Goal: Task Accomplishment & Management: Manage account settings

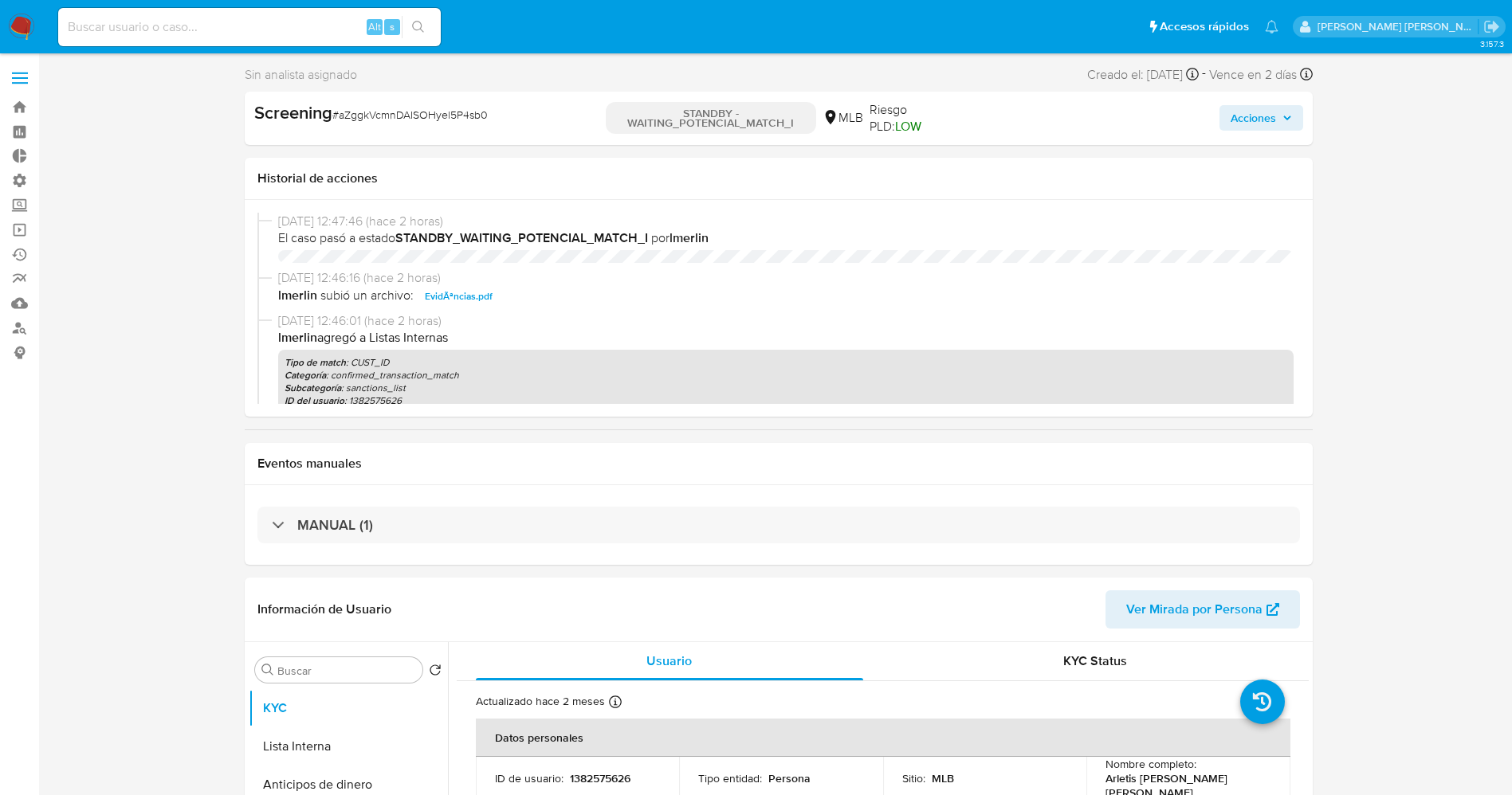
select select "10"
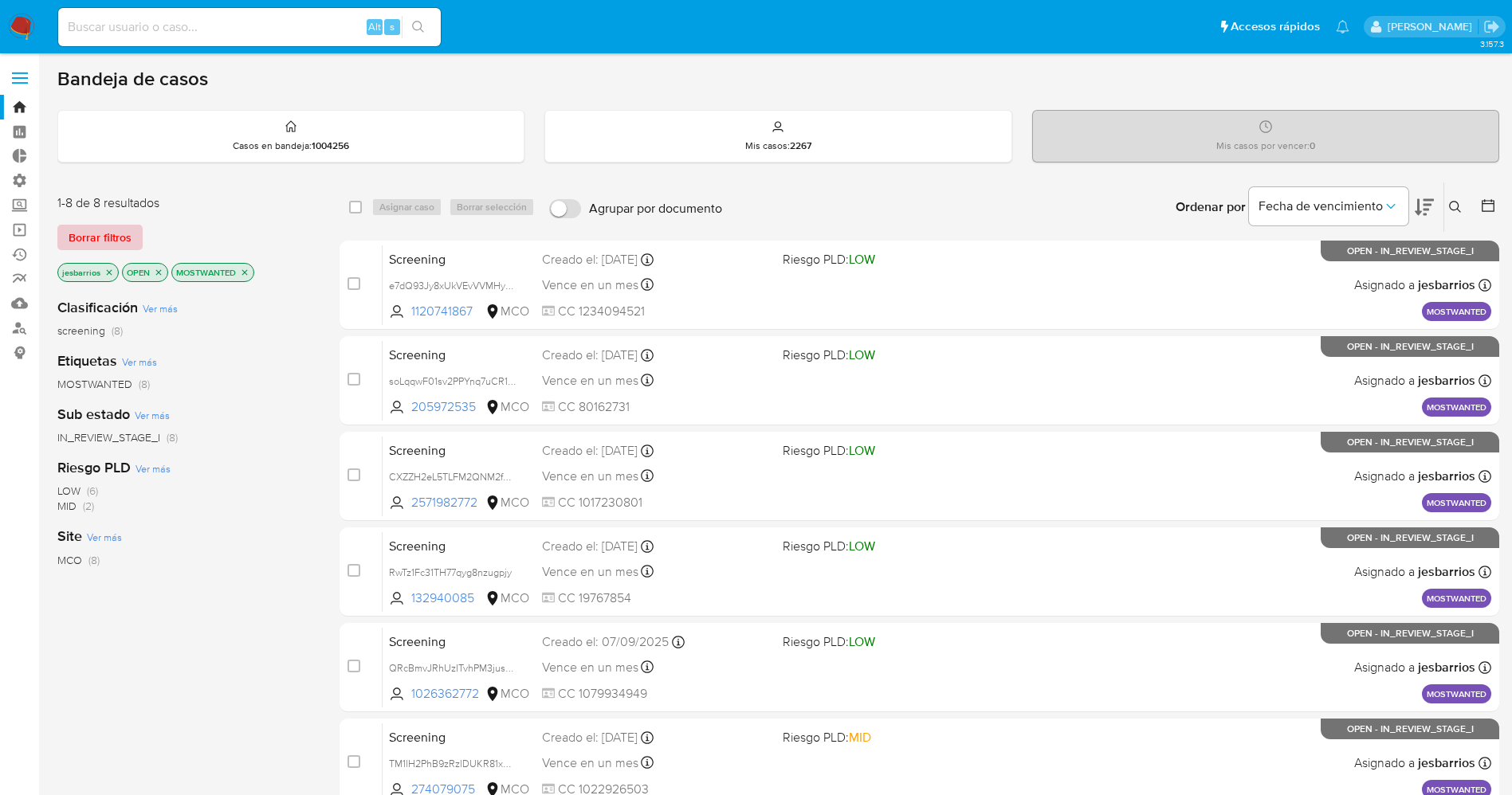
click at [110, 245] on span "Borrar filtros" at bounding box center [101, 237] width 63 height 23
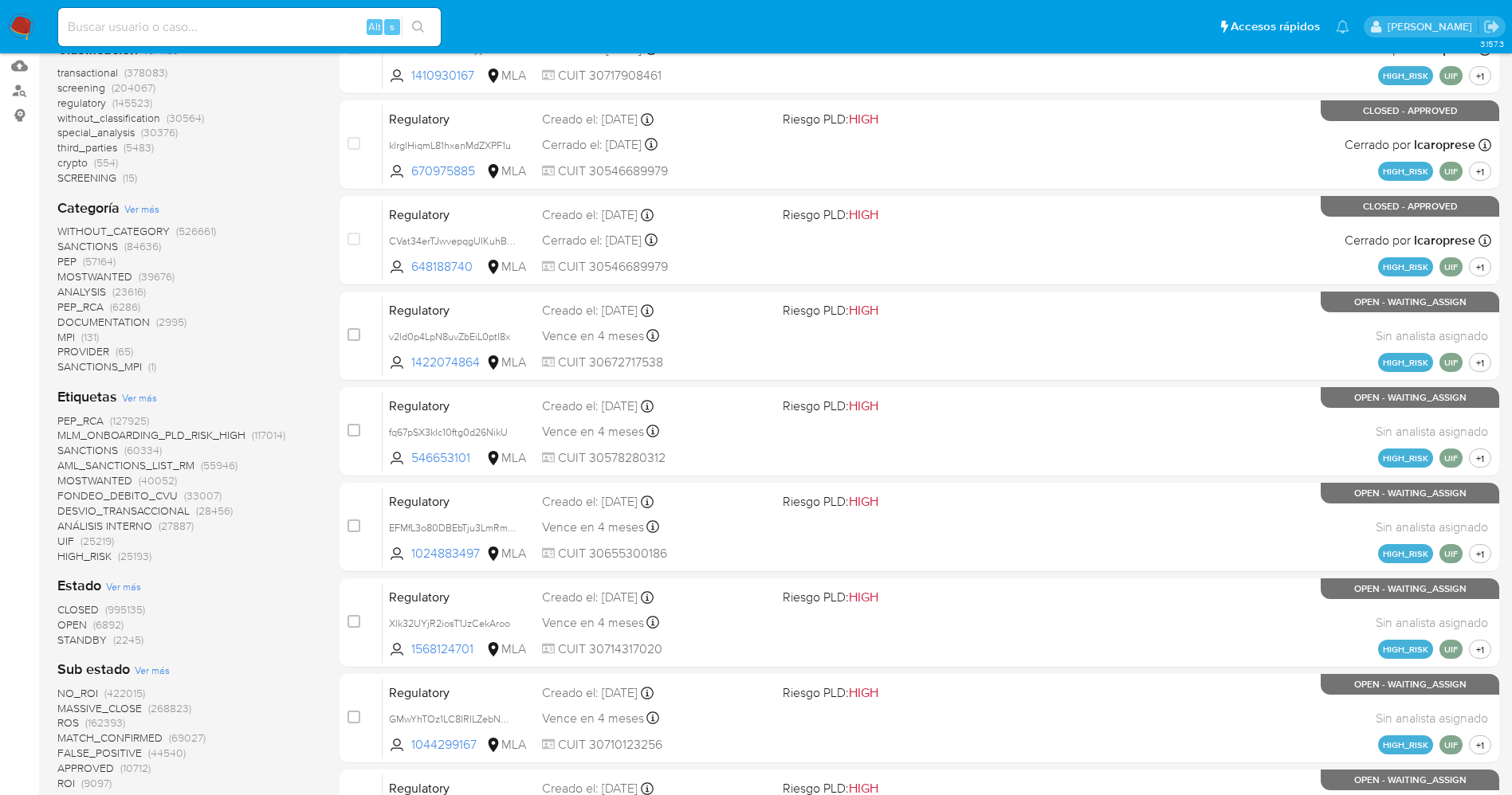
scroll to position [239, 0]
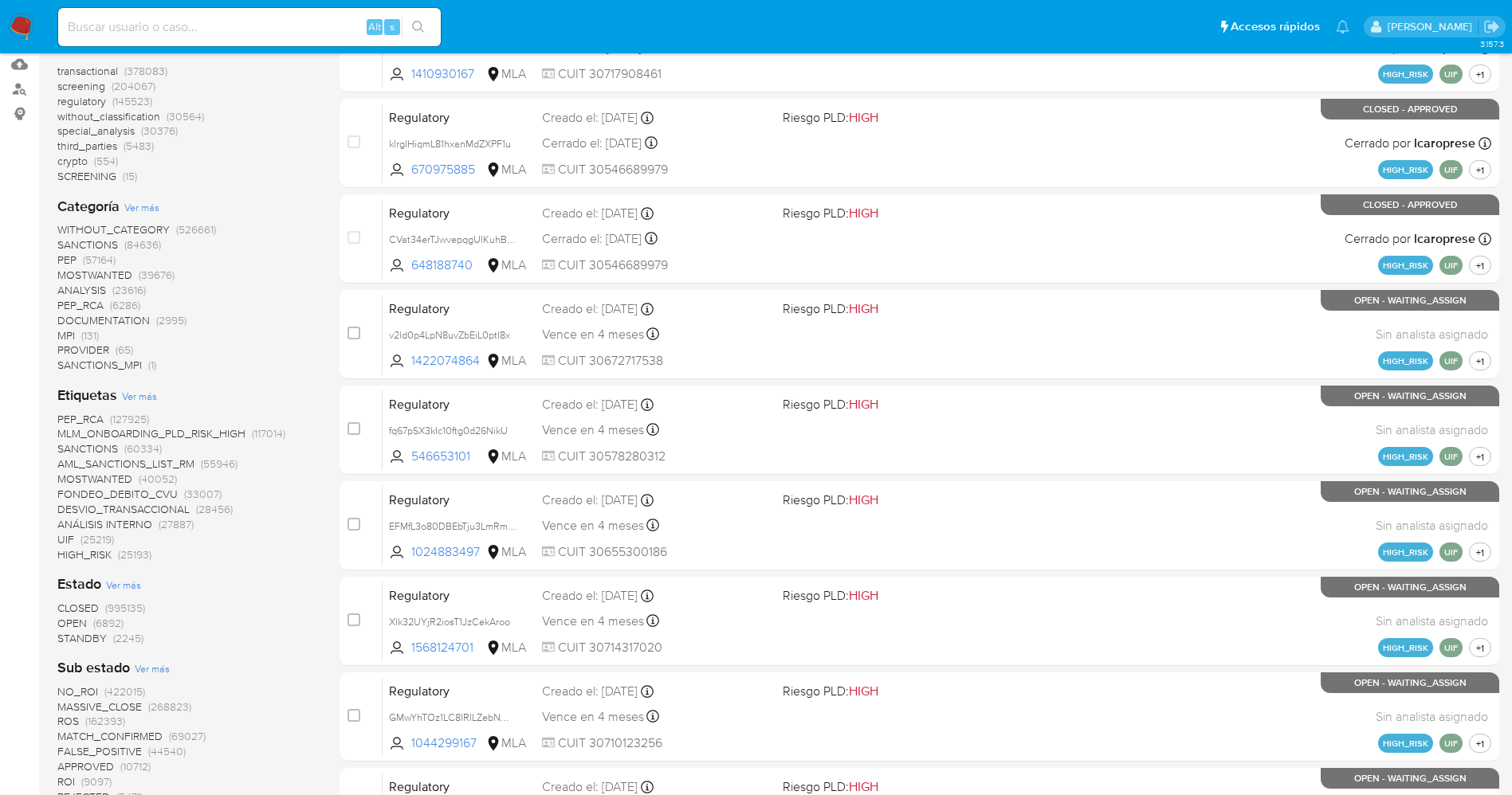
click at [102, 631] on span "STANDBY" at bounding box center [82, 638] width 49 height 16
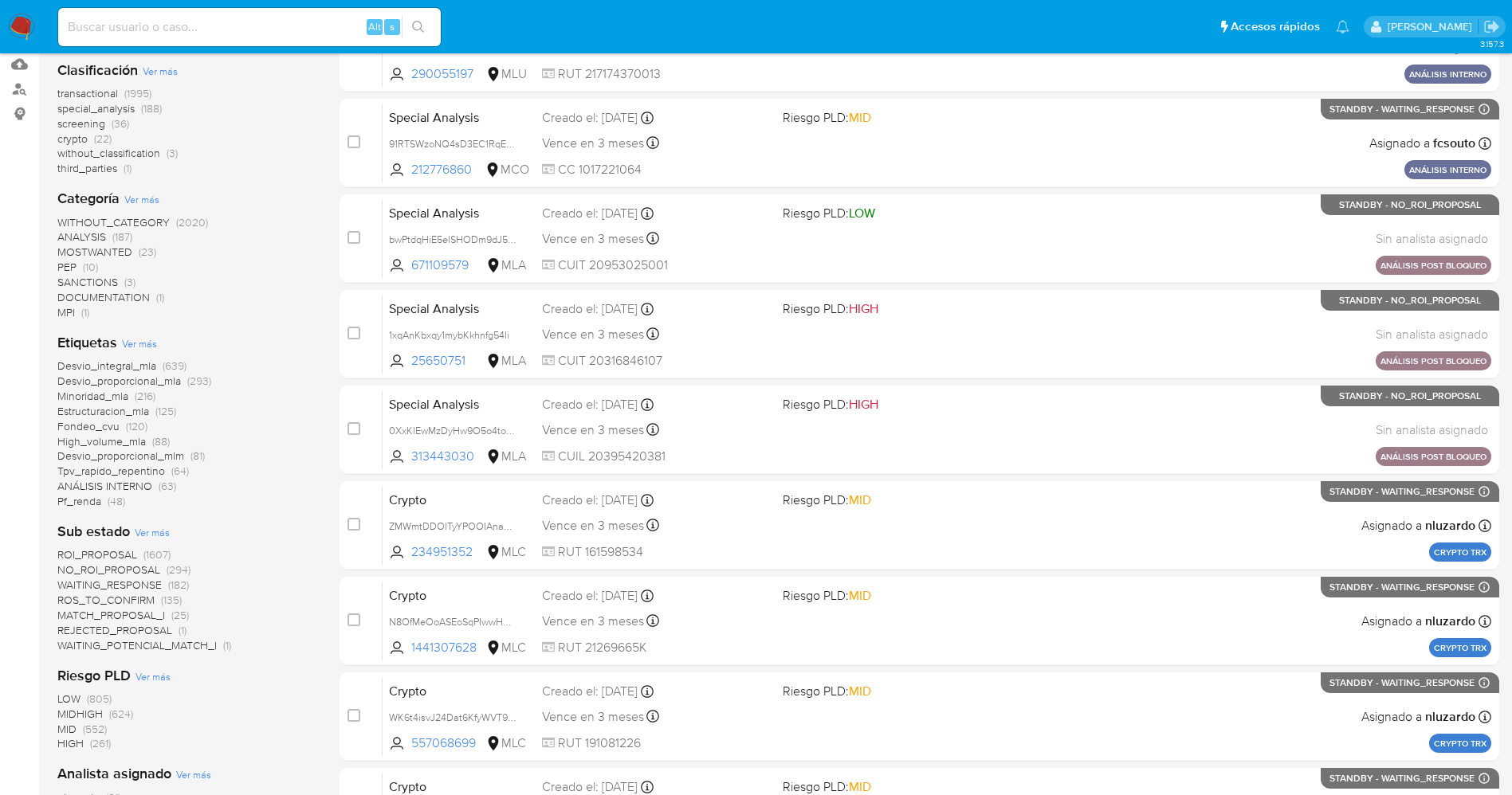
click at [125, 652] on span "WAITING_POTENCIAL_MATCH_I" at bounding box center [137, 645] width 160 height 16
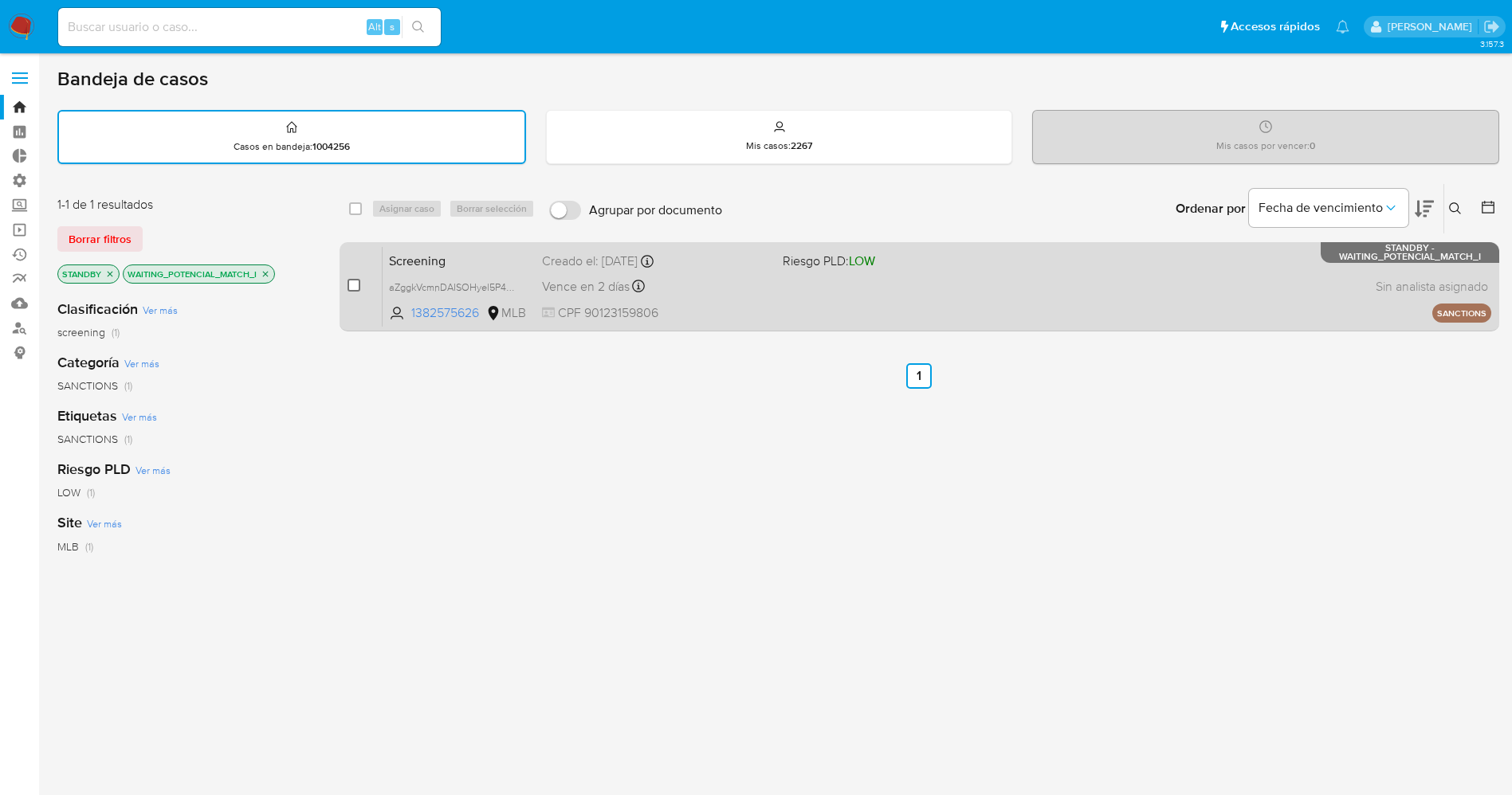
click at [352, 288] on input "checkbox" at bounding box center [354, 285] width 13 height 13
checkbox input "true"
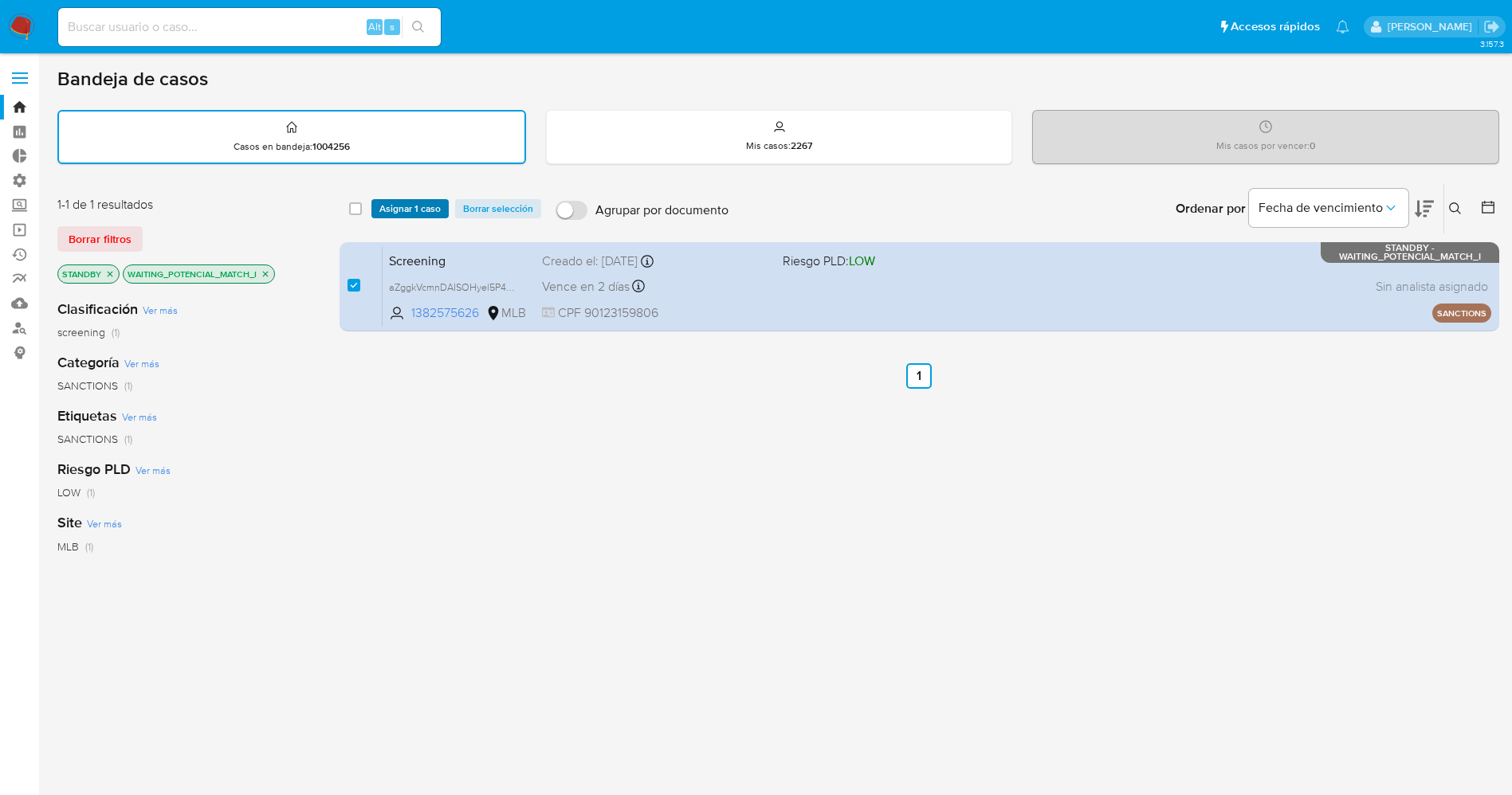
click at [396, 211] on span "Asignar 1 caso" at bounding box center [410, 209] width 61 height 16
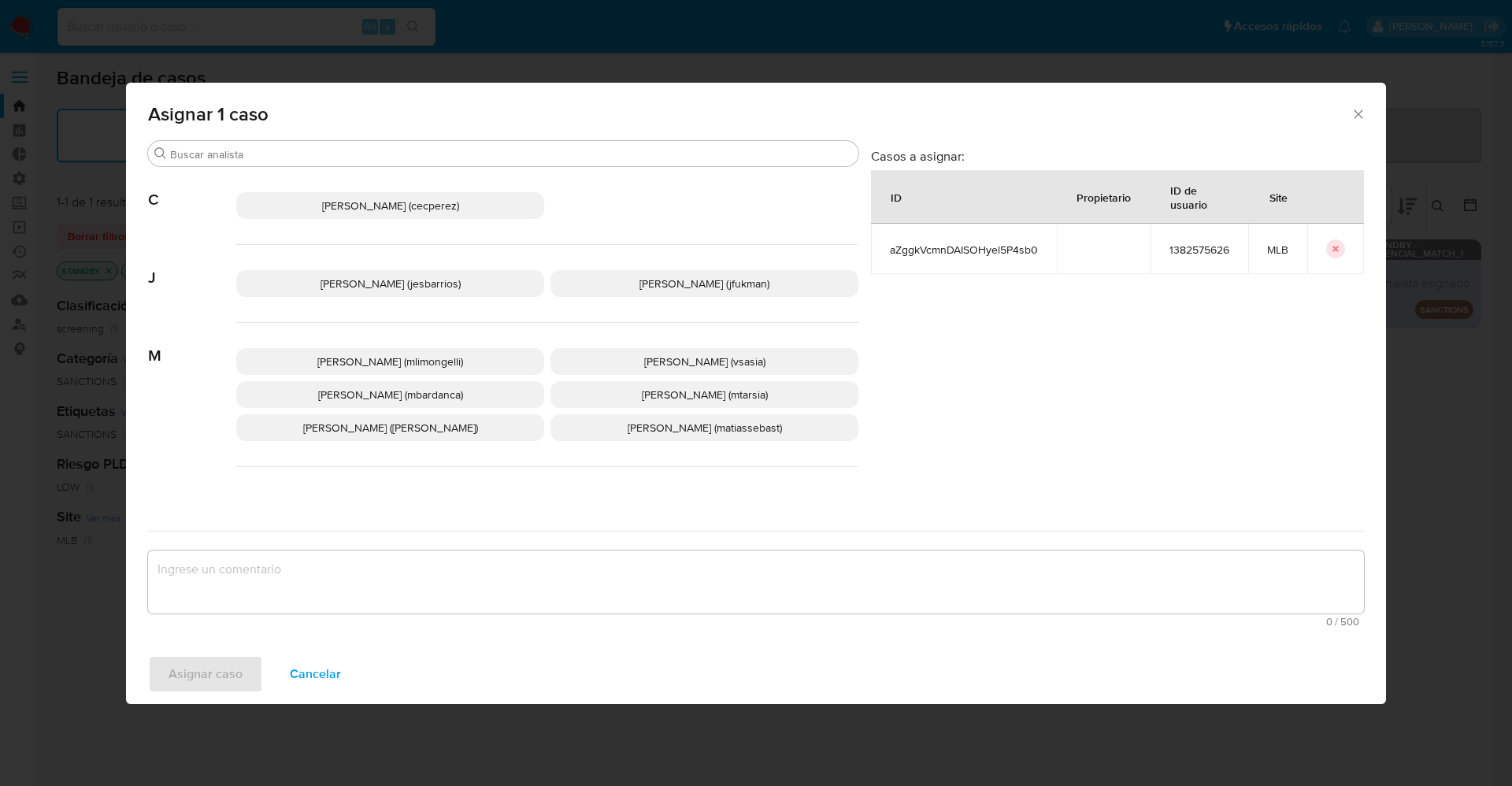
click at [442, 292] on p "Jesica Iris Barrios Leita (jesbarrios)" at bounding box center [390, 282] width 308 height 26
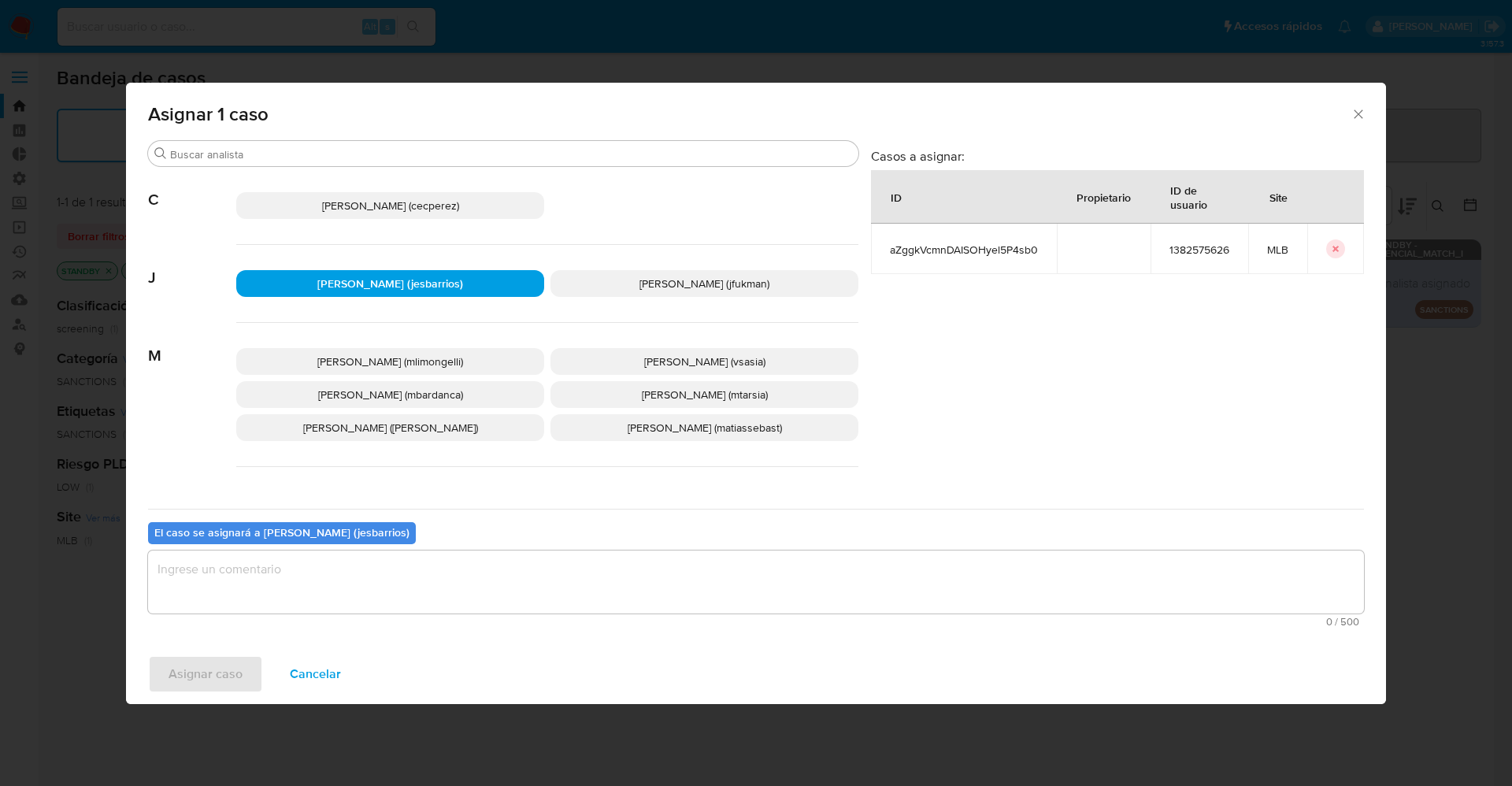
click at [413, 567] on textarea "assign-modal" at bounding box center [756, 581] width 1216 height 63
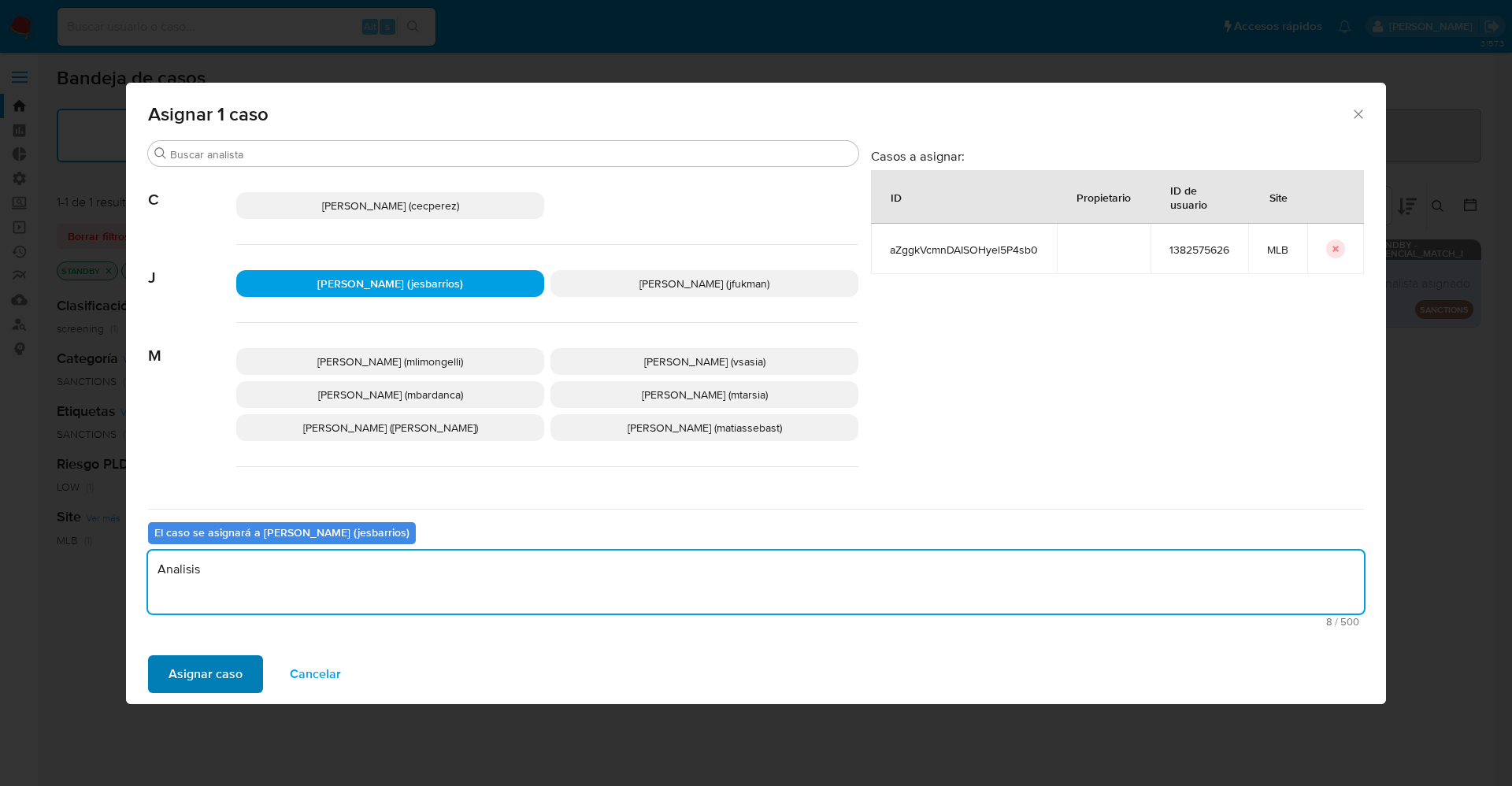
type textarea "Analisis"
click at [173, 661] on span "Asignar caso" at bounding box center [205, 674] width 74 height 35
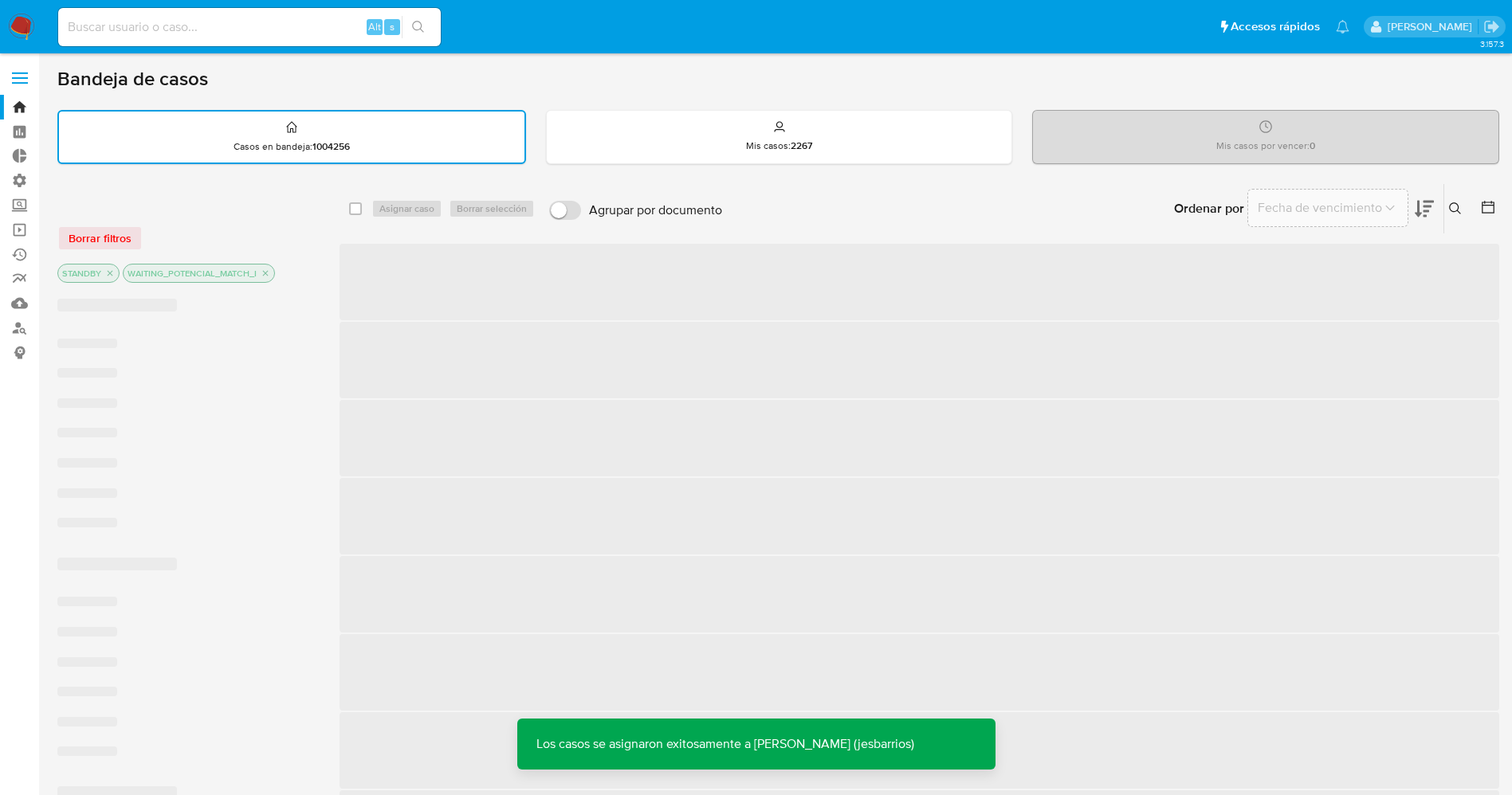
click at [19, 19] on img at bounding box center [21, 27] width 27 height 27
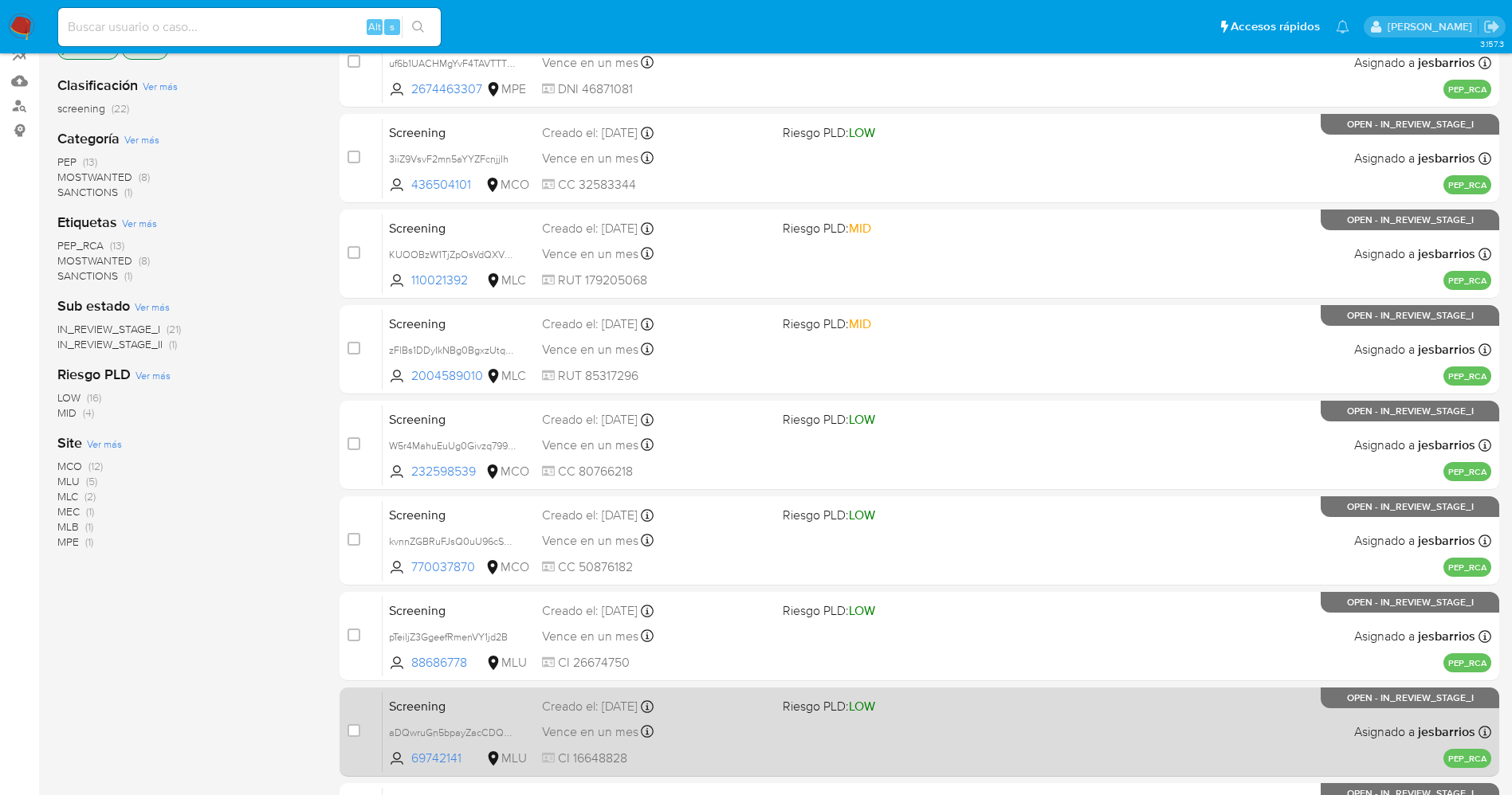
scroll to position [463, 0]
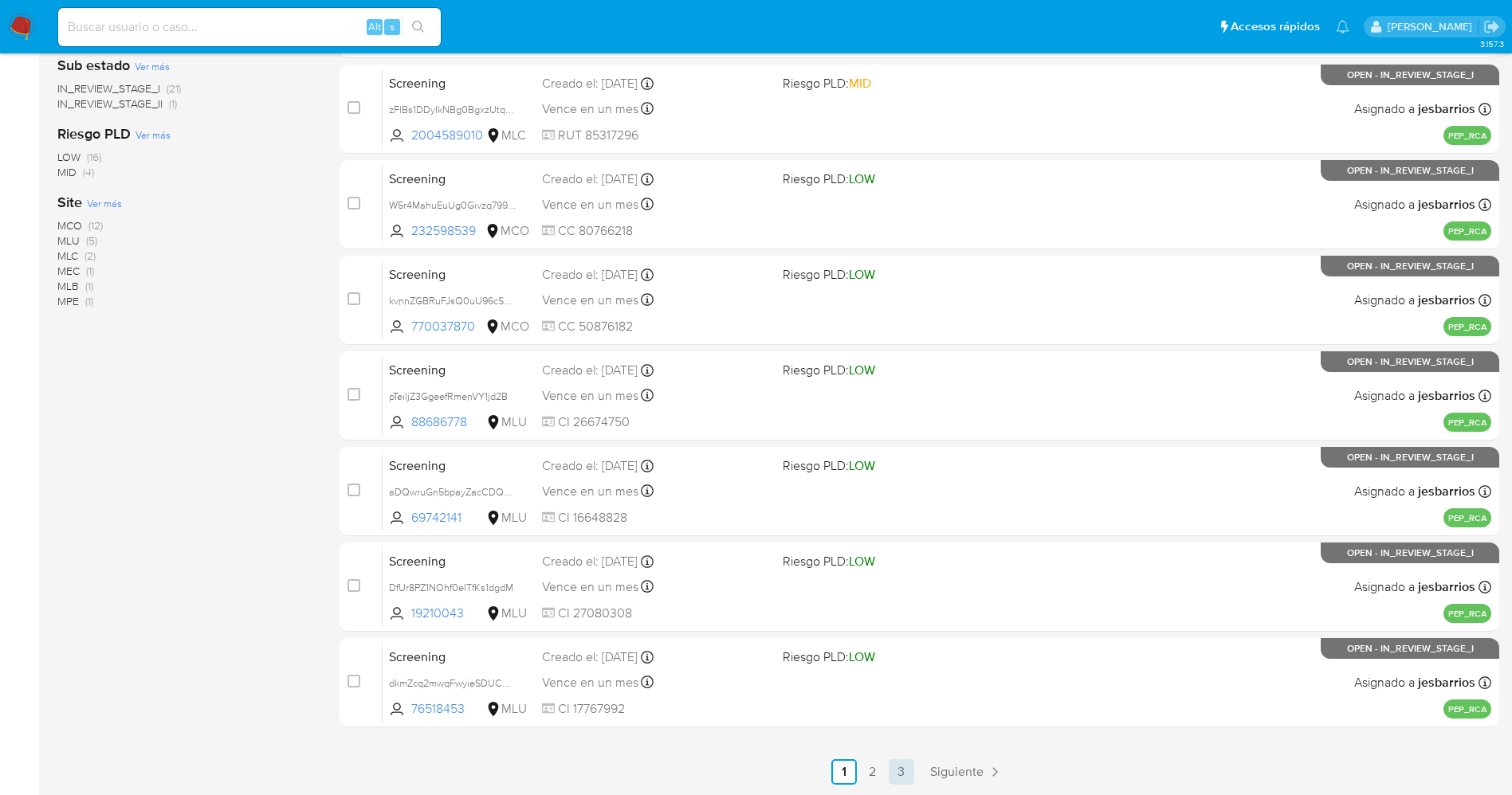
click at [894, 766] on link "3" at bounding box center [902, 772] width 26 height 26
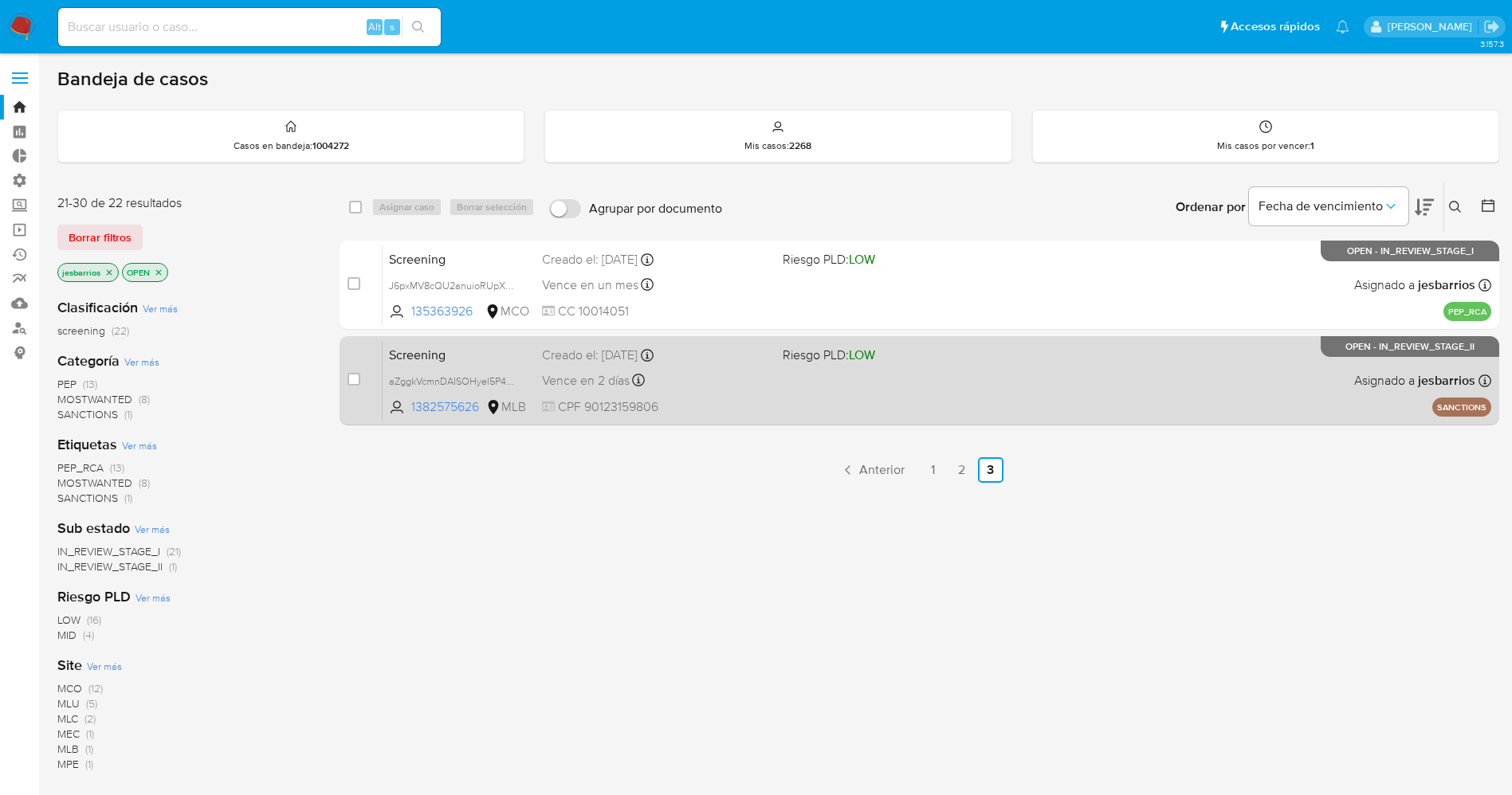
click at [722, 410] on span "CPF 90123159806" at bounding box center [655, 407] width 228 height 18
click at [765, 365] on div "Screening aZggkVcmnDAISOHyel5P4sb0 1382575626 MLB Riesgo PLD: LOW Creado el: 09…" at bounding box center [936, 380] width 1109 height 81
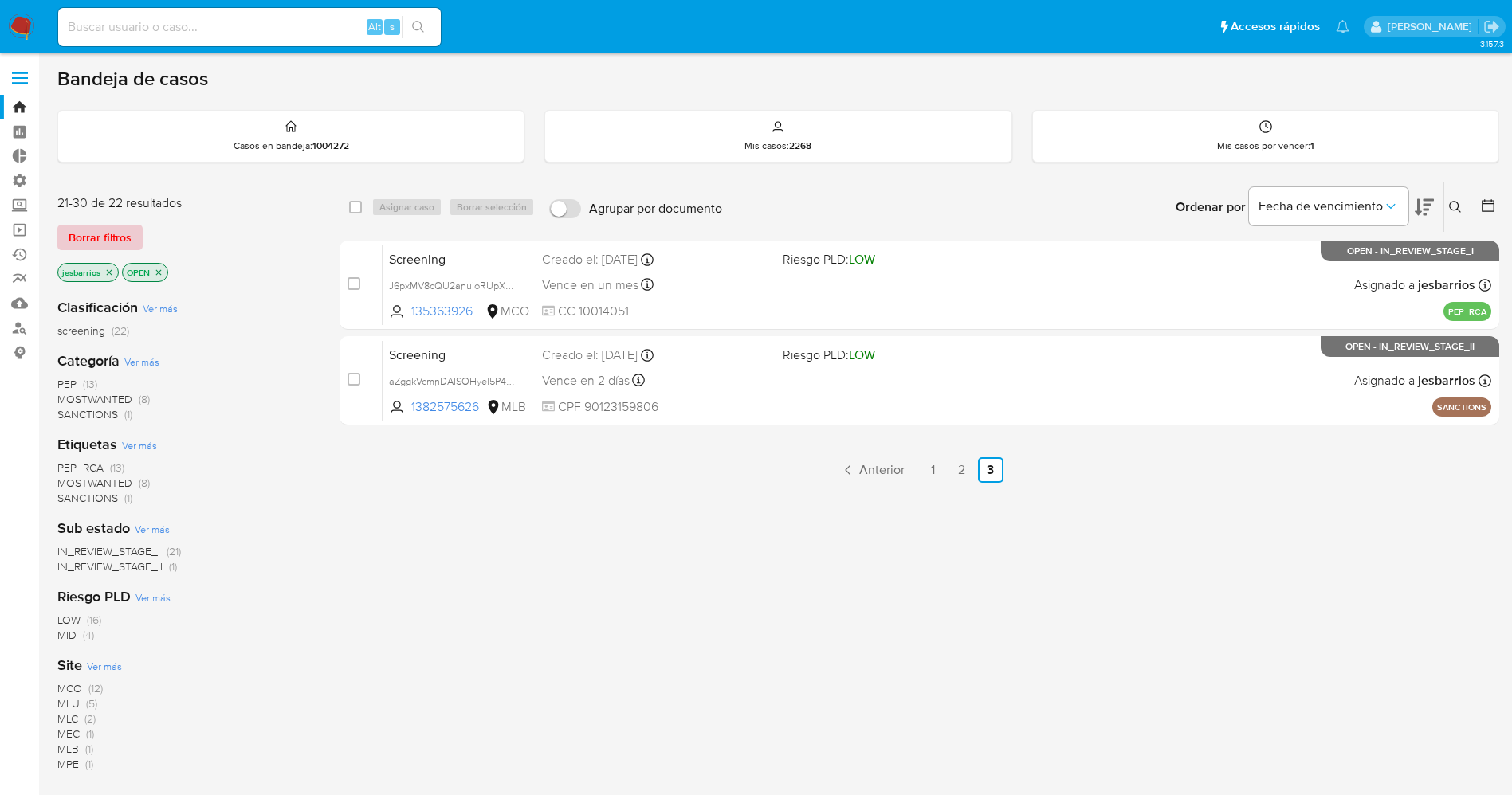
drag, startPoint x: 129, startPoint y: 232, endPoint x: 1530, endPoint y: 190, distance: 1401.6
click at [129, 232] on span "Borrar filtros" at bounding box center [101, 237] width 63 height 23
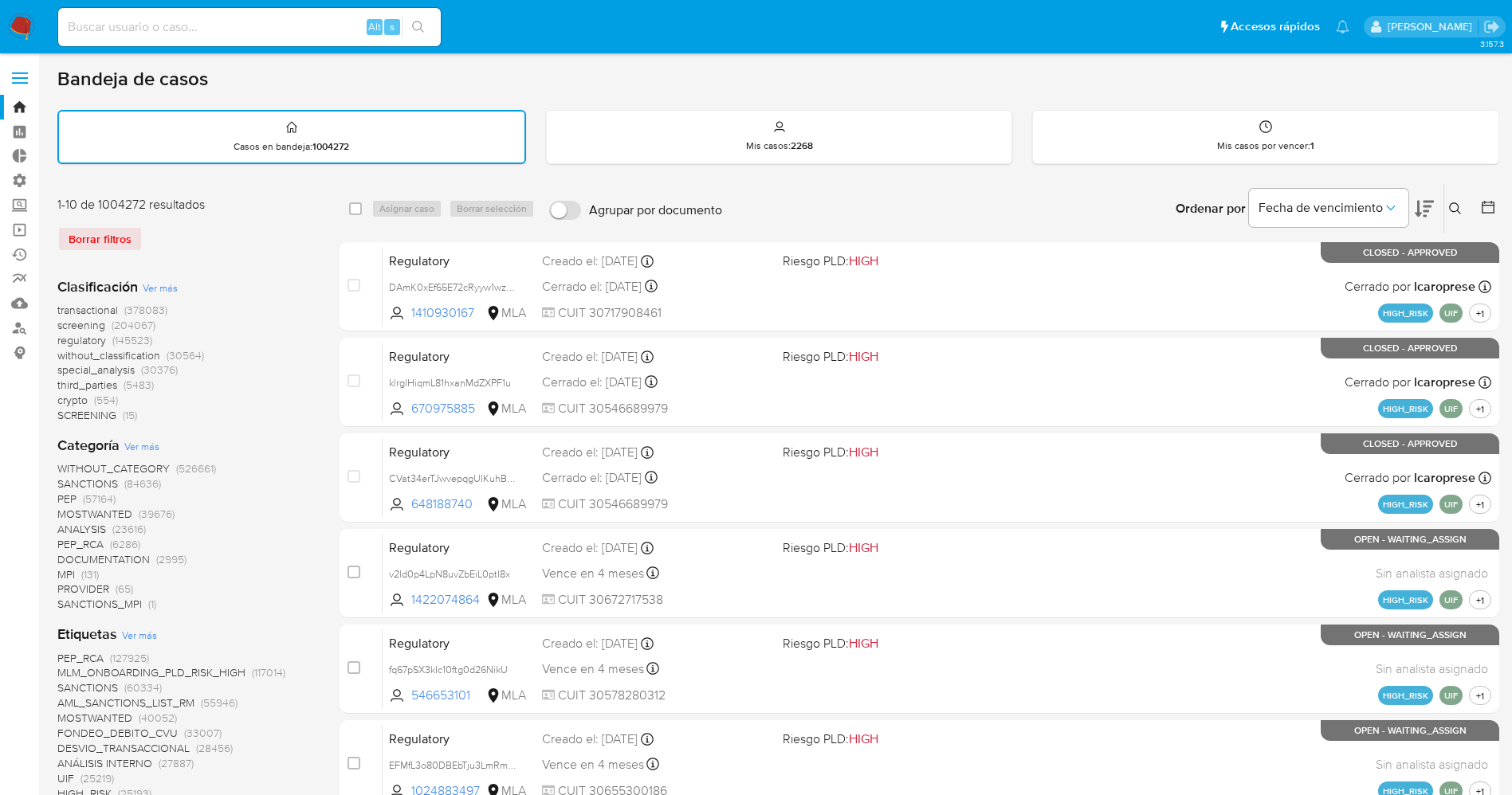
click at [1452, 210] on icon at bounding box center [1455, 208] width 13 height 13
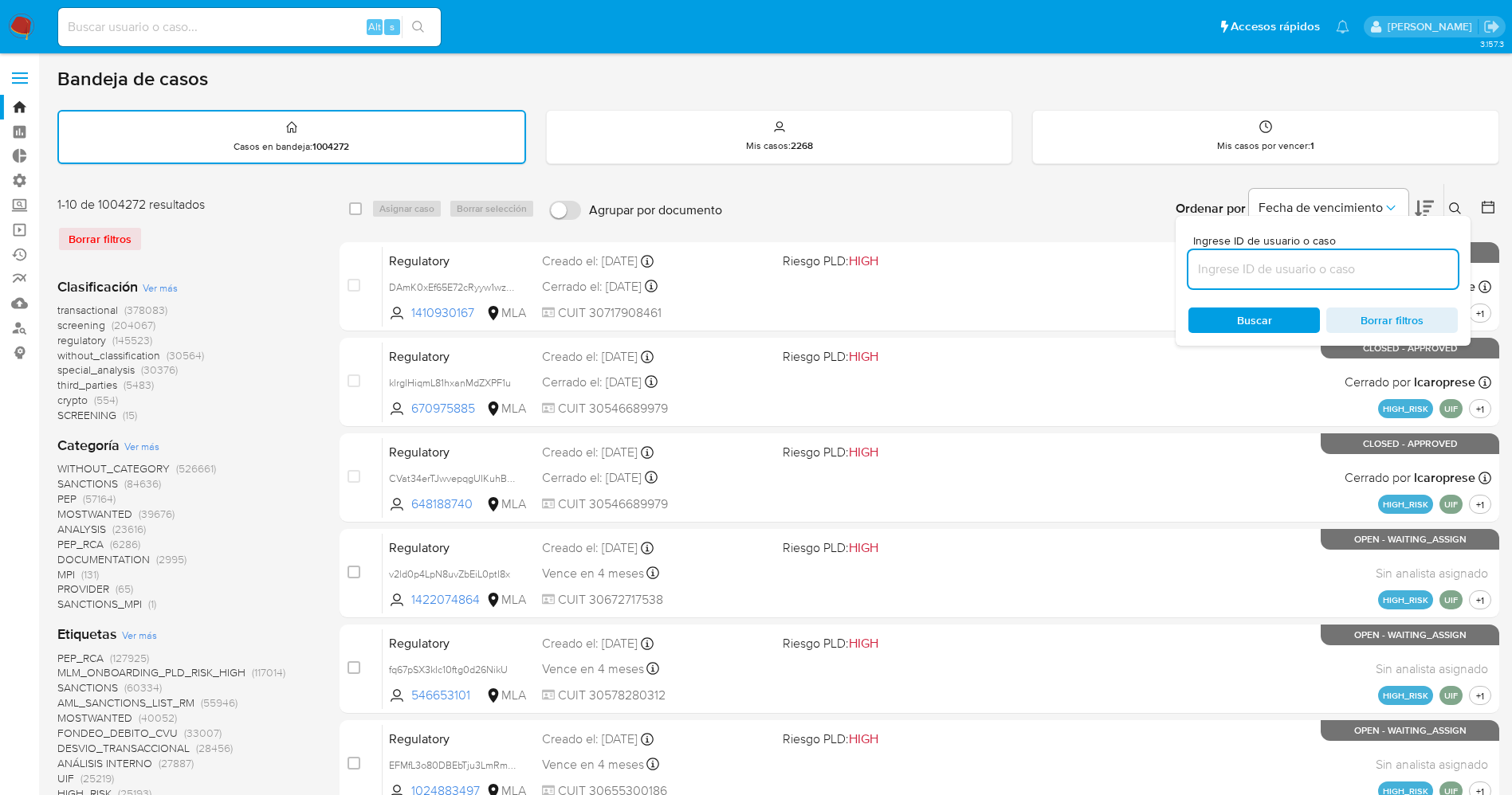
click at [1299, 275] on input at bounding box center [1323, 269] width 269 height 21
type input "xtgQ8esUQrY8qO53f6erK9p9"
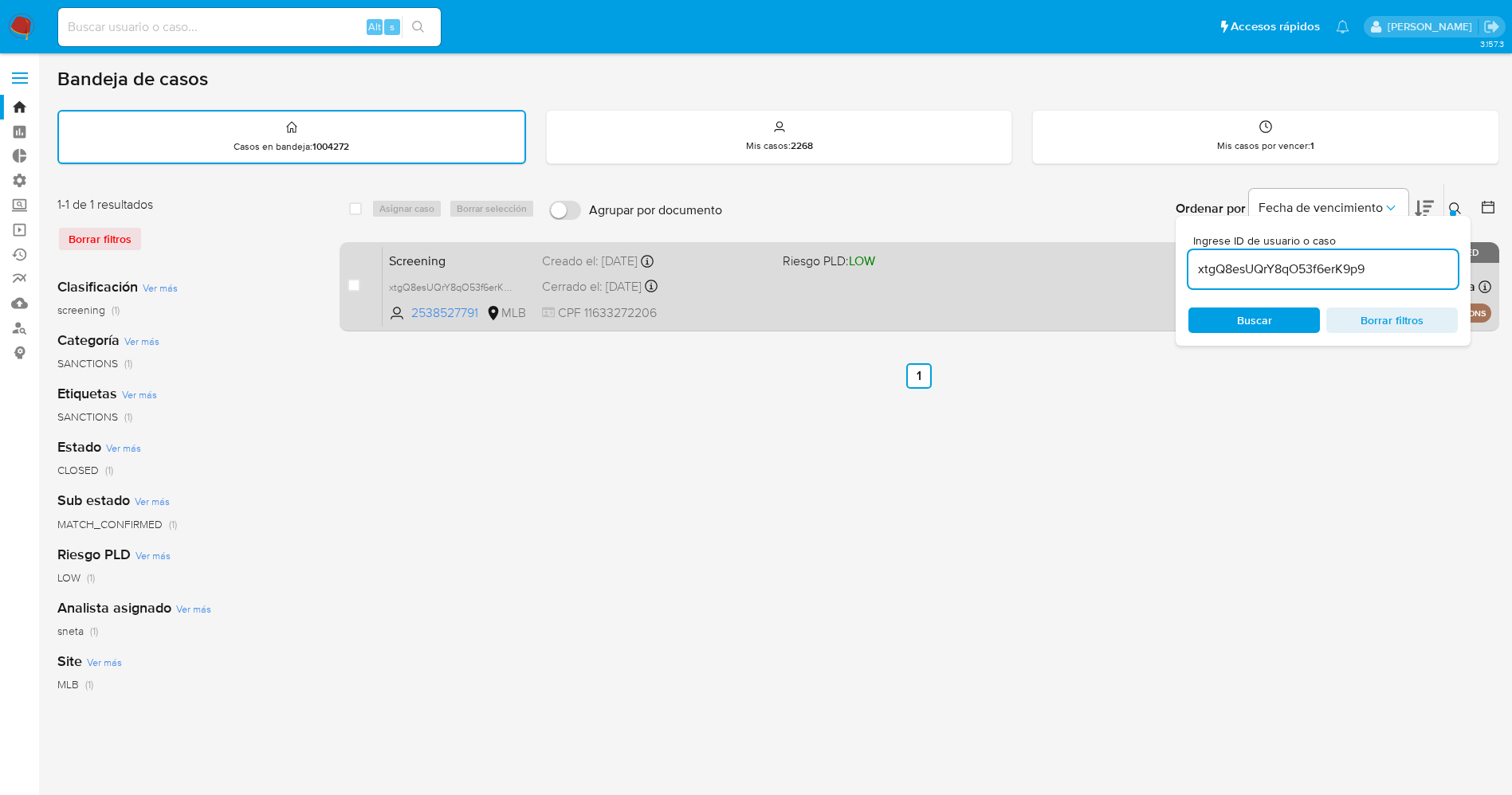
click at [813, 317] on div "Screening xtgQ8esUQrY8qO53f6erK9p9 2538527791 MLB Riesgo PLD: LOW Creado el: 05…" at bounding box center [936, 287] width 1109 height 81
click at [954, 318] on div "Screening xtgQ8esUQrY8qO53f6erK9p9 2538527791 MLB Riesgo PLD: LOW Creado el: 05…" at bounding box center [936, 287] width 1109 height 81
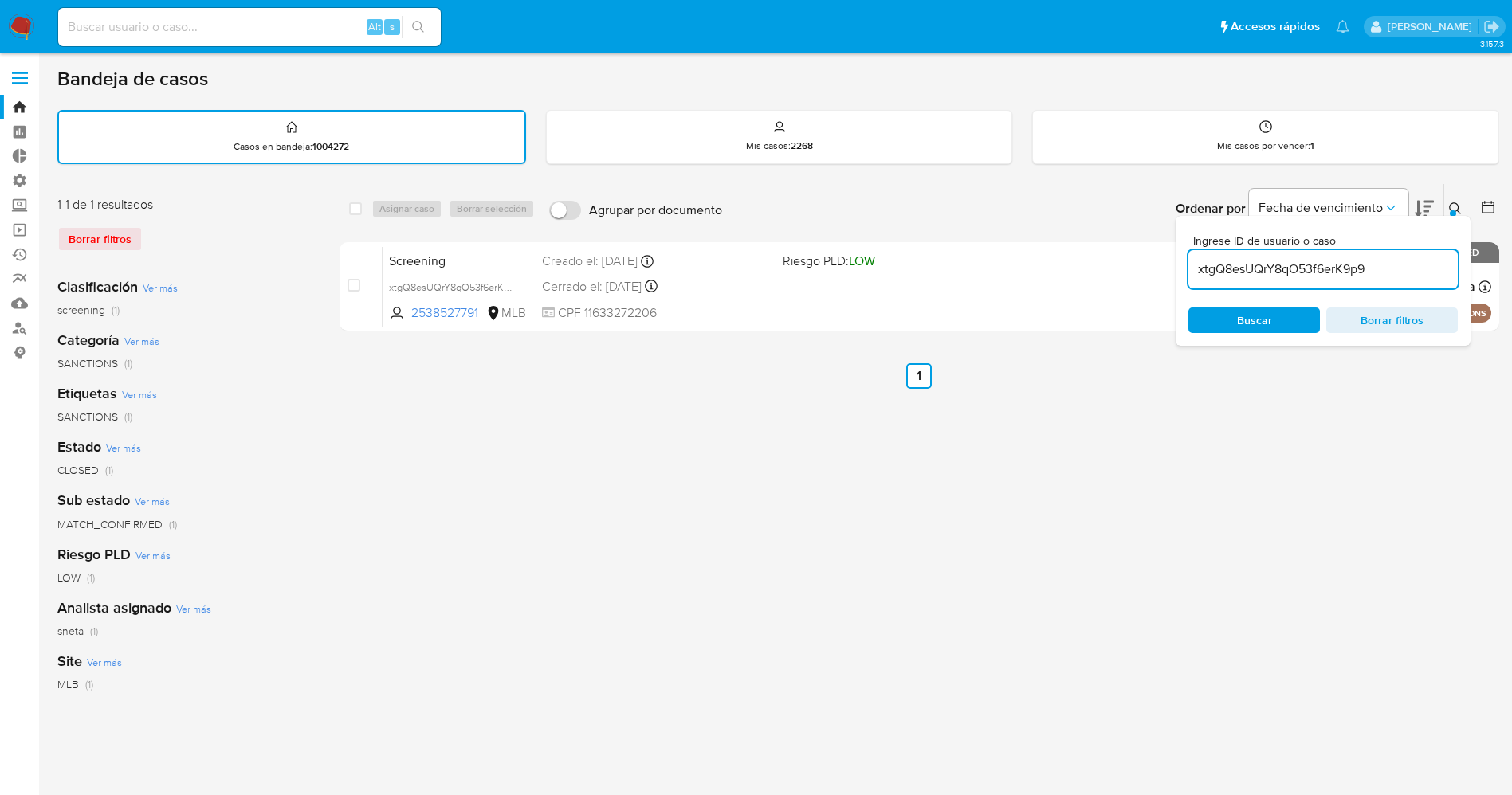
click at [25, 27] on img at bounding box center [21, 27] width 27 height 27
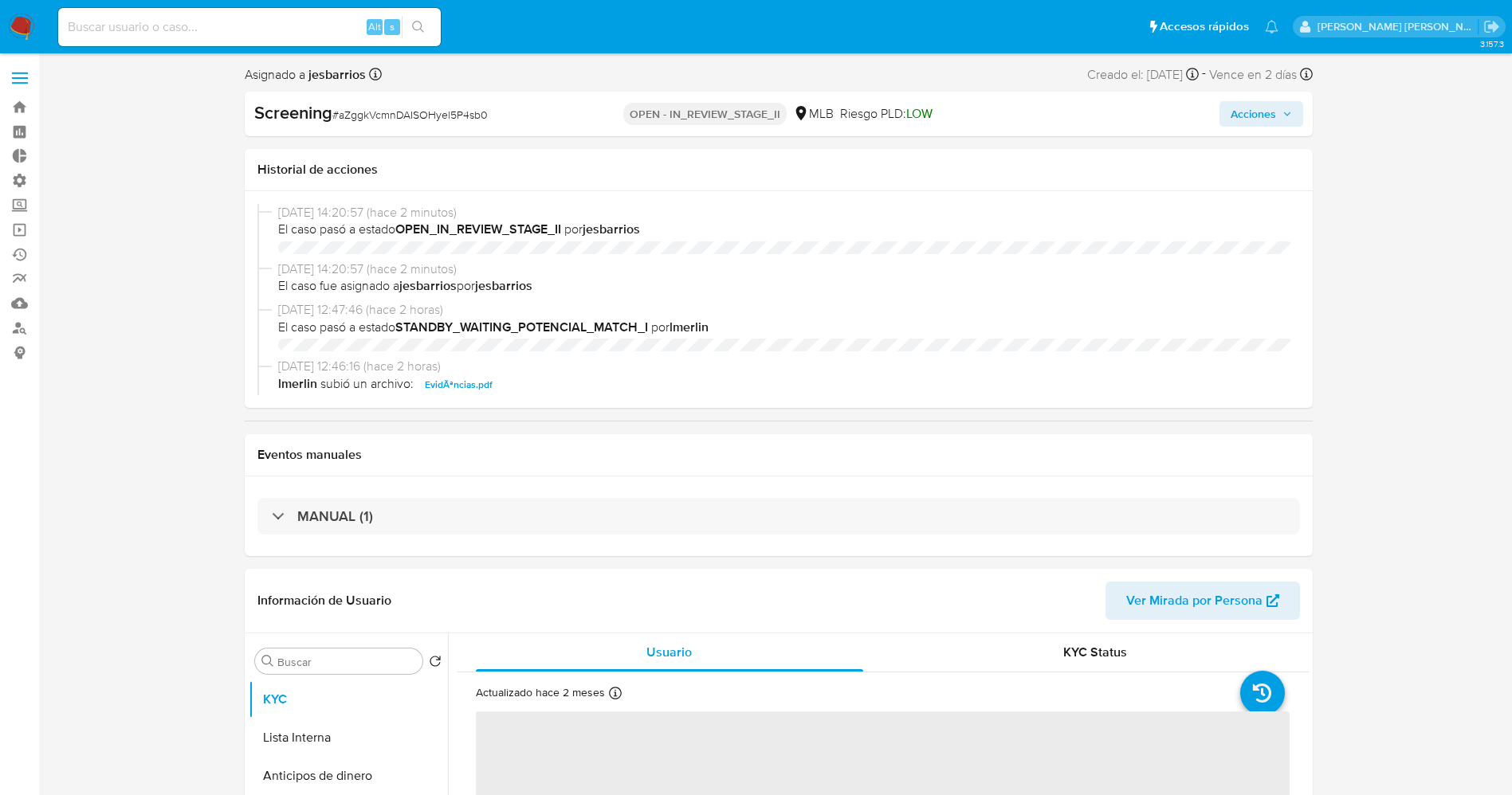
select select "10"
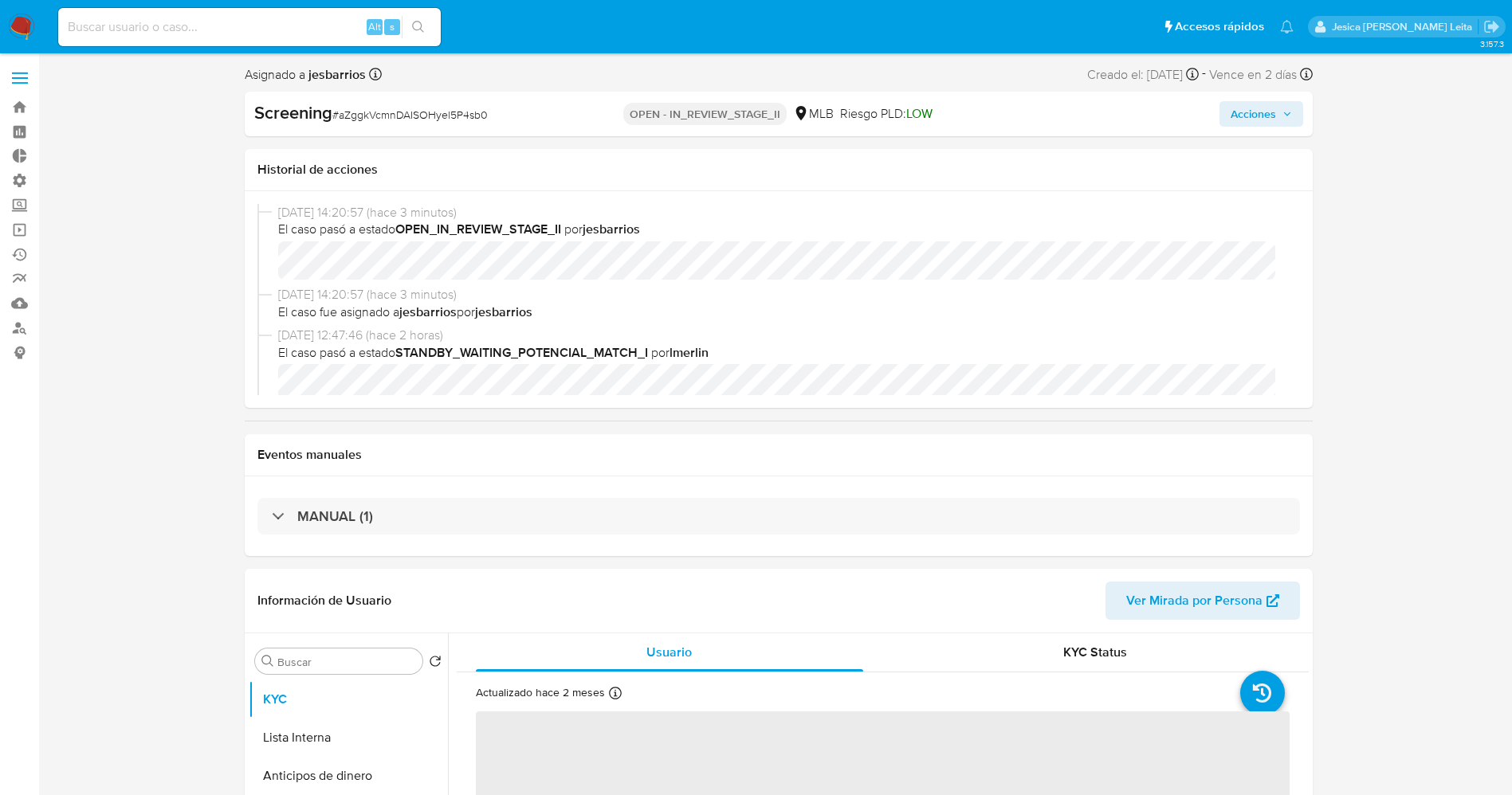
select select "10"
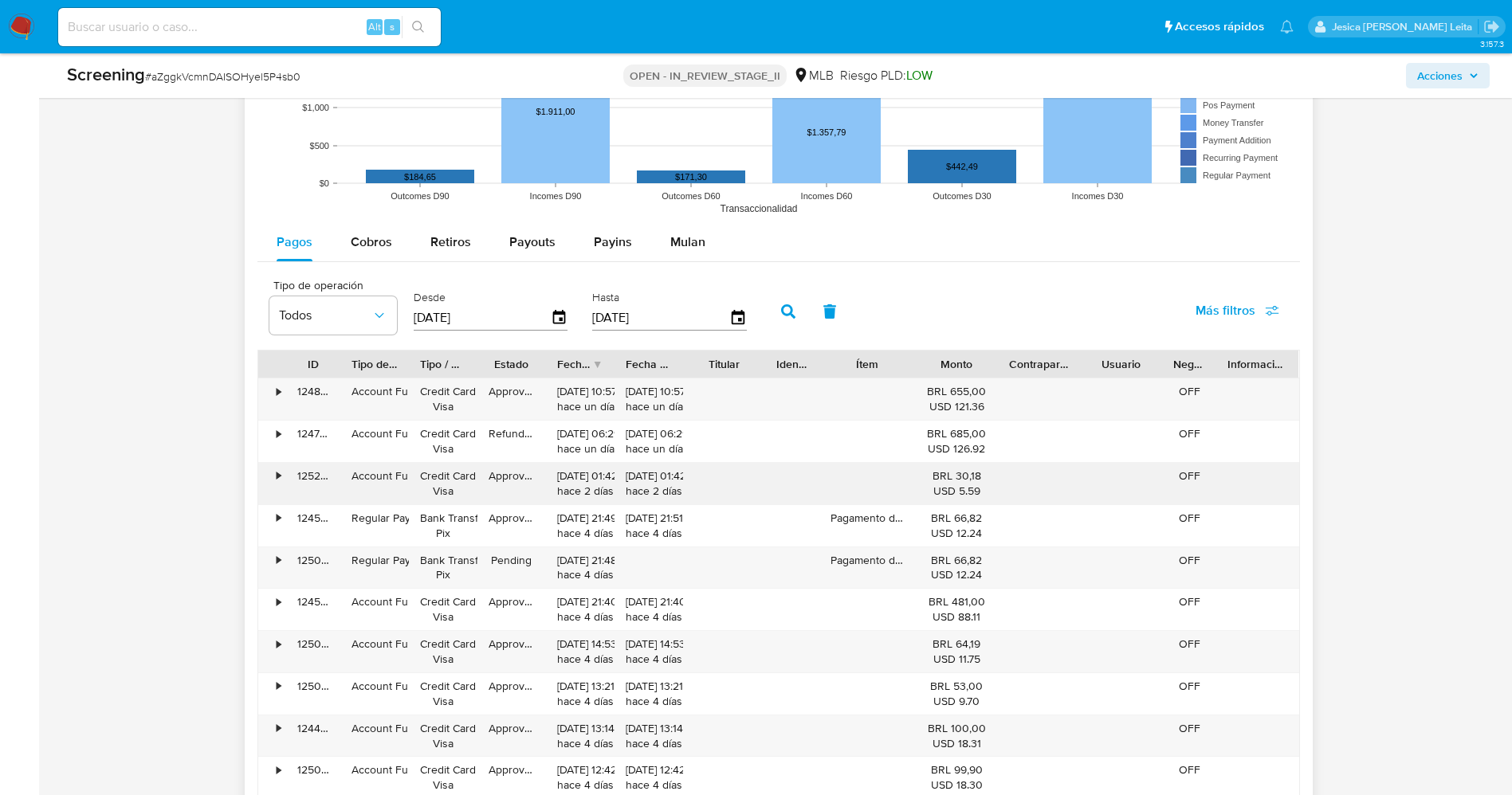
scroll to position [1793, 0]
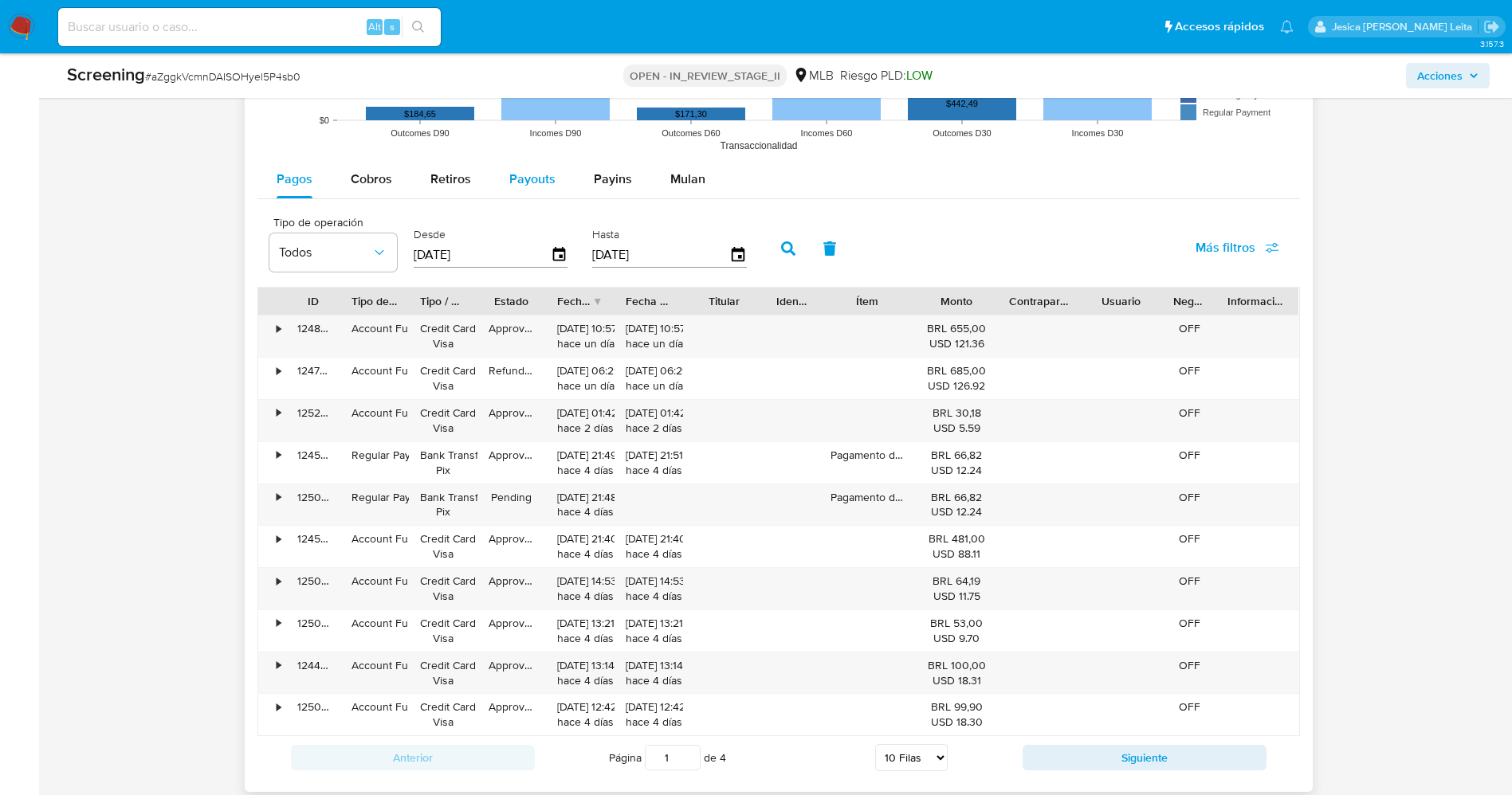
click at [526, 188] on div "Payouts" at bounding box center [532, 179] width 46 height 38
select select "10"
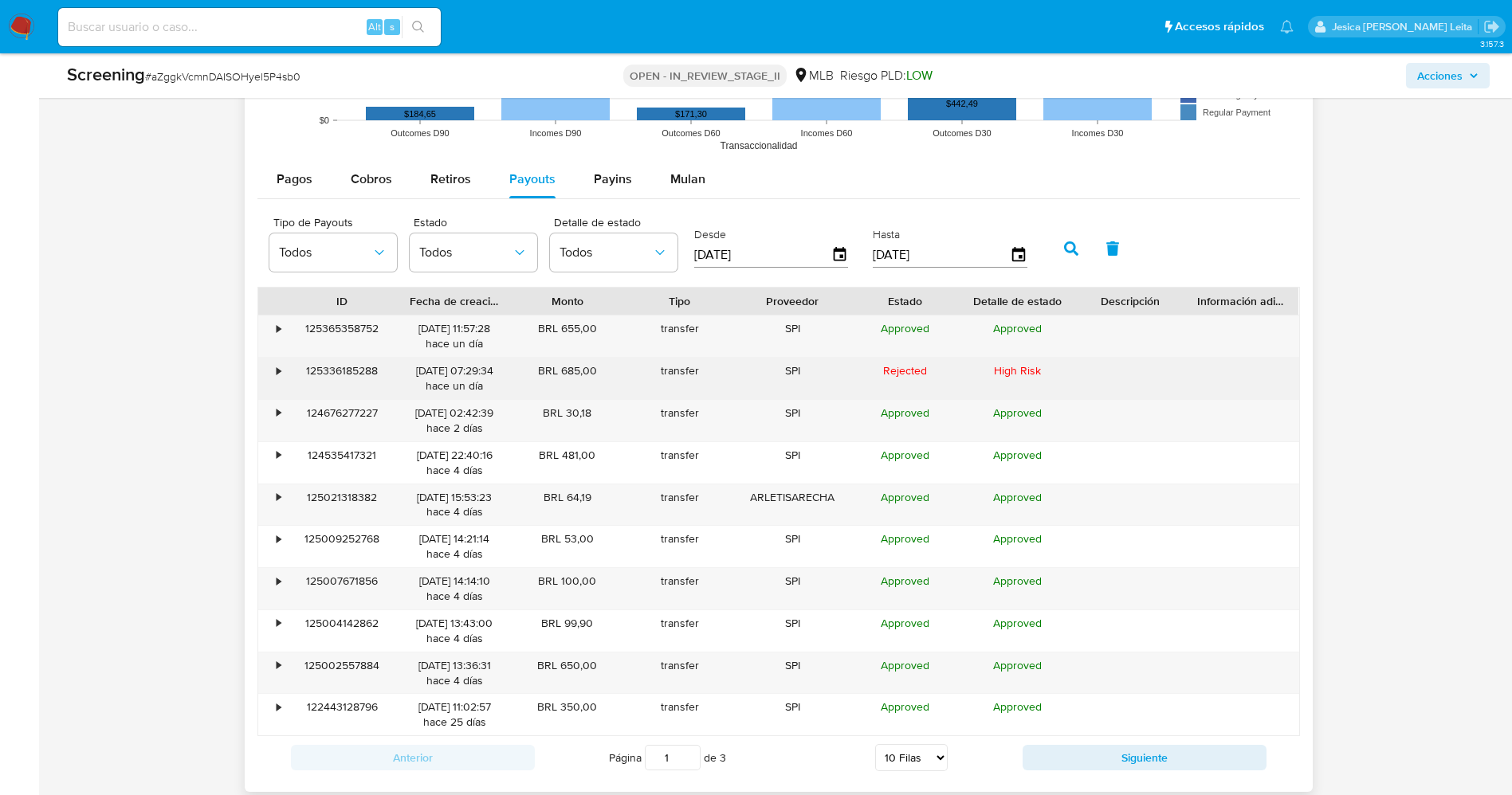
click at [278, 372] on div "•" at bounding box center [279, 370] width 4 height 15
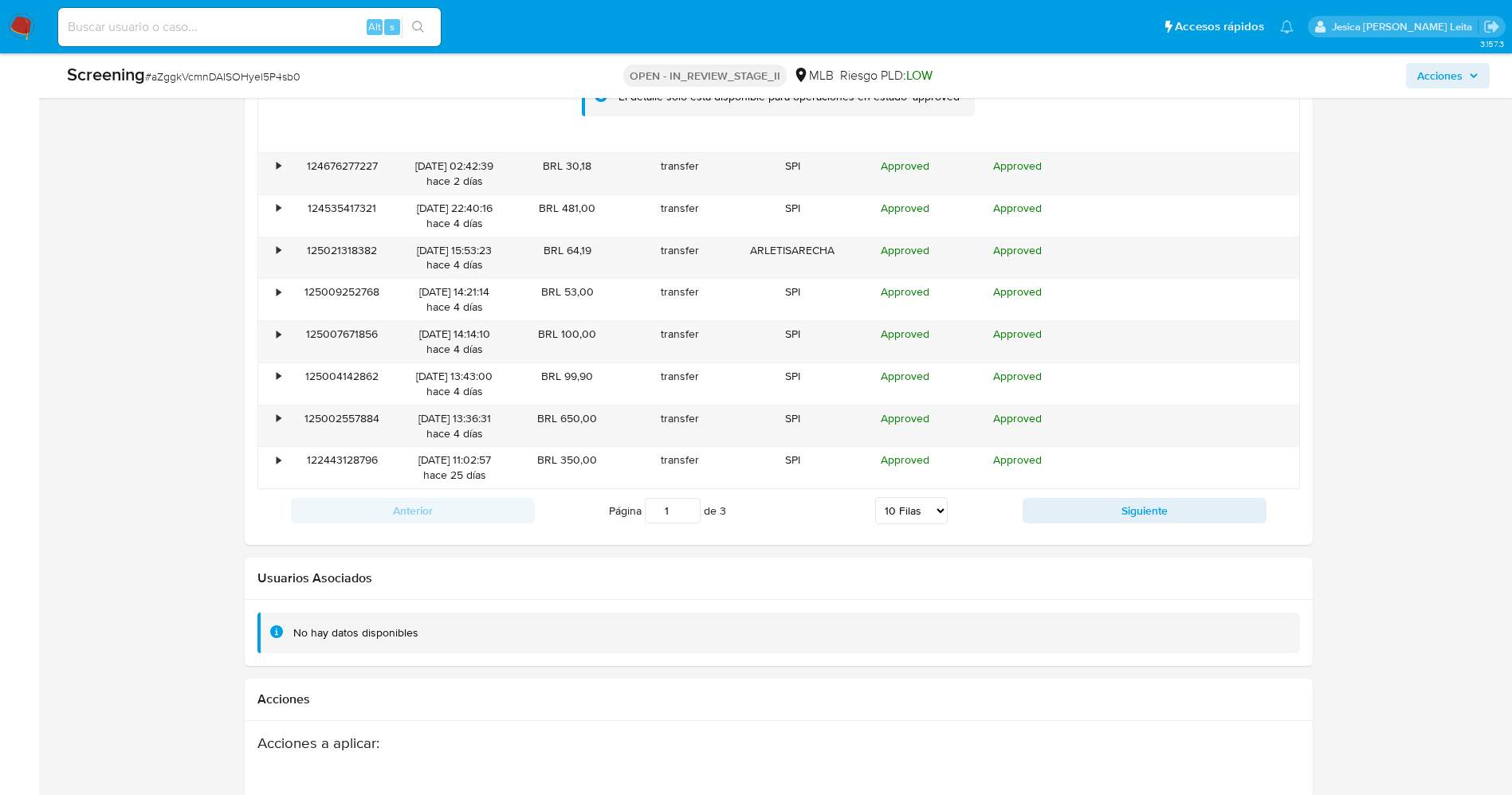
scroll to position [1912, 0]
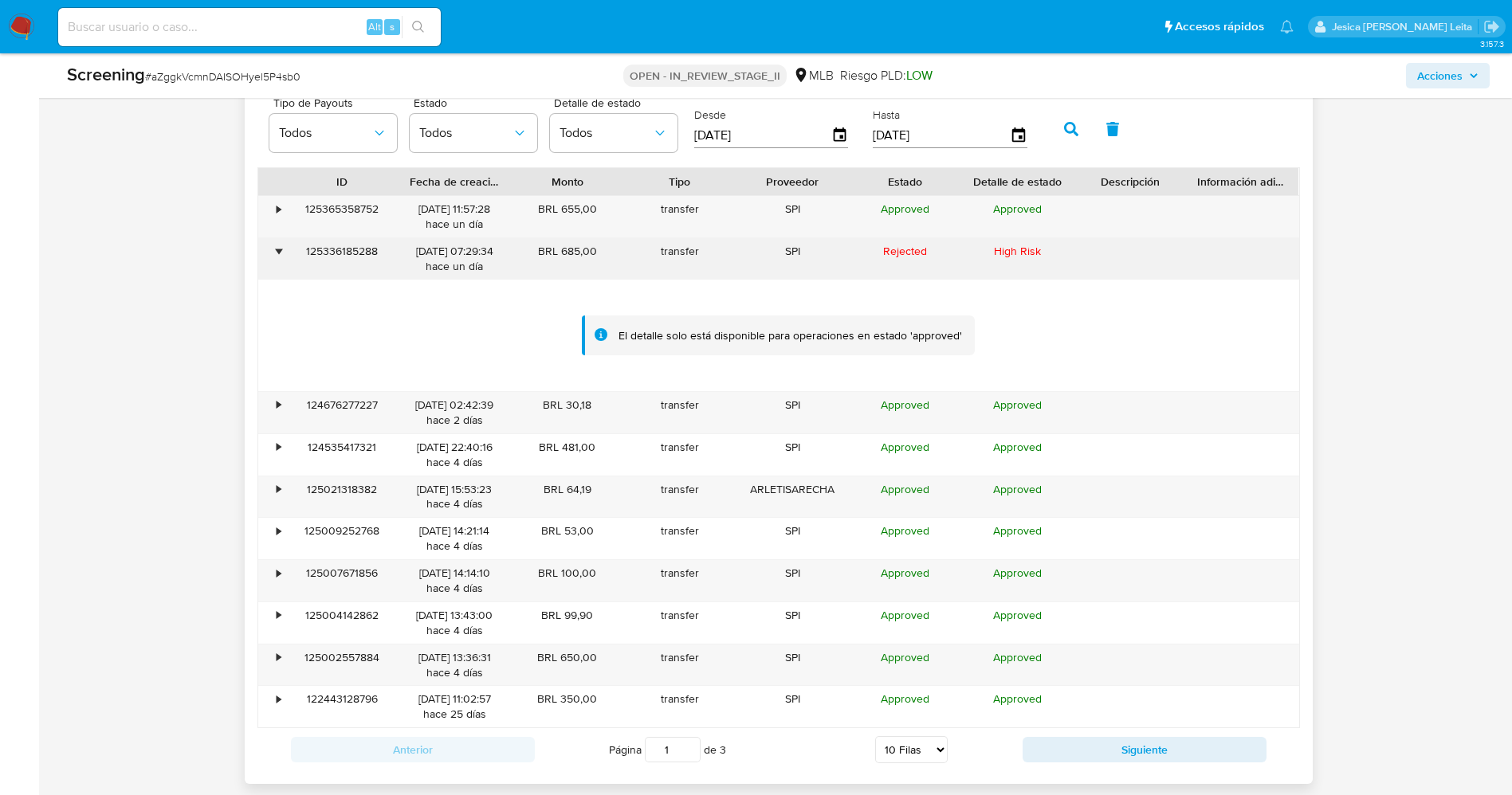
drag, startPoint x: 544, startPoint y: 248, endPoint x: 603, endPoint y: 248, distance: 59.0
click at [603, 248] on div "BRL 685,00" at bounding box center [567, 259] width 112 height 41
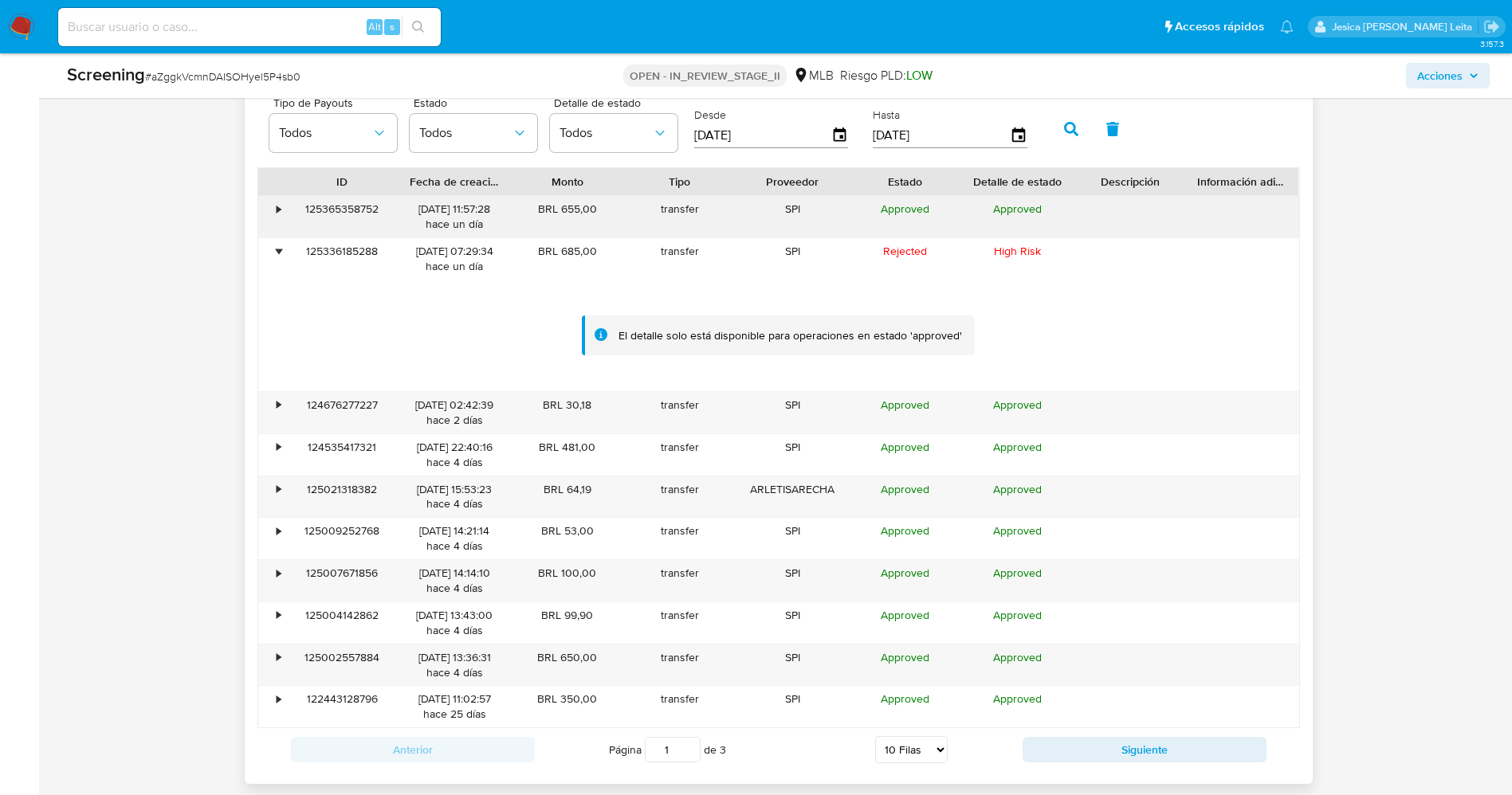
click at [280, 211] on div "•" at bounding box center [279, 209] width 4 height 15
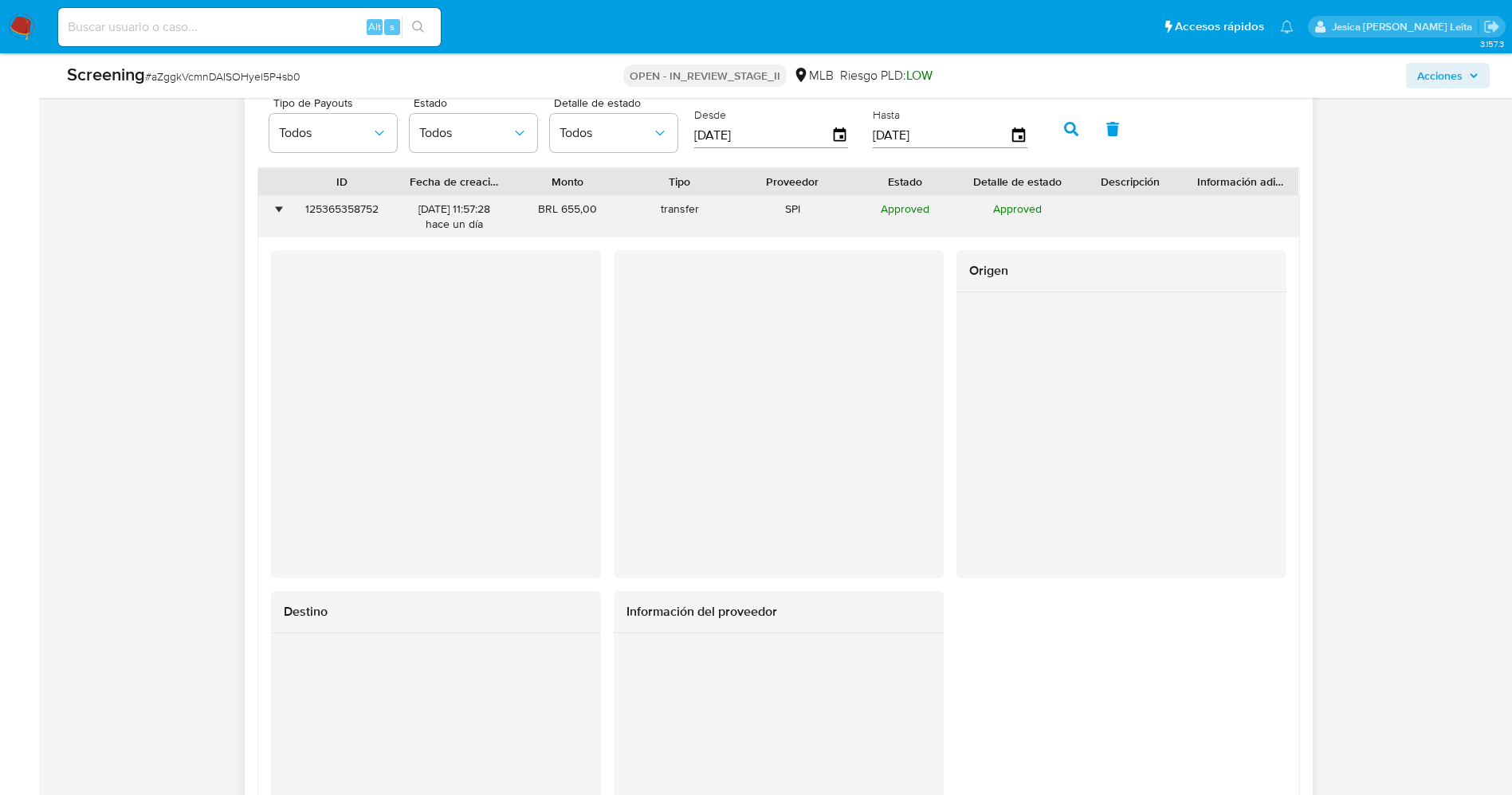
click at [270, 206] on div "•" at bounding box center [272, 217] width 28 height 41
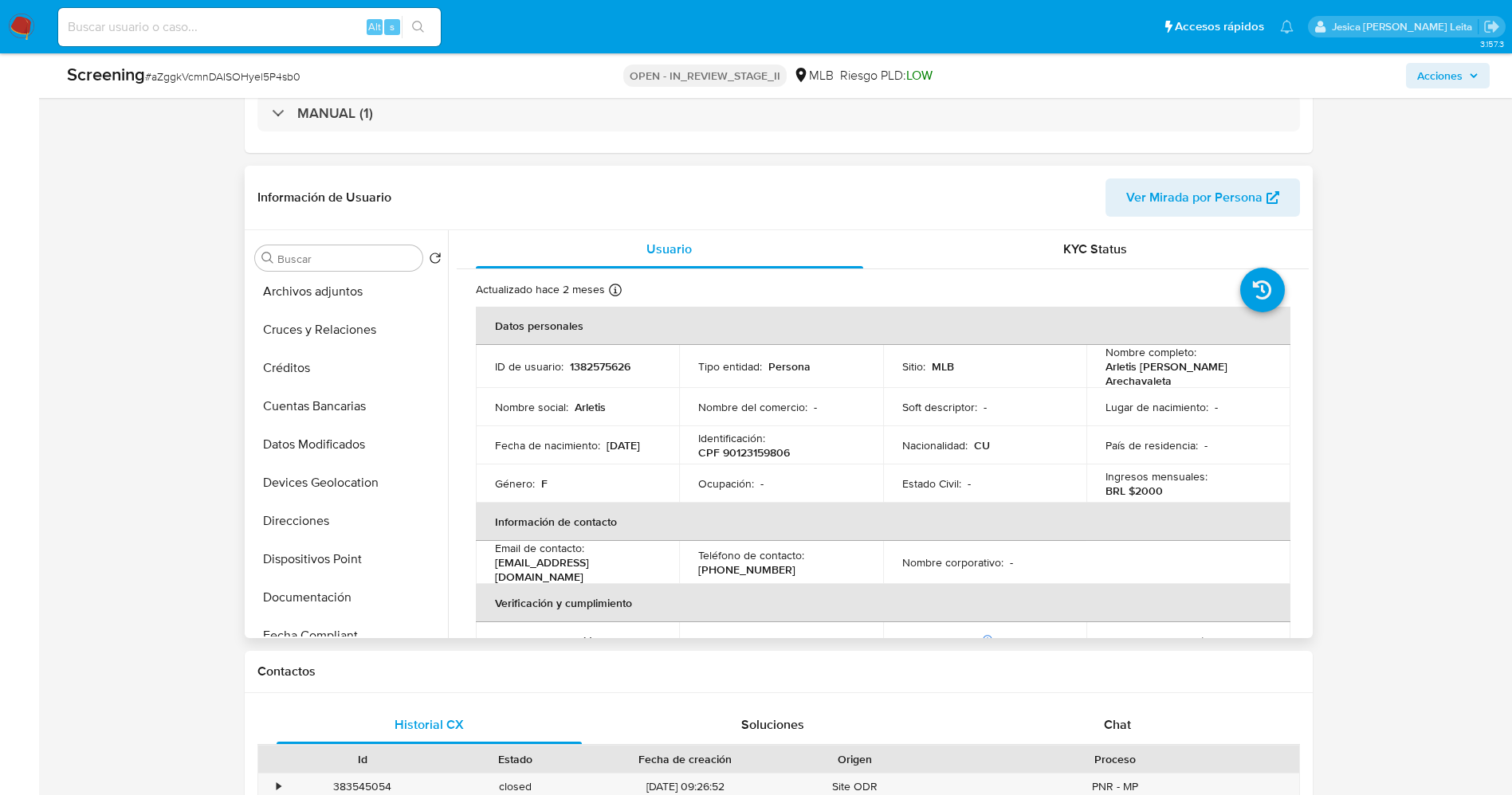
scroll to position [239, 0]
click at [307, 476] on button "Documentación" at bounding box center [341, 478] width 186 height 38
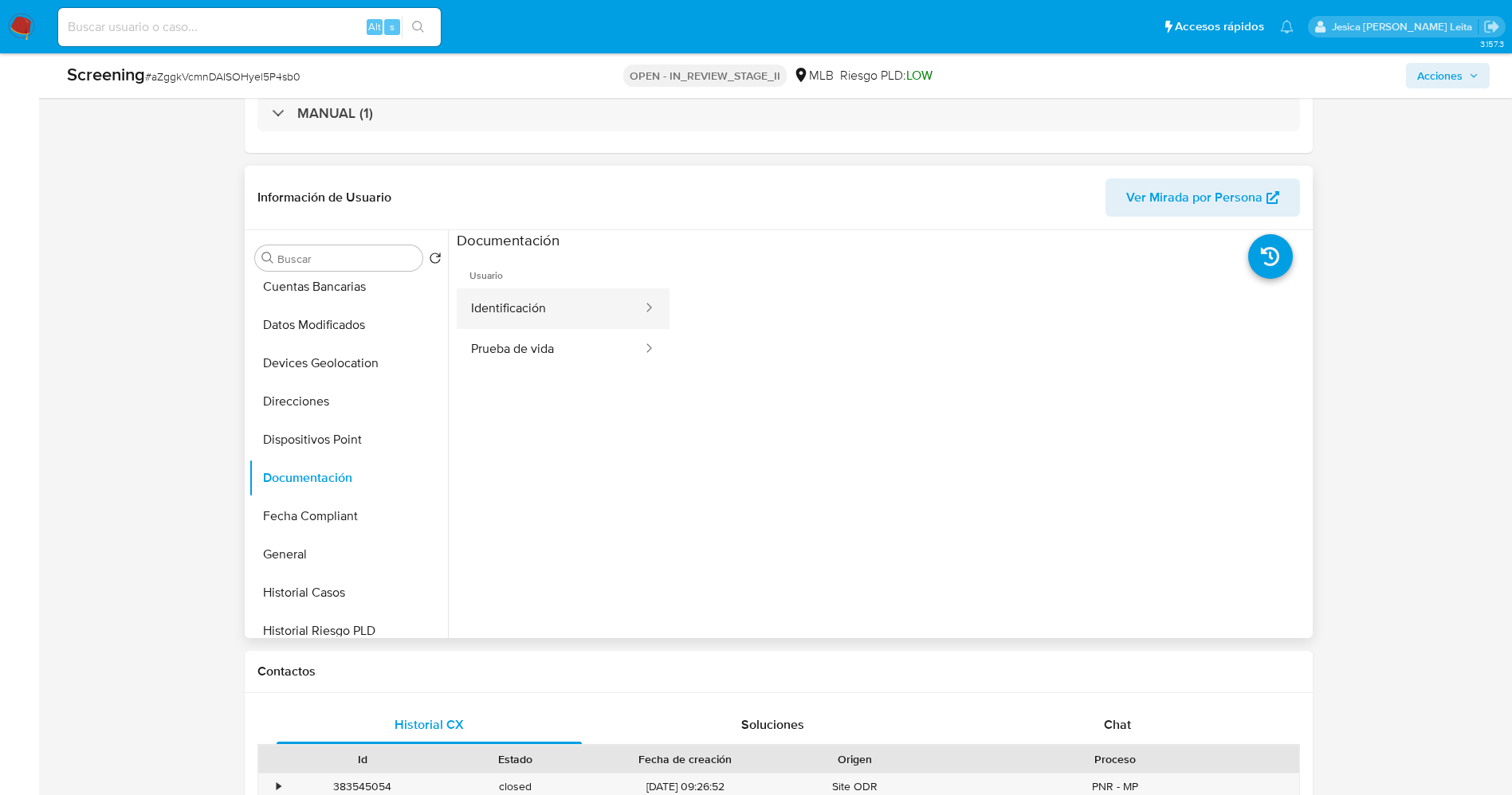
click at [552, 309] on button "Identificación" at bounding box center [550, 308] width 187 height 40
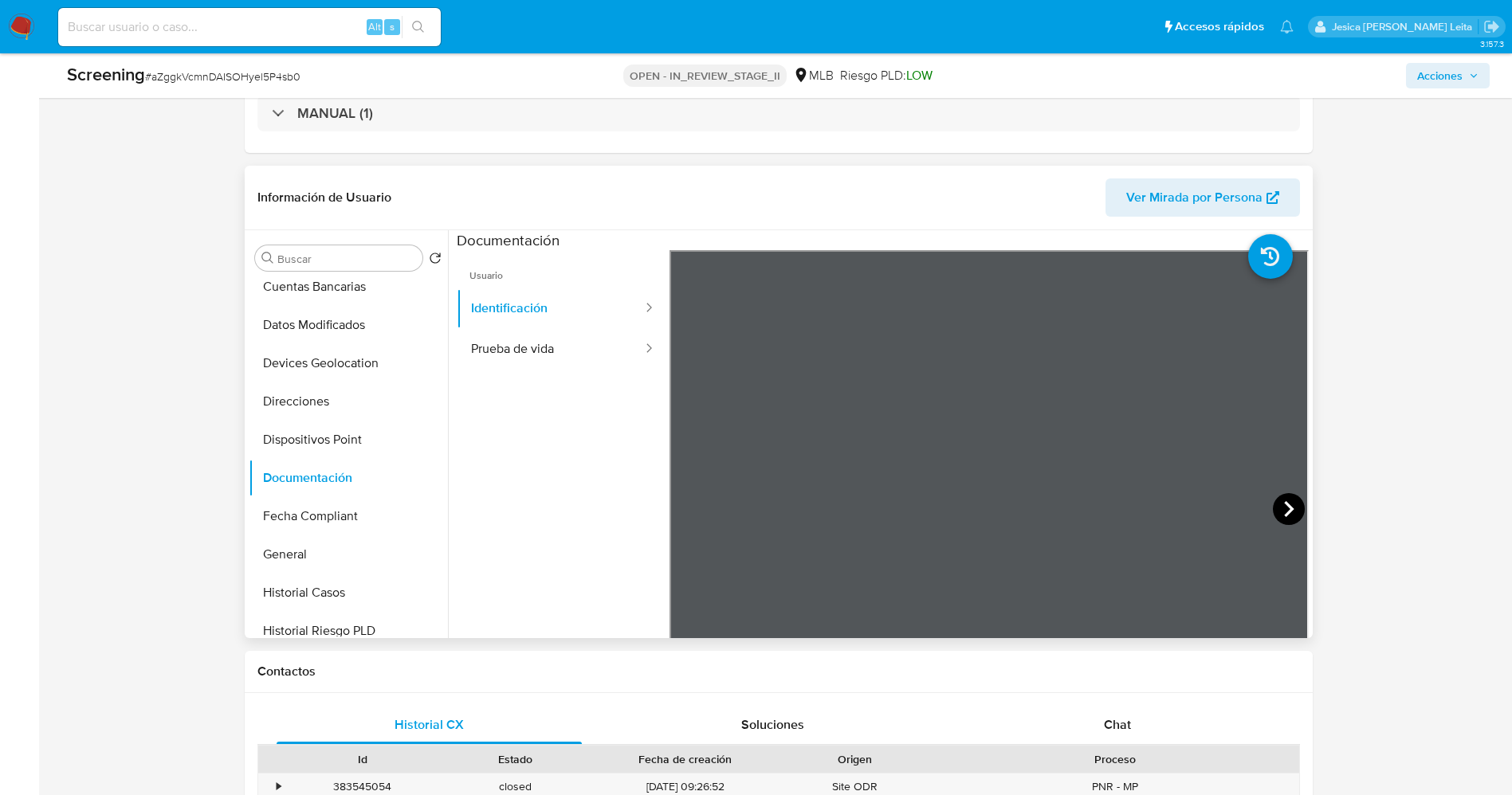
click at [1279, 499] on icon at bounding box center [1289, 509] width 32 height 32
click at [524, 345] on button "Prueba de vida" at bounding box center [550, 349] width 187 height 40
click at [572, 298] on button "Identificación" at bounding box center [550, 308] width 187 height 40
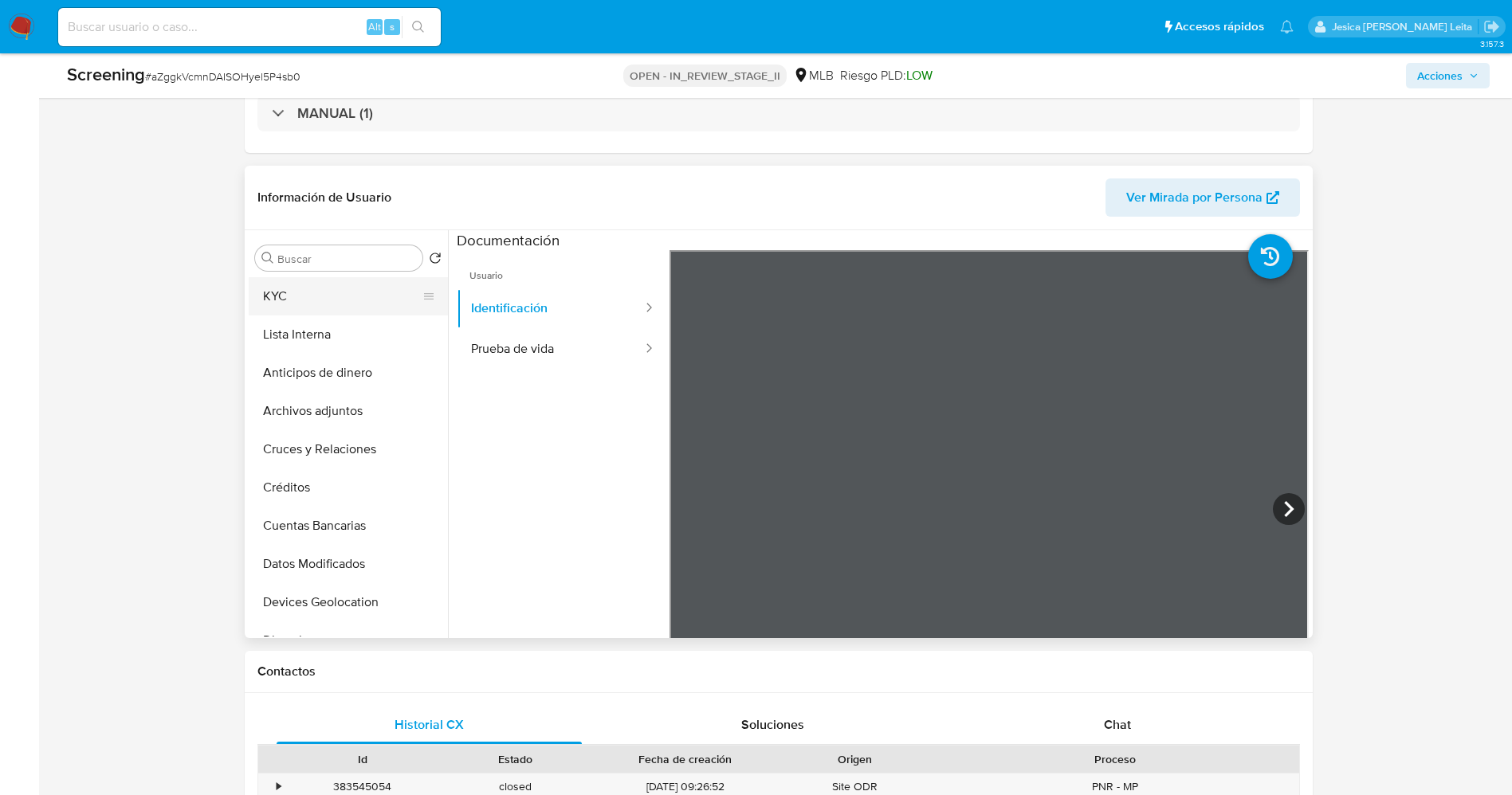
click at [348, 309] on button "KYC" at bounding box center [341, 296] width 186 height 38
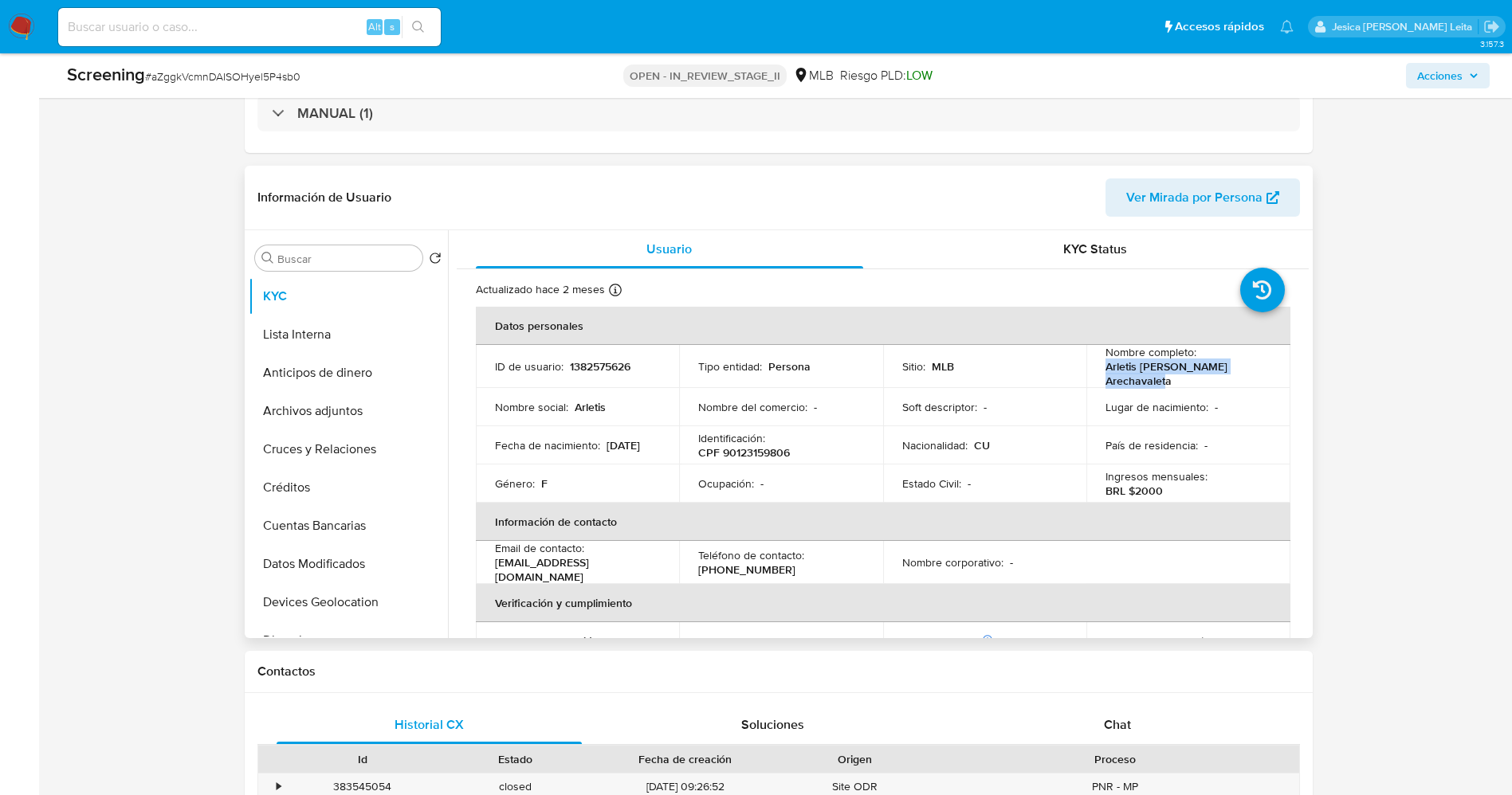
drag, startPoint x: 1091, startPoint y: 368, endPoint x: 1182, endPoint y: 384, distance: 92.4
click at [1186, 383] on td "Nombre completo : Arletis Regla Suarez Arechavaleta" at bounding box center [1188, 366] width 204 height 43
copy p "Arletis [PERSON_NAME] [PERSON_NAME]"
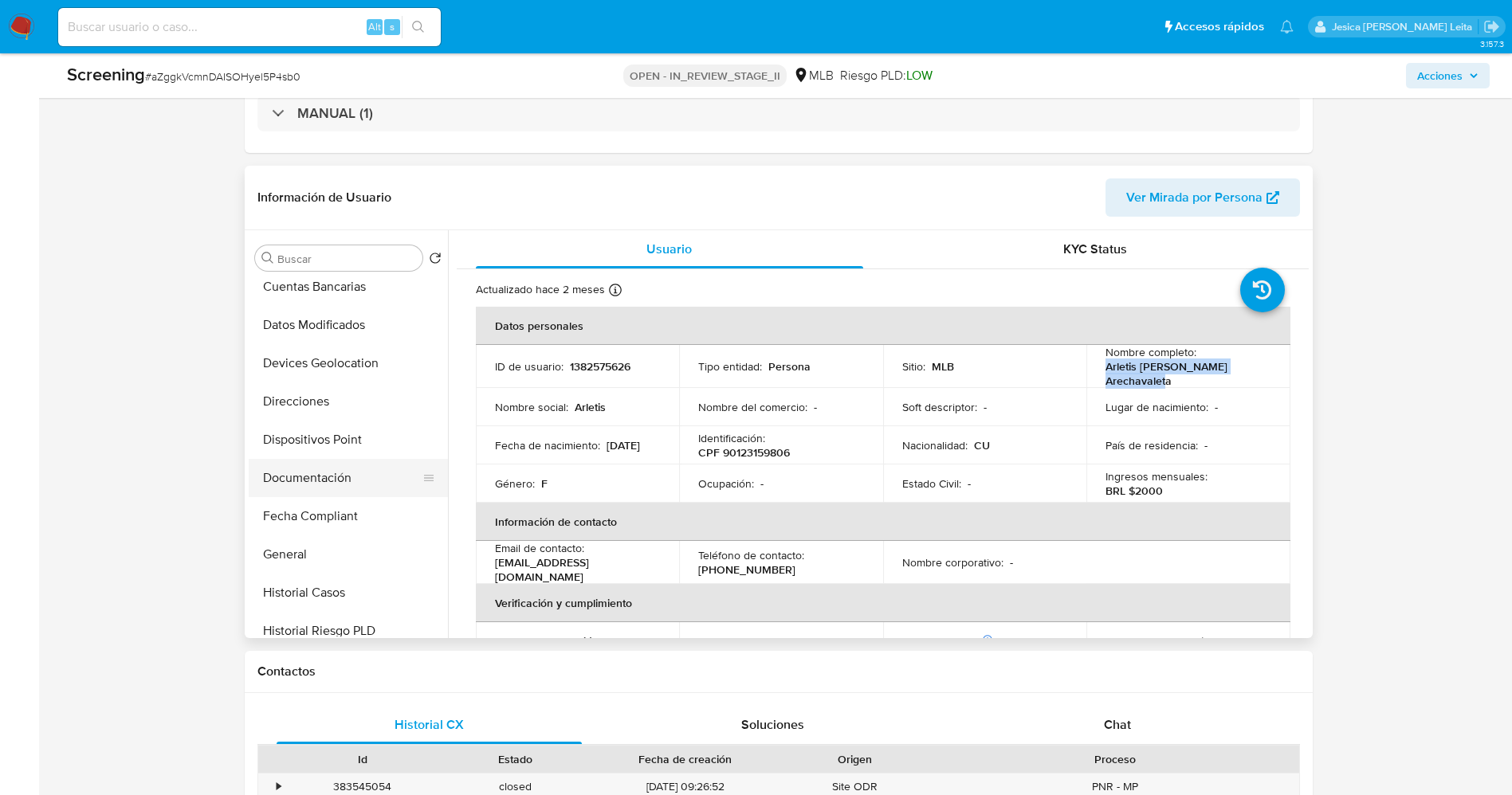
click at [321, 490] on button "Documentación" at bounding box center [341, 478] width 186 height 38
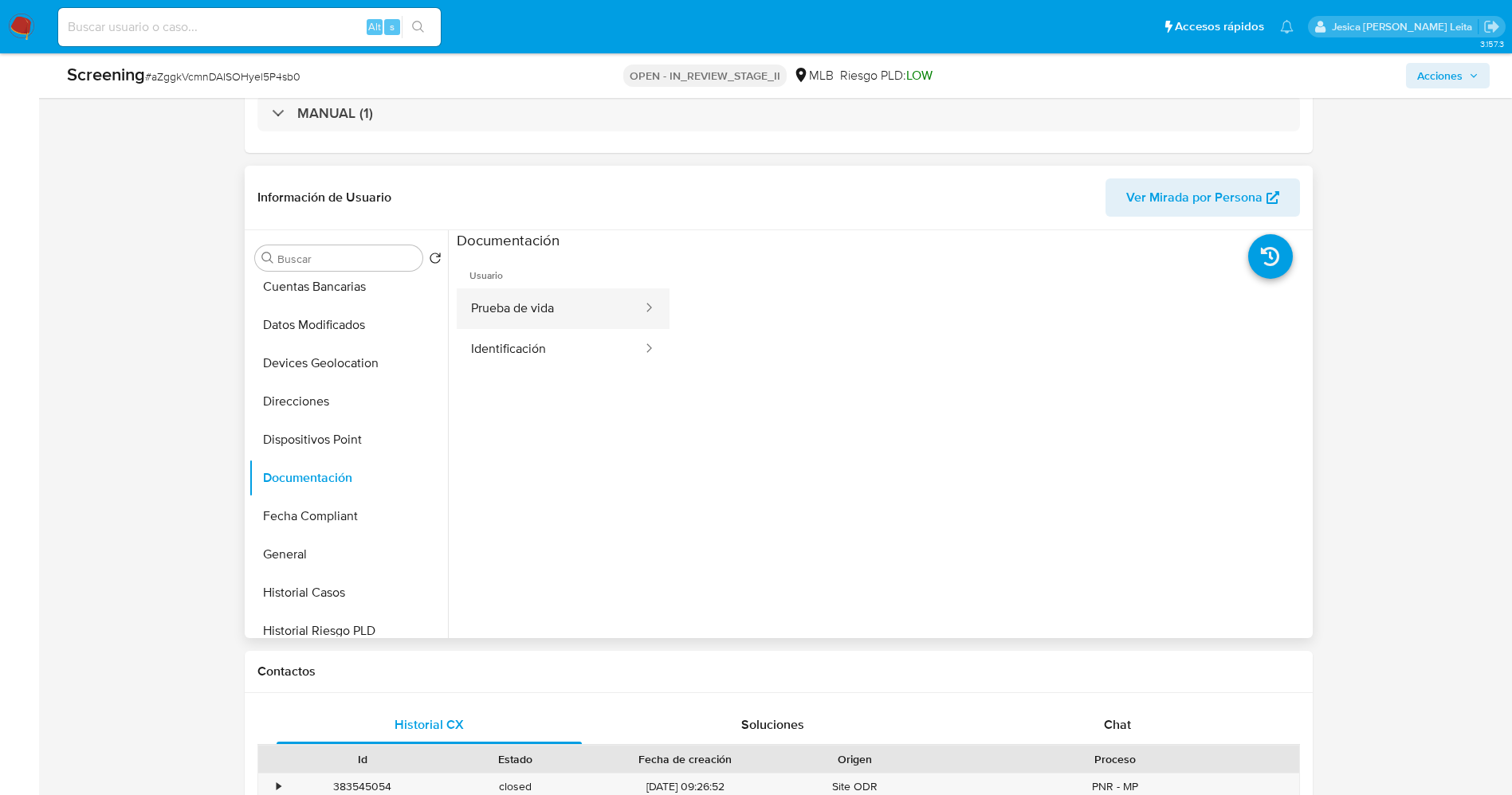
click at [576, 320] on button "Prueba de vida" at bounding box center [550, 308] width 187 height 40
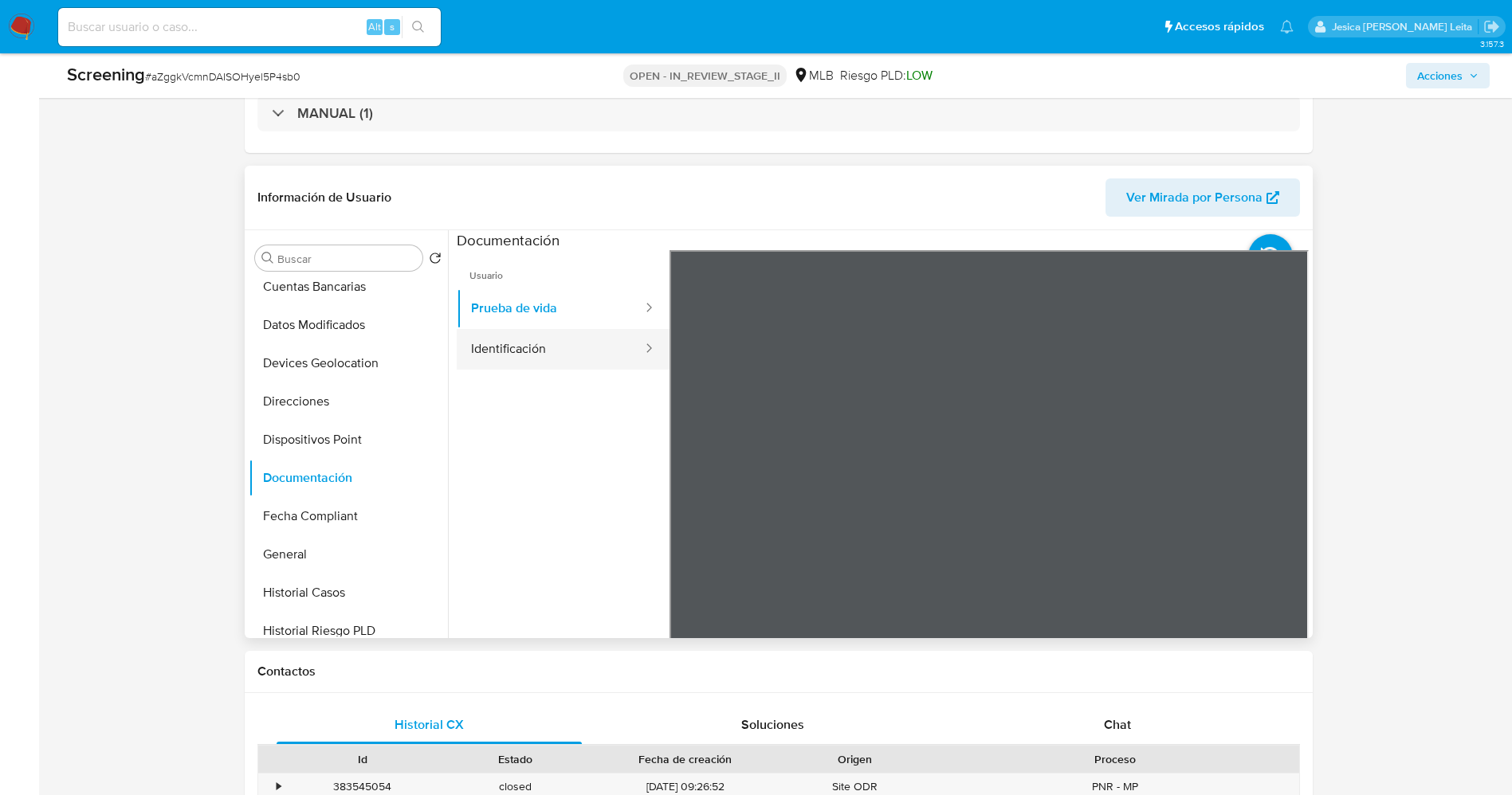
click at [473, 348] on button "Identificación" at bounding box center [550, 349] width 187 height 40
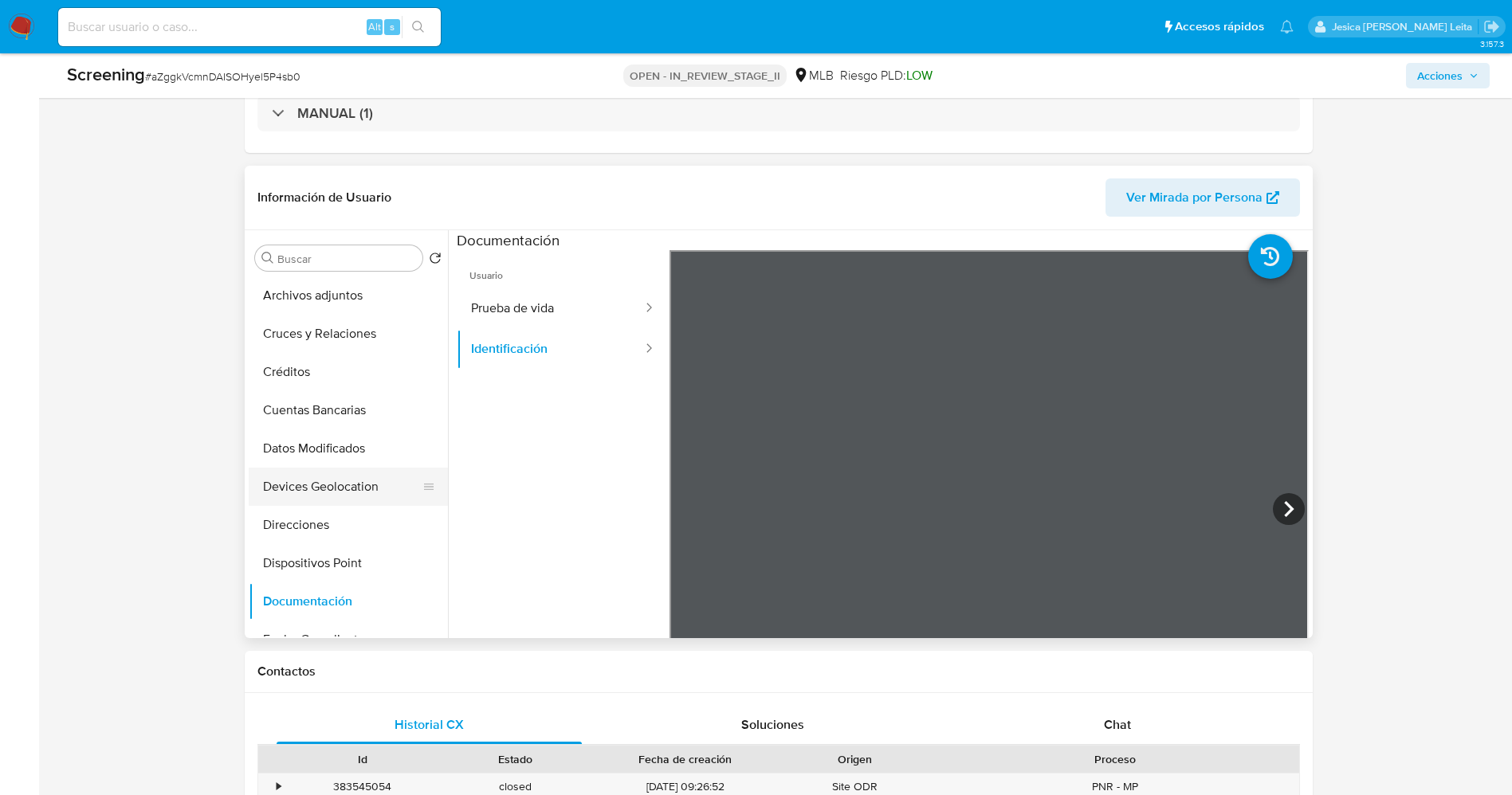
scroll to position [0, 0]
click at [336, 302] on button "KYC" at bounding box center [341, 296] width 186 height 38
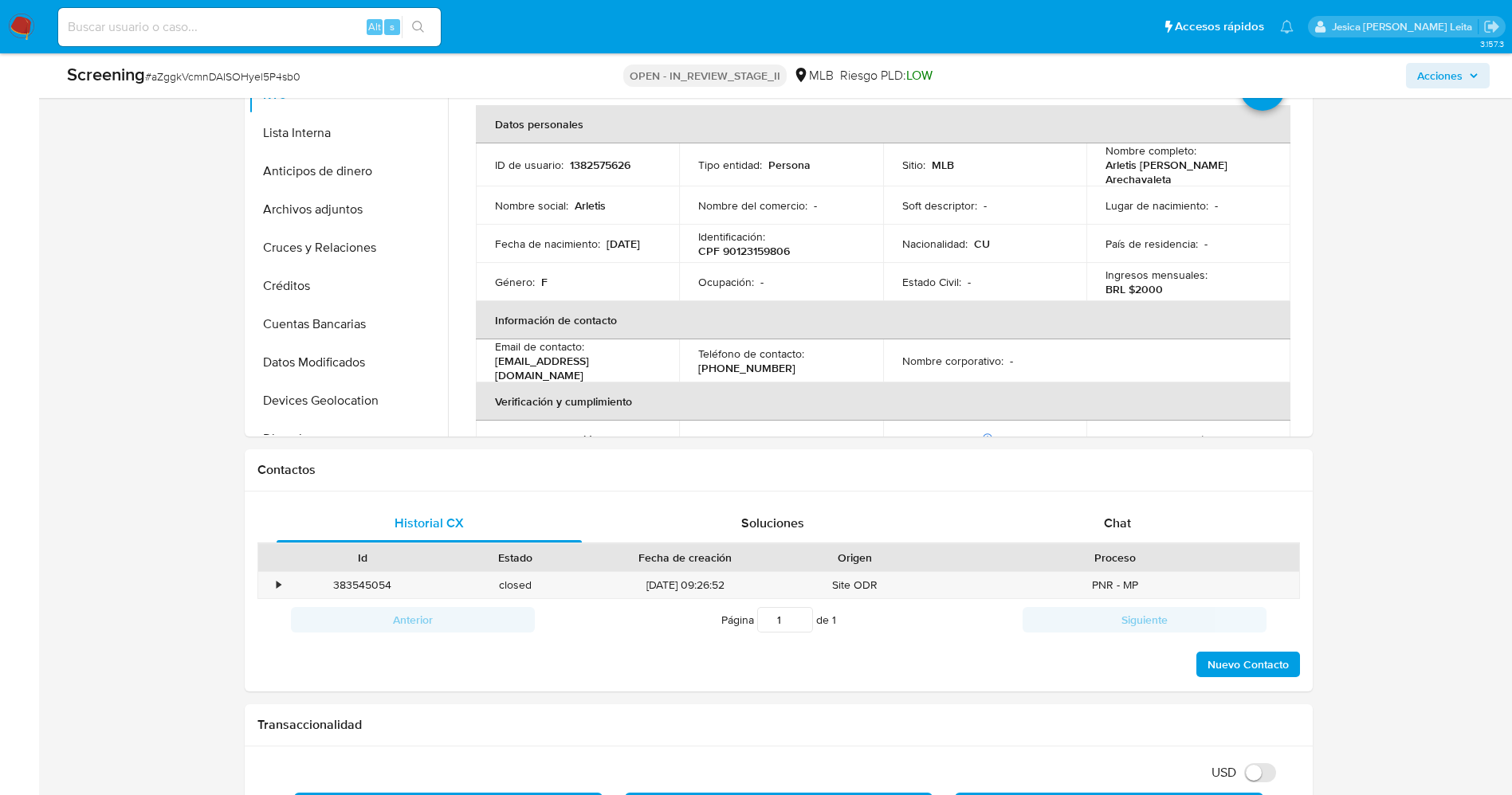
scroll to position [717, 0]
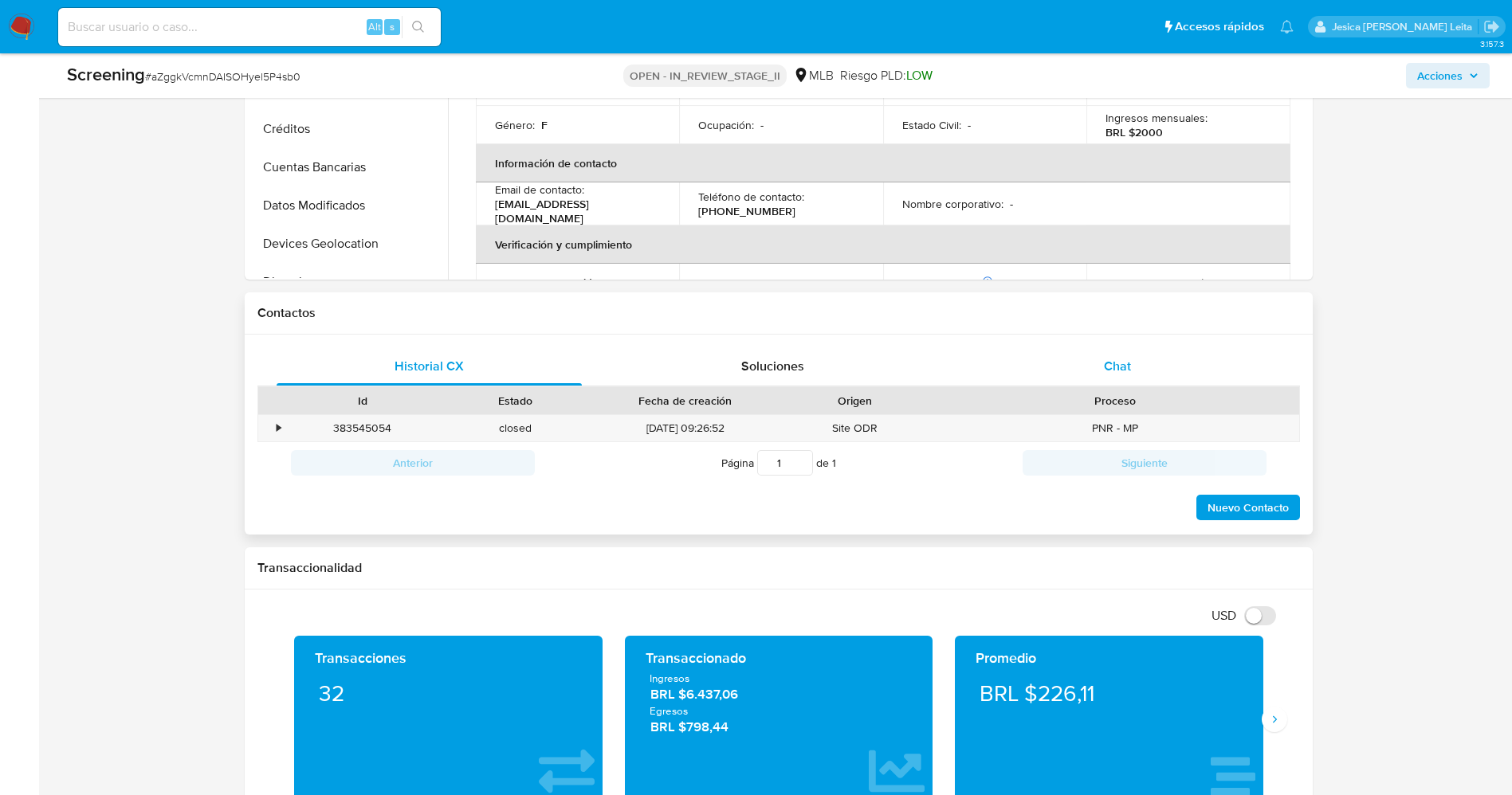
click at [1097, 352] on div "Chat" at bounding box center [1118, 366] width 307 height 38
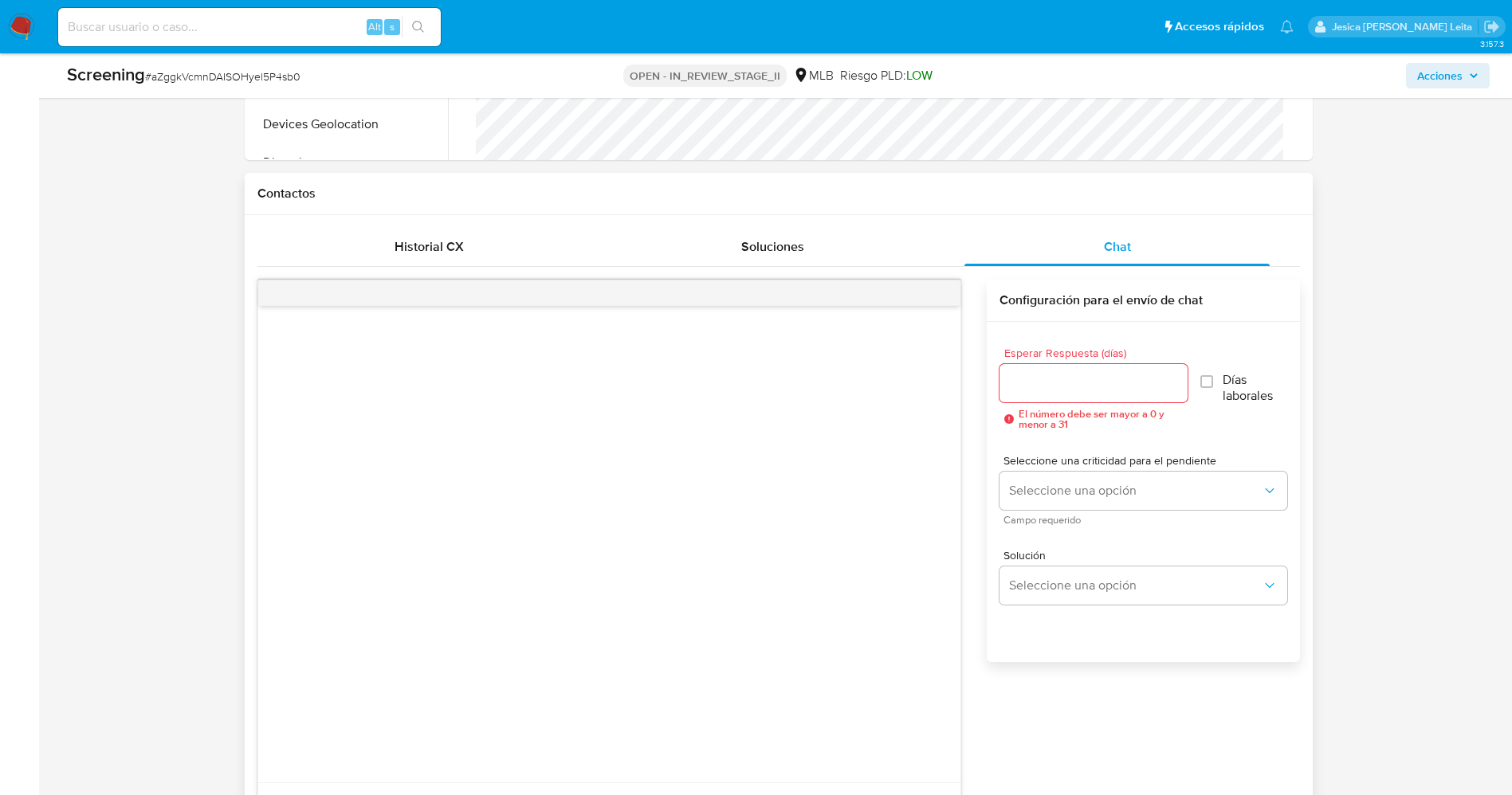
scroll to position [1195, 0]
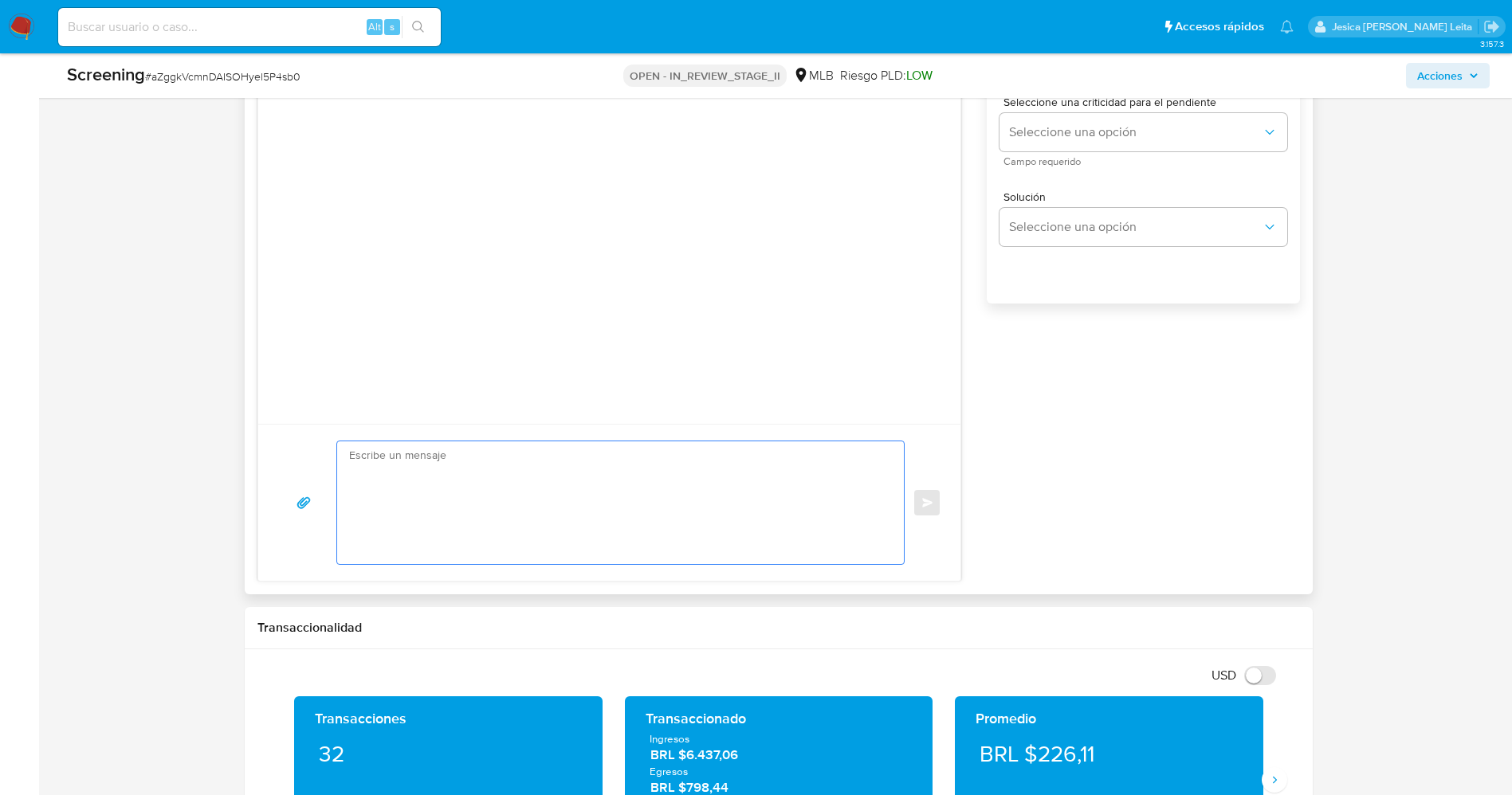
click at [581, 497] on textarea at bounding box center [616, 502] width 535 height 123
paste textarea "Olá Eider Fernandez Pileta , Com base na atividade registrada em sua conta, pre…"
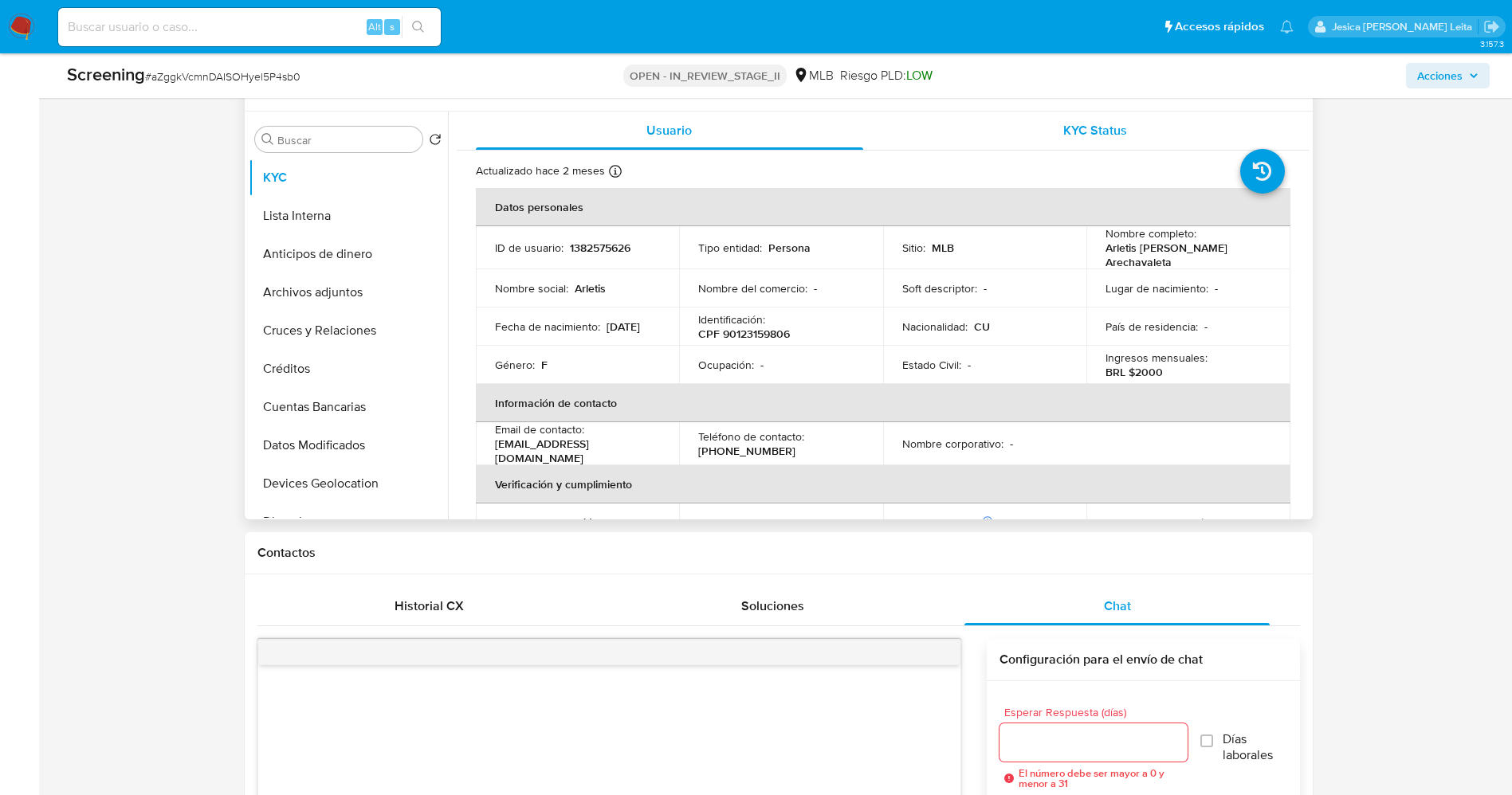
scroll to position [359, 0]
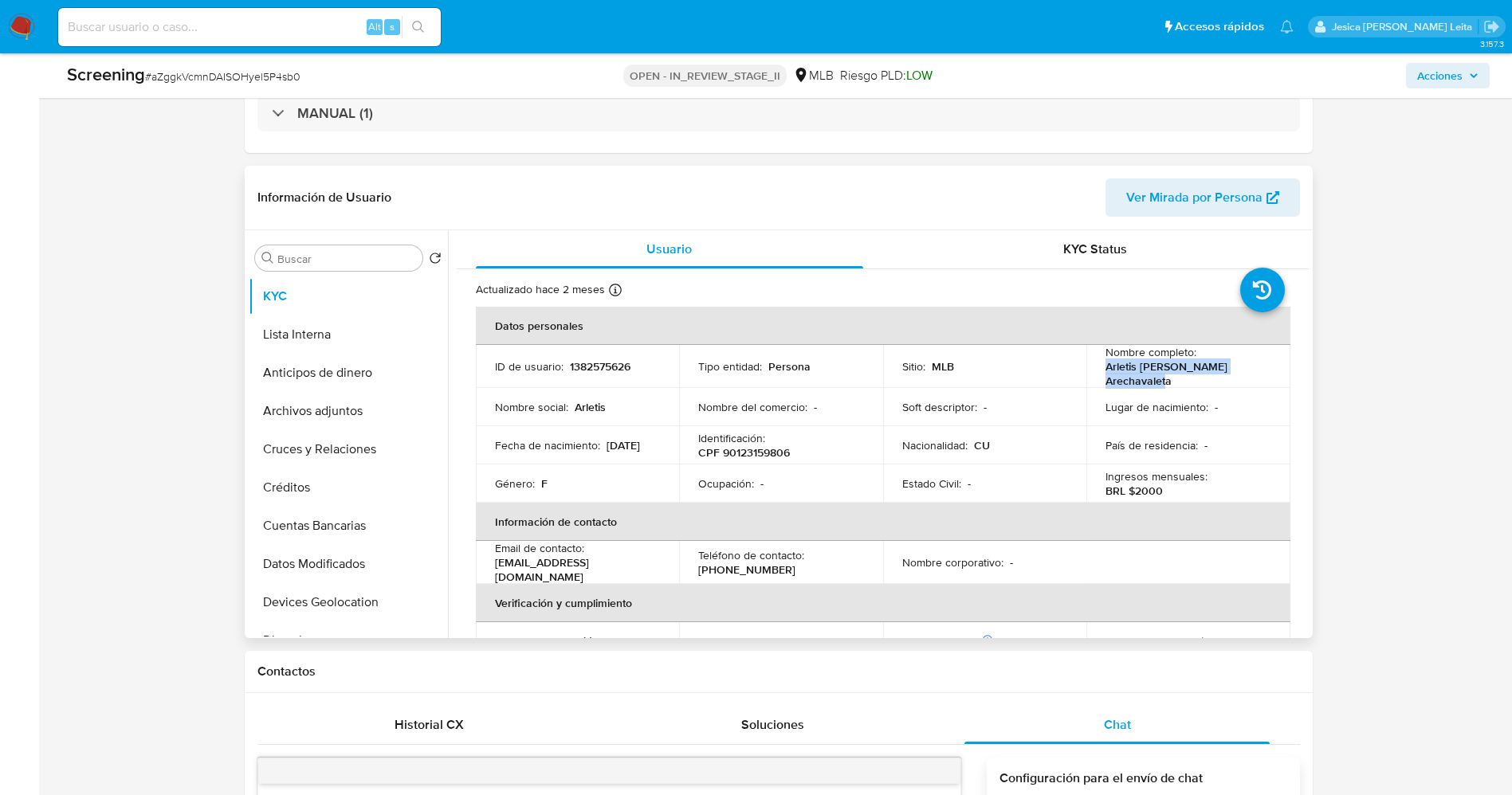
drag, startPoint x: 1096, startPoint y: 367, endPoint x: 1188, endPoint y: 381, distance: 93.1
click at [1188, 381] on td "Nombre completo : Arletis Regla Suarez Arechavaleta" at bounding box center [1188, 366] width 204 height 43
copy p "Arletis Regla Suarez Arechavaleta"
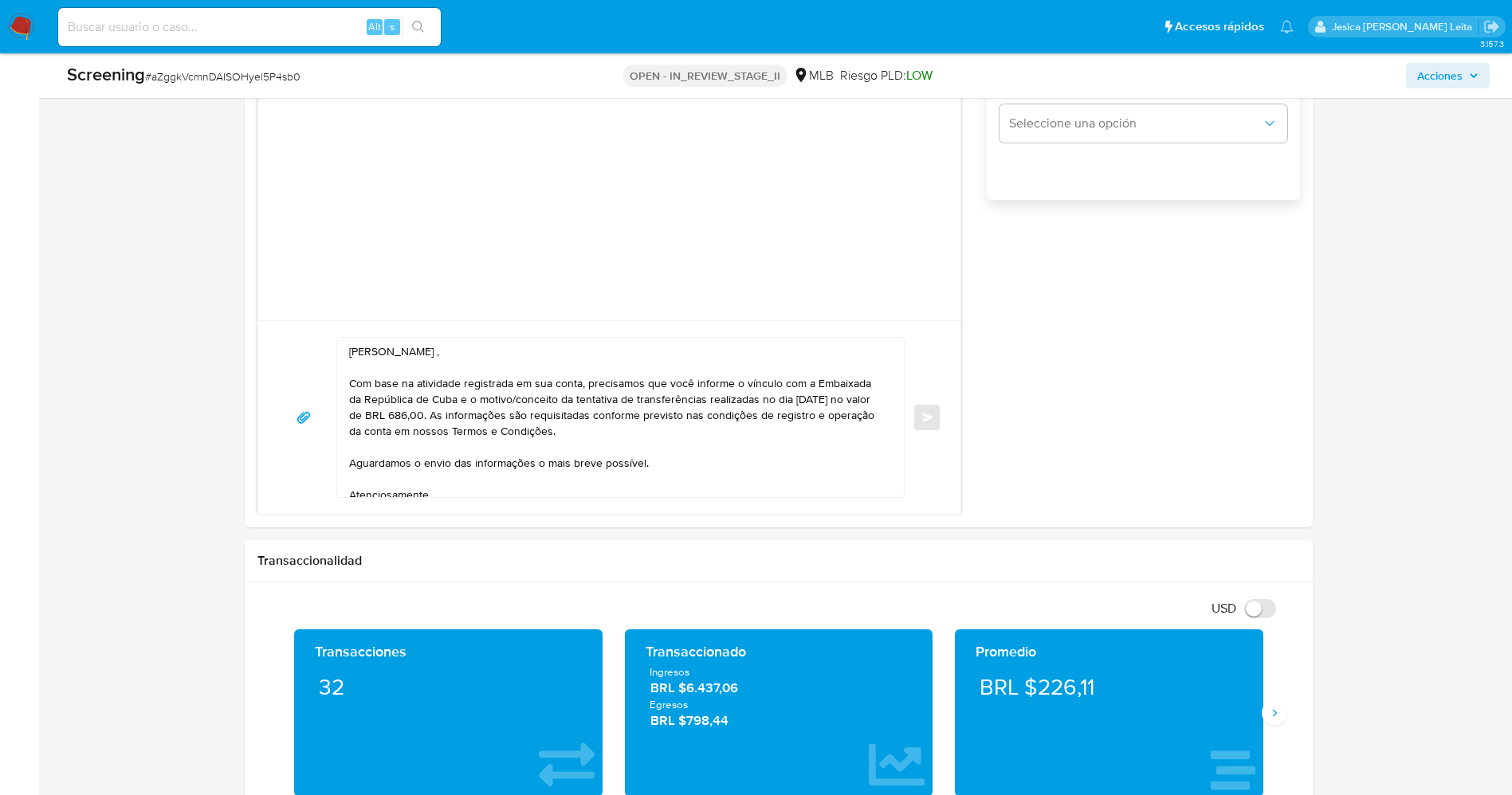
scroll to position [1314, 0]
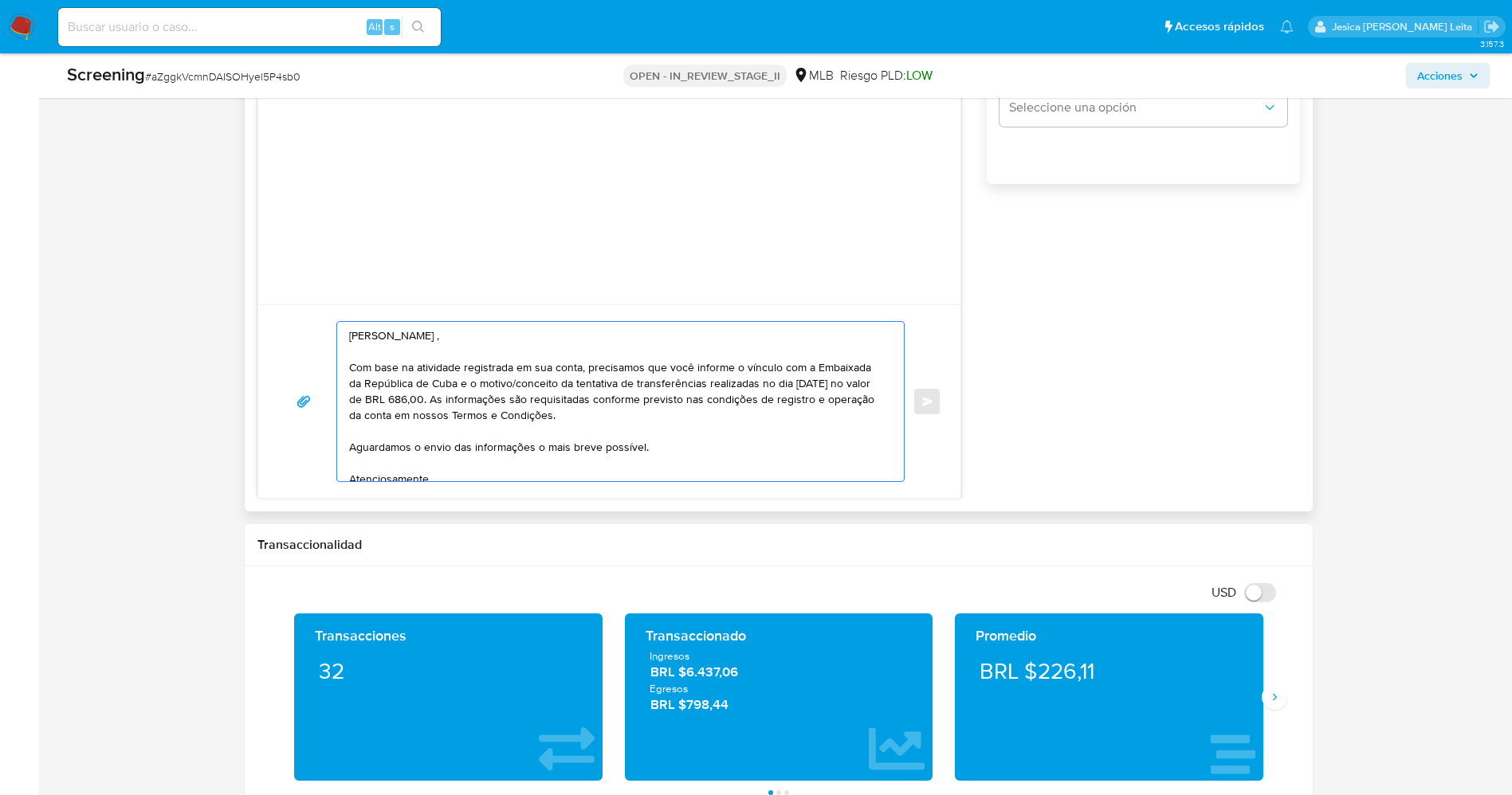
drag, startPoint x: 369, startPoint y: 334, endPoint x: 477, endPoint y: 328, distance: 108.2
click at [477, 328] on textarea "Olá Eider Fernandez Pileta , Com base na atividade registrada em sua conta, pre…" at bounding box center [616, 402] width 535 height 160
paste textarea "Arletis Regla Suarez Arechava"
click at [364, 399] on textarea "Olá Arletis Regla Suarez Arechavaleta , Com base na atividade registrada em sua…" at bounding box center [616, 402] width 535 height 160
click at [511, 402] on textarea "Olá Arletis Regla Suarez Arechavaleta , Com base na atividade registrada em sua…" at bounding box center [616, 402] width 535 height 160
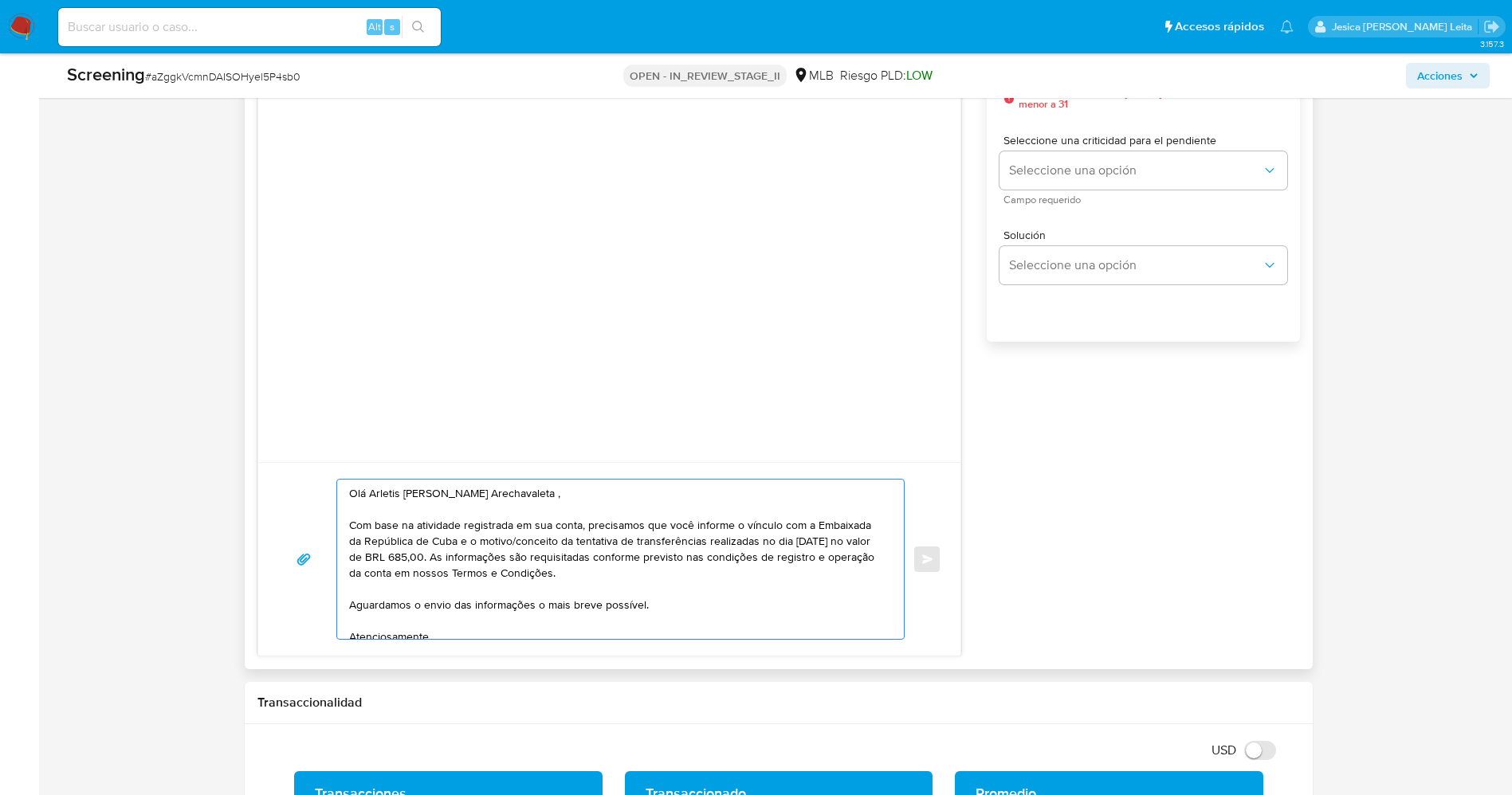
scroll to position [956, 0]
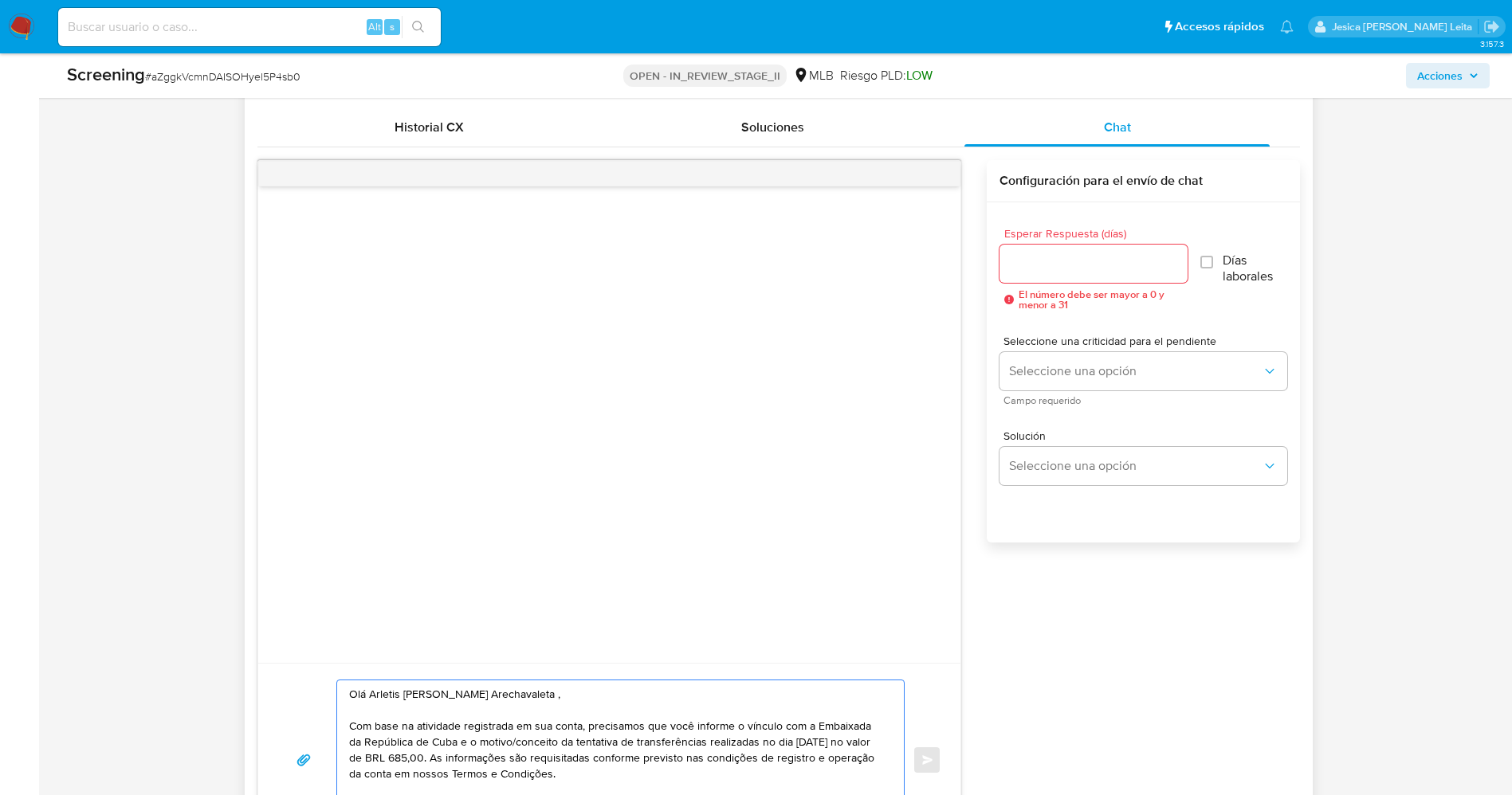
type textarea "Olá Arletis Regla Suarez Arechavaleta , Com base na atividade registrada em sua…"
click at [1110, 271] on input "Esperar Respuesta (días)" at bounding box center [1093, 263] width 188 height 21
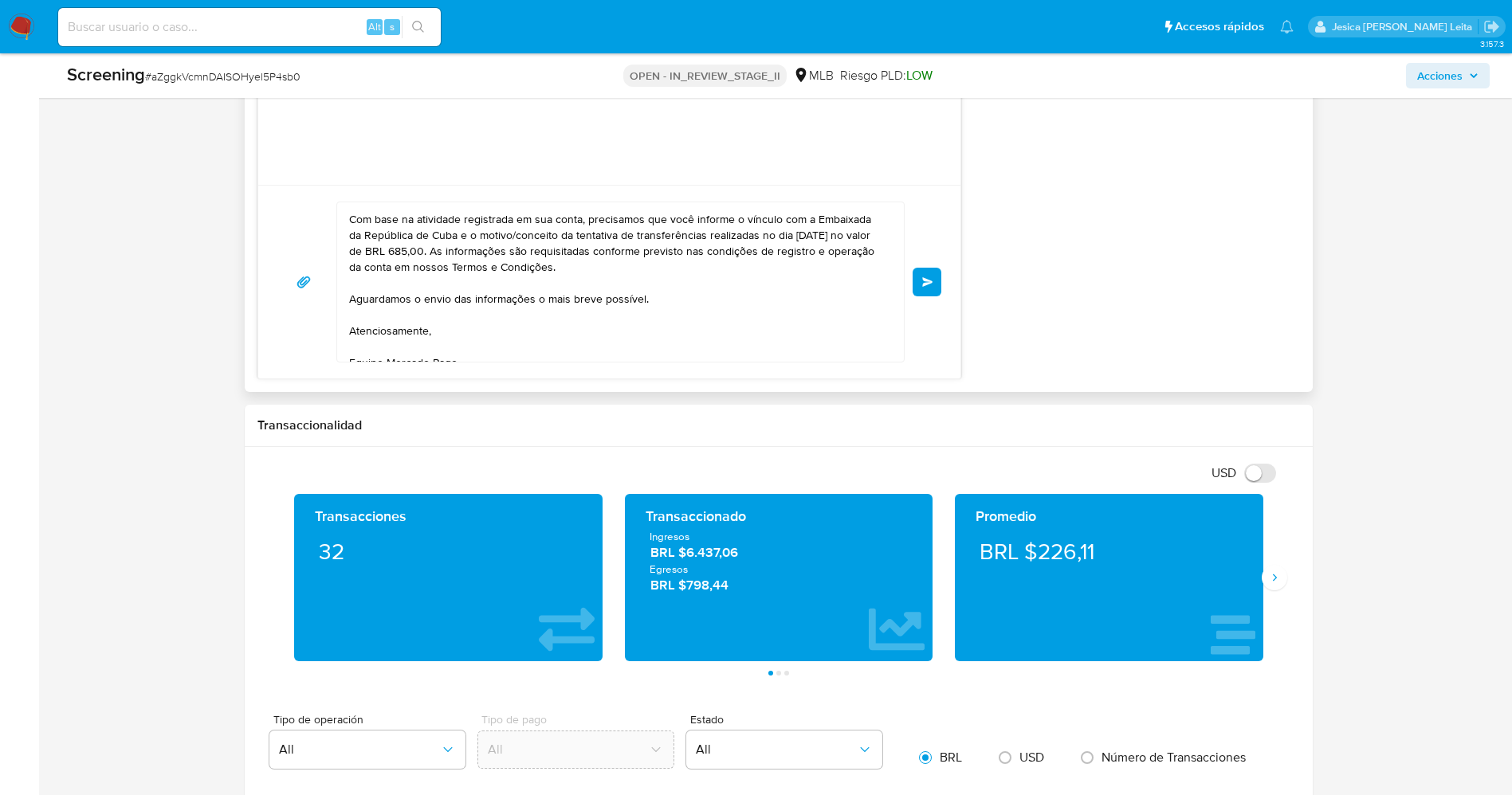
scroll to position [43, 0]
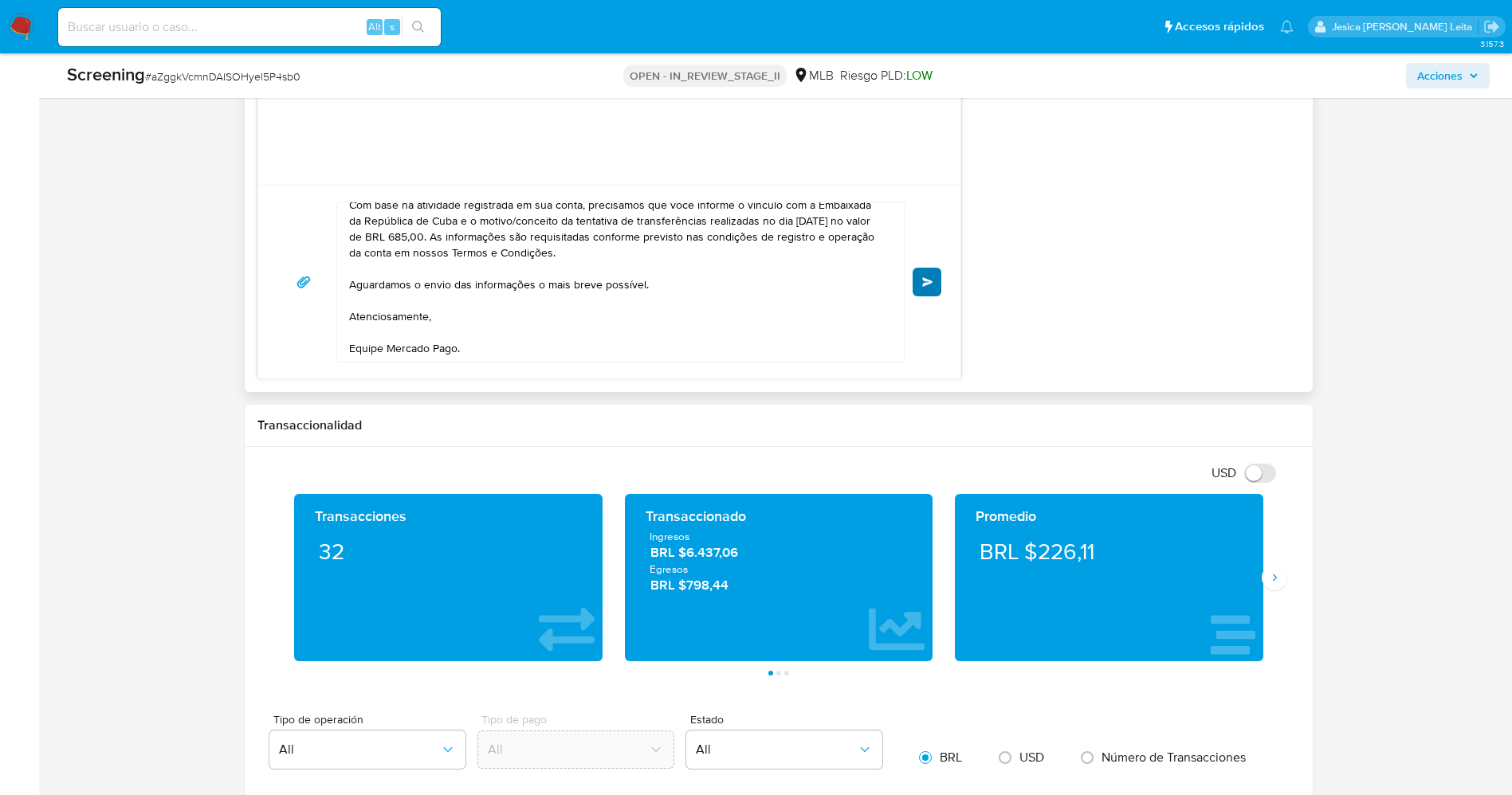
type input "0"
click at [927, 286] on span "Enviar" at bounding box center [928, 282] width 11 height 10
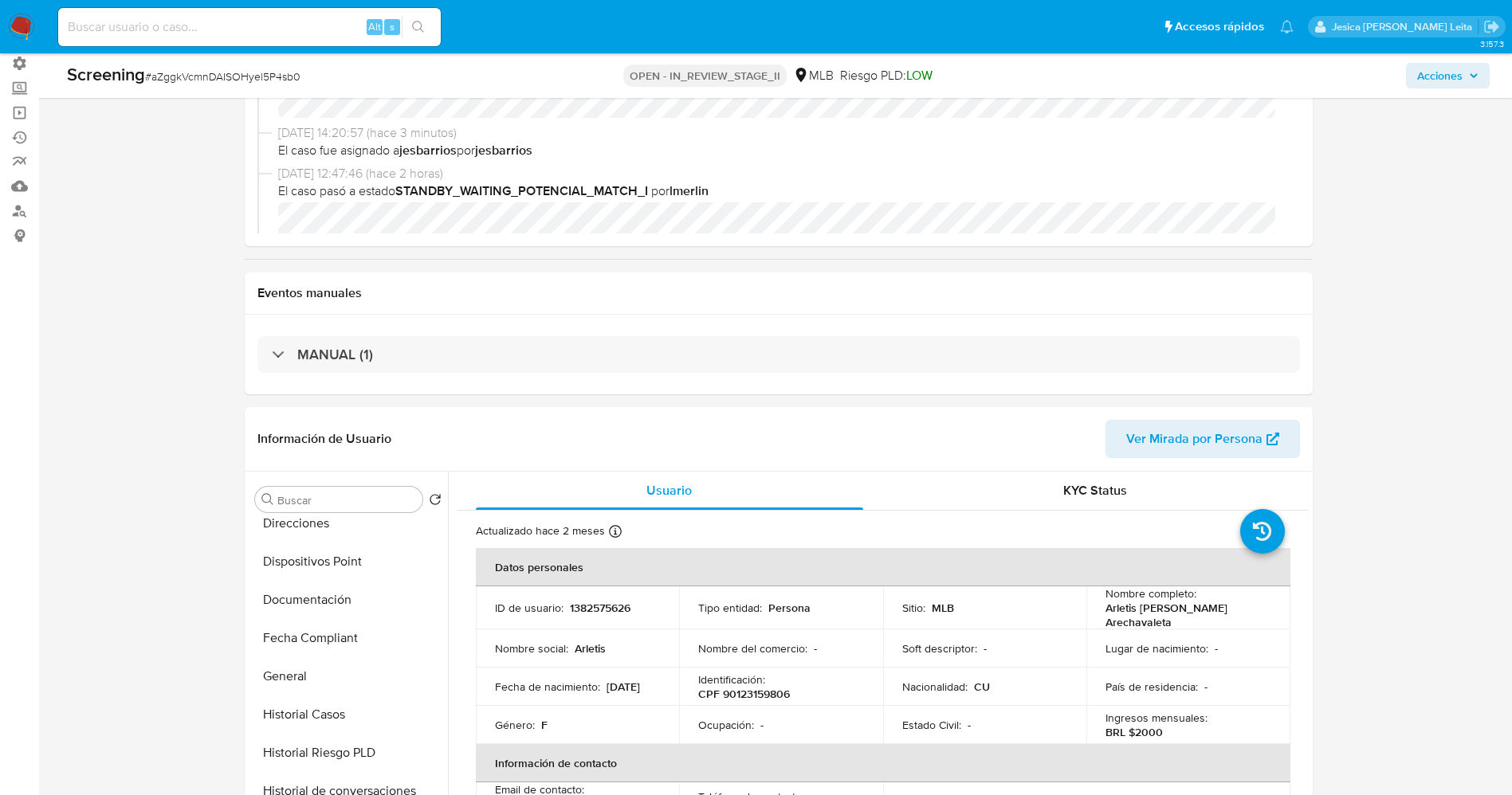
scroll to position [119, 0]
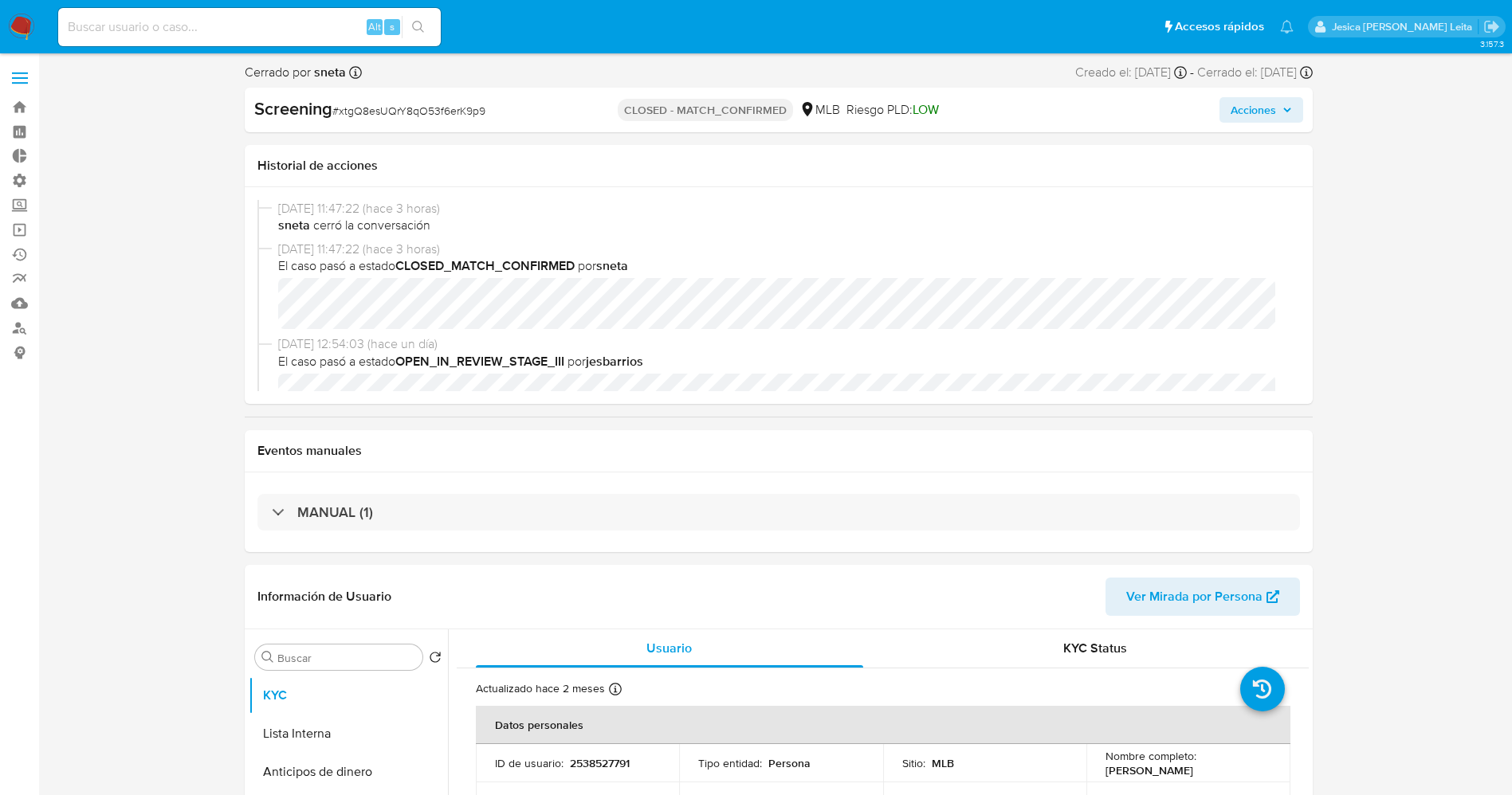
select select "10"
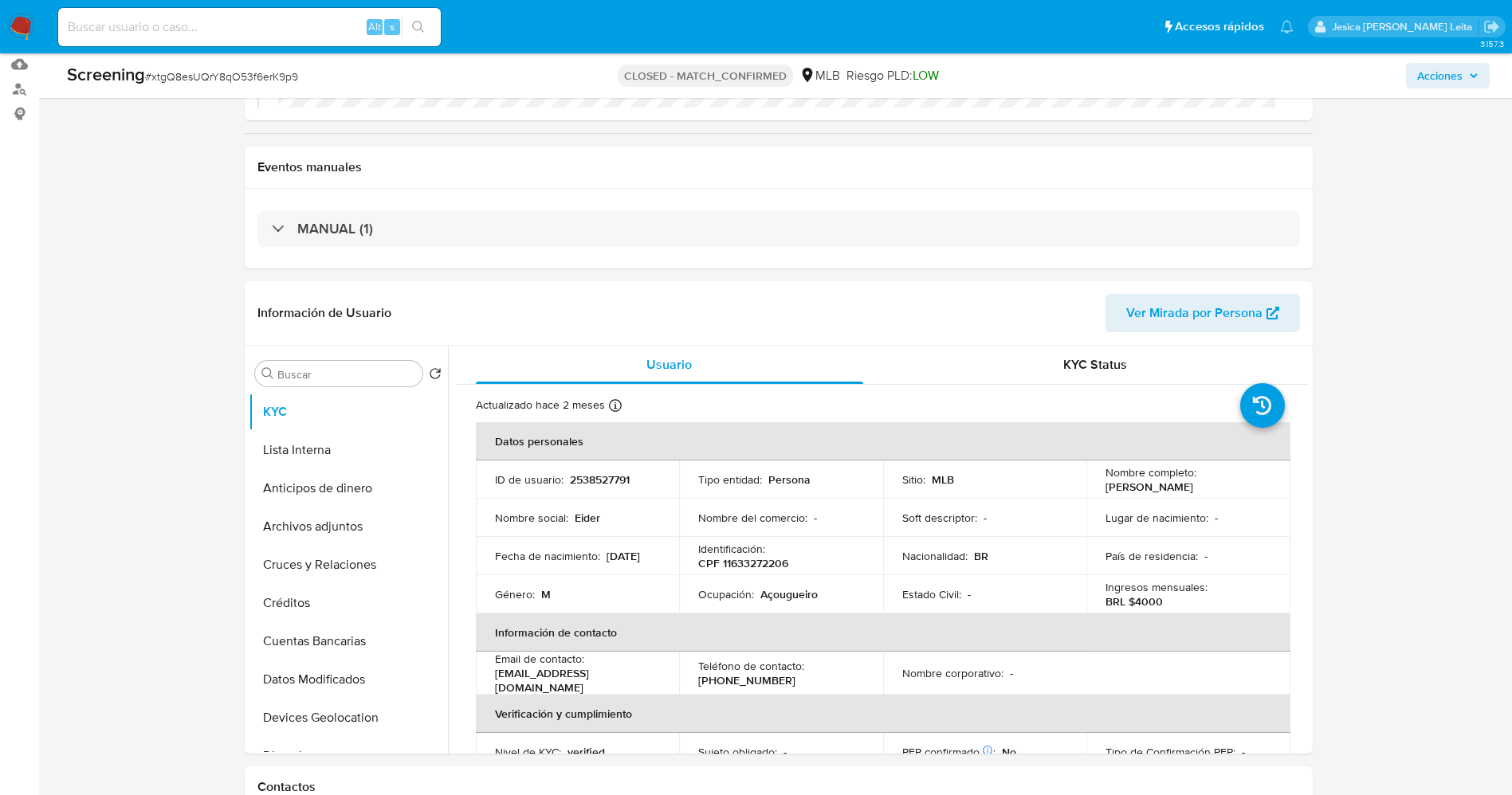
scroll to position [478, 0]
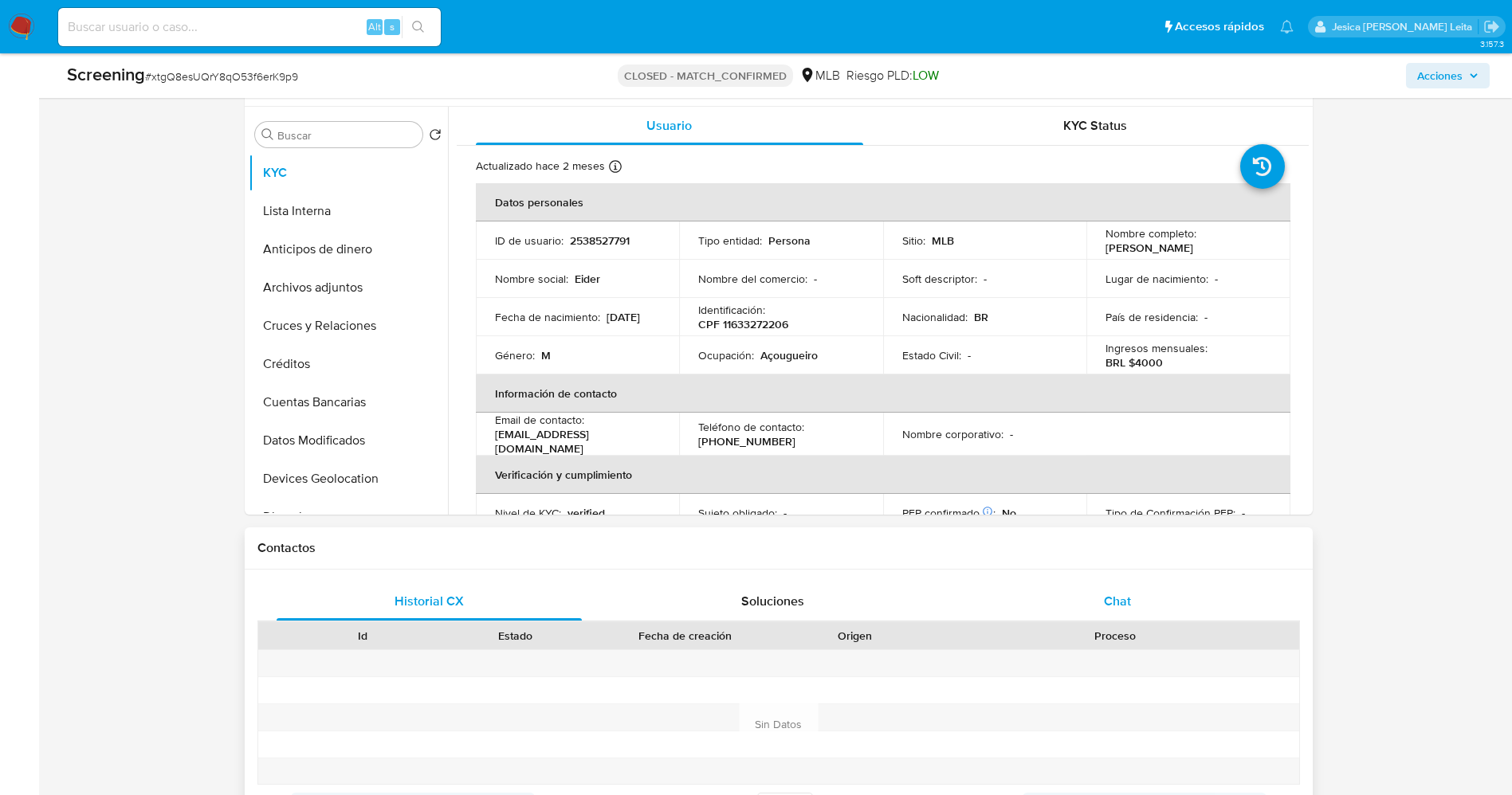
click at [1113, 619] on div "Chat" at bounding box center [1118, 601] width 307 height 38
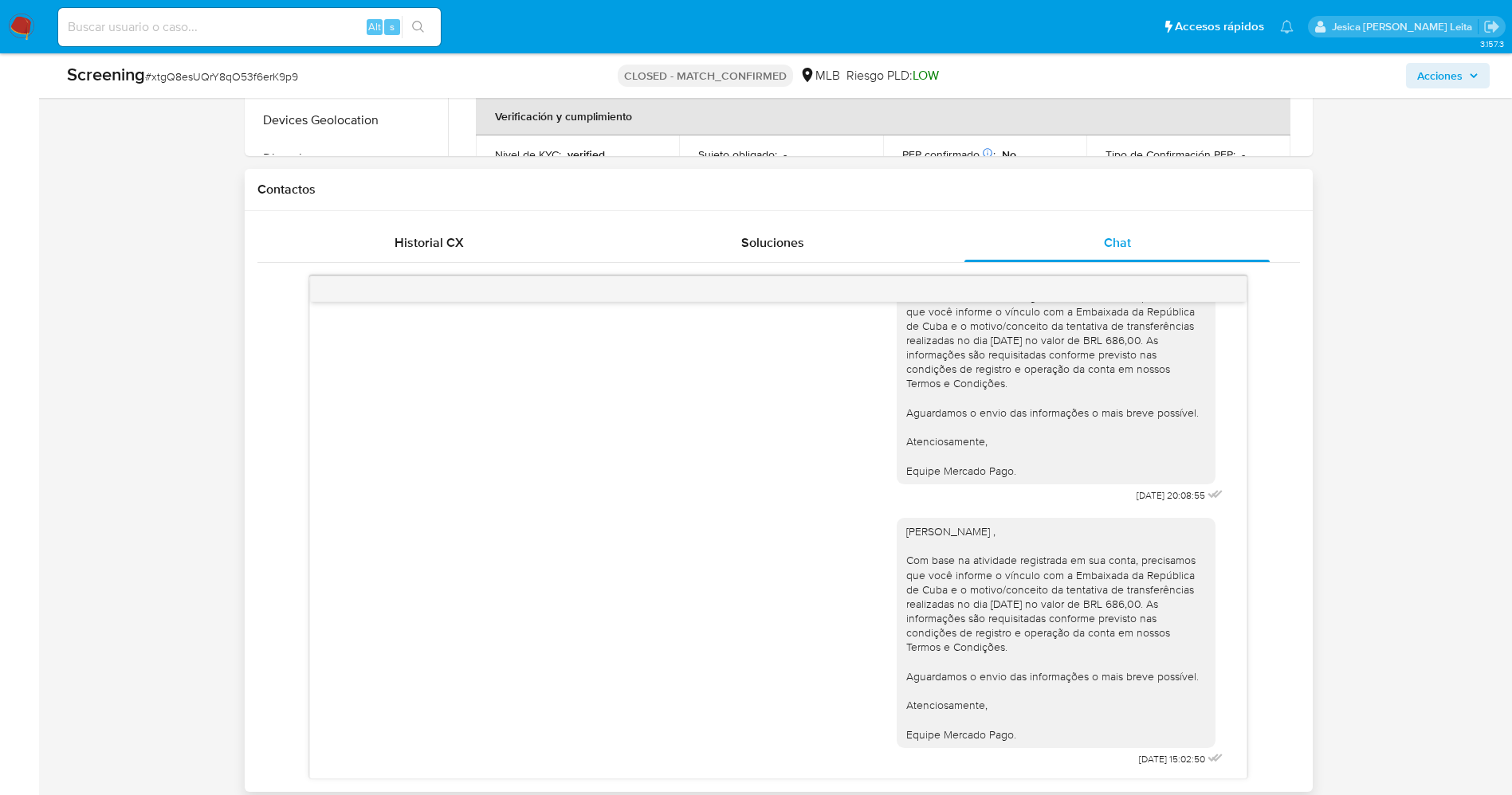
scroll to position [956, 0]
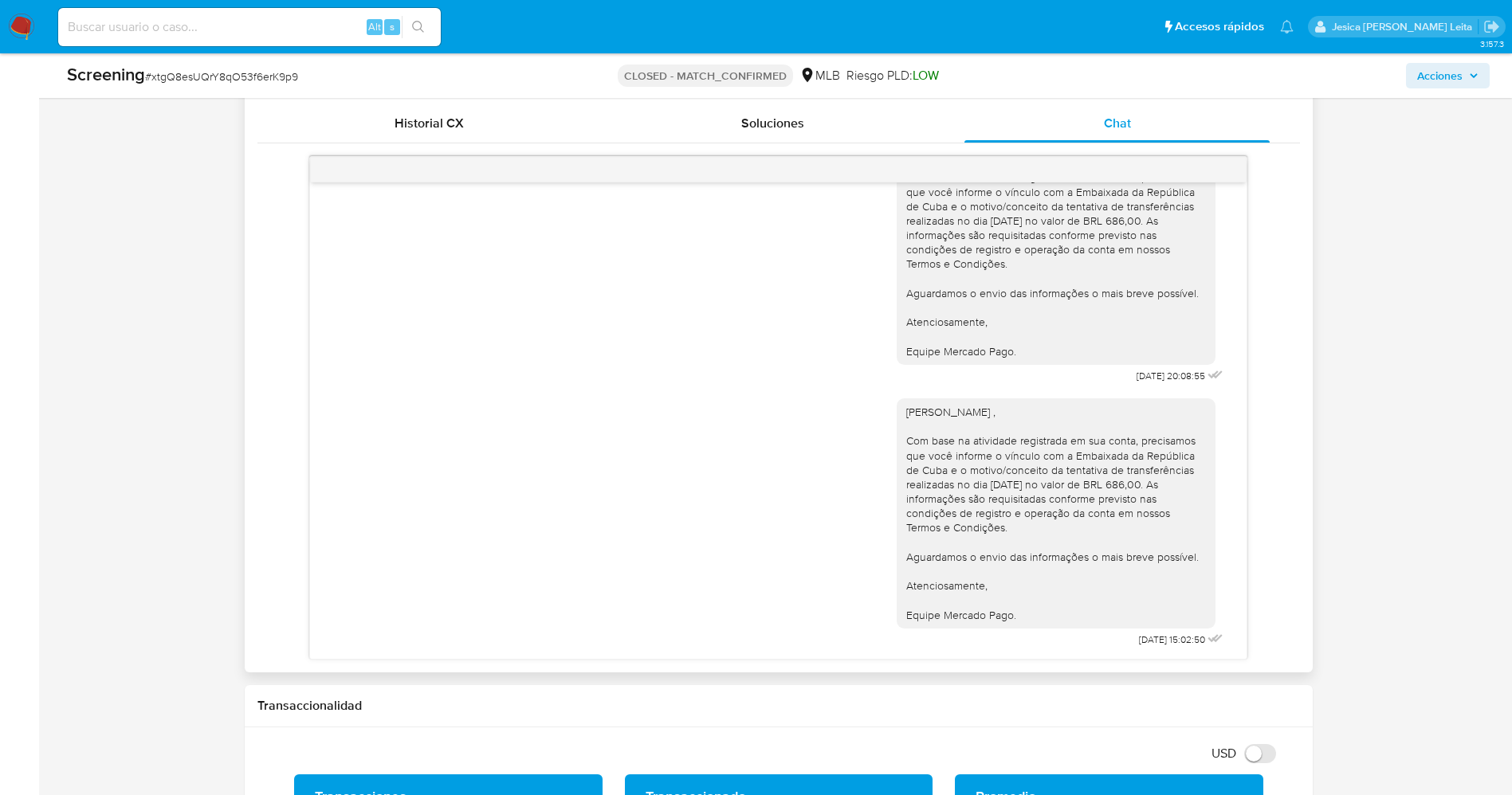
drag, startPoint x: 877, startPoint y: 405, endPoint x: 1016, endPoint y: 620, distance: 256.0
click at [1016, 620] on div "Olá Eider Fernandez Pileta , Com base na atividade registrada em sua conta, pre…" at bounding box center [779, 519] width 897 height 264
copy div "Olá Eider Fernandez Pileta , Com base na atividade registrada em sua conta, pre…"
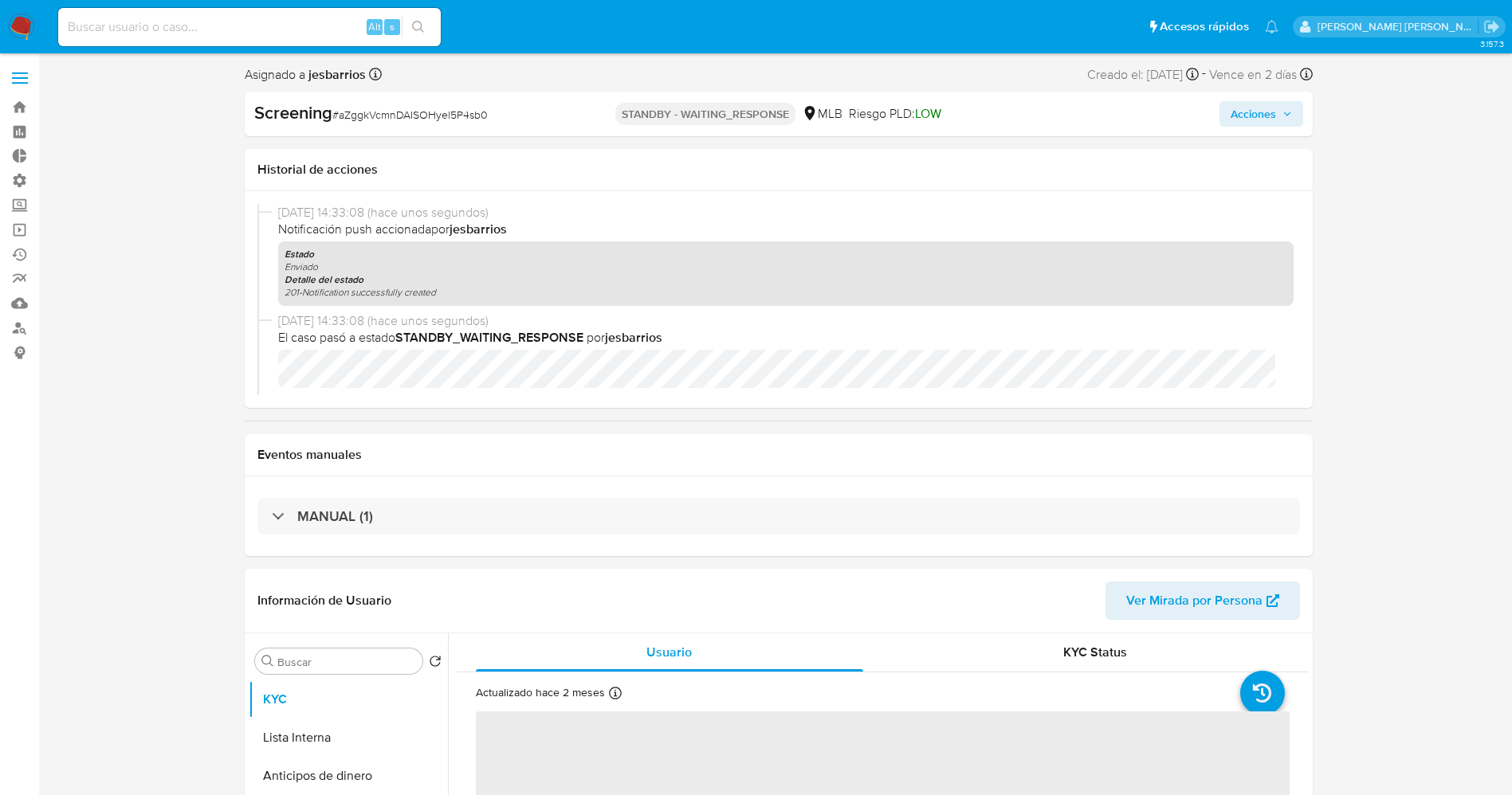
select select "10"
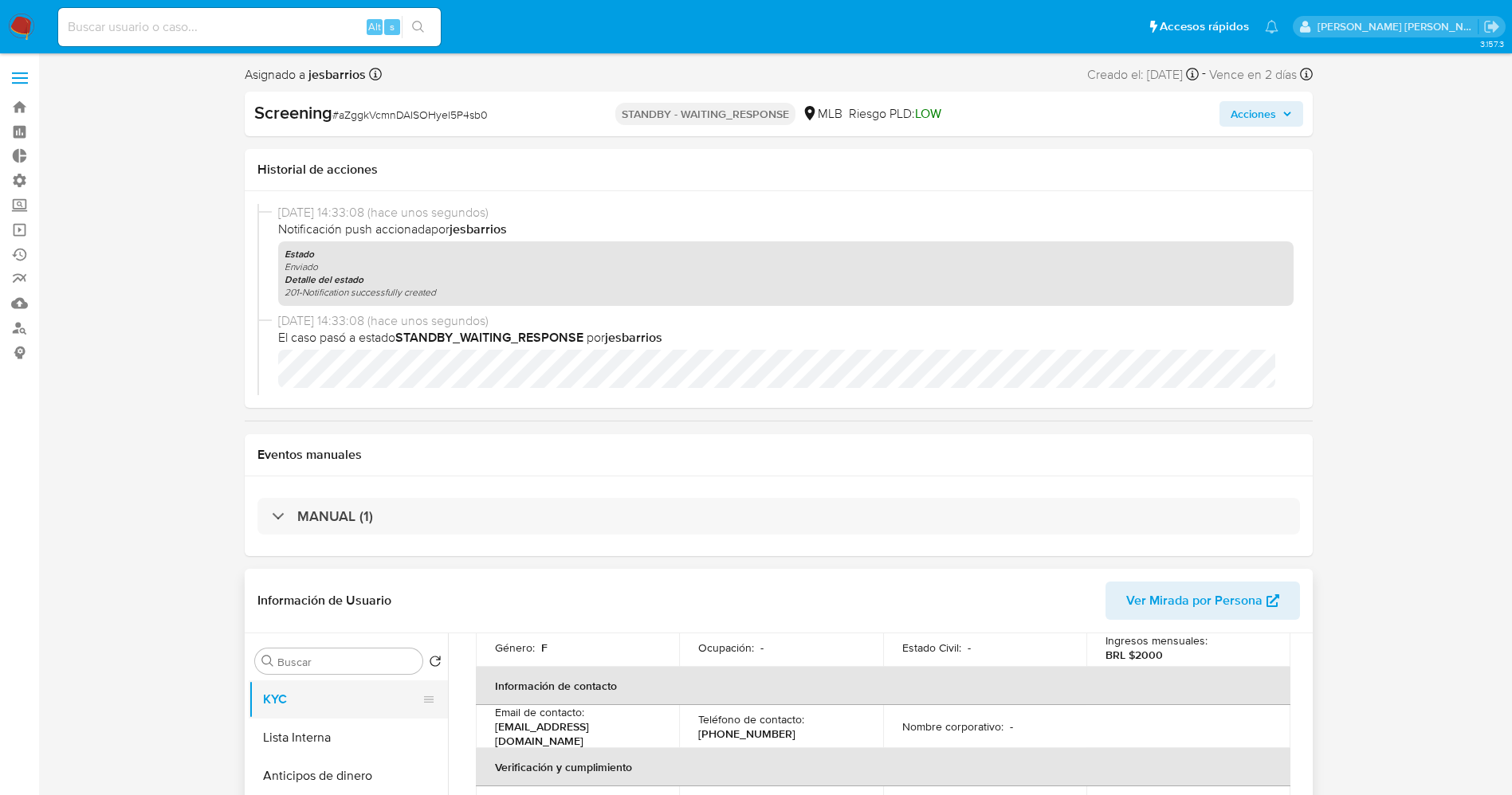
click at [290, 705] on button "KYC" at bounding box center [341, 699] width 186 height 38
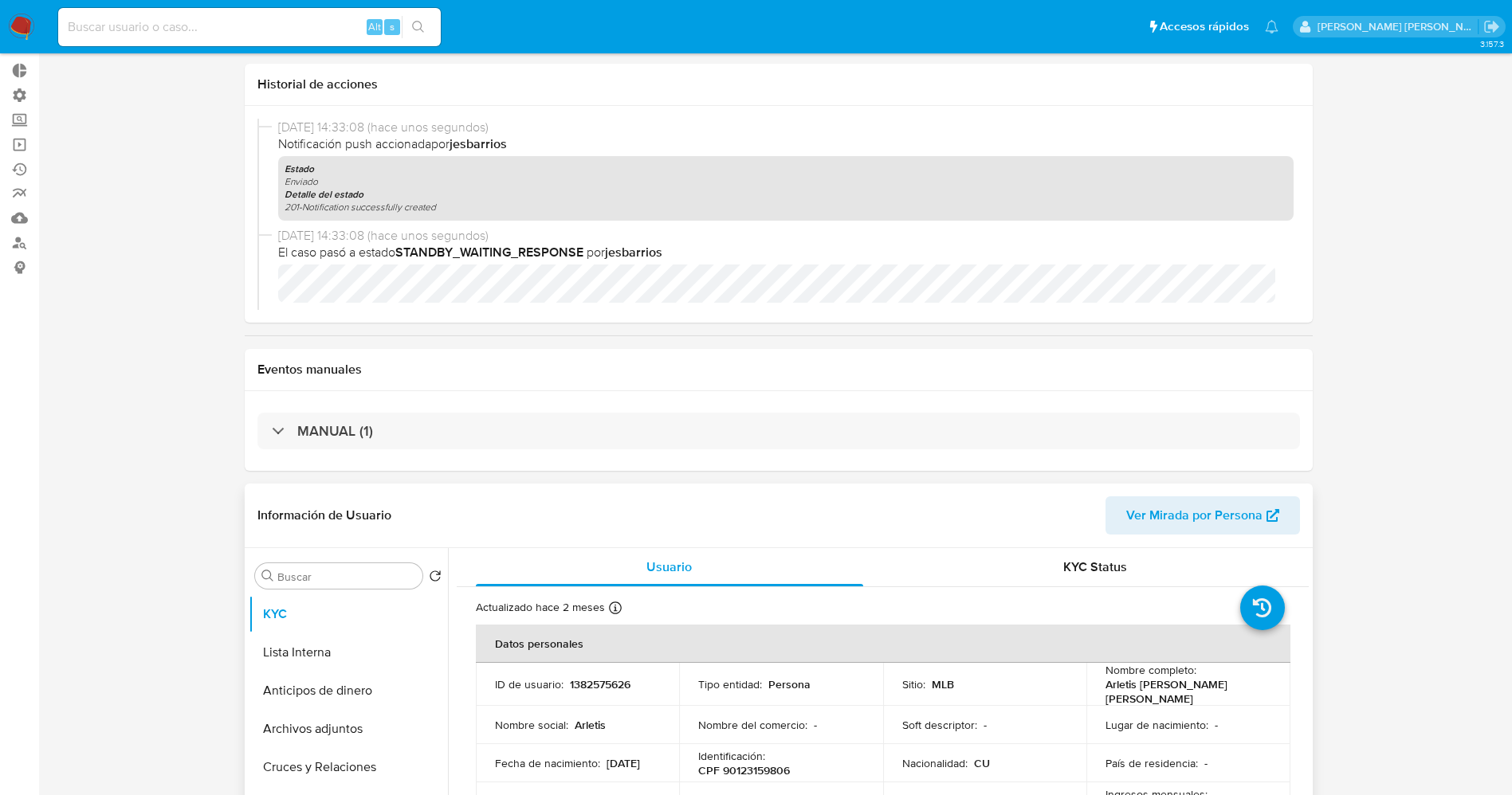
scroll to position [239, 0]
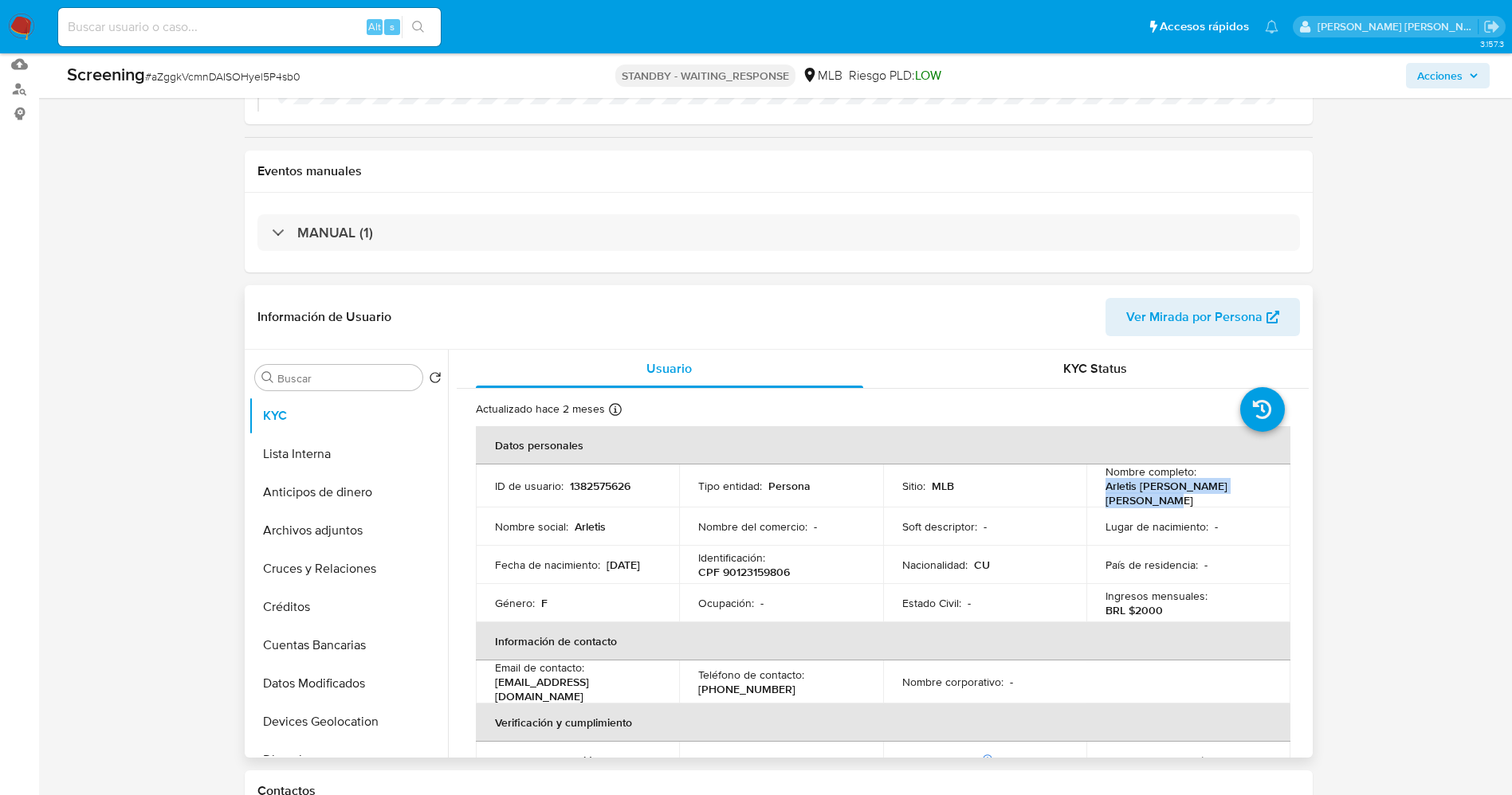
drag, startPoint x: 1101, startPoint y: 490, endPoint x: 1179, endPoint y: 505, distance: 79.4
click at [1179, 505] on p "Arletis Regla Suarez Arechavaleta" at bounding box center [1186, 493] width 160 height 29
copy p "Arletis Regla Suarez Arechavaleta"
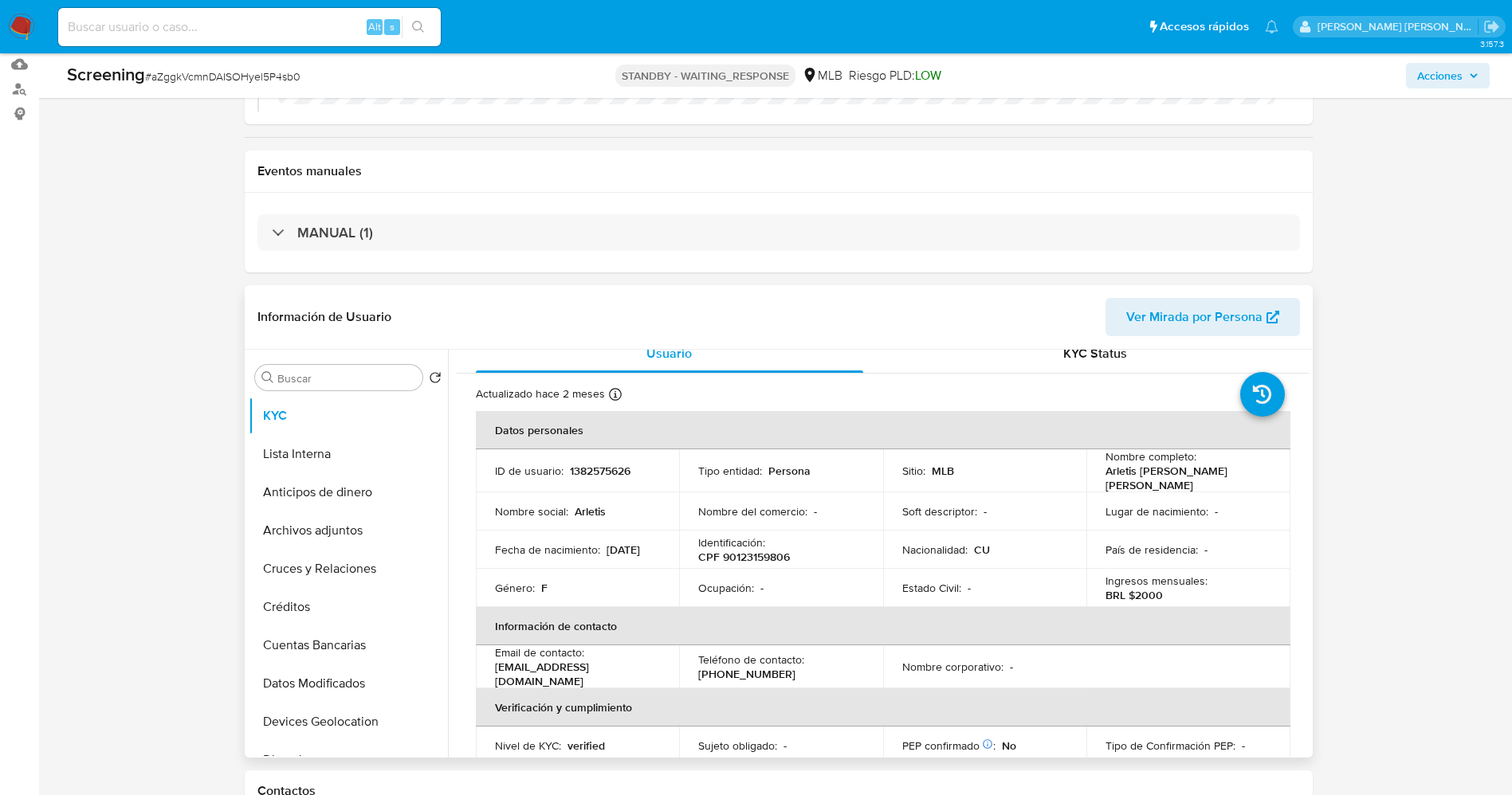
scroll to position [0, 0]
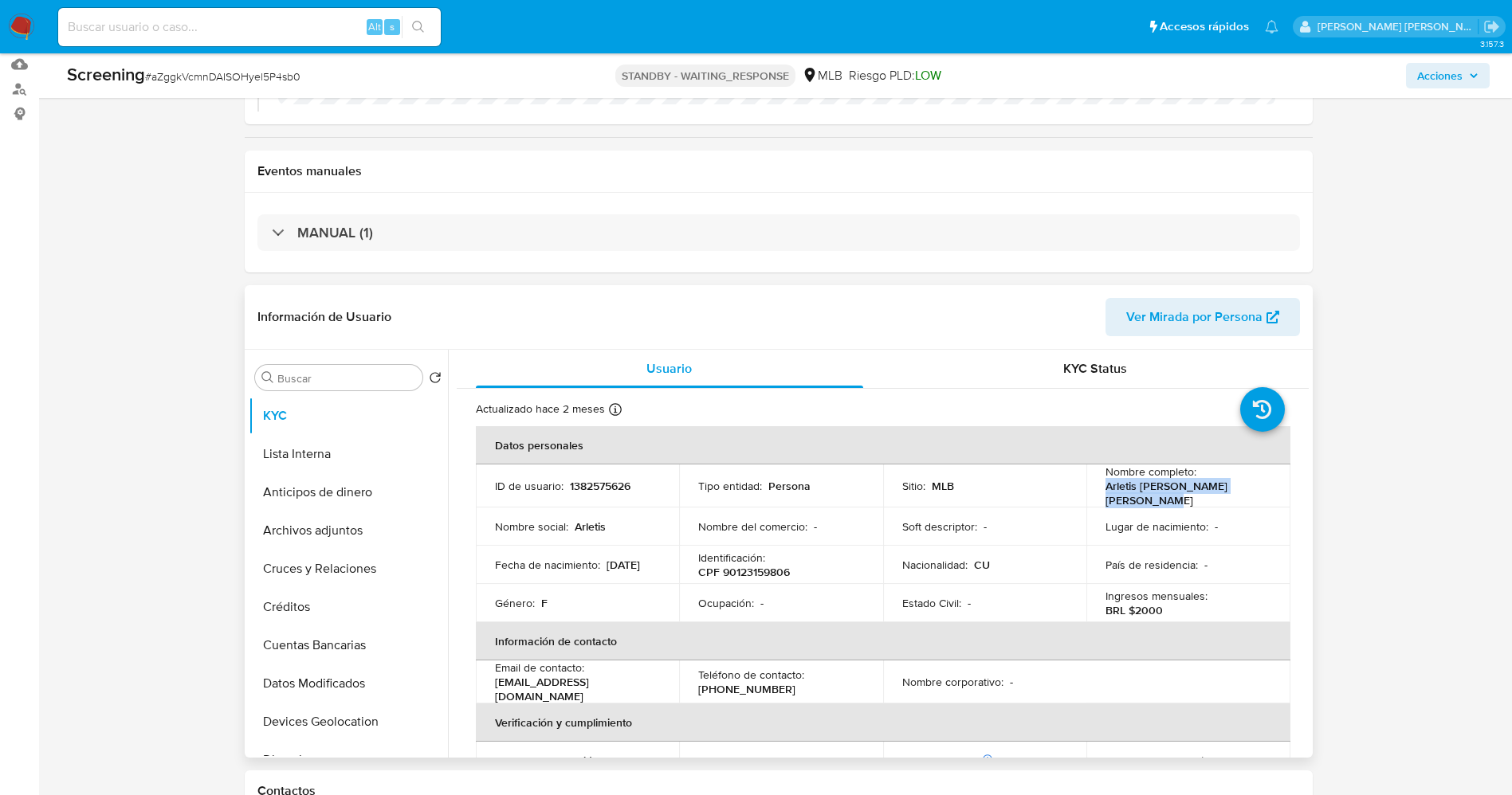
drag, startPoint x: 1097, startPoint y: 487, endPoint x: 1180, endPoint y: 500, distance: 84.0
click at [1180, 500] on td "Nombre completo : Arletis Regla Suarez Arechavaleta" at bounding box center [1188, 486] width 204 height 43
copy p "Arletis Regla Suarez Arechavaleta"
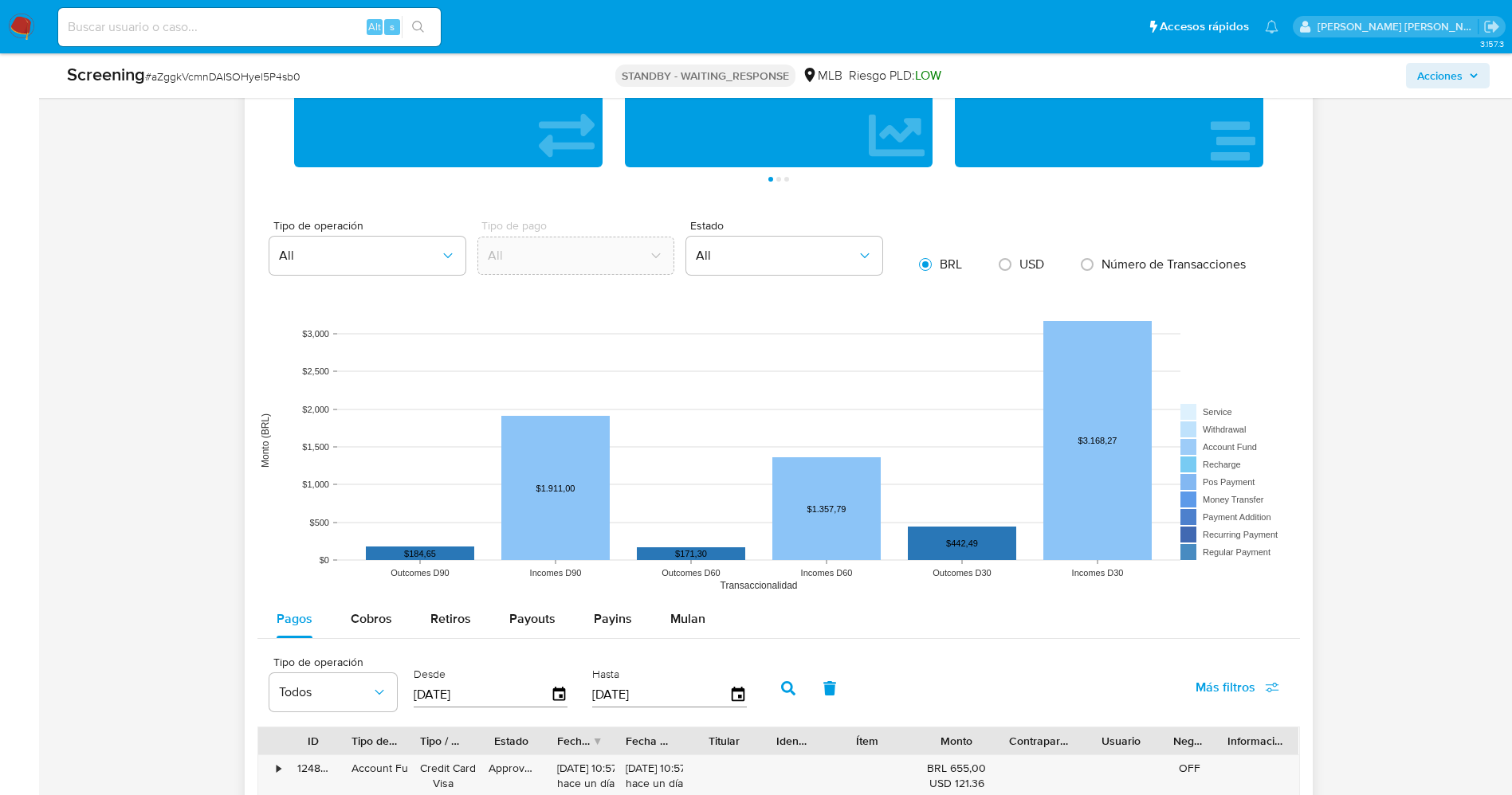
scroll to position [1673, 0]
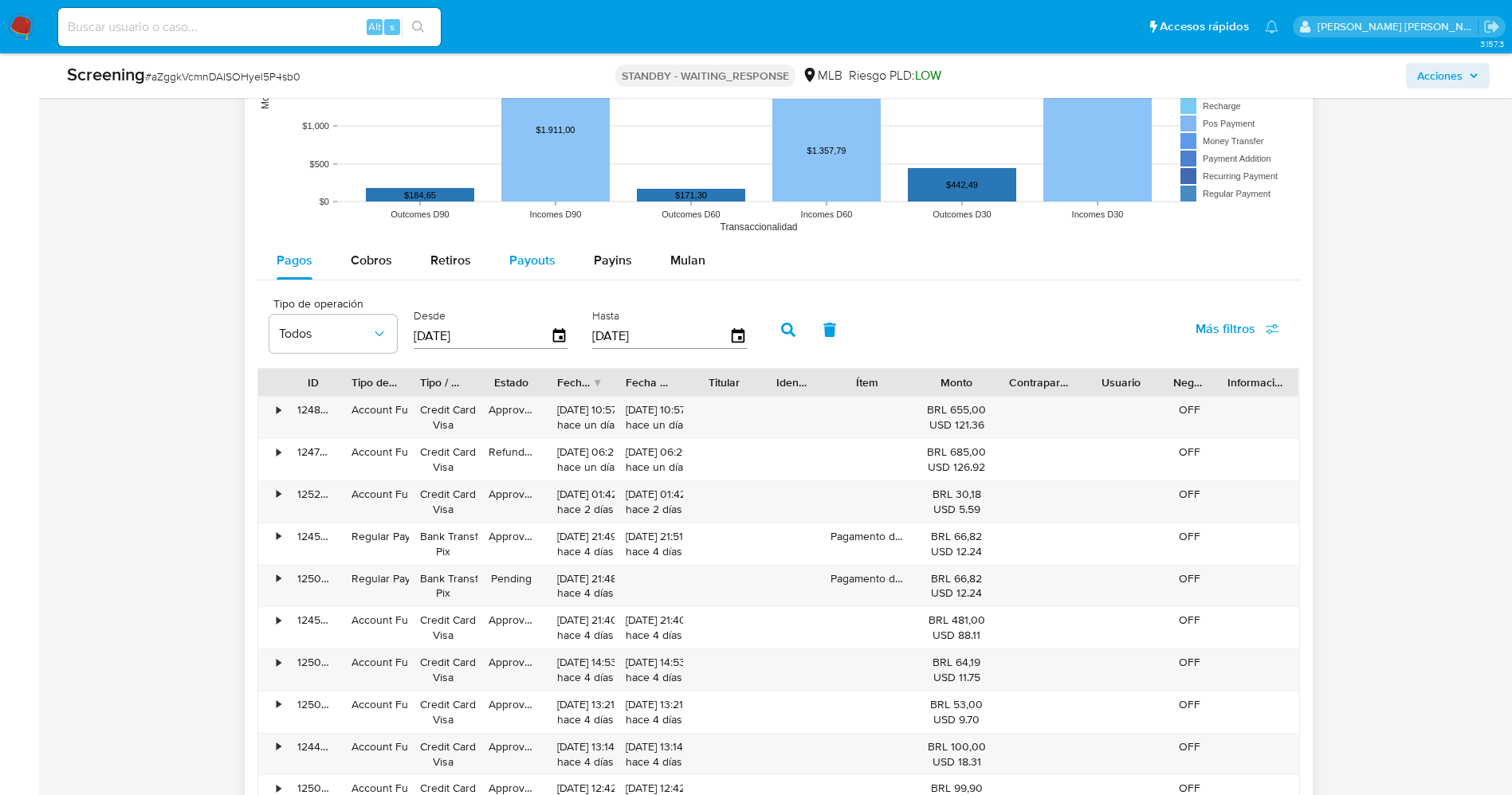
click at [518, 260] on span "Payouts" at bounding box center [532, 260] width 46 height 19
select select "10"
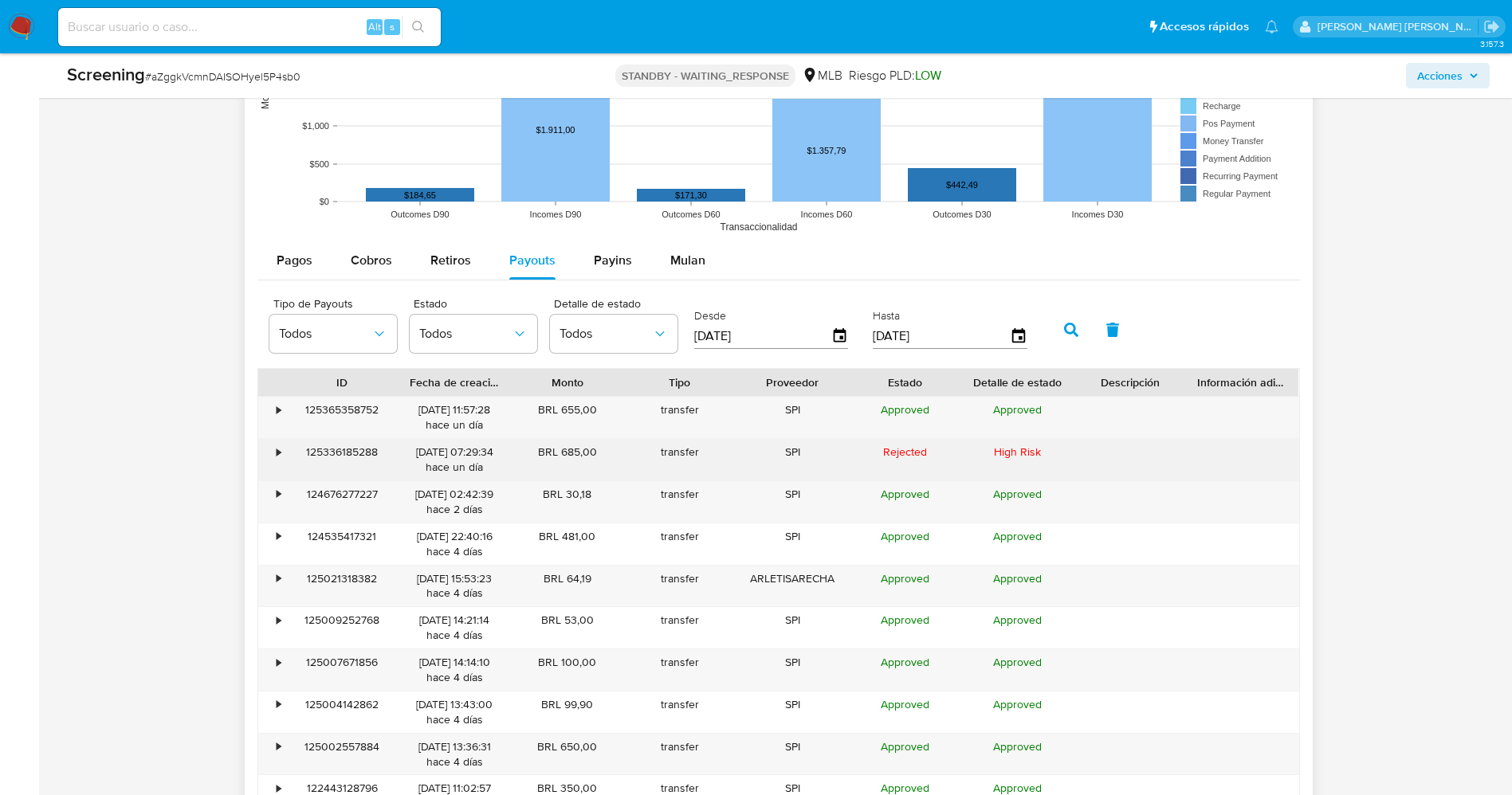
click at [281, 451] on div "•" at bounding box center [279, 451] width 4 height 15
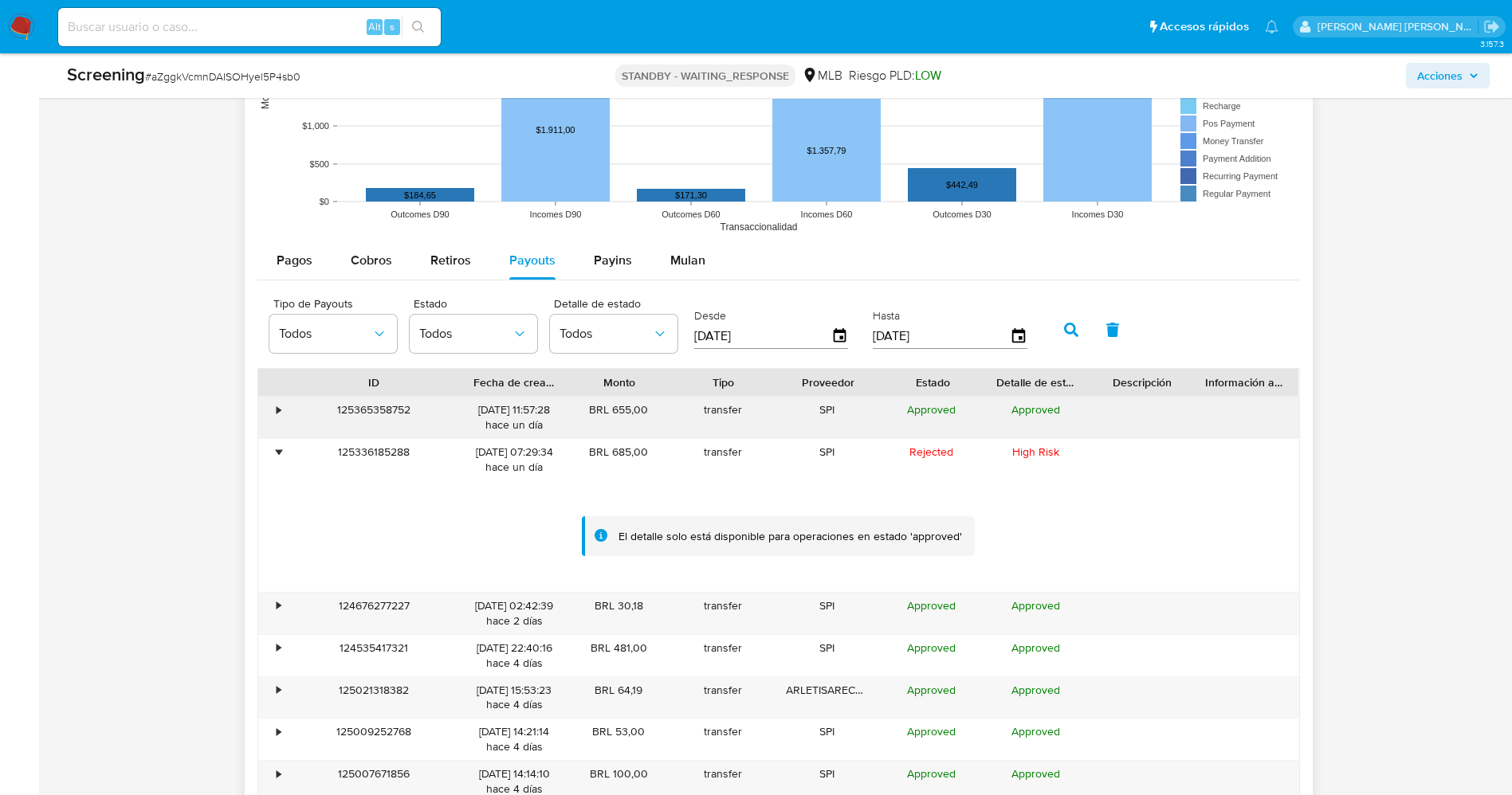
drag, startPoint x: 389, startPoint y: 389, endPoint x: 440, endPoint y: 400, distance: 52.2
click at [456, 391] on div at bounding box center [461, 381] width 29 height 27
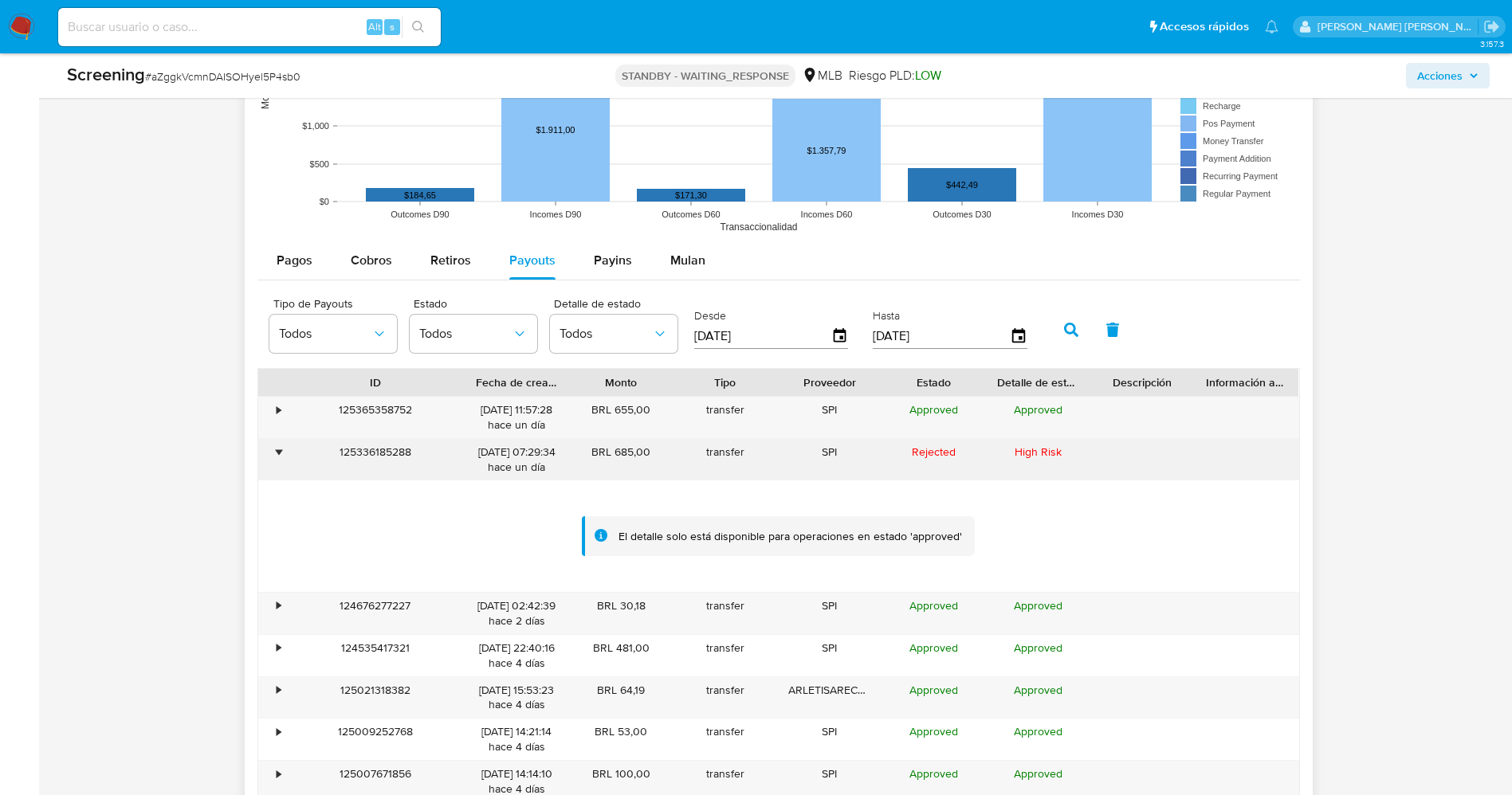
click at [425, 439] on div "125336185288" at bounding box center [375, 460] width 178 height 41
drag, startPoint x: 427, startPoint y: 445, endPoint x: 314, endPoint y: 455, distance: 113.4
click at [314, 455] on div "125336185288" at bounding box center [375, 460] width 178 height 41
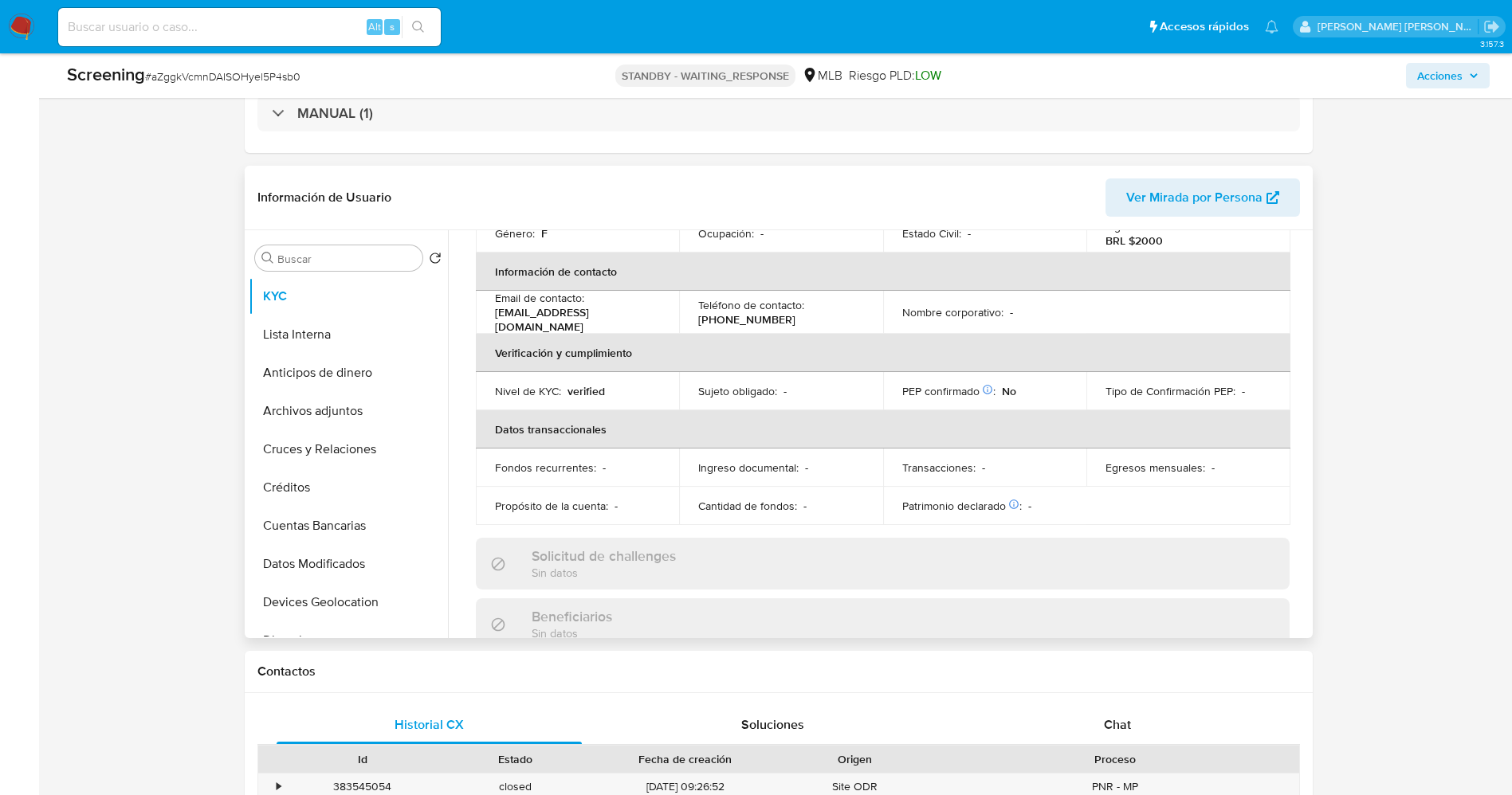
scroll to position [0, 0]
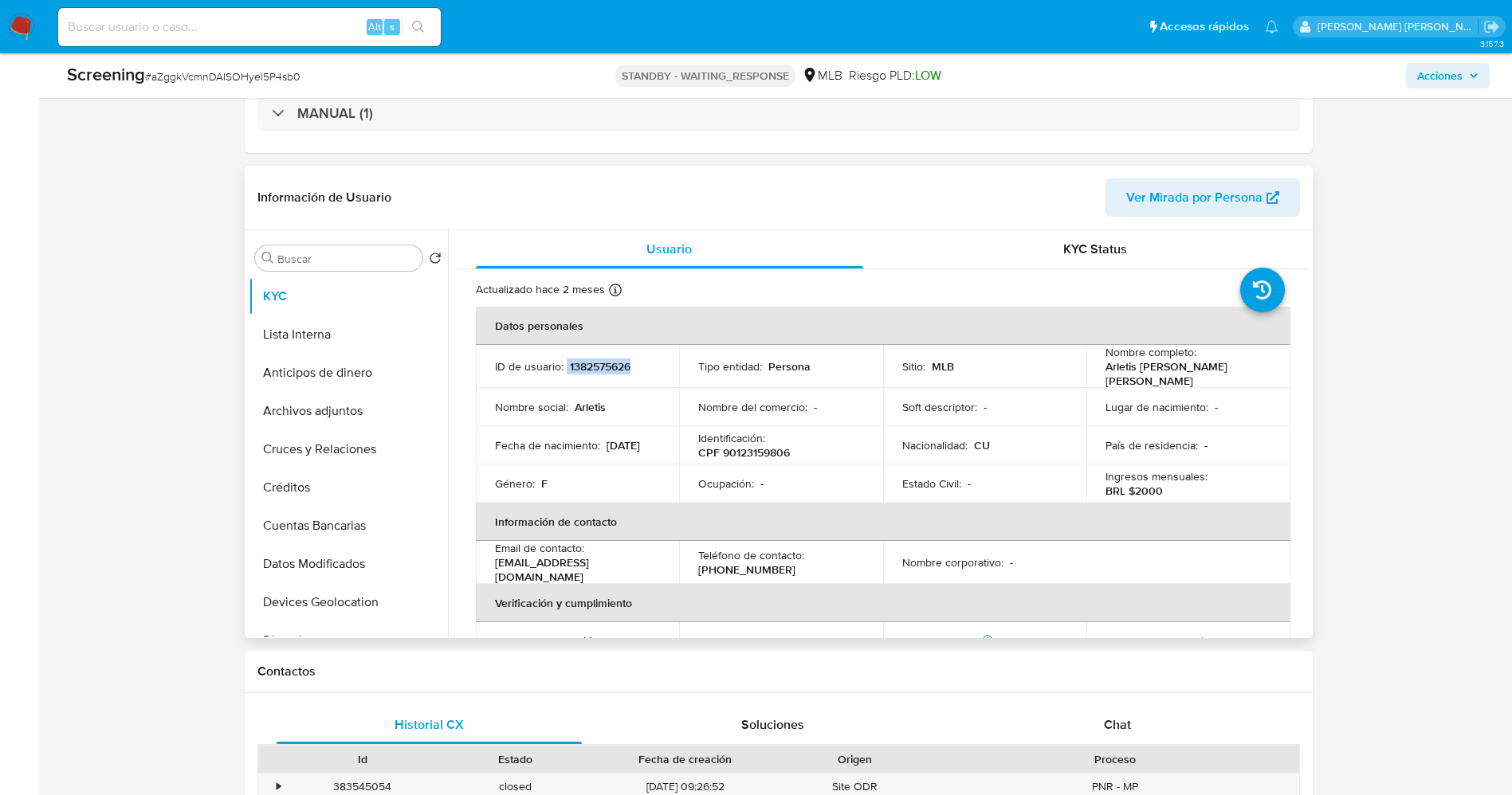
drag, startPoint x: 566, startPoint y: 363, endPoint x: 648, endPoint y: 363, distance: 82.0
click at [648, 363] on div "ID de usuario : 1382575626" at bounding box center [578, 366] width 166 height 15
drag, startPoint x: 1095, startPoint y: 370, endPoint x: 1139, endPoint y: 376, distance: 44.4
click at [1189, 381] on td "Nombre completo : Arletis Regla Suarez Arechavaleta" at bounding box center [1188, 366] width 204 height 43
copy p "Arletis Regla Suarez Arechavaleta"
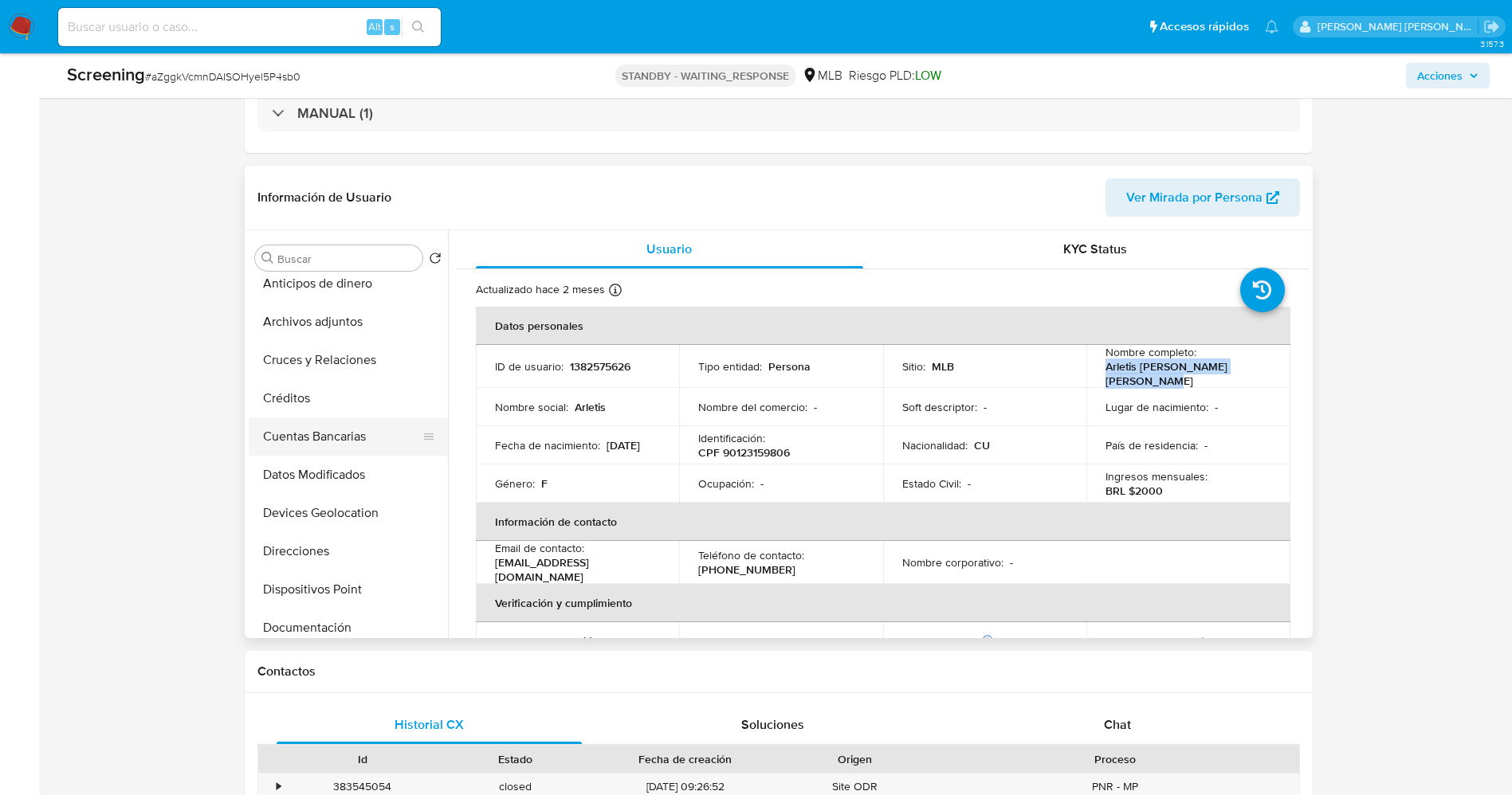
scroll to position [119, 0]
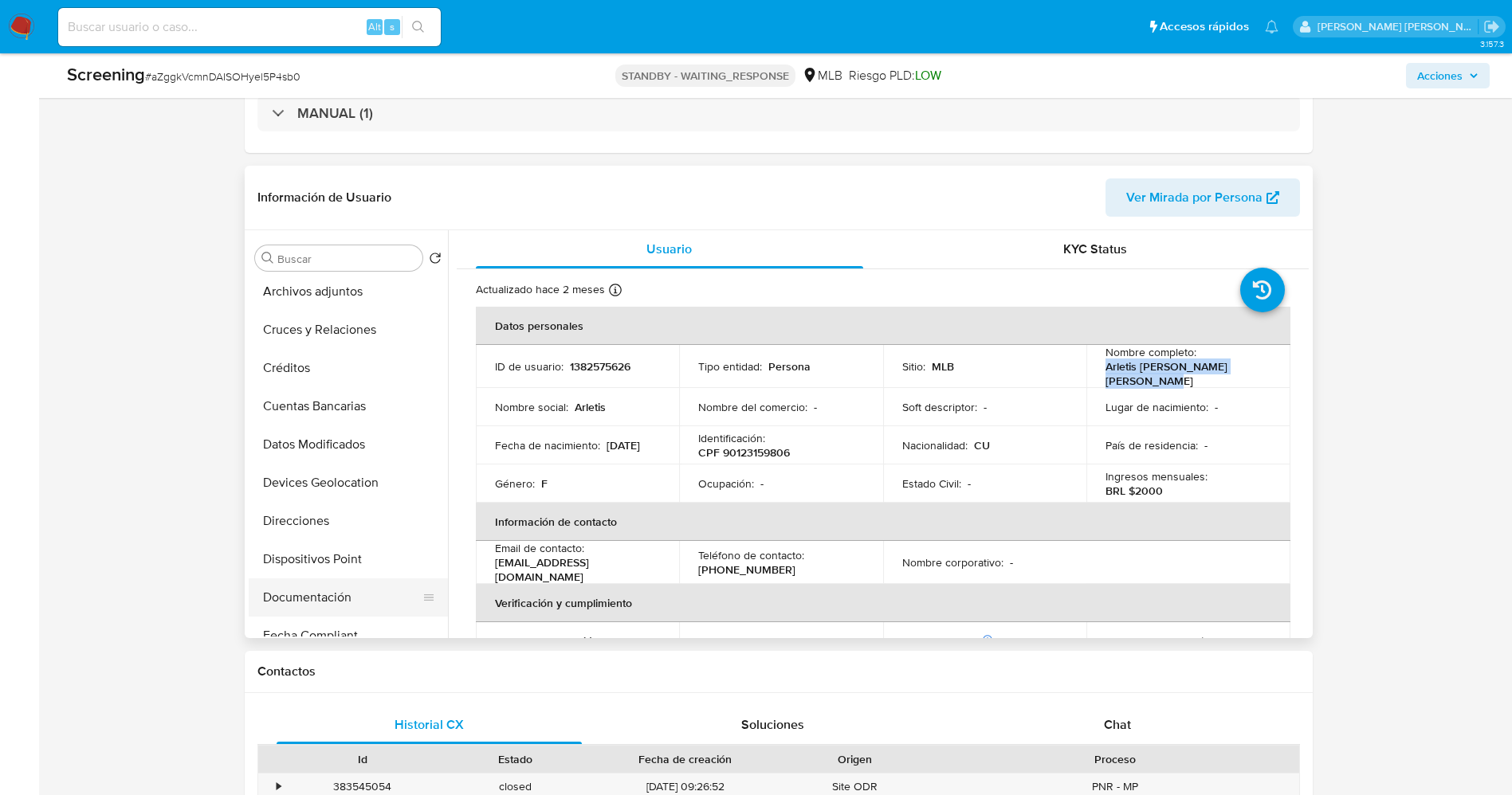
click at [310, 591] on button "Documentación" at bounding box center [341, 597] width 186 height 38
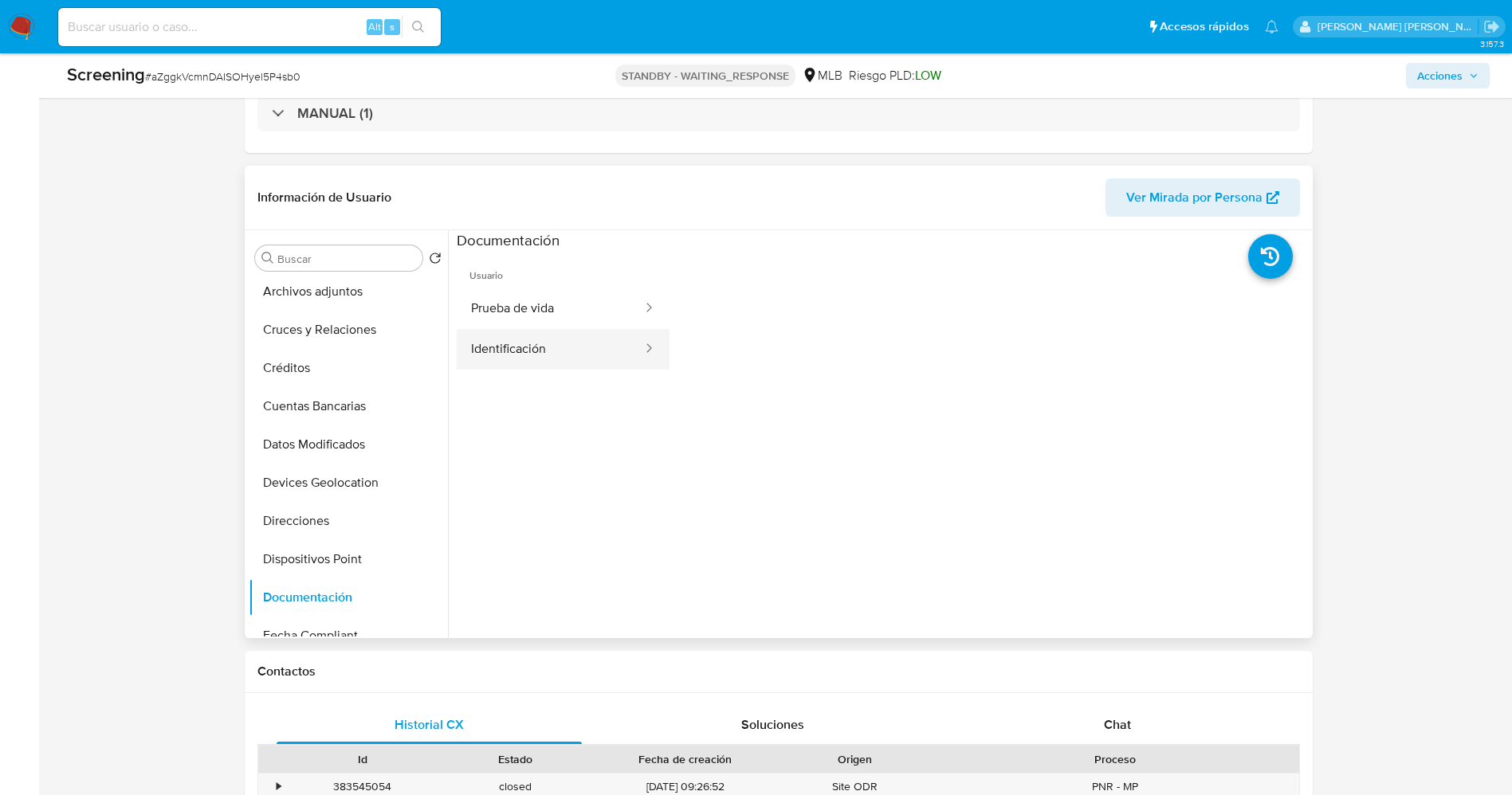
click at [542, 352] on button "Identificación" at bounding box center [550, 349] width 187 height 40
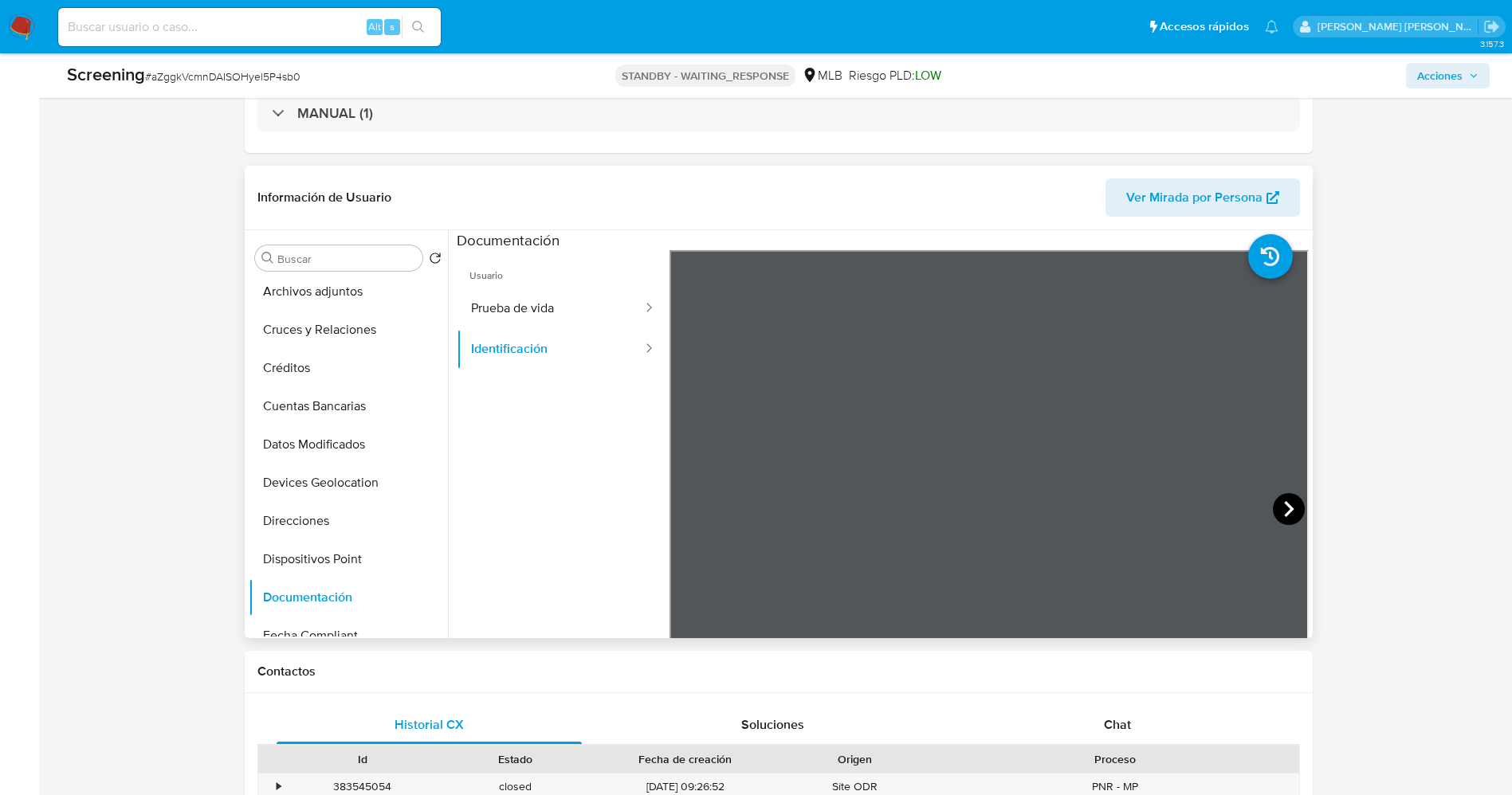
click at [1267, 507] on div at bounding box center [989, 511] width 640 height 523
click at [1273, 507] on icon at bounding box center [1289, 509] width 32 height 32
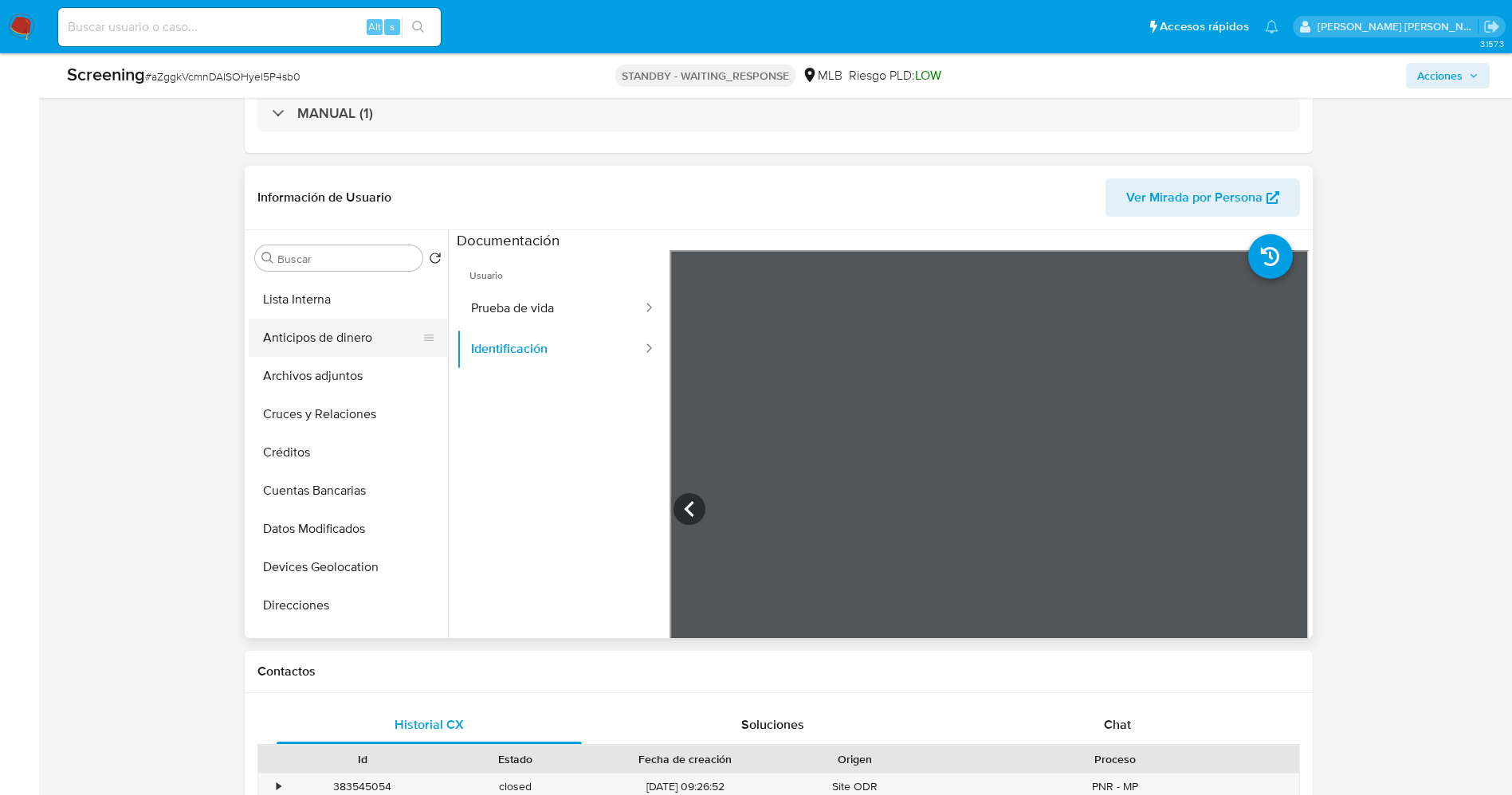
scroll to position [0, 0]
click at [344, 294] on button "KYC" at bounding box center [341, 296] width 186 height 38
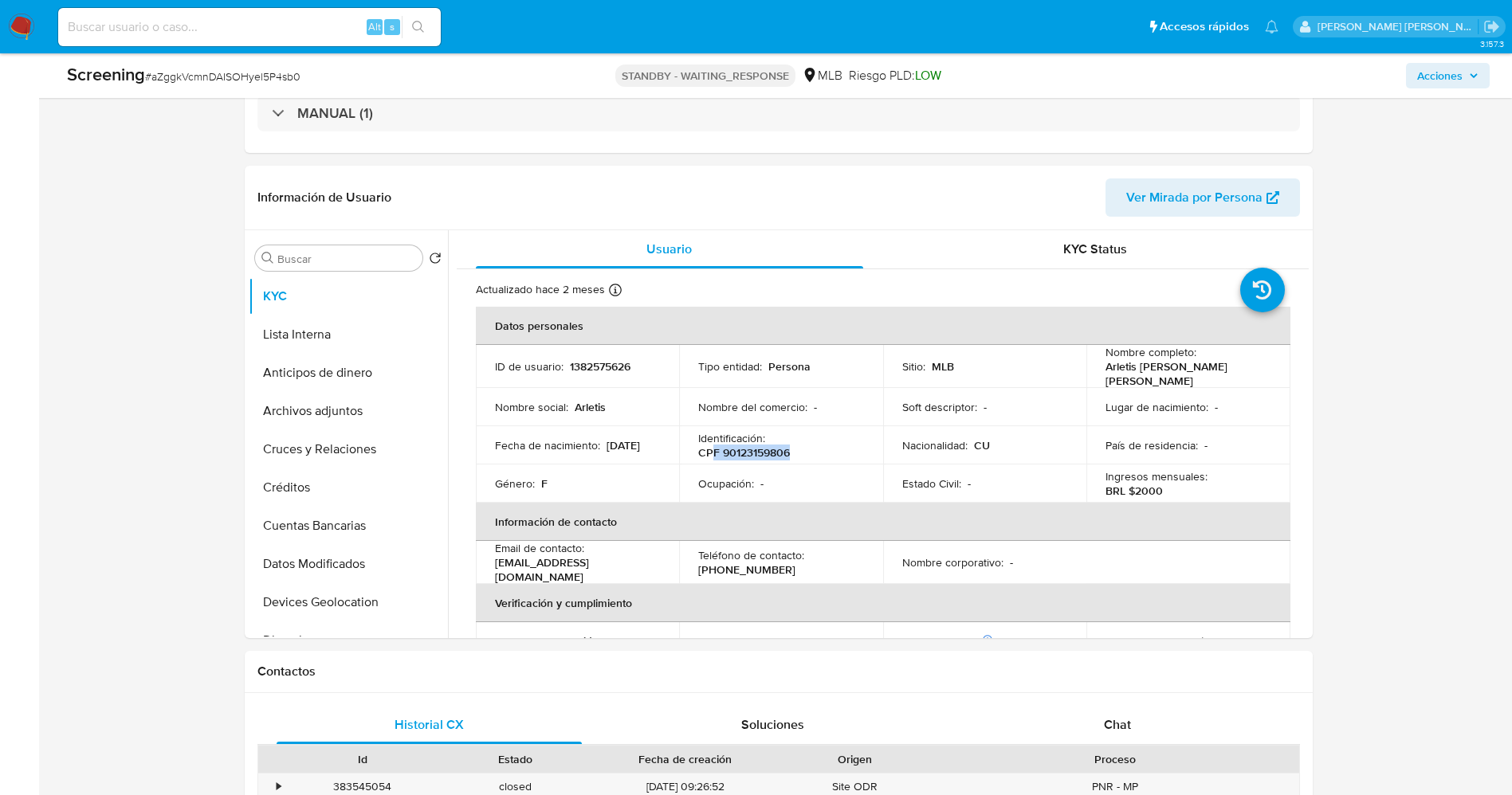
drag, startPoint x: 712, startPoint y: 451, endPoint x: 767, endPoint y: 460, distance: 55.7
click at [802, 457] on div "Identificación : CPF 90123159806" at bounding box center [781, 445] width 166 height 29
copy p "F 90123159806"
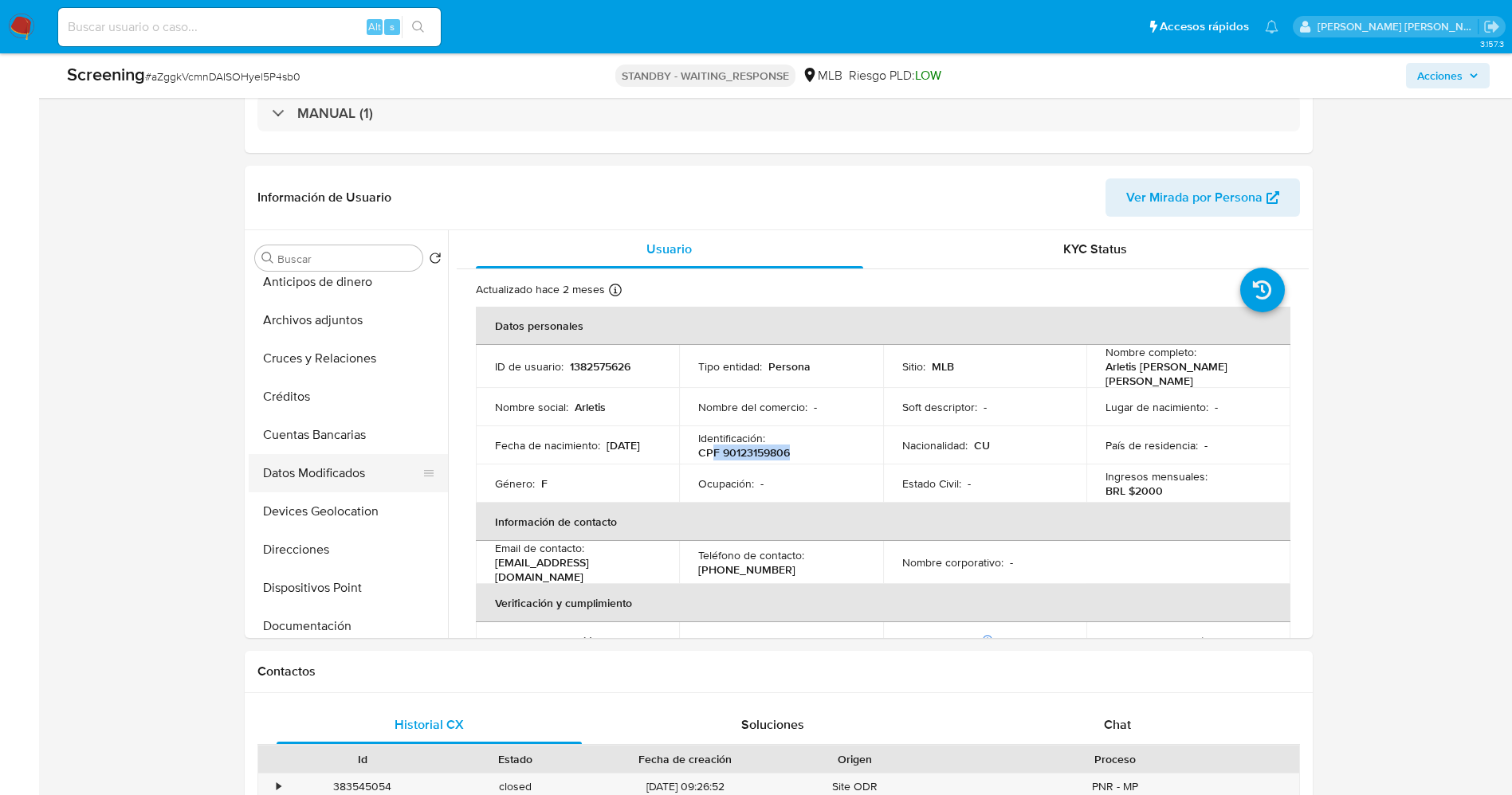
scroll to position [239, 0]
click at [320, 483] on button "Documentación" at bounding box center [341, 478] width 186 height 38
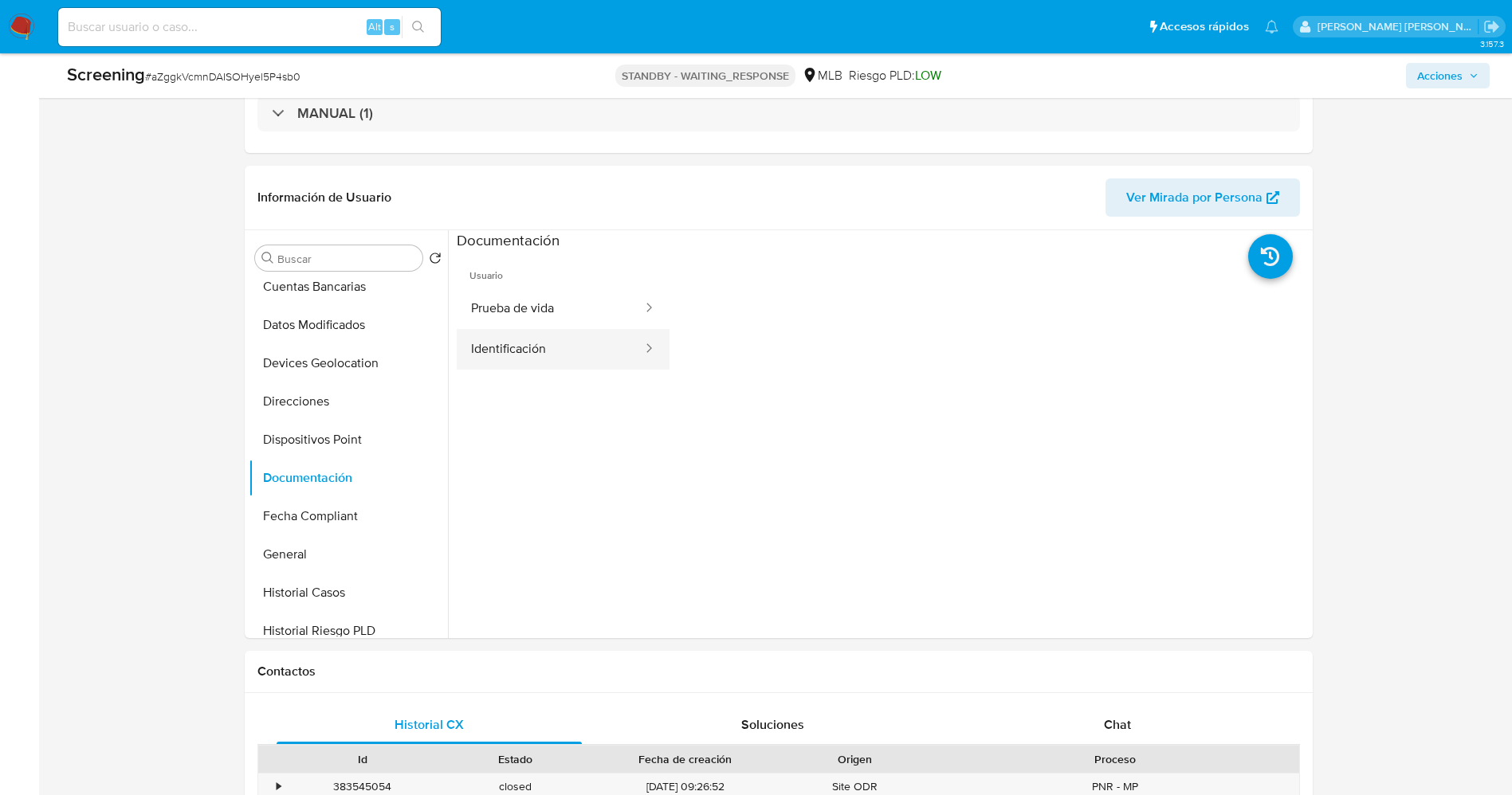
click at [561, 344] on button "Identificación" at bounding box center [550, 349] width 187 height 40
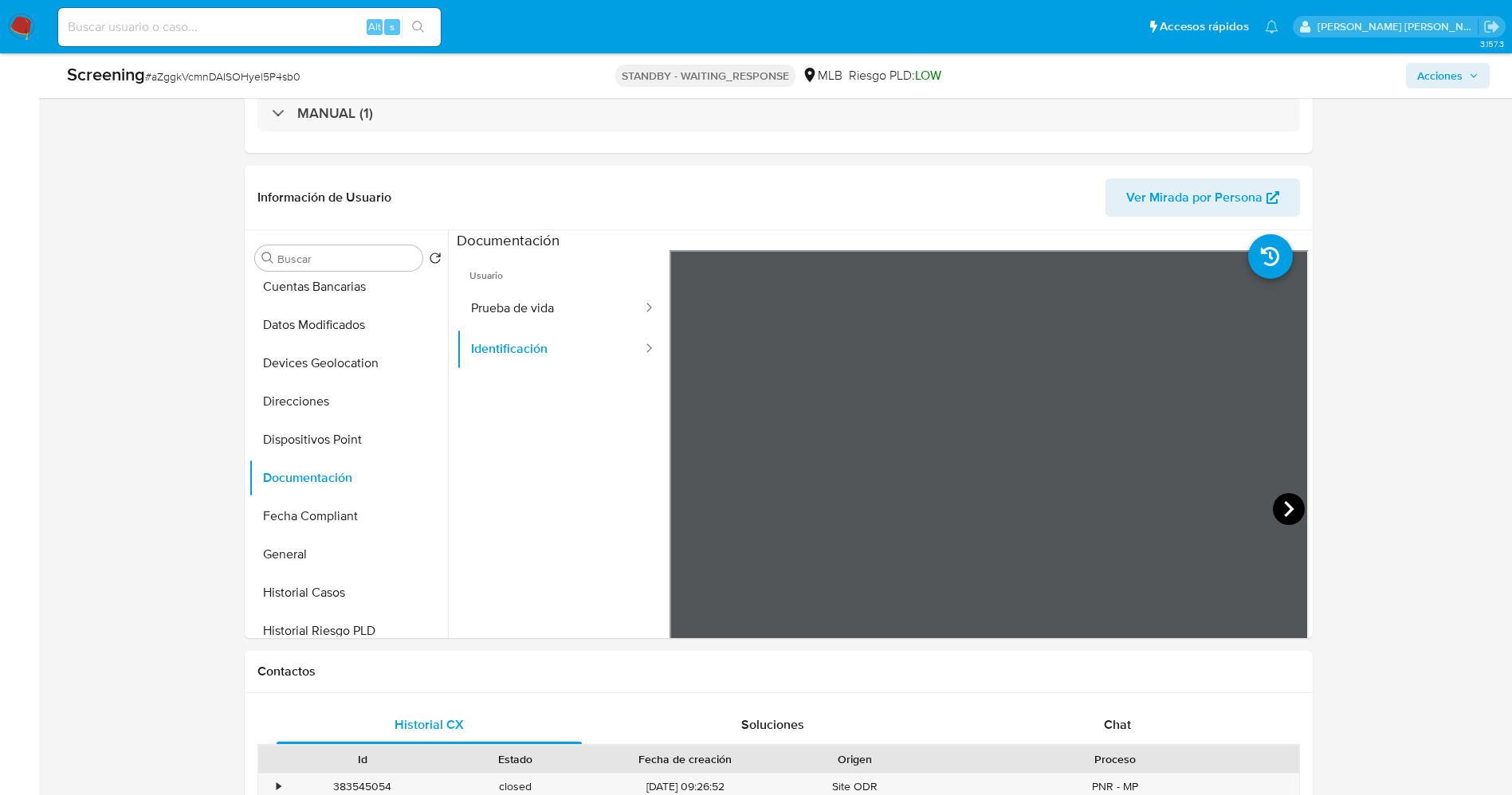
click at [1279, 506] on icon at bounding box center [1289, 509] width 32 height 32
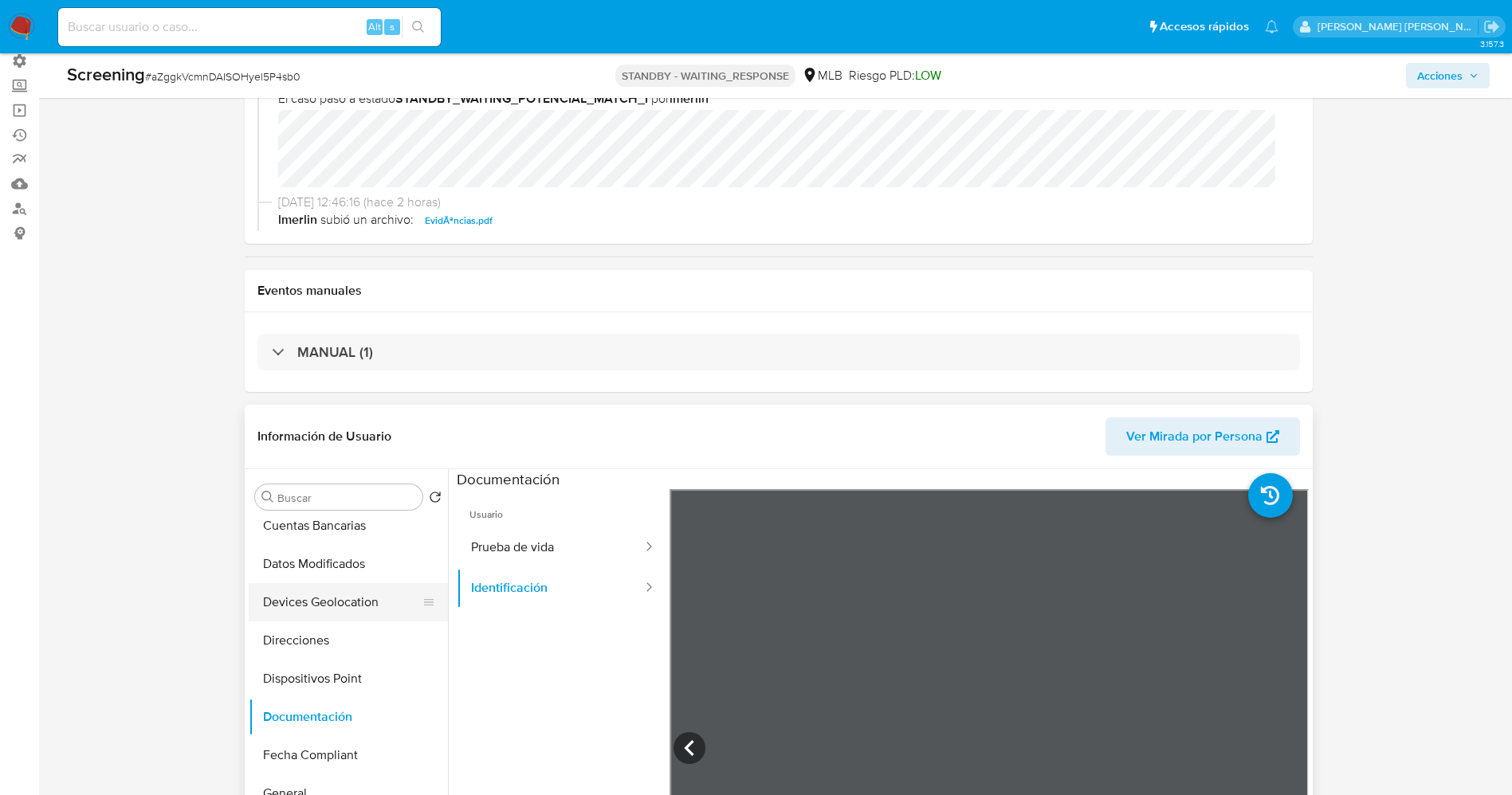
scroll to position [0, 0]
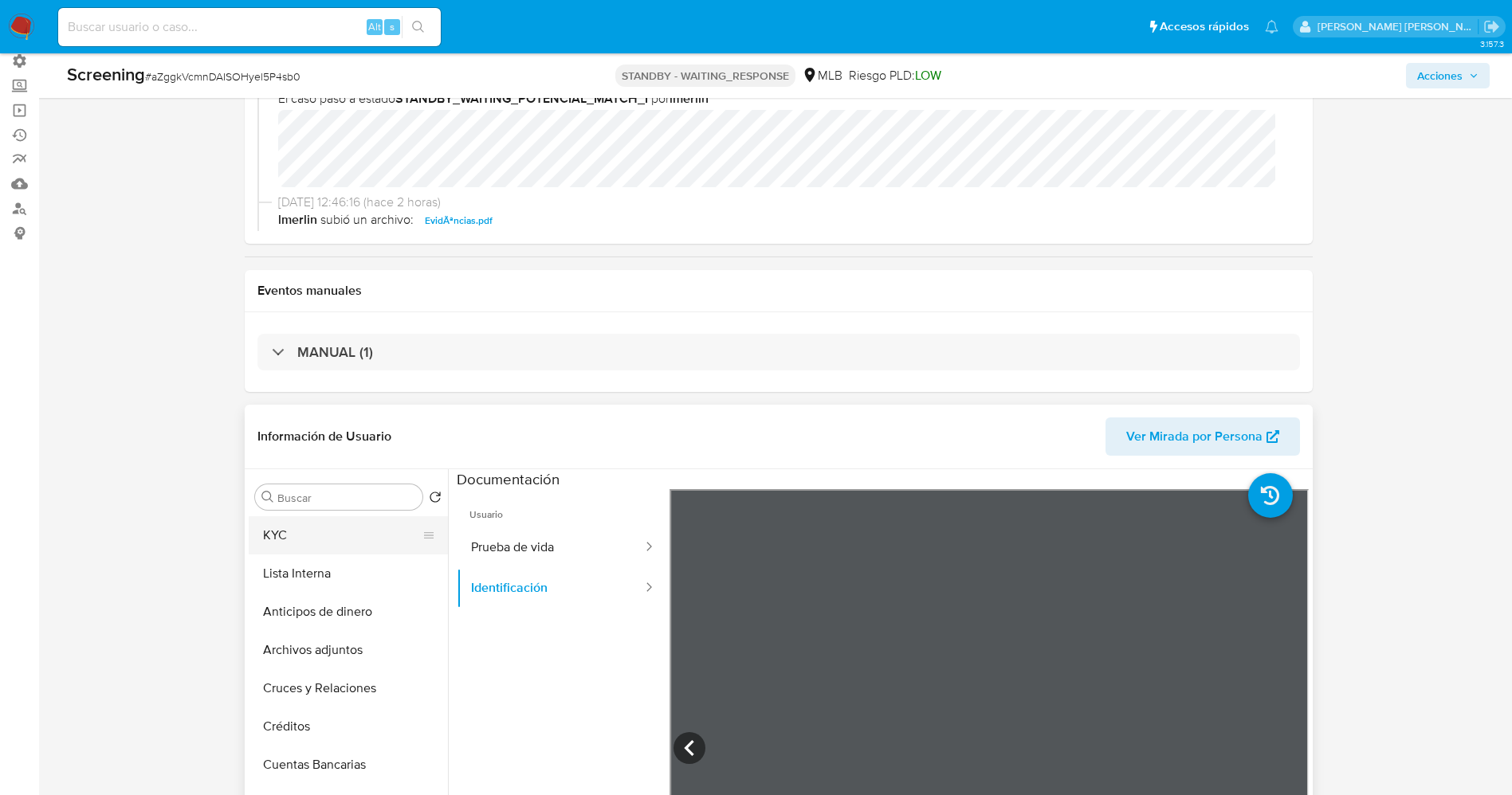
click at [296, 524] on button "KYC" at bounding box center [341, 535] width 186 height 38
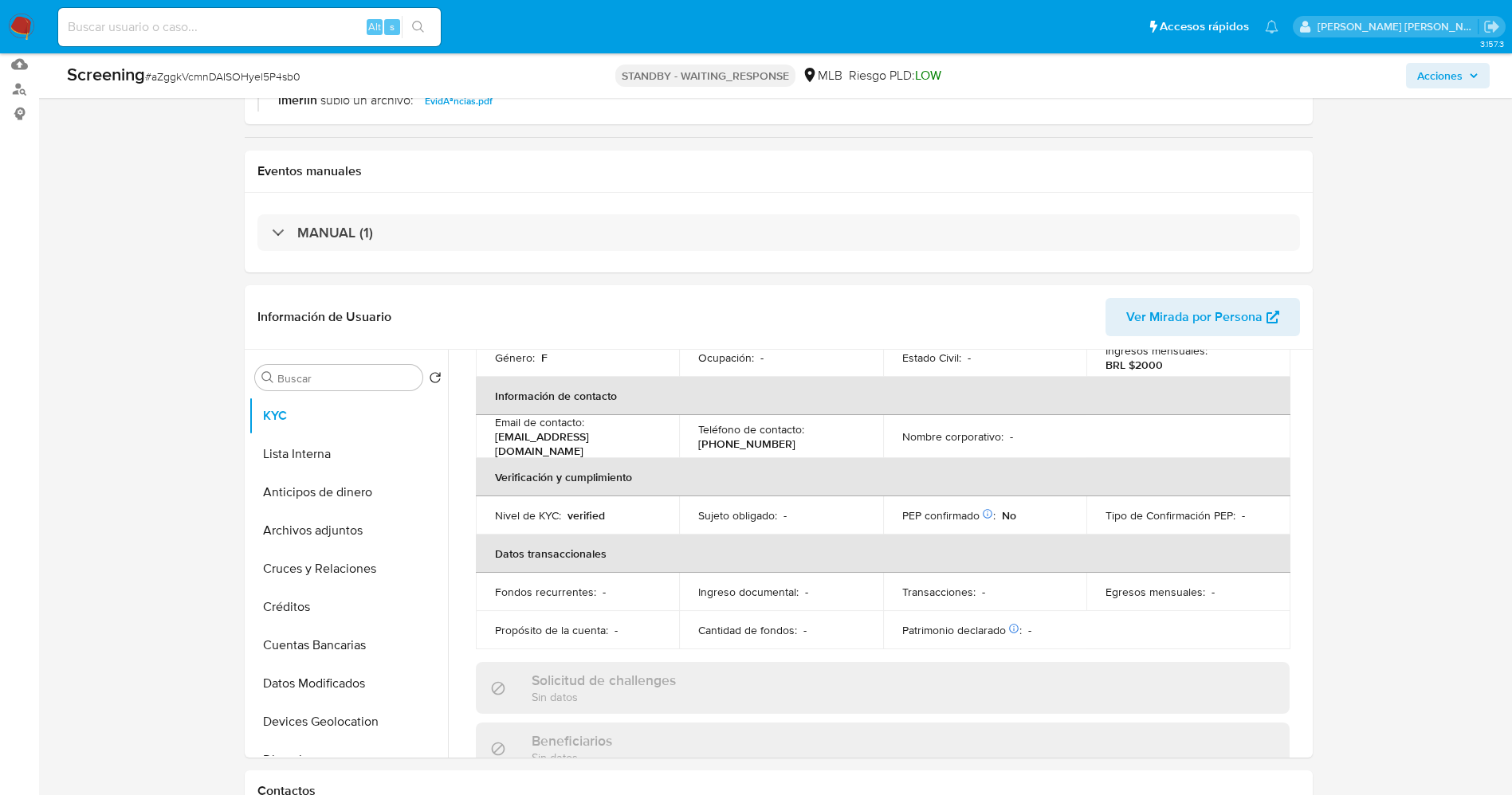
scroll to position [119, 0]
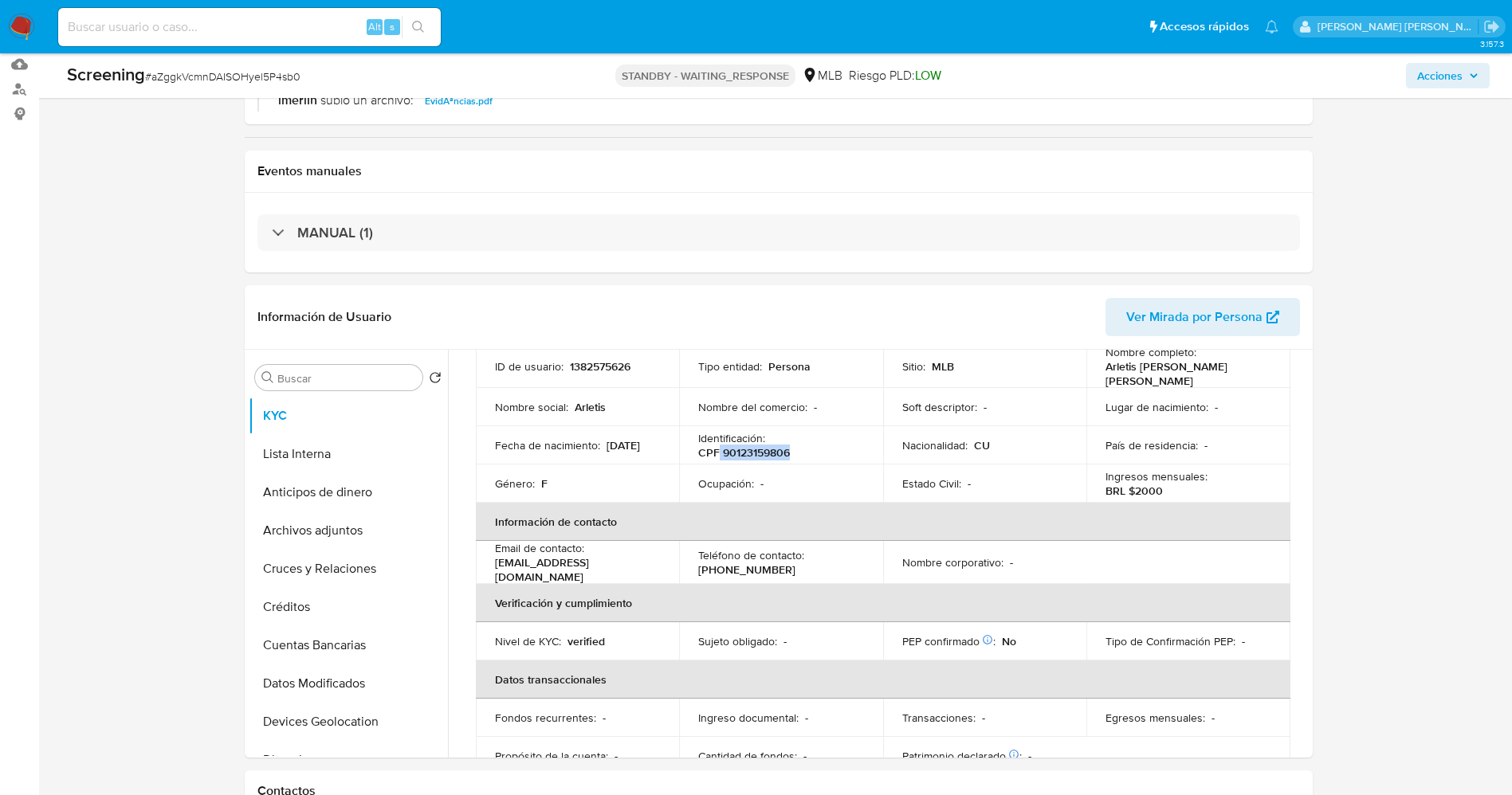
drag, startPoint x: 719, startPoint y: 449, endPoint x: 790, endPoint y: 445, distance: 71.1
click at [790, 445] on div "Identificación : CPF 90123159806" at bounding box center [781, 445] width 166 height 29
copy p "90123159806"
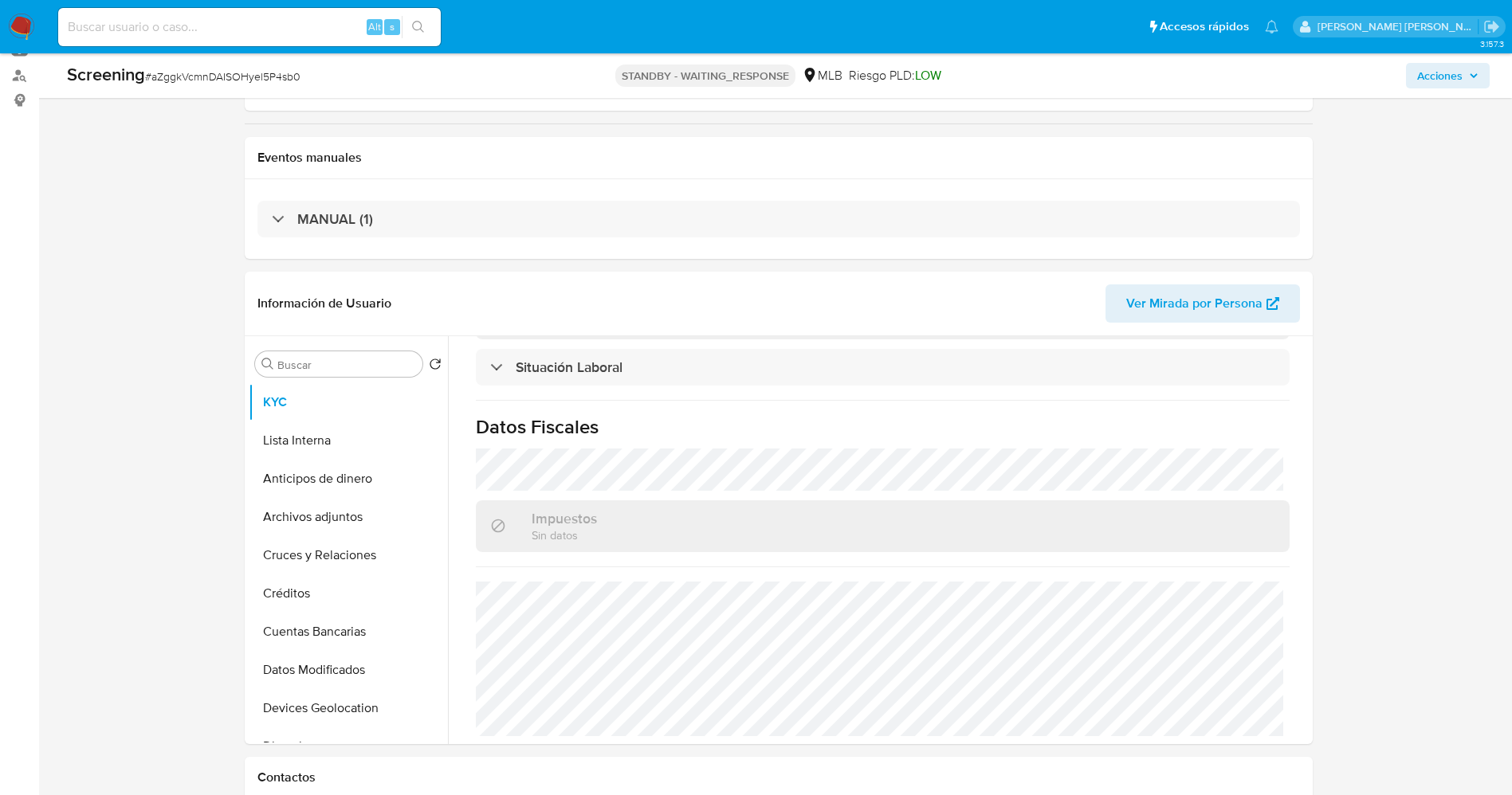
scroll to position [239, 0]
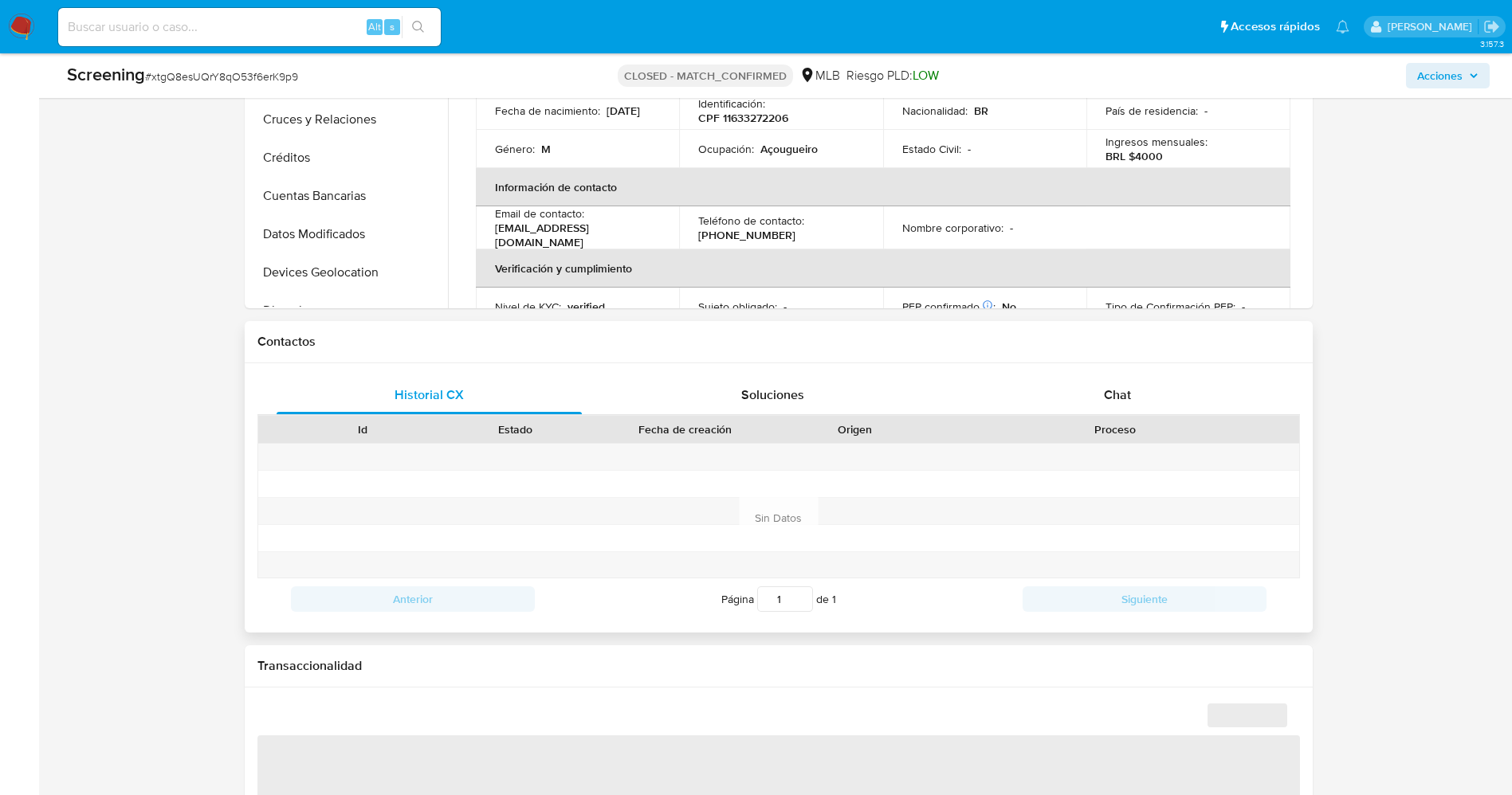
scroll to position [717, 0]
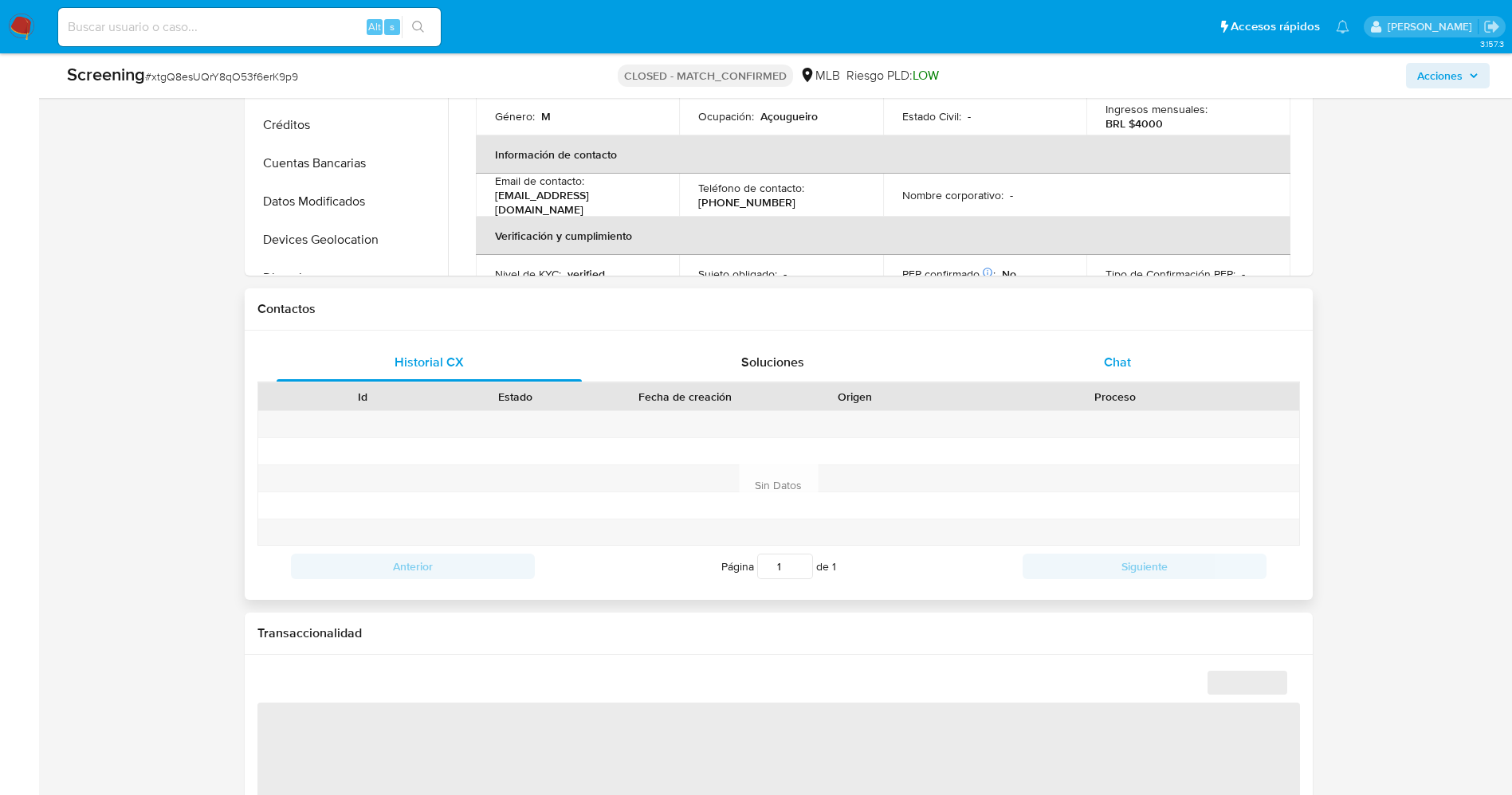
select select "10"
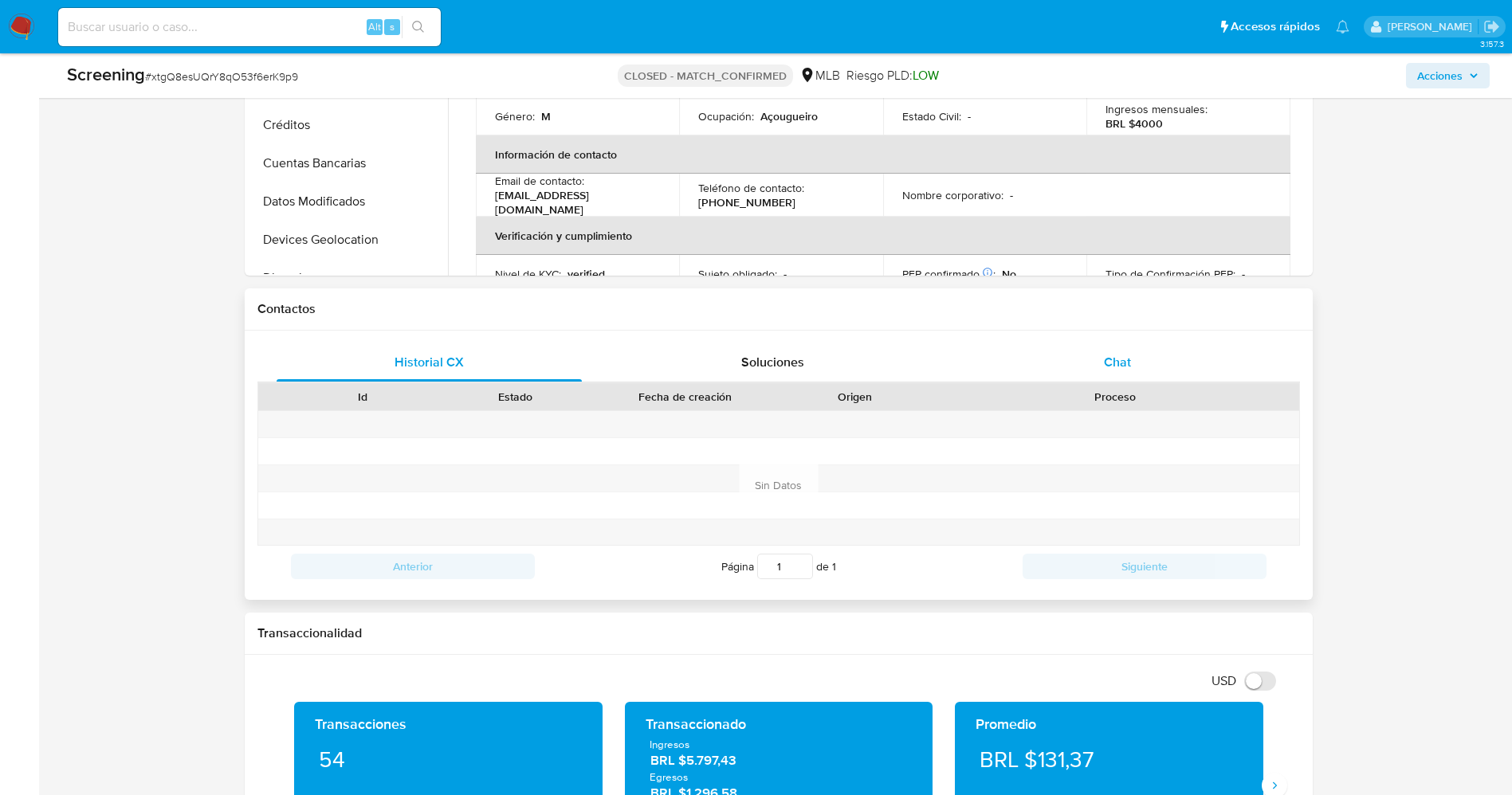
click at [1105, 361] on span "Chat" at bounding box center [1117, 362] width 27 height 19
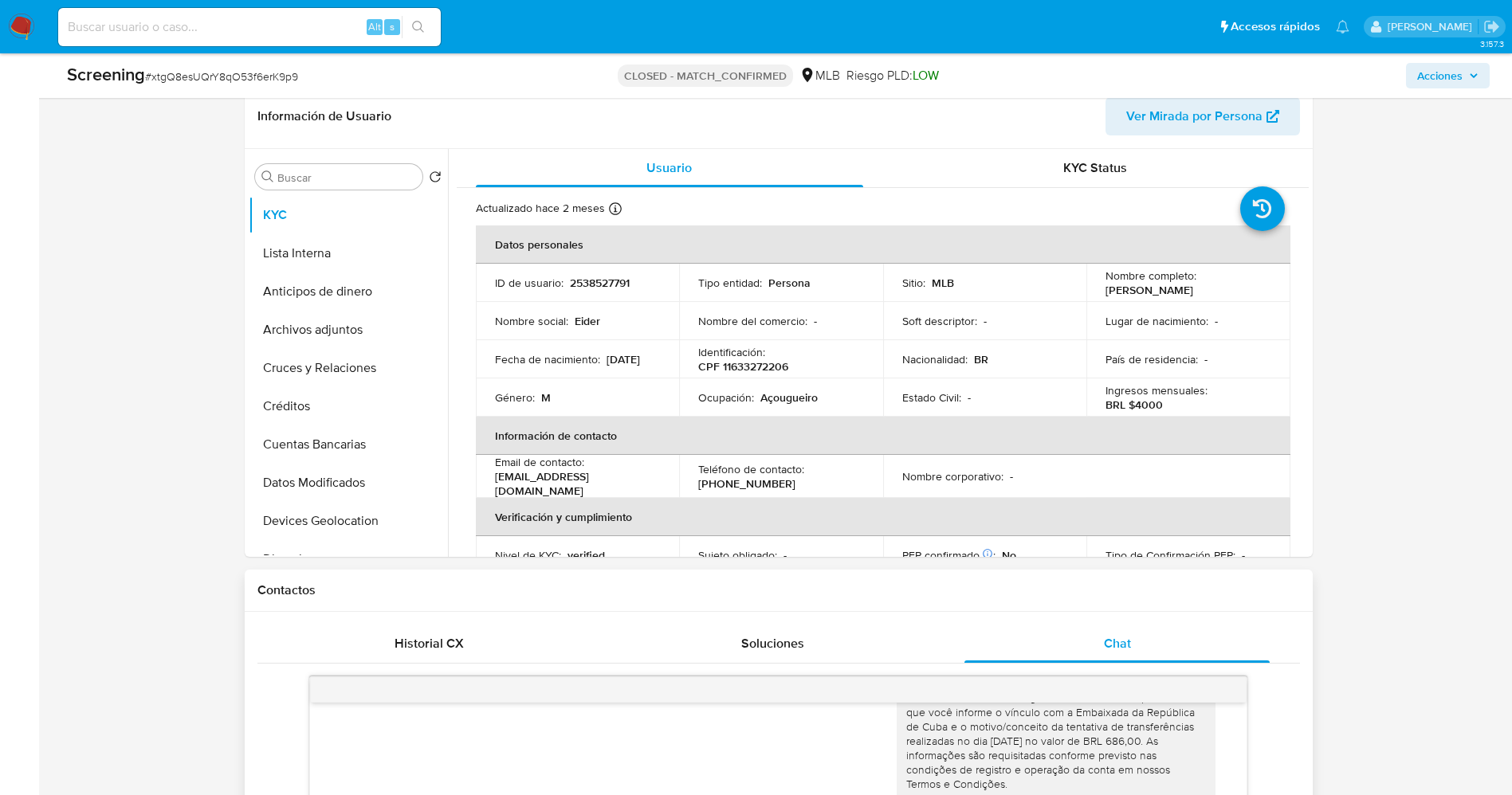
scroll to position [119, 0]
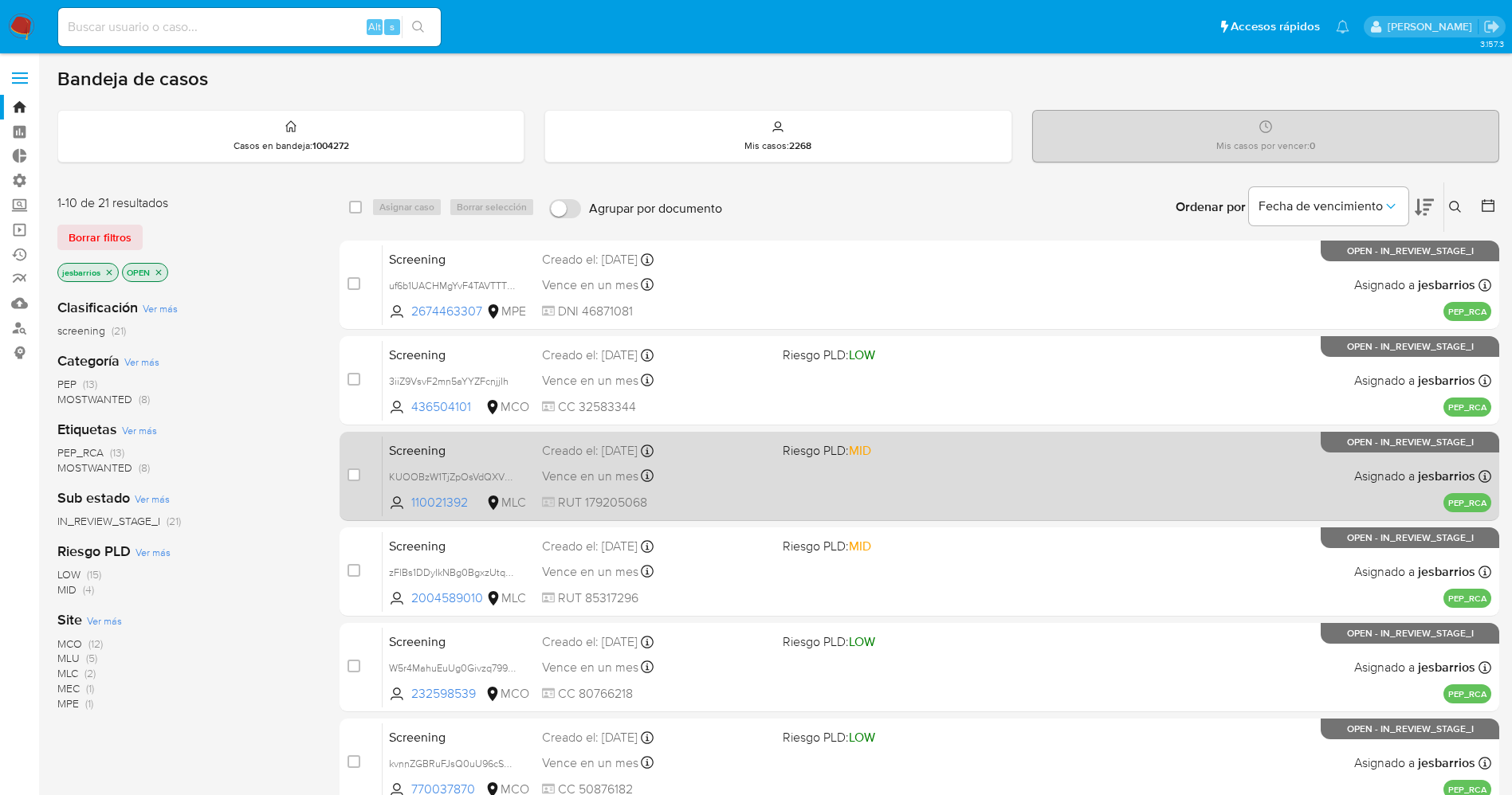
scroll to position [463, 0]
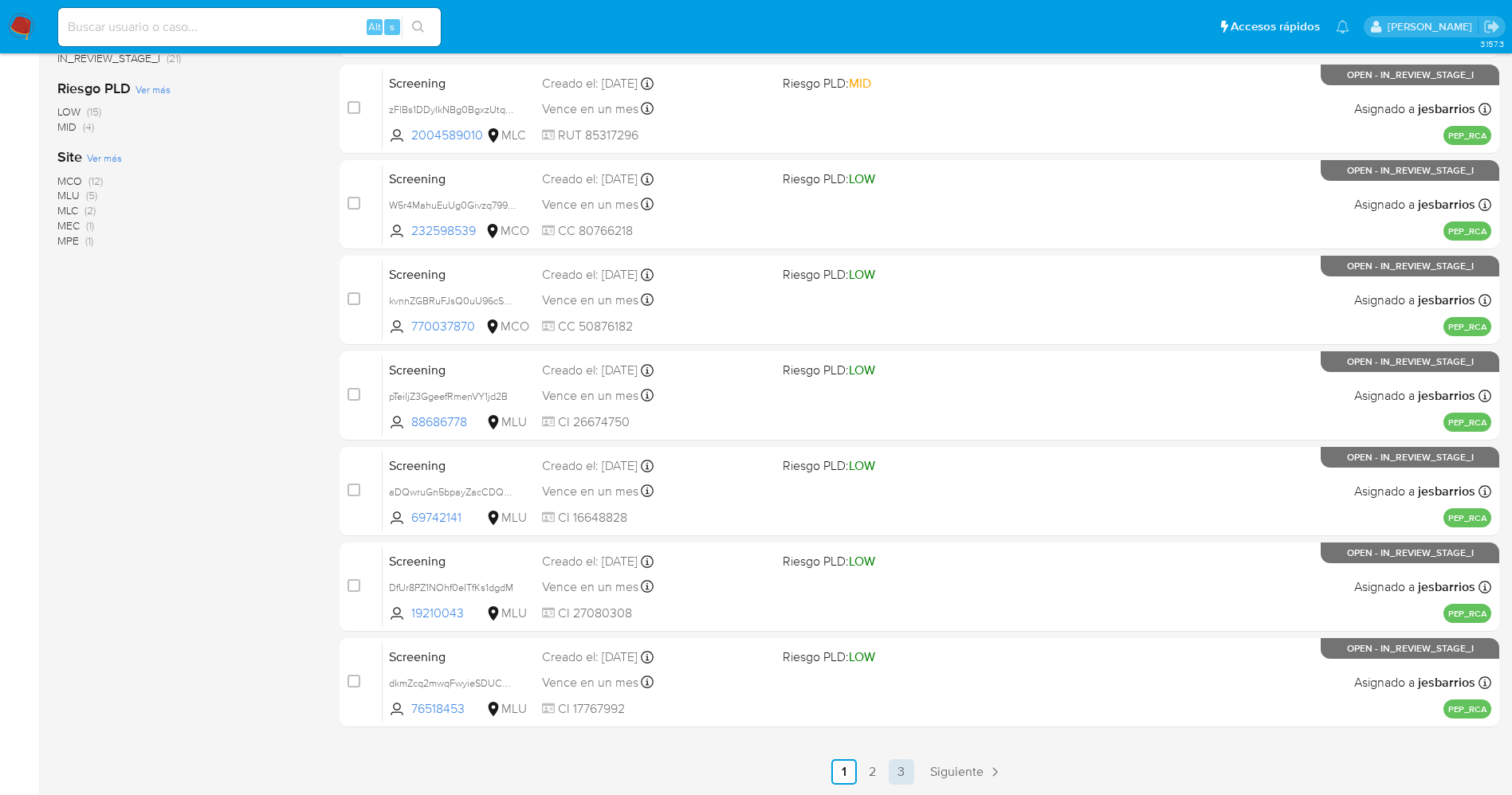
click at [905, 763] on link "3" at bounding box center [902, 772] width 26 height 26
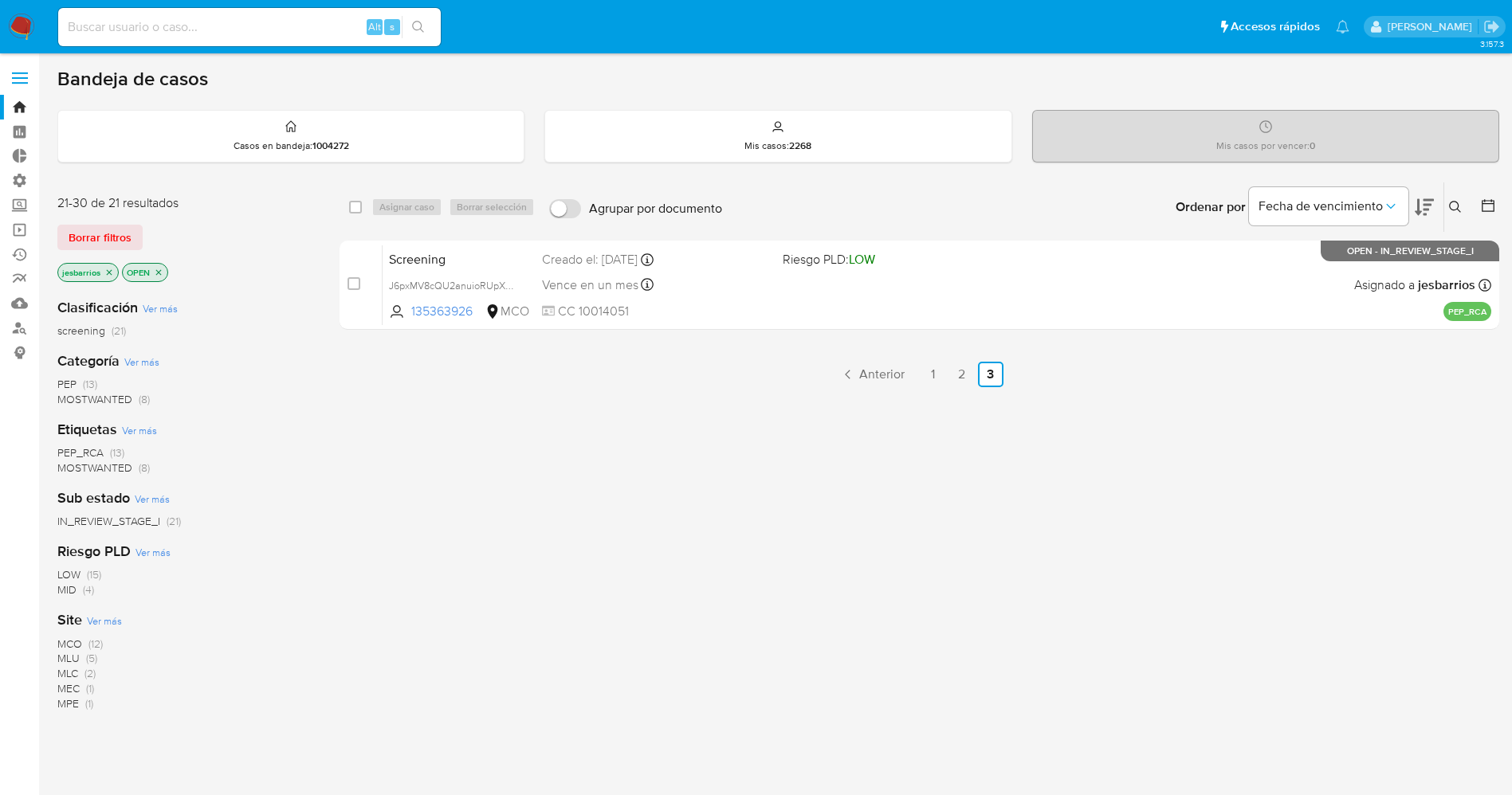
click at [103, 398] on span "MOSTWANTED" at bounding box center [95, 399] width 75 height 16
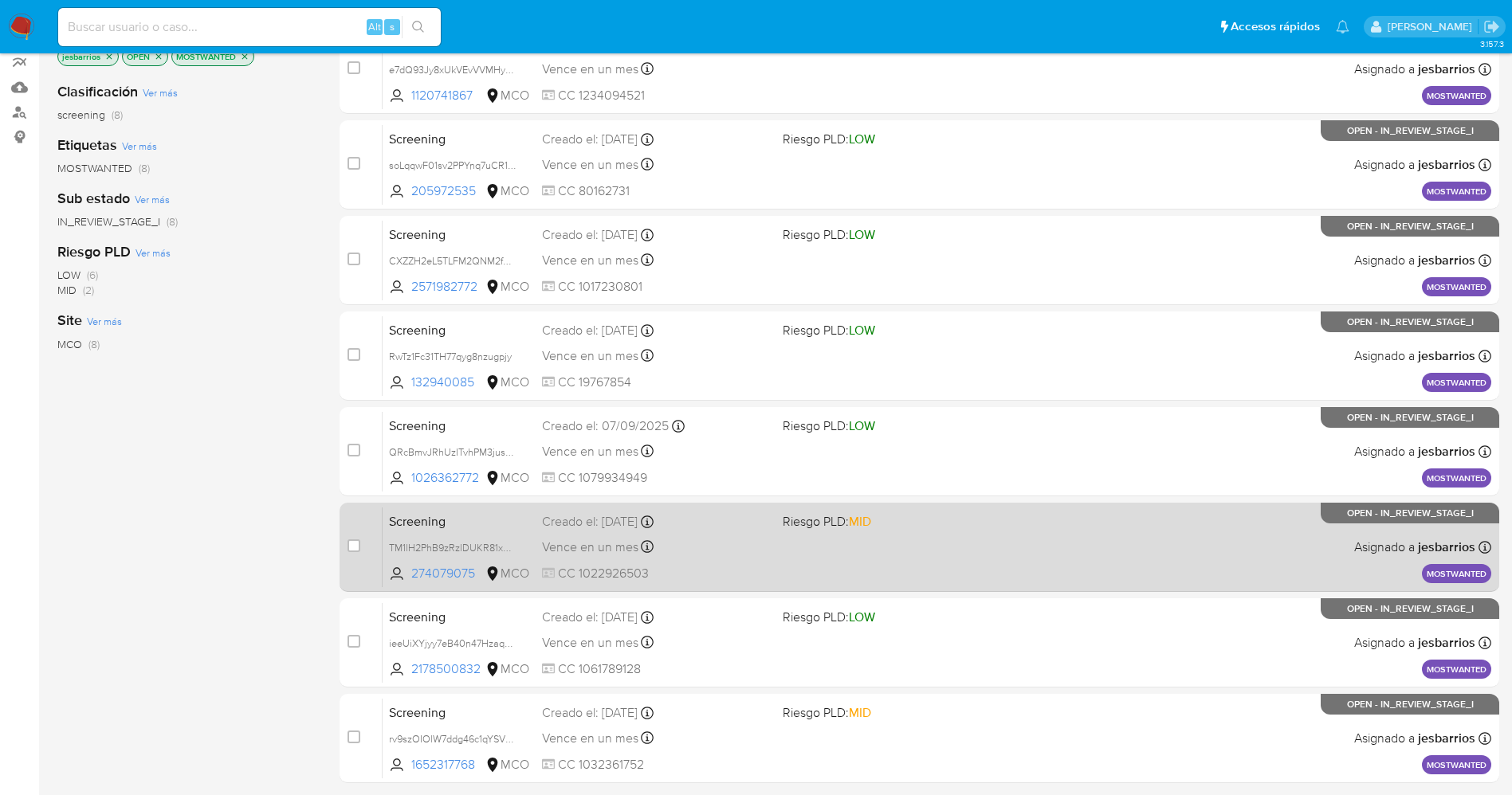
scroll to position [272, 0]
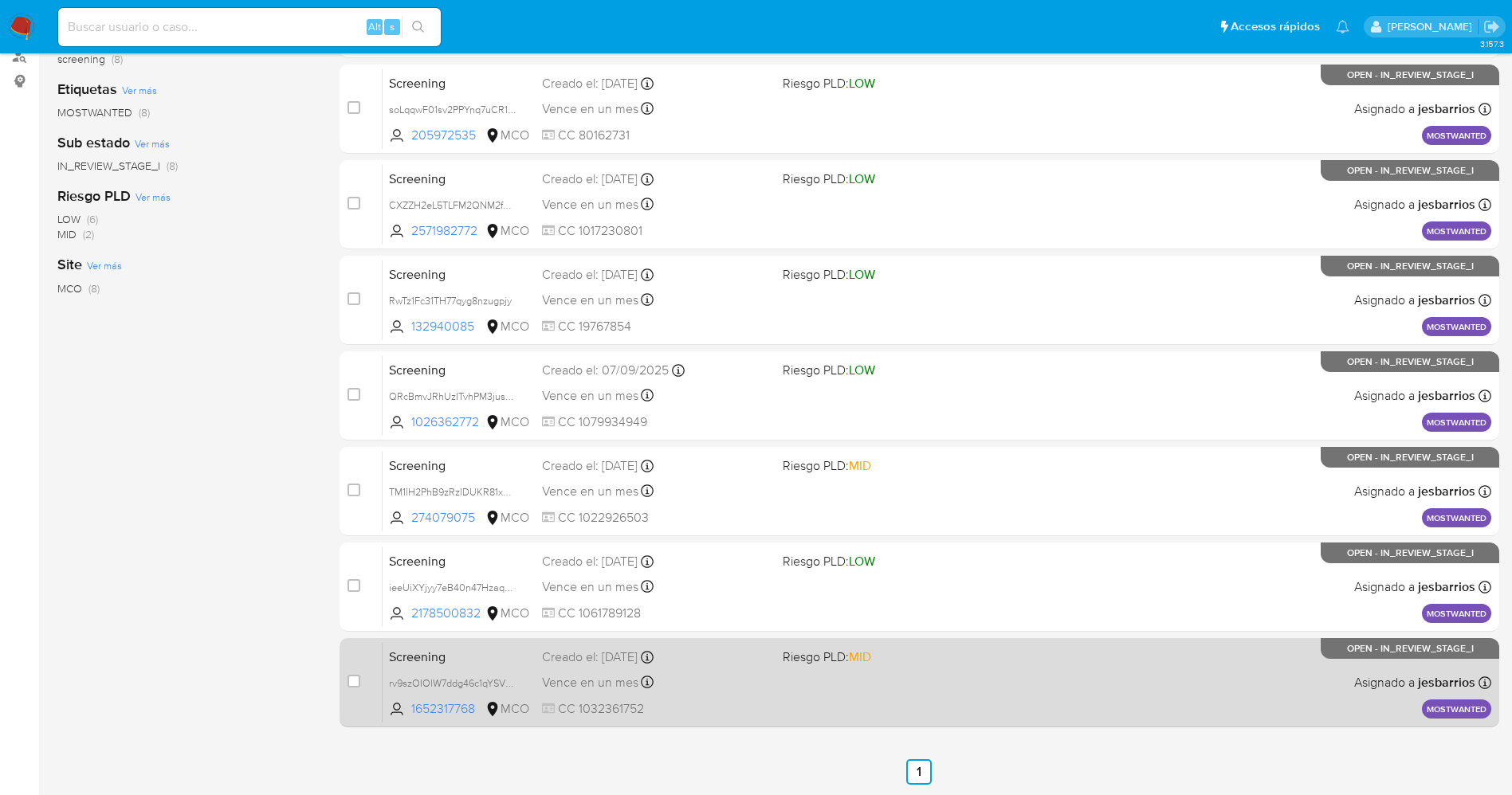
click at [793, 658] on span "Riesgo PLD: MID" at bounding box center [827, 656] width 89 height 18
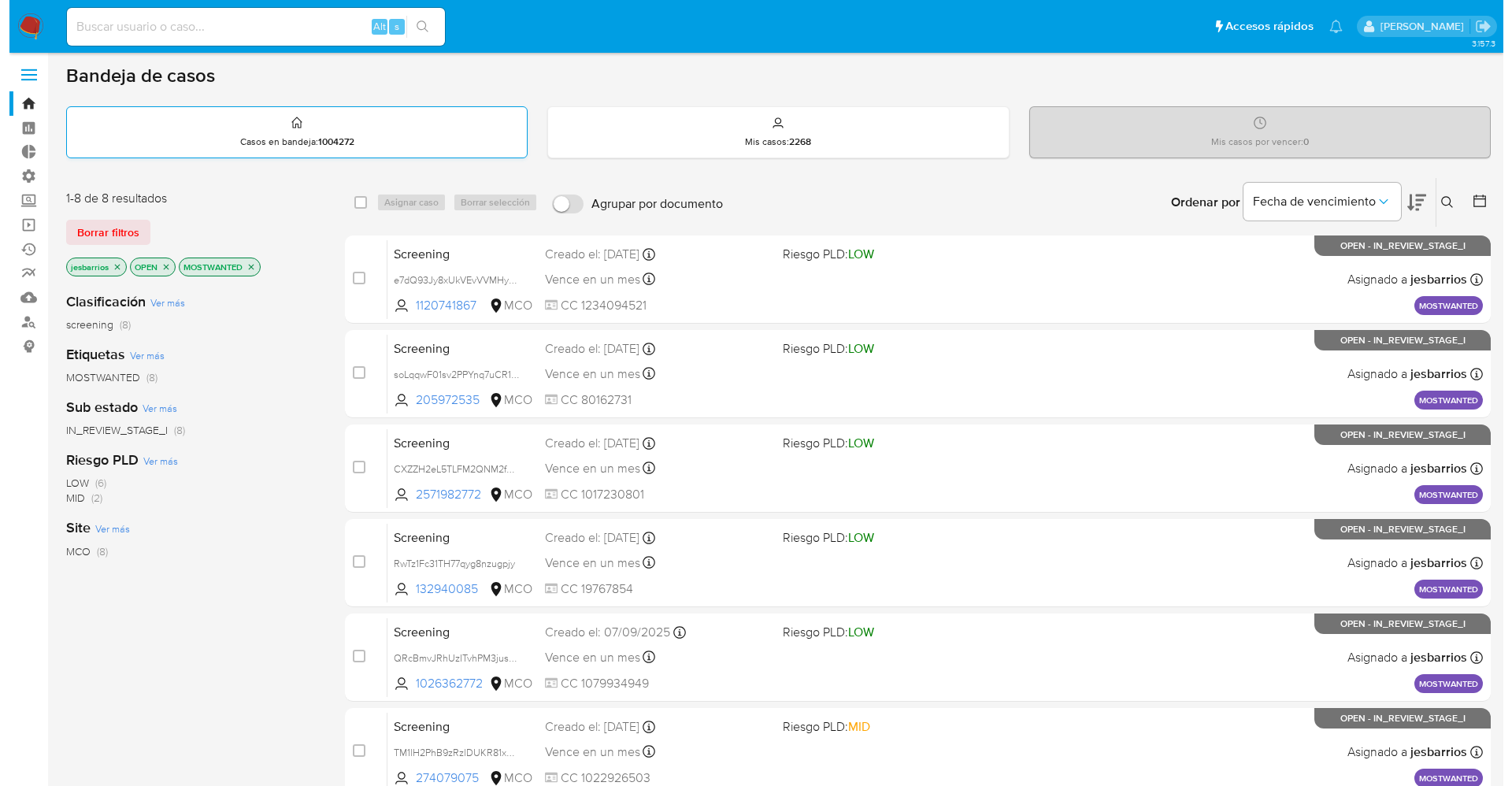
scroll to position [0, 0]
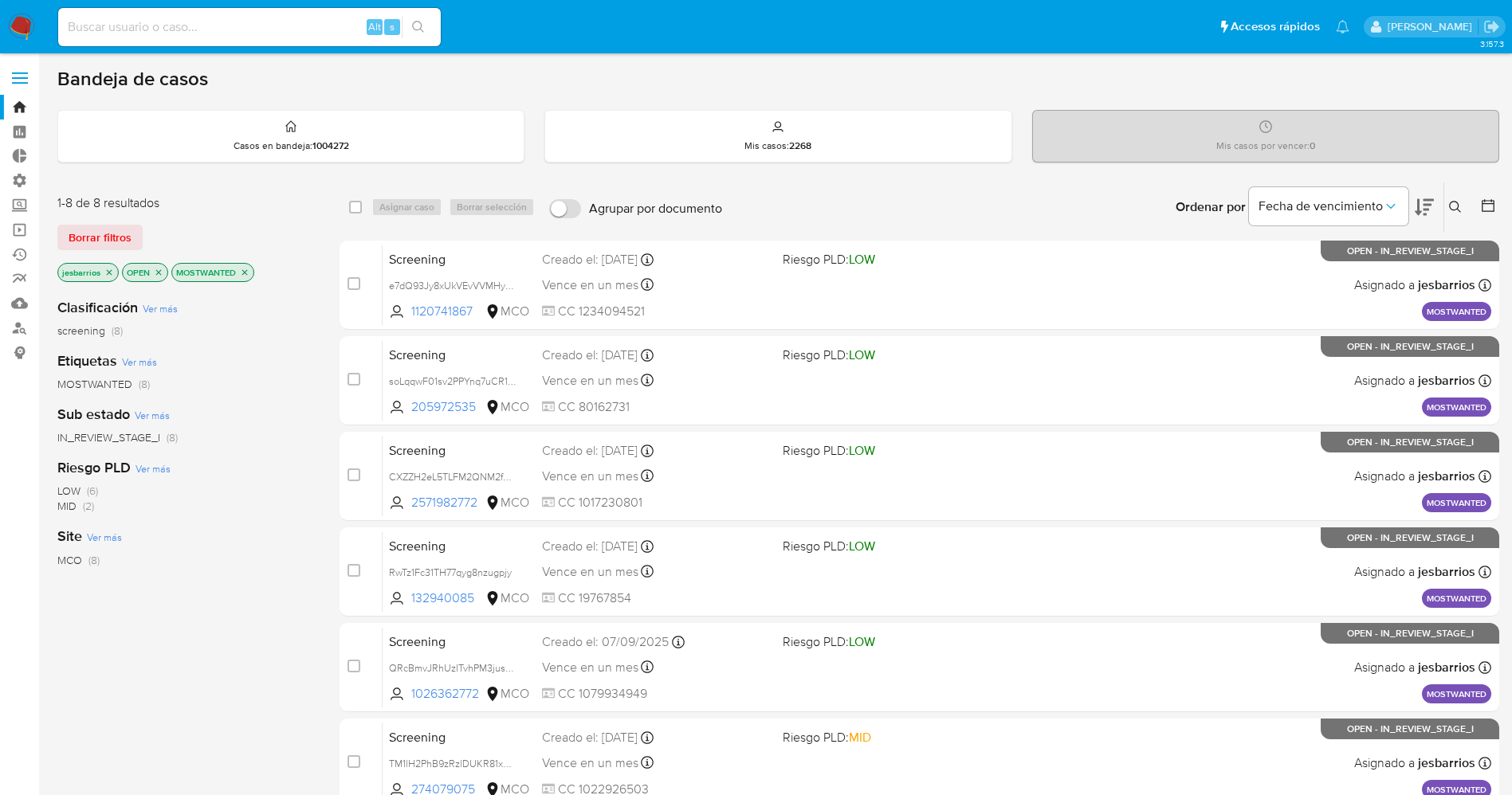
click at [104, 268] on icon "close-filter" at bounding box center [109, 273] width 10 height 10
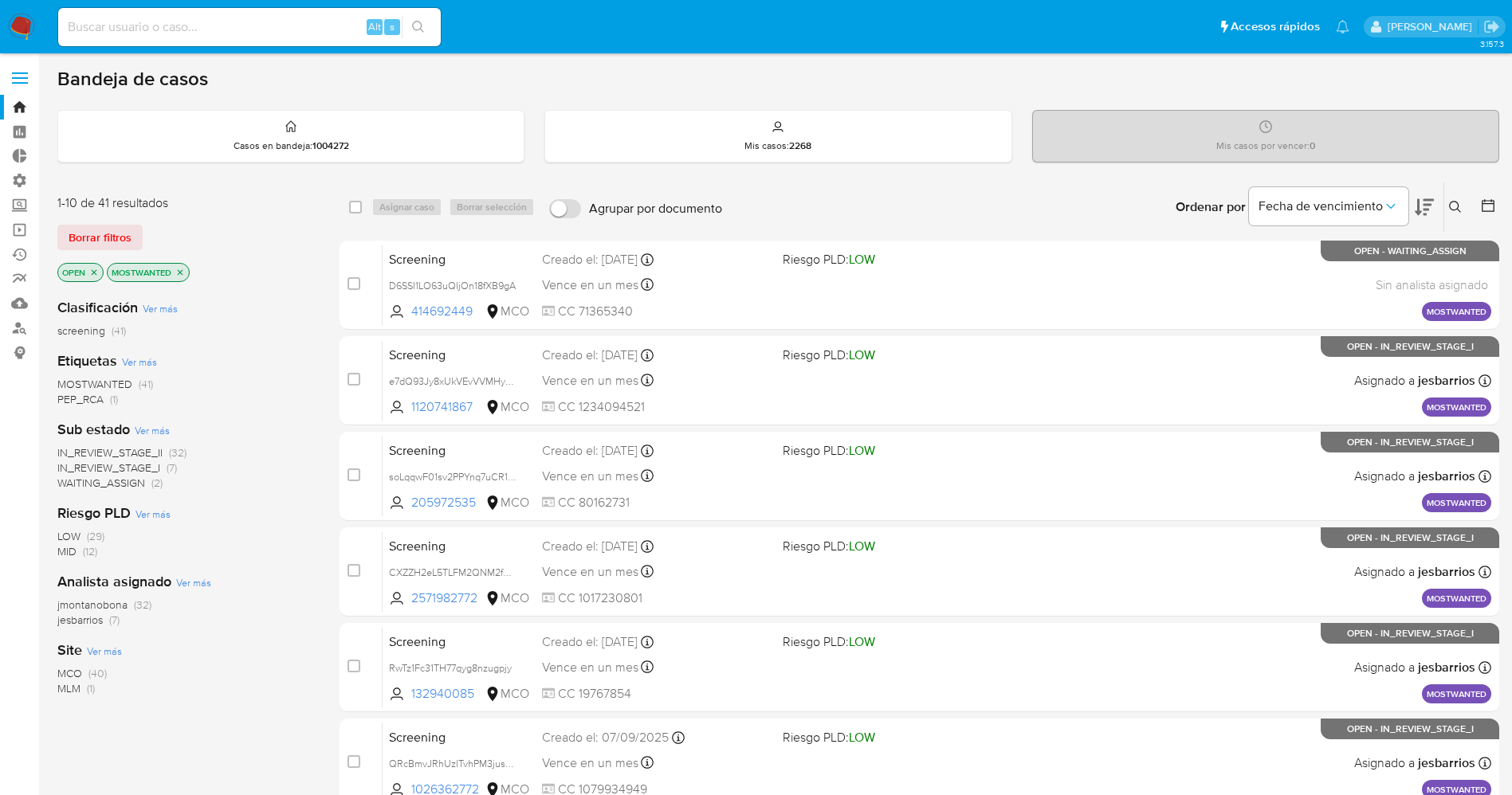
click at [172, 277] on p "MOSTWANTED" at bounding box center [148, 273] width 81 height 18
click at [181, 274] on icon "close-filter" at bounding box center [180, 273] width 10 height 10
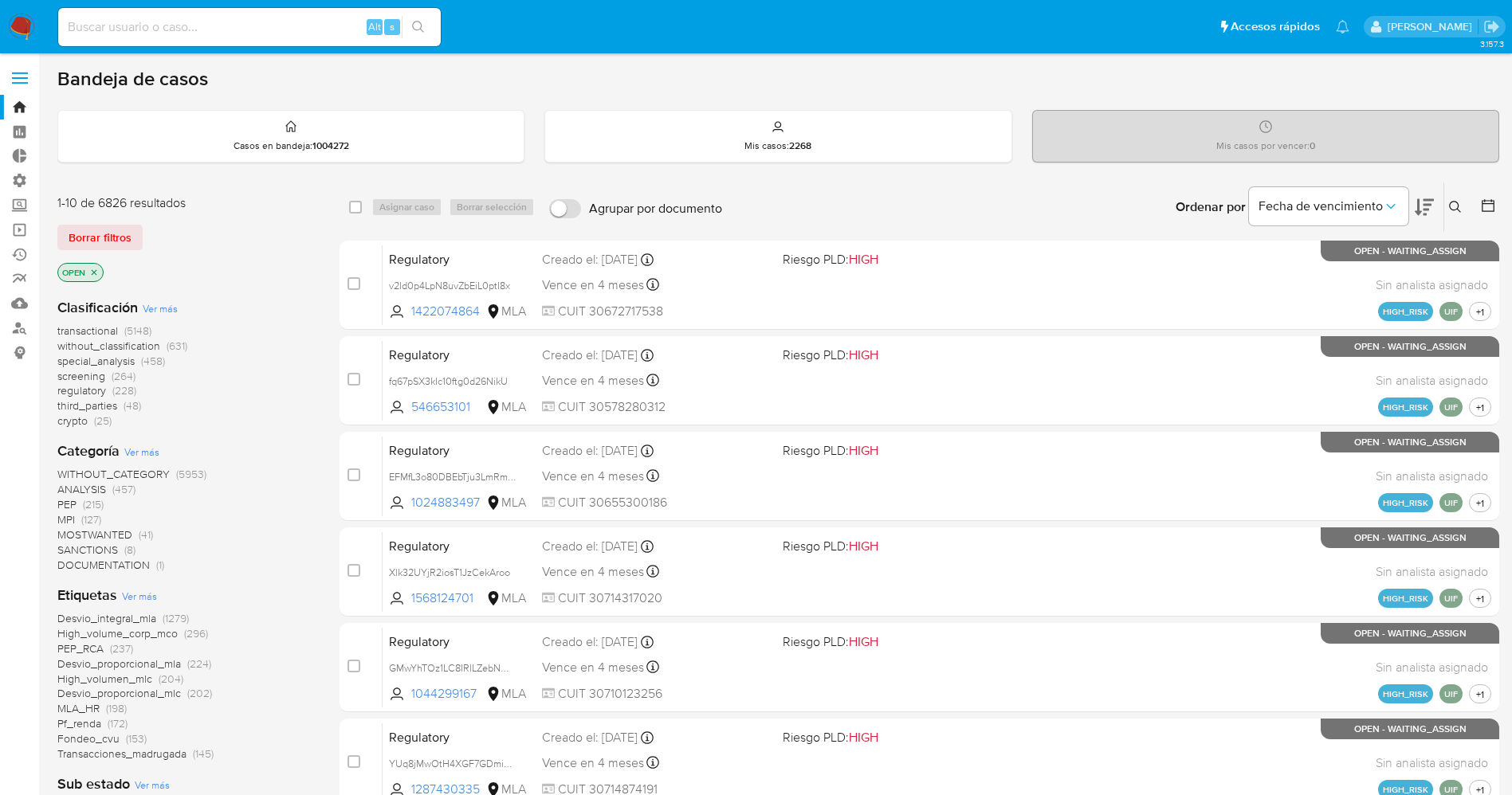
click at [147, 589] on span "Ver más" at bounding box center [140, 596] width 35 height 15
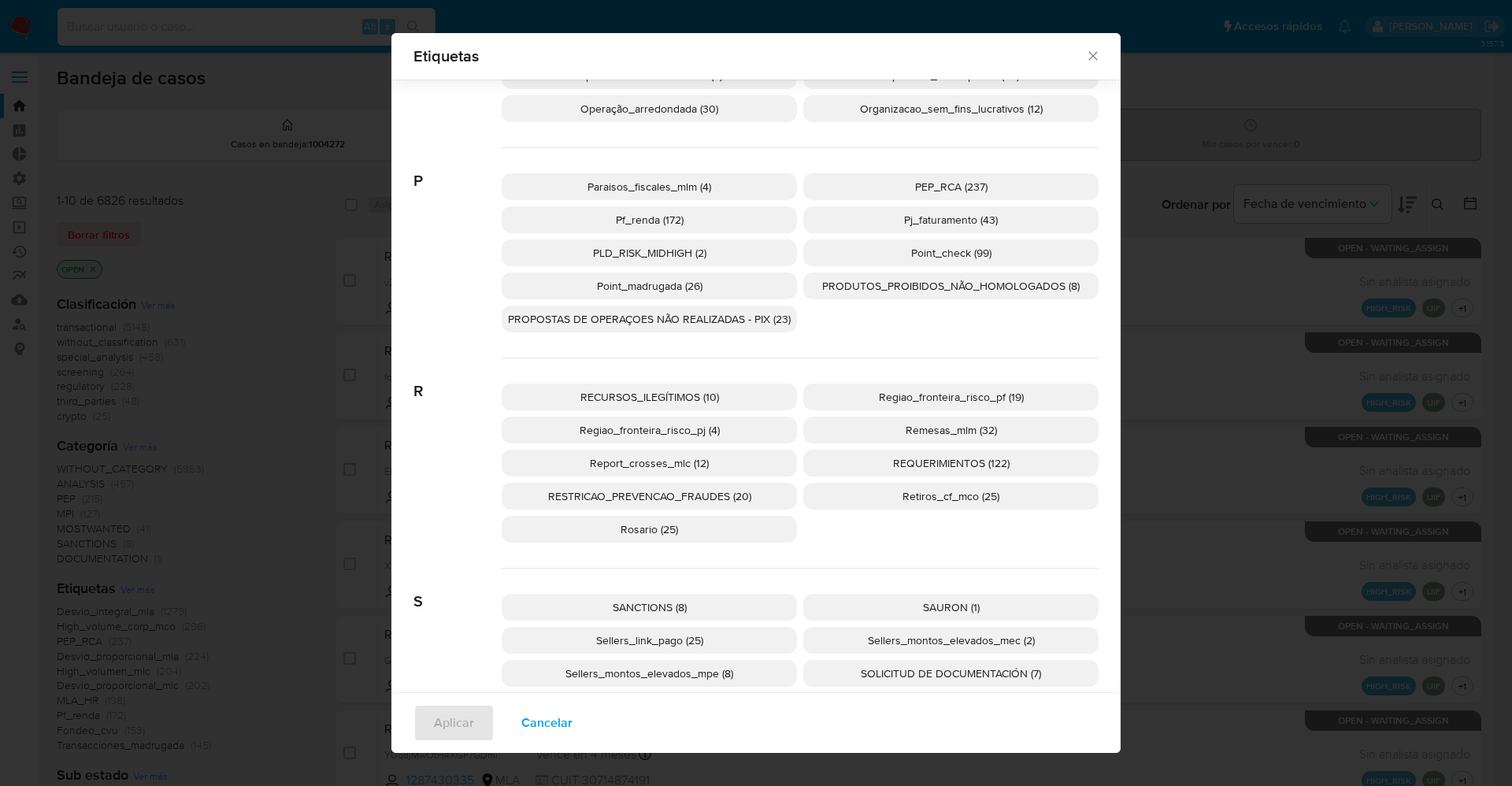
scroll to position [2352, 0]
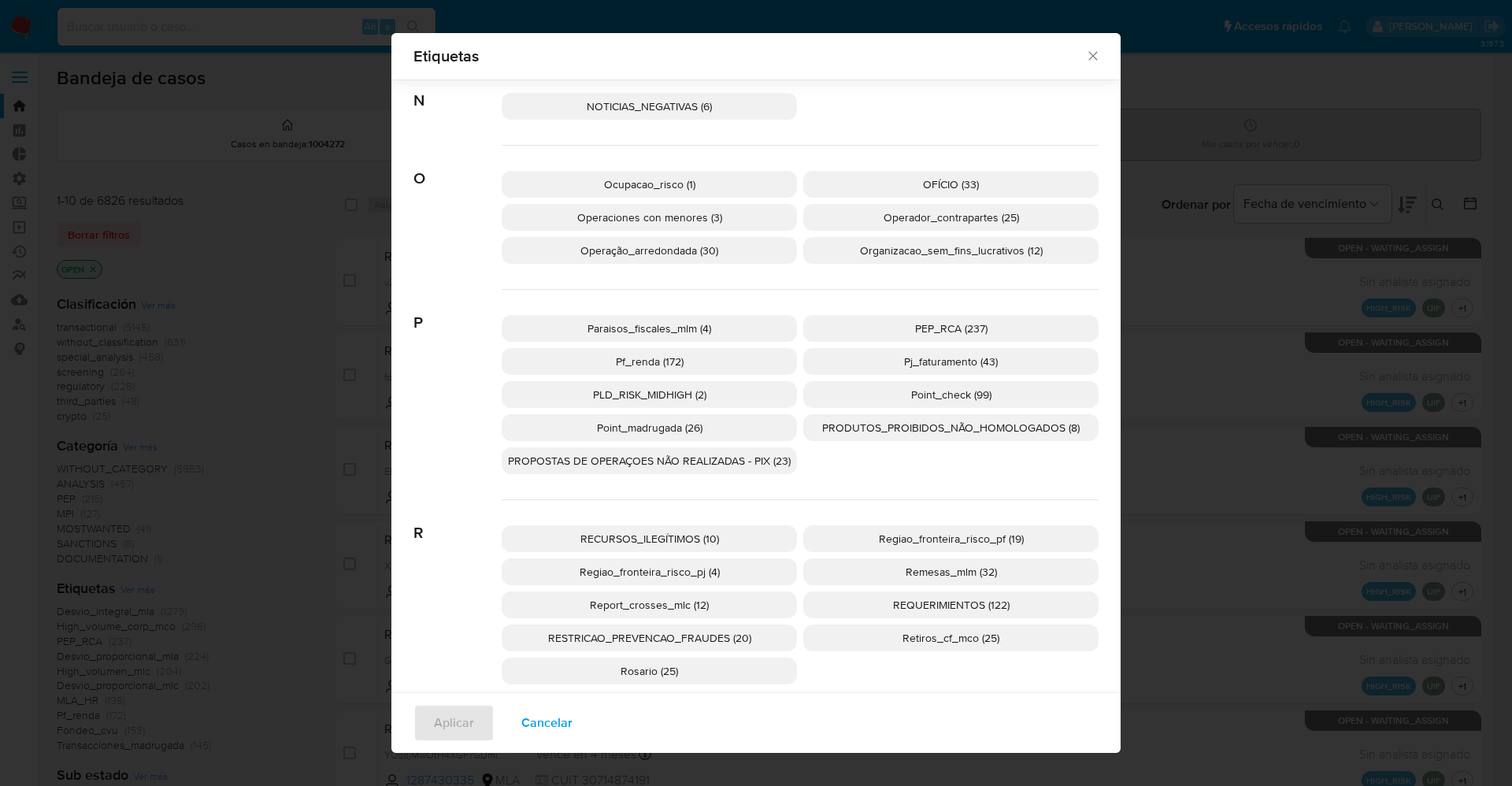
click at [891, 320] on p "PEP_RCA (237)" at bounding box center [950, 327] width 295 height 26
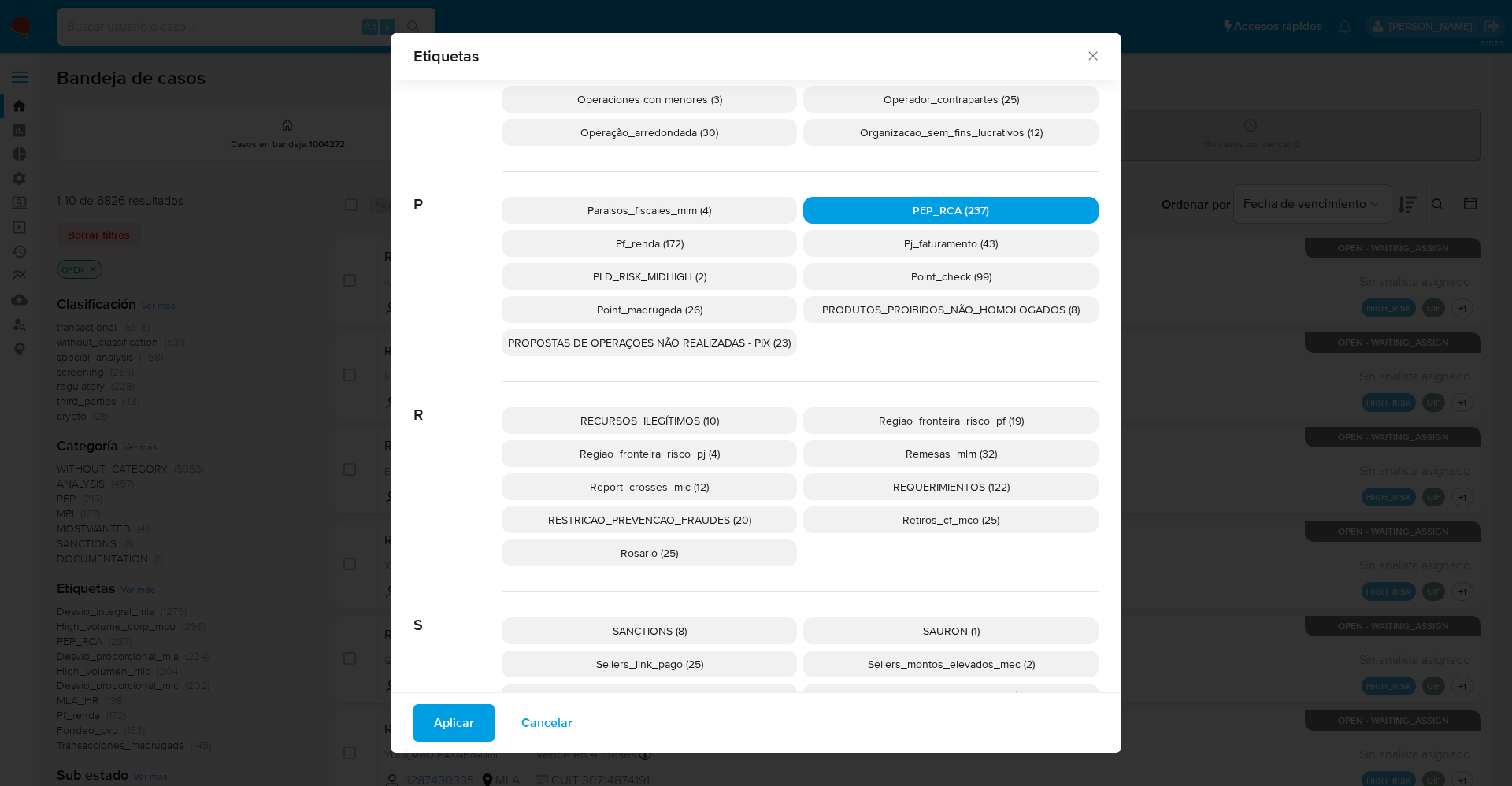
scroll to position [2588, 0]
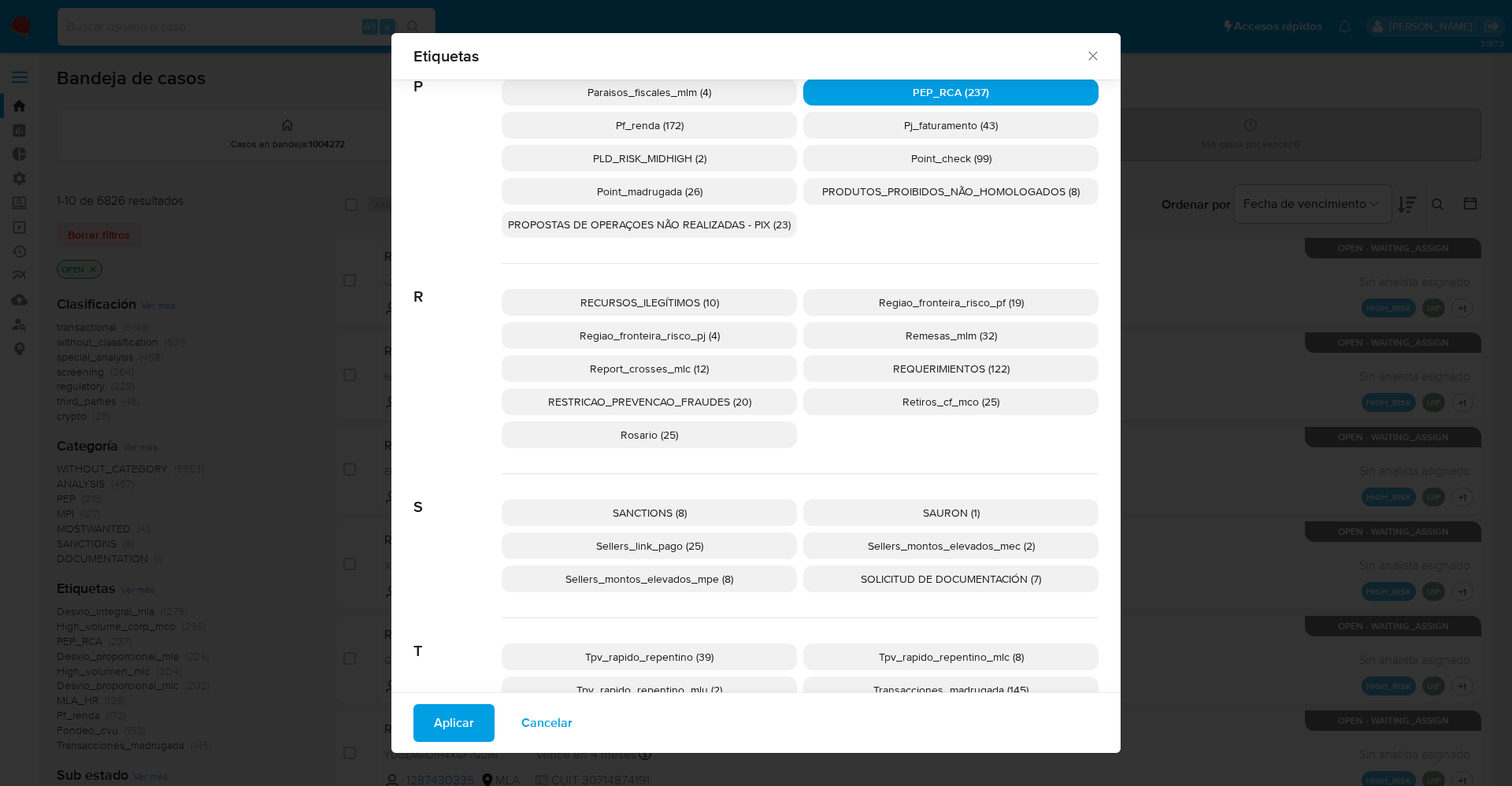
click at [612, 508] on span "SANCTIONS (8)" at bounding box center [649, 512] width 74 height 16
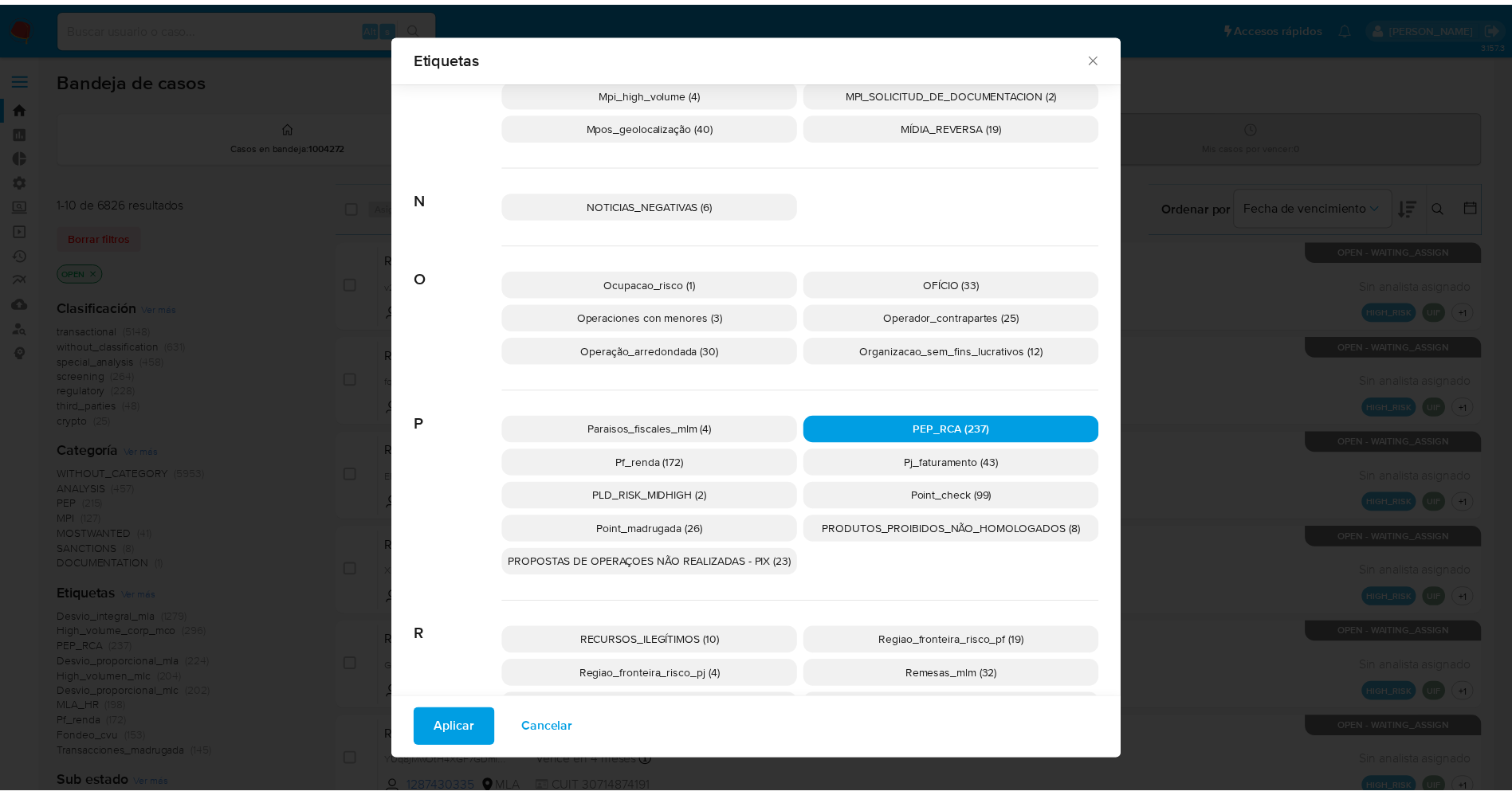
scroll to position [1923, 0]
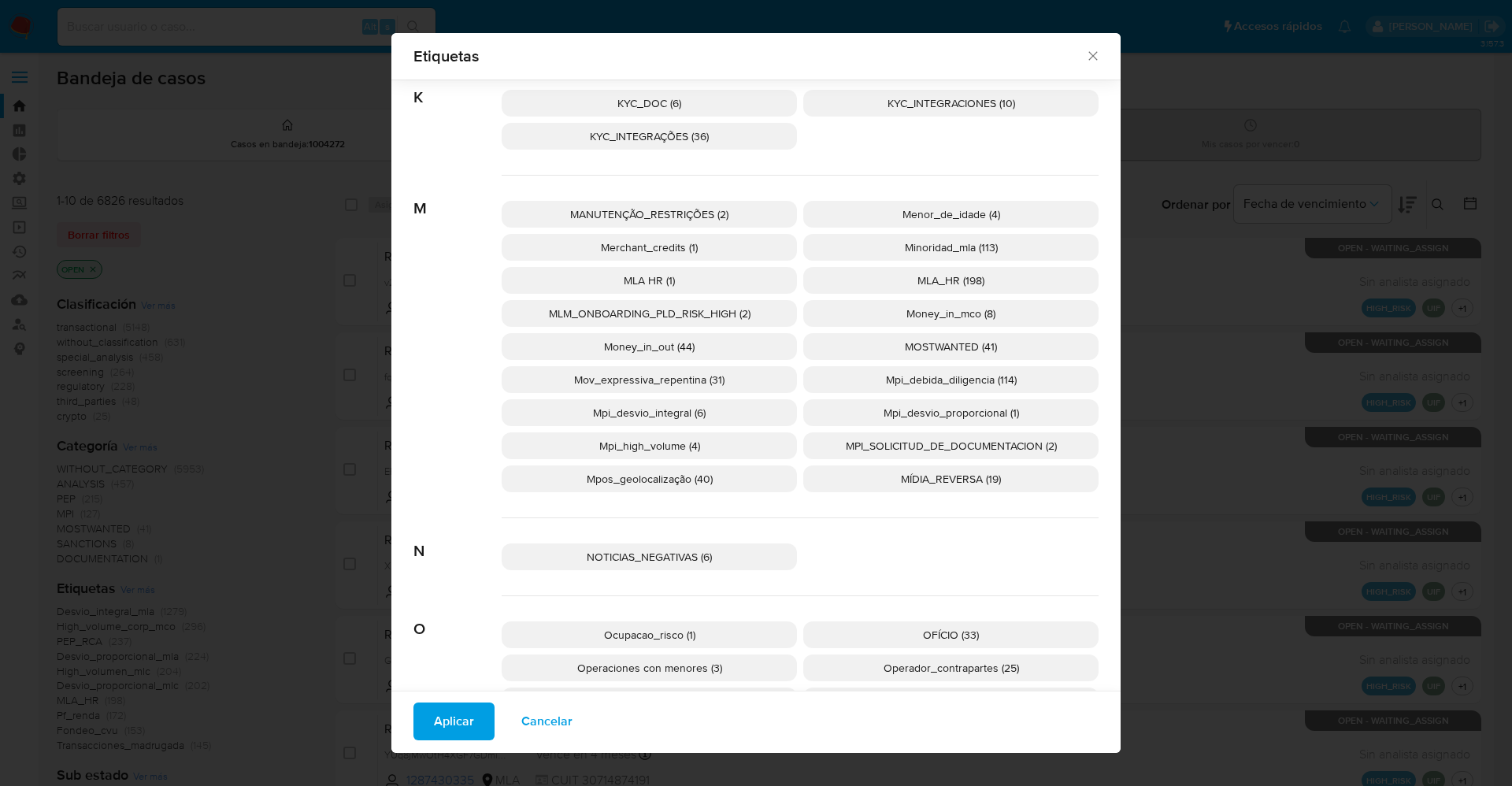
click at [954, 352] on span "MOSTWANTED (41)" at bounding box center [950, 347] width 92 height 16
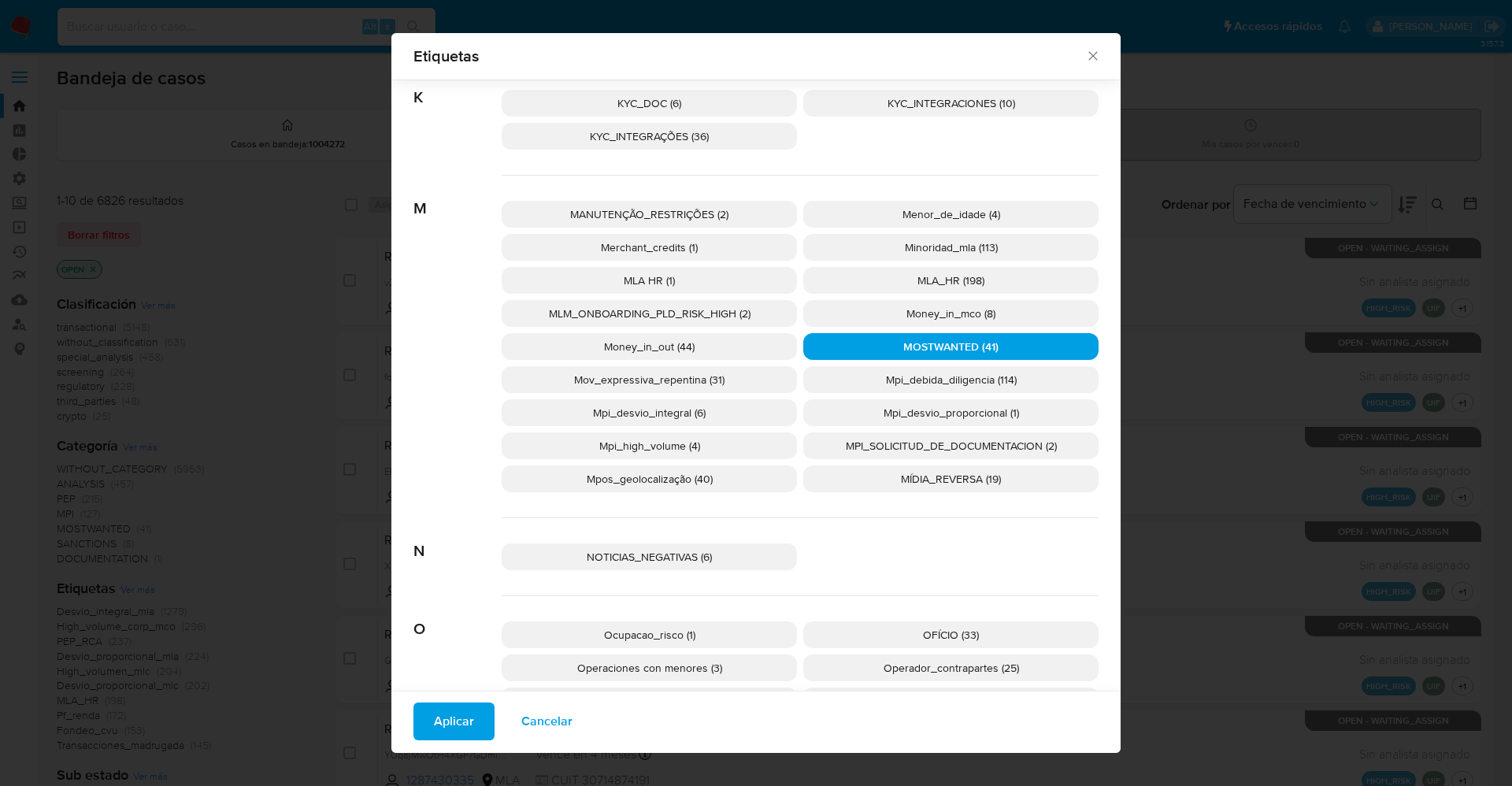
click at [467, 719] on button "Aplicar" at bounding box center [454, 721] width 81 height 38
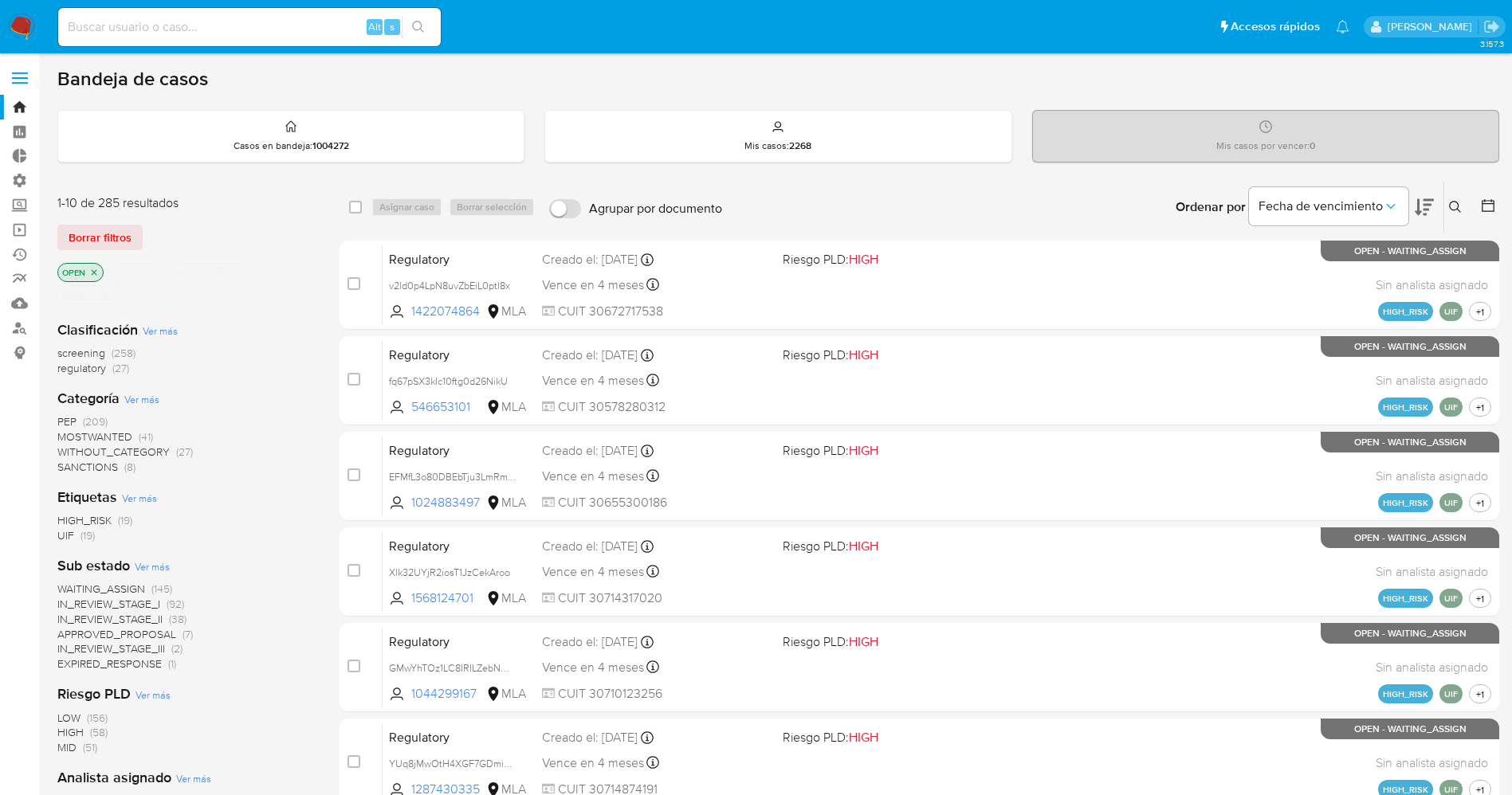
click at [93, 590] on span "WAITING_ASSIGN" at bounding box center [101, 589] width 88 height 16
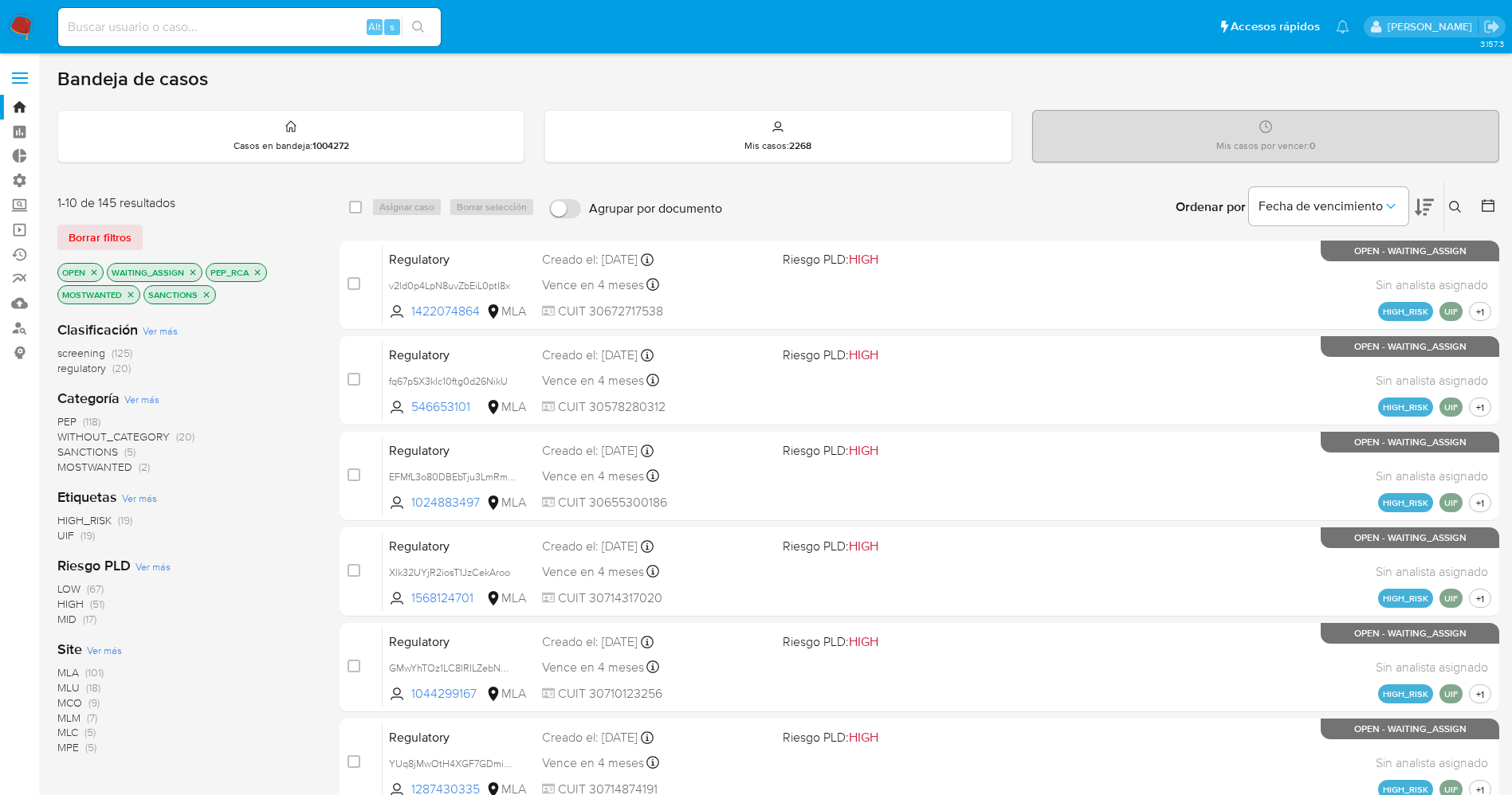
click at [116, 649] on span "Ver más" at bounding box center [104, 650] width 35 height 15
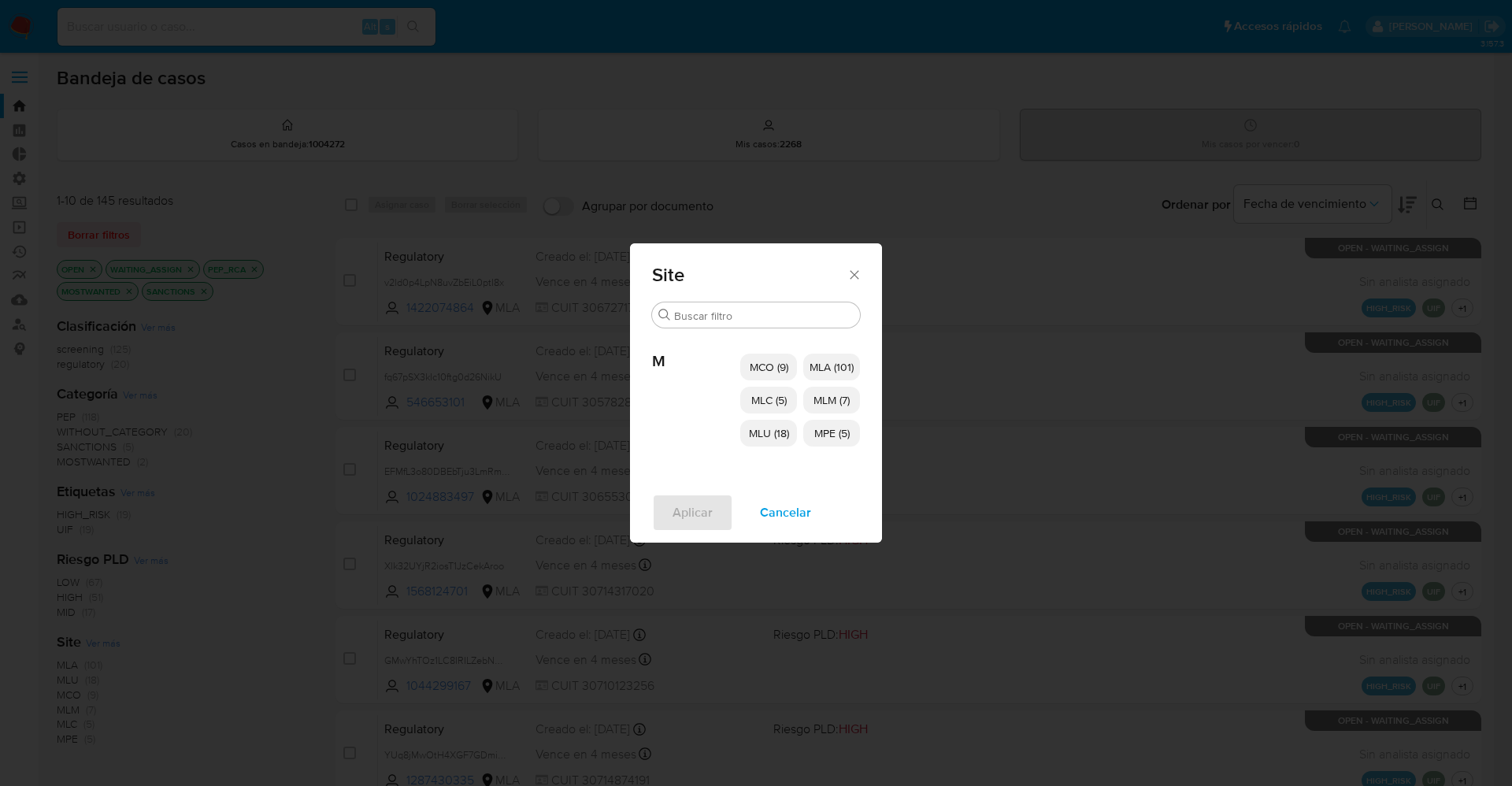
click at [784, 368] on span "MCO (9)" at bounding box center [769, 367] width 39 height 16
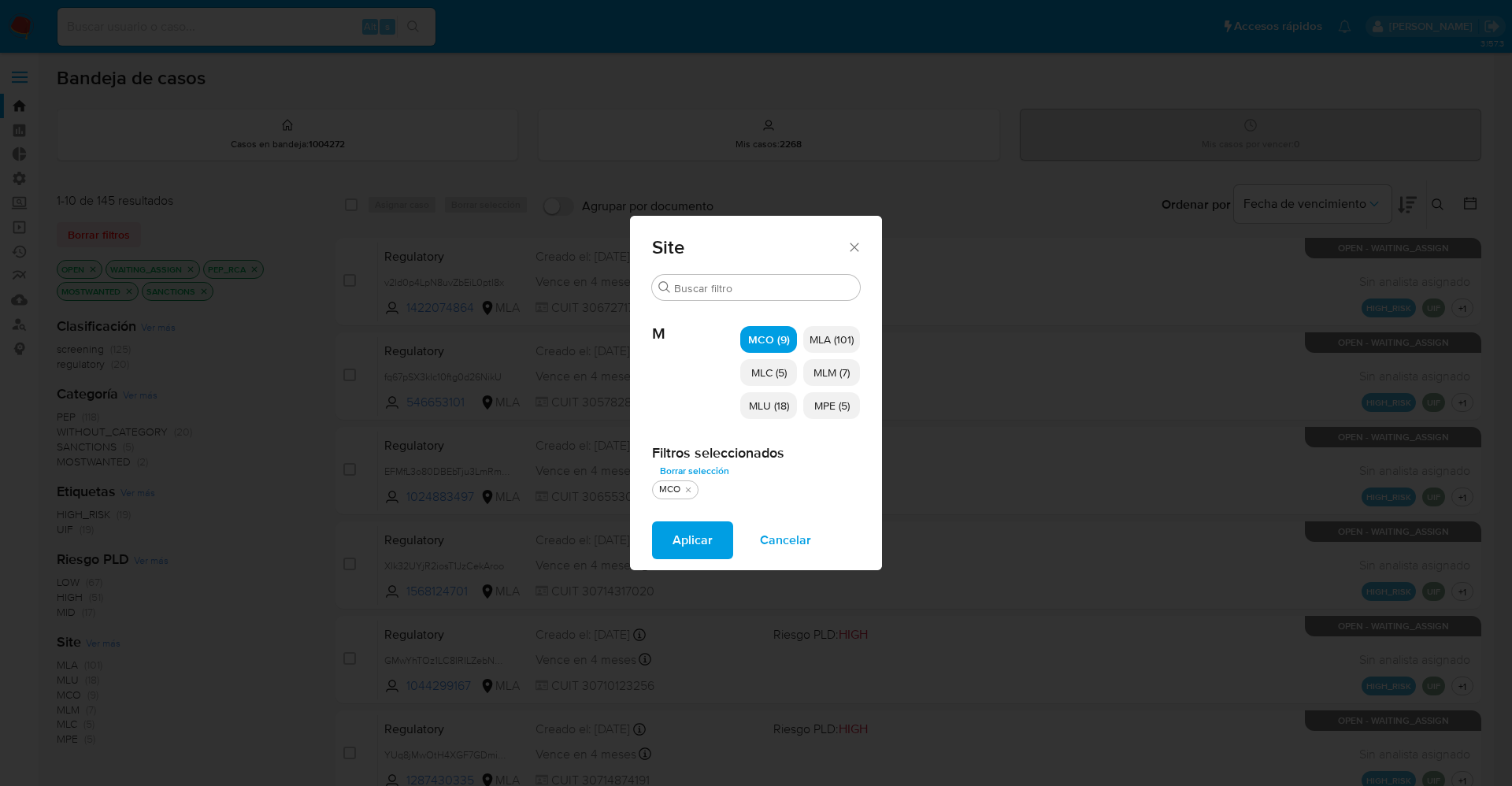
click at [780, 378] on span "MLC (5)" at bounding box center [769, 372] width 35 height 16
click at [771, 401] on span "MLU (18)" at bounding box center [768, 405] width 40 height 16
click at [812, 406] on p "MPE (5)" at bounding box center [831, 405] width 56 height 26
click at [823, 373] on span "MLM (7)" at bounding box center [830, 372] width 36 height 16
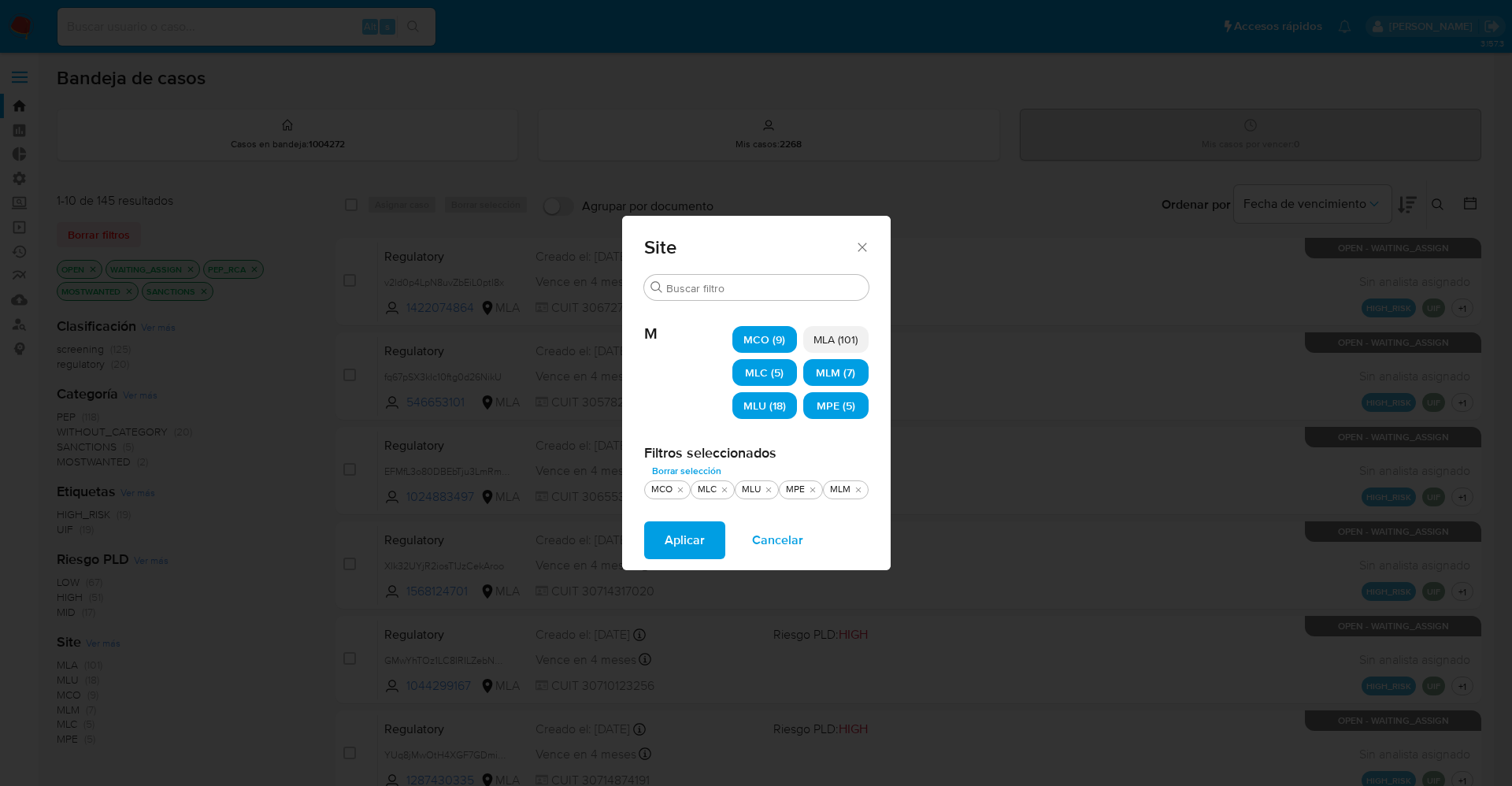
click at [687, 536] on span "Aplicar" at bounding box center [684, 541] width 40 height 35
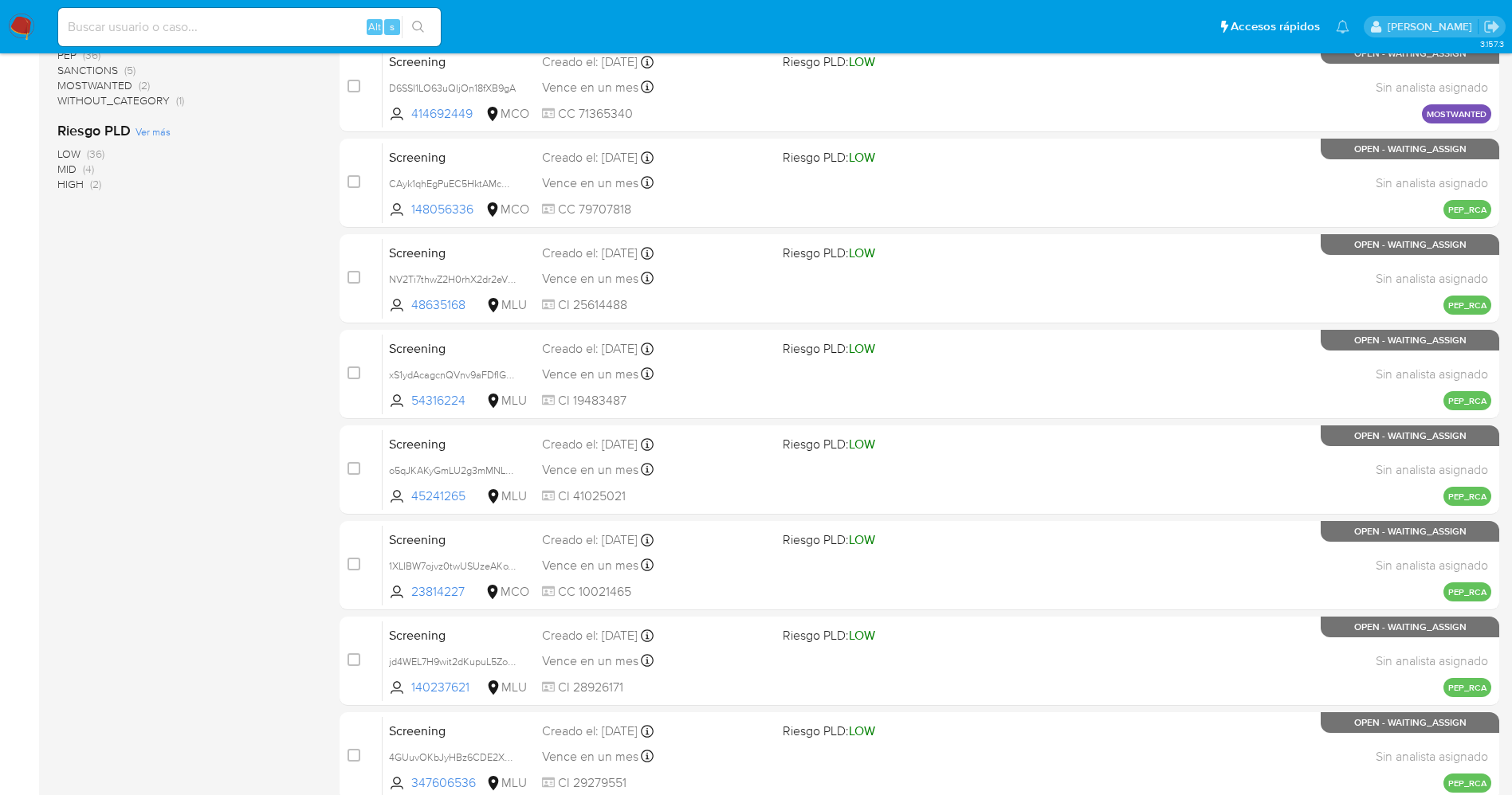
scroll to position [463, 0]
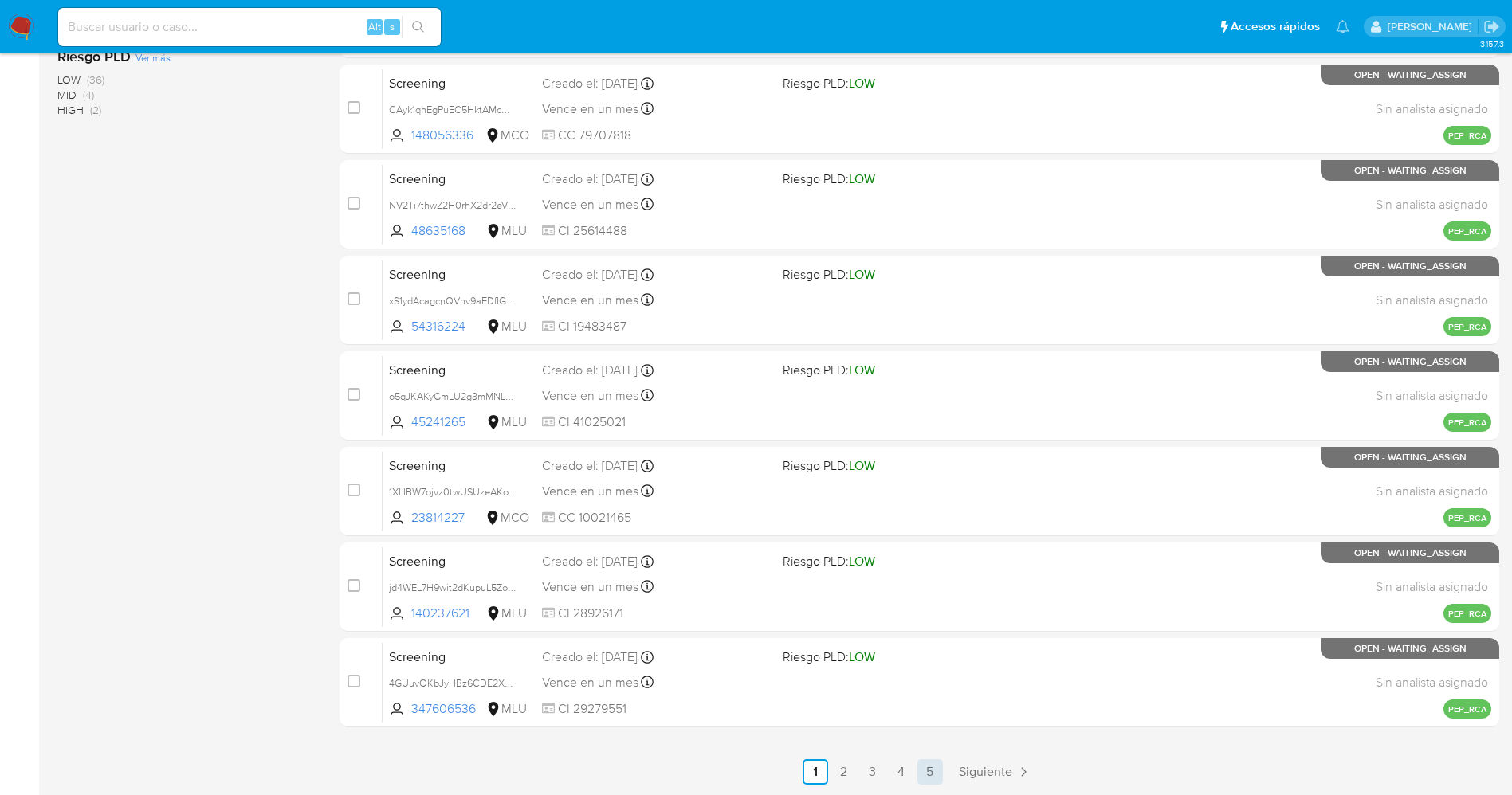
click at [929, 767] on link "5" at bounding box center [930, 772] width 26 height 26
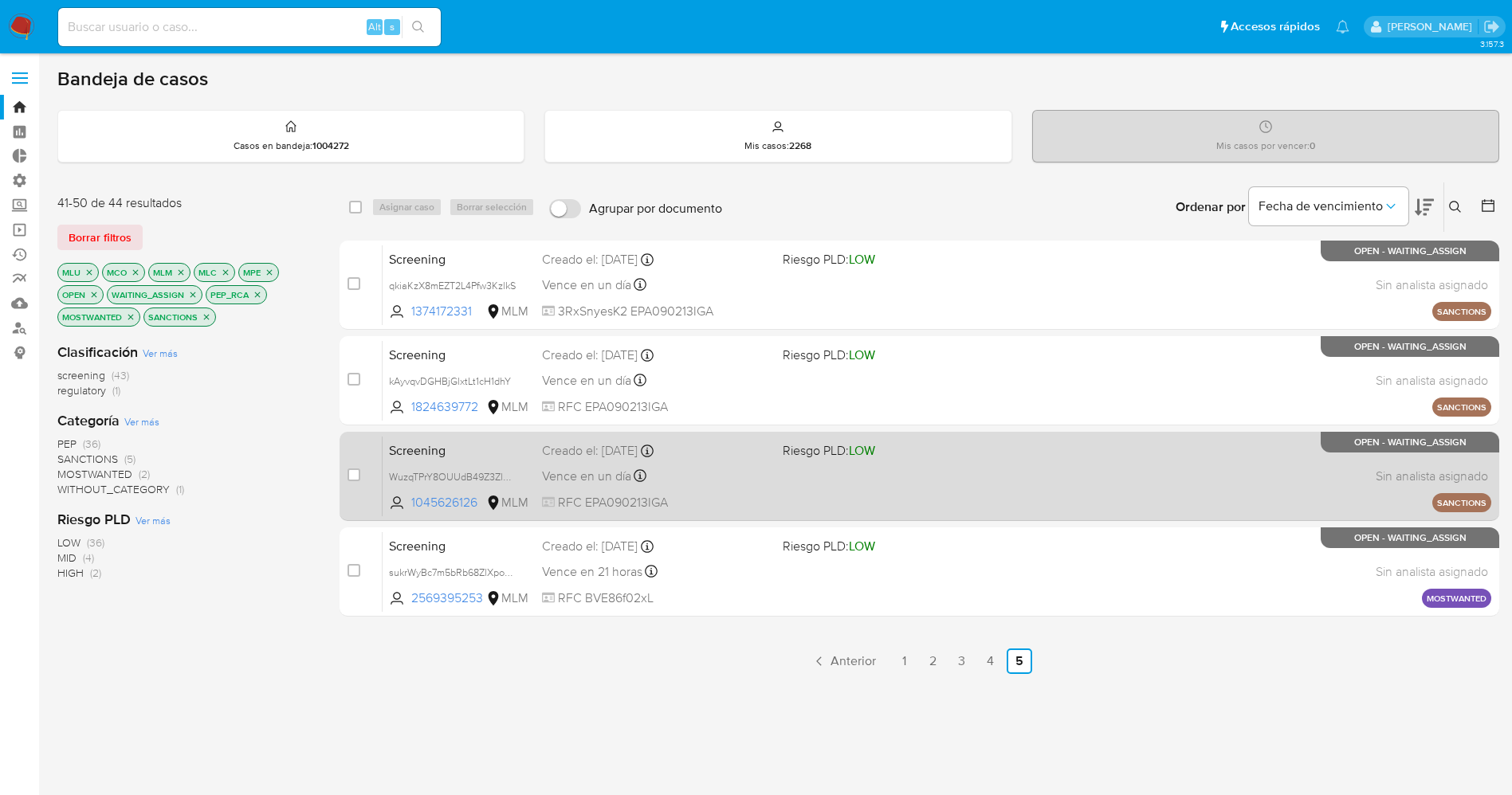
click at [796, 452] on span "Riesgo PLD: LOW" at bounding box center [829, 450] width 93 height 18
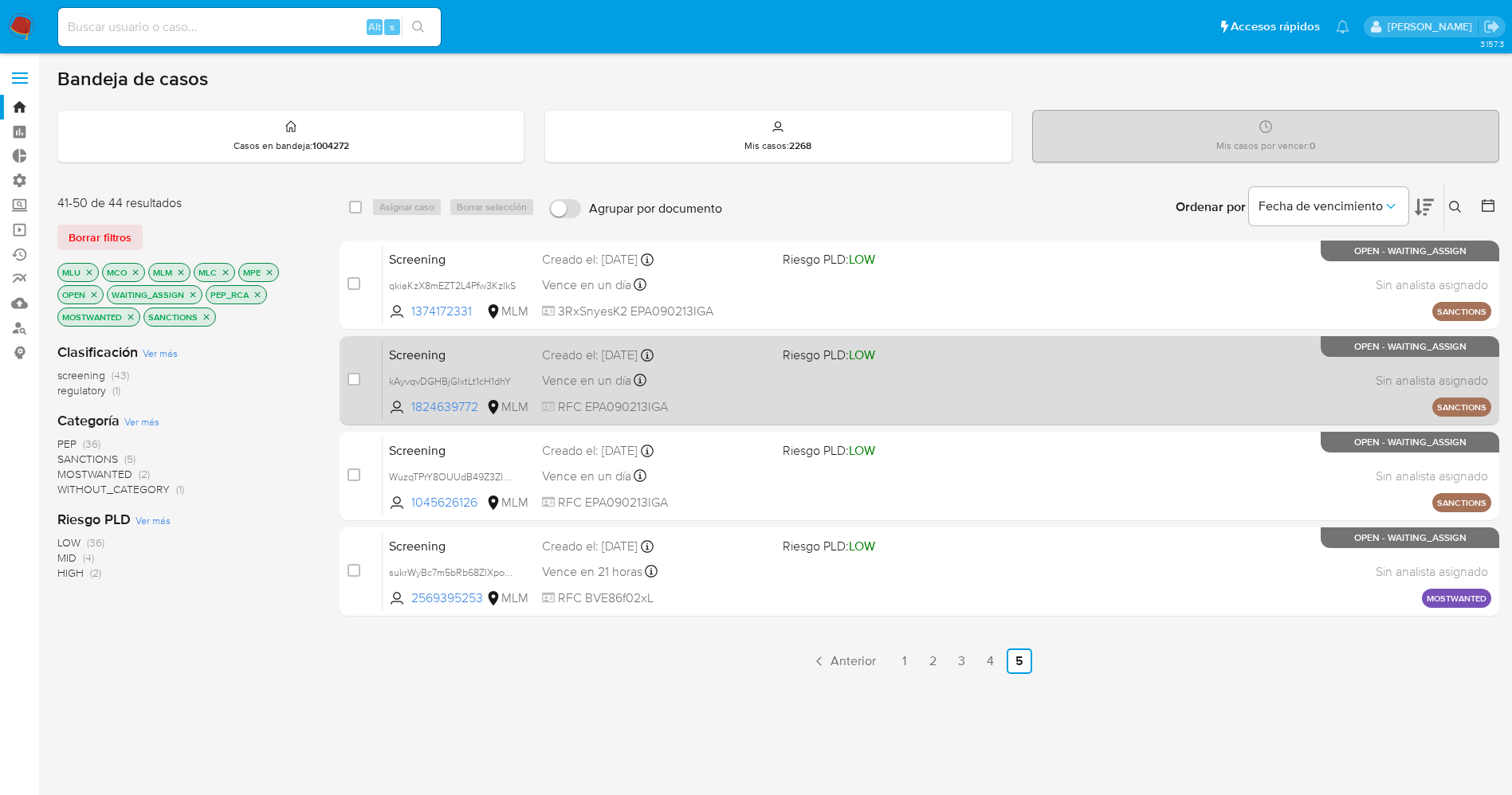
click at [762, 357] on div "Creado el: 09/09/2025 Creado el: 09/09/2025 13:23:25" at bounding box center [655, 356] width 228 height 18
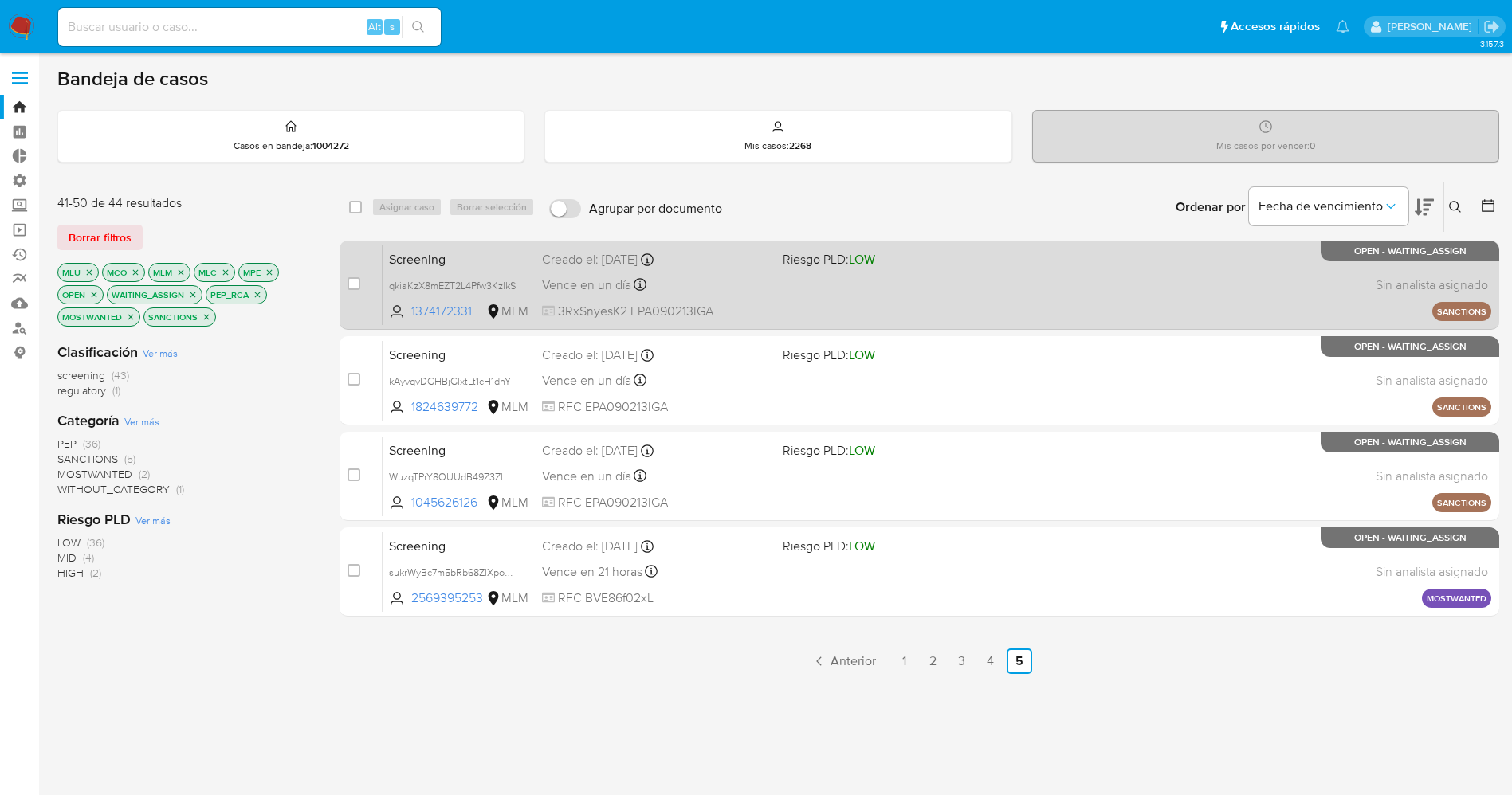
click at [732, 248] on span "Creado el: 09/09/2025 Creado el: 09/09/2025 13:23:25" at bounding box center [655, 258] width 228 height 21
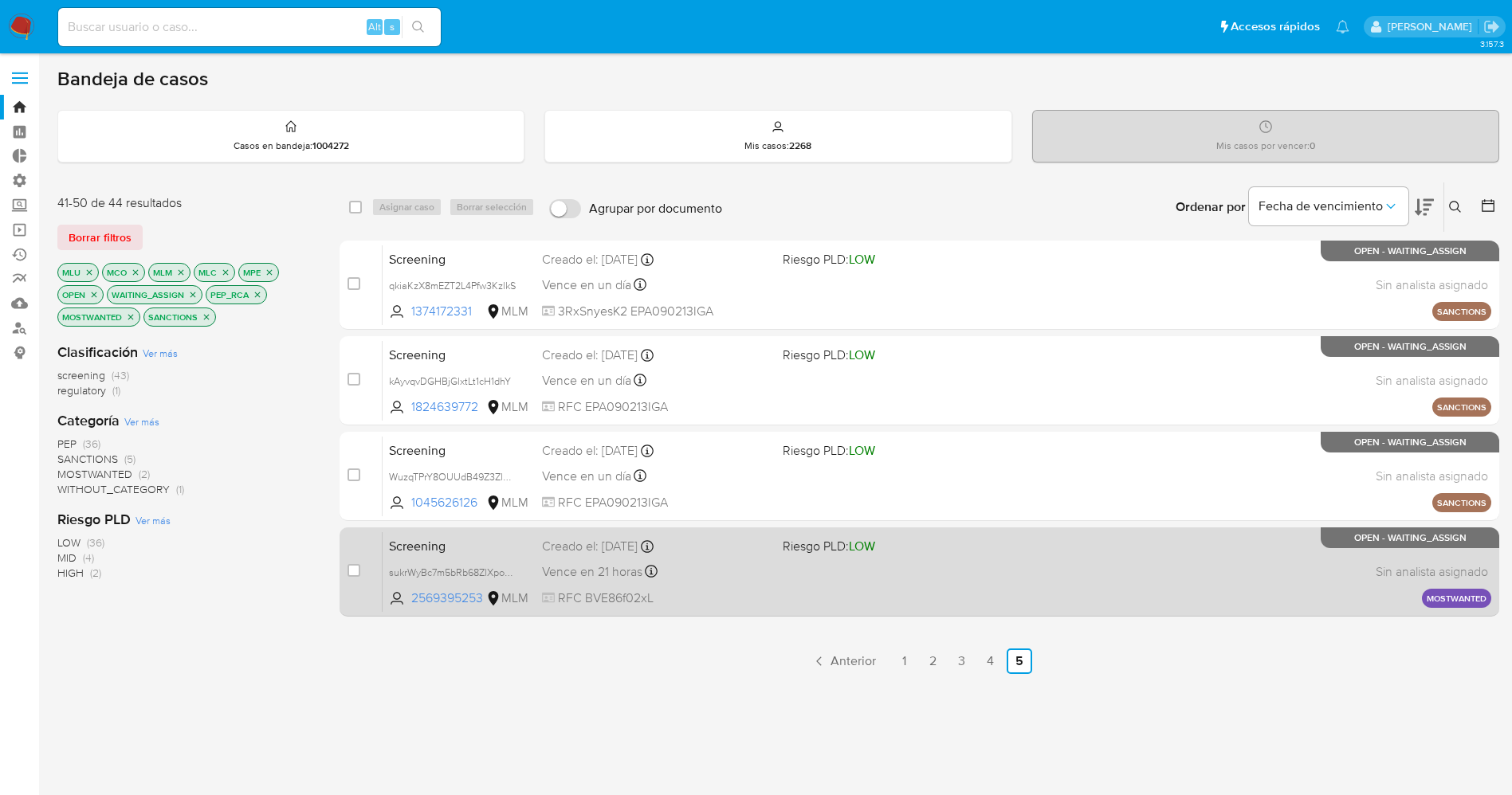
click at [988, 598] on div "Screening sukrWyBc7m5bRb68ZlXpovdb 2569395253 MLM Riesgo PLD: LOW Creado el: 09…" at bounding box center [936, 571] width 1109 height 81
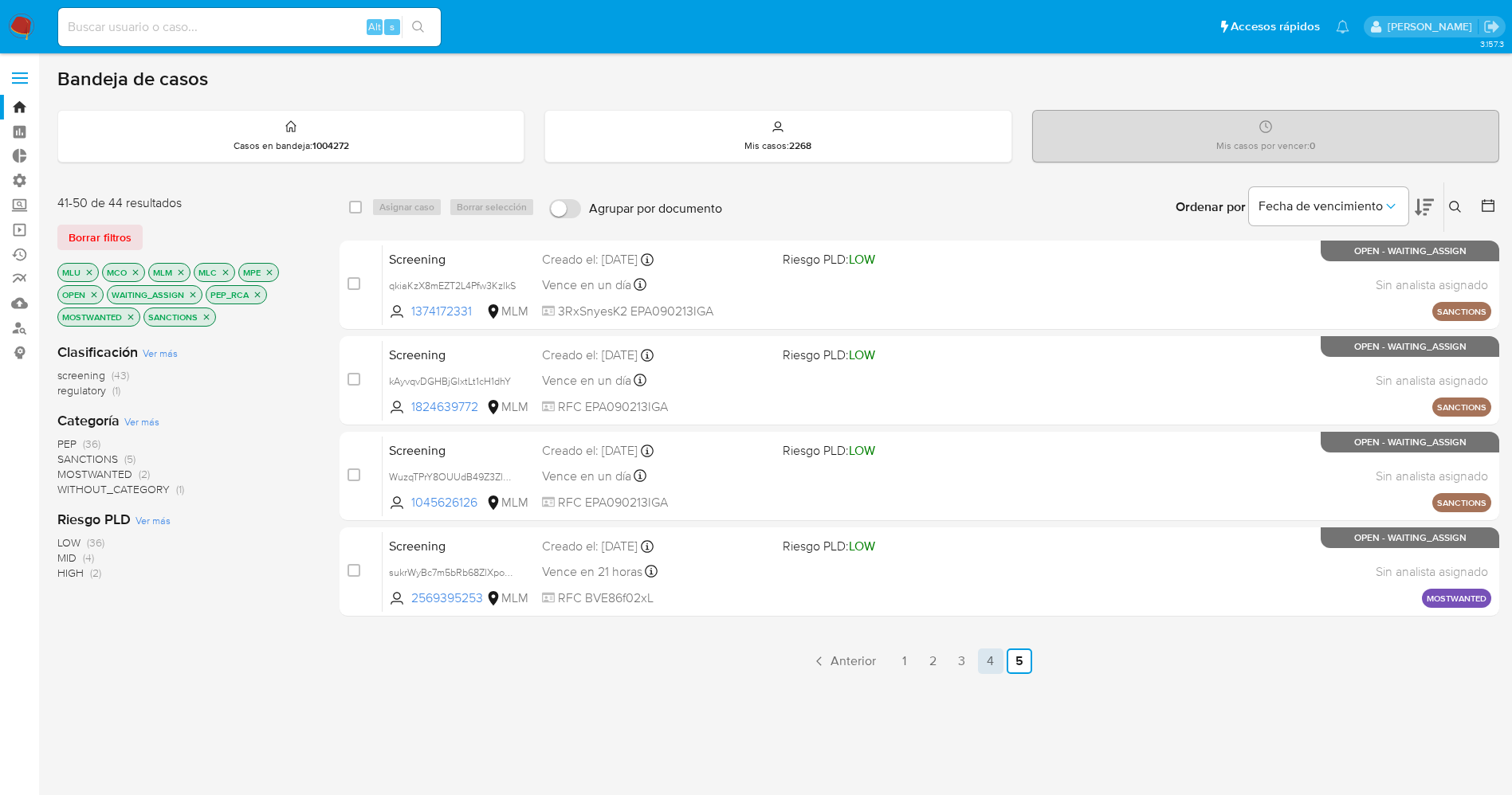
click at [991, 662] on link "4" at bounding box center [991, 661] width 26 height 26
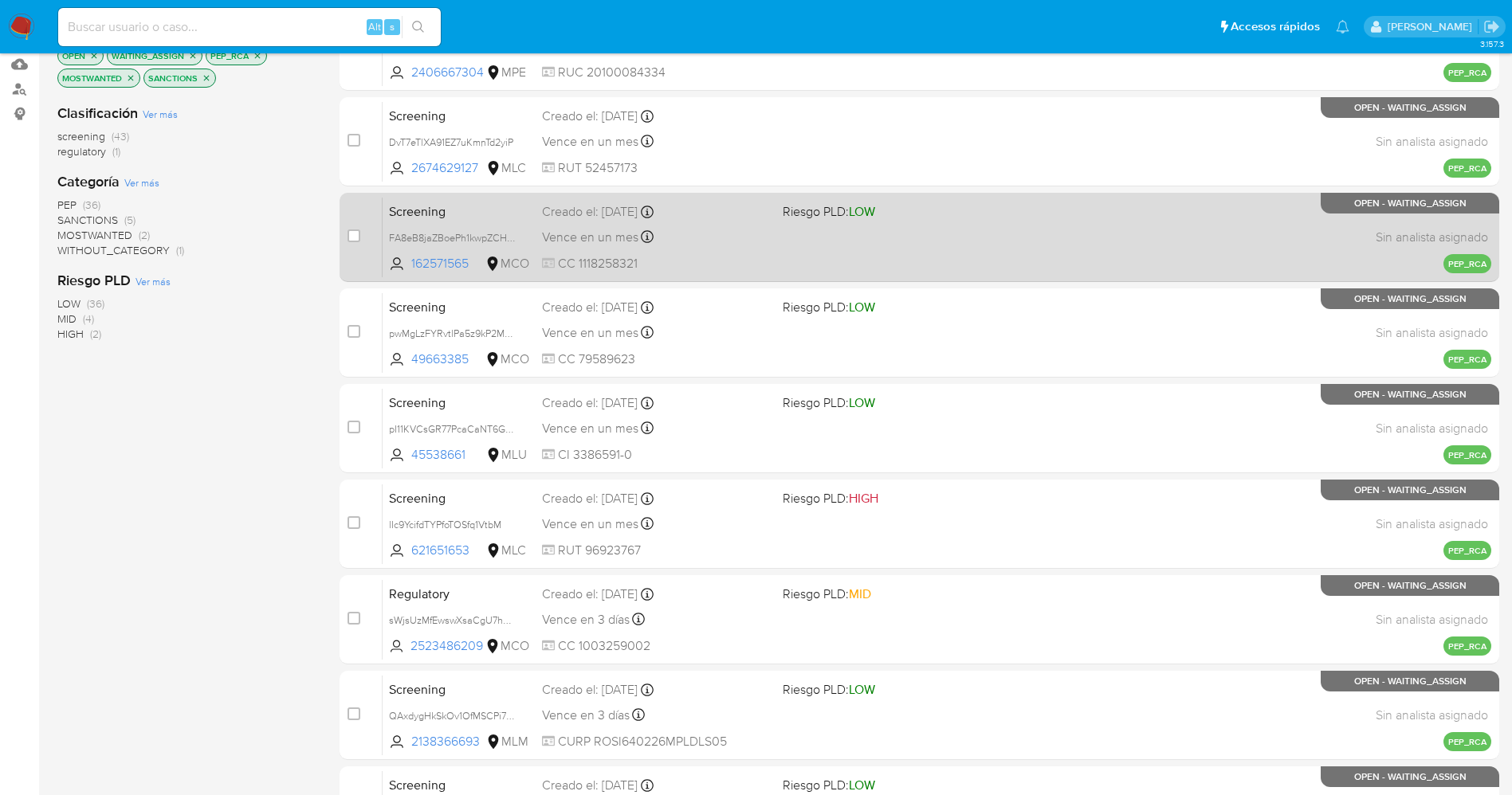
scroll to position [463, 0]
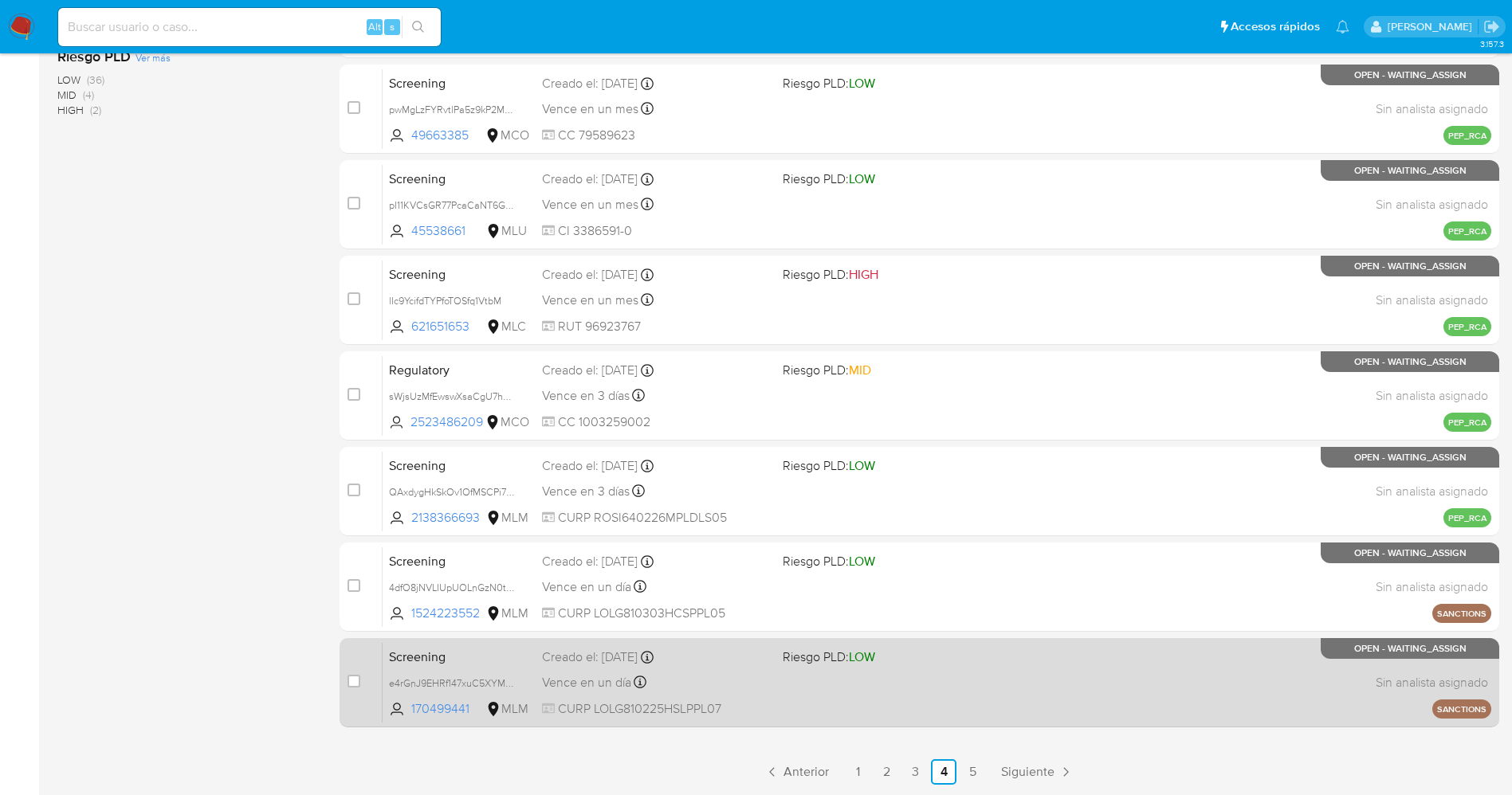
click at [745, 694] on div "Screening e4rGnJ9EHRf147xuC5XYMPqR 170499441 MLM Riesgo PLD: LOW Creado el: 09/…" at bounding box center [936, 683] width 1109 height 81
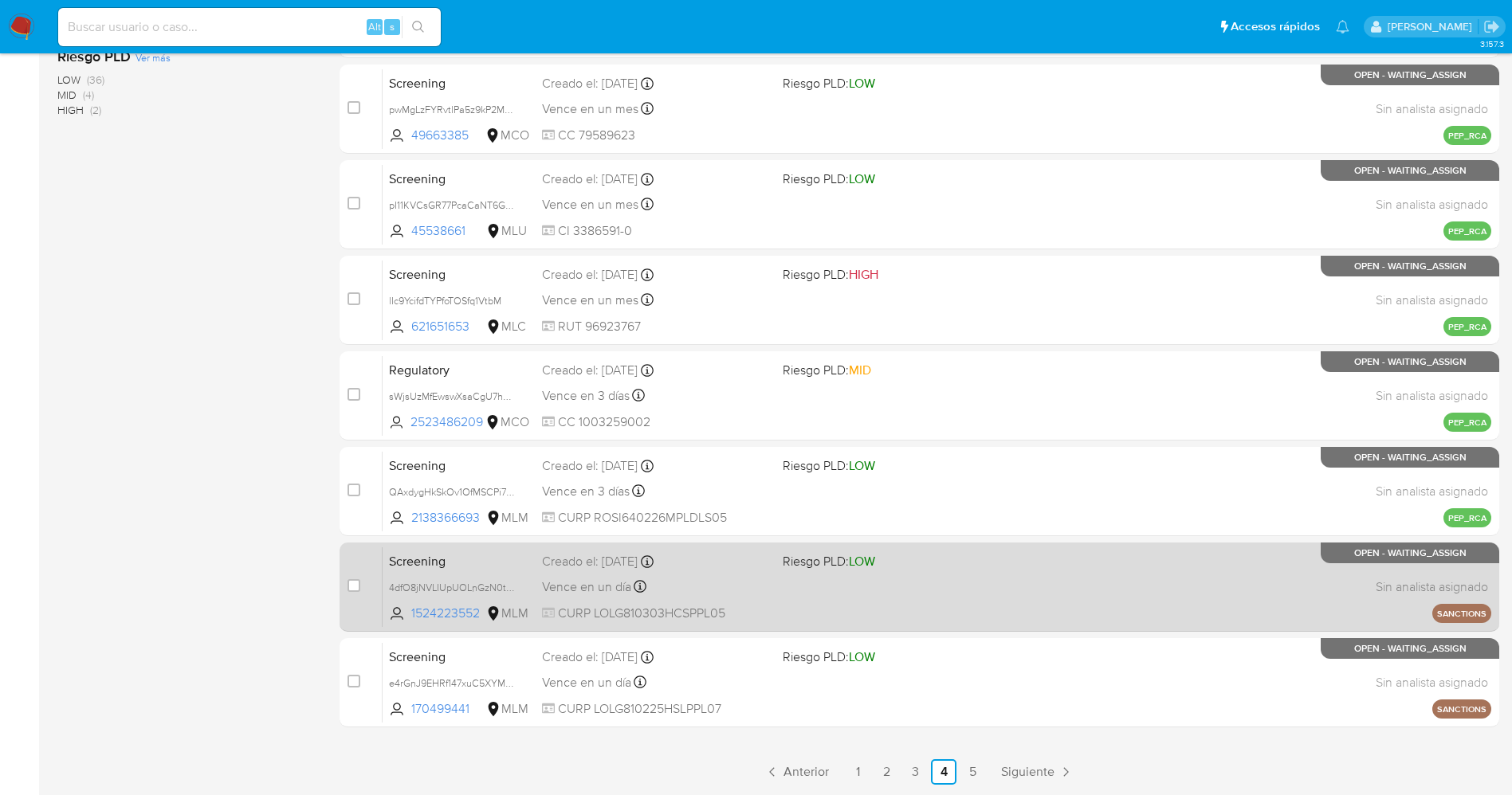
click at [780, 552] on div "Screening 4dfO8jNVLIUpUOLnGzN0tYgI 1524223552 MLM Riesgo PLD: LOW Creado el: 09…" at bounding box center [936, 587] width 1109 height 81
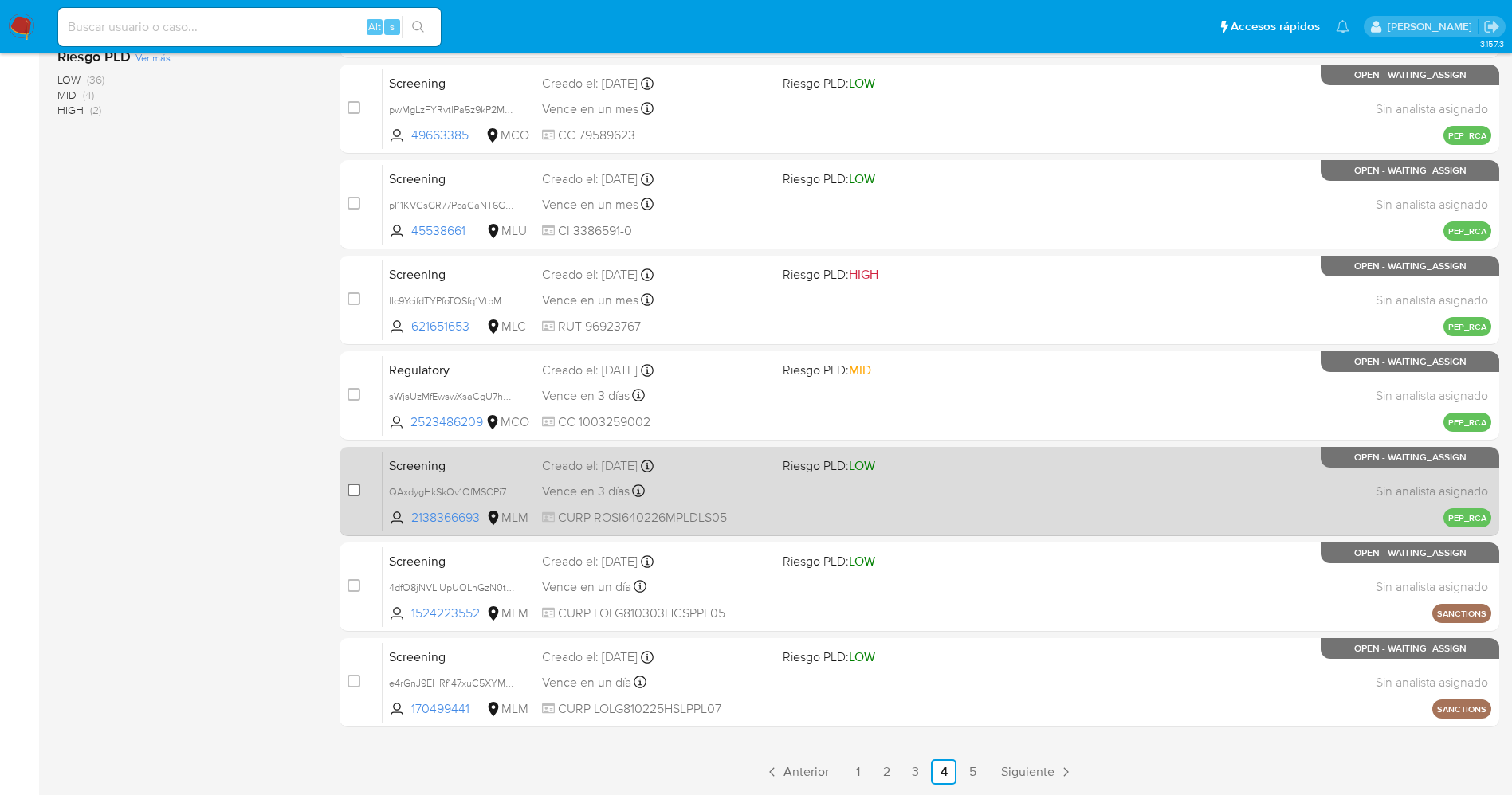
click at [349, 485] on input "checkbox" at bounding box center [354, 490] width 13 height 13
checkbox input "true"
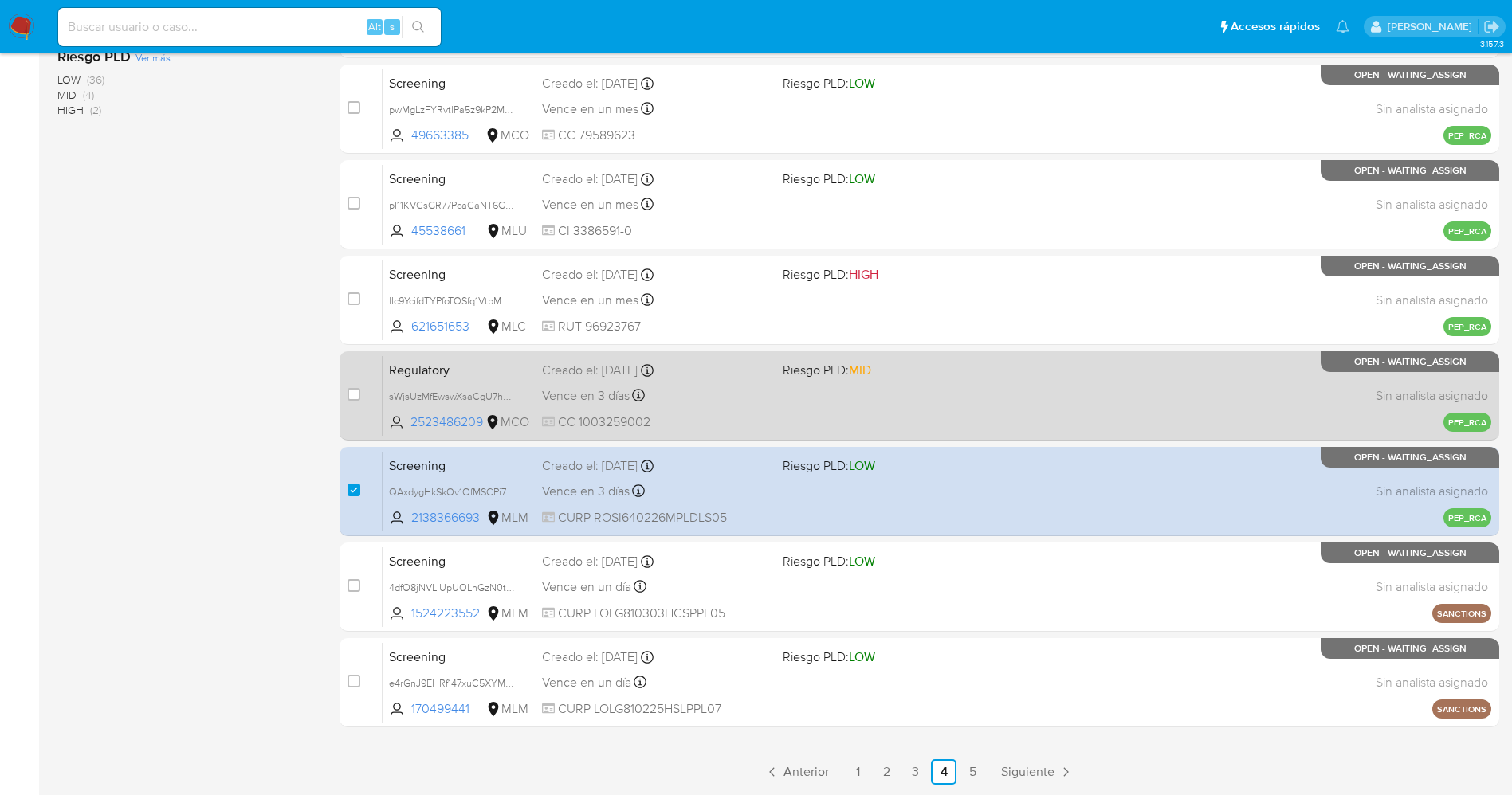
click at [343, 389] on div "case-item-checkbox No es posible asignar el caso Regulatory sWjsUzMfEwswXsaCgU7…" at bounding box center [920, 396] width 1160 height 90
click at [354, 389] on input "checkbox" at bounding box center [354, 394] width 13 height 13
checkbox input "true"
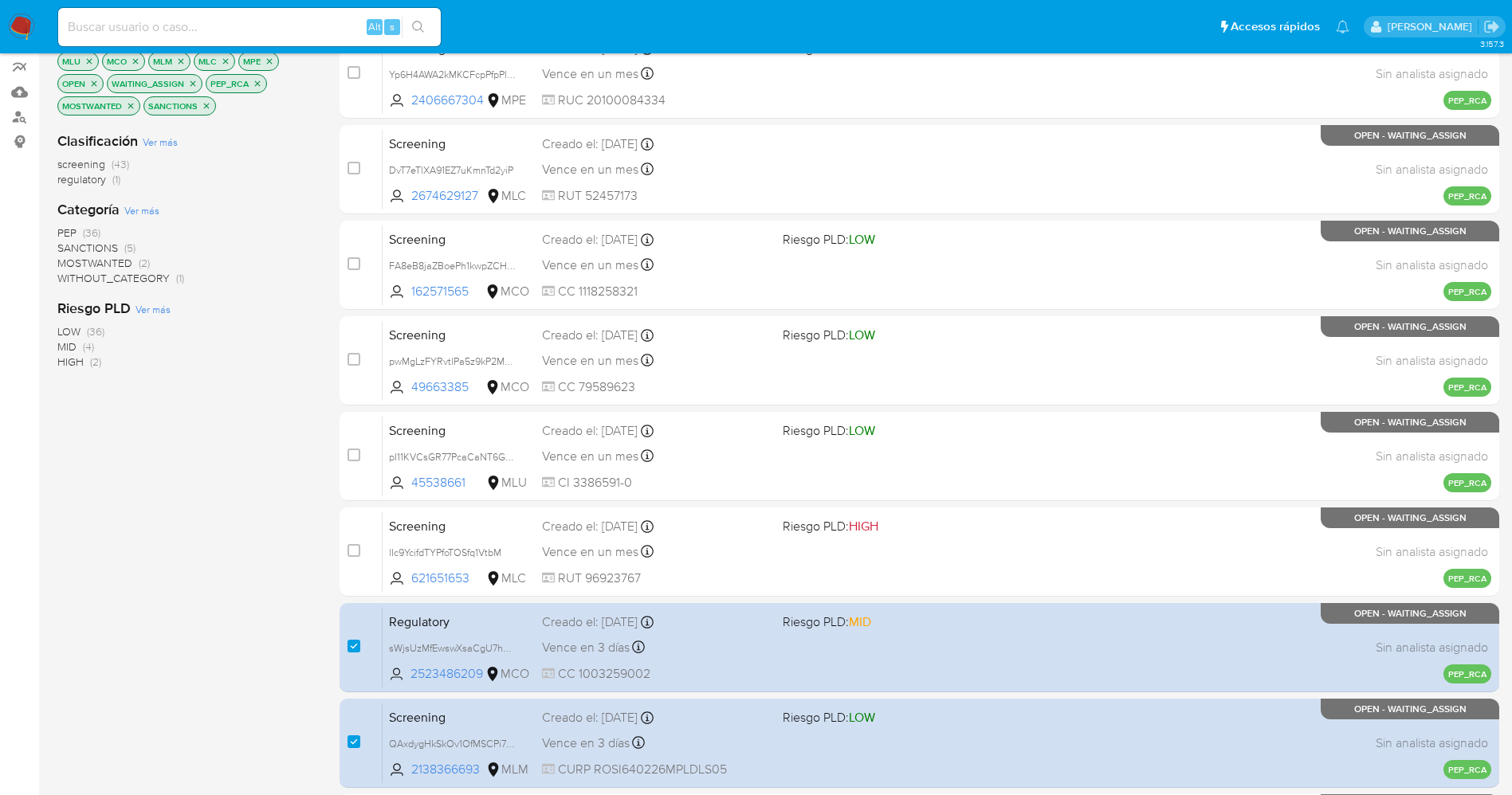
scroll to position [0, 0]
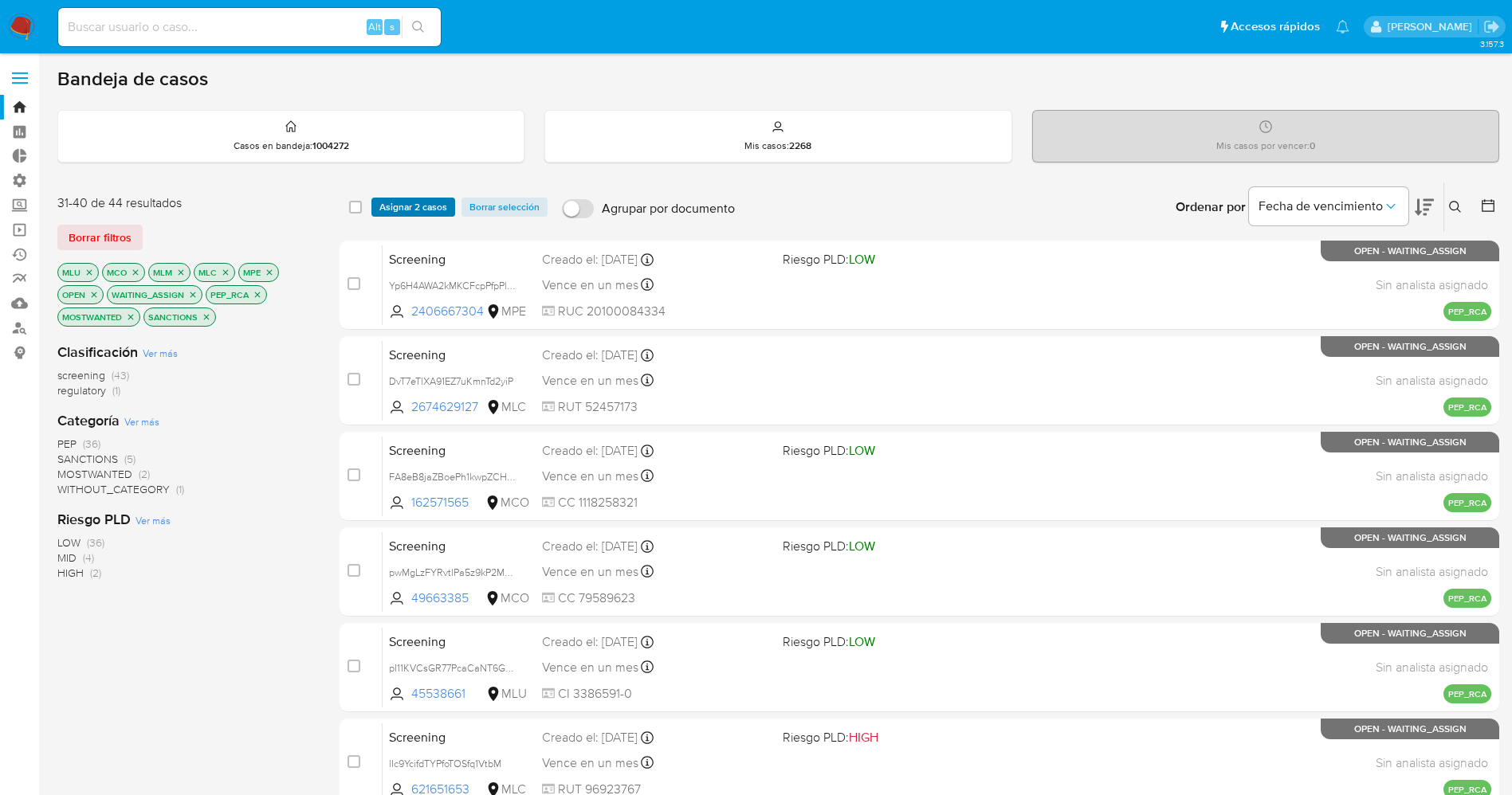
click at [391, 199] on span "Asignar 2 casos" at bounding box center [413, 207] width 68 height 16
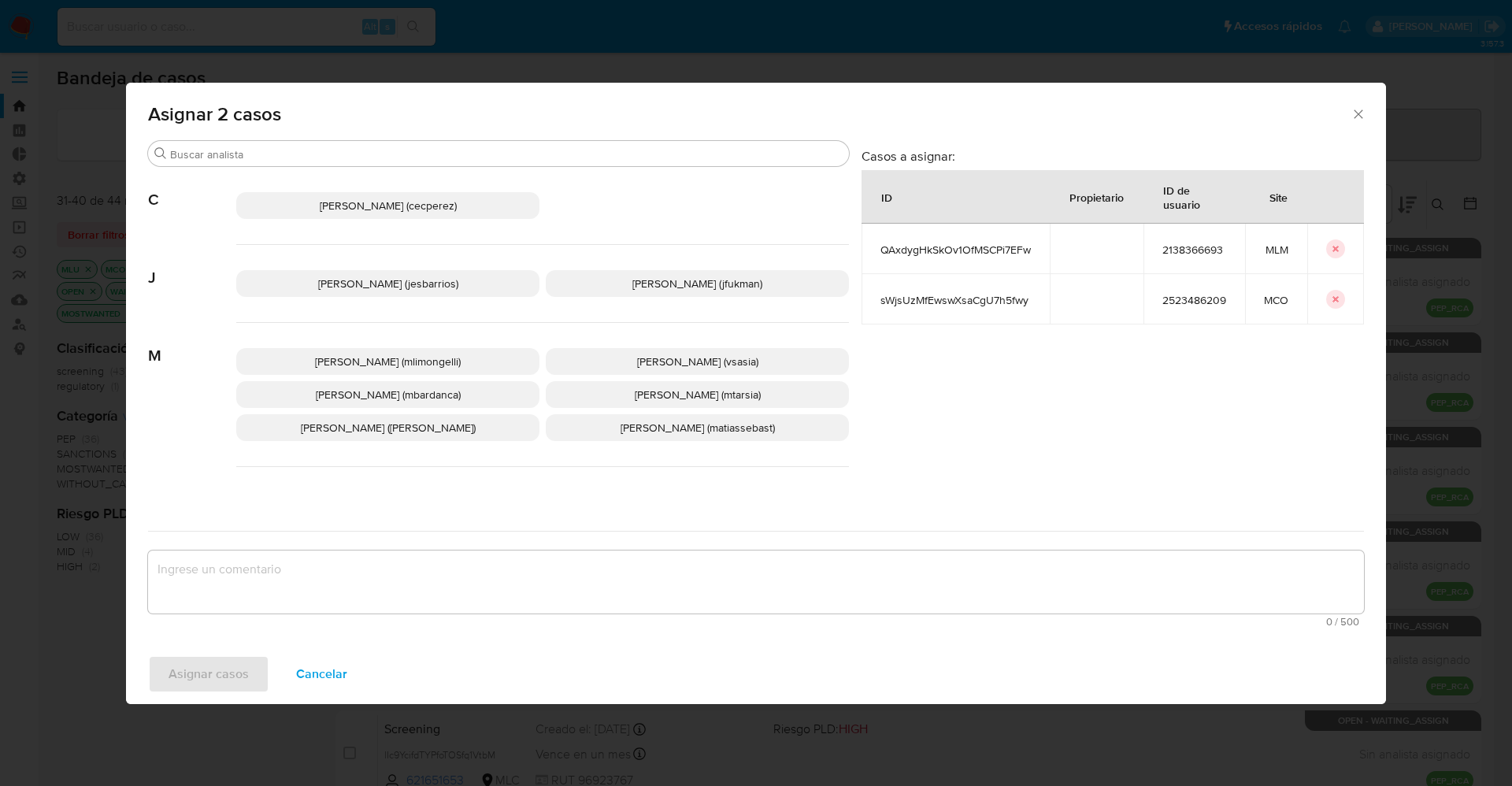
click at [395, 282] on span "Jesica Iris Barrios Leita (jesbarrios)" at bounding box center [388, 283] width 140 height 16
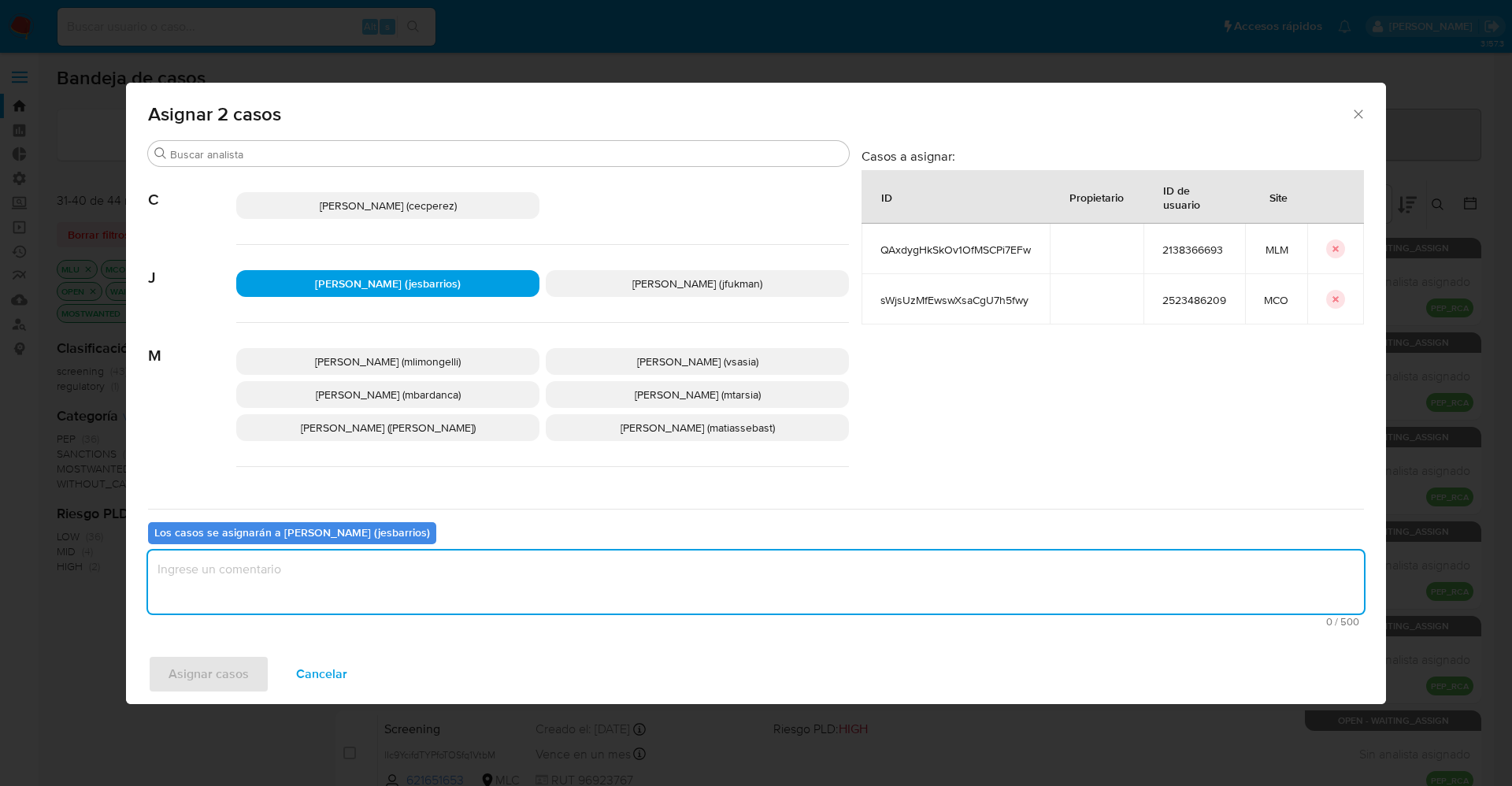
click at [393, 575] on textarea "assign-modal" at bounding box center [756, 581] width 1216 height 63
type textarea "Analisis"
click at [220, 665] on span "Asignar casos" at bounding box center [208, 674] width 80 height 35
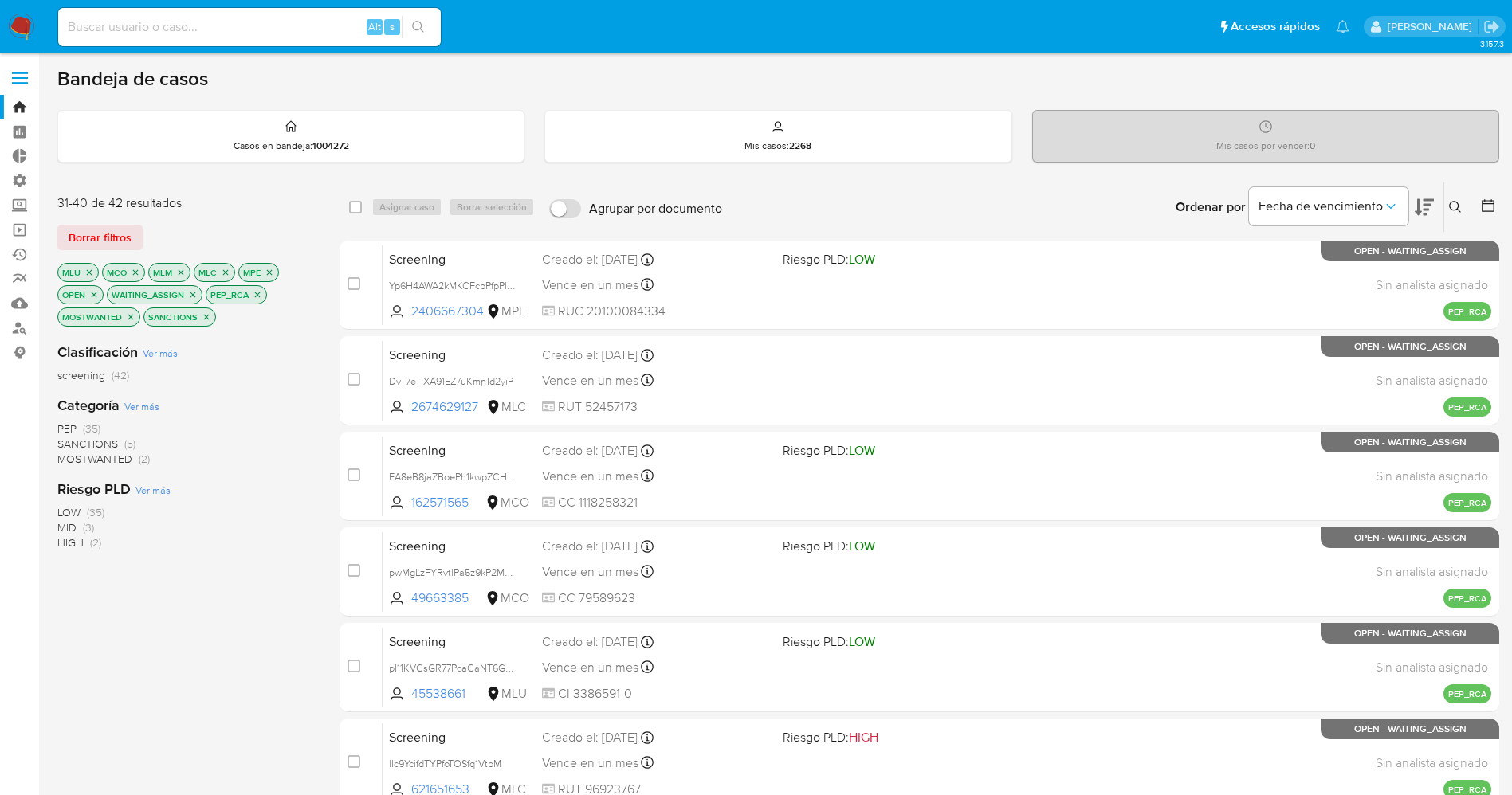
click at [24, 27] on img at bounding box center [21, 27] width 27 height 27
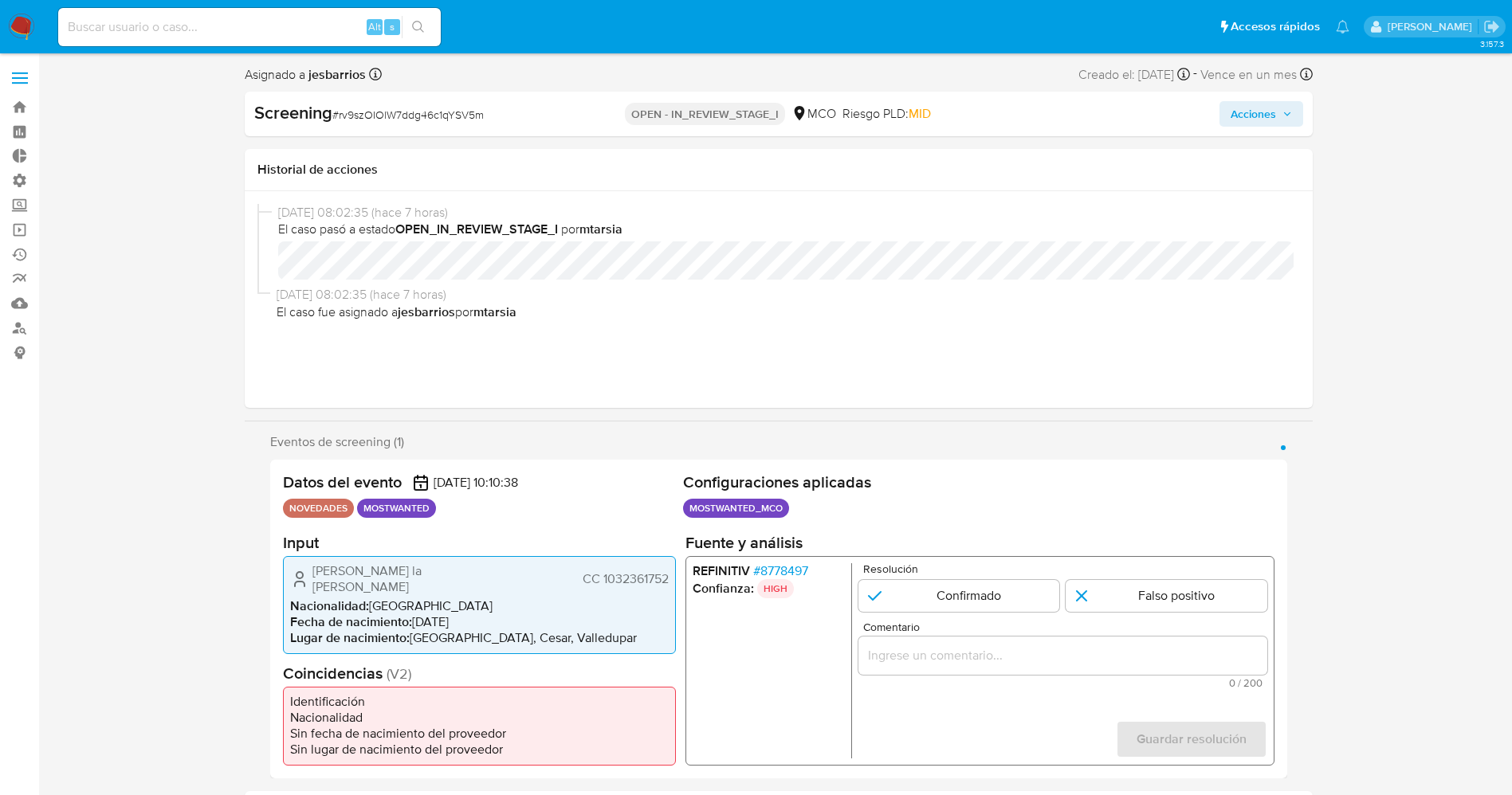
select select "10"
drag, startPoint x: 307, startPoint y: 569, endPoint x: 635, endPoint y: 578, distance: 328.1
click at [672, 576] on div "[PERSON_NAME] la [PERSON_NAME] CC 1032361752 Nacionalidad : [DEMOGRAPHIC_DATA] …" at bounding box center [479, 604] width 393 height 98
click at [967, 596] on input "1 de 1" at bounding box center [958, 595] width 202 height 32
radio input "true"
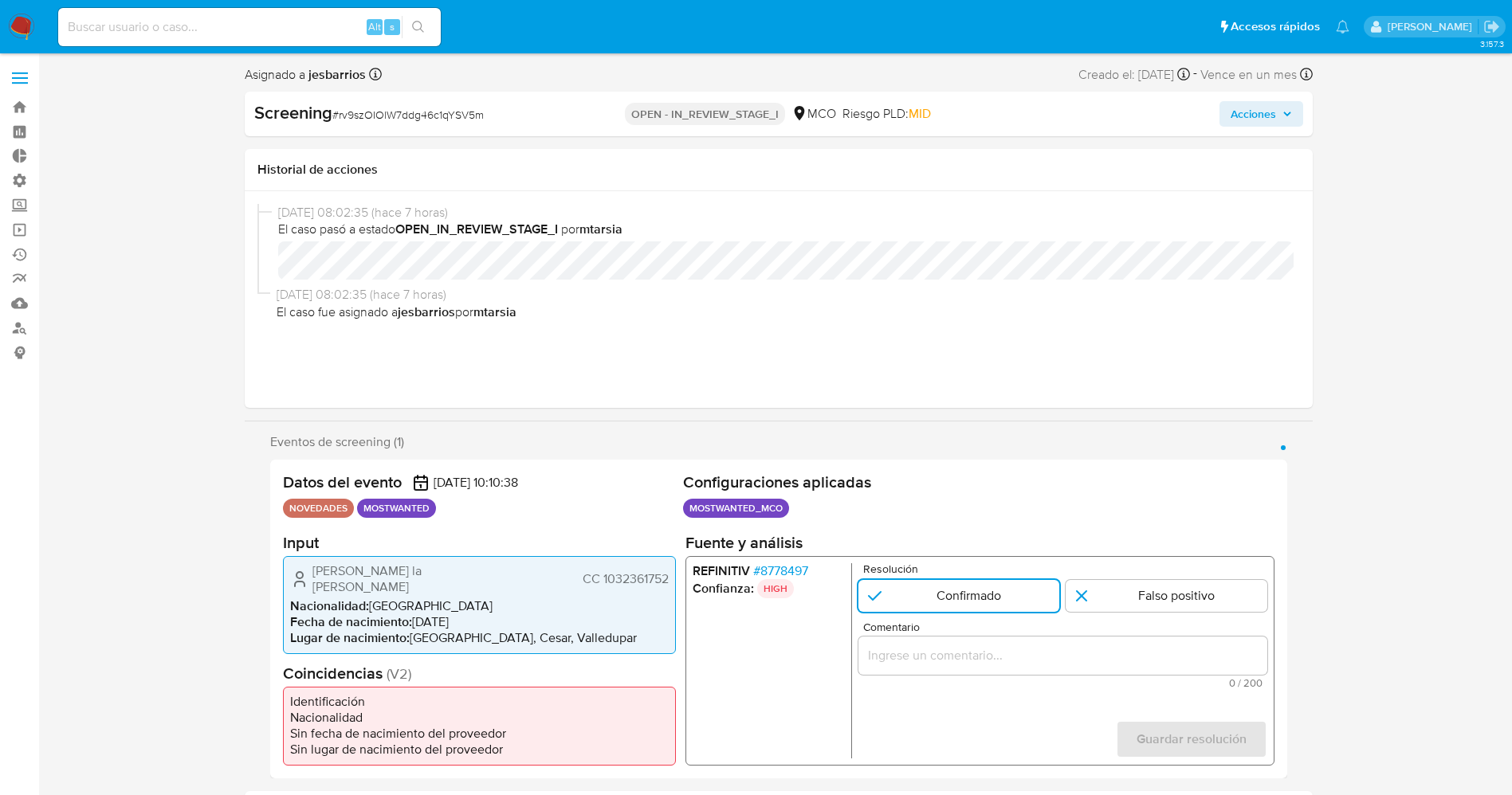
click at [960, 645] on div "1 de 1" at bounding box center [1062, 654] width 409 height 38
click at [964, 656] on input "Comentario" at bounding box center [1062, 654] width 409 height 21
paste input ". Se confirma match ya que el titular de la cuenta aún se encuentra reportado p…"
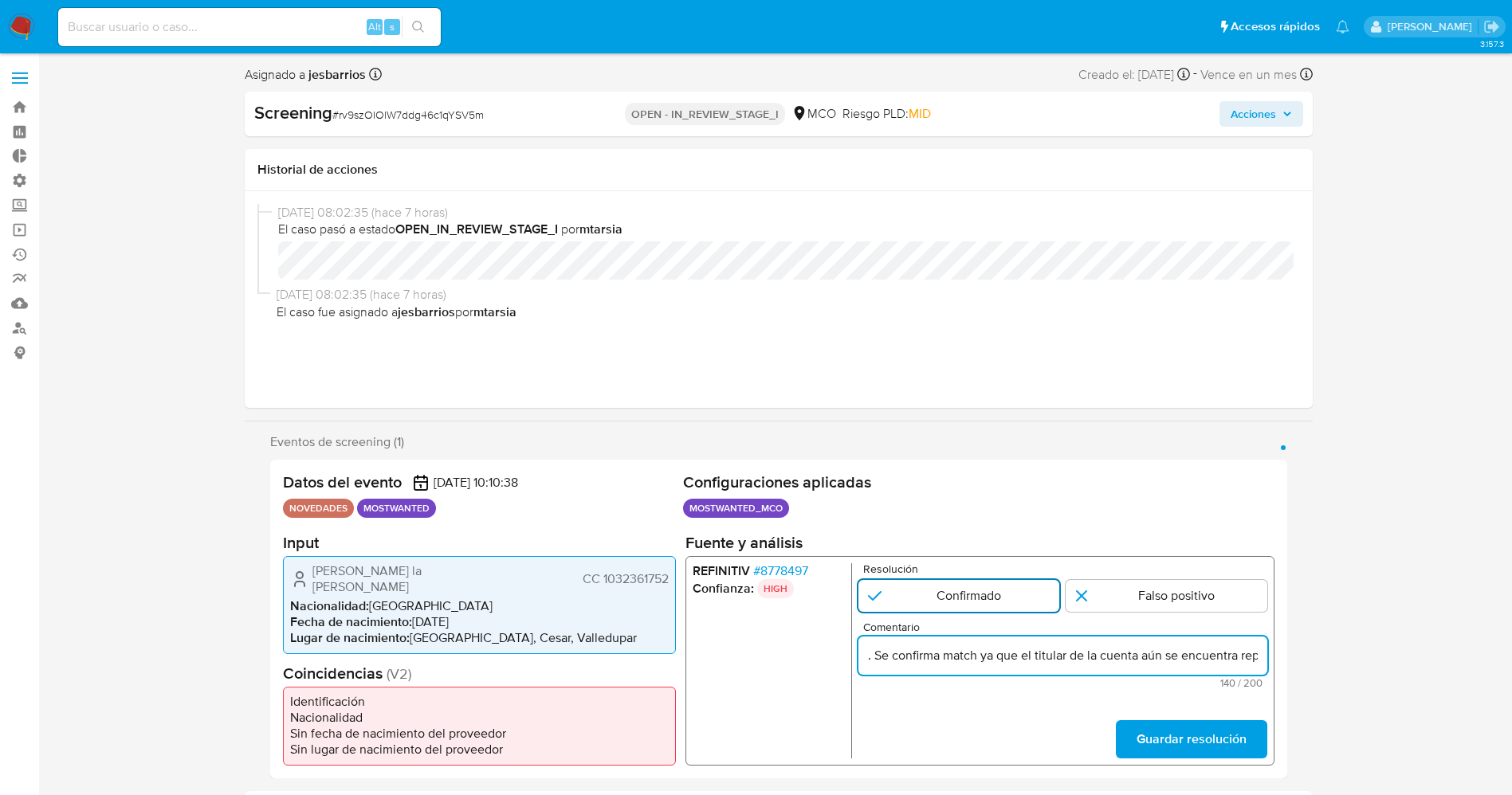
scroll to position [0, 381]
type input ". Se confirma match ya que el titular de la cuenta aún se encuentra reportado p…"
click at [1207, 724] on span "Guardar resolución" at bounding box center [1191, 740] width 110 height 35
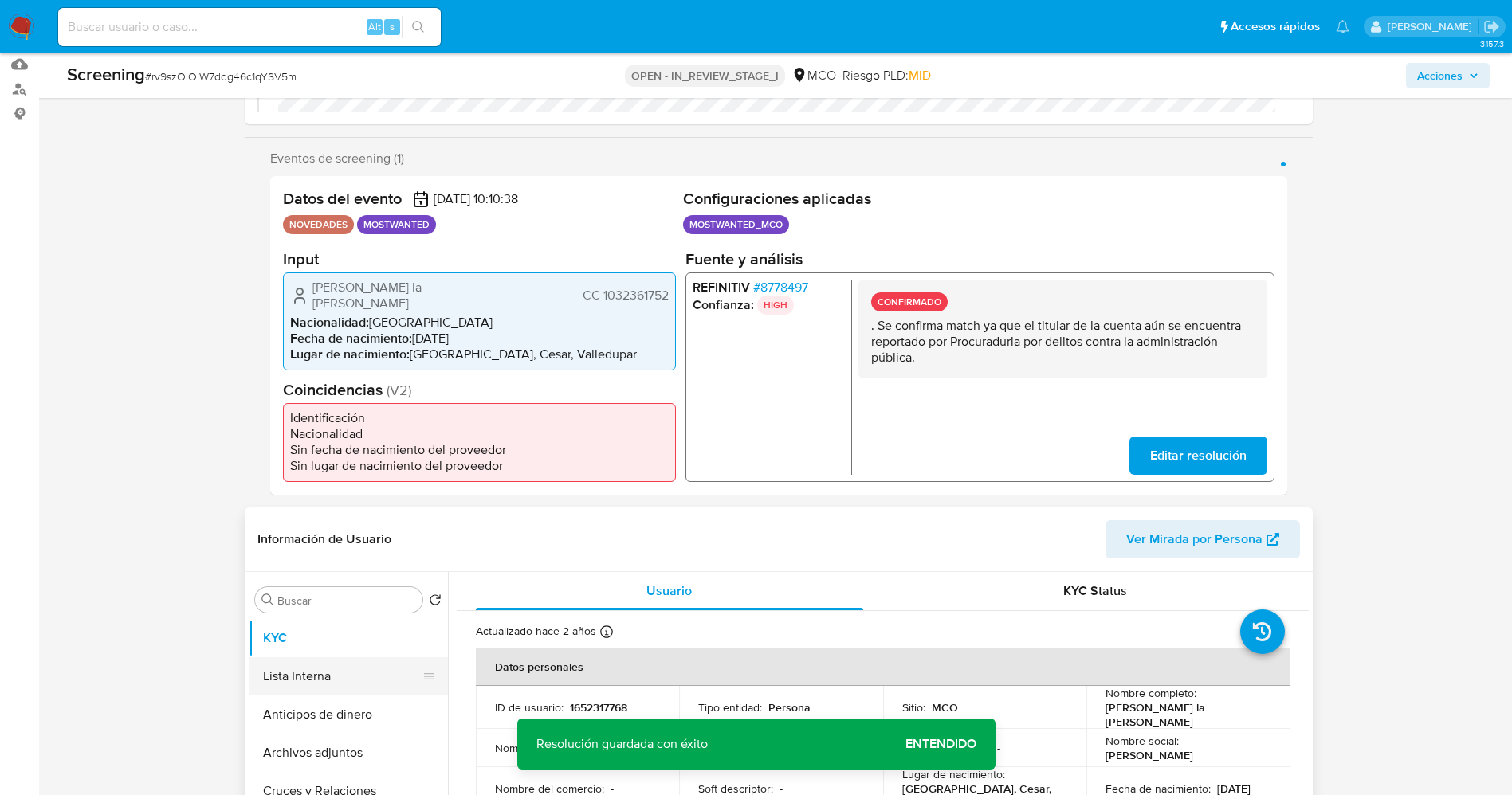
click at [356, 682] on button "Lista Interna" at bounding box center [341, 676] width 186 height 38
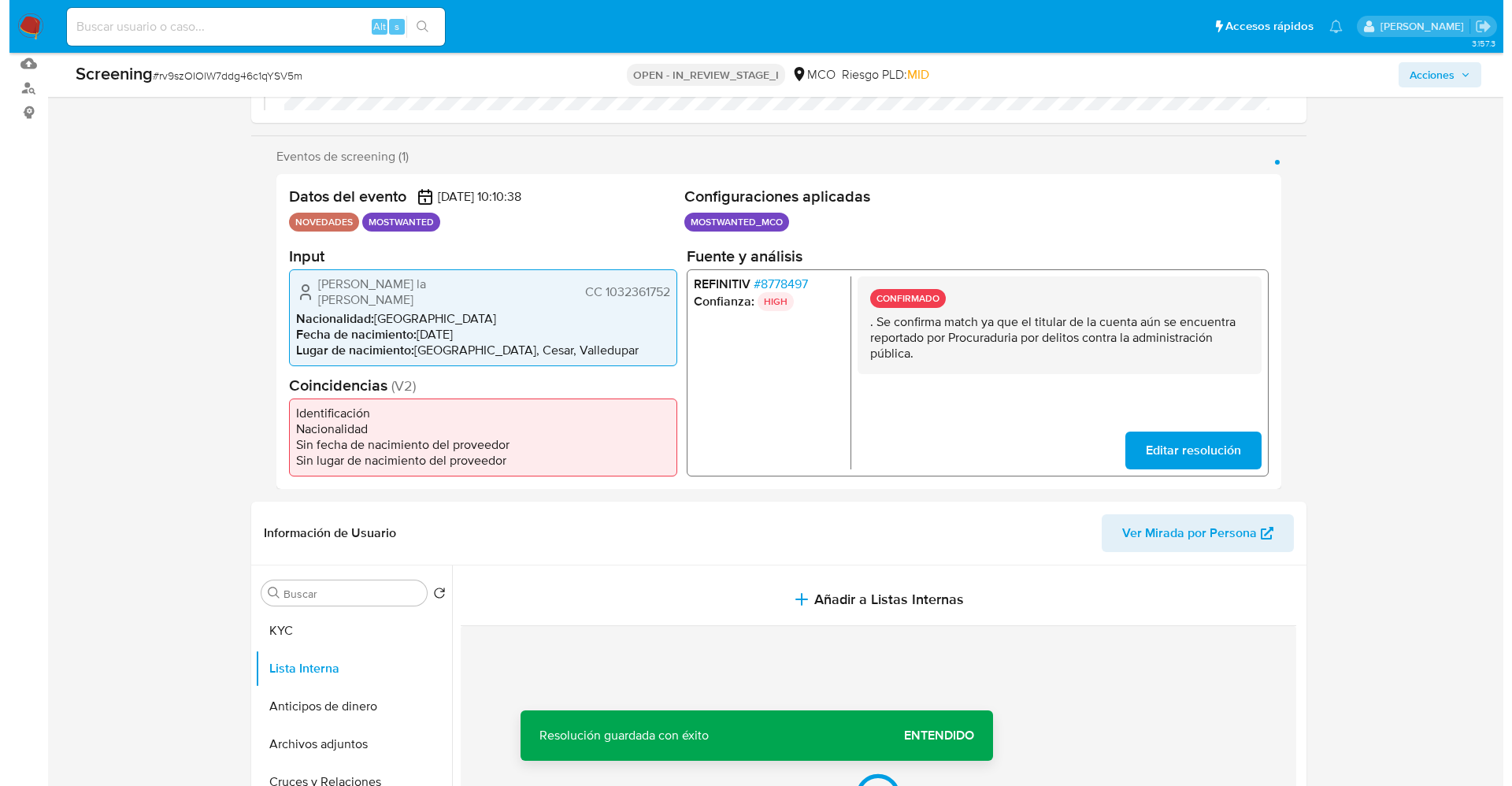
scroll to position [472, 0]
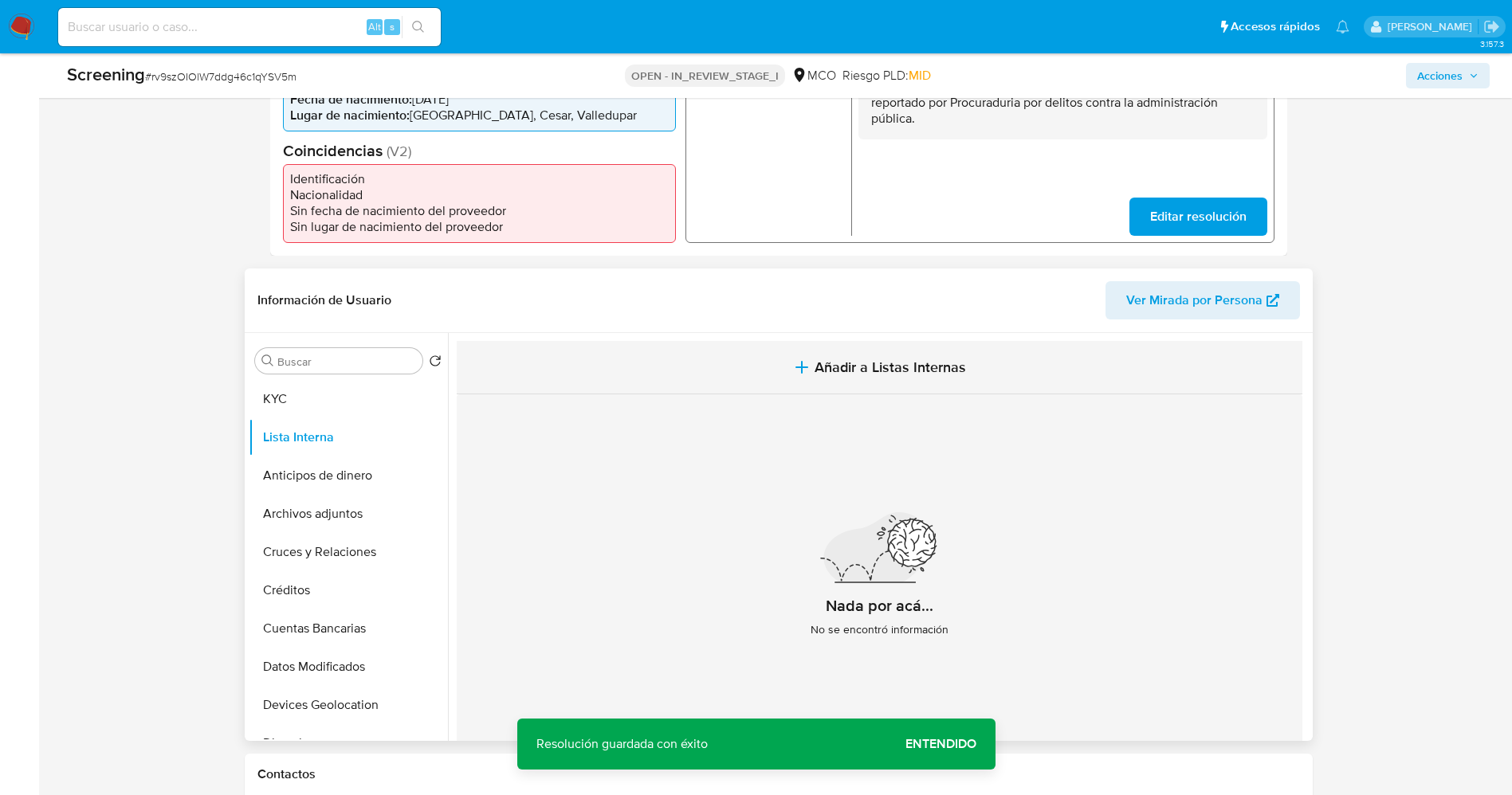
click at [849, 374] on span "Añadir a Listas Internas" at bounding box center [891, 367] width 152 height 18
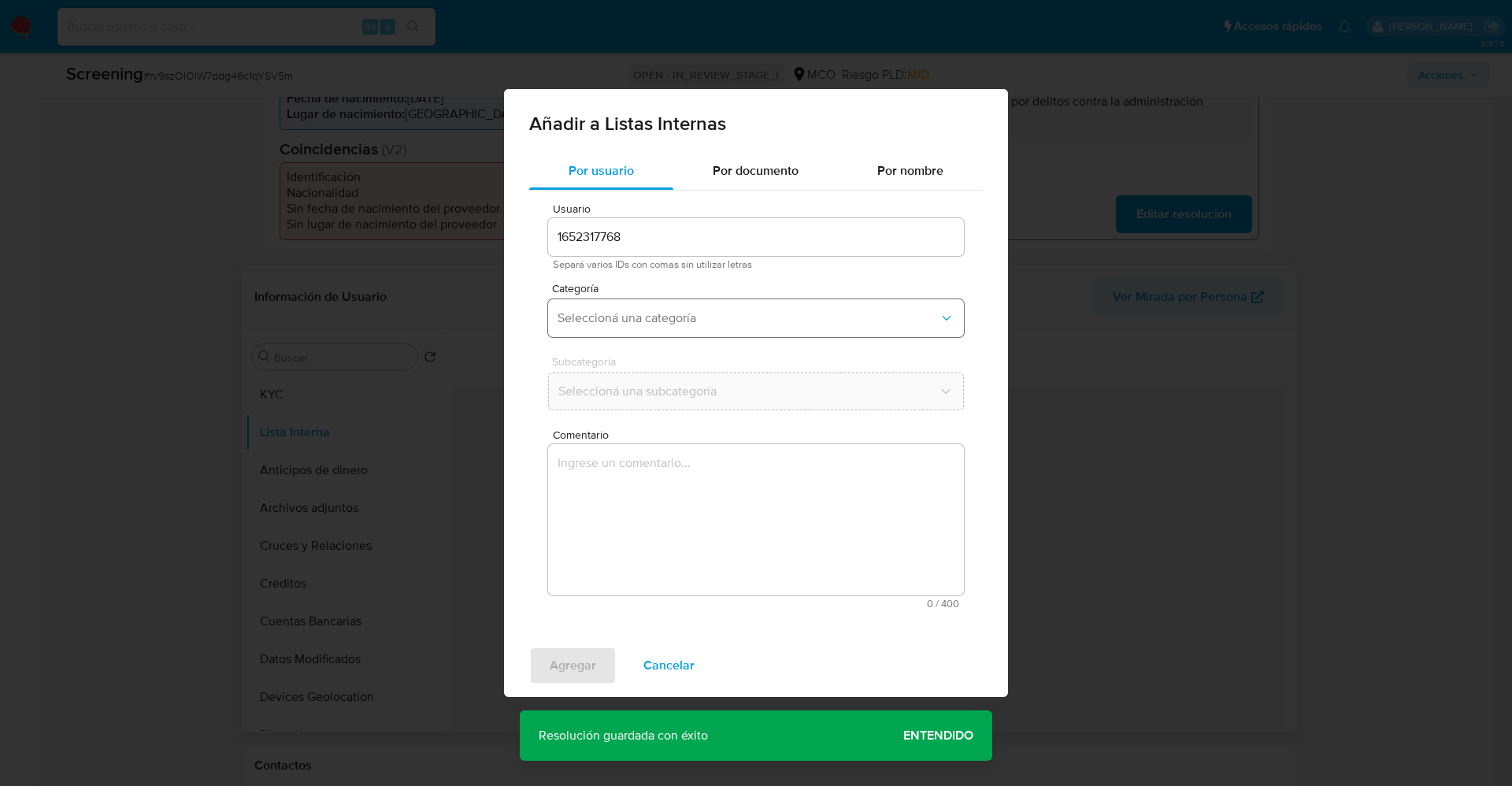
click at [682, 326] on button "Seleccioná una categoría" at bounding box center [756, 318] width 416 height 38
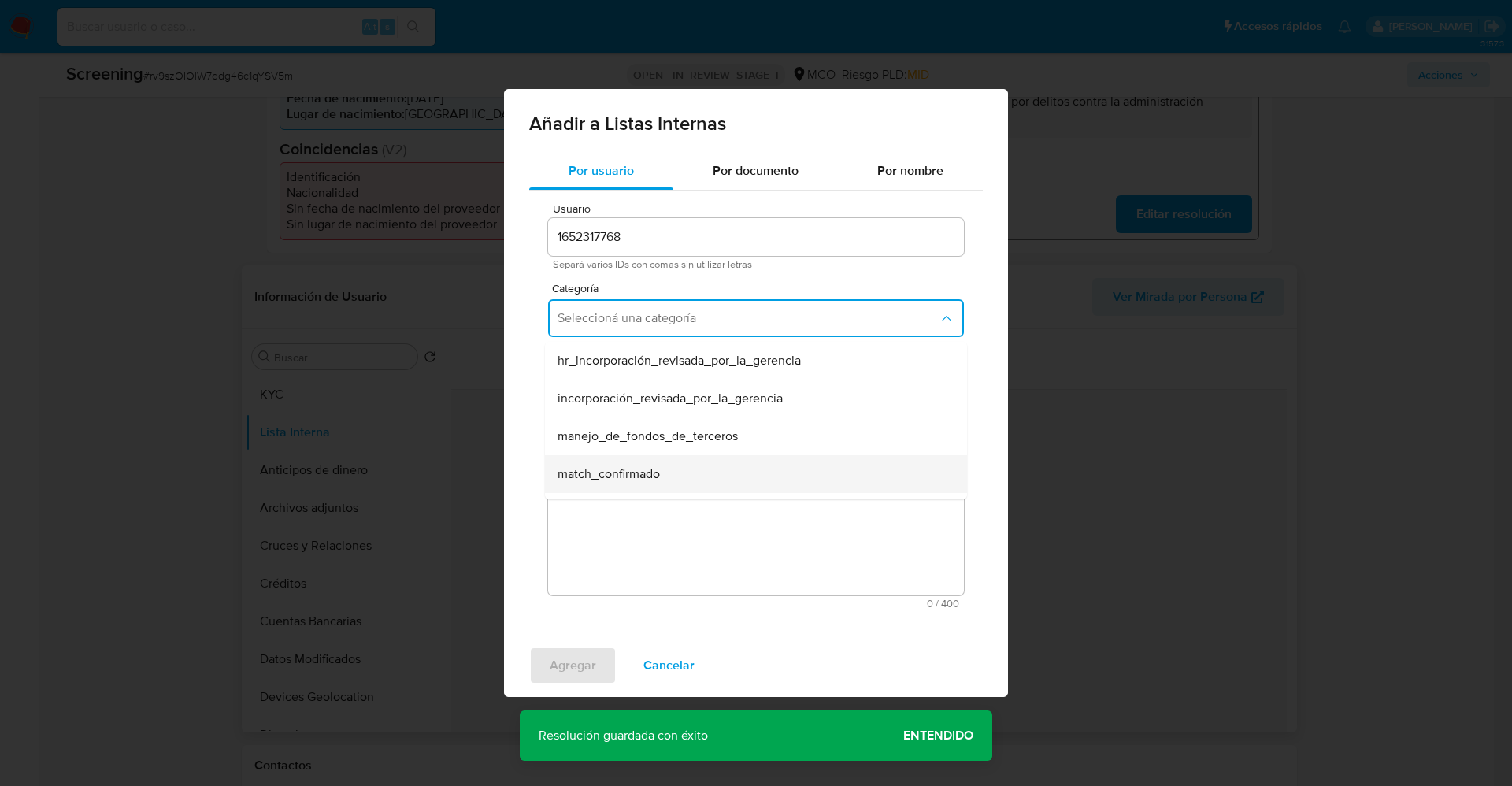
click at [658, 472] on span "match_confirmado" at bounding box center [608, 474] width 102 height 16
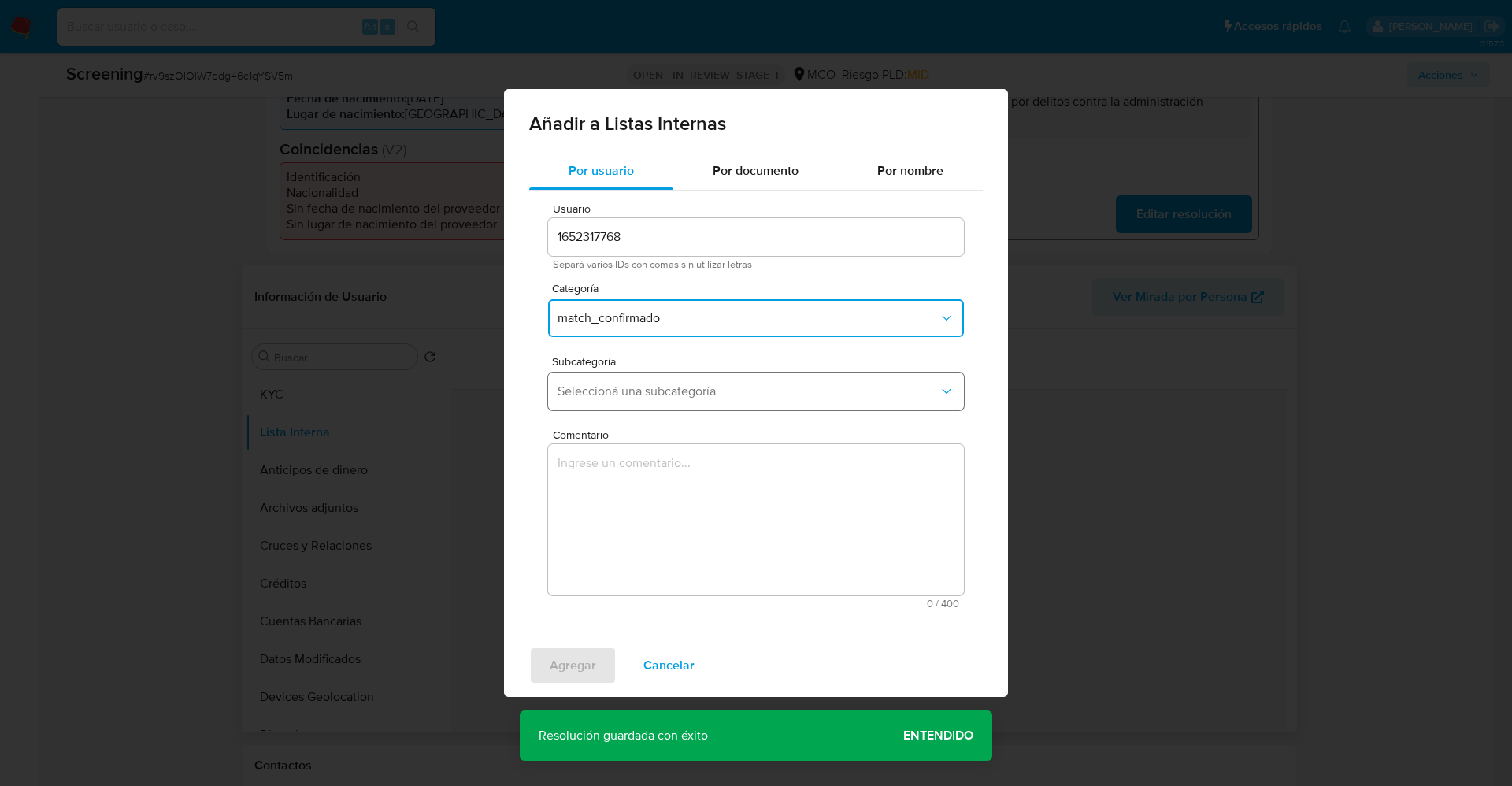
click at [663, 394] on span "Seleccioná una subcategoría" at bounding box center [748, 392] width 381 height 16
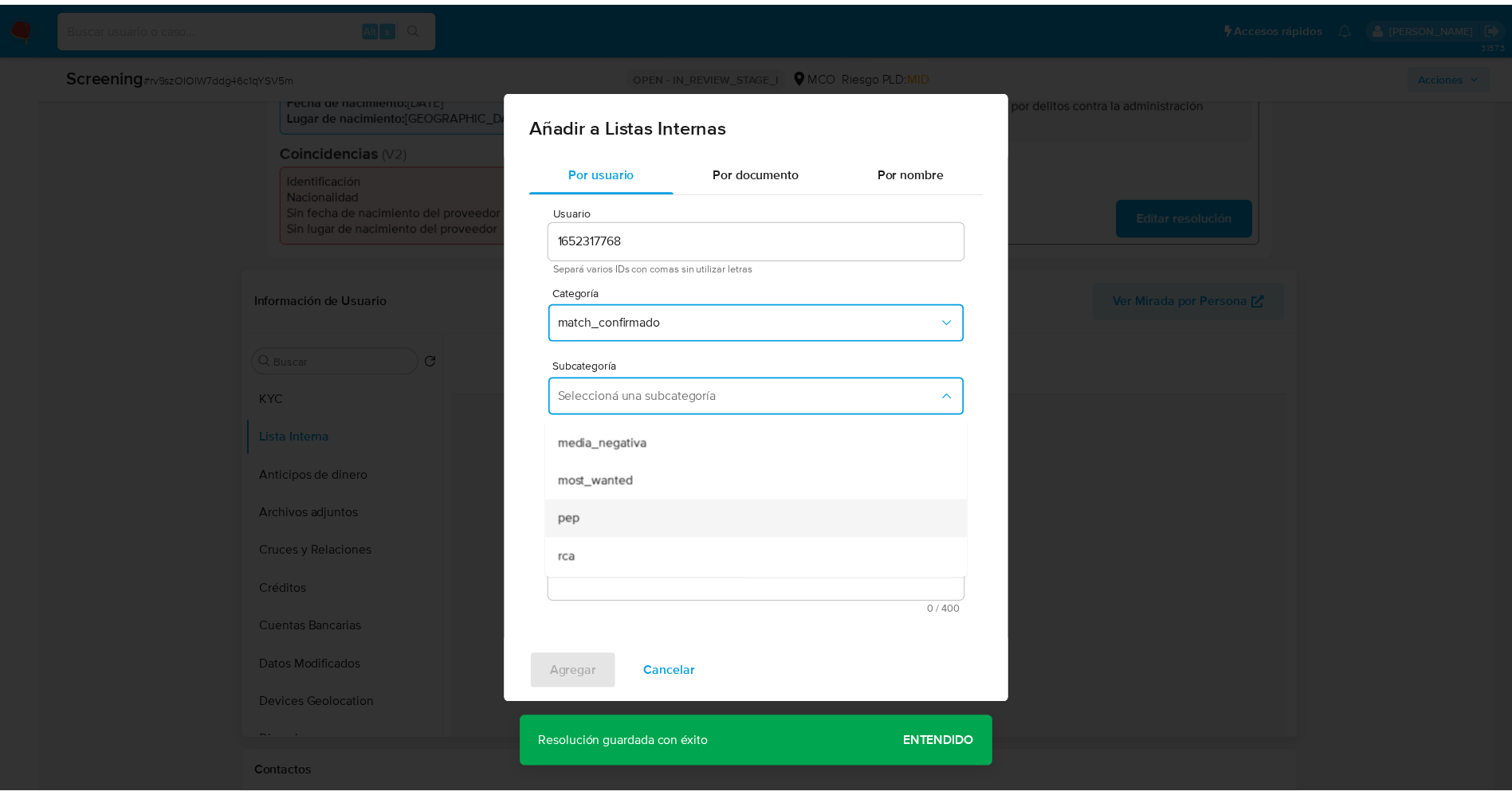
scroll to position [108, 0]
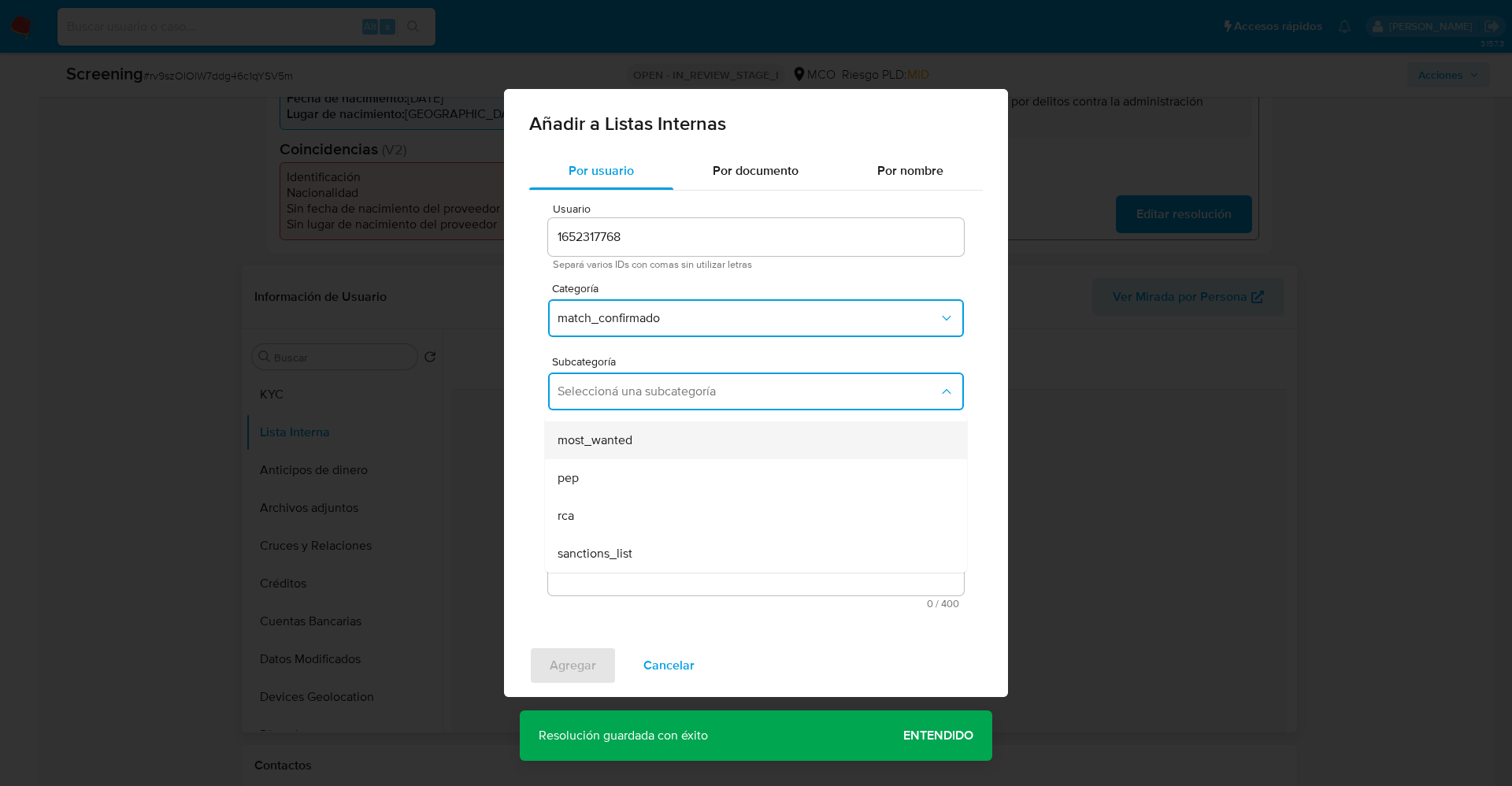
click at [605, 443] on span "most_wanted" at bounding box center [595, 440] width 75 height 16
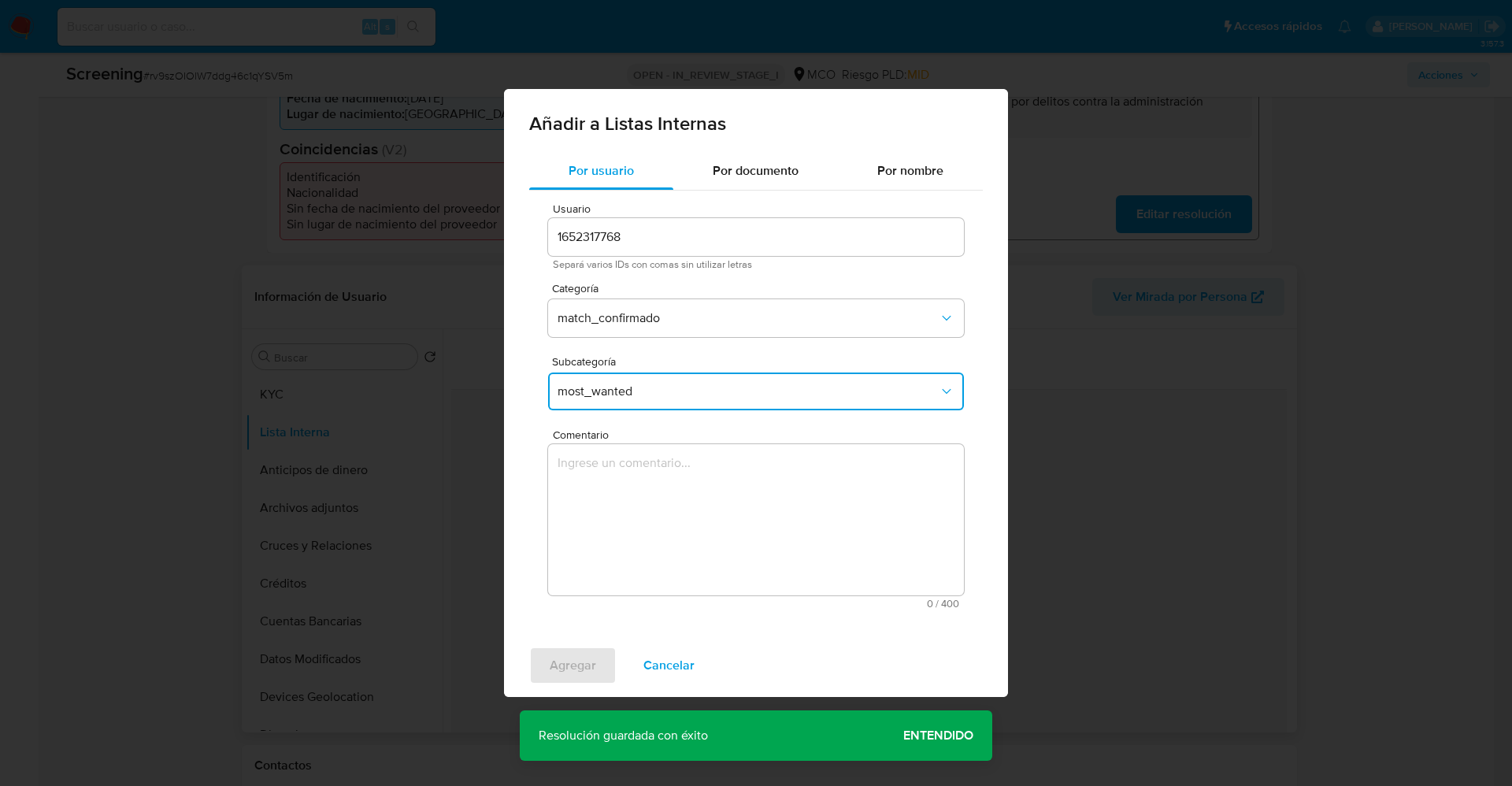
click at [618, 508] on textarea "Comentario" at bounding box center [756, 519] width 416 height 151
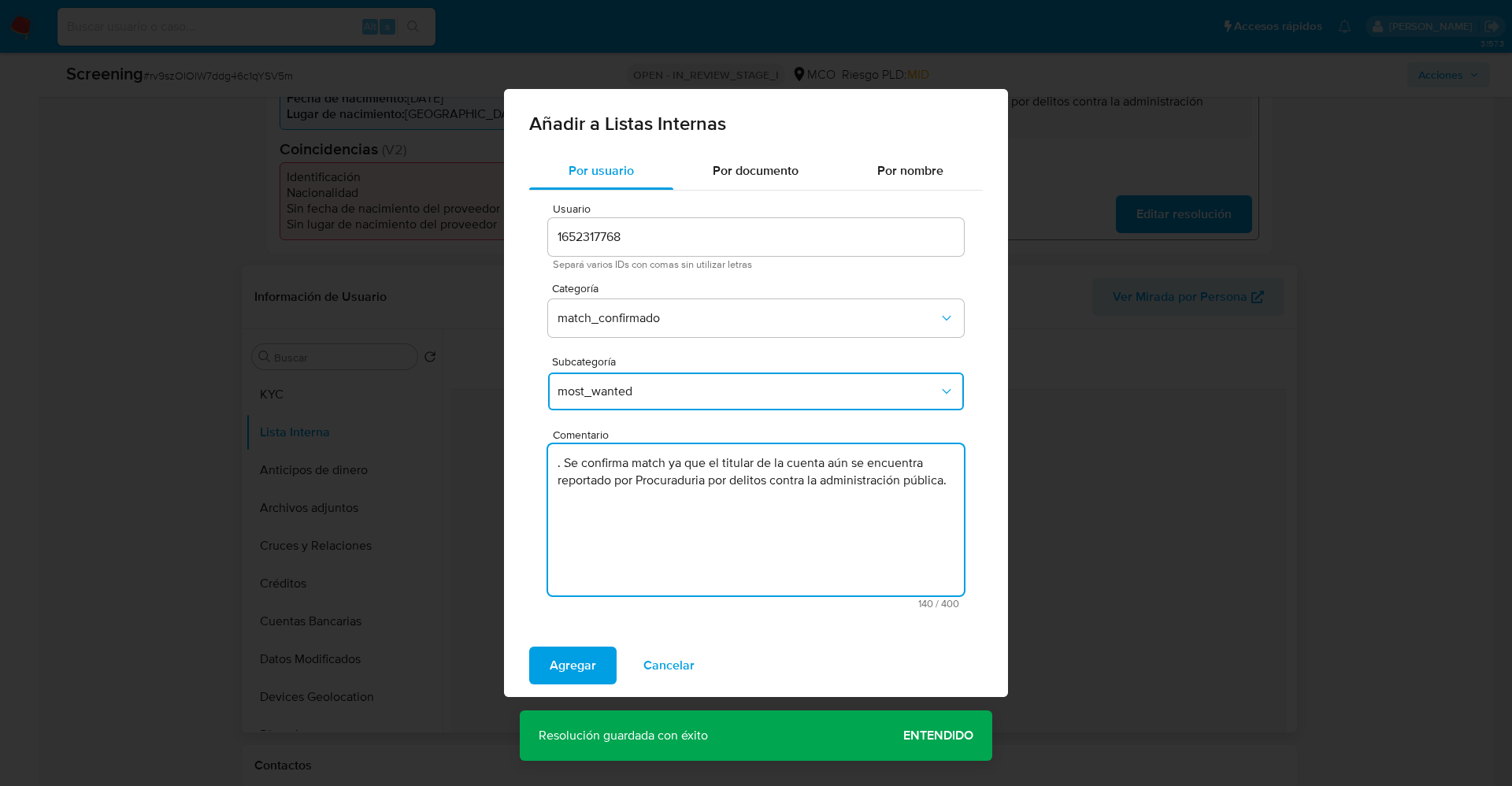
click at [570, 458] on textarea ". Se confirma match ya que el titular de la cuenta aún se encuentra reportado p…" at bounding box center [756, 519] width 416 height 151
type textarea "Se confirma match ya que el titular de la cuenta aún se encuentra reportado por…"
click at [574, 681] on span "Agregar" at bounding box center [572, 666] width 47 height 35
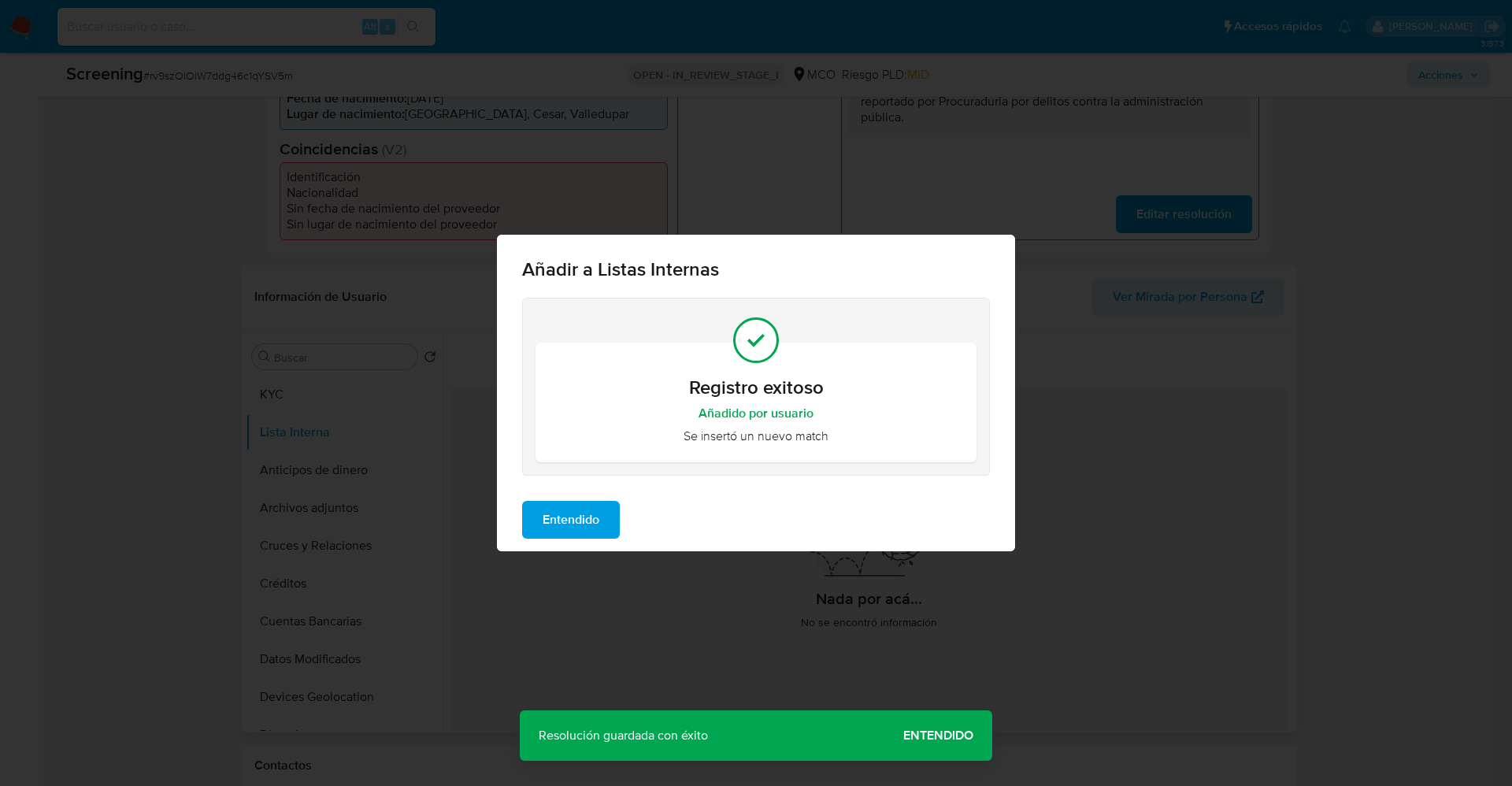
click at [561, 529] on span "Entendido" at bounding box center [571, 520] width 56 height 35
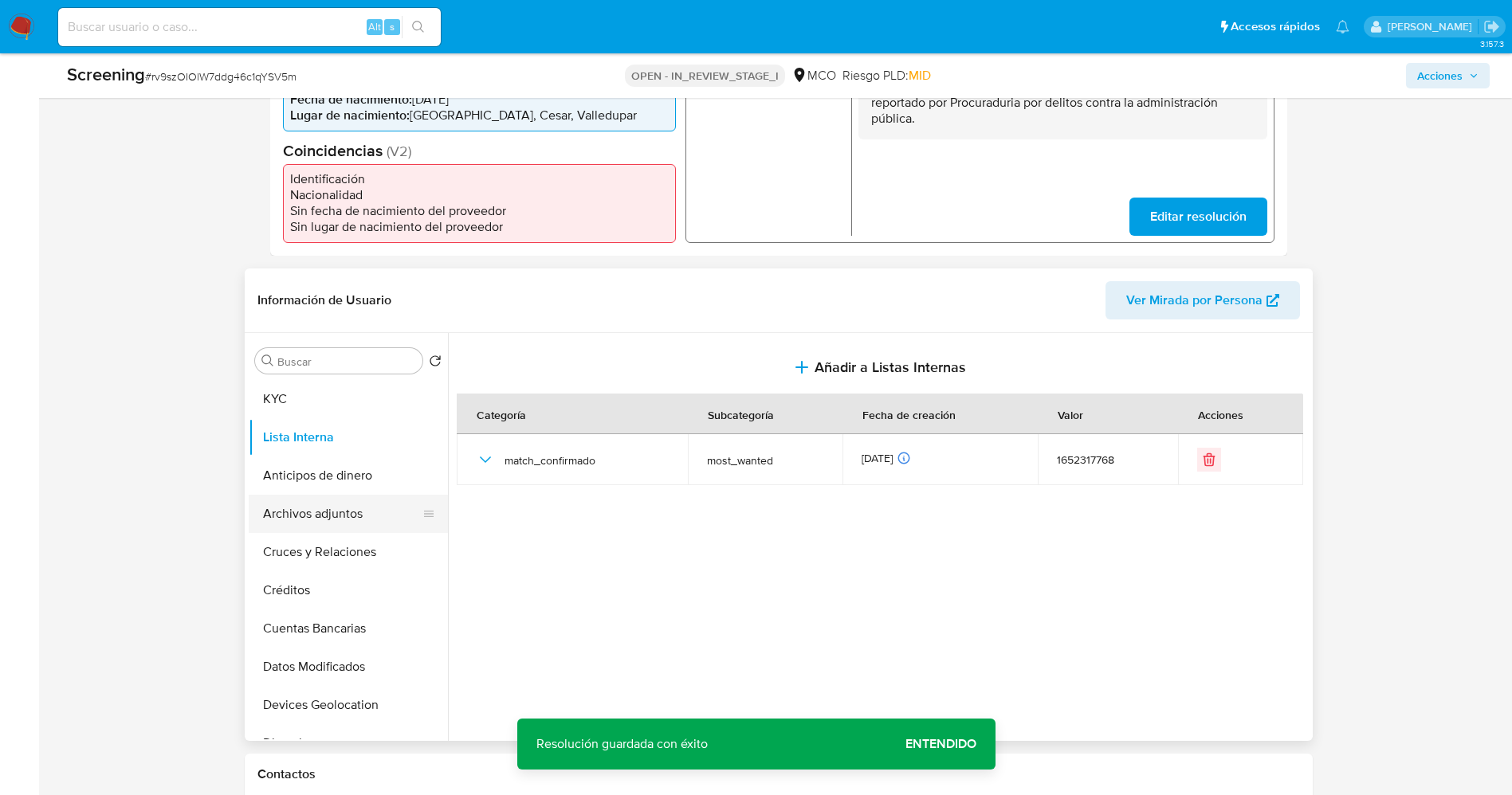
click at [323, 514] on button "Archivos adjuntos" at bounding box center [341, 513] width 186 height 38
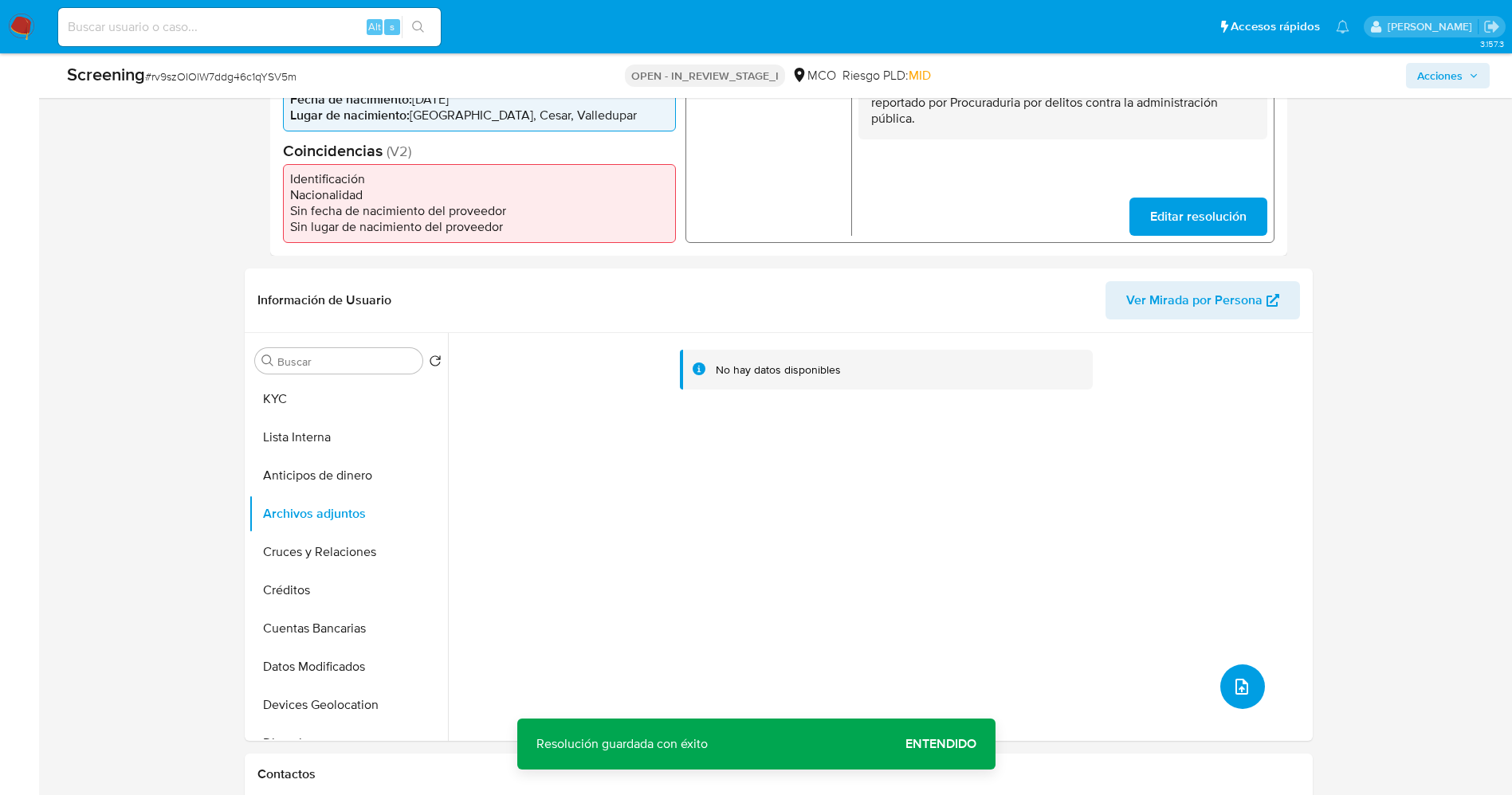
click at [1251, 683] on button "upload-file" at bounding box center [1242, 686] width 44 height 44
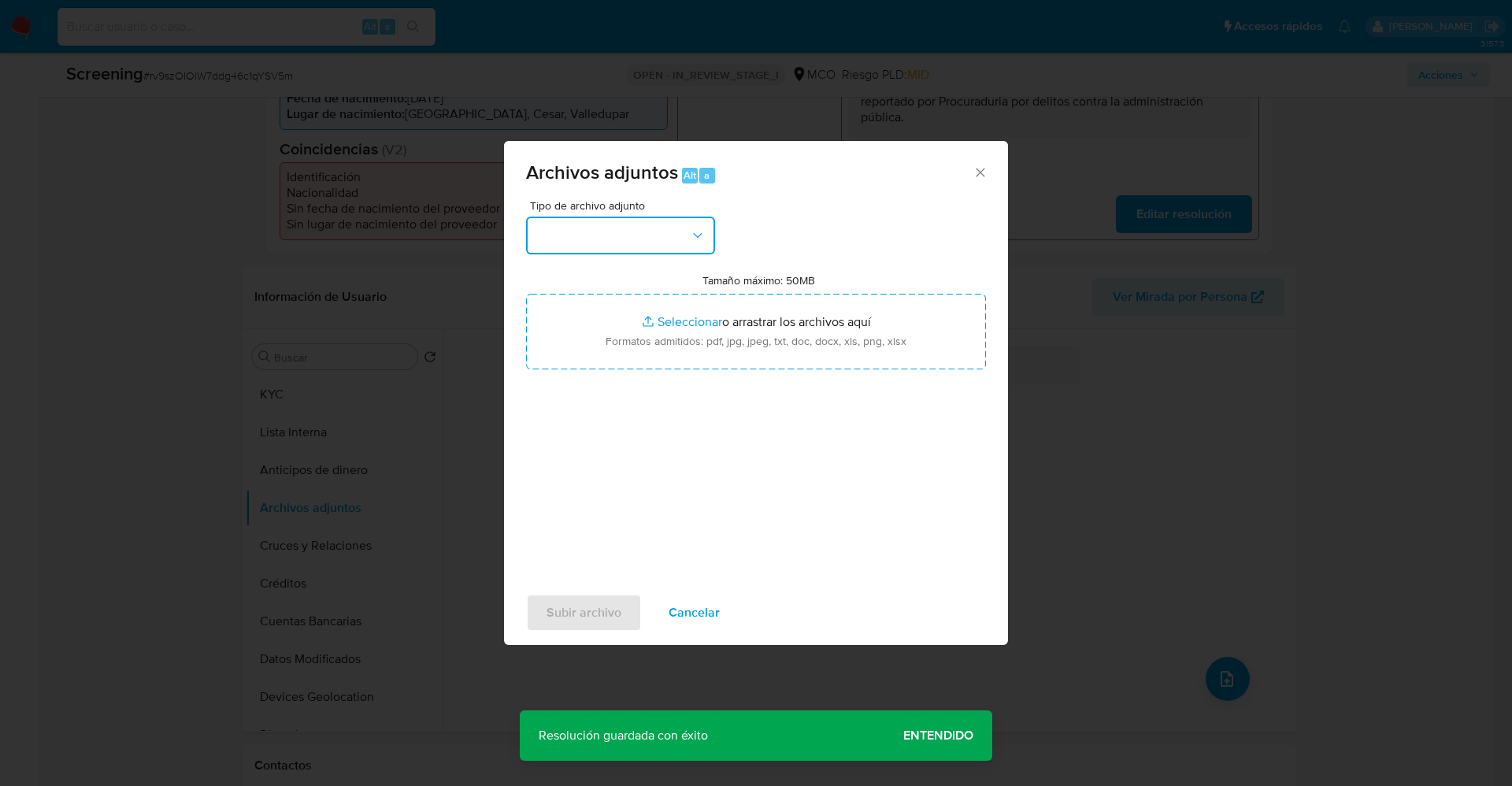
click at [636, 237] on button "button" at bounding box center [620, 235] width 189 height 38
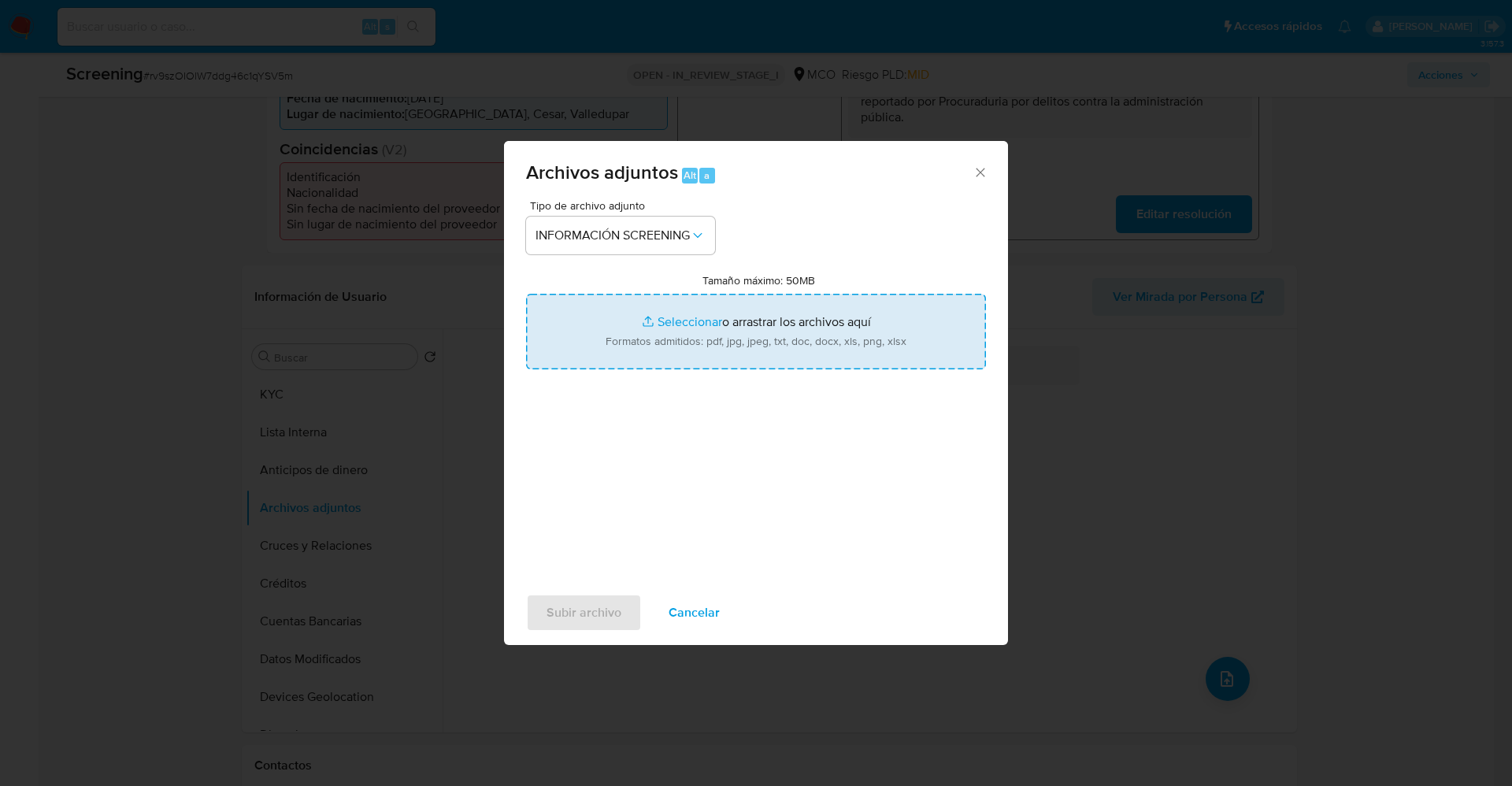
type input "C:\fakepath\_Linda [PERSON_NAME] la de Ossa_ lavado de dinero - Buscar con Goog…"
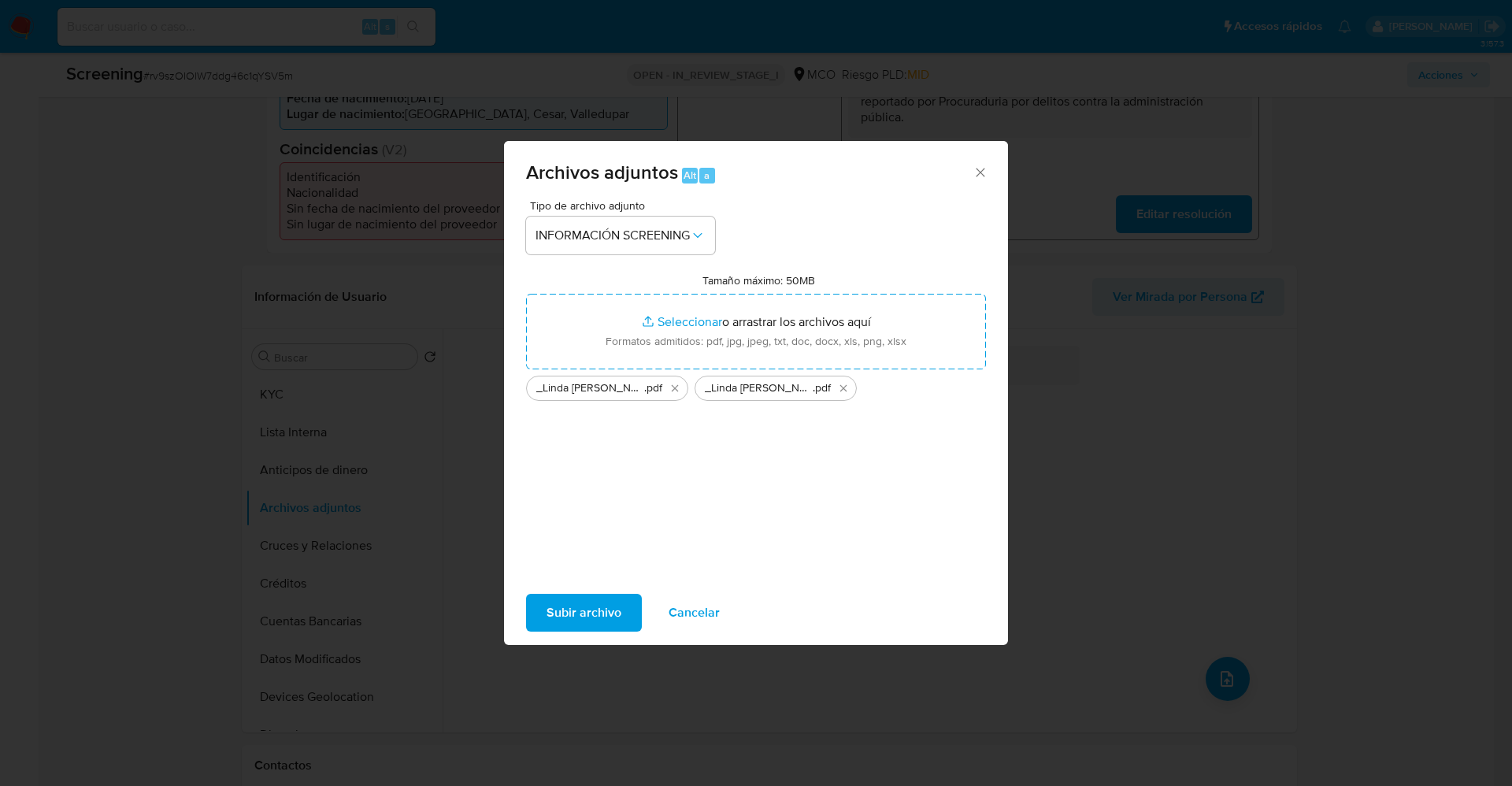
click at [553, 608] on span "Subir archivo" at bounding box center [583, 613] width 75 height 35
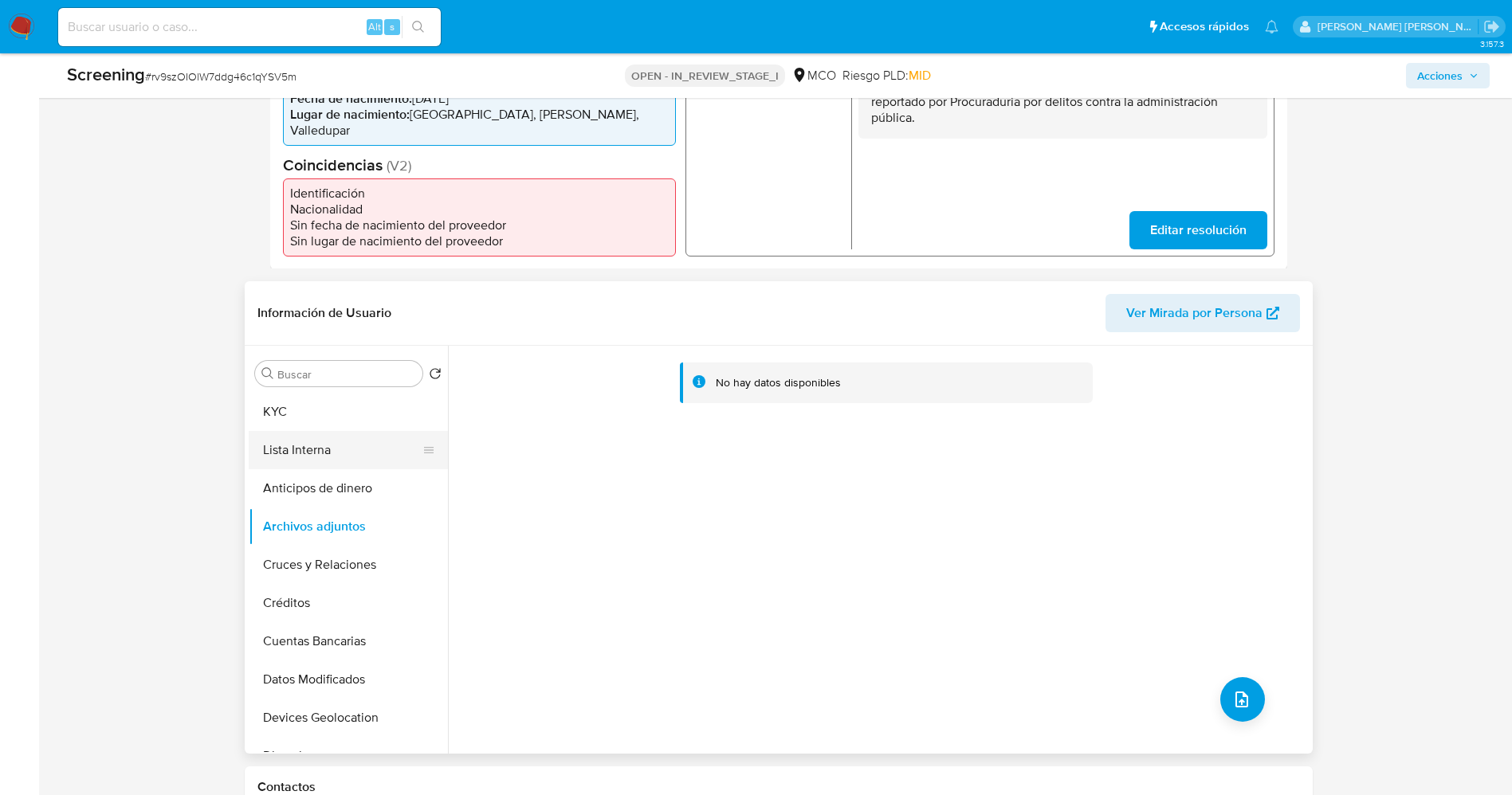
click at [352, 447] on button "Lista Interna" at bounding box center [341, 437] width 186 height 38
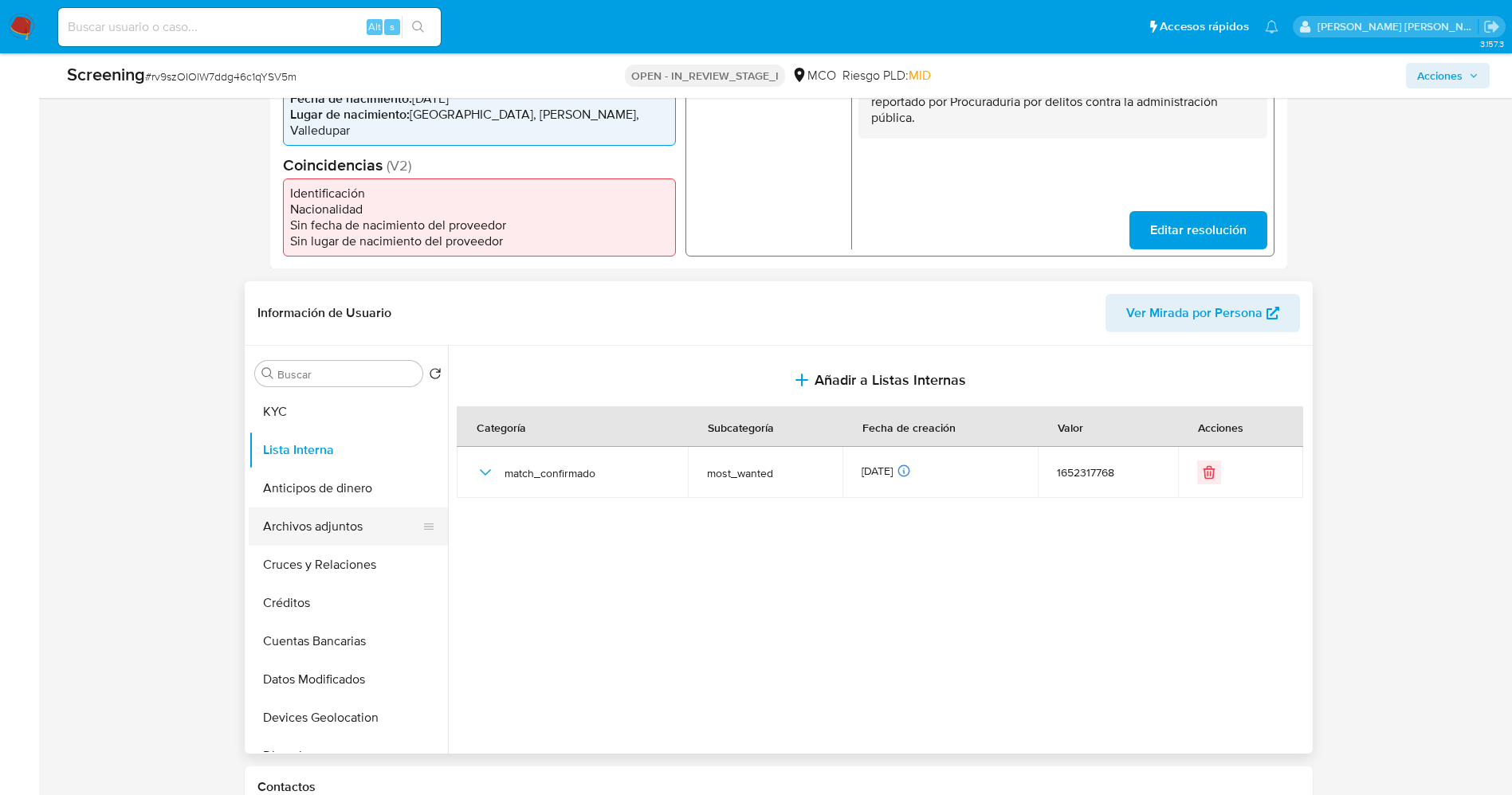
click at [332, 525] on button "Archivos adjuntos" at bounding box center [341, 513] width 186 height 38
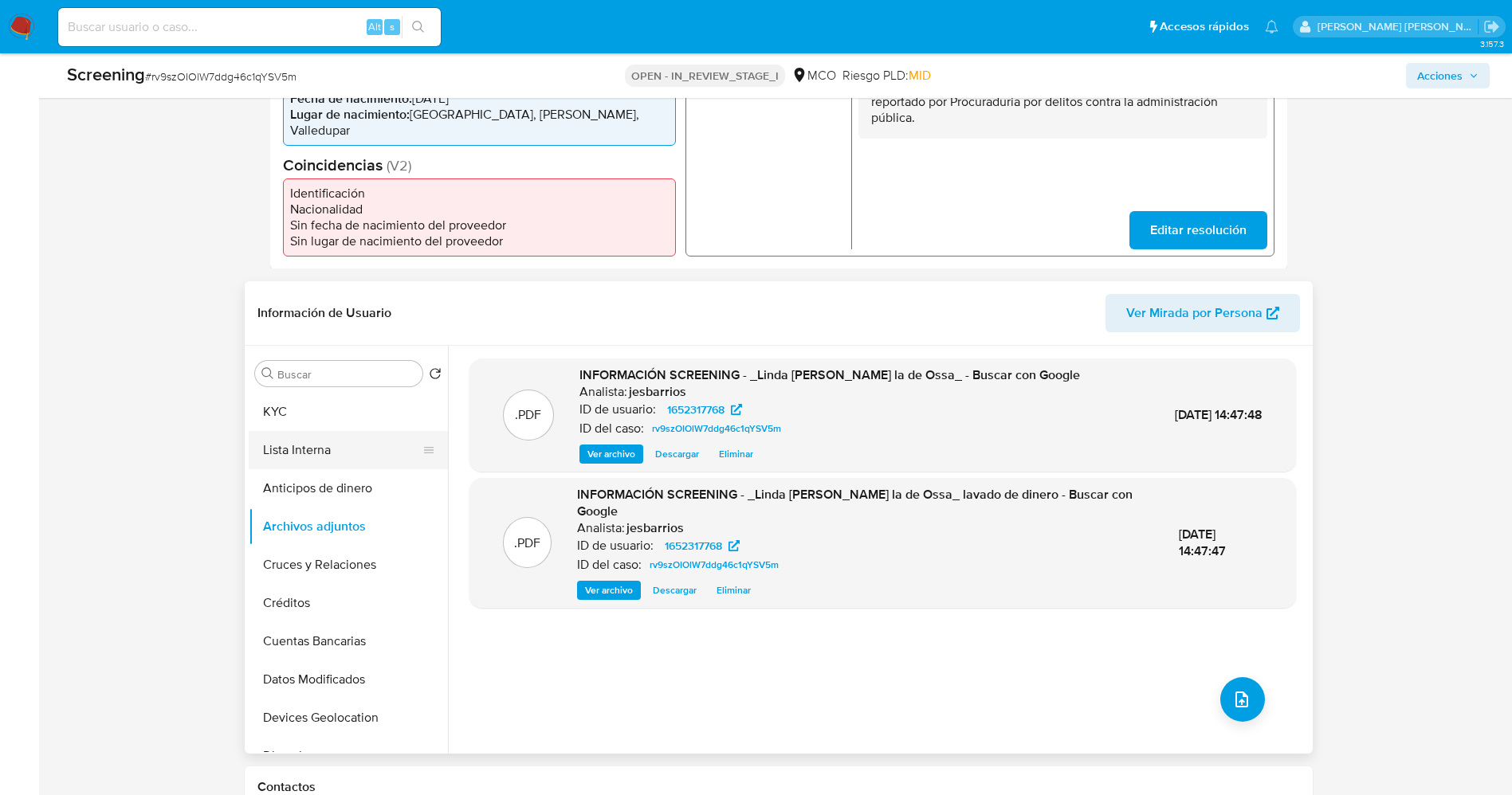
click at [295, 436] on button "Lista Interna" at bounding box center [341, 437] width 186 height 38
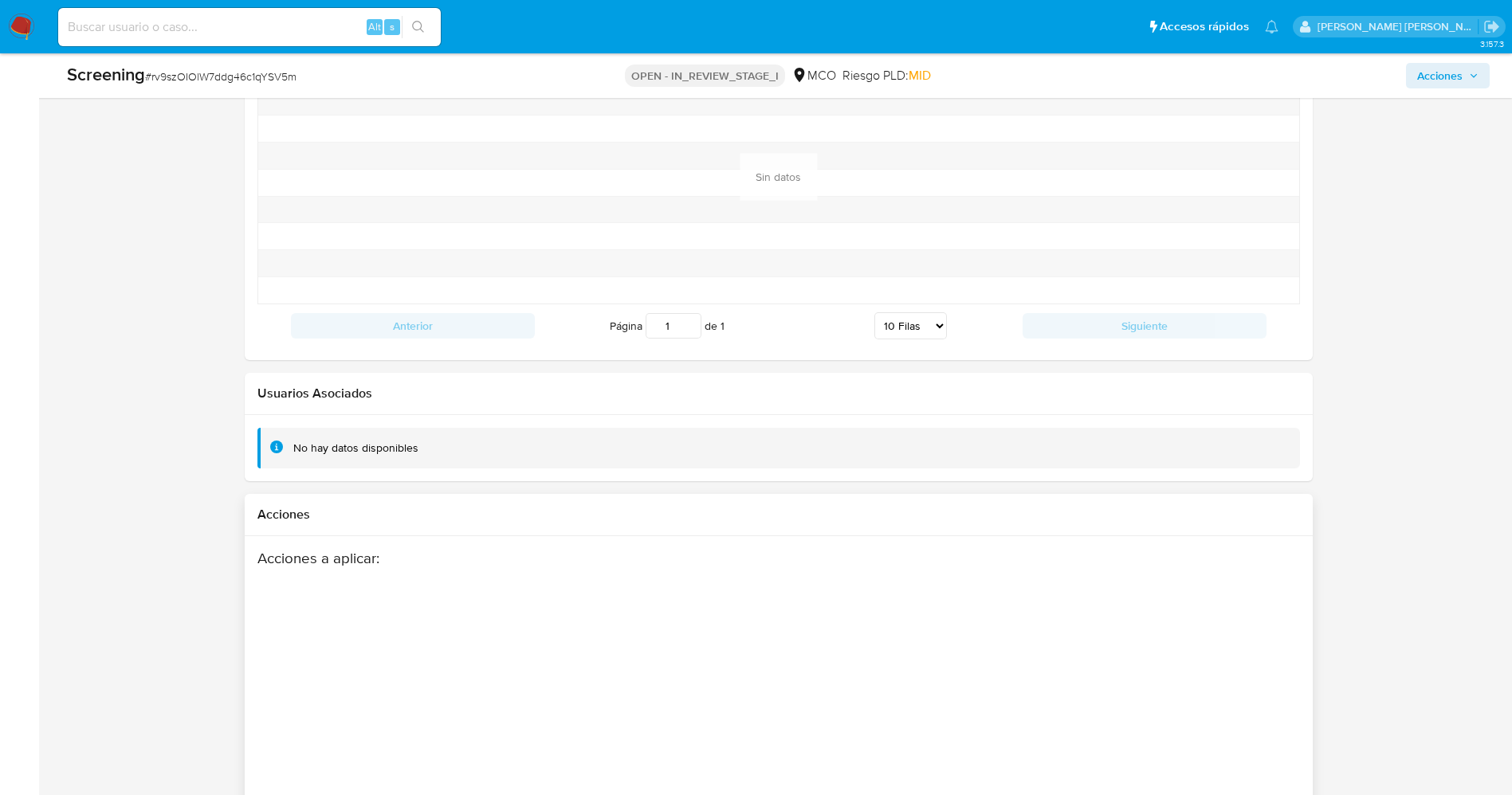
scroll to position [2268, 0]
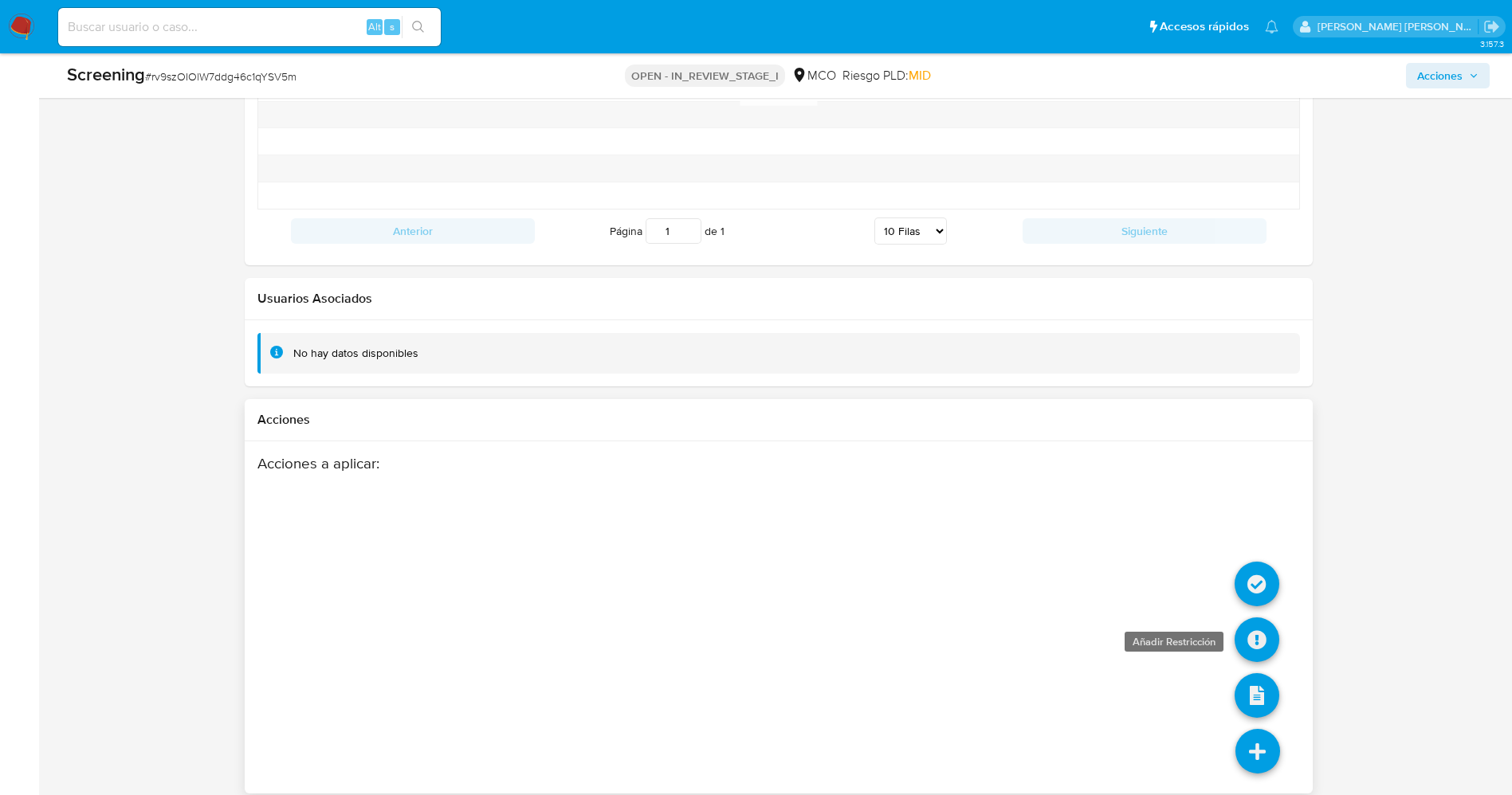
click at [1256, 613] on icon at bounding box center [1257, 626] width 44 height 44
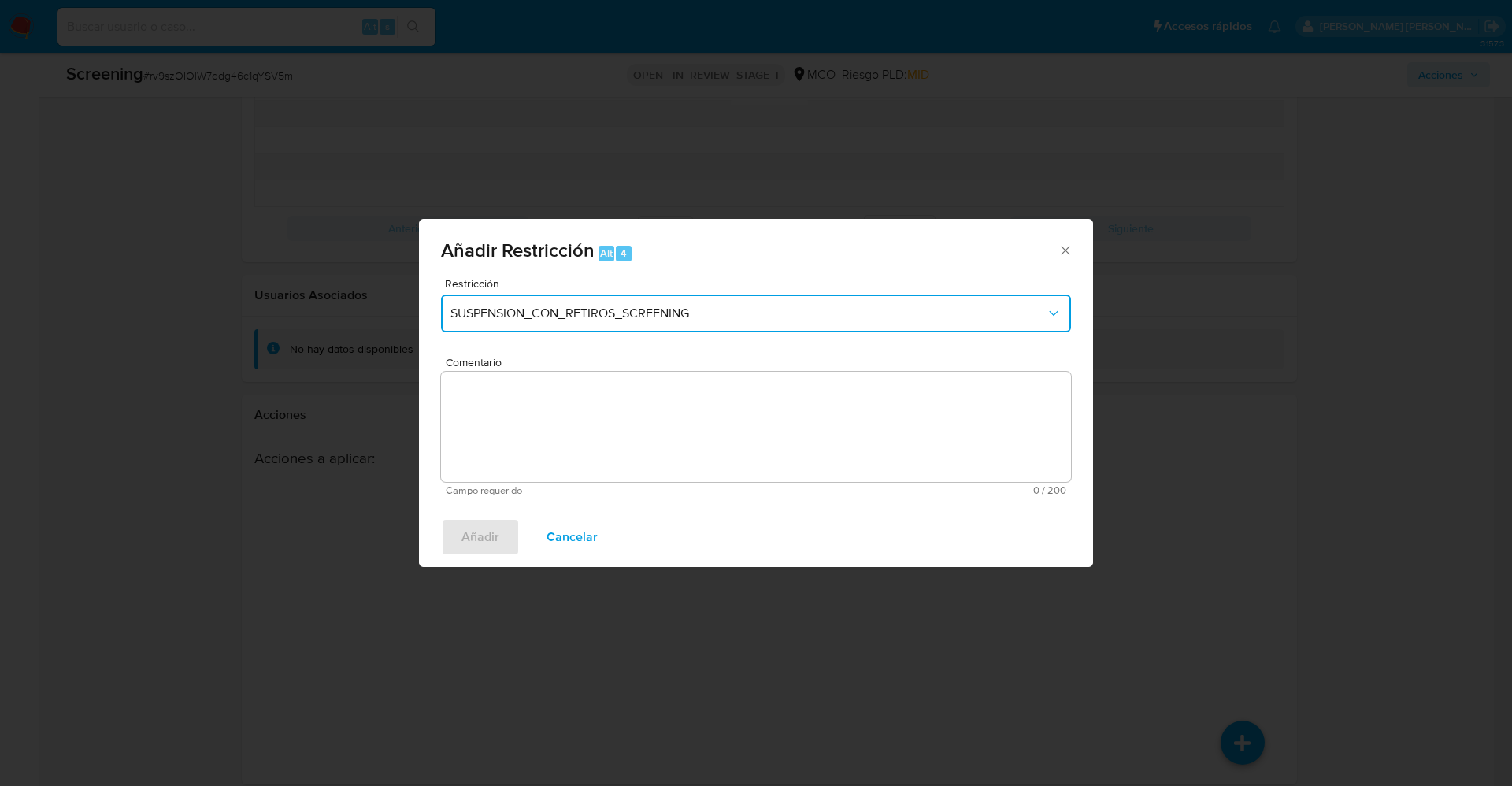
click at [634, 314] on span "SUSPENSION_CON_RETIROS_SCREENING" at bounding box center [748, 314] width 595 height 16
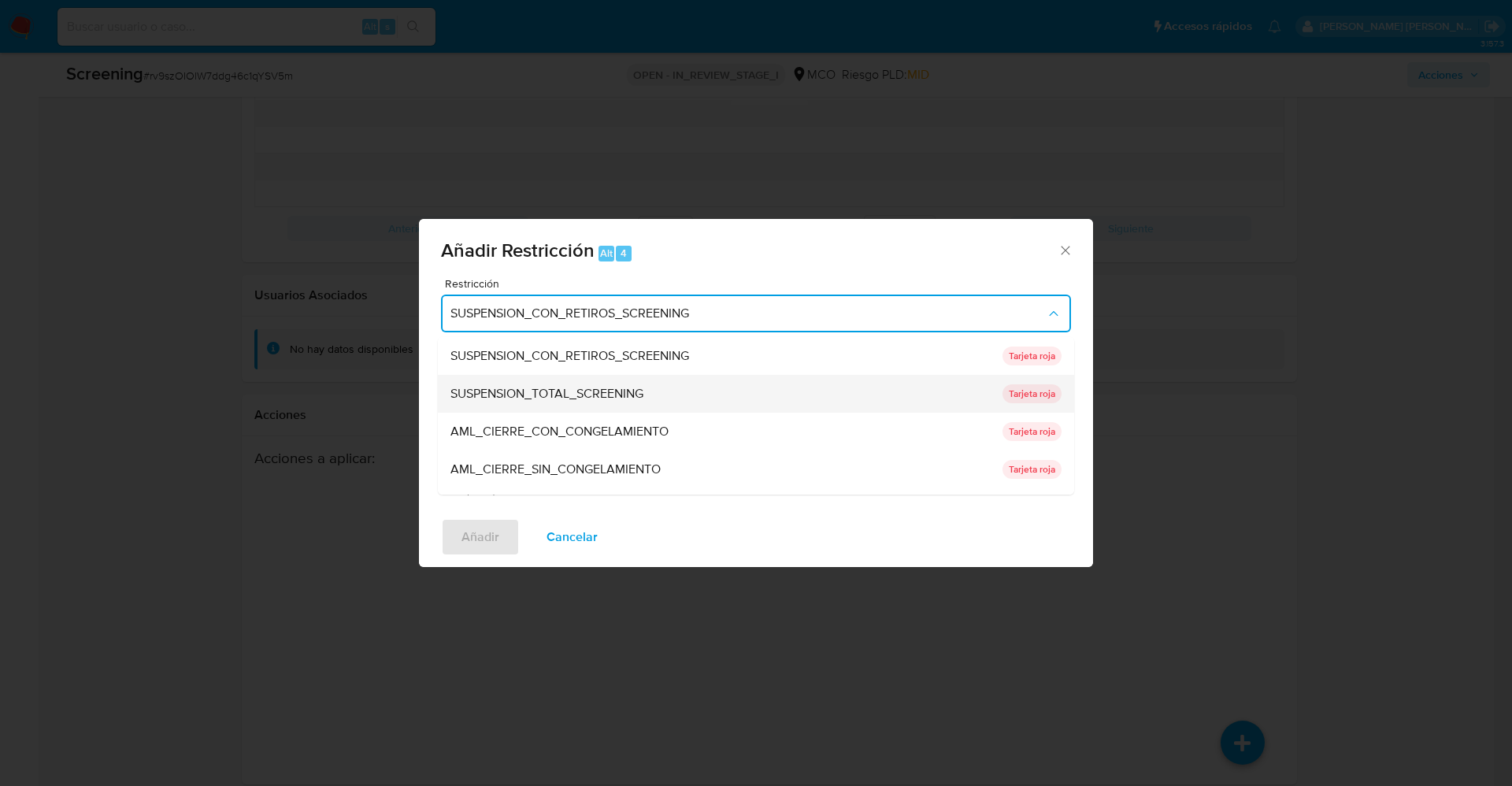
click at [581, 380] on div "SUSPENSION_TOTAL_SCREENING" at bounding box center [721, 393] width 542 height 38
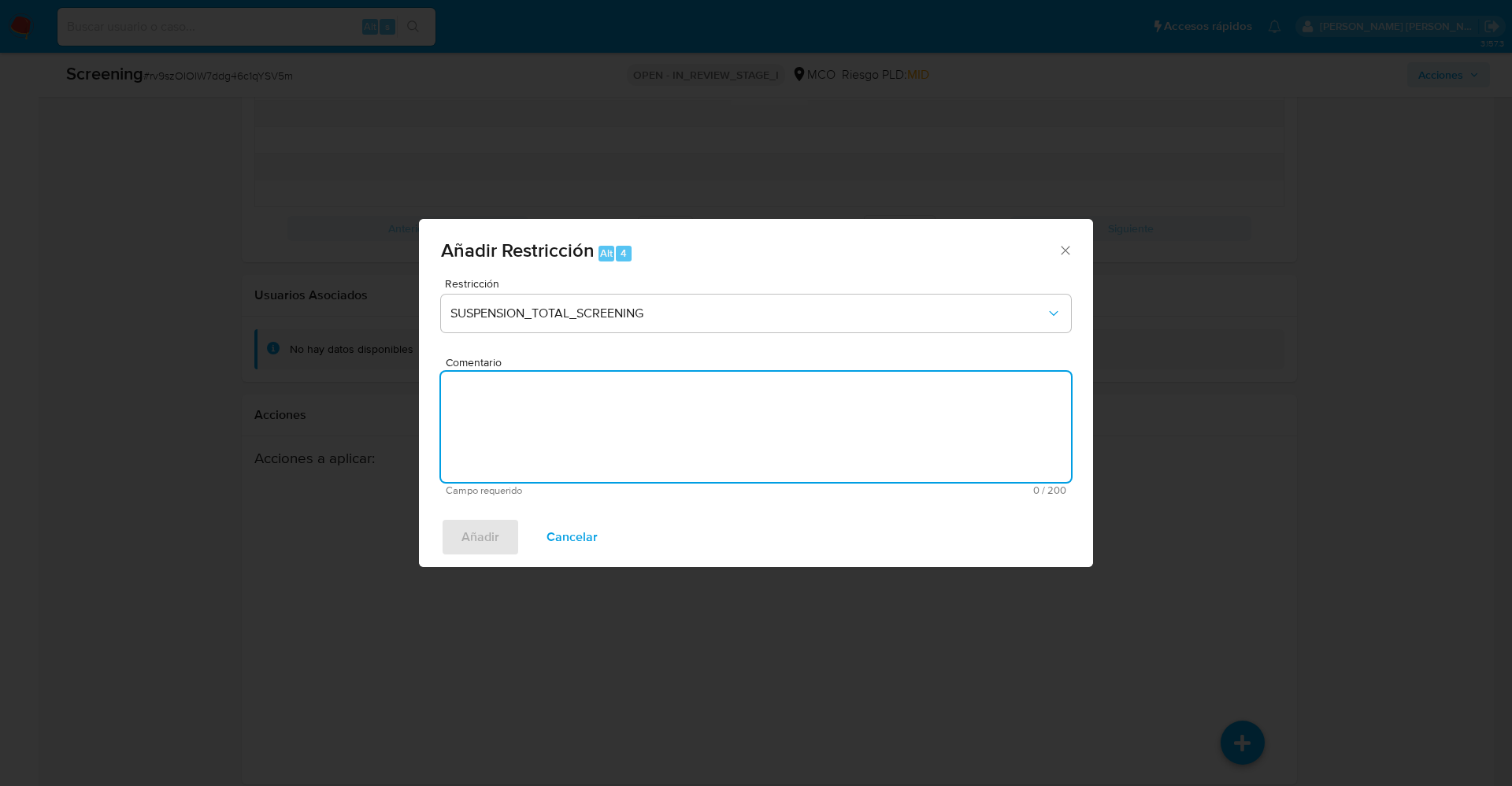
click at [577, 402] on textarea "Comentario" at bounding box center [756, 427] width 630 height 110
type textarea "z"
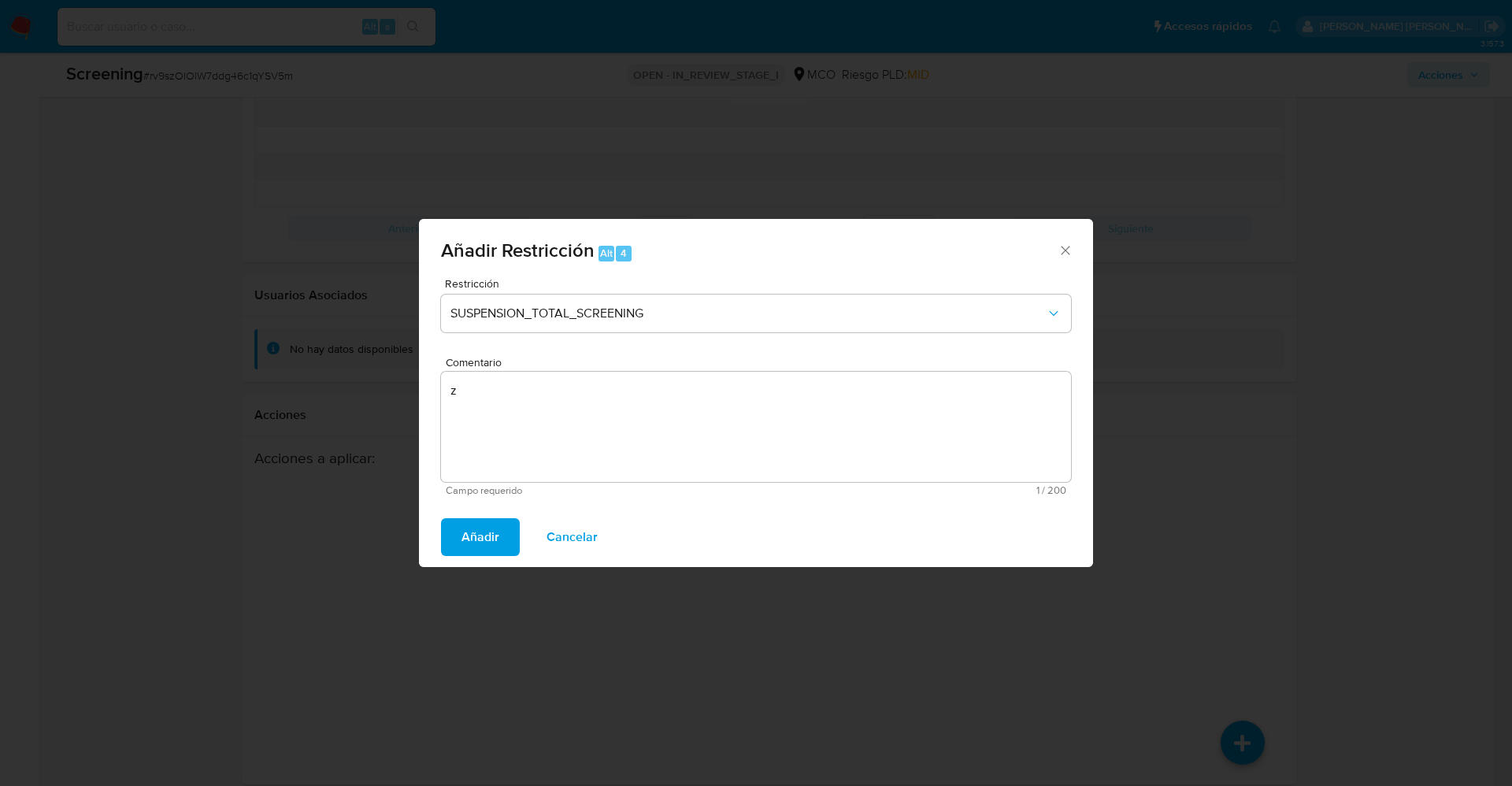
click at [489, 529] on span "Añadir" at bounding box center [480, 538] width 38 height 35
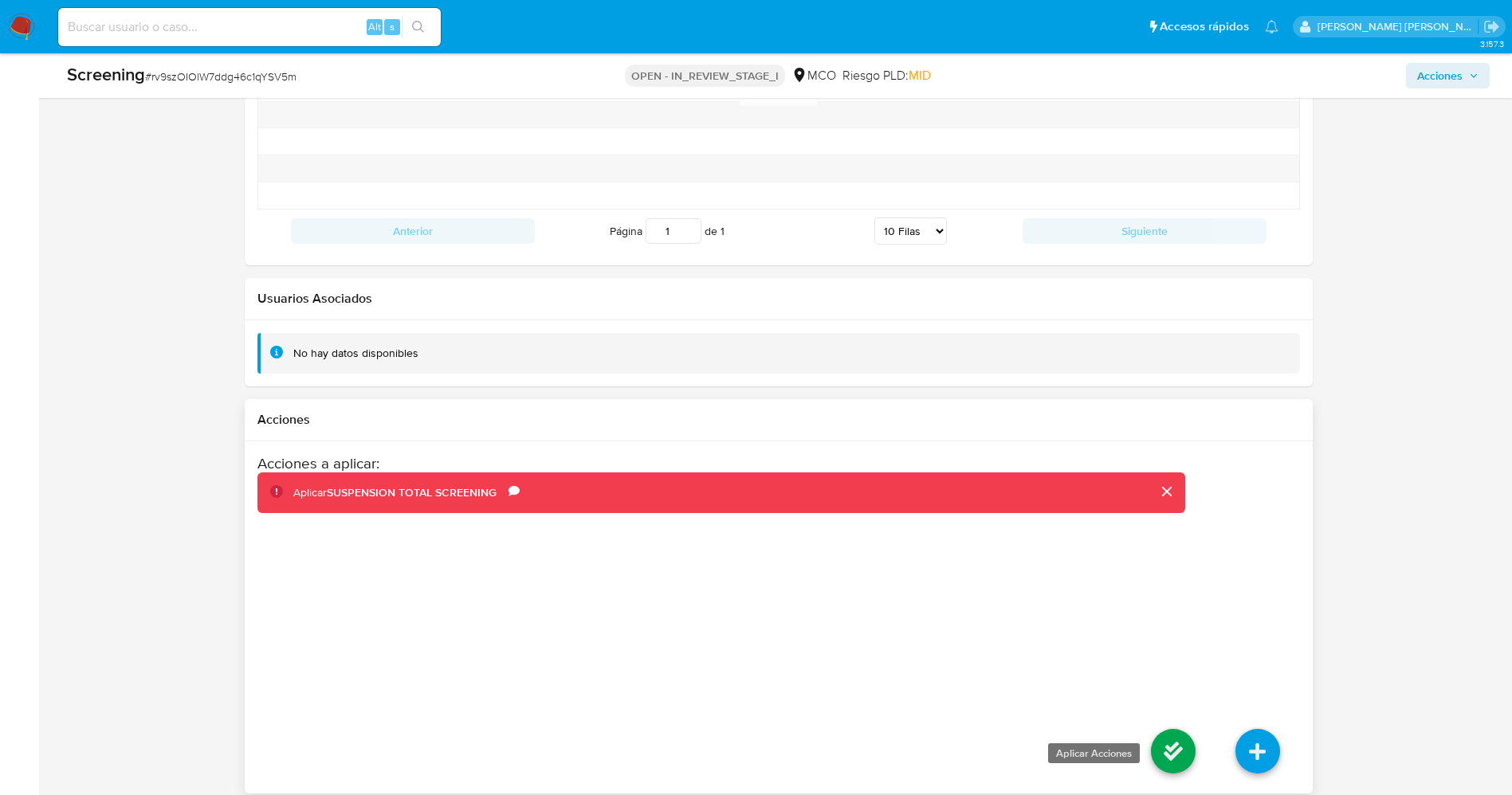
click at [1159, 717] on icon at bounding box center [1173, 737] width 44 height 44
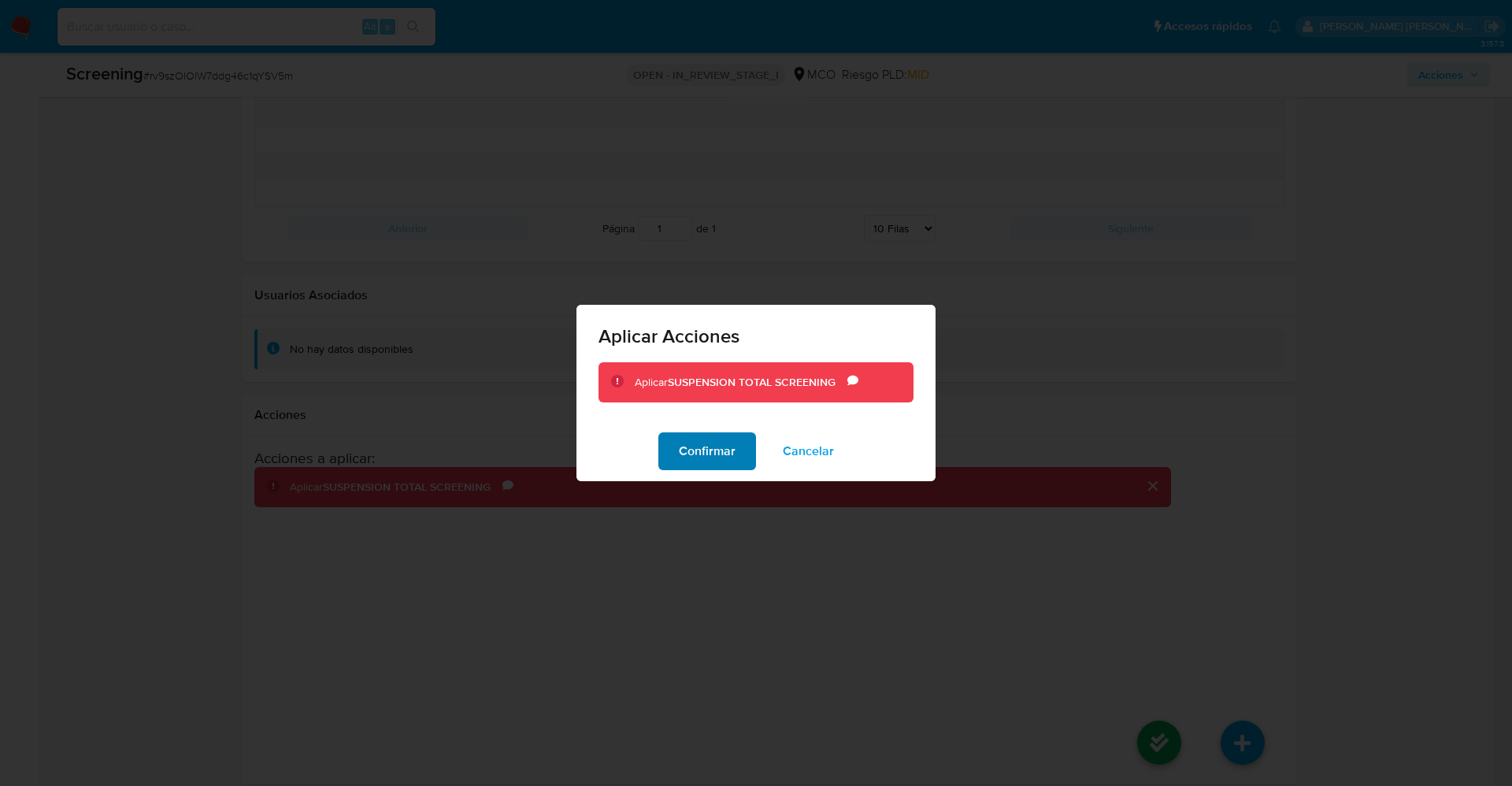
click at [674, 459] on button "Confirmar" at bounding box center [707, 451] width 97 height 38
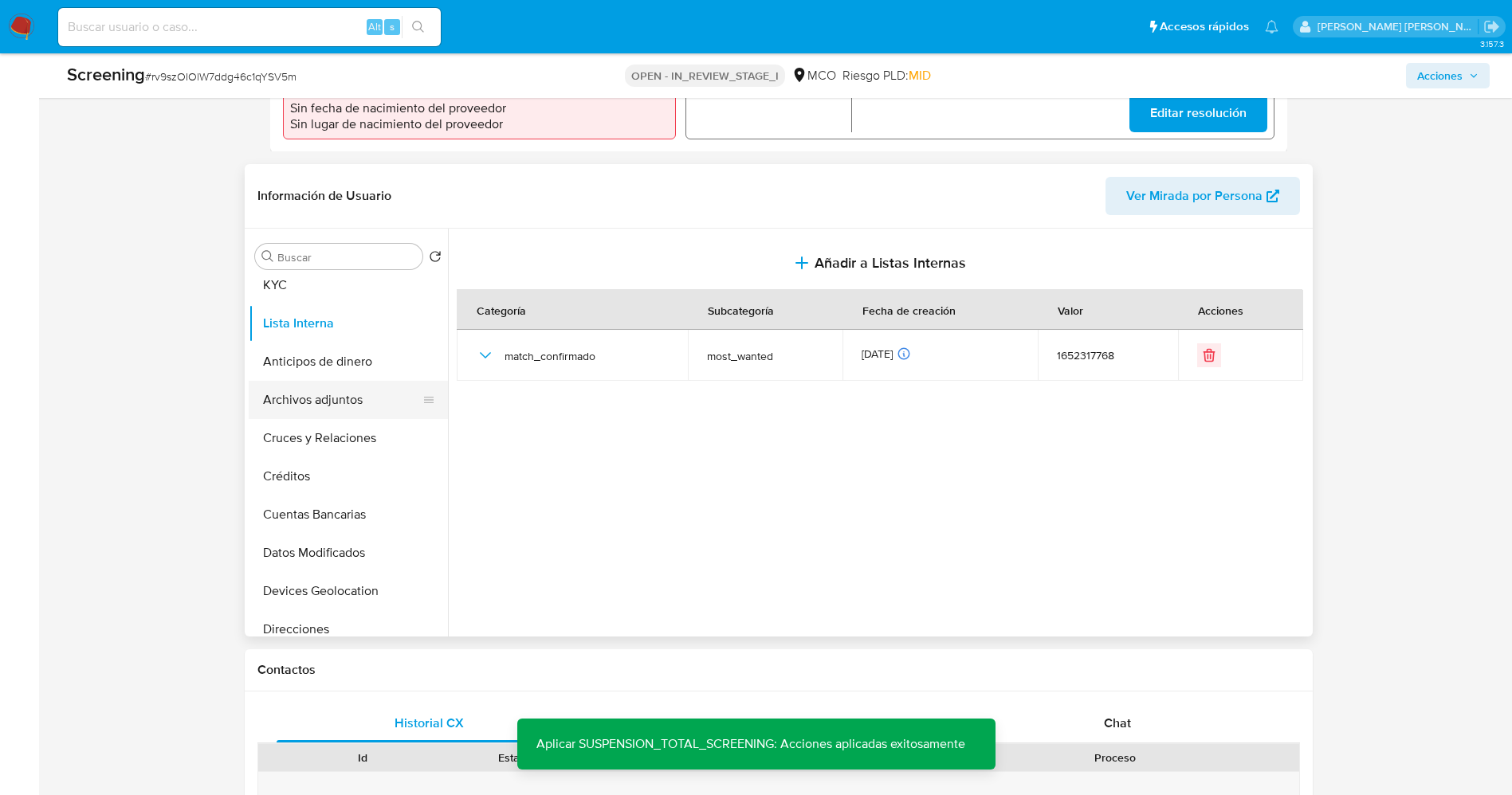
scroll to position [0, 0]
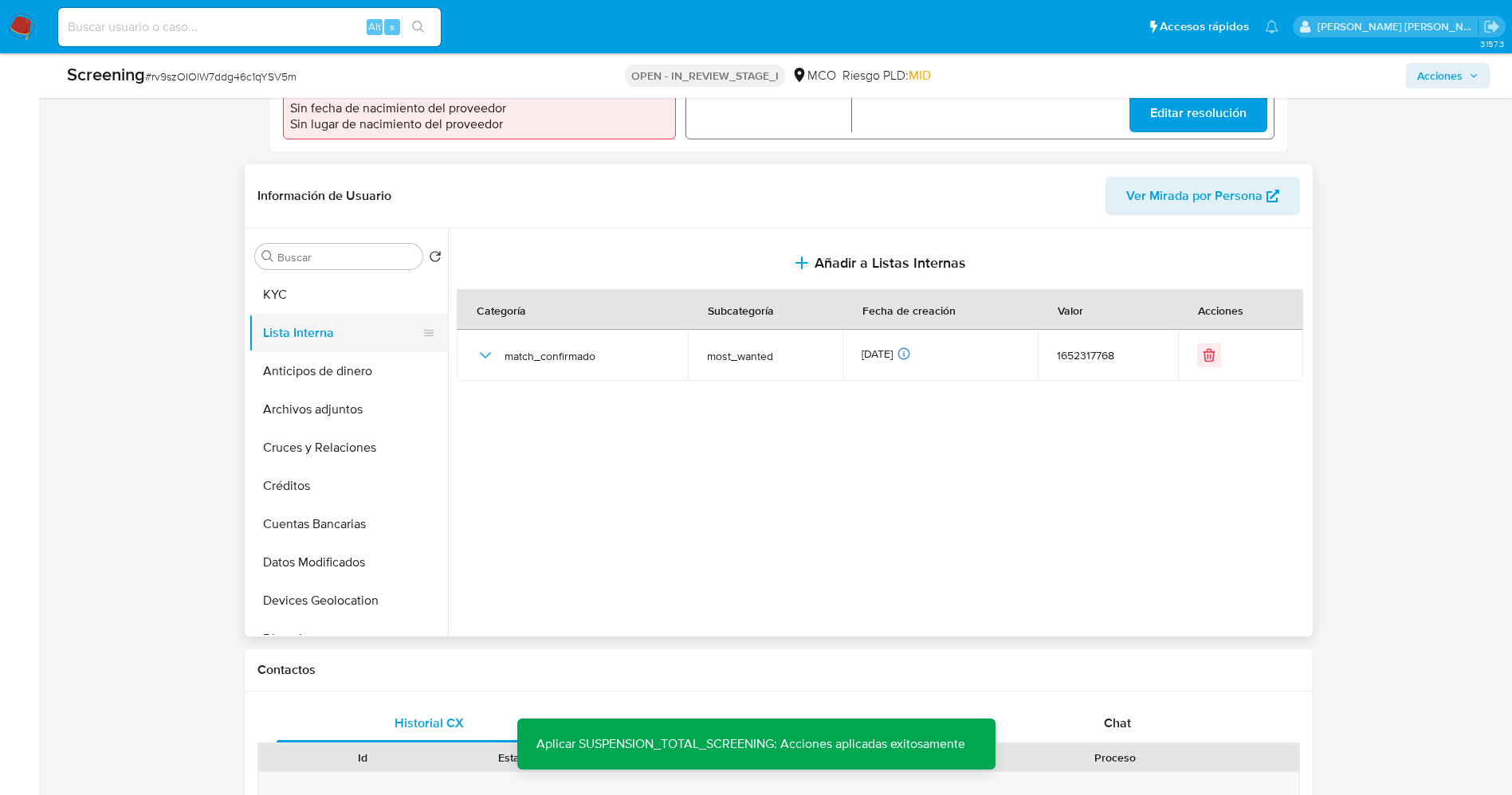
click at [335, 306] on button "Lista Interna" at bounding box center [341, 320] width 186 height 38
click at [336, 301] on button "Lista Interna" at bounding box center [341, 320] width 186 height 38
click at [338, 293] on button "KYC" at bounding box center [341, 282] width 186 height 38
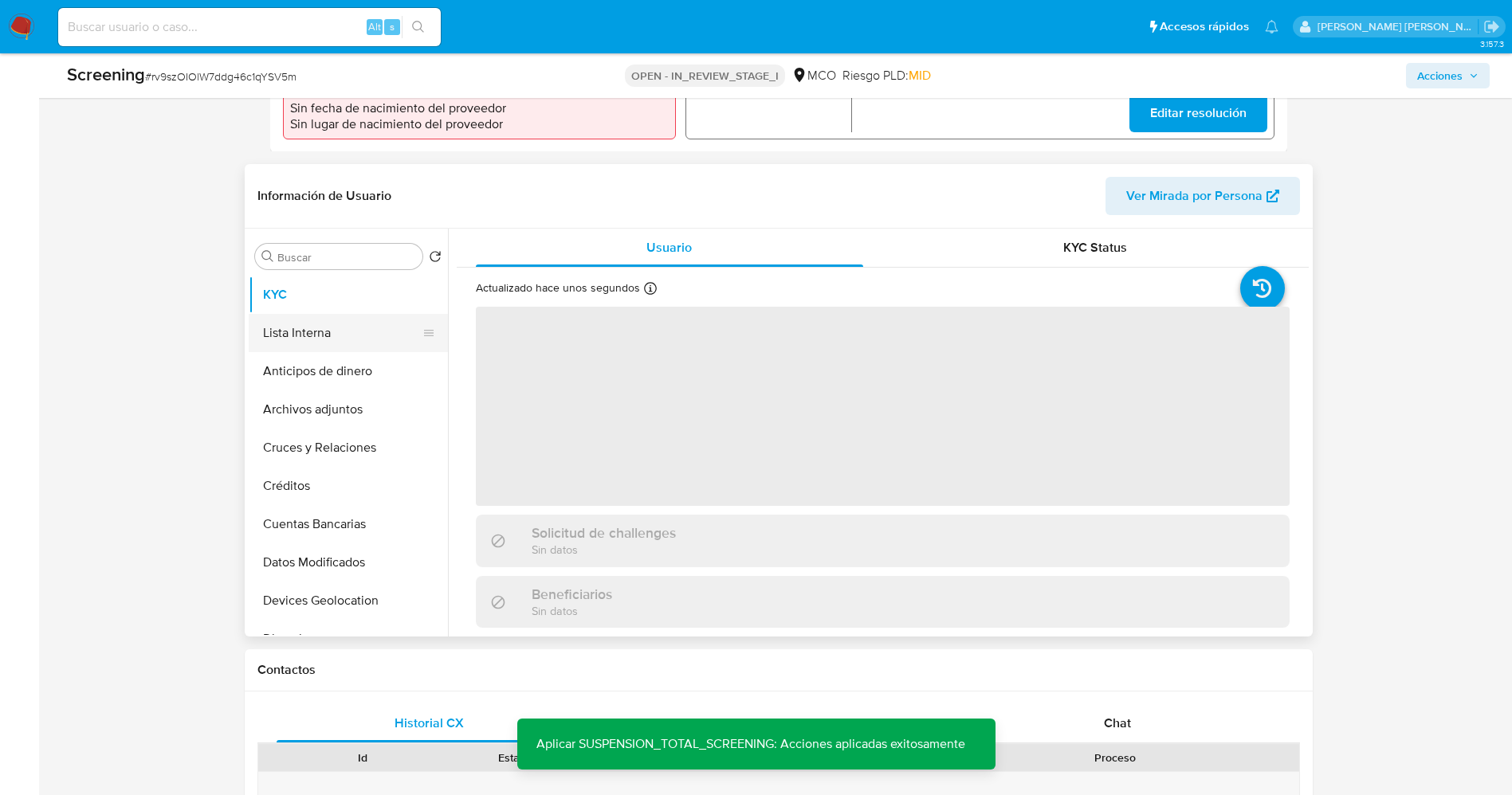
click at [329, 311] on button "Lista Interna" at bounding box center [341, 320] width 186 height 38
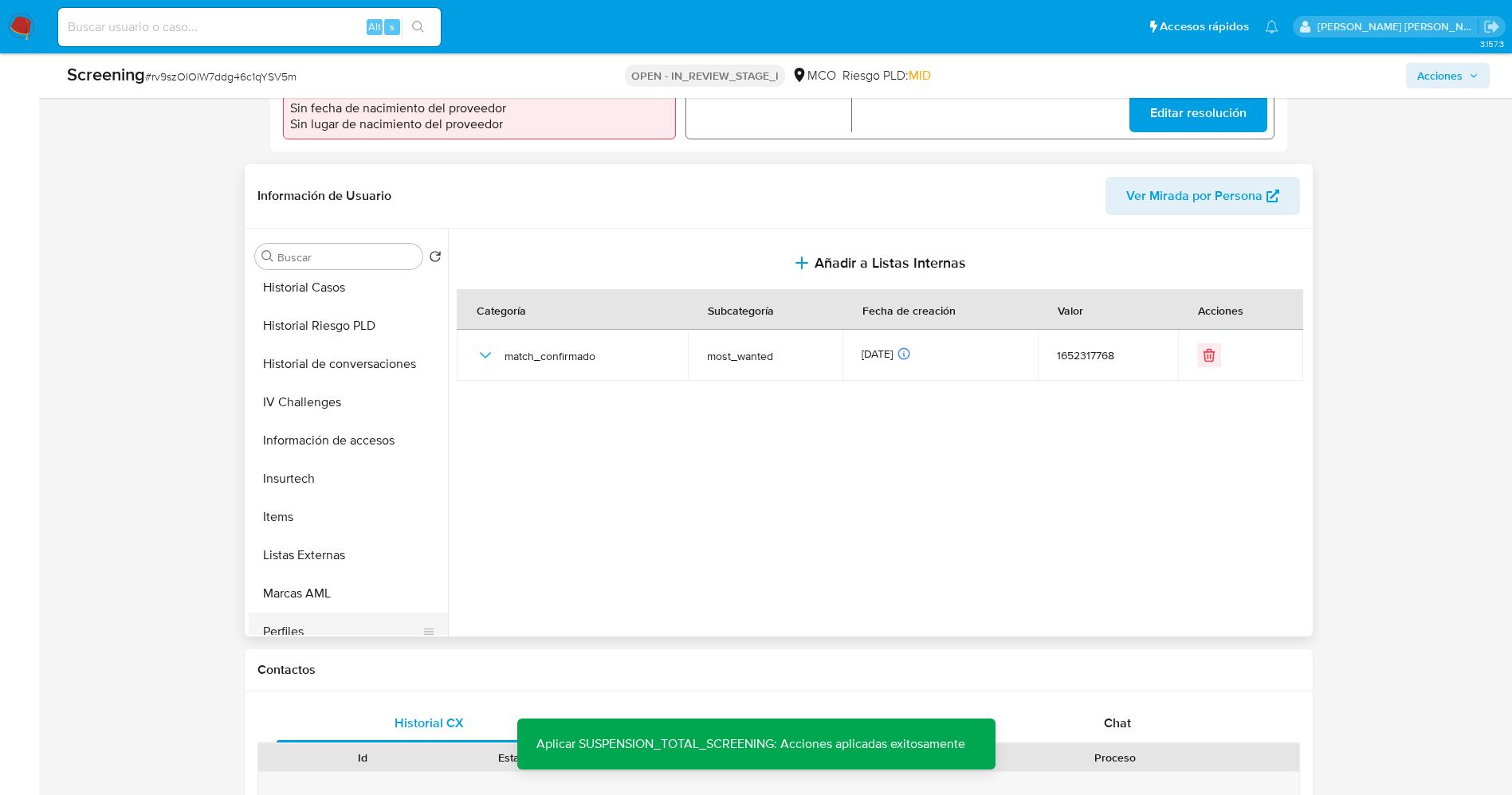
scroll to position [673, 0]
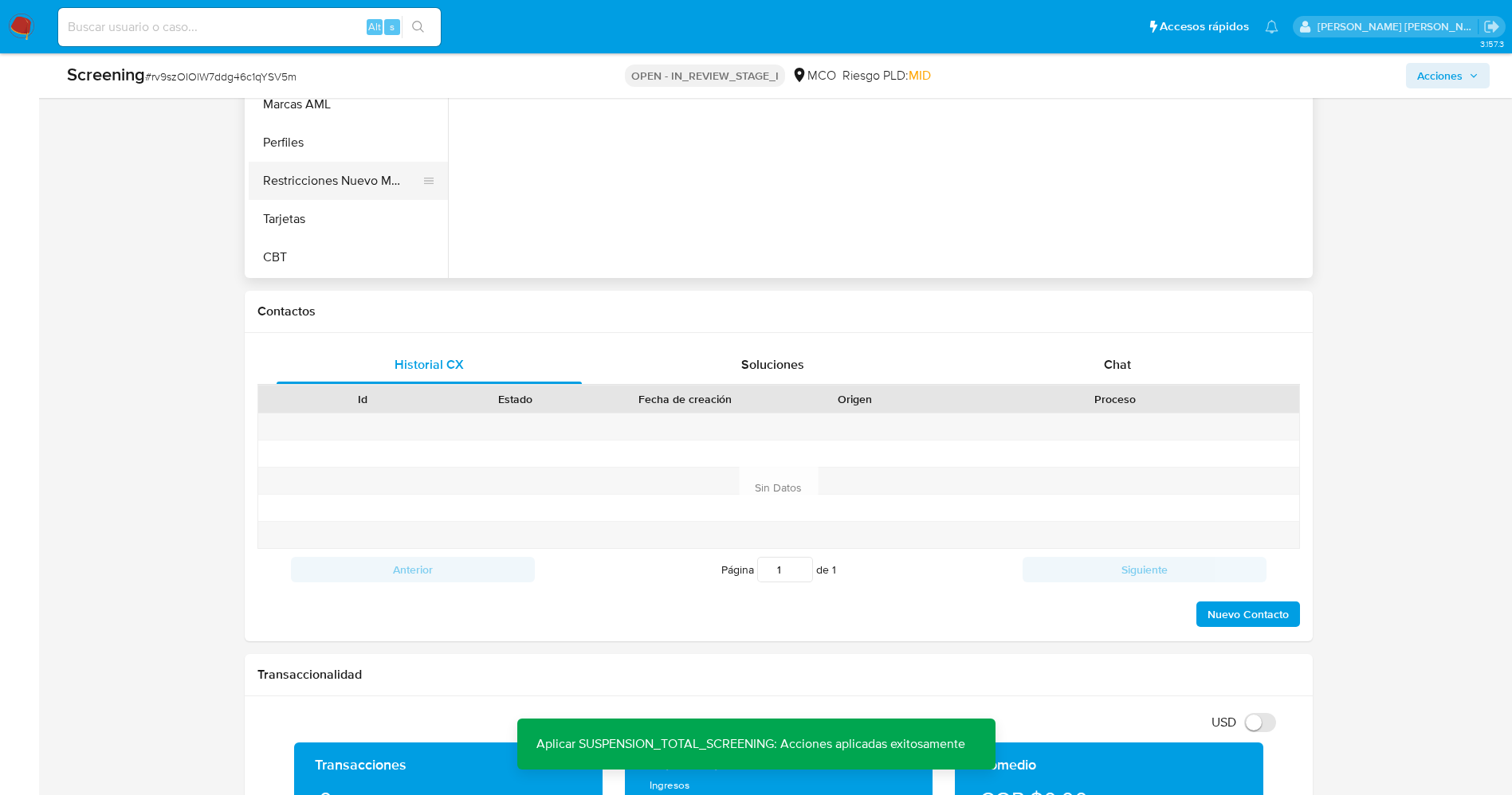
click at [336, 161] on button "Restricciones Nuevo Mundo" at bounding box center [341, 167] width 186 height 38
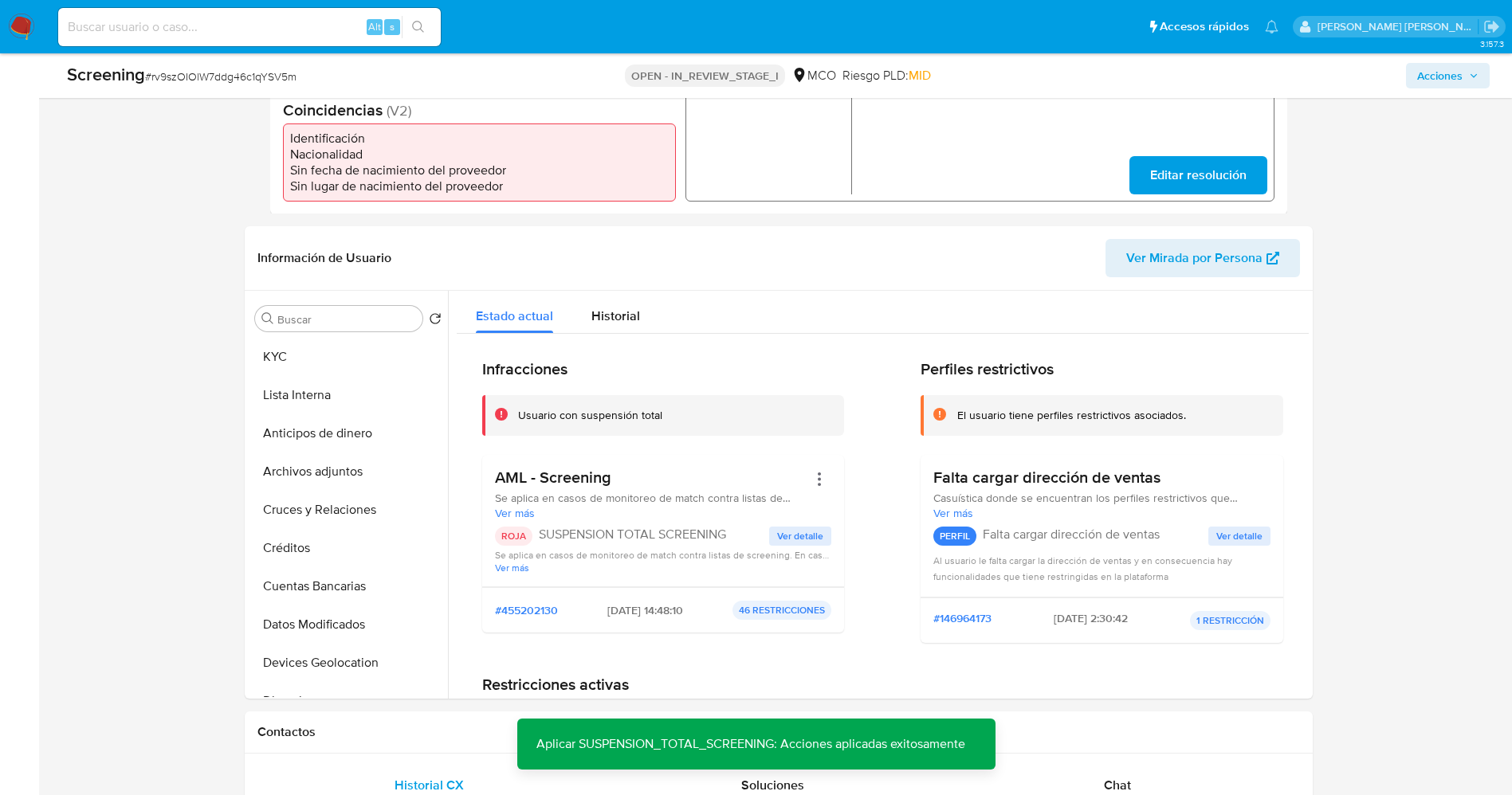
scroll to position [595, 0]
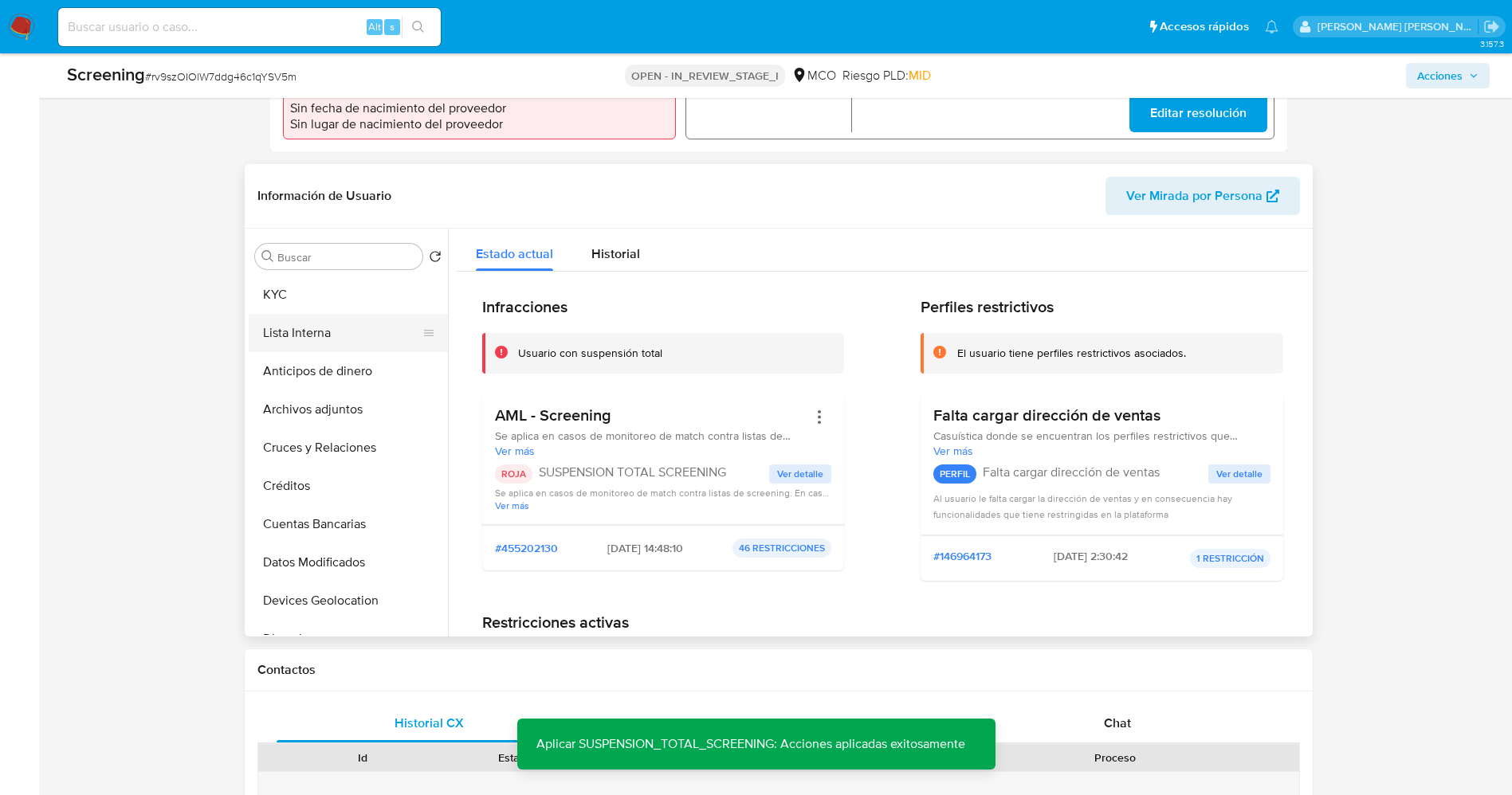
click at [329, 327] on button "Lista Interna" at bounding box center [341, 320] width 186 height 38
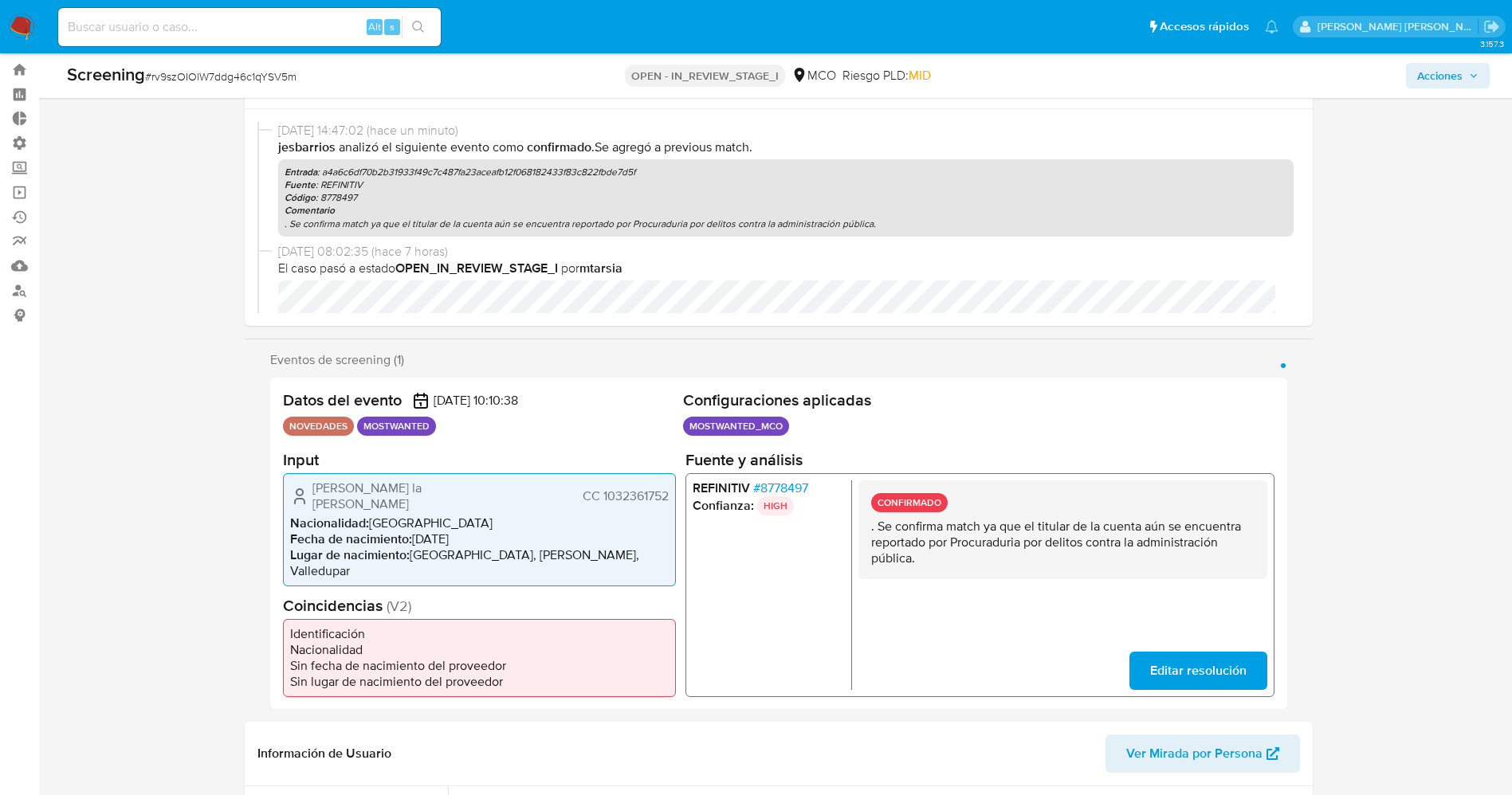
scroll to position [0, 0]
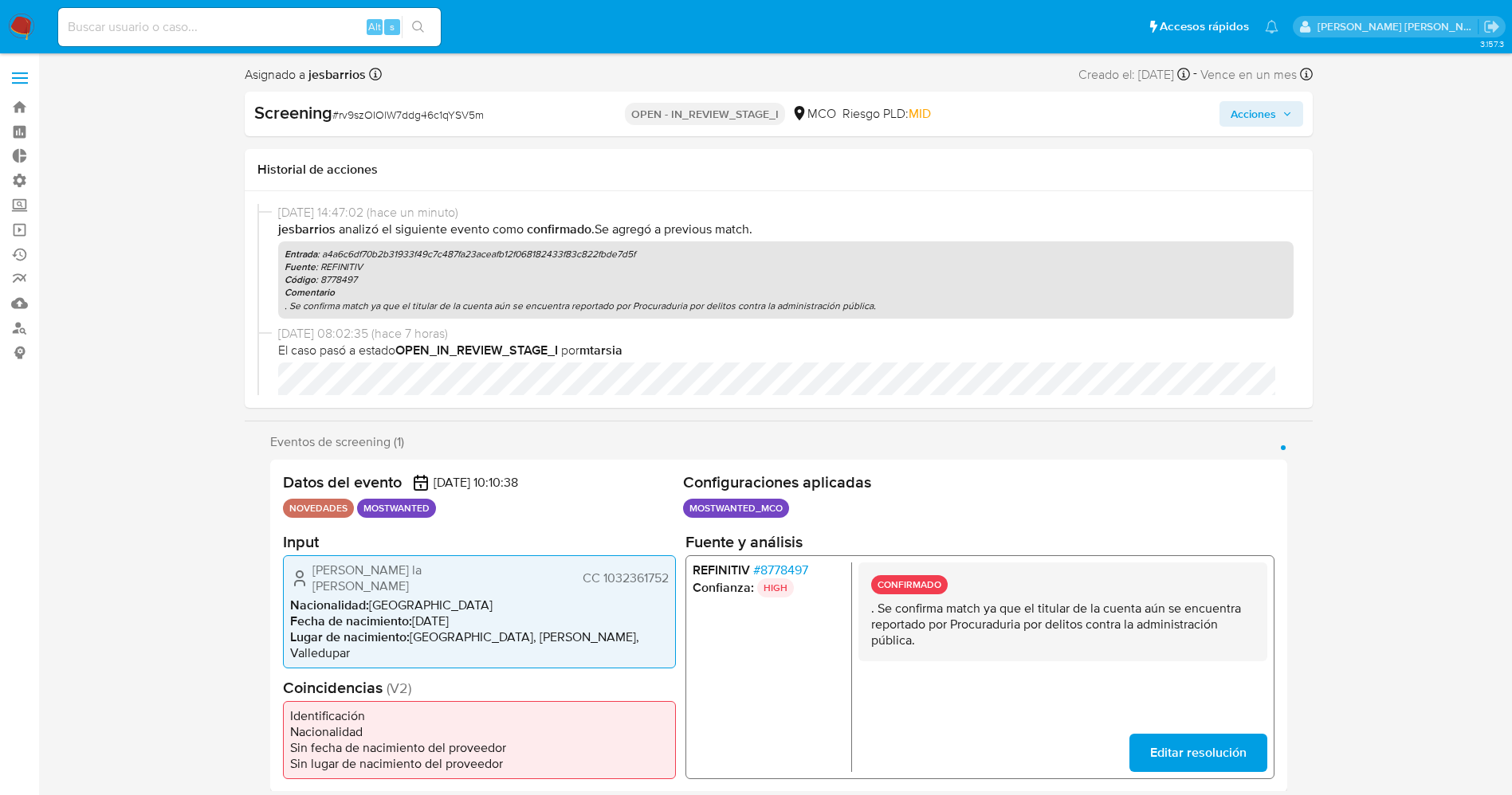
click at [1285, 110] on icon "button" at bounding box center [1287, 114] width 10 height 10
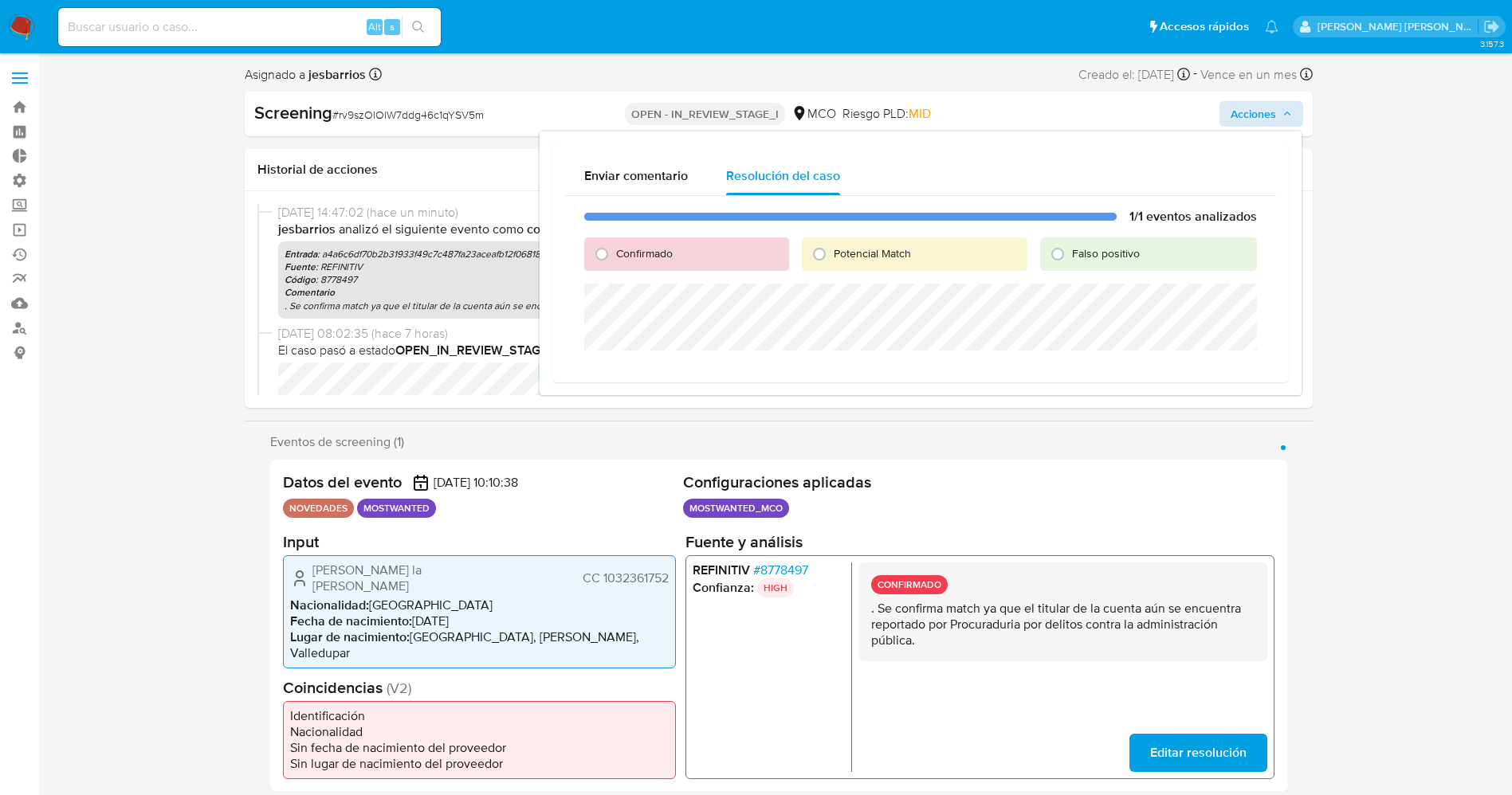
click at [844, 252] on span "Potencial Match" at bounding box center [872, 253] width 77 height 16
click at [832, 252] on input "Potencial Match" at bounding box center [819, 254] width 26 height 26
radio input "true"
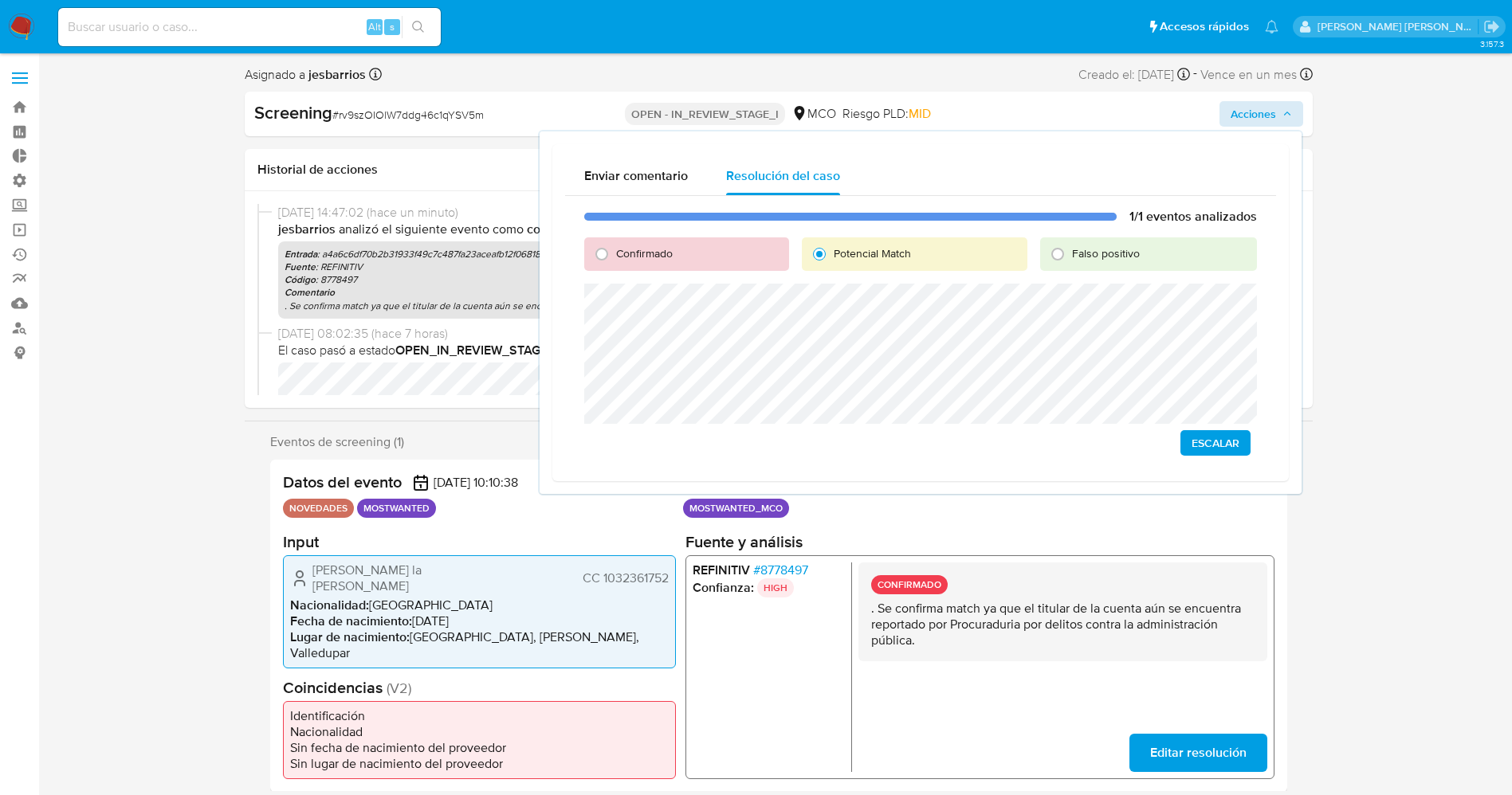
click at [1225, 433] on span "Escalar" at bounding box center [1215, 442] width 48 height 23
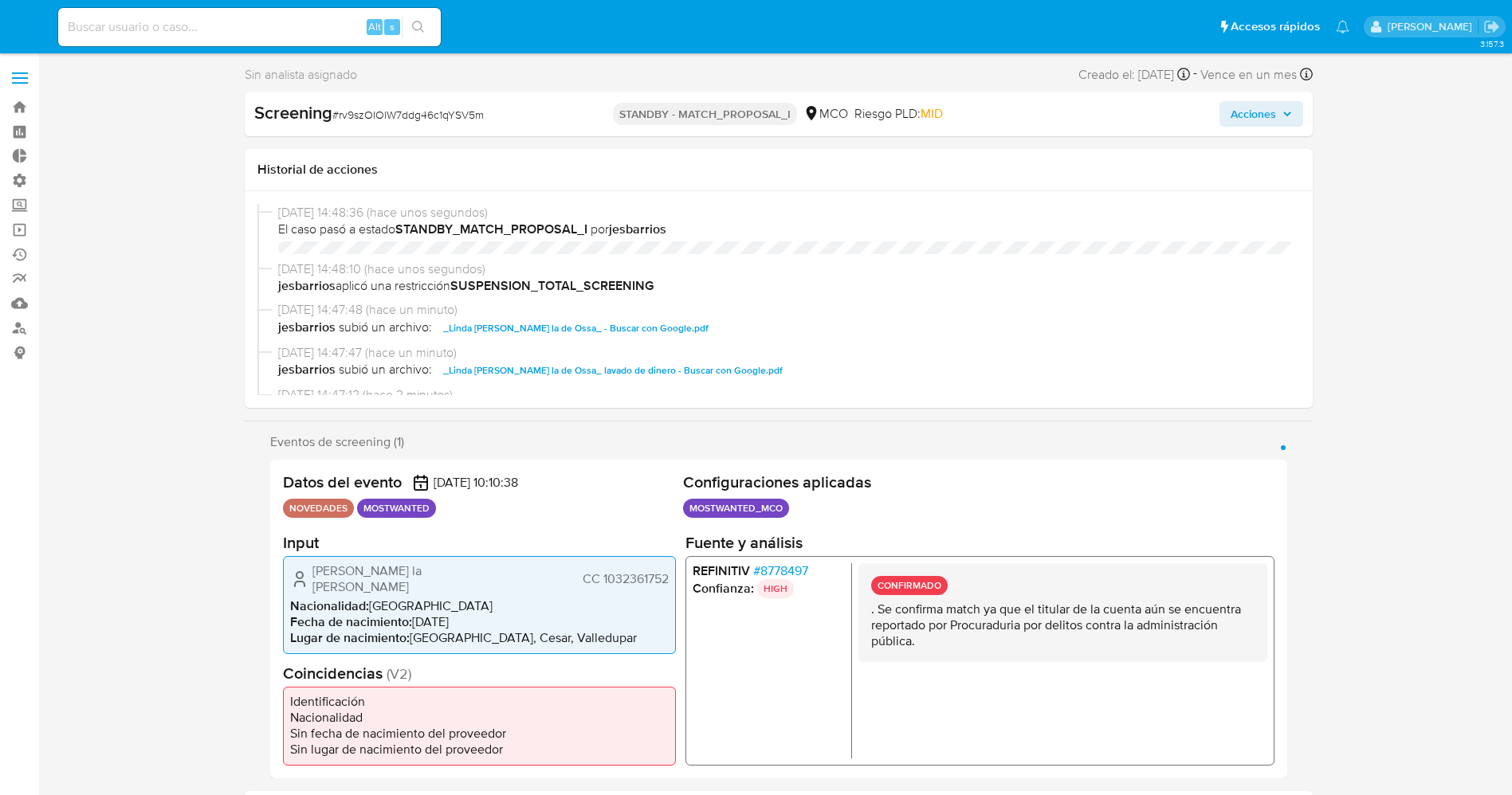
select select "10"
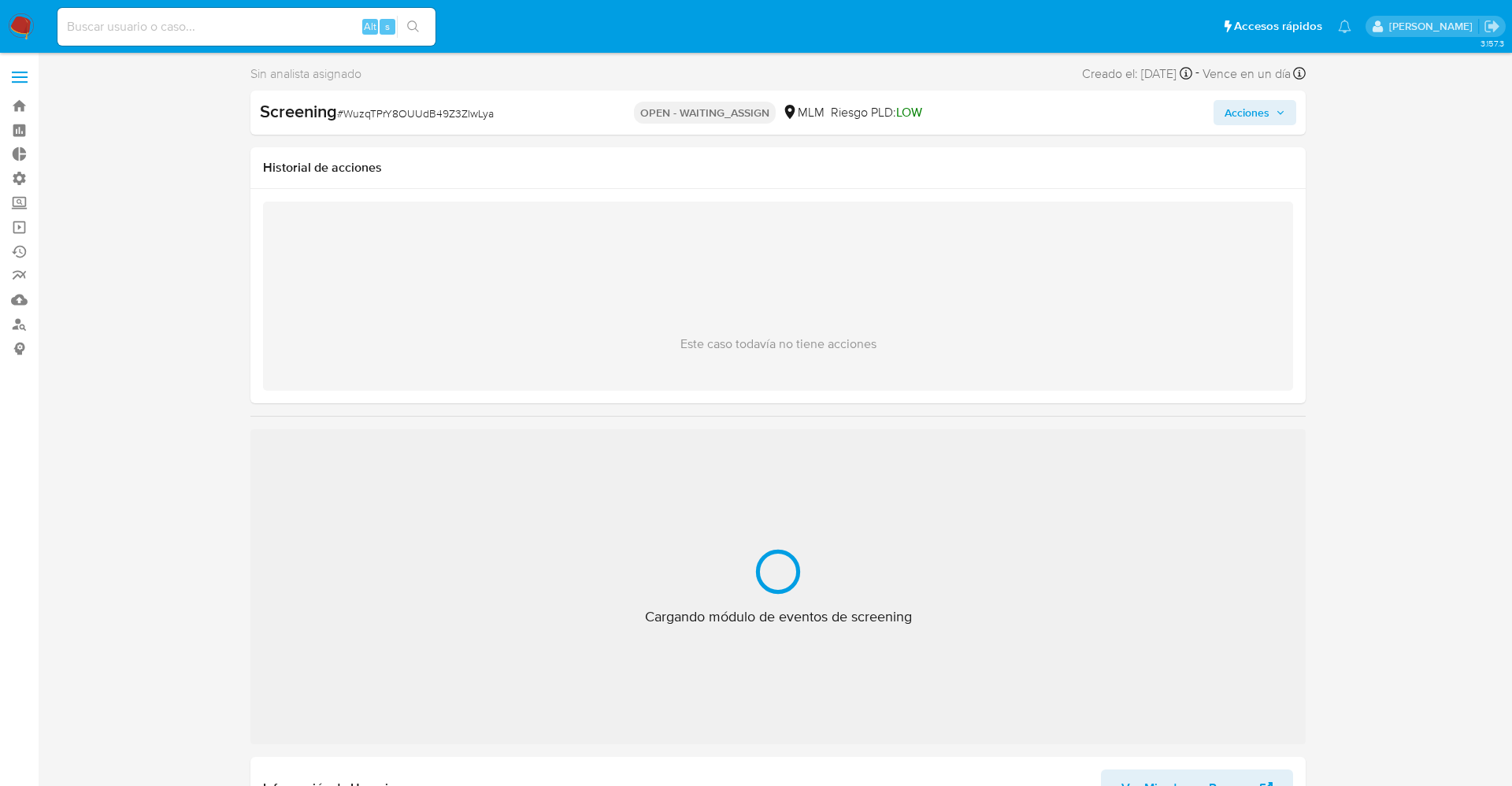
select select "10"
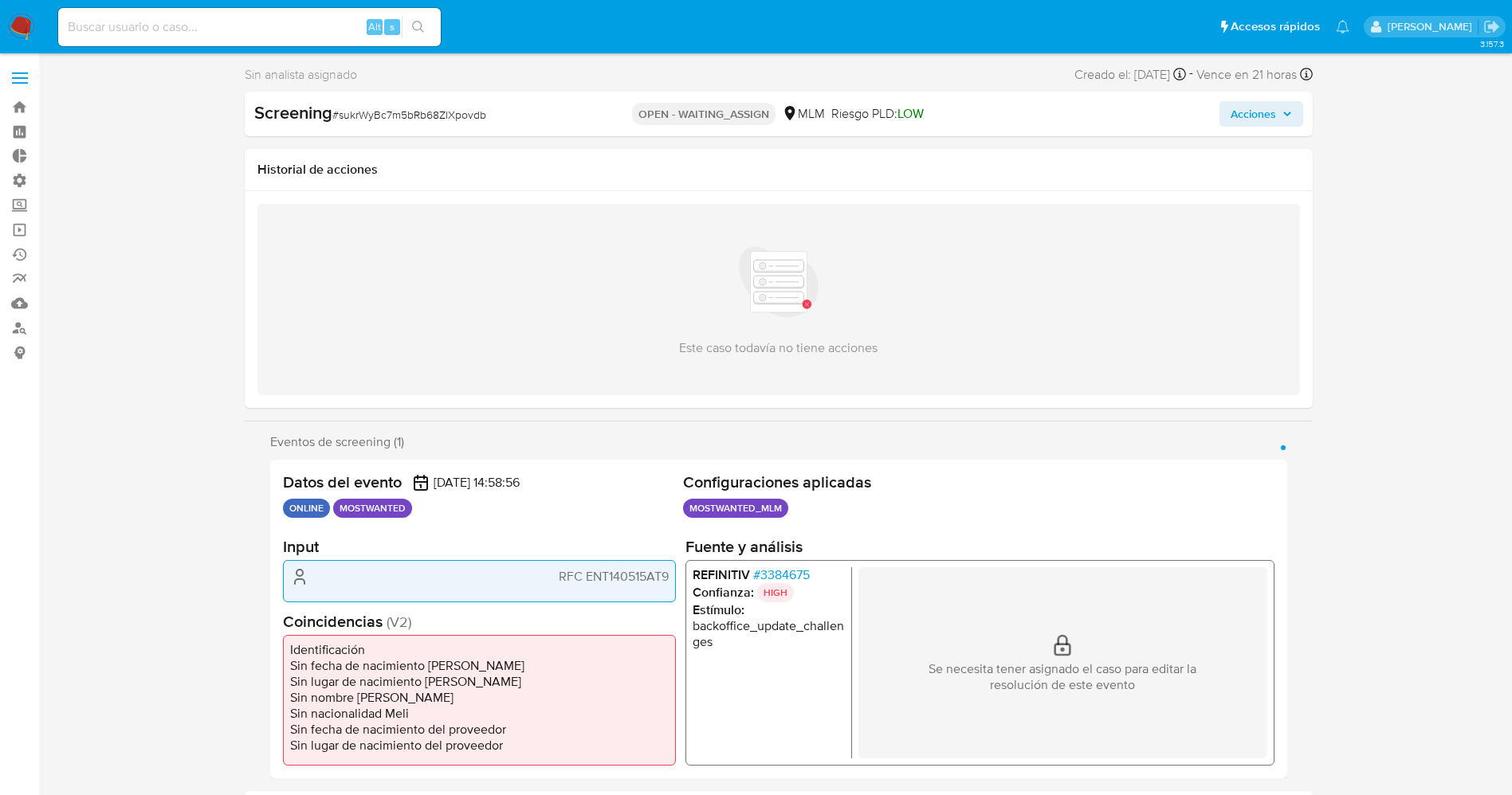
select select "10"
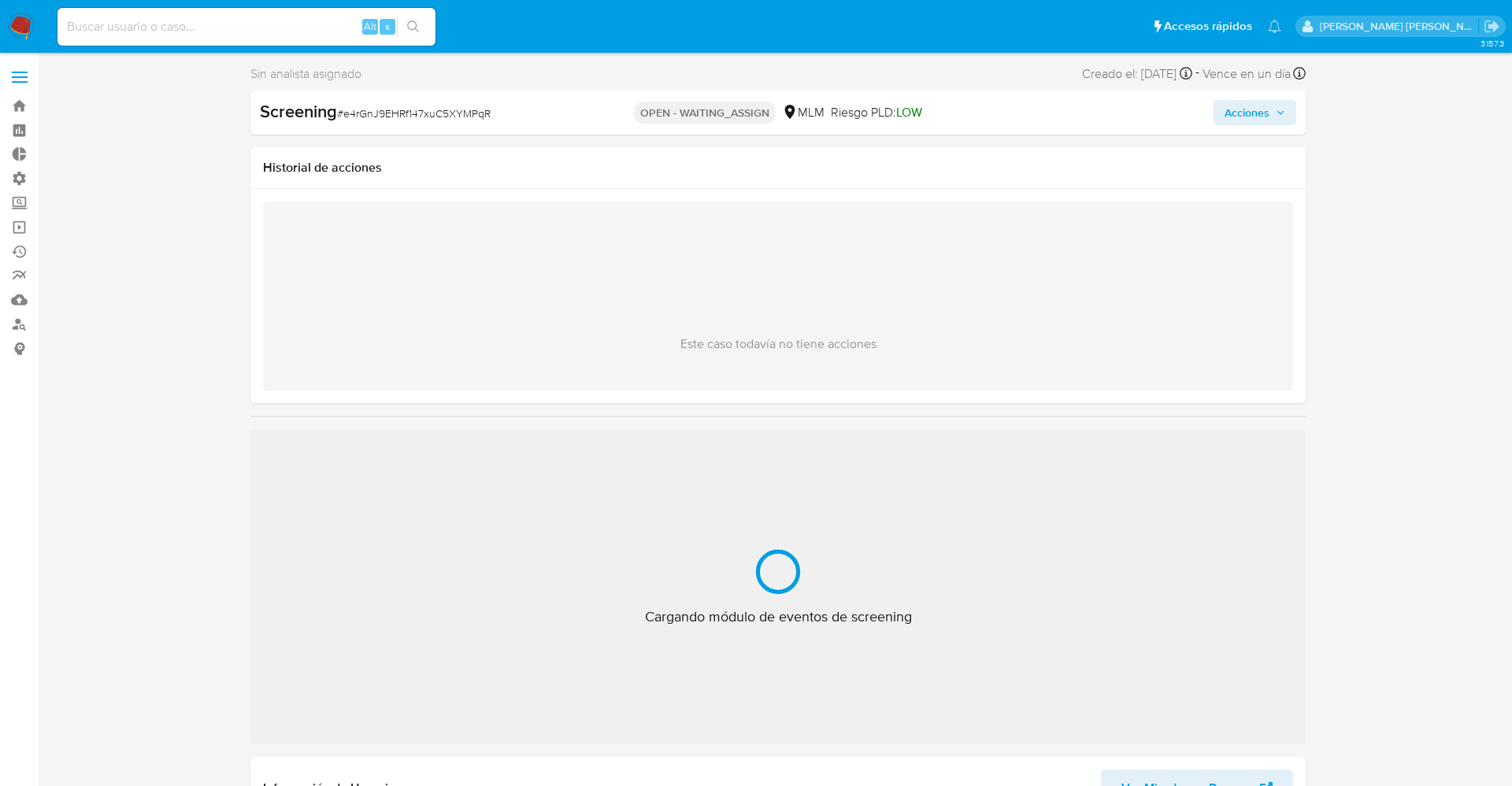
select select "10"
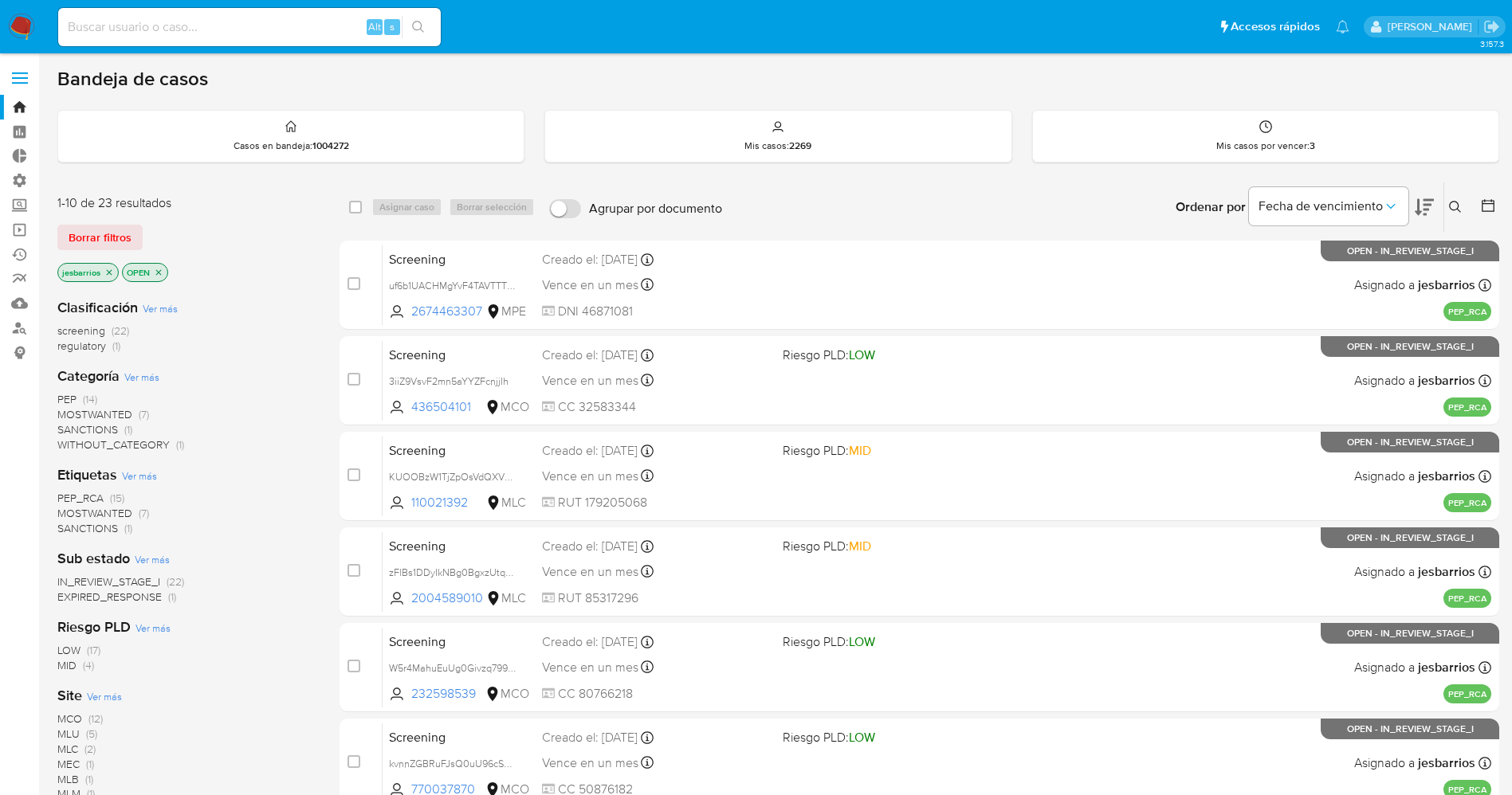
click at [110, 269] on icon "close-filter" at bounding box center [109, 273] width 10 height 10
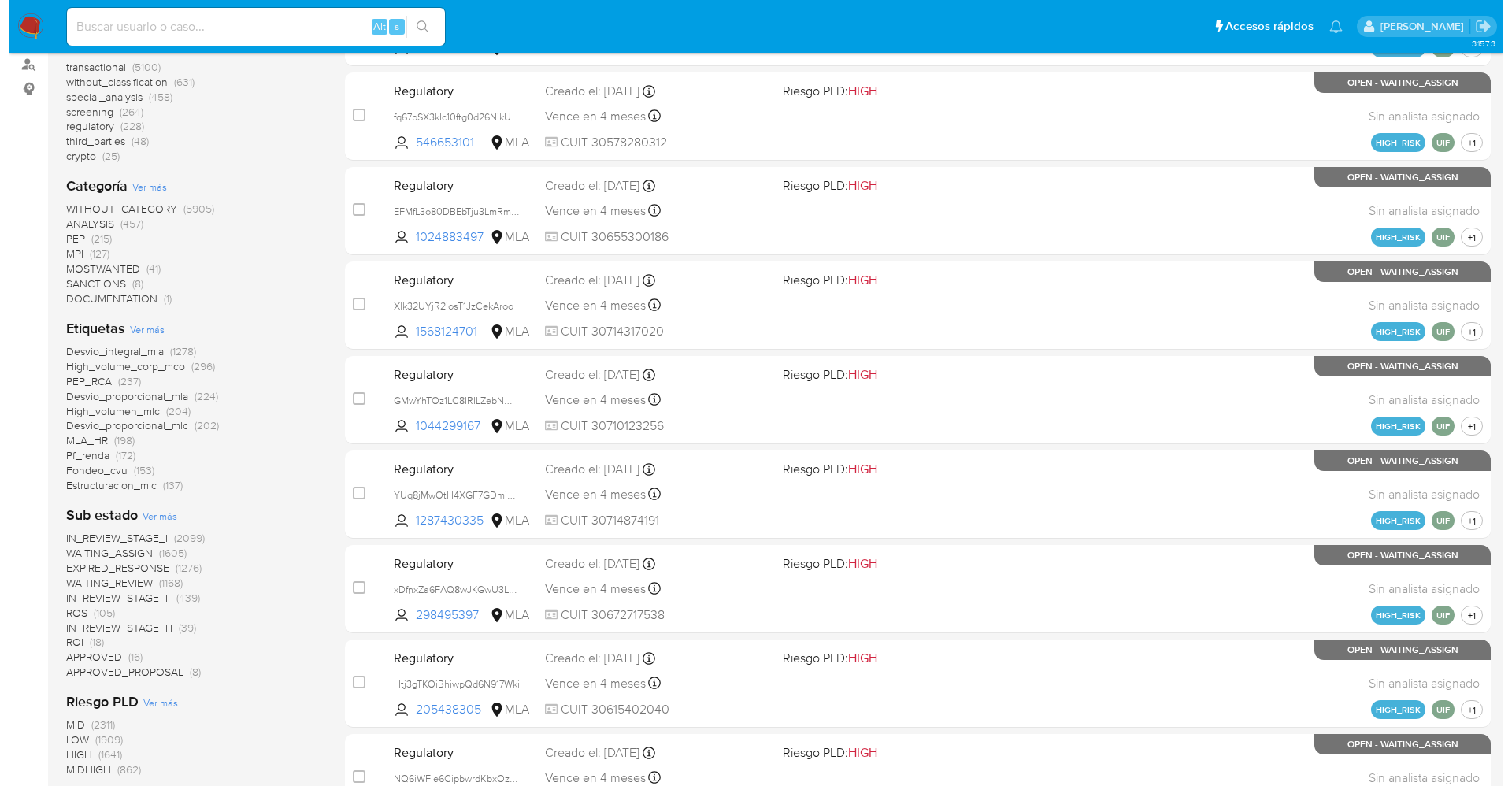
scroll to position [355, 0]
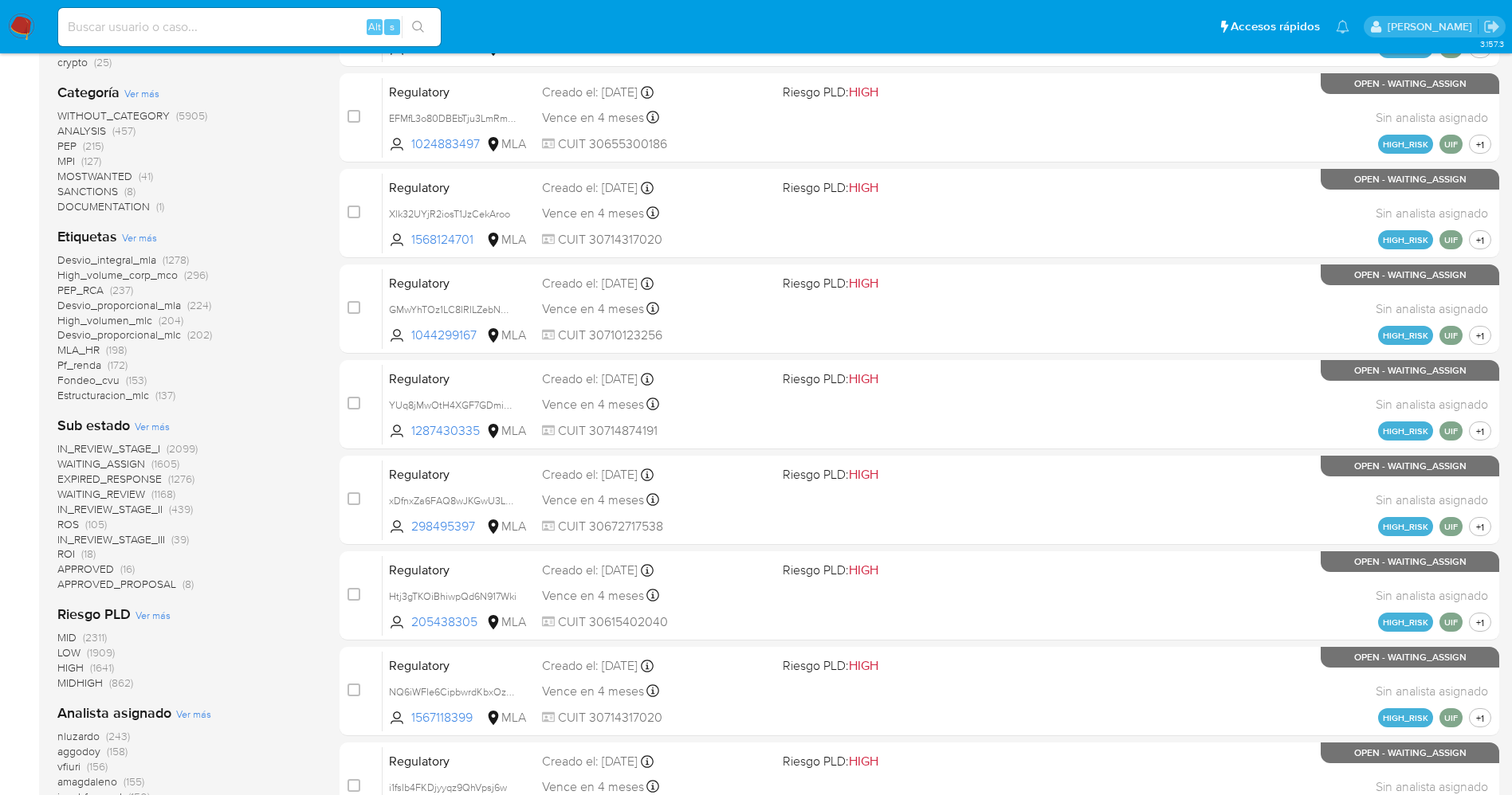
click at [177, 712] on span "Ver más" at bounding box center [194, 713] width 35 height 15
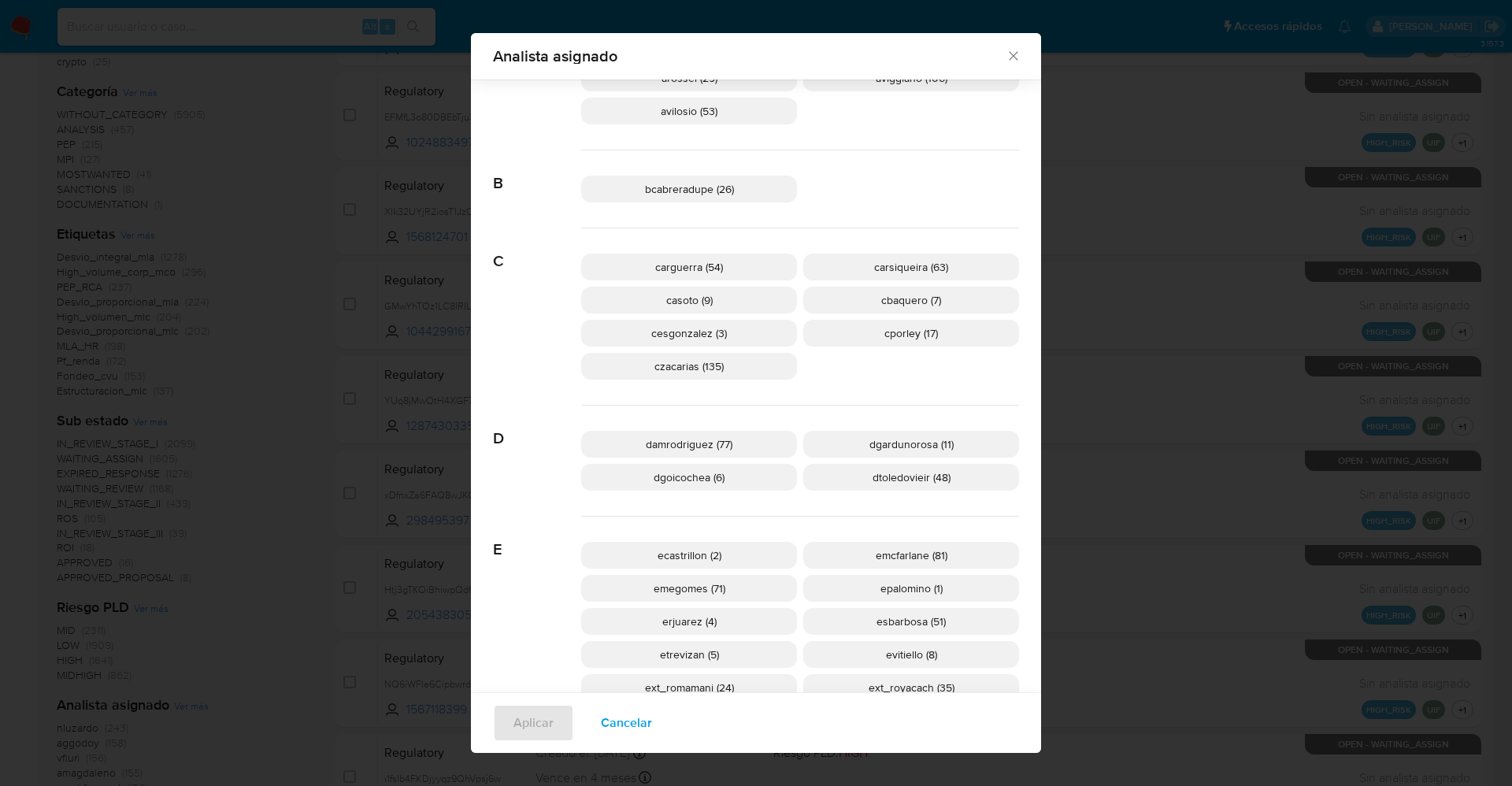
scroll to position [580, 0]
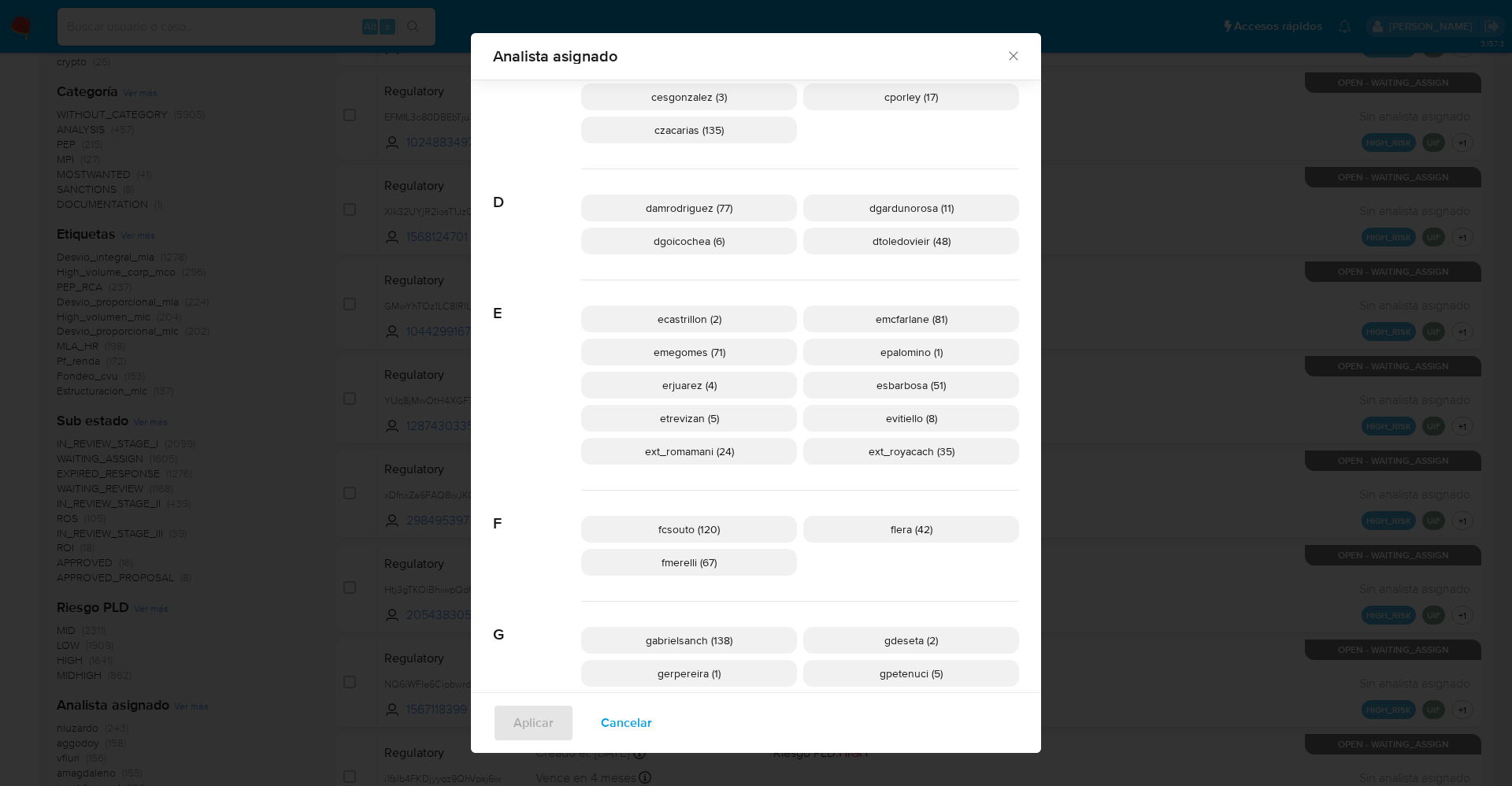
click at [621, 727] on span "Cancelar" at bounding box center [626, 724] width 52 height 35
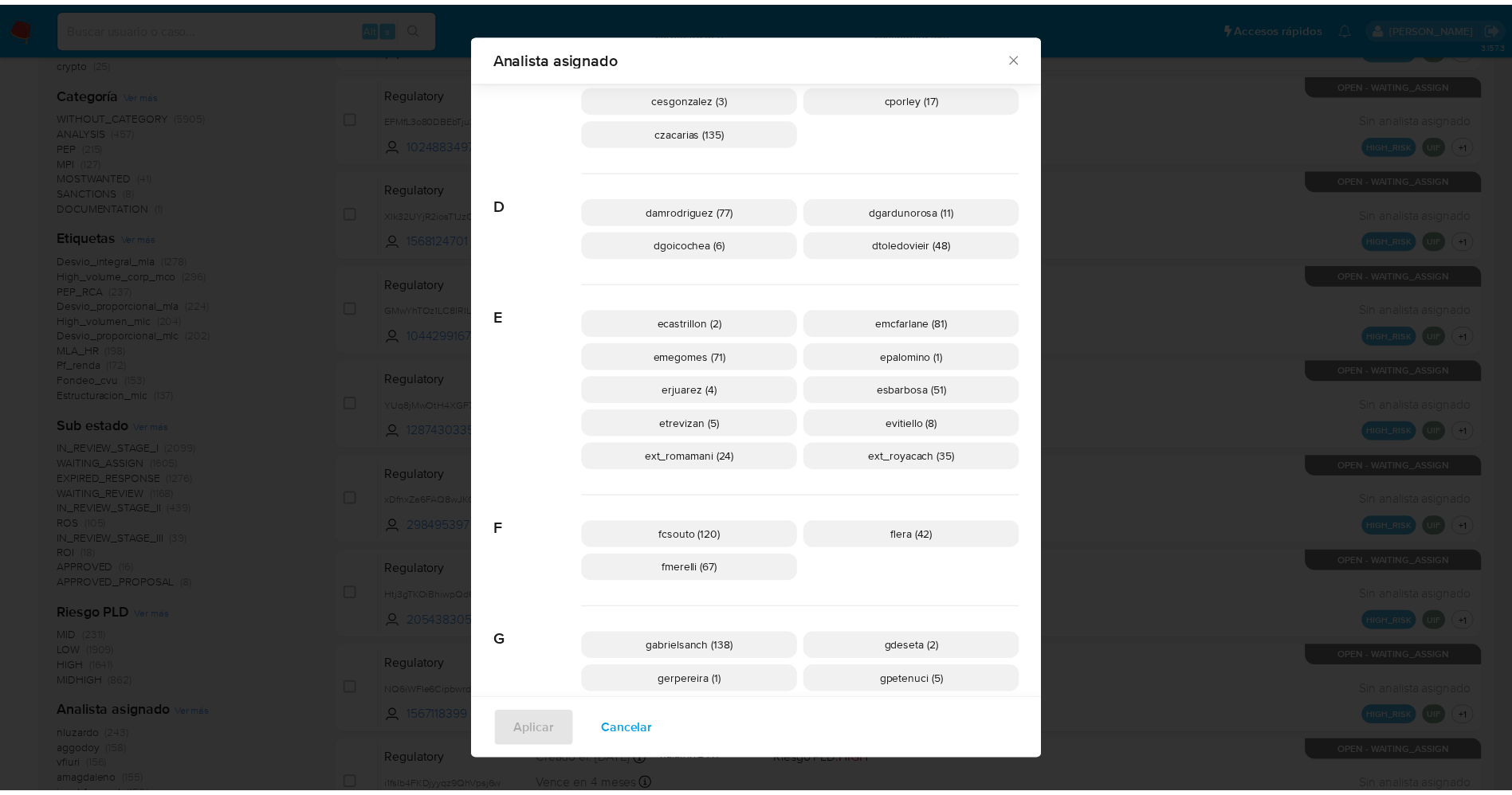
scroll to position [0, 0]
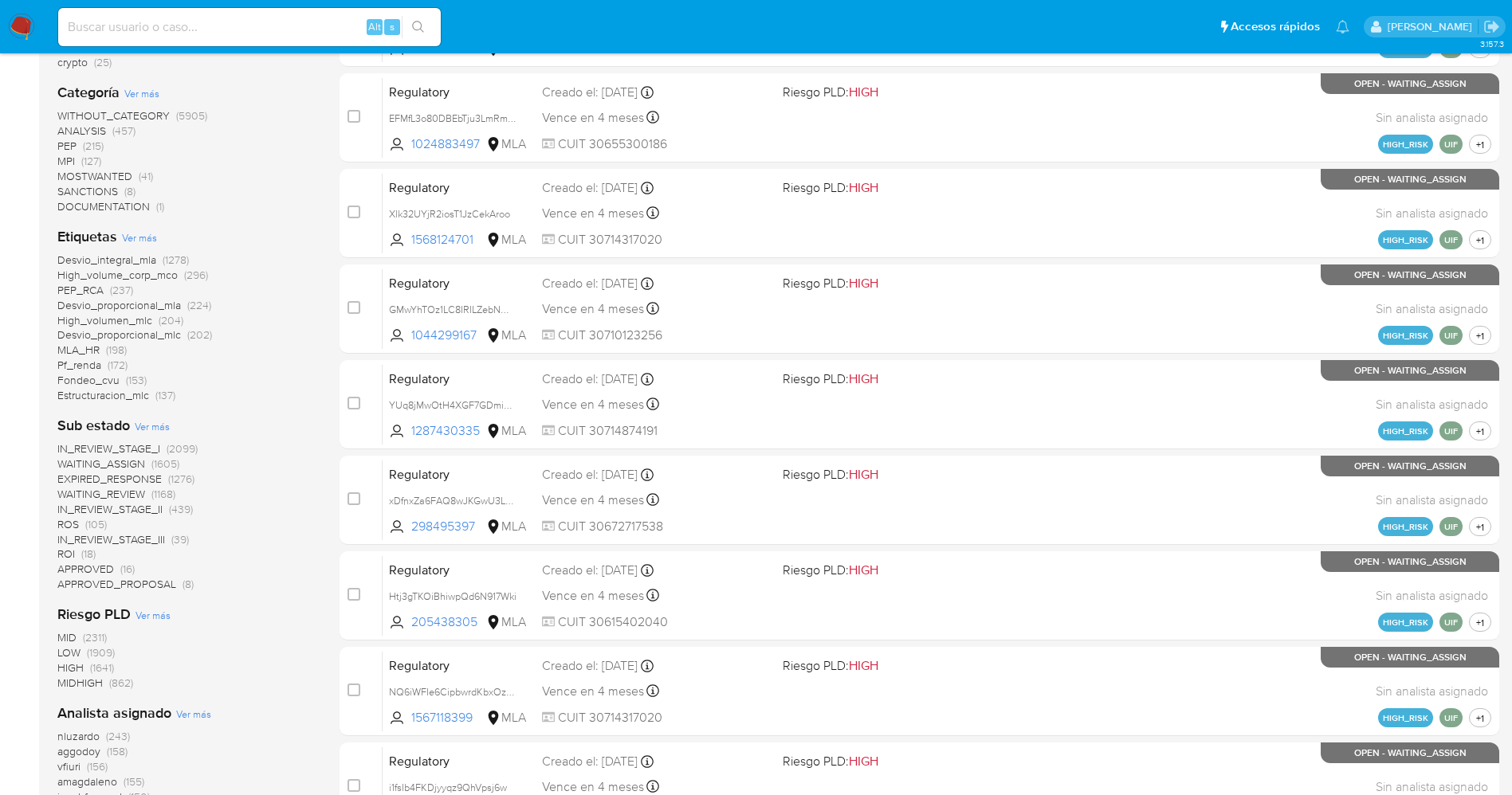
click at [23, 23] on img at bounding box center [21, 27] width 27 height 27
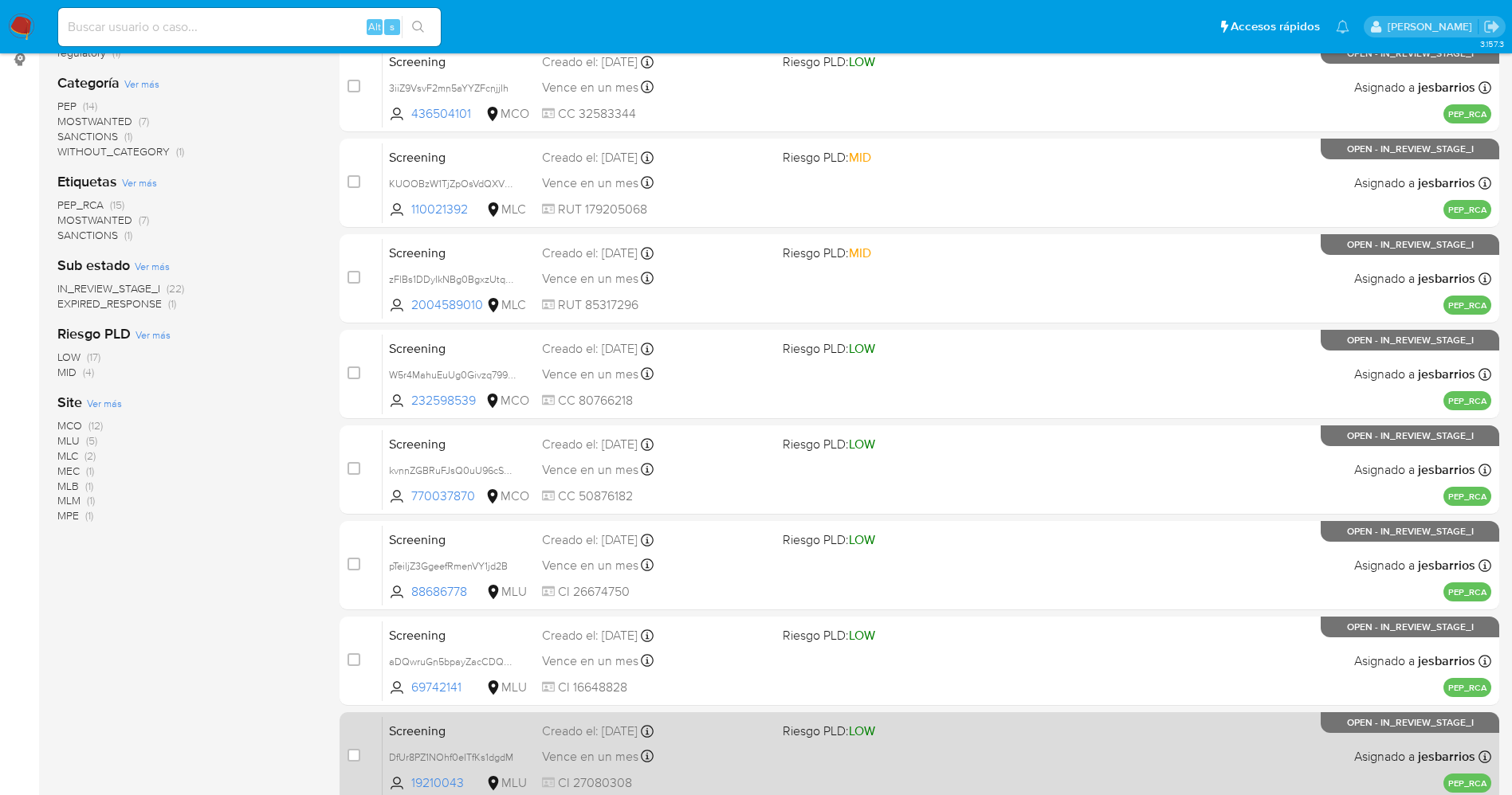
scroll to position [463, 0]
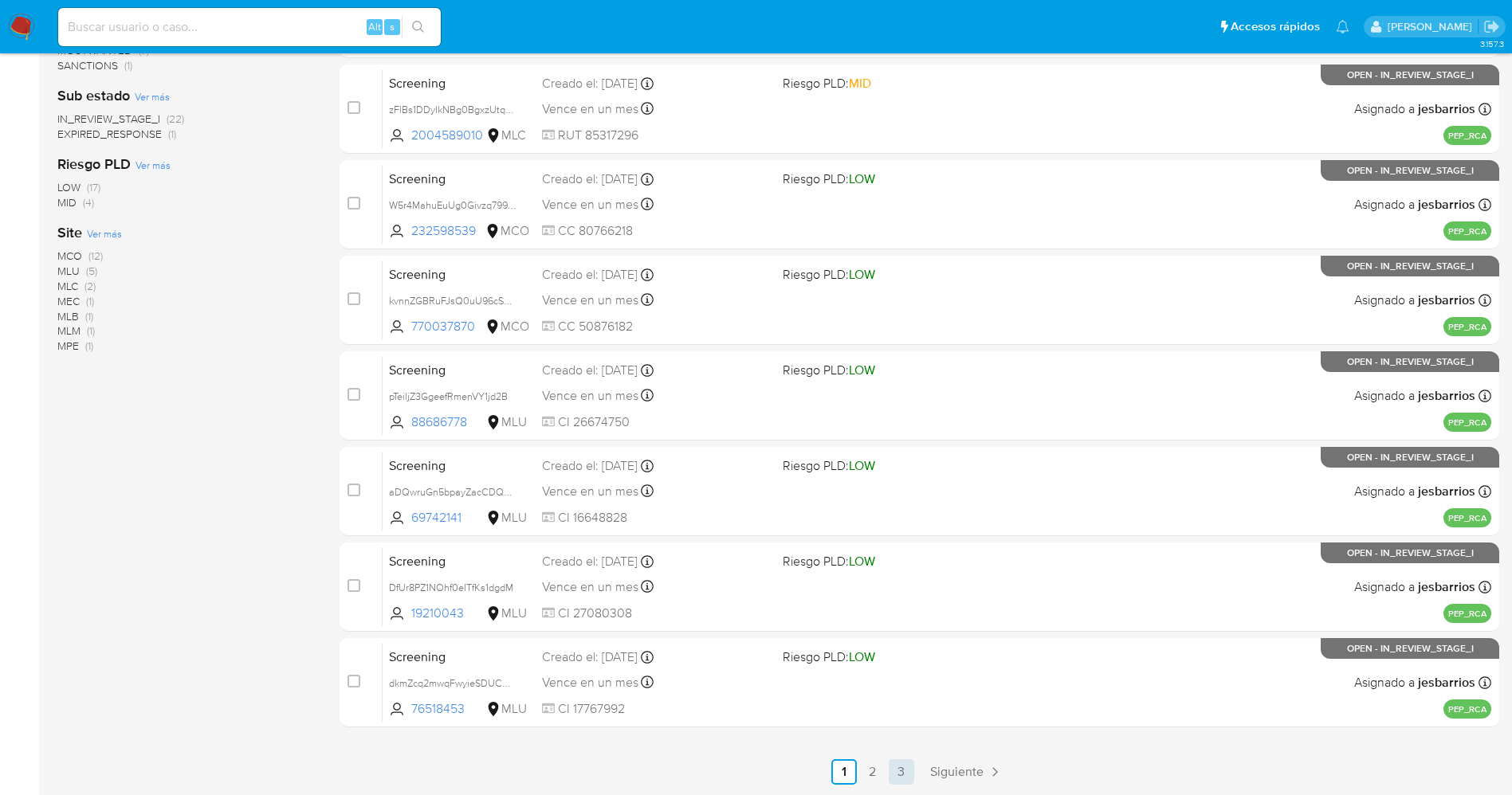
click at [902, 770] on link "3" at bounding box center [902, 772] width 26 height 26
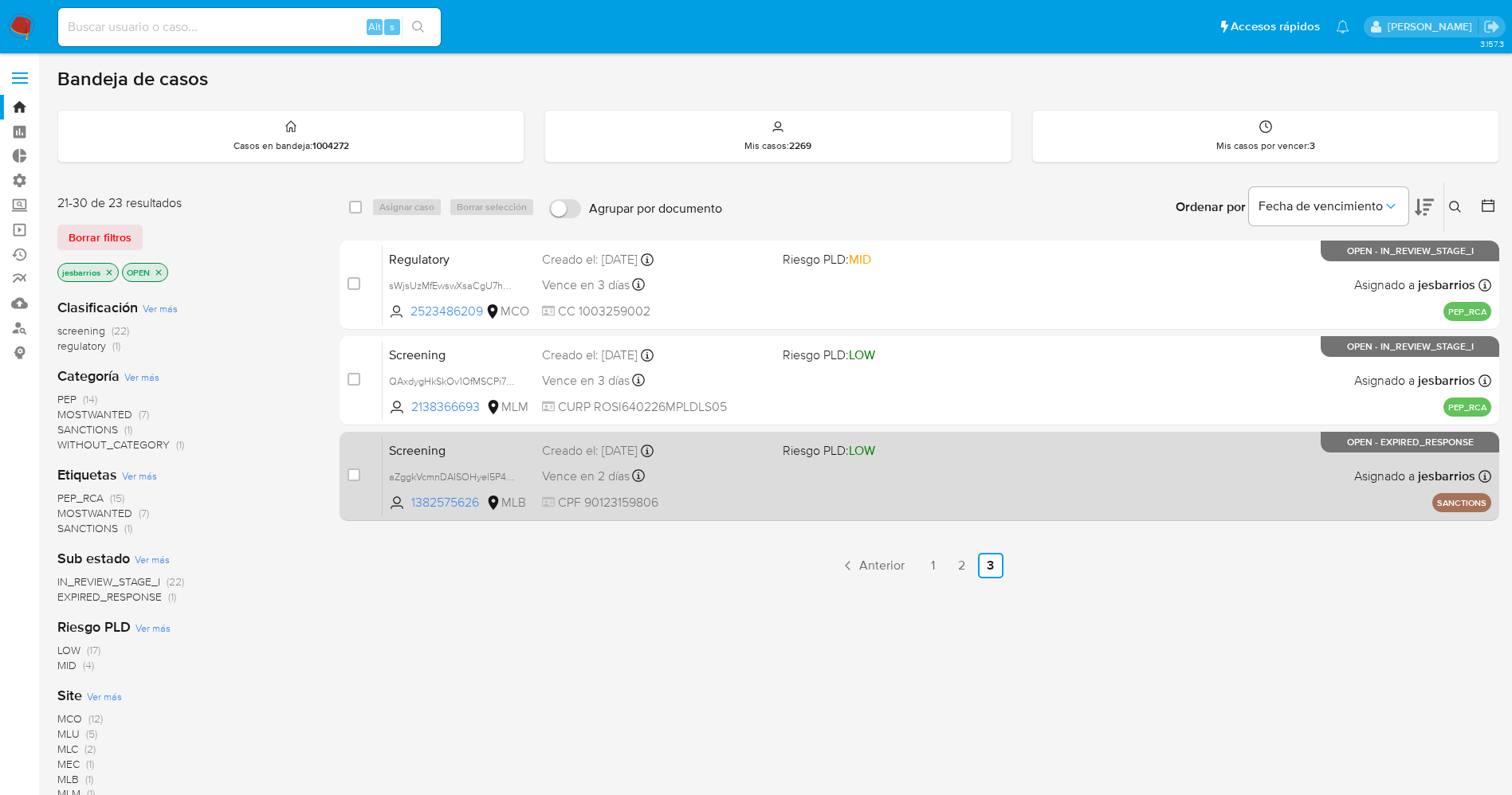
click at [860, 486] on div "Screening aZggkVcmnDAISOHyel5P4sb0 1382575626 MLB Riesgo PLD: LOW Creado el: 09…" at bounding box center [936, 476] width 1109 height 81
click at [349, 486] on div "case-item-checkbox No es posible asignar el caso" at bounding box center [366, 476] width 35 height 81
click at [348, 474] on input "checkbox" at bounding box center [354, 475] width 13 height 13
checkbox input "true"
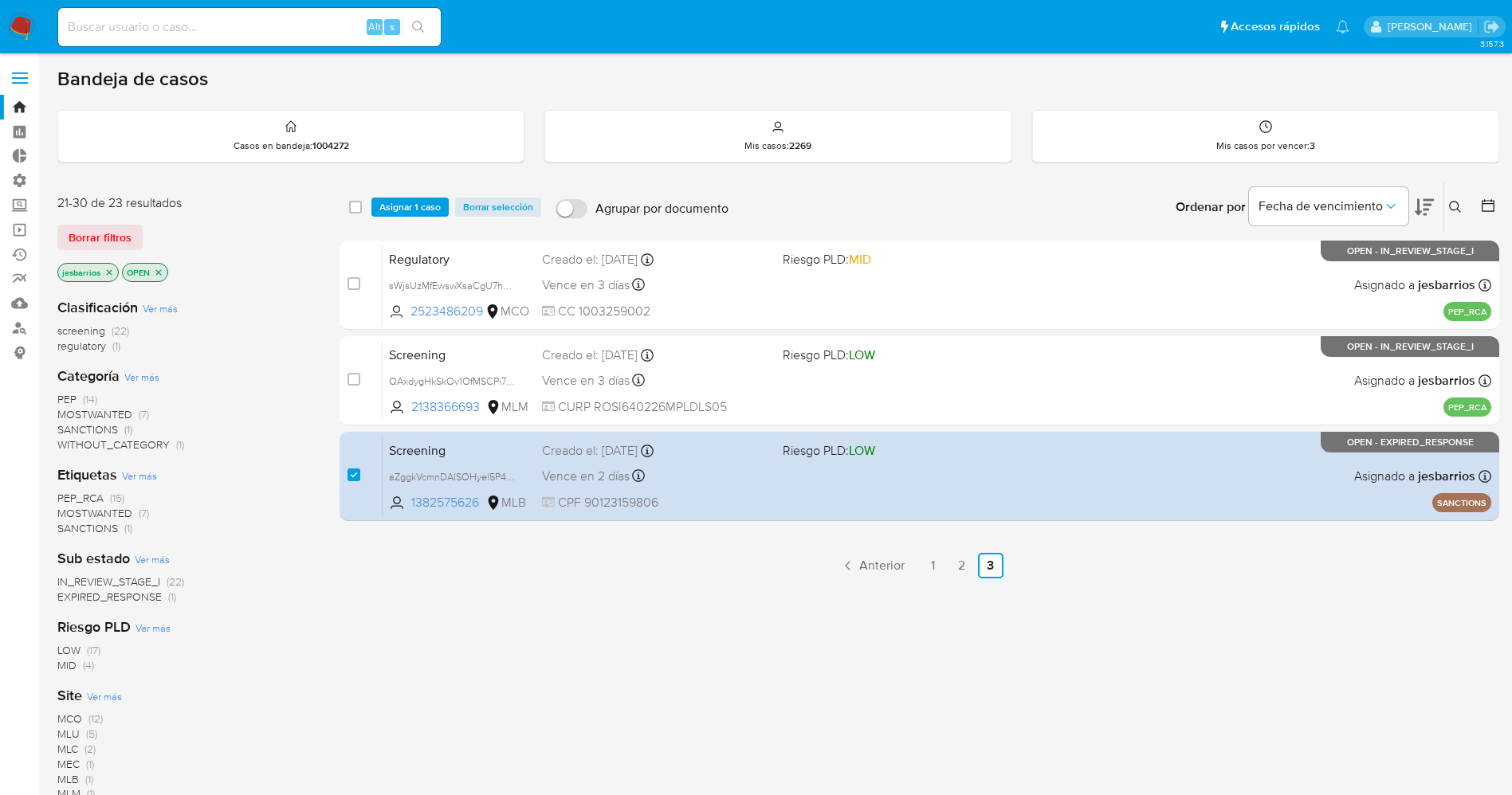
click at [409, 196] on div "select-all-cases-checkbox Asignar 1 caso Borrar selección Agrupar por documento…" at bounding box center [920, 207] width 1160 height 49
click at [414, 199] on span "Asignar 1 caso" at bounding box center [410, 207] width 61 height 16
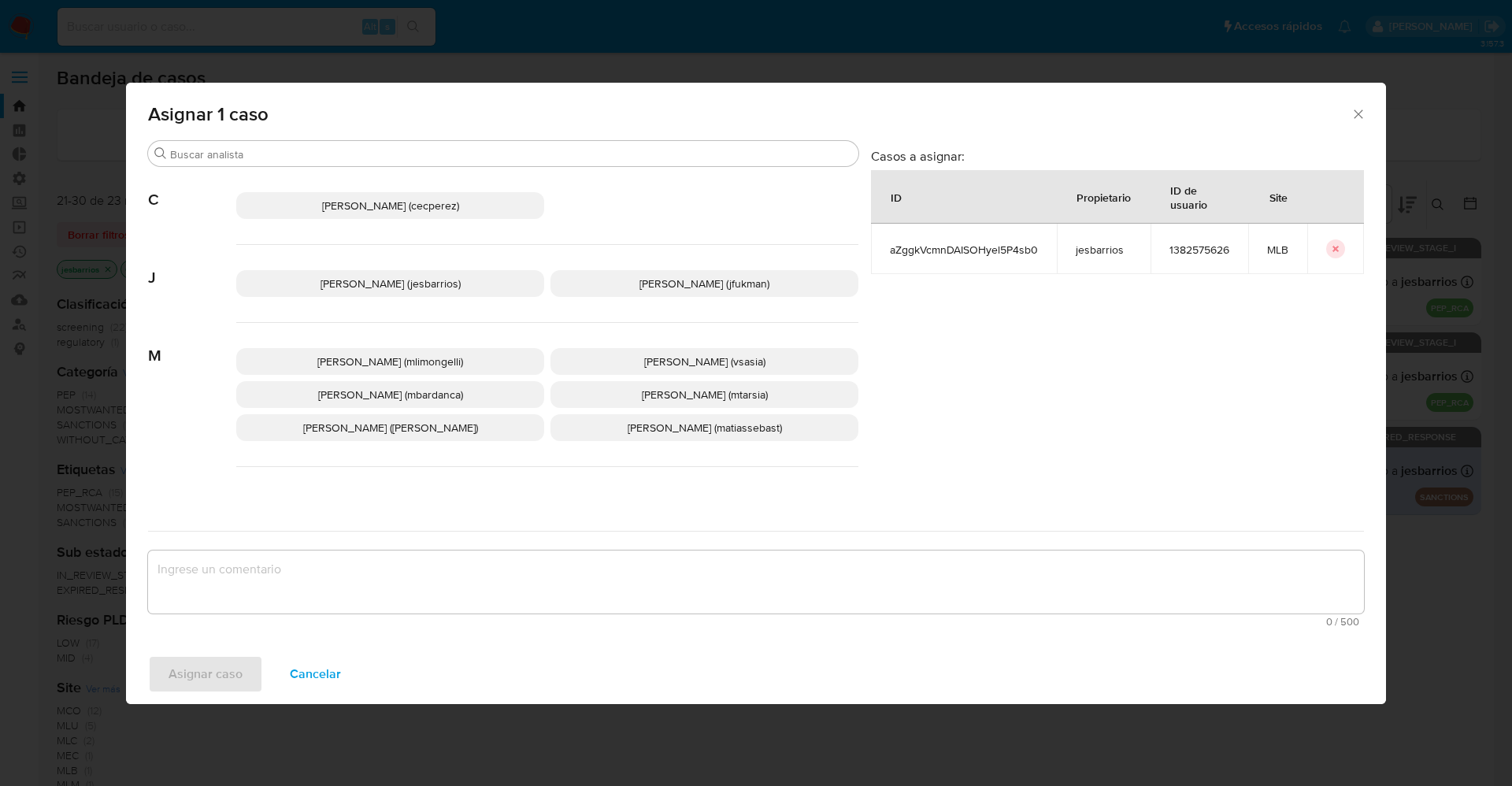
click at [387, 282] on span "Jesica Iris Barrios Leita (jesbarrios)" at bounding box center [390, 283] width 140 height 16
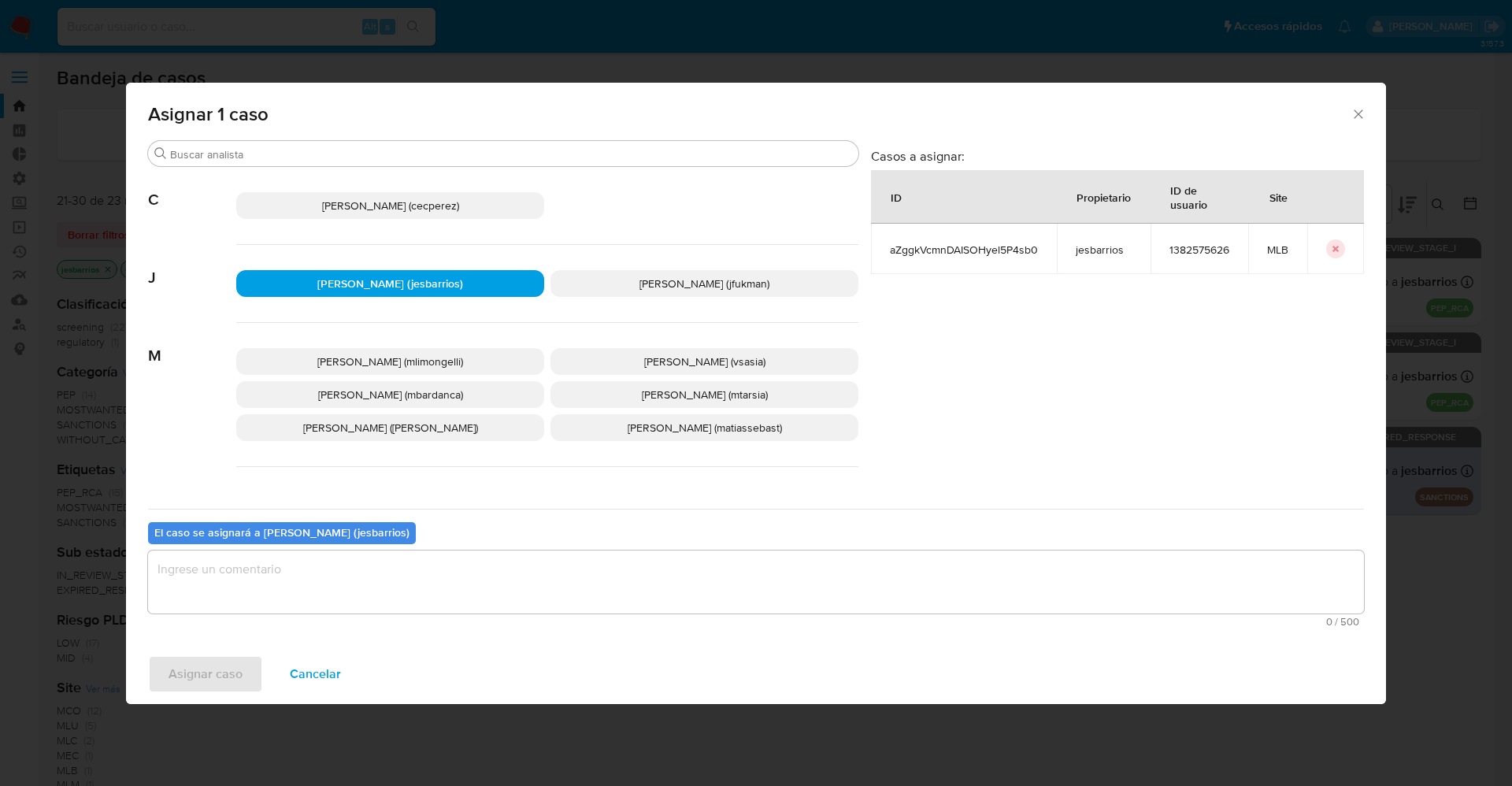
click at [351, 579] on textarea "assign-modal" at bounding box center [756, 581] width 1216 height 63
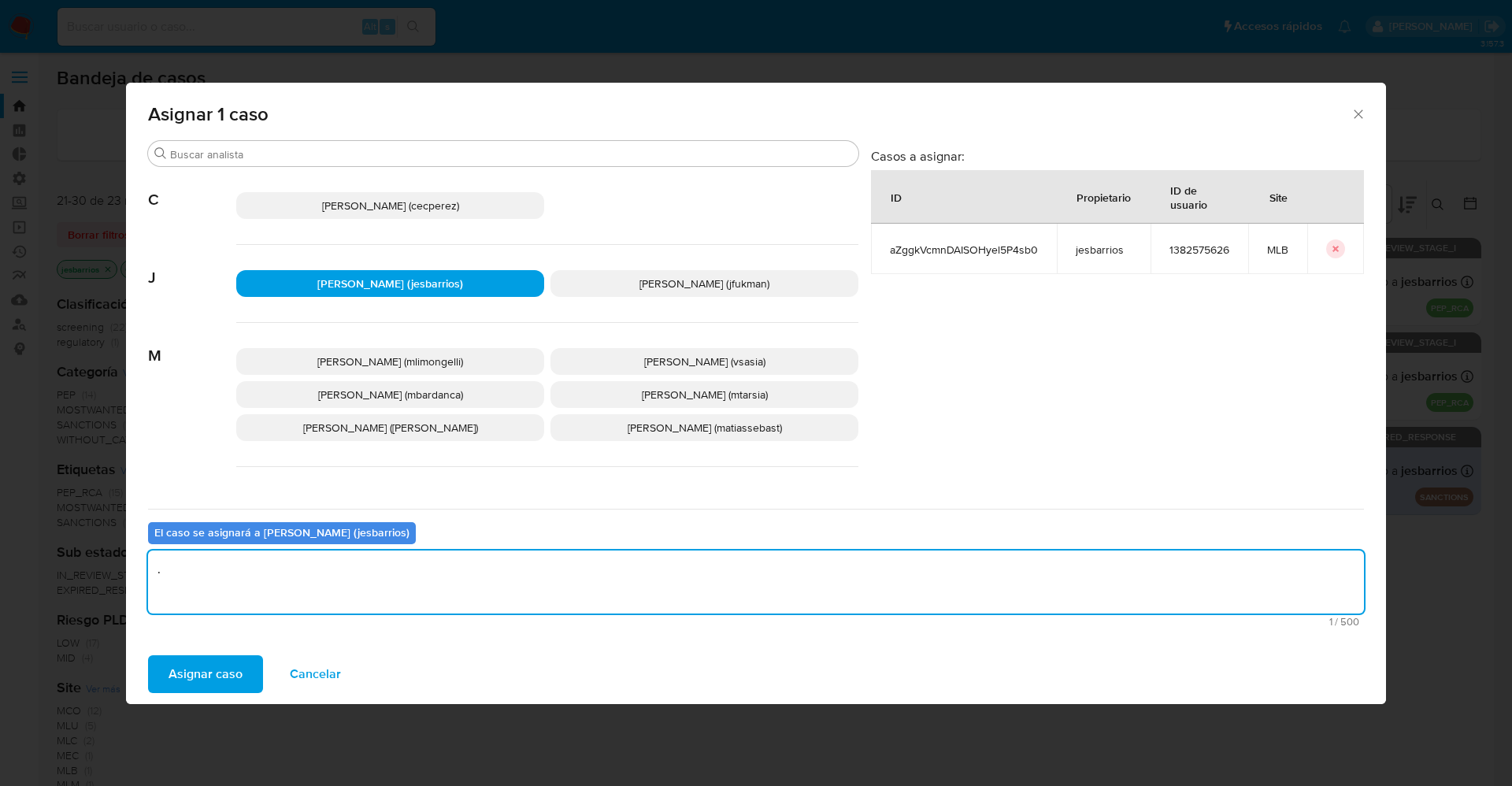
type textarea "."
click at [183, 677] on span "Asignar caso" at bounding box center [205, 674] width 74 height 35
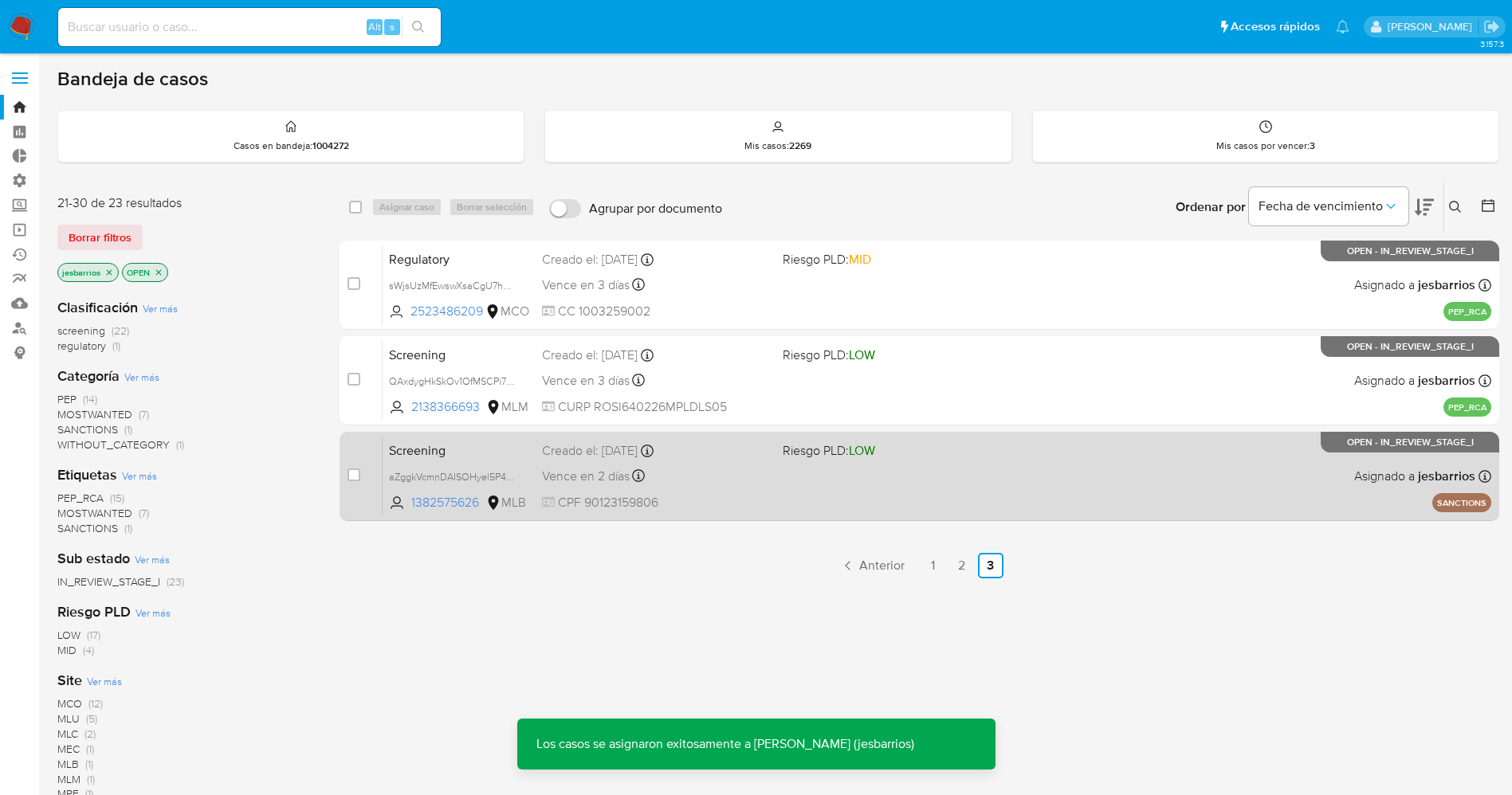
click at [826, 473] on div "Screening aZggkVcmnDAISOHyel5P4sb0 1382575626 MLB Riesgo PLD: LOW Creado el: 09…" at bounding box center [936, 476] width 1109 height 81
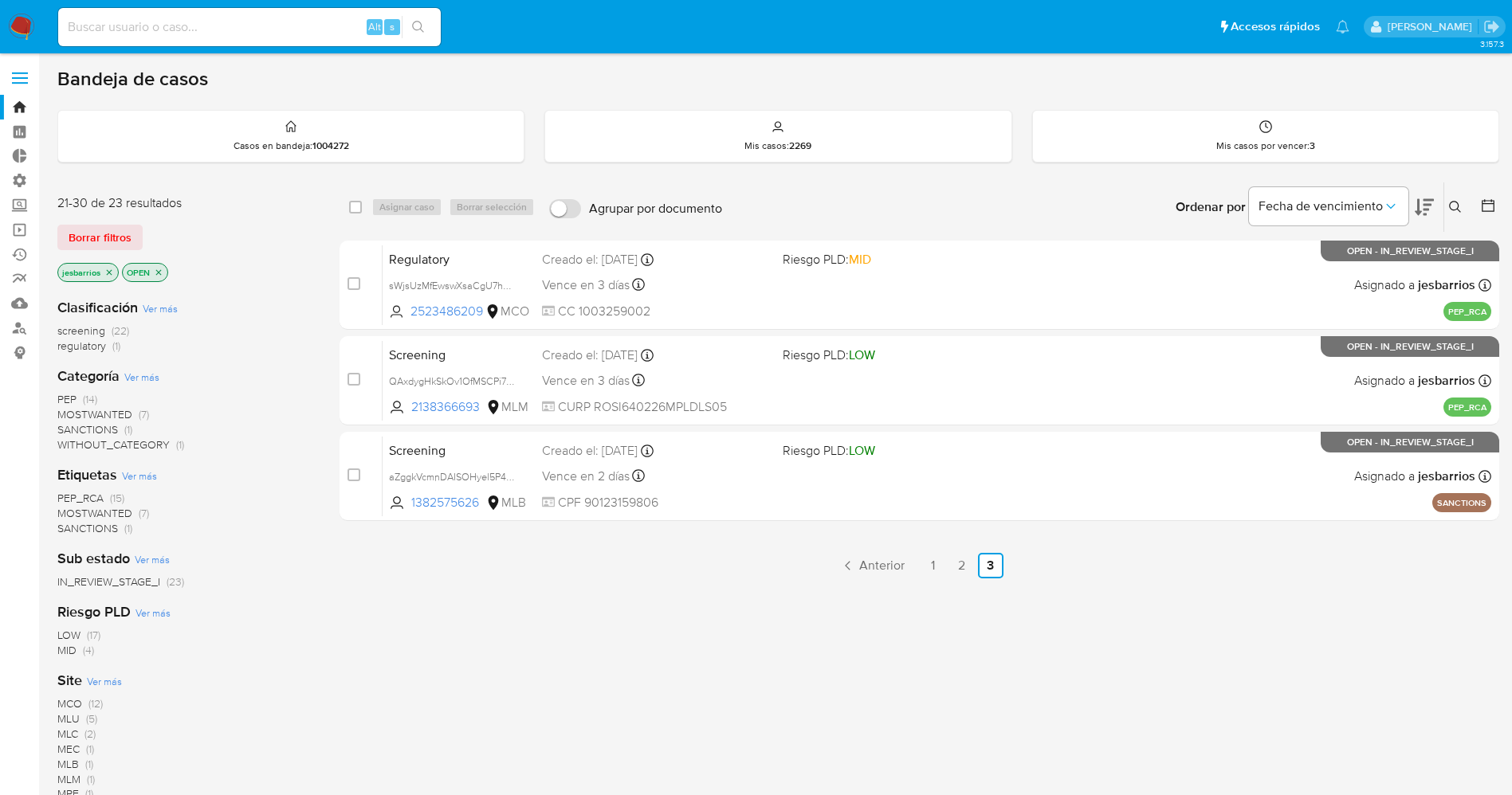
click at [23, 16] on img at bounding box center [21, 27] width 27 height 27
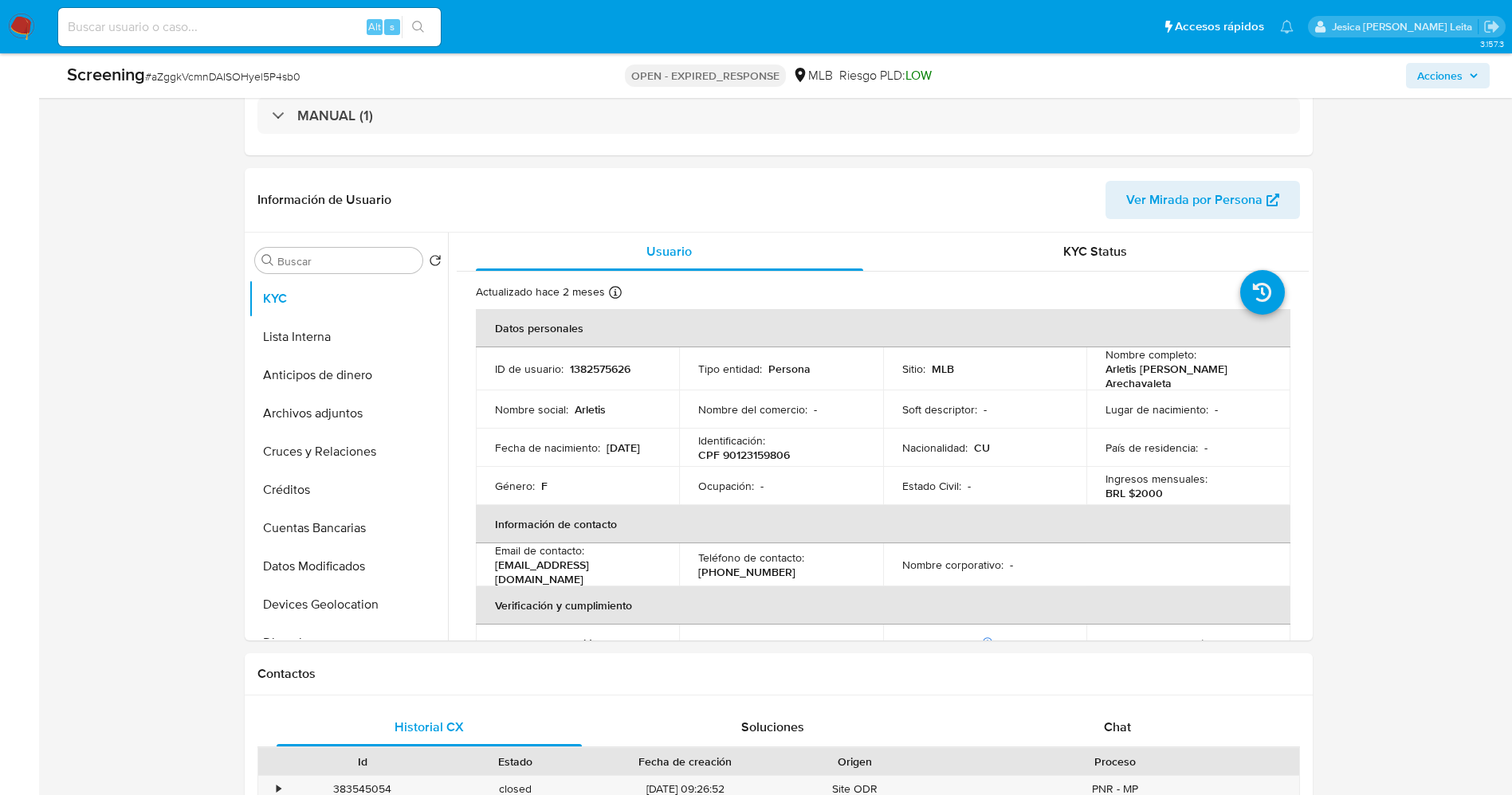
select select "10"
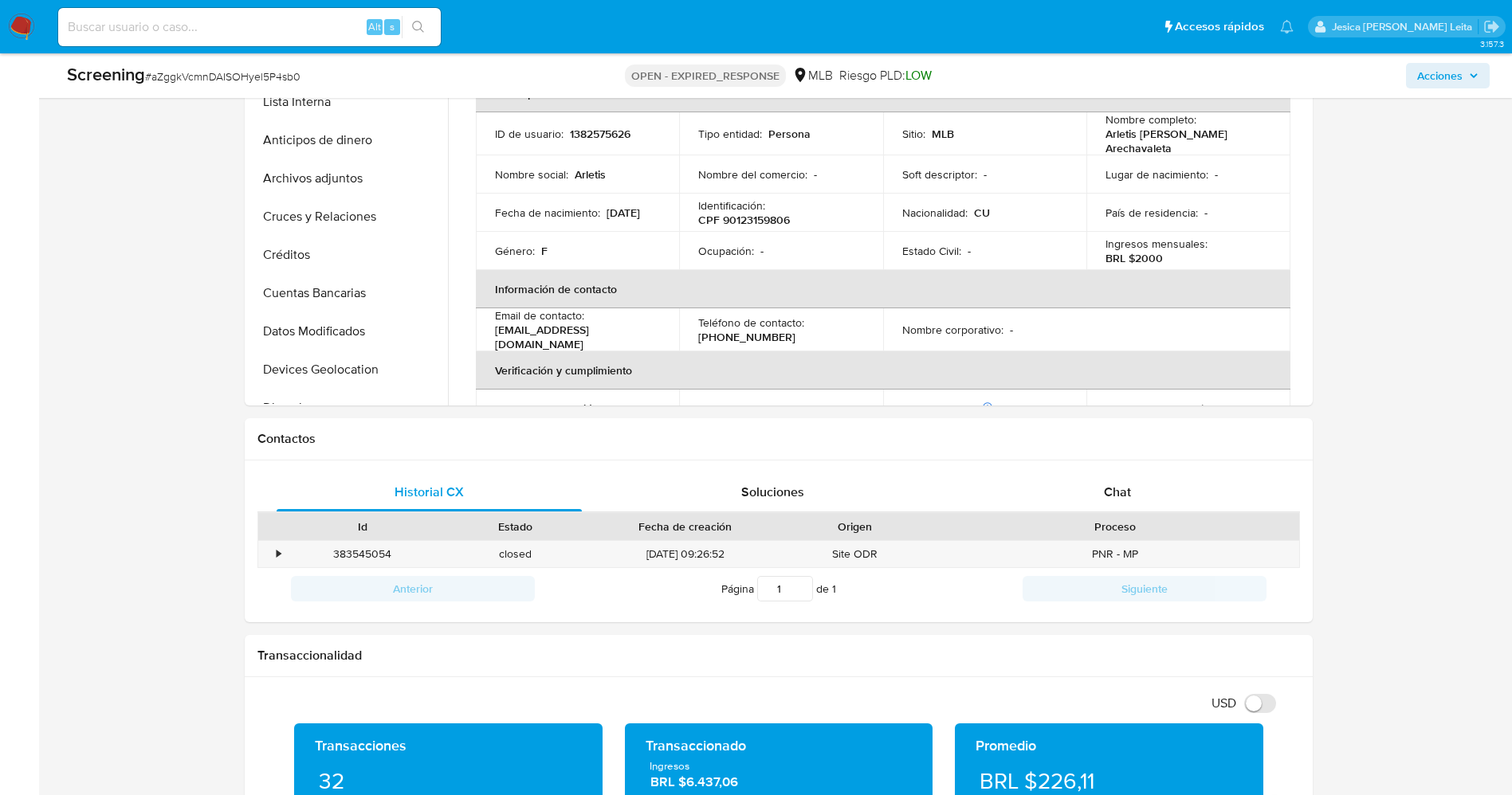
scroll to position [717, 0]
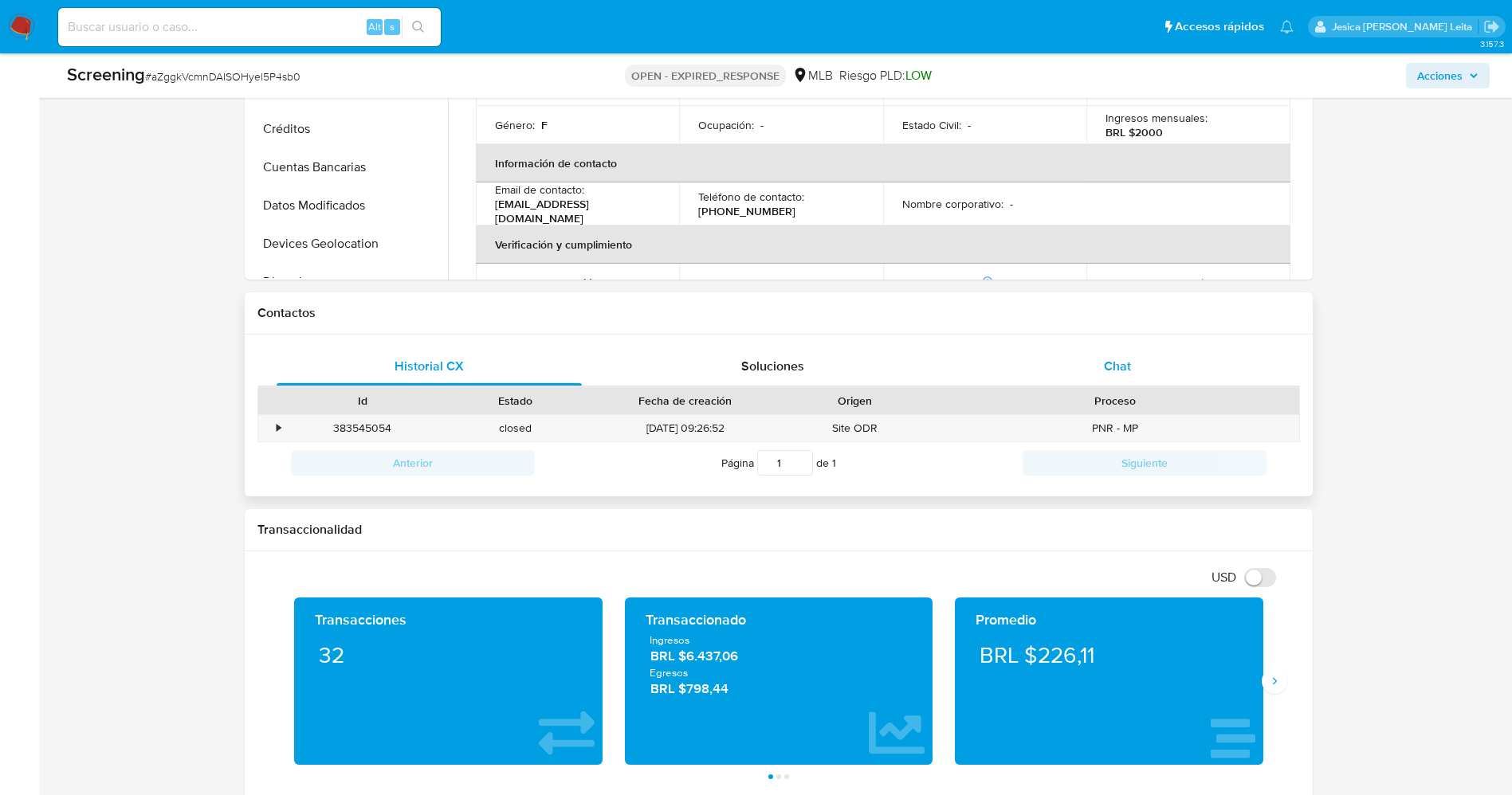
click at [1138, 354] on div "Chat" at bounding box center [1118, 366] width 307 height 38
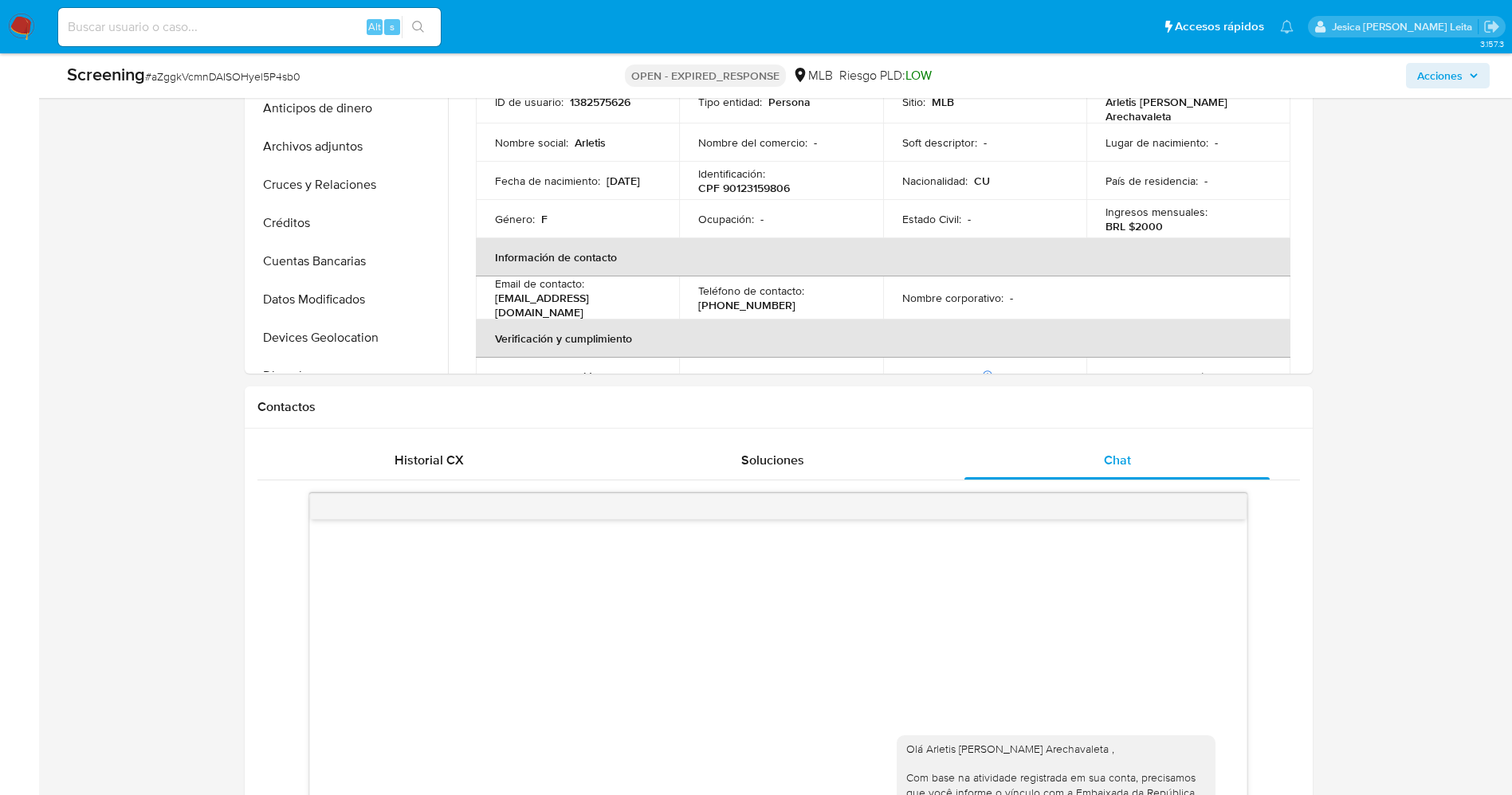
scroll to position [478, 0]
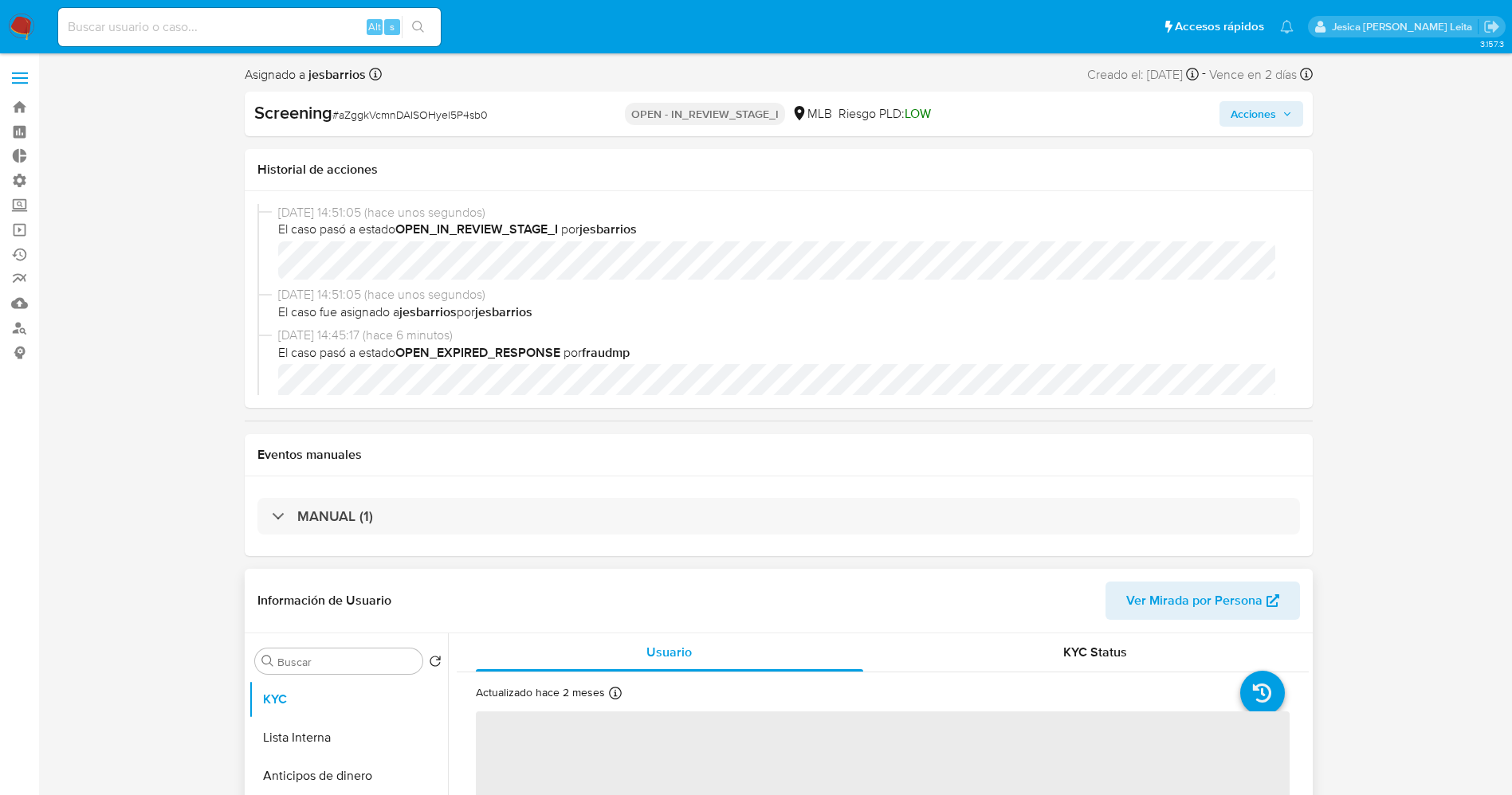
select select "10"
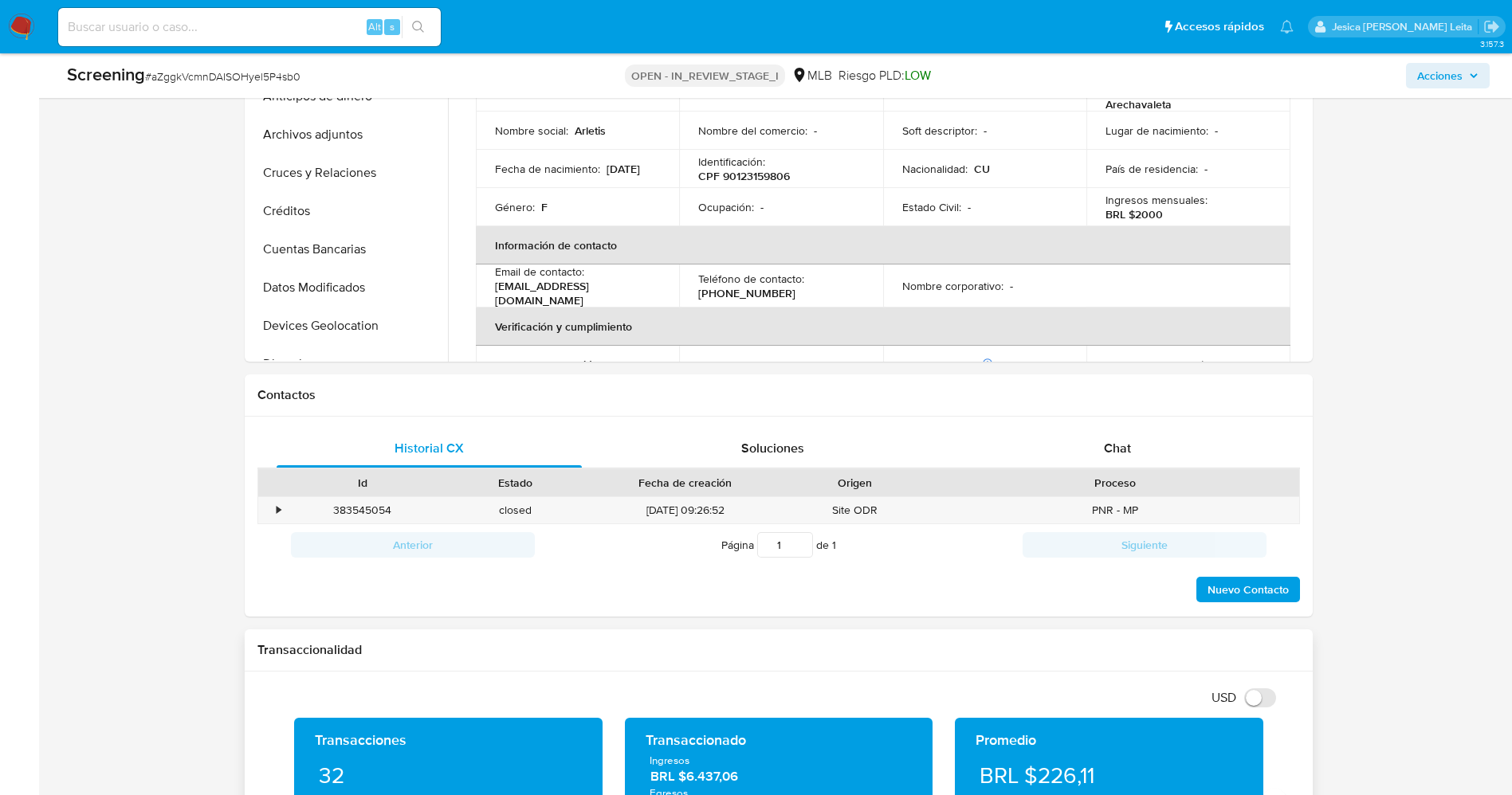
scroll to position [717, 0]
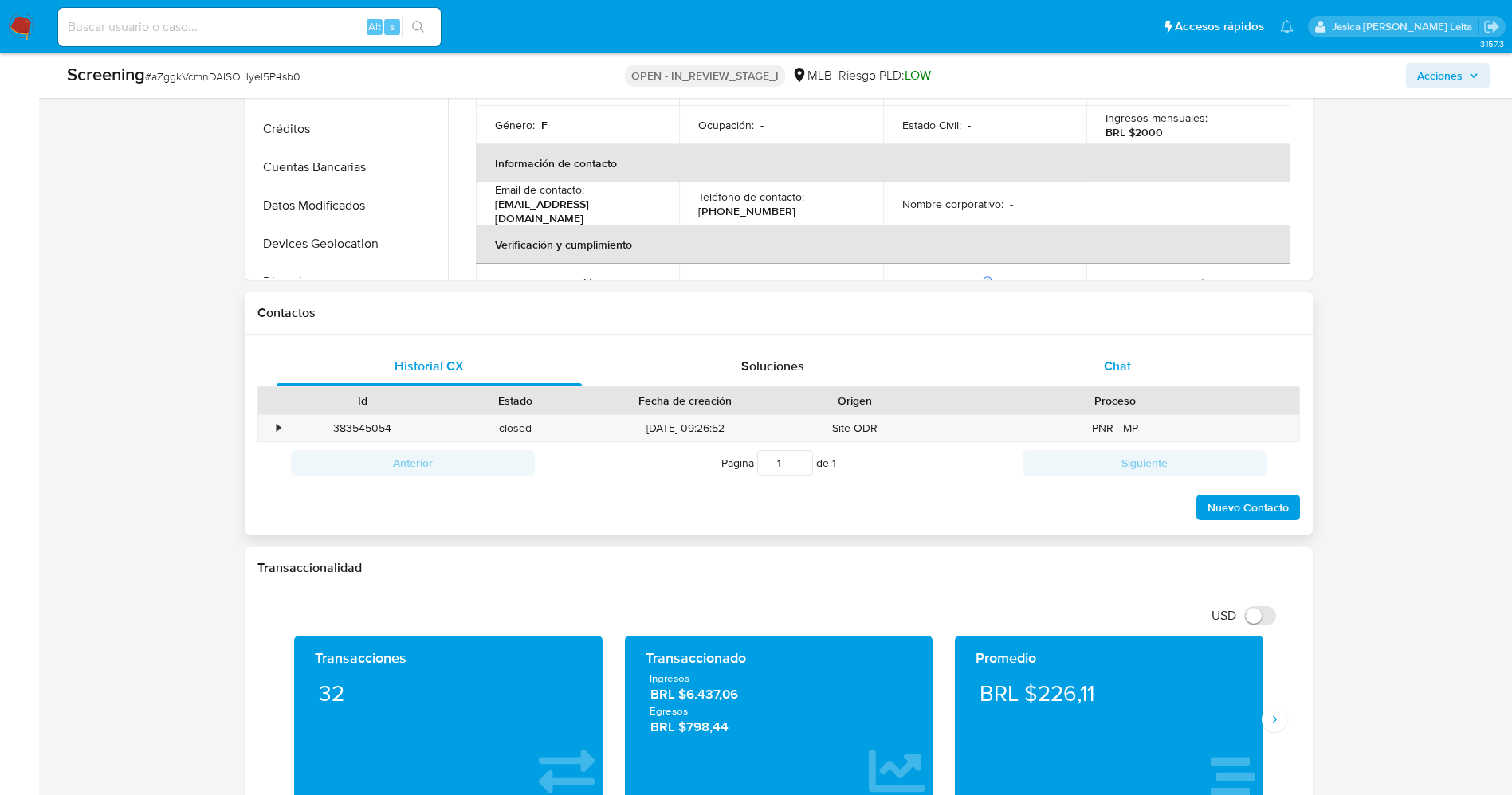
click at [1137, 375] on div "Chat" at bounding box center [1118, 366] width 307 height 38
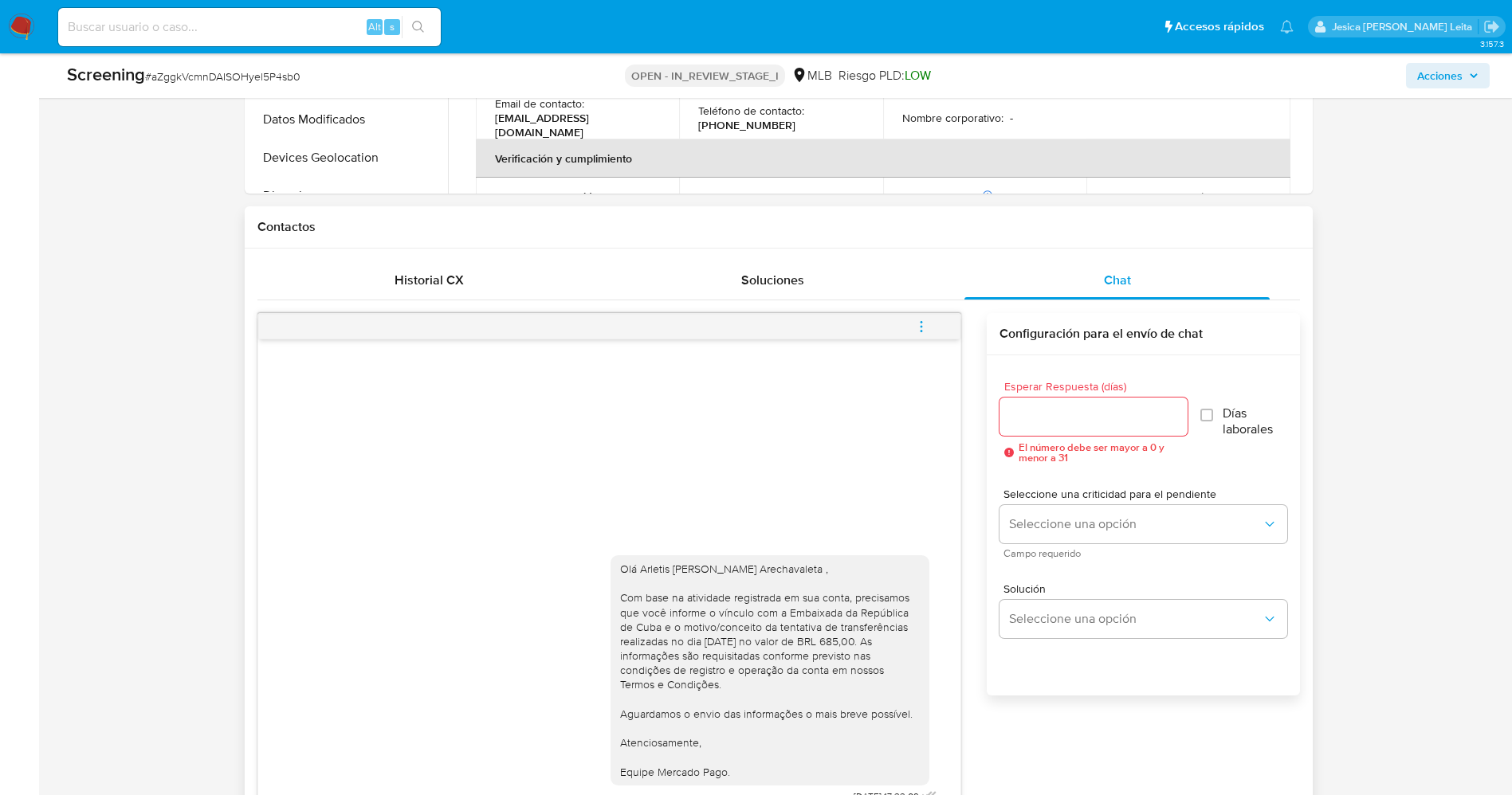
scroll to position [836, 0]
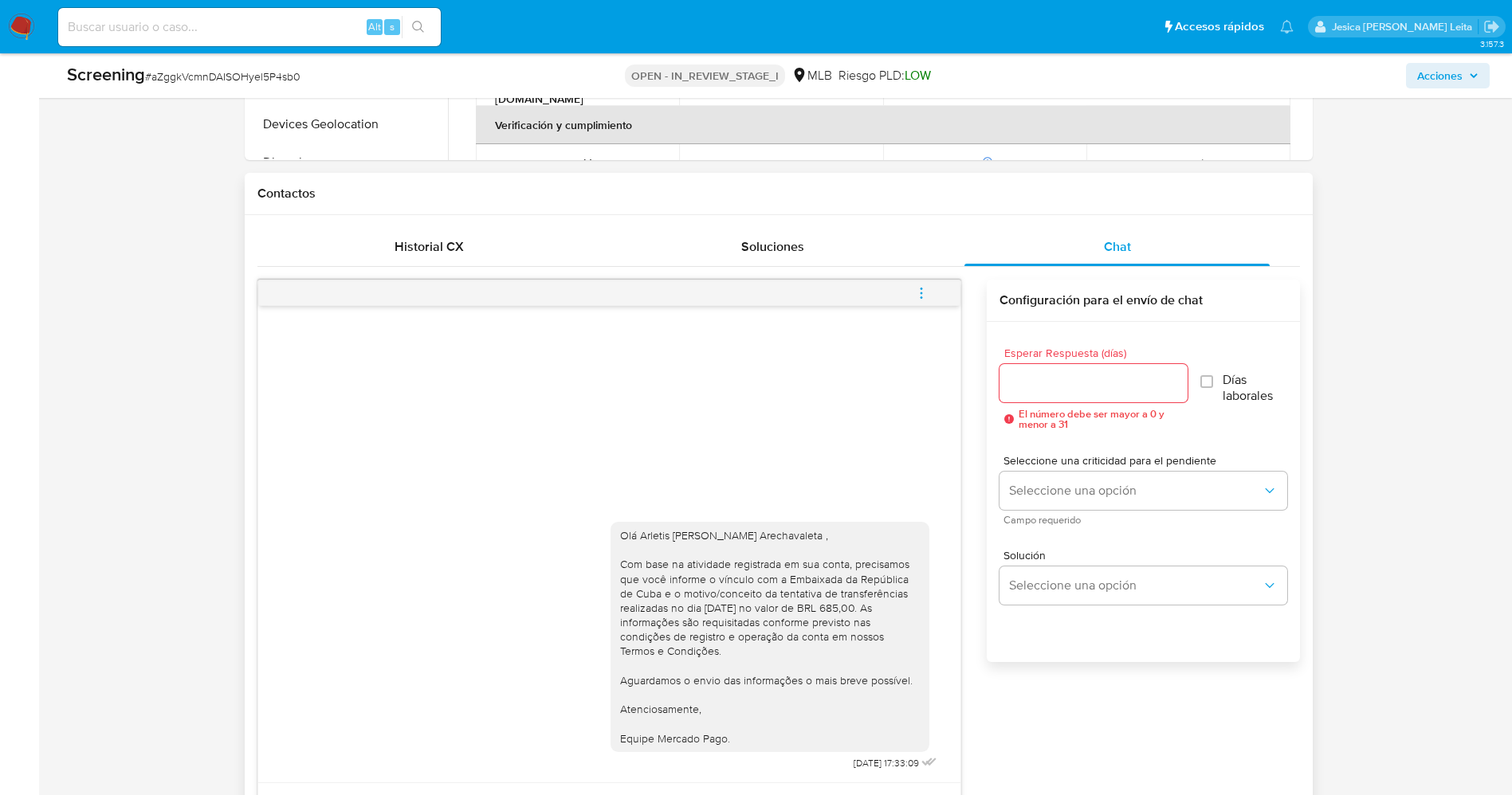
drag, startPoint x: 618, startPoint y: 532, endPoint x: 723, endPoint y: 611, distance: 131.4
click at [756, 764] on div "Olá Arletis [PERSON_NAME] Arechavaleta , Com base na atividade registrada em su…" at bounding box center [775, 642] width 330 height 264
copy div "Olá Arletis [PERSON_NAME] Arechavaleta , Com base na atividade registrada em su…"
click at [1023, 389] on input "Esperar Respuesta (días)" at bounding box center [1093, 382] width 188 height 21
type input "1"
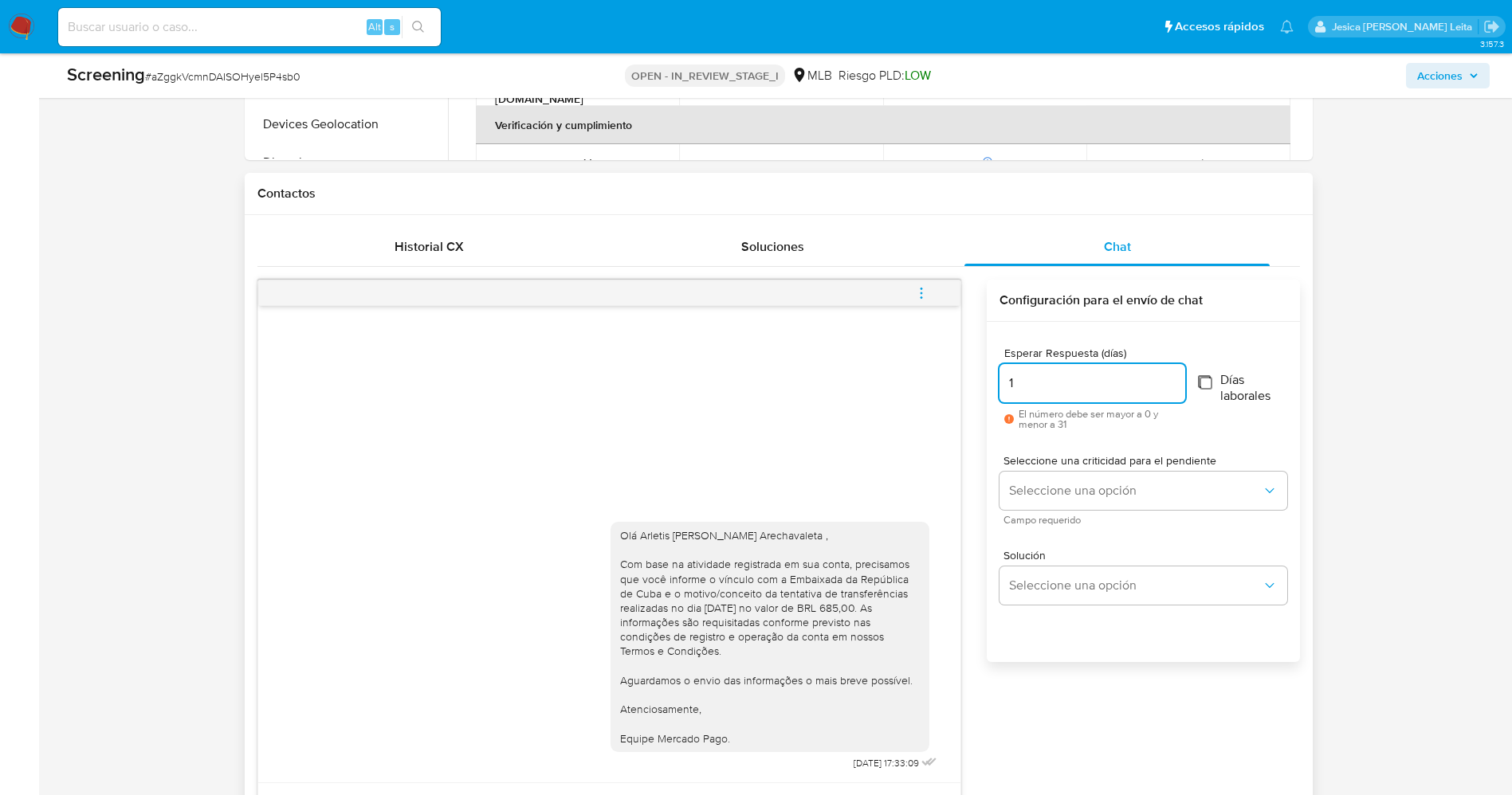
click at [1210, 387] on input "Días laborales" at bounding box center [1203, 381] width 13 height 13
checkbox input "true"
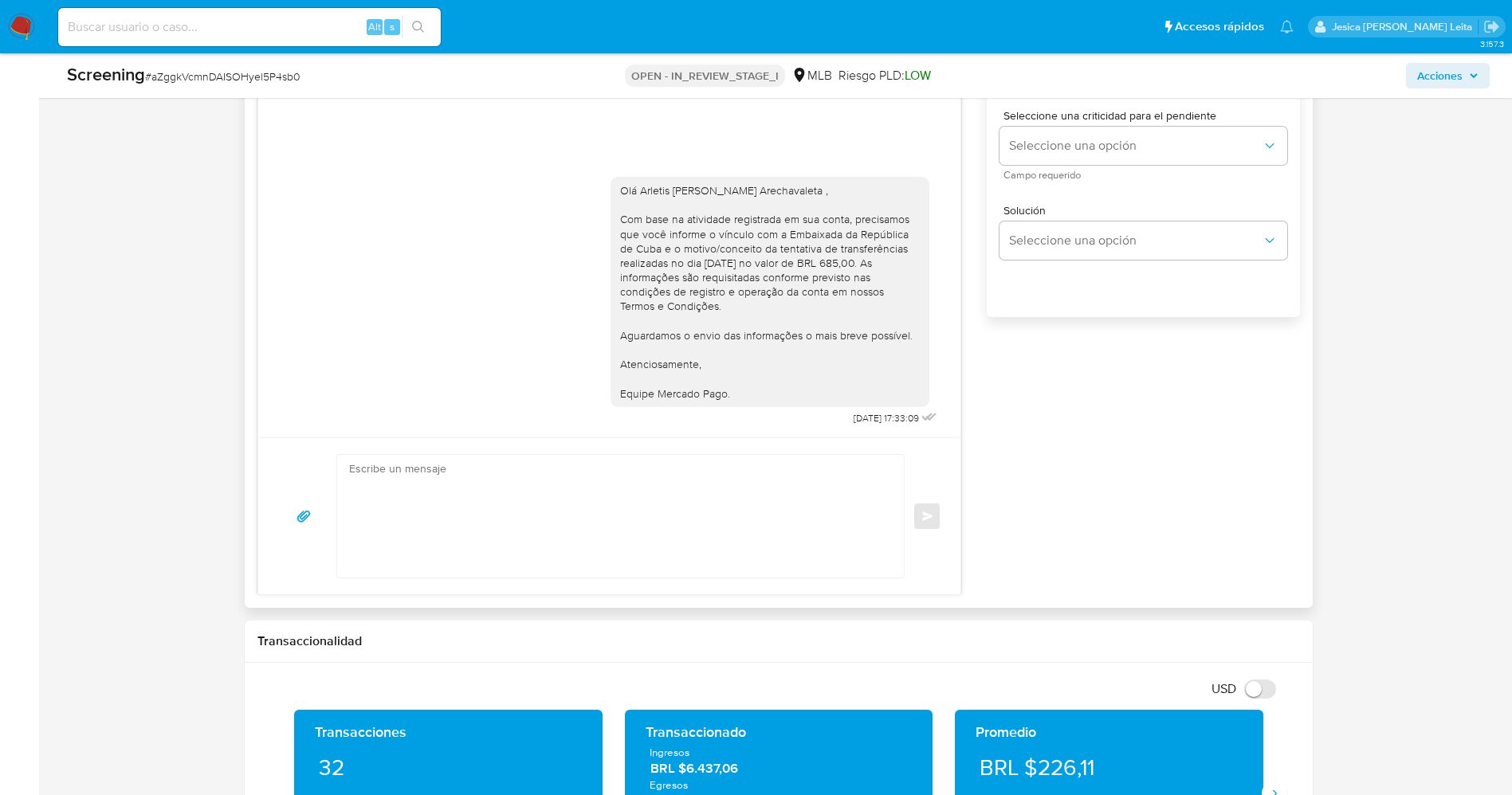
scroll to position [1195, 0]
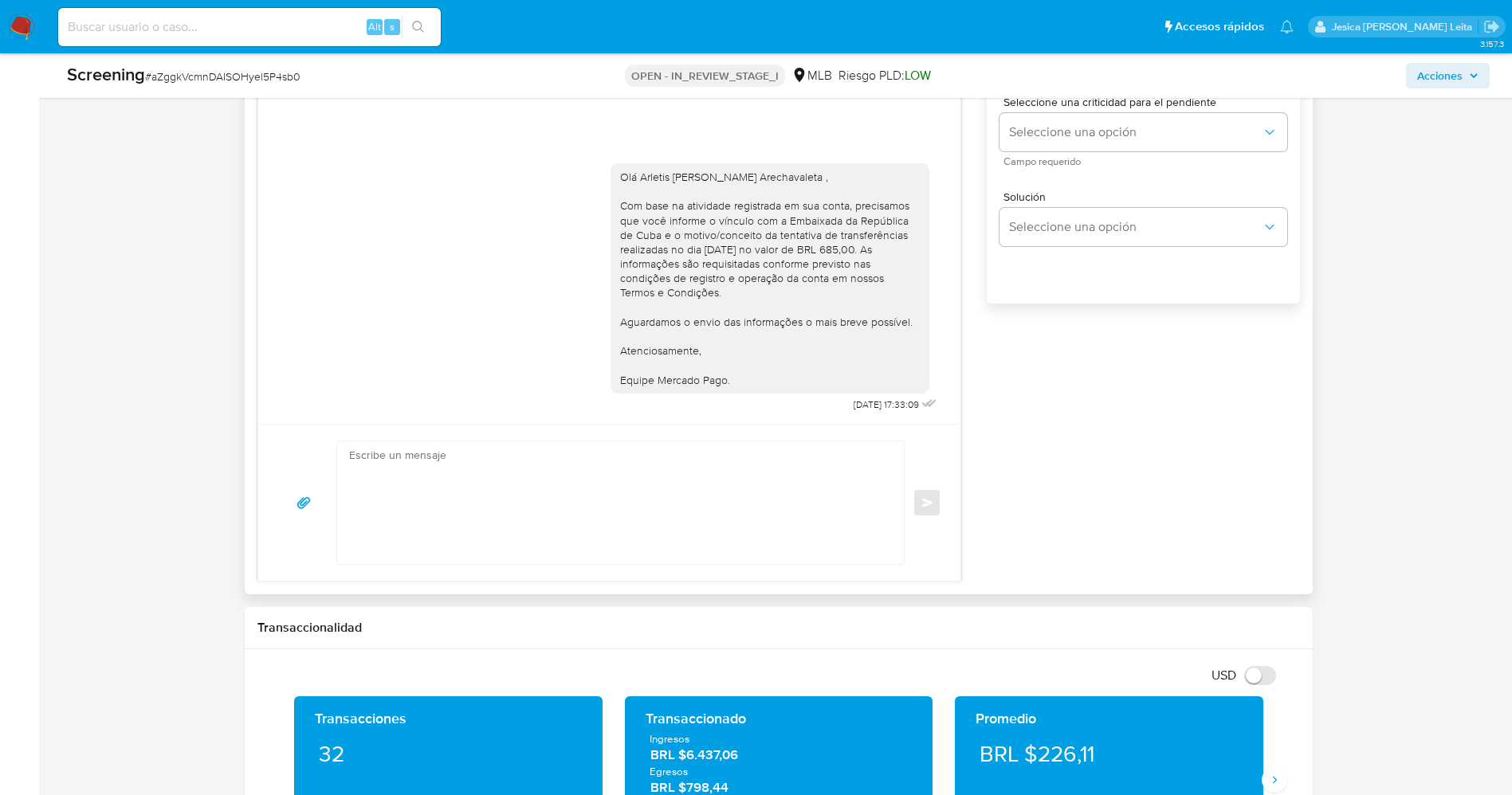
click at [535, 499] on textarea at bounding box center [616, 502] width 535 height 123
paste textarea "Olá Arletis Regla Suarez Arechavaleta , Com base na atividade registrada em sua…"
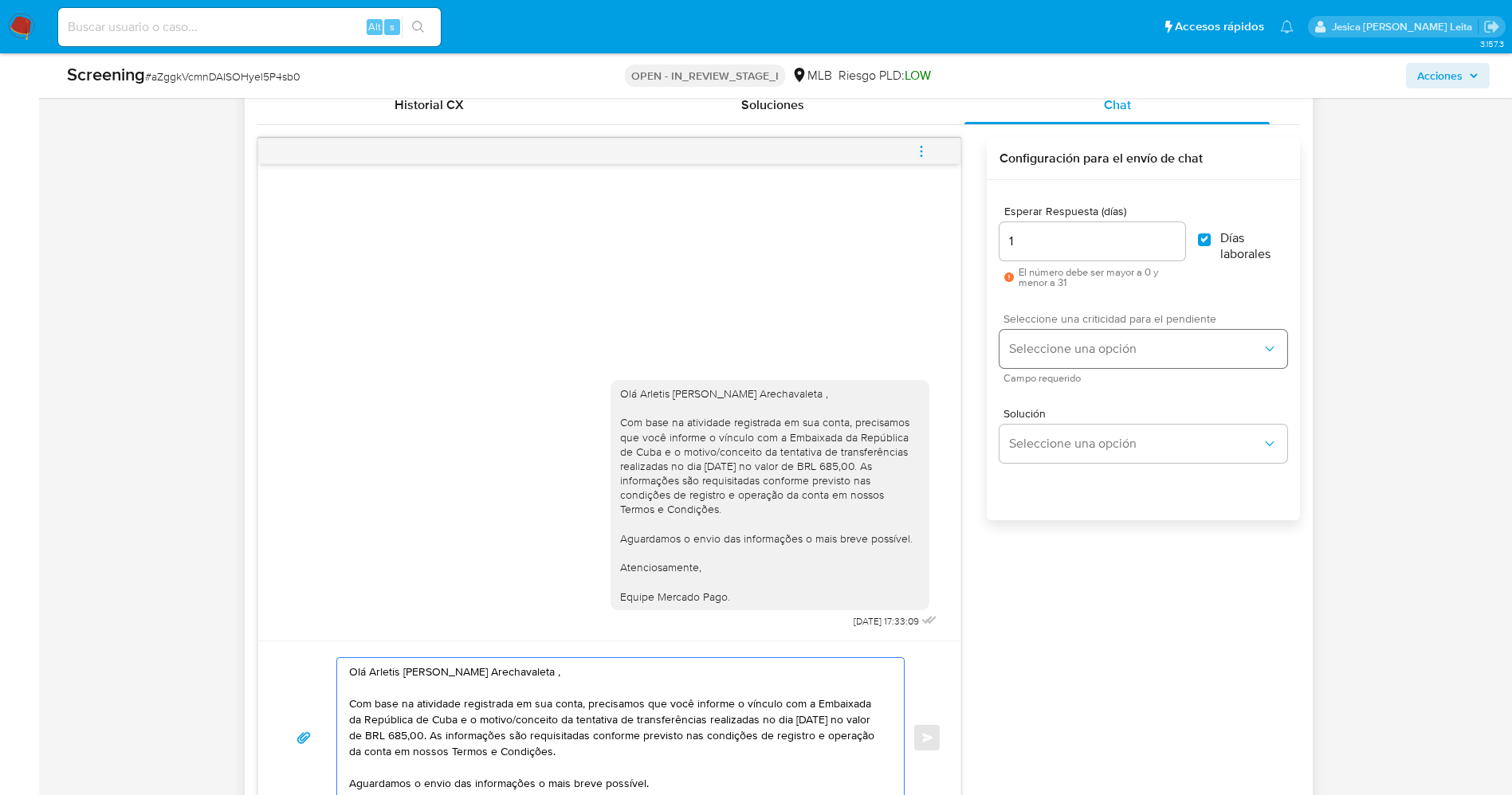
scroll to position [956, 0]
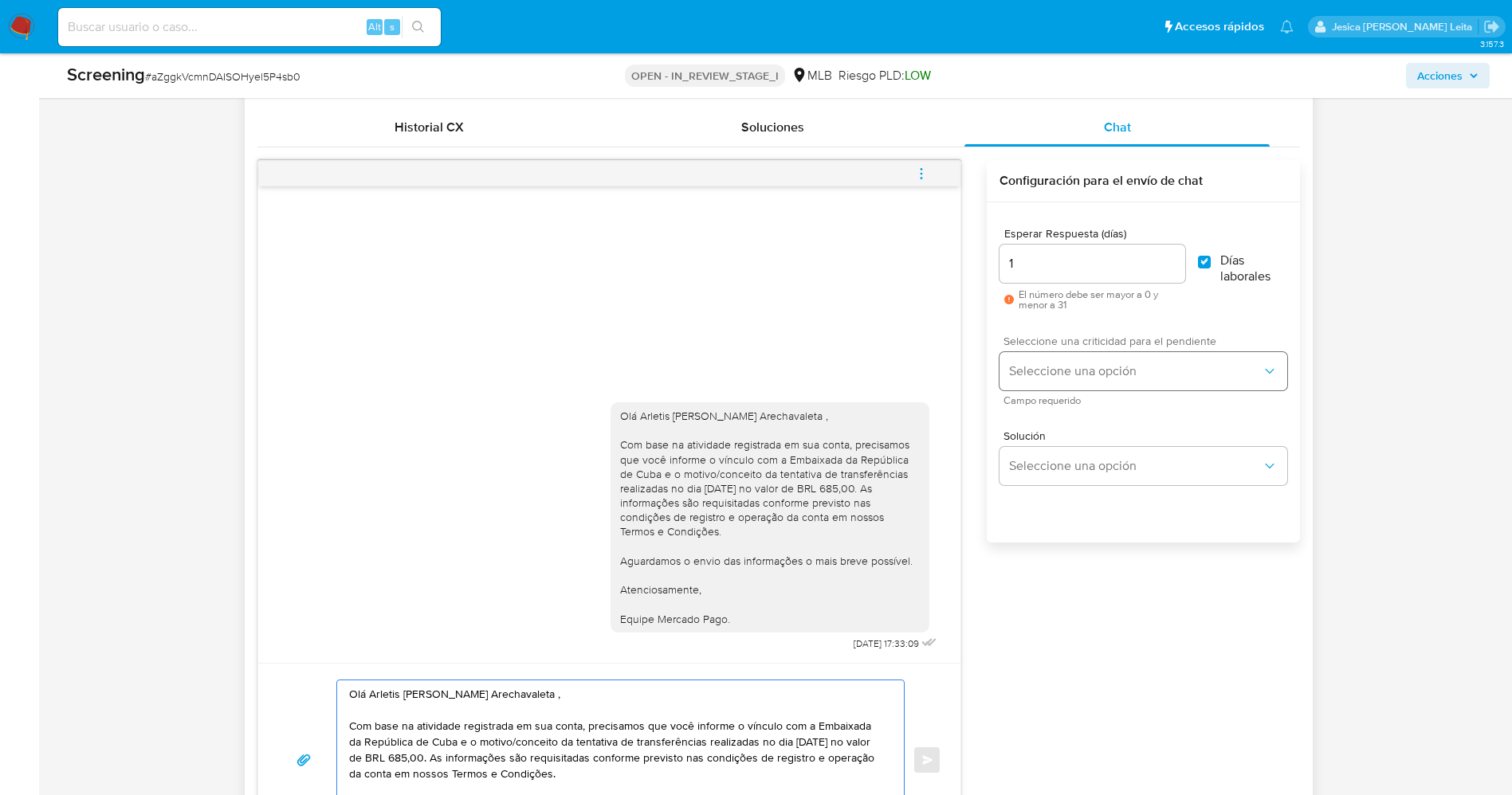
type textarea "Olá Arletis Regla Suarez Arechavaleta , Com base na atividade registrada em sua…"
click at [1094, 364] on span "Seleccione una opción" at bounding box center [1135, 371] width 252 height 16
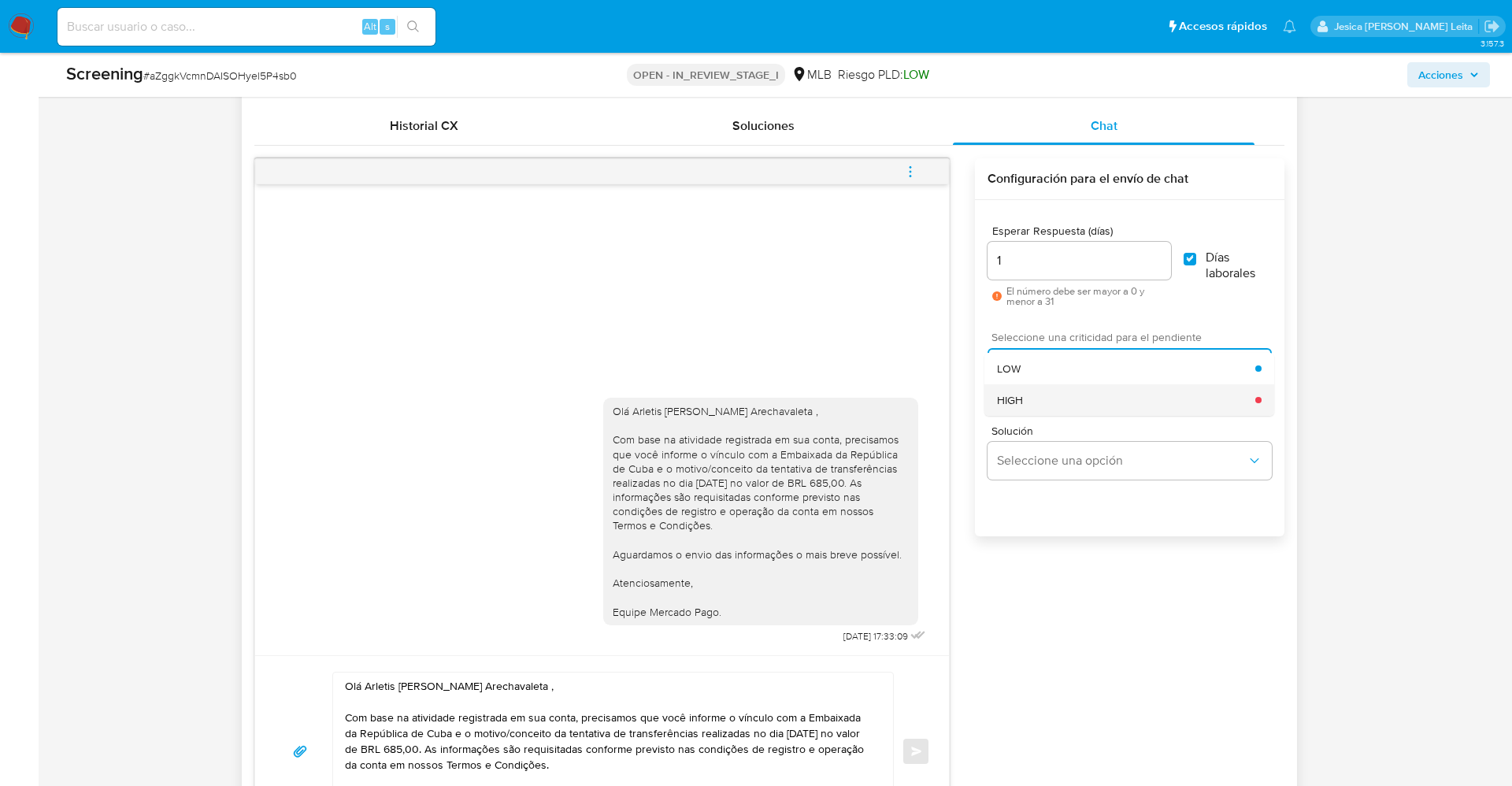
click at [1078, 388] on div "HIGH" at bounding box center [1125, 400] width 258 height 31
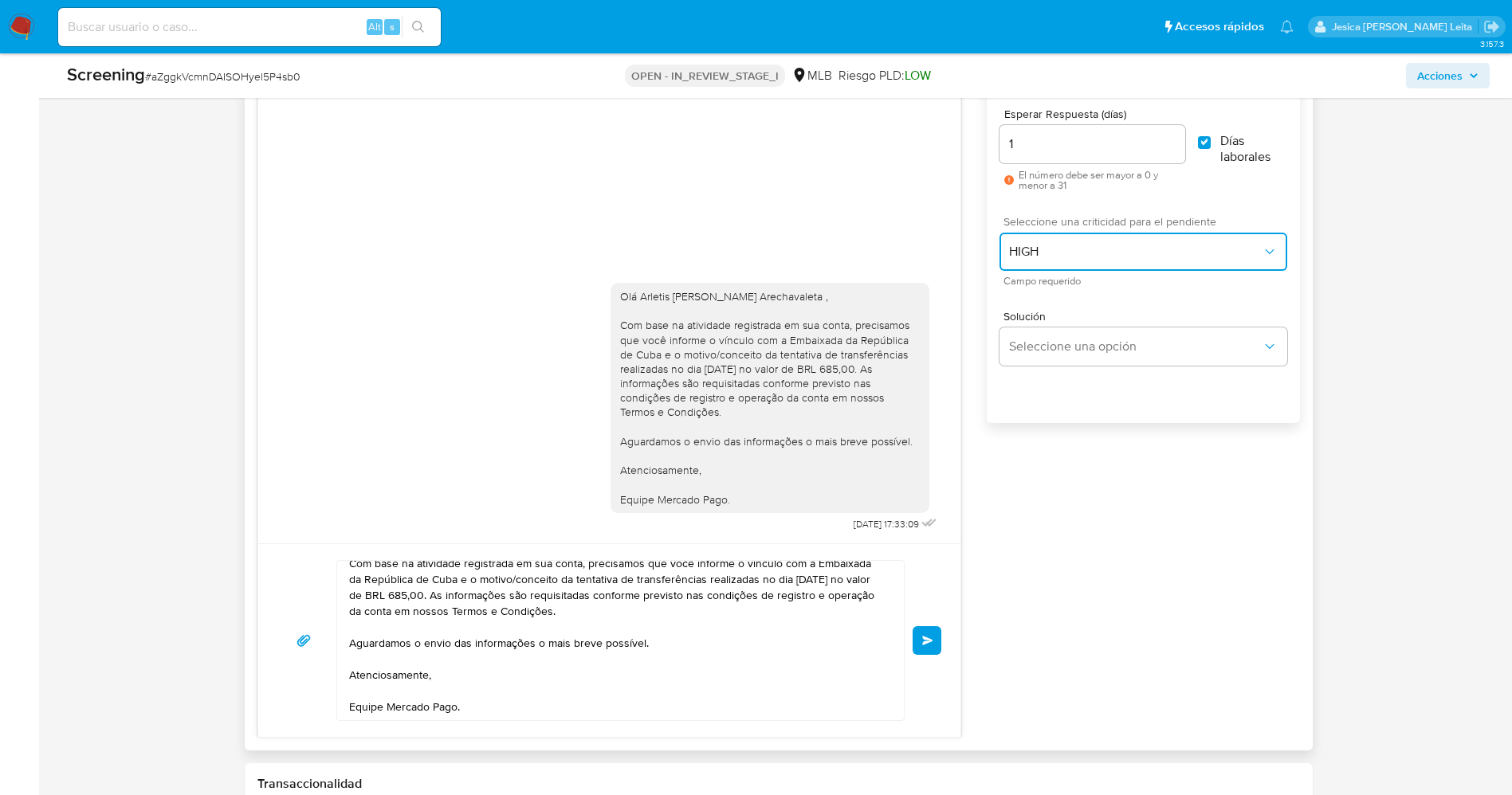
scroll to position [0, 0]
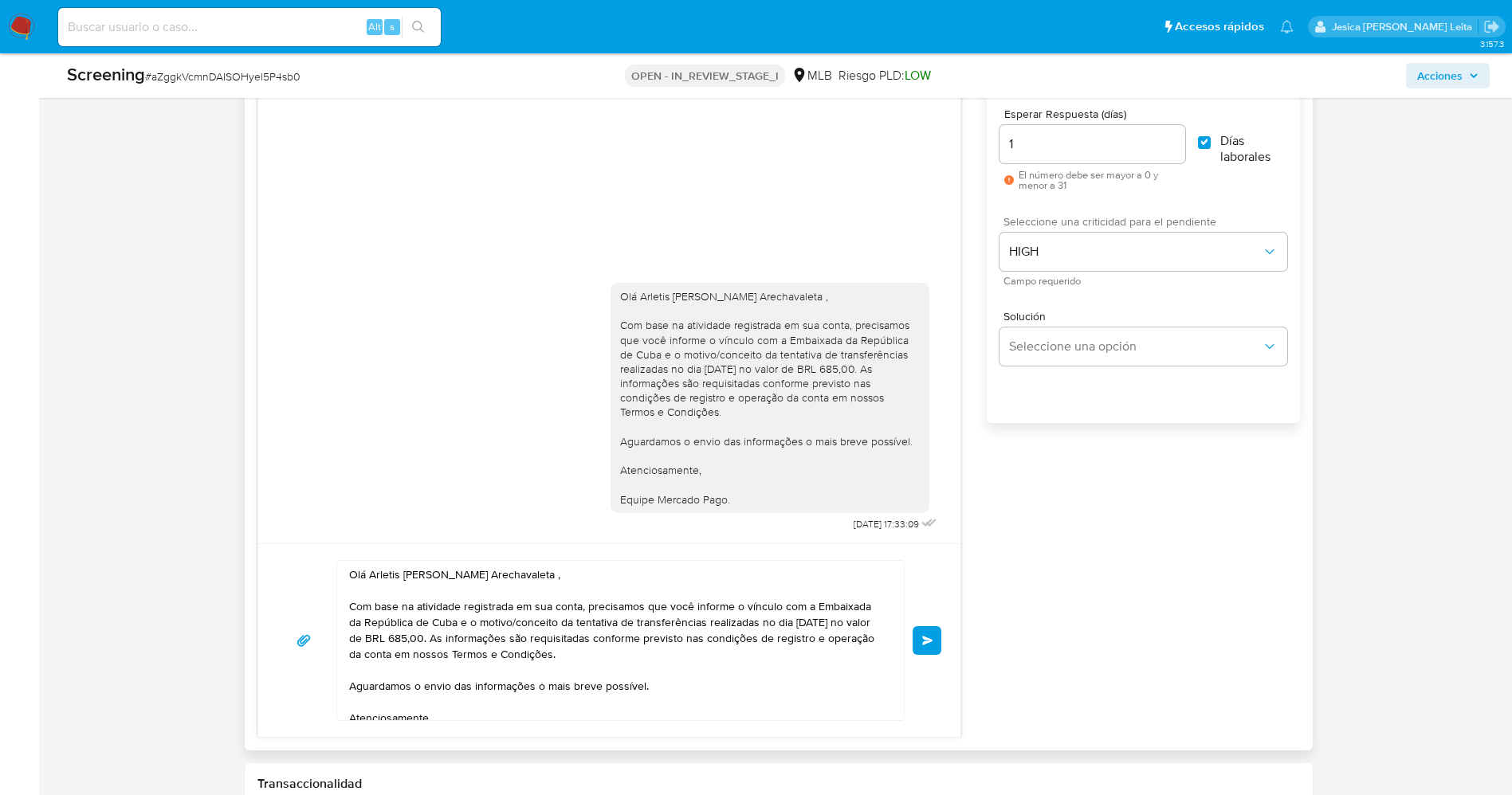
click at [919, 640] on button "Enviar" at bounding box center [927, 640] width 29 height 29
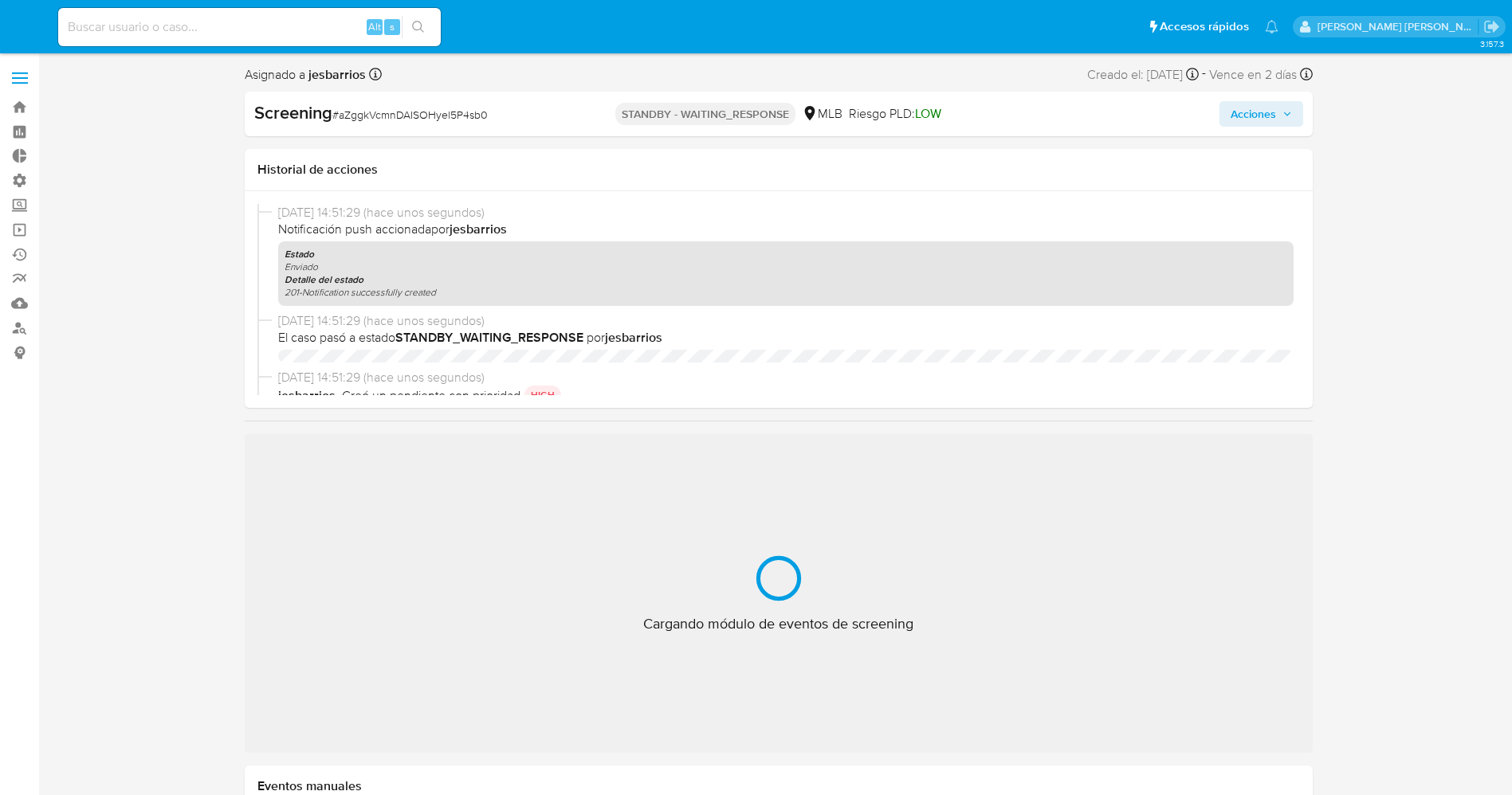
select select "10"
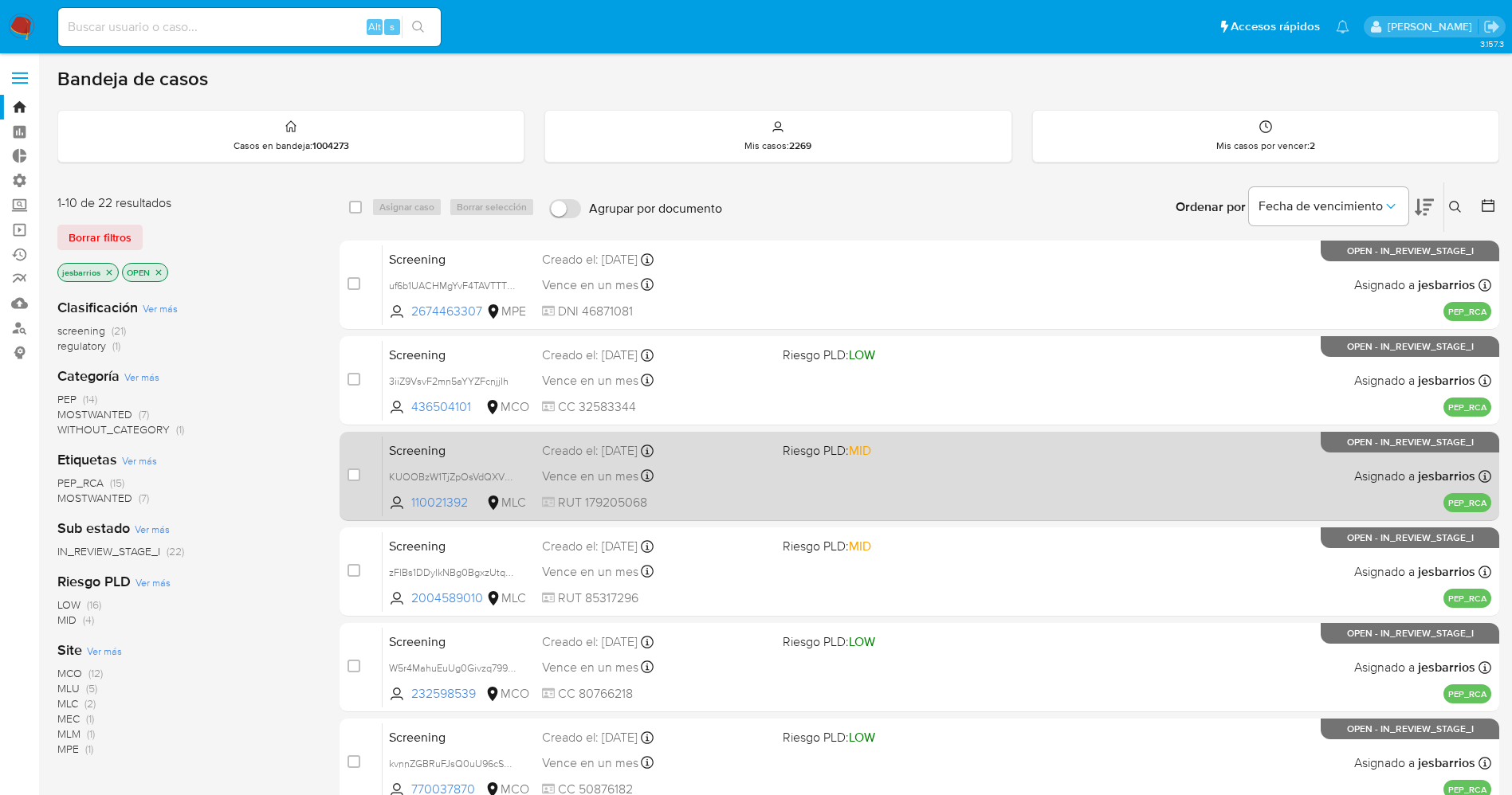
scroll to position [463, 0]
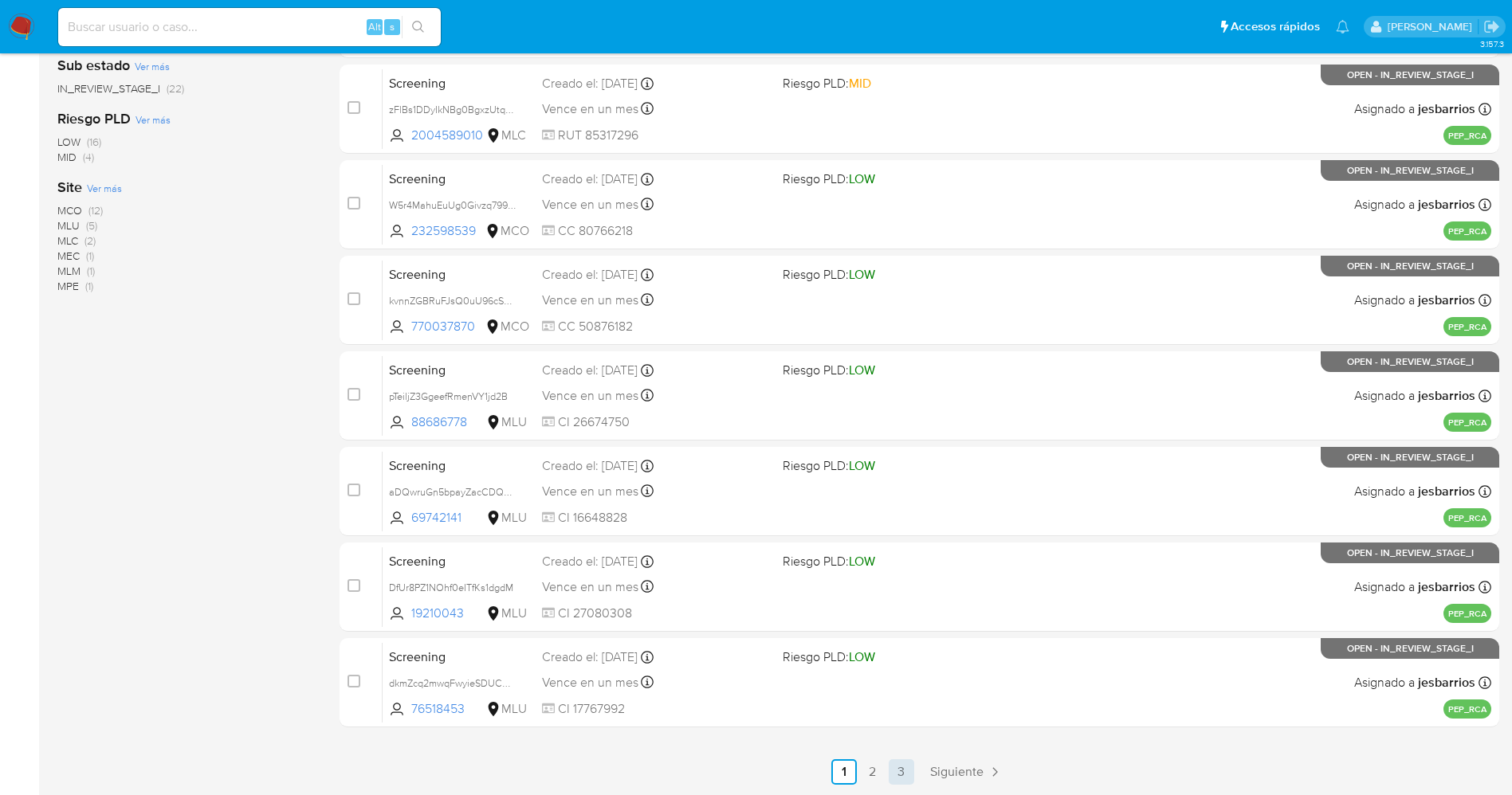
click at [894, 767] on link "3" at bounding box center [902, 772] width 26 height 26
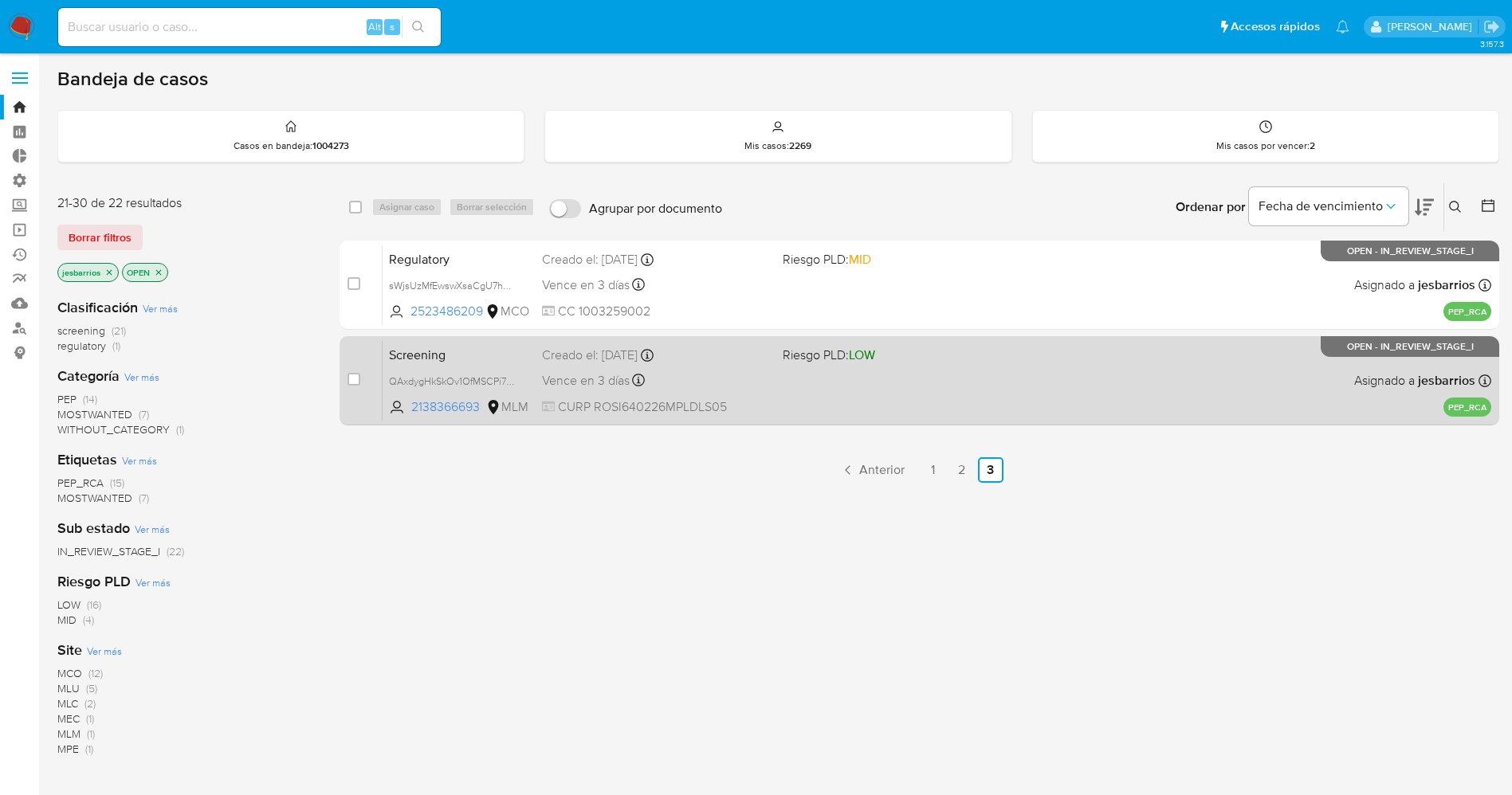
click at [788, 361] on span "Riesgo PLD: LOW" at bounding box center [829, 355] width 93 height 18
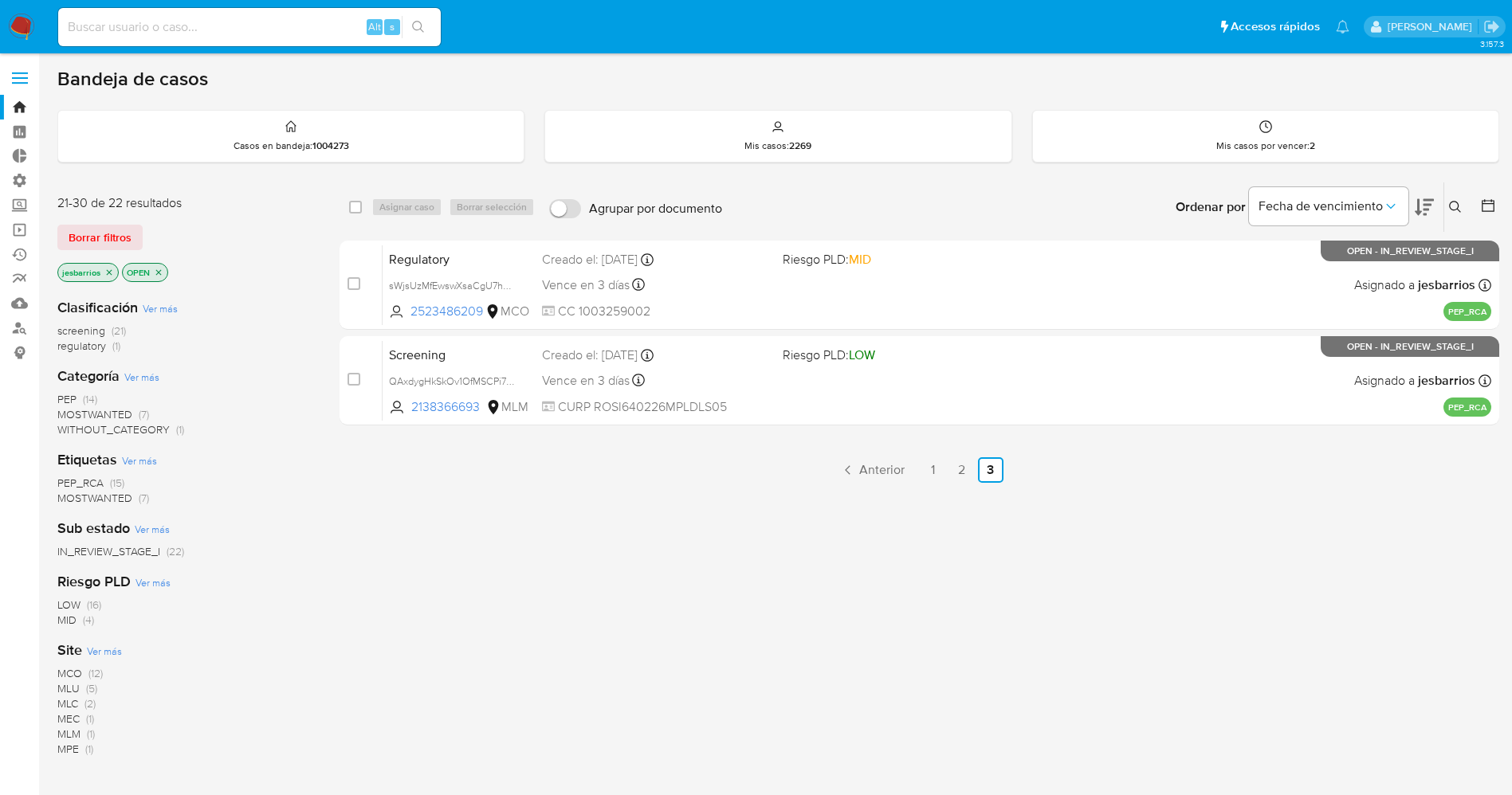
click at [20, 16] on img at bounding box center [21, 27] width 27 height 27
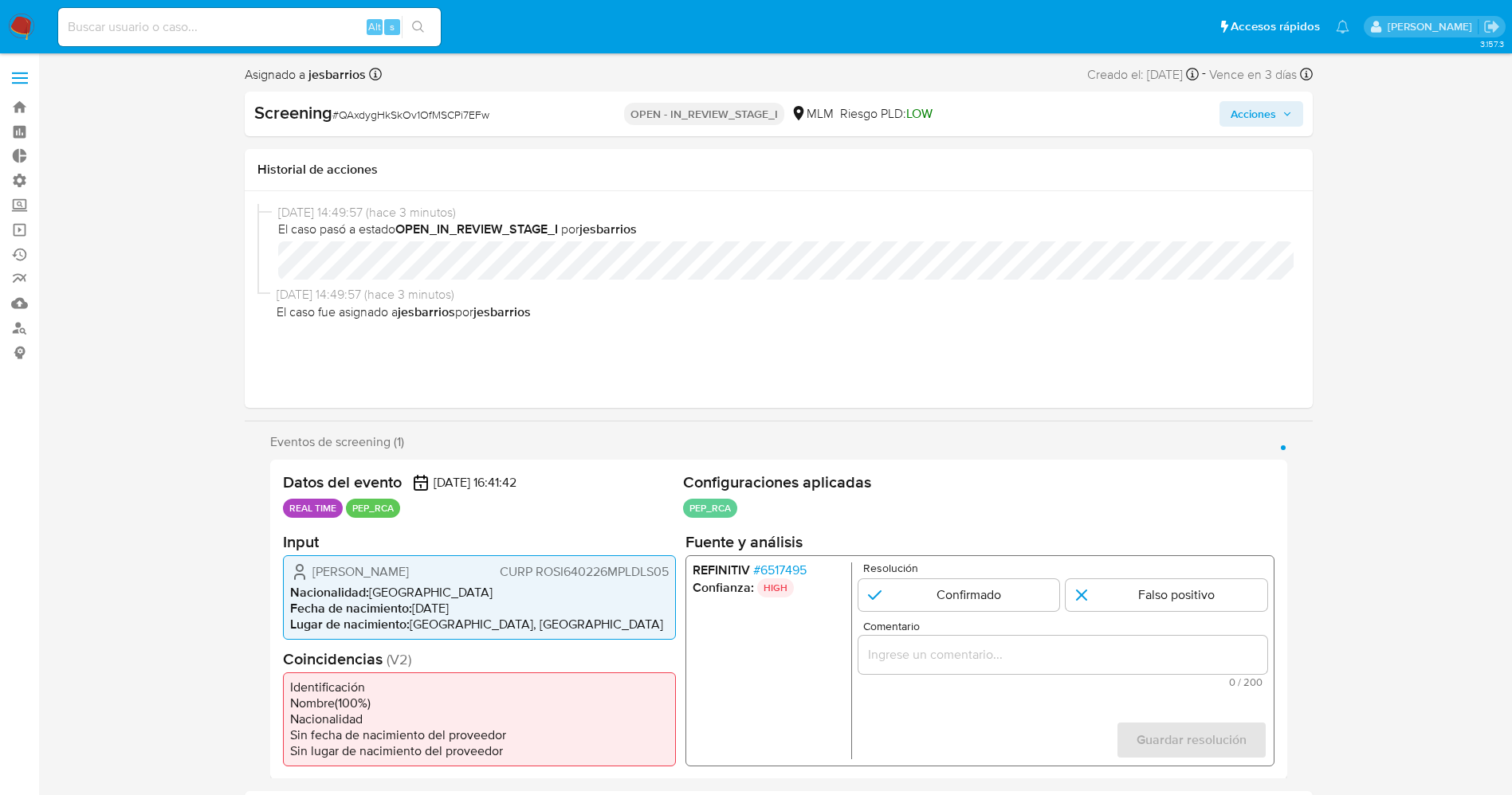
select select "10"
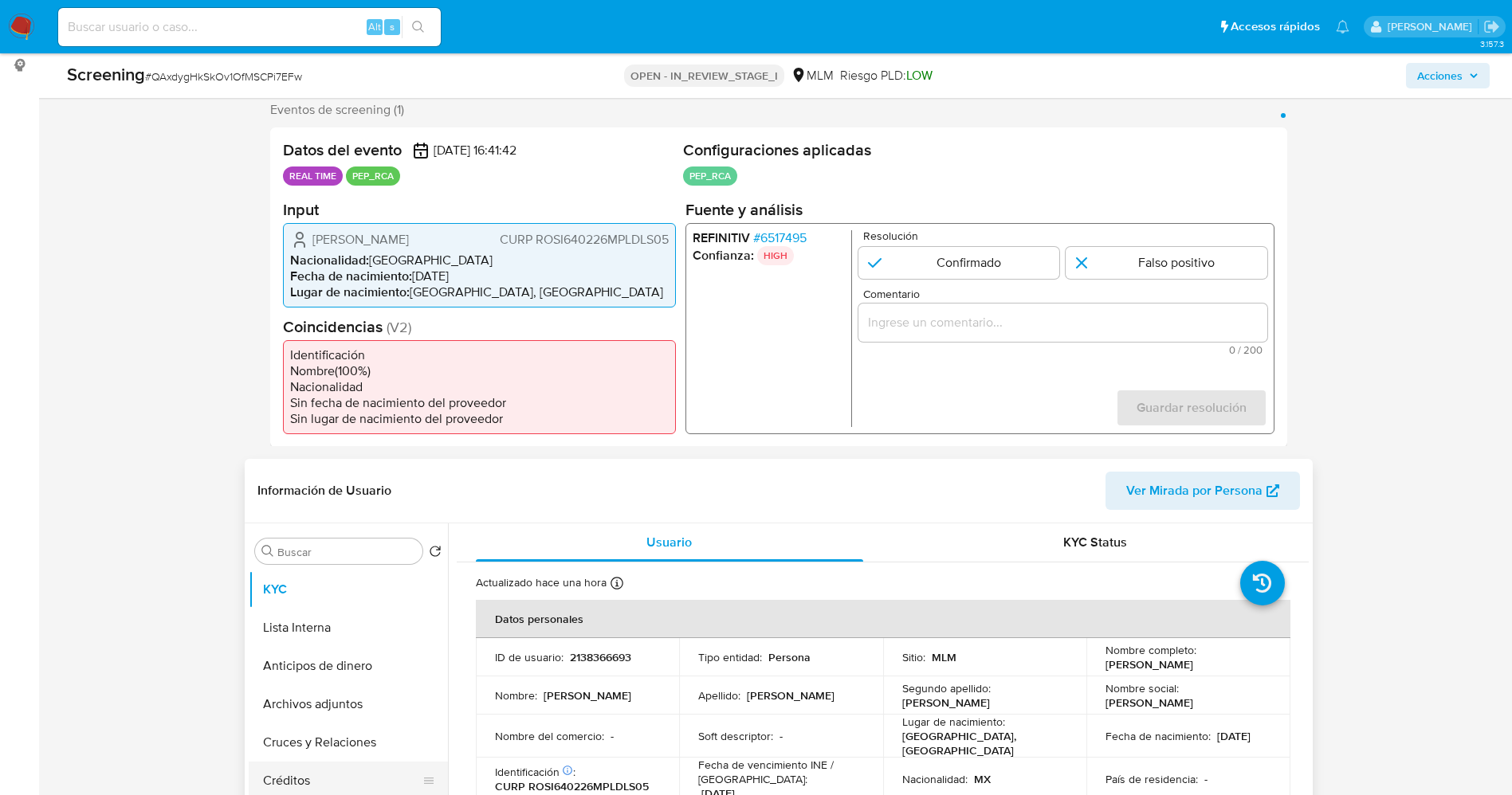
scroll to position [359, 0]
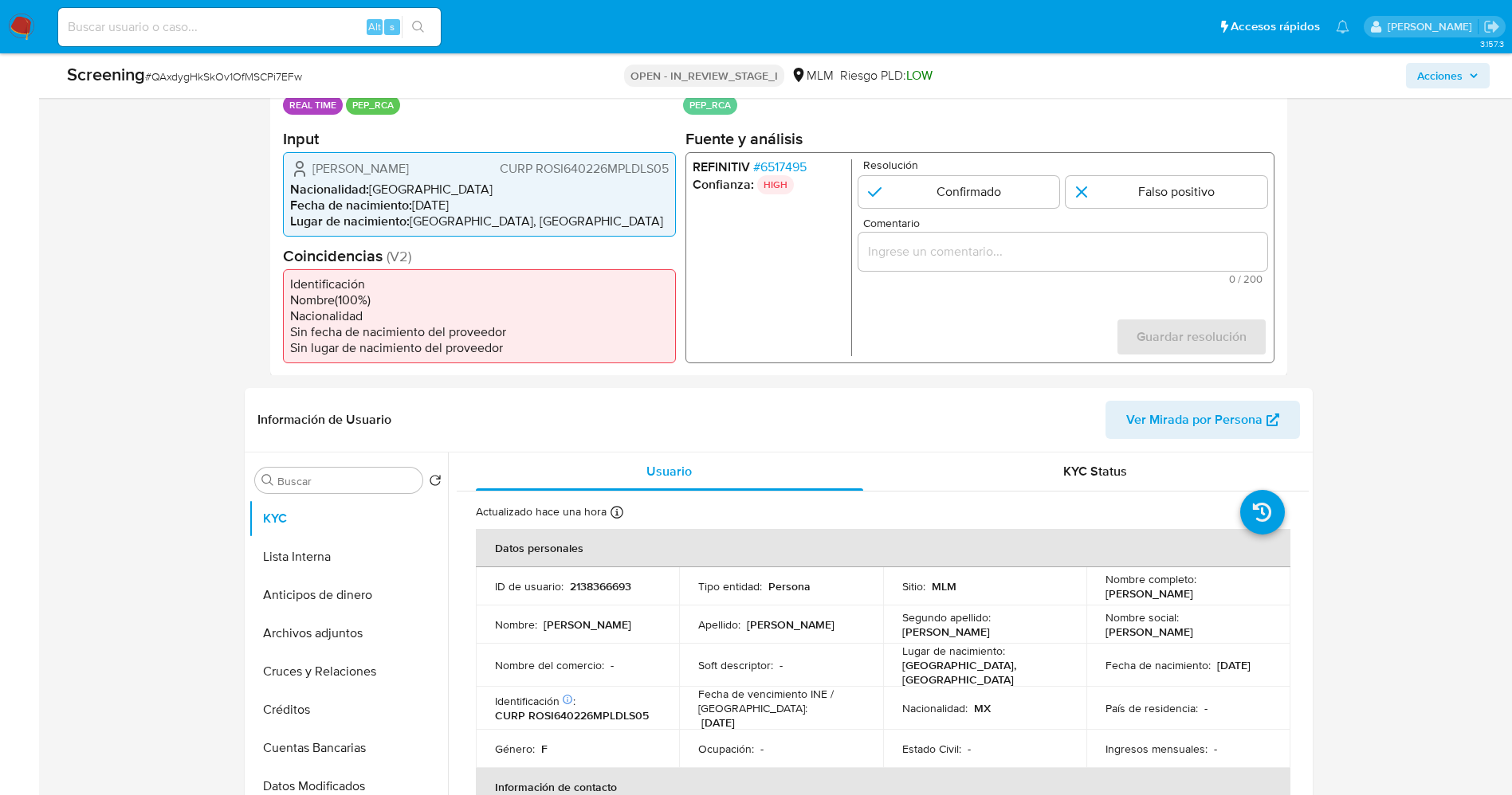
click at [798, 166] on span "# 6517495" at bounding box center [779, 166] width 53 height 16
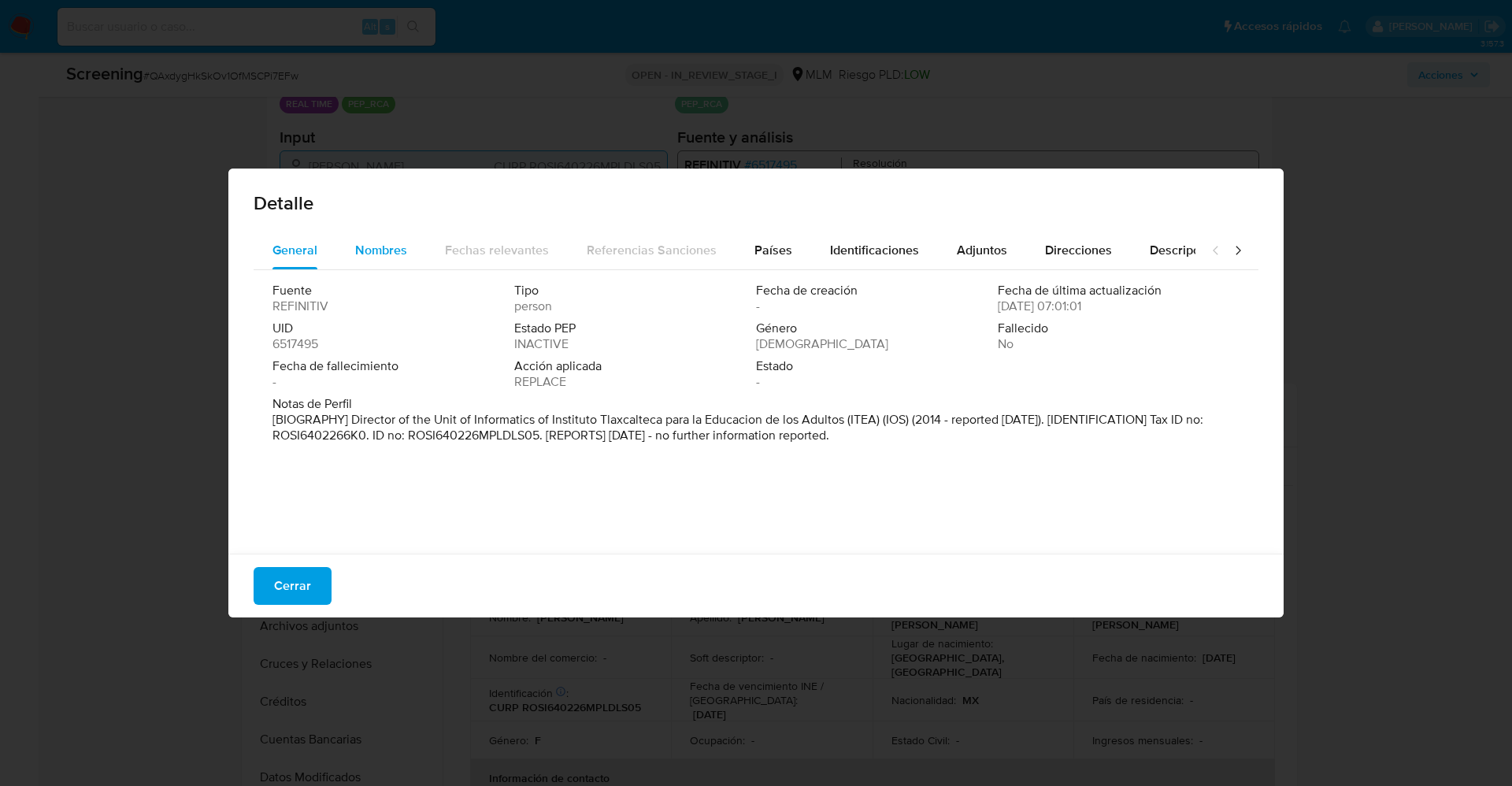
click at [410, 250] on button "Nombres" at bounding box center [381, 250] width 90 height 38
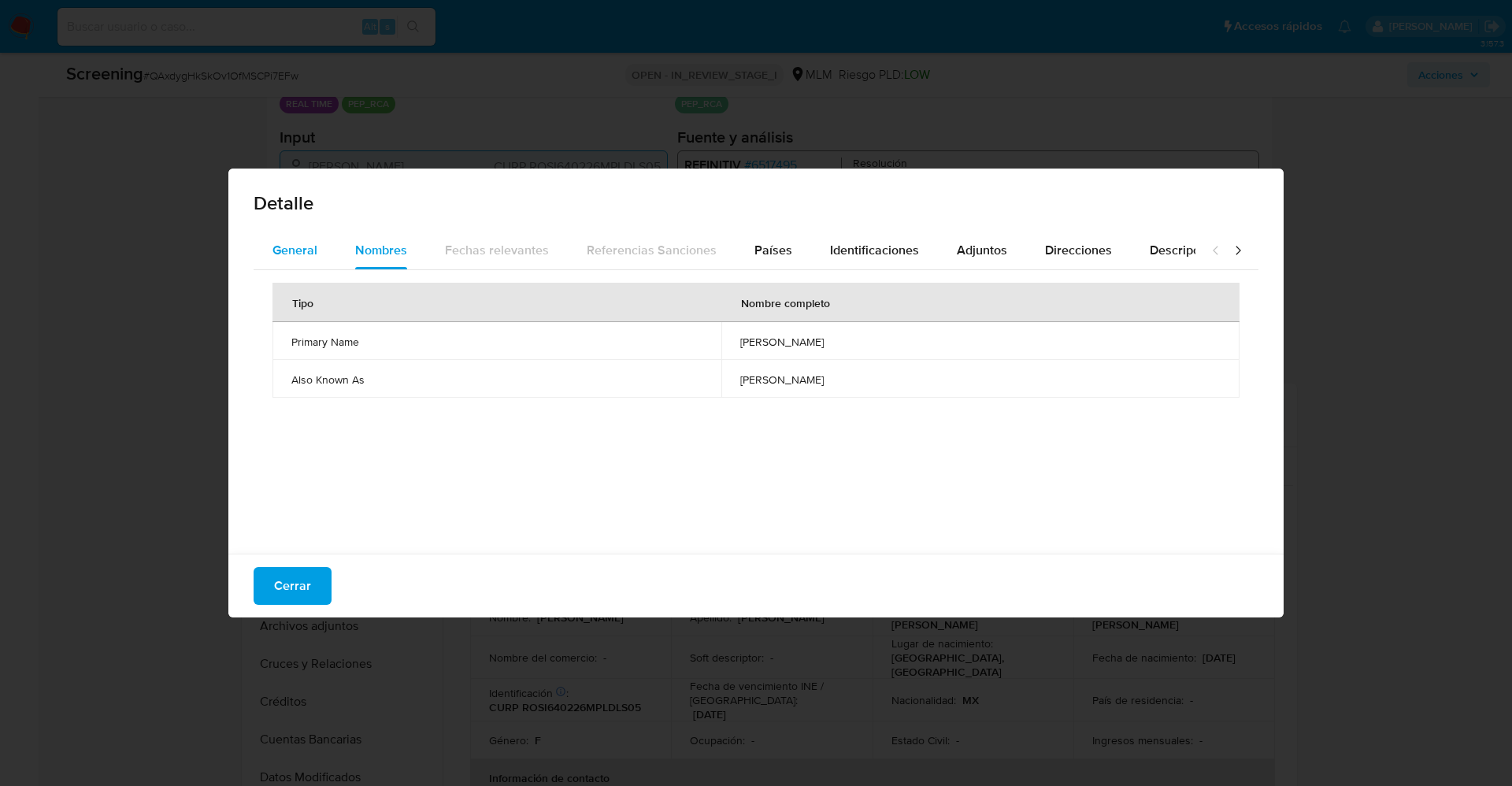
click at [324, 244] on button "General" at bounding box center [294, 250] width 83 height 38
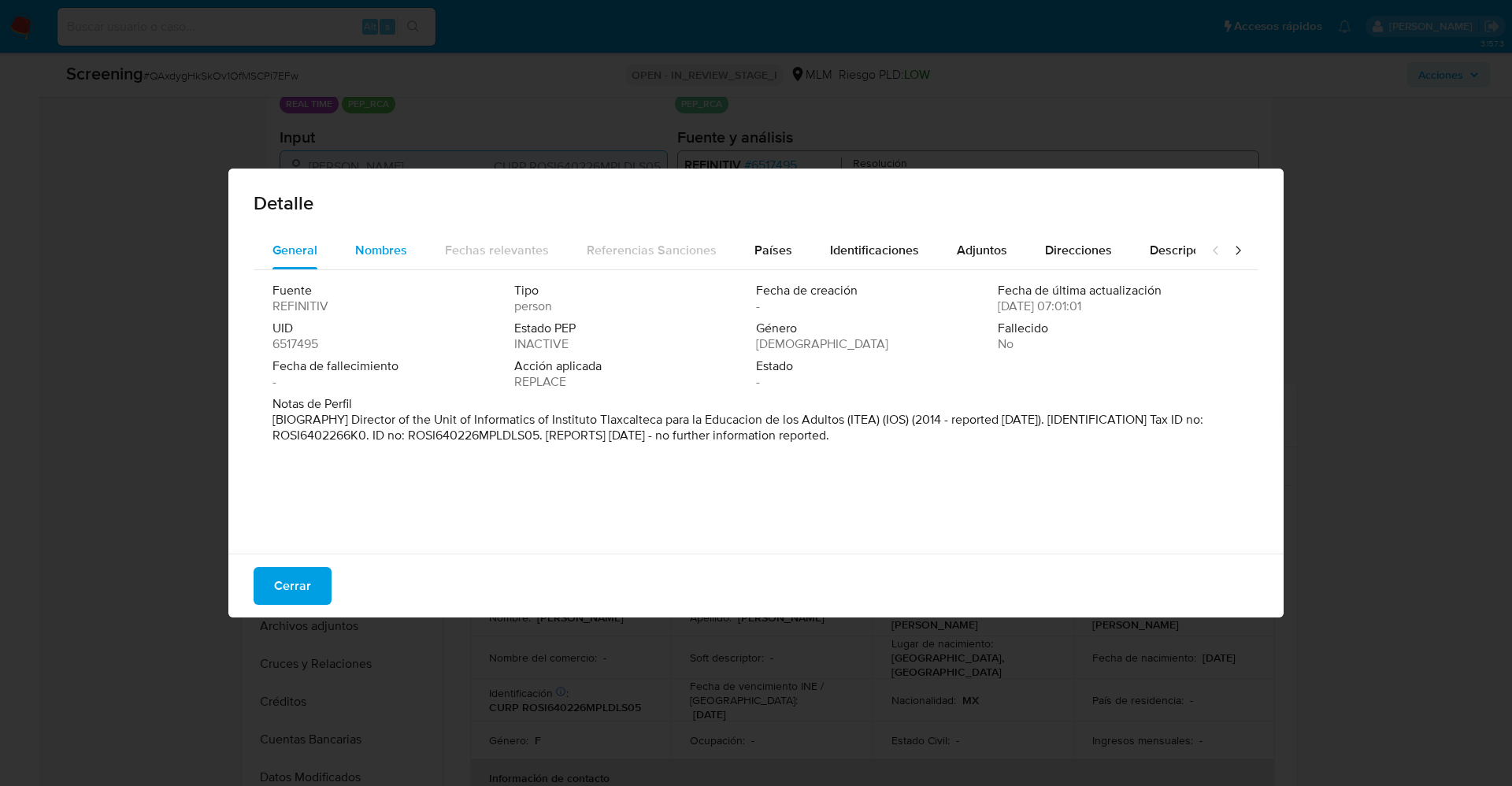
click at [365, 242] on span "Nombres" at bounding box center [381, 249] width 52 height 19
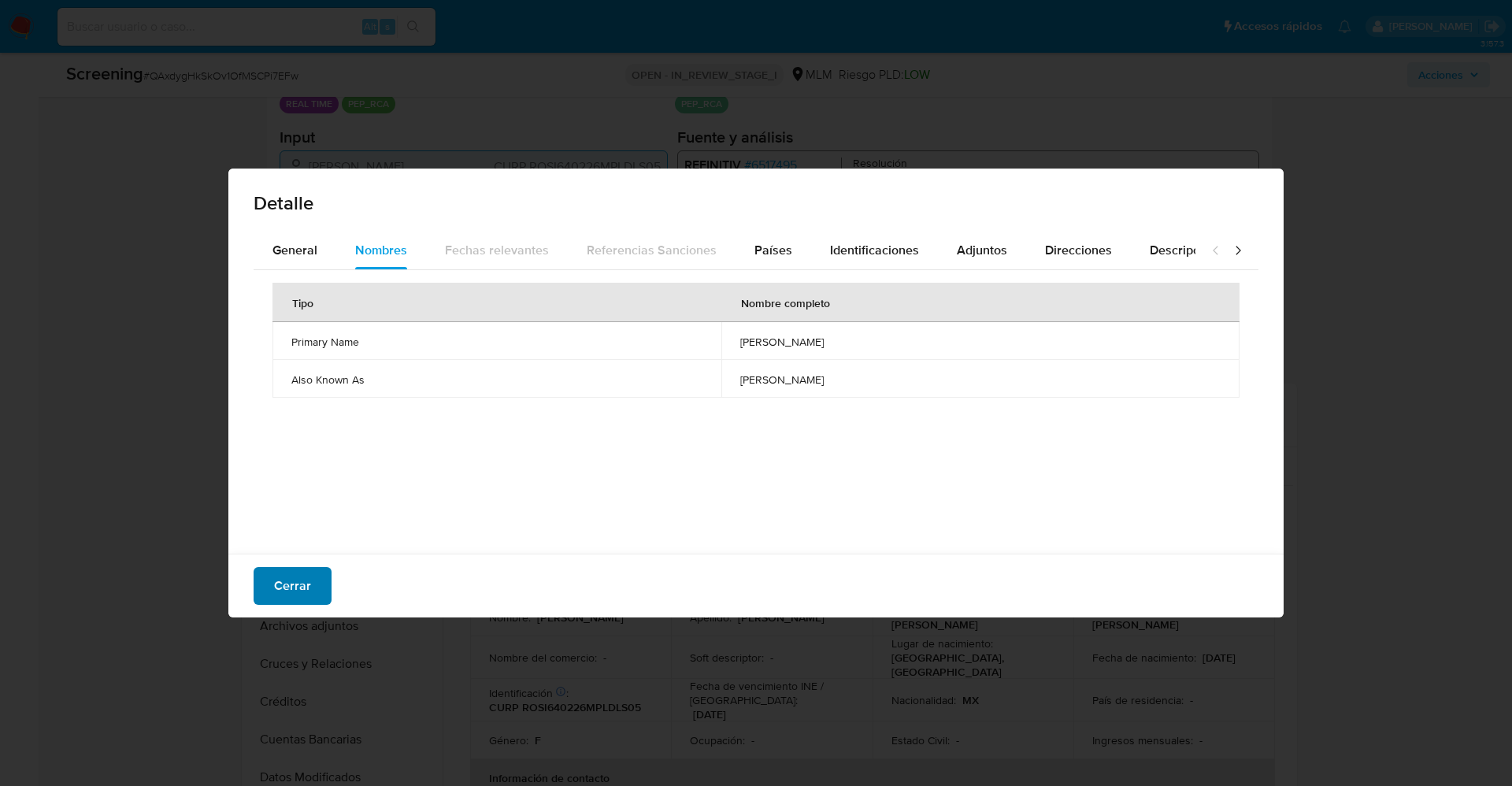
click at [301, 570] on span "Cerrar" at bounding box center [292, 586] width 37 height 35
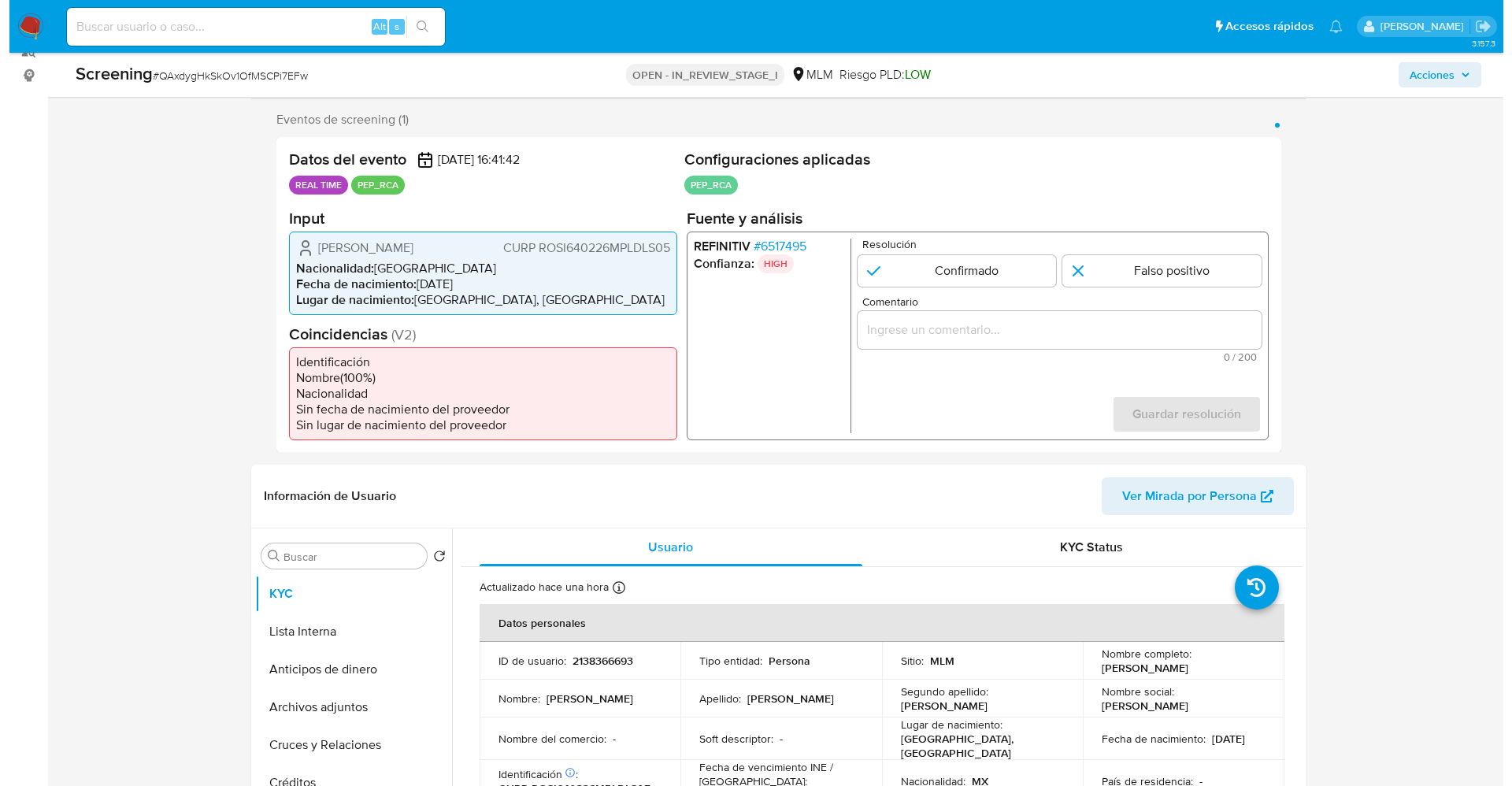
scroll to position [237, 0]
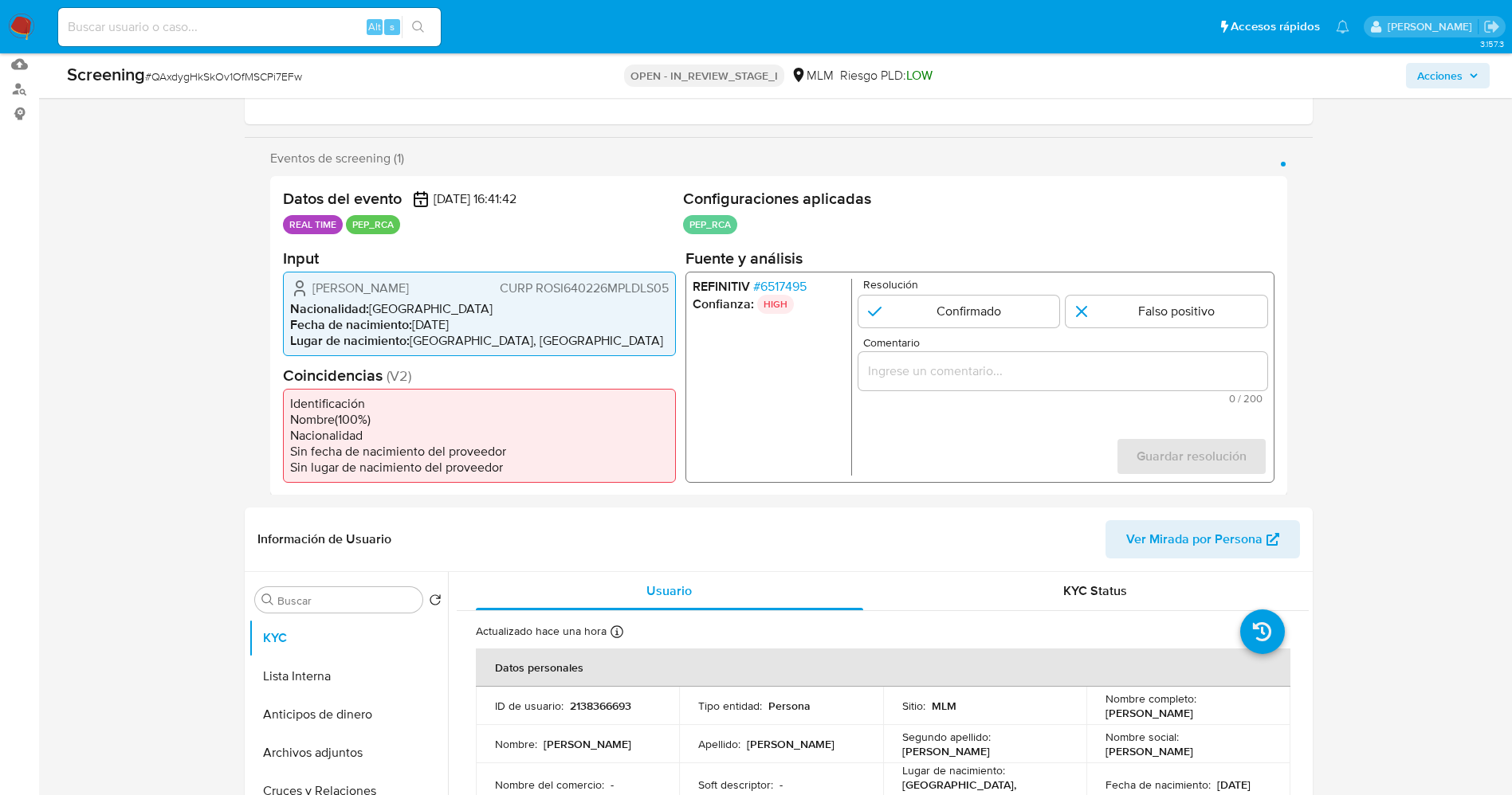
click at [792, 286] on span "# 6517495" at bounding box center [779, 286] width 53 height 16
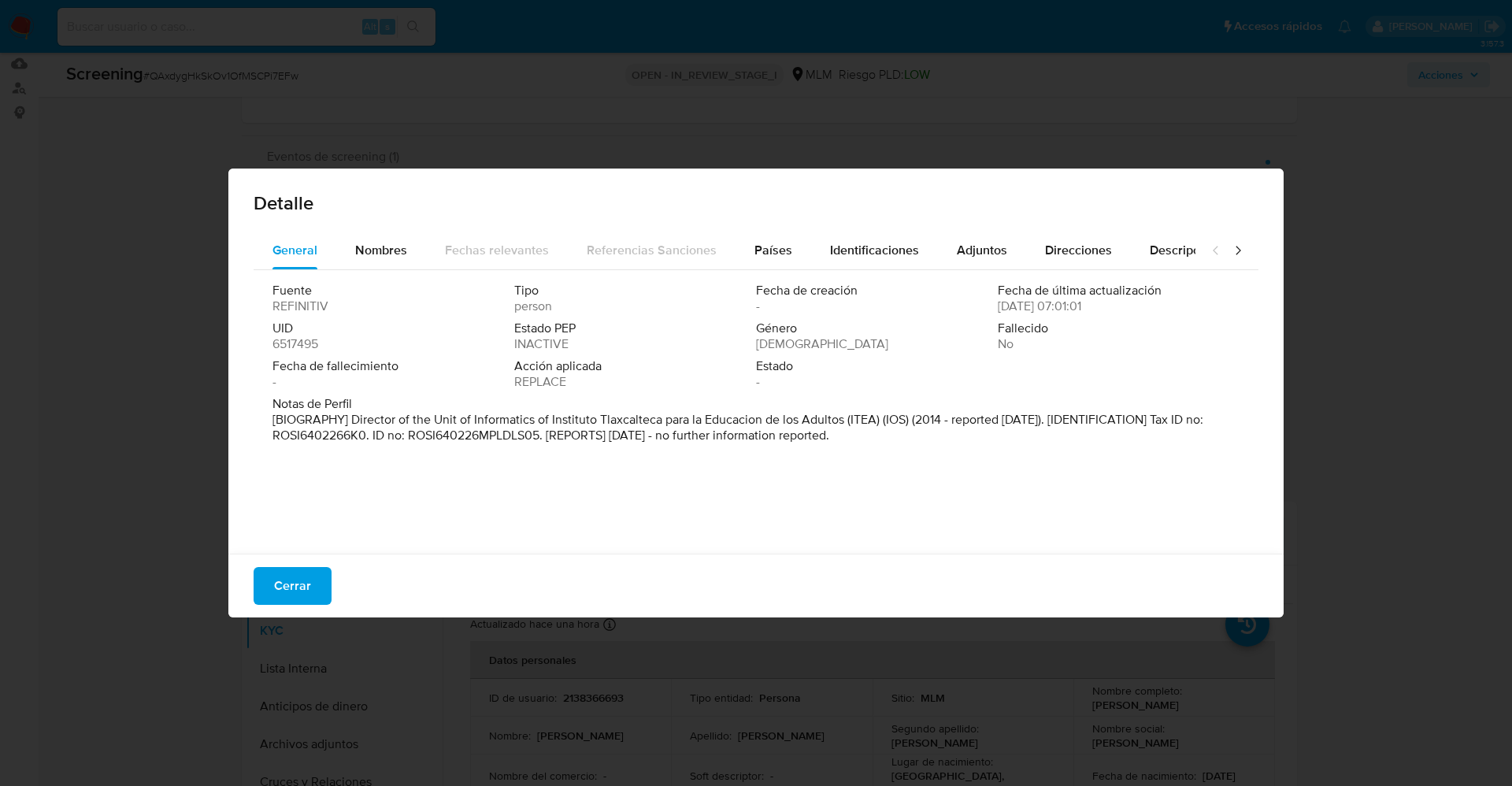
drag, startPoint x: 349, startPoint y: 419, endPoint x: 782, endPoint y: 426, distance: 433.1
click at [1041, 460] on div "Fuente REFINITIV Tipo person Fecha de creación - Fecha de última actualización …" at bounding box center [756, 407] width 1005 height 276
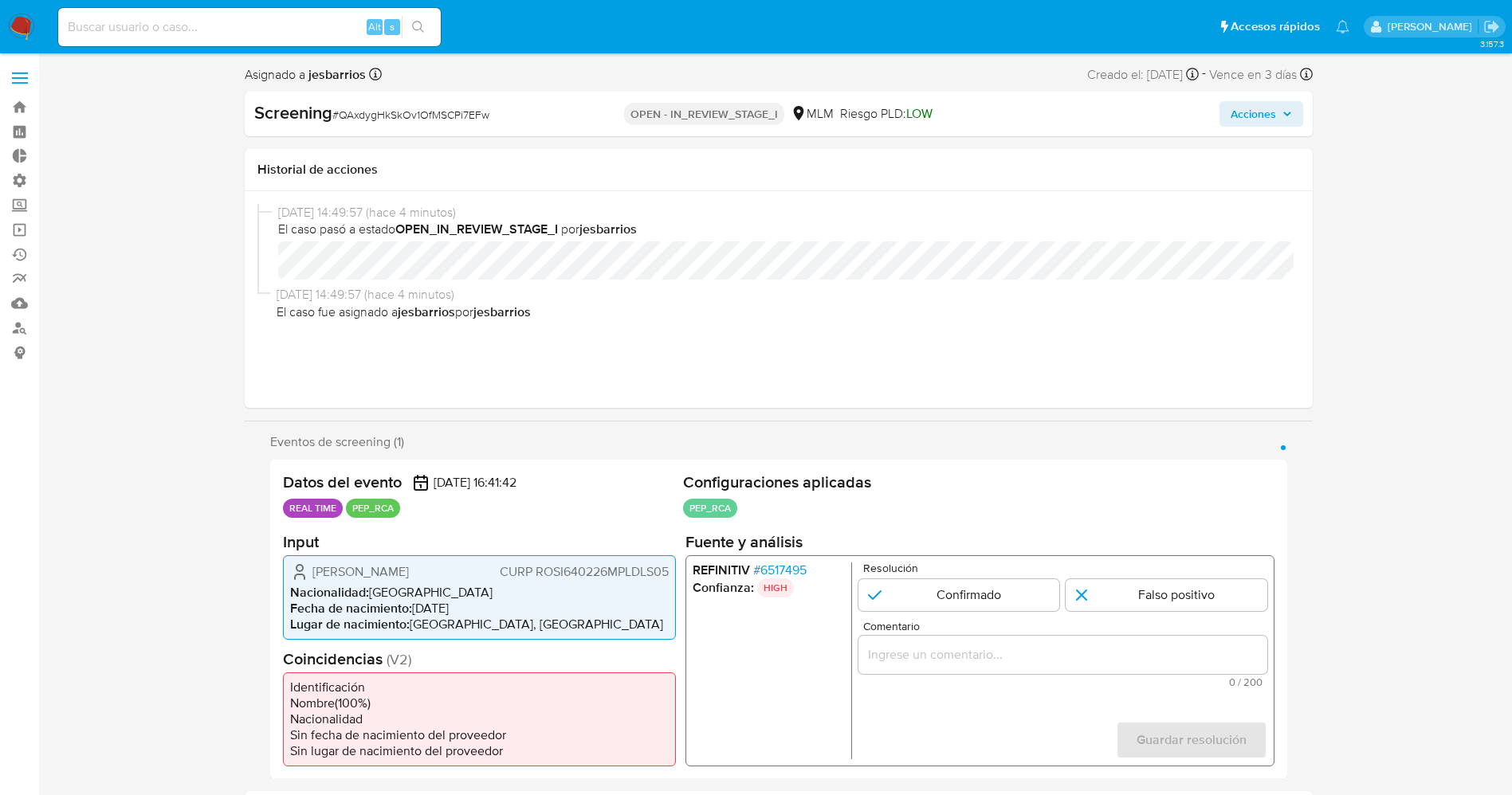
select select "10"
click at [798, 563] on span "# 6517495" at bounding box center [779, 569] width 53 height 16
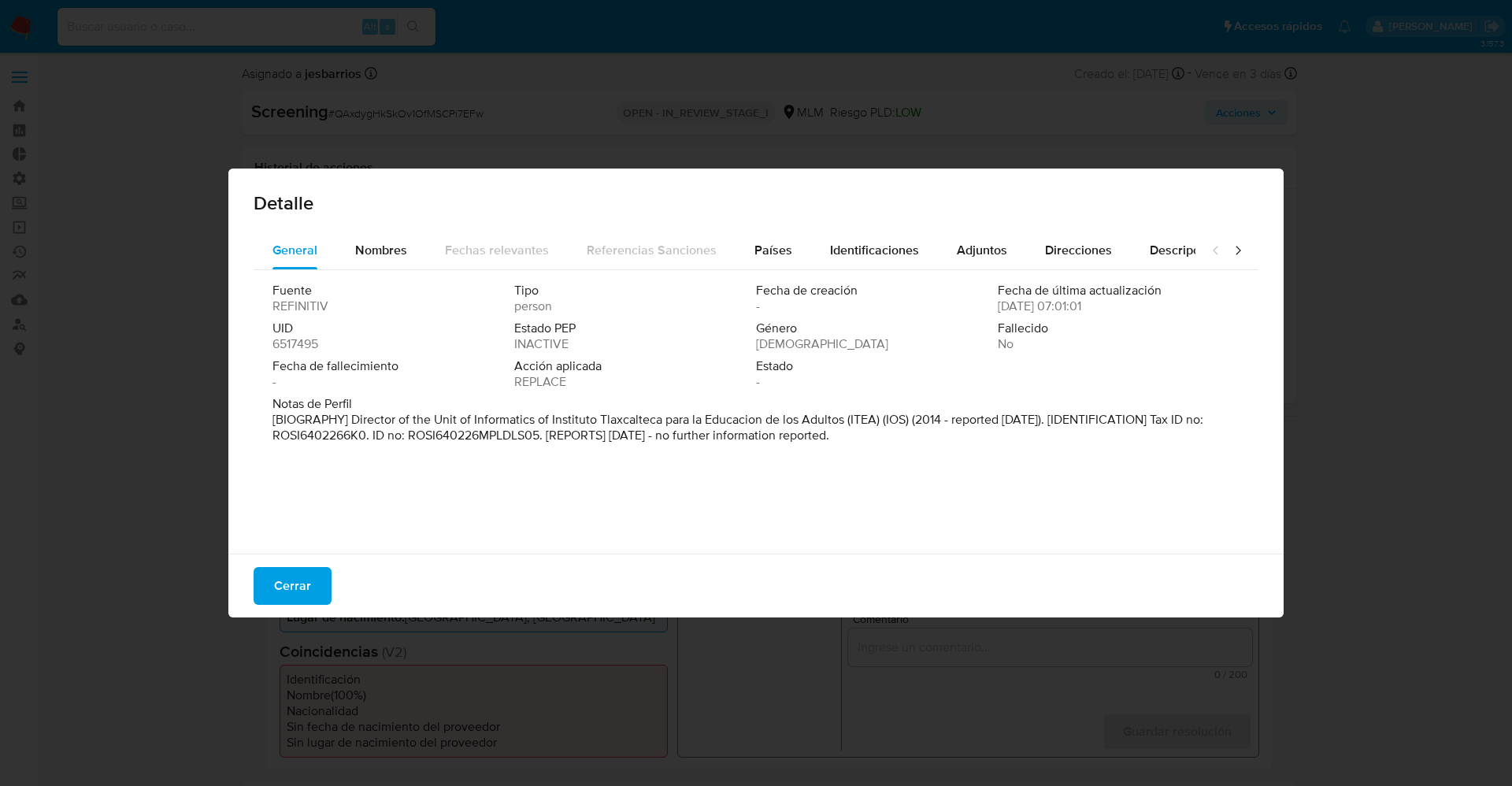
drag, startPoint x: 512, startPoint y: 420, endPoint x: 936, endPoint y: 443, distance: 424.6
click at [936, 443] on div "Notas de Perfil [BIOGRAPHY] Director of the Unit of Informatics of Instituto Tl…" at bounding box center [756, 423] width 967 height 54
click at [397, 247] on span "Nombres" at bounding box center [381, 249] width 52 height 19
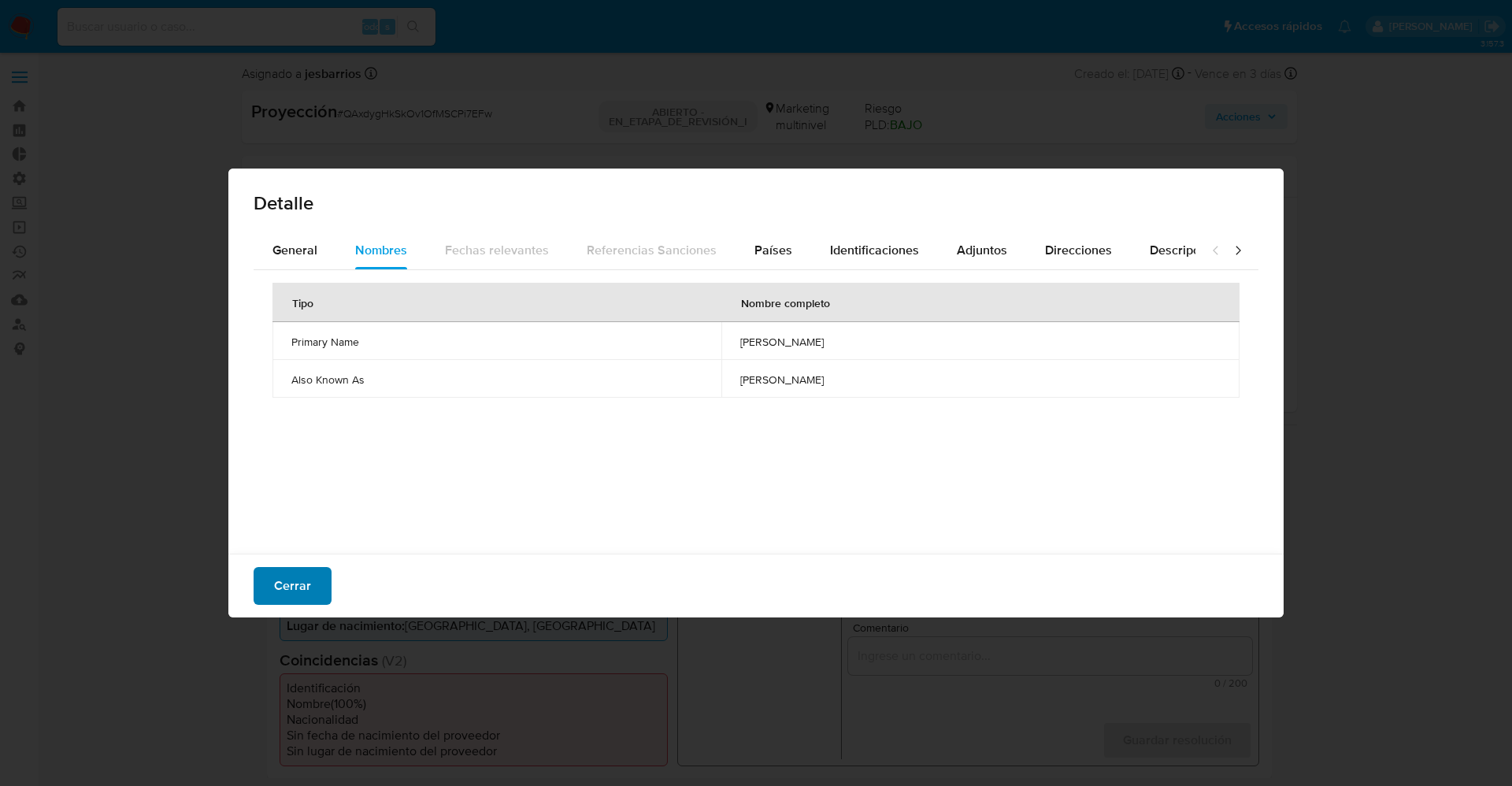
click at [280, 593] on span "Cerrar" at bounding box center [292, 586] width 37 height 35
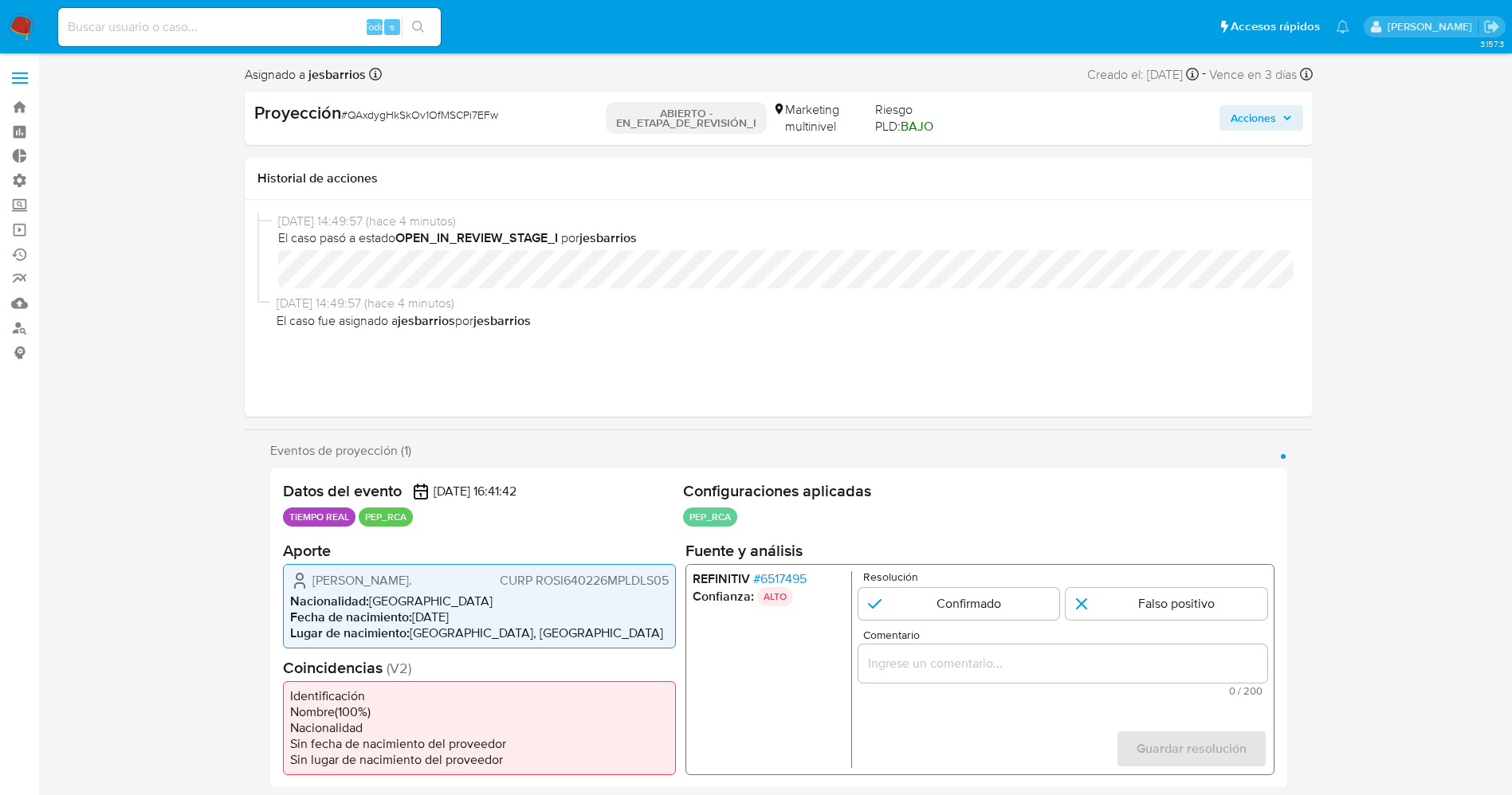
drag, startPoint x: 302, startPoint y: 585, endPoint x: 486, endPoint y: 575, distance: 184.3
click at [486, 575] on div "[PERSON_NAME]. CURP ROSI640226MPLDLS05" at bounding box center [479, 579] width 378 height 19
click at [793, 573] on font "6517495" at bounding box center [783, 577] width 46 height 19
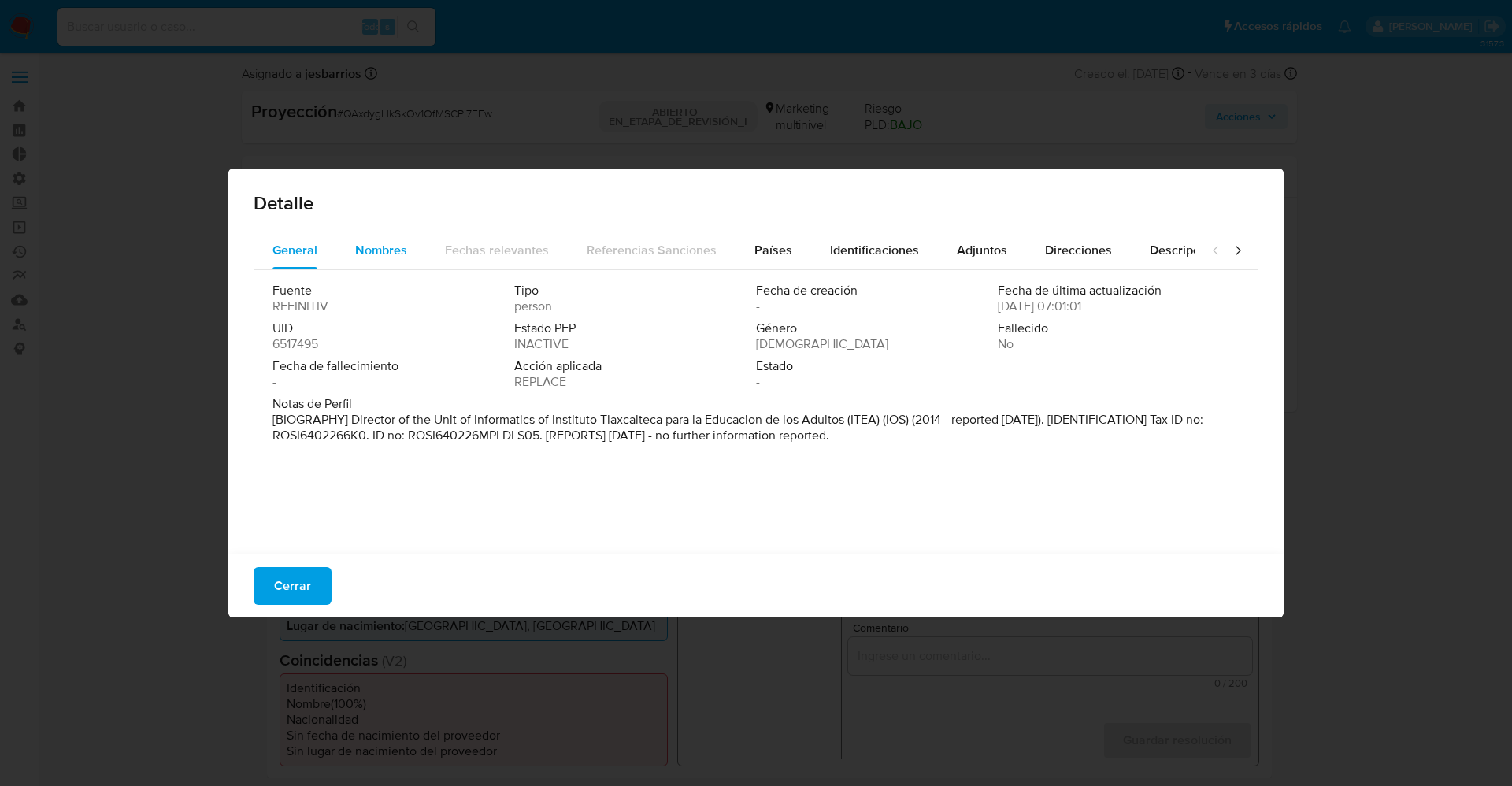
click at [387, 253] on span "Nombres" at bounding box center [381, 249] width 52 height 19
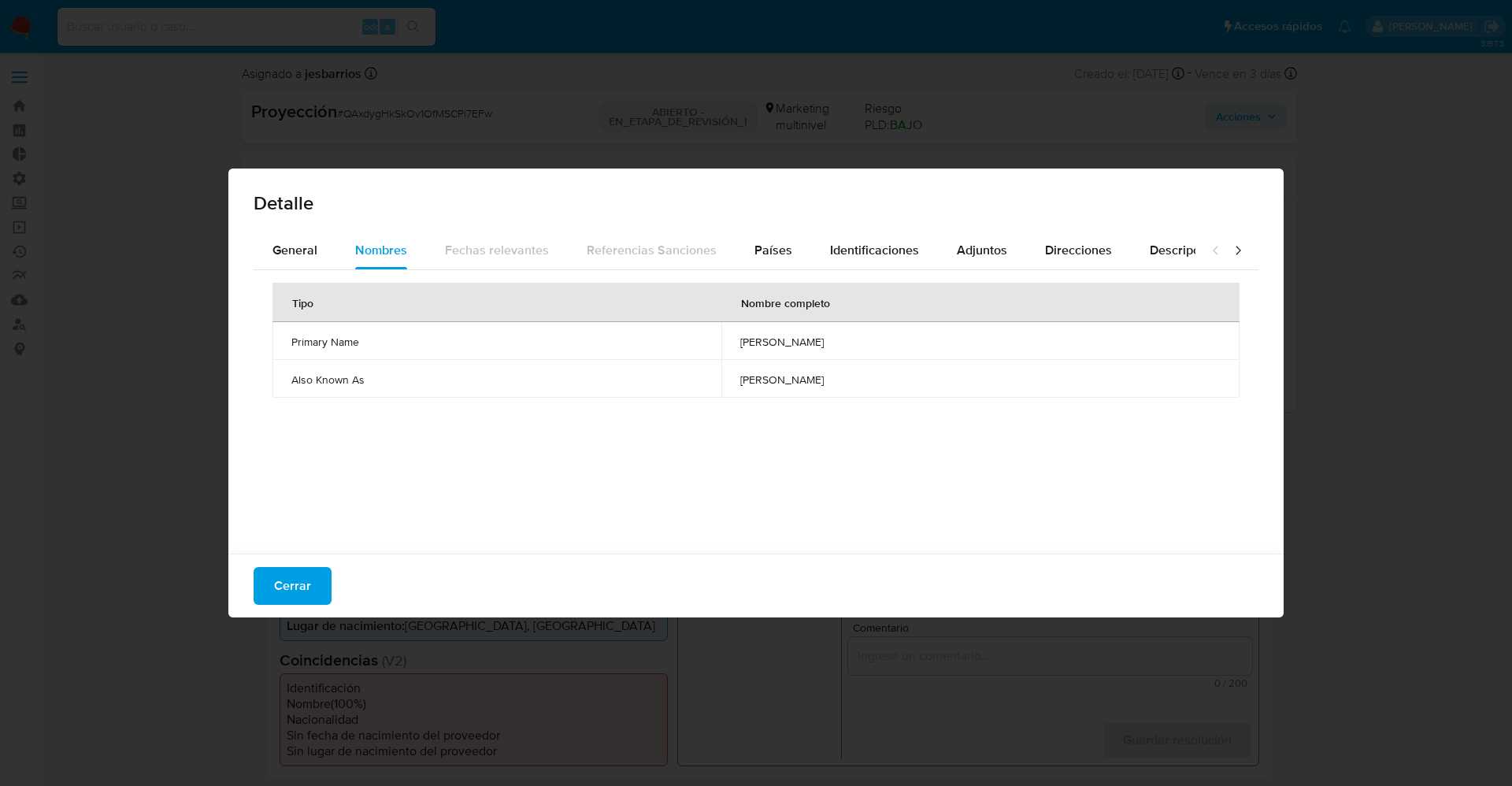
click at [277, 595] on font "Cerrar" at bounding box center [292, 585] width 37 height 38
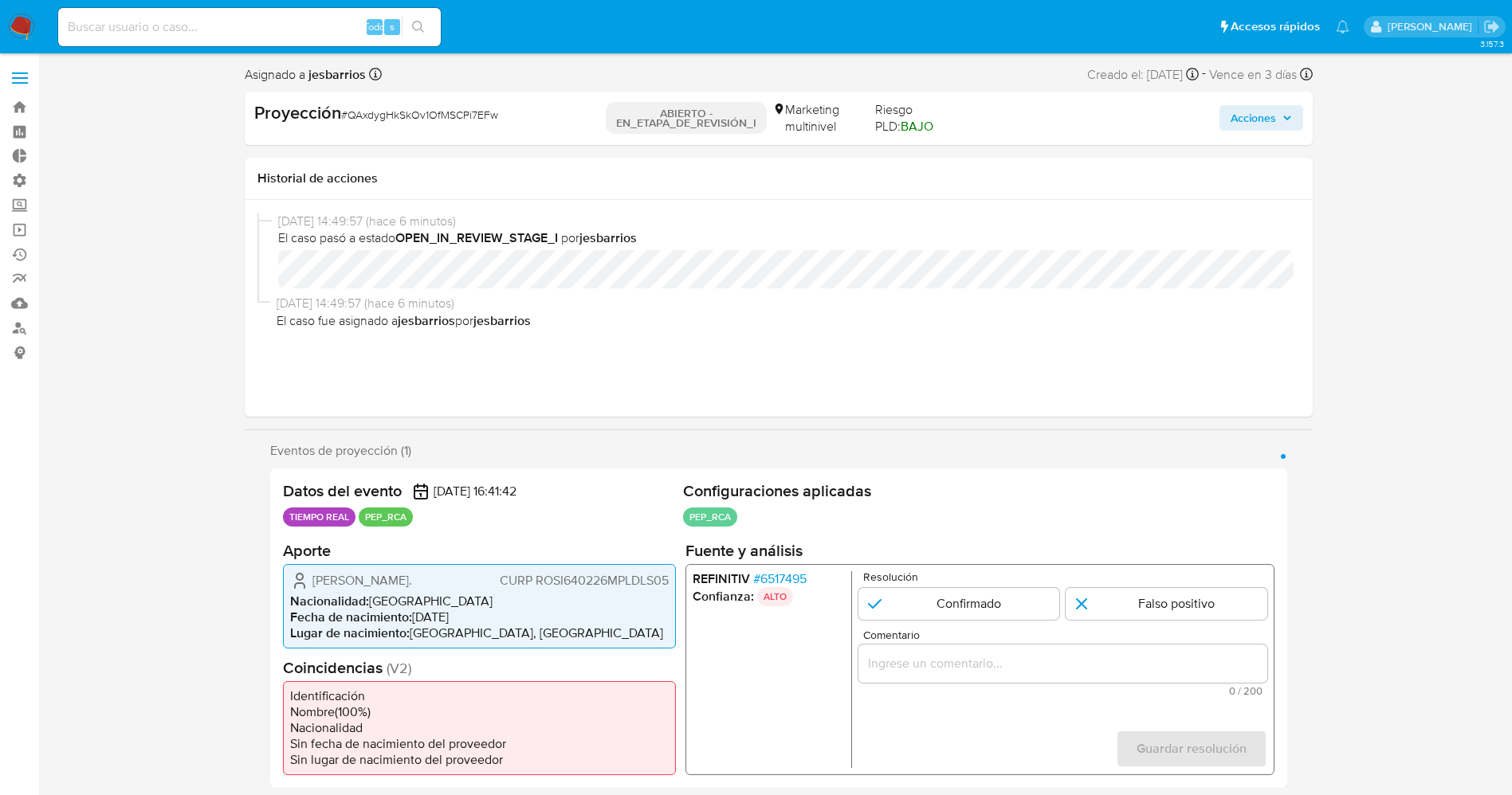
drag, startPoint x: 306, startPoint y: 577, endPoint x: 679, endPoint y: 573, distance: 373.0
click at [679, 573] on div "Datos del evento [DATE] 16:41:42 TIEMPO REAL PEP_RCA Configuraciones aplicadas …" at bounding box center [779, 629] width 1017 height 319
click at [768, 577] on font "6517495" at bounding box center [783, 577] width 46 height 19
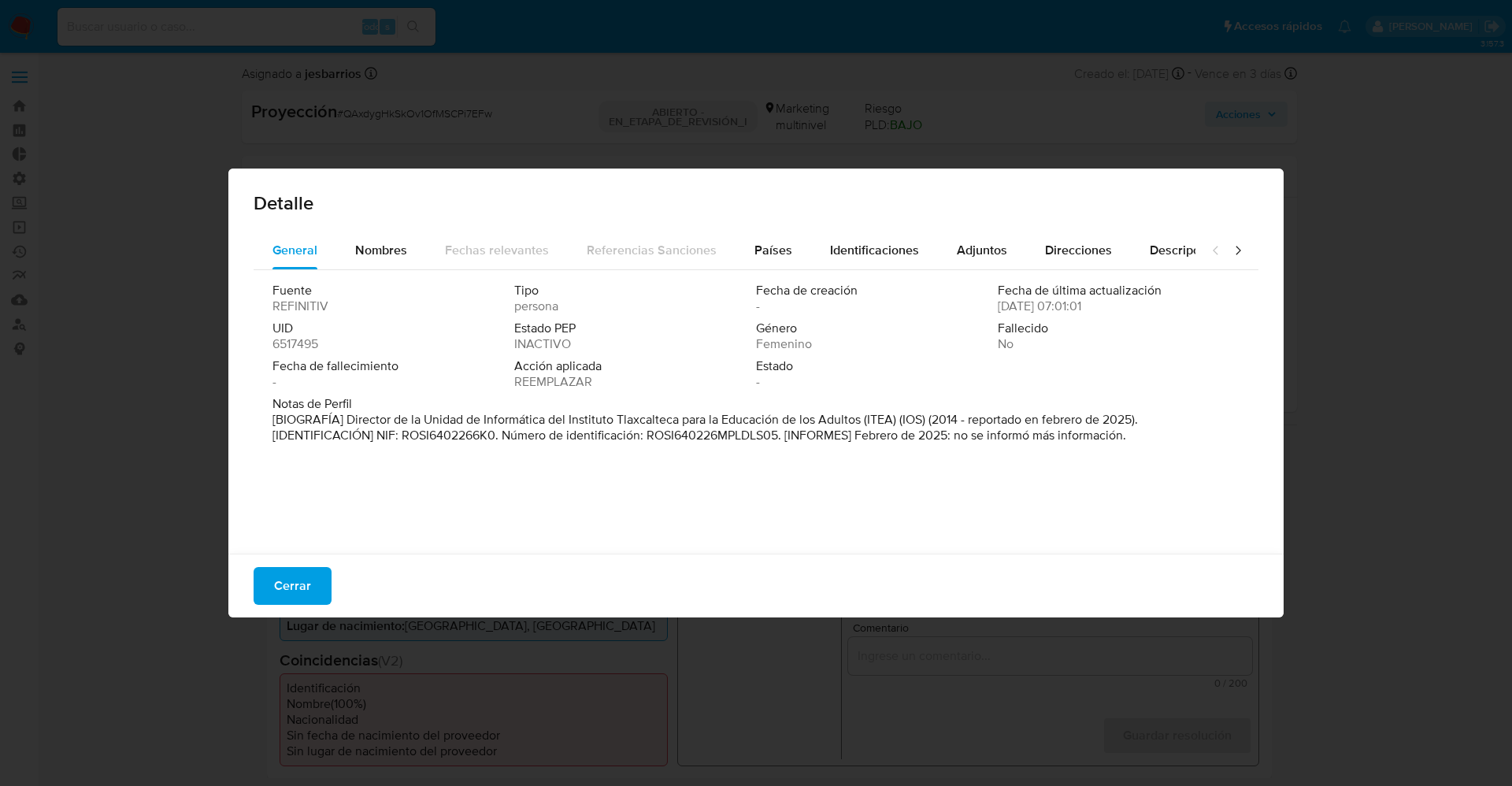
drag, startPoint x: 431, startPoint y: 372, endPoint x: 422, endPoint y: 378, distance: 10.8
click at [431, 372] on span "Fecha de fallecimiento" at bounding box center [391, 366] width 239 height 16
drag, startPoint x: 343, startPoint y: 422, endPoint x: 894, endPoint y: 422, distance: 551.0
click at [894, 422] on font "[BIOGRAFÍA] Director de la Unidad de Informática del Instituto Tlaxcalteca para…" at bounding box center [705, 427] width 866 height 34
drag, startPoint x: 302, startPoint y: 579, endPoint x: 896, endPoint y: 465, distance: 604.8
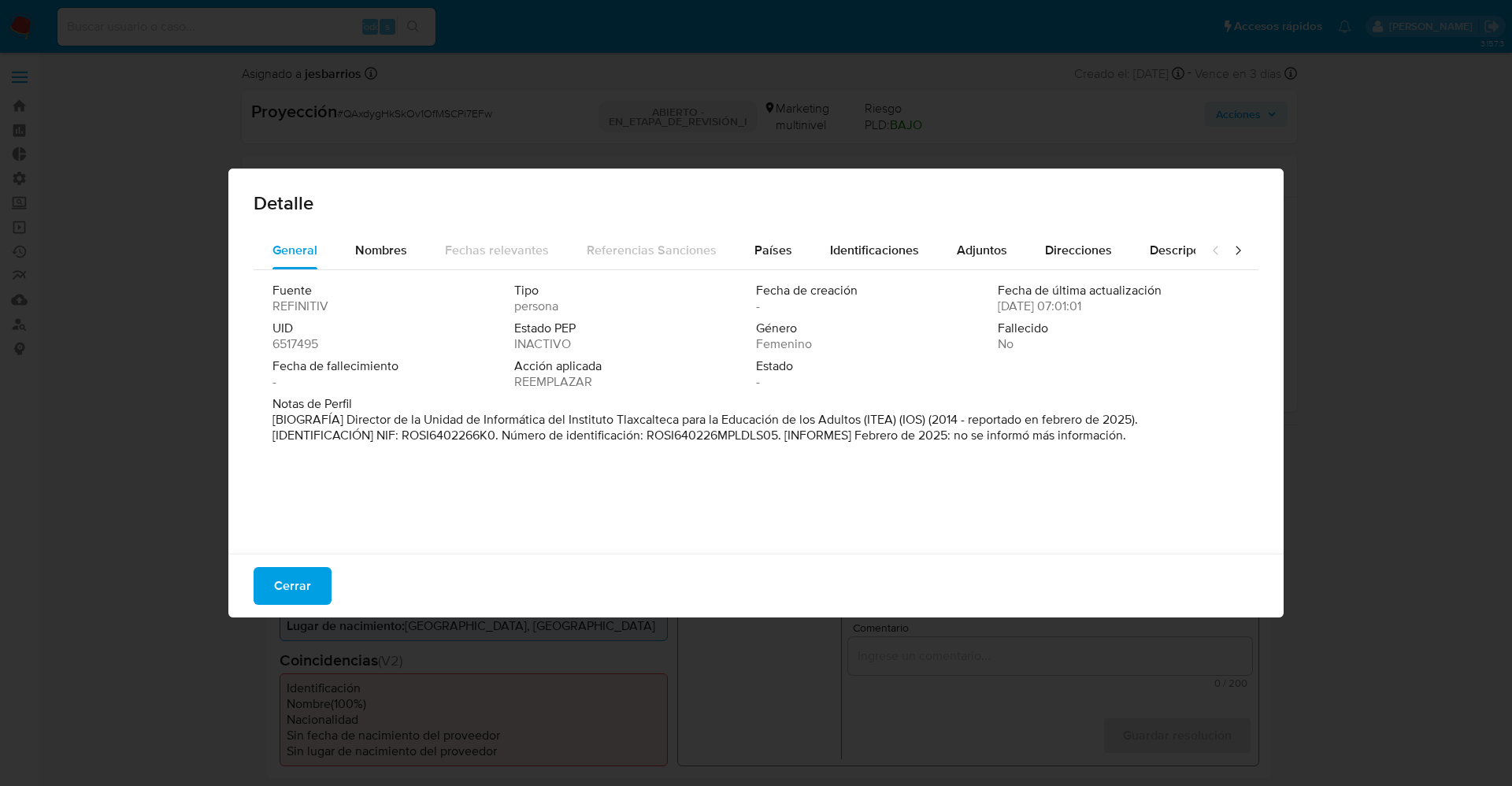
click at [303, 579] on font "Cerrar" at bounding box center [292, 585] width 37 height 38
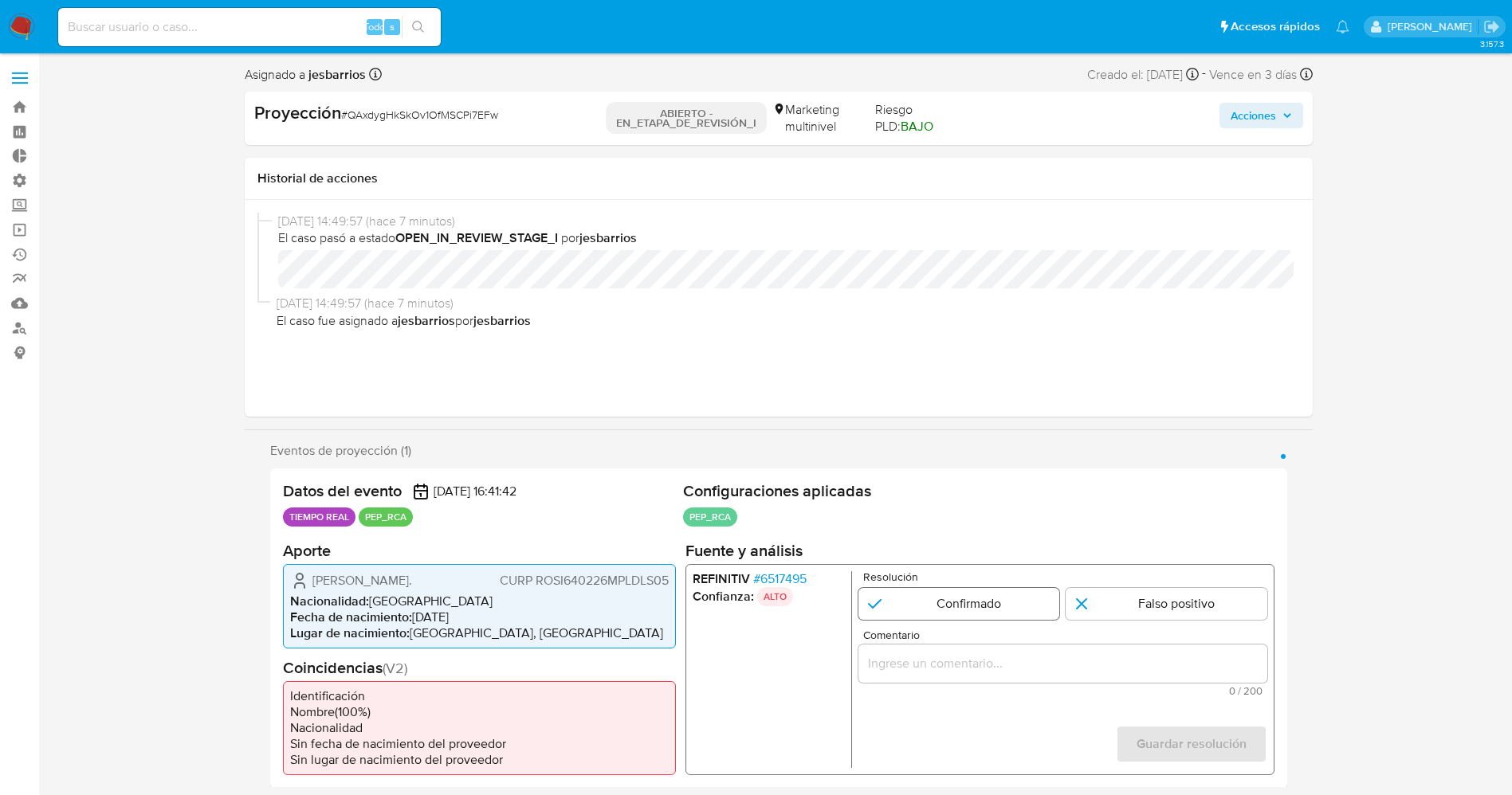
click at [955, 593] on input "1 de 1" at bounding box center [958, 603] width 202 height 32
radio input "true"
click at [944, 660] on input "Comentario" at bounding box center [1062, 662] width 409 height 21
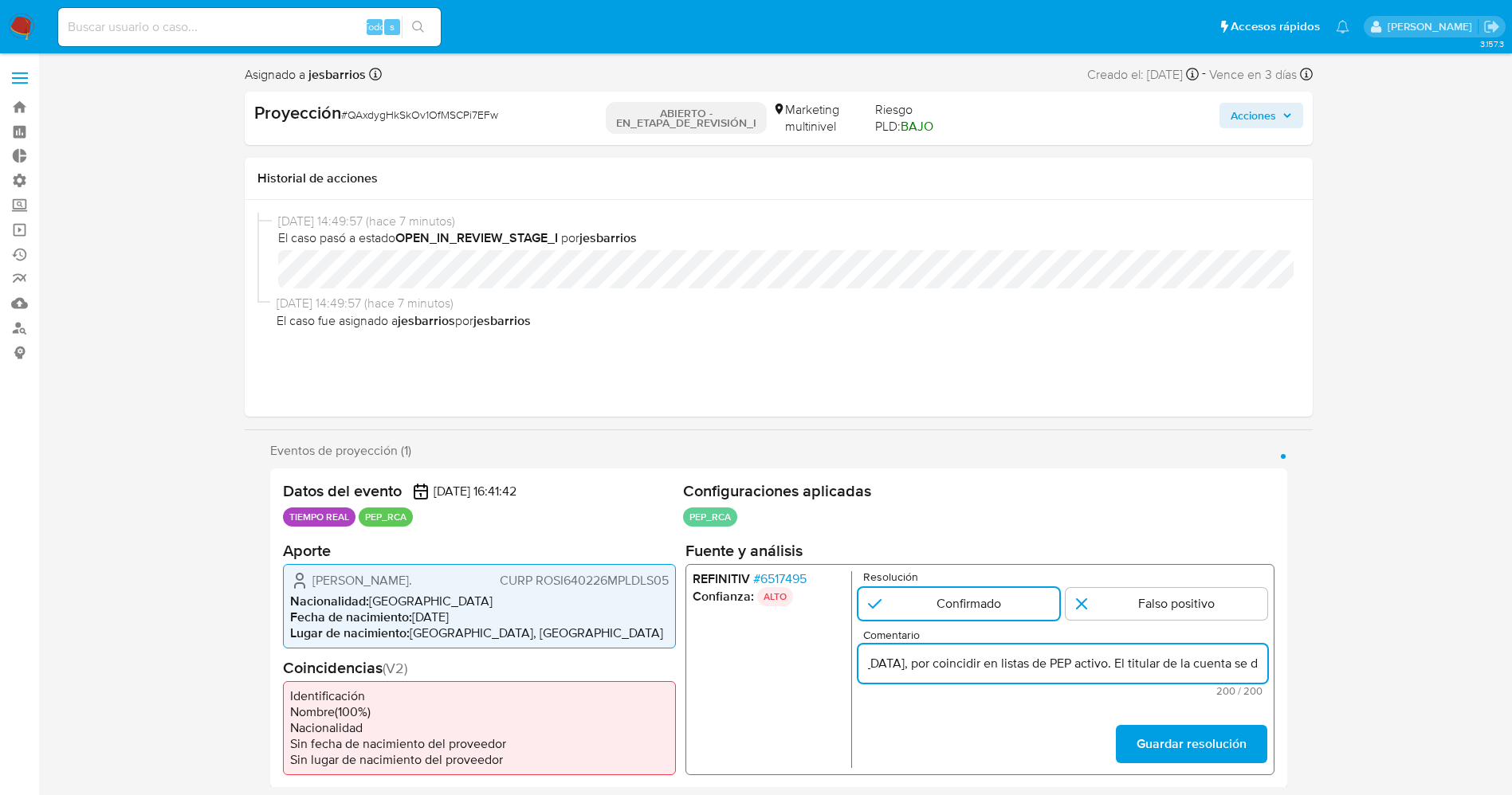
scroll to position [0, 402]
drag, startPoint x: 967, startPoint y: 662, endPoint x: 1004, endPoint y: 670, distance: 37.9
click at [1004, 670] on input "usuario María Isabel Rodríguez Salazar. CURP ROSI640226MPLDLS05, nacionalidad M…" at bounding box center [1062, 662] width 409 height 21
click at [876, 666] on input "usuario María Isabel Rodríguez Salazar. CURP ROSI640226MPLDLS05, nacionalidad M…" at bounding box center [1062, 662] width 409 height 21
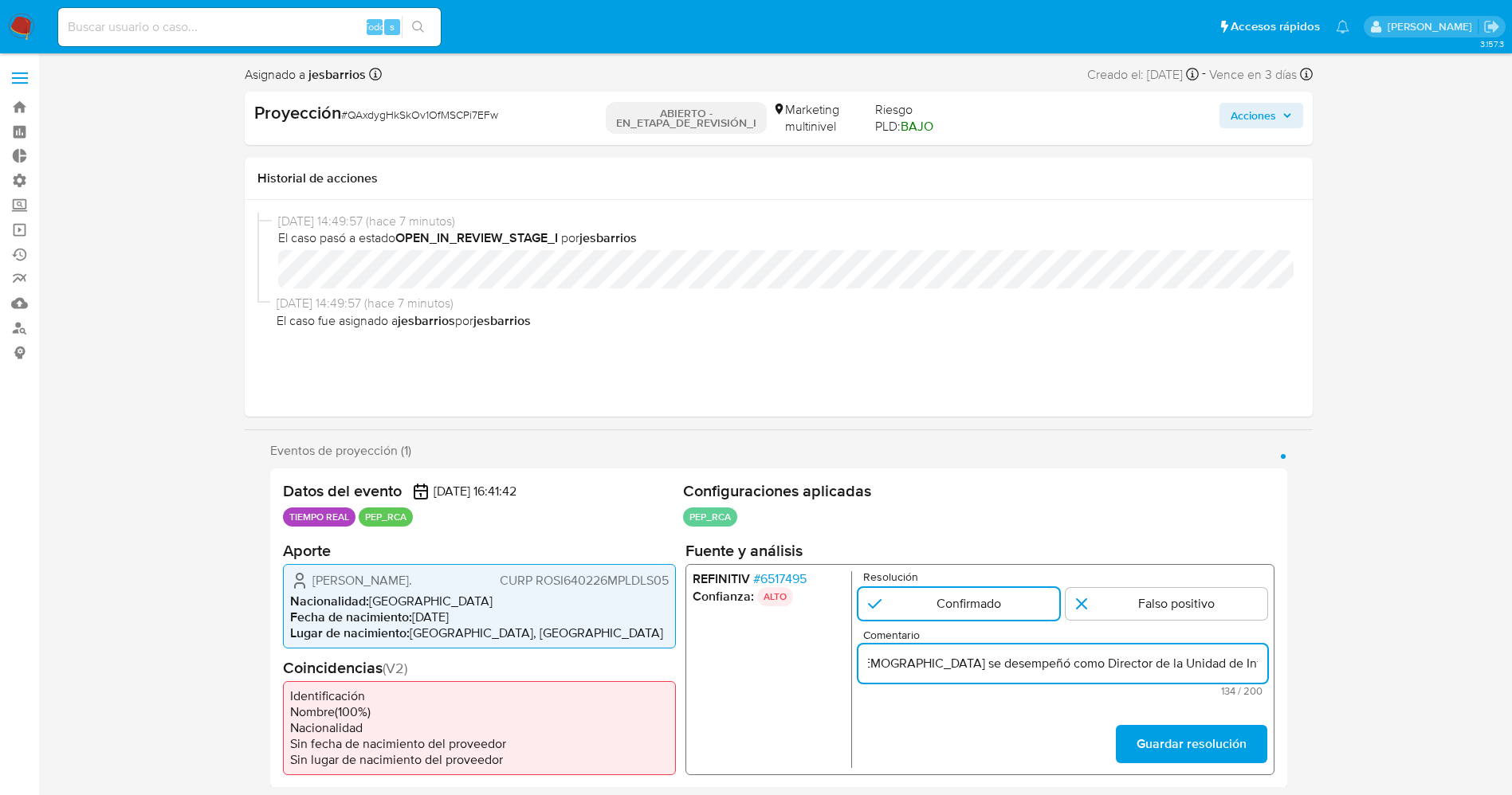
scroll to position [0, 426]
paste input "mática del Instituto Tlaxcalteca para la Educación de los Adultos"
type input "Usuario María Isabel Rodríguez Salazar CURP ROSI640226MPLDLS05, nacionalidad Me…"
click at [1236, 748] on font "Guardar resolución" at bounding box center [1191, 744] width 110 height 38
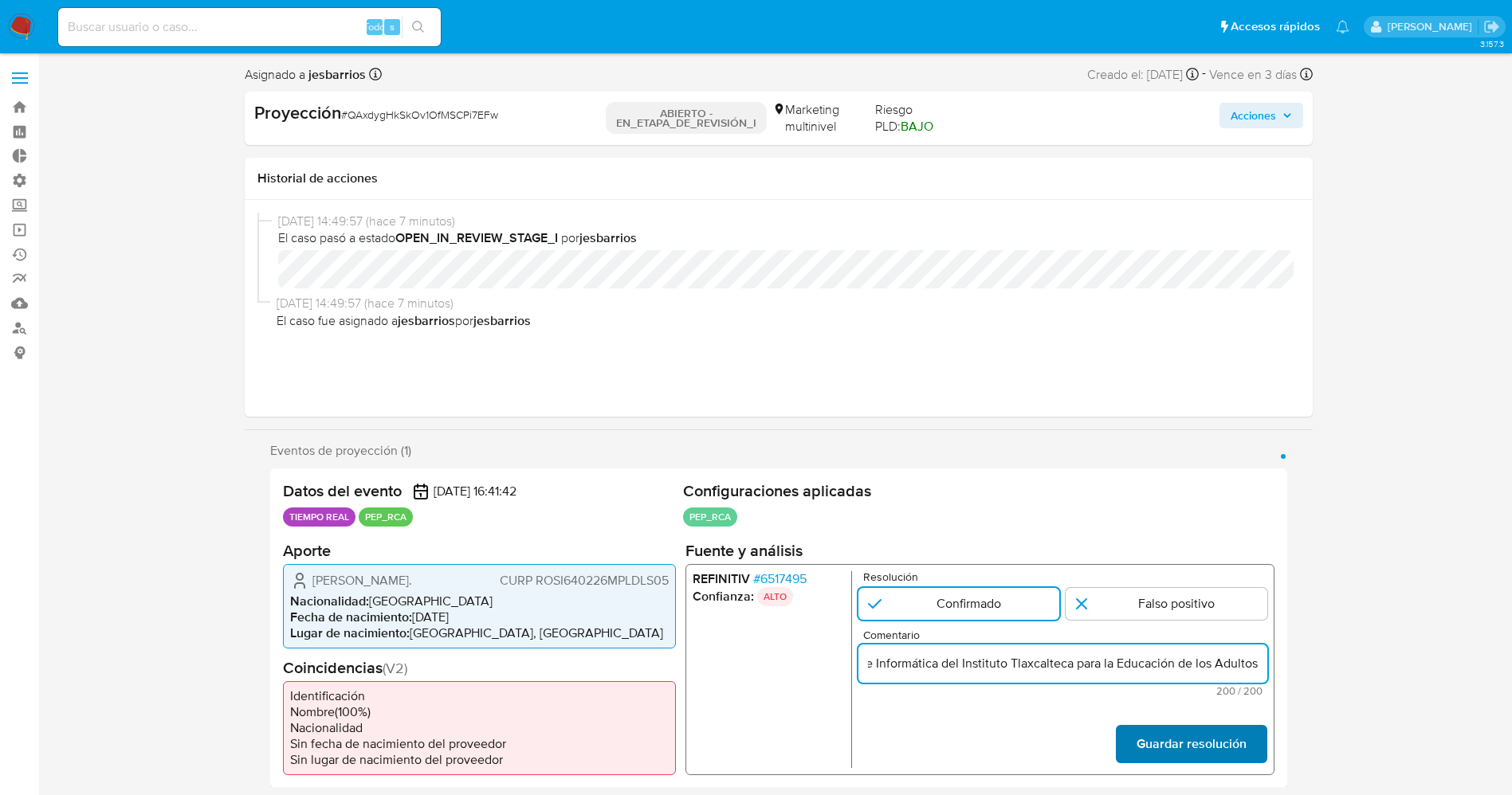
scroll to position [0, 0]
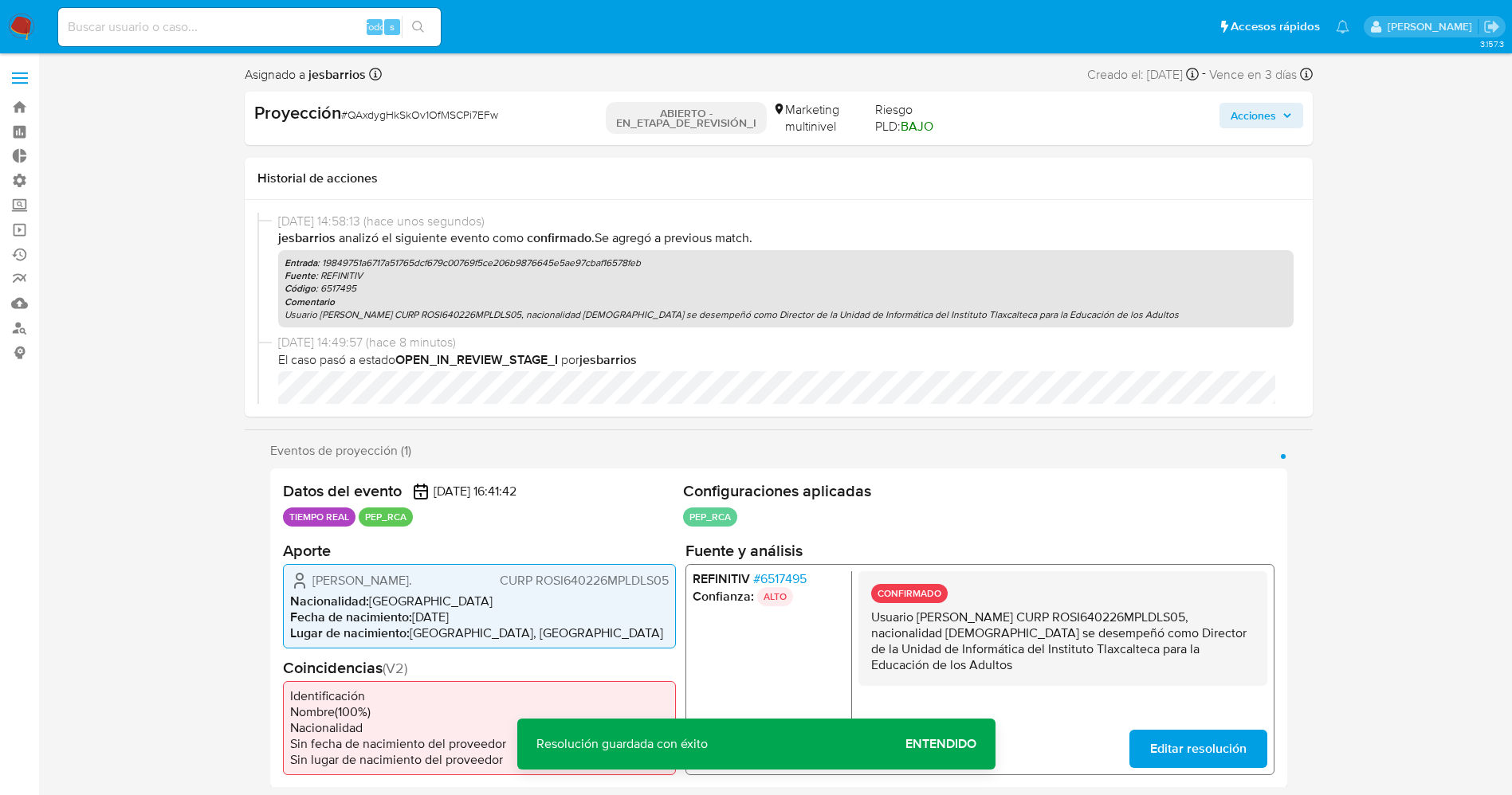
click at [1197, 745] on span "Editar resolución" at bounding box center [1198, 749] width 97 height 35
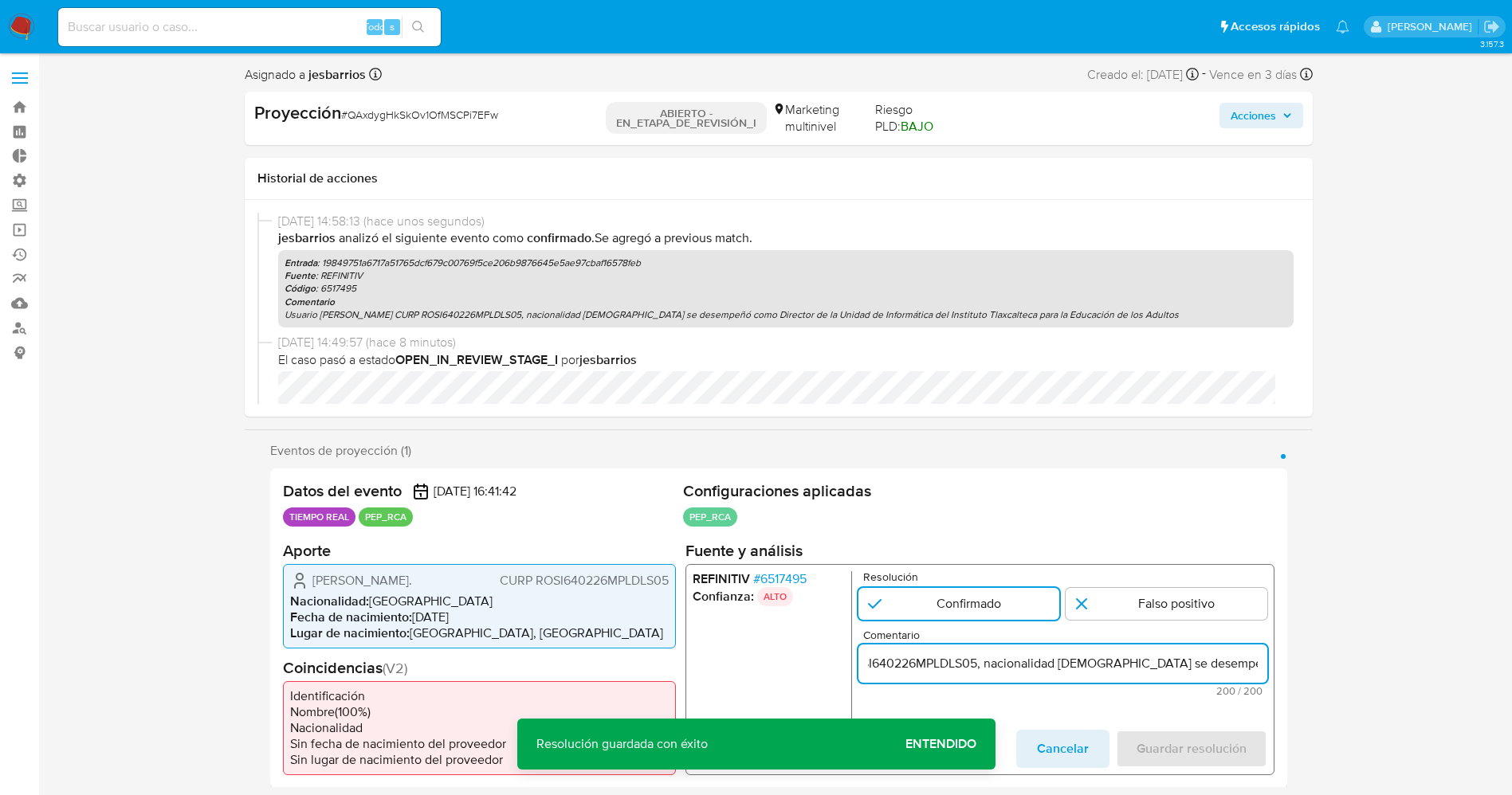
scroll to position [0, 296]
click at [1097, 669] on input "Usuario María Isabel Rodríguez Salazar CURP ROSI640226MPLDLS05, nacionalidad Me…" at bounding box center [1062, 662] width 409 height 21
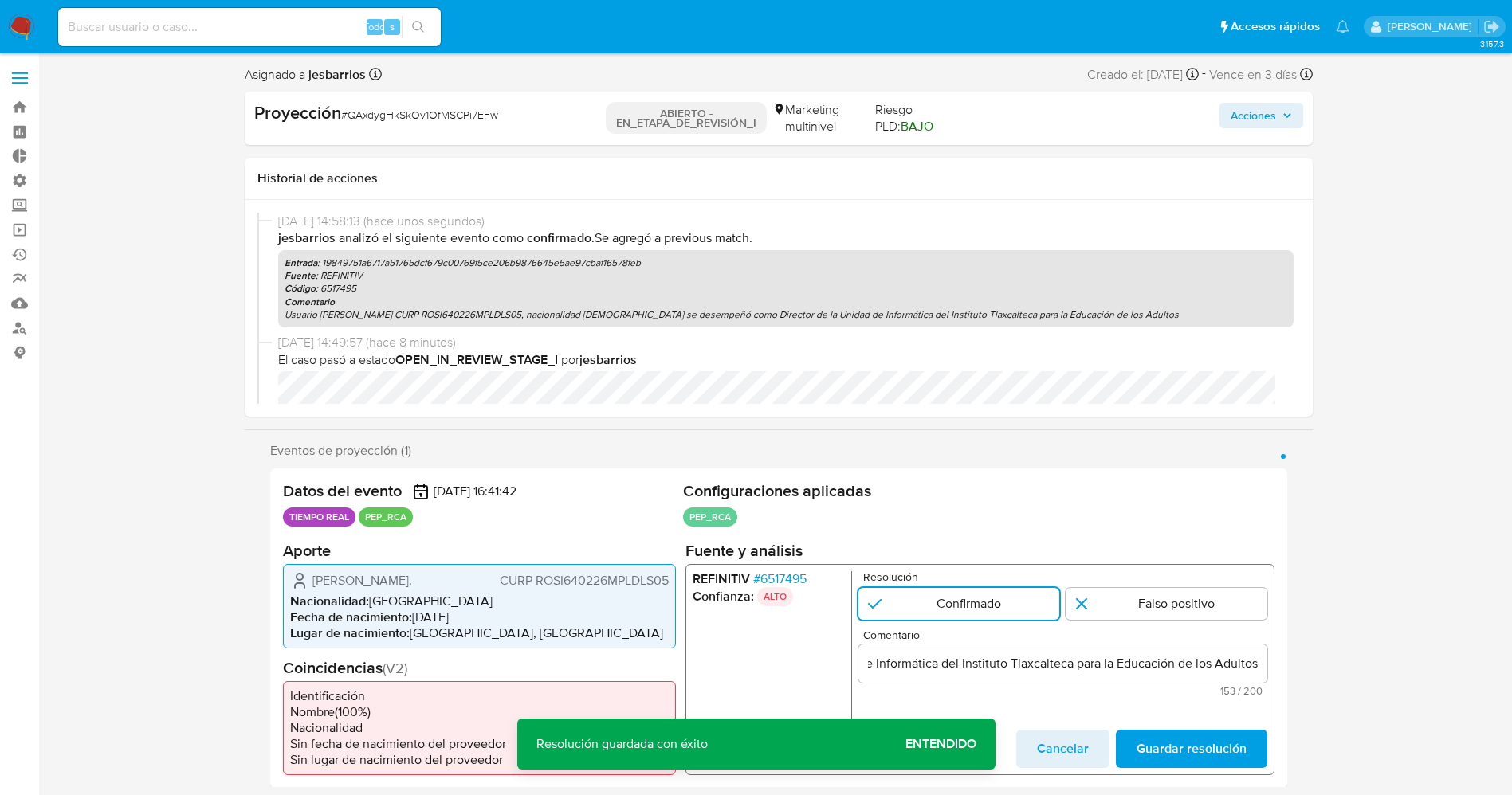
scroll to position [0, 0]
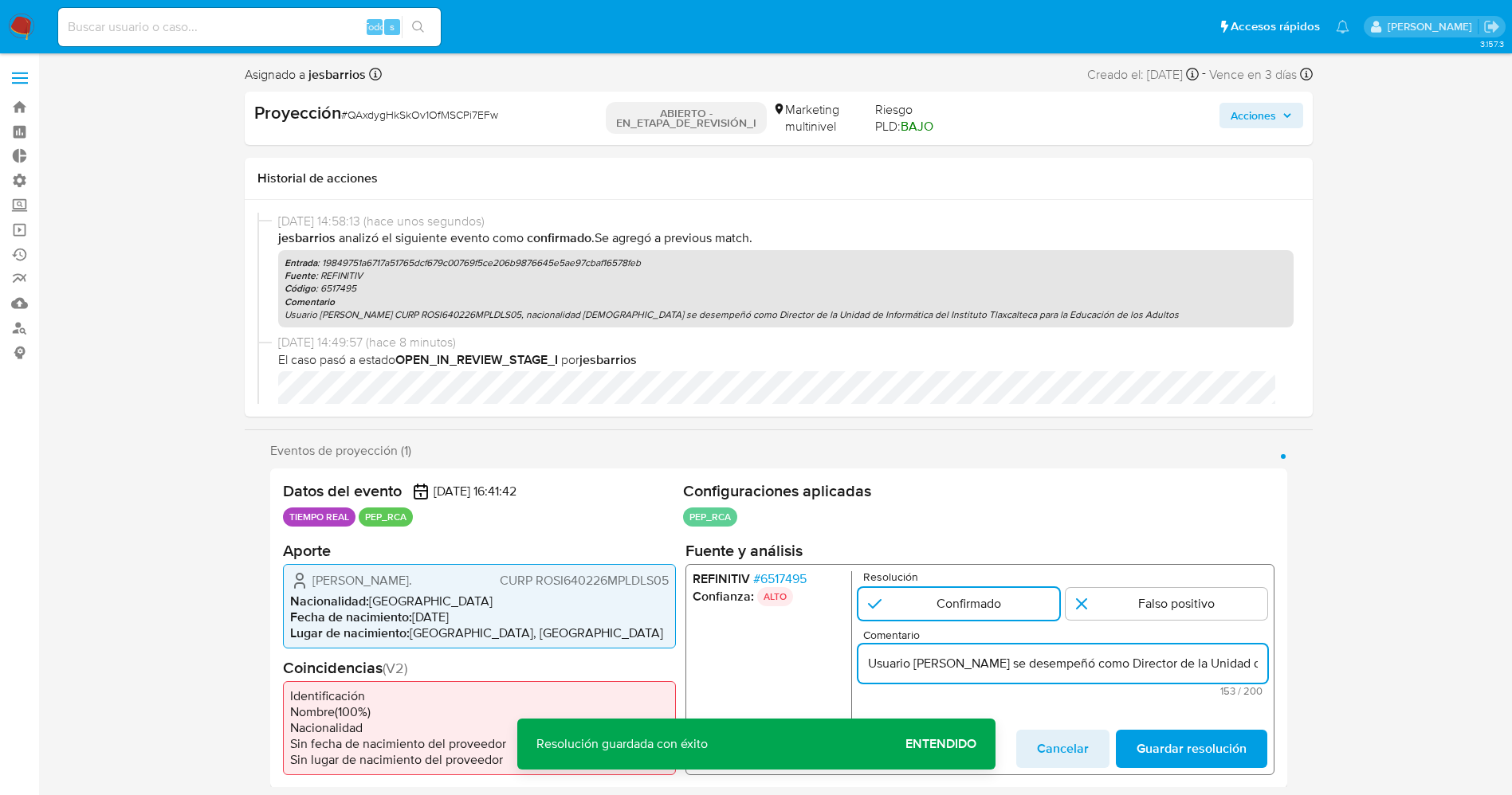
click at [1248, 658] on input "Usuario María Isabel Rodríguez Salazar se desempeñó como Director de la Unidad …" at bounding box center [1062, 662] width 409 height 21
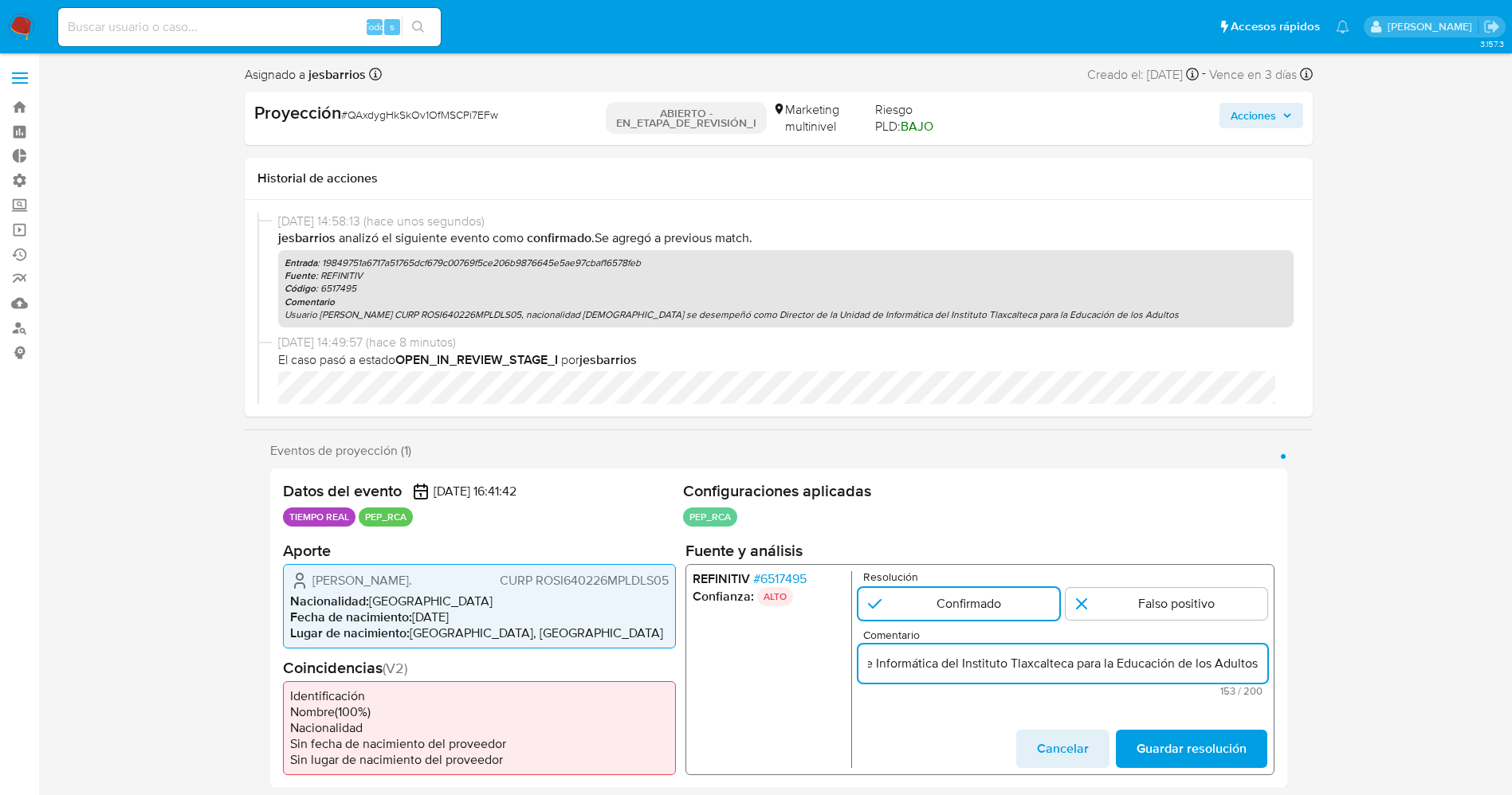
scroll to position [0, 477]
paste input "(ITEA) hasta el año 2025.."
type input "Usuario María Isabel Rodríguez Salazar se desempeñó como Director de la Unidad …"
click at [1166, 751] on span "Guardar resolución" at bounding box center [1191, 749] width 110 height 35
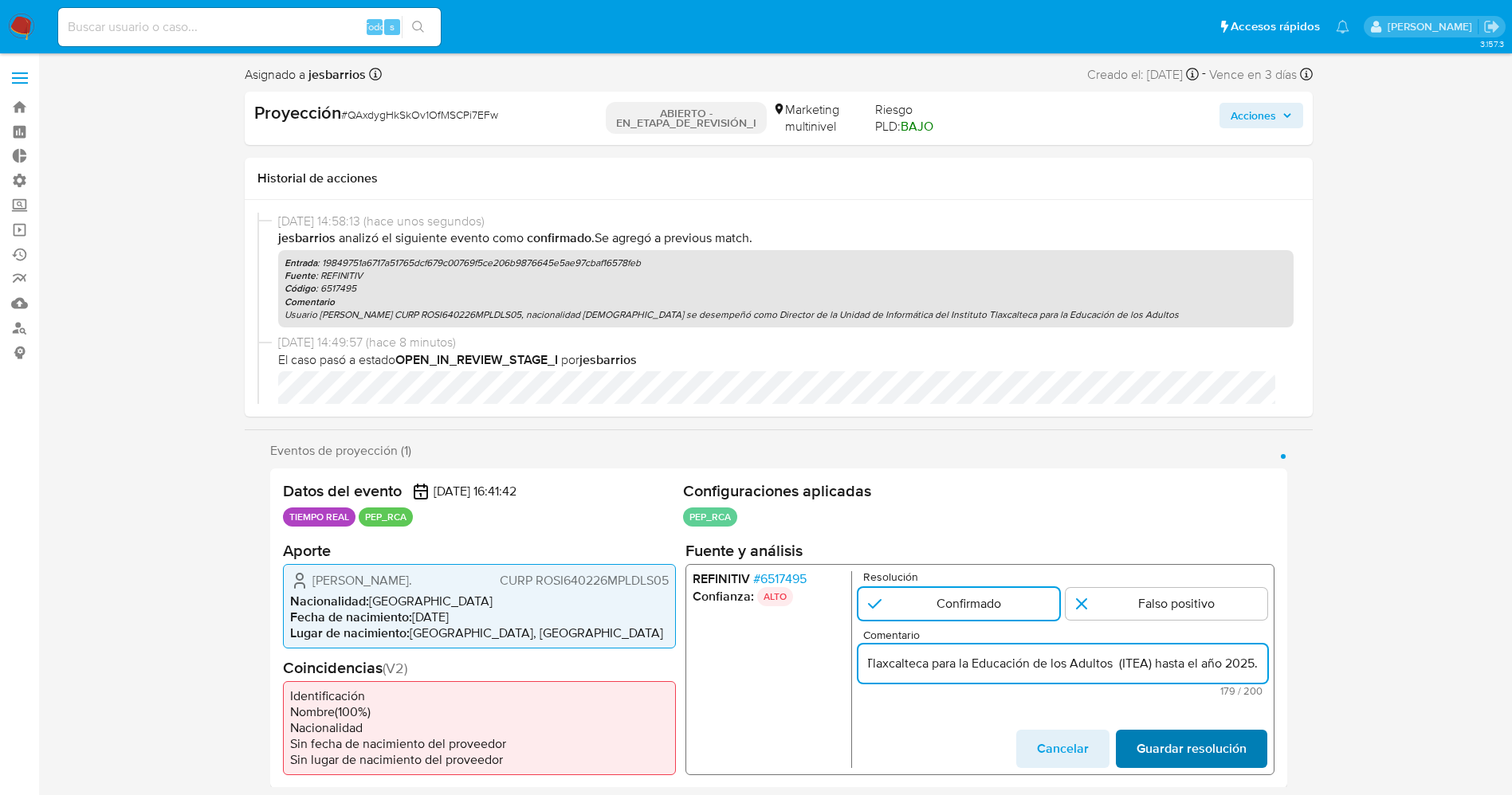
scroll to position [0, 0]
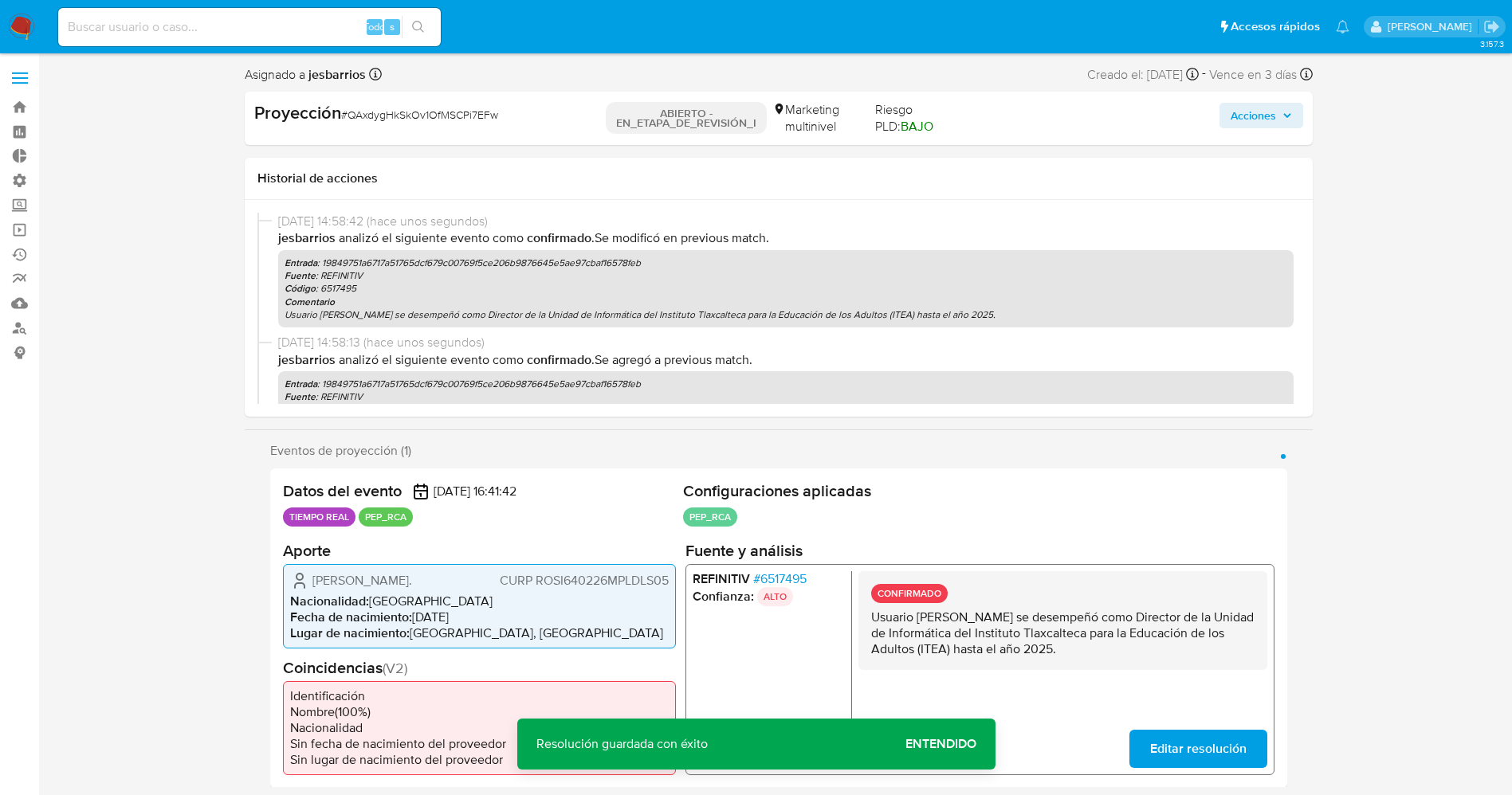
drag, startPoint x: 886, startPoint y: 612, endPoint x: 1081, endPoint y: 629, distance: 195.7
click at [1203, 674] on div "CONFIRMADO Usuario María Isabel Rodríguez Salazar se desempeñó como Director de…" at bounding box center [1062, 669] width 409 height 197
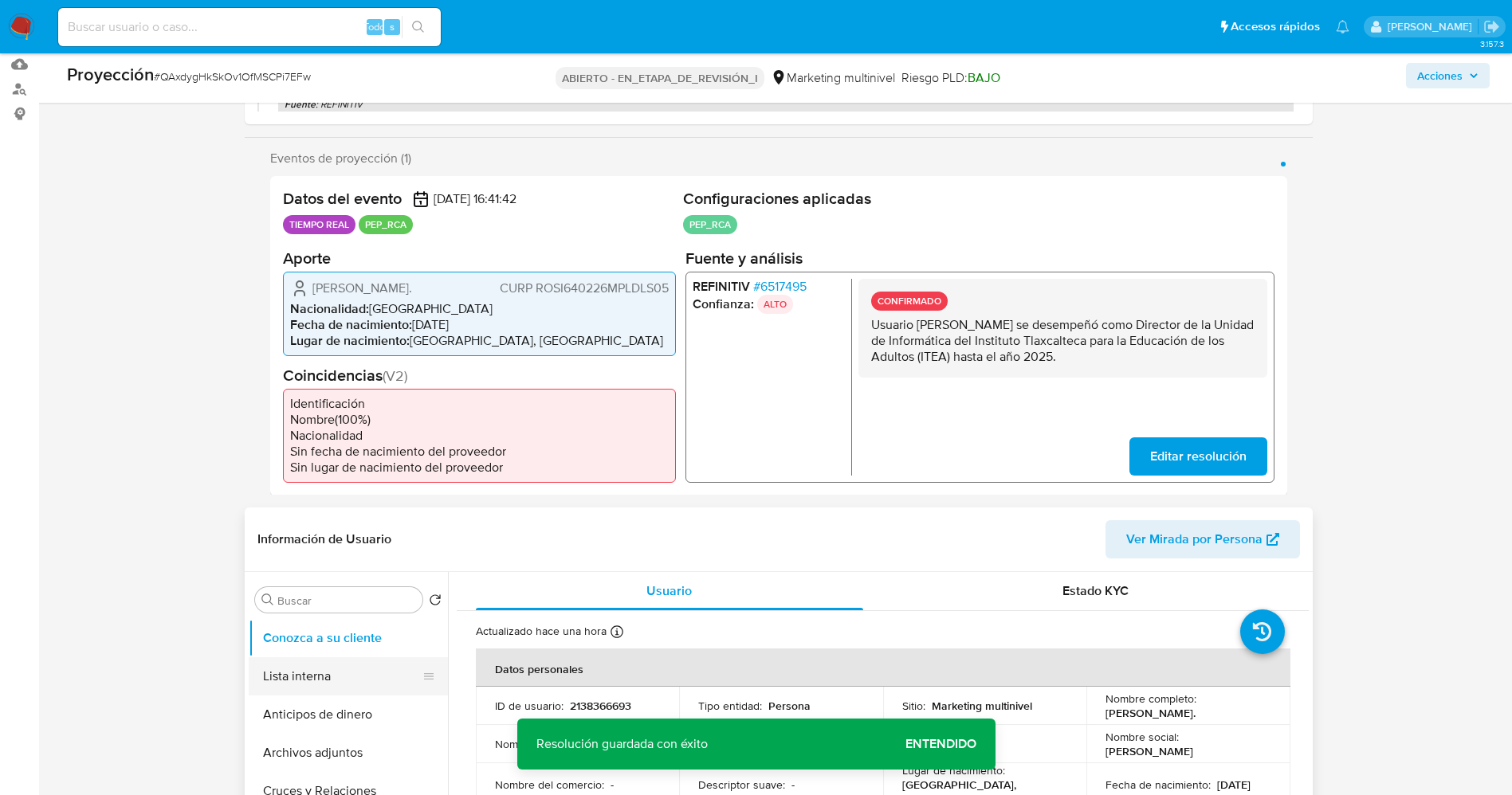
click at [309, 668] on button "Lista interna" at bounding box center [341, 676] width 186 height 38
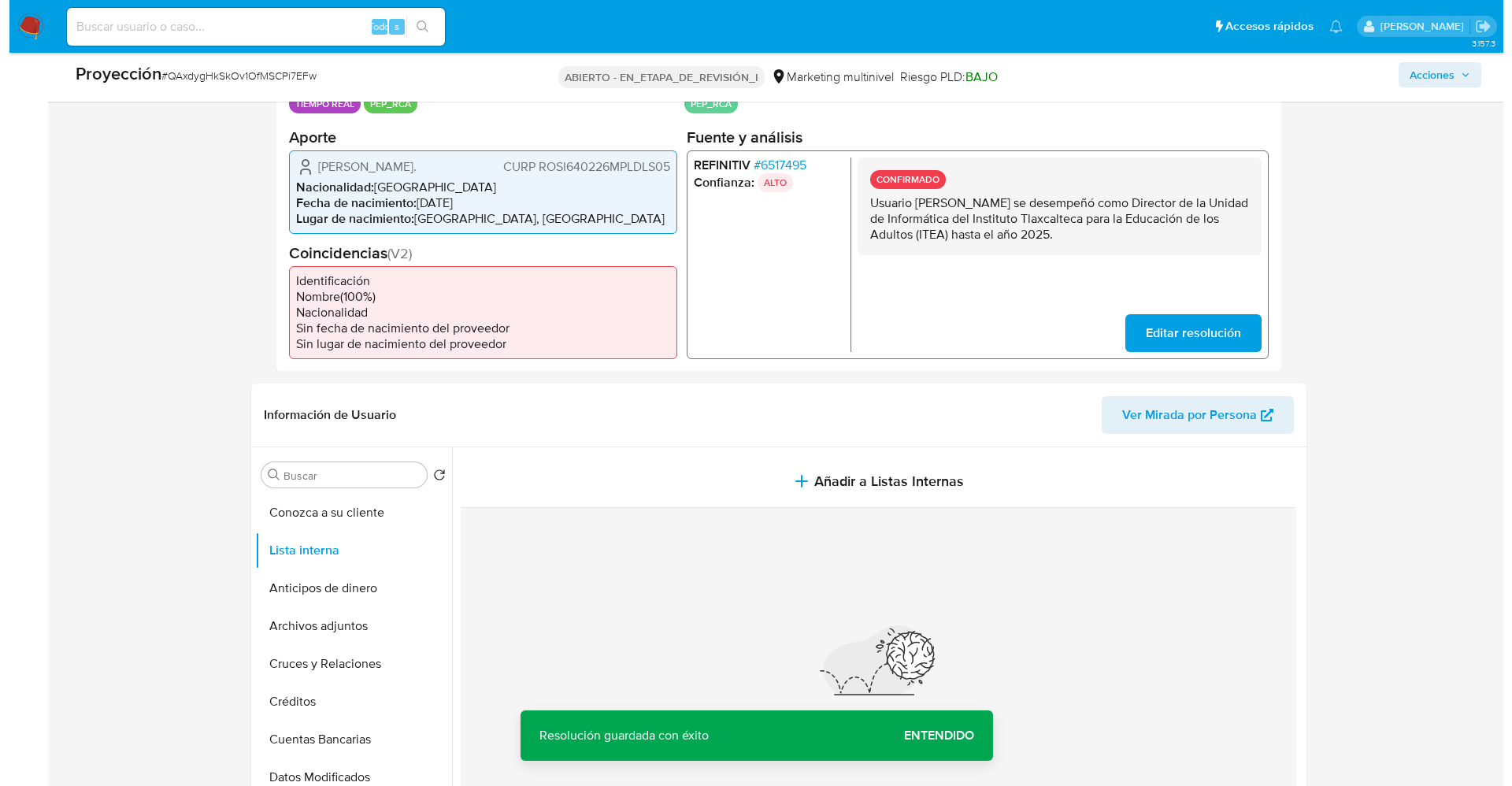
scroll to position [472, 0]
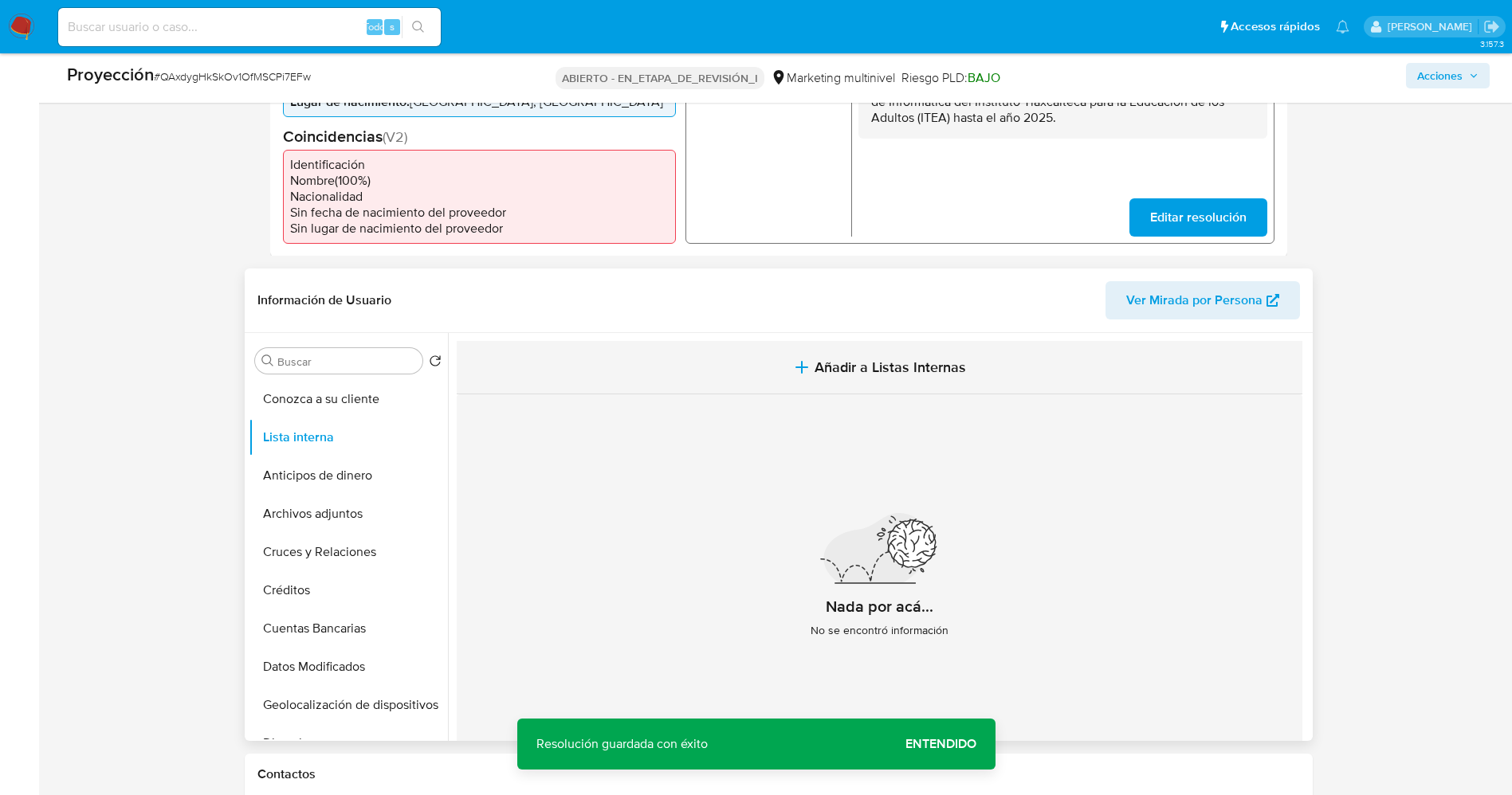
click at [894, 371] on span "Añadir a Listas Internas" at bounding box center [891, 367] width 152 height 18
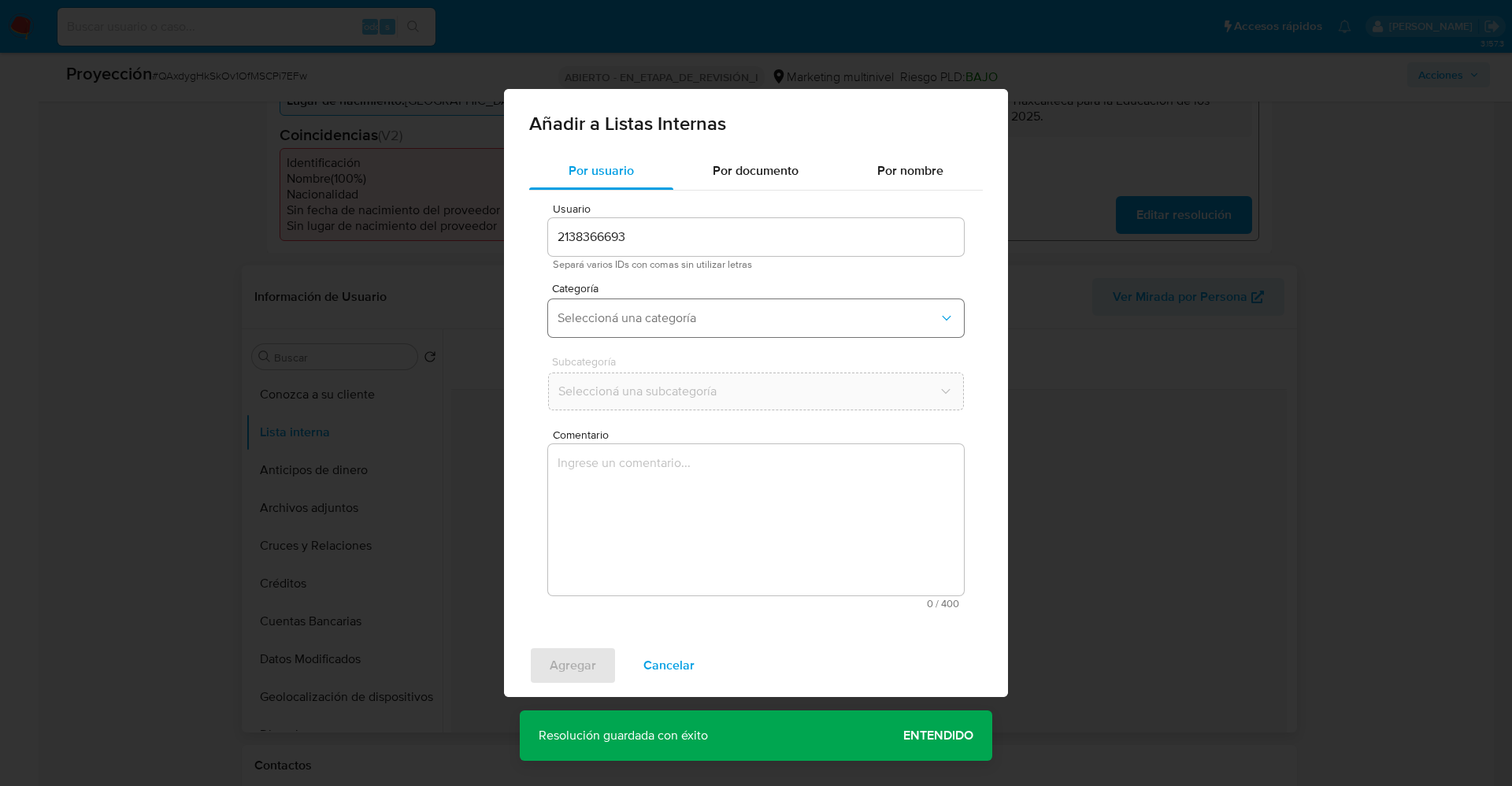
click at [706, 315] on span "Seleccioná una categoría" at bounding box center [748, 318] width 381 height 16
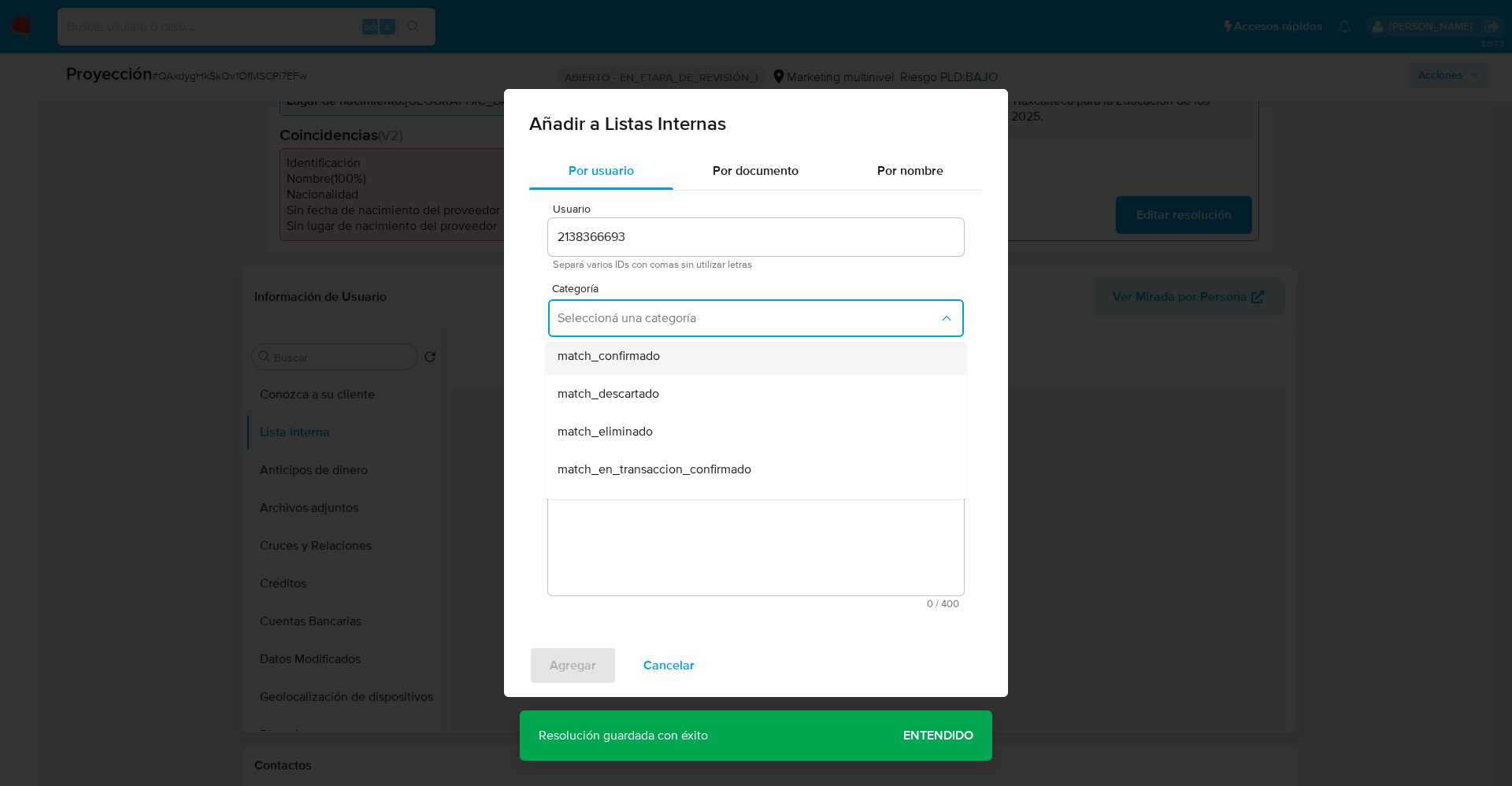
click at [673, 367] on div "match_confirmado" at bounding box center [752, 356] width 387 height 38
click at [671, 397] on span "Seleccioná una subcategoría" at bounding box center [748, 392] width 381 height 16
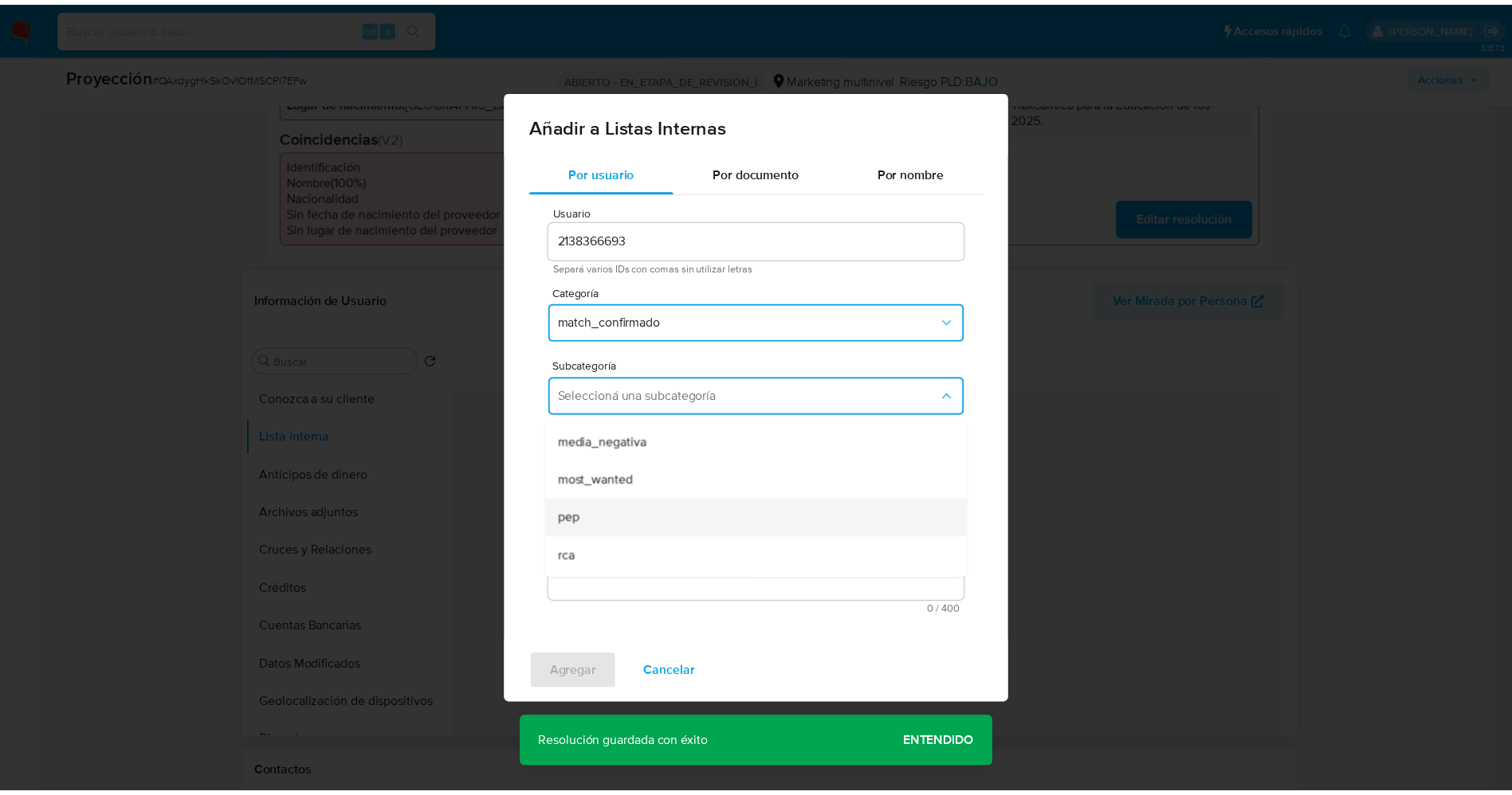
scroll to position [108, 0]
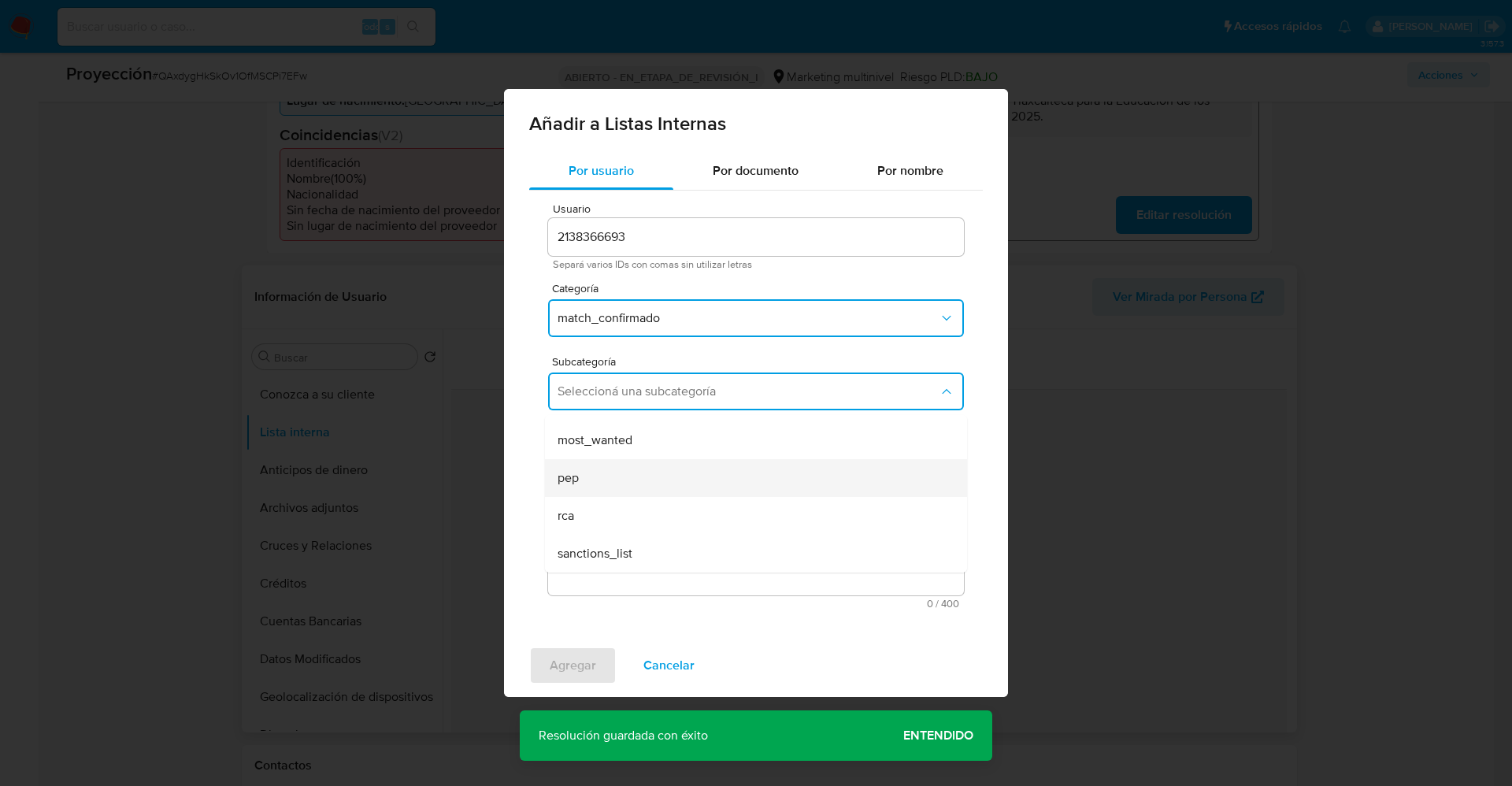
click at [645, 480] on div "pep" at bounding box center [752, 477] width 387 height 38
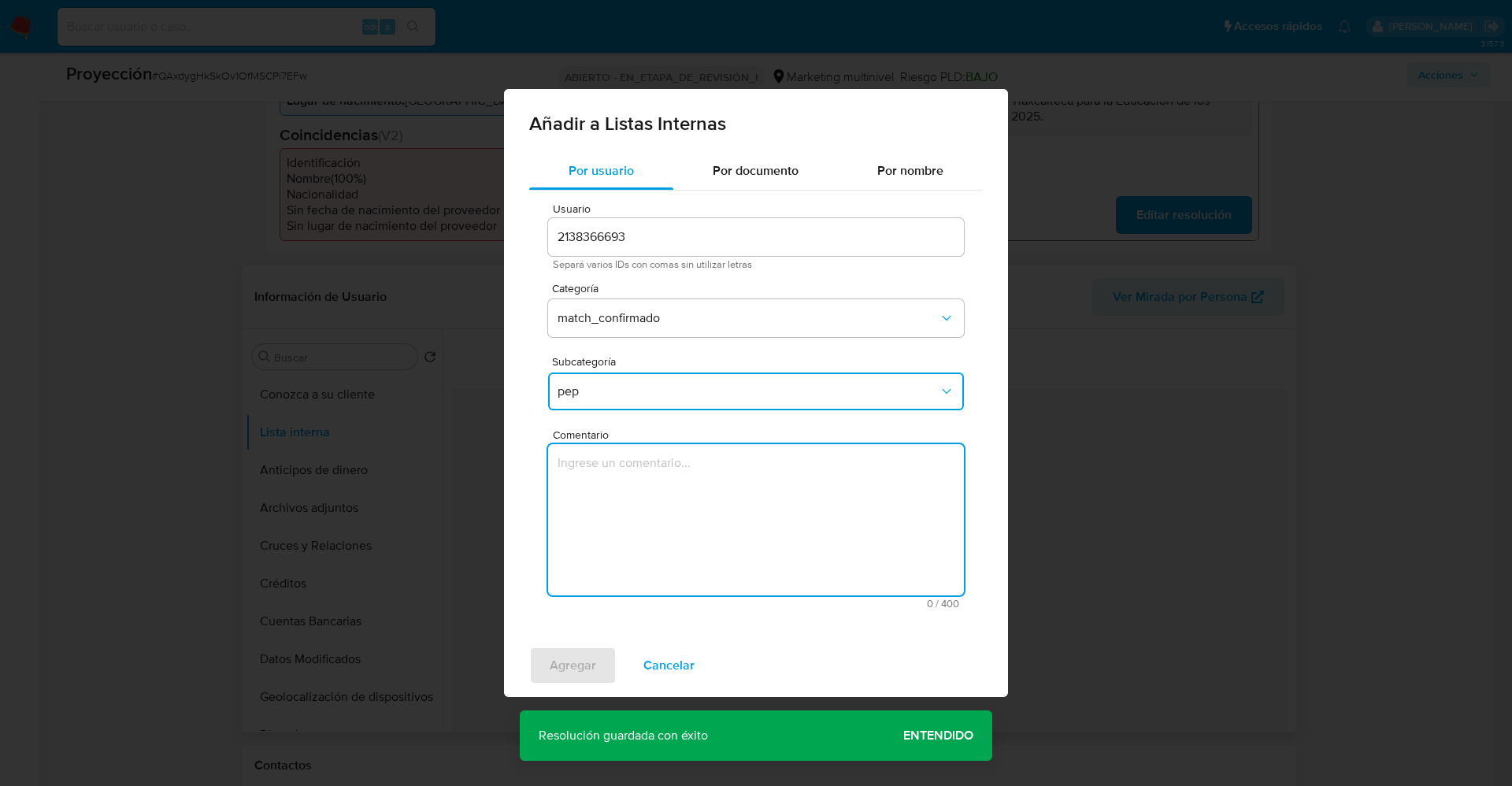
click at [645, 480] on textarea "Comentario" at bounding box center [756, 519] width 416 height 151
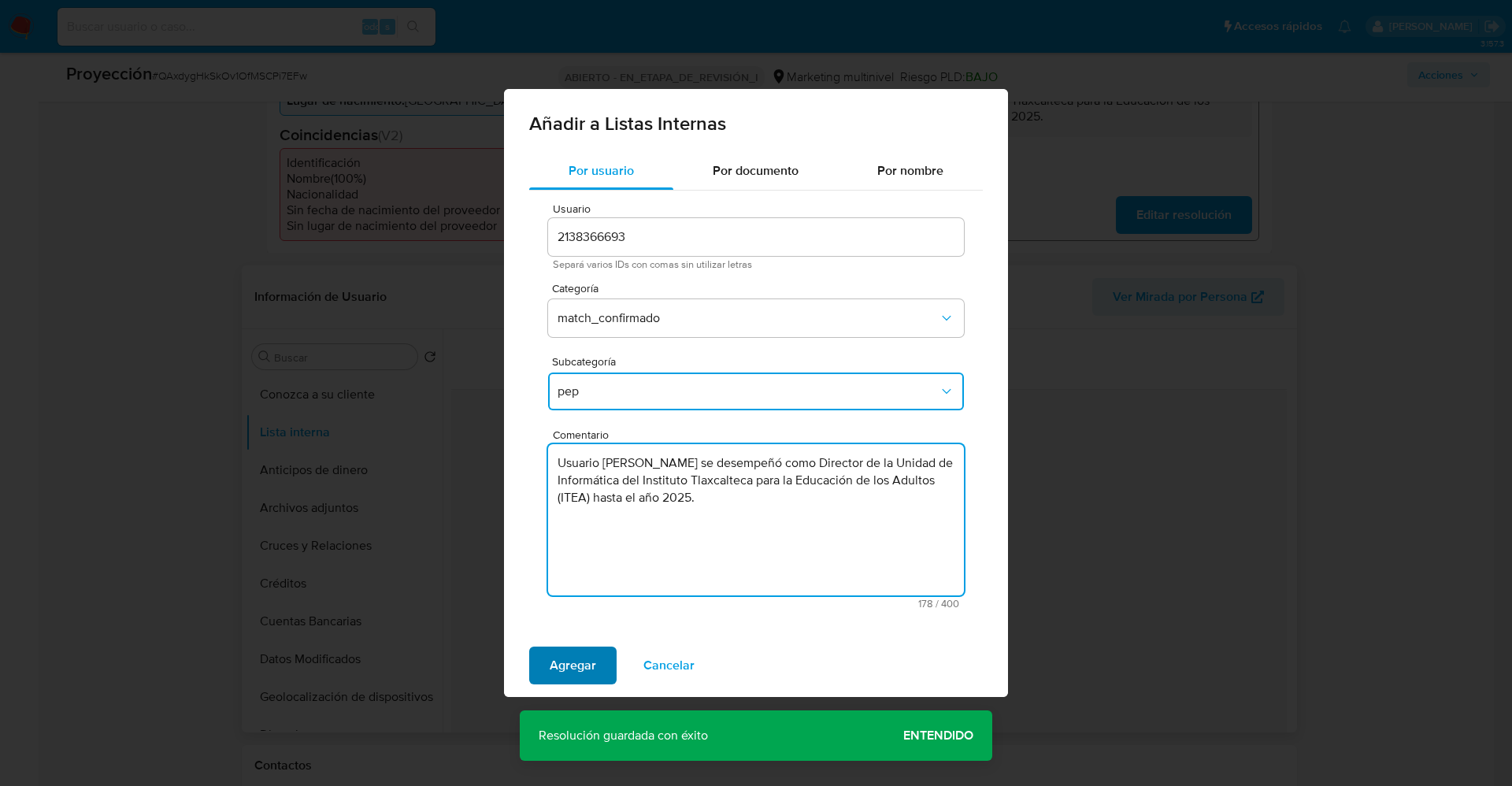
type textarea "Usuario María Isabel Rodríguez Salazar se desempeñó como Director de la Unidad …"
click at [575, 669] on span "Agregar" at bounding box center [572, 666] width 47 height 35
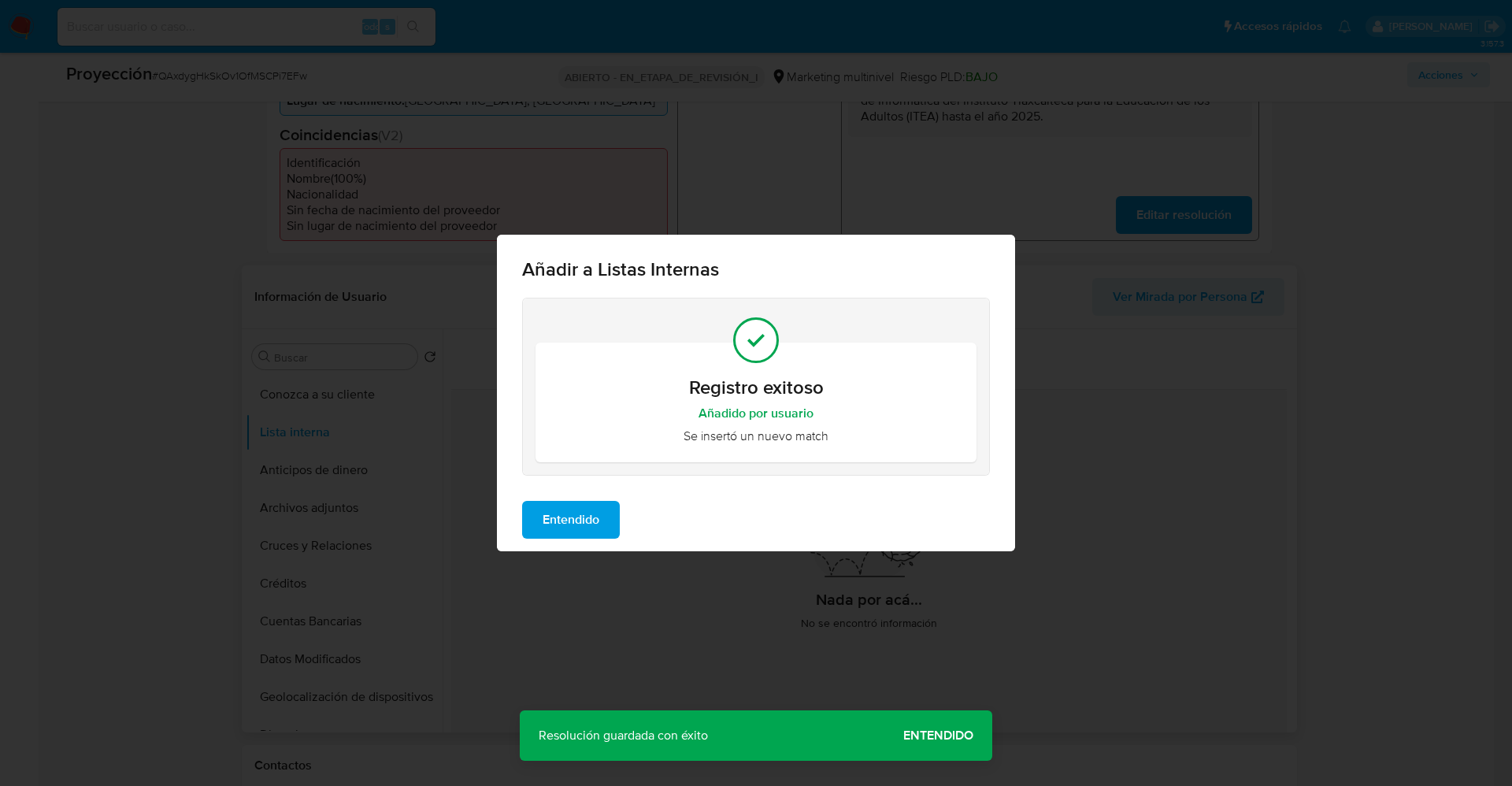
click at [581, 520] on span "Entendido" at bounding box center [571, 520] width 56 height 35
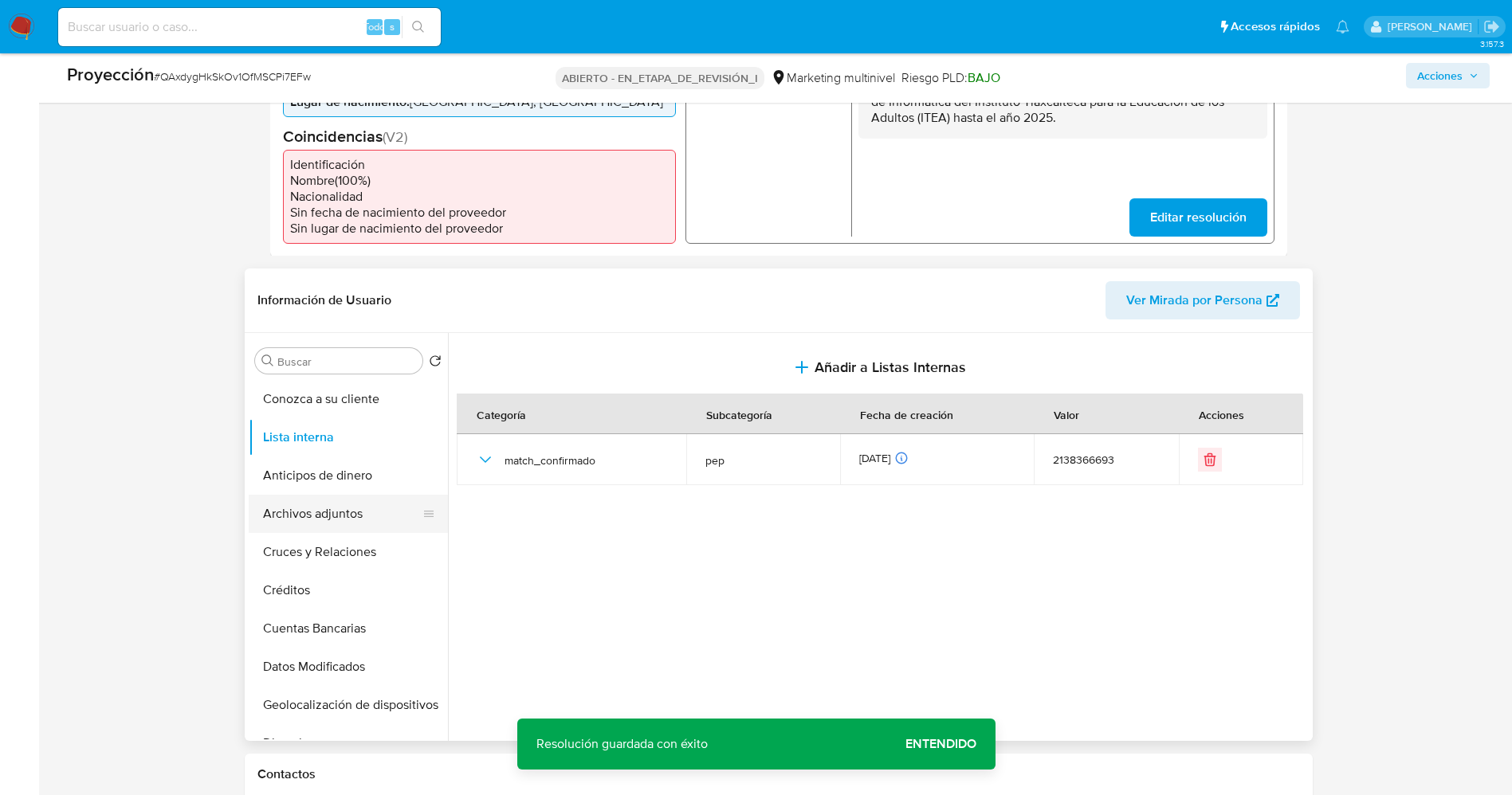
click at [309, 505] on button "Archivos adjuntos" at bounding box center [341, 513] width 186 height 38
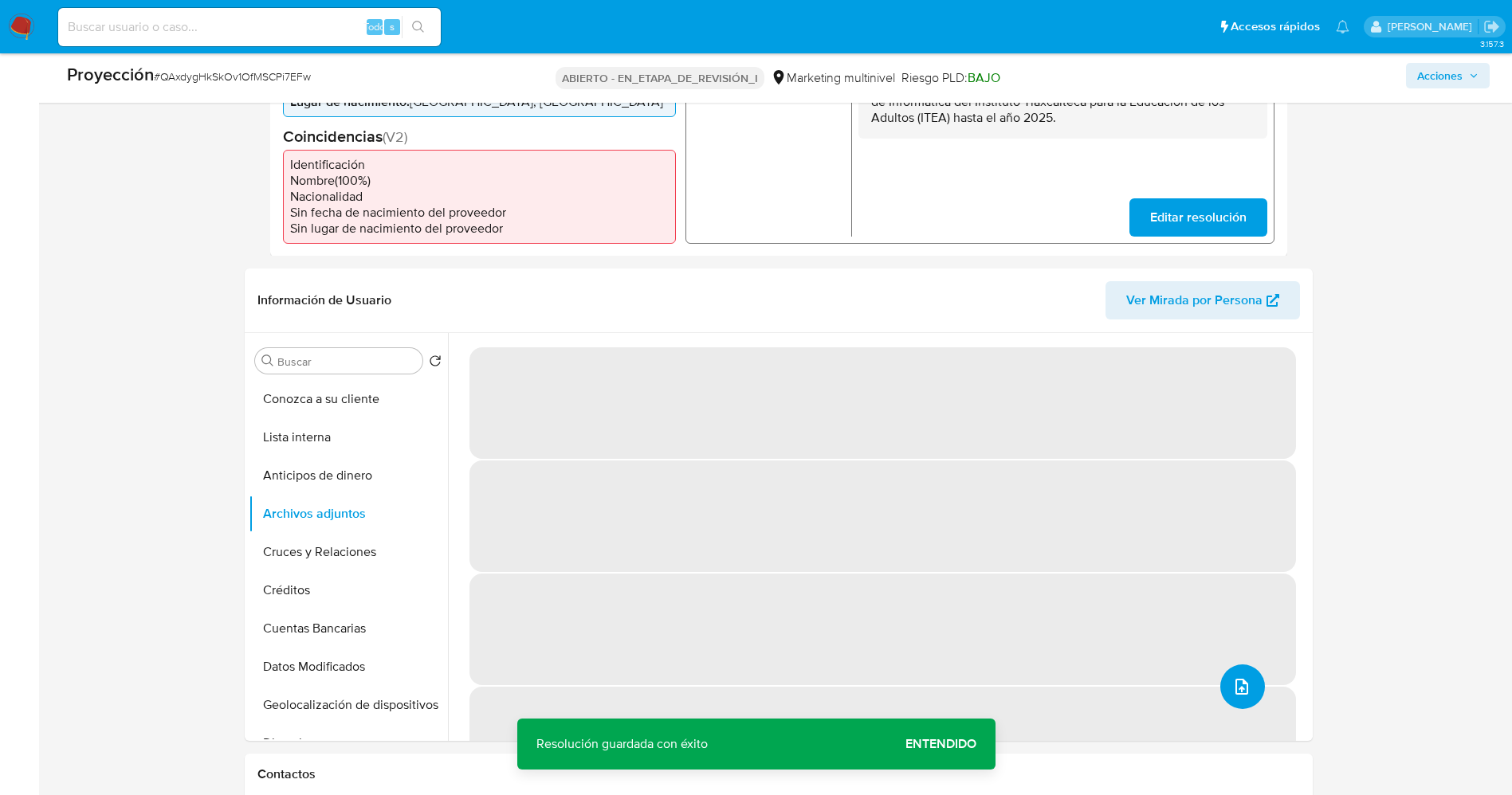
click at [1232, 680] on icon "subir archivo" at bounding box center [1241, 686] width 19 height 19
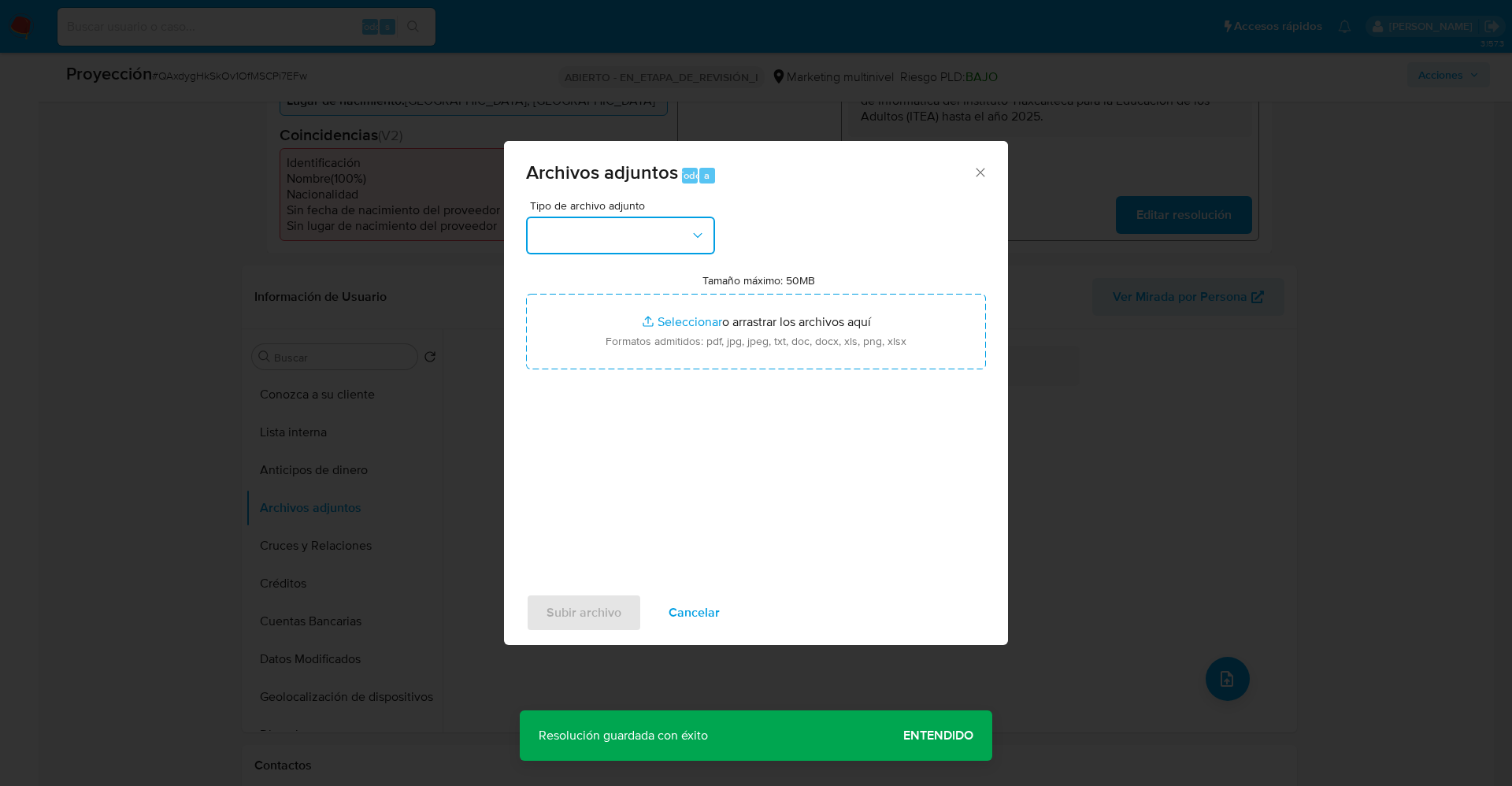
click at [649, 233] on button "button" at bounding box center [620, 235] width 189 height 38
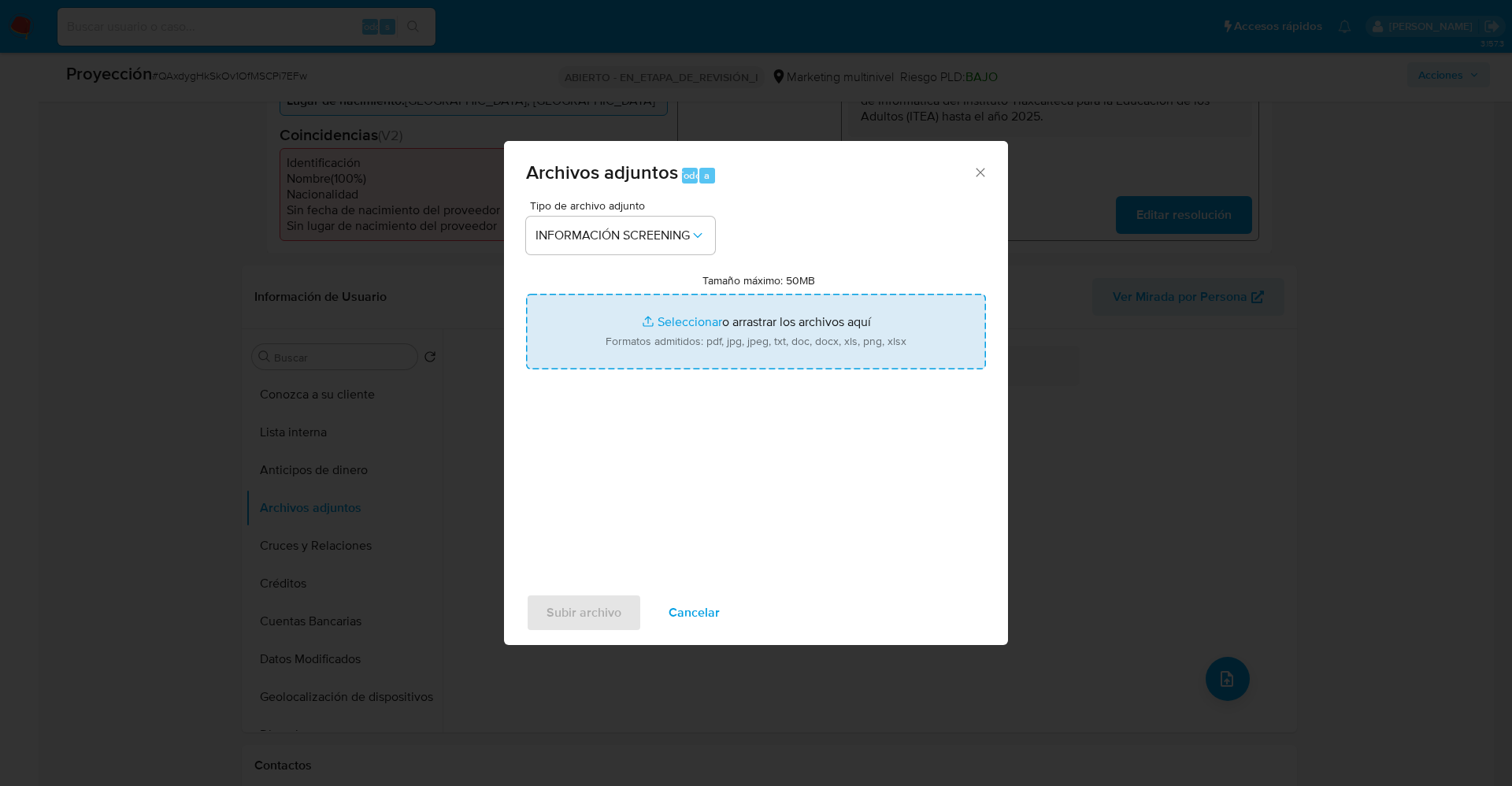
type input "C:\fakepath\_María Isabel Rodríguez Salazar_ lavado de dinero - Buscar con Goog…"
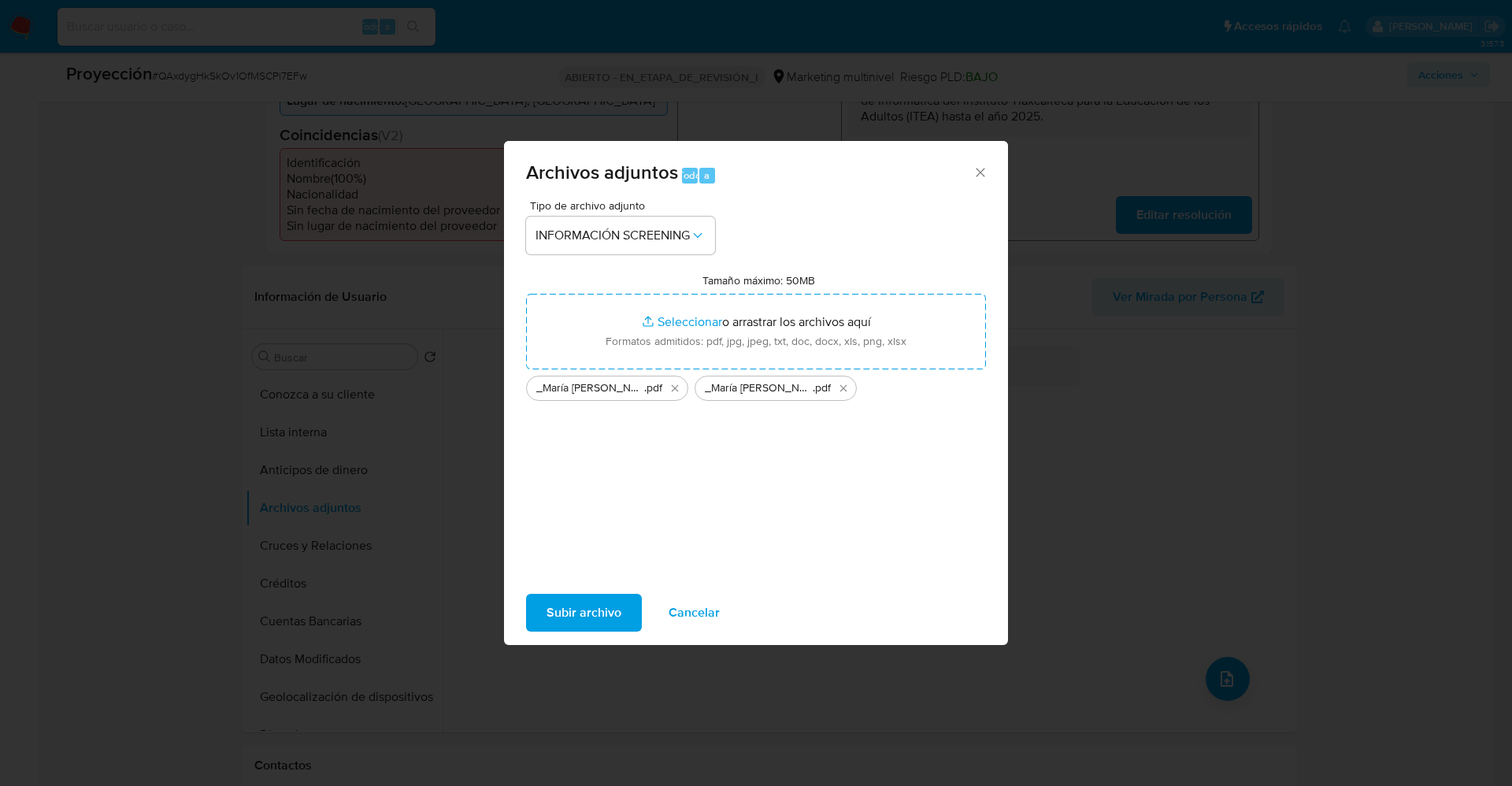
click at [609, 616] on span "Subir archivo" at bounding box center [583, 613] width 75 height 35
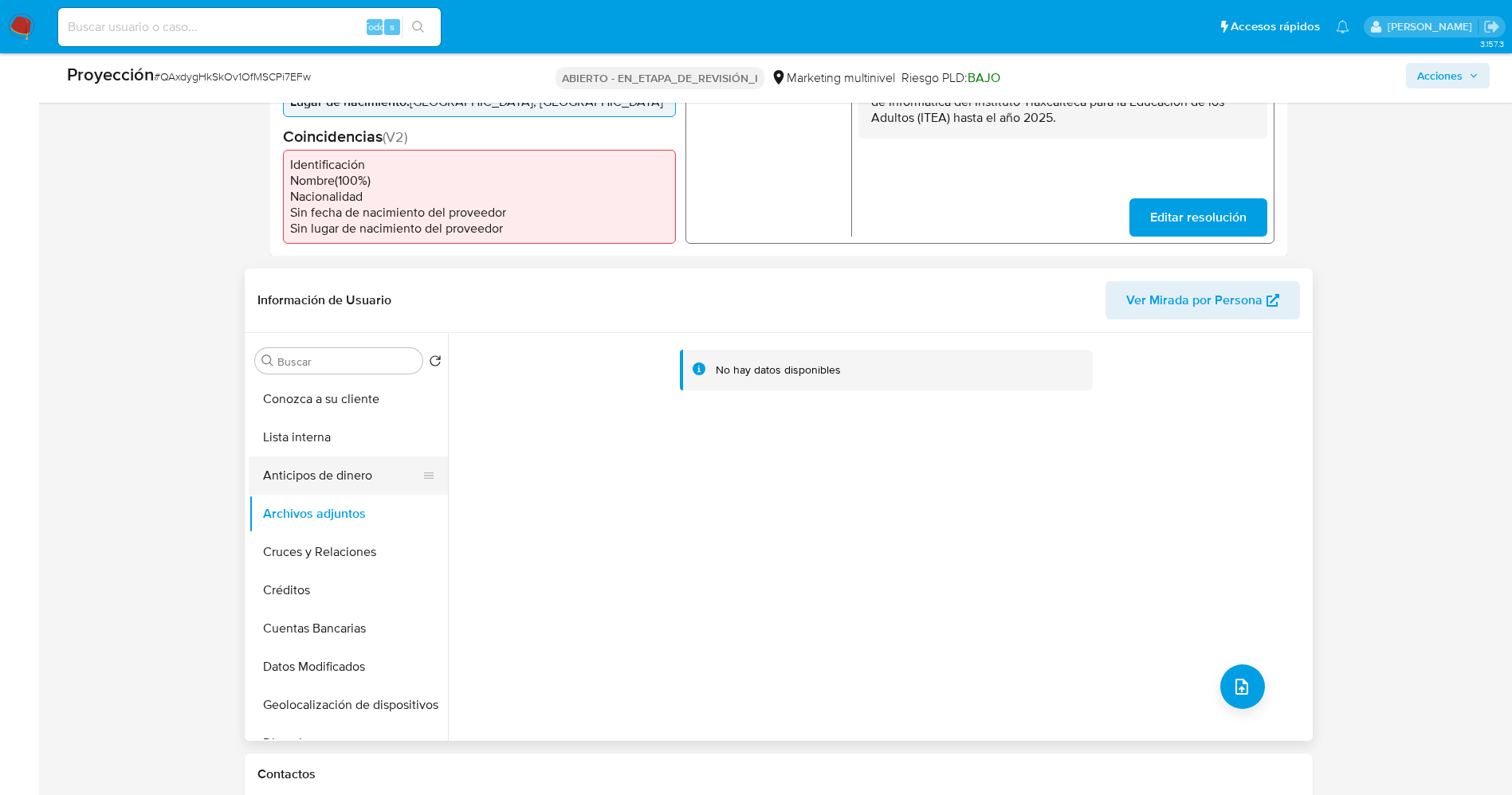
click at [319, 473] on button "Anticipos de dinero" at bounding box center [341, 475] width 186 height 38
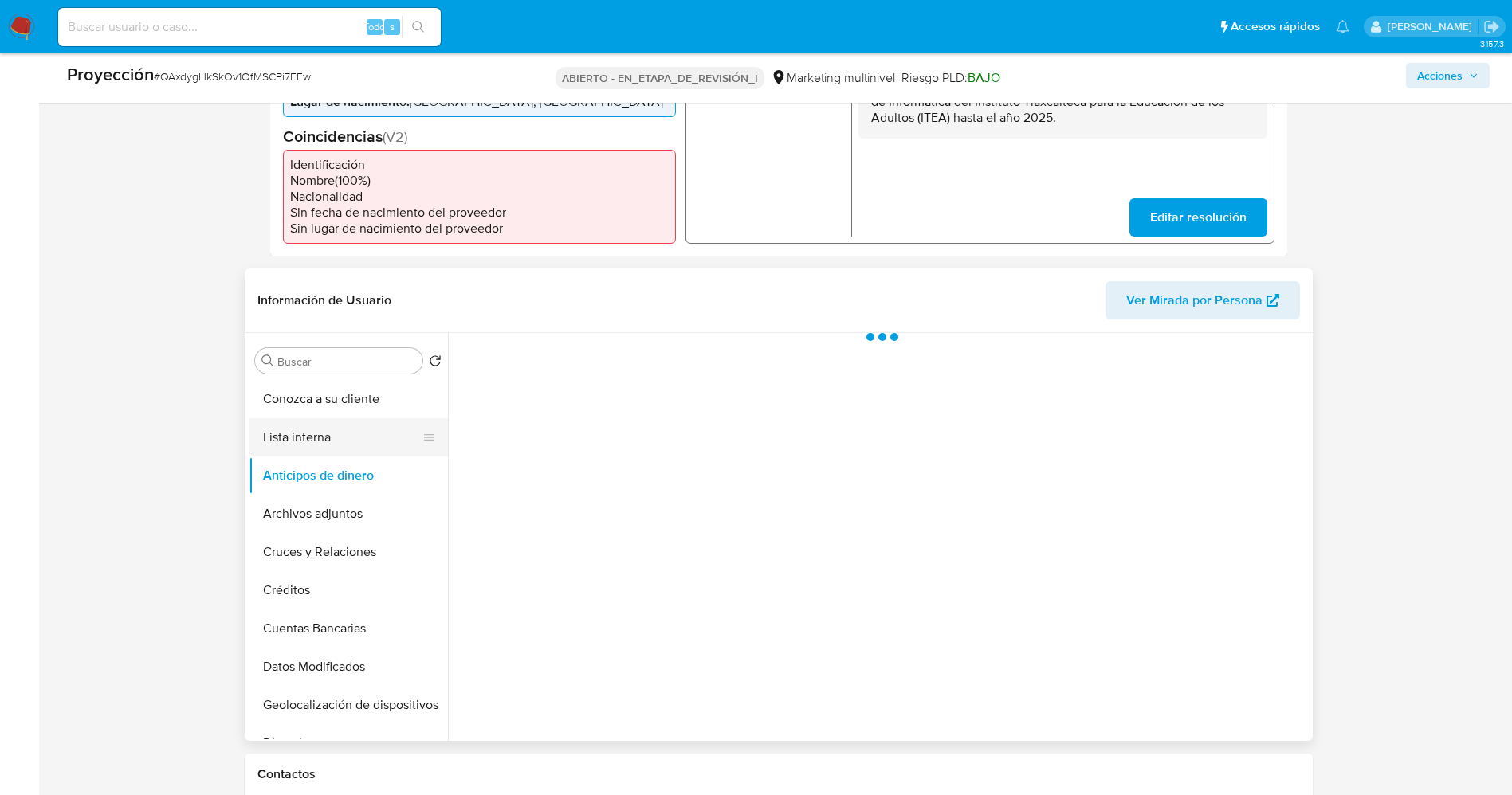
click at [319, 443] on button "Lista interna" at bounding box center [341, 437] width 186 height 38
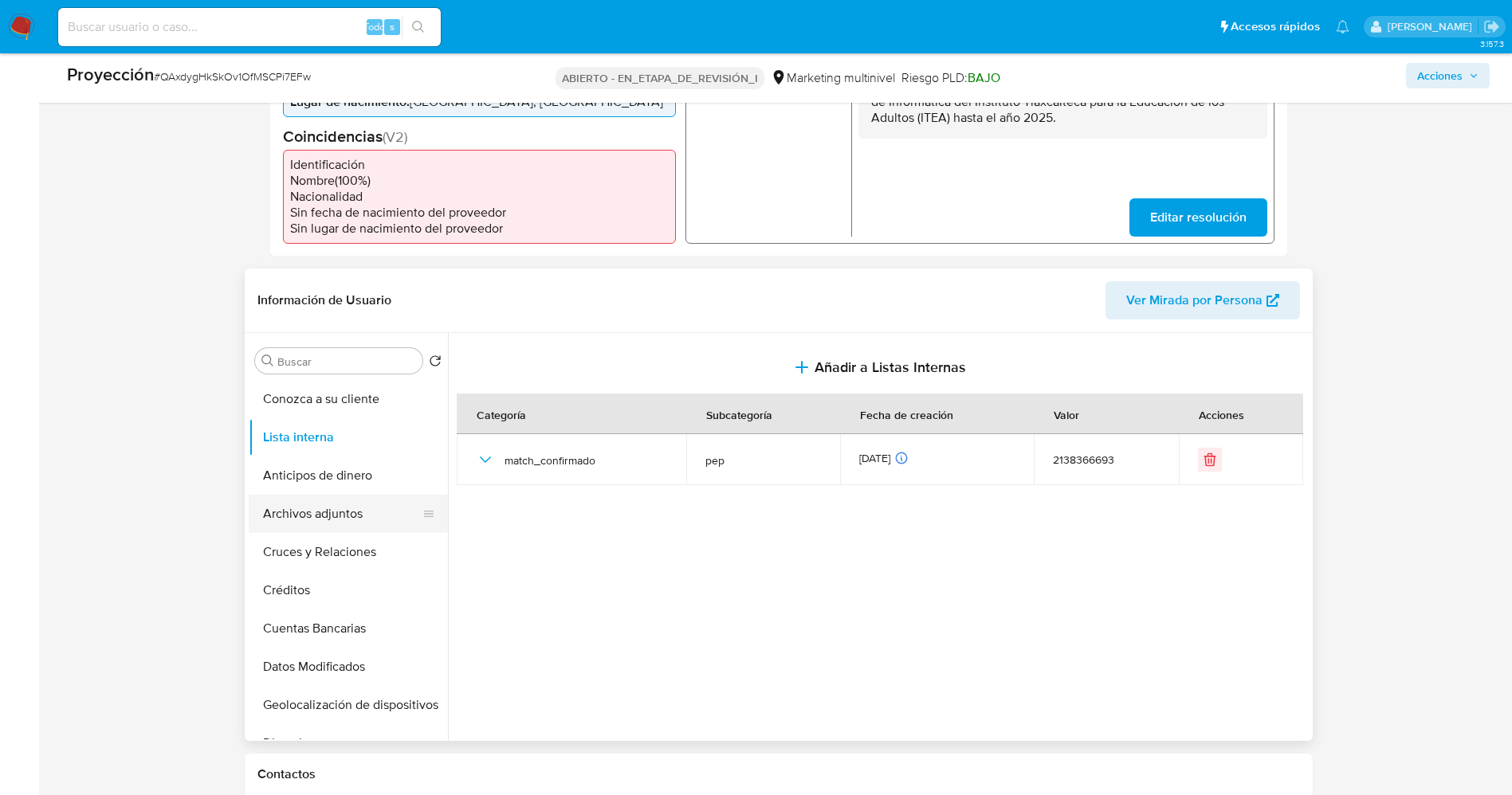
click at [339, 515] on button "Archivos adjuntos" at bounding box center [341, 513] width 186 height 38
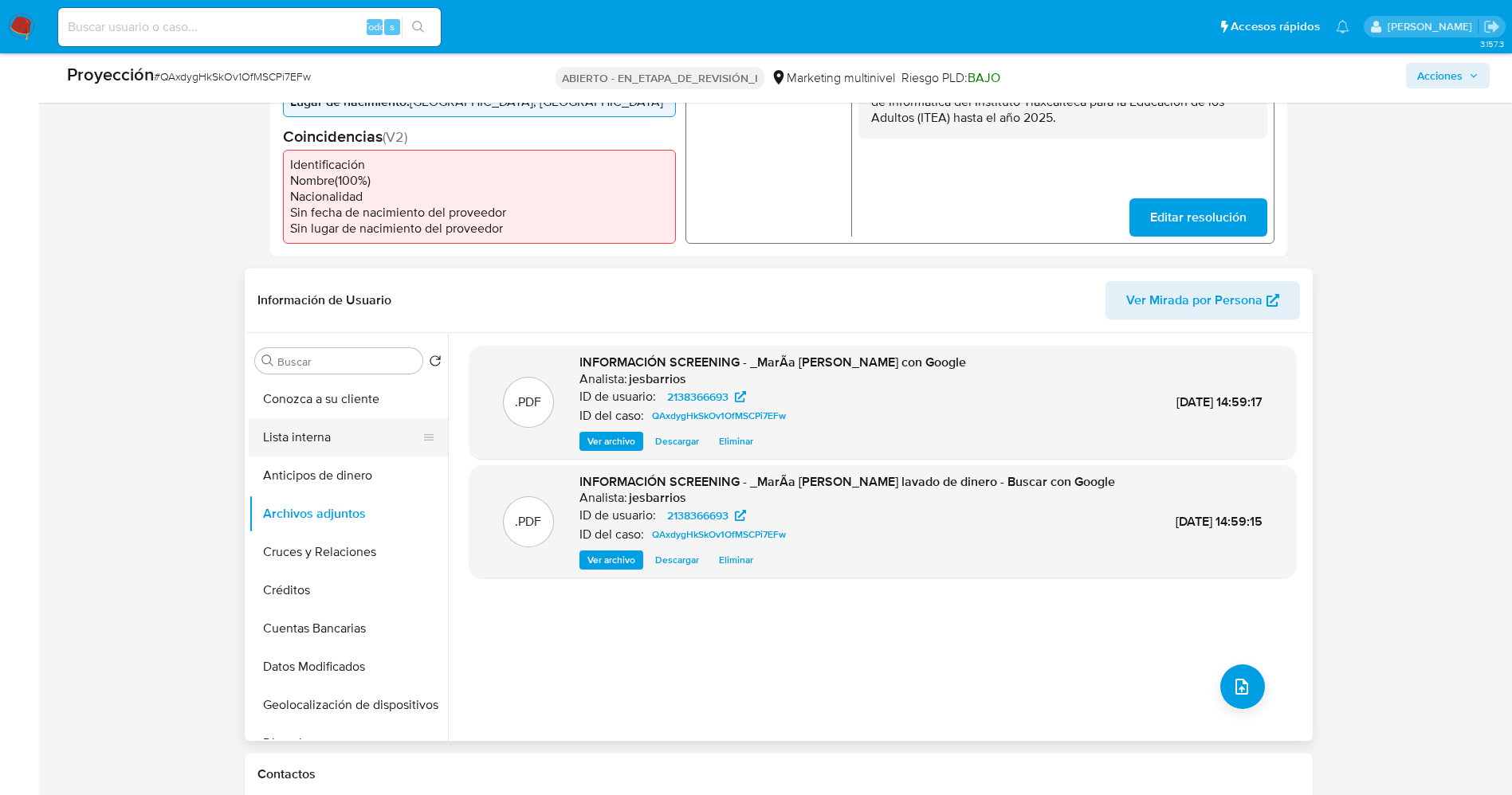
click at [335, 446] on button "Lista interna" at bounding box center [341, 437] width 186 height 38
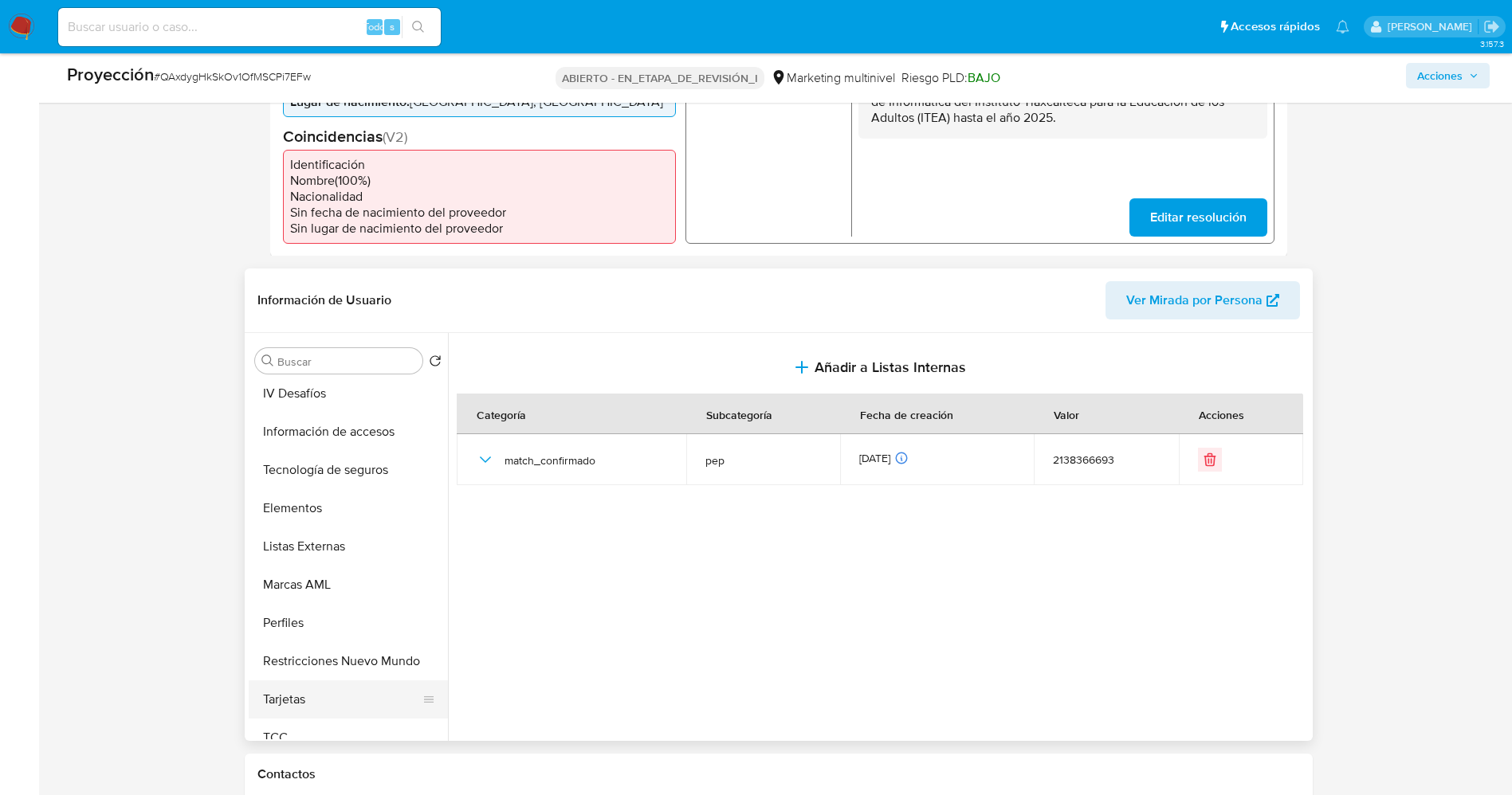
scroll to position [673, 0]
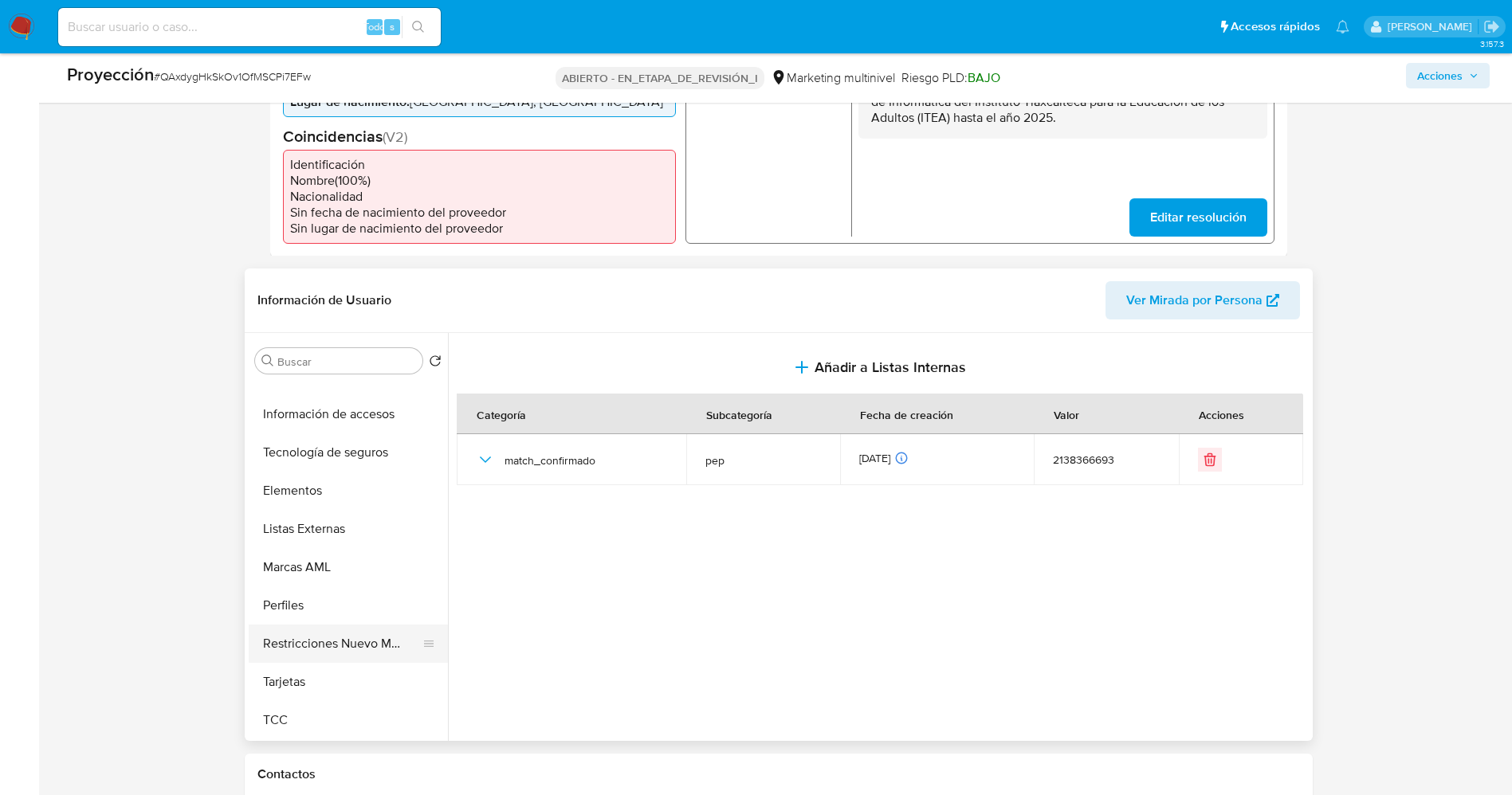
click at [338, 654] on button "Restricciones Nuevo Mundo" at bounding box center [341, 643] width 186 height 38
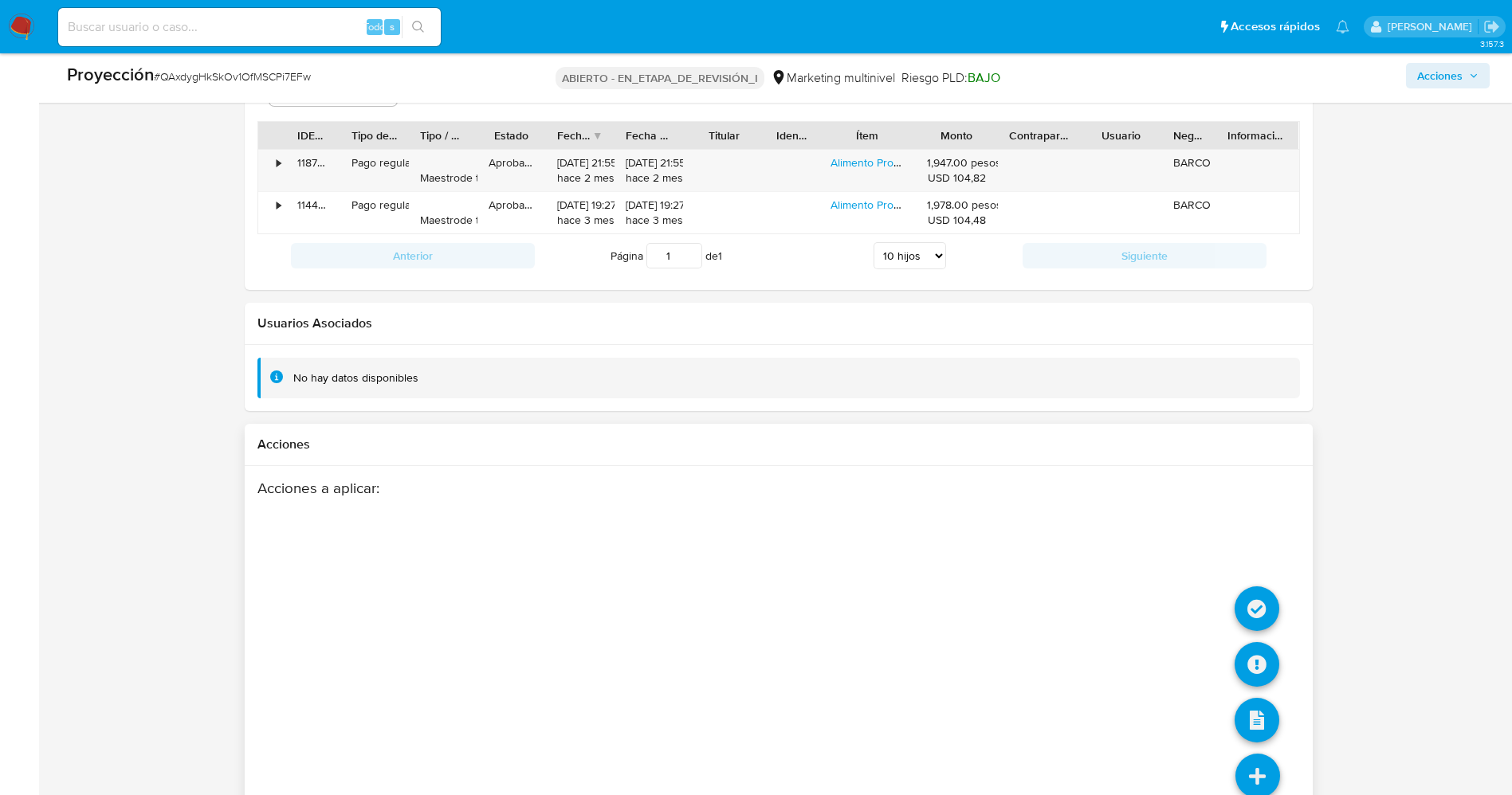
scroll to position [2333, 0]
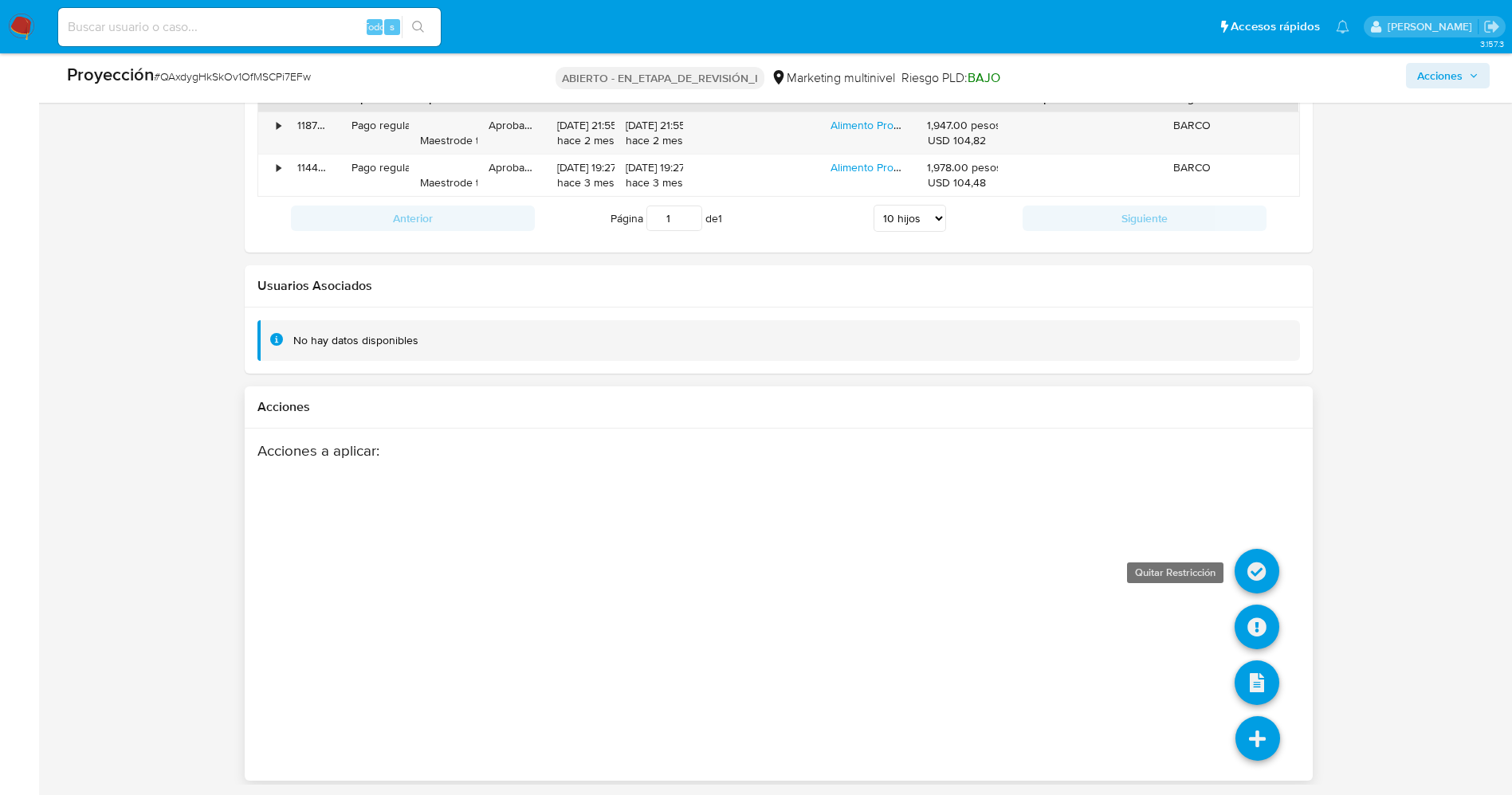
click at [1248, 568] on icon at bounding box center [1257, 570] width 44 height 44
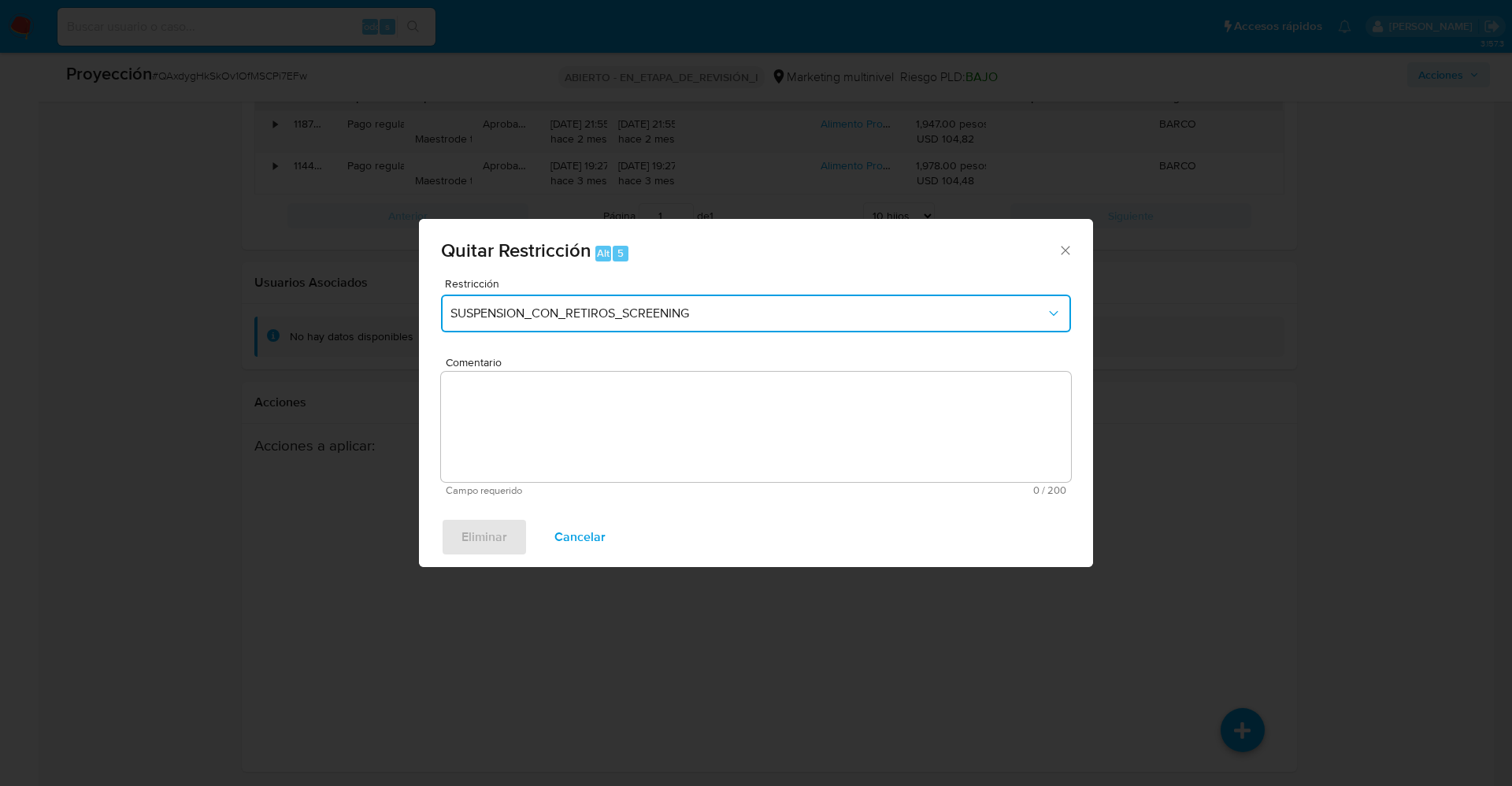
click at [704, 311] on span "SUSPENSION_CON_RETIROS_SCREENING" at bounding box center [748, 314] width 595 height 16
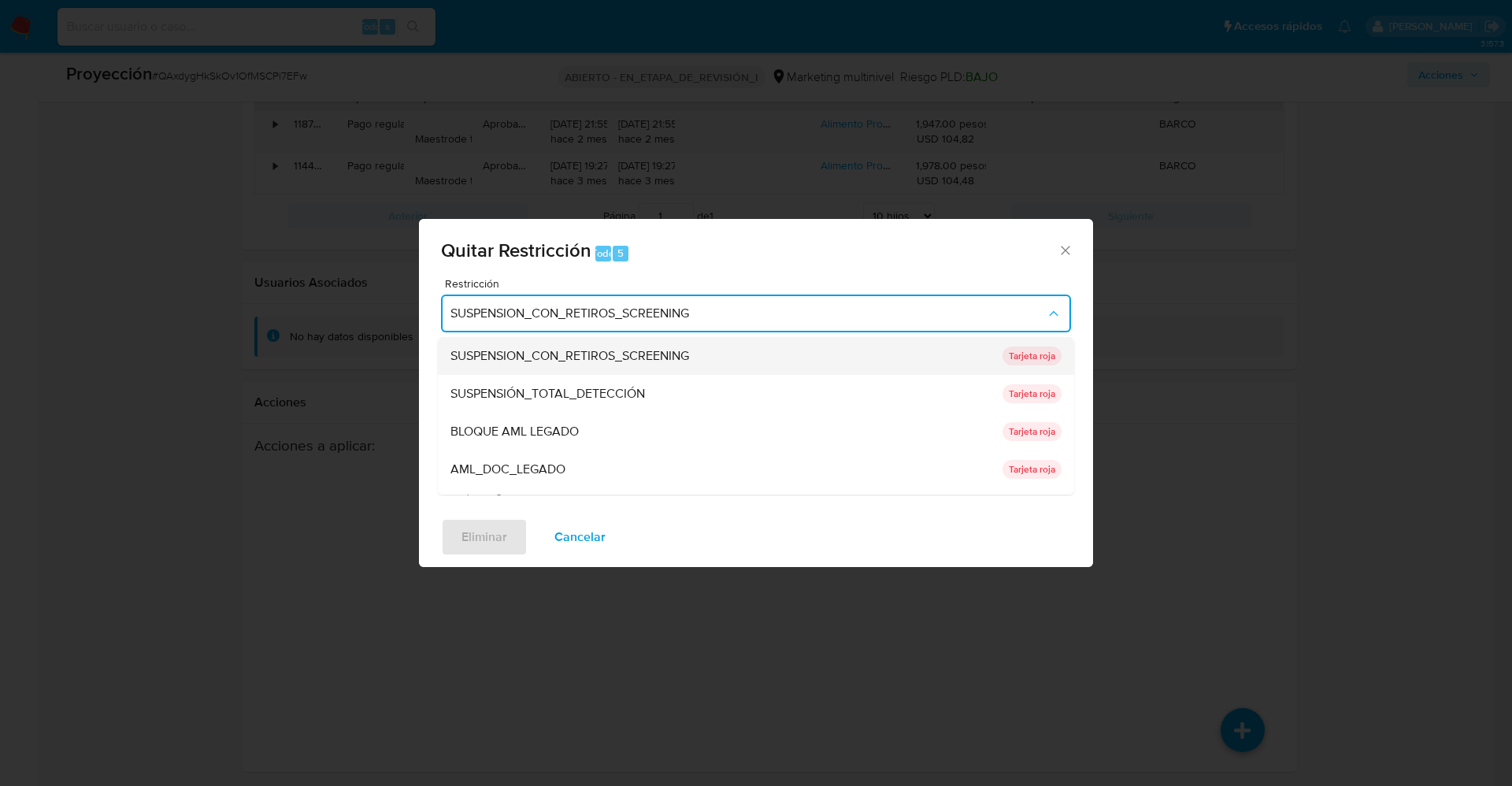
click at [611, 352] on font "SUSPENSION_CON_RETIROS_SCREENING" at bounding box center [570, 356] width 239 height 19
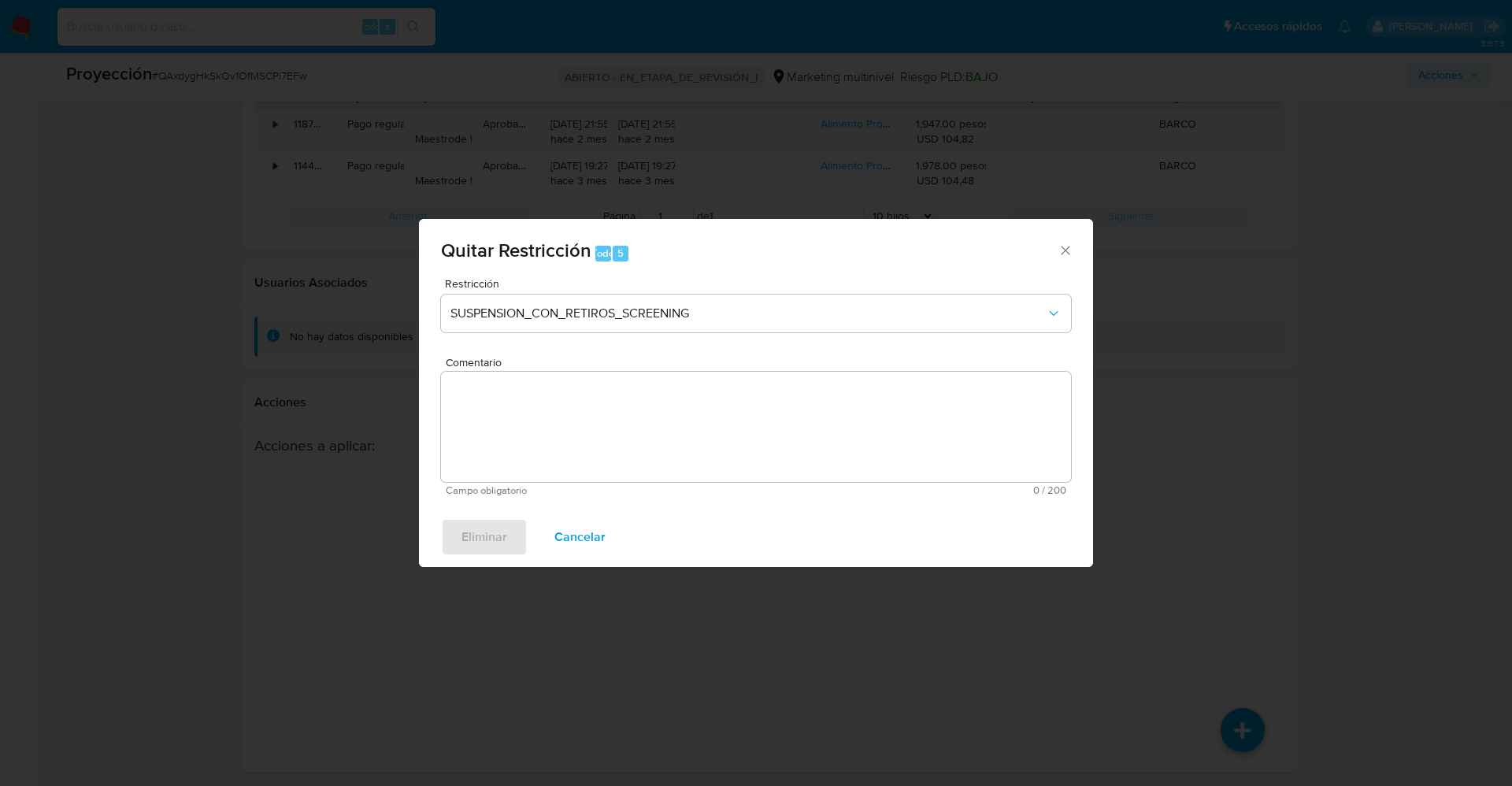
click at [604, 409] on textarea "Comentario" at bounding box center [756, 427] width 630 height 110
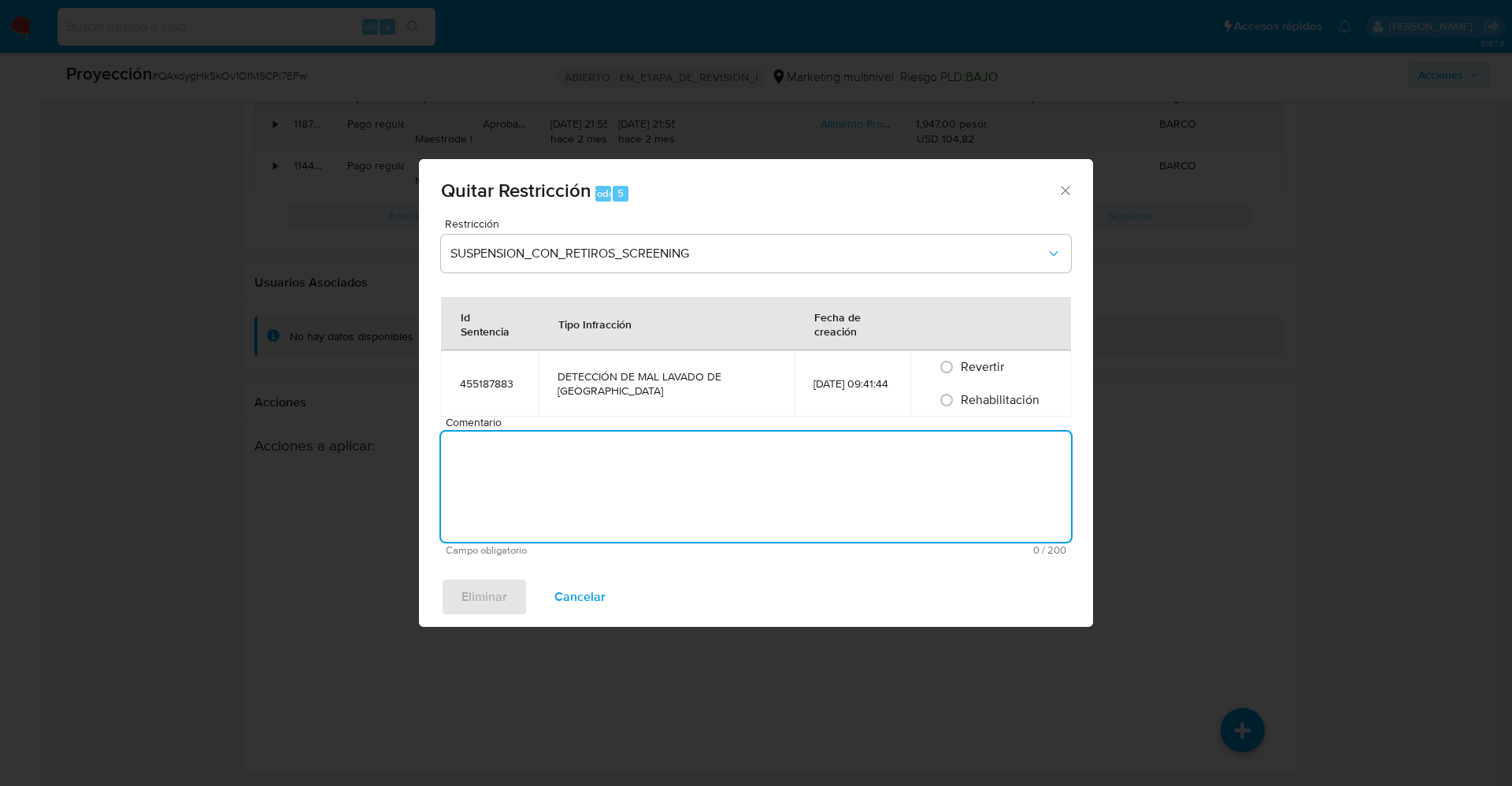
click at [996, 400] on font "Rehabilitación" at bounding box center [1000, 399] width 79 height 19
click at [959, 400] on input "Rehabilitación" at bounding box center [946, 400] width 25 height 25
radio input "true"
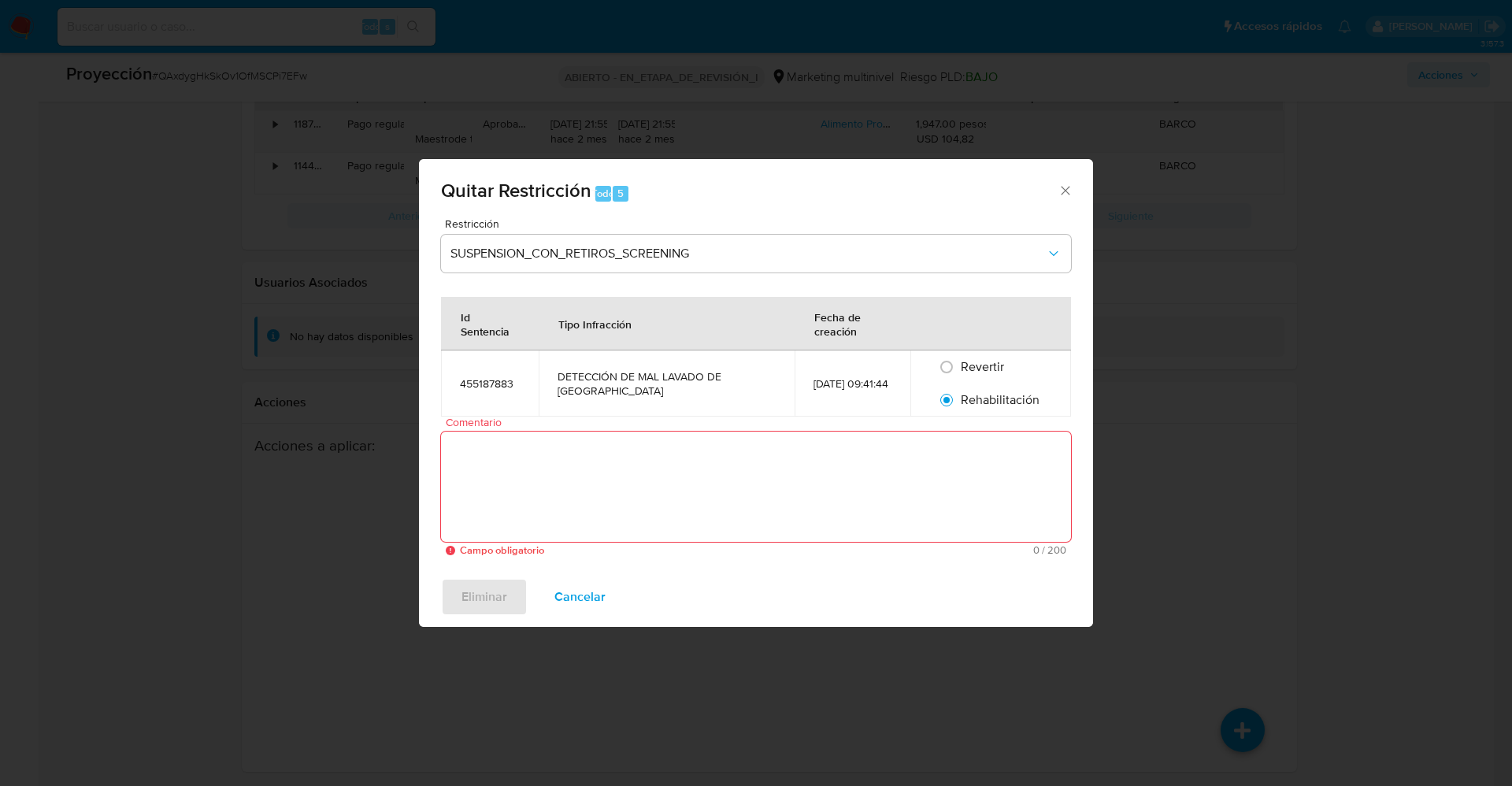
click at [763, 486] on textarea "Comentario" at bounding box center [756, 486] width 630 height 110
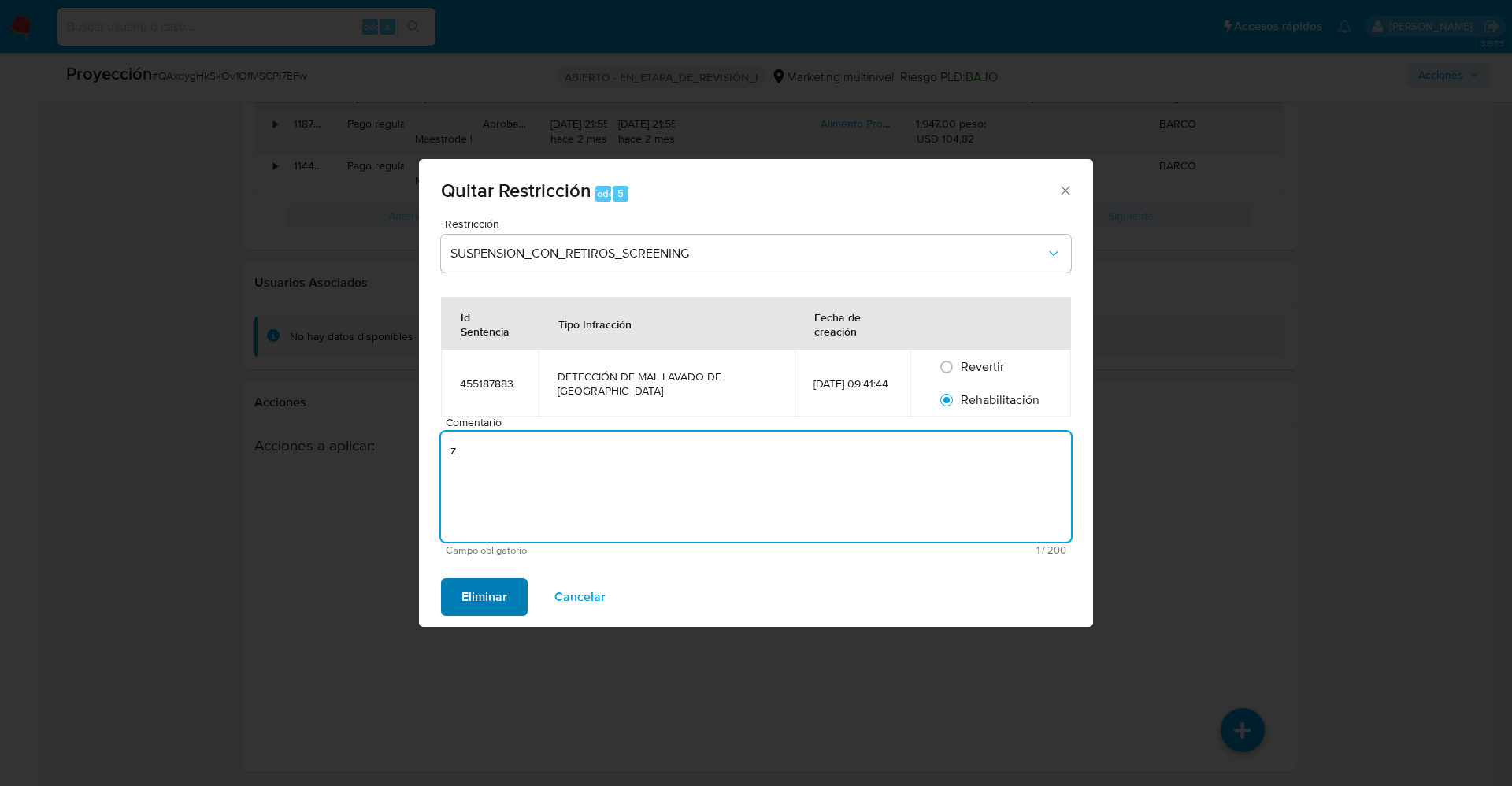
type textarea "z"
click at [490, 595] on font "Eliminar" at bounding box center [484, 597] width 46 height 38
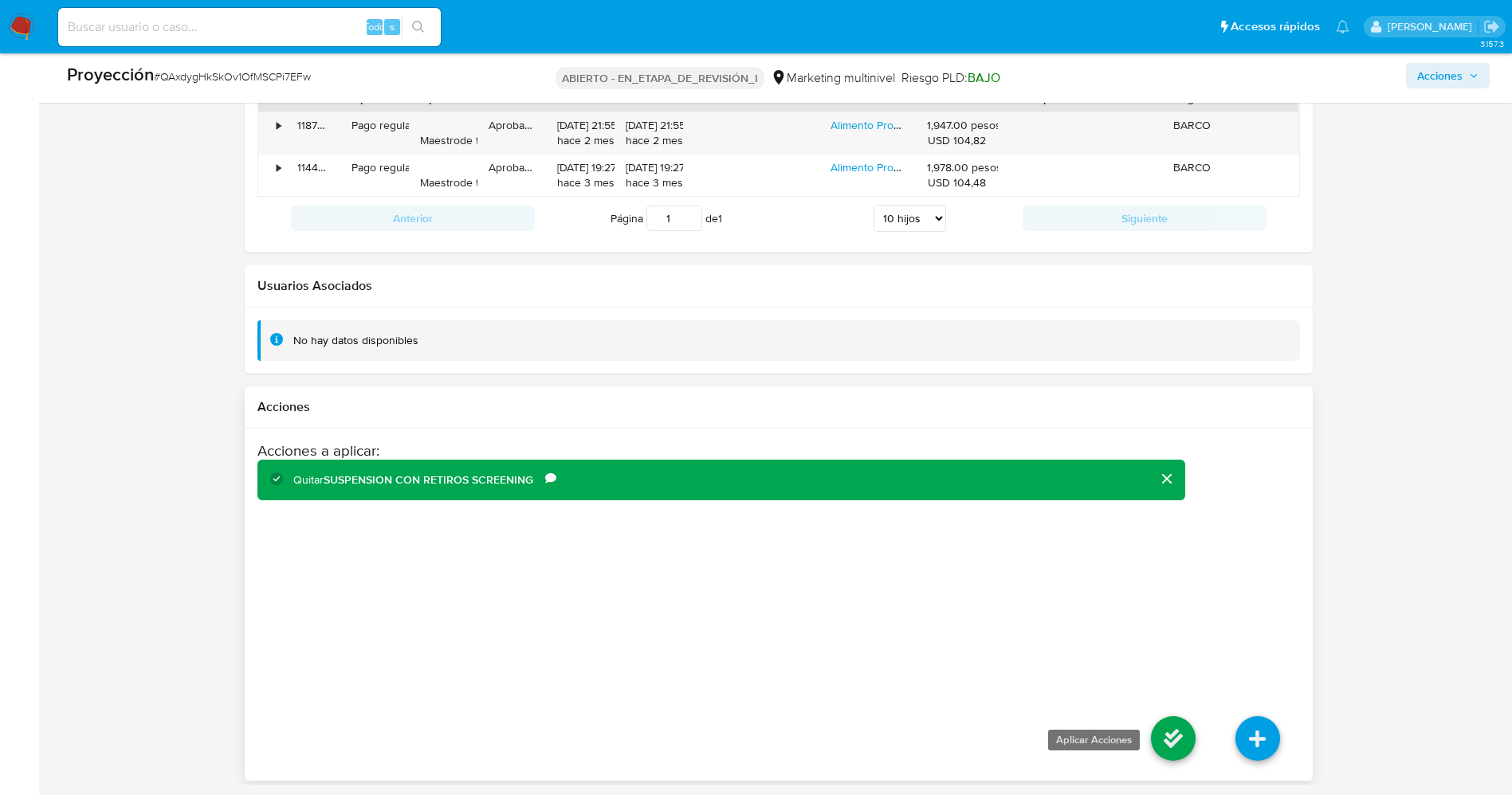
click at [1170, 739] on icon at bounding box center [1173, 738] width 44 height 44
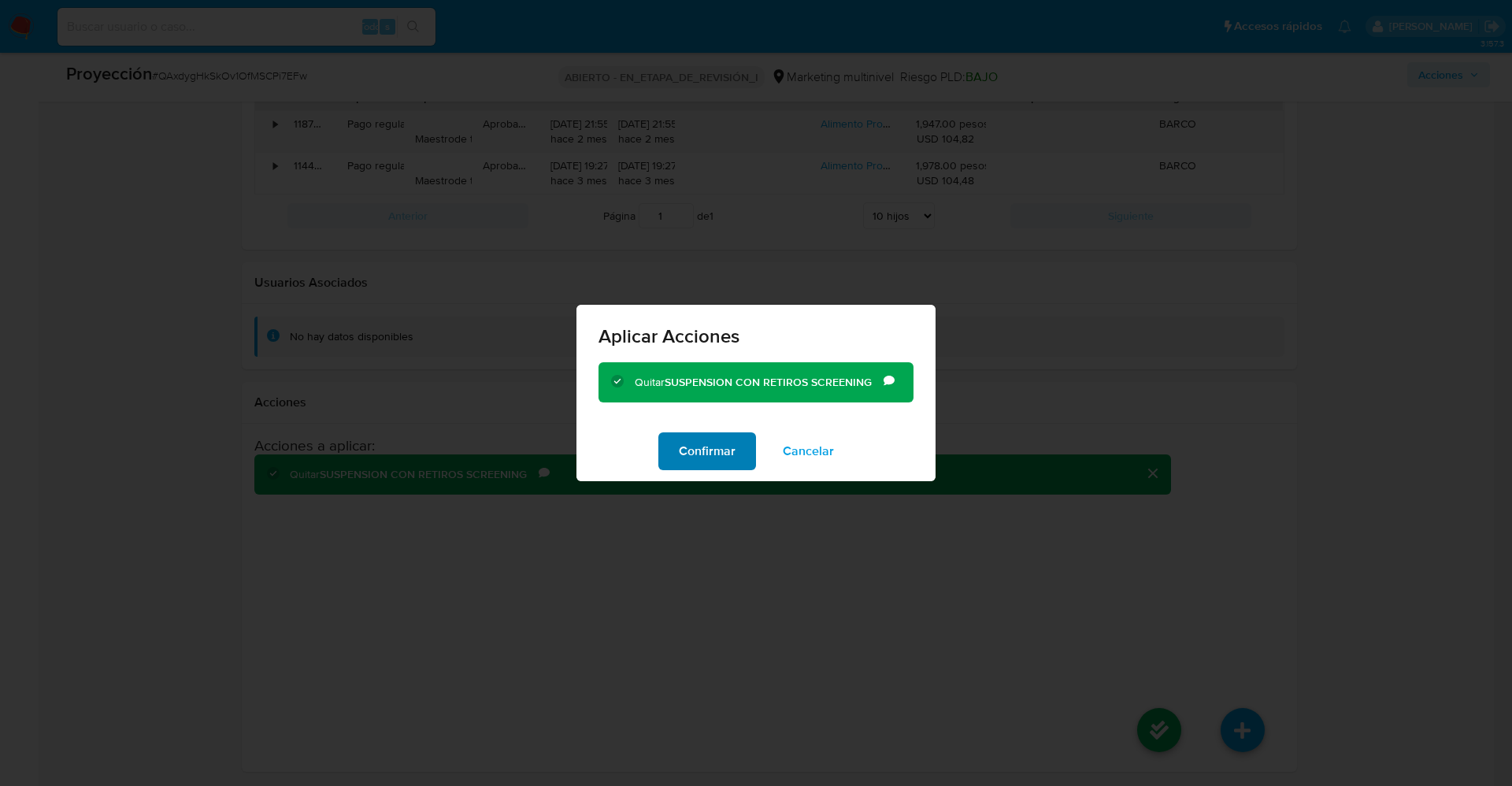
click at [730, 465] on font "Confirmar" at bounding box center [707, 451] width 56 height 38
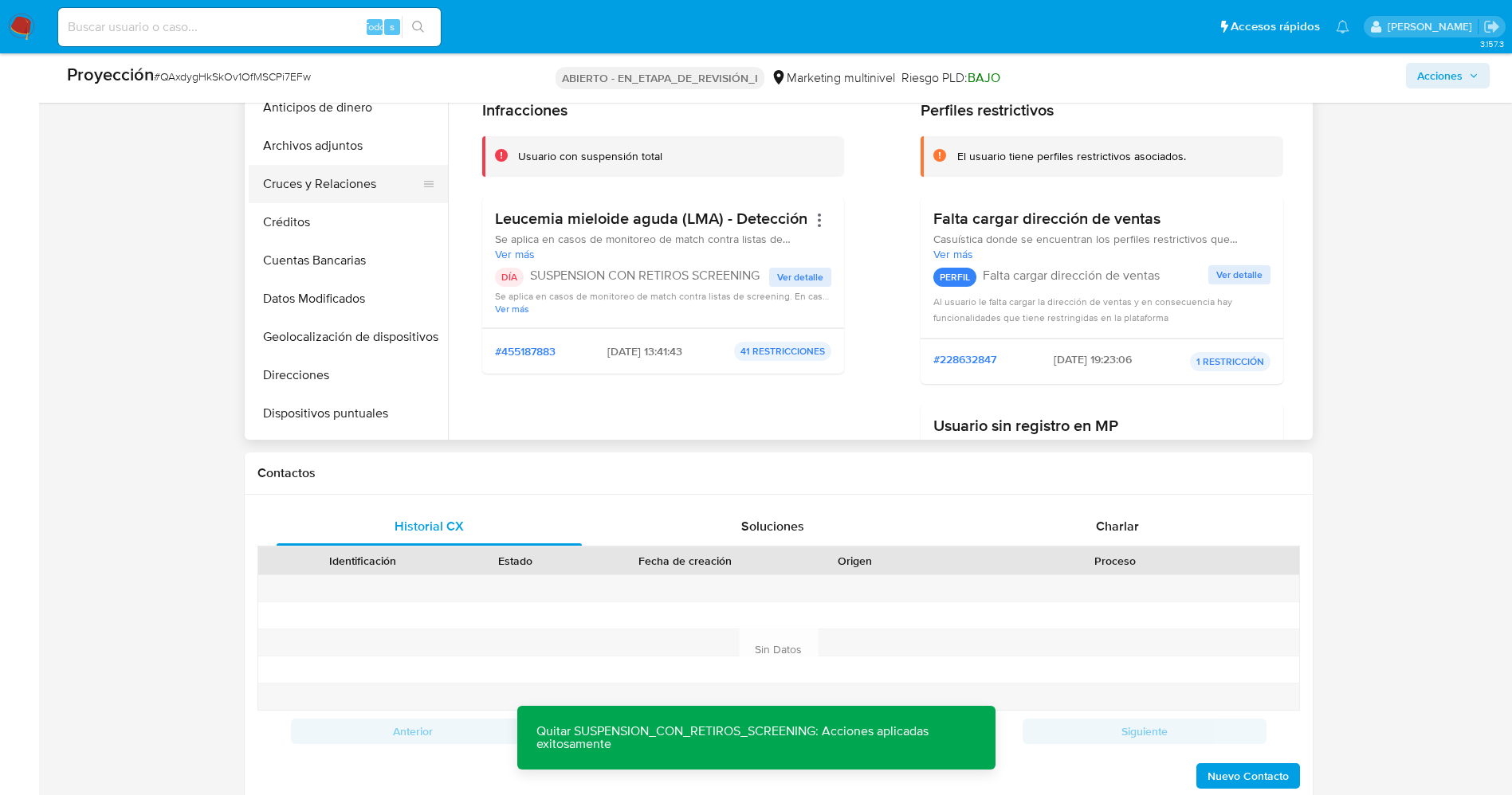
scroll to position [0, 0]
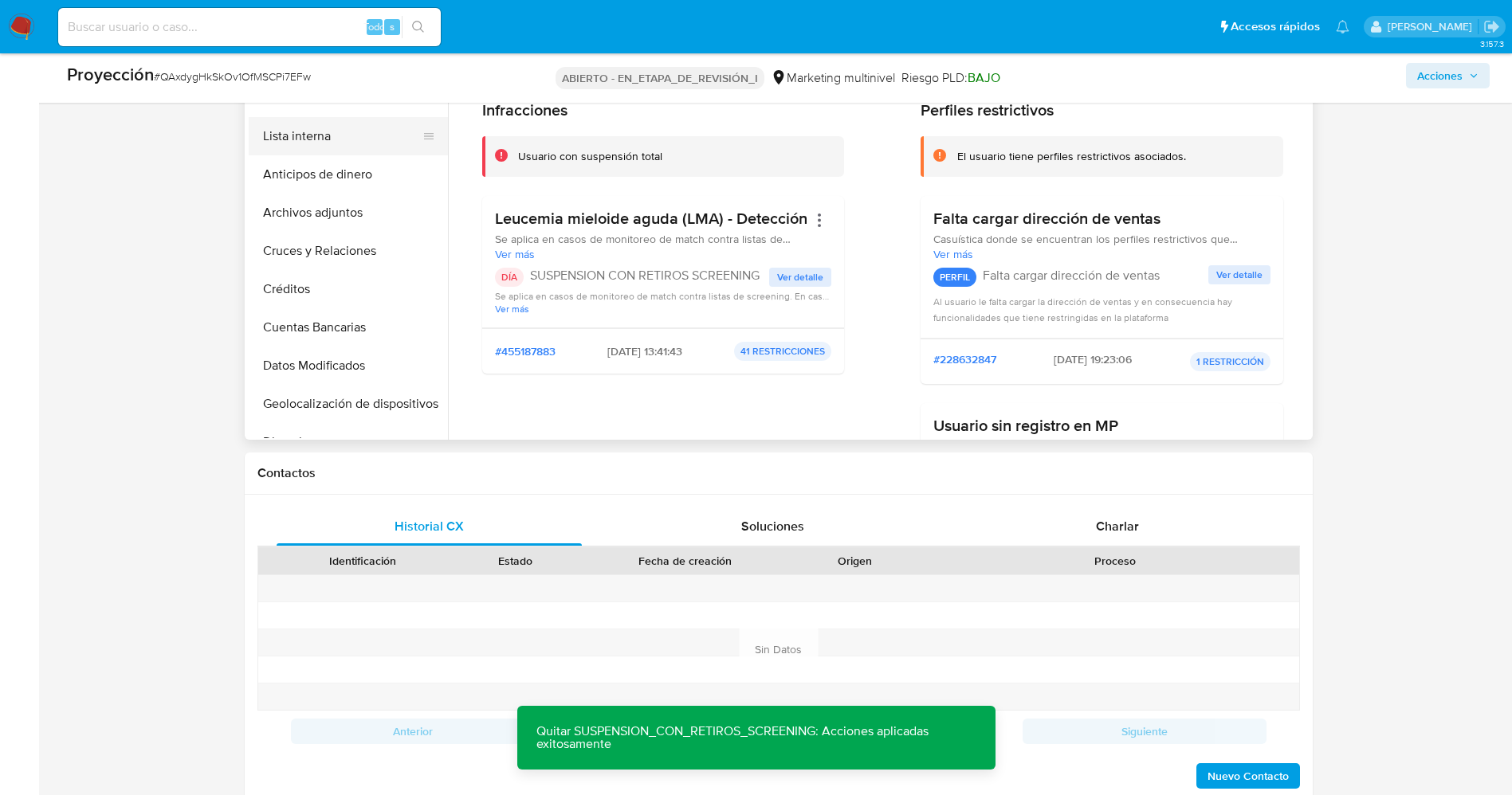
click at [318, 138] on button "Lista interna" at bounding box center [341, 136] width 186 height 38
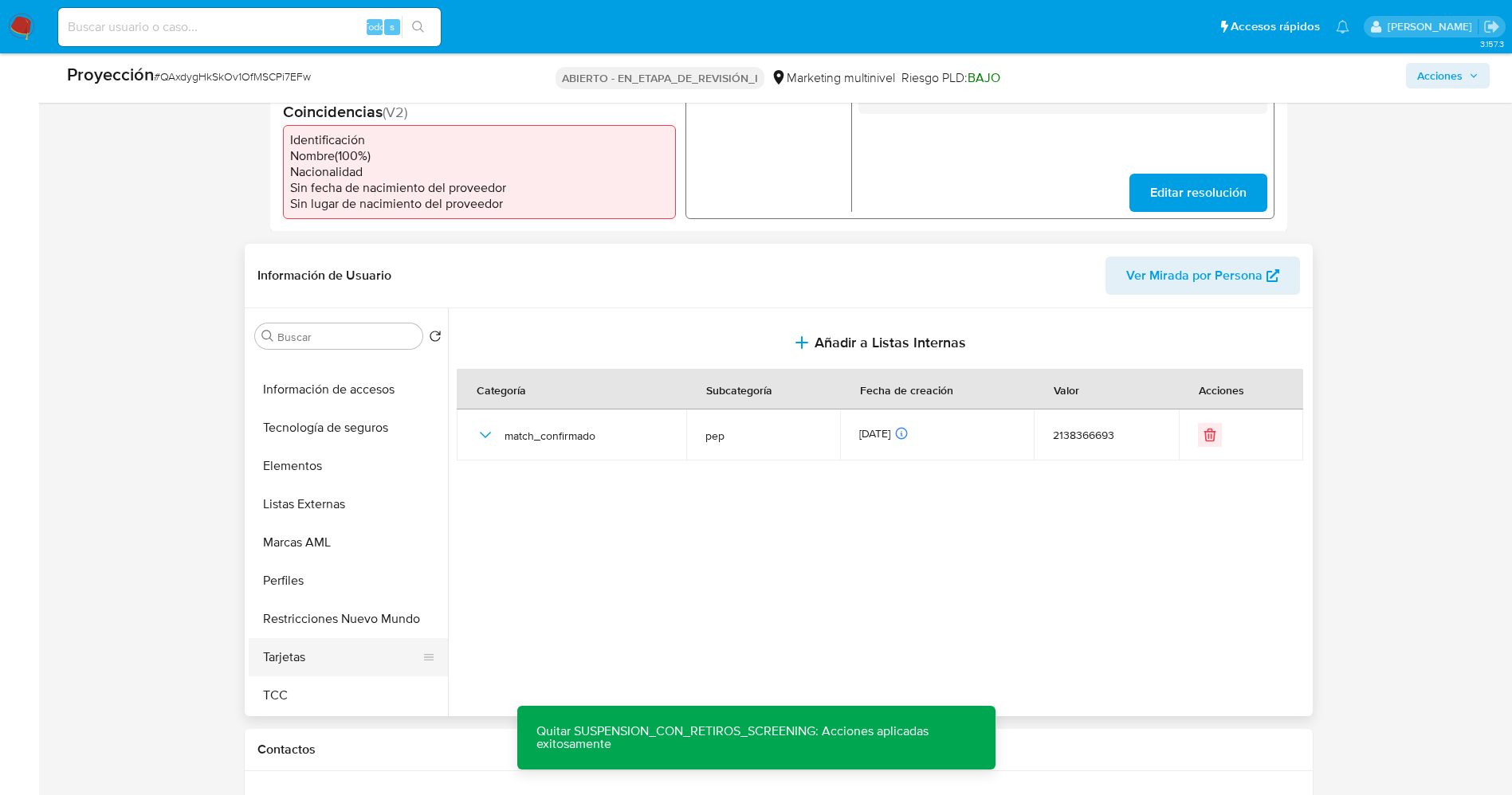
scroll to position [540, 0]
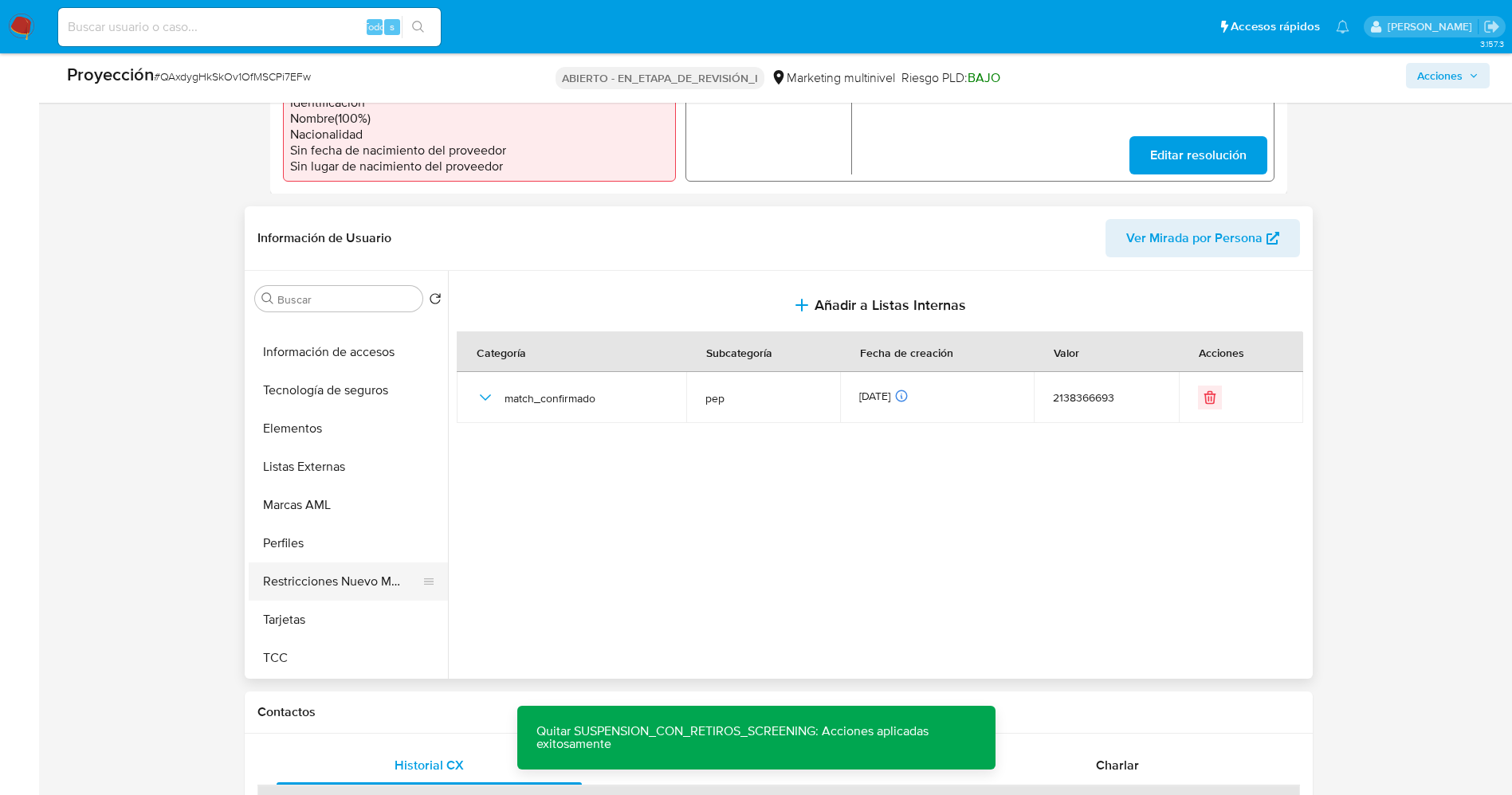
click at [332, 570] on button "Restricciones Nuevo Mundo" at bounding box center [341, 581] width 186 height 38
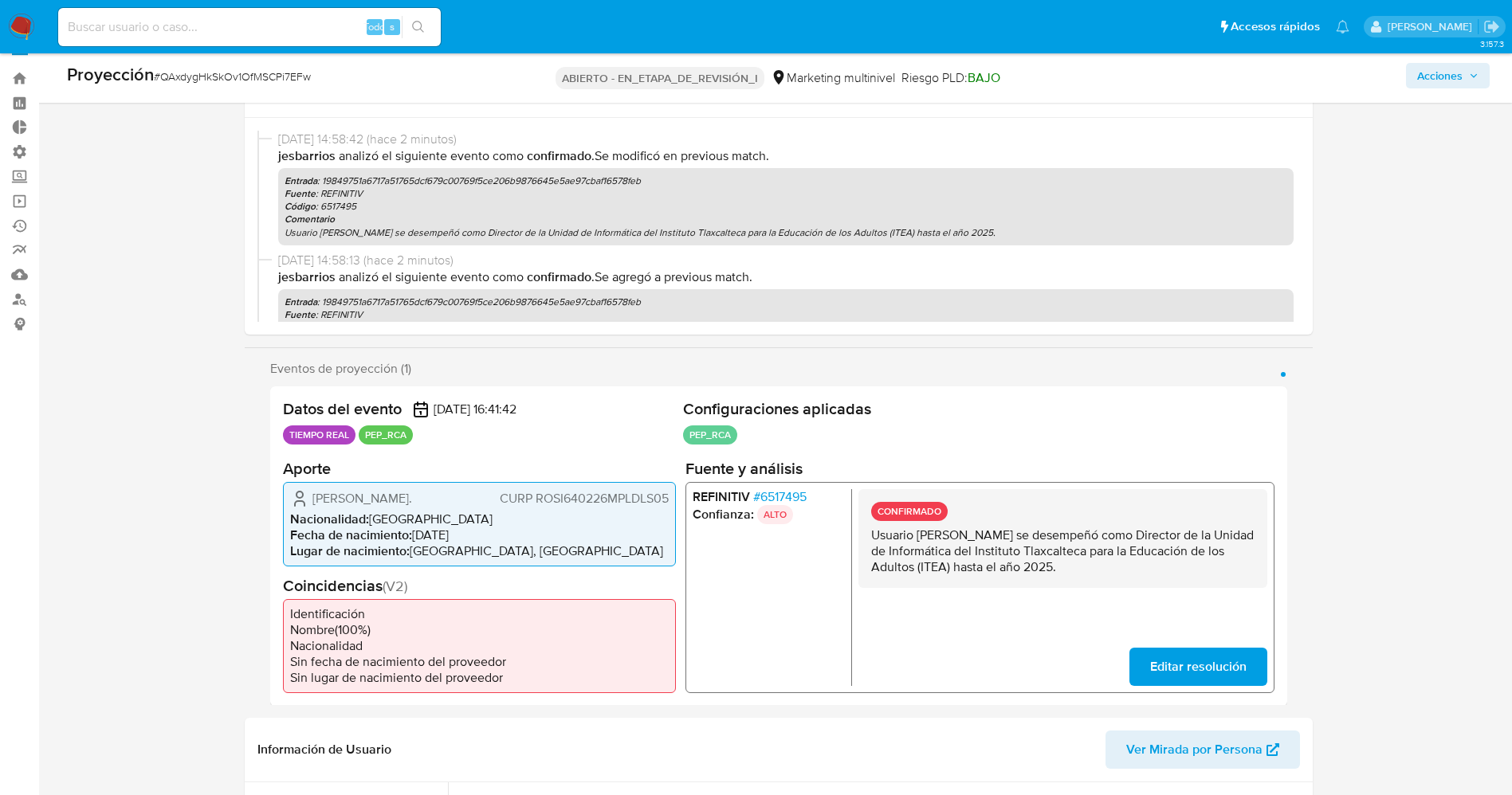
scroll to position [0, 0]
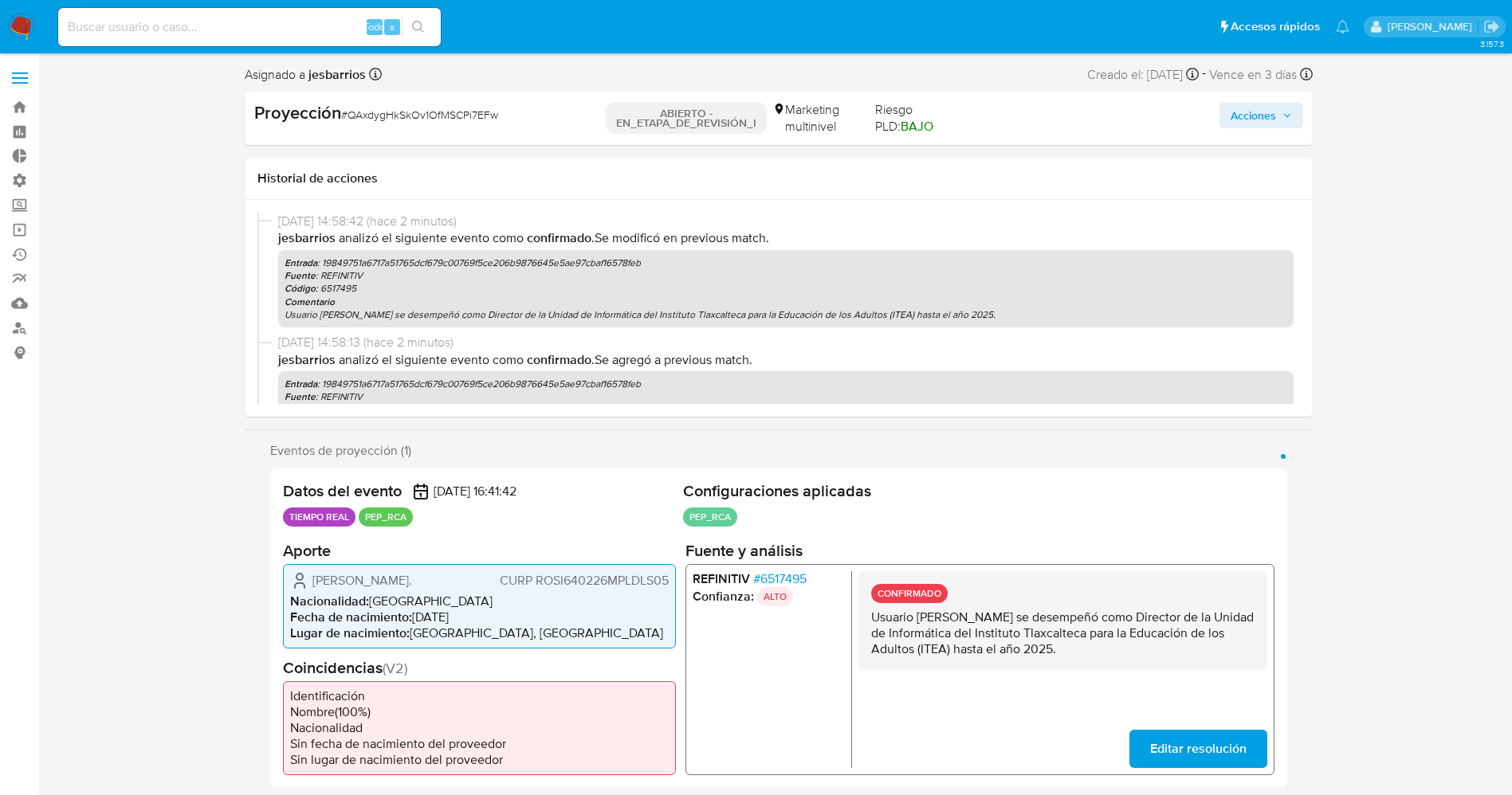
click at [1271, 113] on font "Acciones" at bounding box center [1254, 115] width 45 height 26
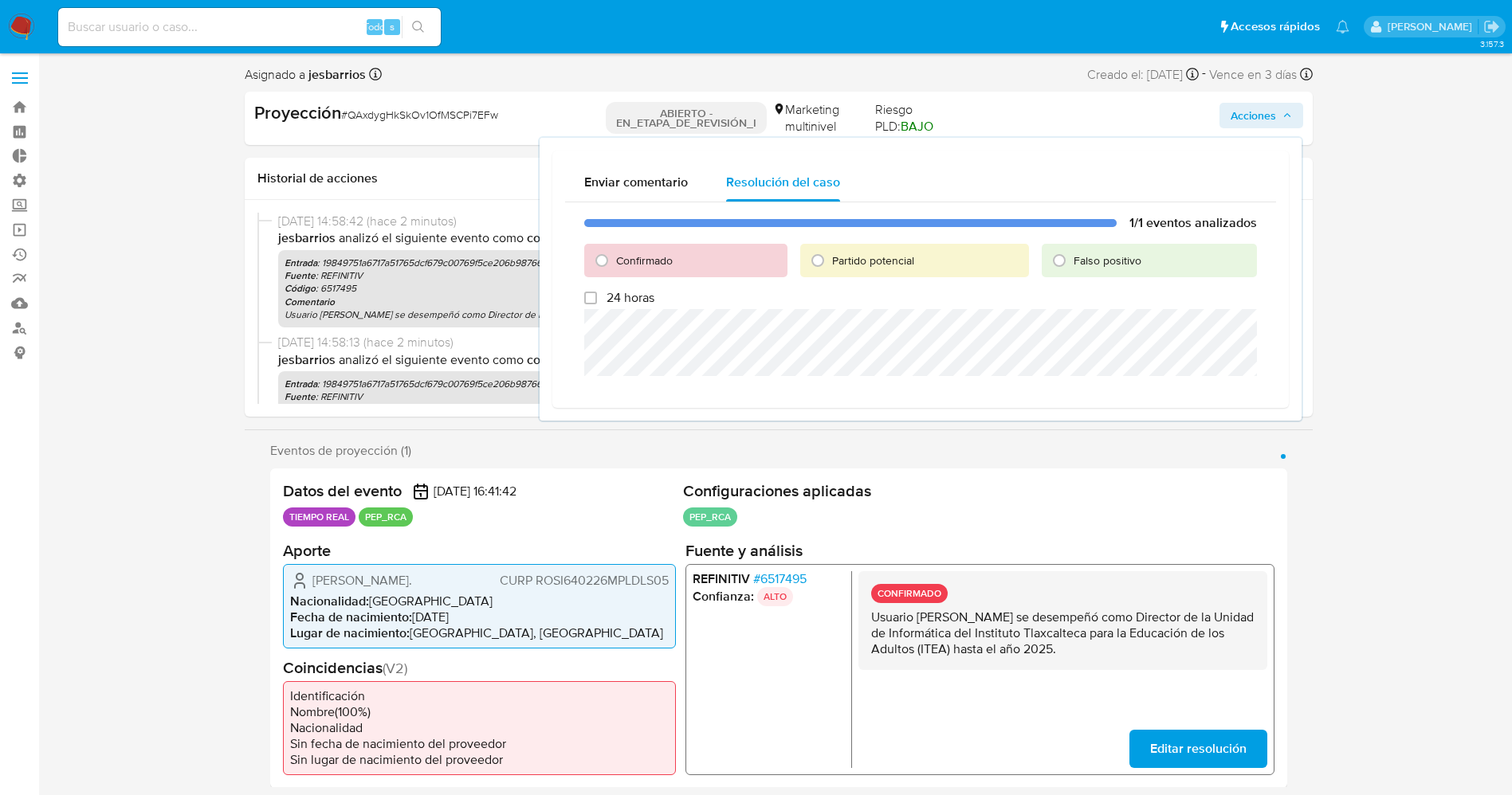
click at [662, 264] on font "Confirmado" at bounding box center [644, 260] width 56 height 16
click at [615, 264] on input "Confirmado" at bounding box center [602, 261] width 26 height 26
radio input "true"
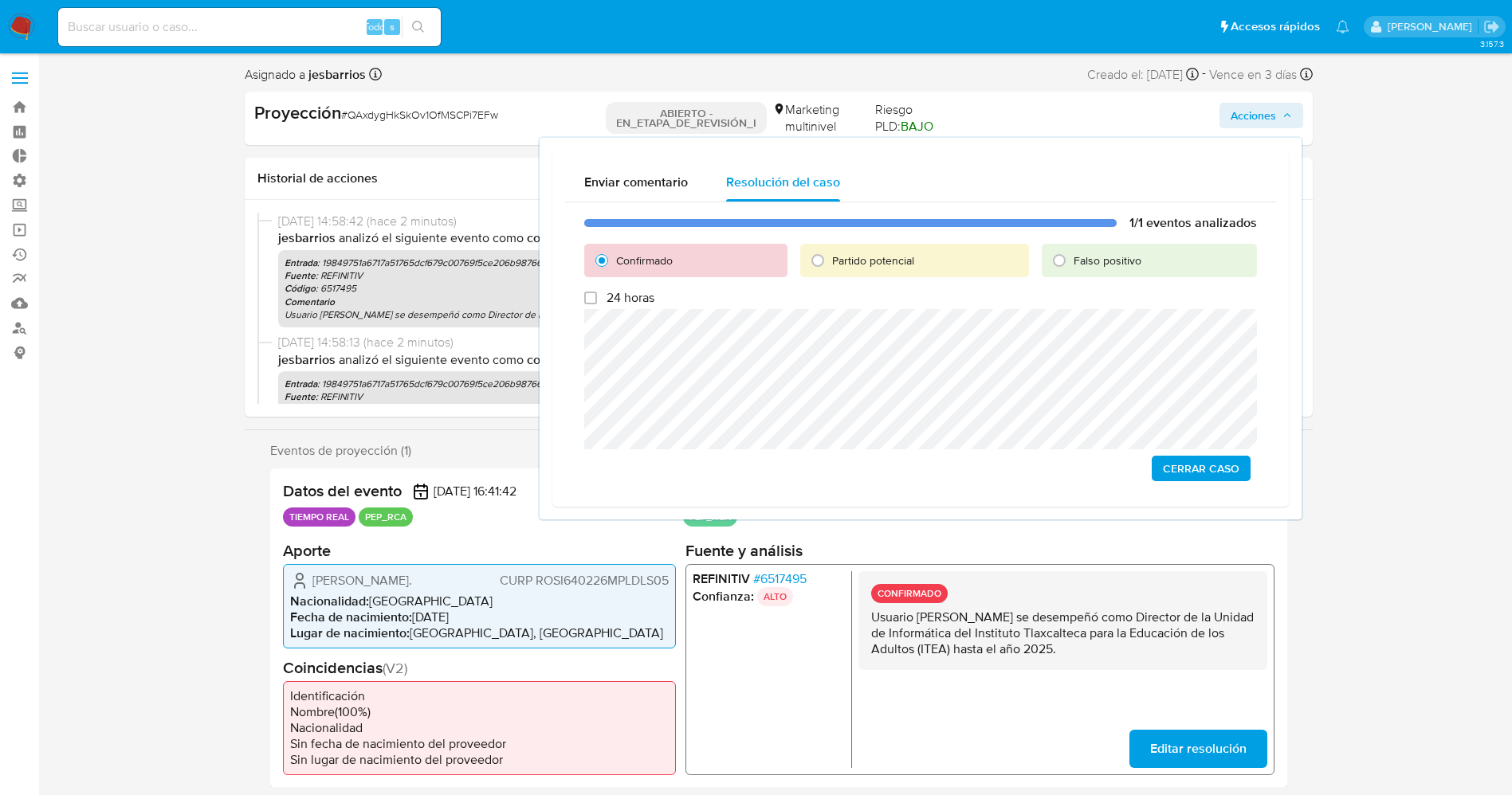
click at [1159, 469] on button "Cerrar Caso" at bounding box center [1202, 469] width 99 height 26
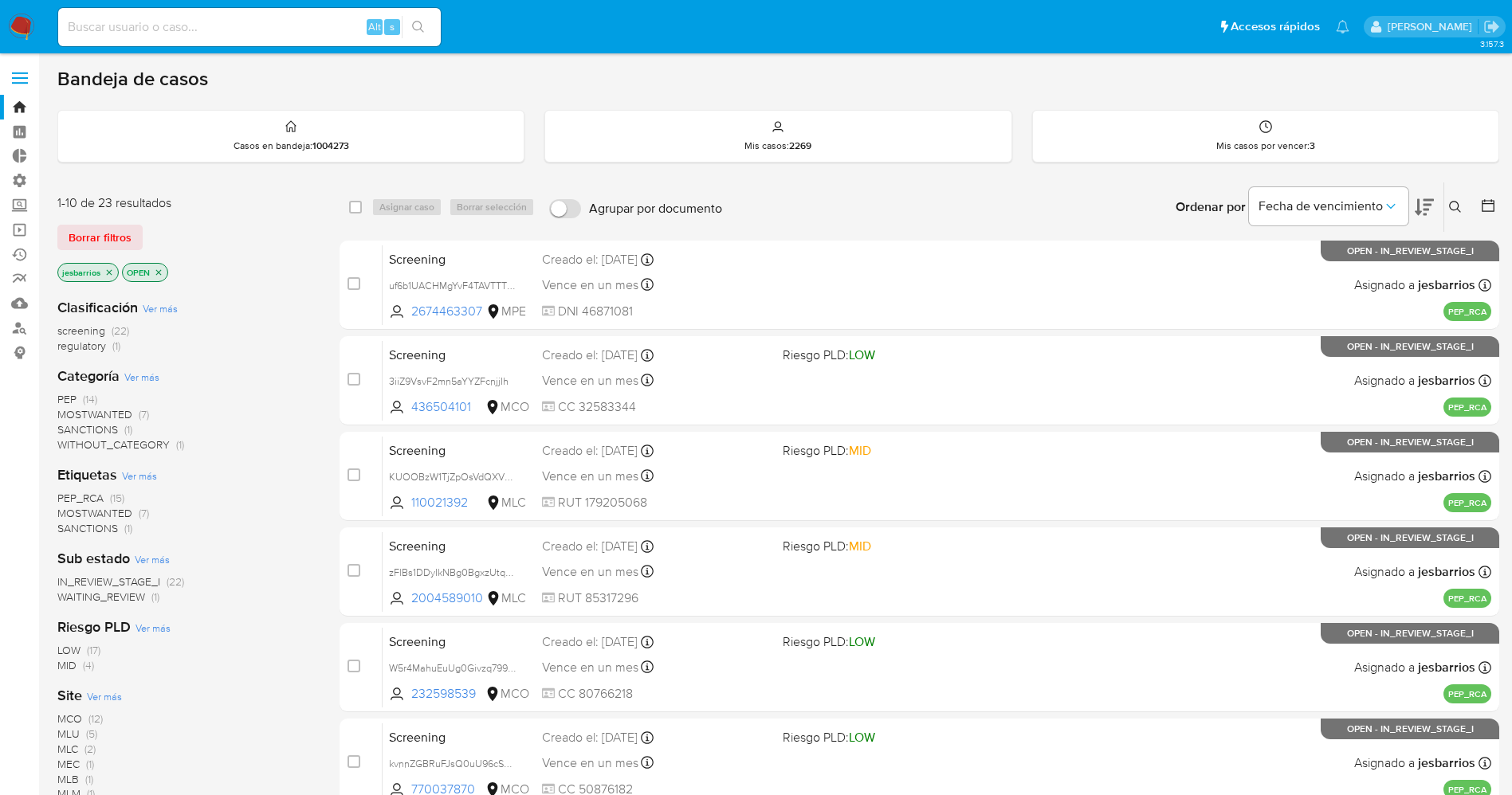
click at [18, 22] on img at bounding box center [21, 27] width 27 height 27
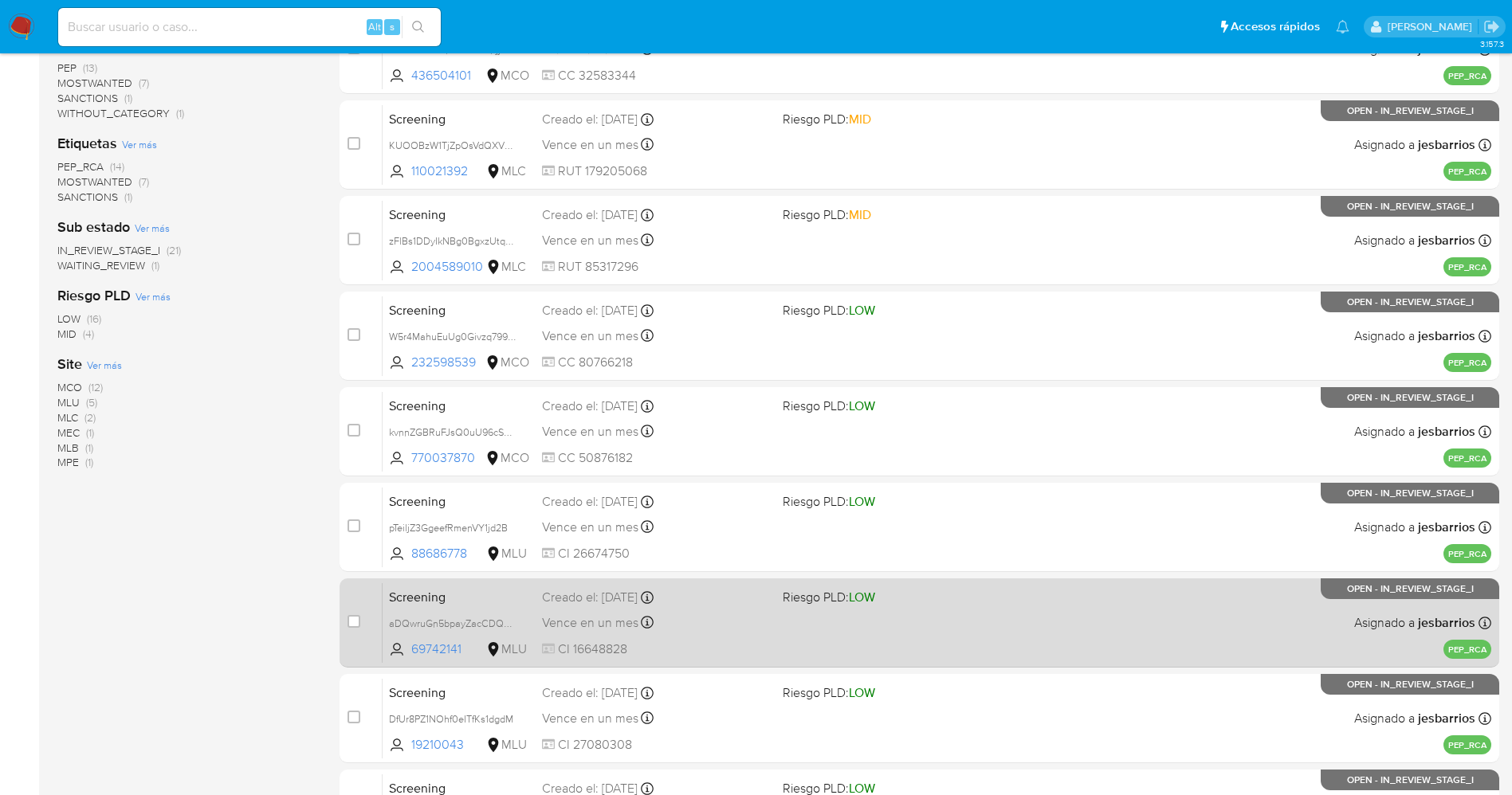
scroll to position [463, 0]
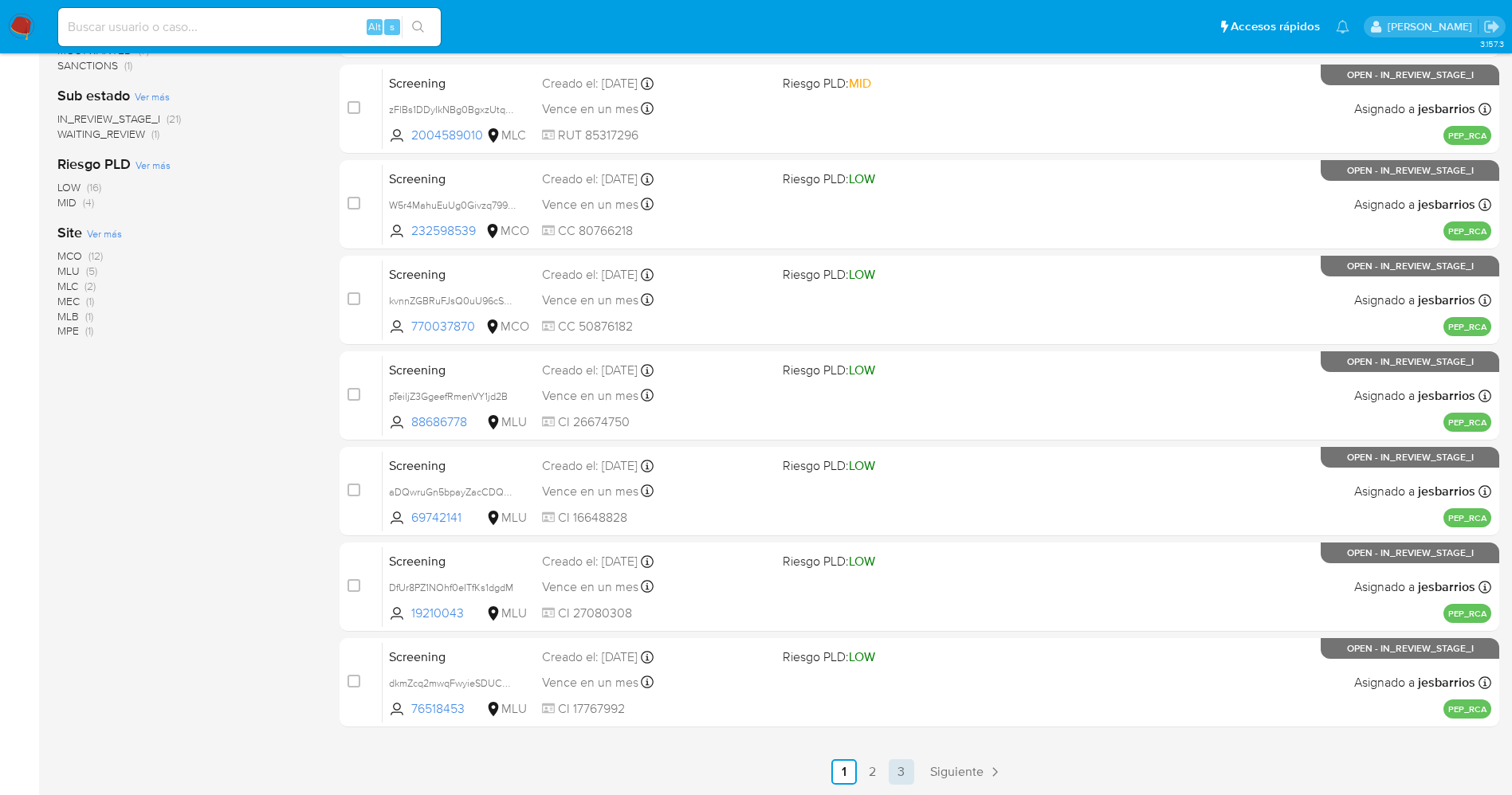
click at [898, 760] on link "3" at bounding box center [902, 772] width 26 height 26
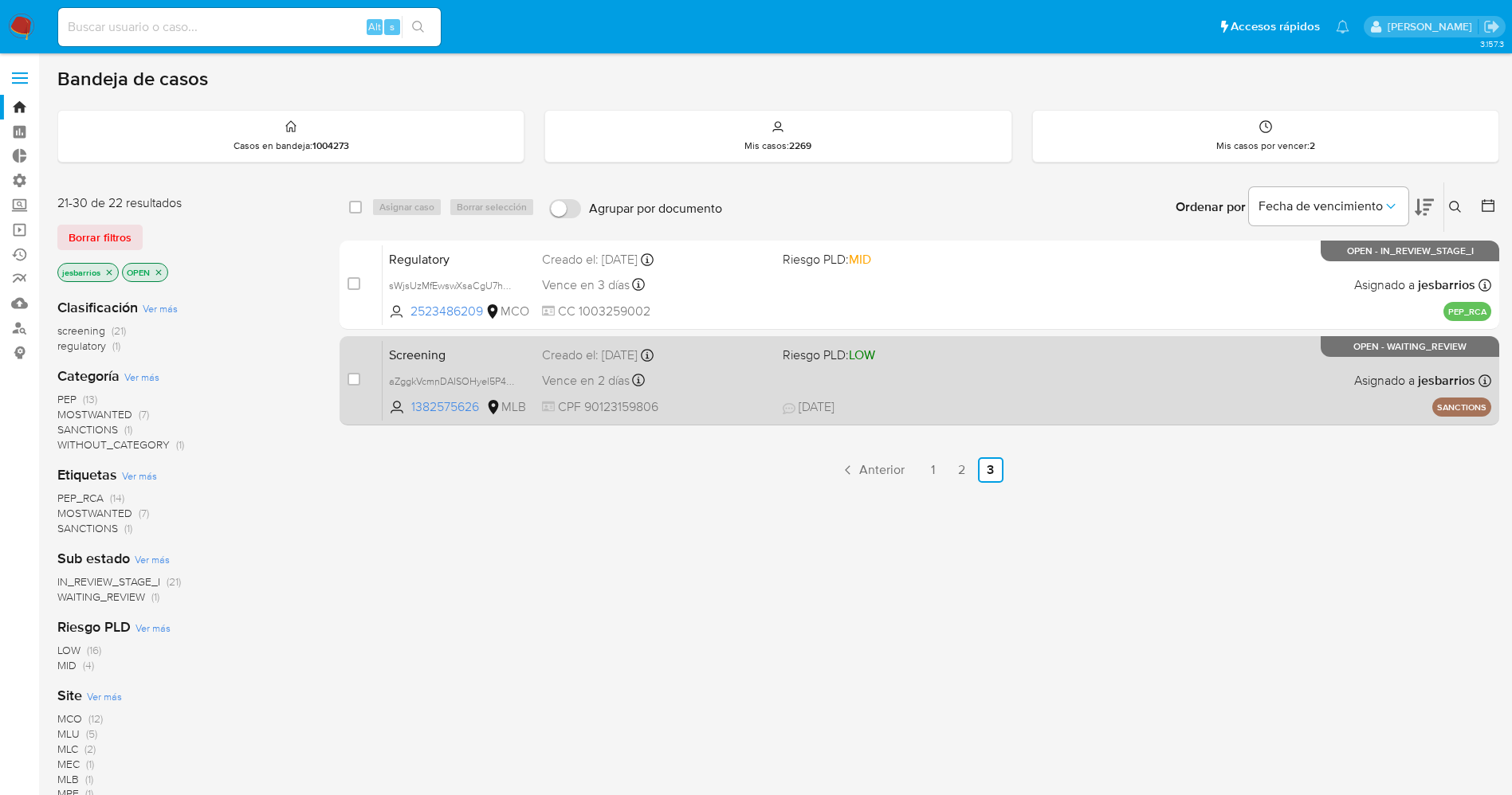
click at [964, 382] on div "Screening aZggkVcmnDAISOHyel5P4sb0 1382575626 MLB Riesgo PLD: LOW Creado el: [D…" at bounding box center [936, 380] width 1109 height 81
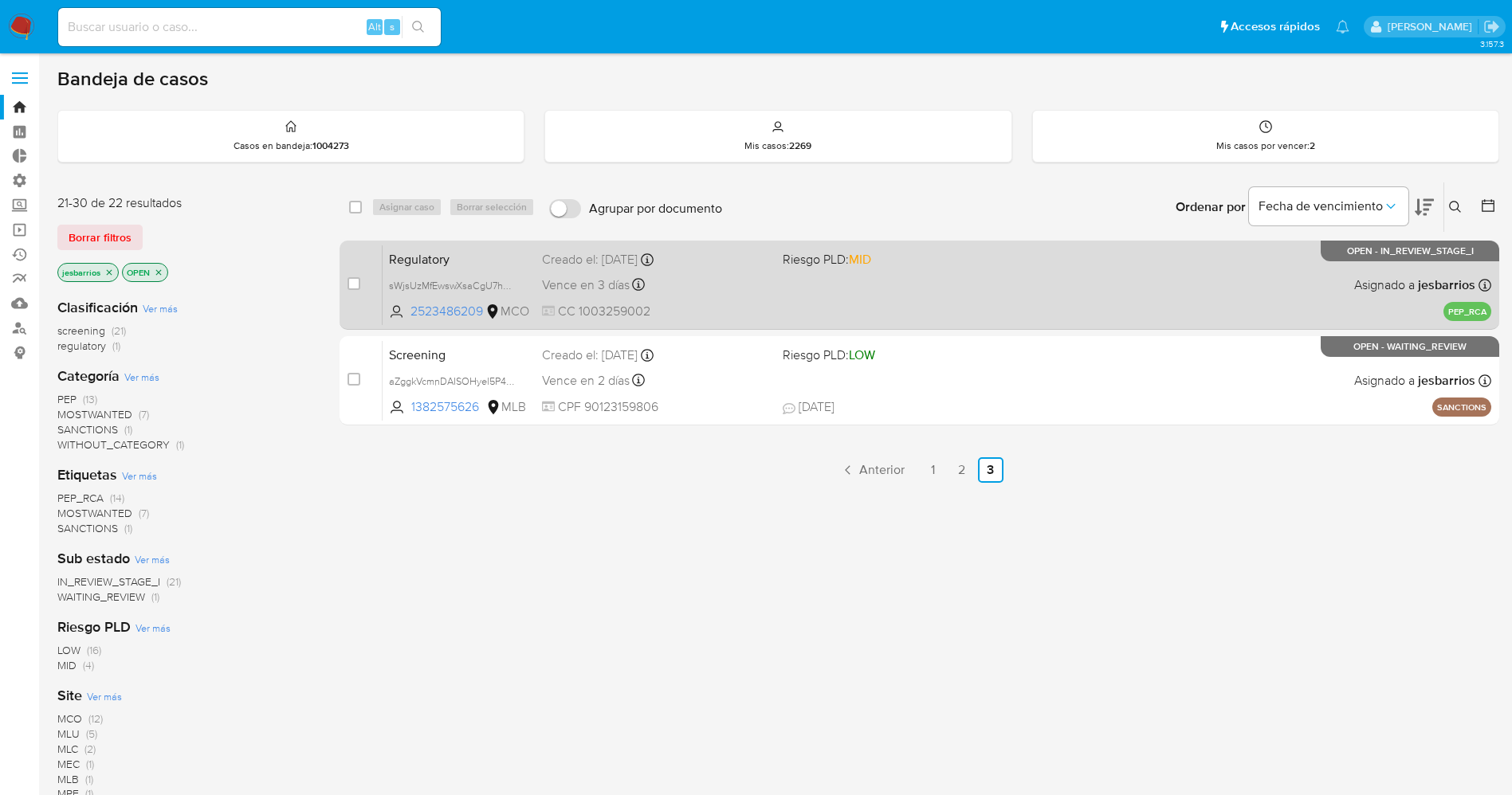
click at [750, 268] on div "Creado el: [DATE] Creado el: [DATE] 14:00:51" at bounding box center [655, 260] width 228 height 18
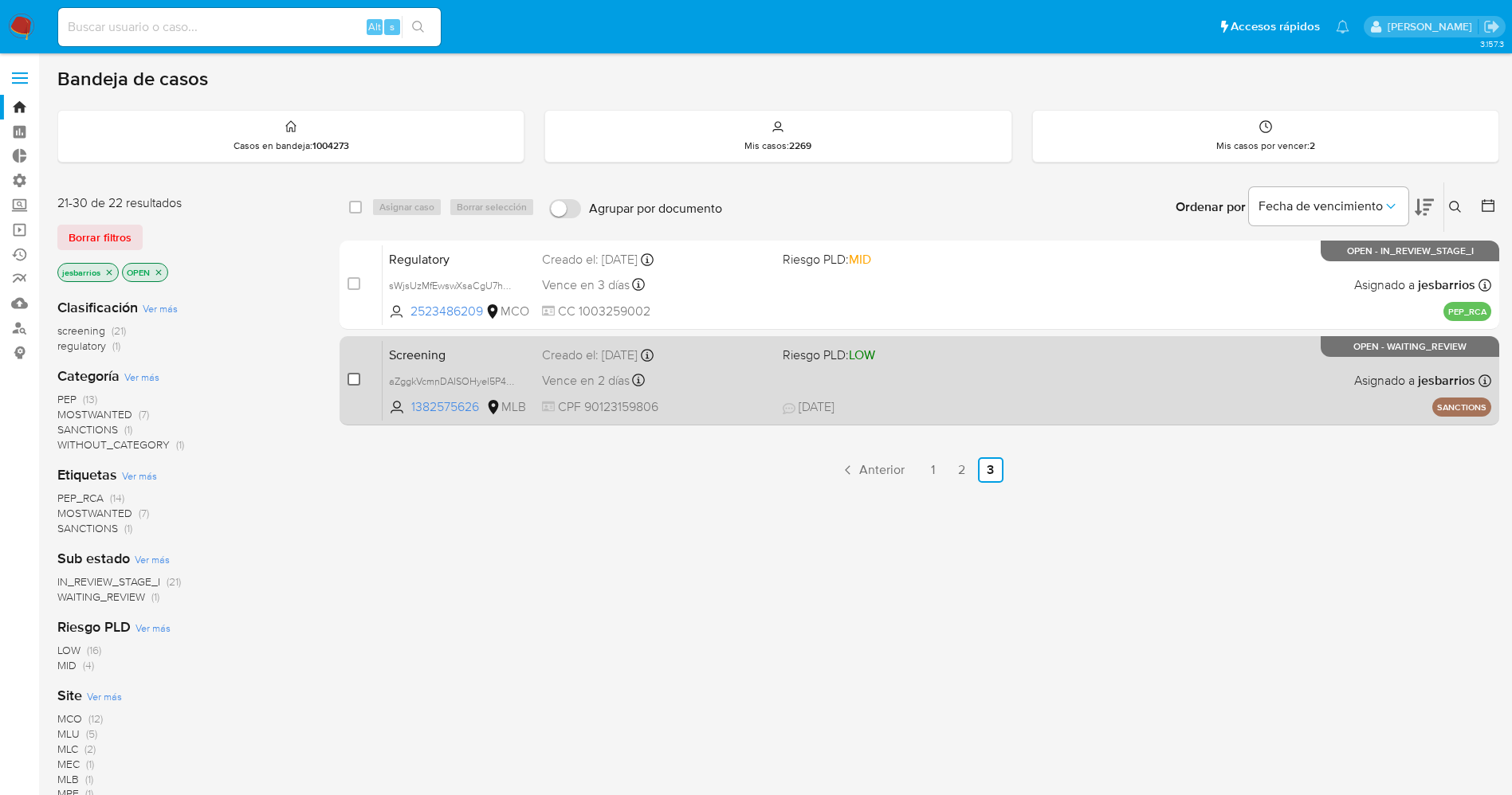
click at [350, 378] on input "checkbox" at bounding box center [354, 378] width 13 height 13
checkbox input "true"
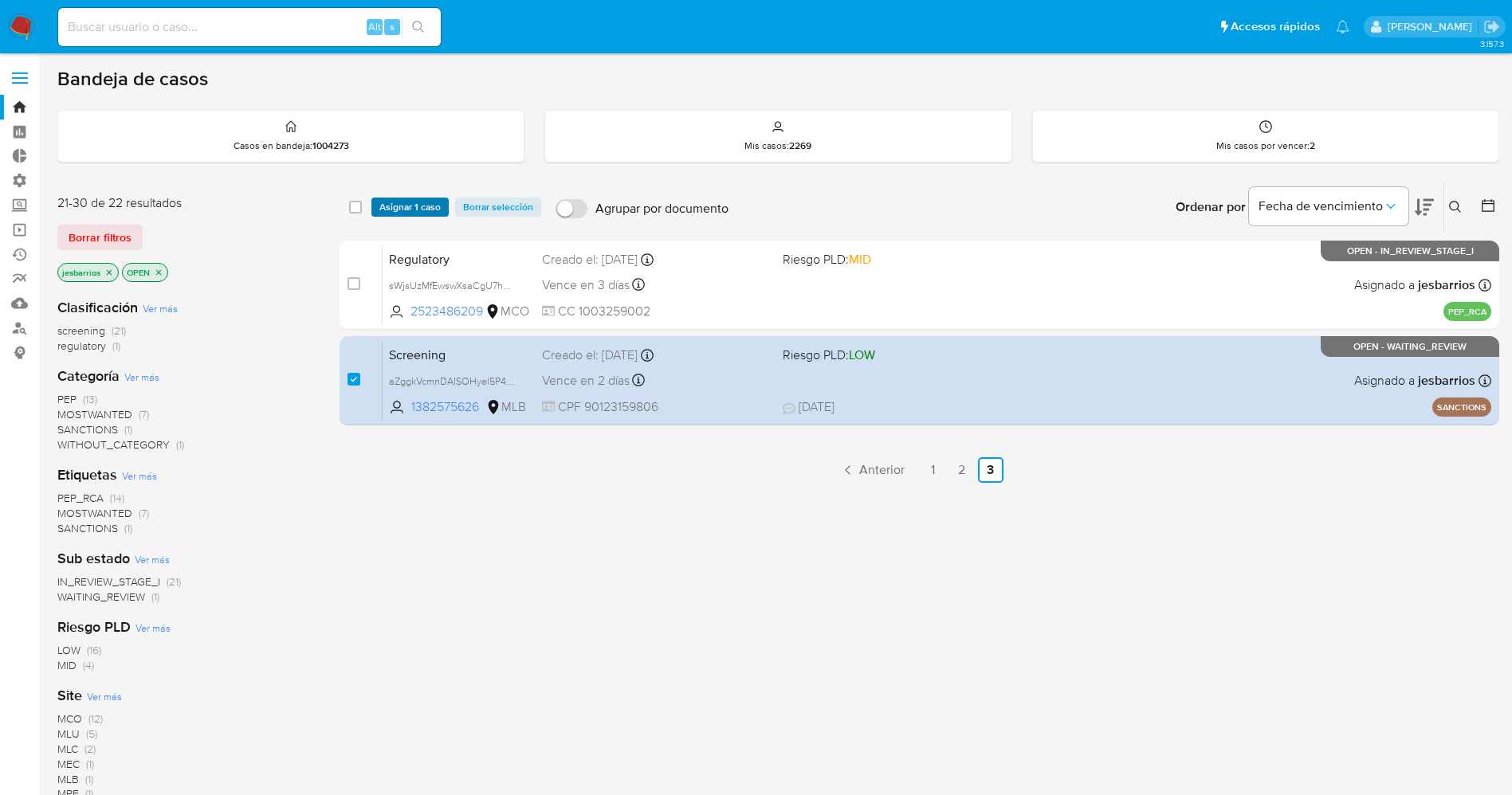
click at [406, 201] on span "Asignar 1 caso" at bounding box center [410, 207] width 61 height 16
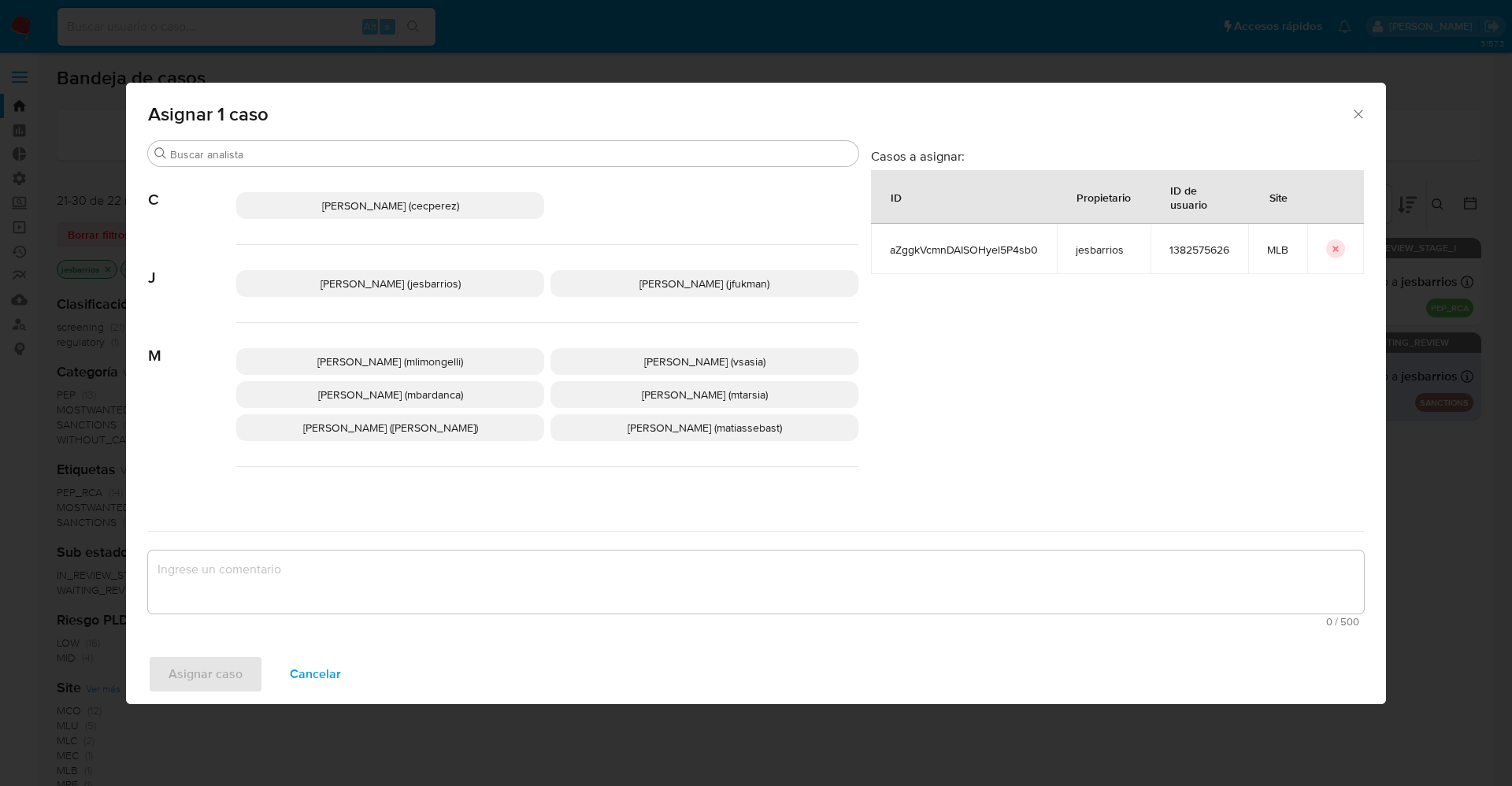
drag, startPoint x: 397, startPoint y: 283, endPoint x: 417, endPoint y: 508, distance: 225.9
click at [399, 282] on span "[PERSON_NAME] (jesbarrios)" at bounding box center [390, 283] width 140 height 16
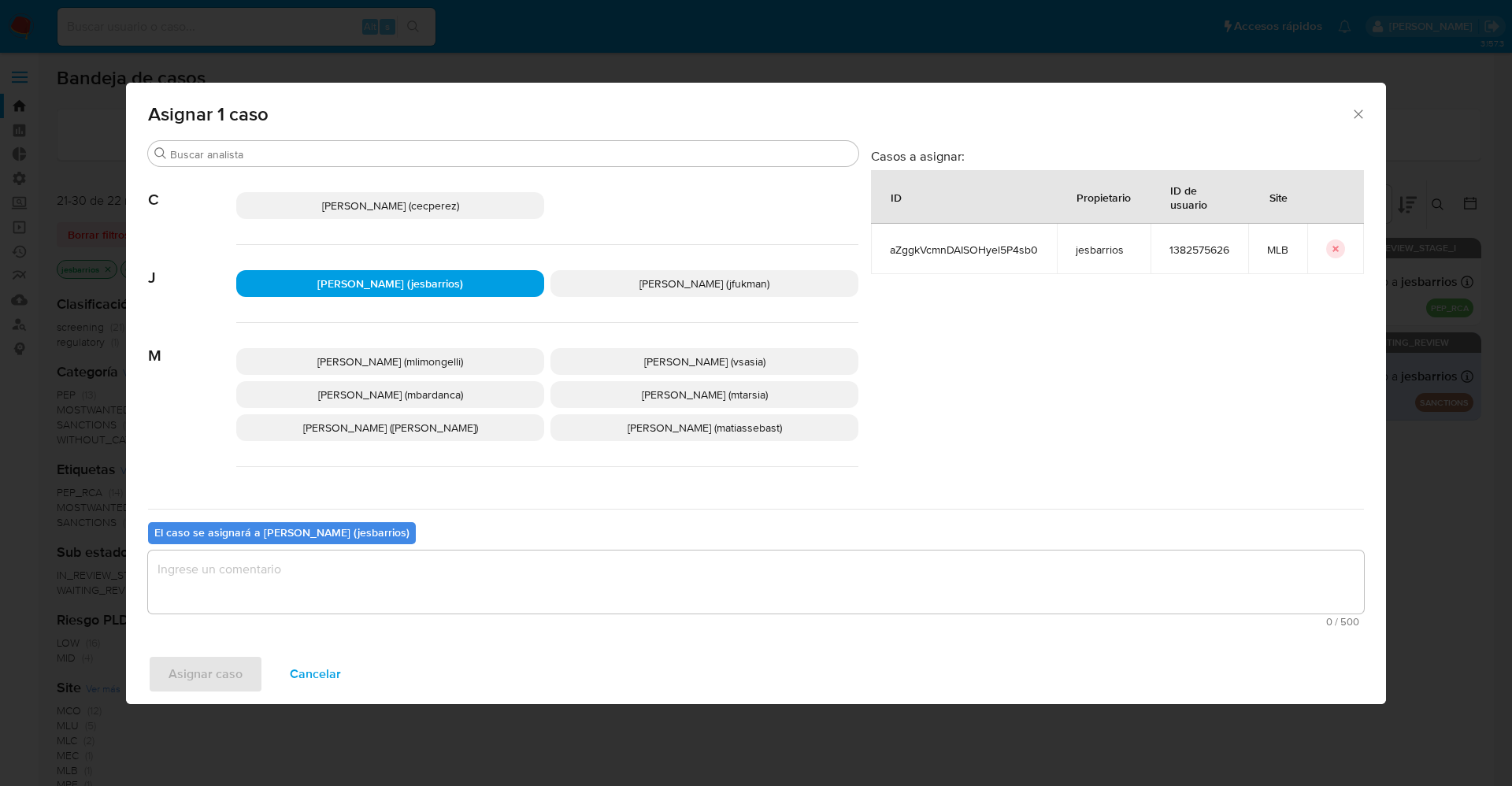
click at [412, 563] on textarea "assign-modal" at bounding box center [756, 581] width 1216 height 63
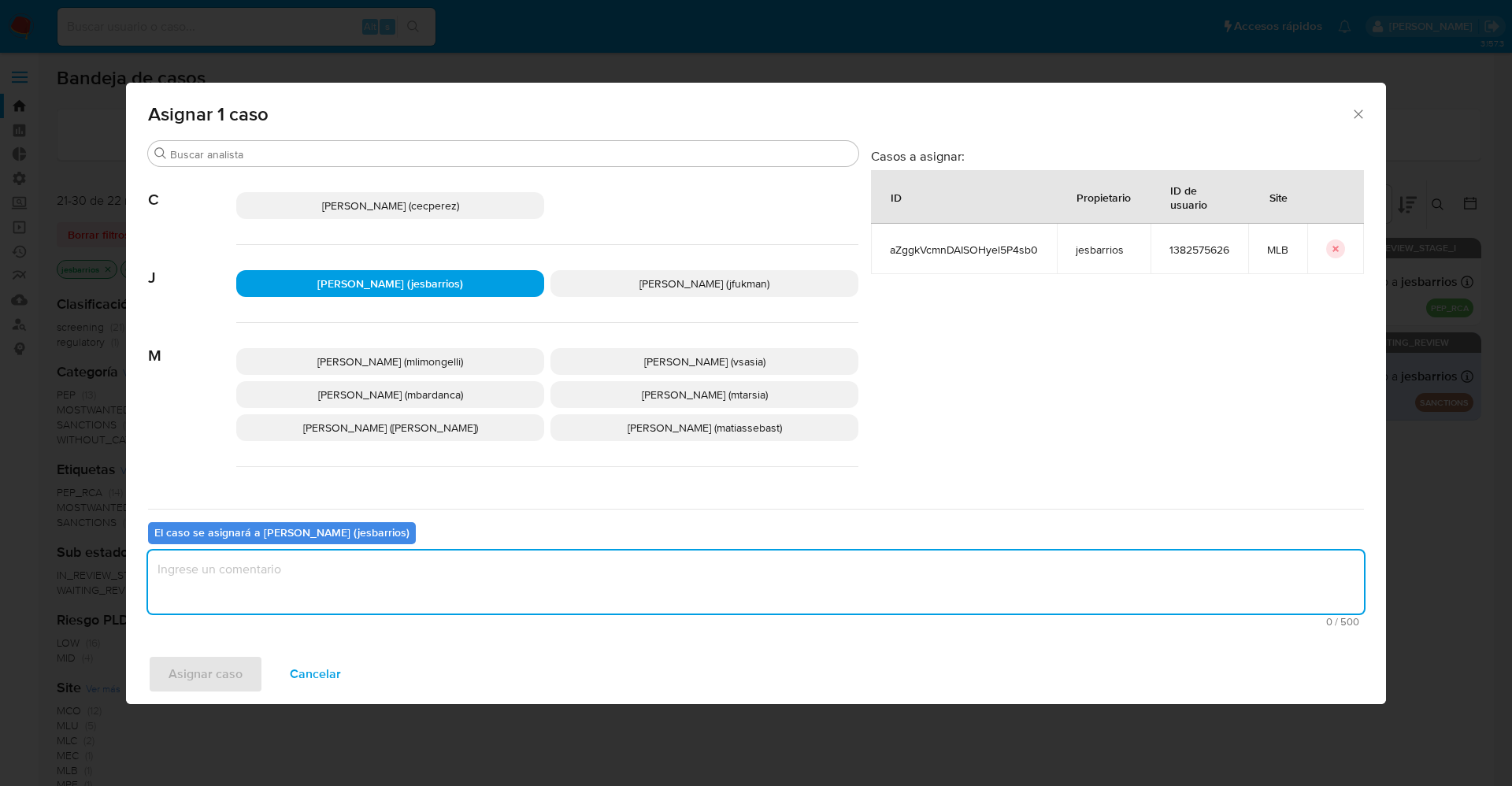
paste textarea "Olá {{contactFirstName}}, Entramos em contato novamente para solicitar que, por…"
type textarea "Olá {{contactFirstName}}, Entramos em contato novamente para solicitar que, por…"
type textarea "z"
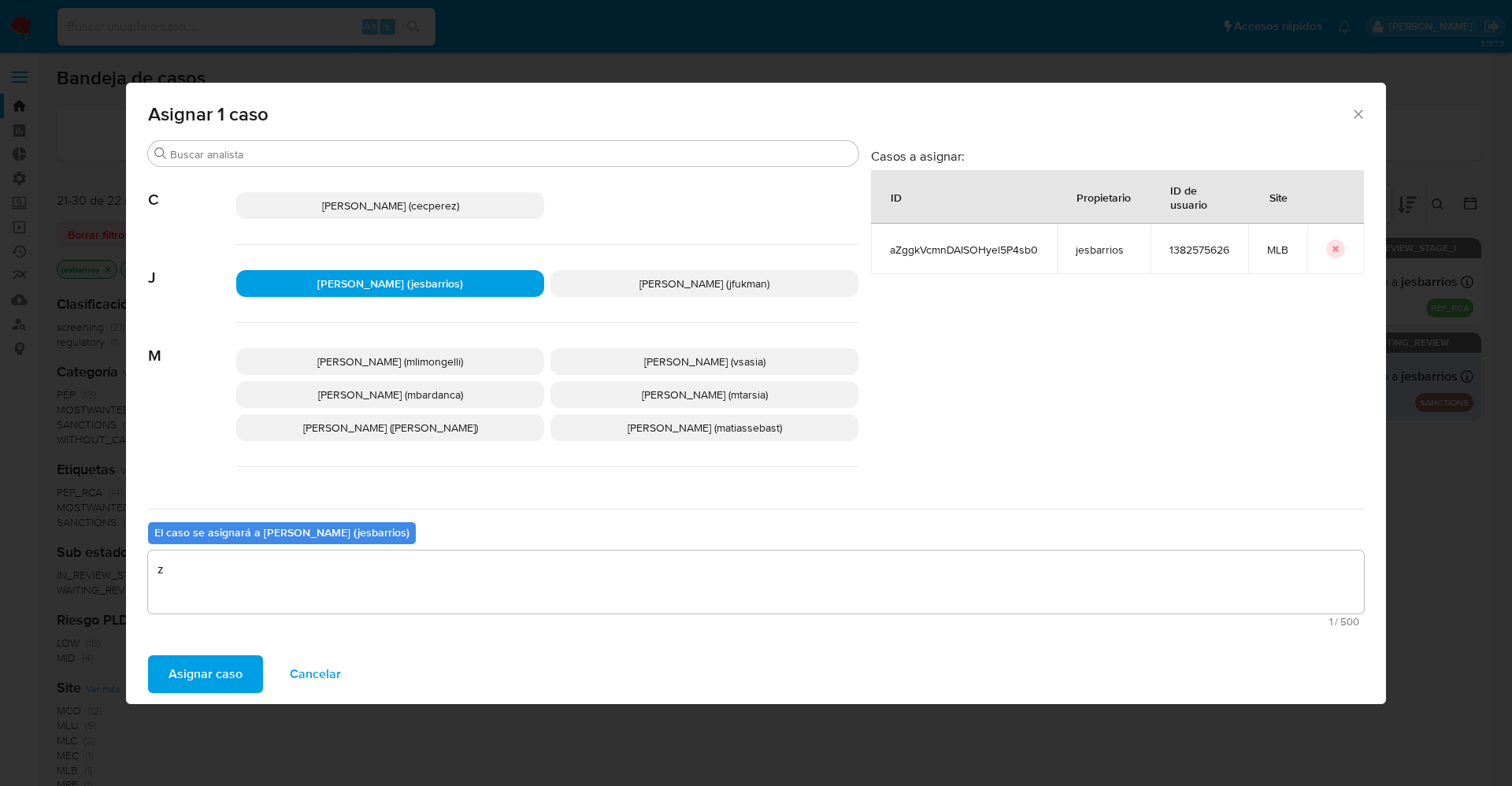
click at [228, 676] on span "Asignar caso" at bounding box center [205, 674] width 74 height 35
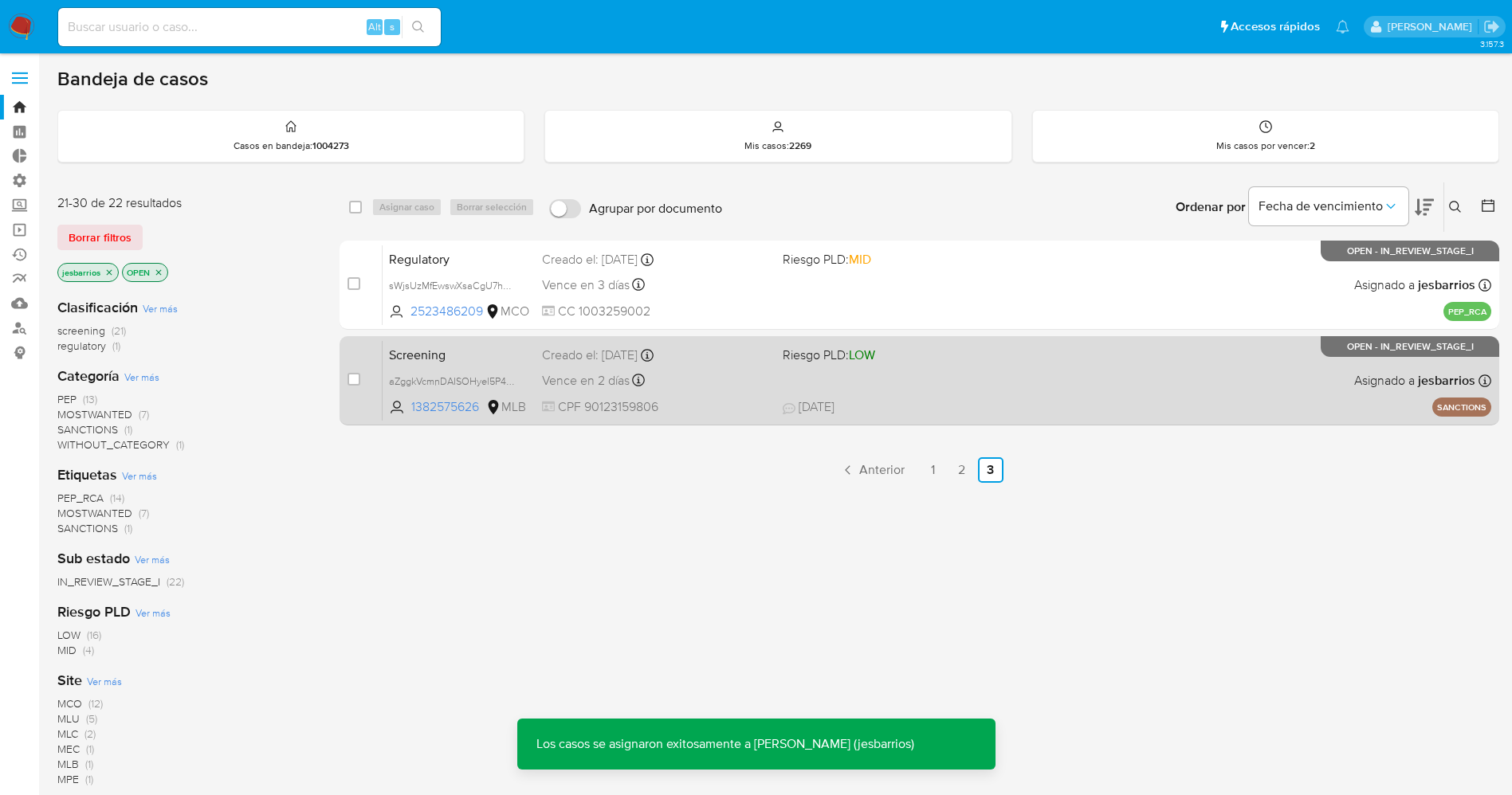
click at [944, 377] on div "Screening aZggkVcmnDAISOHyel5P4sb0 1382575626 MLB Riesgo PLD: LOW Creado el: [D…" at bounding box center [936, 380] width 1109 height 81
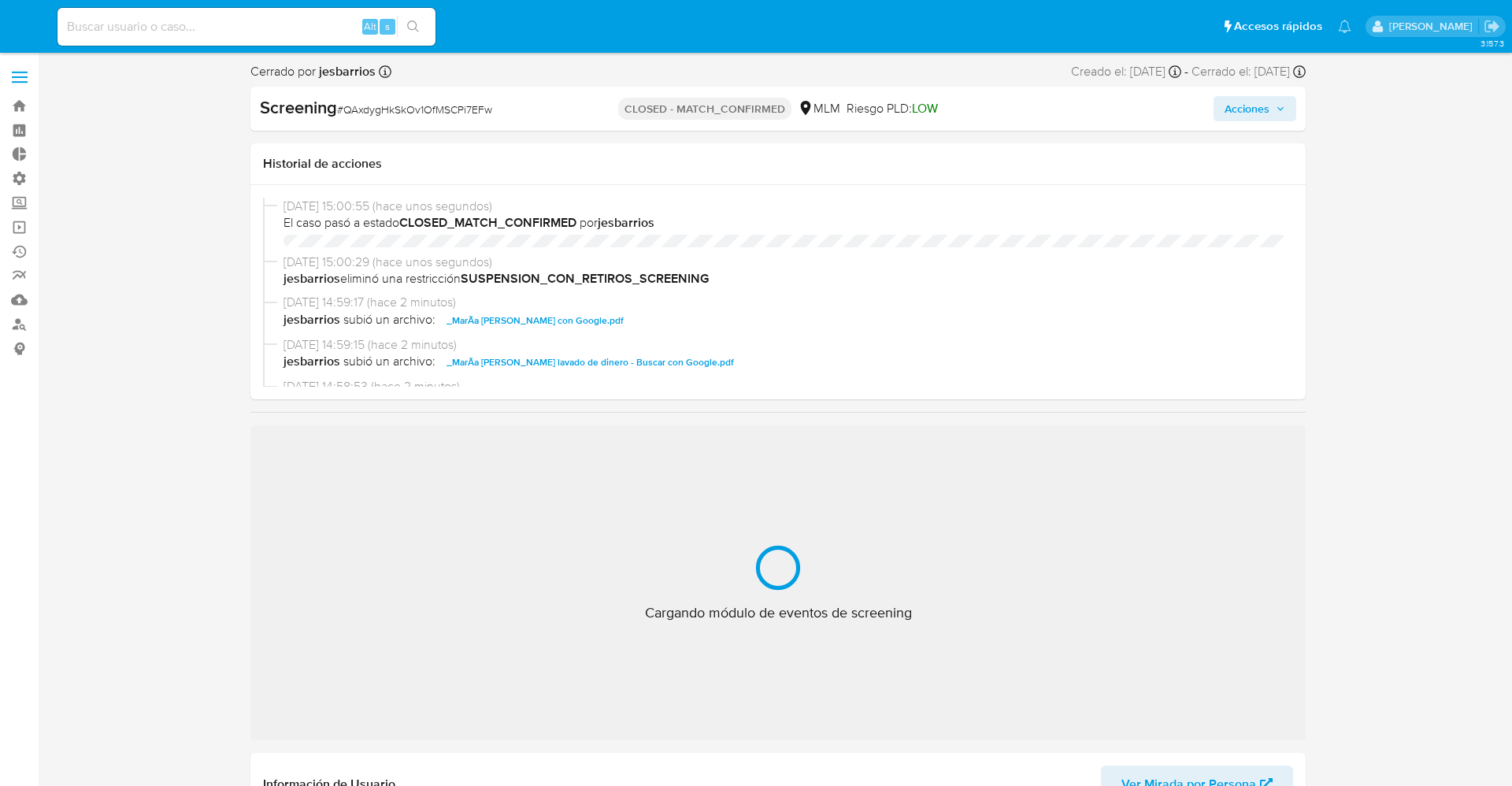
select select "10"
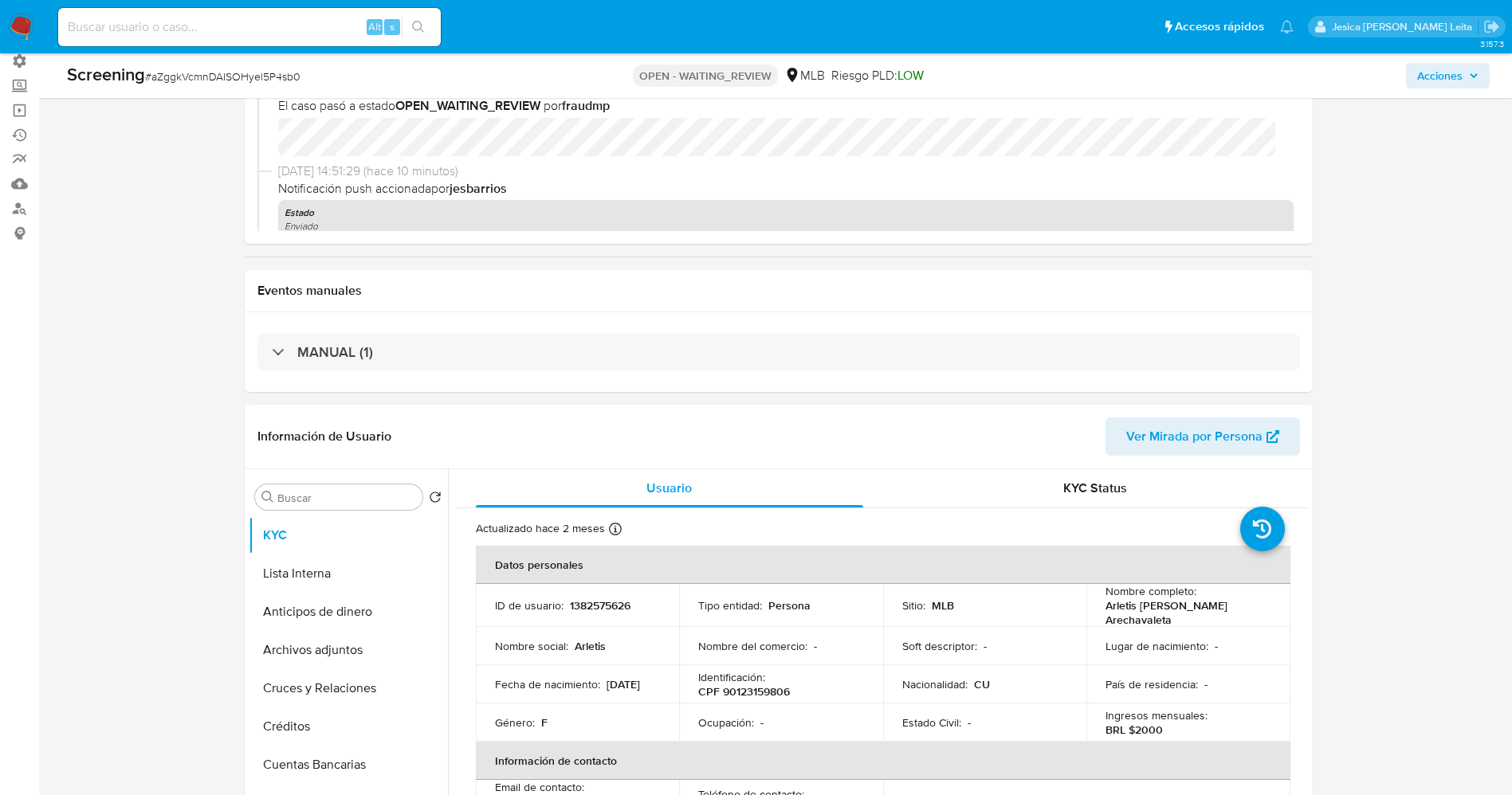
select select "10"
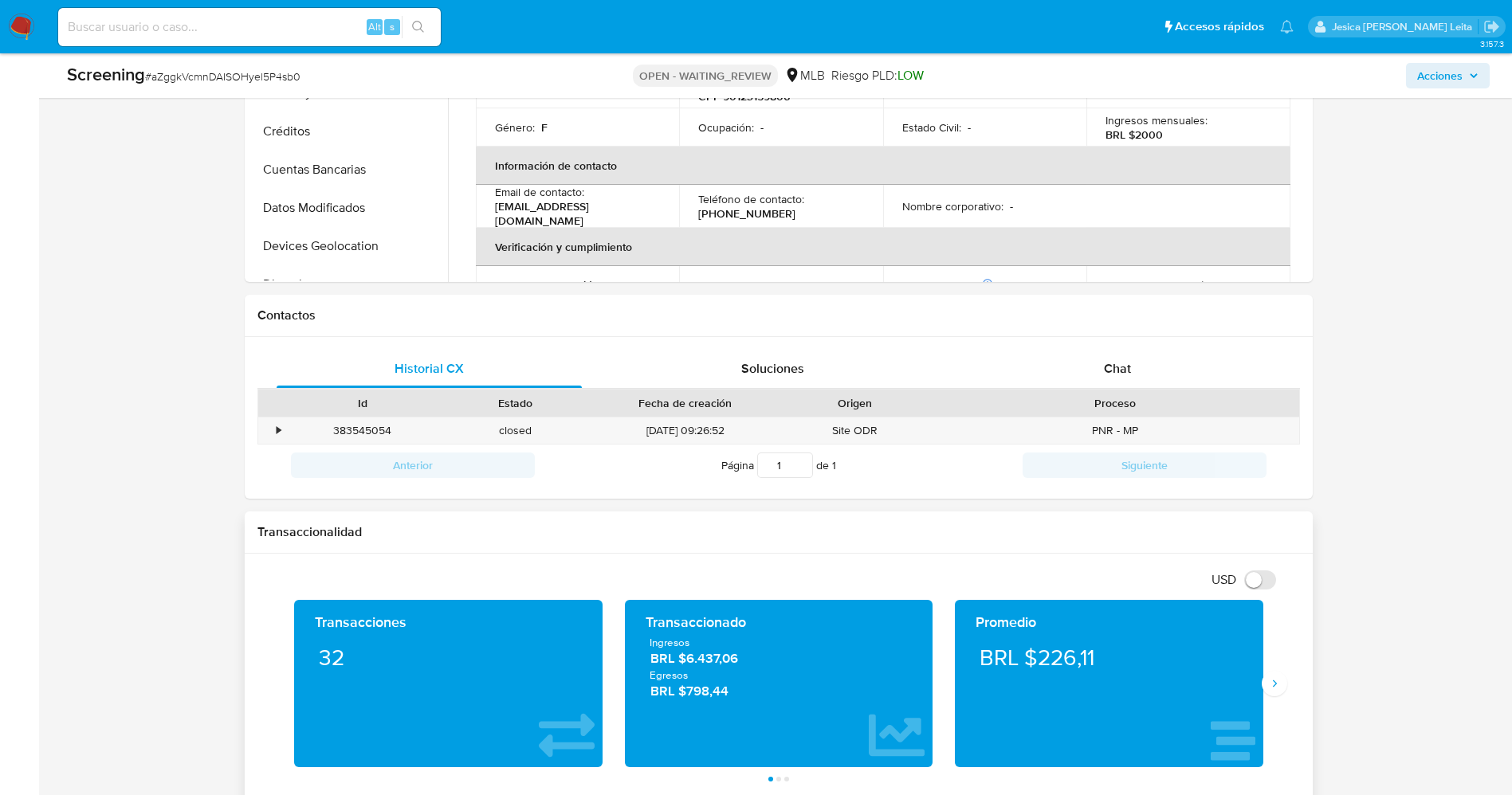
scroll to position [717, 0]
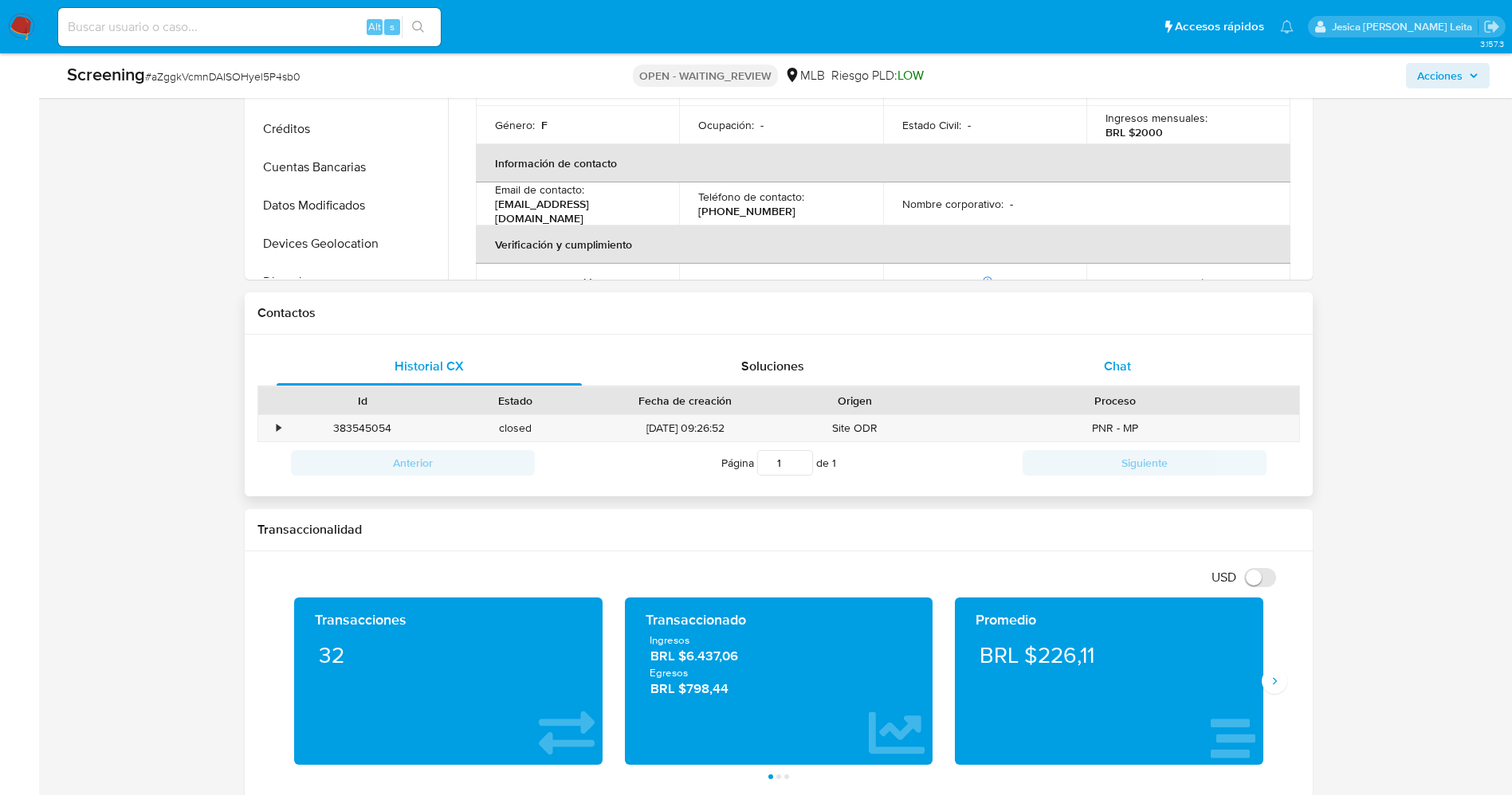
click at [1099, 377] on div "Chat" at bounding box center [1118, 366] width 307 height 38
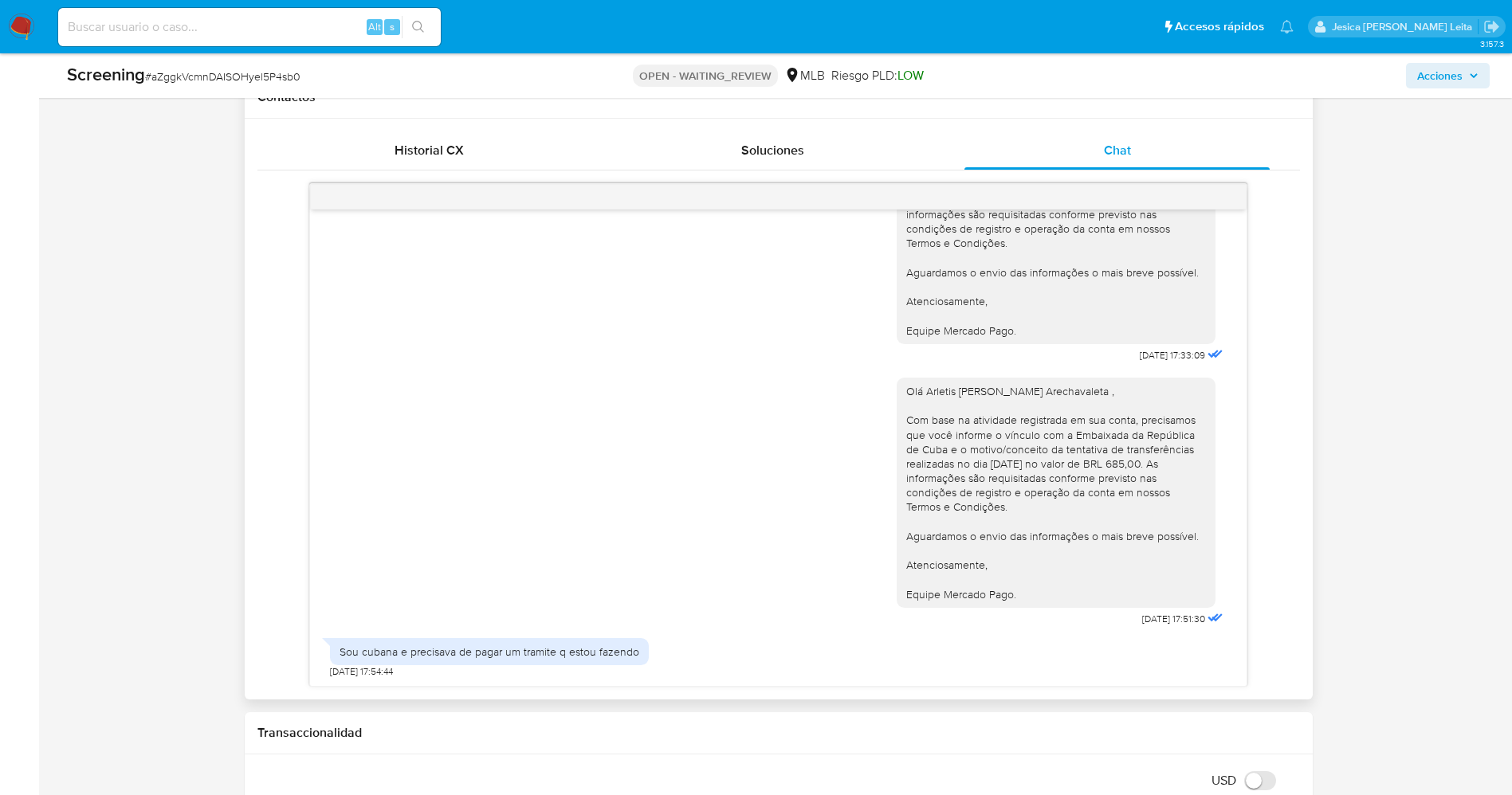
scroll to position [956, 0]
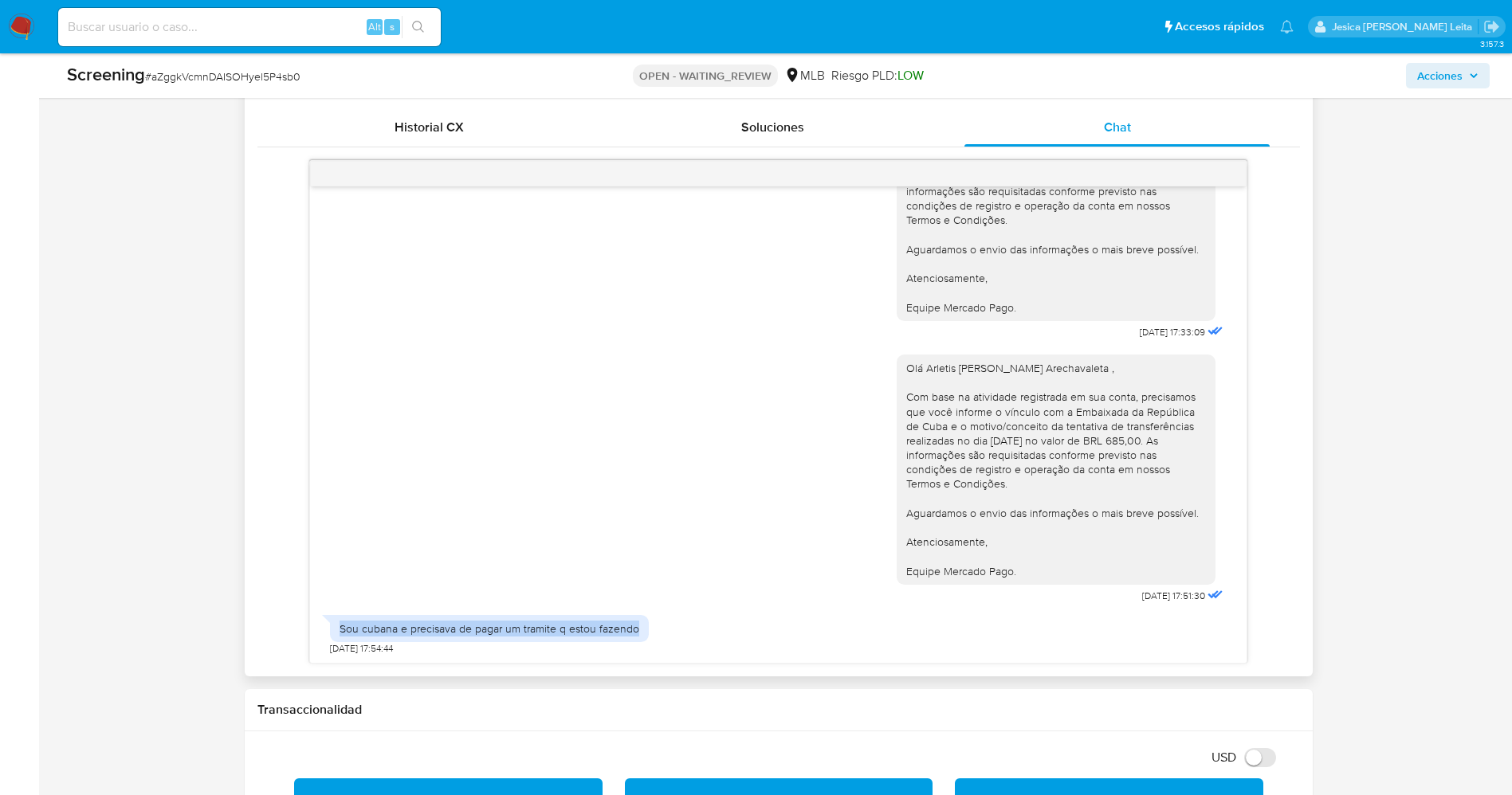
drag, startPoint x: 330, startPoint y: 628, endPoint x: 641, endPoint y: 621, distance: 311.1
click at [641, 621] on div "Sou cubana e precisava de pagar um tramite q estou fazendo" at bounding box center [489, 628] width 318 height 27
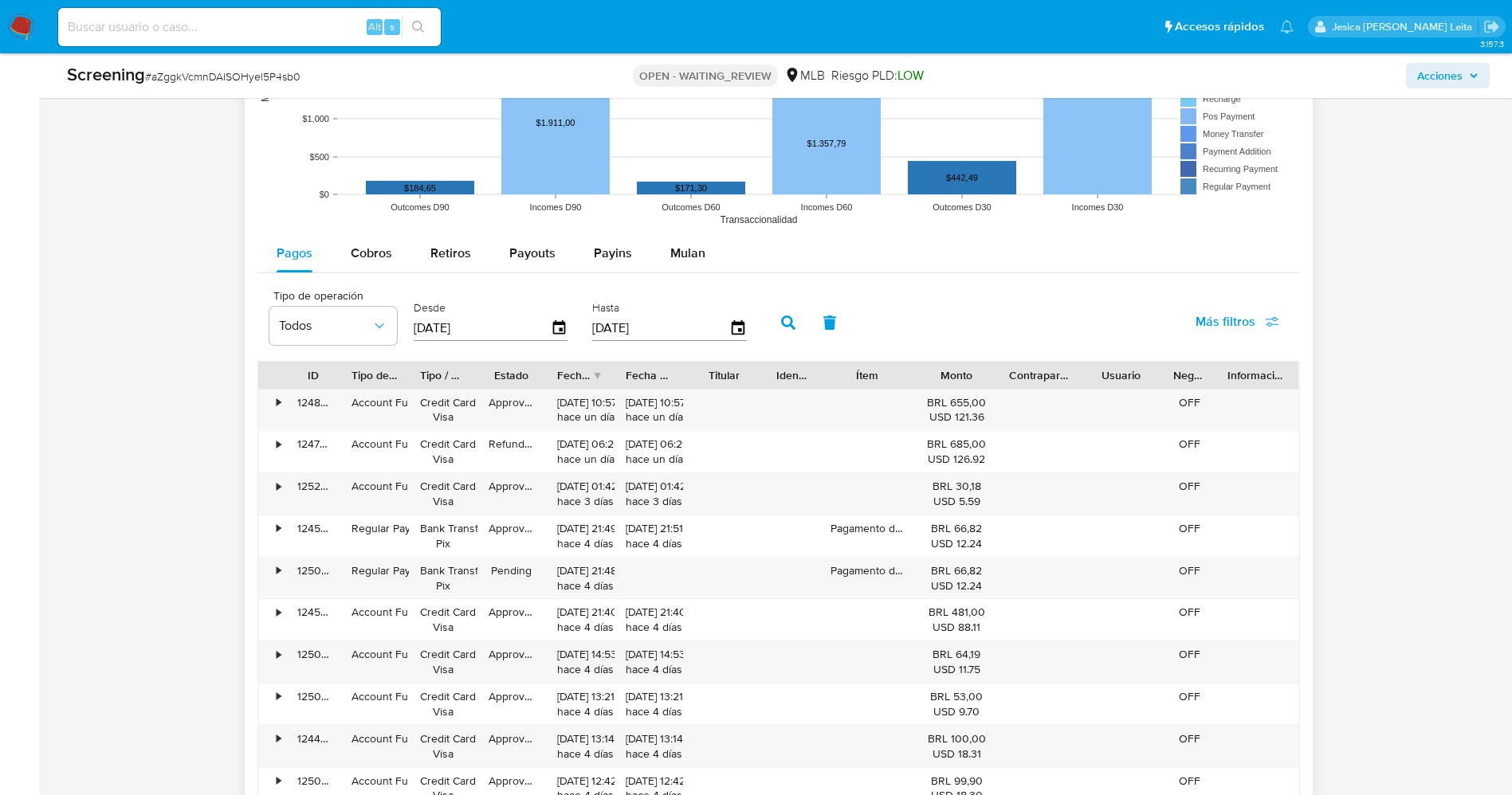
scroll to position [2063, 0]
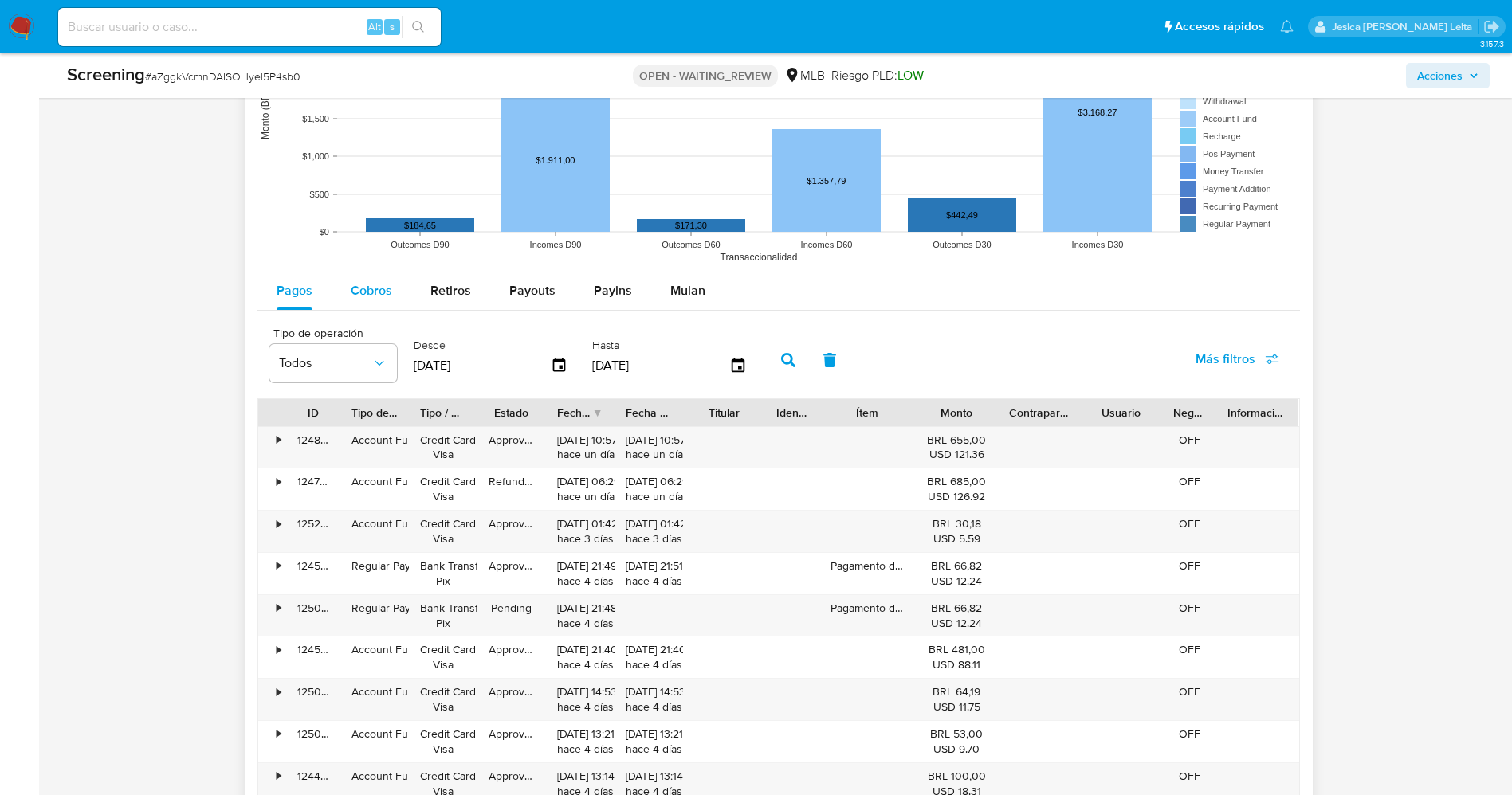
click at [373, 282] on span "Cobros" at bounding box center [372, 290] width 41 height 19
select select "10"
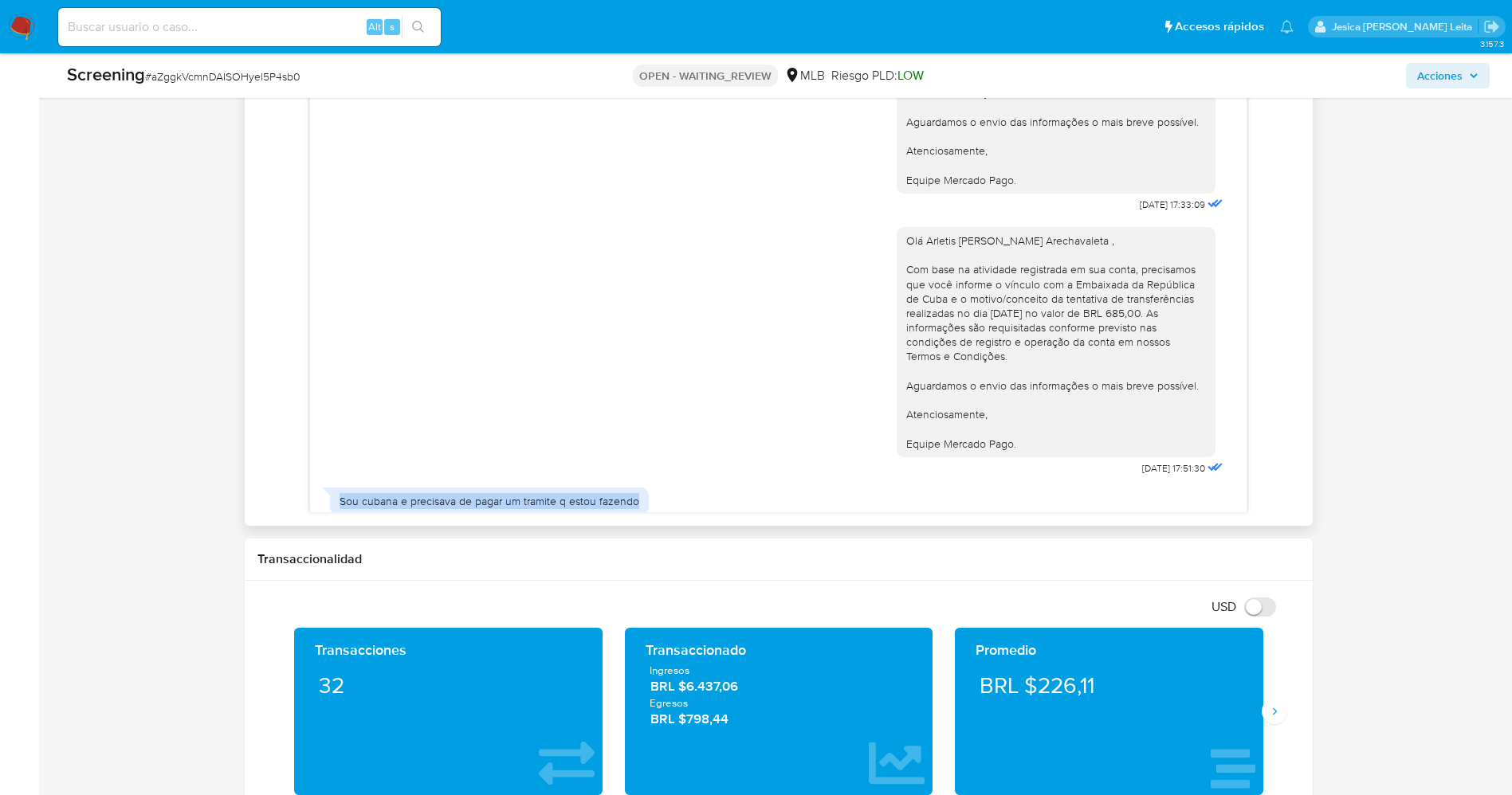
scroll to position [0, 0]
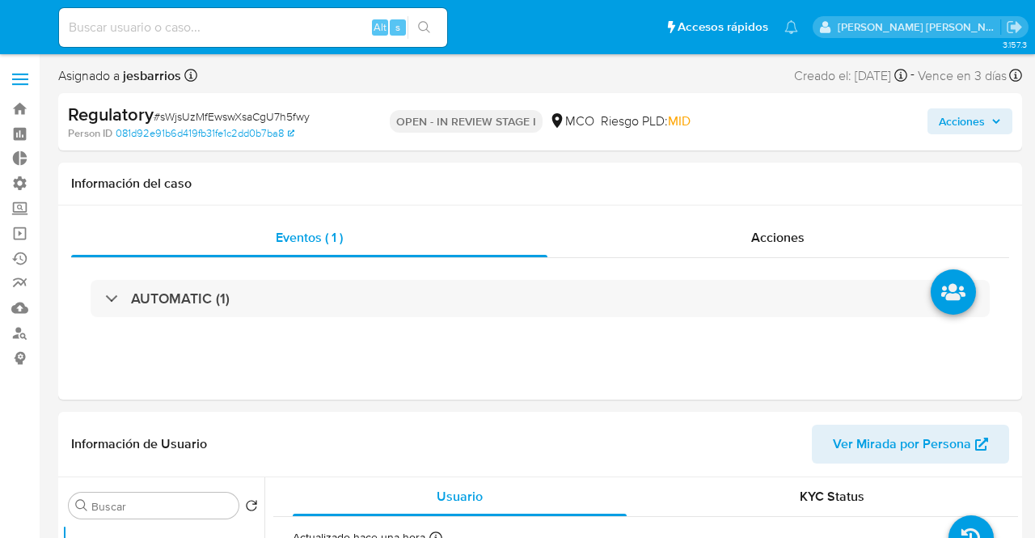
select select "10"
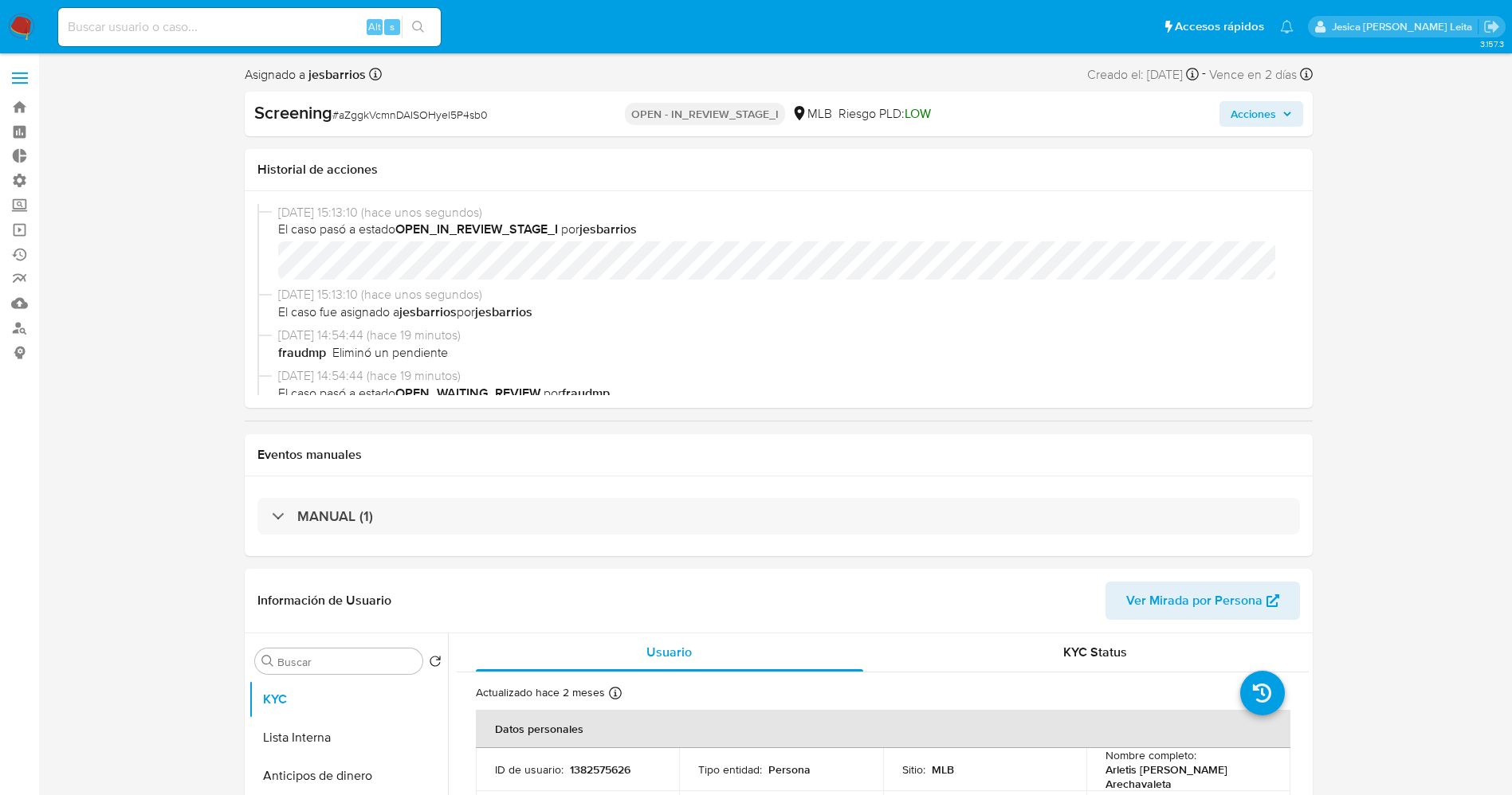
select select "10"
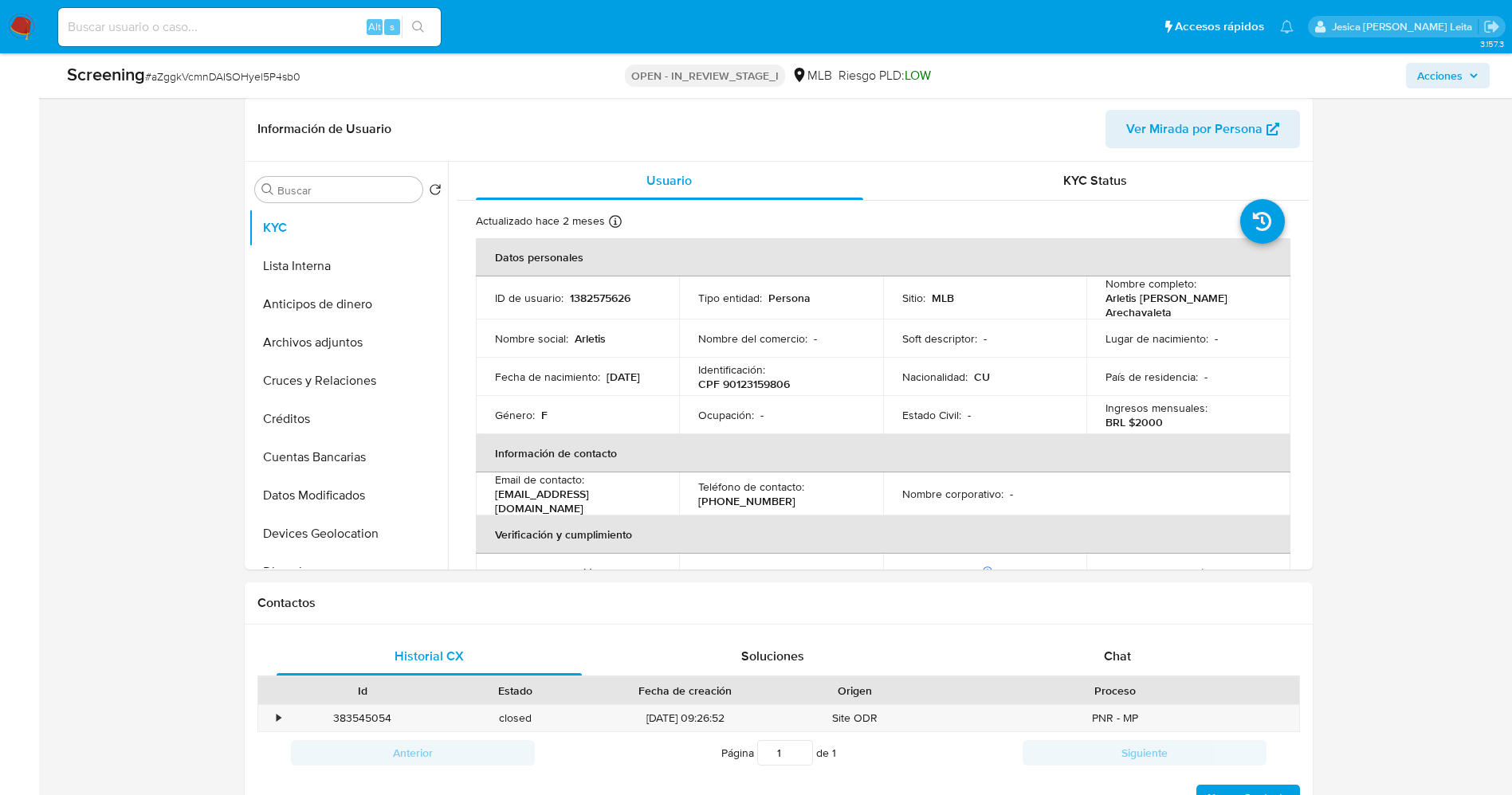
scroll to position [717, 0]
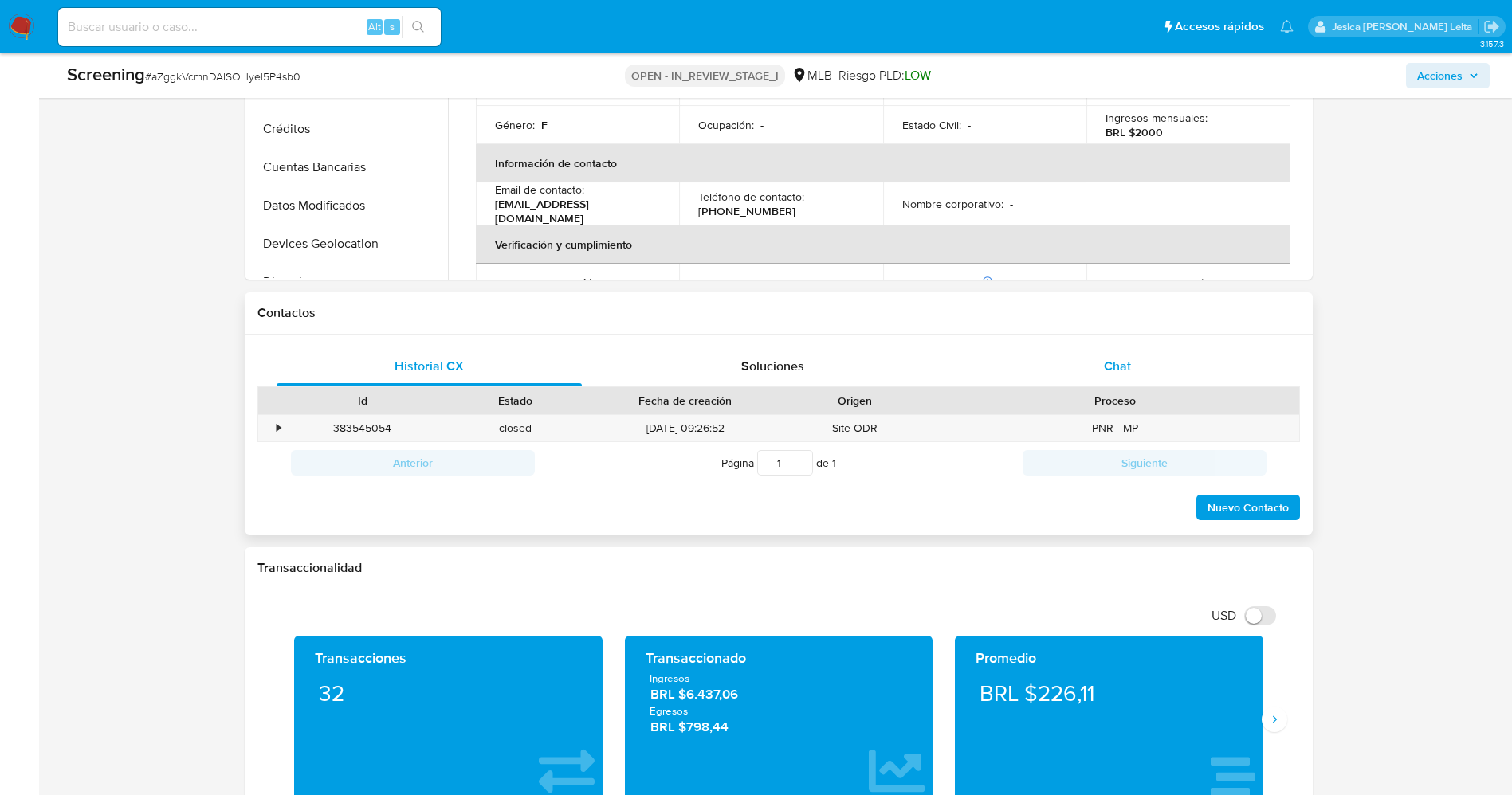
click at [1097, 371] on div "Chat" at bounding box center [1118, 366] width 307 height 38
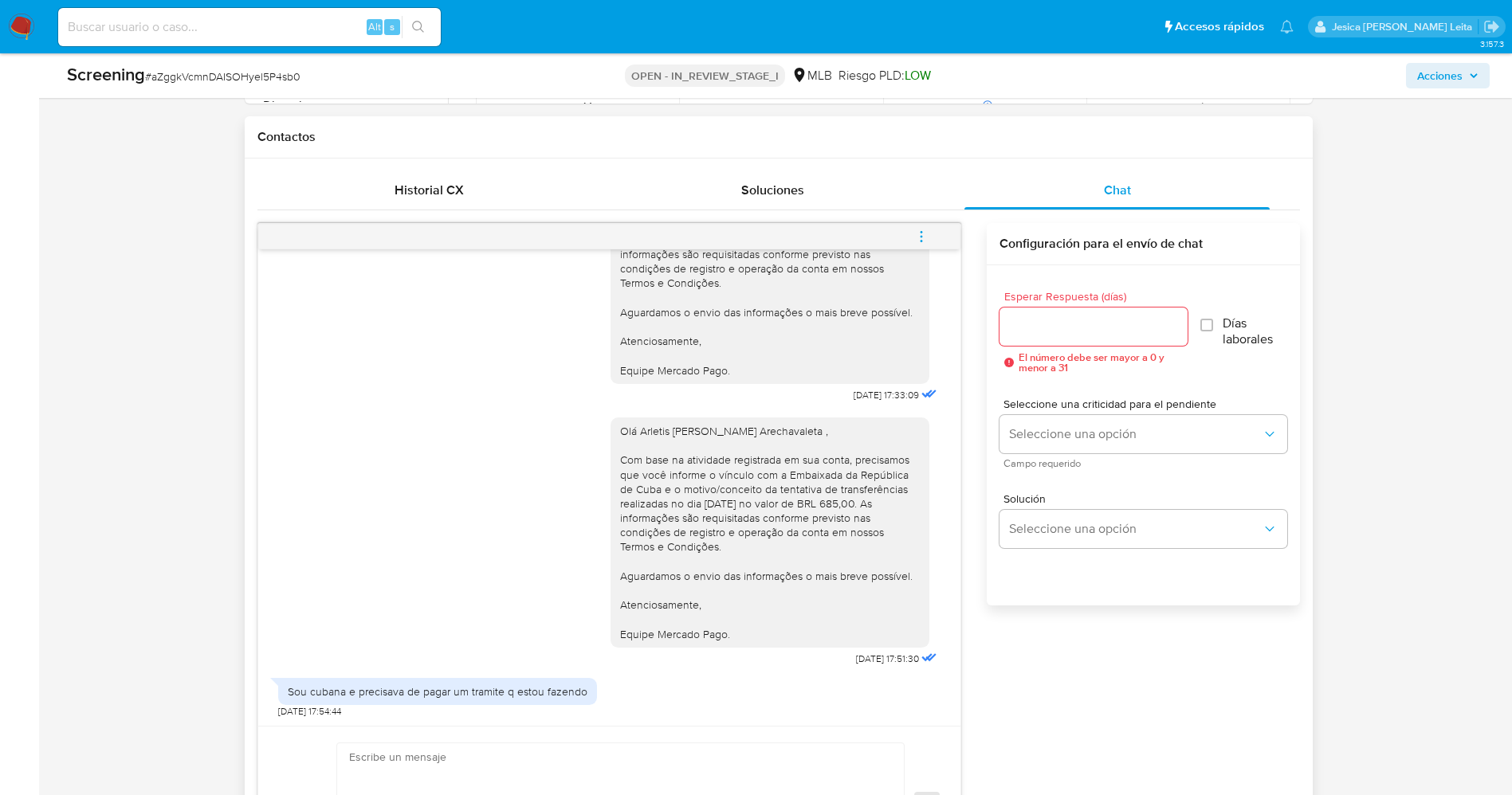
scroll to position [956, 0]
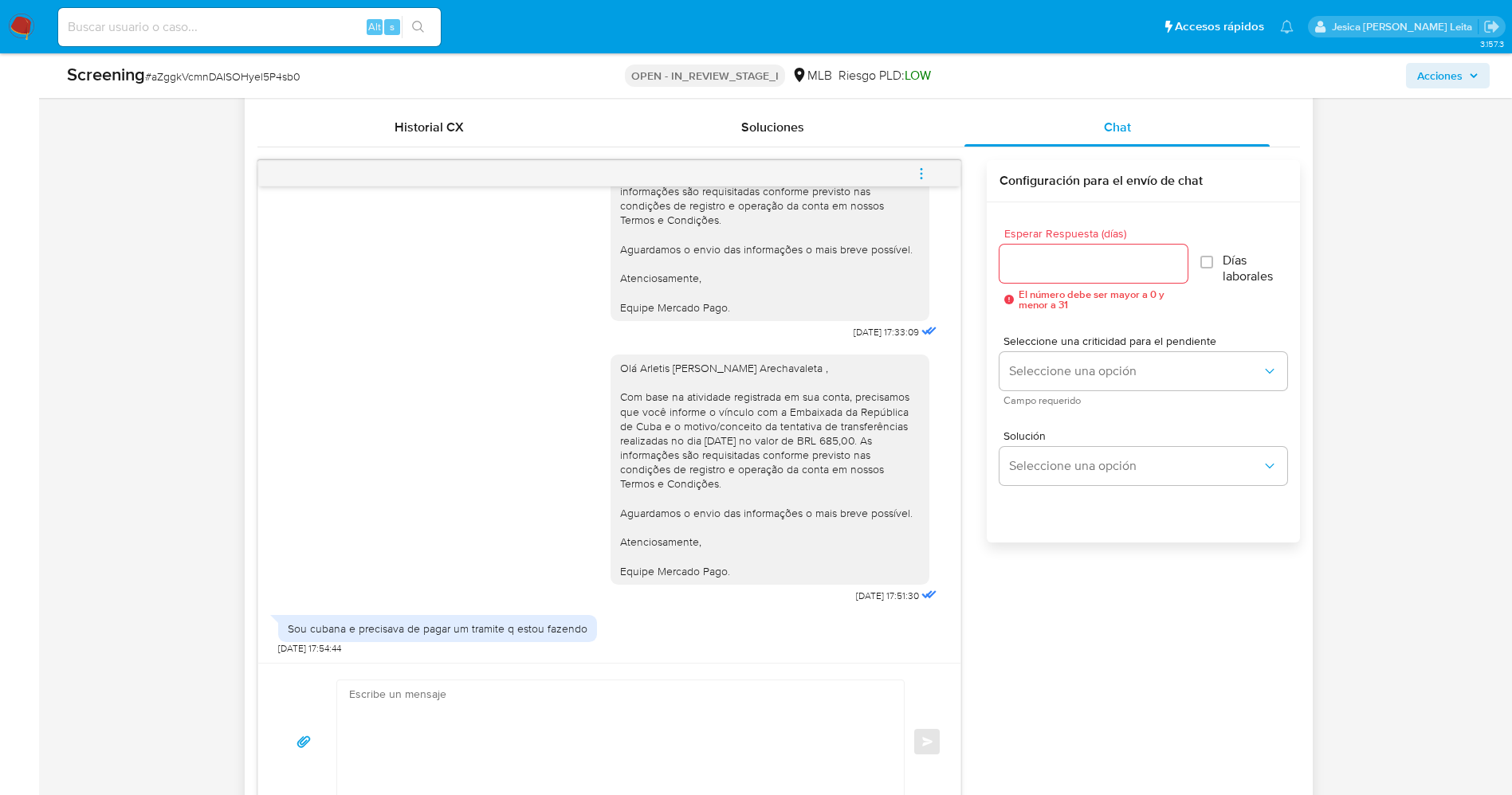
click at [384, 710] on textarea at bounding box center [616, 742] width 535 height 123
paste textarea "Olá {{contactFirstName}}, Entramos em contato novamente para solicitar que, por…"
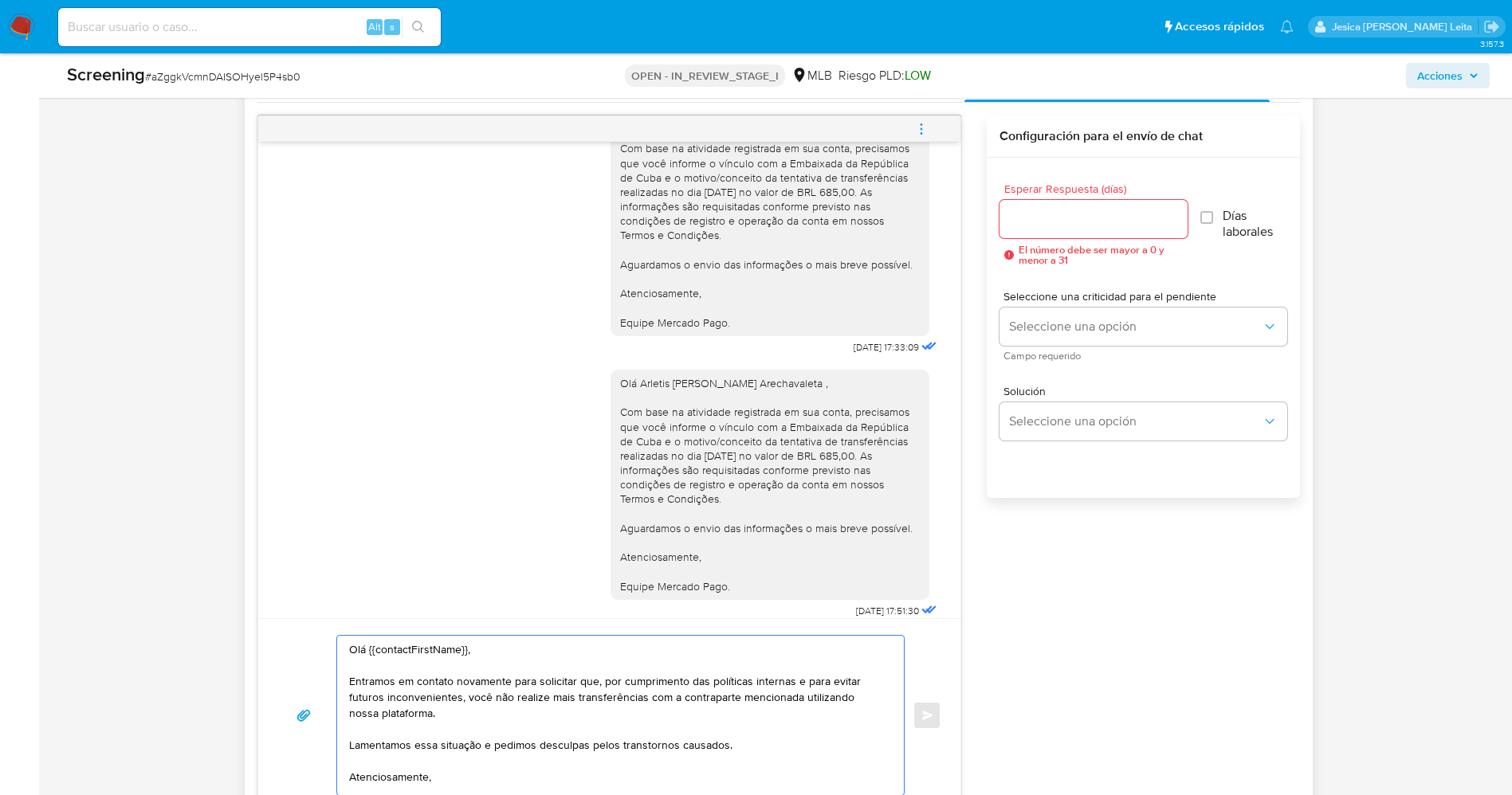
scroll to position [0, 0]
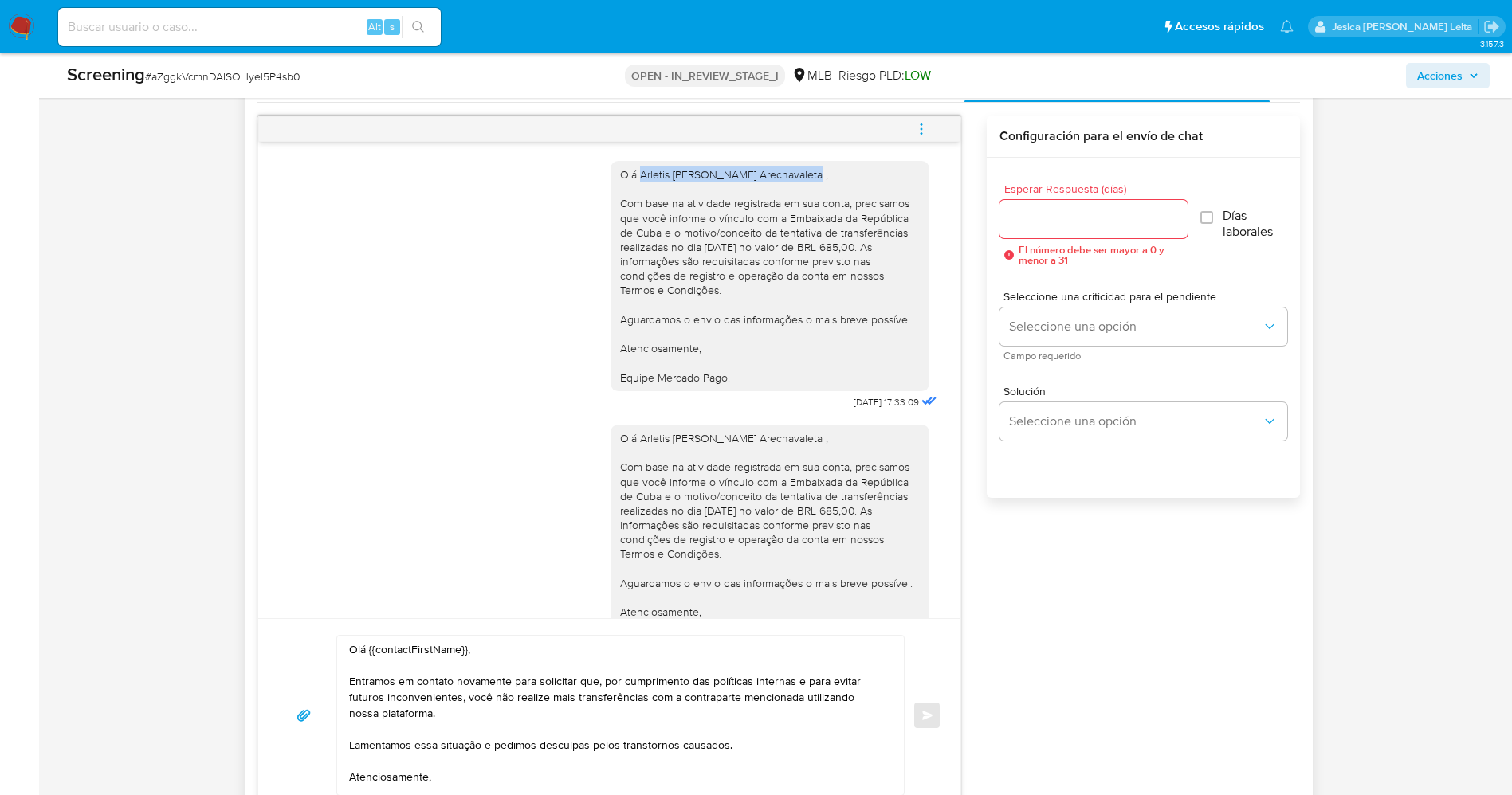
drag, startPoint x: 623, startPoint y: 178, endPoint x: 788, endPoint y: 171, distance: 165.1
click at [788, 171] on div "Olá Arletis [PERSON_NAME] Arechavaleta , Com base na atividade registrada em su…" at bounding box center [770, 276] width 300 height 218
copy div "Arletis [PERSON_NAME] Arechavaleta"
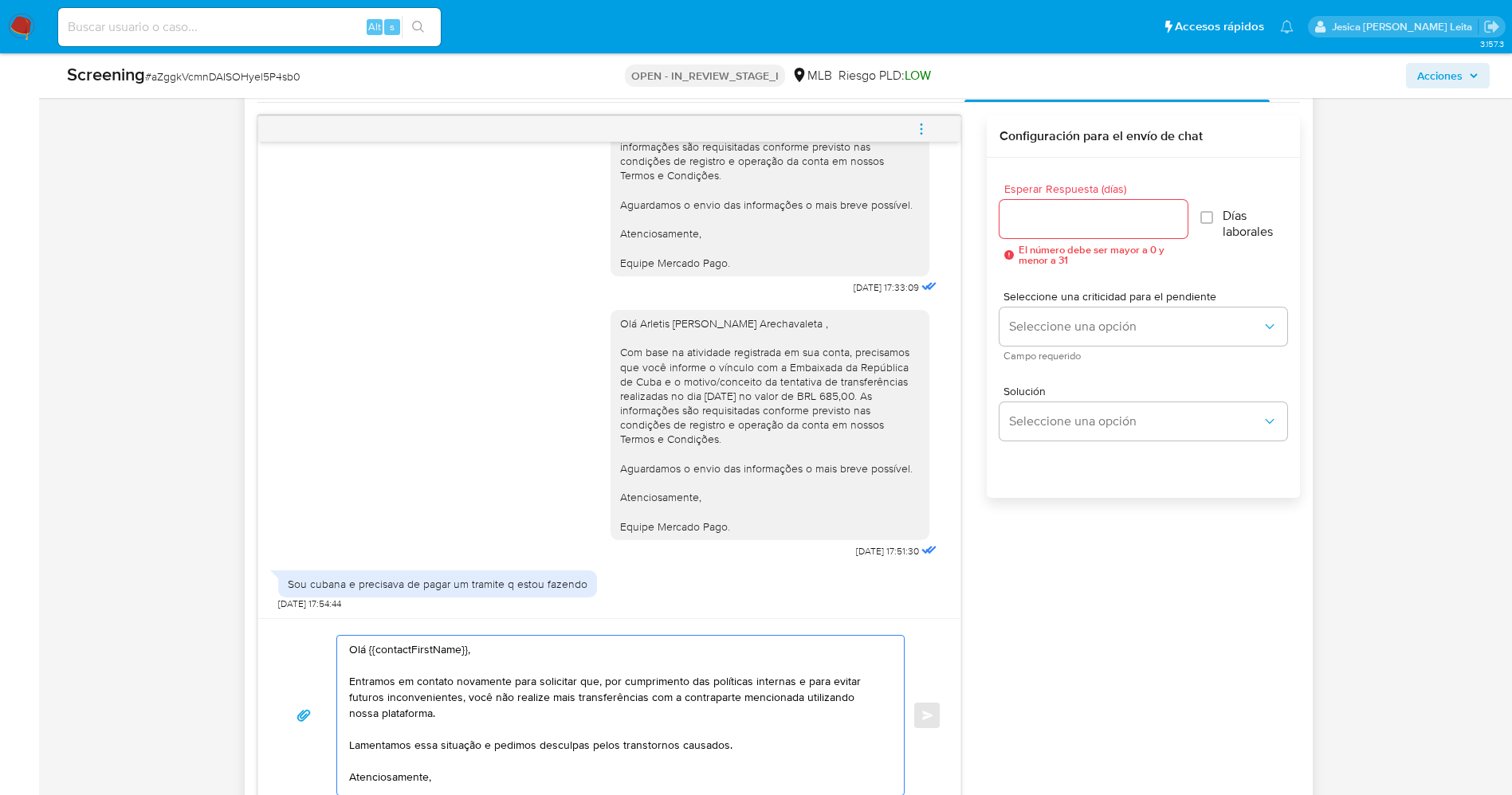
drag, startPoint x: 366, startPoint y: 650, endPoint x: 465, endPoint y: 650, distance: 99.0
click at [465, 650] on textarea "Olá {{contactFirstName}}, Entramos em contato novamente para solicitar que, por…" at bounding box center [616, 715] width 535 height 160
paste textarea "Arletis [PERSON_NAME] Arechavaleta"
click at [366, 654] on textarea "OláArletis [PERSON_NAME] Arechavaleta , Entramos em contato novamente para soli…" at bounding box center [616, 715] width 535 height 160
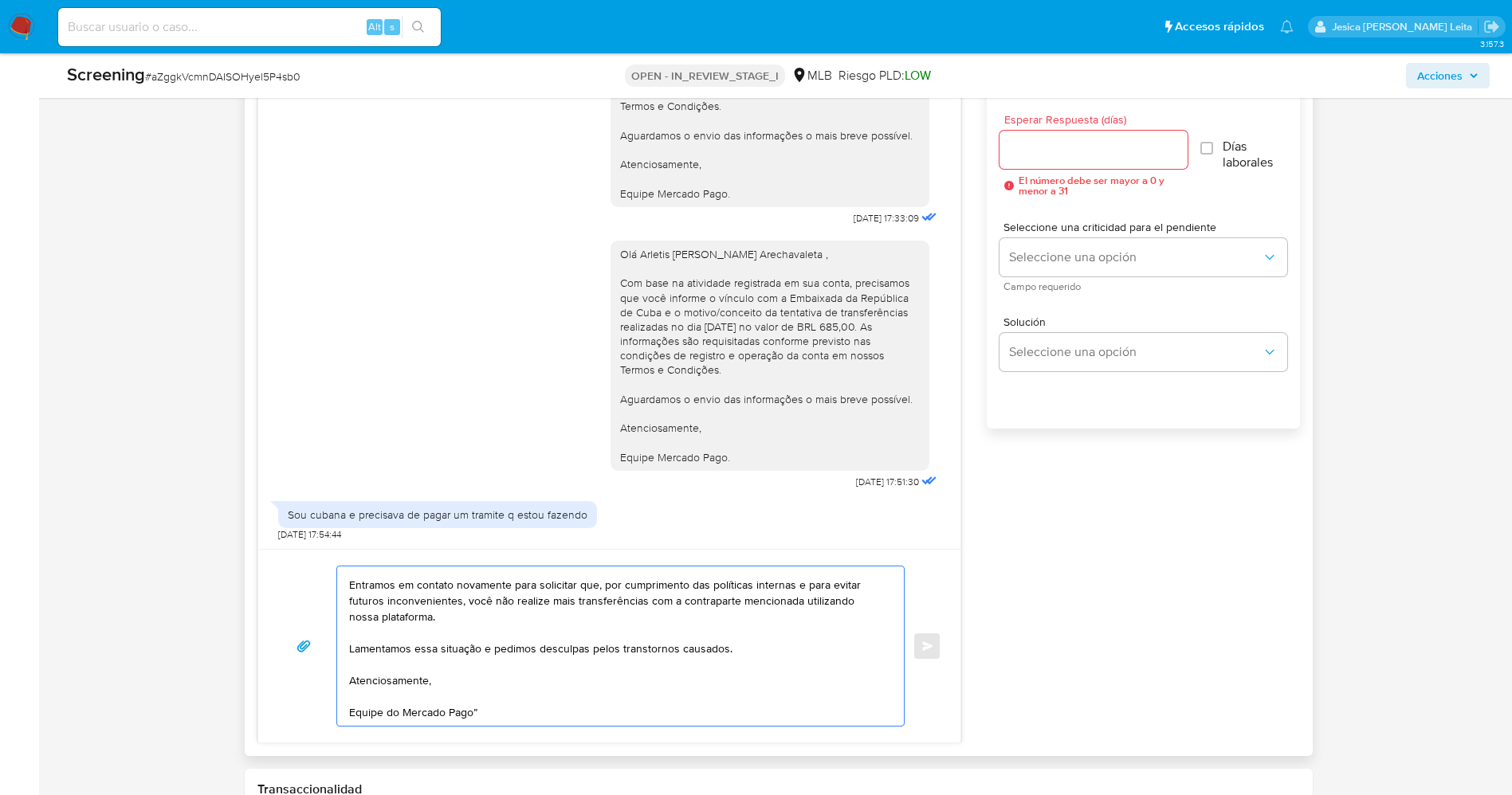
scroll to position [1120, 0]
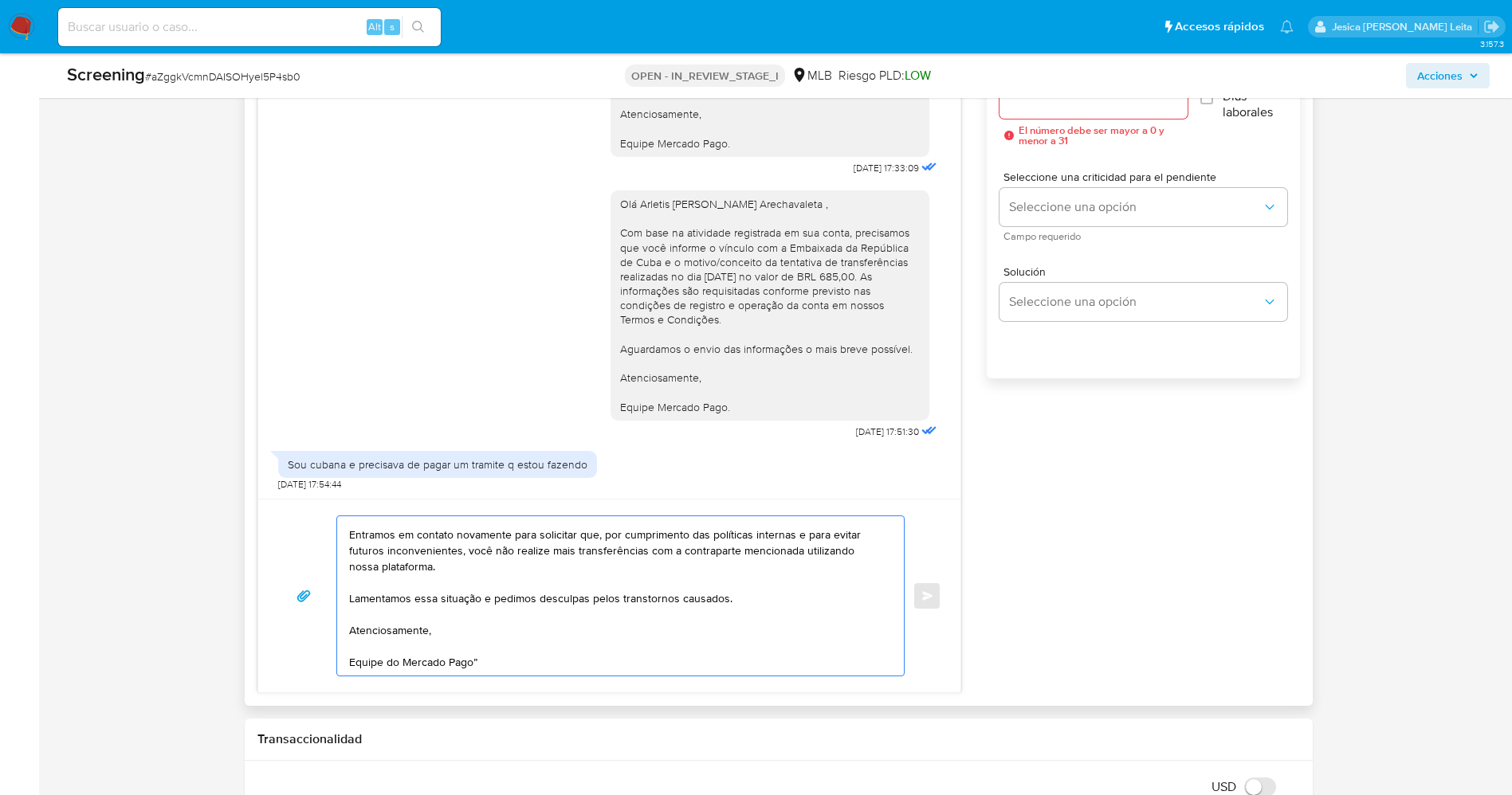
click at [480, 666] on textarea "Olá Arletis [PERSON_NAME] Arechavaleta , Entramos em contato novamente para sol…" at bounding box center [616, 596] width 535 height 160
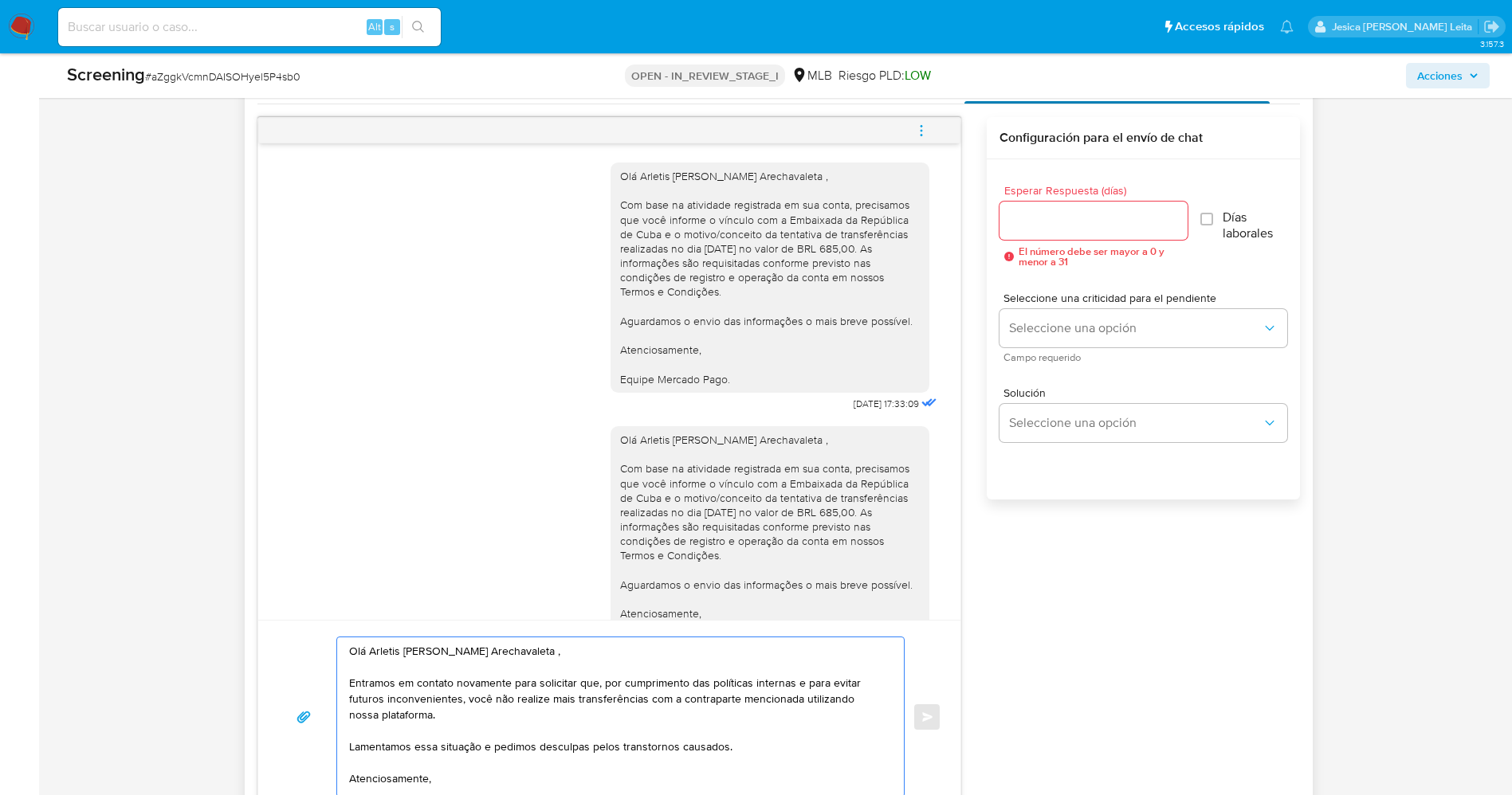
scroll to position [881, 0]
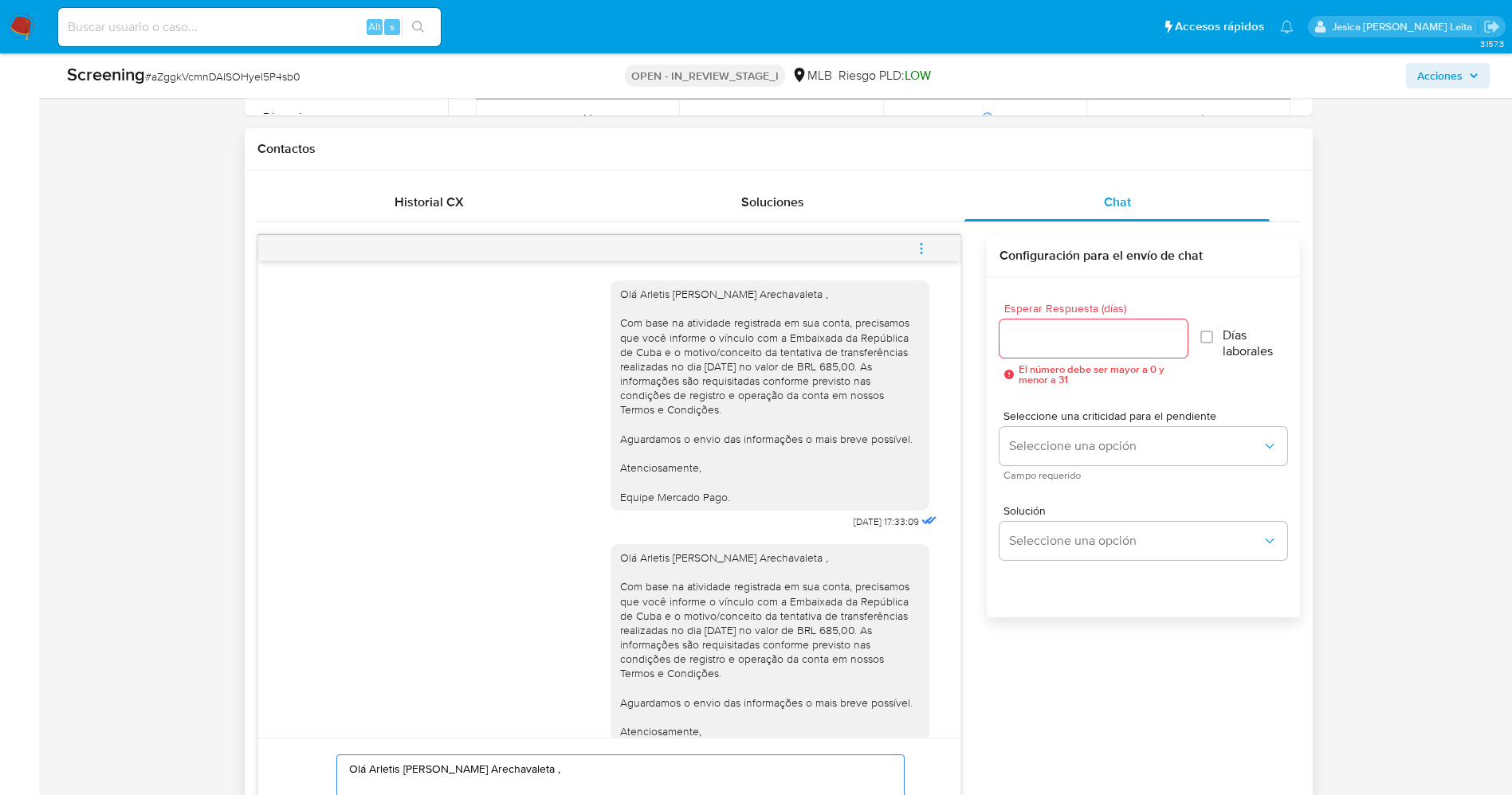
type textarea "Olá Arletis [PERSON_NAME] Arechavaleta , Entramos em contato novamente para sol…"
click at [1058, 348] on input "Esperar Respuesta (días)" at bounding box center [1093, 338] width 188 height 21
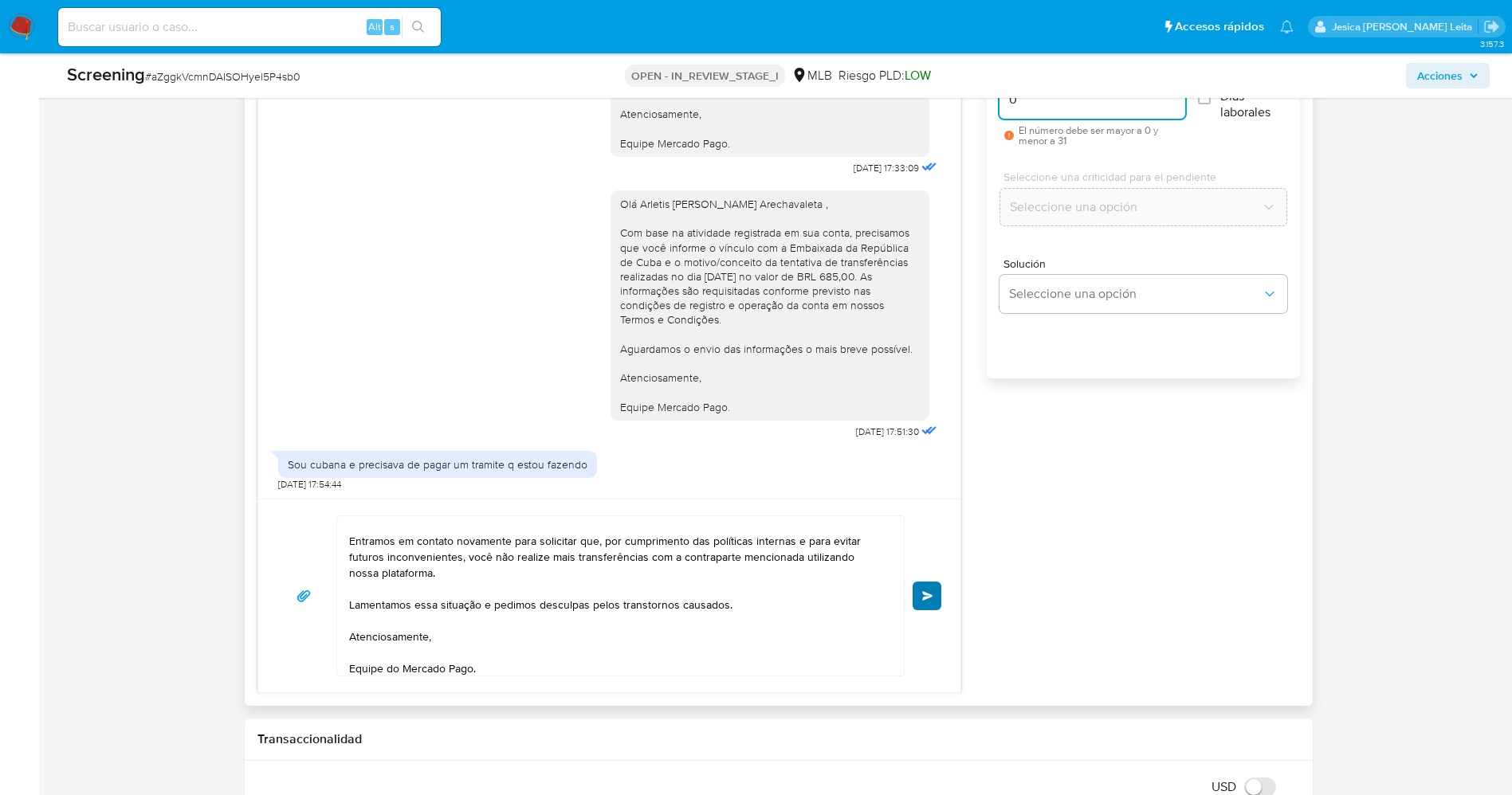
scroll to position [27, 0]
type input "0"
click at [921, 600] on button "Enviar" at bounding box center [927, 595] width 29 height 29
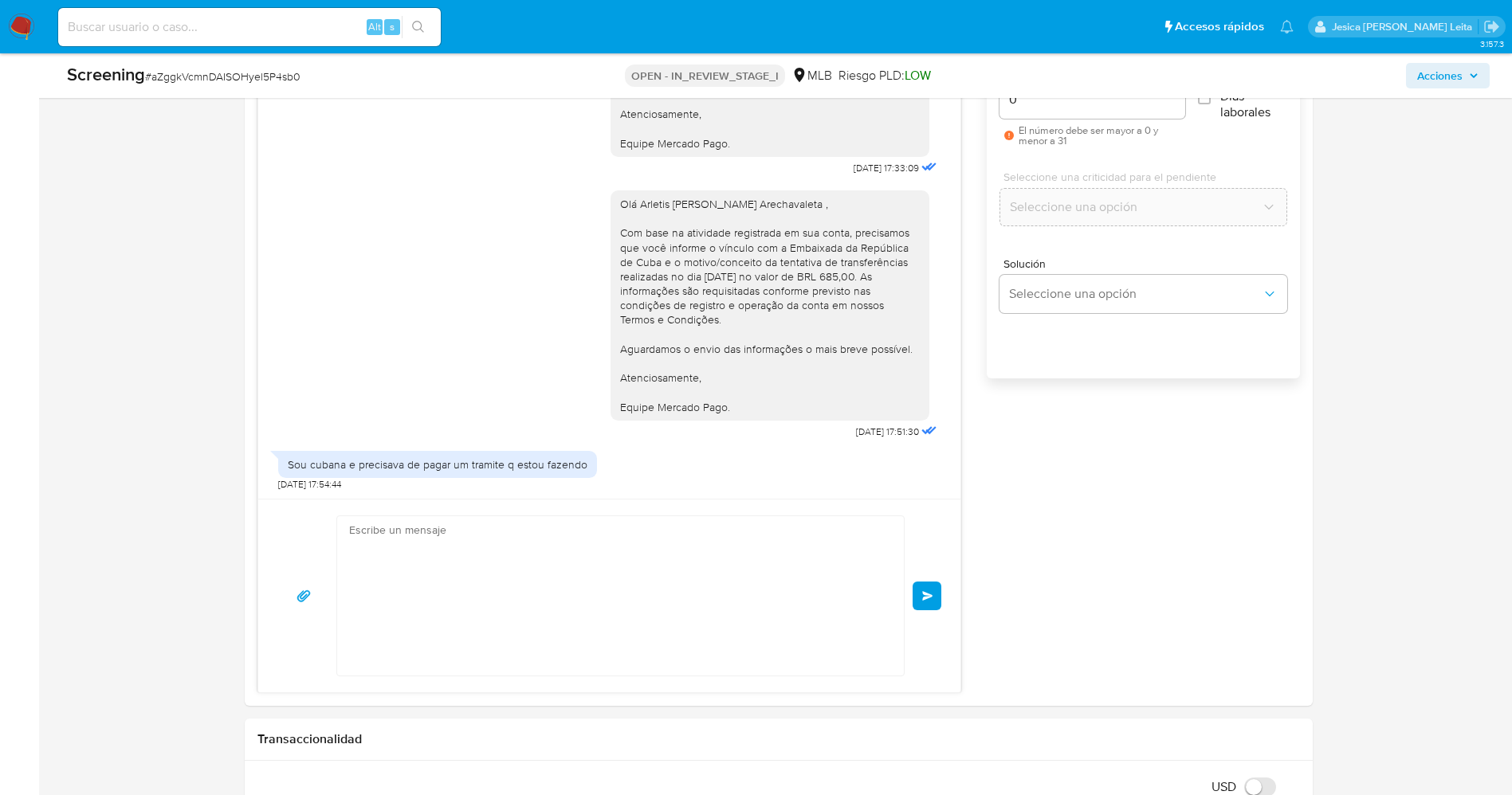
scroll to position [350, 0]
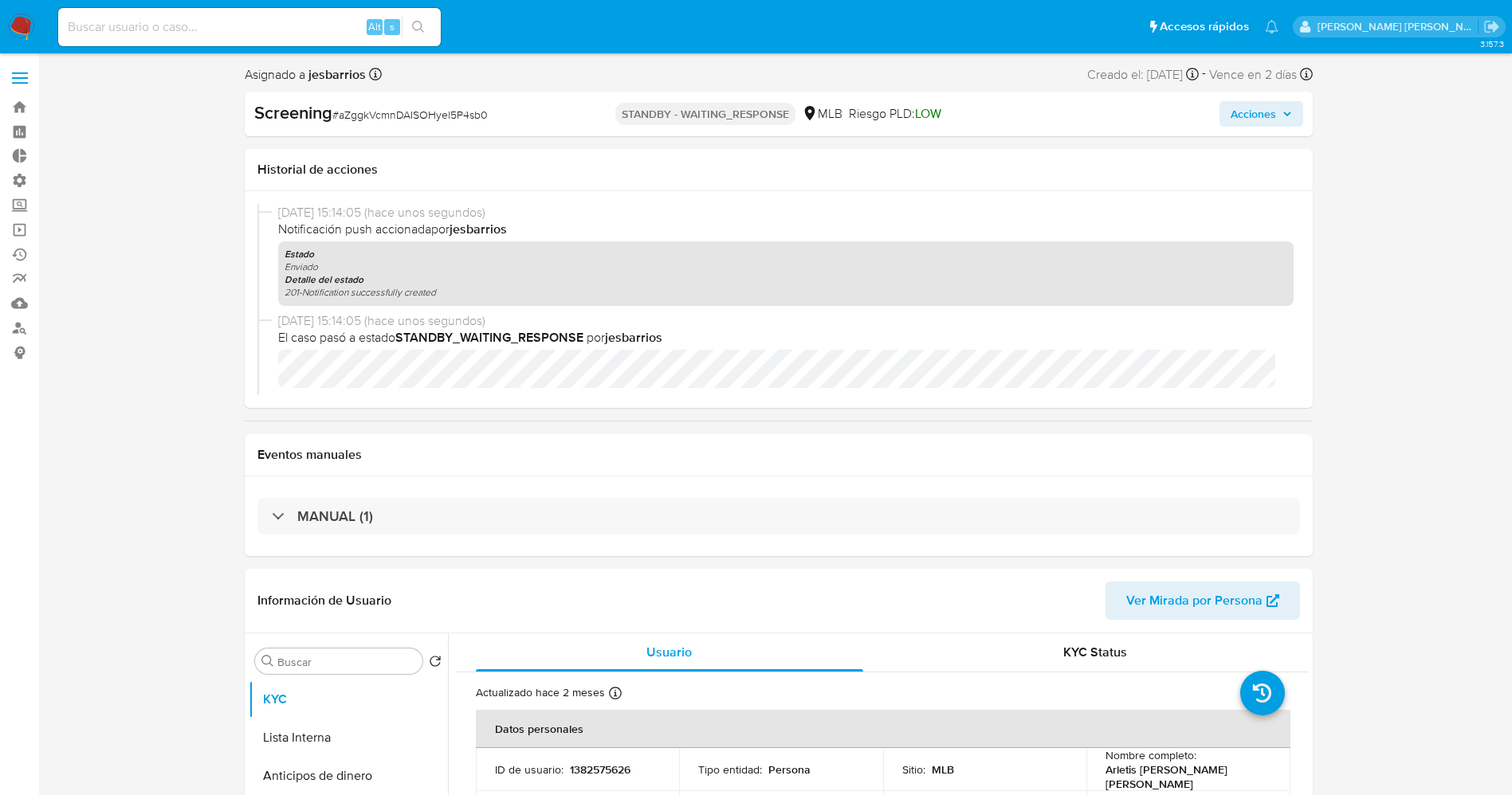
select select "10"
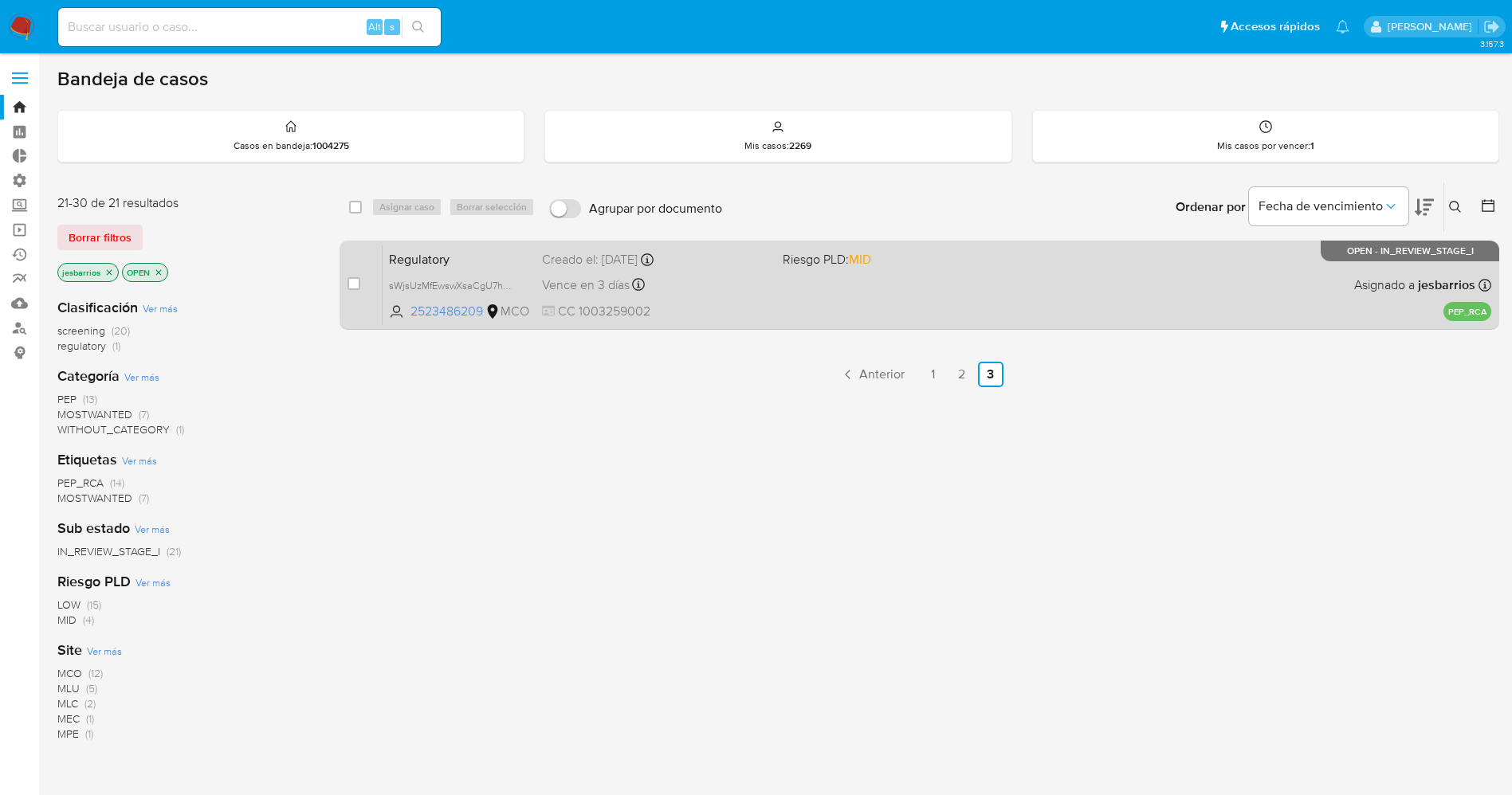
click at [970, 306] on div "Regulatory sWjsUzMfEwswXsaCgU7h5fwy 2523486209 MCO Riesgo PLD: MID Creado el: 0…" at bounding box center [936, 285] width 1109 height 81
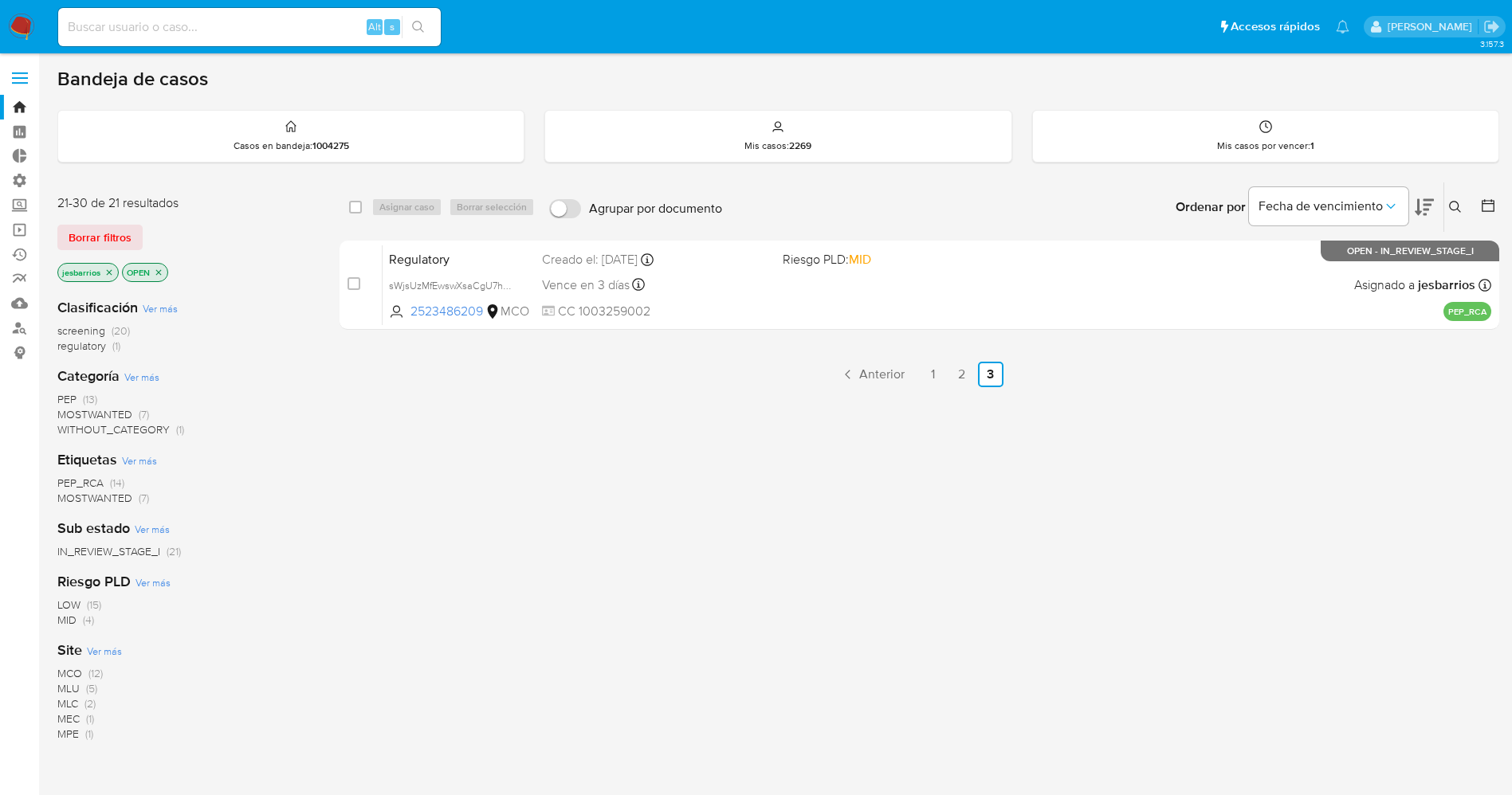
click at [22, 28] on img at bounding box center [21, 27] width 27 height 27
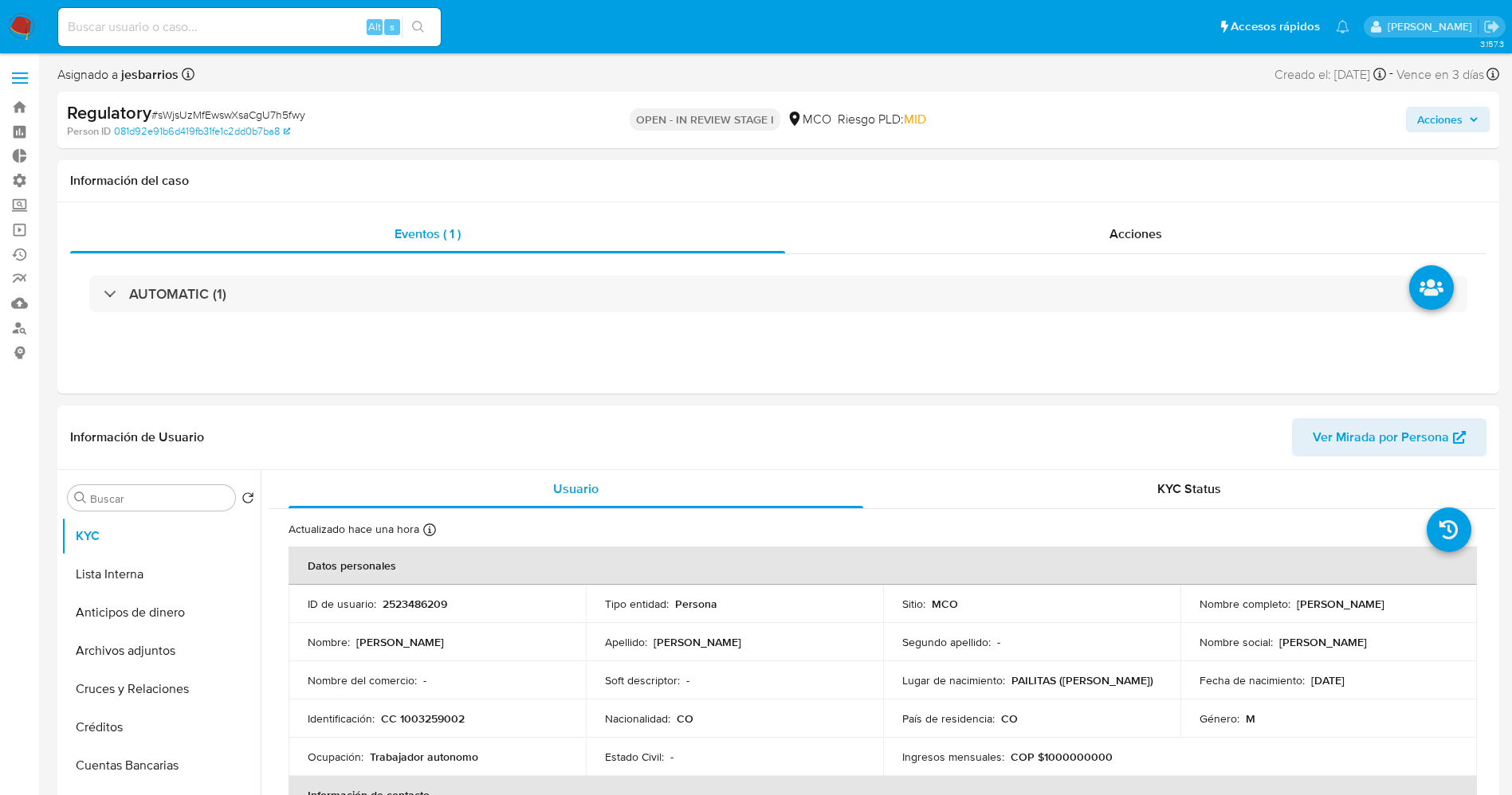
select select "10"
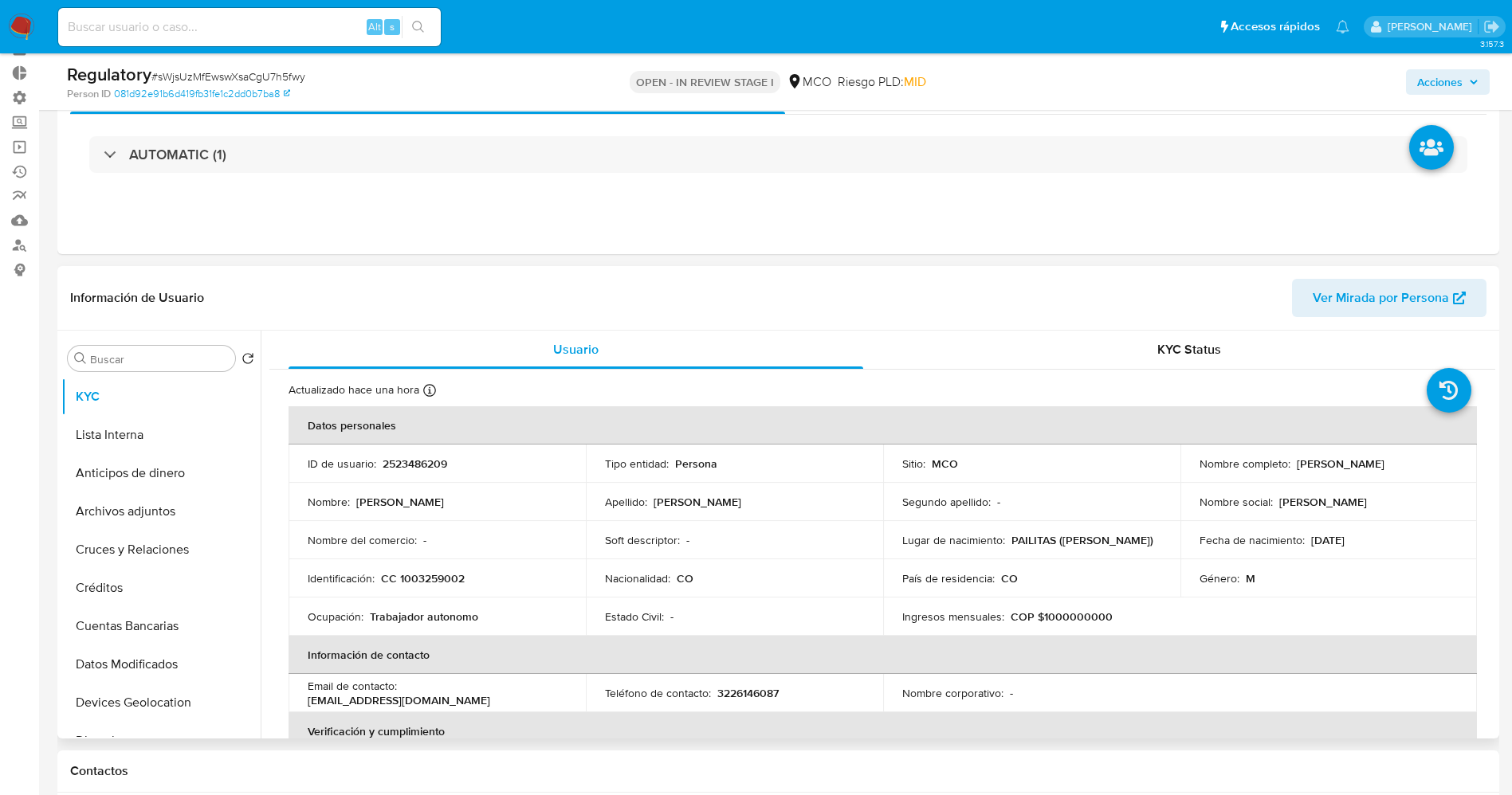
scroll to position [119, 0]
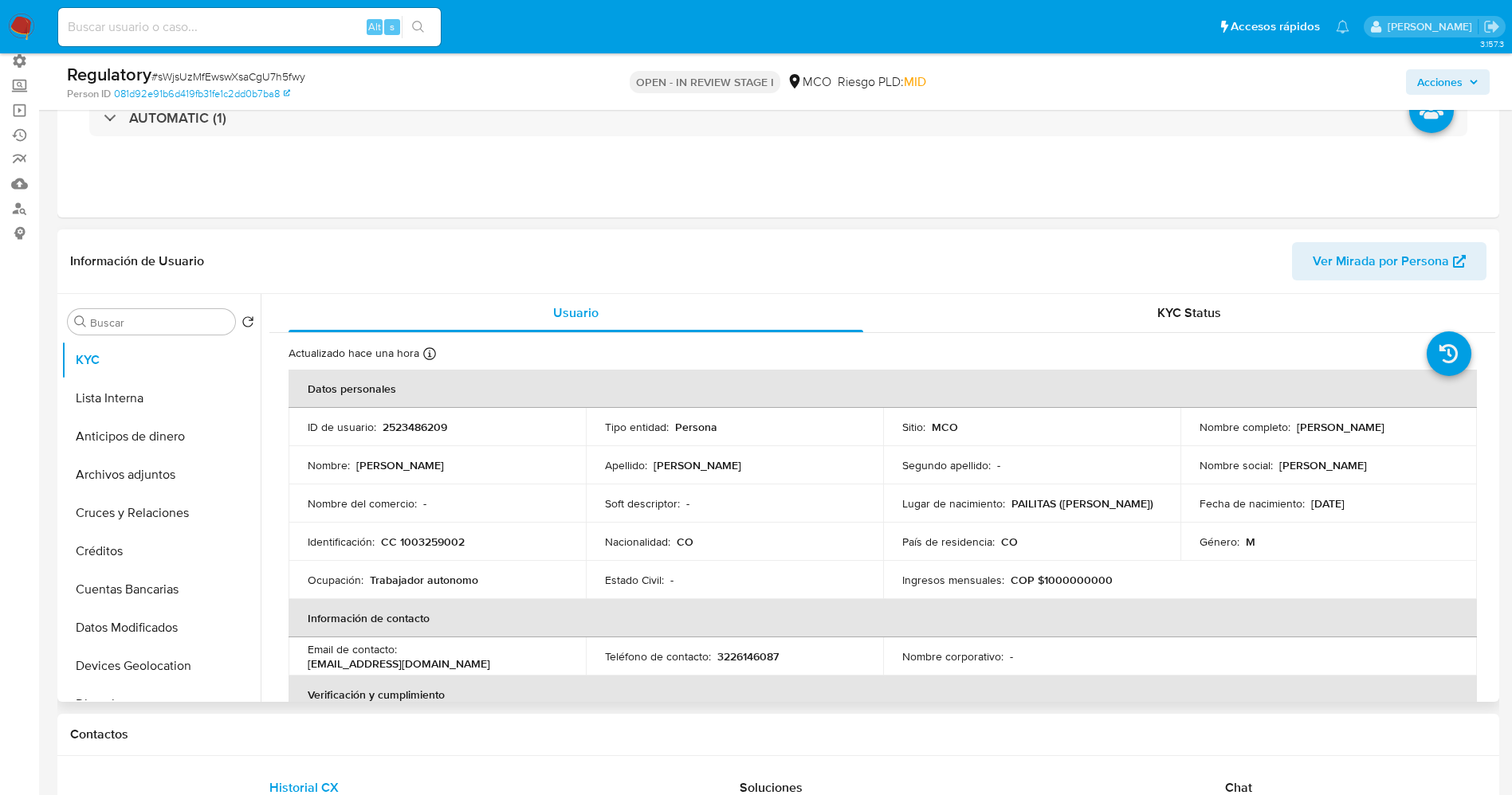
drag, startPoint x: 1285, startPoint y: 427, endPoint x: 1424, endPoint y: 427, distance: 139.0
click at [1444, 427] on div "Nombre completo : [PERSON_NAME]" at bounding box center [1329, 427] width 259 height 15
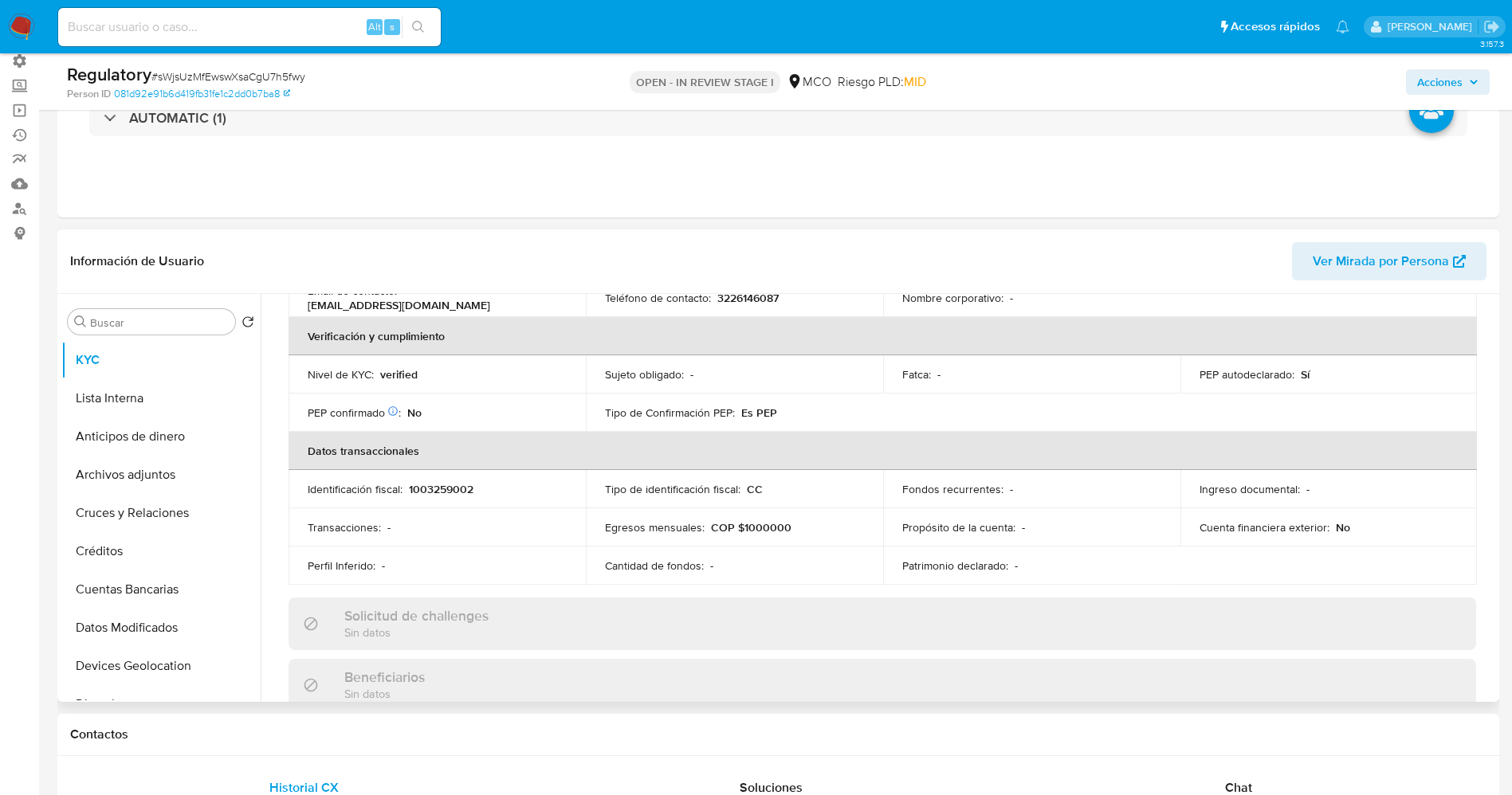
scroll to position [478, 0]
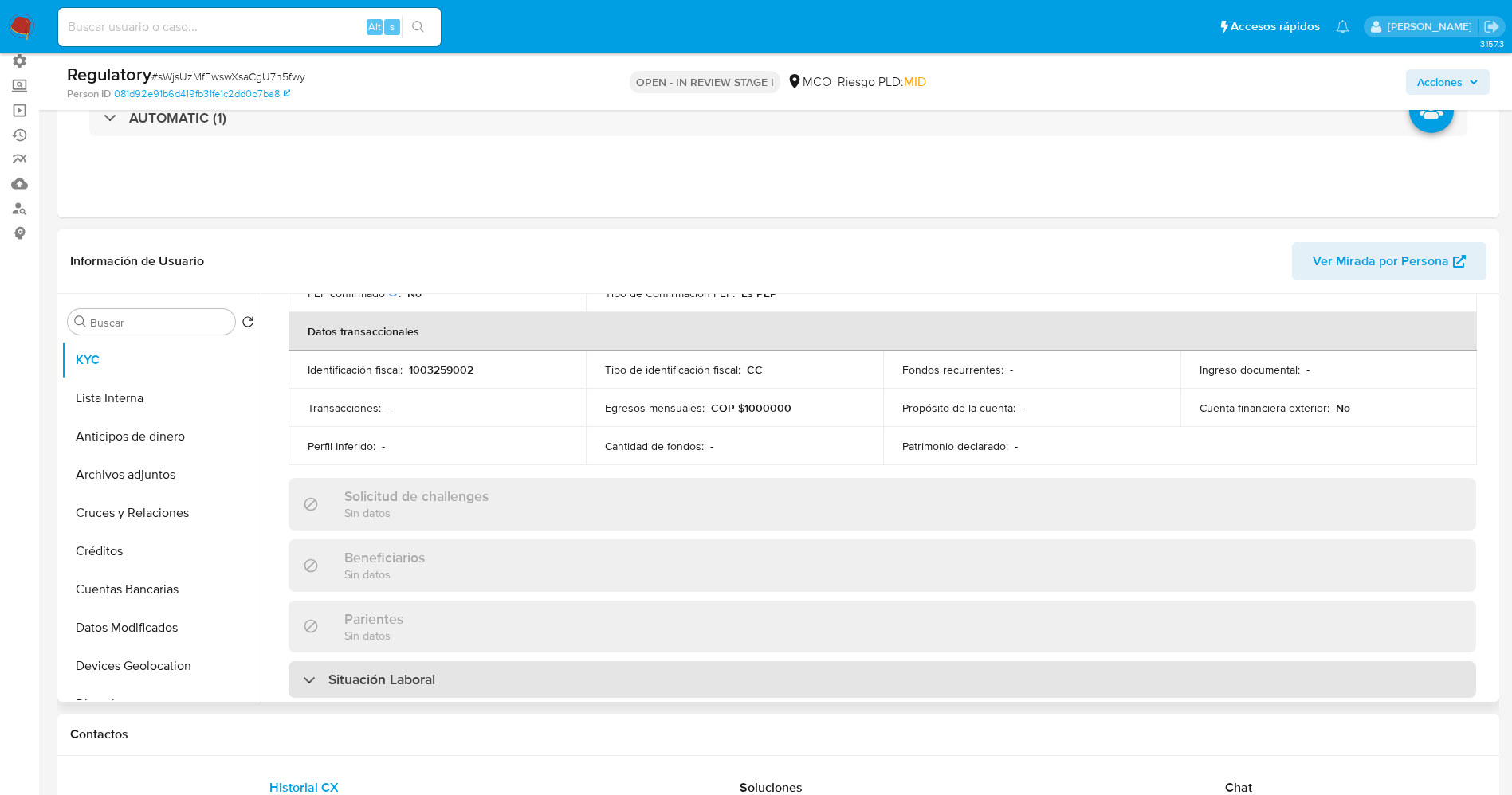
click at [378, 662] on div "Situación Laboral" at bounding box center [882, 679] width 1188 height 36
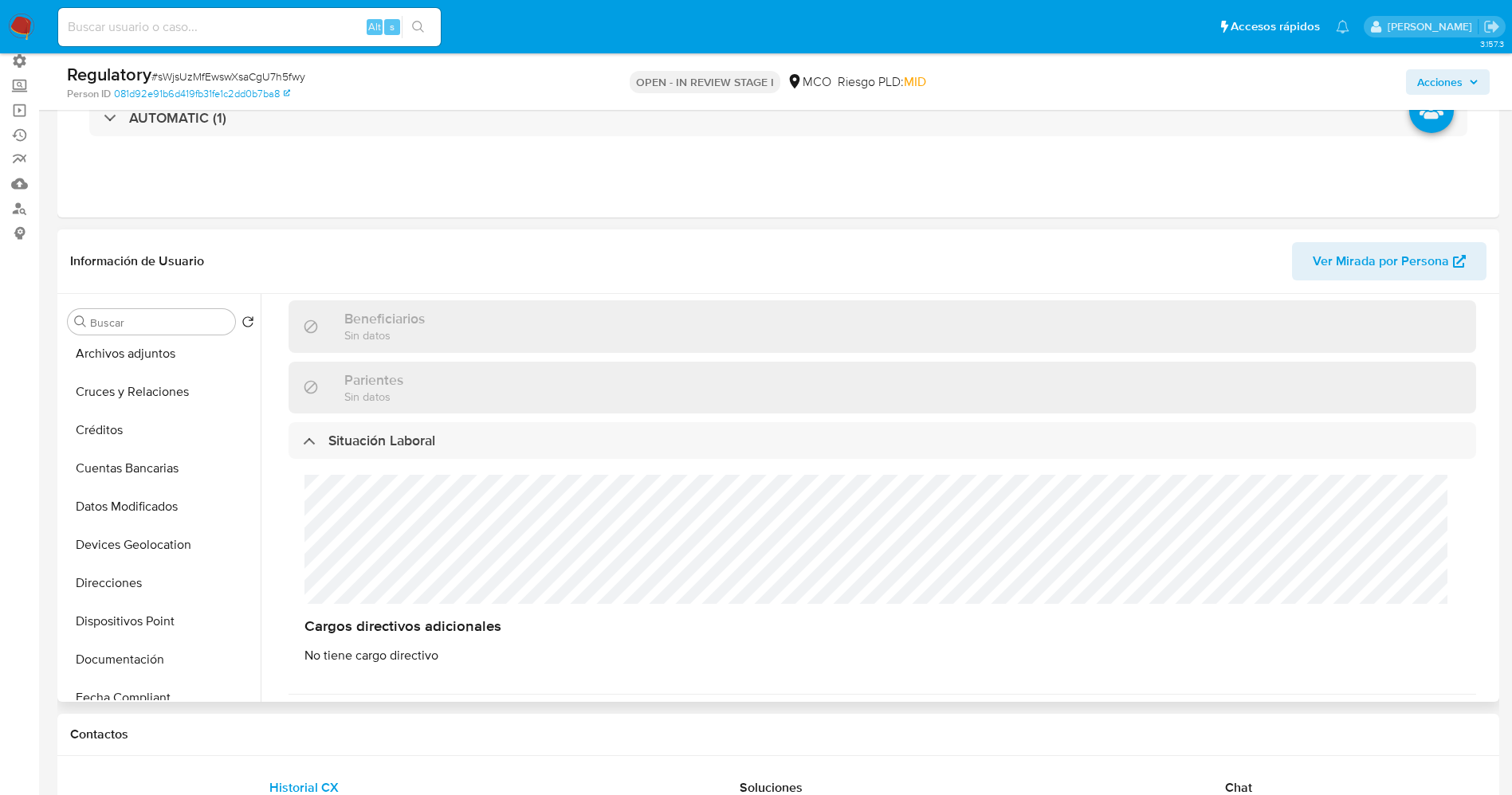
scroll to position [239, 0]
click at [137, 533] on button "Documentación" at bounding box center [154, 542] width 186 height 38
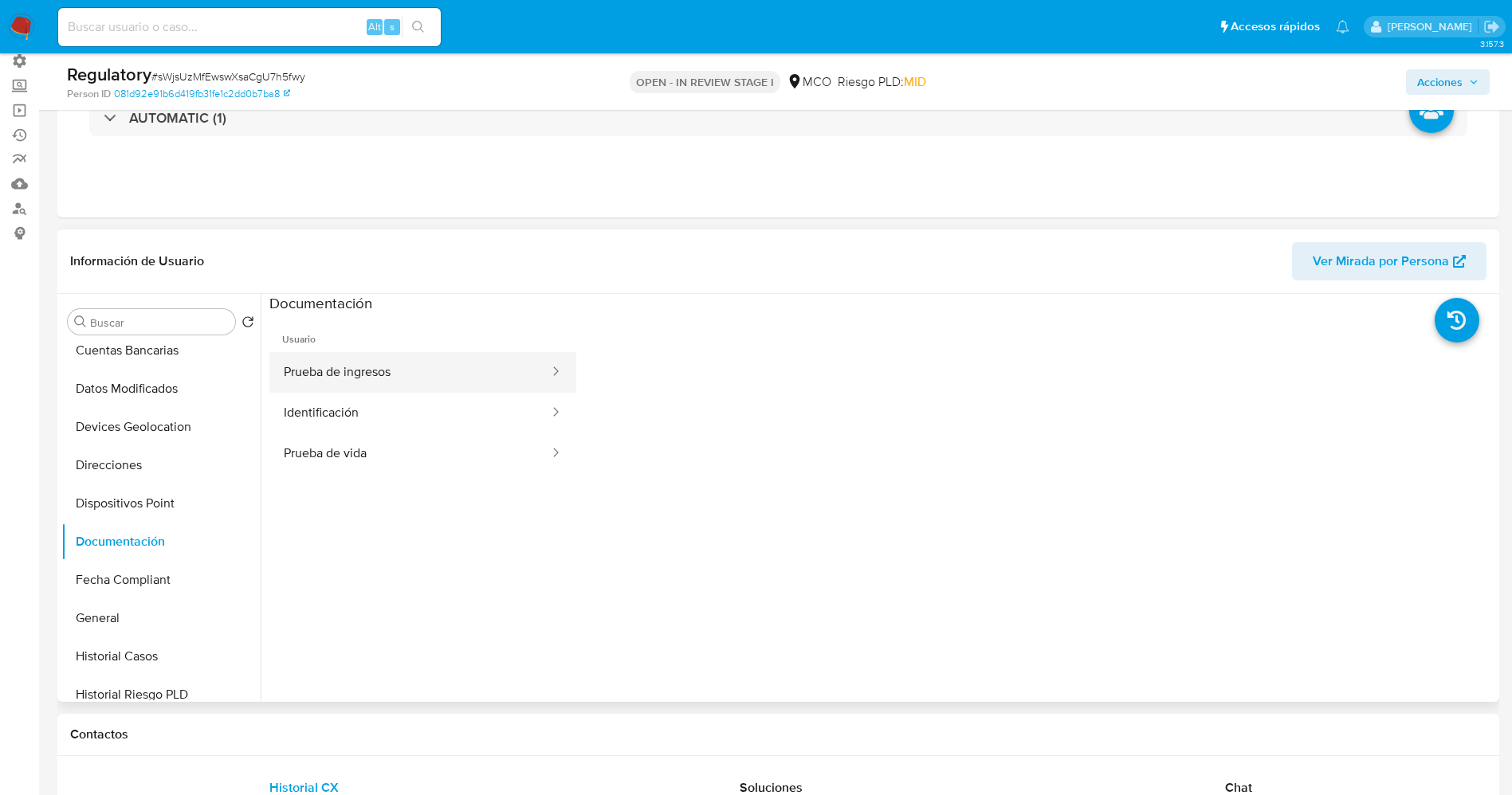
click at [369, 366] on button "Prueba de ingresos" at bounding box center [409, 371] width 281 height 40
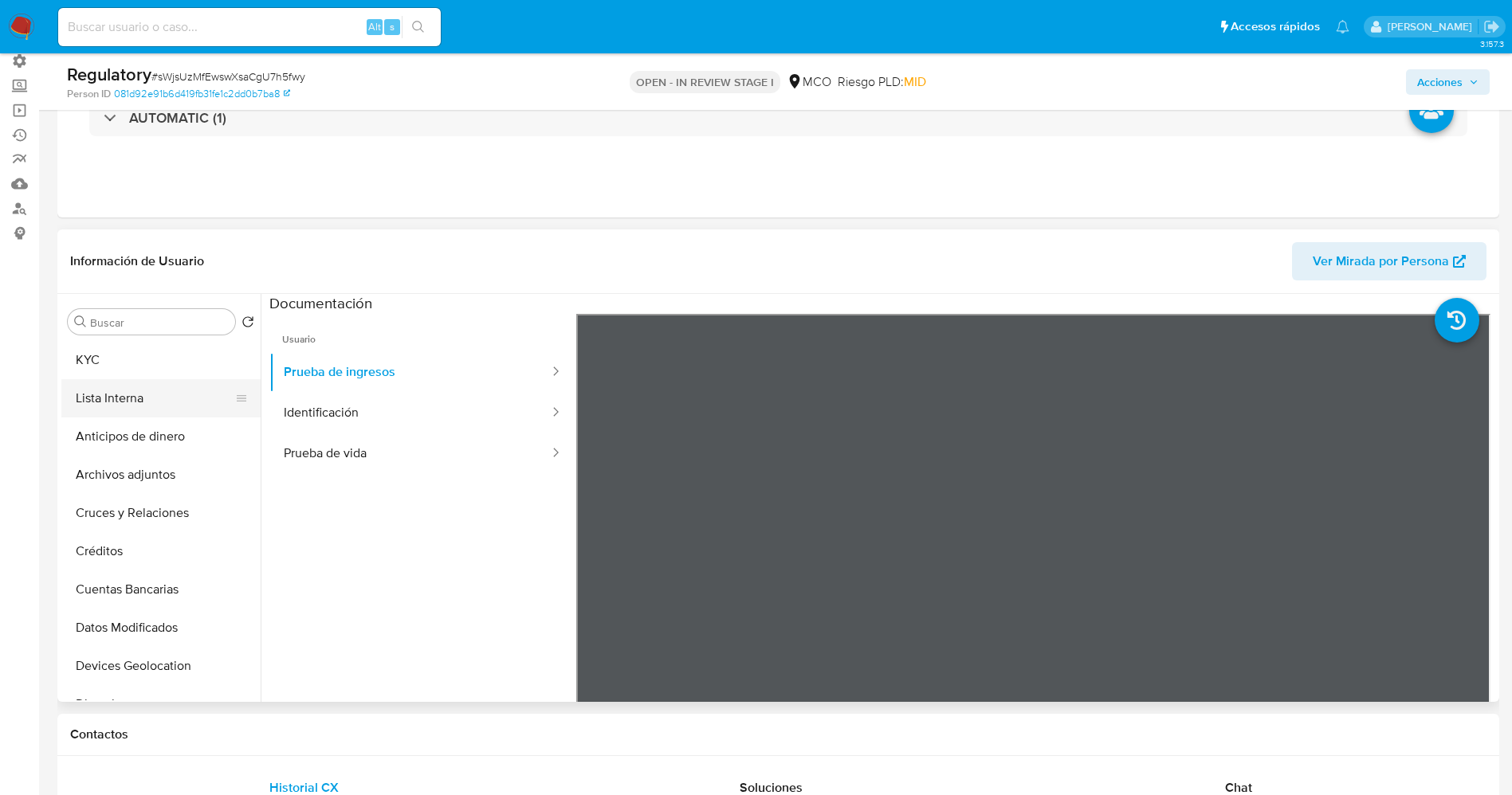
click at [148, 384] on button "Lista Interna" at bounding box center [154, 398] width 186 height 38
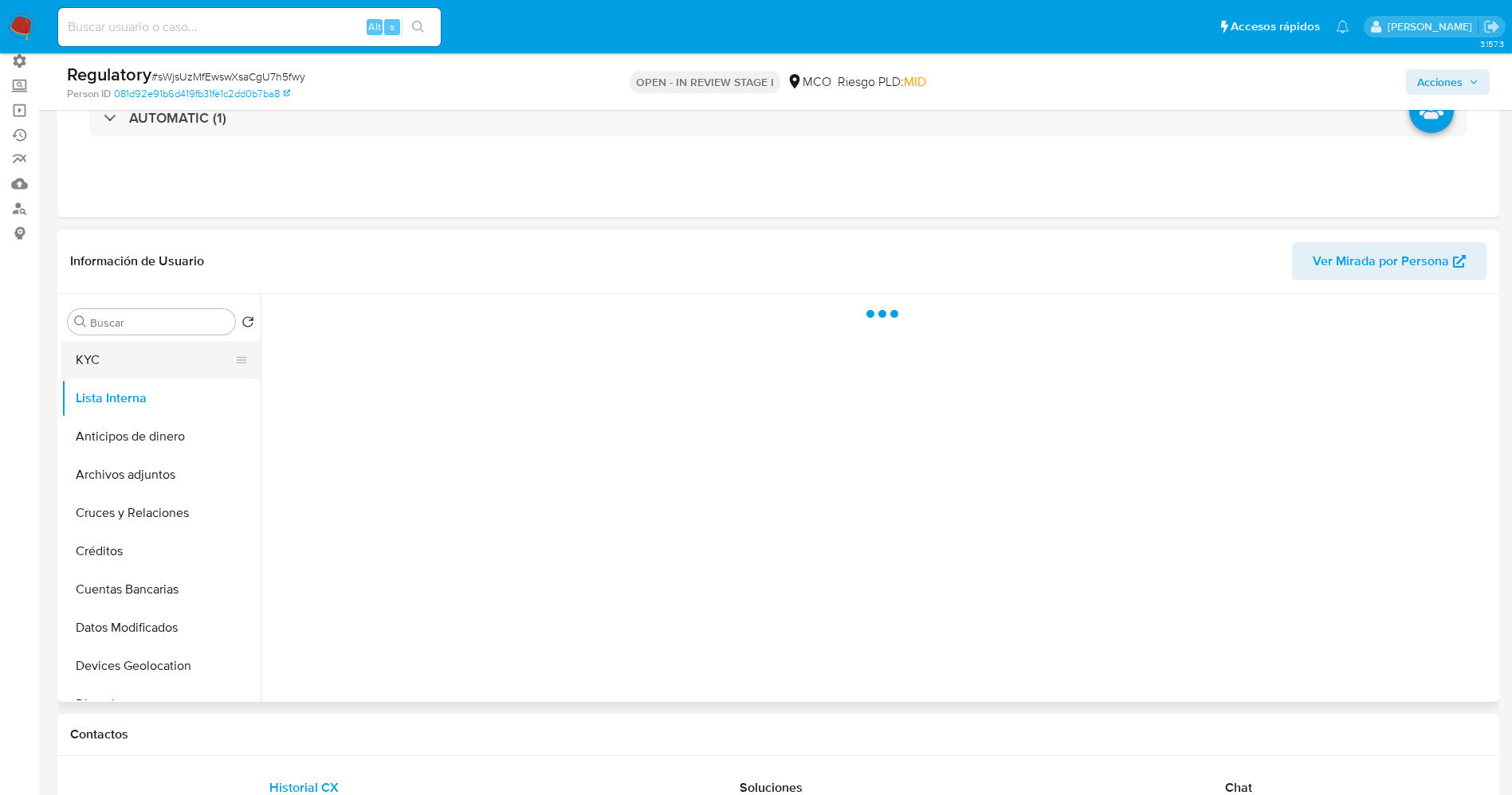
click at [156, 368] on button "KYC" at bounding box center [154, 360] width 186 height 38
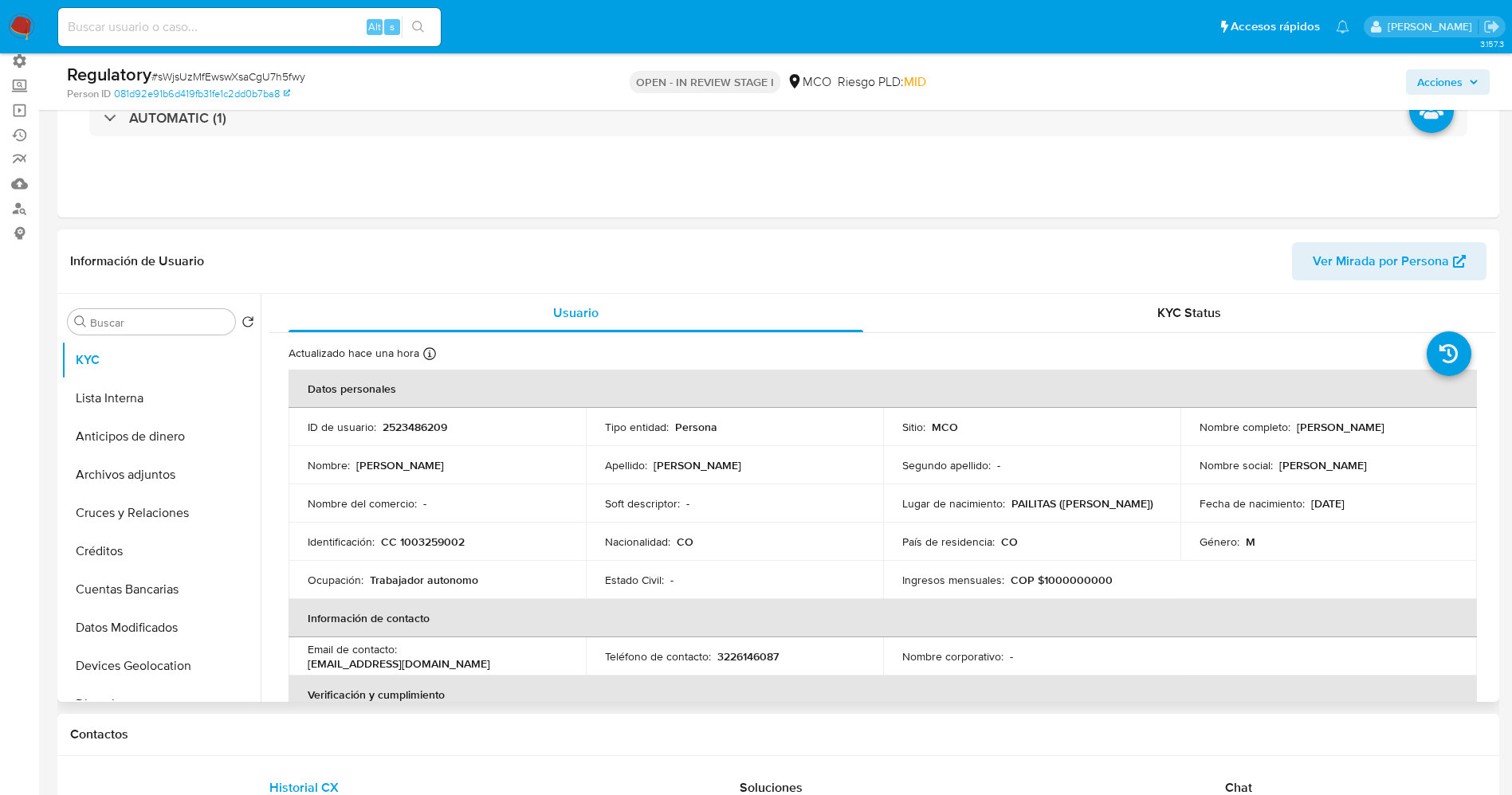
drag, startPoint x: 1293, startPoint y: 425, endPoint x: 1457, endPoint y: 432, distance: 164.1
click at [1457, 432] on td "Nombre completo : [PERSON_NAME]" at bounding box center [1330, 427] width 298 height 38
copy p "[PERSON_NAME]"
copy p "Juan Andres Picon Rodriguez"
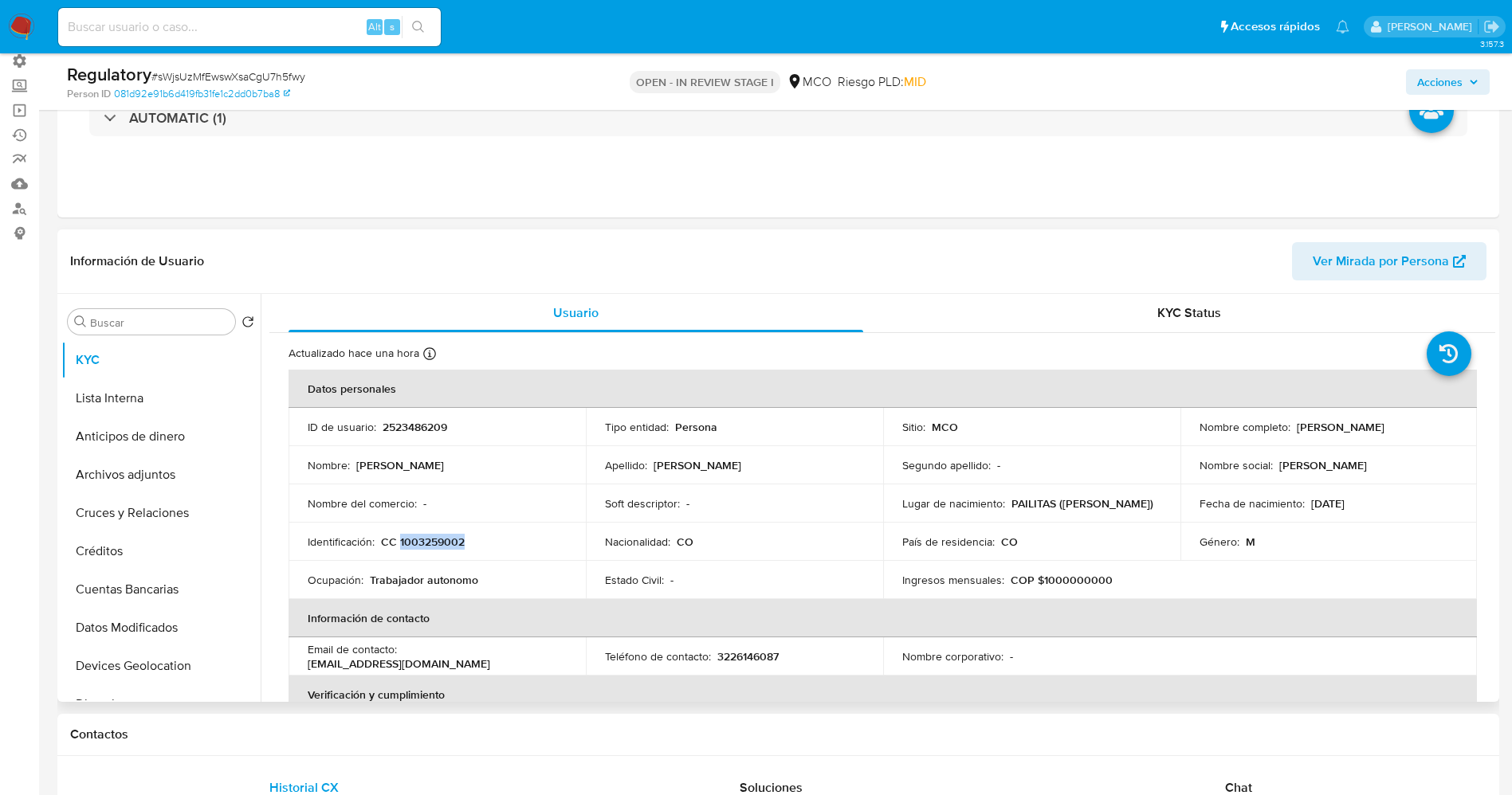
drag, startPoint x: 398, startPoint y: 537, endPoint x: 441, endPoint y: 537, distance: 43.0
click at [466, 539] on div "Identificación : CC 1003259002" at bounding box center [437, 542] width 259 height 15
copy p "1003259002"
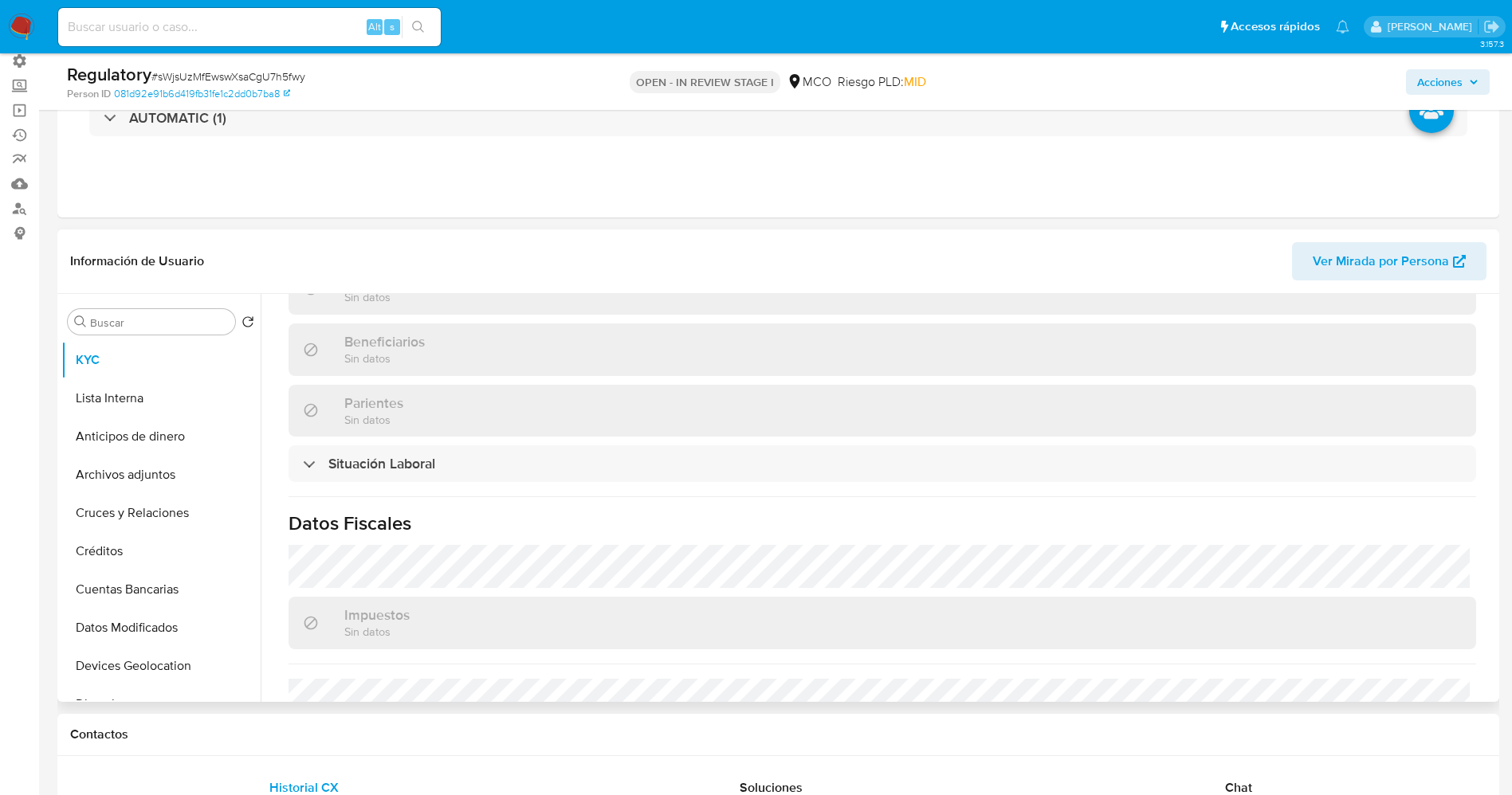
scroll to position [809, 0]
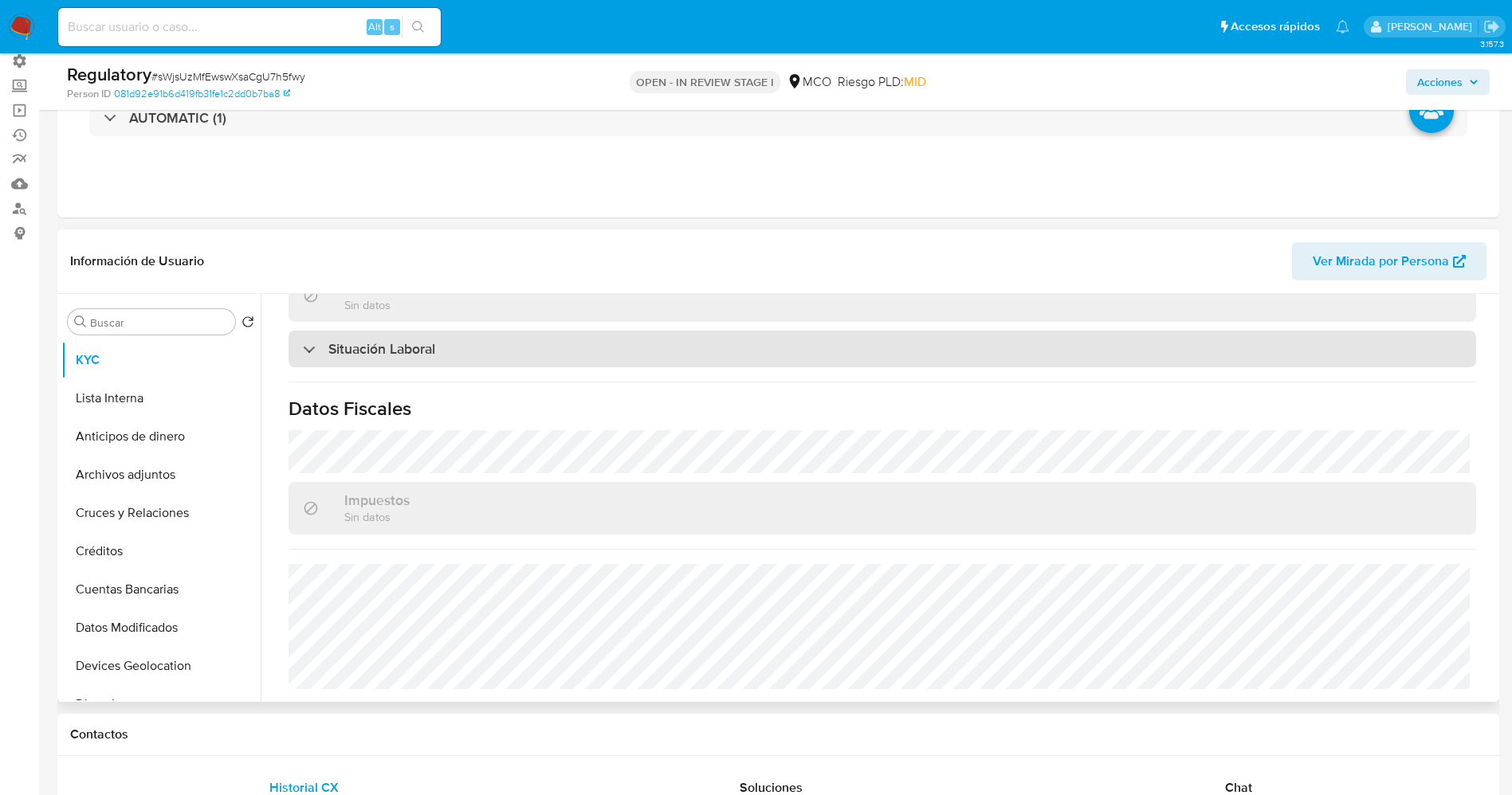
click at [394, 331] on div "Situación Laboral" at bounding box center [882, 349] width 1188 height 36
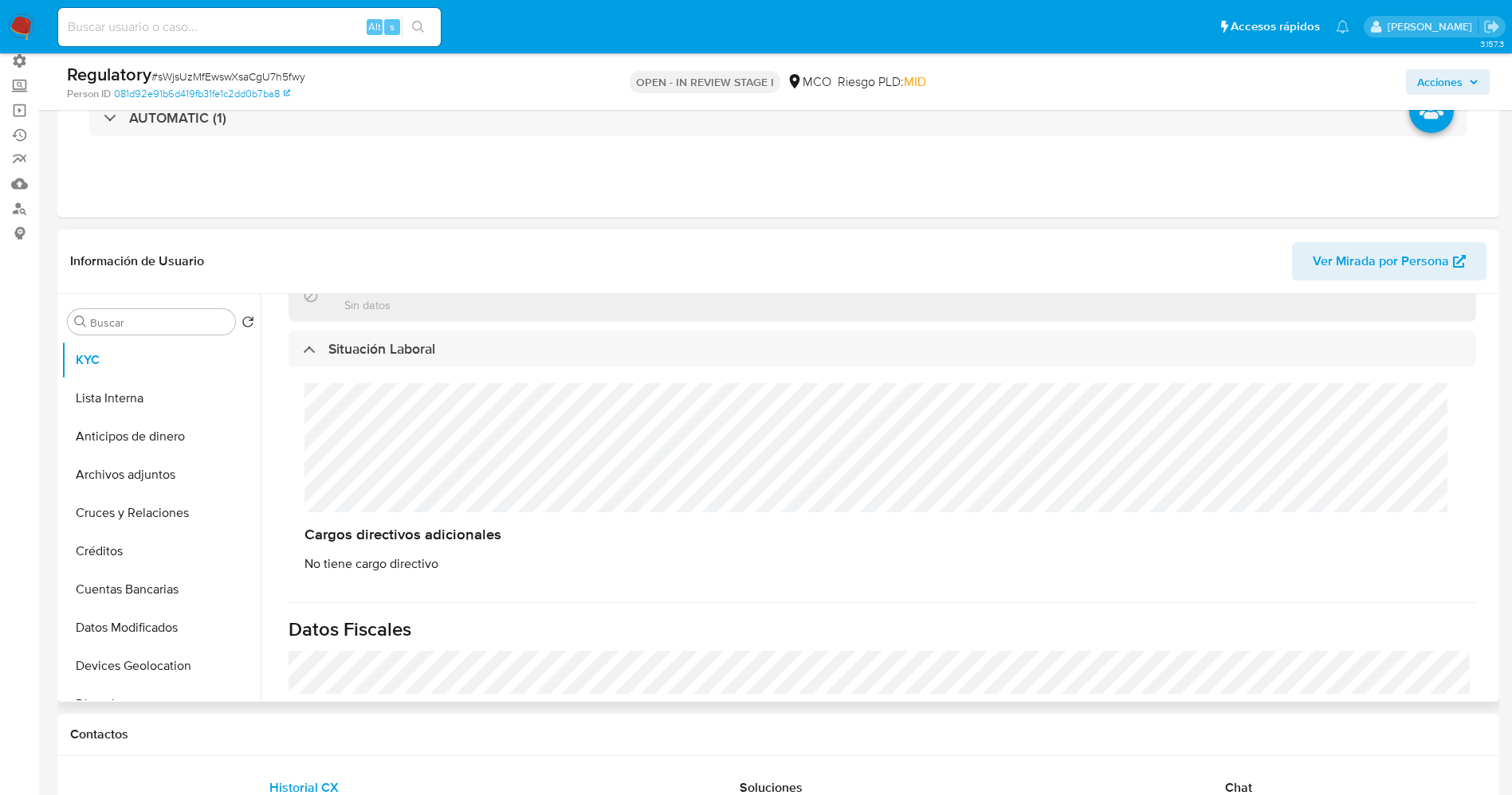
click at [357, 453] on div "Cargos directivos adicionales No tiene cargo directivo" at bounding box center [882, 478] width 1188 height 221
click at [148, 403] on button "Lista Interna" at bounding box center [154, 398] width 186 height 38
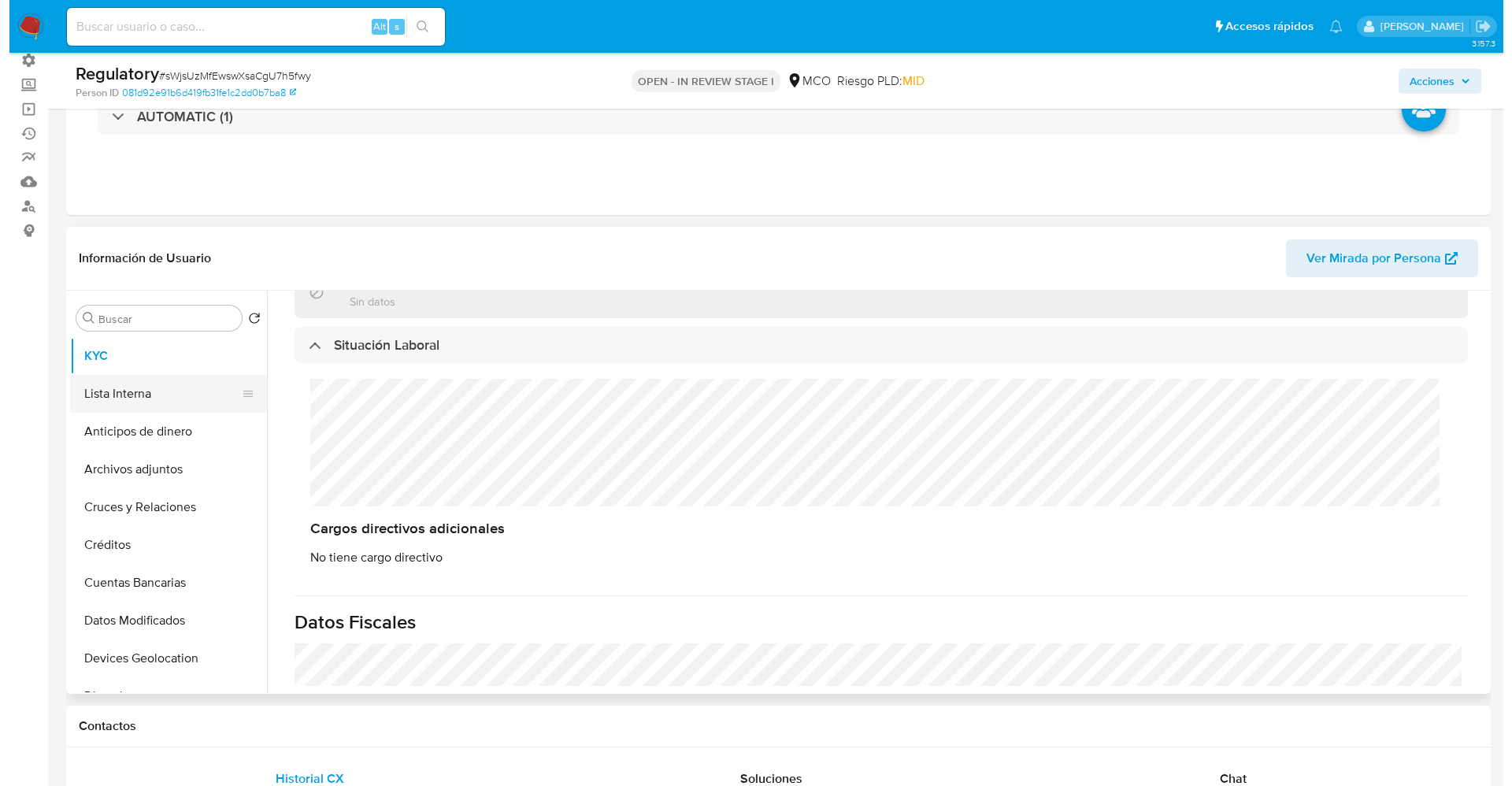
scroll to position [0, 0]
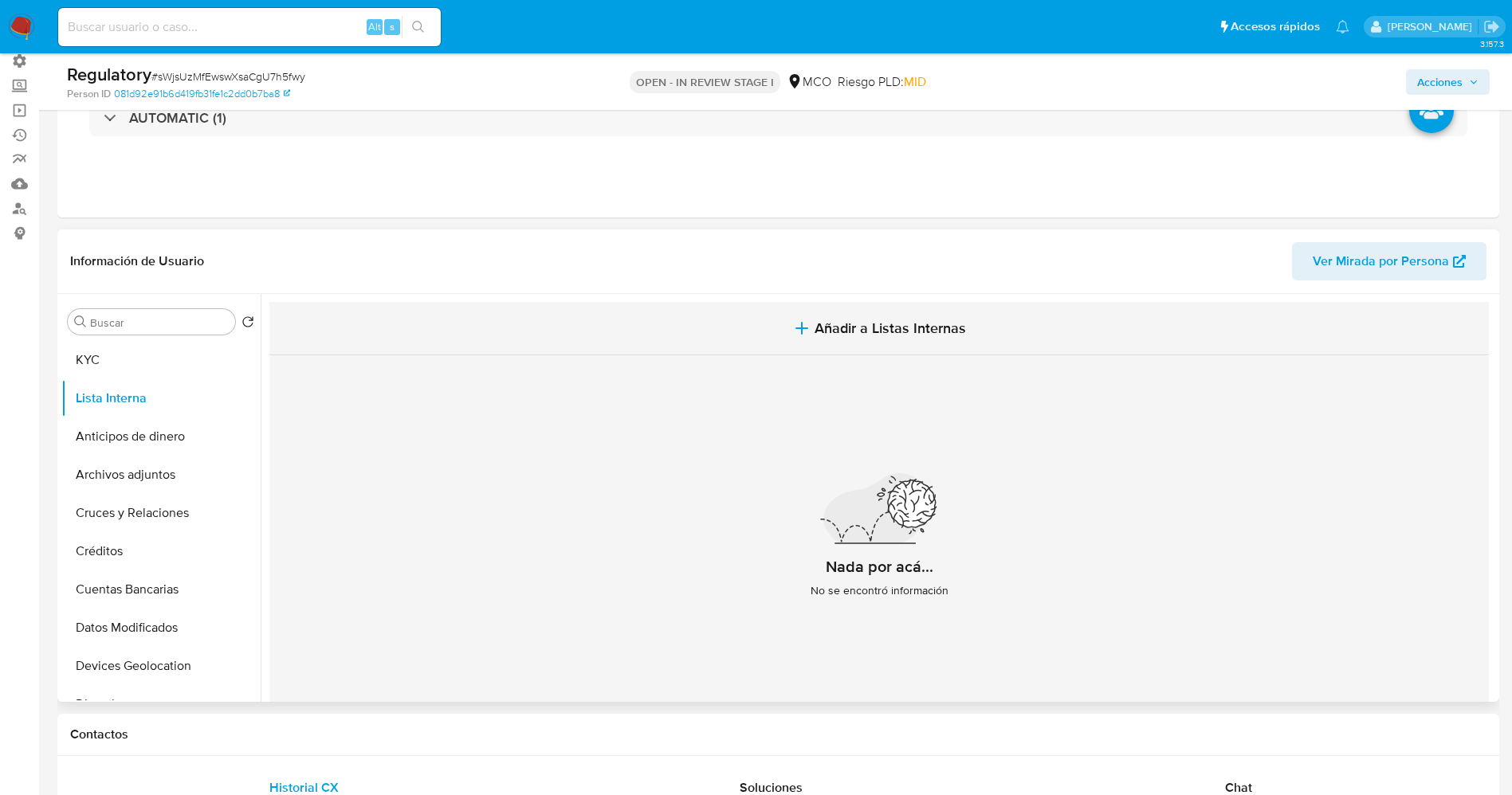
click at [873, 331] on span "Añadir a Listas Internas" at bounding box center [891, 328] width 152 height 18
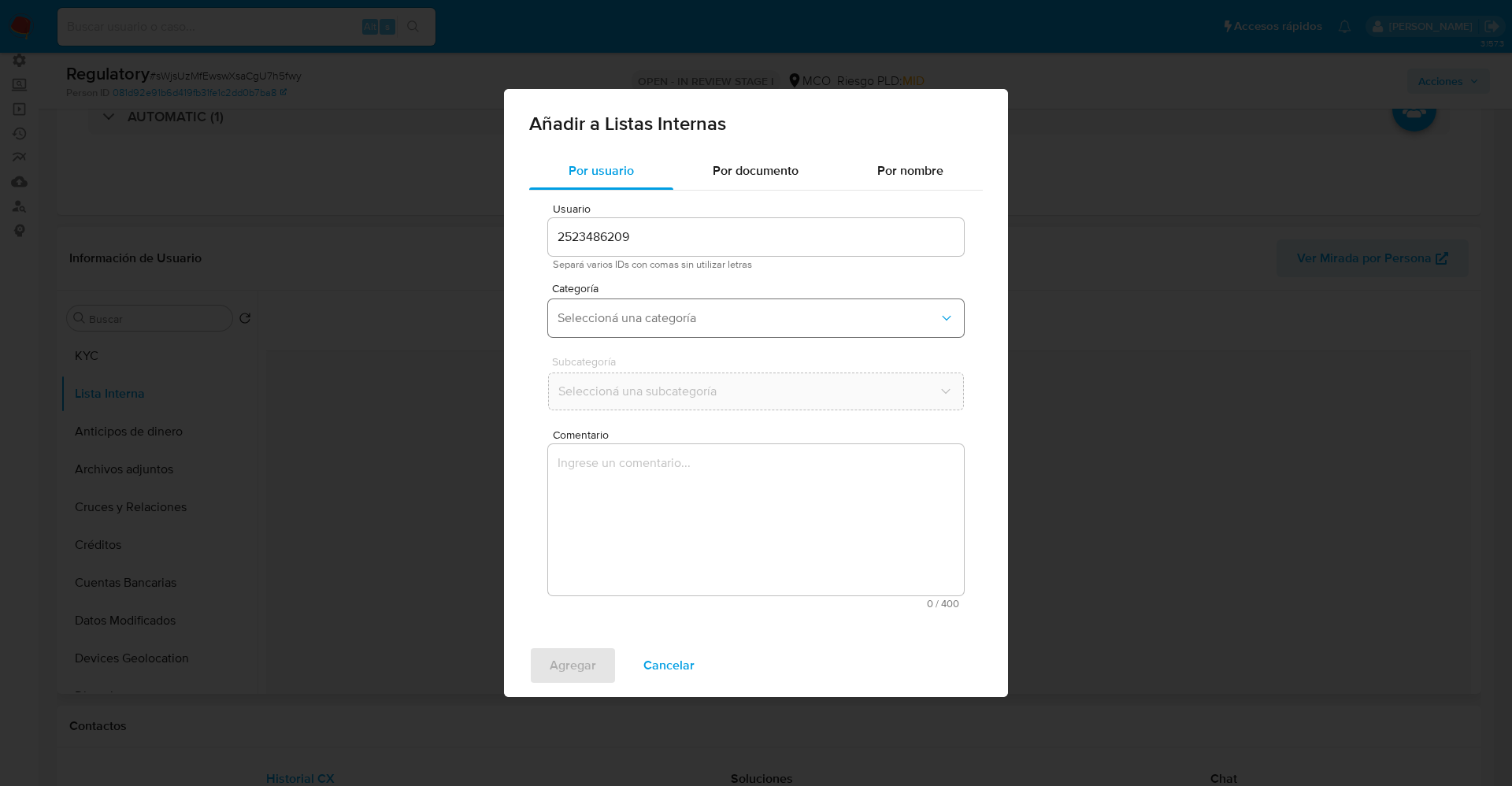
click at [733, 327] on button "Seleccioná una categoría" at bounding box center [756, 318] width 416 height 38
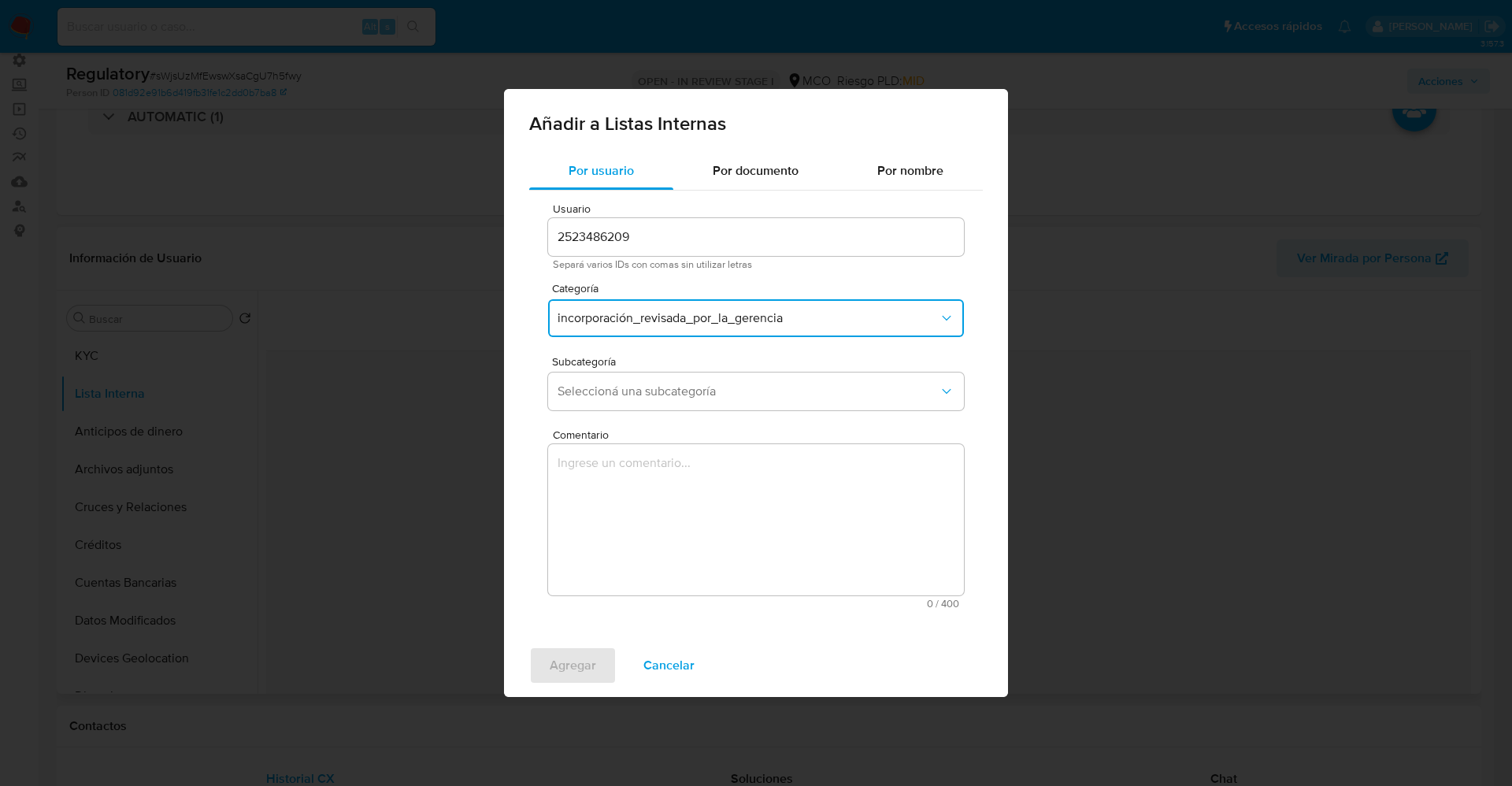
click at [730, 318] on span "incorporación_revisada_por_la_gerencia" at bounding box center [748, 318] width 381 height 16
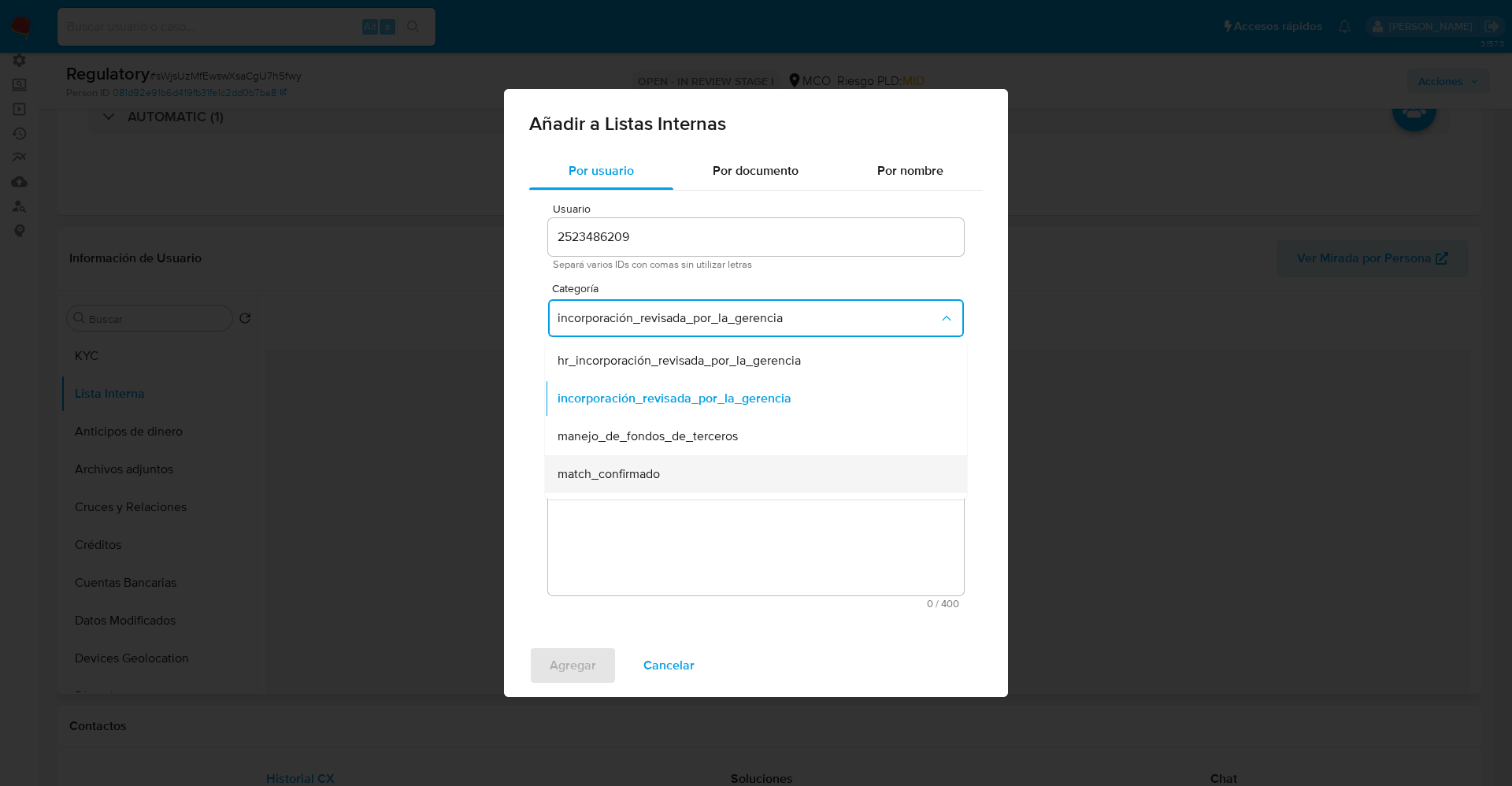
click at [632, 480] on span "match_confirmado" at bounding box center [608, 474] width 102 height 16
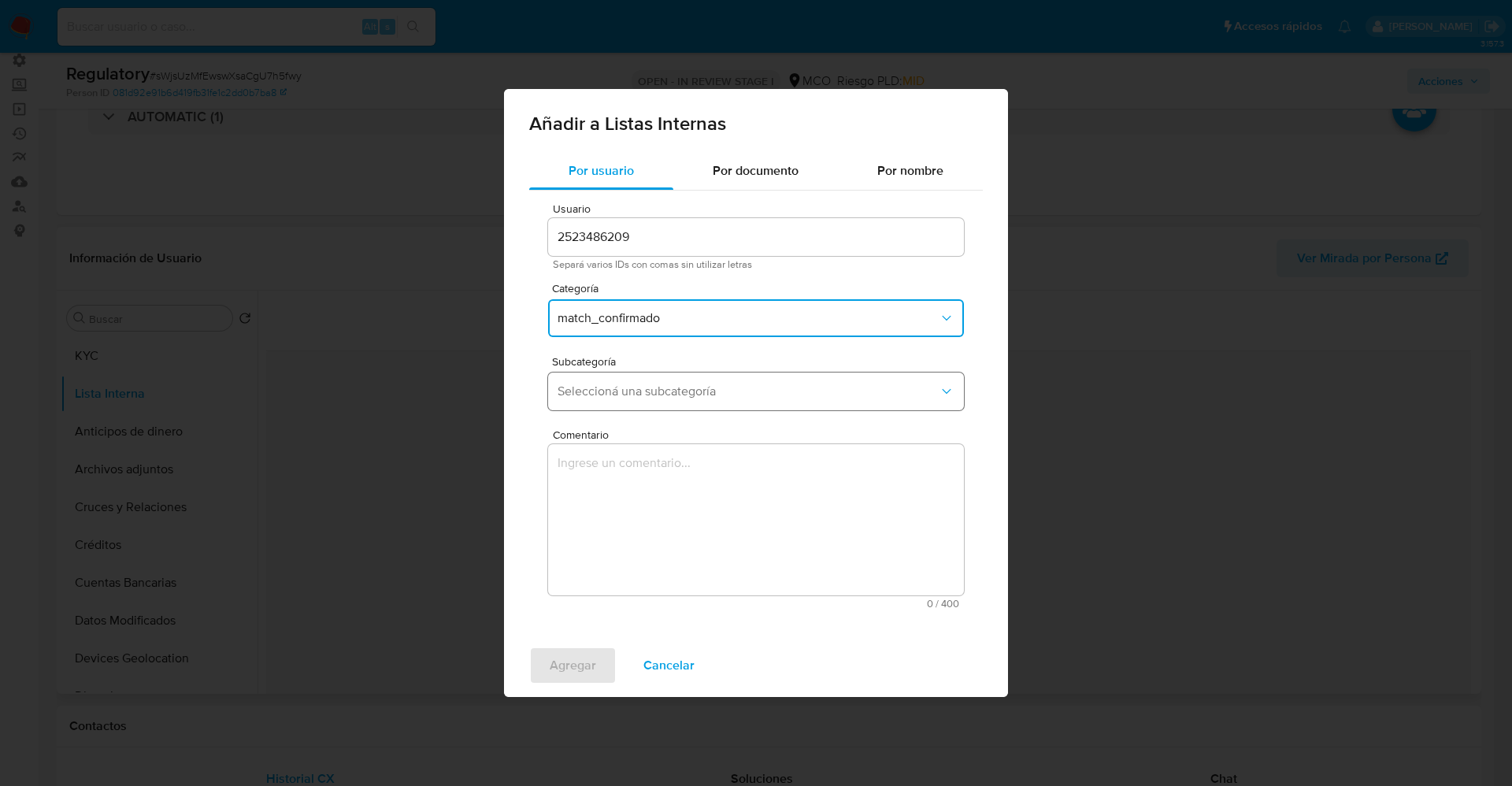
click at [646, 386] on span "Seleccioná una subcategoría" at bounding box center [748, 392] width 381 height 16
click at [676, 307] on button "match_confirmado" at bounding box center [756, 318] width 416 height 38
click at [640, 405] on div "match_descartado" at bounding box center [752, 393] width 387 height 38
click at [659, 381] on button "Seleccioná una subcategoría" at bounding box center [756, 392] width 416 height 38
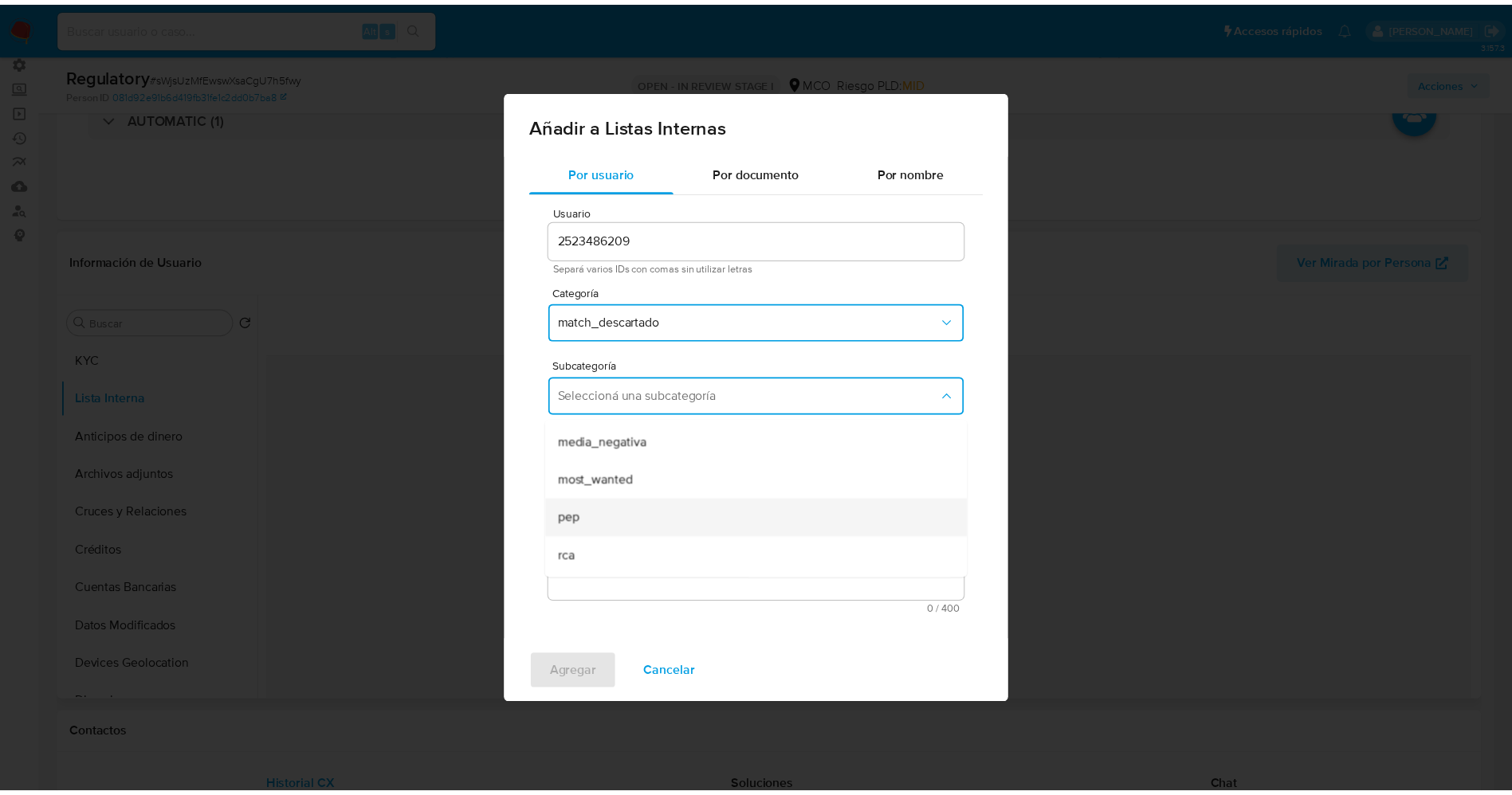
scroll to position [108, 0]
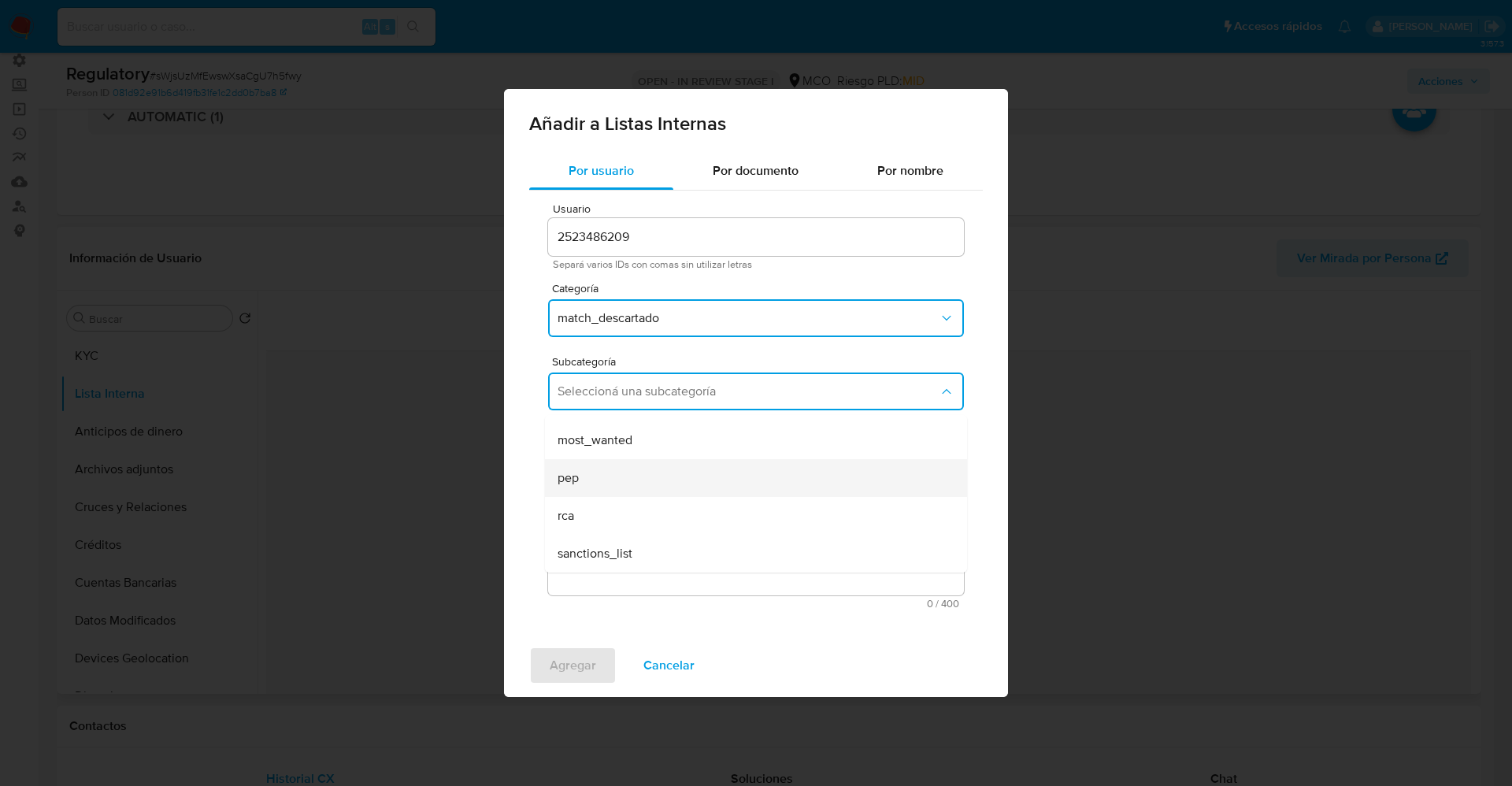
click at [591, 494] on div "pep" at bounding box center [752, 477] width 387 height 38
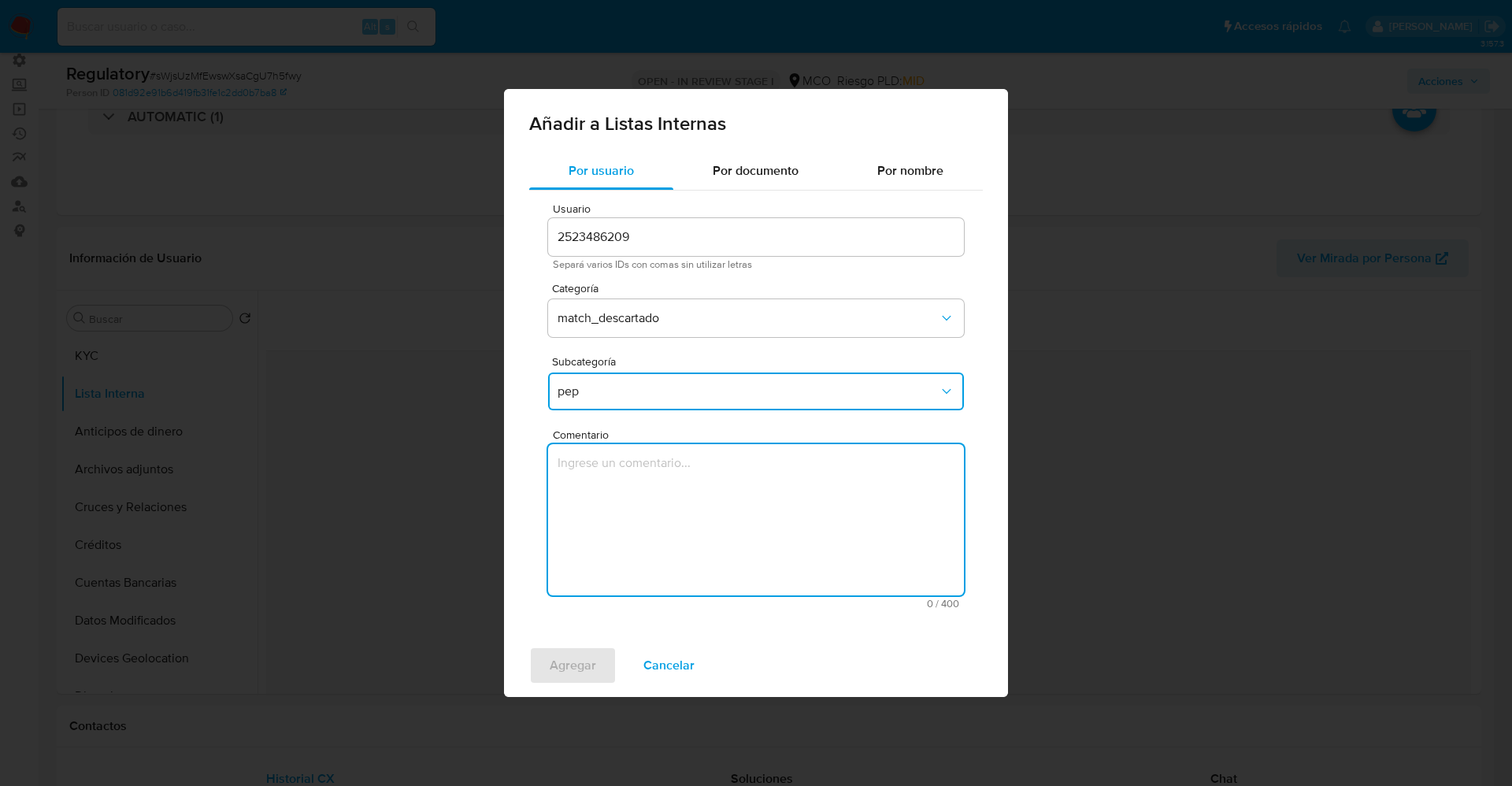
click at [578, 488] on textarea "Comentario" at bounding box center [756, 519] width 416 height 151
type textarea "El usuario Juan Andres Picon Rodriguez,CC1003259002 declara que se desempeña co…"
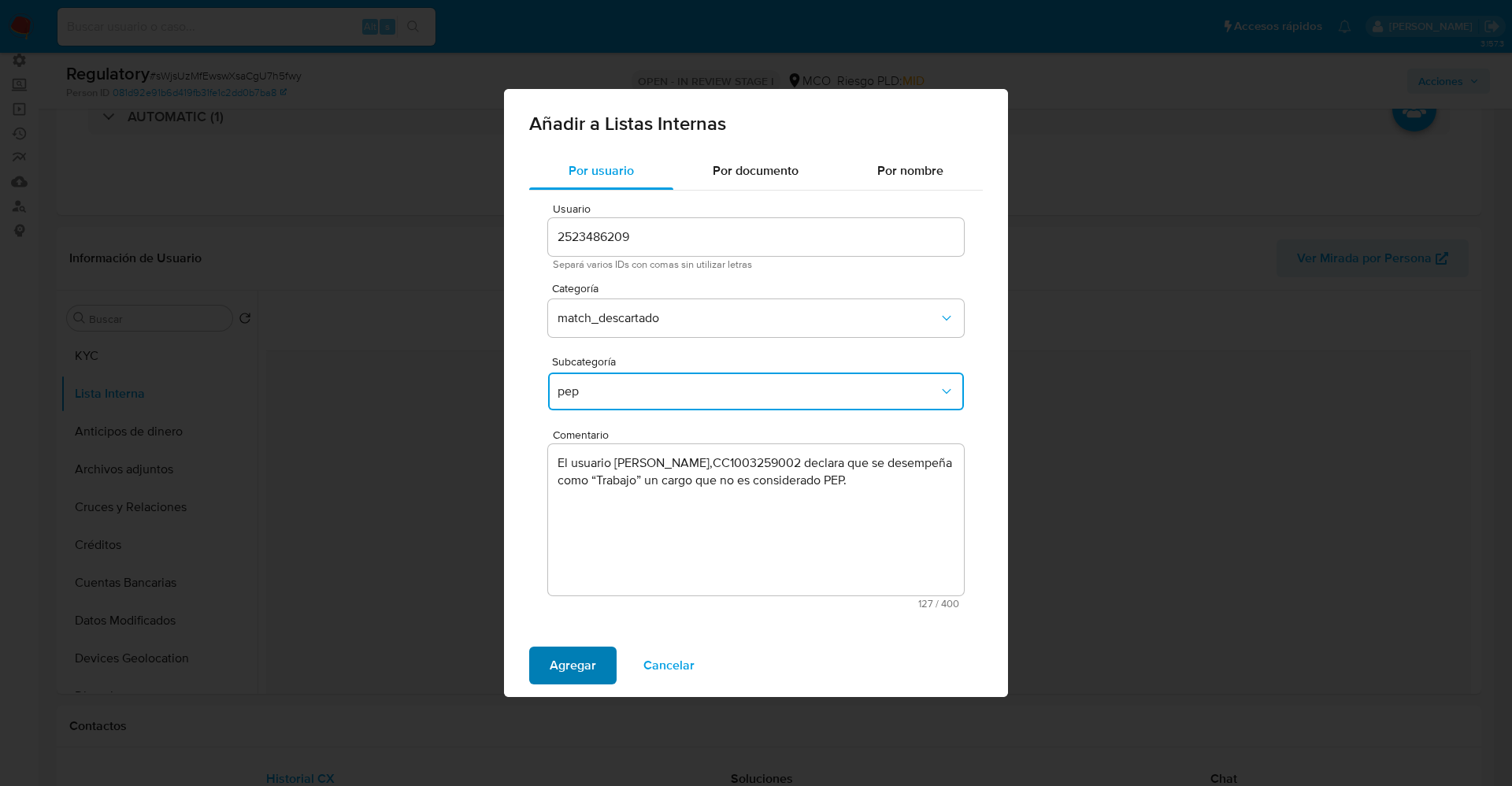
click at [567, 669] on span "Agregar" at bounding box center [572, 666] width 47 height 35
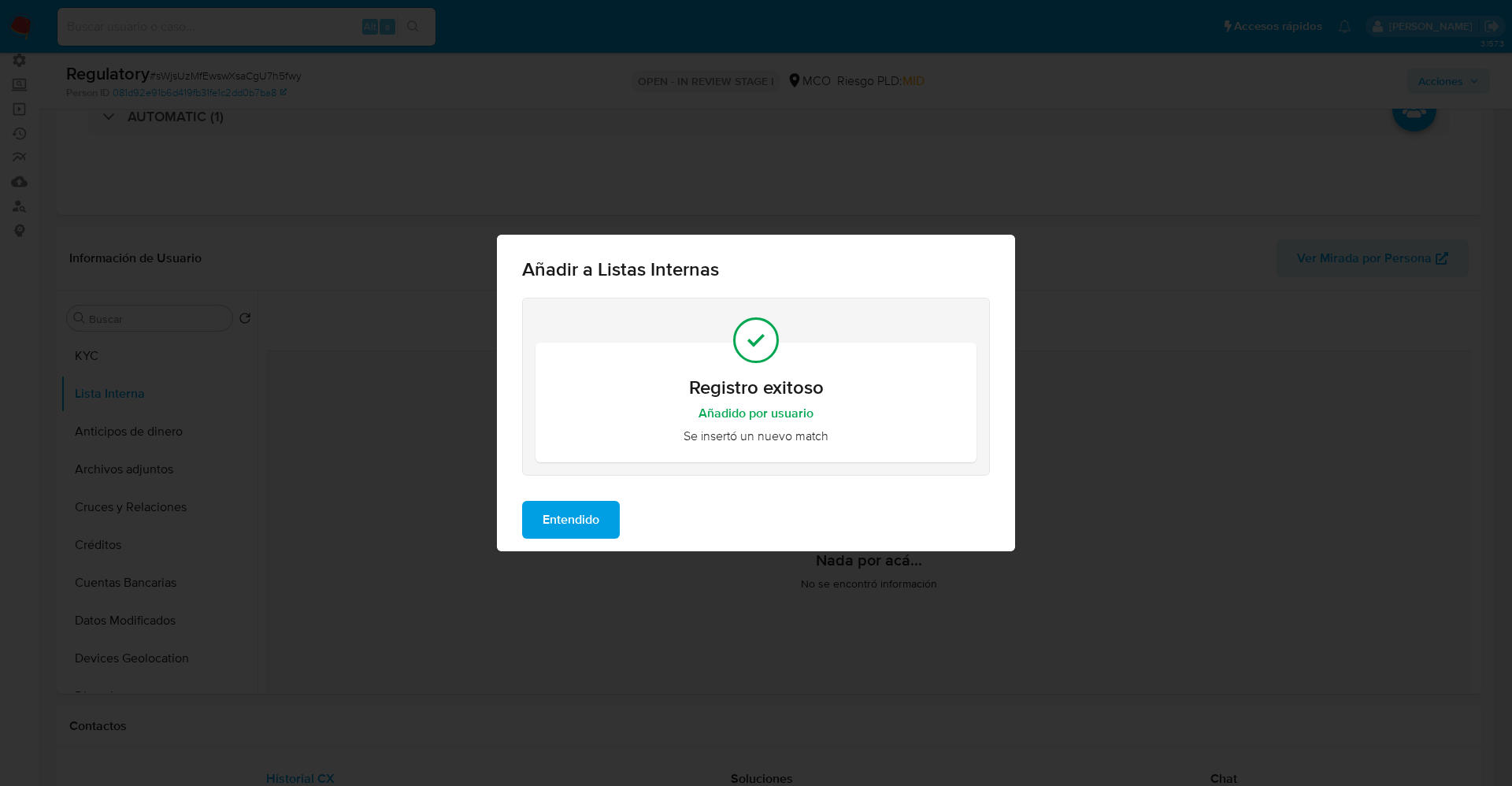
click at [576, 531] on span "Entendido" at bounding box center [571, 520] width 56 height 35
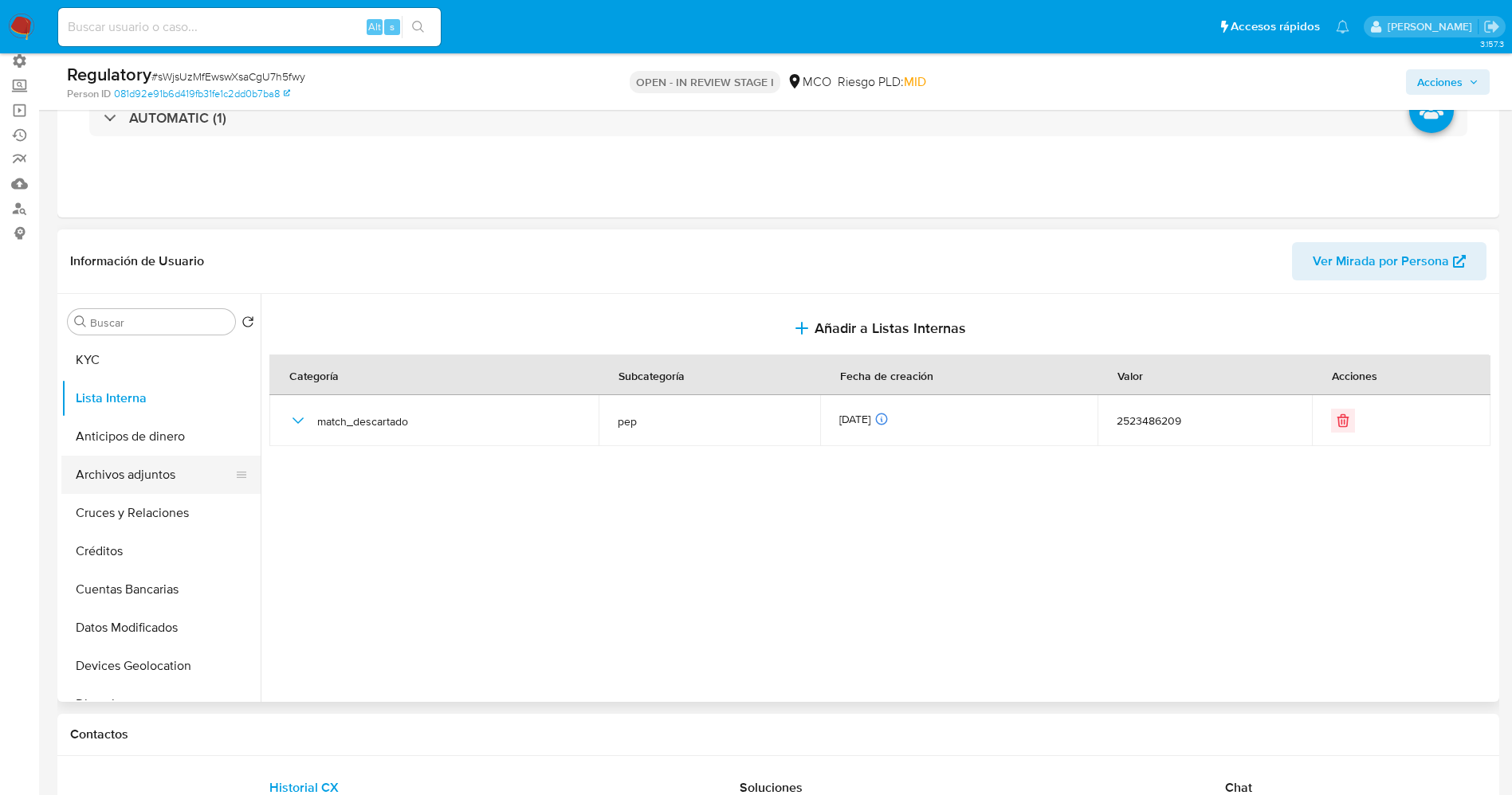
click at [140, 467] on button "Archivos adjuntos" at bounding box center [154, 475] width 186 height 38
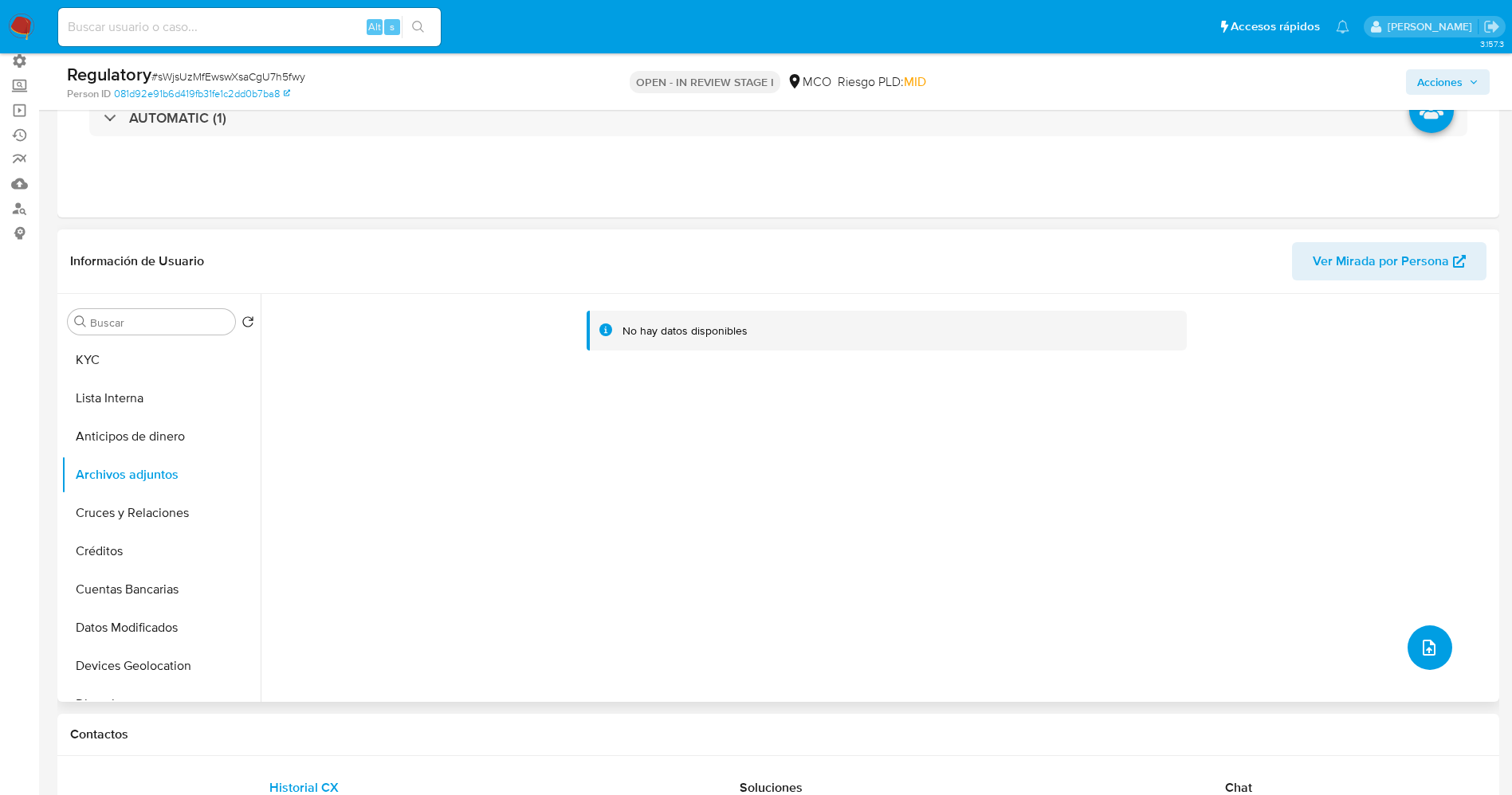
click at [1430, 663] on button "upload-file" at bounding box center [1429, 647] width 44 height 44
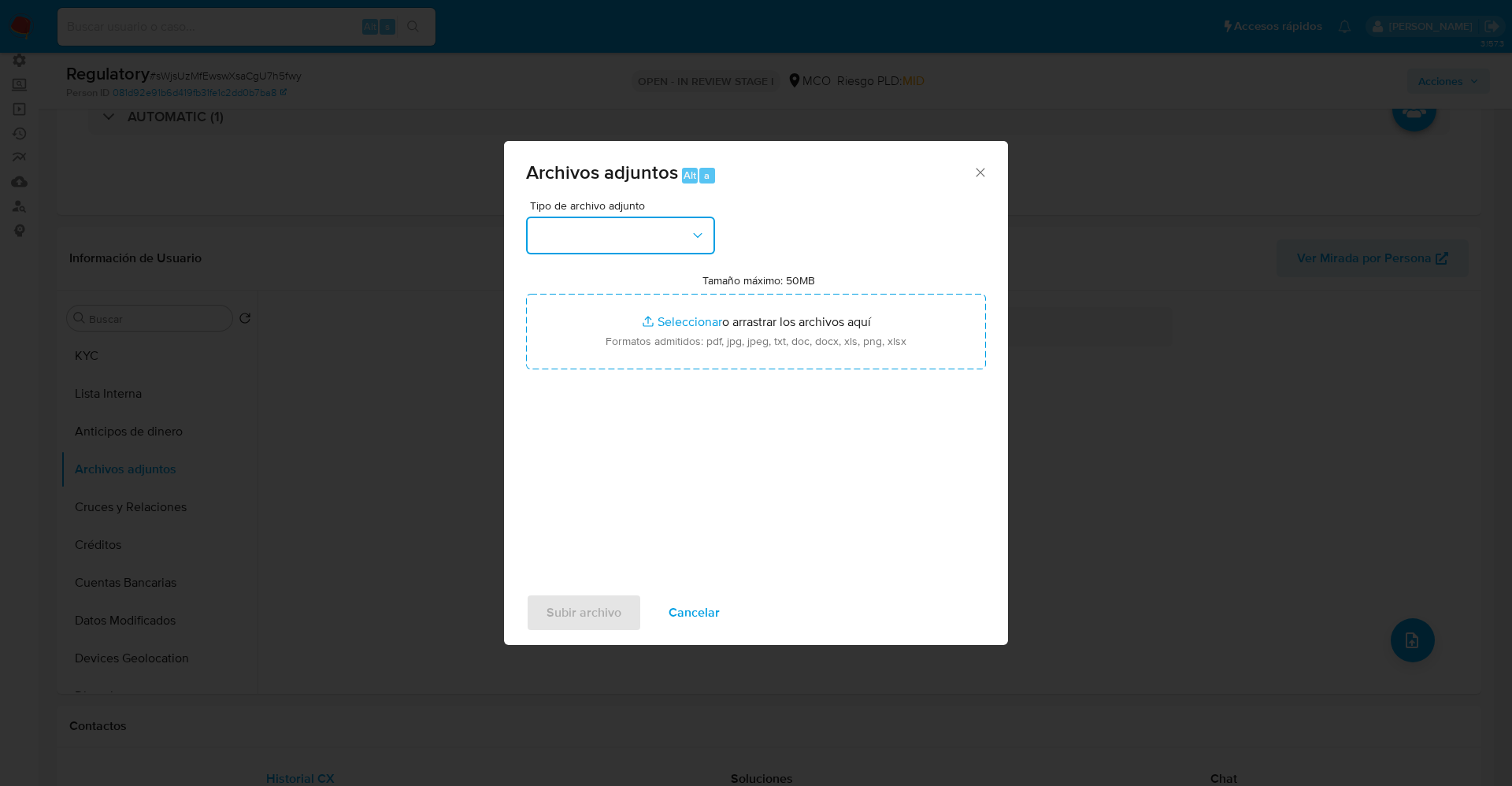
click at [609, 243] on button "button" at bounding box center [620, 235] width 189 height 38
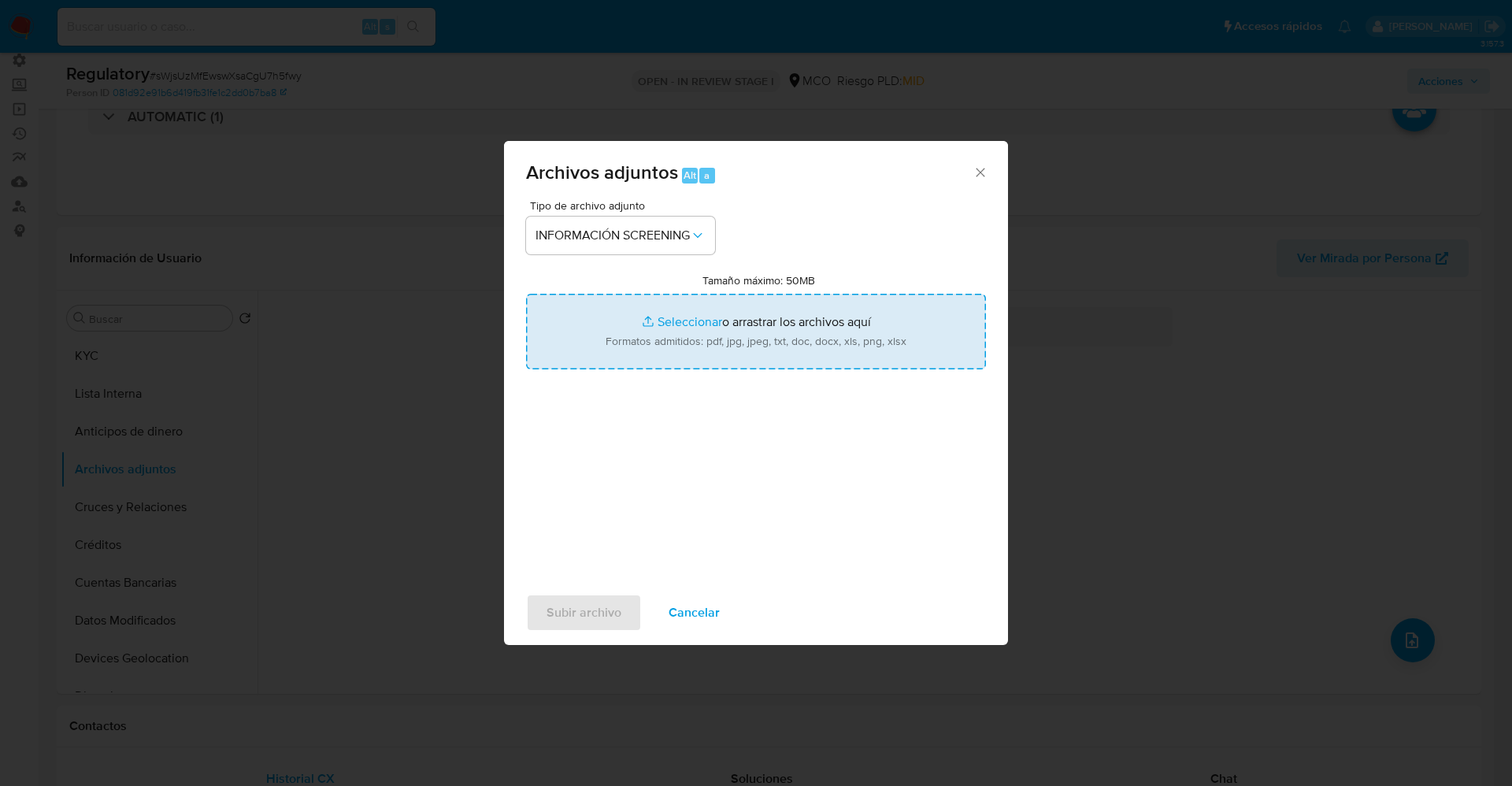
type input "C:\fakepath\CaseDossierReport_5jb7hn3oogap1k048r6b0k4bt.pdf"
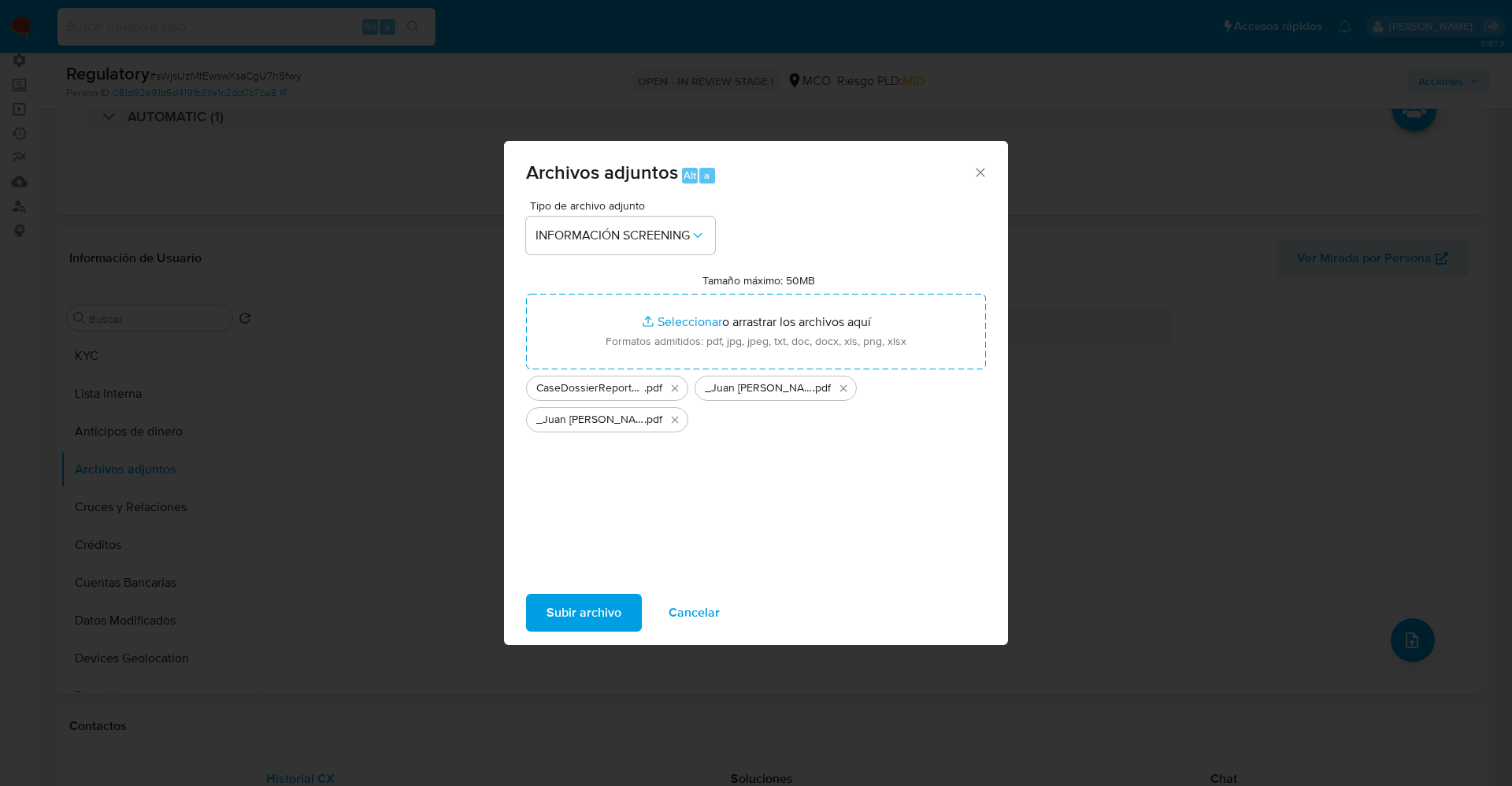
click at [572, 611] on span "Subir archivo" at bounding box center [583, 613] width 75 height 35
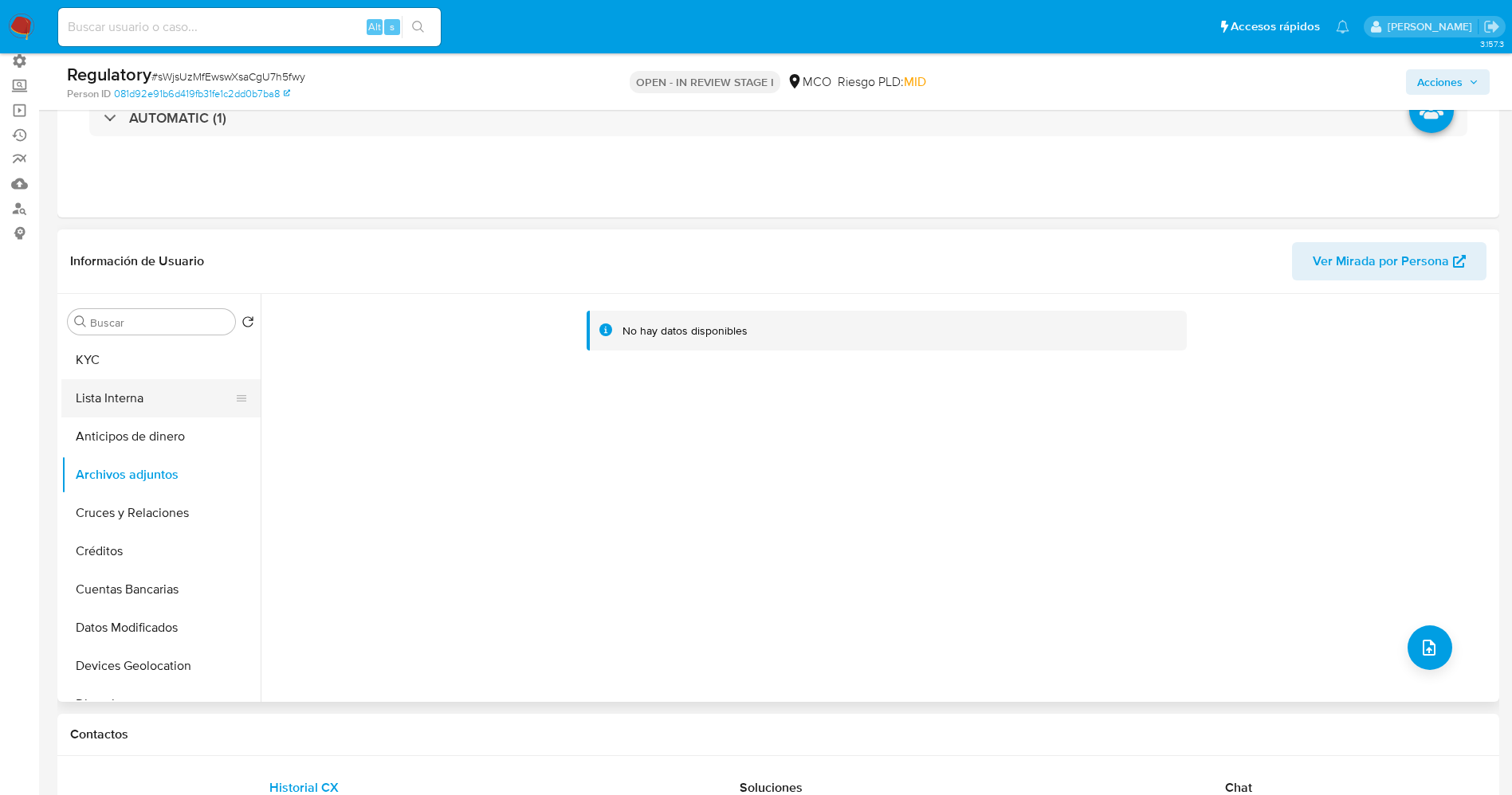
click at [145, 399] on button "Lista Interna" at bounding box center [154, 398] width 186 height 38
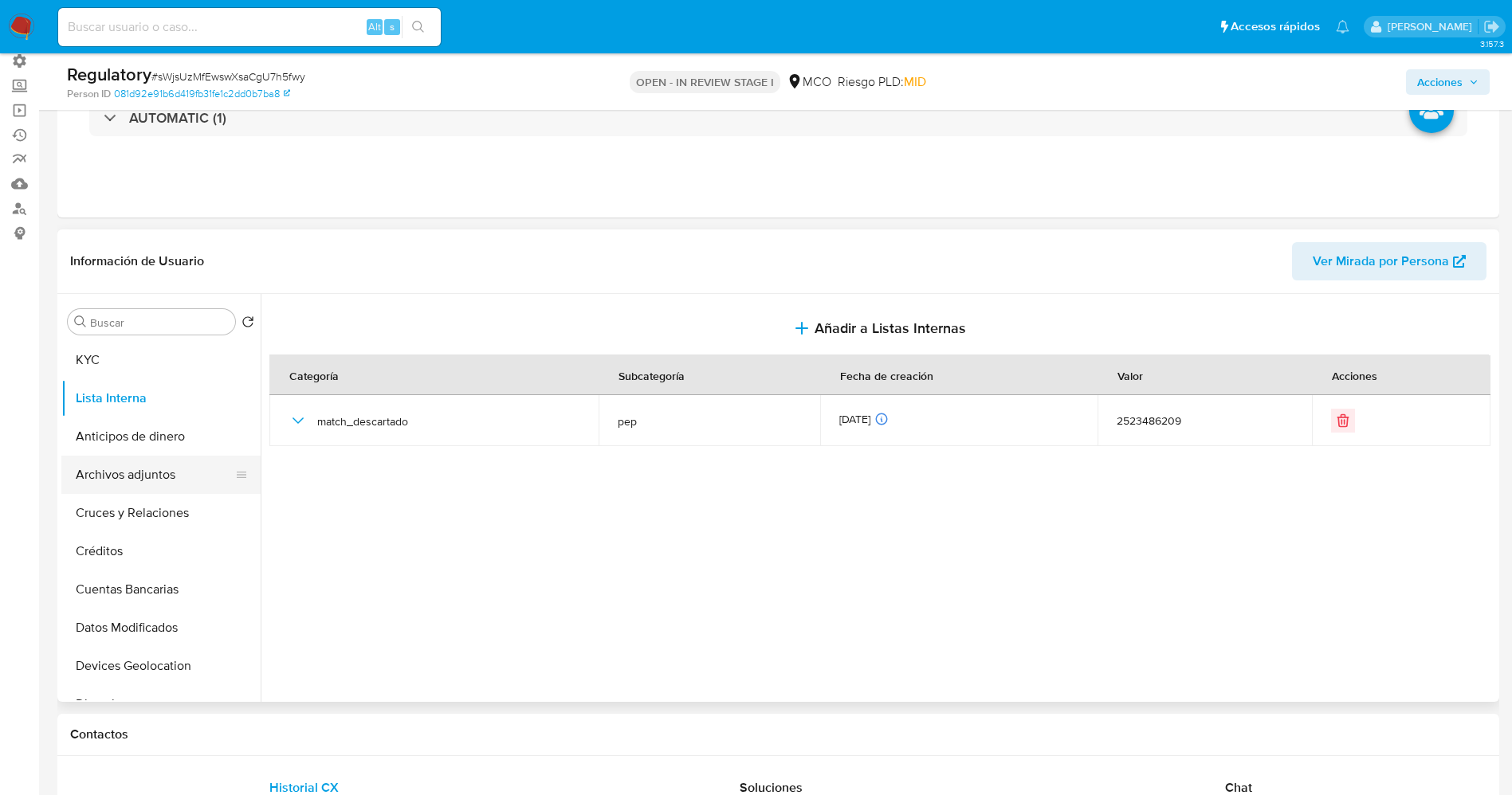
click at [167, 472] on button "Archivos adjuntos" at bounding box center [154, 475] width 186 height 38
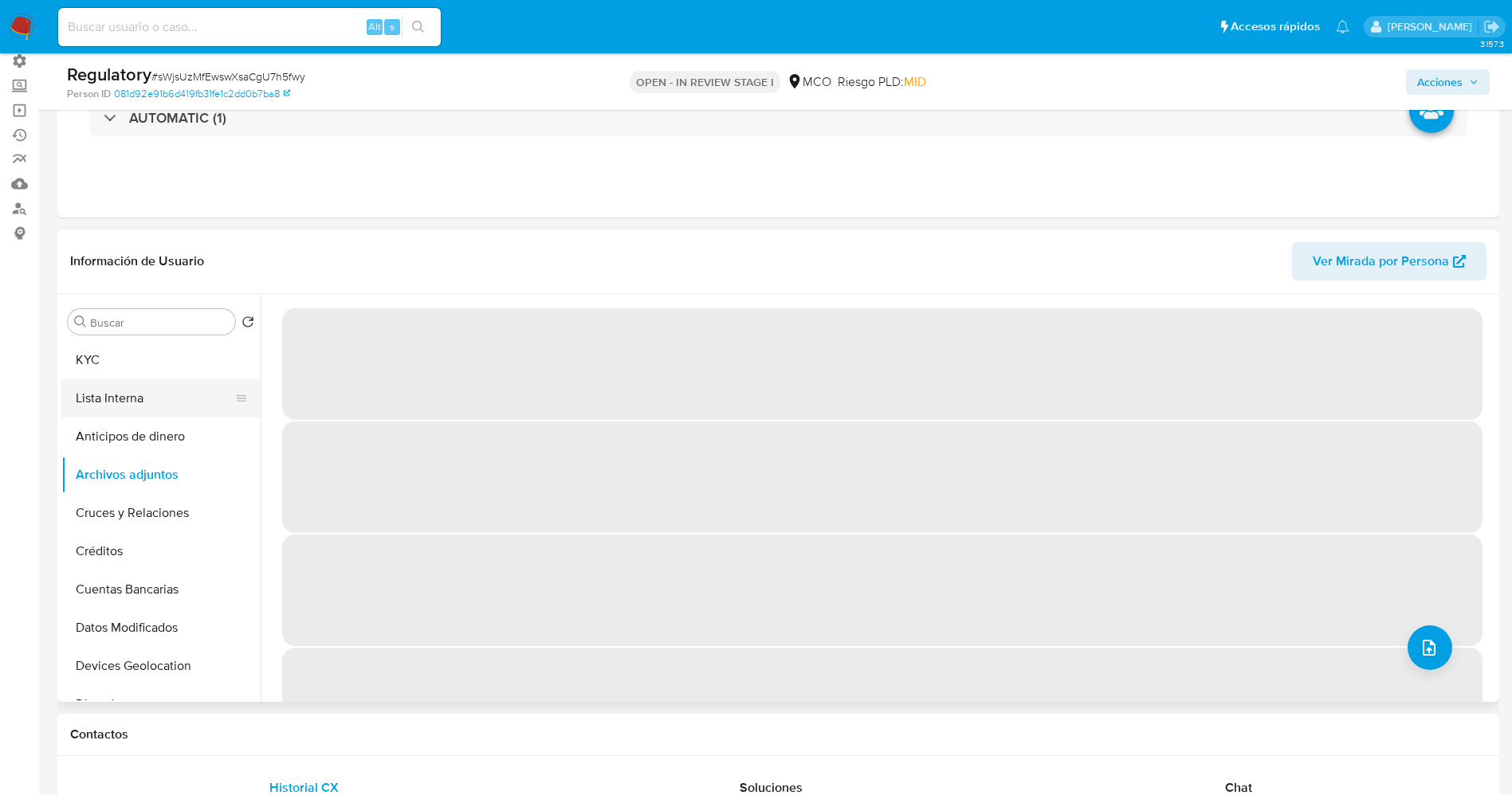
click at [167, 401] on button "Lista Interna" at bounding box center [154, 398] width 186 height 38
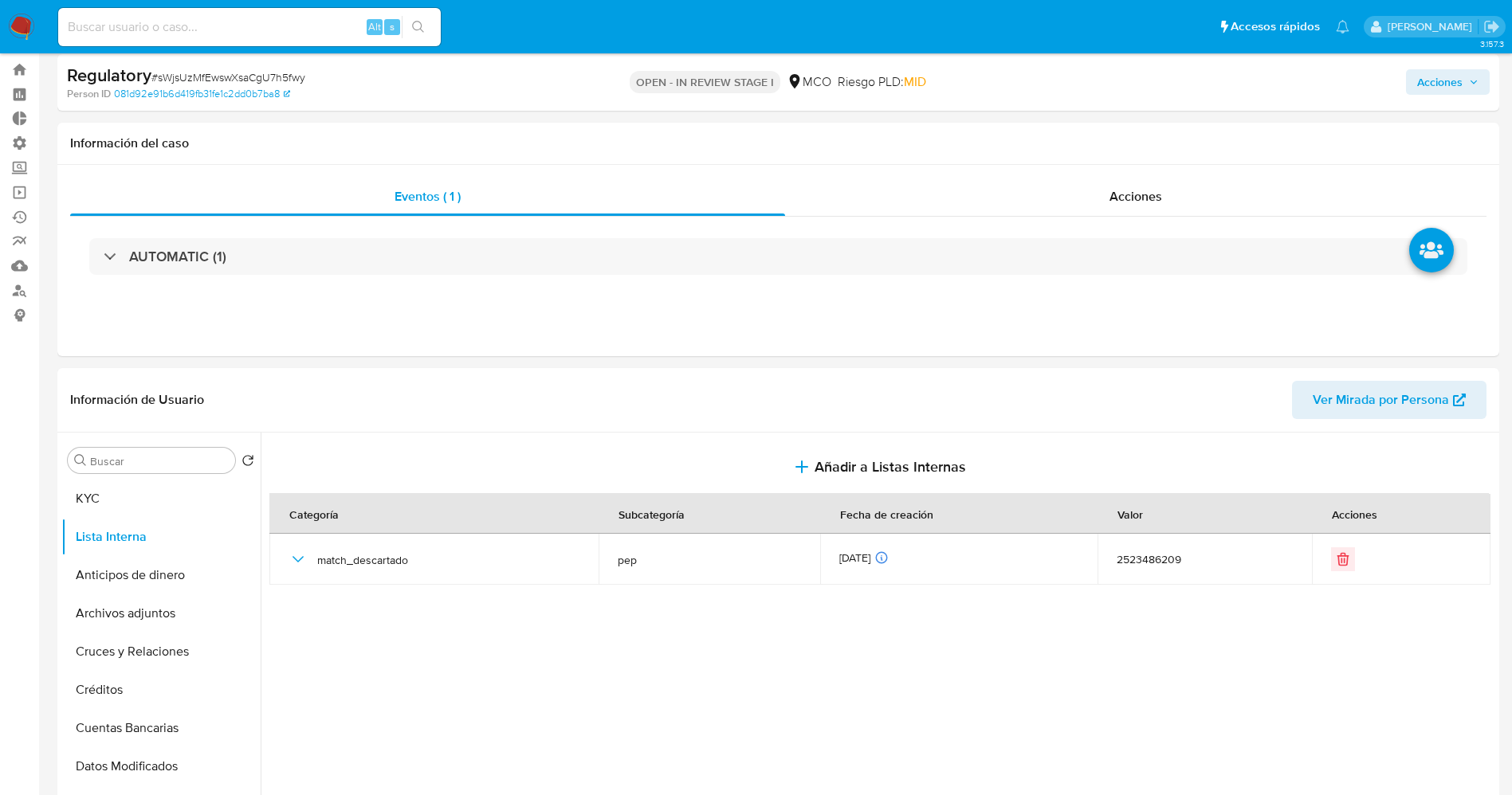
scroll to position [0, 0]
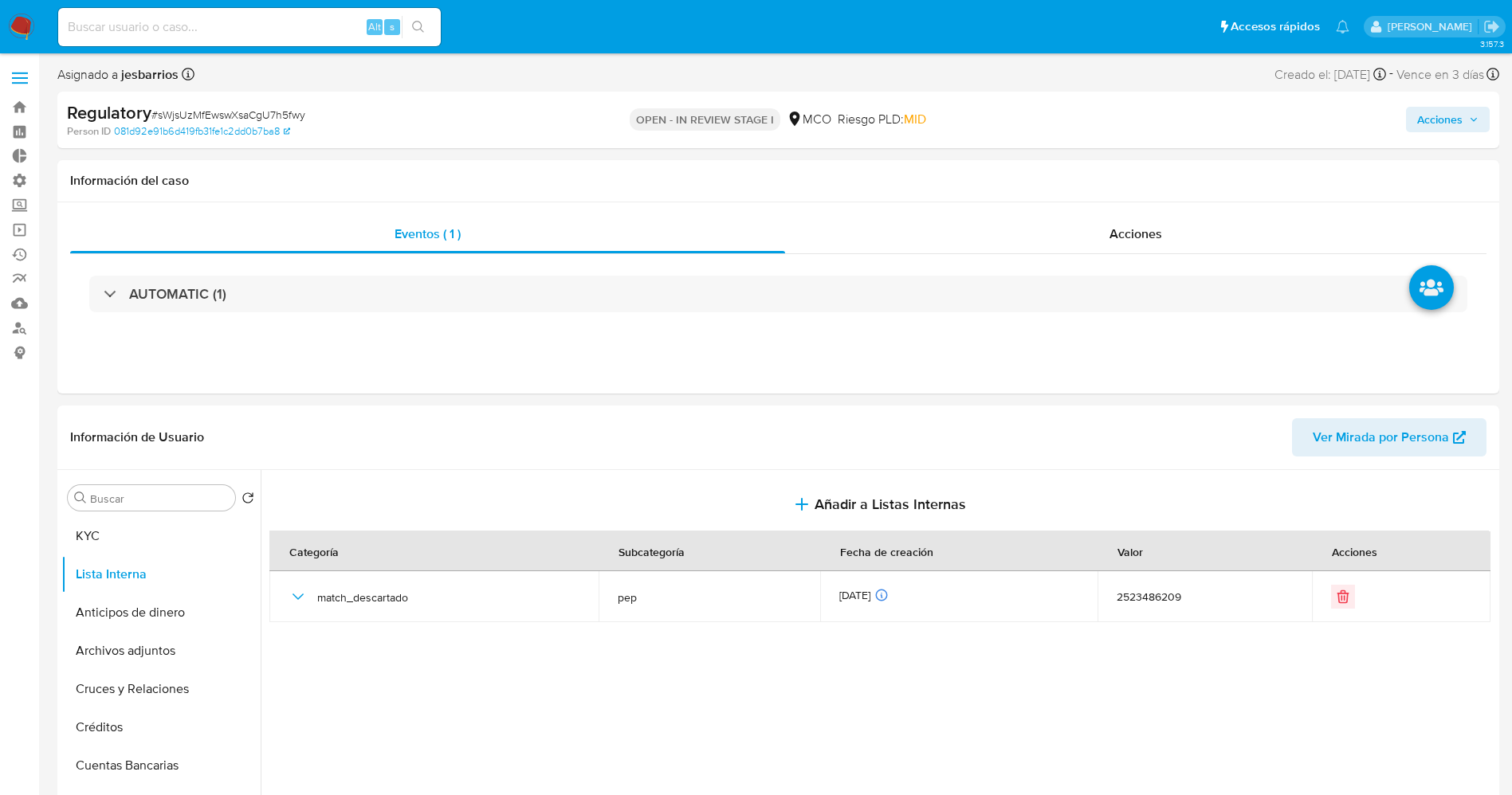
click at [1427, 110] on span "Acciones" at bounding box center [1440, 119] width 45 height 26
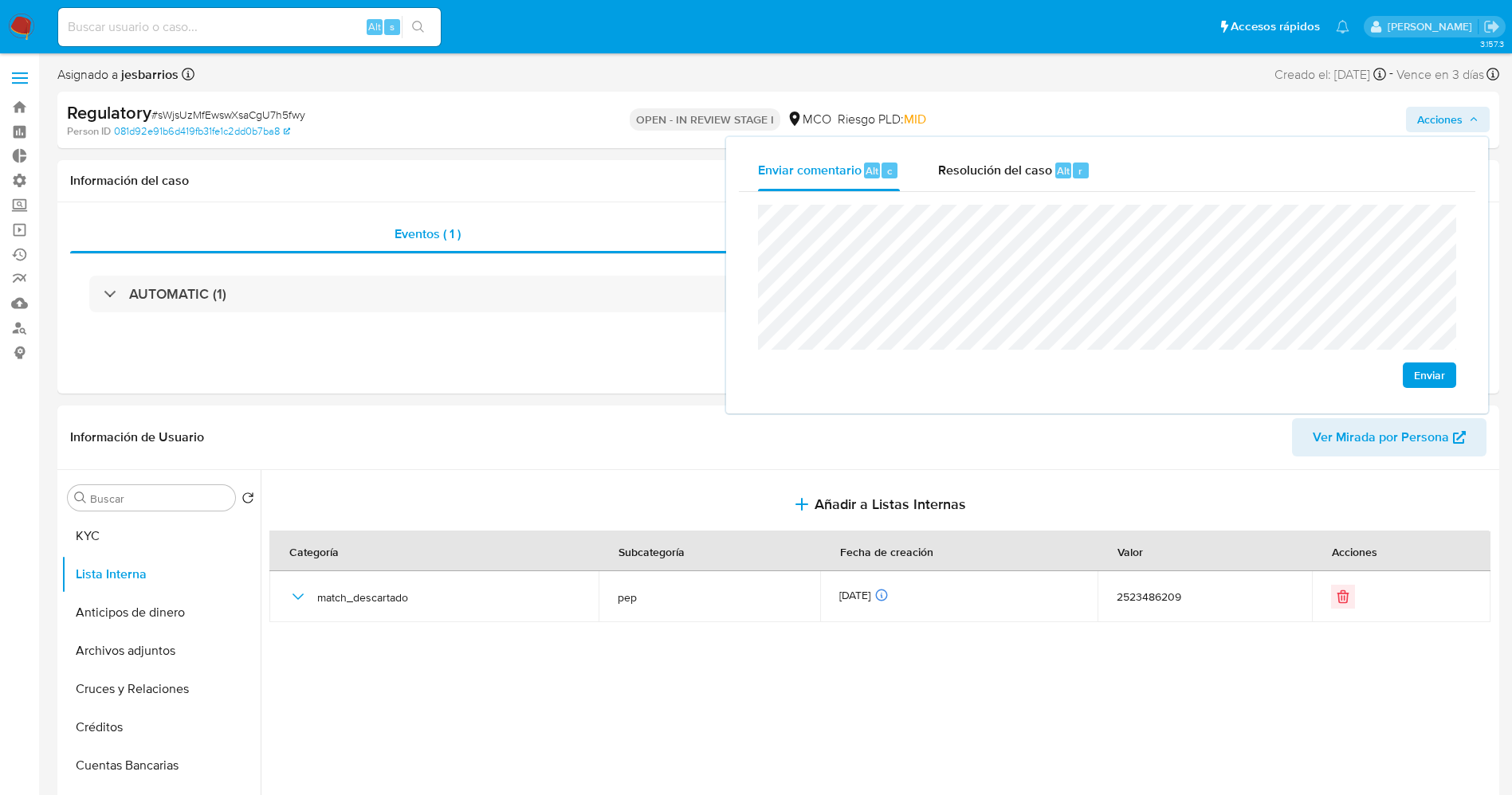
click at [1038, 144] on div "Enviar comentario Alt c Resolución del caso Alt r Enviar" at bounding box center [1107, 275] width 762 height 277
click at [1034, 155] on div "Resolución del caso Alt r" at bounding box center [1014, 170] width 152 height 41
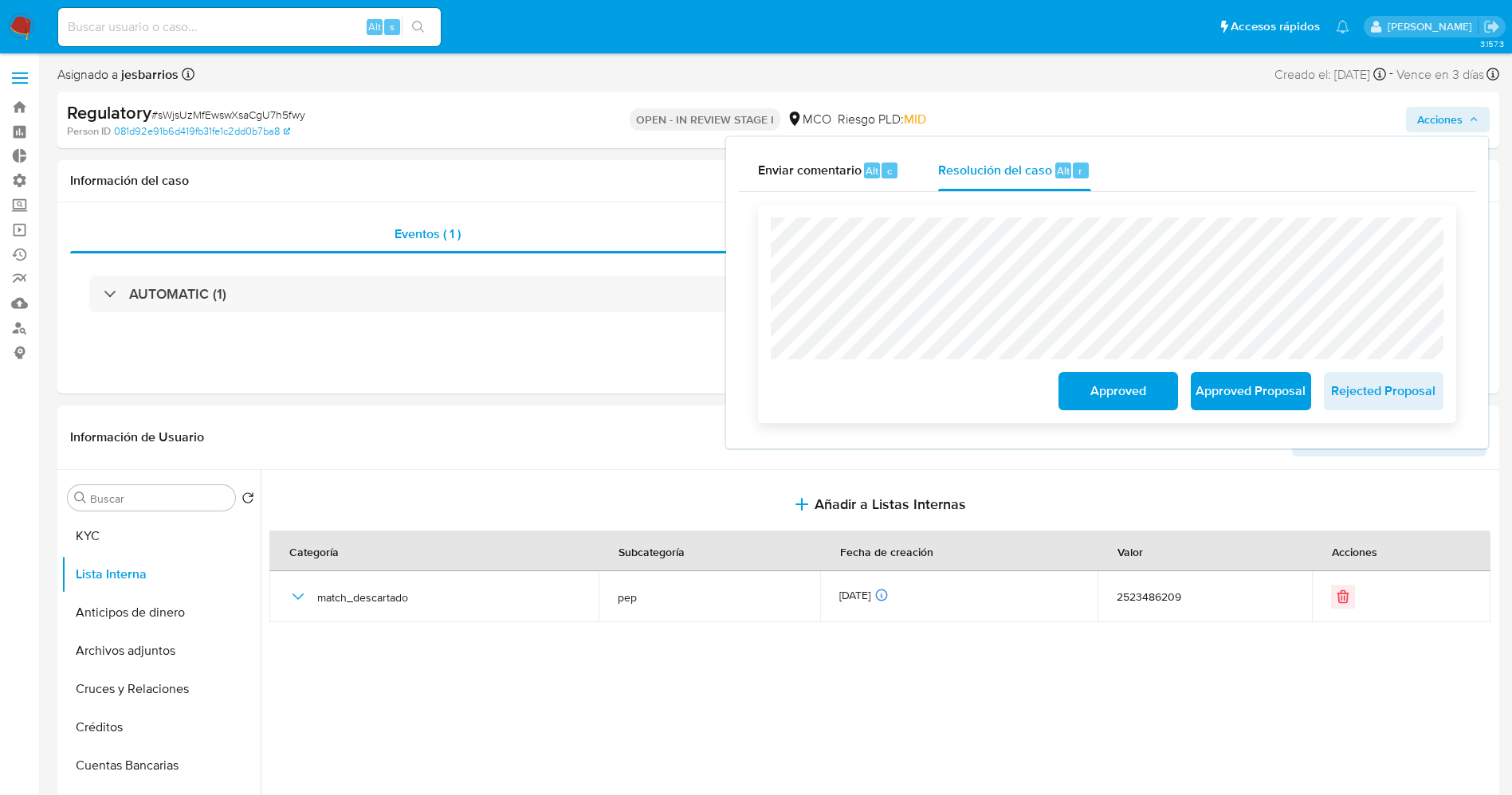
click at [1094, 385] on span "Approved" at bounding box center [1118, 391] width 78 height 35
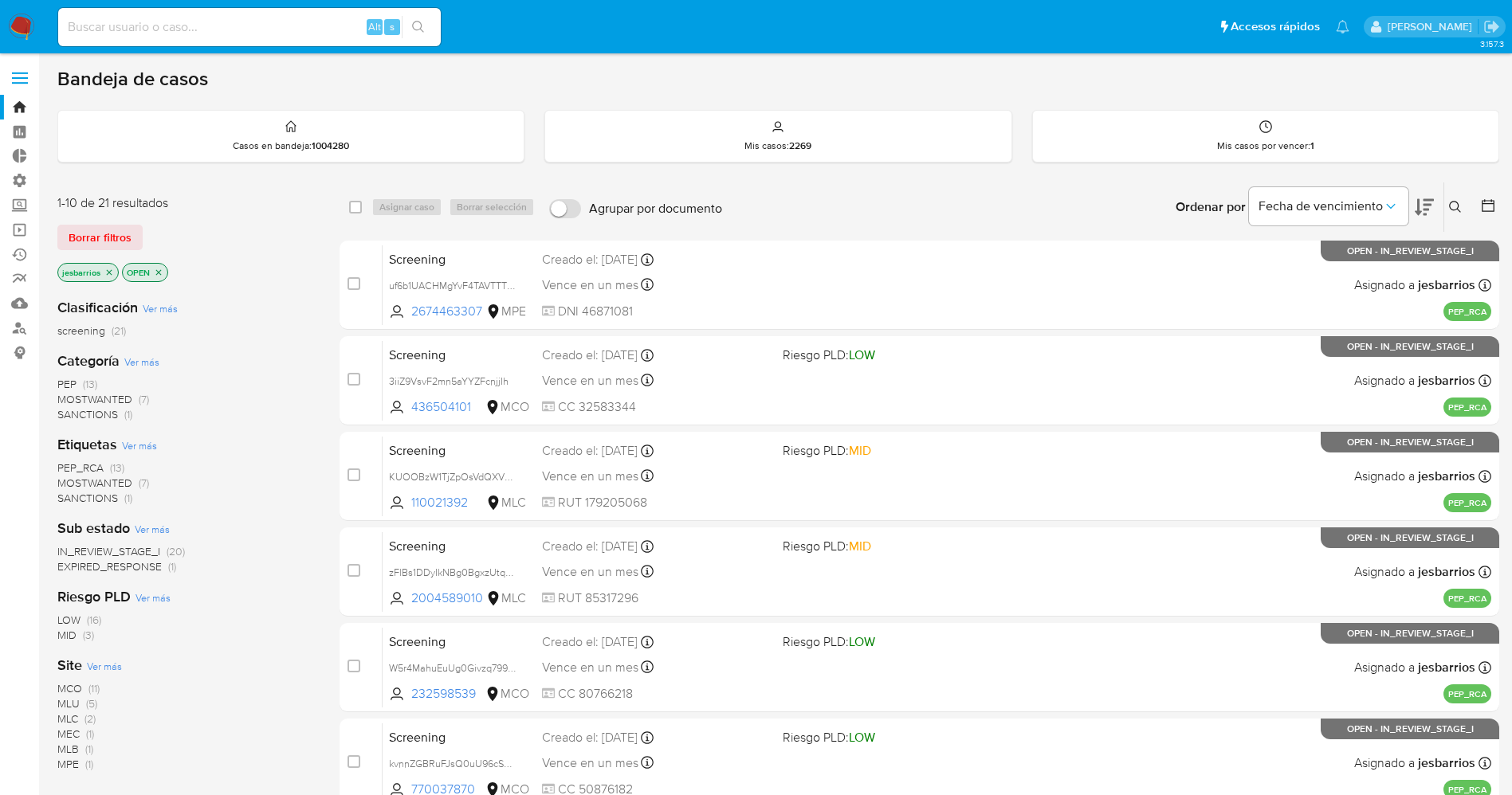
scroll to position [463, 0]
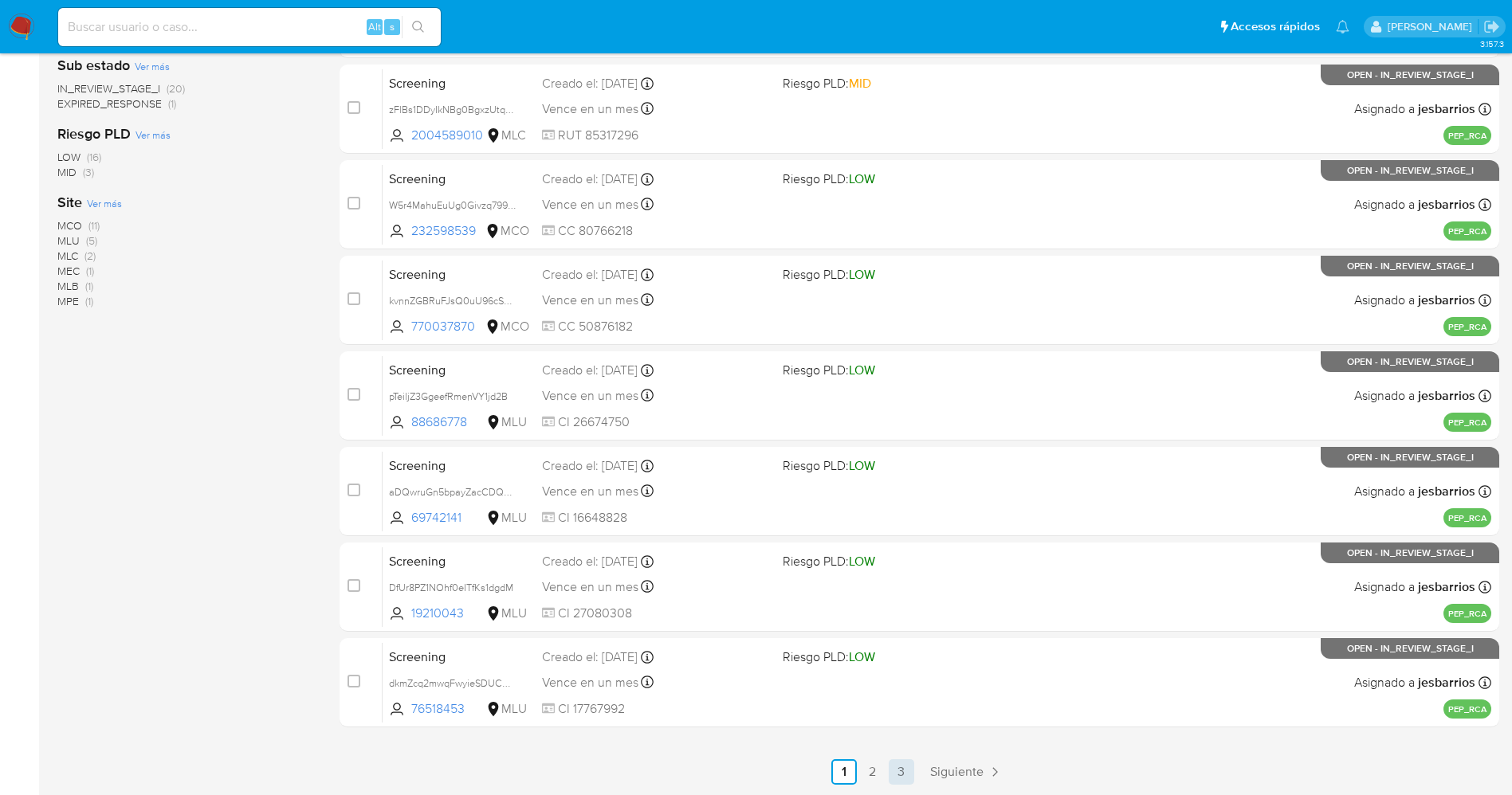
click at [895, 769] on link "3" at bounding box center [902, 772] width 26 height 26
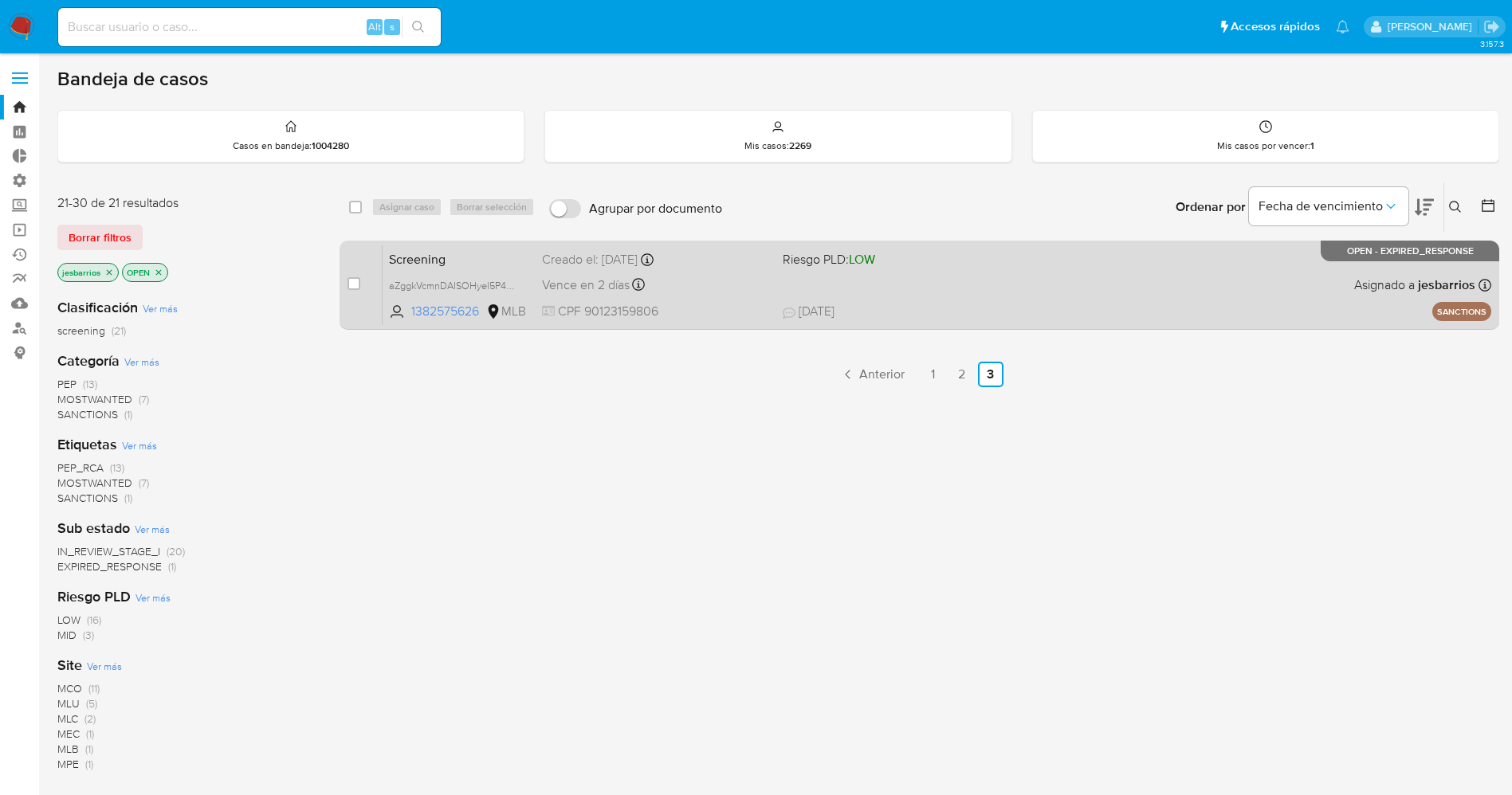
click at [988, 314] on span "[DATE] [DATE] 14:54" at bounding box center [1017, 311] width 469 height 18
click at [354, 280] on input "checkbox" at bounding box center [354, 283] width 13 height 13
checkbox input "true"
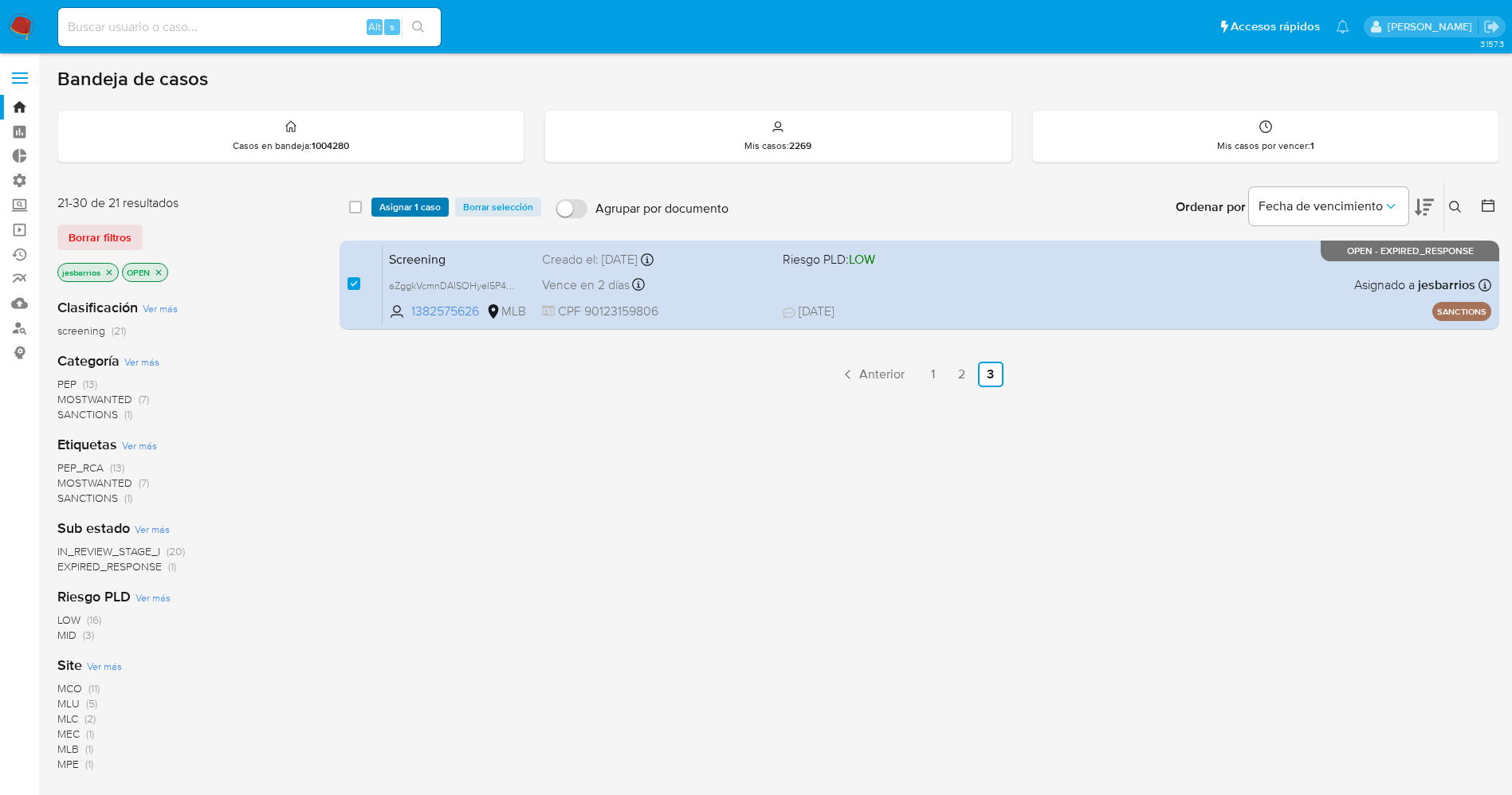
click at [410, 204] on span "Asignar 1 caso" at bounding box center [410, 207] width 61 height 16
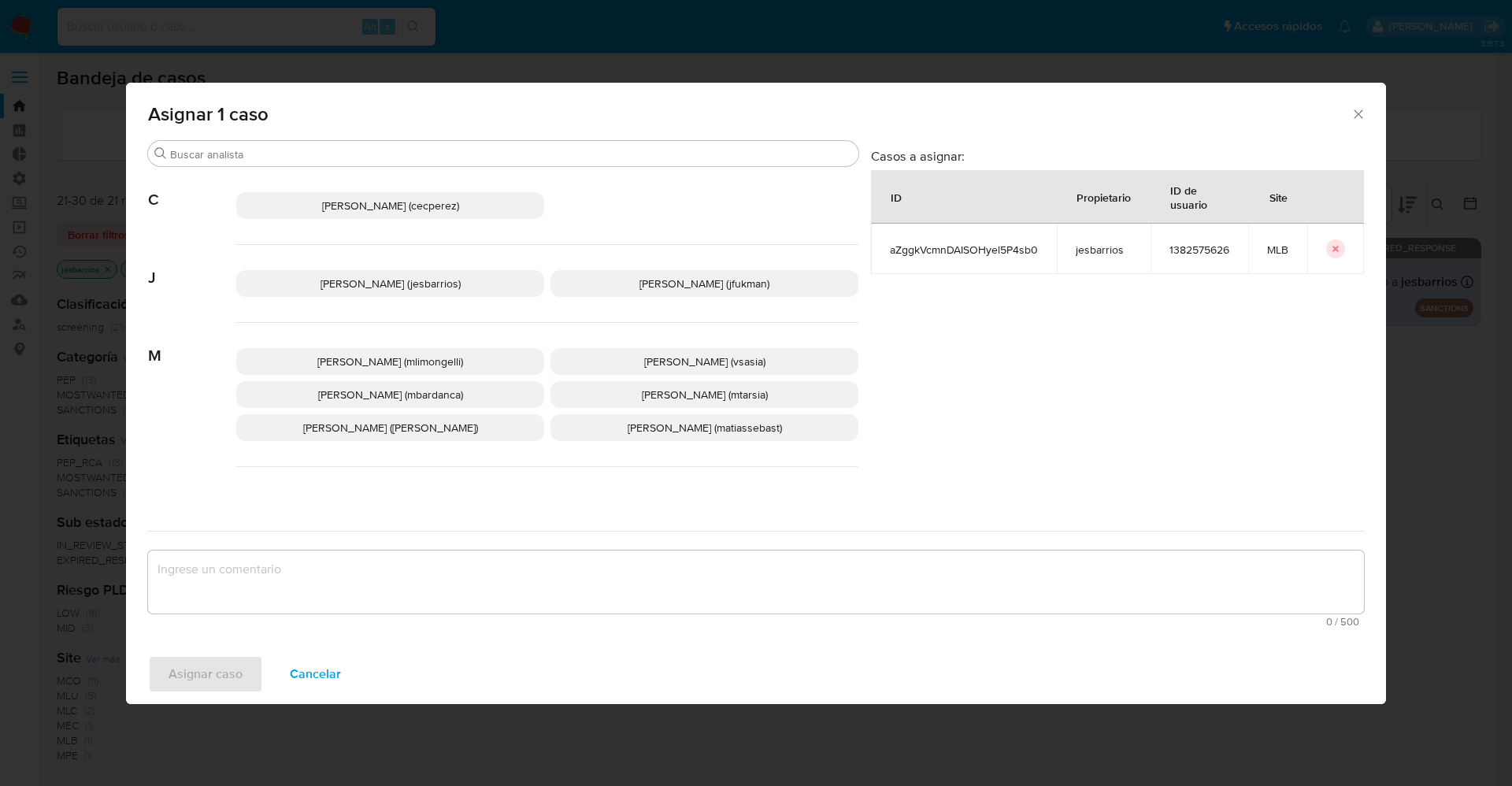
click at [410, 286] on span "Jesica Iris Barrios Leita (jesbarrios)" at bounding box center [390, 283] width 140 height 16
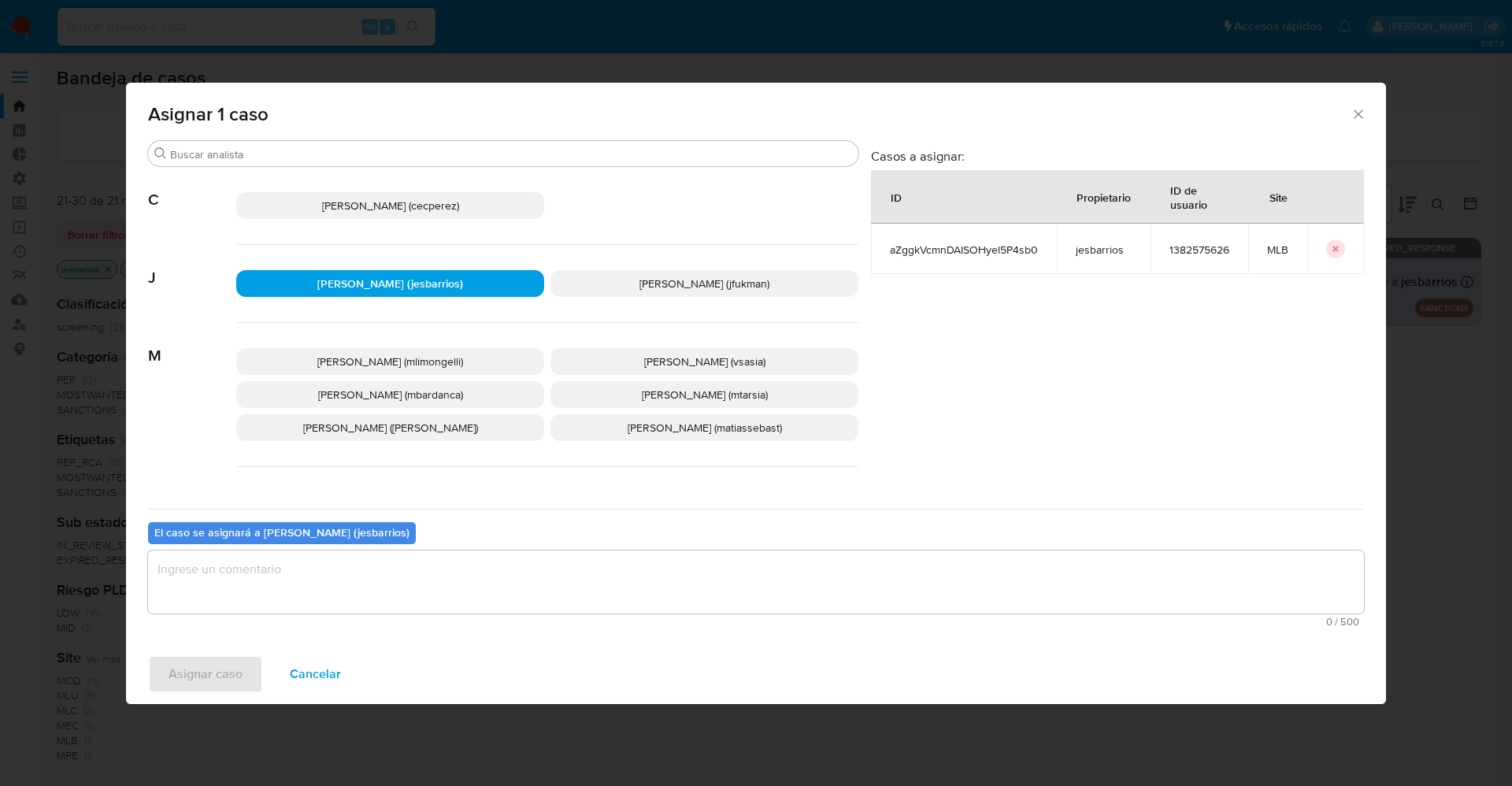
click at [285, 568] on textarea "assign-modal" at bounding box center [756, 581] width 1216 height 63
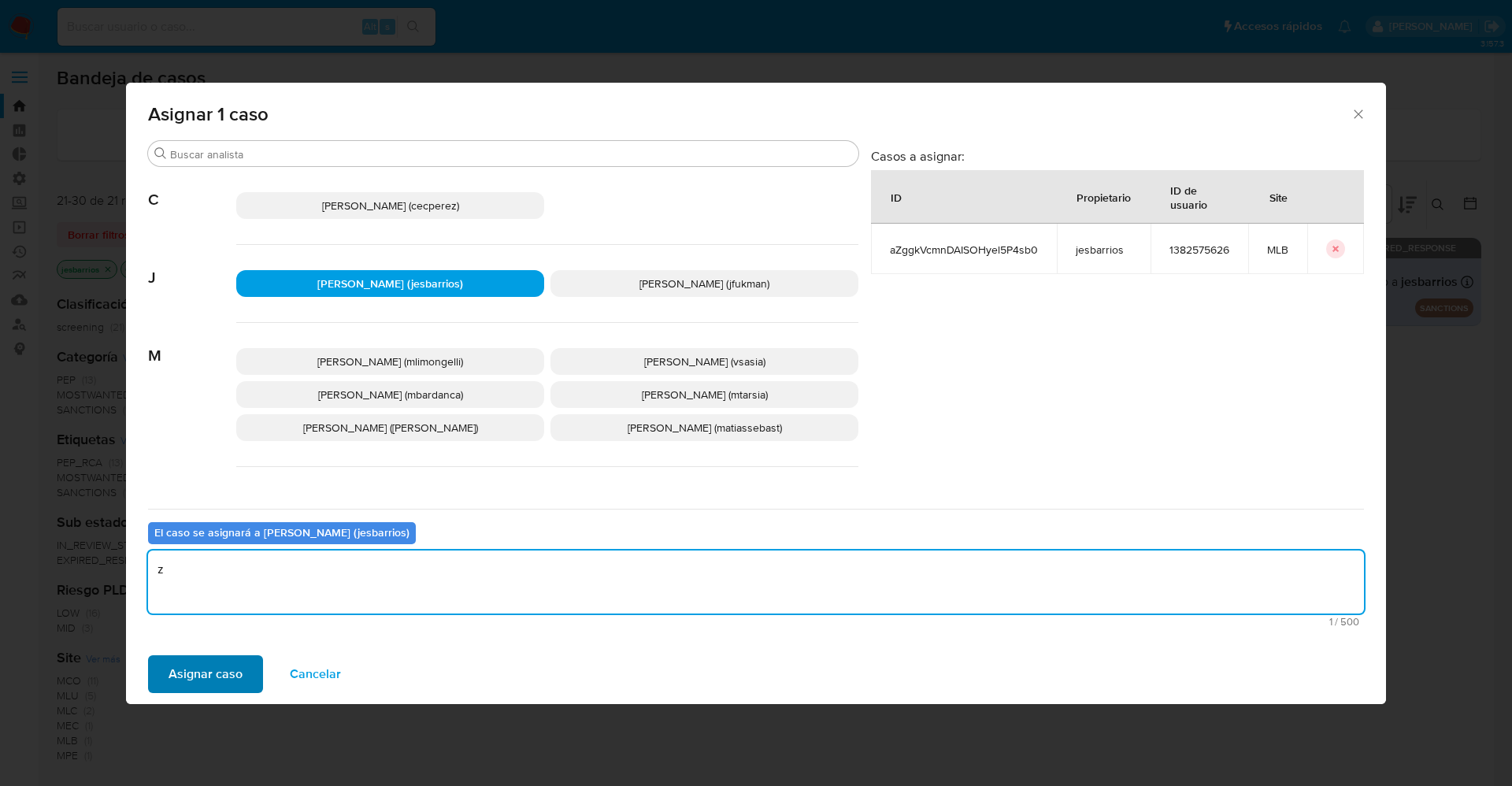
type textarea "z"
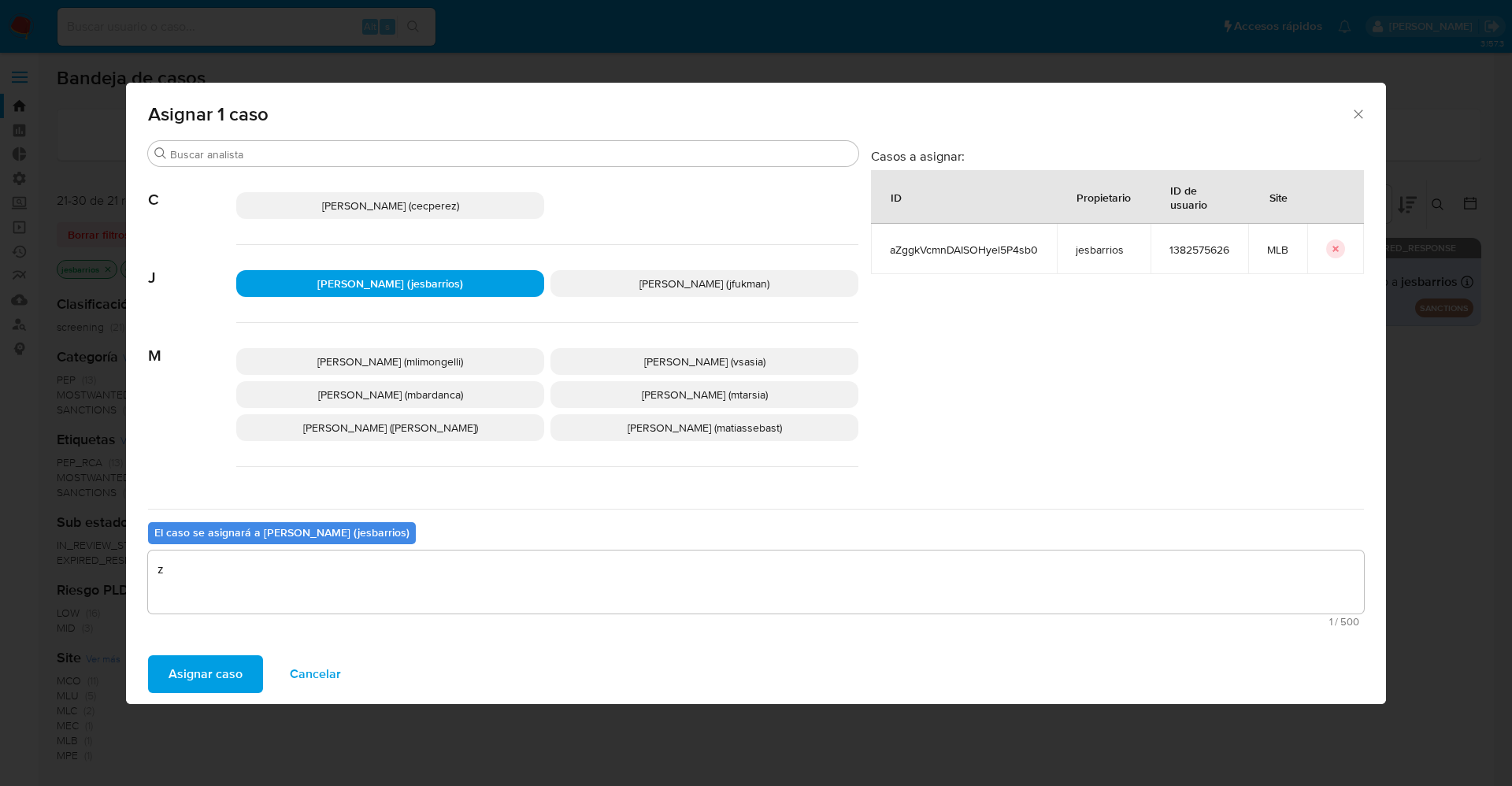
click at [212, 665] on span "Asignar caso" at bounding box center [205, 674] width 74 height 35
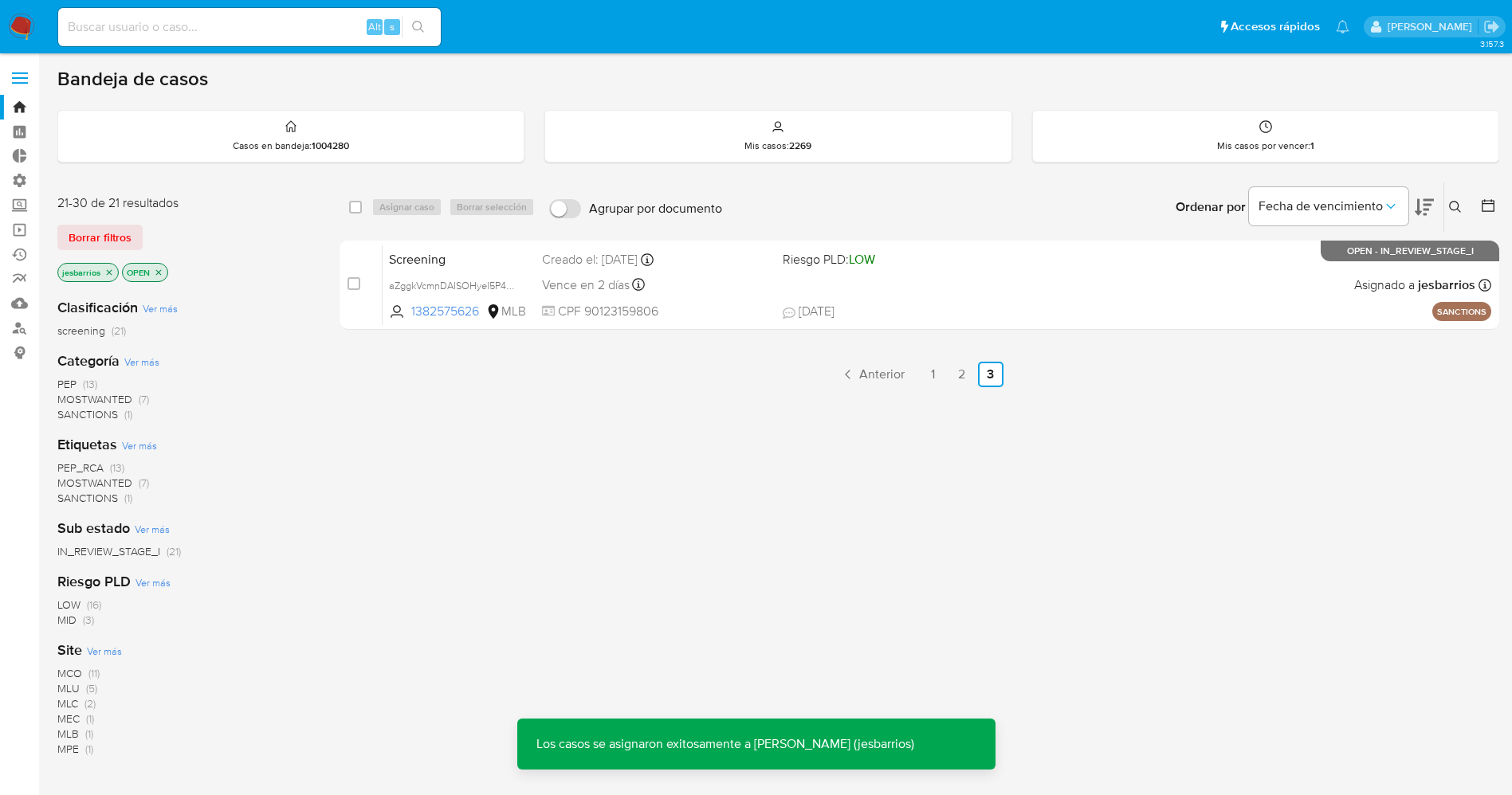
click at [25, 26] on img at bounding box center [21, 27] width 27 height 27
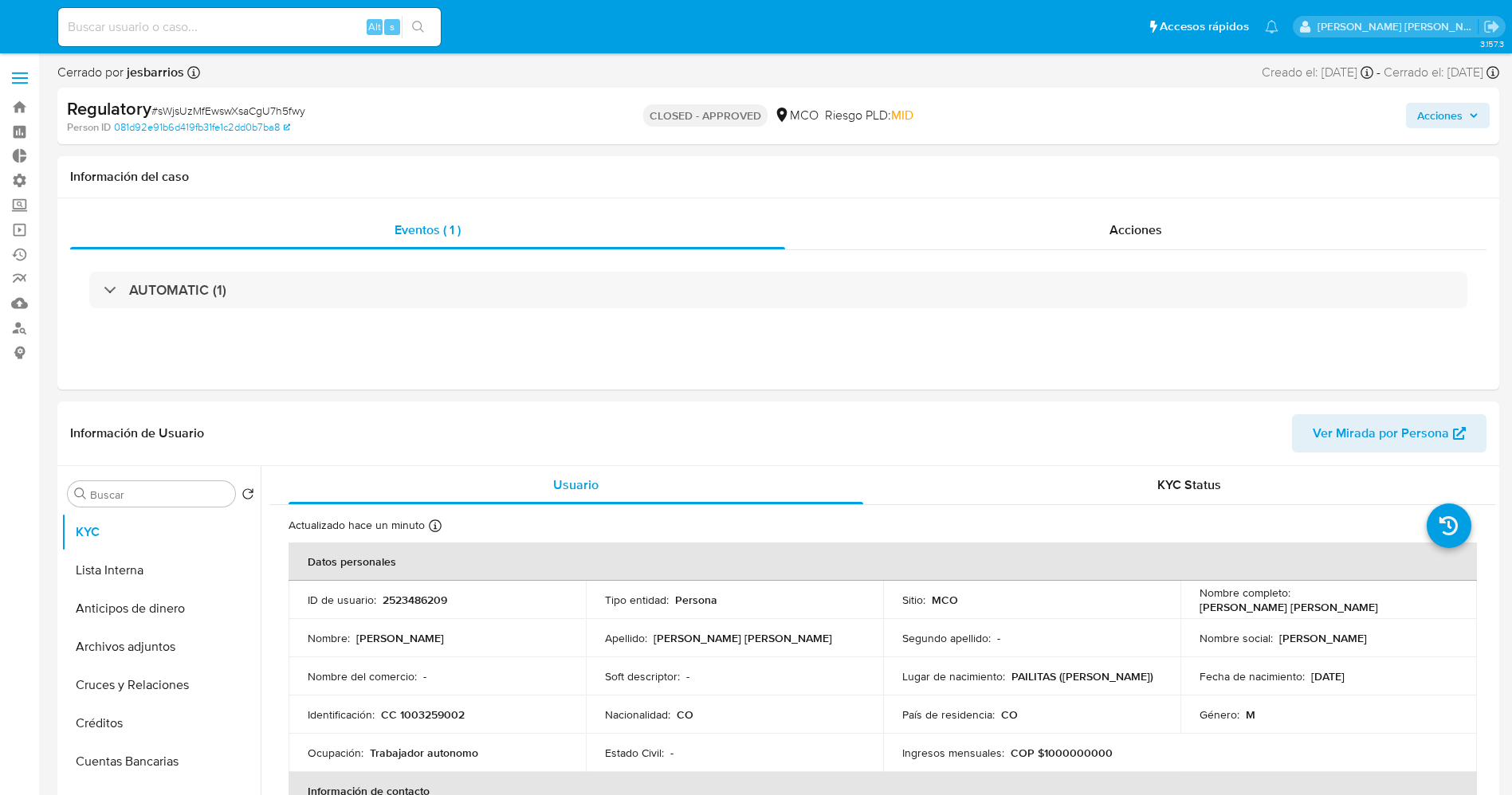
select select "10"
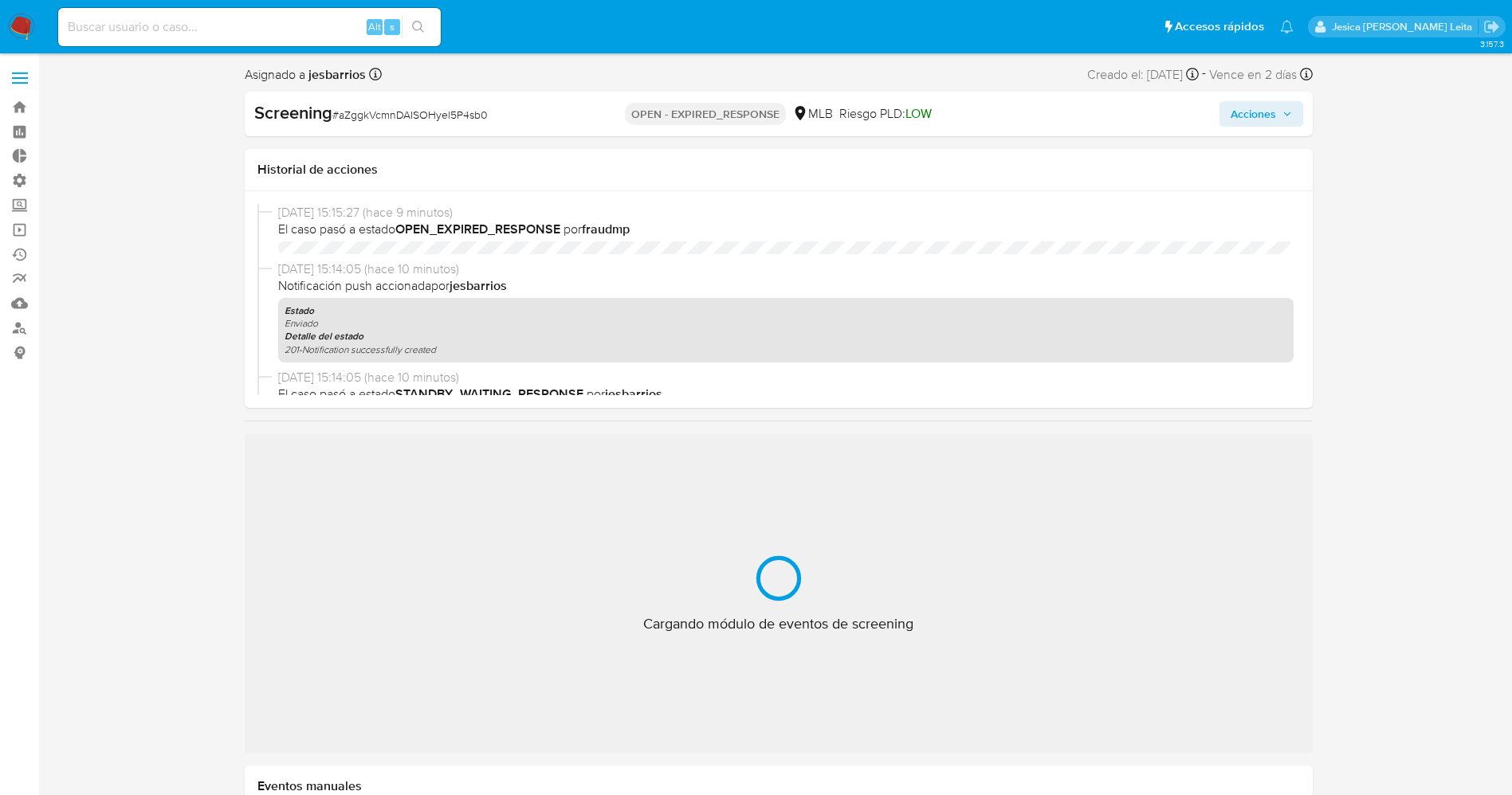
select select "10"
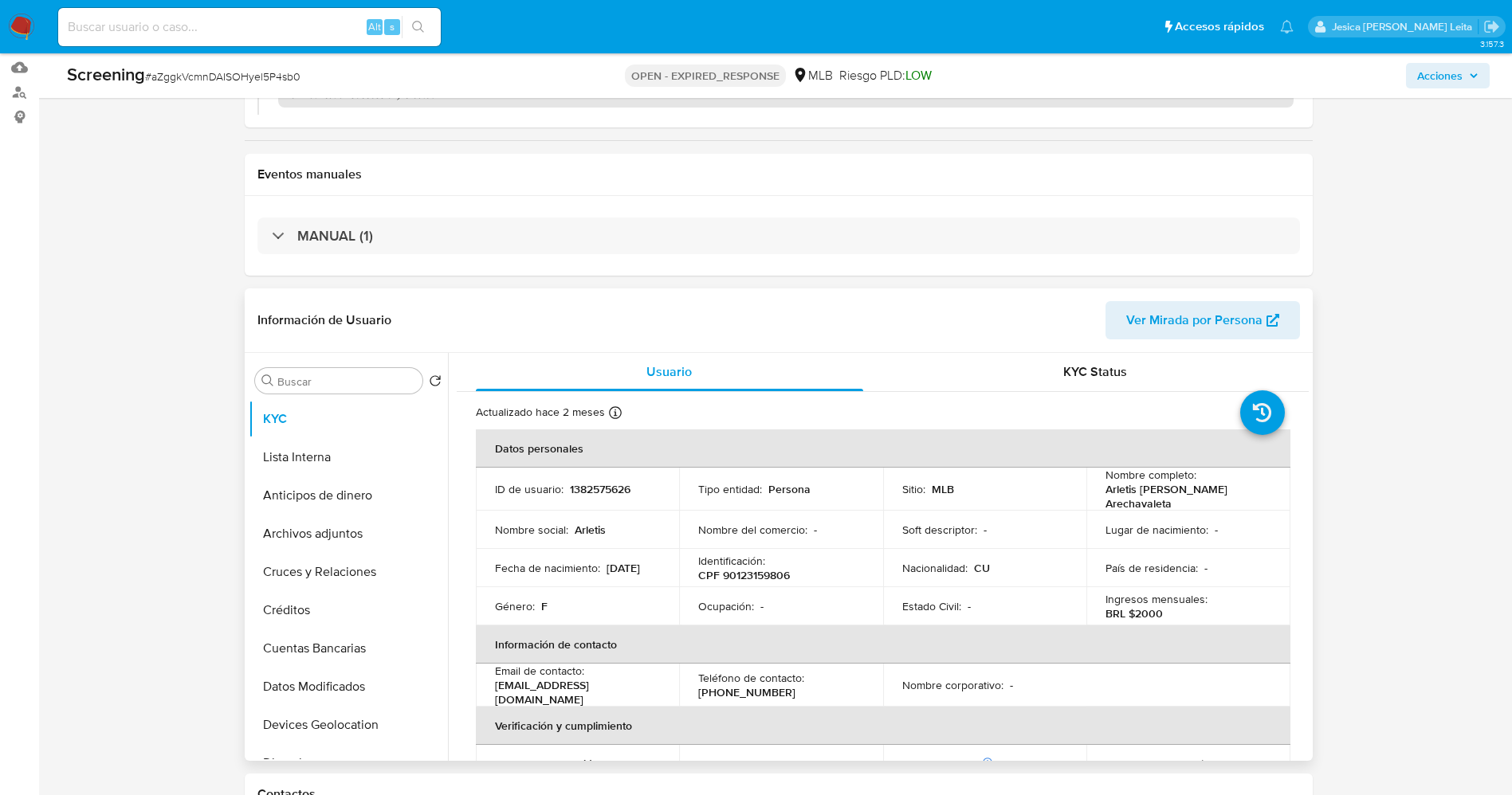
scroll to position [239, 0]
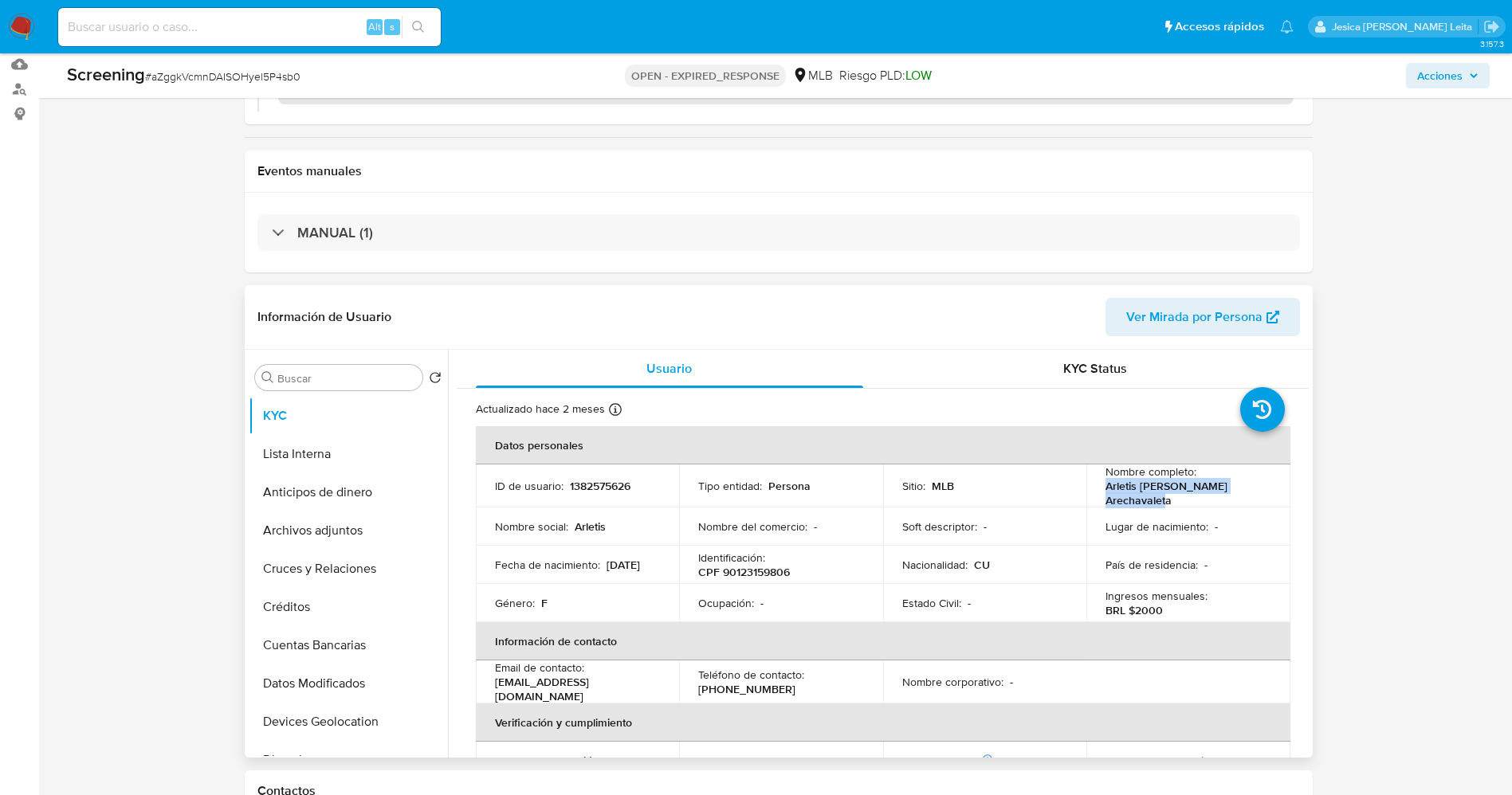
drag, startPoint x: 1098, startPoint y: 490, endPoint x: 1151, endPoint y: 491, distance: 53.0
click at [1186, 499] on td "Nombre completo : Arletis Regla Suarez Arechavaleta" at bounding box center [1188, 486] width 204 height 43
copy p "Arletis [PERSON_NAME] [PERSON_NAME]"
click at [318, 464] on button "Lista Interna" at bounding box center [341, 454] width 186 height 38
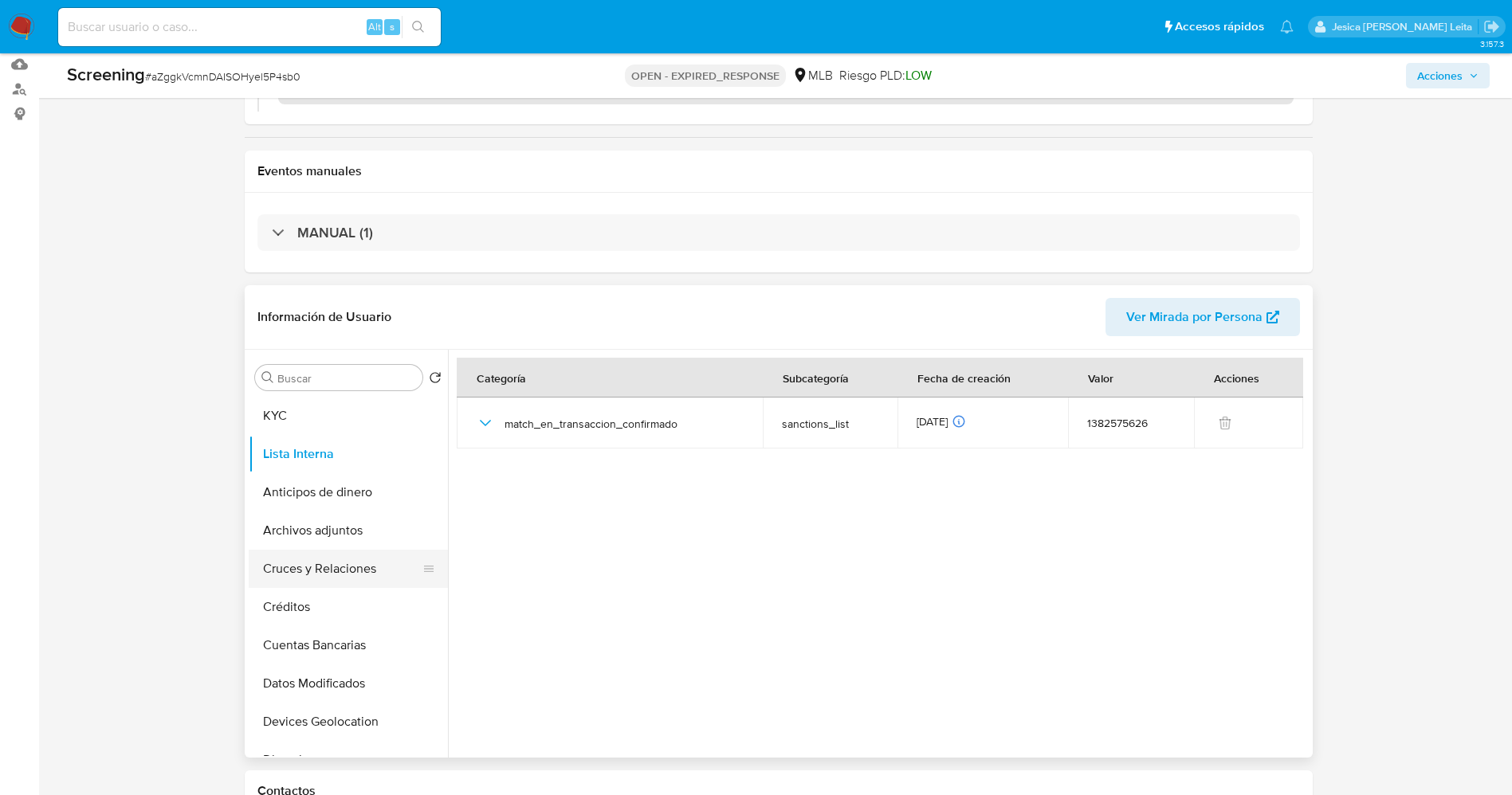
scroll to position [119, 0]
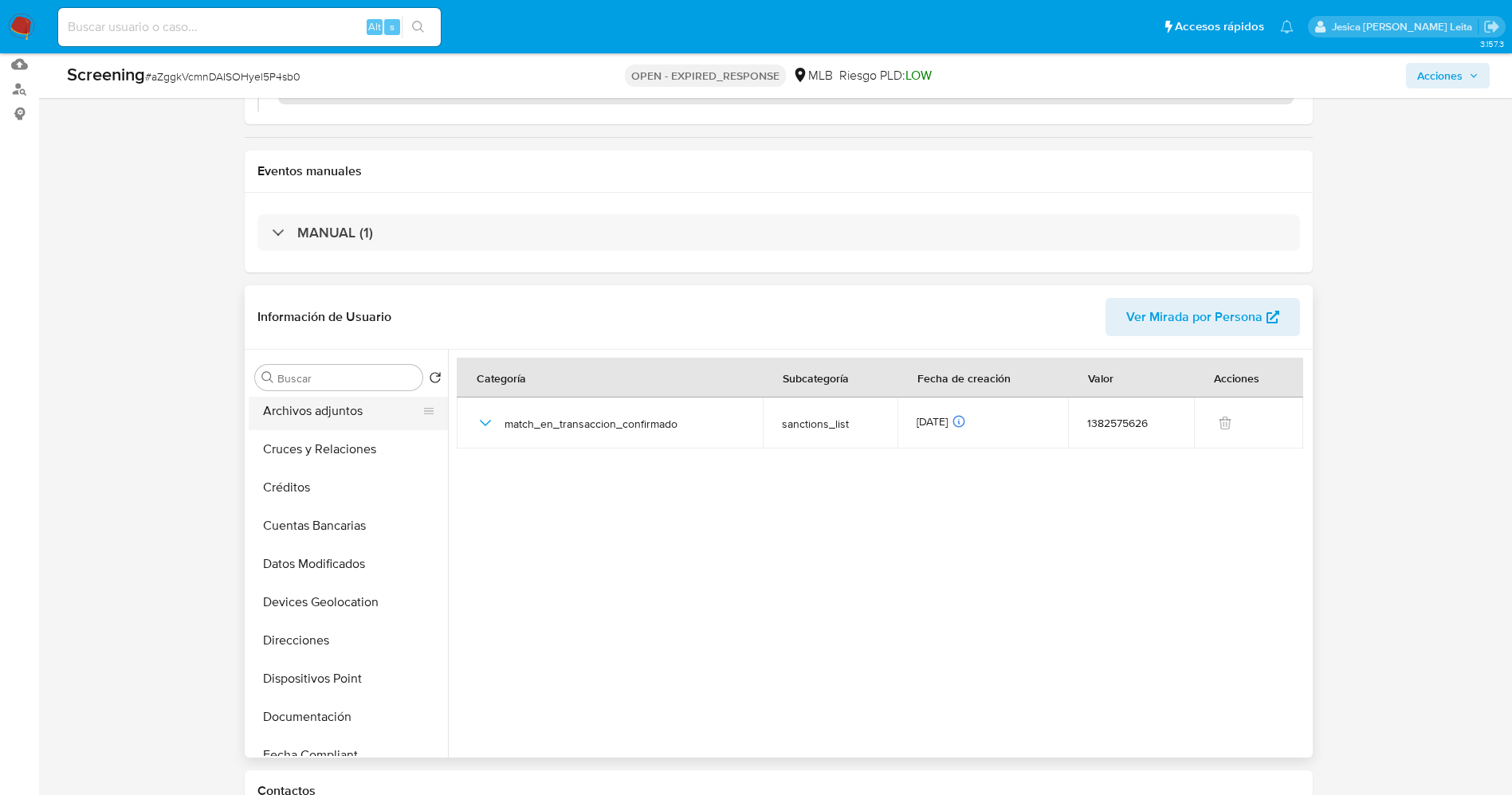
click at [325, 415] on button "Archivos adjuntos" at bounding box center [341, 411] width 186 height 38
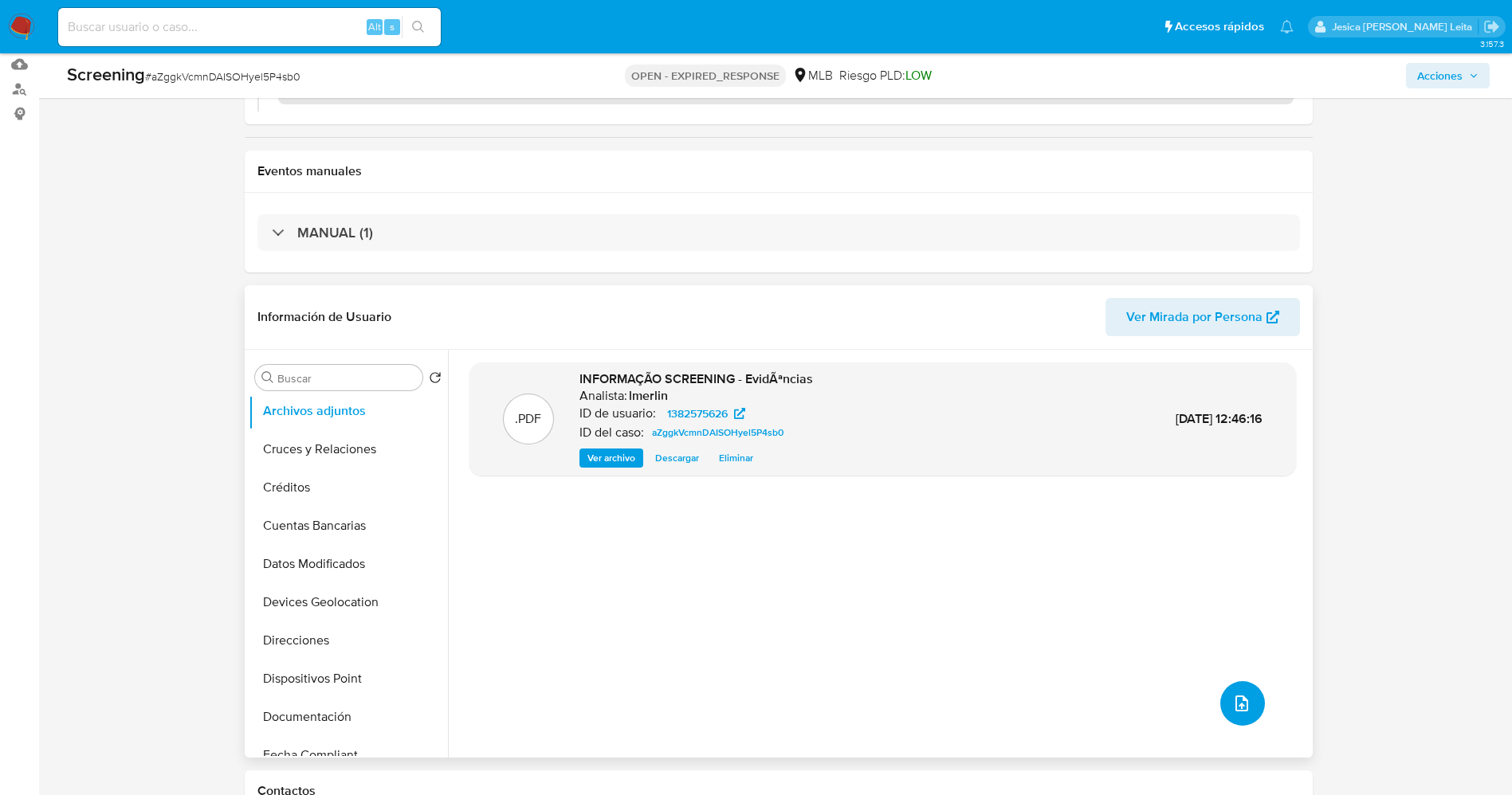
click at [1239, 697] on icon "upload-file" at bounding box center [1241, 702] width 19 height 19
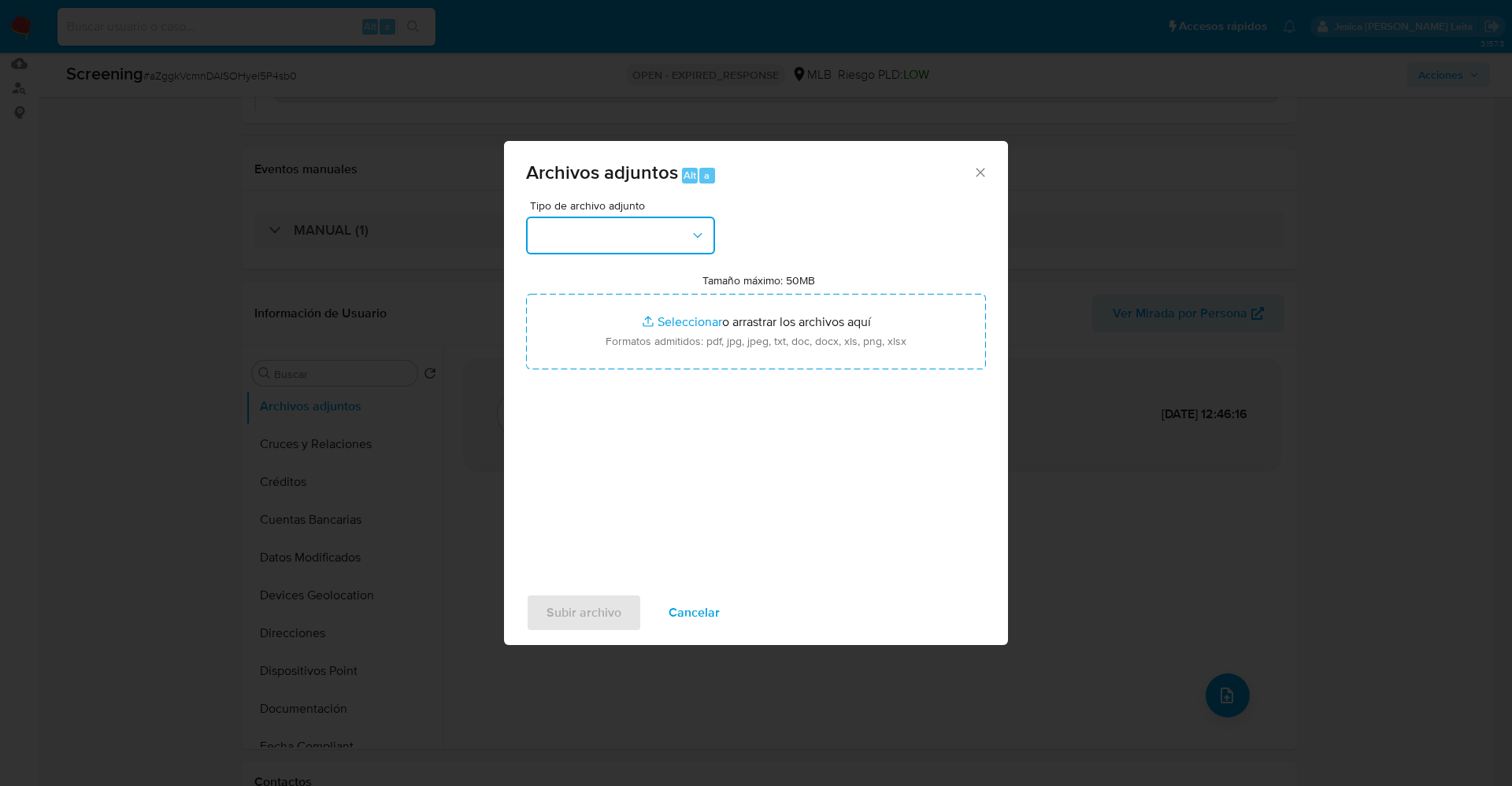
click at [648, 239] on button "button" at bounding box center [620, 235] width 189 height 38
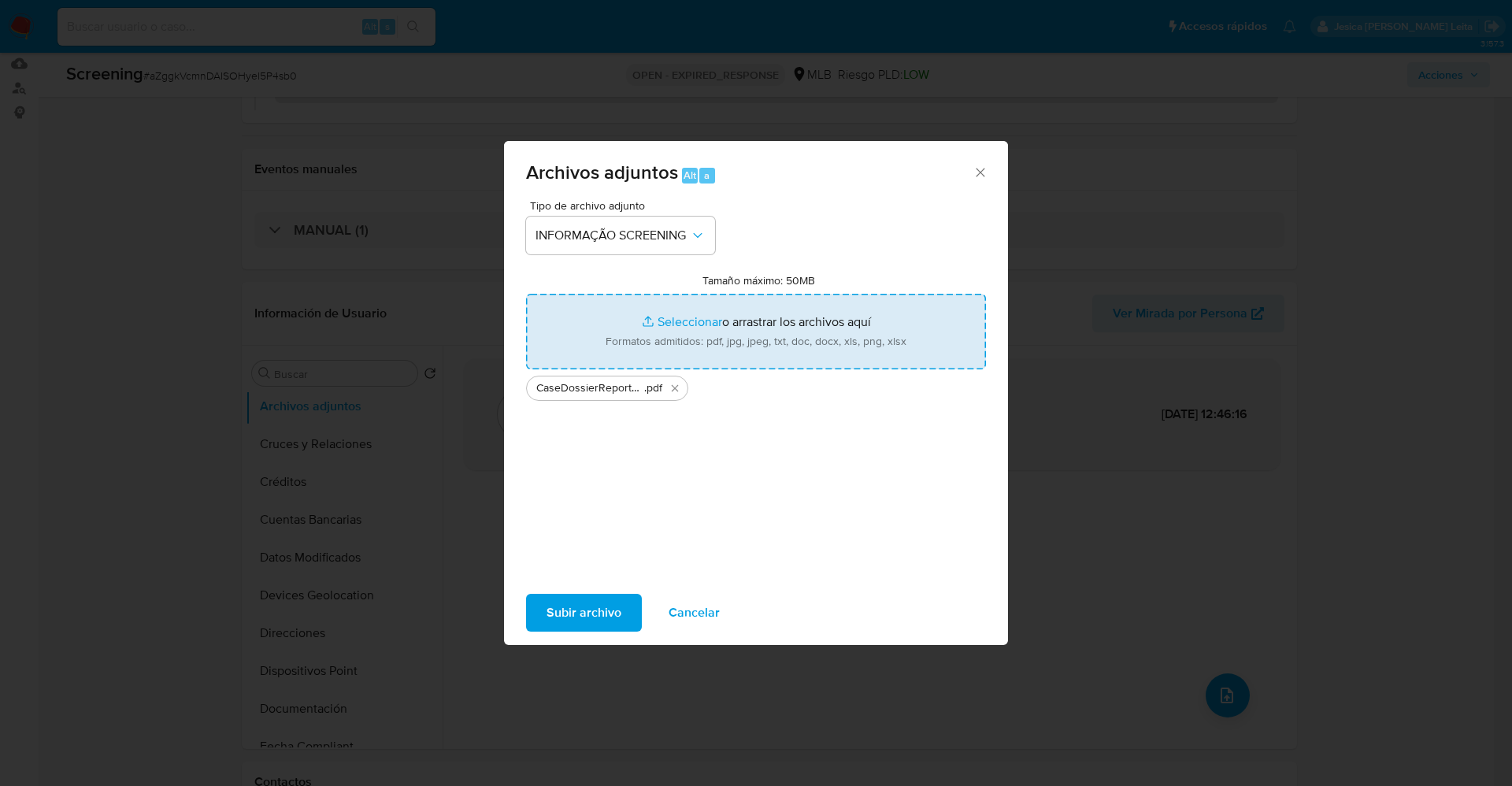
type input "C:\fakepath\OFAC Report Reject - 8th Sep 2025 - Payment 125336185288.pdf"
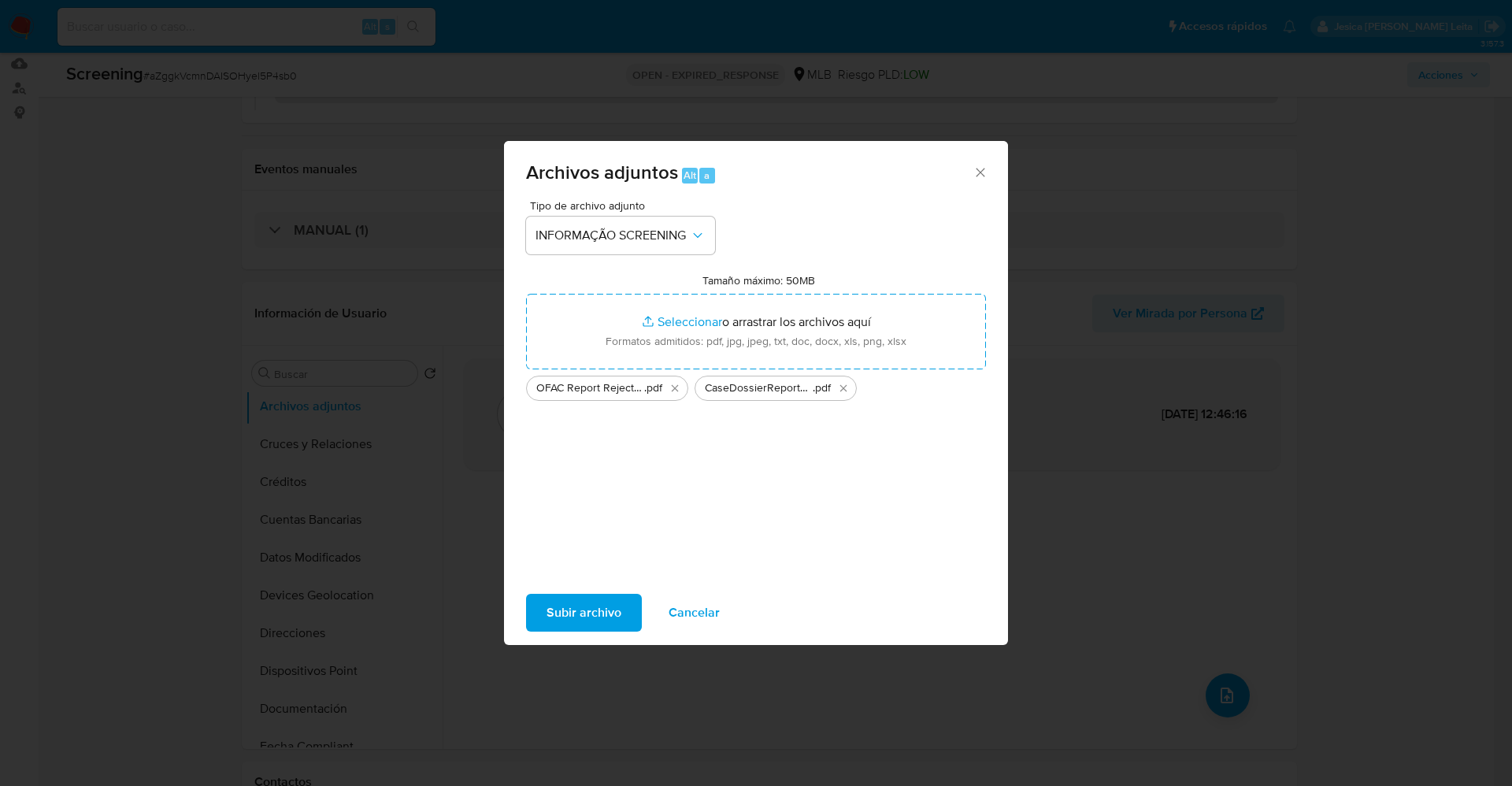
click at [561, 619] on span "Subir archivo" at bounding box center [583, 613] width 75 height 35
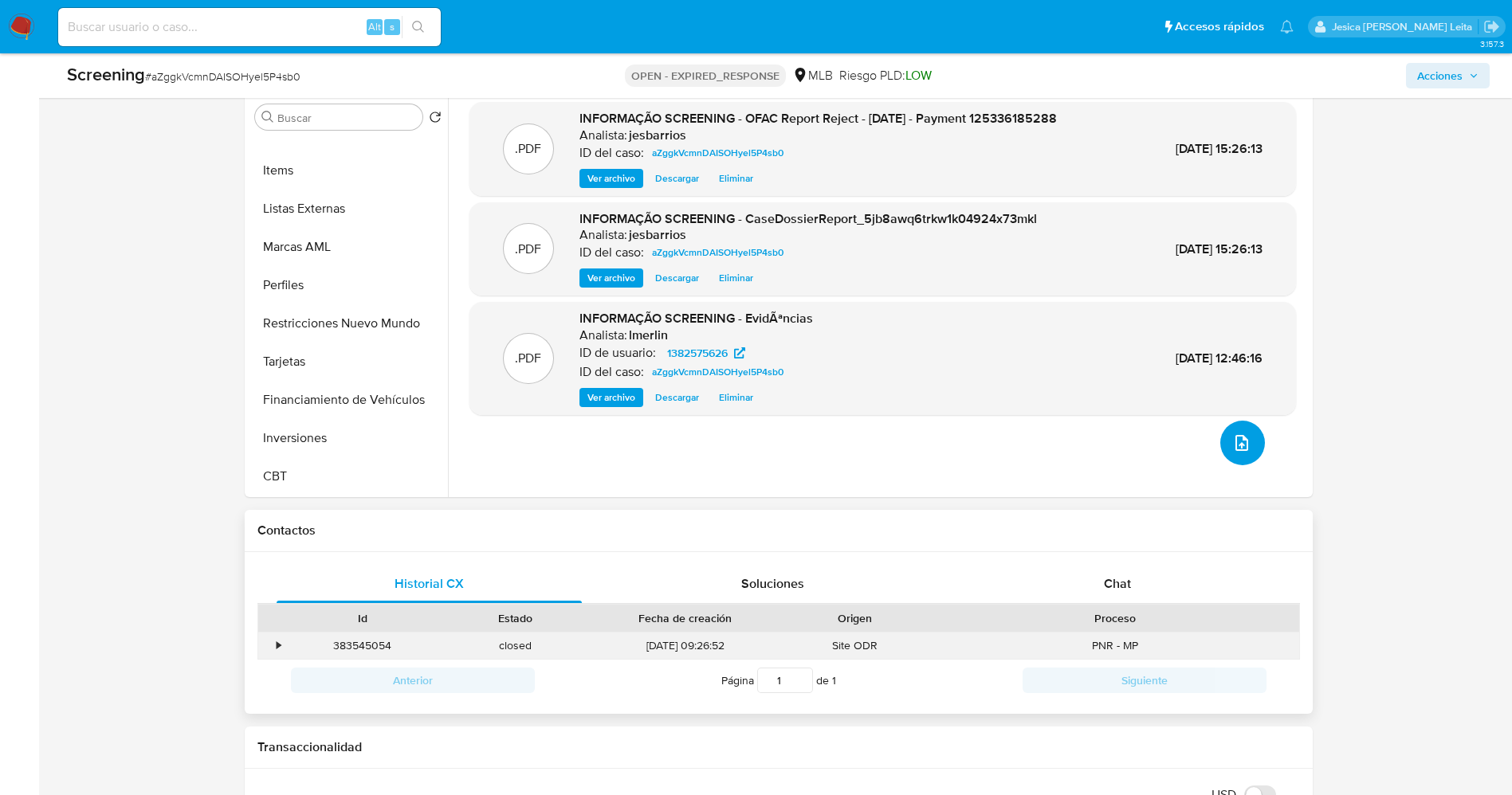
scroll to position [598, 0]
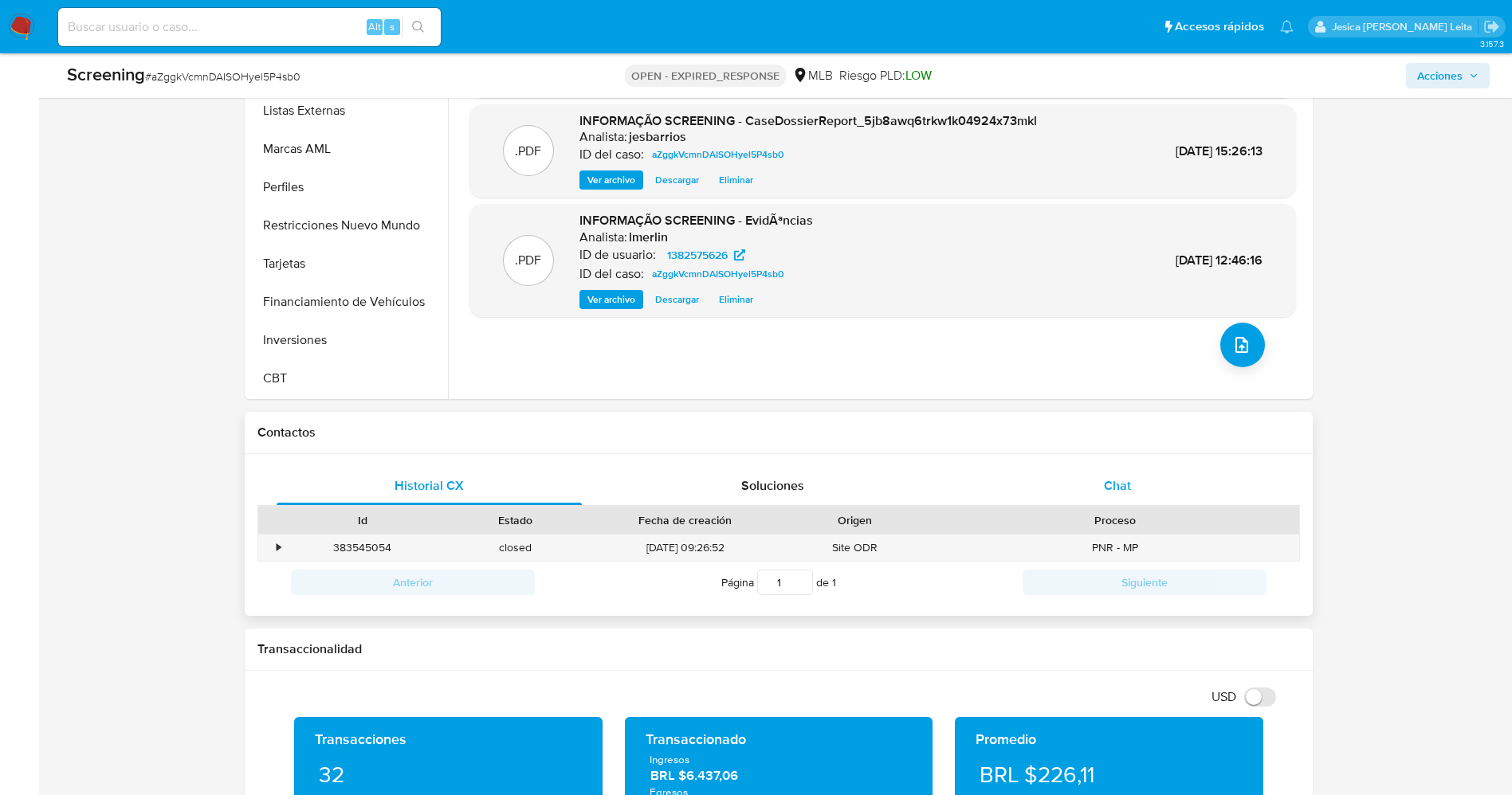
click at [1132, 481] on div "Chat" at bounding box center [1118, 486] width 307 height 38
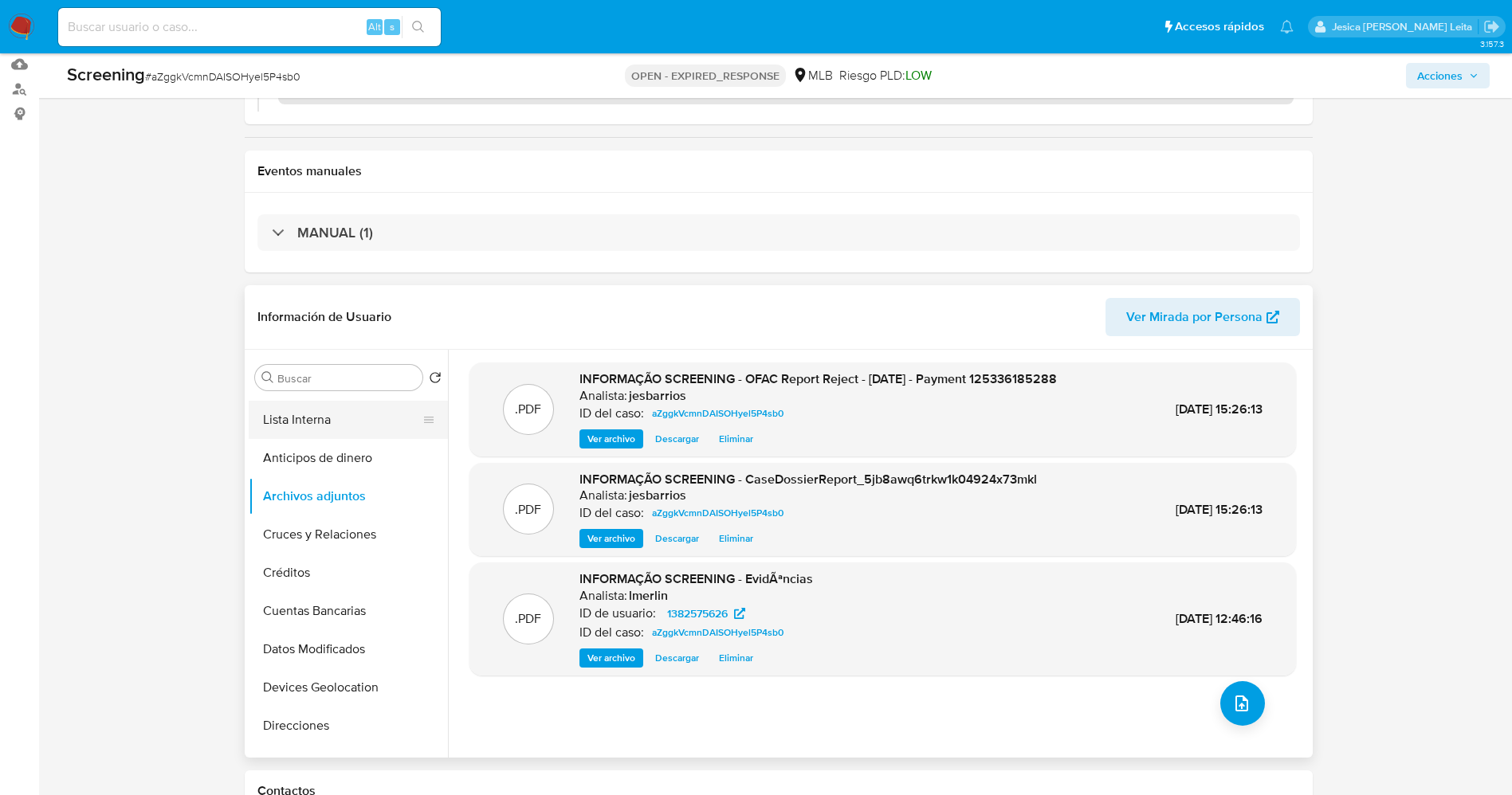
scroll to position [33, 0]
click at [307, 427] on button "Lista Interna" at bounding box center [341, 421] width 186 height 38
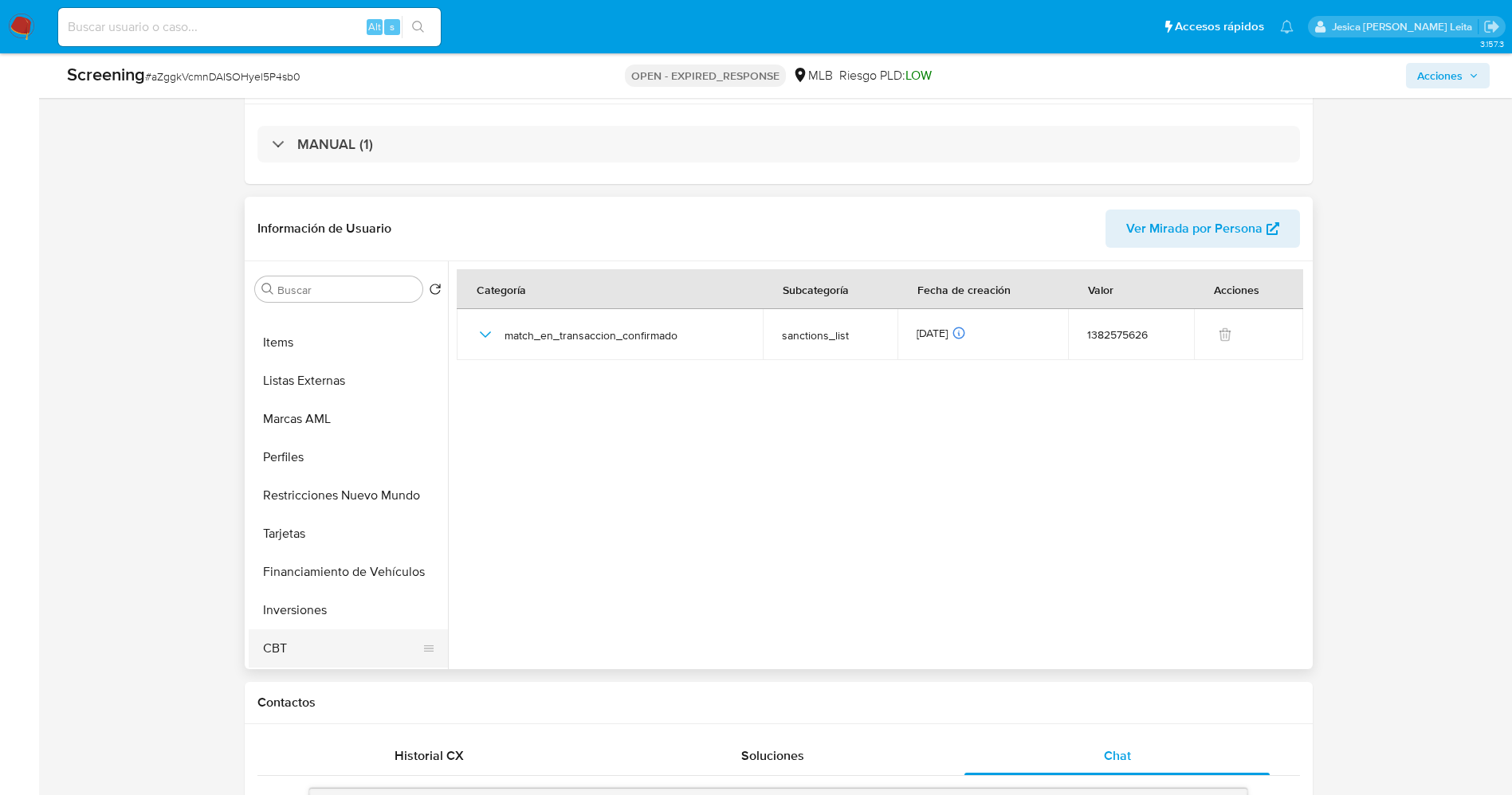
scroll to position [478, 0]
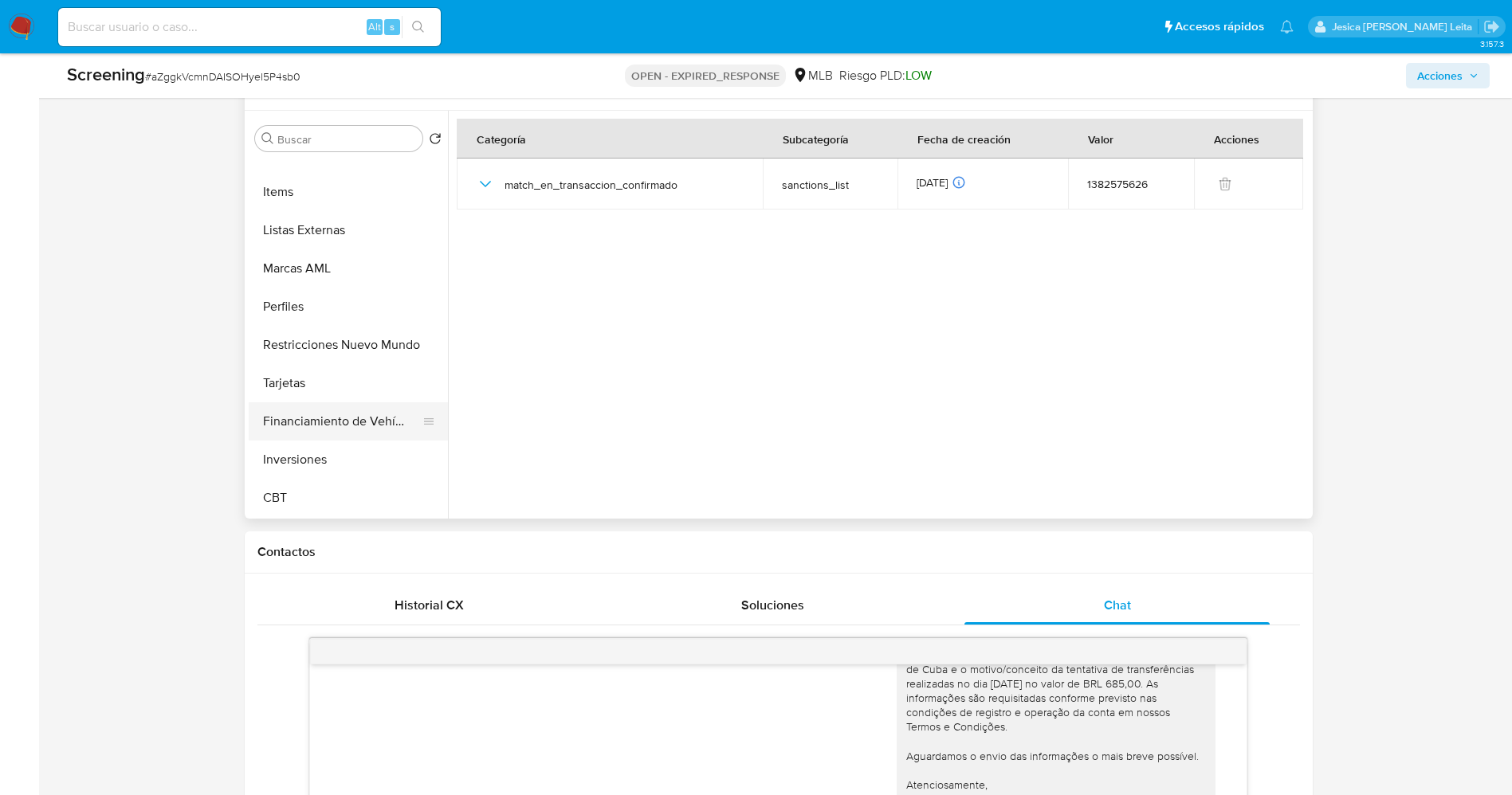
click at [369, 415] on button "Financiamiento de Vehículos" at bounding box center [341, 421] width 186 height 38
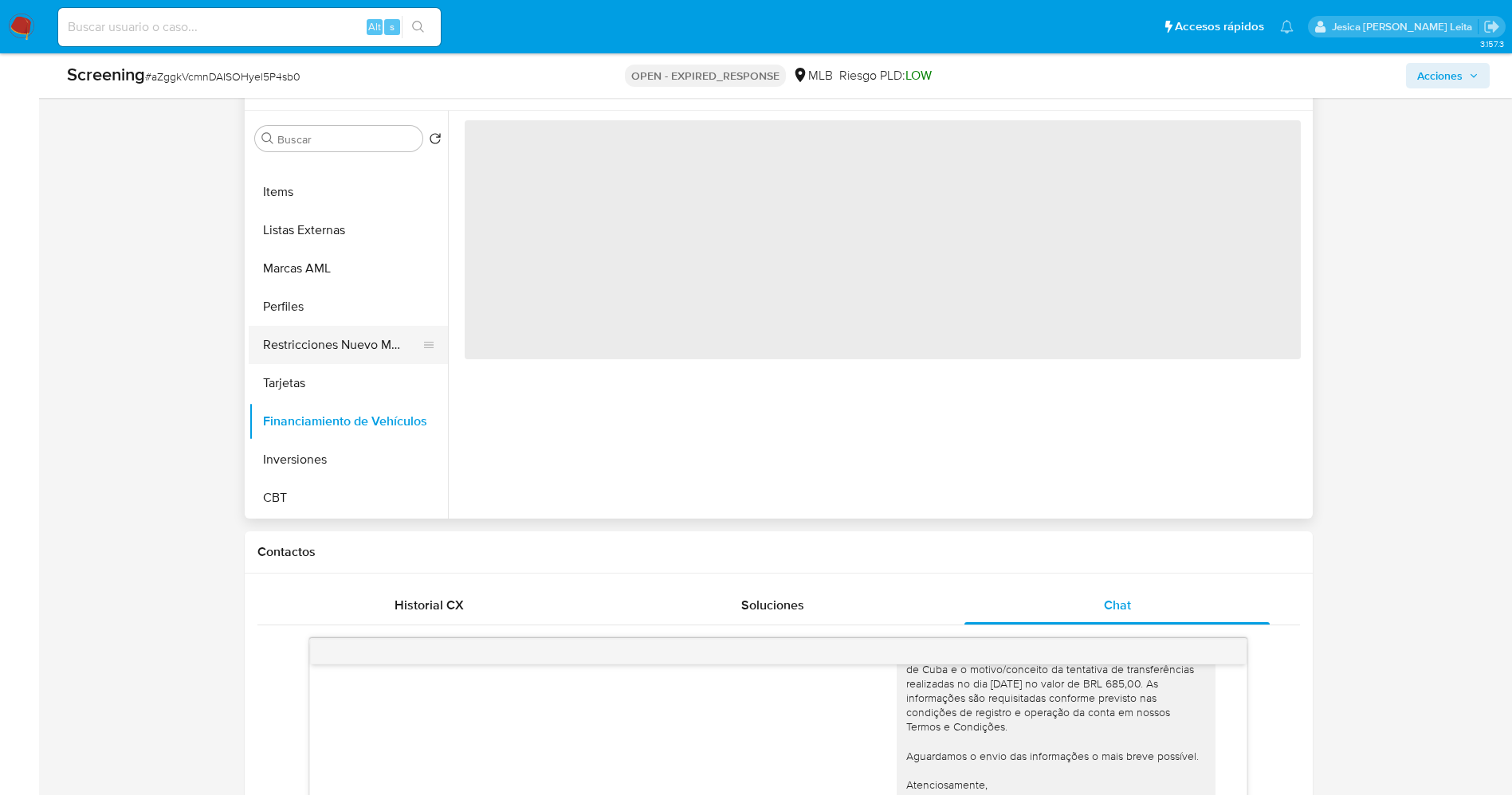
click at [337, 355] on button "Restricciones Nuevo Mundo" at bounding box center [341, 345] width 186 height 38
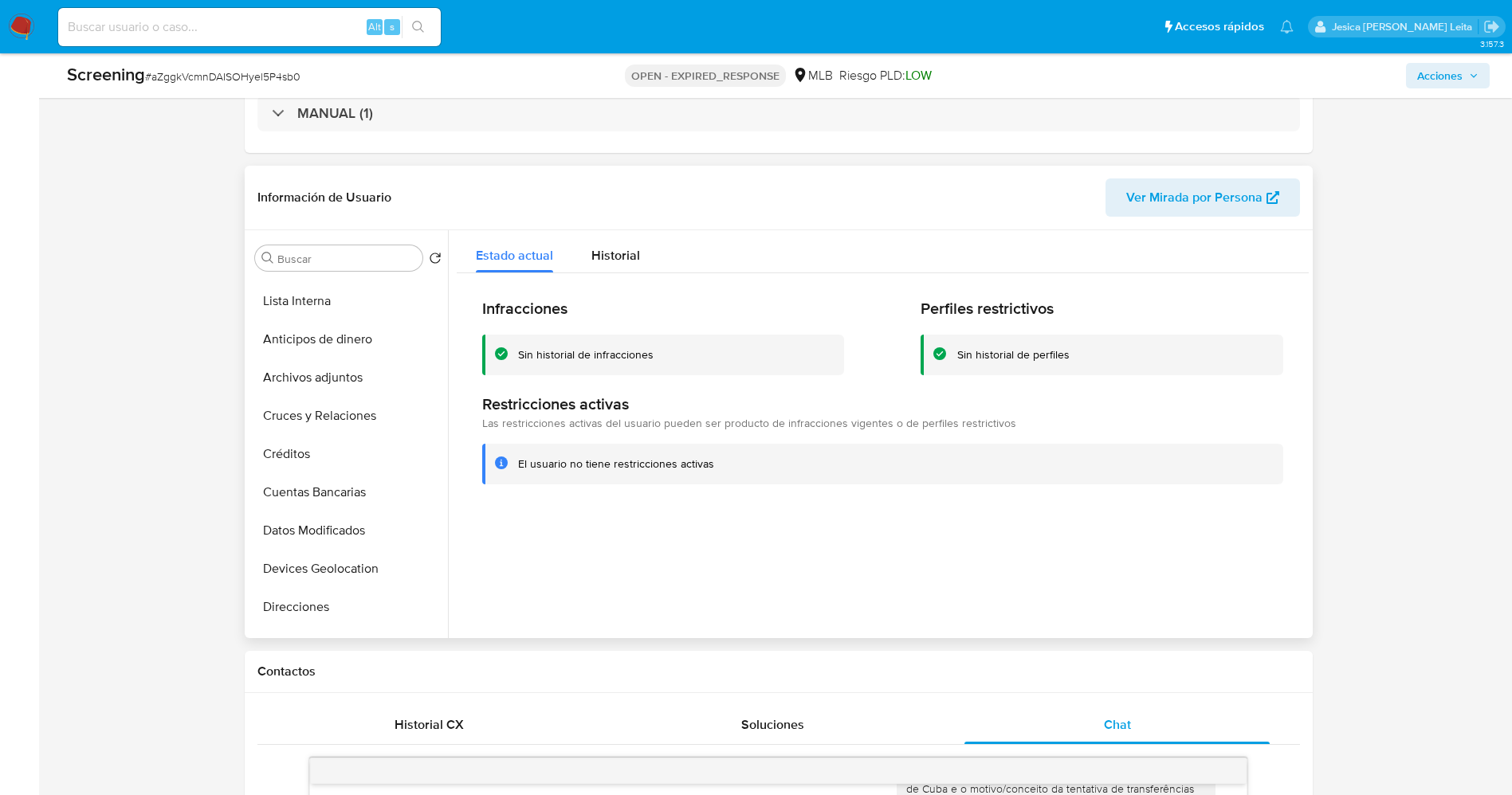
scroll to position [33, 0]
click at [305, 310] on button "Lista Interna" at bounding box center [341, 301] width 186 height 38
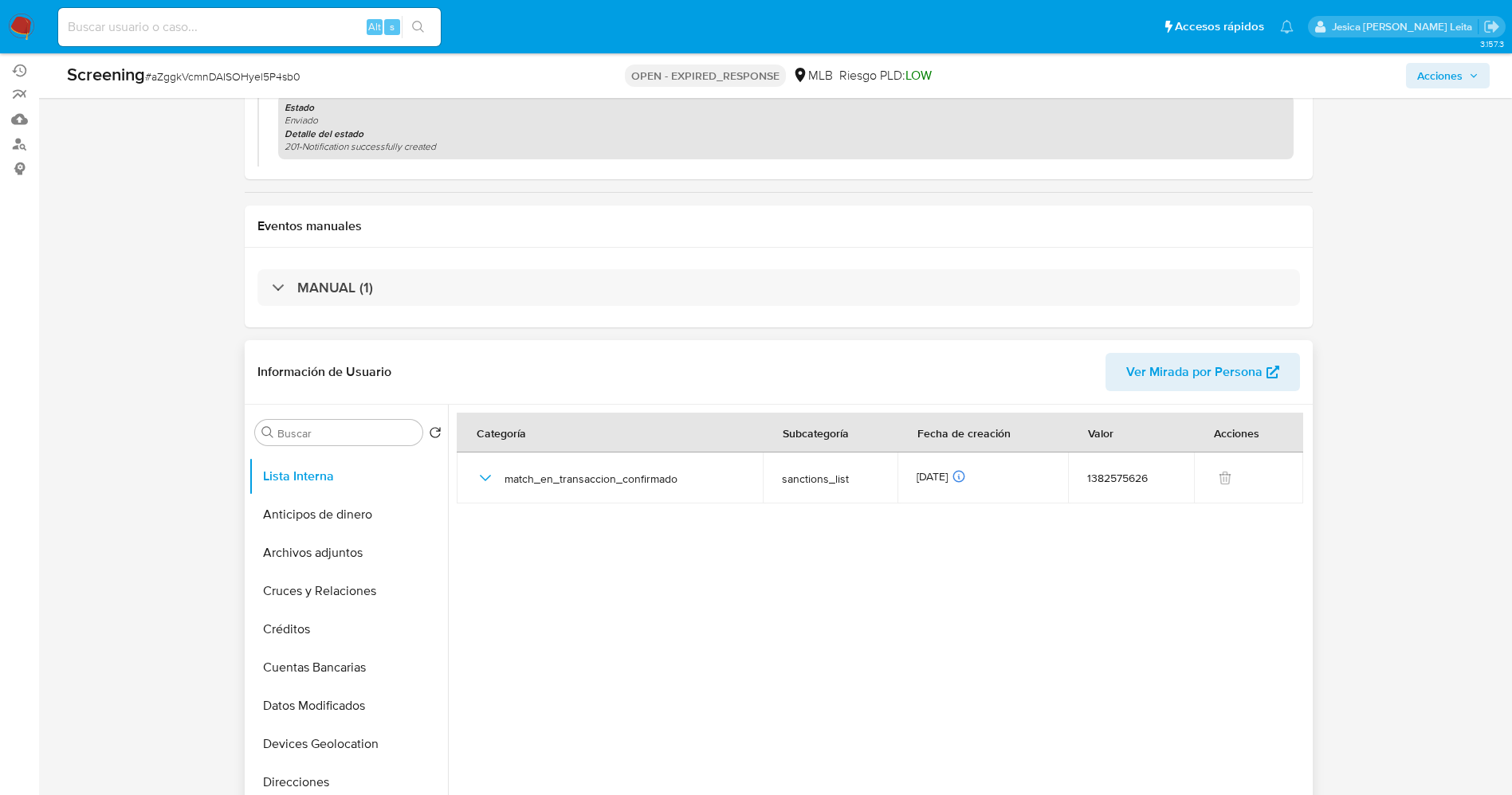
scroll to position [0, 0]
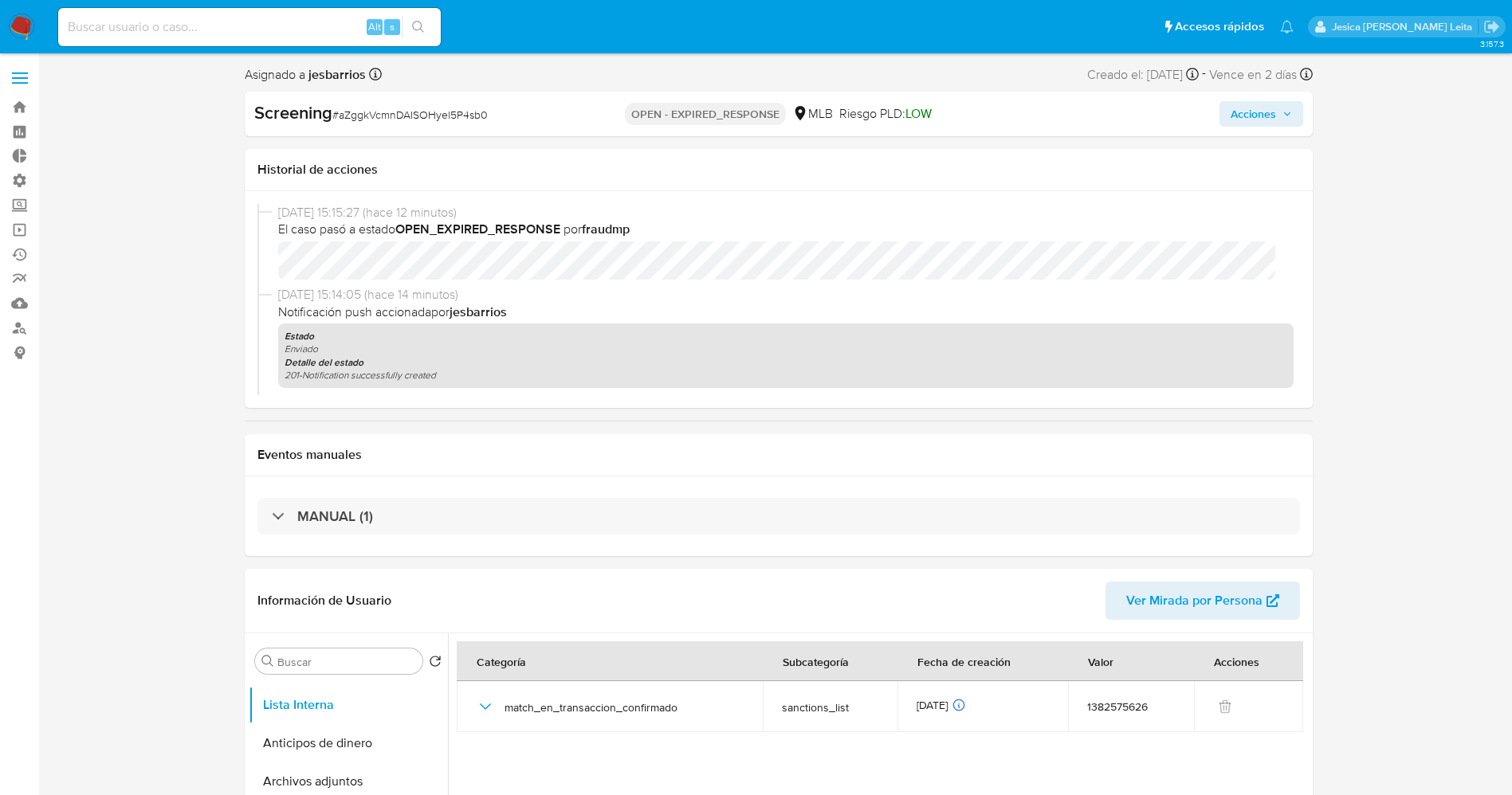
click at [1263, 119] on span "Acciones" at bounding box center [1254, 114] width 45 height 26
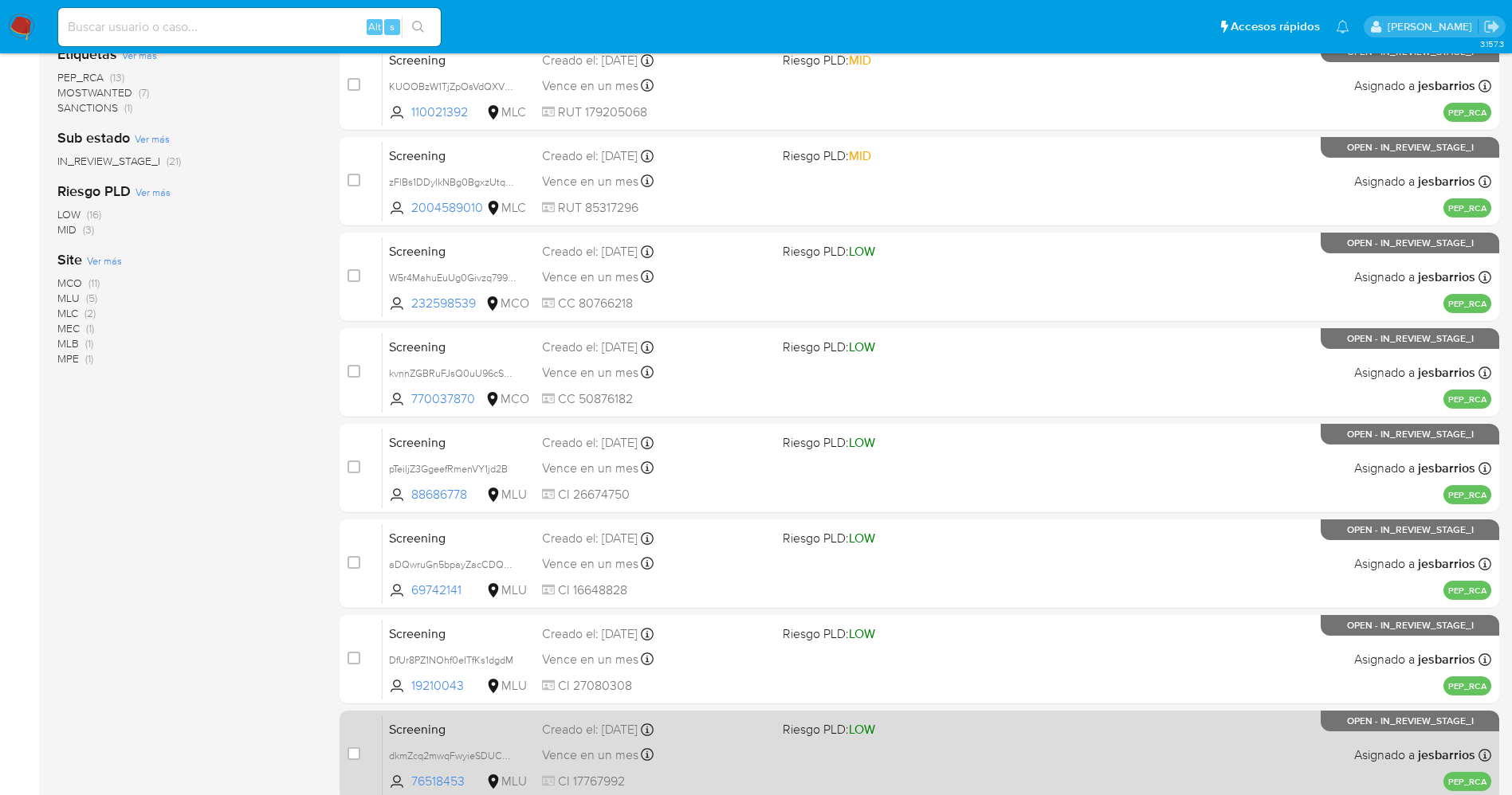
scroll to position [463, 0]
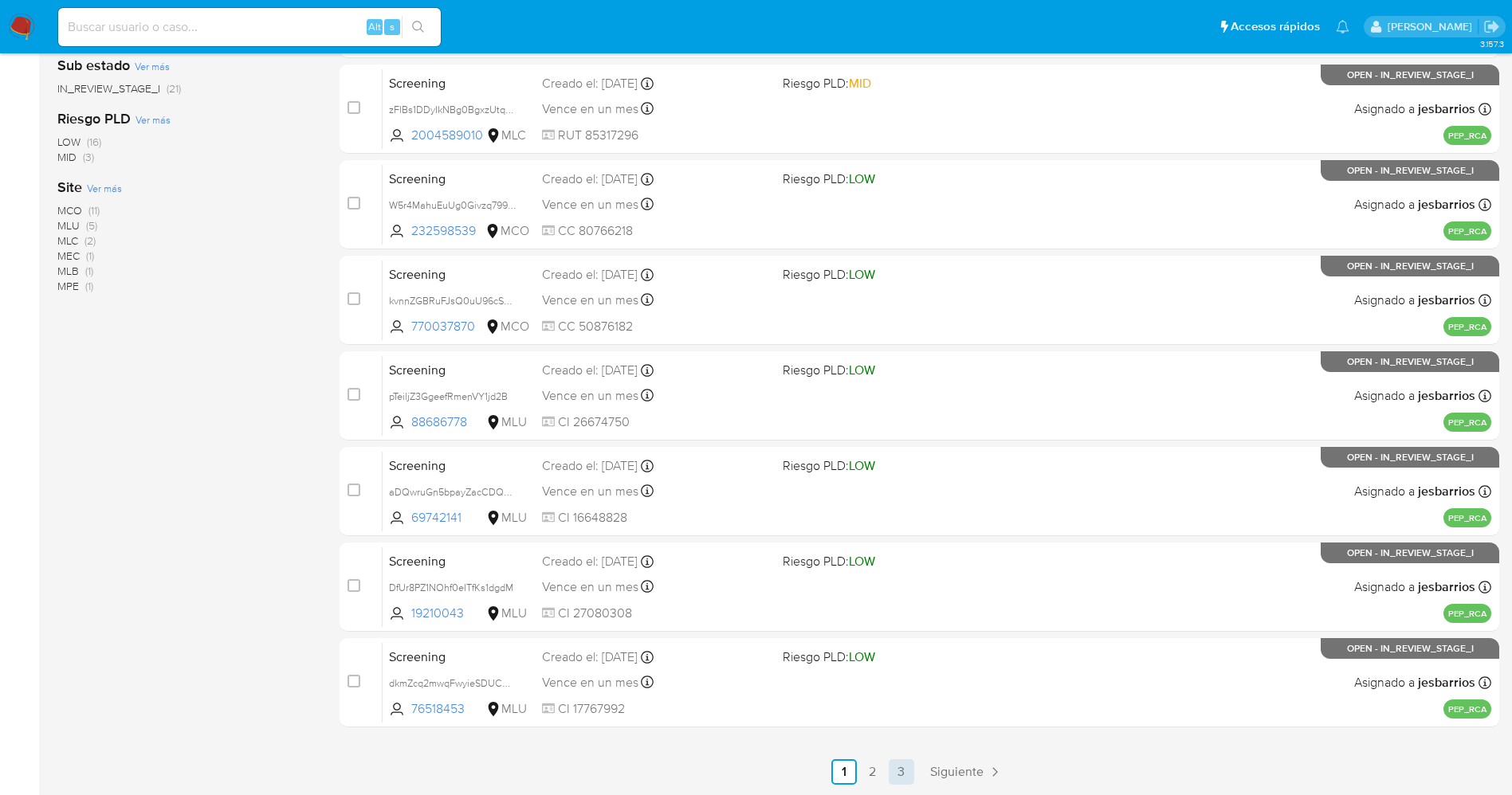
click at [902, 767] on link "3" at bounding box center [902, 772] width 26 height 26
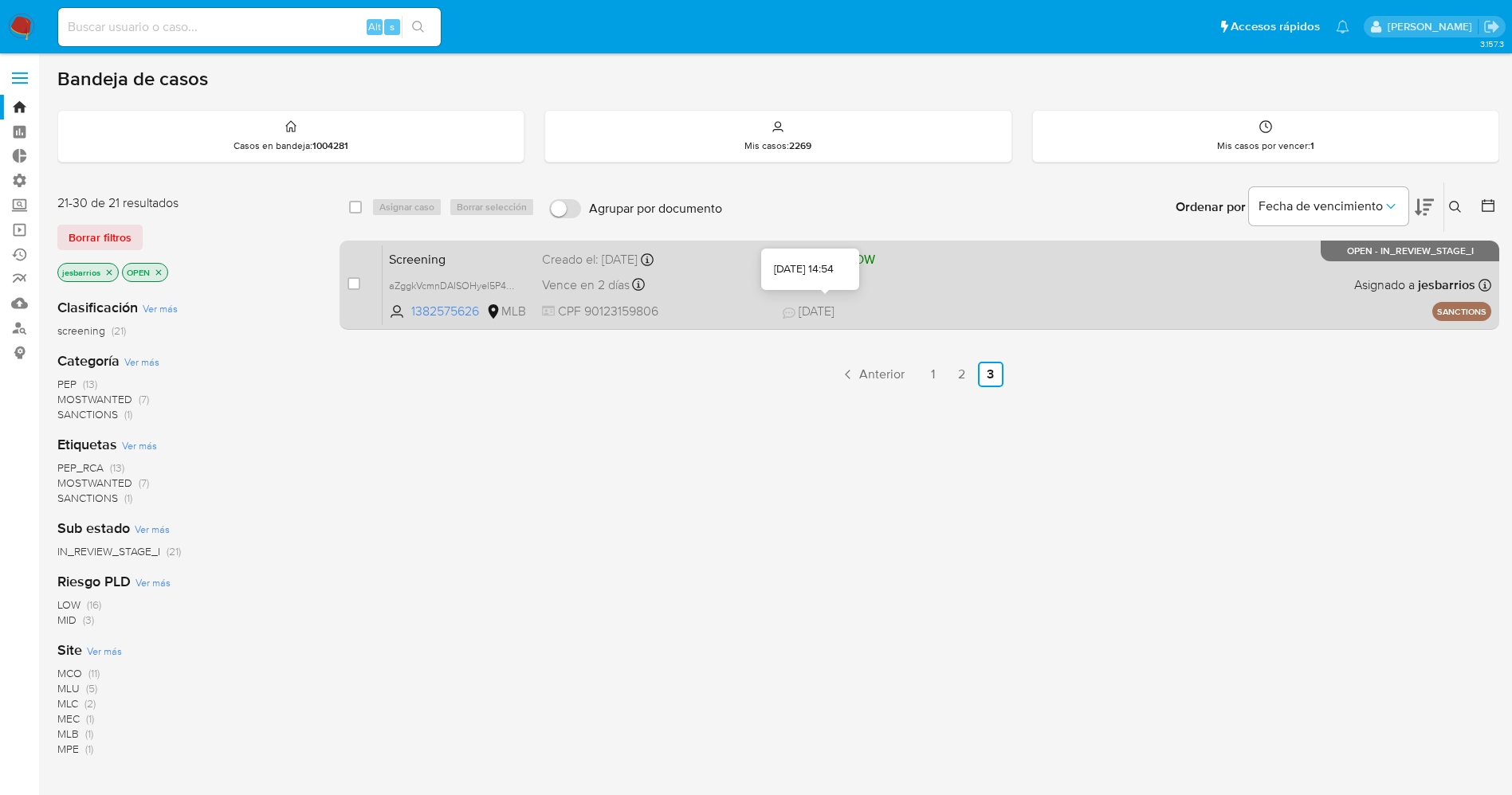
click at [986, 298] on div "Screening aZggkVcmnDAISOHyel5P4sb0 1382575626 MLB Riesgo PLD: LOW Creado el: [D…" at bounding box center [936, 285] width 1109 height 81
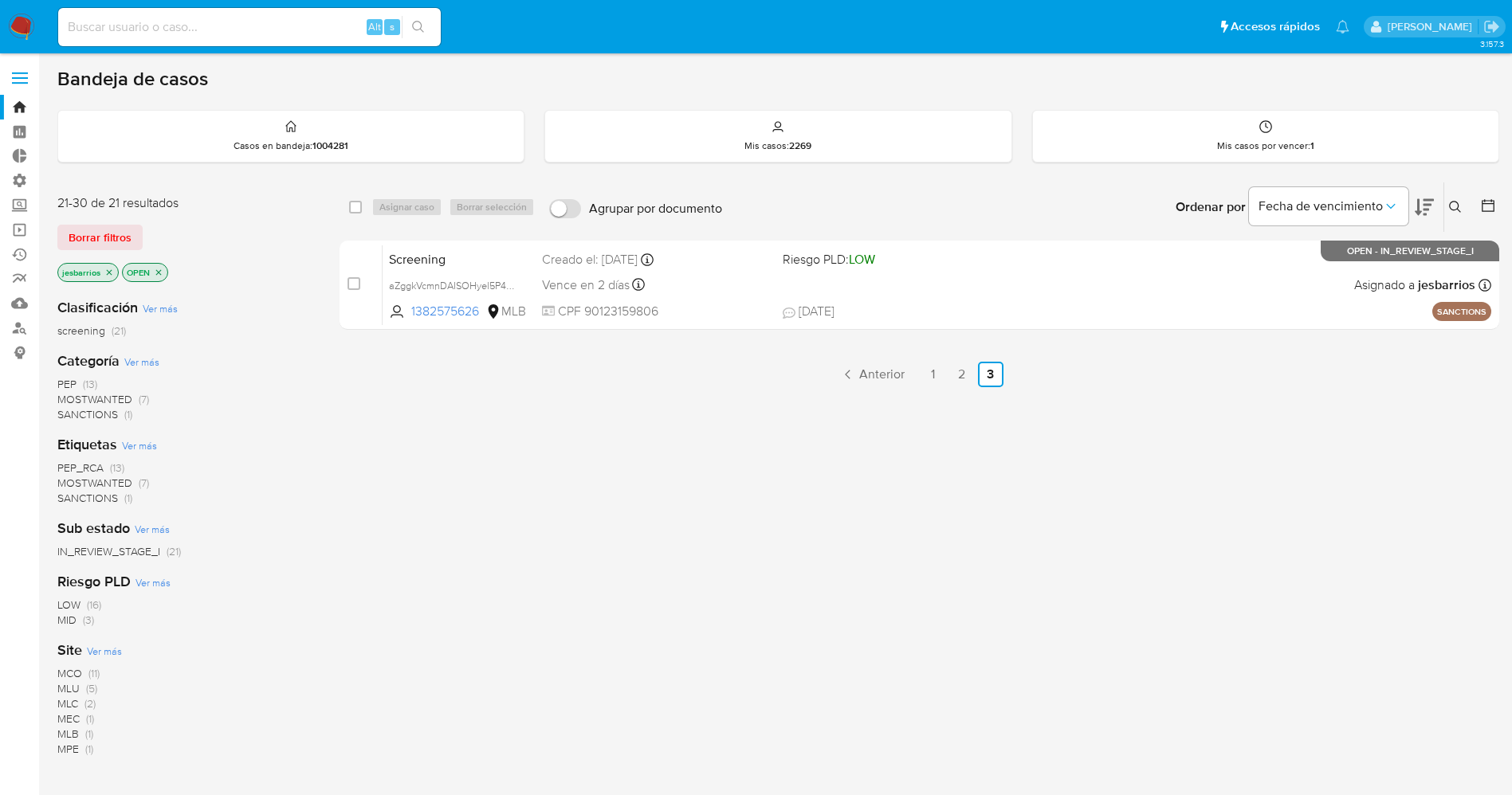
drag, startPoint x: 10, startPoint y: 23, endPoint x: 77, endPoint y: 3, distance: 69.9
click at [10, 23] on img at bounding box center [21, 27] width 27 height 27
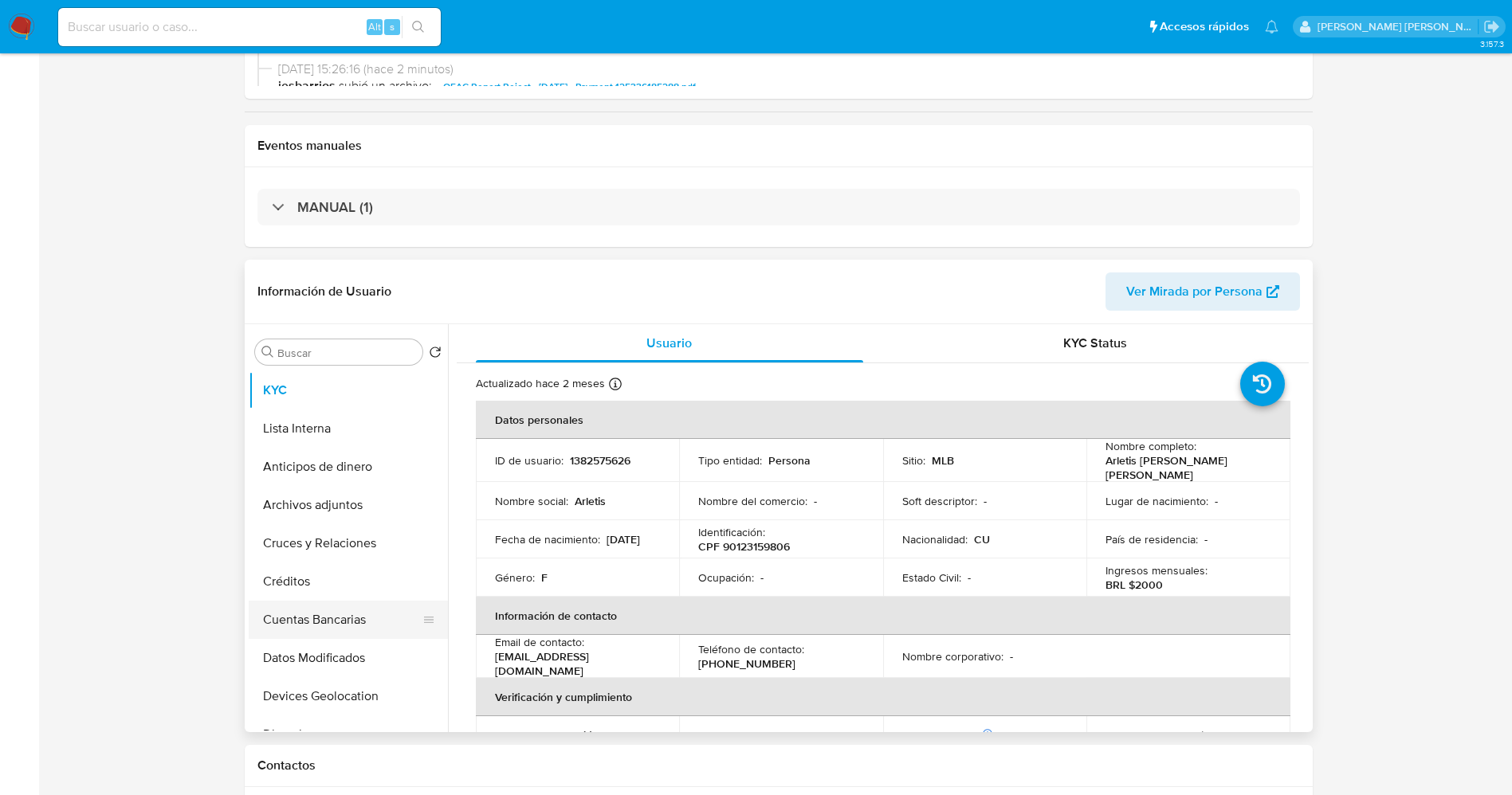
select select "10"
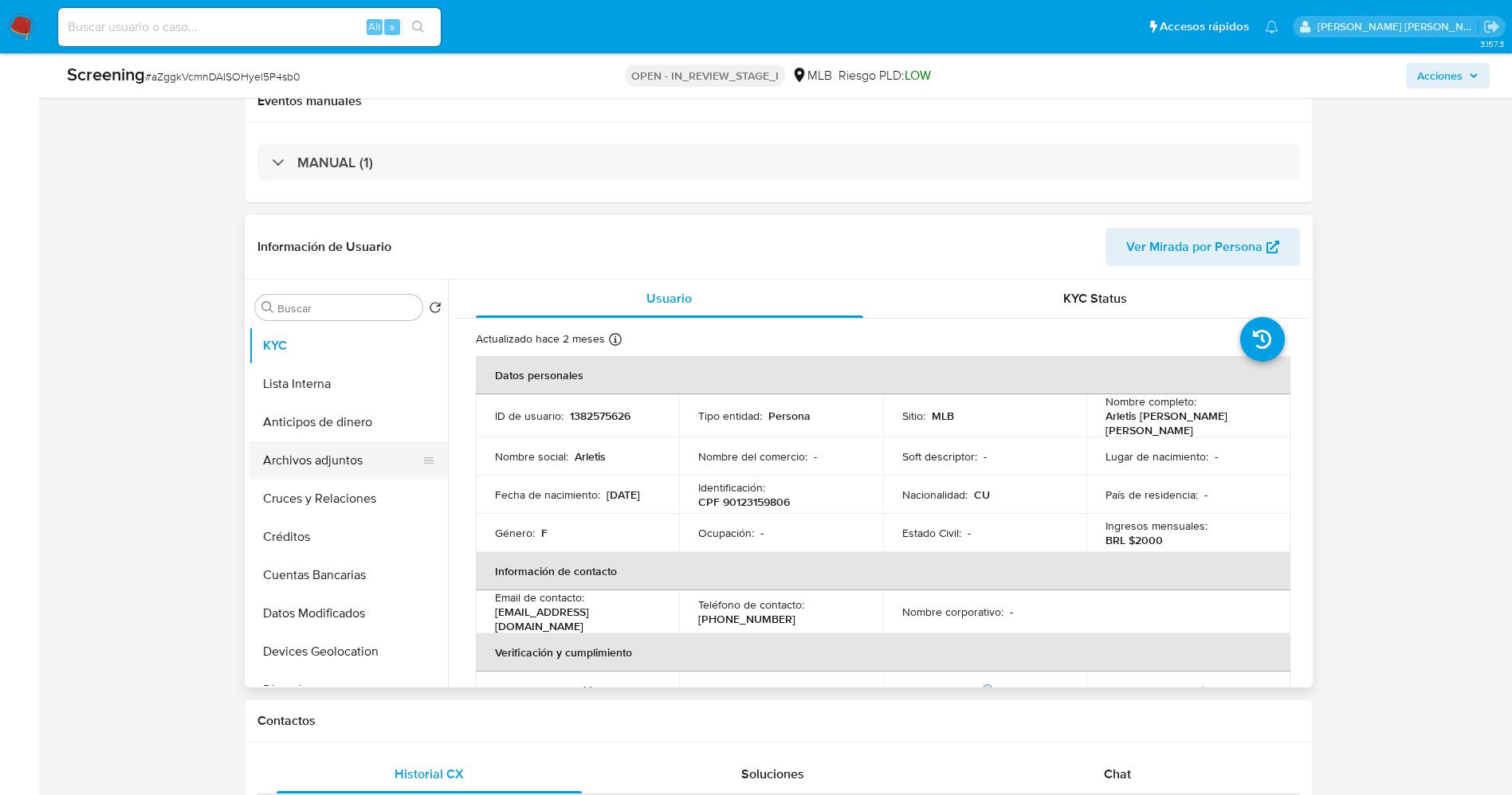
scroll to position [359, 0]
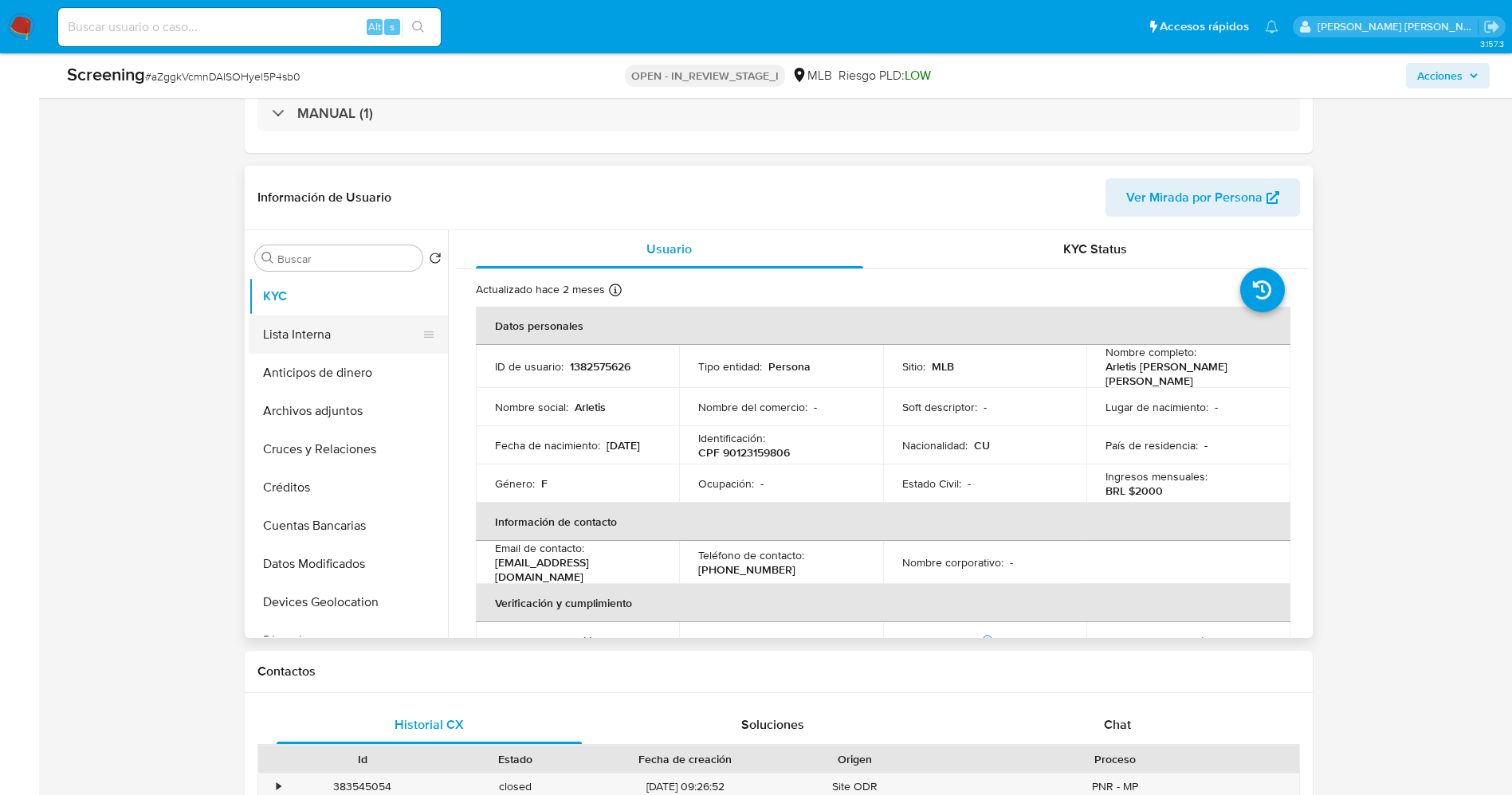
click at [357, 342] on button "Lista Interna" at bounding box center [341, 334] width 186 height 38
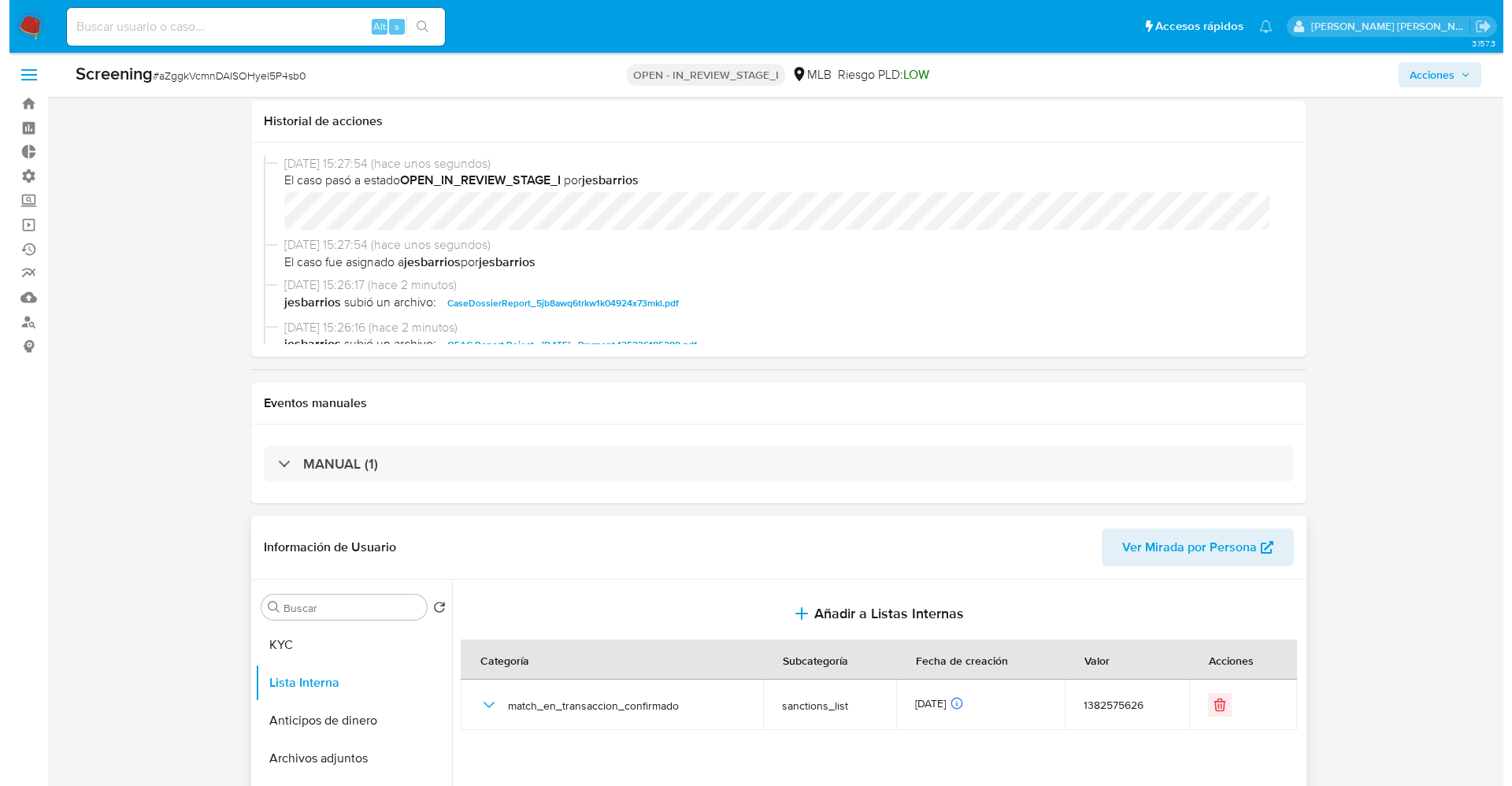
scroll to position [0, 0]
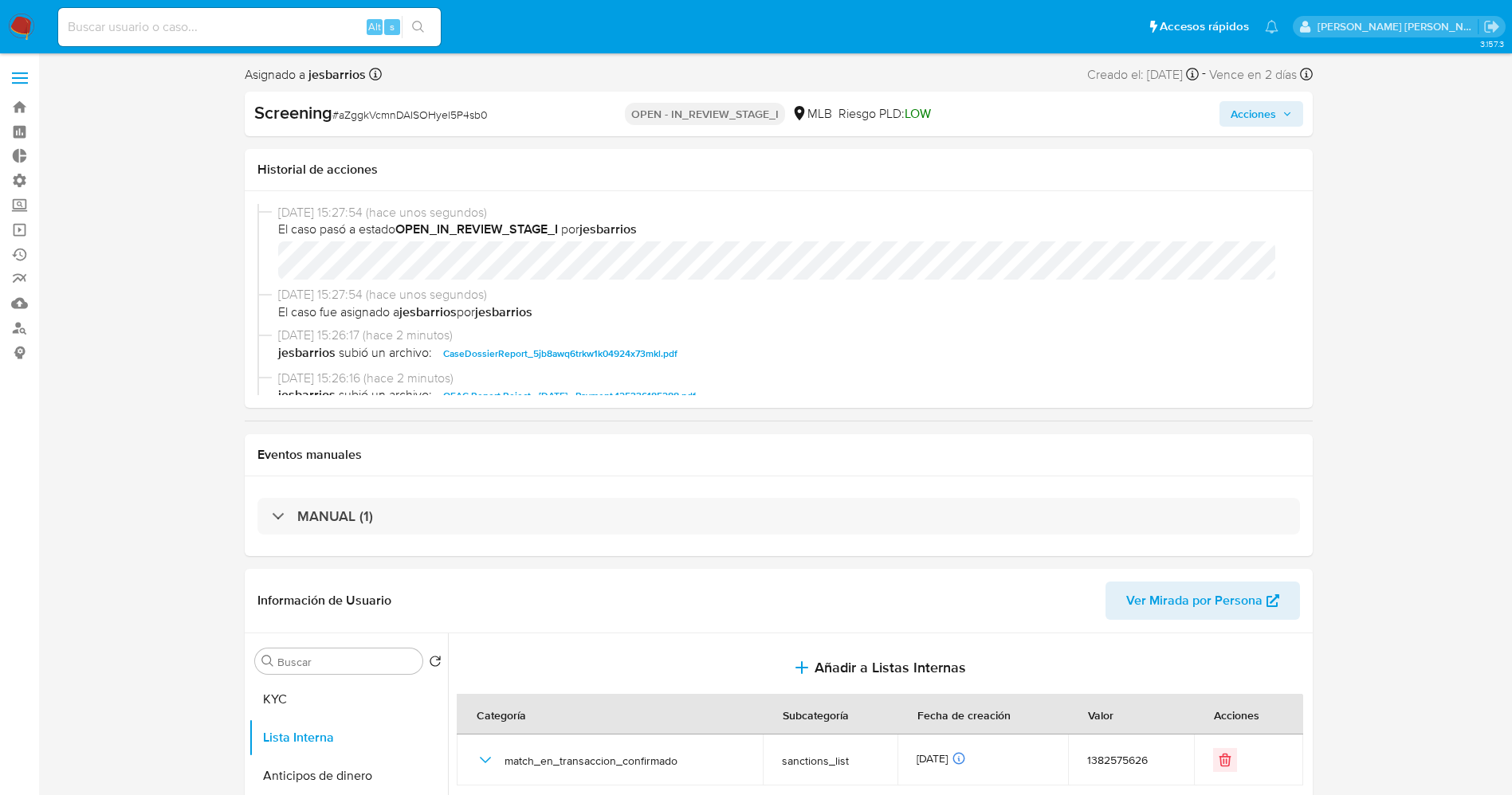
click at [1289, 112] on icon "button" at bounding box center [1286, 113] width 6 height 4
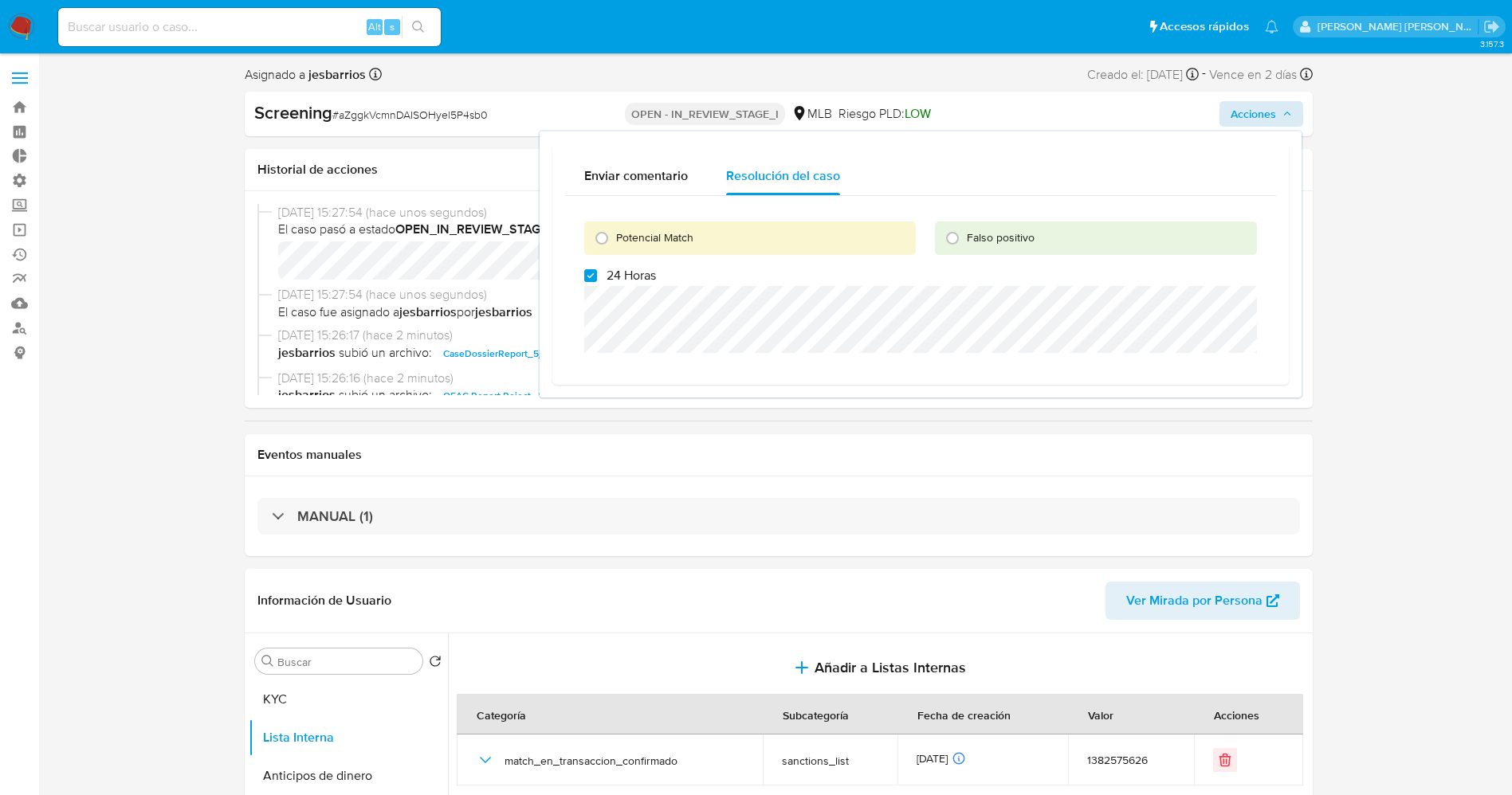
click at [650, 240] on span "Potencial Match" at bounding box center [654, 237] width 77 height 16
click at [615, 240] on input "Potencial Match" at bounding box center [602, 238] width 26 height 26
radio input "true"
click at [636, 273] on span "24 Horas" at bounding box center [631, 276] width 49 height 16
click at [597, 273] on input "24 Horas" at bounding box center [590, 275] width 13 height 13
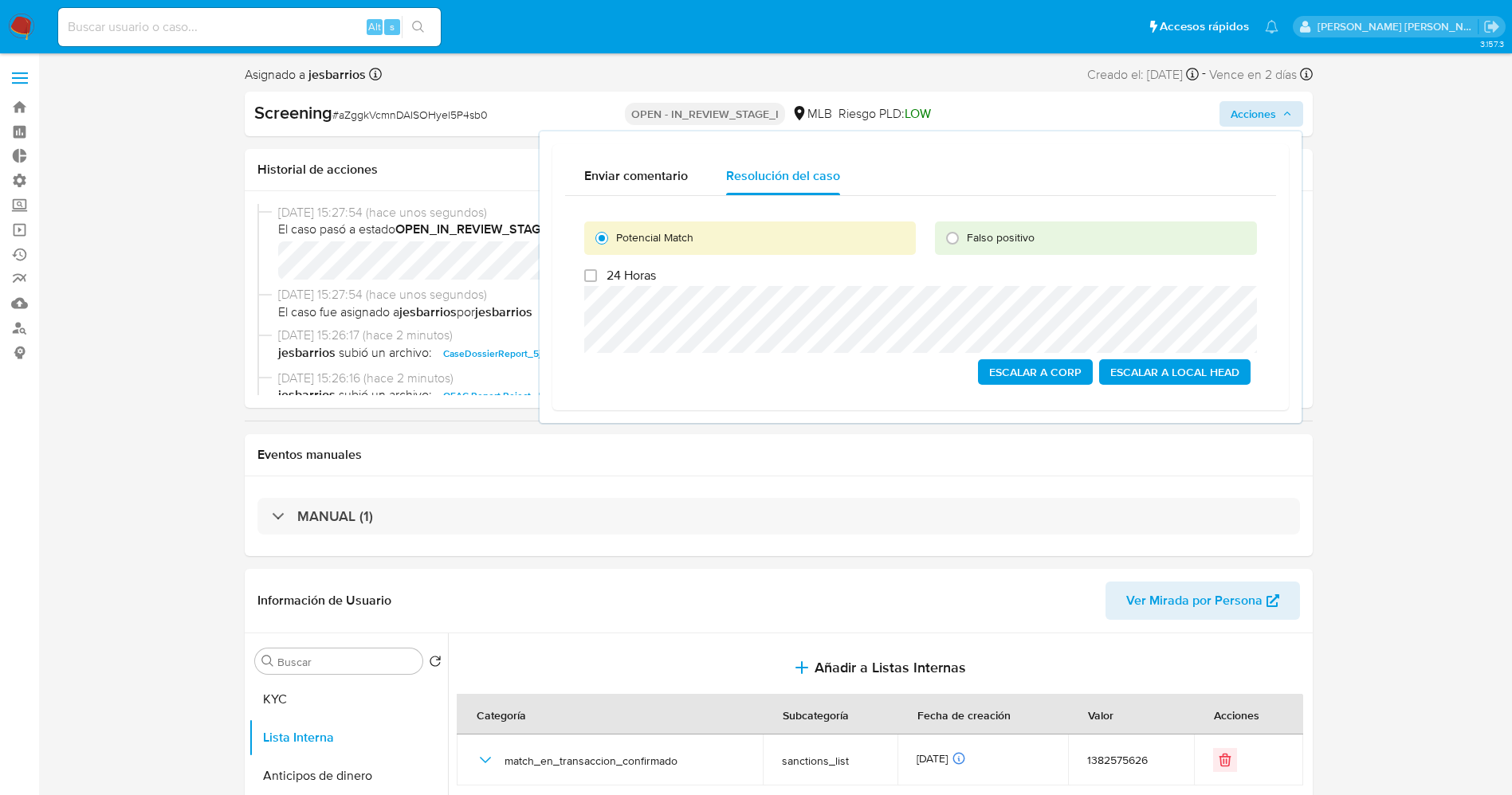
checkbox input "false"
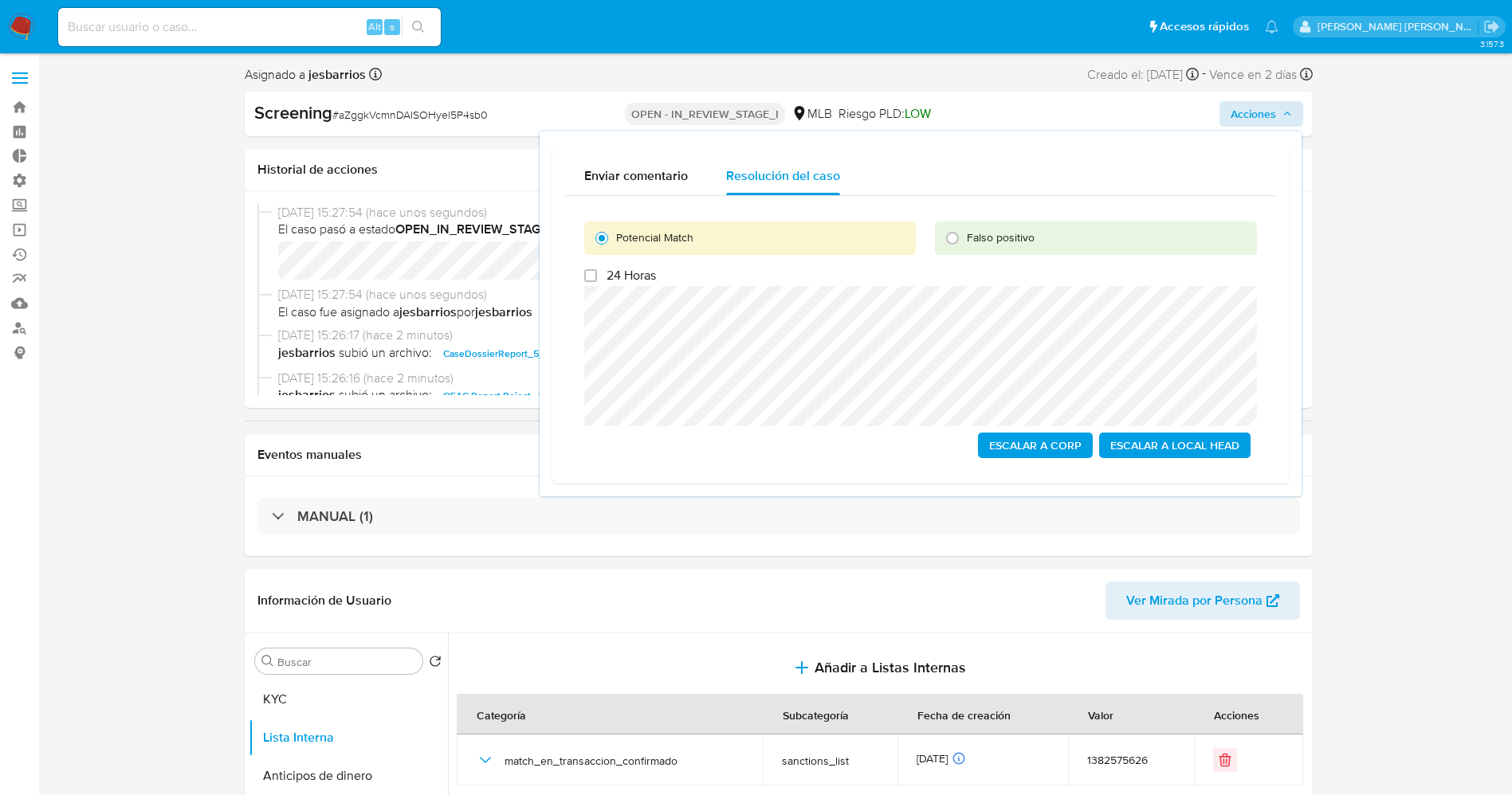
click at [1173, 453] on span "Escalar a Local Head" at bounding box center [1175, 445] width 129 height 23
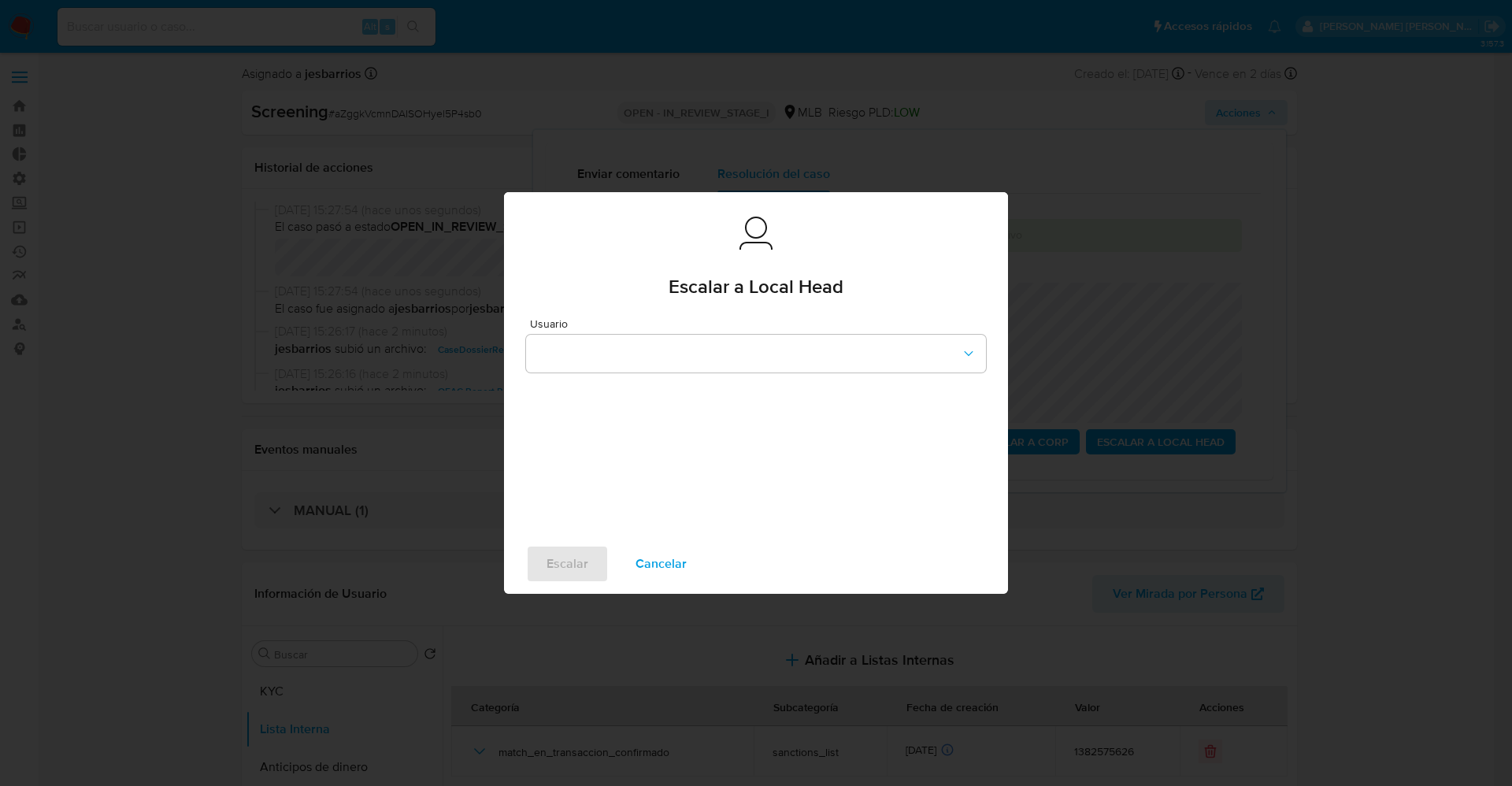
click at [666, 566] on span "Cancelar" at bounding box center [661, 564] width 52 height 35
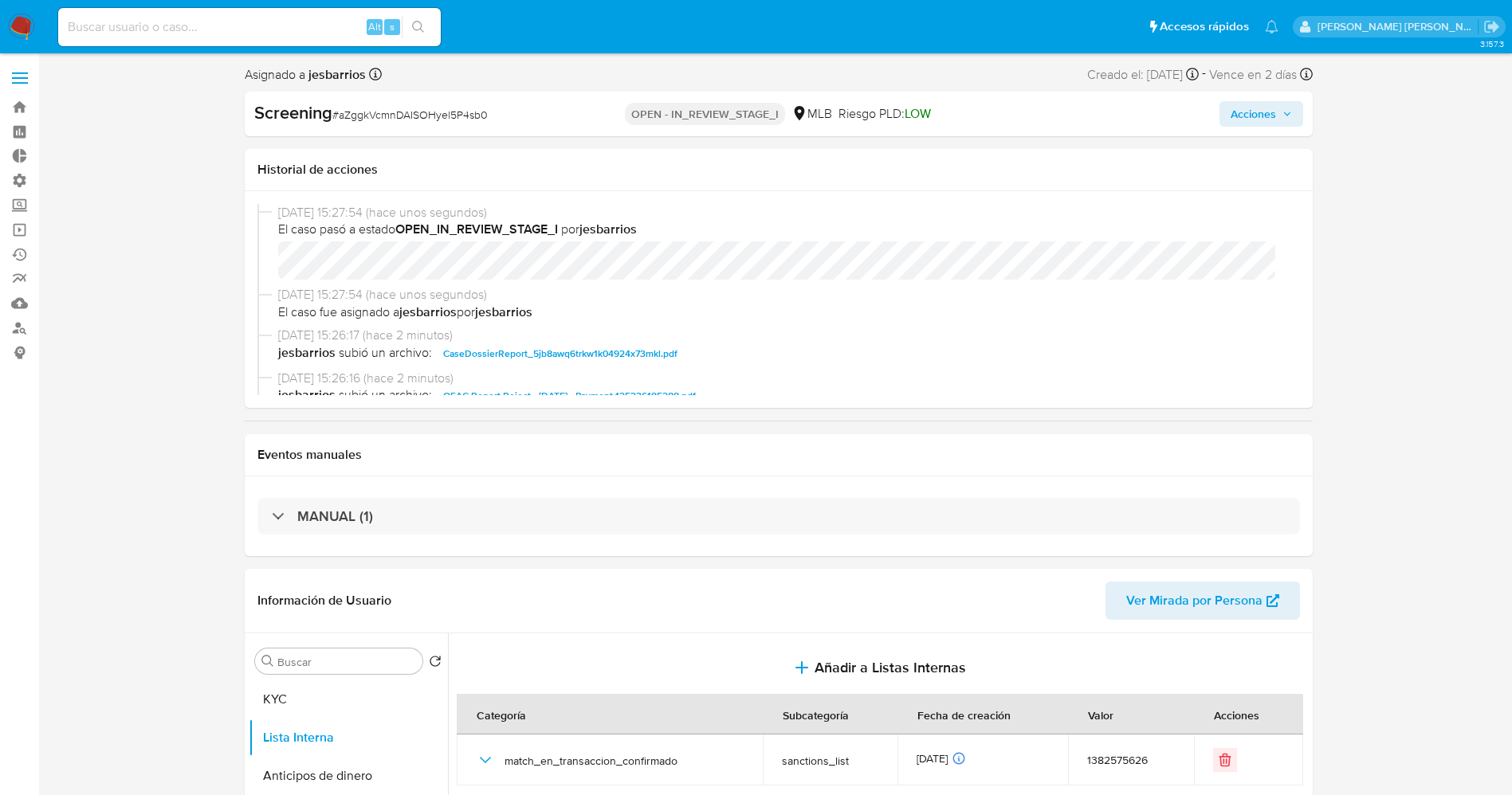
click at [1252, 122] on span "Acciones" at bounding box center [1254, 114] width 45 height 26
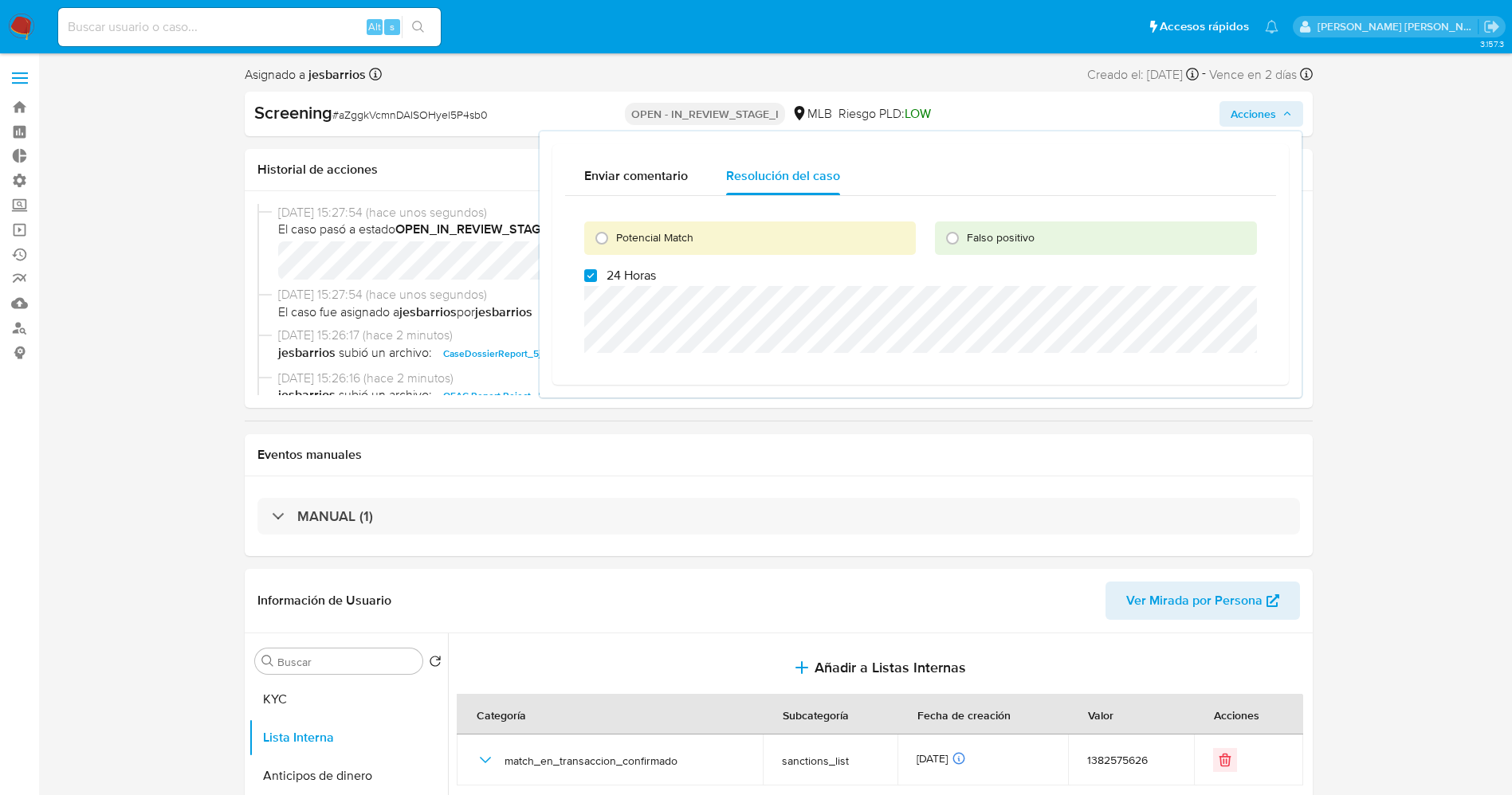
click at [623, 279] on span "24 Horas" at bounding box center [631, 276] width 49 height 16
click at [597, 279] on input "24 Horas" at bounding box center [590, 275] width 13 height 13
checkbox input "false"
click at [651, 236] on span "Potencial Match" at bounding box center [654, 237] width 77 height 16
click at [615, 236] on input "Potencial Match" at bounding box center [602, 238] width 26 height 26
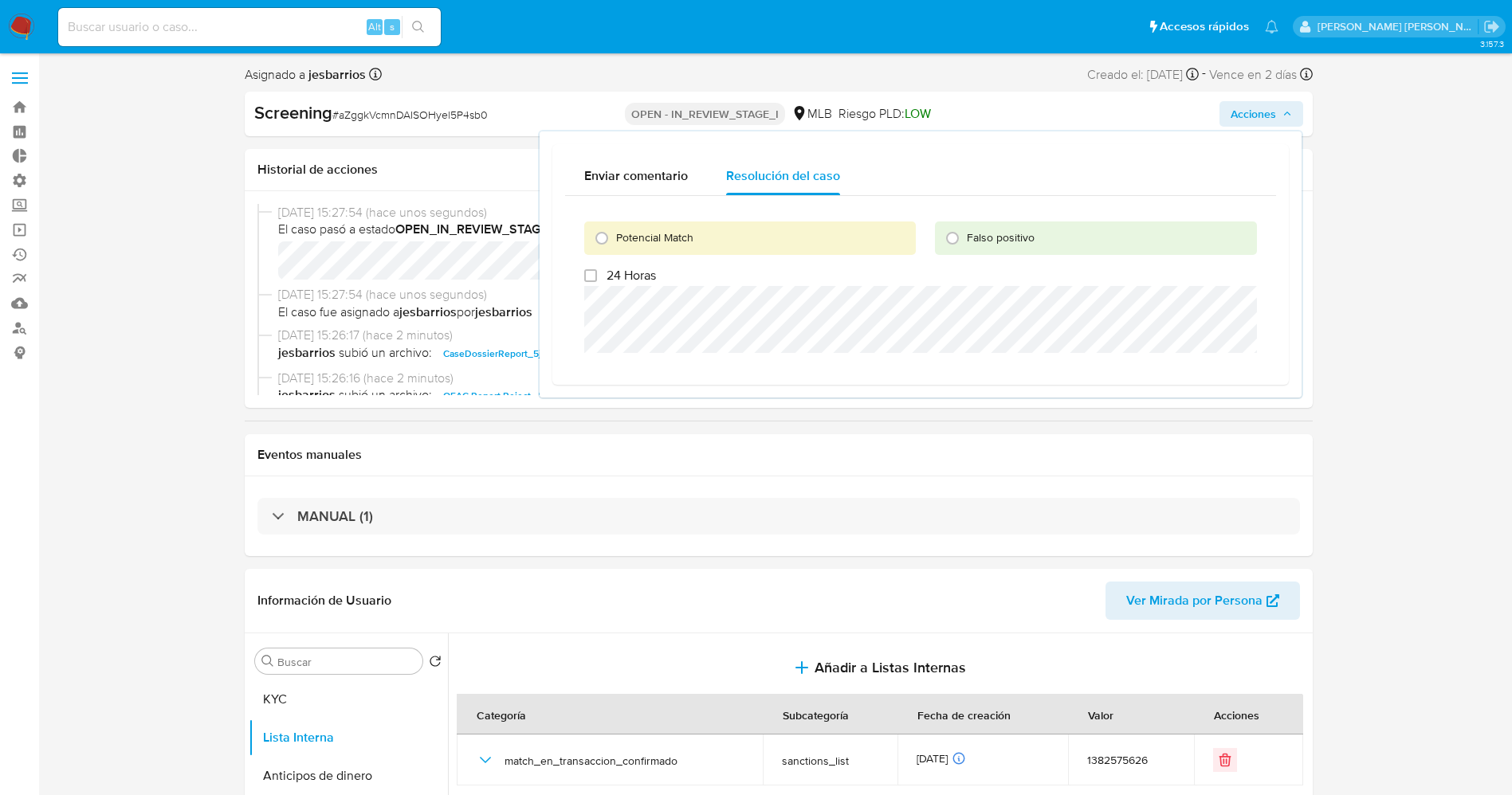
radio input "true"
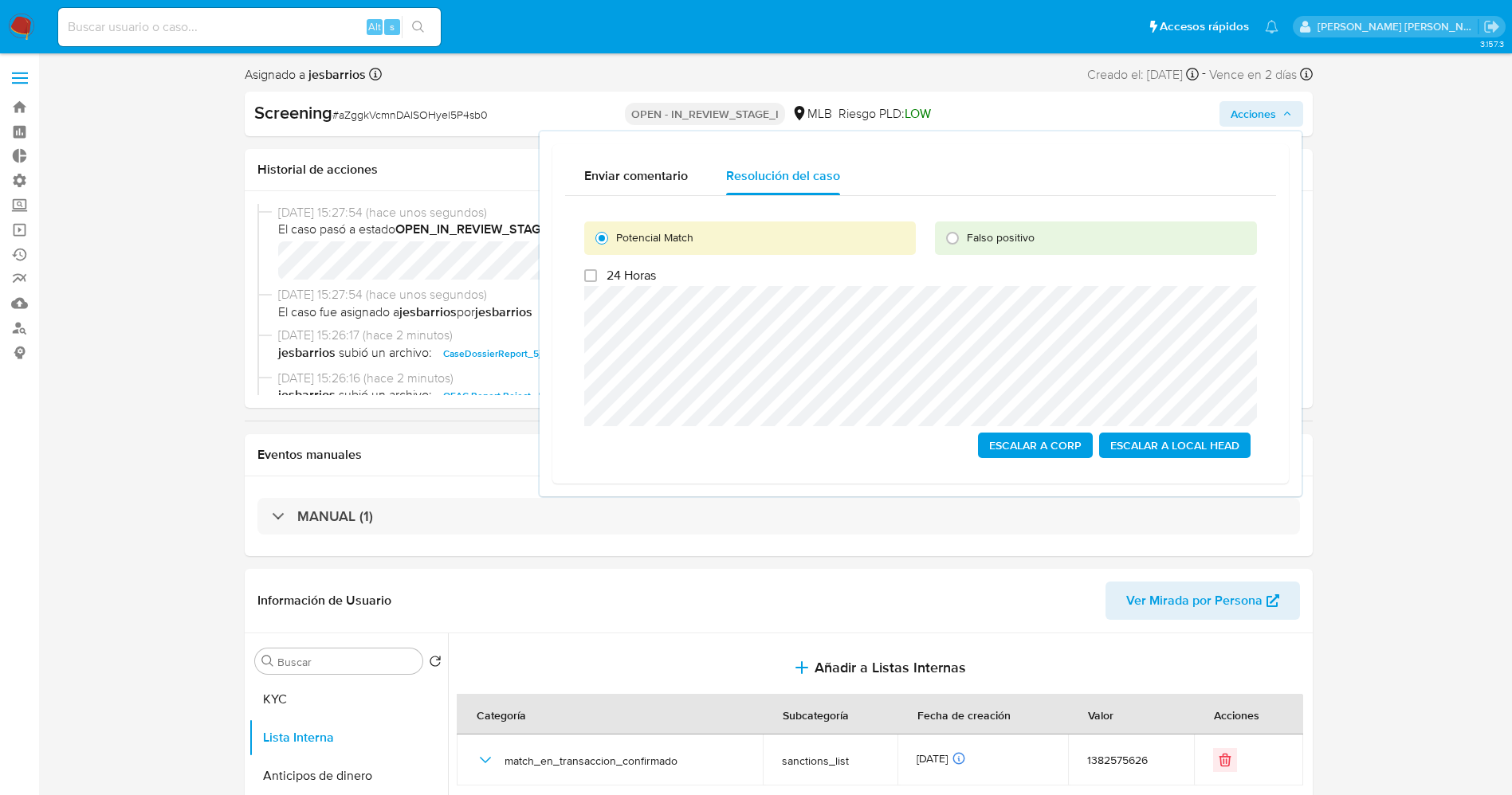
click at [1199, 450] on span "Escalar a Local Head" at bounding box center [1175, 445] width 129 height 23
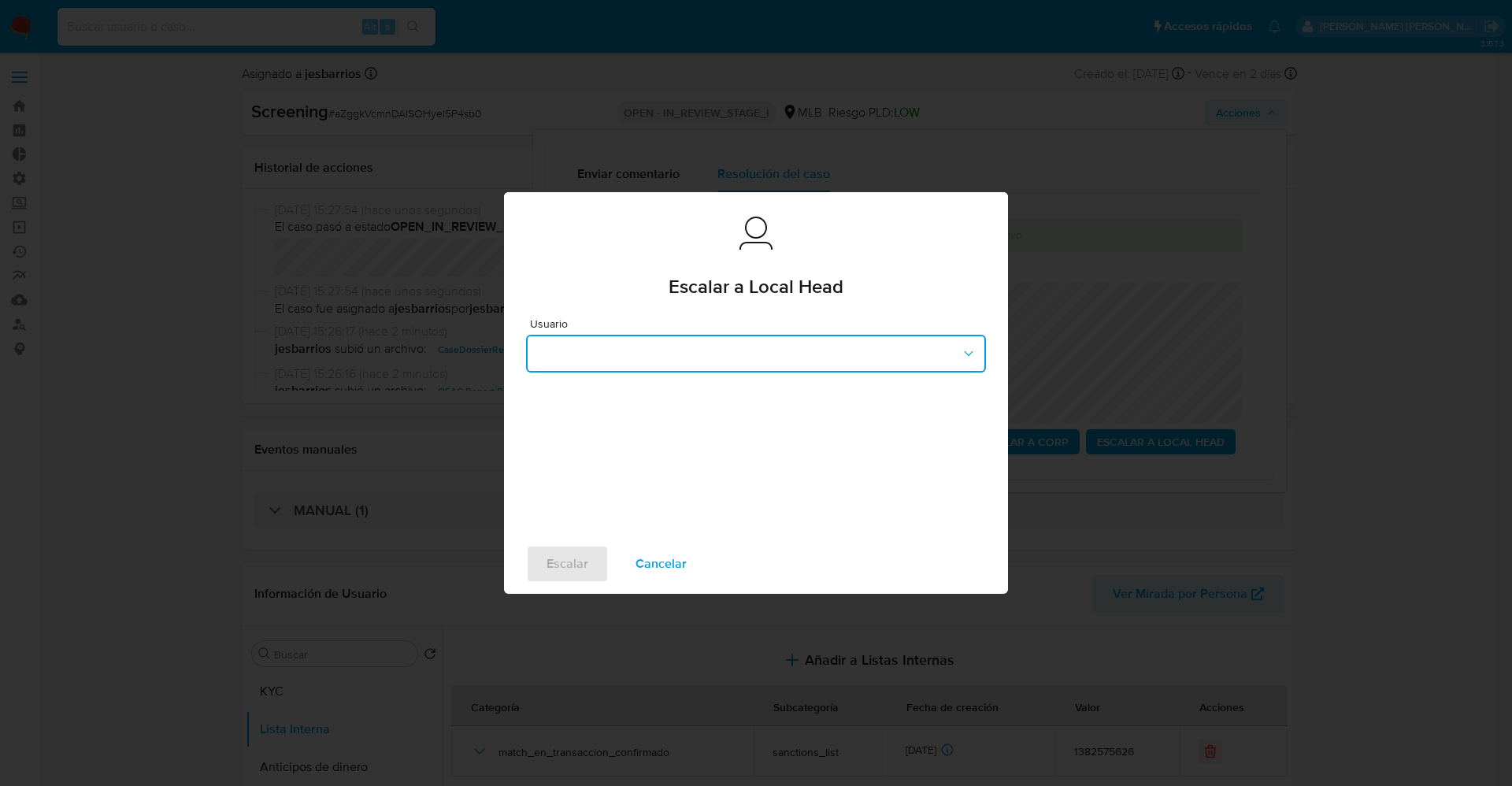
click at [640, 343] on button "button" at bounding box center [756, 354] width 460 height 38
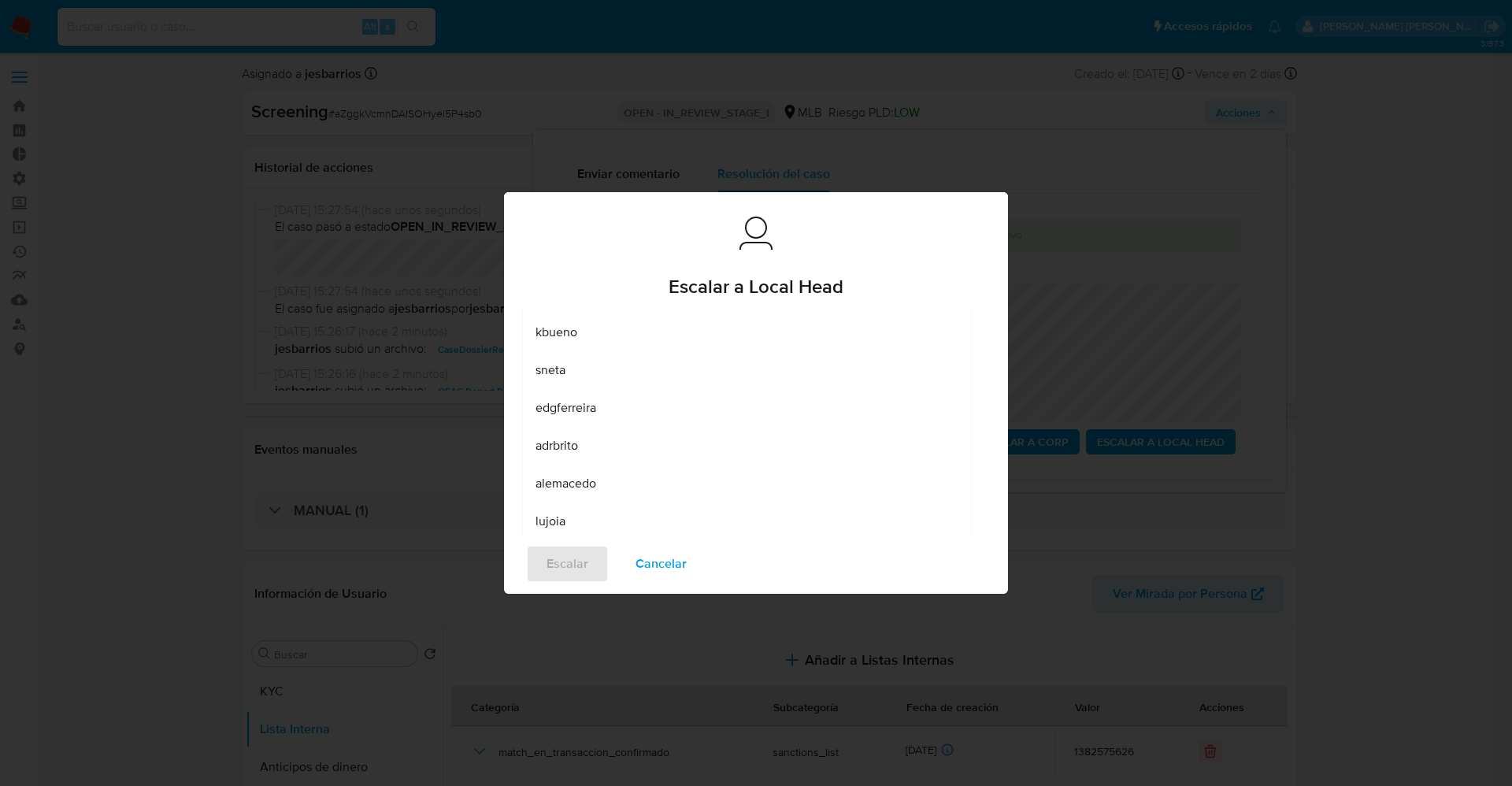
scroll to position [59, 0]
click at [594, 414] on div "sneta" at bounding box center [742, 406] width 414 height 38
click at [550, 566] on span "Escalar" at bounding box center [567, 564] width 42 height 35
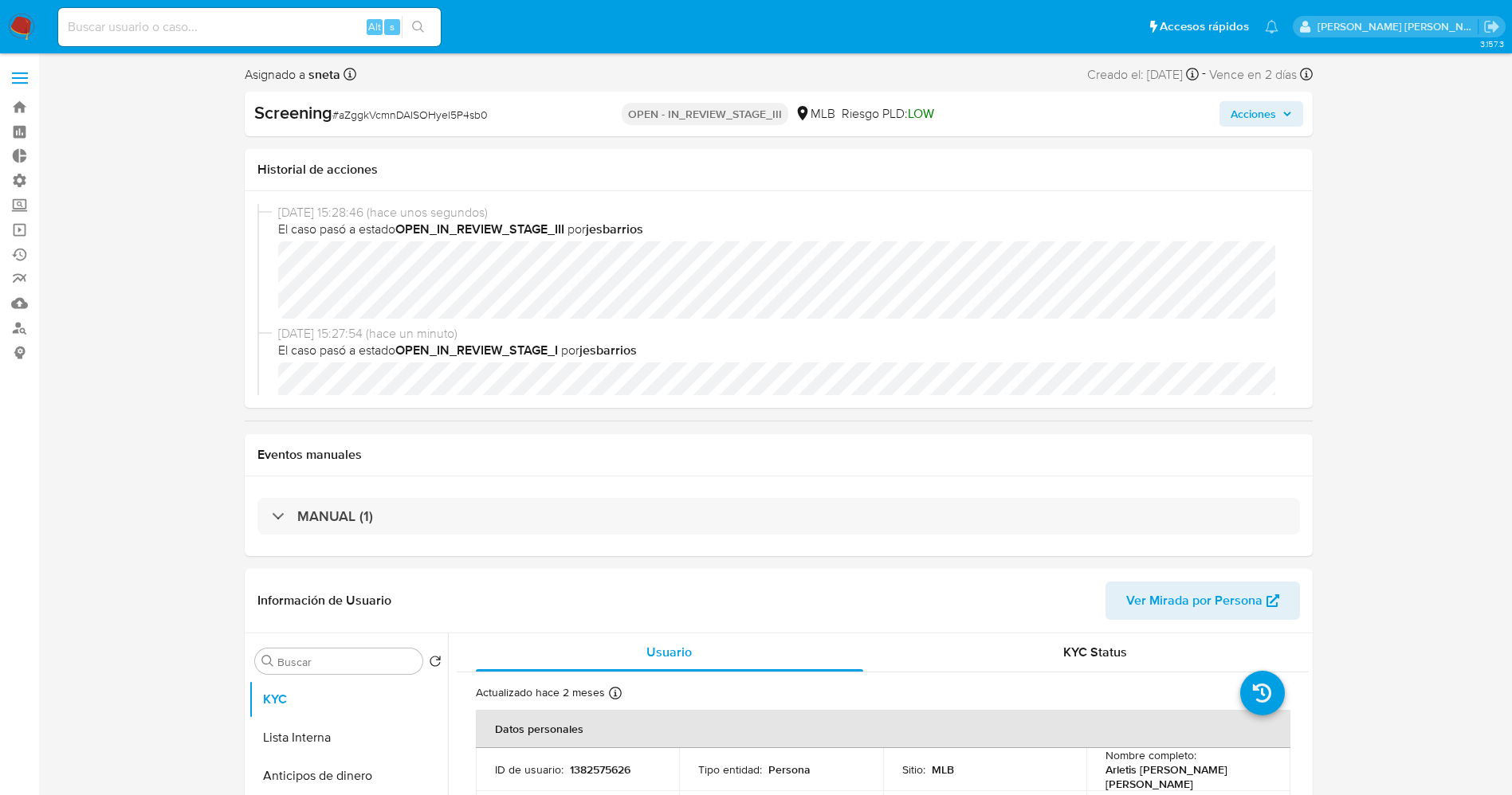
select select "10"
drag, startPoint x: 338, startPoint y: 117, endPoint x: 506, endPoint y: 116, distance: 168.0
click at [506, 116] on div "Screening # aZggkVcmnDAISOHyel5P4sb0" at bounding box center [426, 113] width 344 height 24
copy span "aZggkVcmnDAISOHyel5P4sb0"
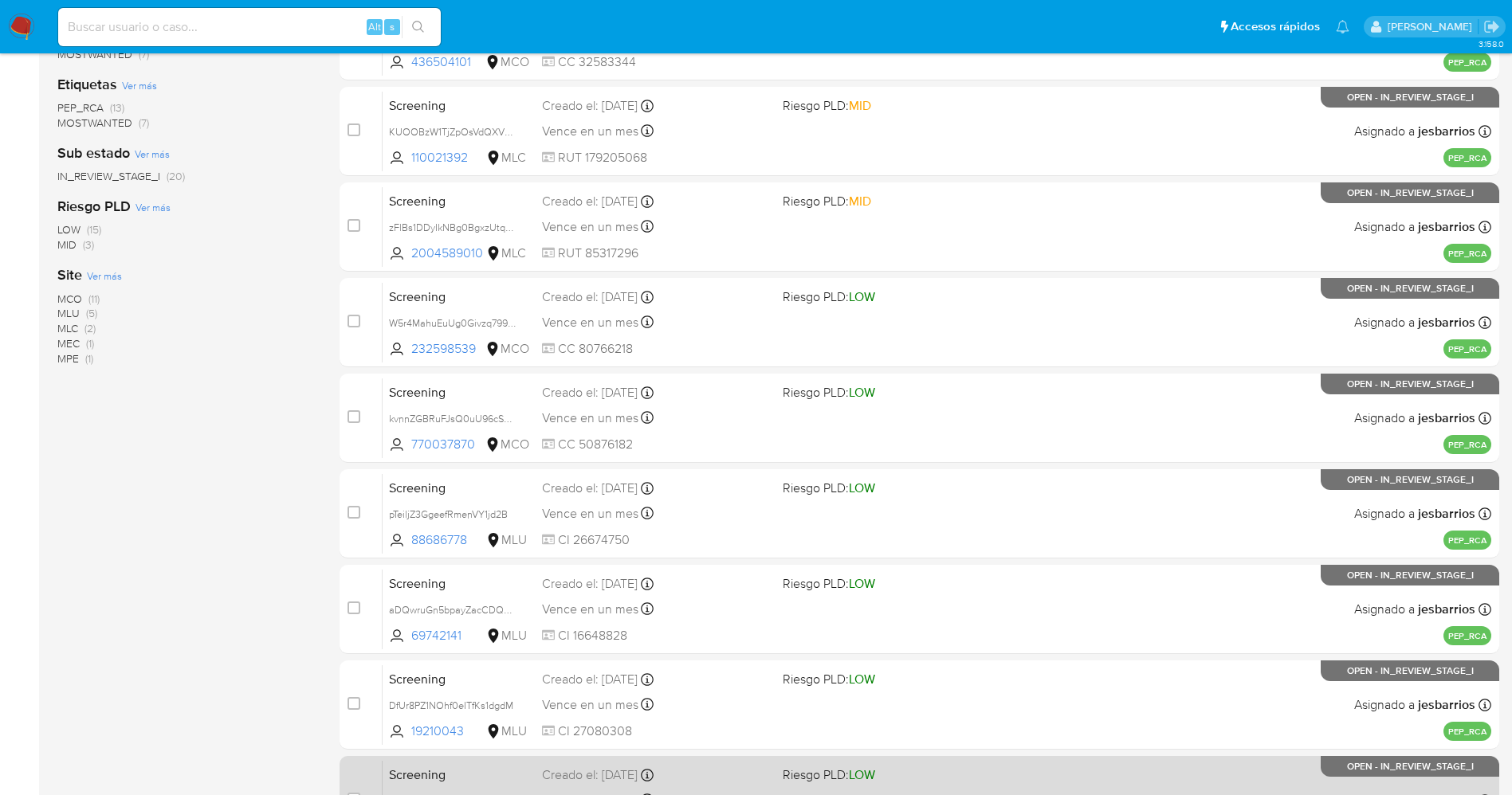
scroll to position [520, 0]
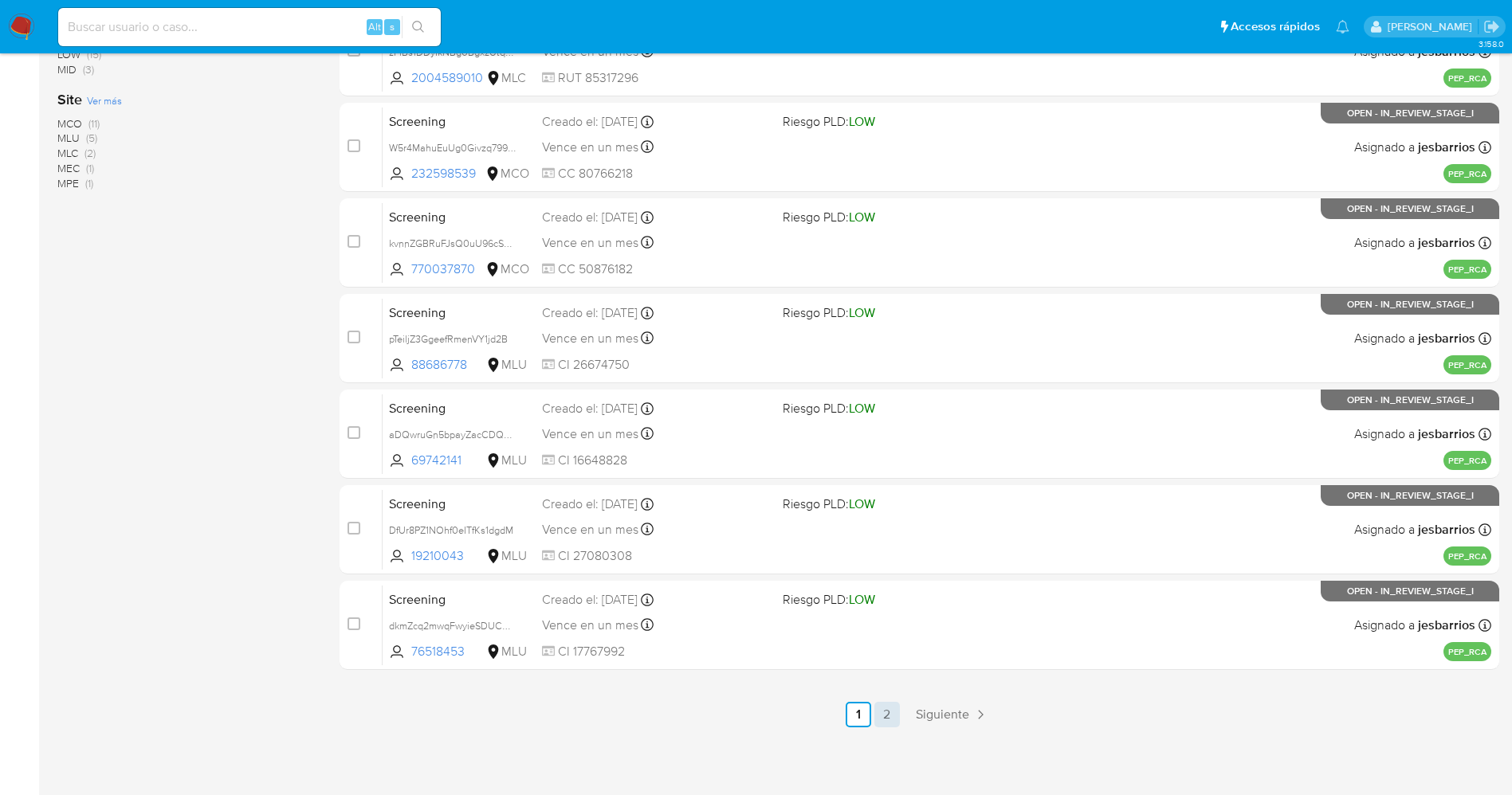
click at [891, 718] on link "2" at bounding box center [887, 714] width 26 height 26
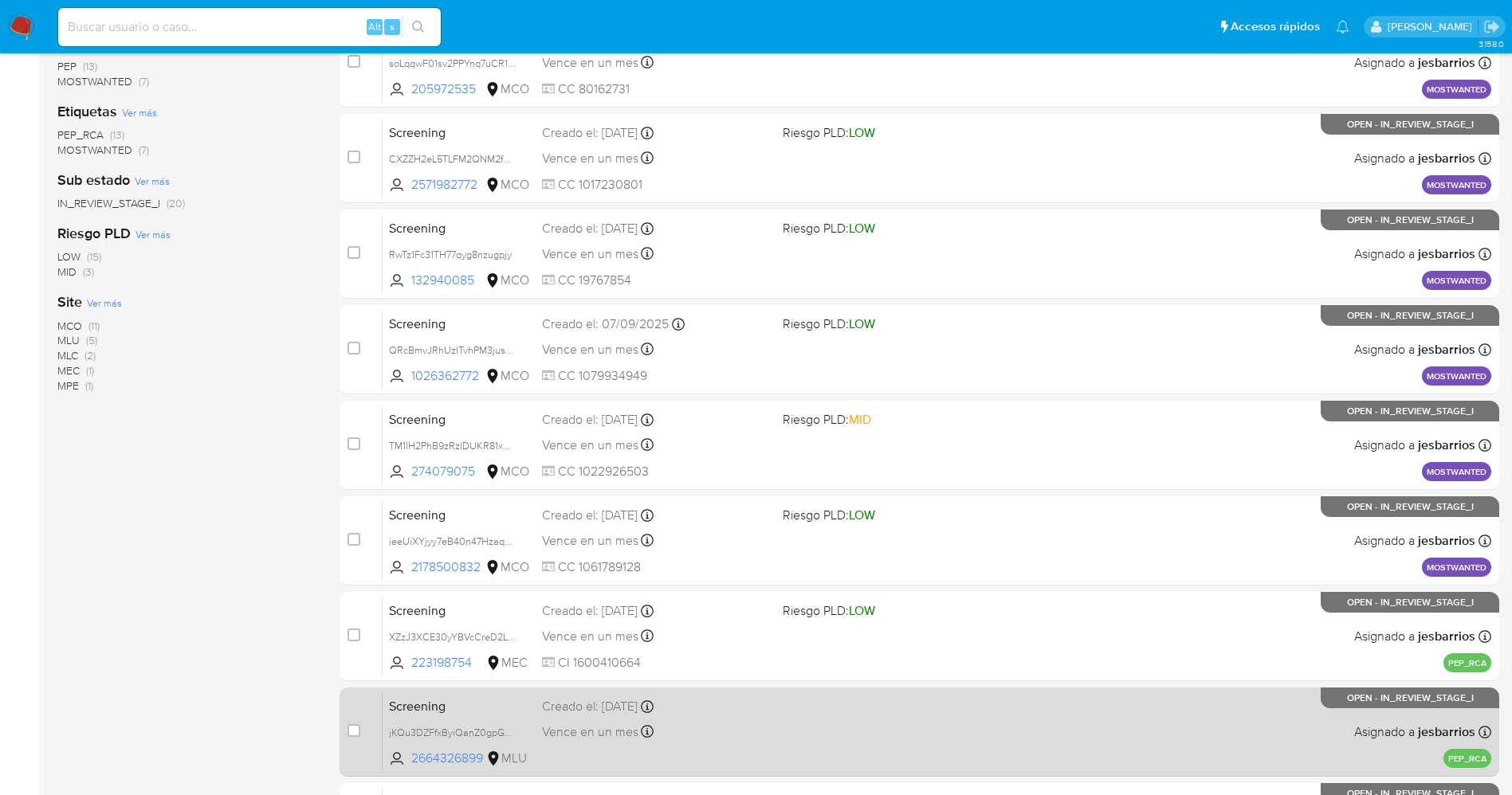
scroll to position [281, 0]
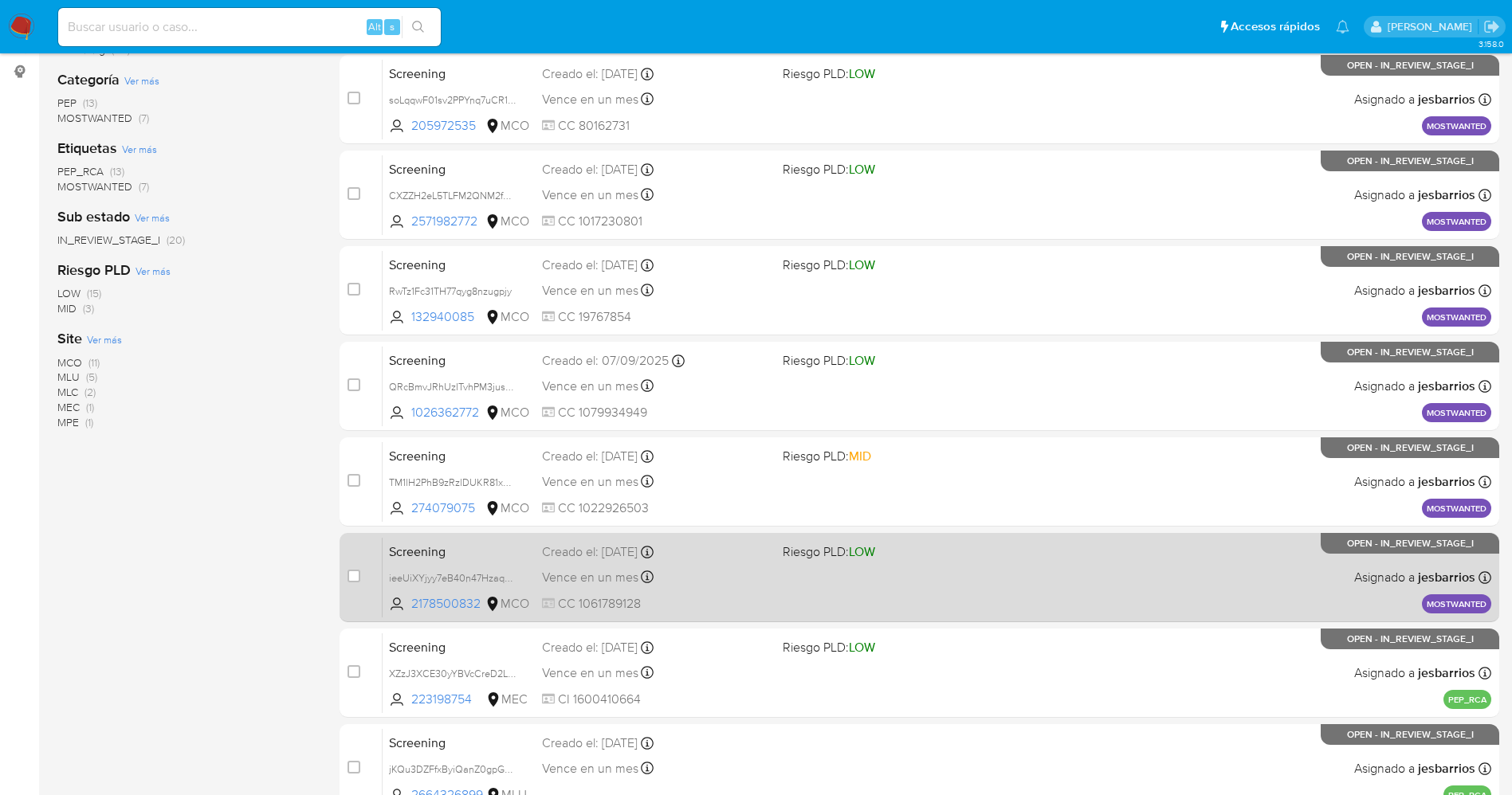
click at [769, 572] on div "Vence en un mes Vence el [DATE] 07:10:39" at bounding box center [655, 577] width 228 height 22
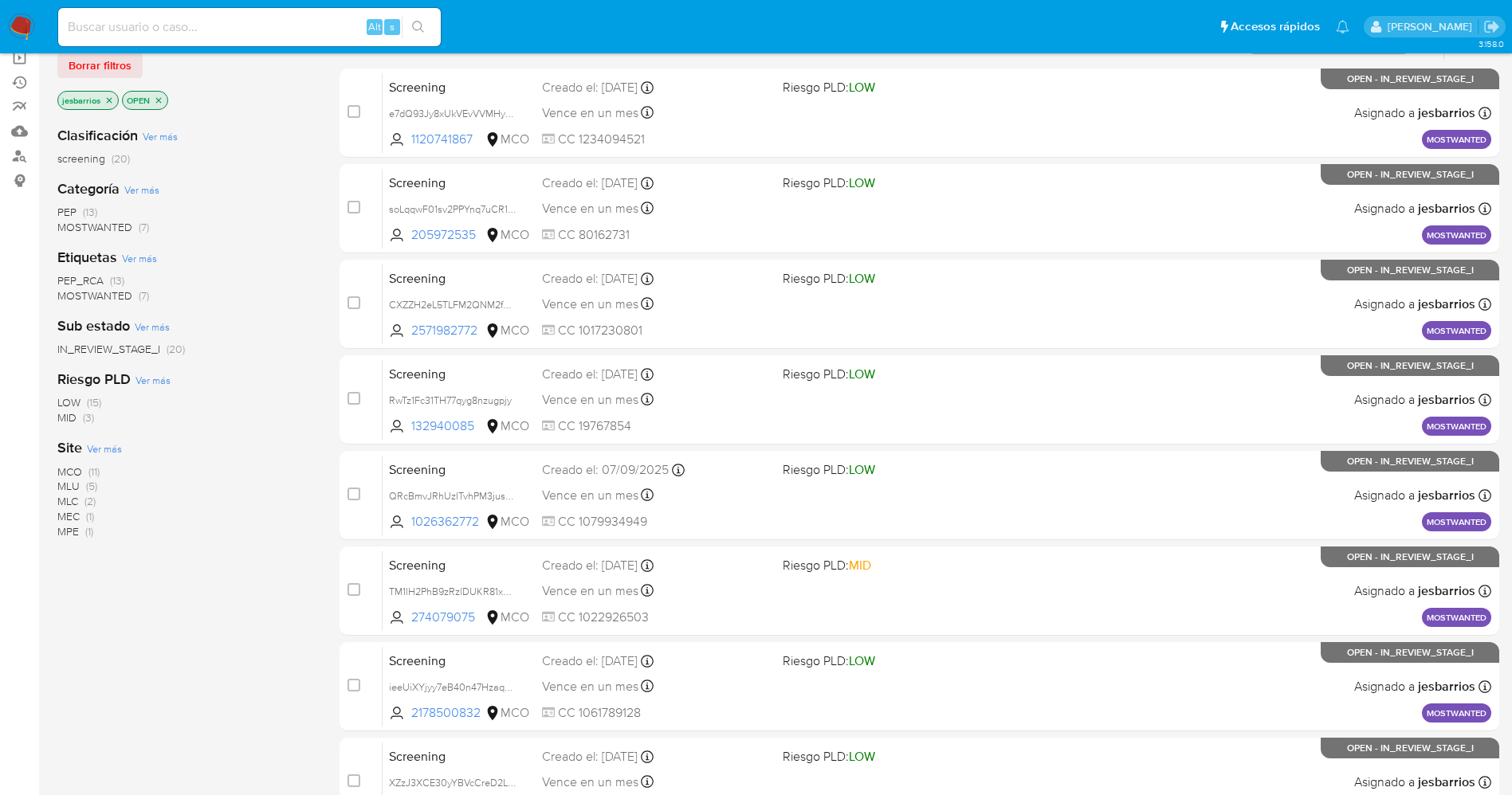
scroll to position [42, 0]
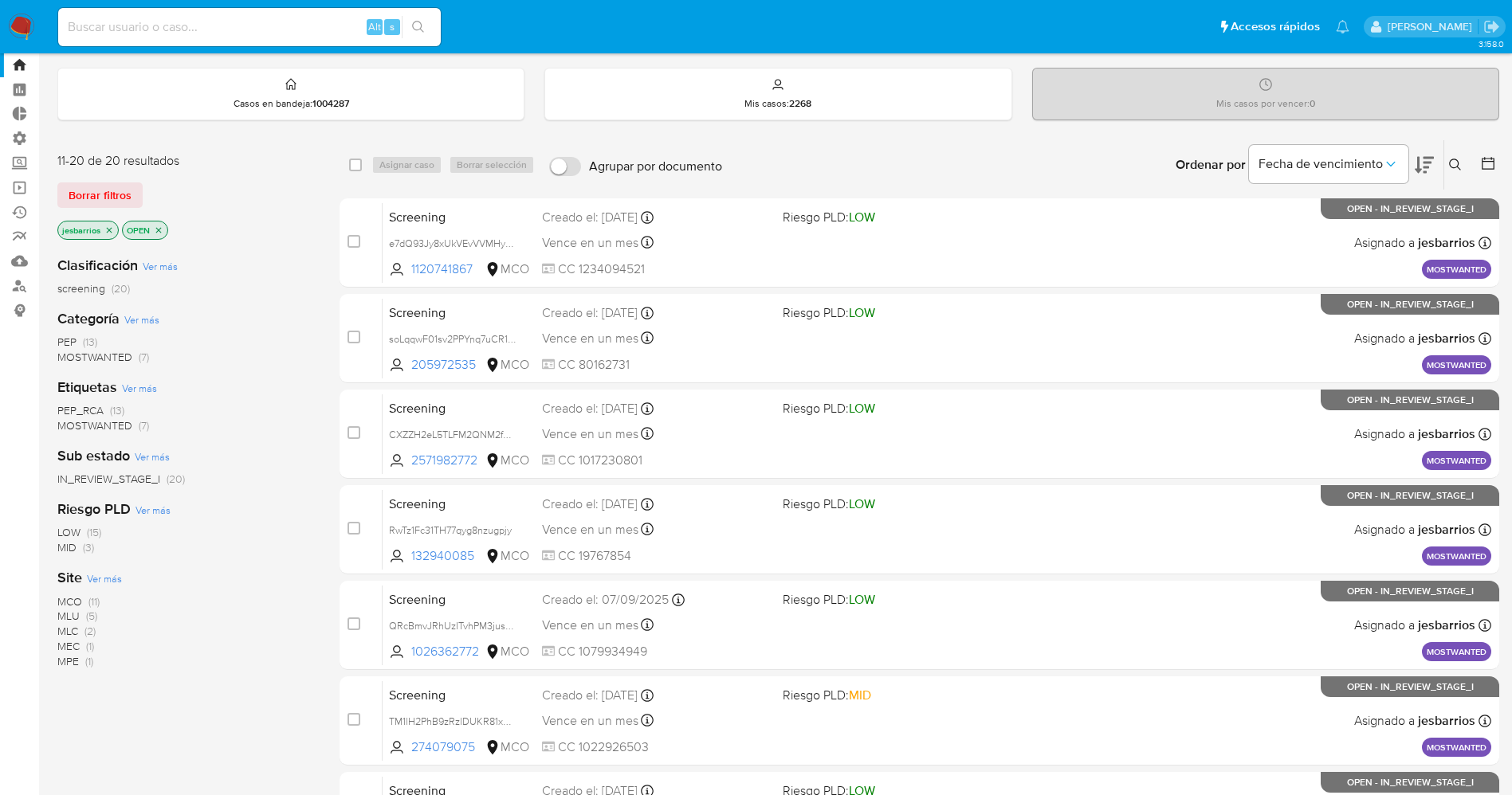
click at [15, 14] on img at bounding box center [21, 27] width 27 height 27
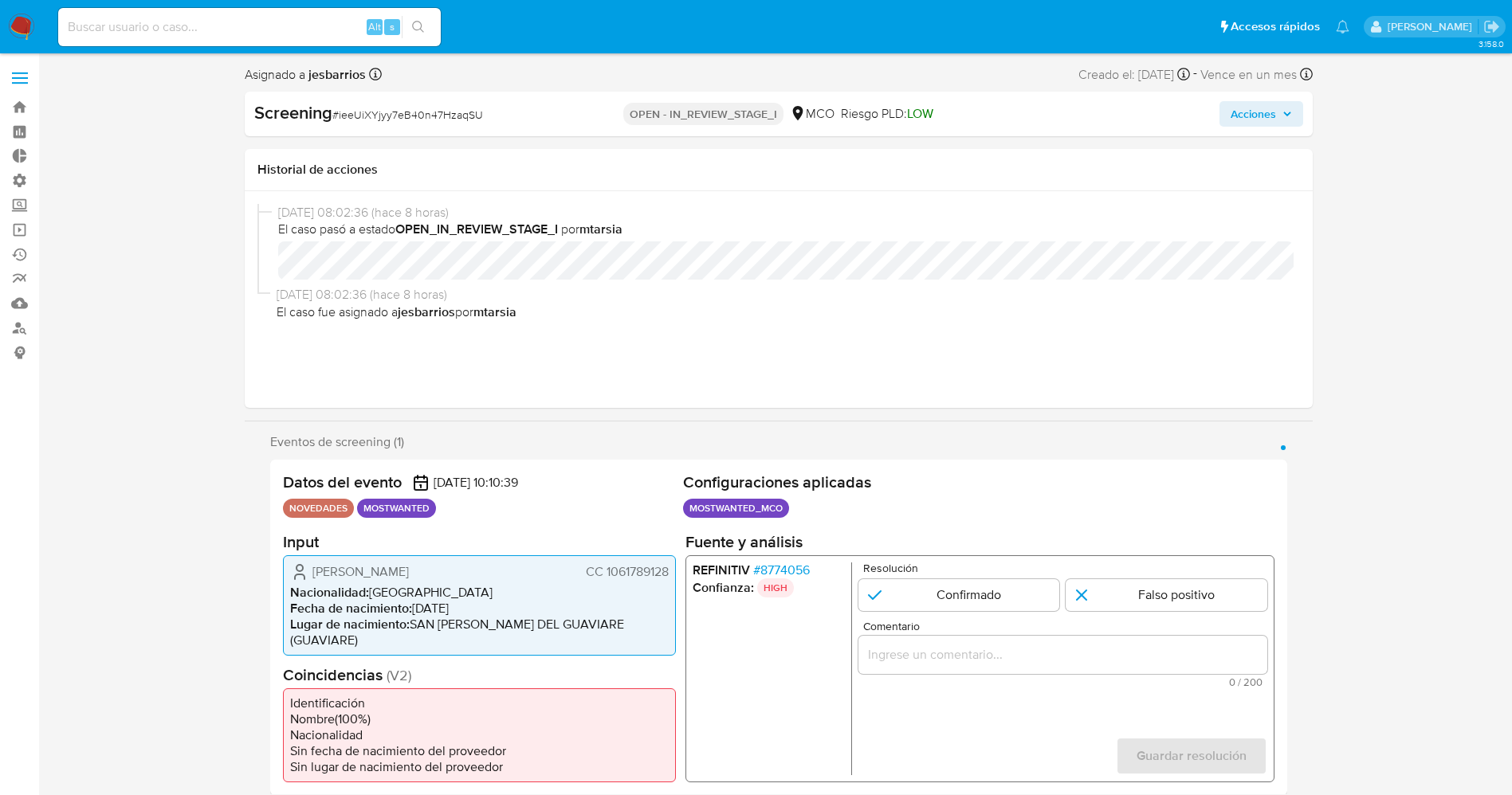
select select "10"
click at [796, 568] on span "# 8774056" at bounding box center [780, 569] width 56 height 16
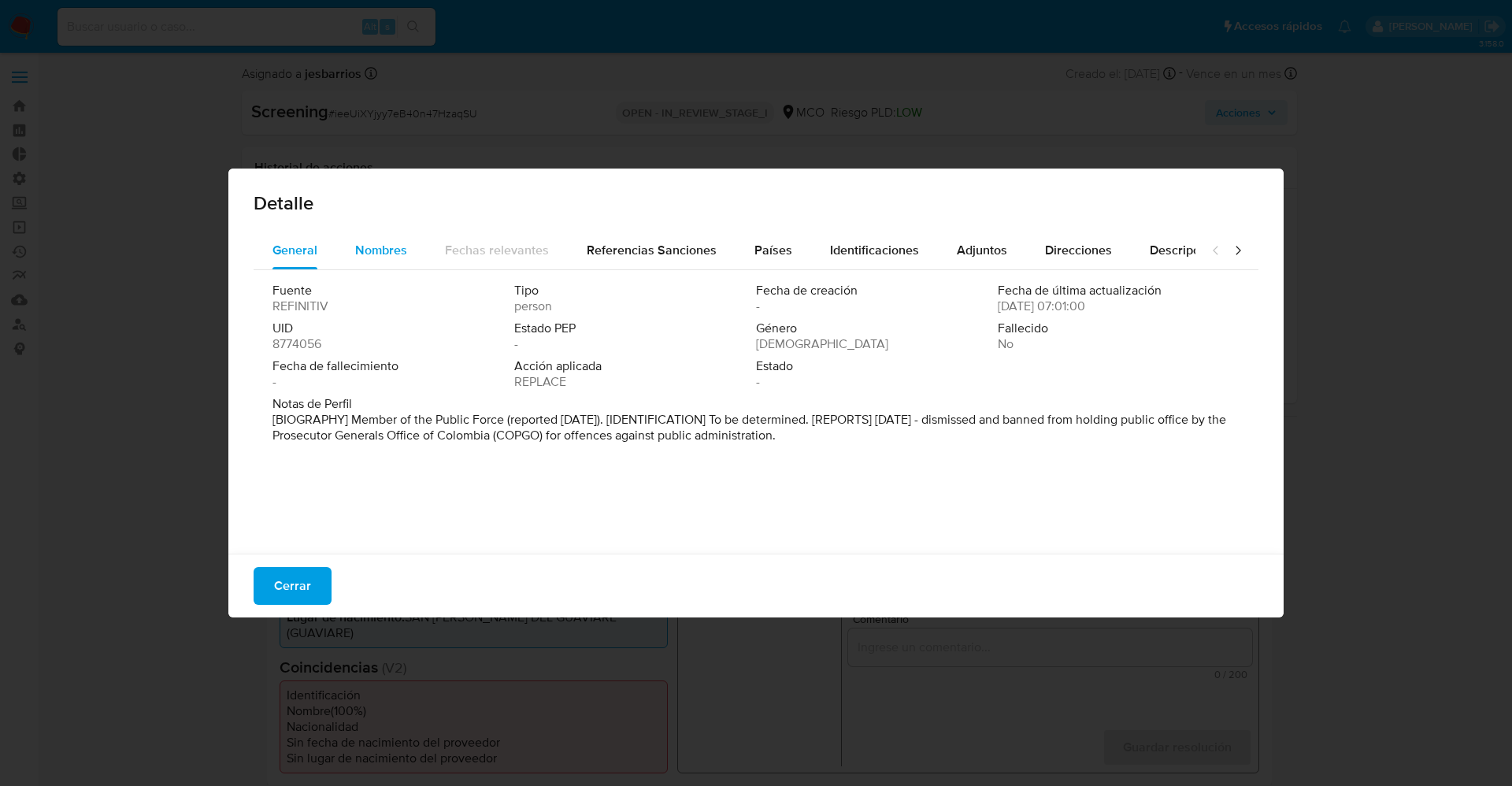
click at [393, 265] on div "Nombres" at bounding box center [381, 250] width 52 height 38
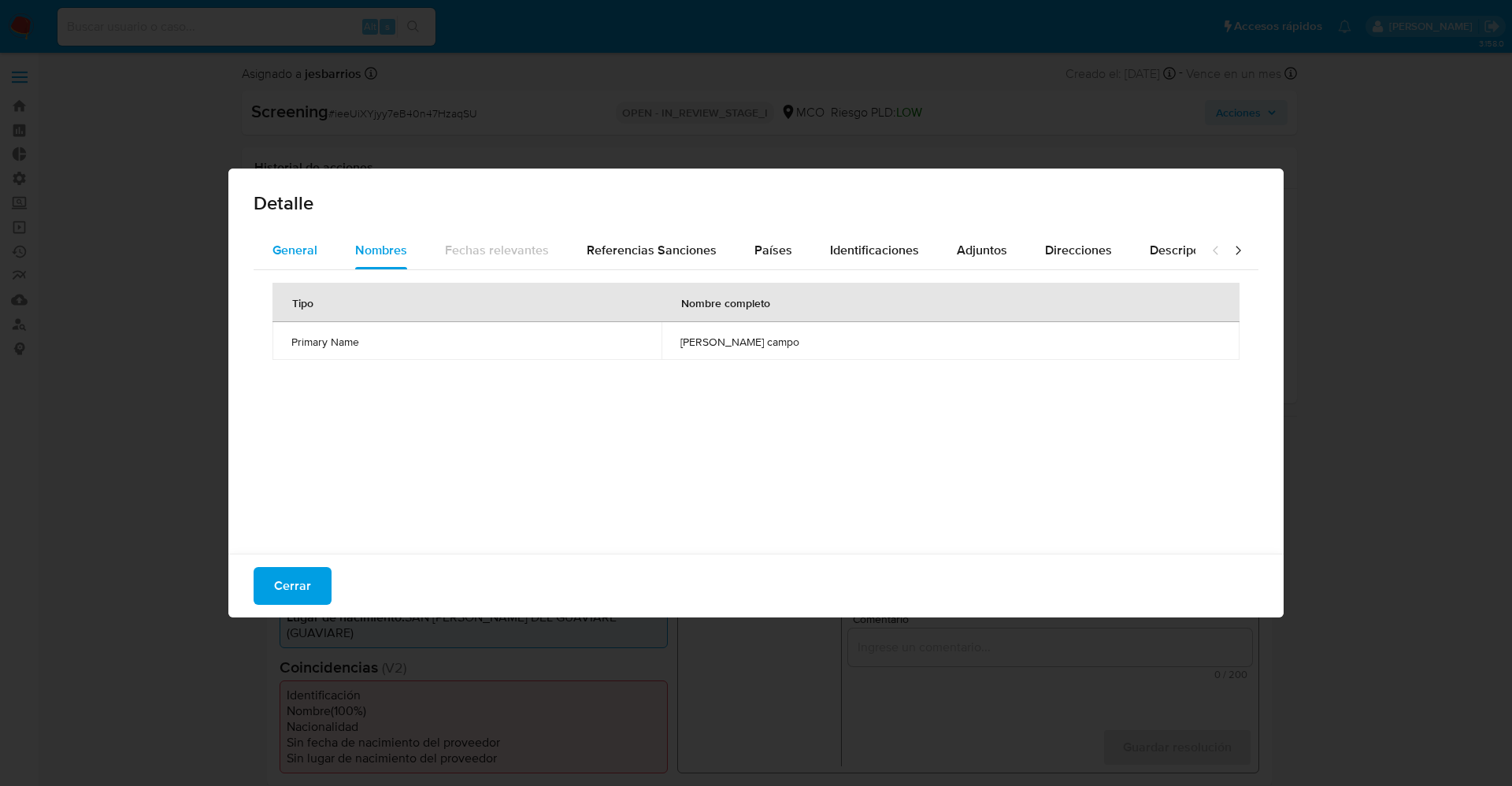
click at [294, 250] on span "General" at bounding box center [295, 249] width 45 height 19
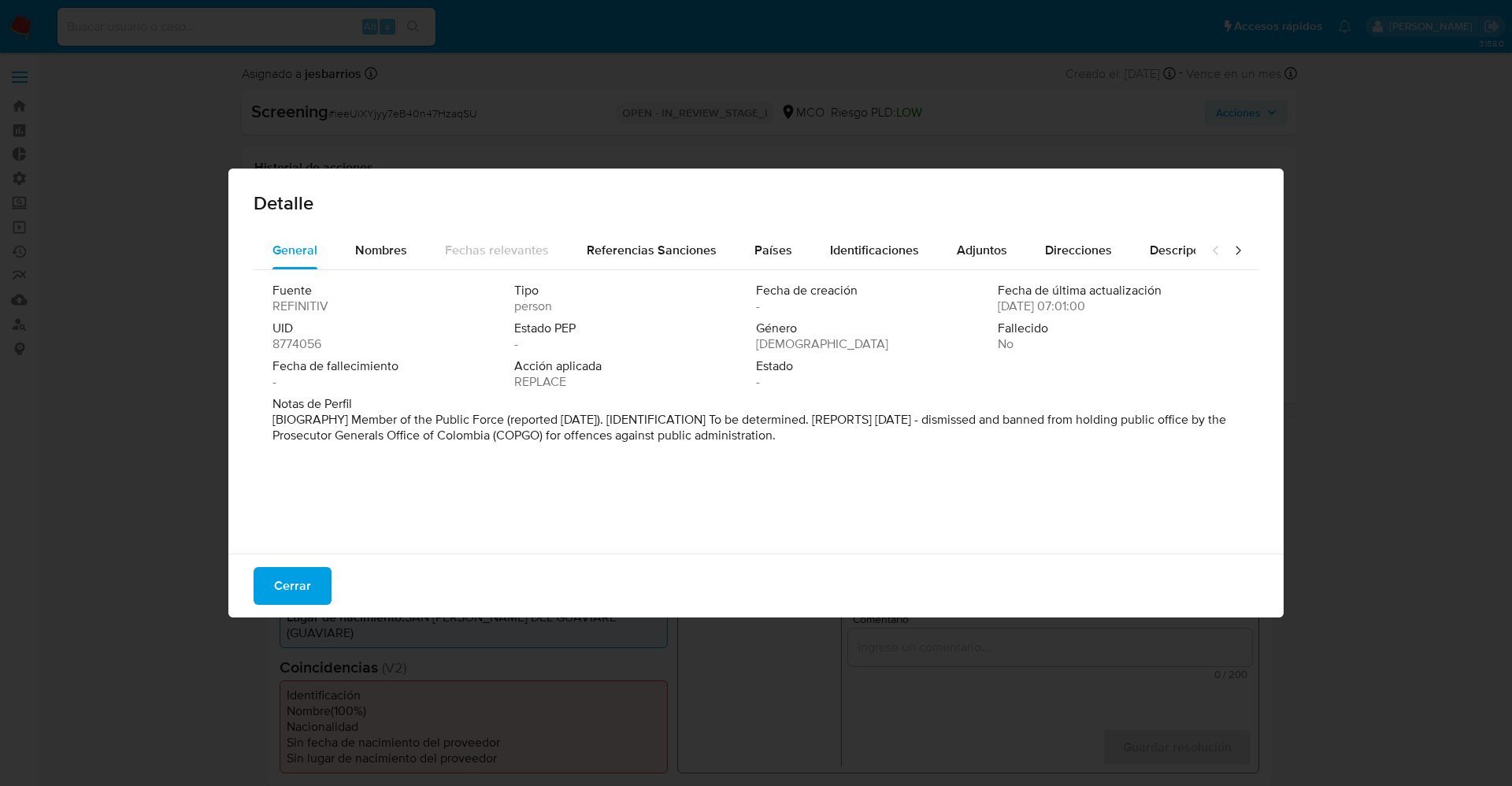
drag, startPoint x: 349, startPoint y: 415, endPoint x: 812, endPoint y: 441, distance: 463.7
click at [944, 463] on div "Fuente REFINITIV Tipo person Fecha de creación - Fecha de última actualización …" at bounding box center [756, 407] width 1005 height 276
click at [371, 251] on span "Nombres" at bounding box center [381, 249] width 52 height 19
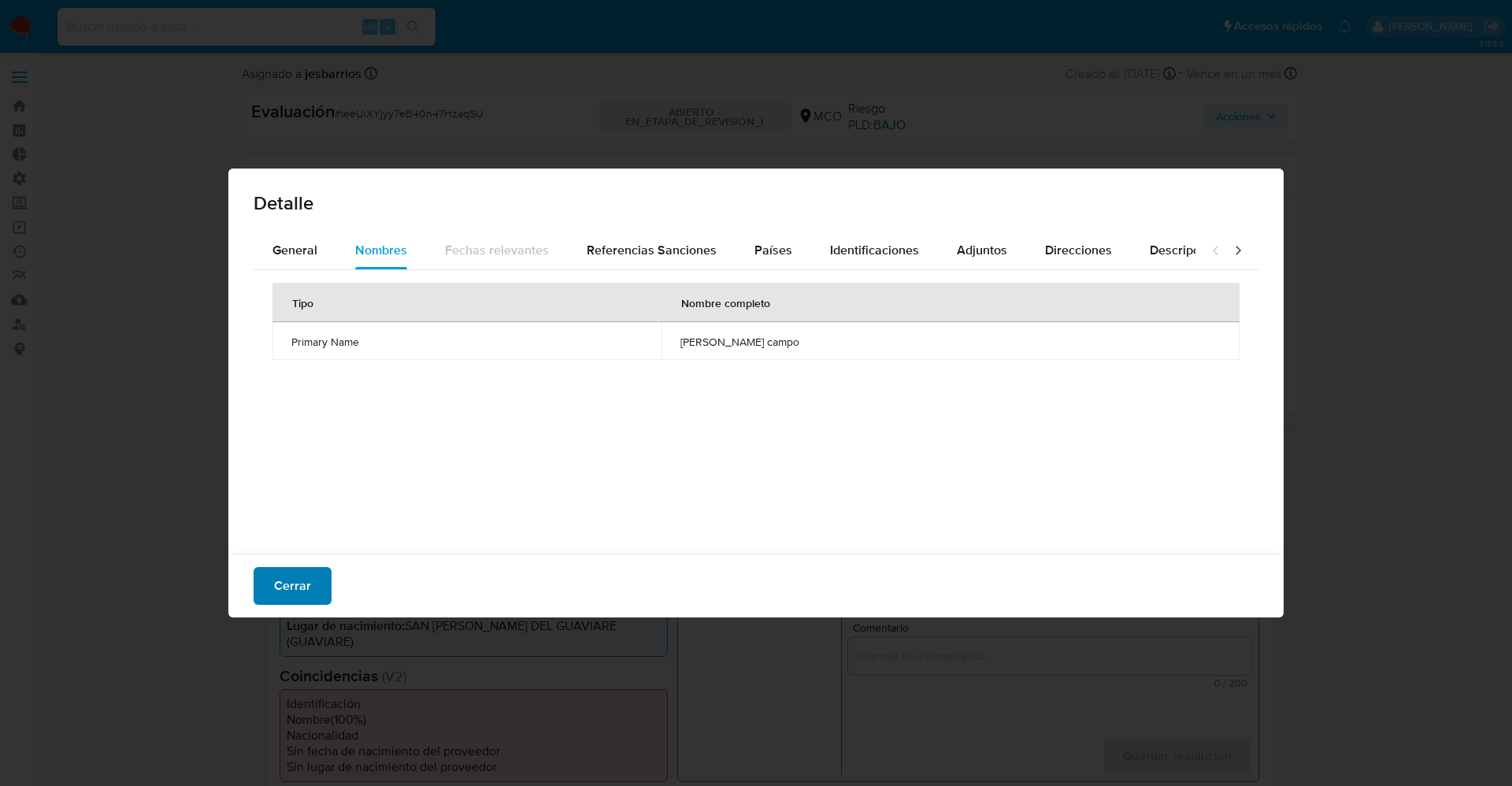
click at [296, 574] on span "Cerrar" at bounding box center [292, 586] width 37 height 35
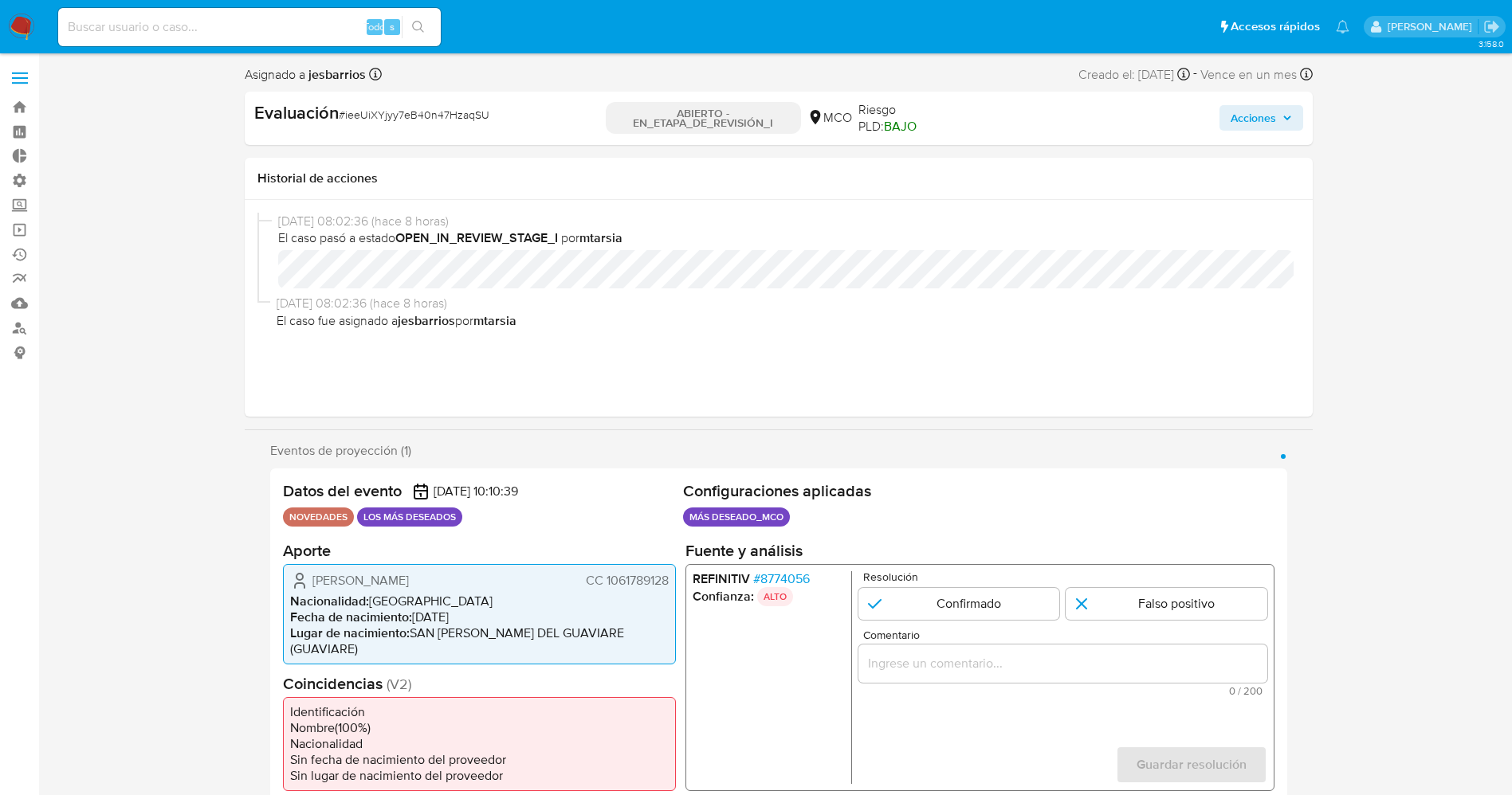
drag, startPoint x: 631, startPoint y: 578, endPoint x: 677, endPoint y: 576, distance: 46.0
click at [677, 576] on div "Datos del evento [DATE] 10:10:39 NOVEDADES LOS MÁS DESEADOS Configuraciones apl…" at bounding box center [779, 636] width 1017 height 335
drag, startPoint x: 335, startPoint y: 585, endPoint x: 389, endPoint y: 582, distance: 54.1
click at [439, 585] on div "[PERSON_NAME] Campo CC 1061789128" at bounding box center [479, 579] width 378 height 19
drag, startPoint x: 605, startPoint y: 581, endPoint x: 671, endPoint y: 583, distance: 66.0
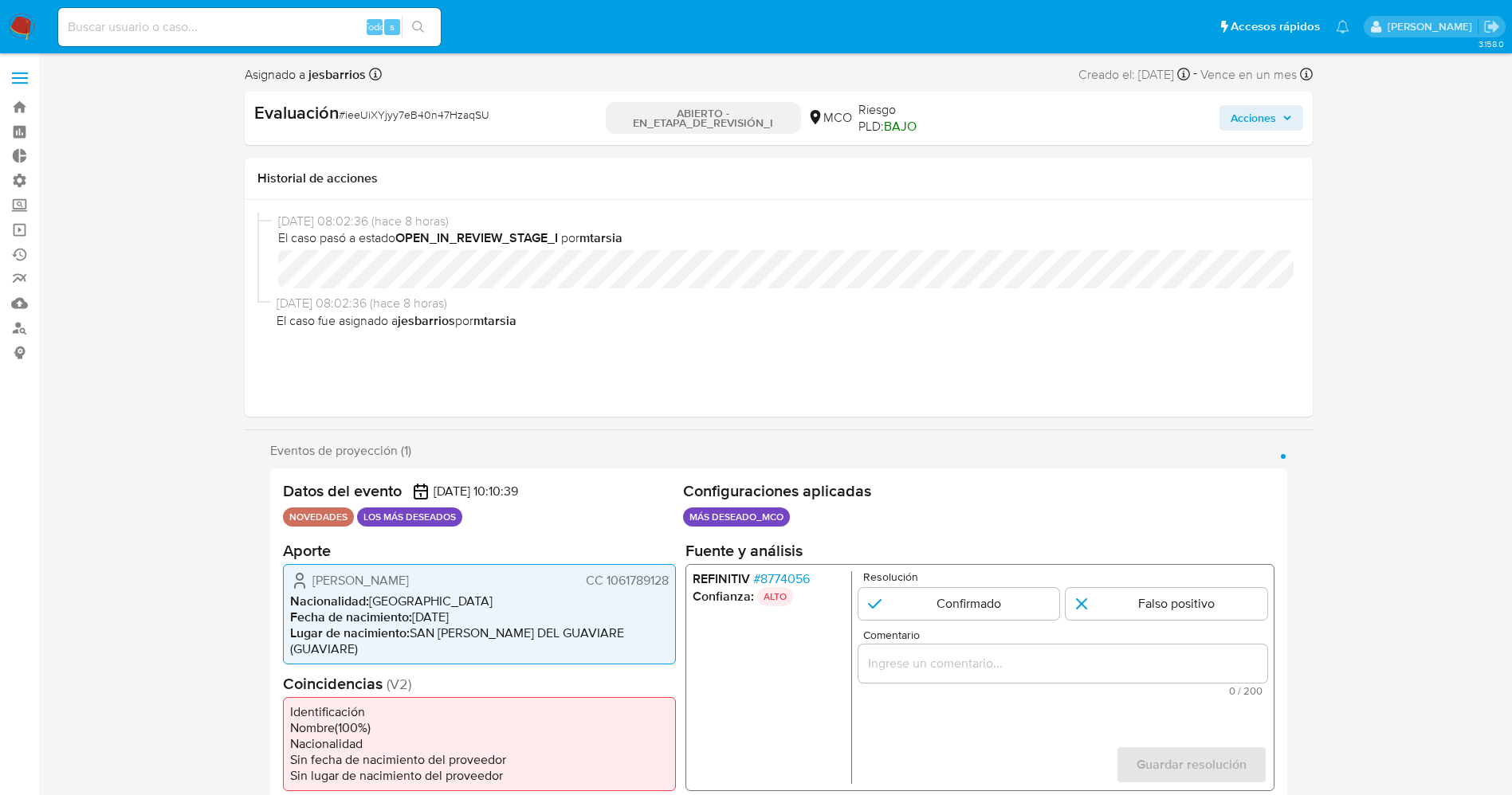
click at [671, 583] on div "[PERSON_NAME] Campo CC 1061789128 Nacionalidad : [DEMOGRAPHIC_DATA] Fecha de na…" at bounding box center [479, 614] width 393 height 100
click at [366, 619] on span "Fecha de nacimiento :" at bounding box center [351, 616] width 122 height 19
drag, startPoint x: 311, startPoint y: 583, endPoint x: 596, endPoint y: 586, distance: 285.0
click at [596, 586] on div "[PERSON_NAME] Campo CC 1061789128" at bounding box center [479, 579] width 378 height 19
click at [383, 588] on font "[PERSON_NAME]" at bounding box center [361, 579] width 97 height 19
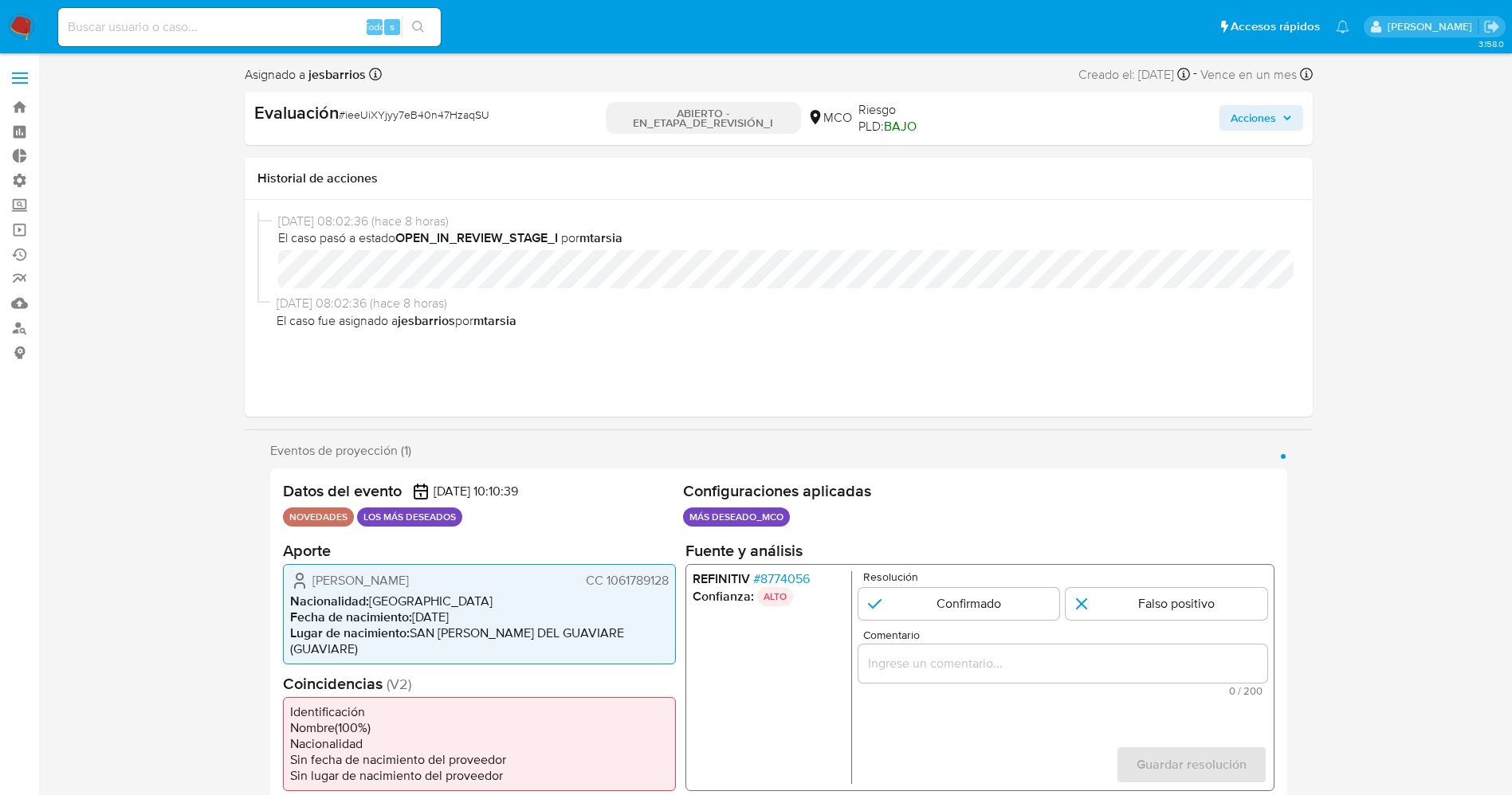
drag, startPoint x: 303, startPoint y: 577, endPoint x: 672, endPoint y: 584, distance: 369.1
click at [672, 584] on div "[PERSON_NAME] Campo CC 1061789128 Nacionalidad : [DEMOGRAPHIC_DATA] Fecha de na…" at bounding box center [479, 614] width 393 height 100
click at [960, 596] on input "1 de 1" at bounding box center [958, 603] width 202 height 32
radio input "true"
click at [953, 667] on input "Comentario" at bounding box center [1062, 662] width 409 height 21
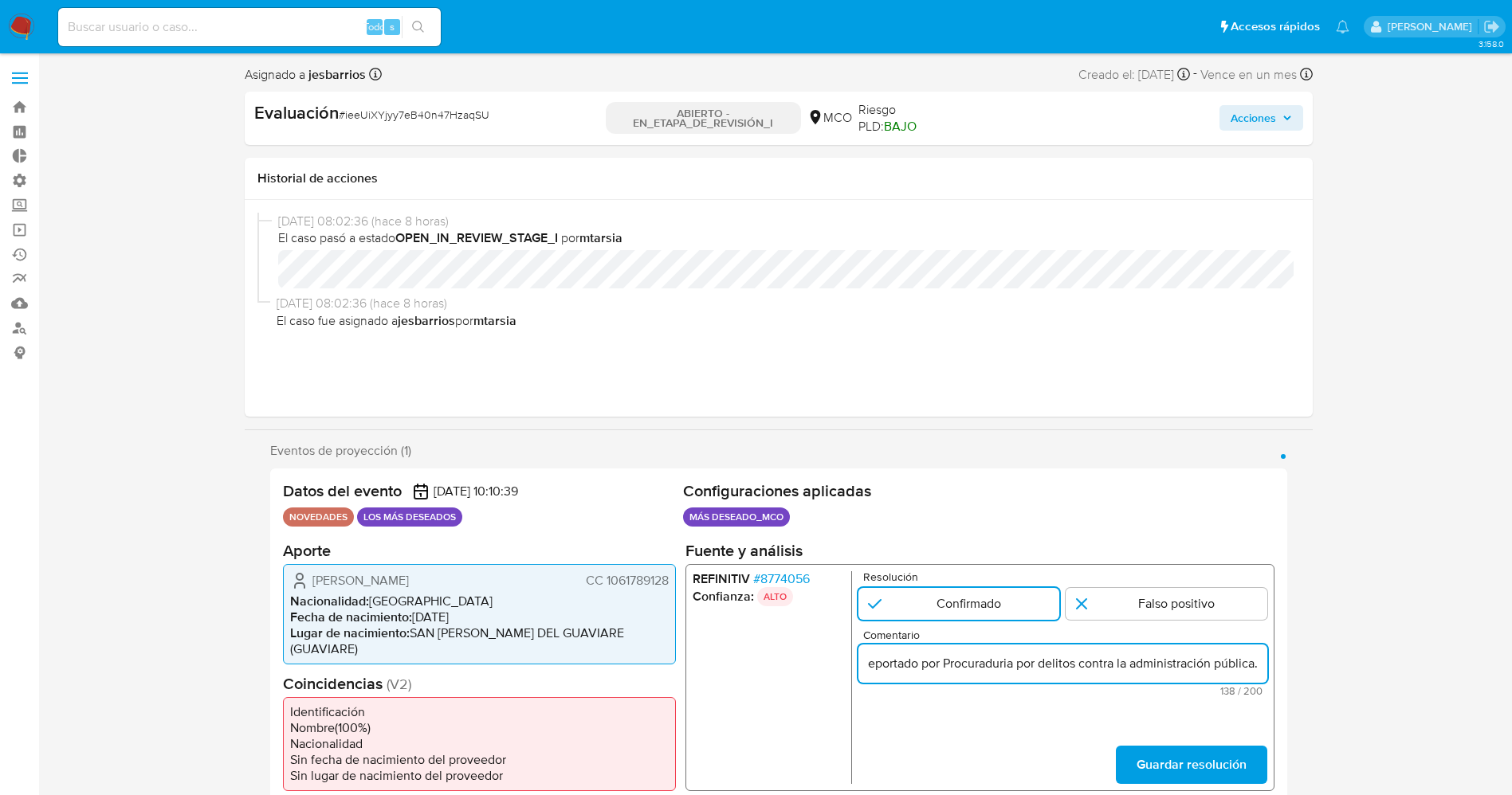
scroll to position [0, 369]
type input "e confirma match ya que el titular de la cuenta aún se encuentra reportado por …"
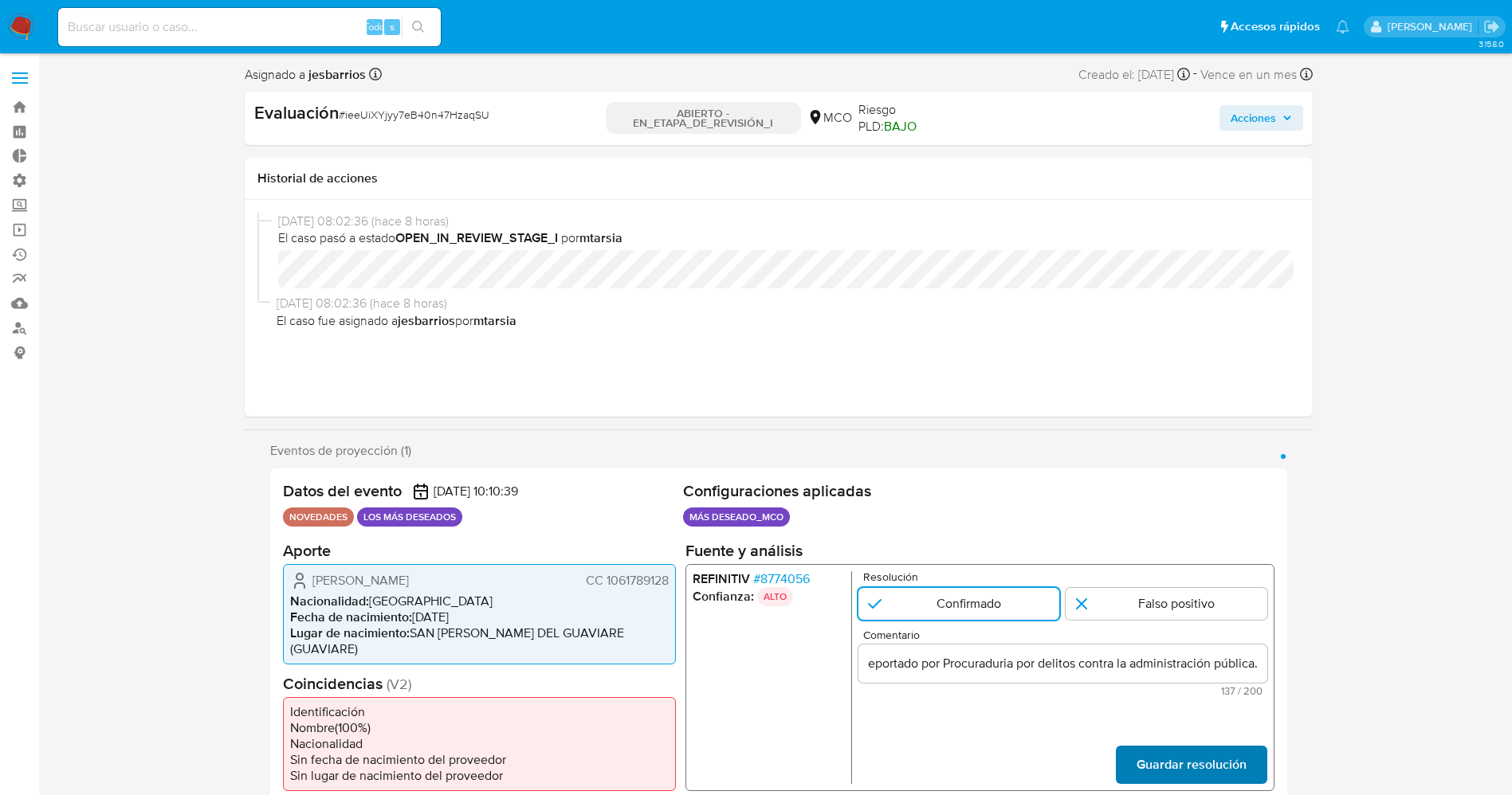
scroll to position [0, 0]
click at [1194, 747] on span "Guardar resolución" at bounding box center [1191, 764] width 110 height 35
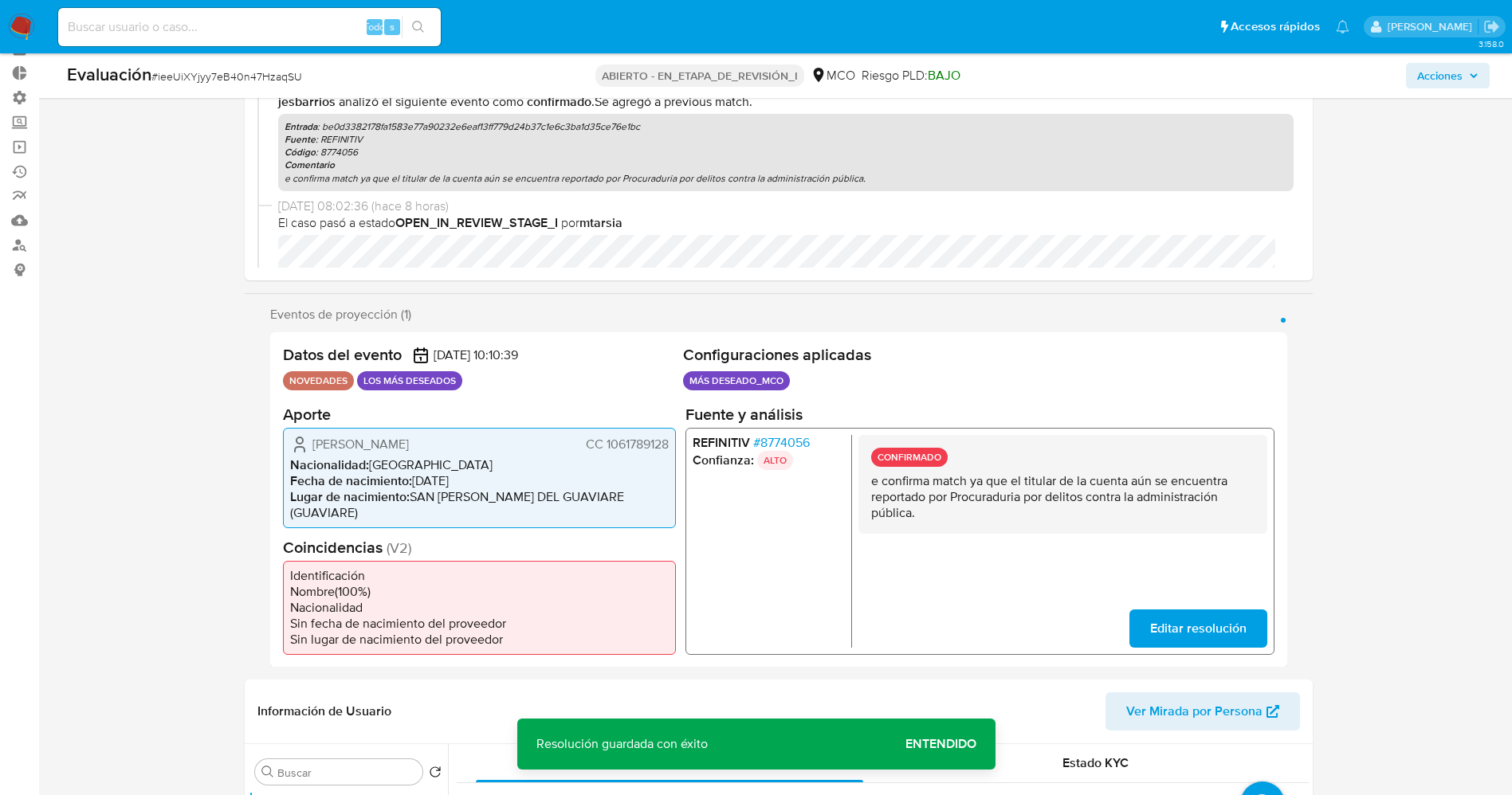
scroll to position [119, 0]
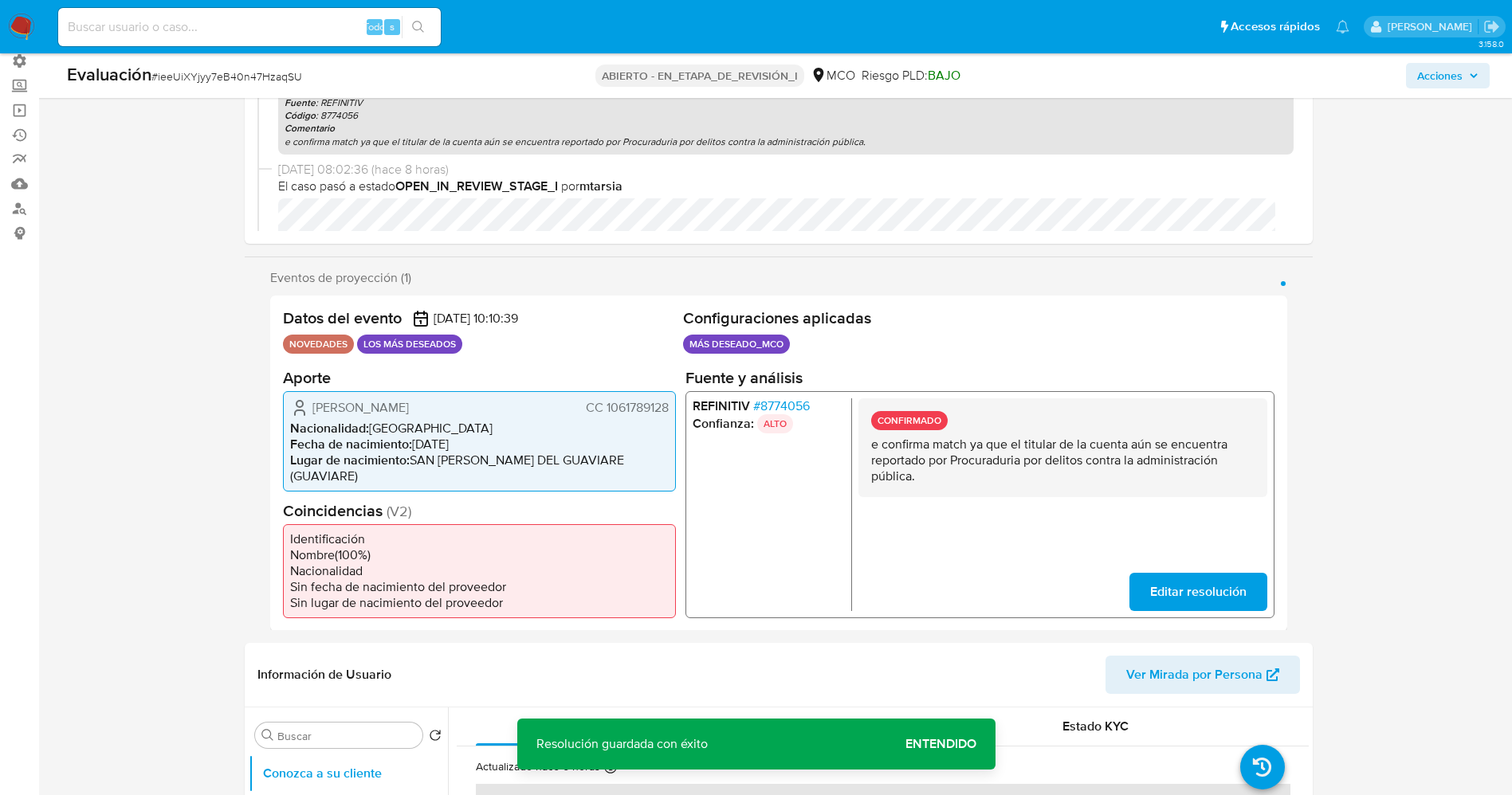
click at [1177, 573] on span "Editar resolución" at bounding box center [1198, 591] width 97 height 35
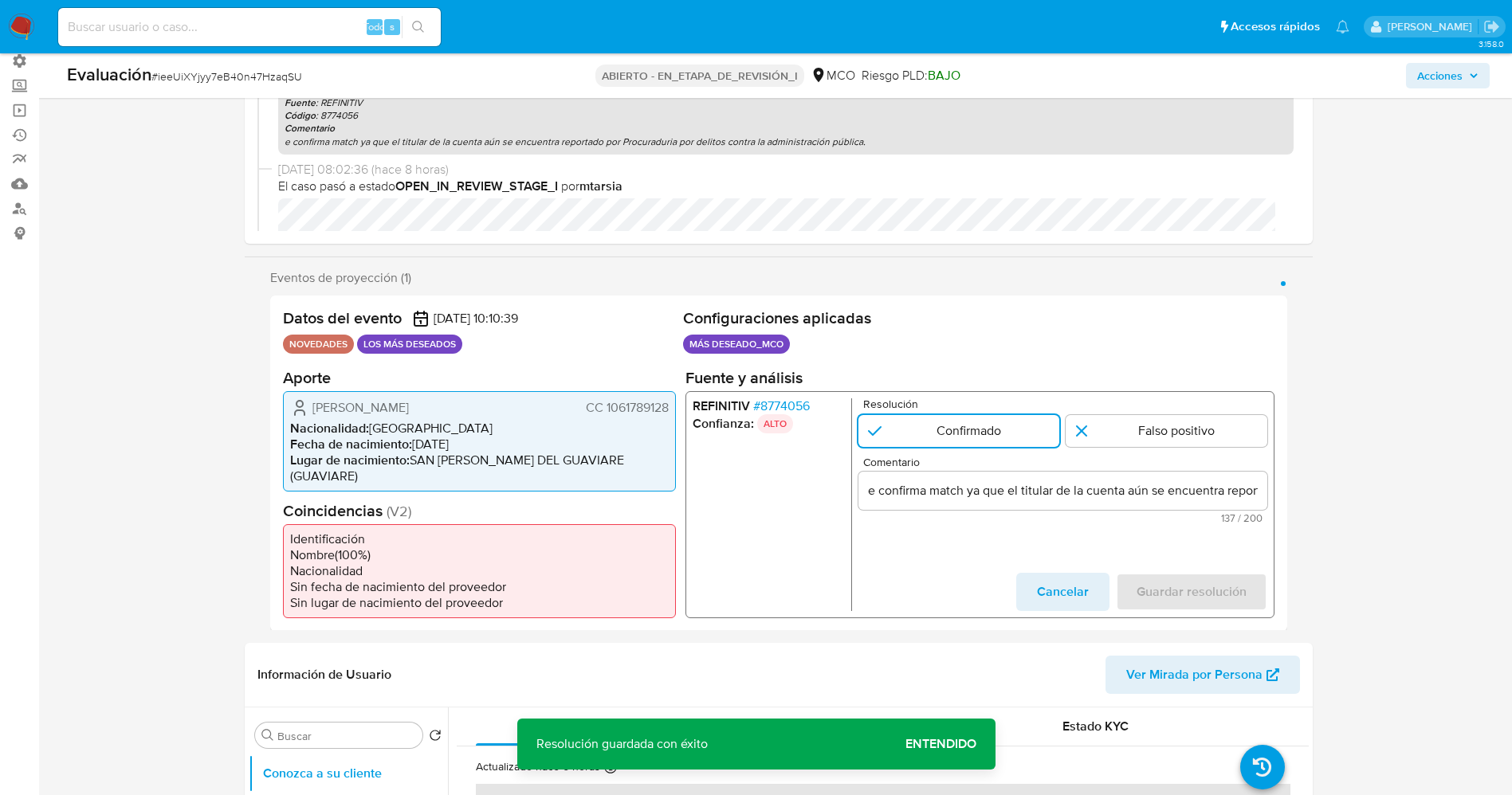
click at [864, 497] on input "e confirma match ya que el titular de la cuenta aún se encuentra reportado por …" at bounding box center [1062, 490] width 409 height 21
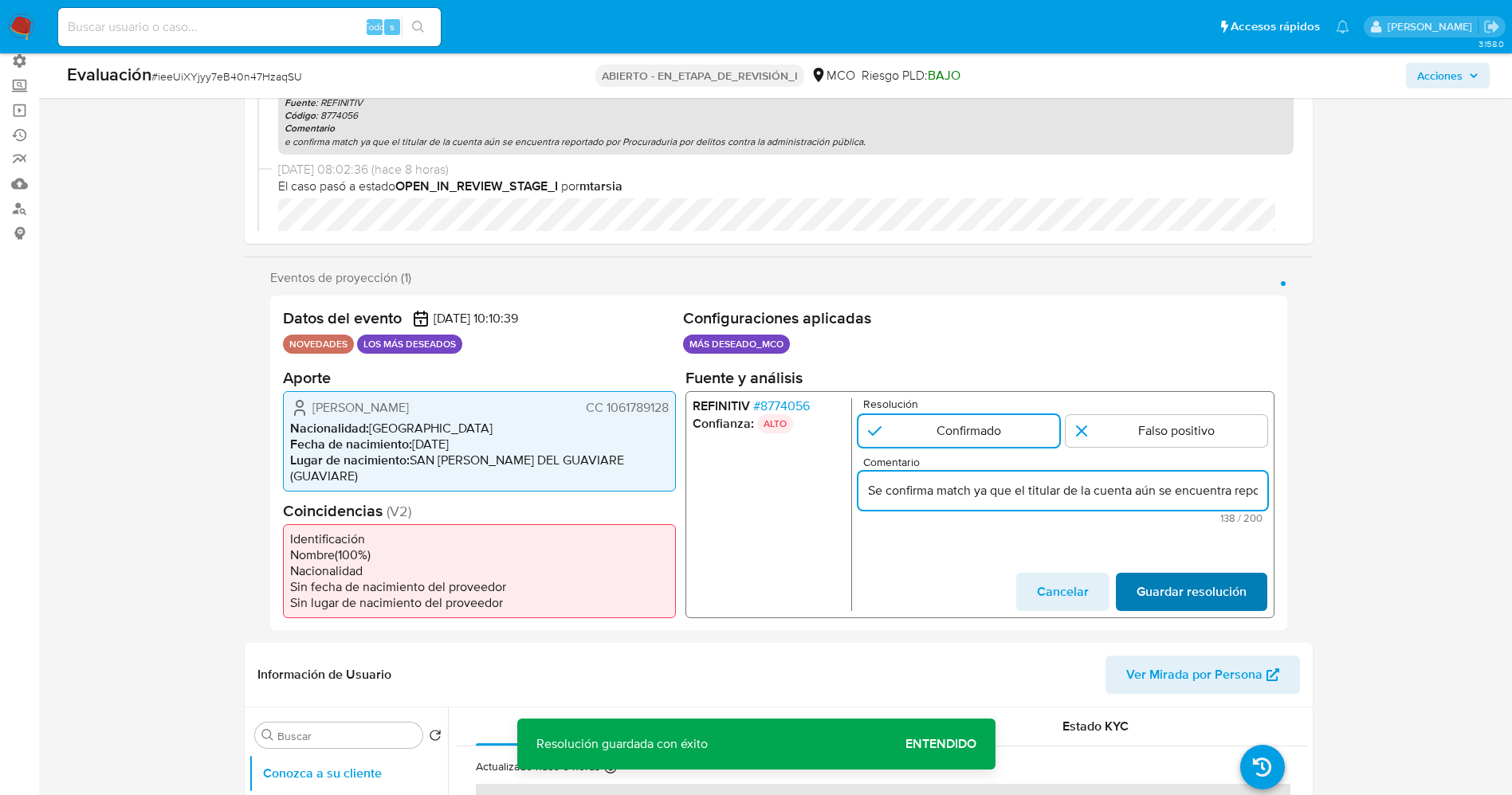
type input "Se confirma match ya que el titular de la cuenta aún se encuentra reportado por…"
click at [1179, 573] on span "Guardar resolución" at bounding box center [1191, 591] width 110 height 35
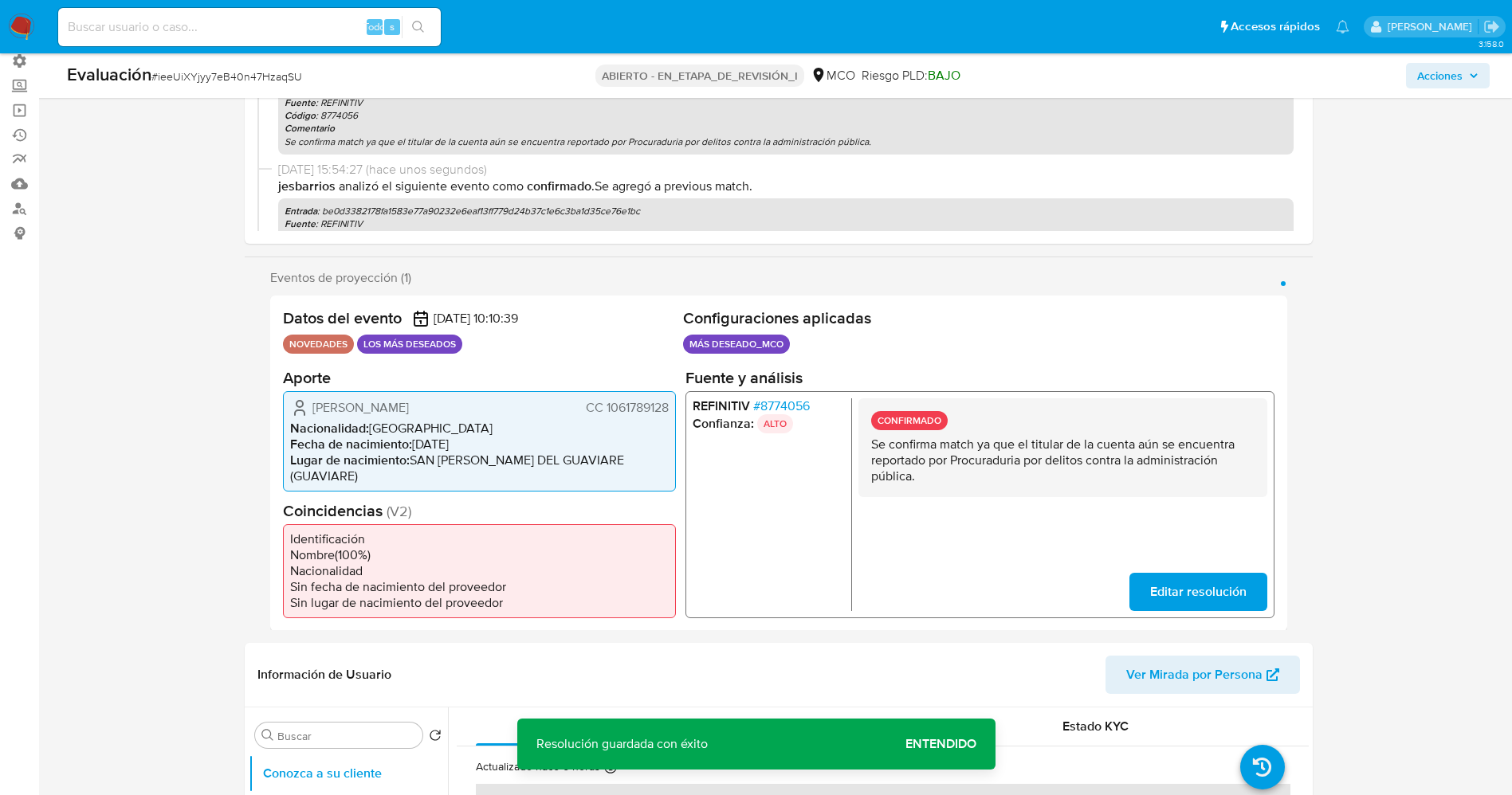
drag, startPoint x: 865, startPoint y: 448, endPoint x: 937, endPoint y: 481, distance: 79.2
click at [937, 481] on div "CONFIRMADO Se confirma match ya que el titular de la cuenta aún se encuentra re…" at bounding box center [1062, 447] width 409 height 99
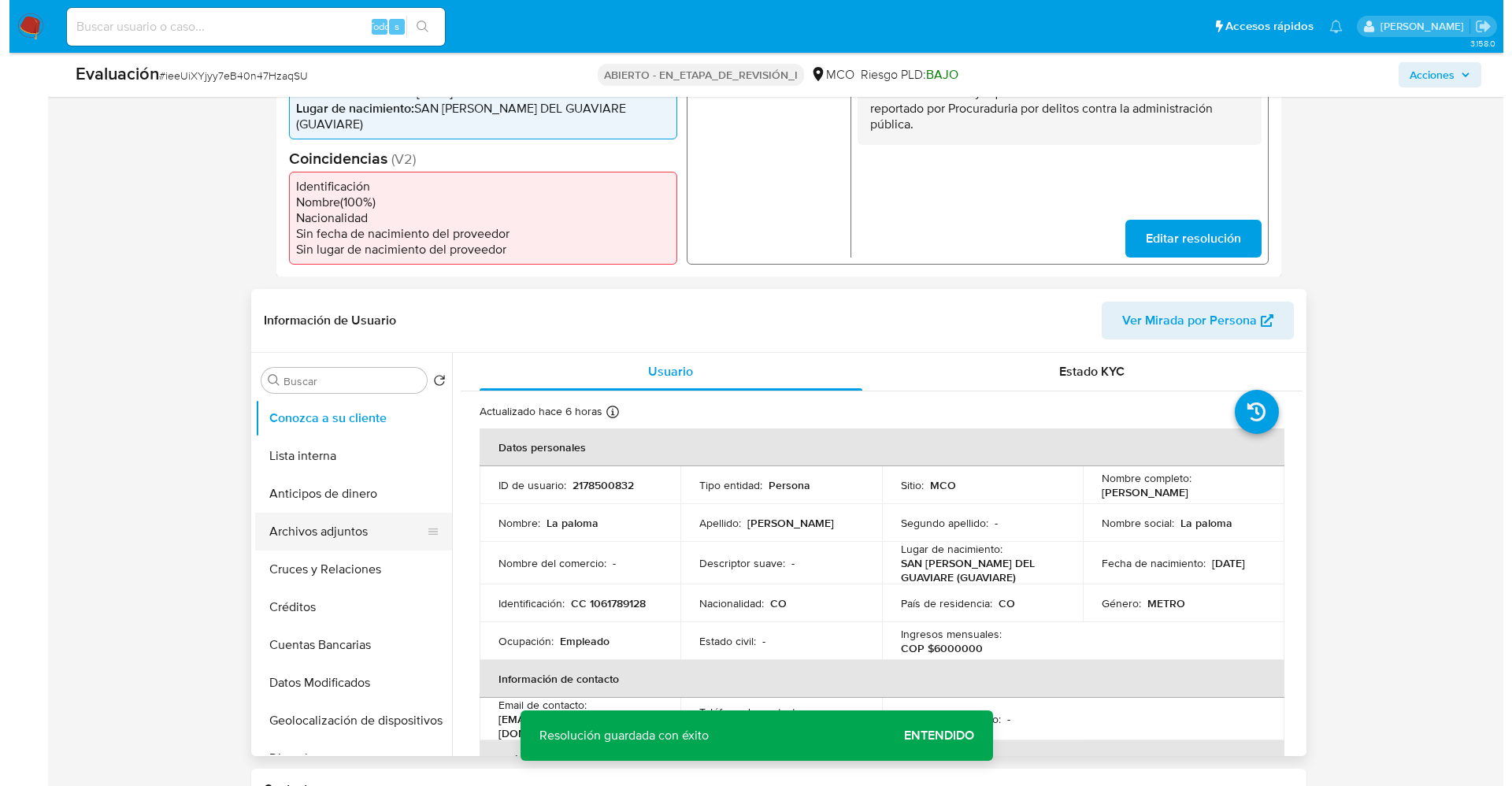
scroll to position [472, 0]
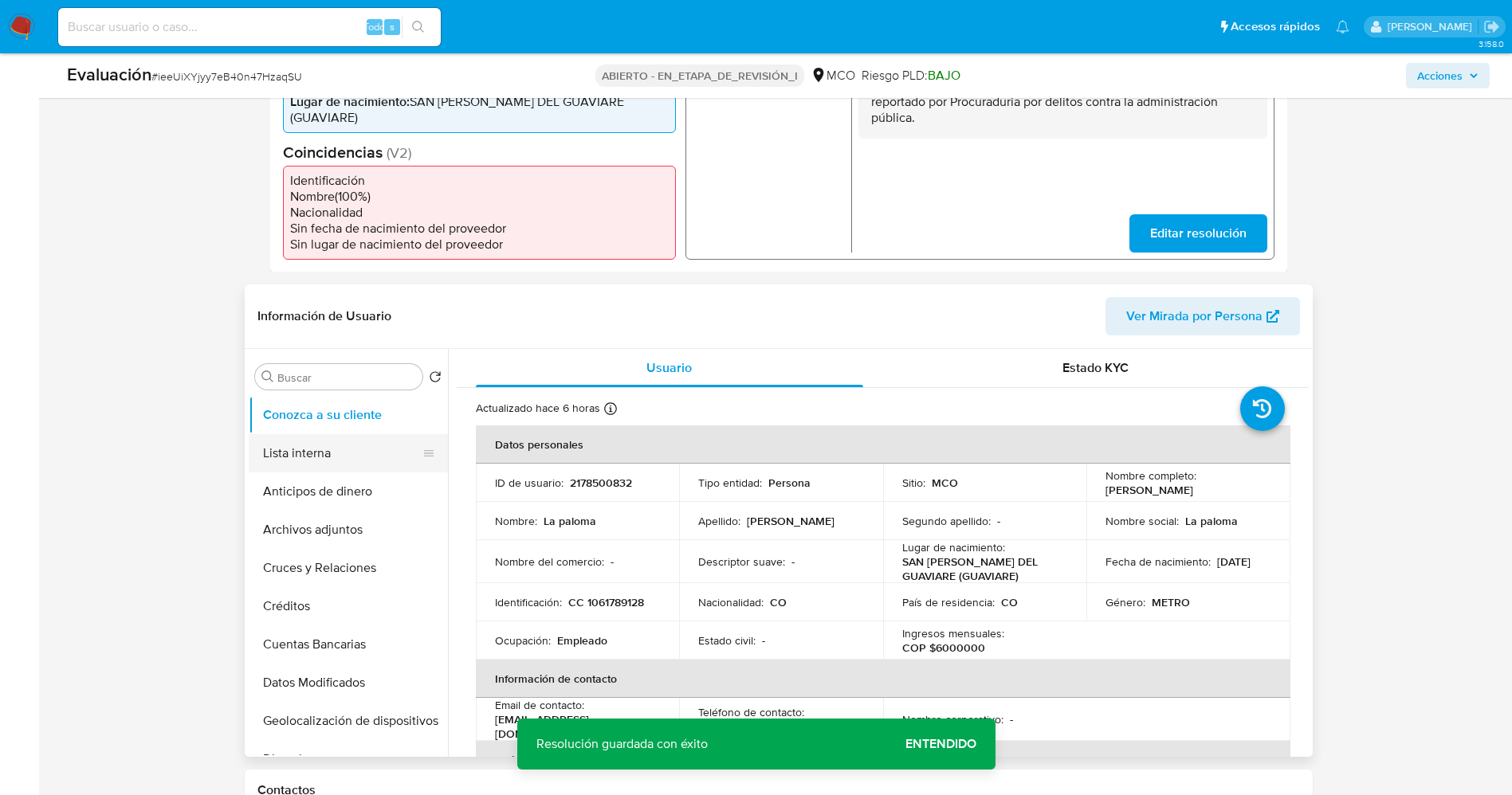
click at [329, 439] on button "Lista interna" at bounding box center [341, 453] width 186 height 38
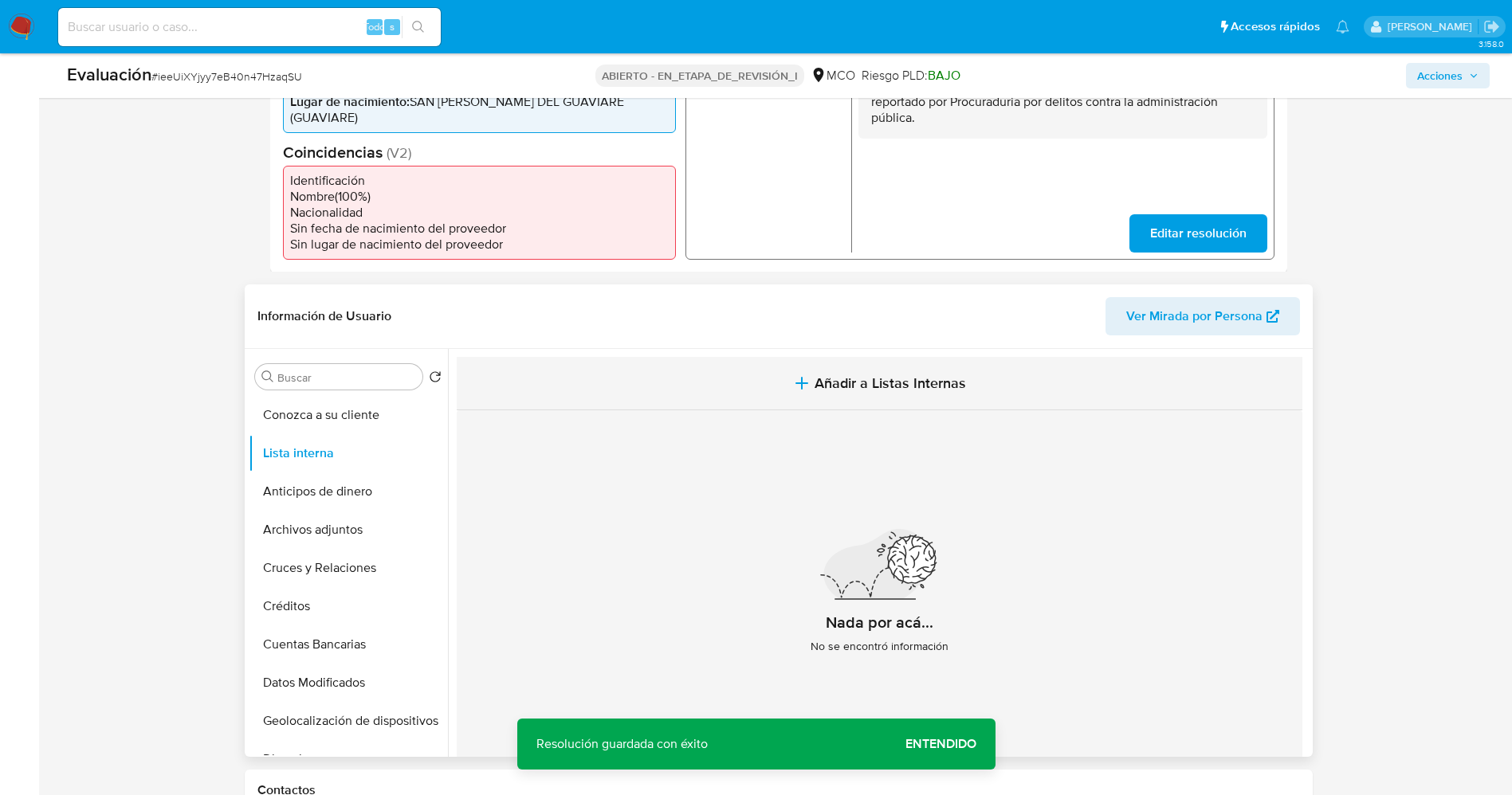
click at [854, 374] on span "Añadir a Listas Internas" at bounding box center [891, 383] width 152 height 18
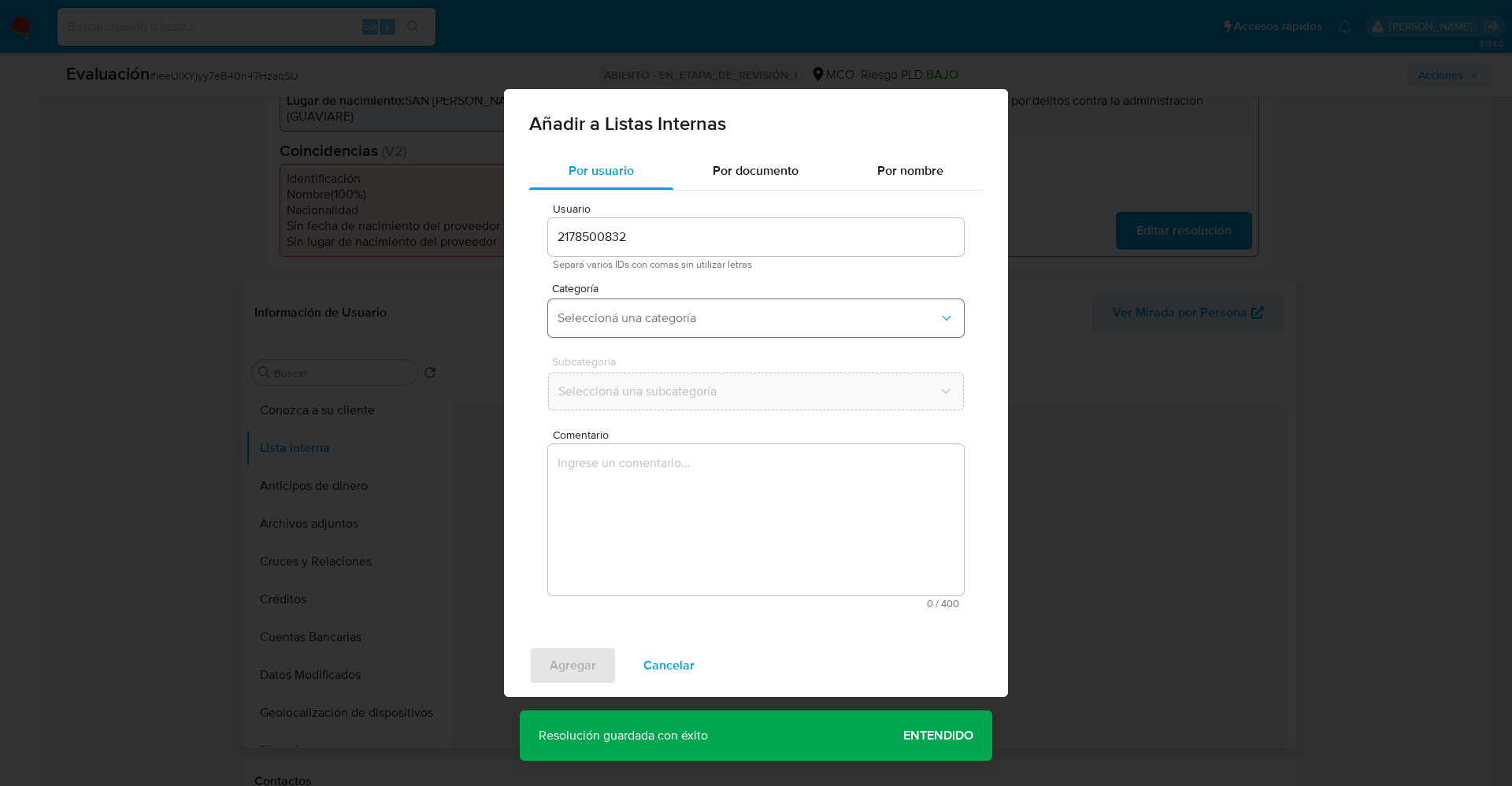
click at [715, 318] on span "Seleccioná una categoría" at bounding box center [748, 318] width 381 height 16
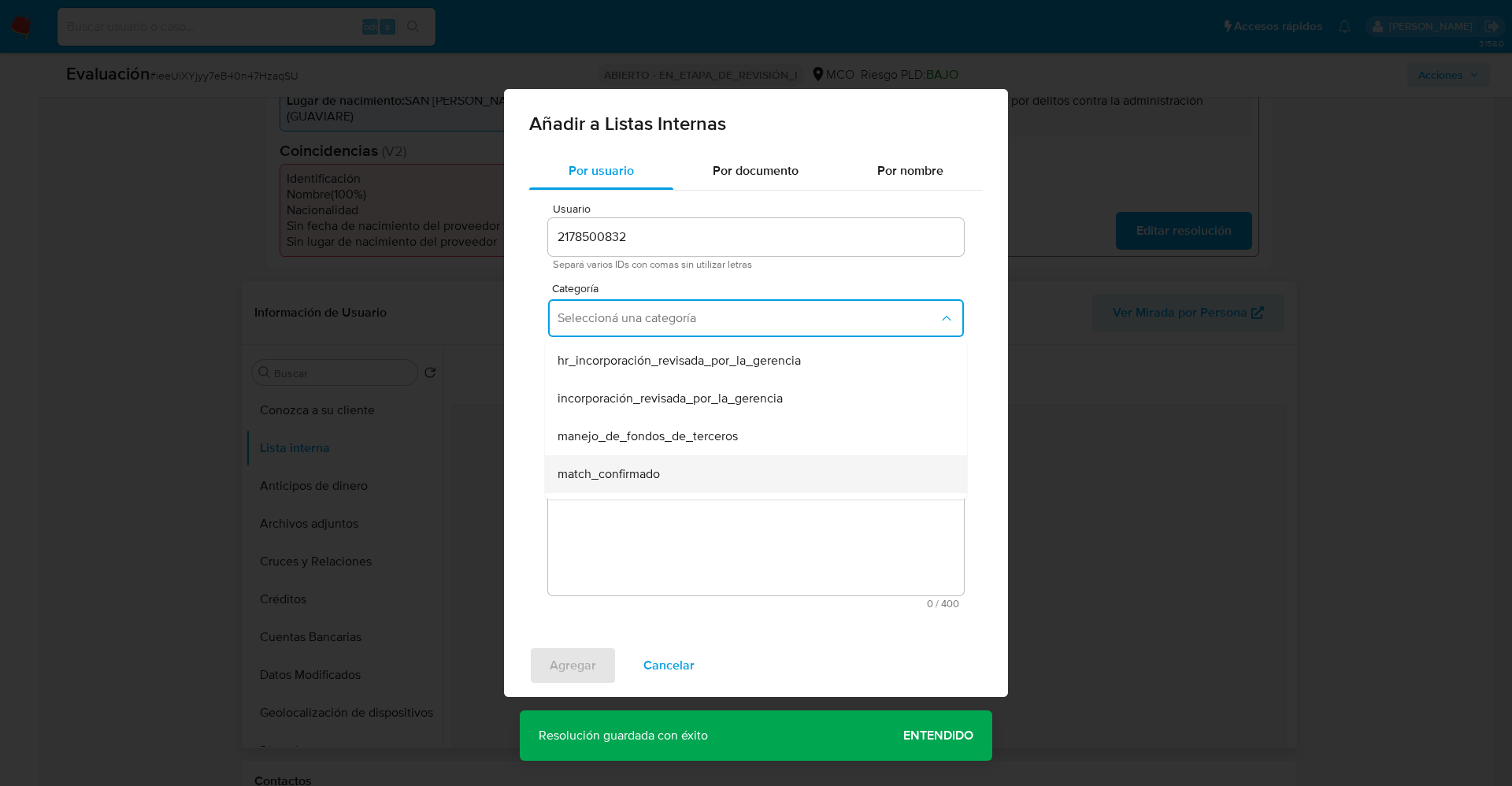
click at [711, 464] on div "match_confirmado" at bounding box center [752, 473] width 387 height 38
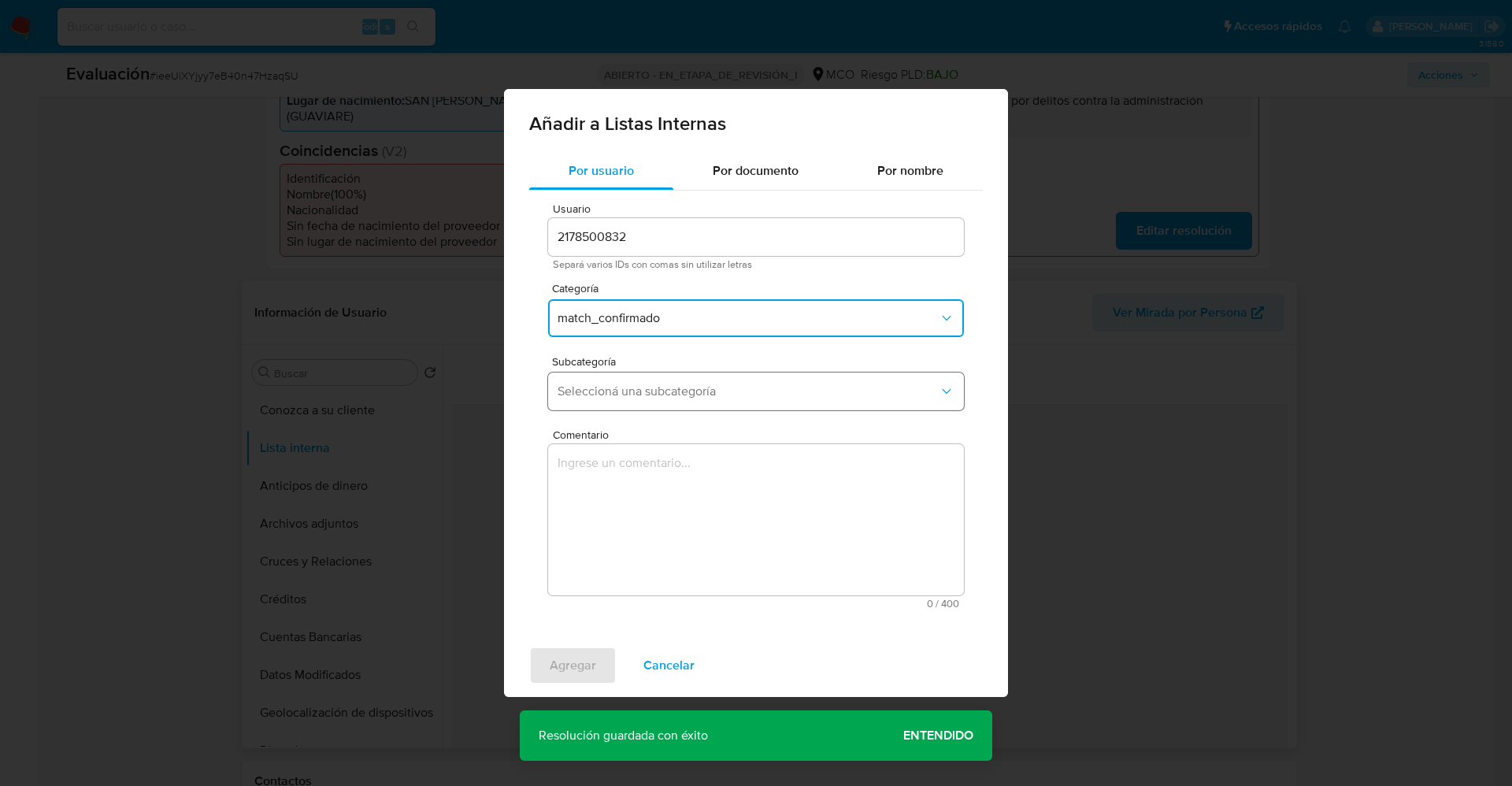
click at [724, 390] on span "Seleccioná una subcategoría" at bounding box center [748, 392] width 381 height 16
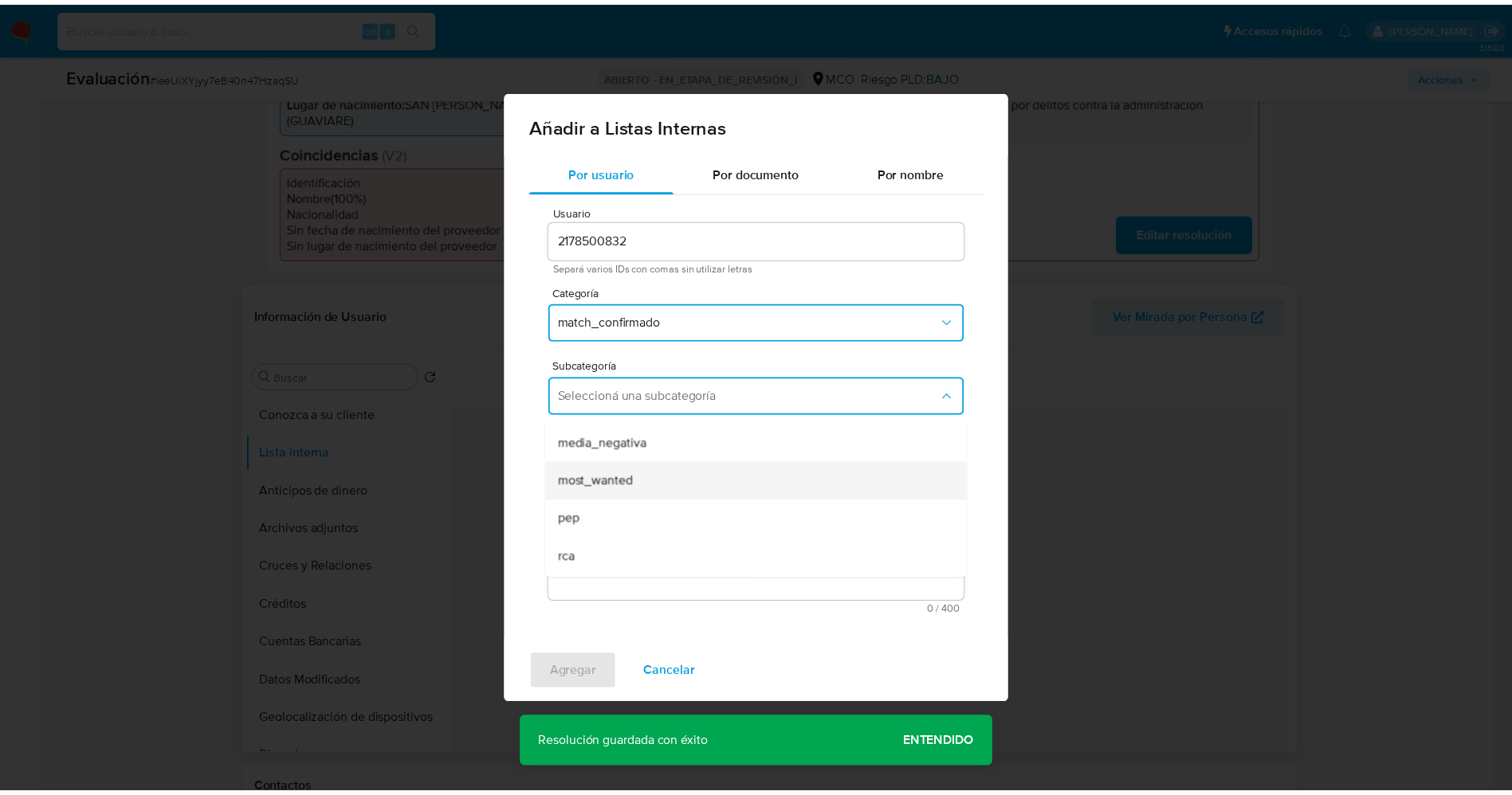
scroll to position [108, 0]
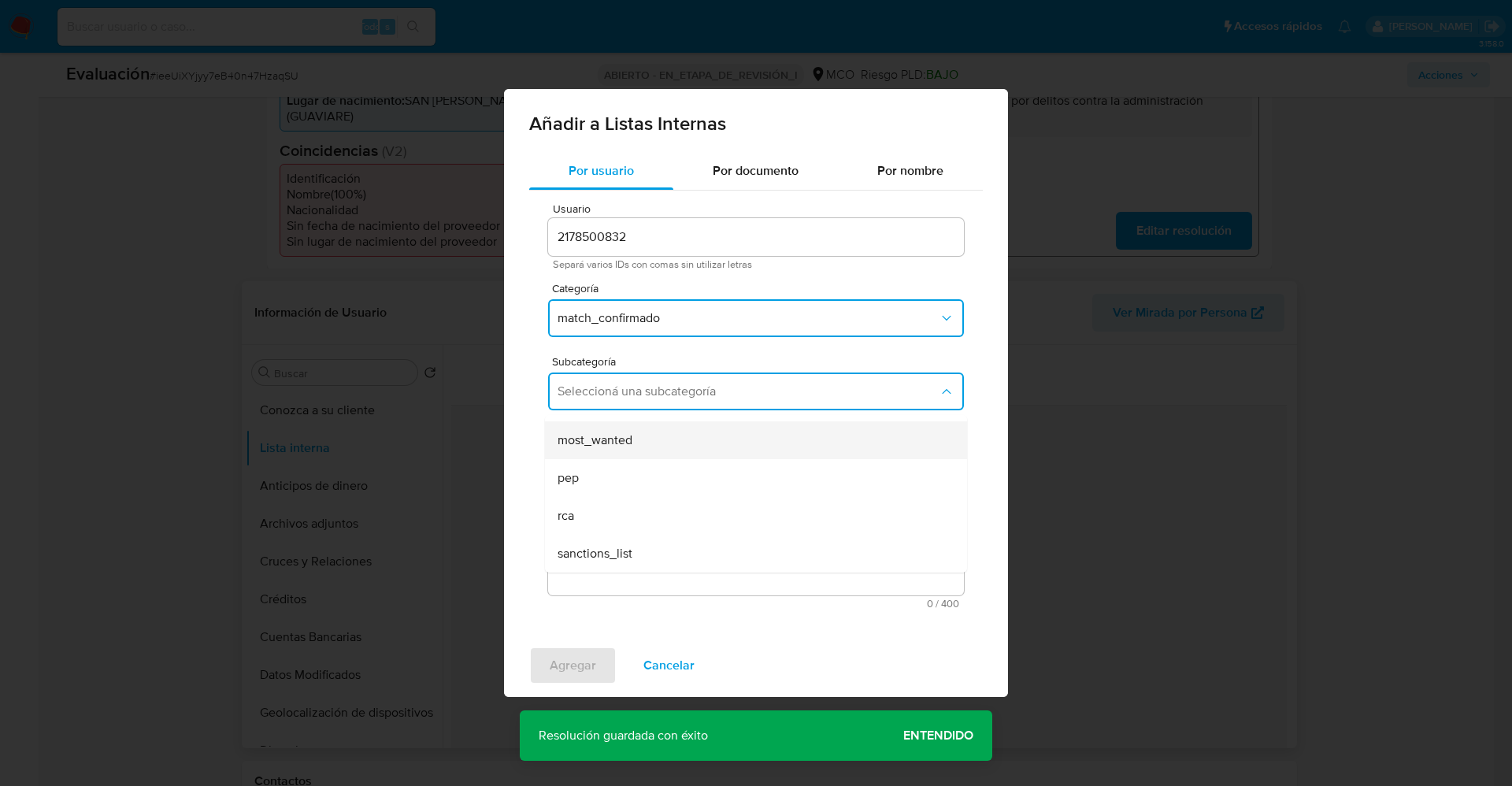
click at [669, 442] on div "most_wanted" at bounding box center [752, 440] width 387 height 38
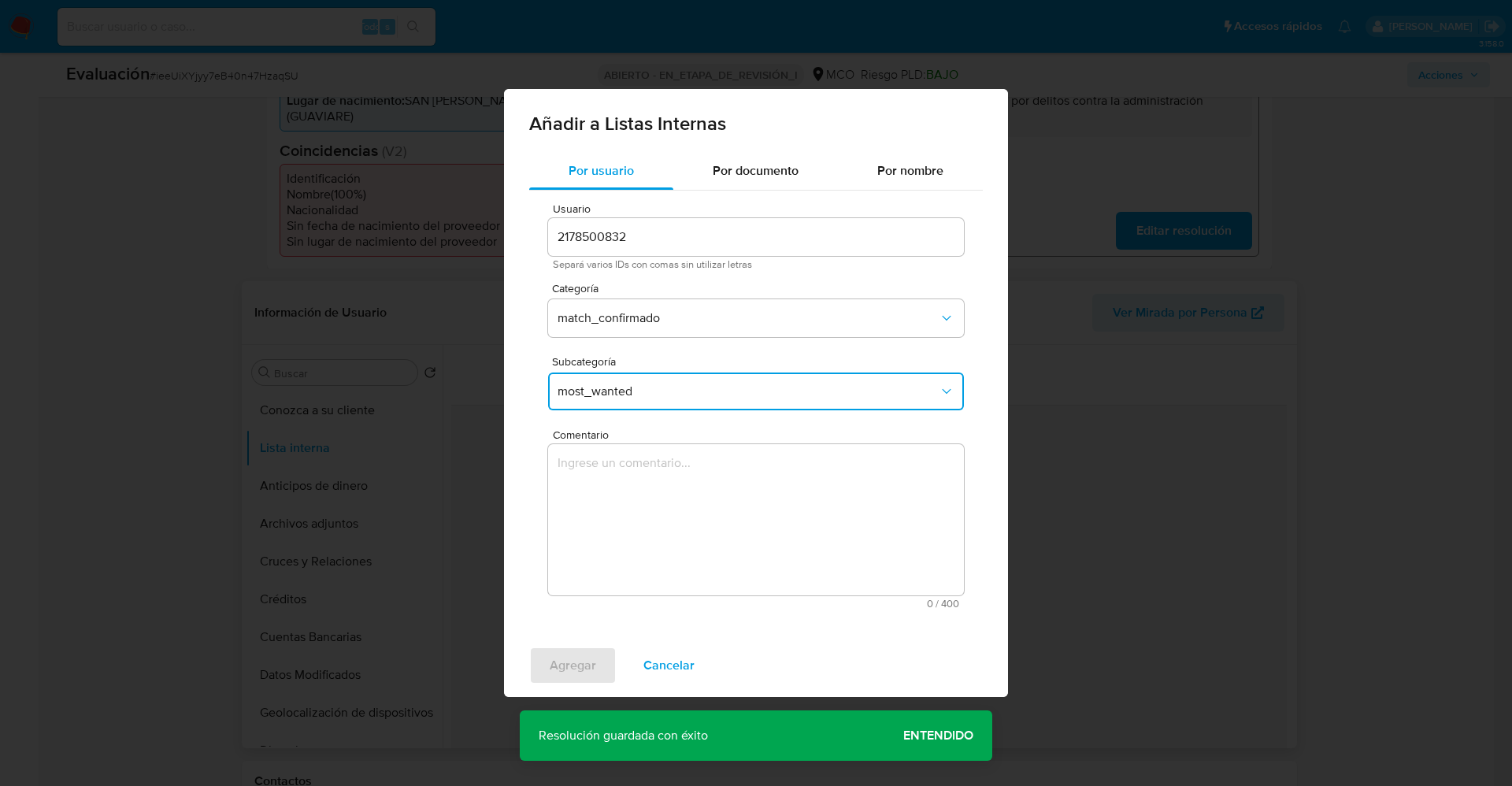
click at [666, 497] on textarea "Comentario" at bounding box center [756, 519] width 416 height 151
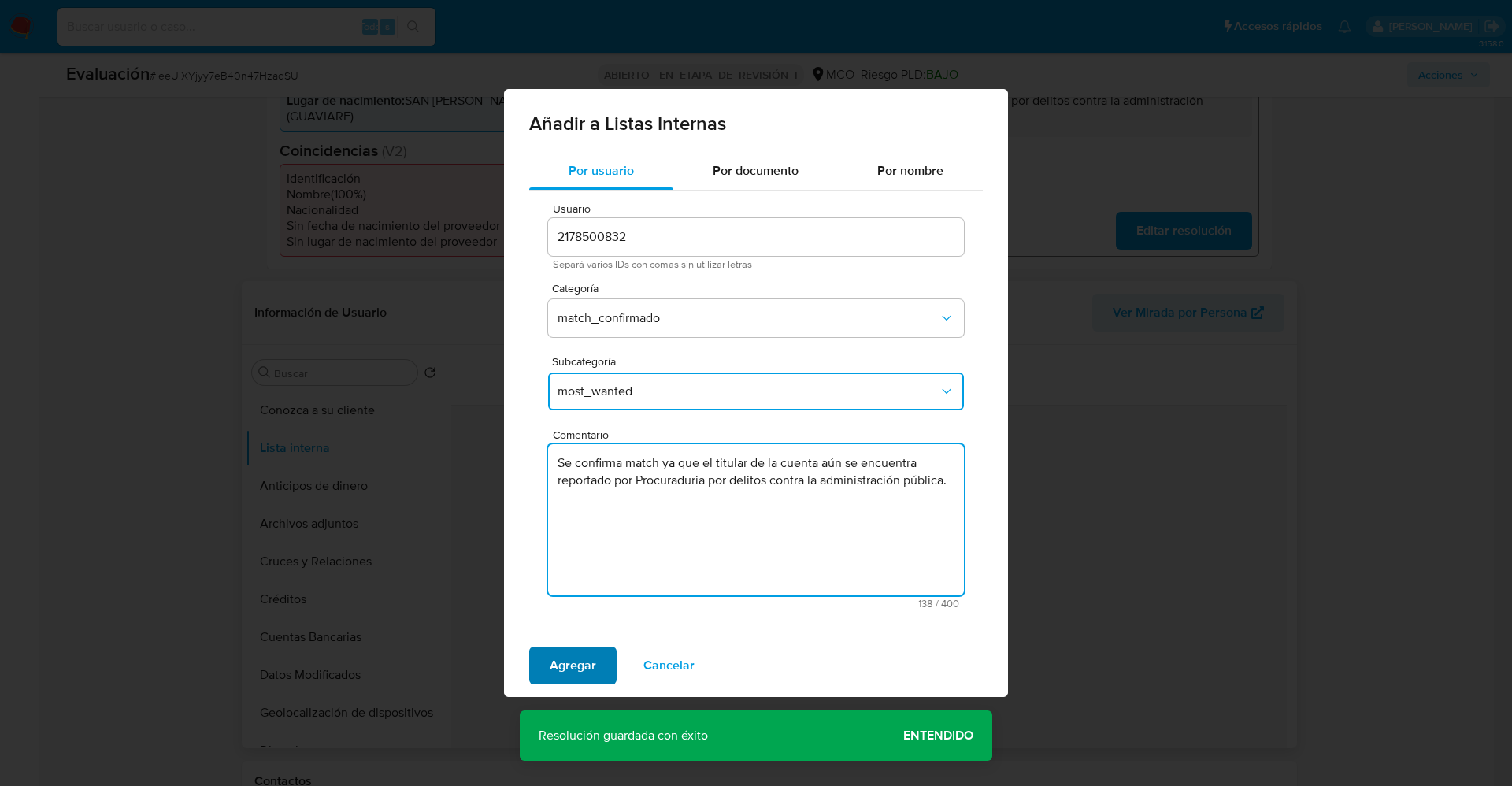
type textarea "Se confirma match ya que el titular de la cuenta aún se encuentra reportado por…"
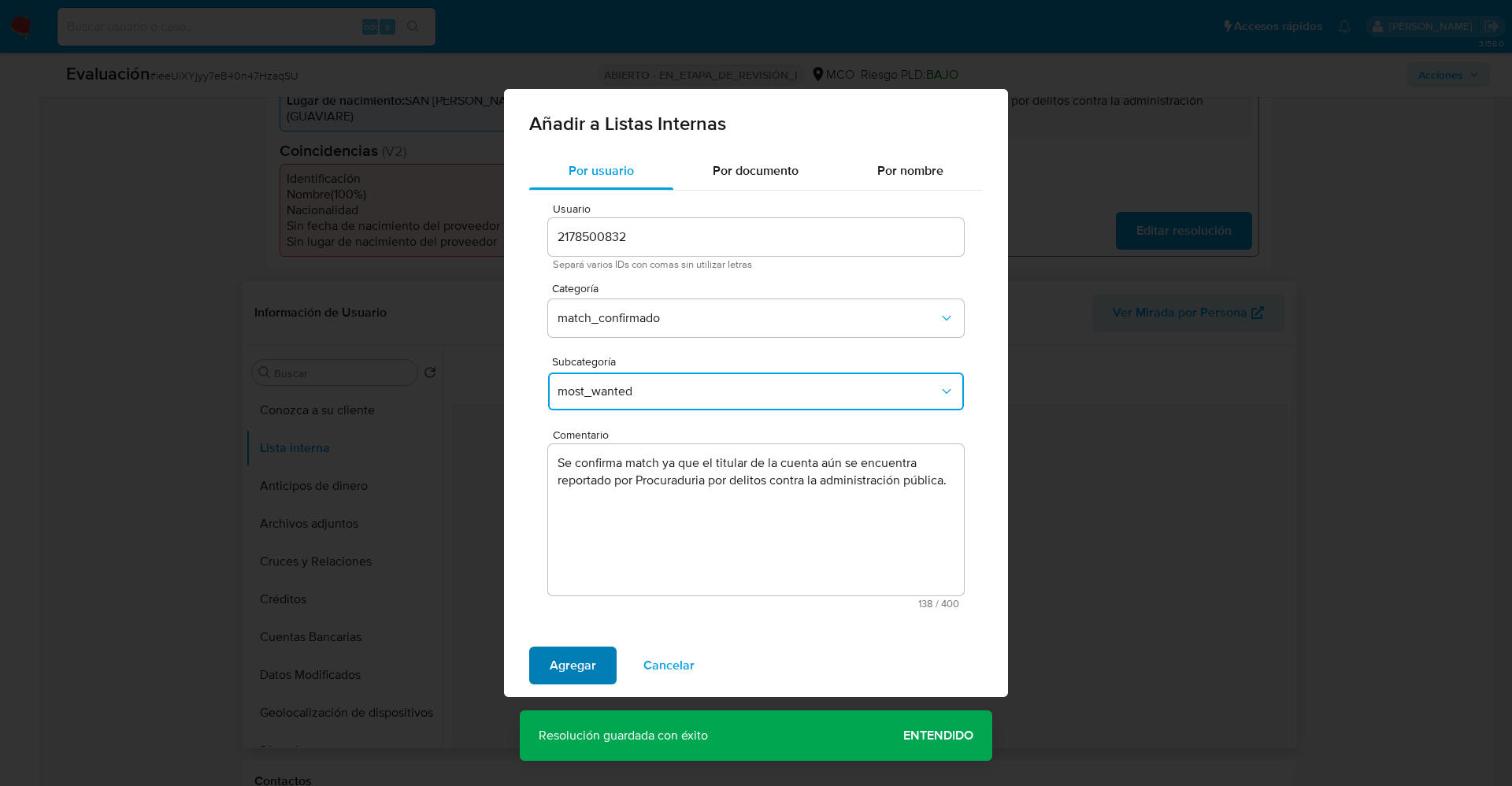
click at [571, 652] on span "Agregar" at bounding box center [572, 666] width 47 height 35
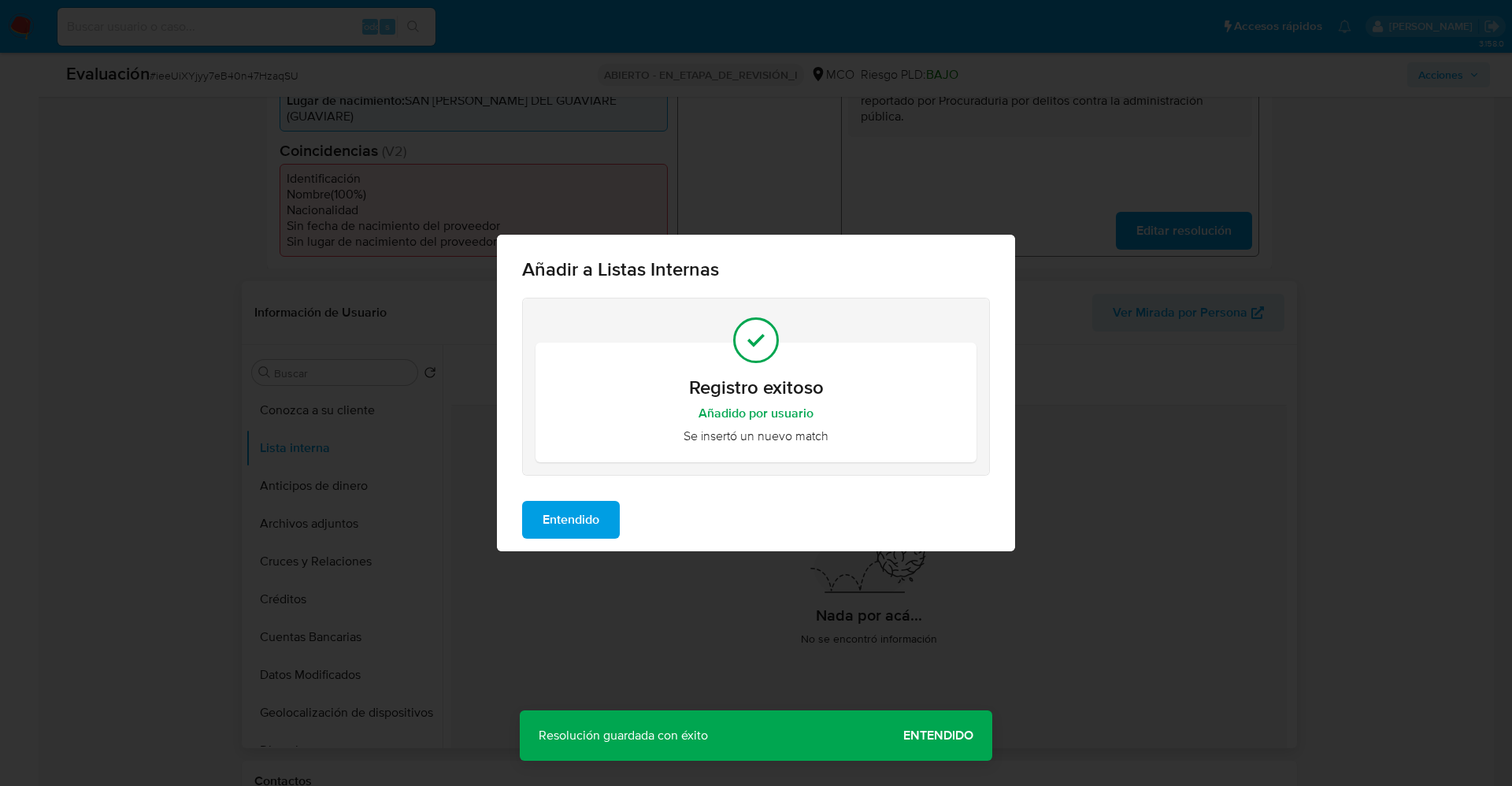
click at [568, 535] on span "Entendido" at bounding box center [571, 520] width 56 height 35
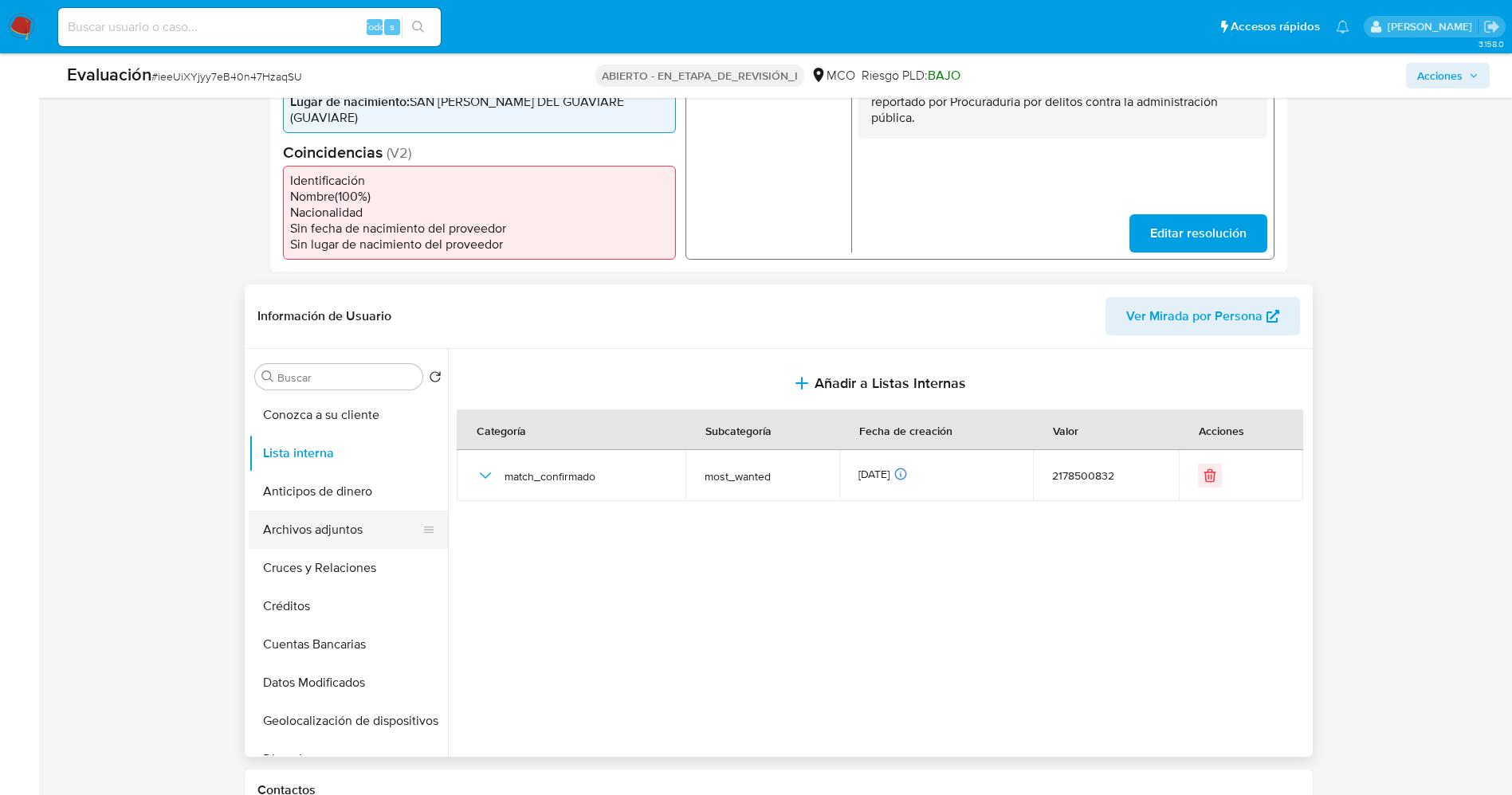
click at [293, 510] on button "Archivos adjuntos" at bounding box center [341, 529] width 186 height 38
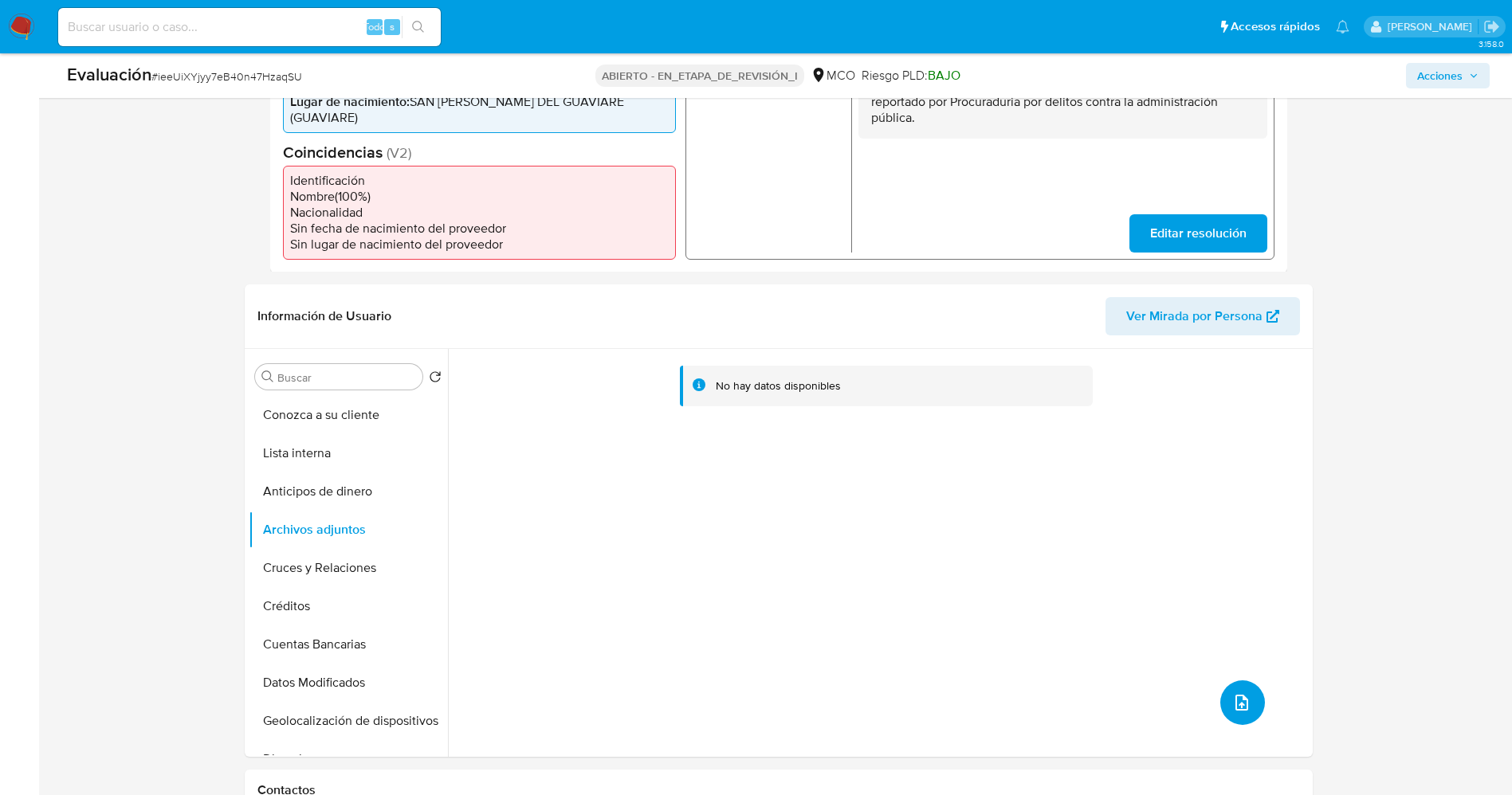
click at [1222, 686] on button "subir archivo" at bounding box center [1242, 702] width 44 height 44
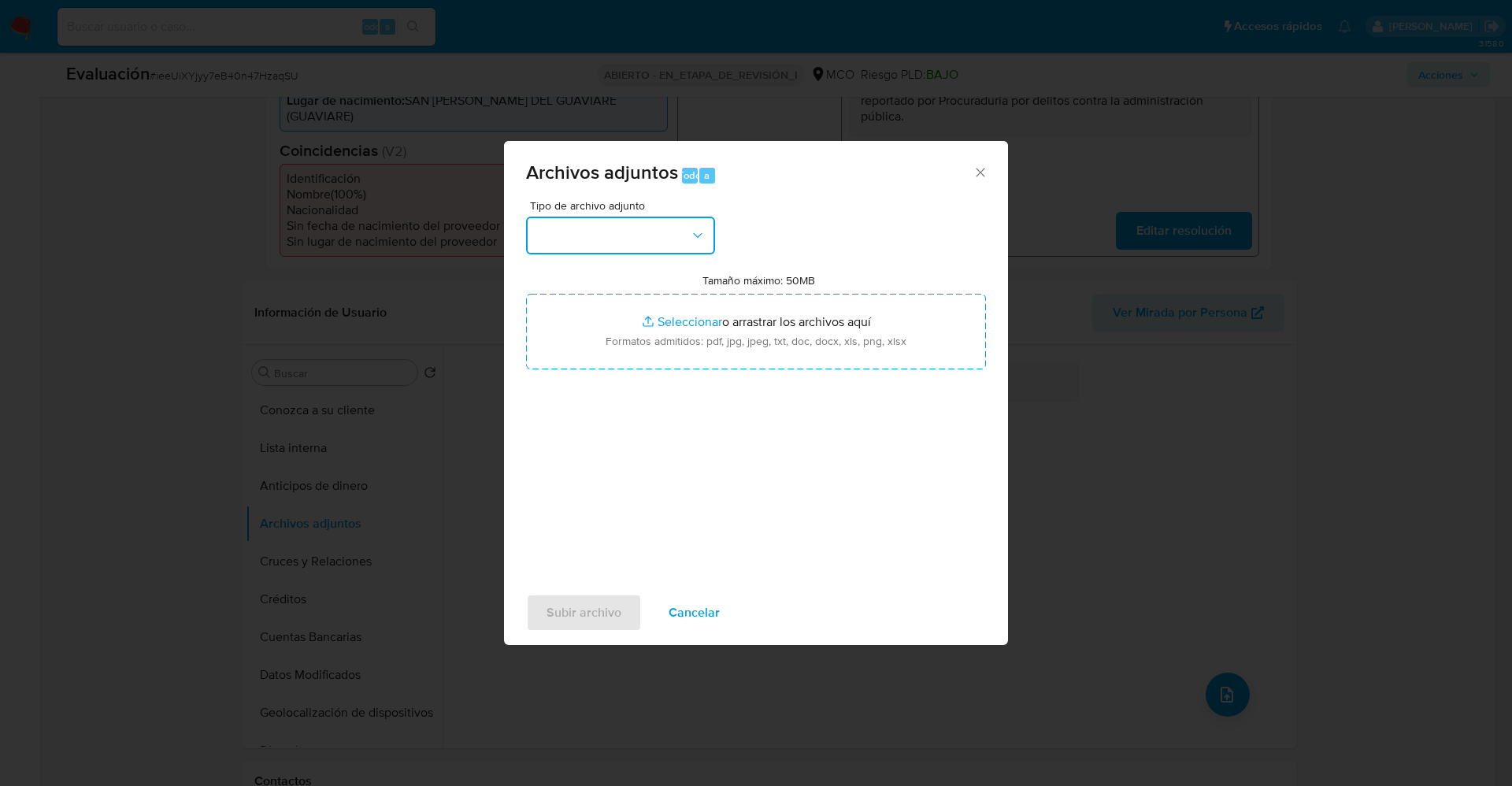
click at [588, 246] on button "button" at bounding box center [620, 235] width 189 height 38
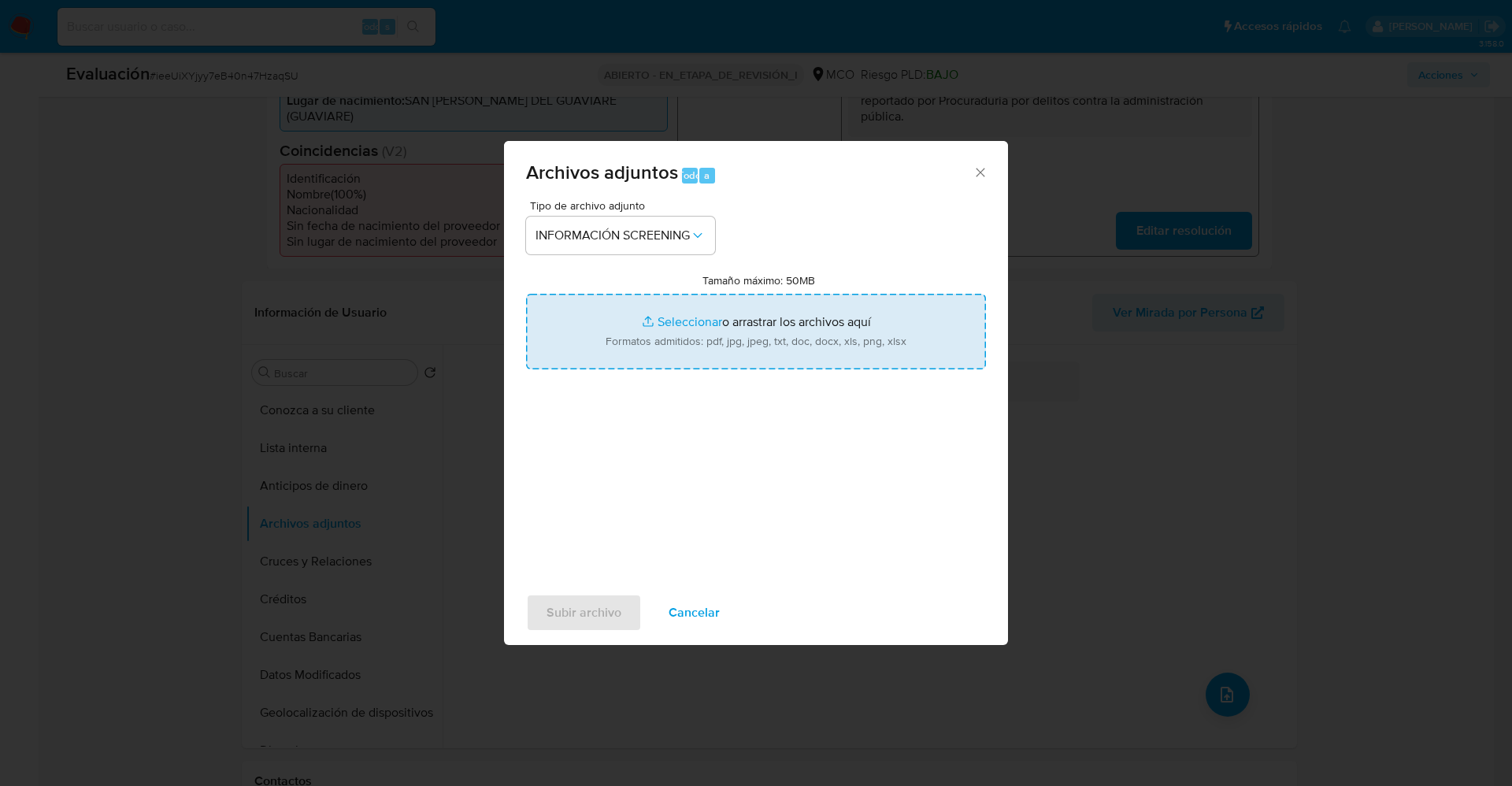
type input "C:\fakepath\_Duván [PERSON_NAME] Campo_ lavado de dinero - Buscar con Google.pdf"
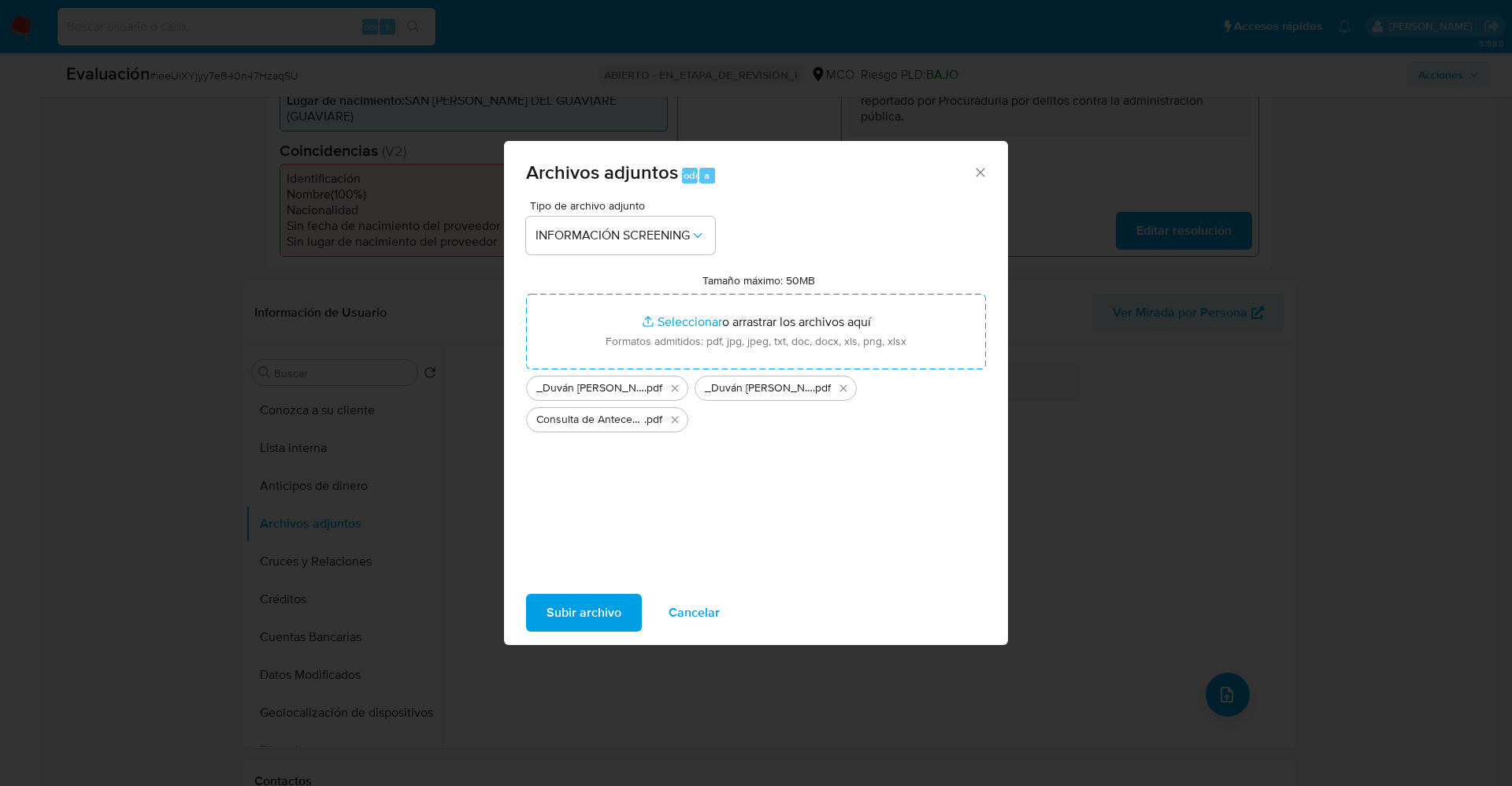
click at [597, 603] on span "Subir archivo" at bounding box center [583, 613] width 75 height 35
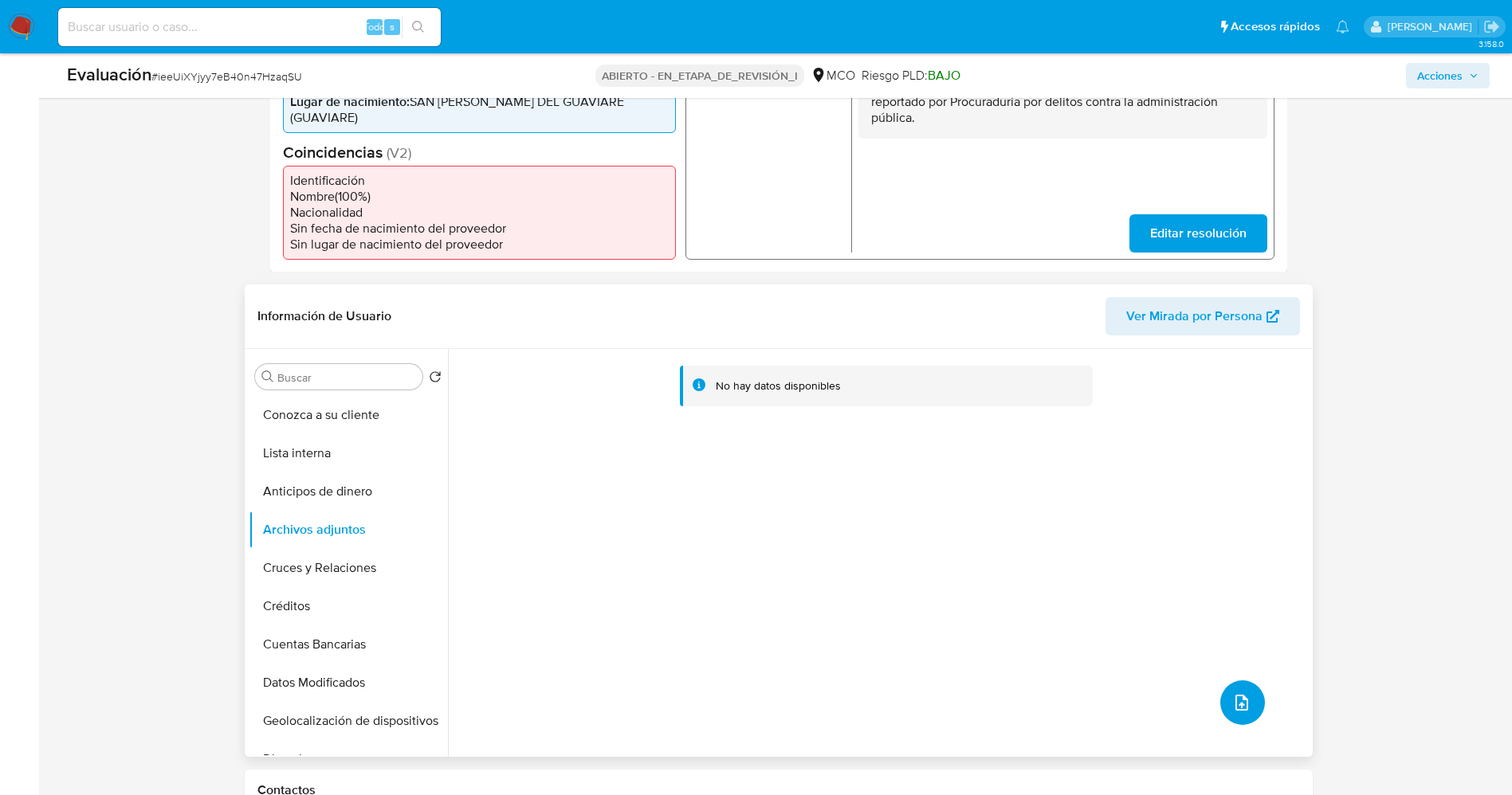
click at [1246, 684] on button "subir archivo" at bounding box center [1242, 702] width 44 height 44
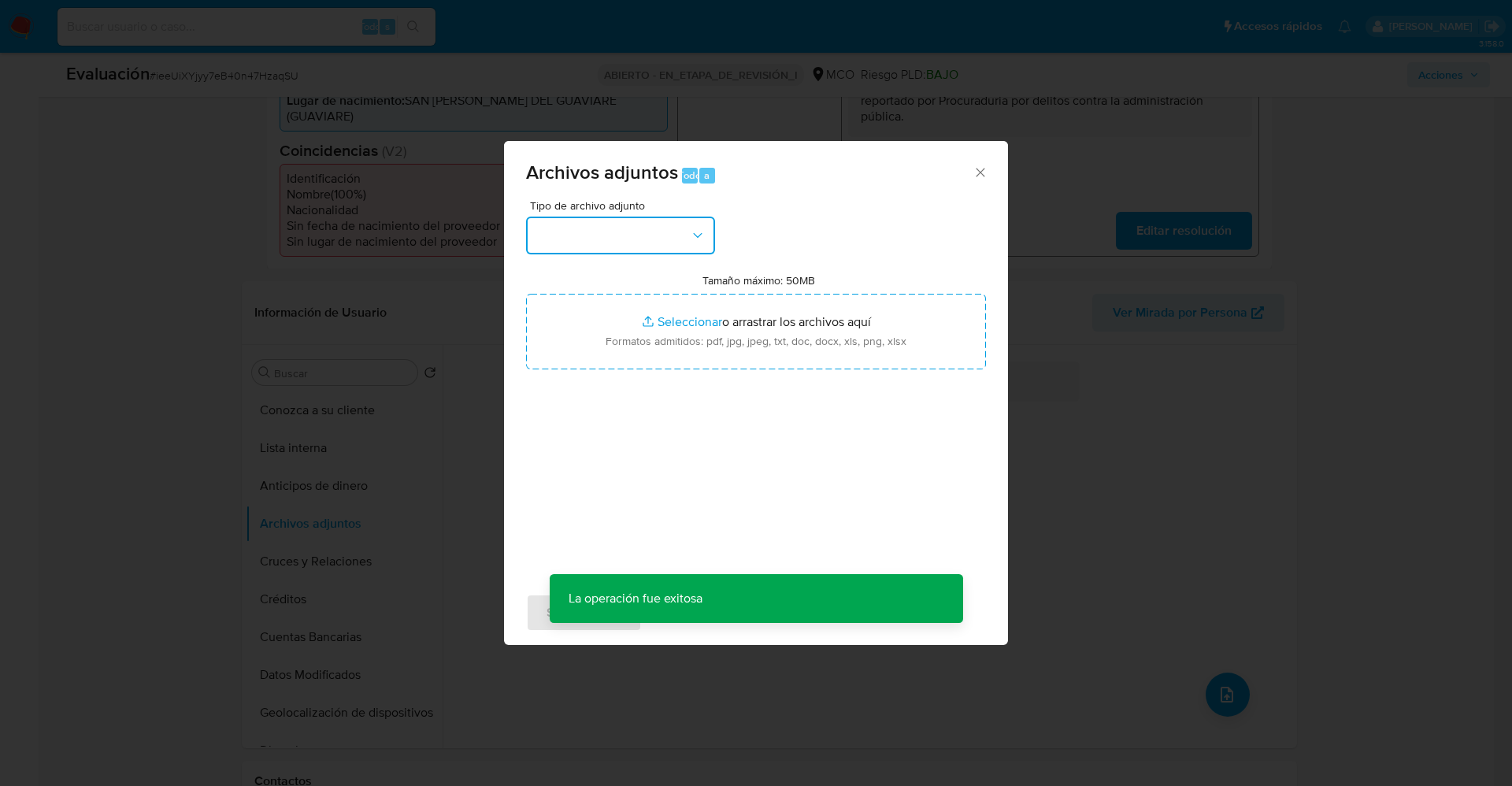
click at [601, 237] on button "button" at bounding box center [620, 235] width 189 height 38
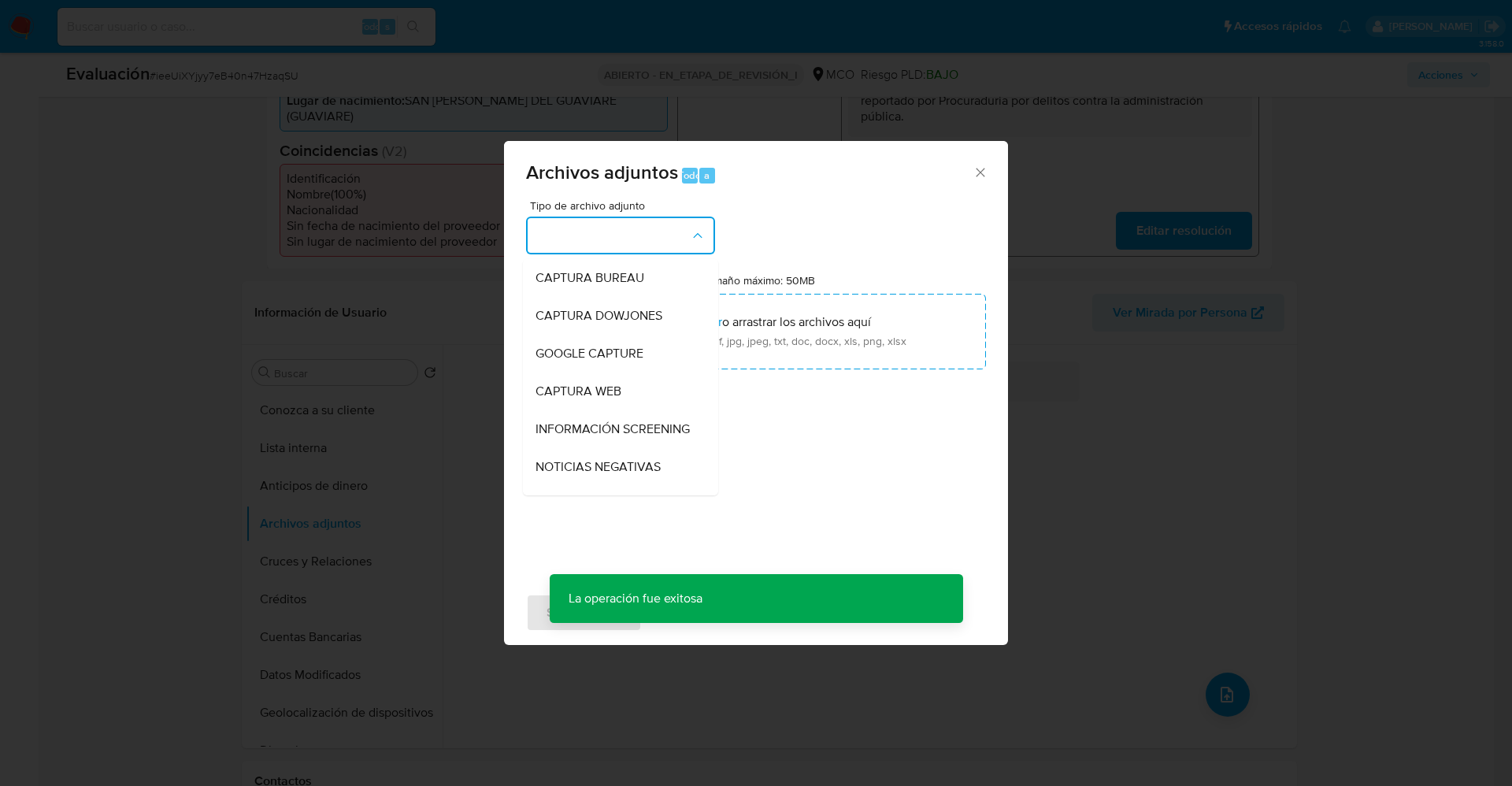
click at [1215, 422] on div "Archivos adjuntos Todo a Tipo de archivo adjunto CAPTURA BUREAU CAPTURA DOWJONE…" at bounding box center [756, 393] width 1512 height 786
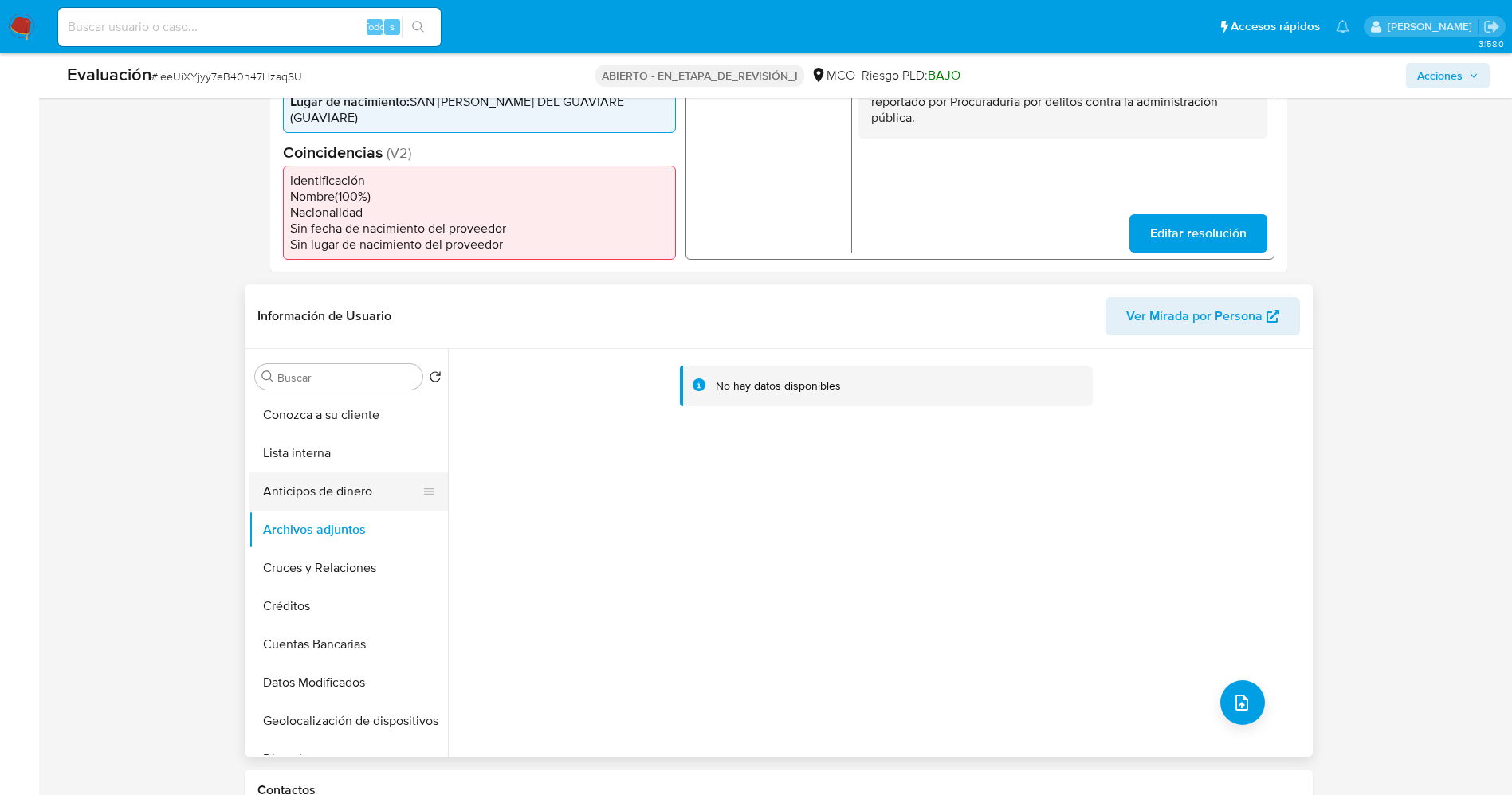
click at [314, 477] on button "Anticipos de dinero" at bounding box center [341, 492] width 186 height 38
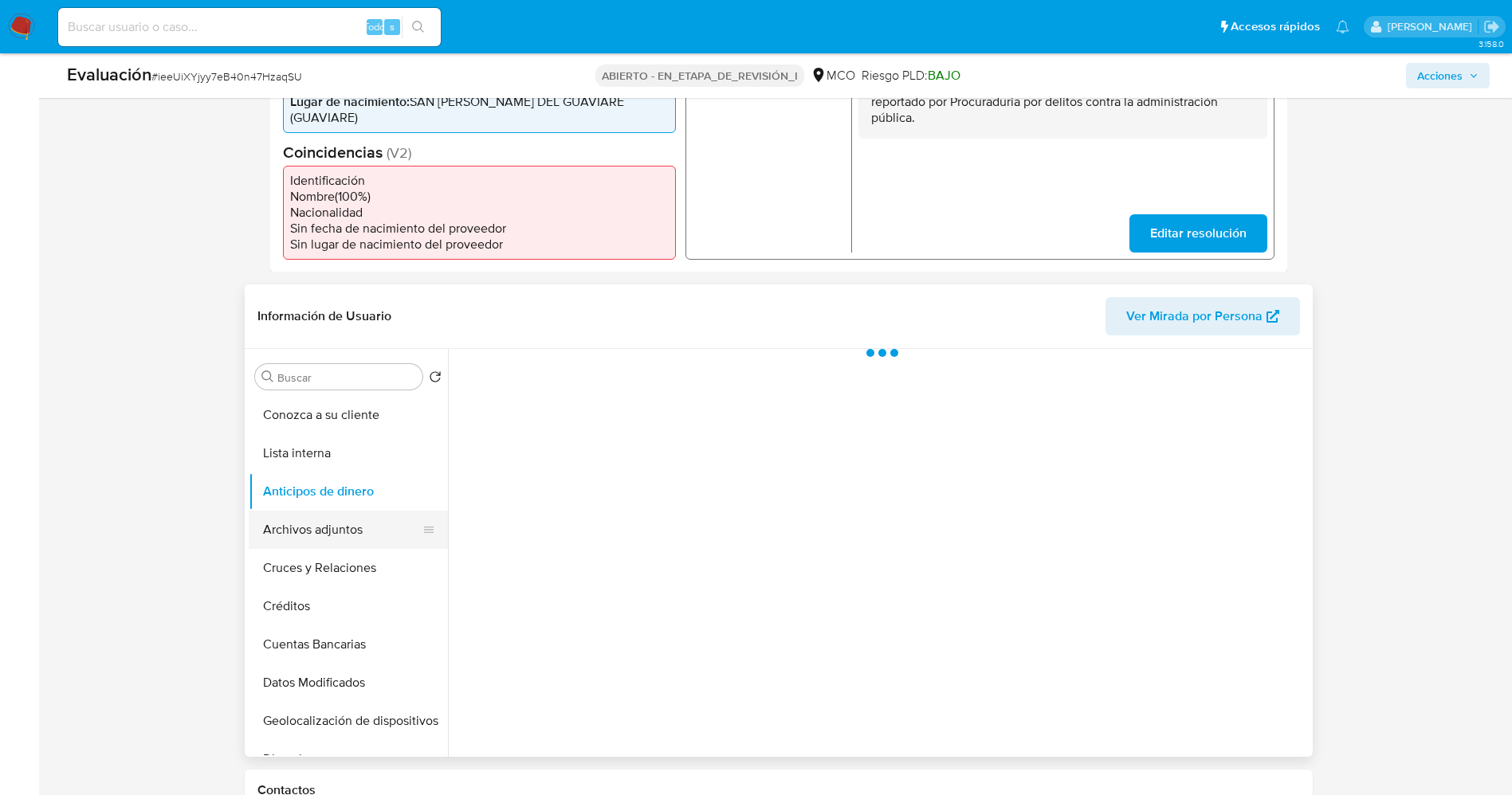
click at [325, 518] on button "Archivos adjuntos" at bounding box center [341, 529] width 186 height 38
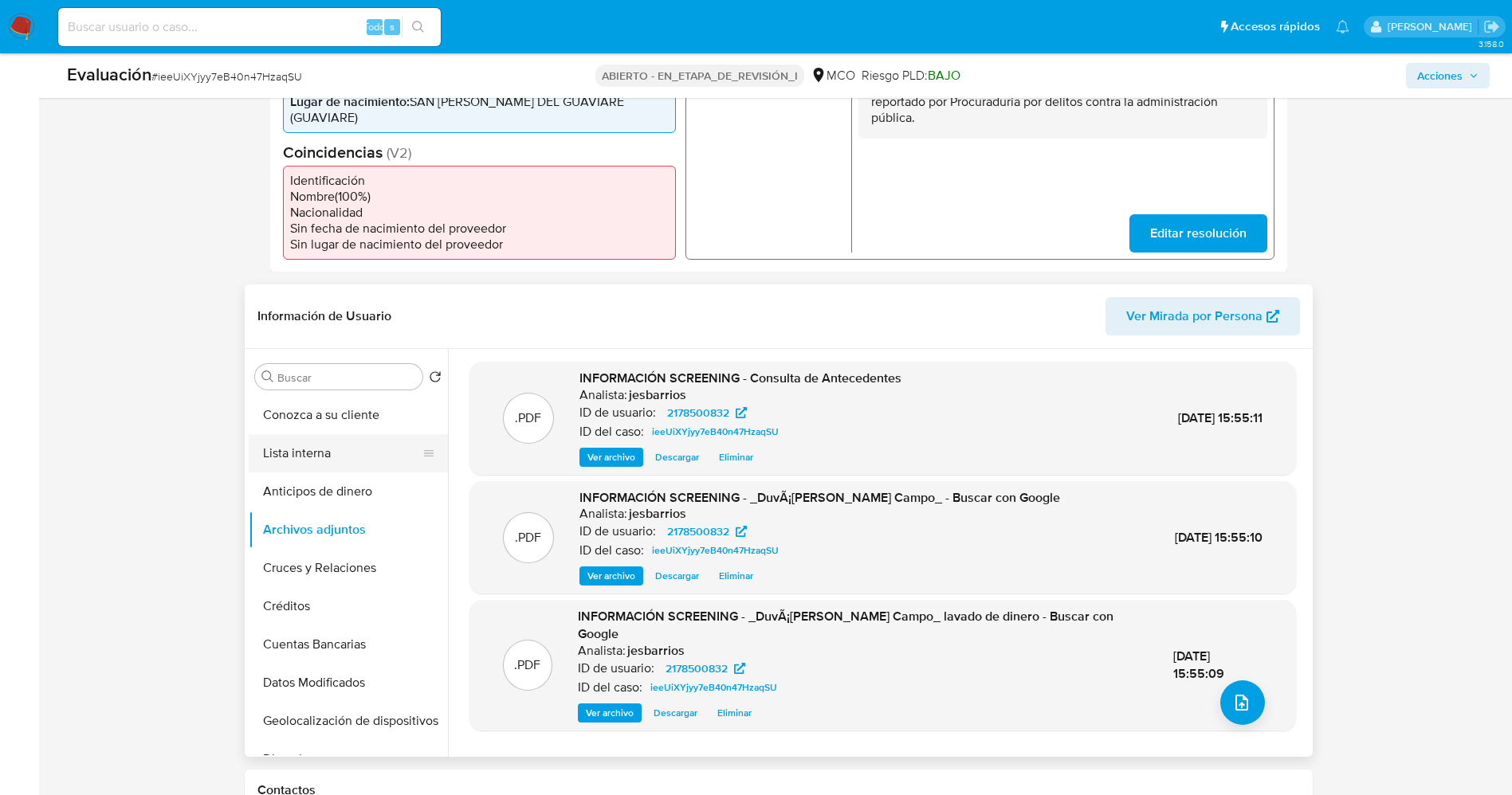
click at [314, 434] on button "Lista interna" at bounding box center [341, 453] width 186 height 38
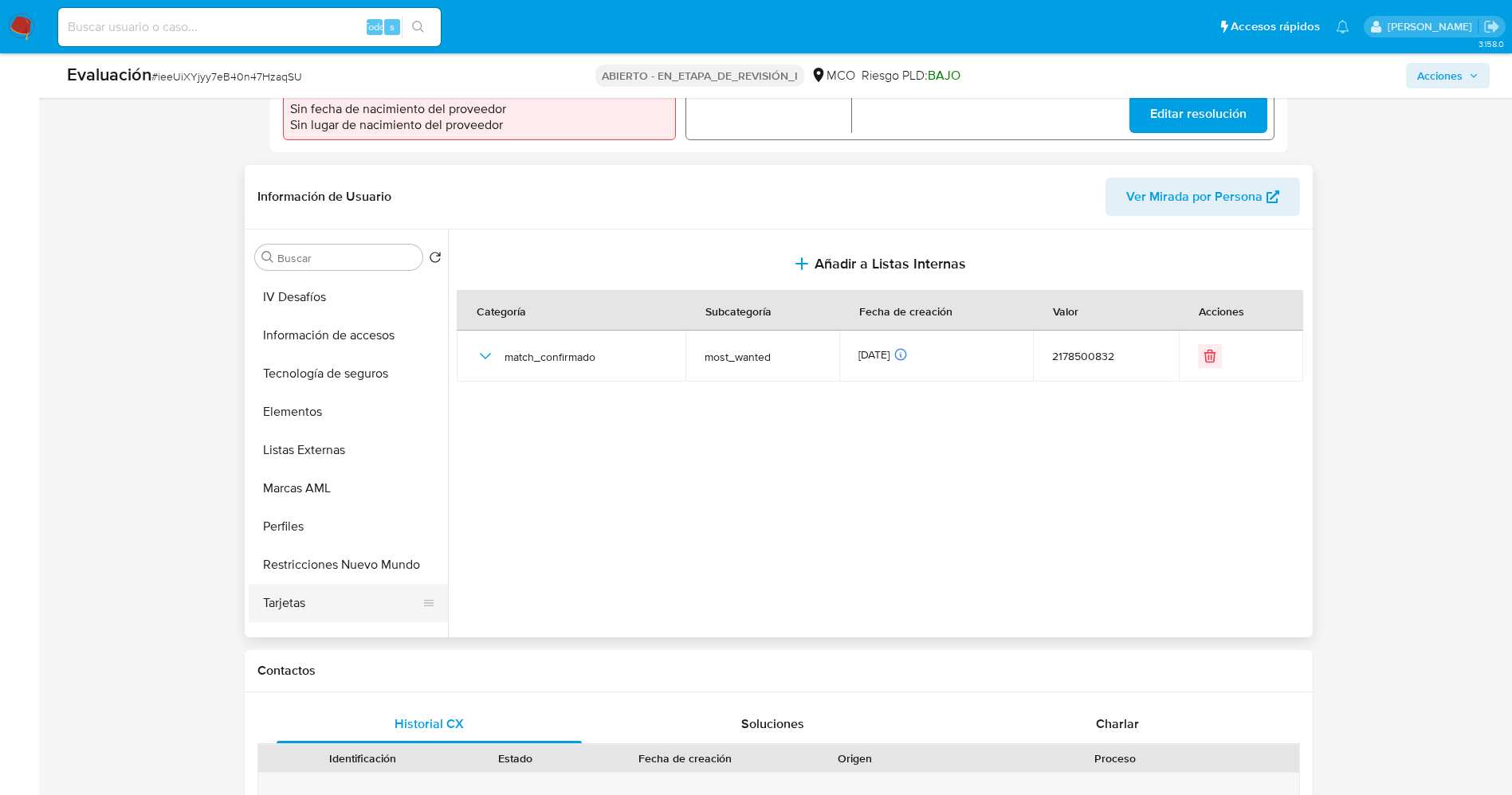
scroll to position [673, 0]
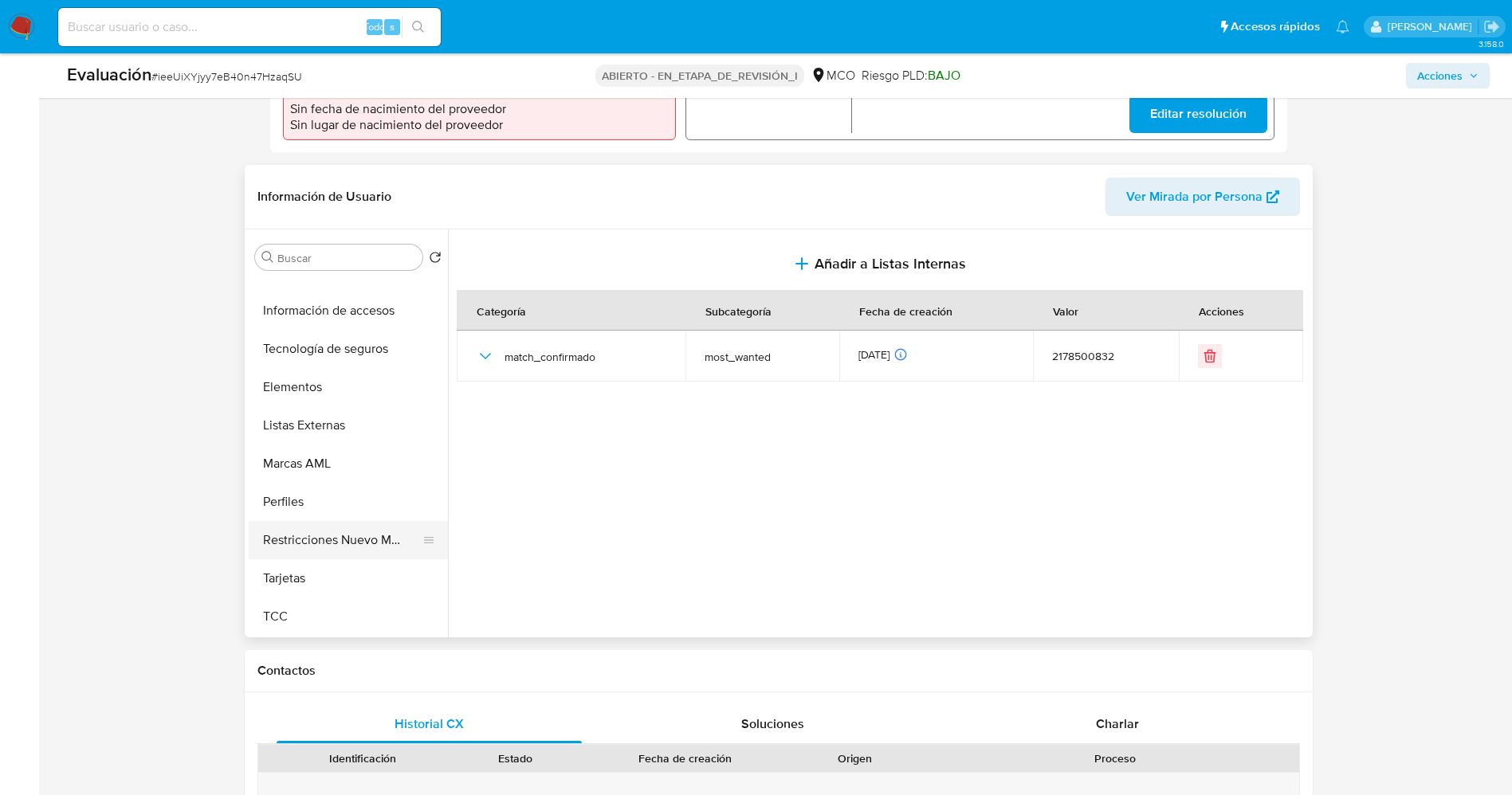
click at [345, 522] on button "Restricciones Nuevo Mundo" at bounding box center [341, 540] width 186 height 38
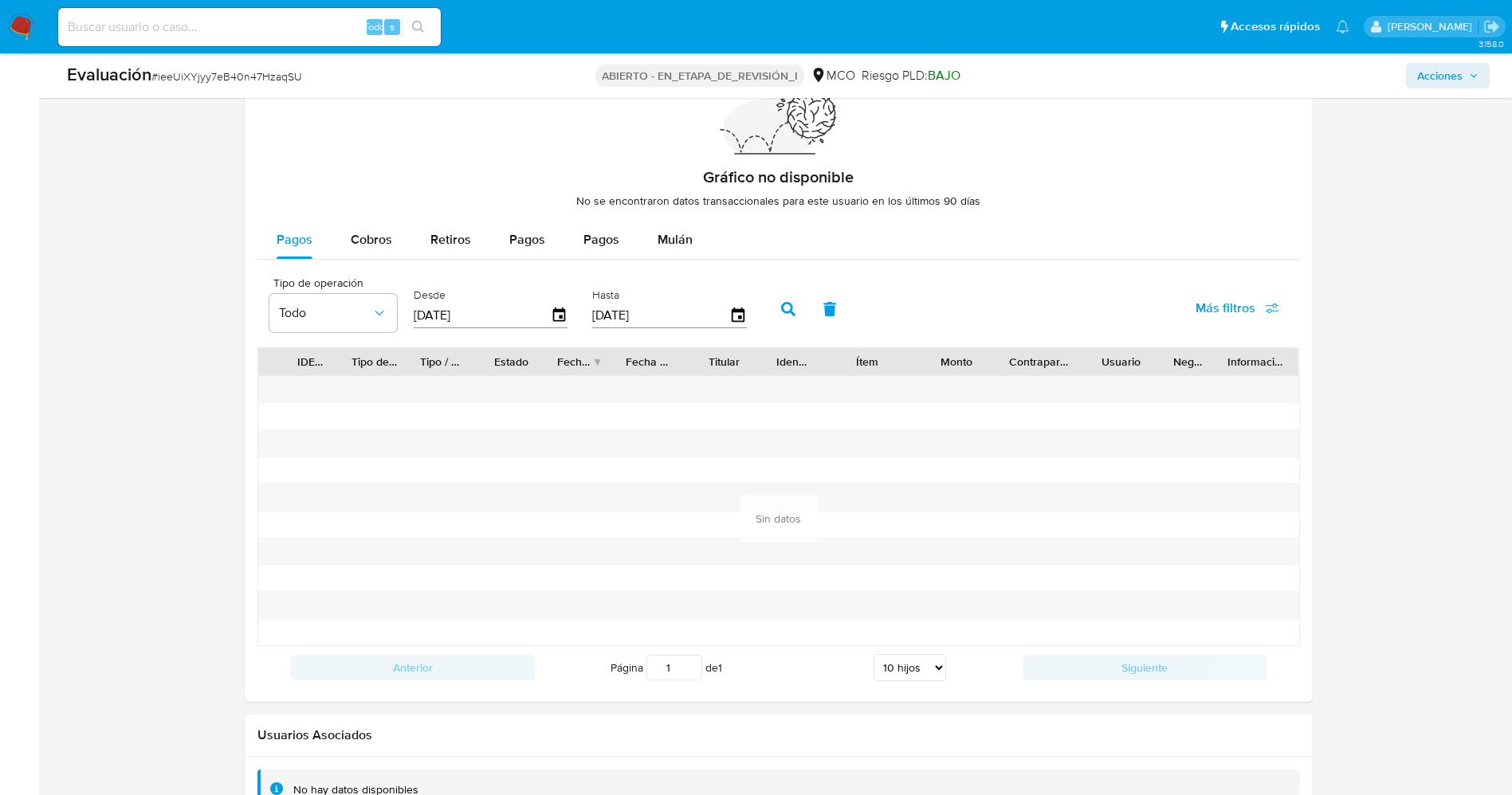
scroll to position [2284, 0]
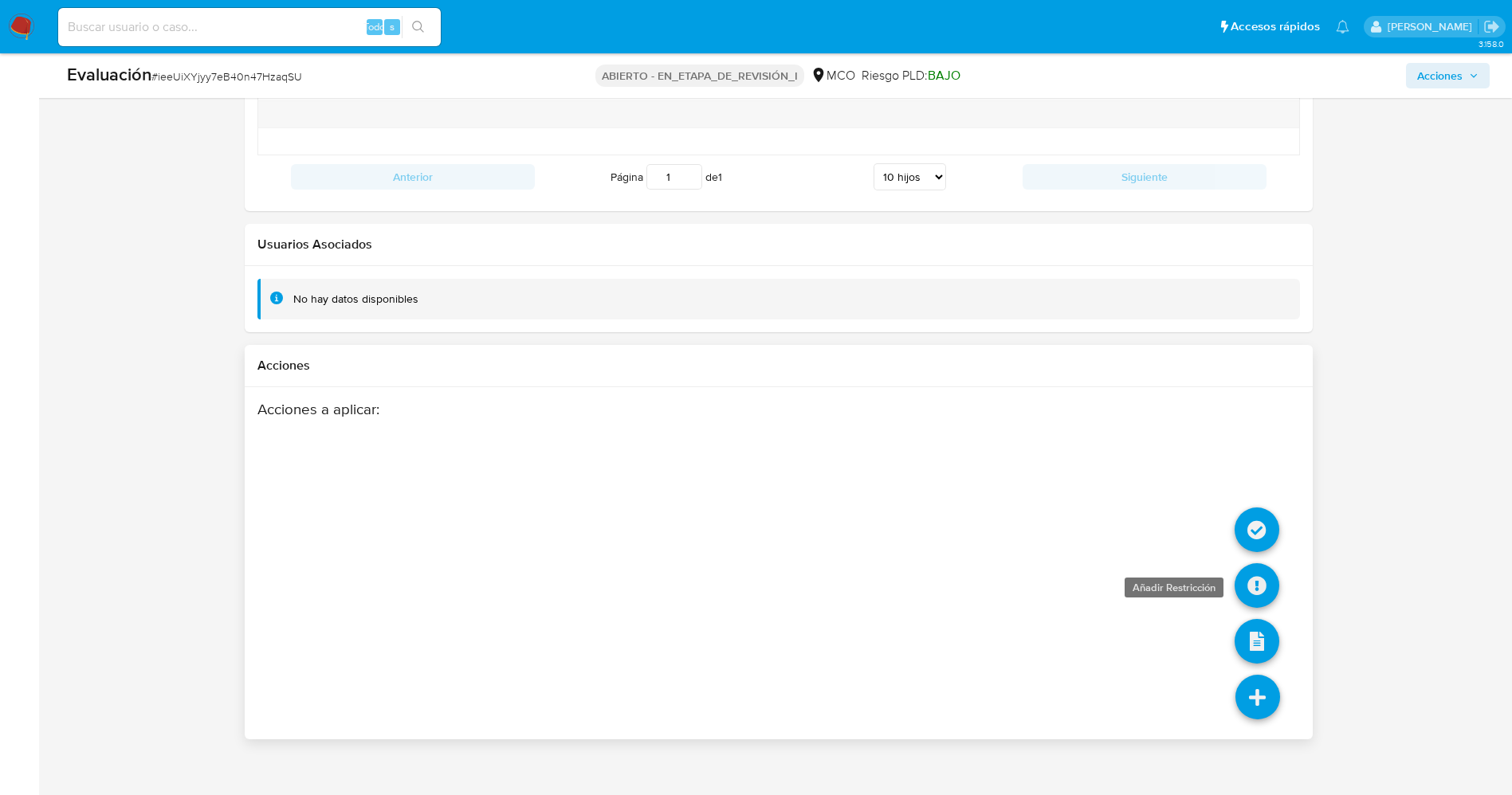
click at [1254, 564] on icon at bounding box center [1257, 585] width 44 height 44
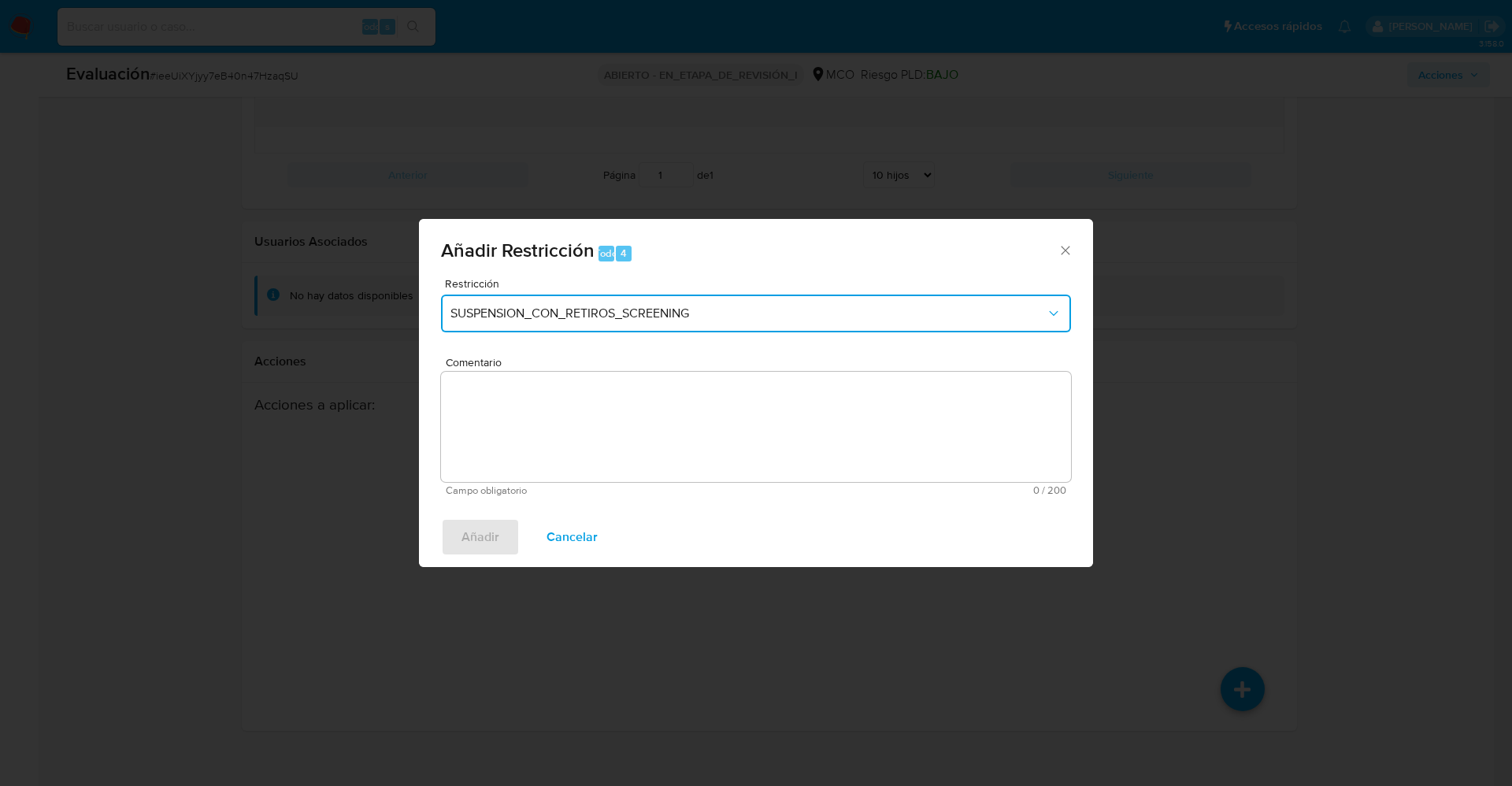
click at [578, 327] on button "SUSPENSION_CON_RETIROS_SCREENING" at bounding box center [756, 313] width 630 height 38
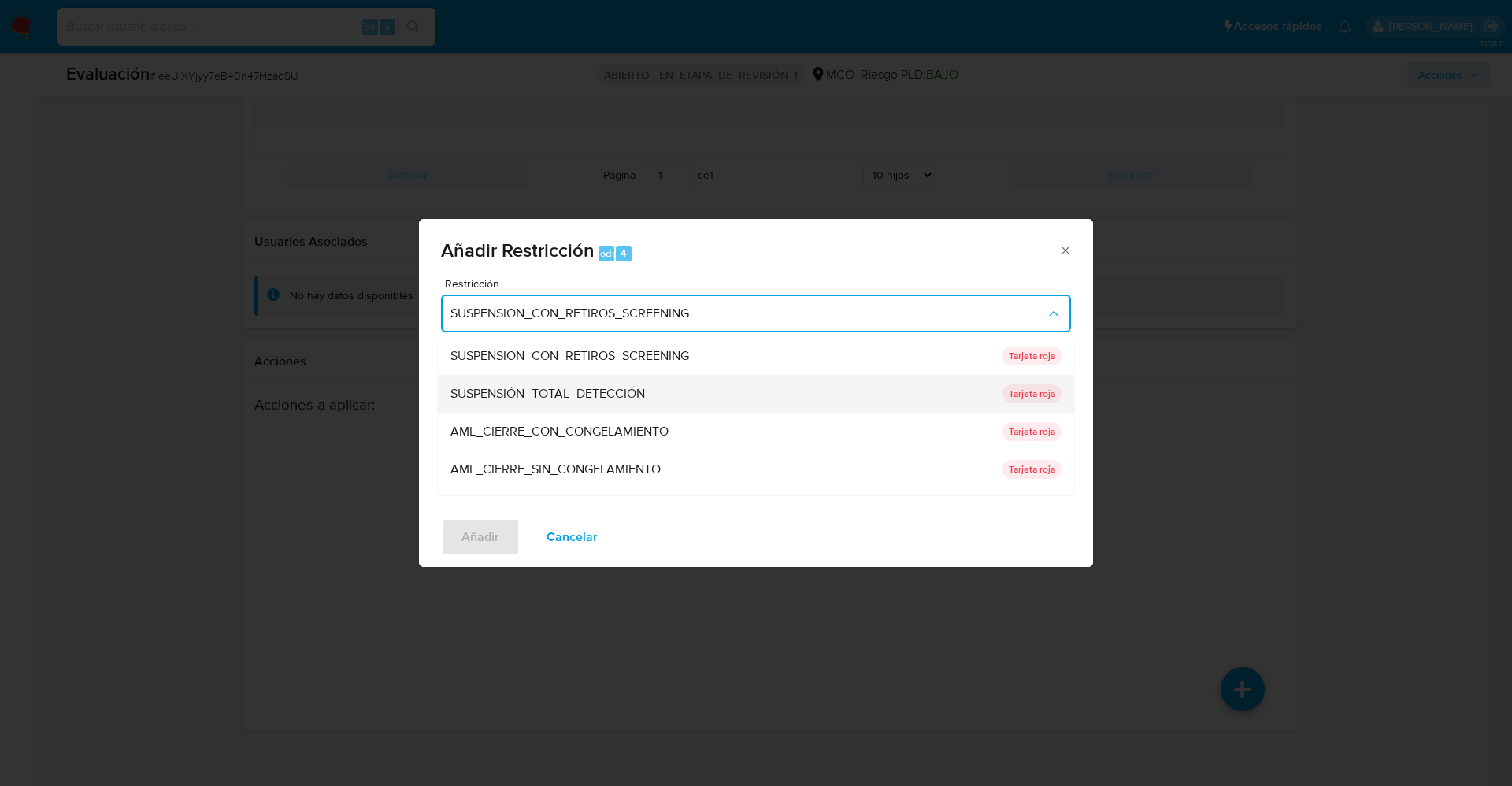
click at [604, 385] on font "SUSPENSIÓN_TOTAL_DETECCIÓN" at bounding box center [548, 393] width 195 height 19
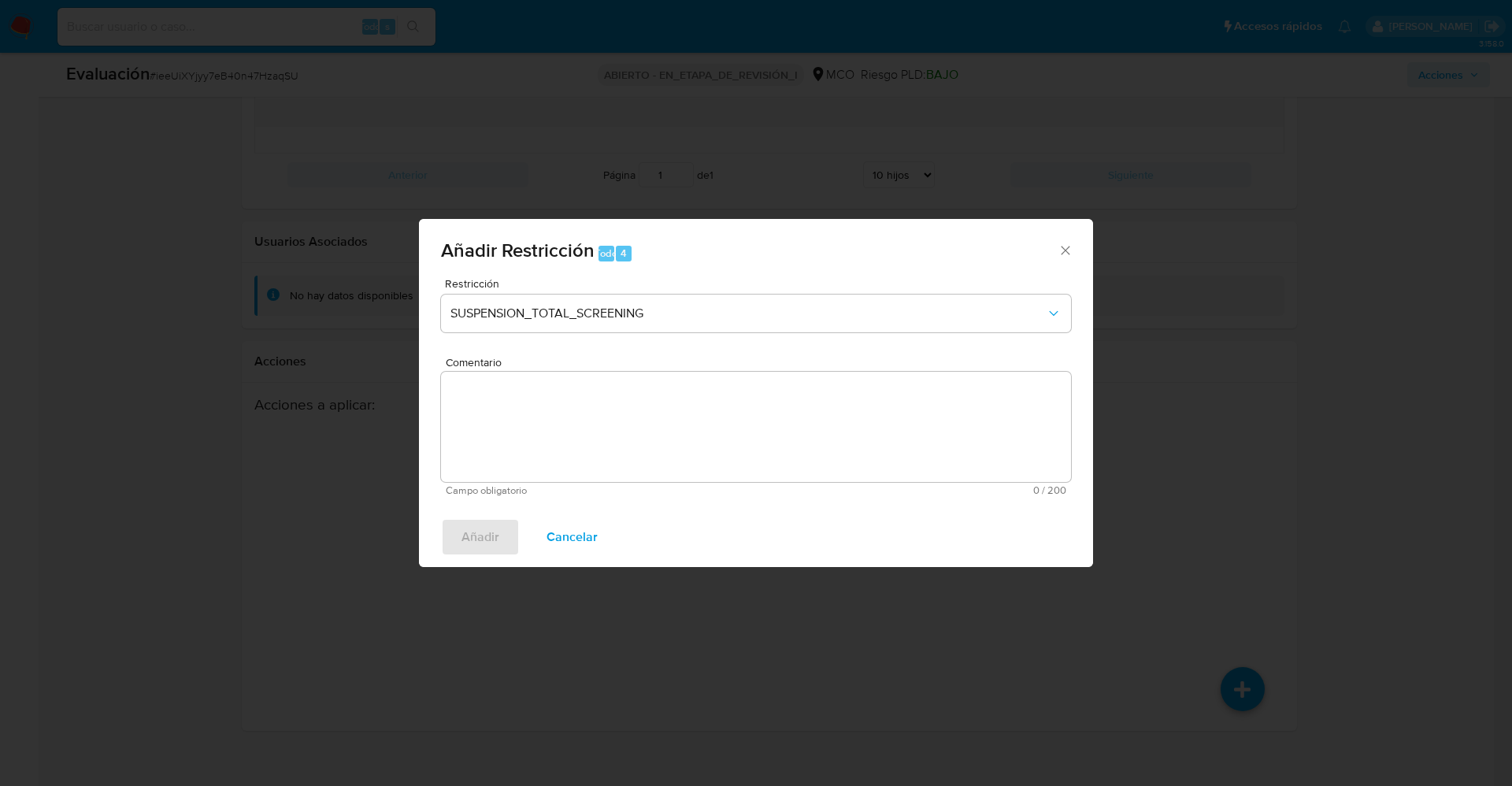
click at [619, 417] on textarea "Comentario" at bounding box center [756, 427] width 630 height 110
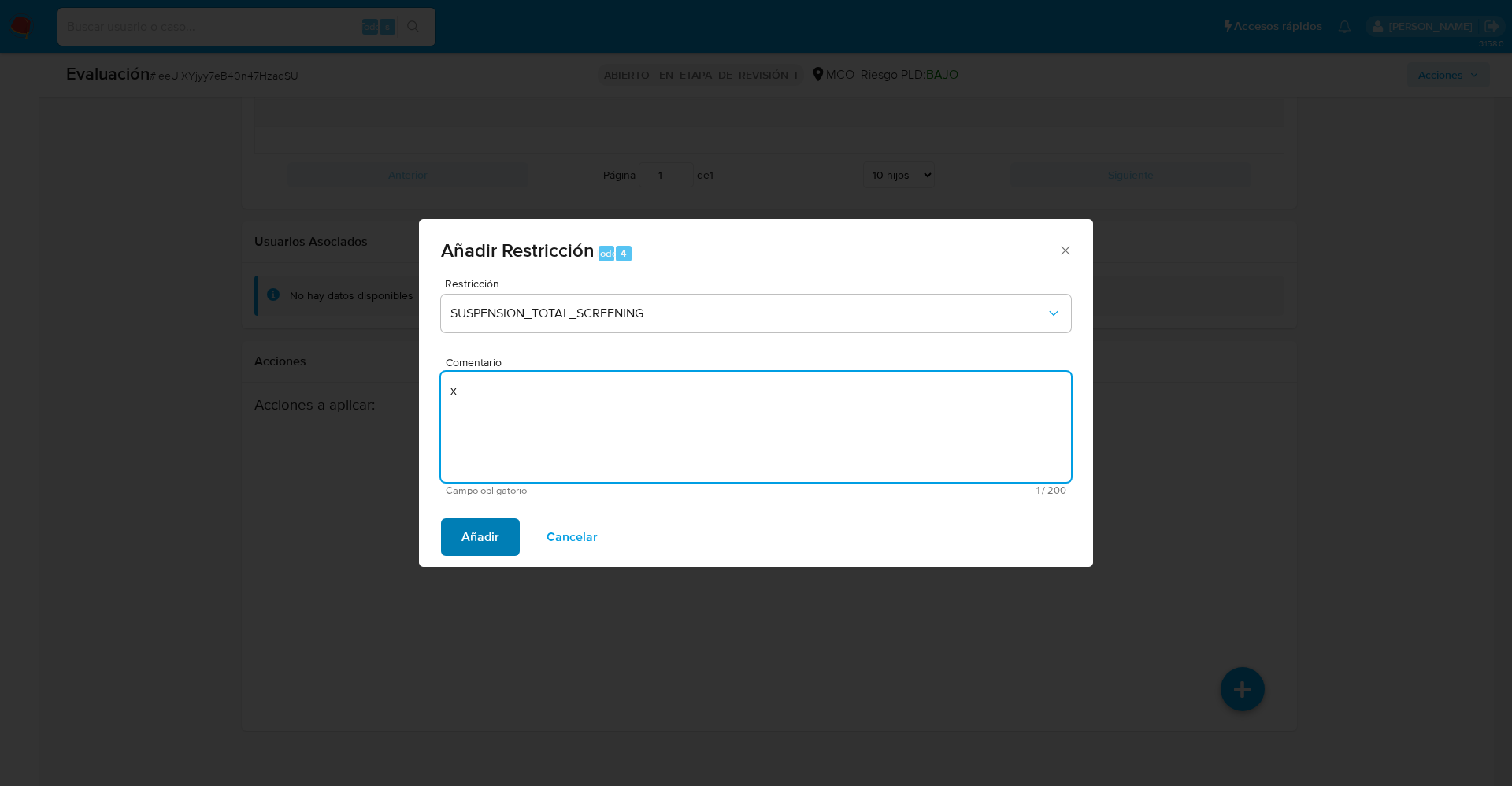
type textarea "x"
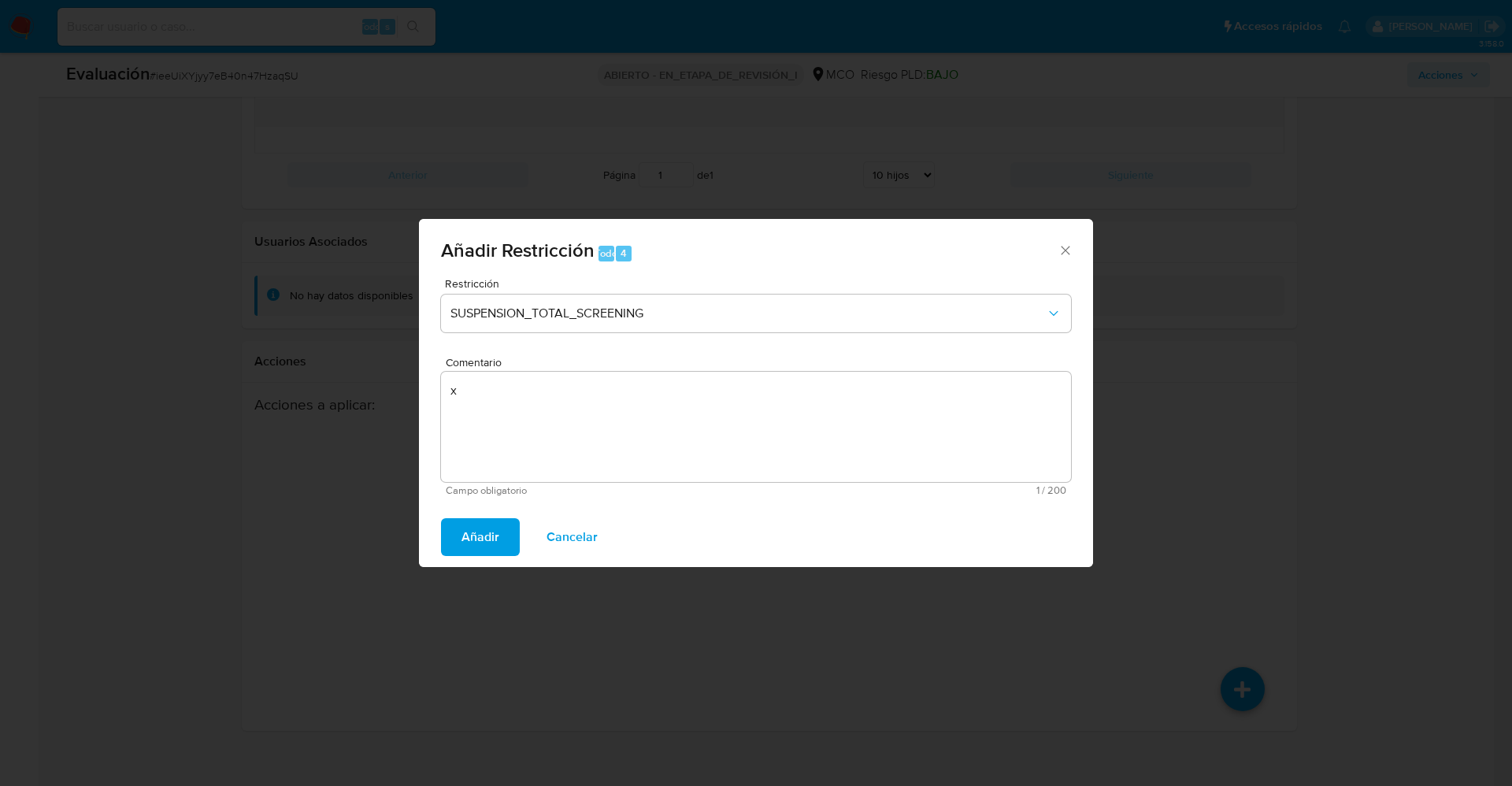
click at [476, 525] on span "Añadir" at bounding box center [480, 538] width 38 height 35
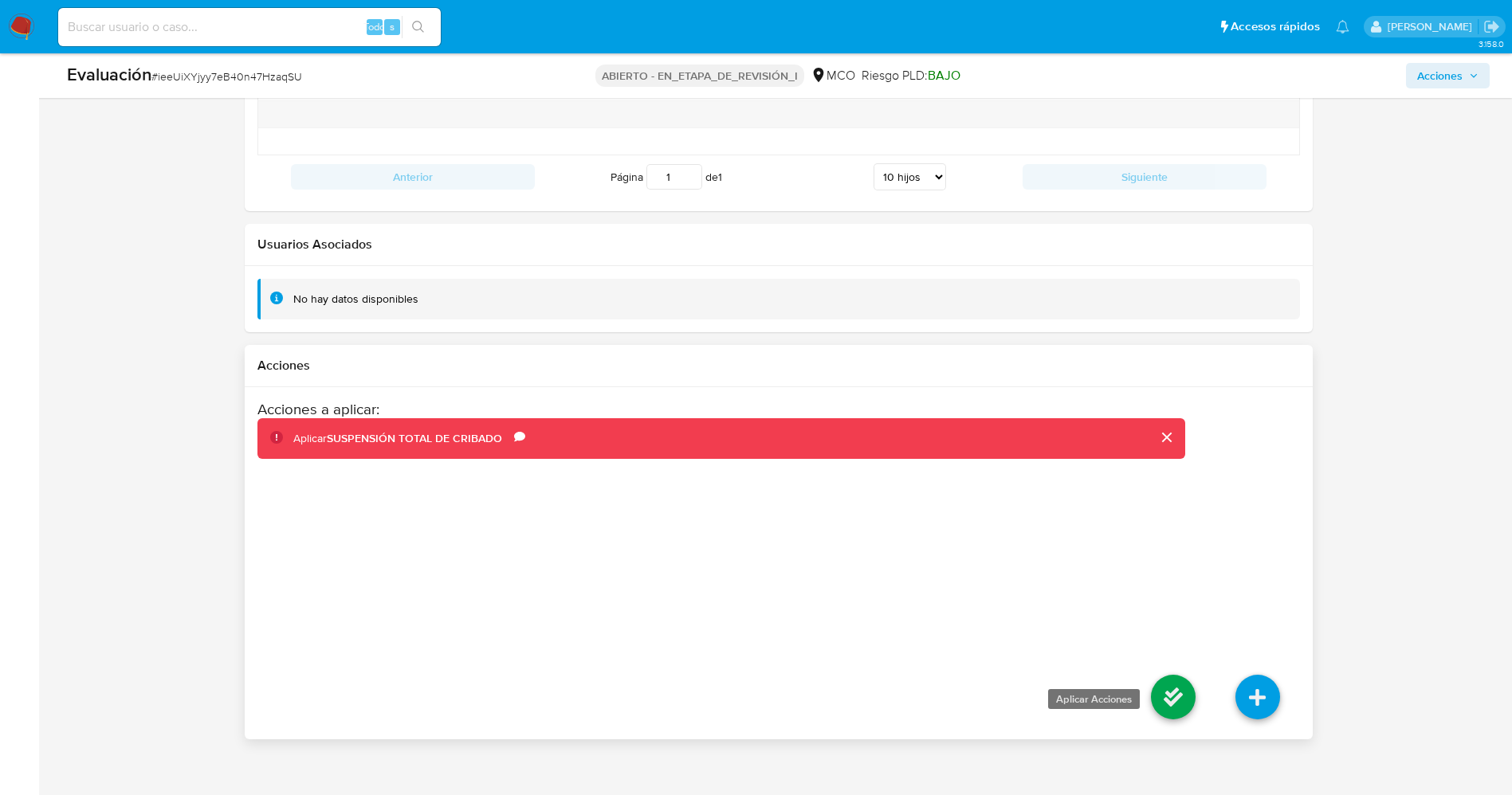
click at [1158, 685] on icon at bounding box center [1173, 696] width 44 height 44
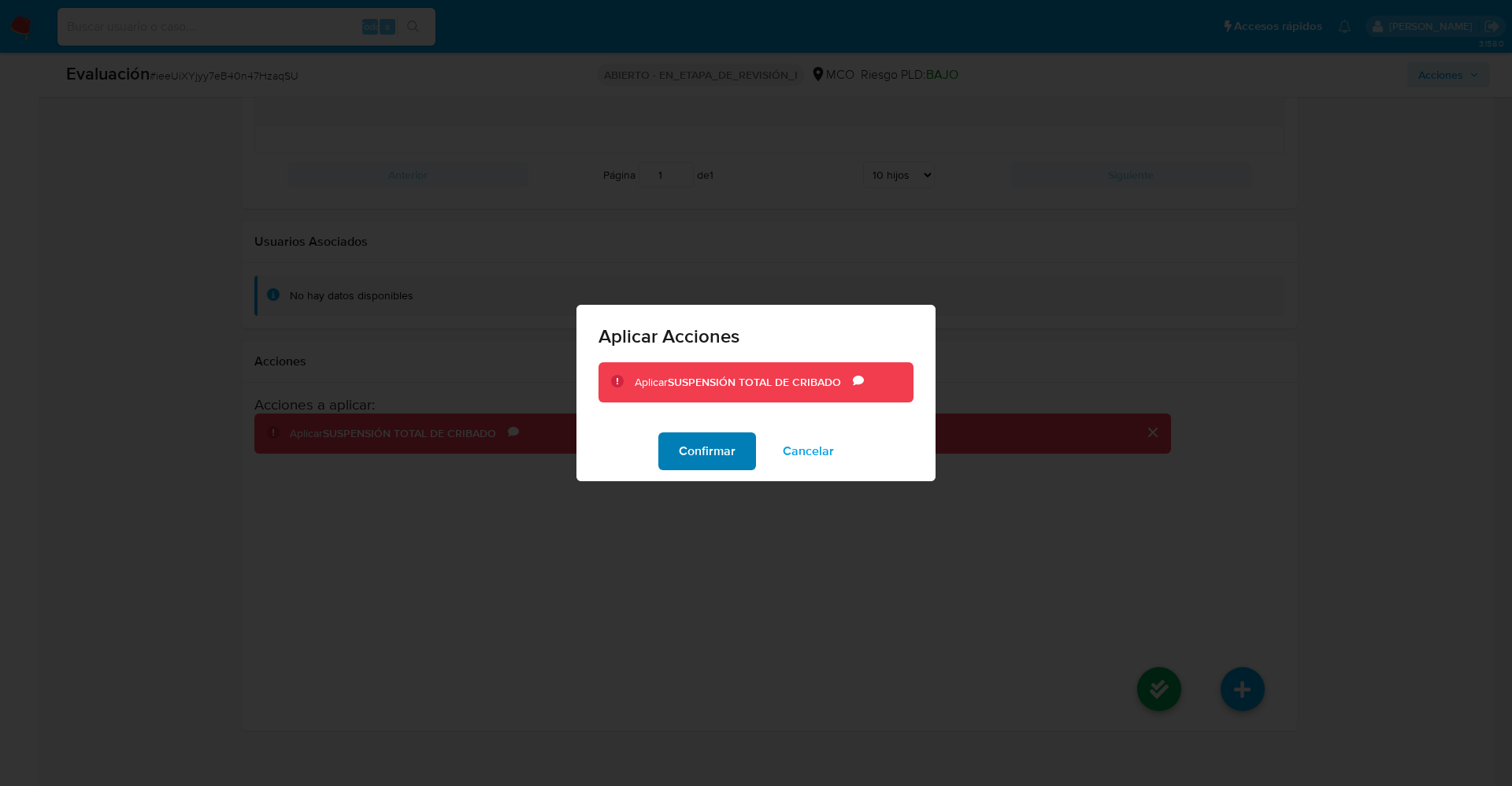
click at [699, 452] on font "Confirmar" at bounding box center [707, 451] width 56 height 38
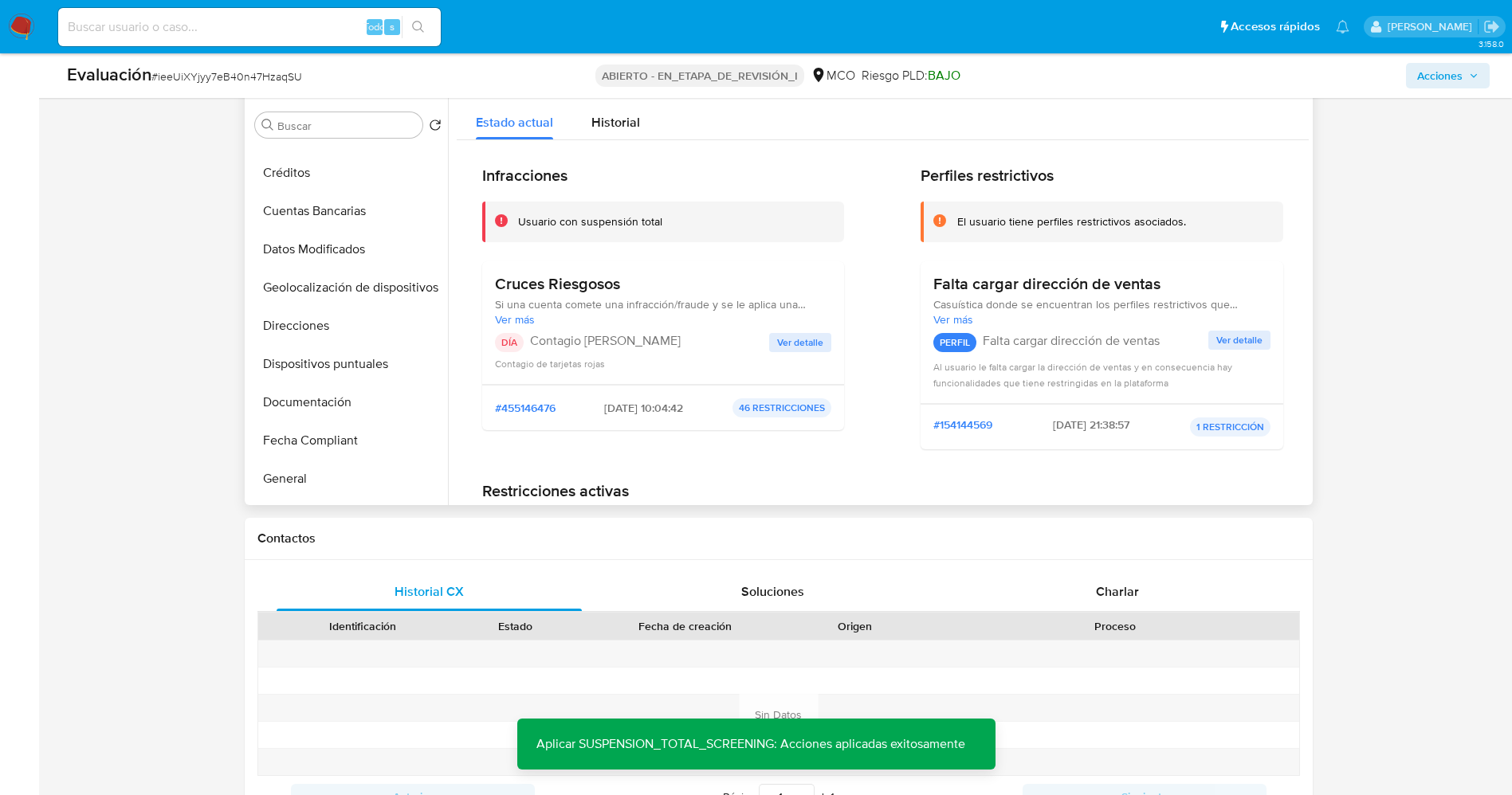
scroll to position [0, 0]
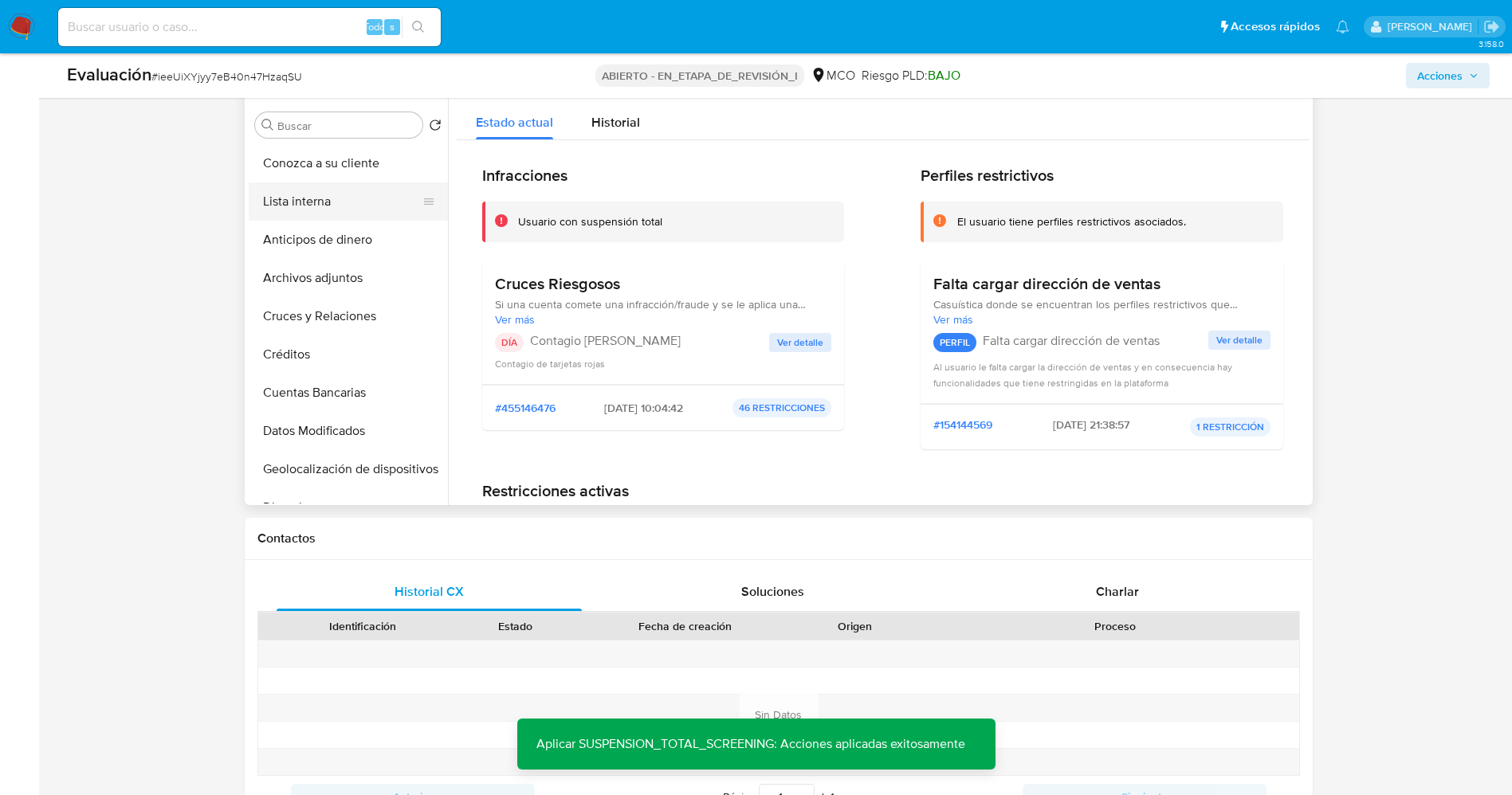
click at [354, 185] on button "Lista interna" at bounding box center [341, 201] width 186 height 38
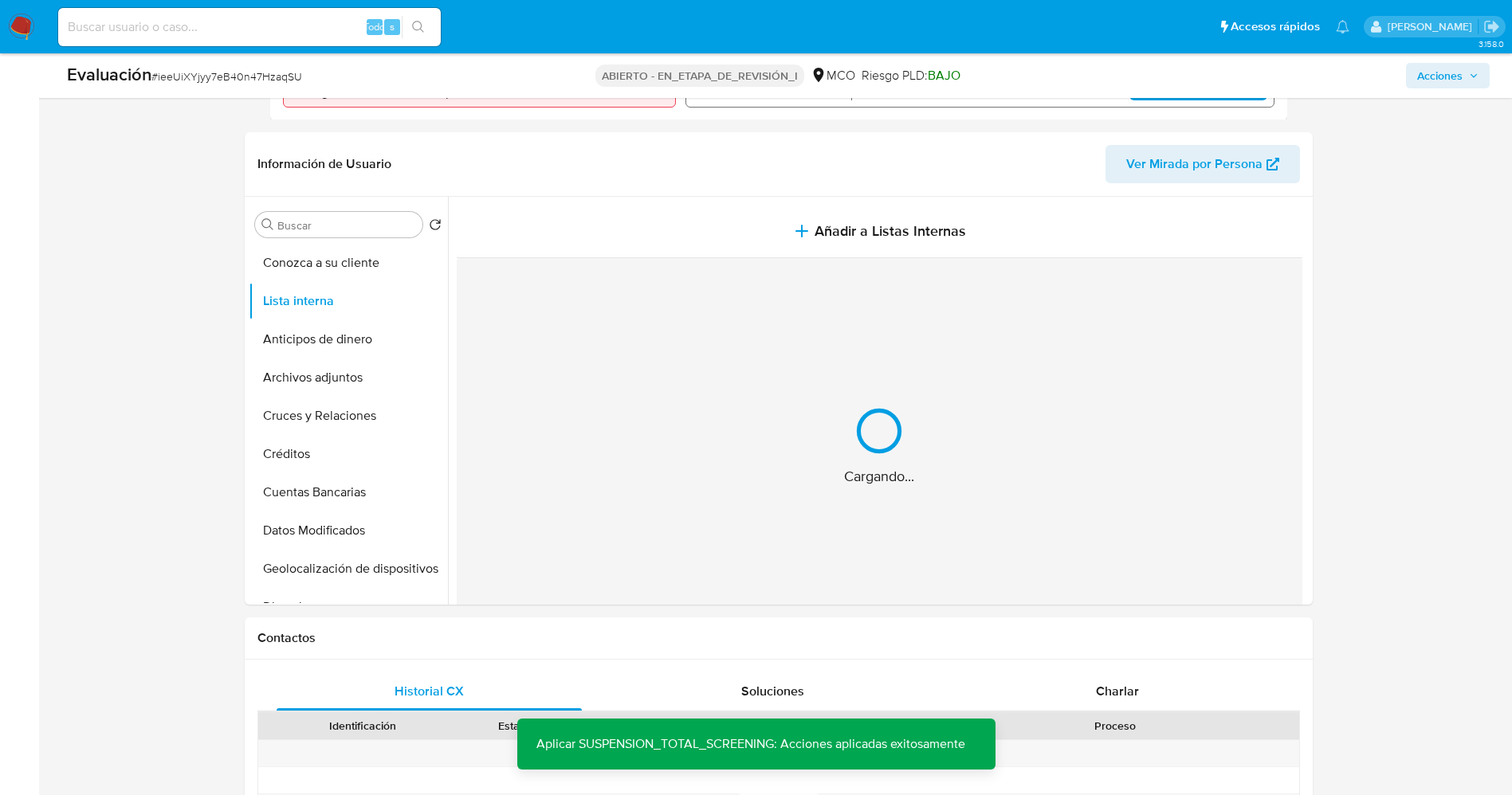
scroll to position [491, 0]
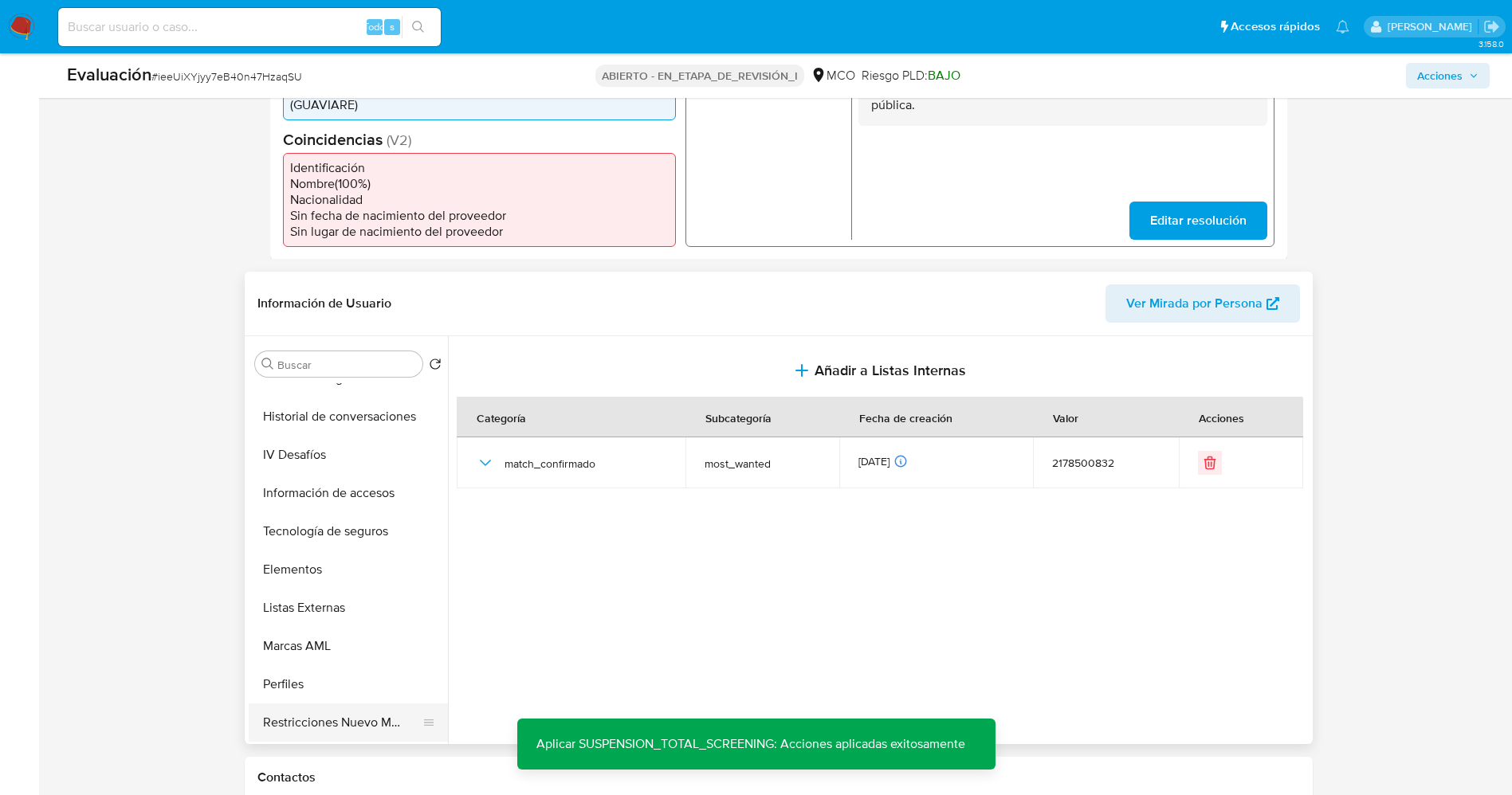
click at [307, 707] on button "Restricciones Nuevo Mundo" at bounding box center [341, 722] width 186 height 38
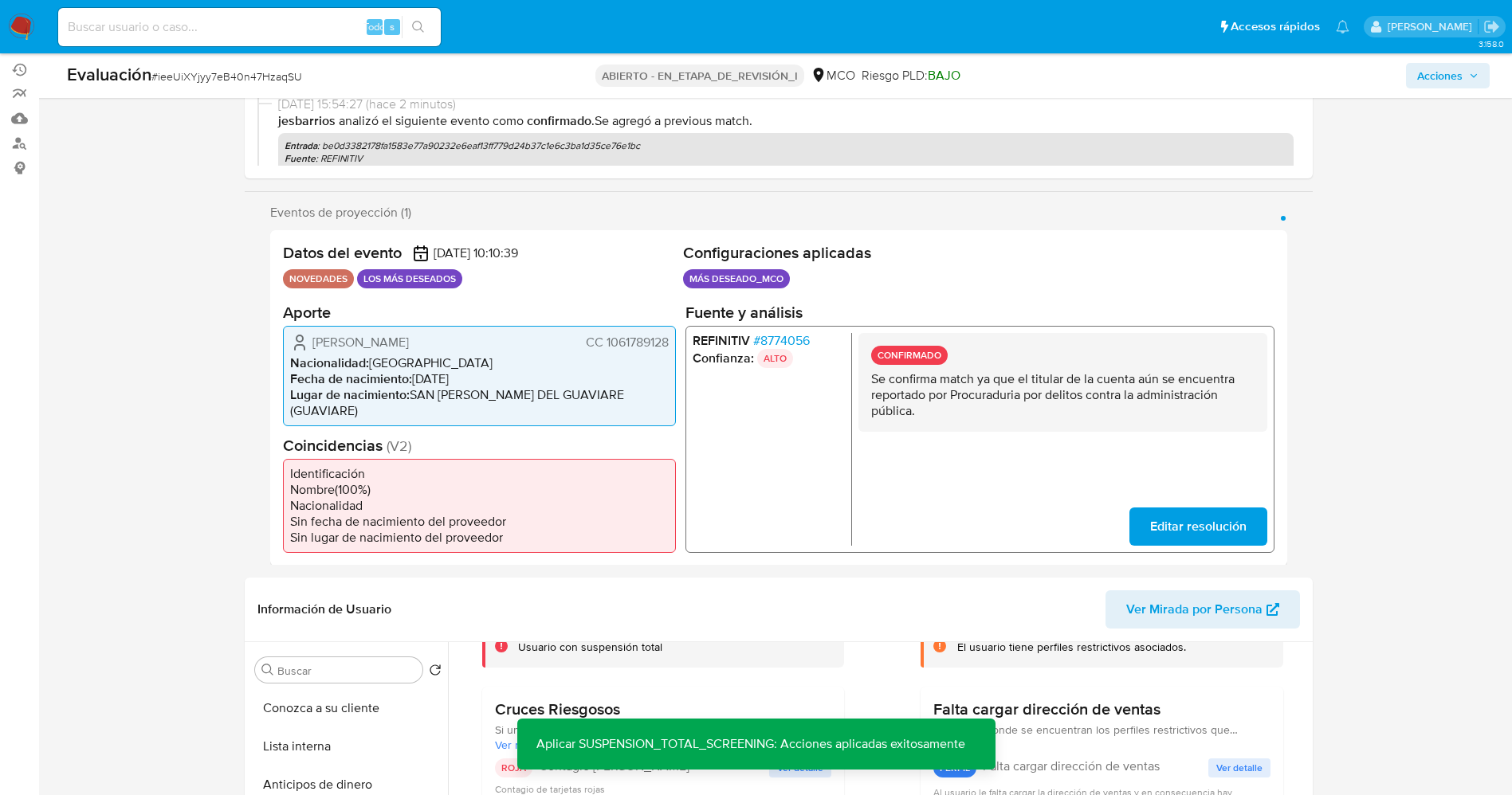
scroll to position [132, 0]
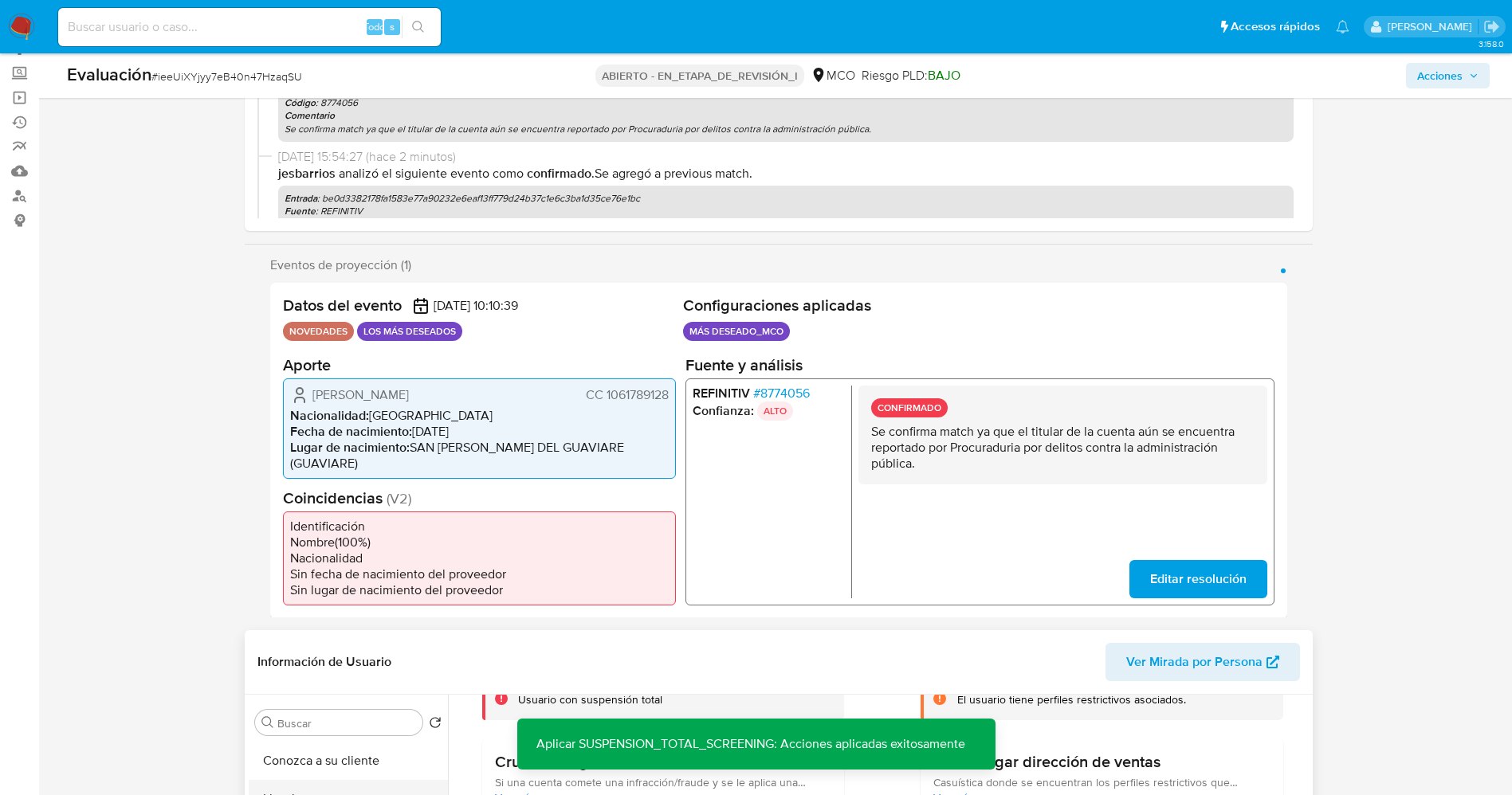
click at [288, 781] on button "Lista interna" at bounding box center [341, 799] width 186 height 38
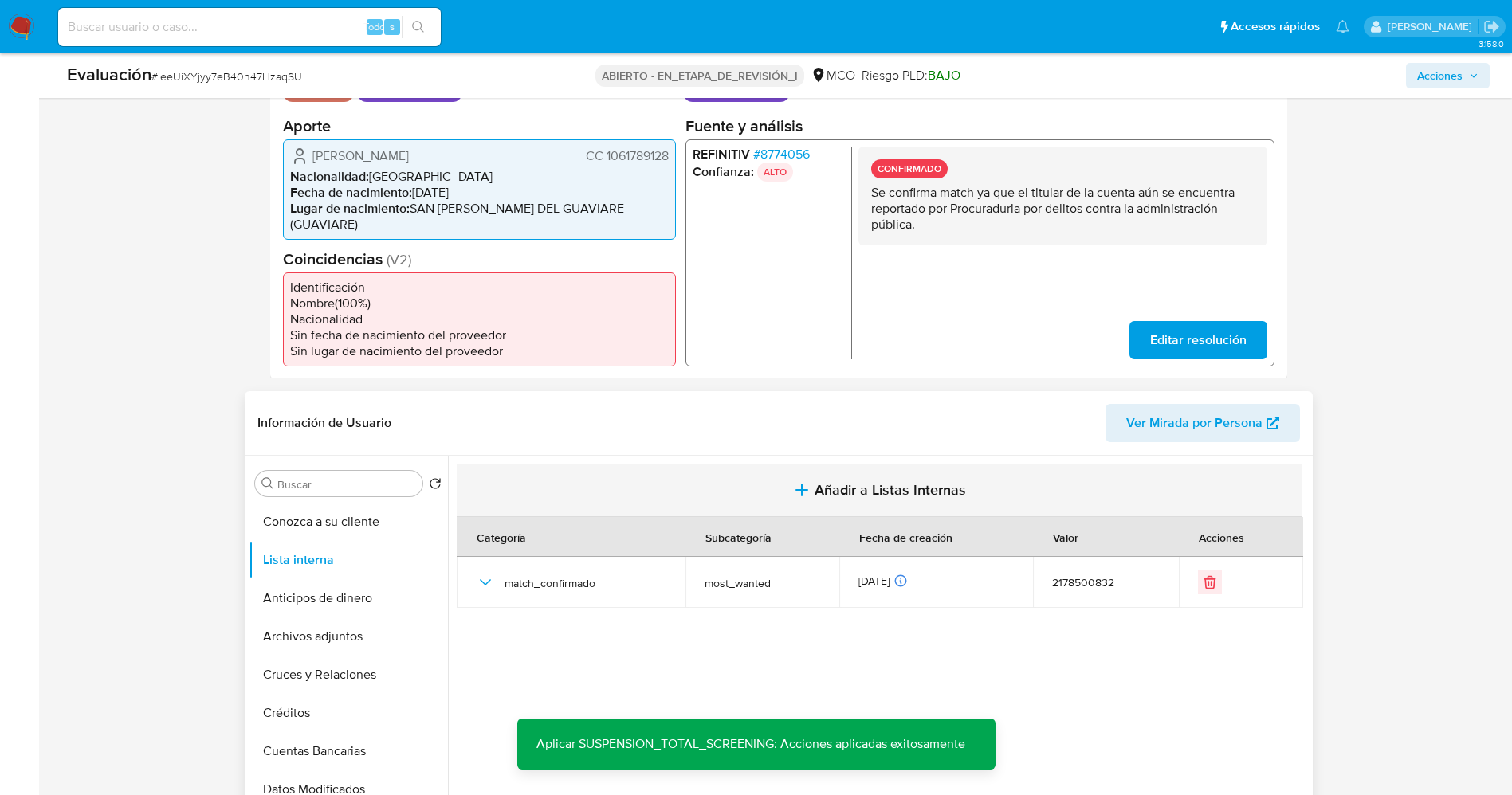
scroll to position [0, 0]
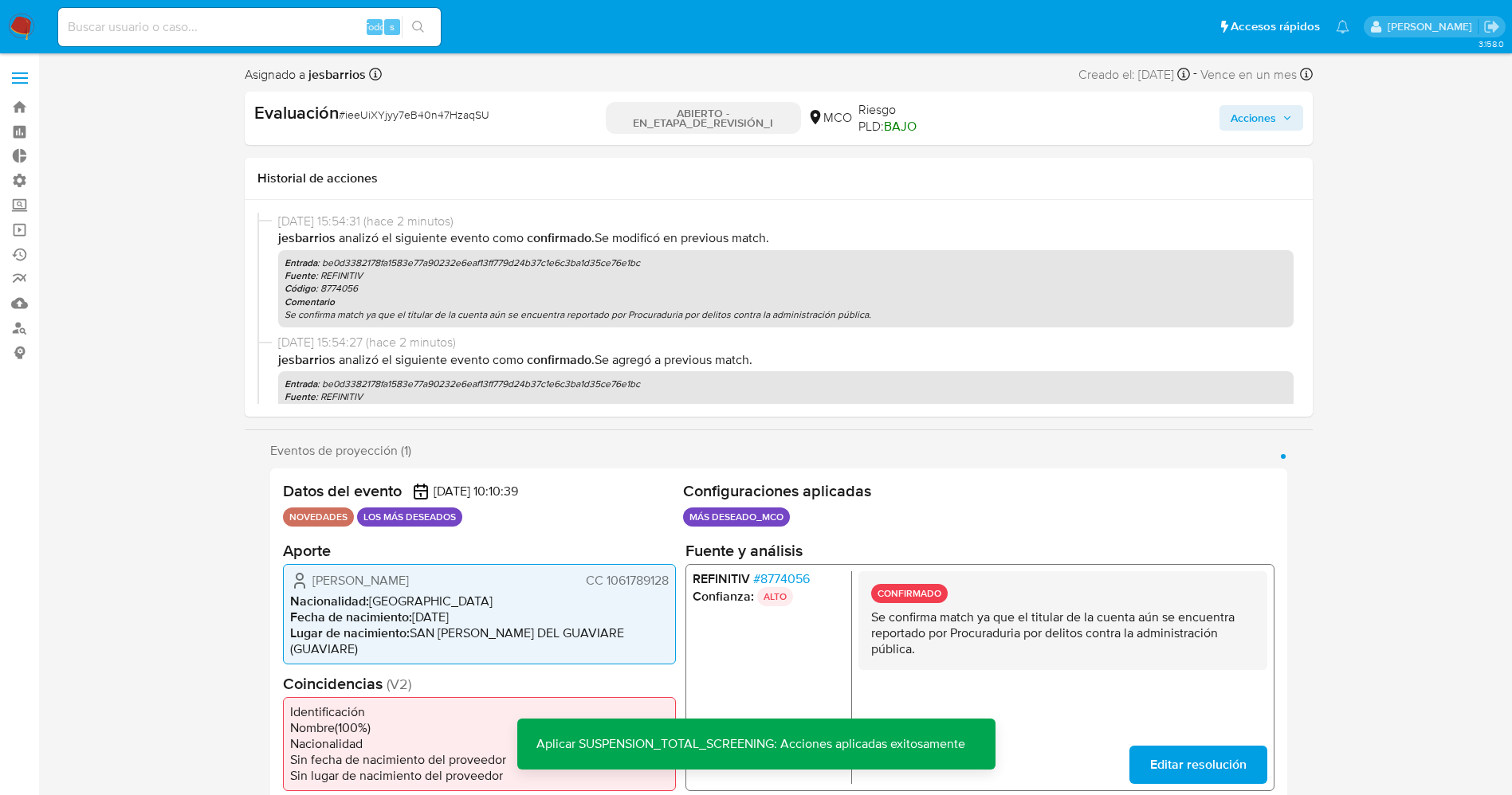
click at [1279, 110] on span "Acciones" at bounding box center [1262, 117] width 61 height 23
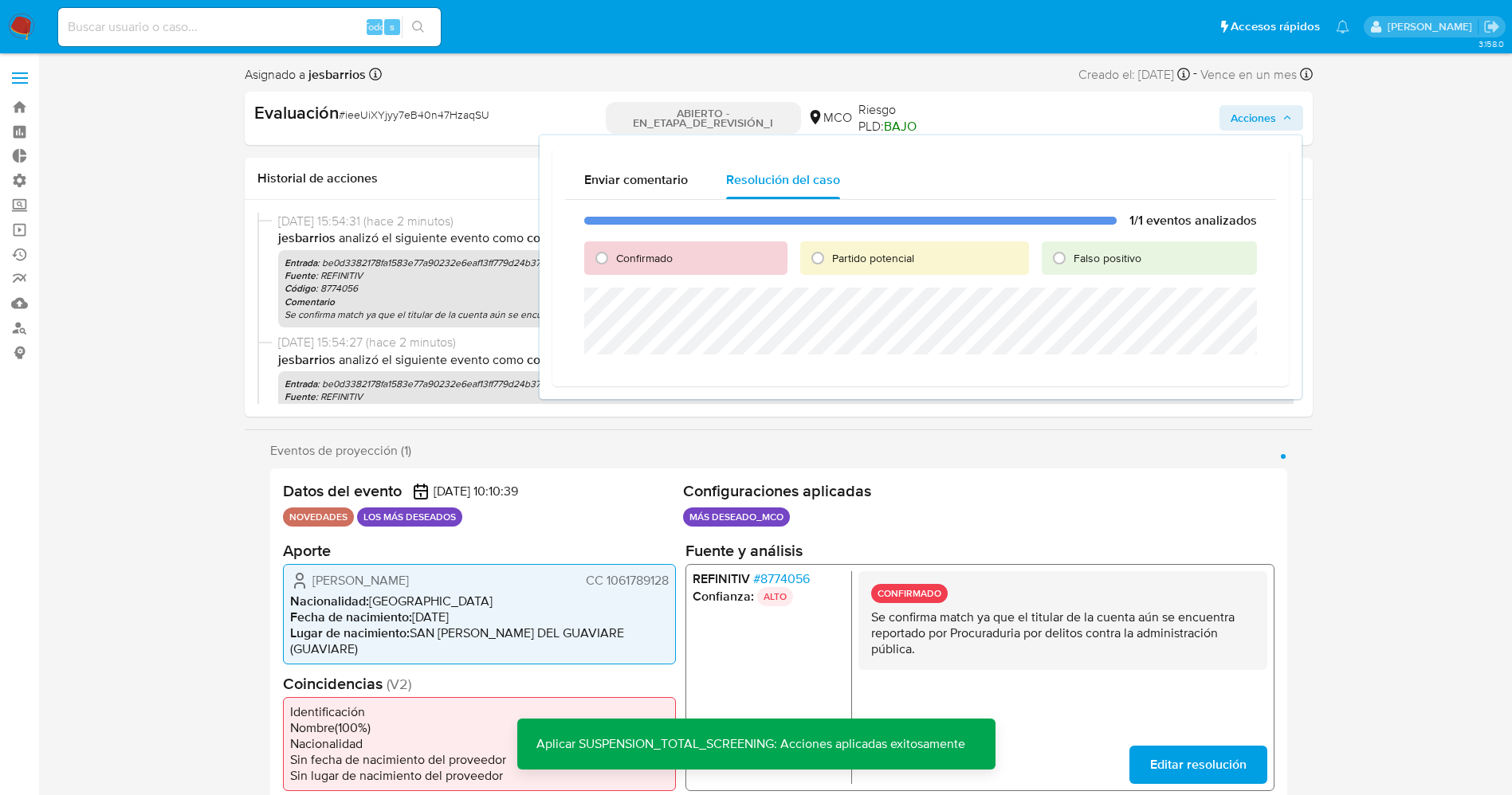
click at [850, 243] on div "Partido potencial" at bounding box center [915, 258] width 229 height 33
click at [850, 254] on font "Partido potencial" at bounding box center [872, 258] width 82 height 16
click at [831, 254] on input "Partido potencial" at bounding box center [818, 258] width 26 height 26
radio input "true"
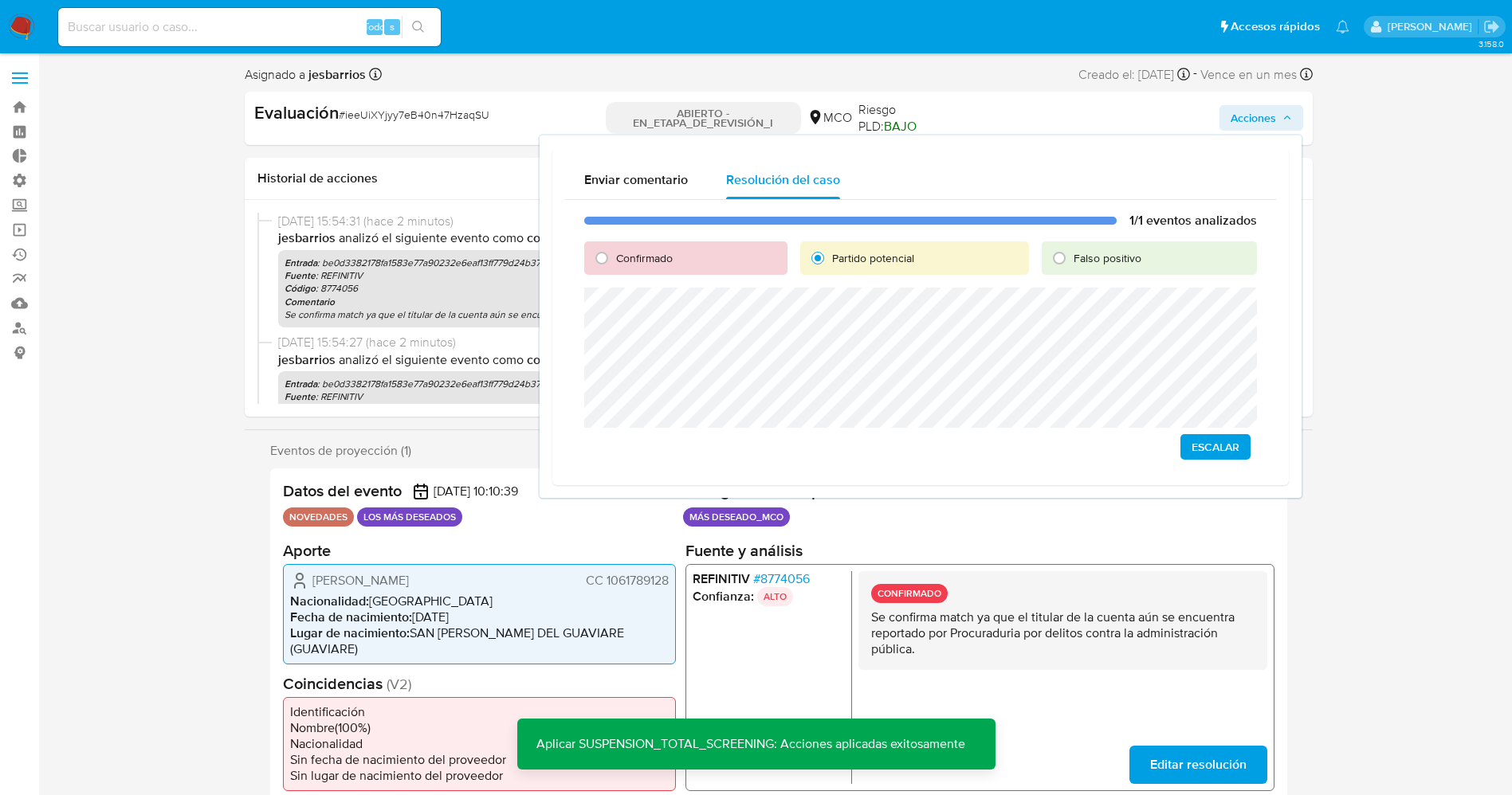
click at [1206, 439] on span "Escalar" at bounding box center [1215, 446] width 48 height 23
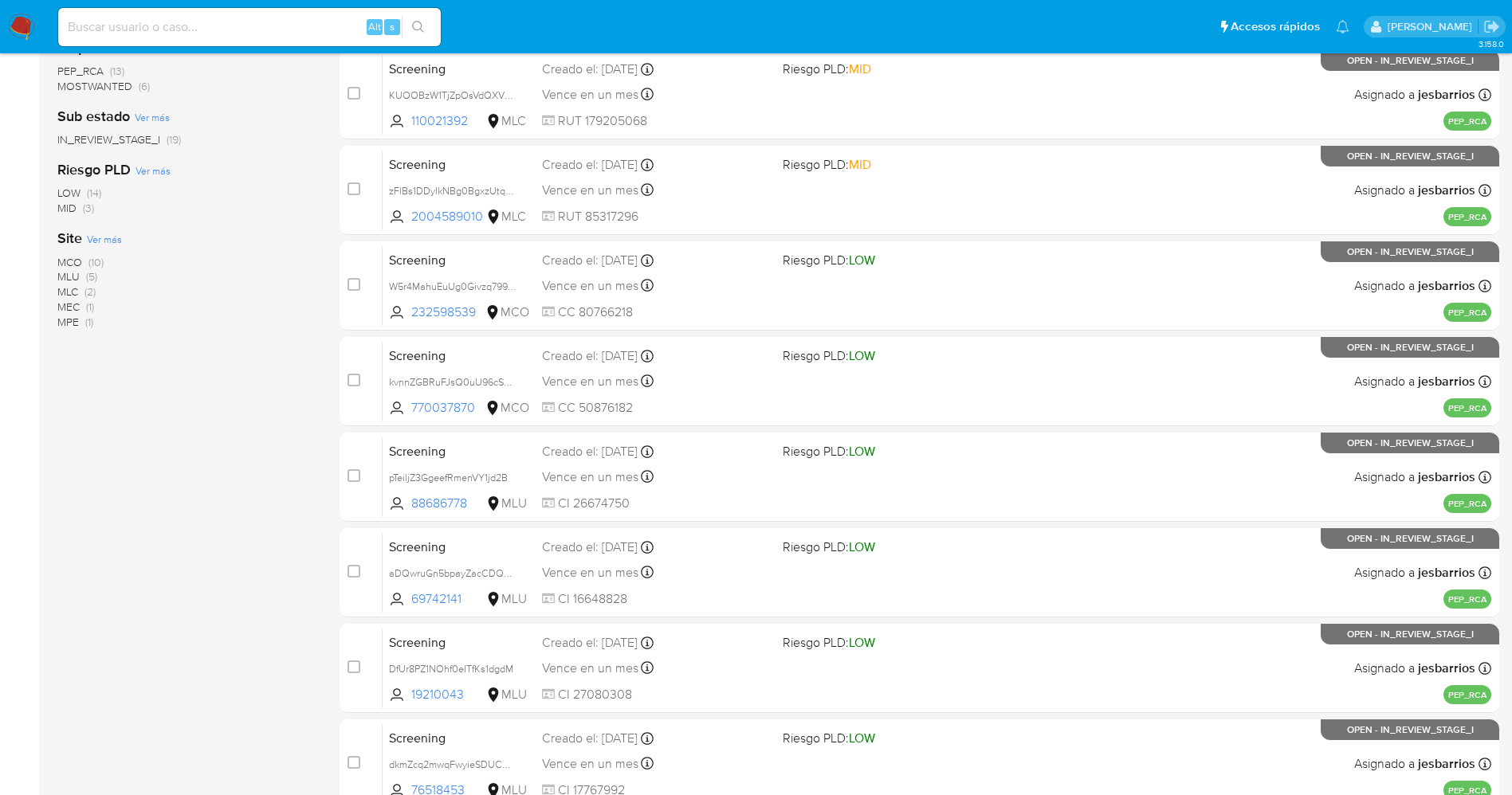
scroll to position [520, 0]
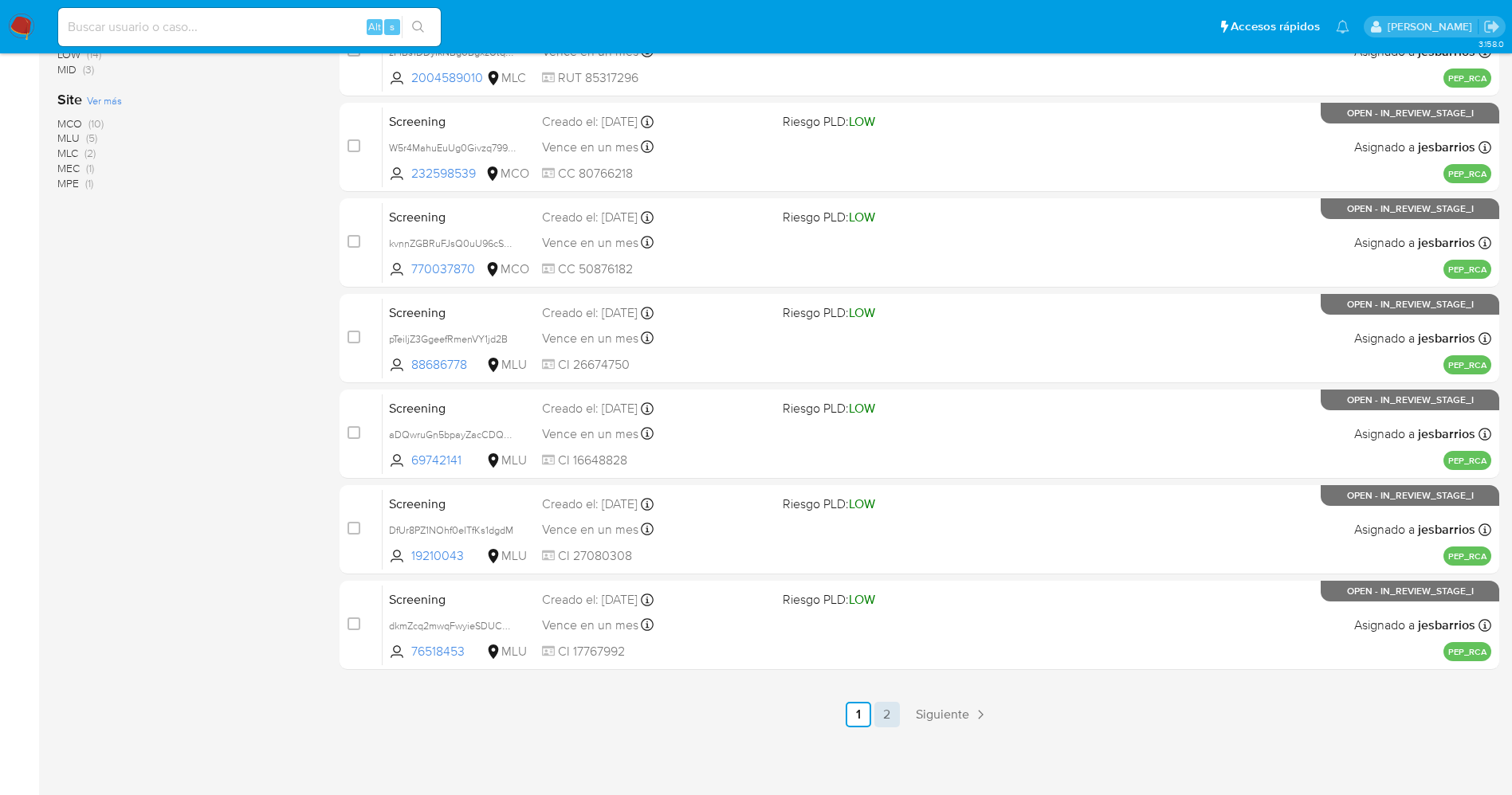
click at [896, 707] on link "2" at bounding box center [887, 714] width 26 height 26
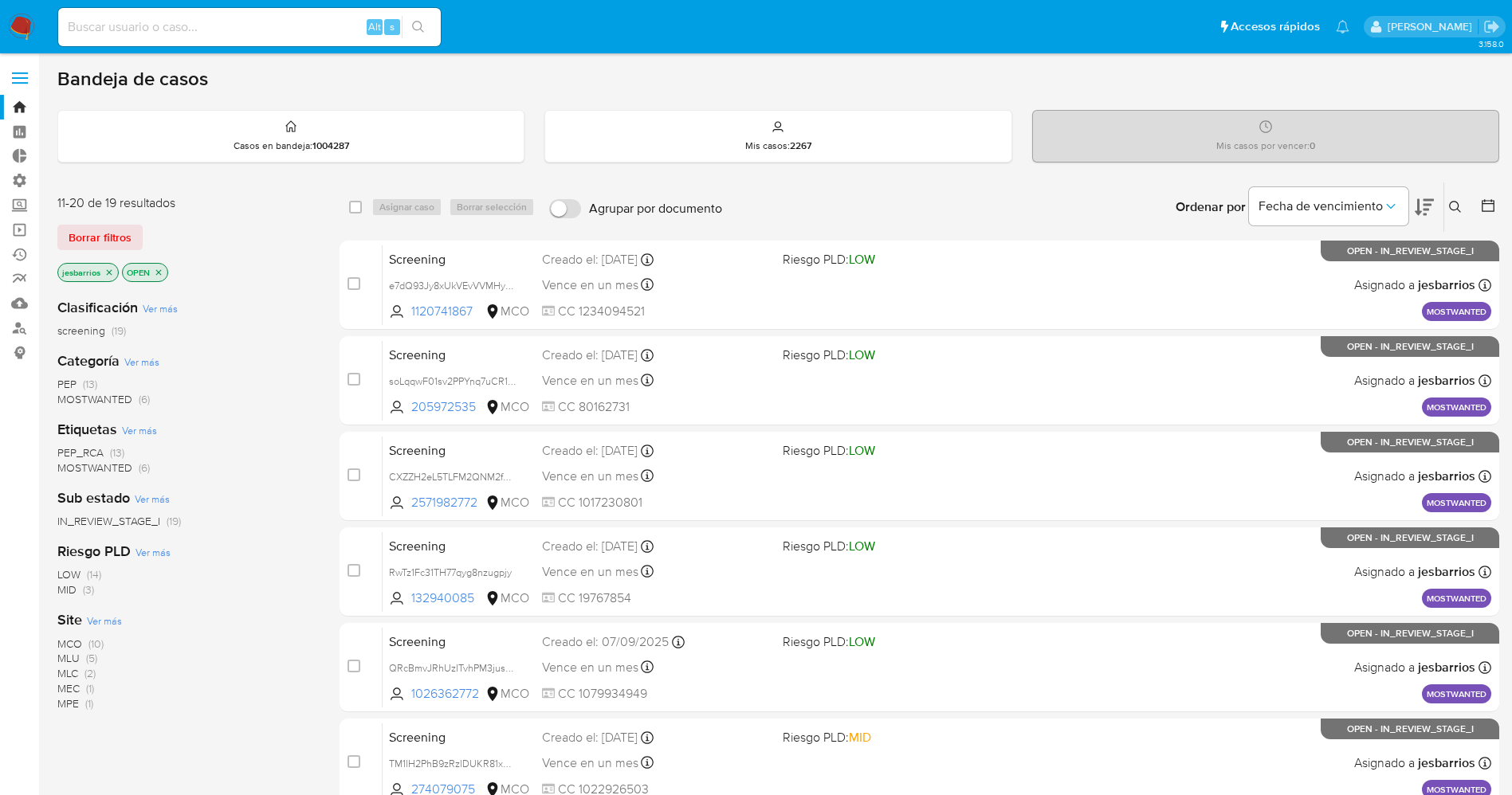
click at [118, 405] on span "MOSTWANTED" at bounding box center [95, 399] width 75 height 16
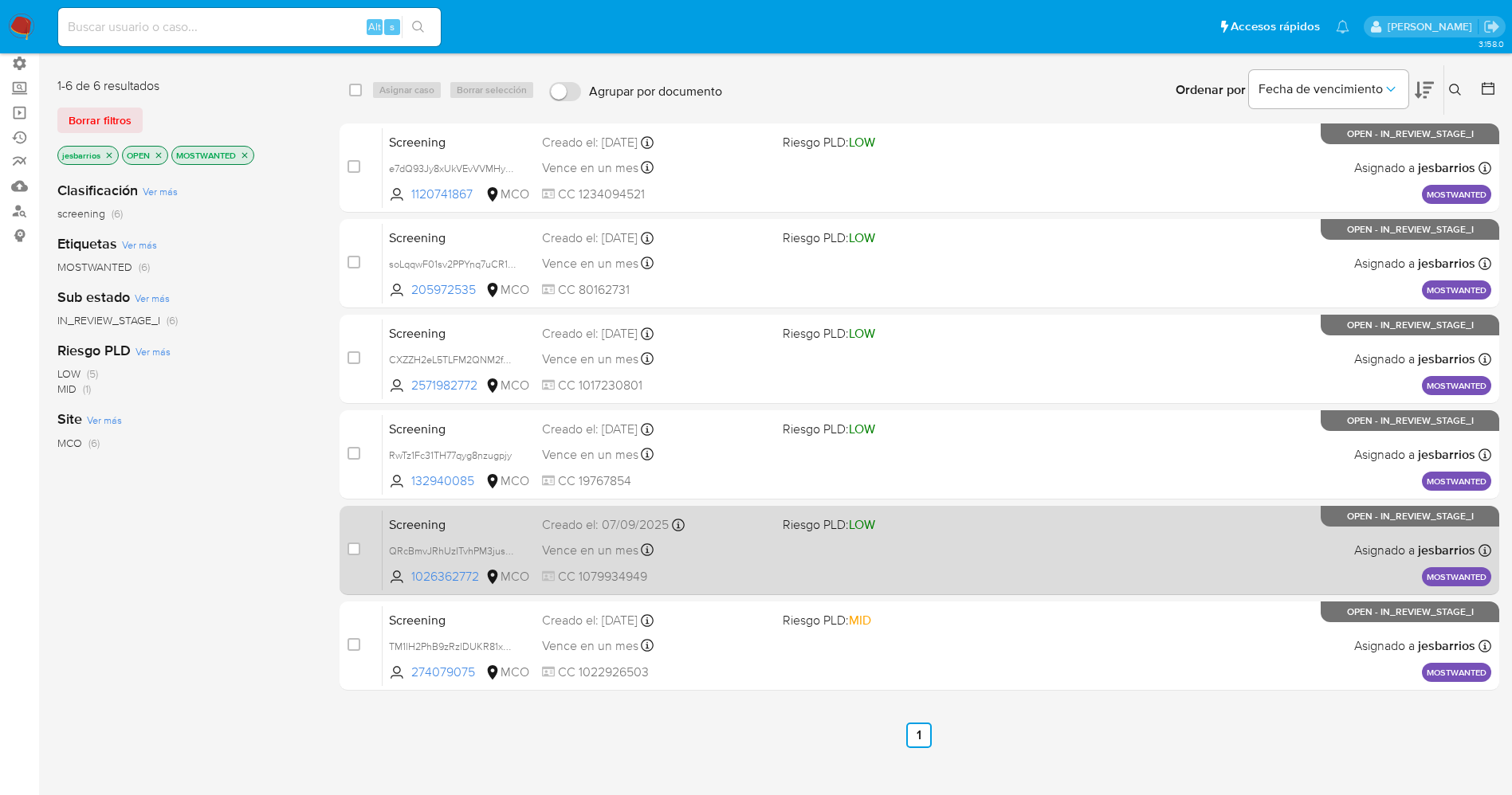
scroll to position [175, 0]
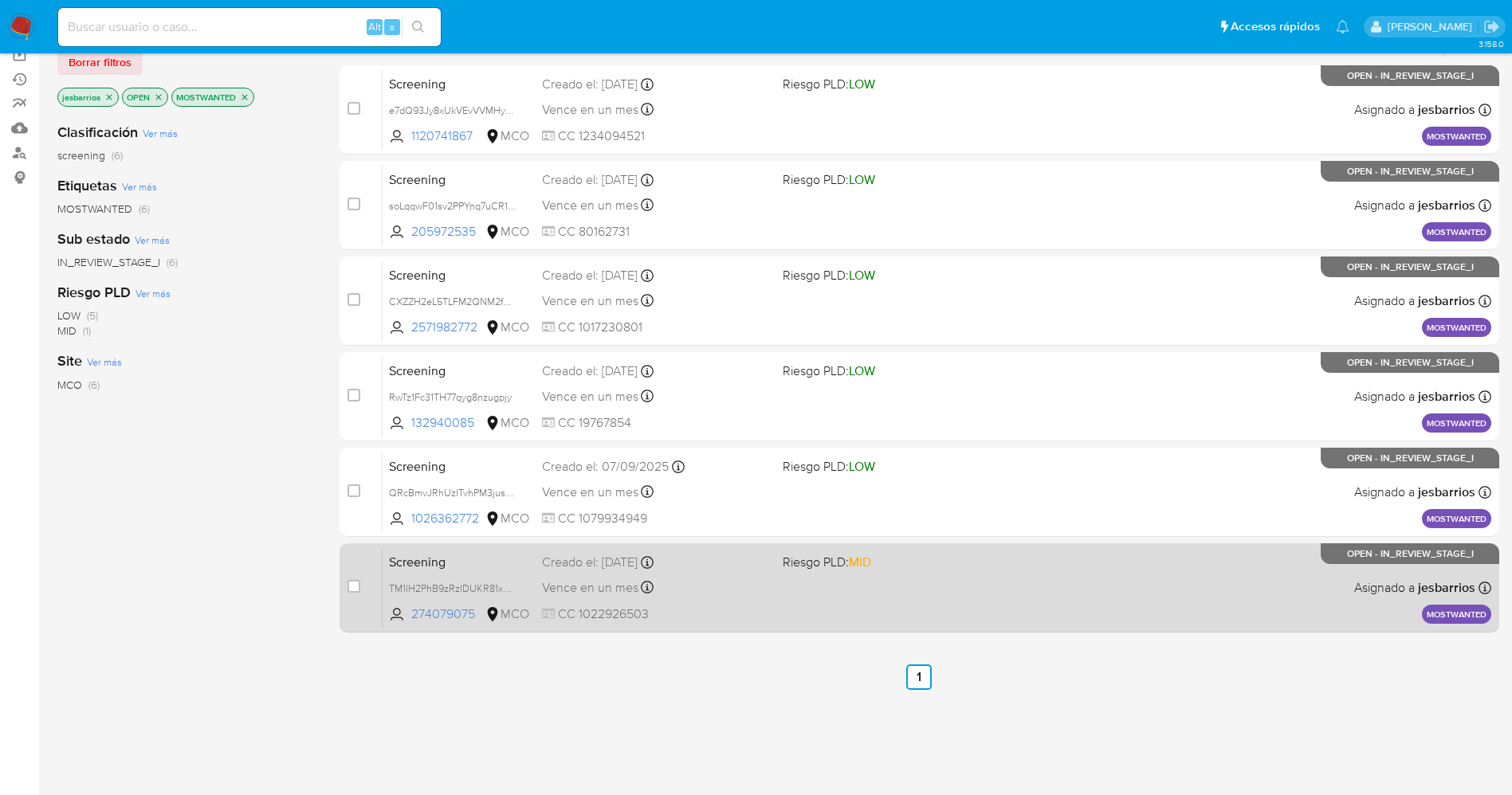
click at [827, 598] on div "Screening TM1lH2PhB9zRzlDUKR81x5Zn 274079075 MCO Riesgo PLD: MID Creado el: 06/…" at bounding box center [936, 588] width 1109 height 81
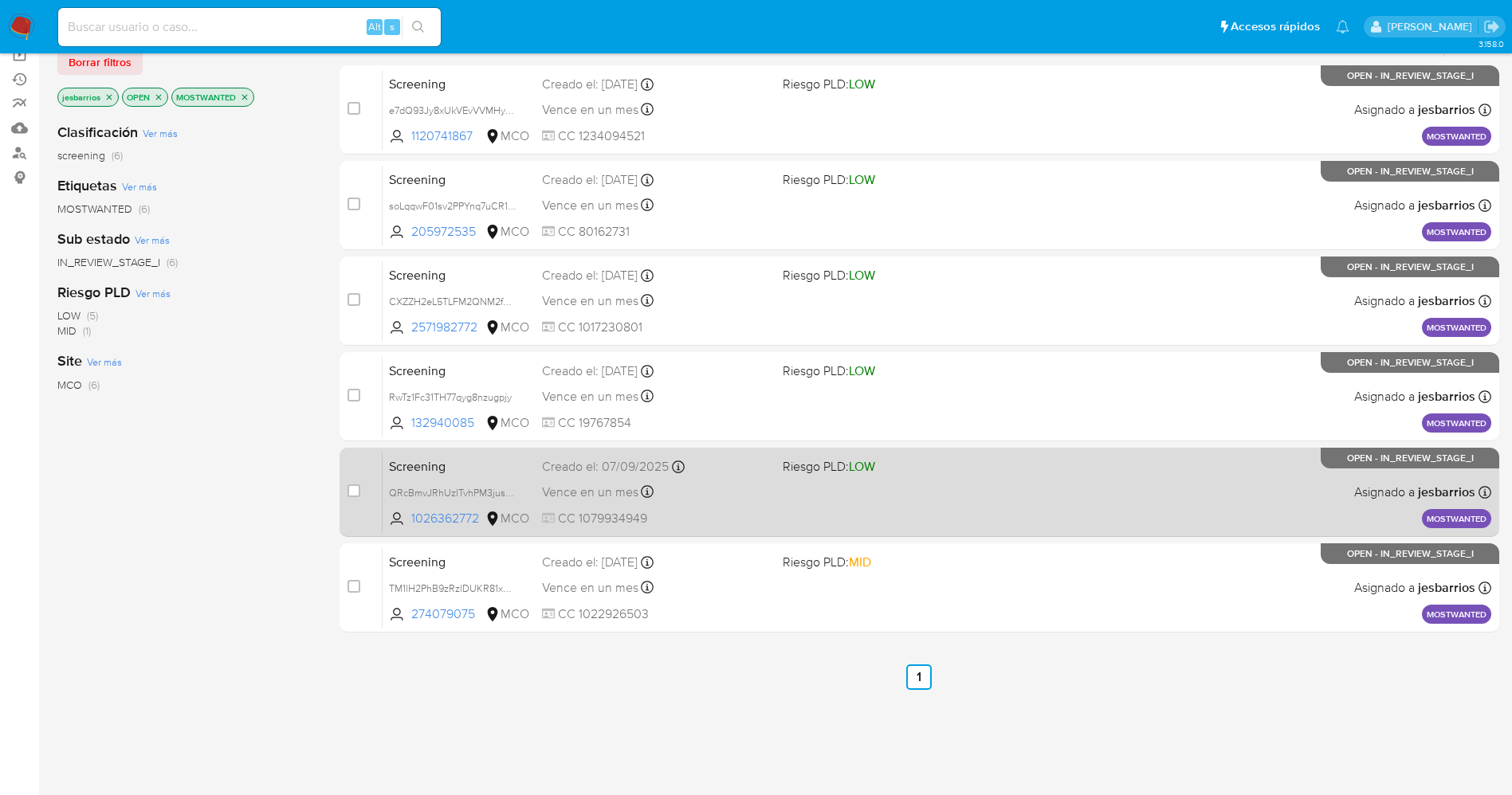
click at [792, 507] on div "Screening QRcBmvJRhUzITvhPM3jus20O 1026362772 MCO Riesgo PLD: LOW Creado el: 07…" at bounding box center [936, 493] width 1109 height 81
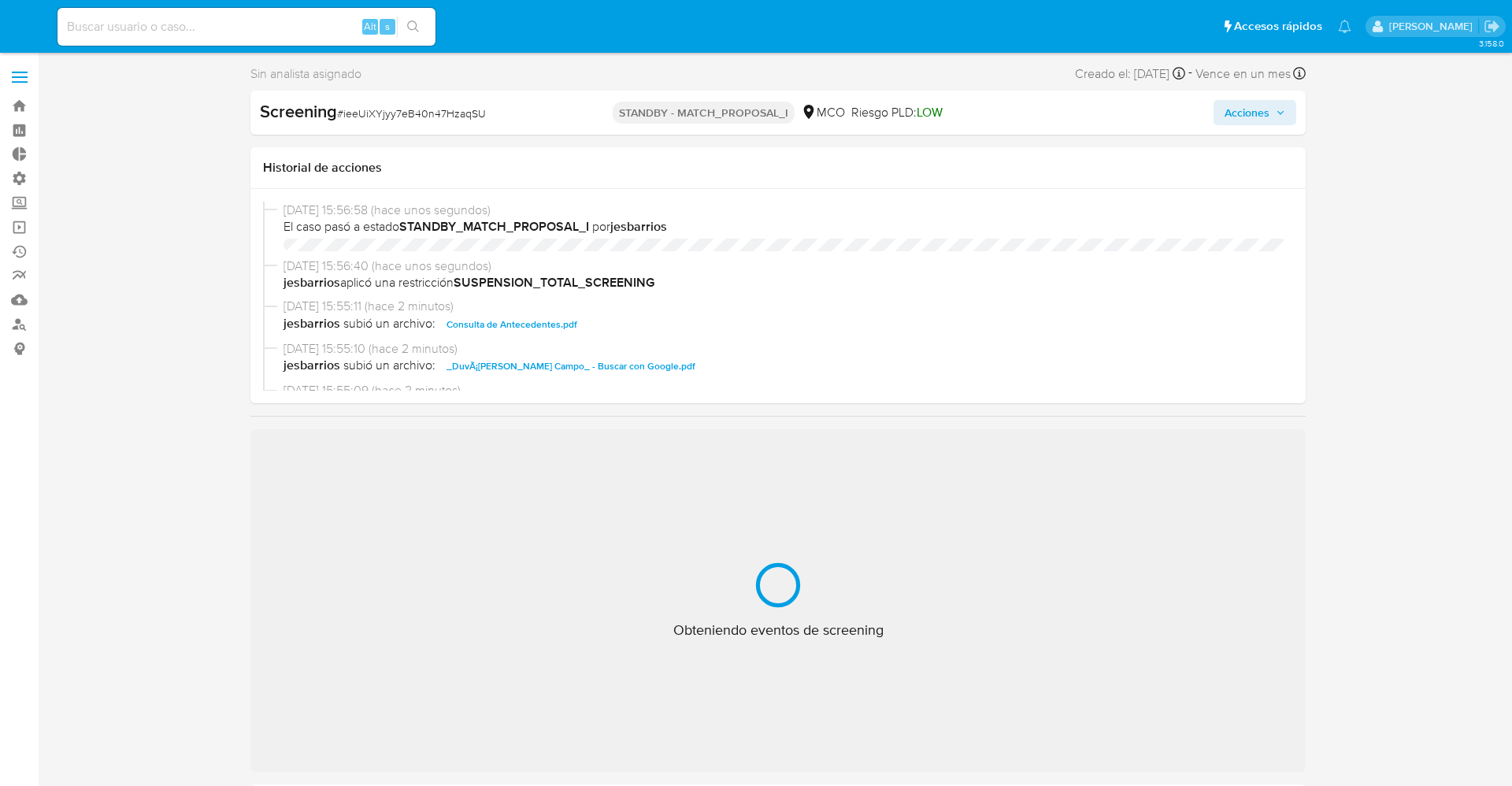
select select "10"
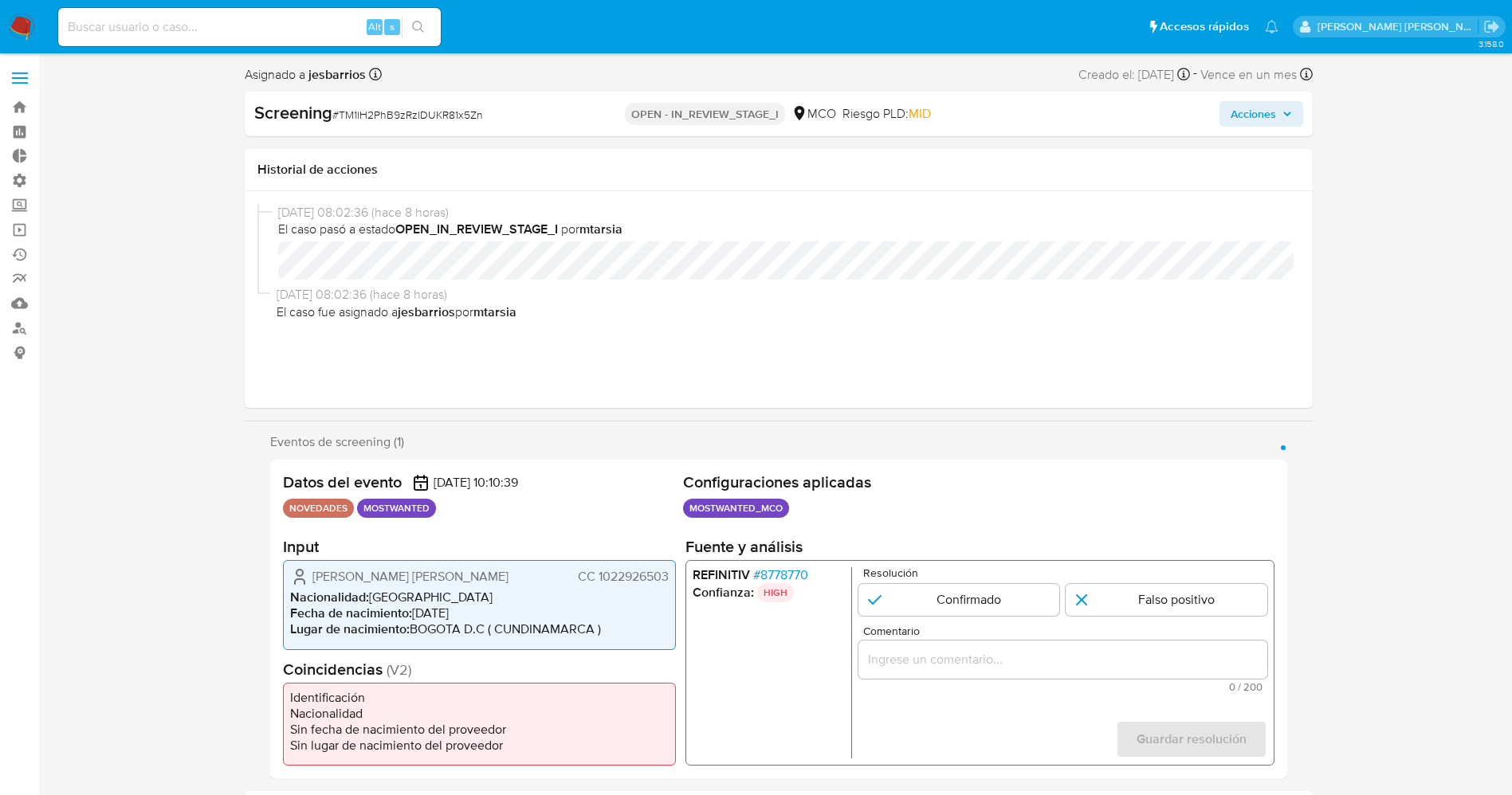
select select "10"
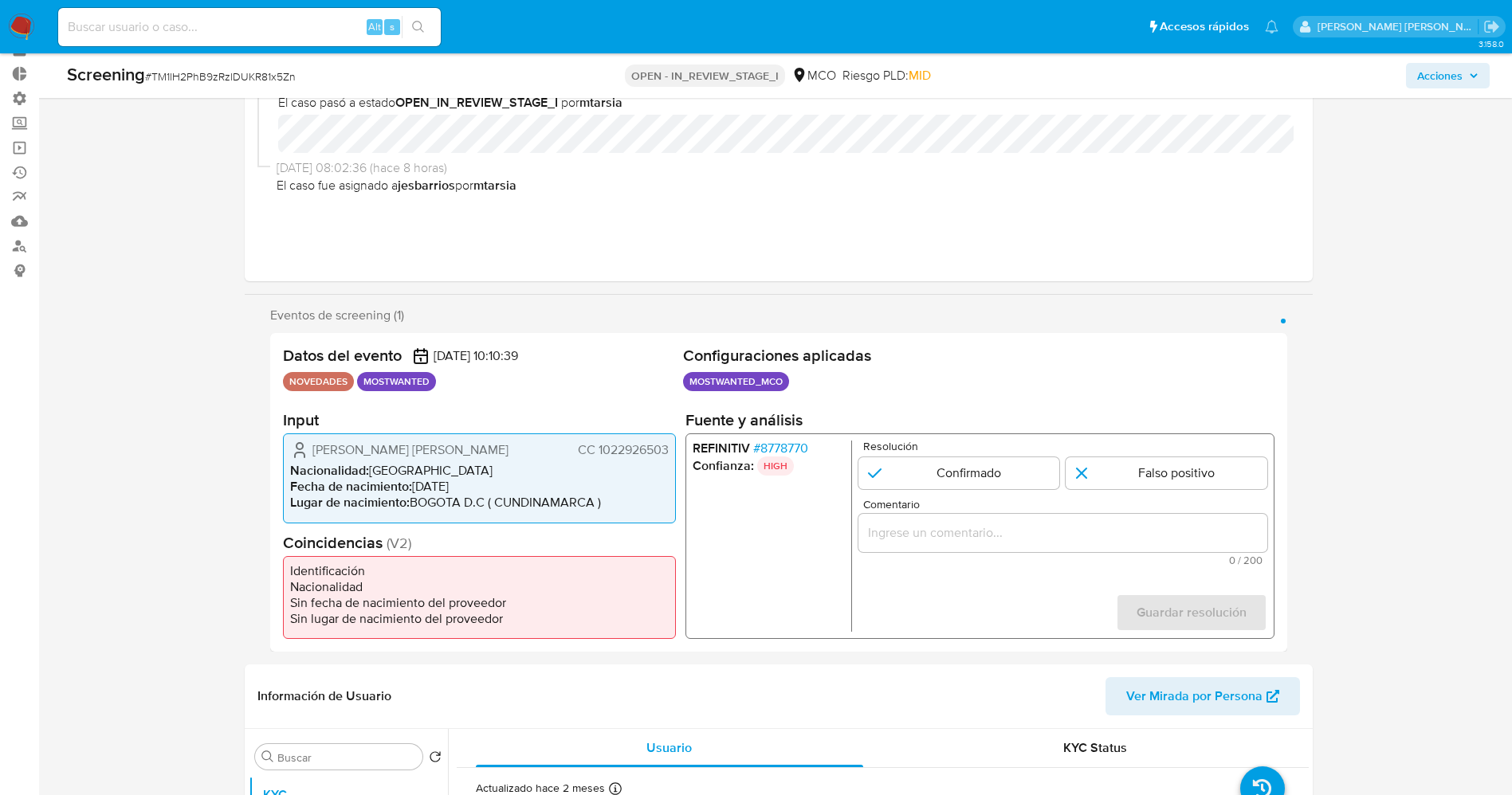
scroll to position [119, 0]
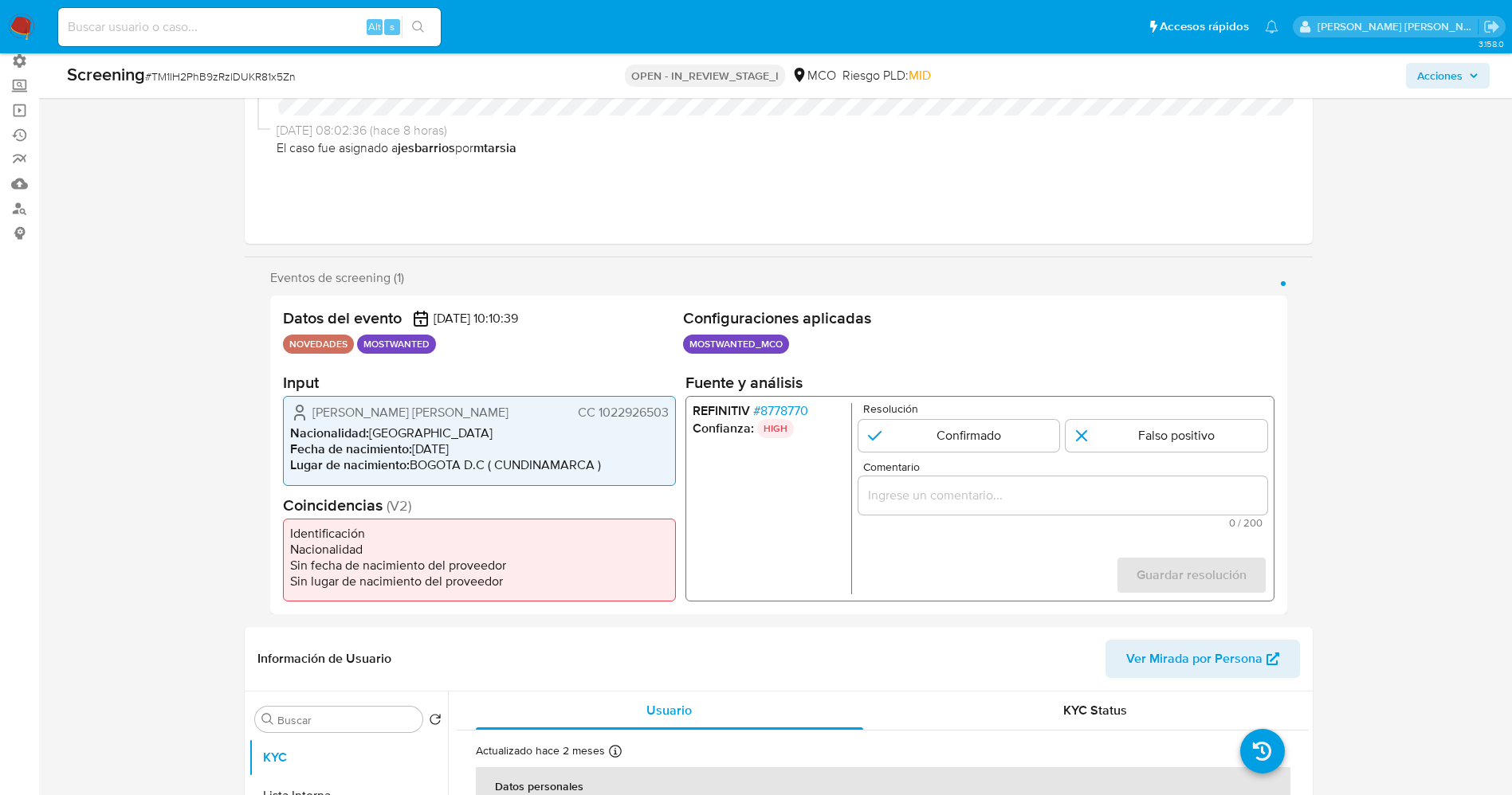
click at [786, 408] on span "# 8778770" at bounding box center [780, 411] width 55 height 16
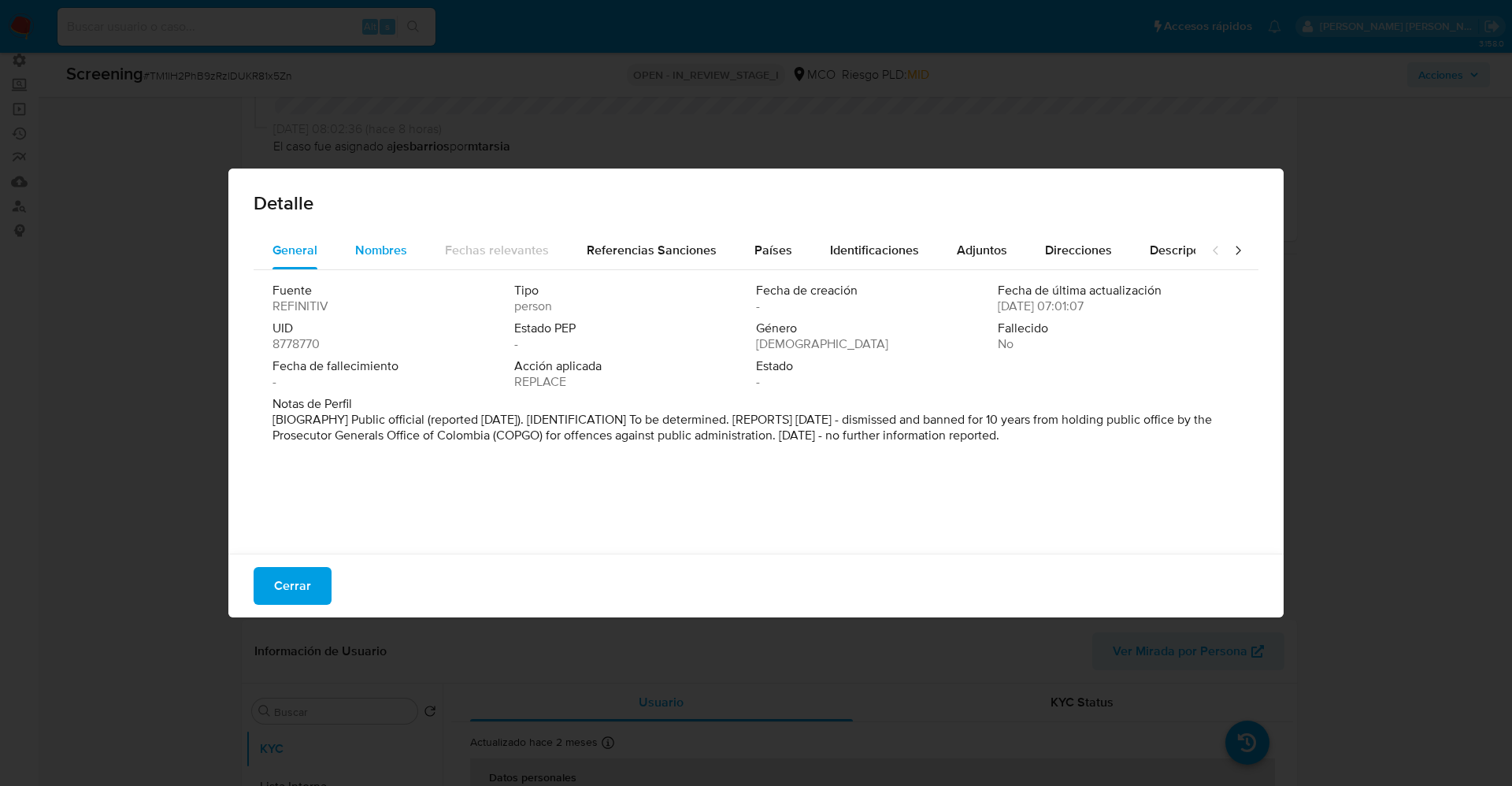
click at [381, 261] on div "Nombres" at bounding box center [381, 250] width 52 height 38
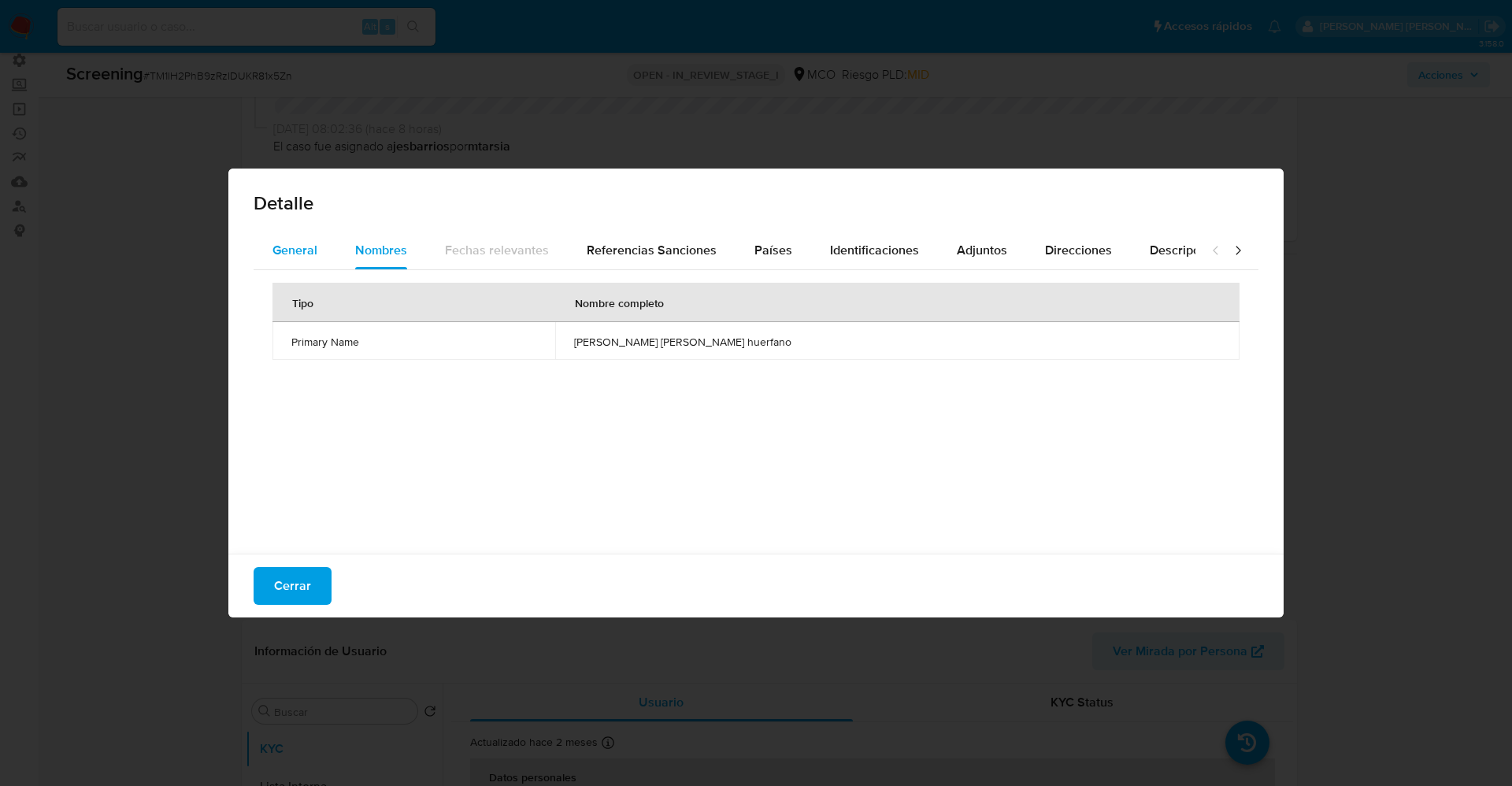
click at [277, 261] on div "General" at bounding box center [295, 250] width 45 height 38
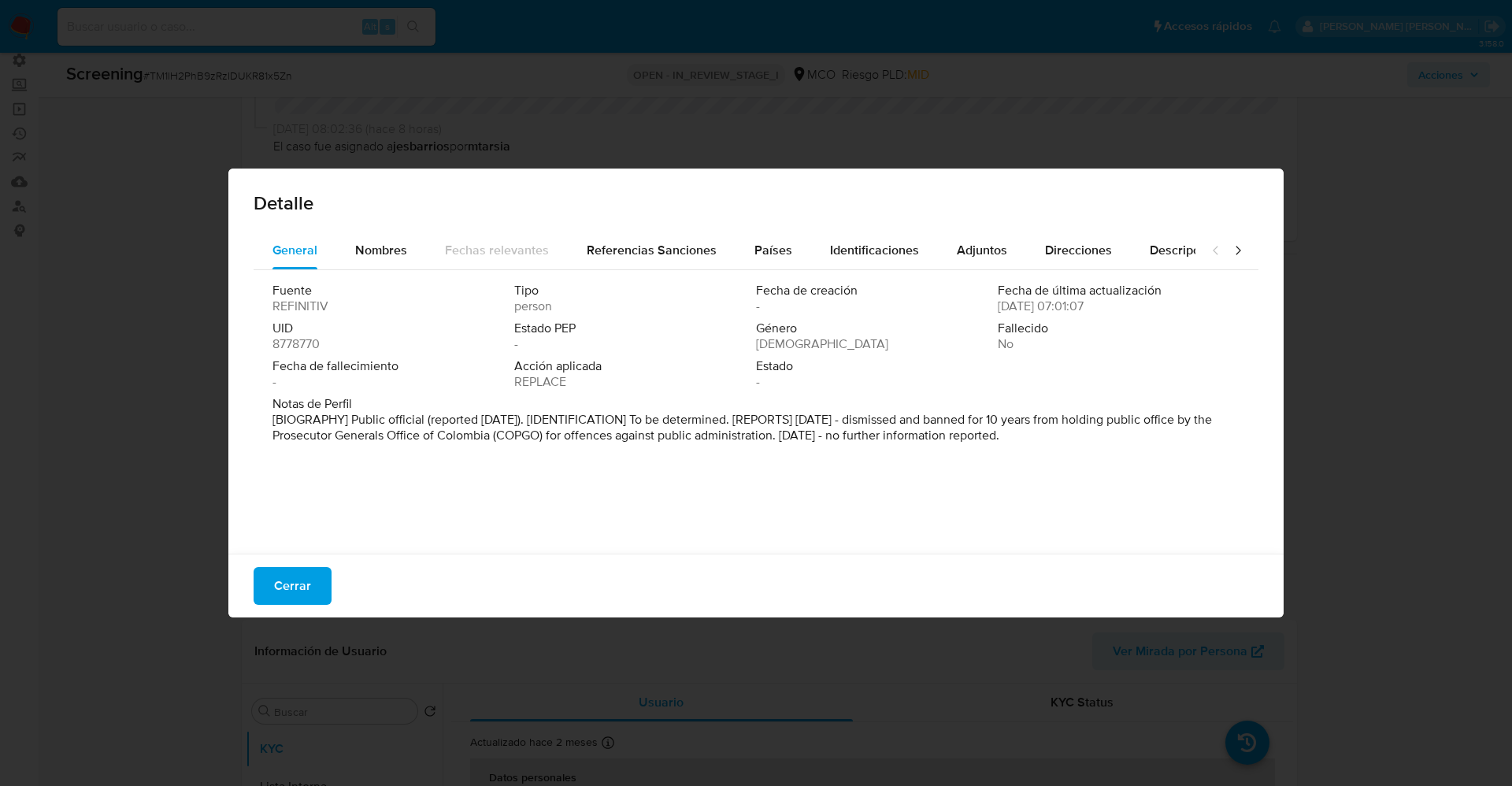
drag, startPoint x: 661, startPoint y: 424, endPoint x: 1008, endPoint y: 469, distance: 349.9
click at [1073, 479] on div "Fuente REFINITIV Tipo person Fecha de creación - Fecha de última actualización …" at bounding box center [756, 407] width 1005 height 276
drag, startPoint x: 292, startPoint y: 587, endPoint x: 305, endPoint y: 533, distance: 55.5
click at [292, 586] on span "Cerrar" at bounding box center [292, 586] width 37 height 35
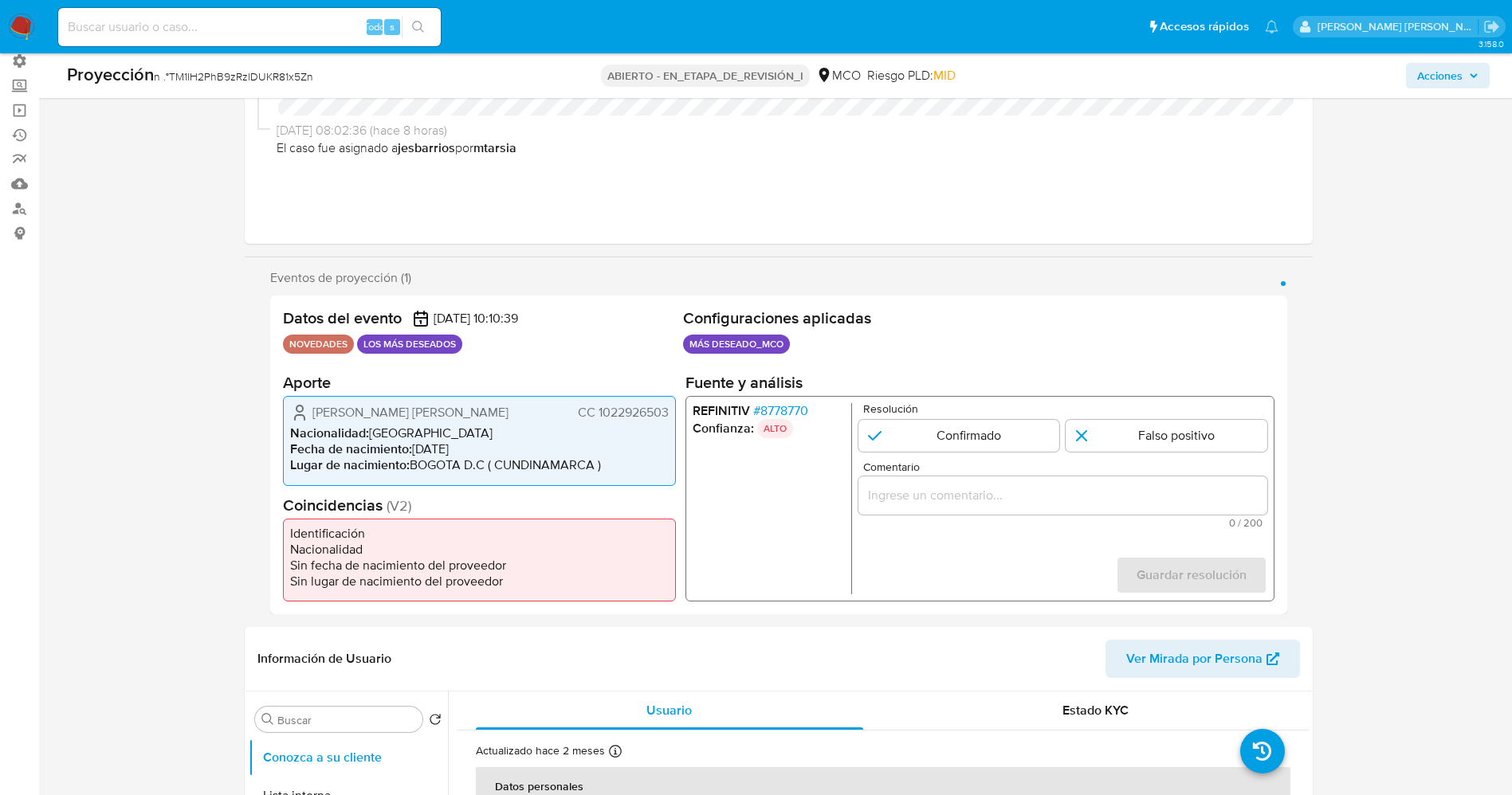
click at [777, 406] on font "8778770" at bounding box center [784, 411] width 48 height 19
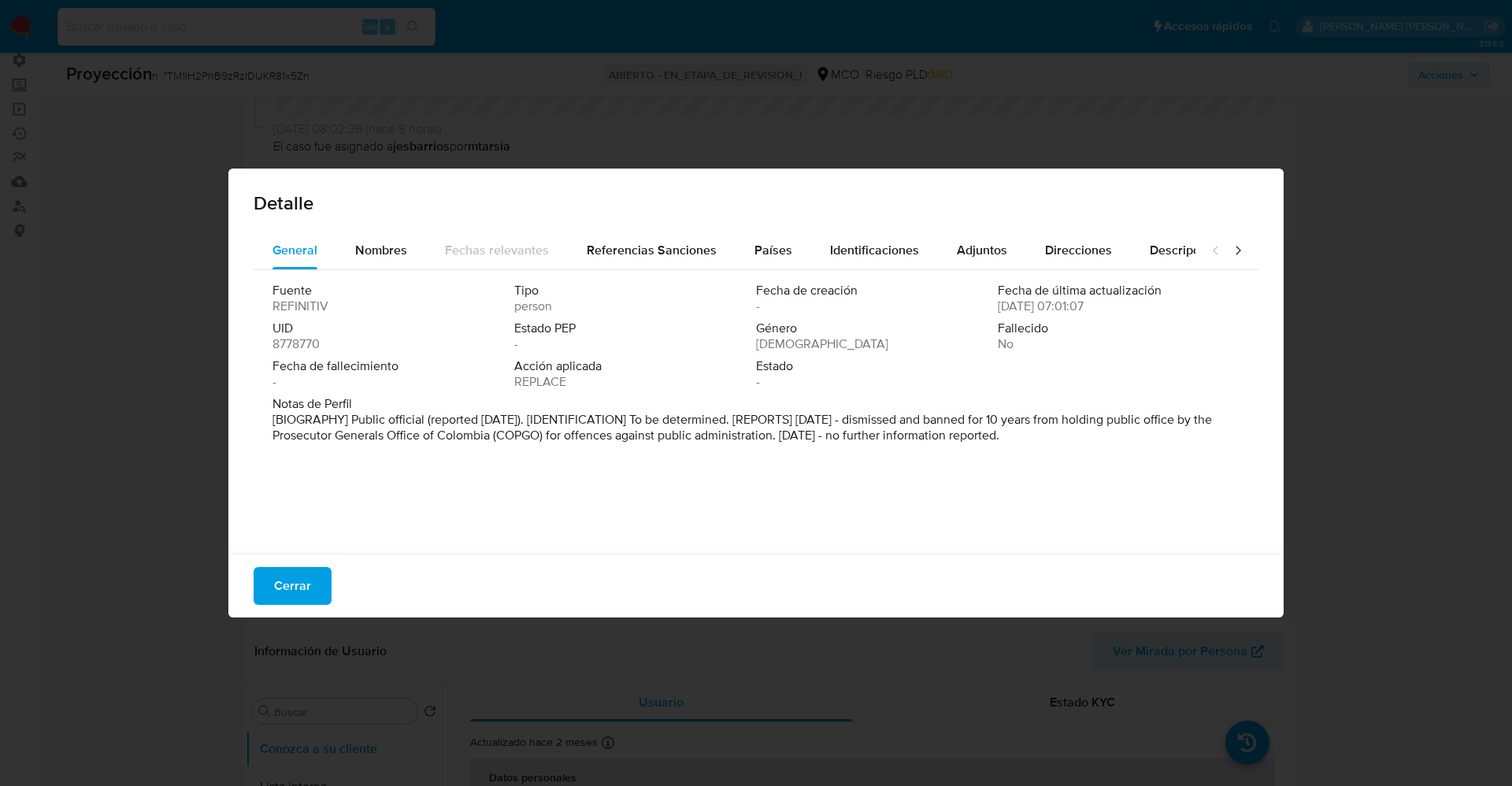
drag, startPoint x: 368, startPoint y: 251, endPoint x: 612, endPoint y: 281, distance: 245.8
click at [373, 251] on span "Nombres" at bounding box center [381, 249] width 52 height 19
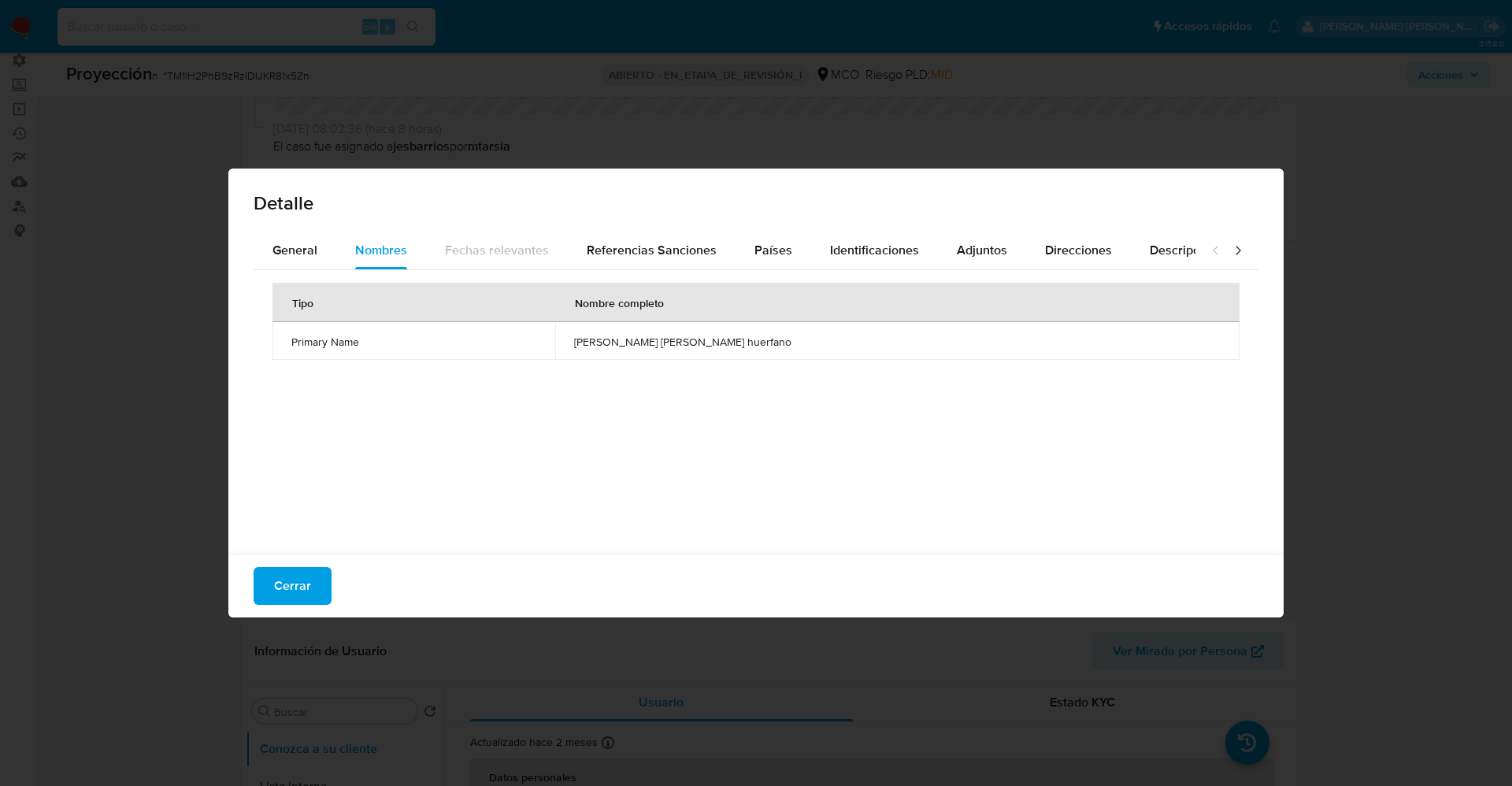
drag, startPoint x: 652, startPoint y: 343, endPoint x: 805, endPoint y: 339, distance: 153.1
click at [813, 339] on td "[PERSON_NAME] [PERSON_NAME] huerfano" at bounding box center [897, 341] width 684 height 38
click at [304, 585] on font "Cerrar" at bounding box center [292, 585] width 37 height 38
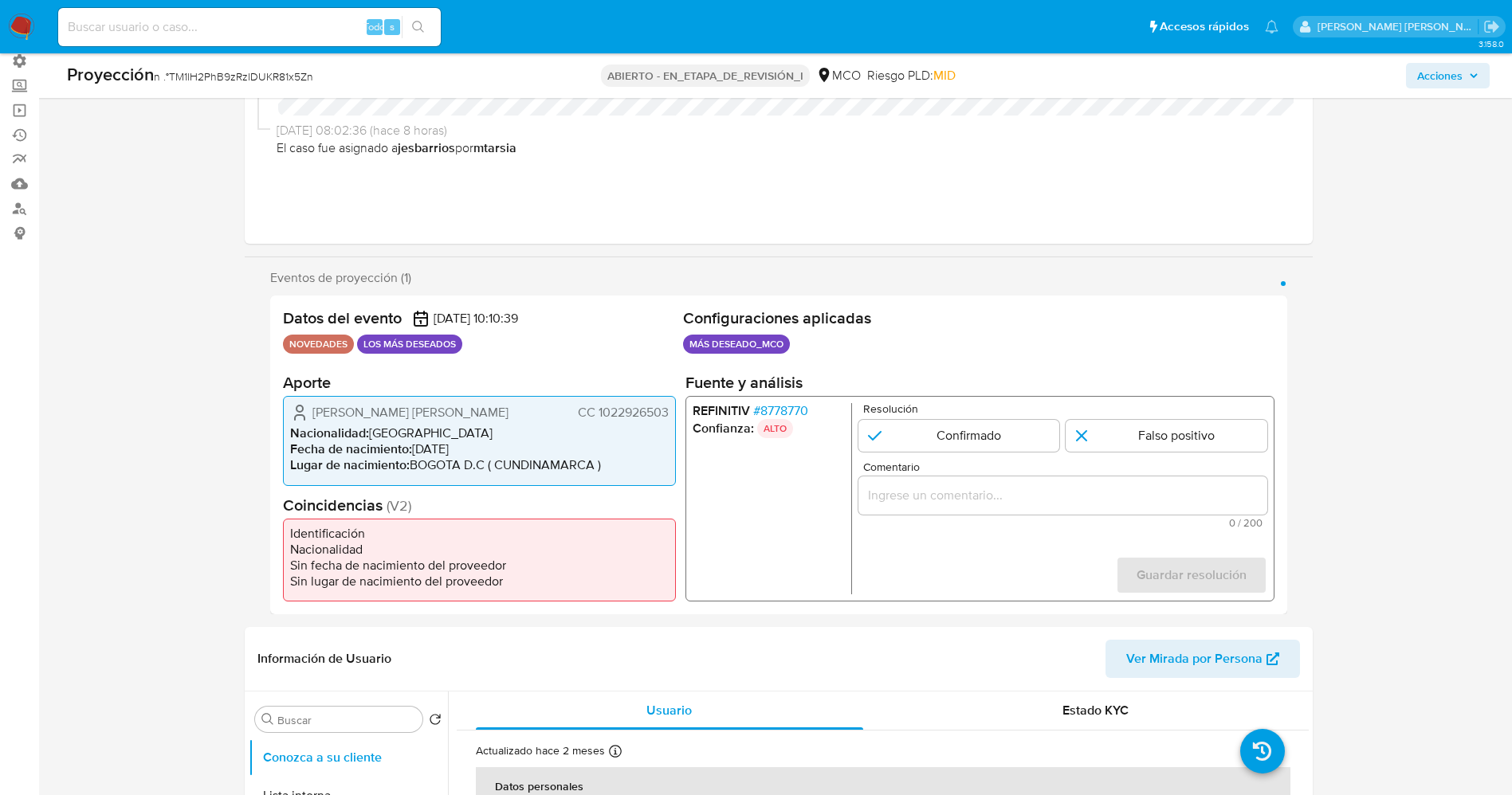
drag, startPoint x: 595, startPoint y: 412, endPoint x: 669, endPoint y: 412, distance: 74.0
click at [669, 412] on div "[PERSON_NAME] Huérfano [PERSON_NAME] CC 1022926503 Nacionalidad : Colombia Fech…" at bounding box center [479, 440] width 393 height 90
click at [783, 411] on font "8778770" at bounding box center [784, 411] width 48 height 19
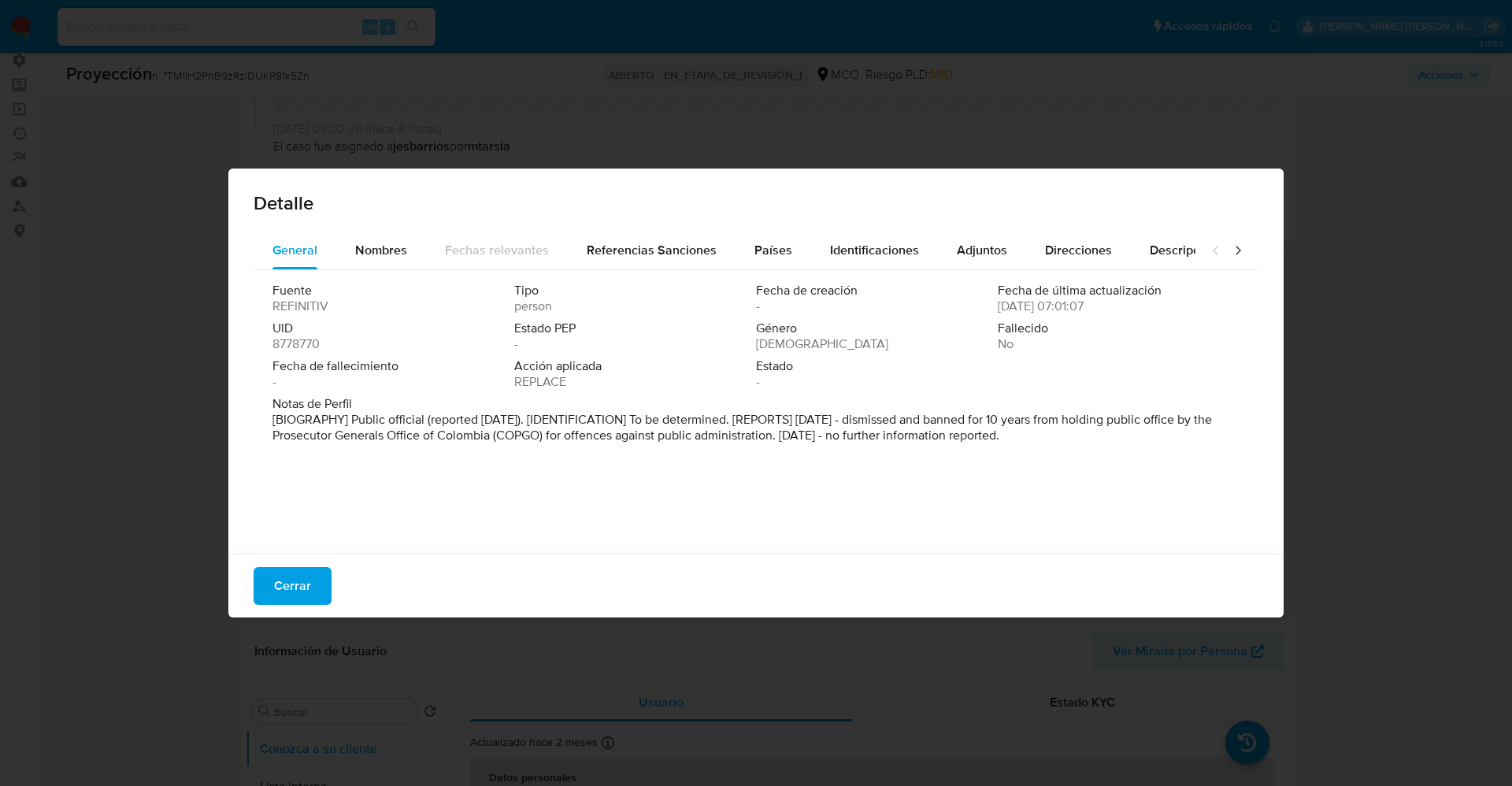
click at [305, 572] on font "Cerrar" at bounding box center [292, 585] width 37 height 38
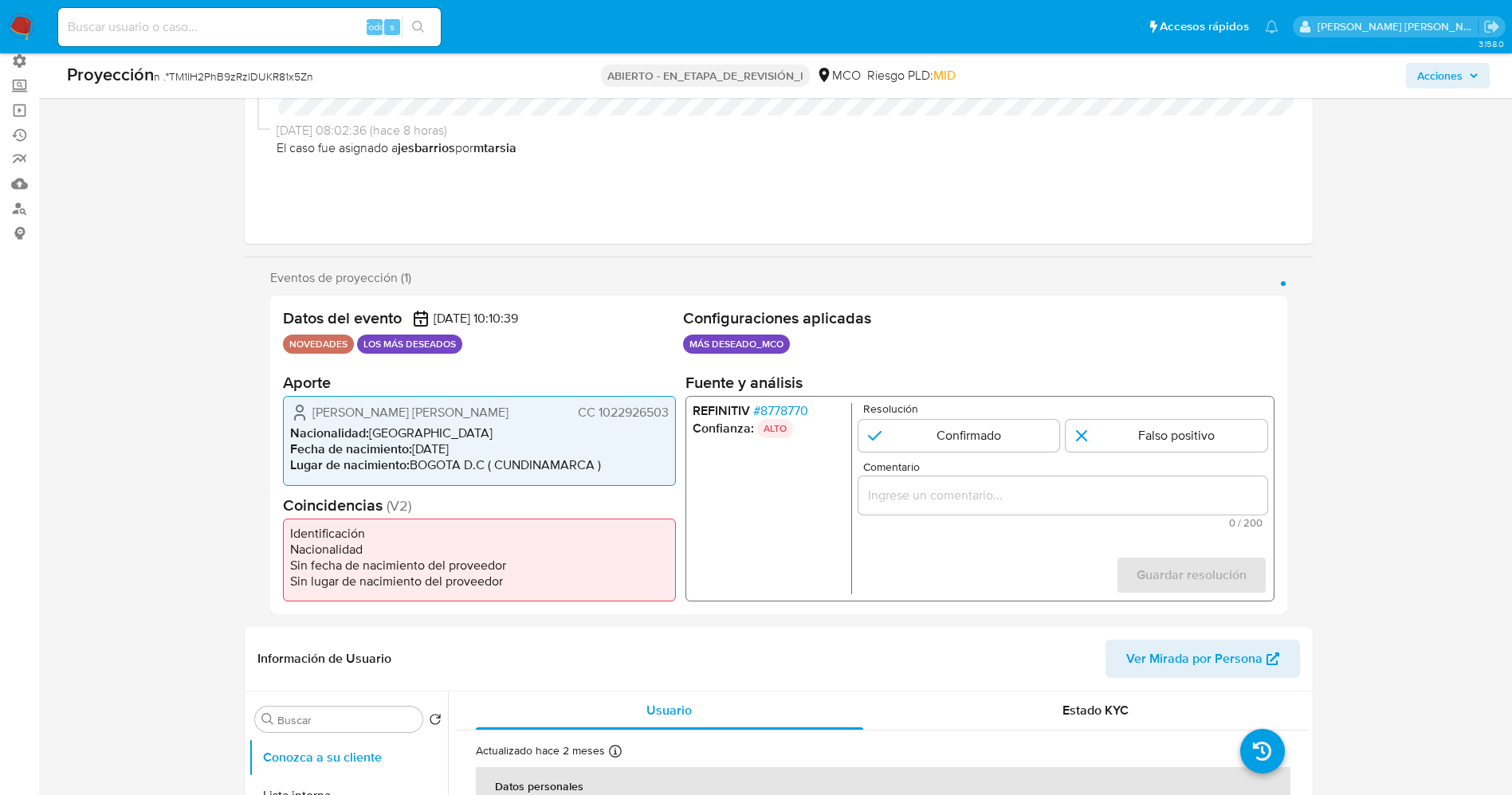
click at [320, 403] on font "[PERSON_NAME] [PERSON_NAME]" at bounding box center [410, 412] width 196 height 19
drag, startPoint x: 314, startPoint y: 402, endPoint x: 496, endPoint y: 402, distance: 182.0
click at [496, 403] on div "[PERSON_NAME] Huérfano [PERSON_NAME] CC 1022926503" at bounding box center [479, 412] width 378 height 19
drag, startPoint x: 305, startPoint y: 415, endPoint x: 672, endPoint y: 412, distance: 367.0
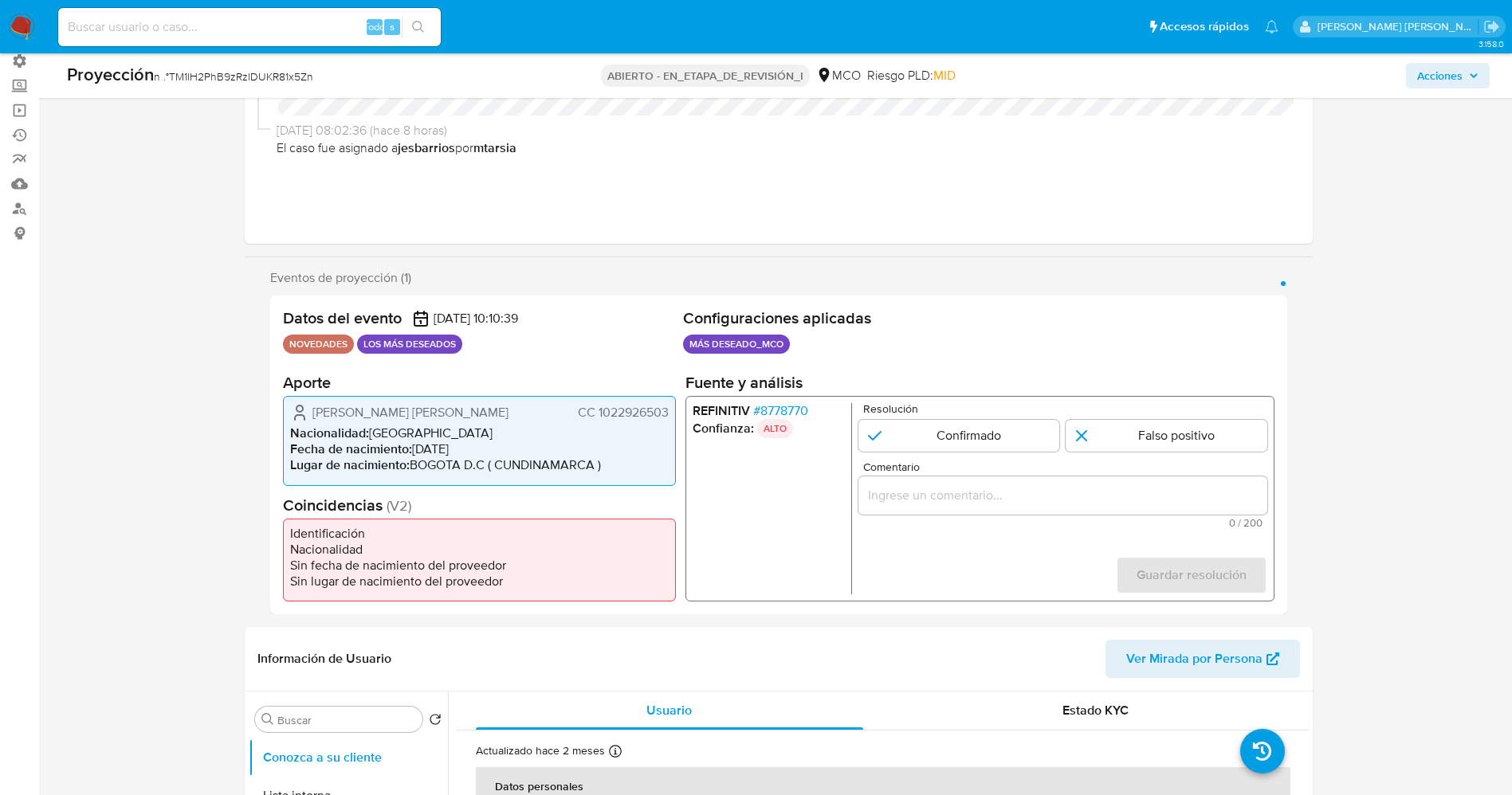
click at [672, 412] on div "[PERSON_NAME] Huérfano [PERSON_NAME] CC 1022926503 Nacionalidad : Colombia Fech…" at bounding box center [479, 440] width 393 height 90
click at [895, 438] on input "1 de 1" at bounding box center [958, 435] width 202 height 32
radio input "true"
click at [933, 508] on div "1 de 1" at bounding box center [1062, 496] width 409 height 38
click at [930, 501] on input "Comentario" at bounding box center [1062, 496] width 409 height 21
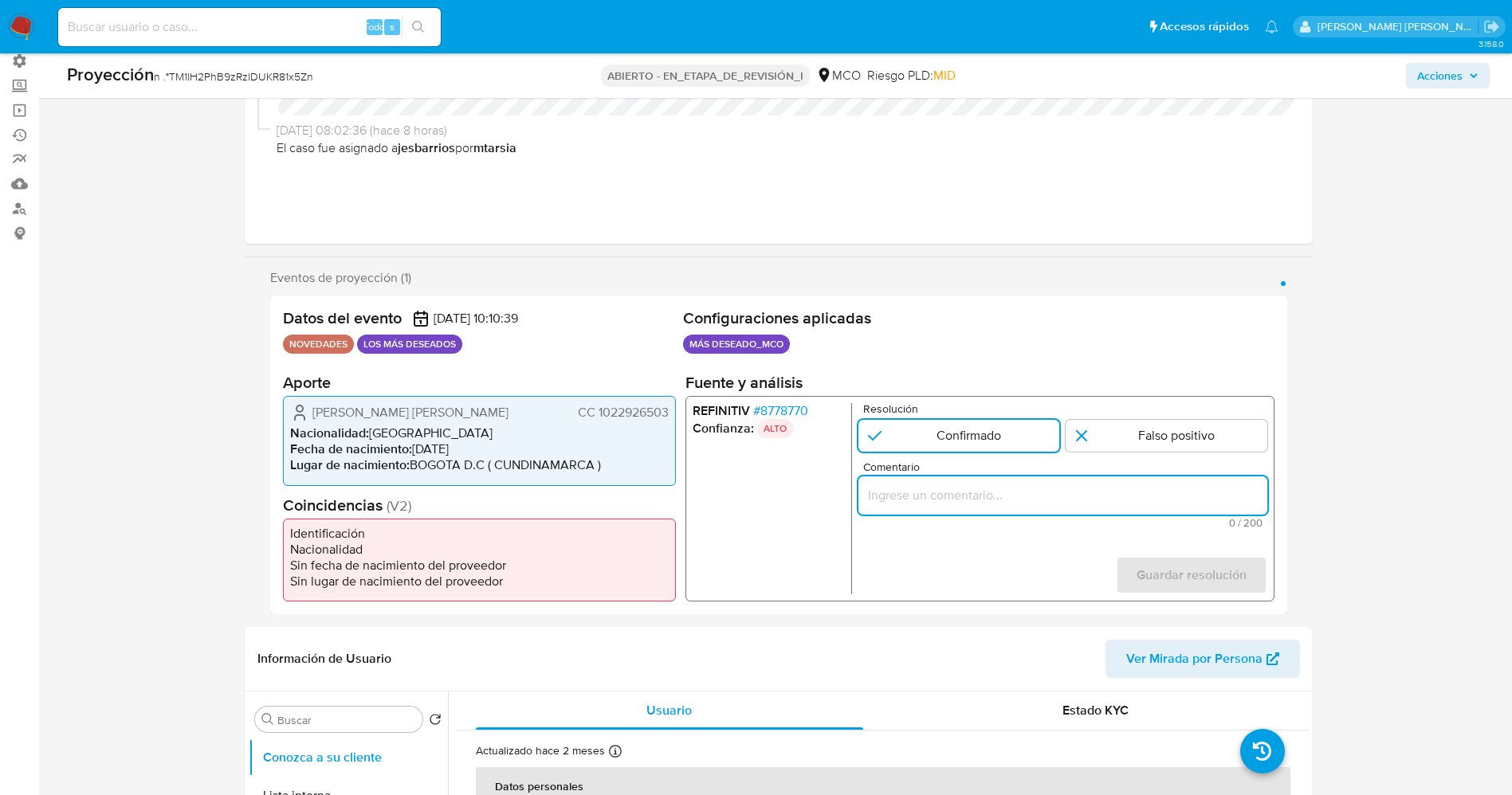
paste input "e confirma match ya que el titular de la cuenta aún se encuentra reportado por …"
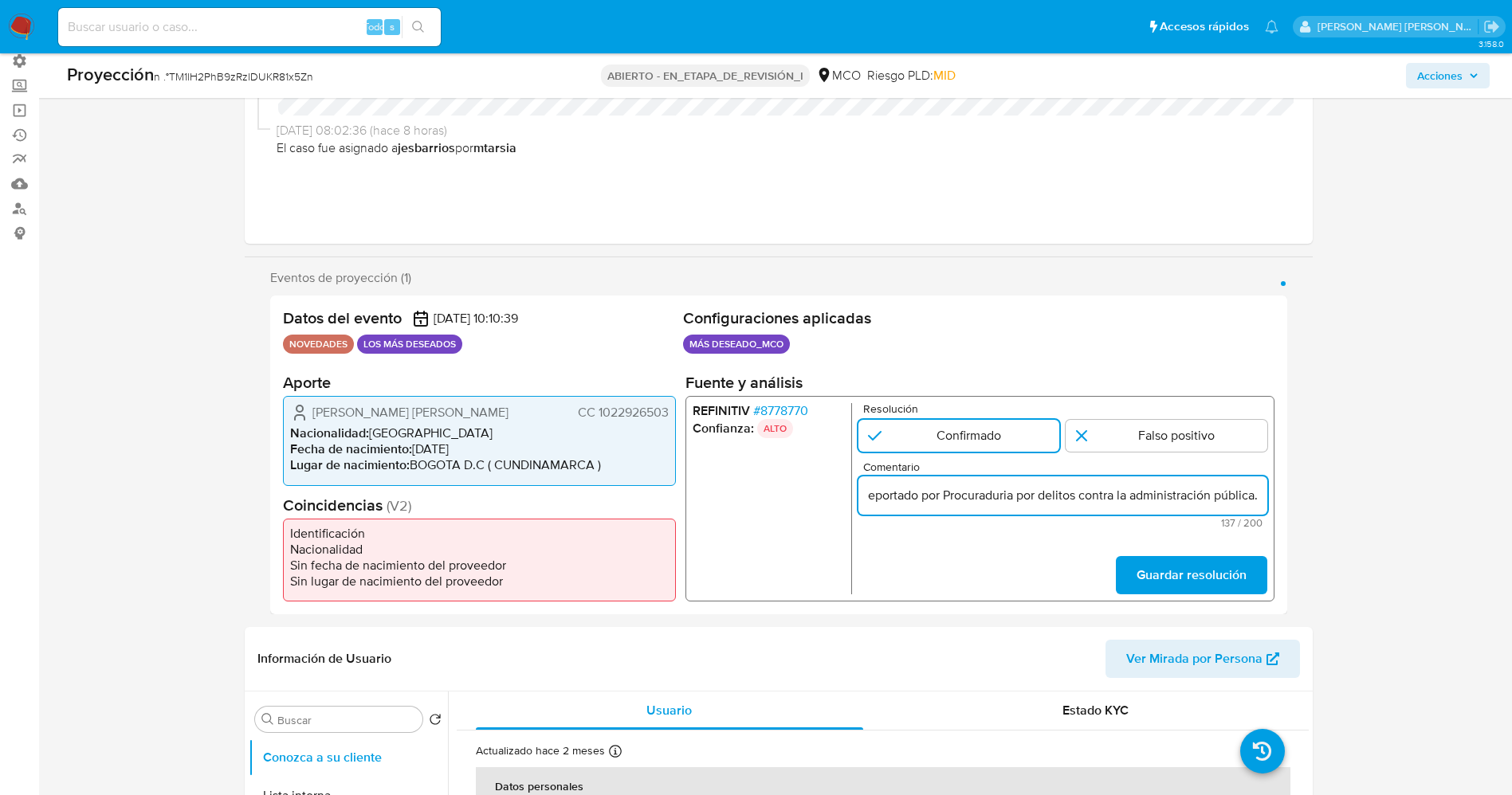
scroll to position [0, 369]
type input "e confirma match ya que el titular de la cuenta aún se encuentra reportado por …"
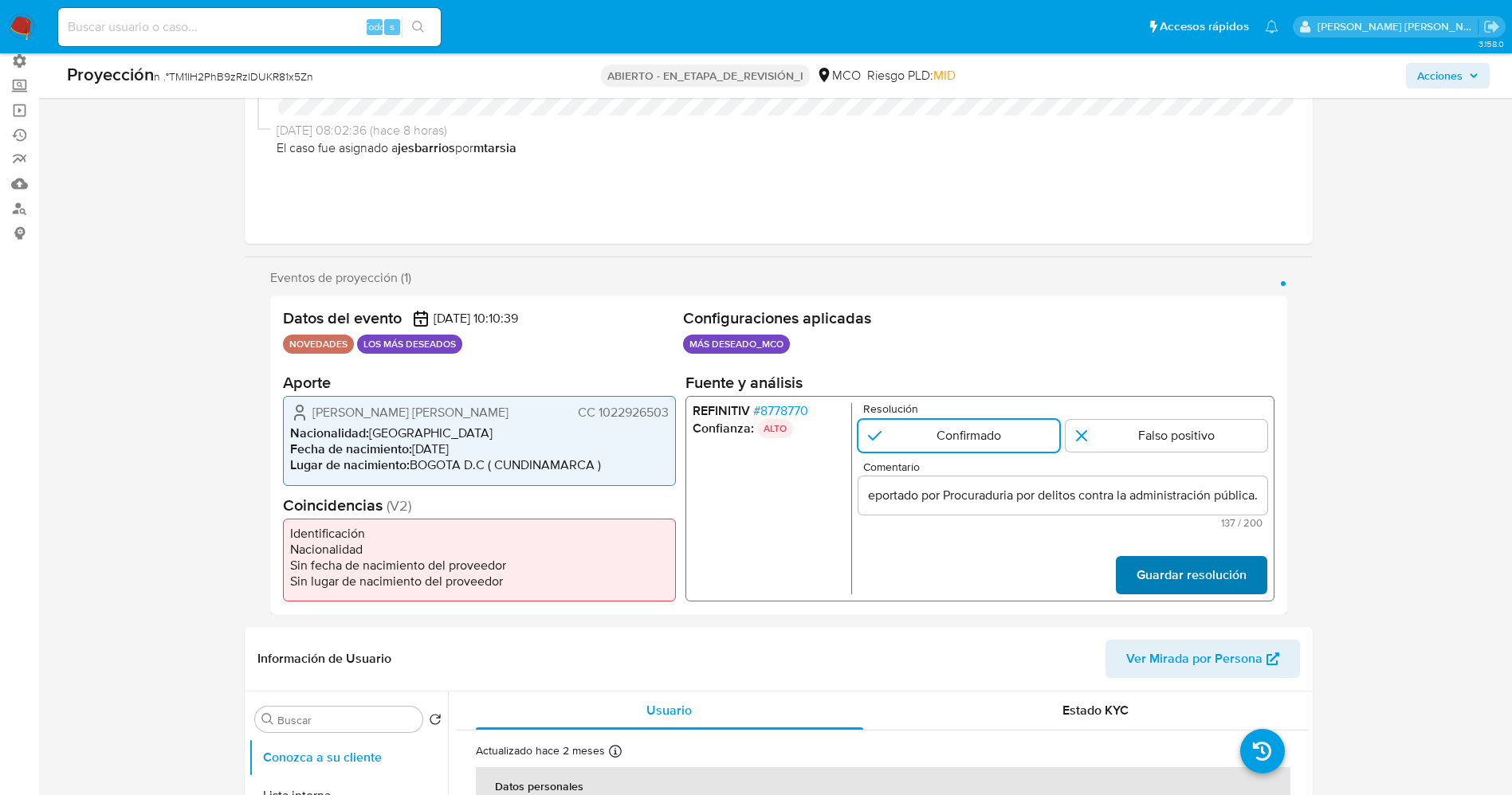
click at [1220, 569] on span "Guardar resolución" at bounding box center [1191, 575] width 110 height 35
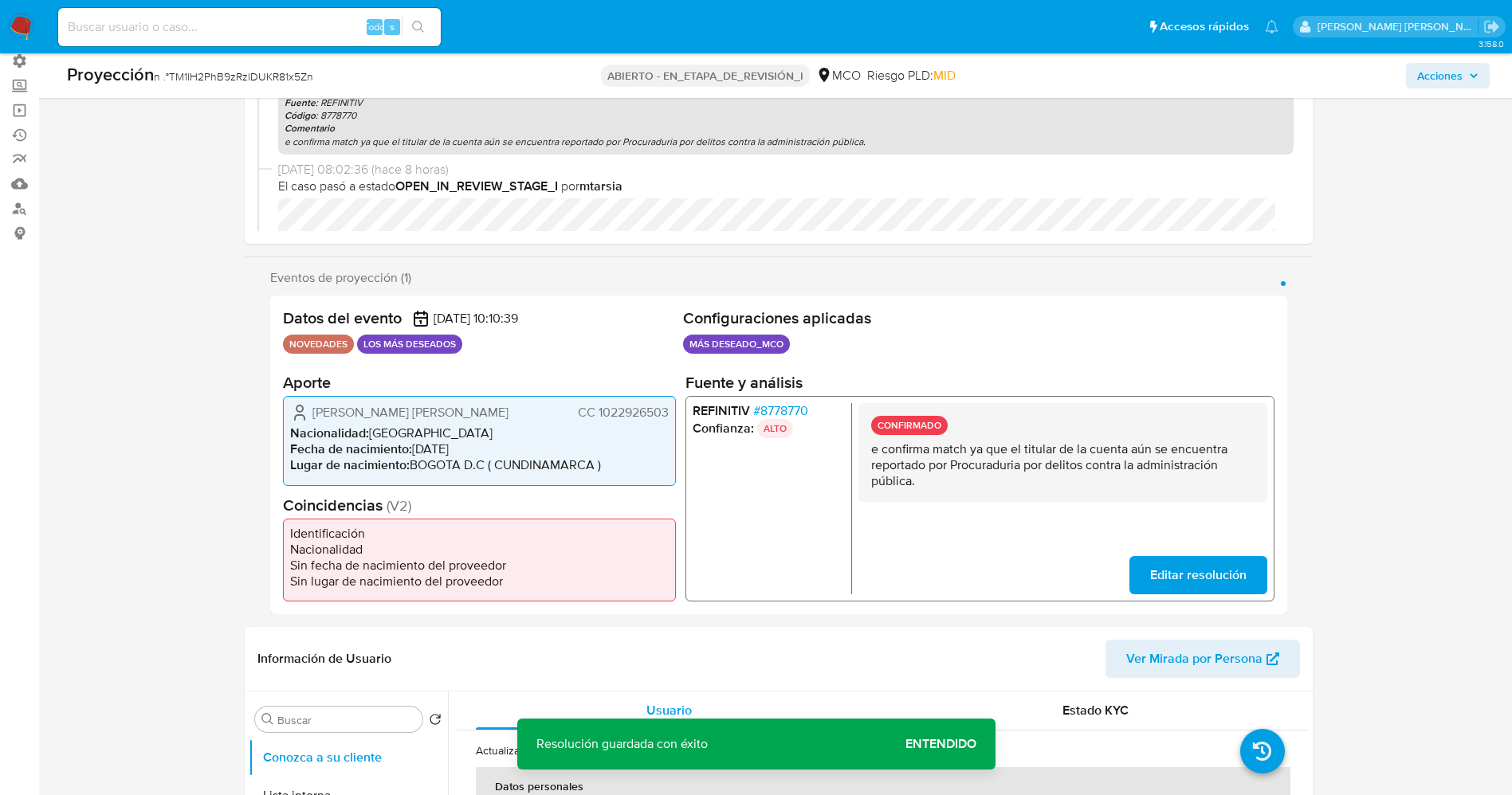
click at [869, 448] on div "CONFIRMADO e confirma match ya que el titular de la cuenta aún se encuentra rep…" at bounding box center [1062, 452] width 409 height 99
click at [1206, 591] on span "Editar resolución" at bounding box center [1198, 575] width 97 height 35
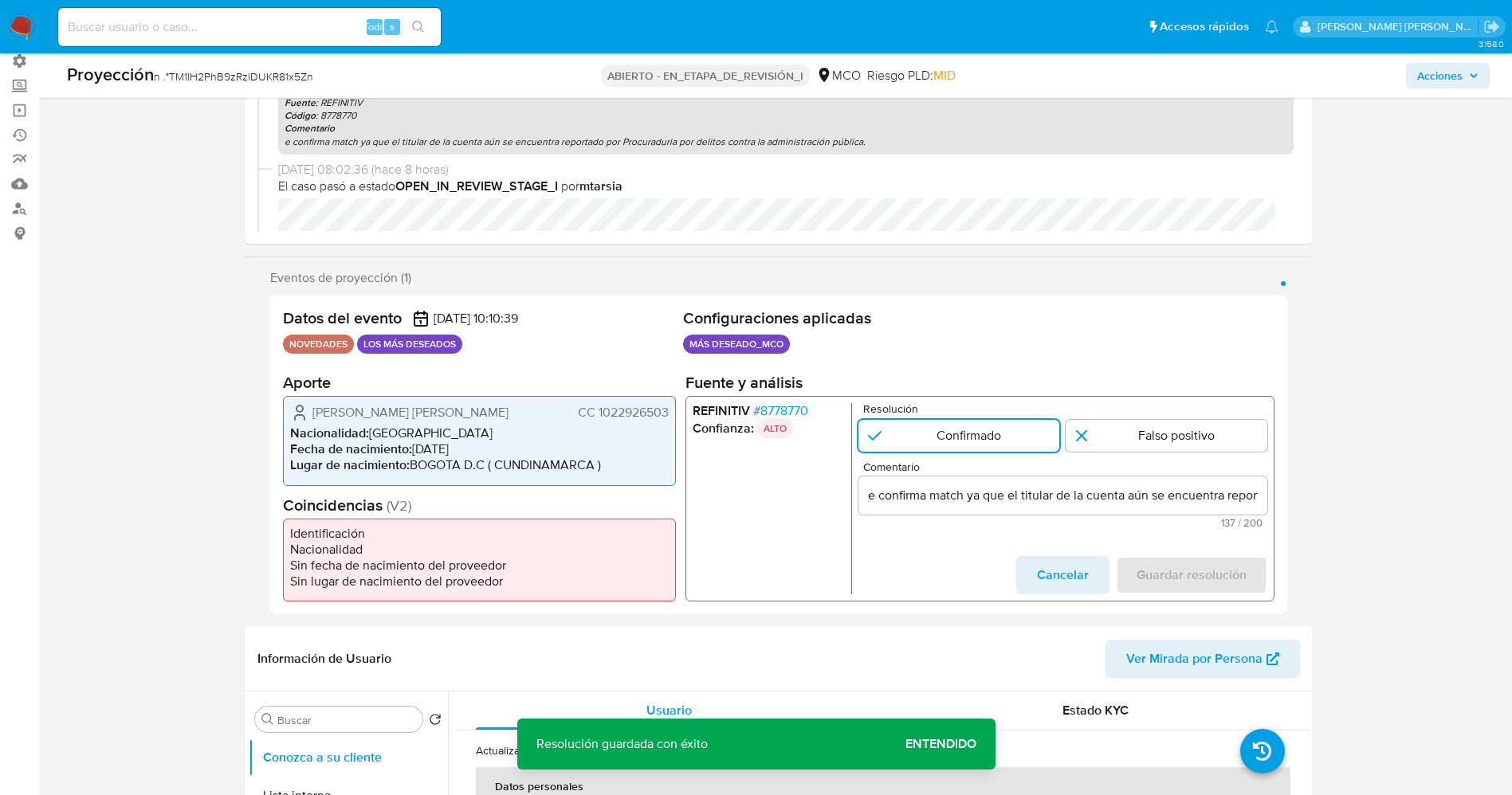
click at [869, 495] on input "e confirma match ya que el titular de la cuenta aún se encuentra reportado por …" at bounding box center [1062, 496] width 409 height 21
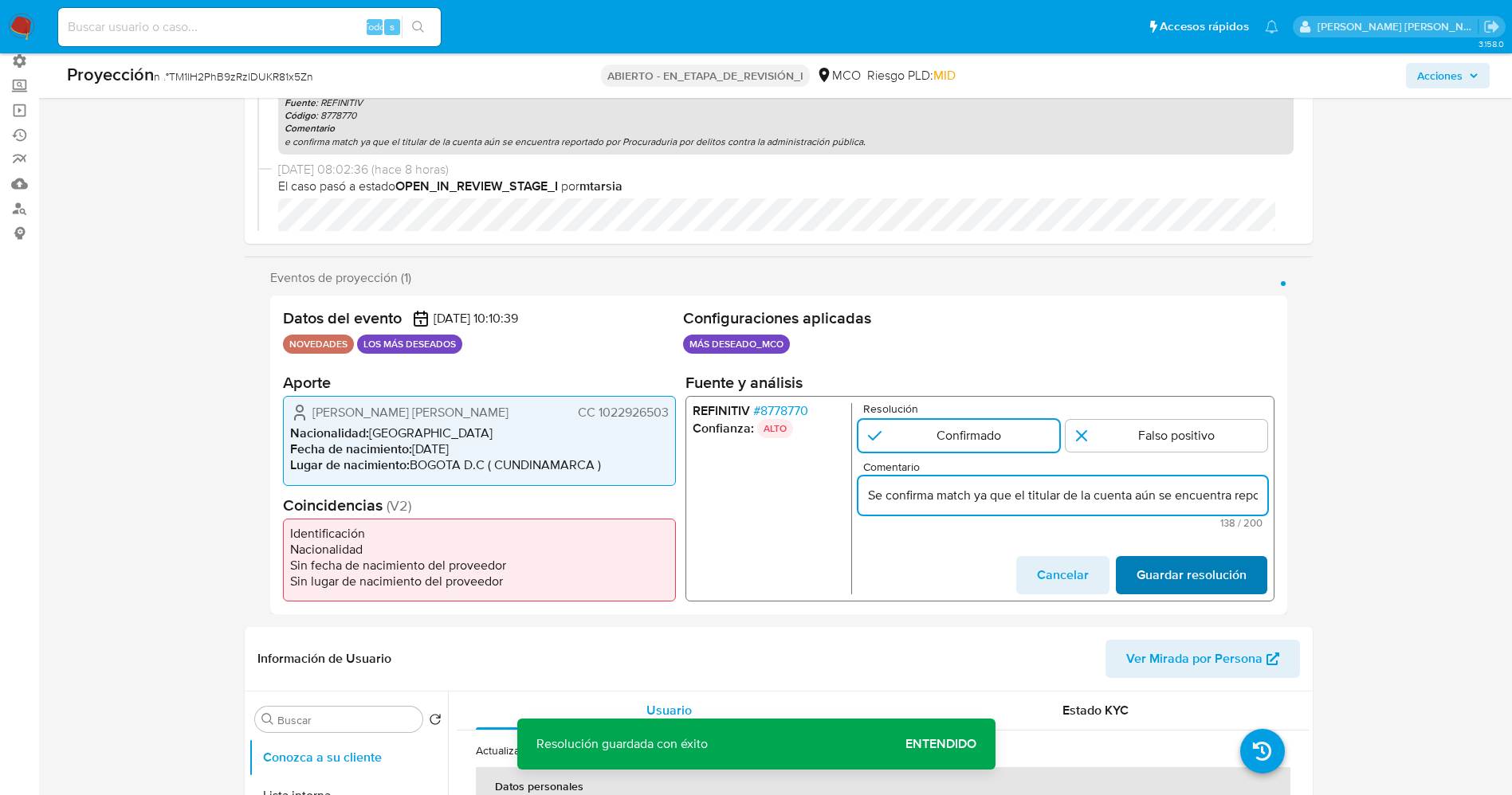
type input "Se confirma match ya que el titular de la cuenta aún se encuentra reportado por…"
click at [1161, 577] on span "Guardar resolución" at bounding box center [1191, 575] width 110 height 35
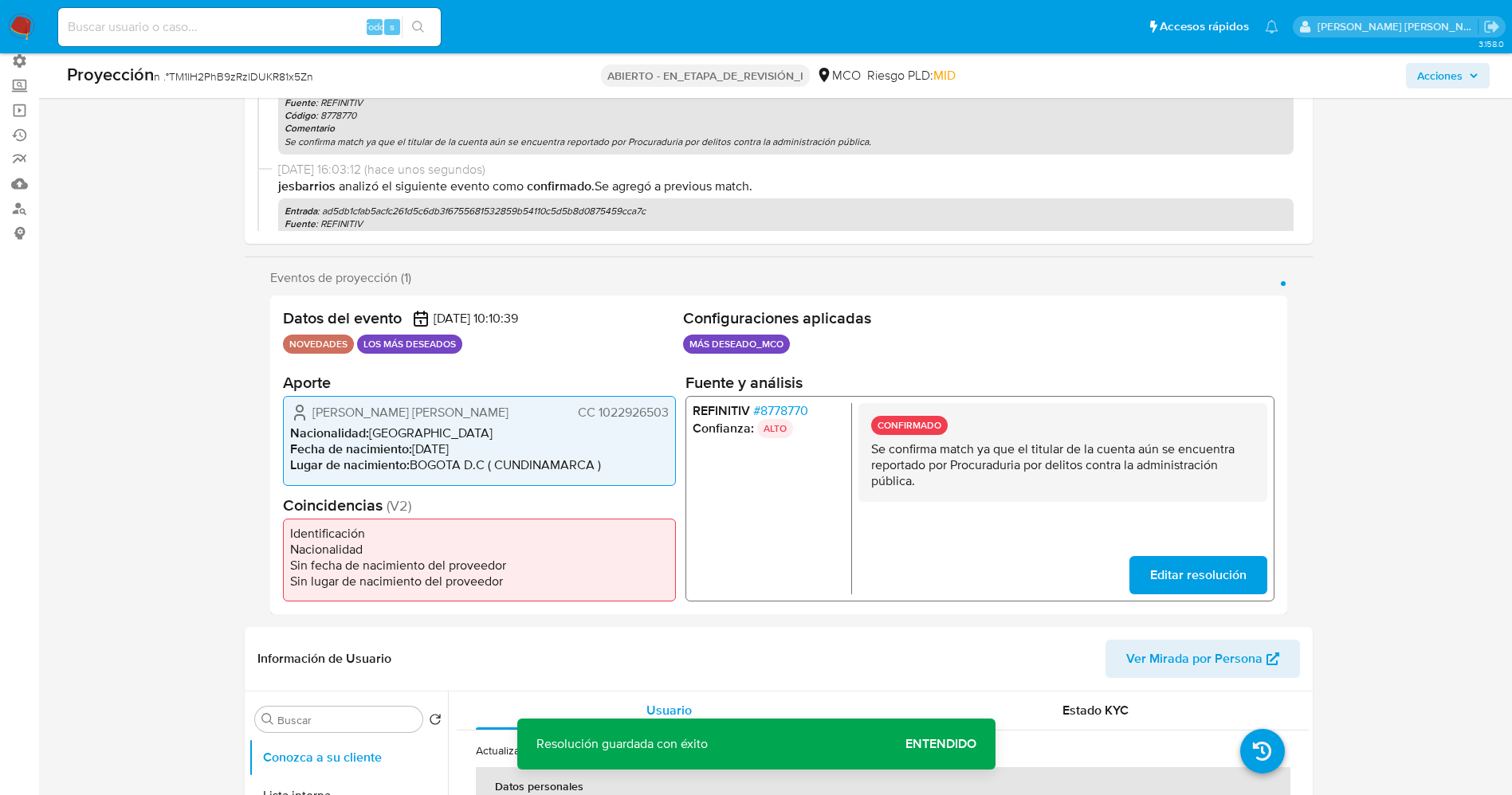
drag, startPoint x: 867, startPoint y: 448, endPoint x: 935, endPoint y: 492, distance: 81.0
click at [935, 492] on div "CONFIRMADO Se confirma match ya que el titular de la cuenta aún se encuentra re…" at bounding box center [1062, 452] width 409 height 99
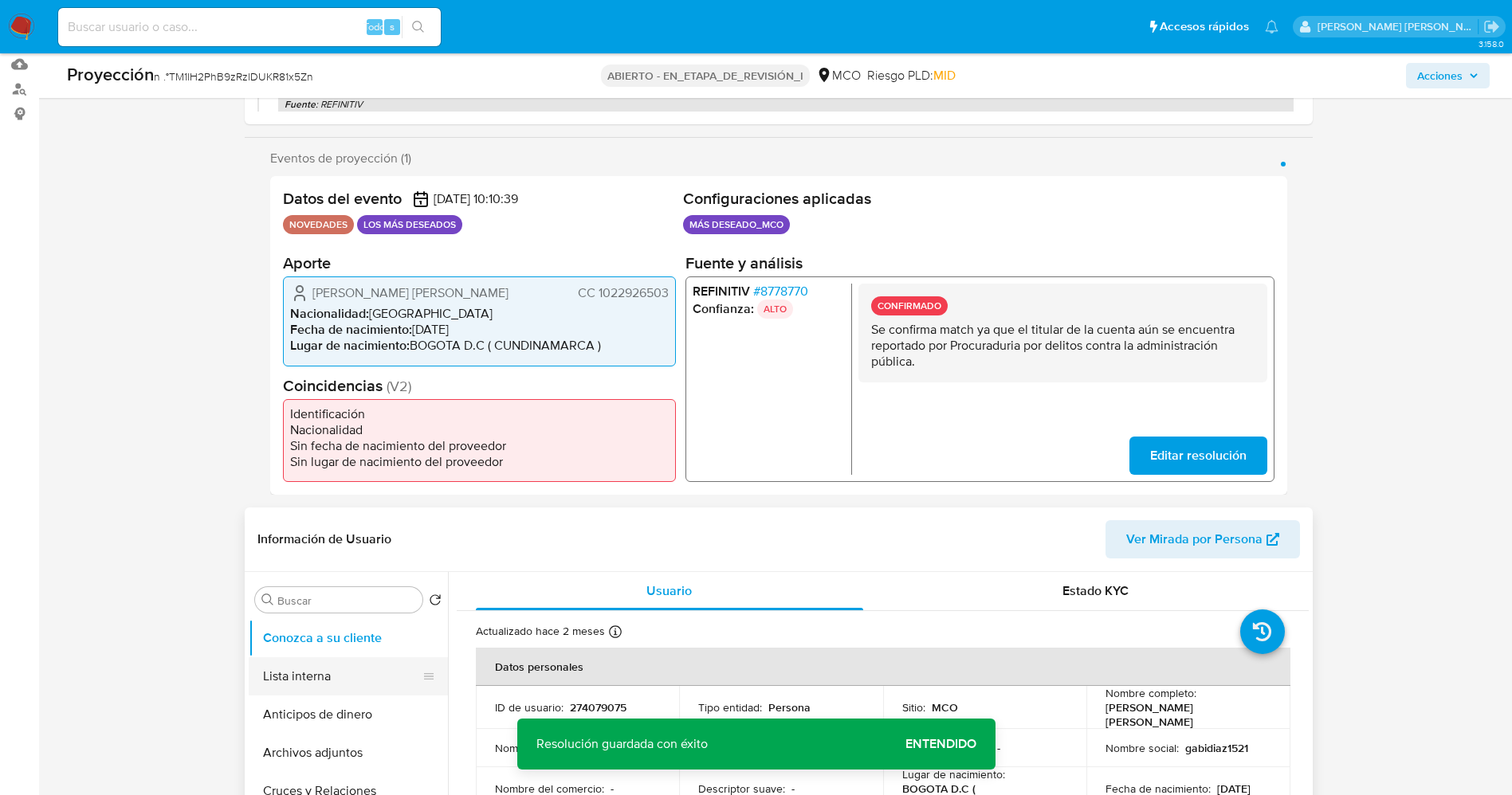
click at [294, 682] on button "Lista interna" at bounding box center [341, 676] width 186 height 38
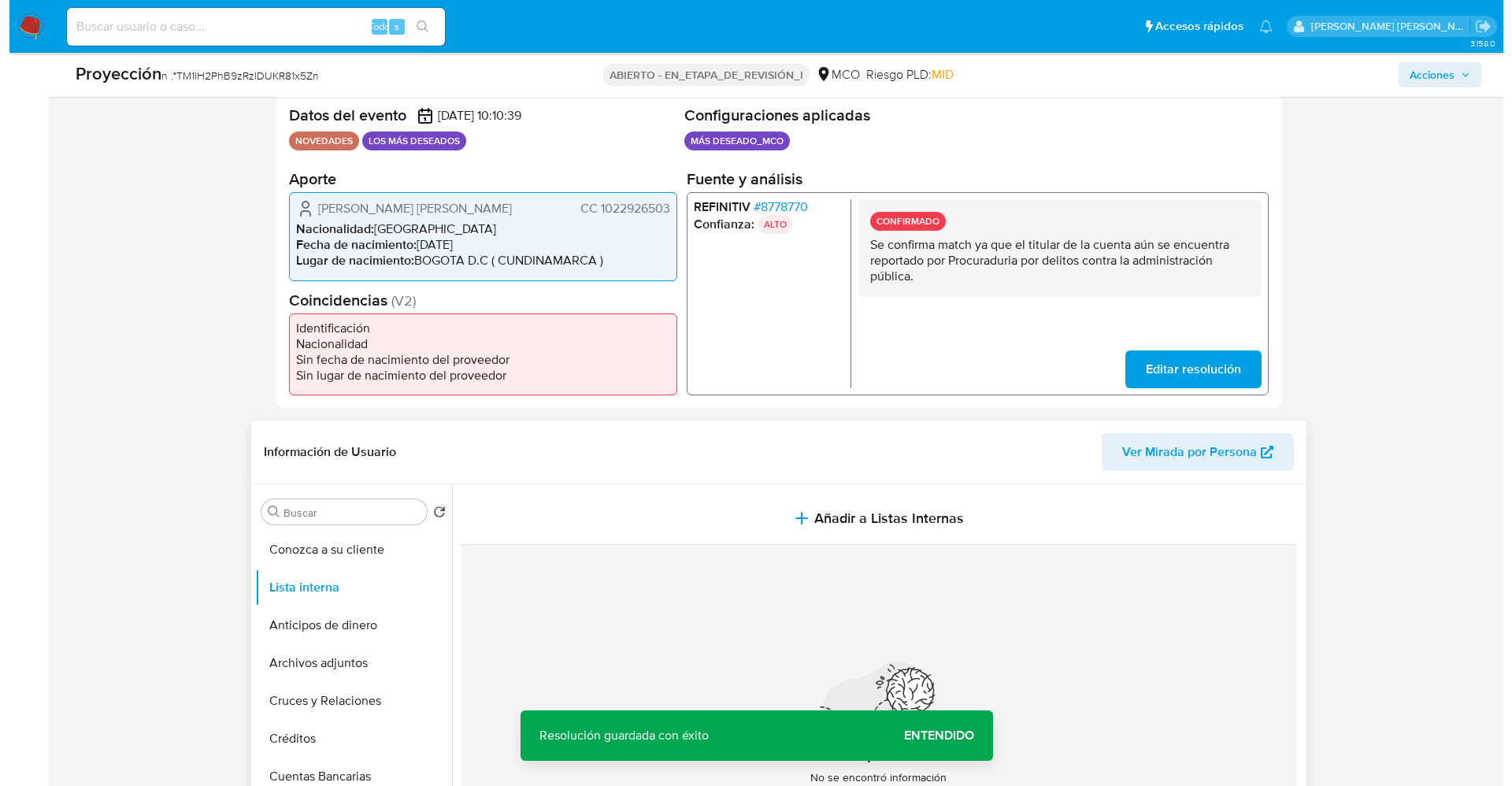
scroll to position [355, 0]
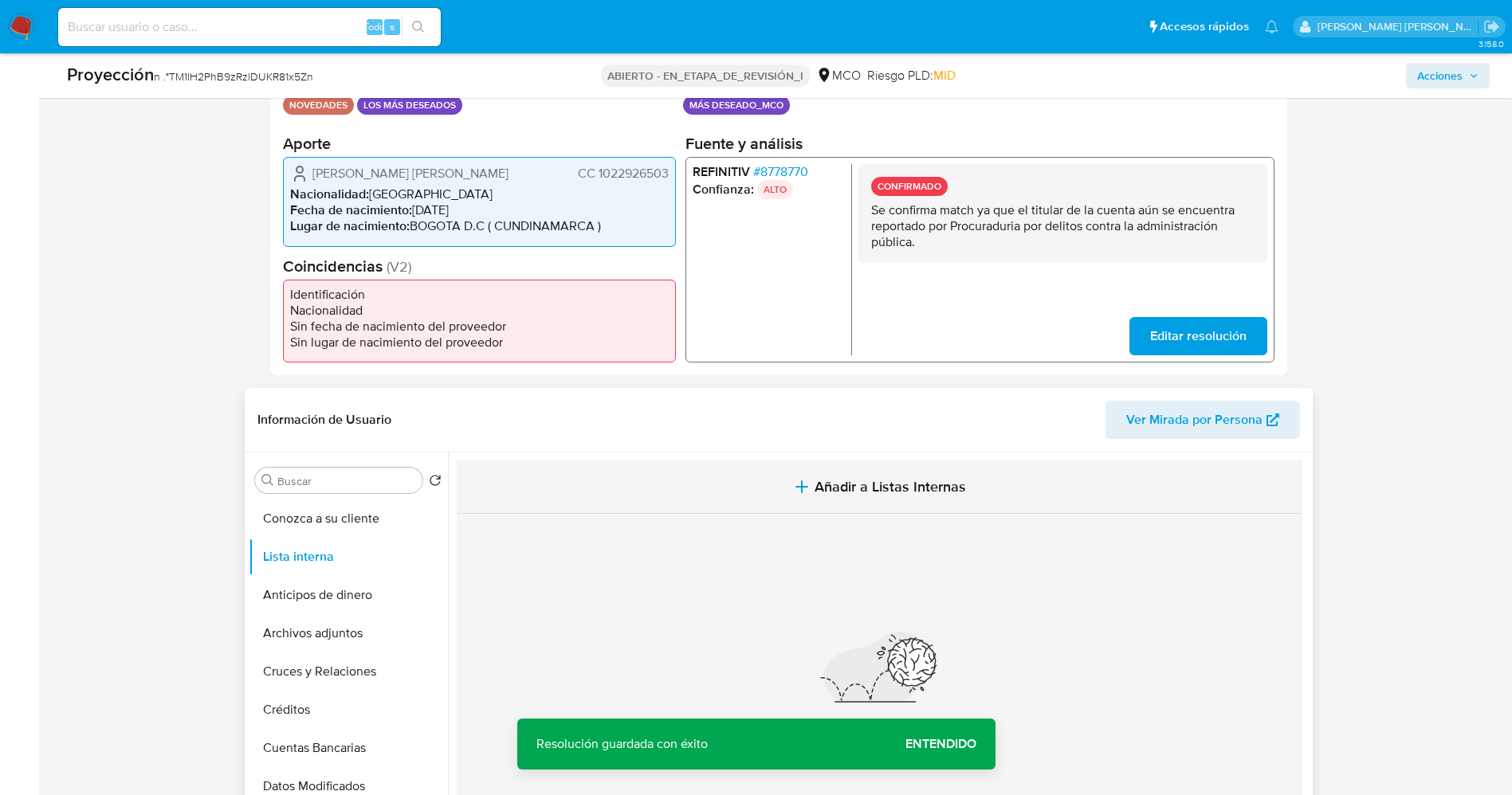
click at [876, 482] on span "Añadir a Listas Internas" at bounding box center [891, 487] width 152 height 18
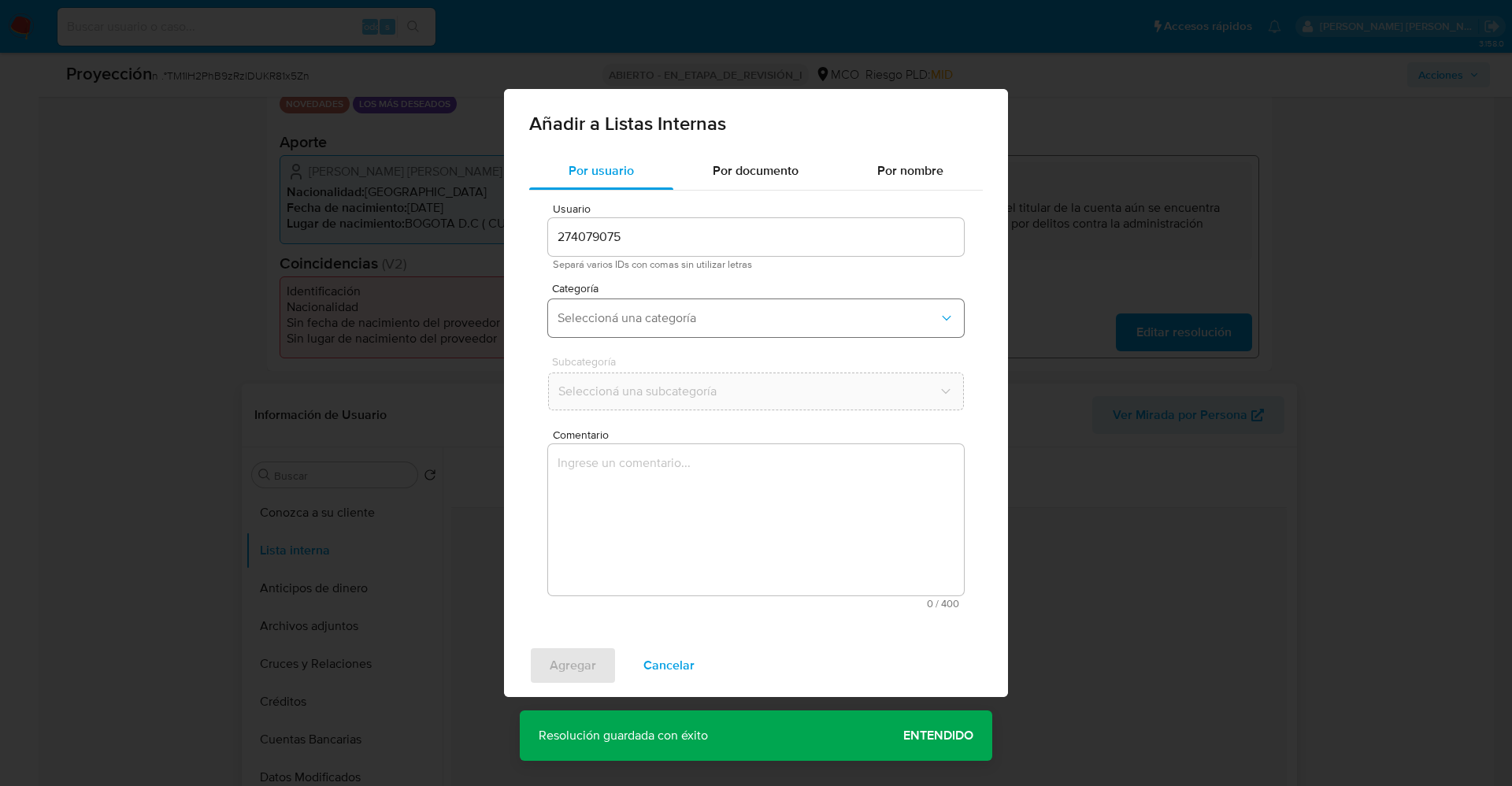
click at [644, 326] on button "Seleccioná una categoría" at bounding box center [756, 318] width 416 height 38
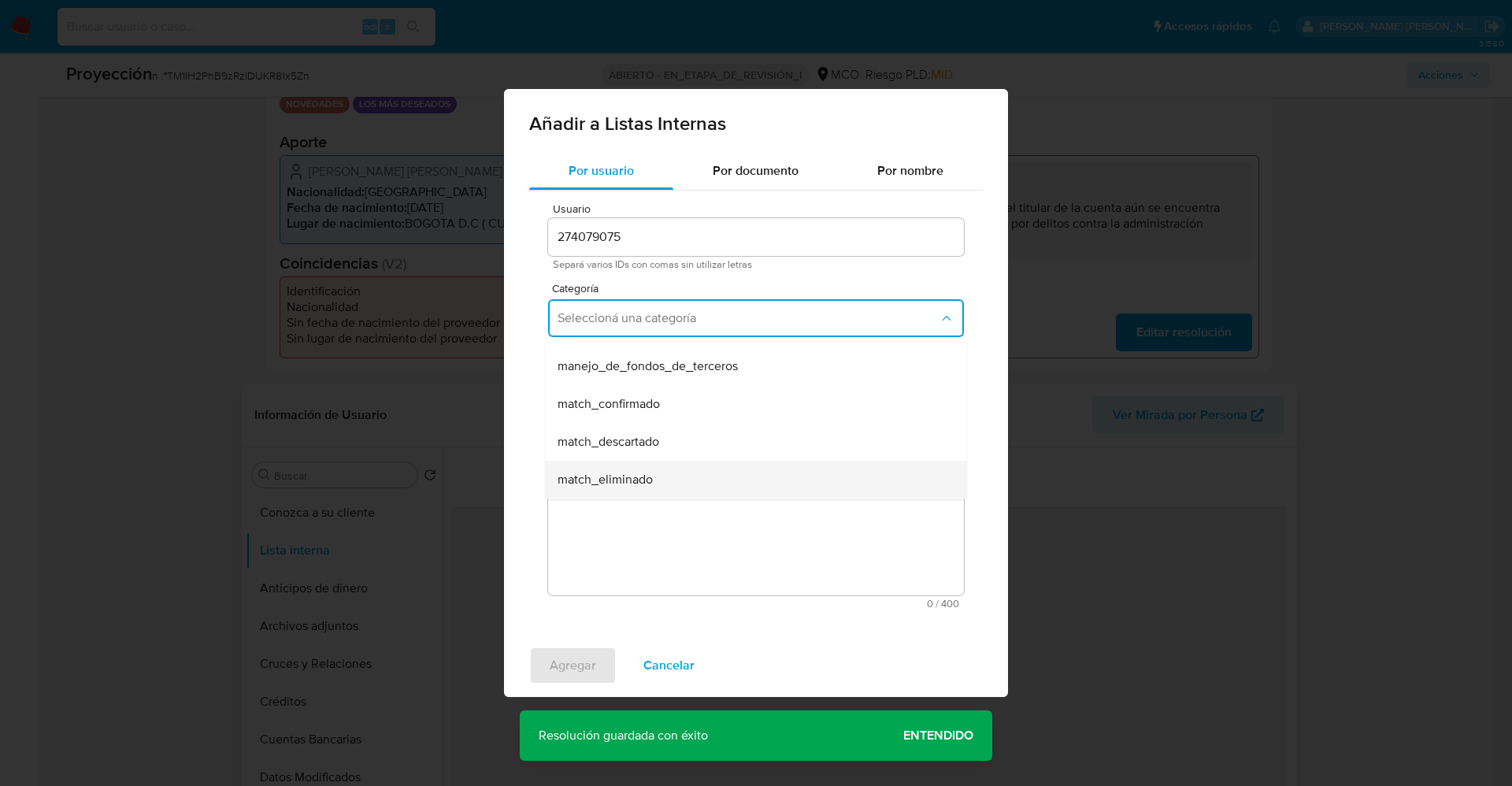
scroll to position [118, 0]
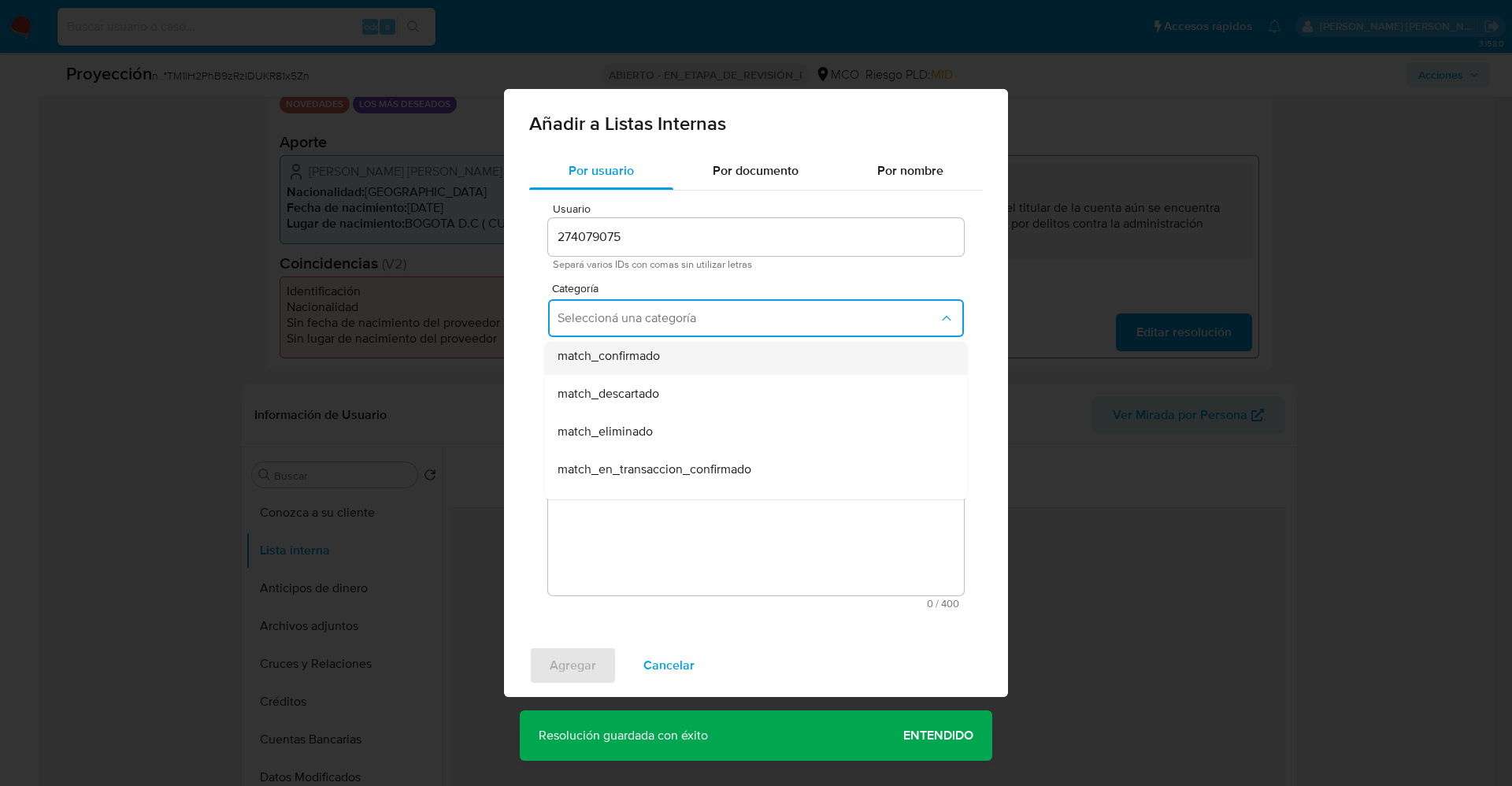
click at [651, 360] on span "match_confirmado" at bounding box center [608, 356] width 102 height 16
click at [670, 387] on span "Seleccioná una subcategoría" at bounding box center [748, 392] width 381 height 16
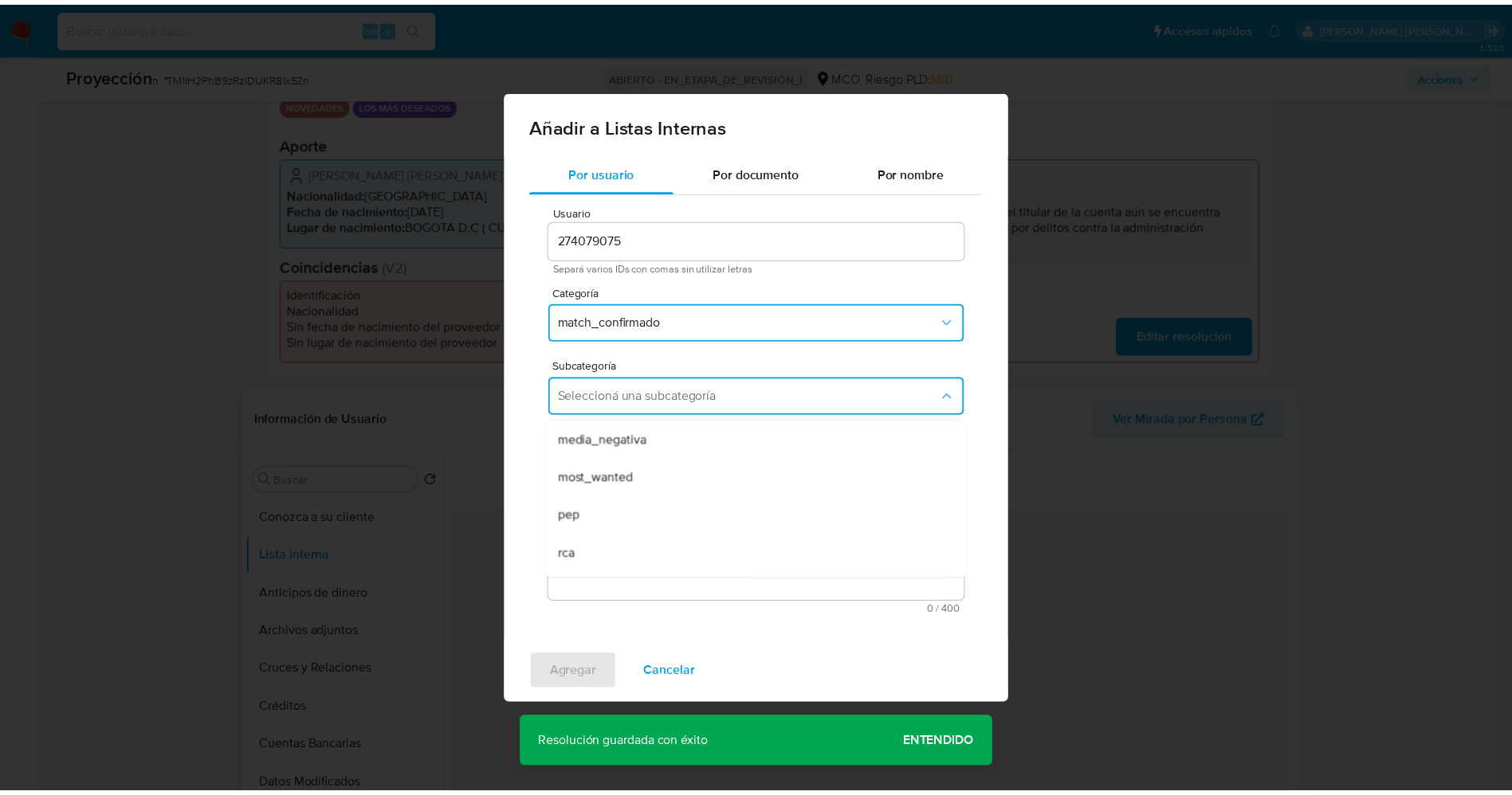
scroll to position [108, 0]
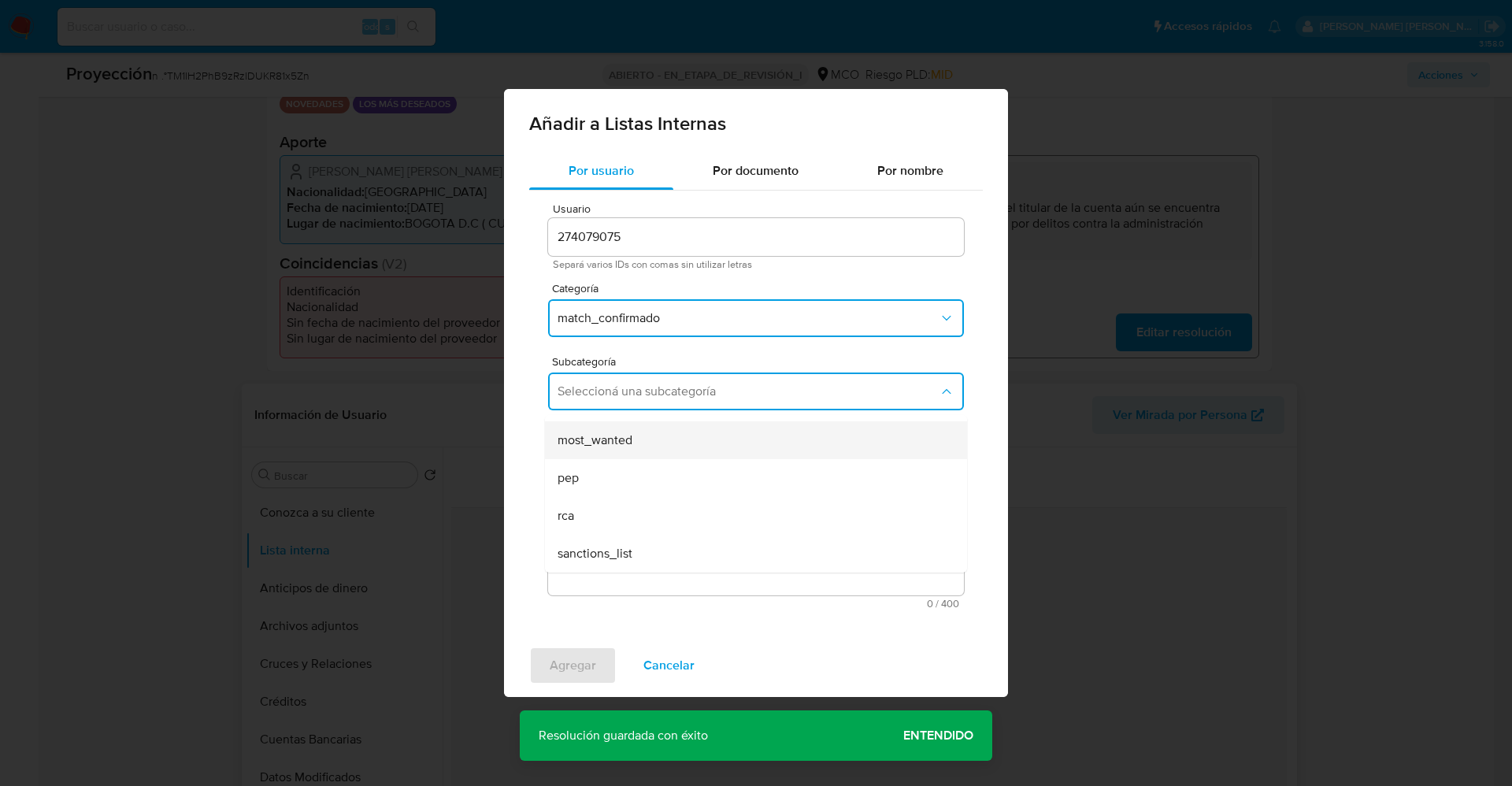
click at [651, 445] on div "most_wanted" at bounding box center [752, 440] width 387 height 38
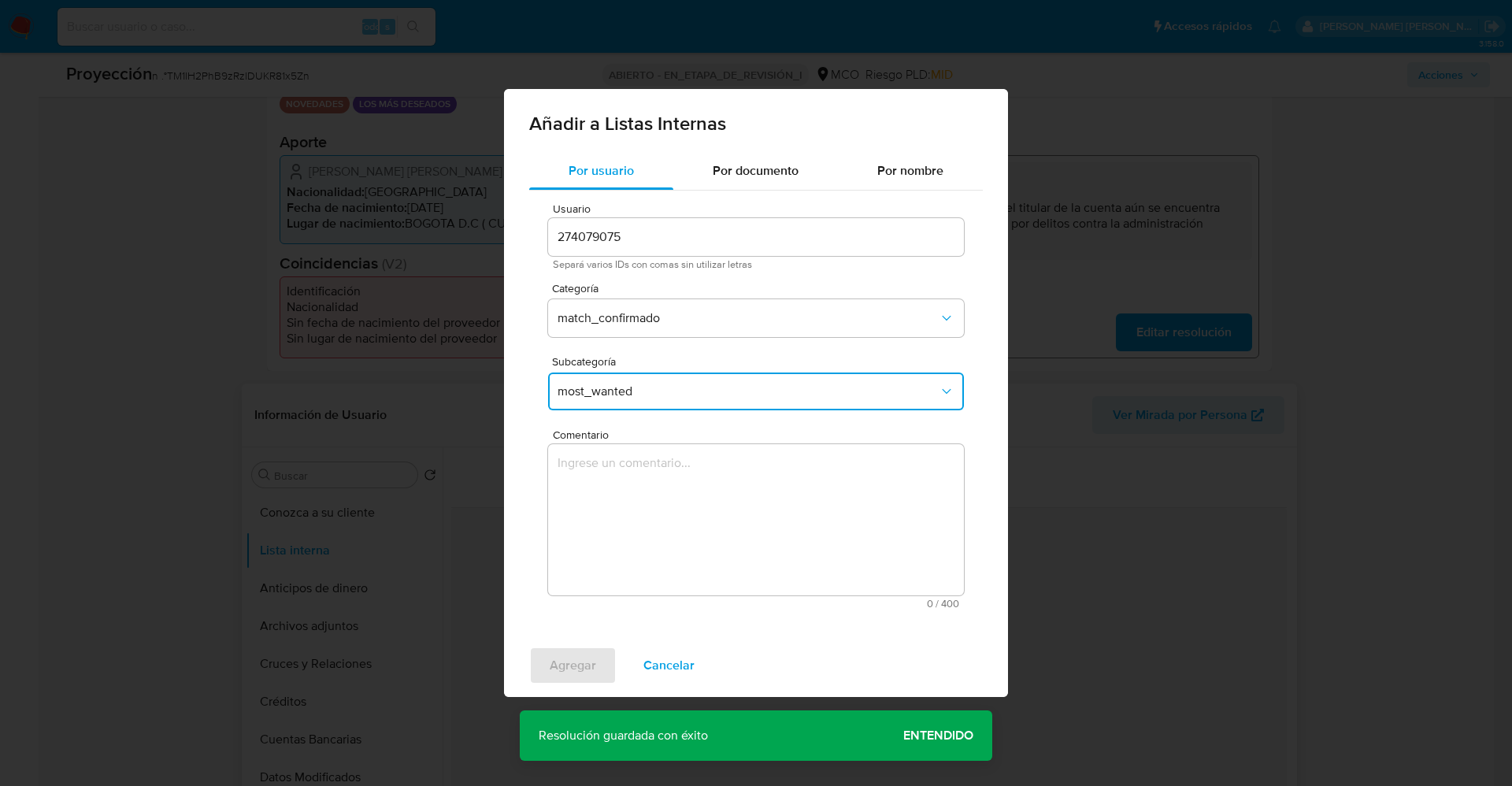
click at [651, 474] on textarea "Comentario" at bounding box center [756, 519] width 416 height 151
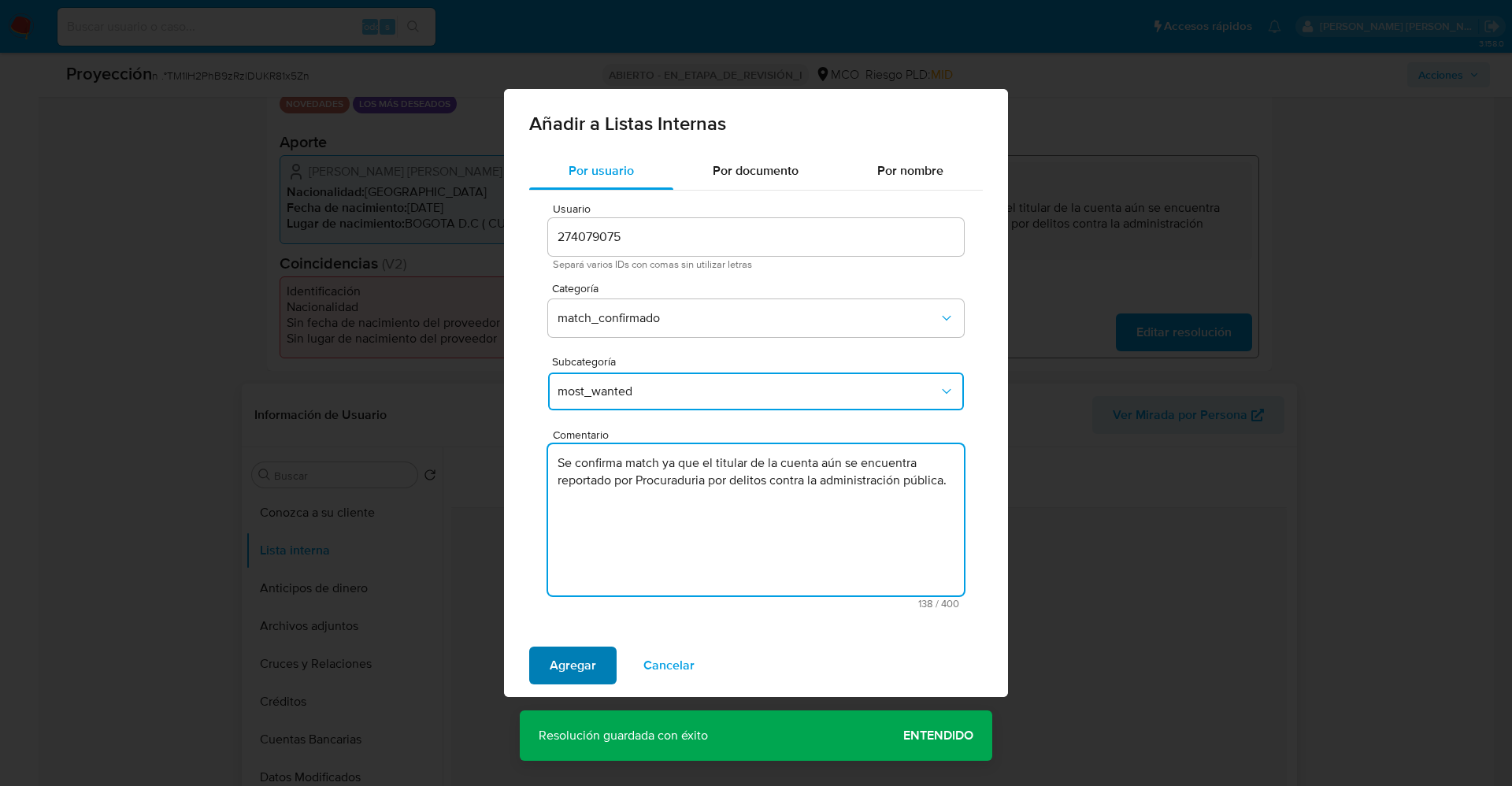
type textarea "Se confirma match ya que el titular de la cuenta aún se encuentra reportado por…"
click at [578, 675] on span "Agregar" at bounding box center [572, 666] width 47 height 35
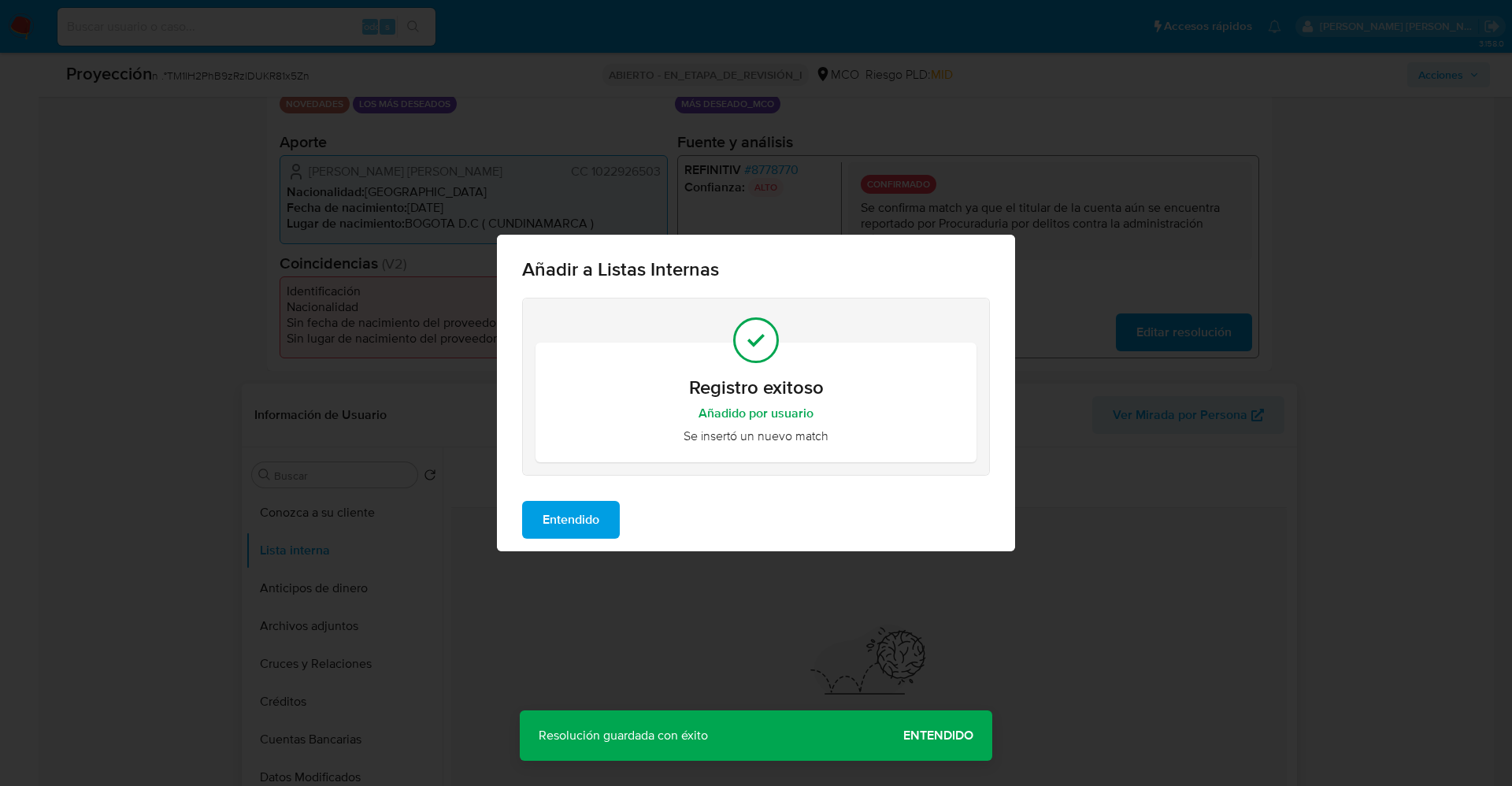
click at [592, 510] on span "Entendido" at bounding box center [571, 520] width 56 height 35
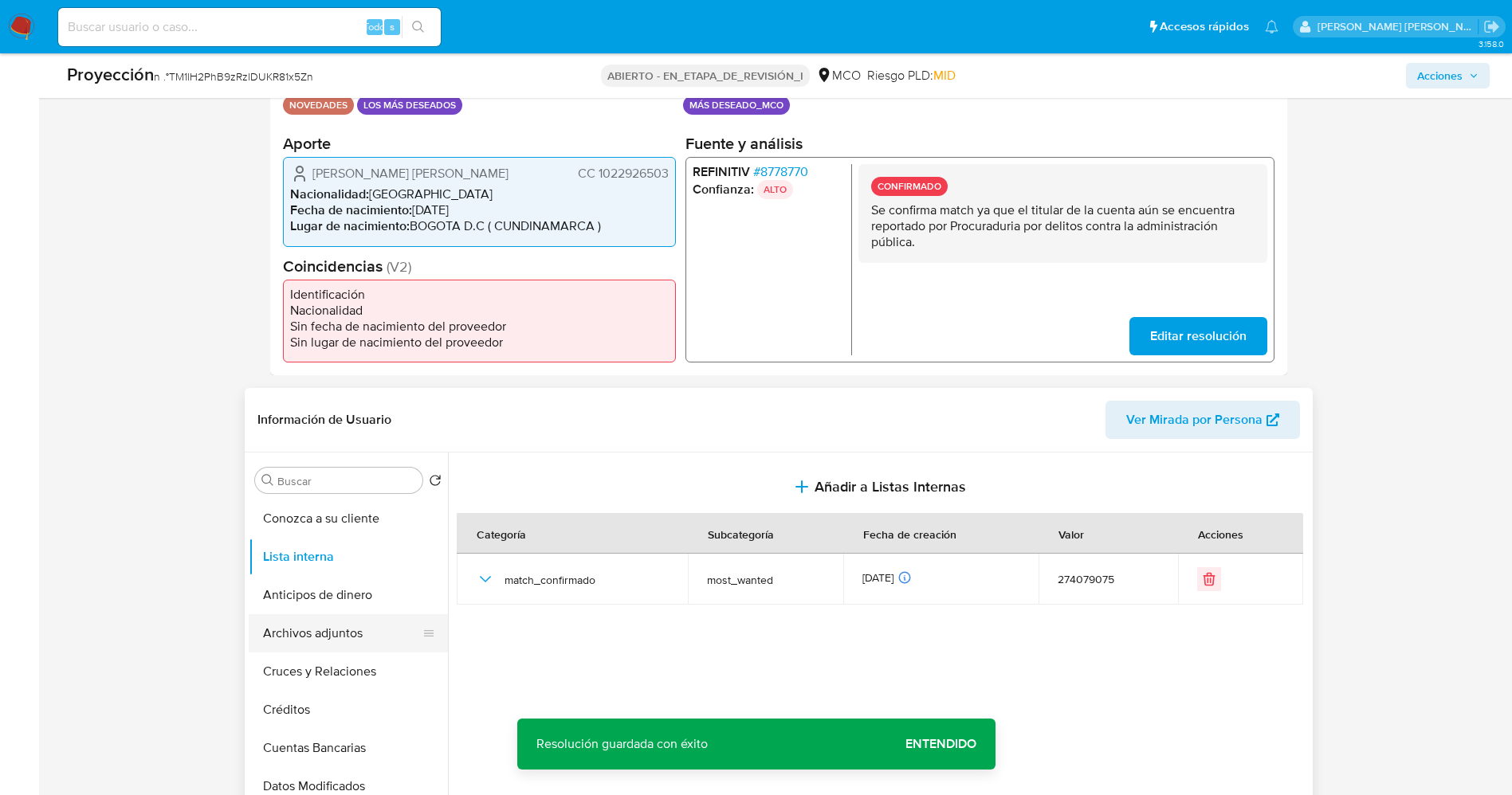
click at [317, 626] on button "Archivos adjuntos" at bounding box center [341, 633] width 186 height 38
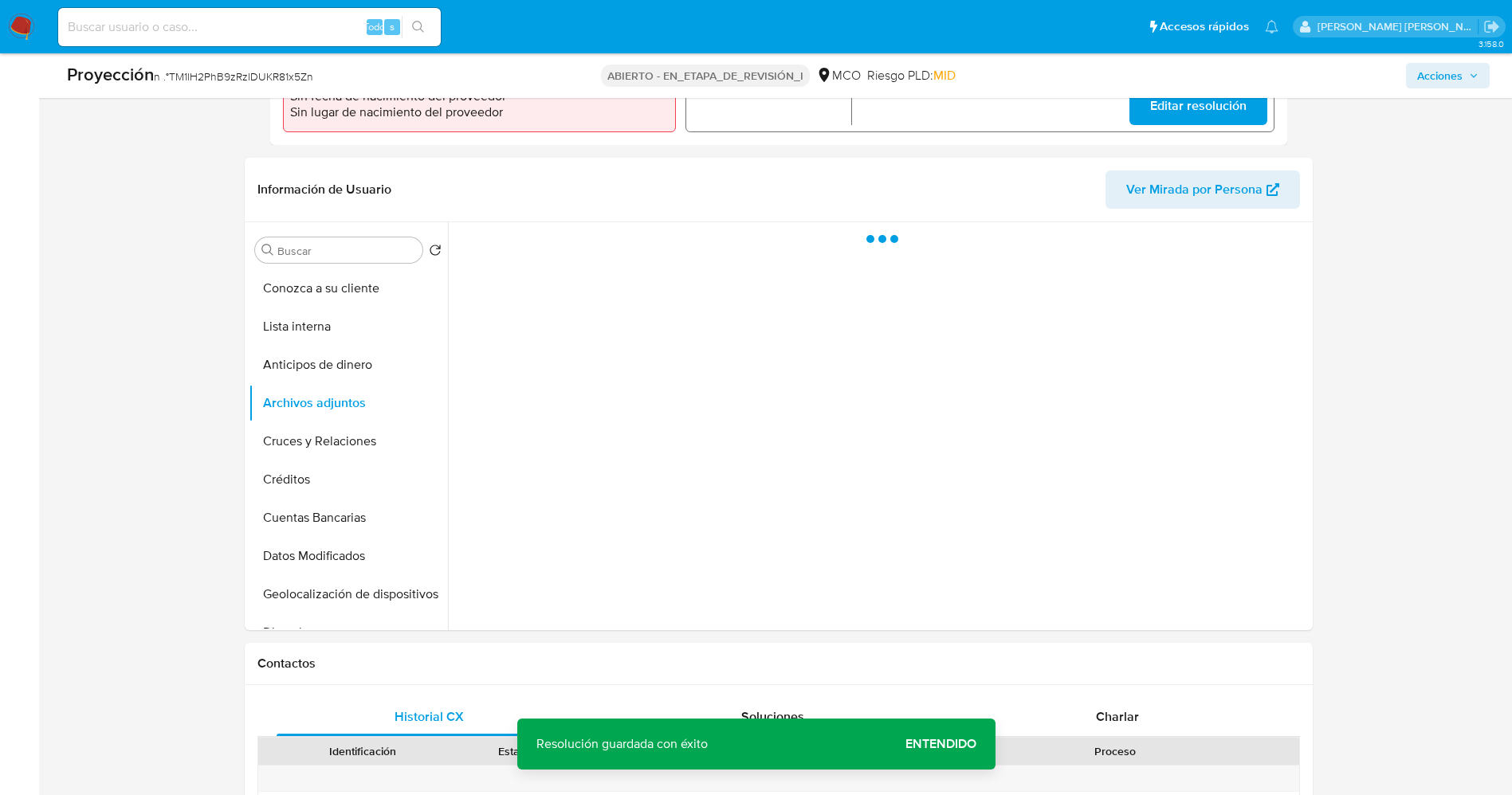
scroll to position [598, 0]
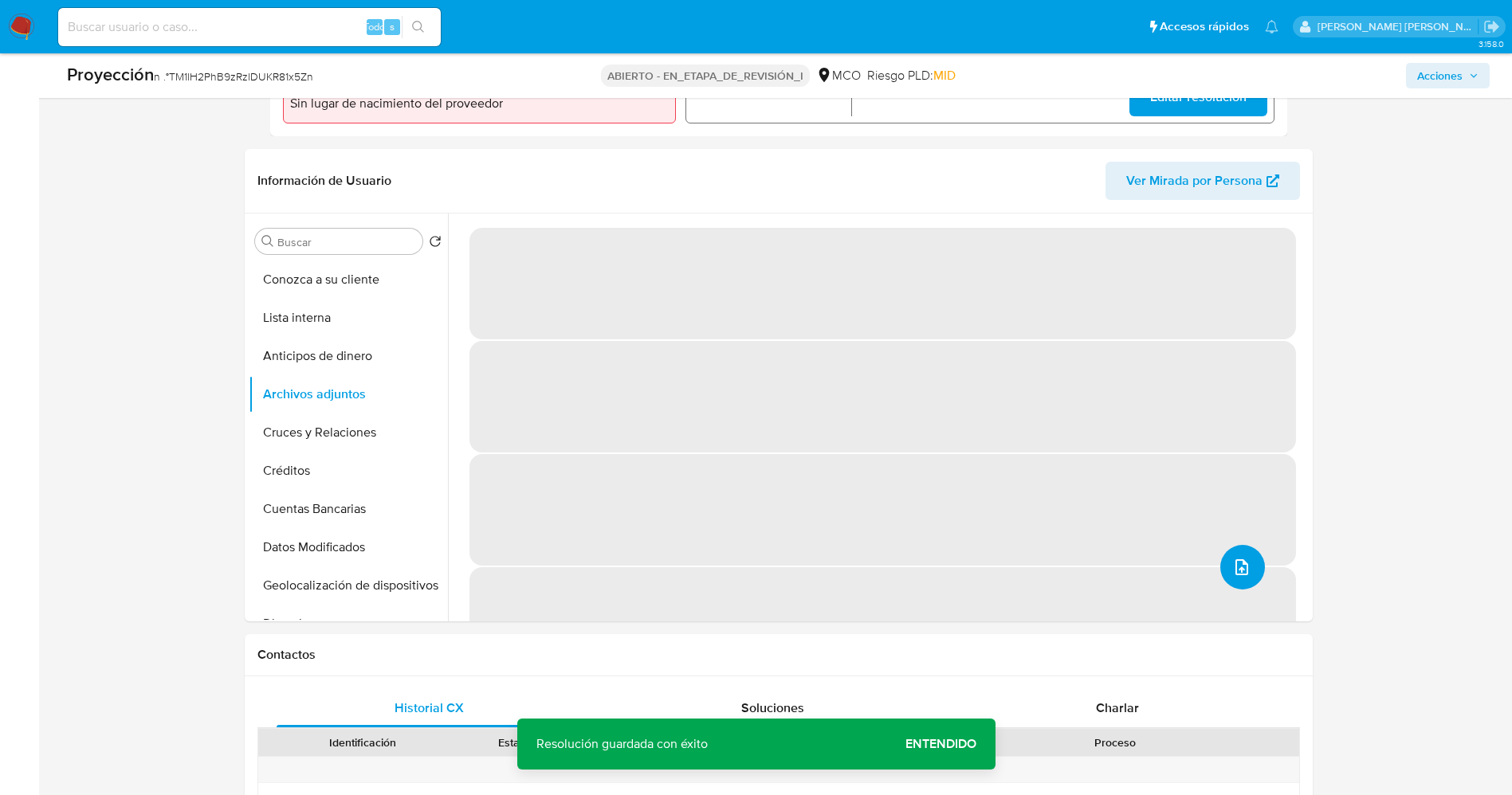
click at [1250, 568] on button "subir archivo" at bounding box center [1242, 566] width 44 height 44
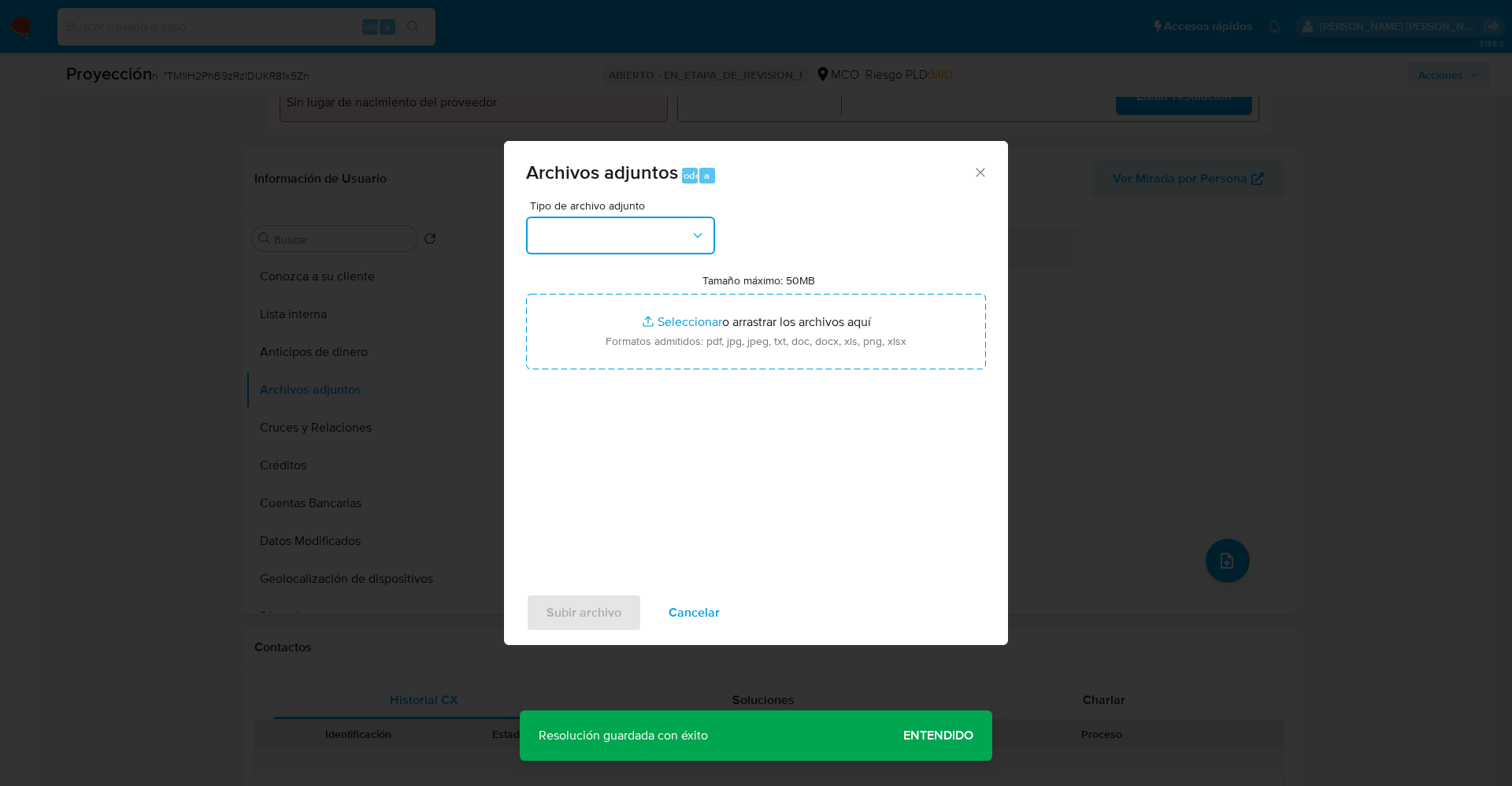
click at [629, 232] on button "button" at bounding box center [620, 235] width 189 height 38
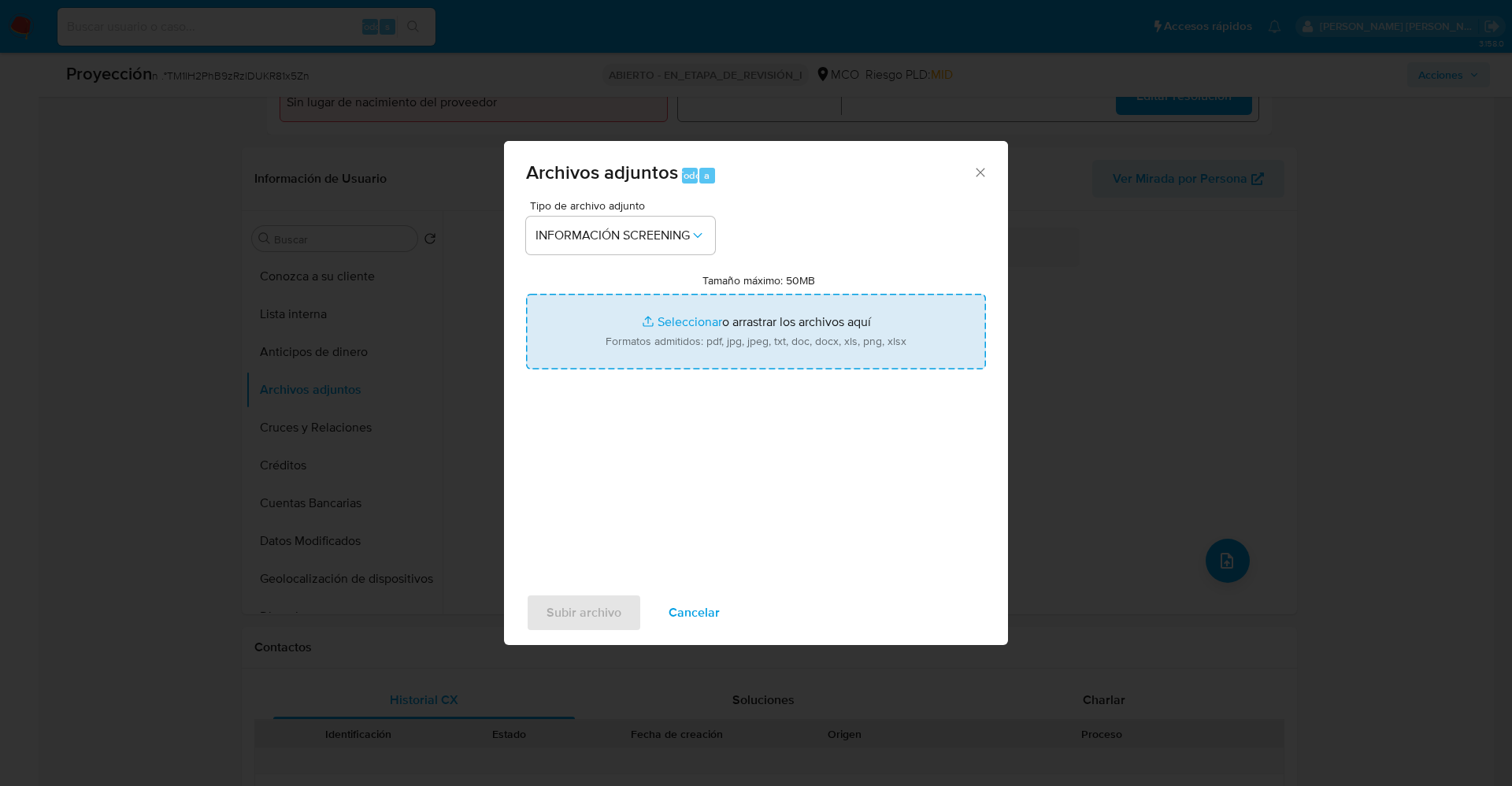
type input "C:\fakepath\_gabriel arturo diaz huerfano_ lavado de dinero - Buscar con Google…"
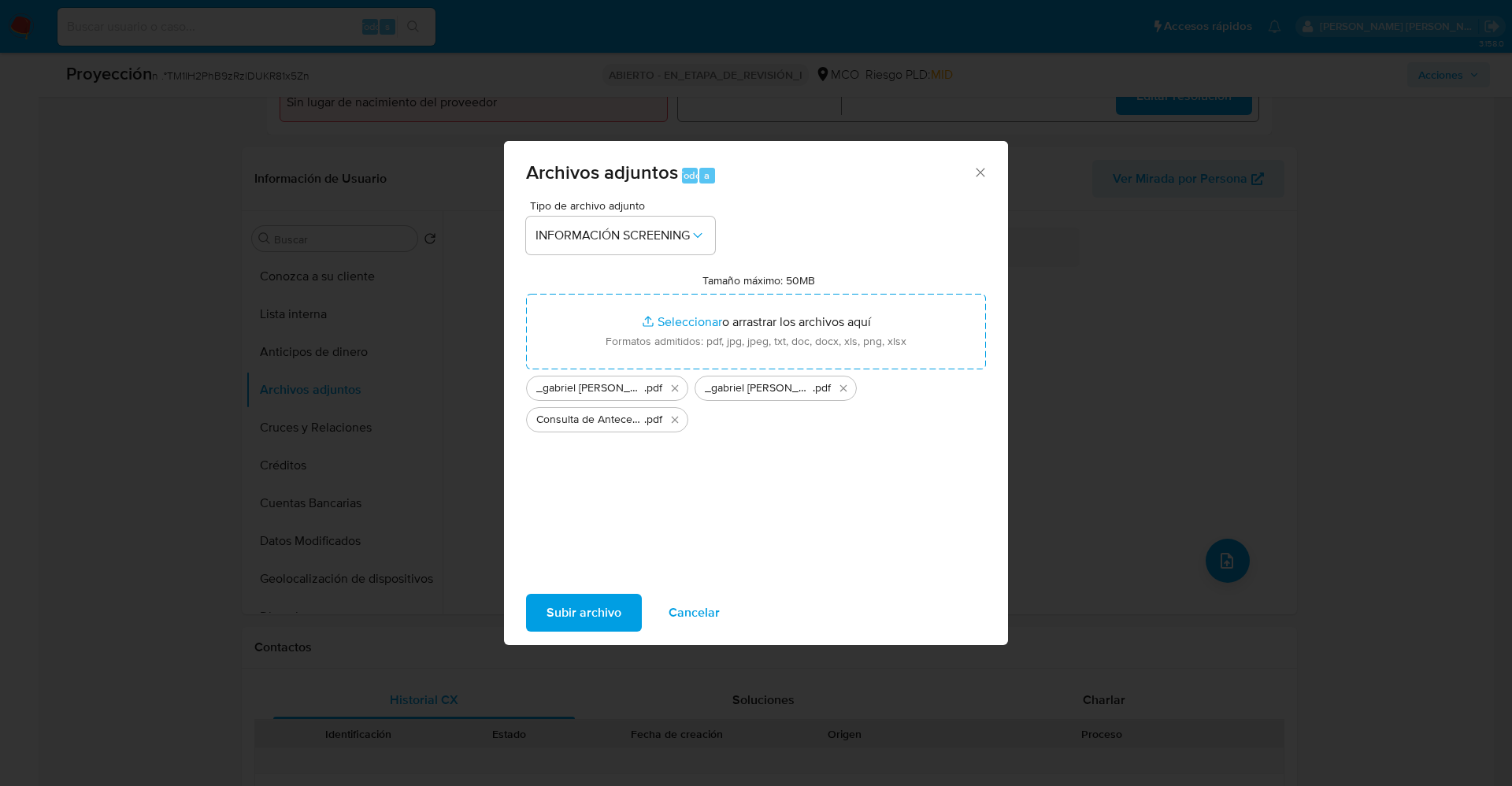
click at [584, 613] on span "Subir archivo" at bounding box center [583, 613] width 75 height 35
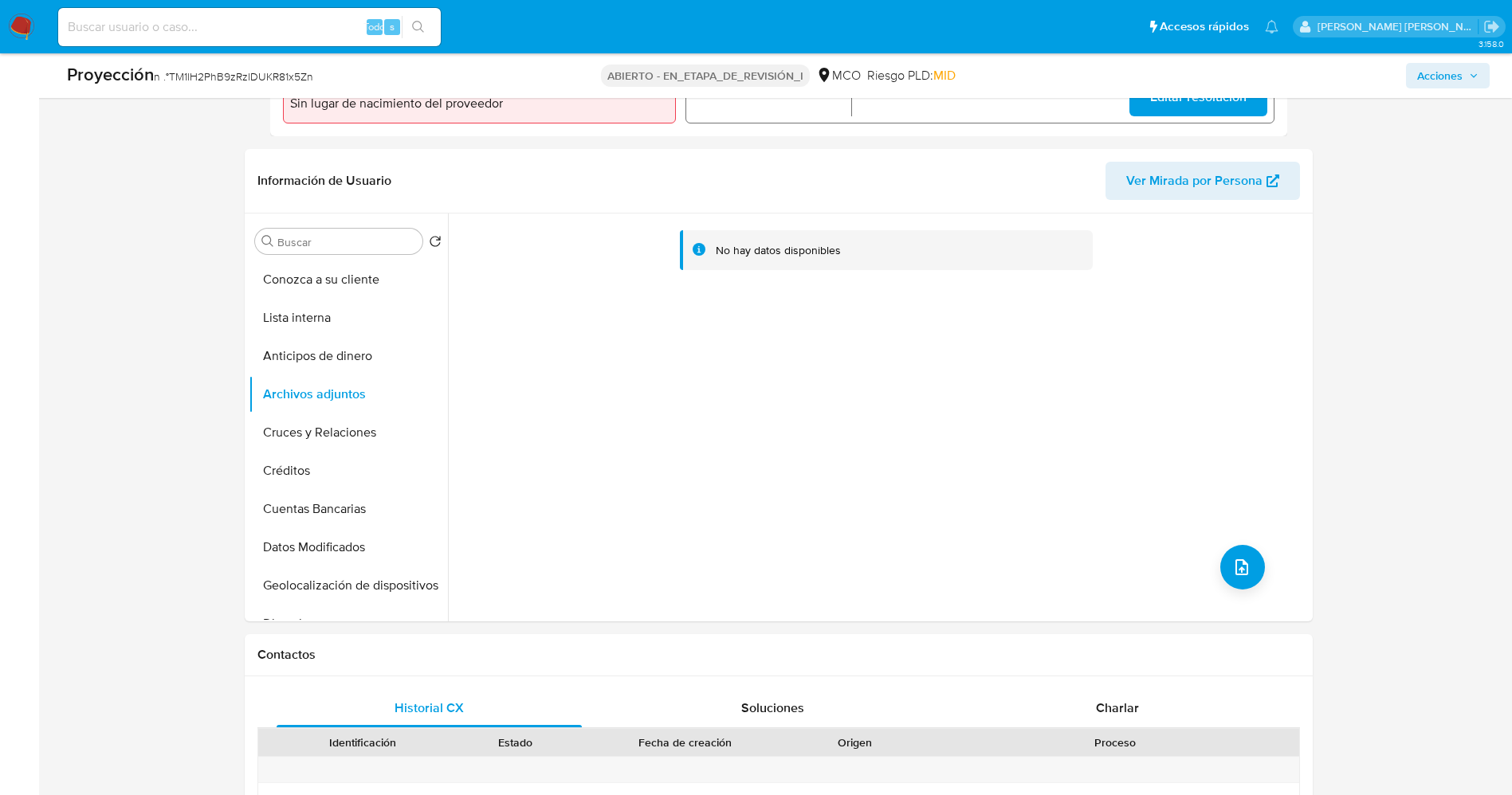
click at [325, 314] on button "Lista interna" at bounding box center [348, 317] width 199 height 38
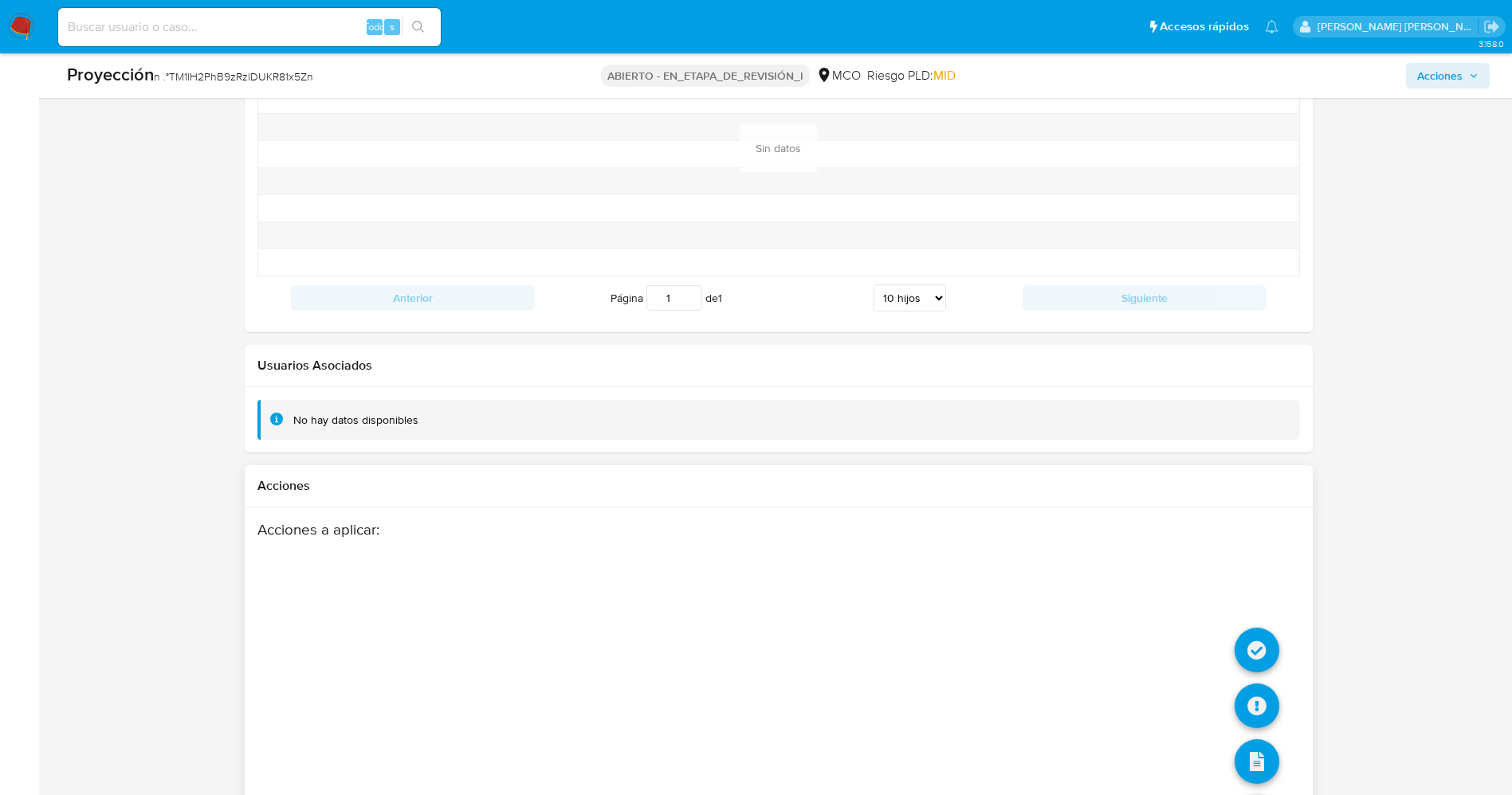
scroll to position [2271, 0]
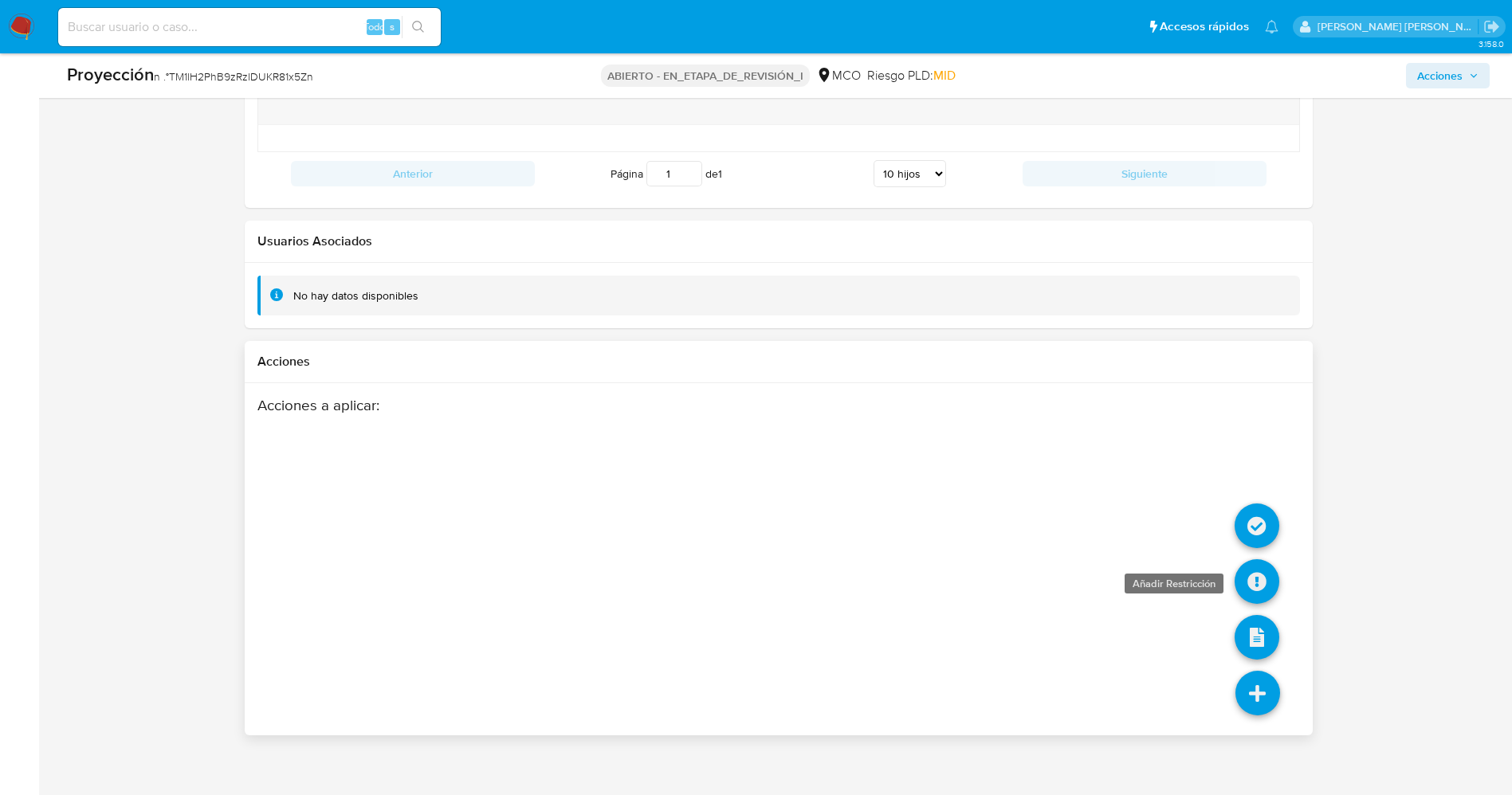
click at [1252, 575] on icon at bounding box center [1257, 581] width 44 height 44
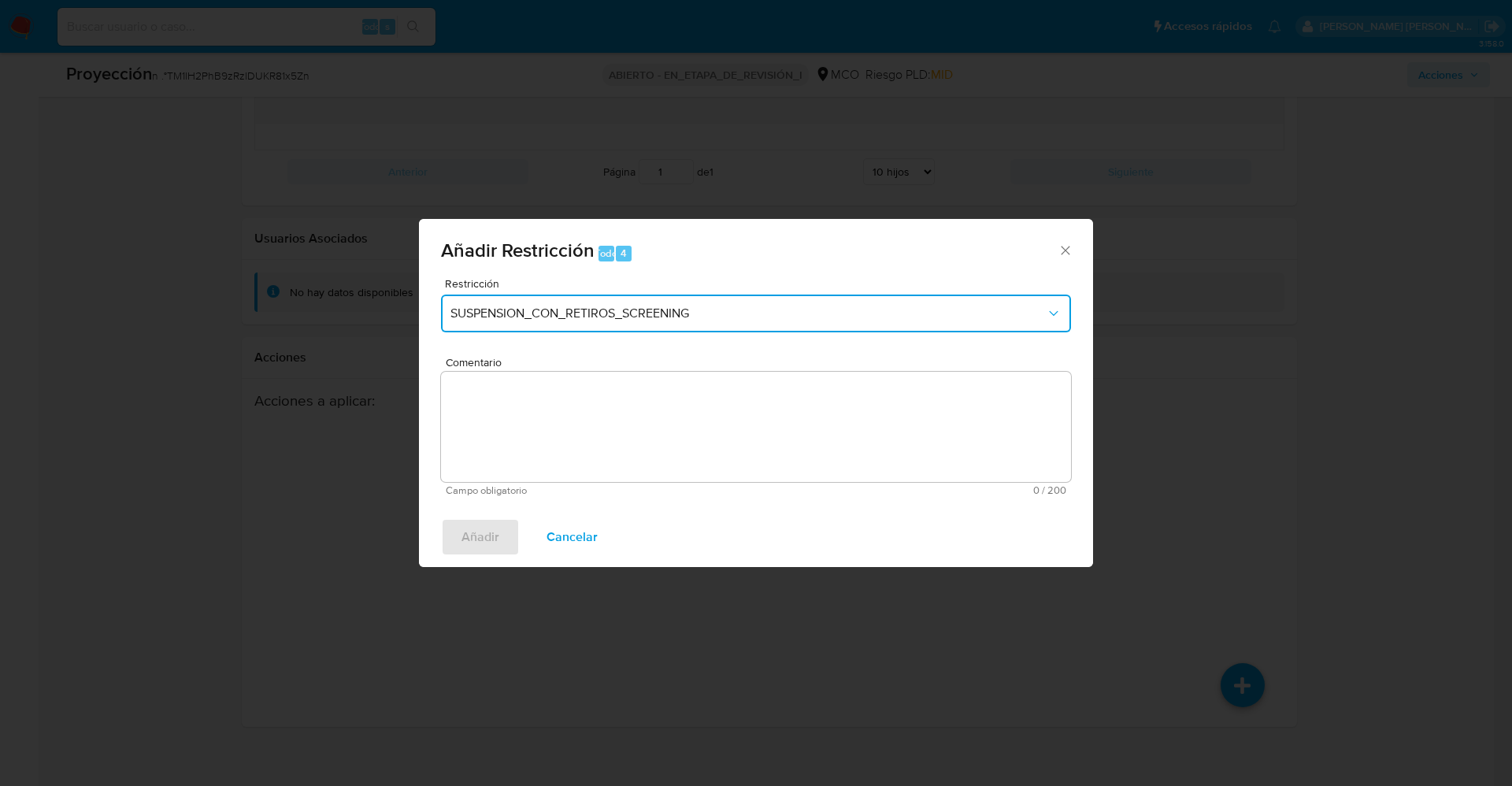
click at [669, 299] on button "SUSPENSION_CON_RETIROS_SCREENING" at bounding box center [756, 313] width 630 height 38
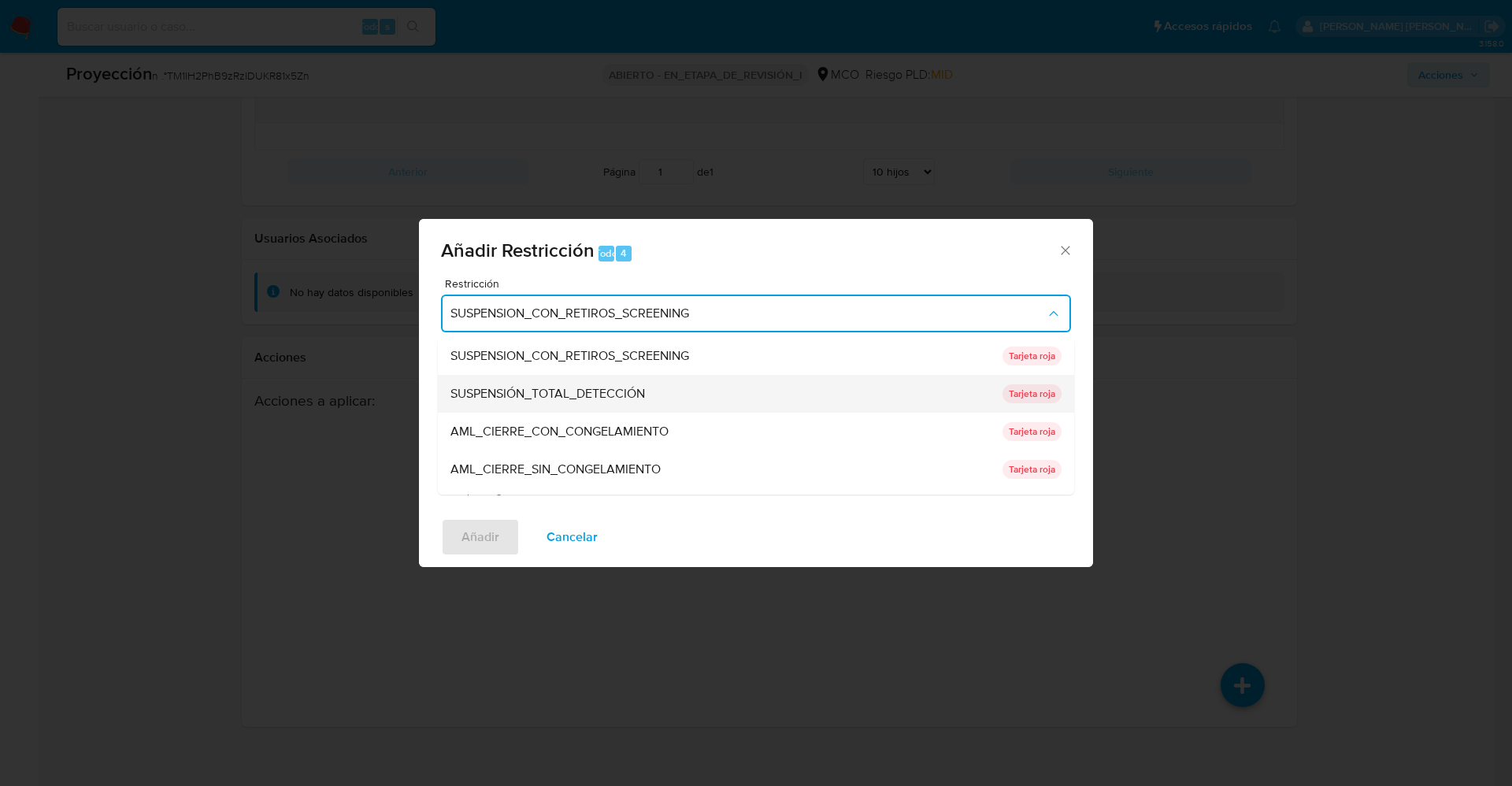
click at [591, 397] on font "SUSPENSIÓN_TOTAL_DETECCIÓN" at bounding box center [548, 393] width 195 height 19
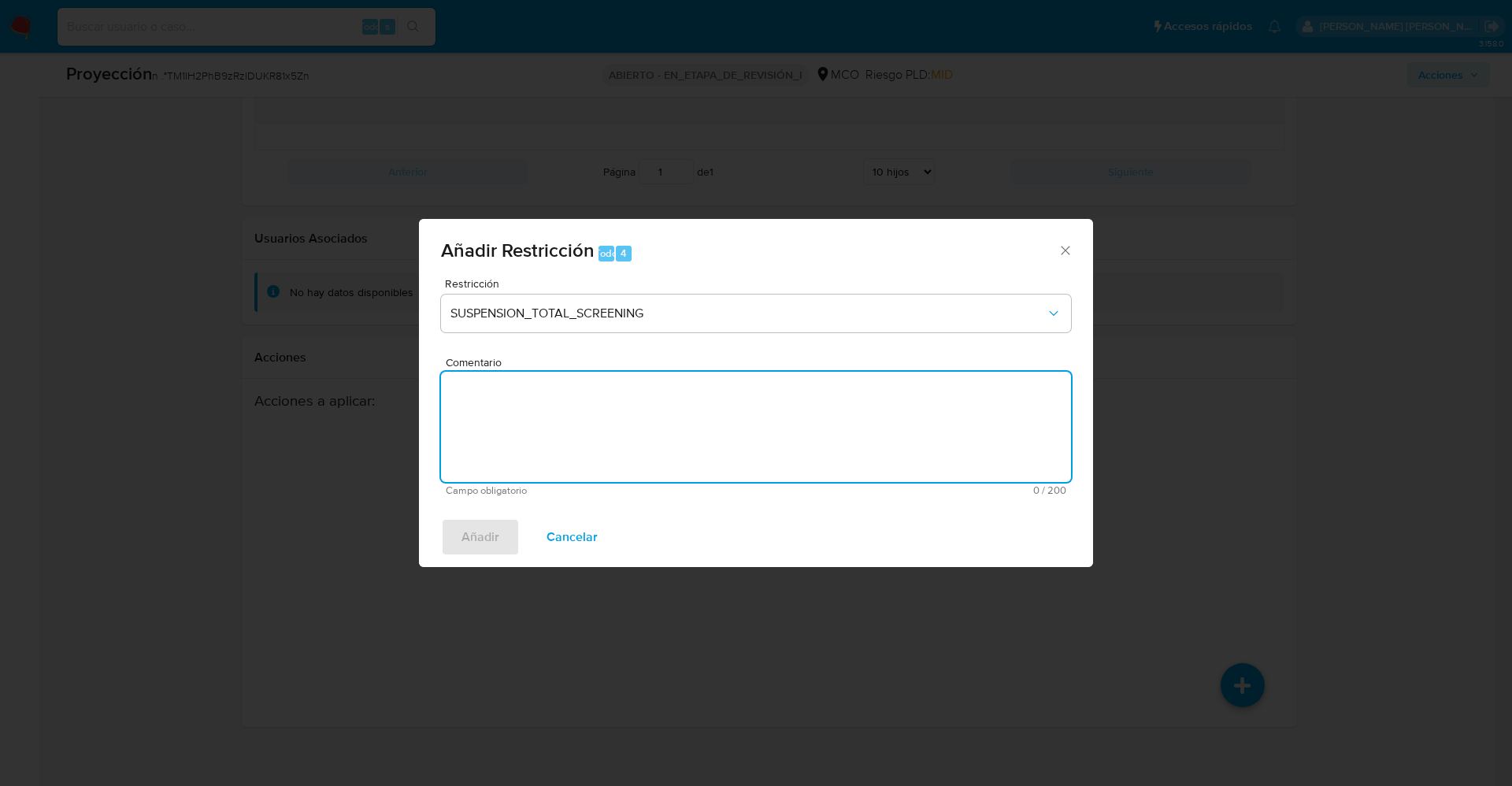
click at [587, 423] on textarea "Comentario" at bounding box center [756, 427] width 630 height 110
type textarea "x"
click at [500, 542] on button "Añadir" at bounding box center [480, 537] width 79 height 38
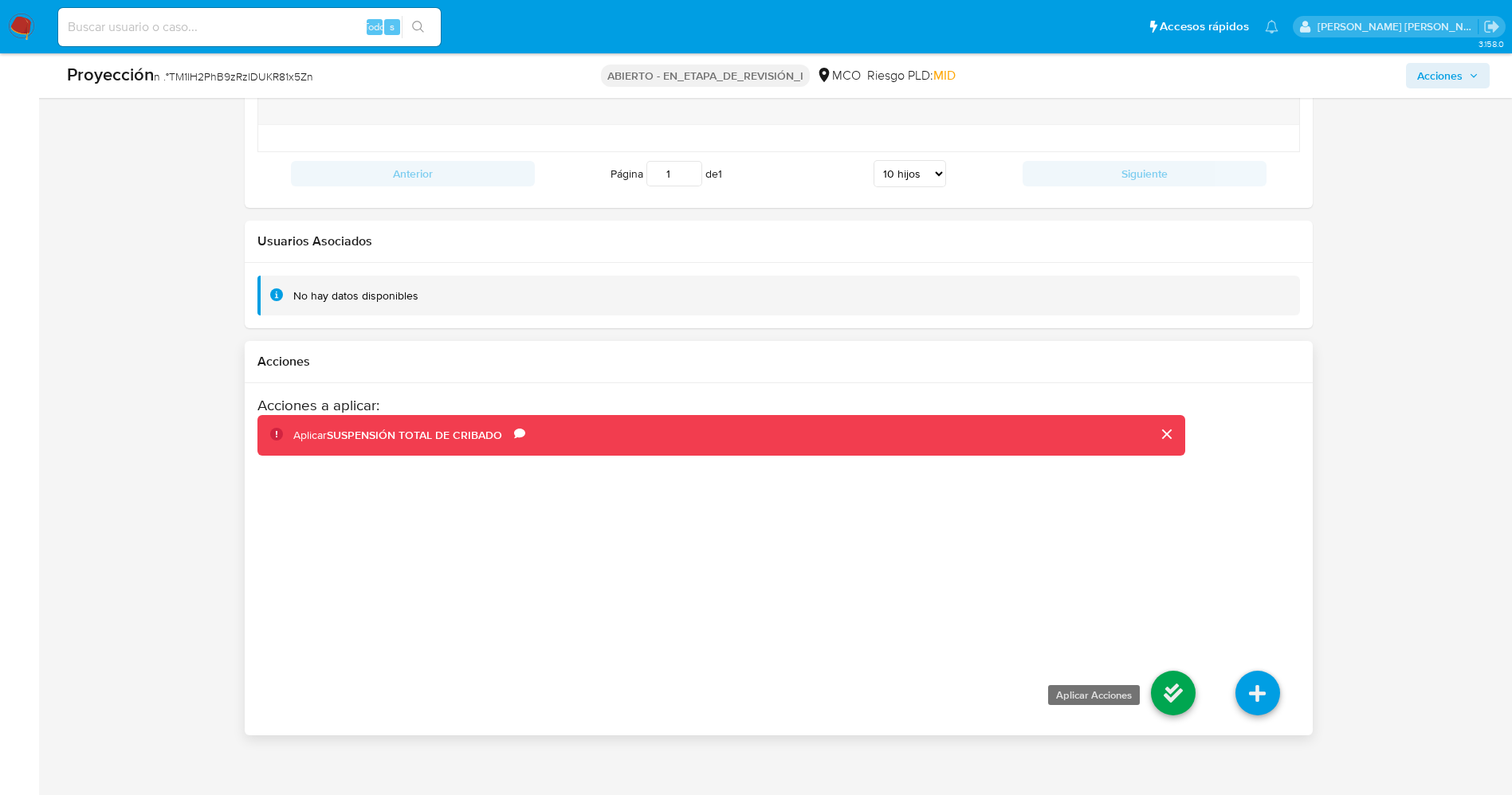
click at [1184, 703] on icon at bounding box center [1173, 693] width 44 height 44
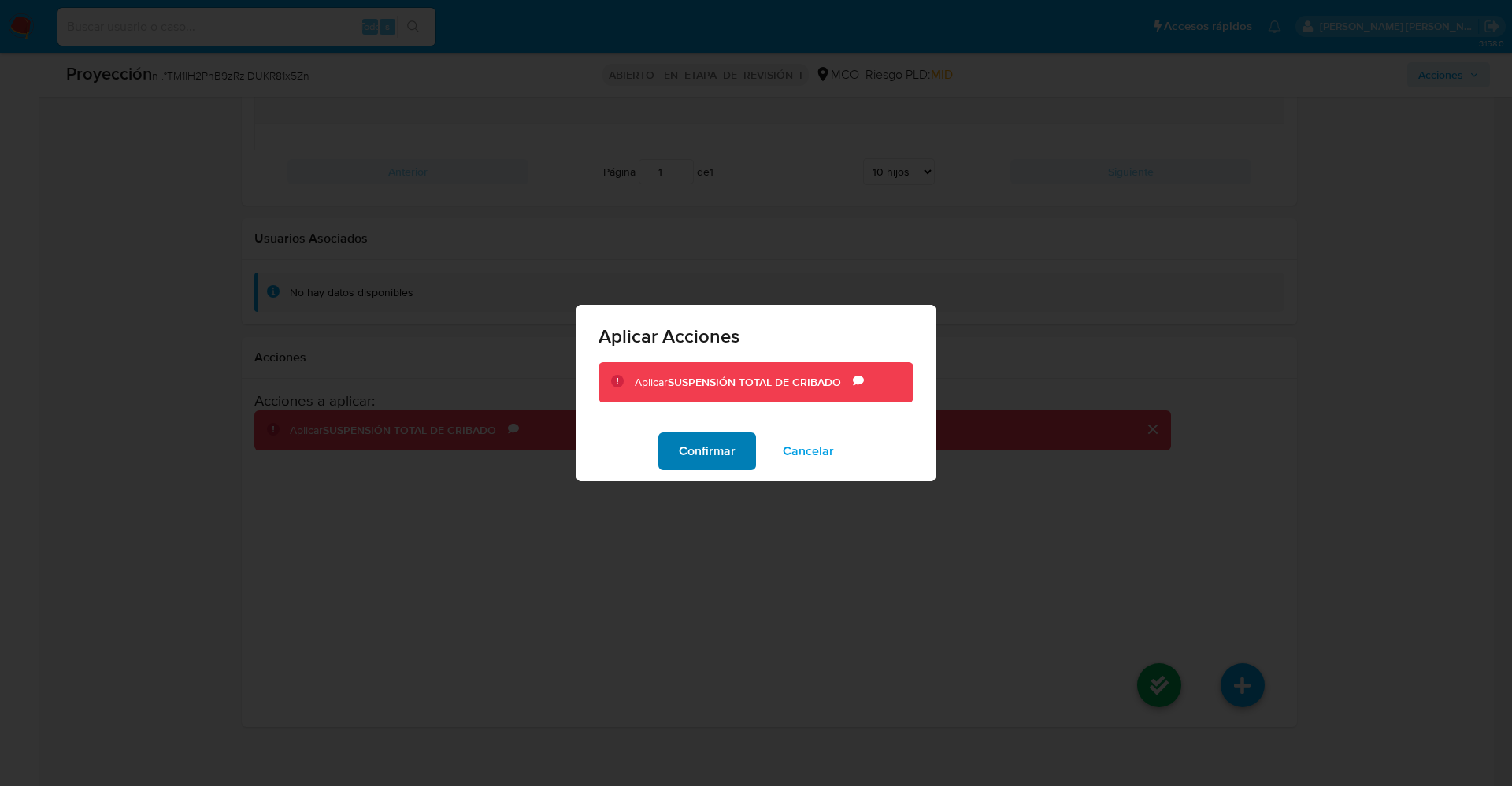
click at [710, 455] on font "Confirmar" at bounding box center [707, 451] width 56 height 38
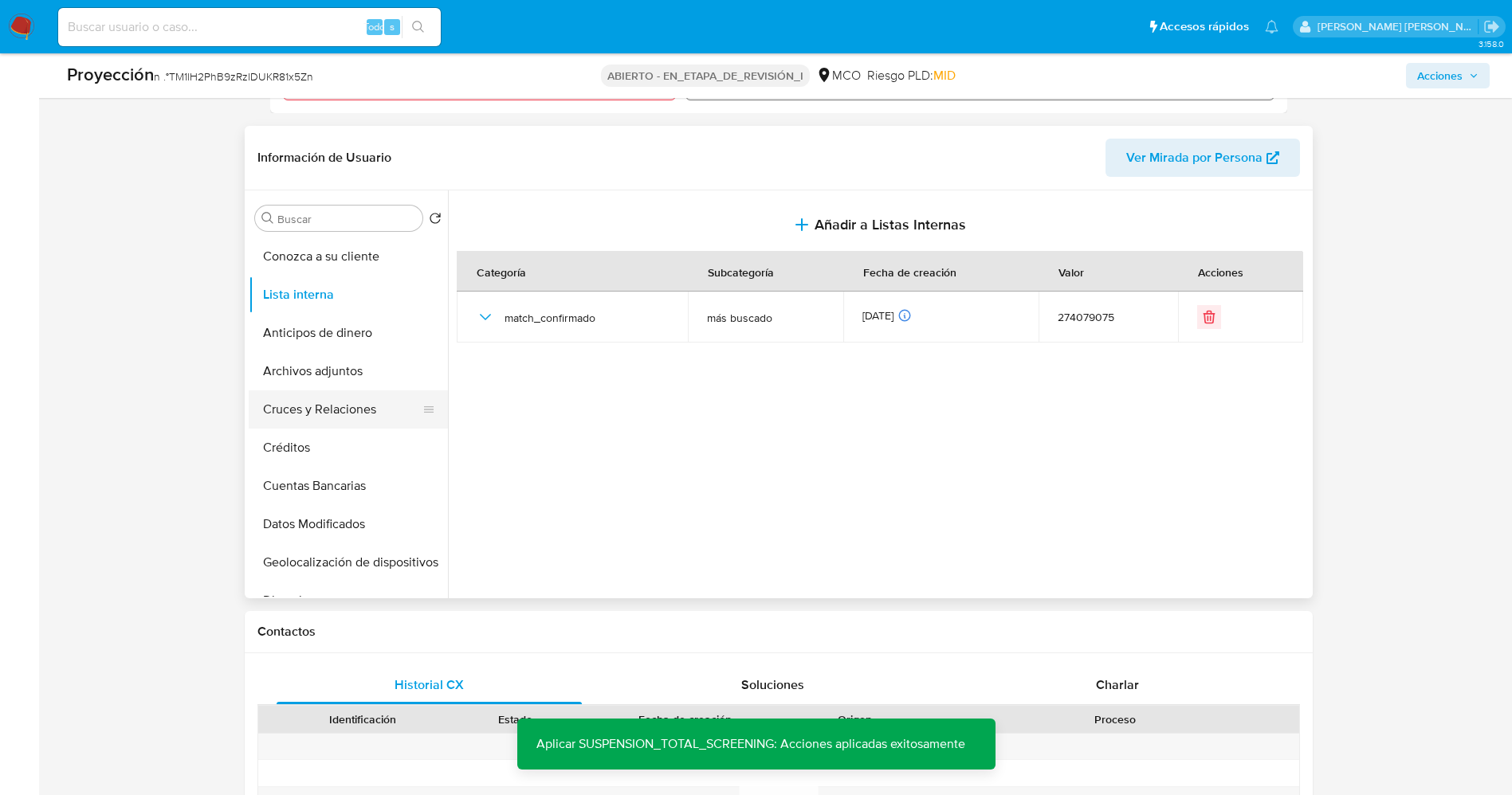
scroll to position [598, 0]
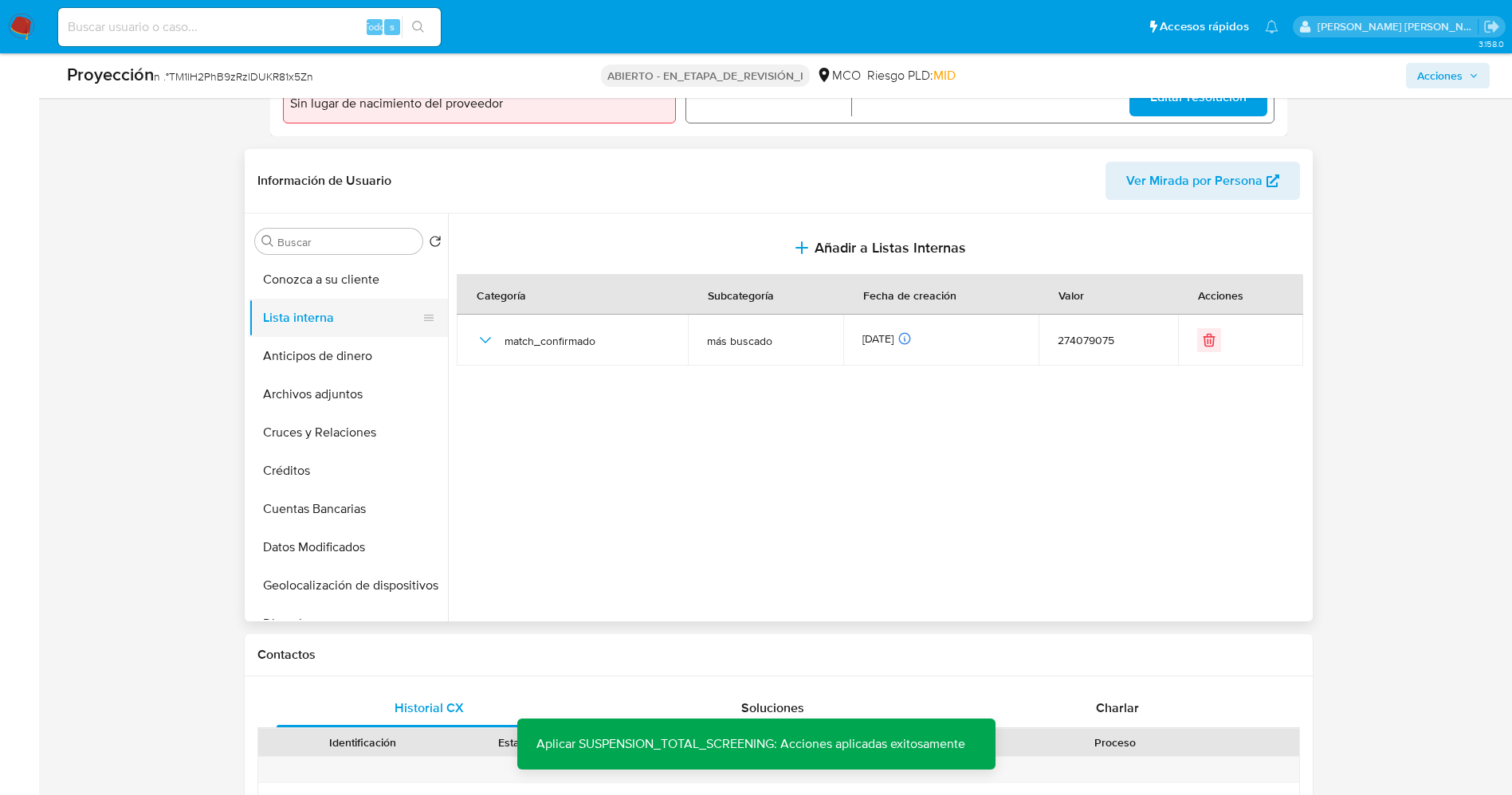
click at [318, 306] on button "Lista interna" at bounding box center [341, 317] width 186 height 38
click at [333, 352] on button "Anticipos de dinero" at bounding box center [341, 356] width 186 height 38
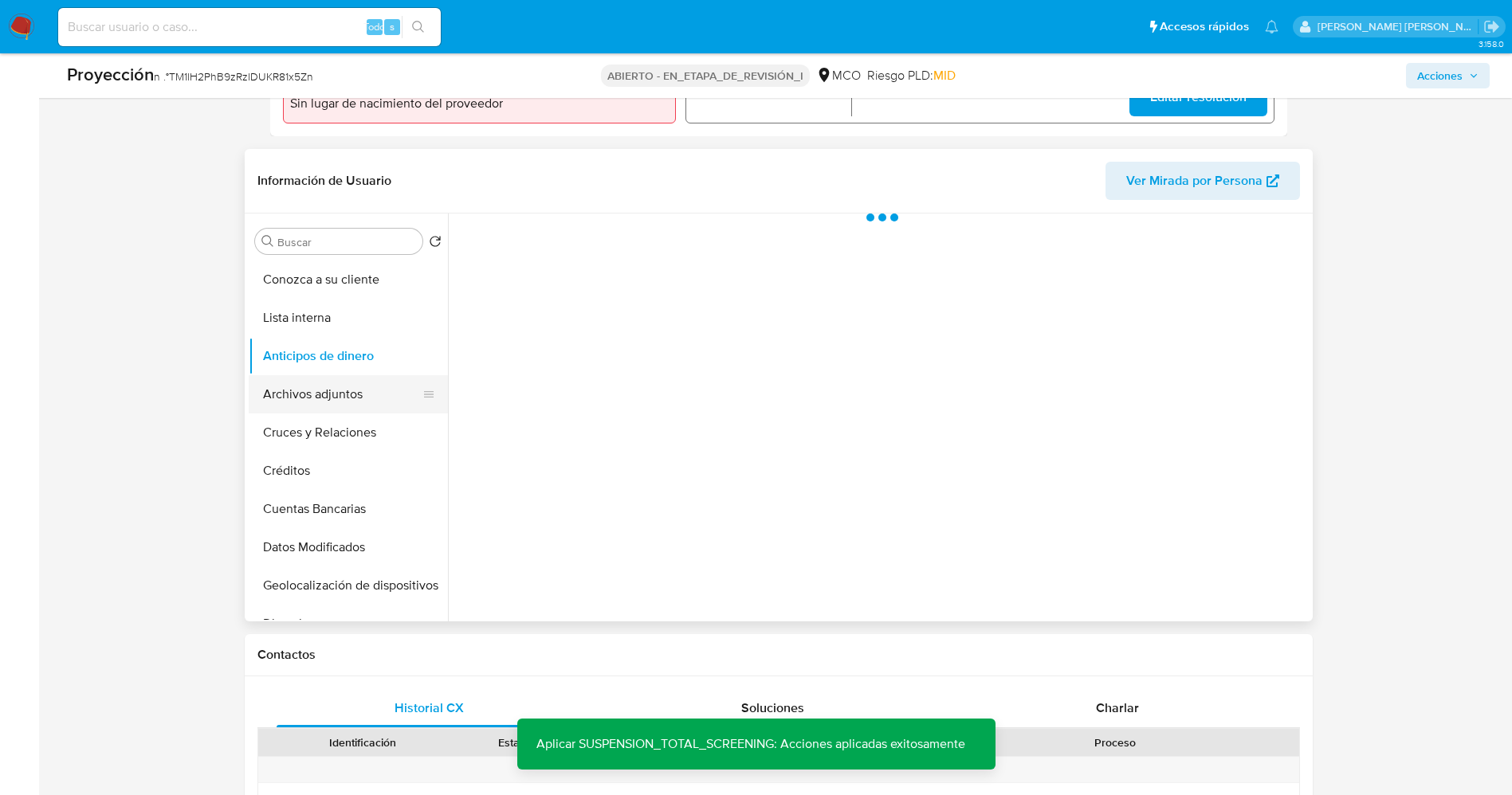
click at [343, 400] on button "Archivos adjuntos" at bounding box center [341, 394] width 186 height 38
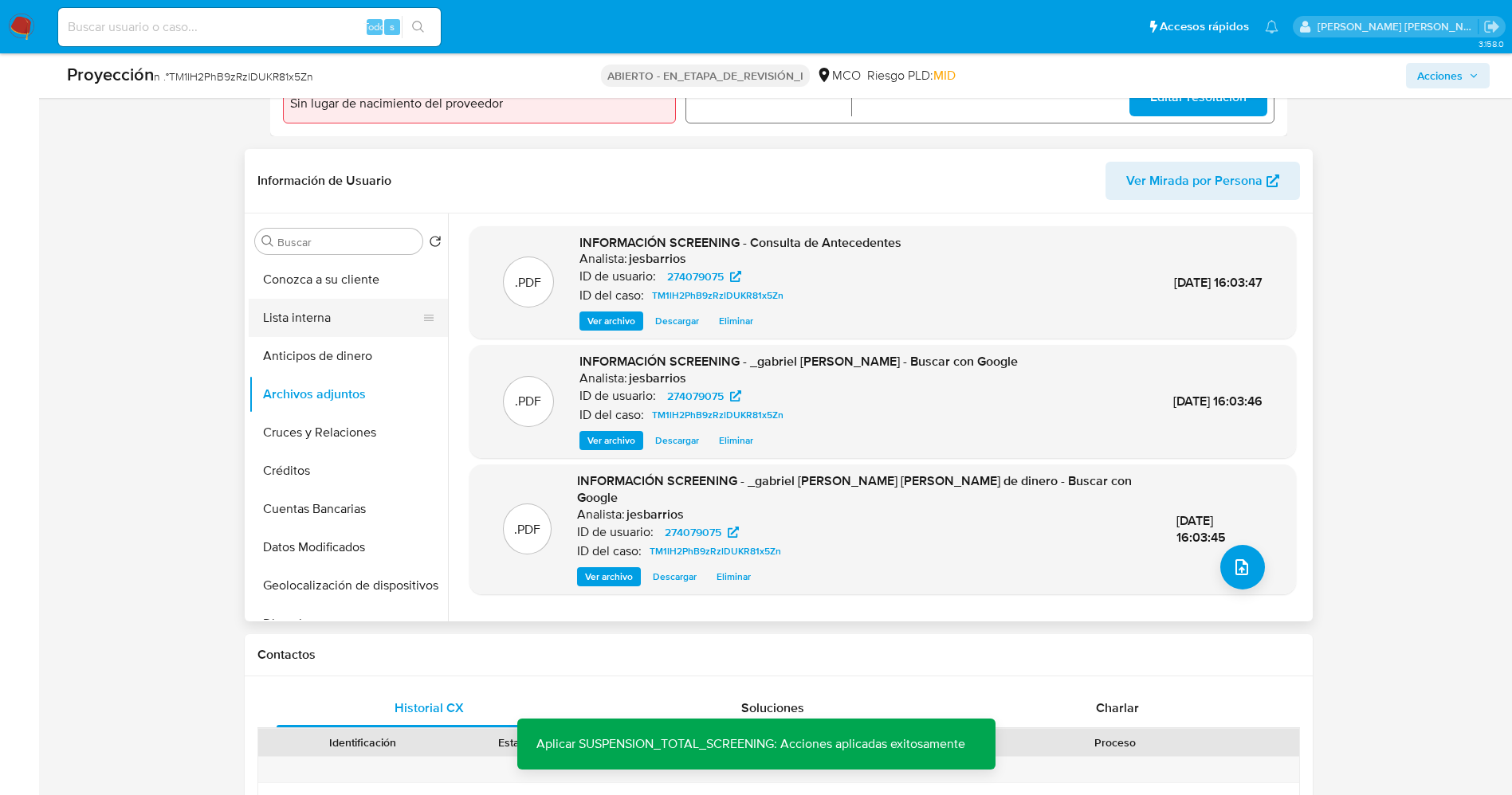
click at [344, 321] on button "Lista interna" at bounding box center [341, 317] width 186 height 38
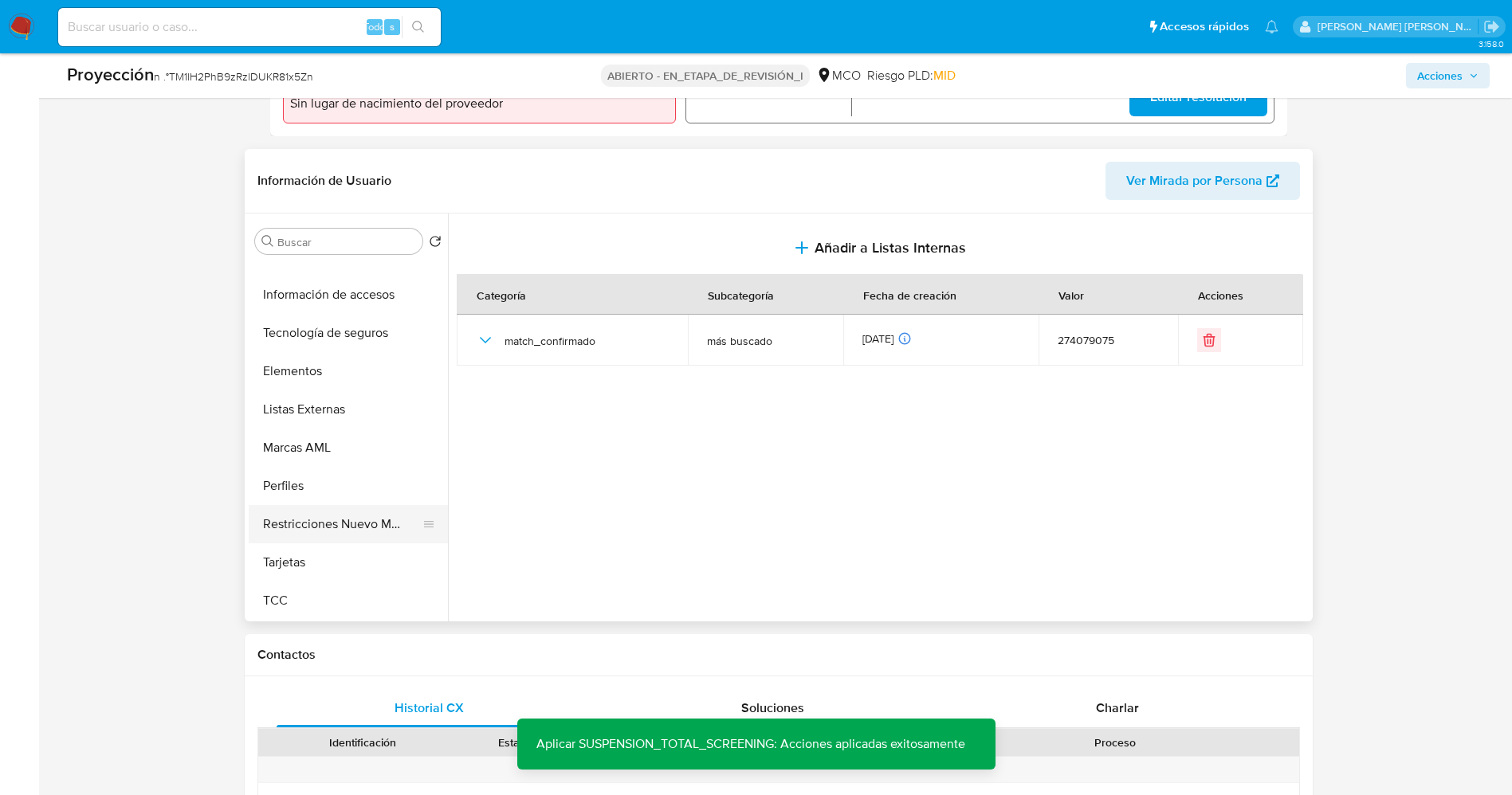
click at [351, 521] on button "Restricciones Nuevo Mundo" at bounding box center [341, 524] width 186 height 38
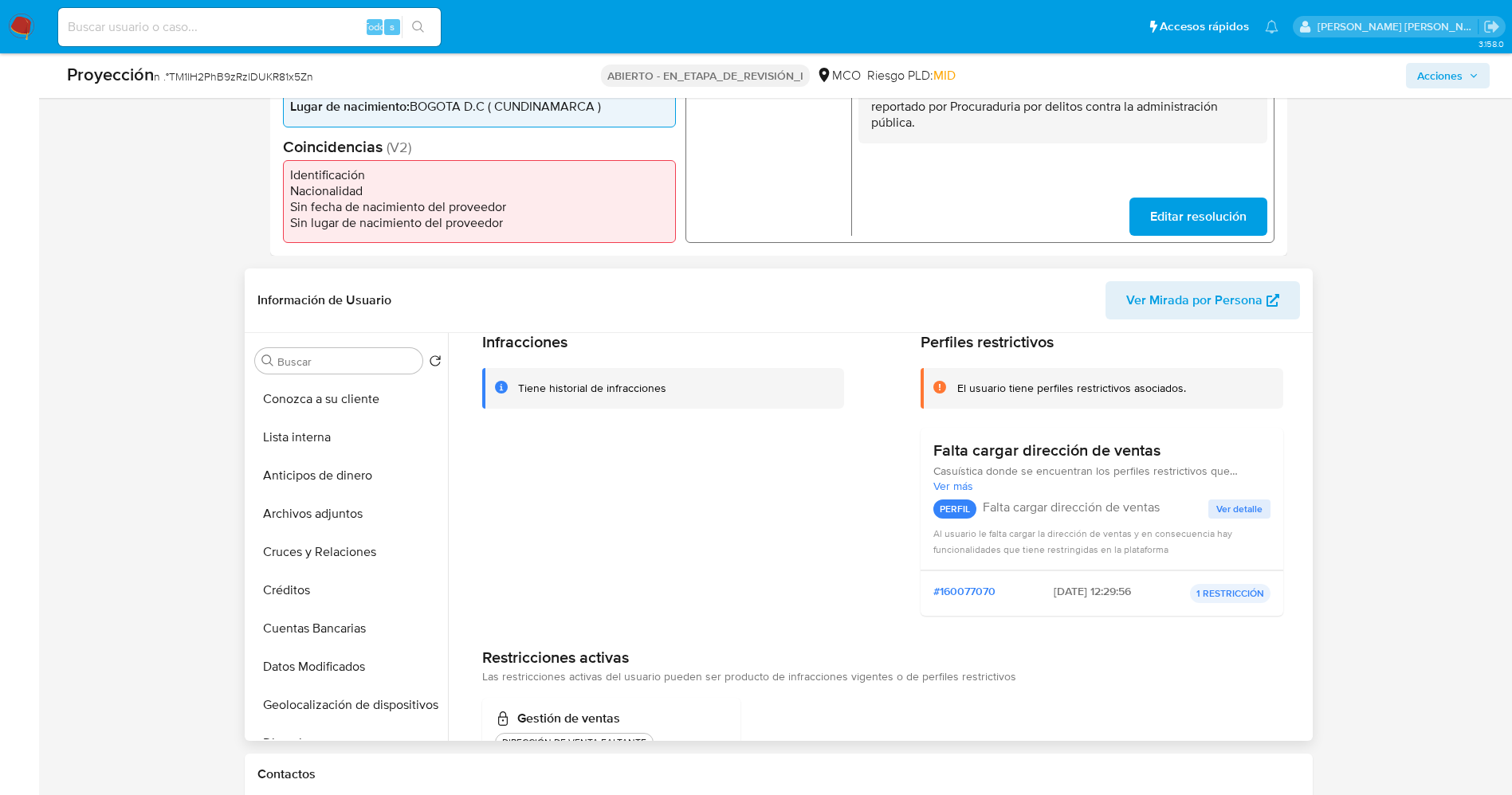
scroll to position [126, 0]
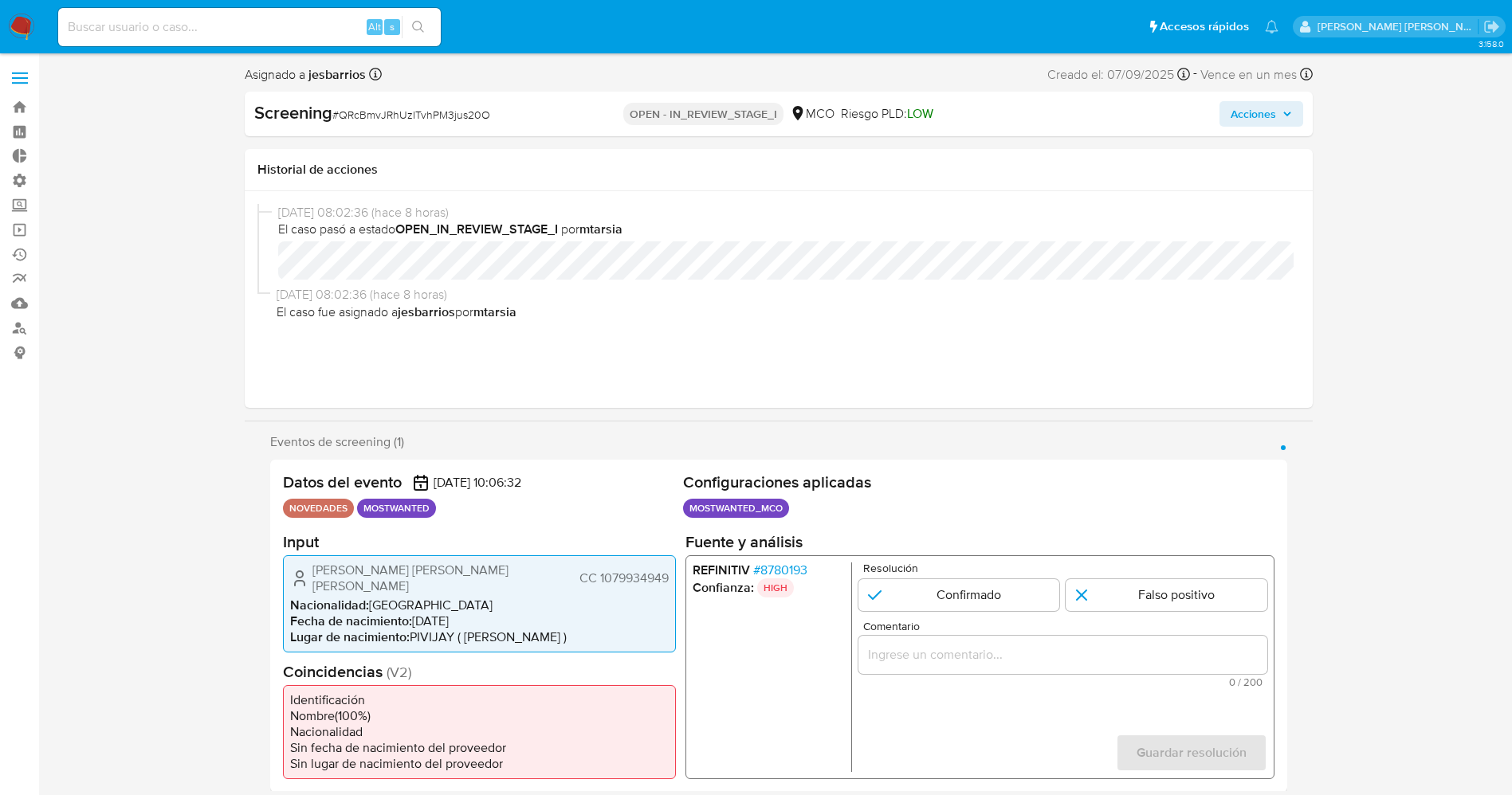
select select "10"
click at [790, 529] on span "# 8780193" at bounding box center [779, 569] width 54 height 16
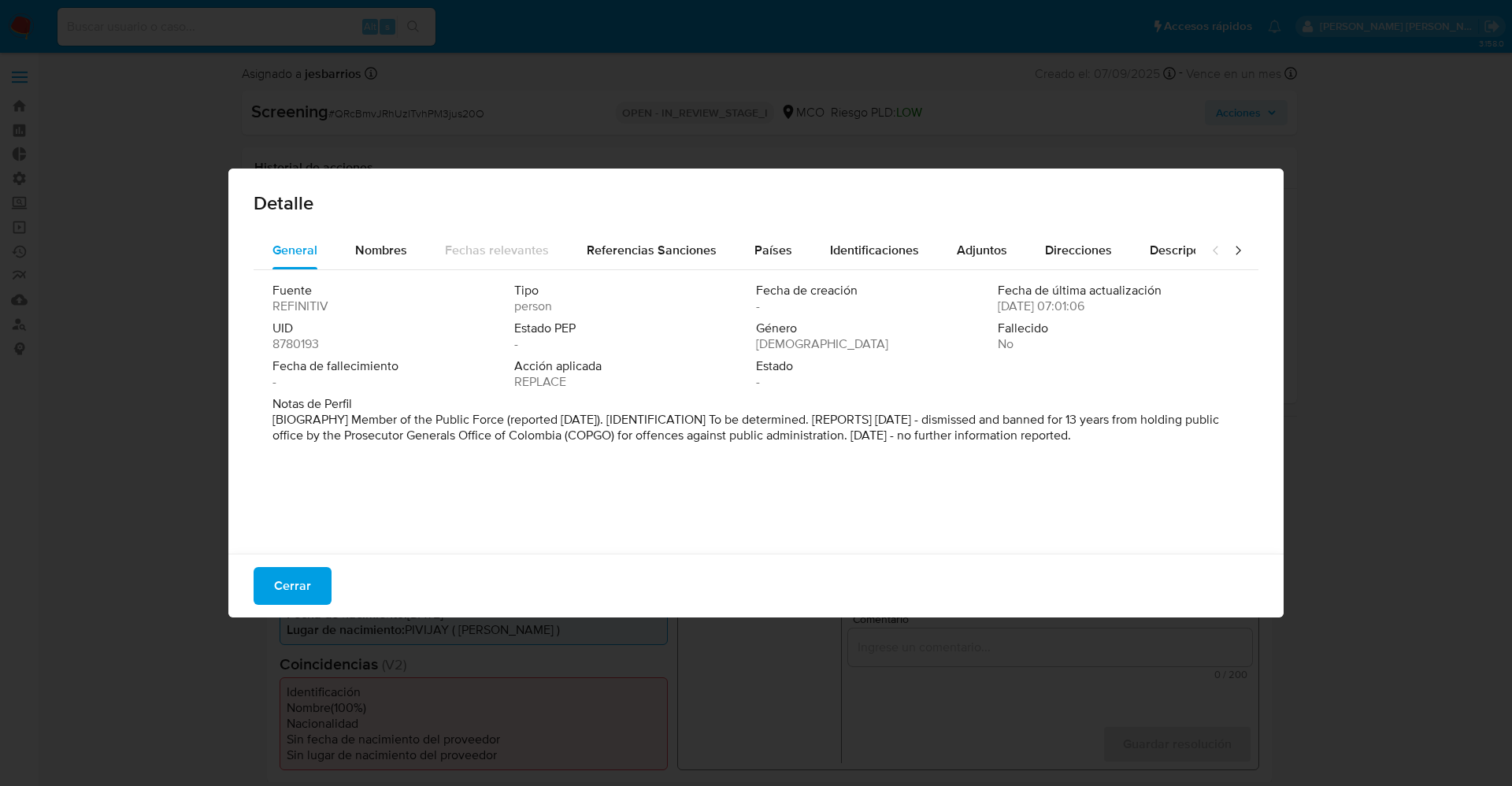
drag, startPoint x: 314, startPoint y: 430, endPoint x: 1183, endPoint y: 440, distance: 869.1
click at [1007, 447] on div "General Nombres Fechas relevantes Referencias Sanciones Países Identificaciones…" at bounding box center [756, 395] width 1055 height 327
click at [805, 418] on p "[BIOGRAPHY] Member of the Public Force (reported [DATE]). [IDENTIFICATION] To b…" at bounding box center [755, 428] width 964 height 31
click at [386, 232] on div "Nombres" at bounding box center [381, 250] width 52 height 38
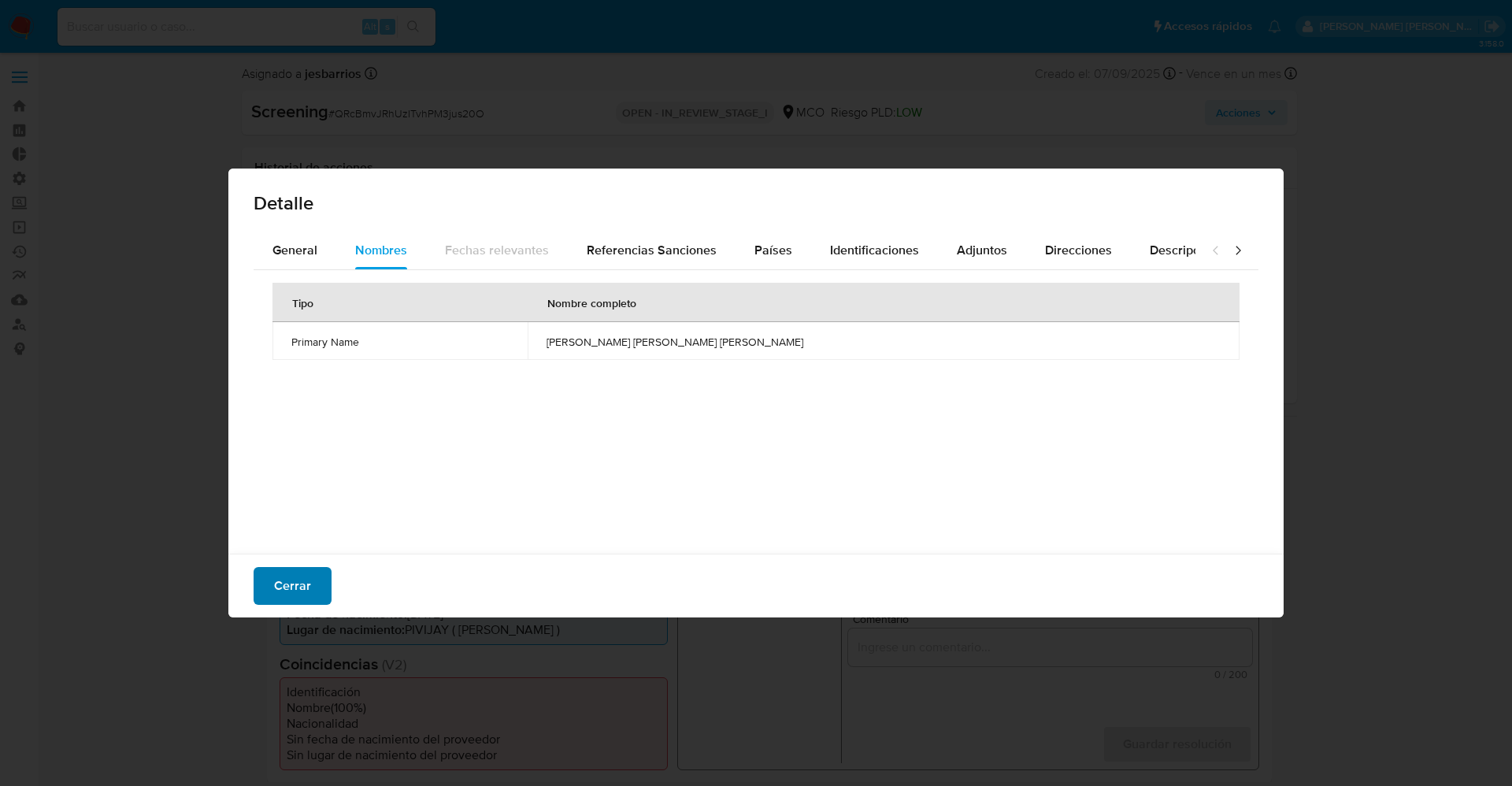
click at [286, 523] on span "Cerrar" at bounding box center [292, 586] width 37 height 35
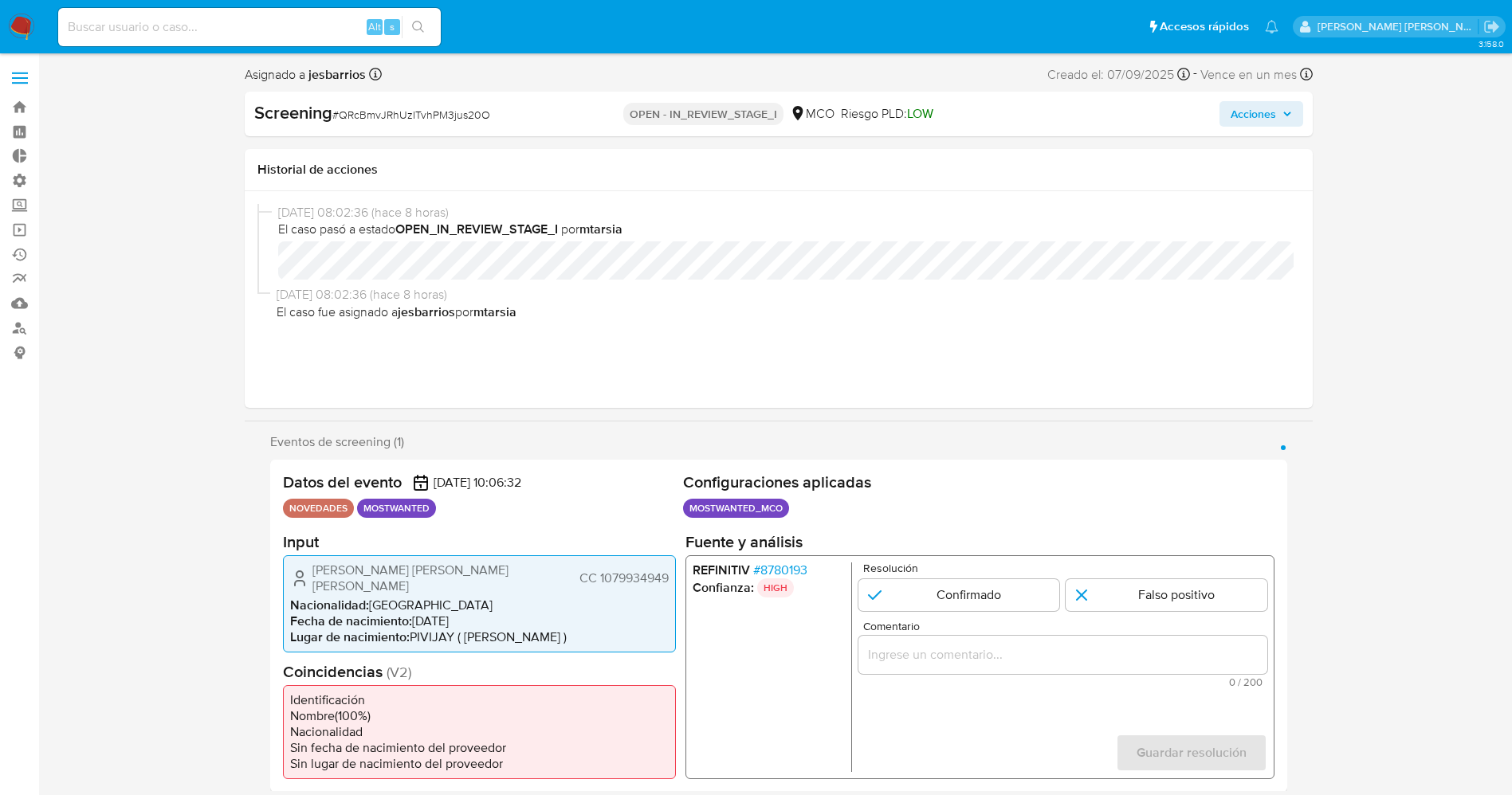
drag, startPoint x: 318, startPoint y: 565, endPoint x: 550, endPoint y: 579, distance: 232.4
click at [550, 529] on div "[PERSON_NAME] [PERSON_NAME] [PERSON_NAME] 1079934949" at bounding box center [479, 577] width 378 height 32
drag, startPoint x: 472, startPoint y: 579, endPoint x: 389, endPoint y: 580, distance: 83.0
click at [470, 529] on div "[PERSON_NAME] [PERSON_NAME] [PERSON_NAME] 1079934949" at bounding box center [479, 577] width 378 height 32
click at [309, 529] on div "[PERSON_NAME] [PERSON_NAME] [PERSON_NAME] 1079934949" at bounding box center [479, 577] width 378 height 32
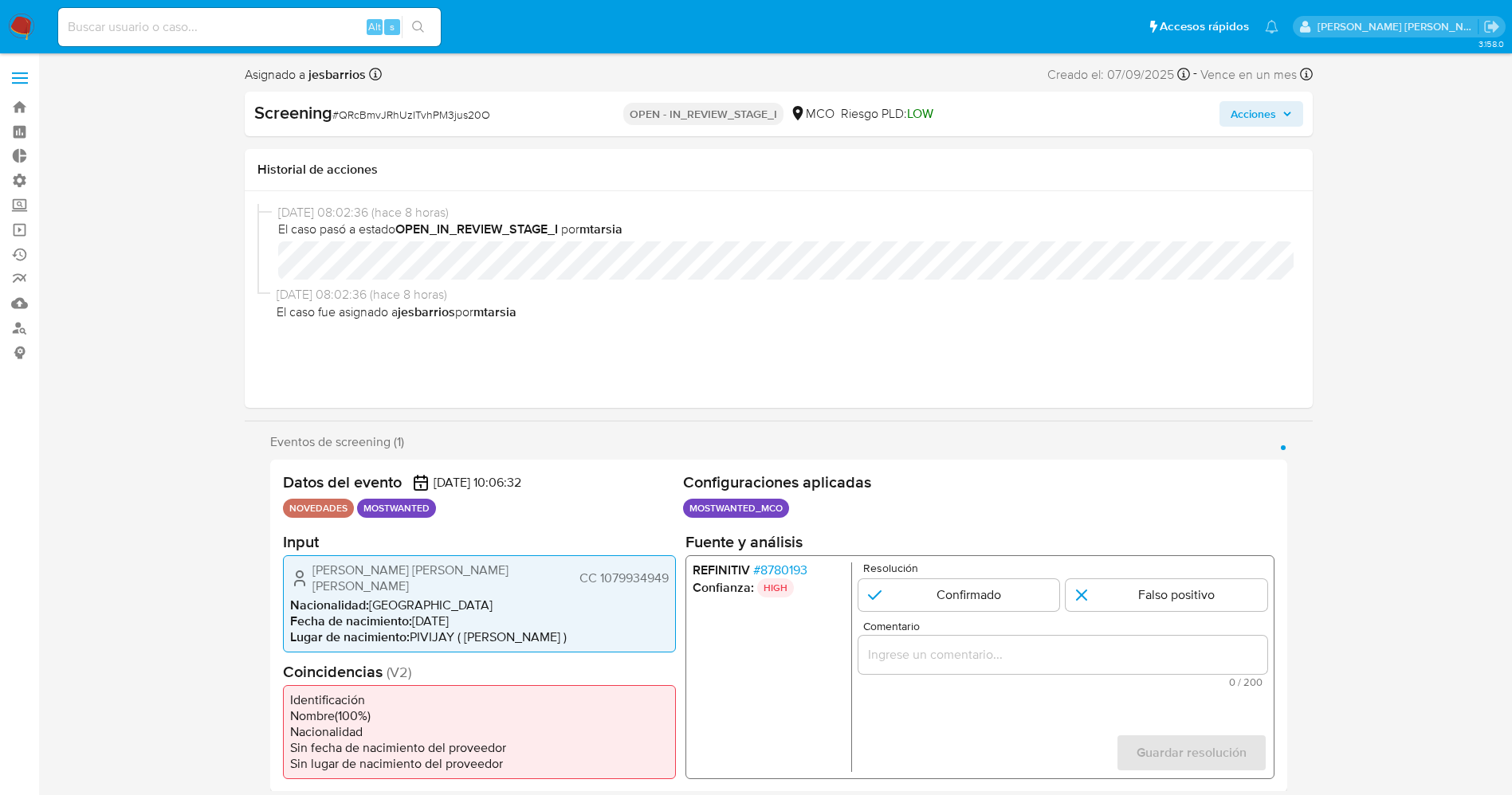
drag, startPoint x: 346, startPoint y: 563, endPoint x: 474, endPoint y: 562, distance: 128.0
click at [474, 529] on div "[PERSON_NAME] [PERSON_NAME] [PERSON_NAME] 1079934949" at bounding box center [479, 577] width 378 height 32
drag, startPoint x: 596, startPoint y: 572, endPoint x: 674, endPoint y: 566, distance: 78.2
click at [674, 529] on div "[PERSON_NAME] [PERSON_NAME] [PERSON_NAME] 1079934949 Nacionalidad : Colombia Fe…" at bounding box center [479, 603] width 393 height 98
drag, startPoint x: 303, startPoint y: 570, endPoint x: 490, endPoint y: 564, distance: 187.1
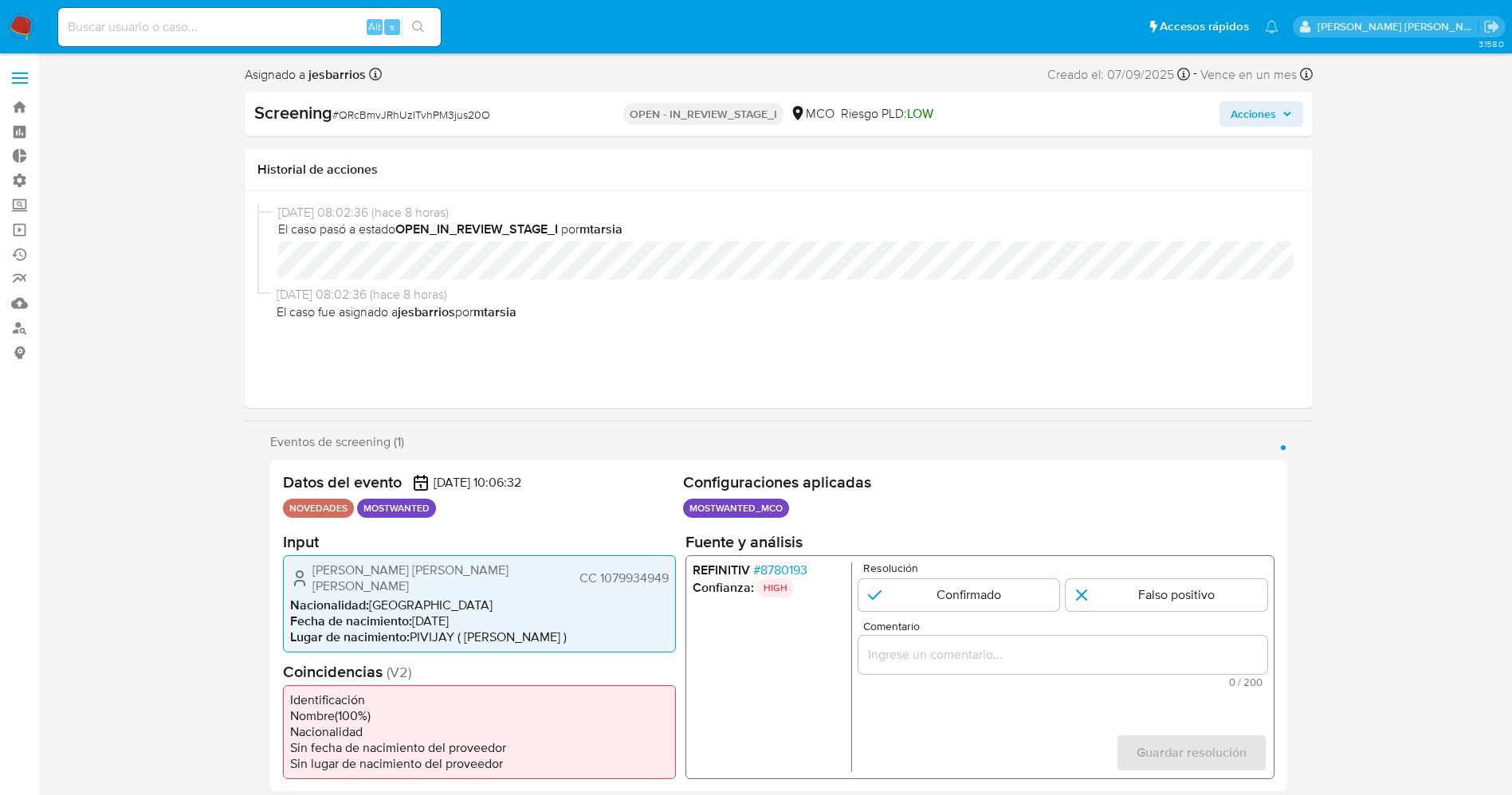
click at [490, 529] on div "[PERSON_NAME] [PERSON_NAME] [PERSON_NAME] 1079934949" at bounding box center [479, 577] width 378 height 32
click at [396, 529] on span "Lugar de nacimiento :" at bounding box center [349, 635] width 119 height 19
drag, startPoint x: 316, startPoint y: 571, endPoint x: 672, endPoint y: 569, distance: 356.0
click at [672, 529] on div "[PERSON_NAME] [PERSON_NAME] [PERSON_NAME] 1079934949 Nacionalidad : Colombia Fe…" at bounding box center [479, 603] width 393 height 98
click at [993, 529] on input "1 de 1" at bounding box center [958, 594] width 202 height 32
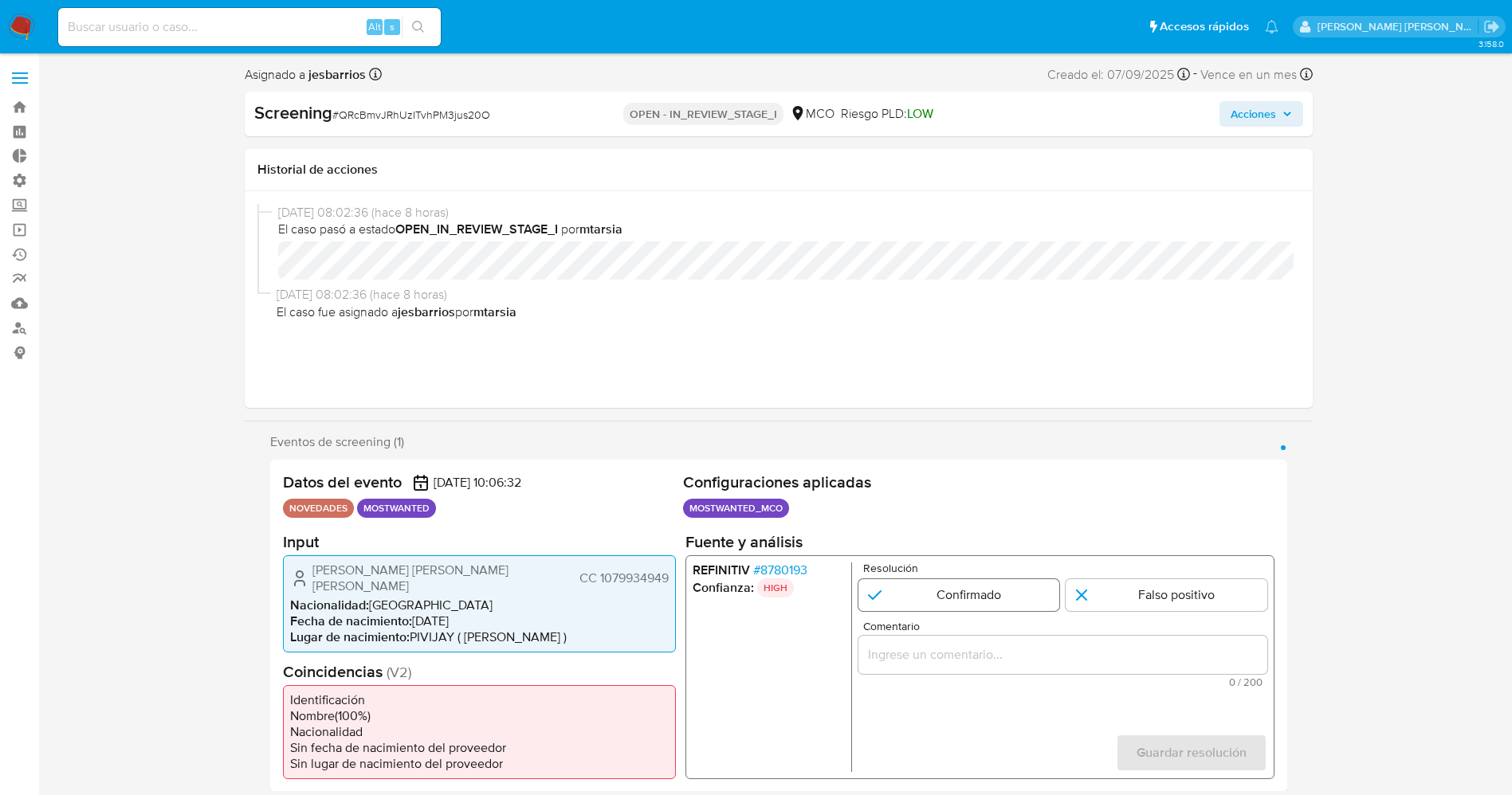
radio input "true"
drag, startPoint x: 977, startPoint y: 667, endPoint x: 967, endPoint y: 664, distance: 10.4
click at [975, 529] on div "1 de 1" at bounding box center [1062, 654] width 409 height 38
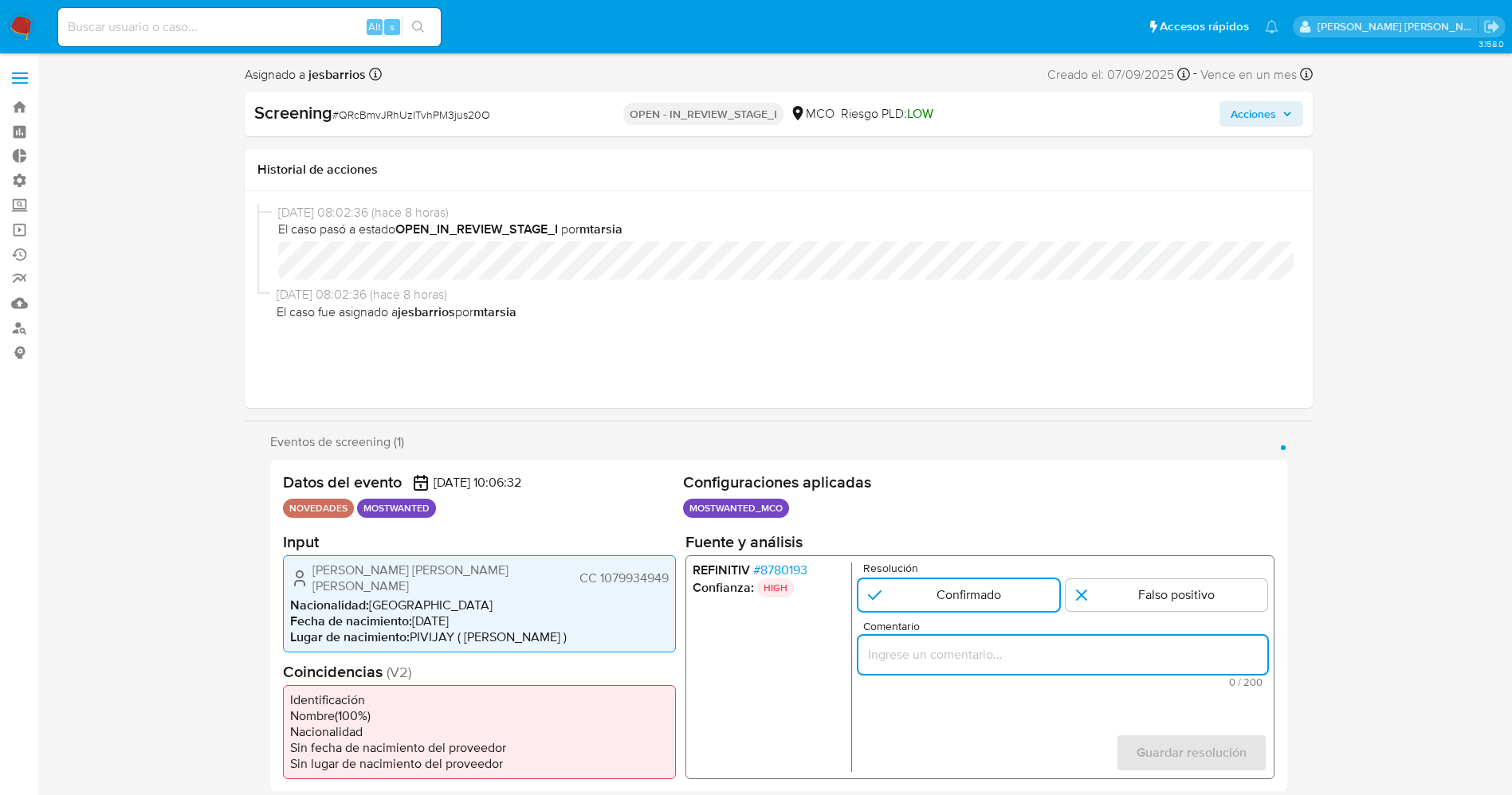
click at [966, 529] on input "Comentario" at bounding box center [1062, 653] width 409 height 21
paste input "Se confirma match ya que el titular de la cuenta aún se encuentra reportado por…"
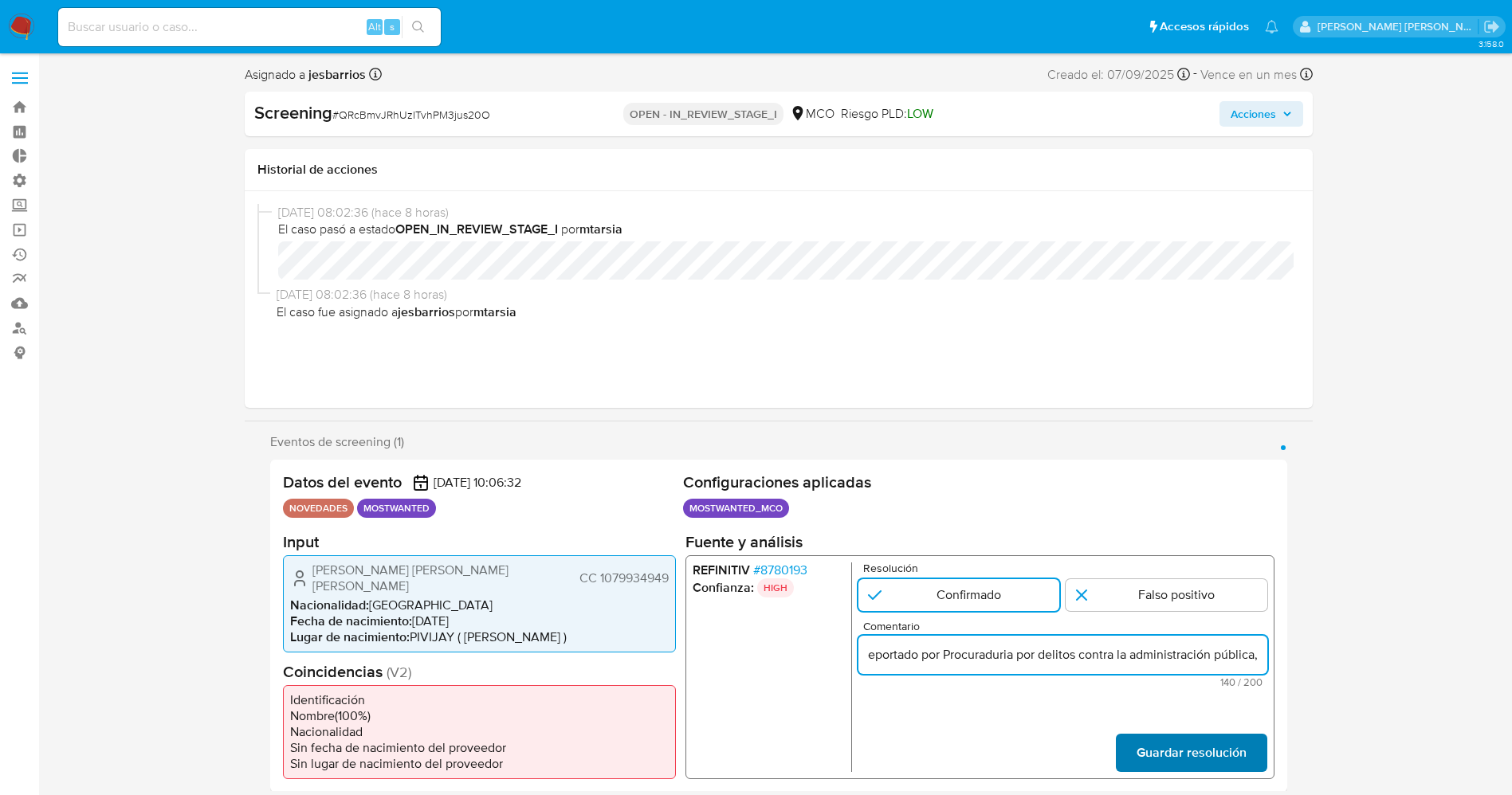
type input "Se confirma match ya que el titular de la cuenta aún se encuentra reportado por…"
click at [1019, 529] on span "Guardar resolución" at bounding box center [1191, 753] width 110 height 35
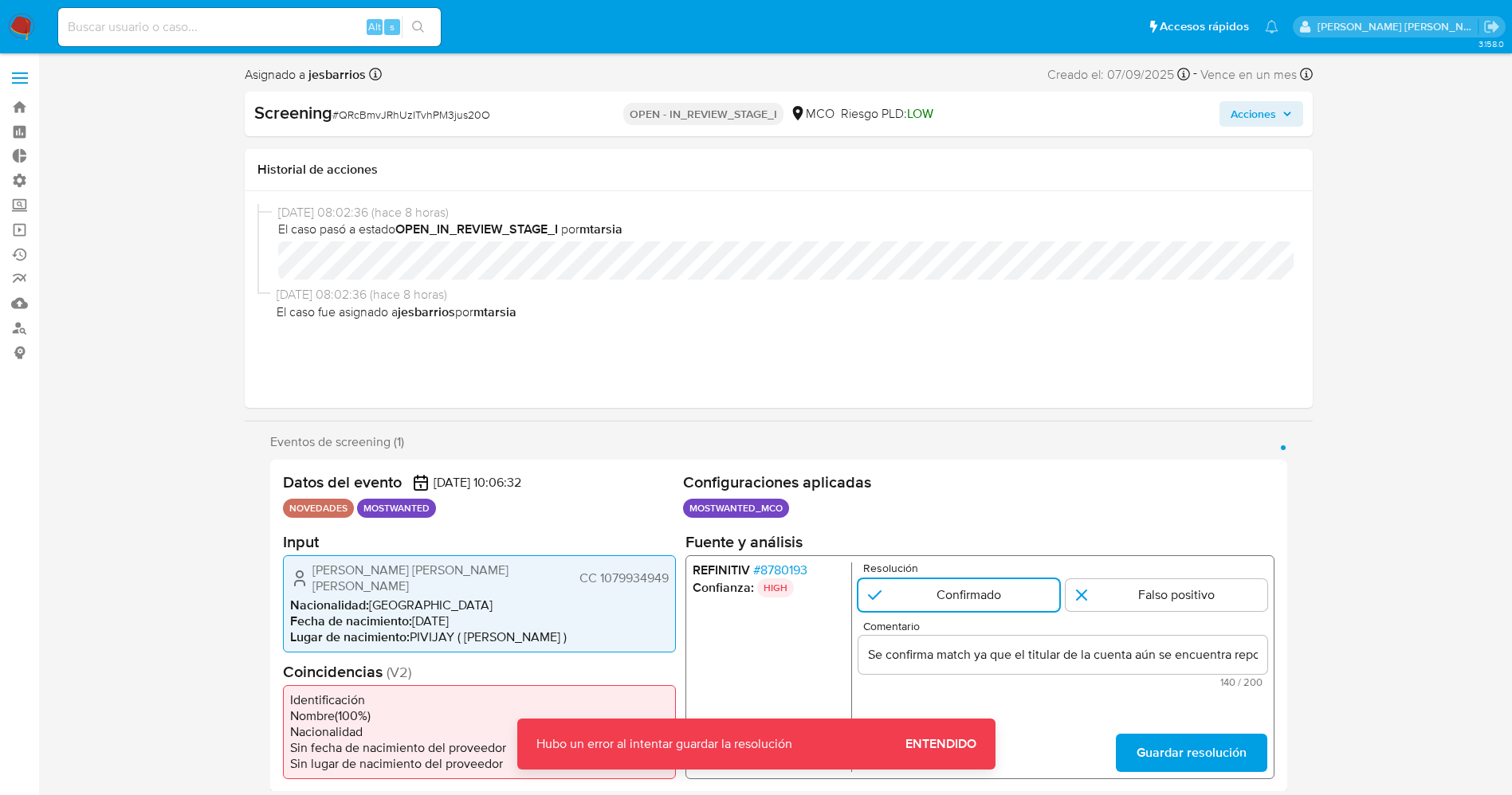
click at [960, 529] on span "Entendido" at bounding box center [941, 744] width 71 height 0
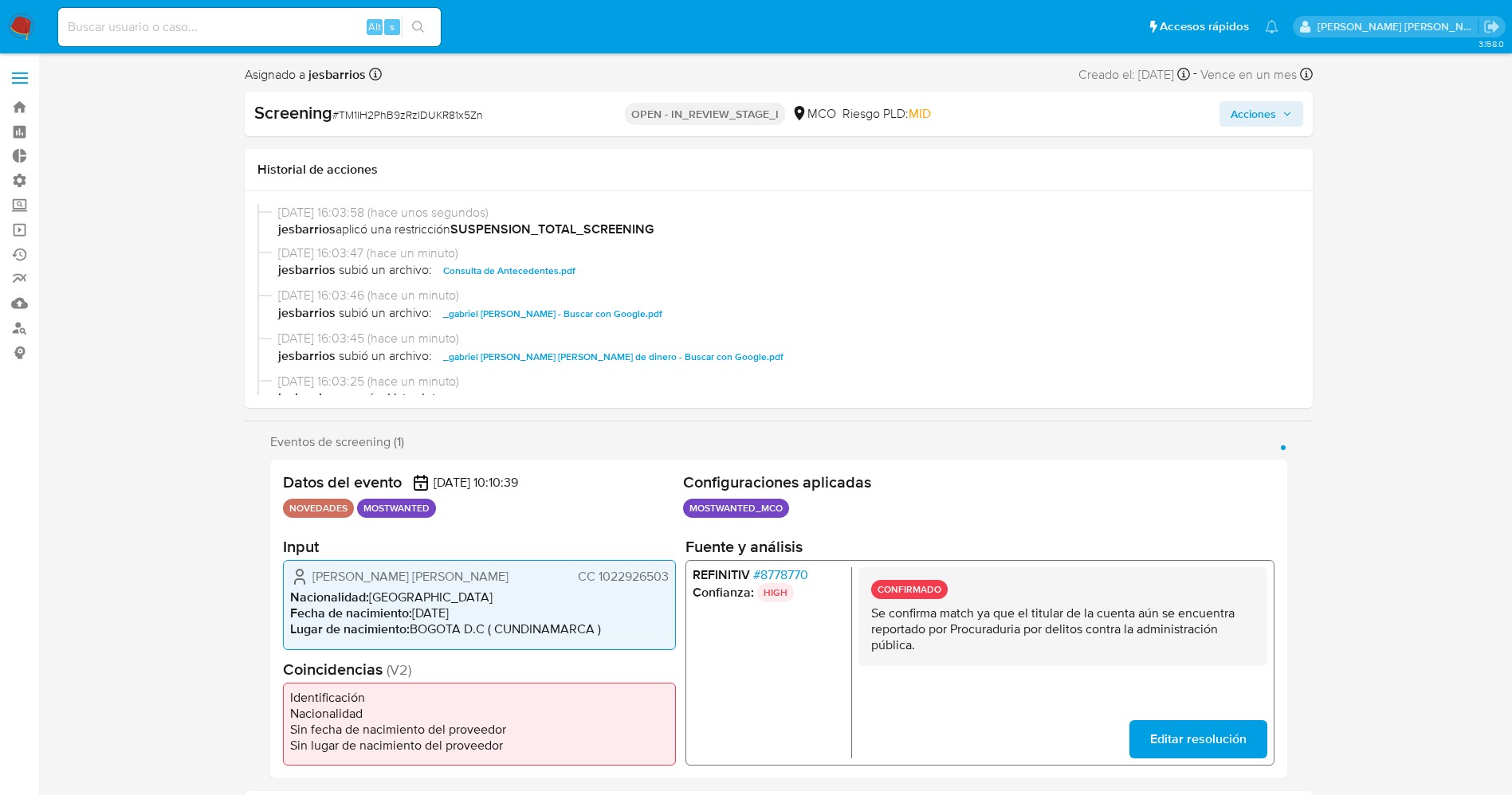
select select "10"
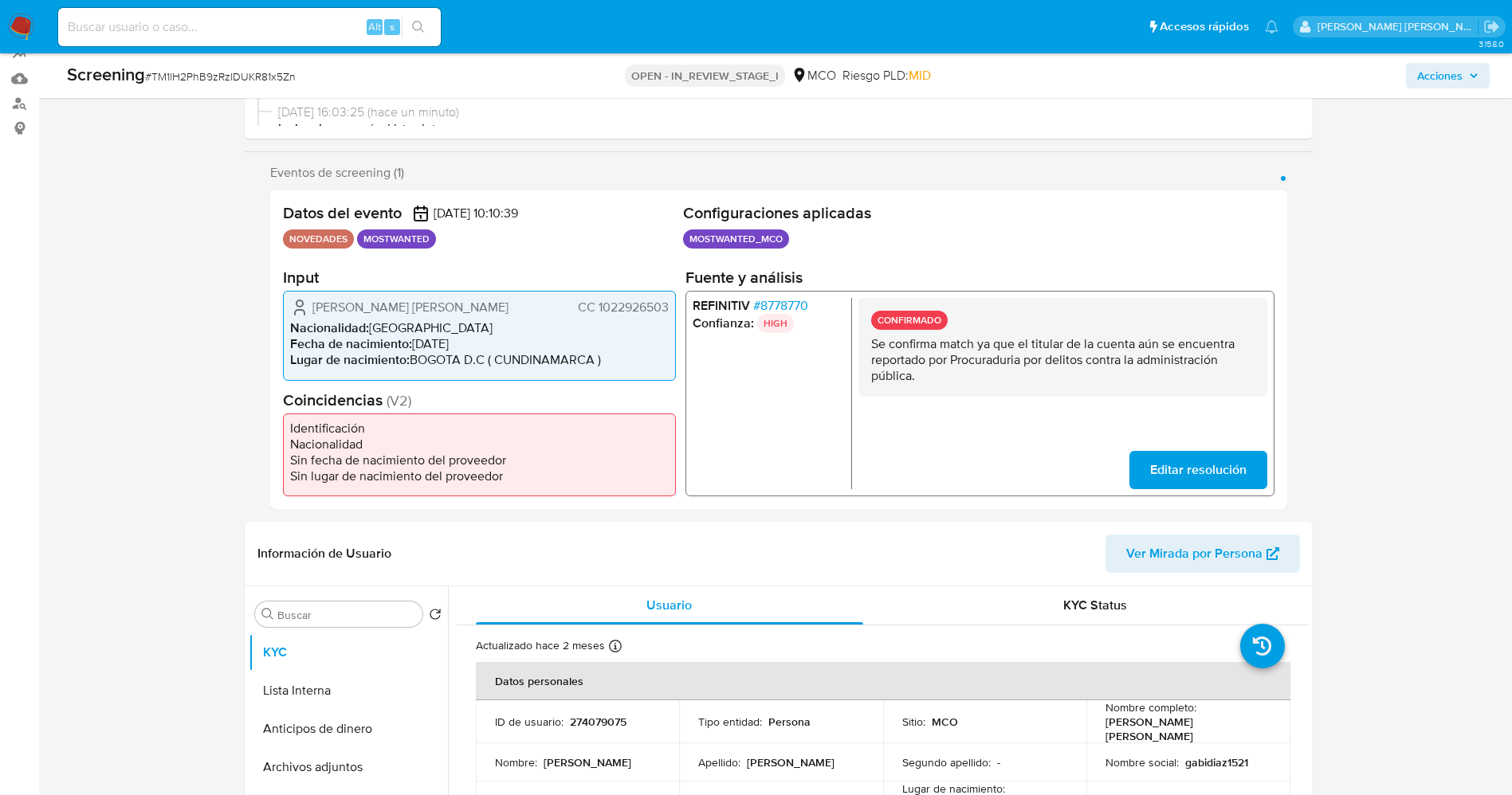
scroll to position [478, 0]
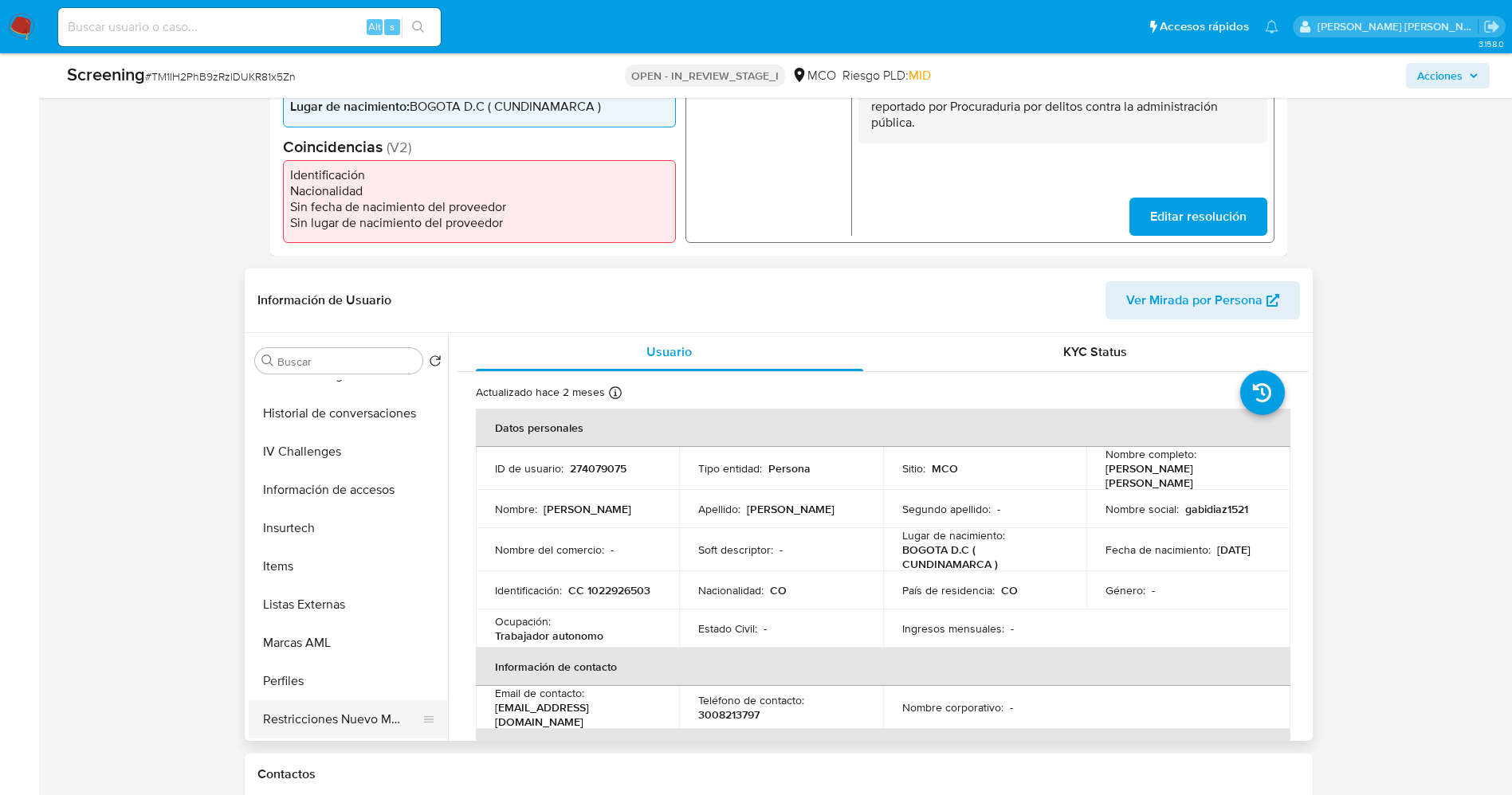
click at [371, 714] on button "Restricciones Nuevo Mundo" at bounding box center [341, 719] width 186 height 38
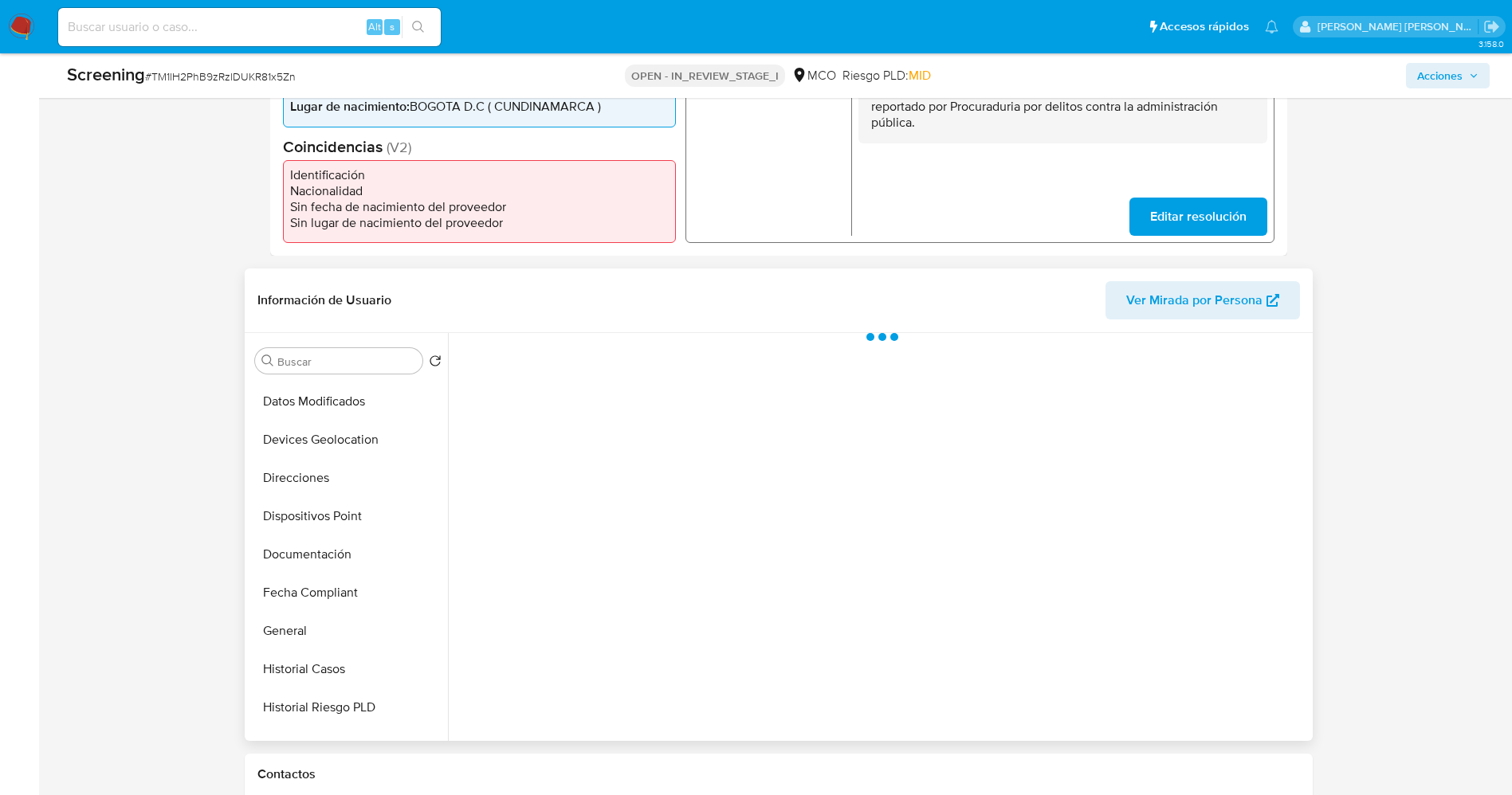
scroll to position [0, 0]
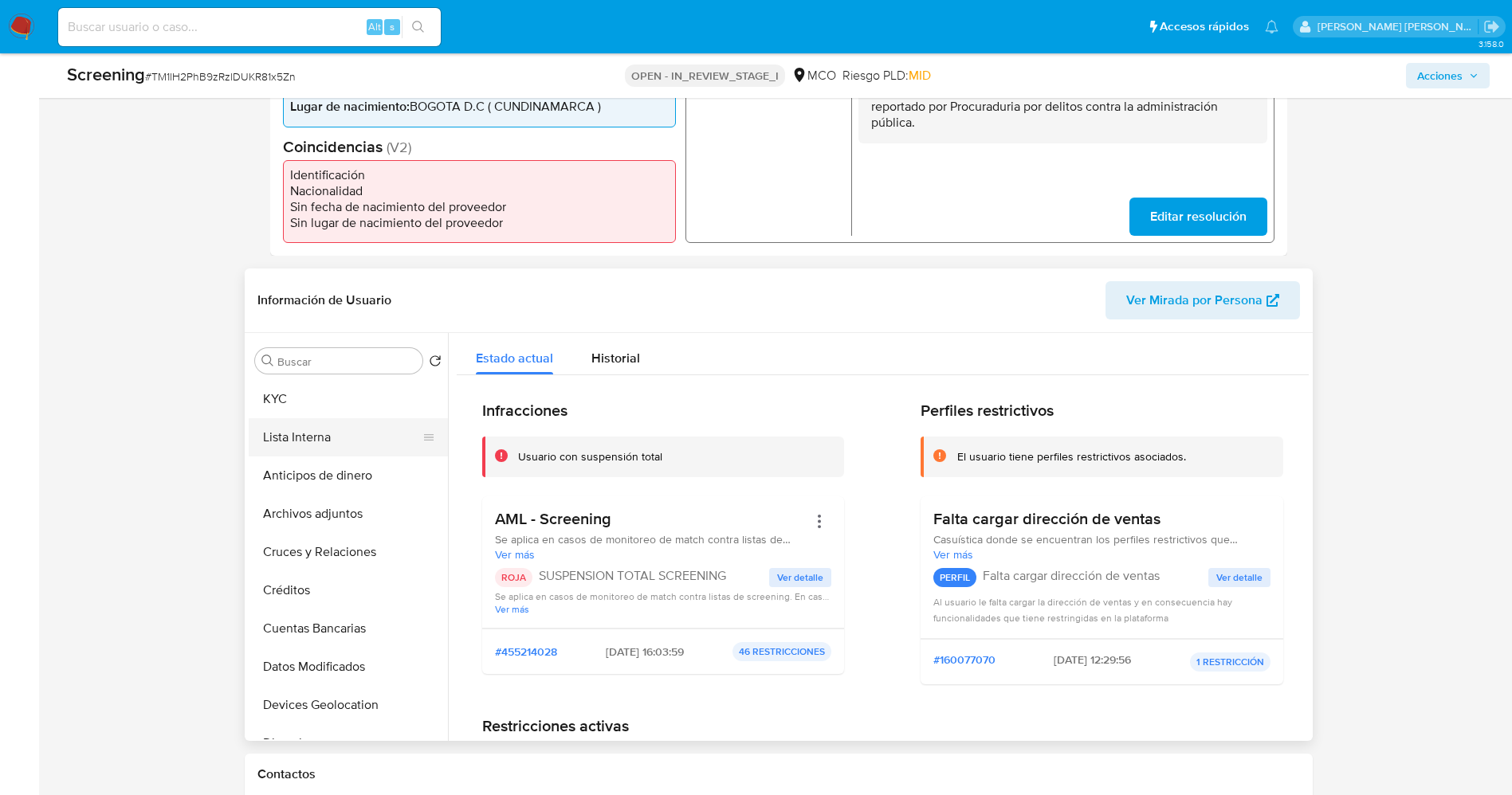
click at [309, 422] on button "Lista Interna" at bounding box center [341, 437] width 186 height 38
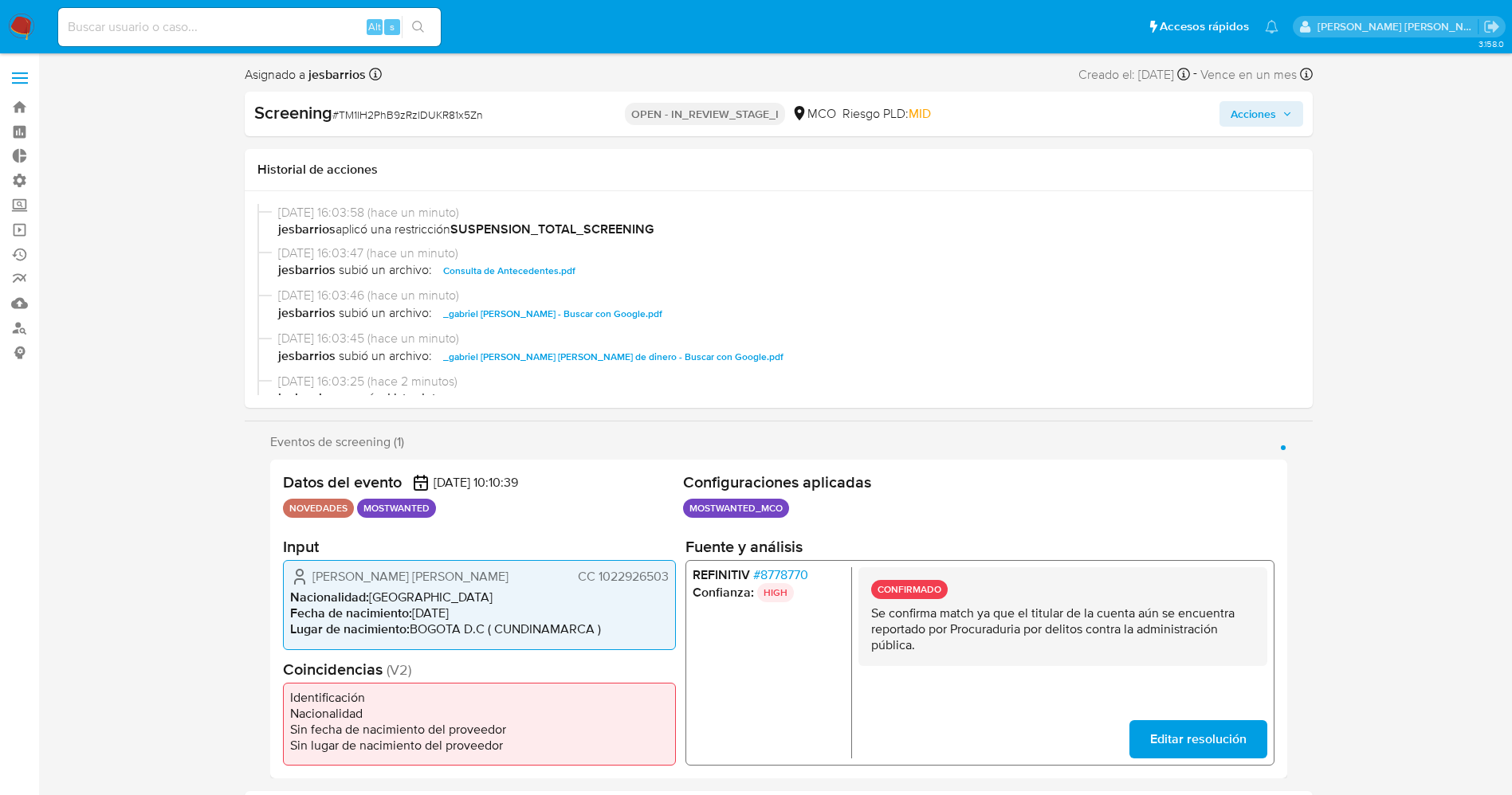
click at [1277, 122] on span "Acciones" at bounding box center [1262, 113] width 61 height 23
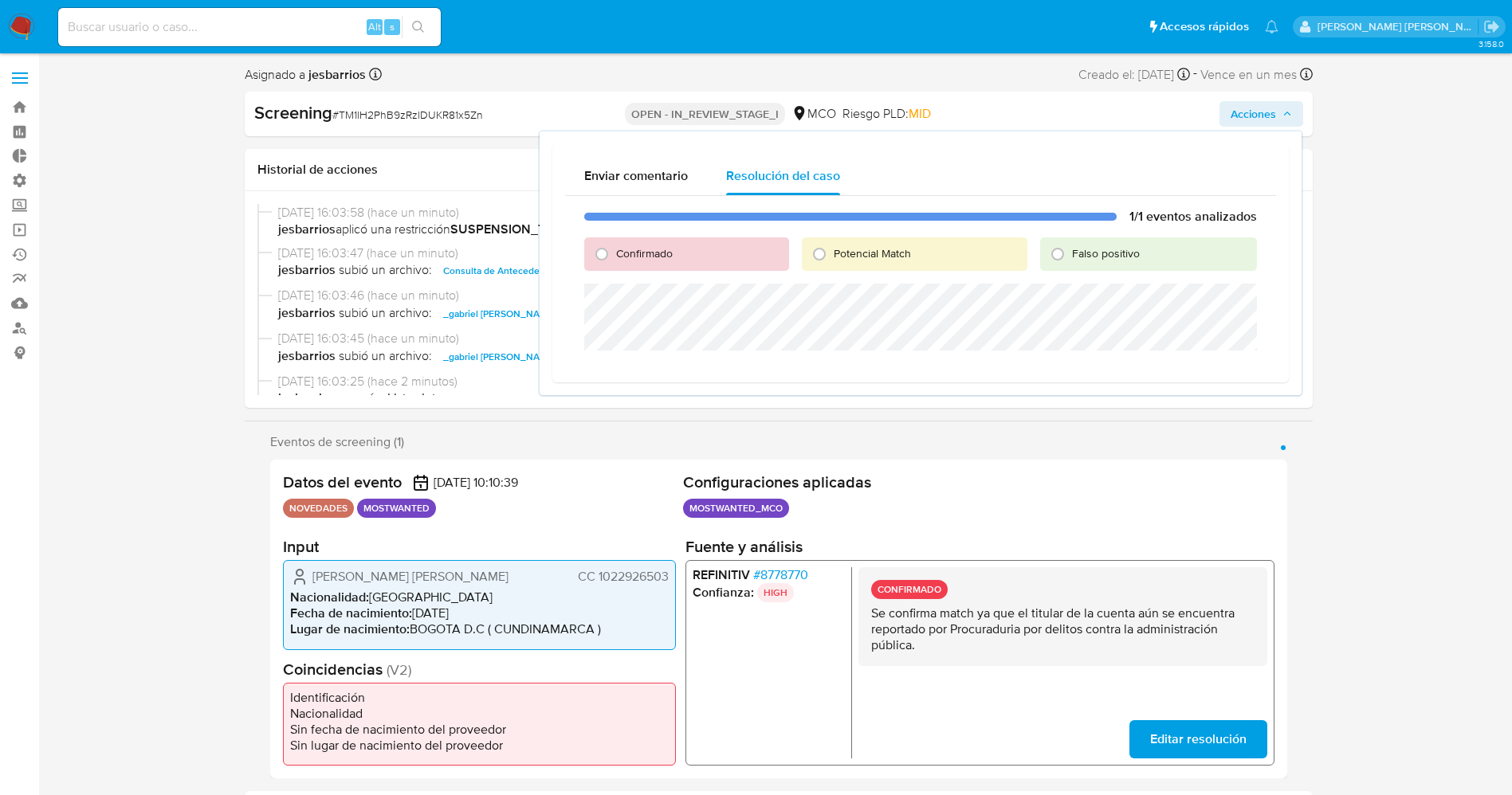
click at [637, 260] on span "Confirmado" at bounding box center [644, 253] width 56 height 16
click at [615, 260] on input "Confirmado" at bounding box center [602, 254] width 26 height 26
radio input "true"
click at [845, 254] on span "Potencial Match" at bounding box center [872, 253] width 77 height 16
click at [832, 254] on input "Potencial Match" at bounding box center [819, 254] width 26 height 26
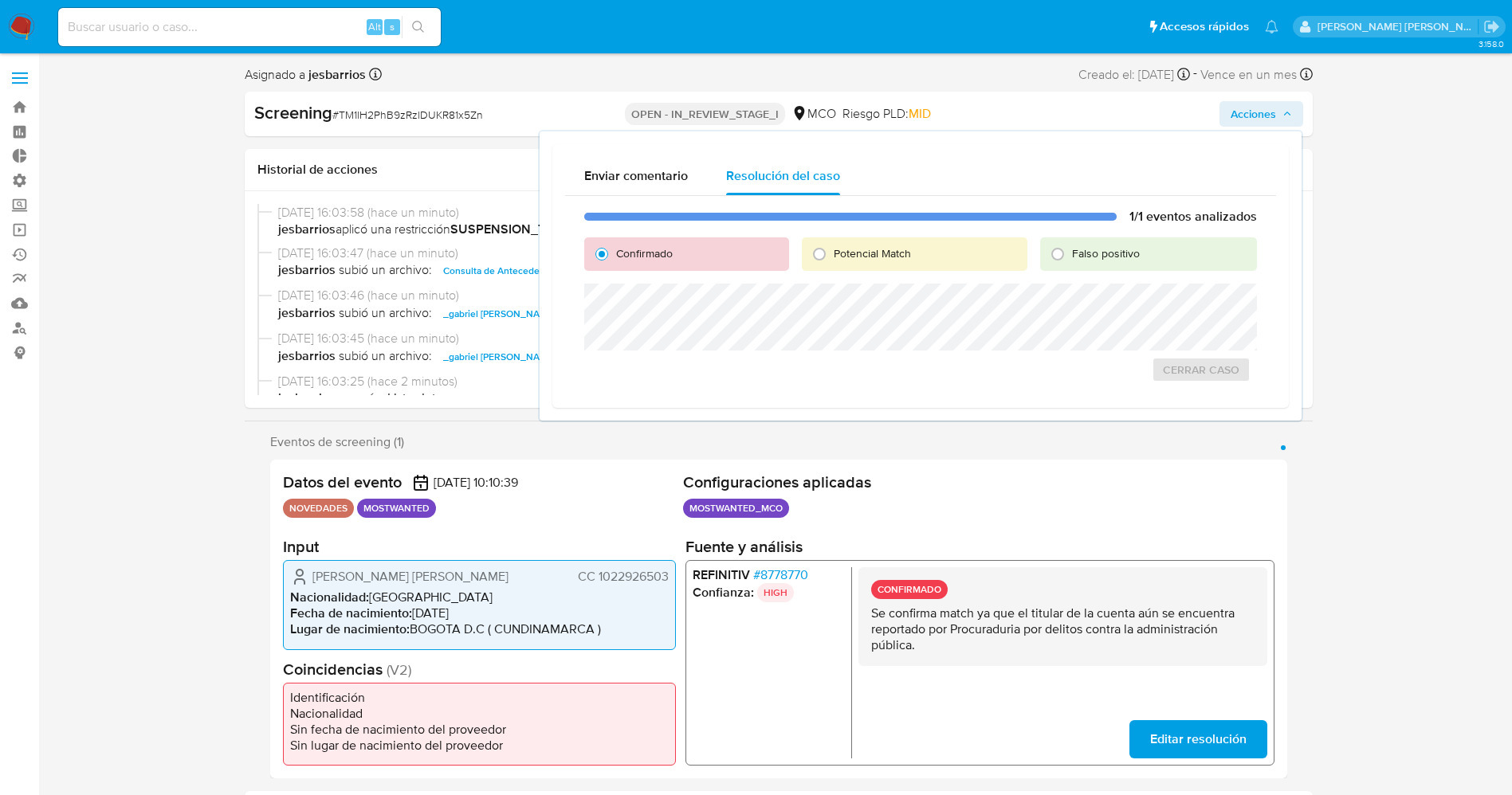
radio input "true"
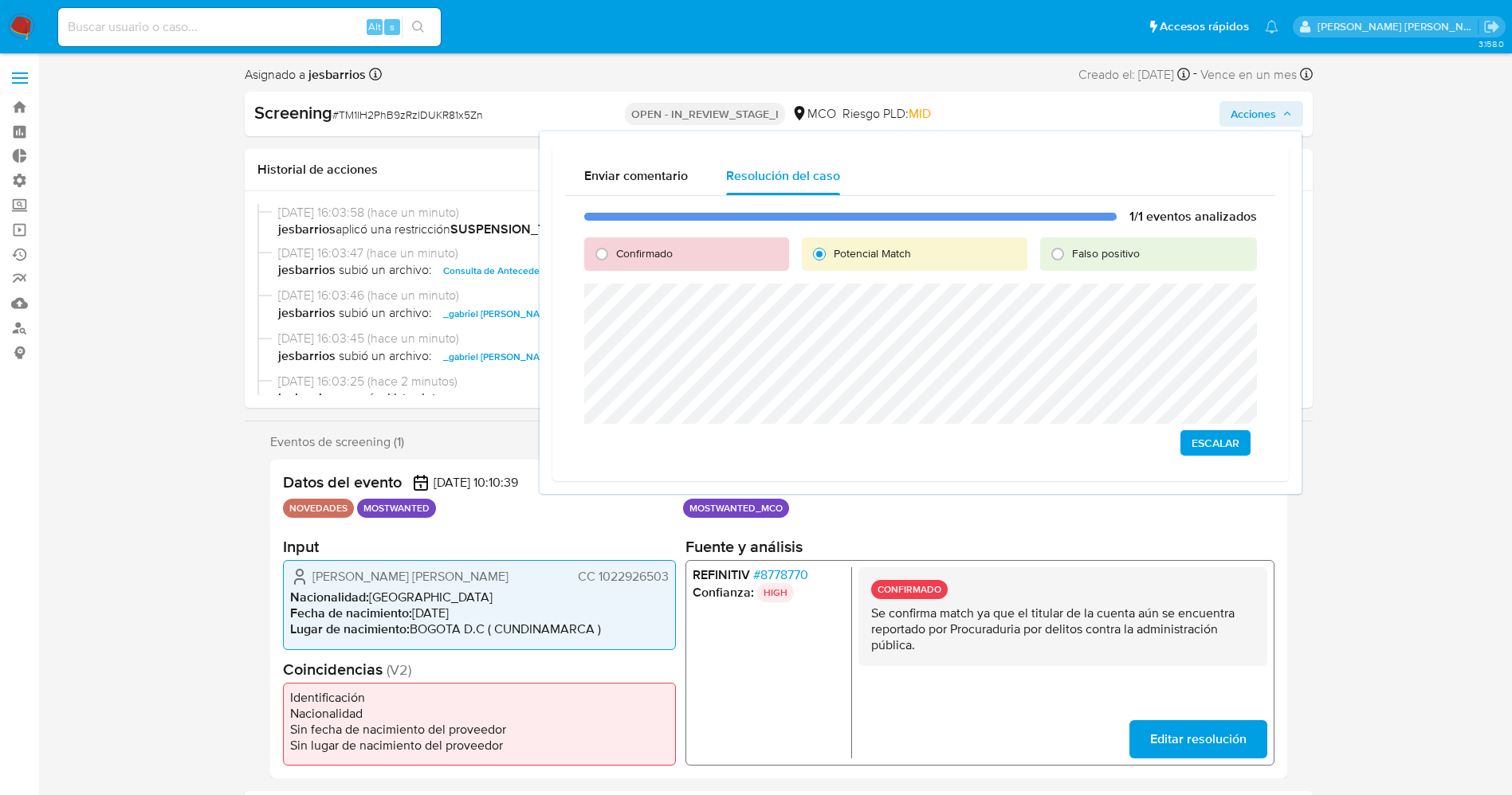
click at [1199, 436] on span "Escalar" at bounding box center [1215, 442] width 48 height 23
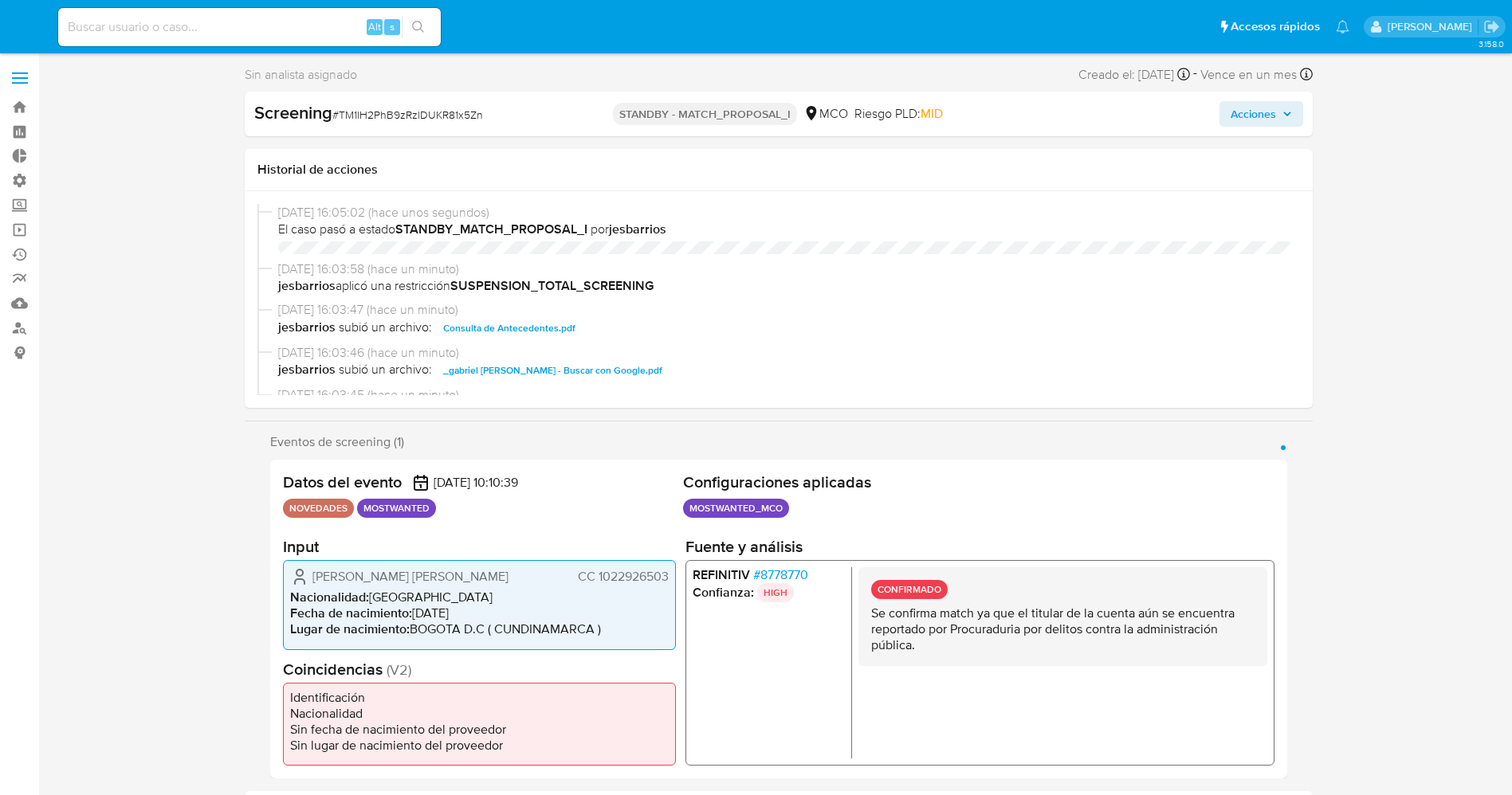
select select "10"
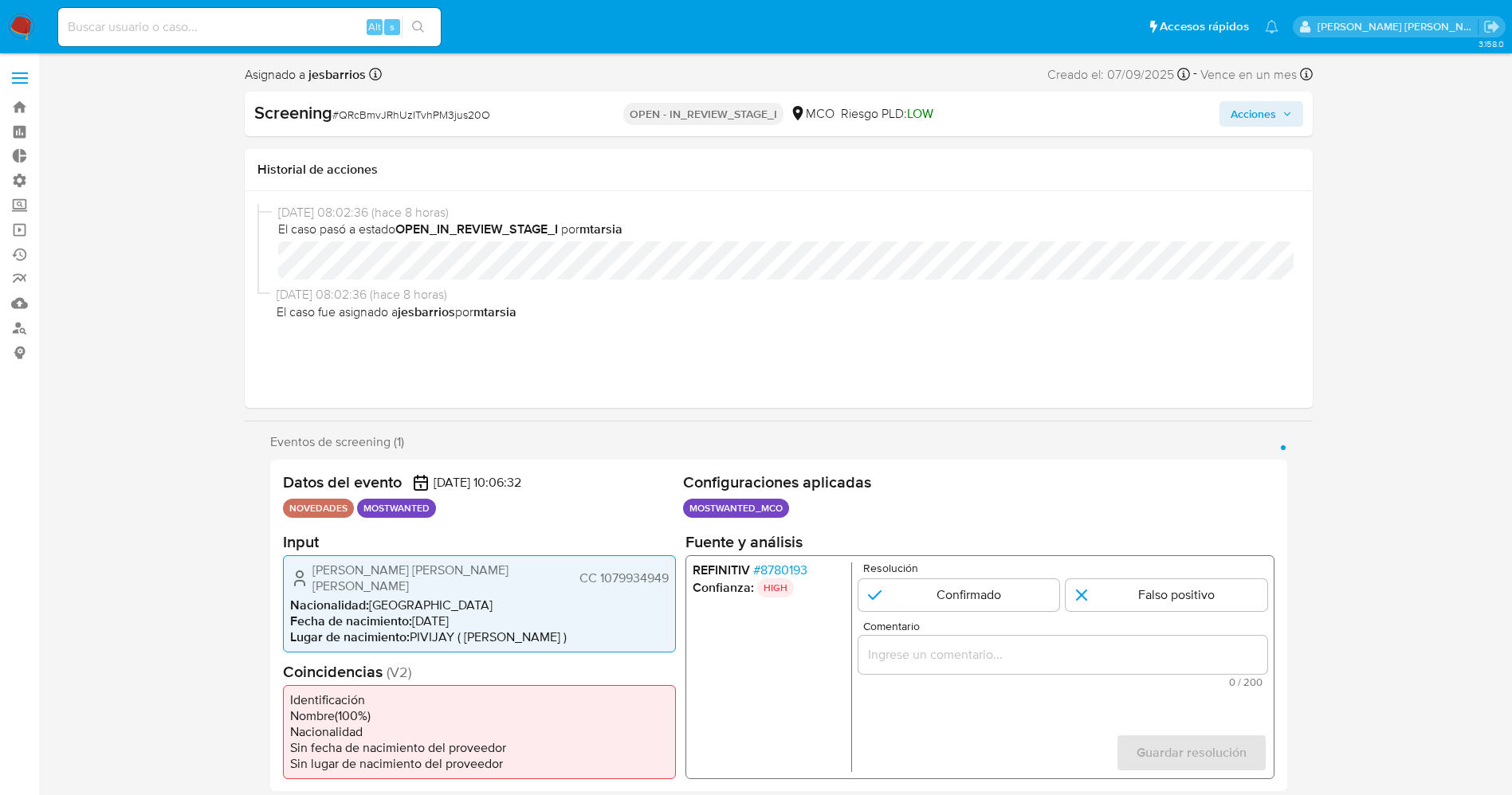
select select "10"
click at [969, 620] on span "Comentario" at bounding box center [1066, 626] width 409 height 12
click at [969, 643] on input "Comentario" at bounding box center [1062, 653] width 409 height 21
click at [983, 597] on input "1 de 1" at bounding box center [958, 594] width 202 height 32
radio input "true"
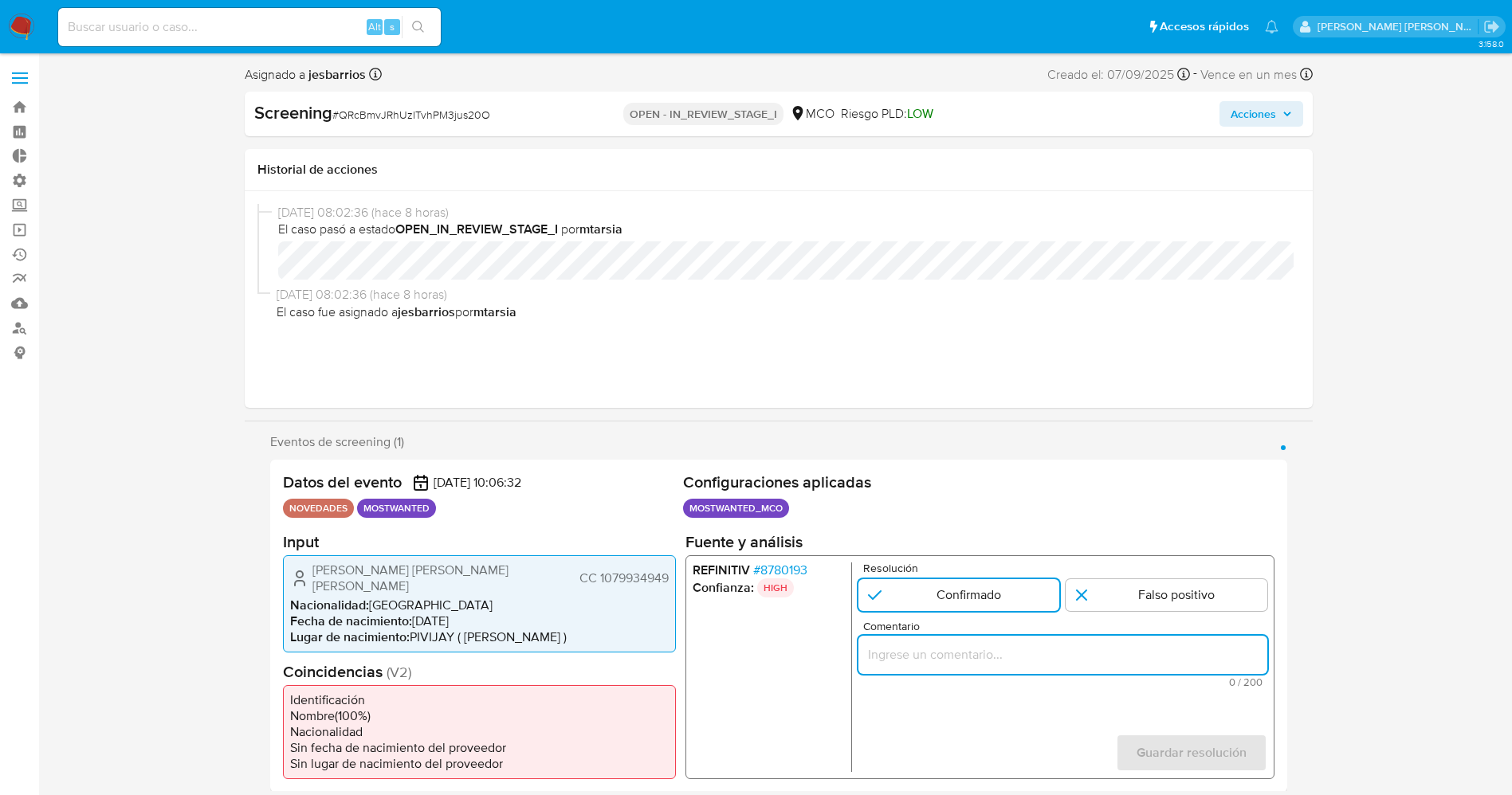
click at [990, 648] on input "Comentario" at bounding box center [1062, 653] width 409 height 21
paste input "Se confirma match ya que el titular de la cuenta aún se encuentra reportado por…"
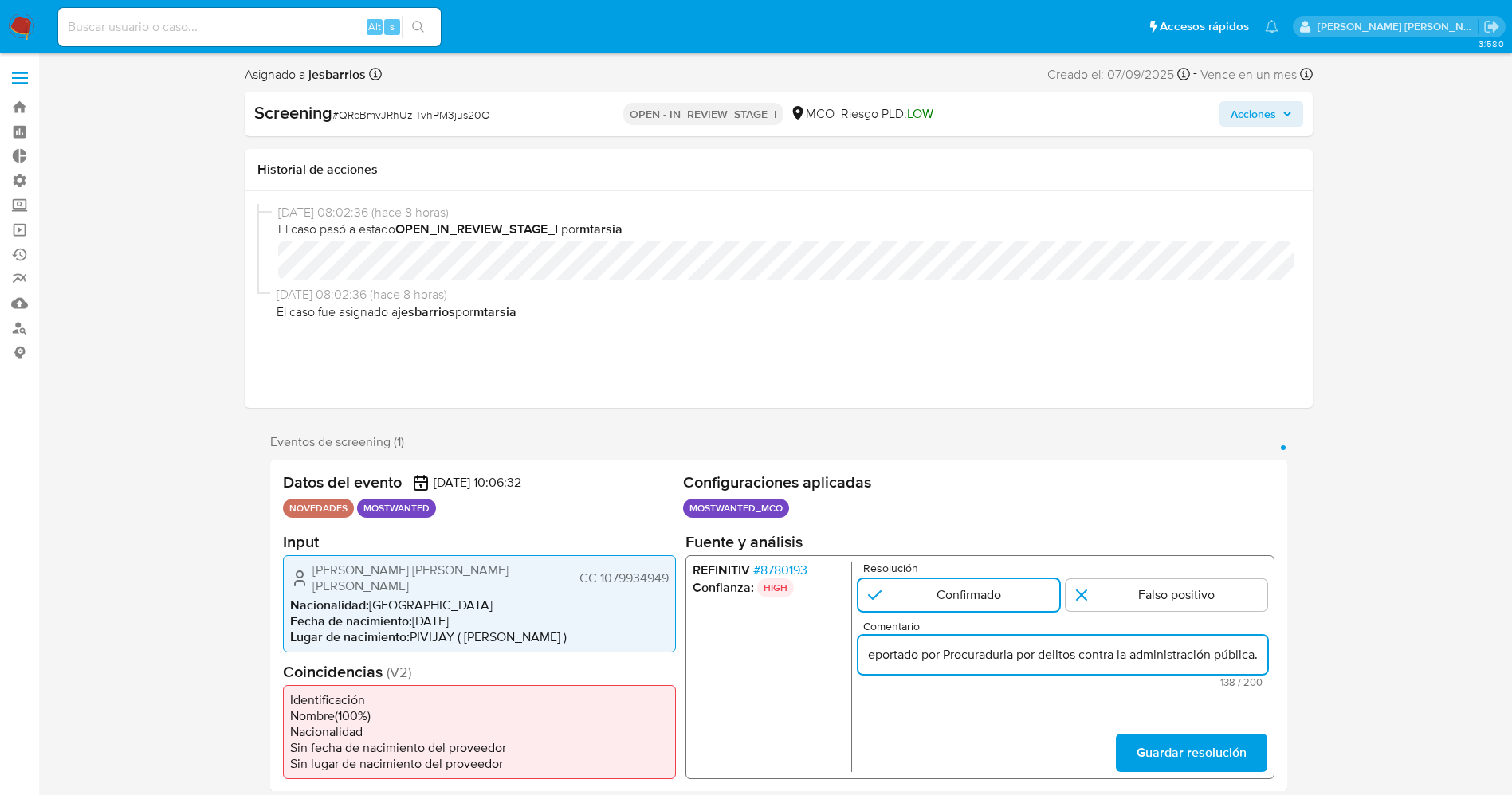
scroll to position [0, 379]
type input "Se confirma match ya que el titular de la cuenta aún se encuentra reportado por…"
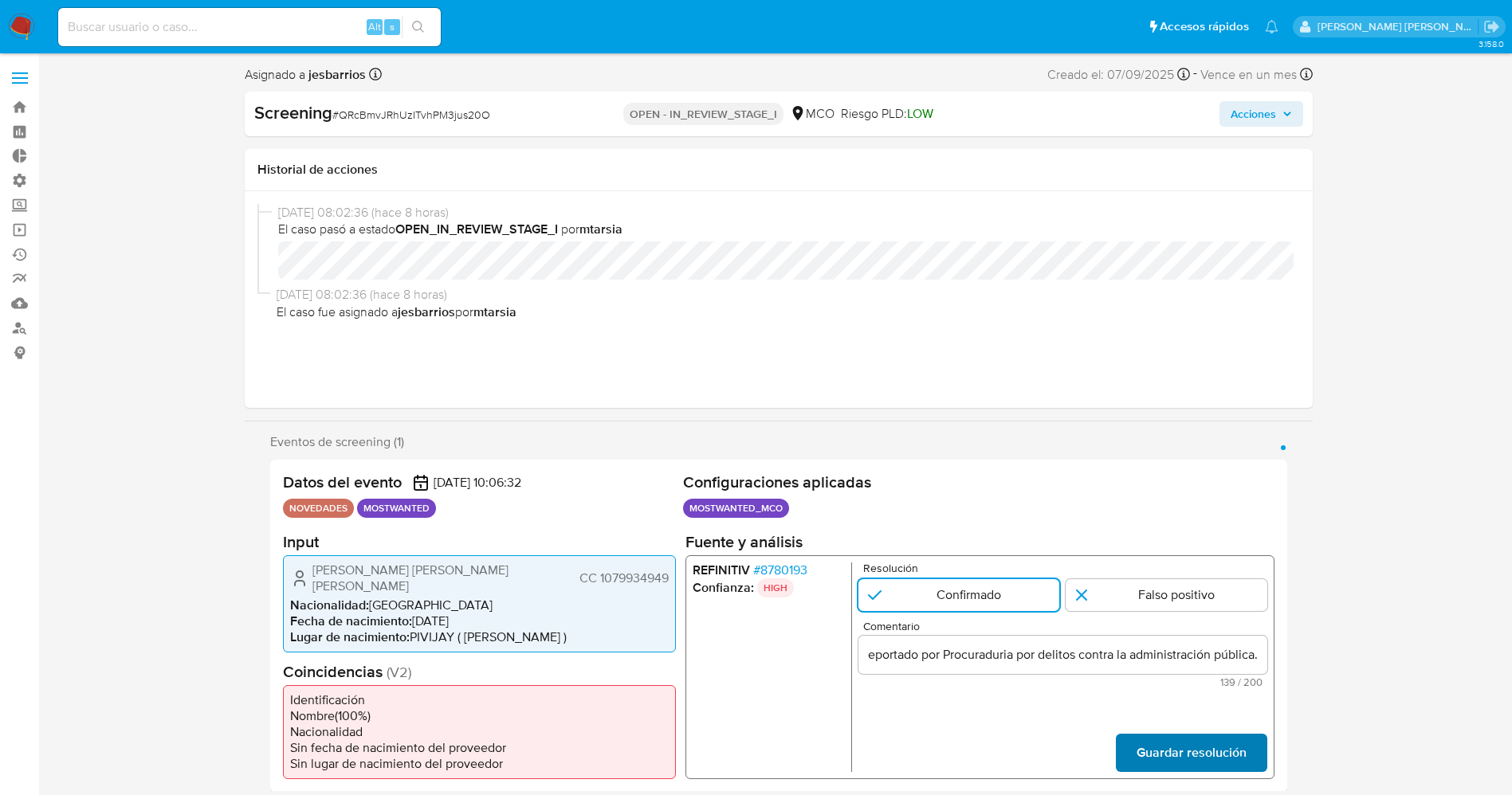
scroll to position [0, 0]
click at [1237, 739] on span "Guardar resolución" at bounding box center [1191, 753] width 110 height 35
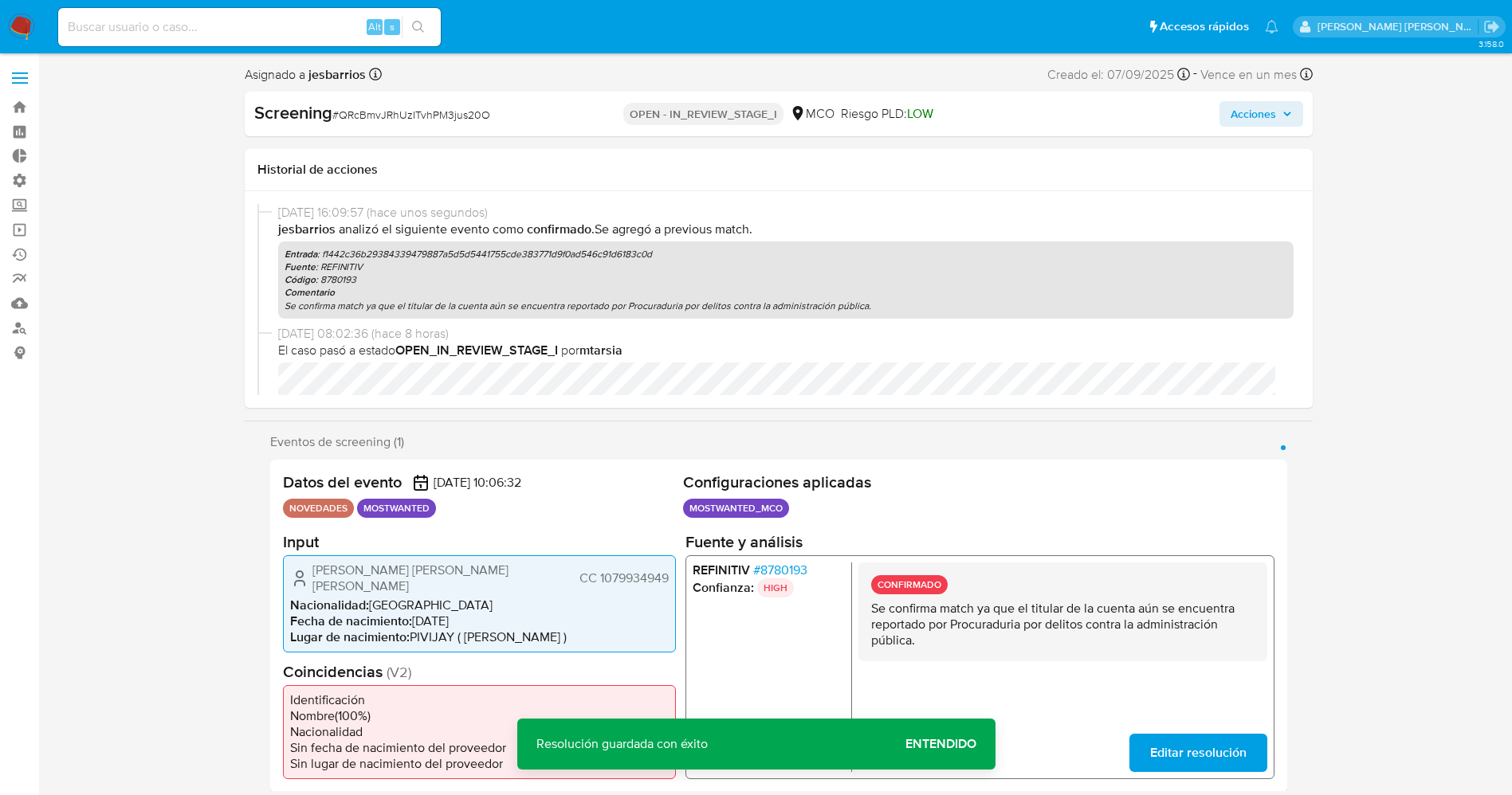
drag, startPoint x: 868, startPoint y: 609, endPoint x: 974, endPoint y: 639, distance: 110.2
click at [974, 639] on div "CONFIRMADO Se confirma match ya que el titular de la cuenta aún se encuentra re…" at bounding box center [1062, 611] width 409 height 99
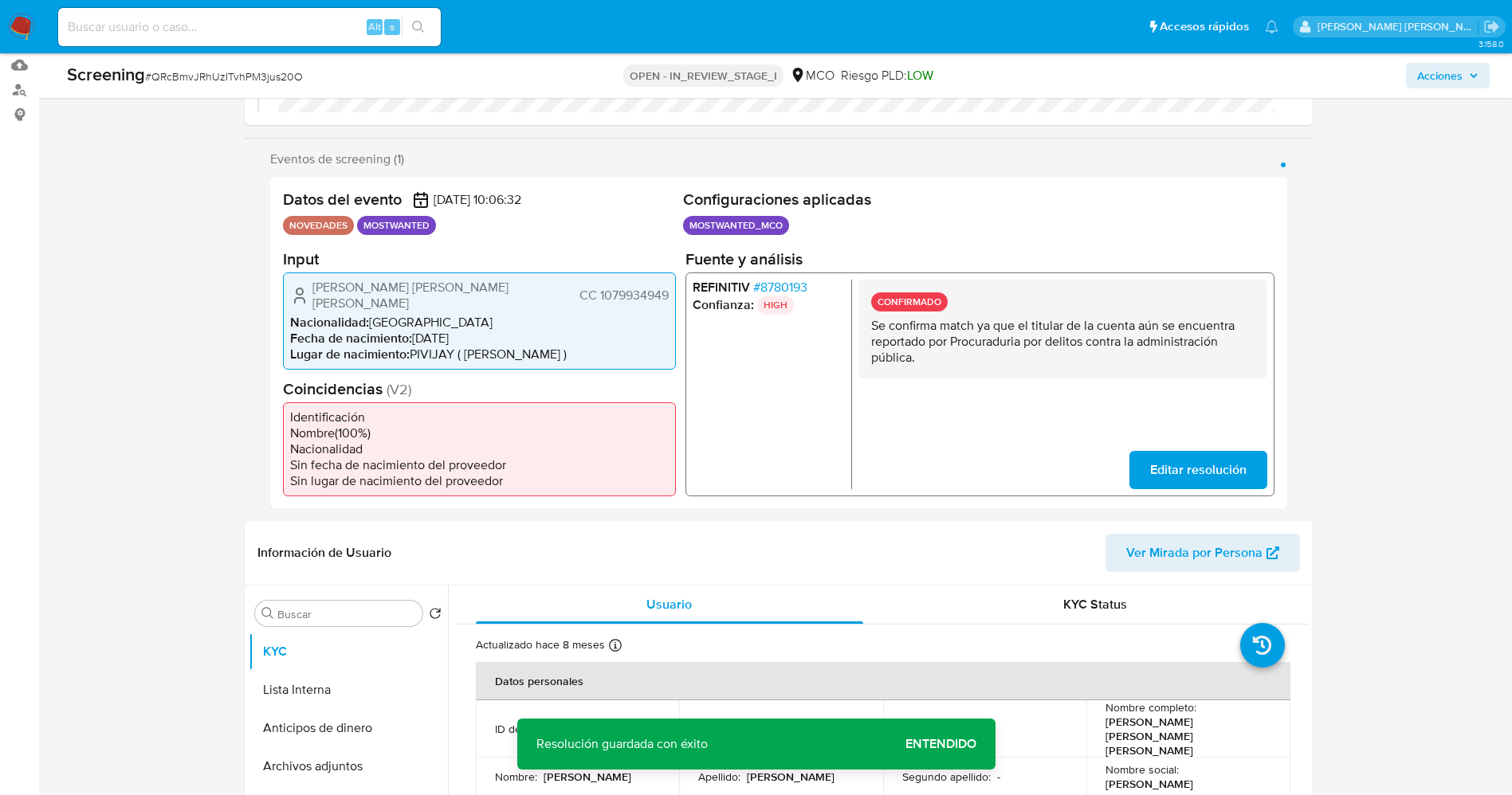
scroll to position [239, 0]
click at [286, 690] on button "Lista Interna" at bounding box center [341, 689] width 186 height 38
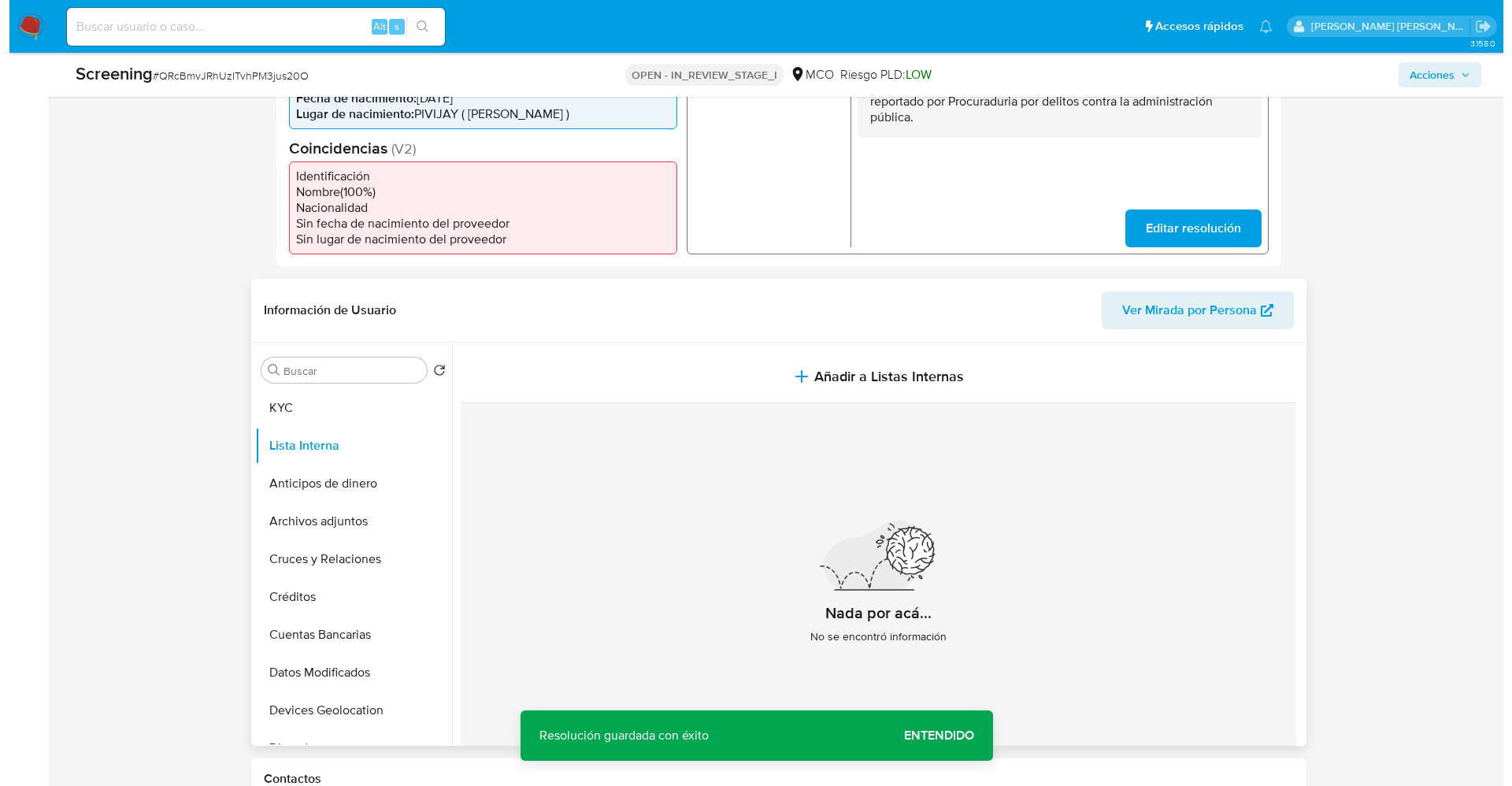
scroll to position [472, 0]
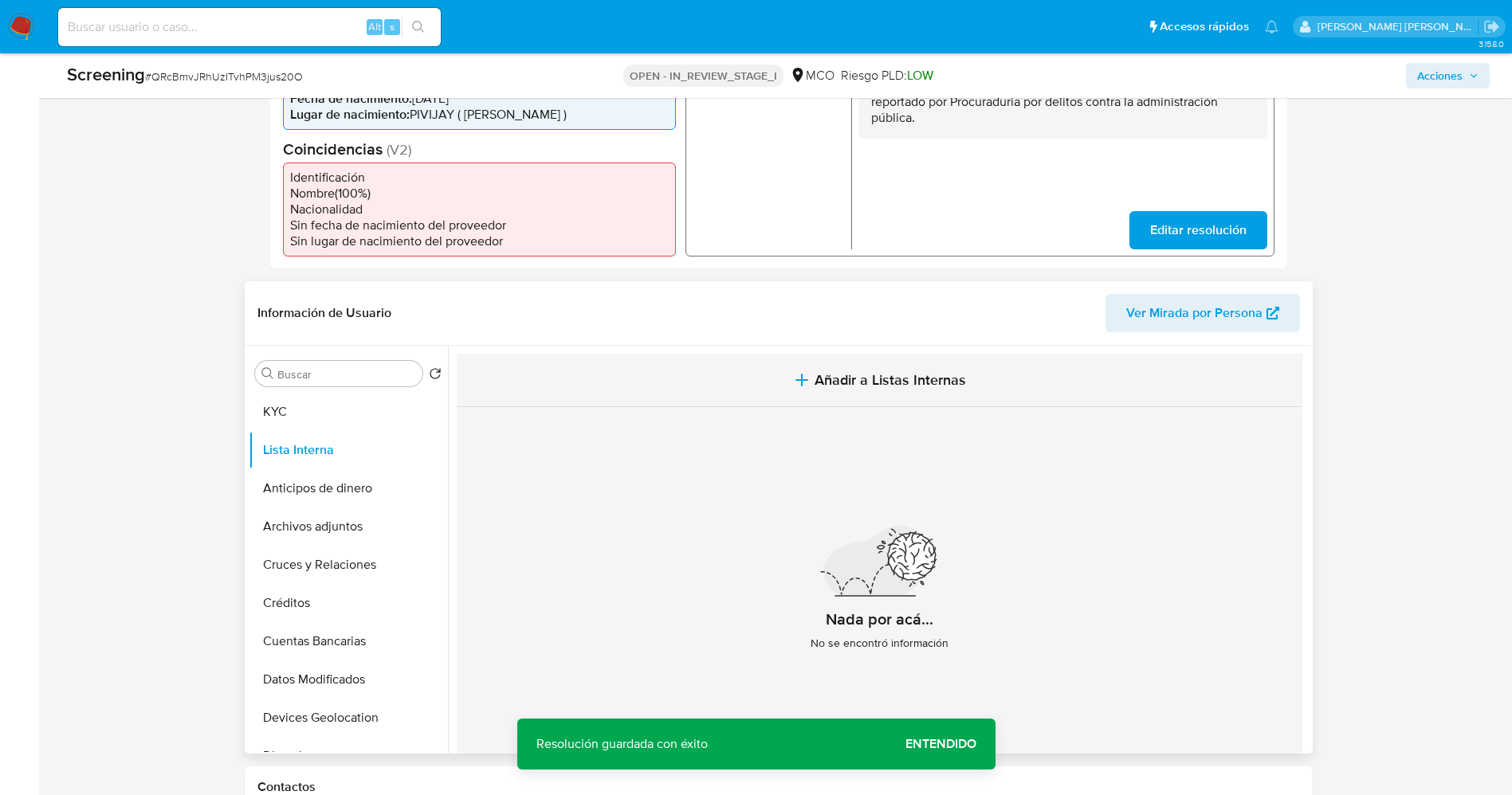
click at [827, 373] on span "Añadir a Listas Internas" at bounding box center [891, 380] width 152 height 18
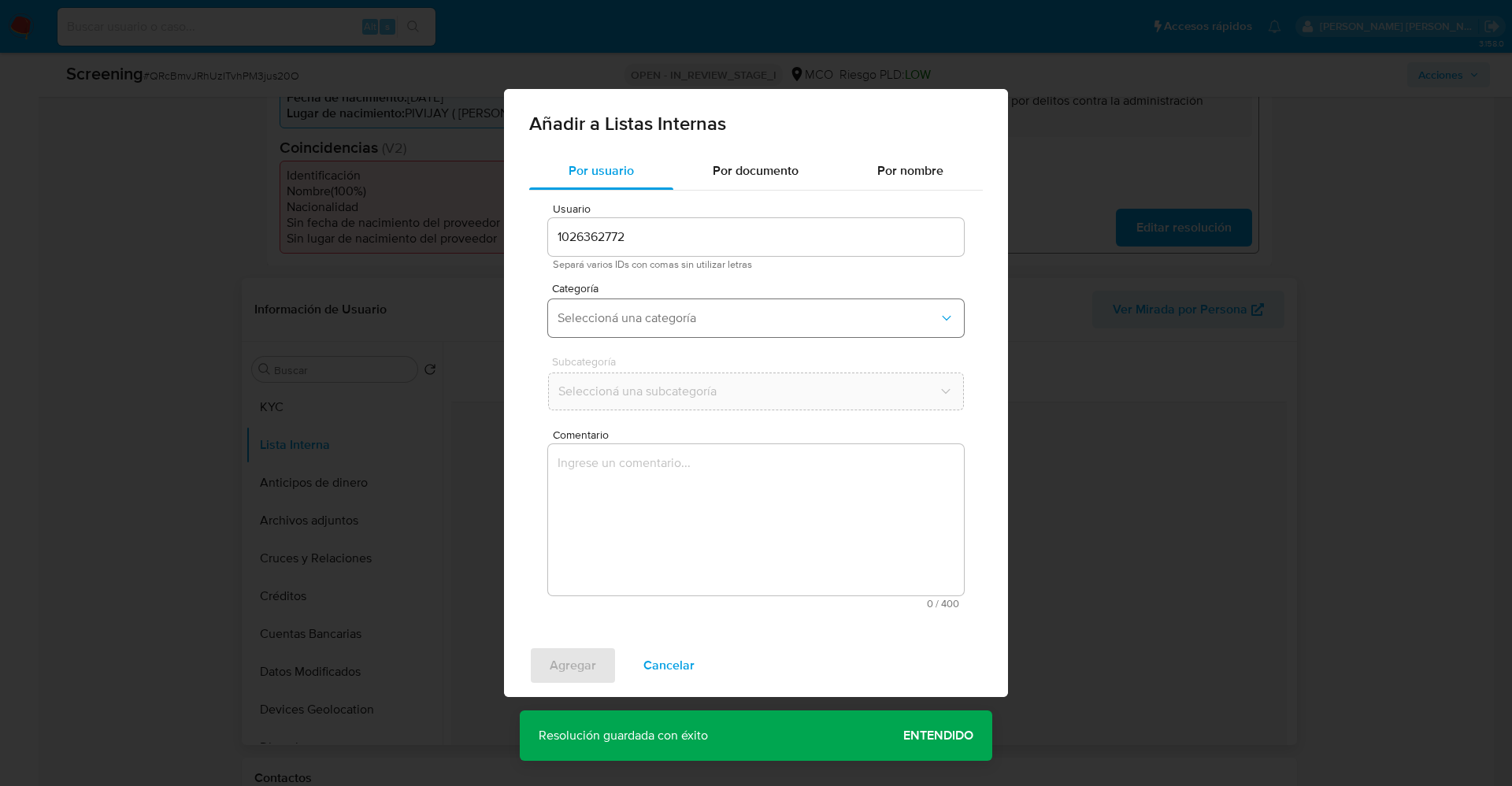
click at [719, 313] on span "Seleccioná una categoría" at bounding box center [748, 318] width 381 height 16
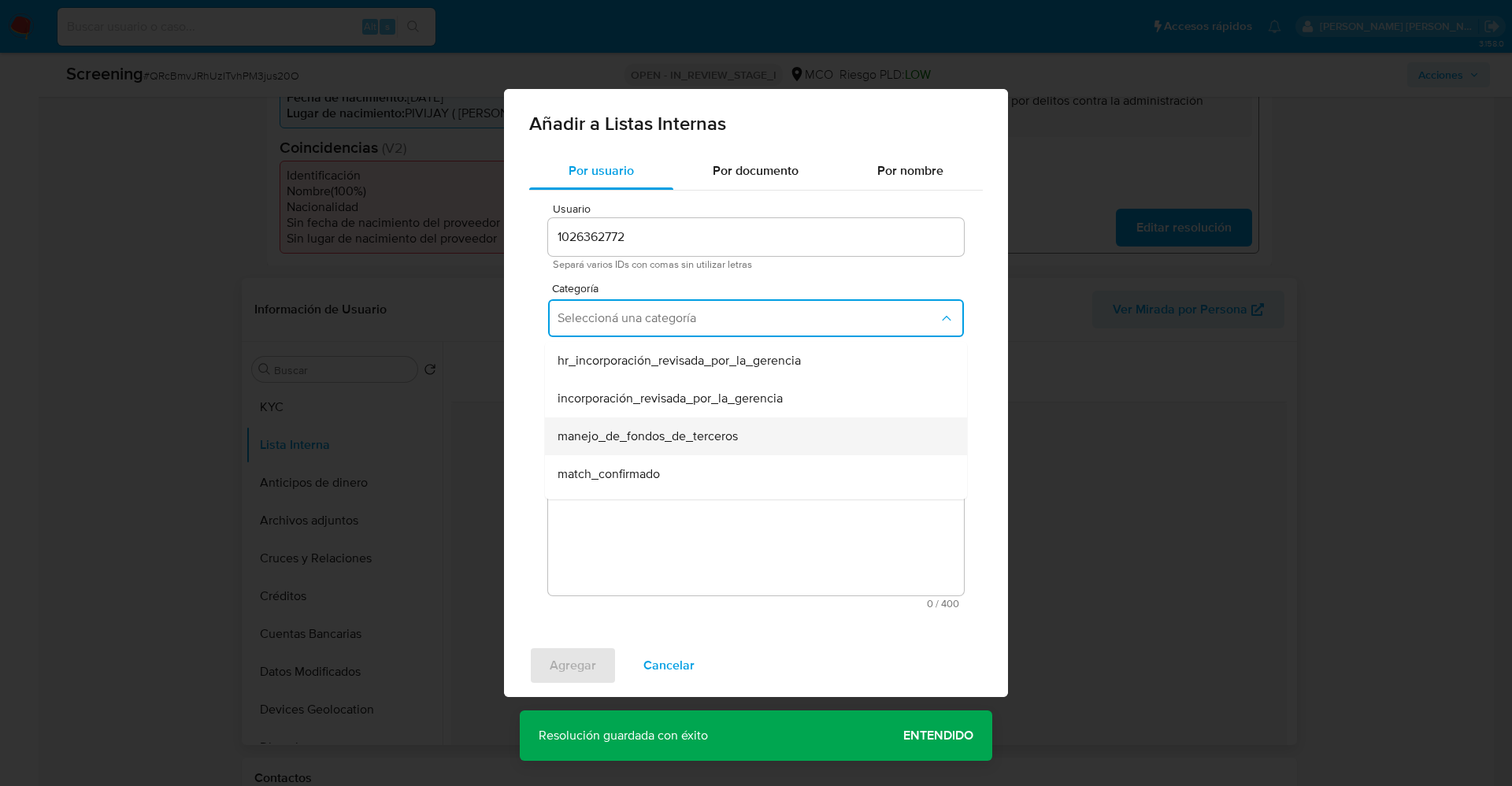
scroll to position [118, 0]
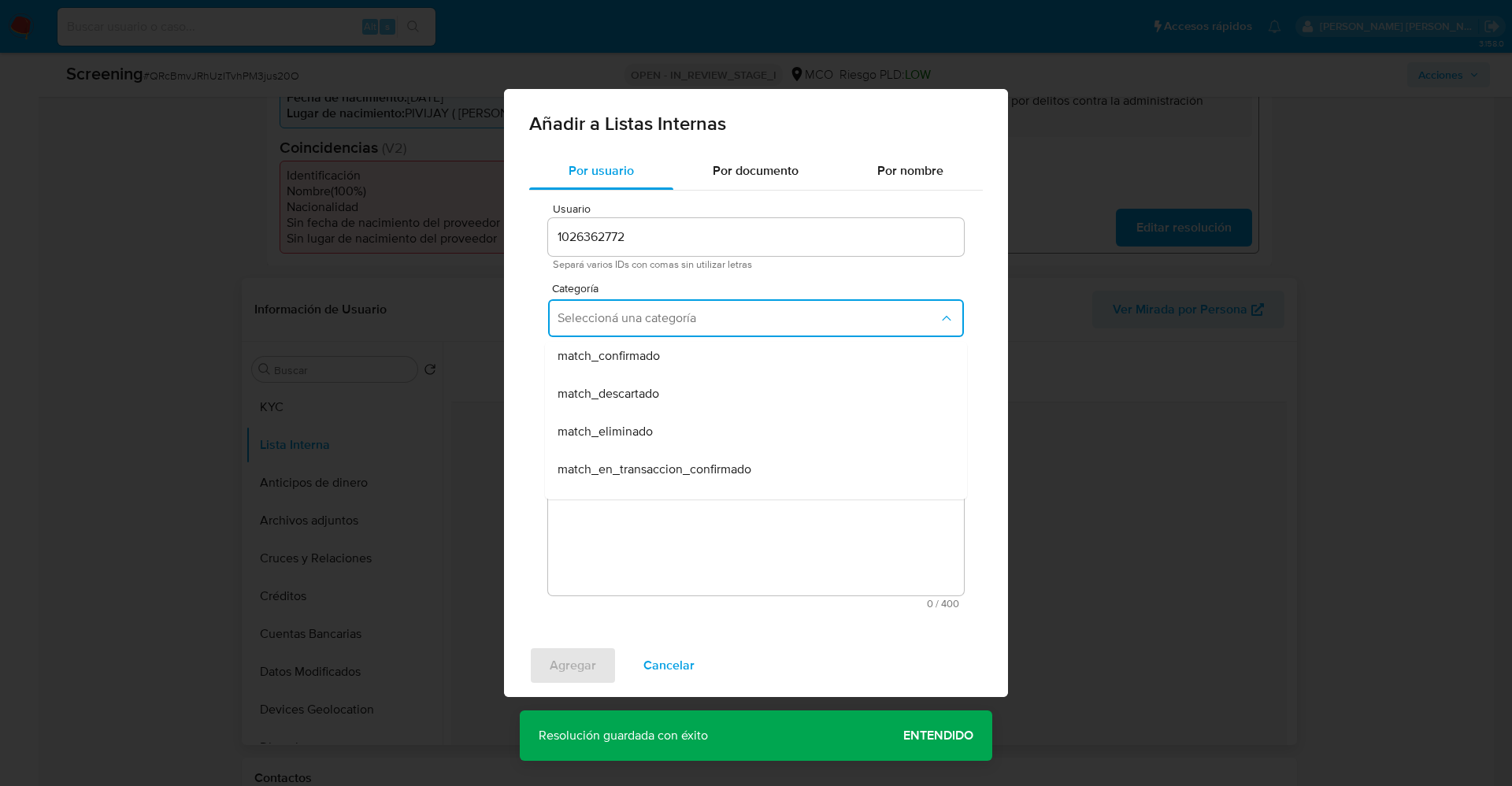
drag, startPoint x: 658, startPoint y: 356, endPoint x: 664, endPoint y: 395, distance: 39.5
click at [658, 356] on span "match_confirmado" at bounding box center [608, 356] width 102 height 16
click at [665, 397] on span "Seleccioná una subcategoría" at bounding box center [748, 392] width 381 height 16
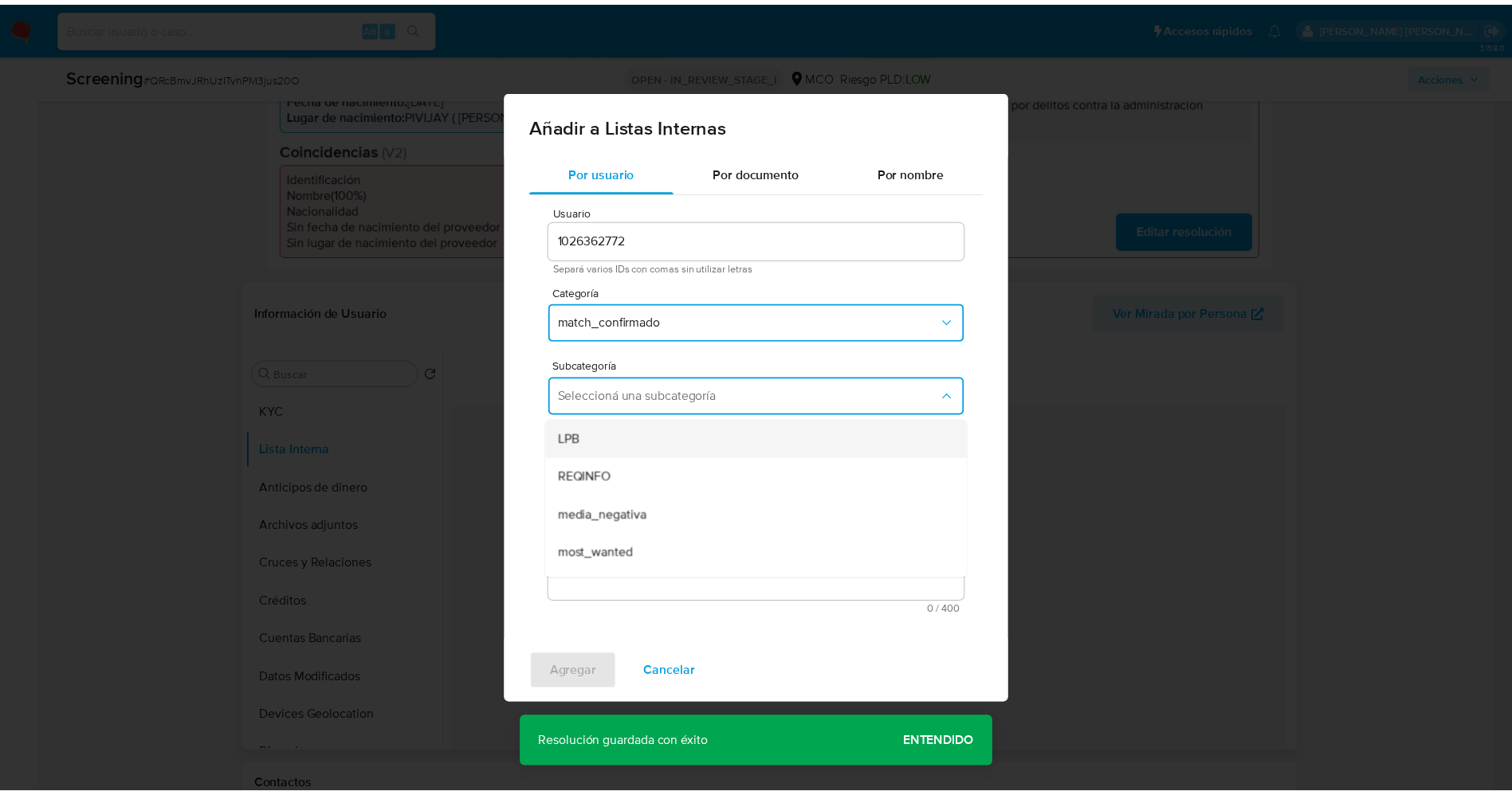
scroll to position [108, 0]
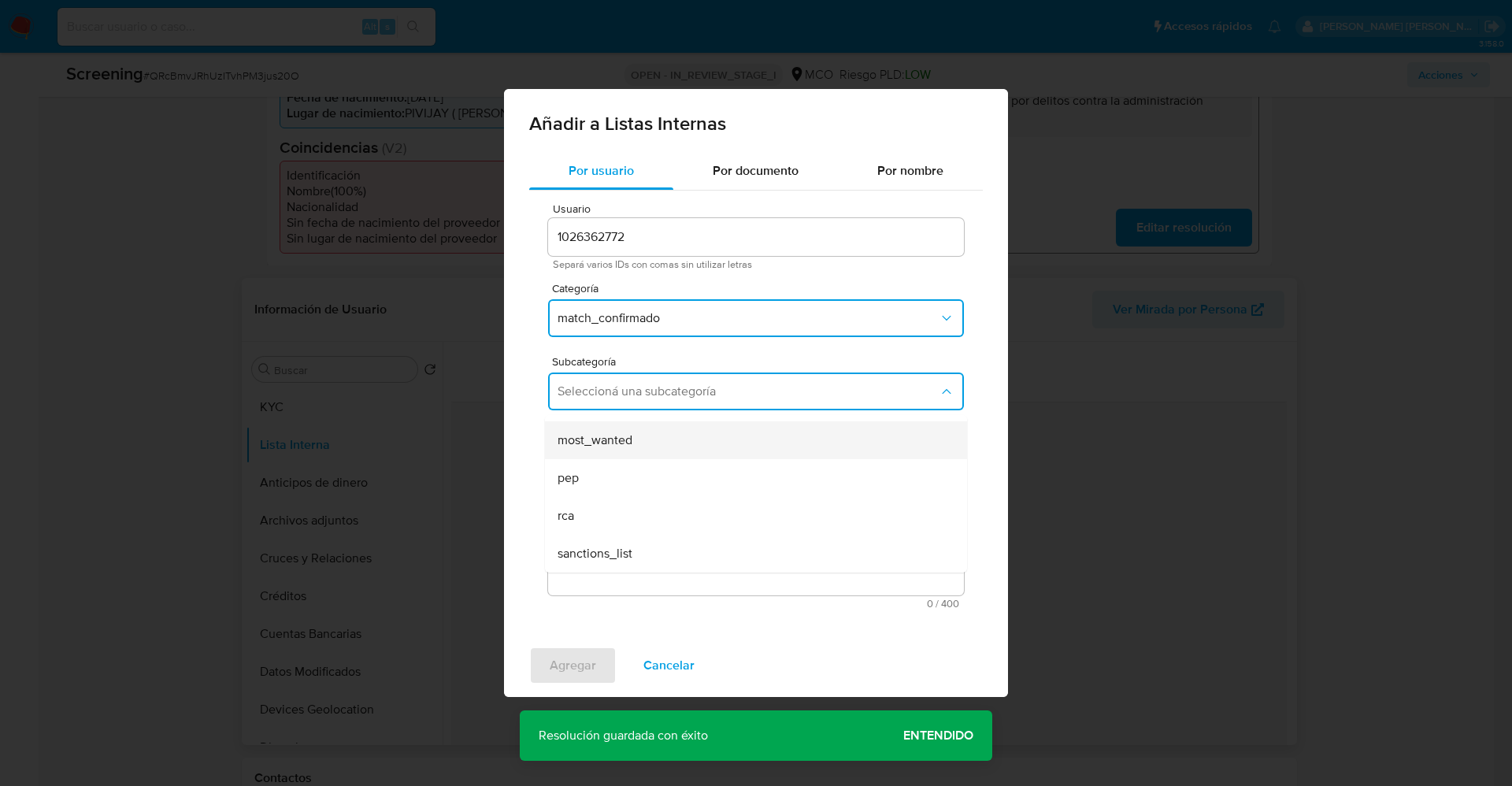
click at [656, 453] on div "most_wanted" at bounding box center [752, 440] width 387 height 38
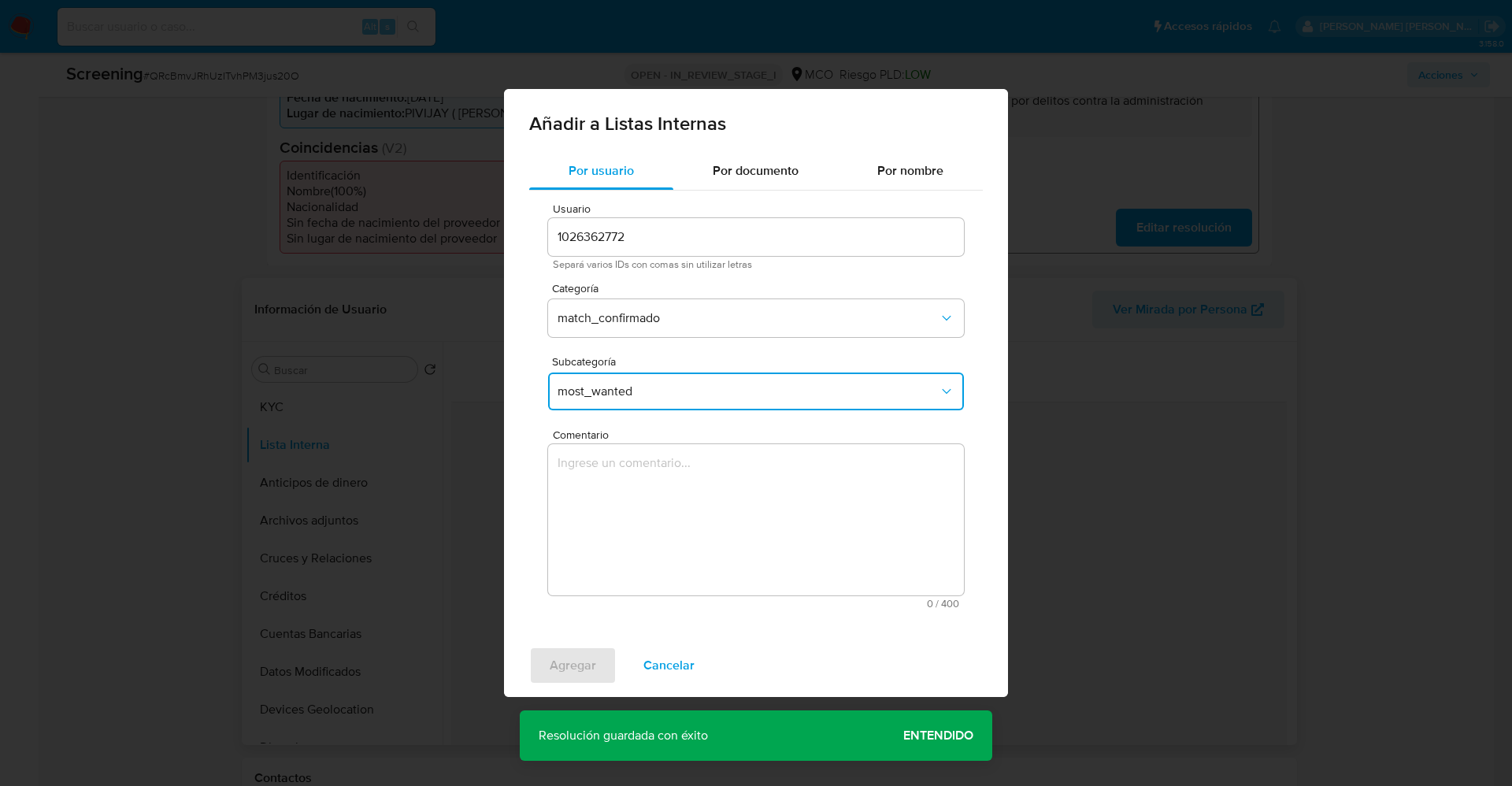
click at [654, 474] on textarea "Comentario" at bounding box center [756, 519] width 416 height 151
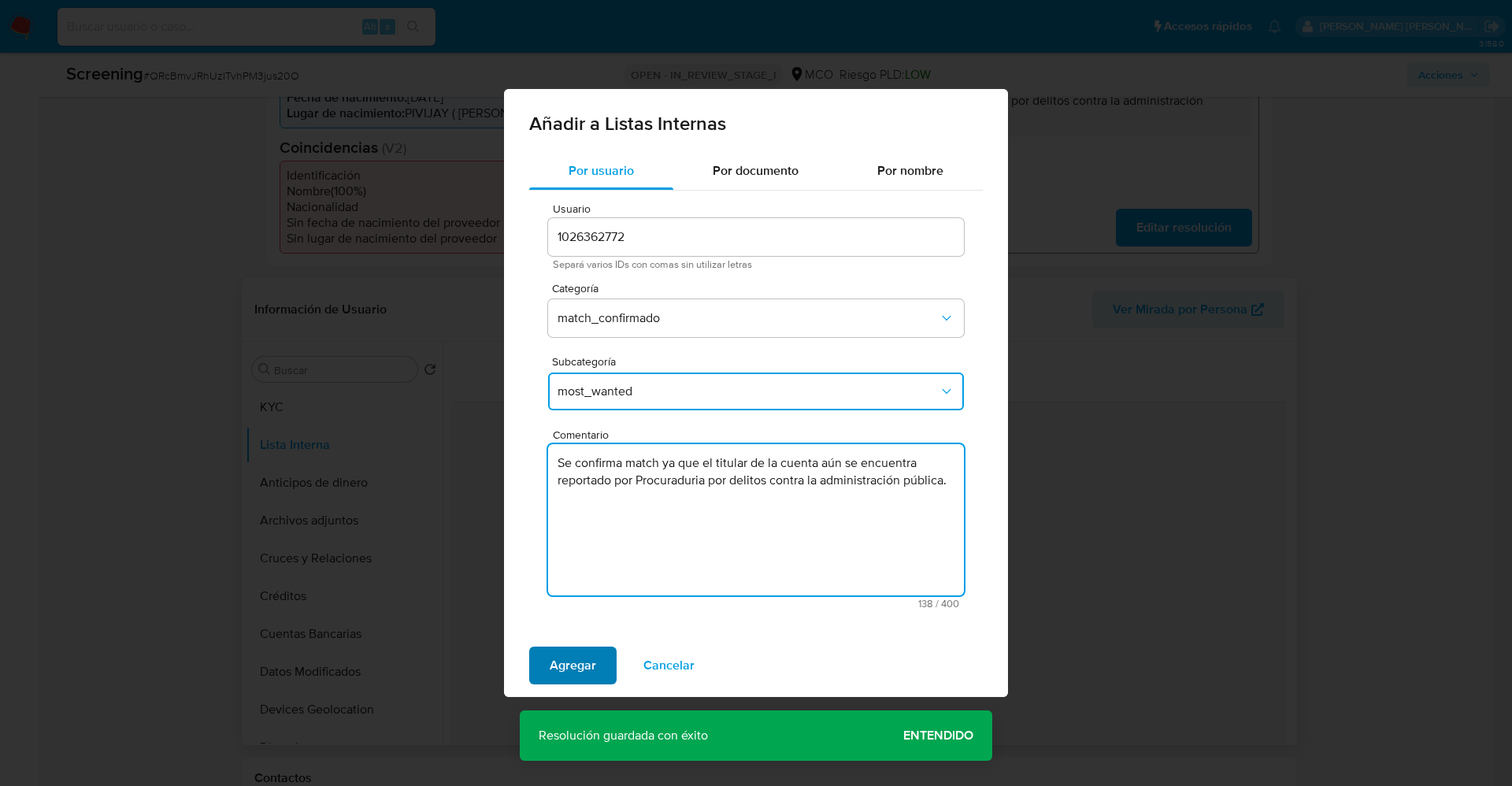
type textarea "Se confirma match ya que el titular de la cuenta aún se encuentra reportado por…"
click at [563, 657] on span "Agregar" at bounding box center [572, 666] width 47 height 35
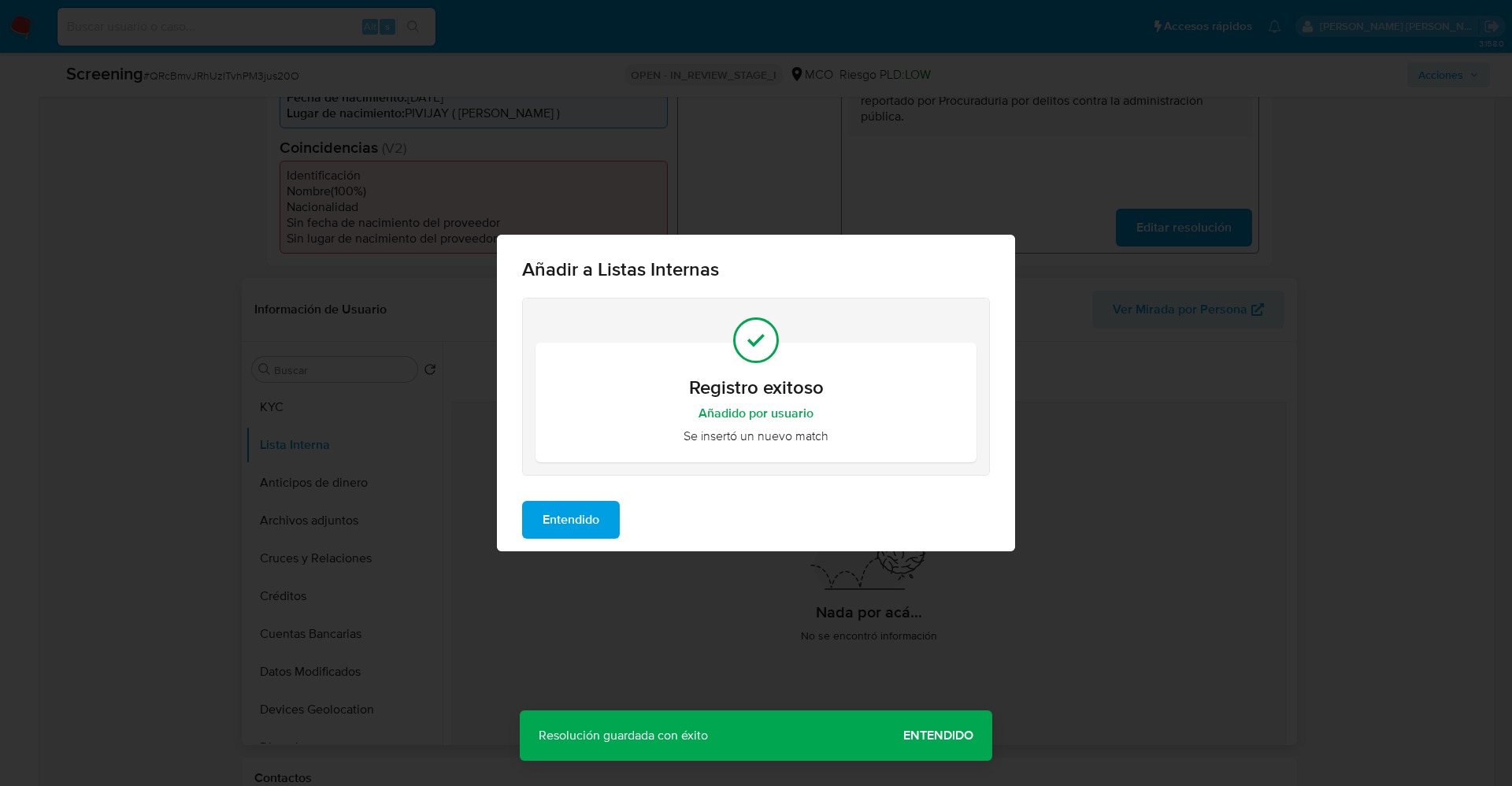
click at [599, 512] on span "Entendido" at bounding box center [571, 520] width 56 height 35
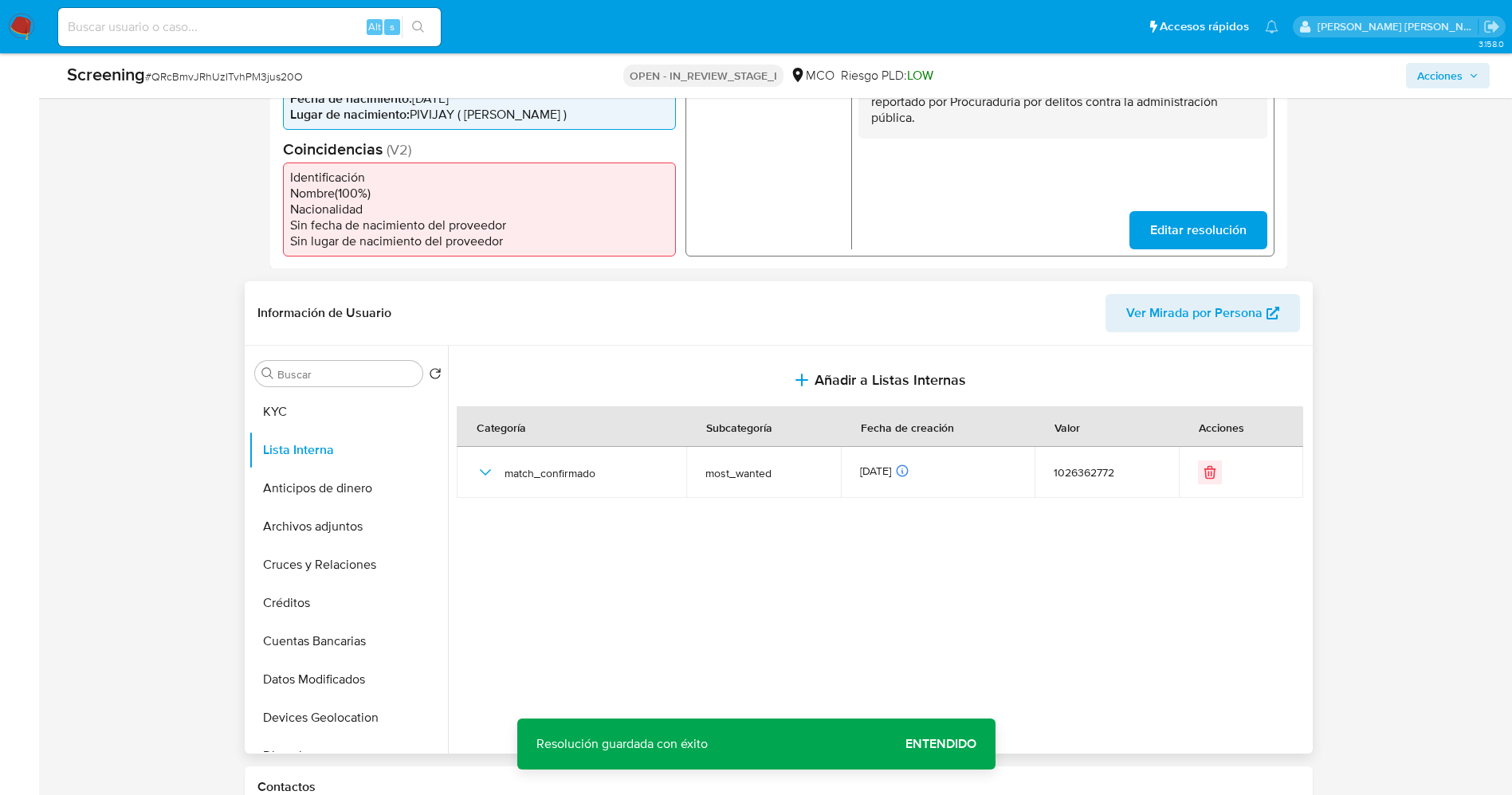
click at [312, 507] on button "Archivos adjuntos" at bounding box center [348, 526] width 199 height 38
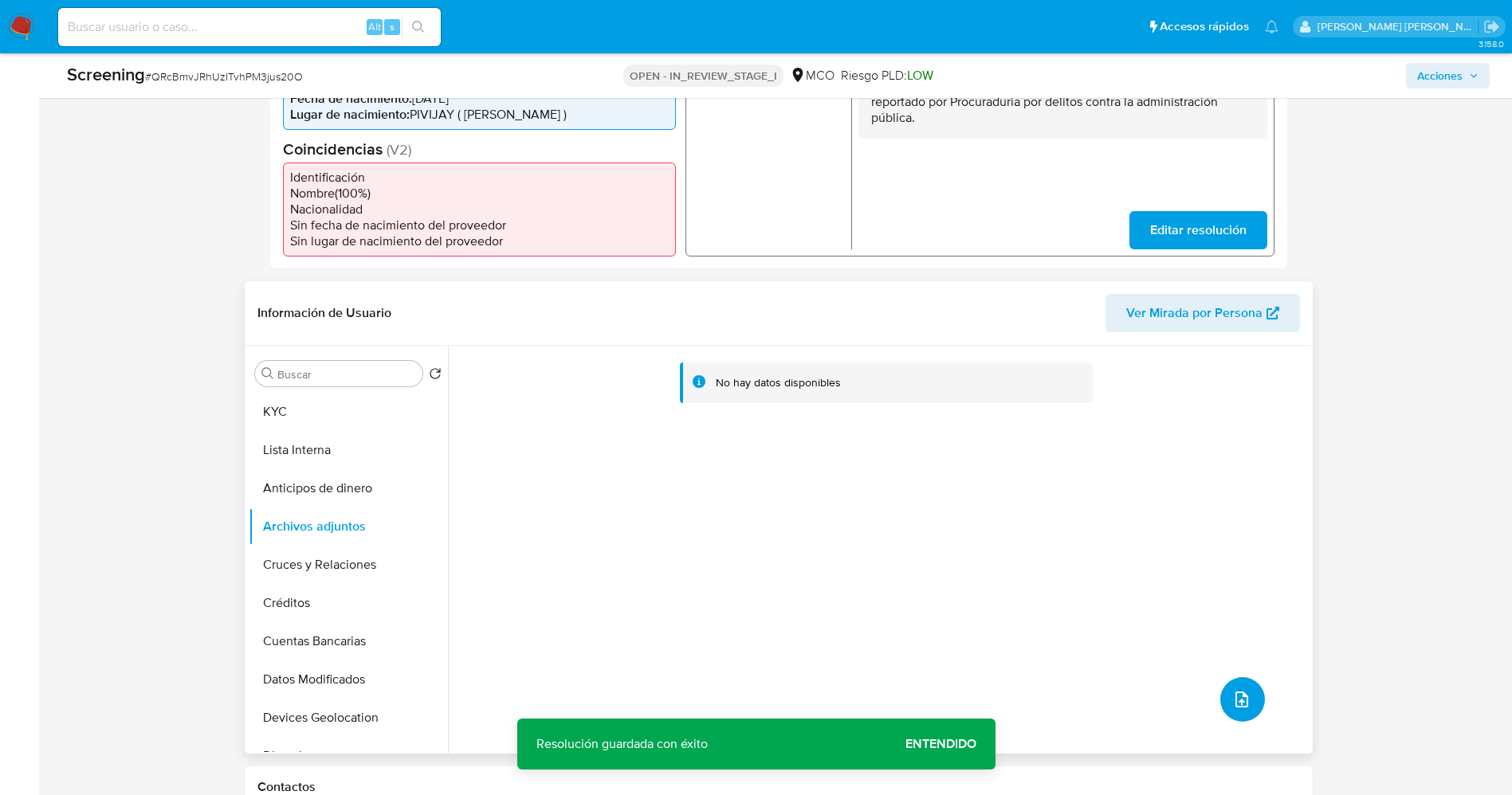
click at [1237, 690] on icon "upload-file" at bounding box center [1241, 698] width 19 height 19
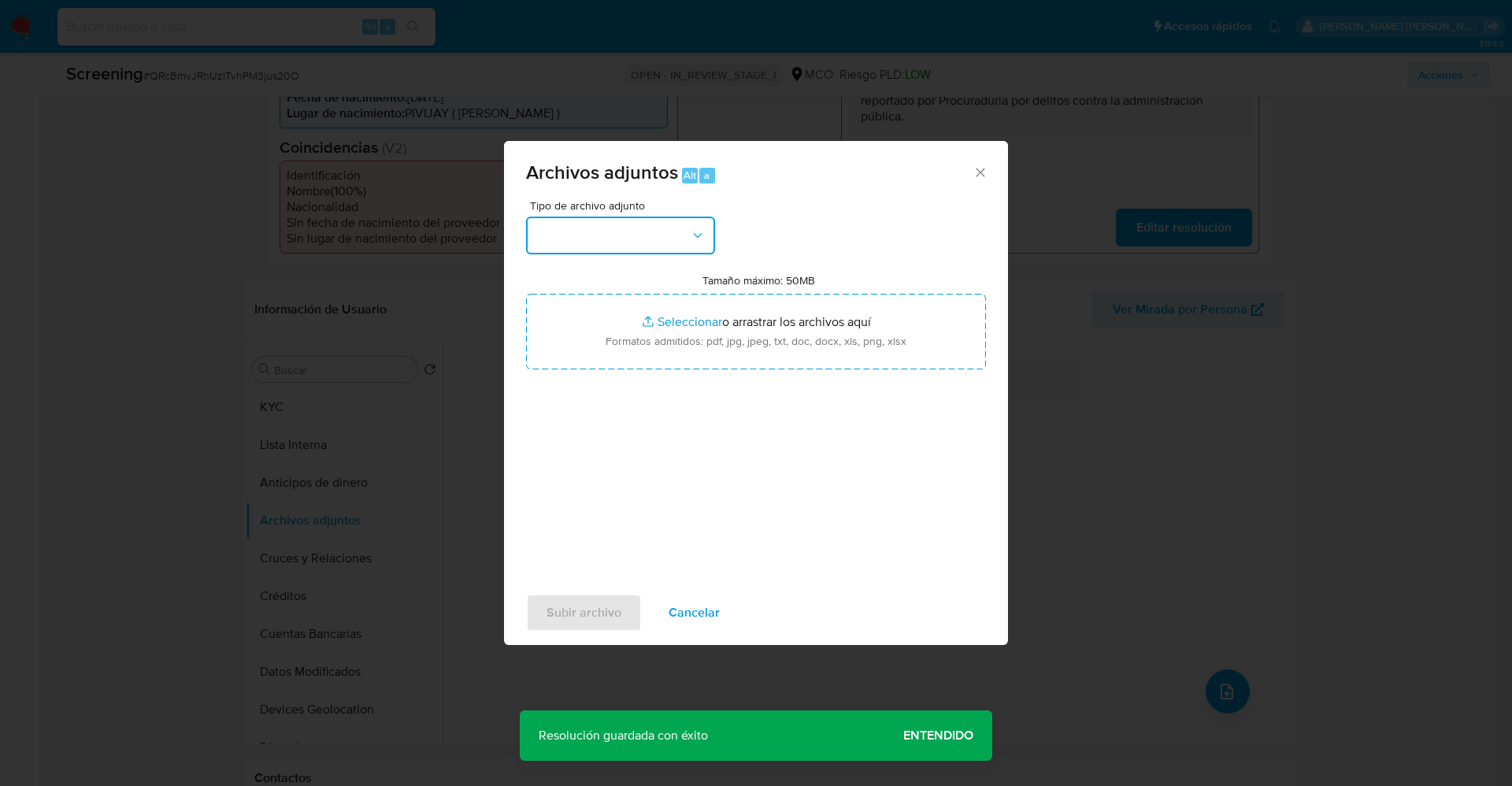
click at [536, 240] on button "button" at bounding box center [620, 235] width 189 height 38
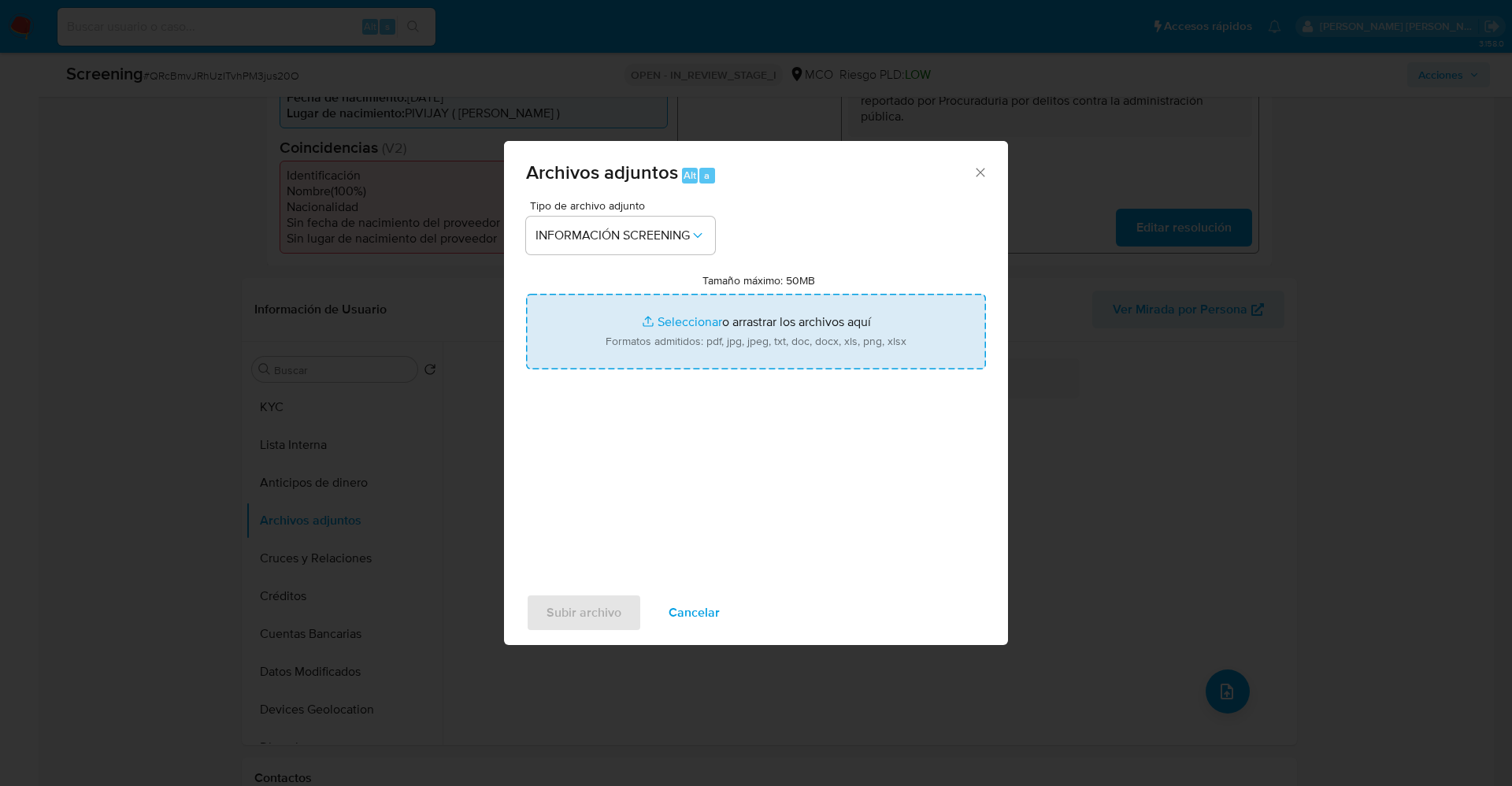
type input "C:\fakepath\_Antonio Manuel Colon Borja_ lavado de dinero - Buscar con Google.p…"
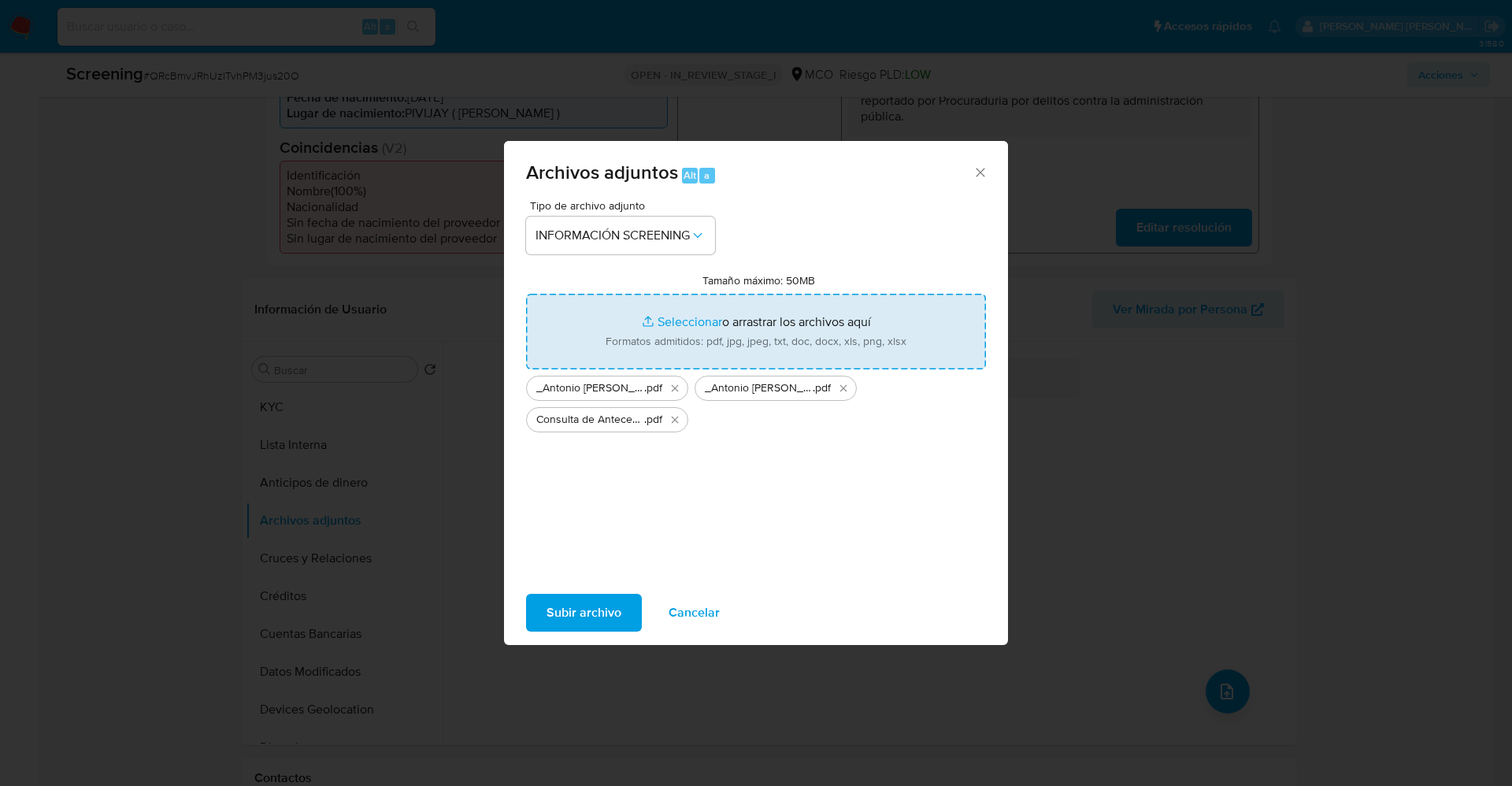
click at [586, 620] on span "Subir archivo" at bounding box center [583, 613] width 75 height 35
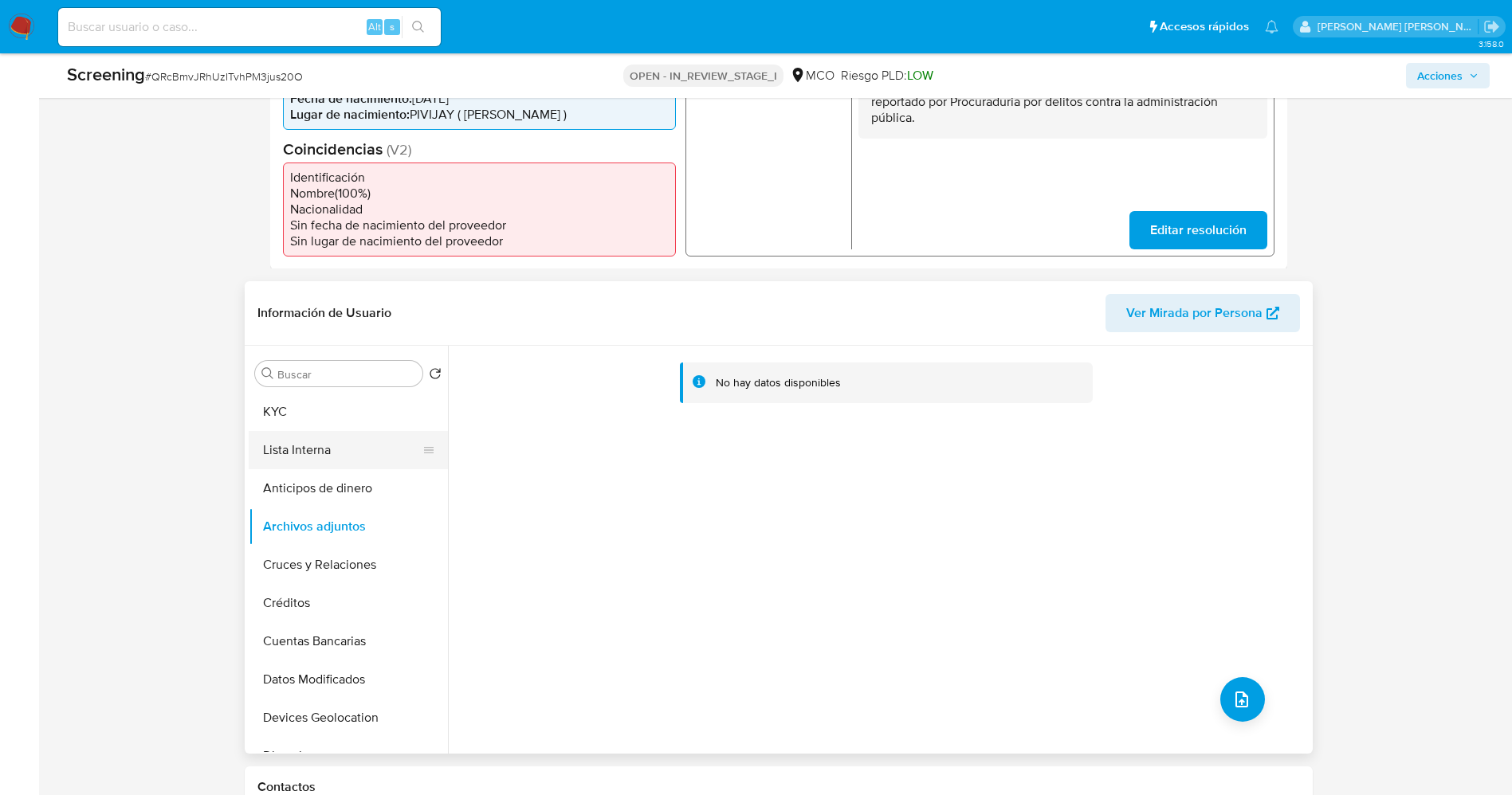
click at [304, 435] on button "Lista Interna" at bounding box center [341, 450] width 186 height 38
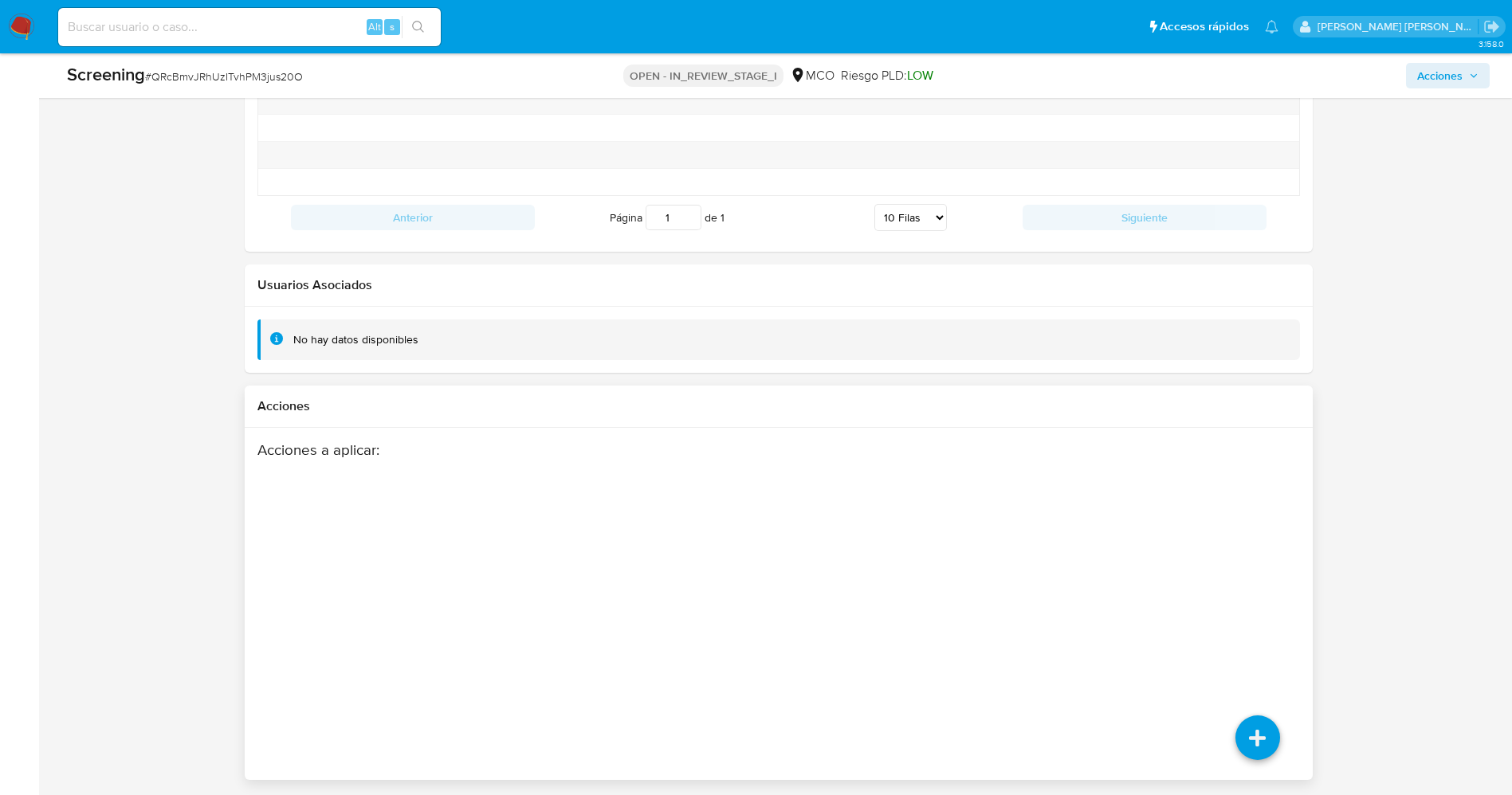
scroll to position [2284, 0]
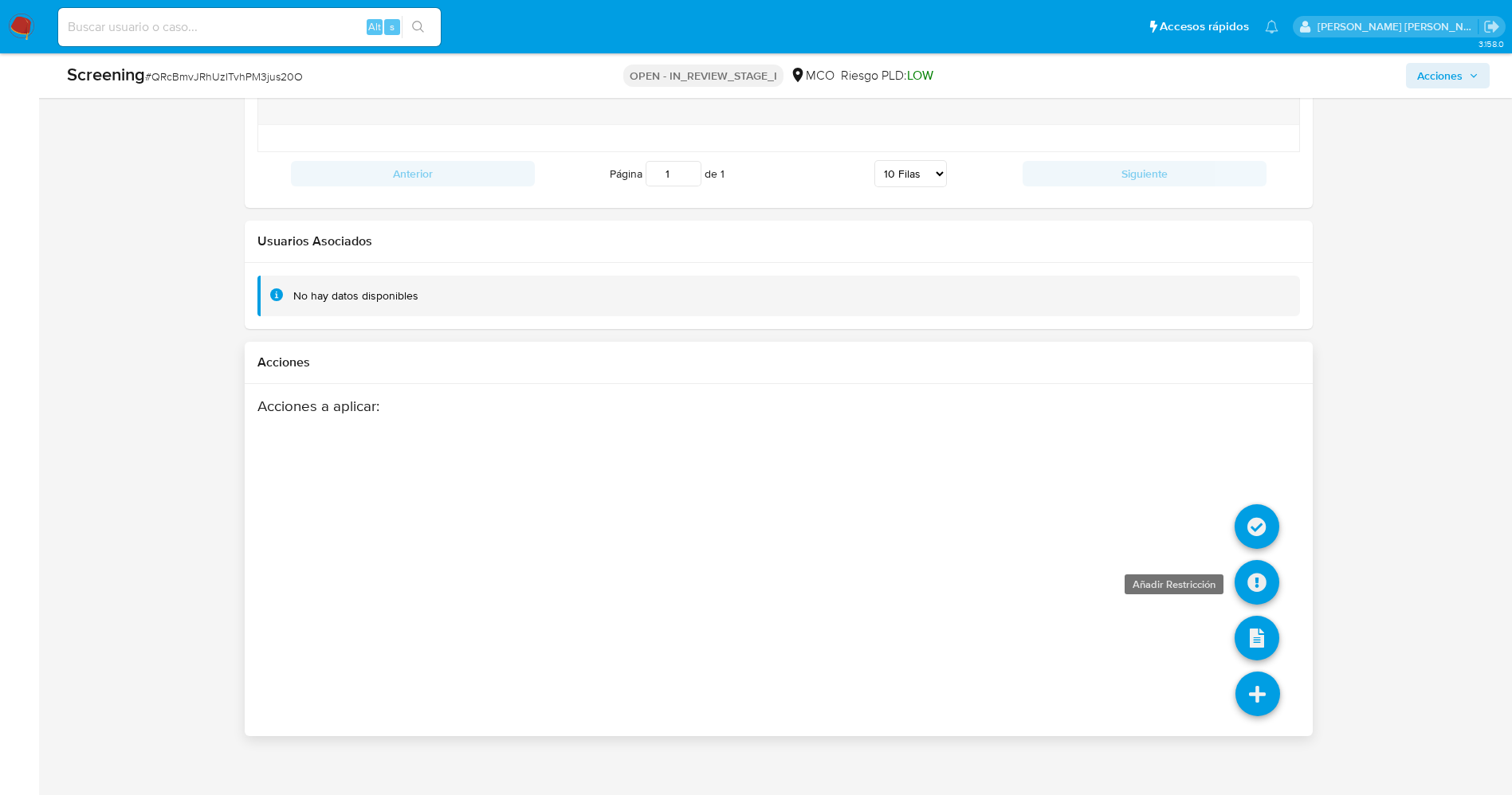
click at [1262, 561] on icon at bounding box center [1257, 582] width 44 height 44
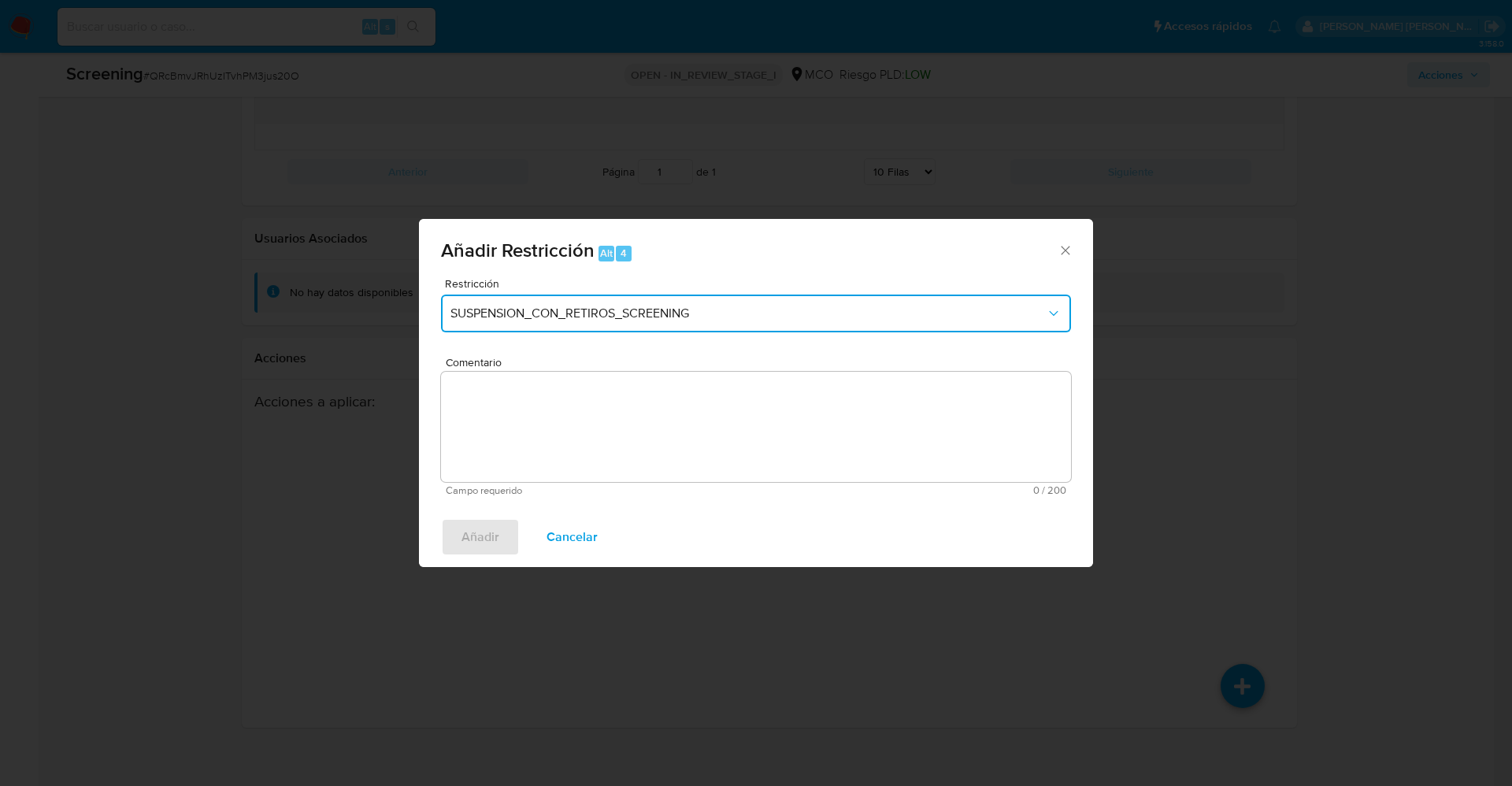
click at [605, 318] on span "SUSPENSION_CON_RETIROS_SCREENING" at bounding box center [748, 314] width 595 height 16
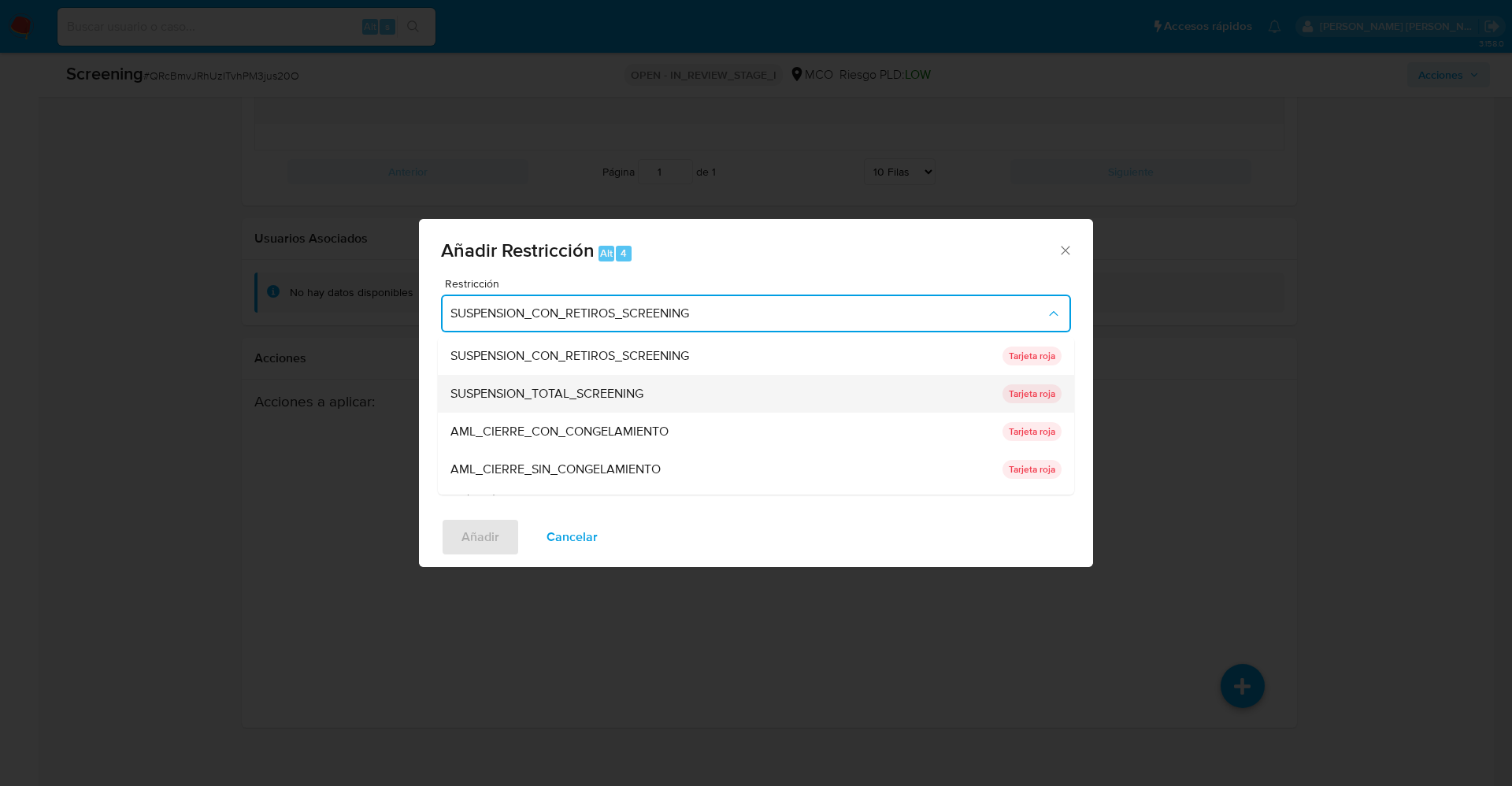
click at [589, 390] on span "SUSPENSION_TOTAL_SCREENING" at bounding box center [547, 393] width 193 height 16
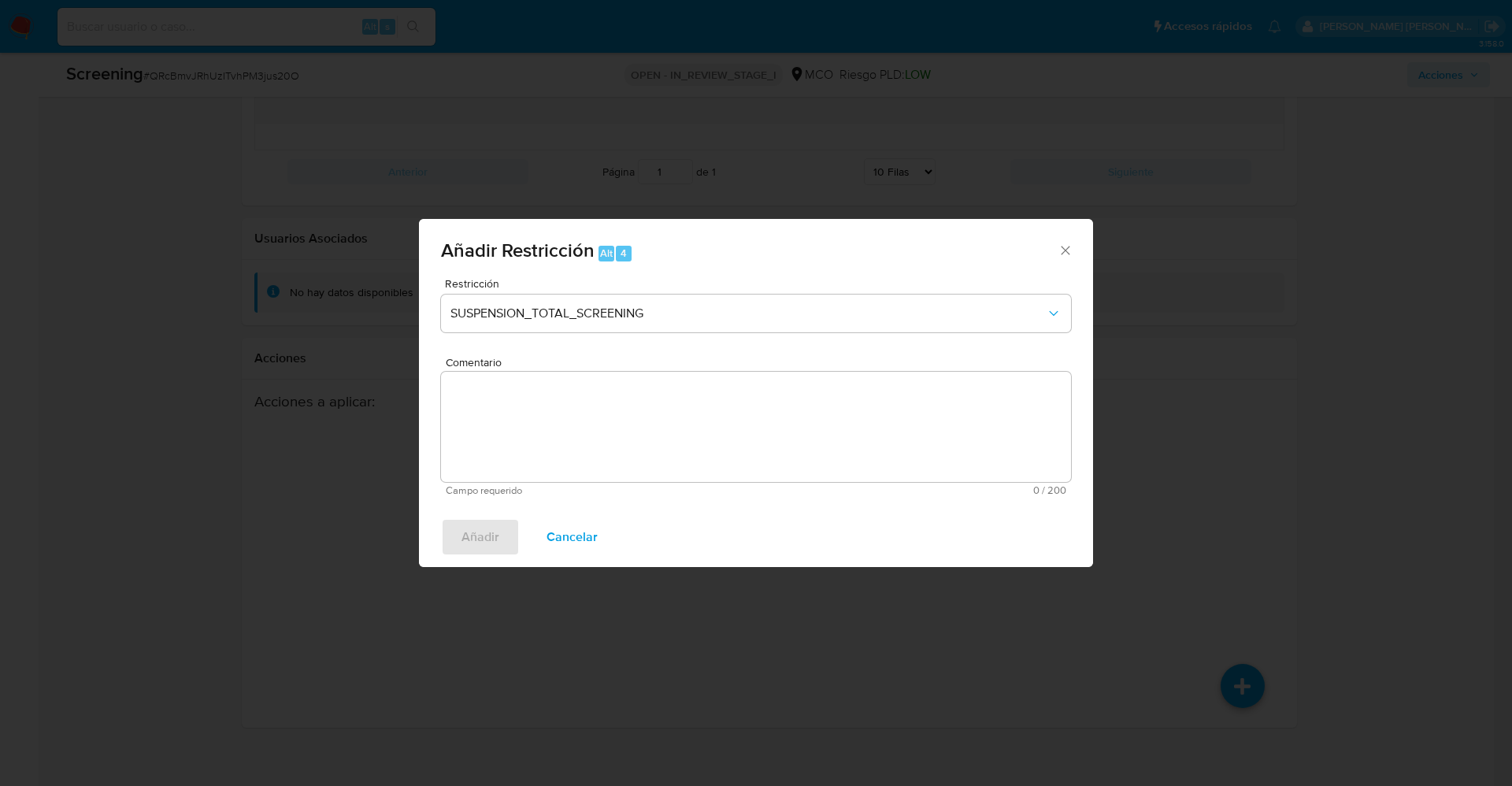
click at [515, 460] on textarea "Comentario" at bounding box center [756, 427] width 630 height 110
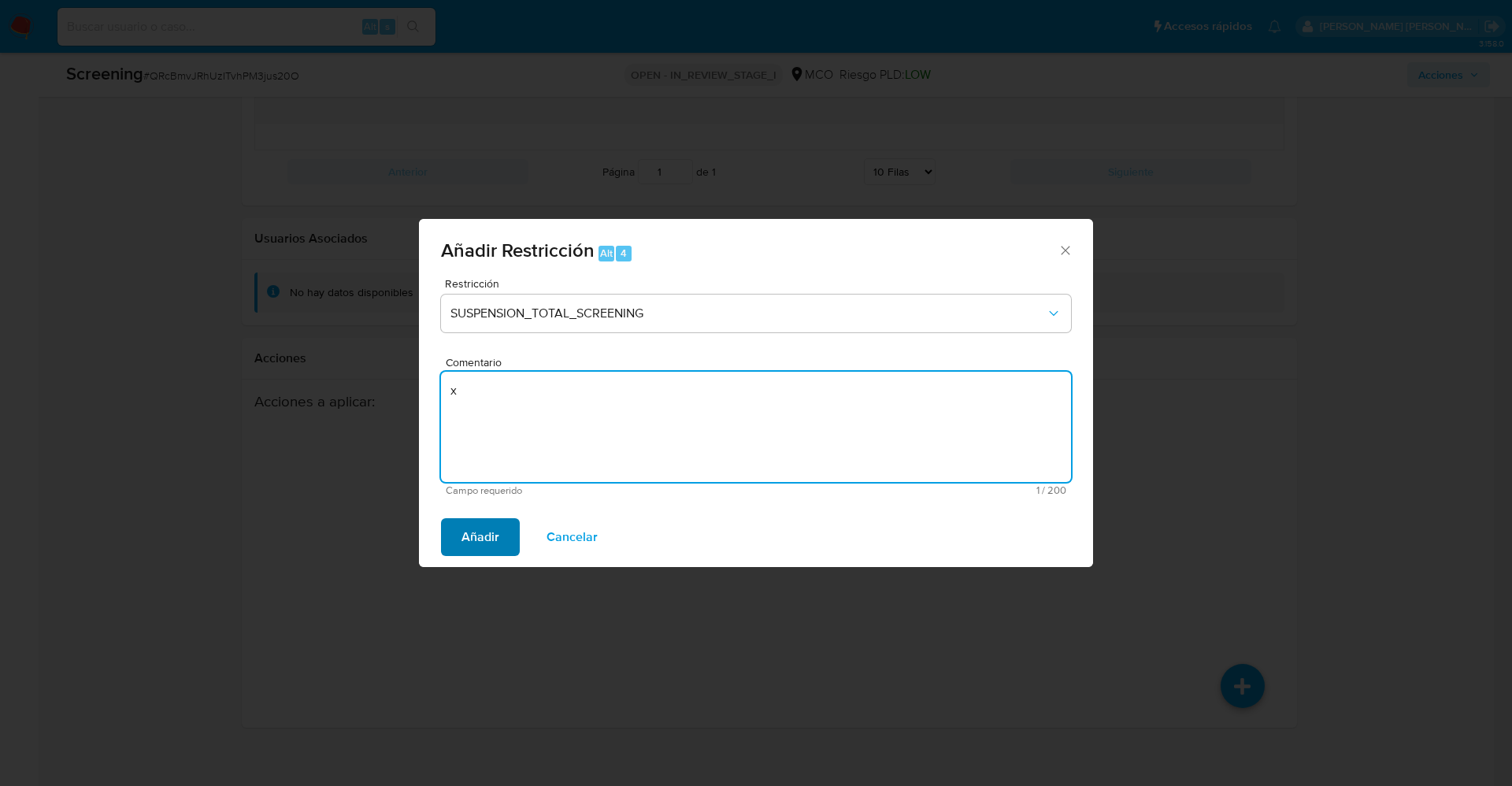
type textarea "x"
click at [494, 520] on span "Añadir" at bounding box center [480, 538] width 38 height 35
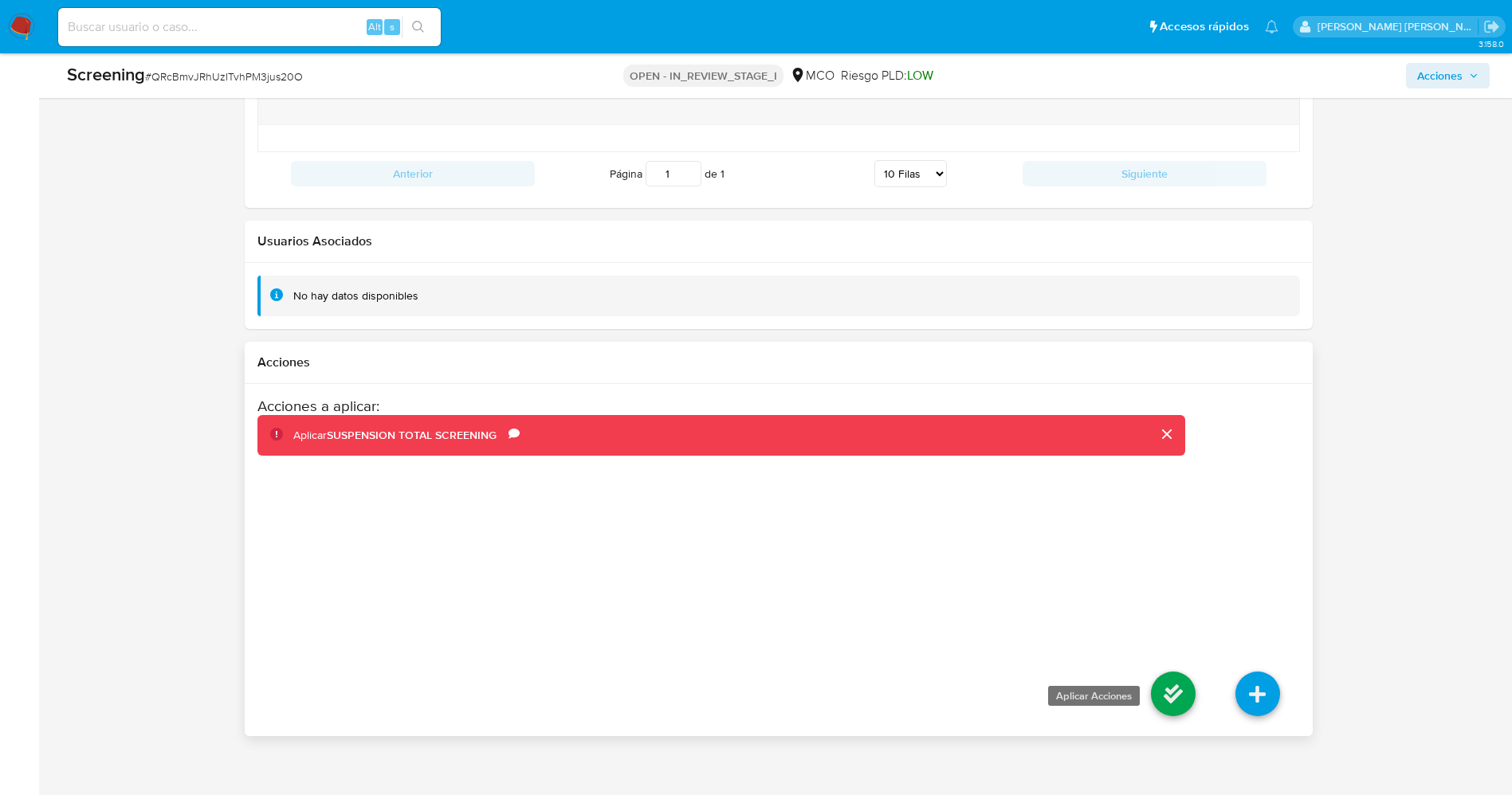
click at [1181, 672] on icon at bounding box center [1173, 694] width 44 height 44
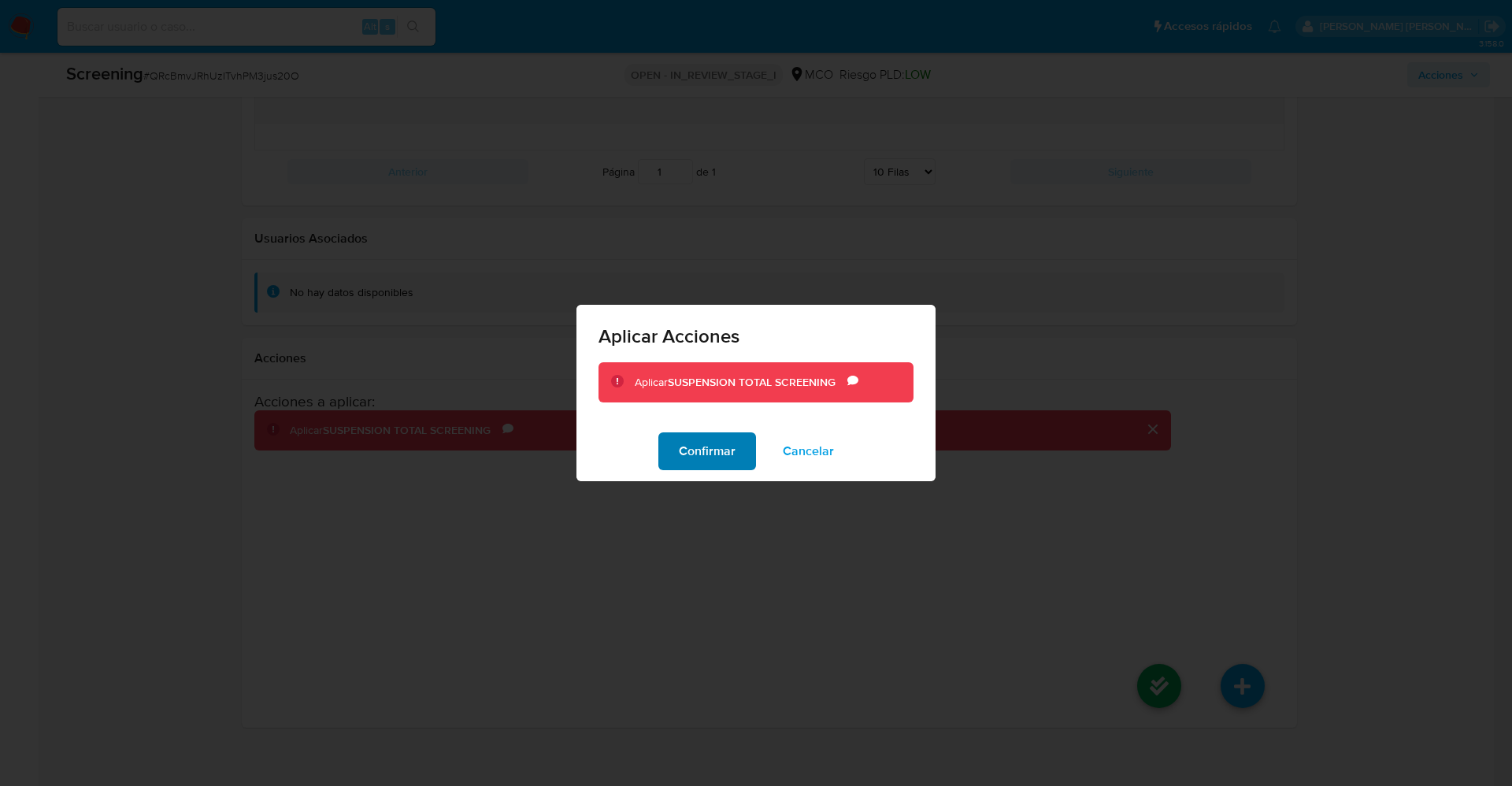
click at [686, 451] on span "Confirmar" at bounding box center [707, 452] width 56 height 35
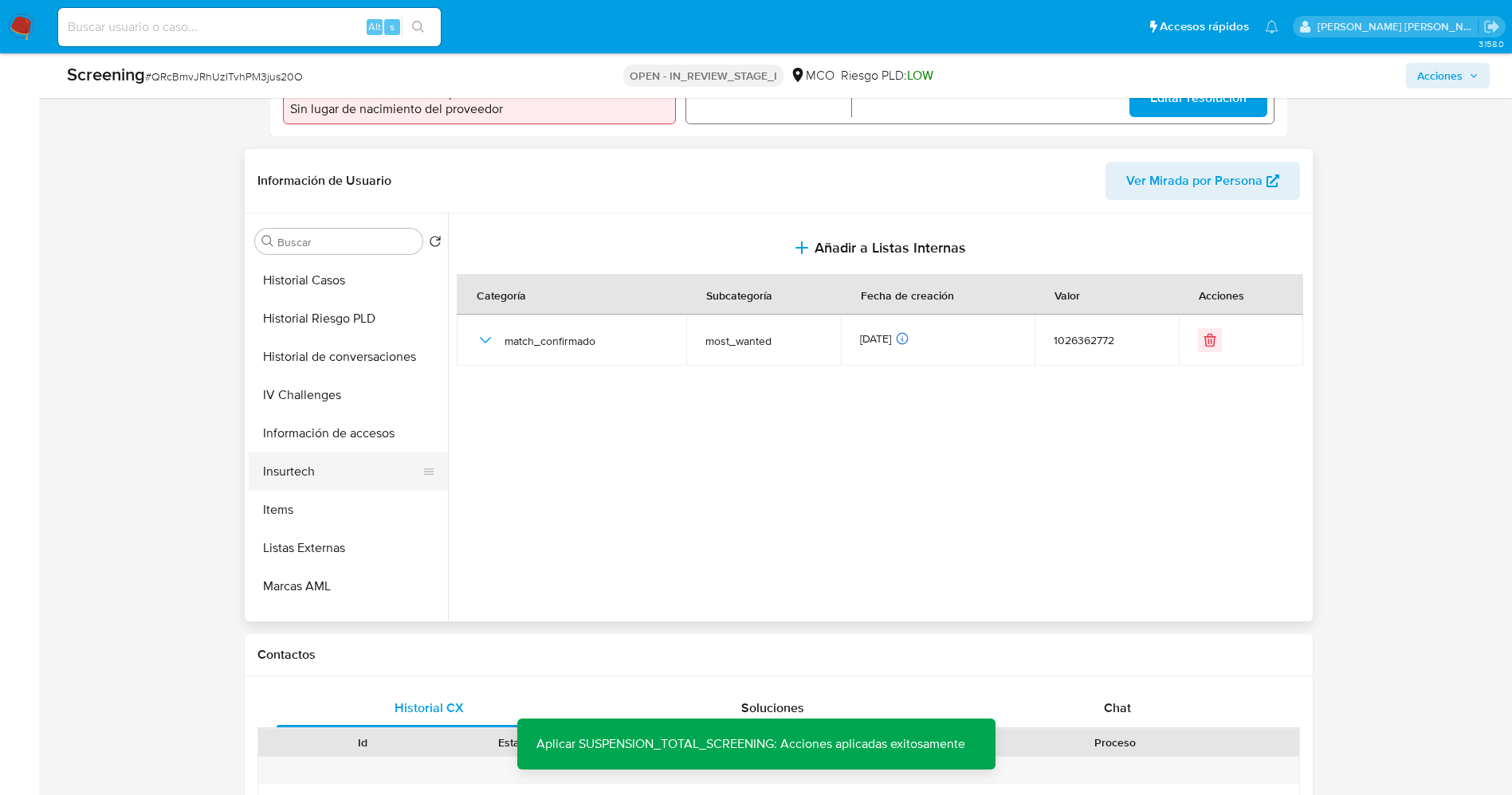
scroll to position [673, 0]
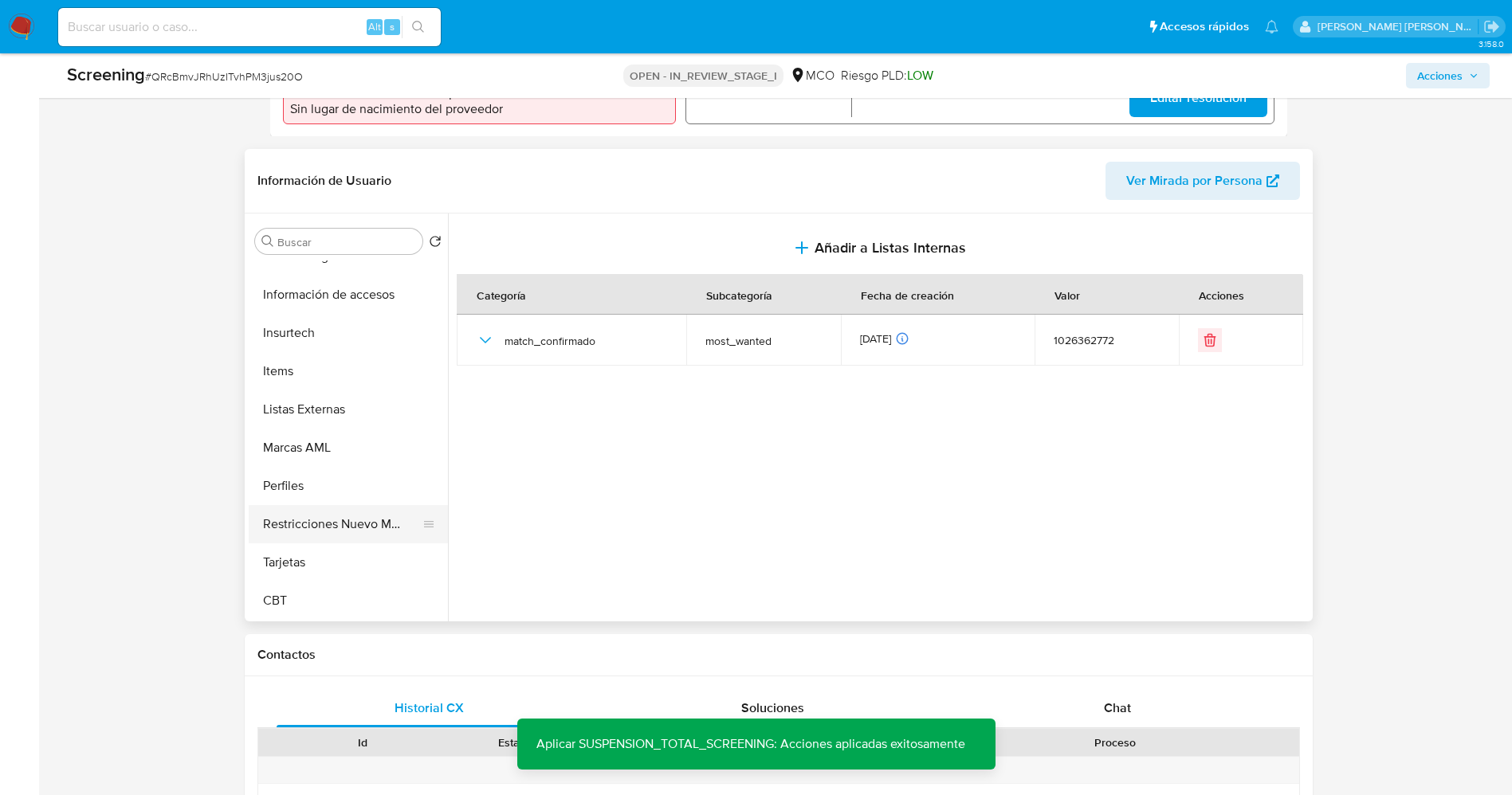
click at [306, 514] on button "Restricciones Nuevo Mundo" at bounding box center [341, 524] width 186 height 38
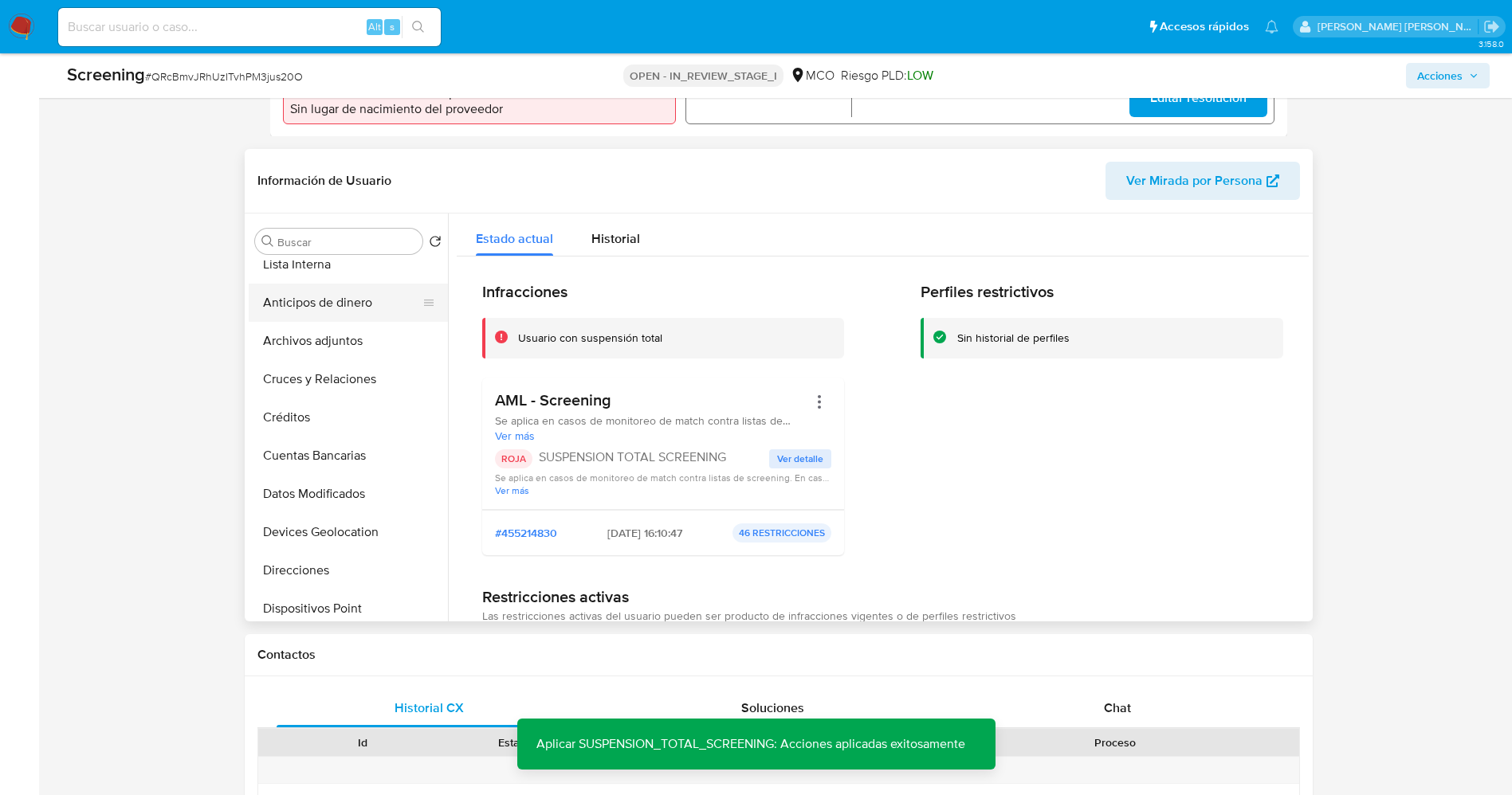
scroll to position [0, 0]
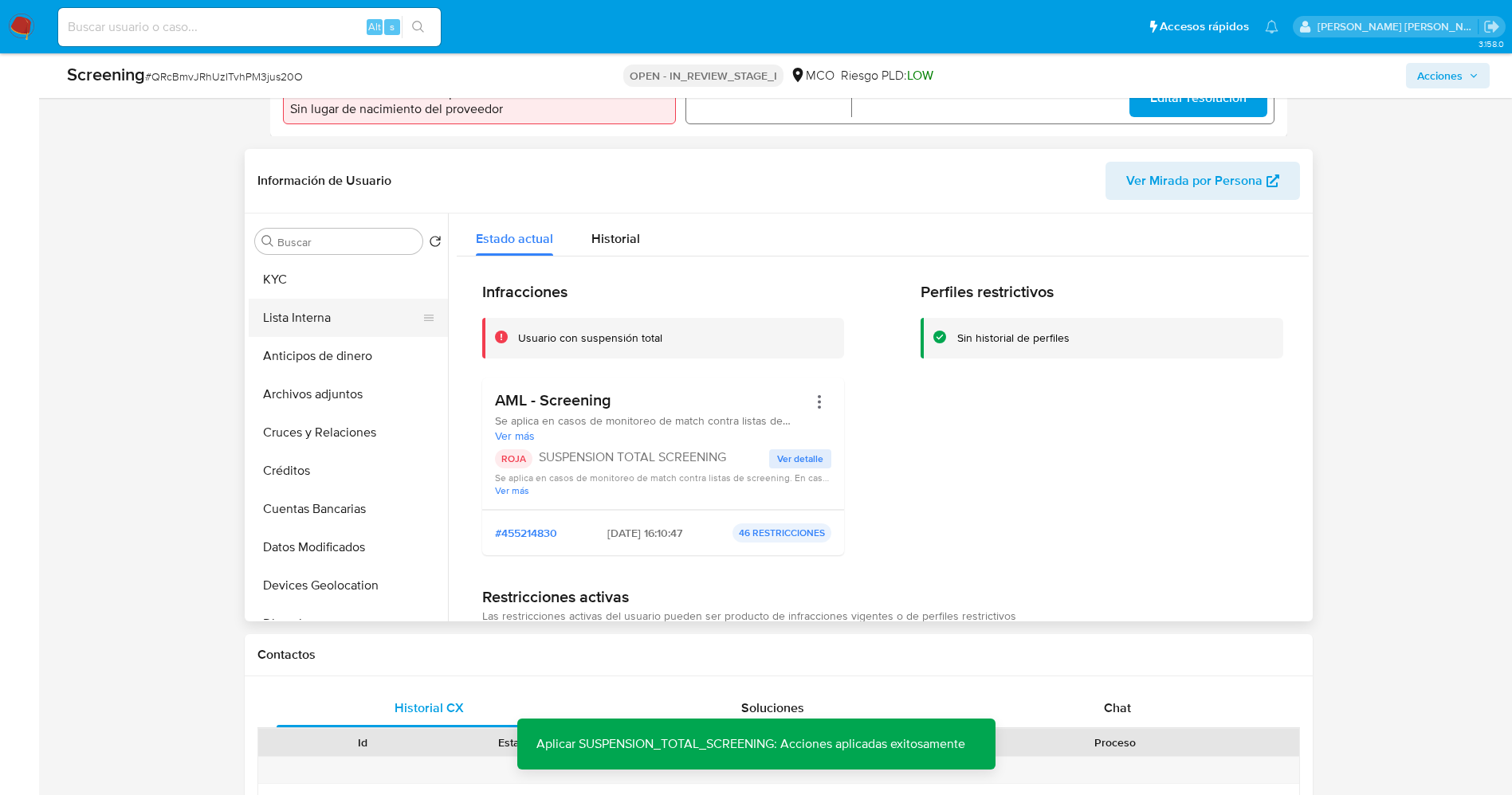
click at [301, 298] on button "Lista Interna" at bounding box center [341, 317] width 186 height 38
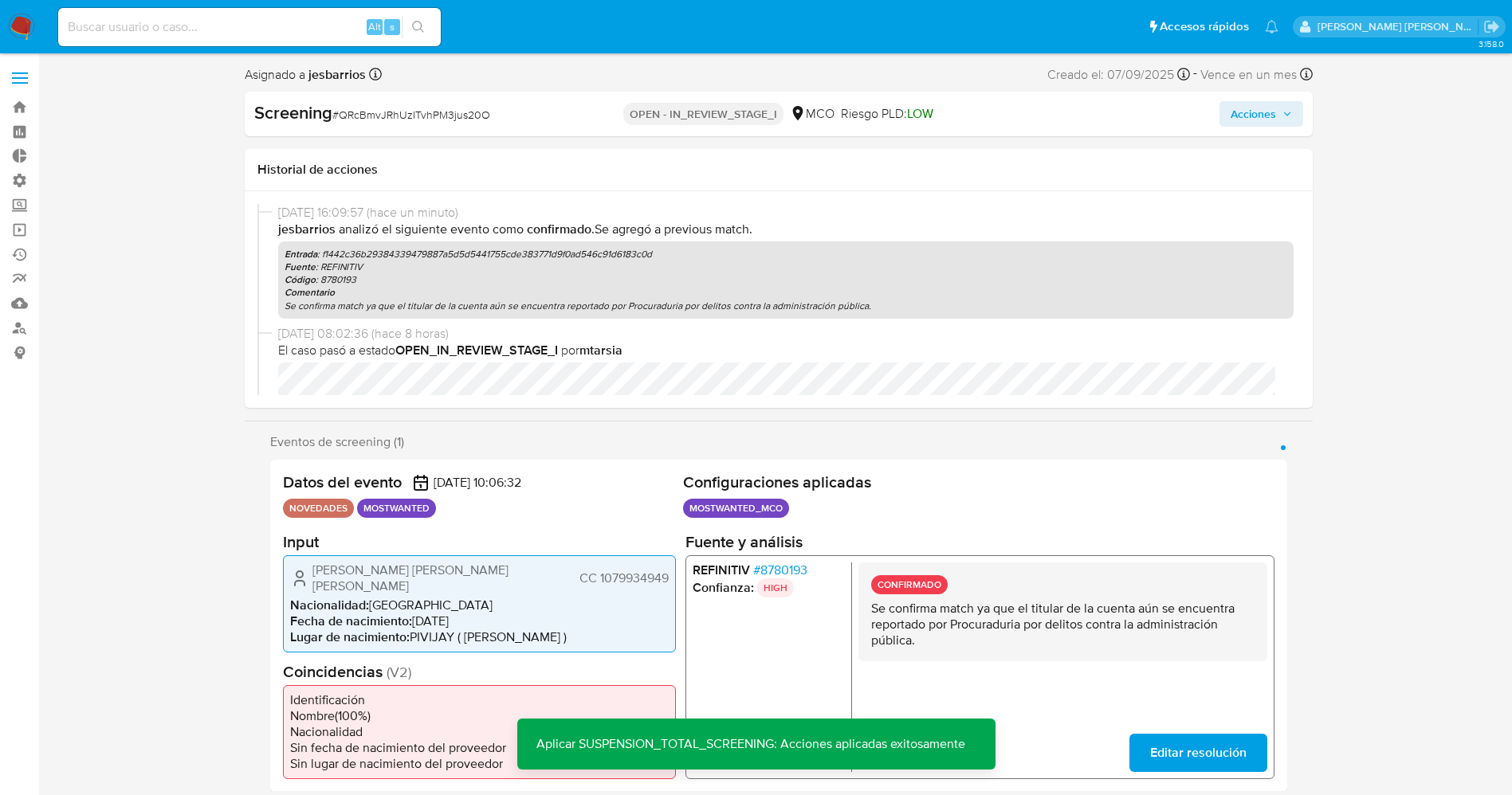
click at [1277, 110] on span "Acciones" at bounding box center [1262, 113] width 61 height 23
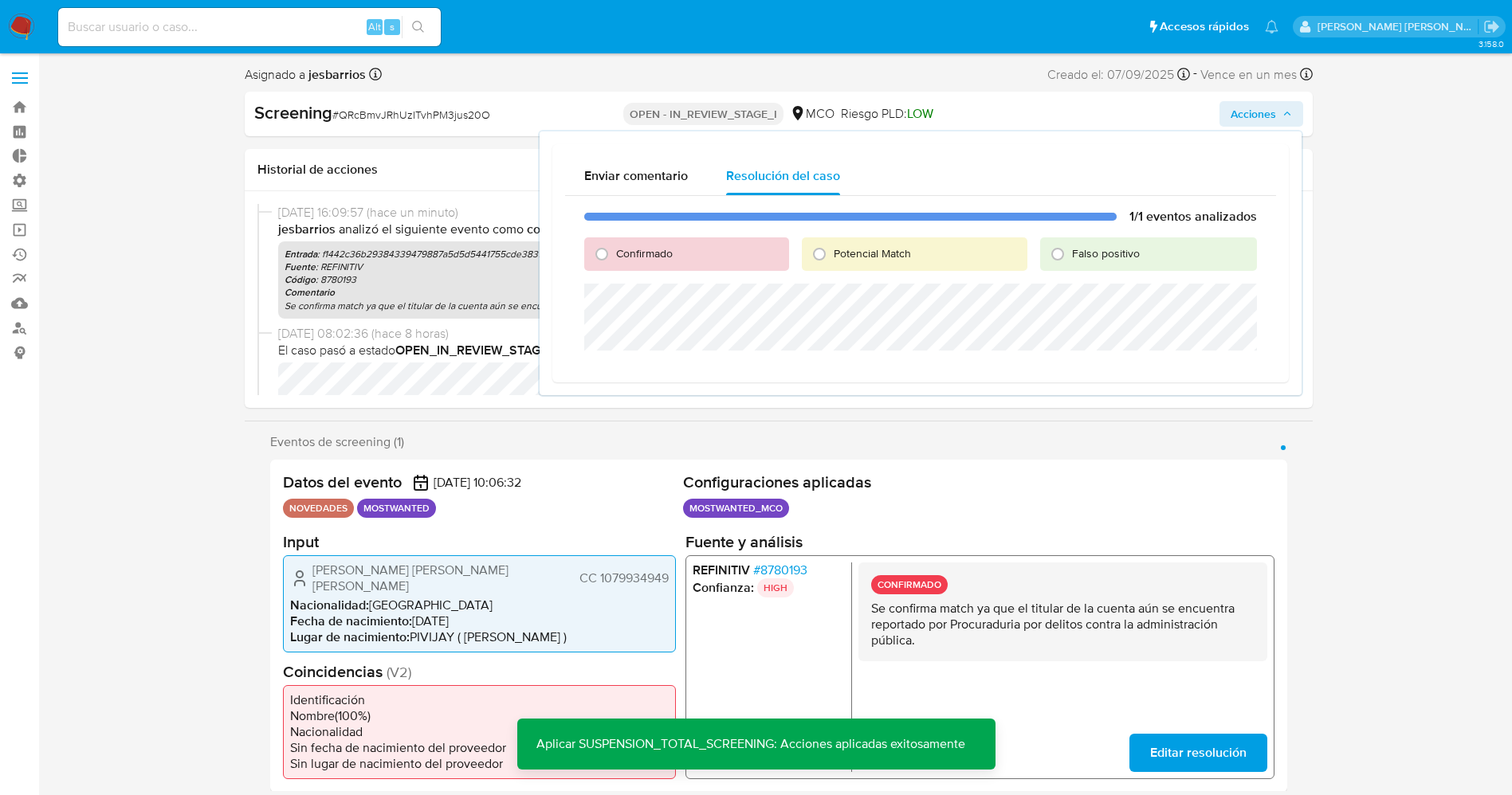
click at [853, 256] on span "Potencial Match" at bounding box center [872, 253] width 77 height 16
click at [832, 256] on input "Potencial Match" at bounding box center [819, 254] width 26 height 26
radio input "true"
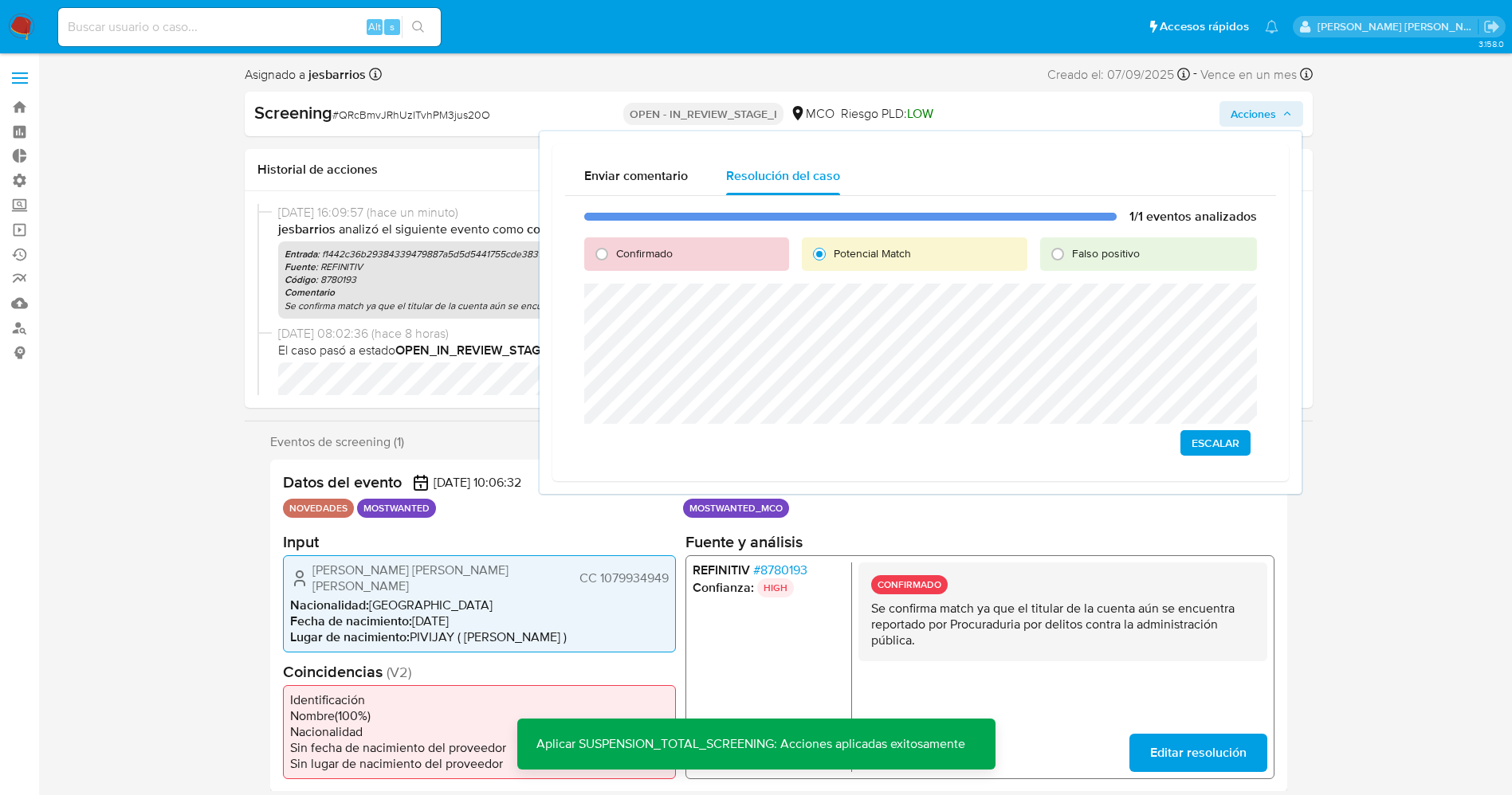
click at [1207, 438] on span "Escalar" at bounding box center [1215, 442] width 48 height 23
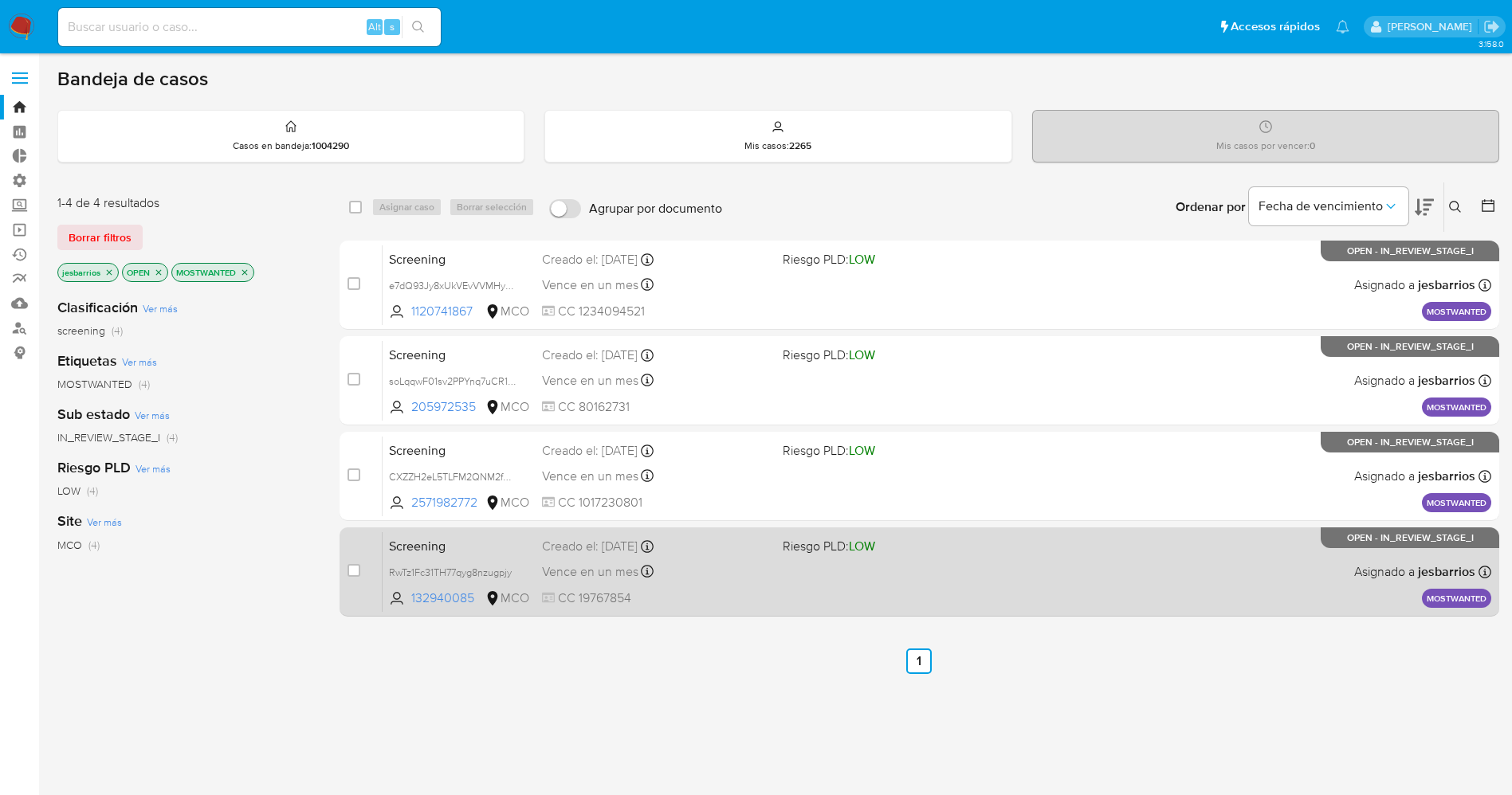
click at [890, 548] on span "Riesgo PLD: LOW" at bounding box center [896, 545] width 228 height 21
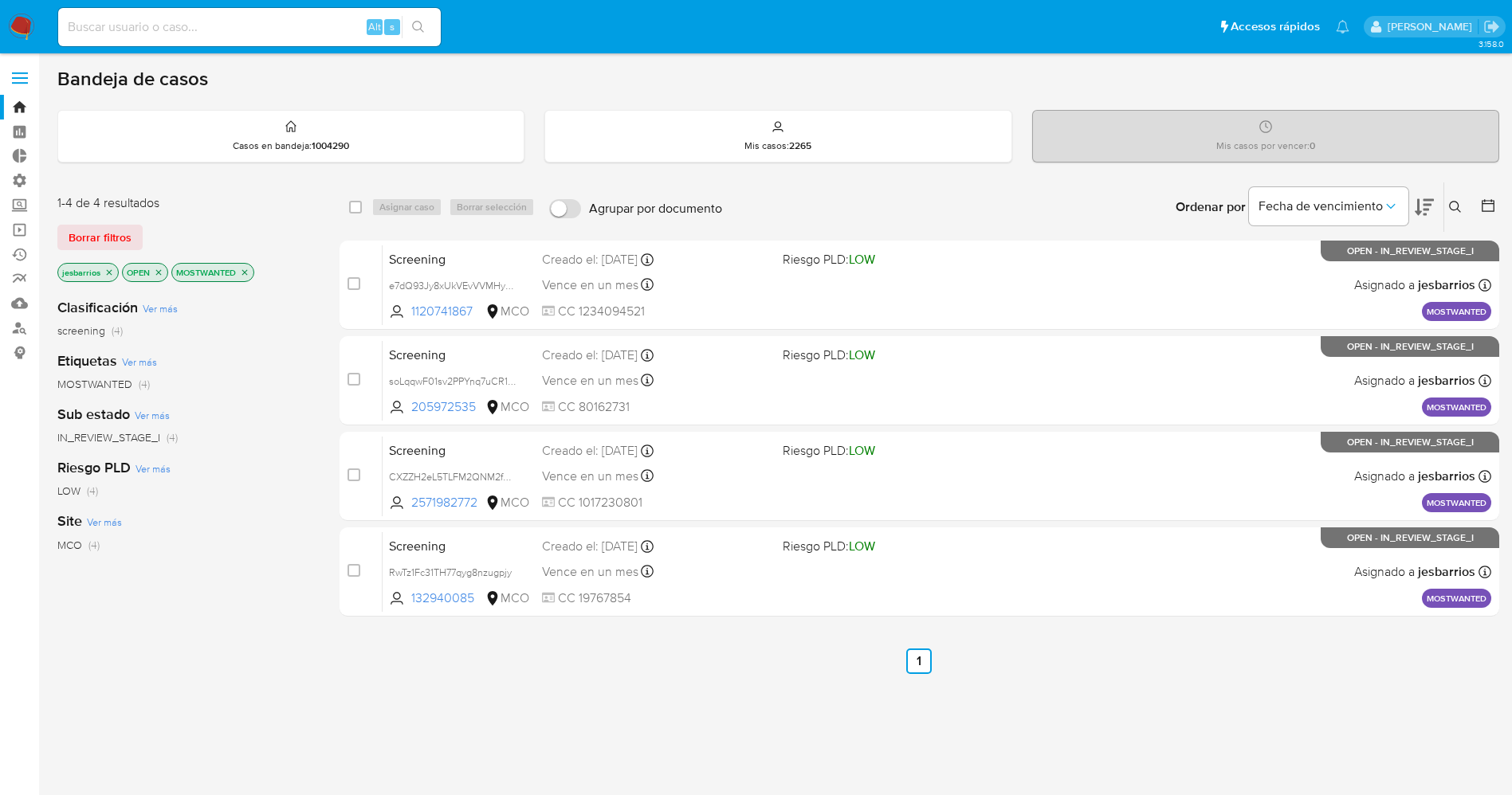
click at [9, 27] on img at bounding box center [21, 27] width 27 height 27
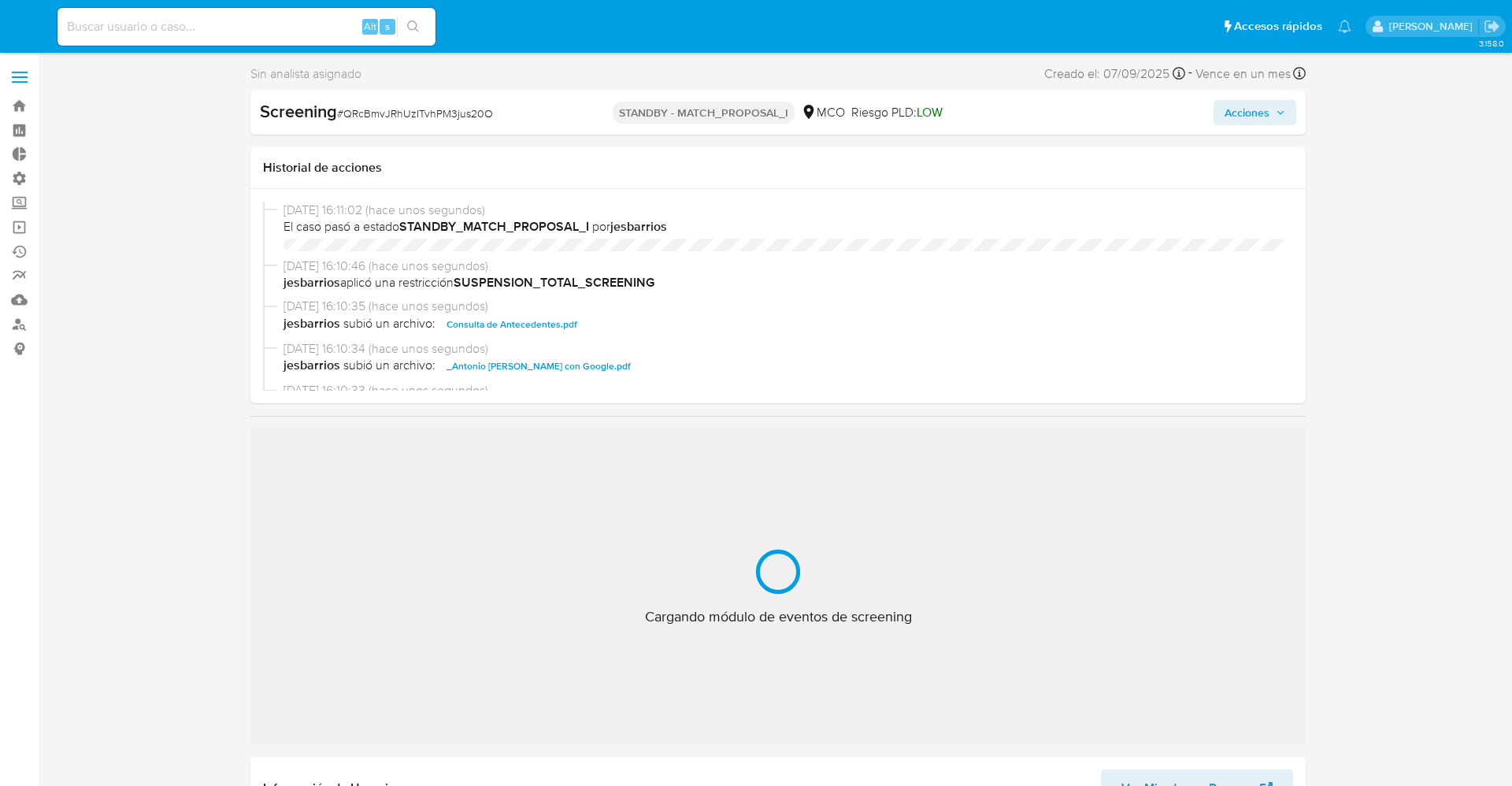
select select "10"
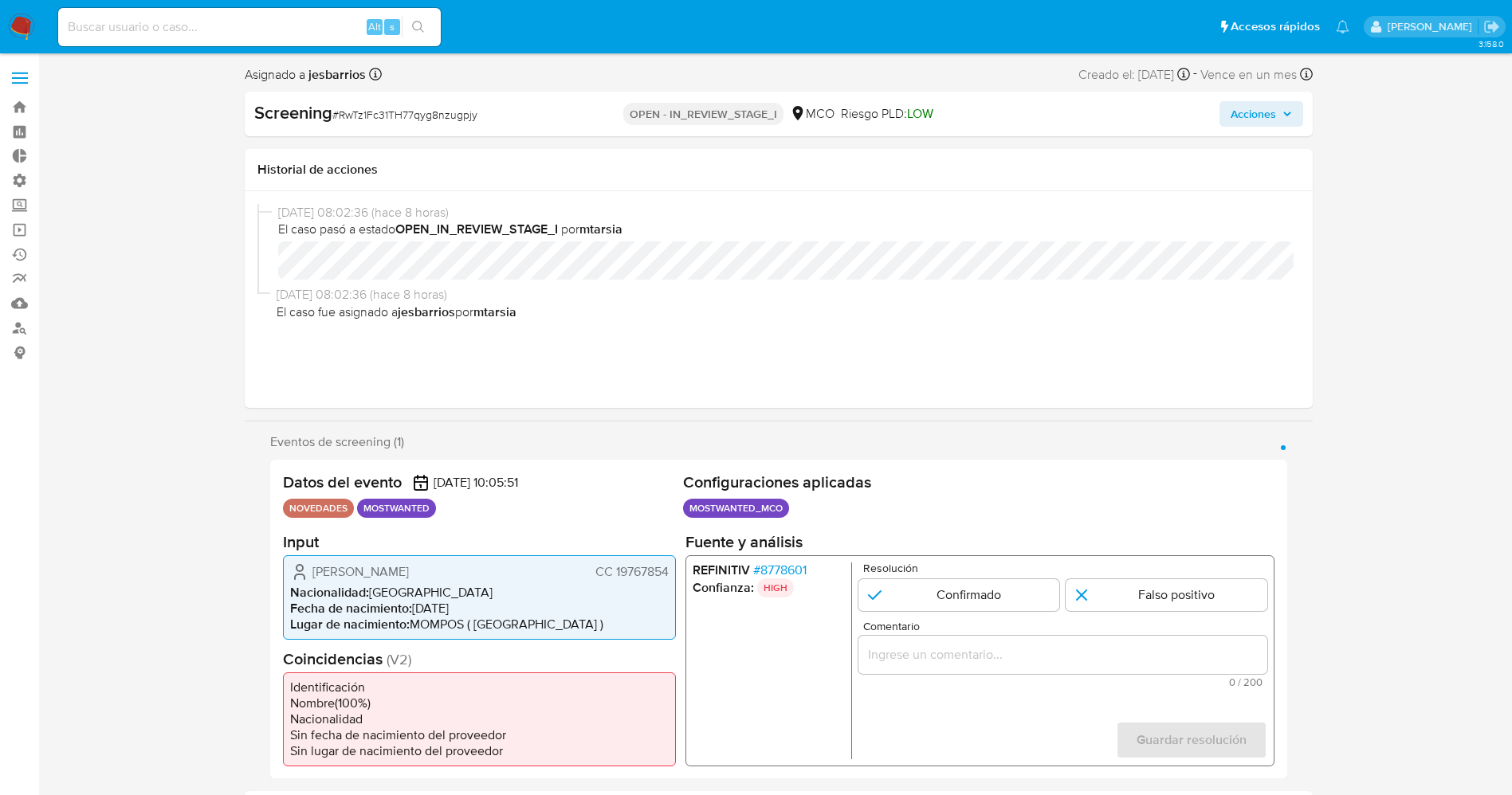
select select "10"
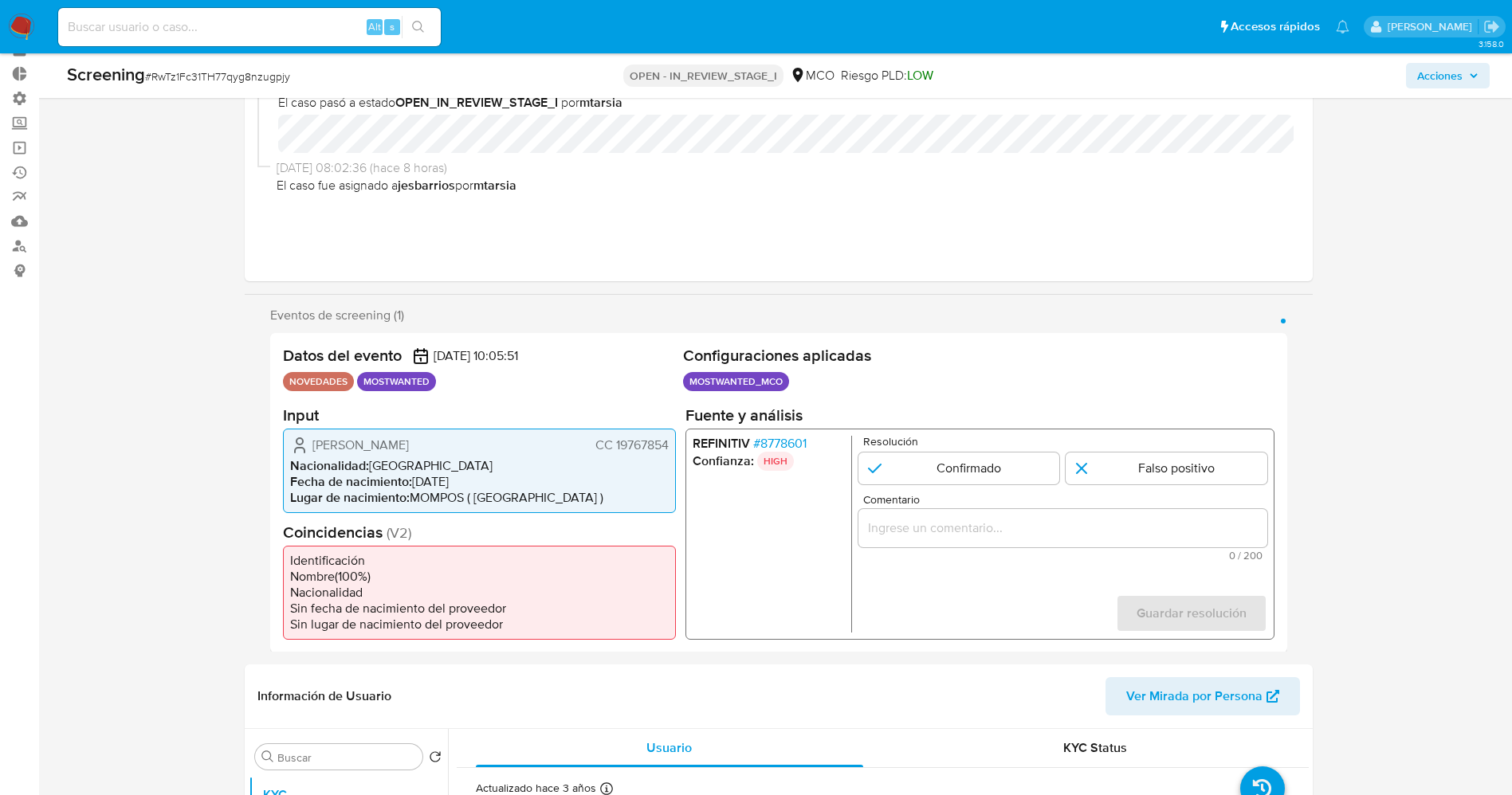
scroll to position [119, 0]
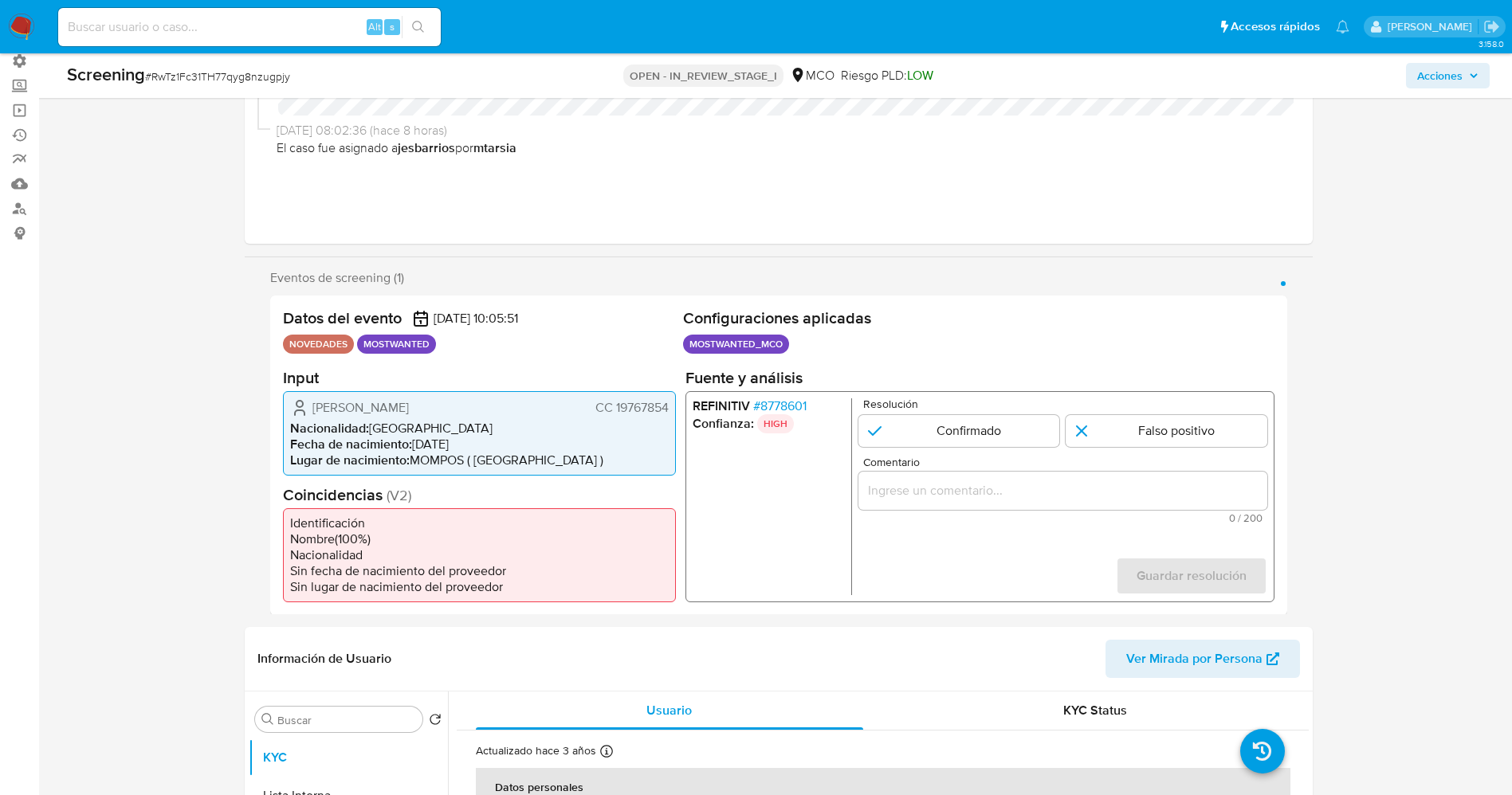
click at [786, 405] on span "# 8778601" at bounding box center [779, 406] width 53 height 16
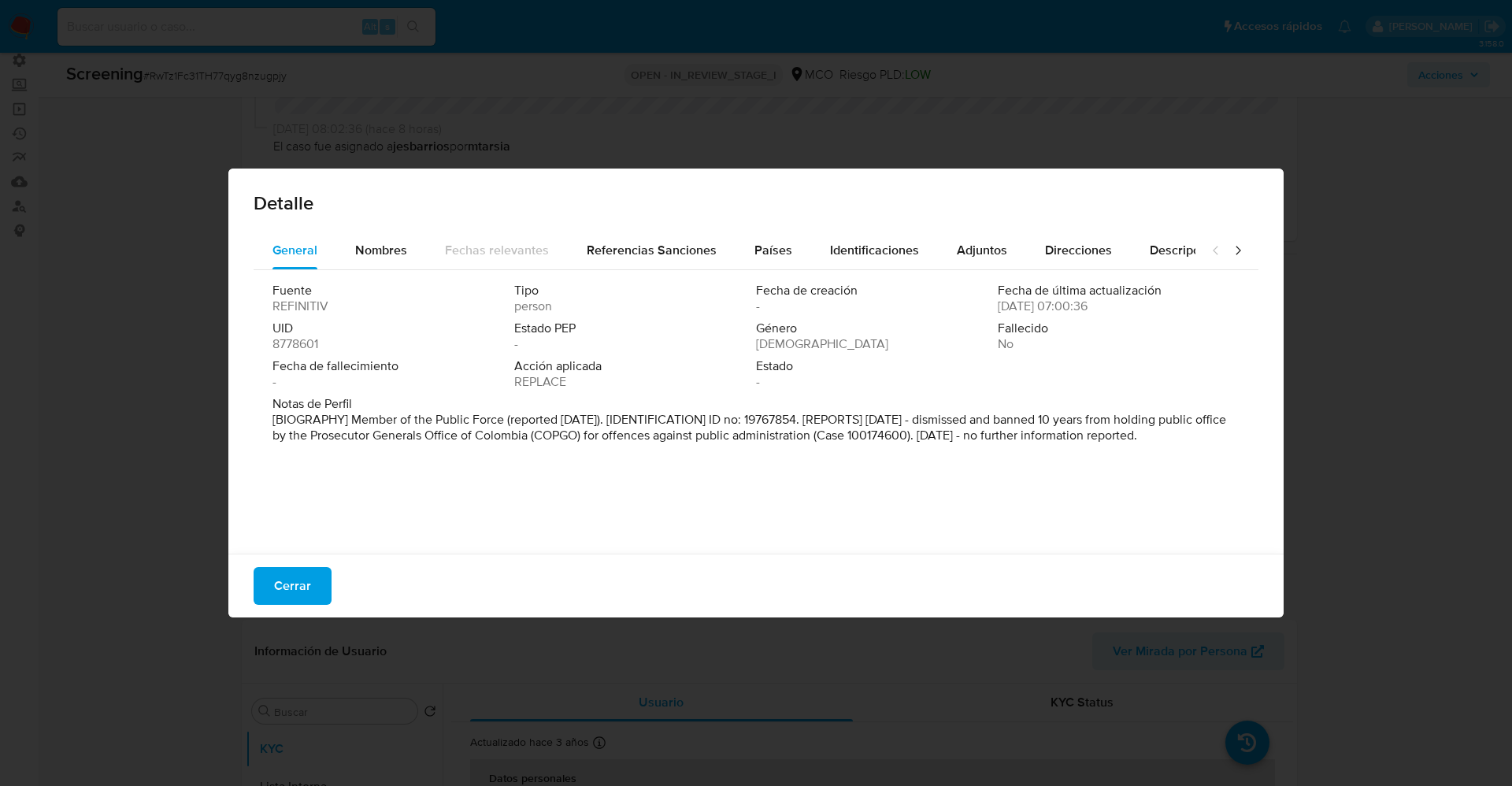
drag, startPoint x: 349, startPoint y: 414, endPoint x: 558, endPoint y: 467, distance: 215.6
click at [558, 467] on div "Fuente REFINITIV Tipo person Fecha de creación - Fecha de última actualización …" at bounding box center [756, 407] width 1005 height 276
click at [350, 245] on button "Nombres" at bounding box center [381, 250] width 90 height 38
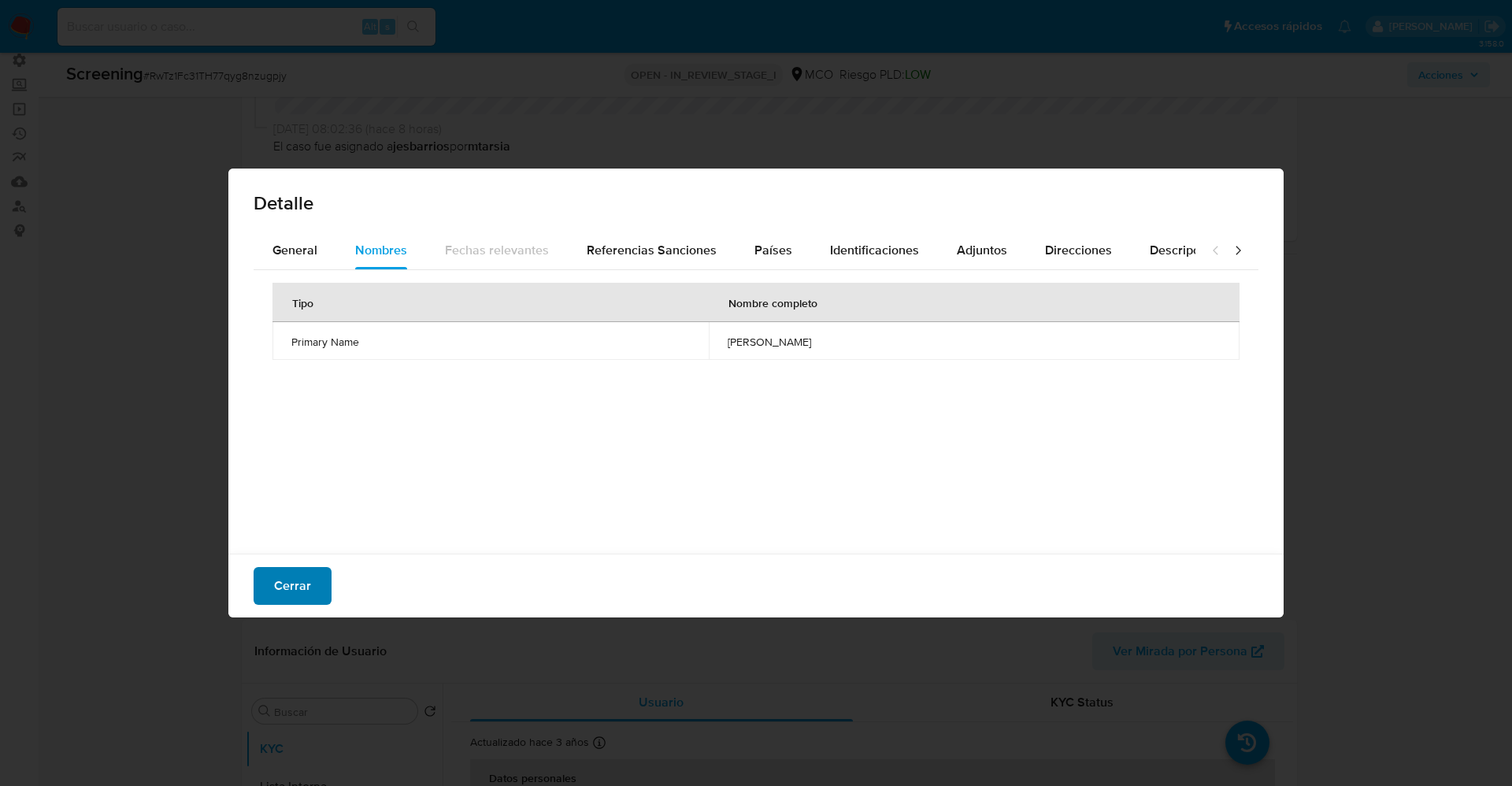
click at [308, 580] on span "Cerrar" at bounding box center [292, 586] width 37 height 35
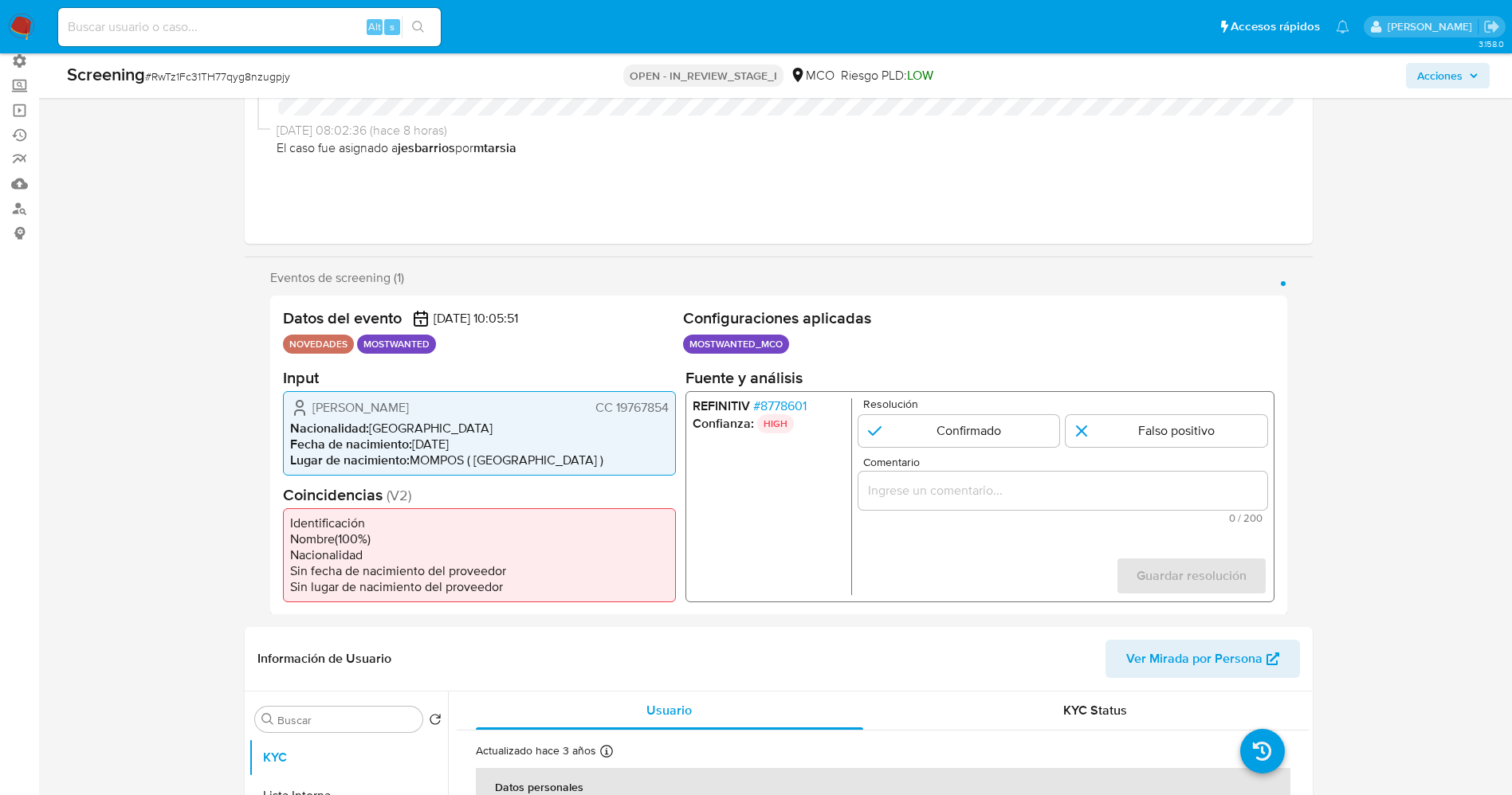
drag, startPoint x: 307, startPoint y: 411, endPoint x: 499, endPoint y: 412, distance: 192.0
click at [499, 412] on div "Luis Cipriano Castro Montero CC 19767854" at bounding box center [479, 407] width 378 height 19
drag, startPoint x: 615, startPoint y: 405, endPoint x: 672, endPoint y: 405, distance: 57.0
click at [672, 405] on div "Luis Cipriano Castro Montero CC 19767854 Nacionalidad : Colombia Fecha de nacim…" at bounding box center [479, 432] width 393 height 85
drag, startPoint x: 309, startPoint y: 410, endPoint x: 477, endPoint y: 410, distance: 168.0
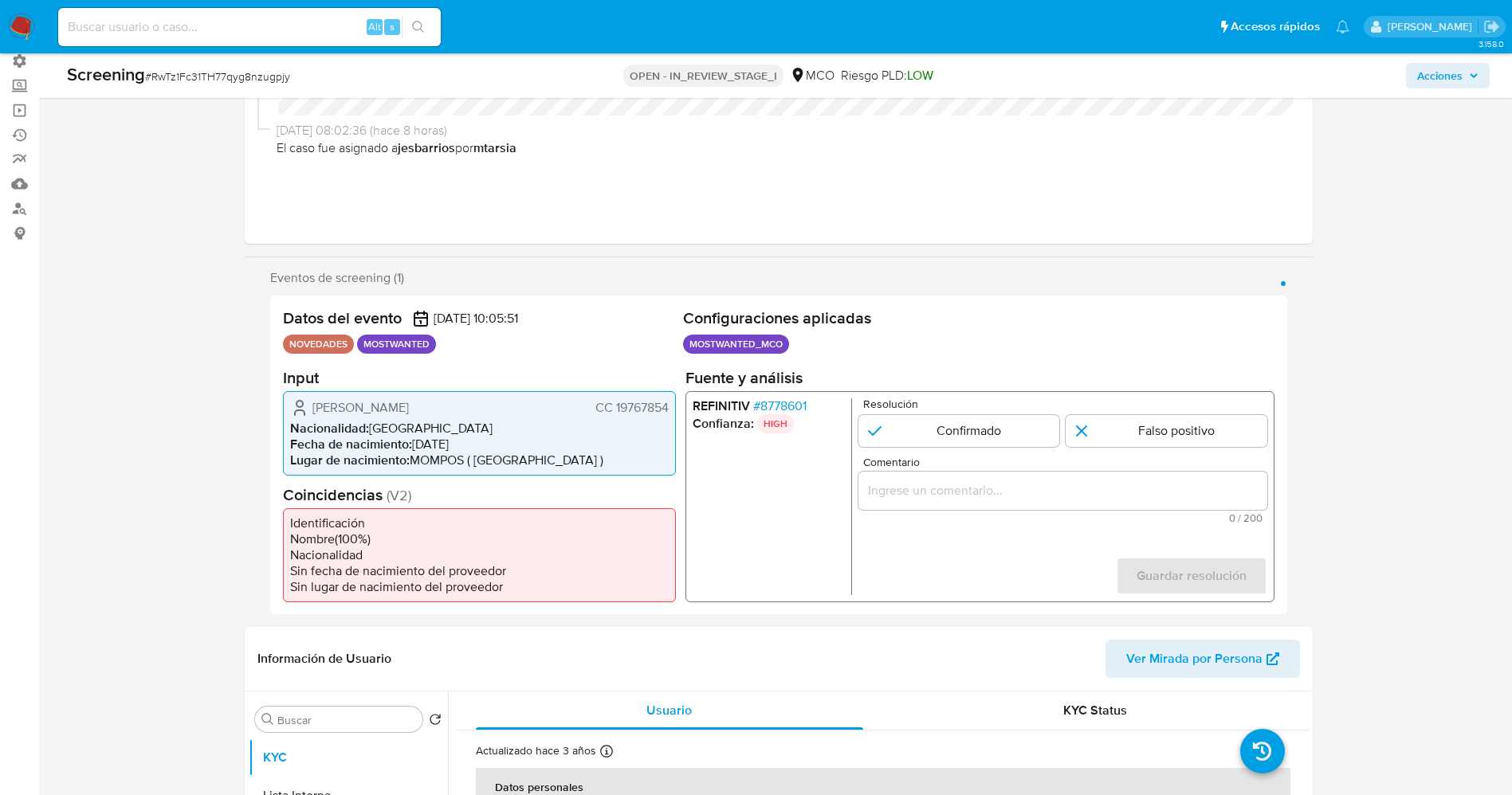
click at [477, 410] on div "Luis Cipriano Castro Montero CC 19767854" at bounding box center [479, 407] width 378 height 19
drag, startPoint x: 614, startPoint y: 410, endPoint x: 656, endPoint y: 408, distance: 42.0
click at [676, 408] on div "Datos del evento 08/09/2025 10:05:51 NOVEDADES MOSTWANTED Configuraciones aplic…" at bounding box center [779, 455] width 1017 height 319
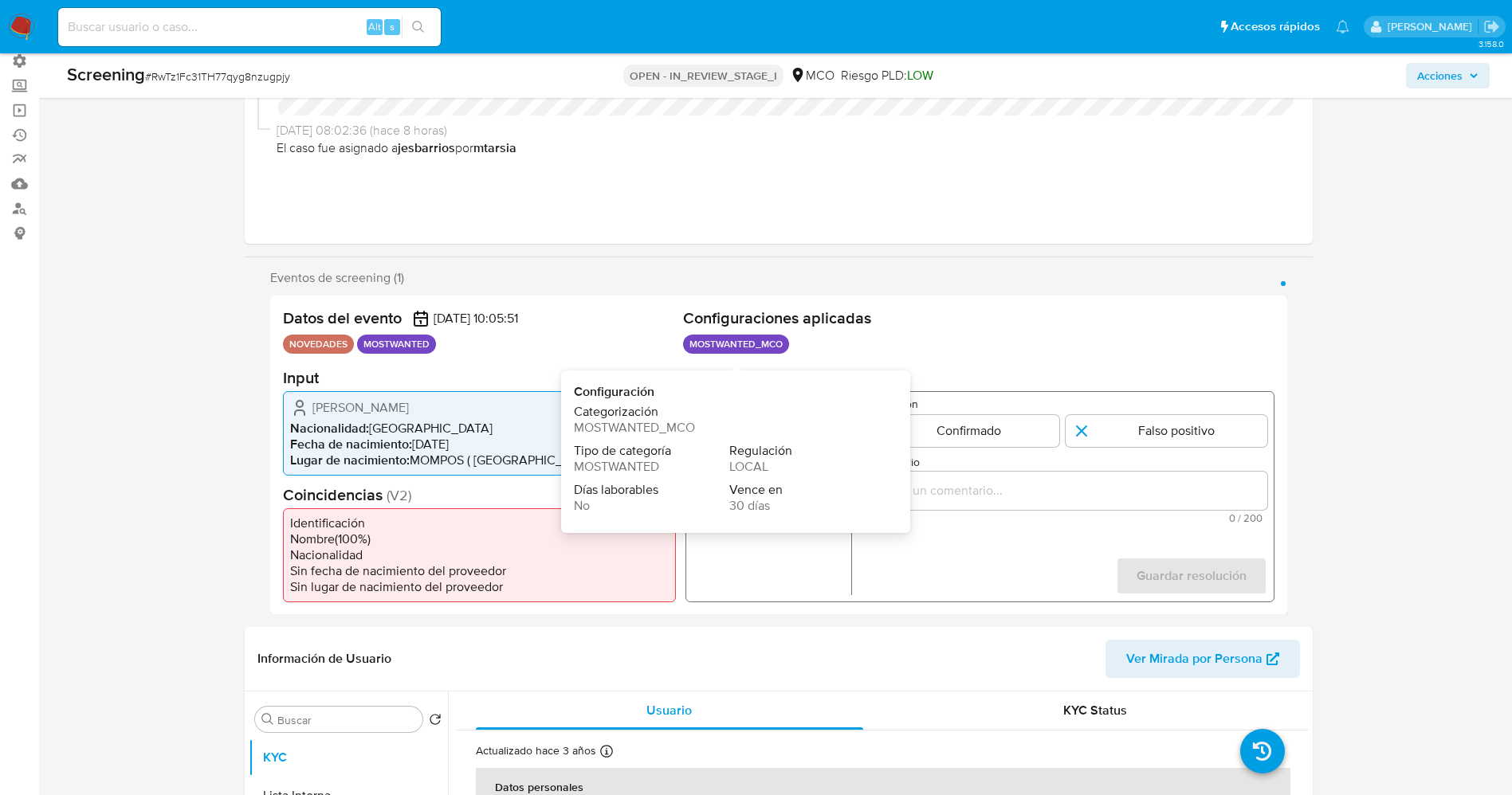
click at [385, 431] on li "Nacionalidad : Colombia" at bounding box center [479, 428] width 378 height 16
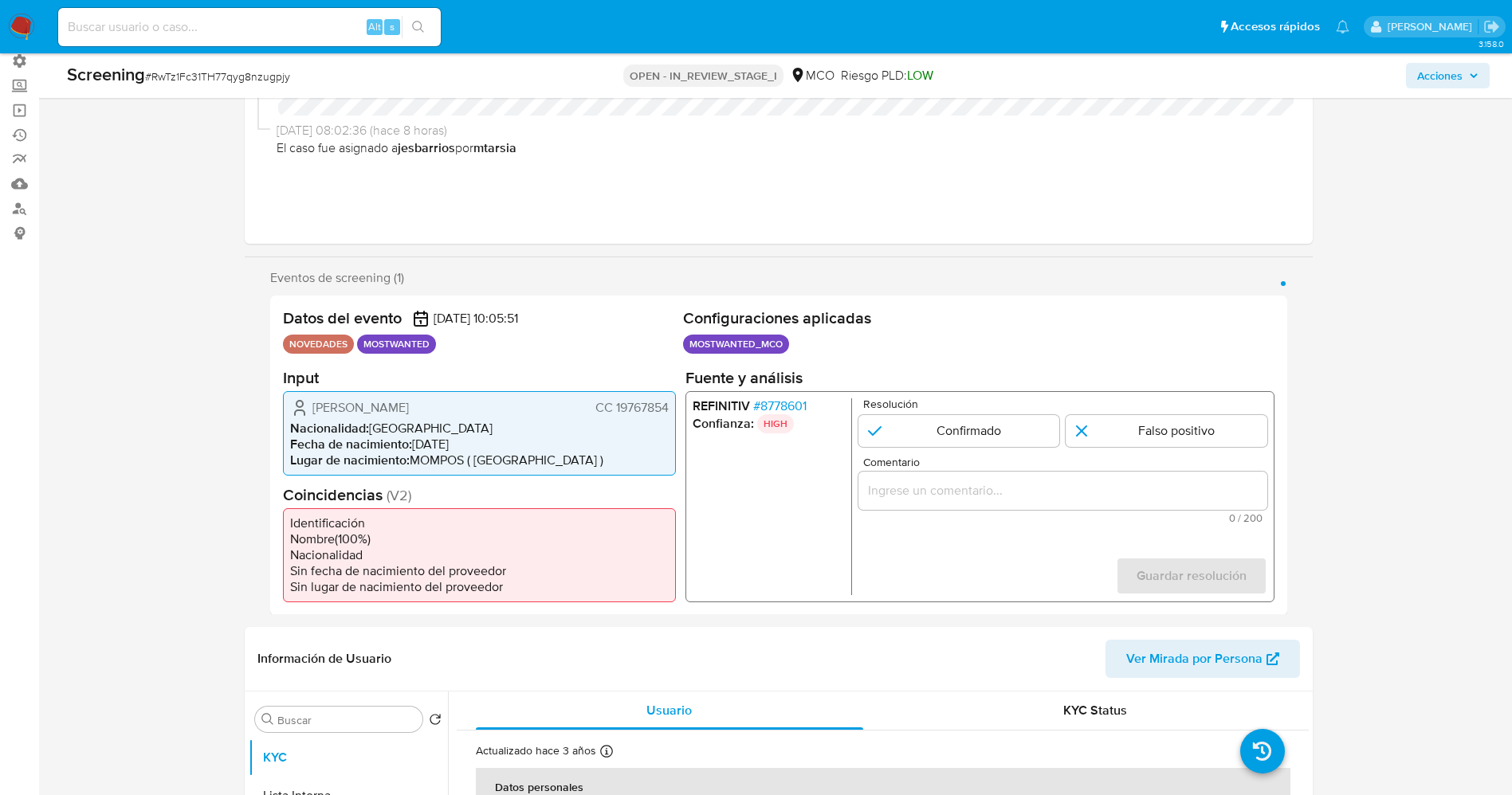
drag, startPoint x: 470, startPoint y: 398, endPoint x: 675, endPoint y: 406, distance: 205.2
click at [675, 406] on div "Luis Cipriano Castro Montero CC 19767854 Nacionalidad : Colombia Fecha de nacim…" at bounding box center [479, 432] width 393 height 85
click at [941, 442] on input "1 de 1" at bounding box center [958, 431] width 202 height 32
radio input "true"
click at [941, 475] on div "1 de 1" at bounding box center [1062, 490] width 409 height 38
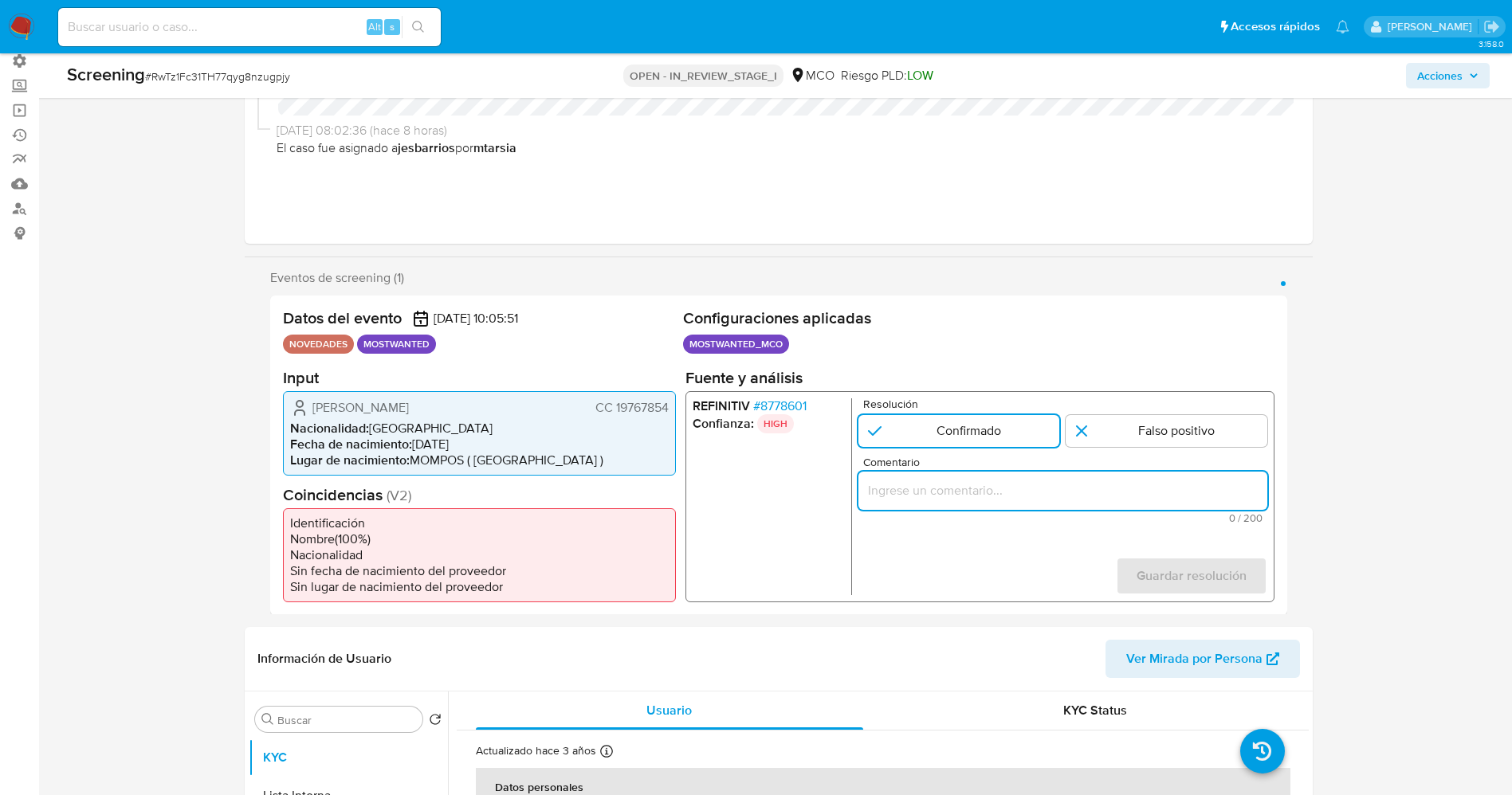
click at [940, 485] on input "Comentario" at bounding box center [1062, 490] width 409 height 21
paste input "Se confirma match ya que el titular de la cuenta aún se encuentra reportado por…"
type input "Se confirma match ya que el titular de la cuenta aún se encuentra reportado por…"
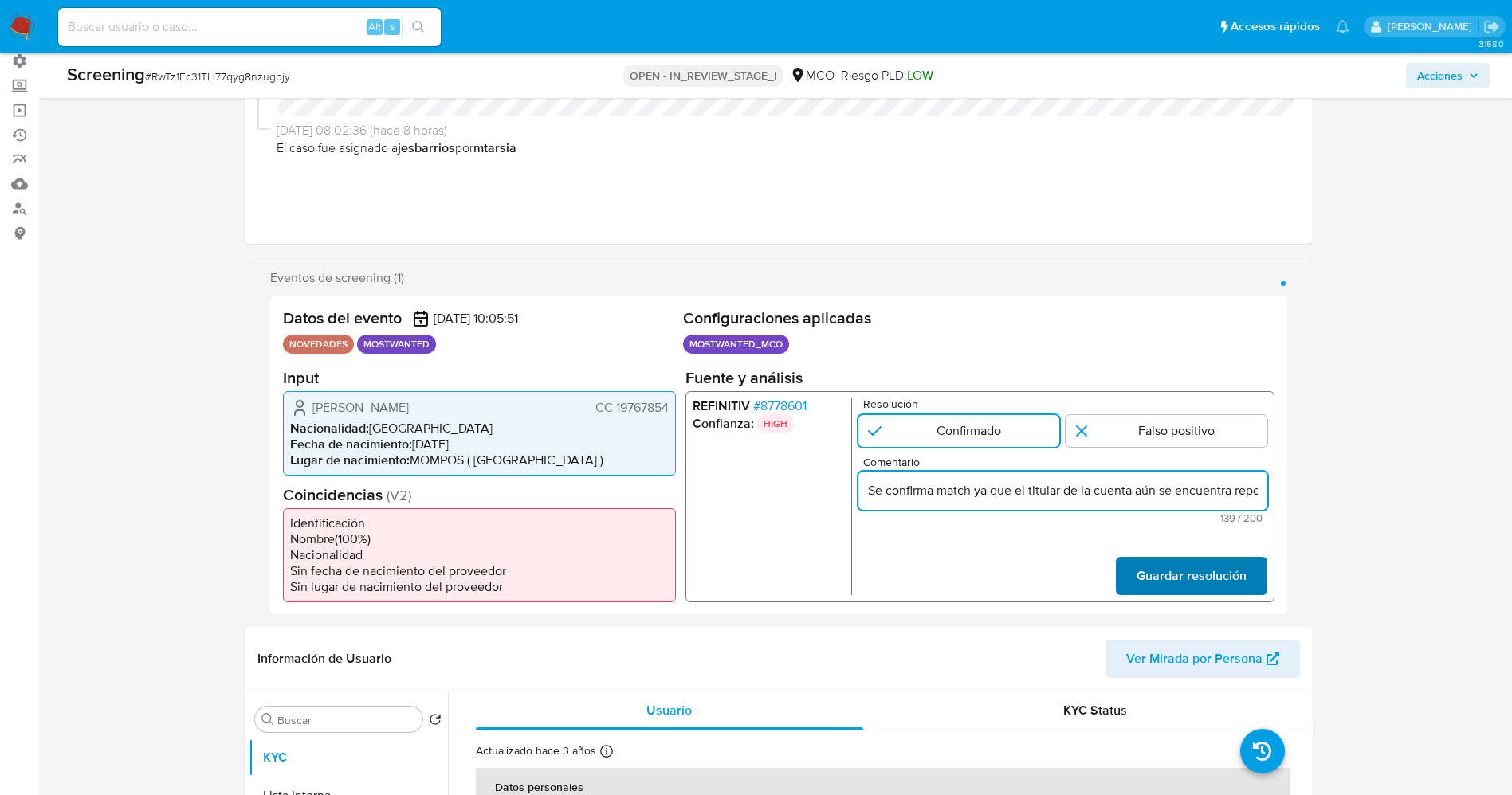
click at [1219, 563] on span "Guardar resolución" at bounding box center [1191, 575] width 110 height 35
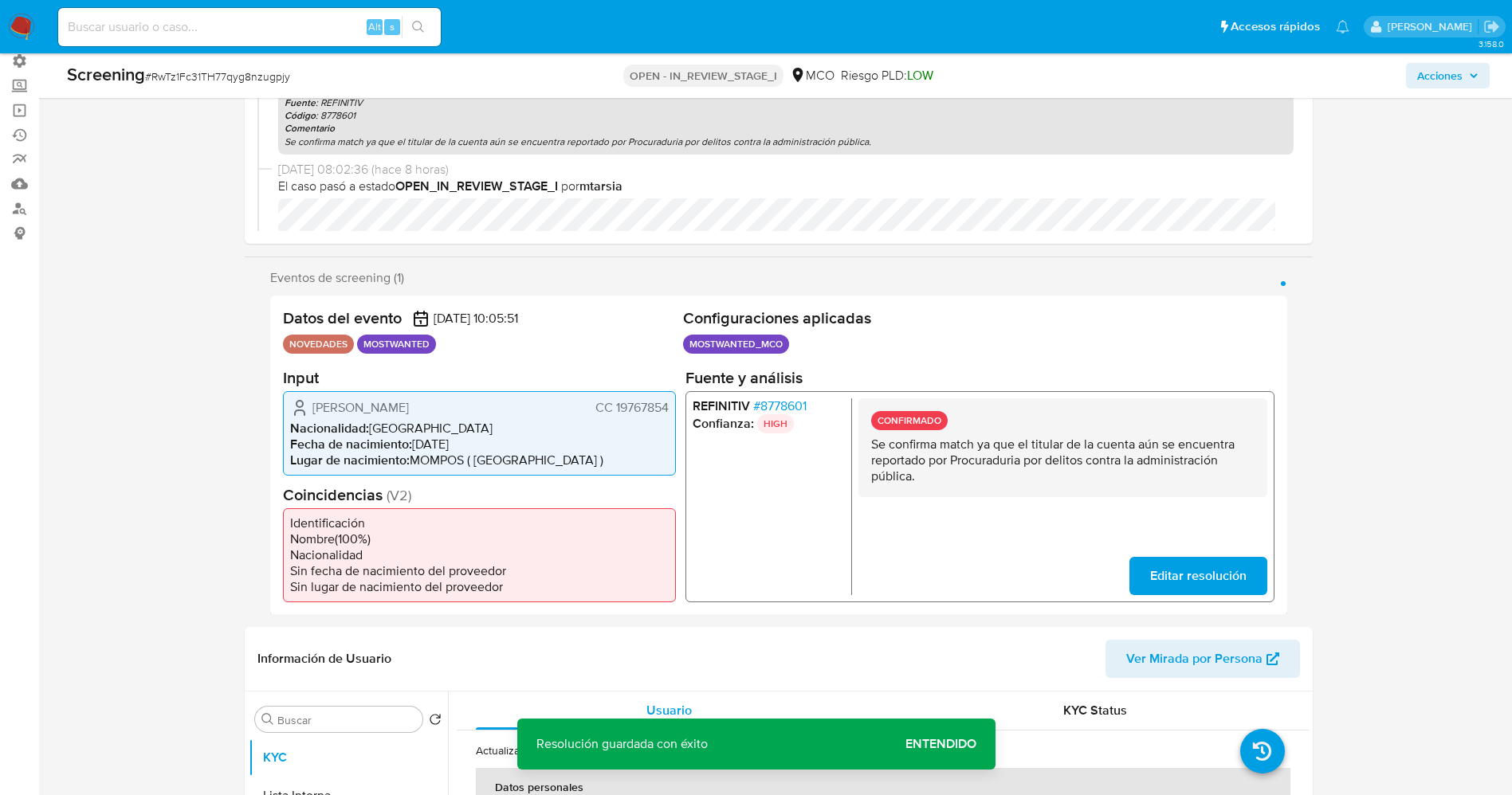
drag, startPoint x: 873, startPoint y: 445, endPoint x: 982, endPoint y: 499, distance: 121.6
click at [982, 499] on div "CONFIRMADO Se confirma match ya que el titular de la cuenta aún se encuentra re…" at bounding box center [1062, 497] width 409 height 197
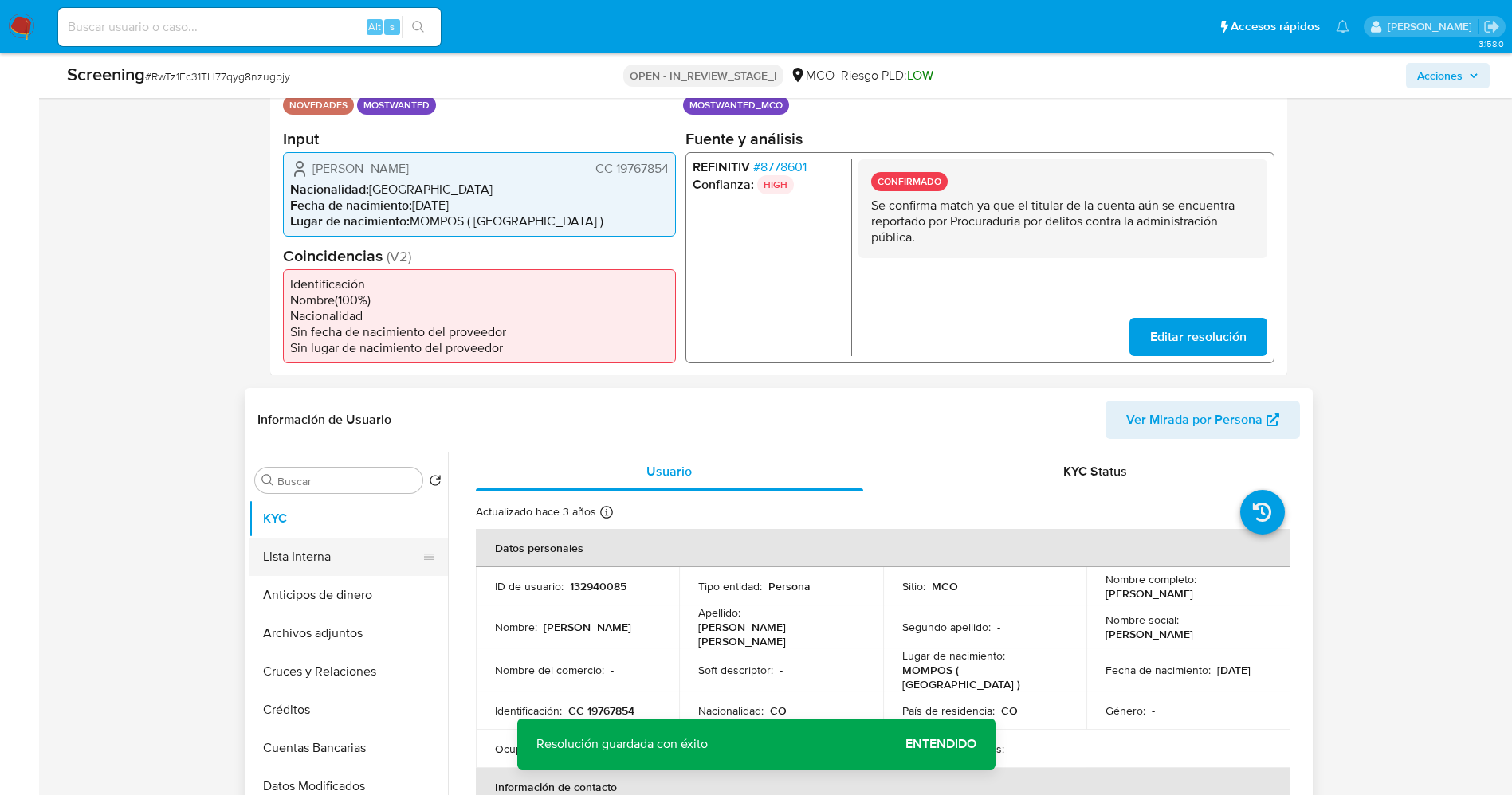
click at [361, 564] on button "Lista Interna" at bounding box center [341, 557] width 186 height 38
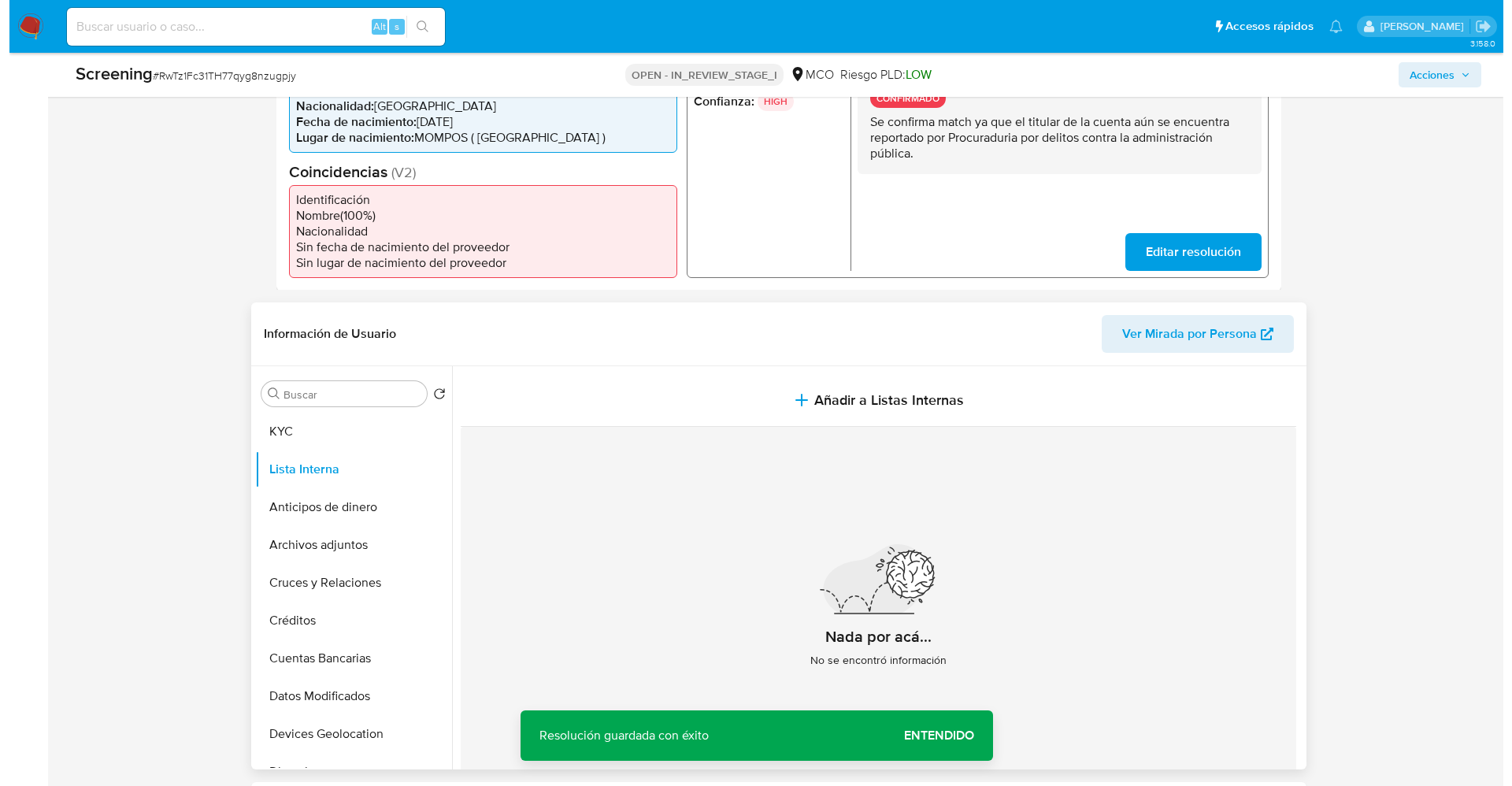
scroll to position [472, 0]
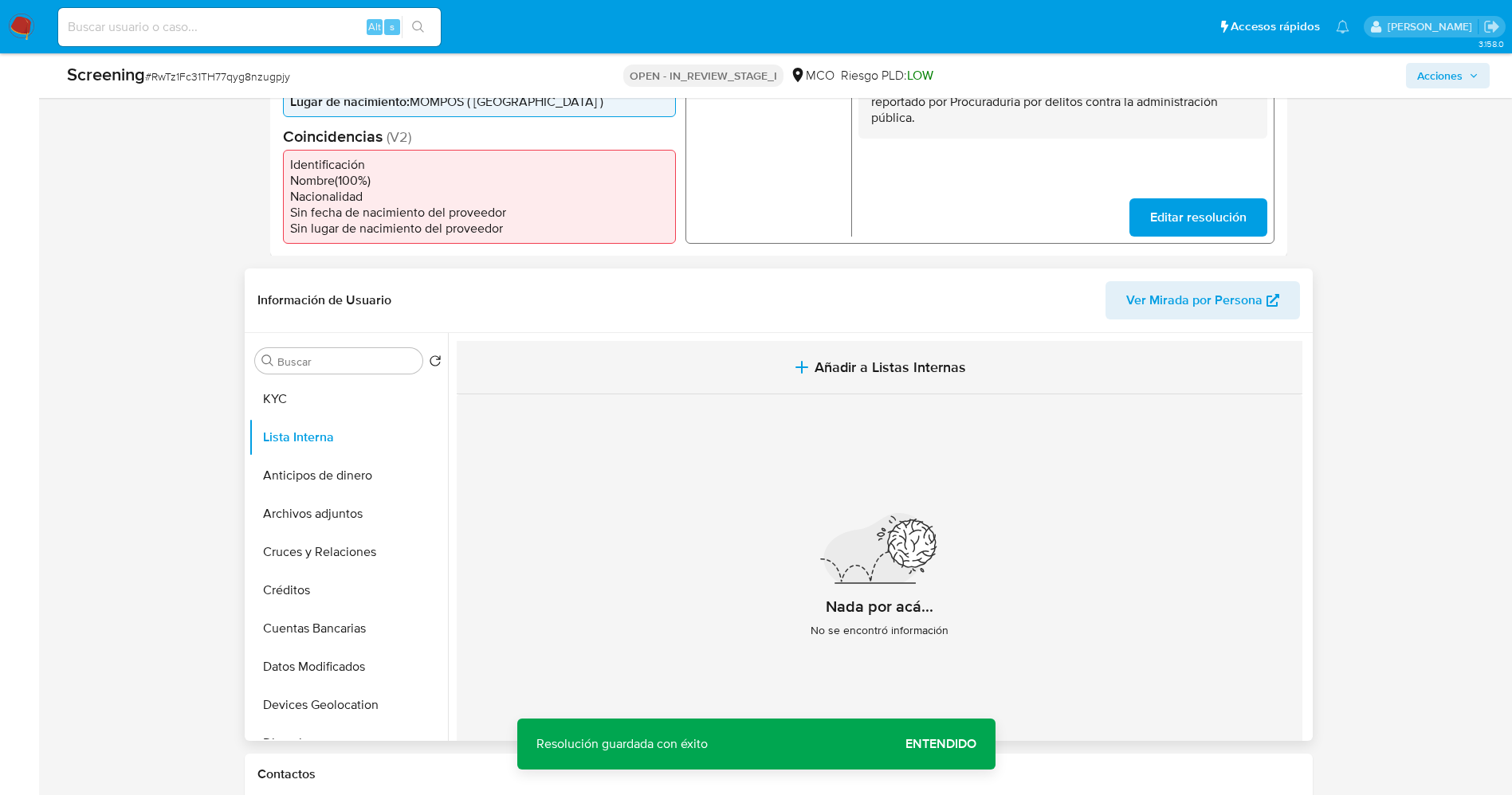
click at [869, 381] on button "Añadir a Listas Internas" at bounding box center [879, 367] width 846 height 53
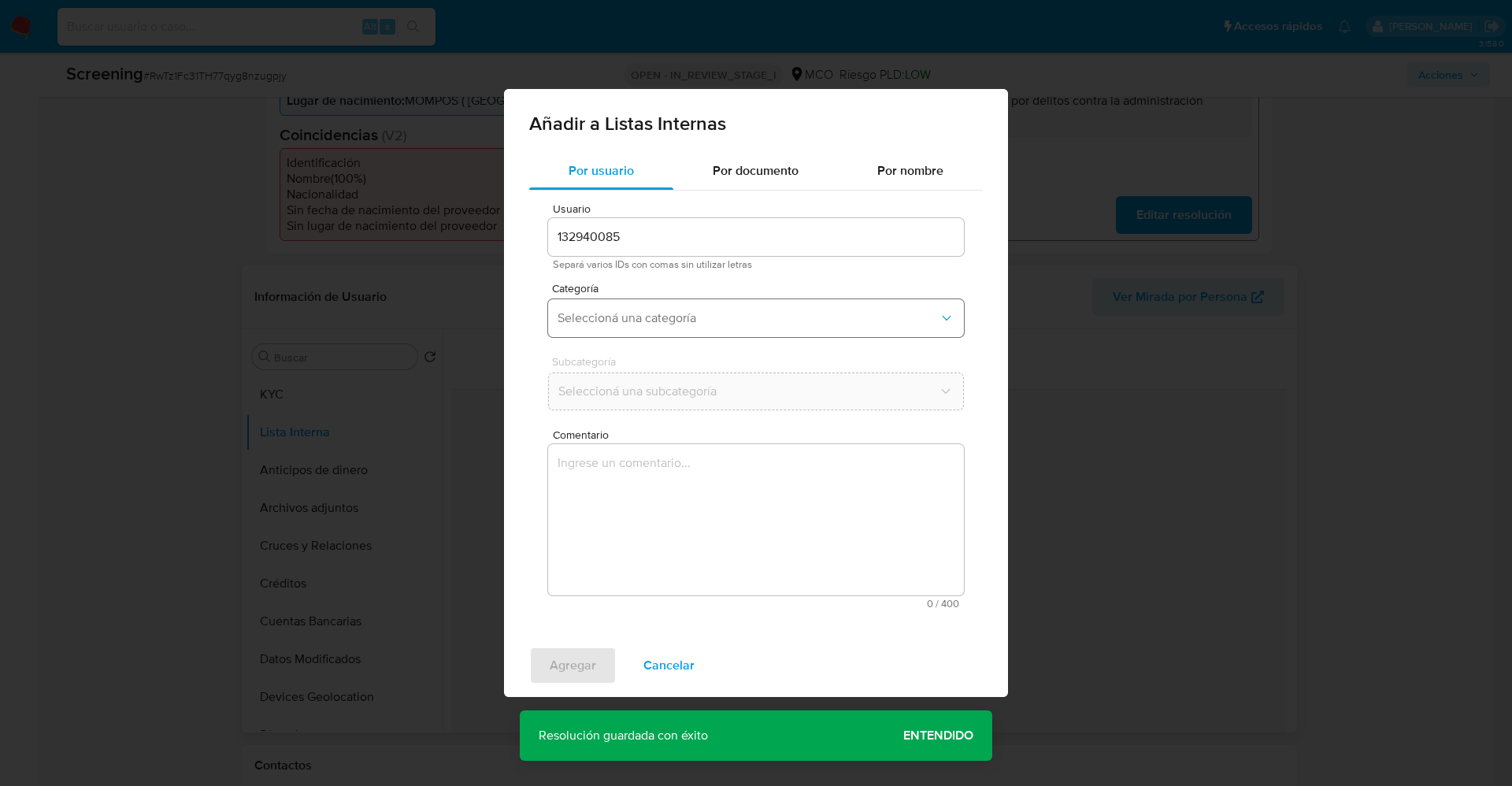
click at [695, 317] on span "Seleccioná una categoría" at bounding box center [748, 318] width 381 height 16
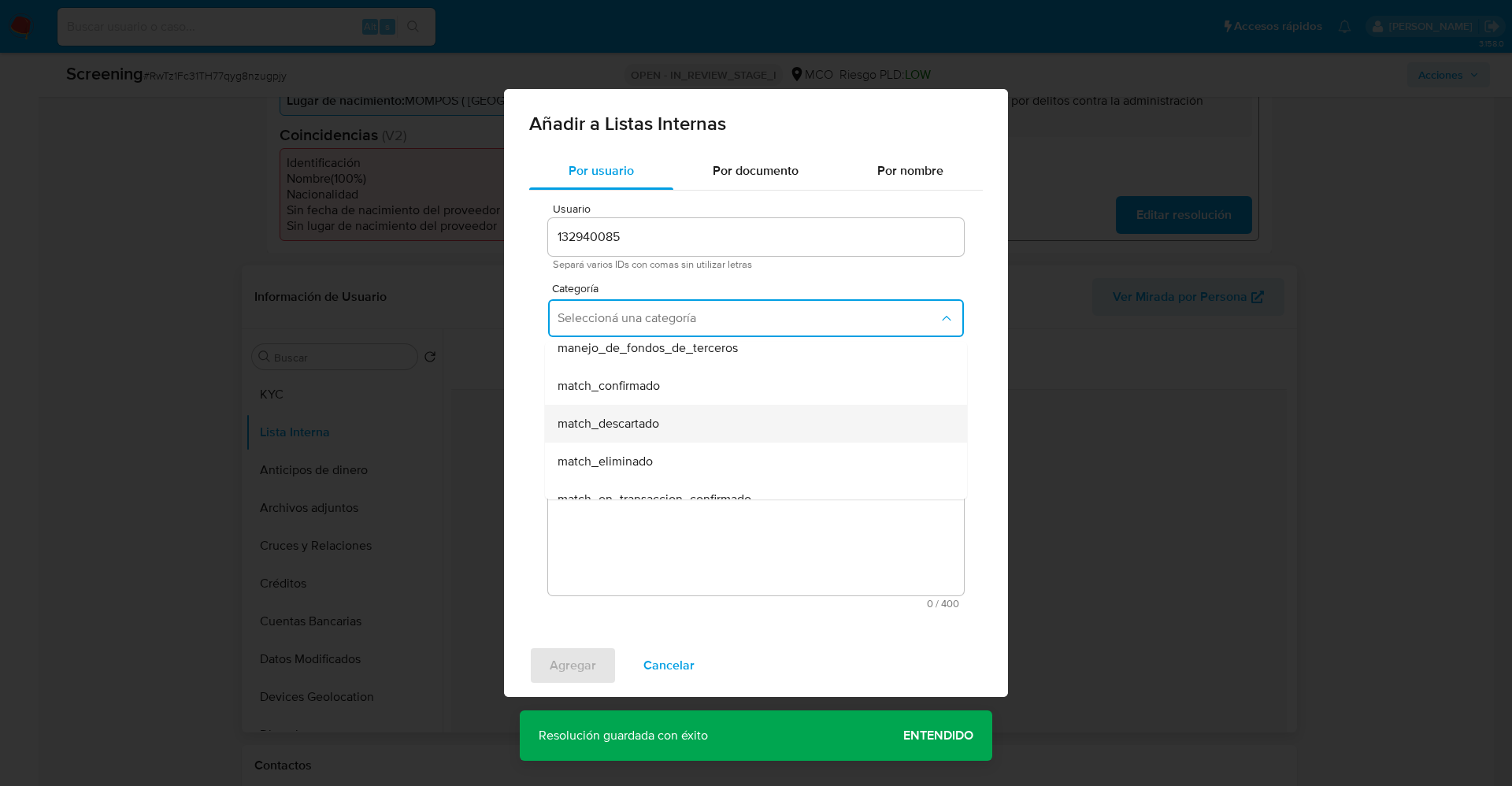
scroll to position [118, 0]
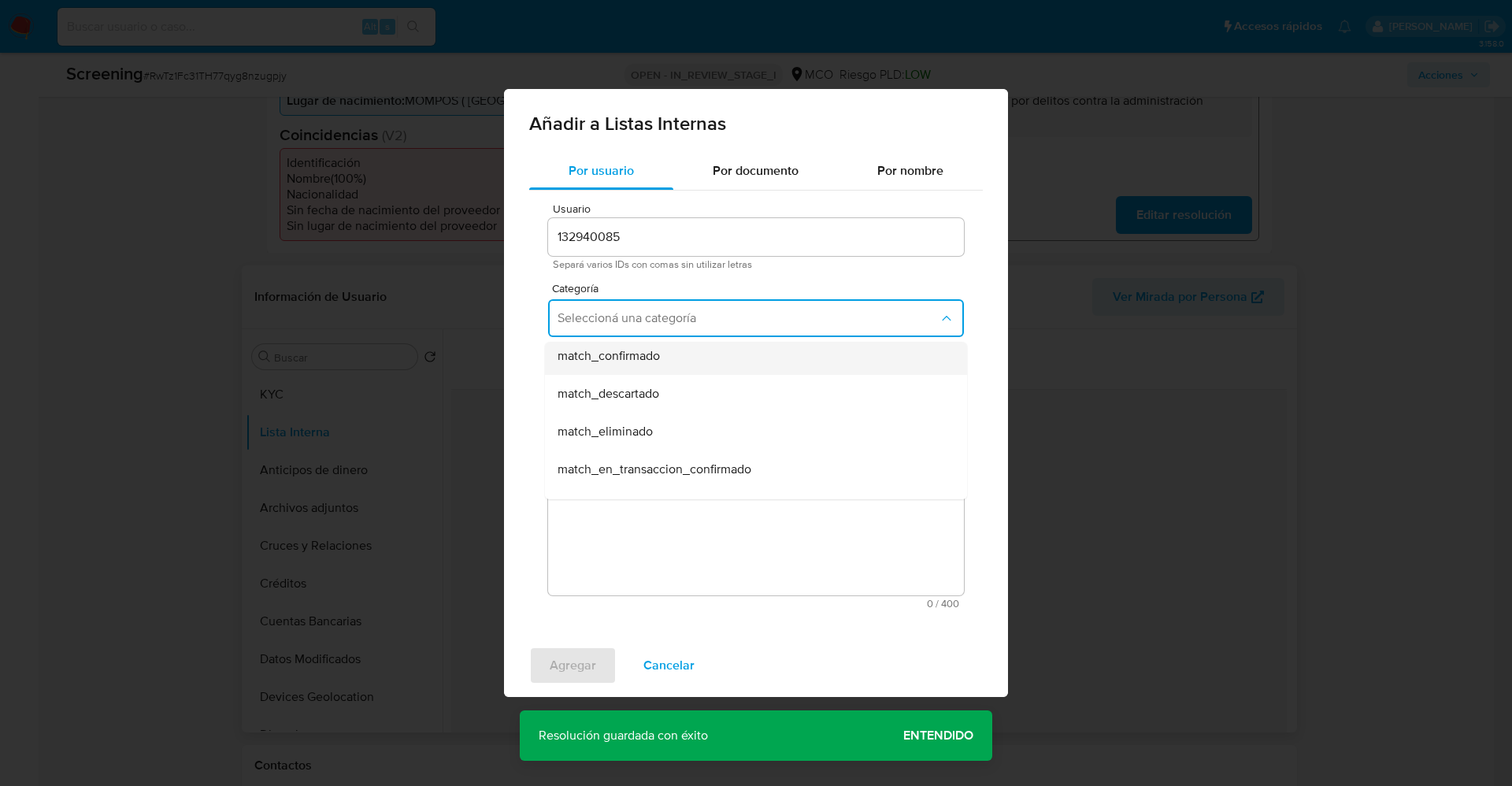
click at [649, 368] on div "match_confirmado" at bounding box center [752, 356] width 387 height 38
click at [658, 390] on span "Seleccioná una subcategoría" at bounding box center [748, 392] width 381 height 16
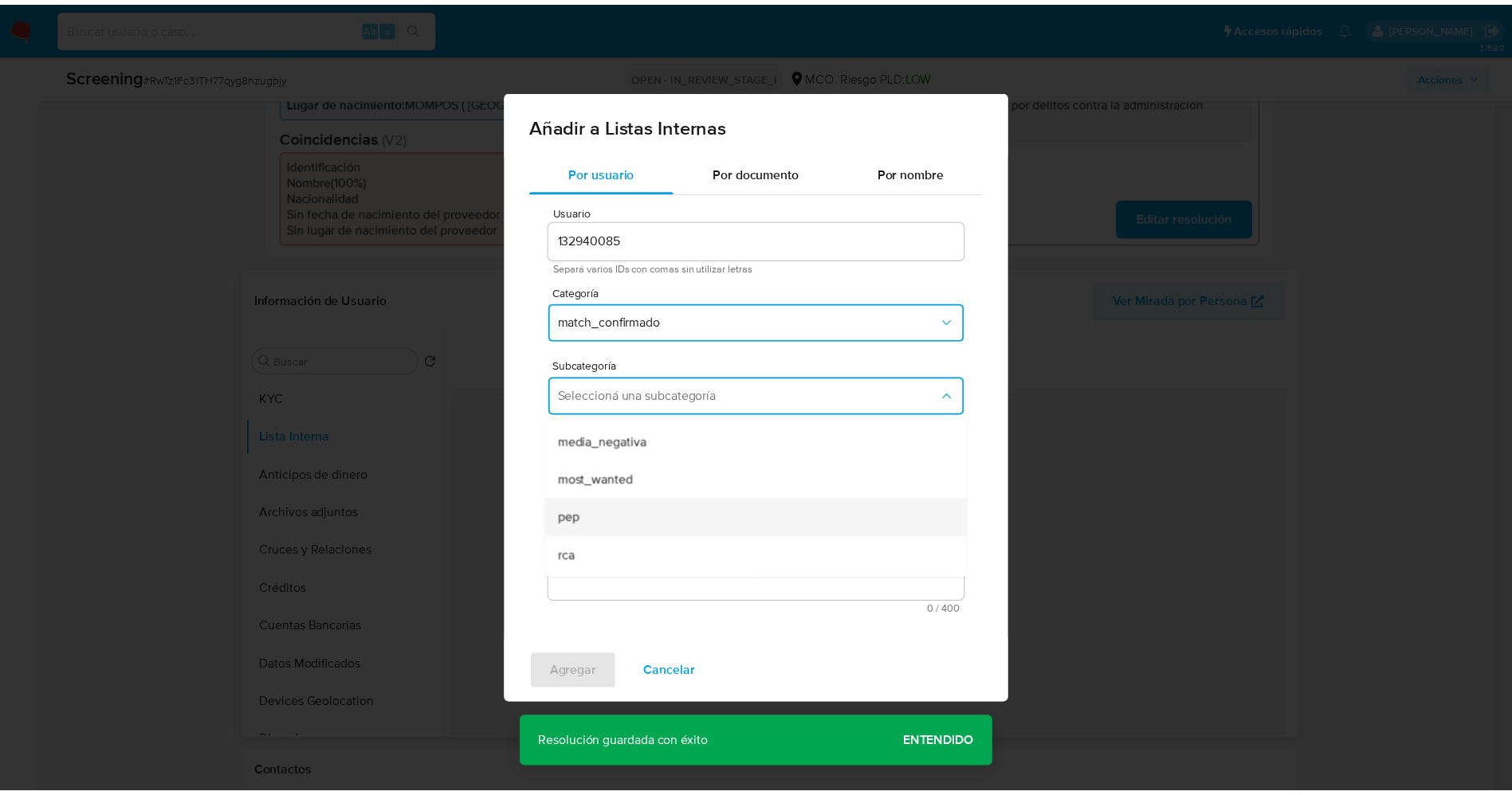
scroll to position [108, 0]
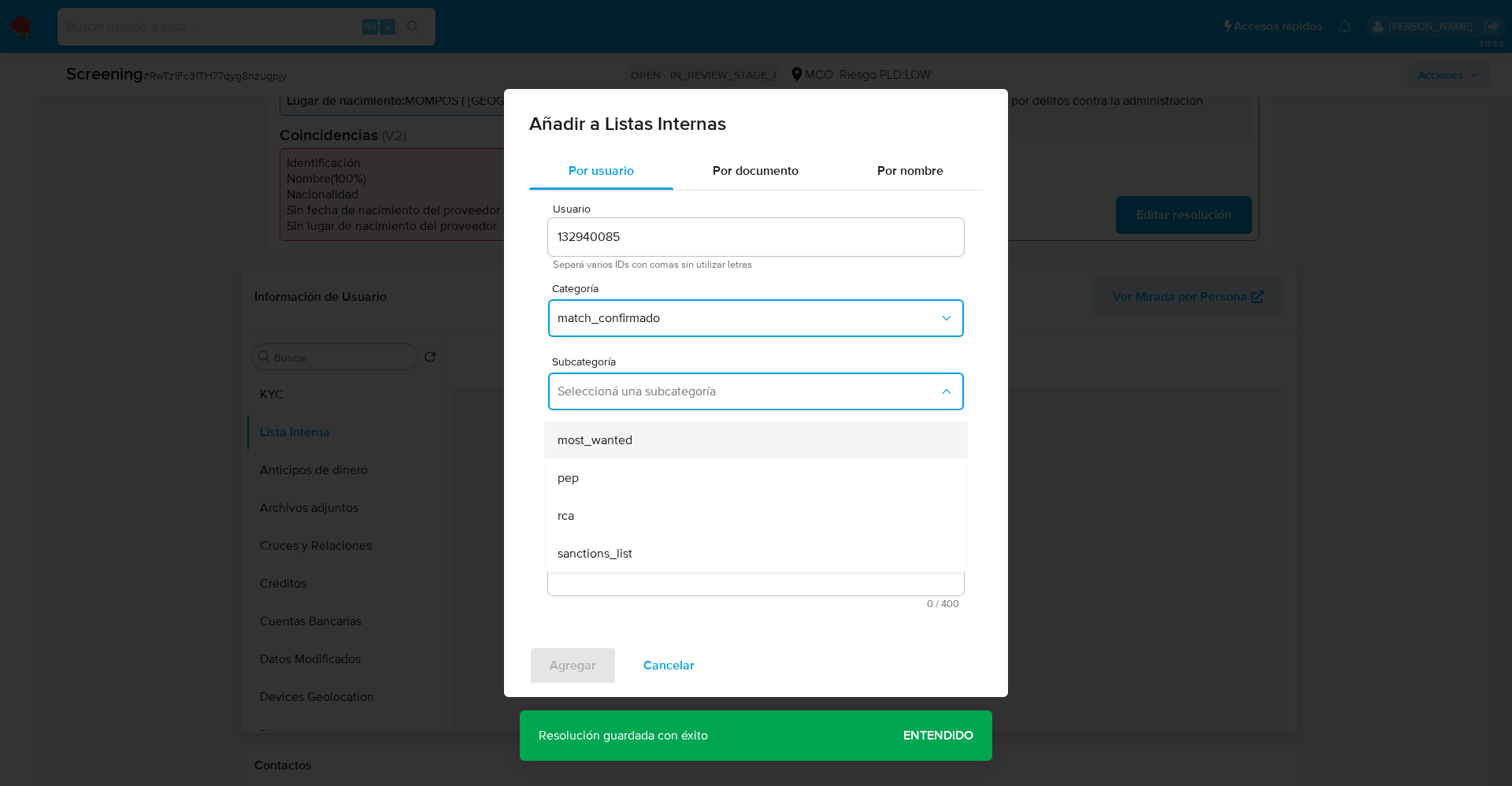
click at [623, 442] on span "most_wanted" at bounding box center [595, 440] width 75 height 16
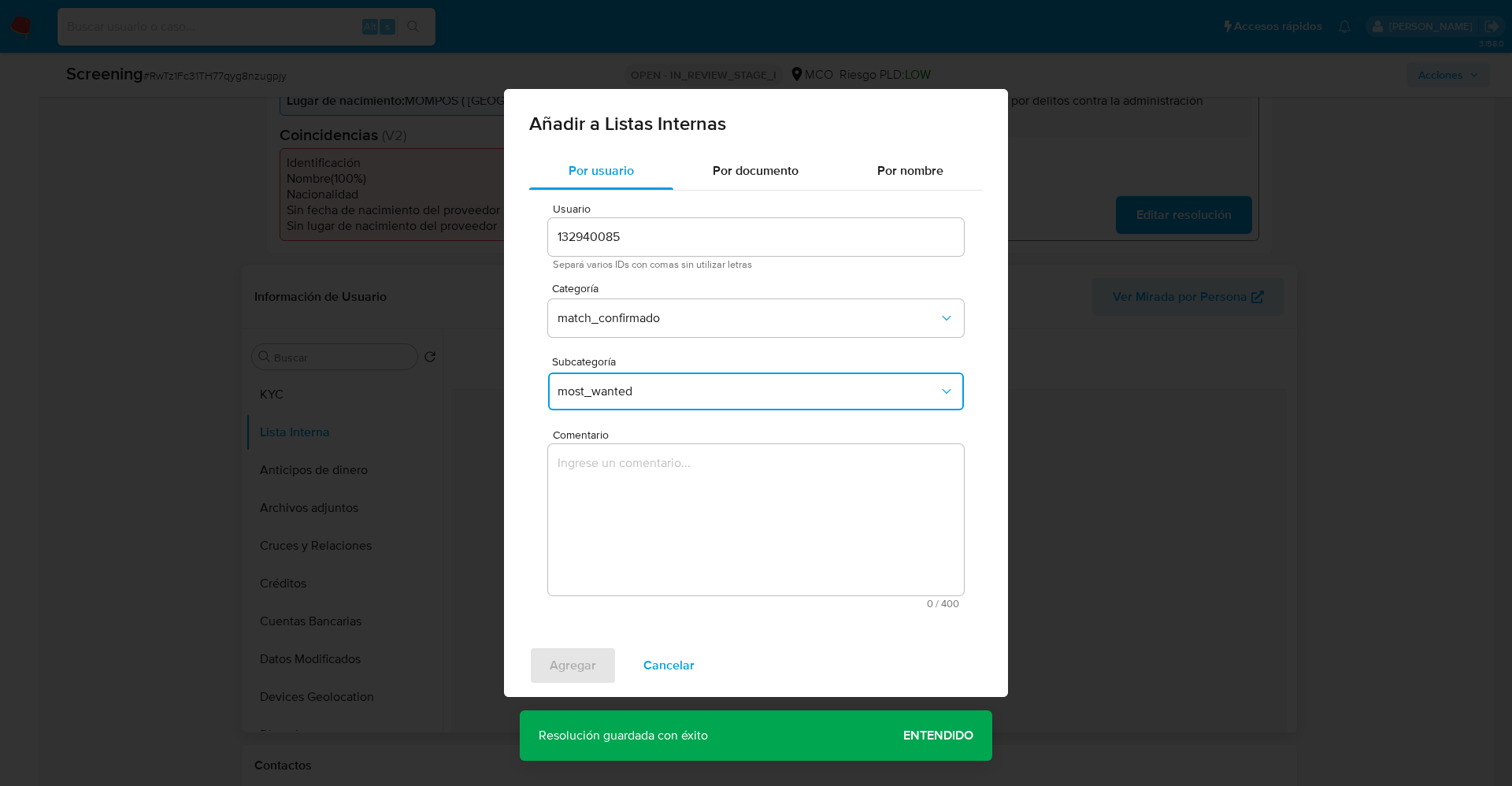
click at [623, 478] on textarea "Comentario" at bounding box center [756, 519] width 416 height 151
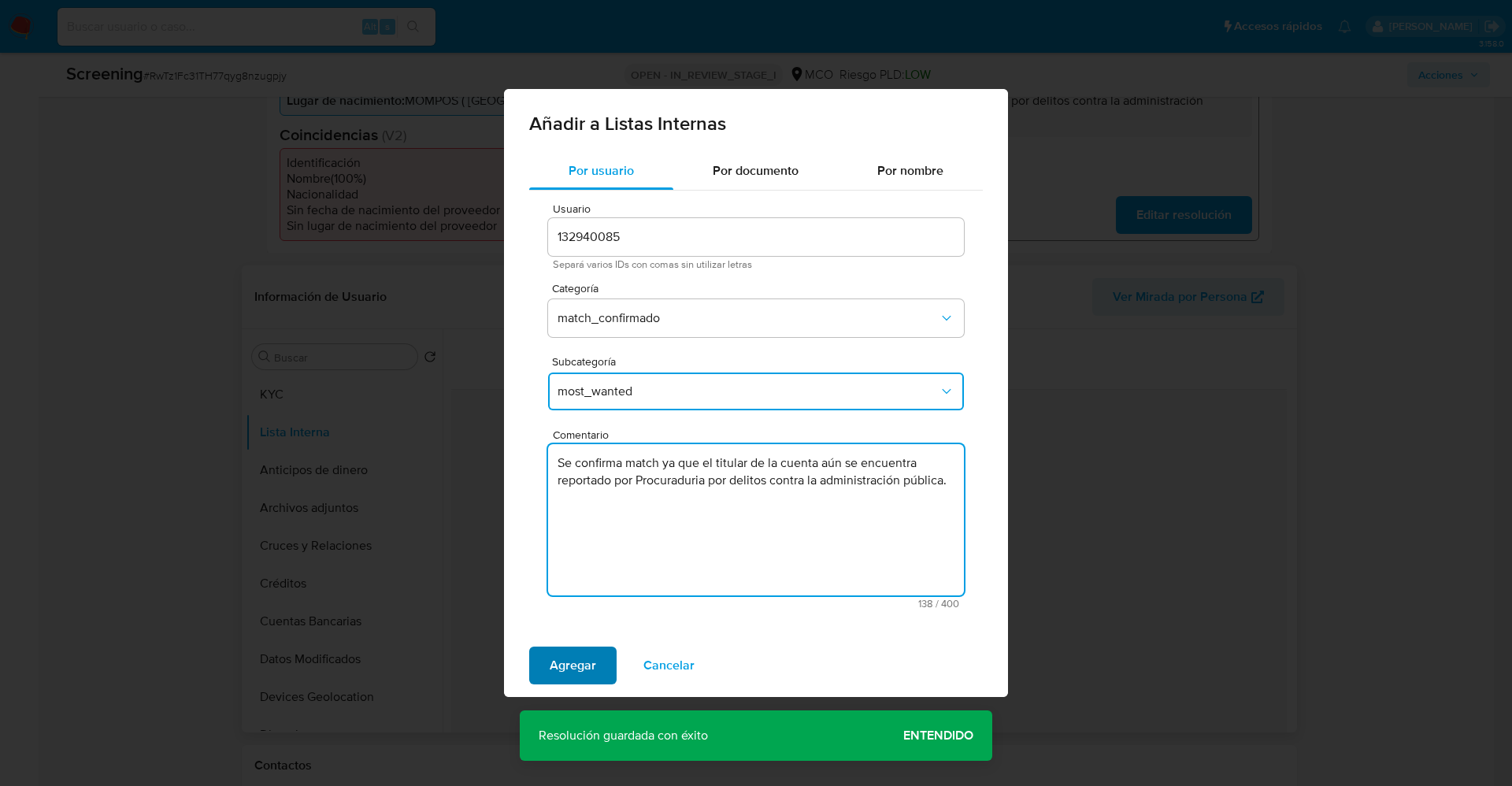
type textarea "Se confirma match ya que el titular de la cuenta aún se encuentra reportado por…"
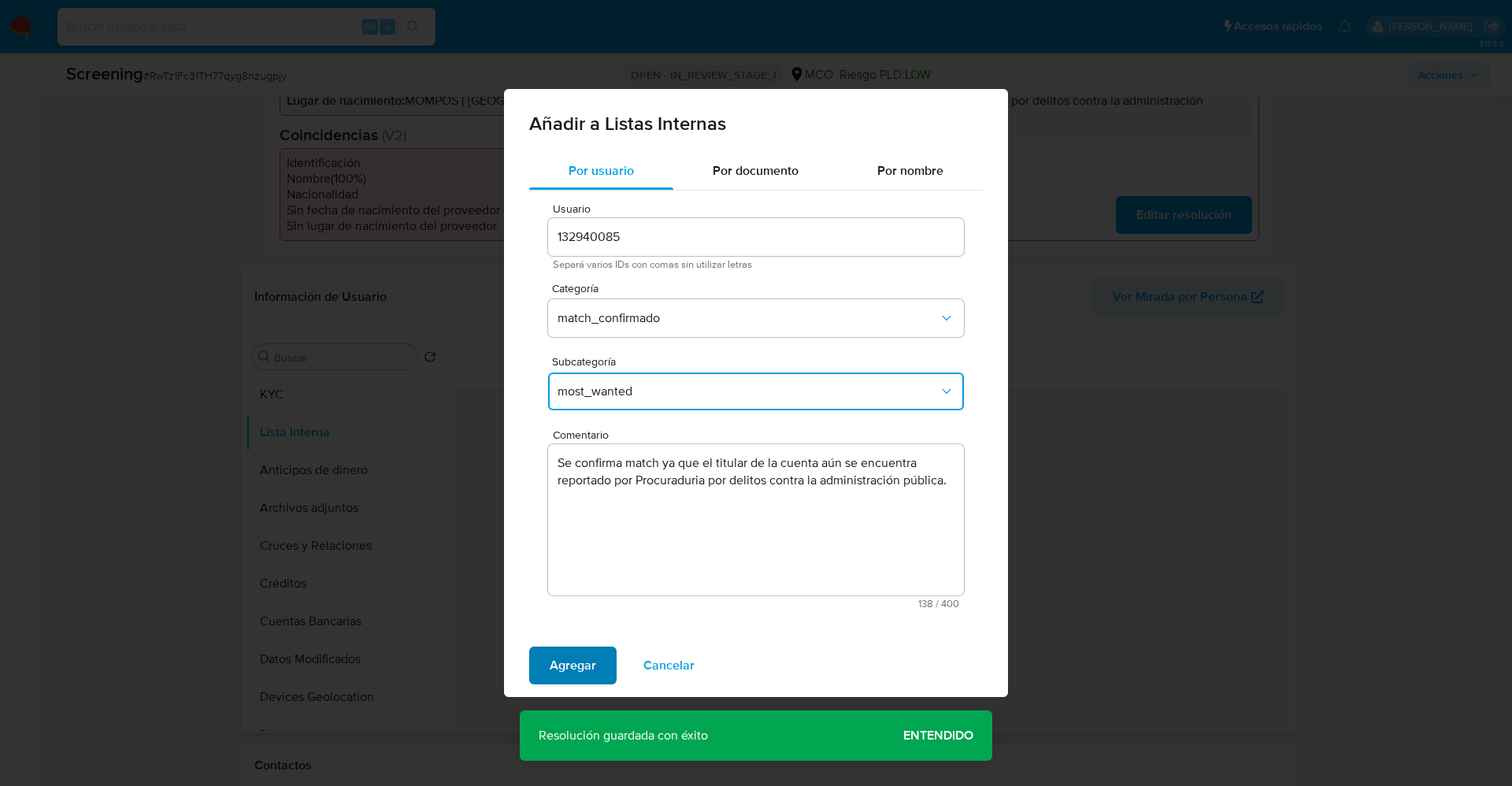
click at [585, 649] on span "Agregar" at bounding box center [572, 666] width 47 height 35
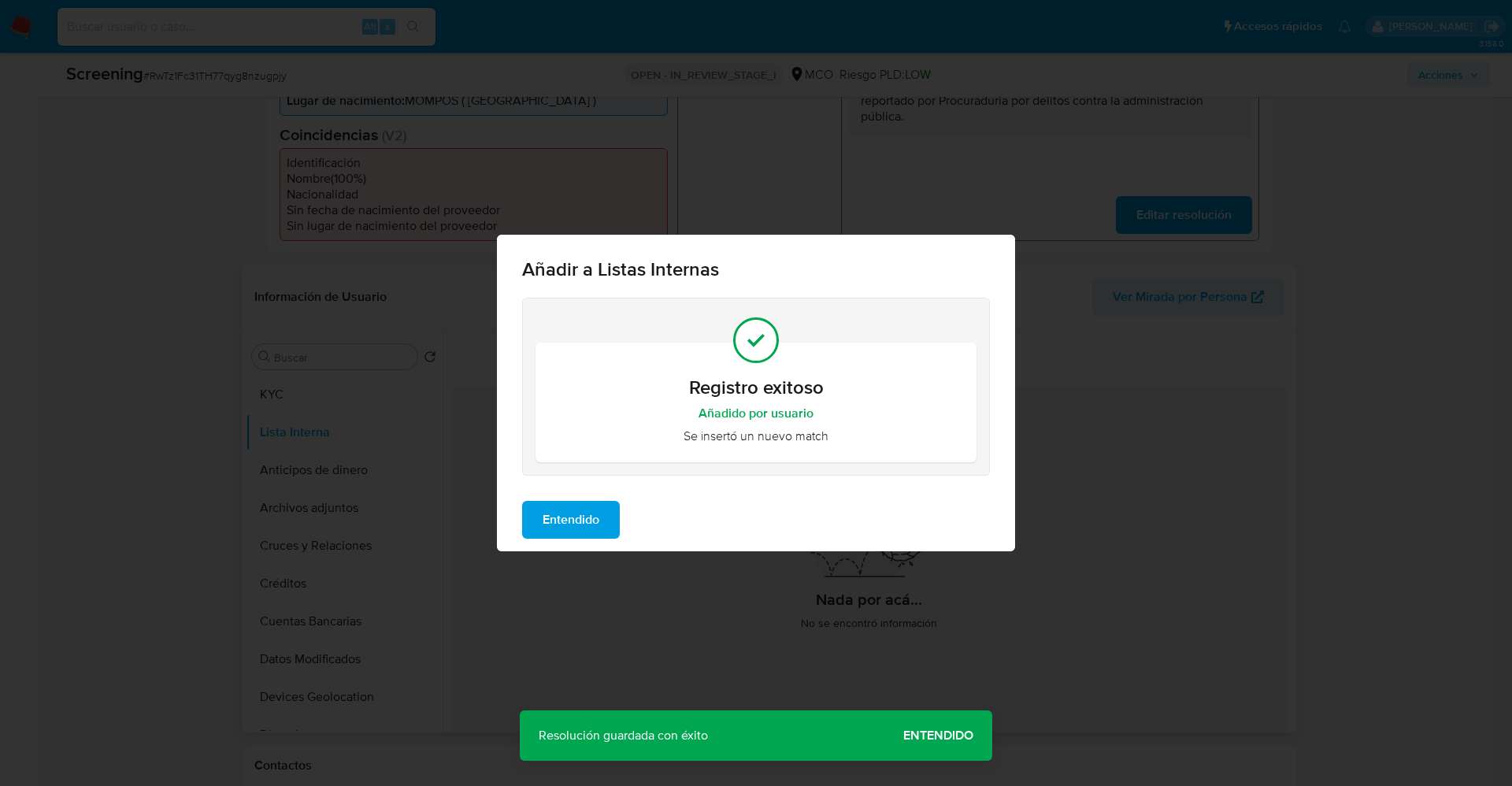
click at [571, 520] on span "Entendido" at bounding box center [571, 520] width 56 height 35
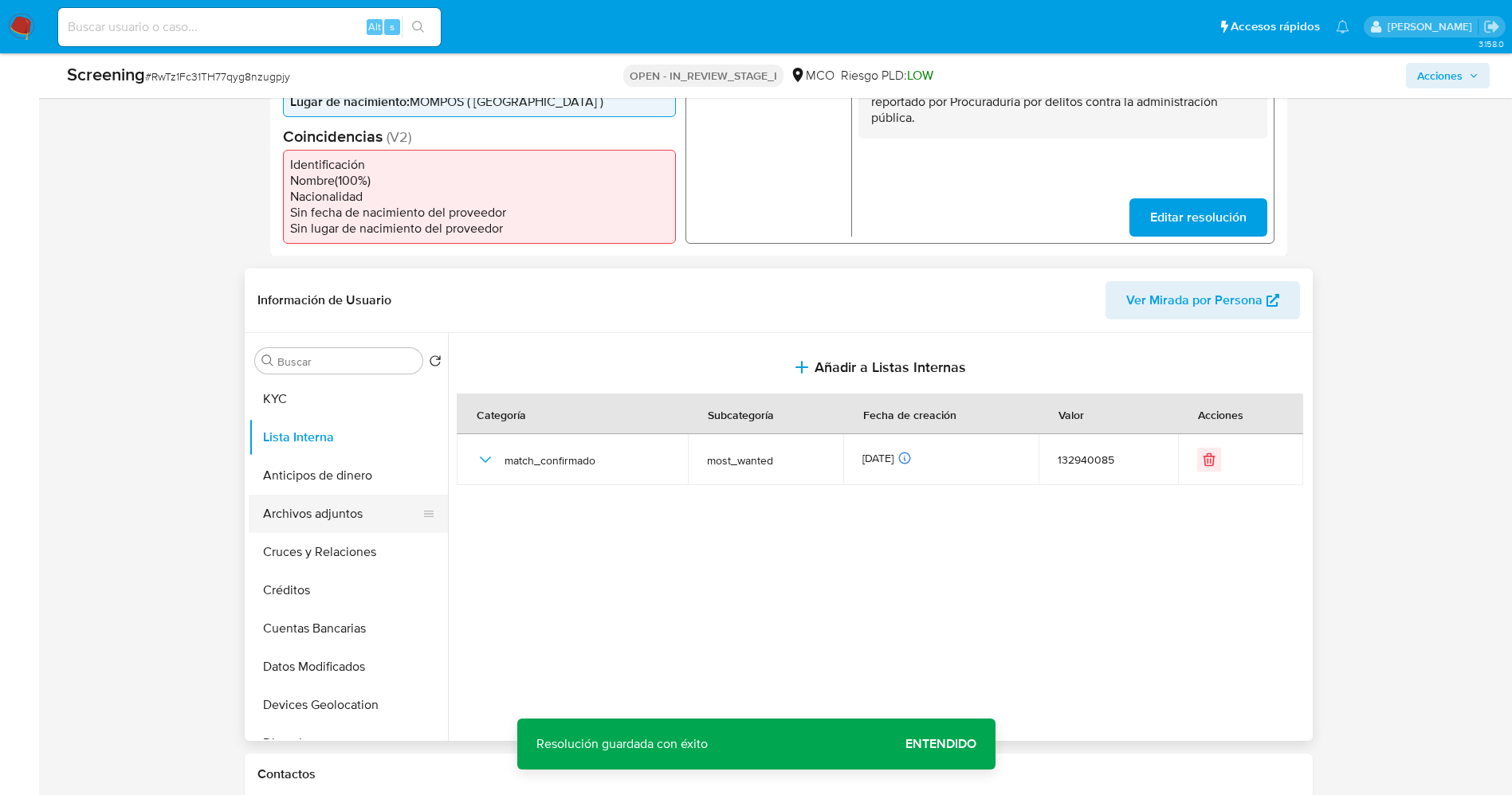
click at [296, 508] on button "Archivos adjuntos" at bounding box center [341, 513] width 186 height 38
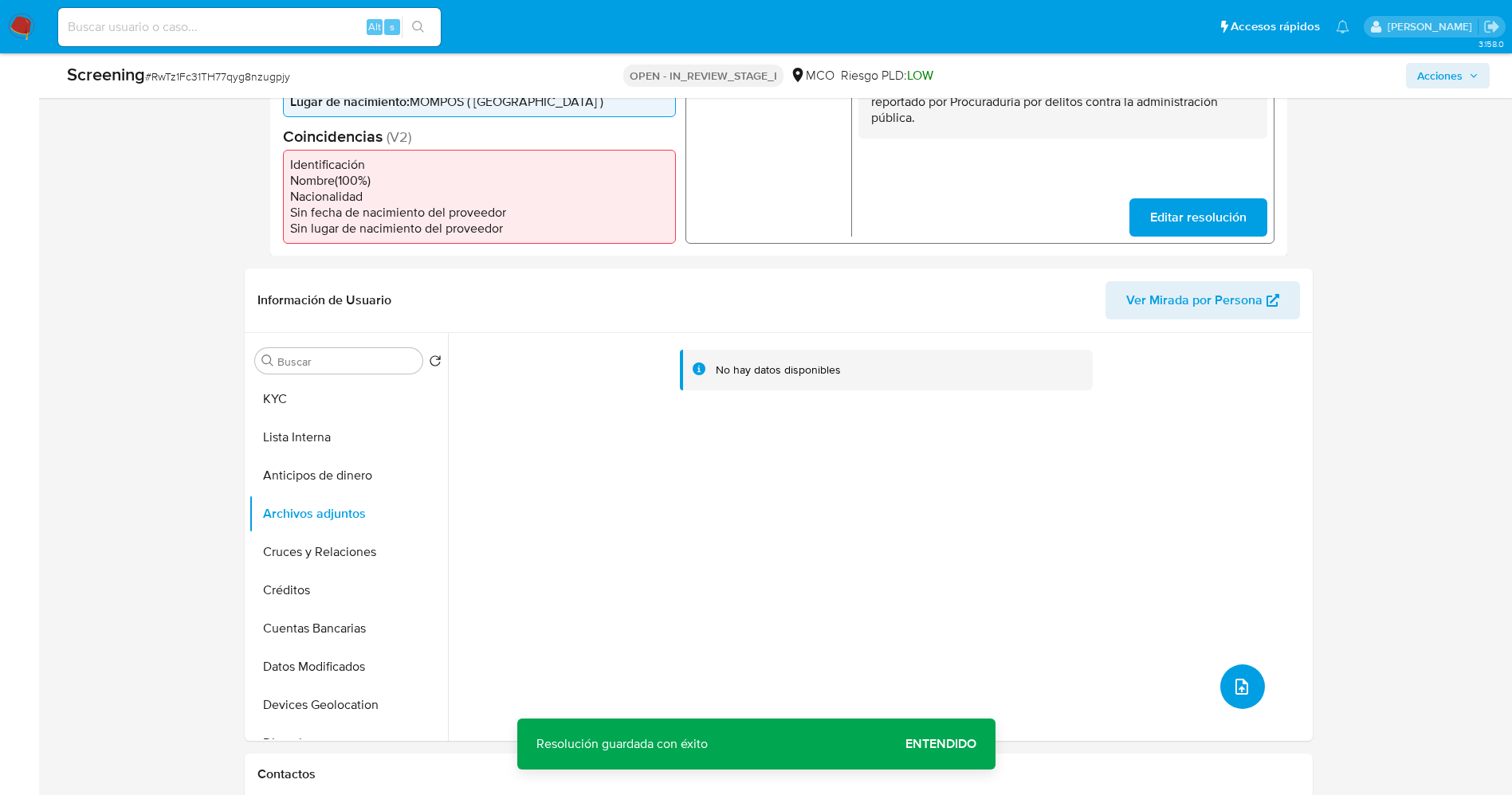
click at [1240, 681] on icon "upload-file" at bounding box center [1241, 686] width 19 height 19
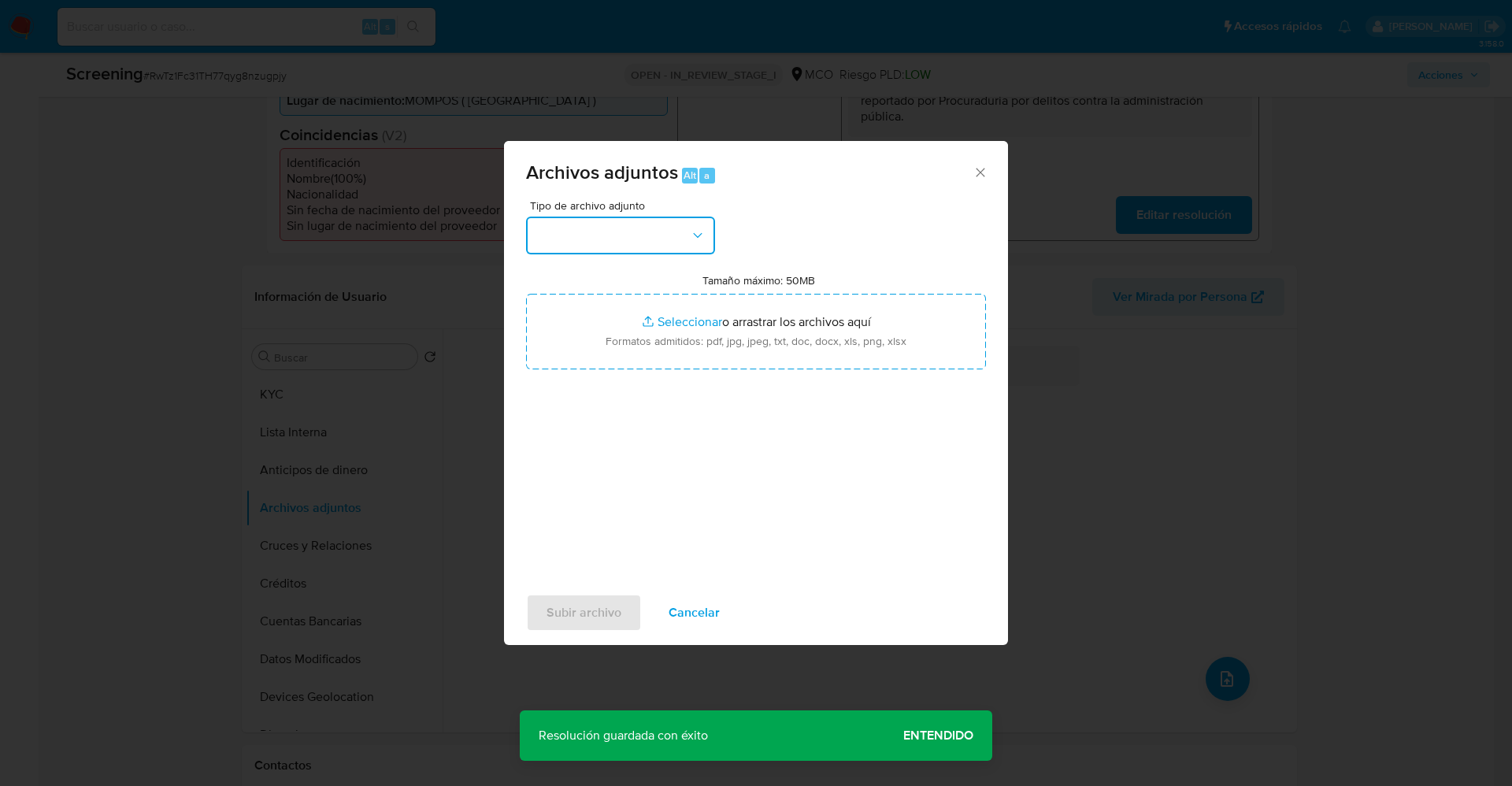
drag, startPoint x: 580, startPoint y: 246, endPoint x: 582, endPoint y: 224, distance: 22.1
click at [582, 244] on button "button" at bounding box center [620, 235] width 189 height 38
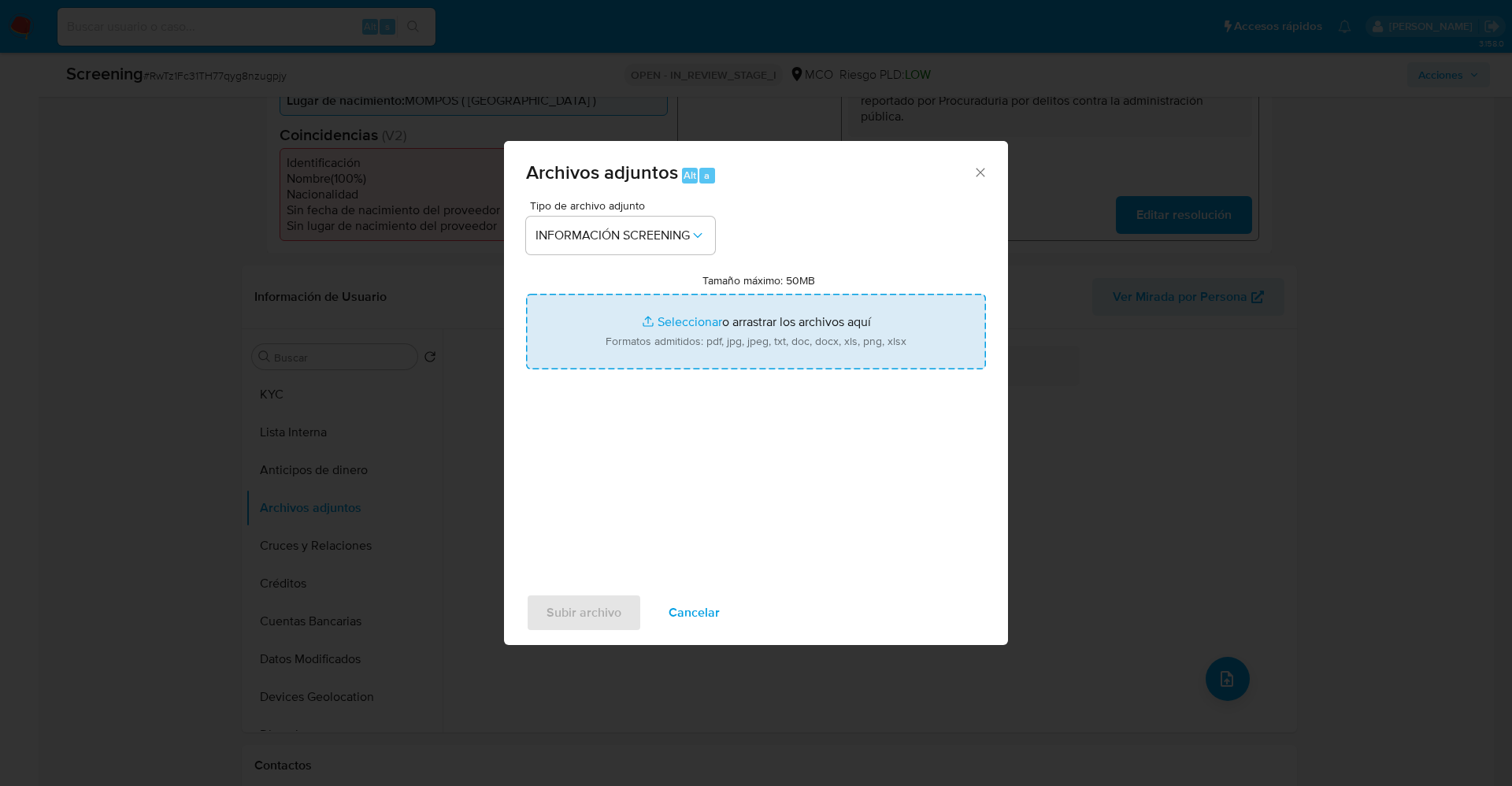
type input "C:\fakepath\Consulta de Antecedentes.pdf"
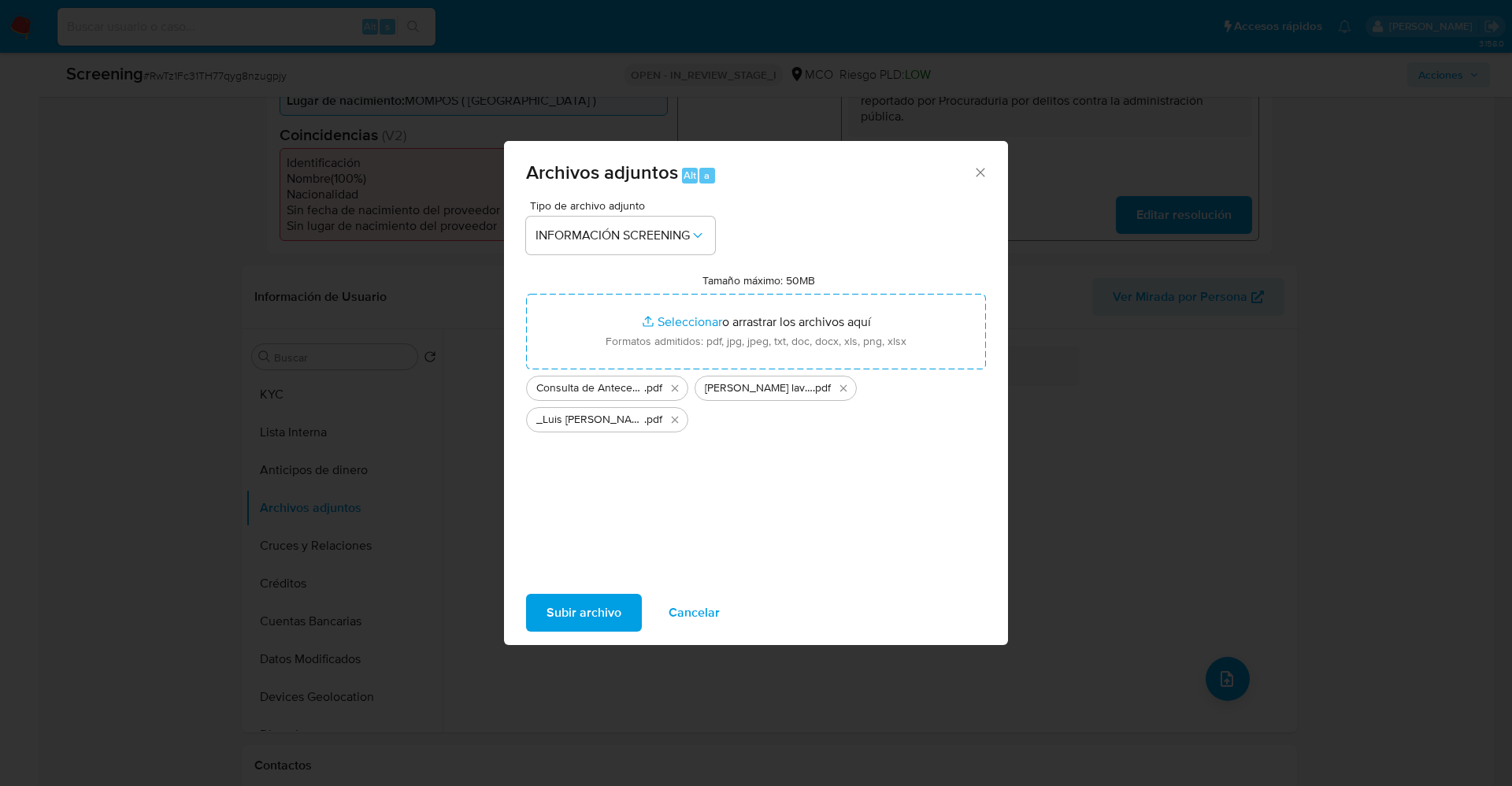
click at [582, 604] on span "Subir archivo" at bounding box center [583, 613] width 75 height 35
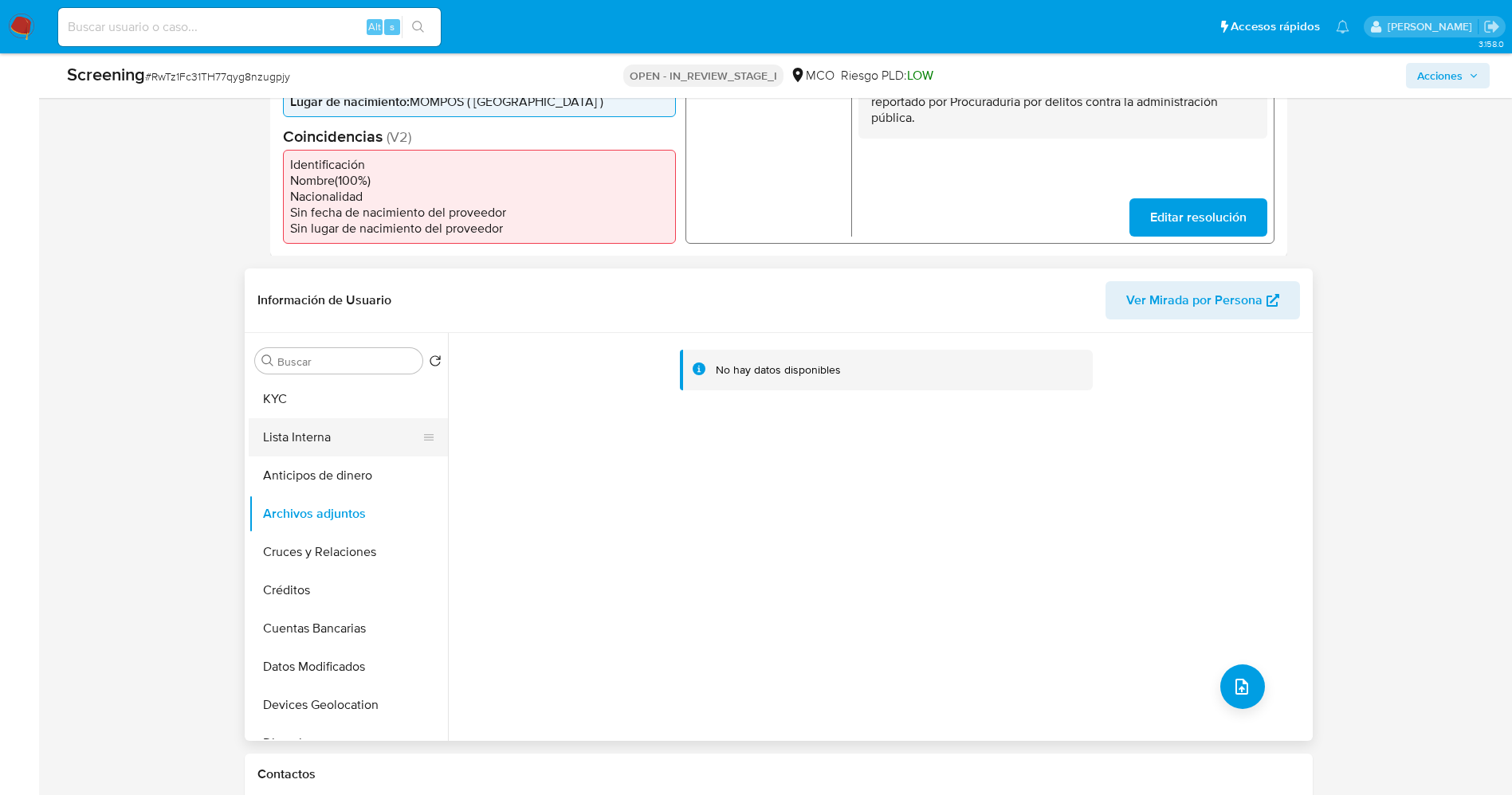
click at [284, 439] on button "Lista Interna" at bounding box center [341, 437] width 186 height 38
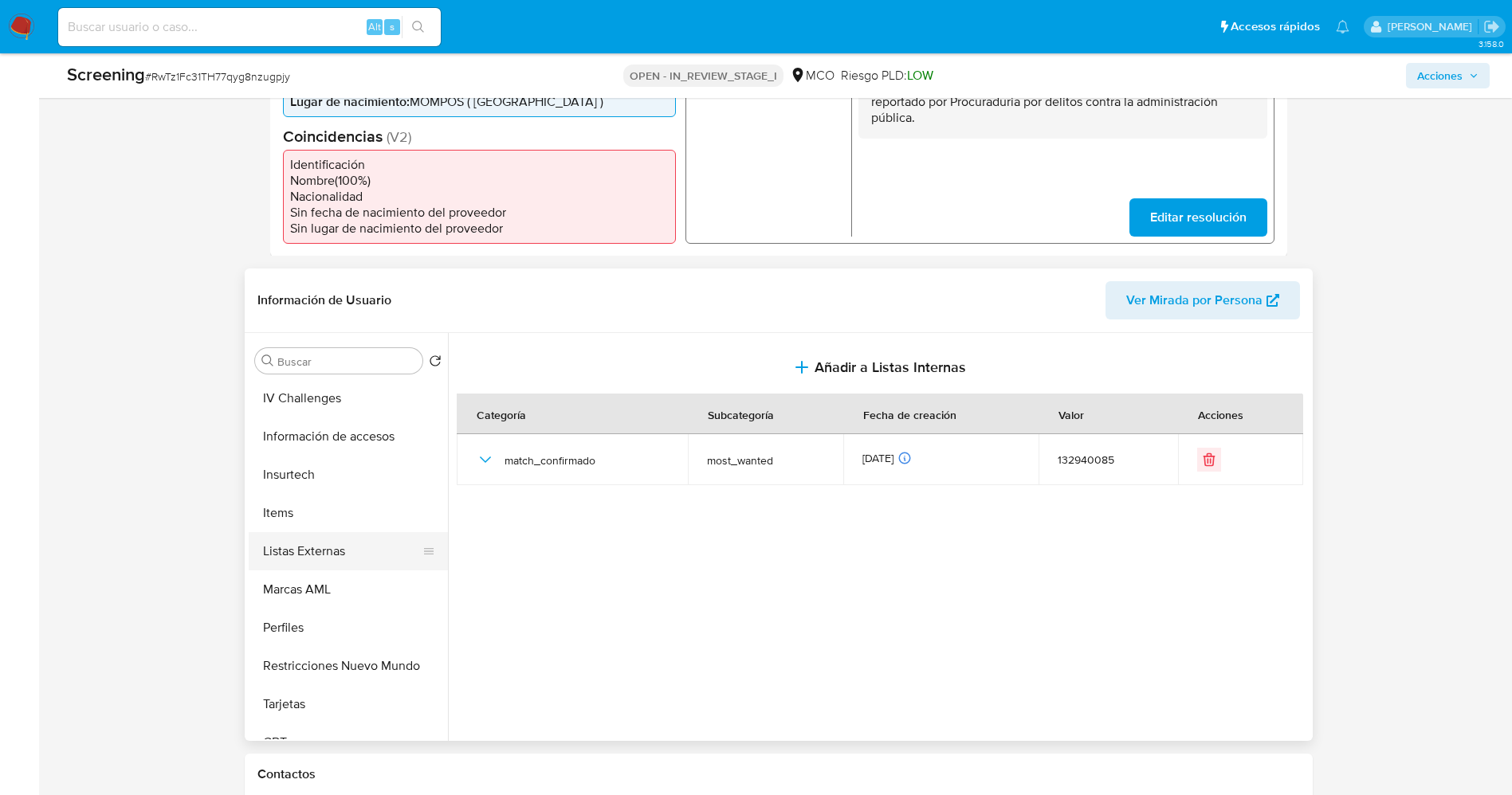
scroll to position [673, 0]
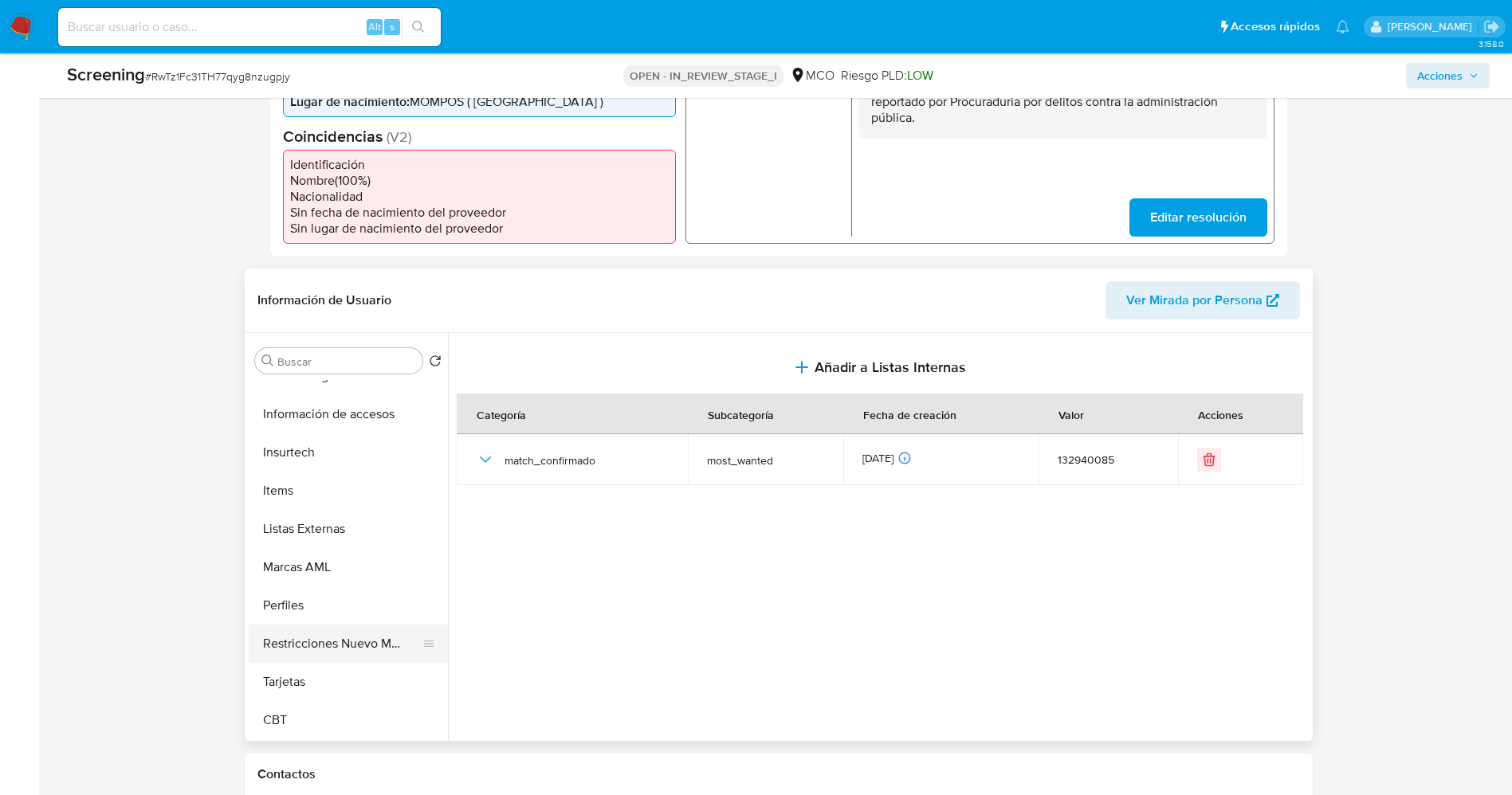
click at [309, 639] on button "Restricciones Nuevo Mundo" at bounding box center [341, 643] width 186 height 38
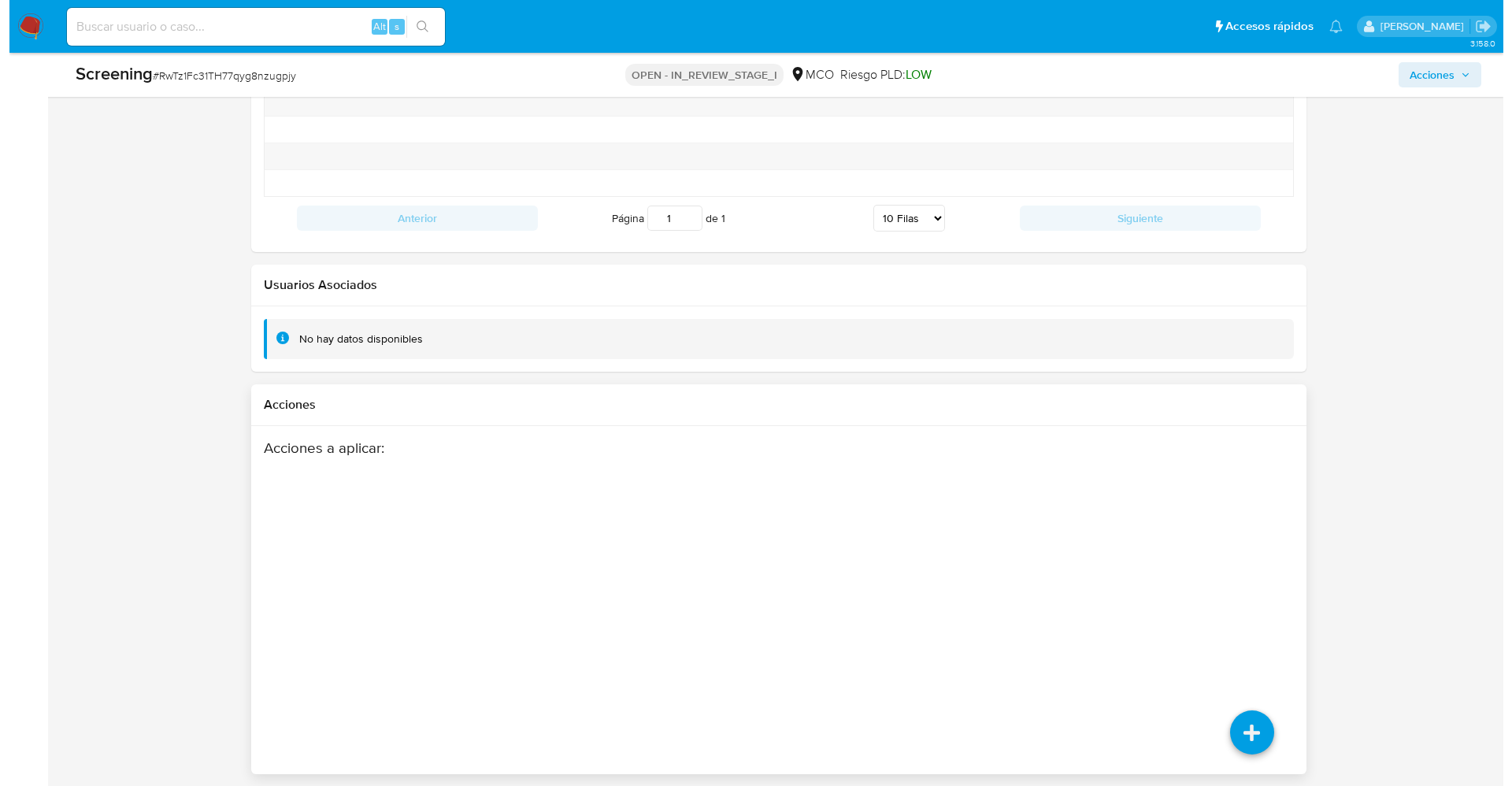
scroll to position [2258, 0]
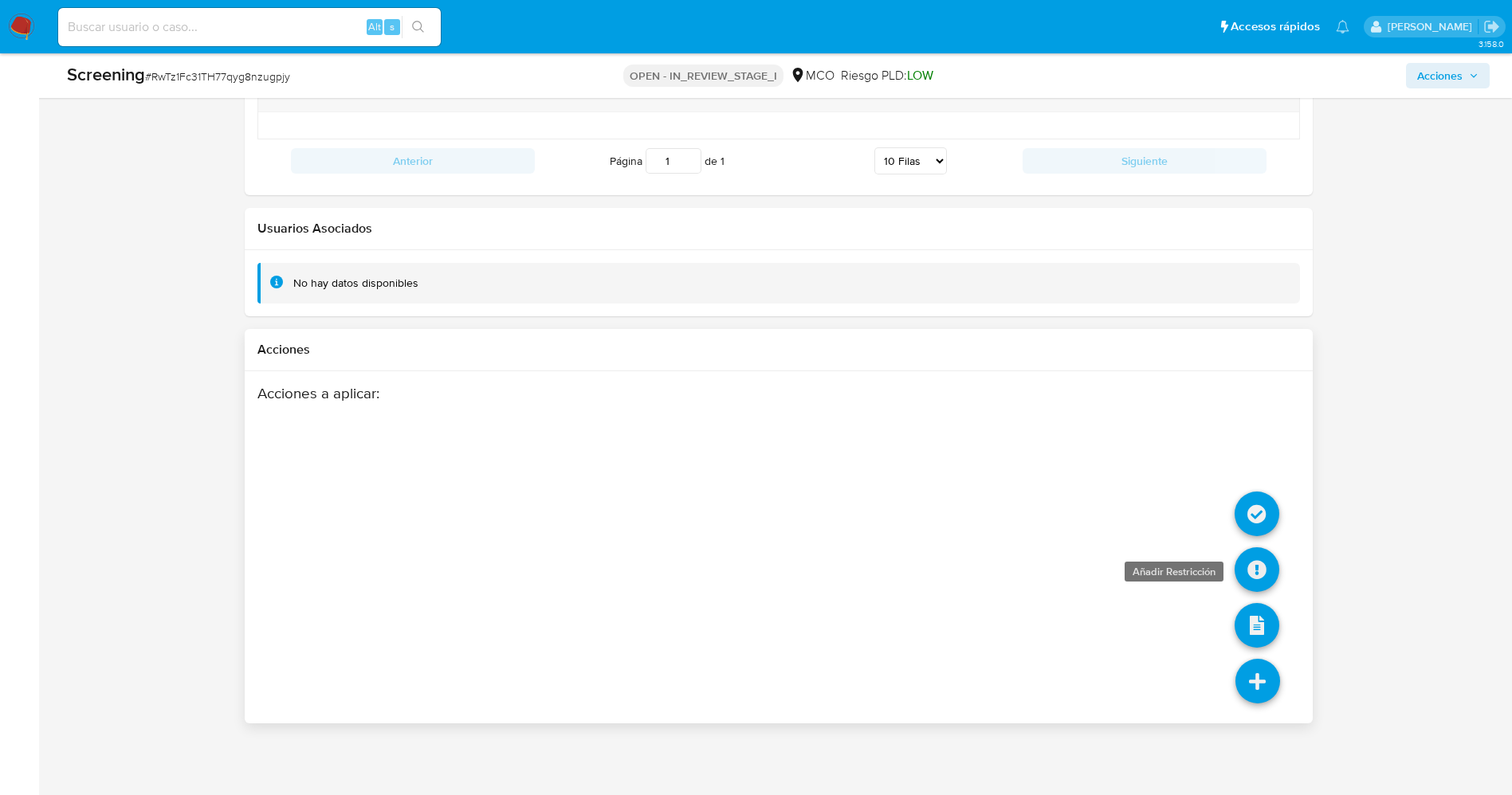
click at [1245, 563] on icon at bounding box center [1257, 569] width 44 height 44
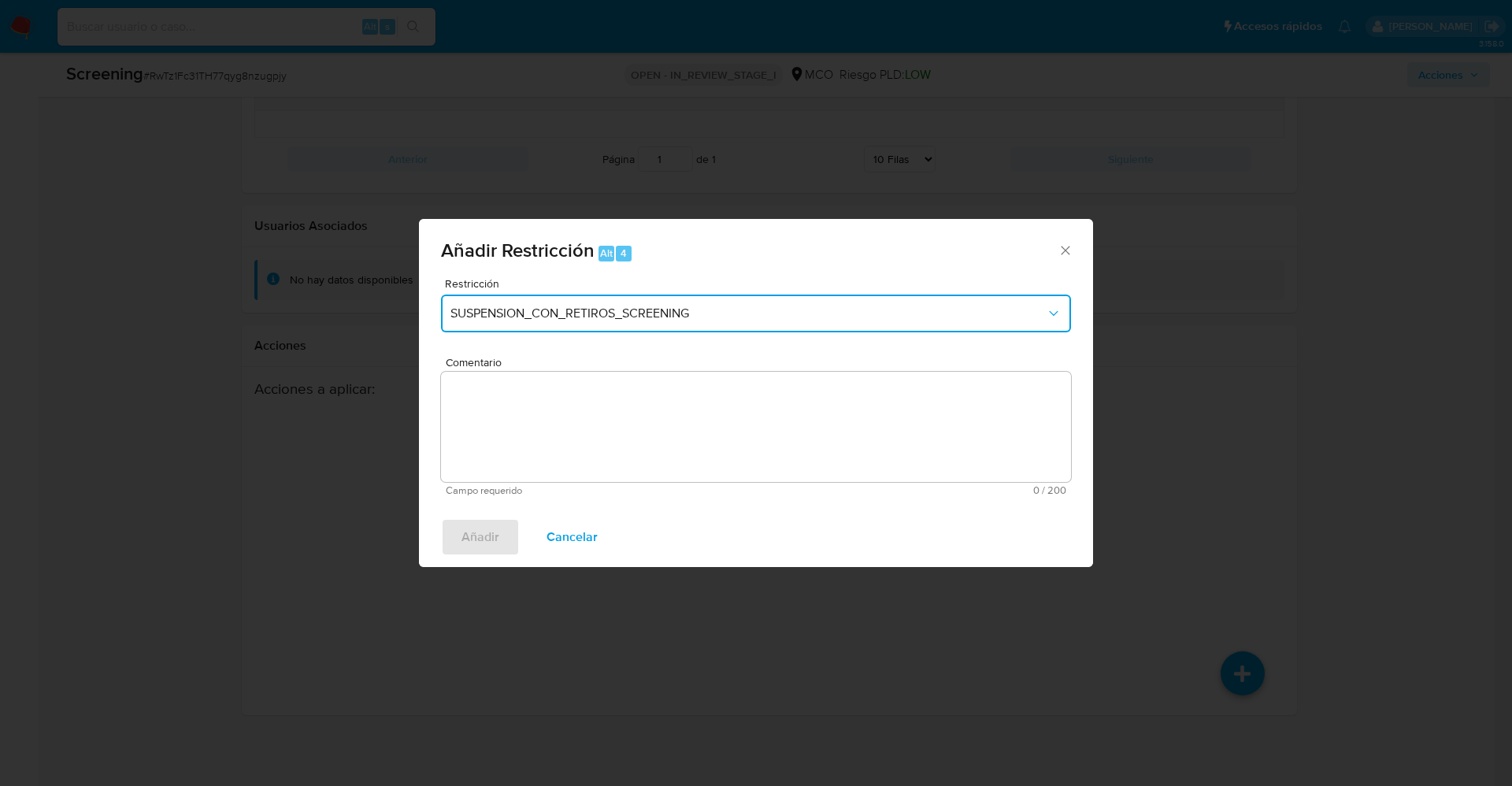
click at [677, 325] on button "SUSPENSION_CON_RETIROS_SCREENING" at bounding box center [756, 313] width 630 height 38
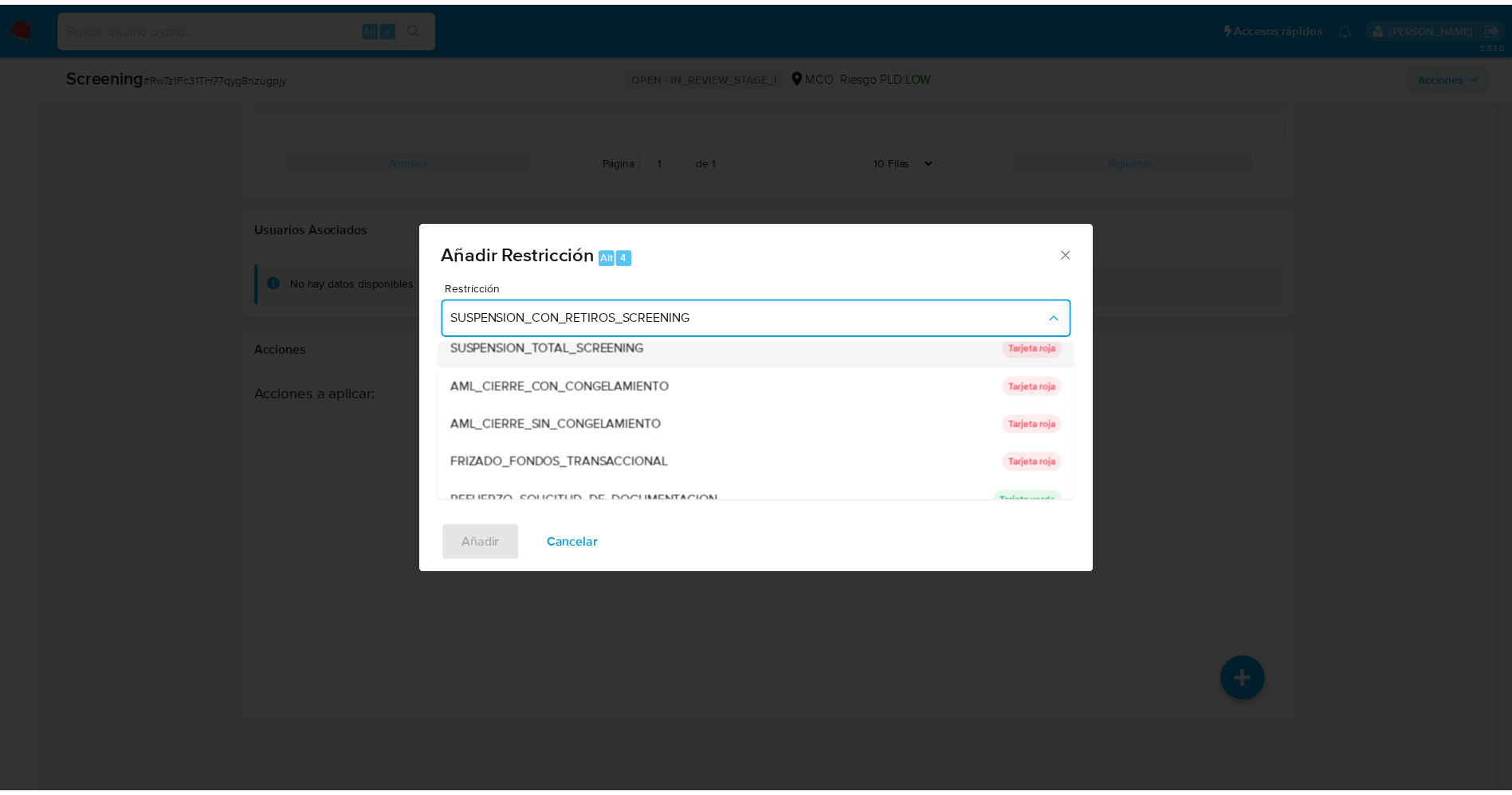
scroll to position [0, 0]
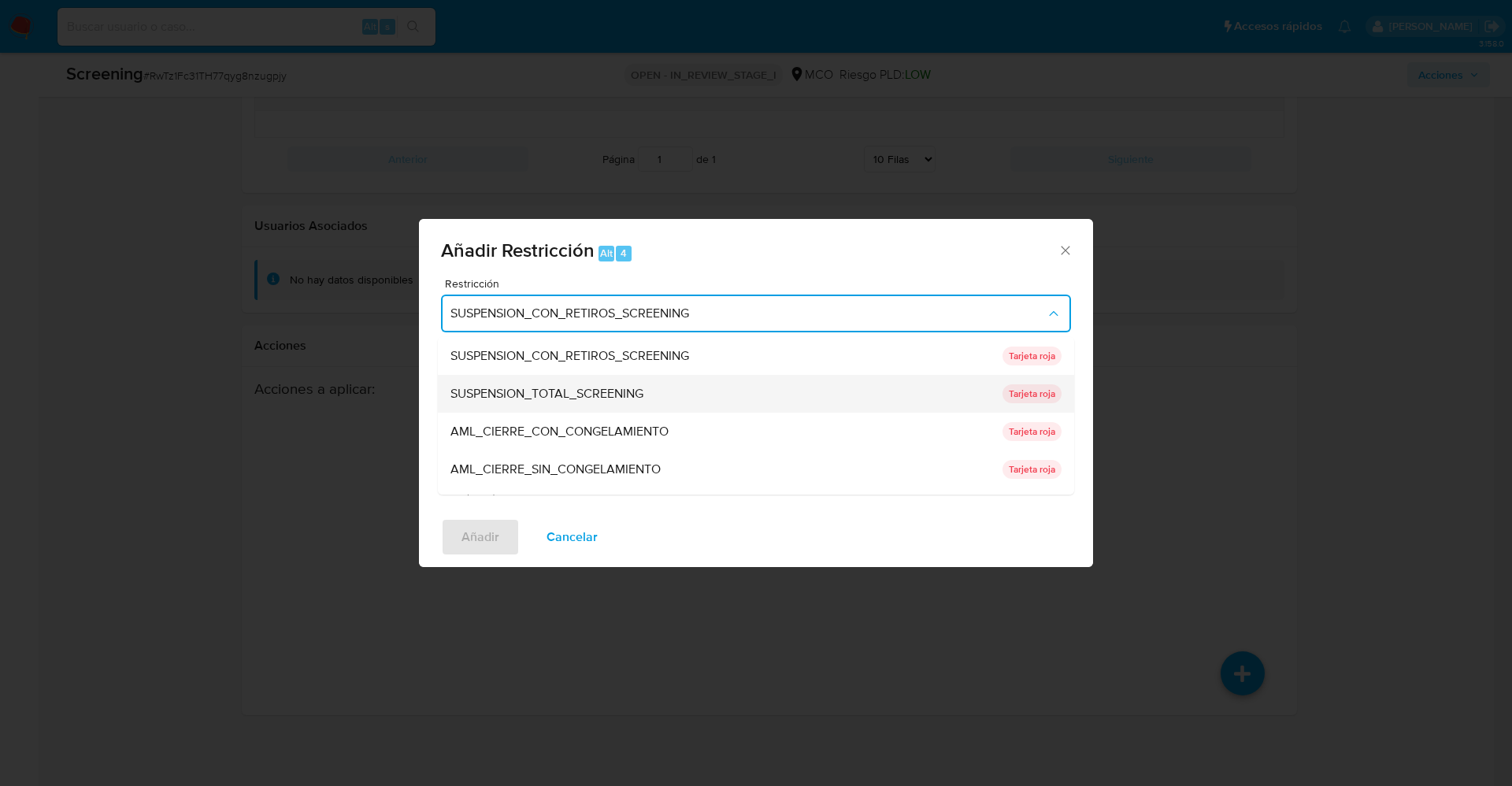
click at [611, 407] on div "SUSPENSION_TOTAL_SCREENING" at bounding box center [721, 393] width 542 height 38
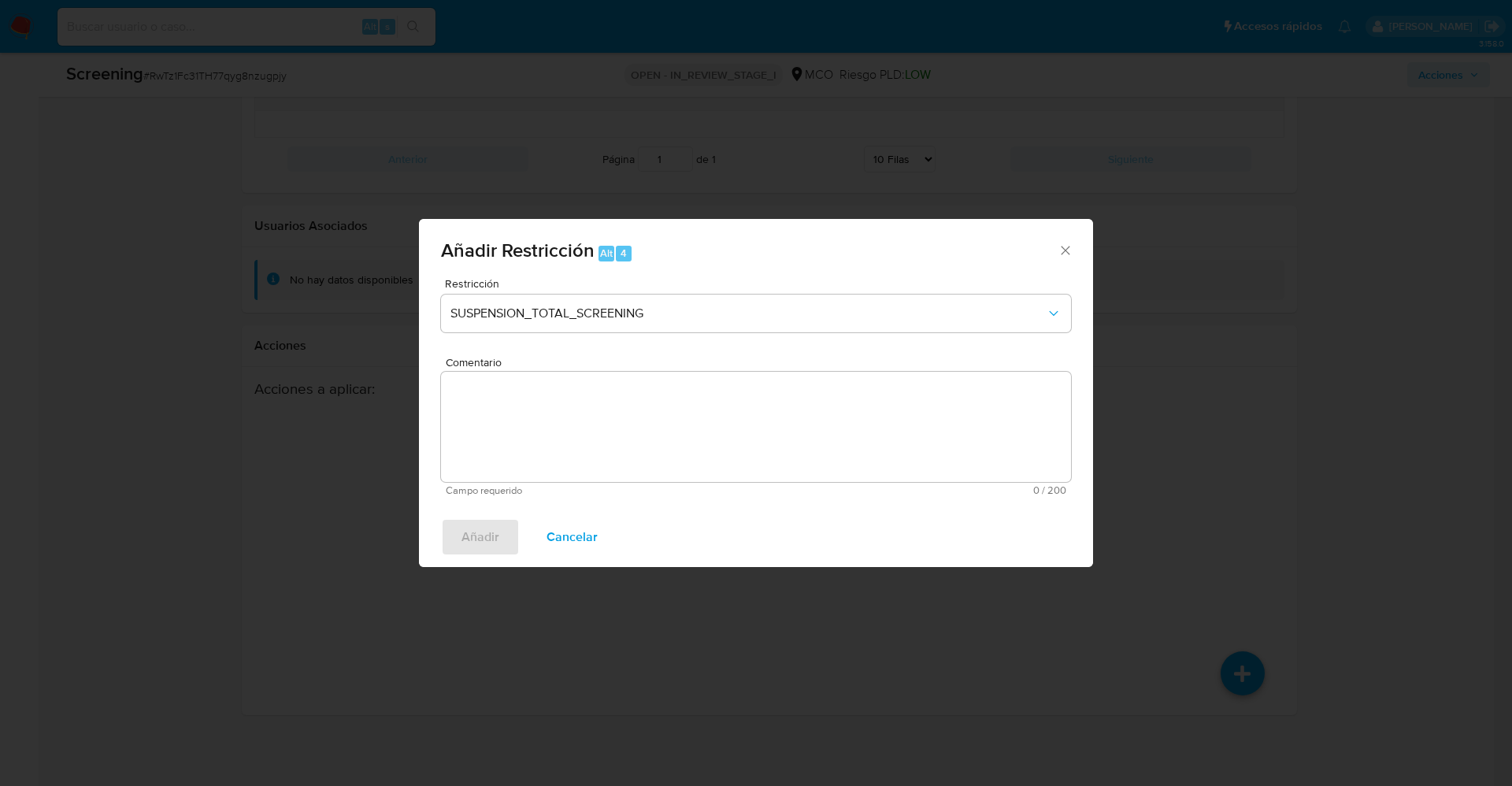
click at [602, 440] on textarea "Comentario" at bounding box center [756, 427] width 630 height 110
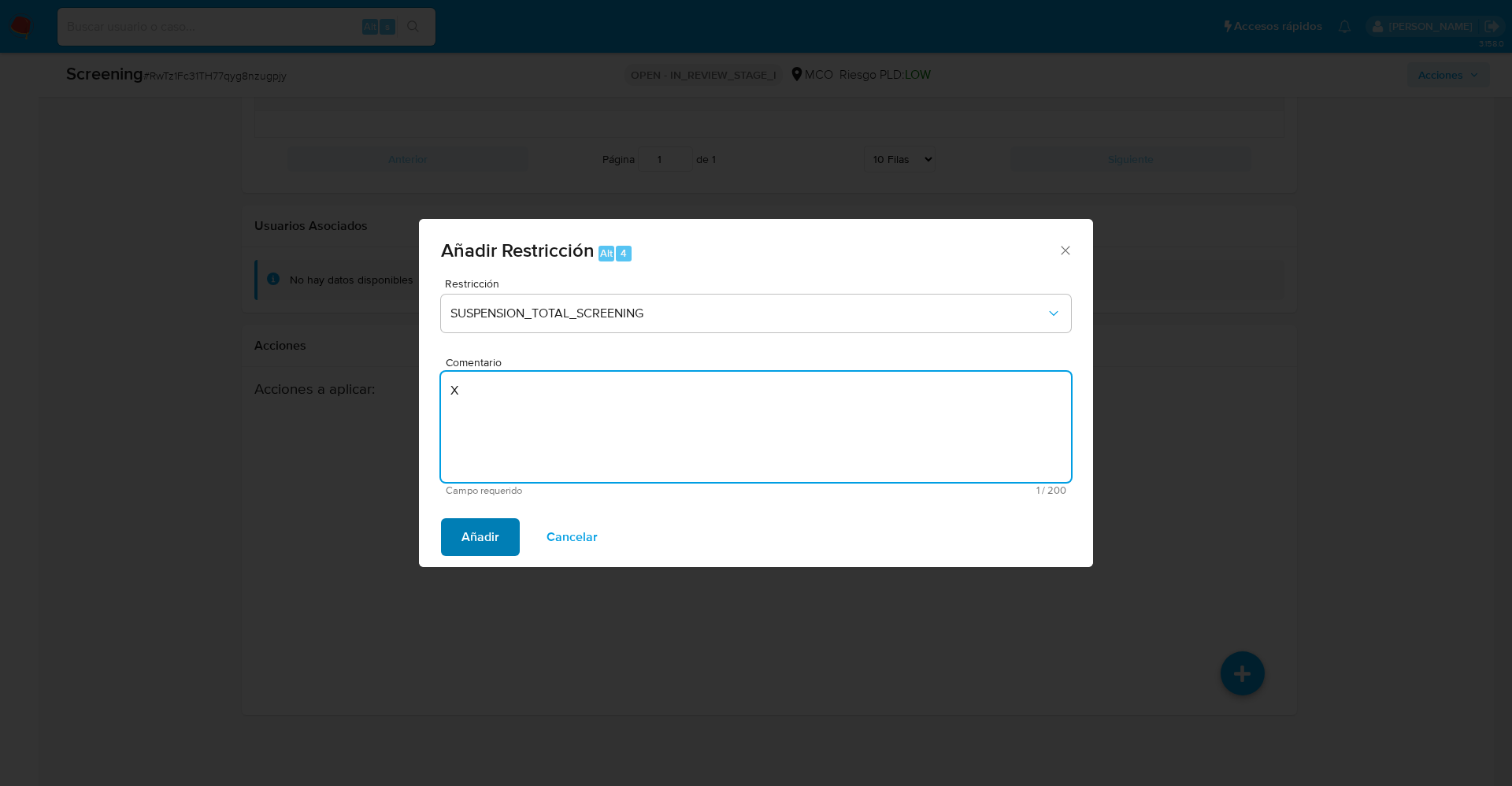
type textarea "X"
click at [483, 530] on span "Añadir" at bounding box center [480, 538] width 38 height 35
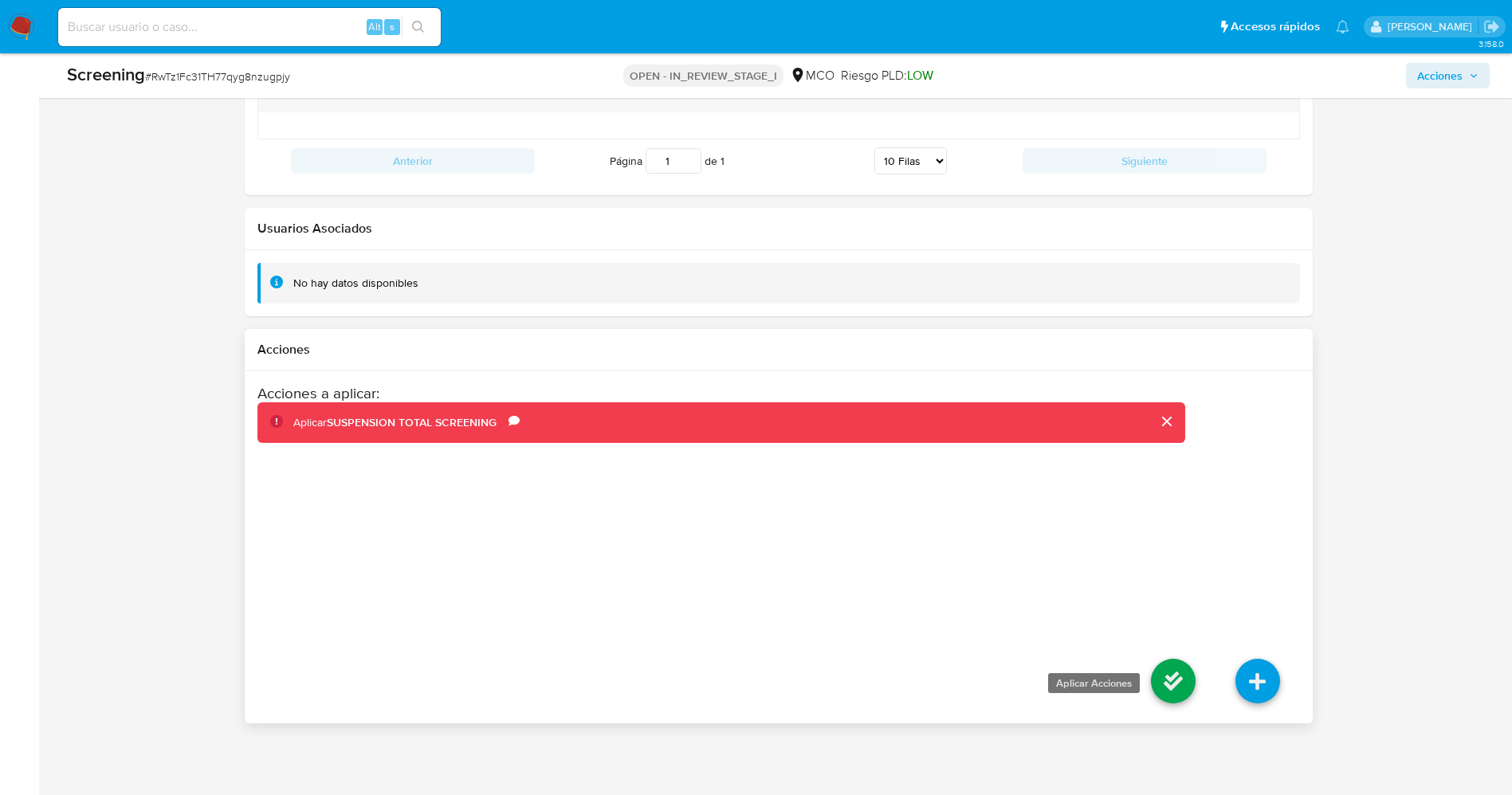
click at [1157, 661] on icon at bounding box center [1173, 681] width 44 height 44
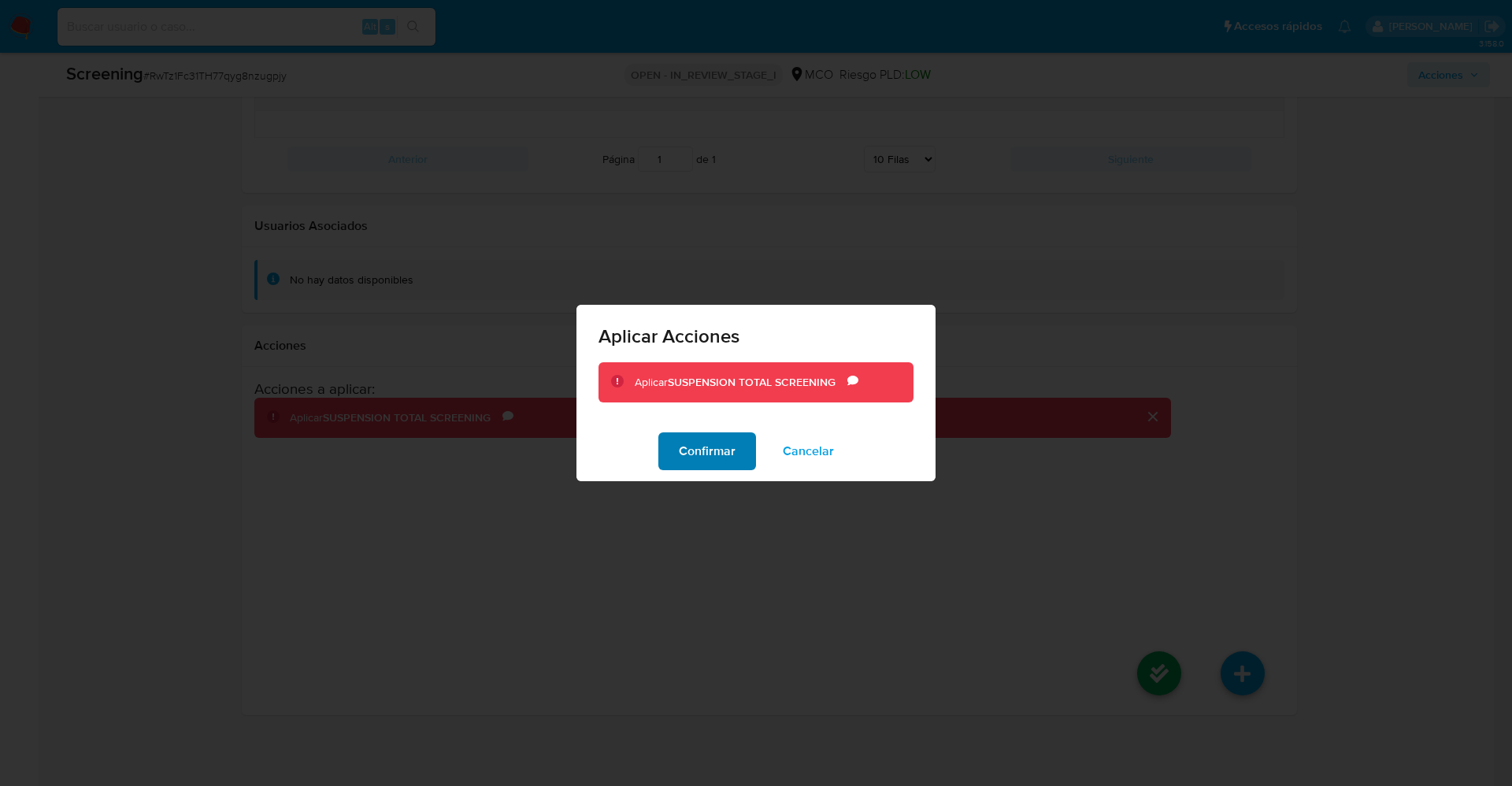
click at [710, 434] on span "Confirmar" at bounding box center [707, 452] width 56 height 35
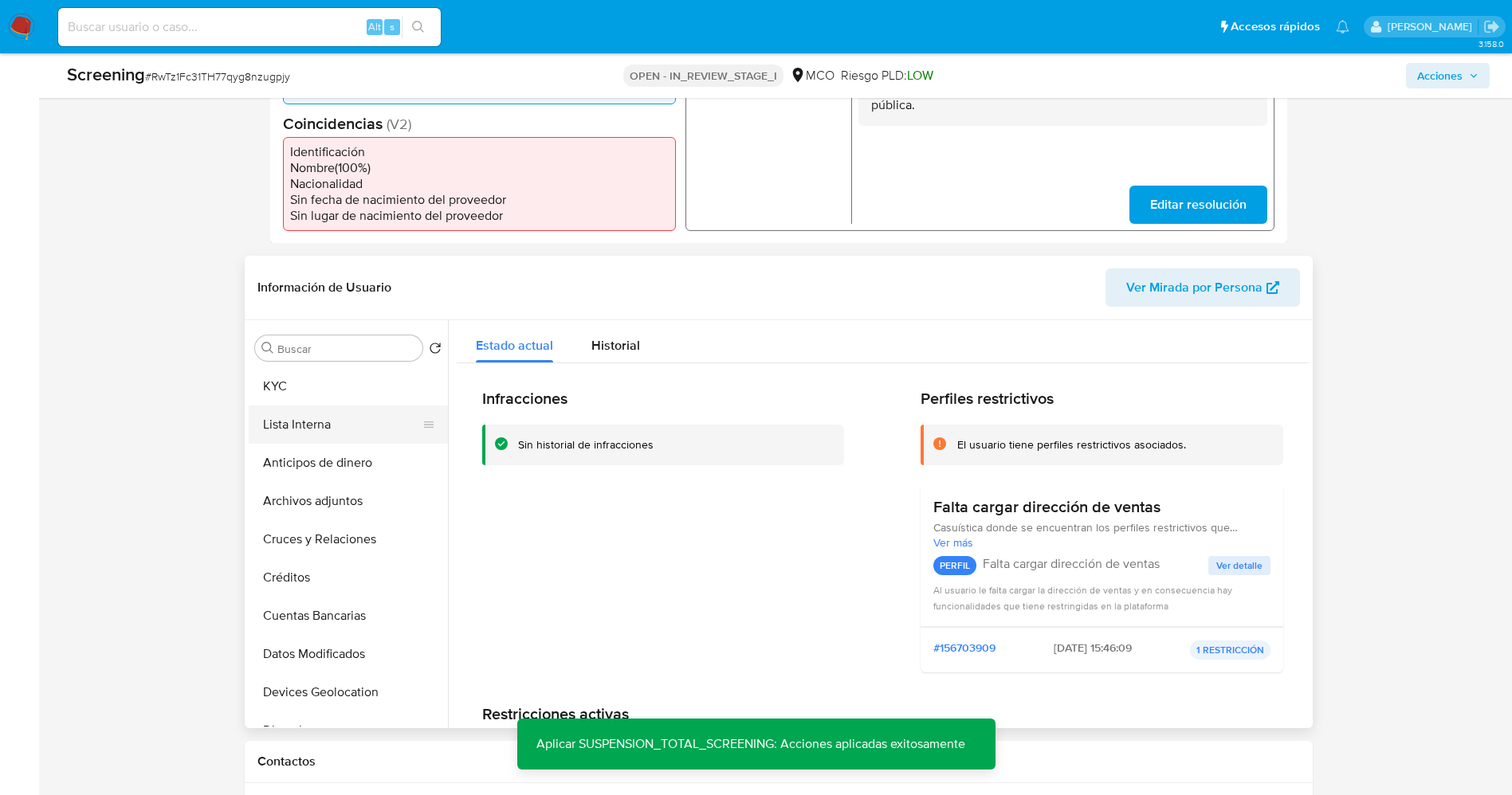
click at [318, 415] on button "Lista Interna" at bounding box center [341, 425] width 186 height 38
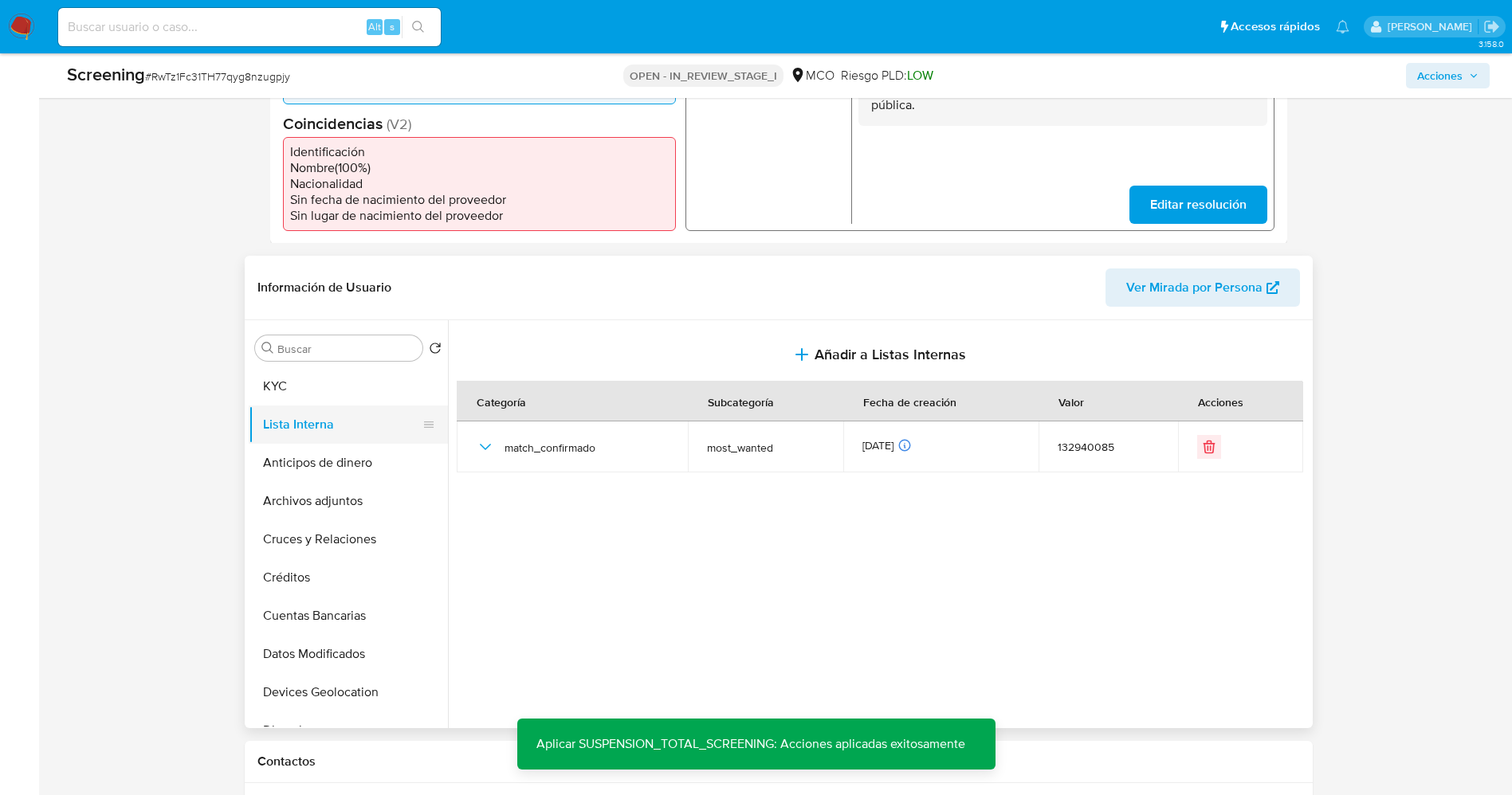
scroll to position [673, 0]
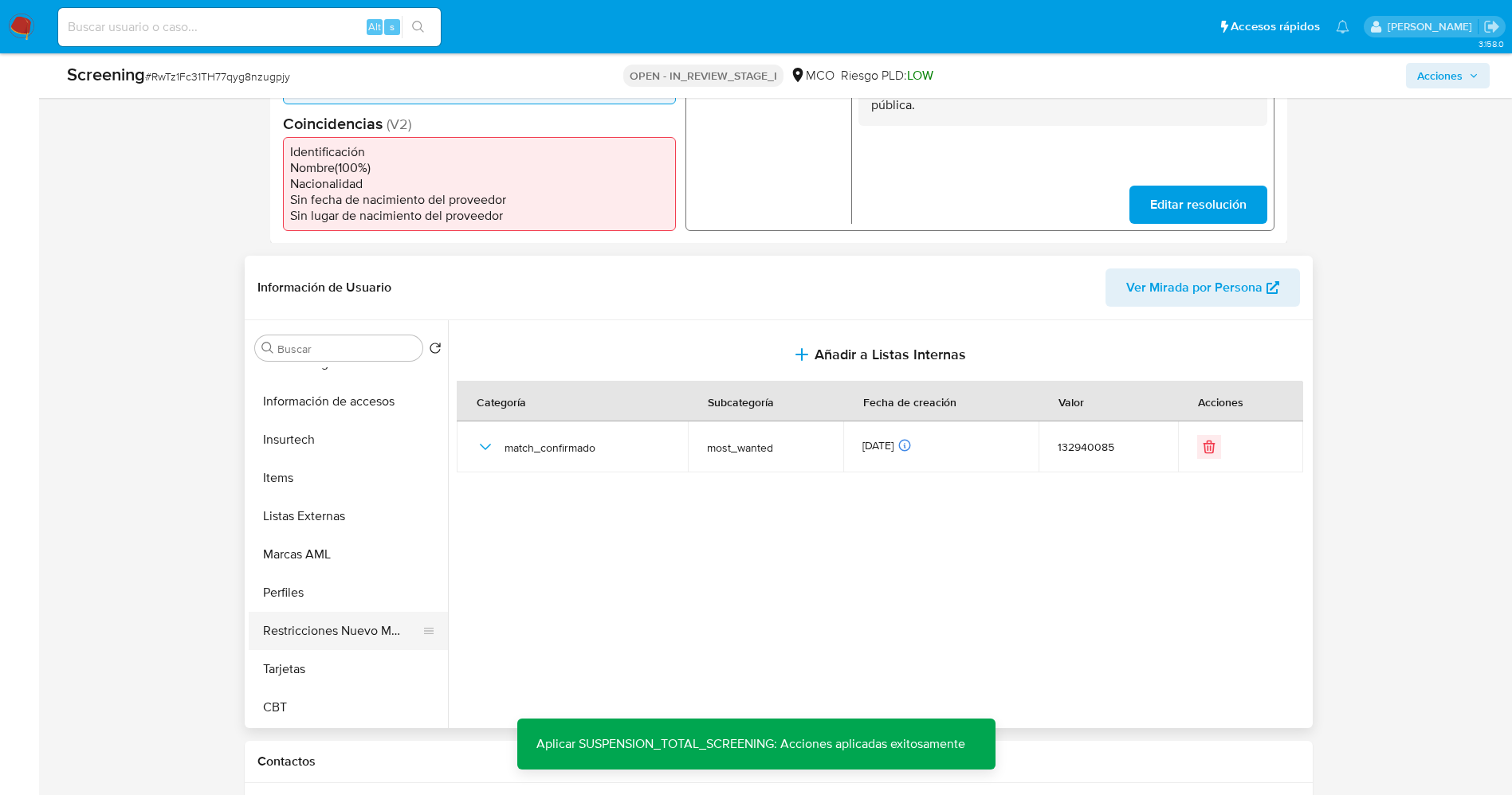
click at [327, 627] on button "Restricciones Nuevo Mundo" at bounding box center [341, 630] width 186 height 38
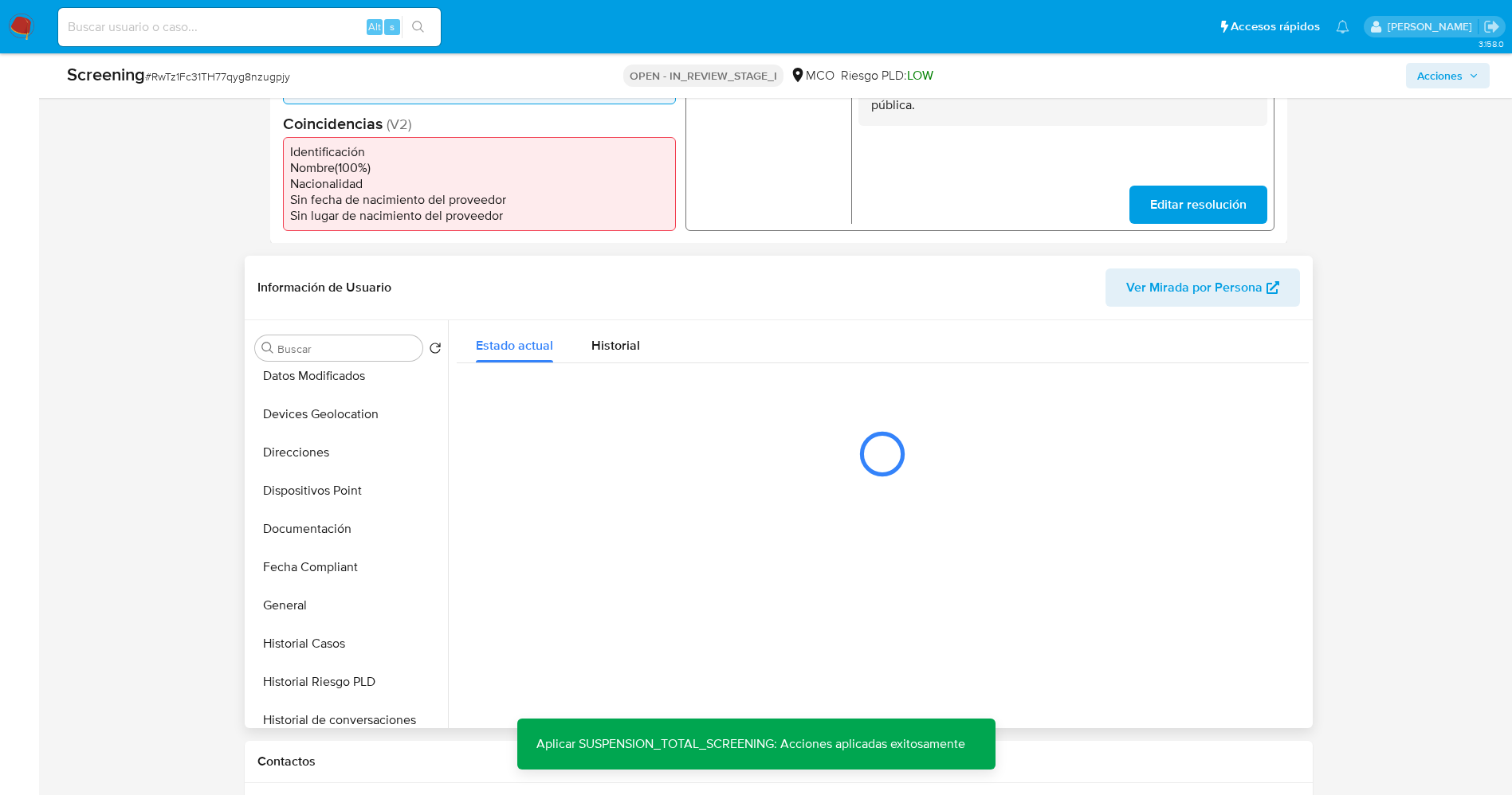
scroll to position [0, 0]
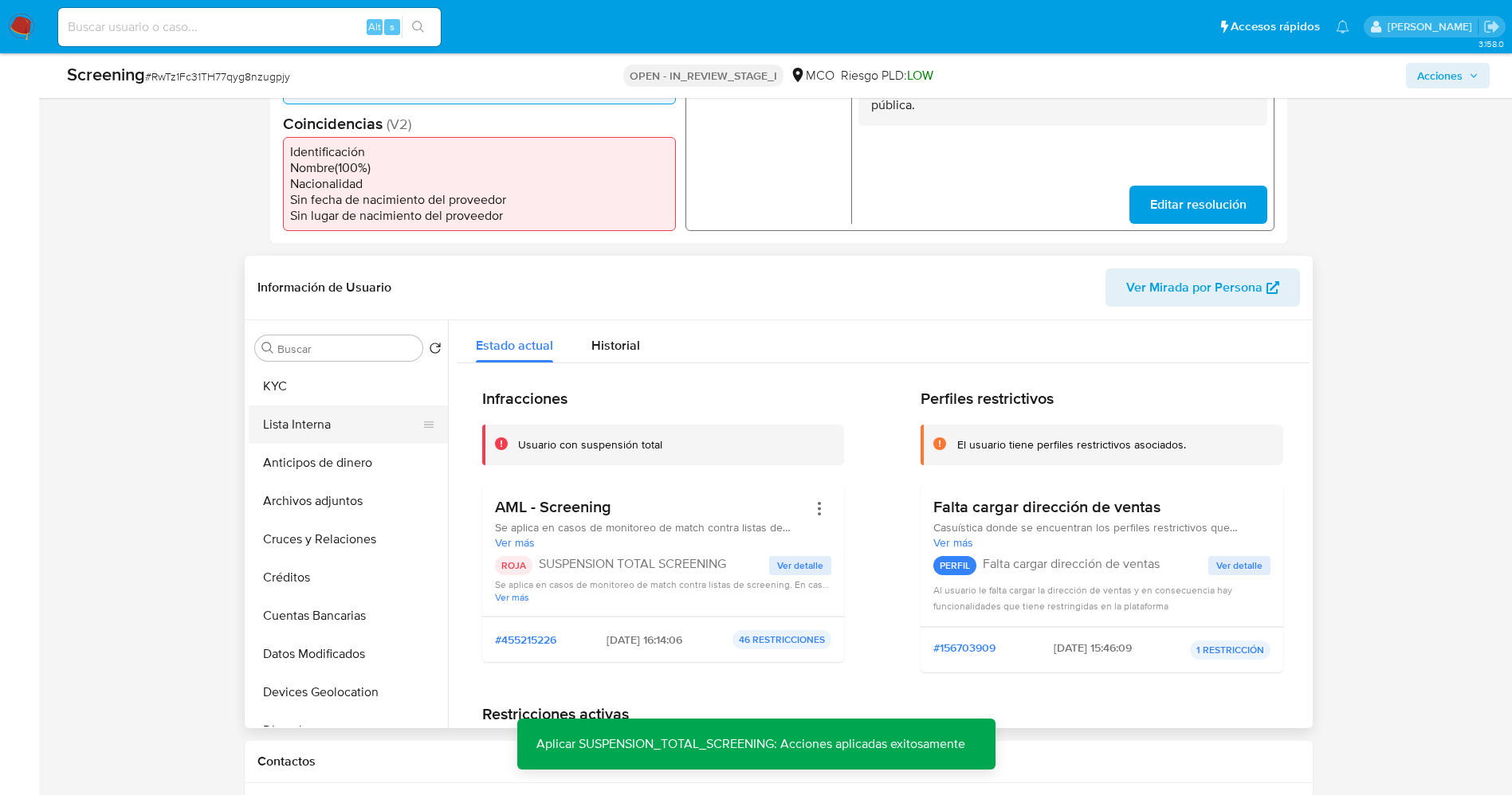
click at [316, 413] on button "Lista Interna" at bounding box center [341, 425] width 186 height 38
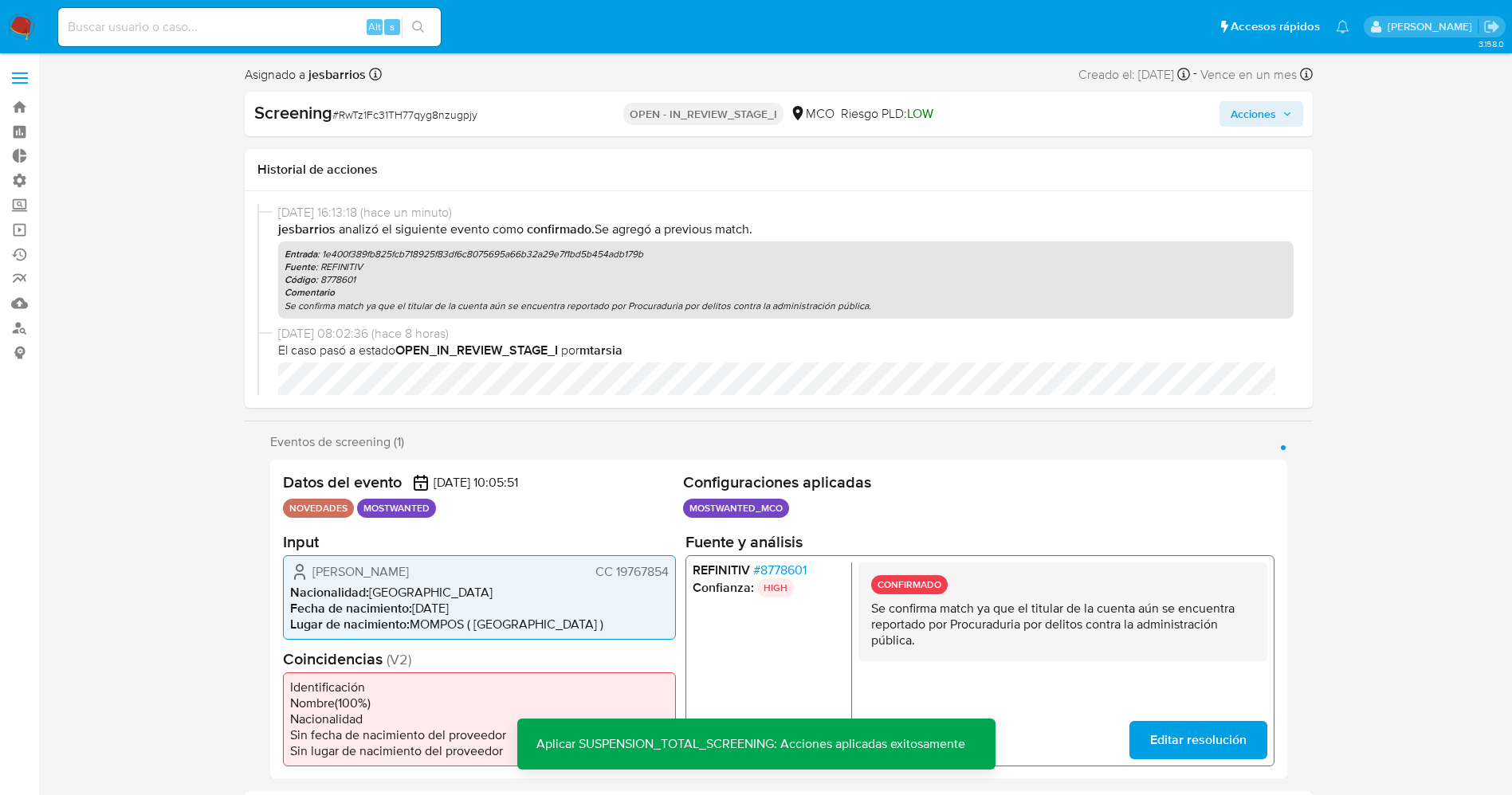
click at [1261, 114] on span "Acciones" at bounding box center [1254, 114] width 45 height 26
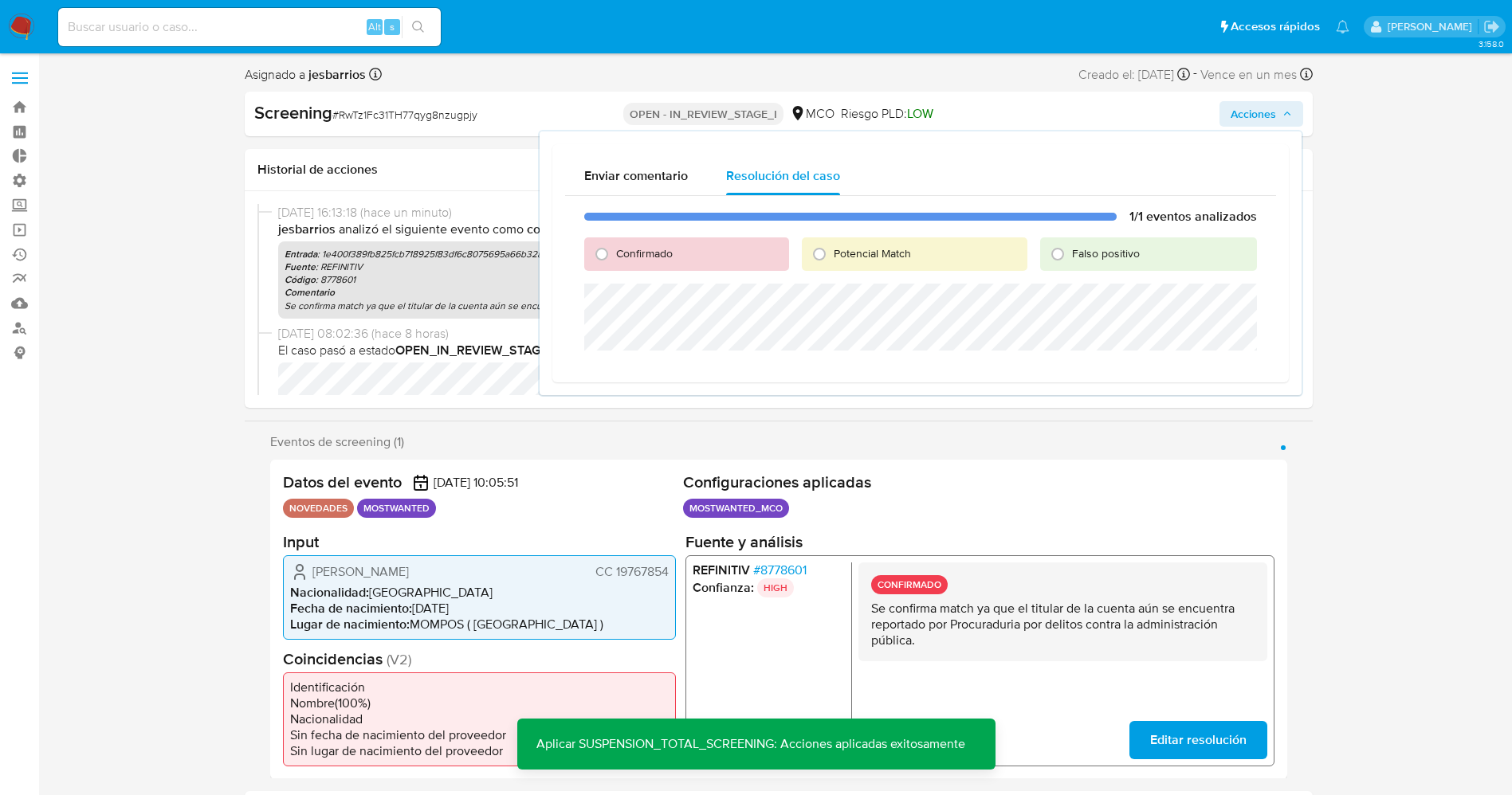
click at [669, 245] on span "Confirmado" at bounding box center [644, 253] width 56 height 16
click at [615, 245] on input "Confirmado" at bounding box center [602, 254] width 26 height 26
radio input "true"
click at [827, 259] on input "Potencial Match" at bounding box center [819, 254] width 26 height 26
radio input "true"
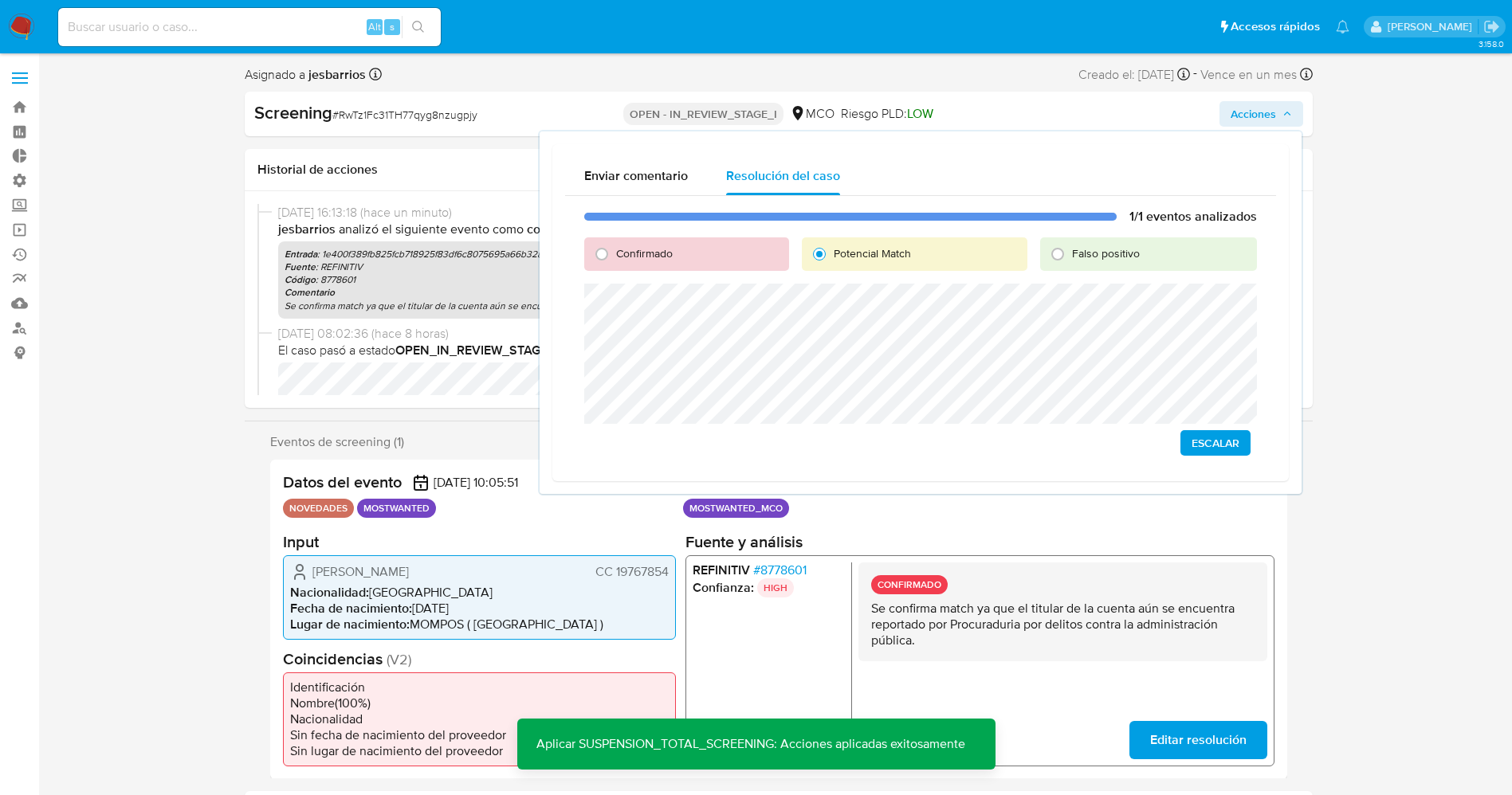
click at [1202, 444] on span "Escalar" at bounding box center [1215, 442] width 48 height 23
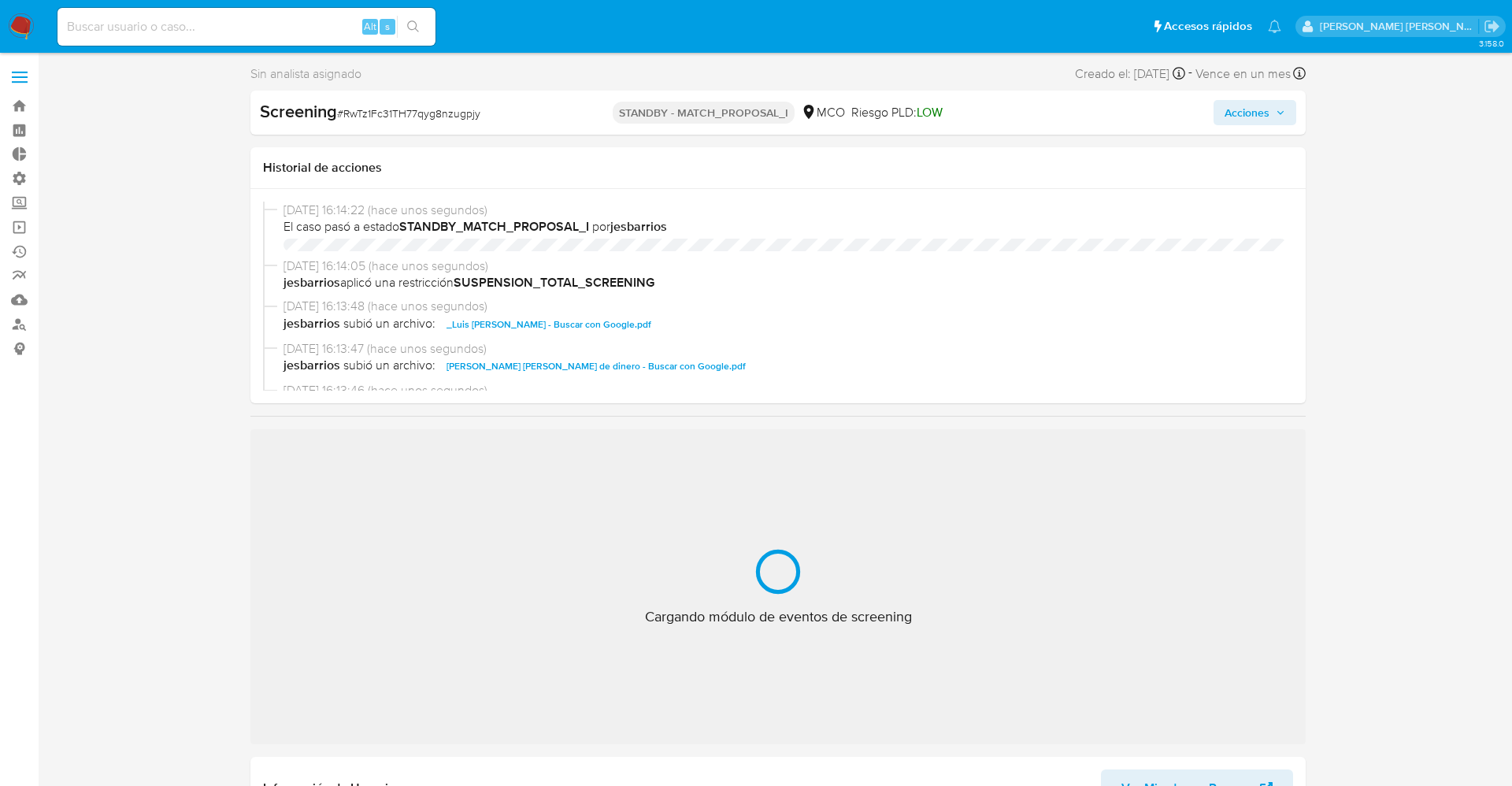
select select "10"
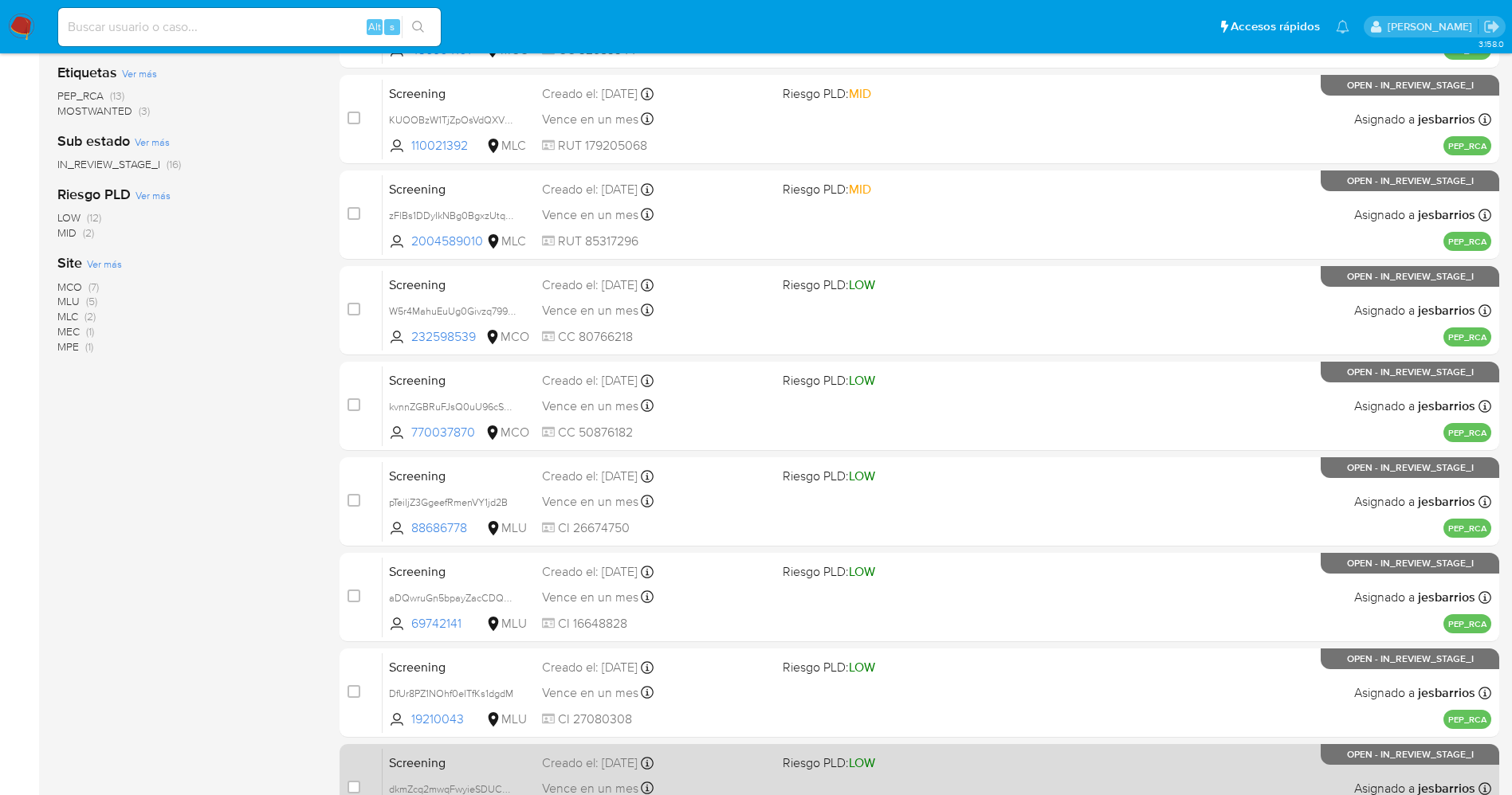
scroll to position [520, 0]
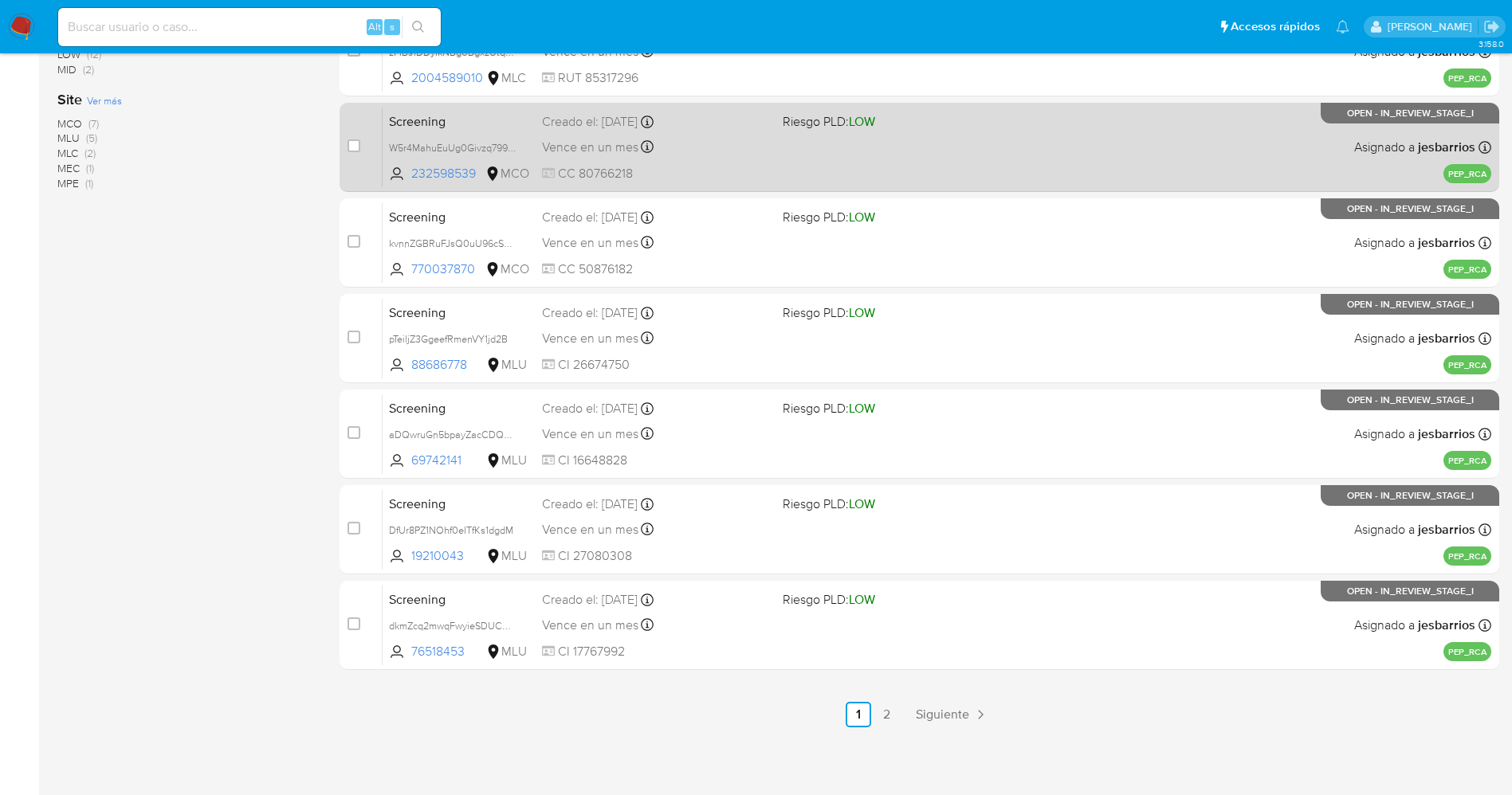
drag, startPoint x: 888, startPoint y: 718, endPoint x: 889, endPoint y: 710, distance: 8.1
click at [888, 717] on link "2" at bounding box center [887, 714] width 26 height 26
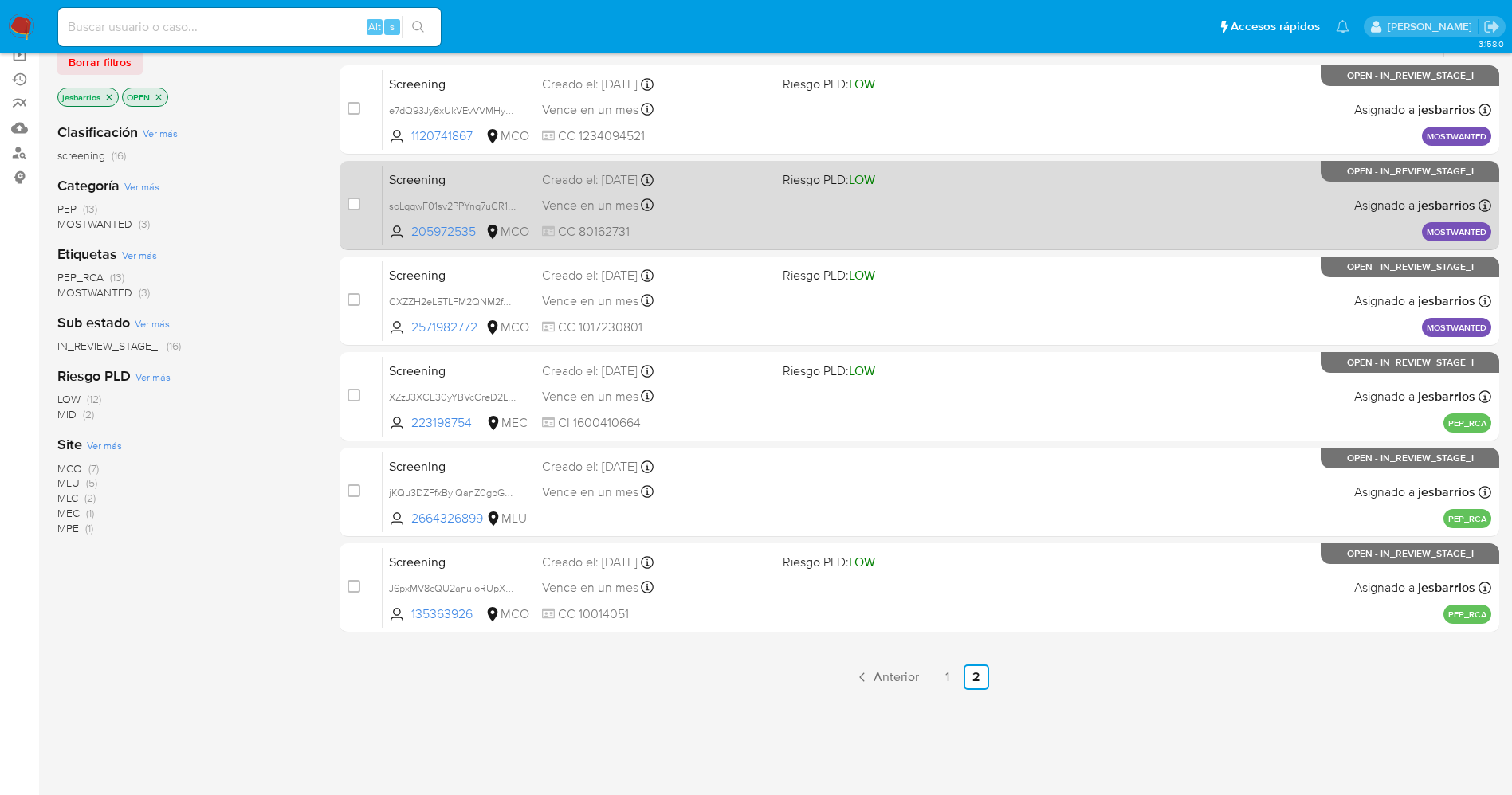
scroll to position [56, 0]
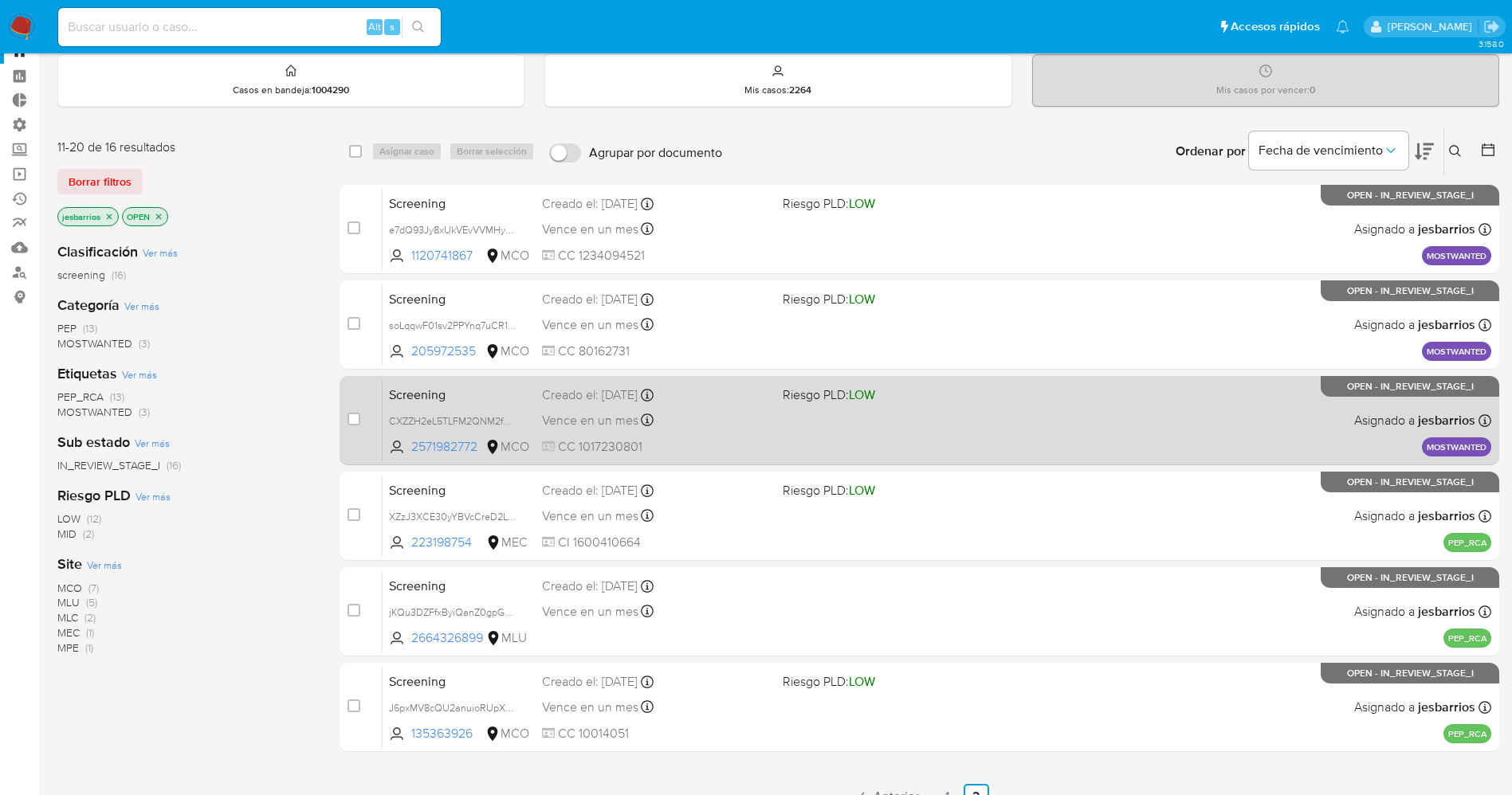
click at [762, 421] on div "Vence en un mes Vence el [DATE] 07:05:52" at bounding box center [655, 421] width 228 height 22
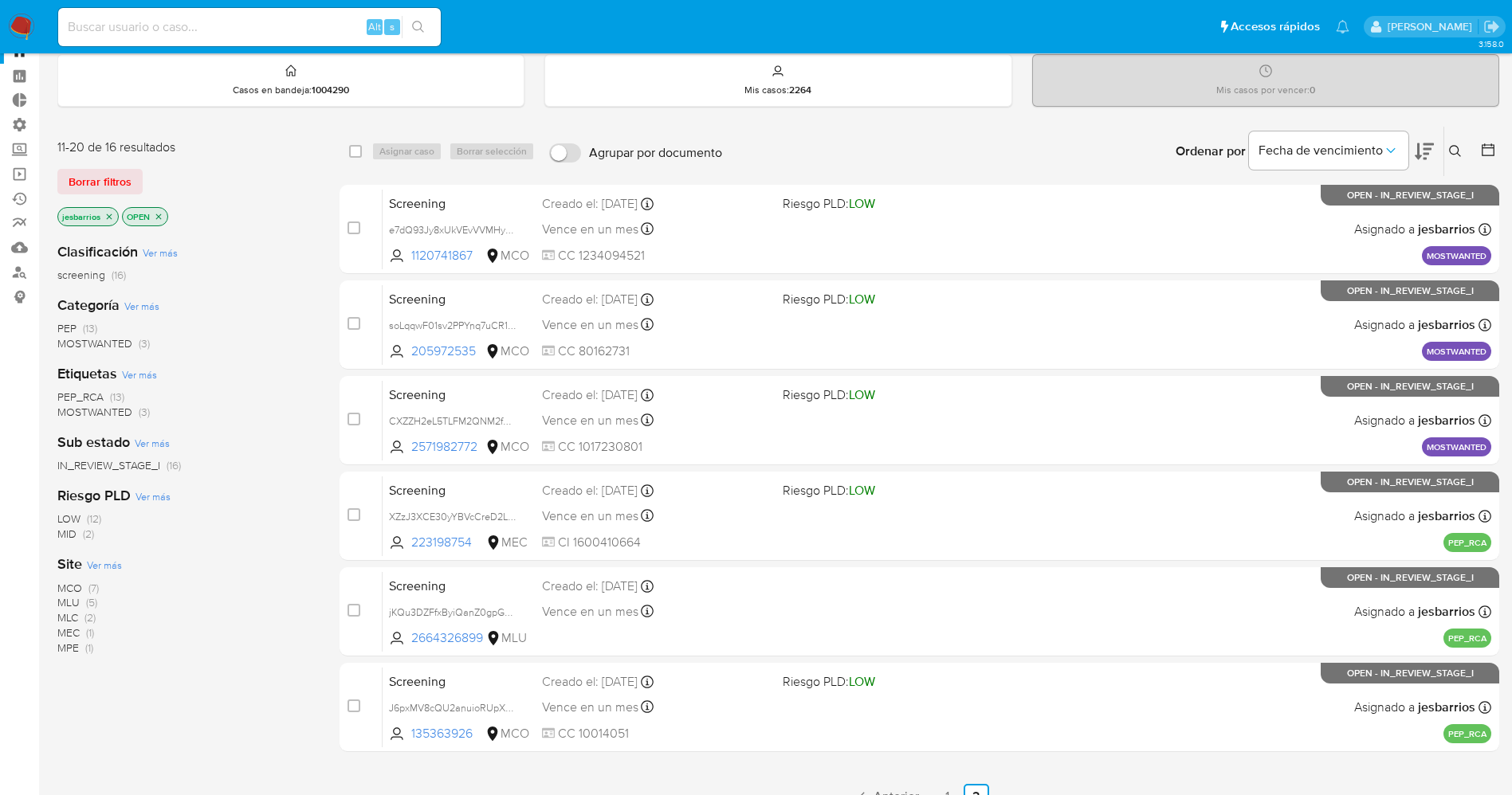
click at [100, 340] on span "MOSTWANTED" at bounding box center [95, 343] width 75 height 16
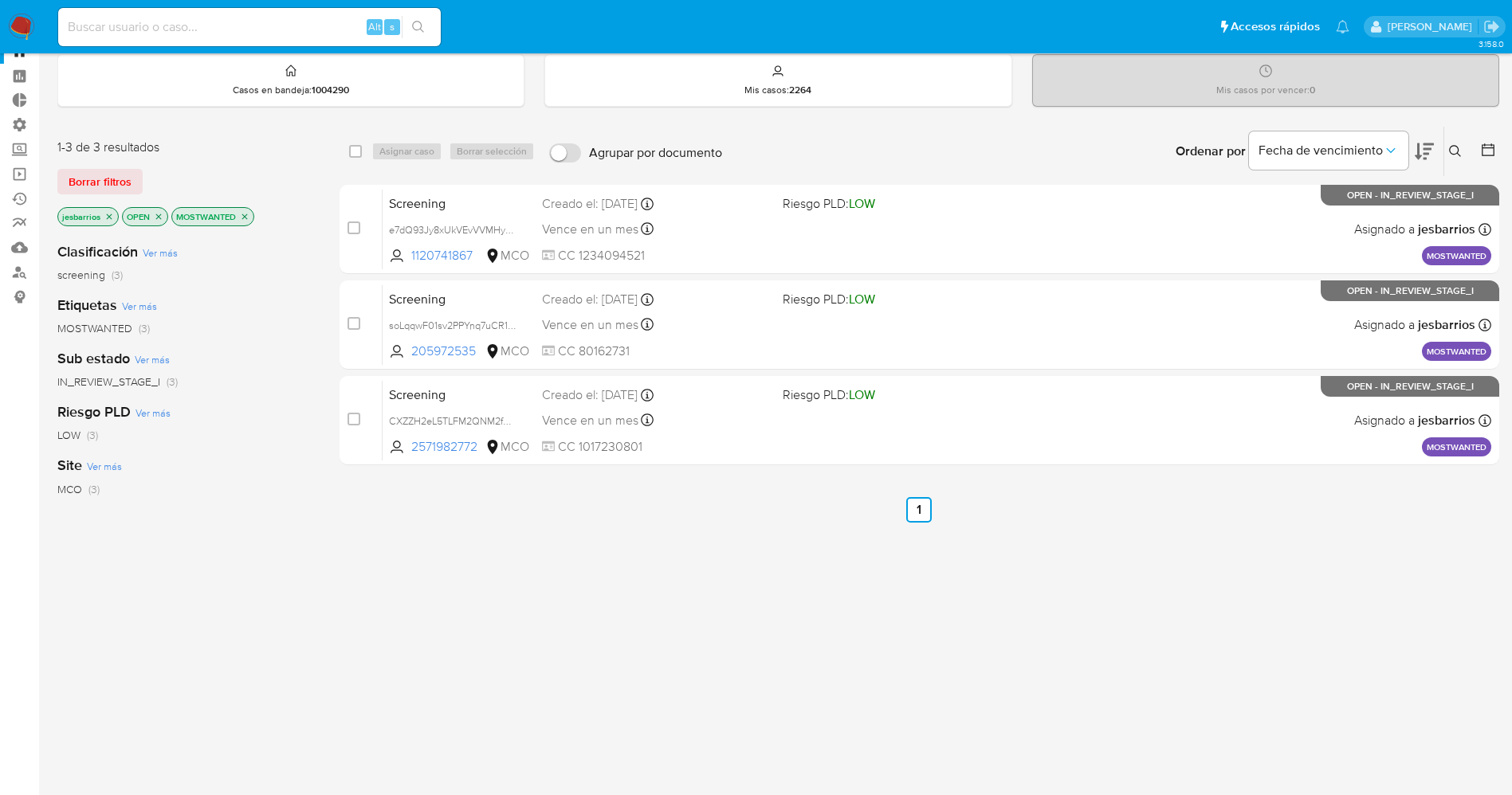
click at [20, 30] on img at bounding box center [21, 27] width 27 height 27
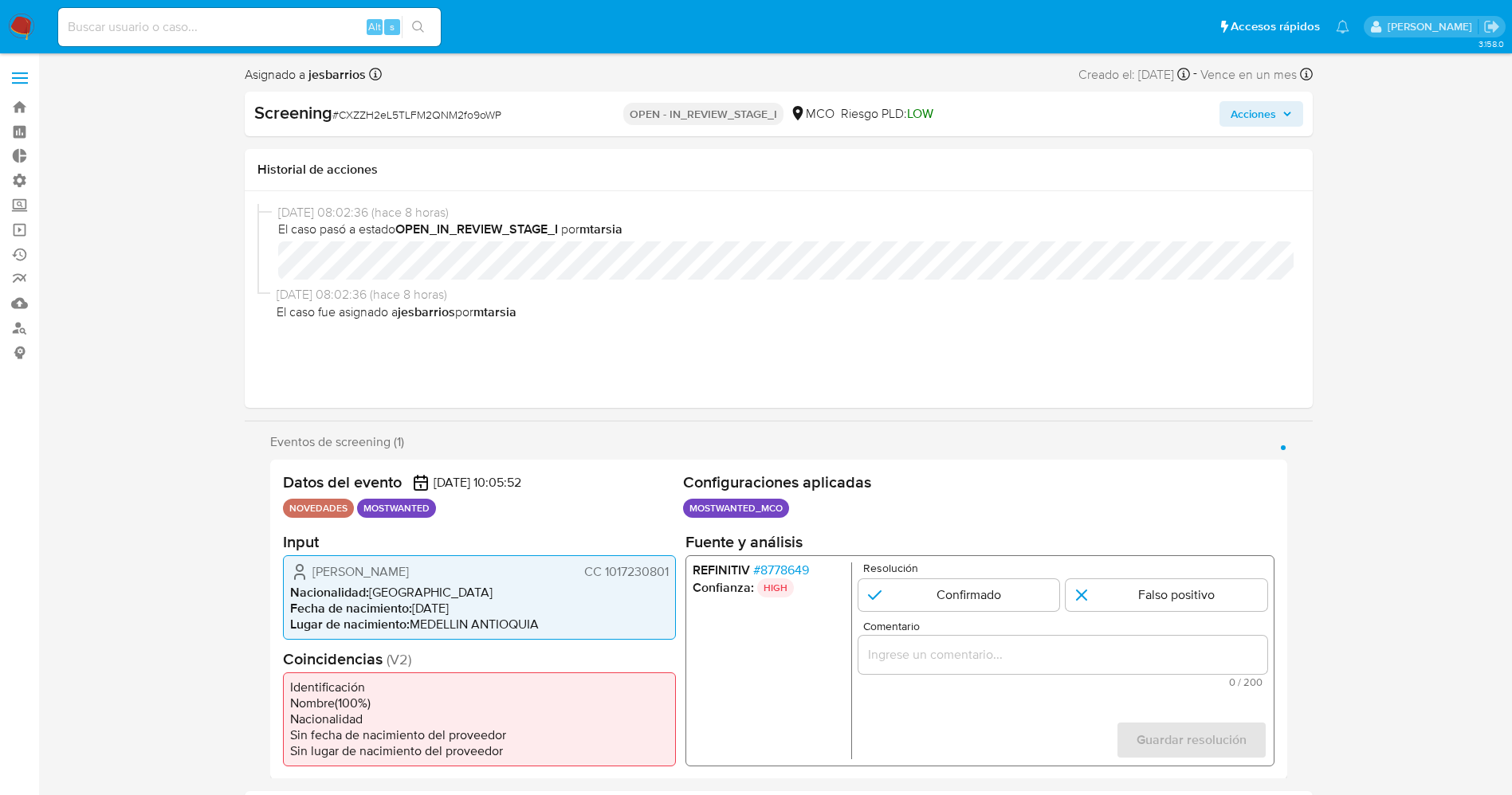
select select "10"
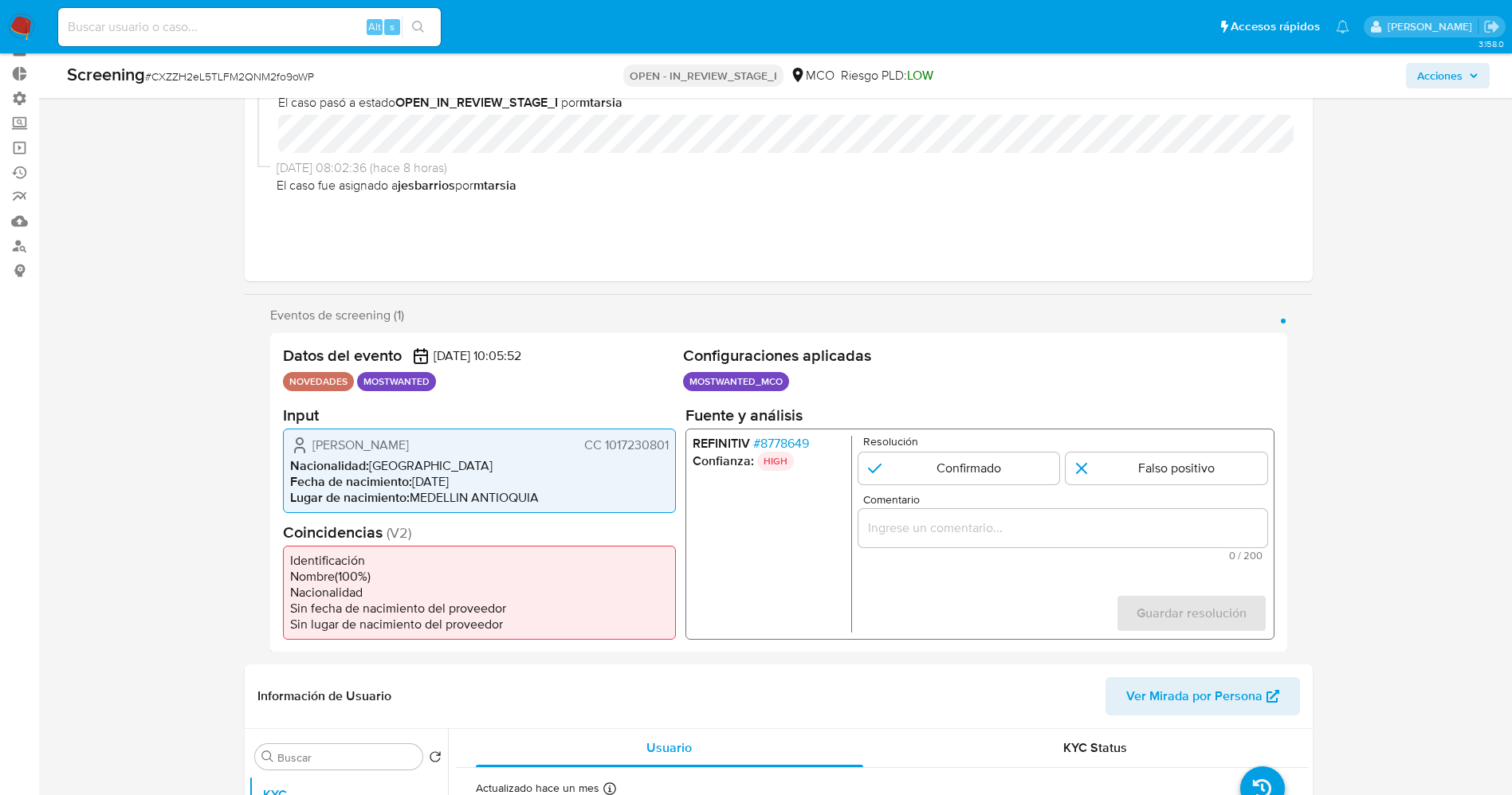
scroll to position [119, 0]
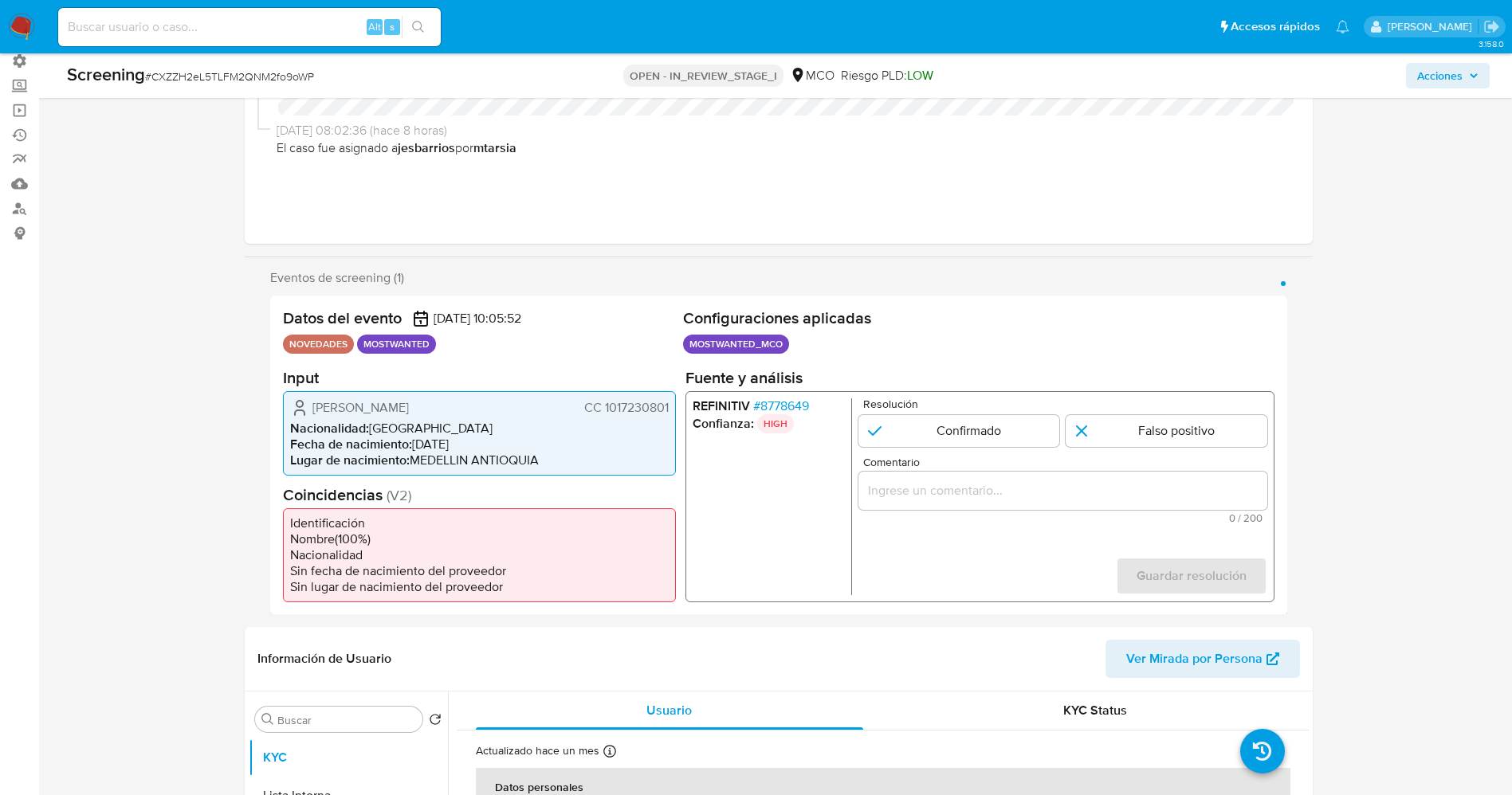
click at [786, 402] on span "# 8778649" at bounding box center [780, 406] width 56 height 16
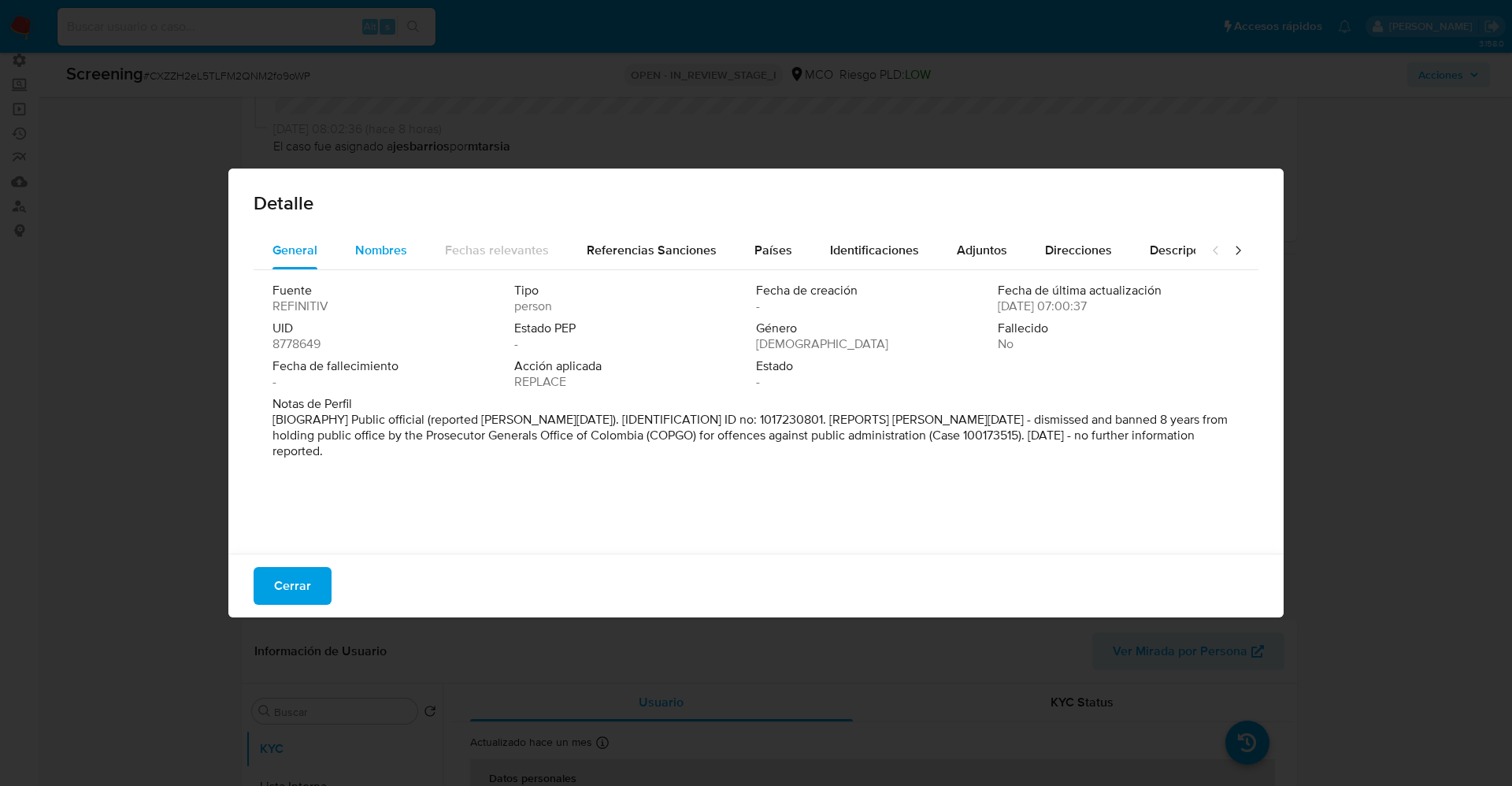
click at [392, 245] on span "Nombres" at bounding box center [381, 249] width 52 height 19
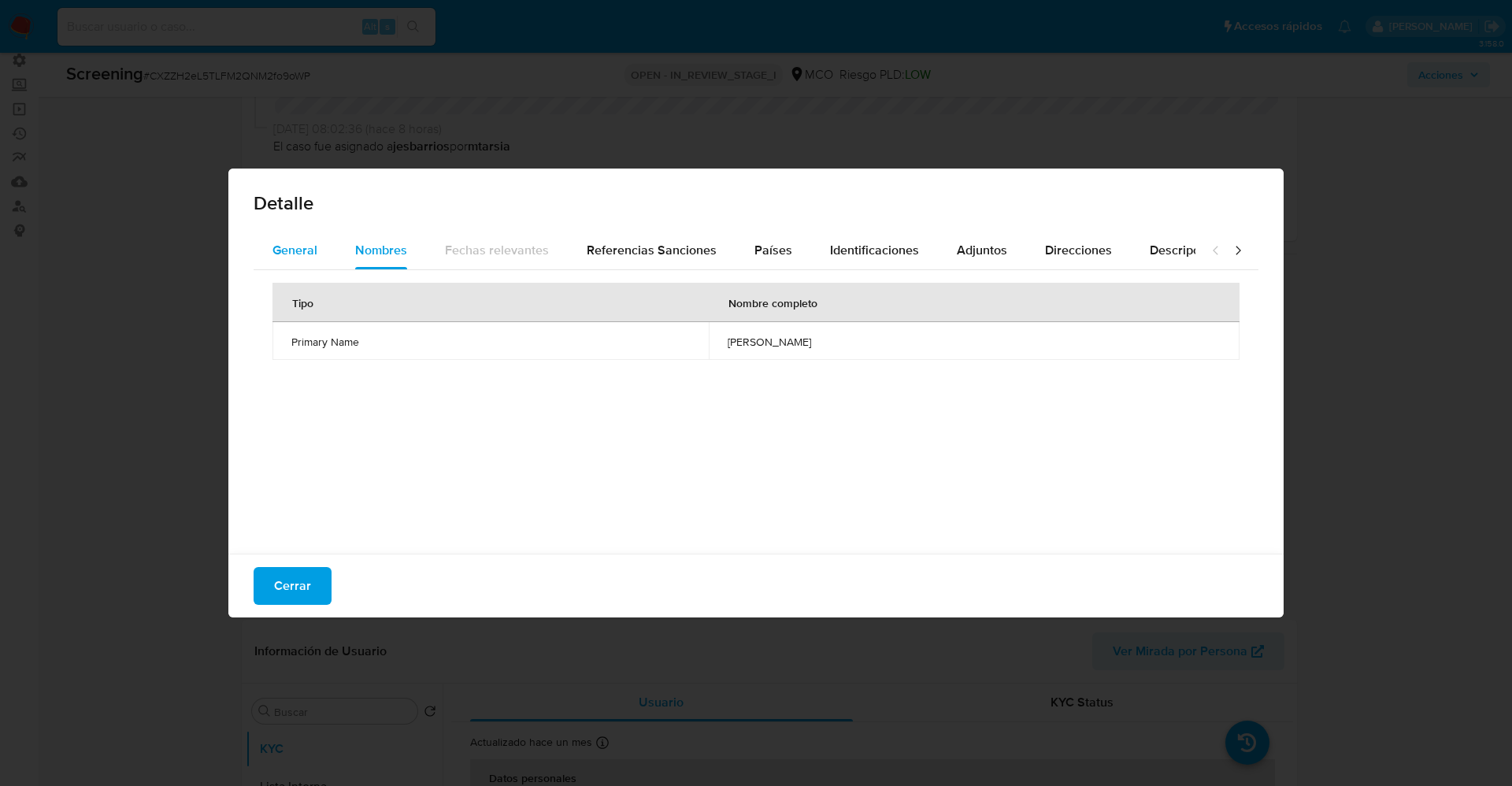
click at [297, 249] on span "General" at bounding box center [295, 249] width 45 height 19
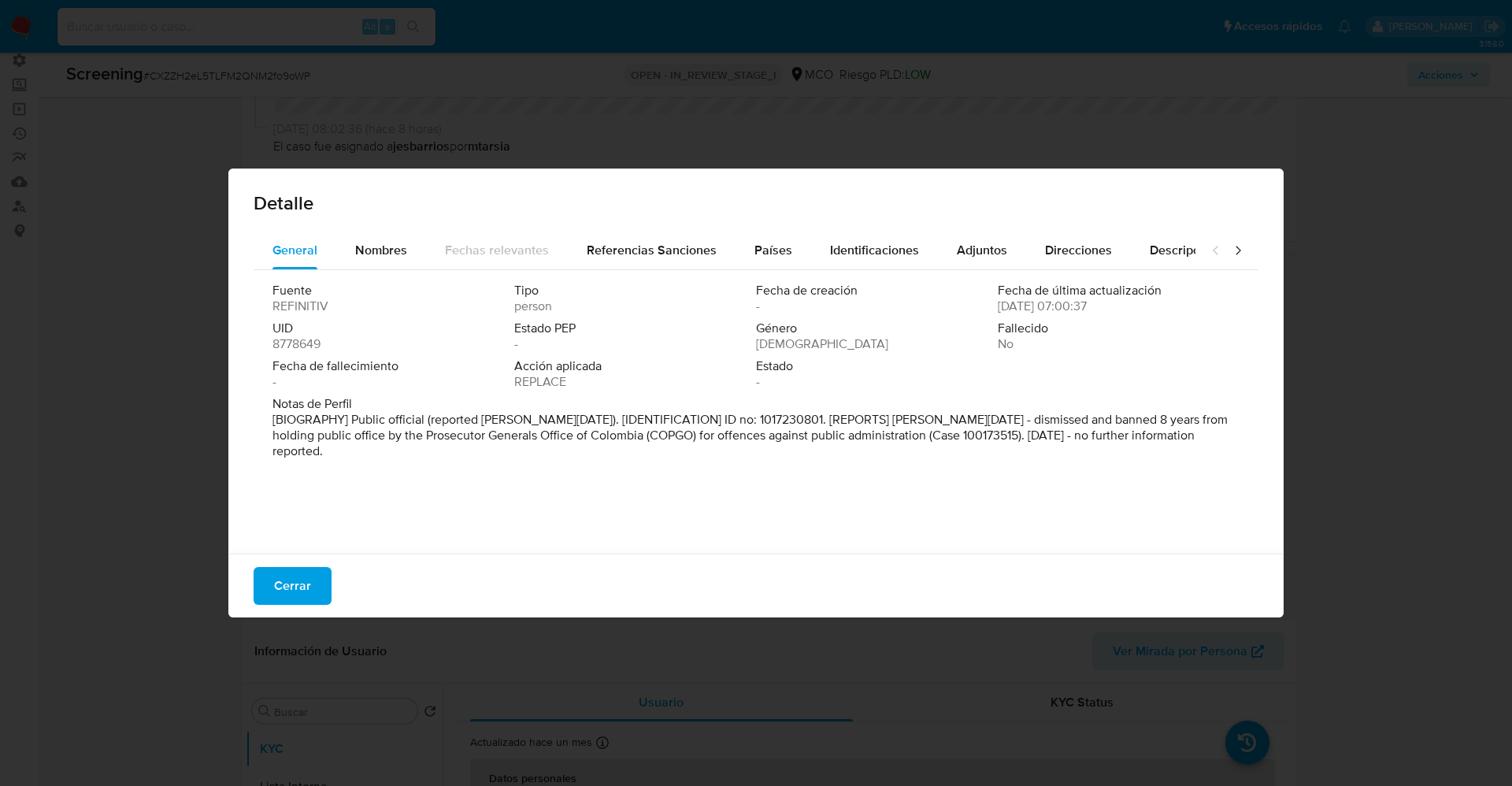
drag, startPoint x: 348, startPoint y: 418, endPoint x: 1407, endPoint y: 529, distance: 1064.8
click at [1407, 529] on div "Detalle General Nombres Fechas relevantes Referencias Sanciones Países Identifi…" at bounding box center [756, 393] width 1512 height 786
drag, startPoint x: 936, startPoint y: 422, endPoint x: 395, endPoint y: 252, distance: 567.1
click at [399, 264] on div "Nombres" at bounding box center [381, 250] width 52 height 38
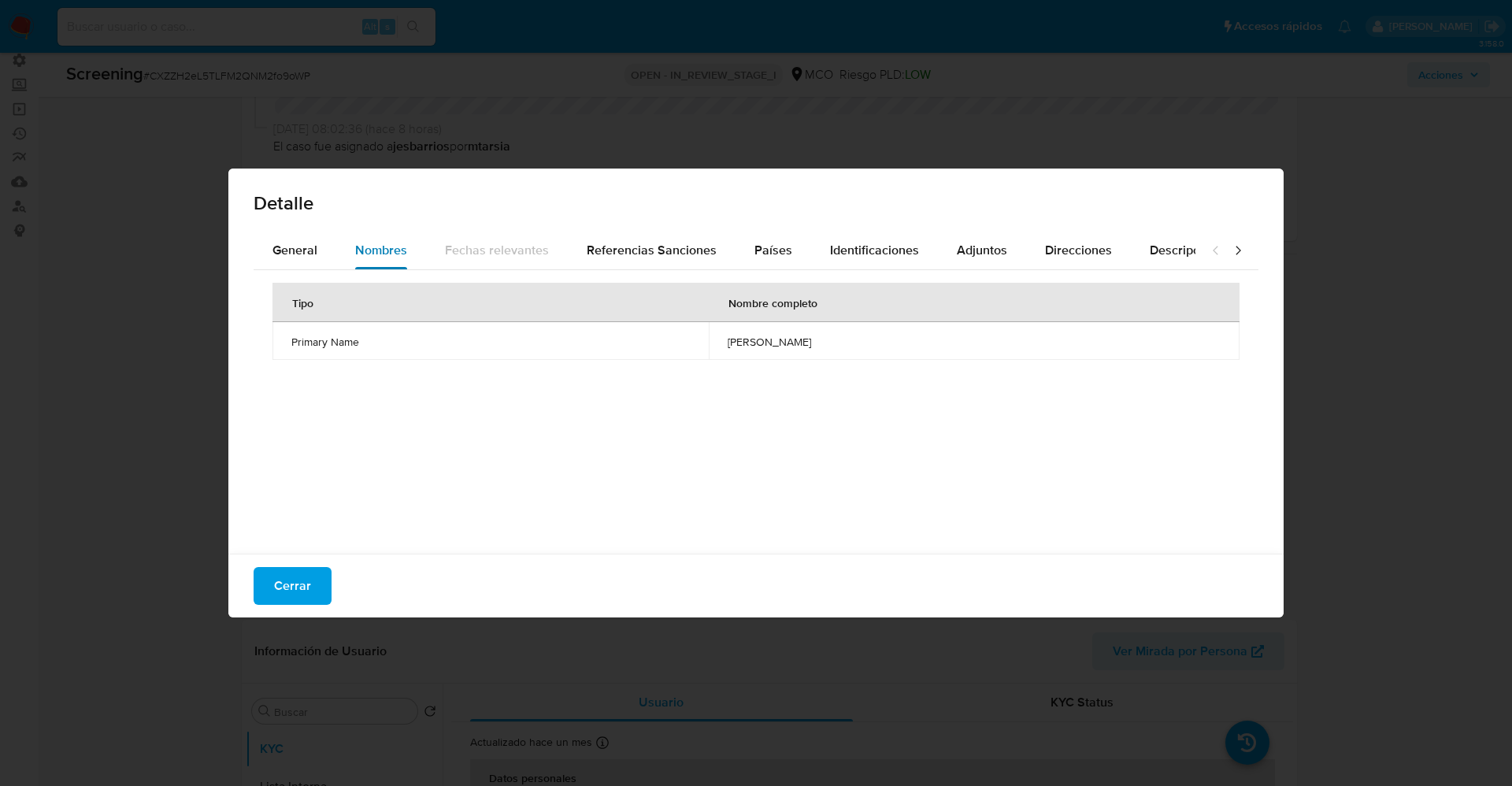
click at [395, 252] on span "Nombres" at bounding box center [381, 249] width 52 height 19
click at [318, 580] on button "Cerrar" at bounding box center [292, 585] width 78 height 38
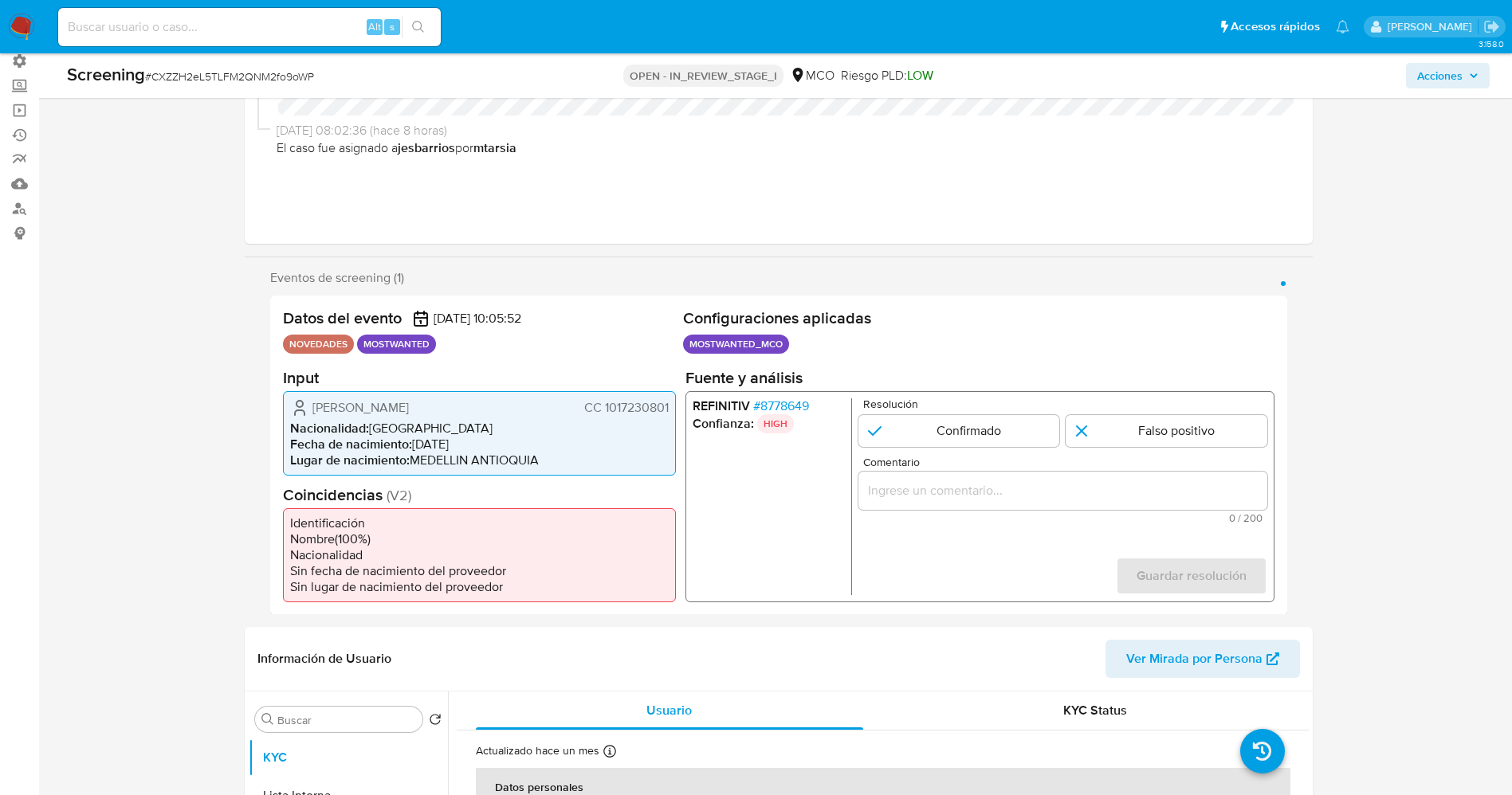
drag, startPoint x: 309, startPoint y: 408, endPoint x: 432, endPoint y: 407, distance: 123.0
click at [432, 407] on div "Emiliana Yepes Lopez CC 1017230801" at bounding box center [479, 407] width 378 height 19
drag, startPoint x: 602, startPoint y: 400, endPoint x: 673, endPoint y: 402, distance: 71.0
click at [680, 402] on div "Datos del evento 08/09/2025 10:05:52 NOVEDADES MOSTWANTED Configuraciones aplic…" at bounding box center [779, 455] width 1017 height 319
drag, startPoint x: 309, startPoint y: 395, endPoint x: 390, endPoint y: 408, distance: 82.0
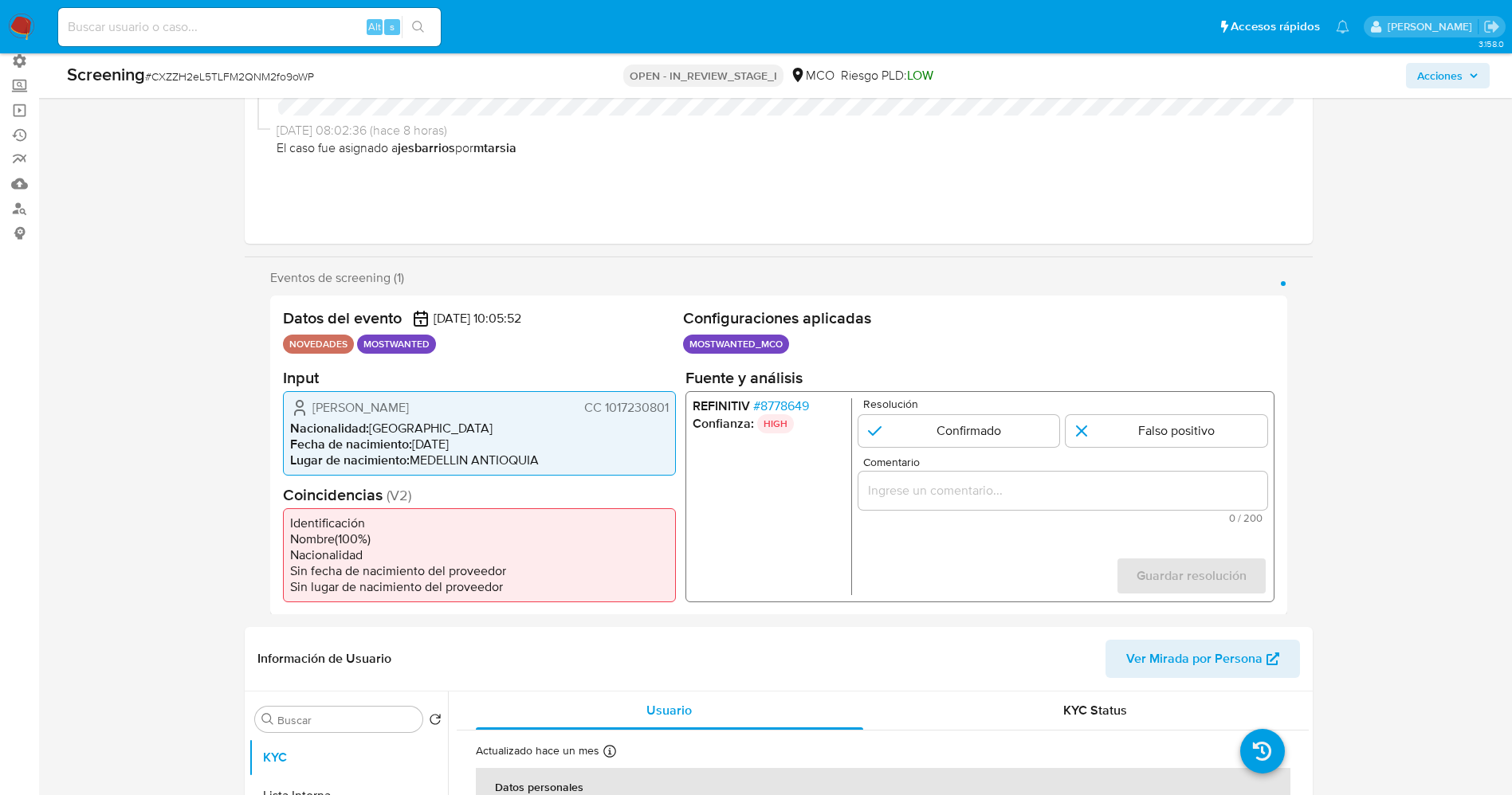
click at [467, 404] on div "Emiliana Yepes Lopez CC 1017230801 Nacionalidad : Colombia Fecha de nacimiento …" at bounding box center [479, 432] width 393 height 85
drag, startPoint x: 603, startPoint y: 407, endPoint x: 669, endPoint y: 407, distance: 66.0
click at [669, 407] on div "Emiliana Yepes Lopez CC 1017230801 Nacionalidad : Colombia Fecha de nacimiento …" at bounding box center [479, 432] width 393 height 85
click at [443, 385] on h2 "Input" at bounding box center [479, 377] width 393 height 20
drag, startPoint x: 306, startPoint y: 399, endPoint x: 666, endPoint y: 402, distance: 360.0
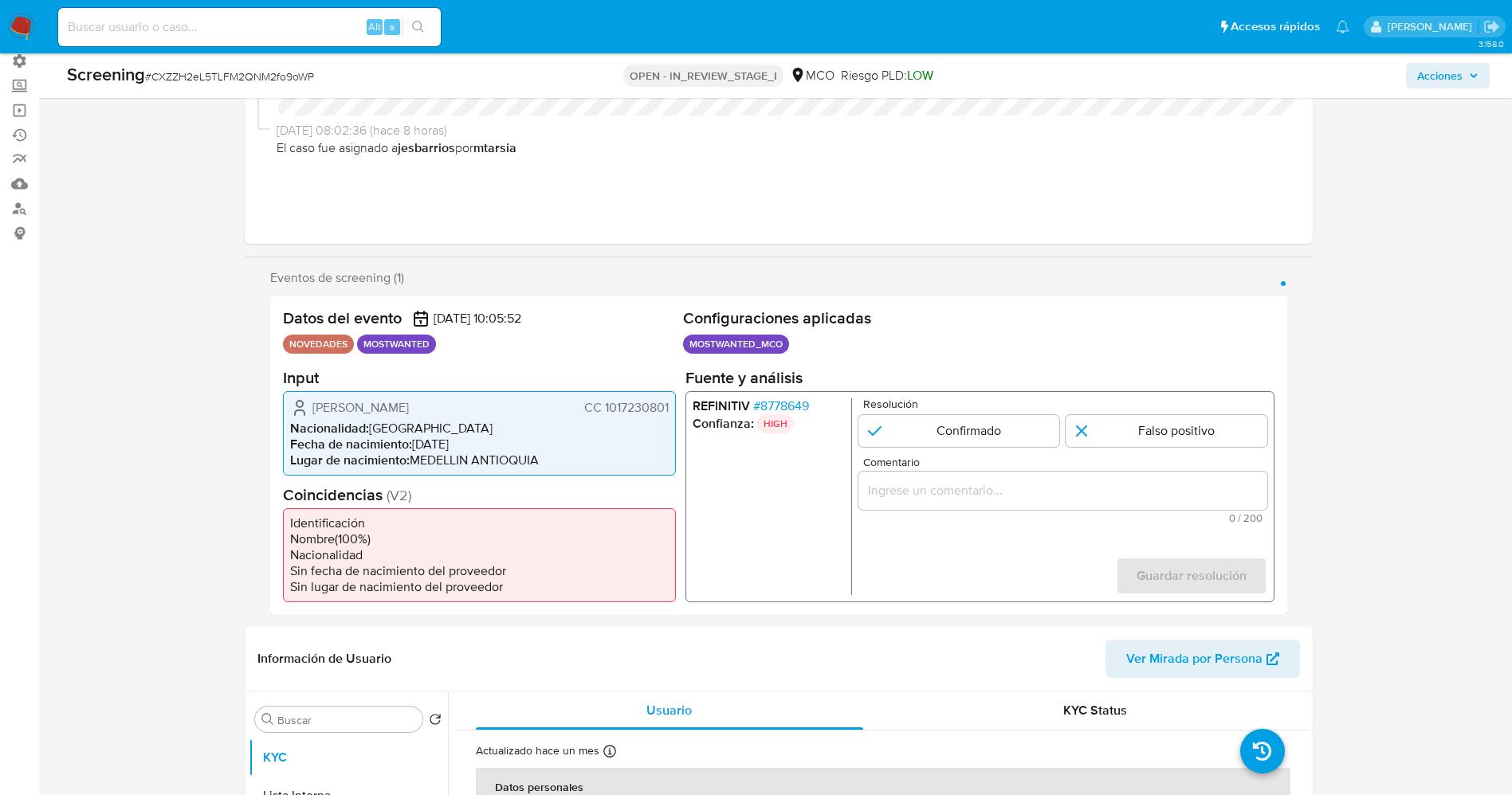
click at [666, 402] on div "Emiliana Yepes Lopez CC 1017230801" at bounding box center [479, 407] width 378 height 19
click at [294, 399] on icon "1 de 1" at bounding box center [299, 407] width 19 height 19
drag, startPoint x: 302, startPoint y: 402, endPoint x: 672, endPoint y: 406, distance: 370.0
click at [672, 406] on div "Emiliana Yepes Lopez CC 1017230801 Nacionalidad : Colombia Fecha de nacimiento …" at bounding box center [479, 432] width 393 height 85
click at [874, 427] on input "1 de 1" at bounding box center [958, 431] width 202 height 32
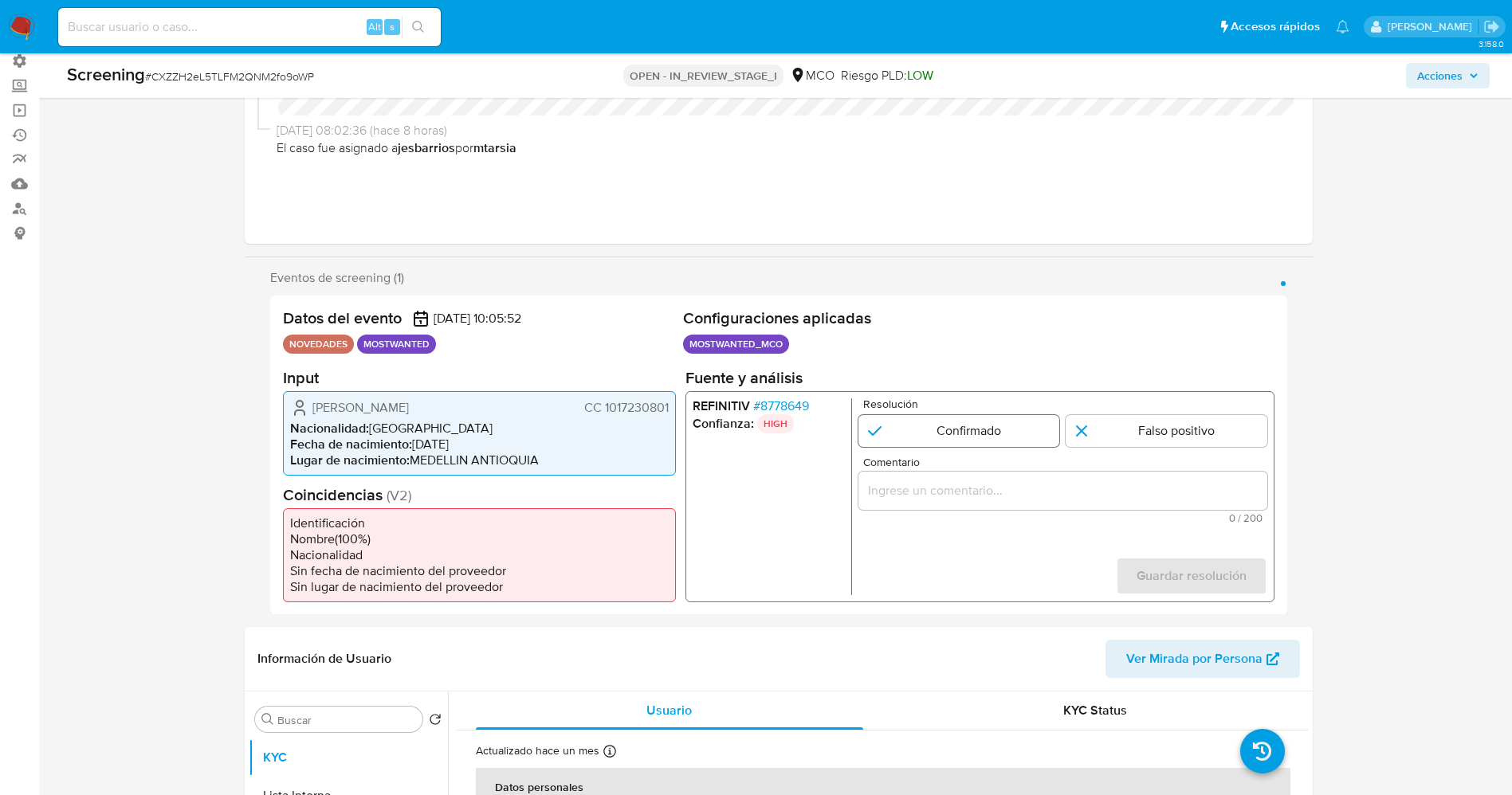
radio input "true"
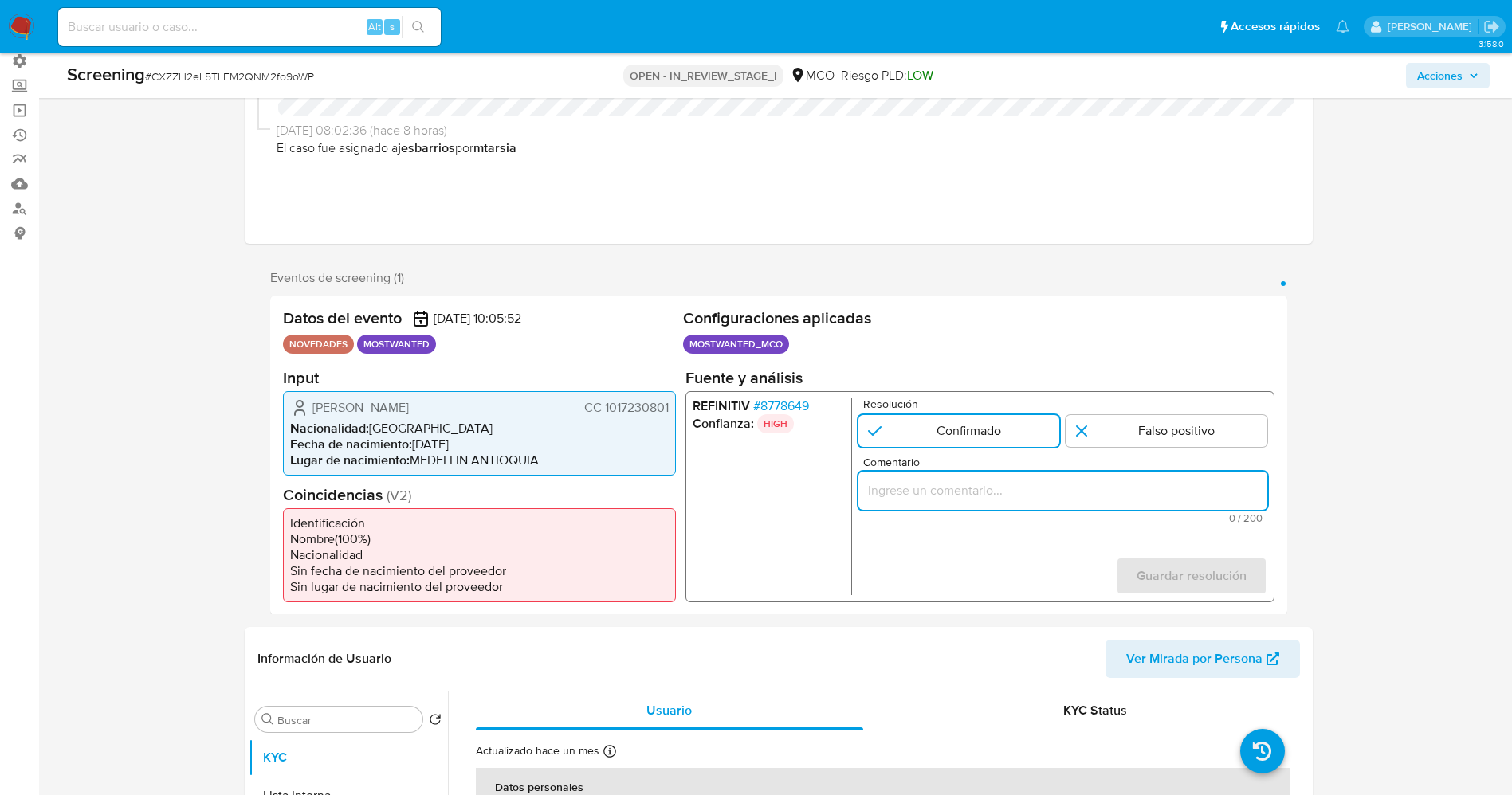
click at [925, 495] on input "Comentario" at bounding box center [1062, 490] width 409 height 21
type input "e confirma match ya que el titular de la cuenta aún se encuentra reportado por …"
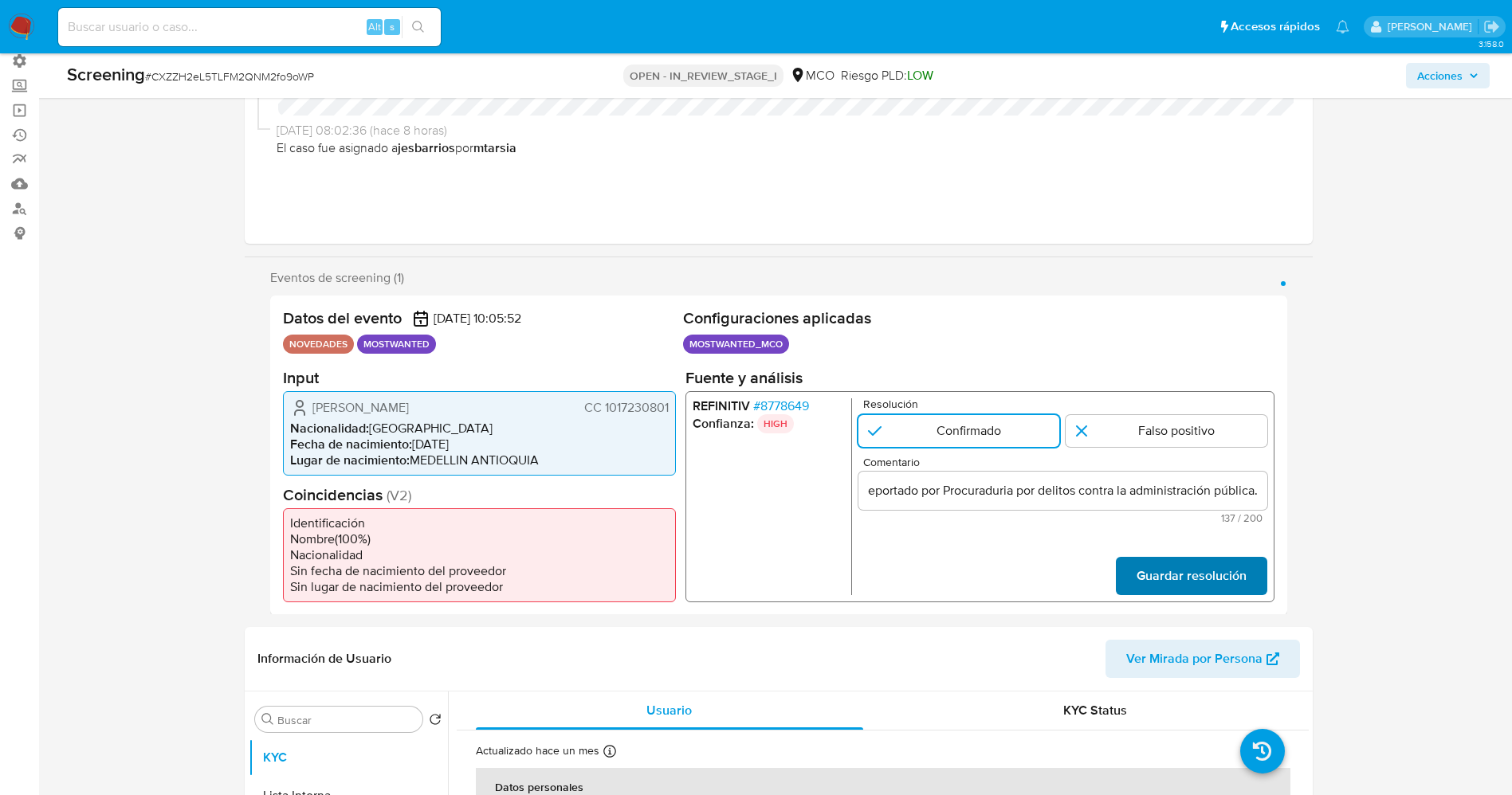
scroll to position [0, 0]
click at [1184, 566] on span "Guardar resolución" at bounding box center [1191, 575] width 110 height 35
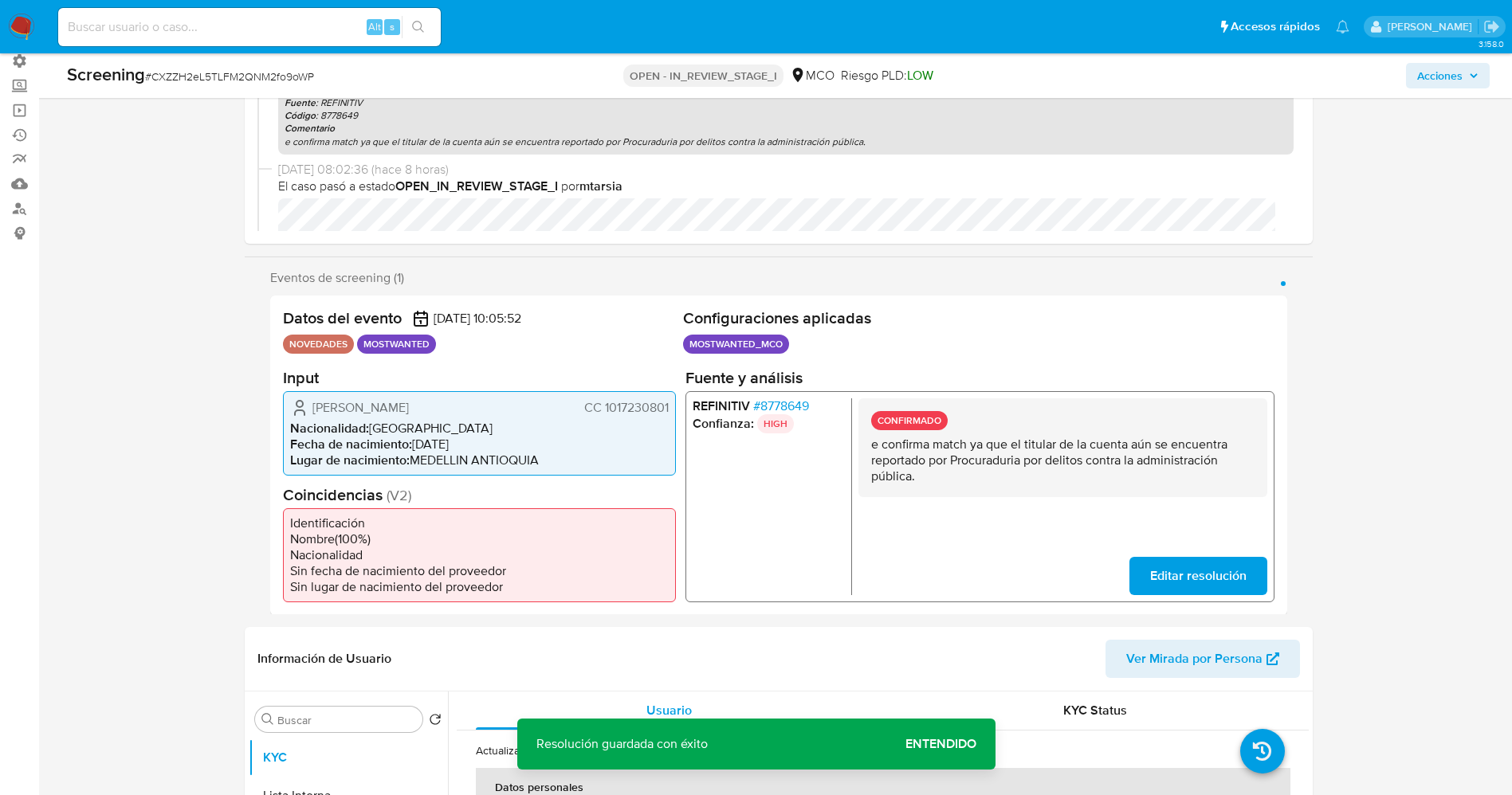
click at [1215, 587] on span "Editar resolución" at bounding box center [1198, 575] width 97 height 35
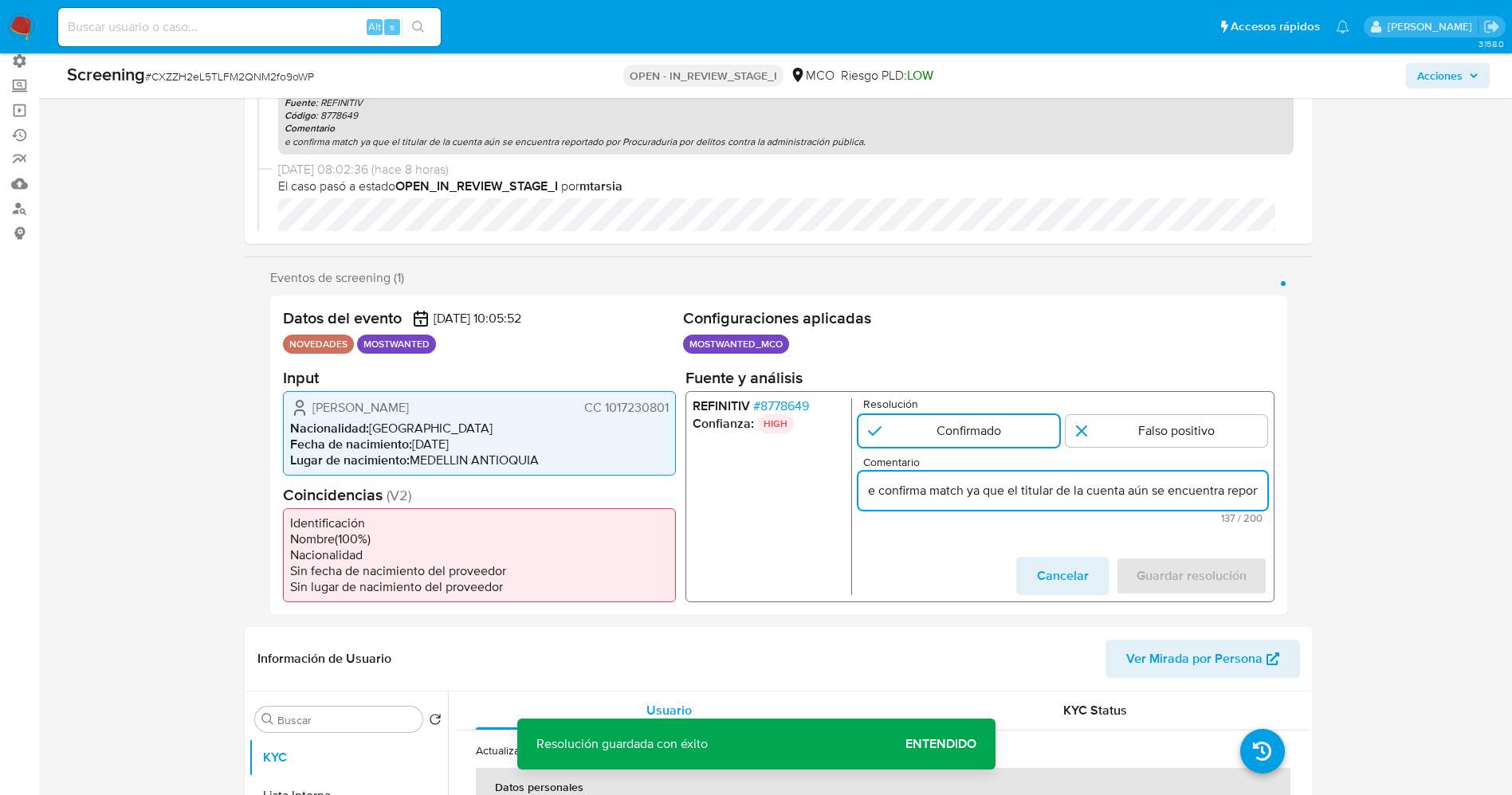
click at [862, 495] on input "e confirma match ya que el titular de la cuenta aún se encuentra reportado por …" at bounding box center [1062, 490] width 409 height 21
type input "Se confirma match ya que el titular de la cuenta aún se encuentra reportado por…"
click at [1153, 560] on span "Guardar resolución" at bounding box center [1191, 575] width 110 height 35
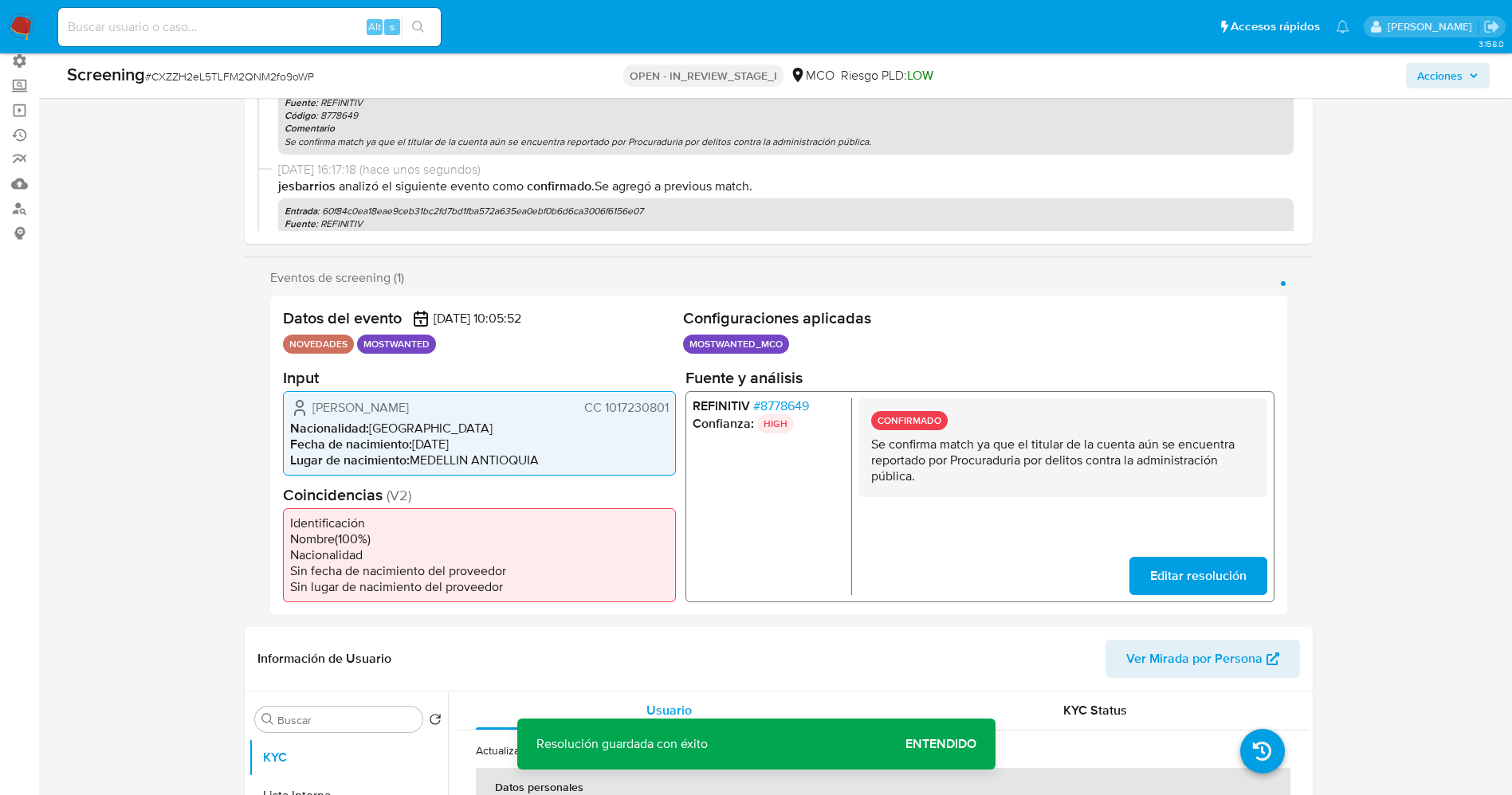
drag, startPoint x: 872, startPoint y: 448, endPoint x: 940, endPoint y: 503, distance: 87.5
click at [940, 503] on div "CONFIRMADO Se confirma match ya que el titular de la cuenta aún se encuentra re…" at bounding box center [1062, 497] width 409 height 197
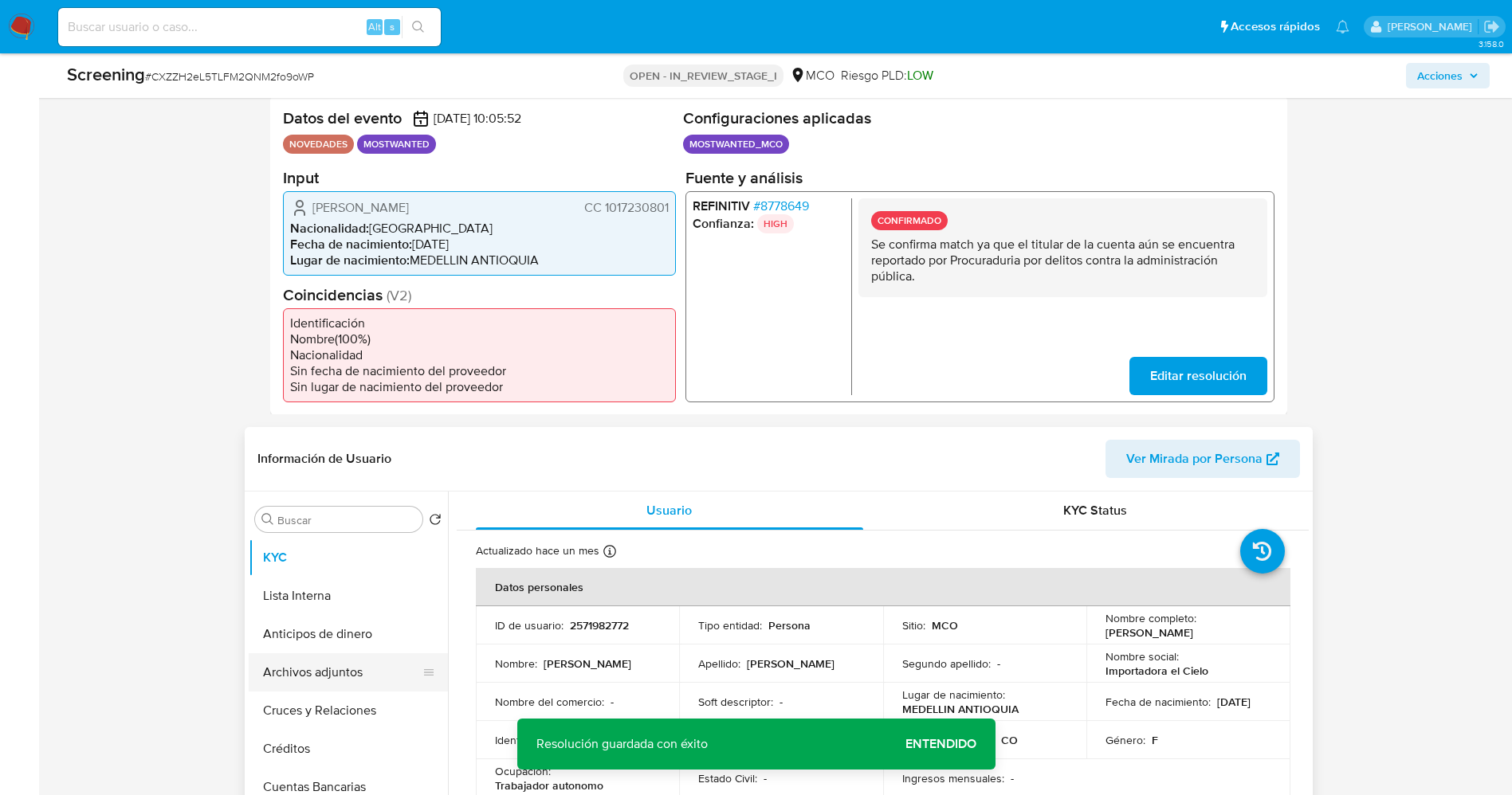
scroll to position [359, 0]
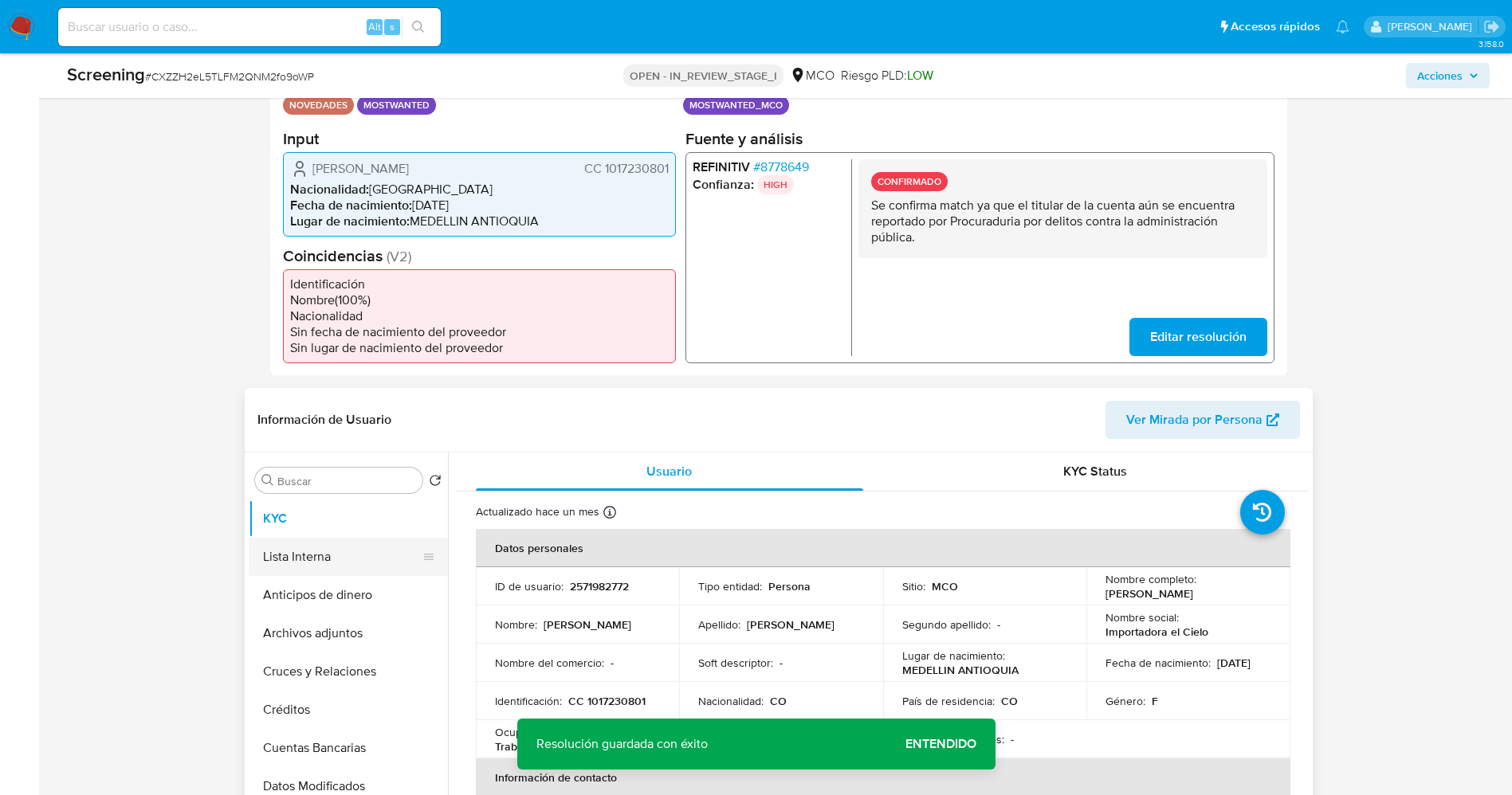
click at [340, 552] on button "Lista Interna" at bounding box center [341, 557] width 186 height 38
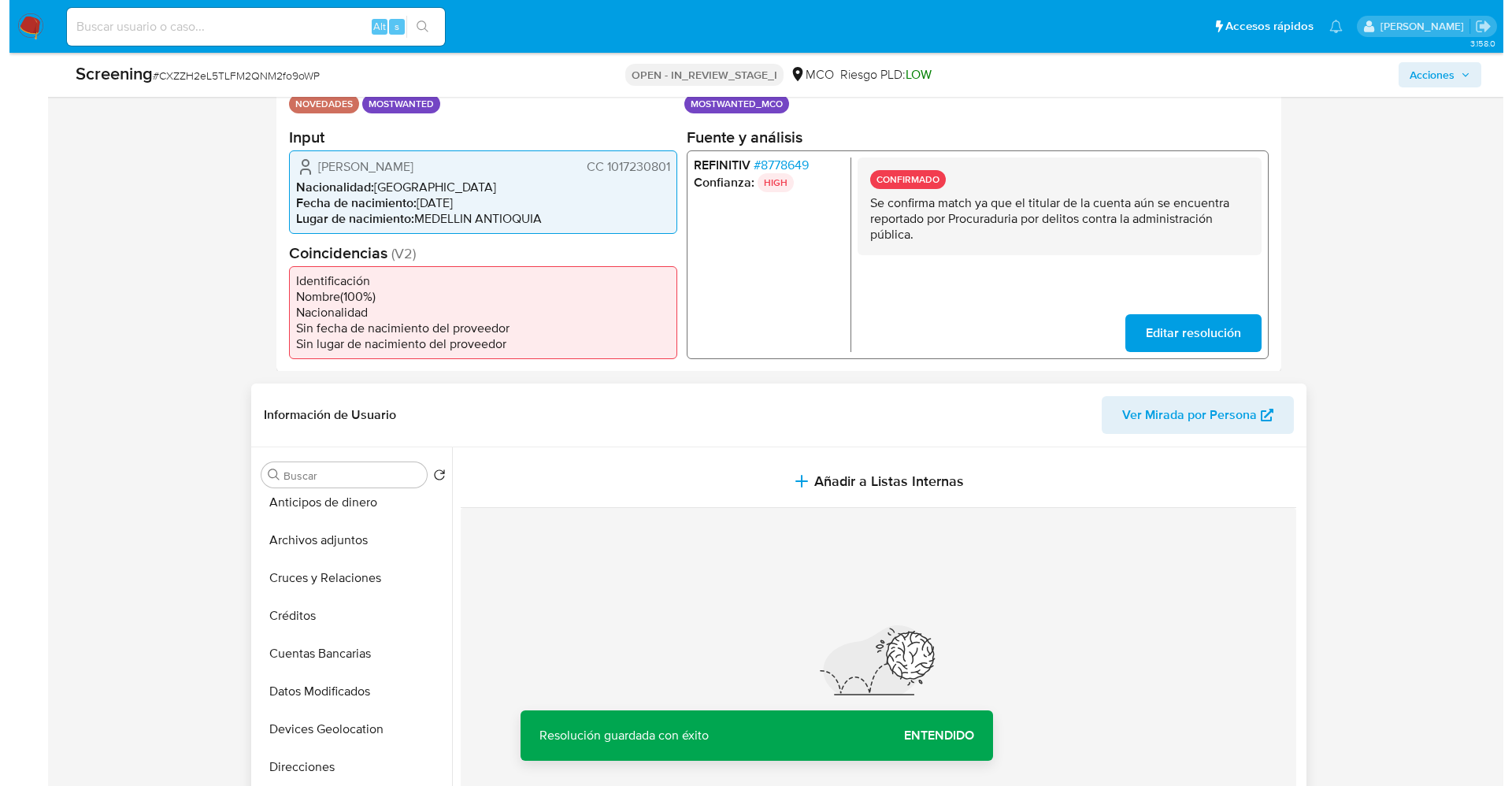
scroll to position [118, 0]
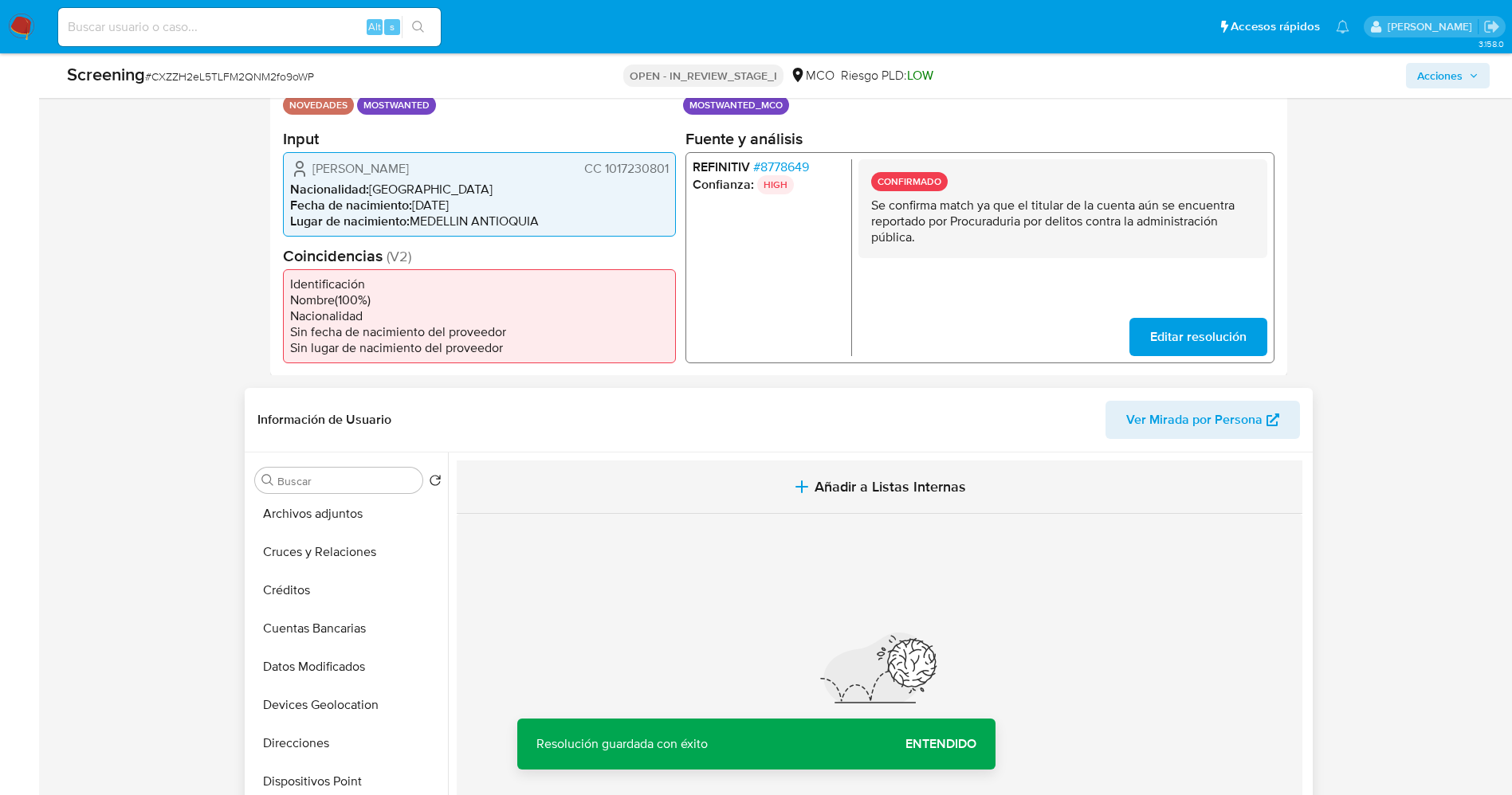
click at [925, 494] on span "Añadir a Listas Internas" at bounding box center [891, 487] width 152 height 18
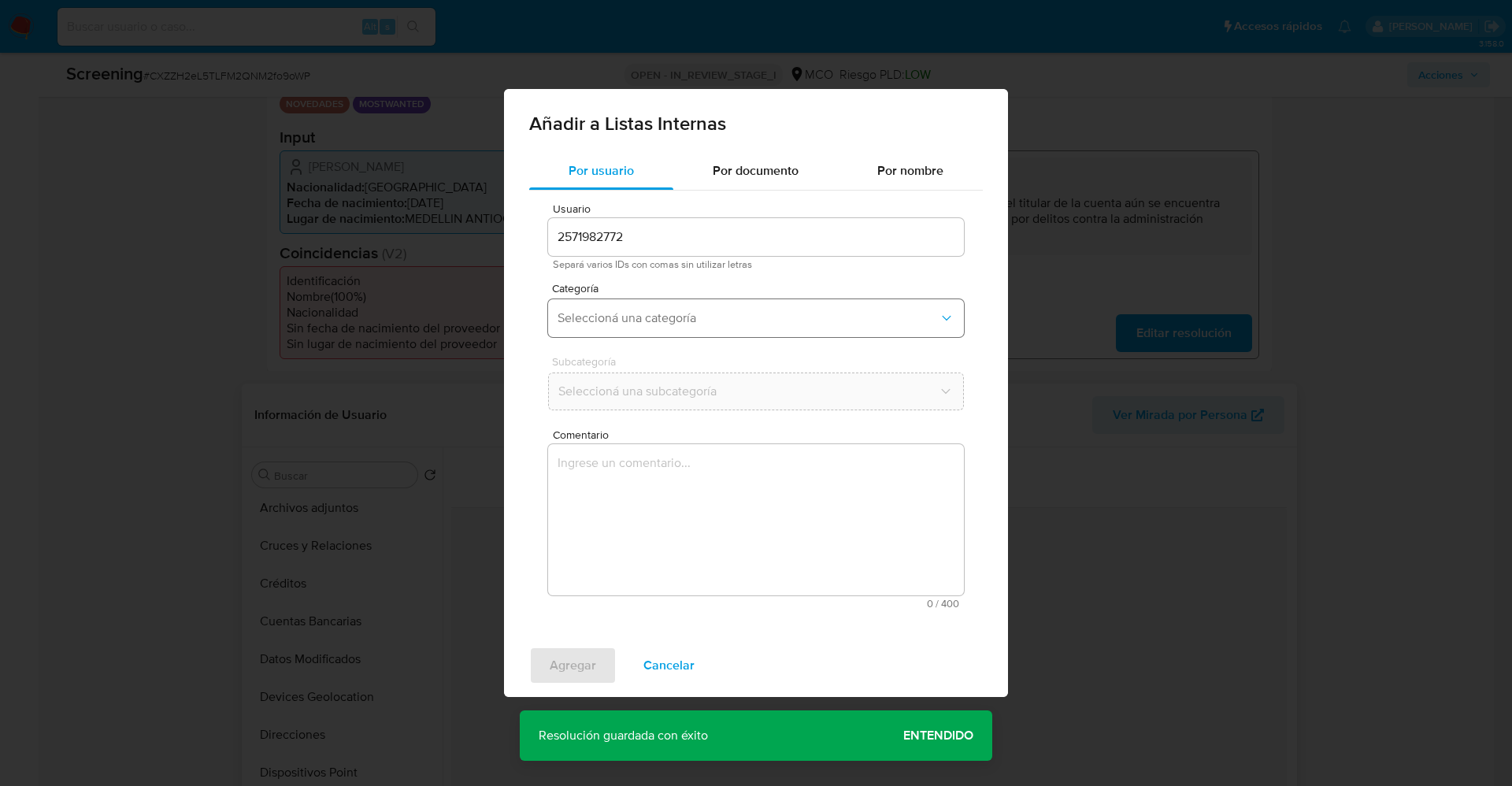
click at [726, 327] on button "Seleccioná una categoría" at bounding box center [756, 318] width 416 height 38
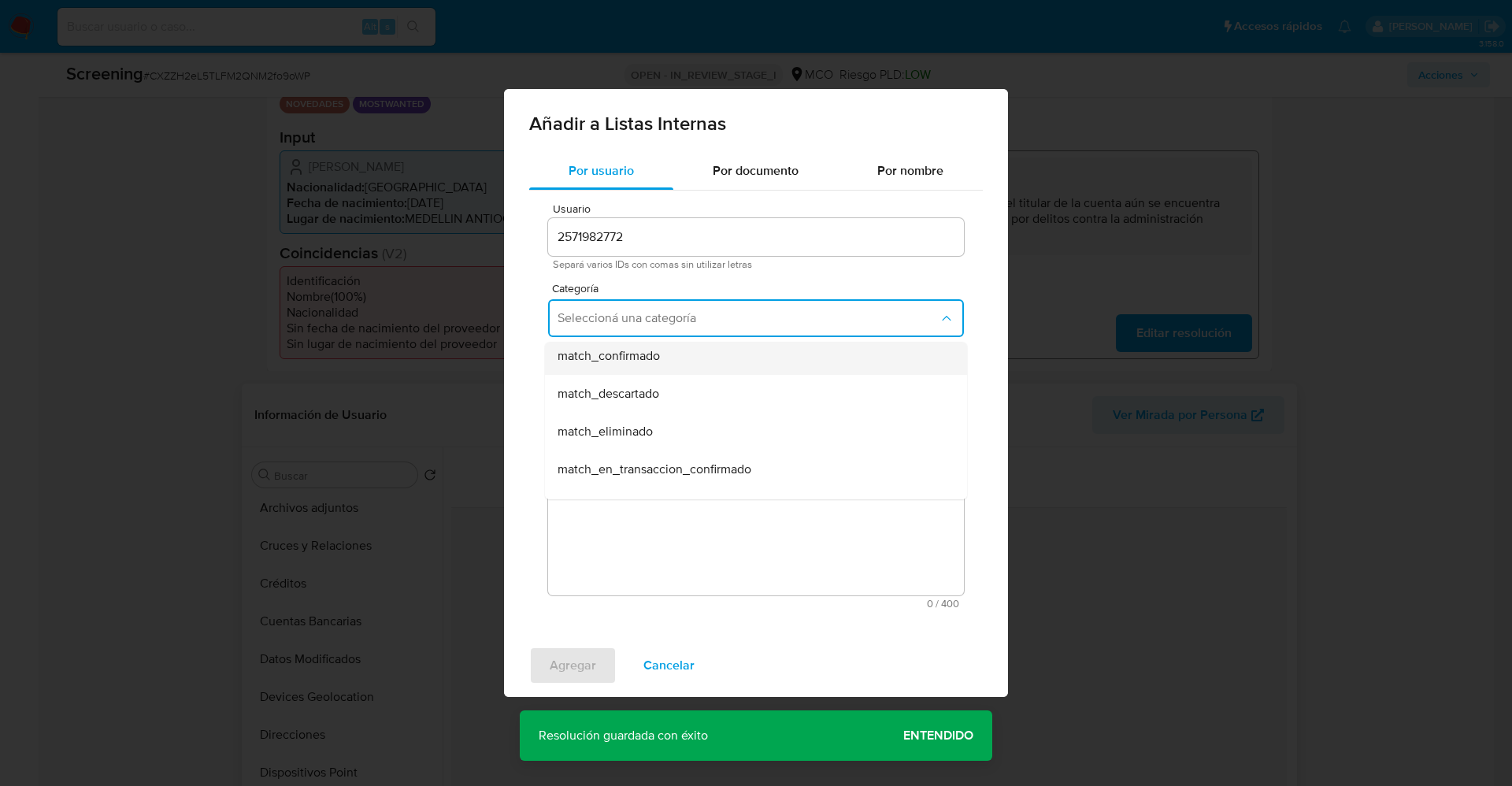
click at [676, 355] on div "match_confirmado" at bounding box center [752, 356] width 387 height 38
click at [689, 401] on button "Seleccioná una subcategoría" at bounding box center [756, 392] width 416 height 38
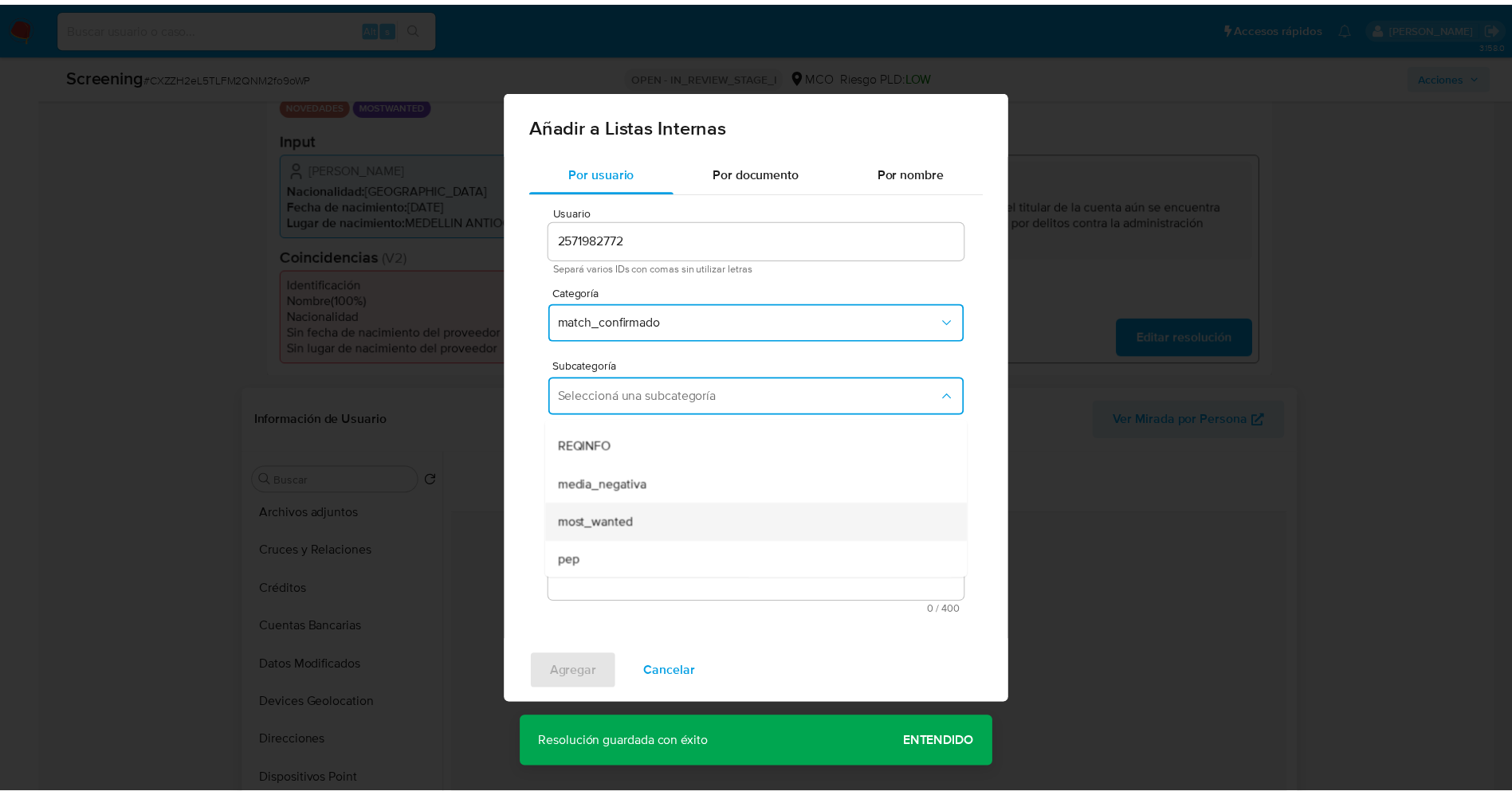
scroll to position [108, 0]
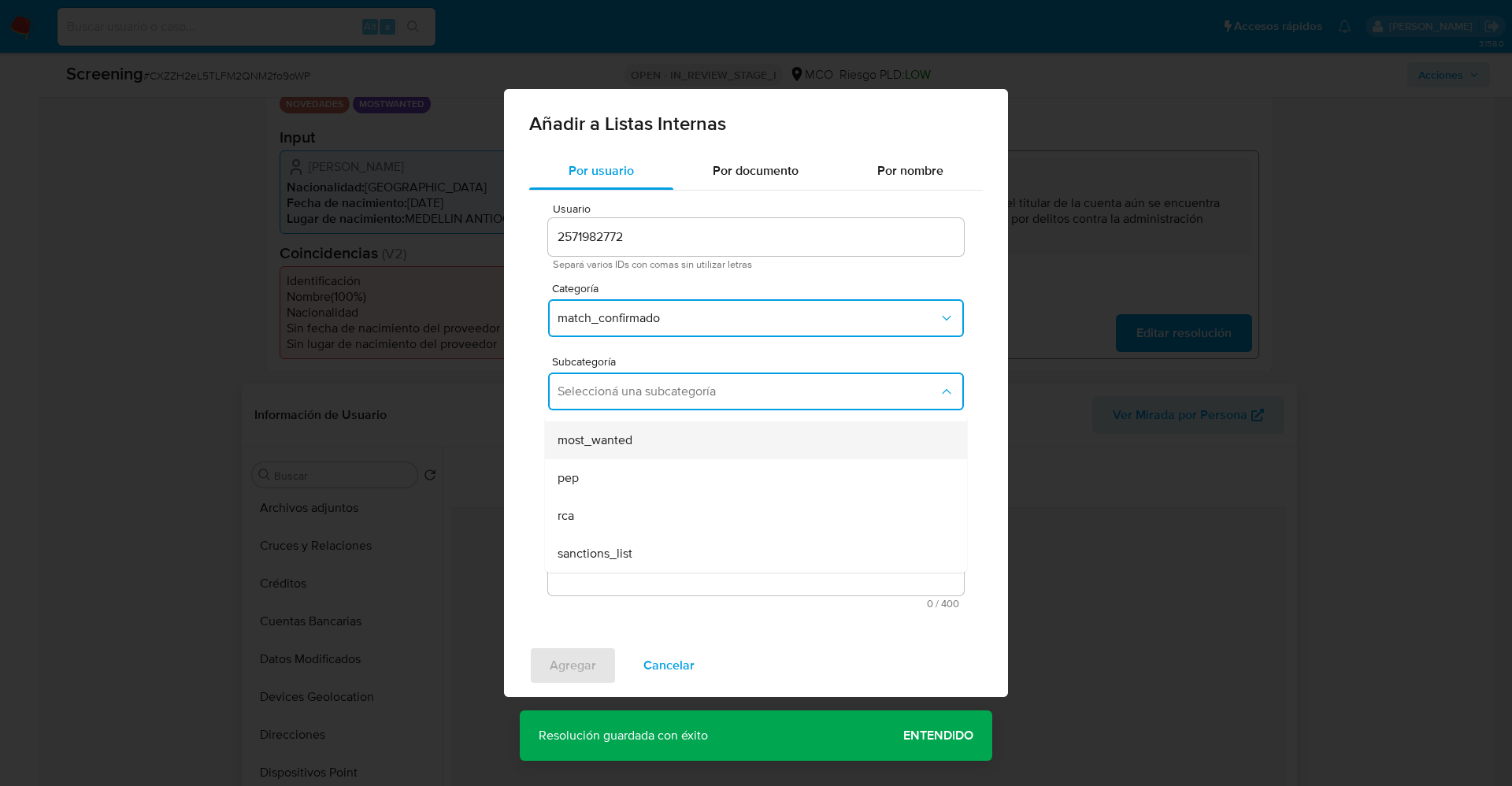
click at [661, 437] on div "most_wanted" at bounding box center [752, 440] width 387 height 38
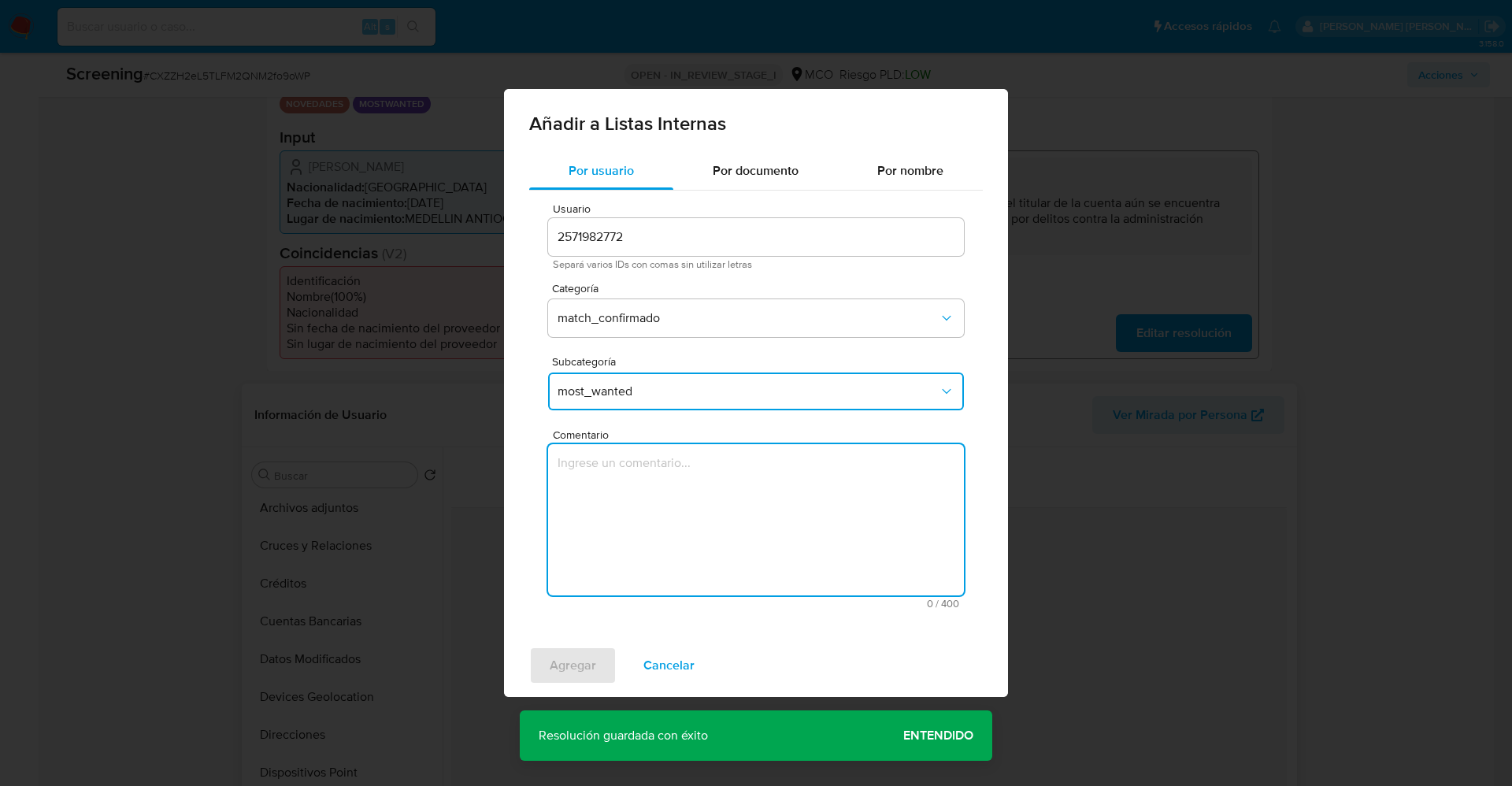
click at [664, 483] on textarea "Comentario" at bounding box center [756, 519] width 416 height 151
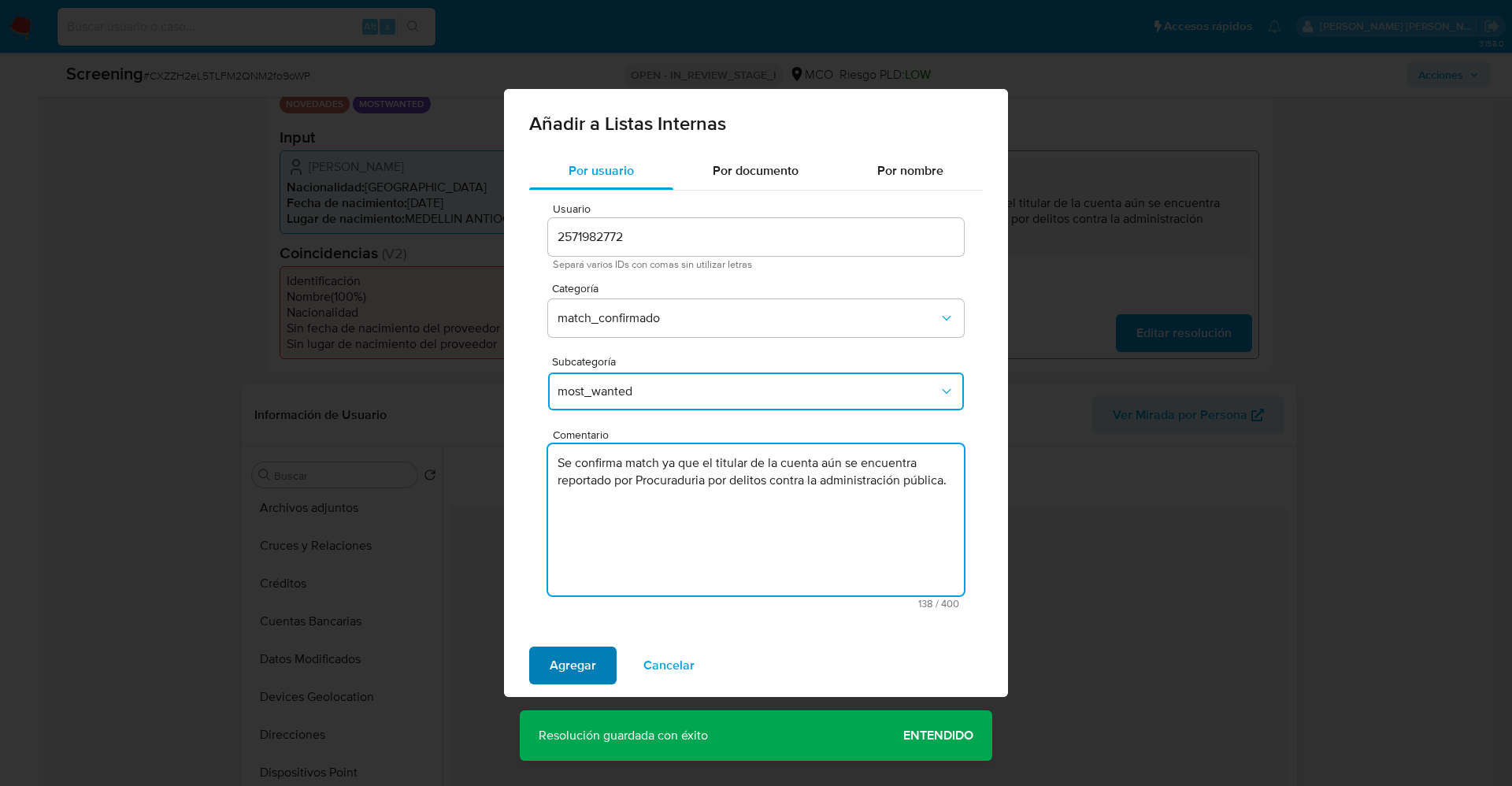
type textarea "Se confirma match ya que el titular de la cuenta aún se encuentra reportado por…"
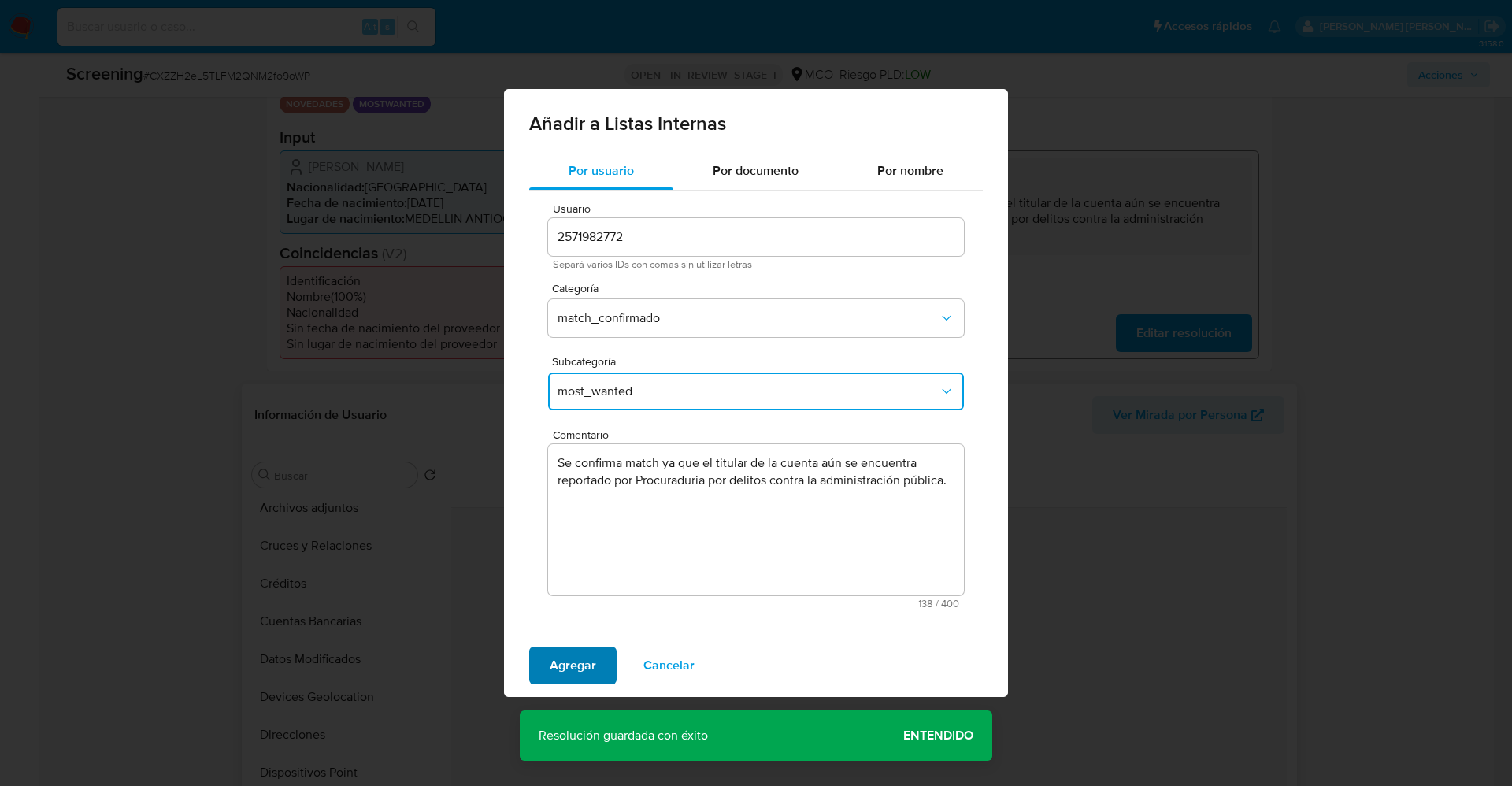
click at [588, 656] on span "Agregar" at bounding box center [572, 666] width 47 height 35
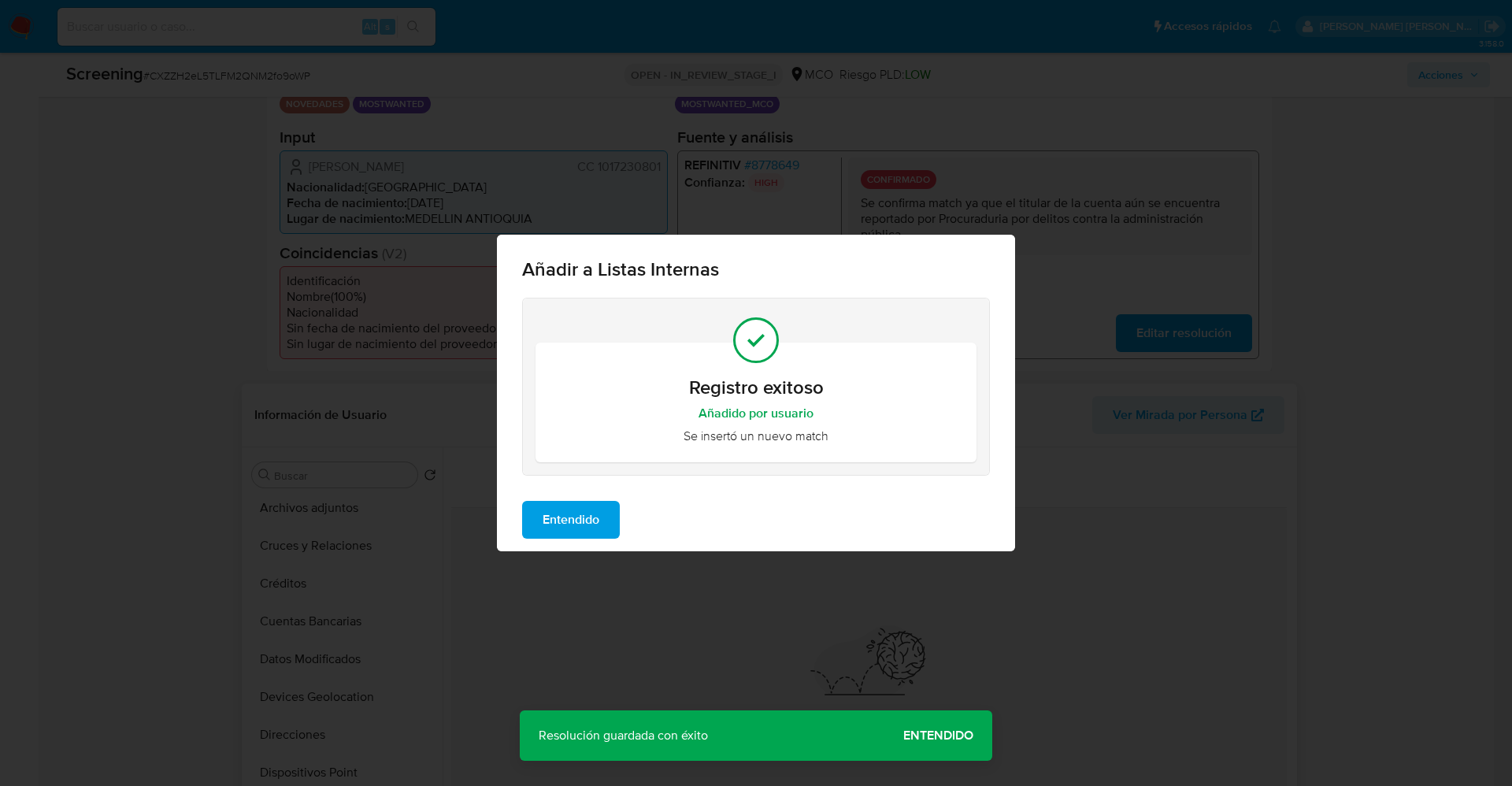
click at [556, 507] on span "Entendido" at bounding box center [571, 520] width 56 height 35
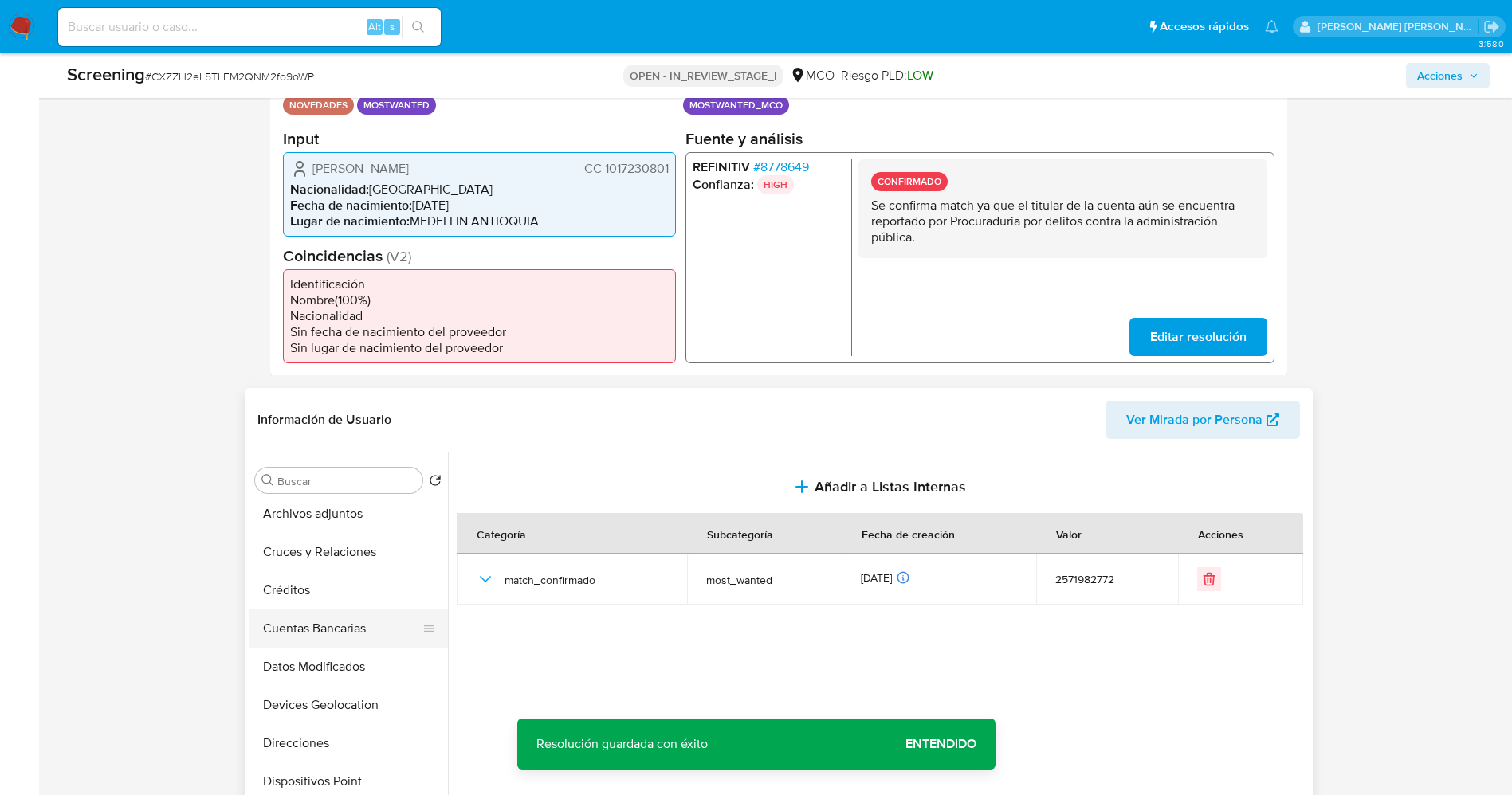
scroll to position [0, 0]
click at [310, 629] on button "Archivos adjuntos" at bounding box center [341, 633] width 186 height 38
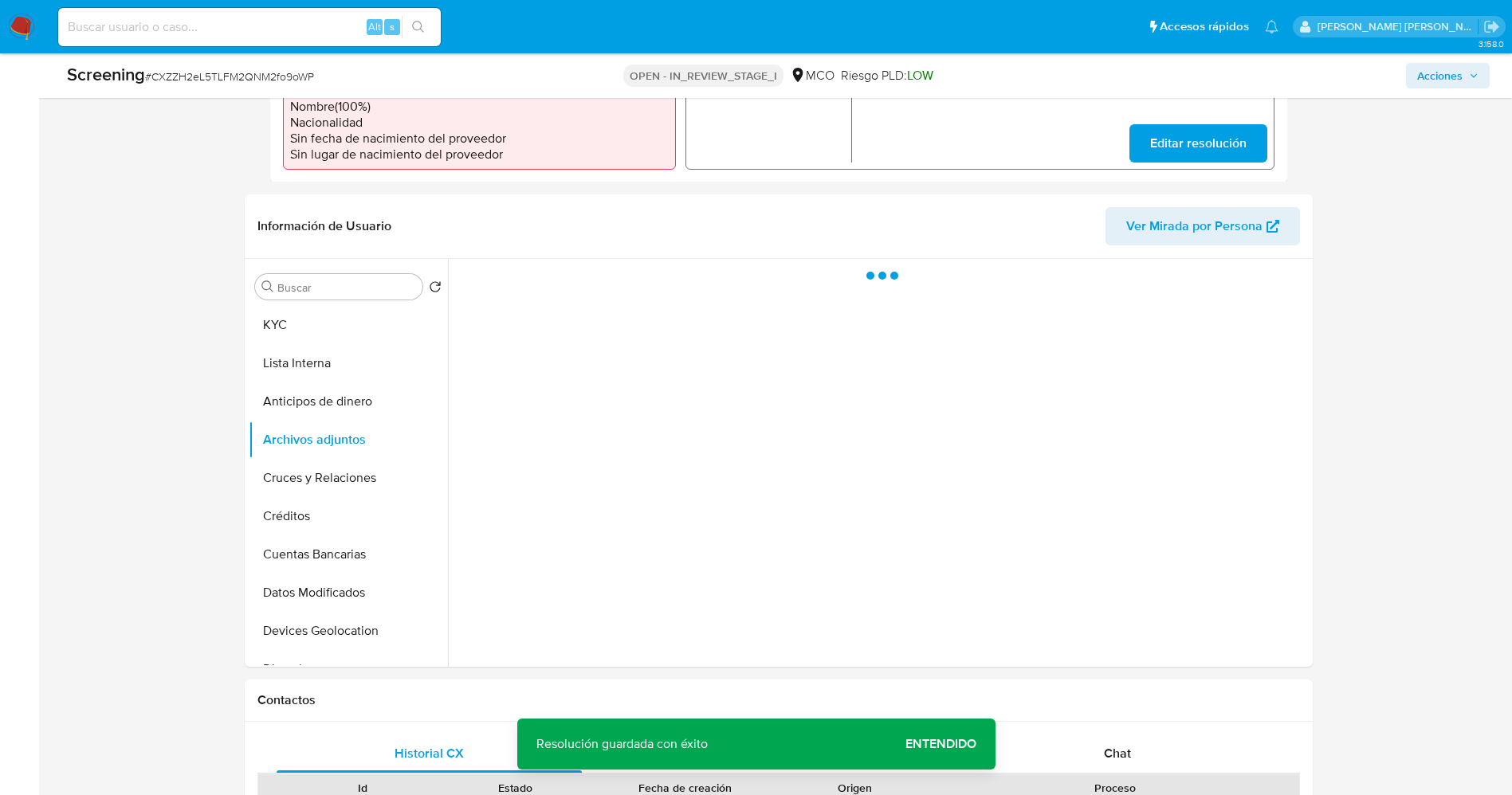
scroll to position [598, 0]
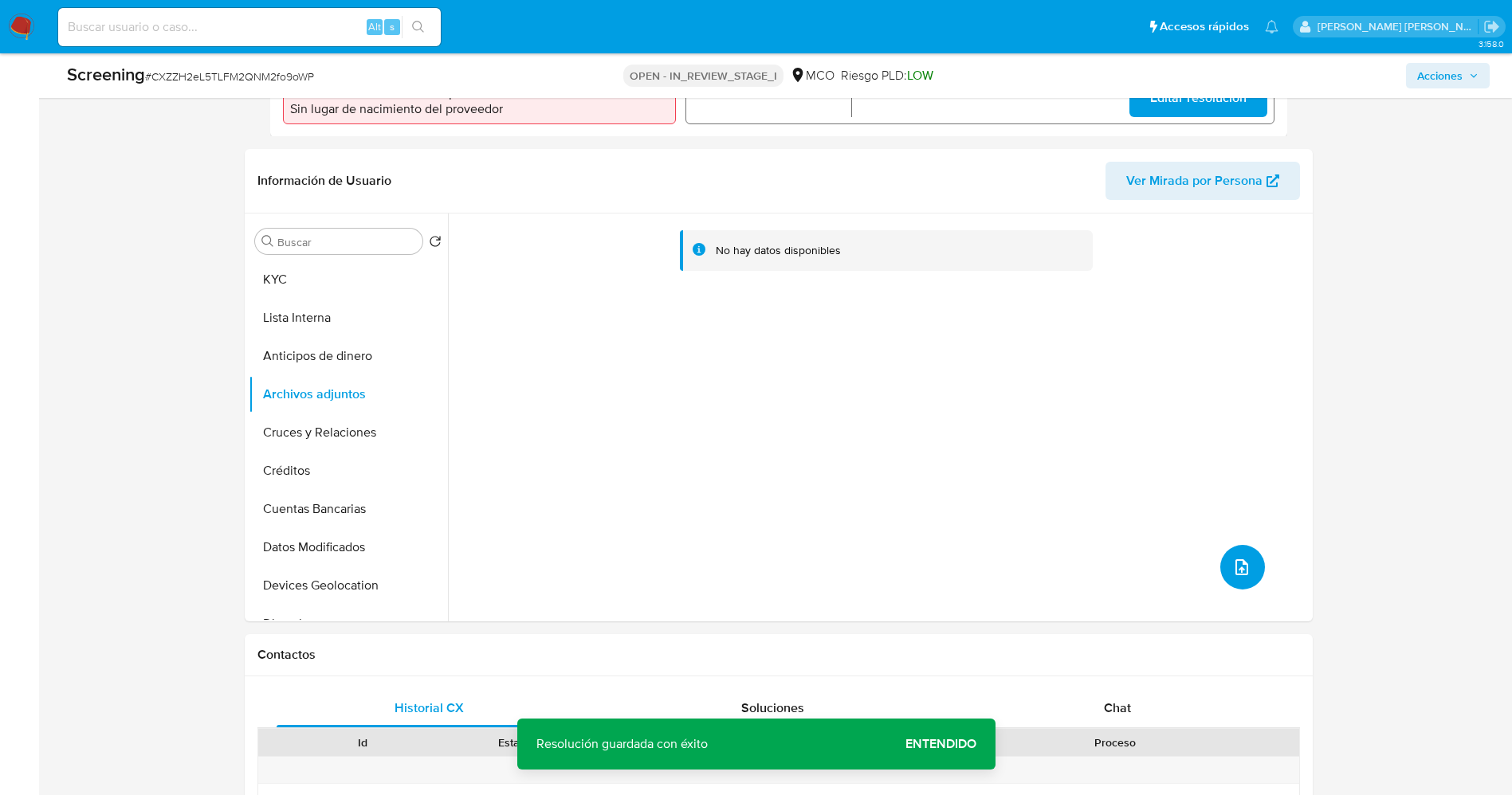
click at [1232, 566] on icon "upload-file" at bounding box center [1241, 566] width 19 height 19
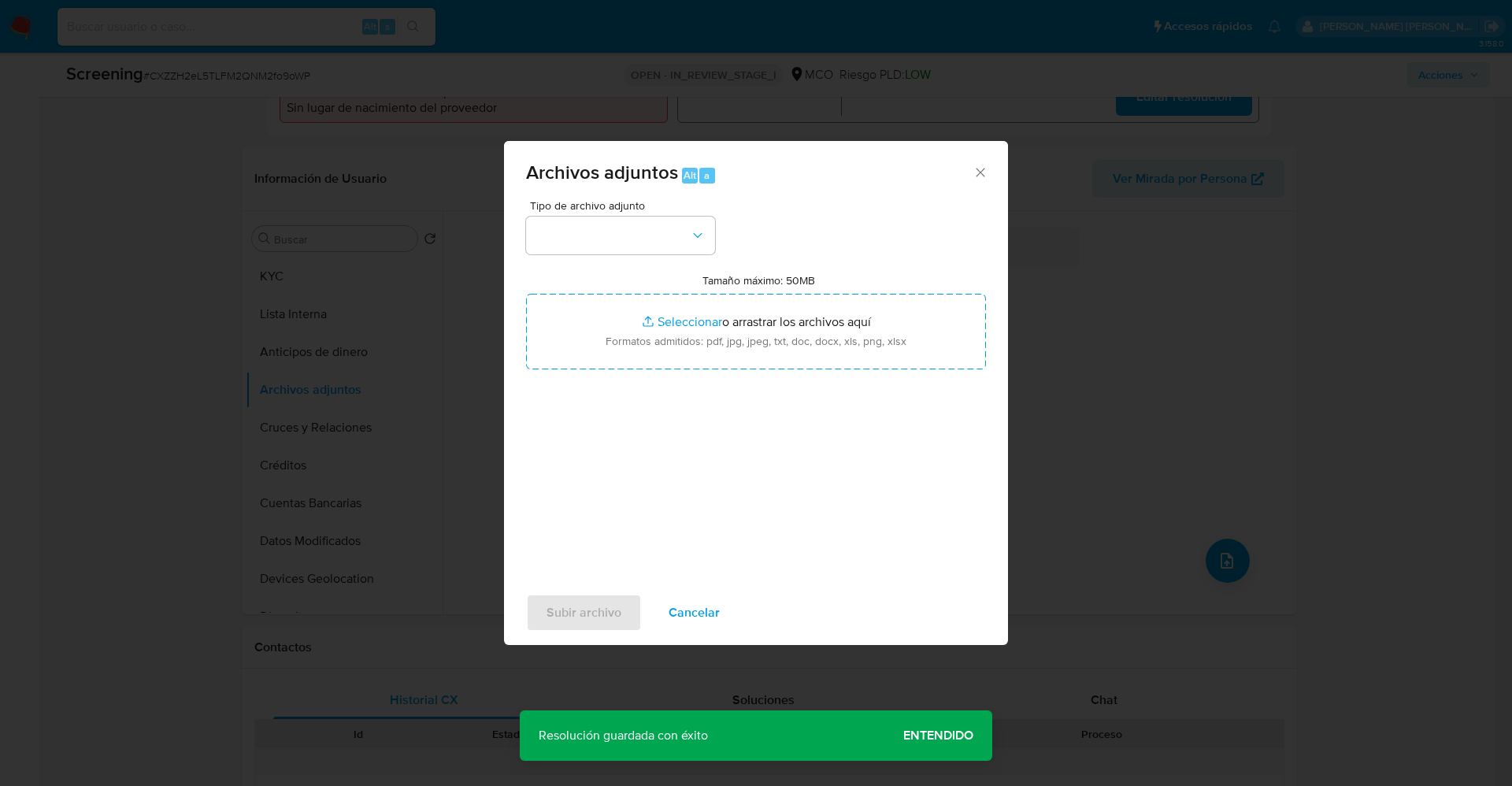
click at [671, 254] on div "Tipo de archivo adjunto Tamaño máximo: 50MB Seleccionar archivos Seleccionar o …" at bounding box center [756, 386] width 460 height 372
click at [667, 246] on button "button" at bounding box center [620, 235] width 189 height 38
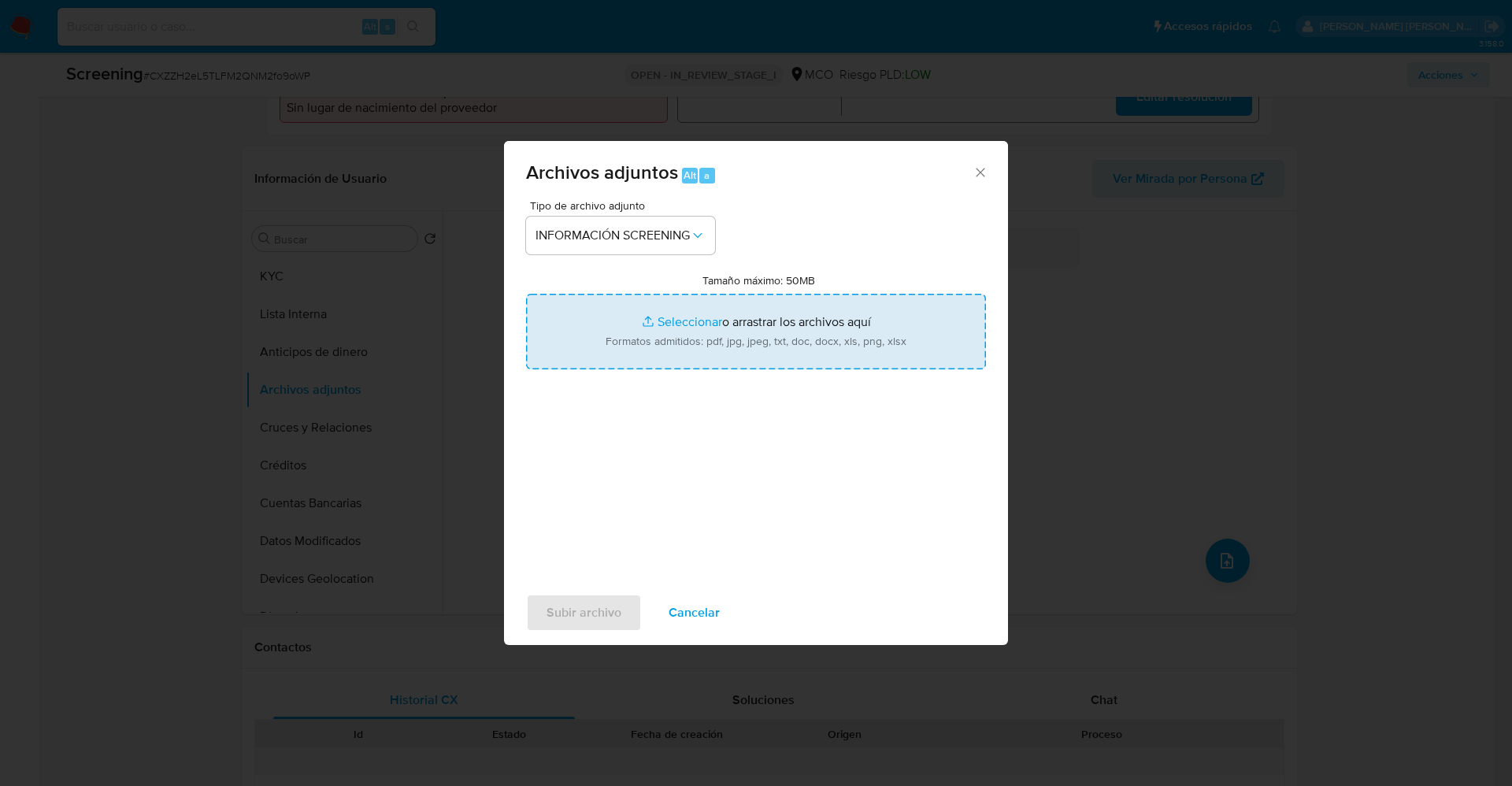
type input "C:\fakepath\_Emiliana Yepes Lopez_ lavado de dinero - Buscar con Google.pdf"
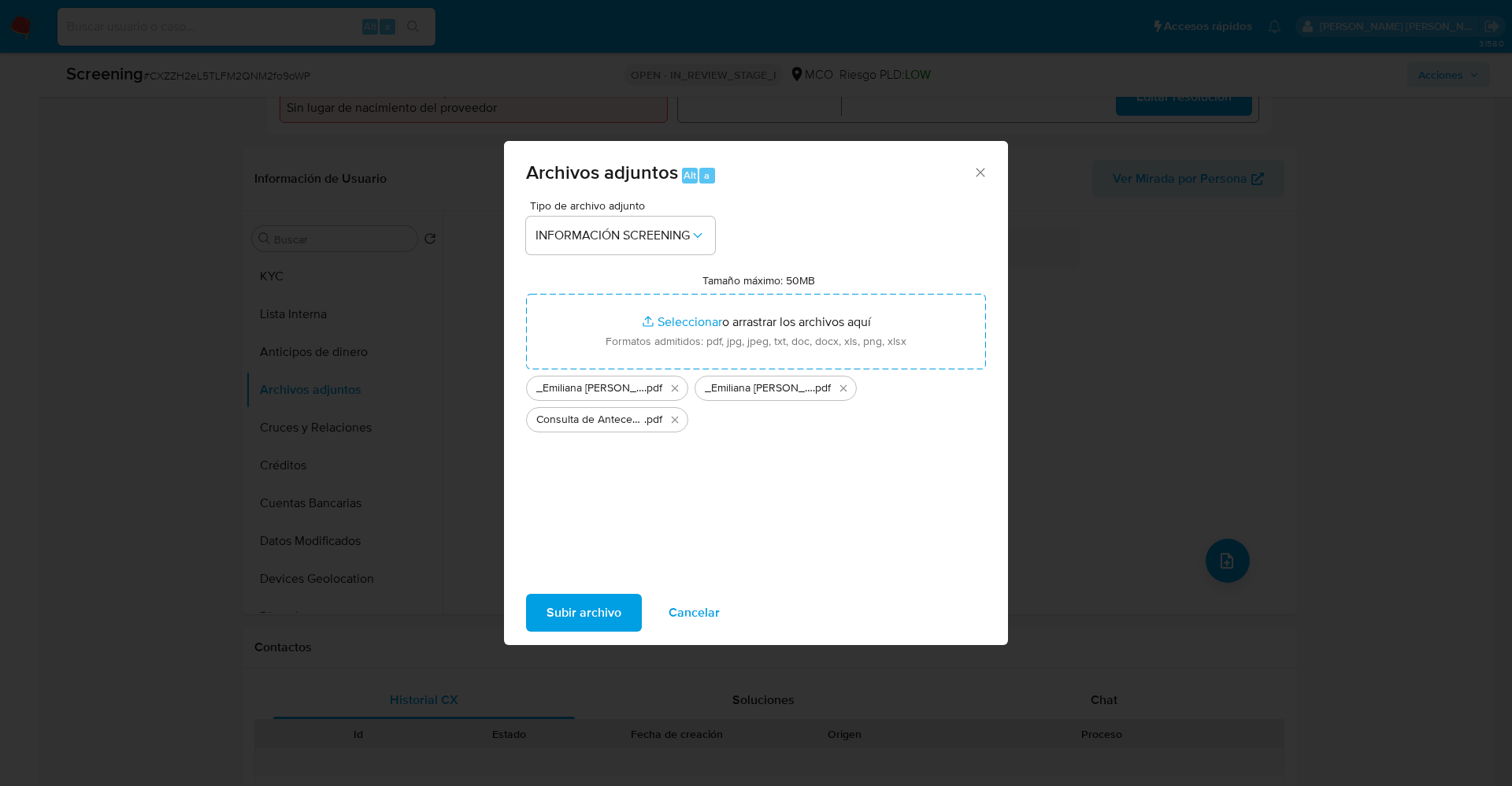
click at [587, 608] on span "Subir archivo" at bounding box center [583, 613] width 75 height 35
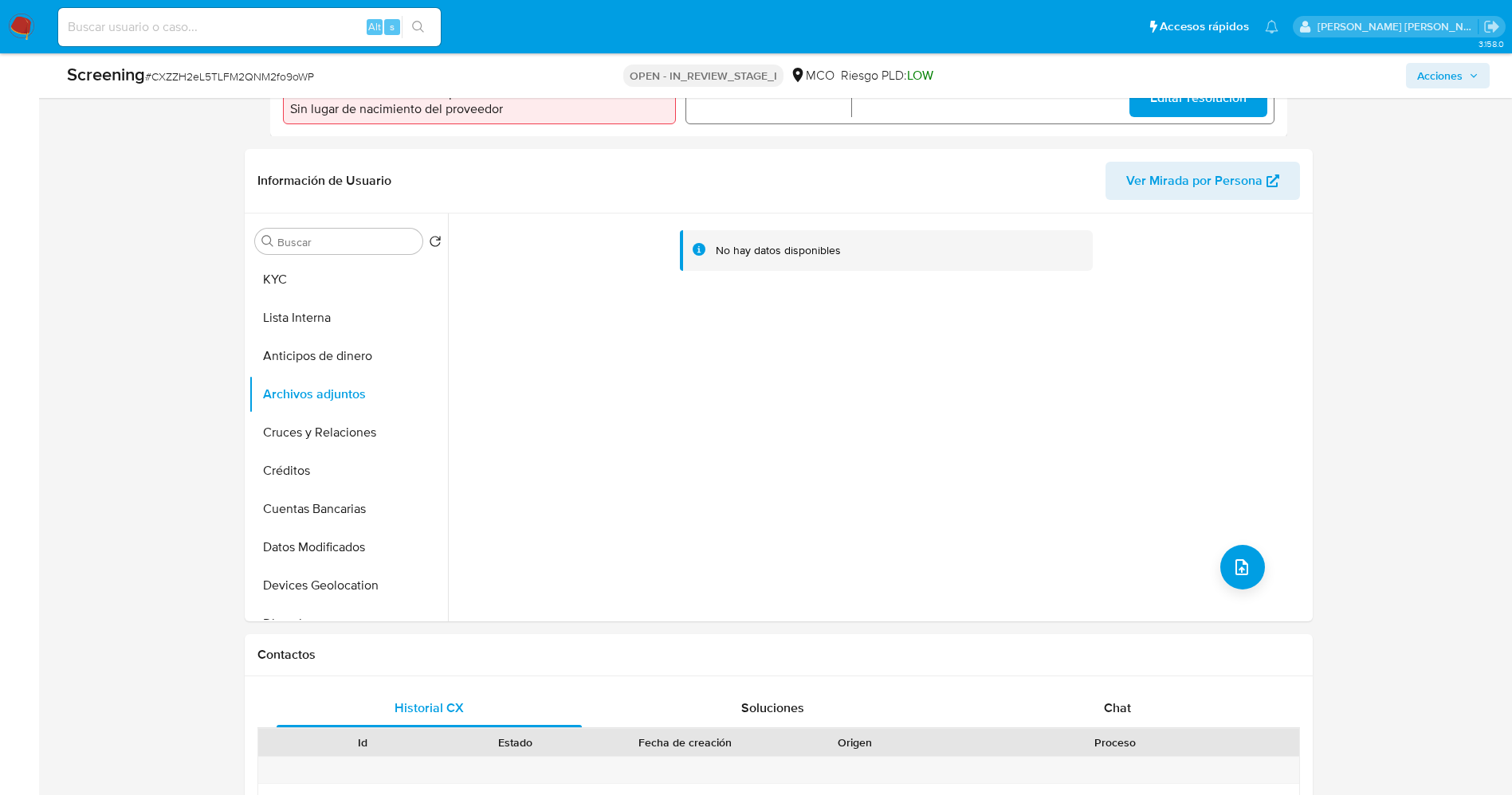
click at [301, 325] on button "Lista Interna" at bounding box center [348, 317] width 199 height 38
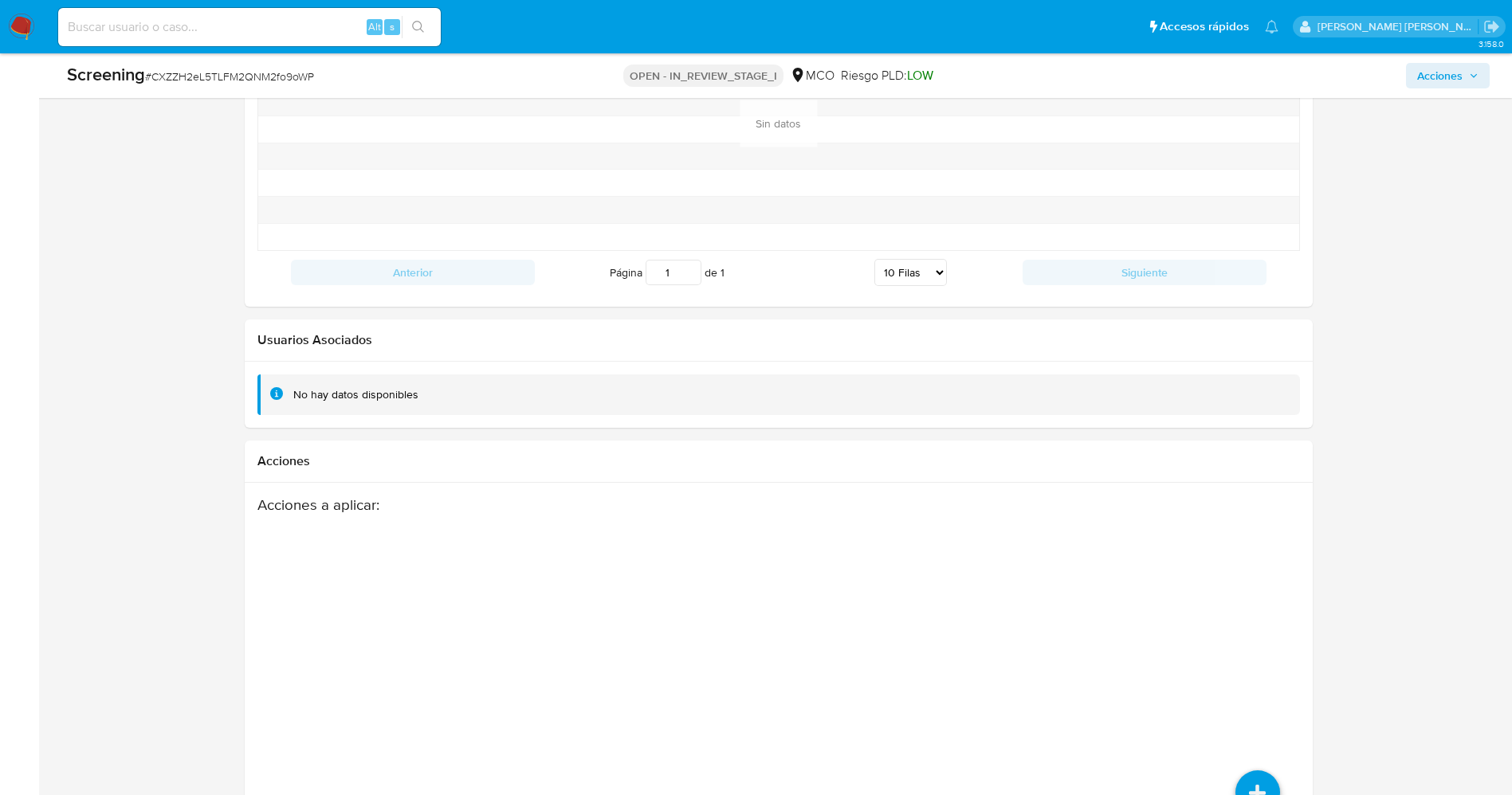
scroll to position [2284, 0]
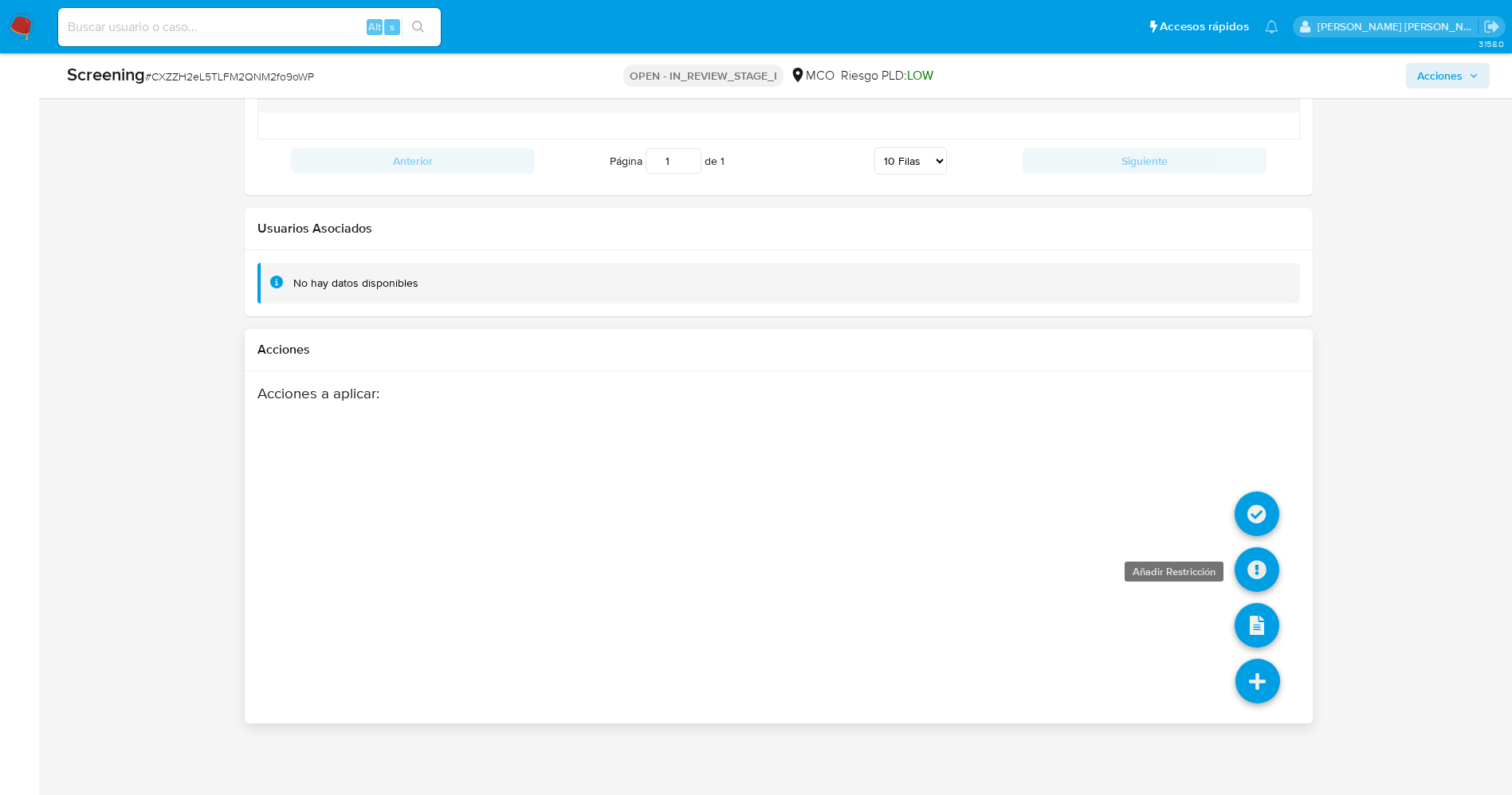
click at [1269, 578] on icon at bounding box center [1257, 569] width 44 height 44
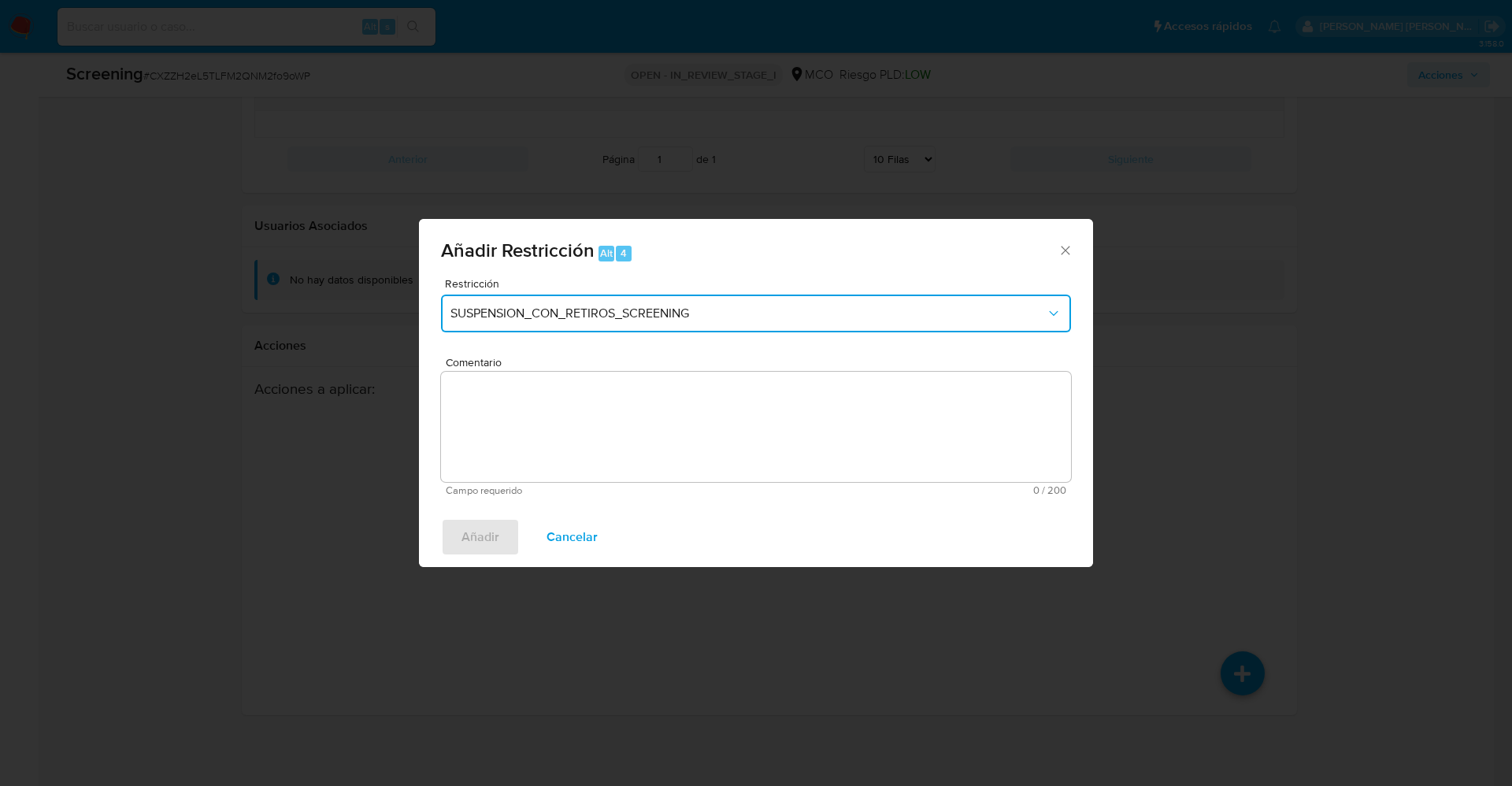
click at [617, 315] on span "SUSPENSION_CON_RETIROS_SCREENING" at bounding box center [748, 314] width 595 height 16
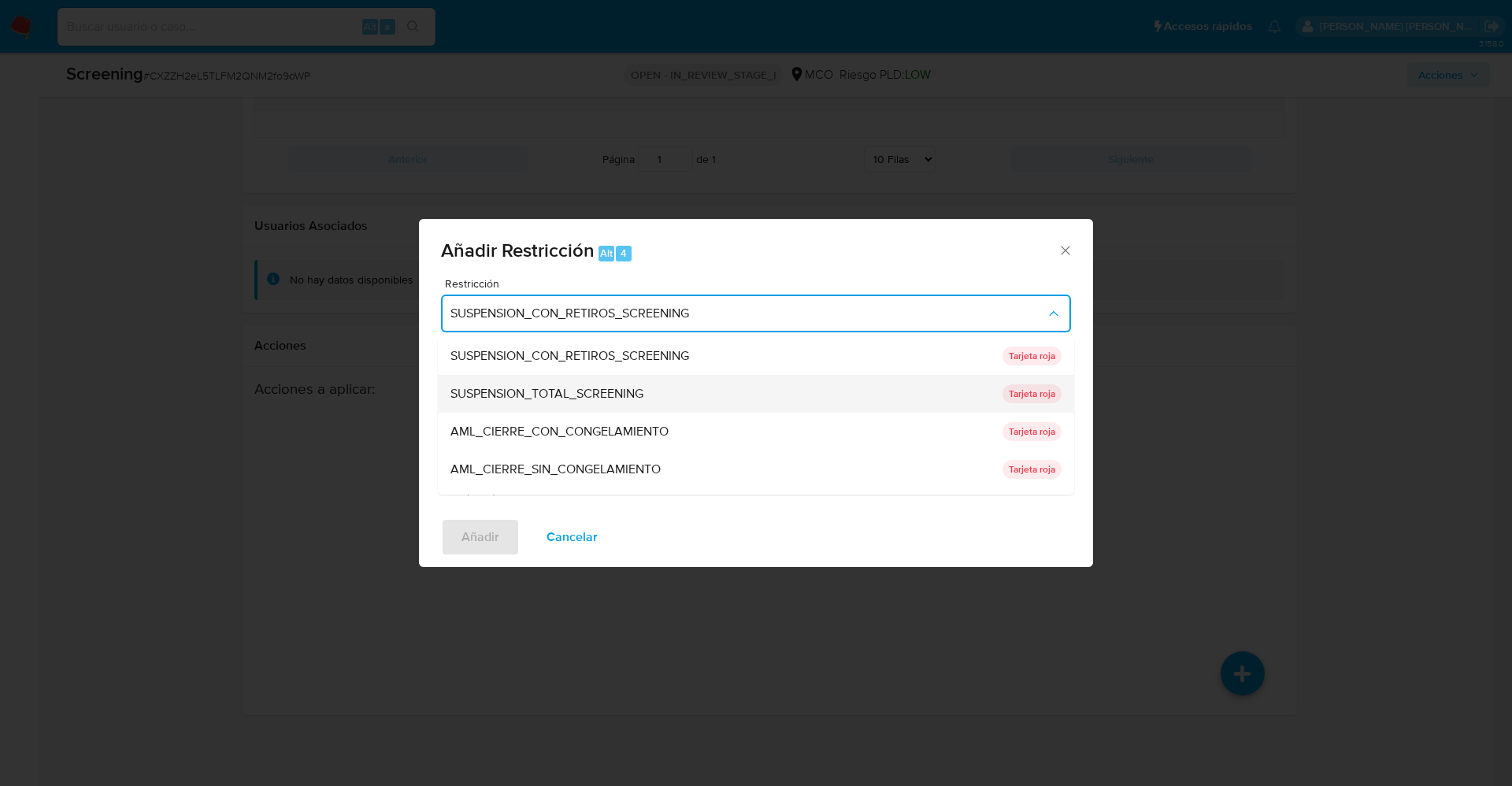
click at [584, 390] on span "SUSPENSION_TOTAL_SCREENING" at bounding box center [547, 393] width 193 height 16
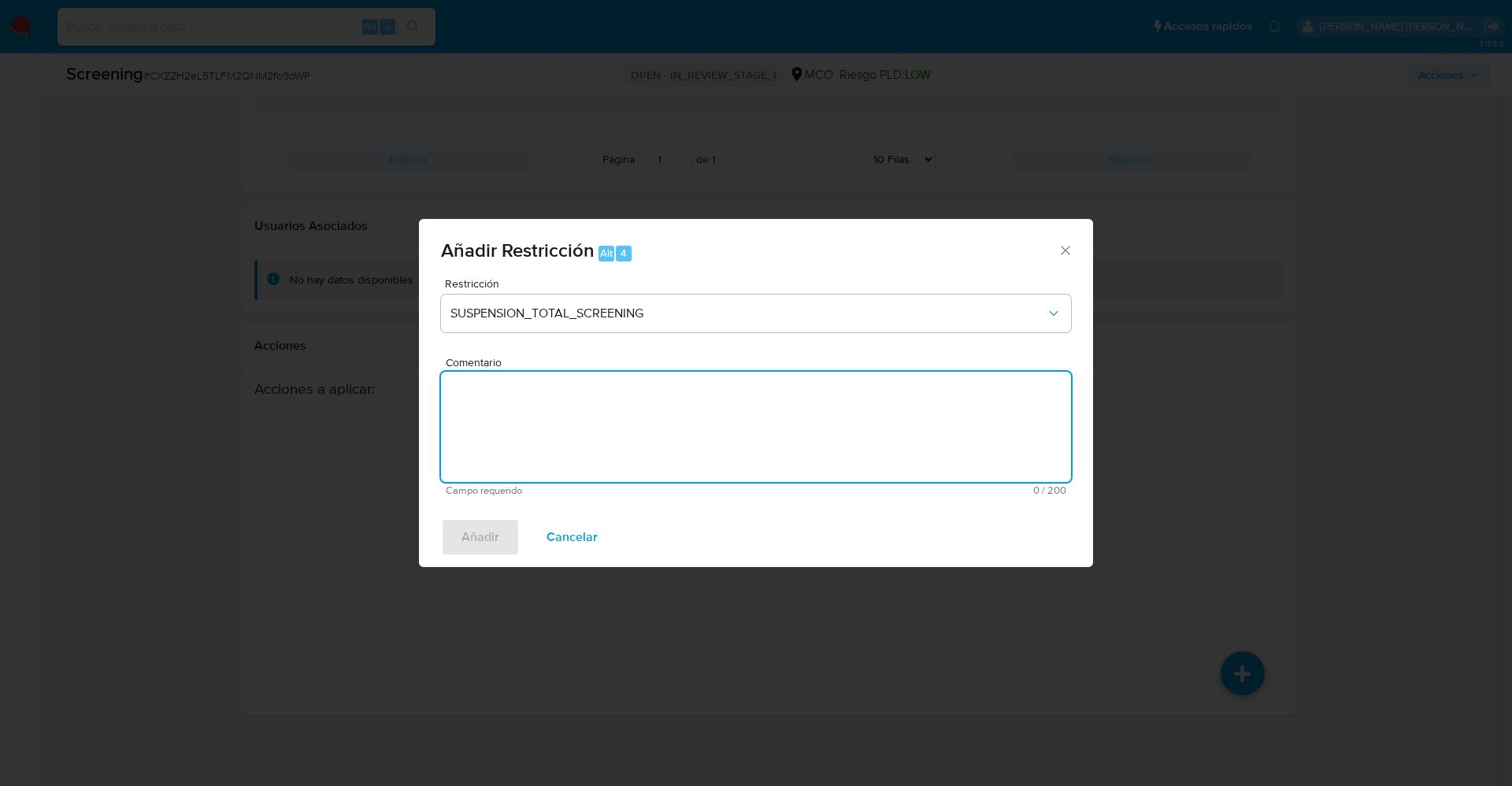
click at [581, 425] on textarea "Comentario" at bounding box center [756, 427] width 630 height 110
type textarea "."
click at [487, 542] on span "Añadir" at bounding box center [480, 538] width 38 height 35
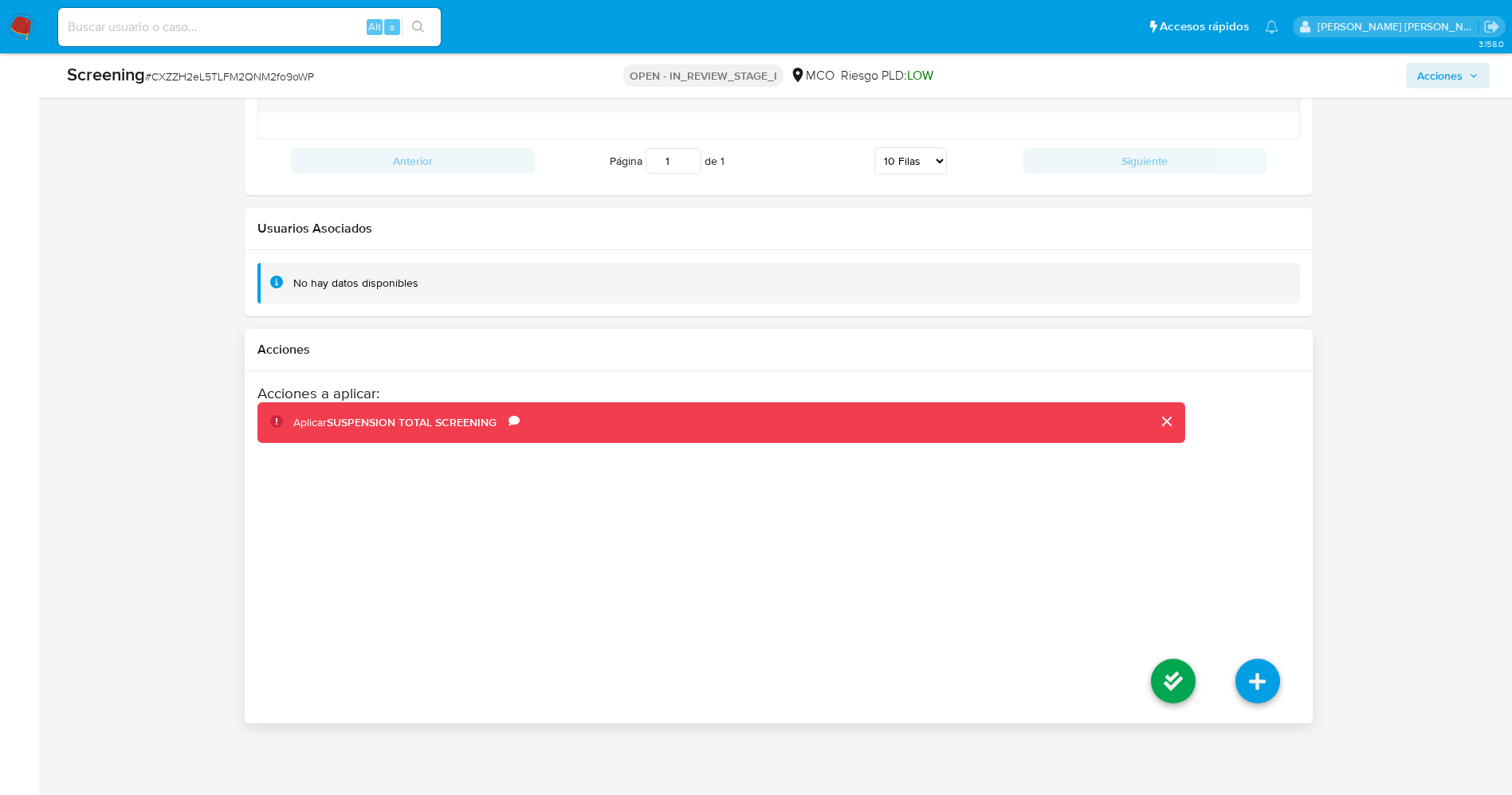
click at [1201, 684] on li at bounding box center [1174, 684] width 85 height 90
click at [1181, 681] on icon at bounding box center [1173, 681] width 44 height 44
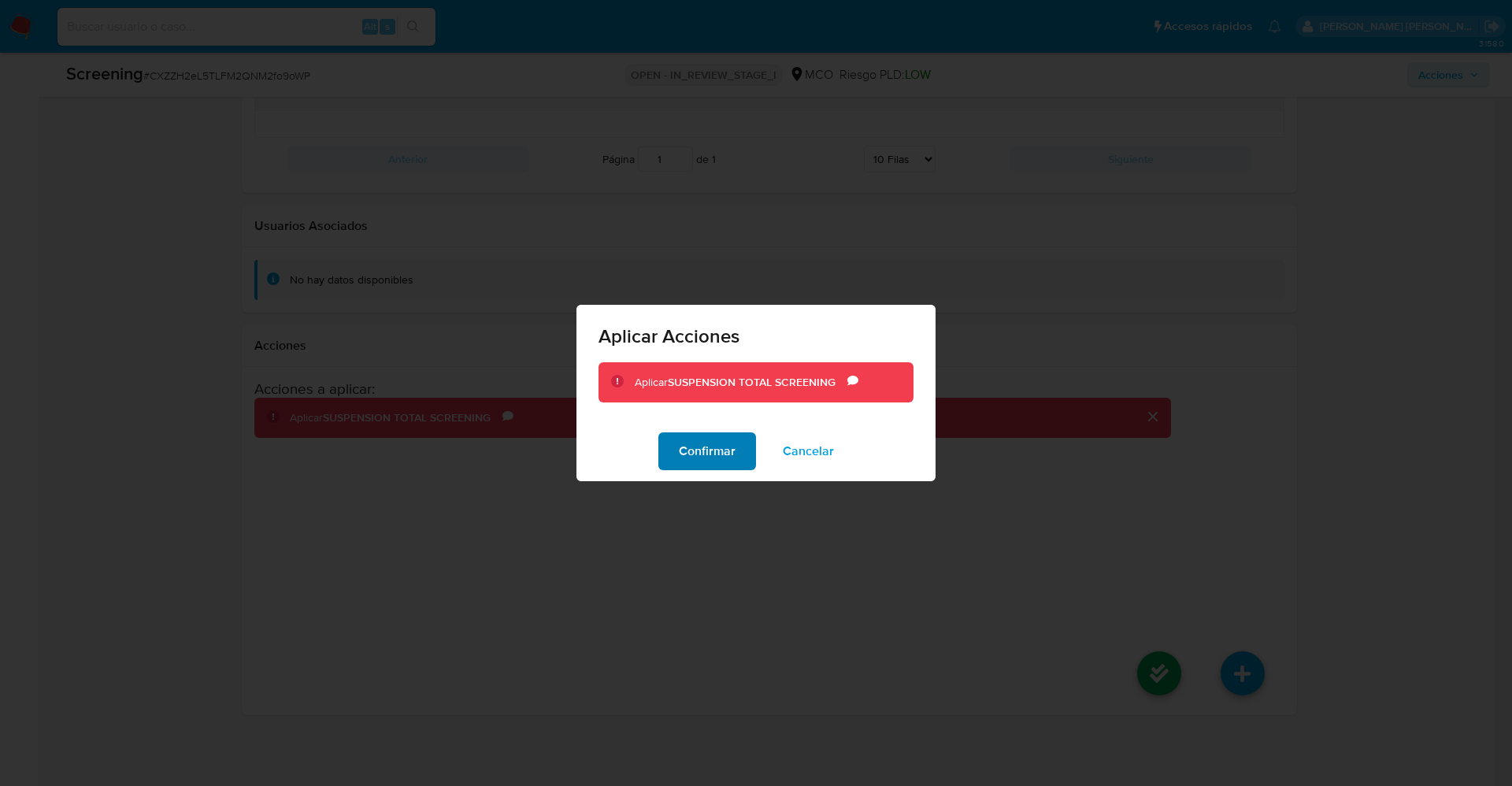
click at [669, 445] on button "Confirmar" at bounding box center [707, 451] width 97 height 38
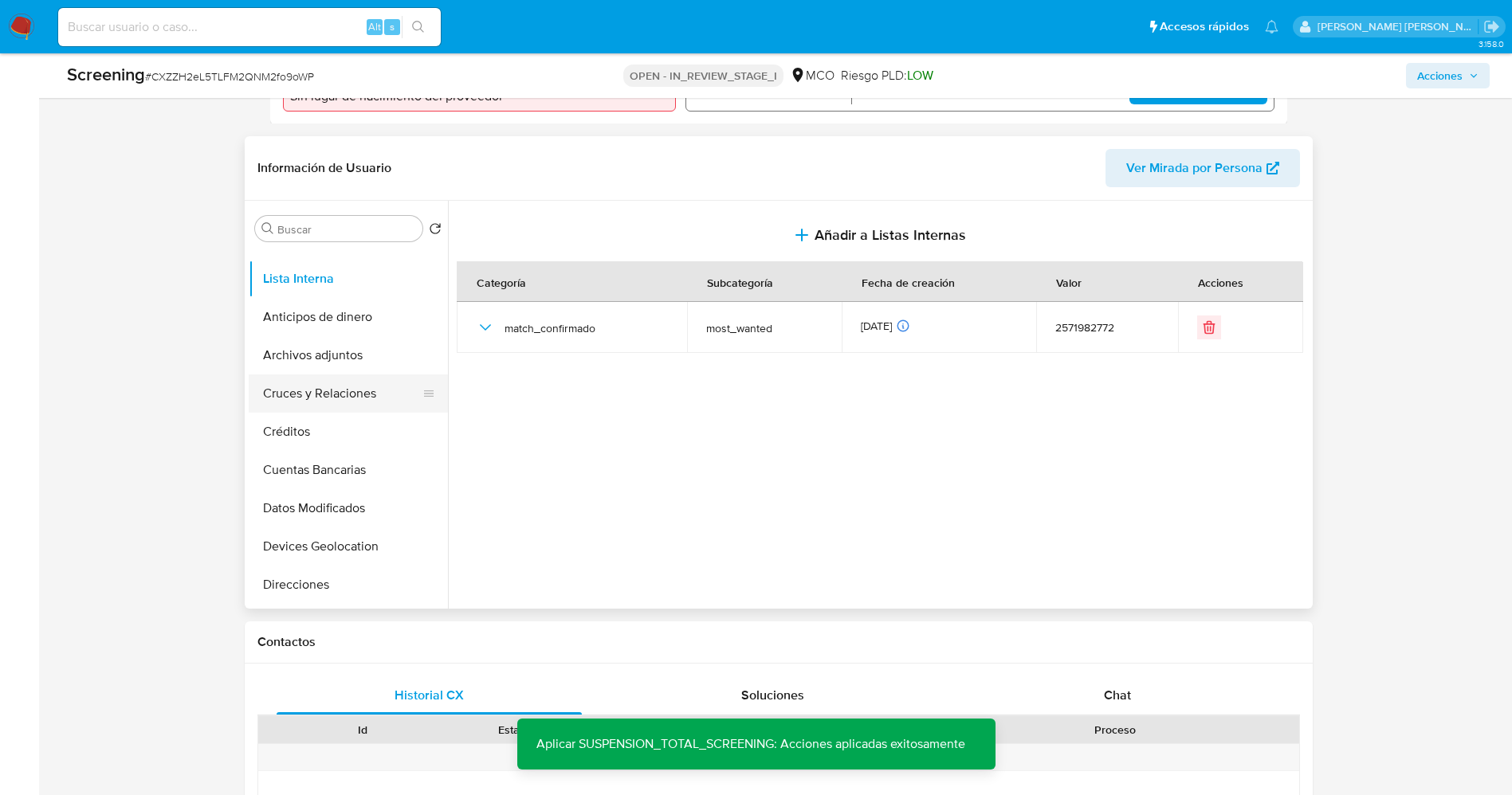
scroll to position [0, 0]
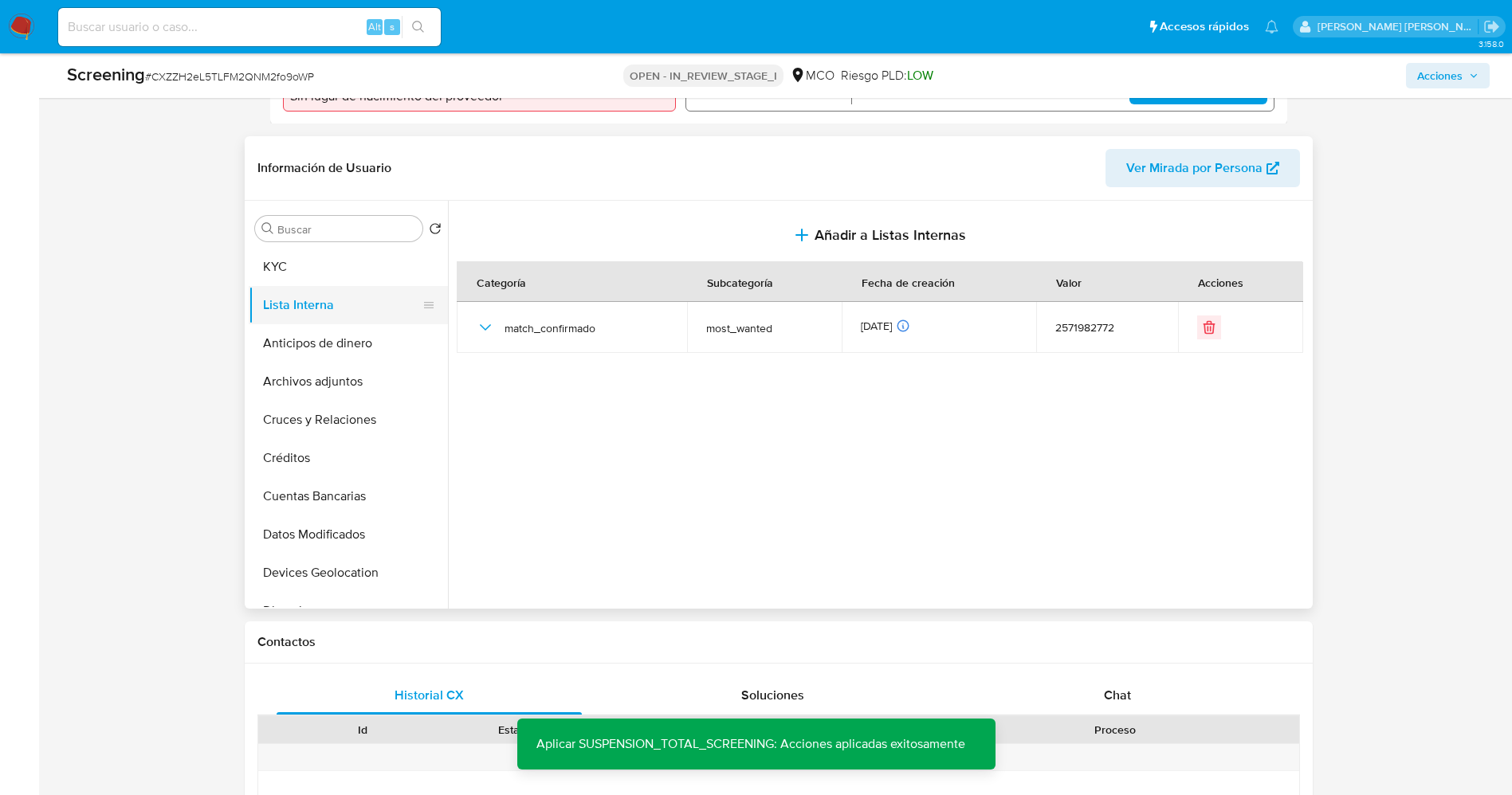
click at [329, 298] on button "Lista Interna" at bounding box center [341, 304] width 186 height 38
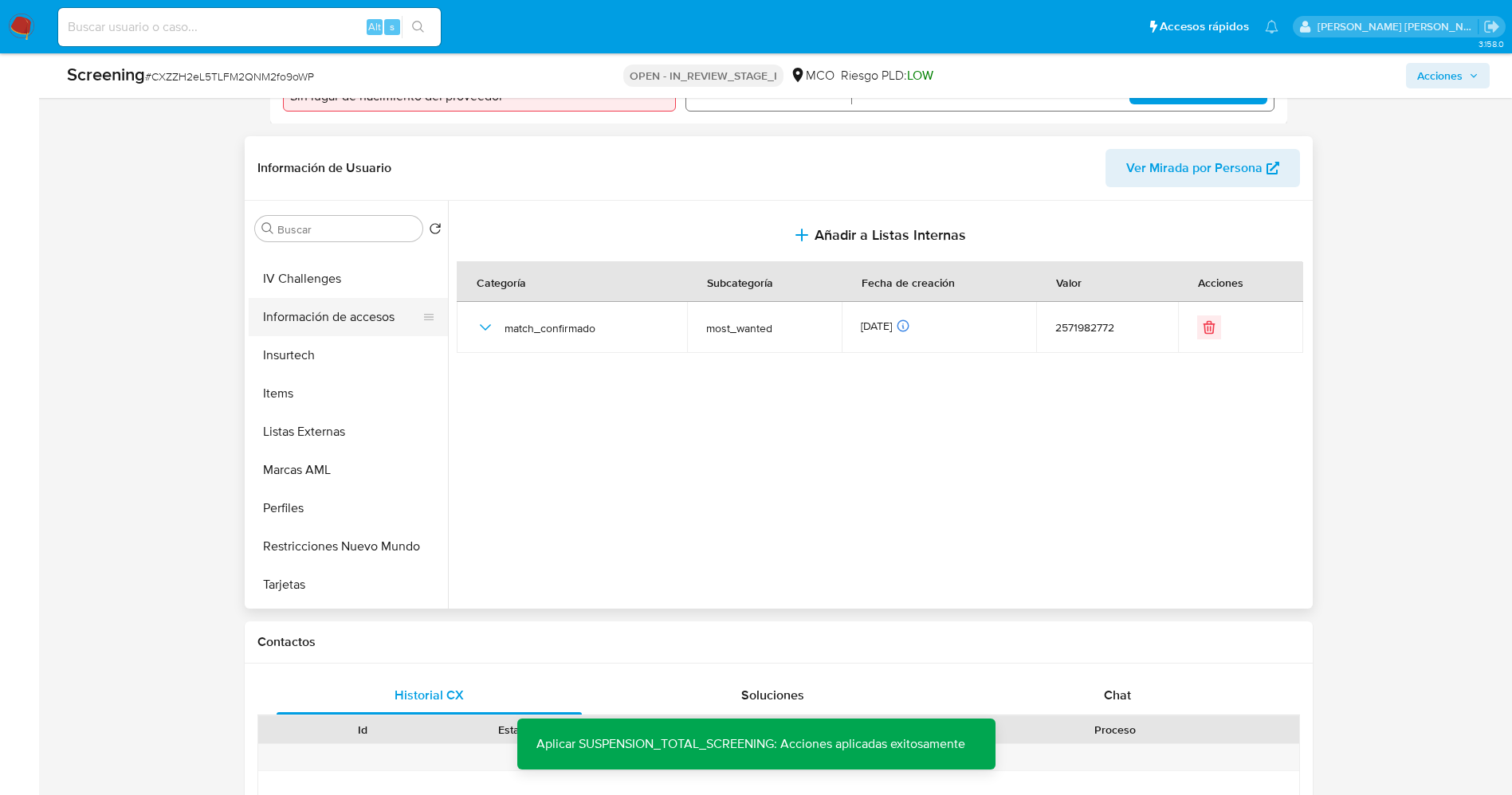
scroll to position [673, 0]
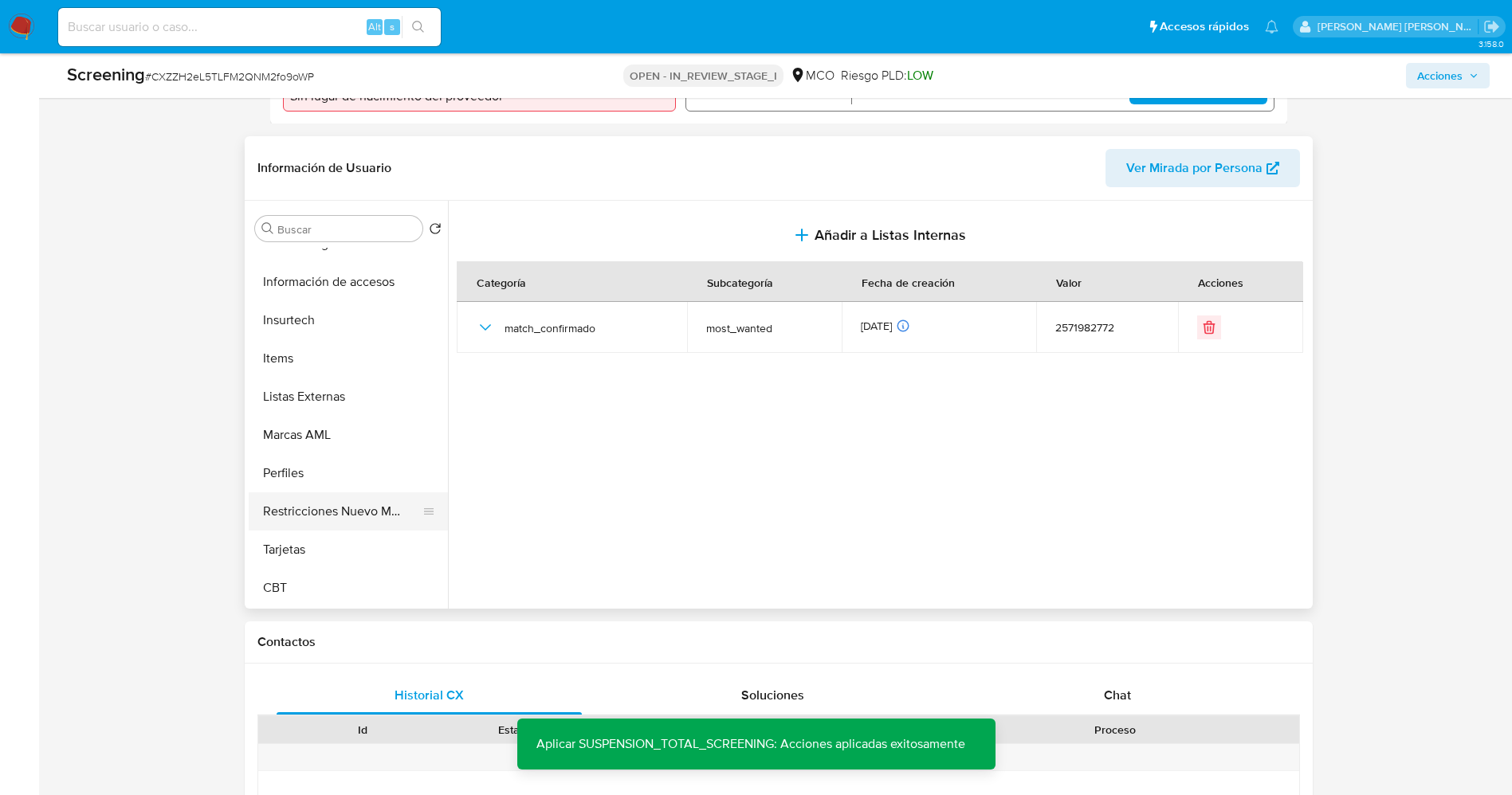
click at [341, 506] on button "Restricciones Nuevo Mundo" at bounding box center [341, 511] width 186 height 38
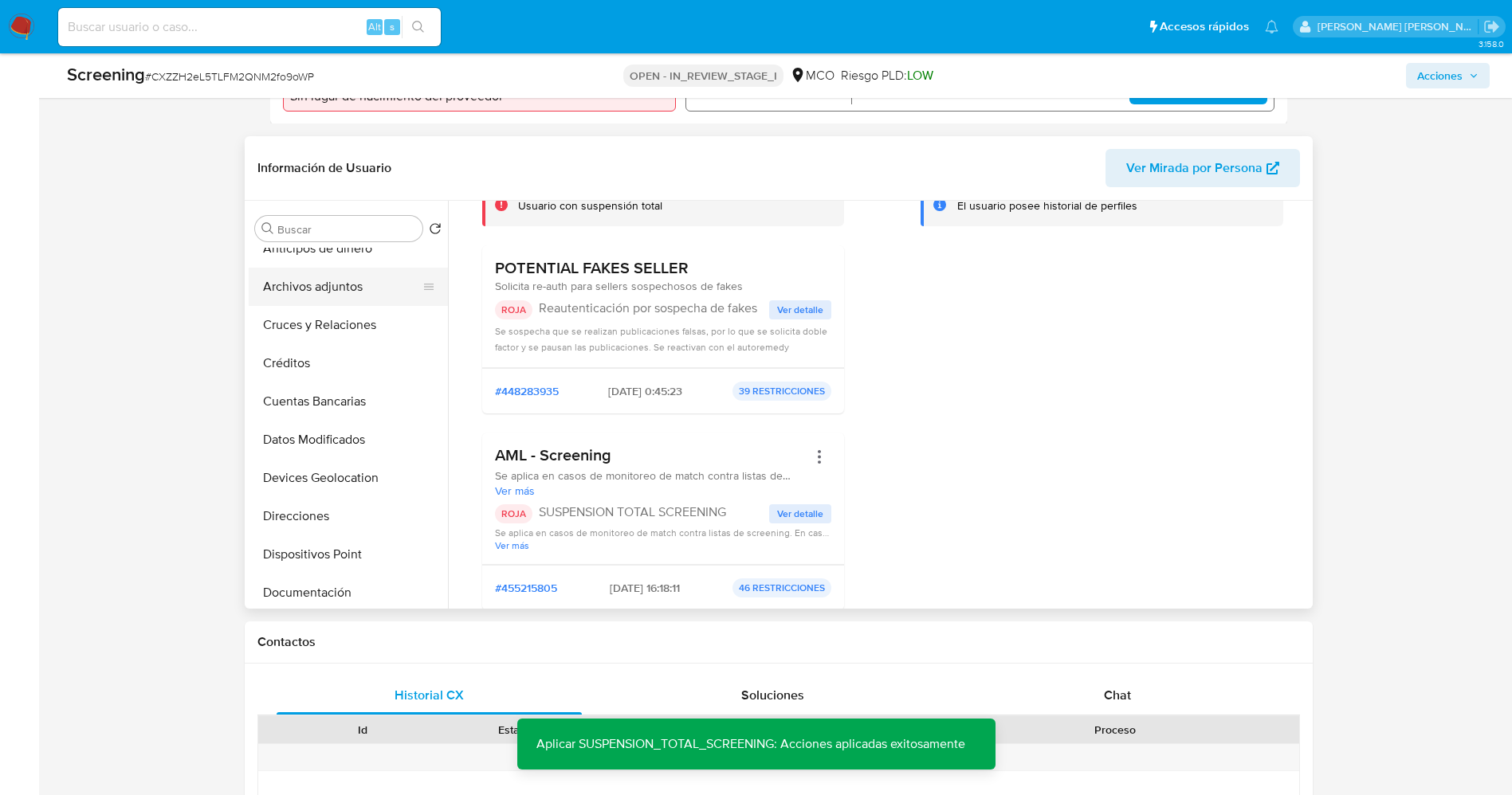
scroll to position [0, 0]
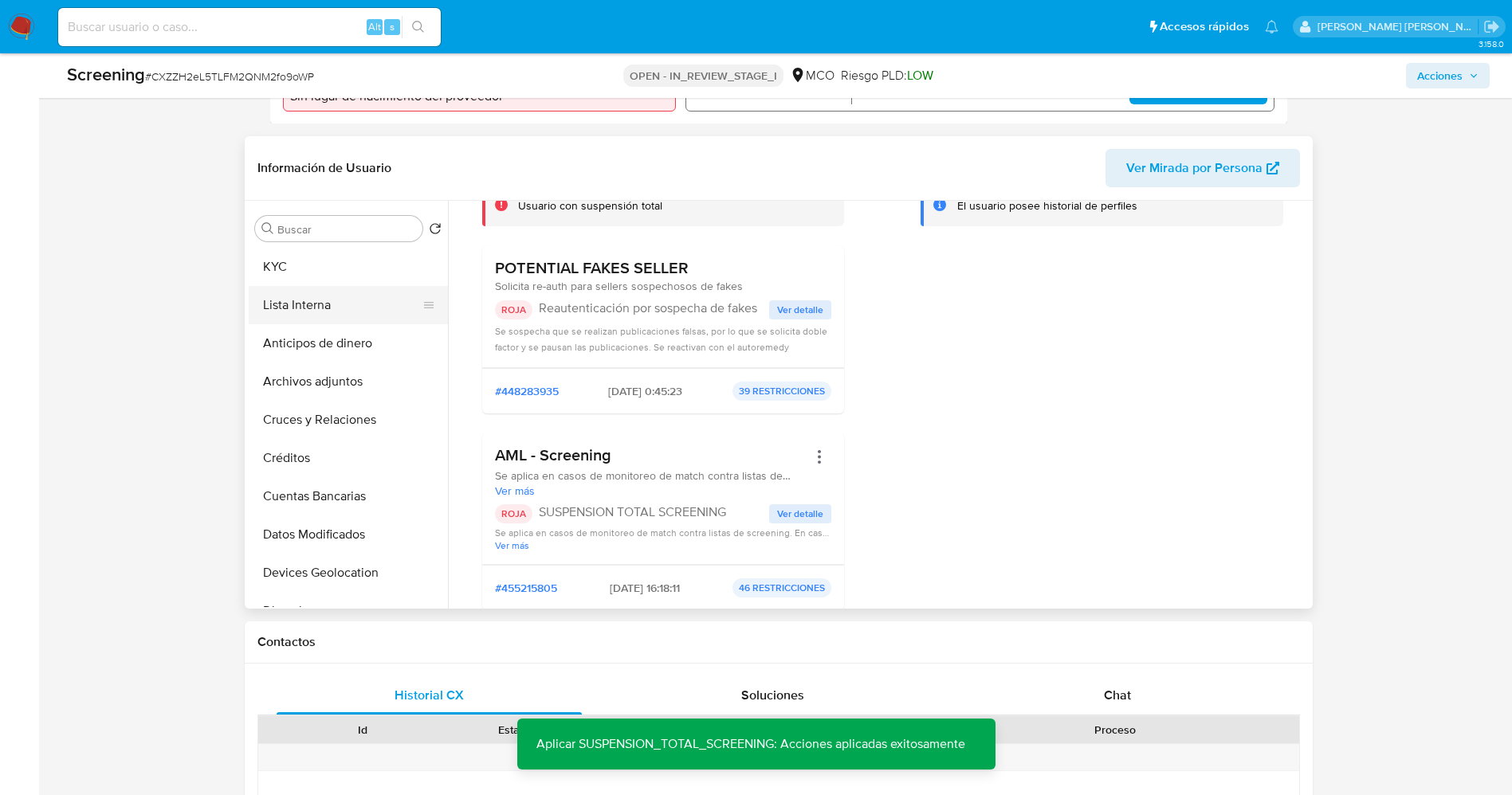
click at [289, 293] on button "Lista Interna" at bounding box center [341, 304] width 186 height 38
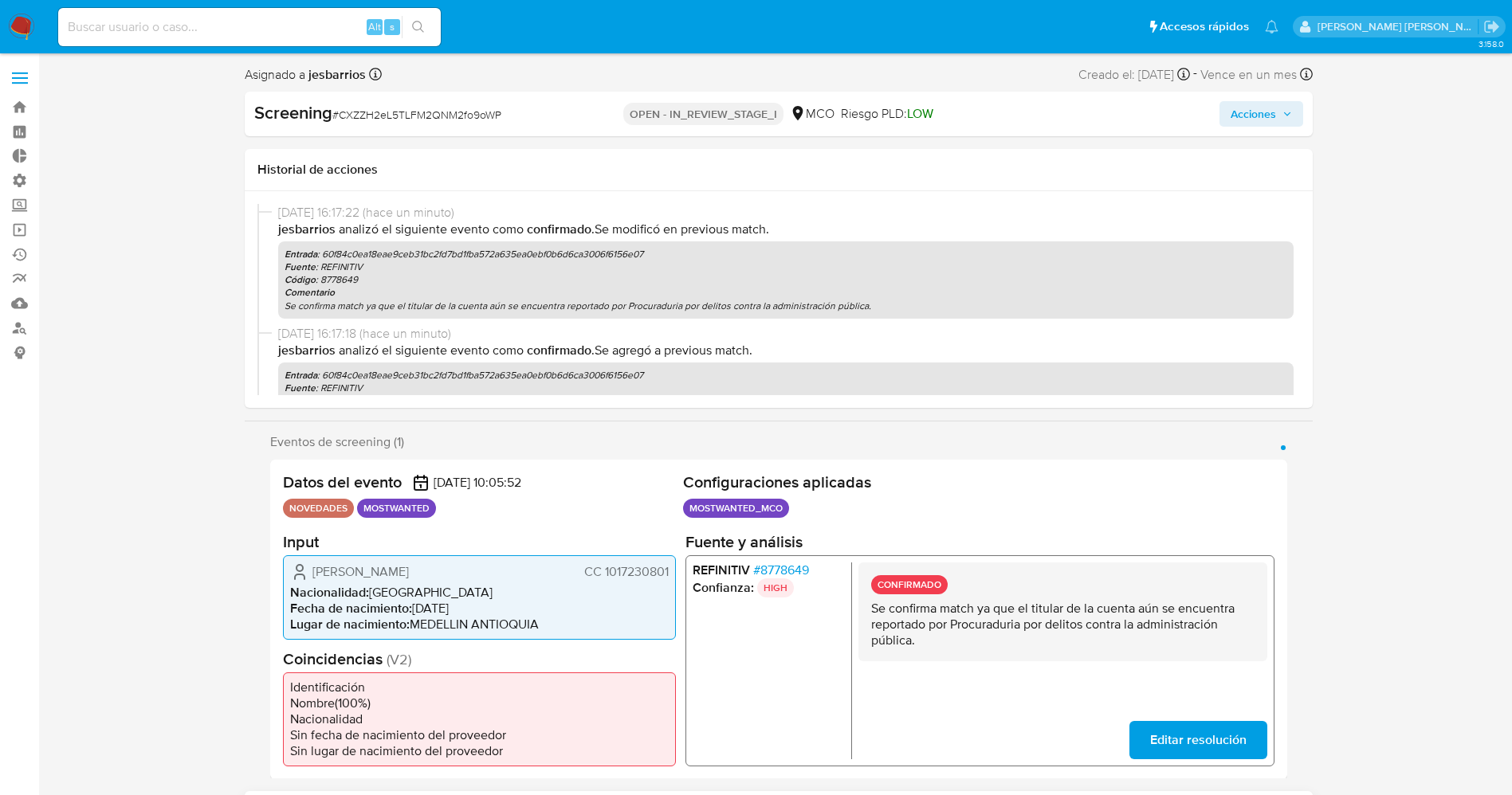
click at [1259, 124] on span "Acciones" at bounding box center [1254, 114] width 45 height 26
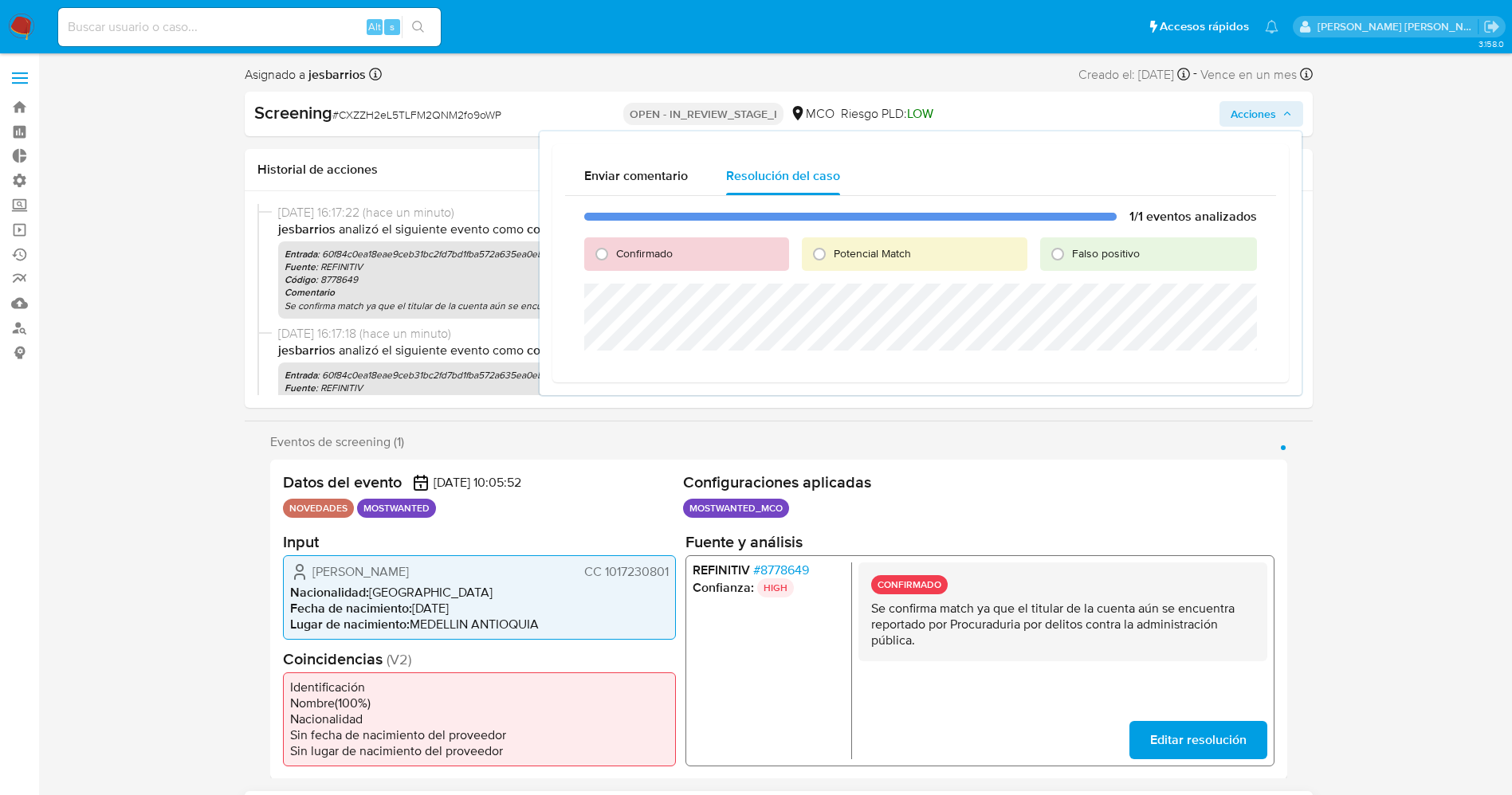
click at [837, 248] on span "Potencial Match" at bounding box center [872, 253] width 77 height 16
click at [832, 248] on input "Potencial Match" at bounding box center [819, 254] width 26 height 26
radio input "true"
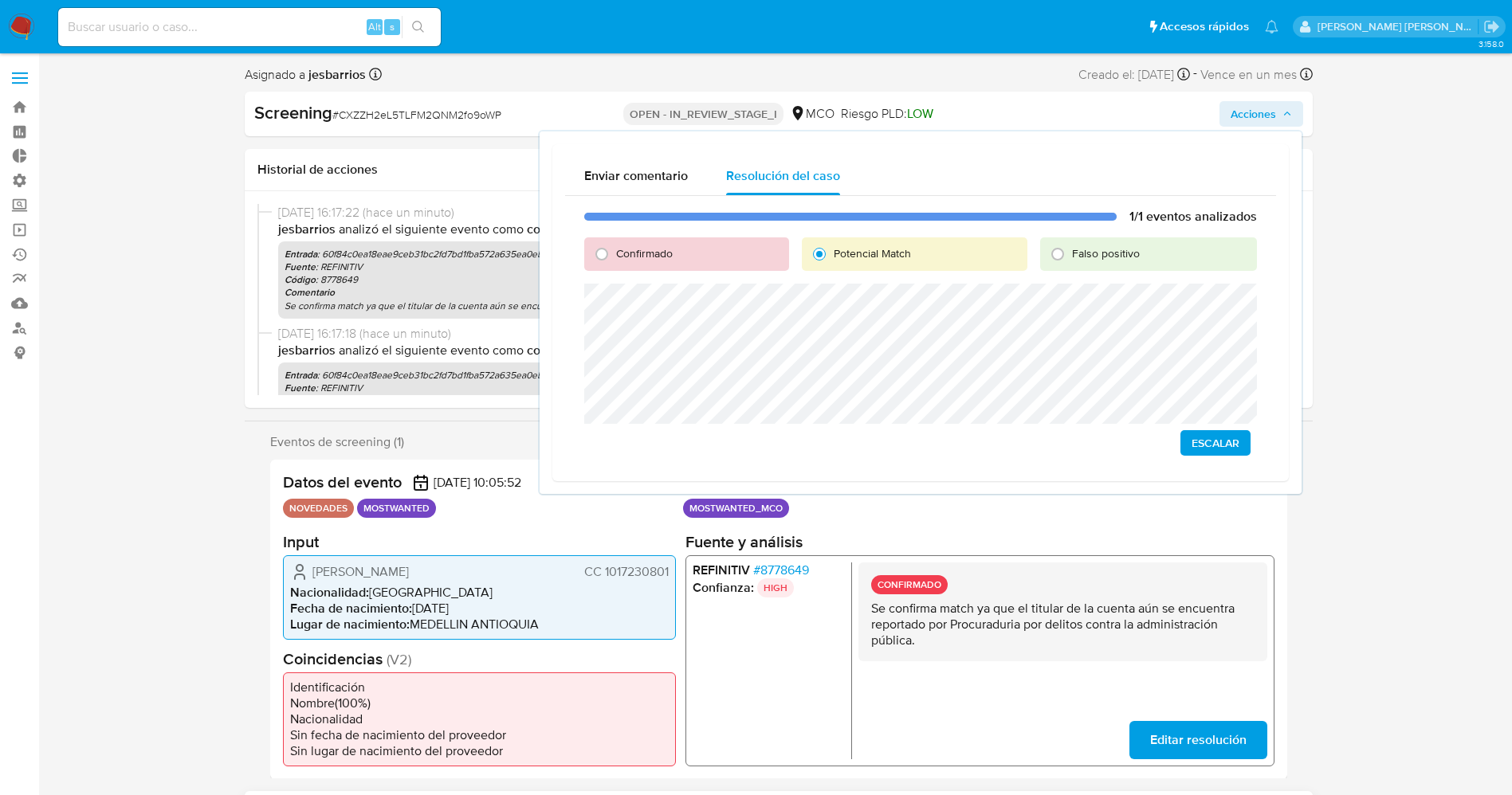
click at [1207, 436] on span "Escalar" at bounding box center [1215, 442] width 48 height 23
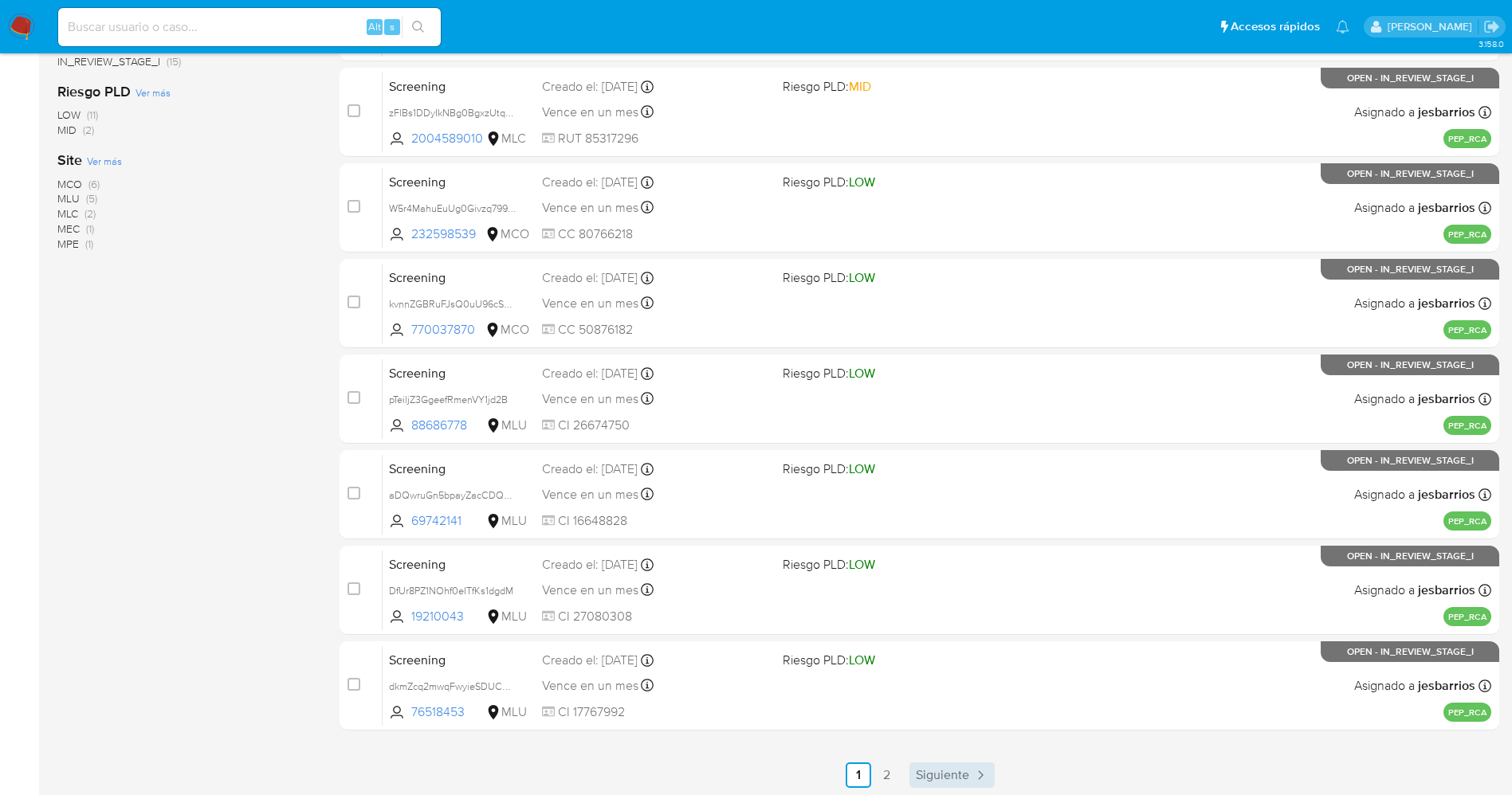
scroll to position [520, 0]
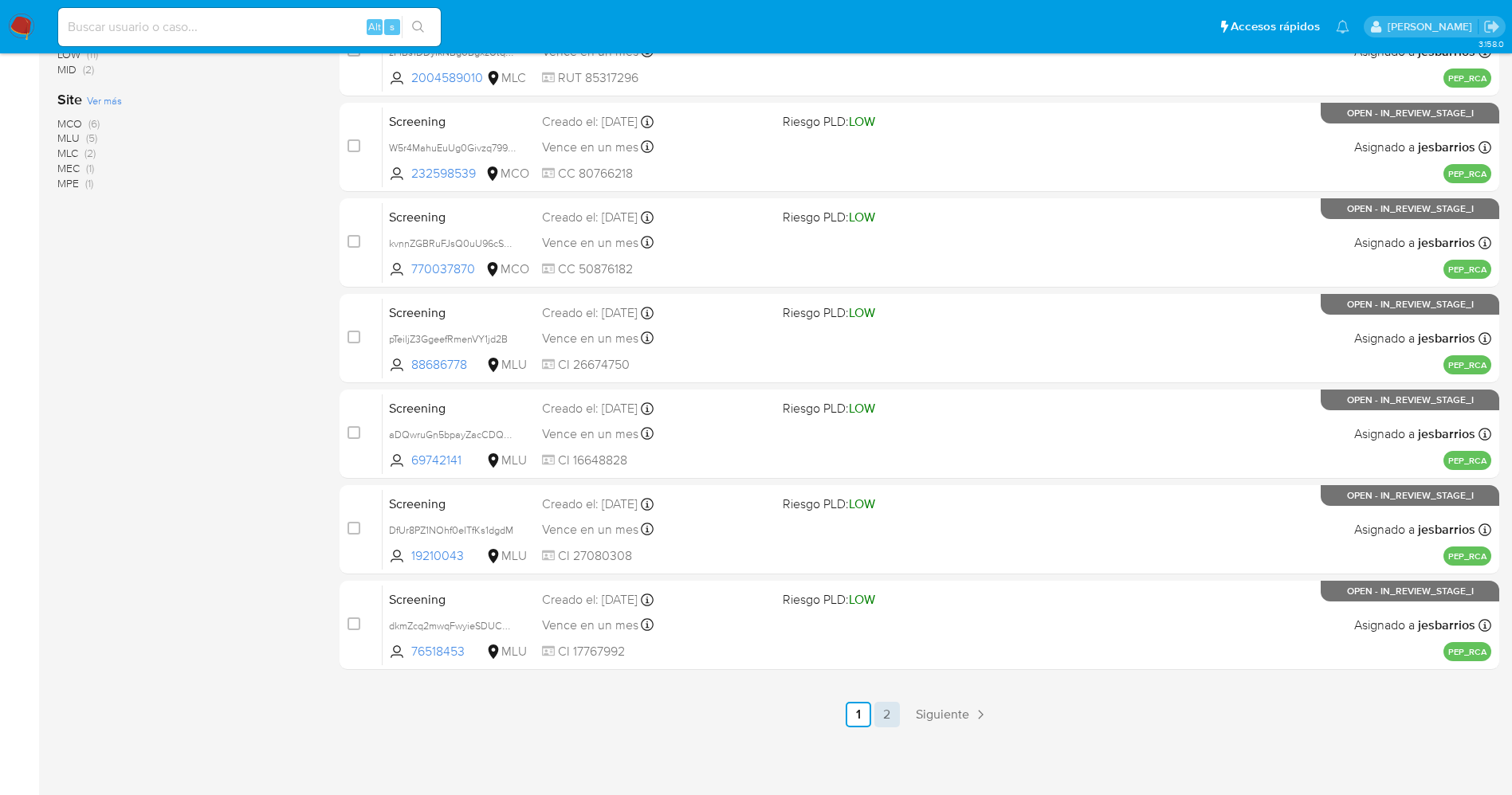
click at [888, 716] on link "2" at bounding box center [887, 714] width 26 height 26
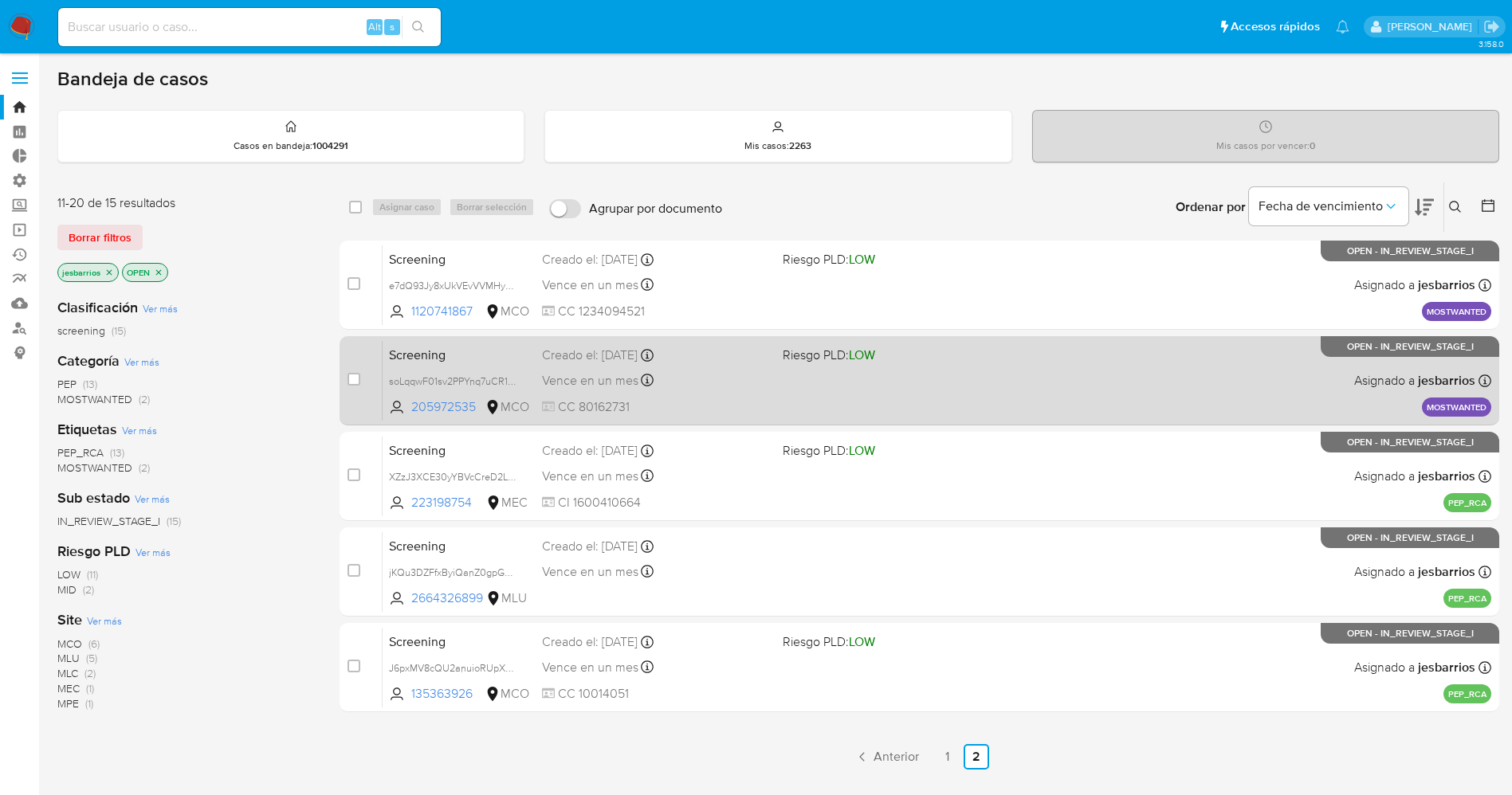
click at [854, 392] on div "Screening soLqqwF01sv2PPYnq7uCR1VW 205972535 MCO Riesgo PLD: LOW Creado el: 08/…" at bounding box center [936, 380] width 1109 height 81
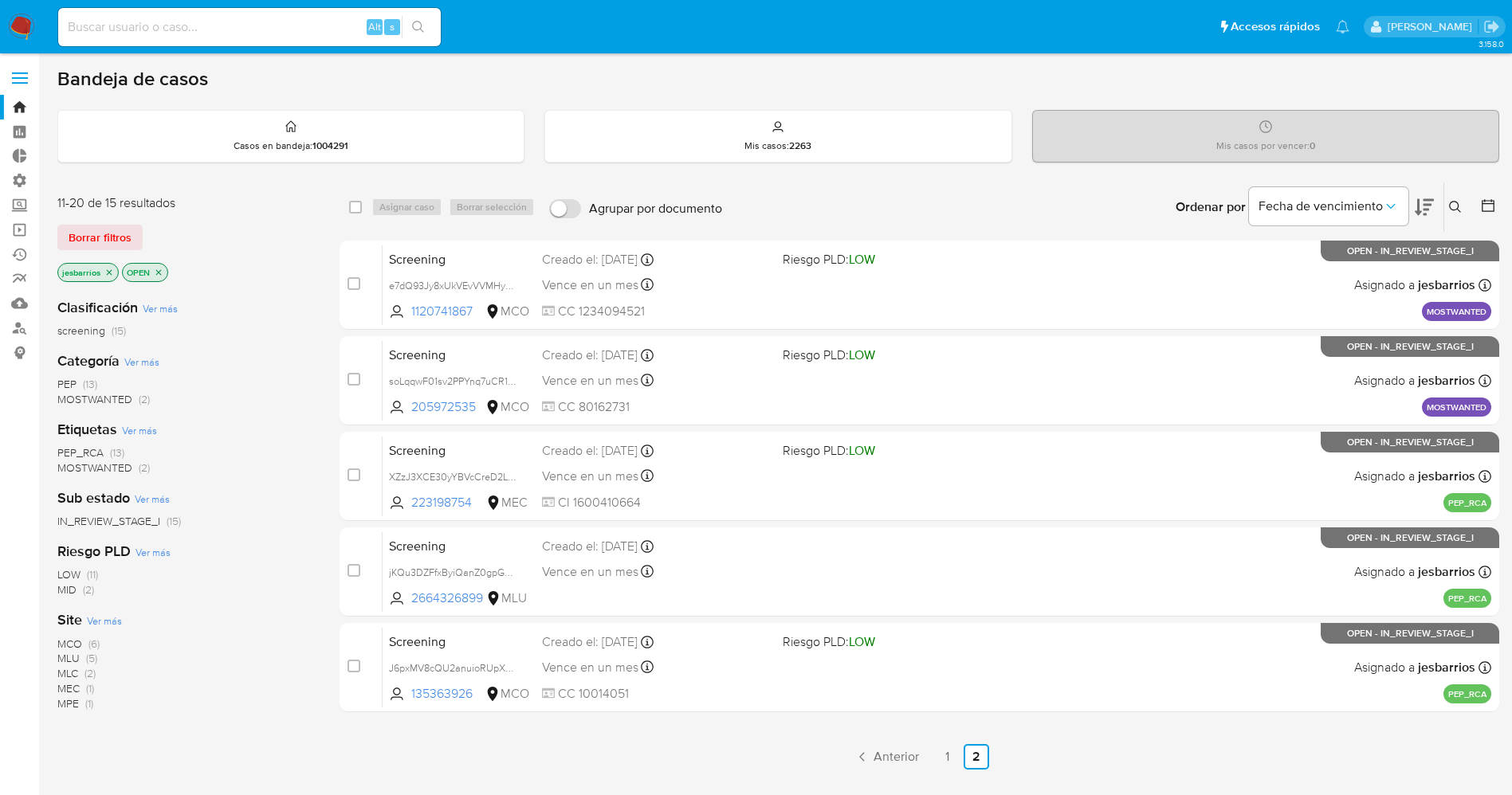
click at [106, 396] on span "MOSTWANTED" at bounding box center [95, 399] width 75 height 16
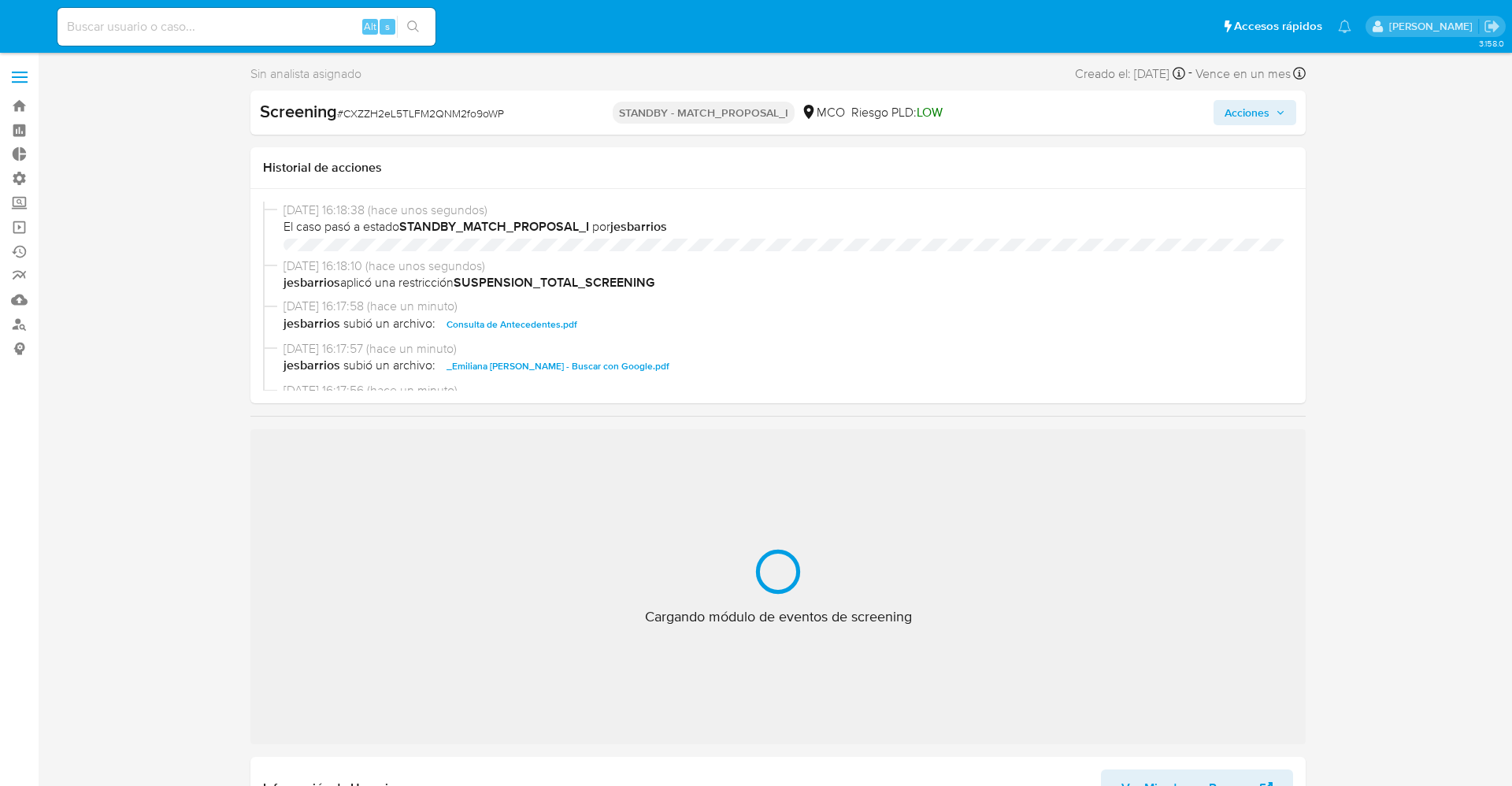
select select "10"
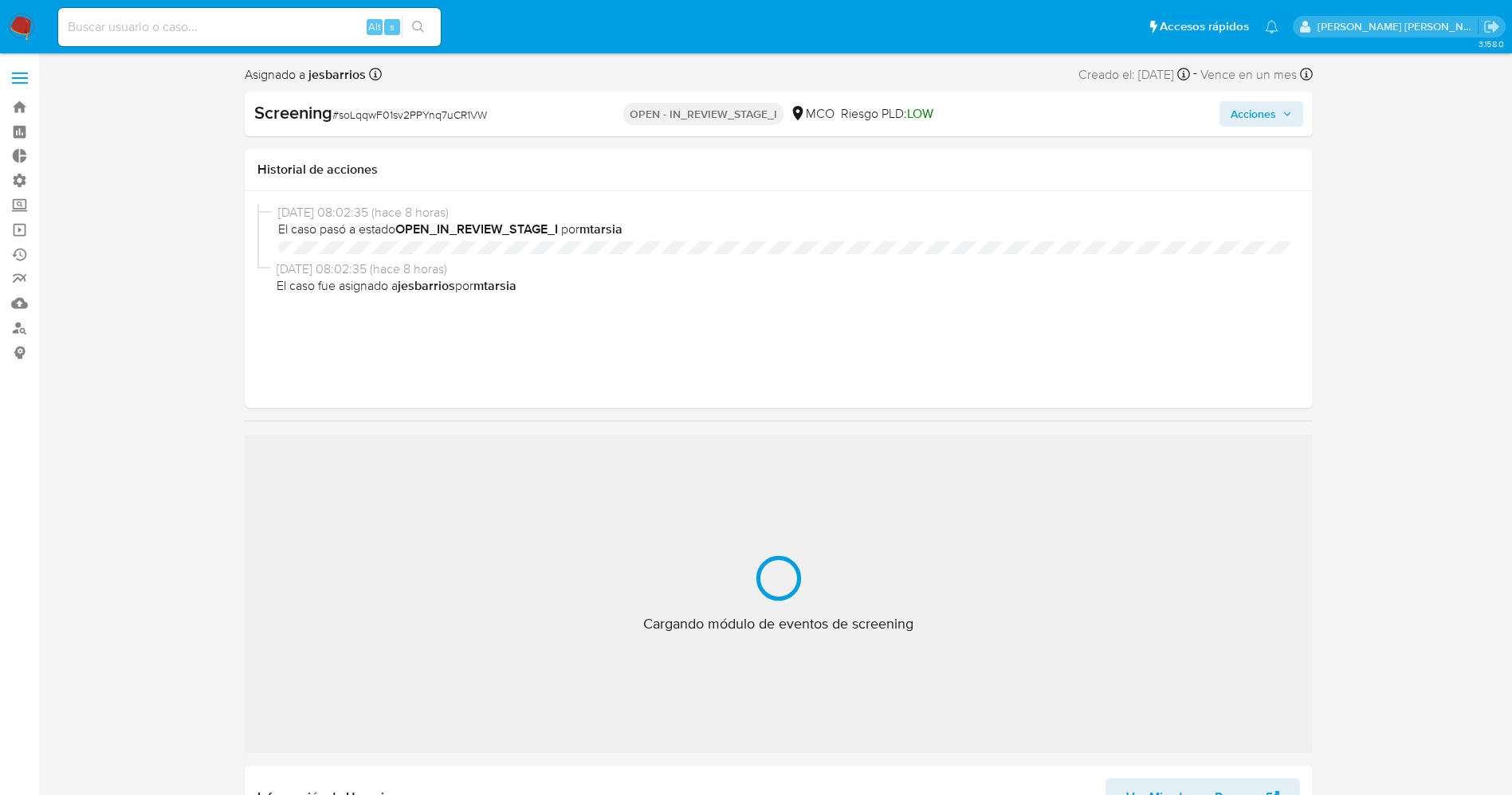
select select "10"
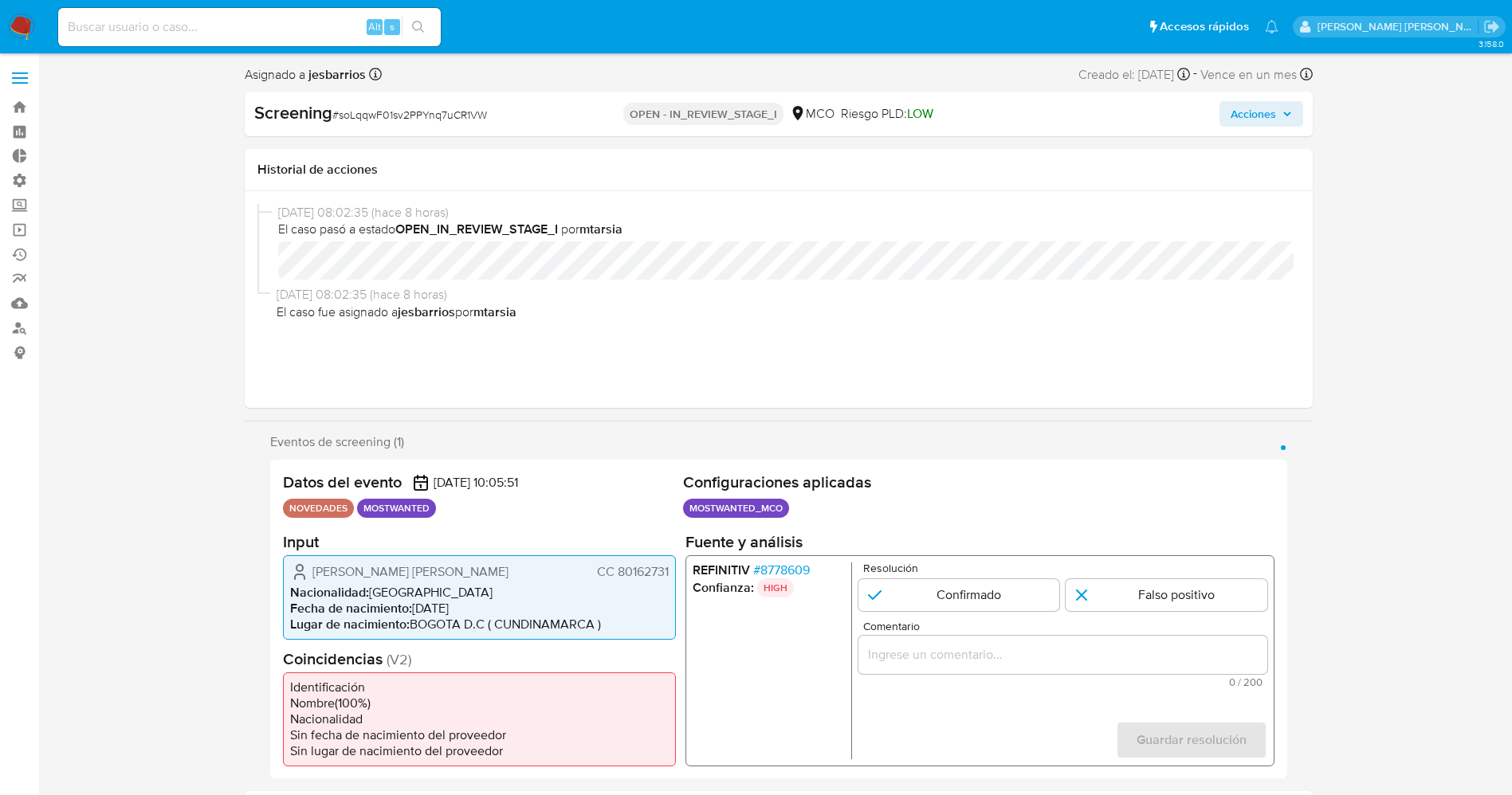
click at [798, 568] on span "# 8778609" at bounding box center [780, 569] width 56 height 16
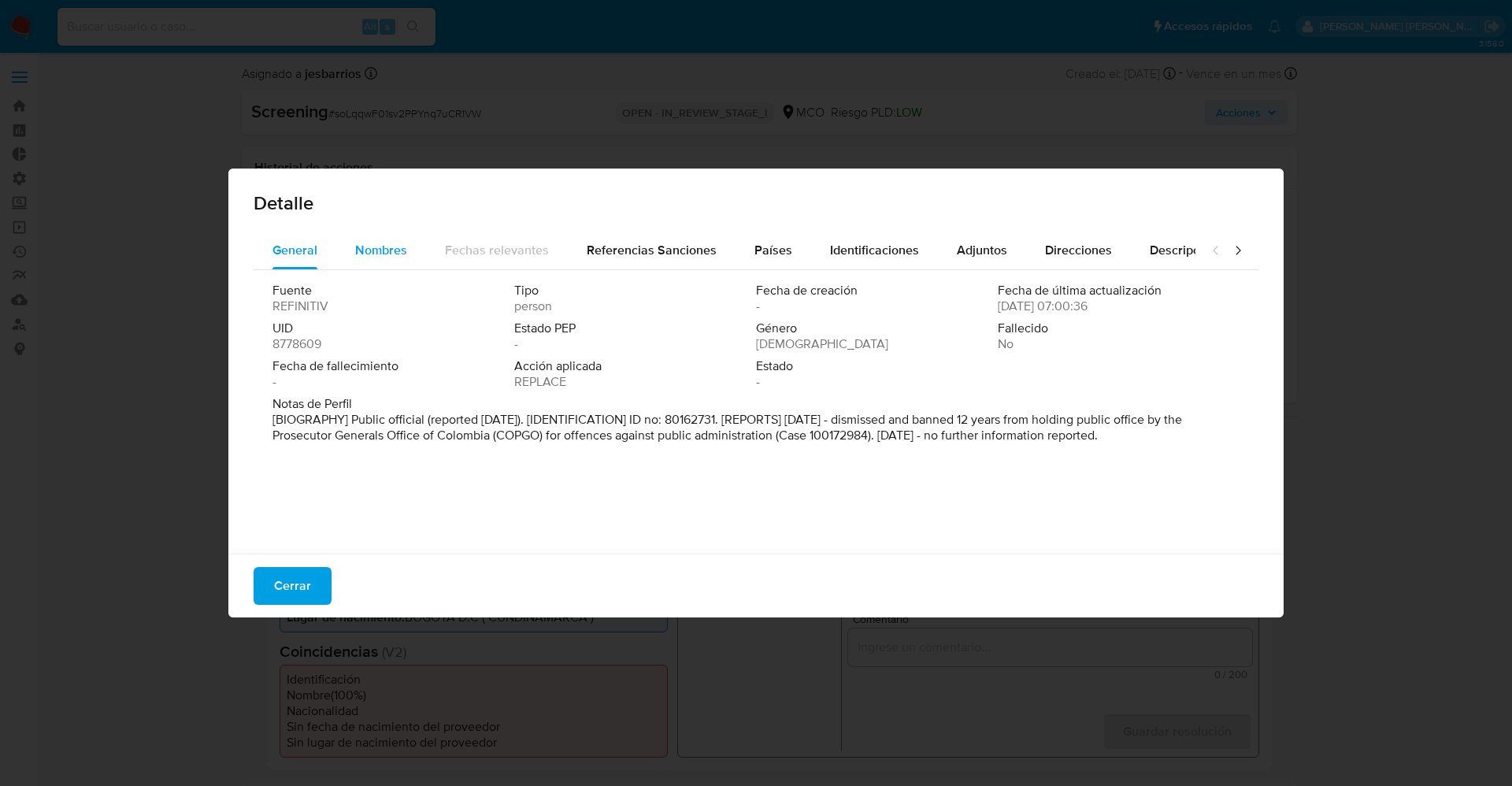
click at [381, 237] on div "Nombres" at bounding box center [381, 250] width 52 height 38
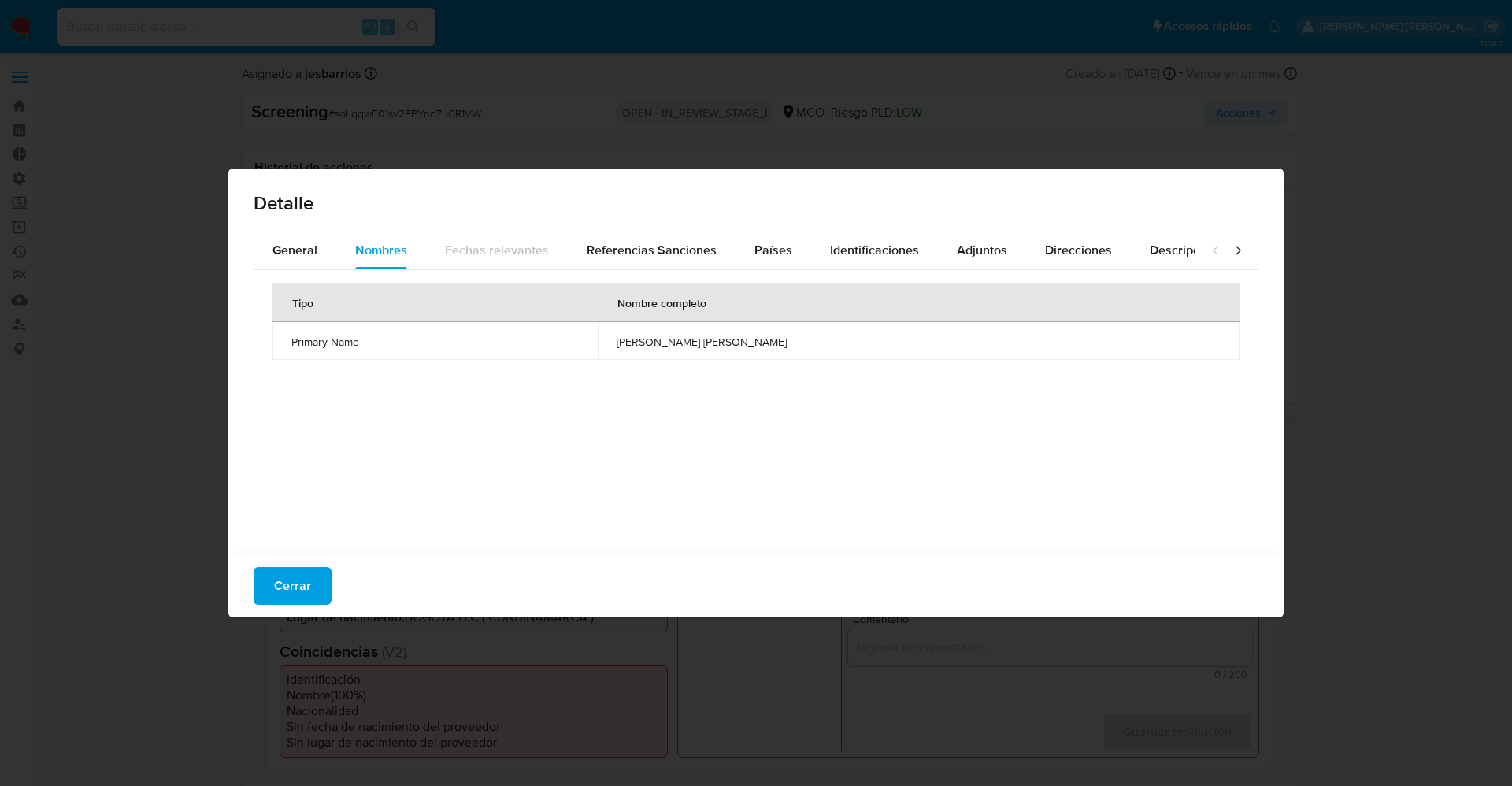
drag, startPoint x: 302, startPoint y: 582, endPoint x: 825, endPoint y: 513, distance: 527.5
click at [303, 582] on span "Cerrar" at bounding box center [292, 586] width 37 height 35
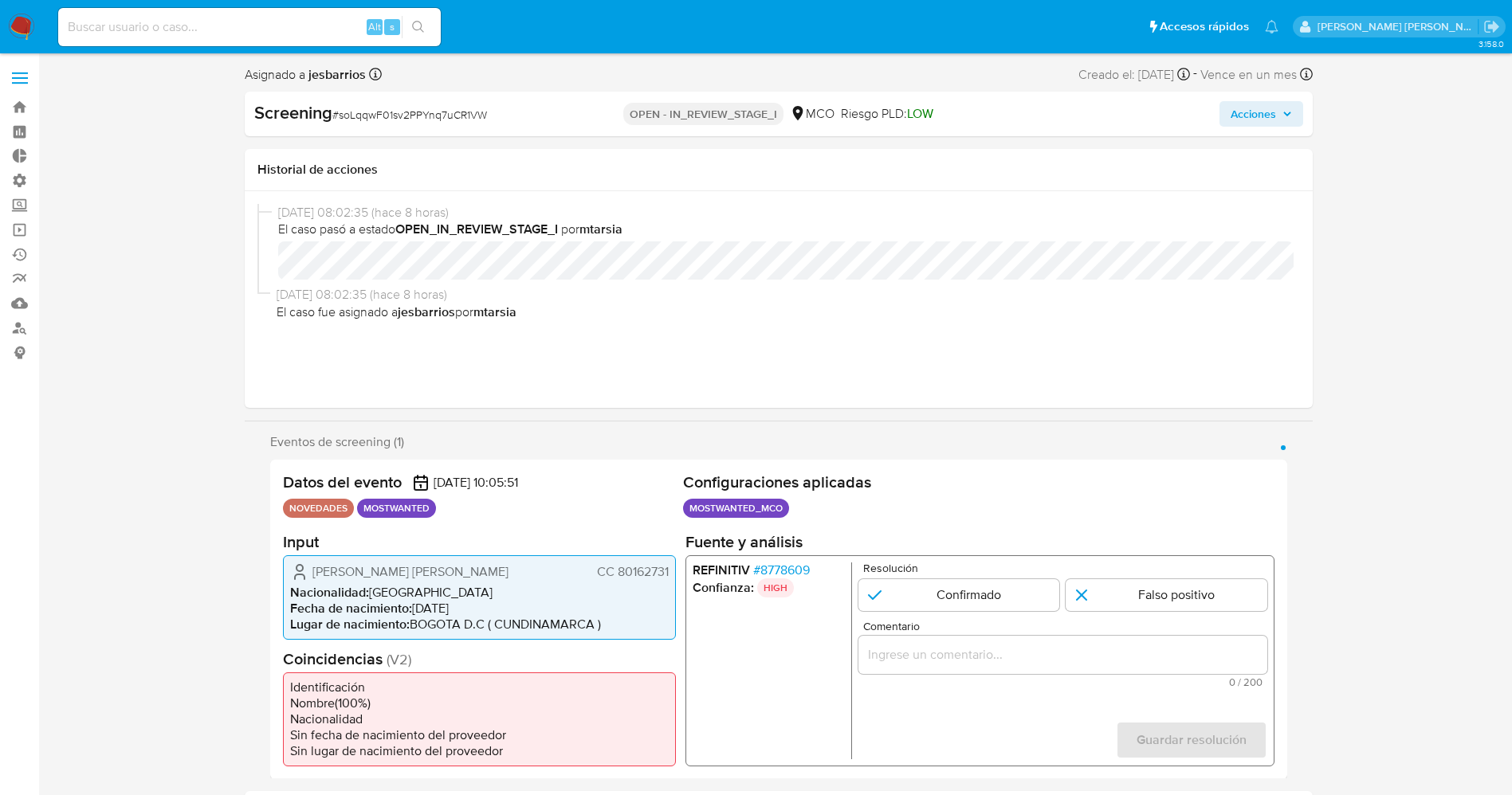
drag, startPoint x: 614, startPoint y: 567, endPoint x: 670, endPoint y: 567, distance: 56.0
click at [670, 567] on div "[PERSON_NAME] [PERSON_NAME] 80162731 Nacionalidad : Colombia Fecha de nacimient…" at bounding box center [479, 597] width 393 height 85
drag, startPoint x: 305, startPoint y: 572, endPoint x: 552, endPoint y: 573, distance: 247.0
click at [554, 573] on div "[PERSON_NAME] [PERSON_NAME] 80162731" at bounding box center [479, 570] width 378 height 19
drag, startPoint x: 615, startPoint y: 572, endPoint x: 656, endPoint y: 564, distance: 41.8
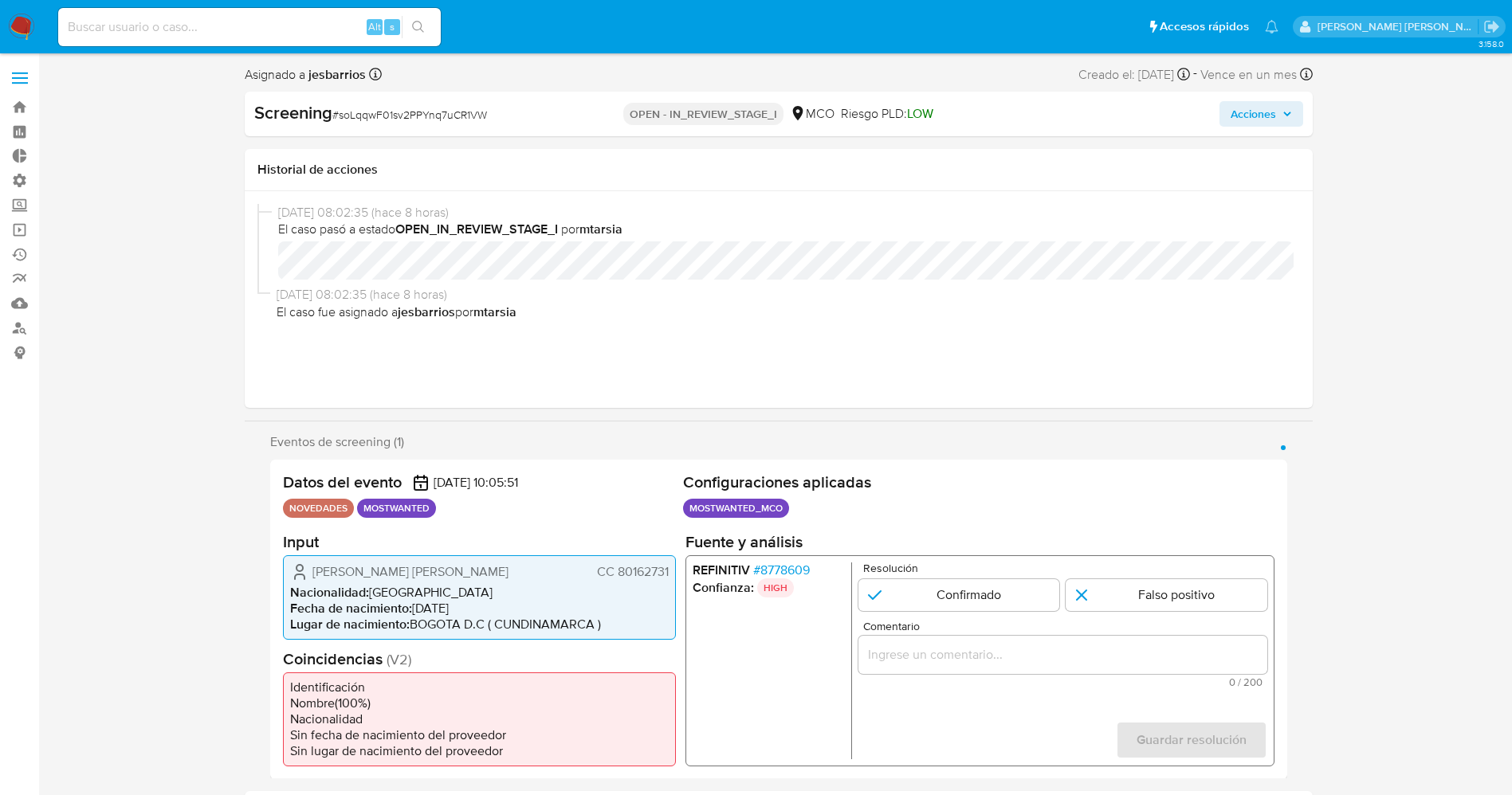
click at [673, 570] on div "[PERSON_NAME] [PERSON_NAME] 80162731 Nacionalidad : Colombia Fecha de nacimient…" at bounding box center [479, 597] width 393 height 85
drag, startPoint x: 314, startPoint y: 565, endPoint x: 675, endPoint y: 574, distance: 361.1
click at [675, 574] on div "[PERSON_NAME] [PERSON_NAME] 80162731 Nacionalidad : Colombia Fecha de nacimient…" at bounding box center [479, 597] width 393 height 85
click at [803, 567] on span "# 8778609" at bounding box center [780, 569] width 56 height 16
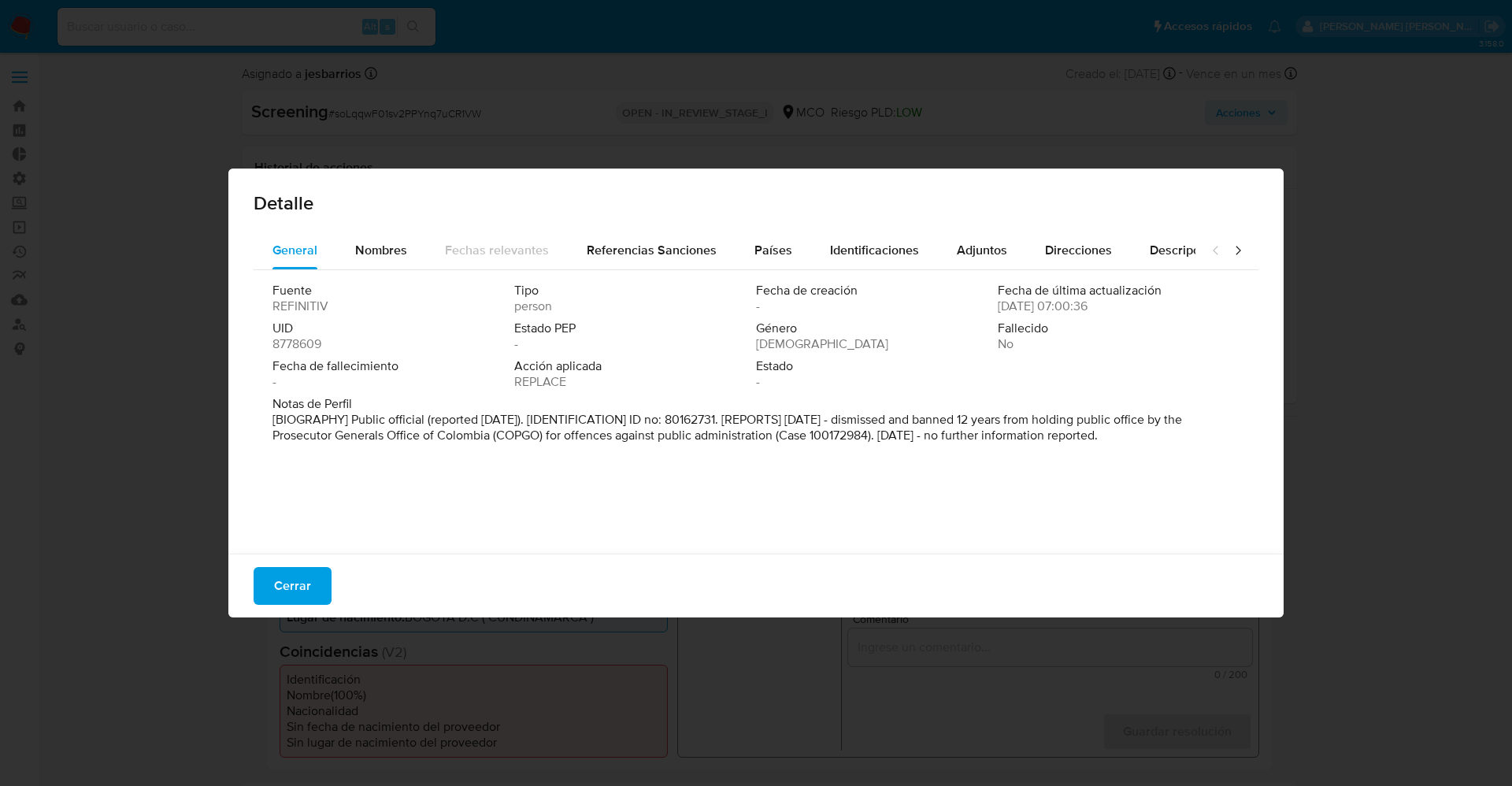
drag, startPoint x: 276, startPoint y: 586, endPoint x: 378, endPoint y: 561, distance: 105.0
click at [277, 586] on span "Cerrar" at bounding box center [292, 586] width 37 height 35
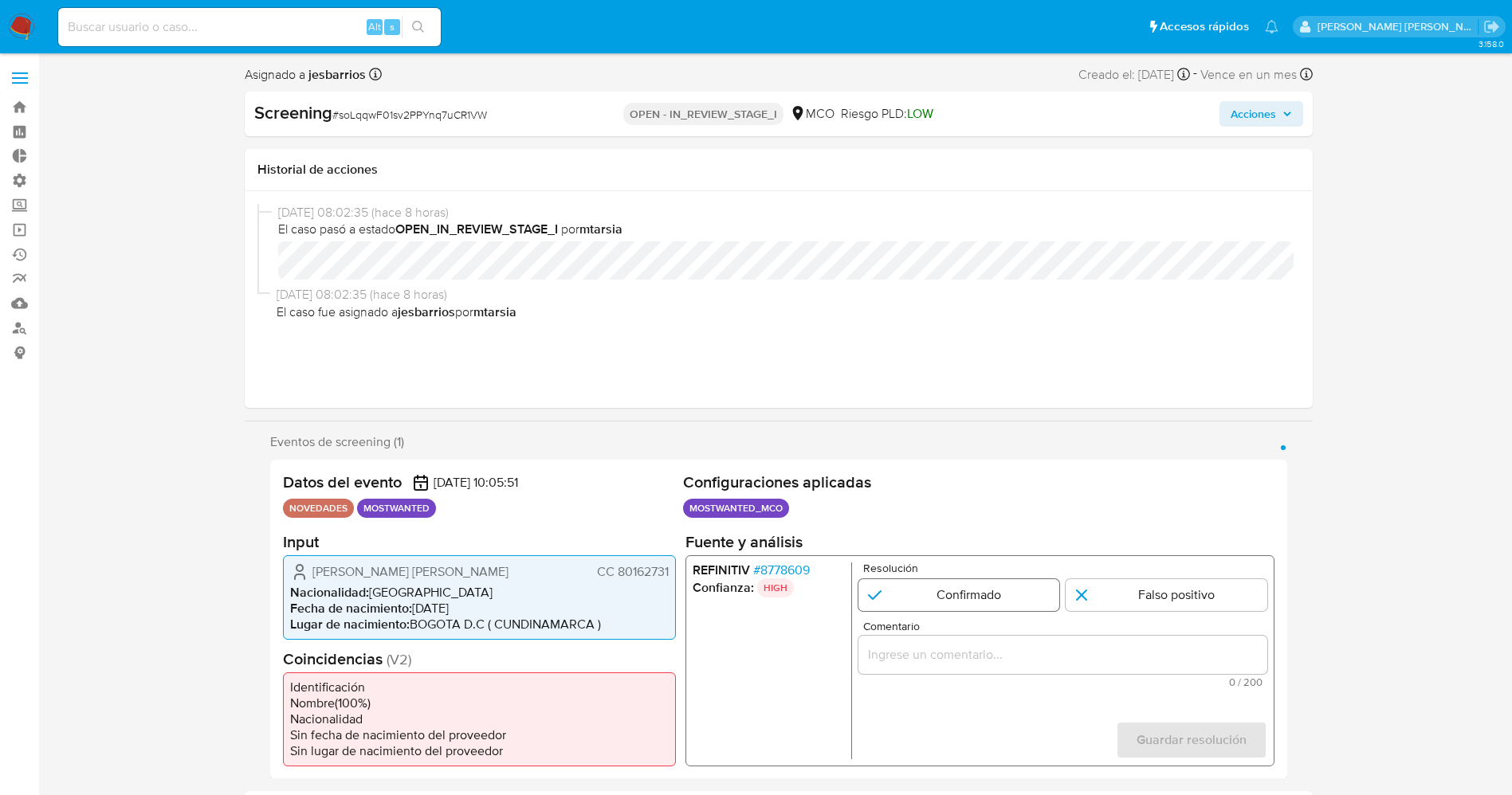
click at [898, 603] on input "1 de 1" at bounding box center [958, 594] width 202 height 32
radio input "true"
click at [907, 643] on input "Comentario" at bounding box center [1062, 653] width 409 height 21
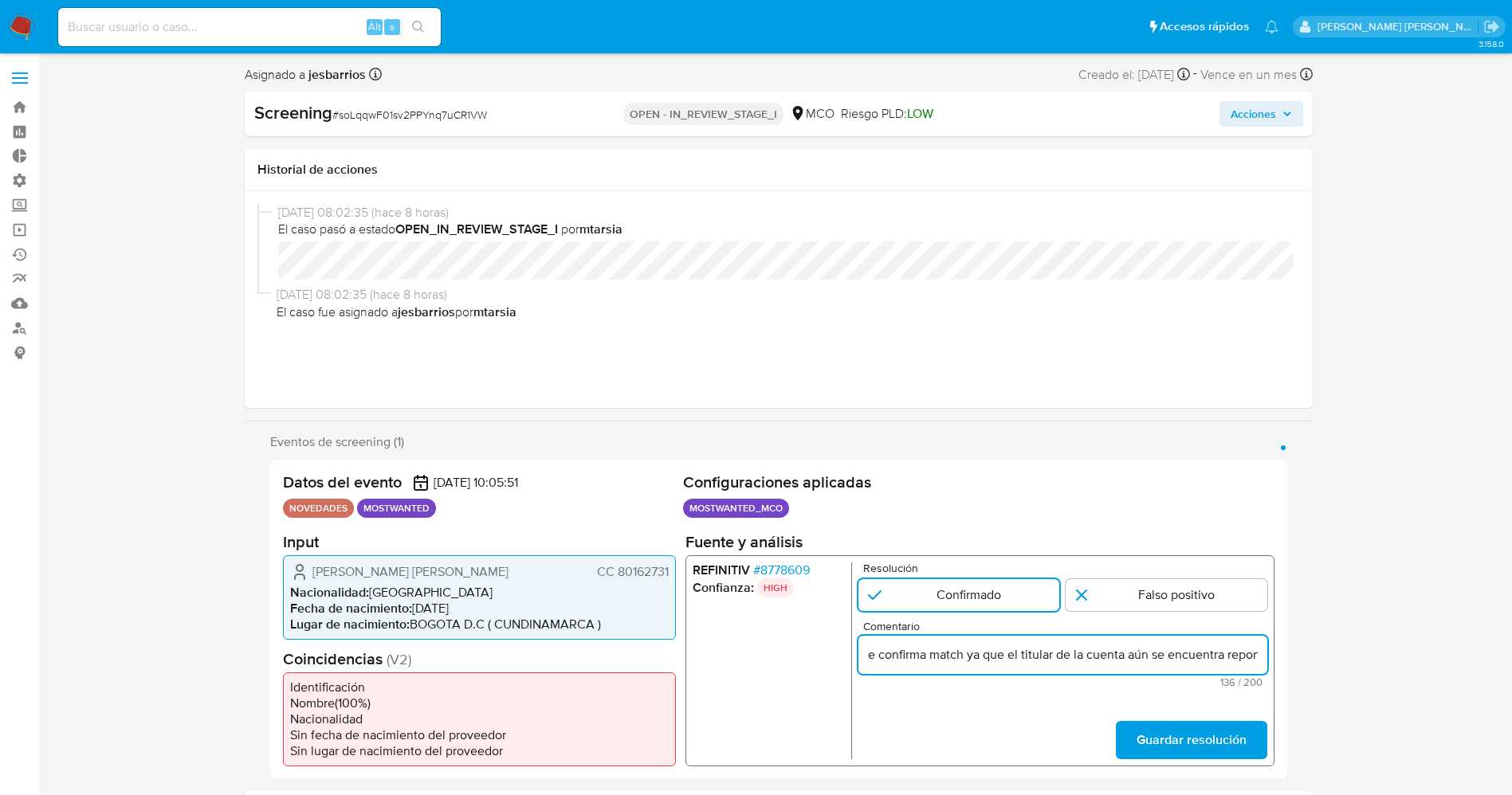
scroll to position [0, 365]
type input "e confirma match ya que el titular de la cuenta aún se encuentra reportado por …"
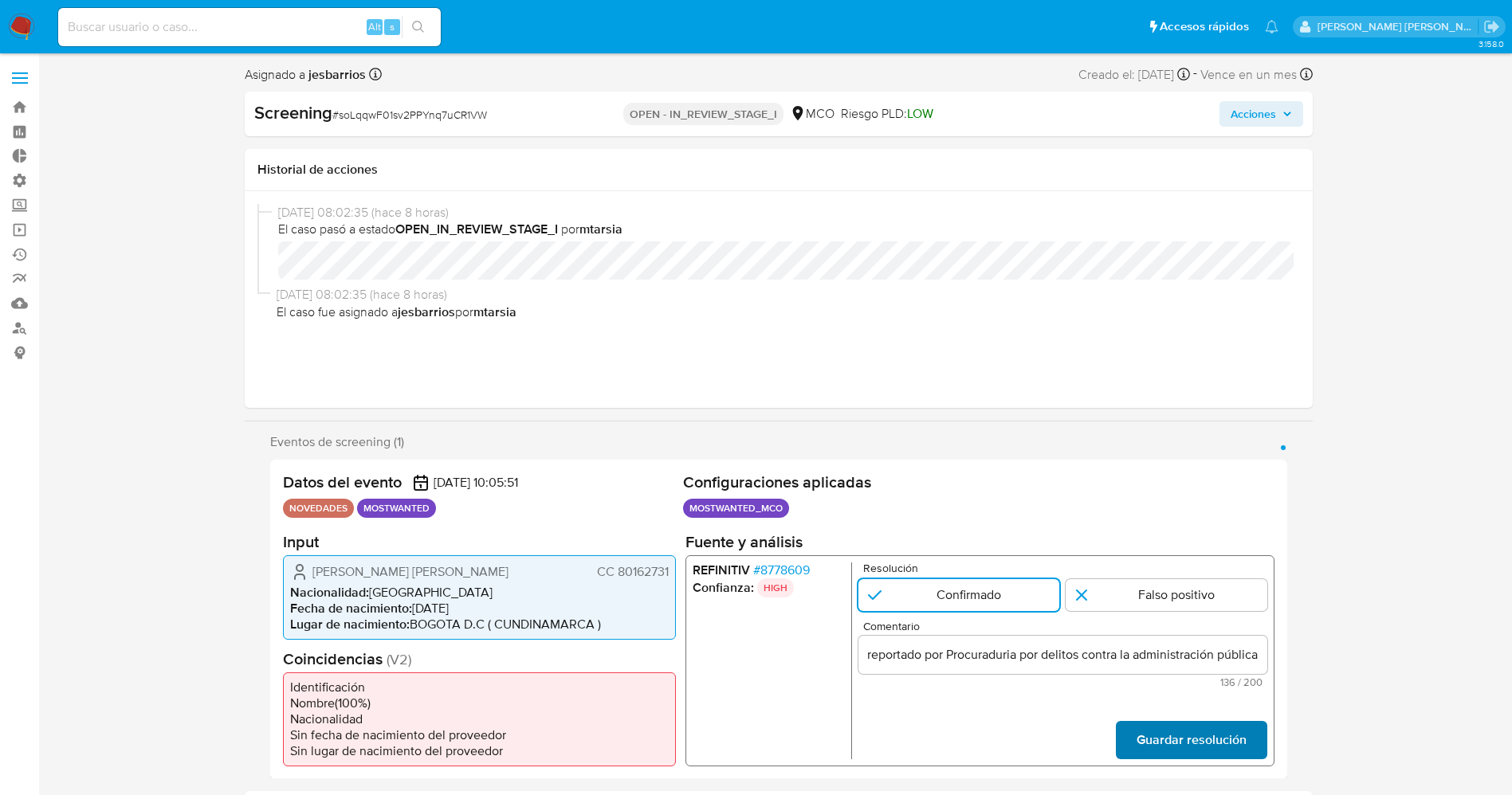
click at [1240, 731] on span "Guardar resolución" at bounding box center [1191, 740] width 110 height 35
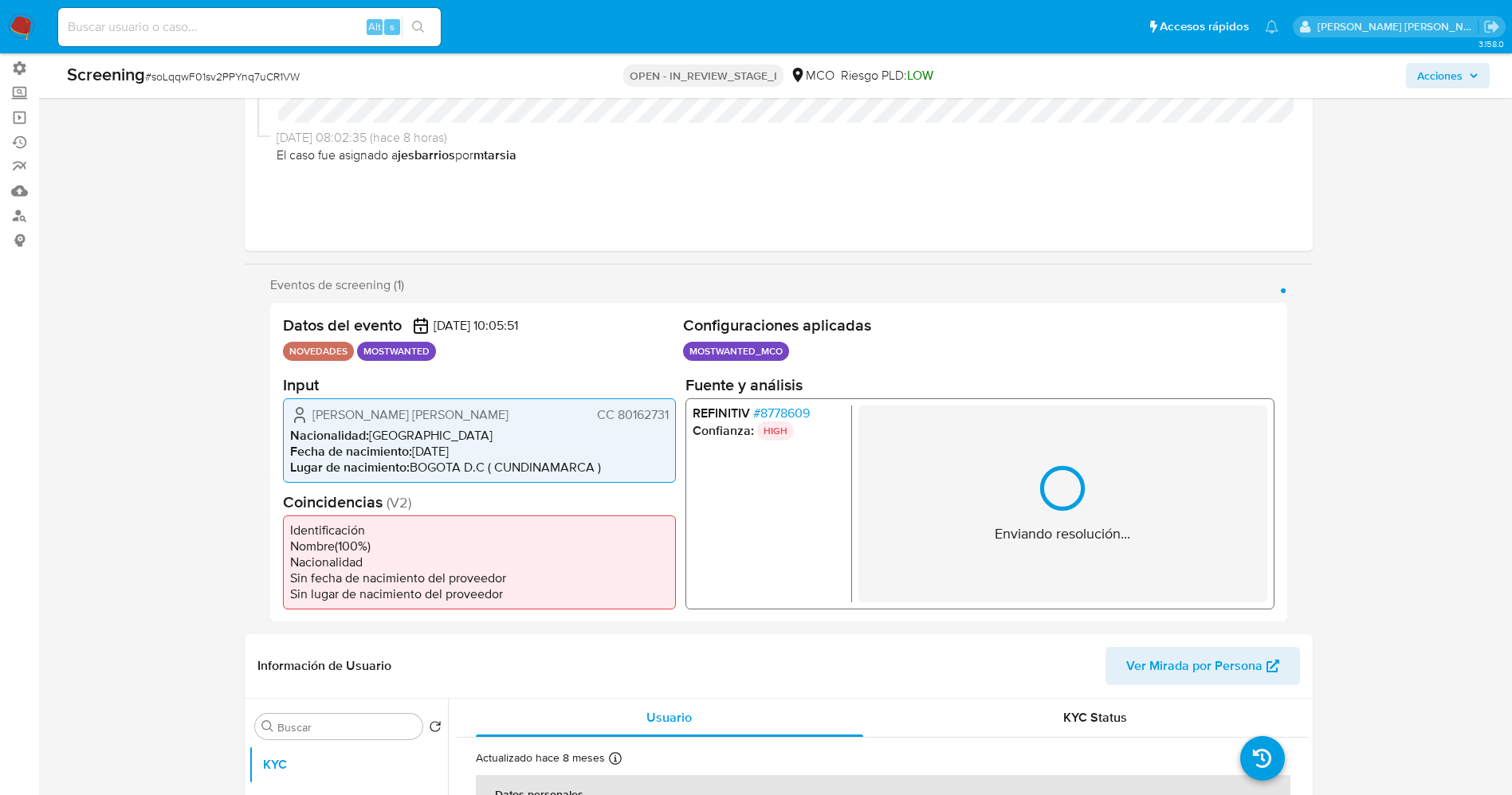
scroll to position [239, 0]
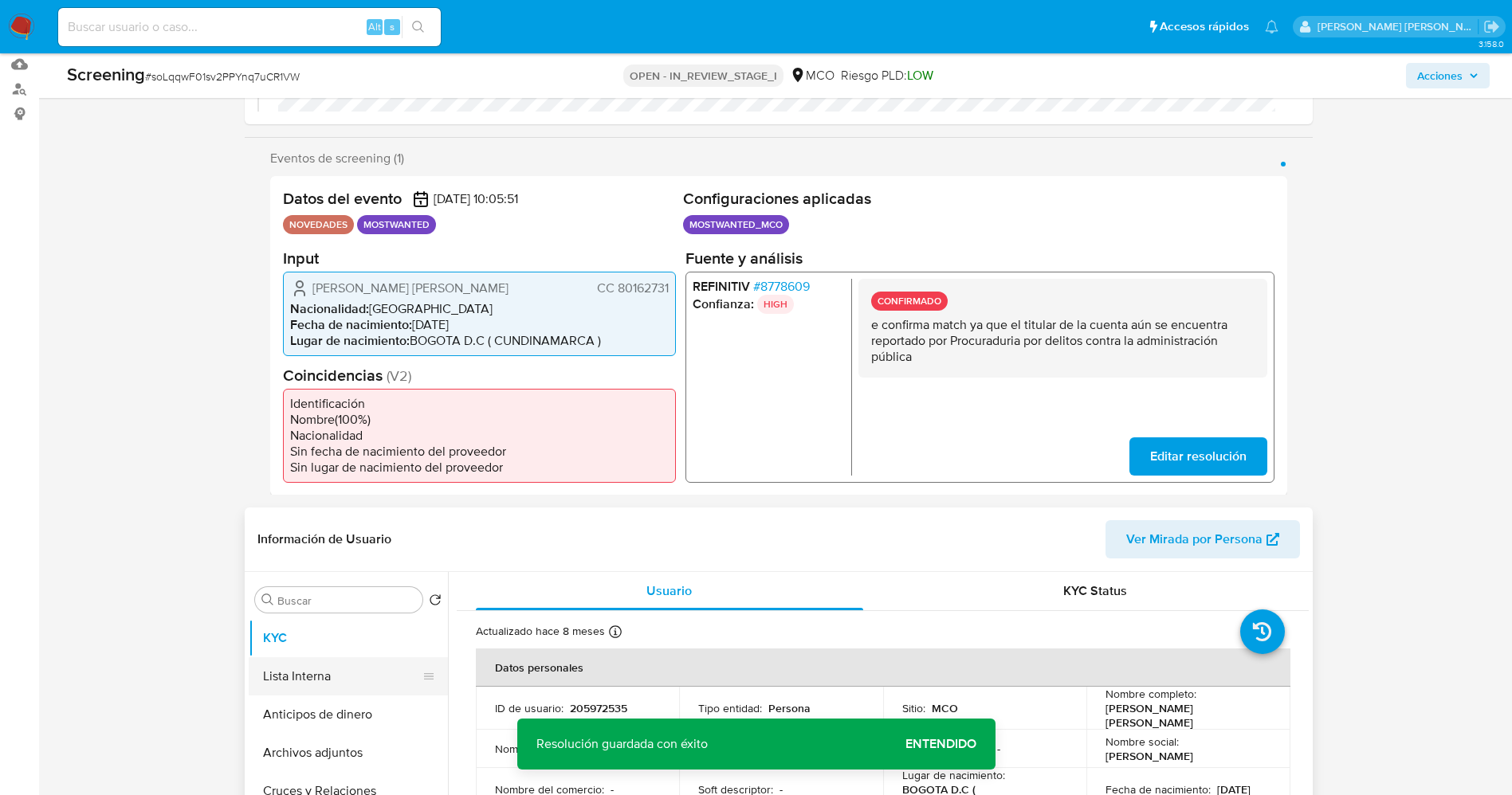
click at [344, 675] on button "Lista Interna" at bounding box center [341, 676] width 186 height 38
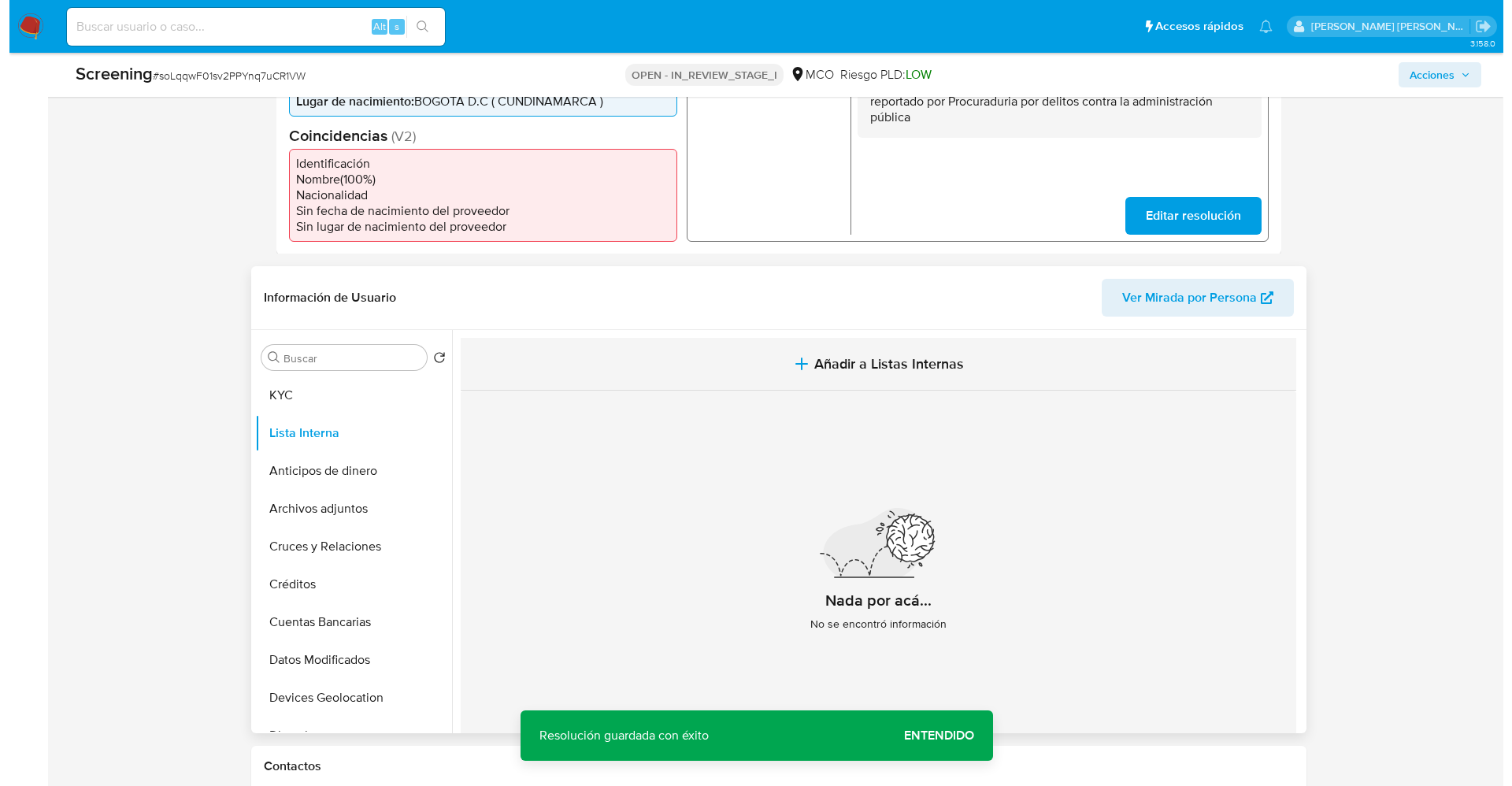
scroll to position [472, 0]
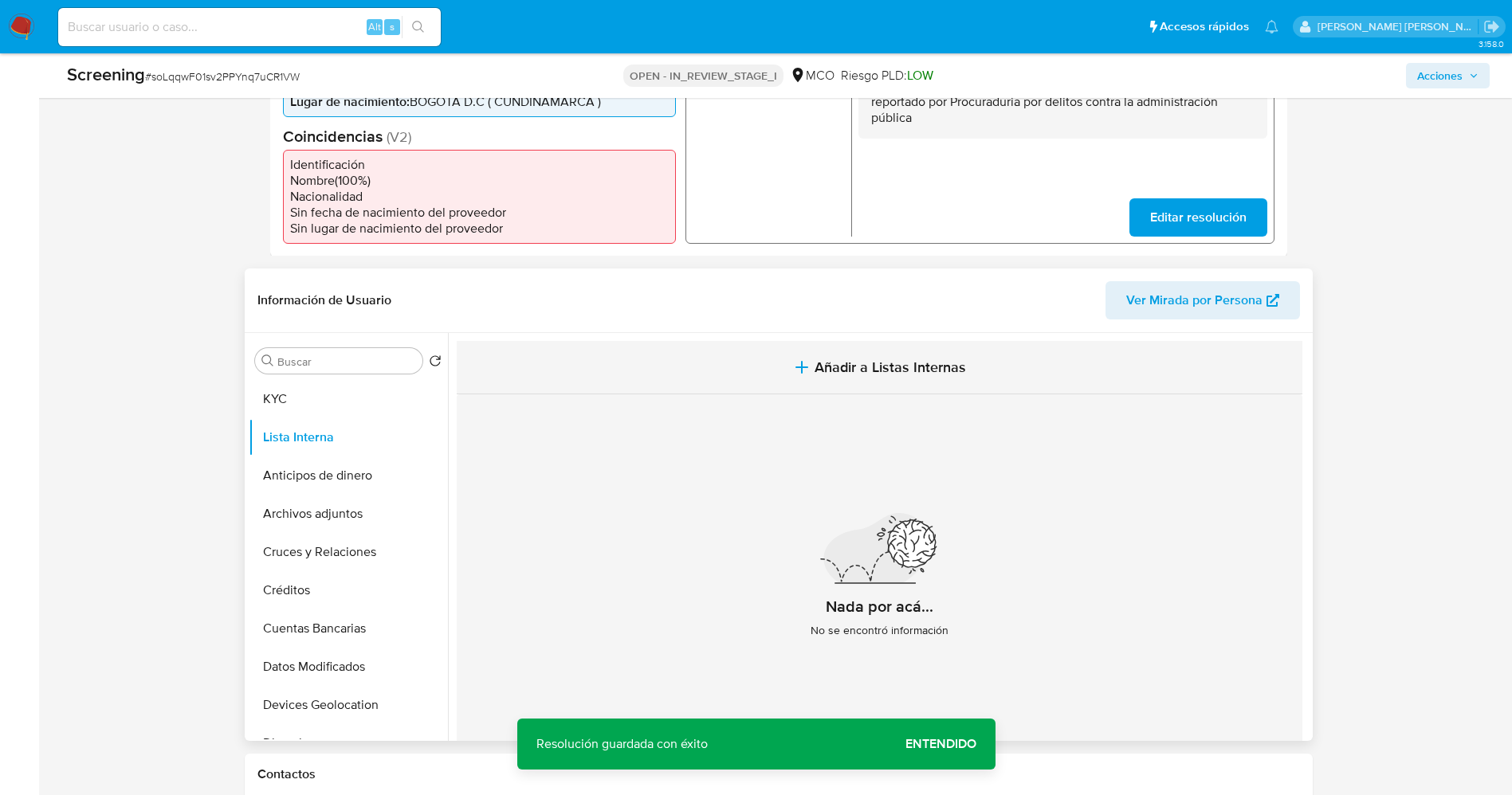
click at [962, 368] on button "Añadir a Listas Internas" at bounding box center [879, 367] width 846 height 53
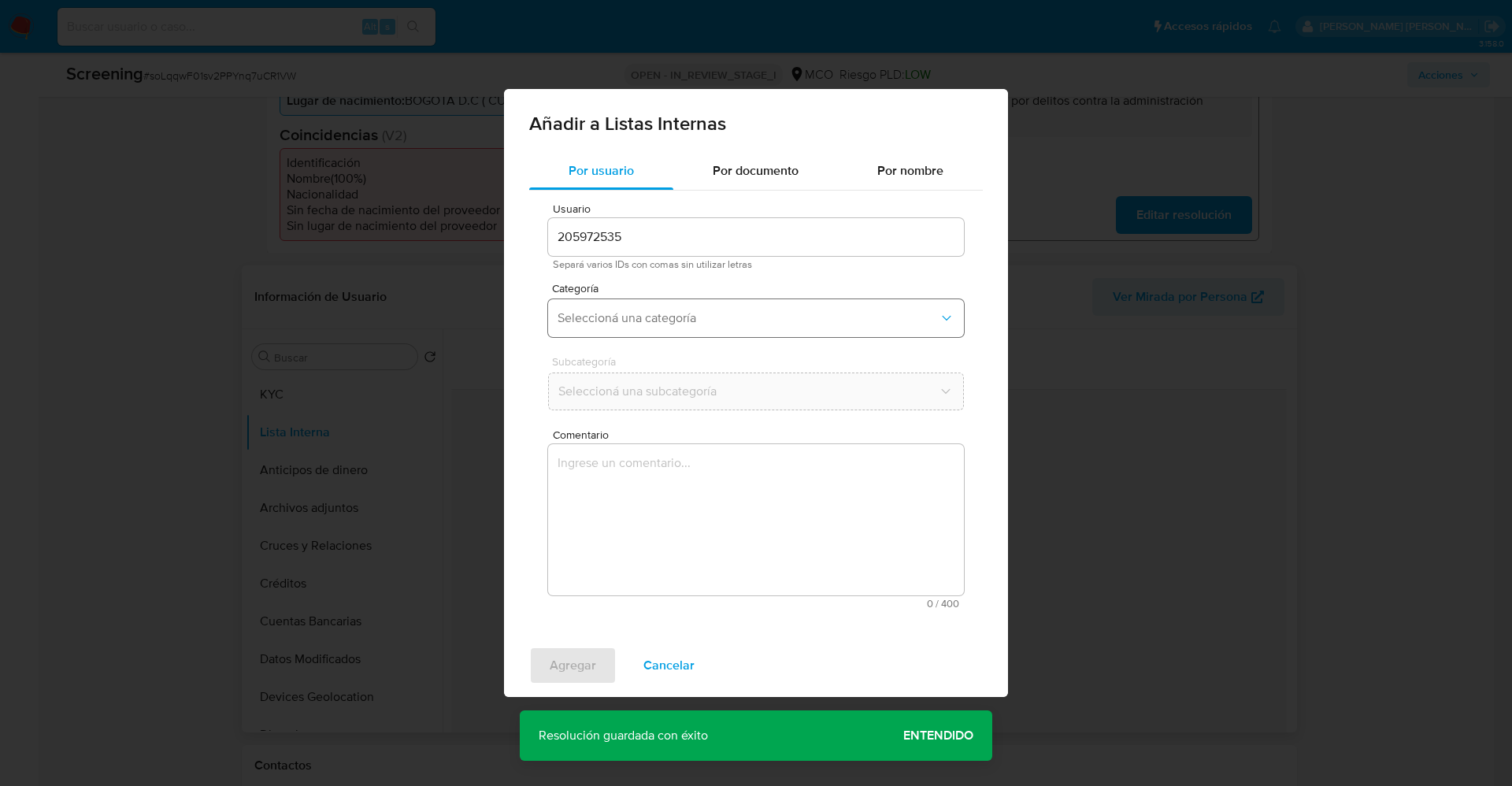
click at [656, 329] on button "Seleccioná una categoría" at bounding box center [756, 318] width 416 height 38
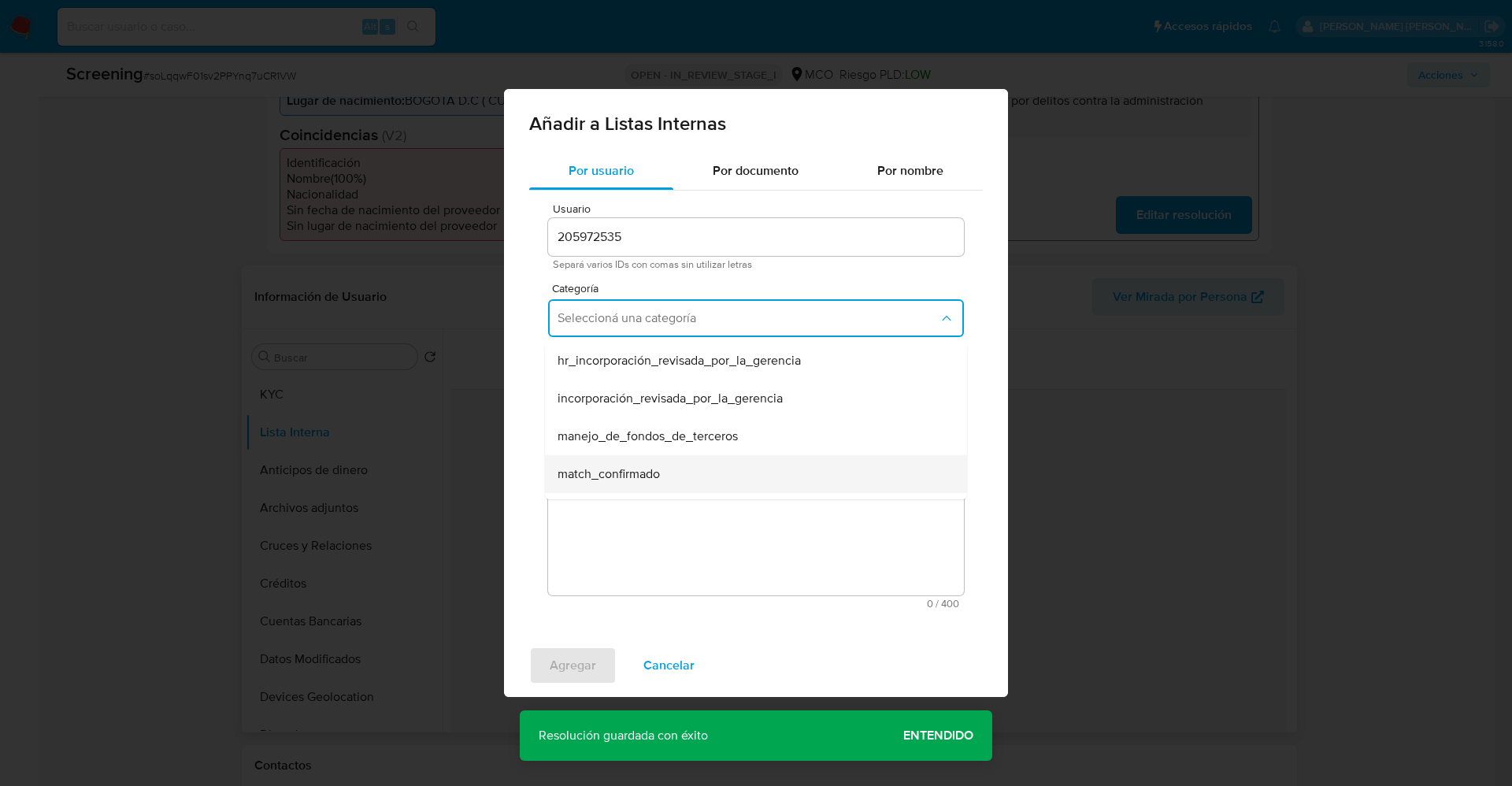
click at [676, 471] on div "match_confirmado" at bounding box center [752, 473] width 387 height 38
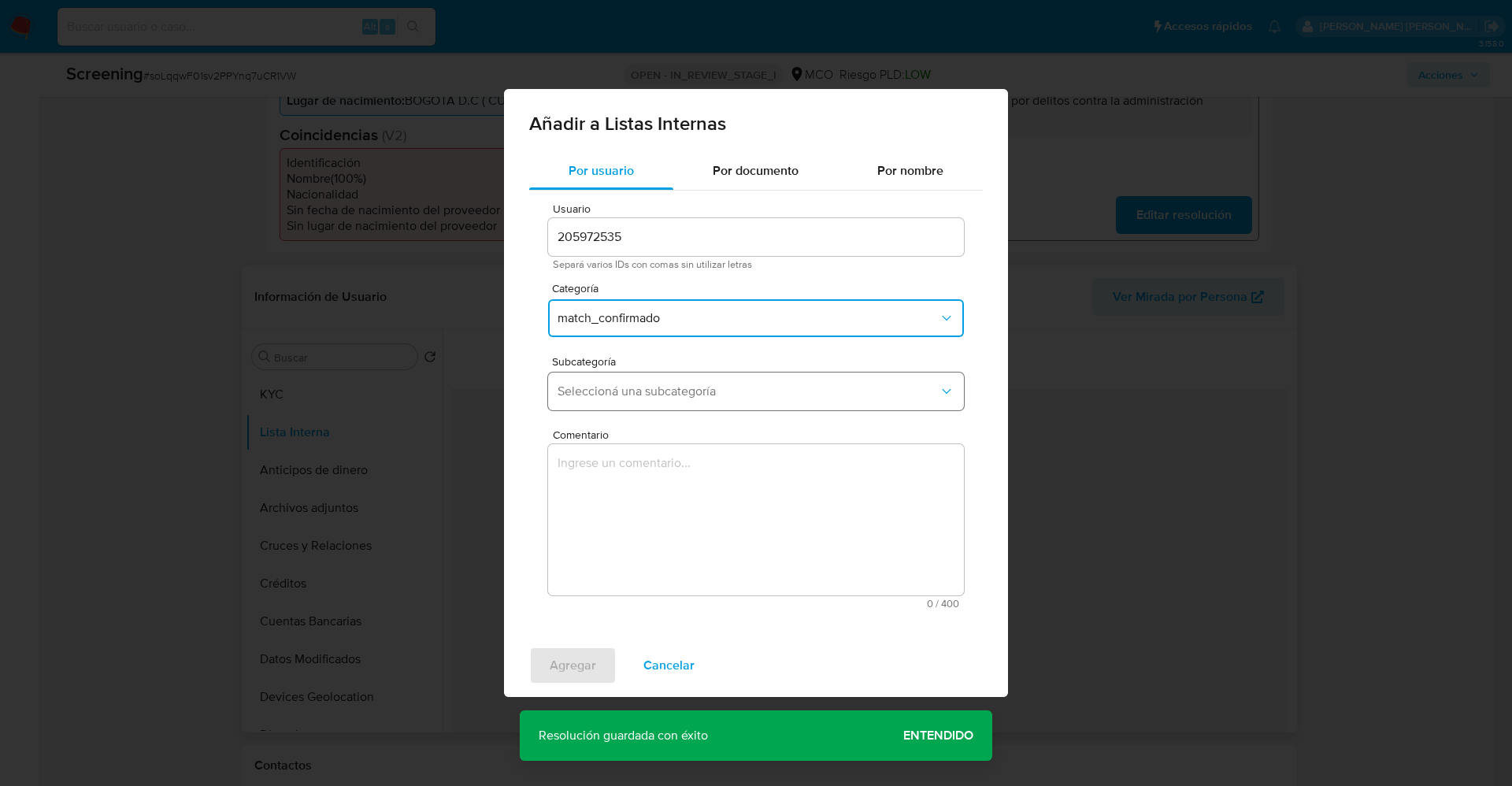
click at [682, 397] on span "Seleccioná una subcategoría" at bounding box center [748, 392] width 381 height 16
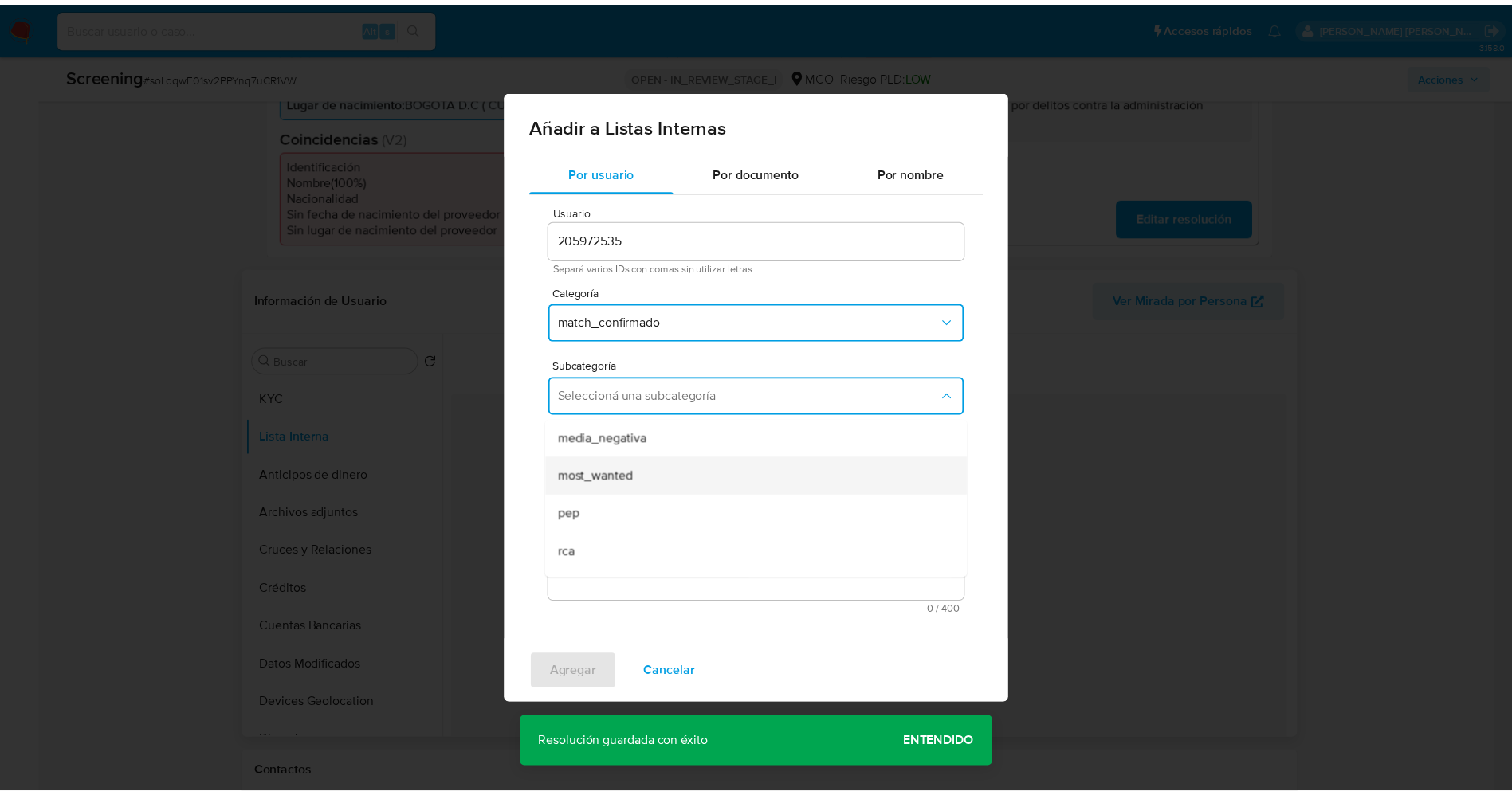
scroll to position [108, 0]
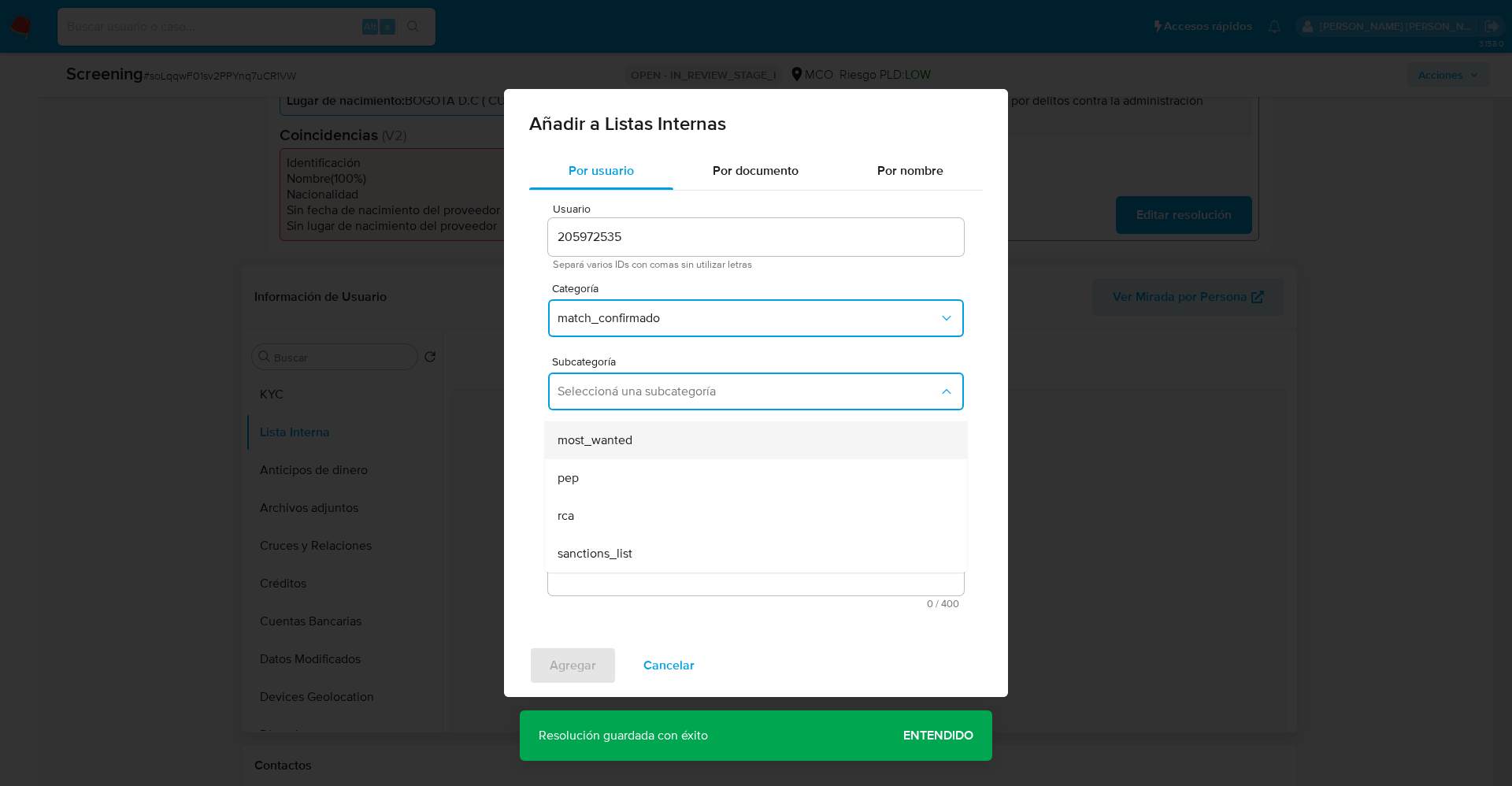
click at [660, 451] on div "most_wanted" at bounding box center [752, 440] width 387 height 38
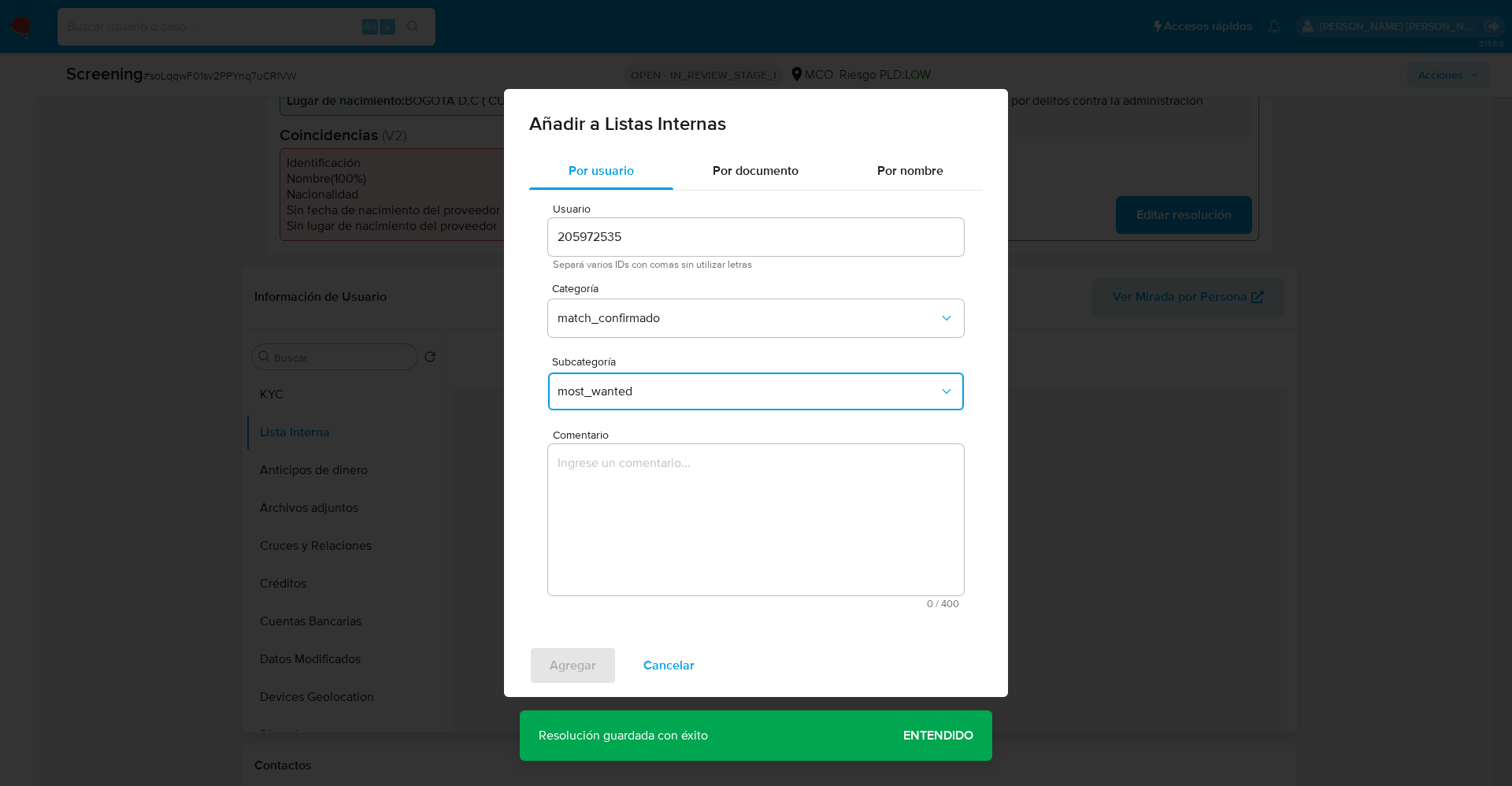
click at [653, 514] on textarea "Comentario" at bounding box center [756, 519] width 416 height 151
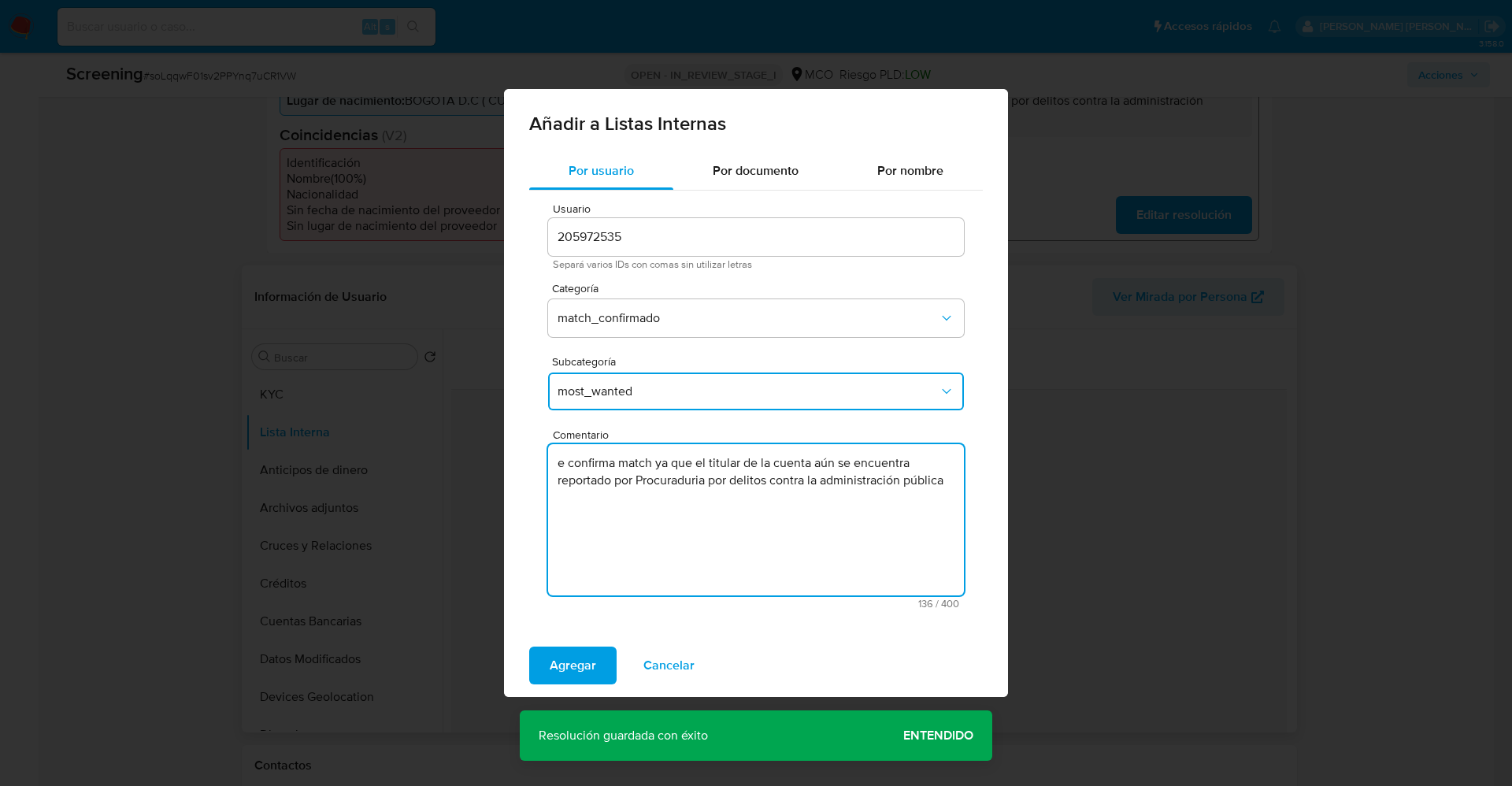
click at [560, 467] on textarea "e confirma match ya que el titular de la cuenta aún se encuentra reportado por …" at bounding box center [756, 519] width 416 height 151
type textarea "Se confirma match ya que el titular de la cuenta aún se encuentra reportado por…"
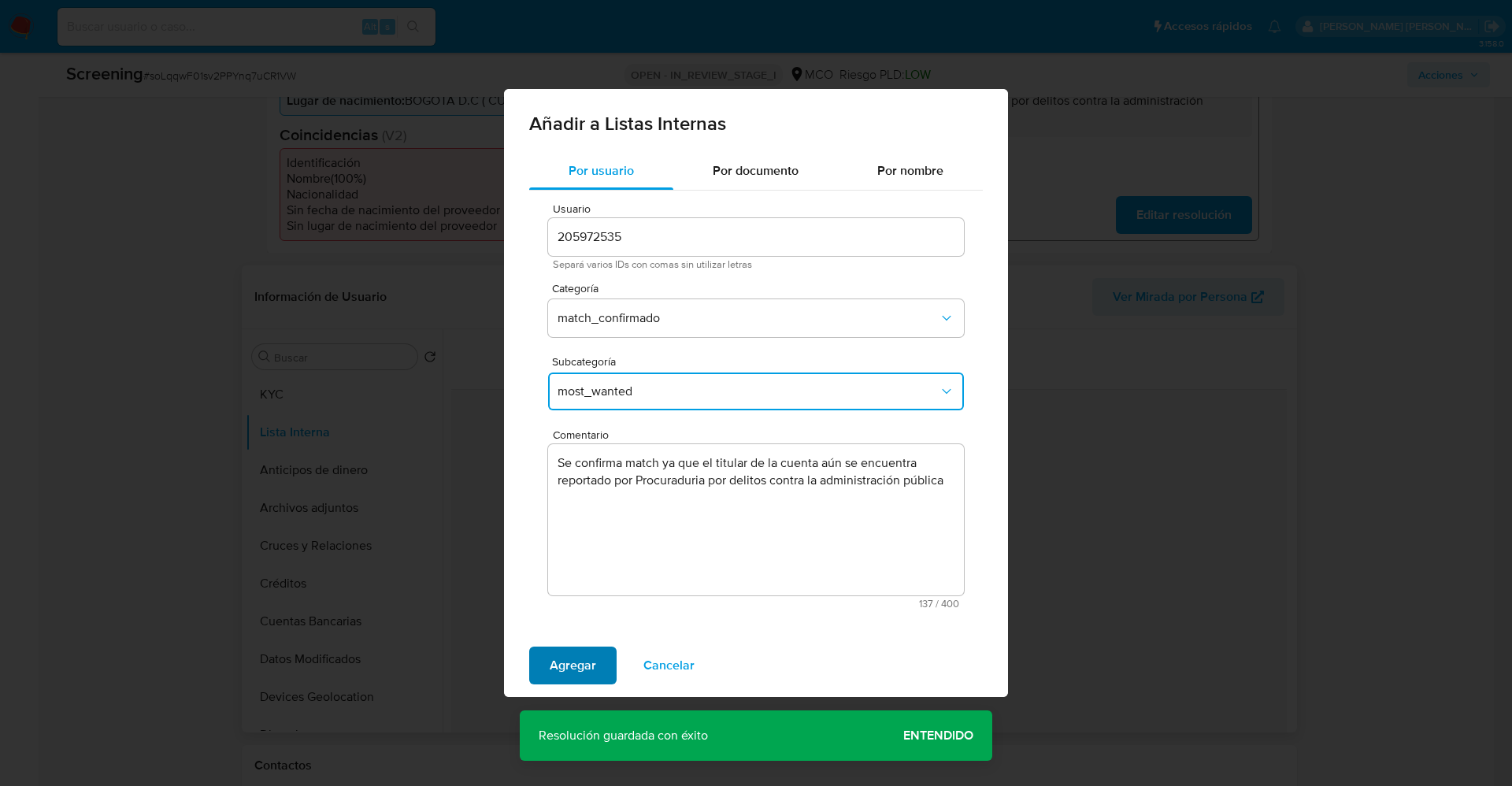
click at [565, 670] on span "Agregar" at bounding box center [572, 666] width 47 height 35
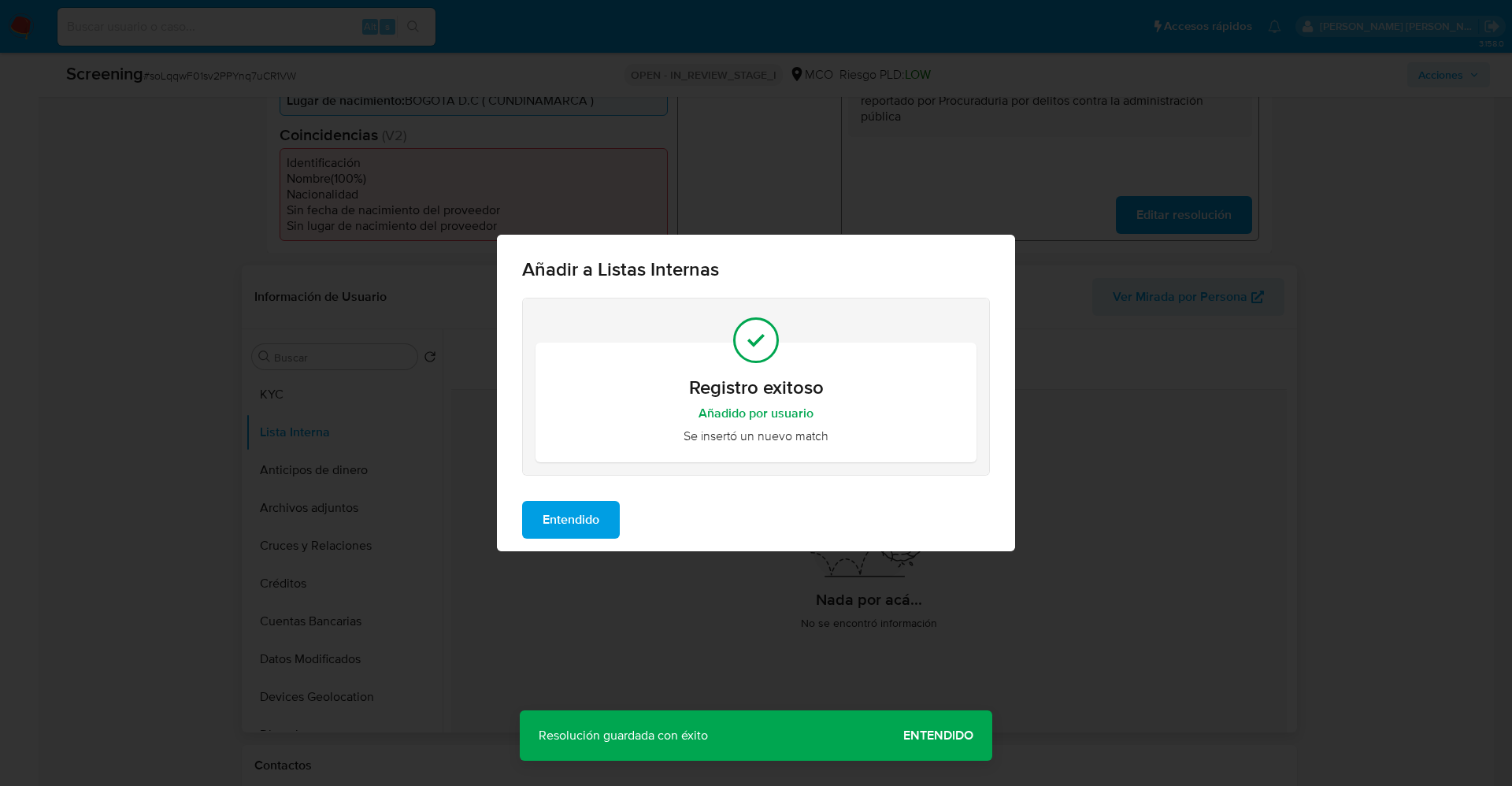
click at [580, 529] on span "Entendido" at bounding box center [571, 520] width 56 height 35
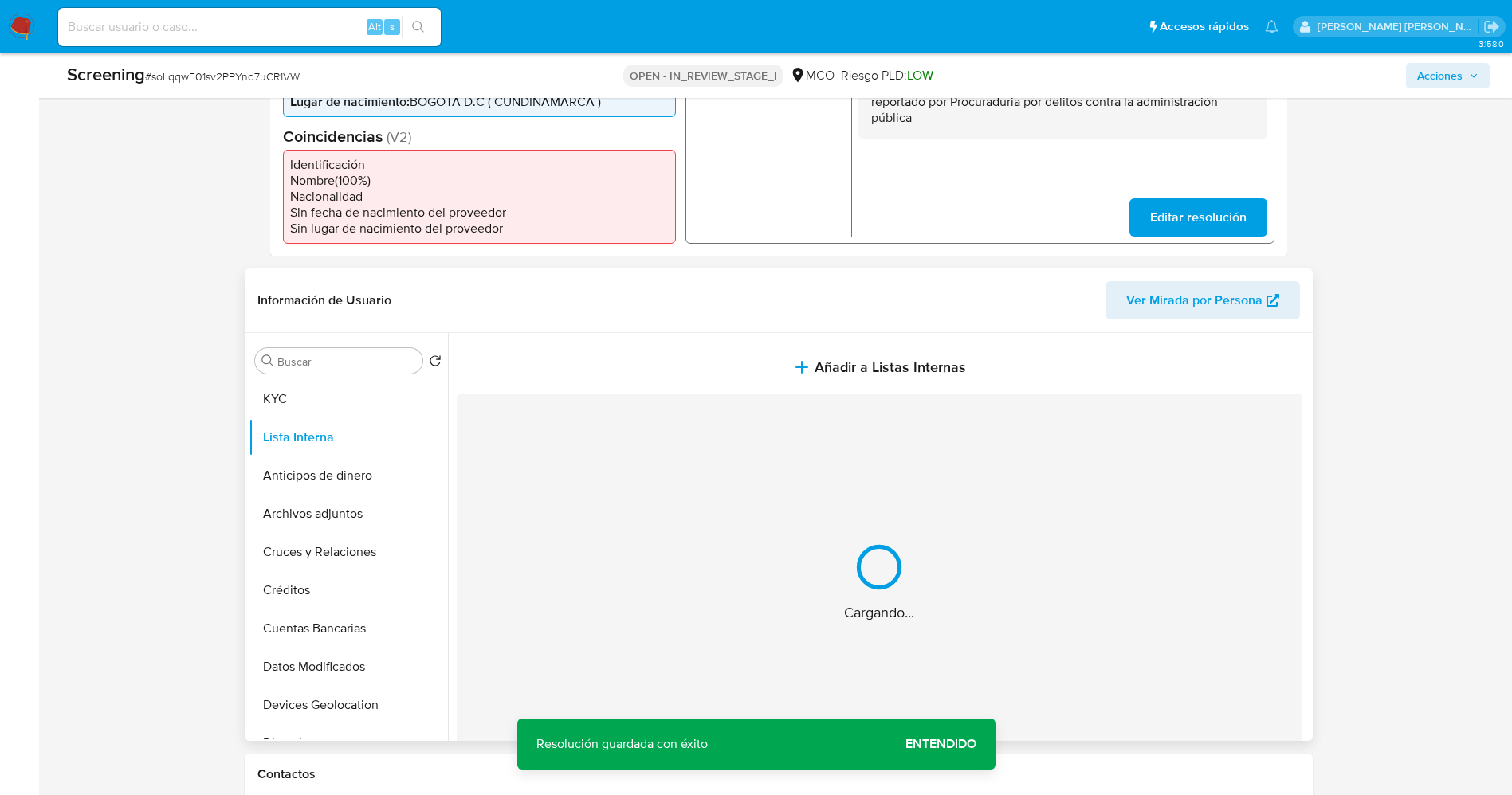
scroll to position [359, 0]
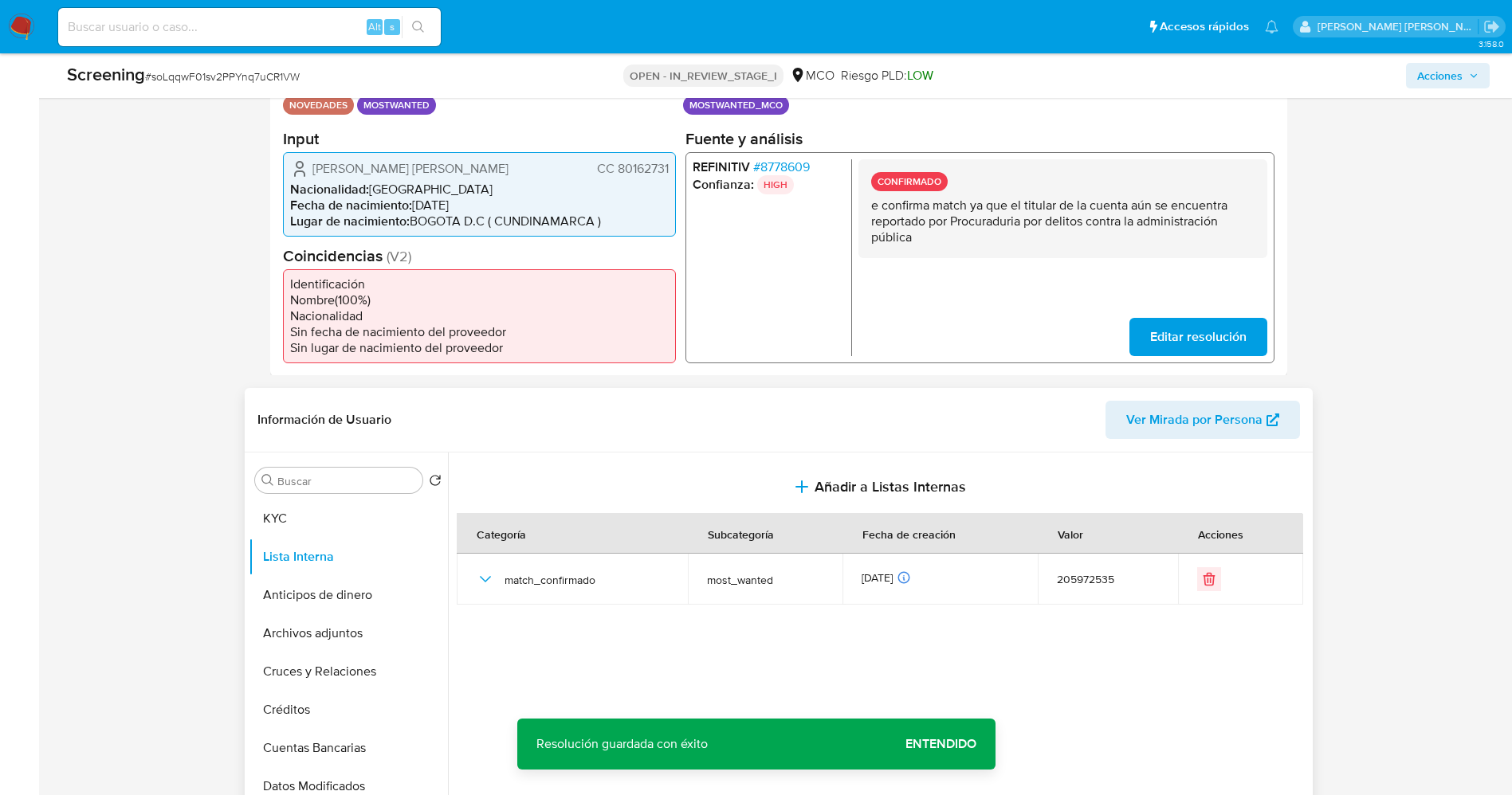
click at [1201, 326] on span "Editar resolución" at bounding box center [1198, 336] width 97 height 35
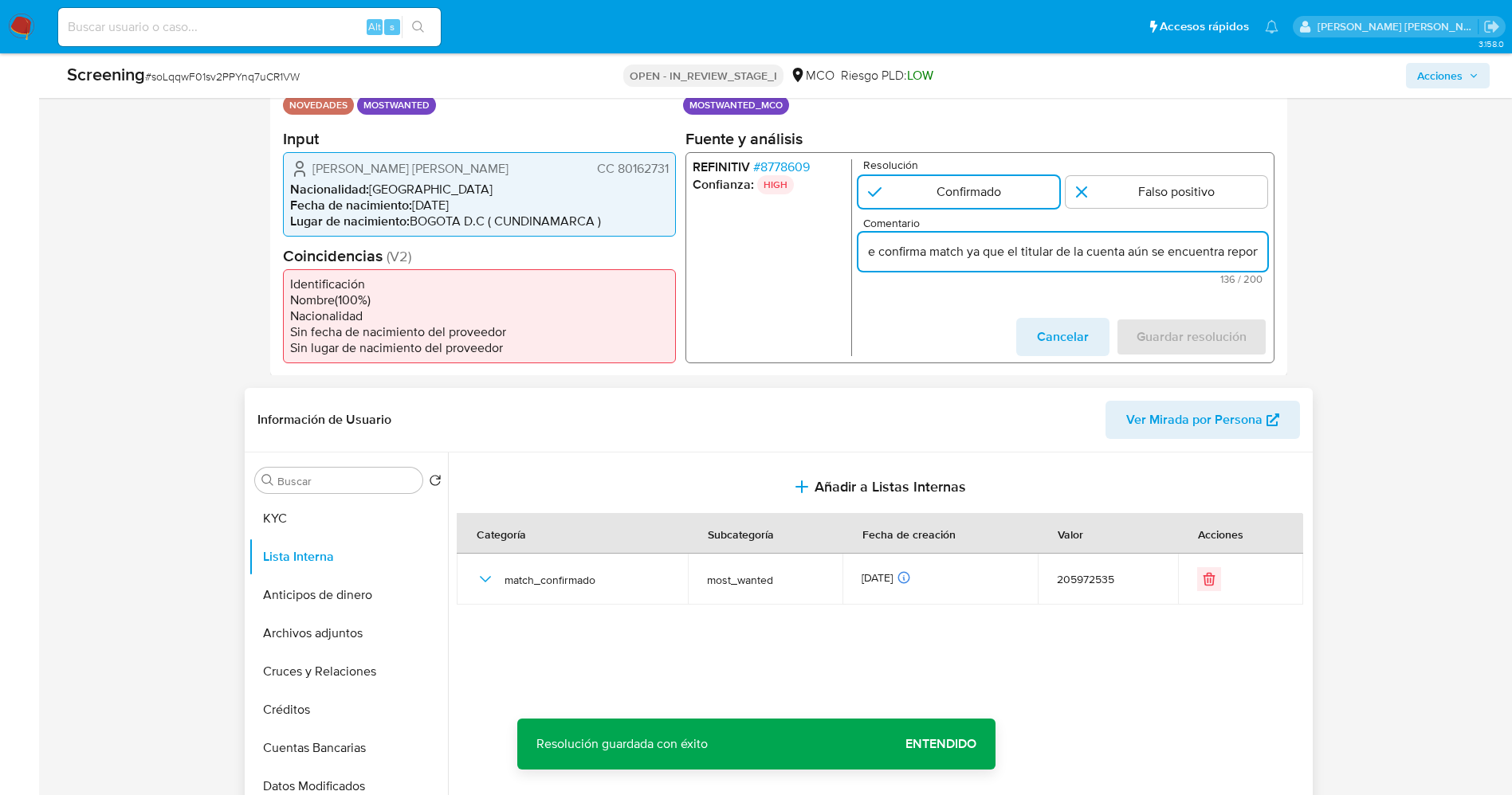
click at [863, 250] on input "e confirma match ya que el titular de la cuenta aún se encuentra reportado por …" at bounding box center [1062, 250] width 409 height 21
type input "Se confirma match ya que el titular de la cuenta aún se encuentra reportado por…"
click at [1158, 327] on span "Guardar resolución" at bounding box center [1191, 336] width 110 height 35
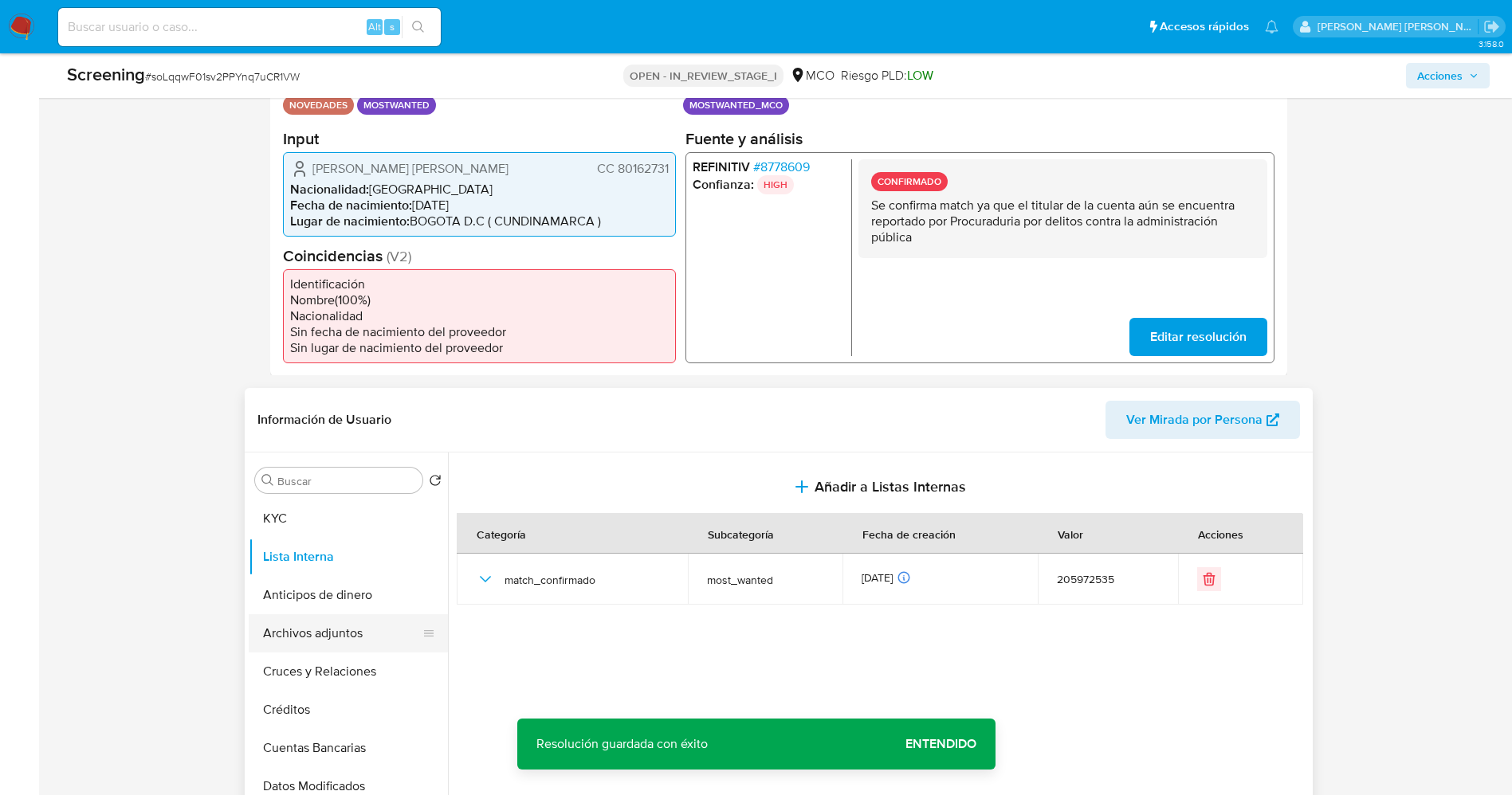
click at [320, 635] on button "Archivos adjuntos" at bounding box center [341, 633] width 186 height 38
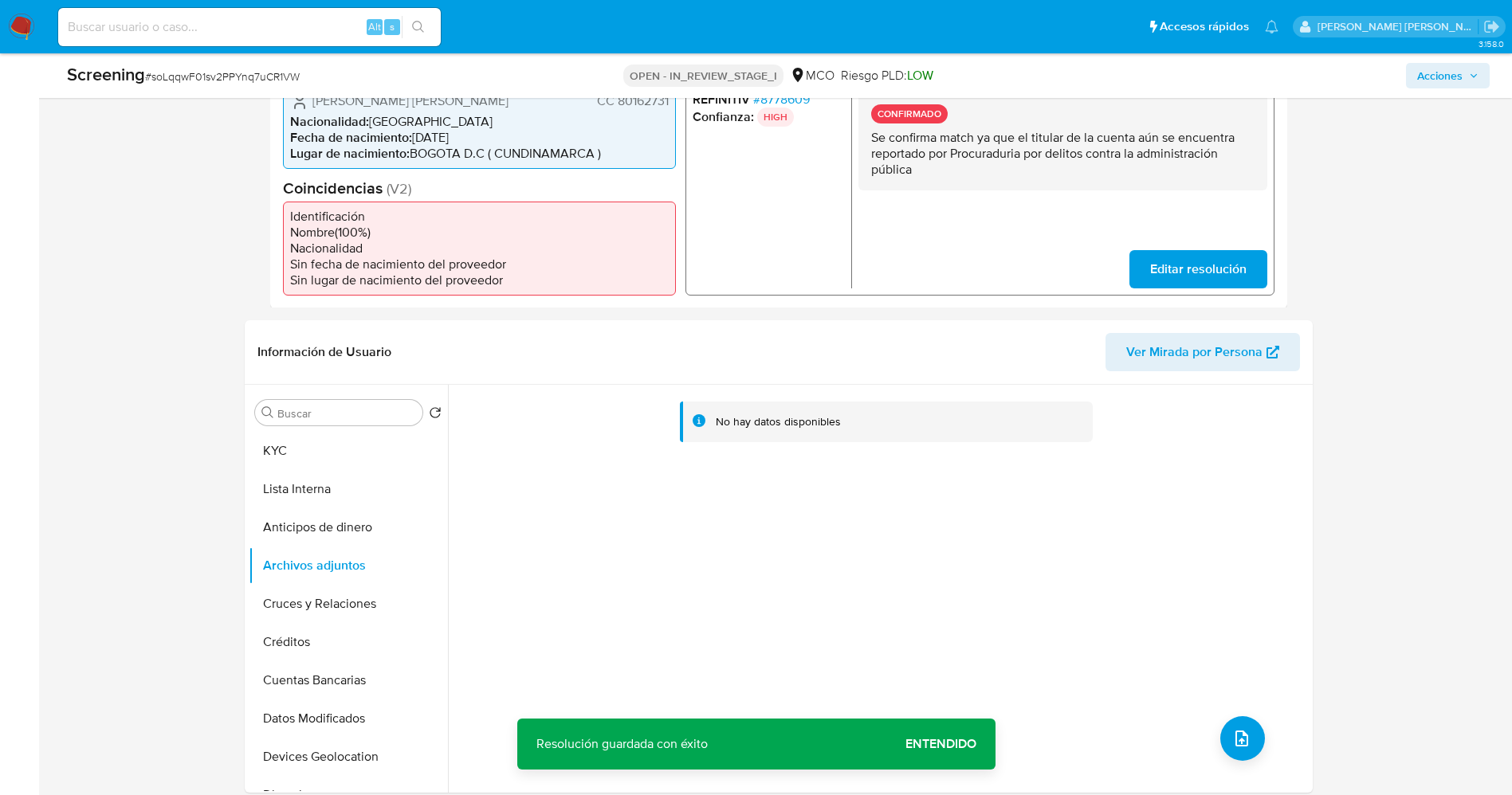
scroll to position [478, 0]
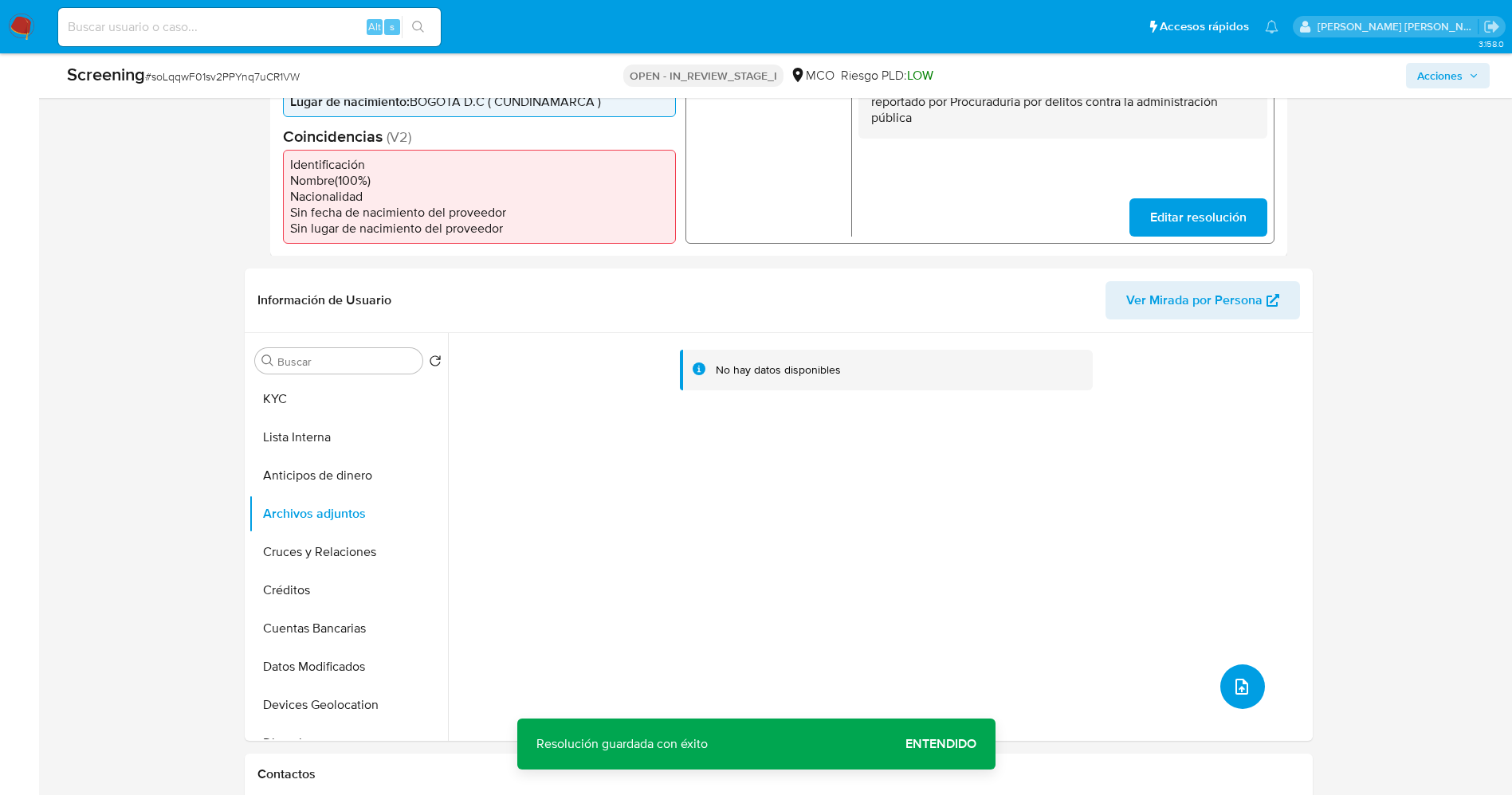
click at [1238, 681] on icon "upload-file" at bounding box center [1241, 686] width 19 height 19
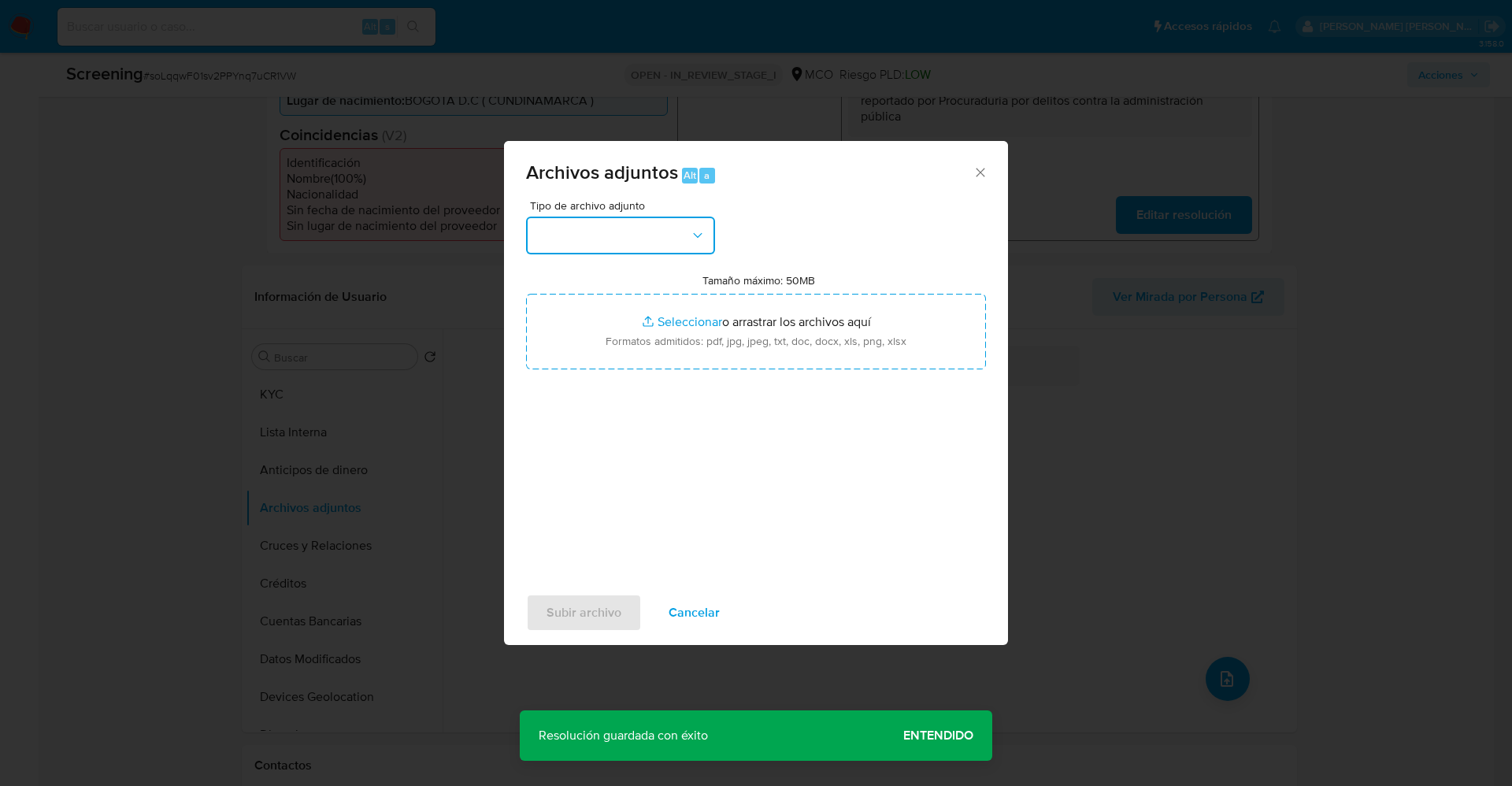
click at [714, 242] on button "button" at bounding box center [620, 235] width 189 height 38
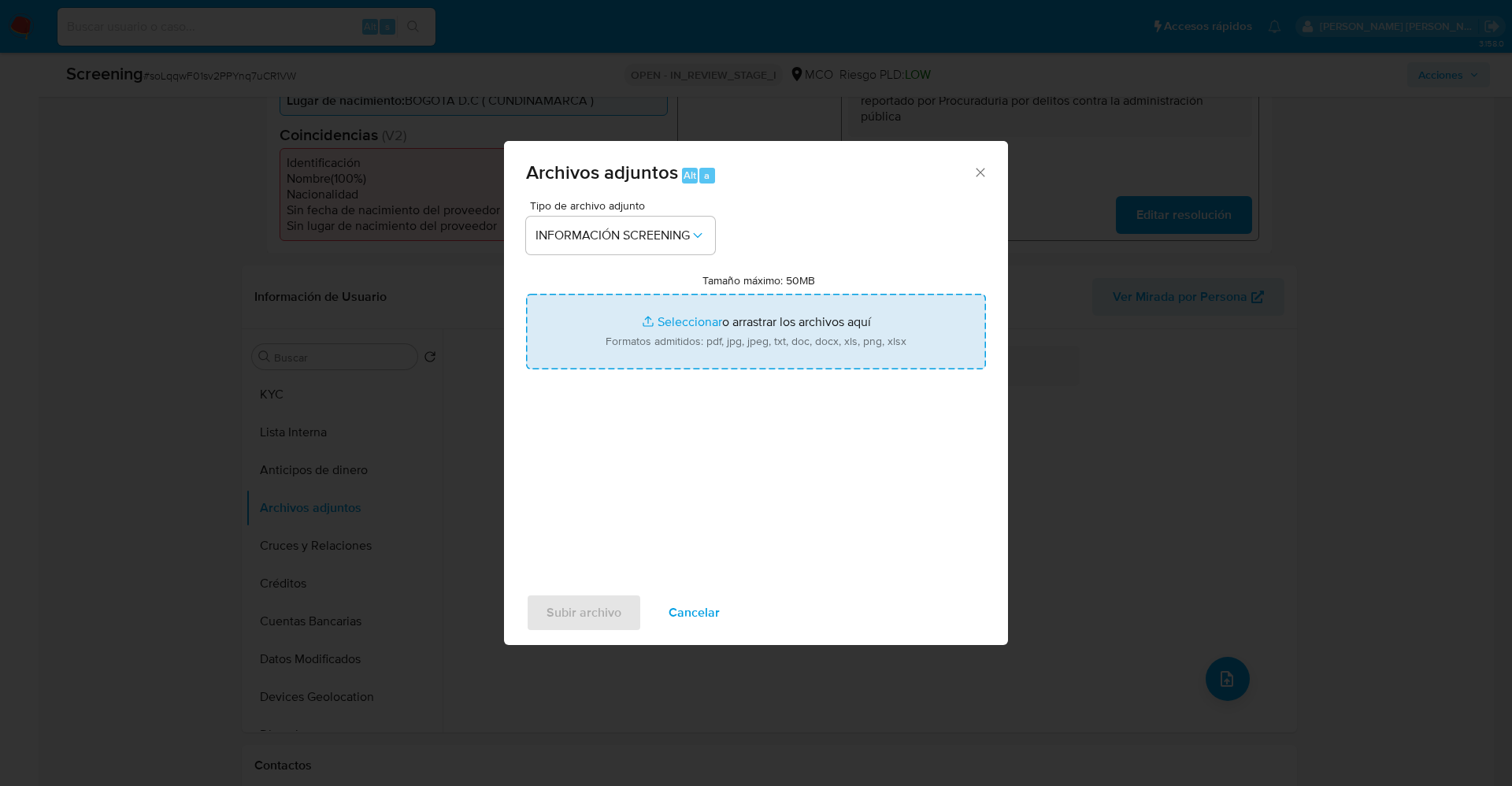
type input "C:\fakepath\_John [PERSON_NAME] _ [PERSON_NAME] de dinero - Buscar con Google.p…"
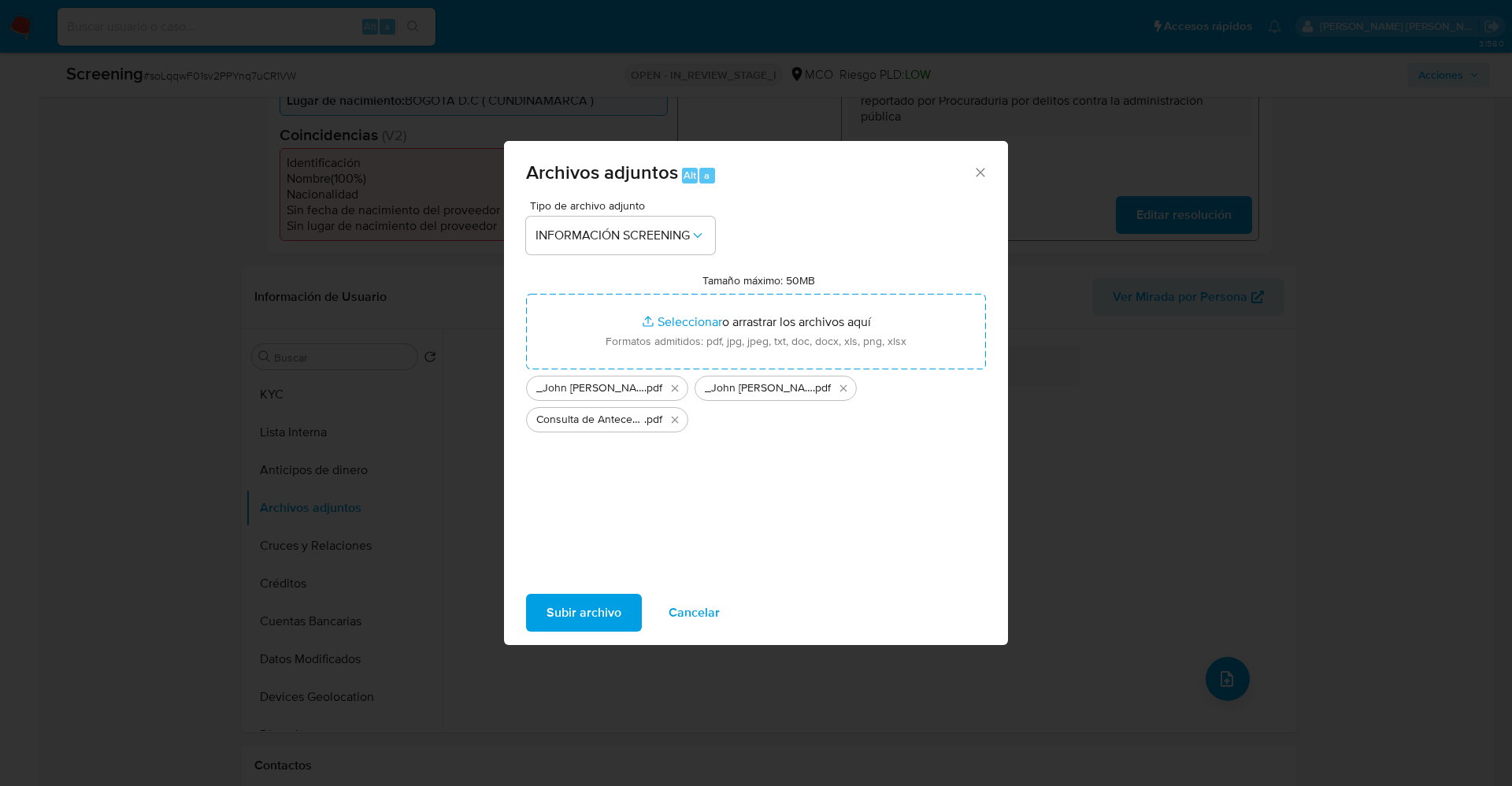
click at [608, 622] on span "Subir archivo" at bounding box center [583, 613] width 75 height 35
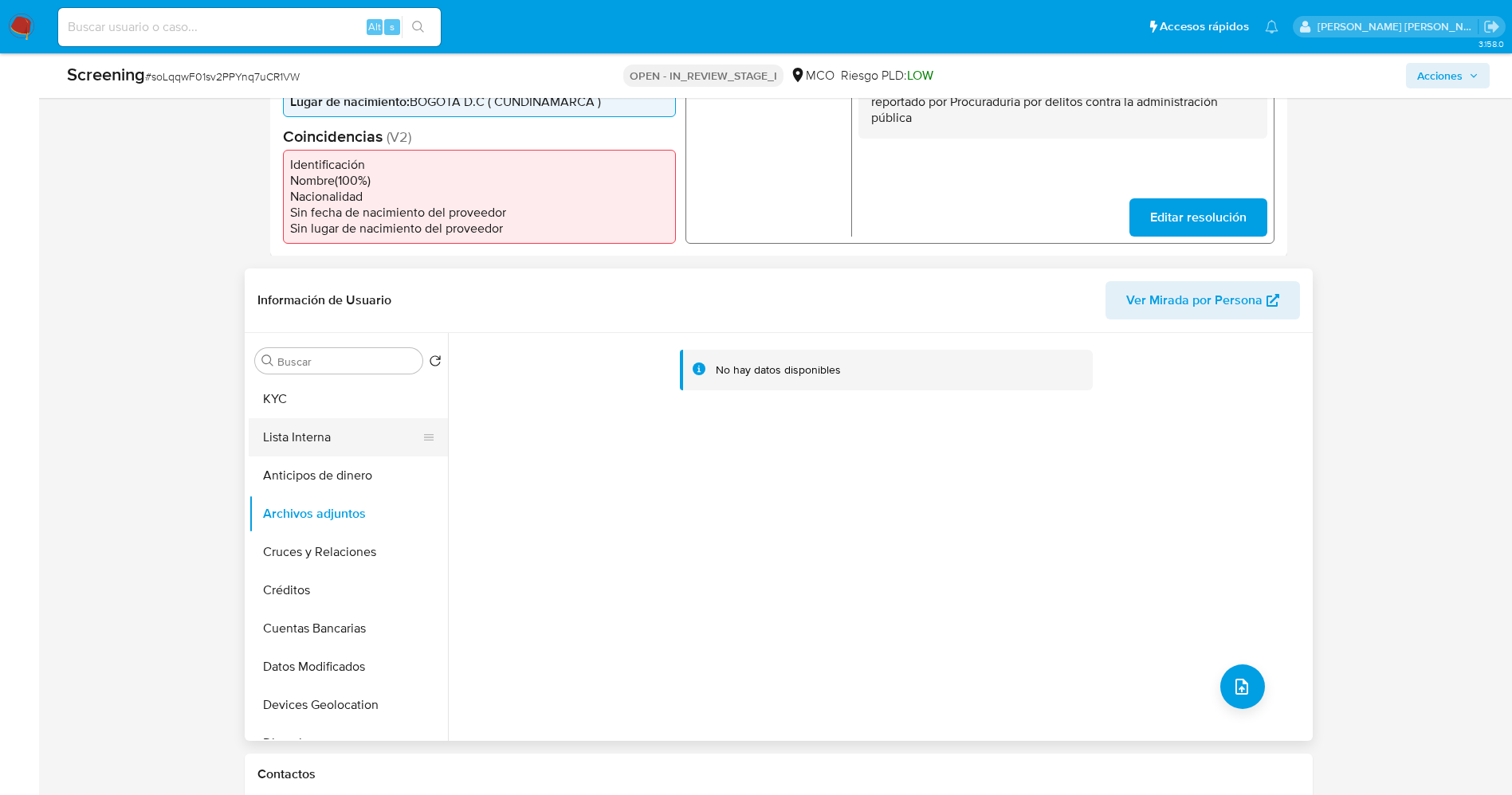
click at [302, 436] on button "Lista Interna" at bounding box center [341, 437] width 186 height 38
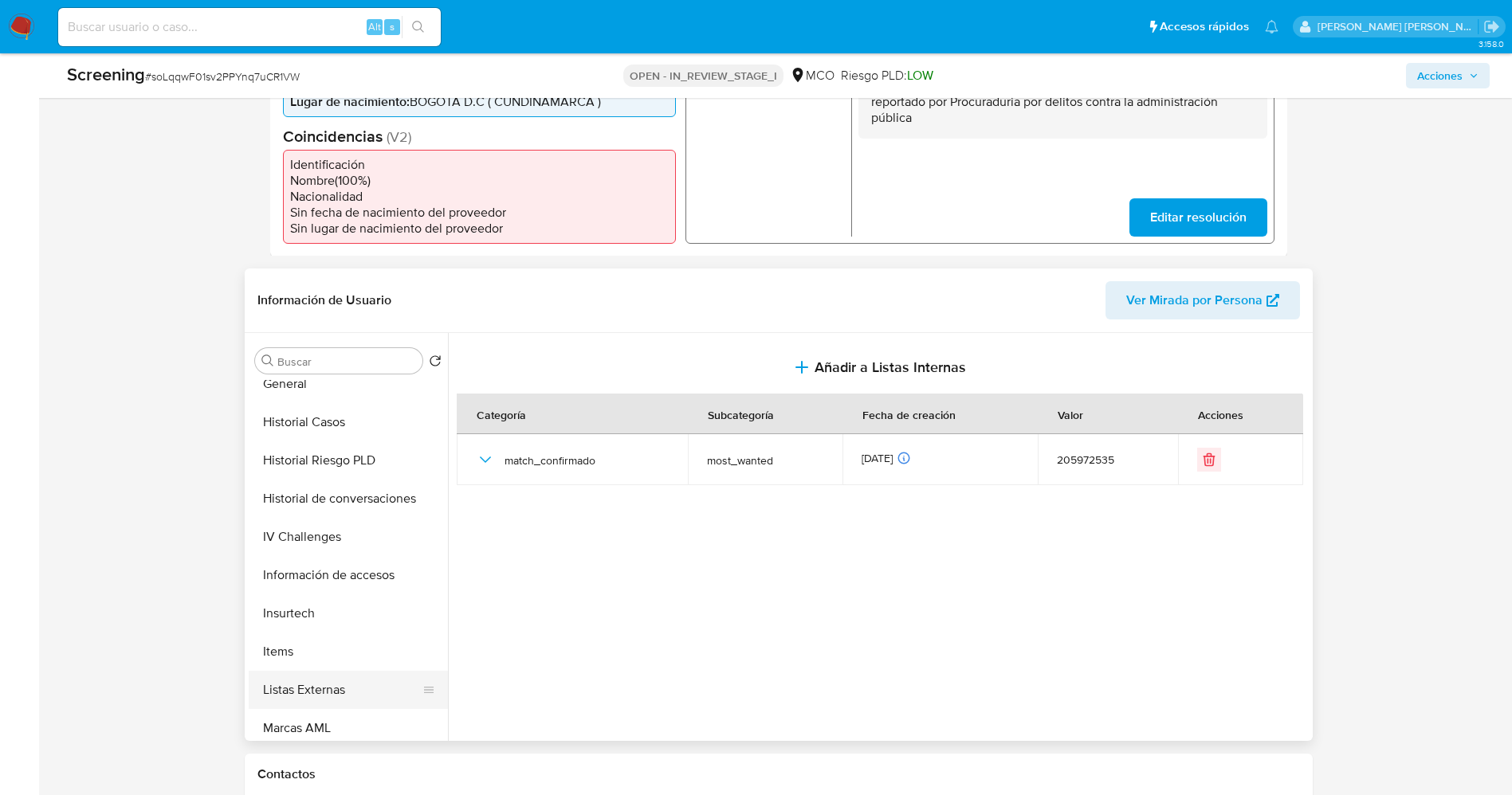
scroll to position [598, 0]
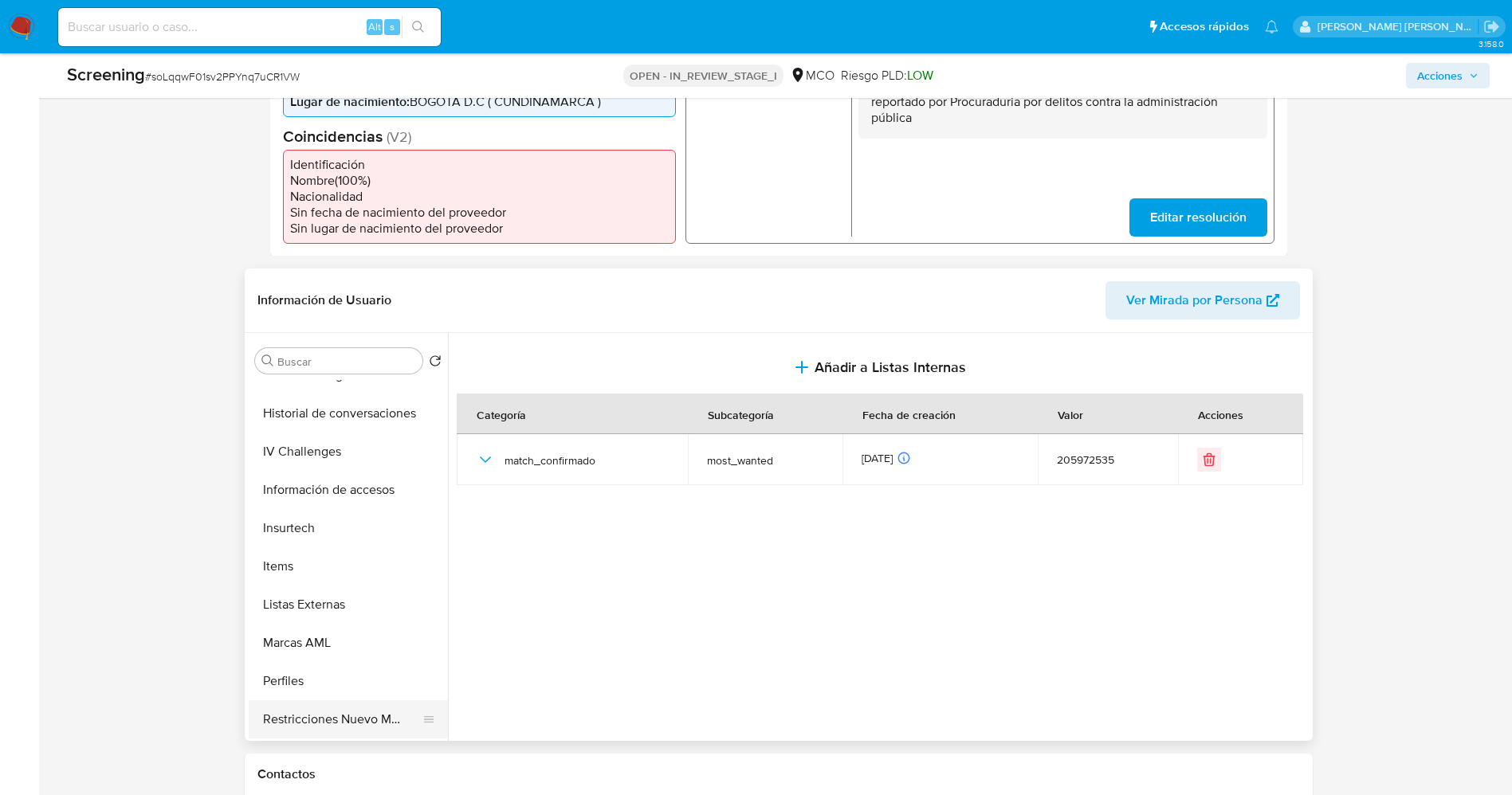
click at [353, 723] on button "Restricciones Nuevo Mundo" at bounding box center [341, 719] width 186 height 38
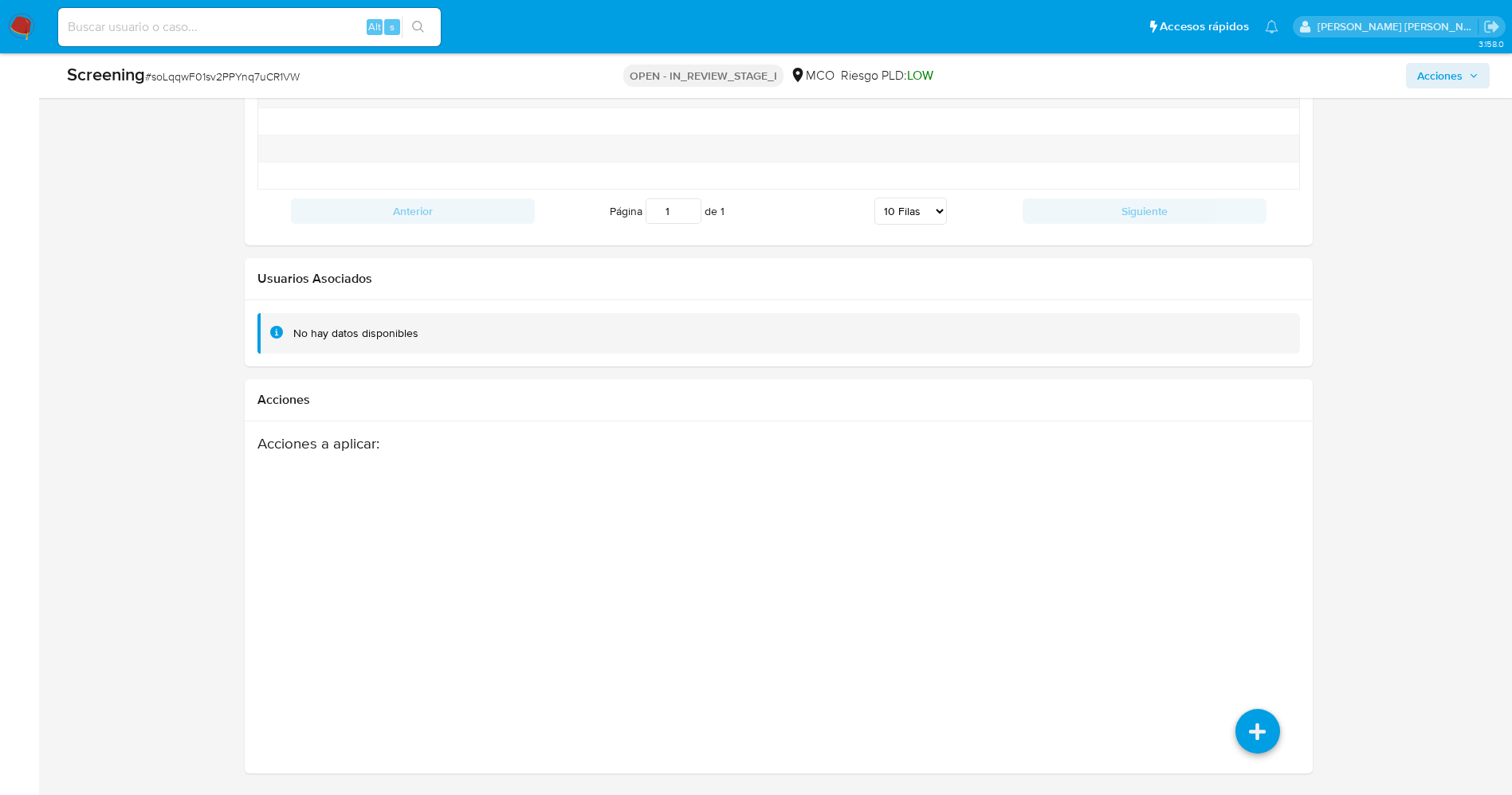
scroll to position [2284, 0]
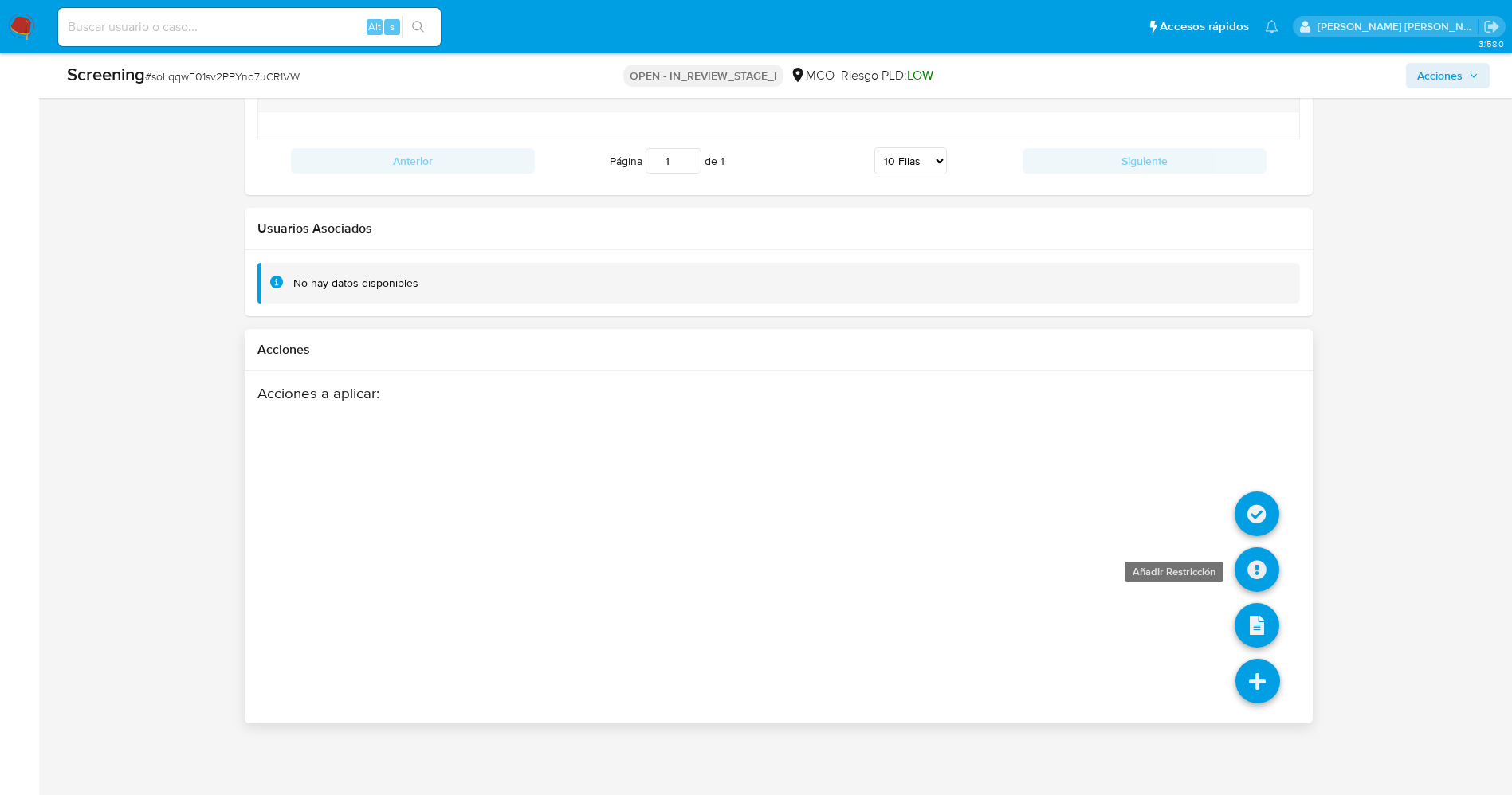
click at [1258, 577] on icon at bounding box center [1257, 569] width 44 height 44
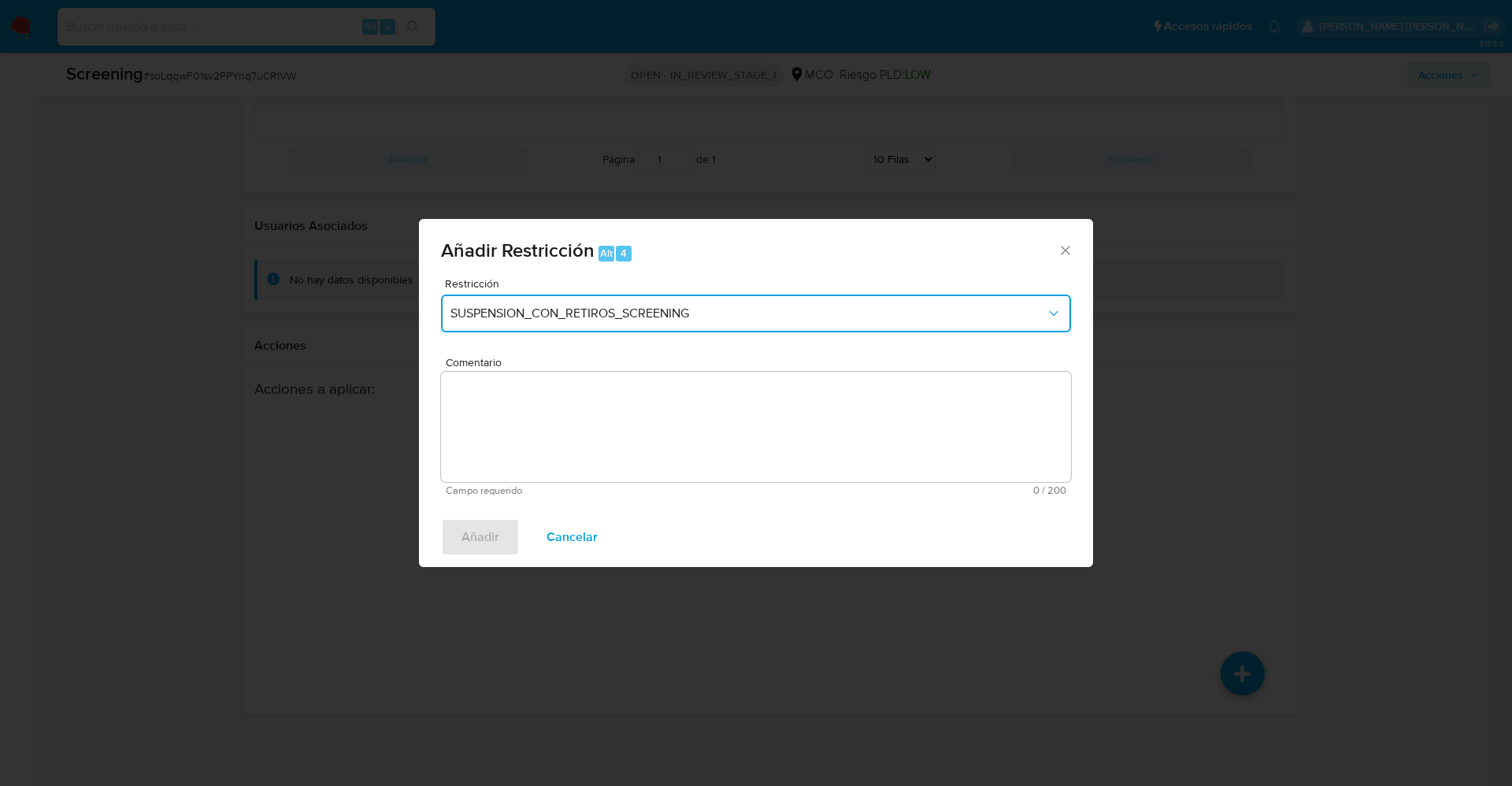
drag, startPoint x: 754, startPoint y: 316, endPoint x: 703, endPoint y: 312, distance: 51.2
click at [753, 316] on span "SUSPENSION_CON_RETIROS_SCREENING" at bounding box center [748, 314] width 595 height 16
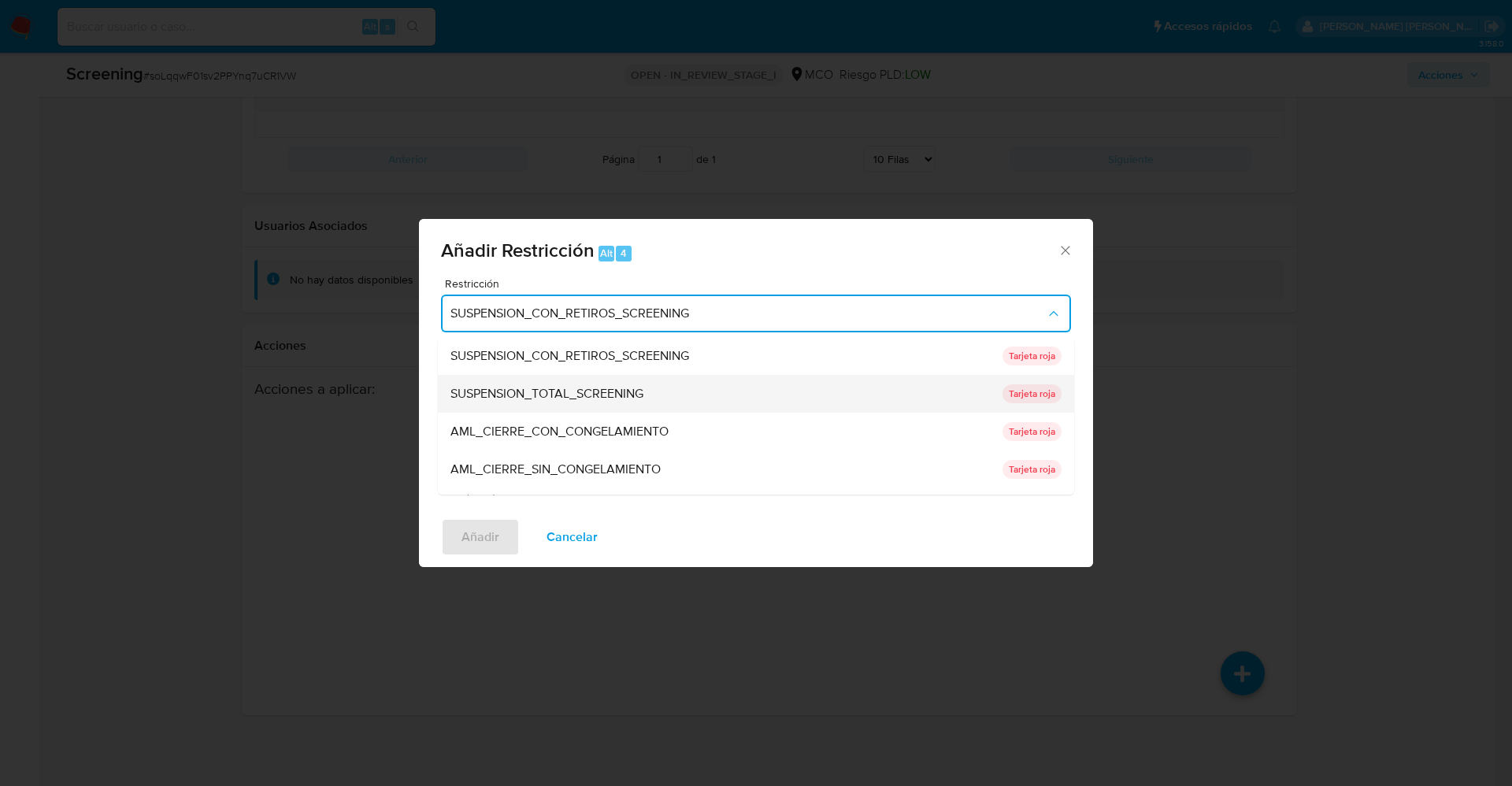
click at [604, 386] on span "SUSPENSION_TOTAL_SCREENING" at bounding box center [547, 393] width 193 height 16
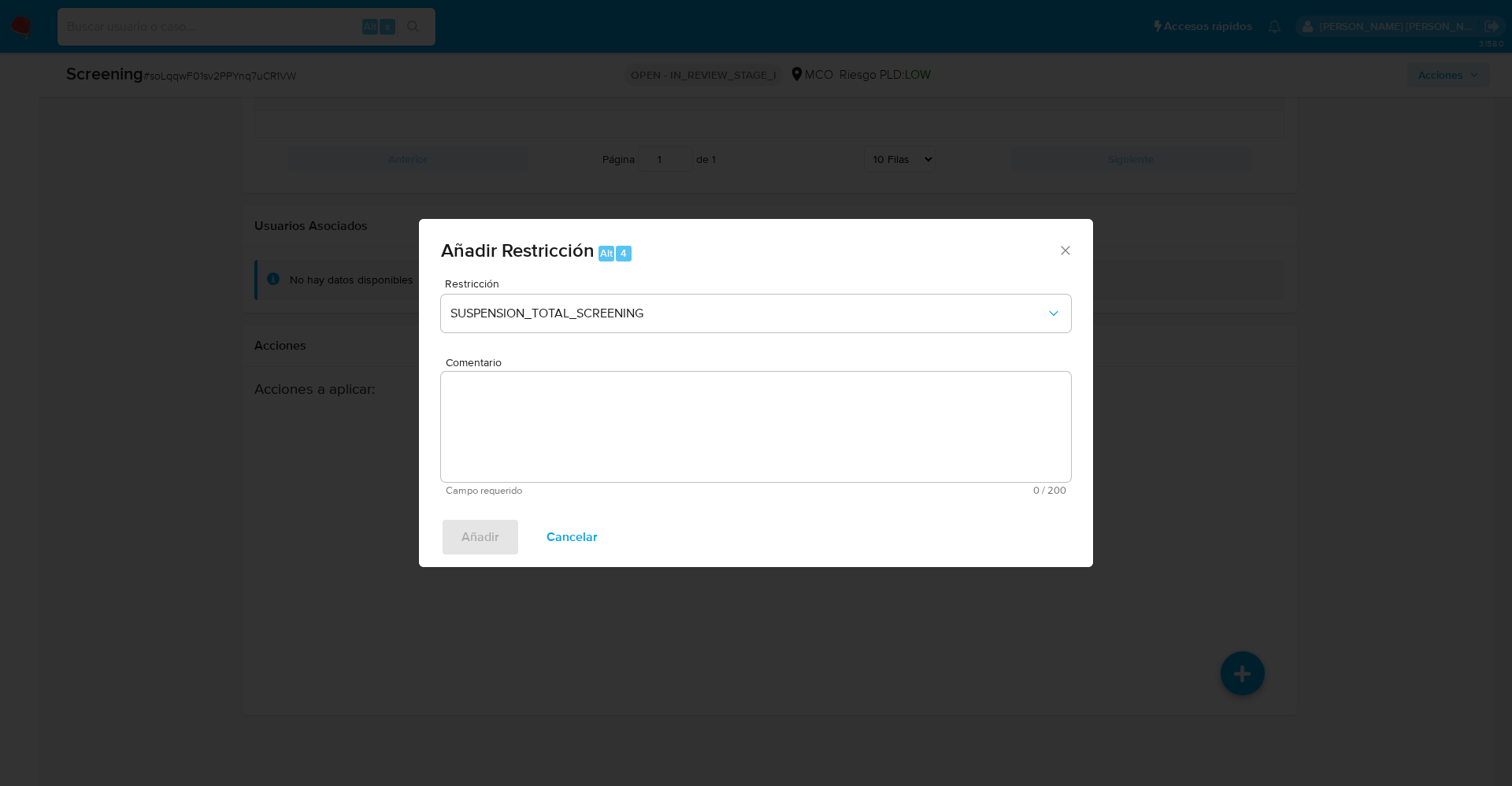
click at [615, 447] on textarea "Comentario" at bounding box center [756, 427] width 630 height 110
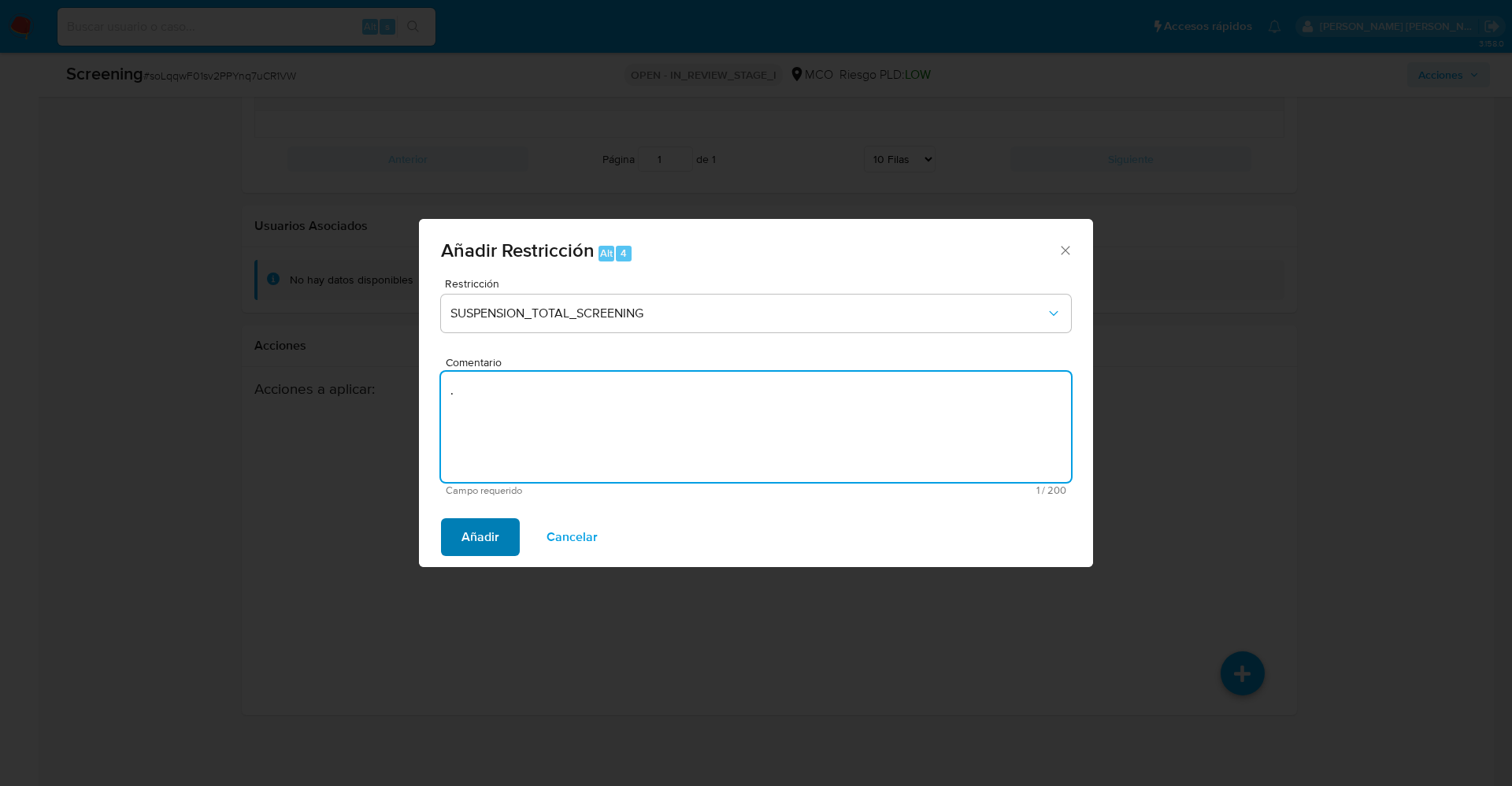
type textarea "."
click at [484, 535] on span "Añadir" at bounding box center [480, 538] width 38 height 35
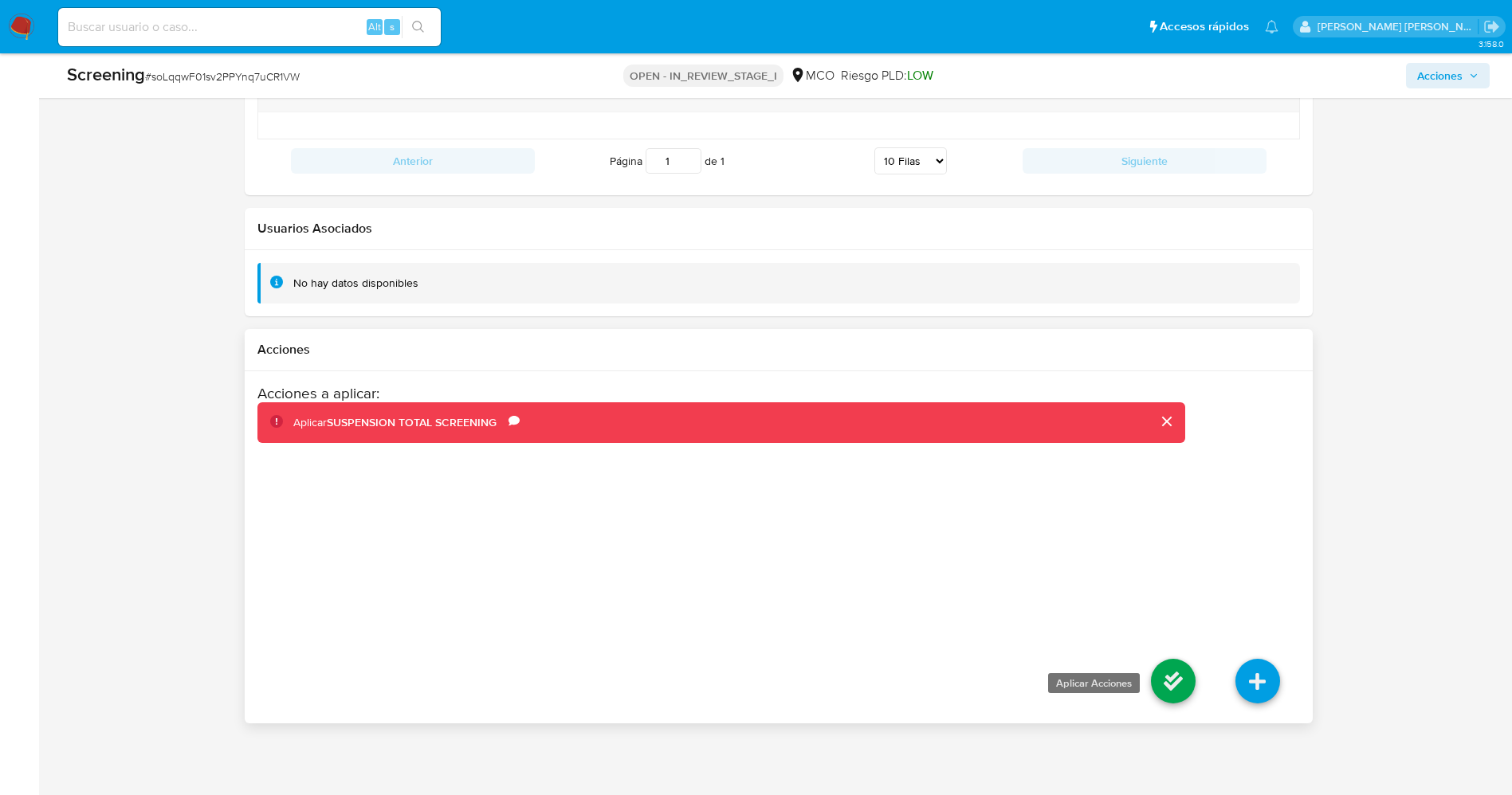
click at [1180, 671] on icon at bounding box center [1173, 681] width 44 height 44
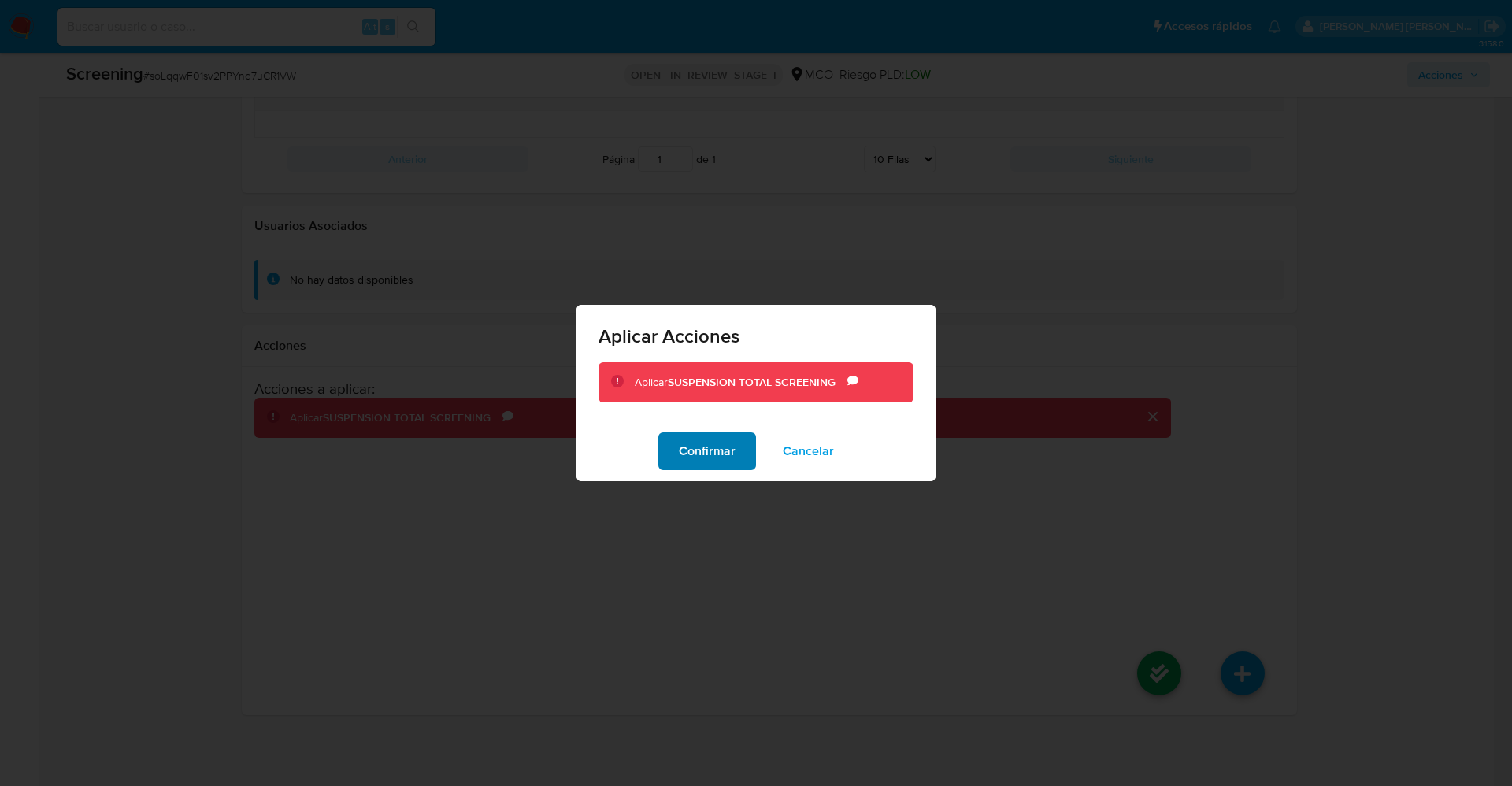
click at [725, 439] on span "Confirmar" at bounding box center [707, 452] width 56 height 35
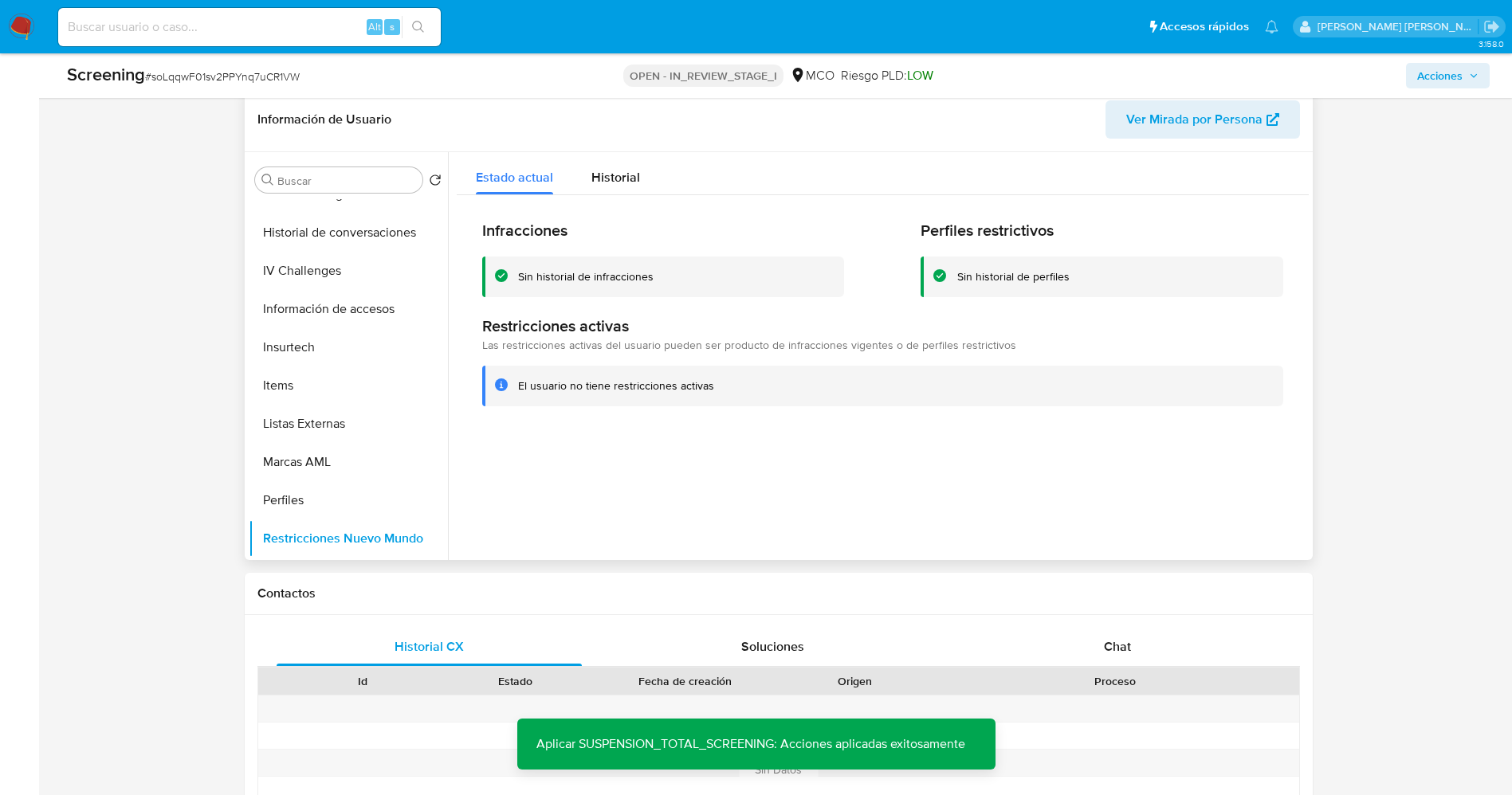
scroll to position [491, 0]
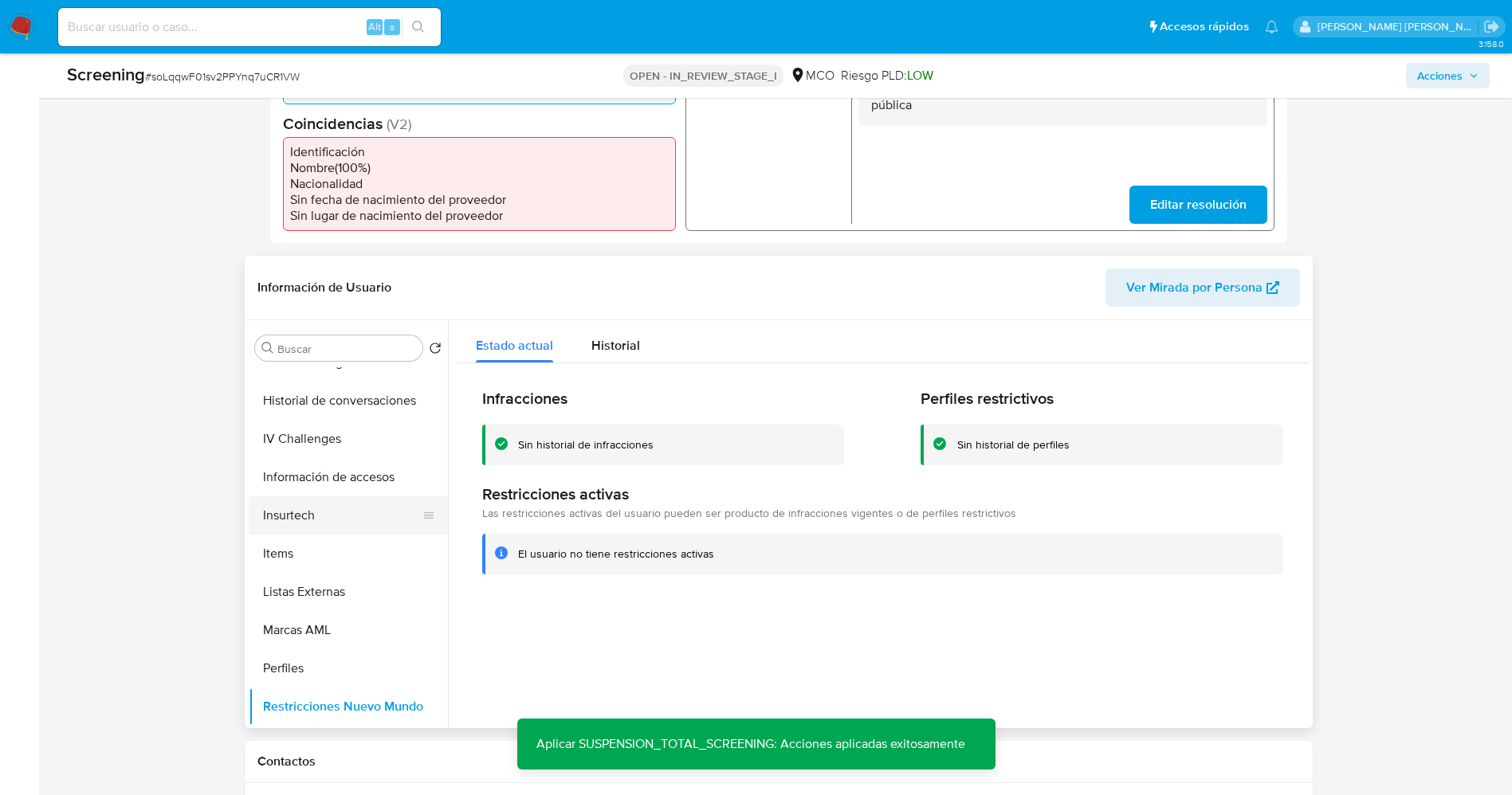
click at [342, 523] on button "Insurtech" at bounding box center [341, 515] width 186 height 38
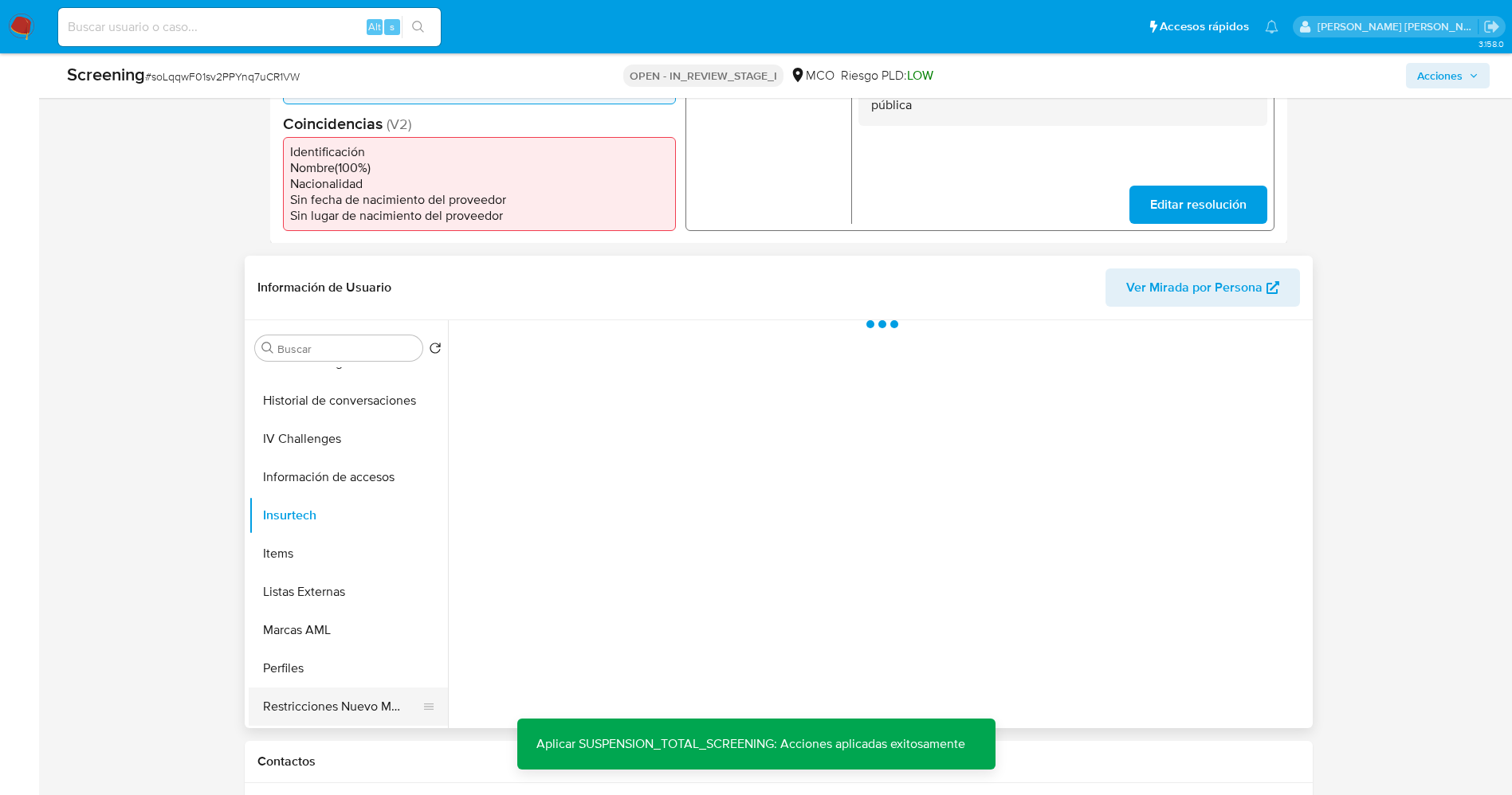
click at [286, 715] on button "Restricciones Nuevo Mundo" at bounding box center [341, 706] width 186 height 38
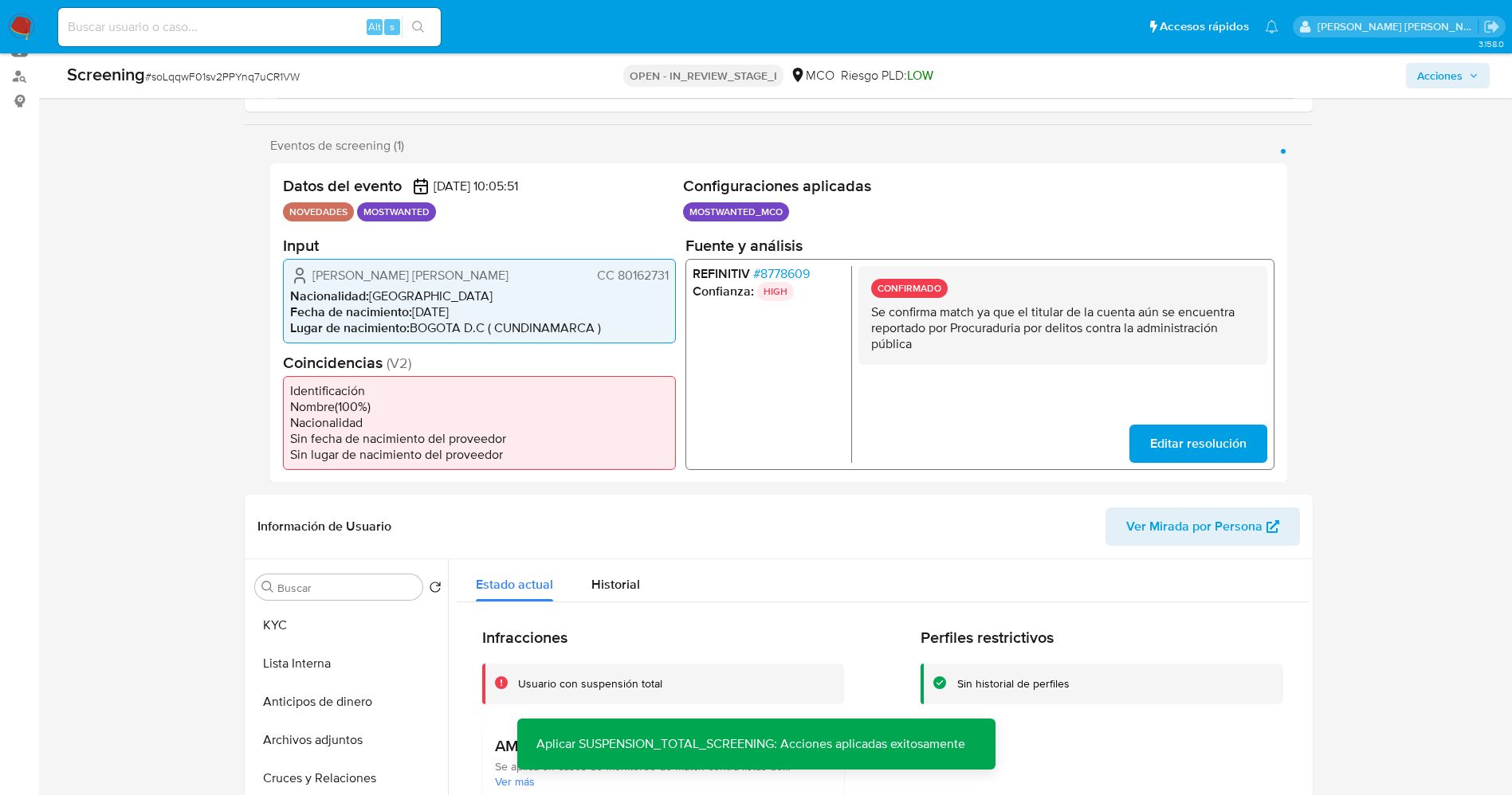
scroll to position [371, 0]
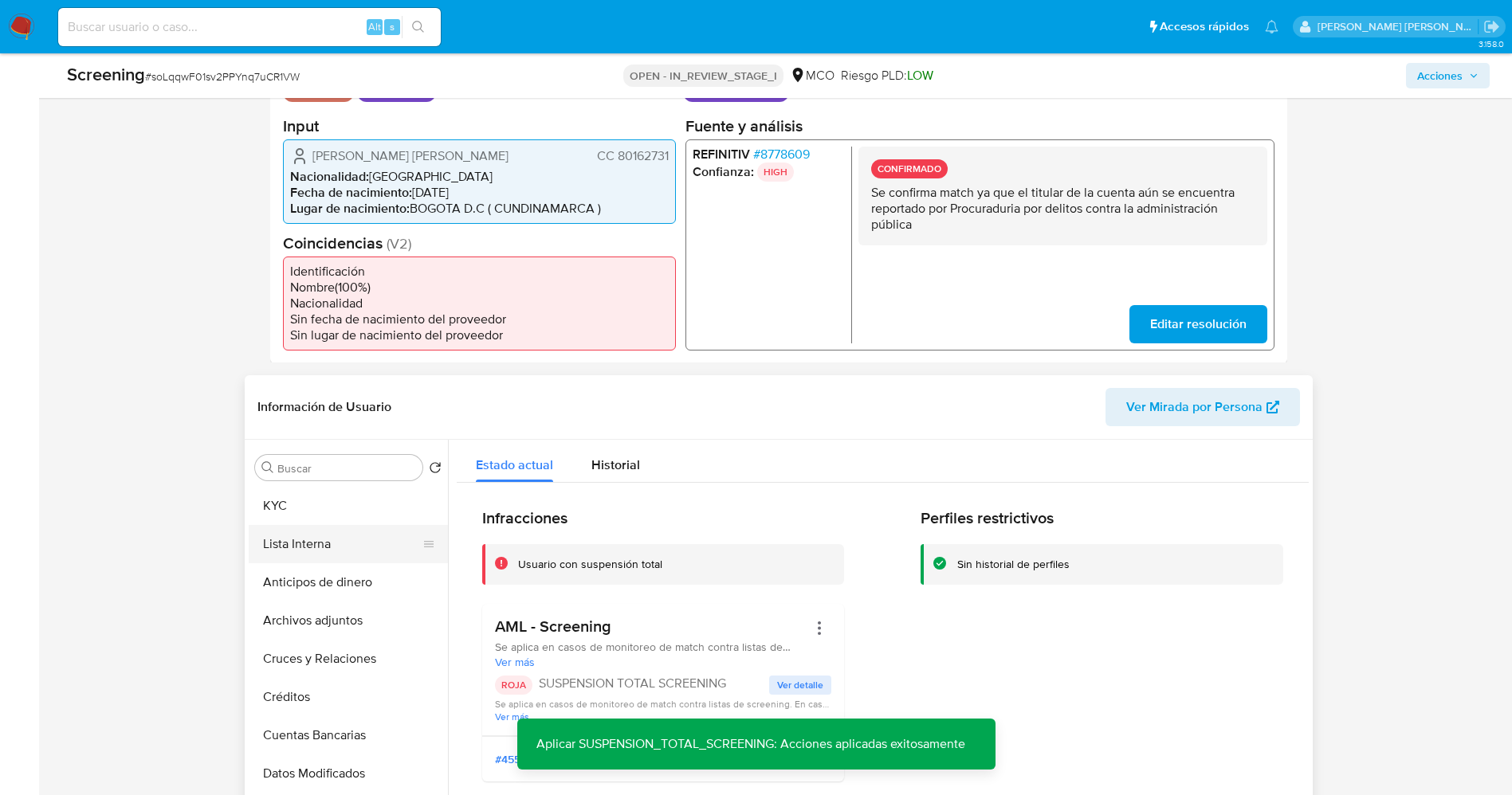
click at [332, 558] on button "Lista Interna" at bounding box center [341, 544] width 186 height 38
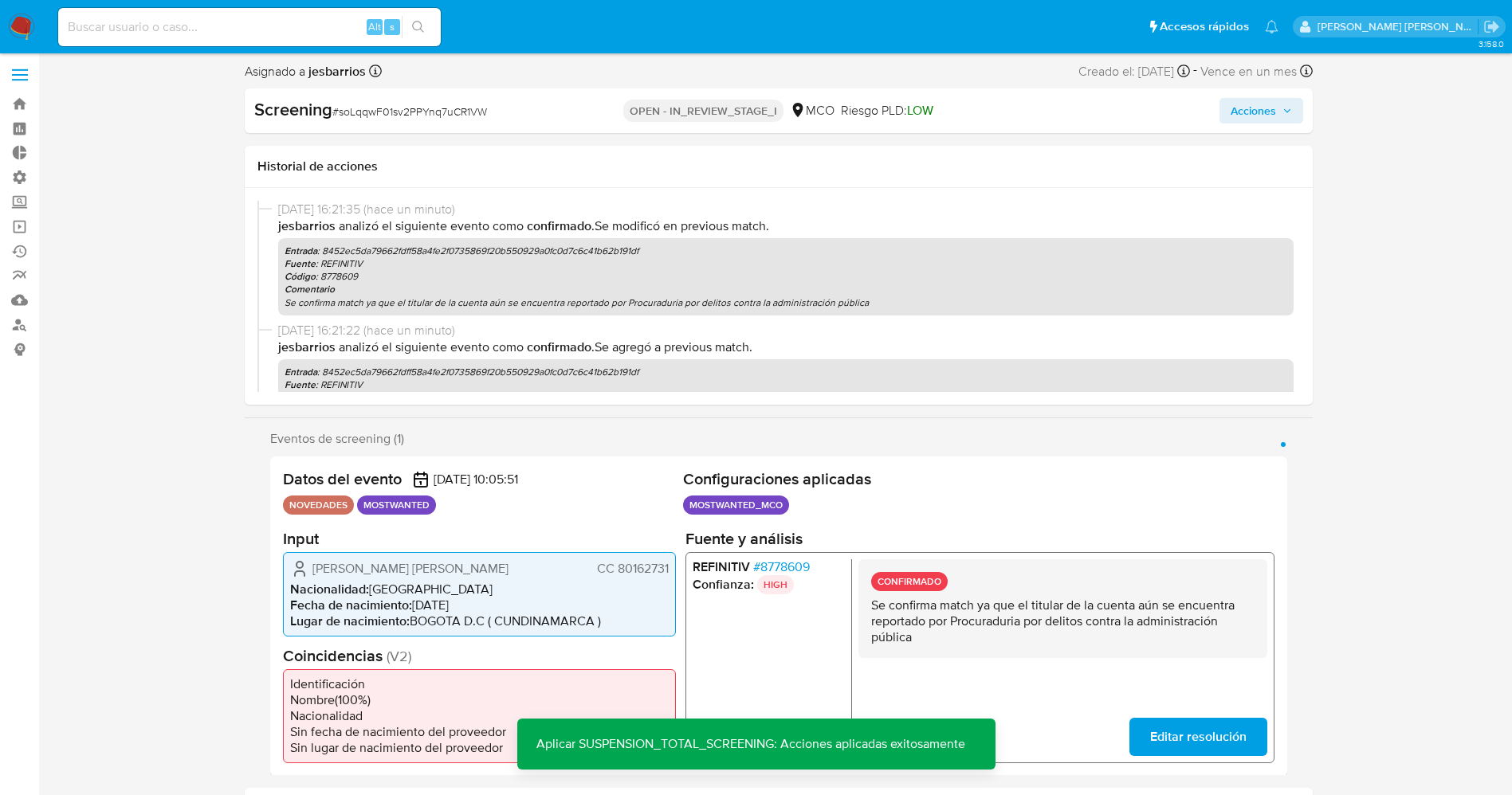
scroll to position [0, 0]
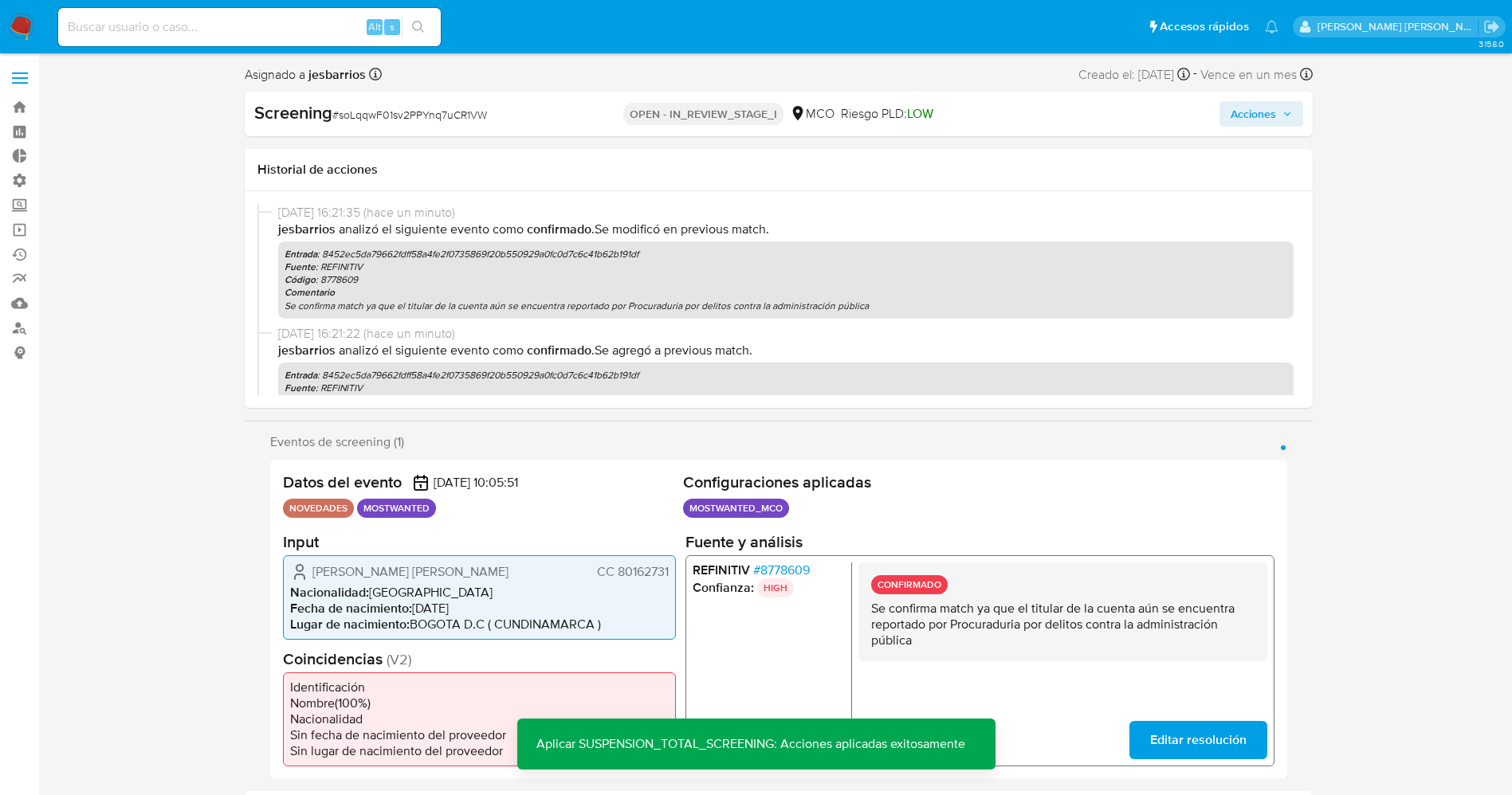
click at [1266, 112] on span "Acciones" at bounding box center [1254, 114] width 45 height 26
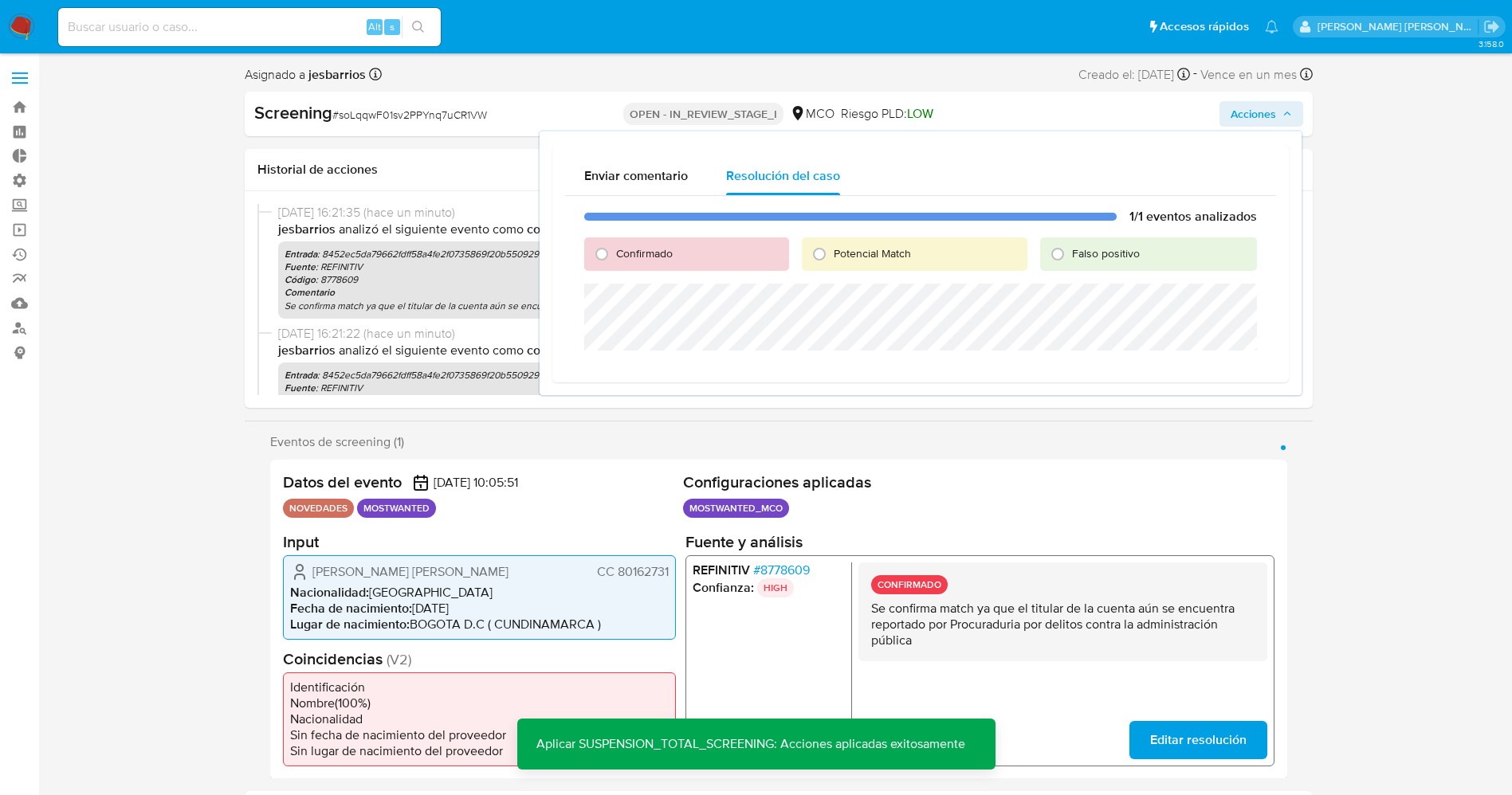
click at [863, 252] on span "Potencial Match" at bounding box center [872, 253] width 77 height 16
click at [832, 252] on input "Potencial Match" at bounding box center [819, 254] width 26 height 26
radio input "true"
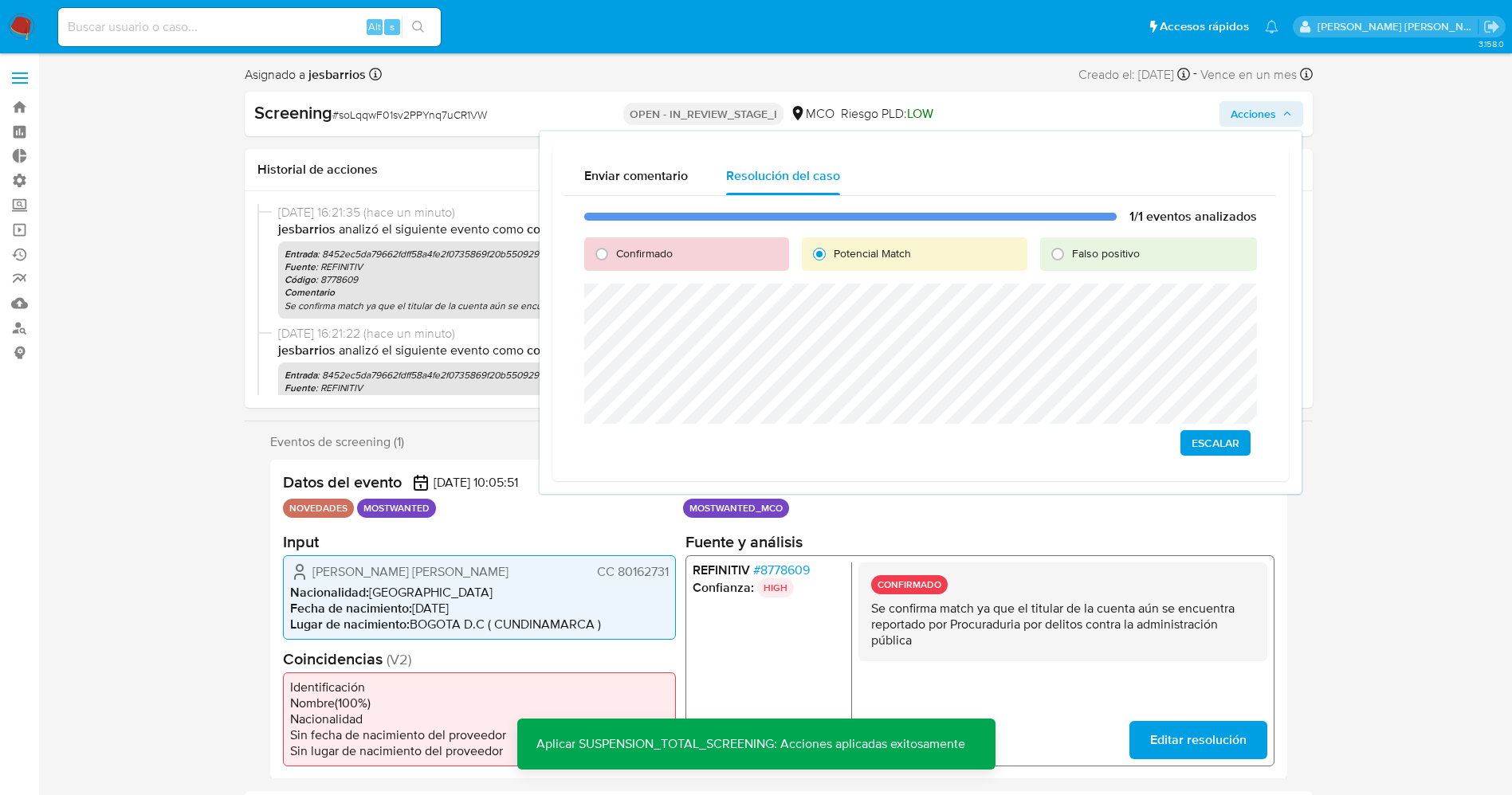
click at [1214, 443] on span "Escalar" at bounding box center [1215, 442] width 48 height 23
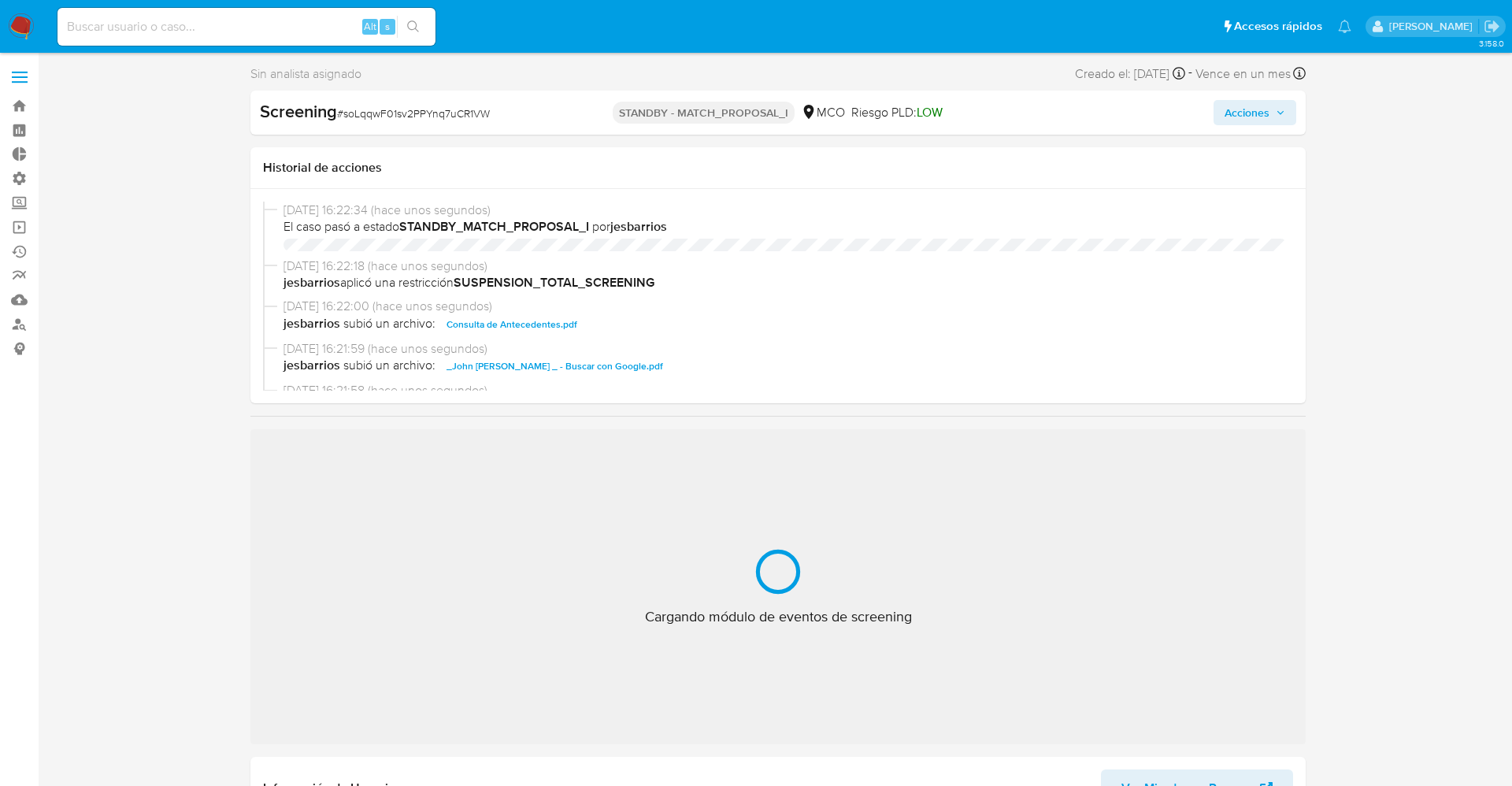
select select "10"
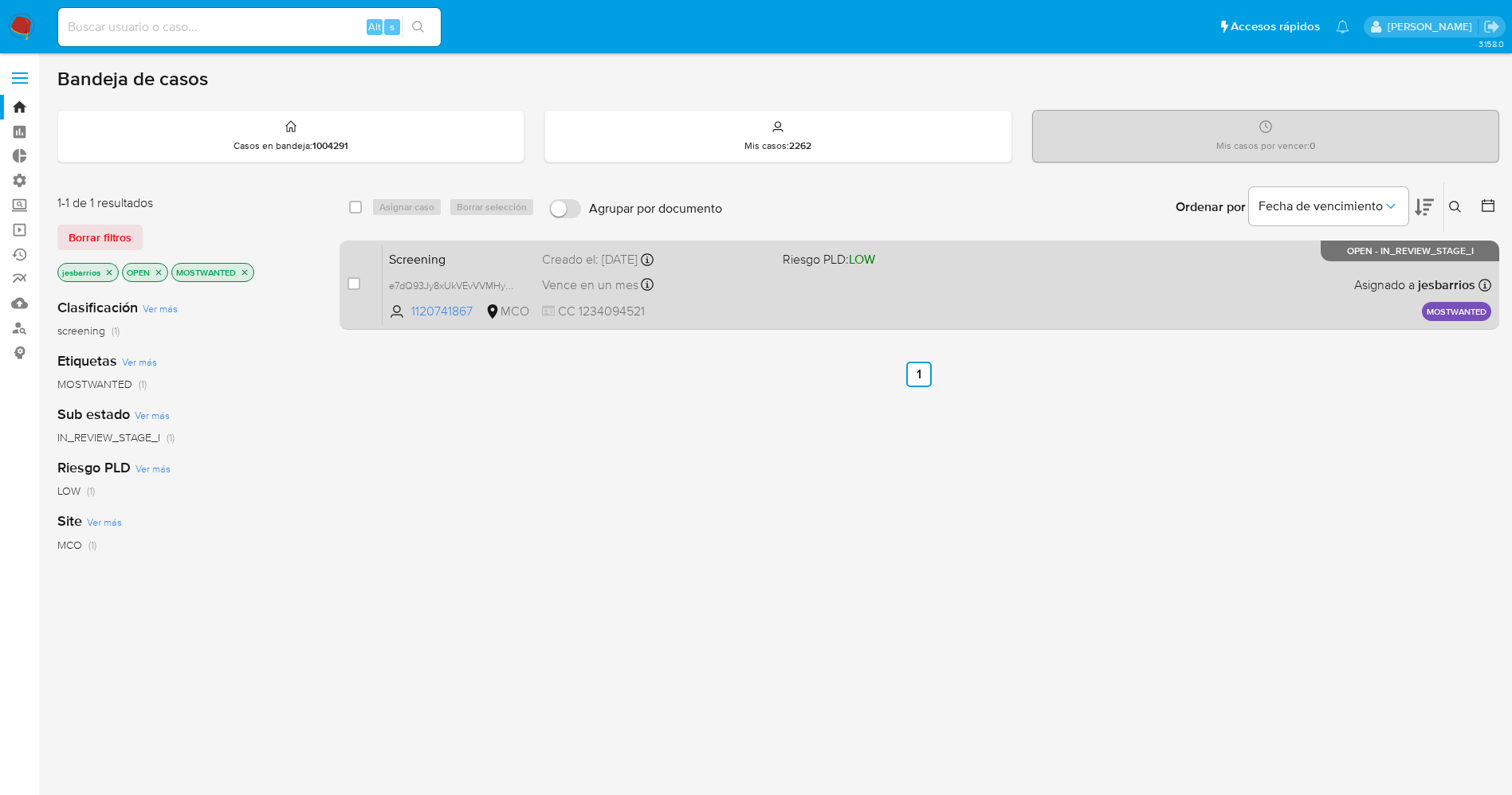
click at [751, 280] on div "Vence en un mes Vence el [DATE] 07:05:53" at bounding box center [655, 285] width 228 height 22
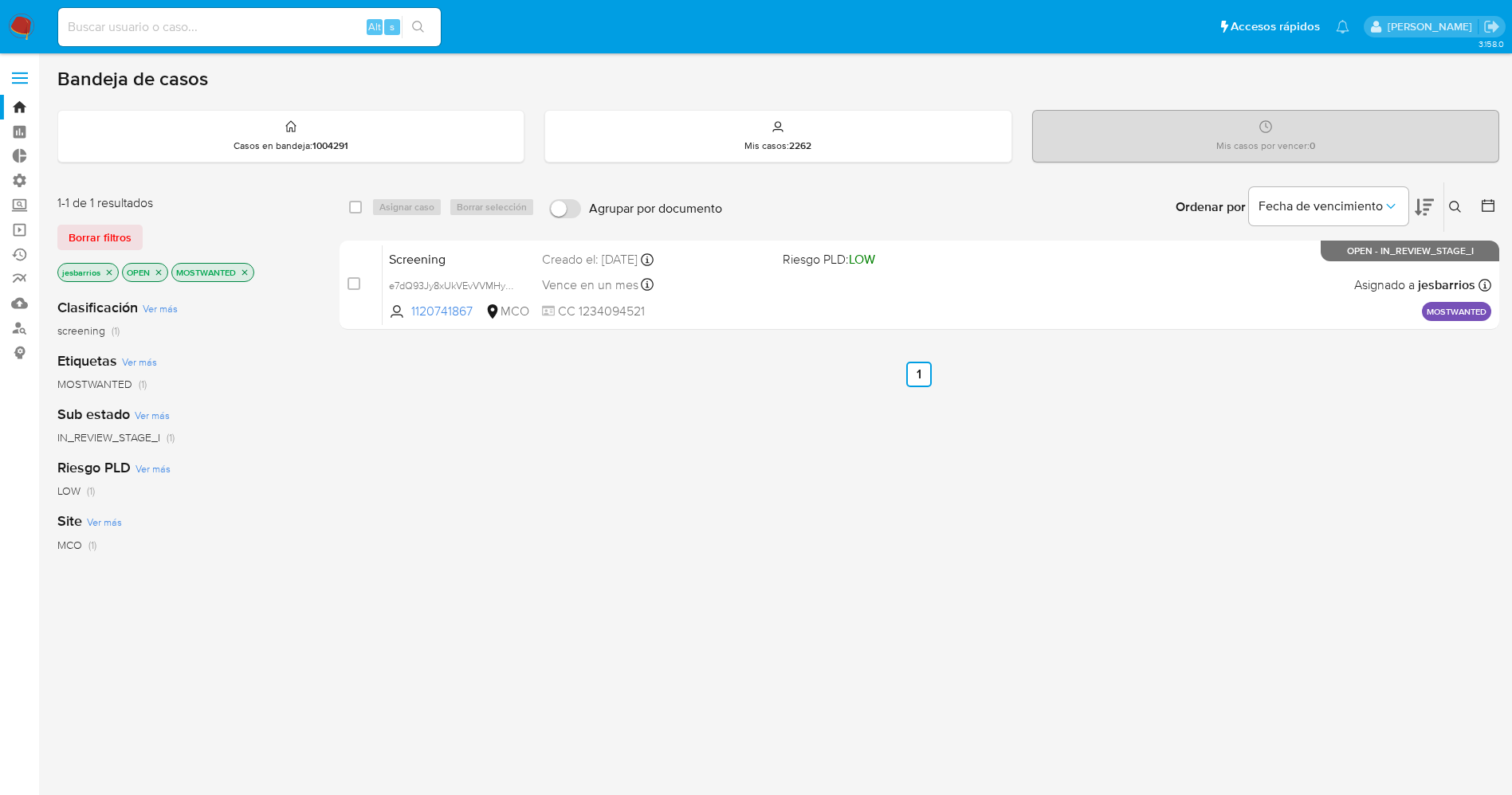
click at [28, 21] on img at bounding box center [21, 27] width 27 height 27
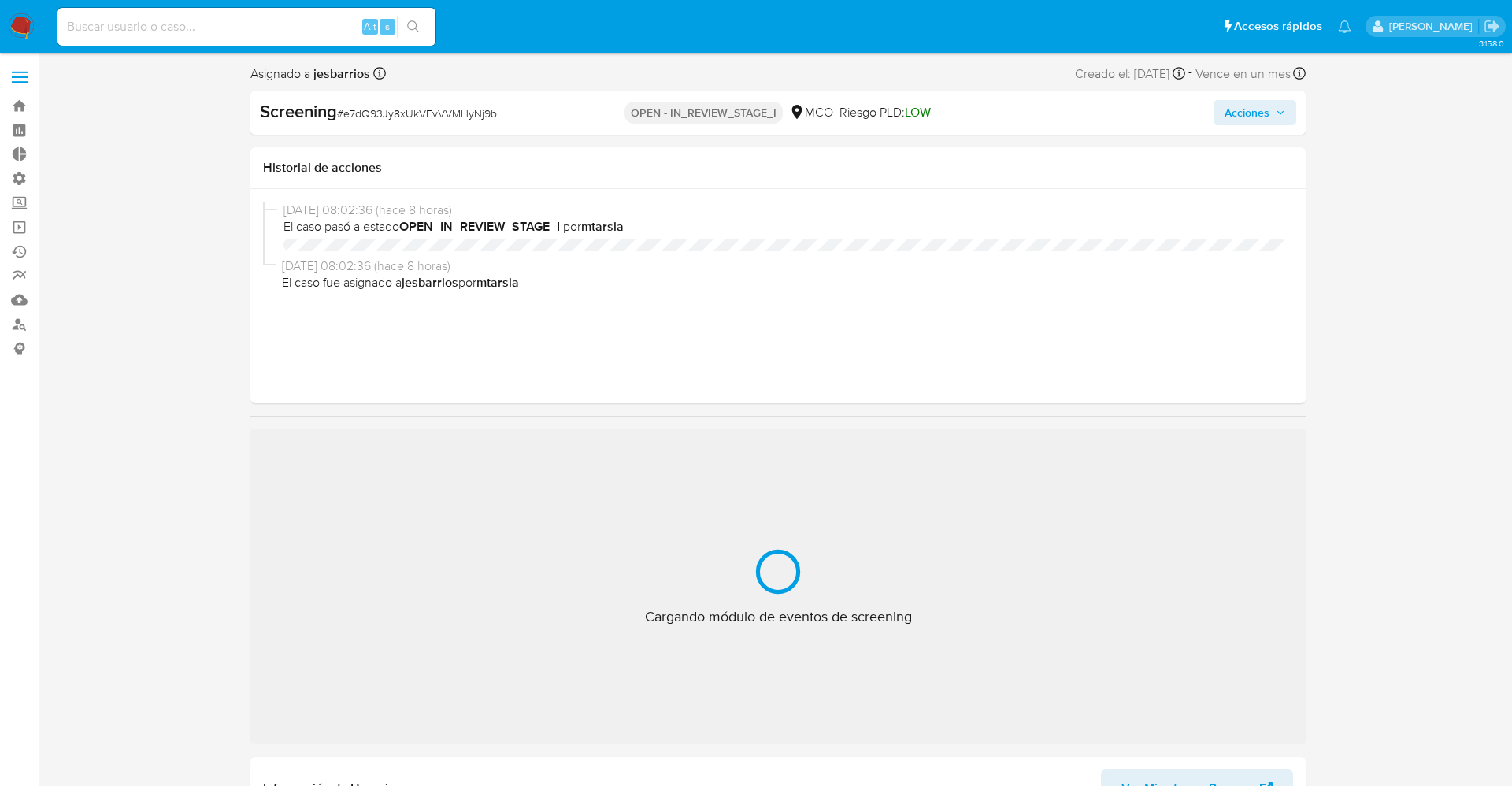
select select "10"
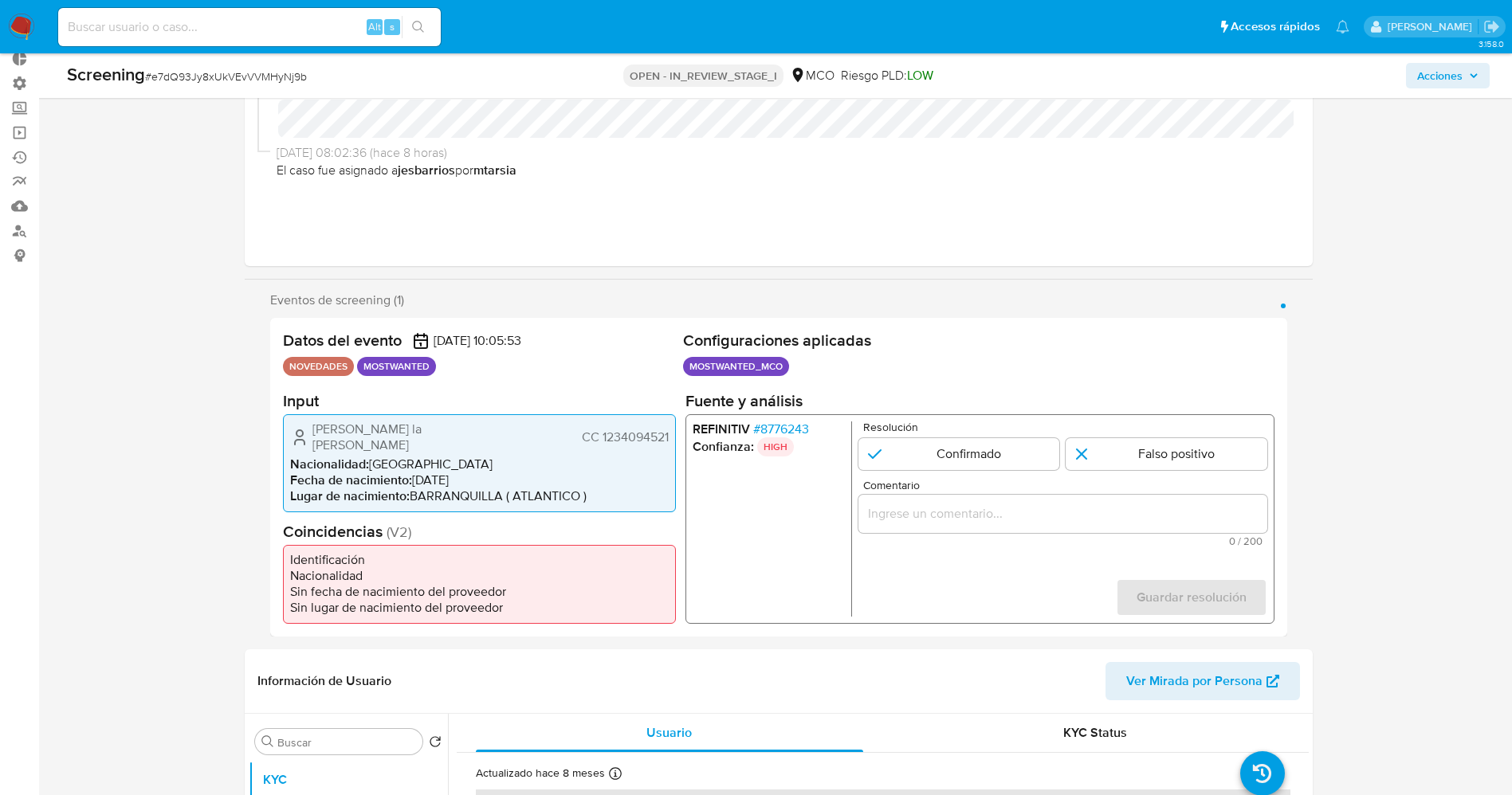
scroll to position [119, 0]
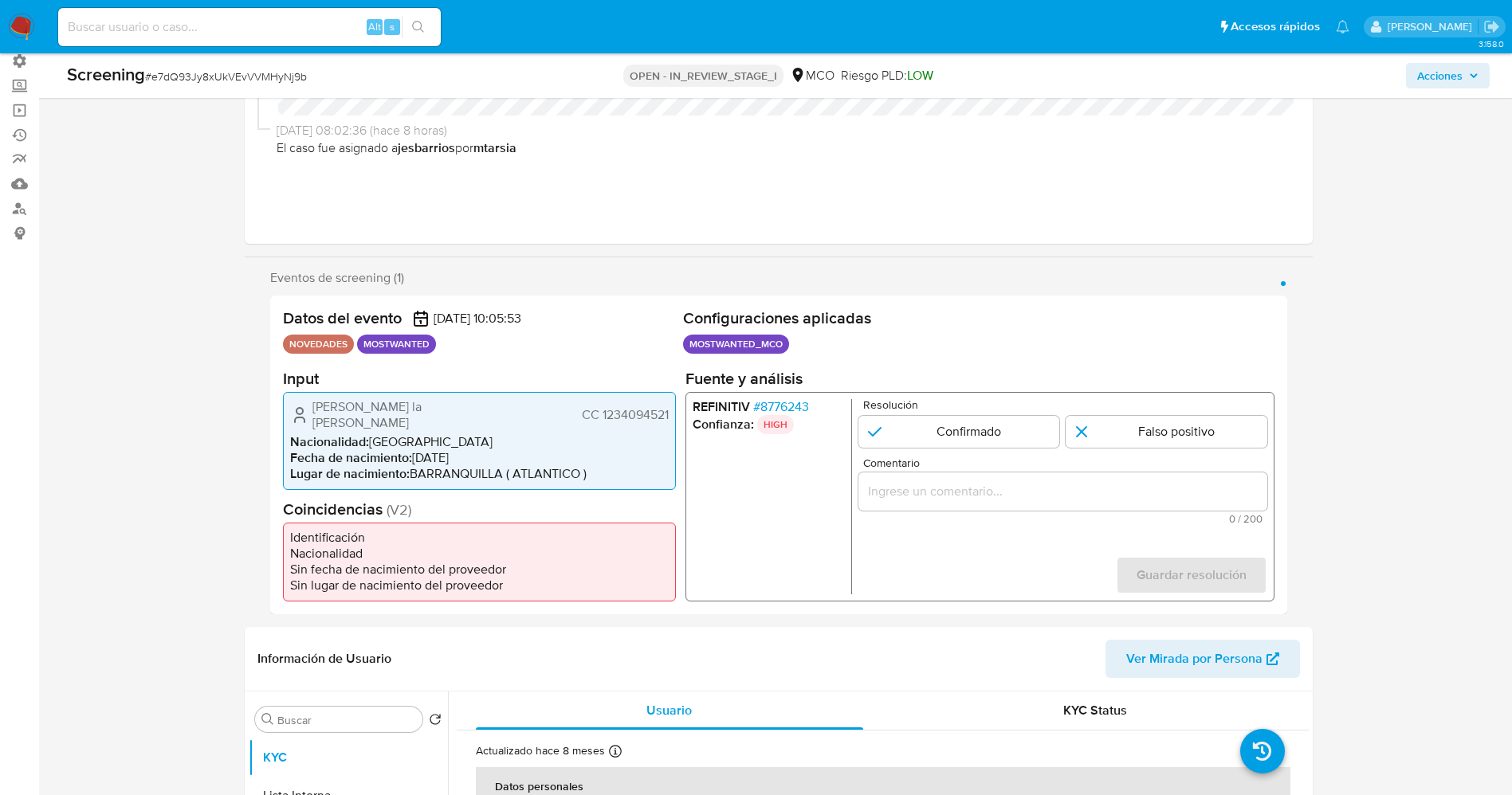
click at [770, 409] on span "# 8776243" at bounding box center [780, 406] width 56 height 16
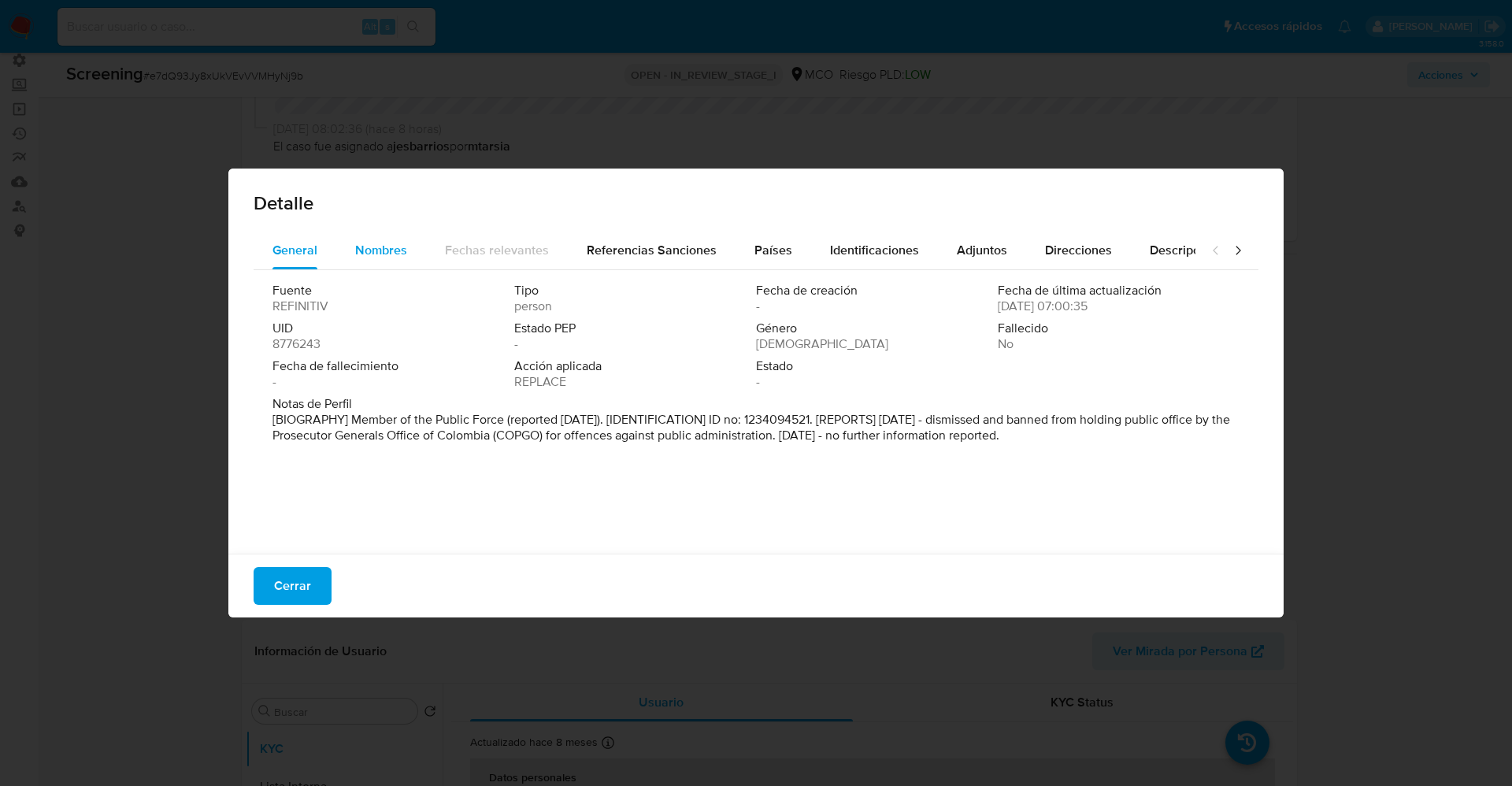
click at [374, 262] on div "Nombres" at bounding box center [381, 250] width 52 height 38
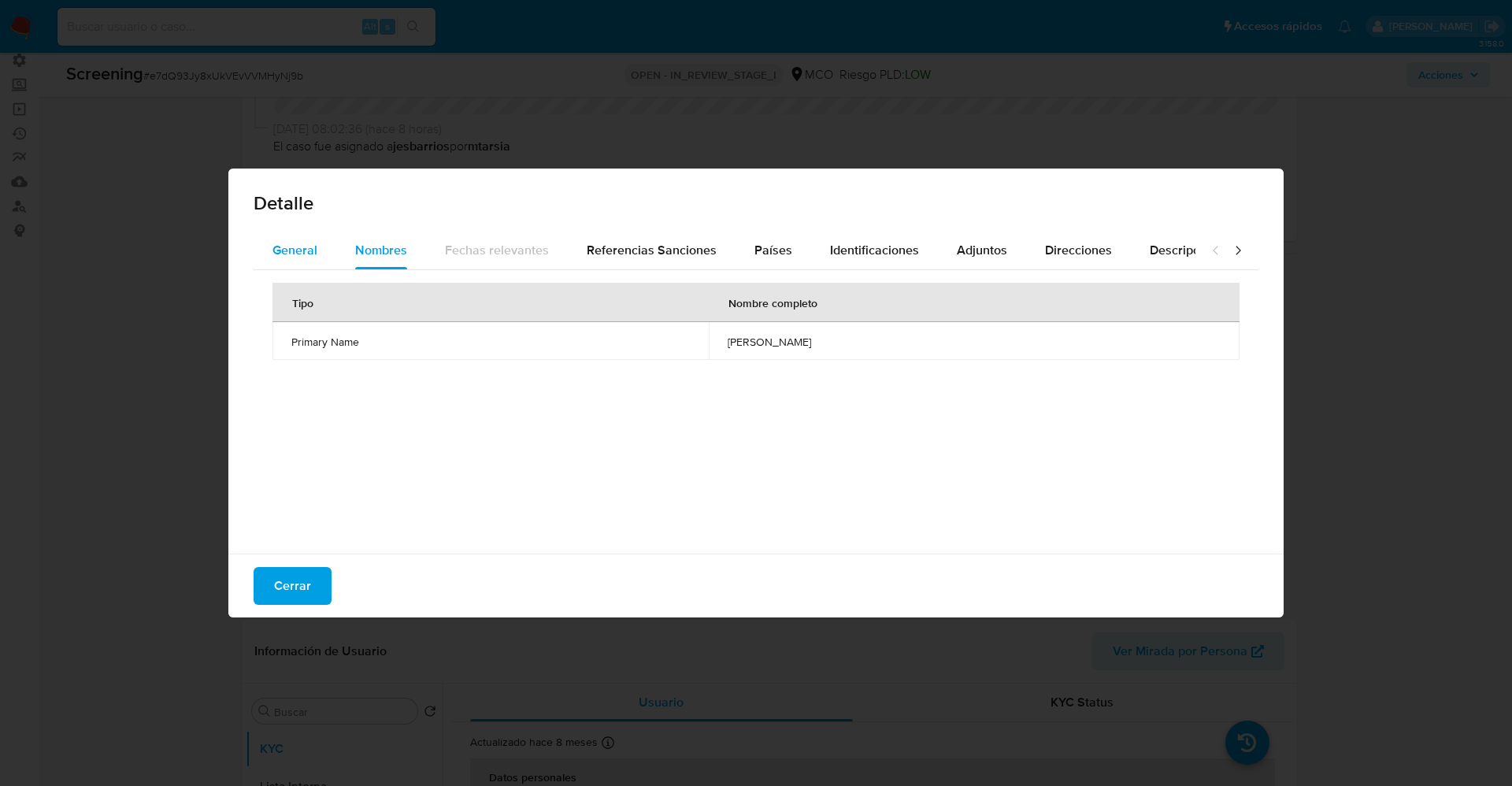
click at [314, 243] on span "General" at bounding box center [295, 249] width 45 height 19
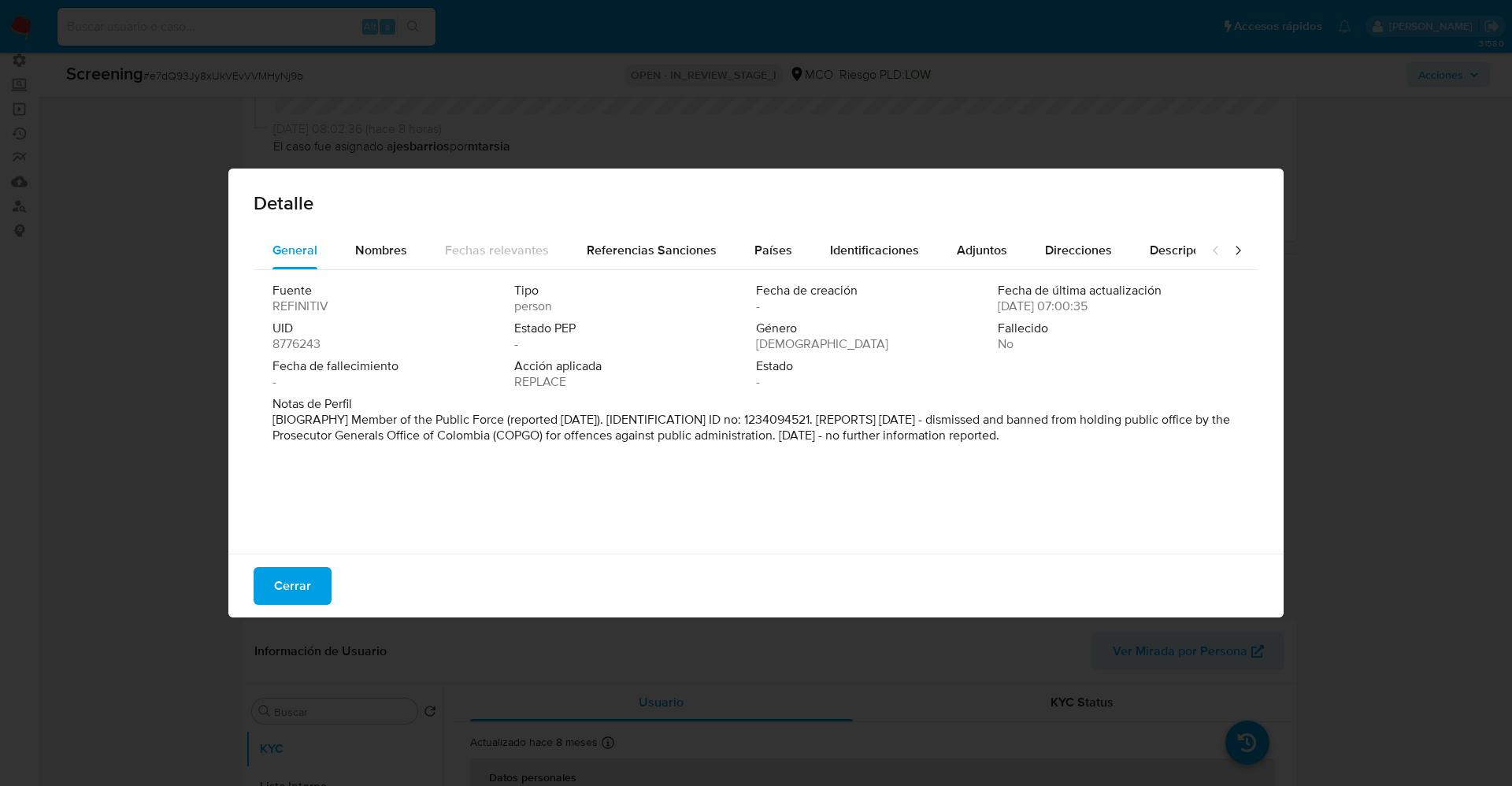
drag, startPoint x: 354, startPoint y: 414, endPoint x: 1196, endPoint y: 446, distance: 842.6
click at [1243, 458] on div "General Nombres Fechas relevantes Referencias Sanciones Países Identificaciones…" at bounding box center [756, 395] width 1055 height 327
click at [364, 259] on div "Nombres" at bounding box center [381, 250] width 52 height 38
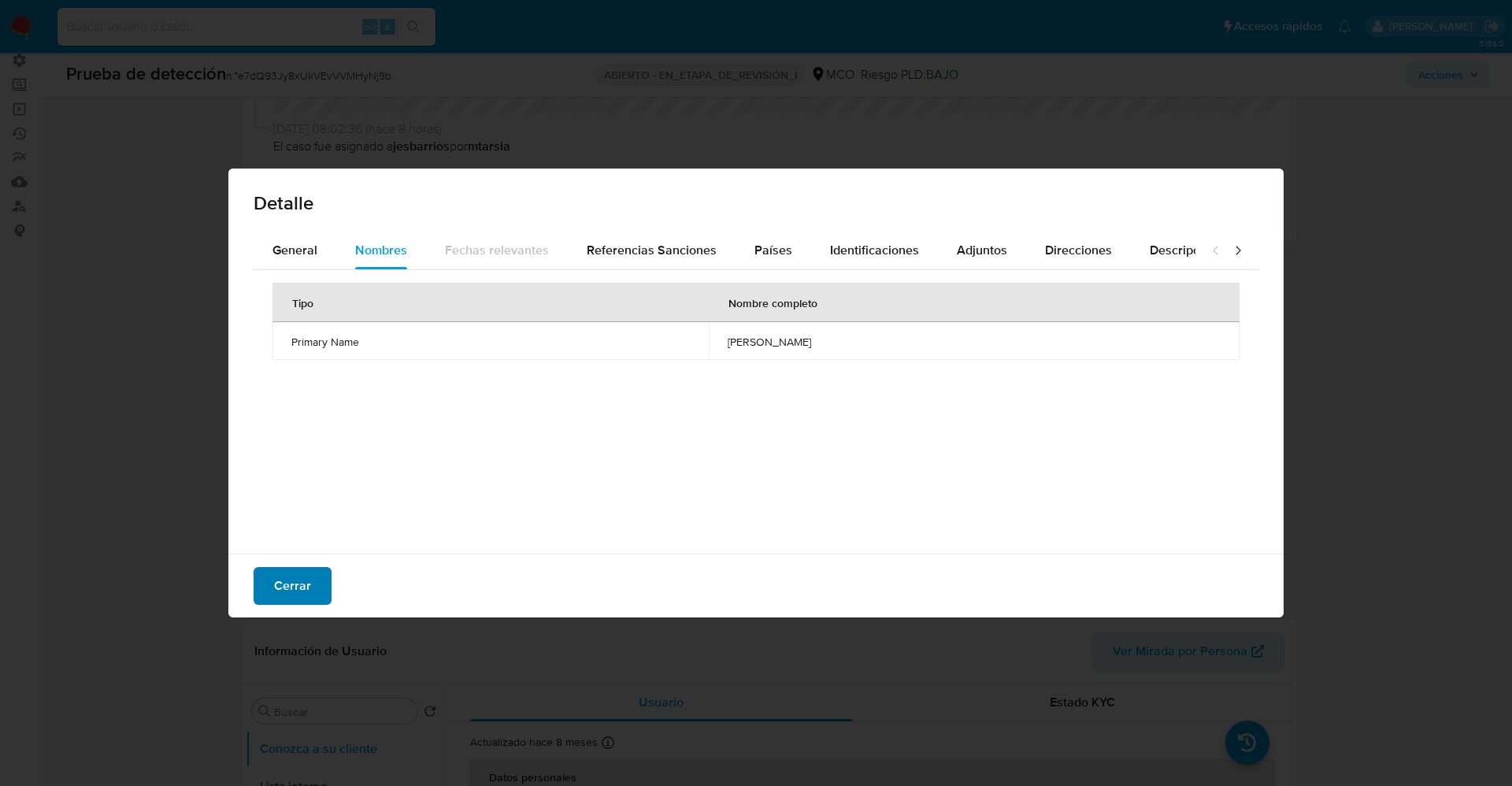
click at [303, 585] on span "Cerrar" at bounding box center [292, 586] width 37 height 35
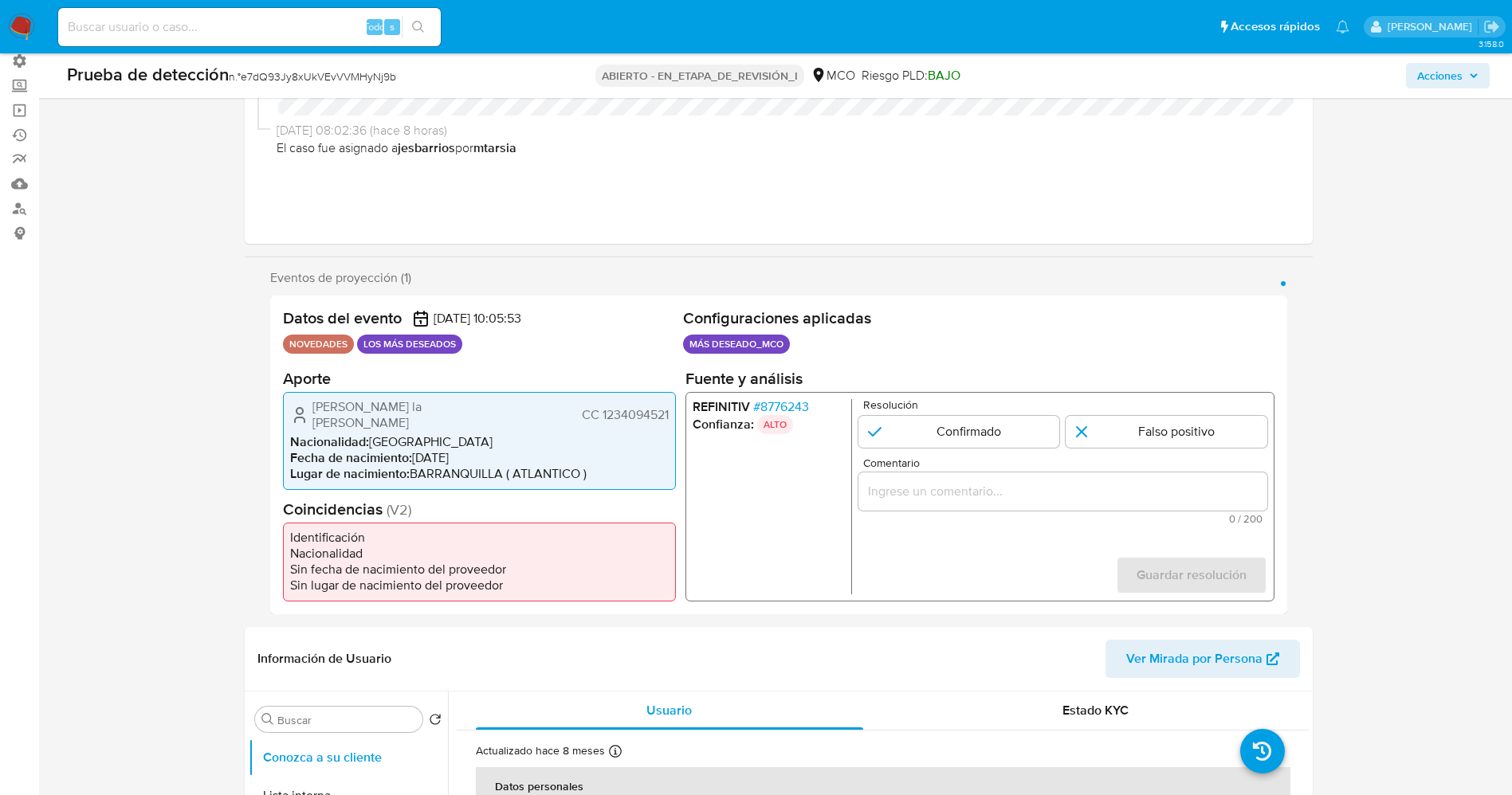
drag, startPoint x: 314, startPoint y: 406, endPoint x: 502, endPoint y: 420, distance: 188.5
click at [502, 420] on div "[PERSON_NAME] la [PERSON_NAME] CC 1234094521" at bounding box center [479, 414] width 378 height 32
drag, startPoint x: 600, startPoint y: 417, endPoint x: 678, endPoint y: 417, distance: 78.0
click at [678, 417] on div "Datos del evento [DATE] 10:05:53 NOVEDADES LOS MÁS DESEADOS Configuraciones apl…" at bounding box center [779, 454] width 1017 height 318
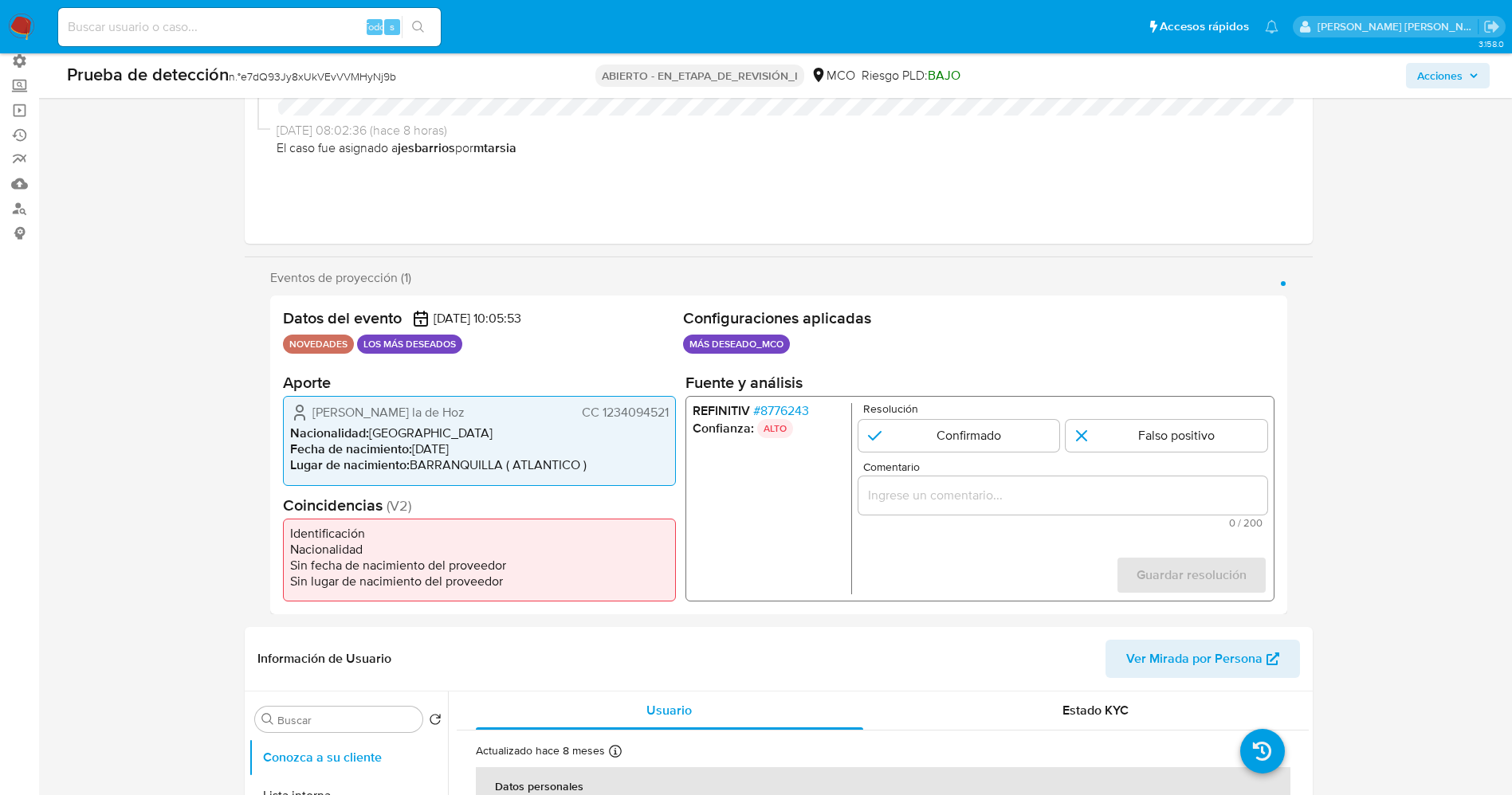
drag, startPoint x: 316, startPoint y: 418, endPoint x: 343, endPoint y: 420, distance: 27.1
click at [343, 420] on span "[PERSON_NAME] la [PERSON_NAME]" at bounding box center [412, 414] width 199 height 32
click at [312, 410] on span "[PERSON_NAME] la [PERSON_NAME]" at bounding box center [412, 414] width 199 height 32
drag, startPoint x: 311, startPoint y: 413, endPoint x: 669, endPoint y: 409, distance: 358.0
click at [669, 409] on div "[PERSON_NAME] la [PERSON_NAME] CC 1234094521 Nacionalidad : [DEMOGRAPHIC_DATA] …" at bounding box center [479, 439] width 393 height 98
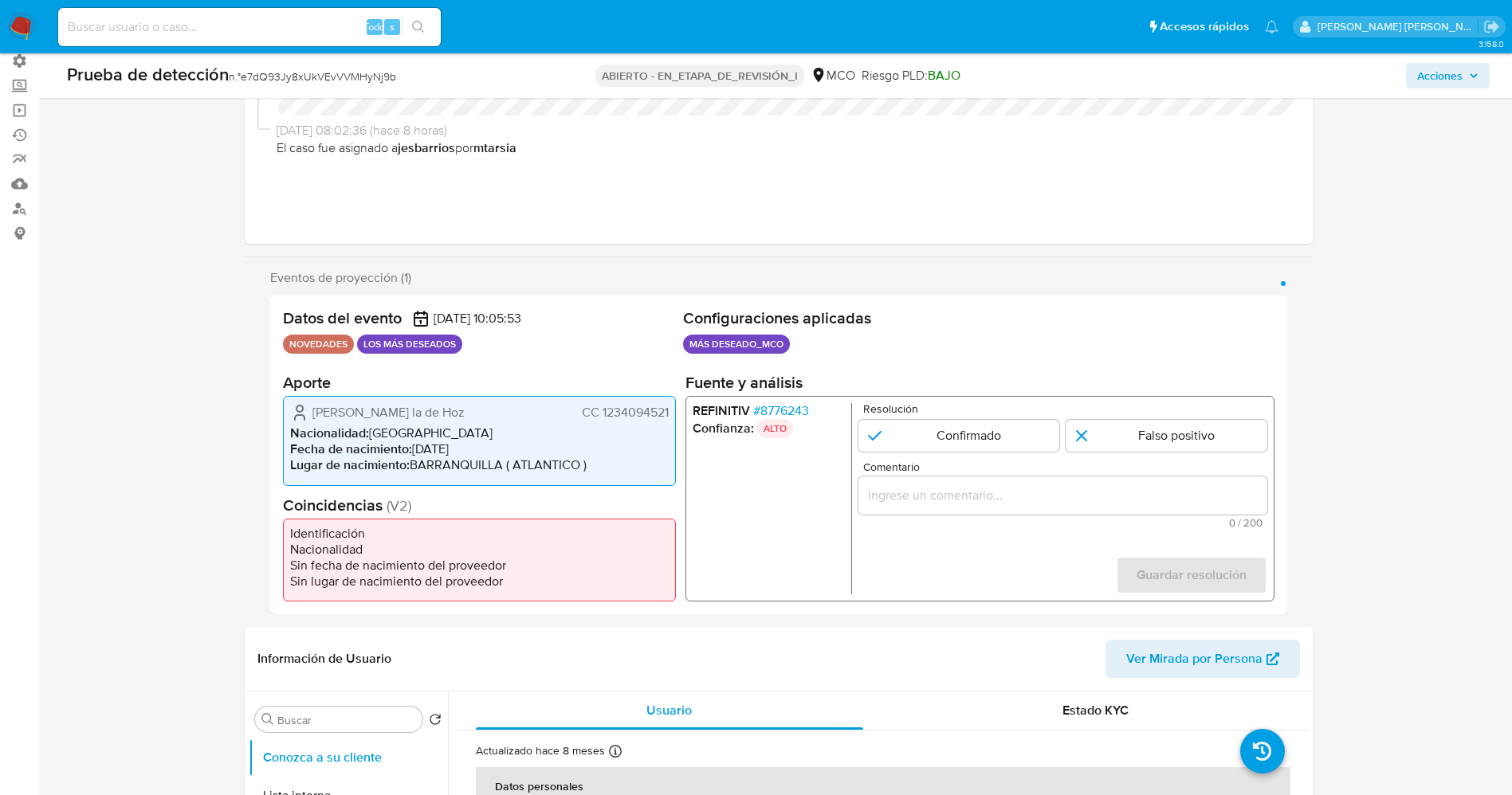
click at [805, 407] on font "8776243" at bounding box center [784, 406] width 48 height 19
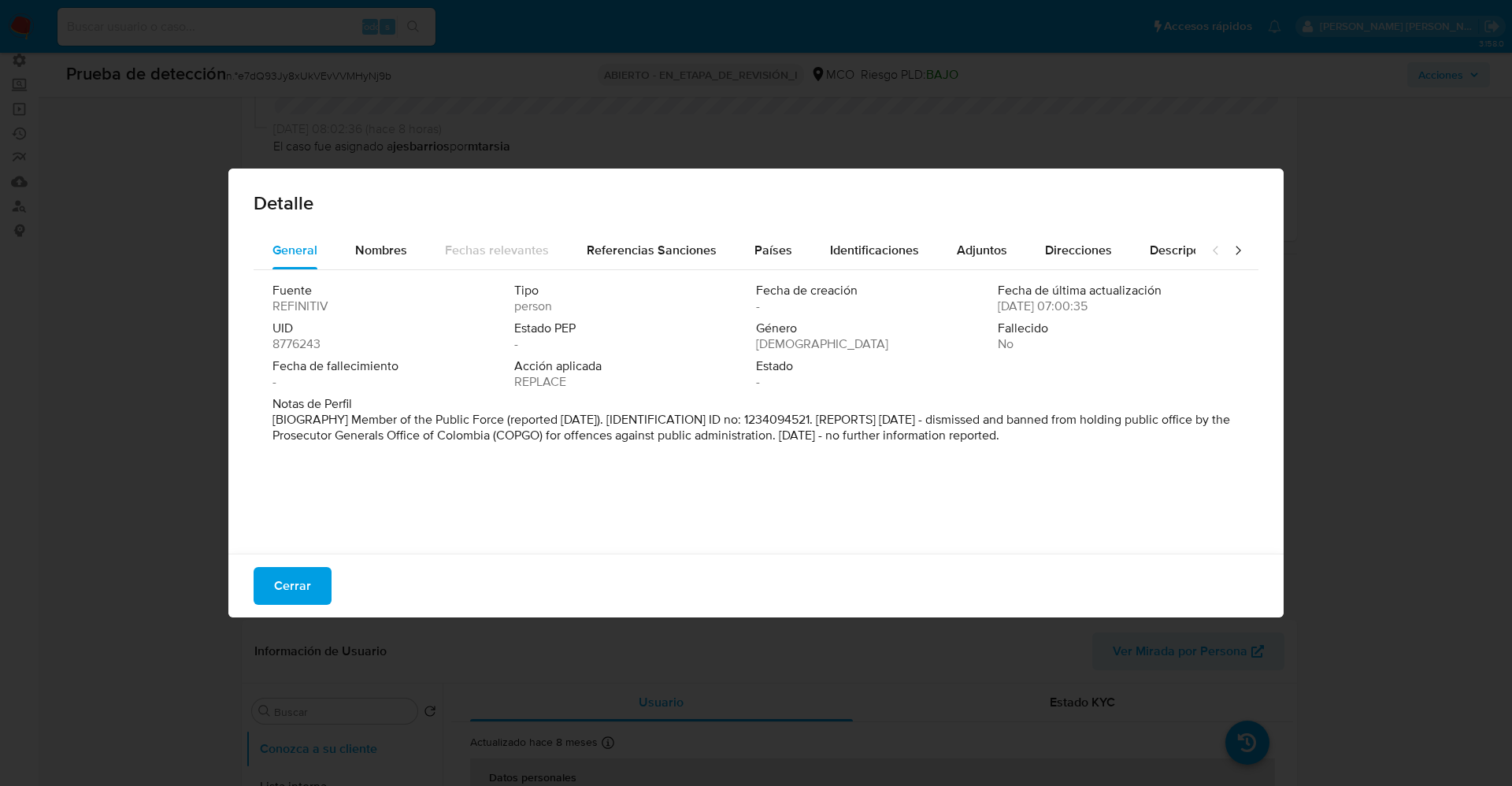
drag, startPoint x: 305, startPoint y: 583, endPoint x: 473, endPoint y: 507, distance: 184.4
click at [319, 580] on button "Cerrar" at bounding box center [292, 585] width 78 height 38
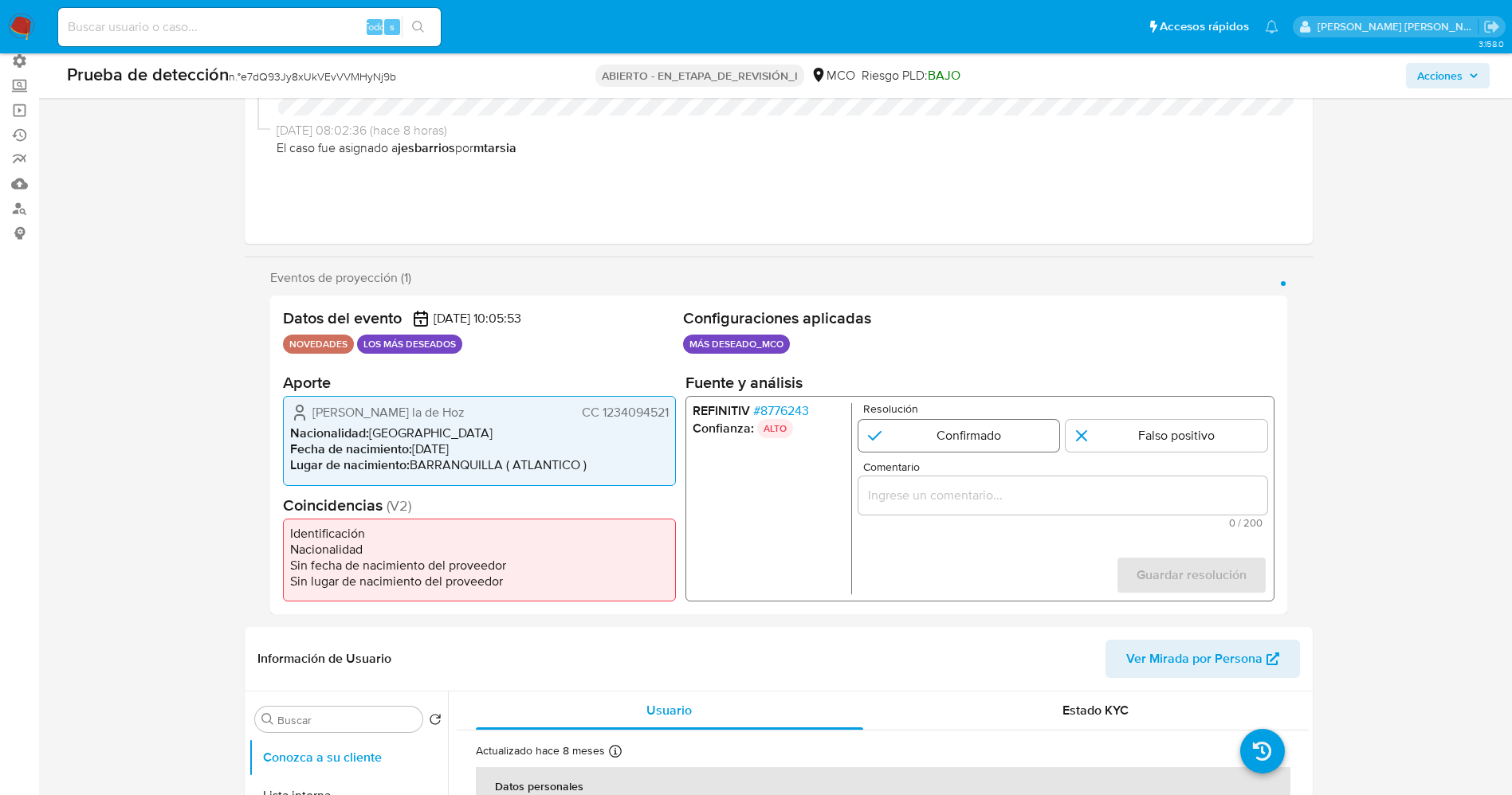
click at [935, 423] on input "1 de 1" at bounding box center [958, 431] width 202 height 32
radio input "true"
click at [935, 486] on input "Comentario" at bounding box center [1062, 491] width 409 height 21
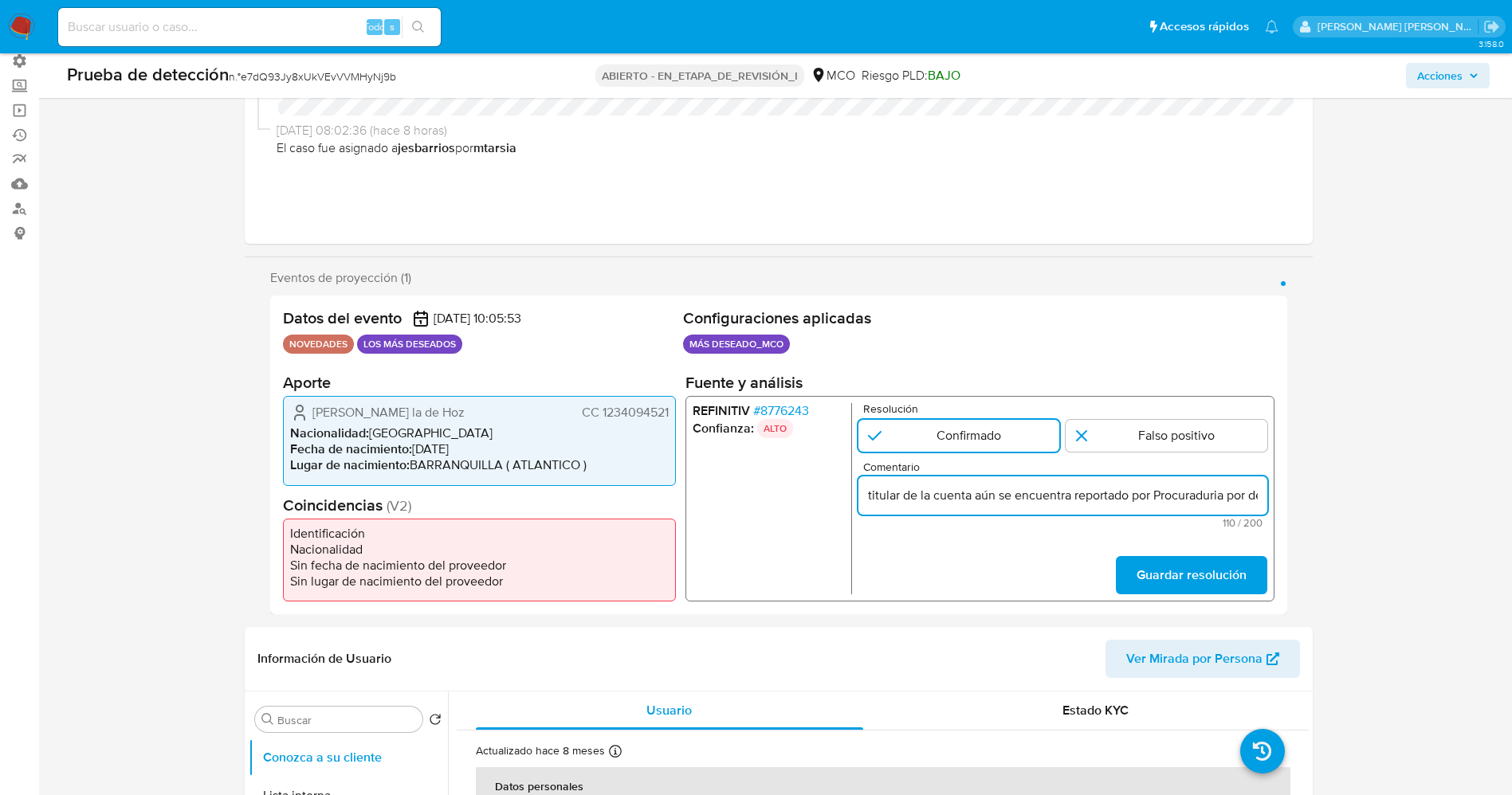
scroll to position [0, 215]
type input "titular de la cuenta aún se encuentra reportado por Procuraduria por delitos co…"
click at [1190, 567] on span "Guardar resolución" at bounding box center [1191, 575] width 110 height 35
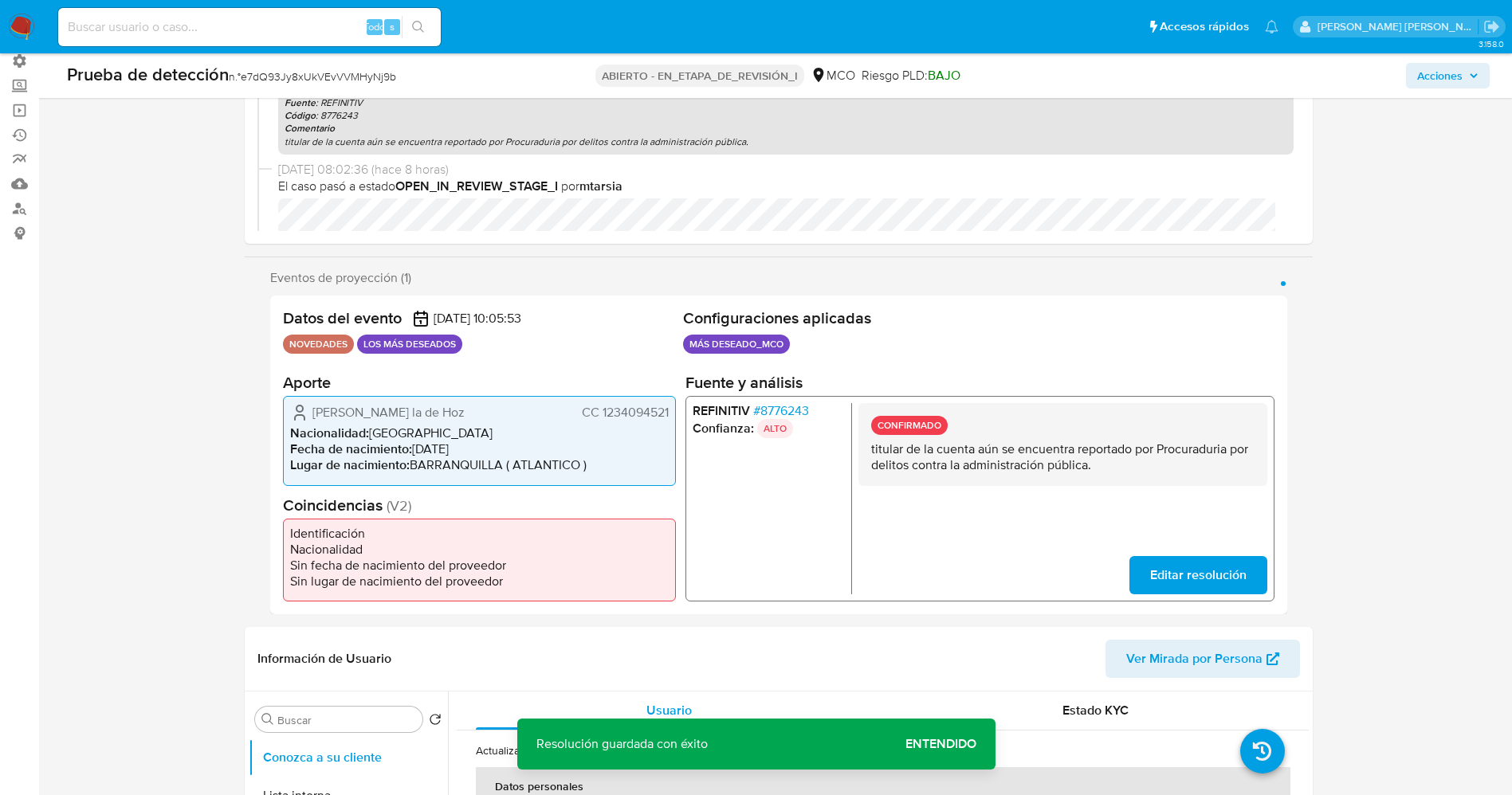
click at [1176, 550] on div "CONFIRMADO titular de la cuenta aún se encuentra reportado por Procuraduria por…" at bounding box center [1062, 496] width 409 height 195
click at [1175, 560] on span "Editar resolución" at bounding box center [1198, 575] width 97 height 35
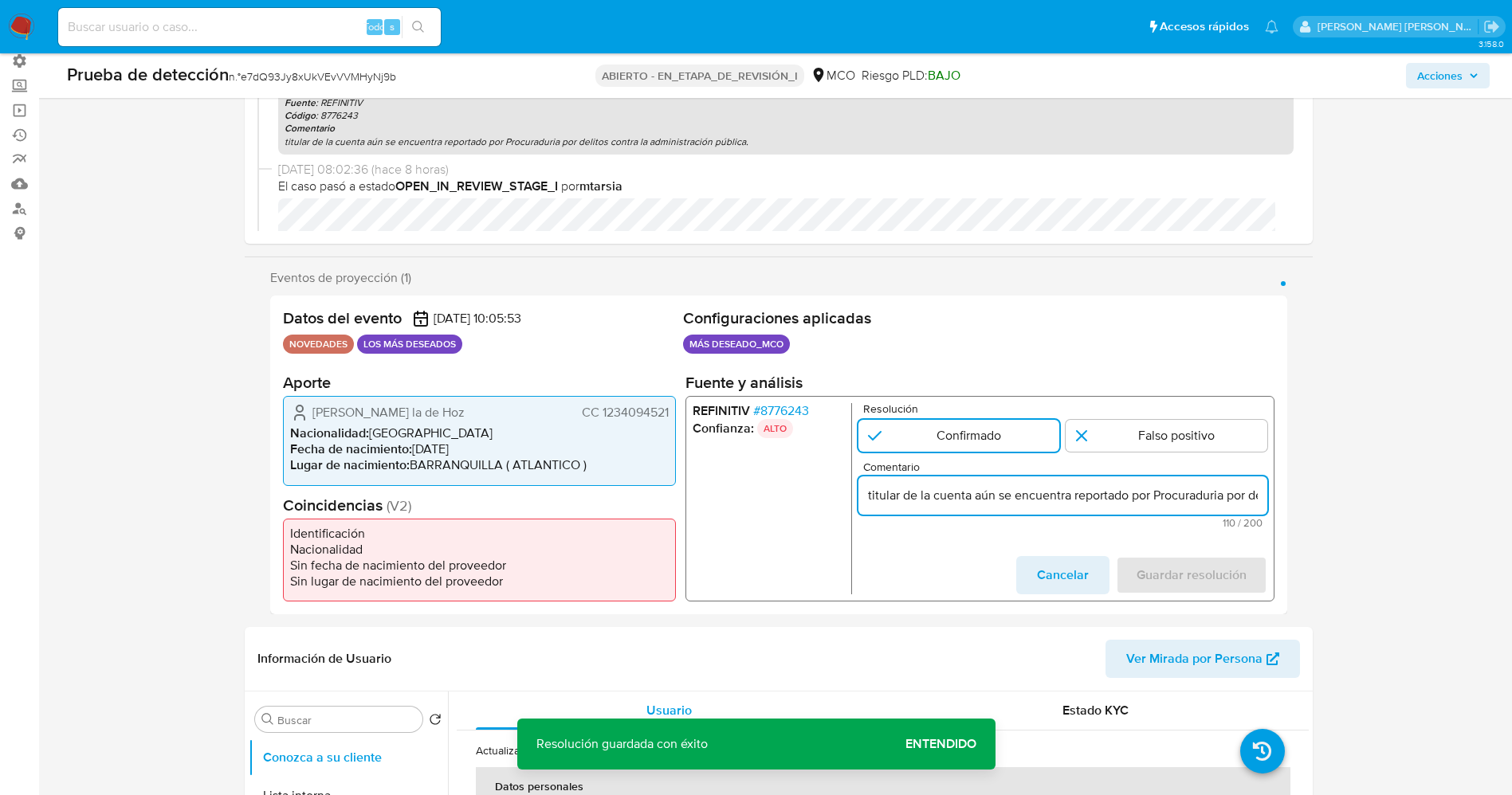
click at [865, 490] on input "titular de la cuenta aún se encuentra reportado por Procuraduria por delitos co…" at bounding box center [1062, 491] width 409 height 21
type input "El titular de la cuenta aún se encuentra reportado por Procuraduria por delitos…"
click at [1195, 563] on span "Guardar resolución" at bounding box center [1191, 575] width 110 height 35
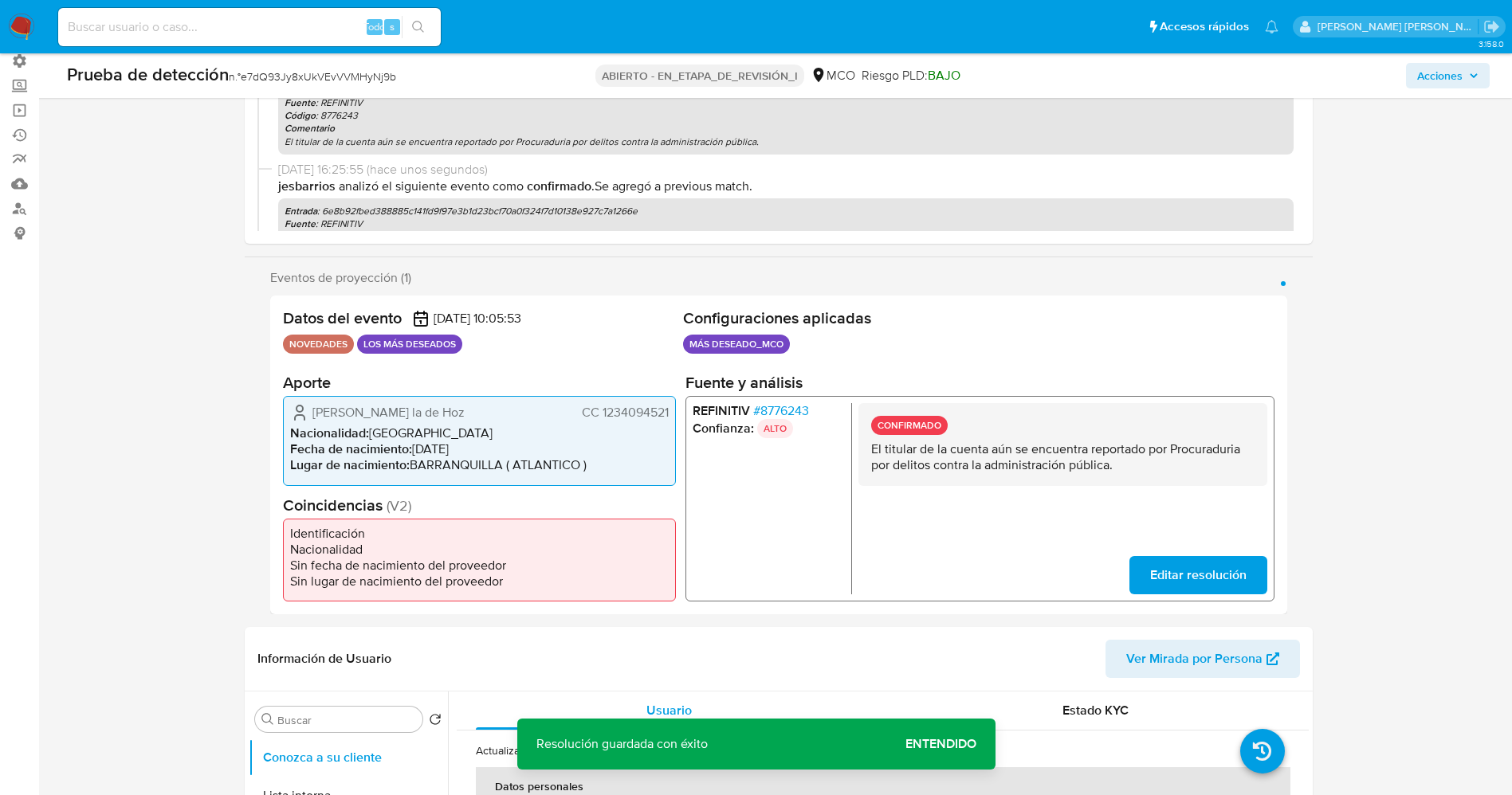
drag, startPoint x: 859, startPoint y: 452, endPoint x: 1194, endPoint y: 505, distance: 339.2
click at [1203, 506] on div "CONFIRMADO El titular de la cuenta aún se encuentra reportado por Procuraduria …" at bounding box center [1062, 496] width 409 height 195
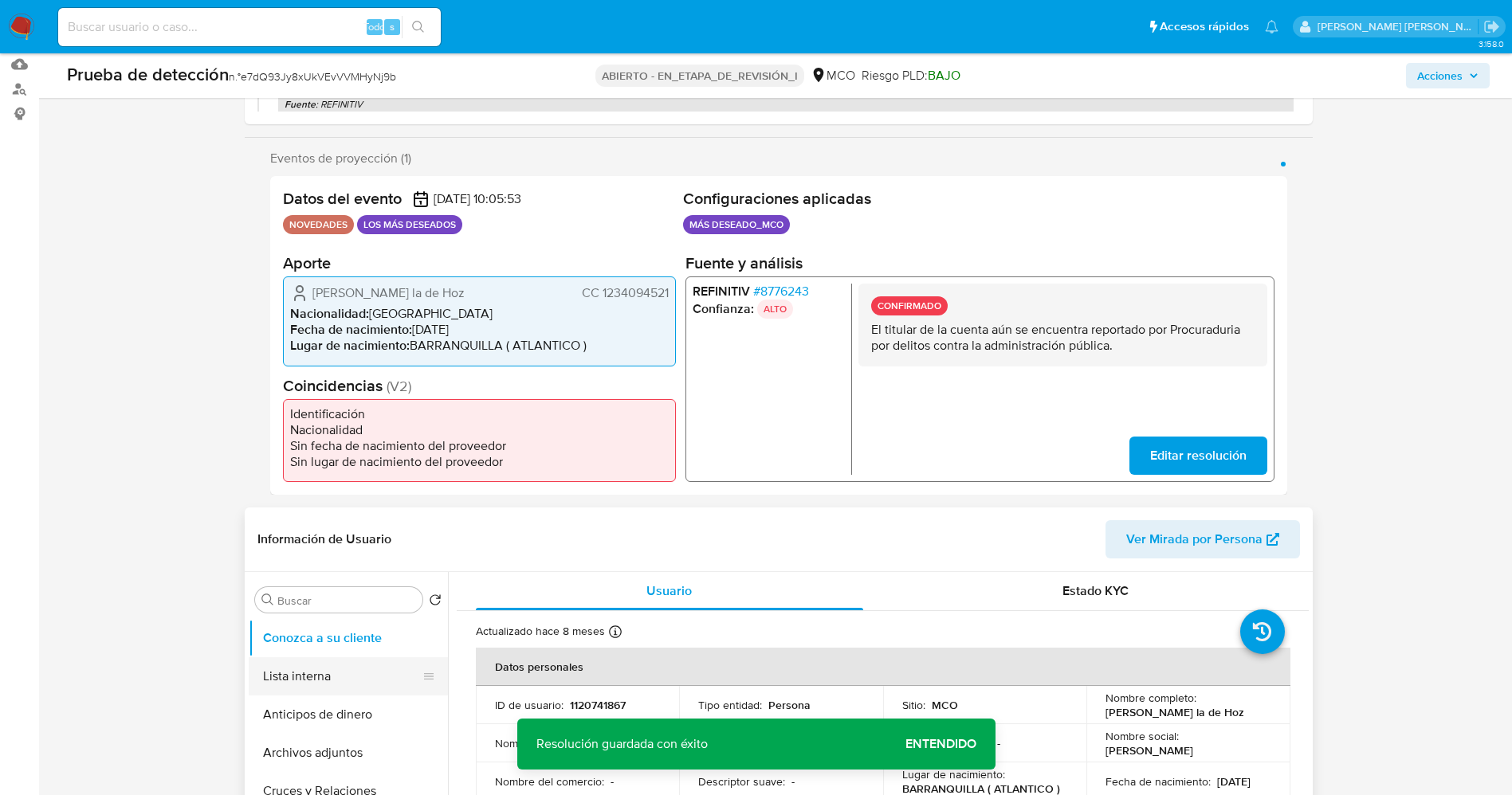
click at [312, 675] on button "Lista interna" at bounding box center [341, 676] width 186 height 38
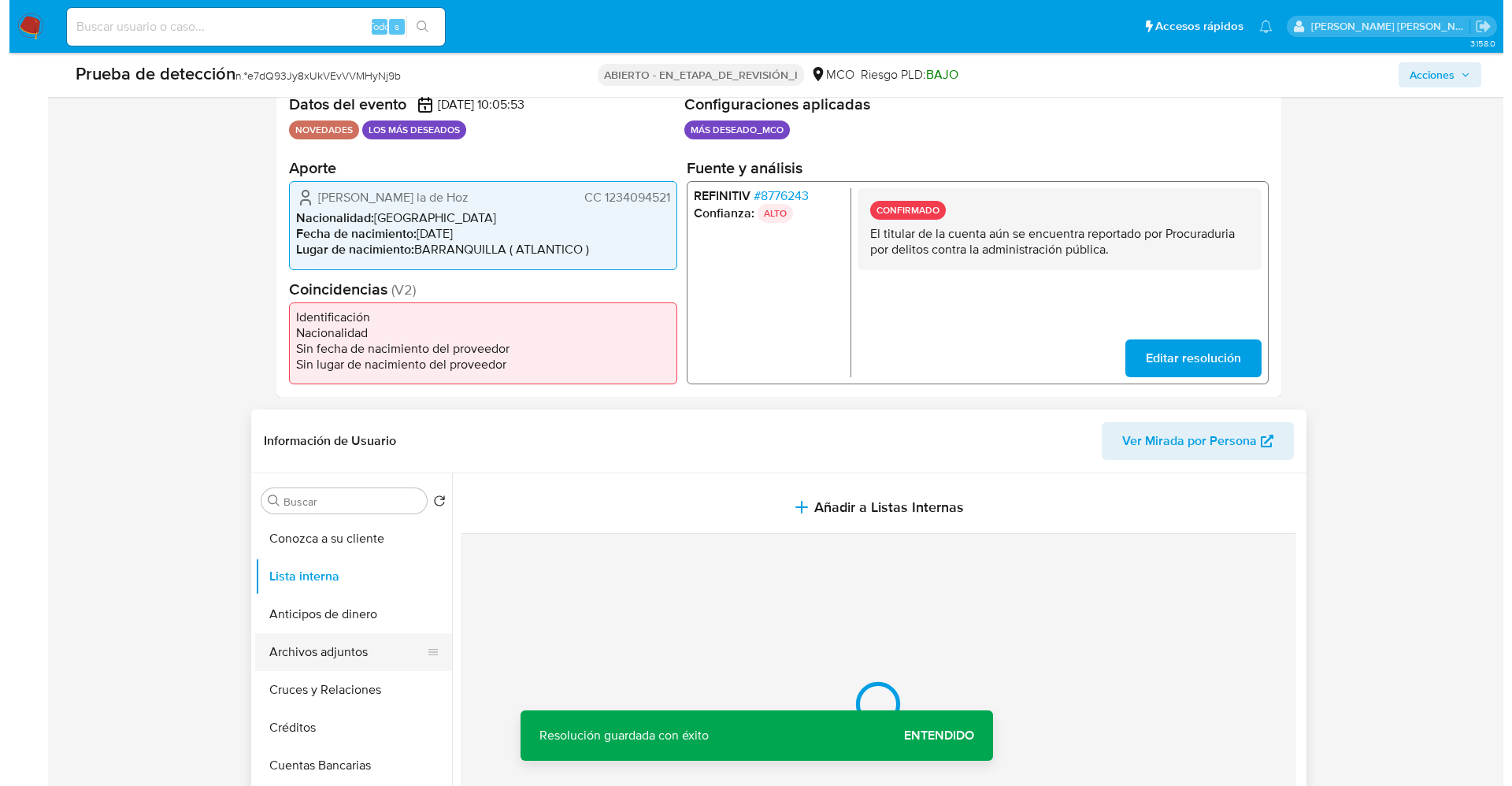
scroll to position [472, 0]
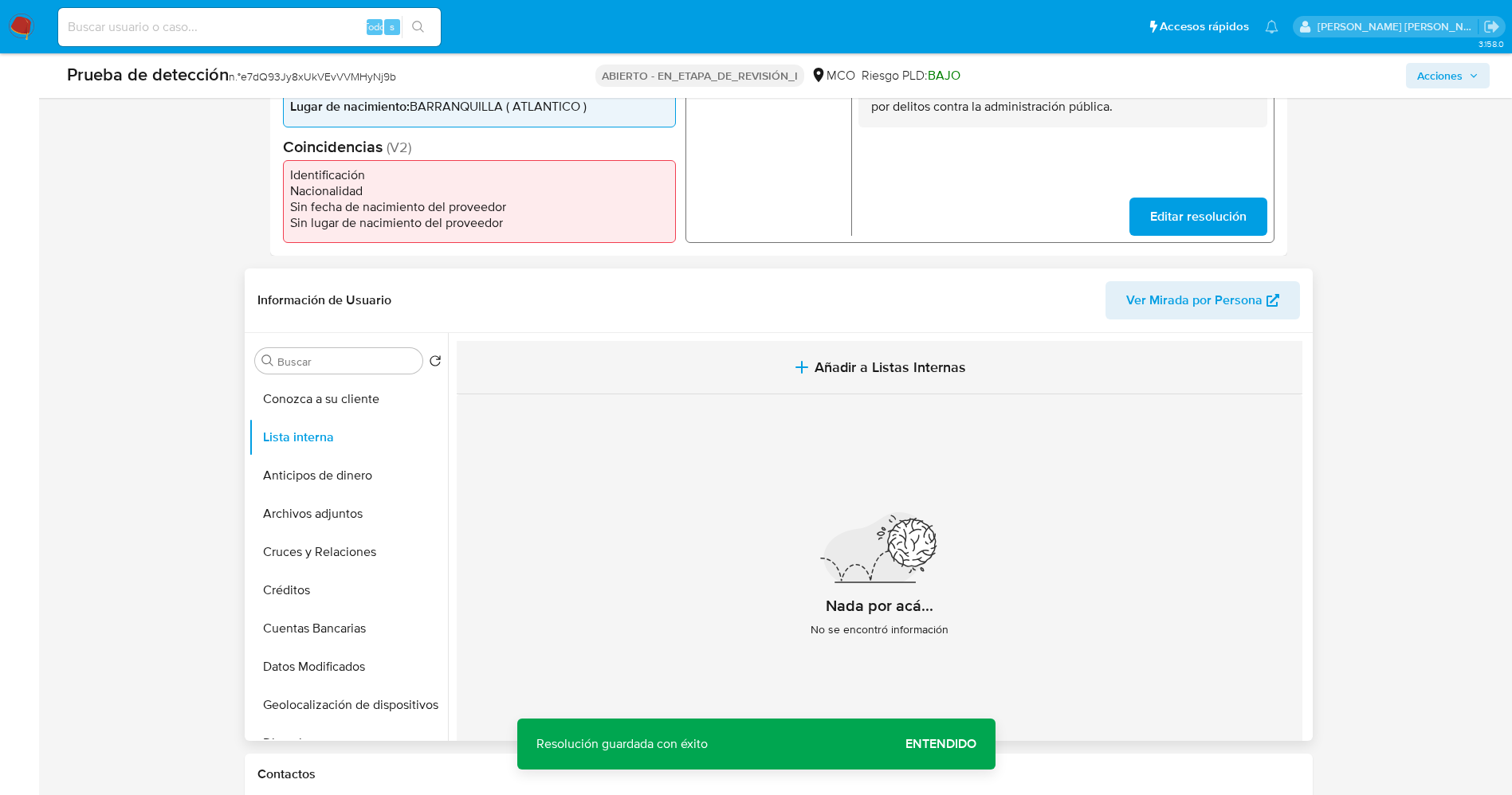
click at [907, 377] on button "Añadir a Listas Internas" at bounding box center [879, 367] width 846 height 53
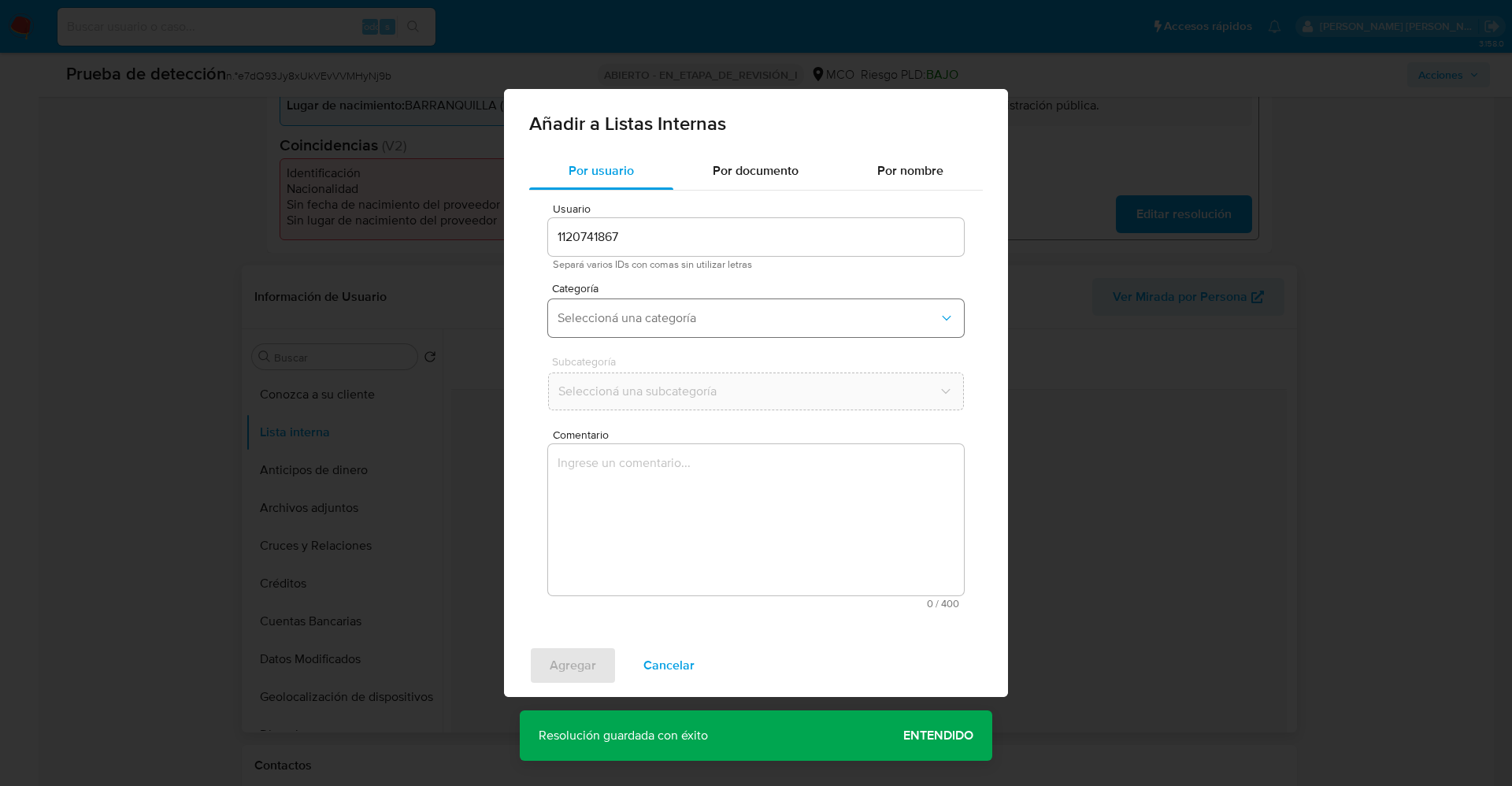
click at [737, 311] on span "Seleccioná una categoría" at bounding box center [748, 318] width 381 height 16
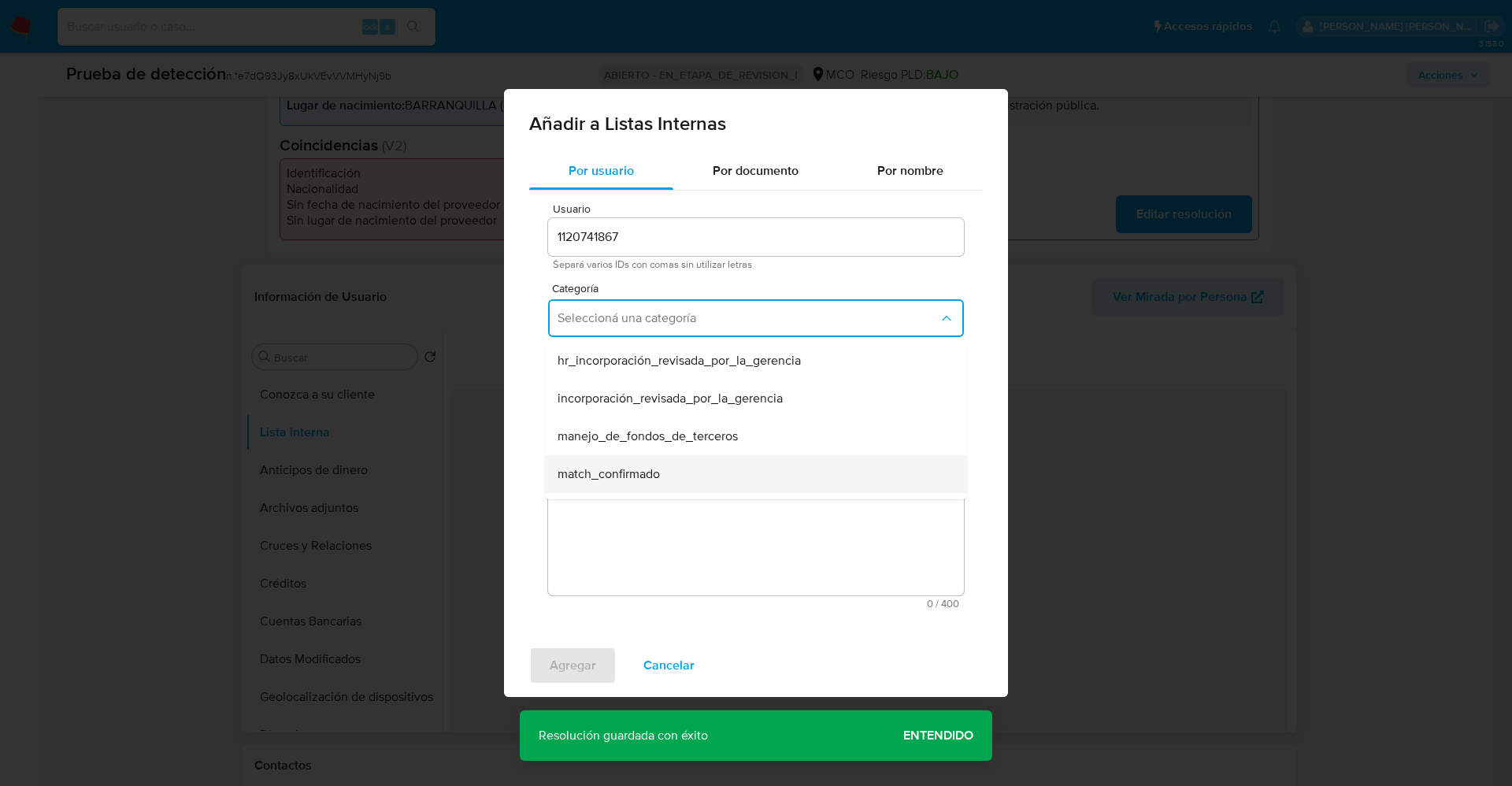
click at [648, 489] on div "match_confirmado" at bounding box center [752, 473] width 387 height 38
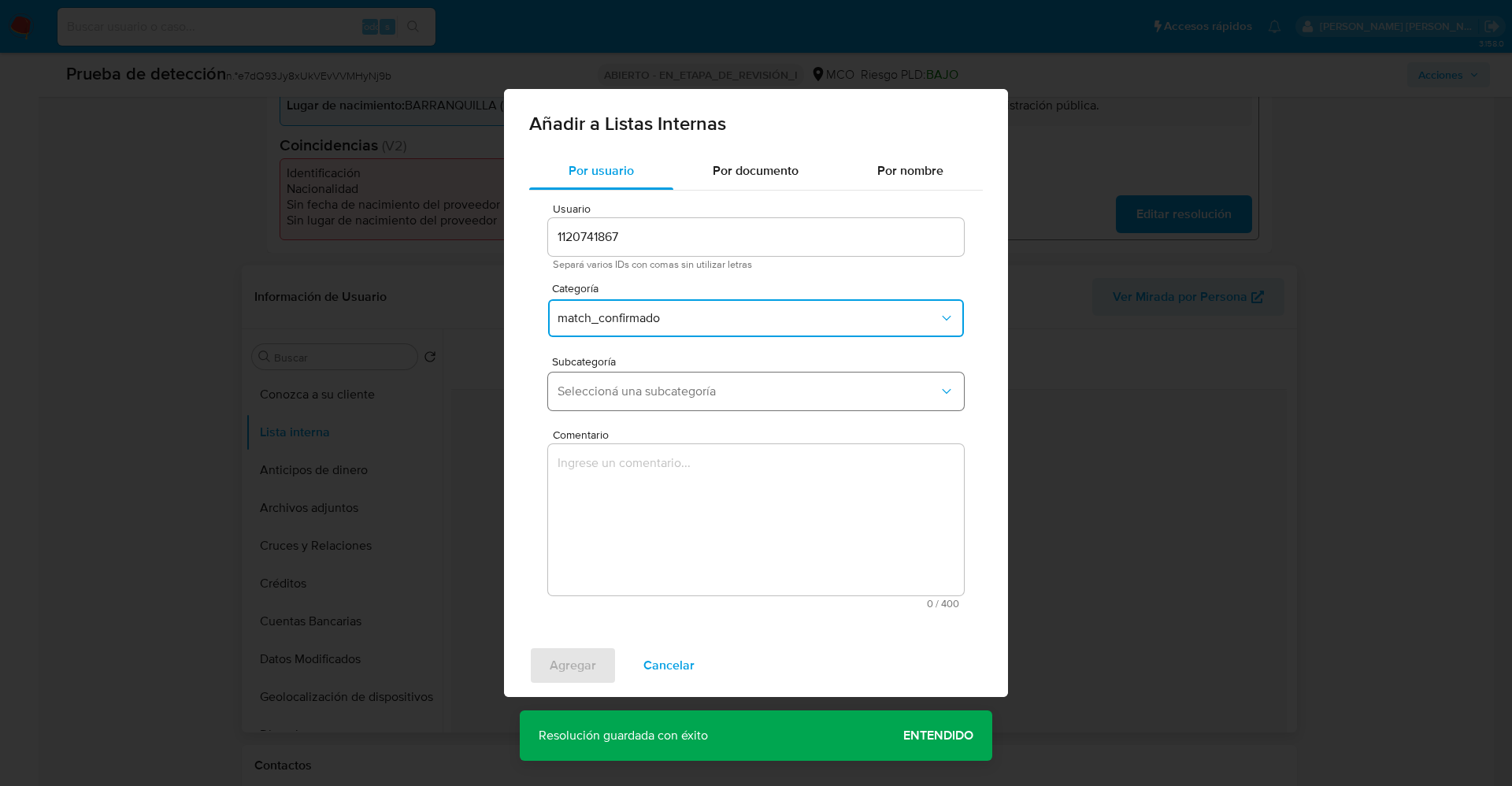
click at [656, 397] on span "Seleccioná una subcategoría" at bounding box center [748, 392] width 381 height 16
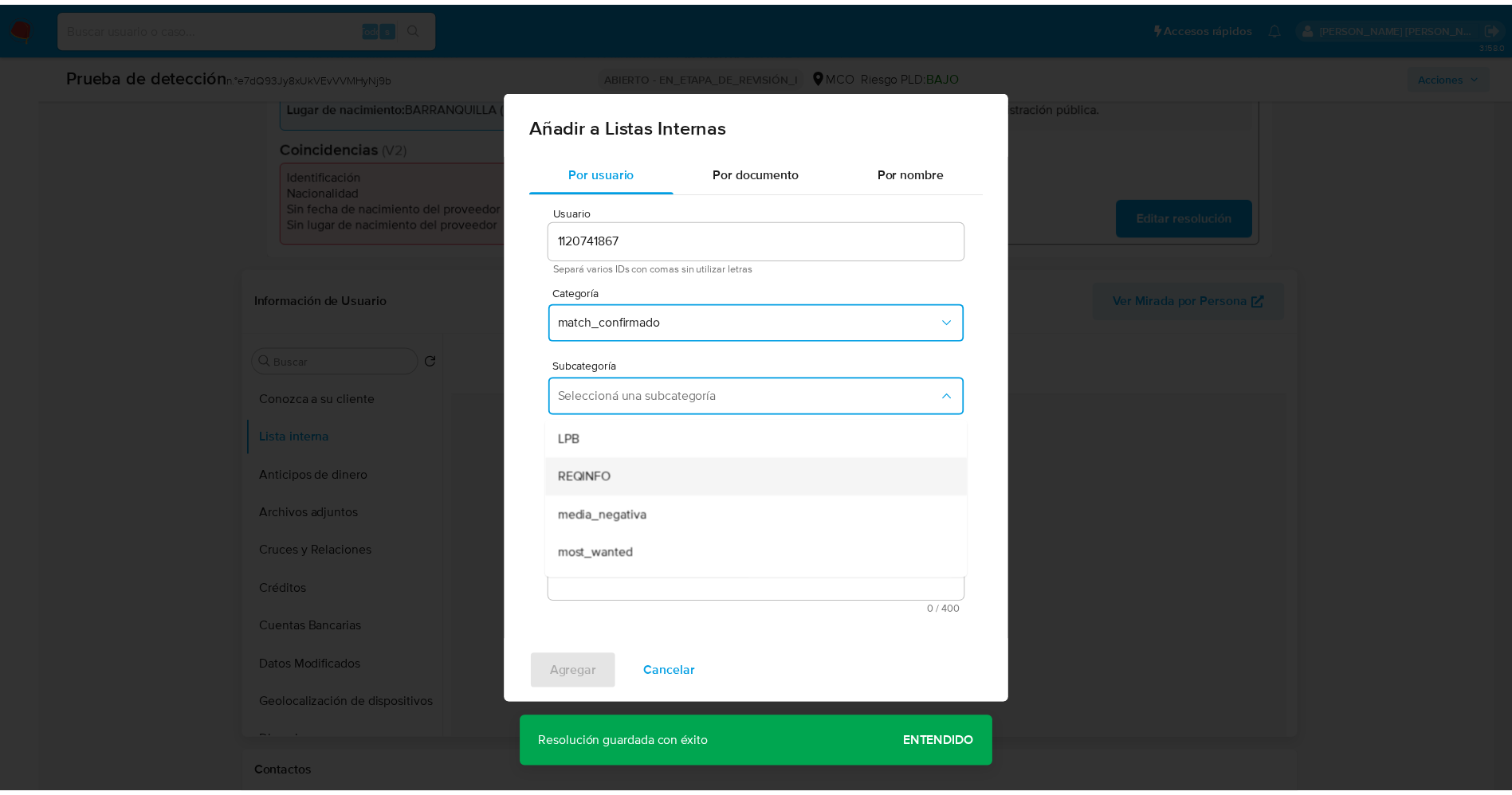
scroll to position [108, 0]
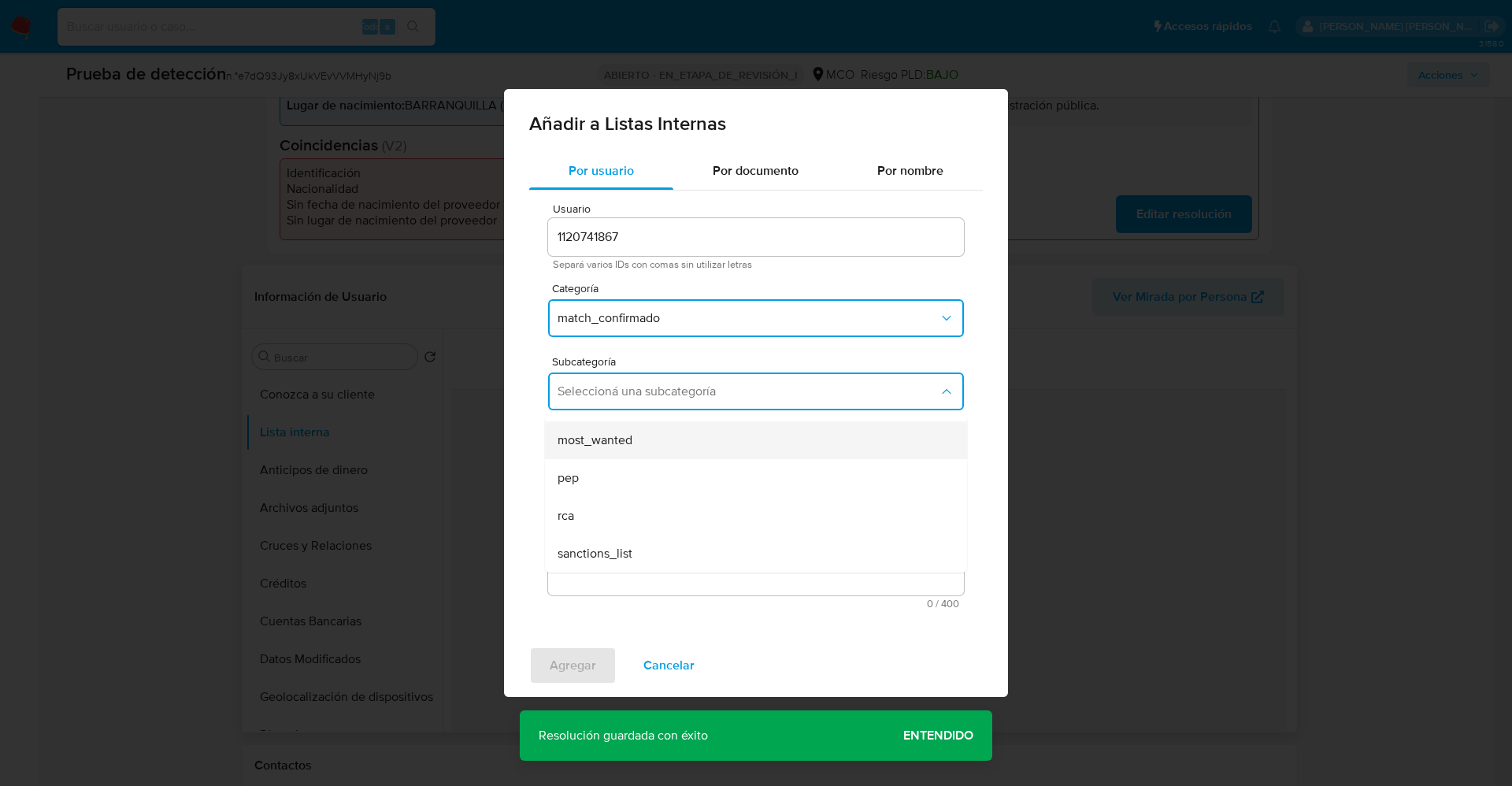
click at [629, 438] on span "most_wanted" at bounding box center [595, 440] width 75 height 16
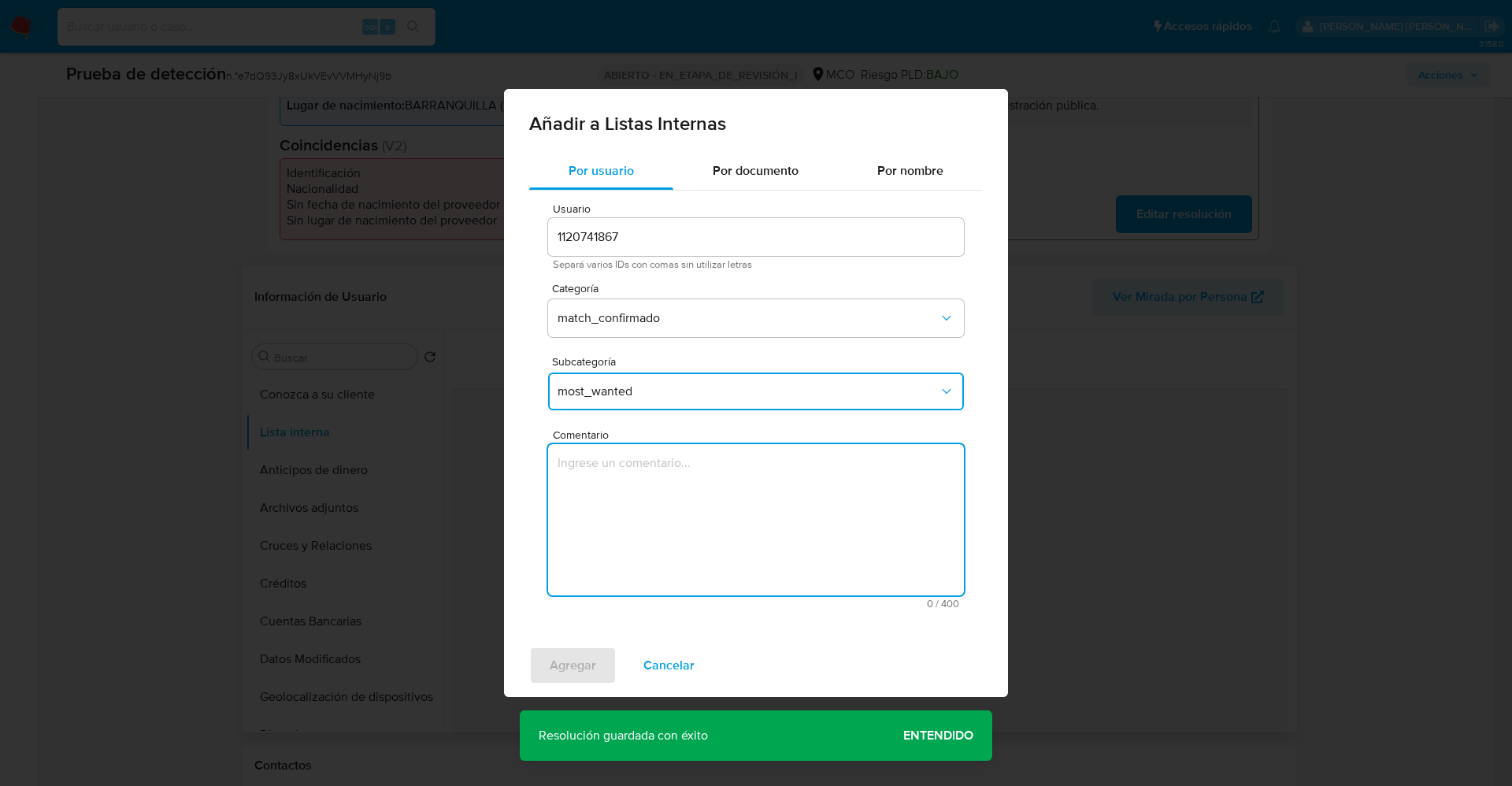
click at [619, 513] on textarea "Comentario" at bounding box center [756, 519] width 416 height 151
type textarea "El titular de la cuenta aún se encuentra reportado por Procuraduria por delitos…"
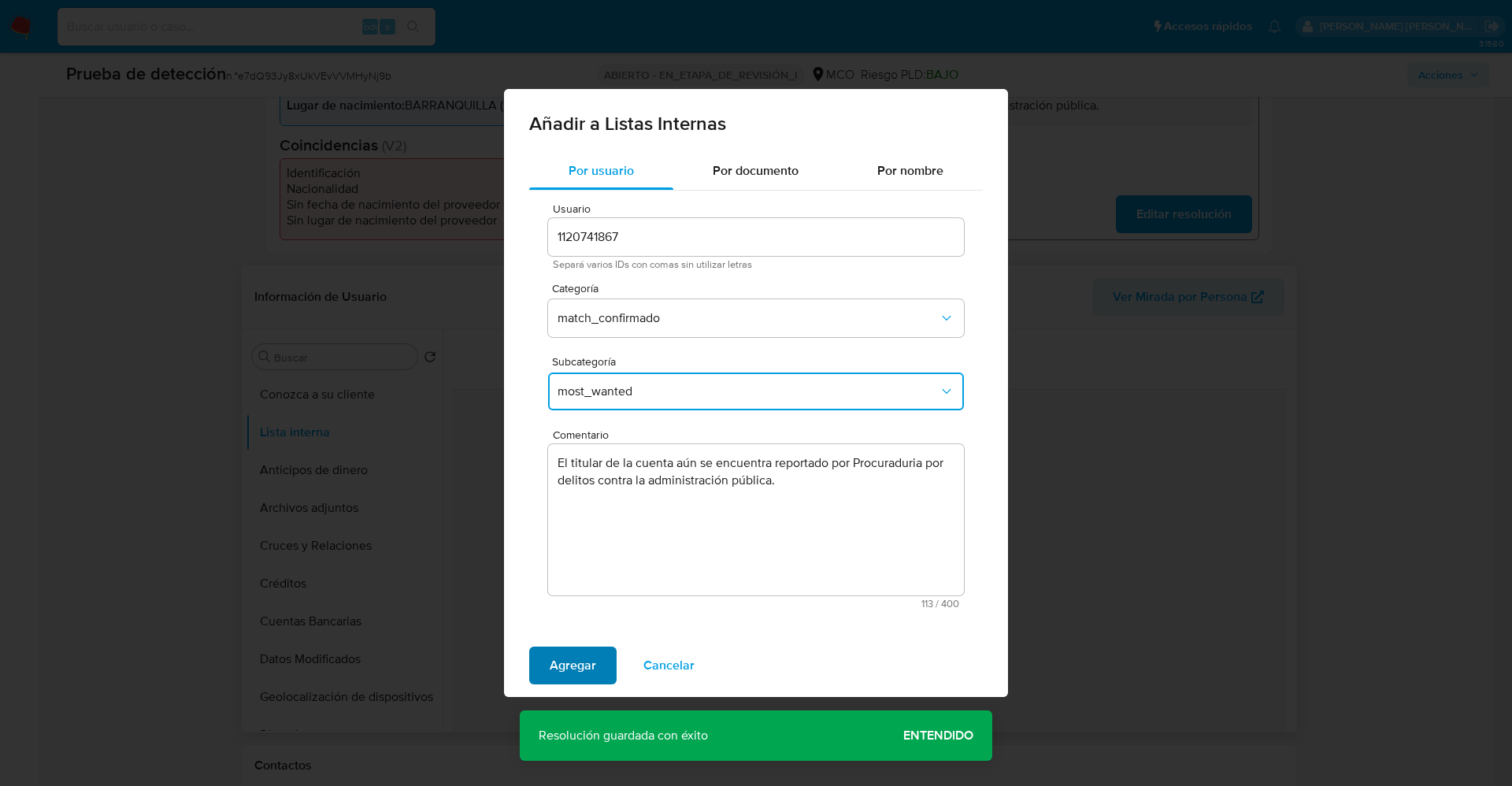
click at [544, 655] on button "Agregar" at bounding box center [572, 665] width 88 height 38
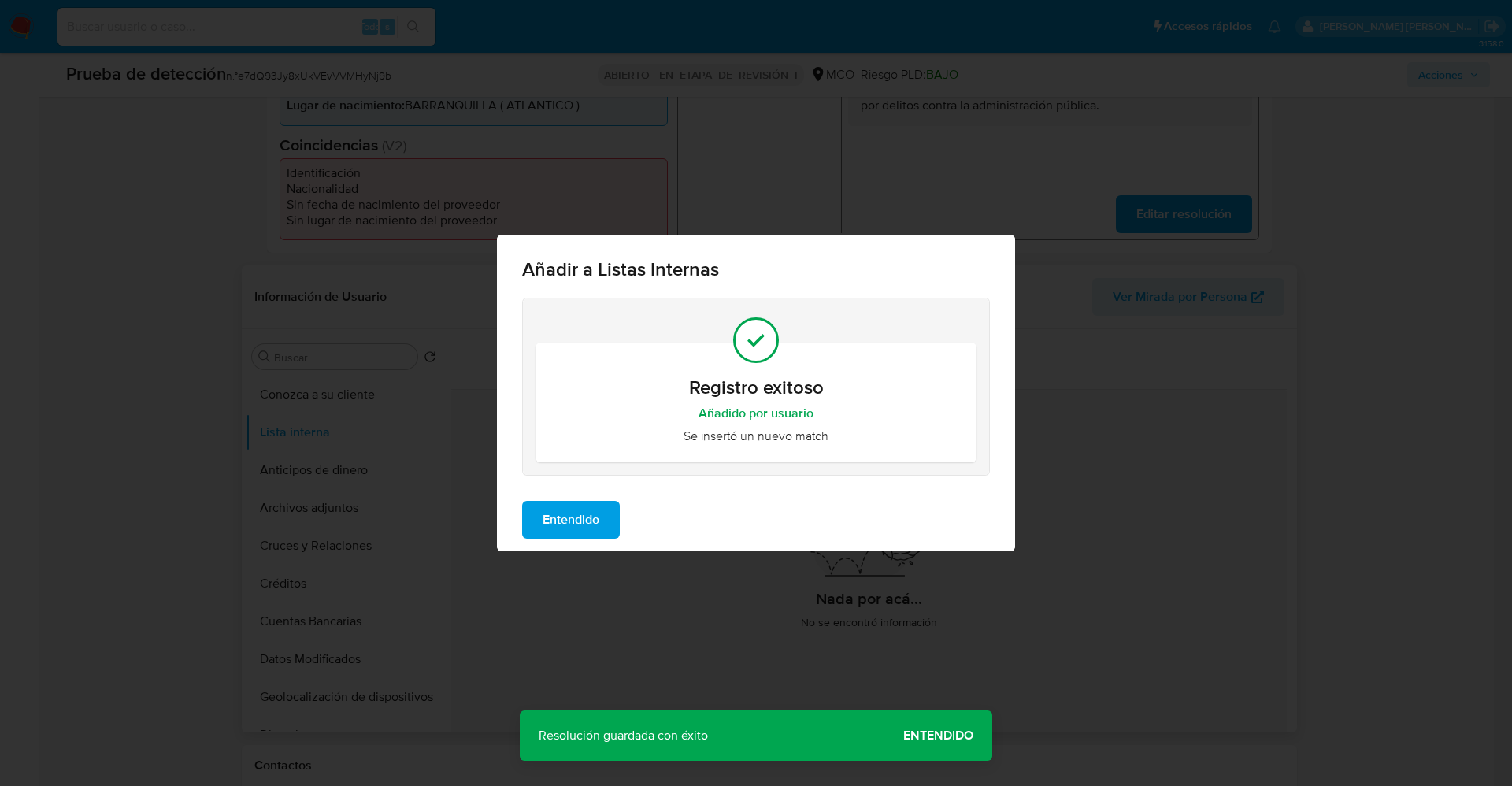
click at [575, 510] on span "Entendido" at bounding box center [571, 520] width 56 height 35
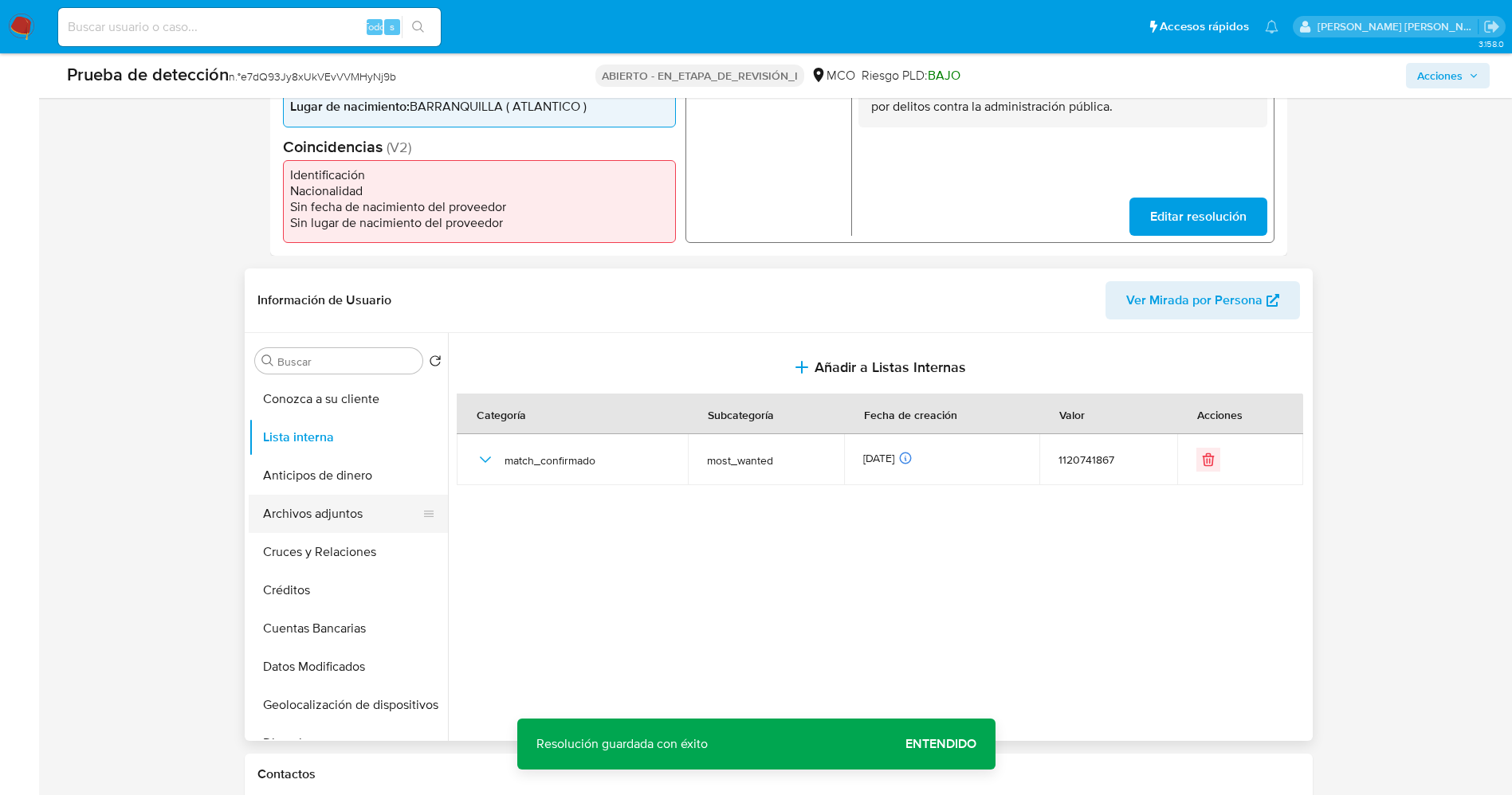
click at [315, 514] on button "Archivos adjuntos" at bounding box center [341, 513] width 186 height 38
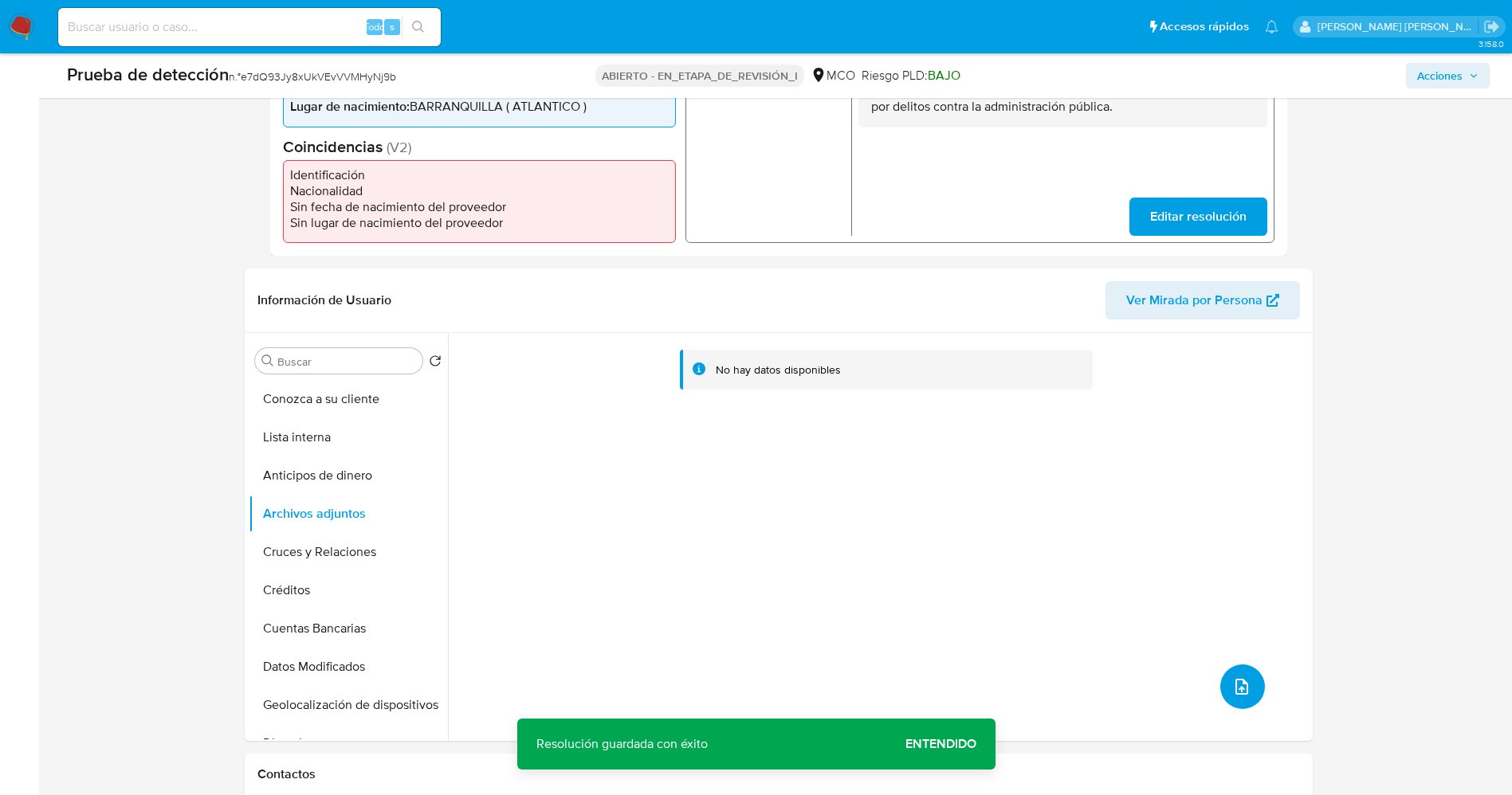
click at [1230, 670] on button "subir archivo" at bounding box center [1242, 686] width 44 height 44
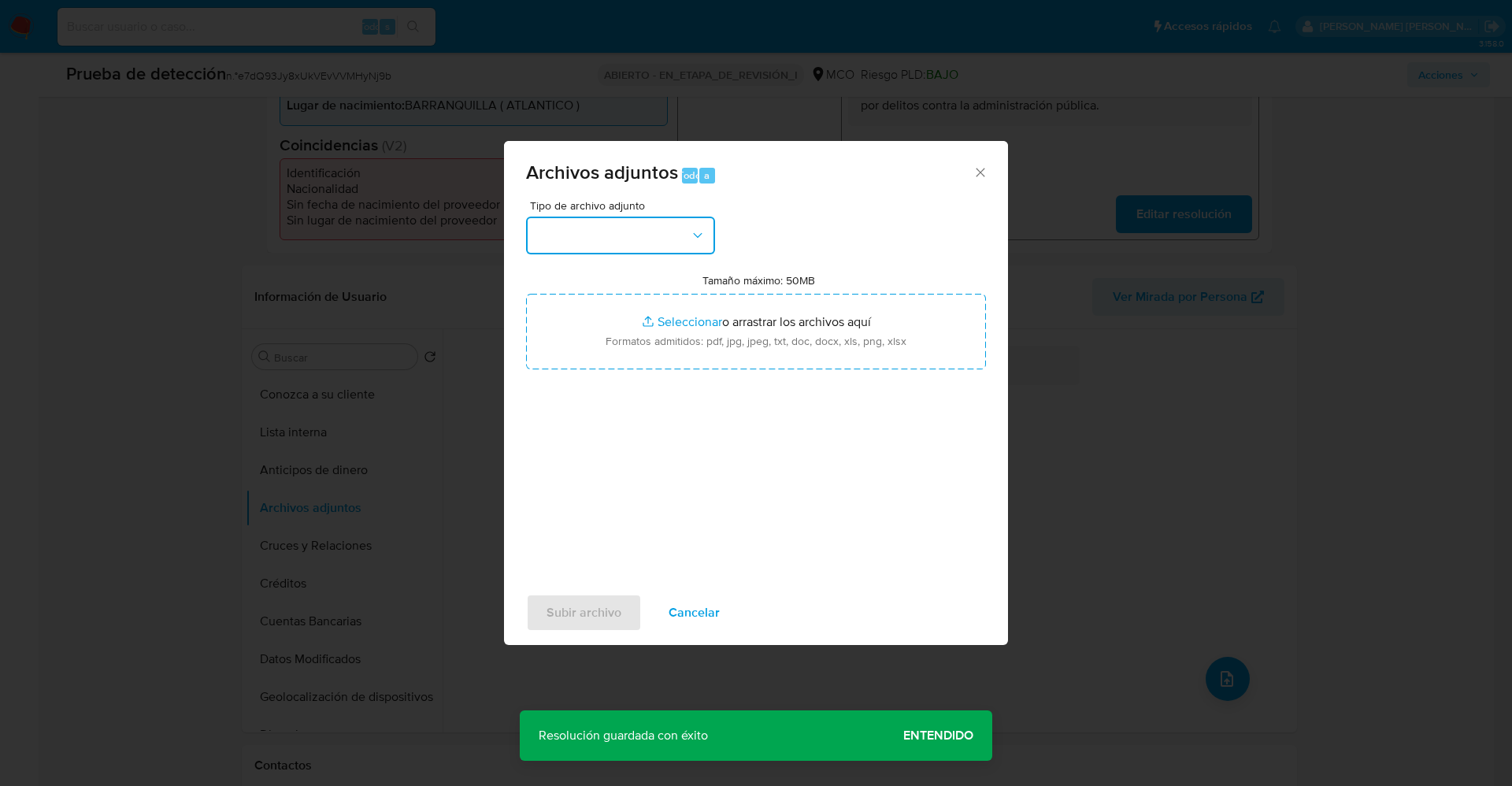
drag, startPoint x: 653, startPoint y: 232, endPoint x: 674, endPoint y: 182, distance: 54.2
click at [673, 197] on div "Archivos adjuntos Todo a Tipo de archivo adjunto Tamaño máximo: 50MB Selecciona…" at bounding box center [756, 393] width 504 height 505
click at [679, 239] on button "button" at bounding box center [620, 235] width 189 height 38
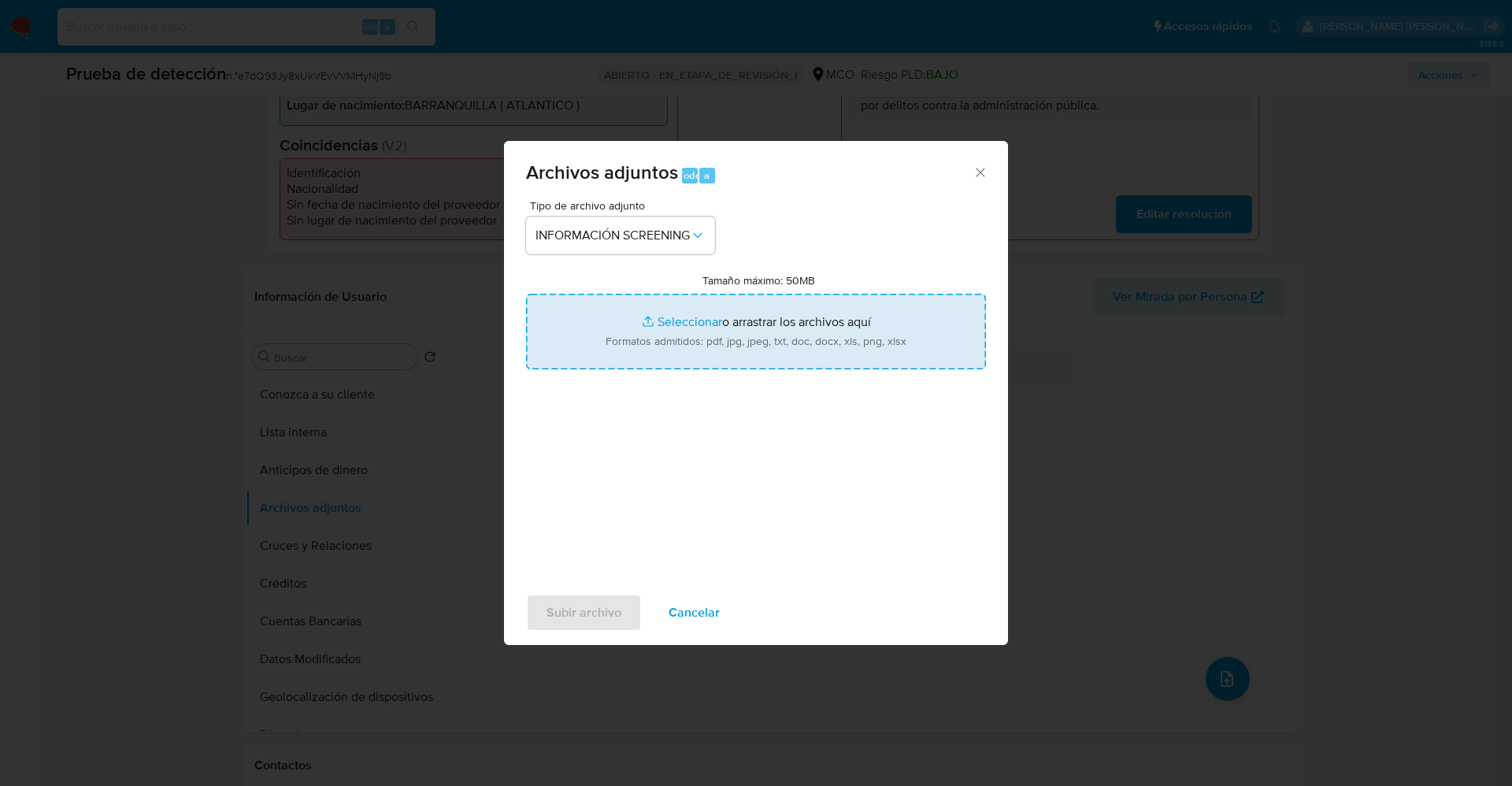
type input "C:\fakepath\Consulta de Antecedentes.pdf"
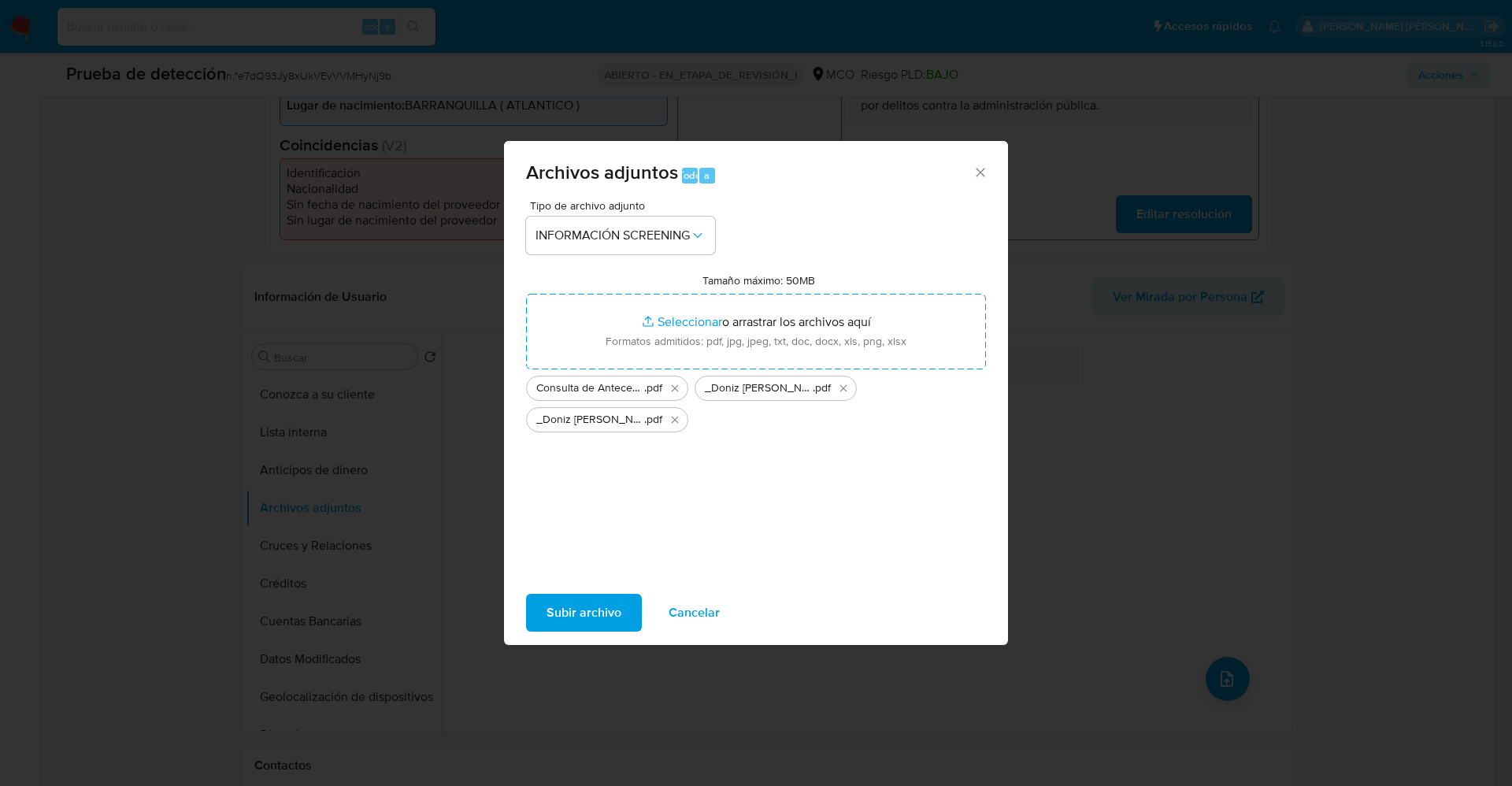
click at [568, 599] on span "Subir archivo" at bounding box center [583, 613] width 75 height 35
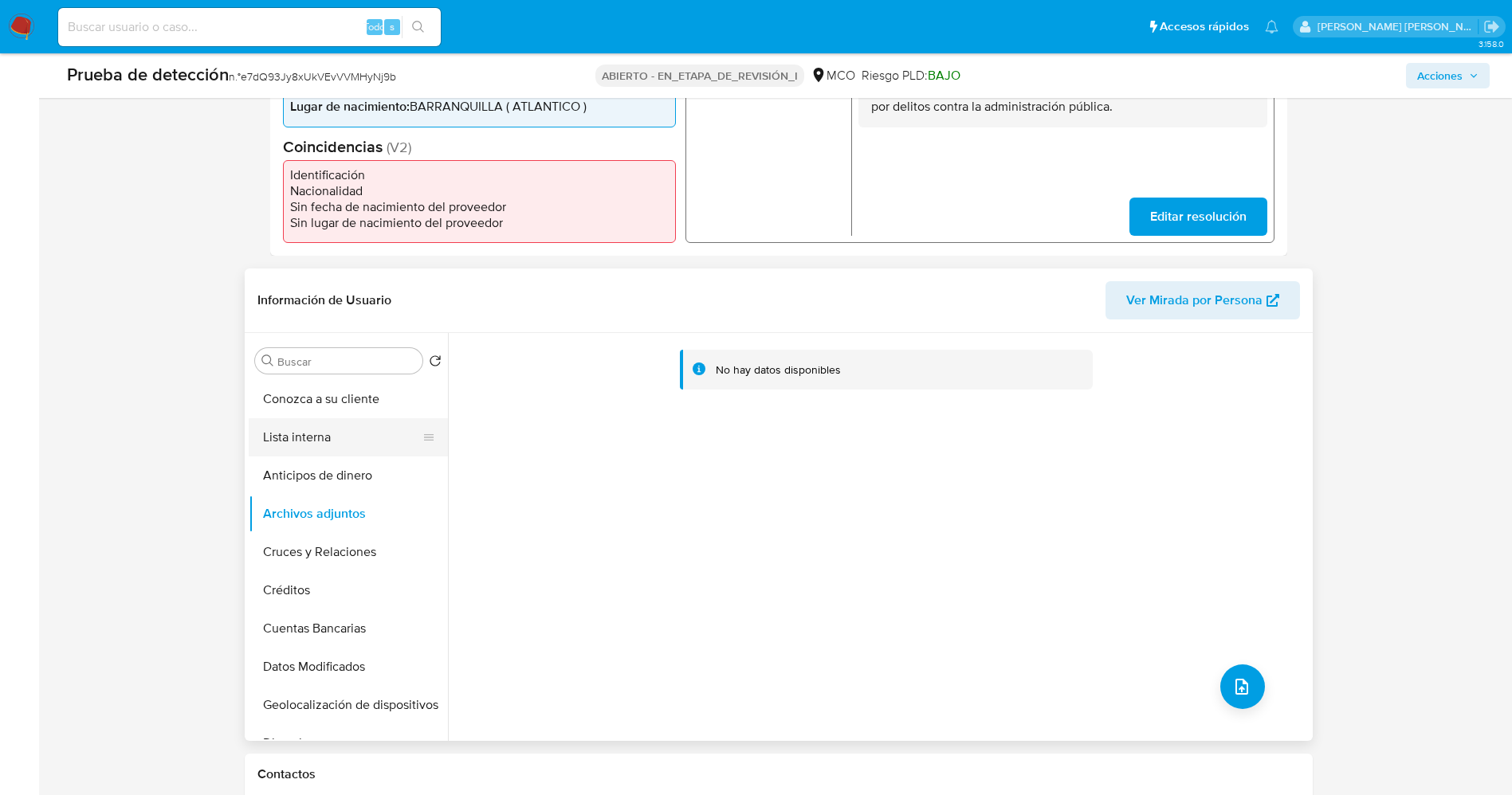
click at [334, 452] on button "Lista interna" at bounding box center [341, 437] width 186 height 38
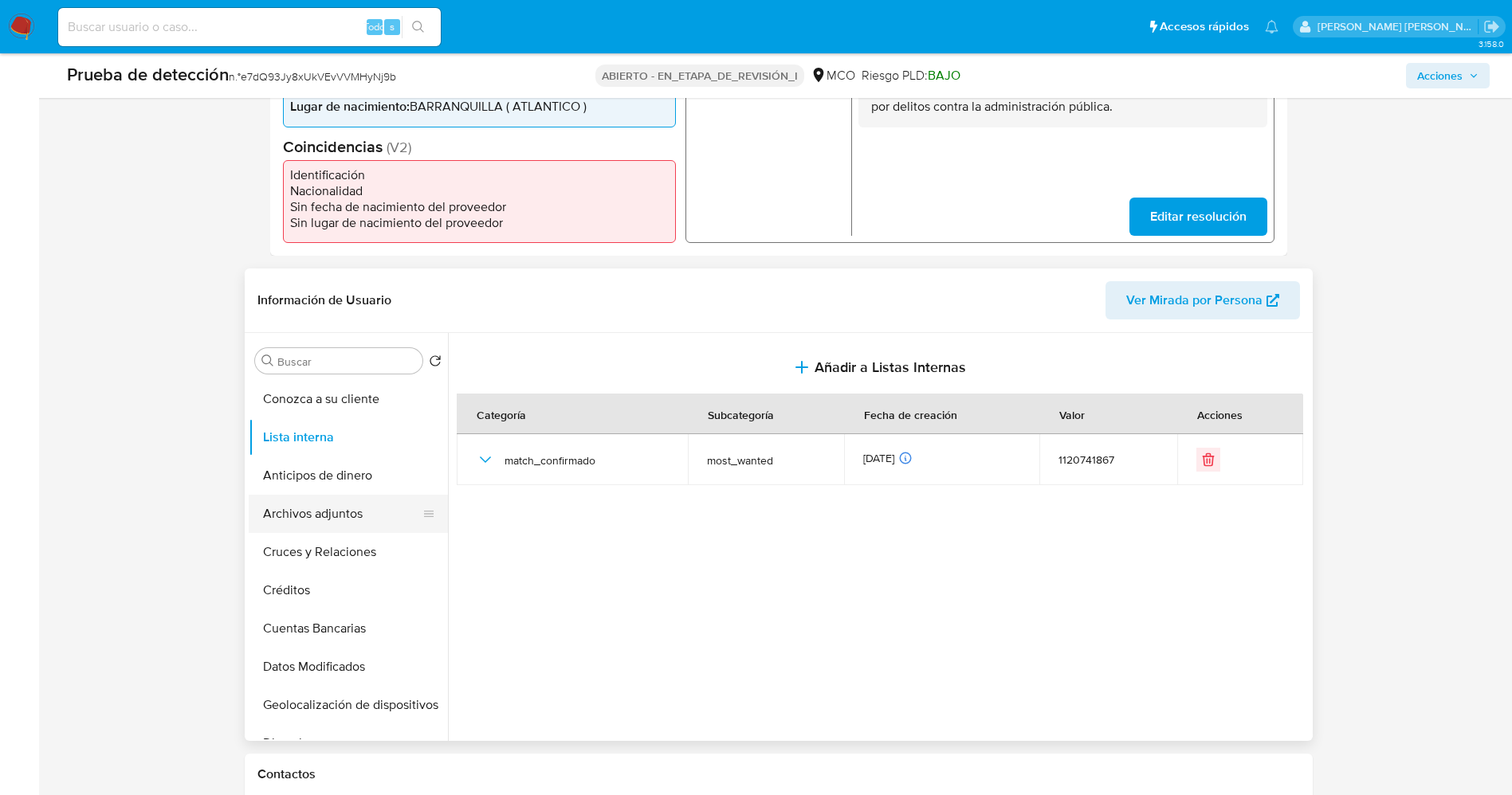
click at [318, 522] on button "Archivos adjuntos" at bounding box center [341, 513] width 186 height 38
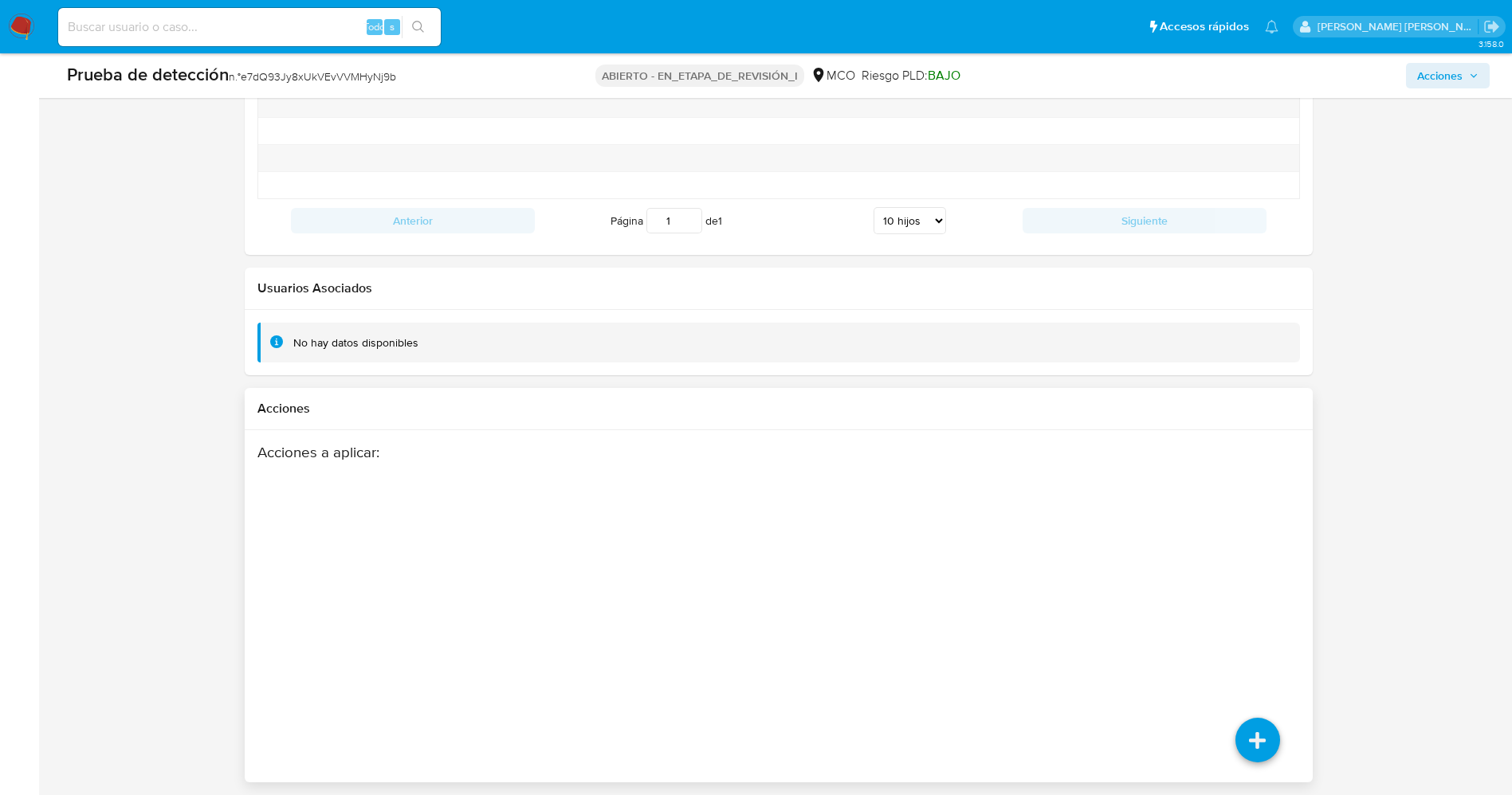
scroll to position [2284, 0]
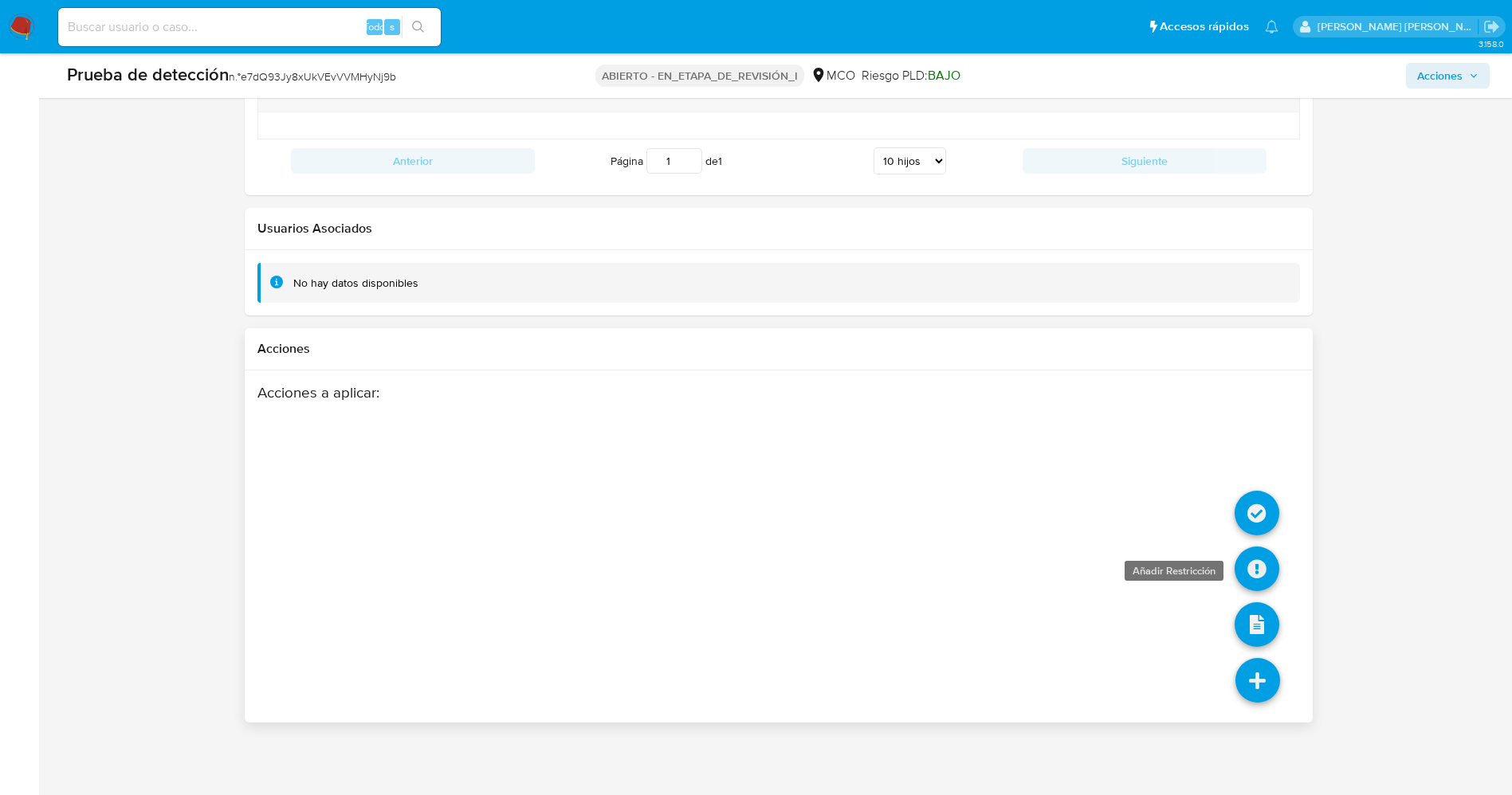
click at [1249, 555] on icon at bounding box center [1257, 568] width 44 height 44
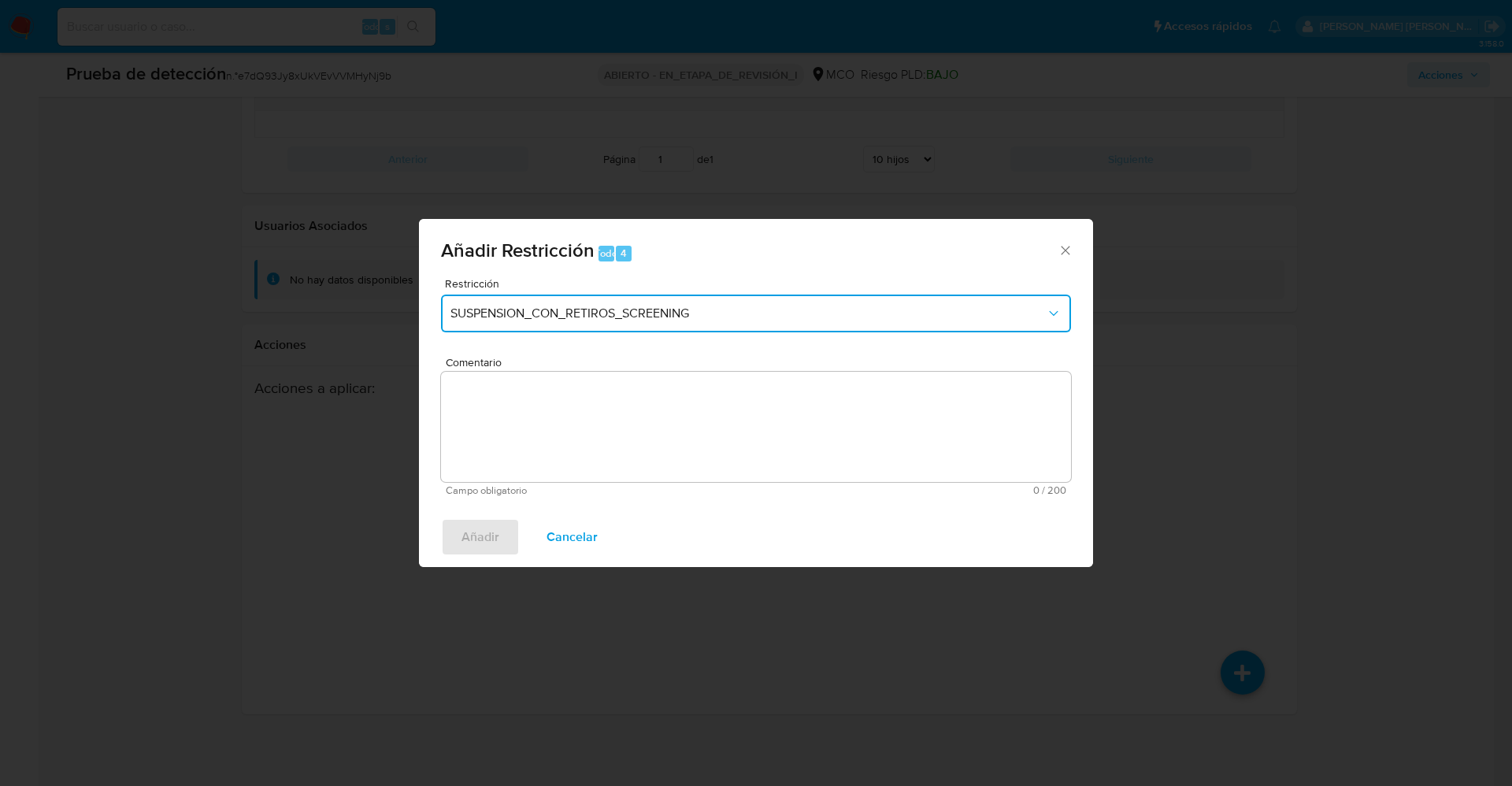
click at [658, 311] on span "SUSPENSION_CON_RETIROS_SCREENING" at bounding box center [748, 314] width 595 height 16
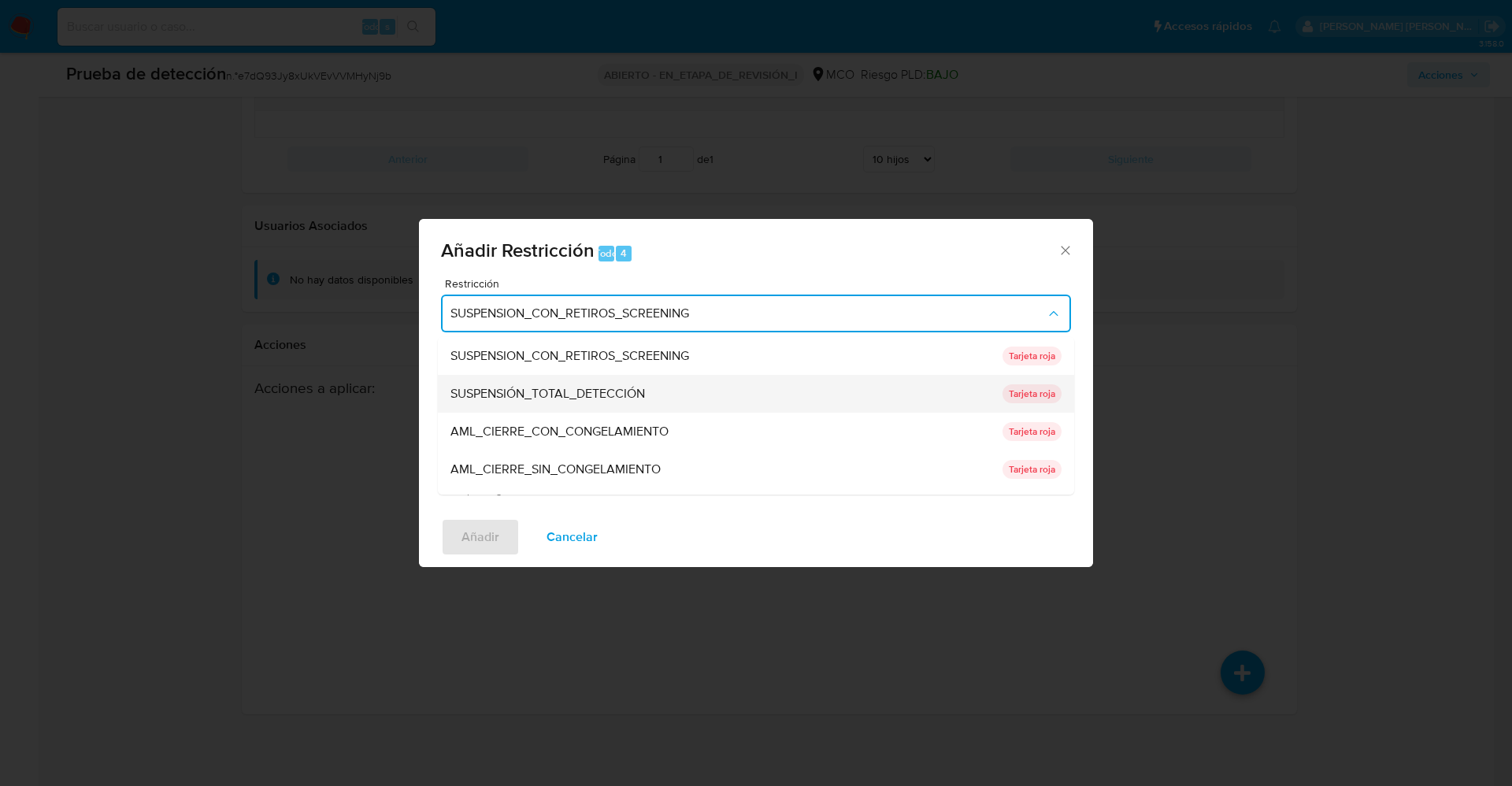
click at [607, 391] on font "SUSPENSIÓN_TOTAL_DETECCIÓN" at bounding box center [548, 393] width 195 height 19
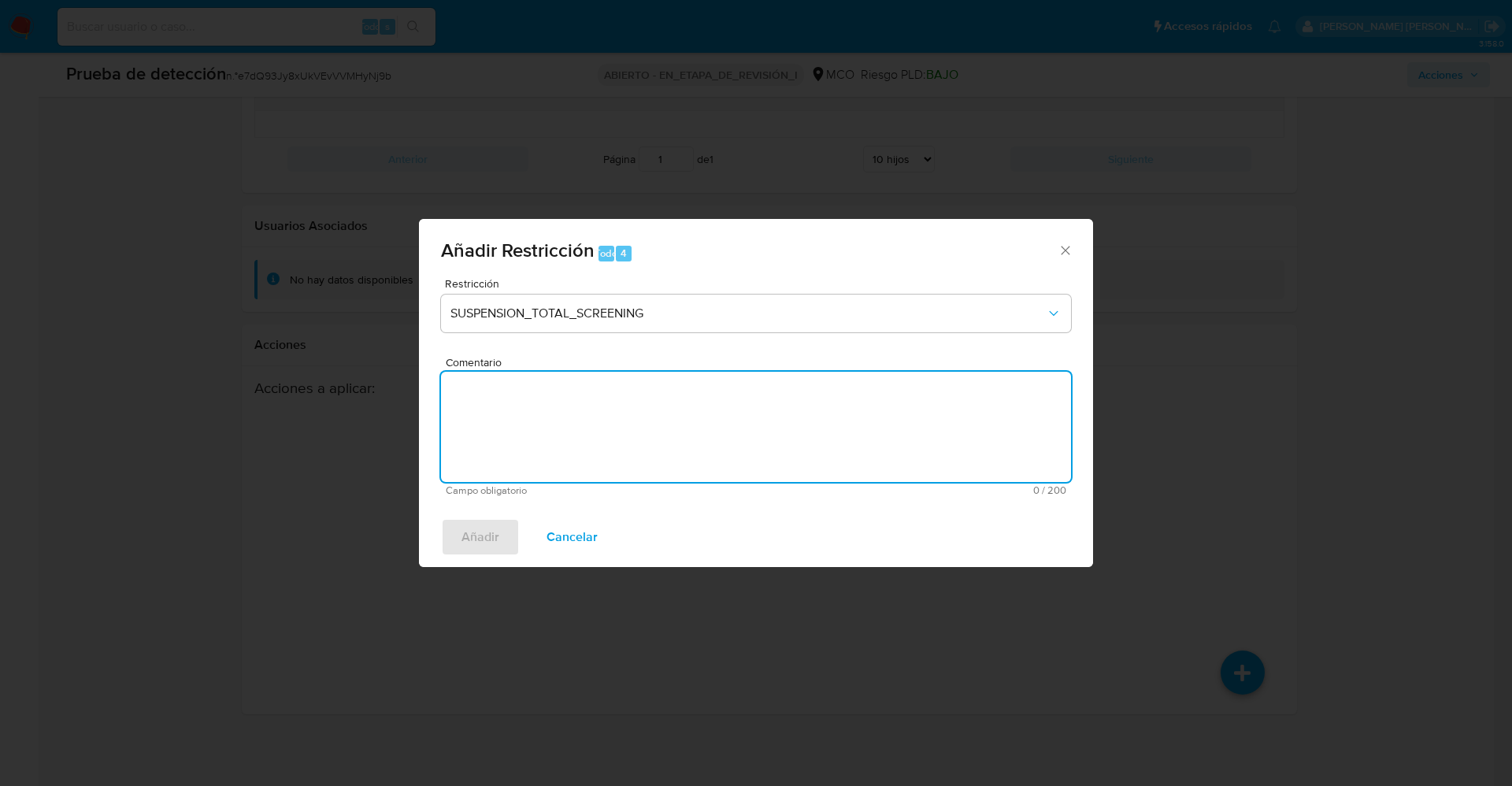
click at [606, 421] on textarea "Comentario" at bounding box center [756, 427] width 630 height 110
type textarea "z"
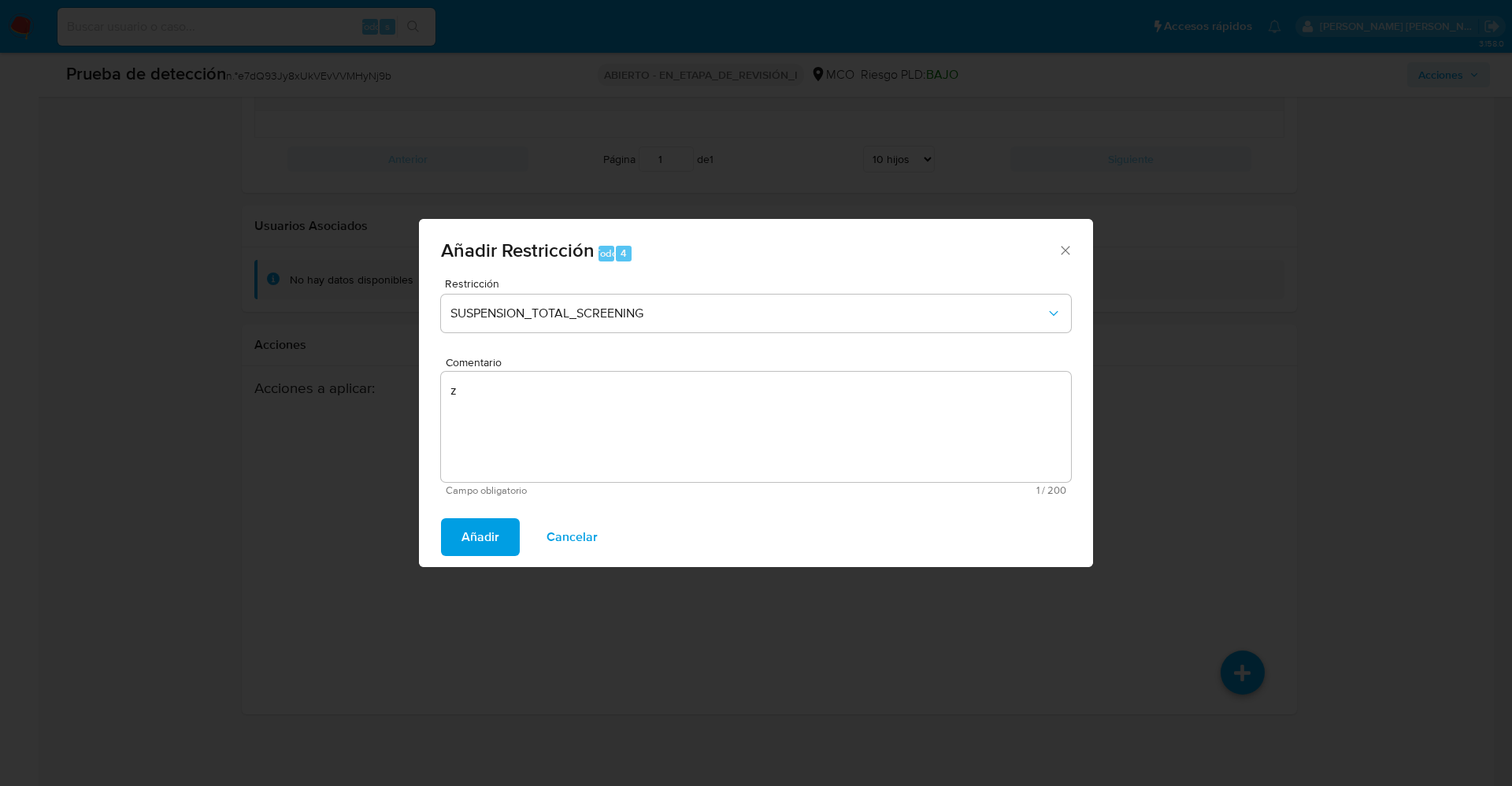
click at [484, 534] on span "Añadir" at bounding box center [480, 538] width 38 height 35
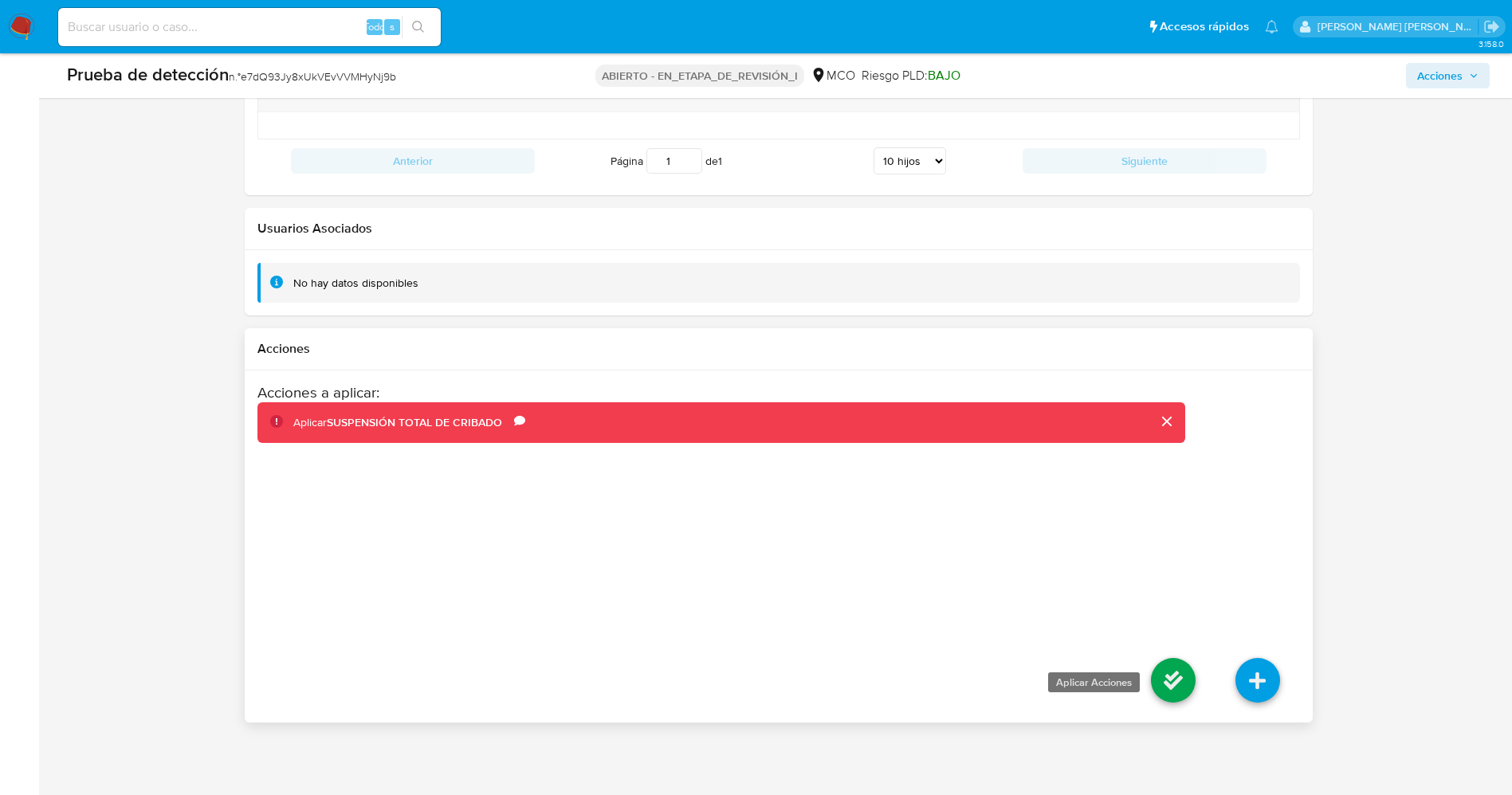
click at [1187, 670] on icon at bounding box center [1173, 680] width 44 height 44
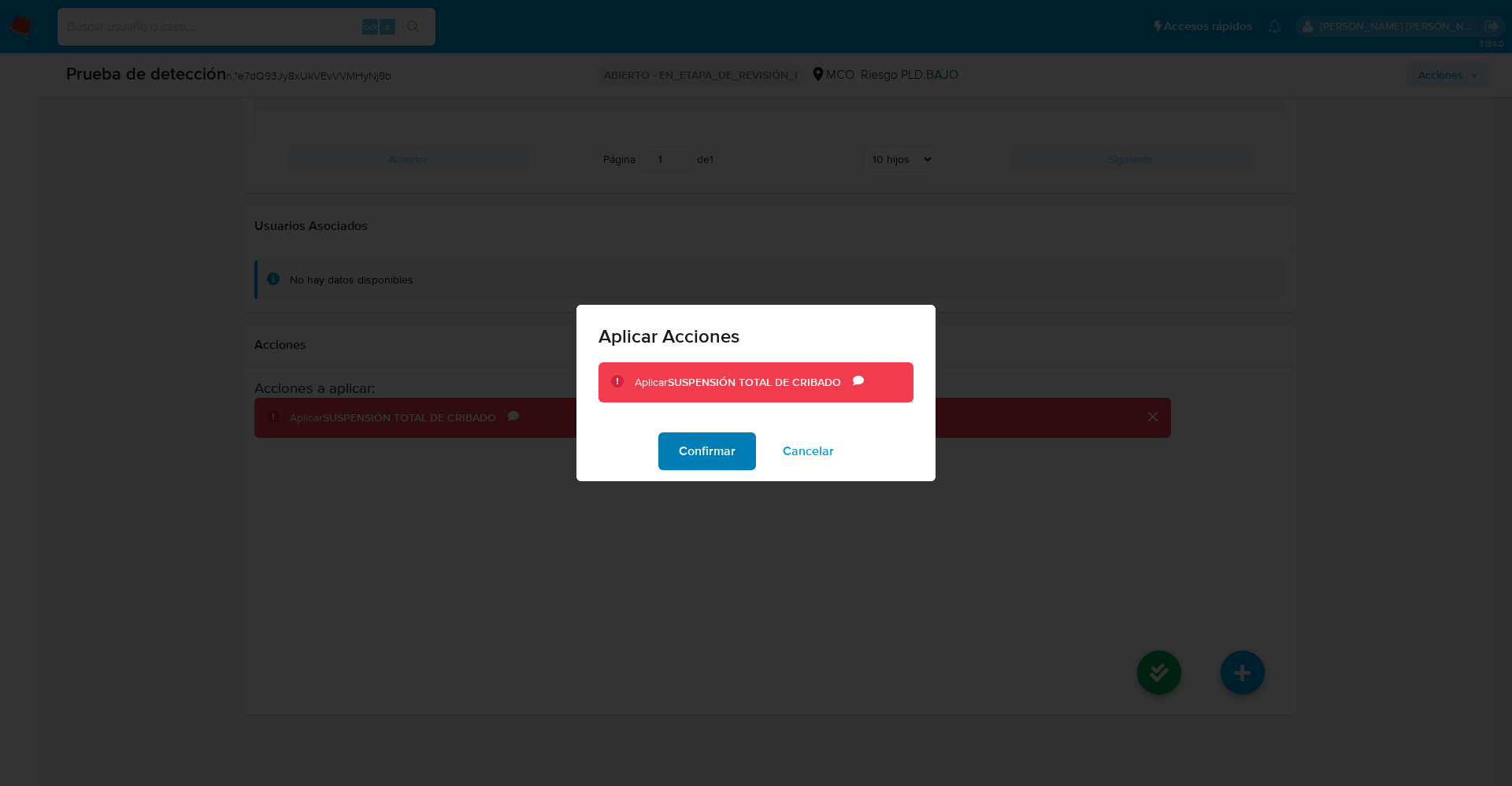
click at [718, 457] on font "Confirmar" at bounding box center [707, 451] width 56 height 38
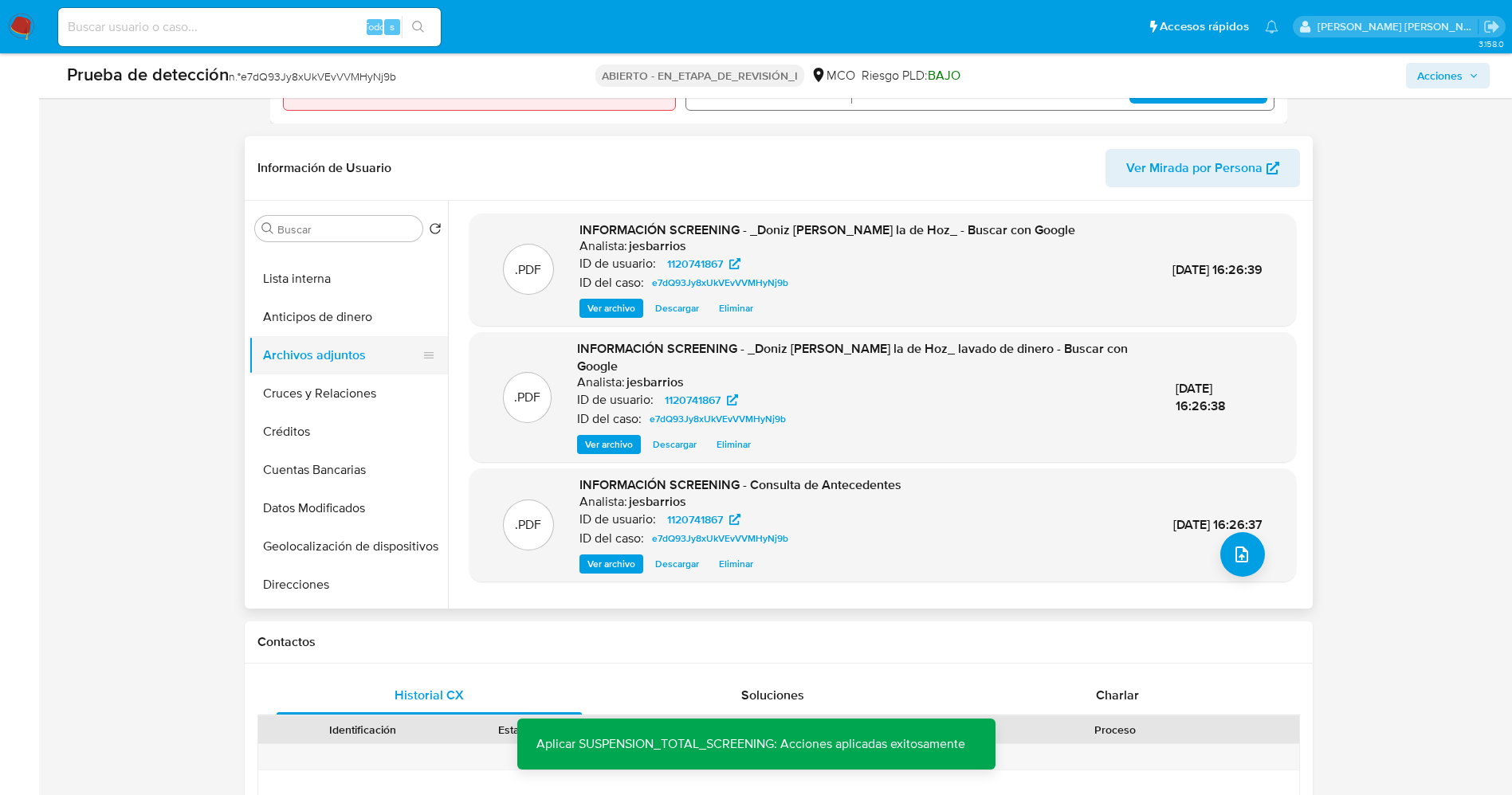
scroll to position [0, 0]
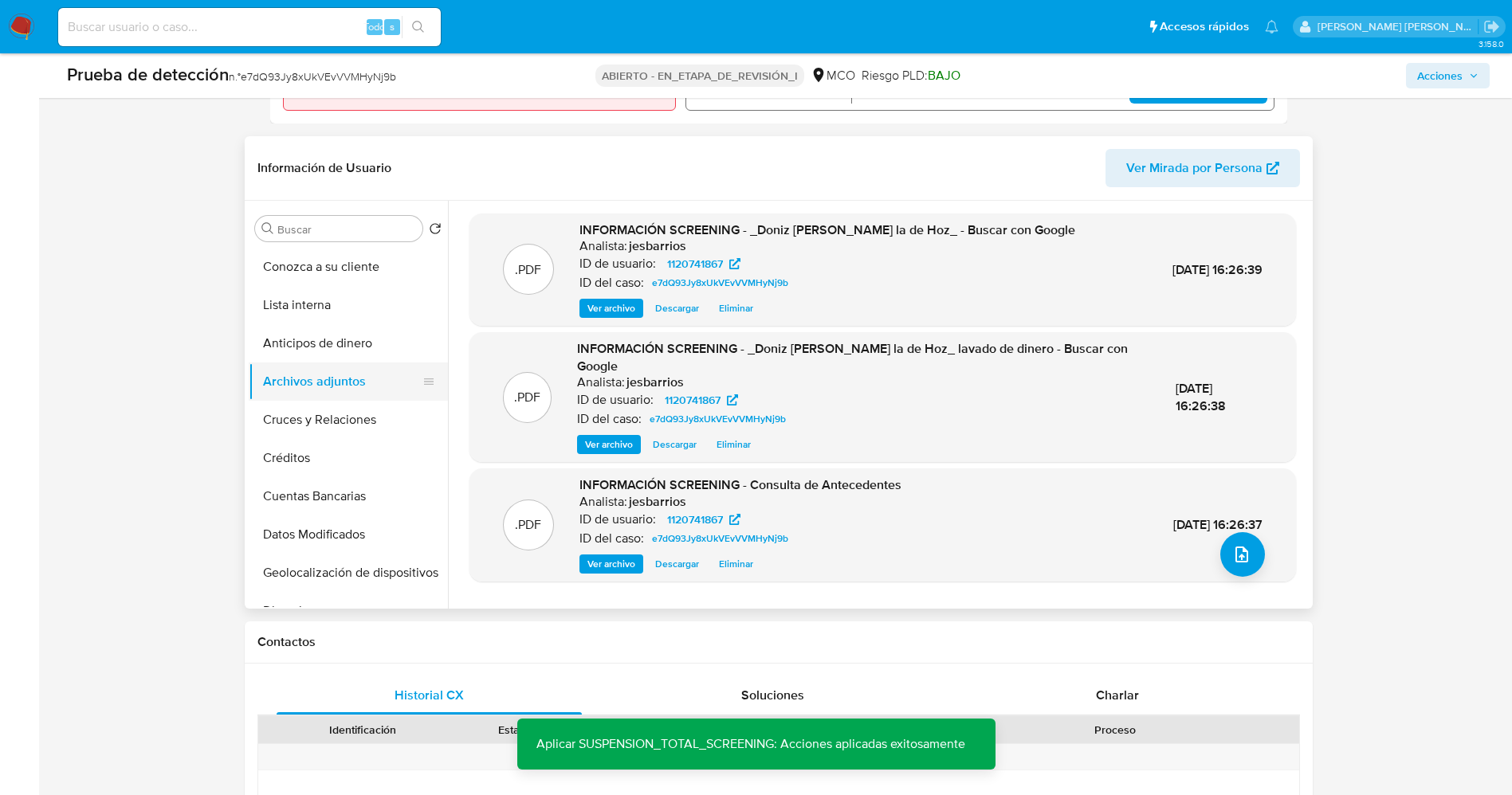
click at [311, 297] on button "Lista interna" at bounding box center [348, 304] width 199 height 38
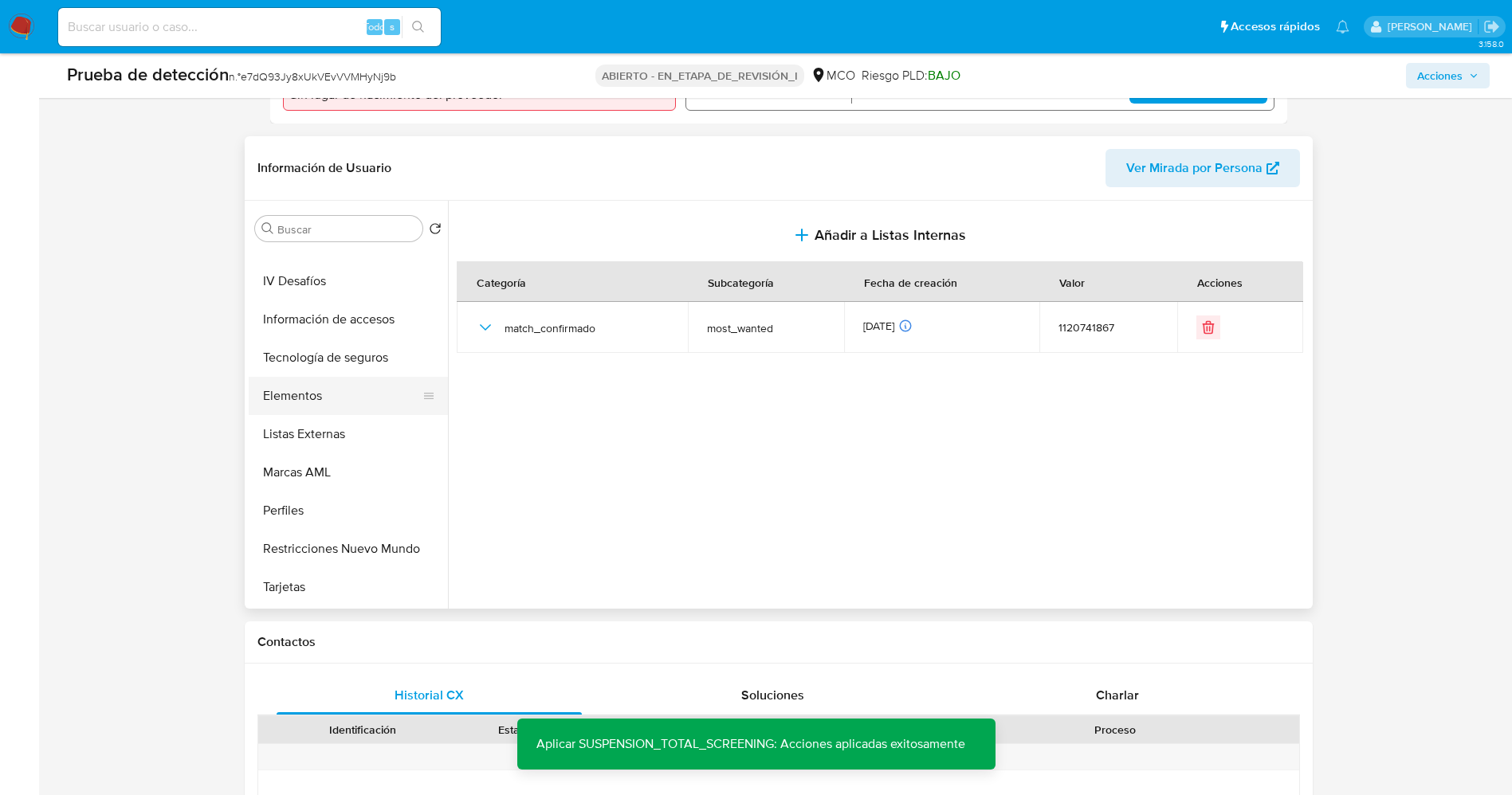
scroll to position [673, 0]
click at [334, 512] on button "Restricciones Nuevo Mundo" at bounding box center [341, 511] width 186 height 38
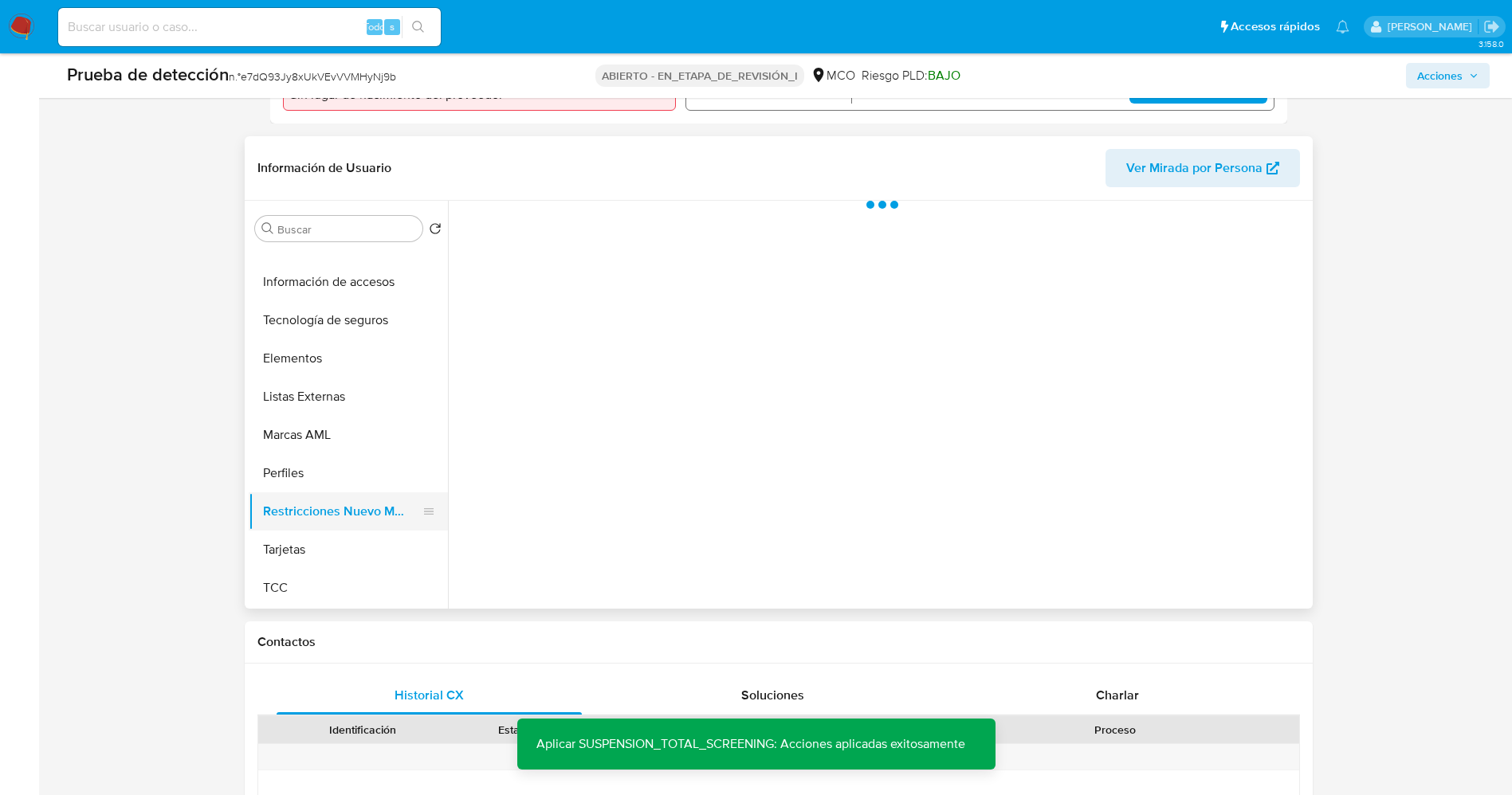
scroll to position [0, 0]
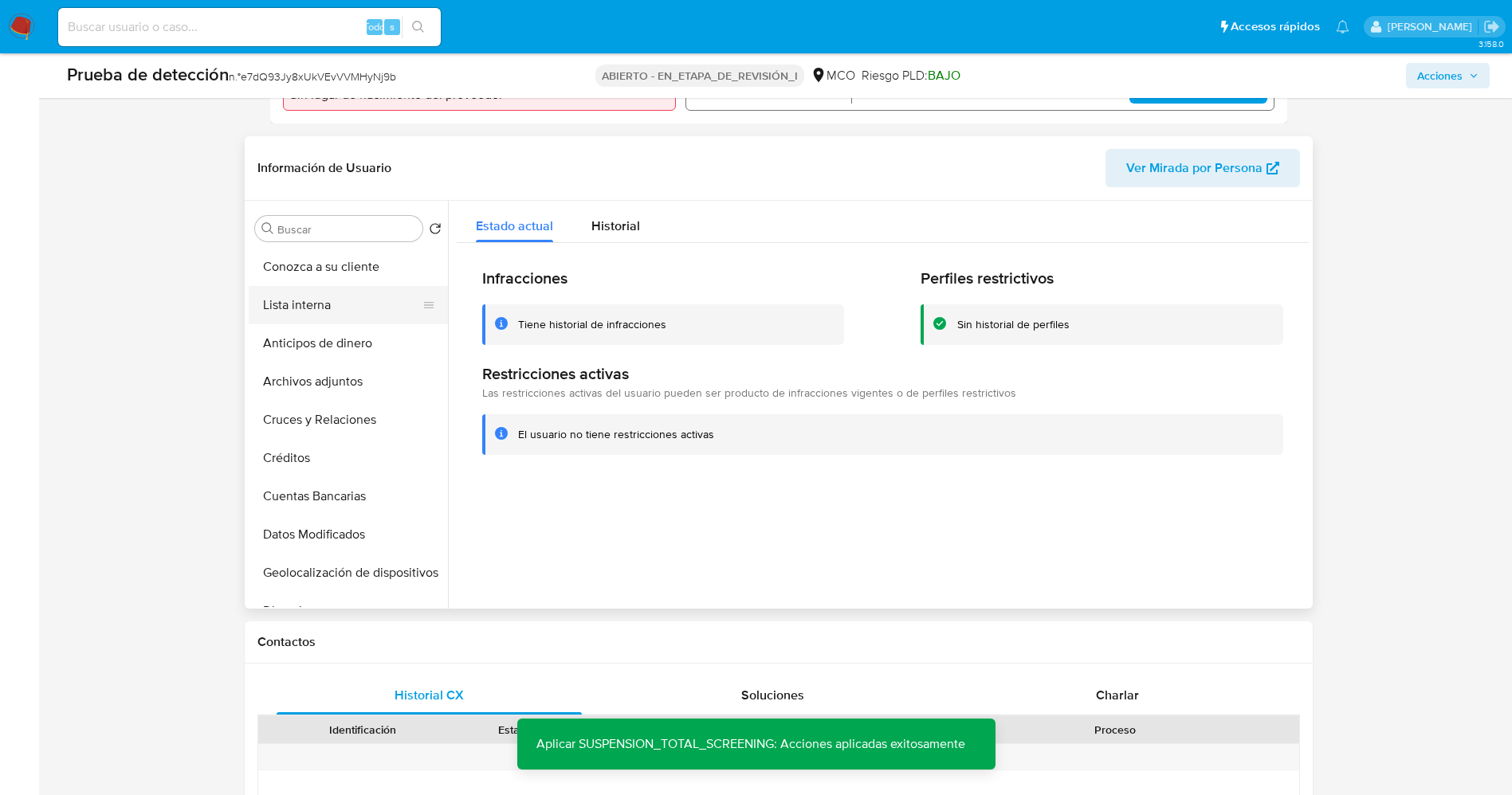
click at [289, 310] on button "Lista interna" at bounding box center [341, 304] width 186 height 38
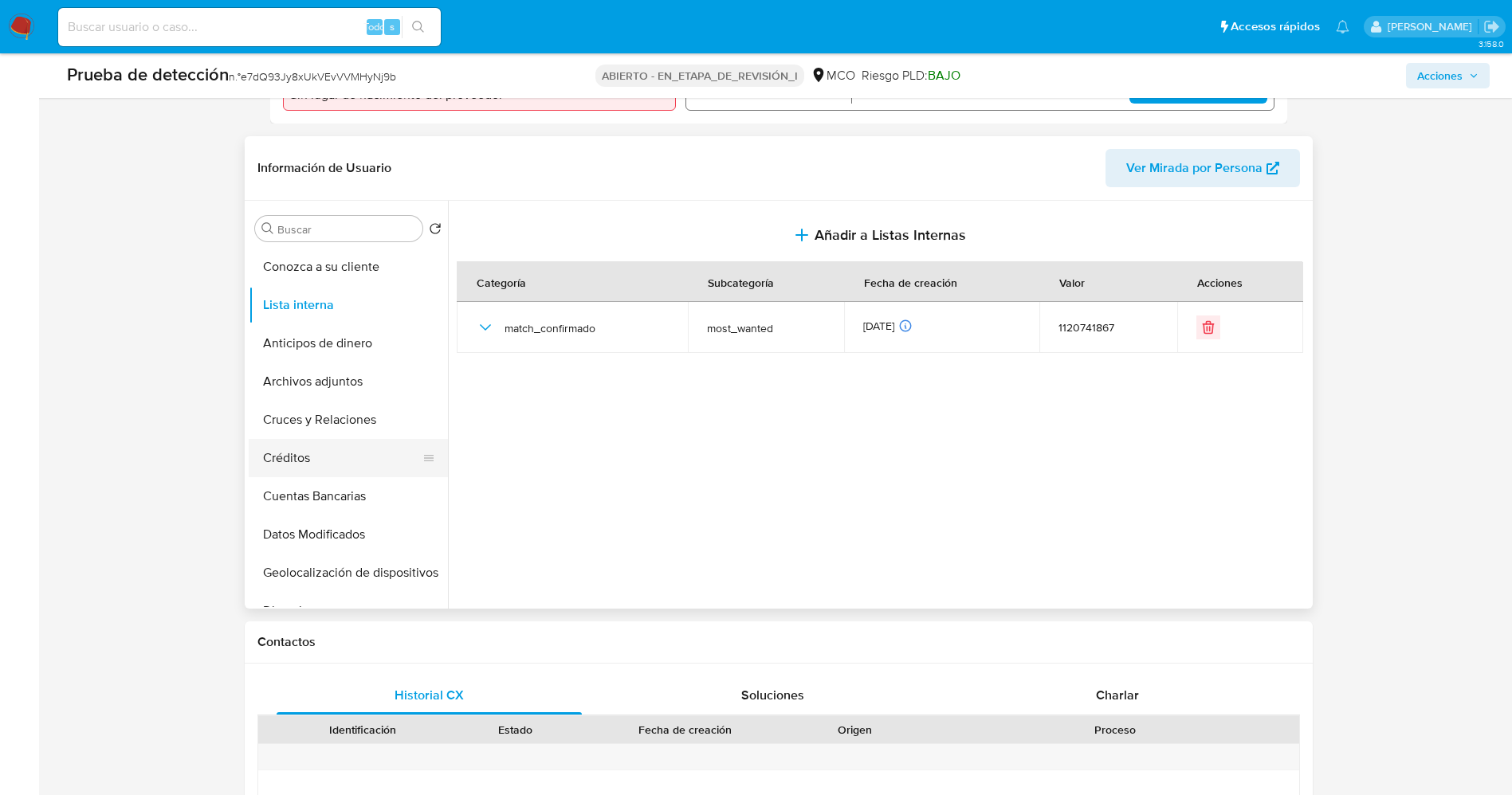
scroll to position [673, 0]
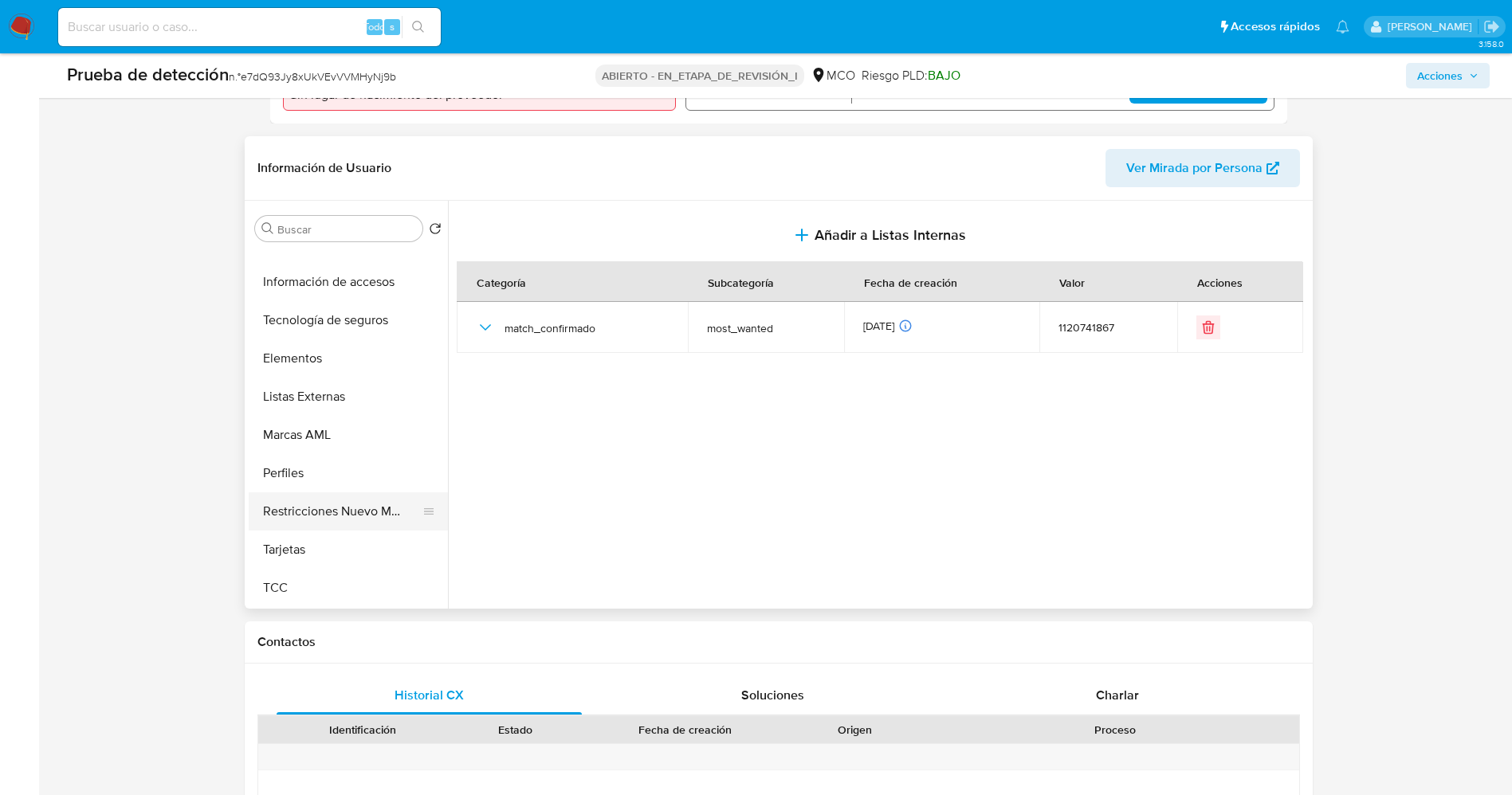
click at [350, 507] on button "Restricciones Nuevo Mundo" at bounding box center [341, 511] width 186 height 38
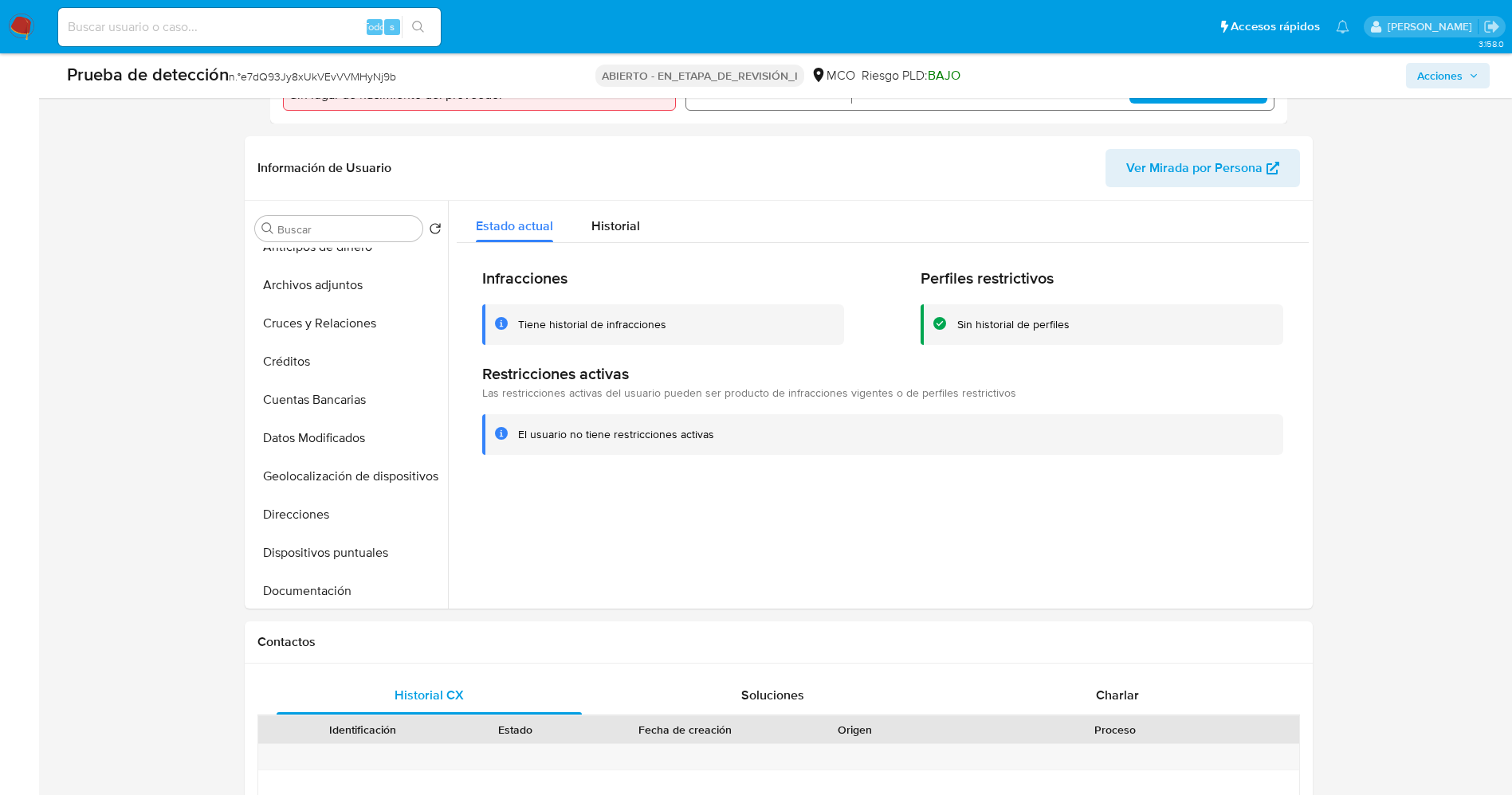
scroll to position [0, 0]
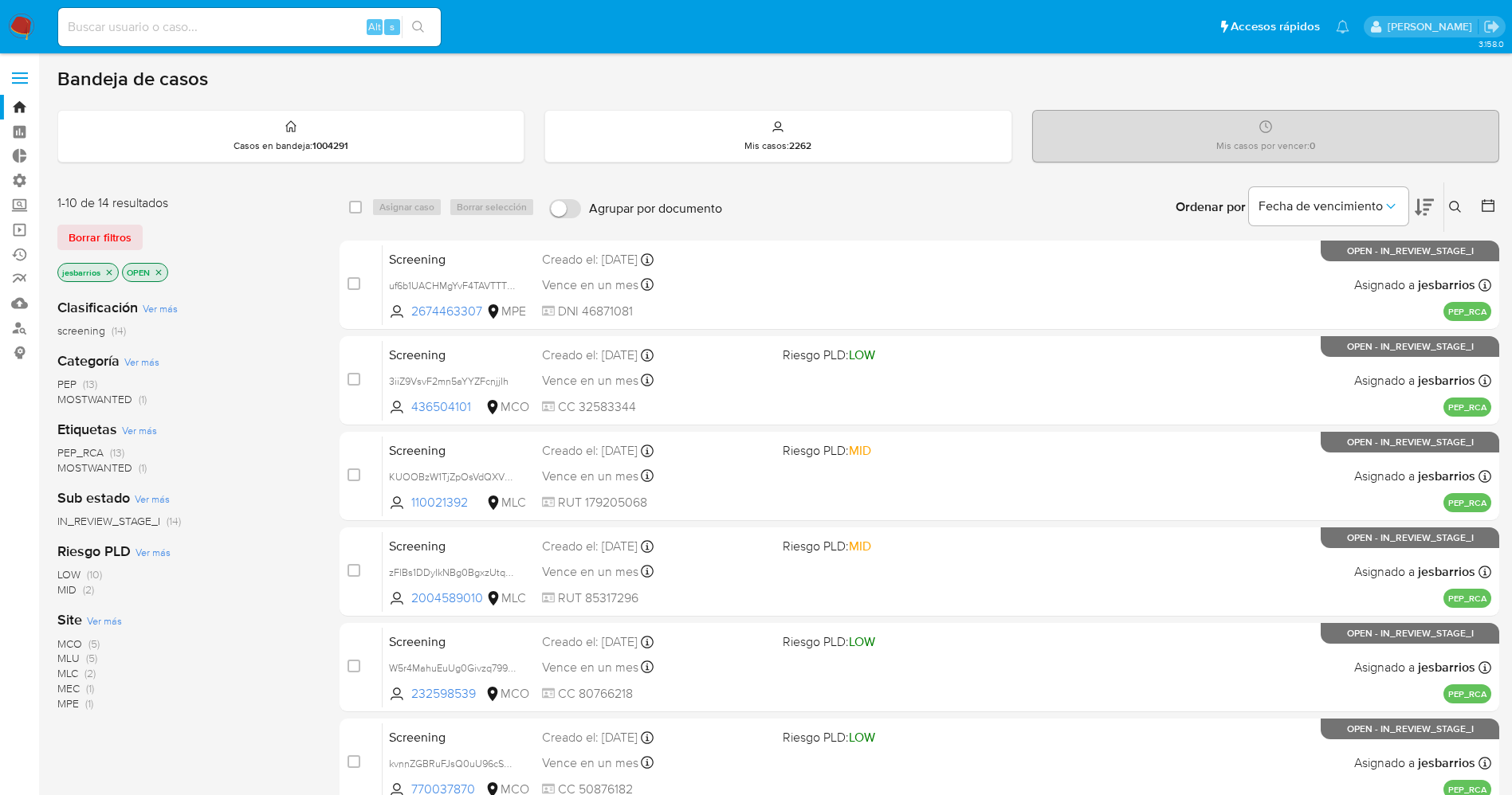
drag, startPoint x: 13, startPoint y: 20, endPoint x: 94, endPoint y: 5, distance: 82.4
click at [14, 23] on img at bounding box center [21, 27] width 27 height 27
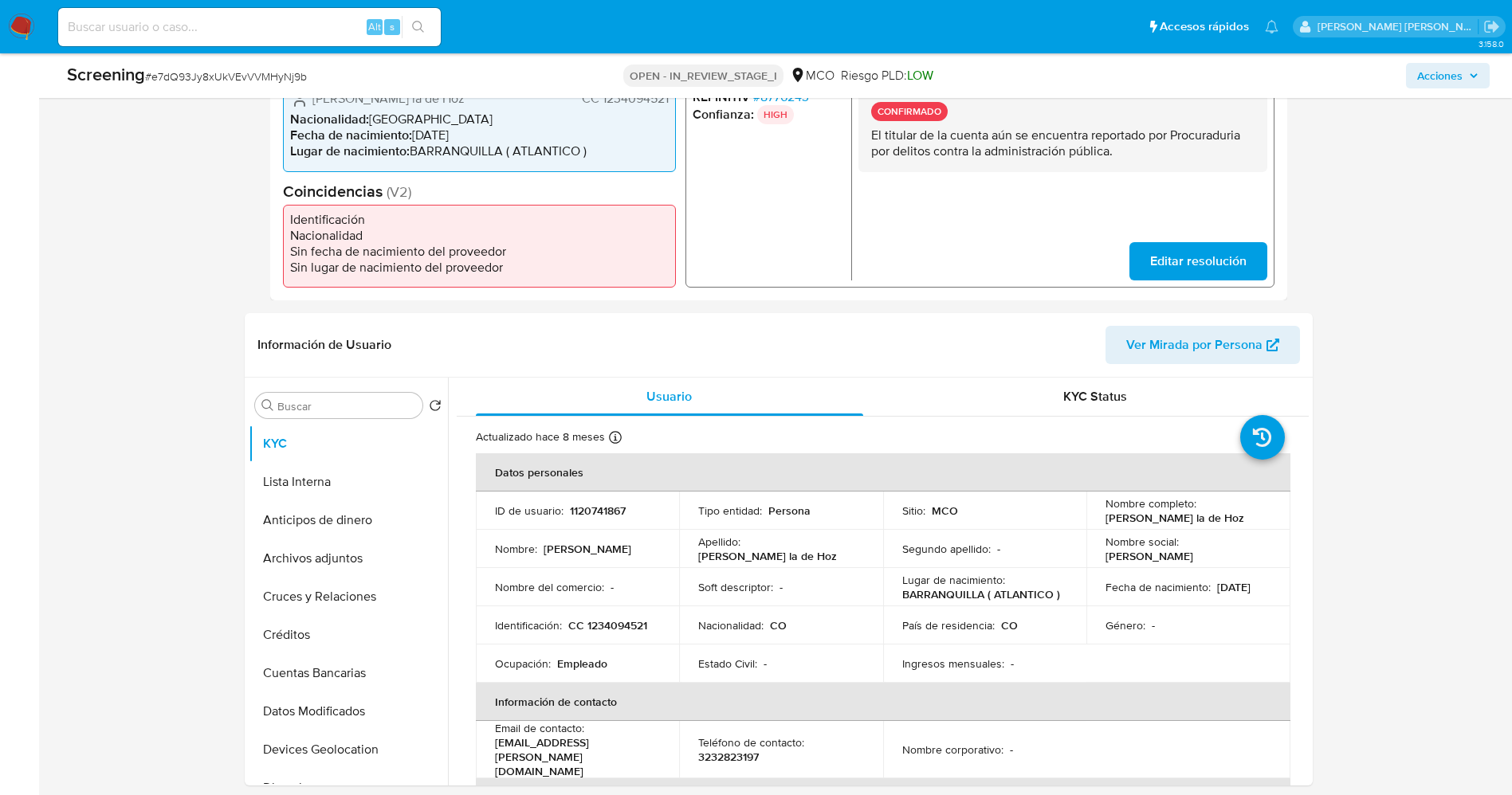
select select "10"
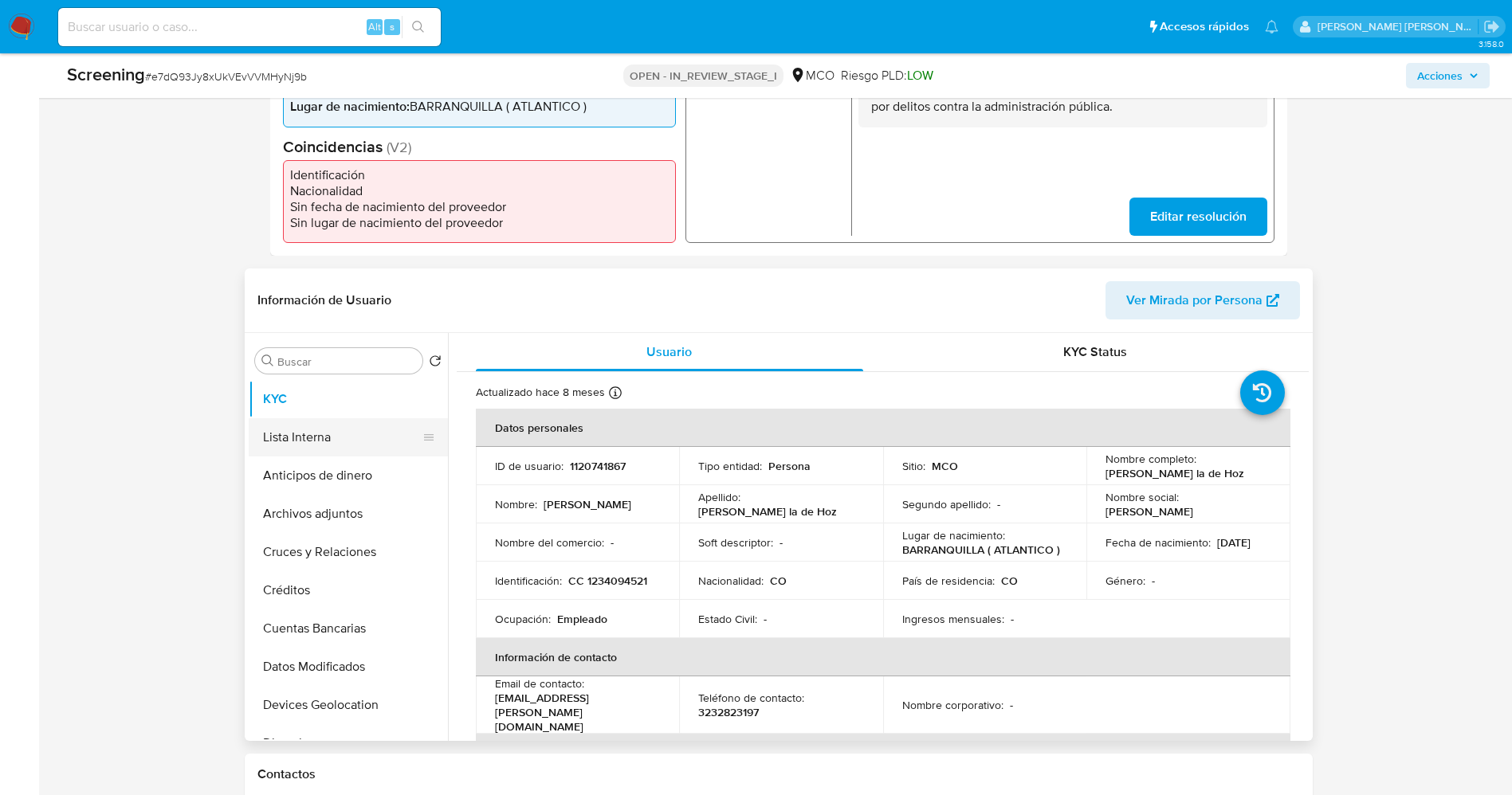
click at [316, 434] on button "Lista Interna" at bounding box center [341, 437] width 186 height 38
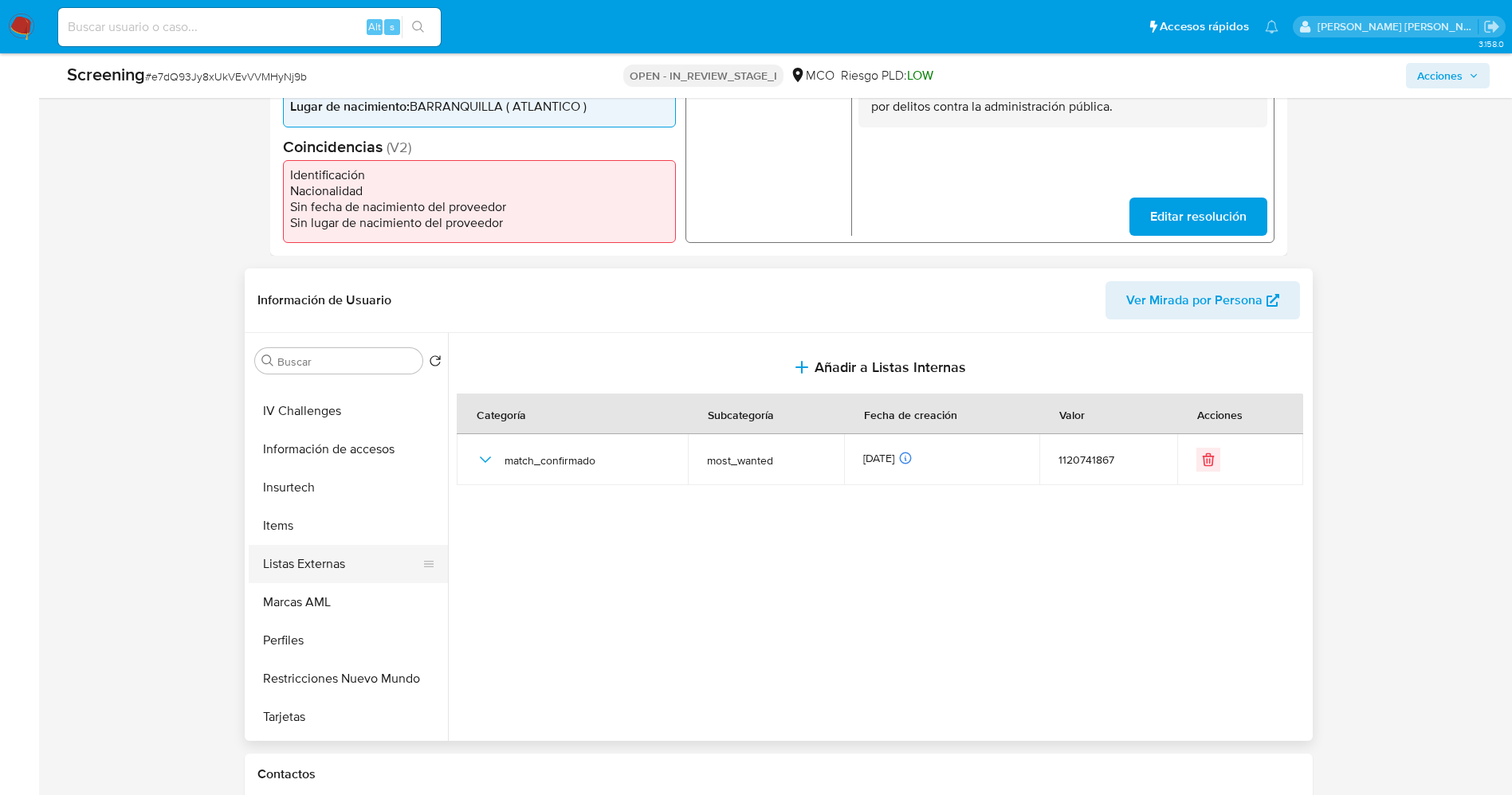
scroll to position [673, 0]
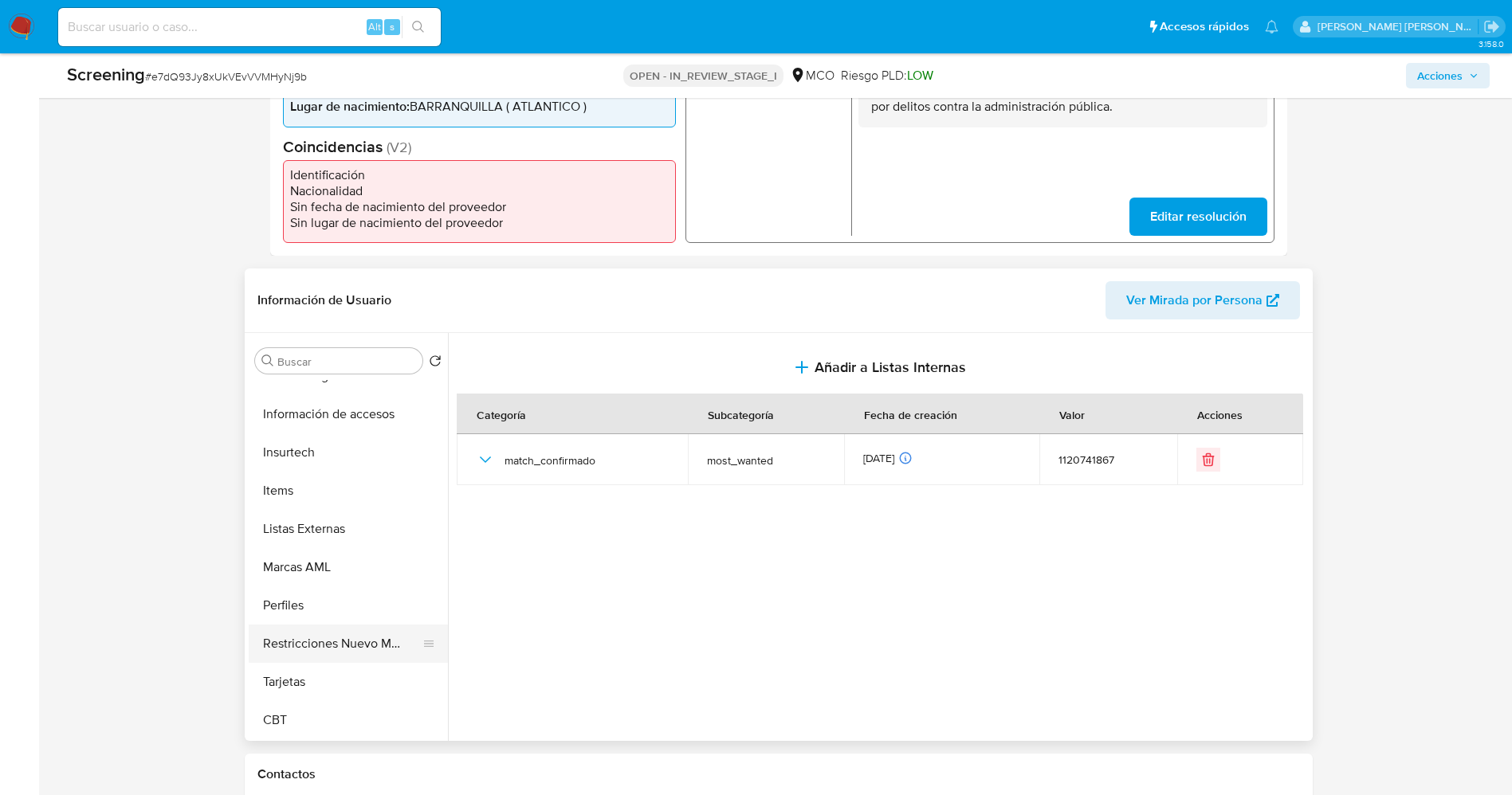
click at [350, 653] on button "Restricciones Nuevo Mundo" at bounding box center [341, 643] width 186 height 38
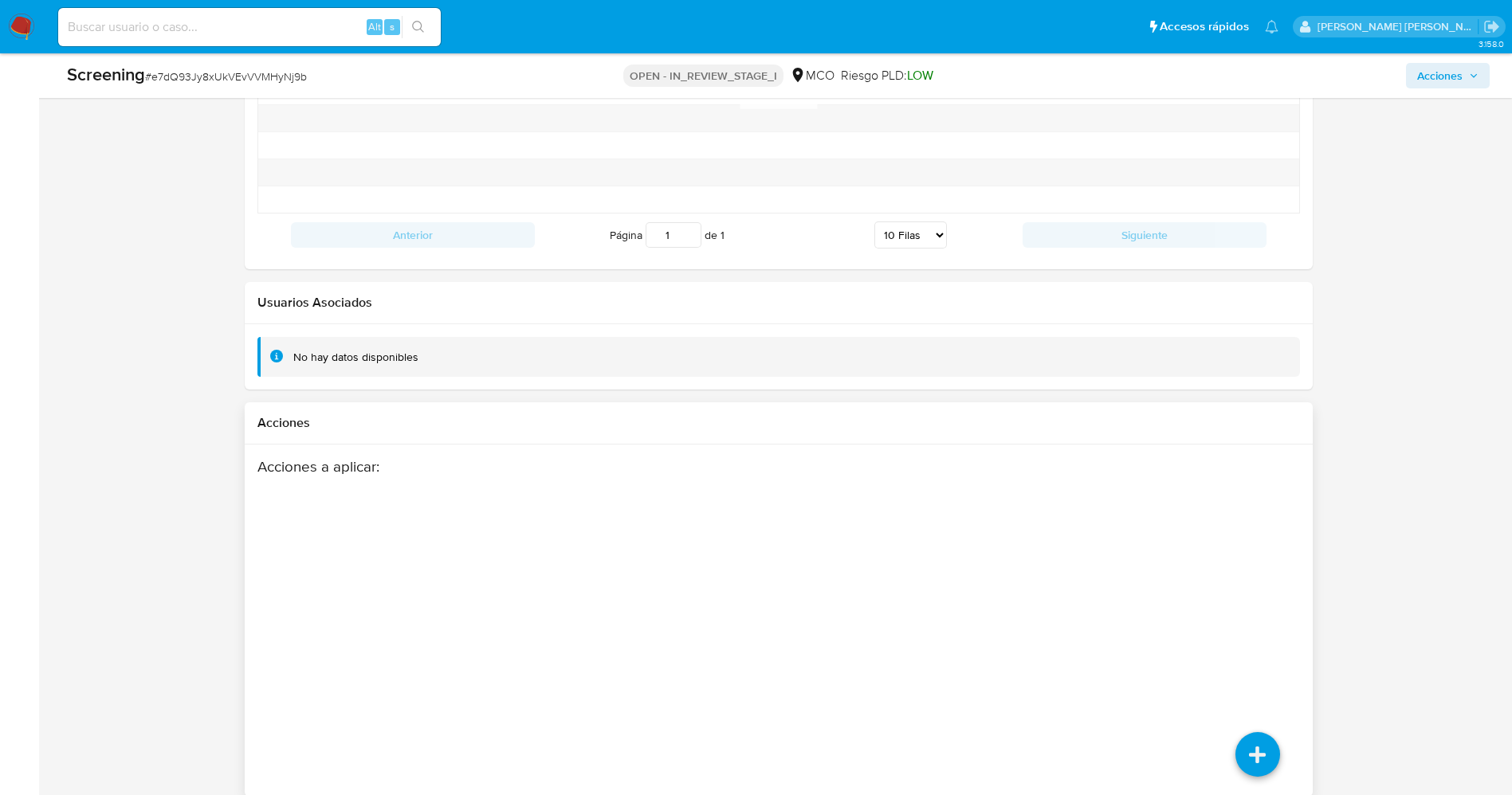
scroll to position [2284, 0]
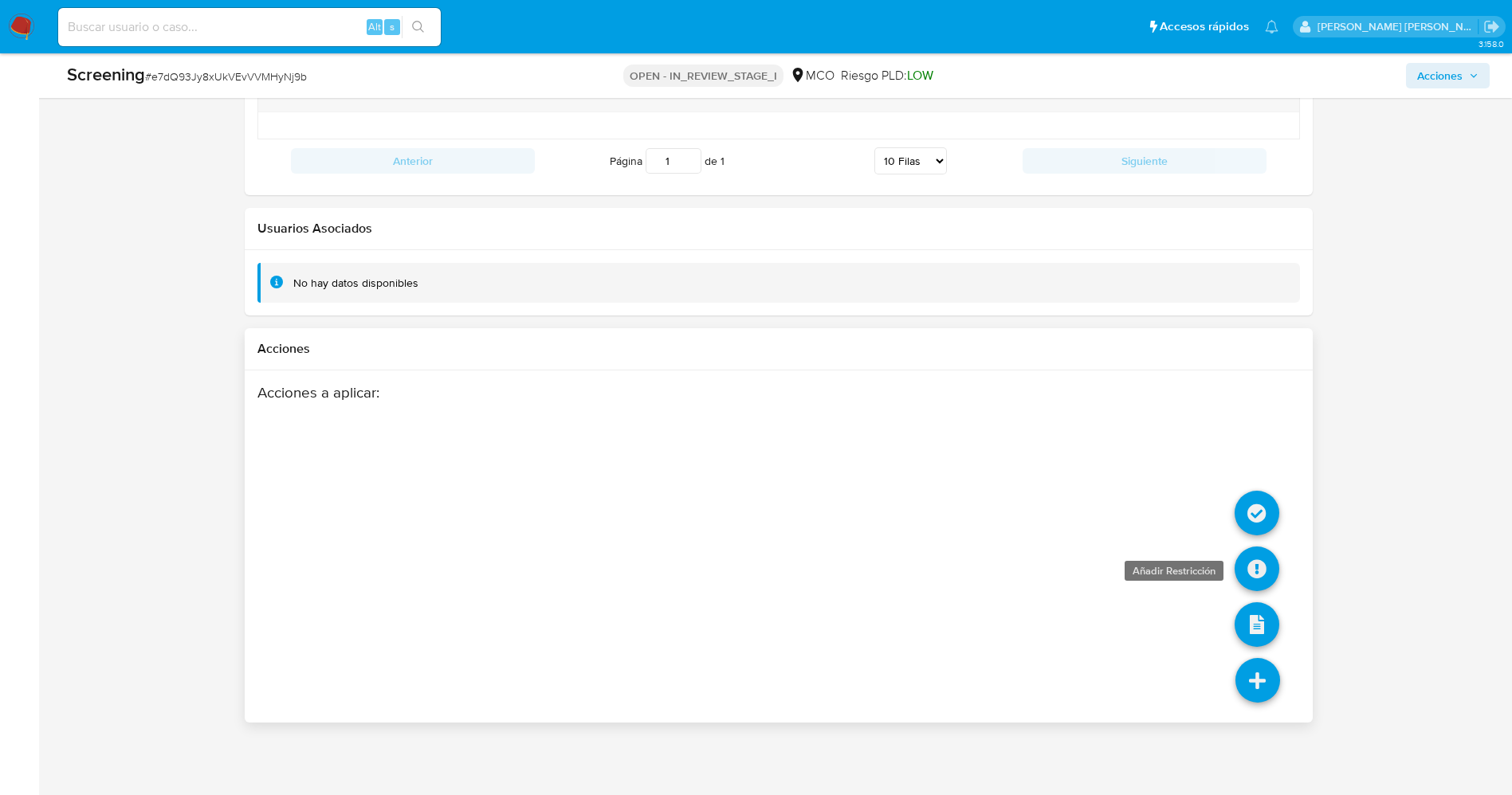
click at [1257, 563] on icon at bounding box center [1257, 568] width 44 height 44
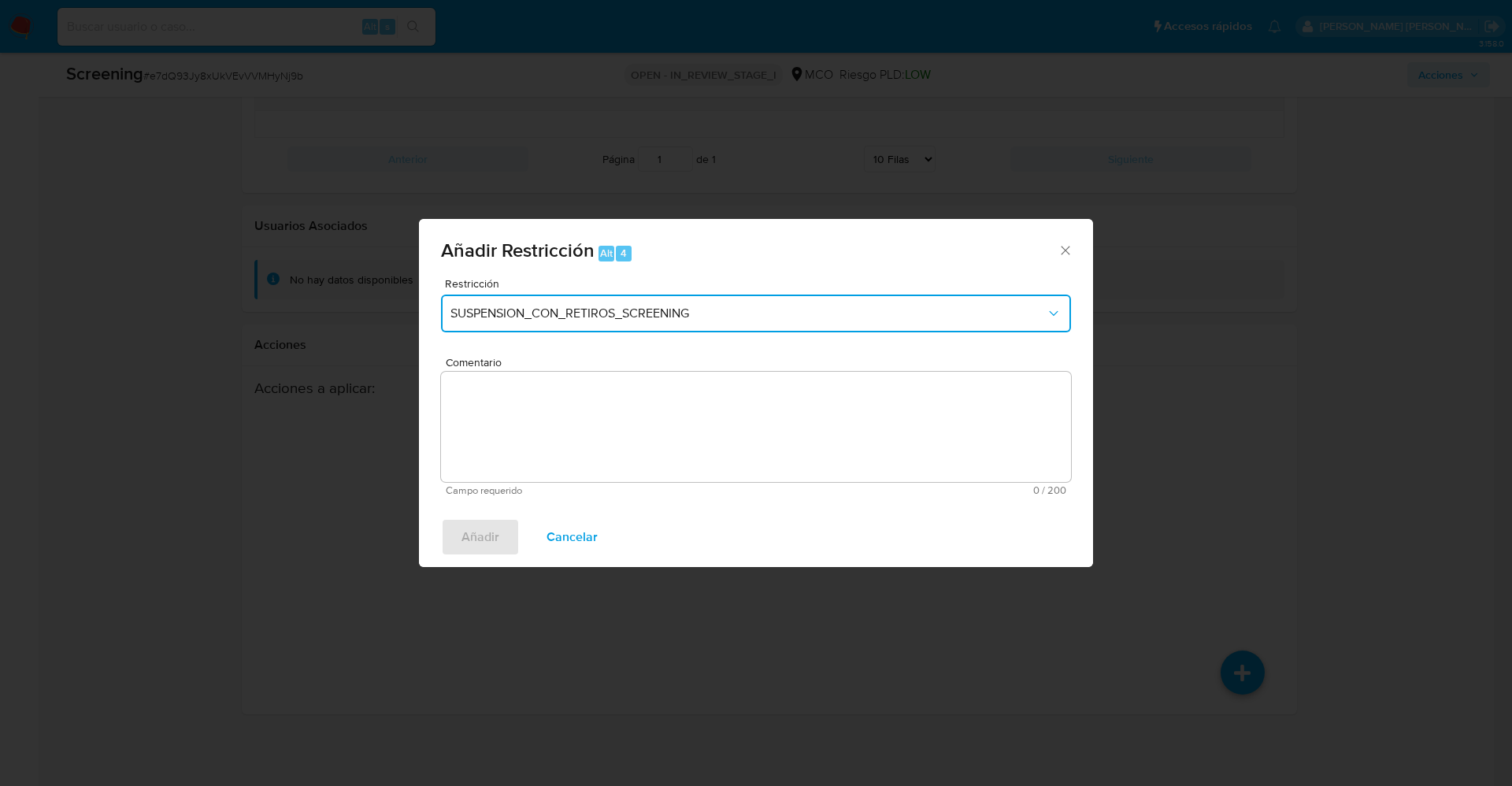
click at [605, 297] on button "SUSPENSION_CON_RETIROS_SCREENING" at bounding box center [756, 313] width 630 height 38
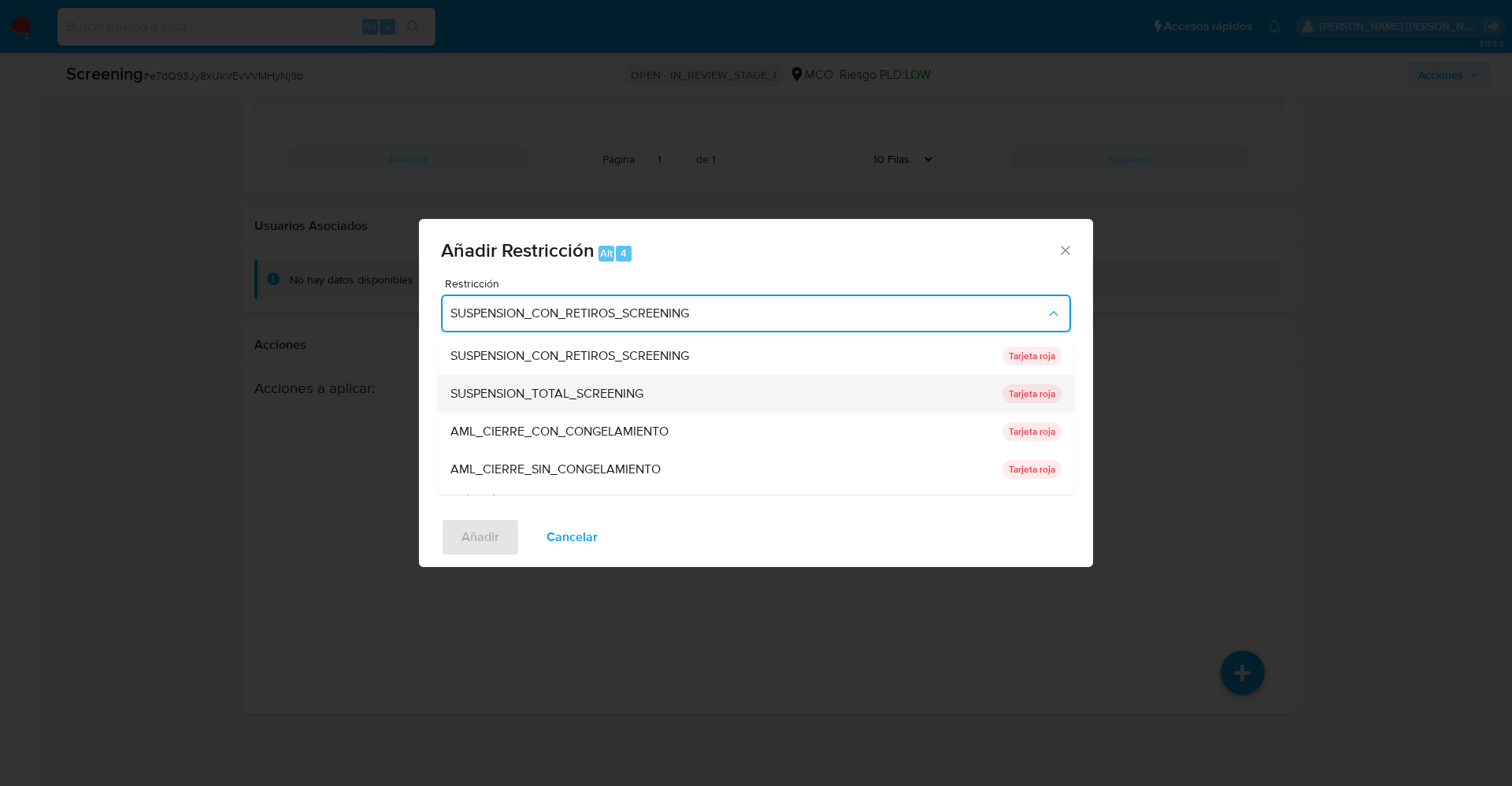
click at [602, 383] on div "SUSPENSION_TOTAL_SCREENING" at bounding box center [721, 393] width 542 height 38
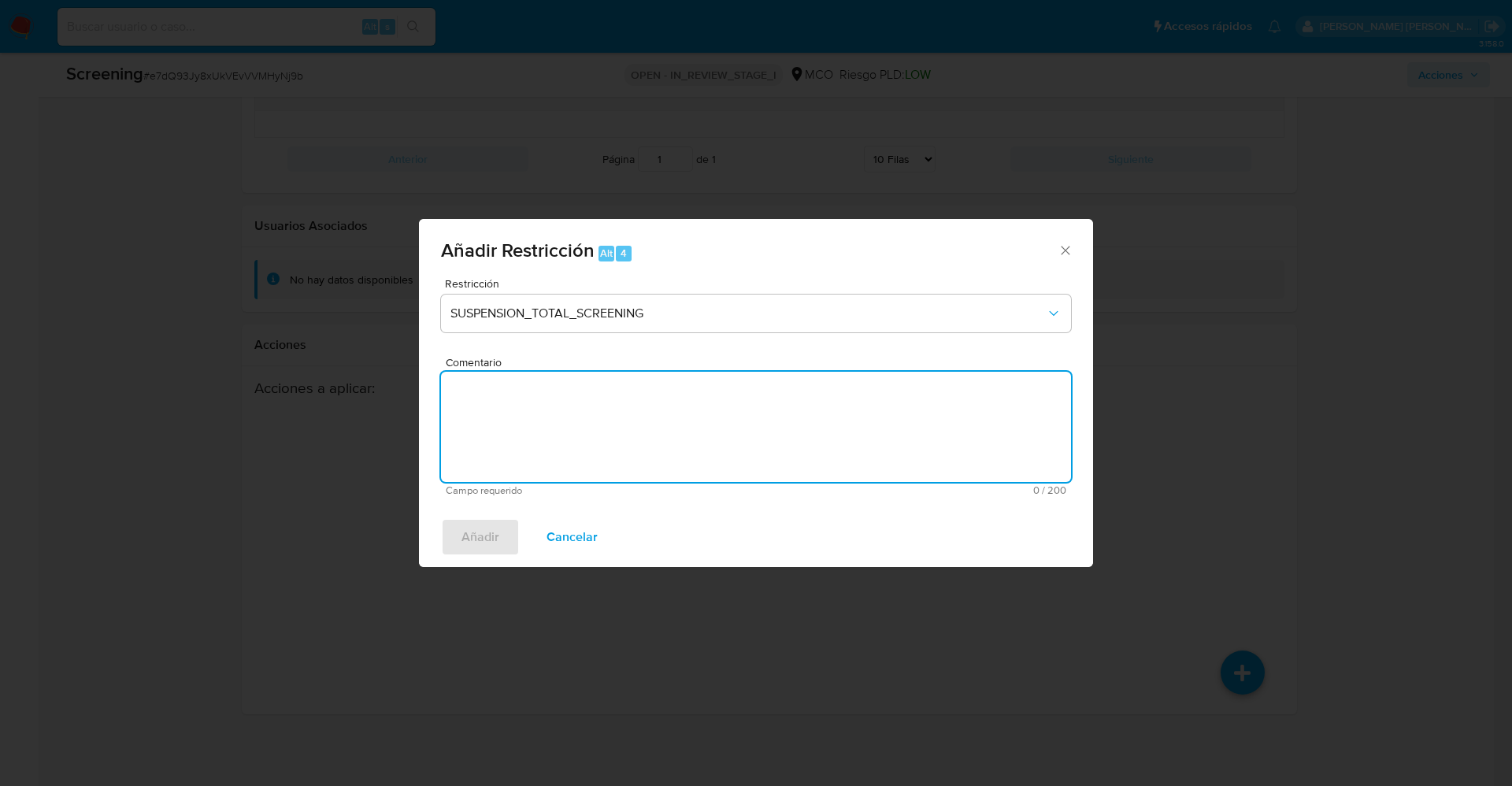
click at [608, 418] on textarea "Comentario" at bounding box center [756, 427] width 630 height 110
type textarea "v"
click at [512, 540] on button "Añadir" at bounding box center [480, 537] width 79 height 38
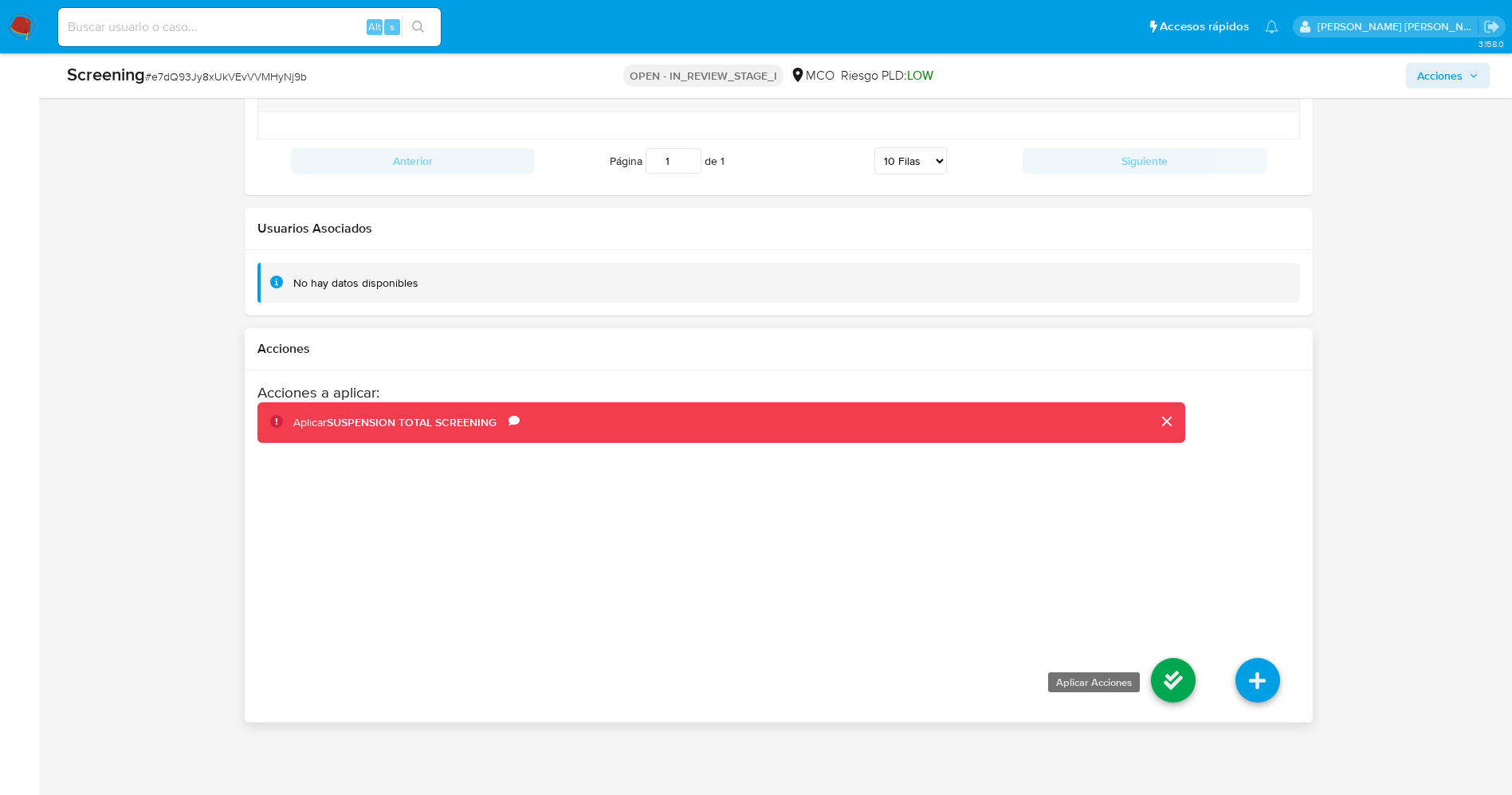
click at [1158, 668] on icon at bounding box center [1173, 680] width 44 height 44
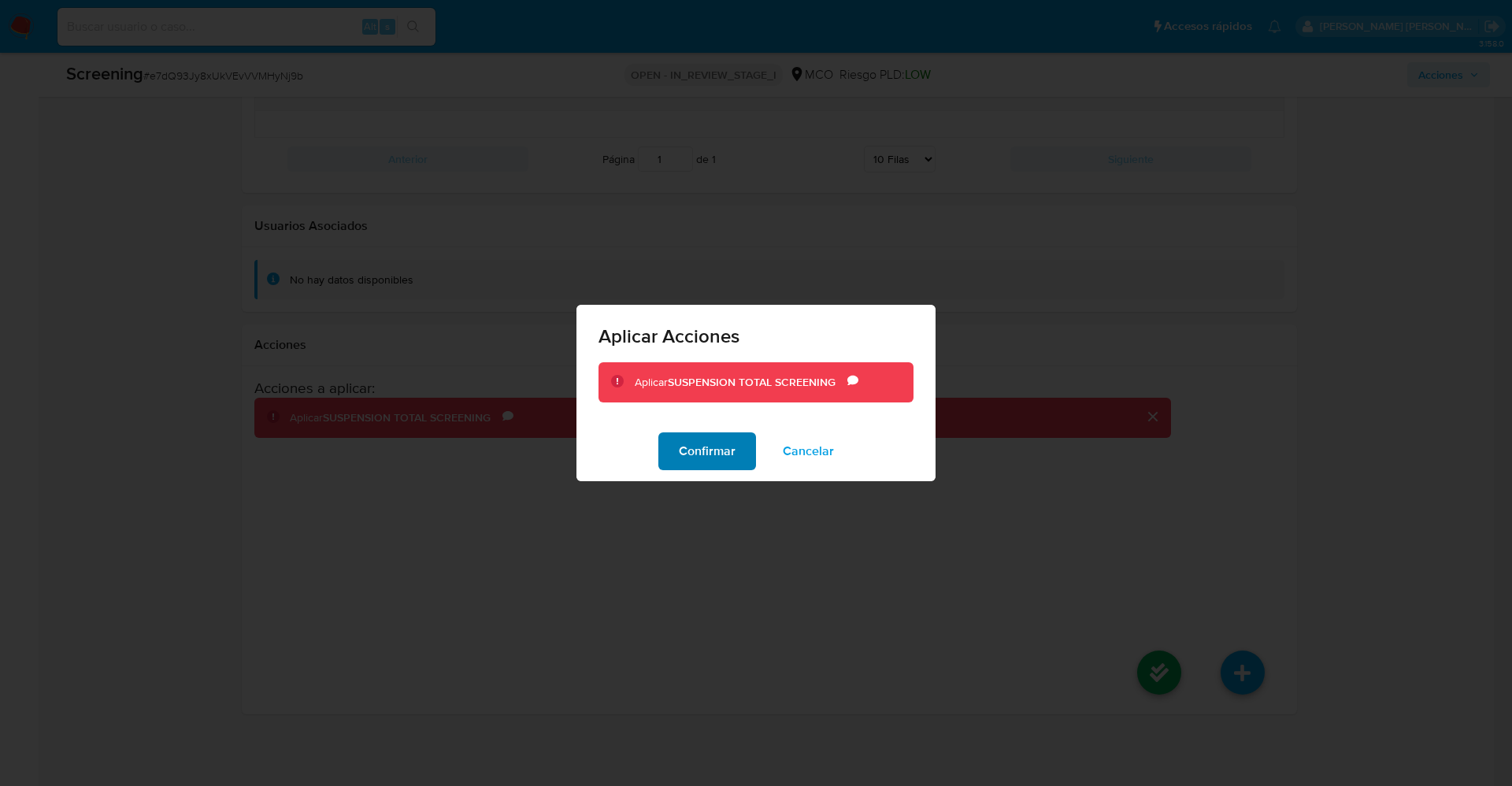
click at [722, 449] on span "Confirmar" at bounding box center [707, 452] width 56 height 35
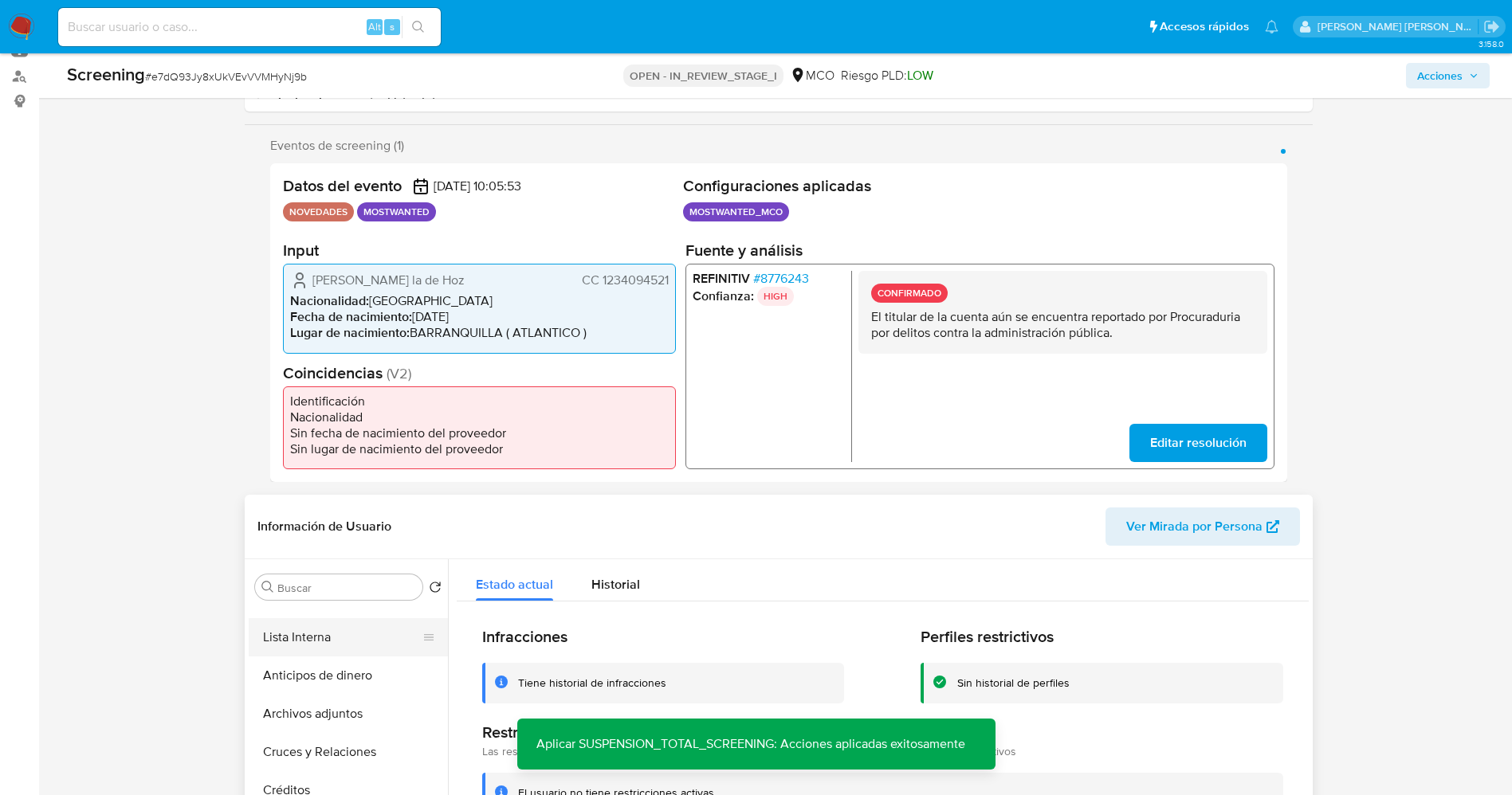
scroll to position [0, 0]
click at [294, 657] on button "Lista Interna" at bounding box center [341, 663] width 186 height 38
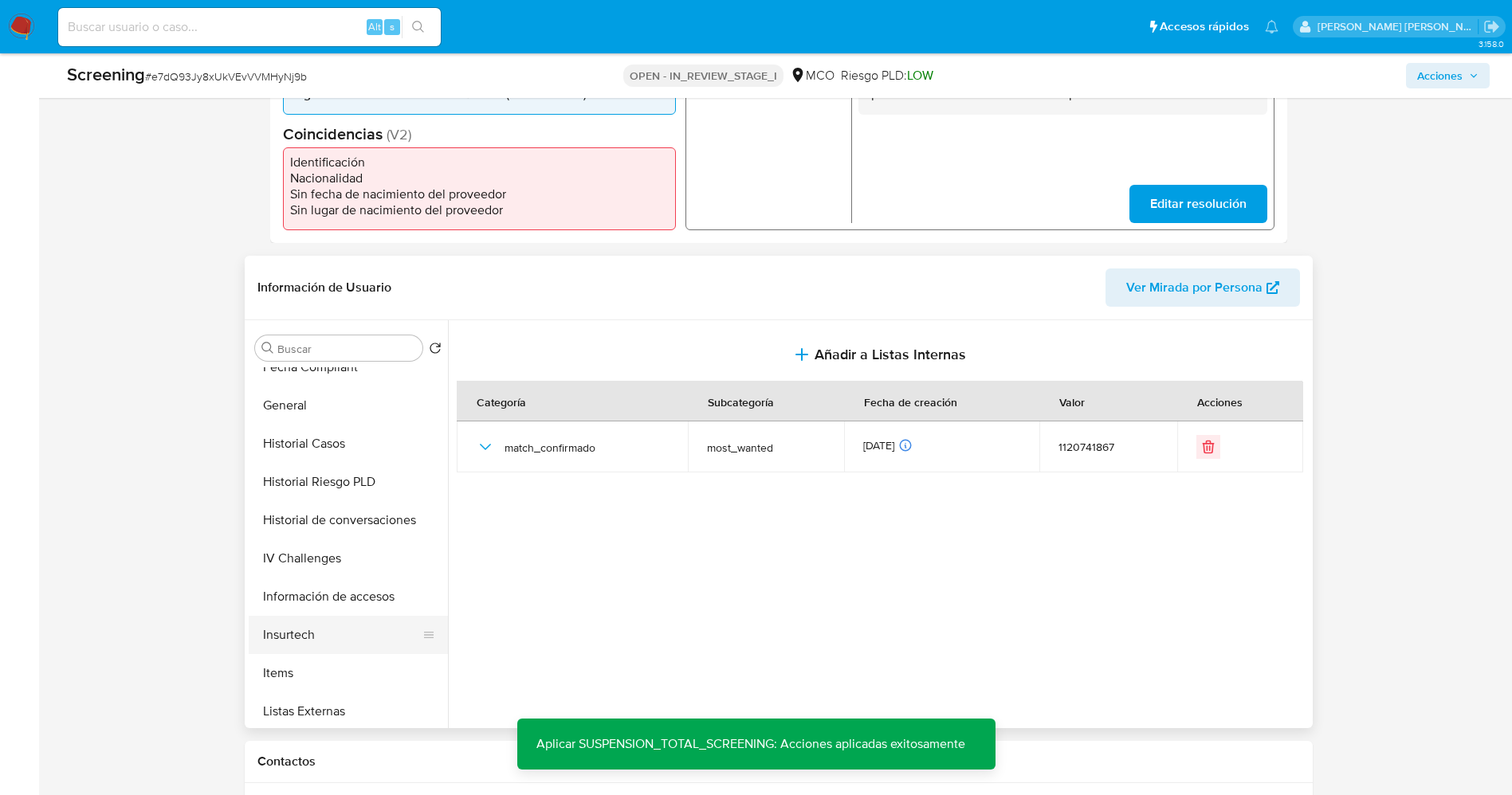
scroll to position [673, 0]
click at [365, 633] on button "Restricciones Nuevo Mundo" at bounding box center [341, 630] width 186 height 38
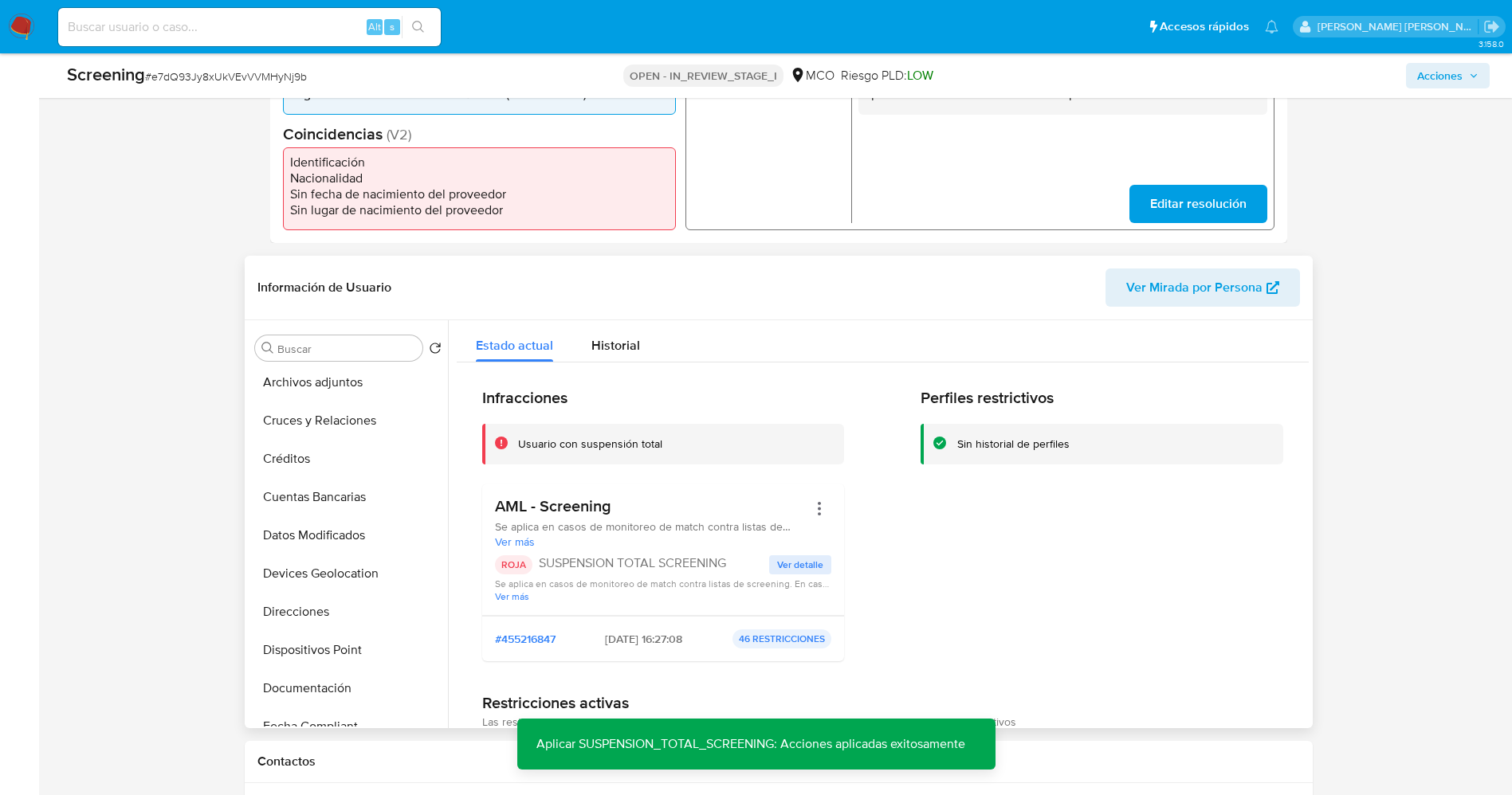
scroll to position [0, 0]
click at [330, 429] on button "Lista Interna" at bounding box center [341, 425] width 186 height 38
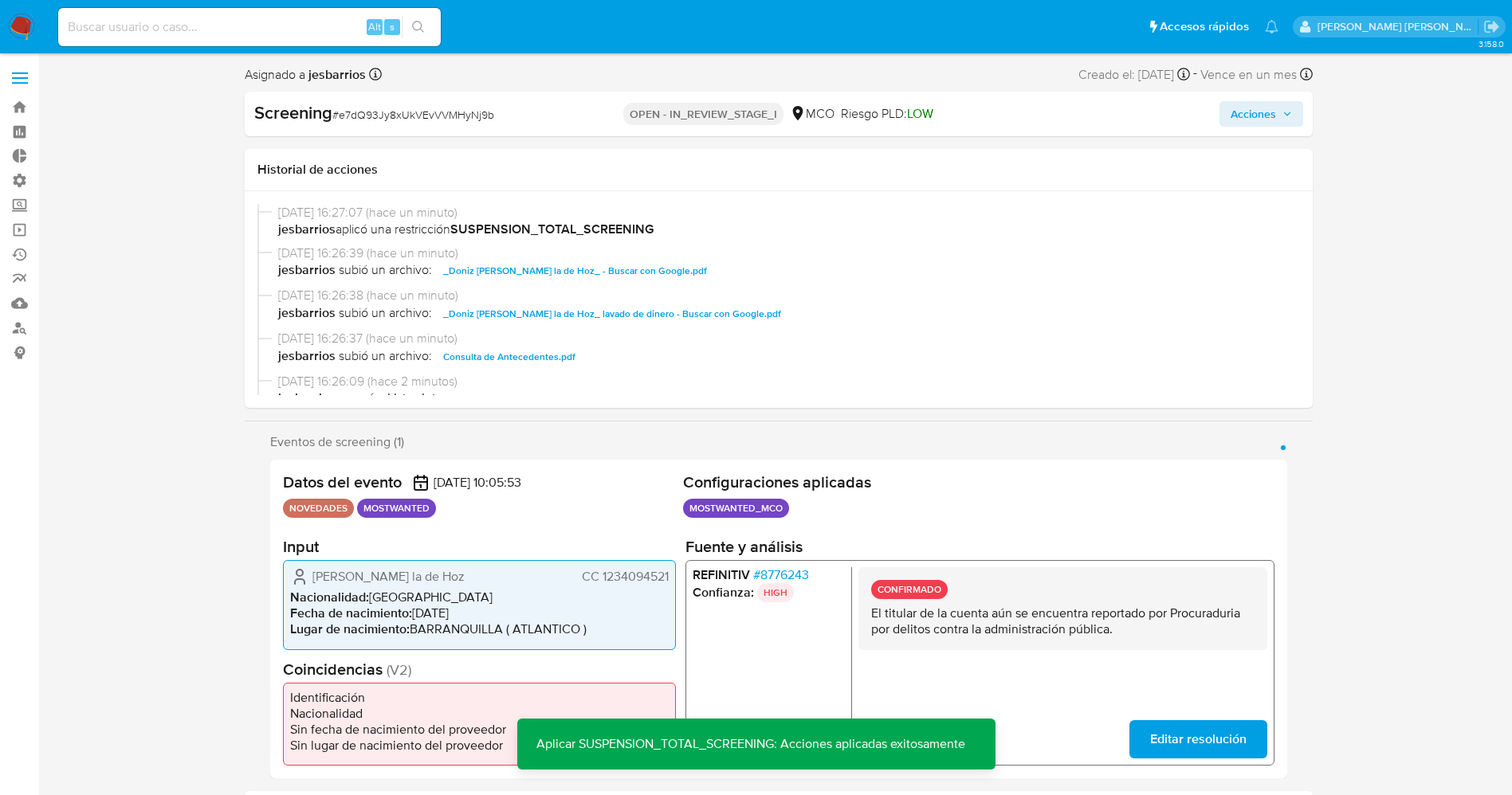
click at [1265, 119] on span "Acciones" at bounding box center [1254, 114] width 45 height 26
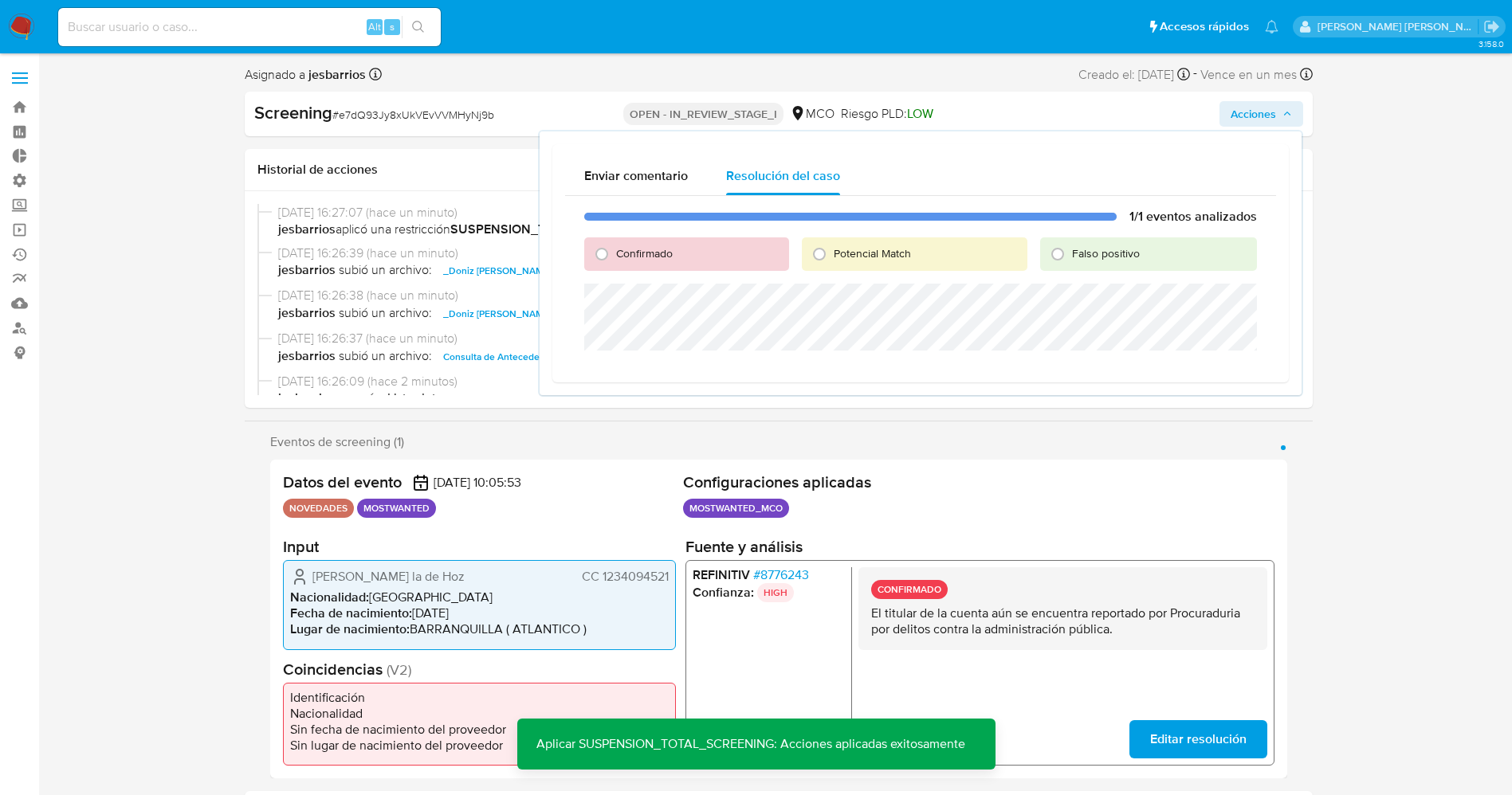
click at [877, 249] on span "Potencial Match" at bounding box center [872, 253] width 77 height 16
click at [832, 249] on input "Potencial Match" at bounding box center [819, 254] width 26 height 26
radio input "true"
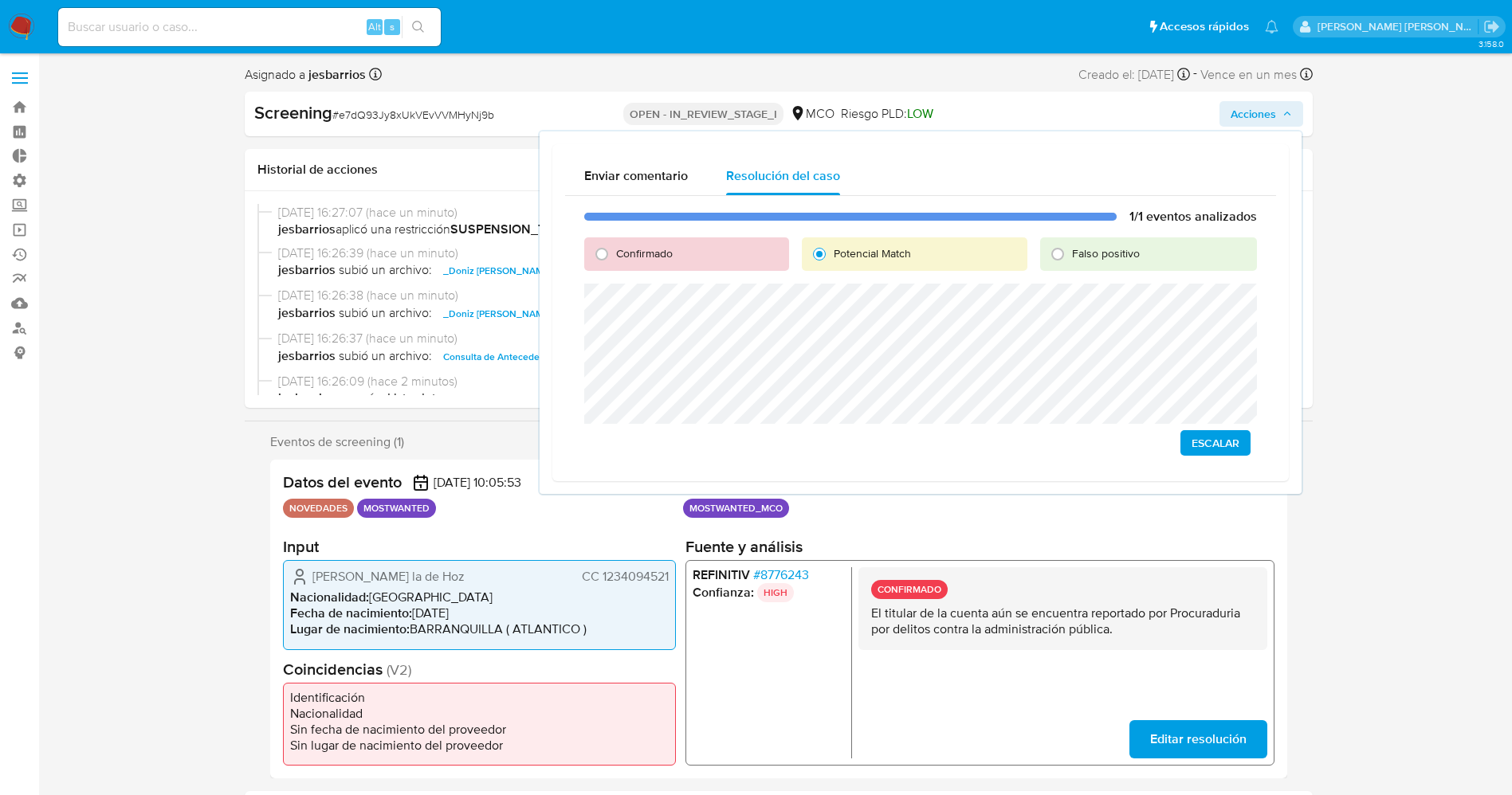
click at [1214, 435] on span "Escalar" at bounding box center [1215, 442] width 48 height 23
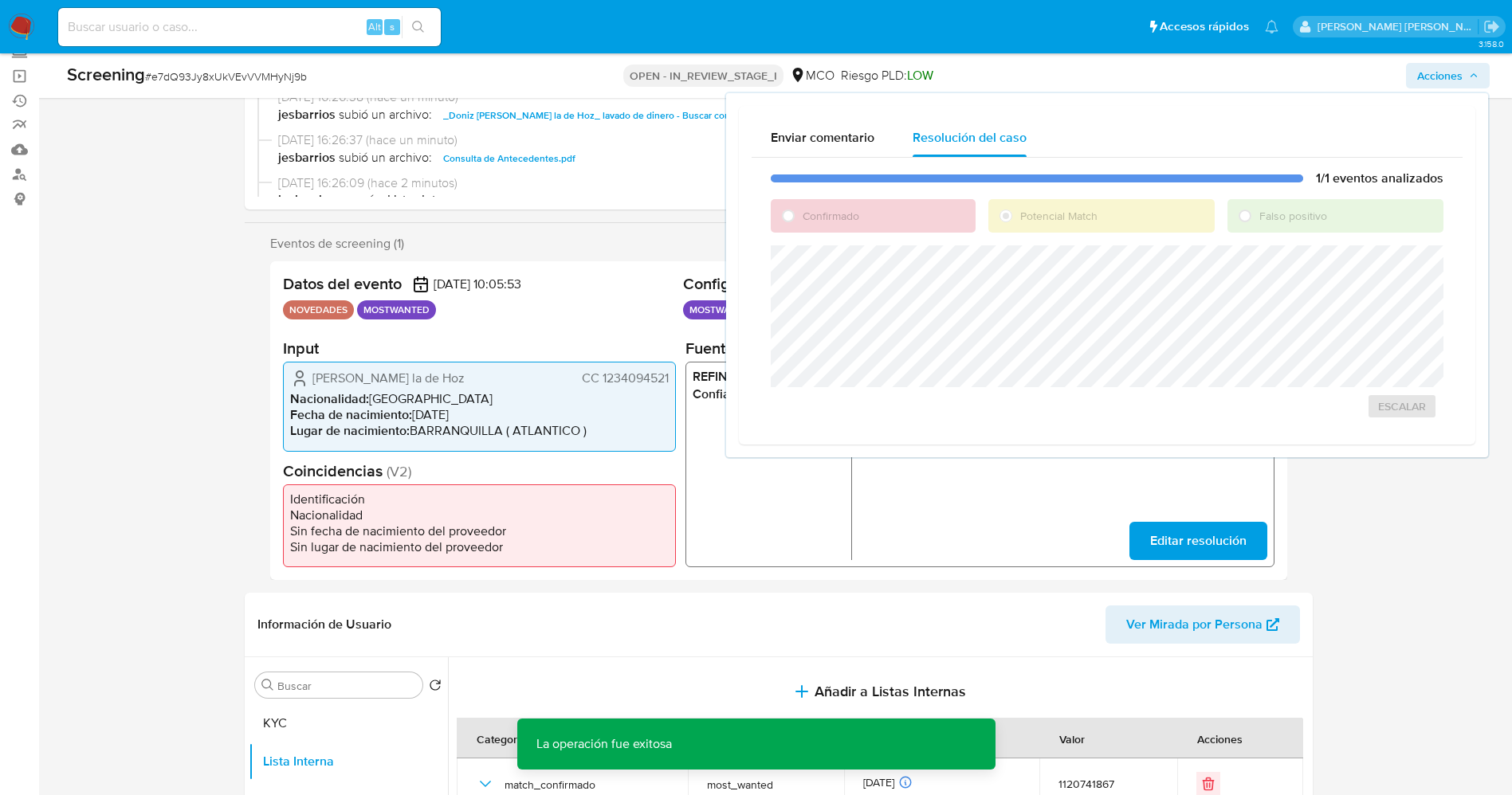
scroll to position [359, 0]
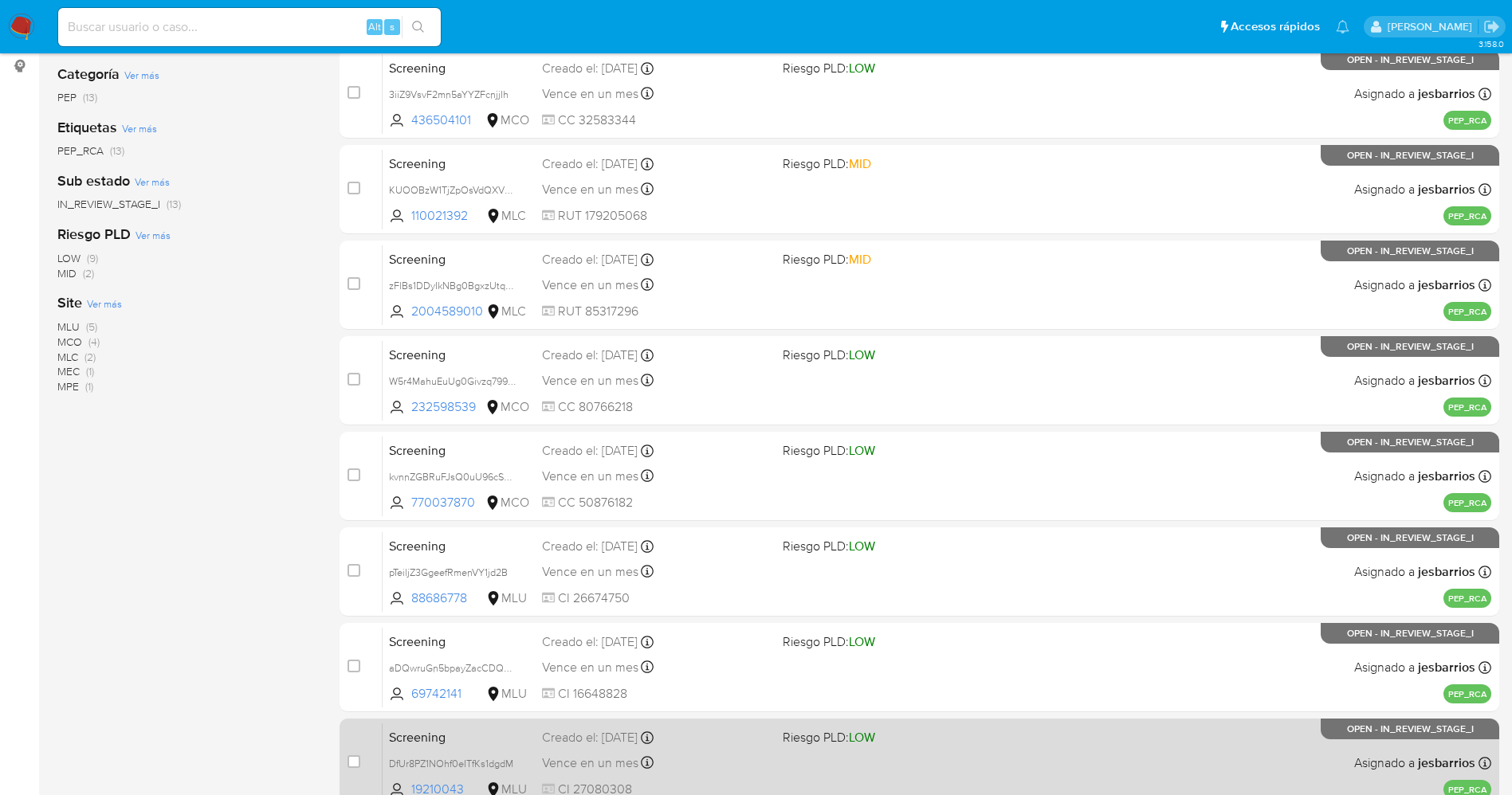
scroll to position [520, 0]
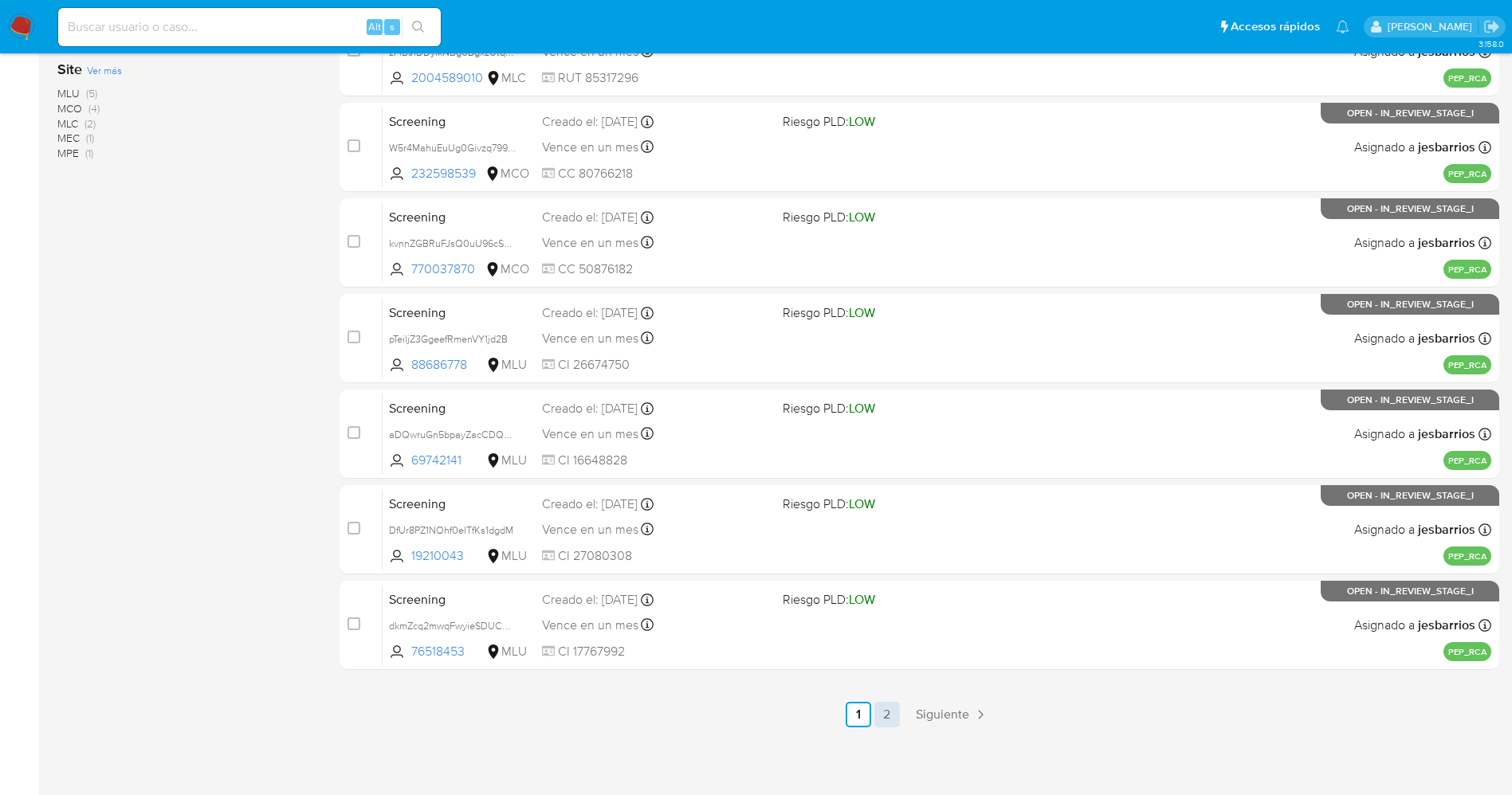
click at [892, 716] on link "2" at bounding box center [887, 714] width 26 height 26
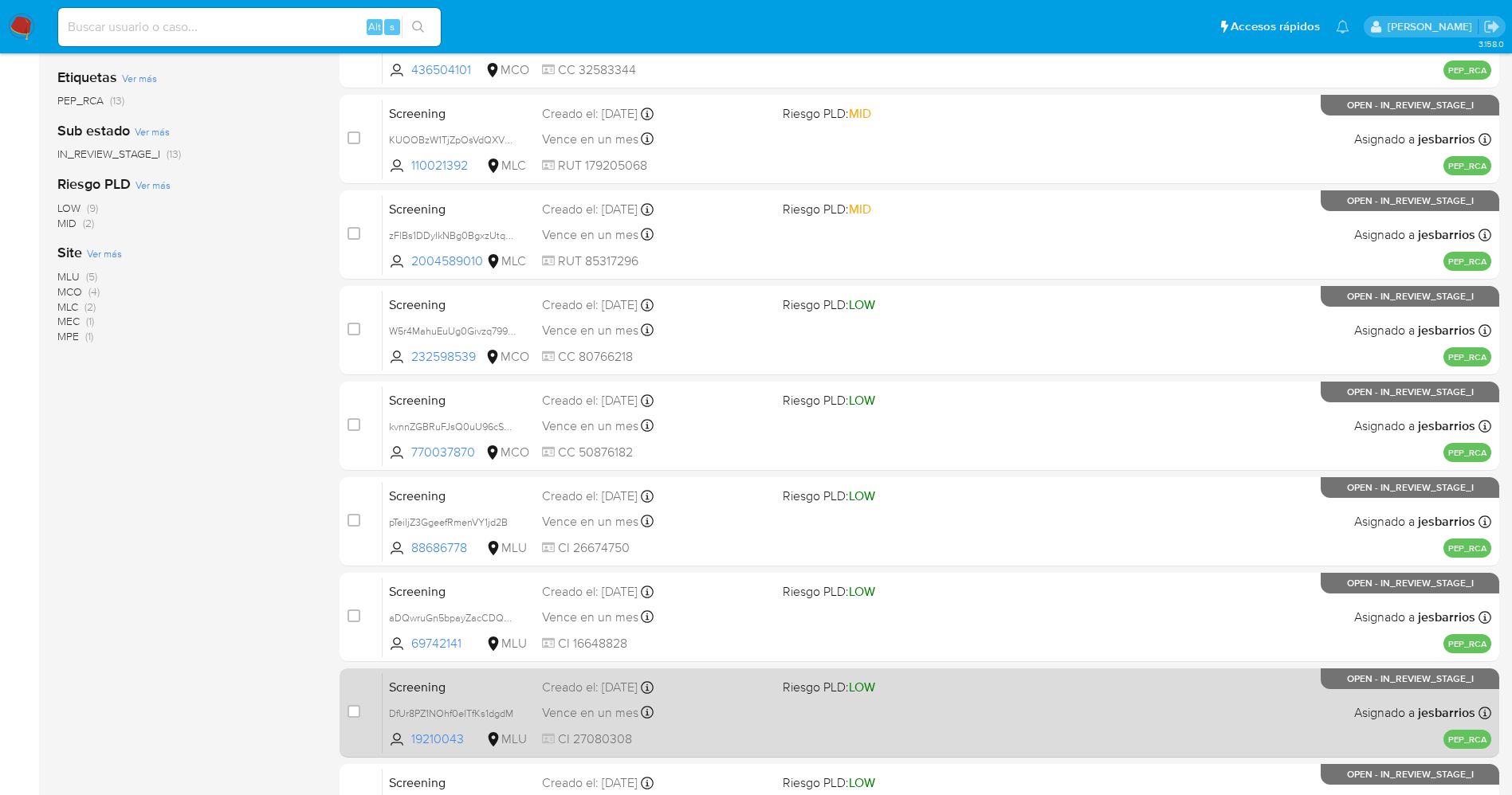
scroll to position [520, 0]
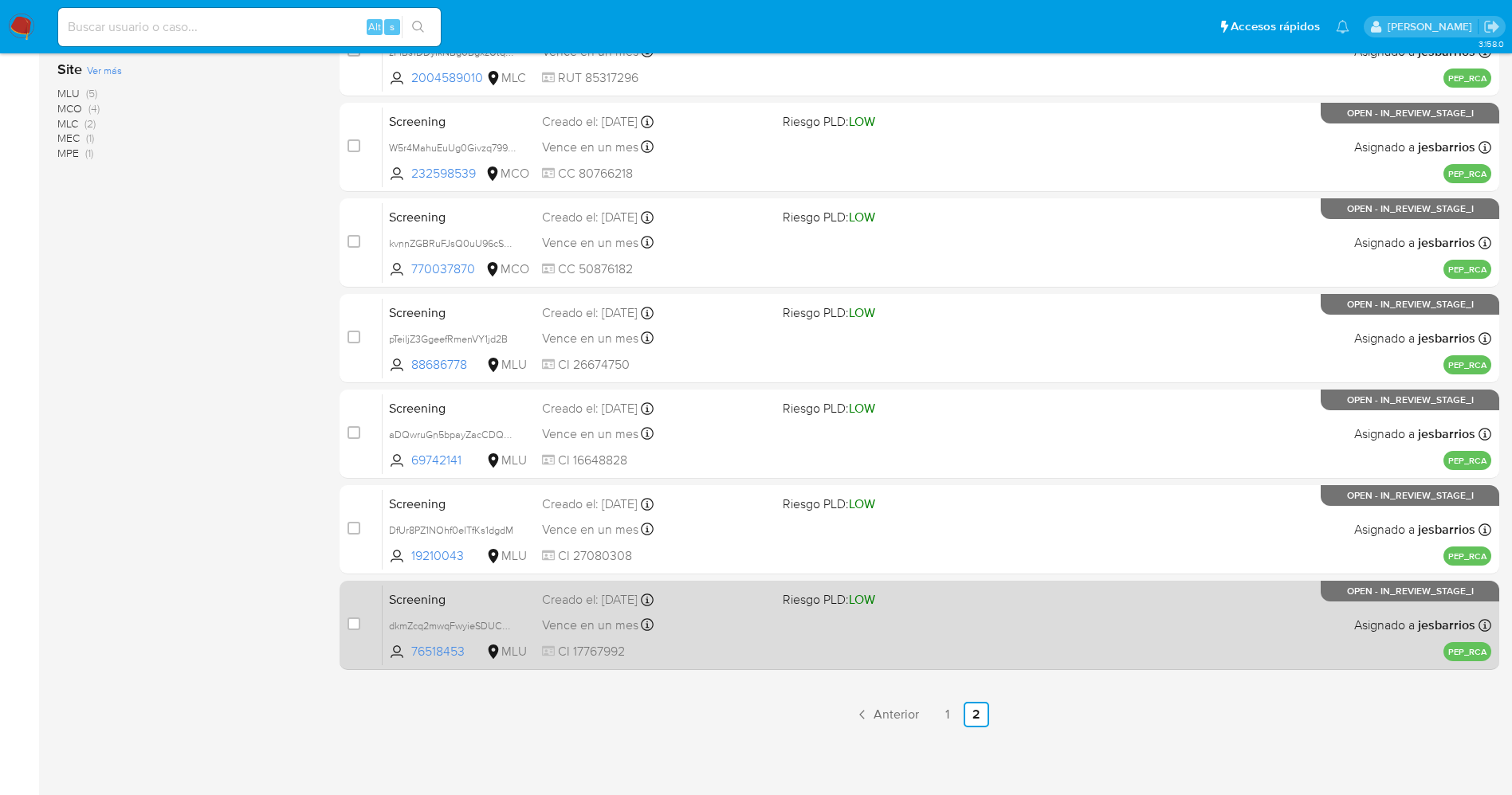
click at [867, 632] on div "Screening dkmZcq2mwqFwyieSDUCG52Zb 76518453 MLU Riesgo PLD: LOW Creado el: 08/0…" at bounding box center [936, 626] width 1109 height 81
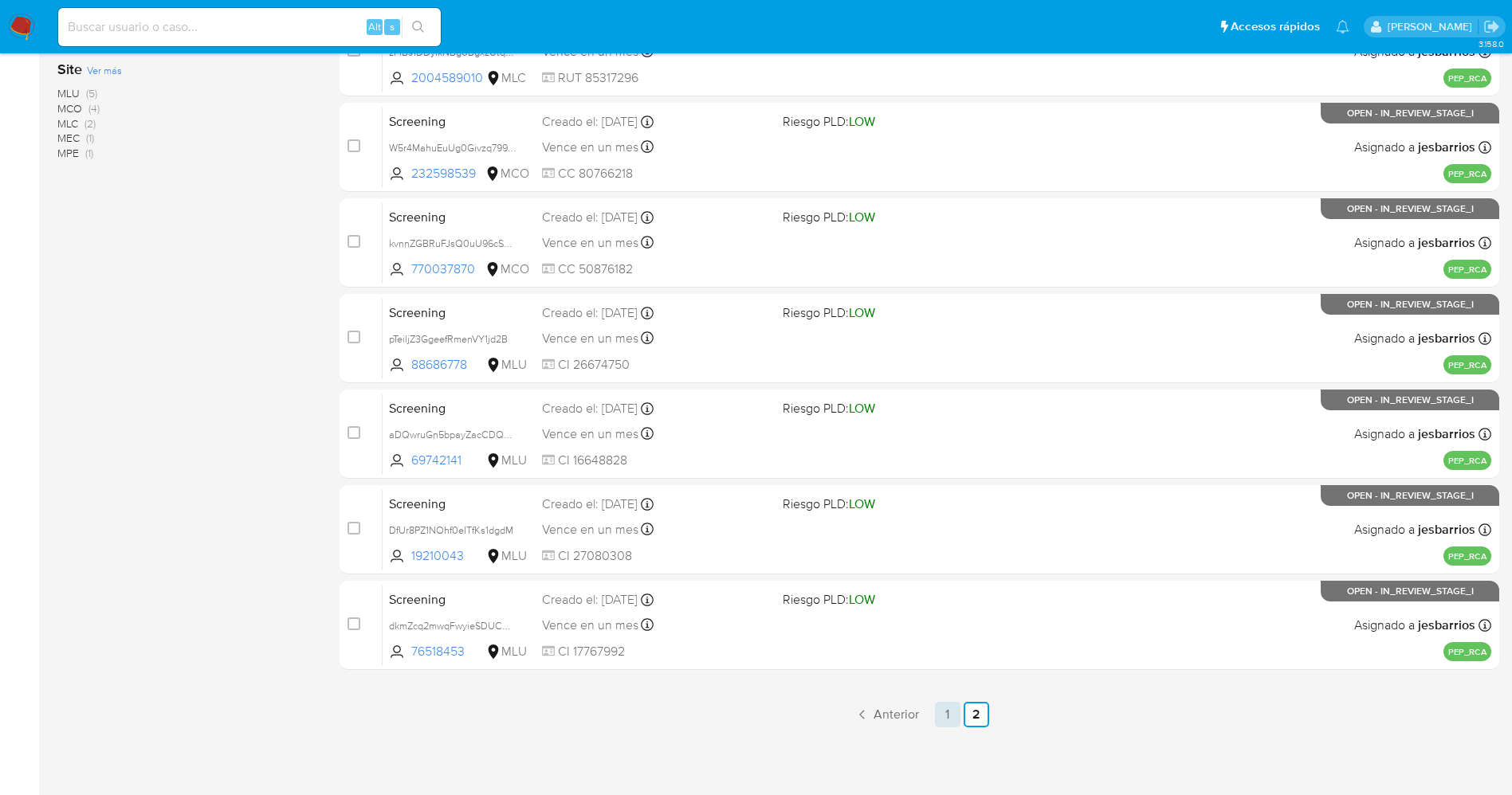
click at [948, 719] on link "1" at bounding box center [948, 714] width 26 height 26
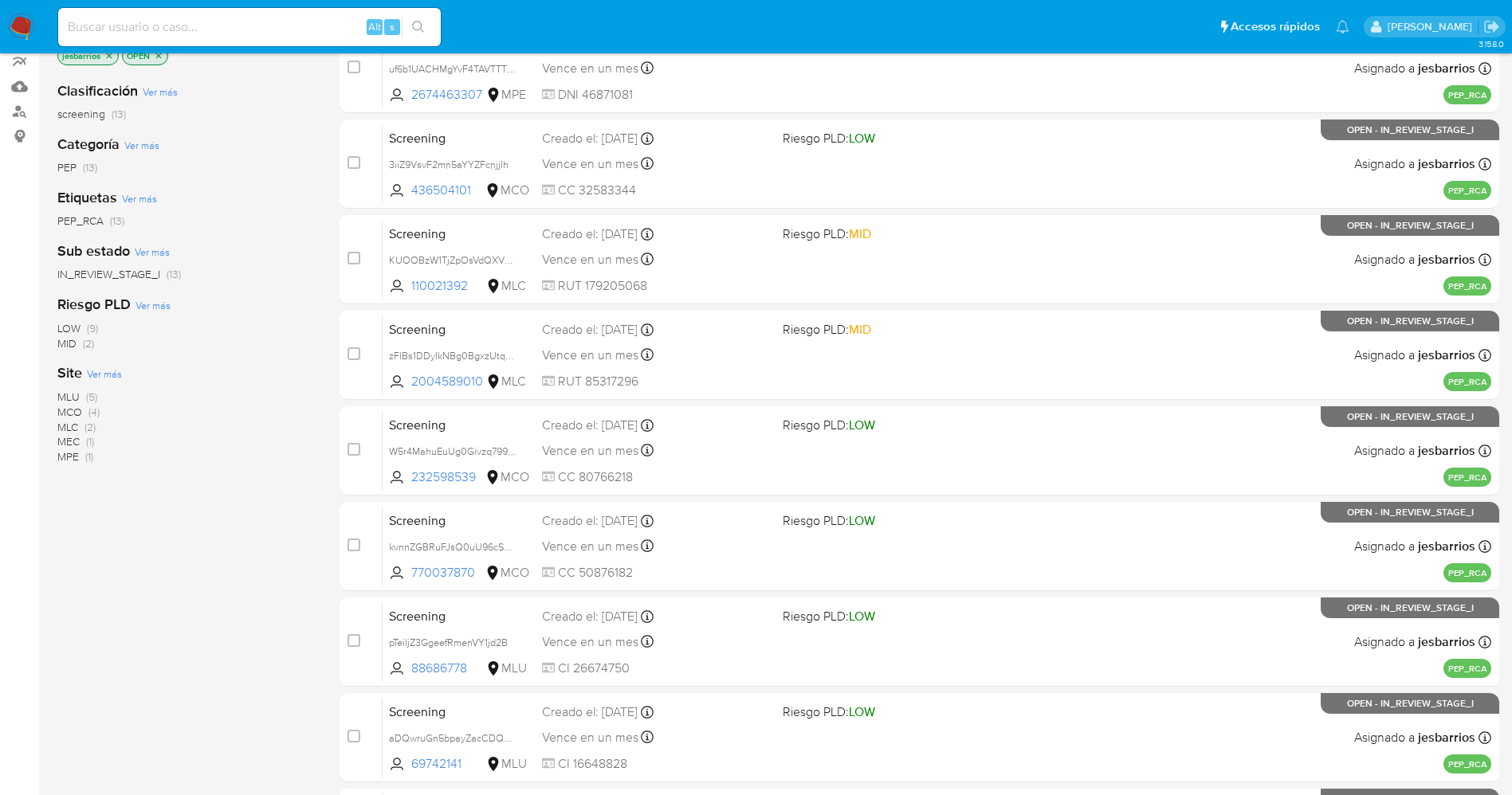
scroll to position [520, 0]
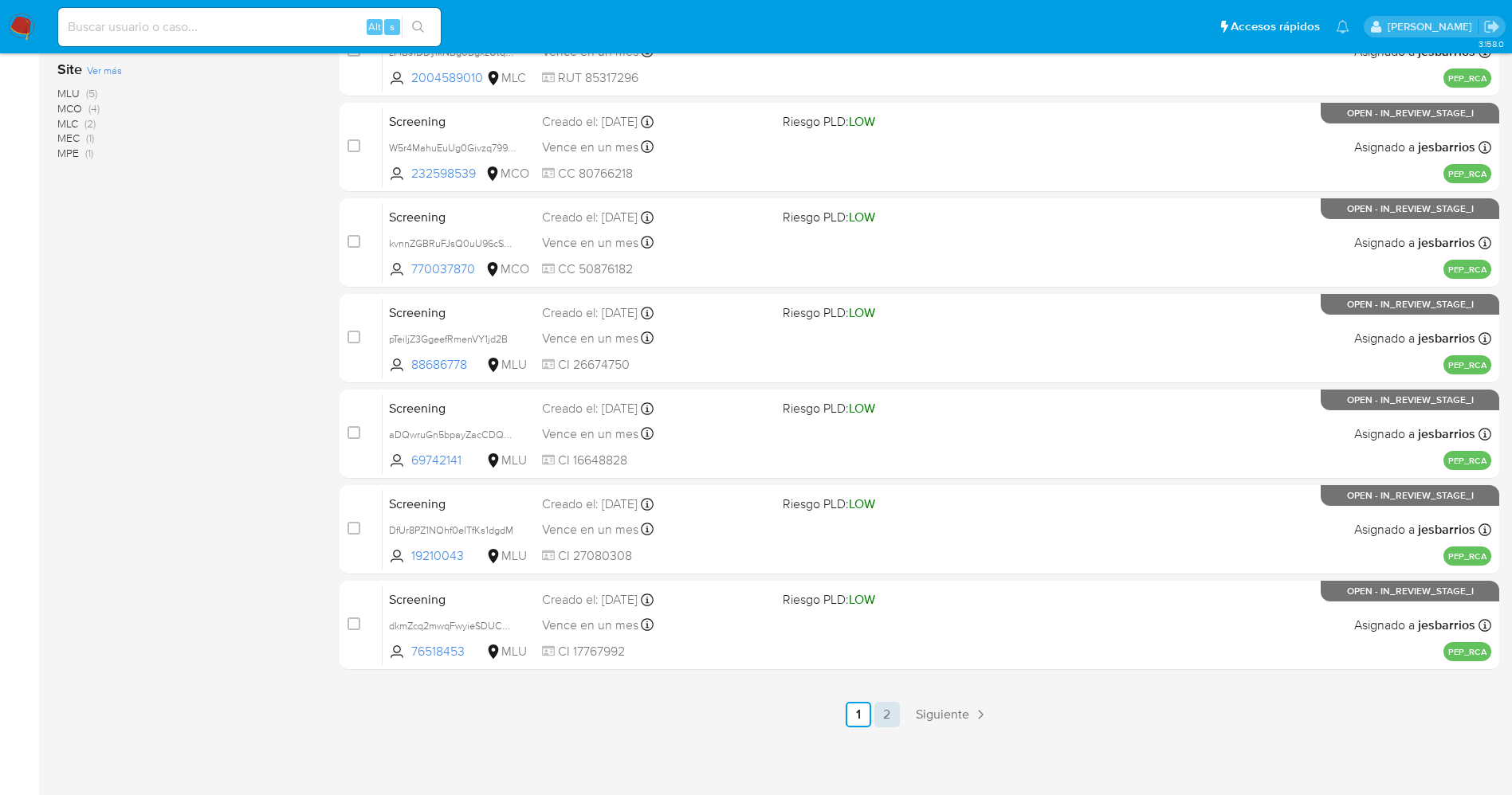
click at [887, 709] on link "2" at bounding box center [887, 714] width 26 height 26
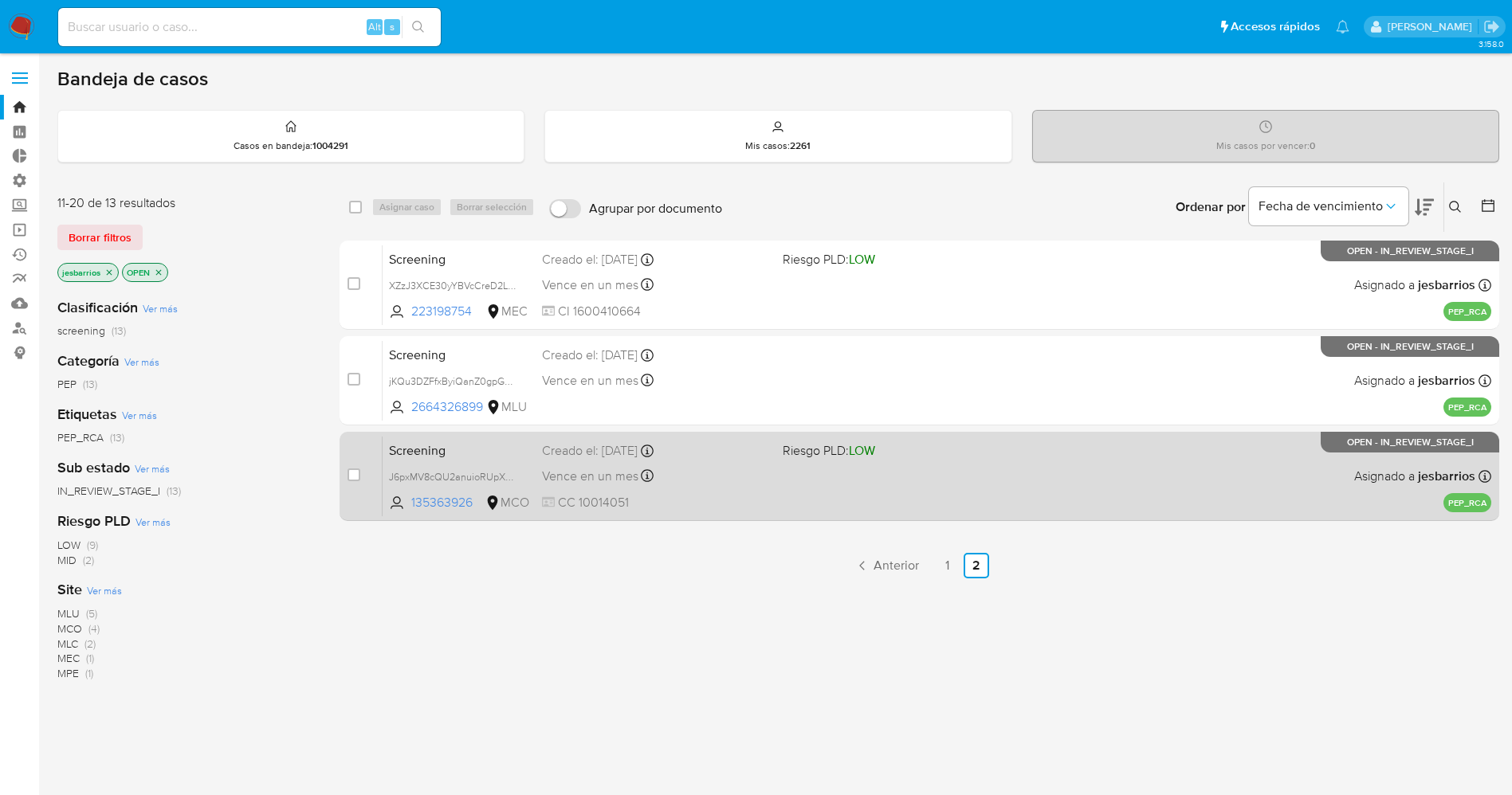
click at [764, 494] on span "CC 10014051" at bounding box center [655, 502] width 228 height 18
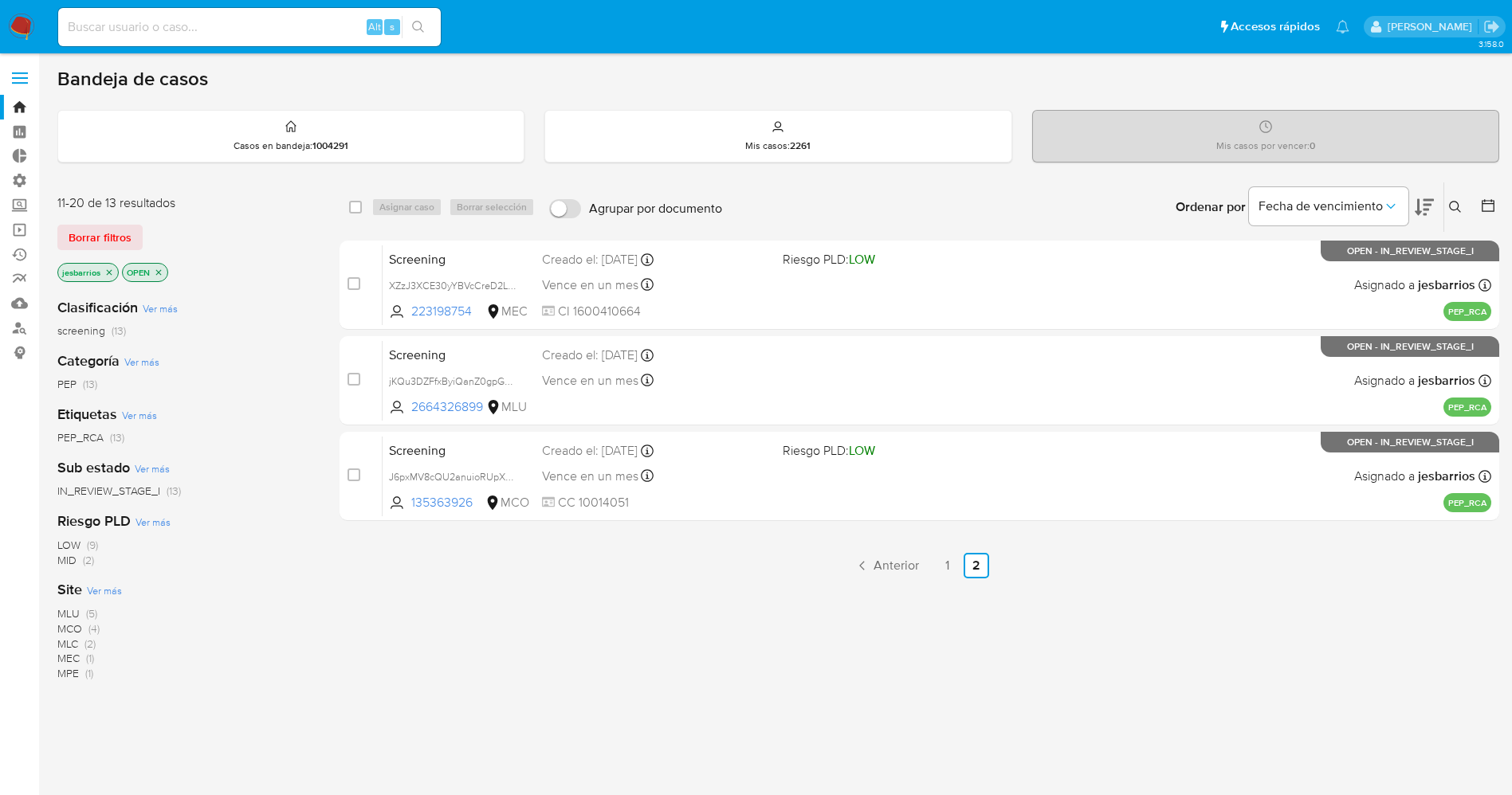
click at [26, 16] on img at bounding box center [21, 27] width 27 height 27
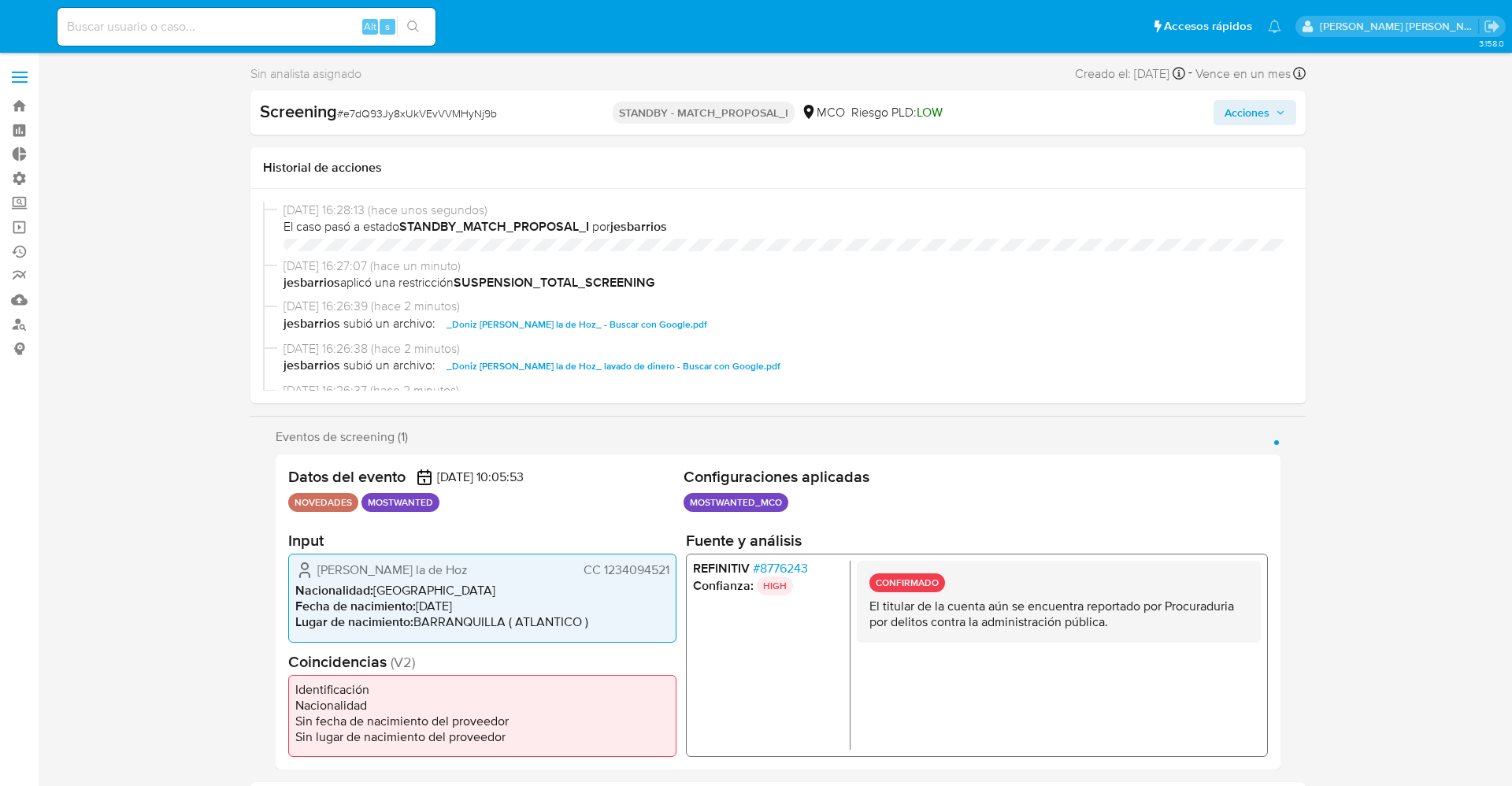
select select "10"
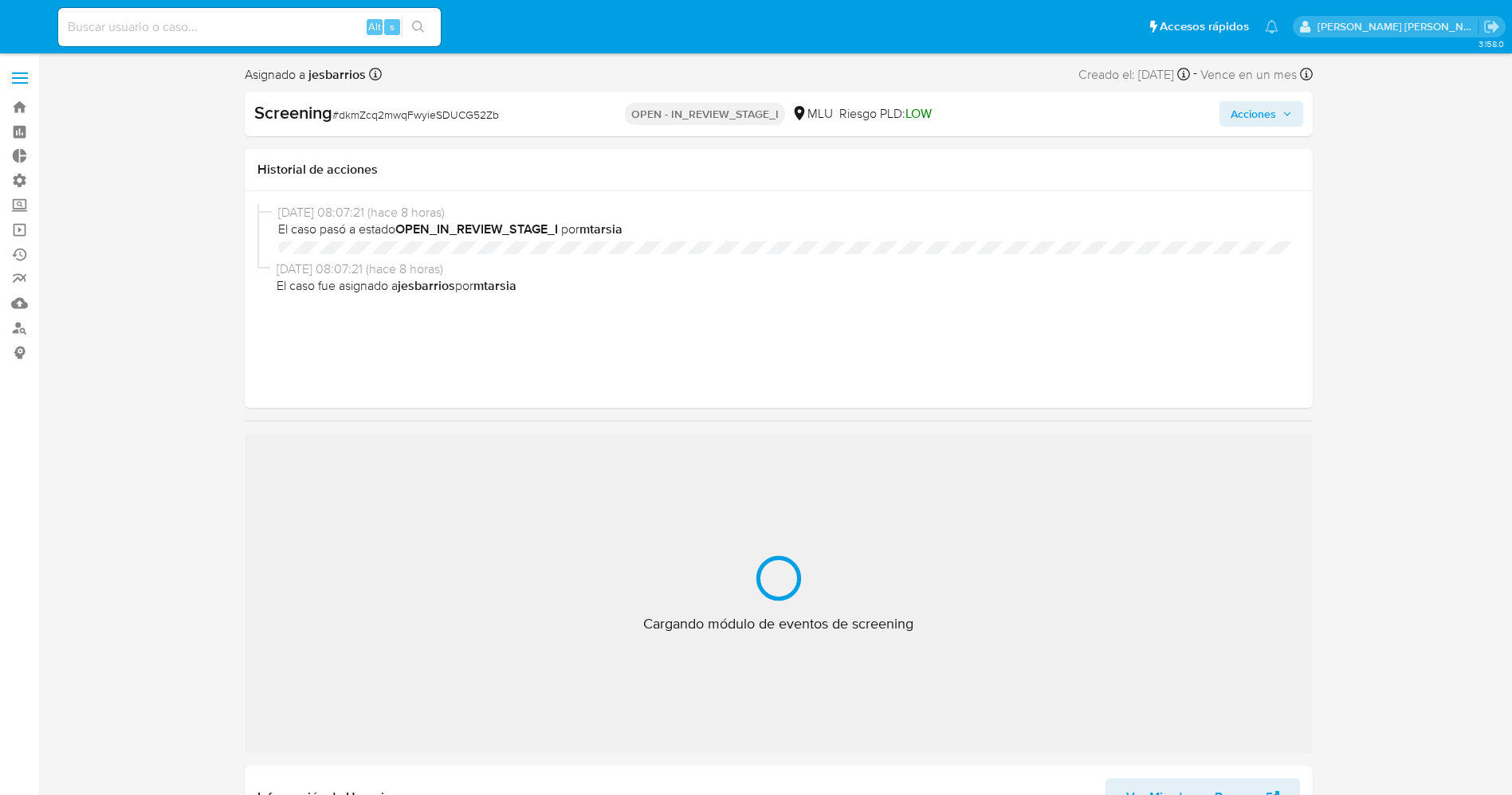
select select "10"
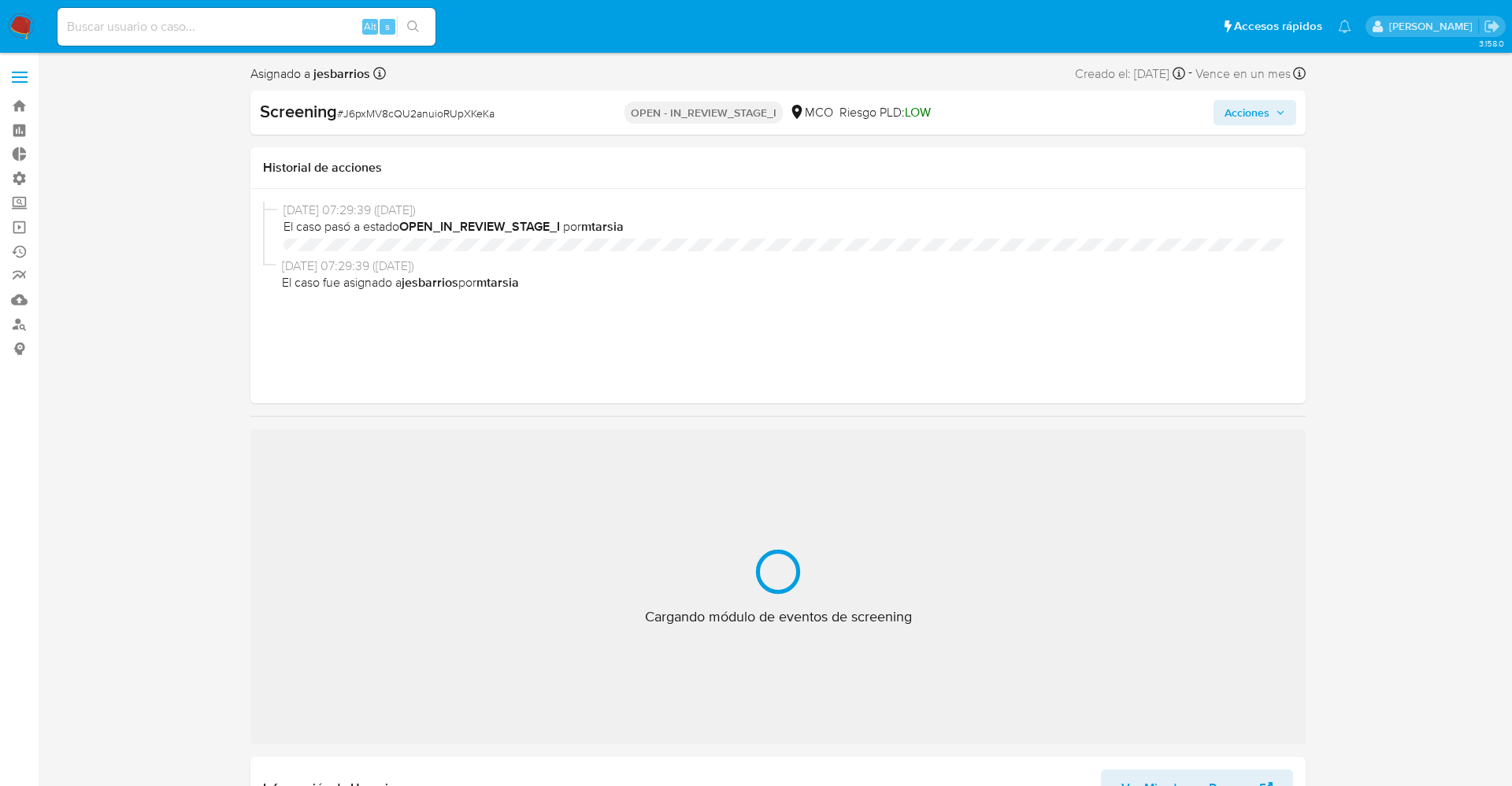
select select "10"
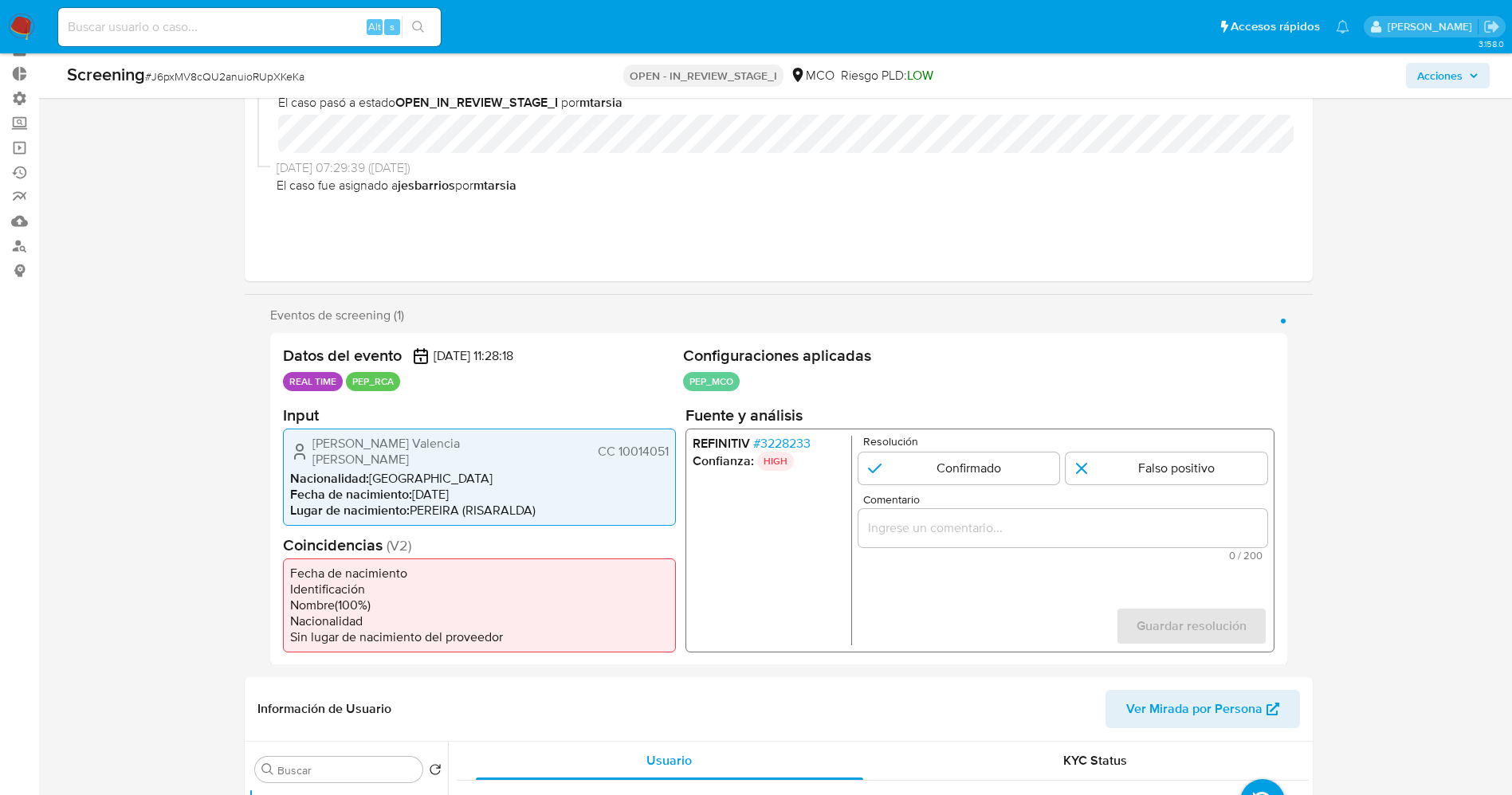
scroll to position [119, 0]
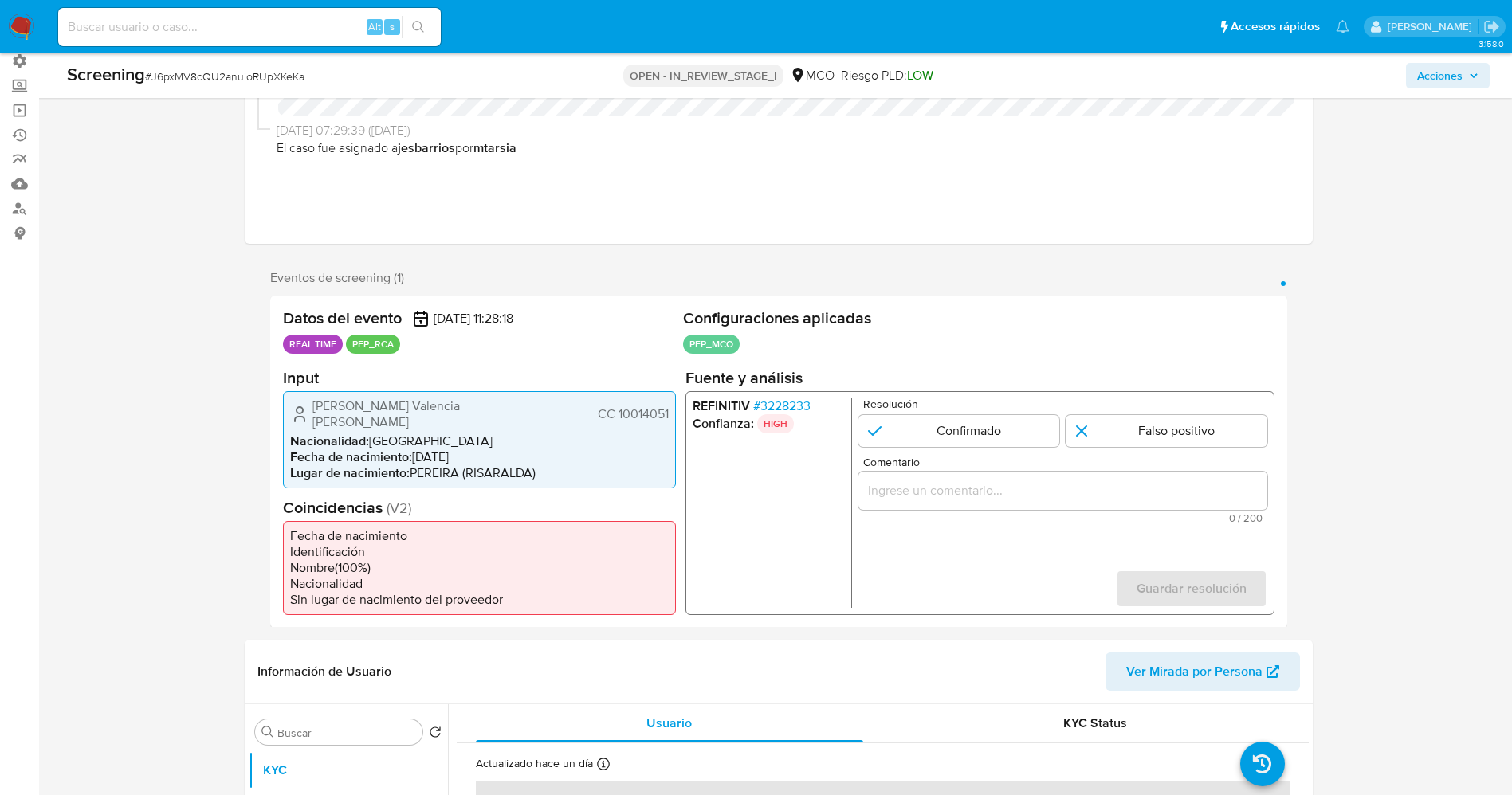
click at [806, 400] on span "# 3228233" at bounding box center [781, 406] width 57 height 16
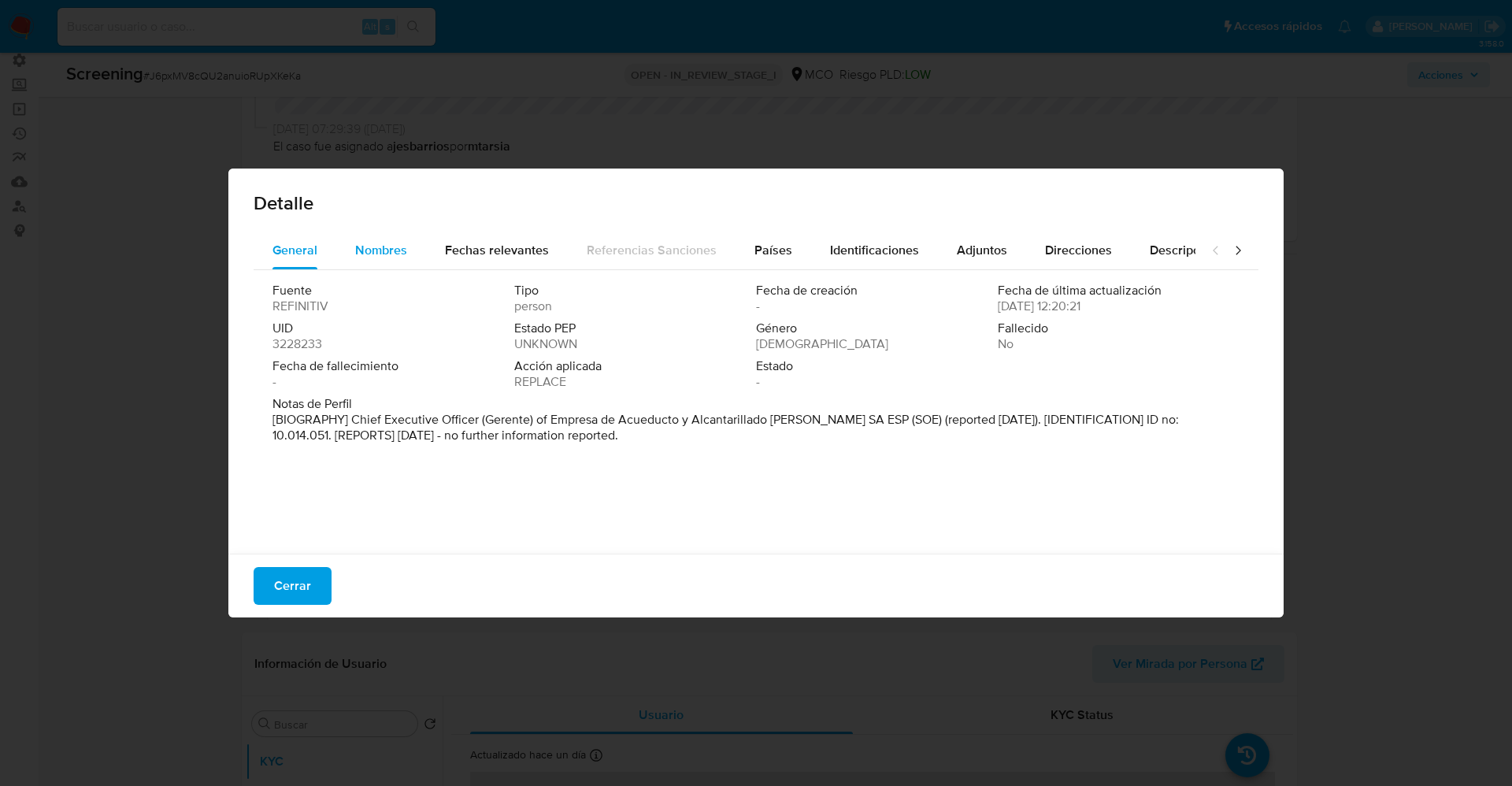
click at [401, 243] on span "Nombres" at bounding box center [381, 249] width 52 height 19
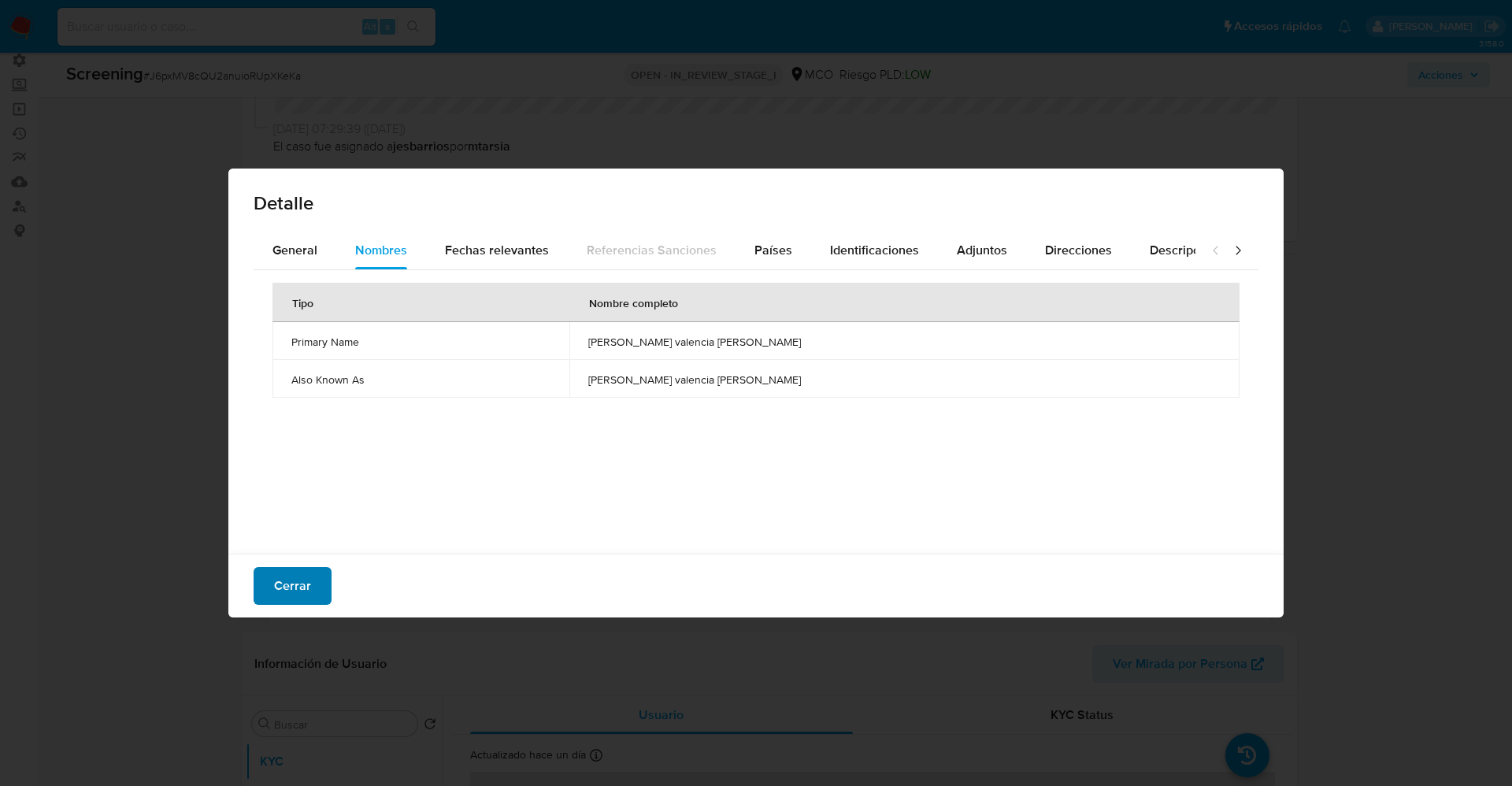
click at [294, 589] on span "Cerrar" at bounding box center [292, 586] width 37 height 35
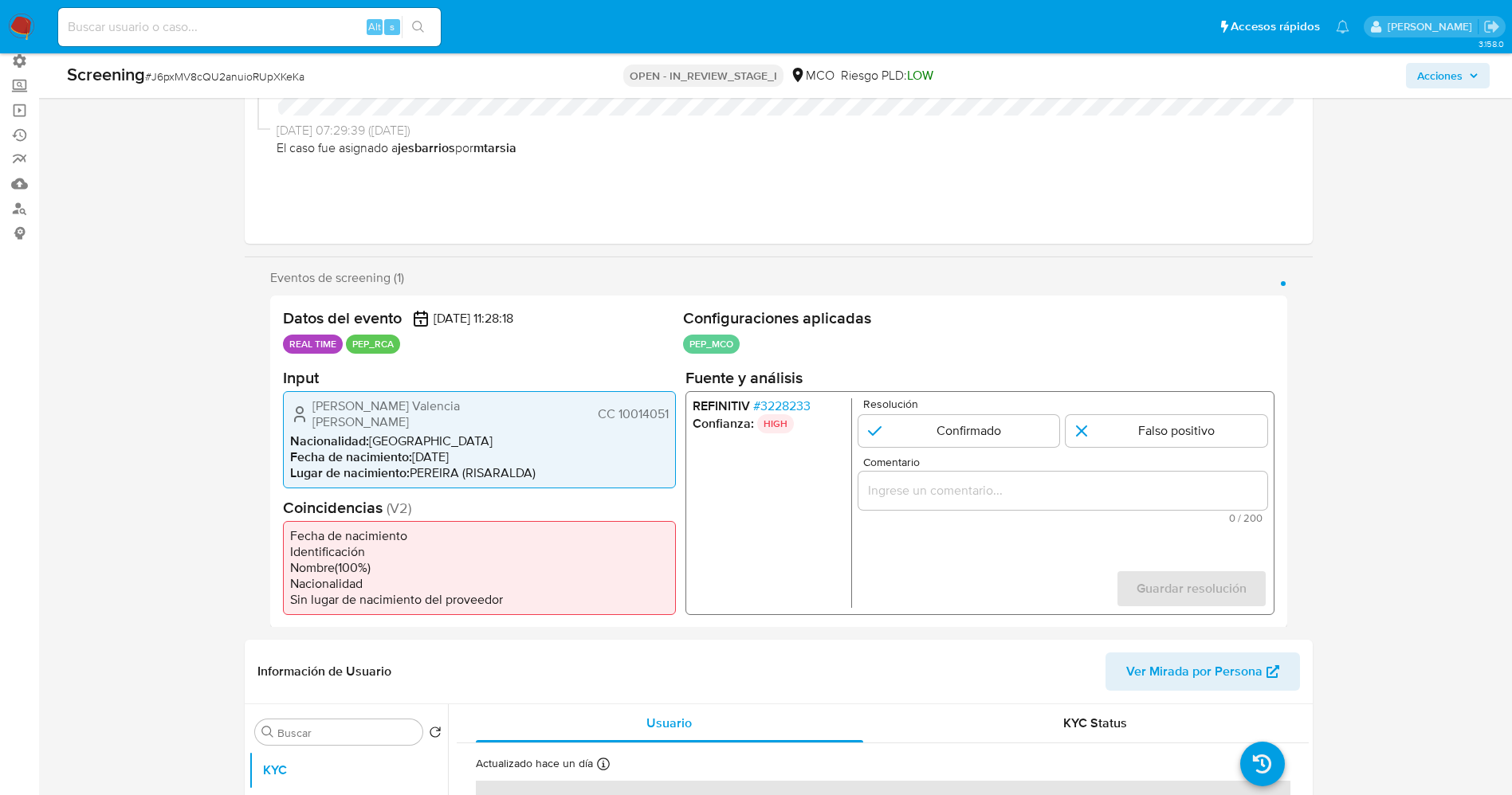
drag, startPoint x: 615, startPoint y: 410, endPoint x: 669, endPoint y: 406, distance: 54.1
click at [669, 406] on div "[PERSON_NAME] Valencia [PERSON_NAME] CC 10014051 Nacionalidad : [DEMOGRAPHIC_DA…" at bounding box center [479, 438] width 393 height 98
drag, startPoint x: 434, startPoint y: 413, endPoint x: 533, endPoint y: 419, distance: 99.2
click at [533, 419] on div "[PERSON_NAME] Valencia [PERSON_NAME] CC 10014051 Nacionalidad : [DEMOGRAPHIC_DA…" at bounding box center [479, 438] width 393 height 98
click at [484, 407] on span "[PERSON_NAME] Valencia [PERSON_NAME]" at bounding box center [412, 414] width 199 height 32
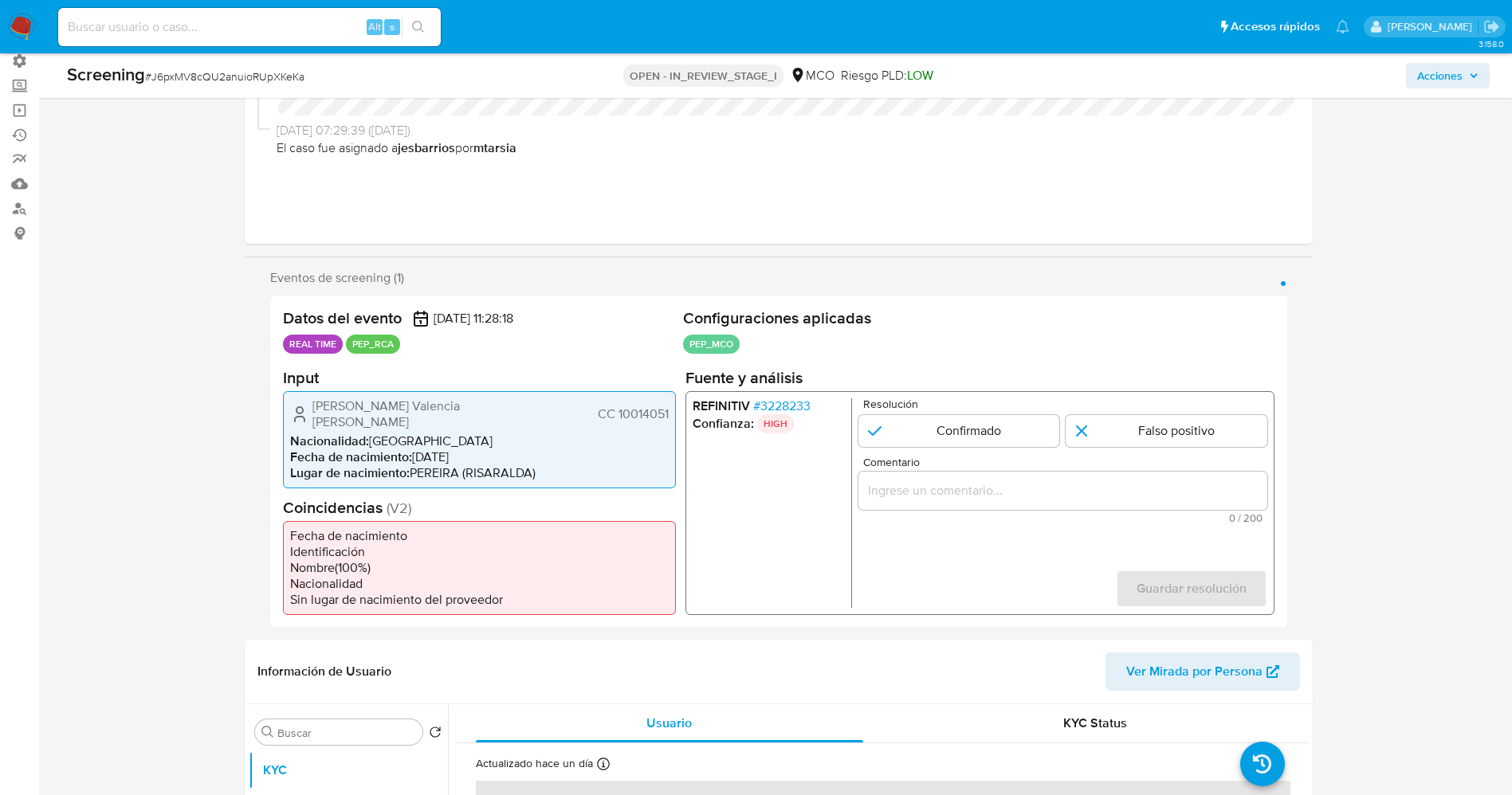
drag, startPoint x: 307, startPoint y: 404, endPoint x: 514, endPoint y: 404, distance: 207.0
click at [515, 405] on div "[PERSON_NAME] Valencia [PERSON_NAME] CC 10014051" at bounding box center [479, 414] width 378 height 32
drag, startPoint x: 320, startPoint y: 450, endPoint x: 319, endPoint y: 415, distance: 35.0
click at [320, 463] on span "Lugar de nacimiento :" at bounding box center [349, 472] width 119 height 19
drag, startPoint x: 303, startPoint y: 408, endPoint x: 667, endPoint y: 406, distance: 364.0
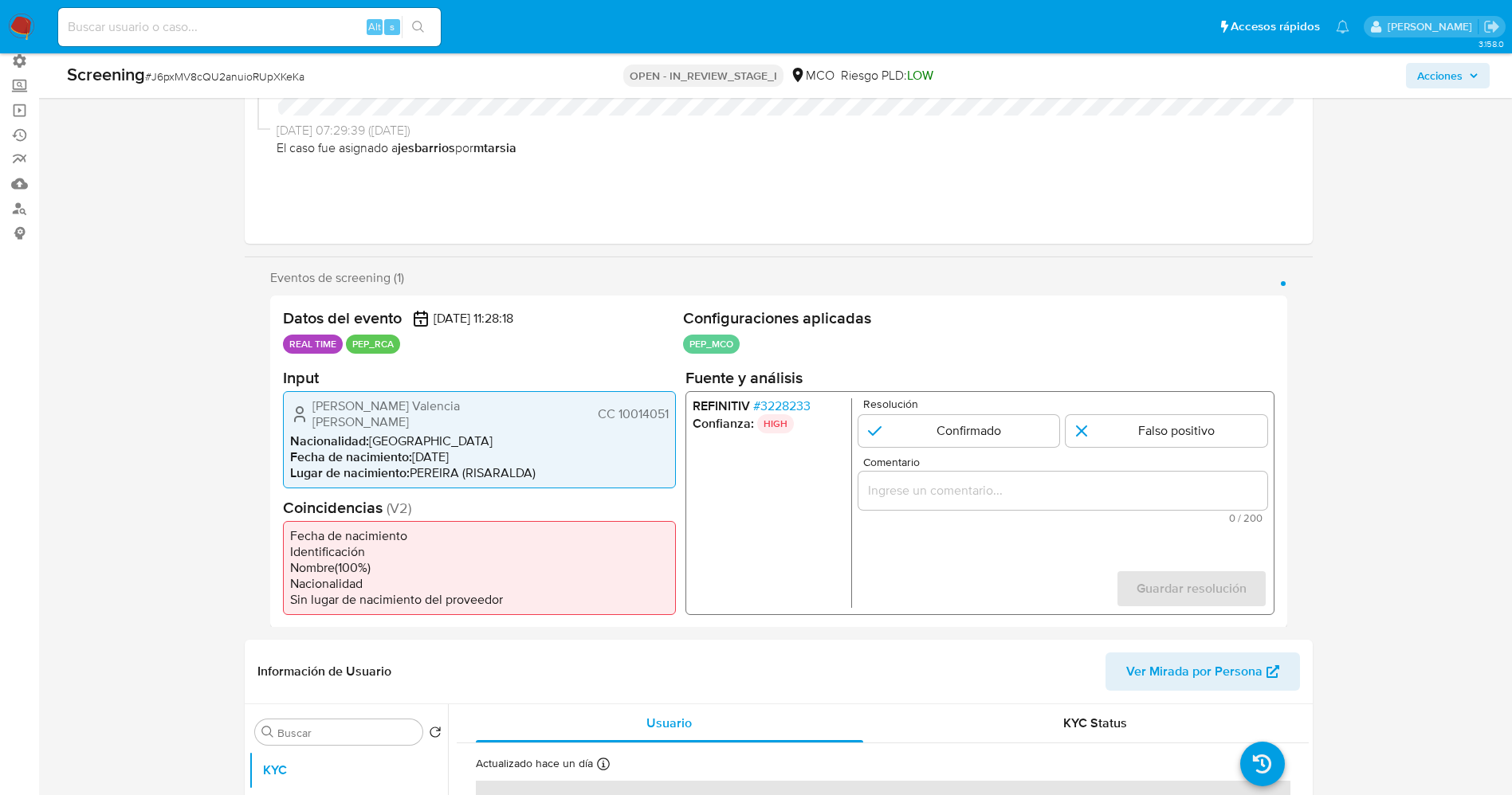
click at [667, 406] on div "[PERSON_NAME] Valencia [PERSON_NAME] CC 10014051" at bounding box center [479, 414] width 378 height 32
click at [795, 406] on span "# 3228233" at bounding box center [781, 406] width 57 height 16
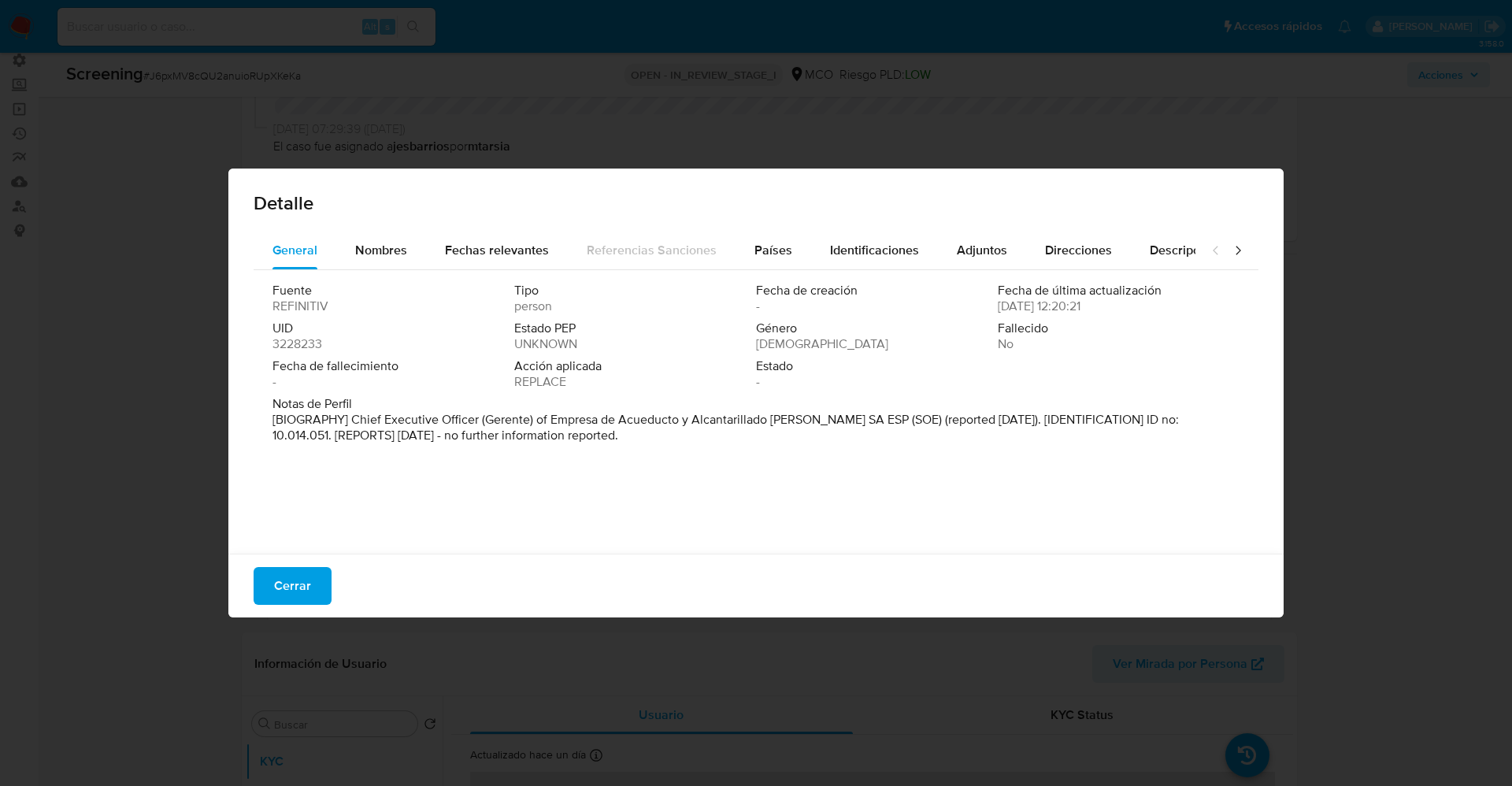
drag, startPoint x: 374, startPoint y: 421, endPoint x: 586, endPoint y: 445, distance: 213.4
click at [586, 445] on div "Notas de Perfil [BIOGRAPHY] Chief Executive Officer (Gerente) of Empresa de Acu…" at bounding box center [756, 423] width 967 height 54
drag, startPoint x: 345, startPoint y: 423, endPoint x: 830, endPoint y: 418, distance: 485.0
click at [830, 418] on font "[BIOGRAFÍA] Director General (Gerente) de Empresa de Acueducto y Alcantarillado…" at bounding box center [753, 427] width 961 height 34
click at [294, 581] on font "Cerrar" at bounding box center [292, 585] width 37 height 38
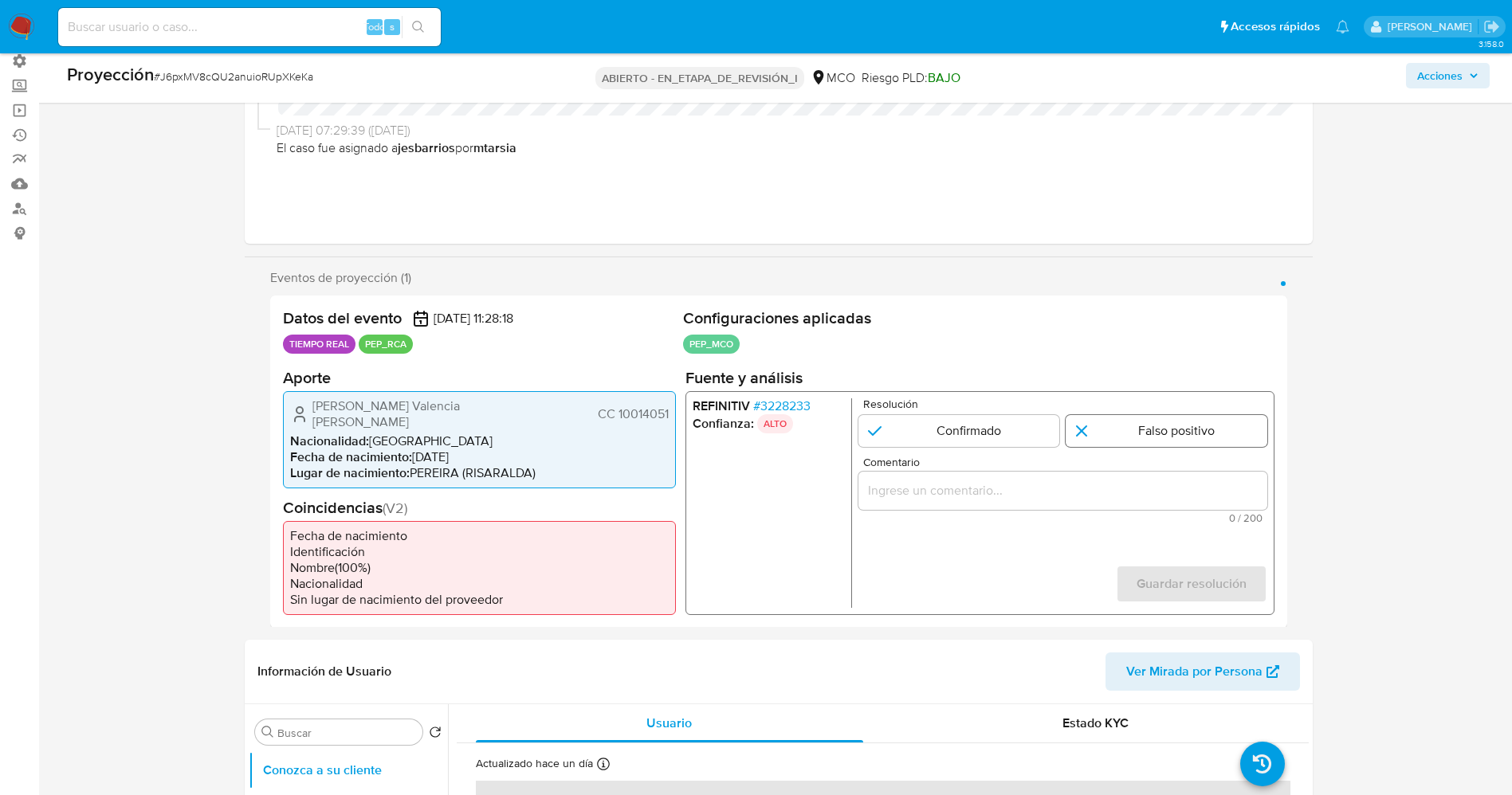
click at [1139, 431] on input "1 de 1" at bounding box center [1166, 431] width 202 height 32
radio input "true"
click at [1105, 479] on div "1 de 1" at bounding box center [1062, 490] width 409 height 38
click at [1103, 486] on input "Comentario" at bounding box center [1062, 490] width 409 height 21
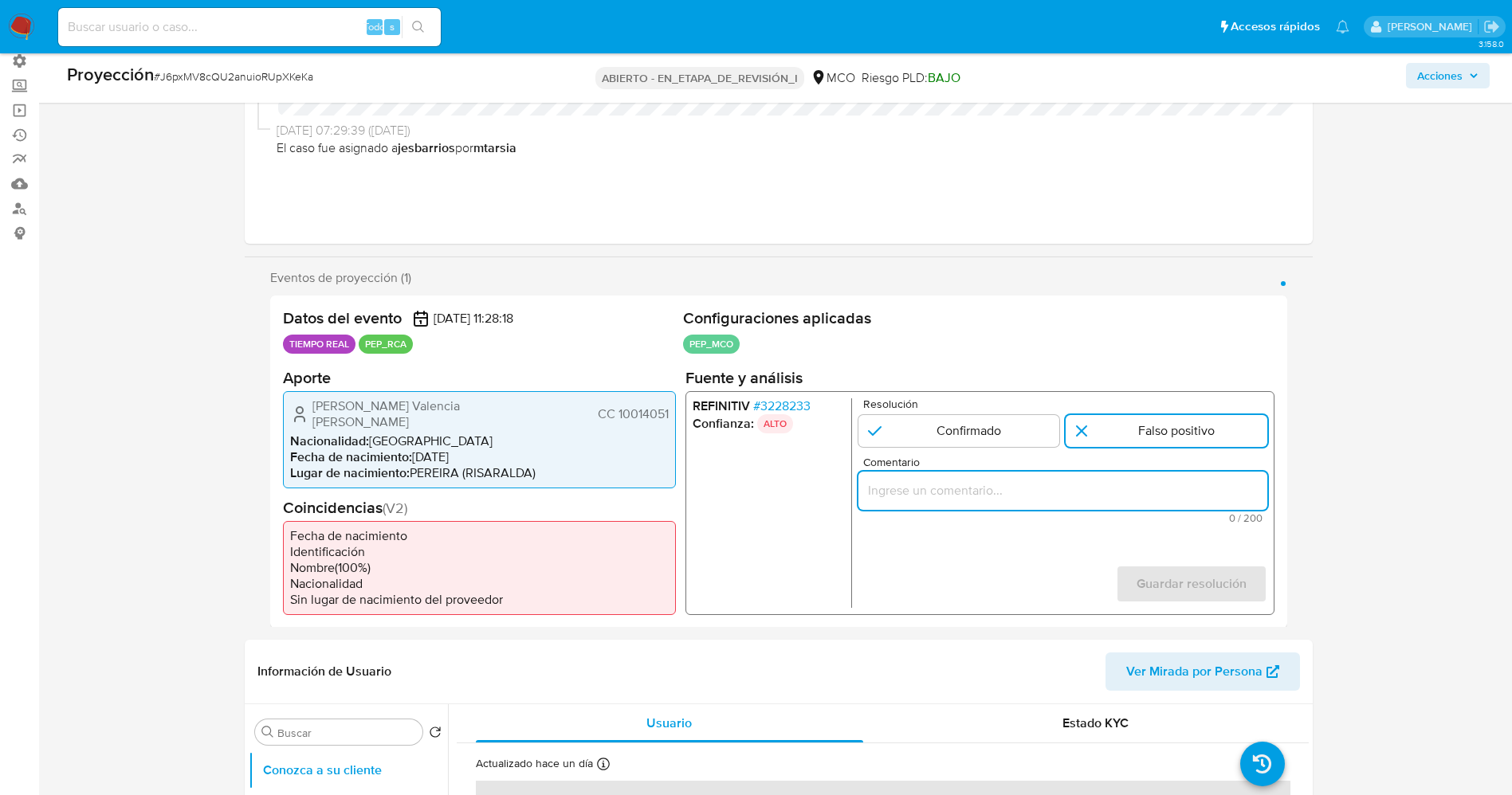
paste input "suario [PERSON_NAME] Valencia [PERSON_NAME] CC 10014051 por coincidir en listas…"
drag, startPoint x: 1231, startPoint y: 497, endPoint x: 1317, endPoint y: 456, distance: 95.3
click at [1298, 490] on div "Eventos de proyección (1) Página 1 Datos del evento [DATE] 11:28:18 TIEMPO REAL…" at bounding box center [779, 448] width 1068 height 358
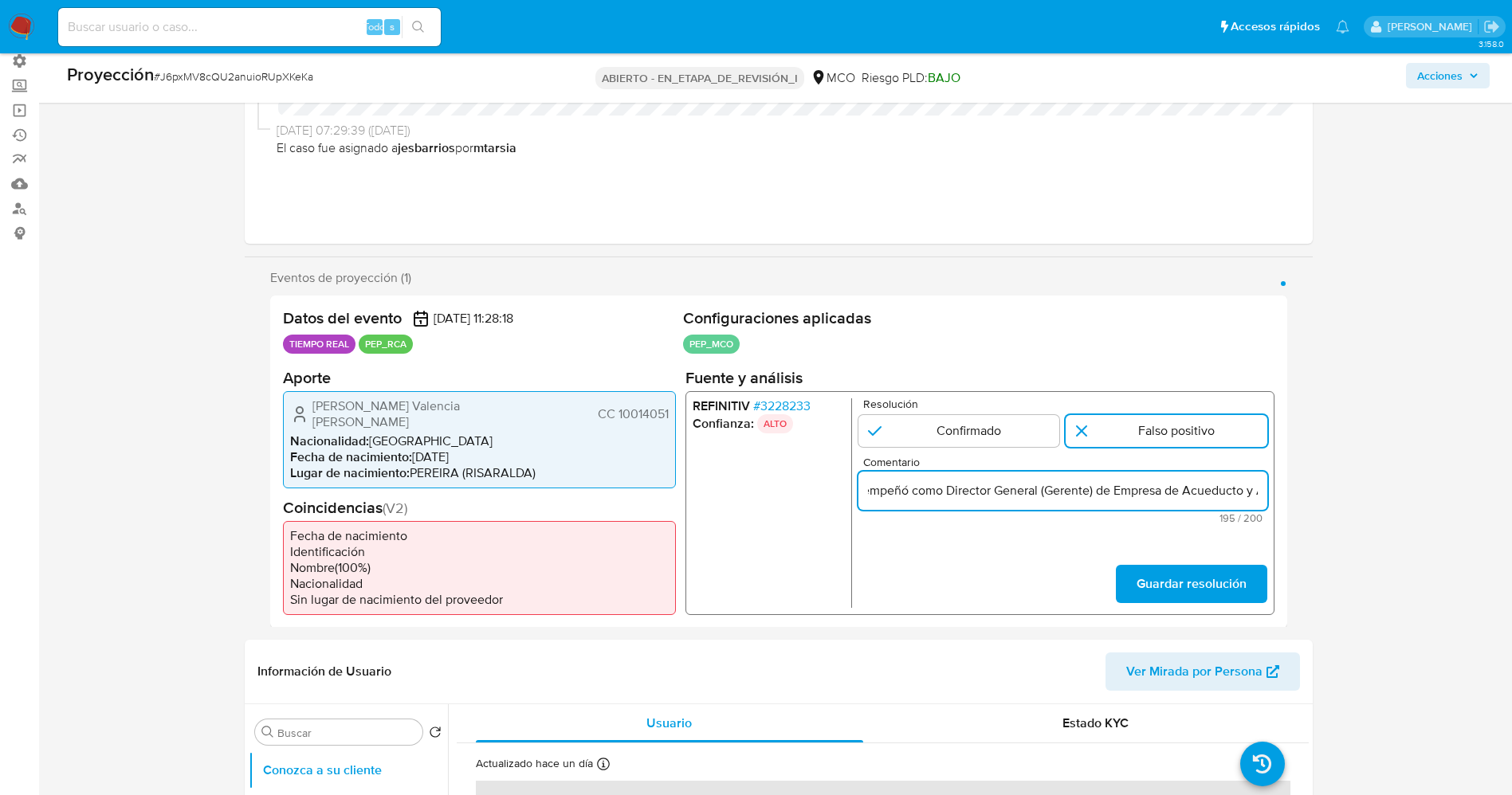
drag, startPoint x: 909, startPoint y: 495, endPoint x: 1001, endPoint y: 494, distance: 92.0
click at [1001, 494] on input "suario [PERSON_NAME] Valencia [PERSON_NAME] CC 10014051 por coincidir en listas…" at bounding box center [1062, 490] width 409 height 21
click at [927, 487] on input "suario [PERSON_NAME] Valencia [PERSON_NAME] CC 10014051 por coincidir en listas…" at bounding box center [1062, 490] width 409 height 21
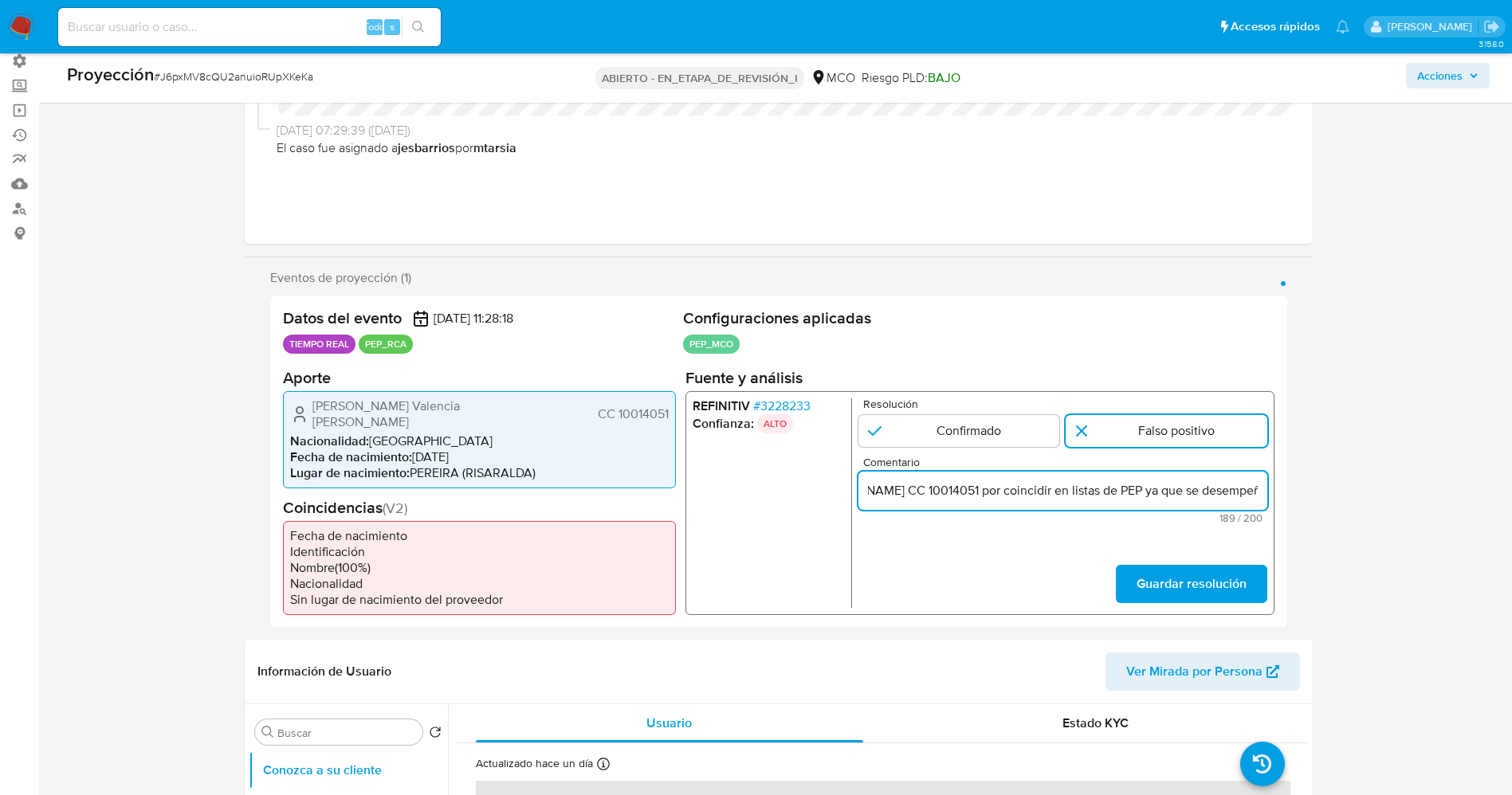
drag, startPoint x: 1114, startPoint y: 494, endPoint x: 1019, endPoint y: 487, distance: 95.3
click at [1019, 487] on input "suario [PERSON_NAME] Valencia [PERSON_NAME] CC 10014051 por coincidir en listas…" at bounding box center [1062, 490] width 409 height 21
click at [1139, 494] on input "suario [PERSON_NAME] Valencia [PERSON_NAME] CC 10014051 por coincidir en listas…" at bounding box center [1062, 490] width 409 height 21
drag, startPoint x: 1138, startPoint y: 494, endPoint x: 944, endPoint y: 495, distance: 194.0
click at [944, 495] on input "suario Francisco Fernando Valencia Lopez CC 10014051 por coincidir en listas de…" at bounding box center [1062, 490] width 409 height 21
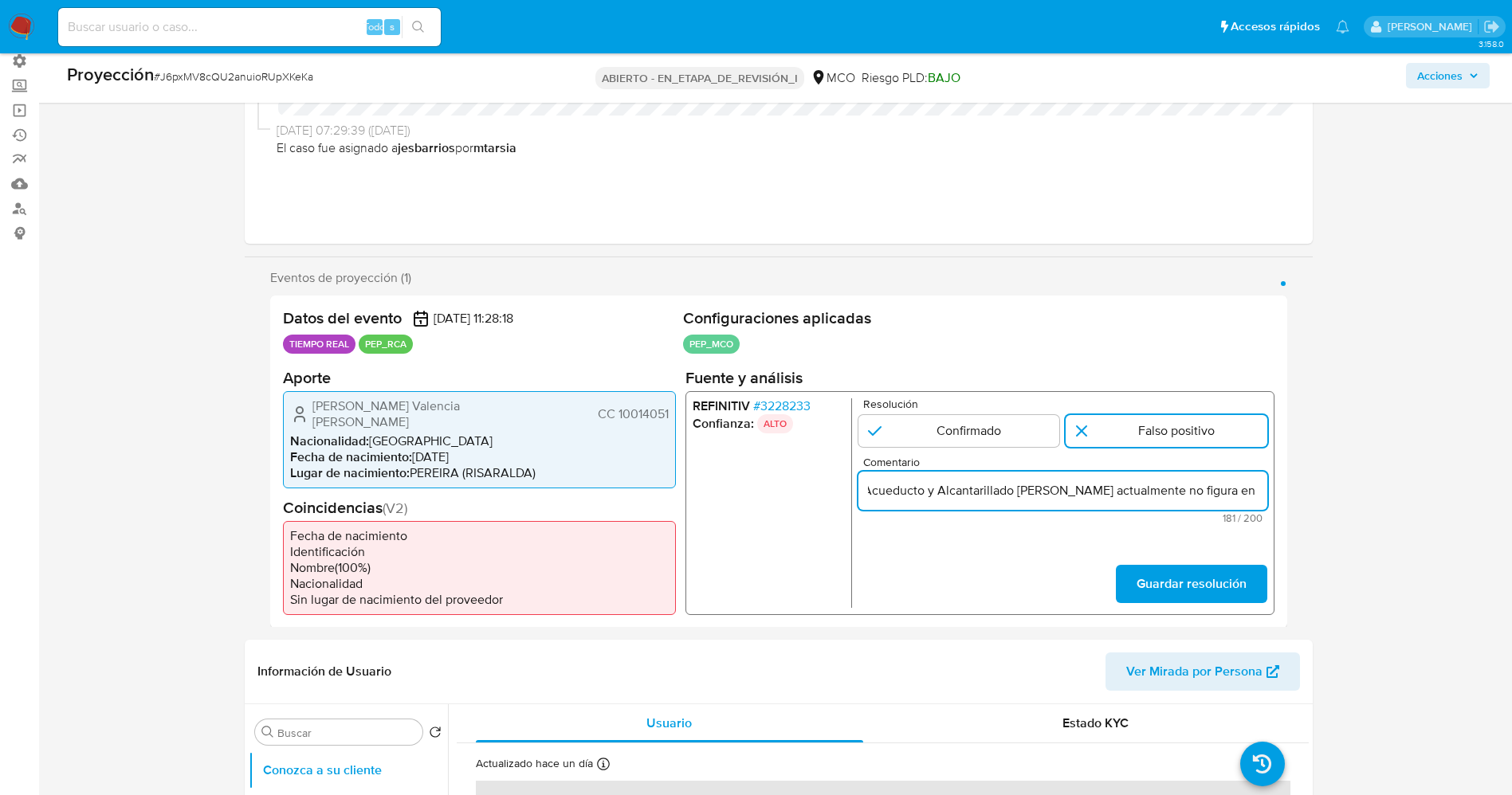
scroll to position [0, 669]
type input "suario Francisco Fernando Valencia Lopez CC 10014051 se desempeñó como Director…"
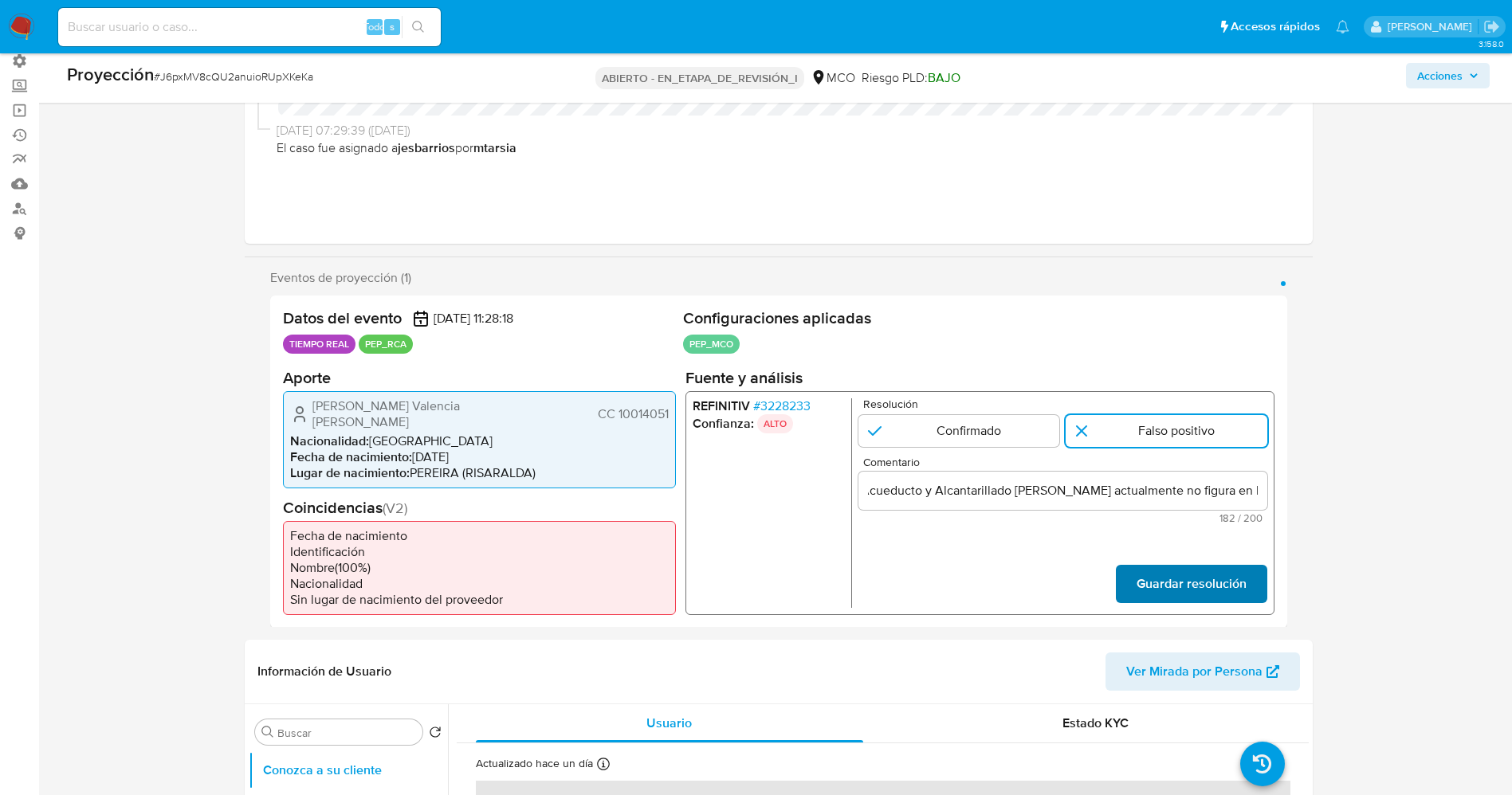
scroll to position [0, 0]
click at [1216, 578] on font "Guardar resolución" at bounding box center [1191, 583] width 110 height 38
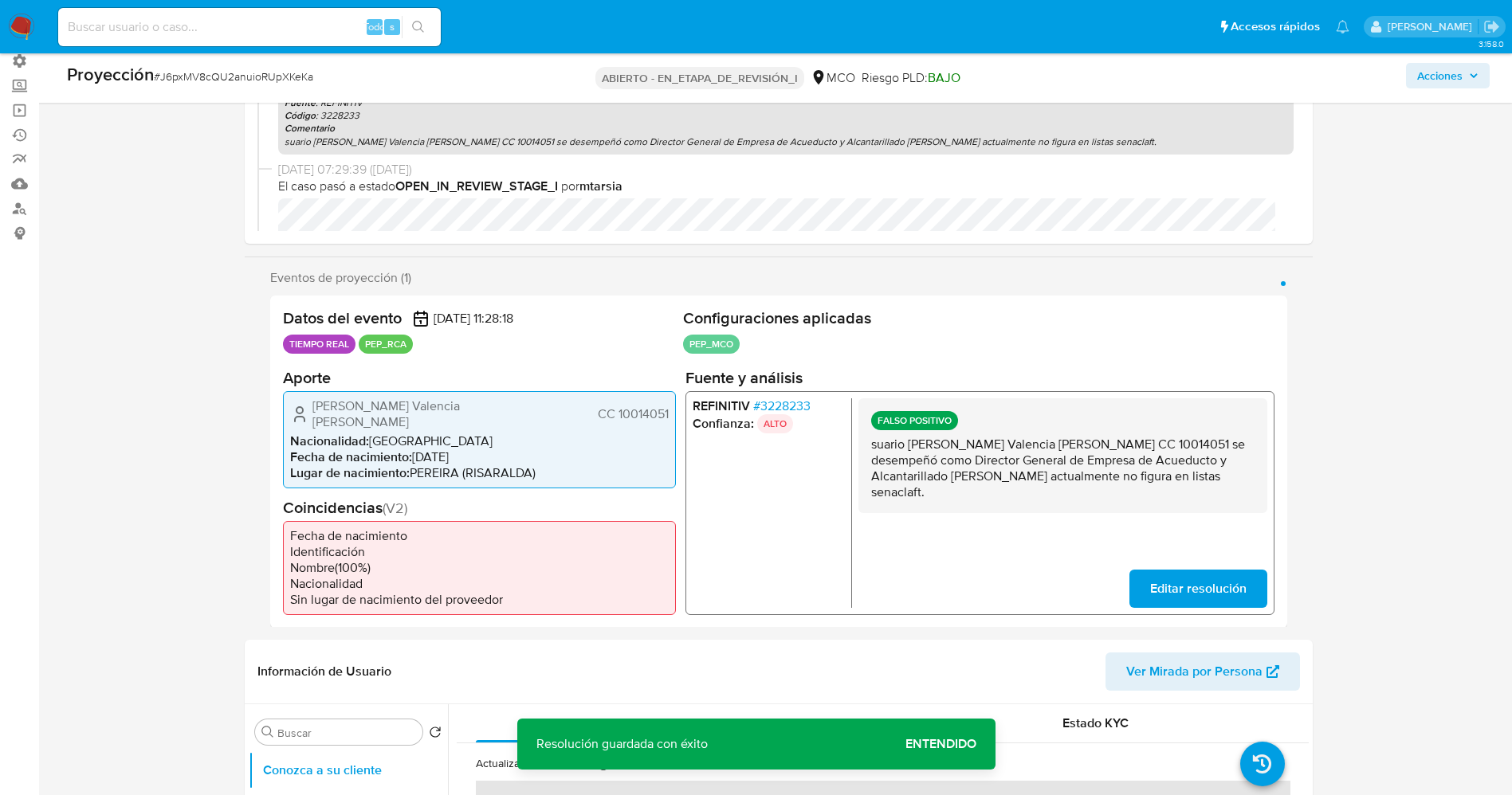
drag, startPoint x: 868, startPoint y: 443, endPoint x: 993, endPoint y: 452, distance: 125.3
click at [993, 452] on div "FALSO POSITIVO suario Francisco Fernando Valencia Lopez CC 10014051 se desempeñ…" at bounding box center [1062, 455] width 409 height 114
click at [1181, 577] on span "Editar resolución" at bounding box center [1198, 588] width 97 height 35
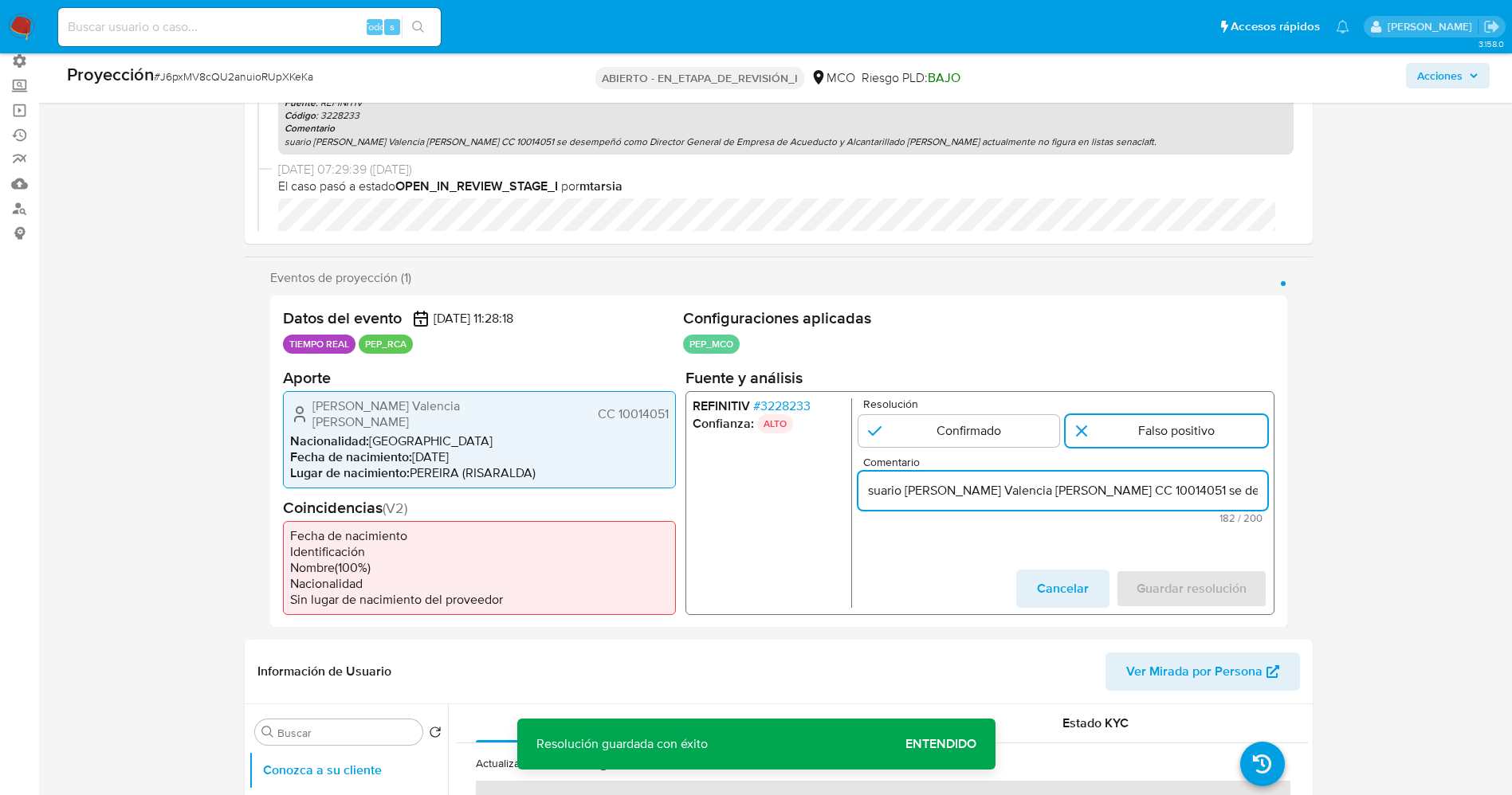
click at [862, 488] on input "suario Francisco Fernando Valencia Lopez CC 10014051 se desempeñó como Director…" at bounding box center [1062, 490] width 409 height 21
type input "Usuario Francisco Fernando Valencia Lopez CC 10014051 se desempeñó como Directo…"
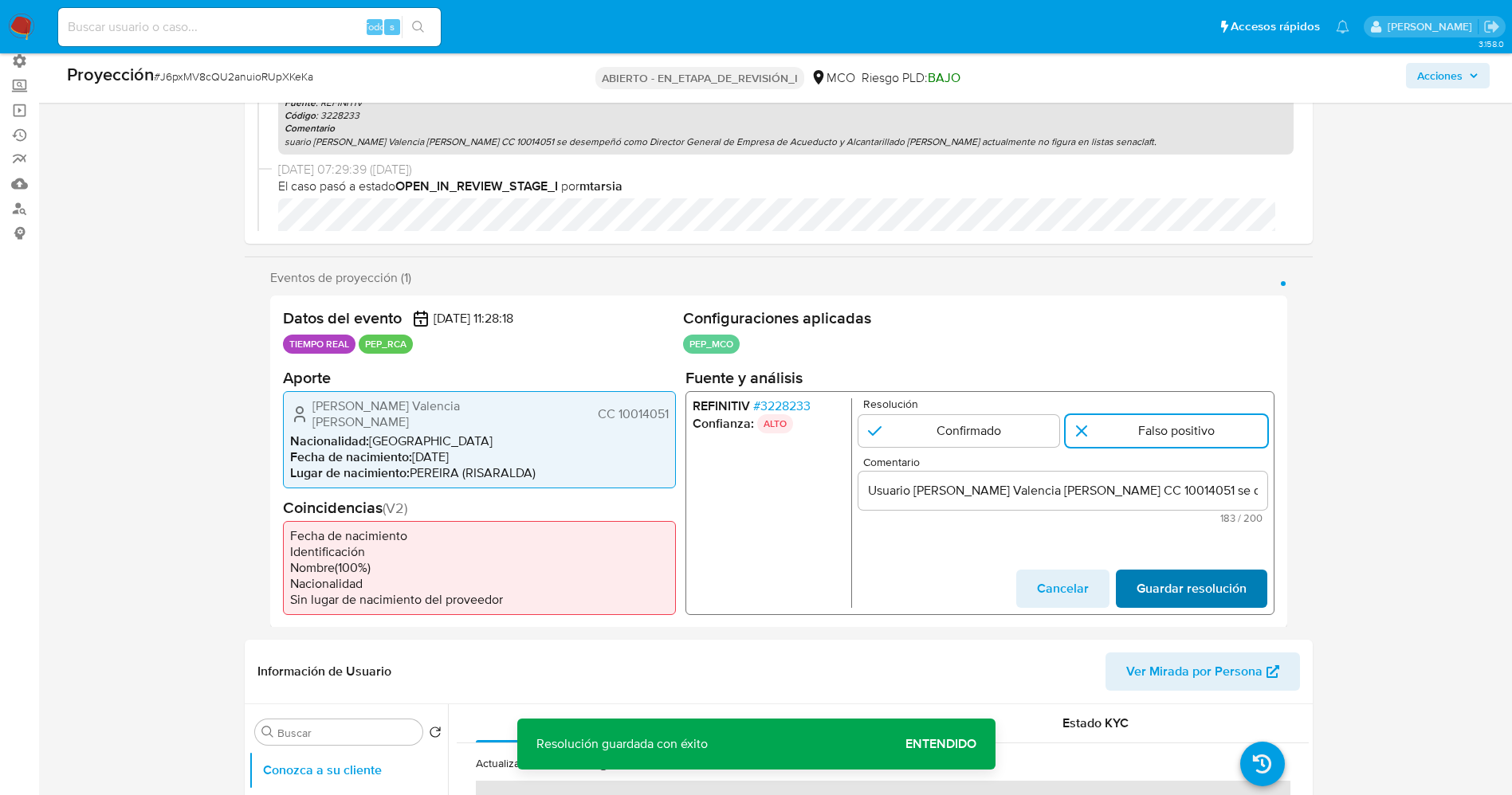
click at [1221, 575] on span "Guardar resolución" at bounding box center [1191, 588] width 110 height 35
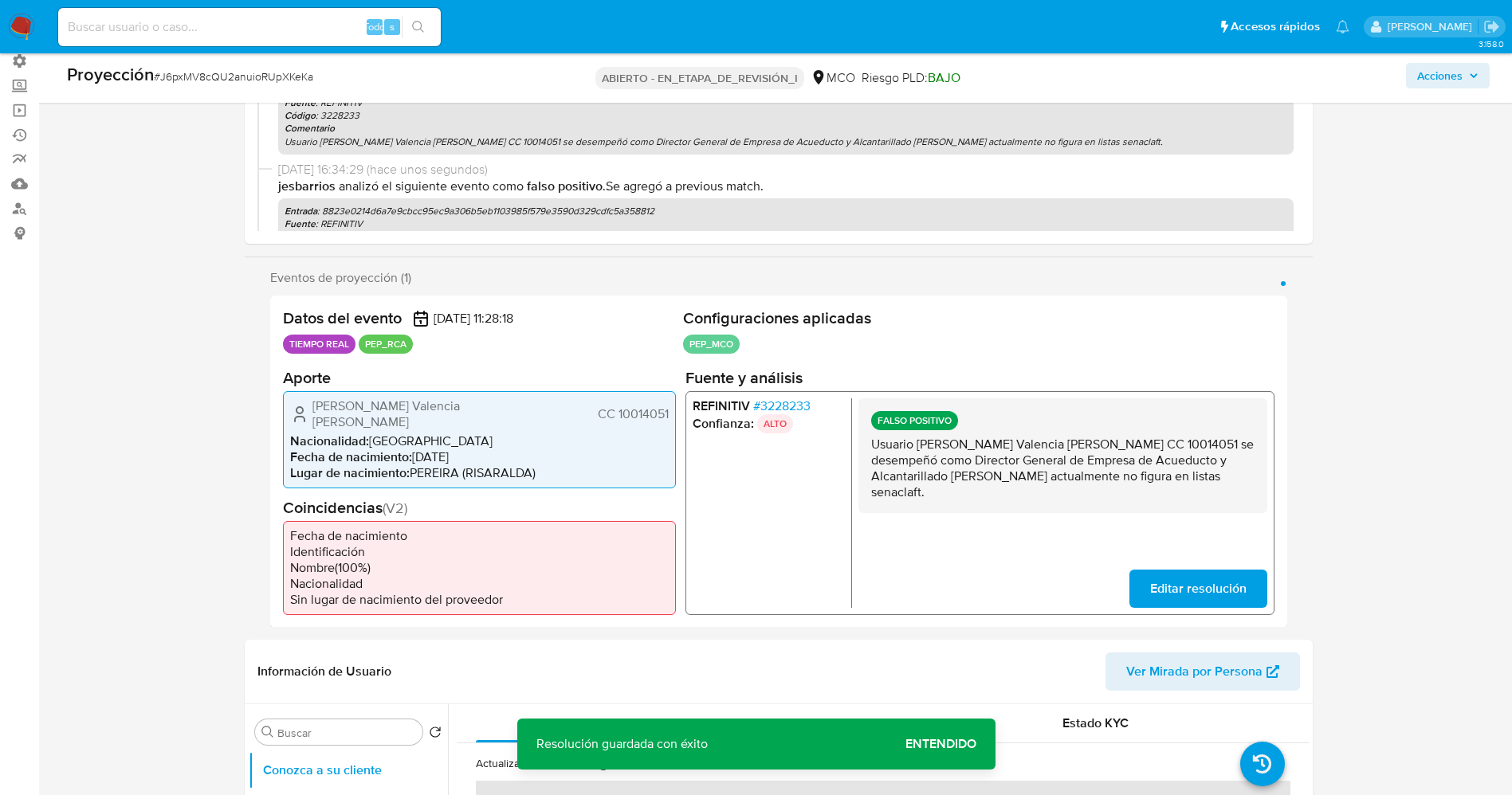
drag, startPoint x: 873, startPoint y: 441, endPoint x: 1244, endPoint y: 485, distance: 373.6
click at [1244, 485] on div "FALSO POSITIVO Usuario Francisco Fernando Valencia Lopez CC 10014051 se desempe…" at bounding box center [1062, 455] width 409 height 114
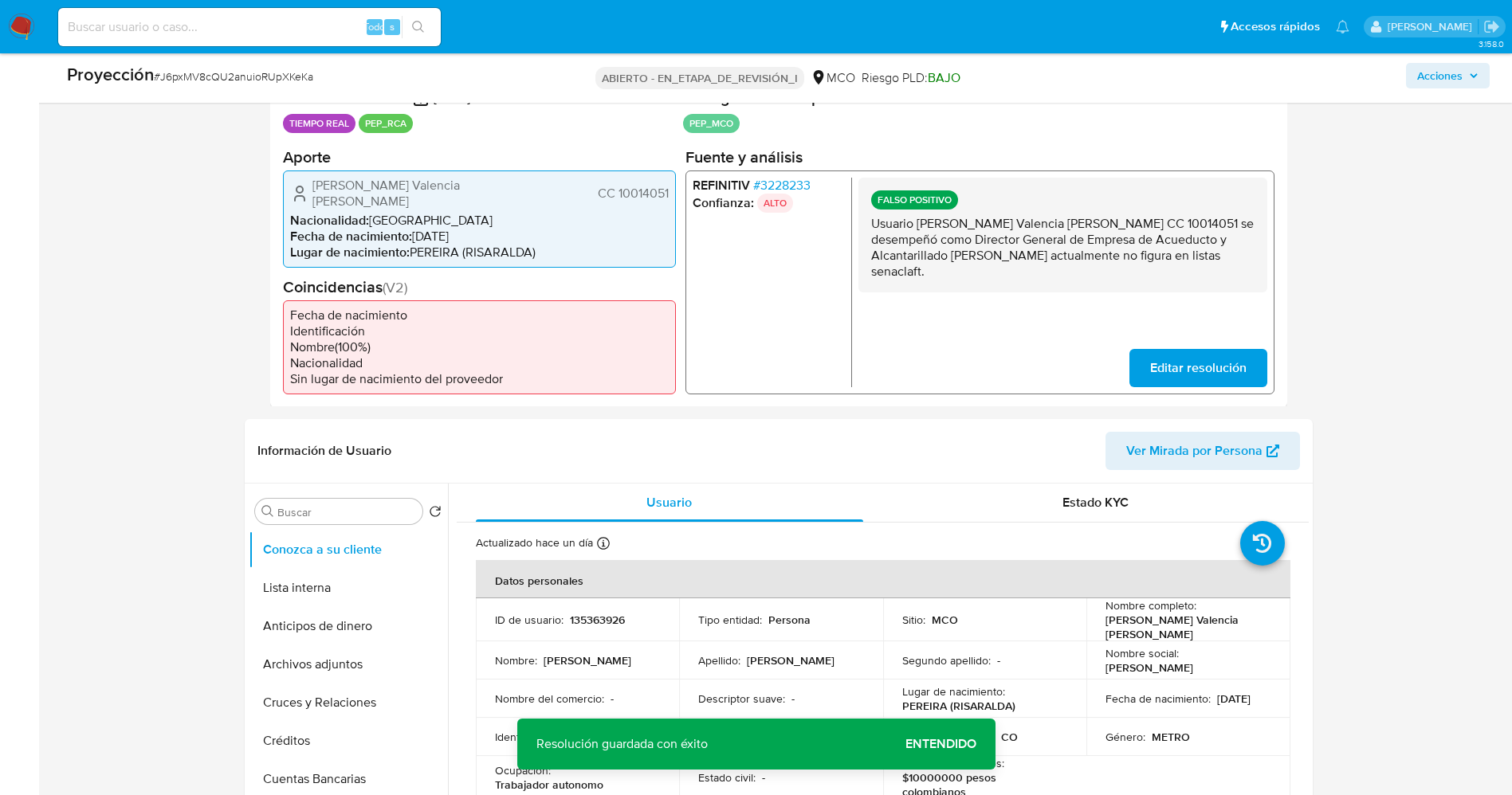
scroll to position [359, 0]
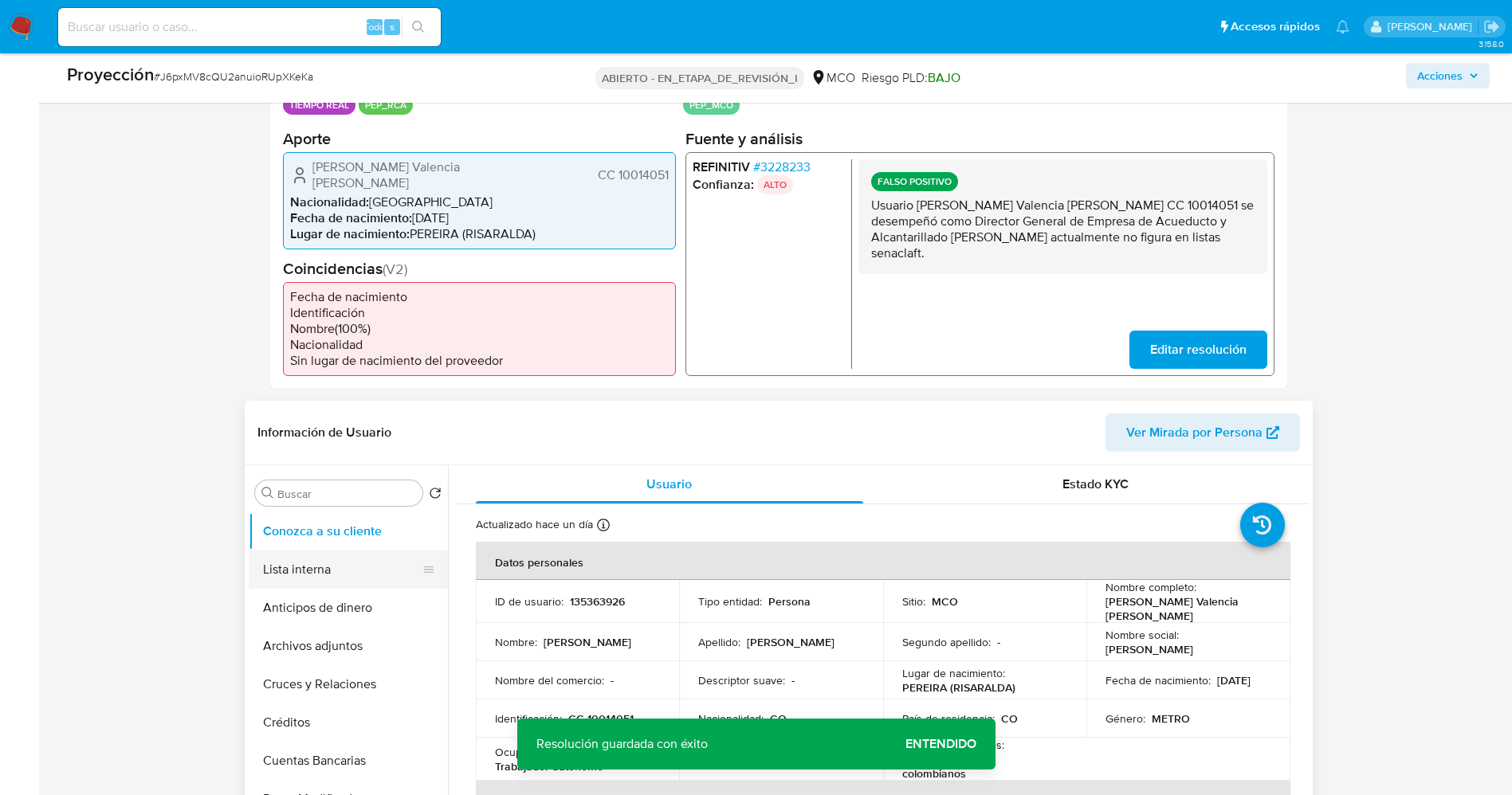
click at [317, 557] on button "Lista interna" at bounding box center [341, 569] width 186 height 38
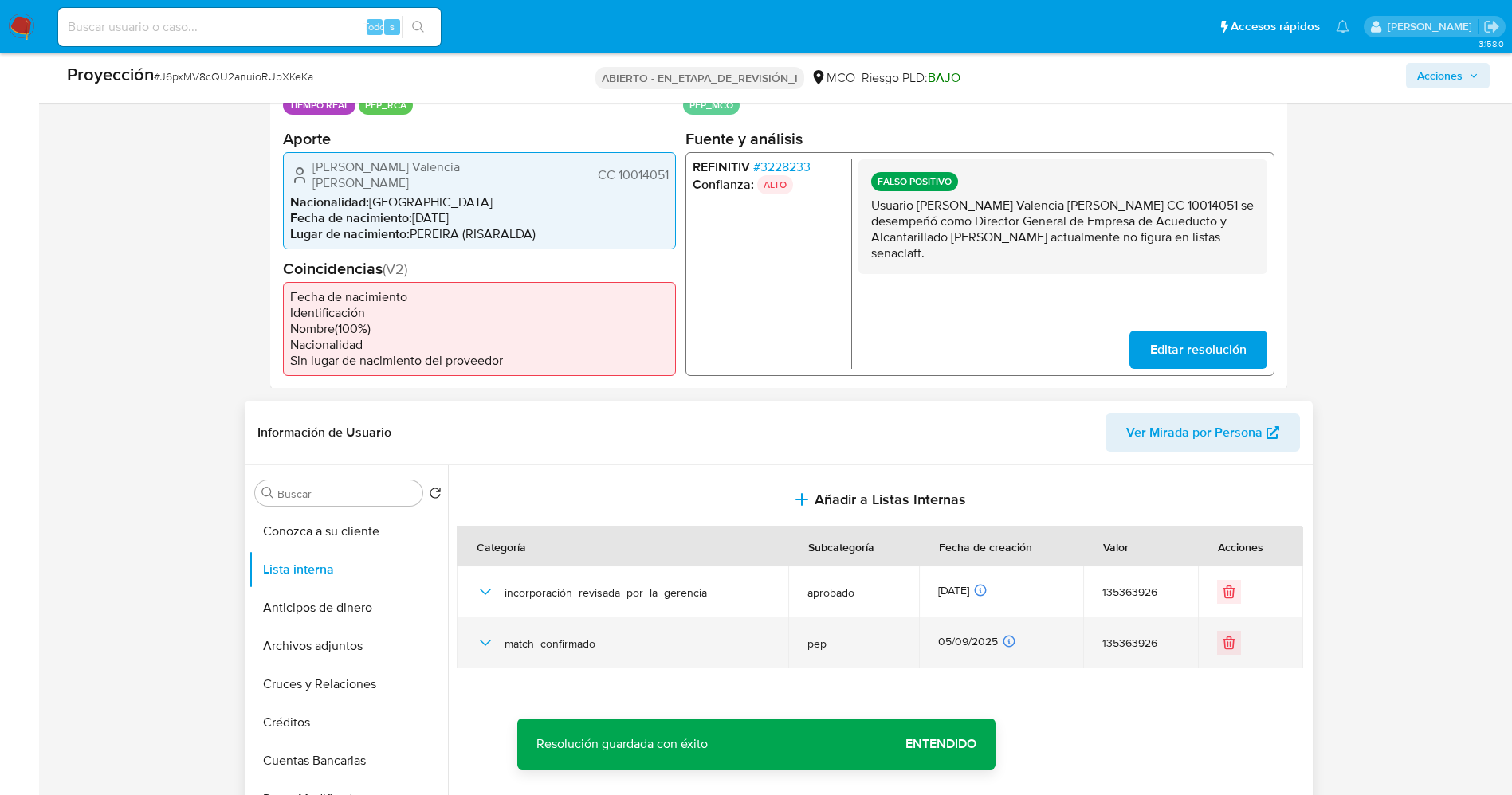
click at [490, 633] on icon "button" at bounding box center [485, 642] width 19 height 19
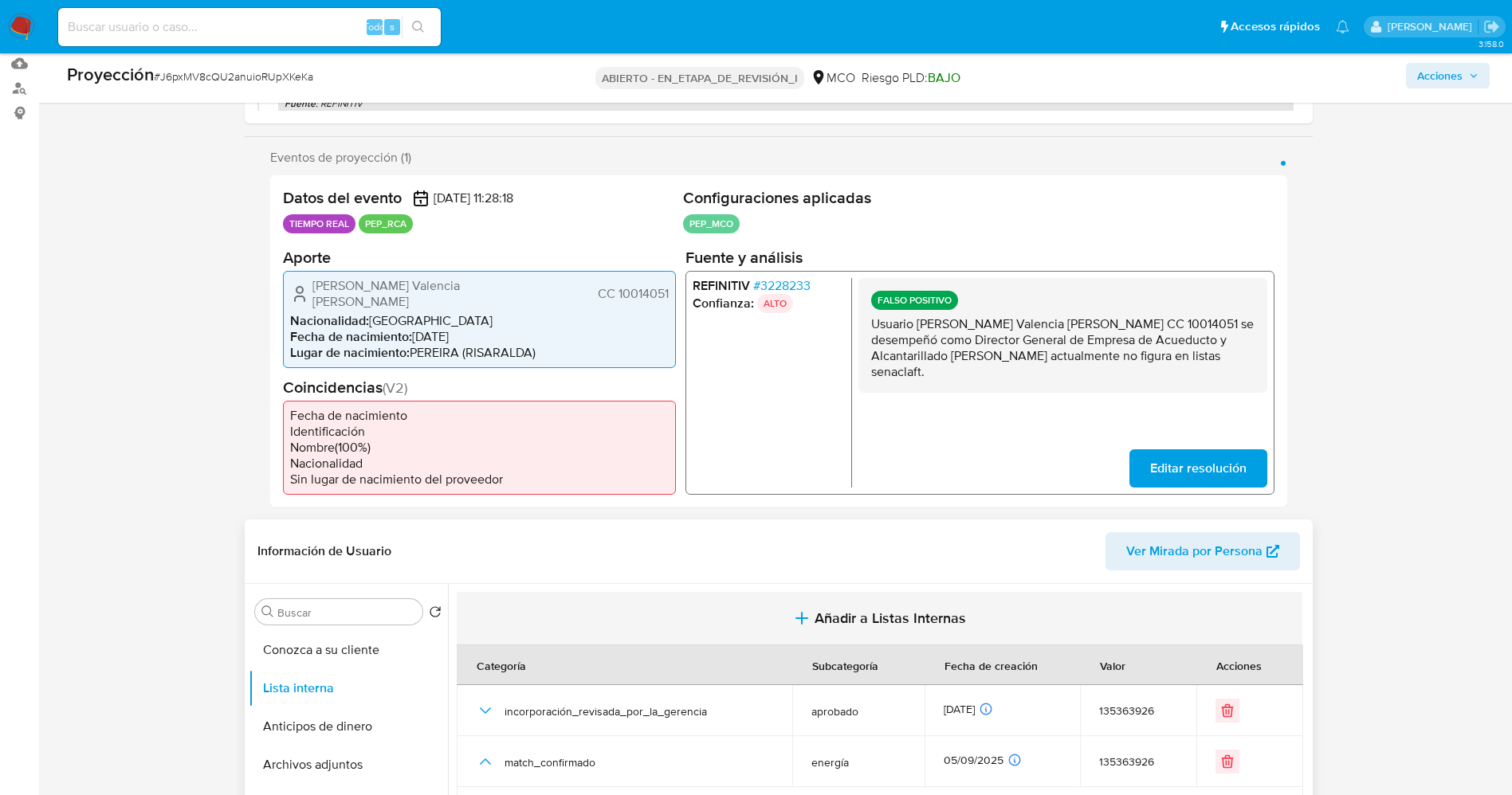
scroll to position [239, 0]
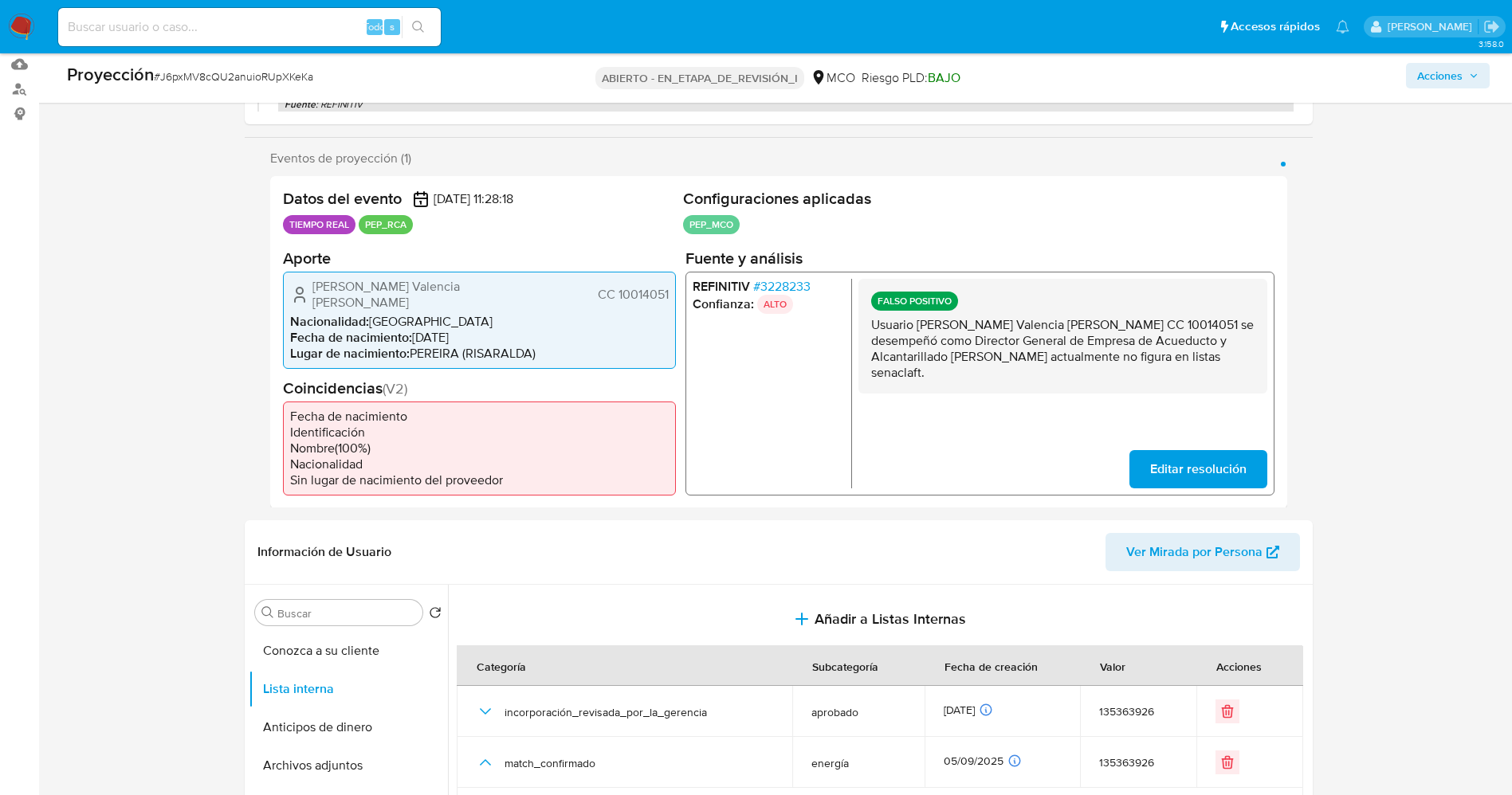
click at [1186, 465] on span "Editar resolución" at bounding box center [1198, 469] width 97 height 35
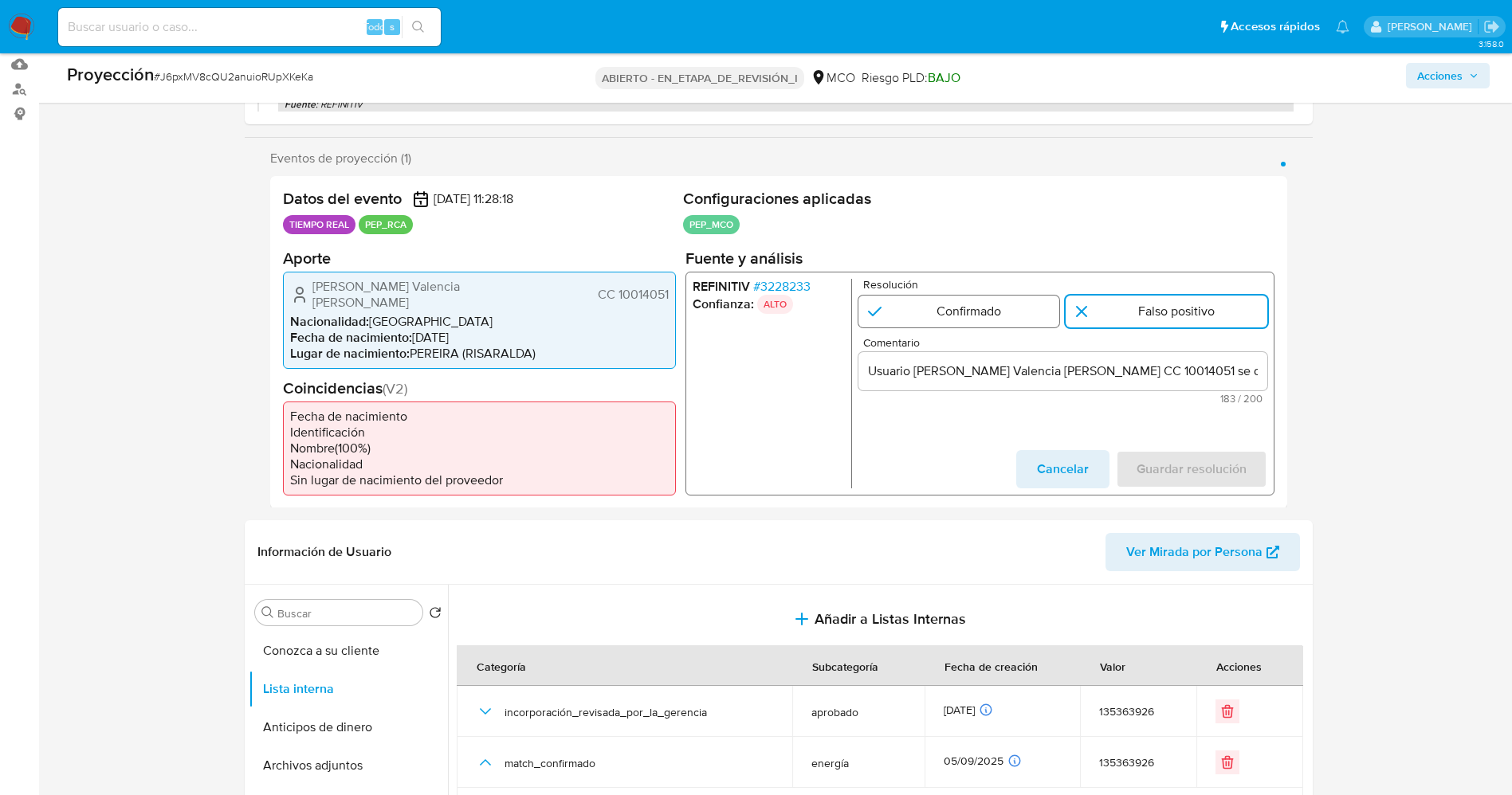
click at [980, 324] on input "1 de 1" at bounding box center [958, 310] width 202 height 32
radio input "true"
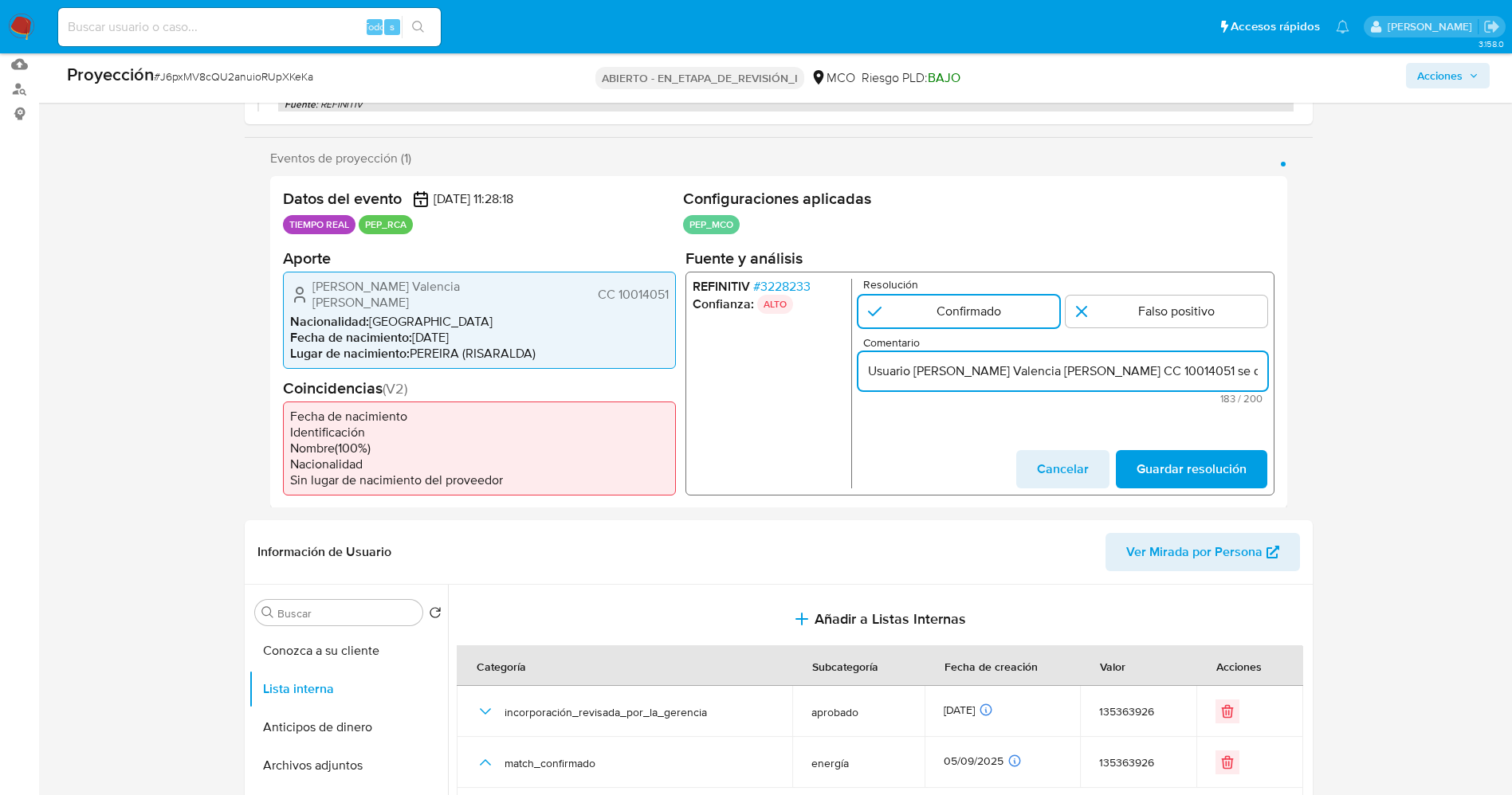
click at [1123, 374] on input "Usuario Francisco Fernando Valencia Lopez CC 10014051 se desempeñó como Directo…" at bounding box center [1062, 370] width 409 height 21
click at [1106, 375] on input "Usuario Francisco Fernando Valencia Lopez CC 10014051 se desempeñó como Directo…" at bounding box center [1062, 370] width 409 height 21
click at [1172, 375] on input "Usuario Francisco Fernando Valencia Lopez CC 10014051 se desempeña como Directo…" at bounding box center [1062, 370] width 409 height 21
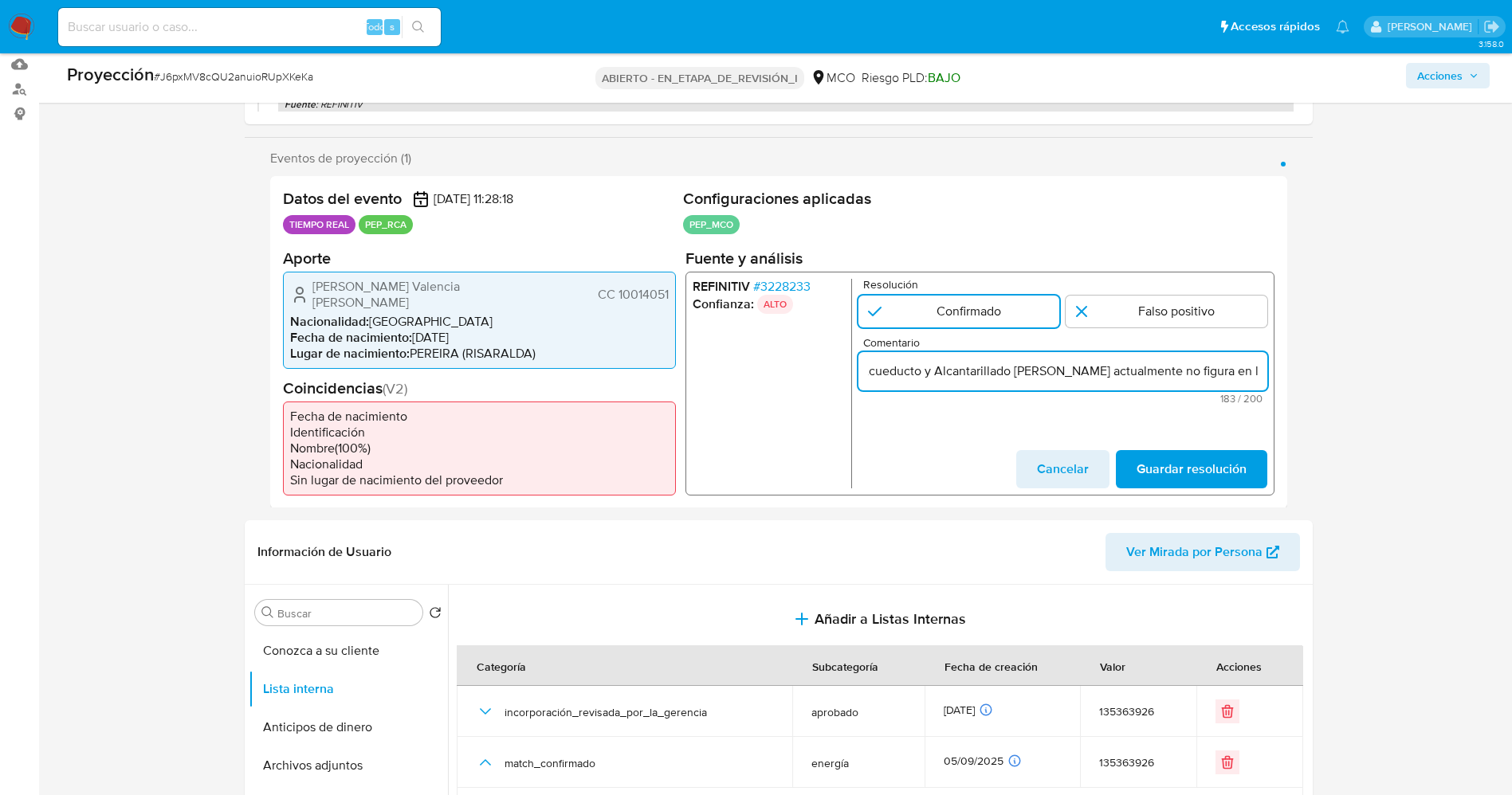
drag, startPoint x: 1094, startPoint y: 371, endPoint x: 1276, endPoint y: 372, distance: 182.0
click at [1276, 372] on div "Datos del evento 05/09/2025 11:28:18 TIEMPO REAL PEP_RCA Configuraciones aplica…" at bounding box center [779, 342] width 1017 height 332
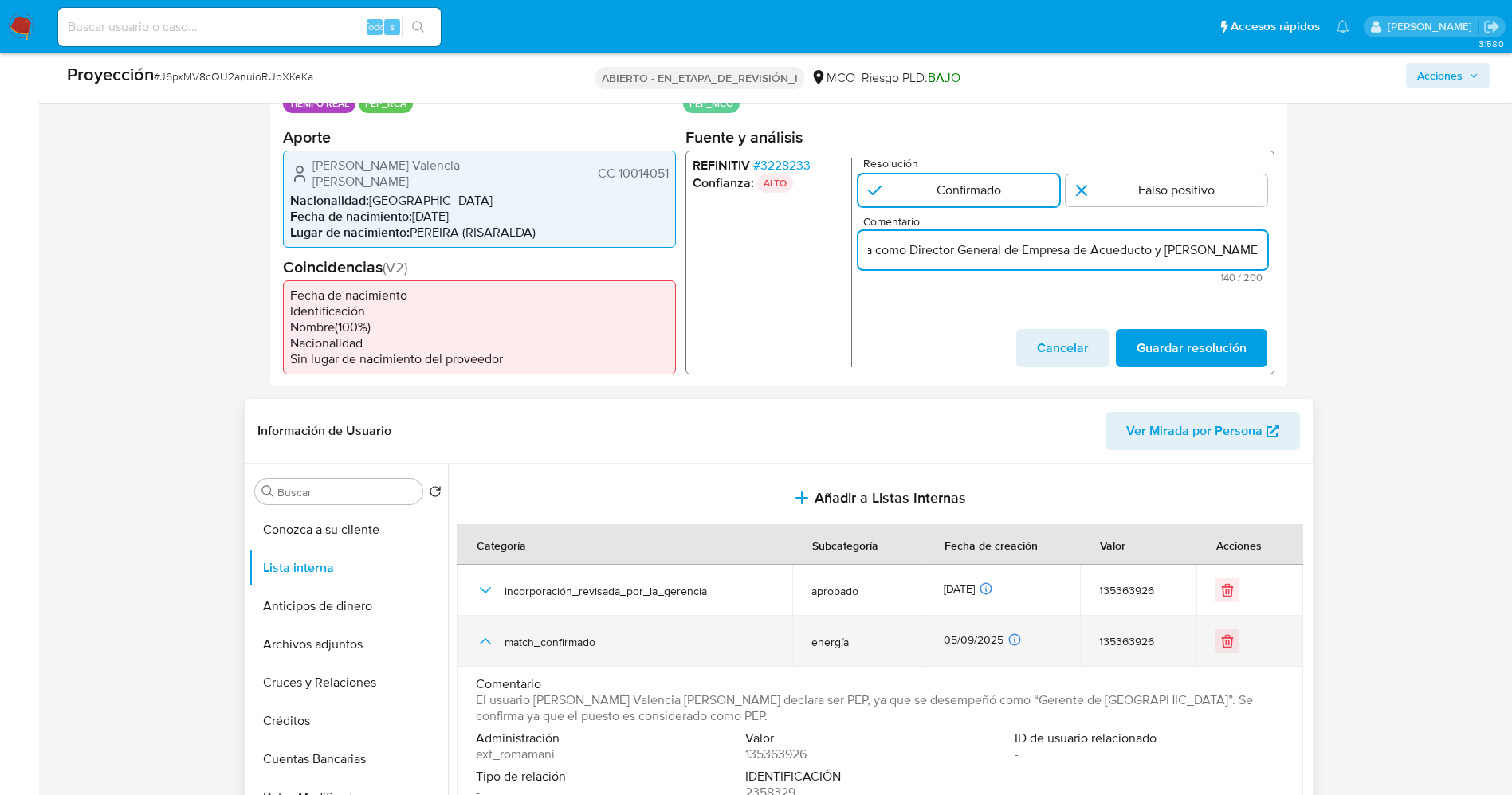
scroll to position [478, 0]
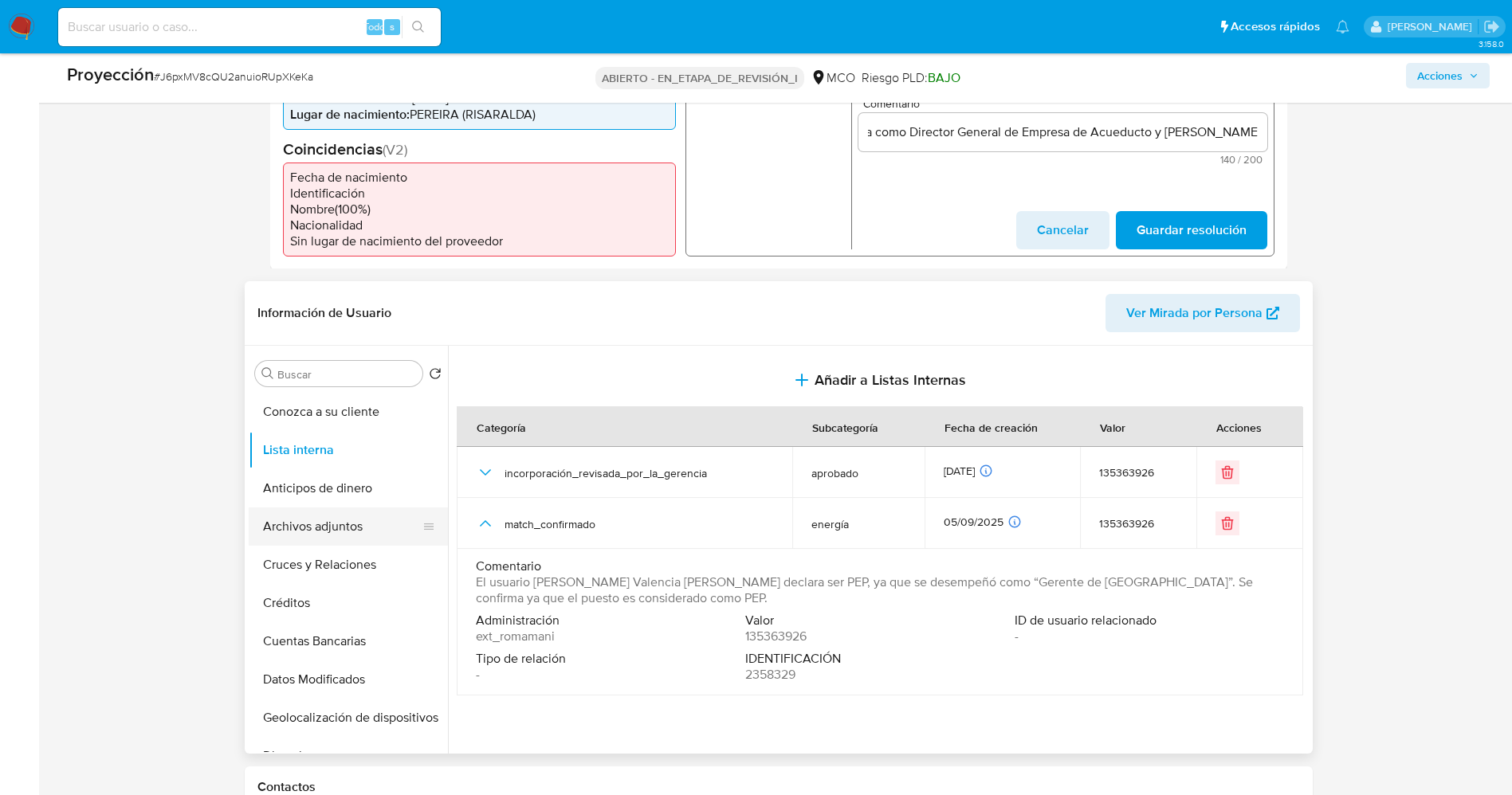
click at [319, 509] on button "Archivos adjuntos" at bounding box center [341, 526] width 186 height 38
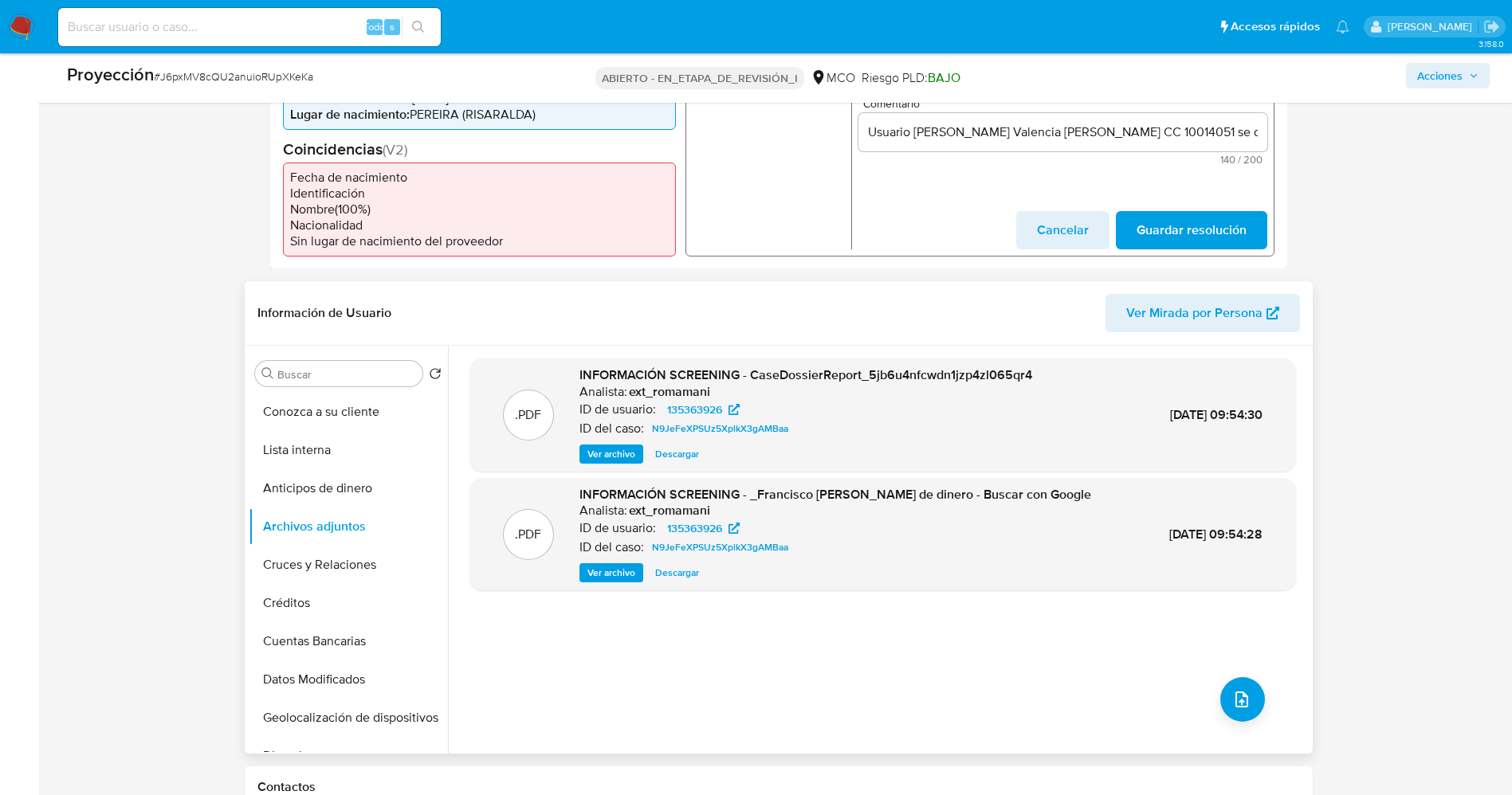
click at [634, 446] on span "Ver archivo" at bounding box center [611, 454] width 48 height 16
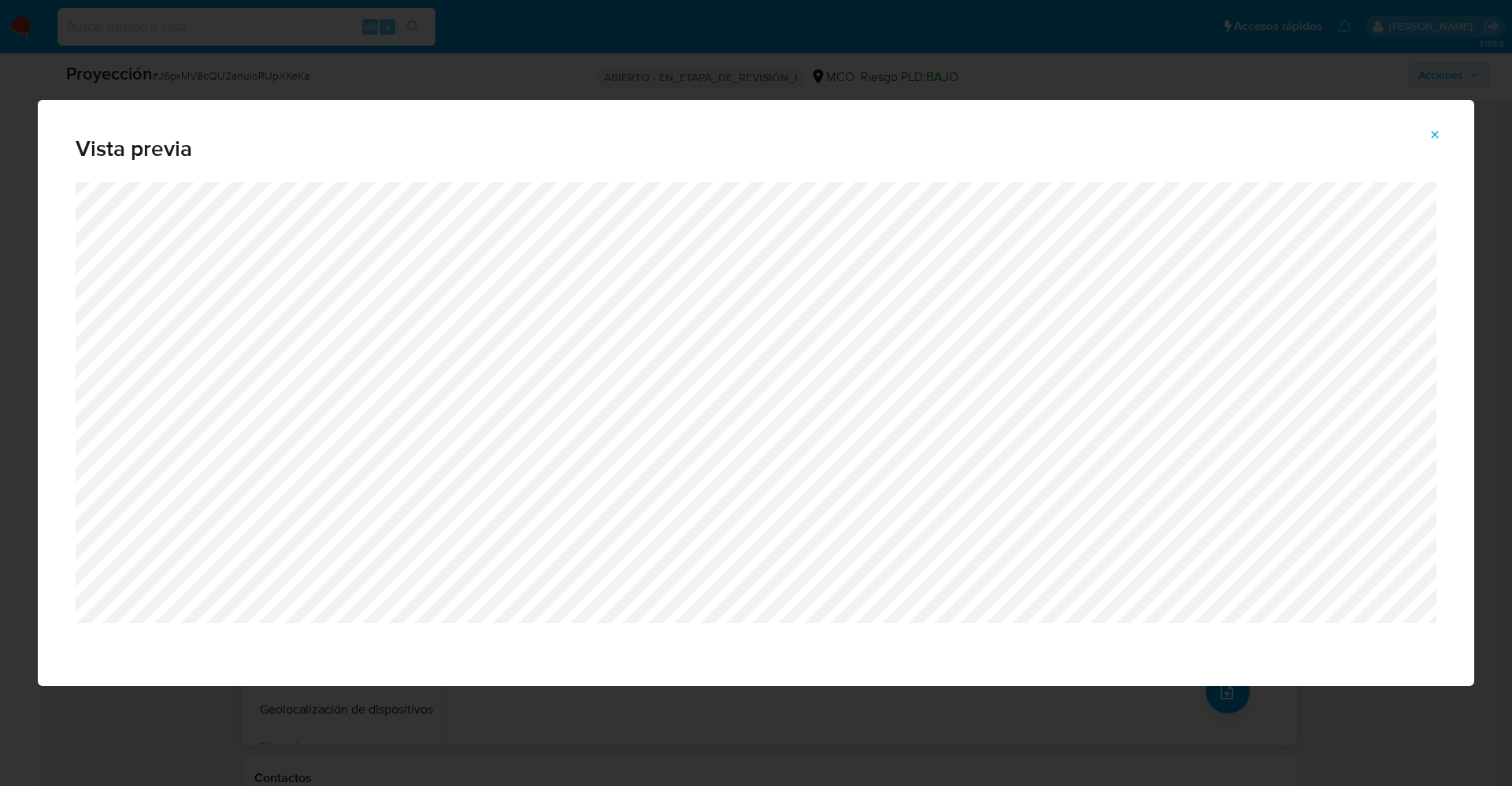
click at [1438, 133] on icon "Vista previa del archivo adjunto" at bounding box center [1434, 134] width 13 height 13
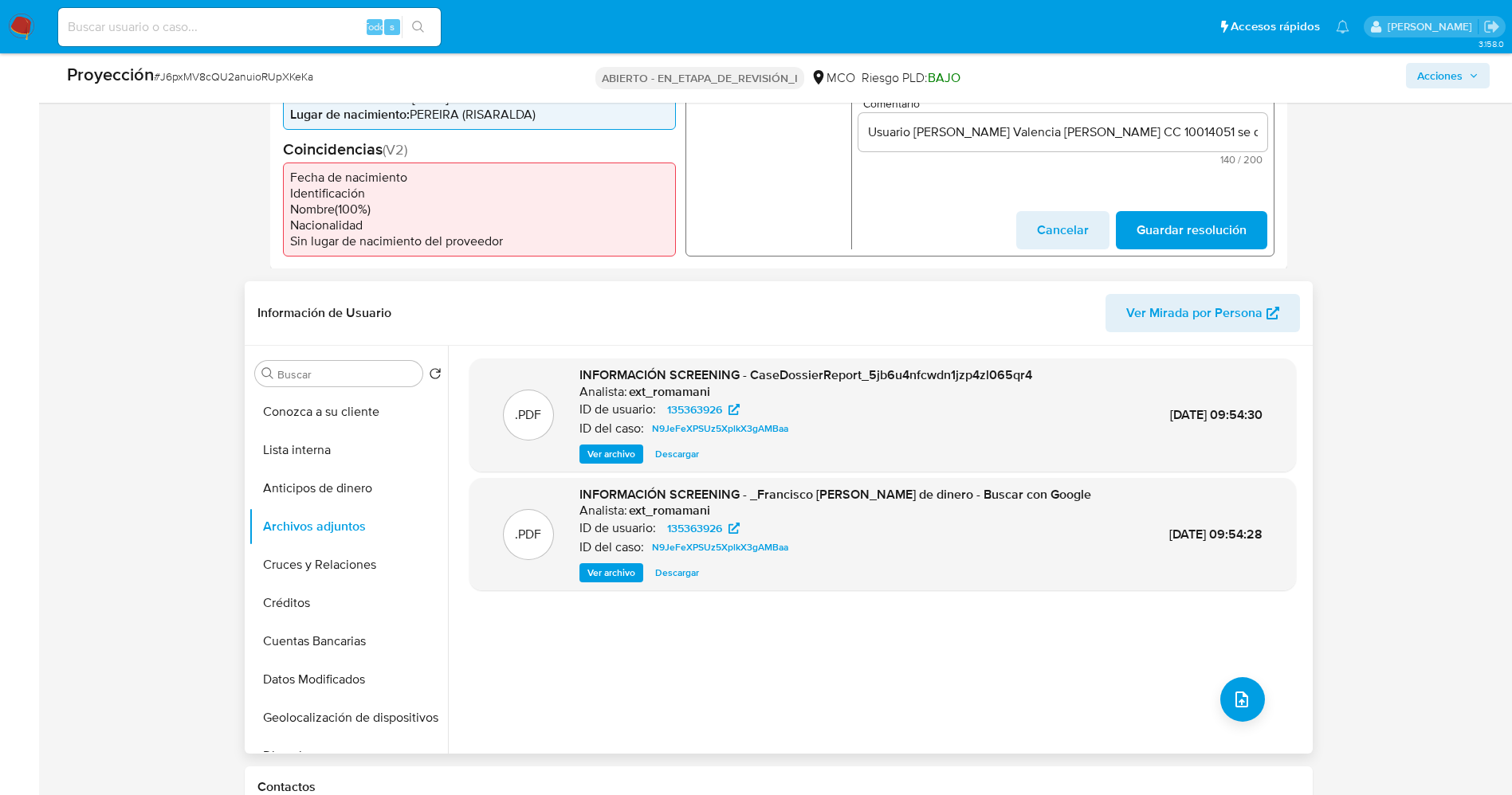
scroll to position [119, 0]
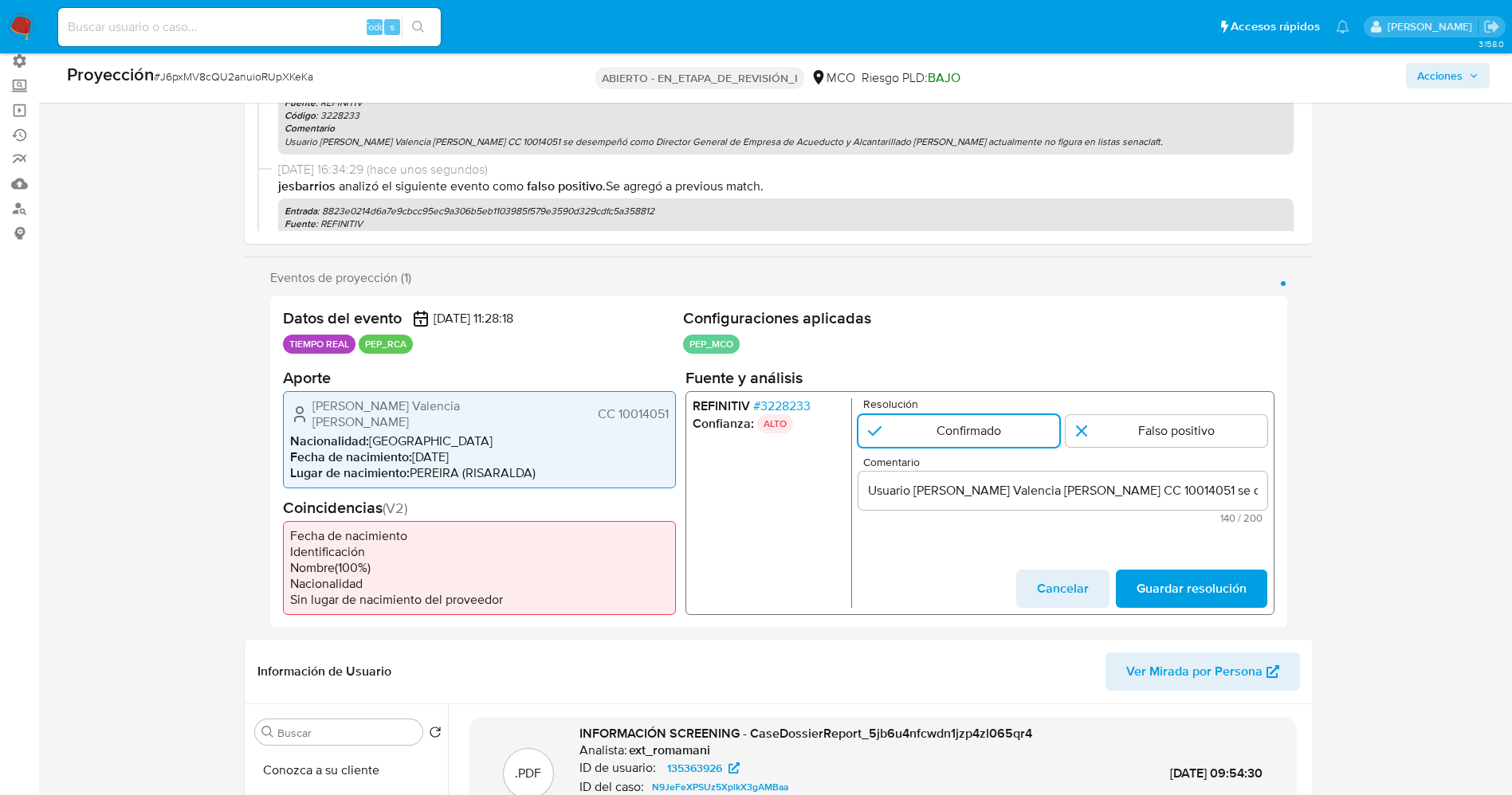
click at [790, 402] on font "3228233" at bounding box center [785, 405] width 50 height 19
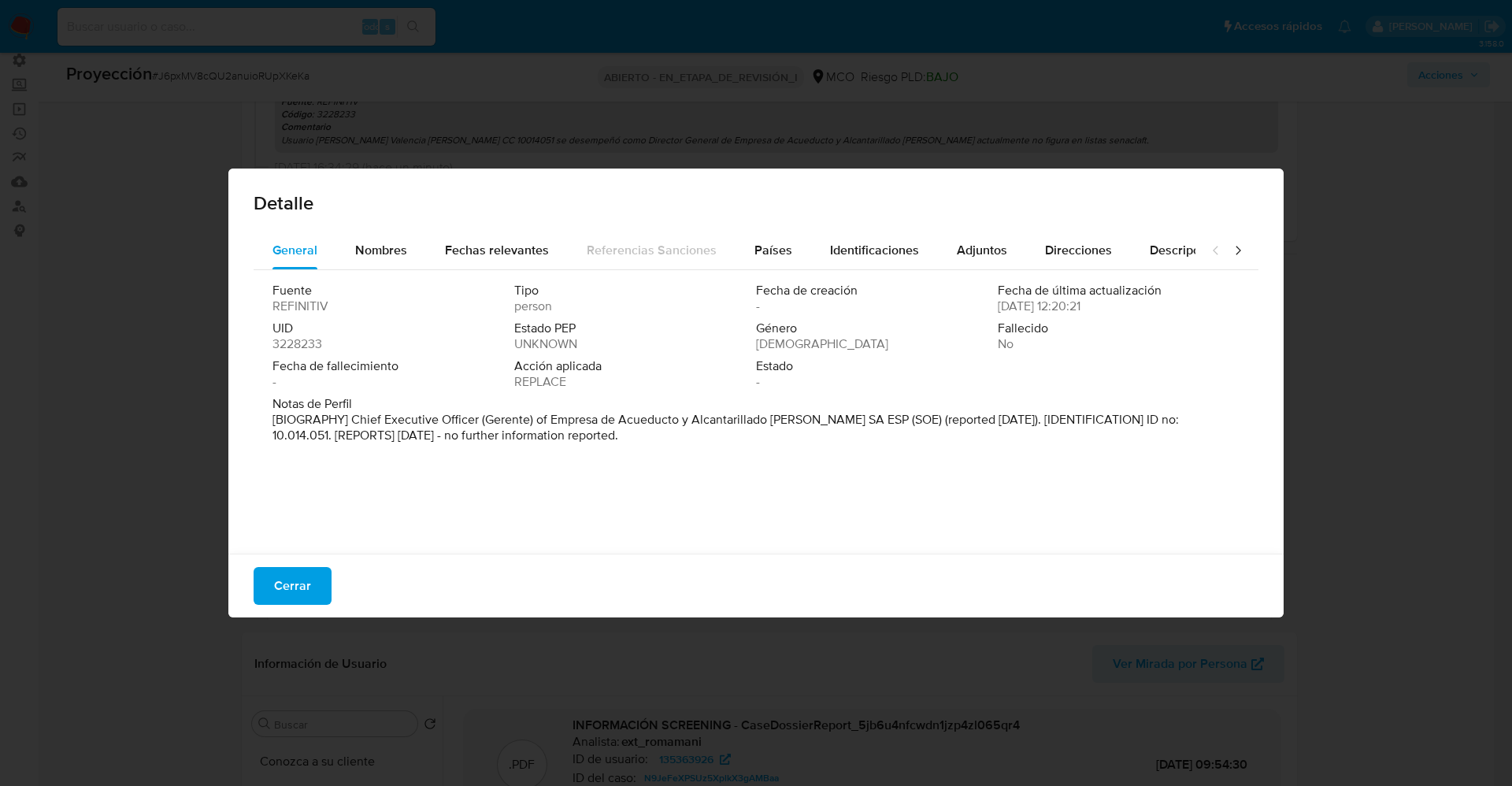
click at [303, 576] on font "Cerrar" at bounding box center [292, 585] width 37 height 38
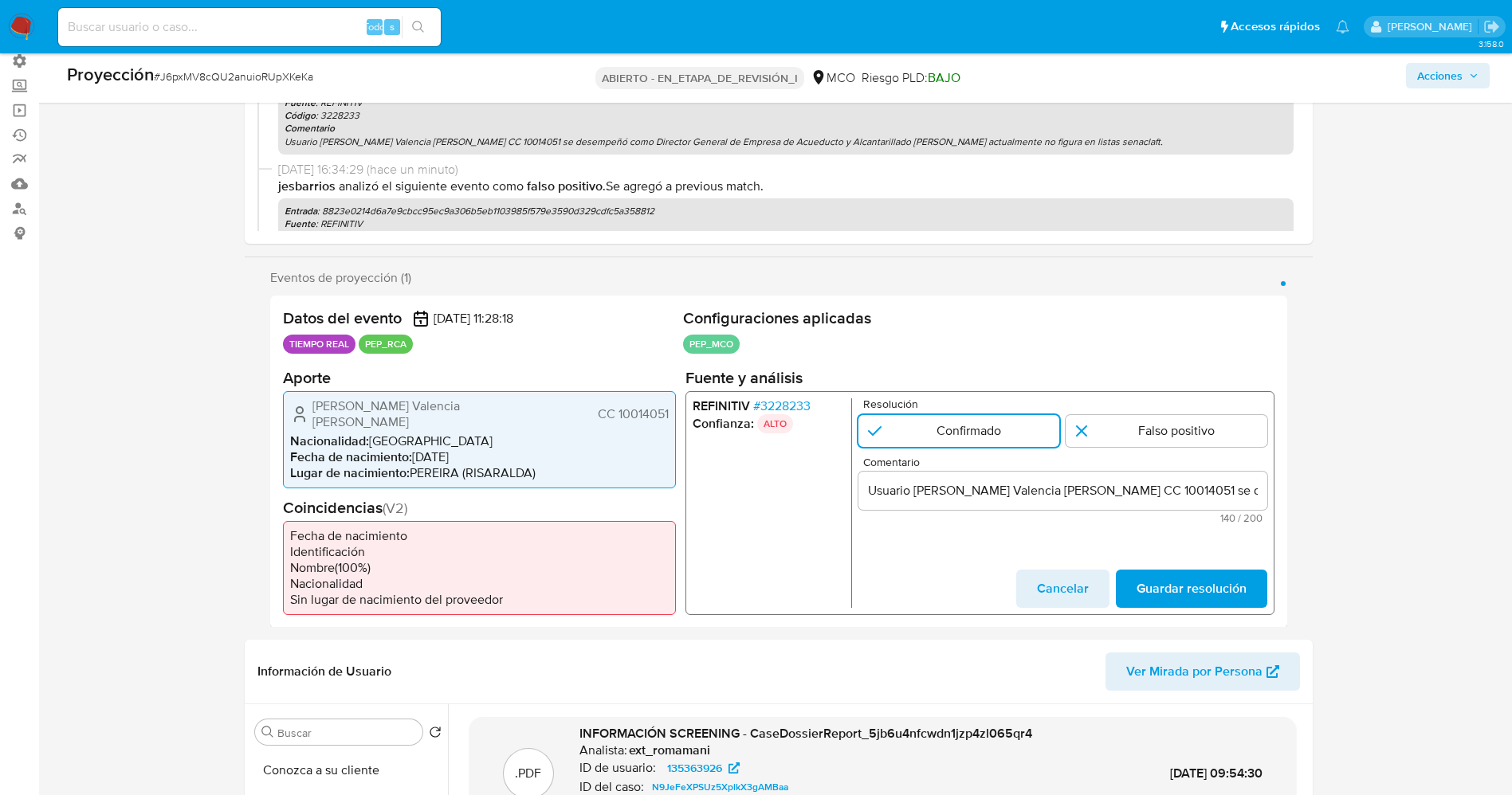
drag, startPoint x: 307, startPoint y: 415, endPoint x: 505, endPoint y: 405, distance: 198.3
click at [514, 407] on div "Francisco Fernando Valencia Lopez CC 10014051" at bounding box center [479, 414] width 378 height 32
drag, startPoint x: 406, startPoint y: 408, endPoint x: 380, endPoint y: 410, distance: 26.1
click at [404, 410] on font "Francisco Fernando Valencia Lopez" at bounding box center [386, 413] width 148 height 34
click at [309, 407] on div "Francisco Fernando Valencia Lopez CC 10014051" at bounding box center [479, 414] width 378 height 32
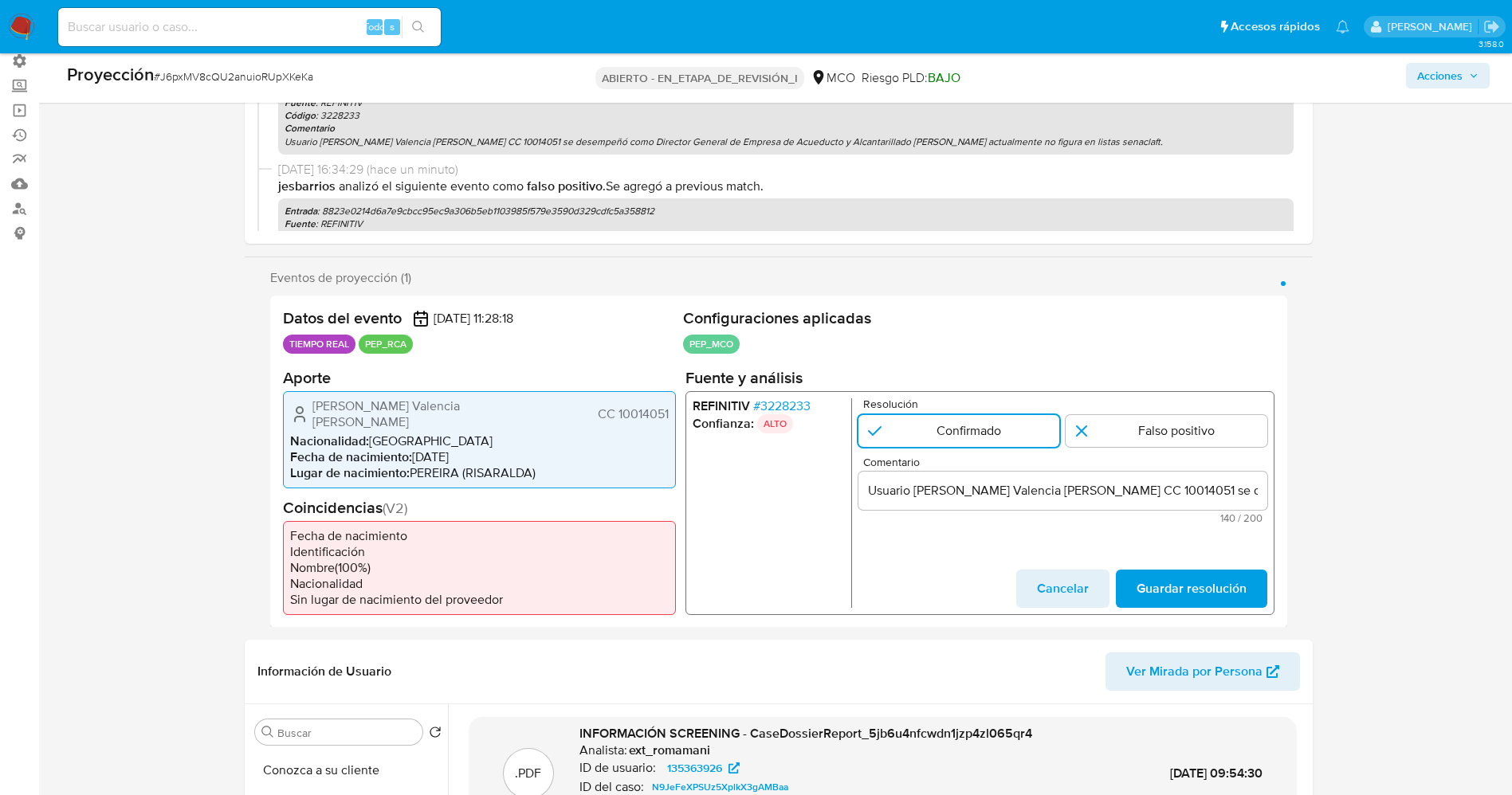
drag, startPoint x: 309, startPoint y: 407, endPoint x: 535, endPoint y: 402, distance: 226.1
click at [535, 402] on div "Francisco Fernando Valencia Lopez CC 10014051" at bounding box center [479, 414] width 378 height 32
drag, startPoint x: 309, startPoint y: 406, endPoint x: 670, endPoint y: 405, distance: 361.0
click at [670, 405] on div "Francisco Fernando Valencia Lopez CC 10014051 Nacionalidad : Colombia Fecha de …" at bounding box center [479, 438] width 393 height 98
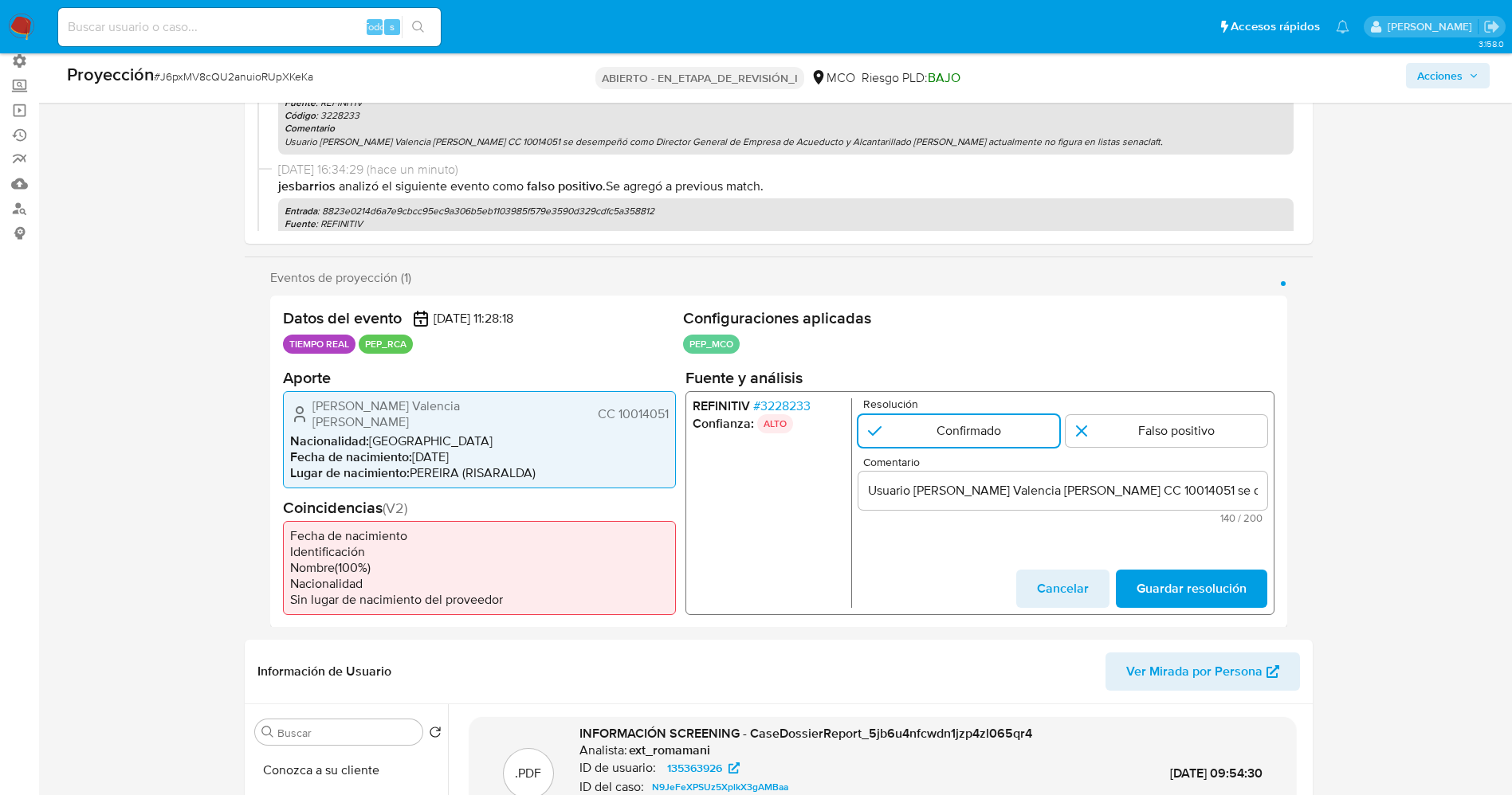
click at [792, 408] on font "3228233" at bounding box center [785, 405] width 50 height 19
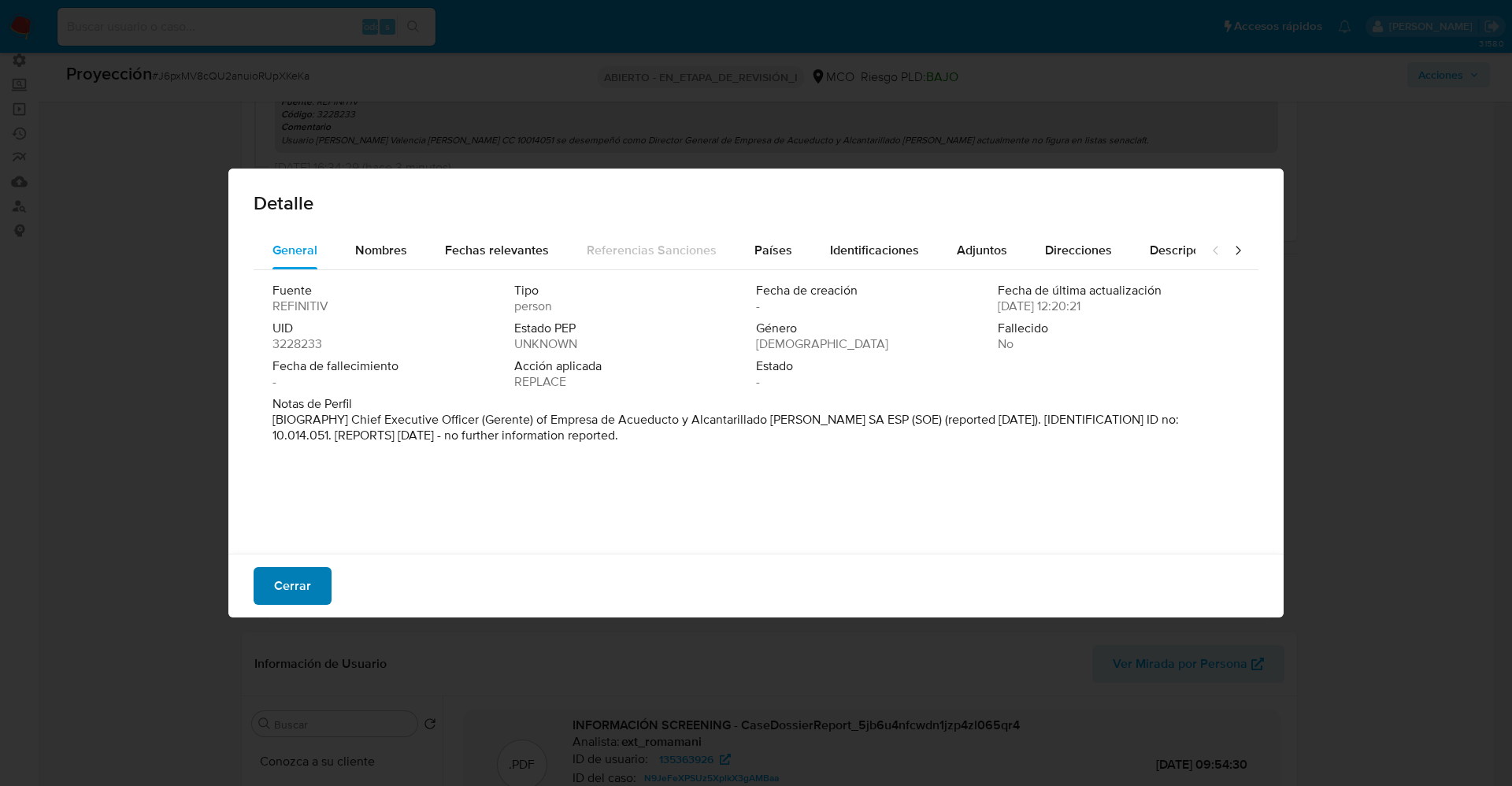
click at [294, 583] on font "Cerrar" at bounding box center [292, 585] width 37 height 38
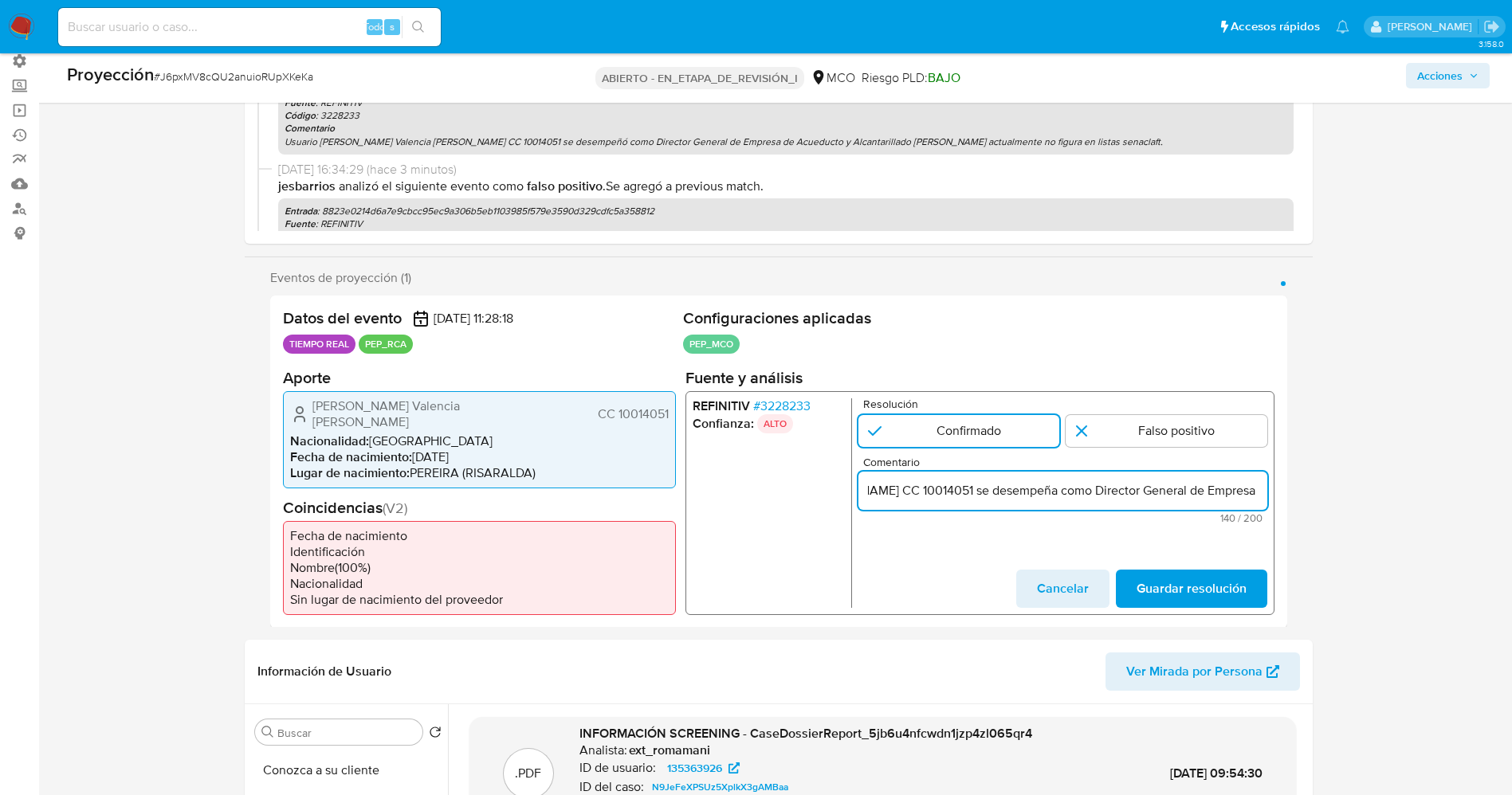
scroll to position [0, 447]
drag, startPoint x: 1256, startPoint y: 490, endPoint x: 1289, endPoint y: 489, distance: 33.0
click at [1289, 489] on div "Eventos de proyección (1) Página 1 Datos del evento 05/09/2025 11:28:18 TIEMPO …" at bounding box center [779, 448] width 1068 height 358
click at [1040, 486] on input "Usuario Francisco Fernando Valencia Lopez CC 10014051 se desempeña como Directo…" at bounding box center [1062, 490] width 409 height 21
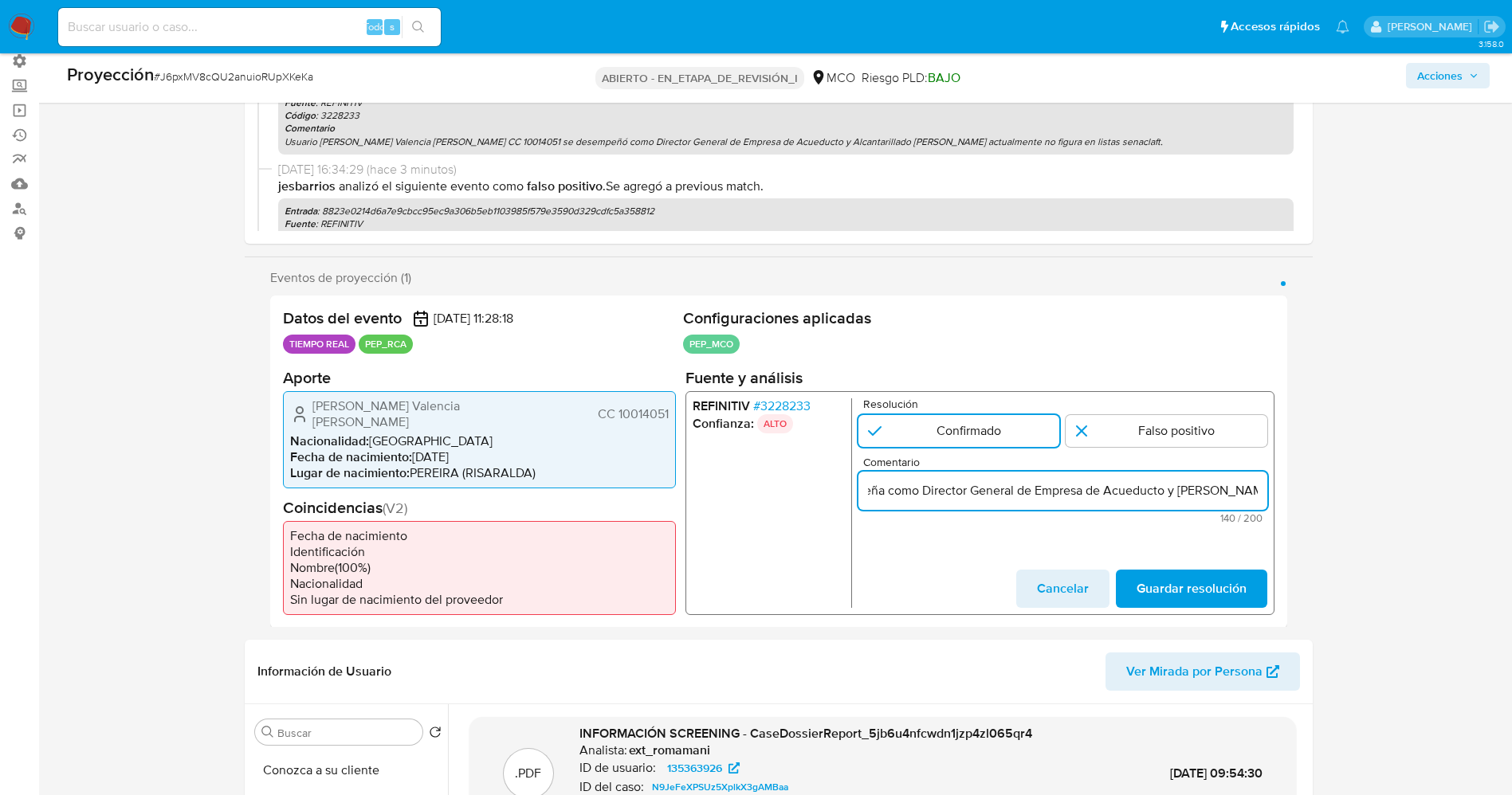
drag, startPoint x: 864, startPoint y: 488, endPoint x: 998, endPoint y: 496, distance: 134.2
click at [998, 496] on input "Usuario Francisco Fernando Valencia Lopez CC 10014051 se desempeña como Directo…" at bounding box center [1062, 490] width 409 height 21
click at [950, 495] on input "Usuario Francisco Fernando Valencia Lopez CC 10014051 se desempeña como Directo…" at bounding box center [1062, 490] width 409 height 21
drag, startPoint x: 877, startPoint y: 481, endPoint x: 883, endPoint y: 496, distance: 16.2
click at [877, 484] on input "Usuario Francisco Fernando Valencia Lopez CC 10014051 se desempeña como Directo…" at bounding box center [1062, 490] width 409 height 21
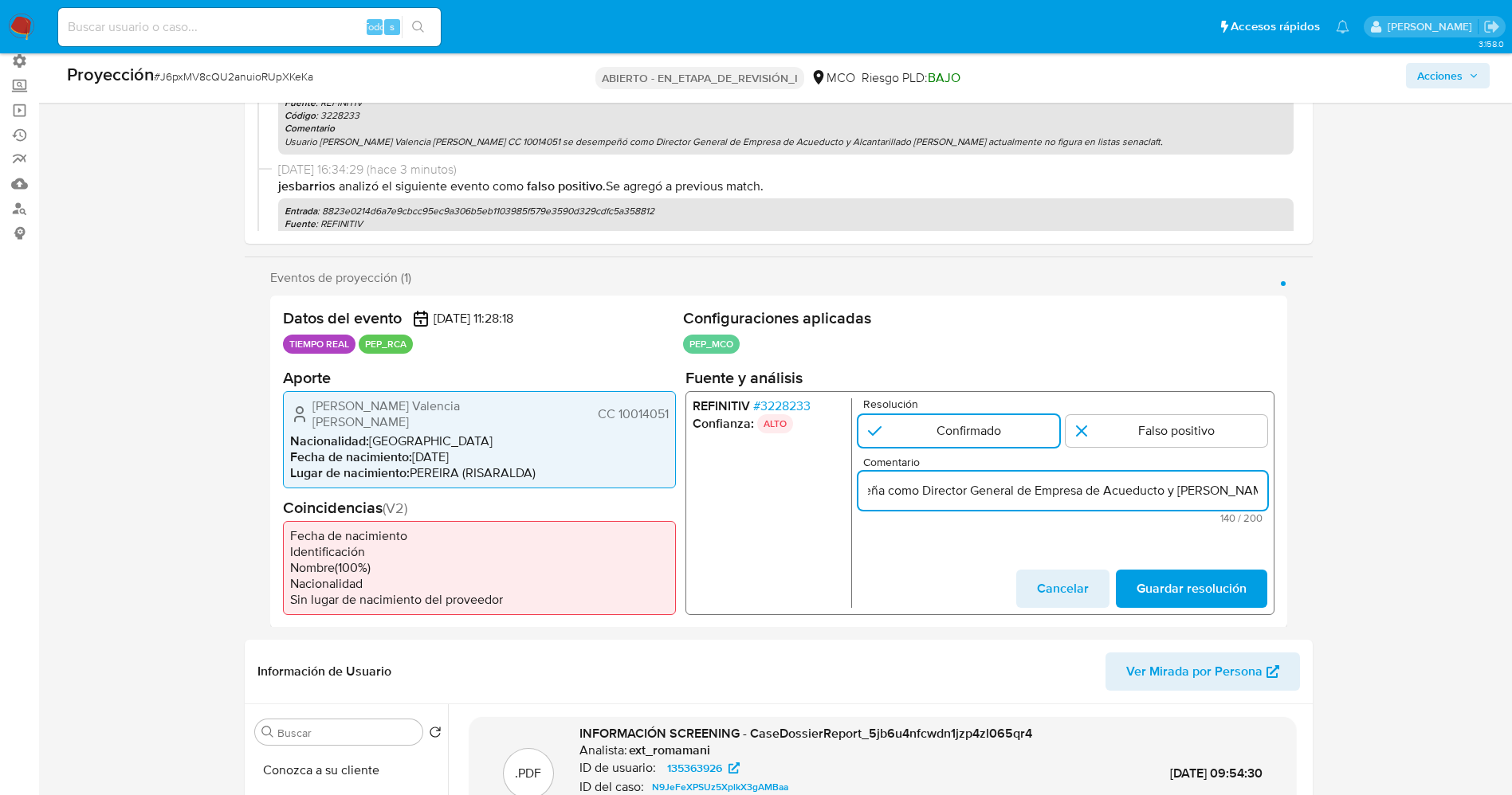
click at [881, 495] on input "Usuario Francisco Fernando Valencia Lopez CC 10014051 se desempeña como Directo…" at bounding box center [1062, 490] width 409 height 21
drag, startPoint x: 879, startPoint y: 492, endPoint x: 1302, endPoint y: 504, distance: 423.2
click at [1302, 504] on div "Eventos de proyección (1) Página 1 Datos del evento 05/09/2025 11:28:18 TIEMPO …" at bounding box center [779, 448] width 1068 height 358
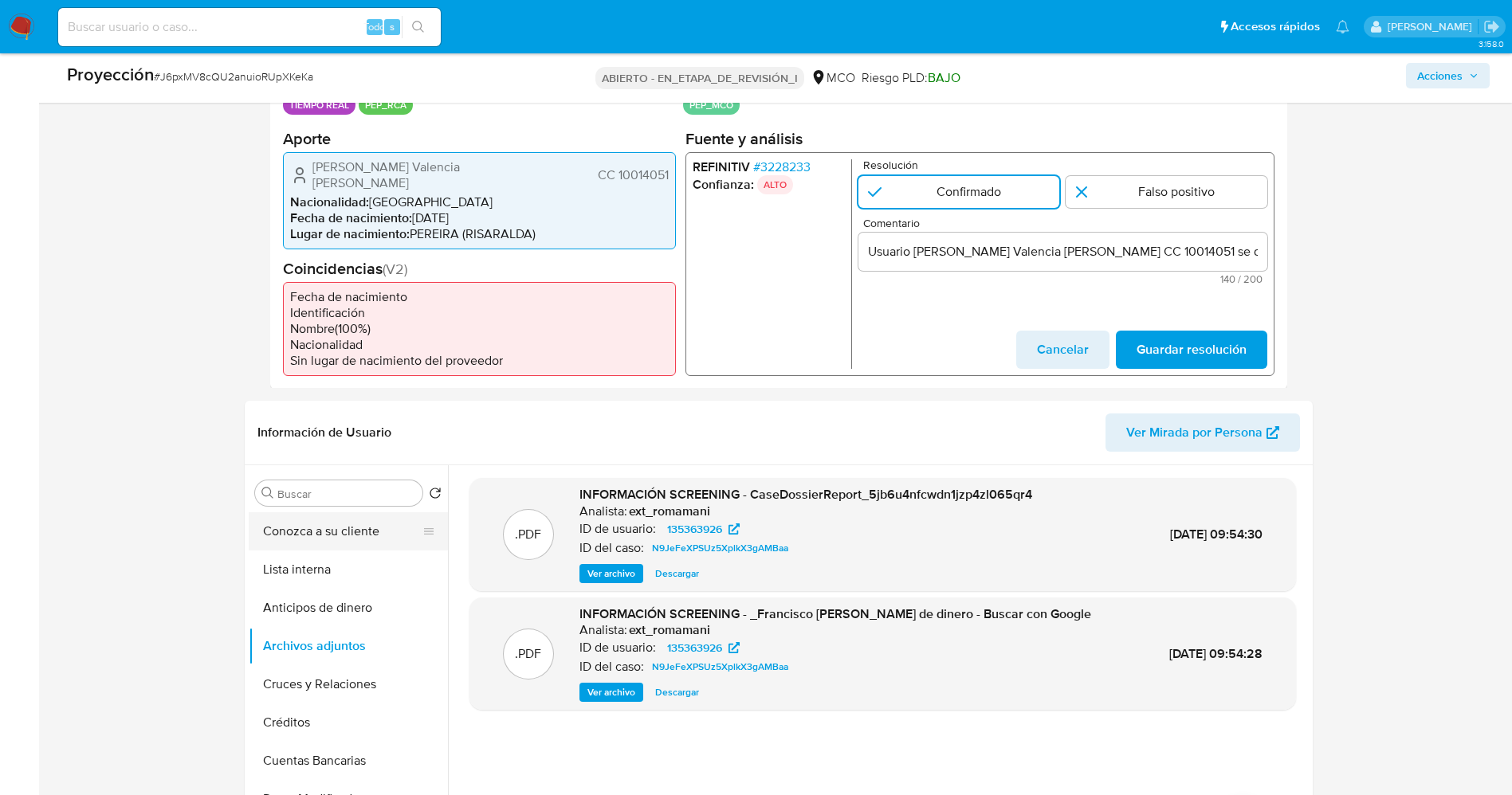
scroll to position [0, 0]
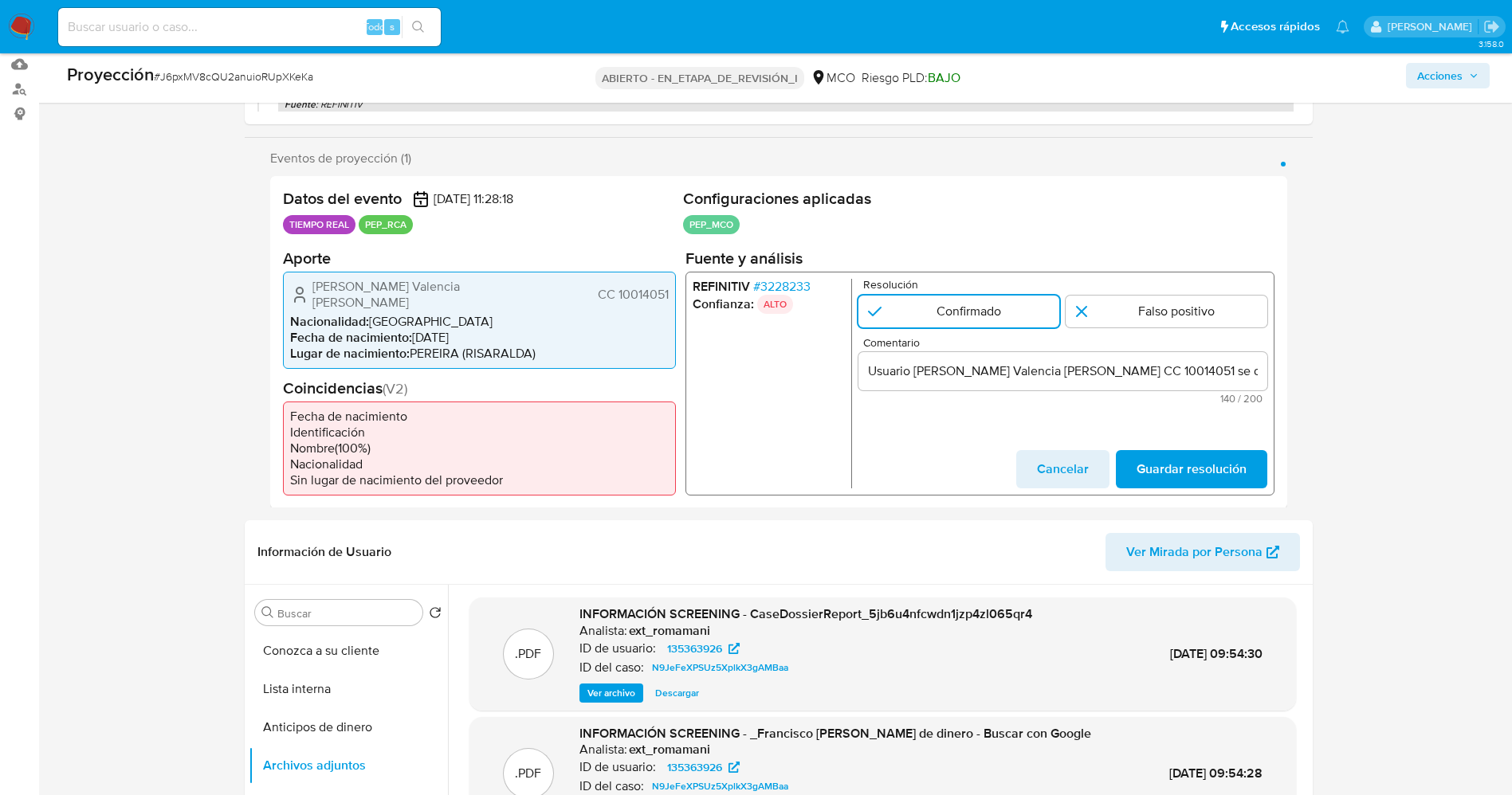
drag, startPoint x: 283, startPoint y: 638, endPoint x: 143, endPoint y: 582, distance: 150.8
click at [283, 638] on button "Conozca a su cliente" at bounding box center [348, 650] width 199 height 38
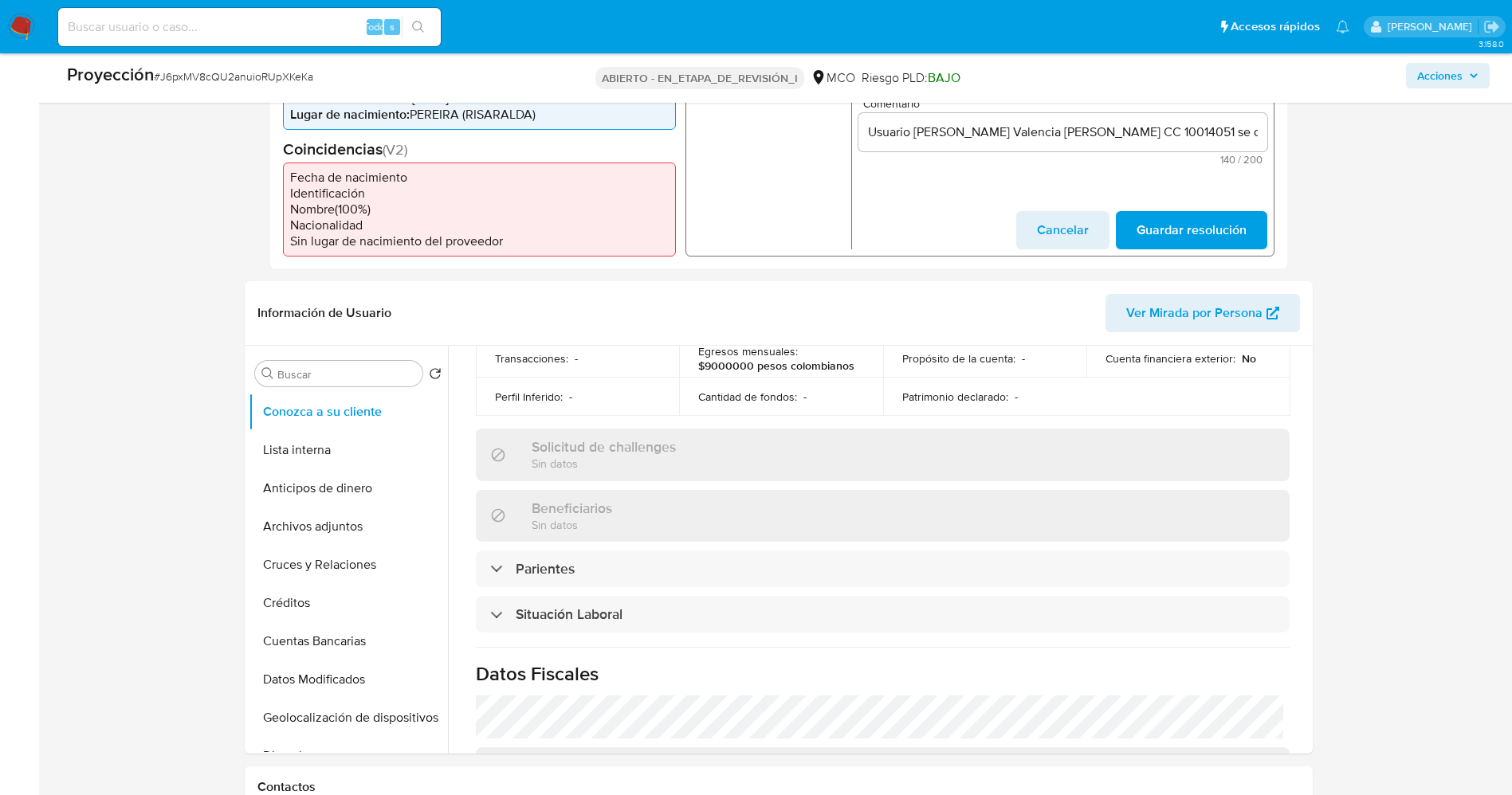
scroll to position [598, 0]
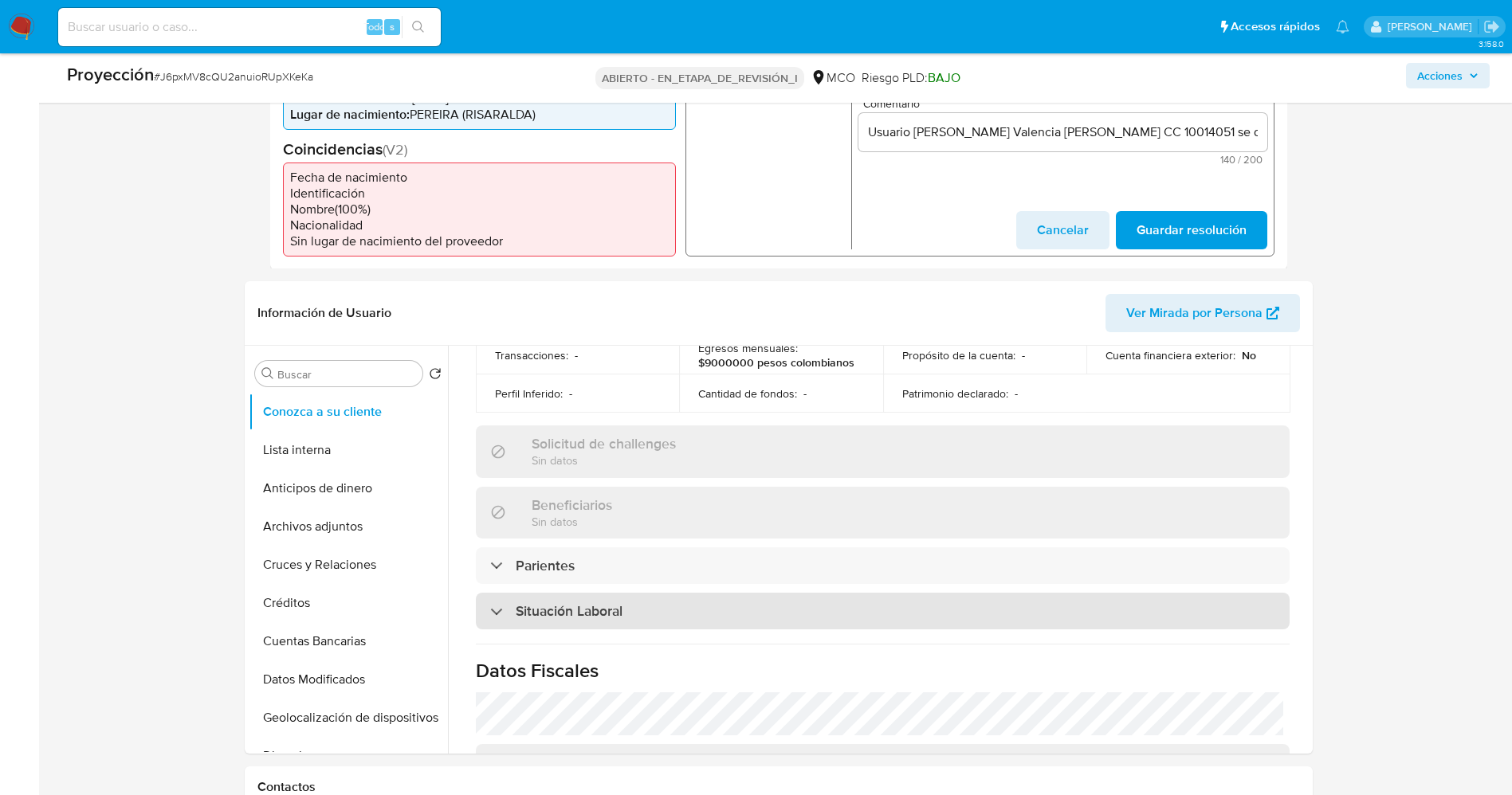
click at [659, 598] on div "Situación Laboral" at bounding box center [883, 611] width 814 height 36
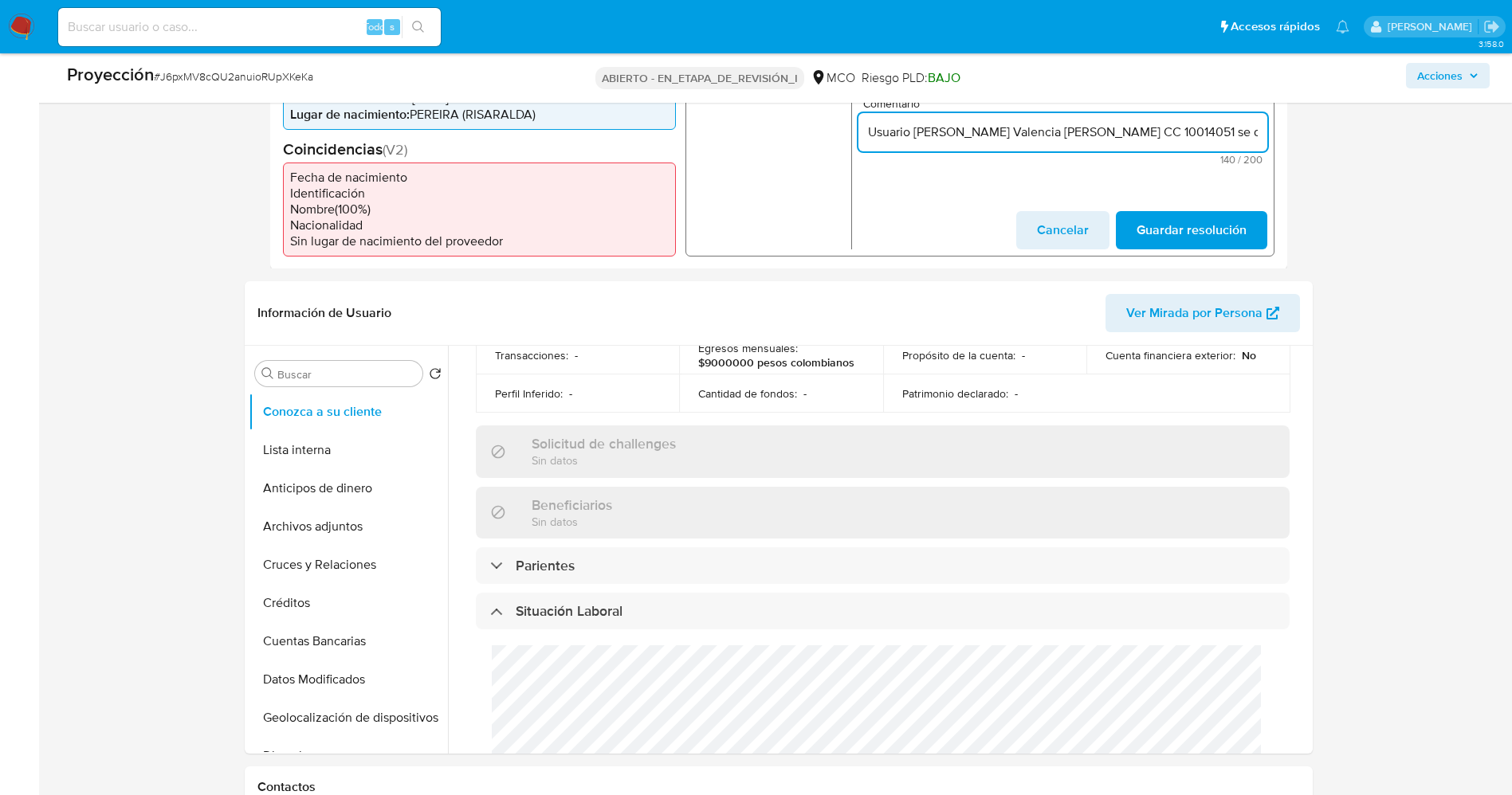
click at [1217, 125] on input "Usuario Francisco Fernando Valencia Lopez CC 10014051 se desempeña como Directo…" at bounding box center [1062, 131] width 409 height 21
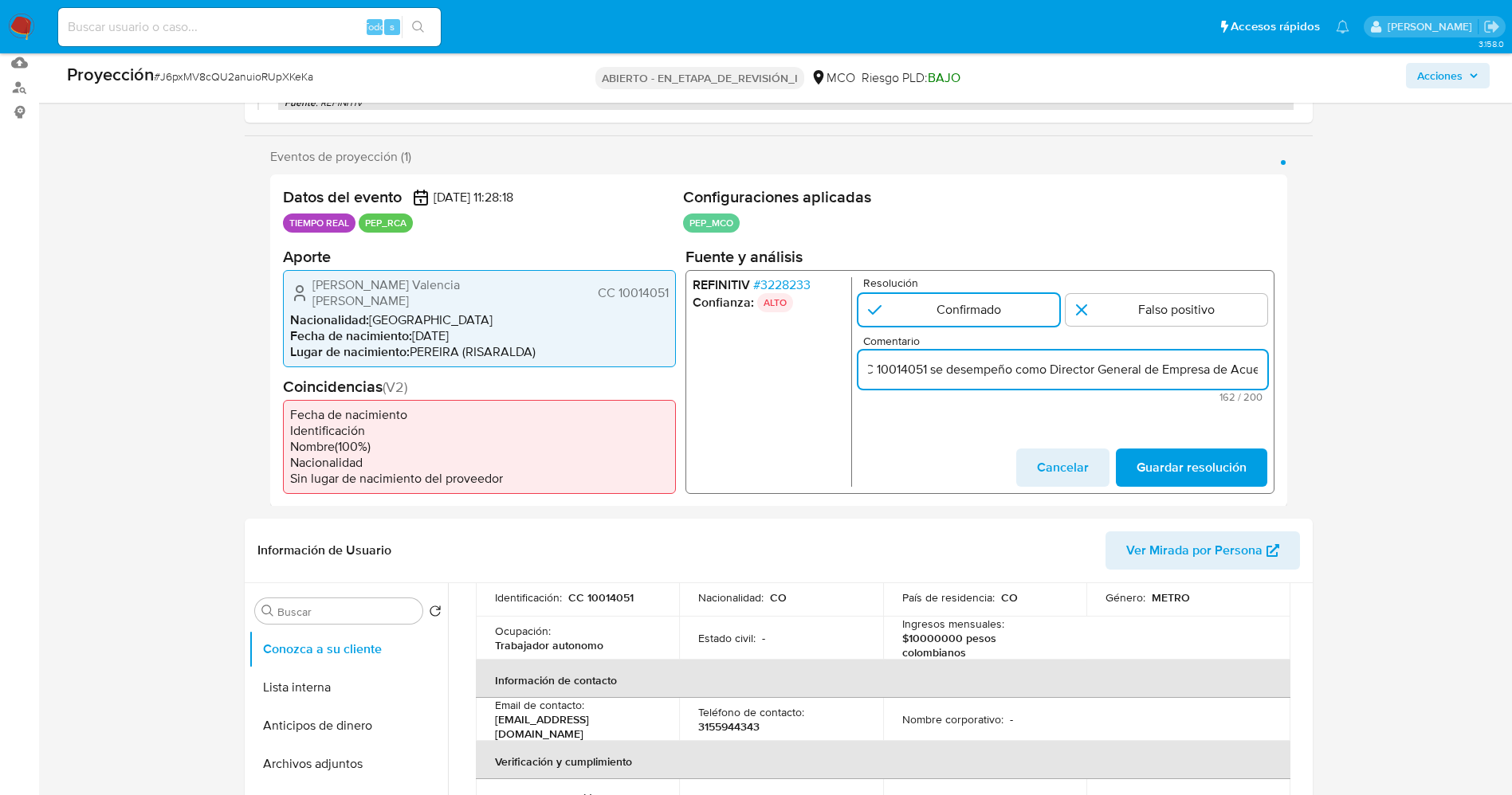
scroll to position [239, 0]
type input "Usuario Francisco Fernando Valencia Lopez CC 10014051 se desempeño como Directo…"
click at [1220, 452] on span "Guardar resolución" at bounding box center [1191, 469] width 110 height 35
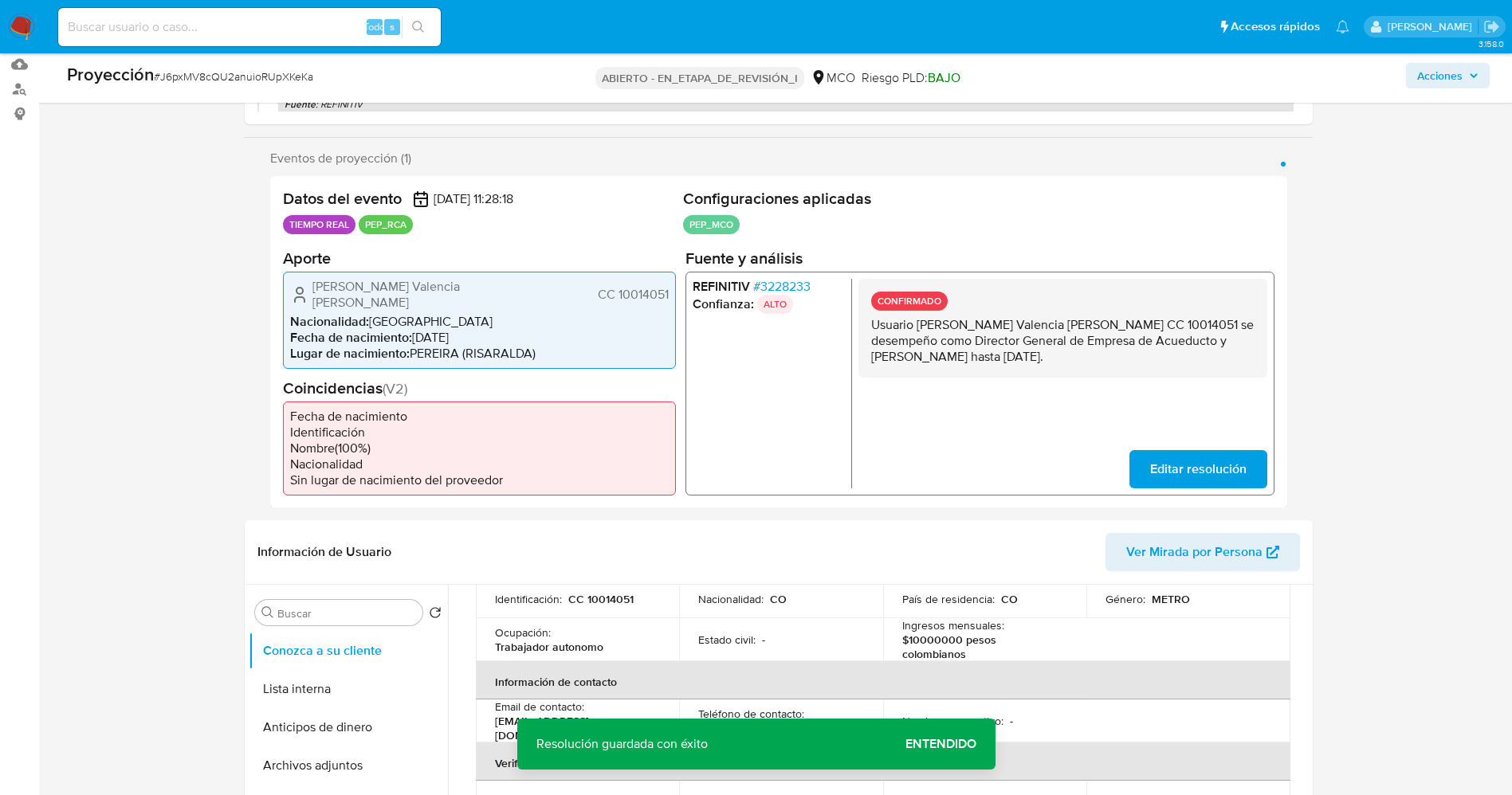
drag, startPoint x: 869, startPoint y: 325, endPoint x: 1119, endPoint y: 356, distance: 251.9
click at [1153, 368] on div "CONFIRMADO Usuario Francisco Fernando Valencia Lopez CC 10014051 se desempeño c…" at bounding box center [1062, 327] width 409 height 99
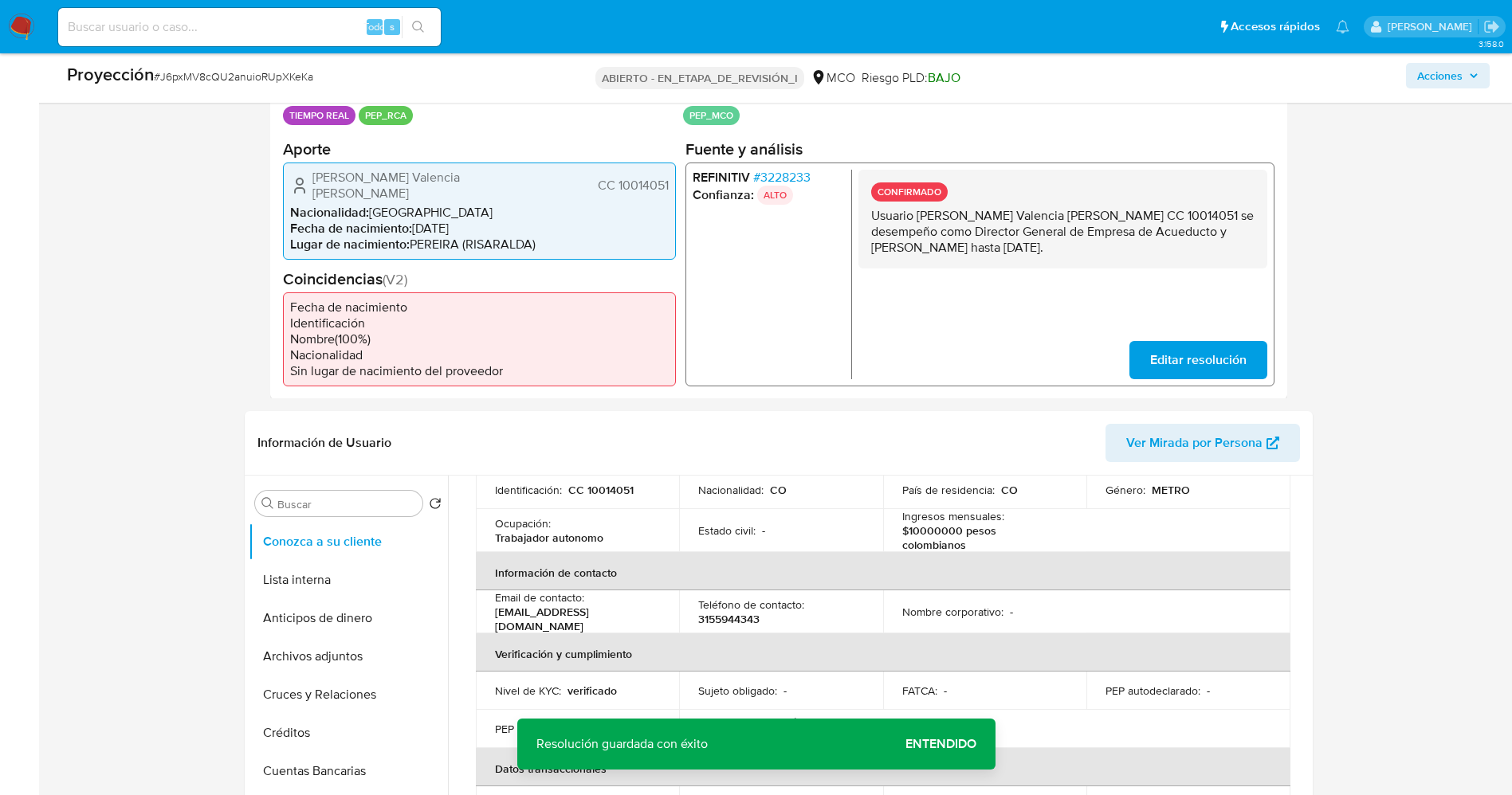
scroll to position [478, 0]
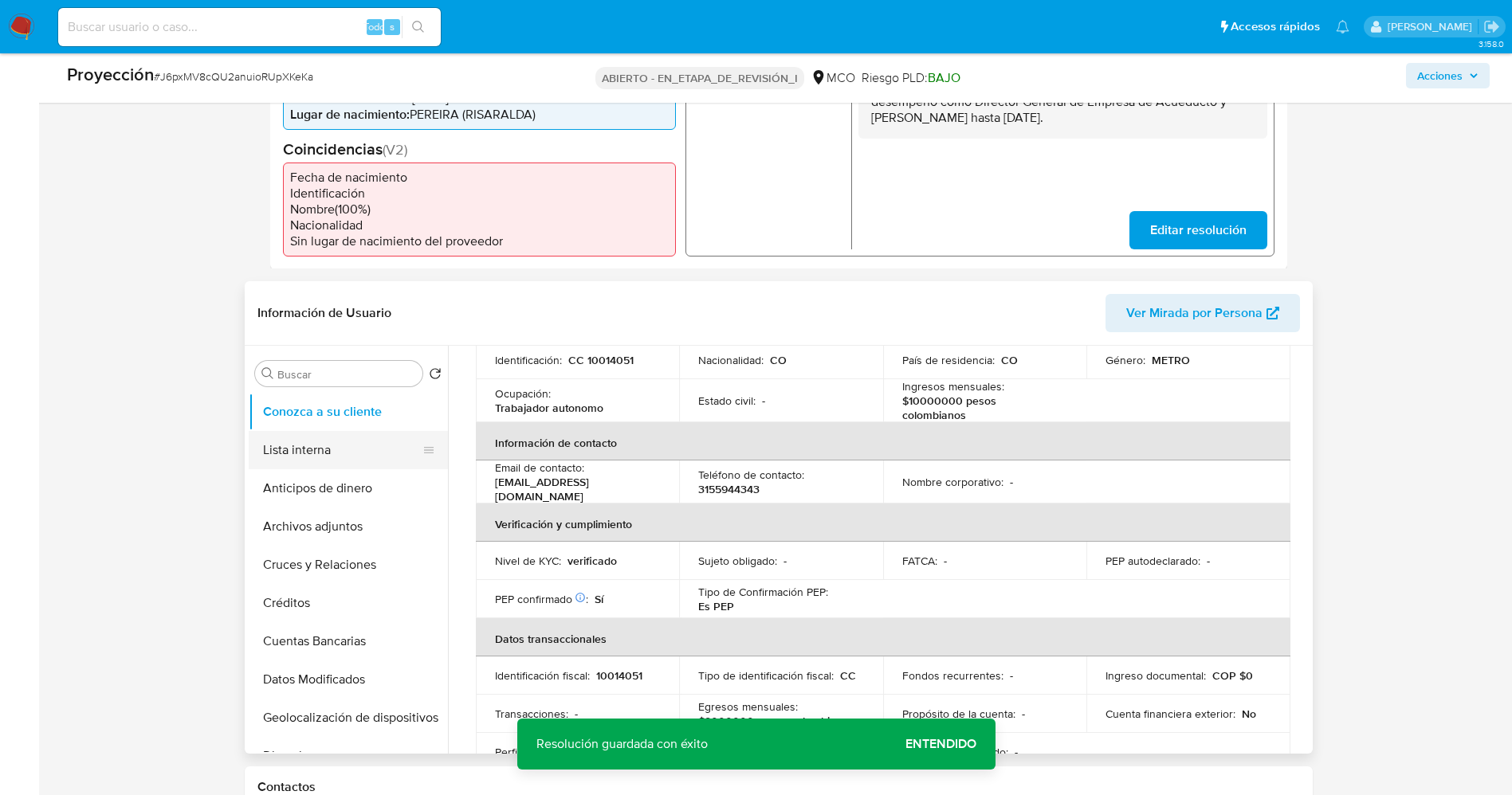
click at [290, 431] on button "Lista interna" at bounding box center [341, 450] width 186 height 38
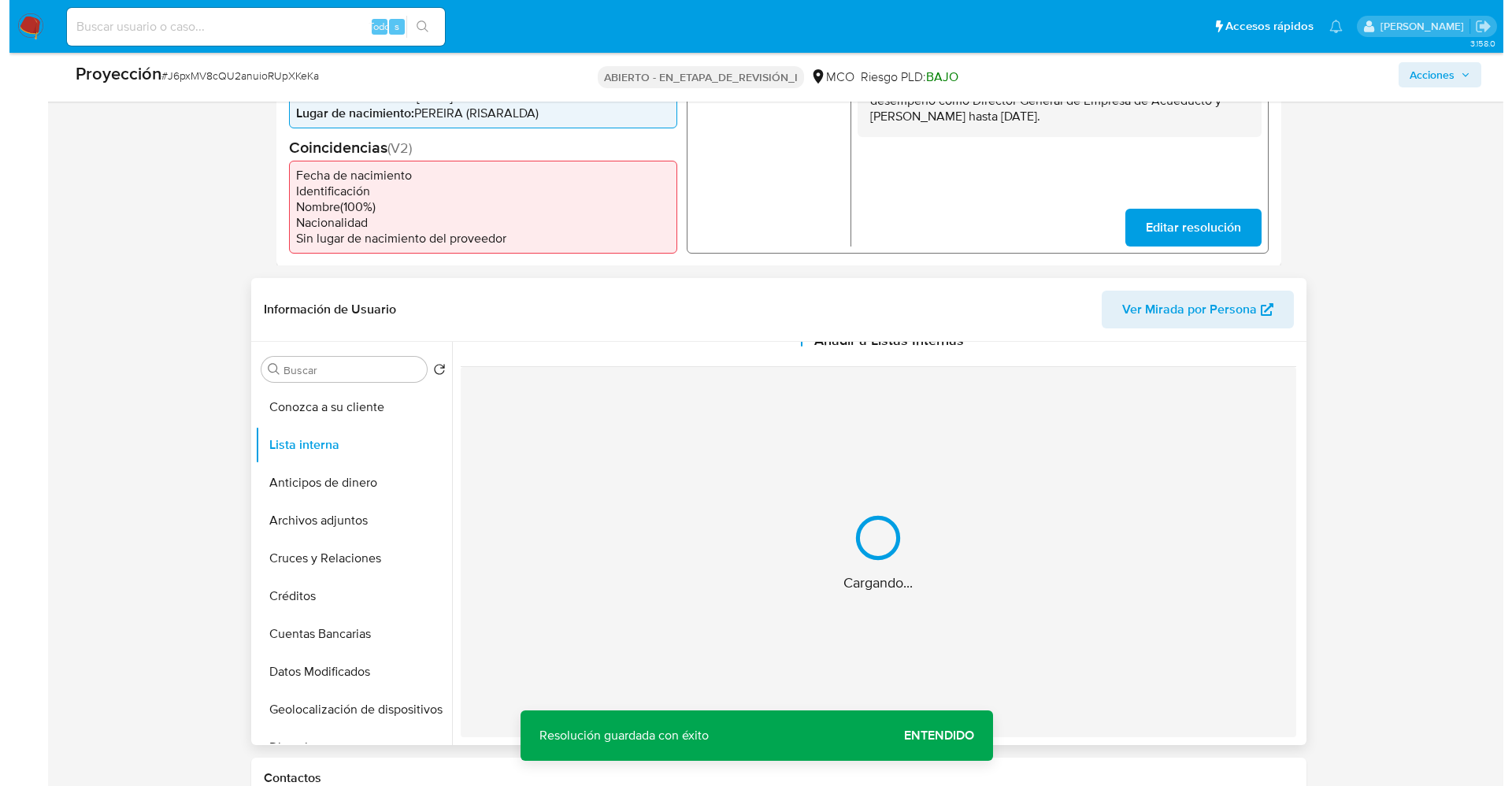
scroll to position [0, 0]
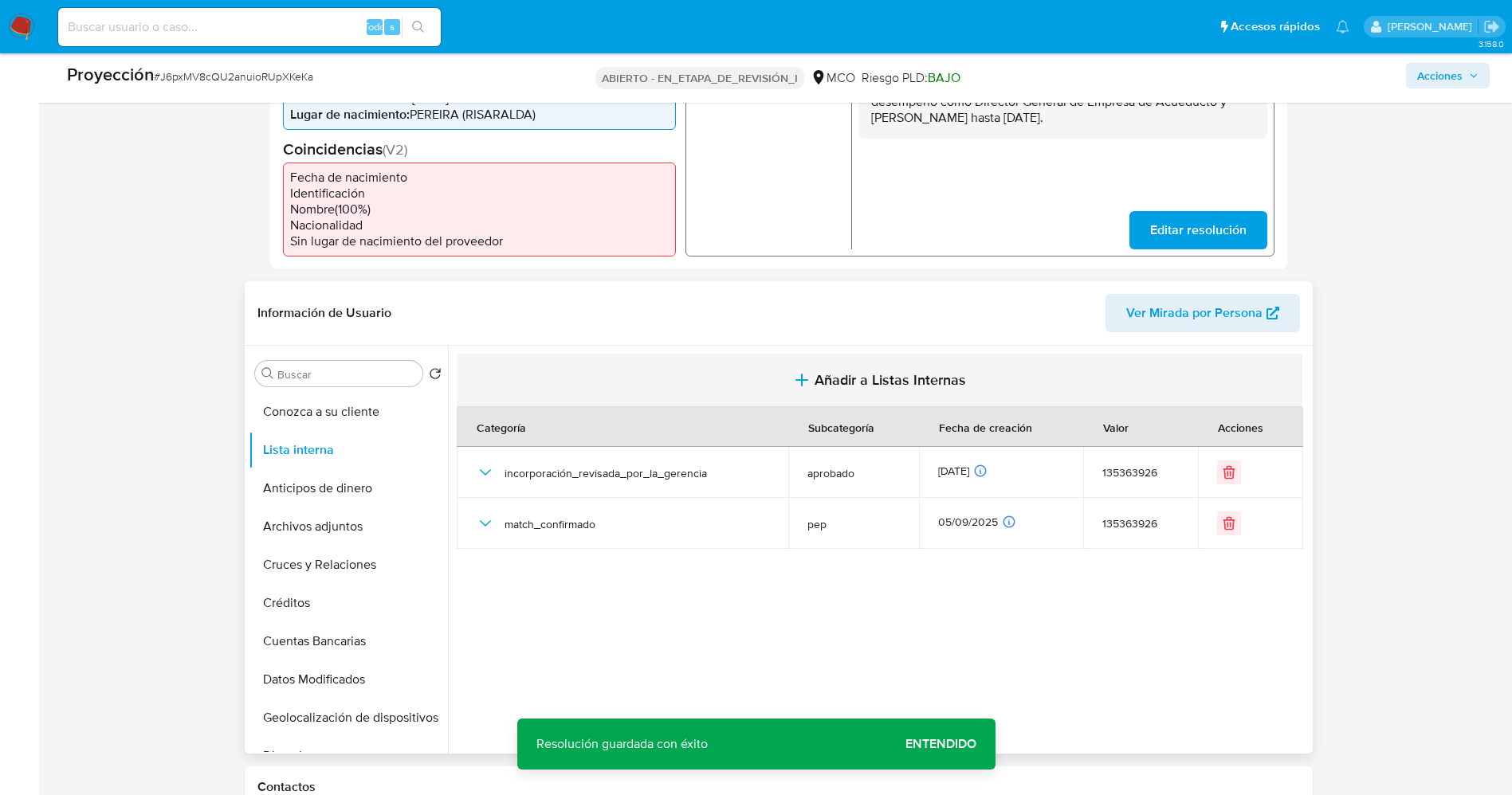
click at [853, 376] on font "Añadir a Listas Internas" at bounding box center [891, 379] width 152 height 21
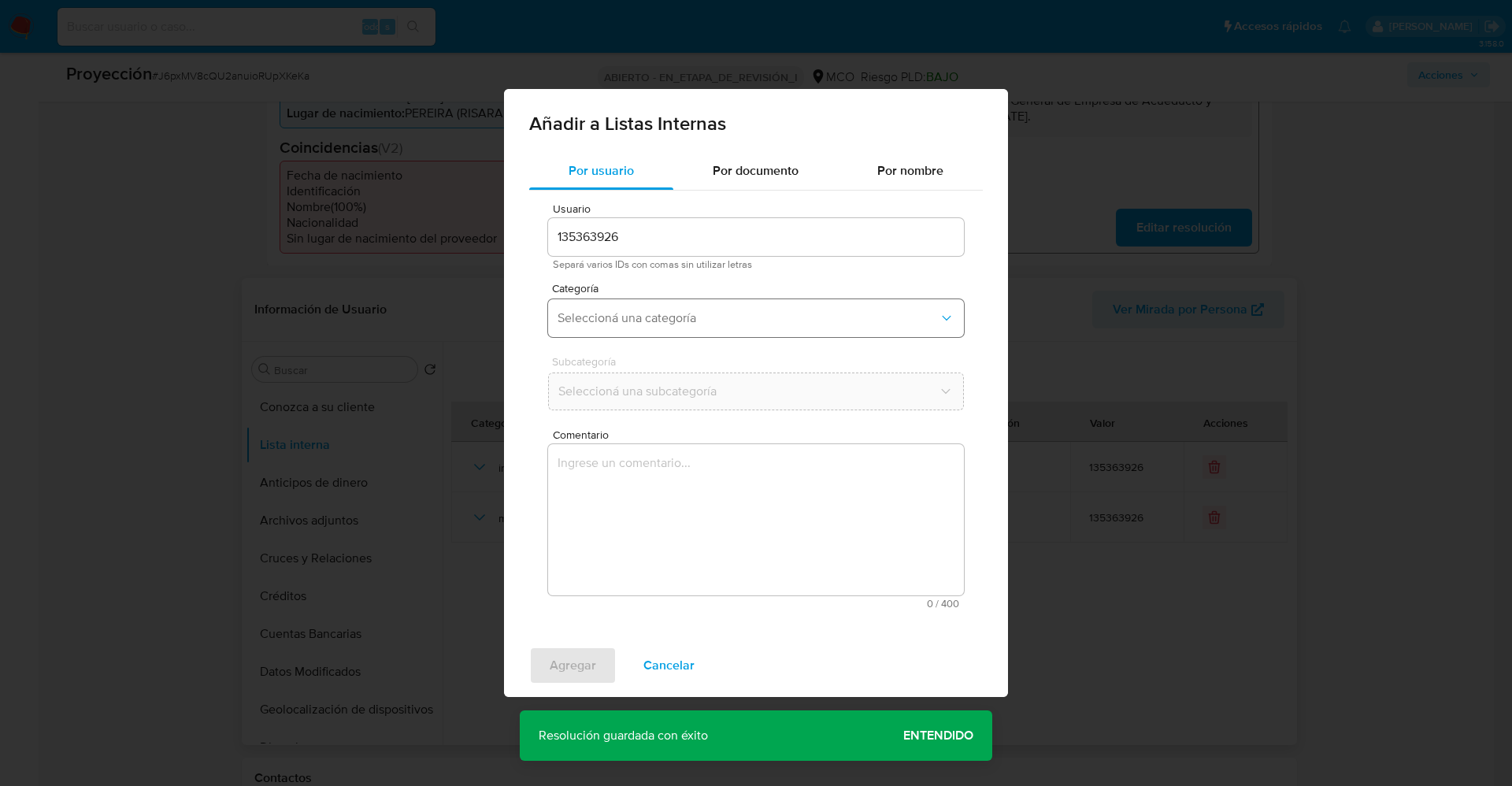
click at [602, 319] on span "Seleccioná una categoría" at bounding box center [748, 318] width 381 height 16
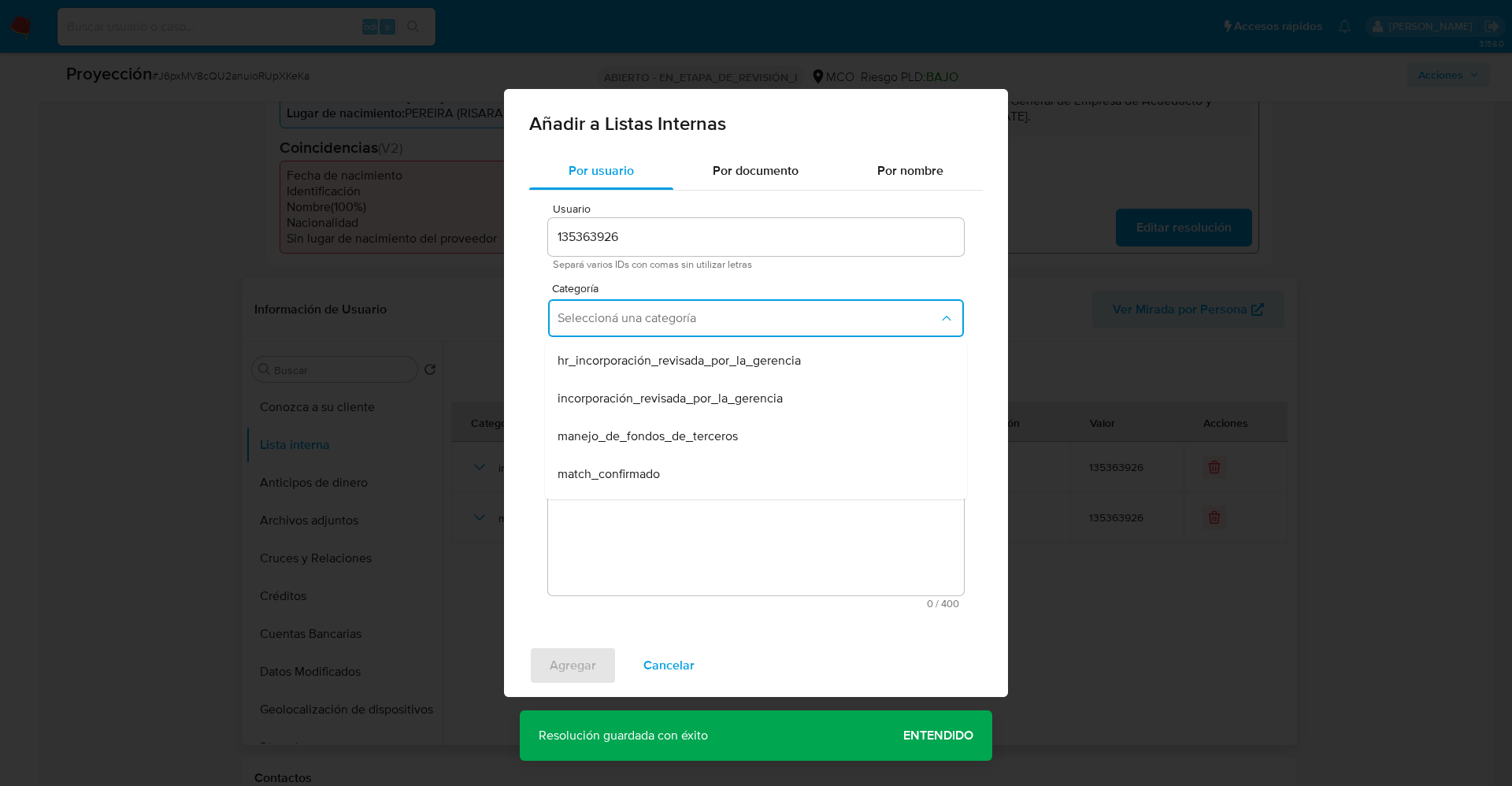
drag, startPoint x: 648, startPoint y: 474, endPoint x: 663, endPoint y: 434, distance: 42.7
click at [649, 474] on span "match_confirmado" at bounding box center [608, 474] width 102 height 16
click at [663, 395] on span "Seleccioná una subcategoría" at bounding box center [748, 392] width 381 height 16
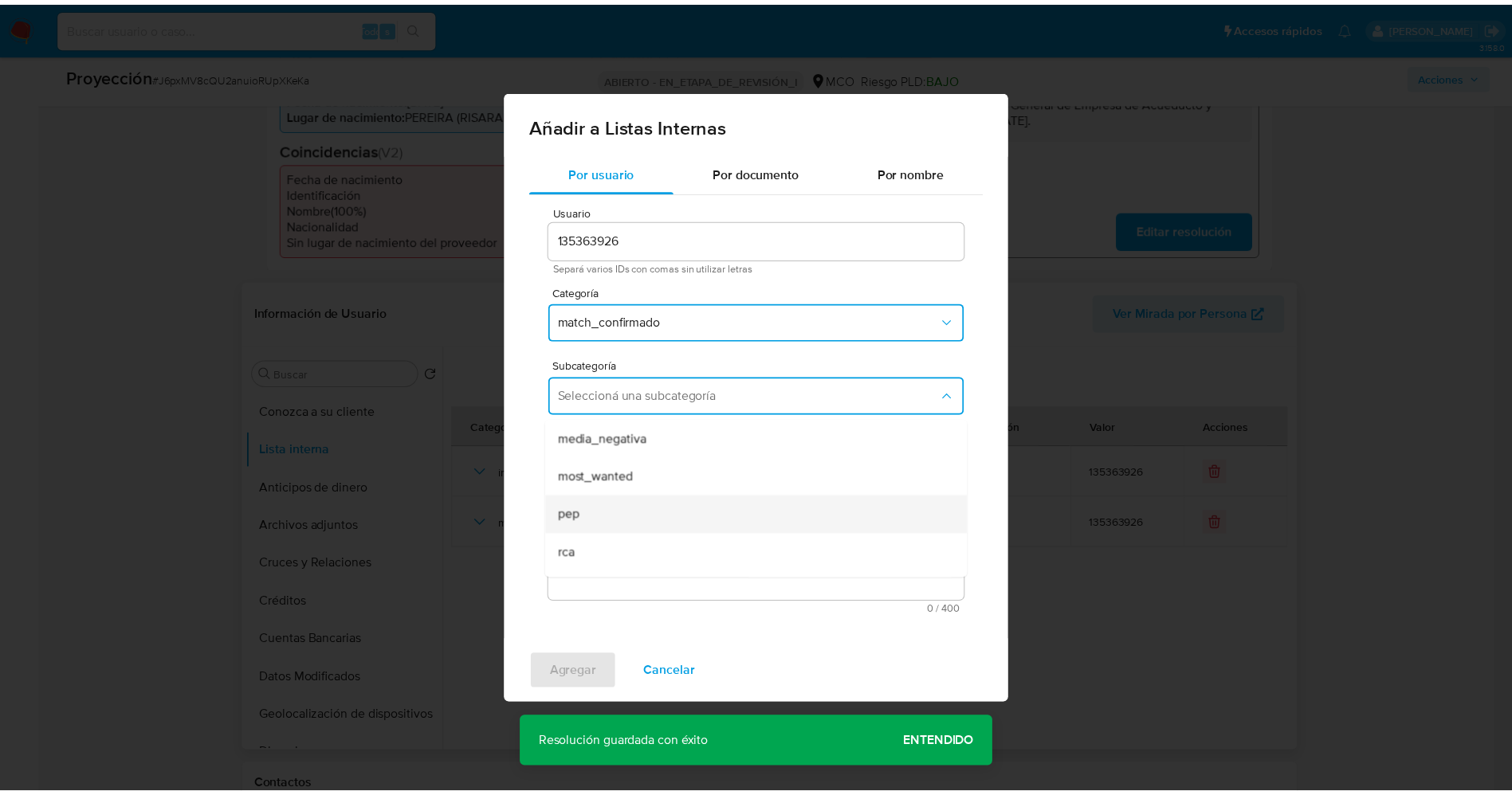
scroll to position [108, 0]
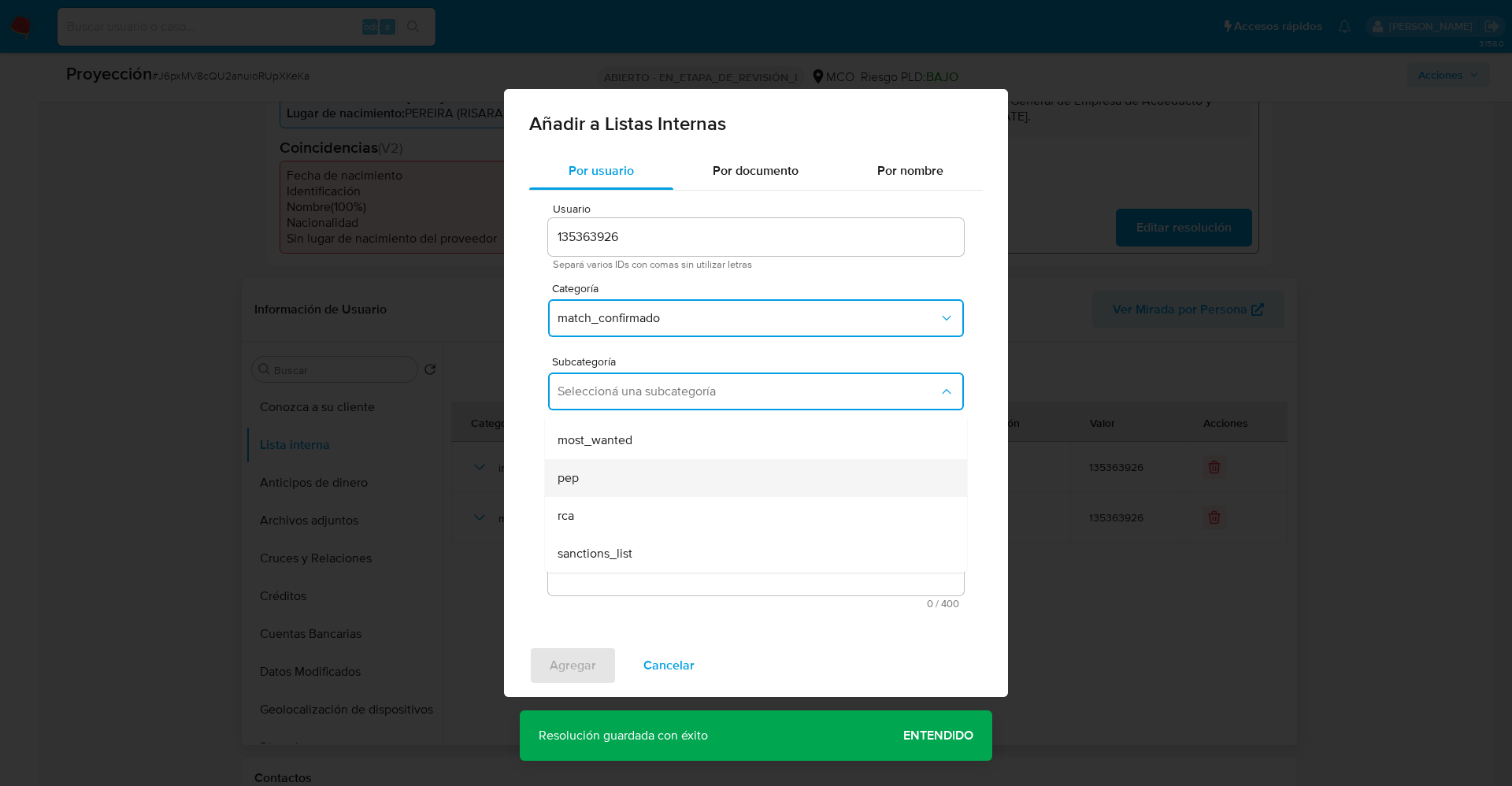
click at [597, 481] on div "pep" at bounding box center [752, 477] width 387 height 38
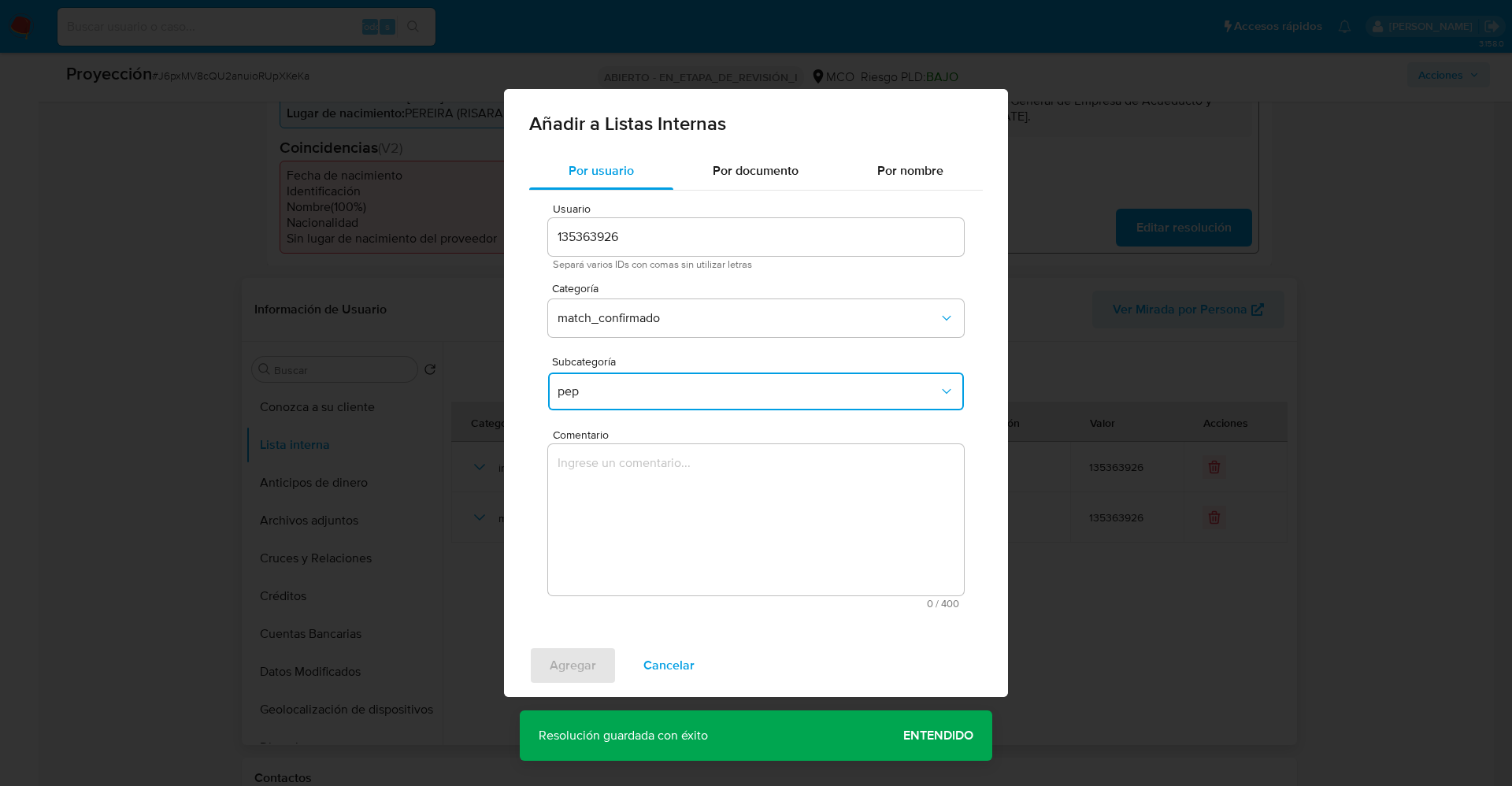
click at [606, 483] on textarea "Comentario" at bounding box center [756, 519] width 416 height 151
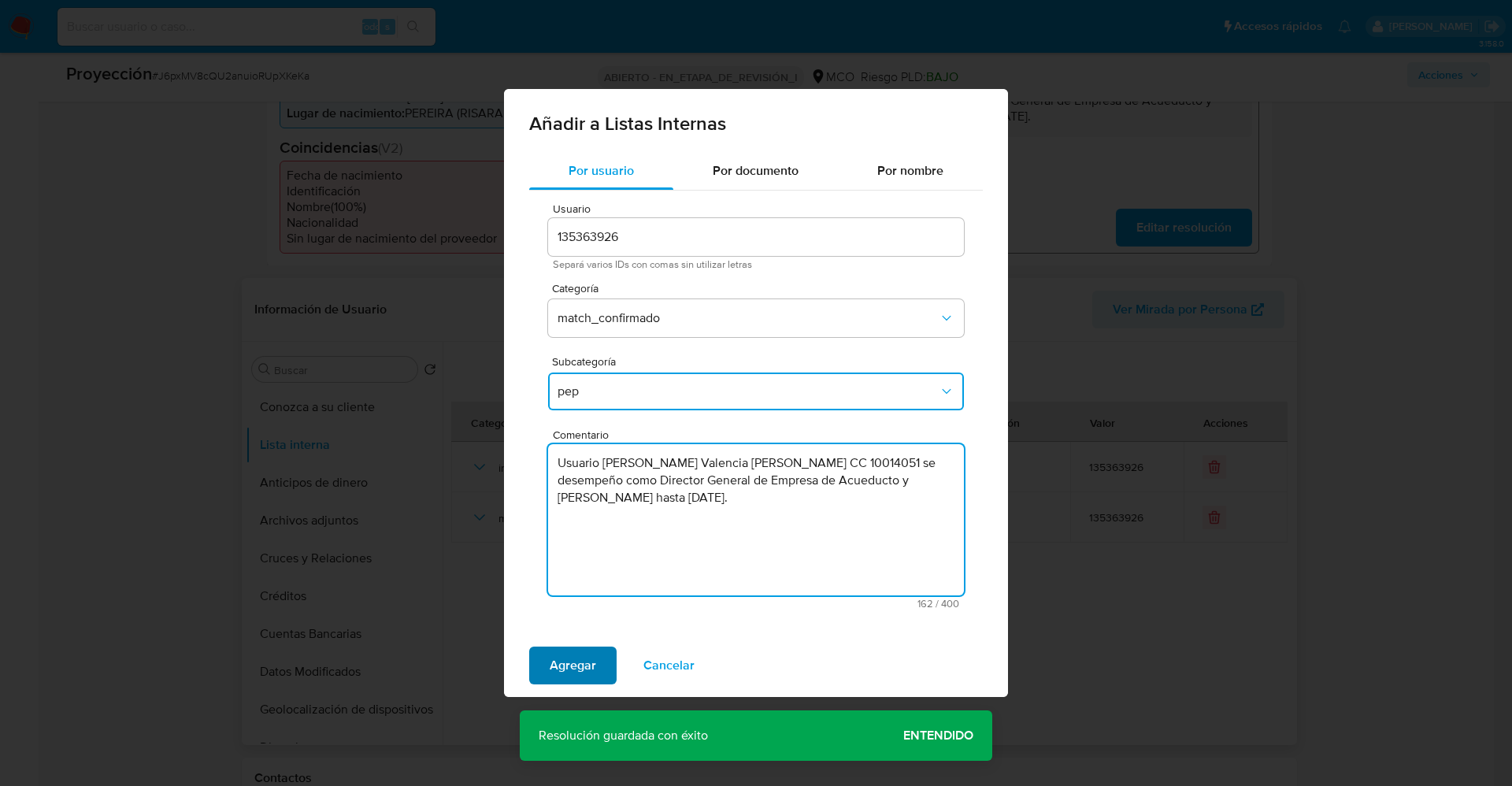
type textarea "Usuario Francisco Fernando Valencia Lopez CC 10014051 se desempeño como Directo…"
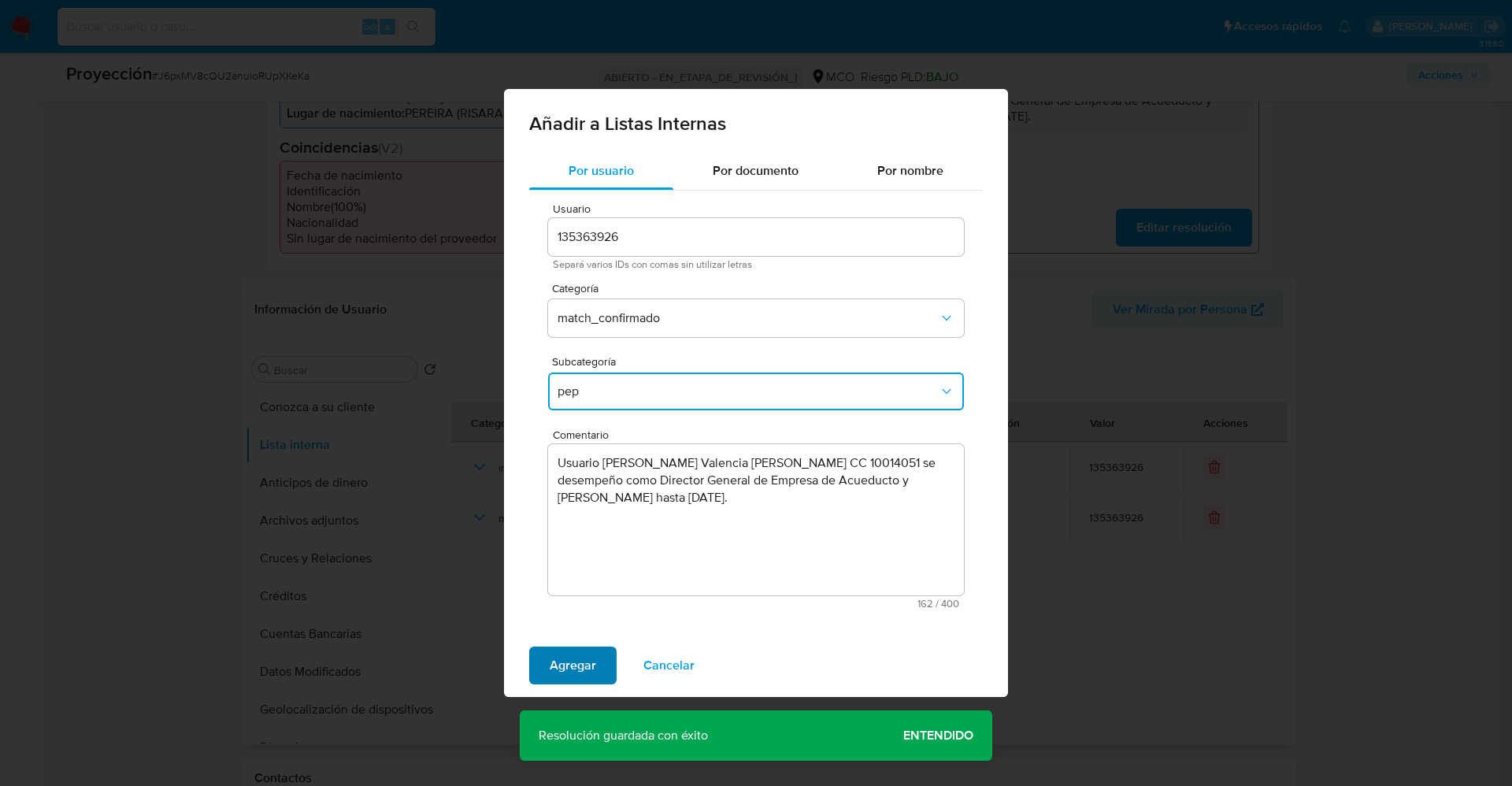
click at [565, 673] on span "Agregar" at bounding box center [572, 666] width 47 height 35
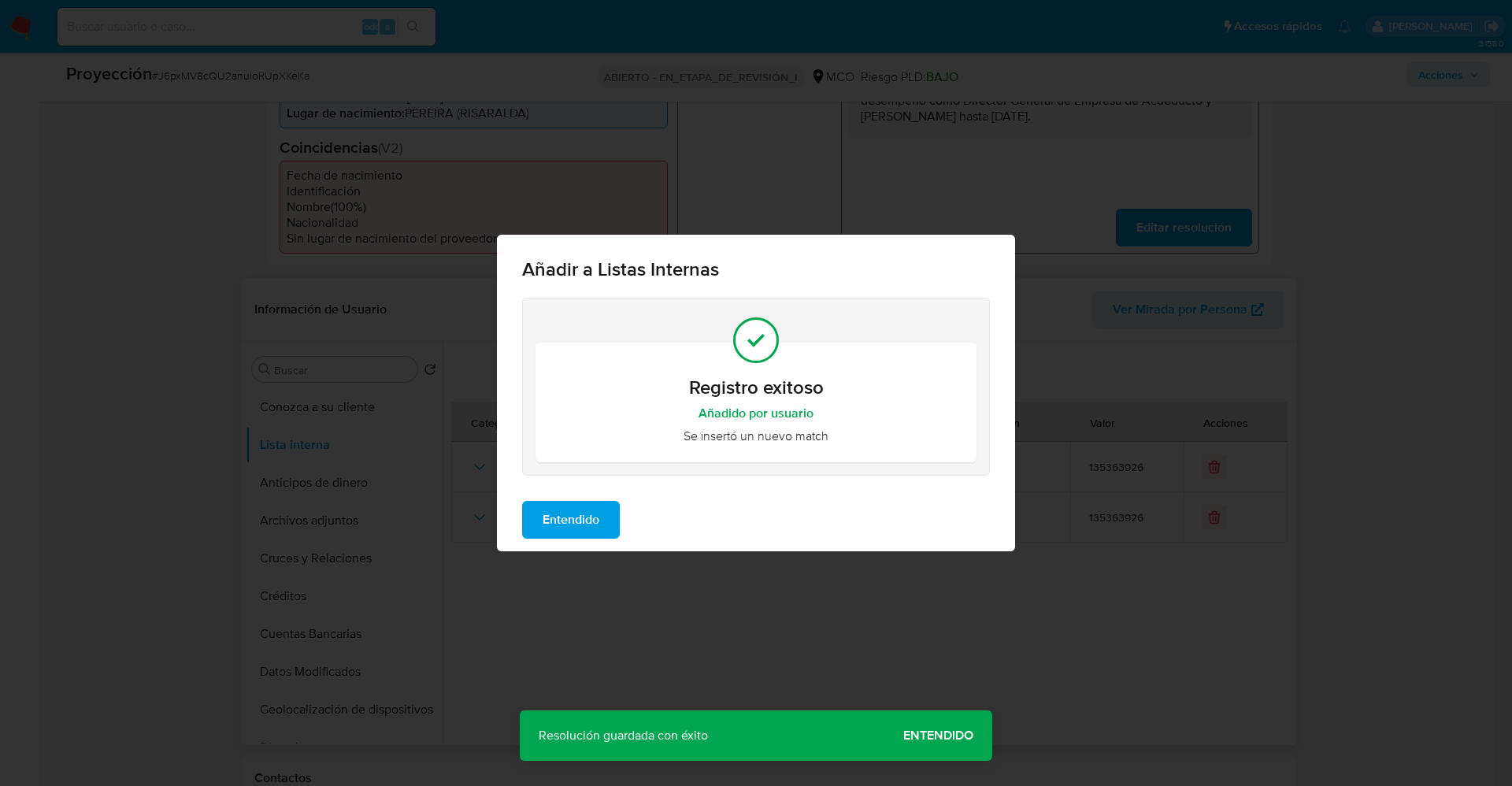
click at [586, 519] on span "Entendido" at bounding box center [571, 520] width 56 height 35
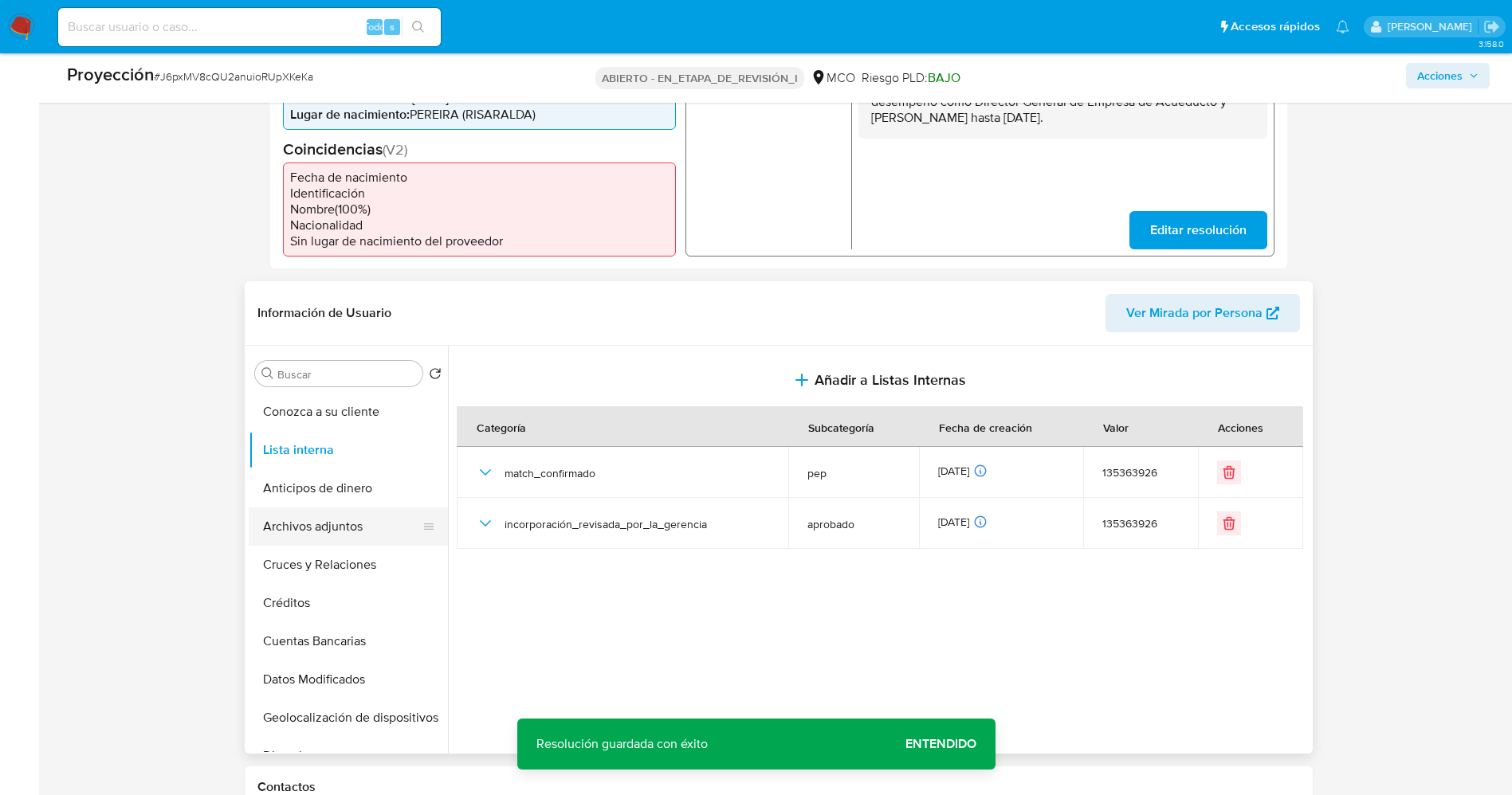
click at [313, 517] on button "Archivos adjuntos" at bounding box center [341, 526] width 186 height 38
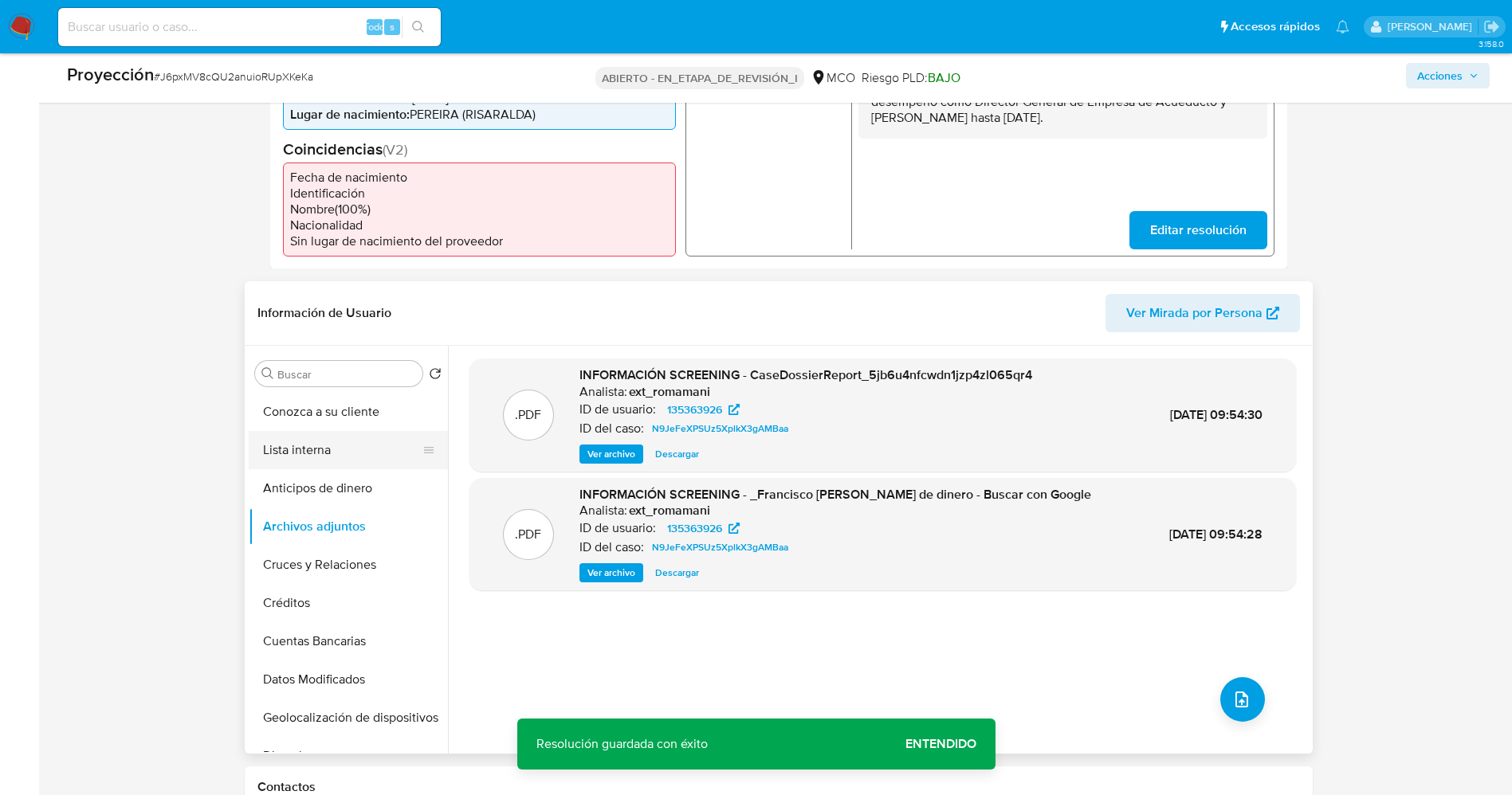
click at [335, 444] on button "Lista interna" at bounding box center [341, 450] width 186 height 38
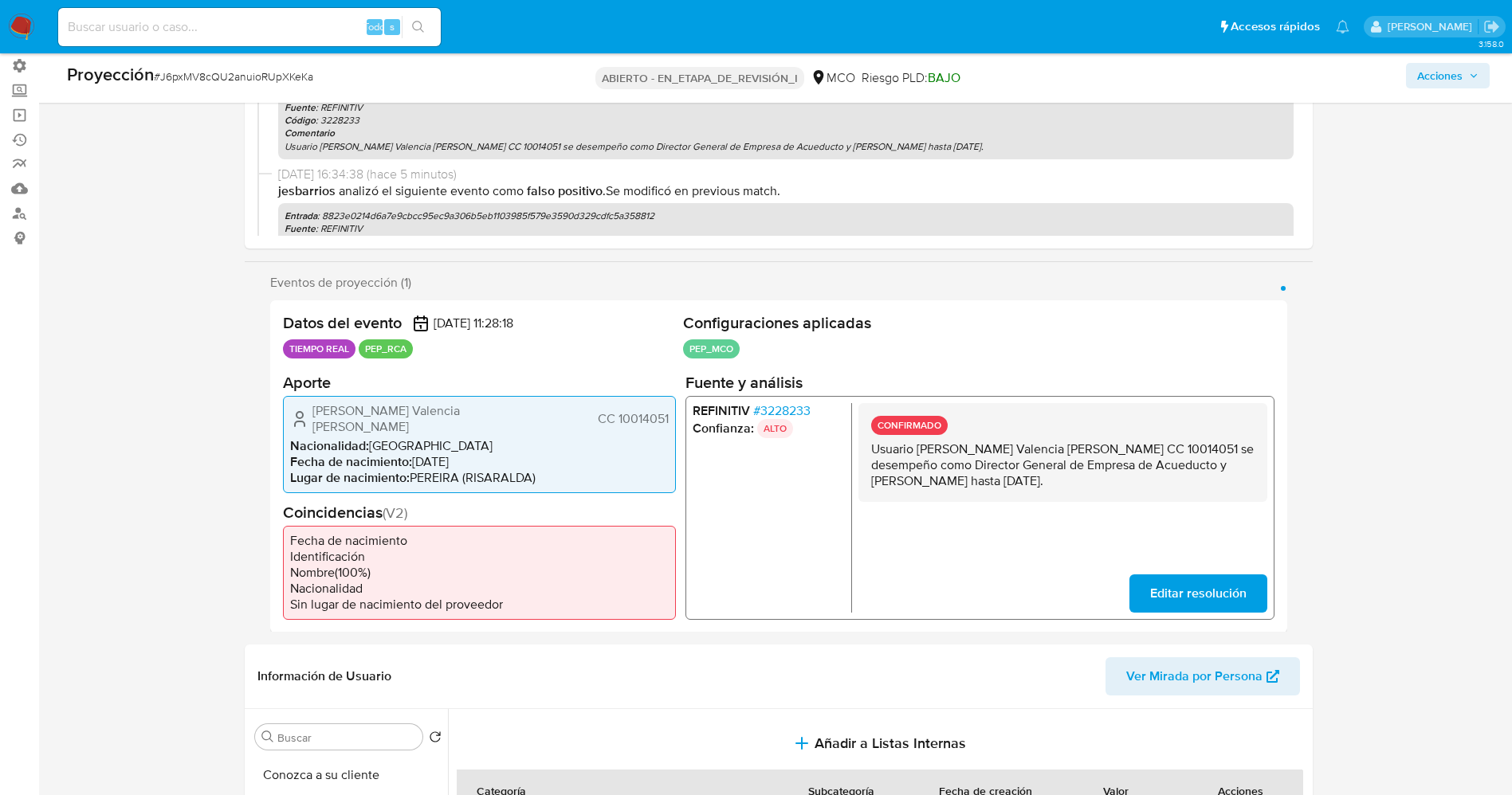
scroll to position [0, 0]
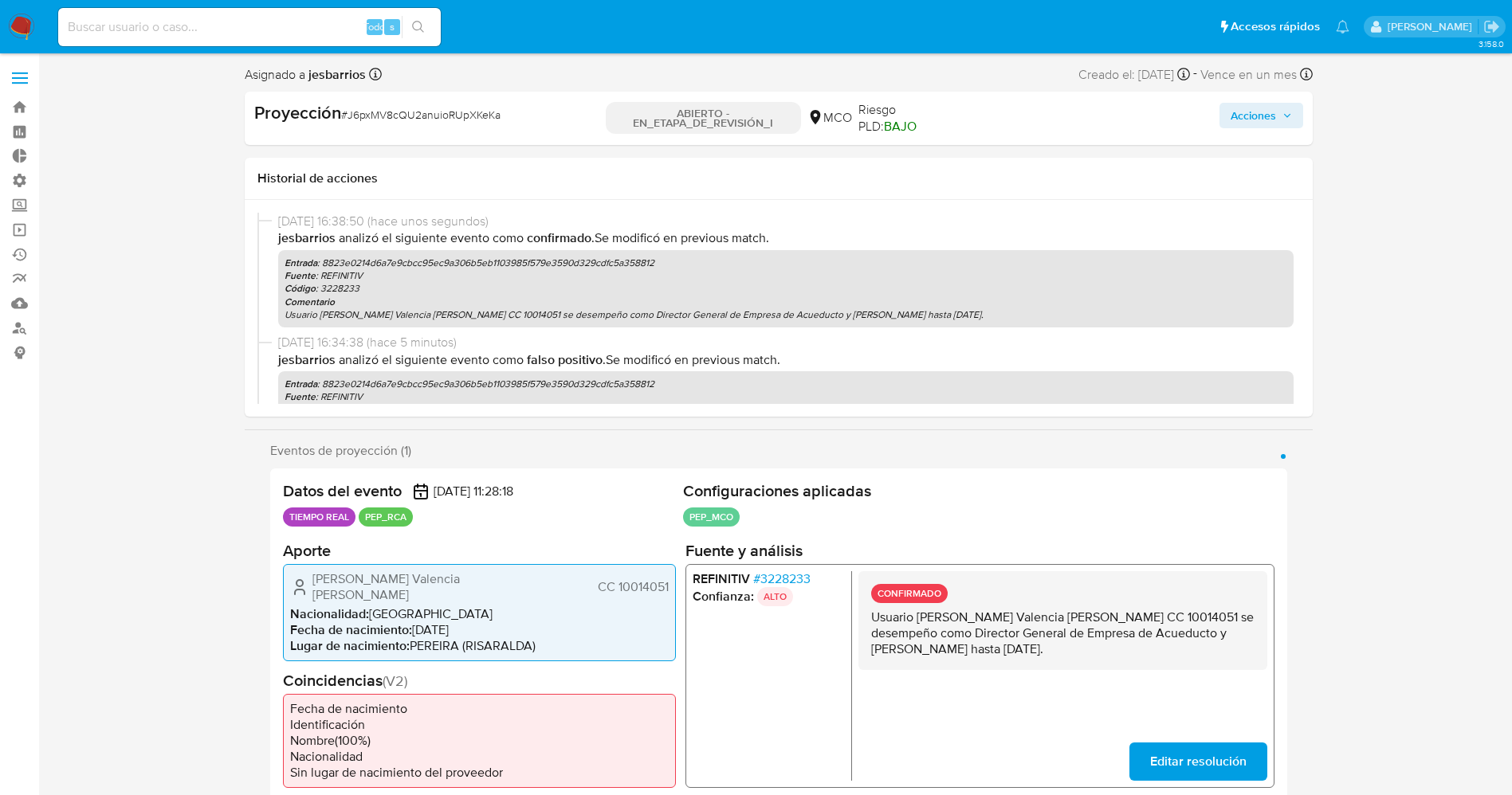
click at [1238, 115] on font "Acciones" at bounding box center [1254, 115] width 45 height 26
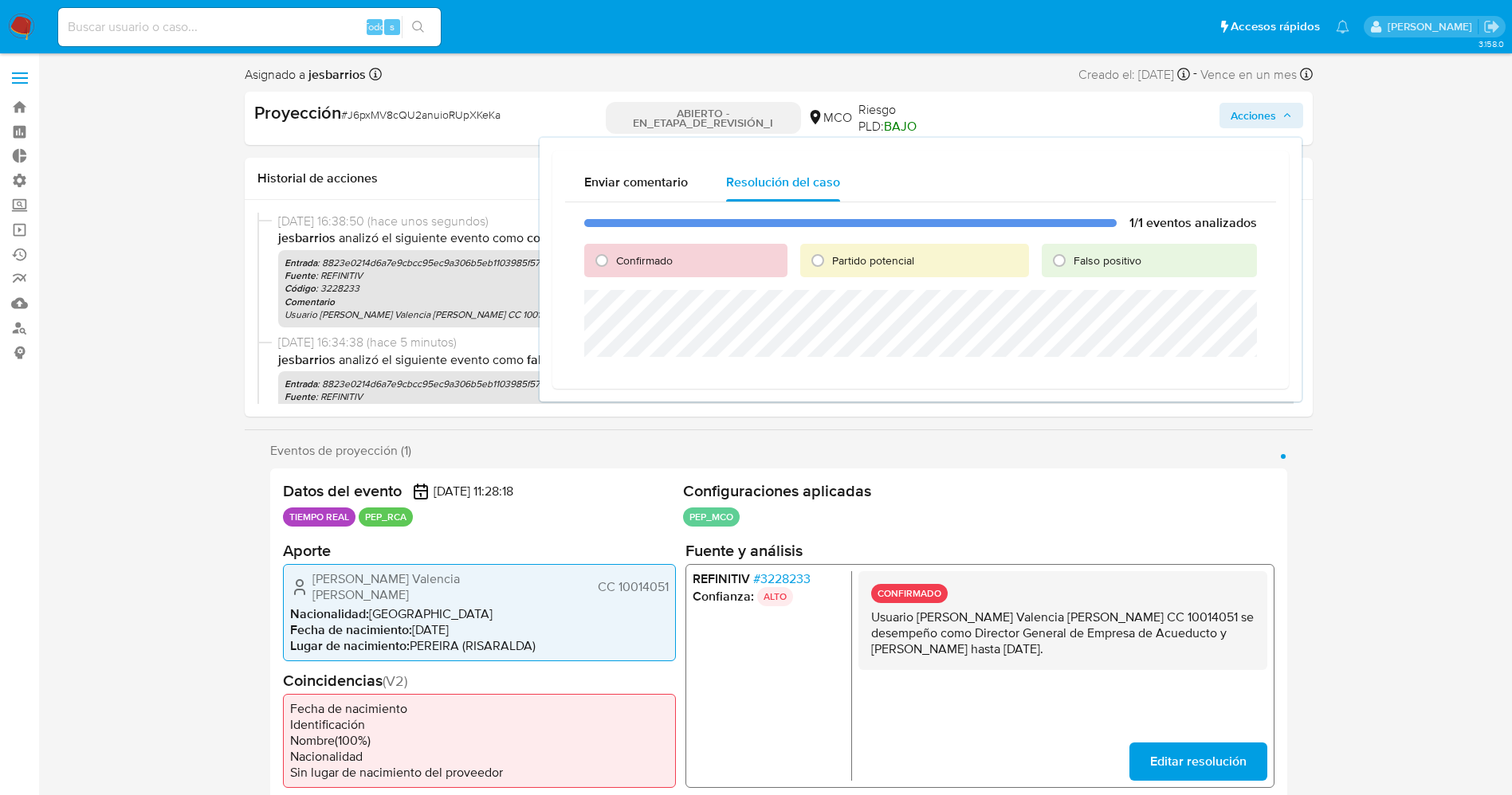
click at [661, 263] on font "Confirmado" at bounding box center [644, 260] width 56 height 16
click at [615, 263] on input "Confirmado" at bounding box center [602, 261] width 26 height 26
radio input "true"
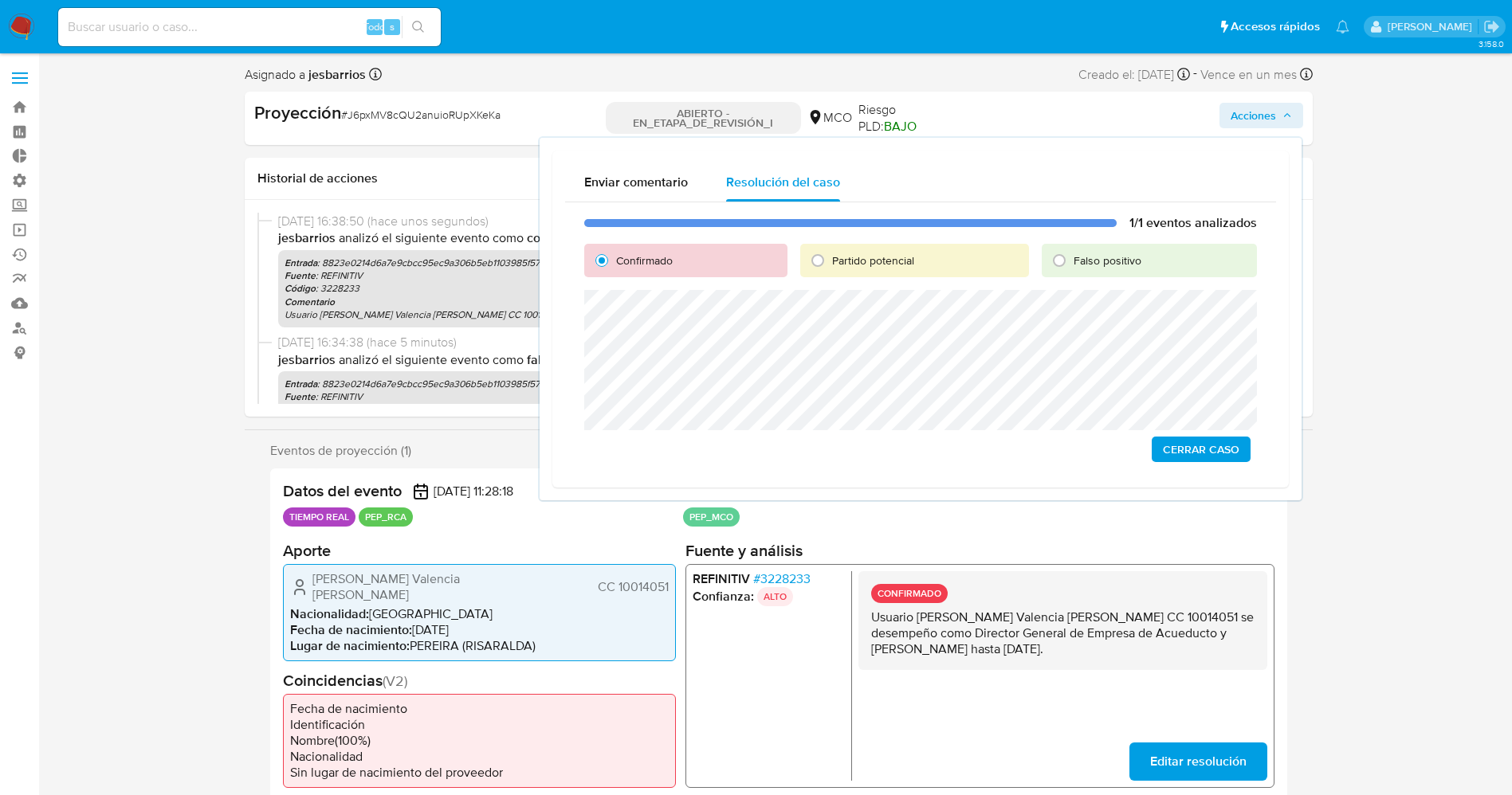
click at [1176, 443] on span "Cerrar Caso" at bounding box center [1202, 449] width 77 height 23
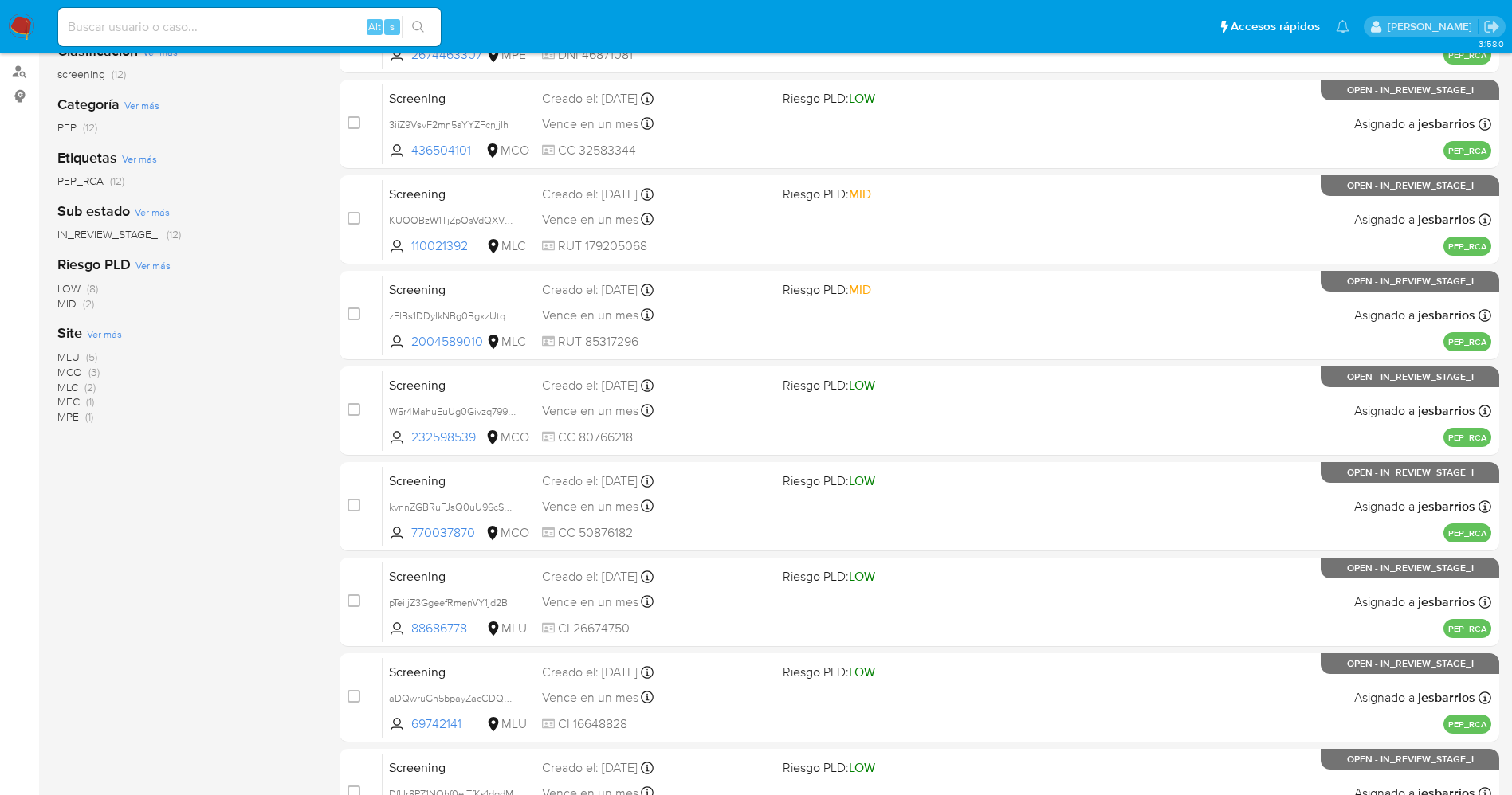
scroll to position [520, 0]
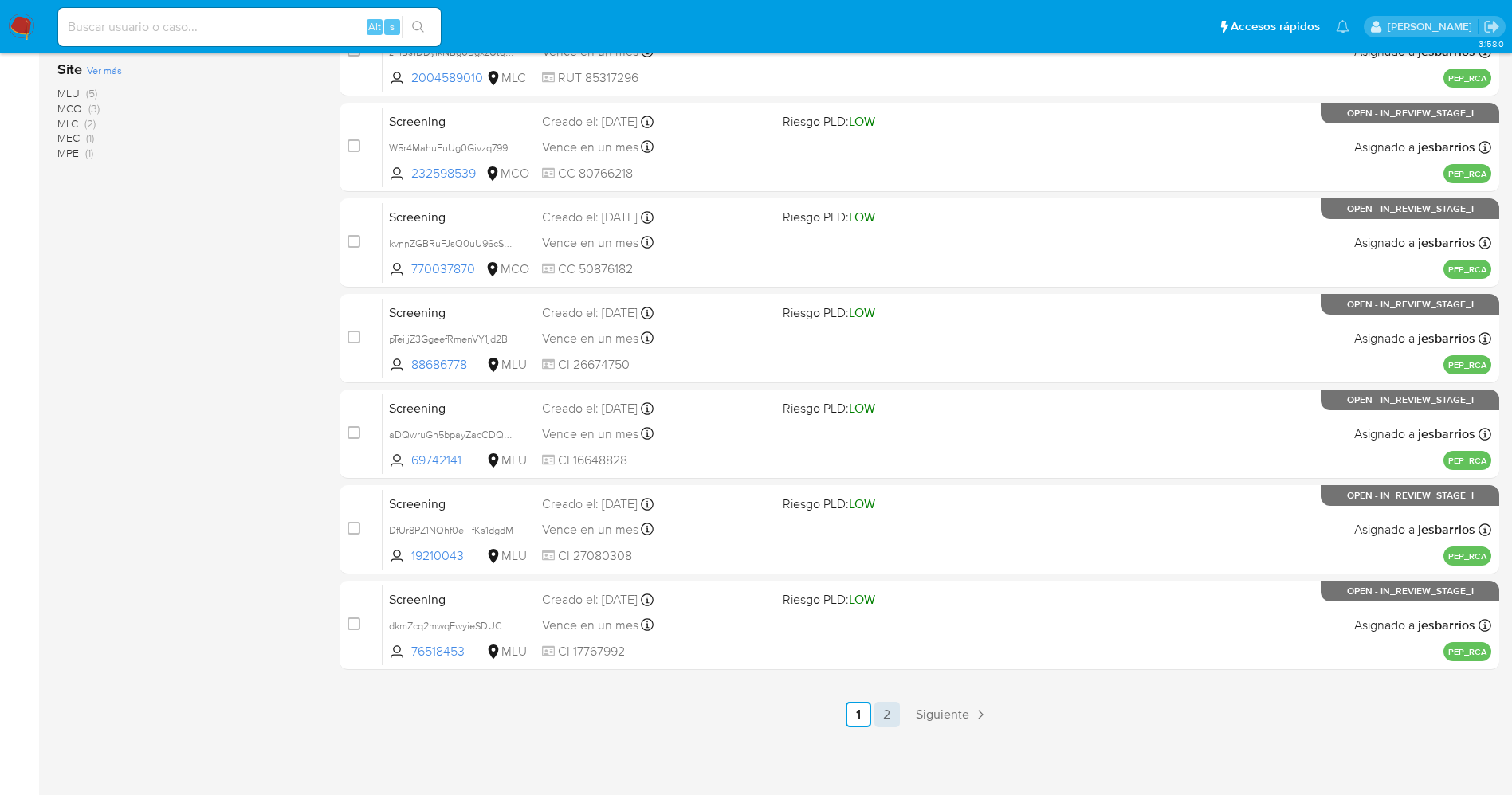
click at [890, 714] on link "2" at bounding box center [887, 714] width 26 height 26
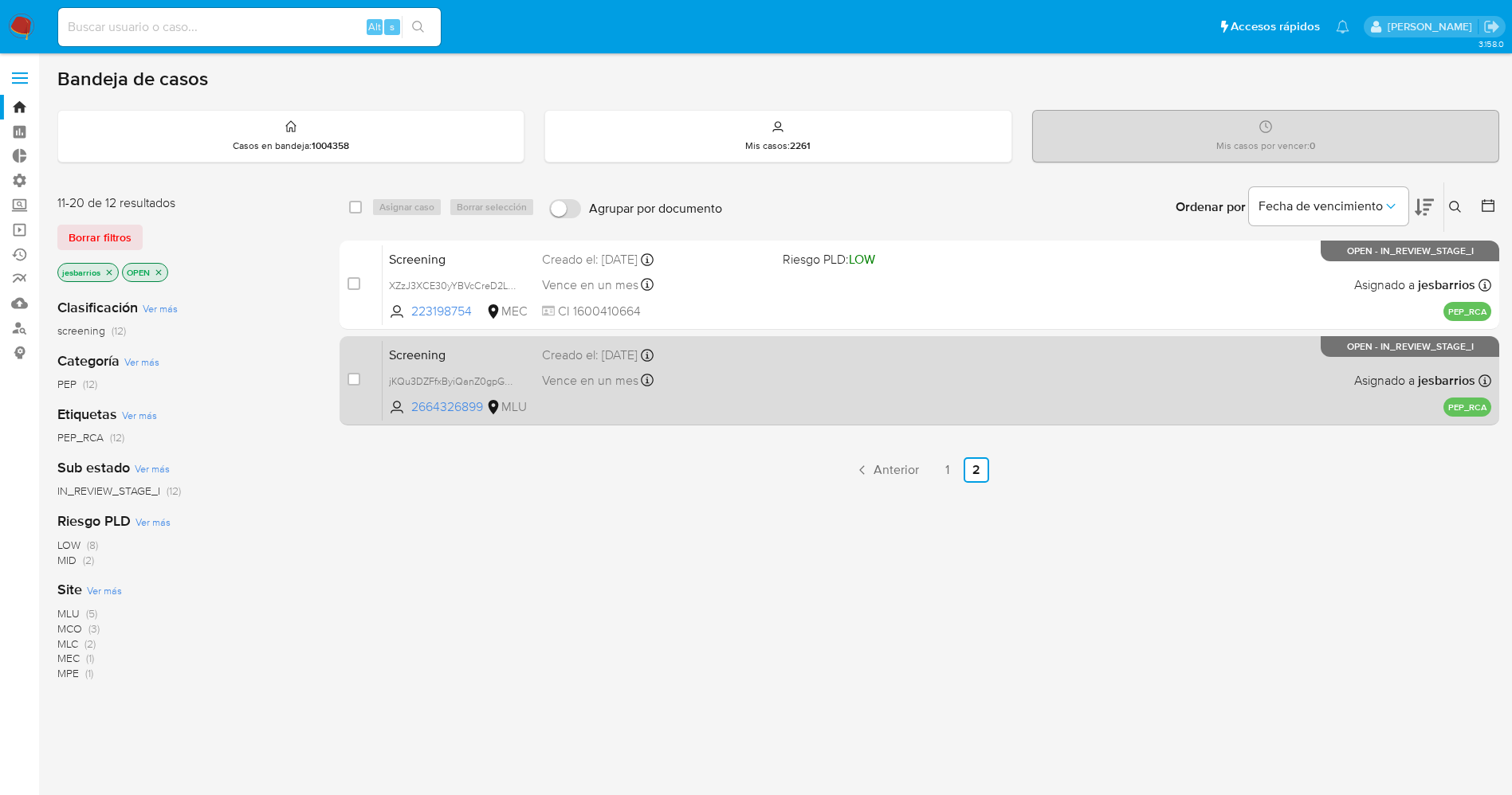
click at [826, 399] on div "Screening jKQu3DZFfxByiQanZ0gpGqNs 2664326899 MLU Creado el: [DATE] Creado el: …" at bounding box center [936, 380] width 1109 height 81
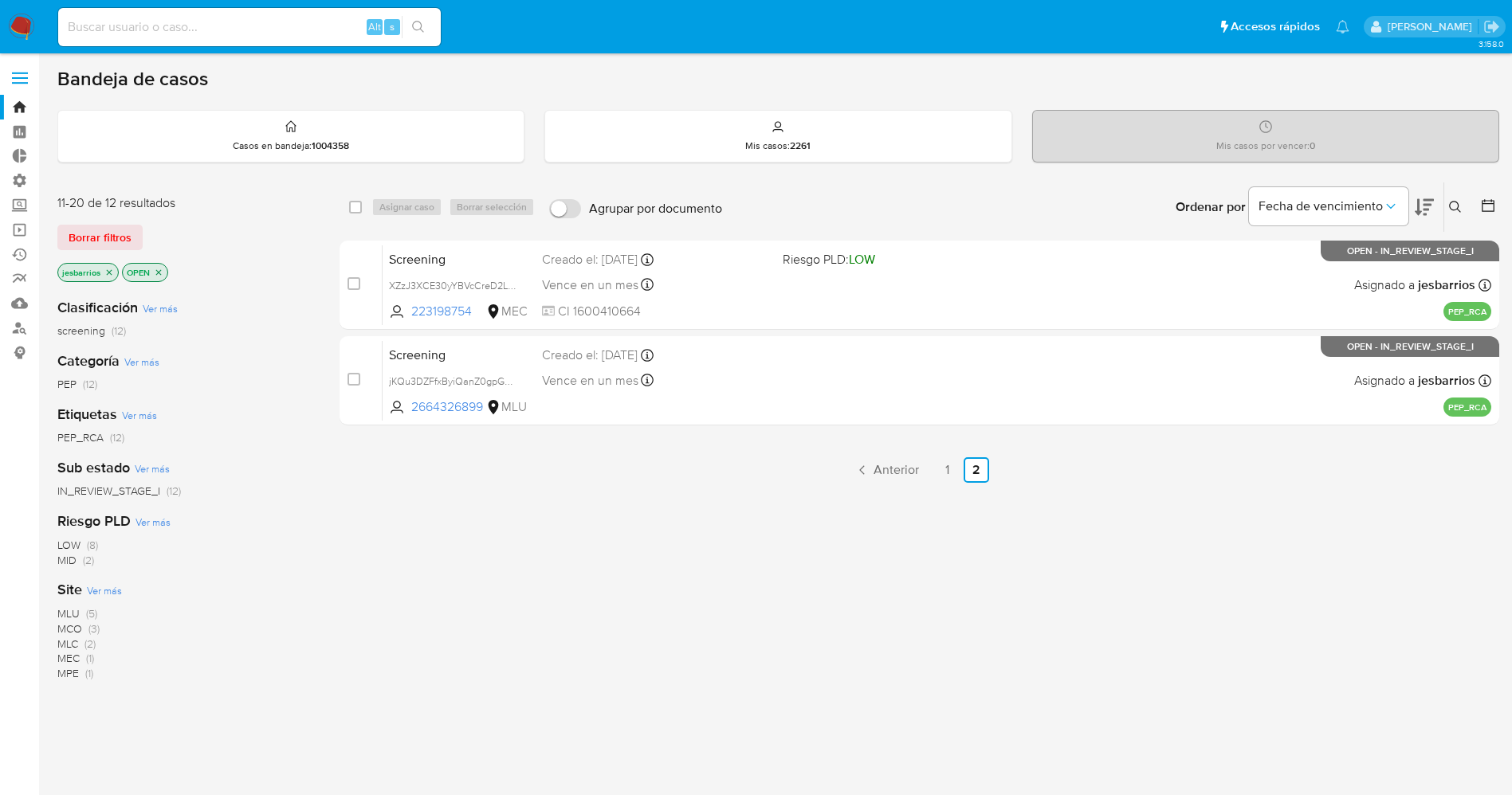
click at [23, 23] on img at bounding box center [21, 27] width 27 height 27
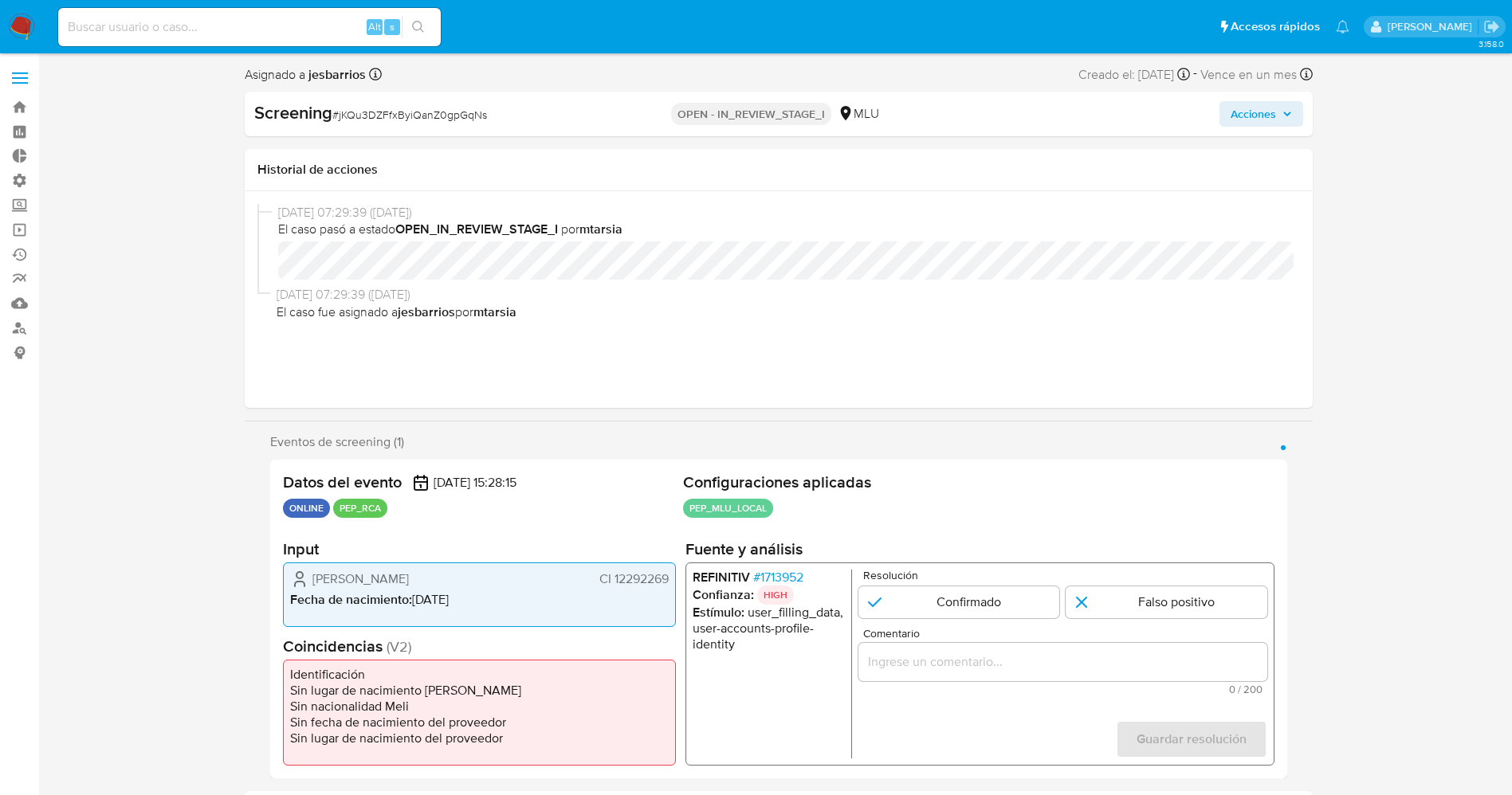
select select "10"
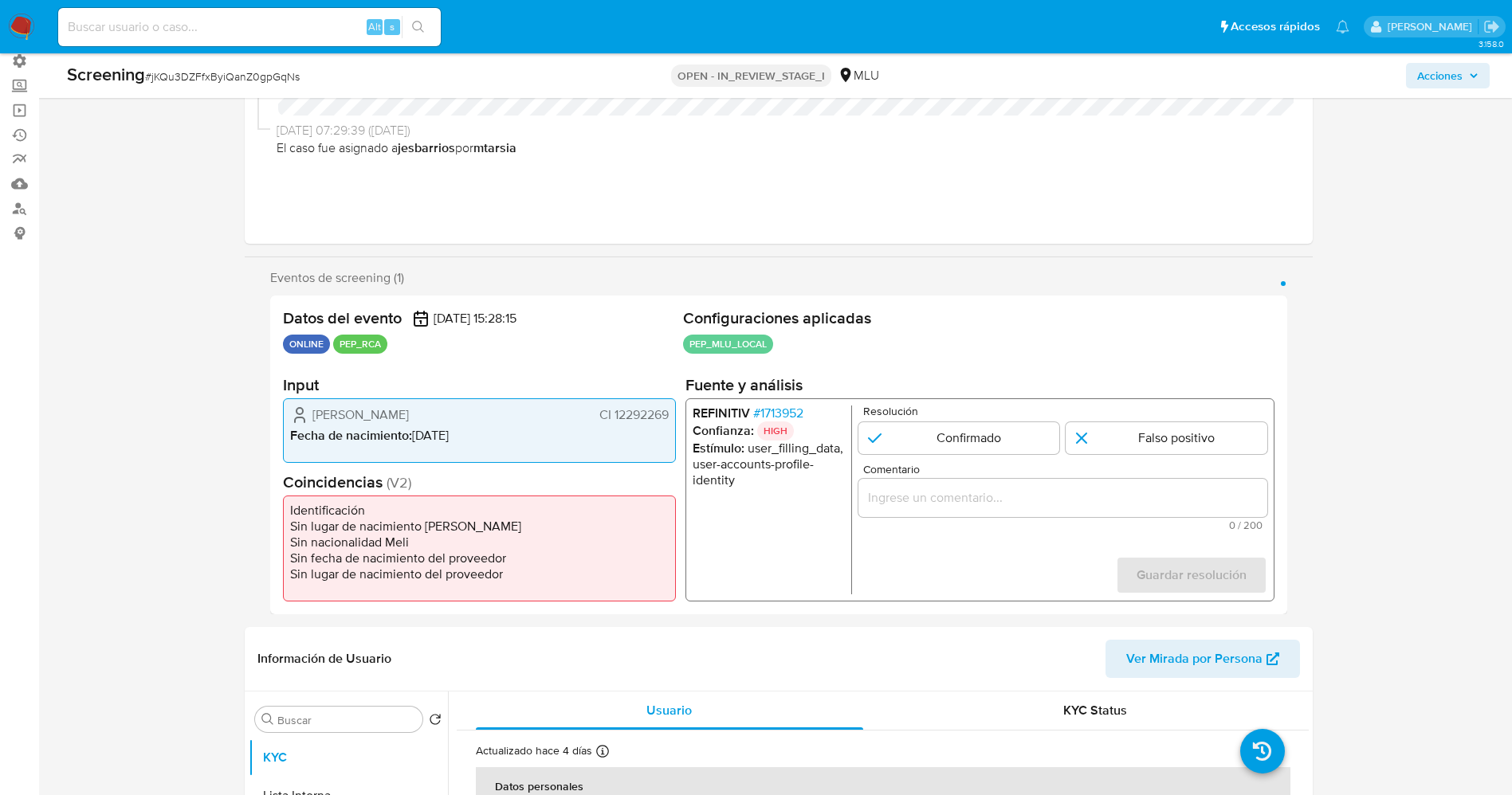
click at [790, 414] on span "# 1713952" at bounding box center [777, 414] width 50 height 16
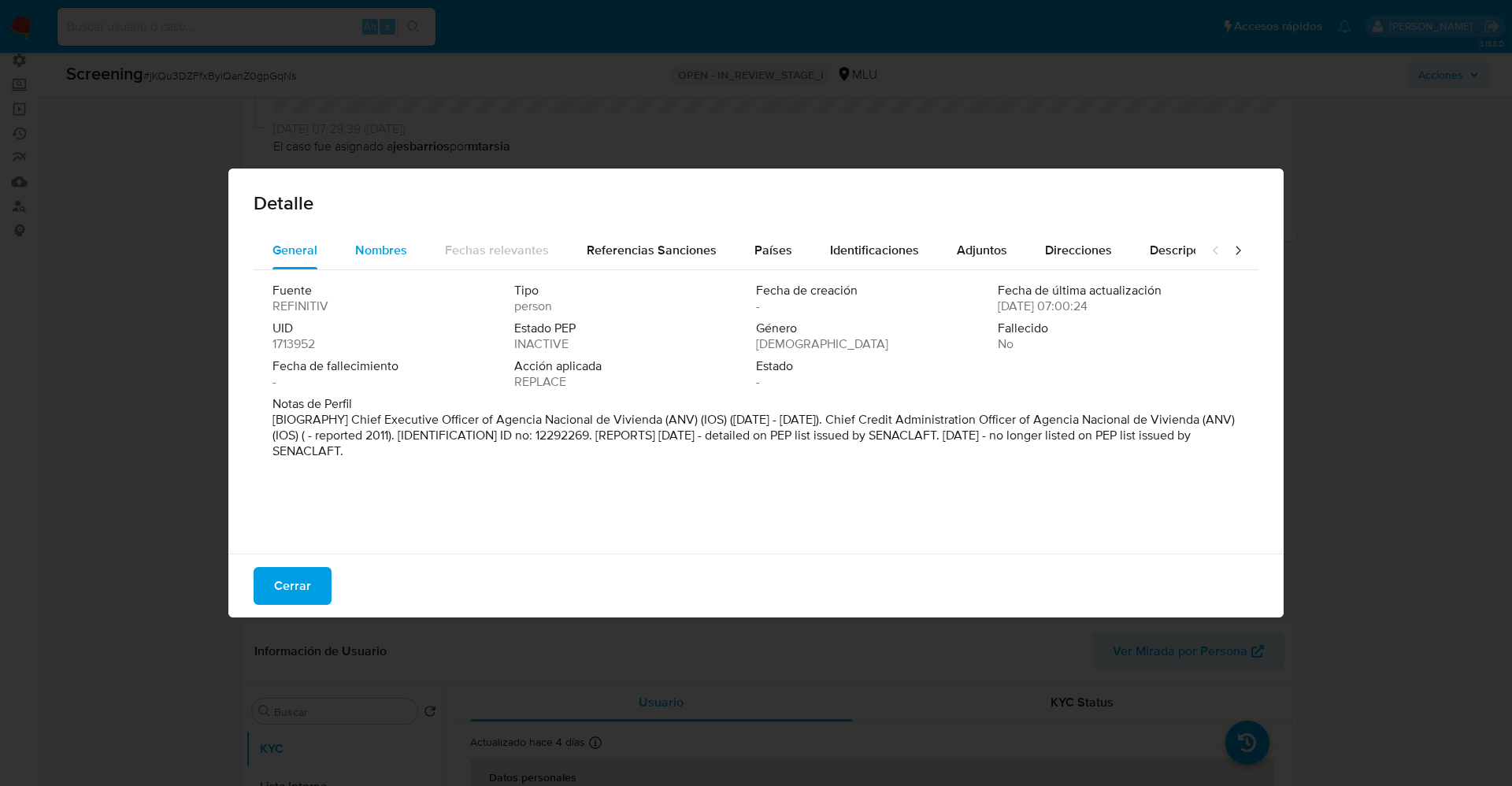
click at [402, 255] on span "Nombres" at bounding box center [381, 249] width 52 height 19
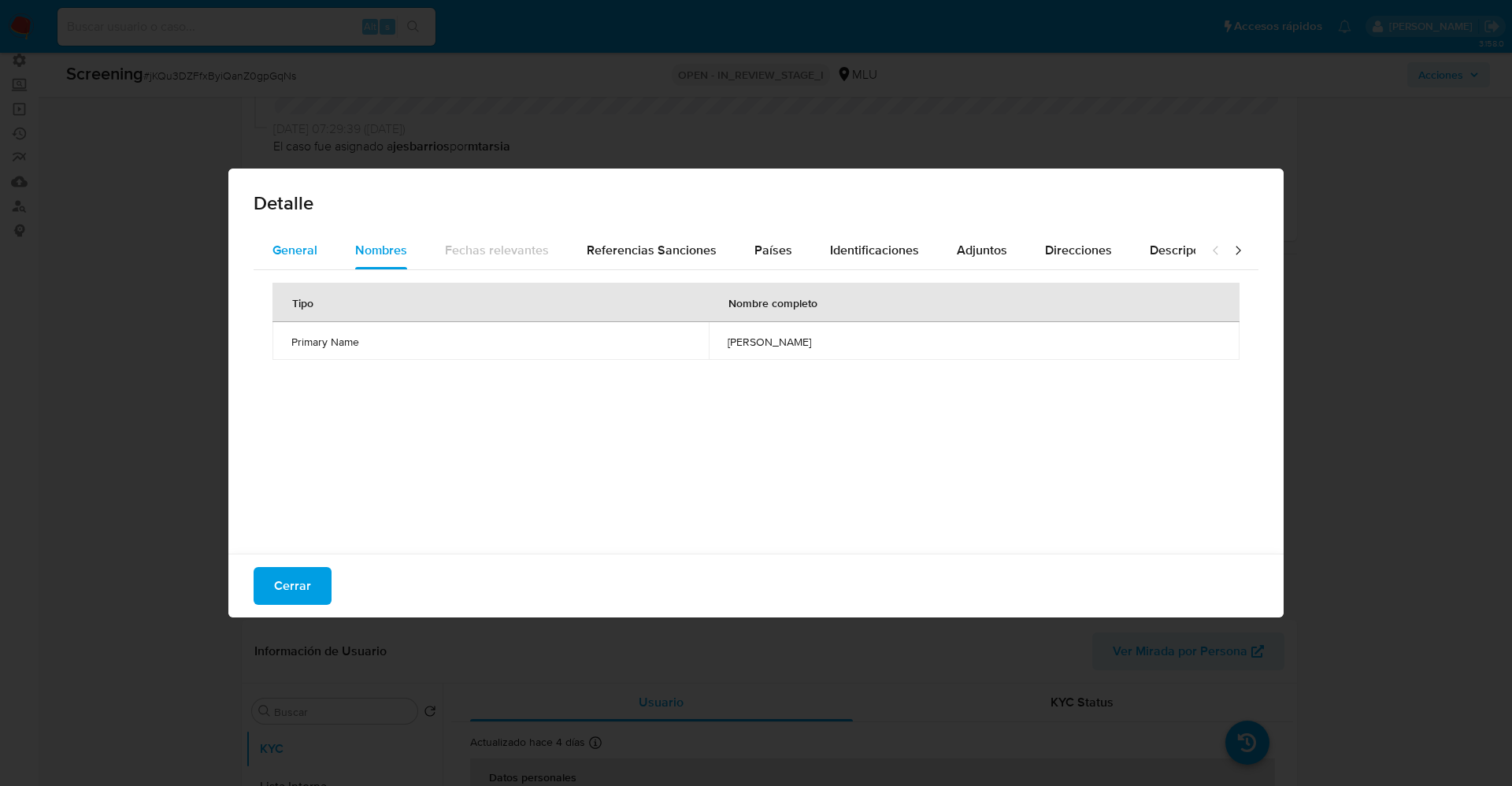
click at [297, 250] on span "General" at bounding box center [295, 249] width 45 height 19
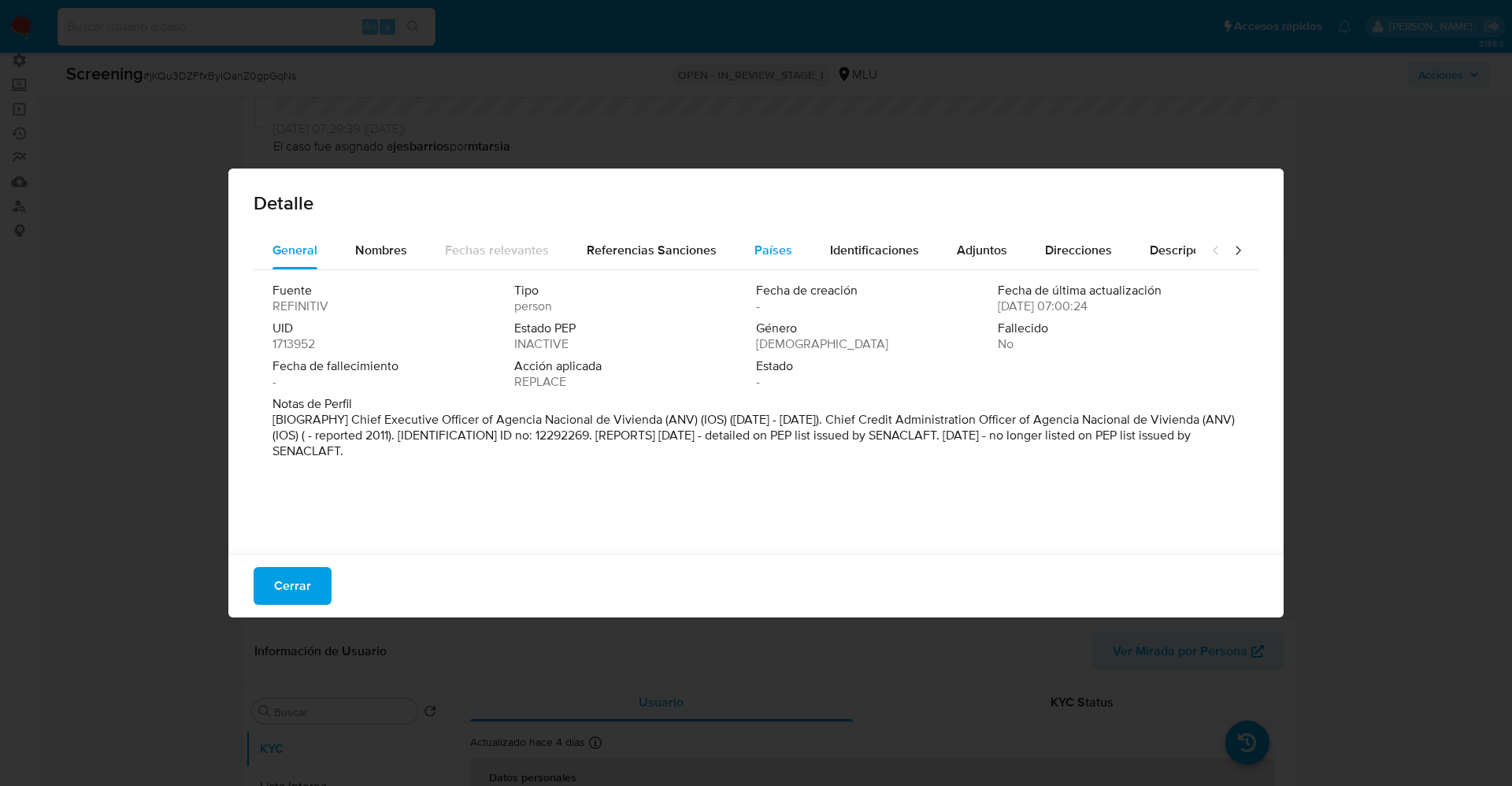
click at [781, 250] on span "Países" at bounding box center [773, 249] width 38 height 19
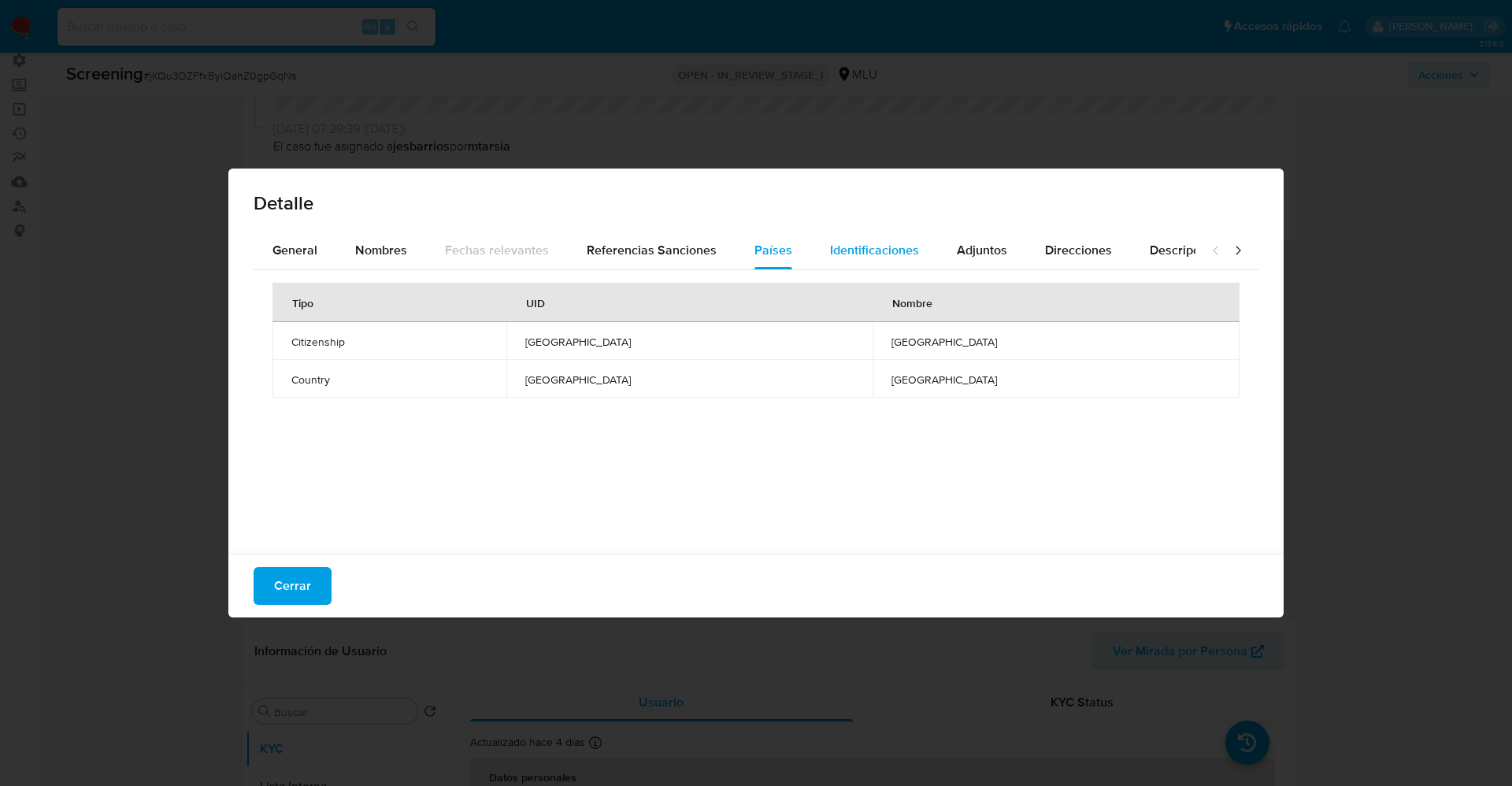
click at [862, 257] on span "Identificaciones" at bounding box center [873, 249] width 89 height 19
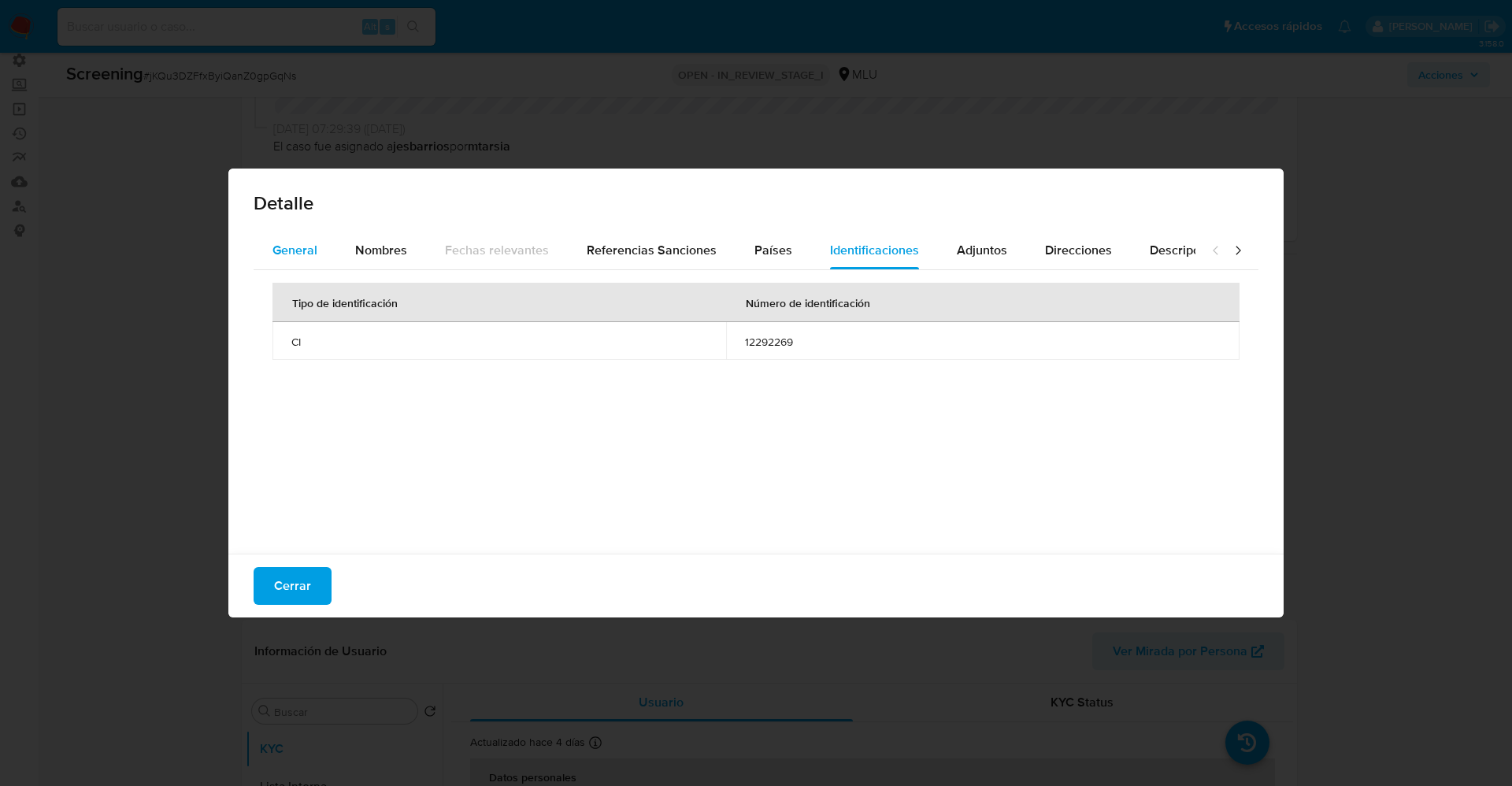
click at [311, 243] on span "General" at bounding box center [295, 249] width 45 height 19
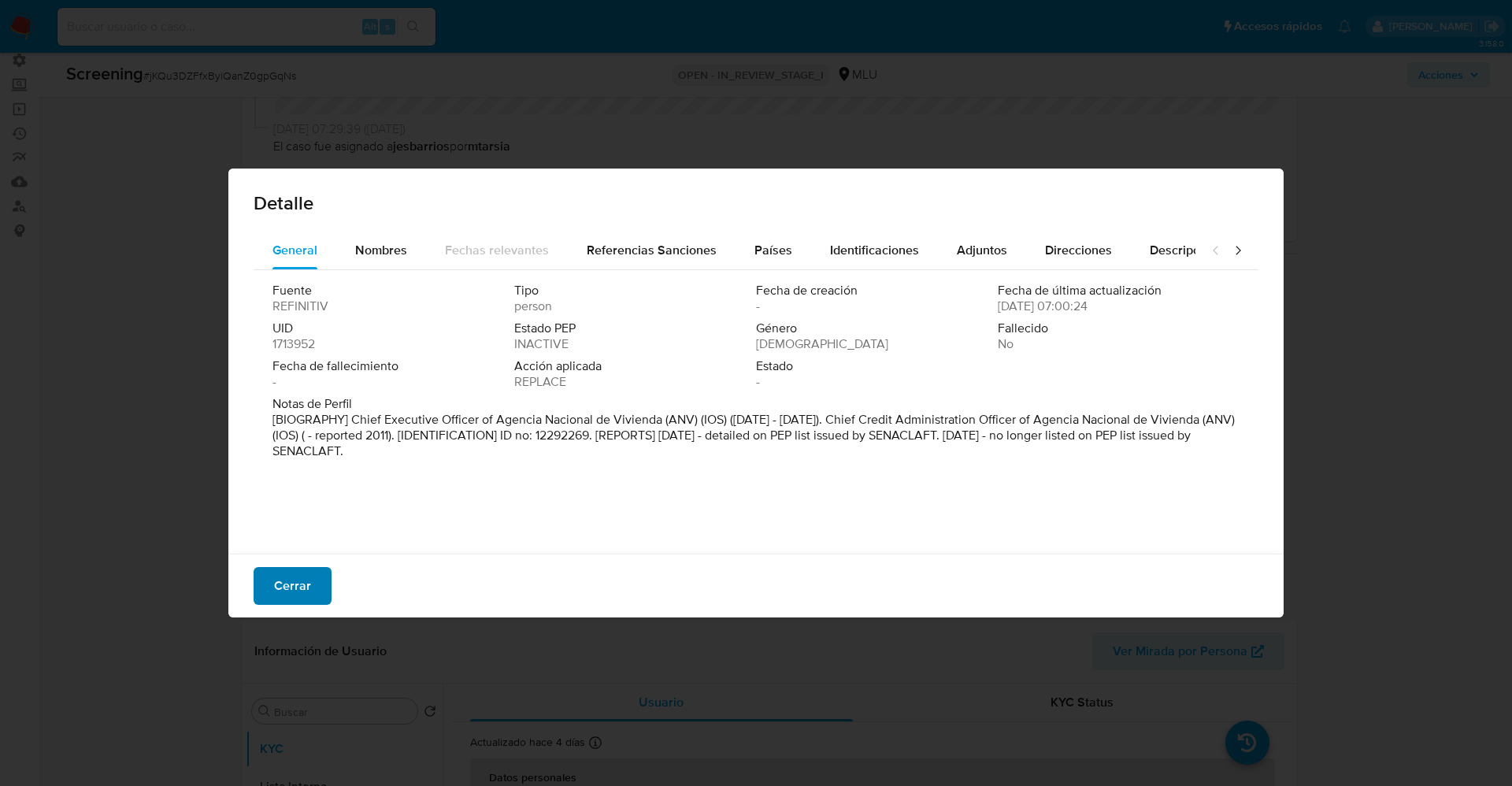
click at [301, 603] on span "Cerrar" at bounding box center [292, 586] width 37 height 35
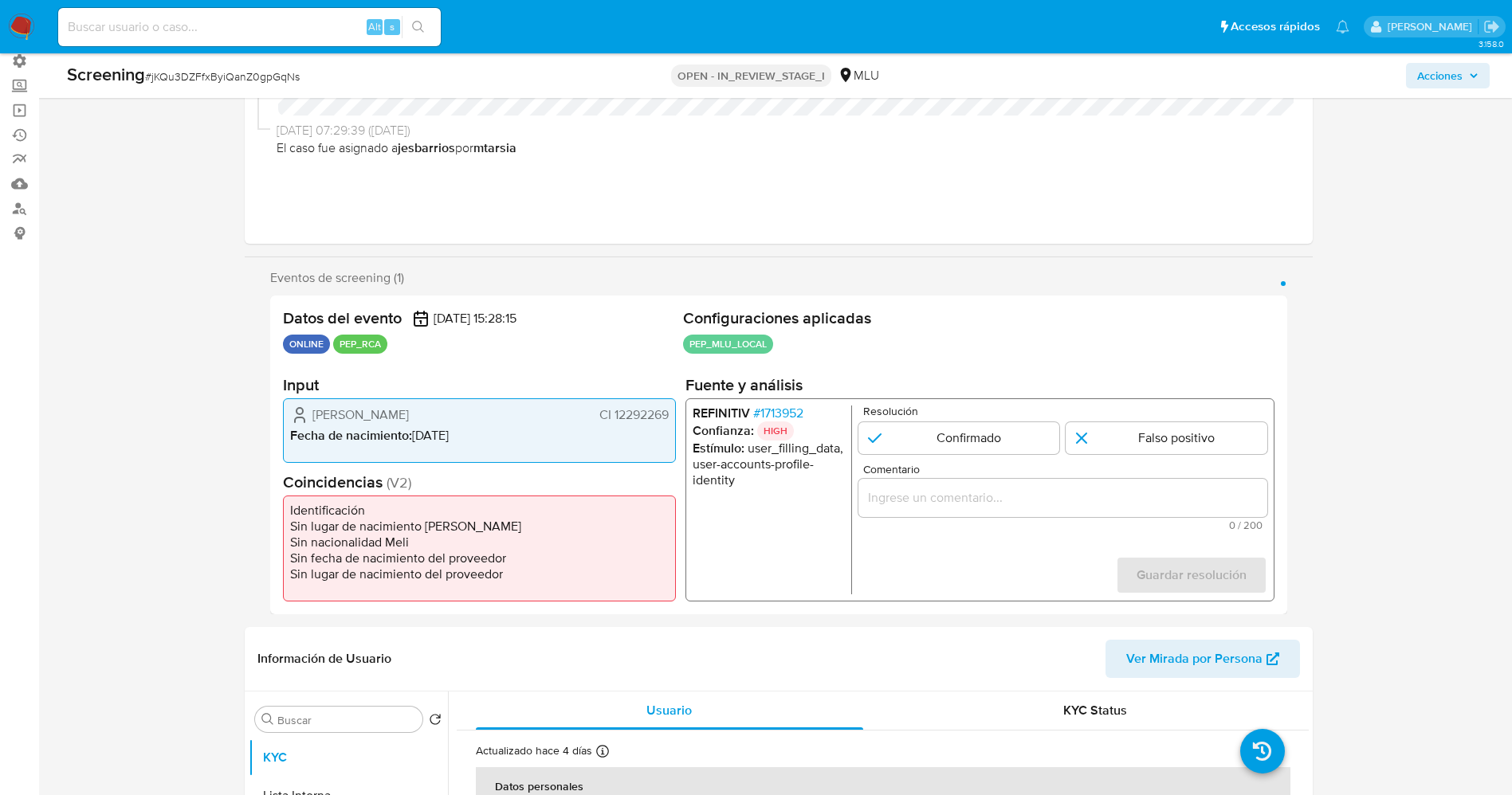
drag, startPoint x: 610, startPoint y: 415, endPoint x: 664, endPoint y: 413, distance: 54.0
click at [695, 413] on div "Datos del evento 05/09/2025 15:28:15 ONLINE PEP_RCA Configuraciones aplicadas P…" at bounding box center [779, 454] width 1017 height 318
click at [653, 415] on span "CI 12292269" at bounding box center [633, 415] width 69 height 16
drag, startPoint x: 613, startPoint y: 415, endPoint x: 660, endPoint y: 418, distance: 47.1
click at [676, 419] on div "Datos del evento 05/09/2025 15:28:15 ONLINE PEP_RCA Configuraciones aplicadas P…" at bounding box center [779, 454] width 1017 height 318
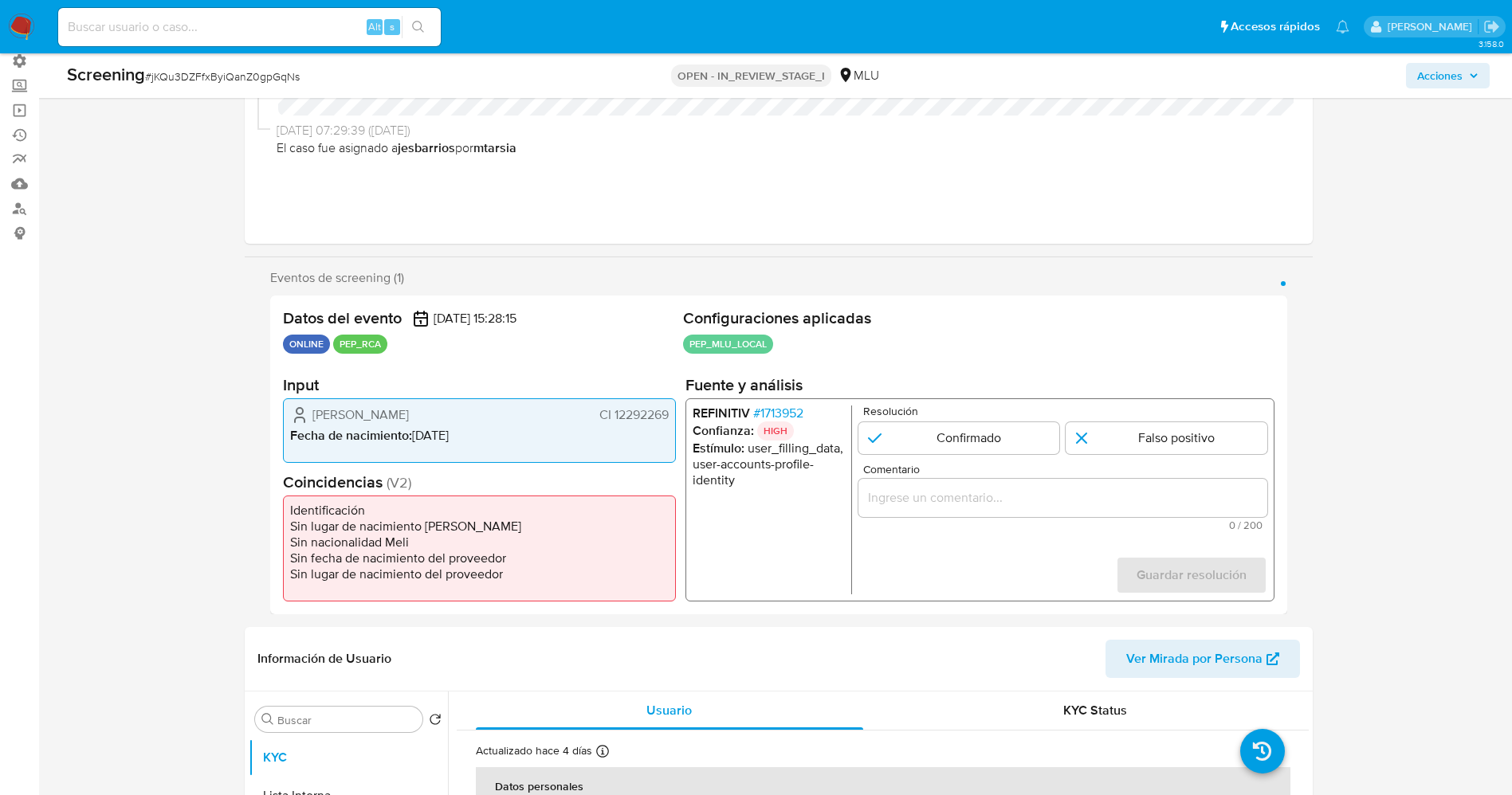
click at [720, 449] on span "Estímulo :" at bounding box center [718, 448] width 52 height 19
drag, startPoint x: 389, startPoint y: 436, endPoint x: 312, endPoint y: 420, distance: 78.6
click at [385, 437] on span "Fecha de nacimiento :" at bounding box center [351, 435] width 122 height 19
drag, startPoint x: 306, startPoint y: 414, endPoint x: 665, endPoint y: 414, distance: 359.0
click at [665, 414] on div "Alvaro Gabriel Garbarino Saravia CI 12292269" at bounding box center [479, 415] width 378 height 19
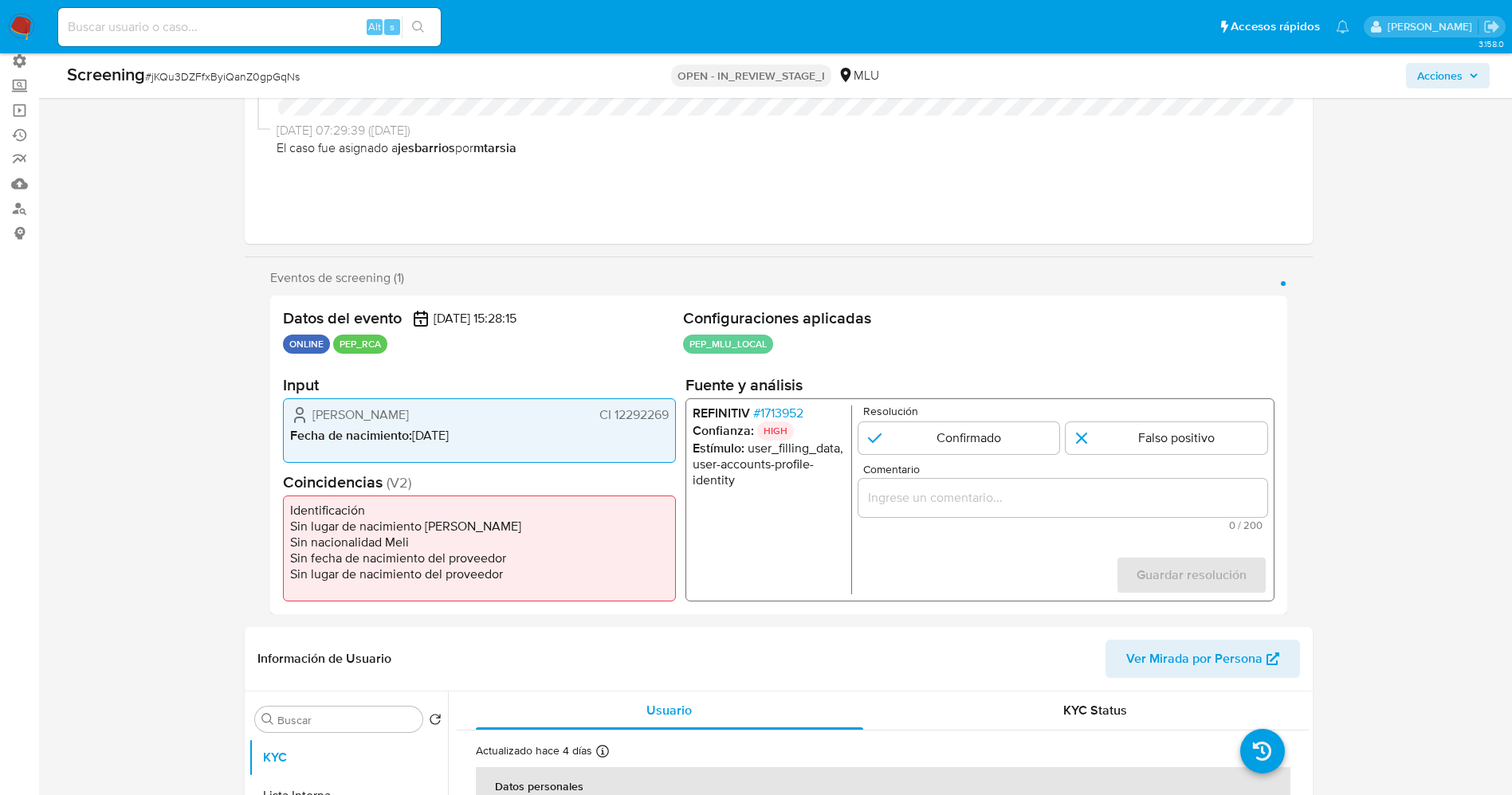
click at [759, 410] on span "# 1713952" at bounding box center [777, 414] width 50 height 16
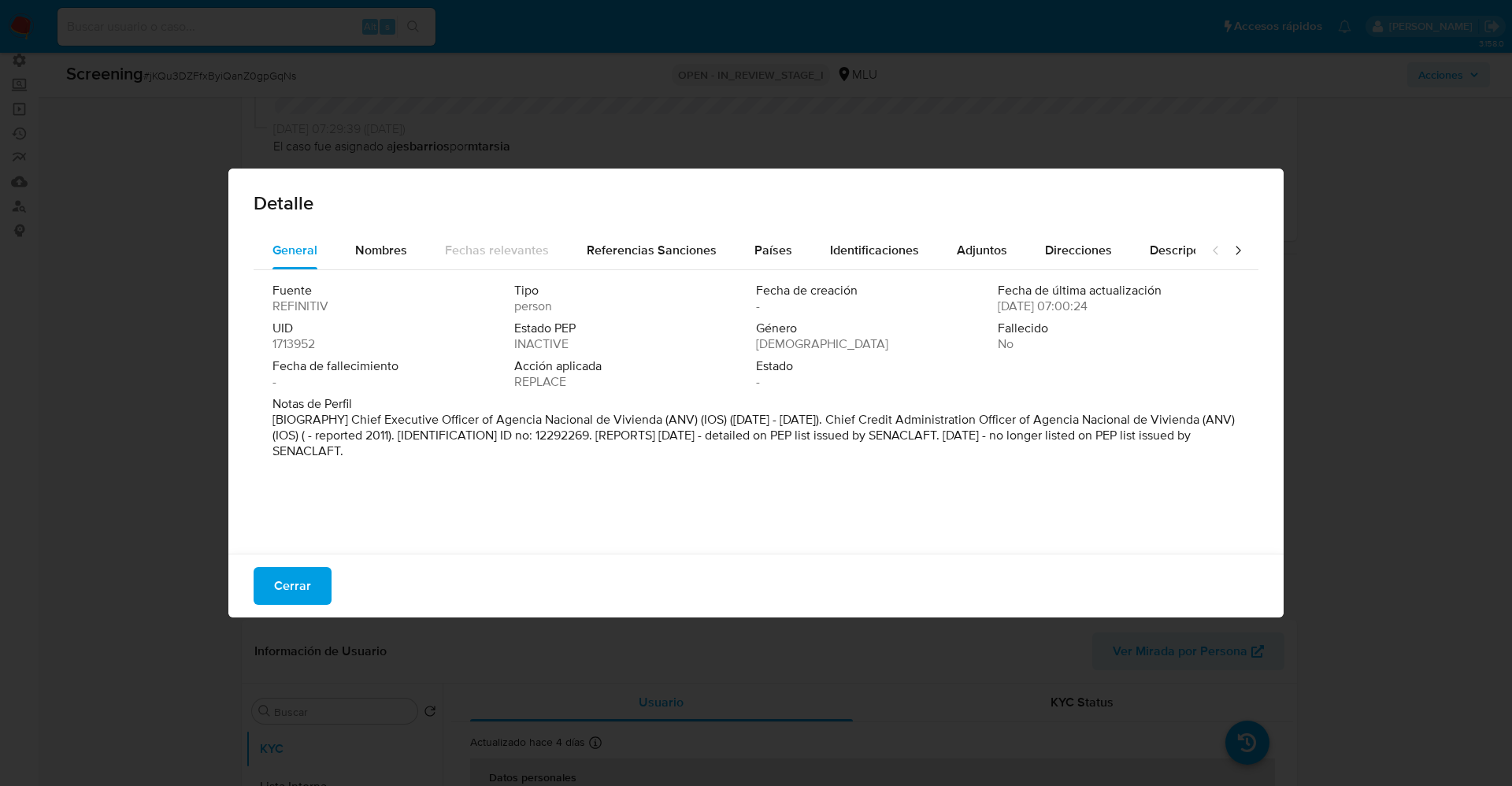
drag, startPoint x: 281, startPoint y: 421, endPoint x: 633, endPoint y: 488, distance: 358.3
click at [633, 488] on div "Fuente REFINITIV Tipo person Fecha de creación - Fecha de última actualización …" at bounding box center [756, 407] width 1005 height 276
drag, startPoint x: 345, startPoint y: 420, endPoint x: 645, endPoint y: 425, distance: 300.0
click at [645, 425] on font "[BIOGRAFÍA] Director Ejecutivo de la Agencia Nacional de Vivienda (ANV) (IOS) (…" at bounding box center [748, 434] width 951 height 50
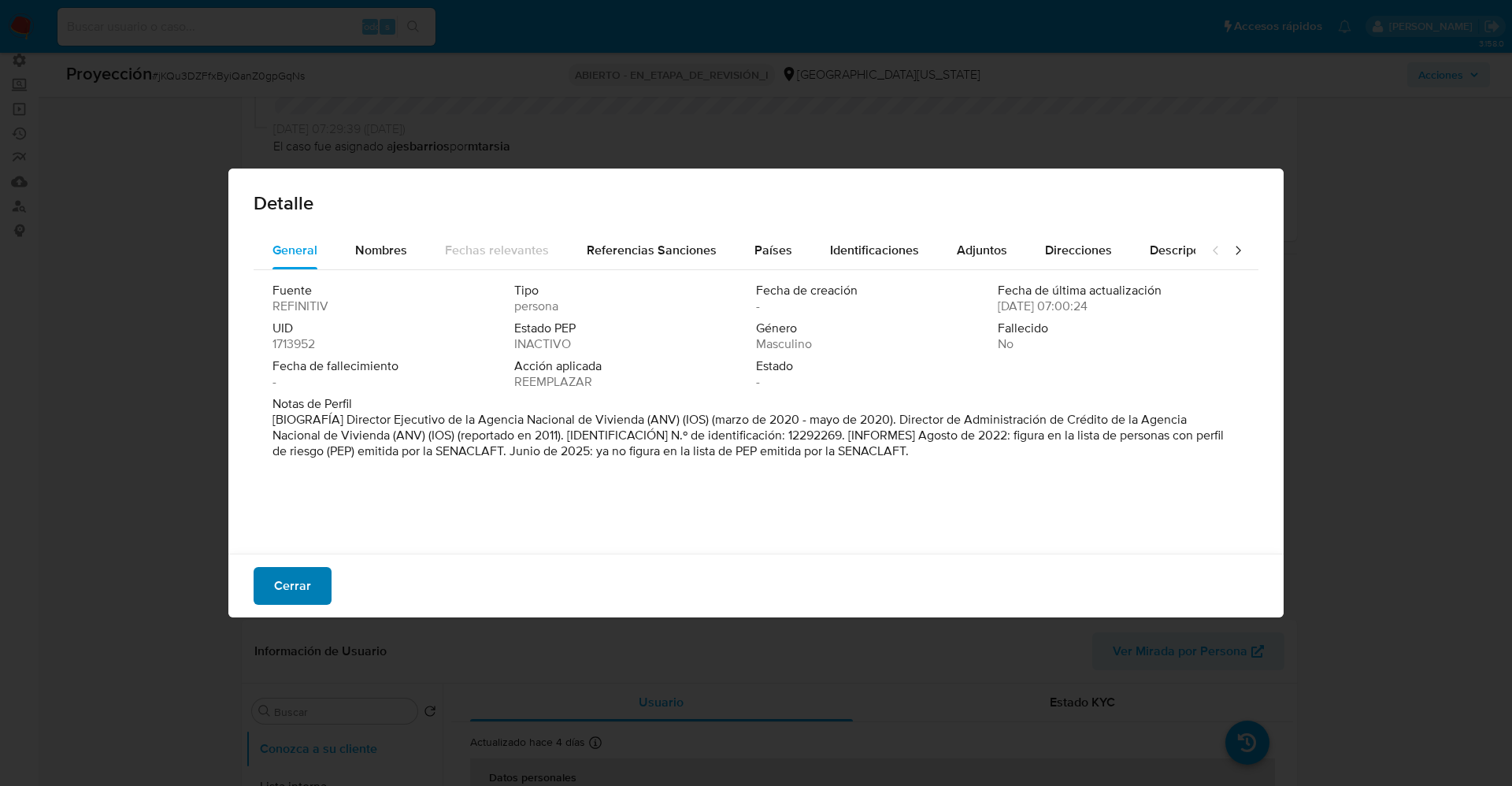
drag, startPoint x: 314, startPoint y: 595, endPoint x: 330, endPoint y: 586, distance: 18.4
click at [314, 595] on button "Cerrar" at bounding box center [292, 585] width 78 height 38
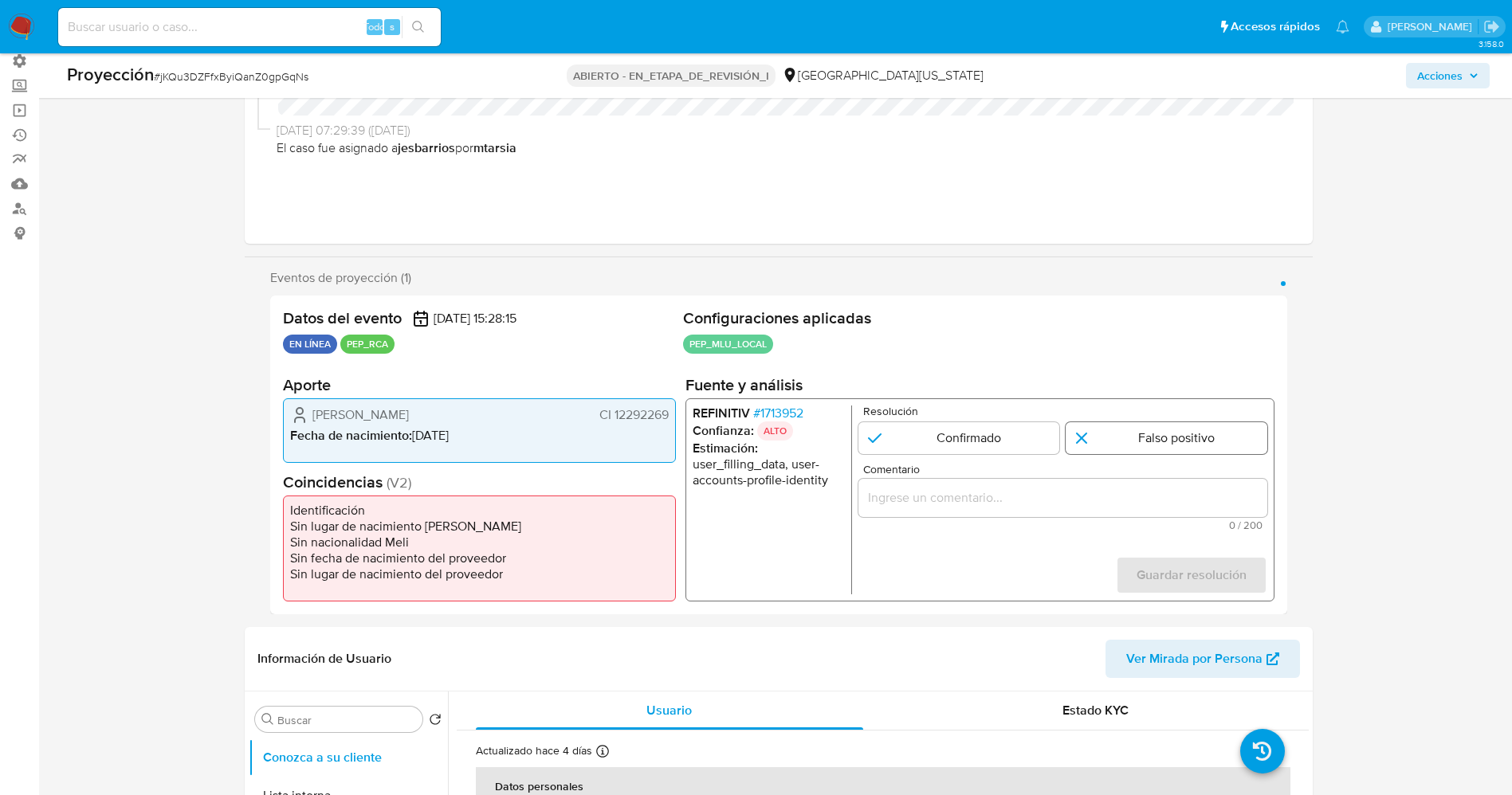
click at [1119, 435] on input "1 de 1" at bounding box center [1166, 438] width 202 height 32
radio input "true"
click at [1055, 518] on div "Comentario 0 / 200 200 caracteres restantes" at bounding box center [1062, 497] width 409 height 67
click at [1045, 508] on div "1 de 1" at bounding box center [1062, 497] width 409 height 38
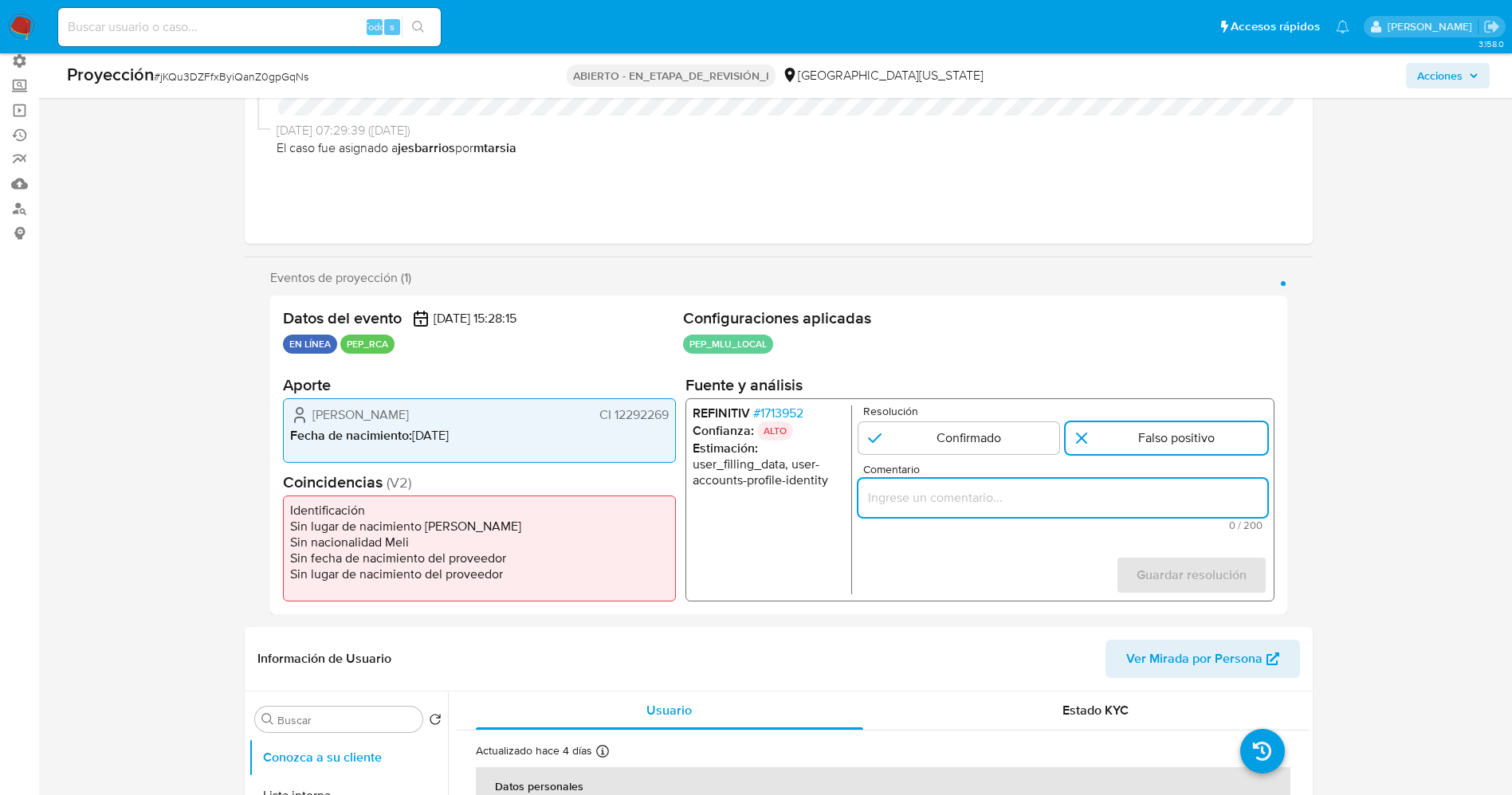
click at [1029, 498] on input "Comentario" at bounding box center [1062, 497] width 409 height 21
paste input "usuario [PERSON_NAME],CI 12292269 por coincidir en listas de PEP ya que se dese…"
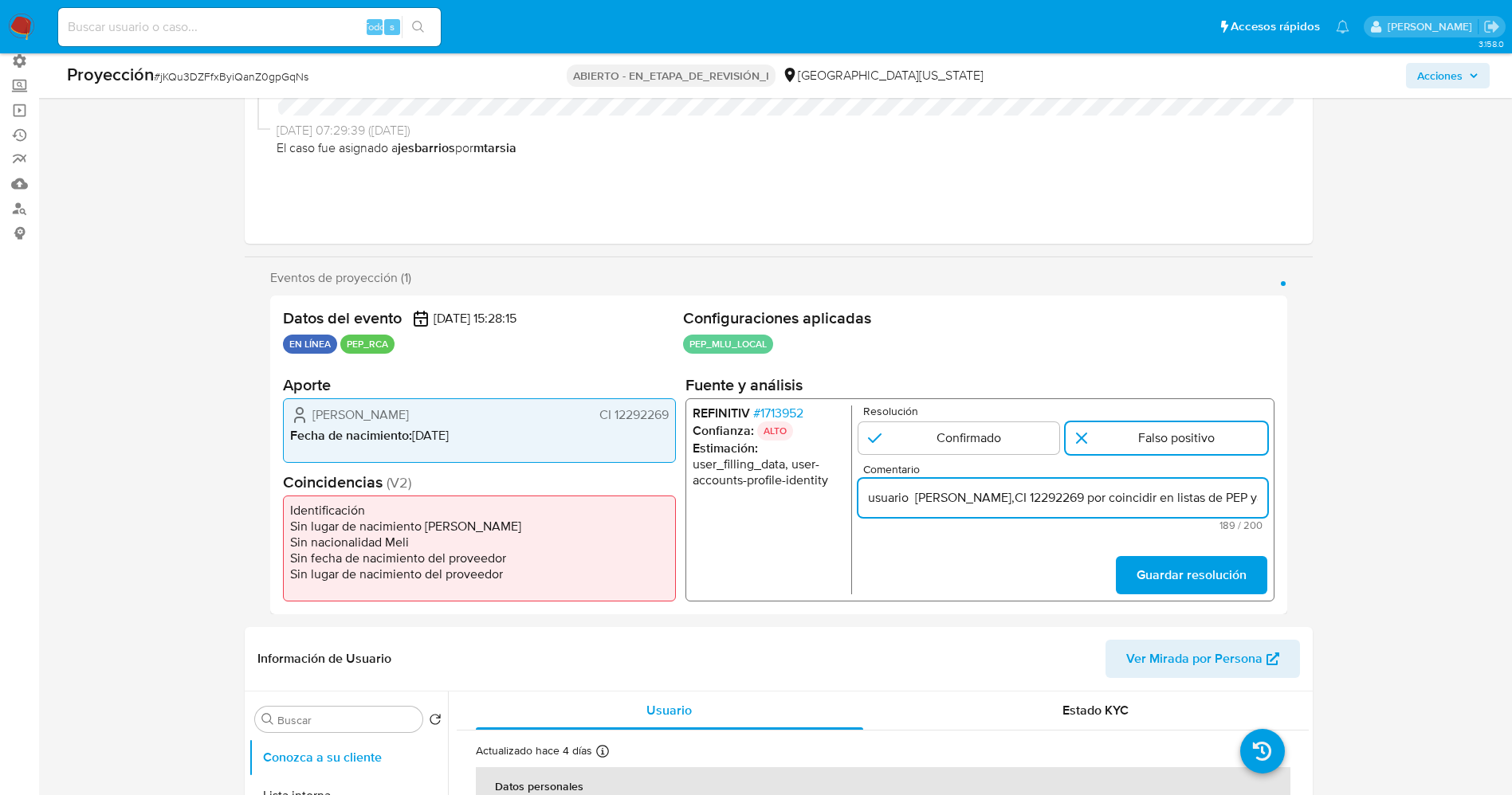
scroll to position [0, 698]
type input "usuario [PERSON_NAME],CI 12292269 por coincidir en listas de PEP ya que se dese…"
click at [1161, 572] on span "Guardar resolución" at bounding box center [1191, 575] width 110 height 35
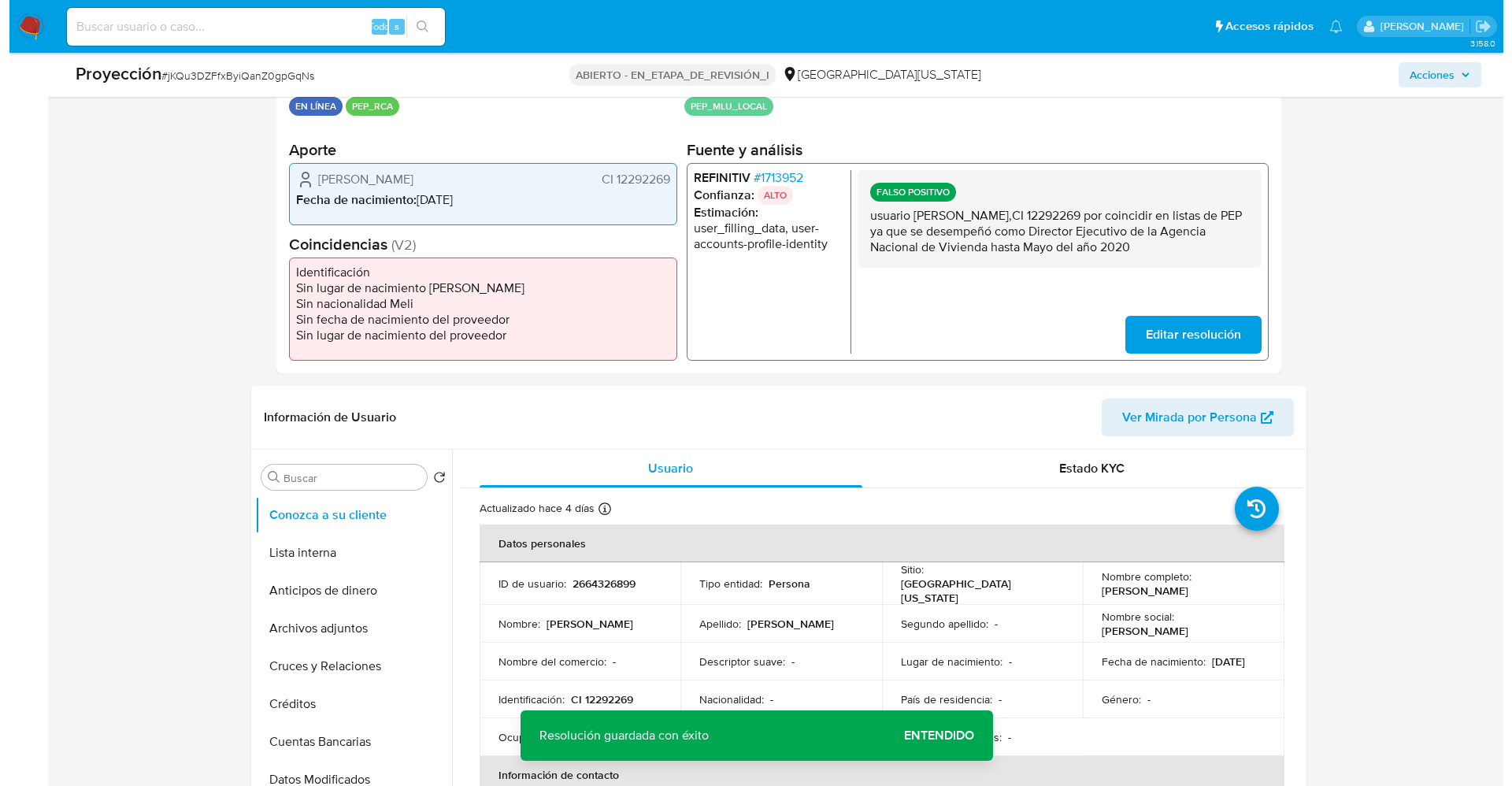
scroll to position [355, 0]
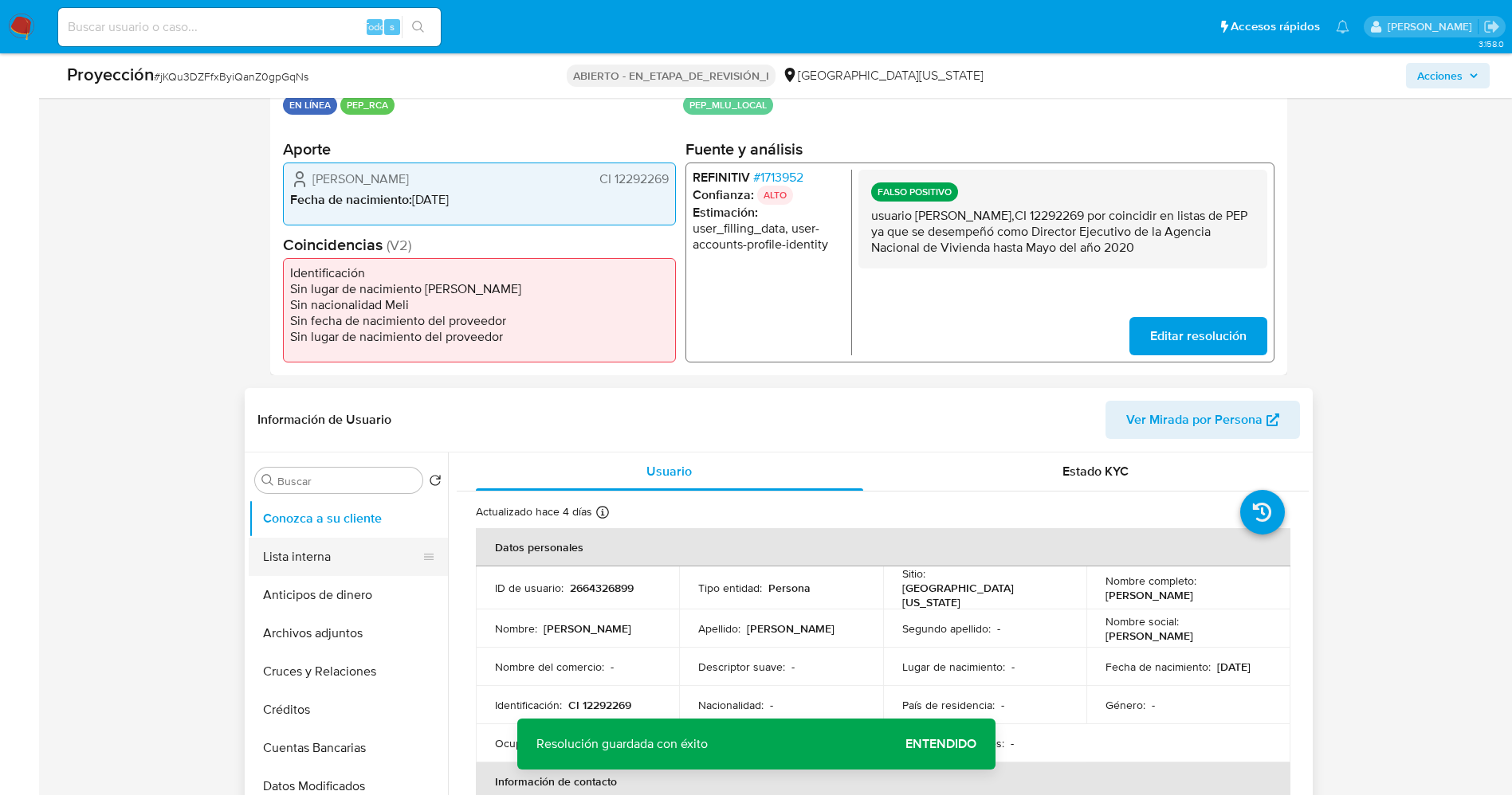
click at [305, 560] on button "Lista interna" at bounding box center [341, 557] width 186 height 38
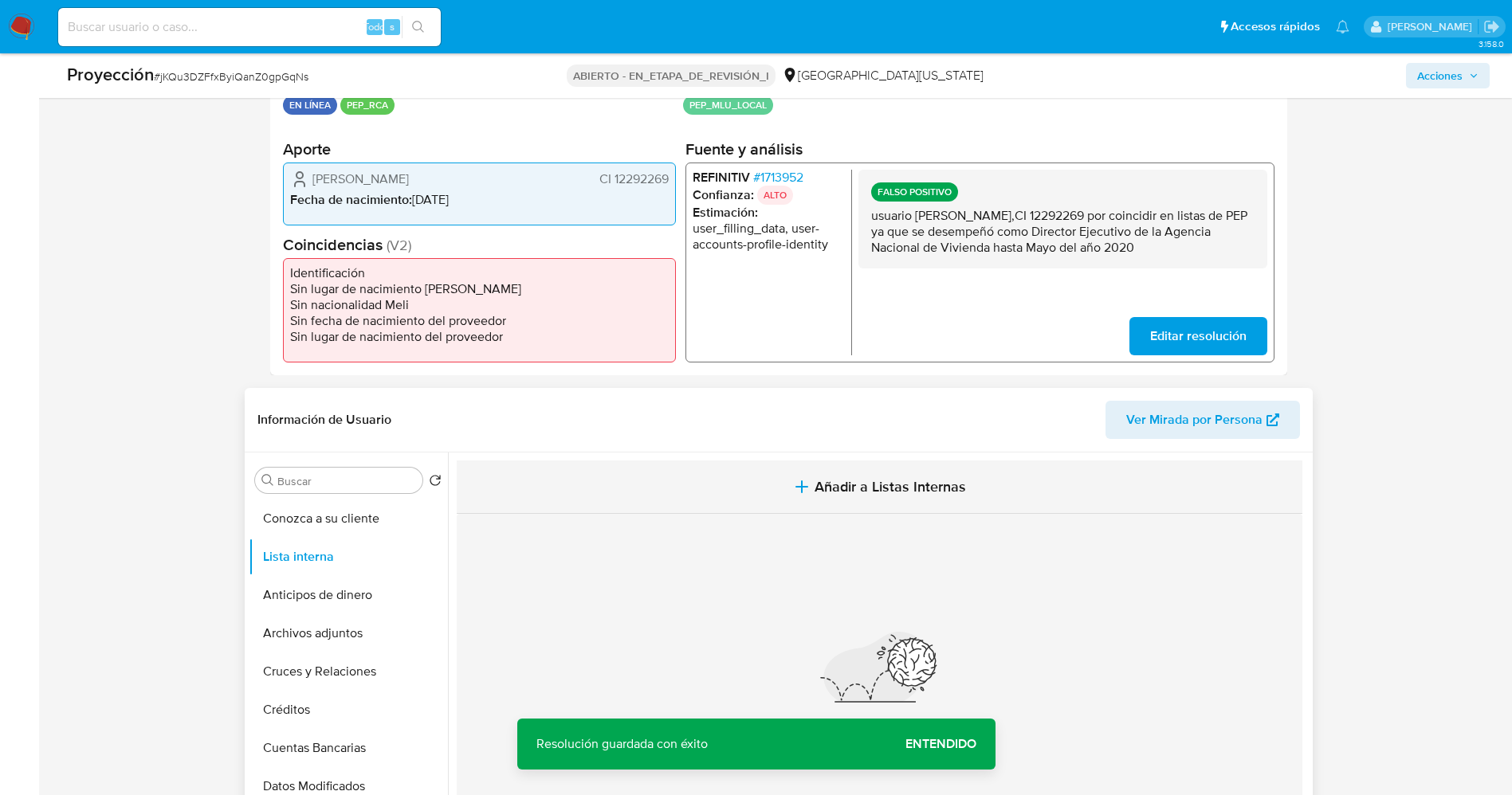
click at [881, 498] on button "Añadir a Listas Internas" at bounding box center [879, 487] width 846 height 53
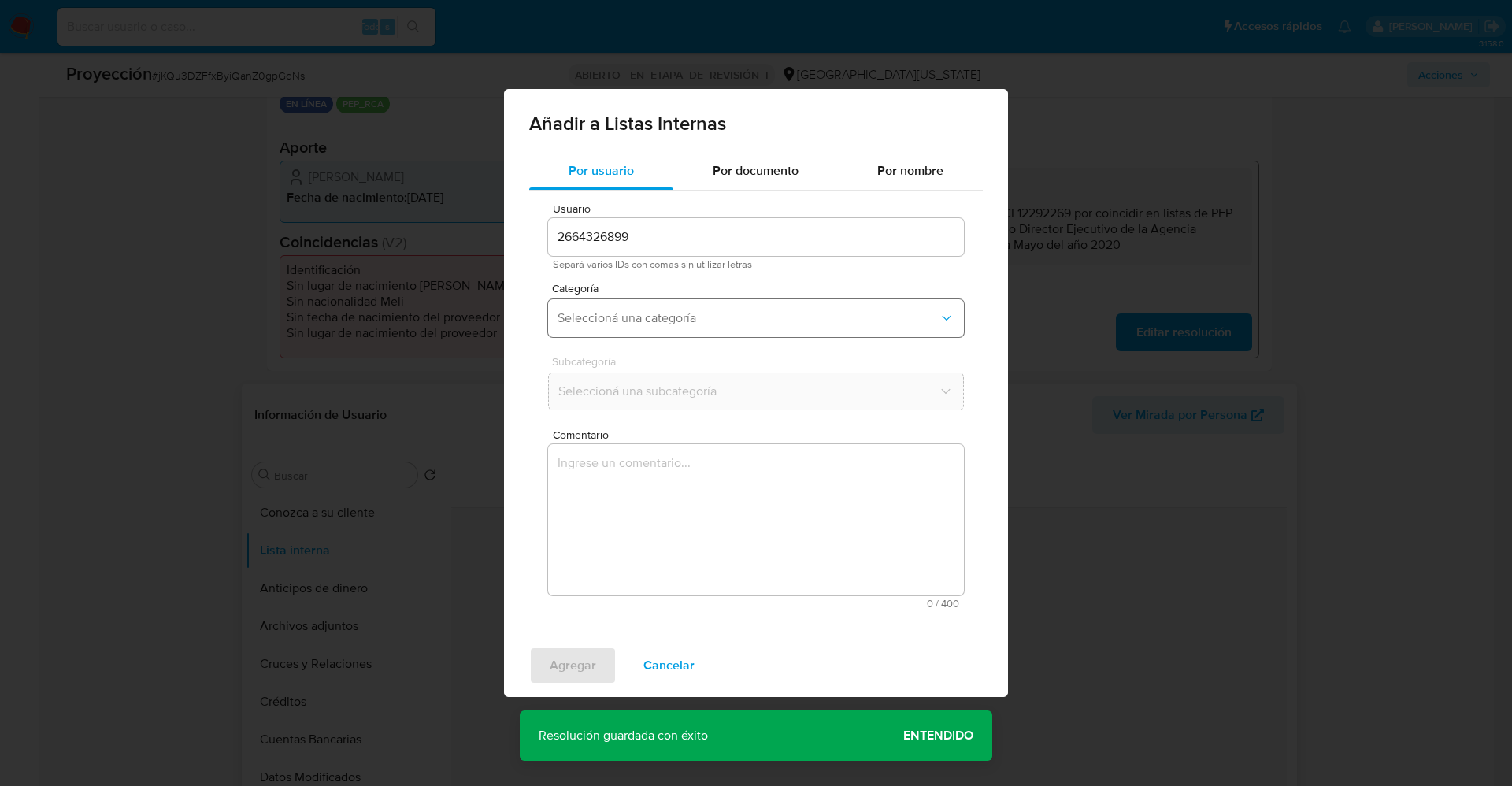
click at [632, 303] on button "Seleccioná una categoría" at bounding box center [756, 318] width 416 height 38
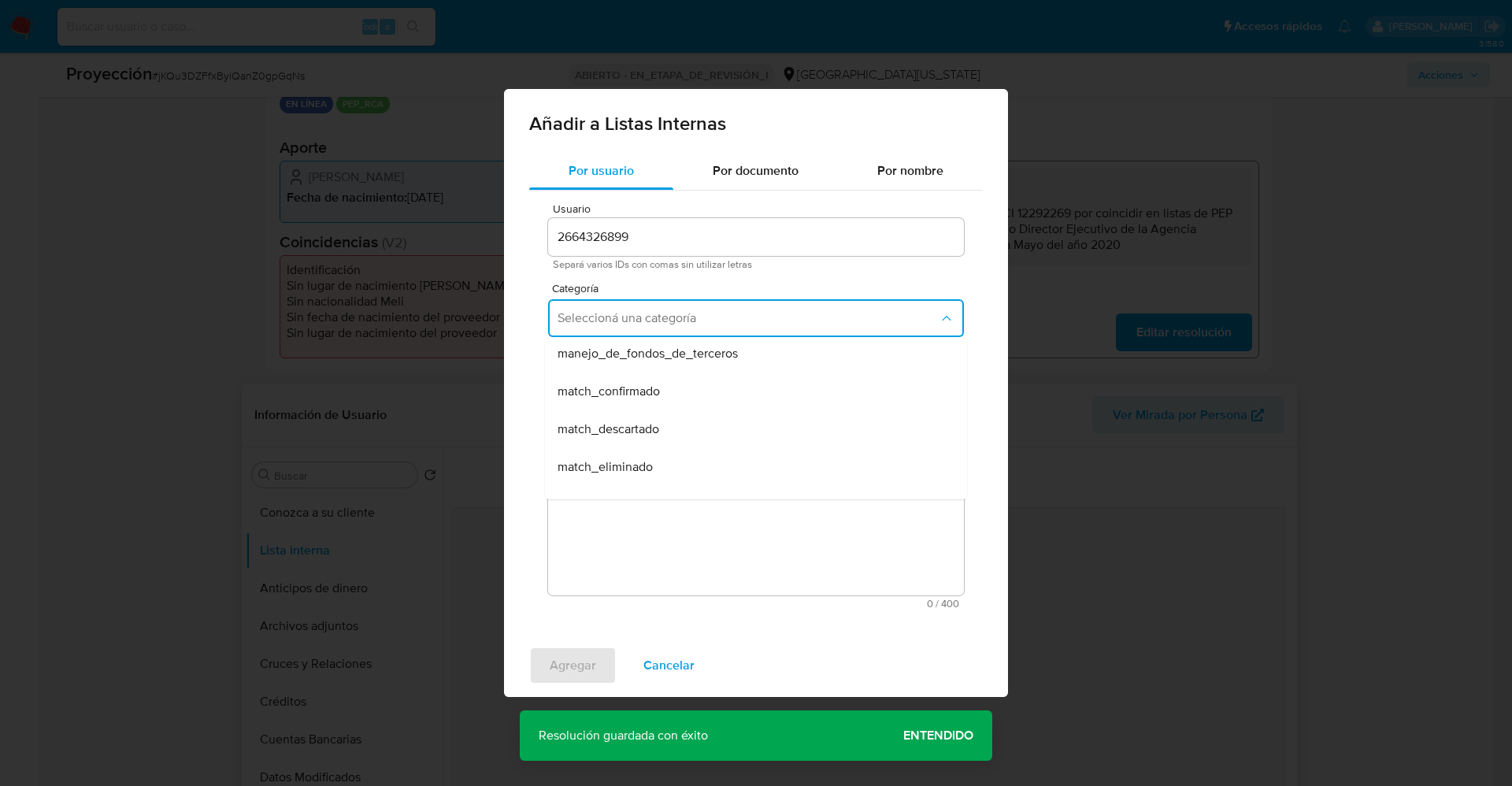
scroll to position [118, 0]
click at [650, 390] on span "match_descartado" at bounding box center [608, 393] width 101 height 16
click at [650, 390] on span "Seleccioná una subcategoría" at bounding box center [748, 392] width 381 height 16
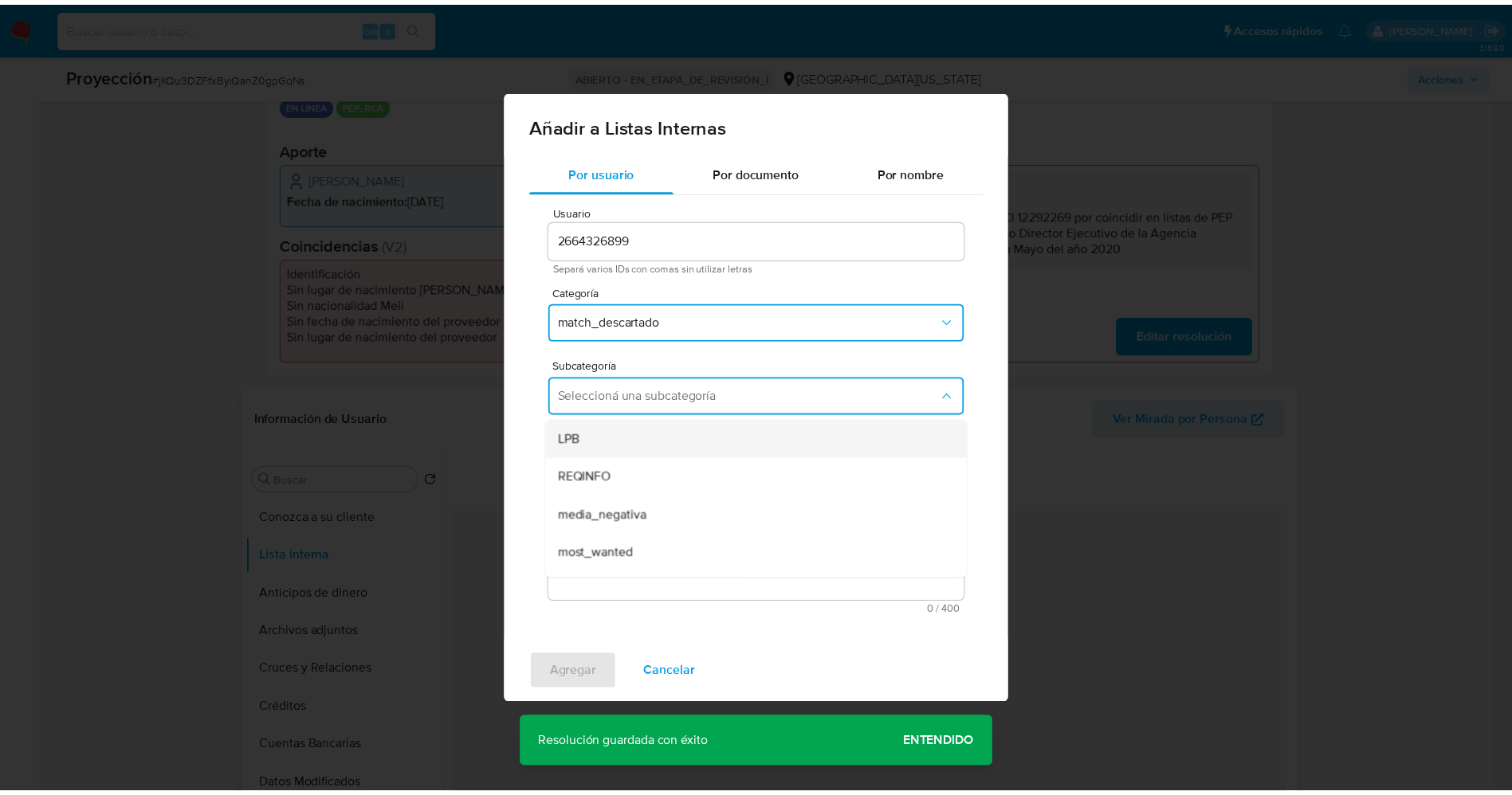
scroll to position [108, 0]
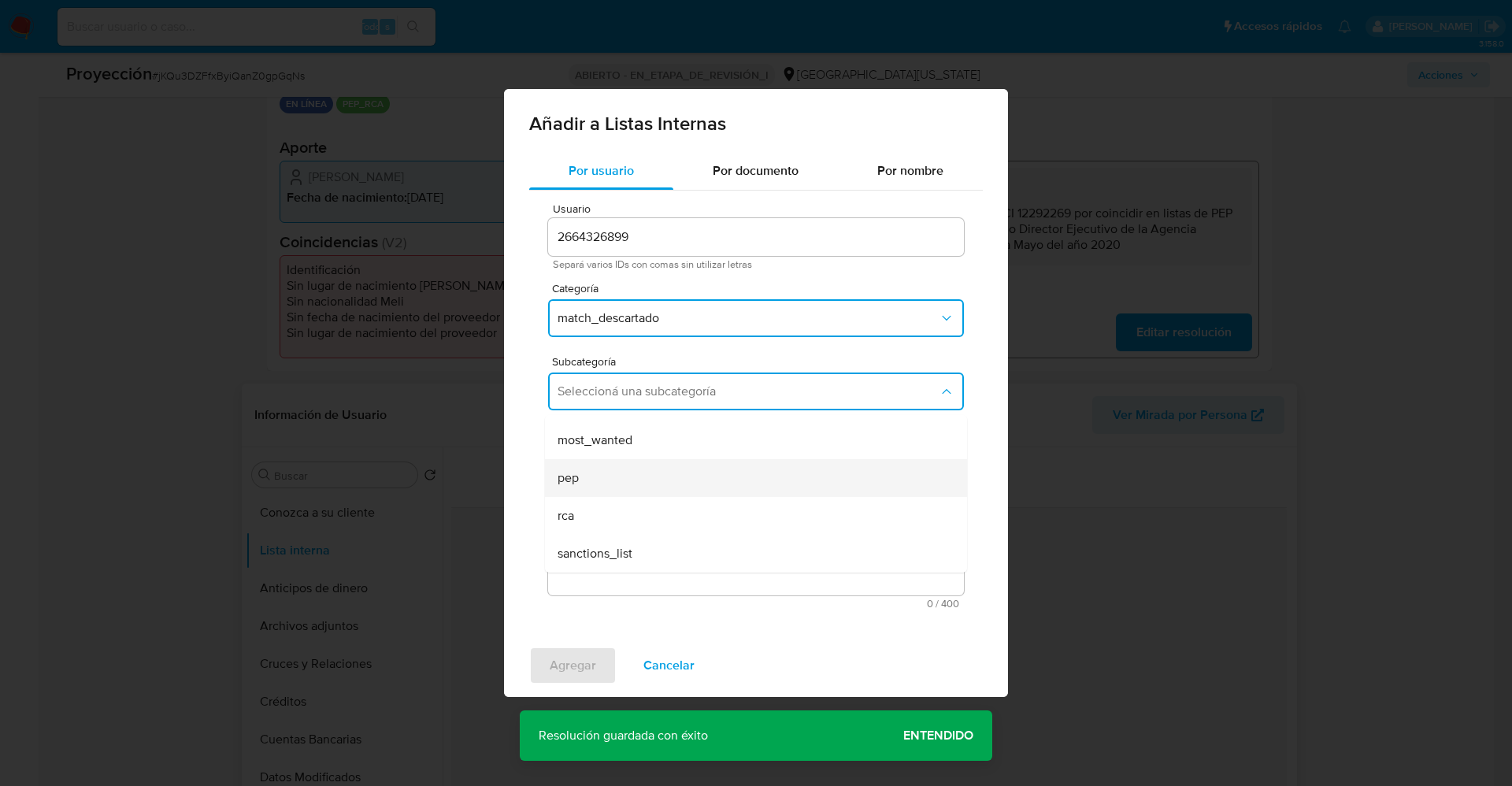
click at [607, 478] on div "pep" at bounding box center [752, 477] width 387 height 38
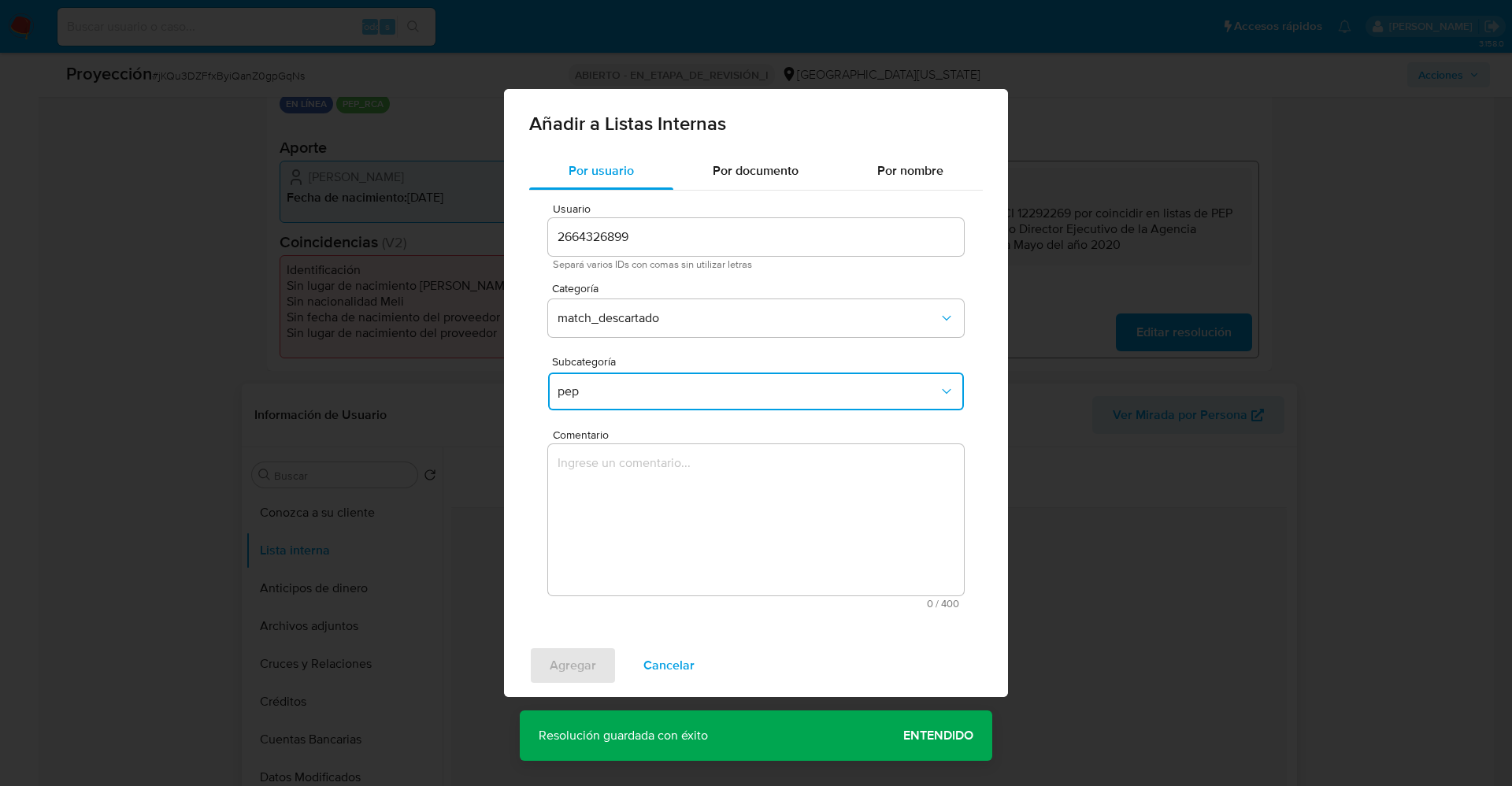
click at [607, 478] on textarea "Comentario" at bounding box center [756, 519] width 416 height 151
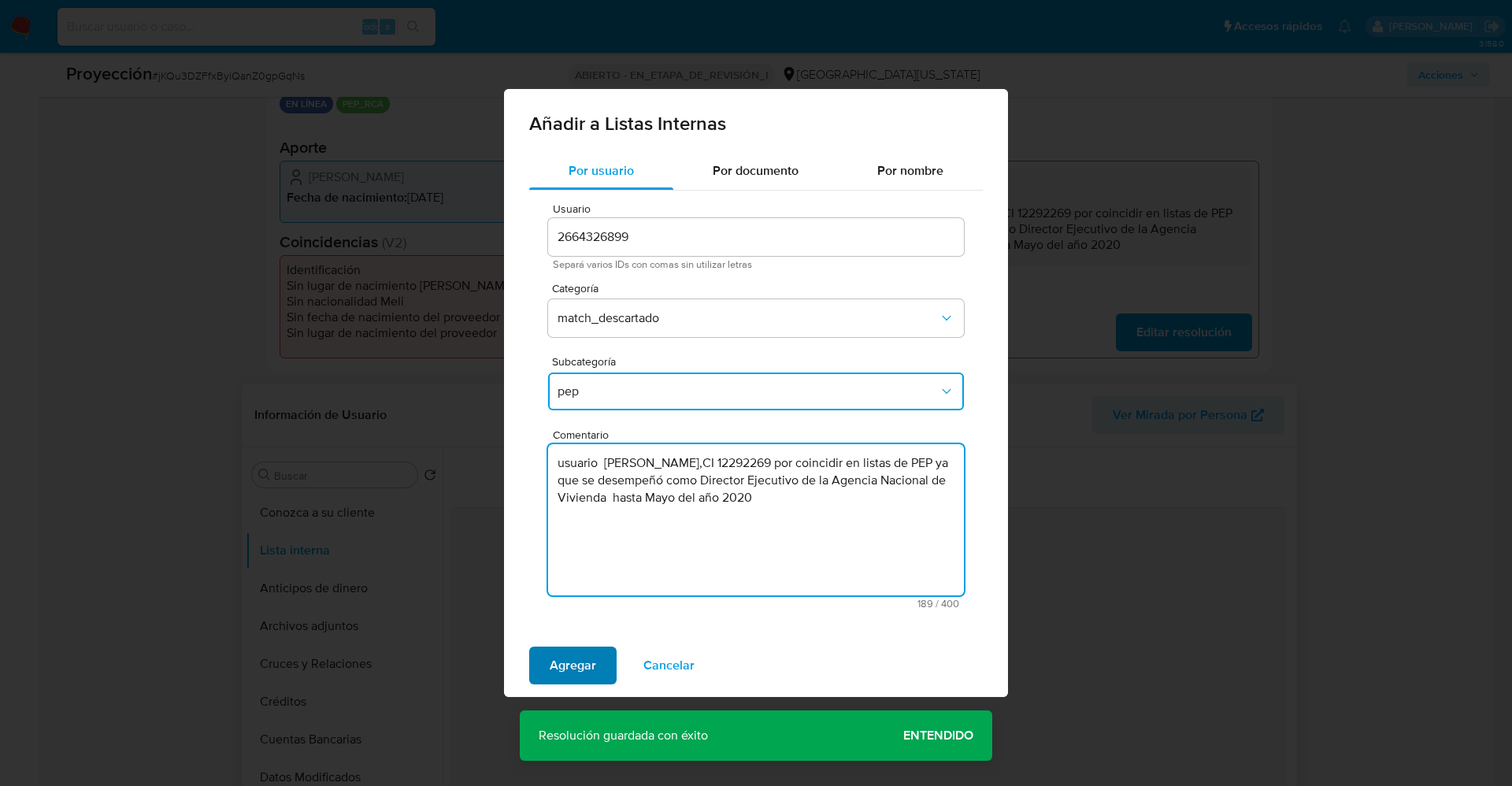
type textarea "usuario [PERSON_NAME],CI 12292269 por coincidir en listas de PEP ya que se dese…"
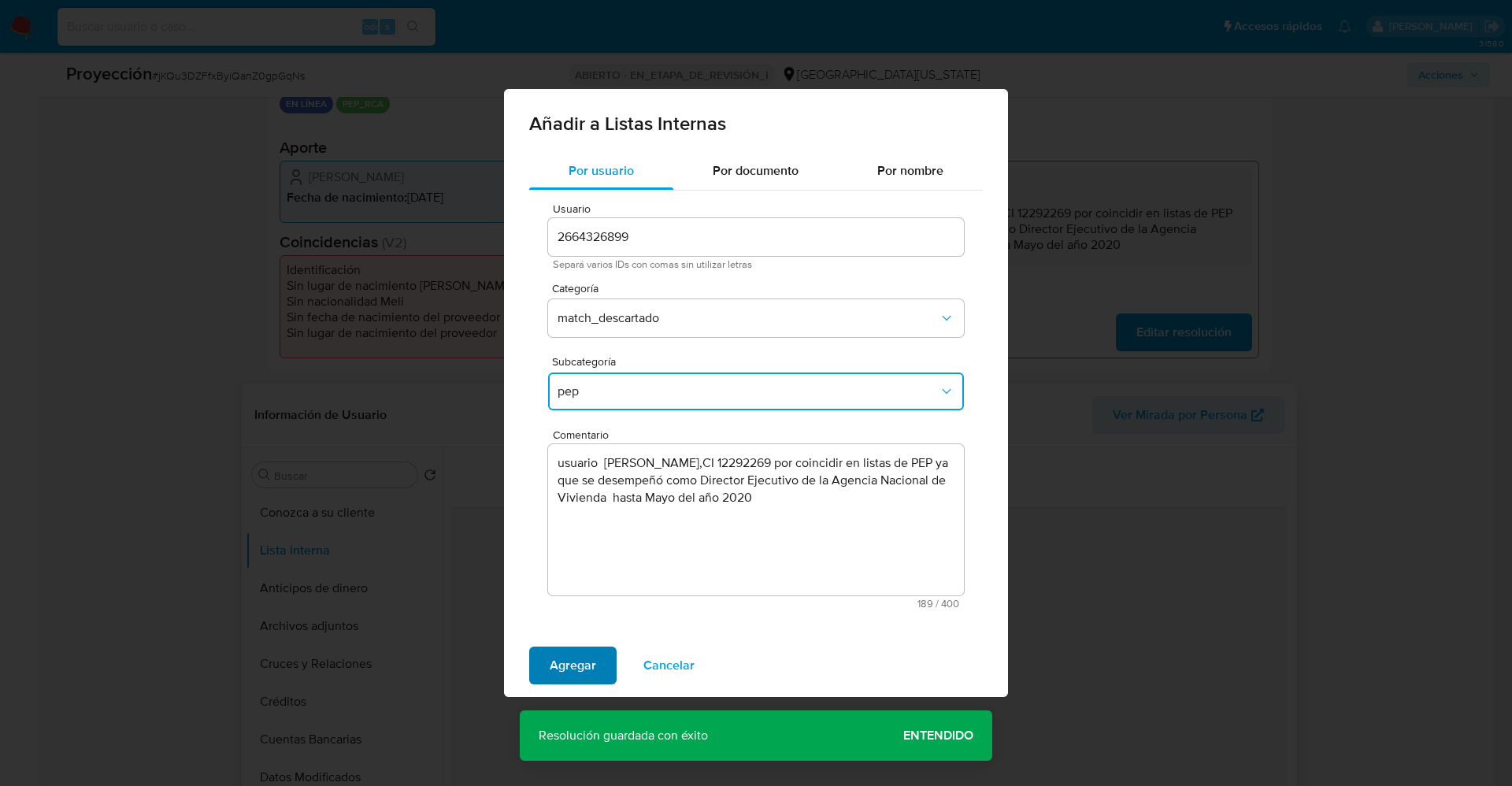
click at [560, 670] on span "Agregar" at bounding box center [572, 666] width 47 height 35
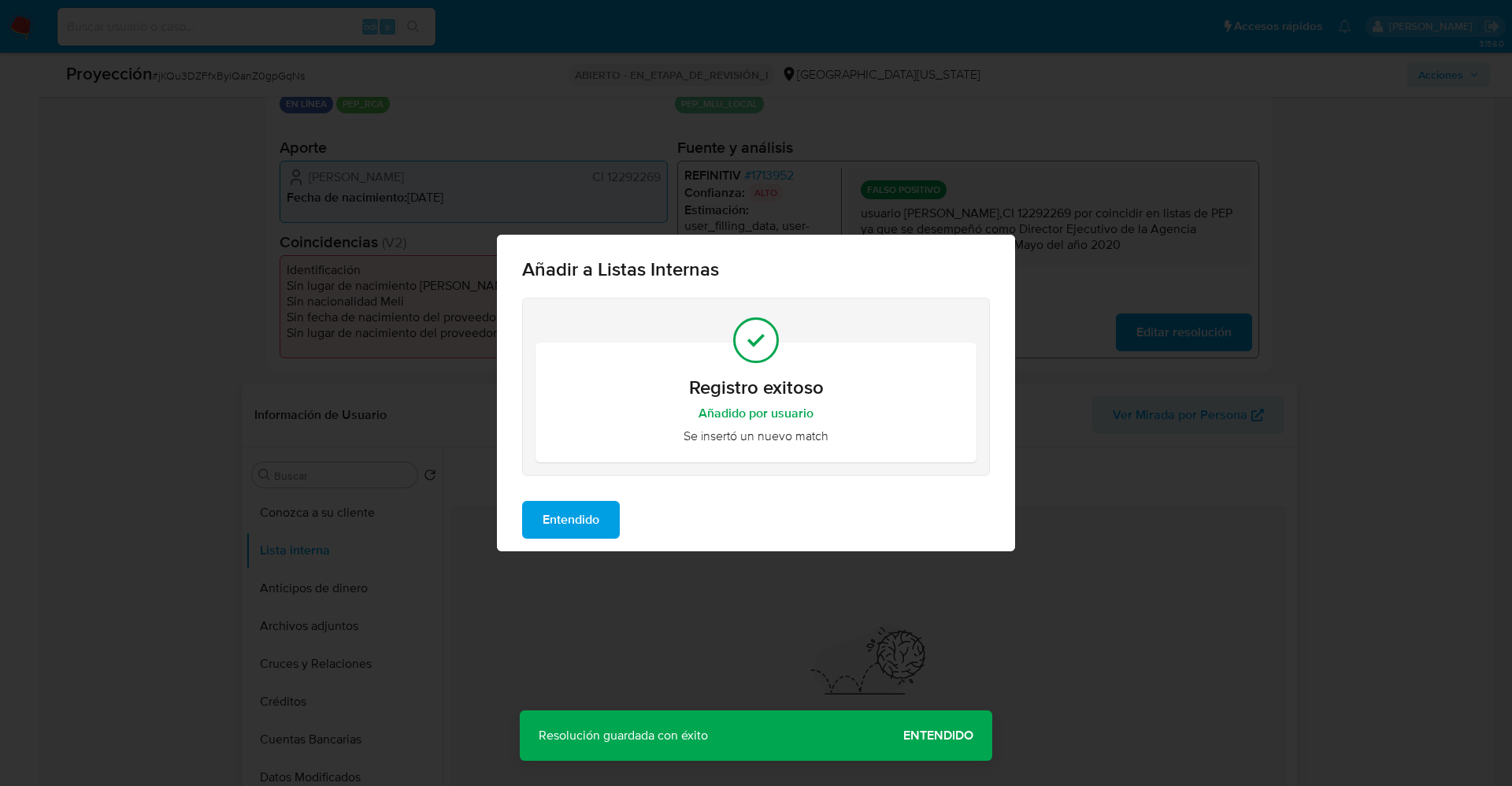
click at [584, 543] on div "Entendido" at bounding box center [756, 519] width 518 height 63
click at [578, 528] on span "Entendido" at bounding box center [571, 520] width 56 height 35
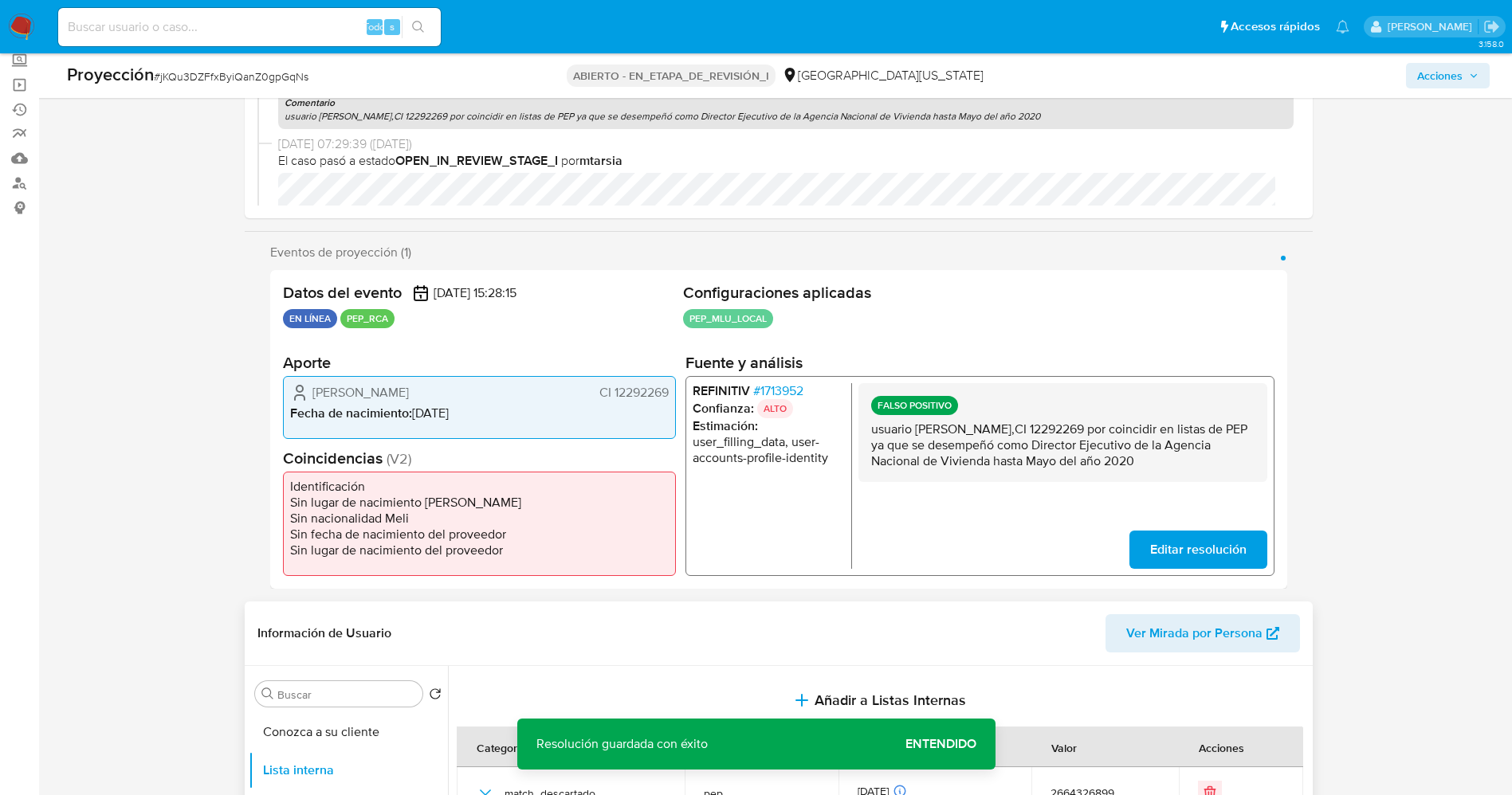
scroll to position [0, 0]
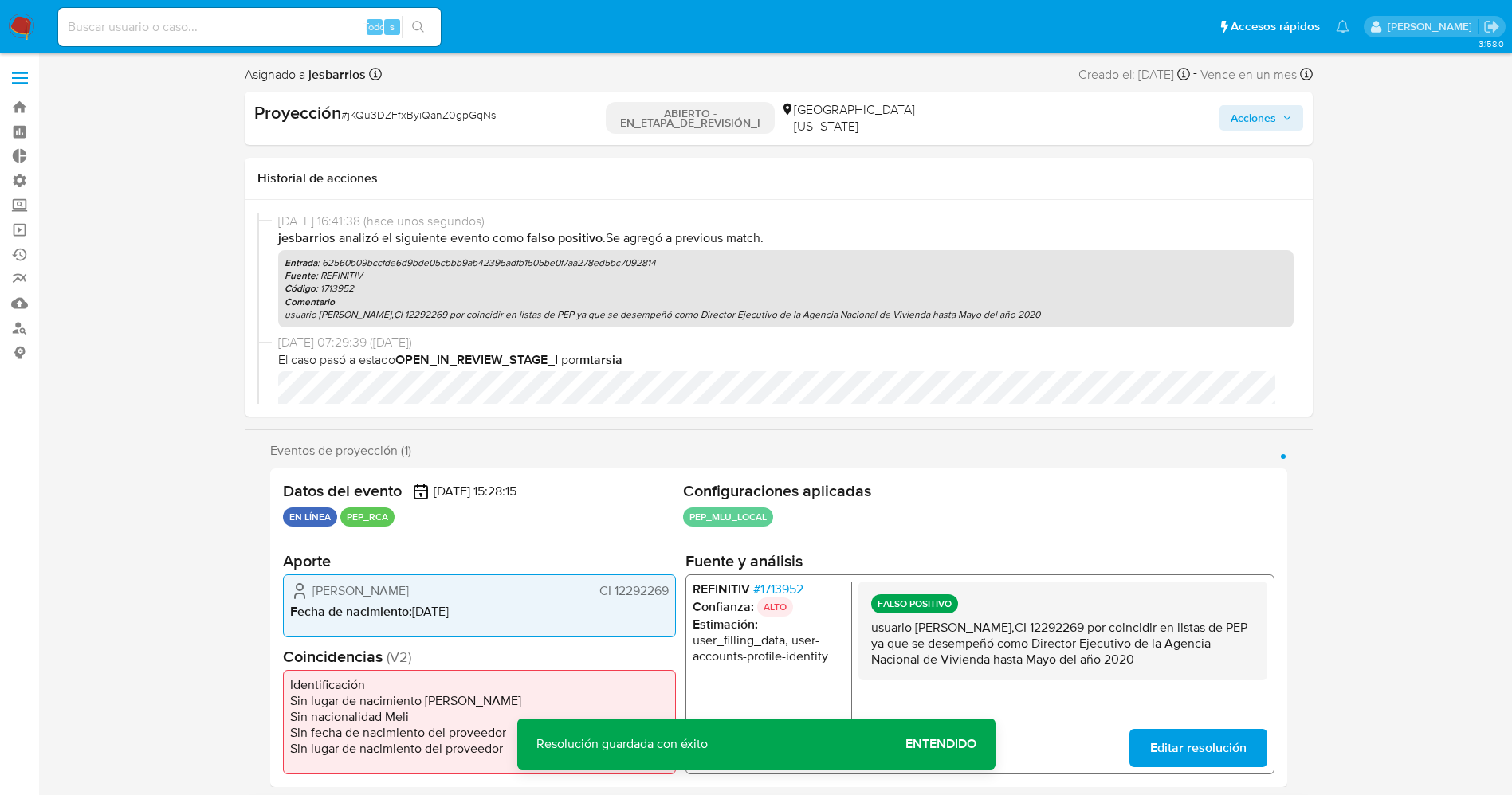
click at [1248, 132] on div "Acciones" at bounding box center [1130, 118] width 345 height 34
click at [1247, 127] on span "Acciones" at bounding box center [1254, 118] width 45 height 26
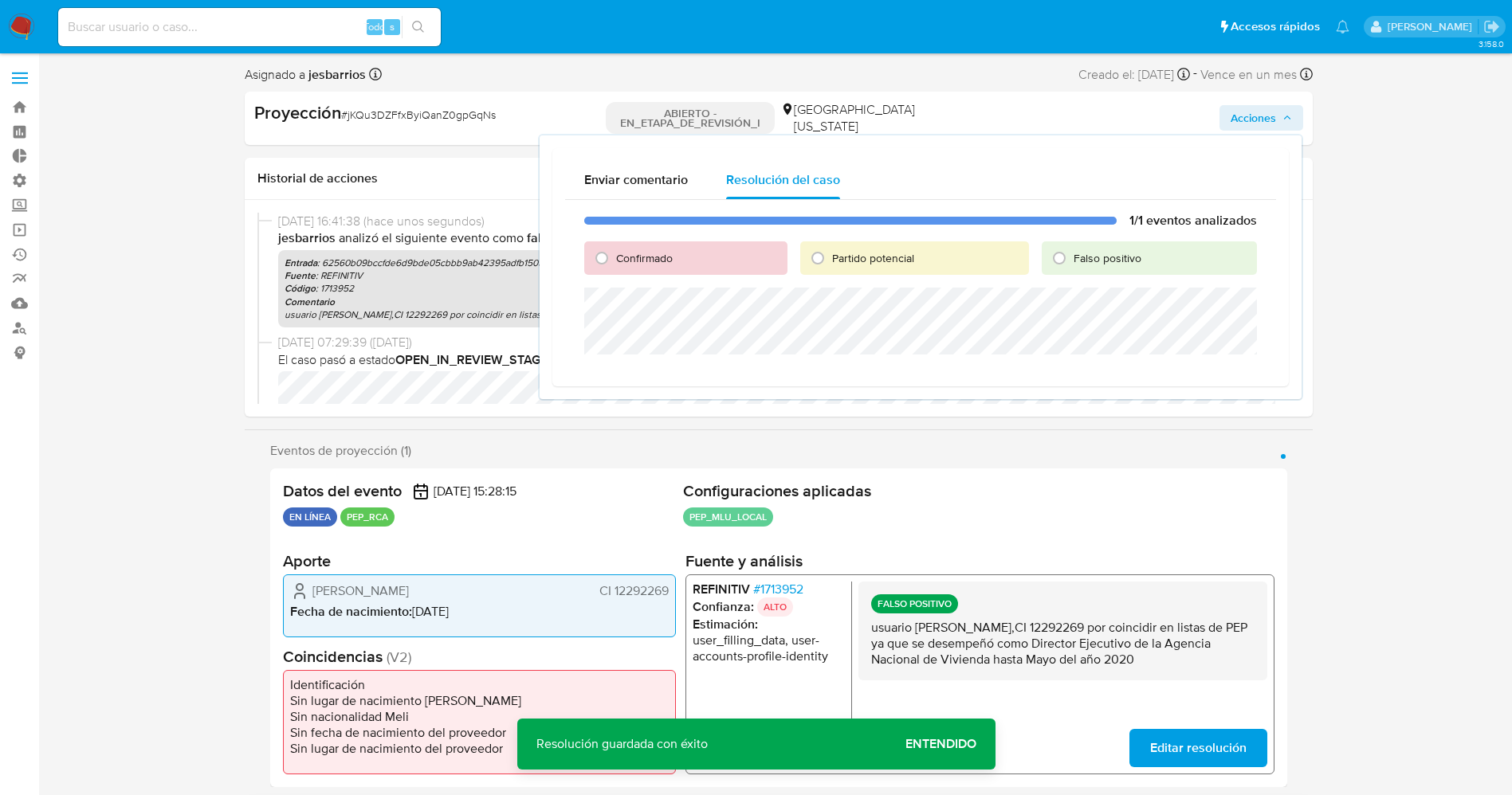
click at [1091, 258] on font "Falso positivo" at bounding box center [1107, 258] width 68 height 16
click at [1072, 258] on input "Falso positivo" at bounding box center [1060, 258] width 26 height 26
radio input "true"
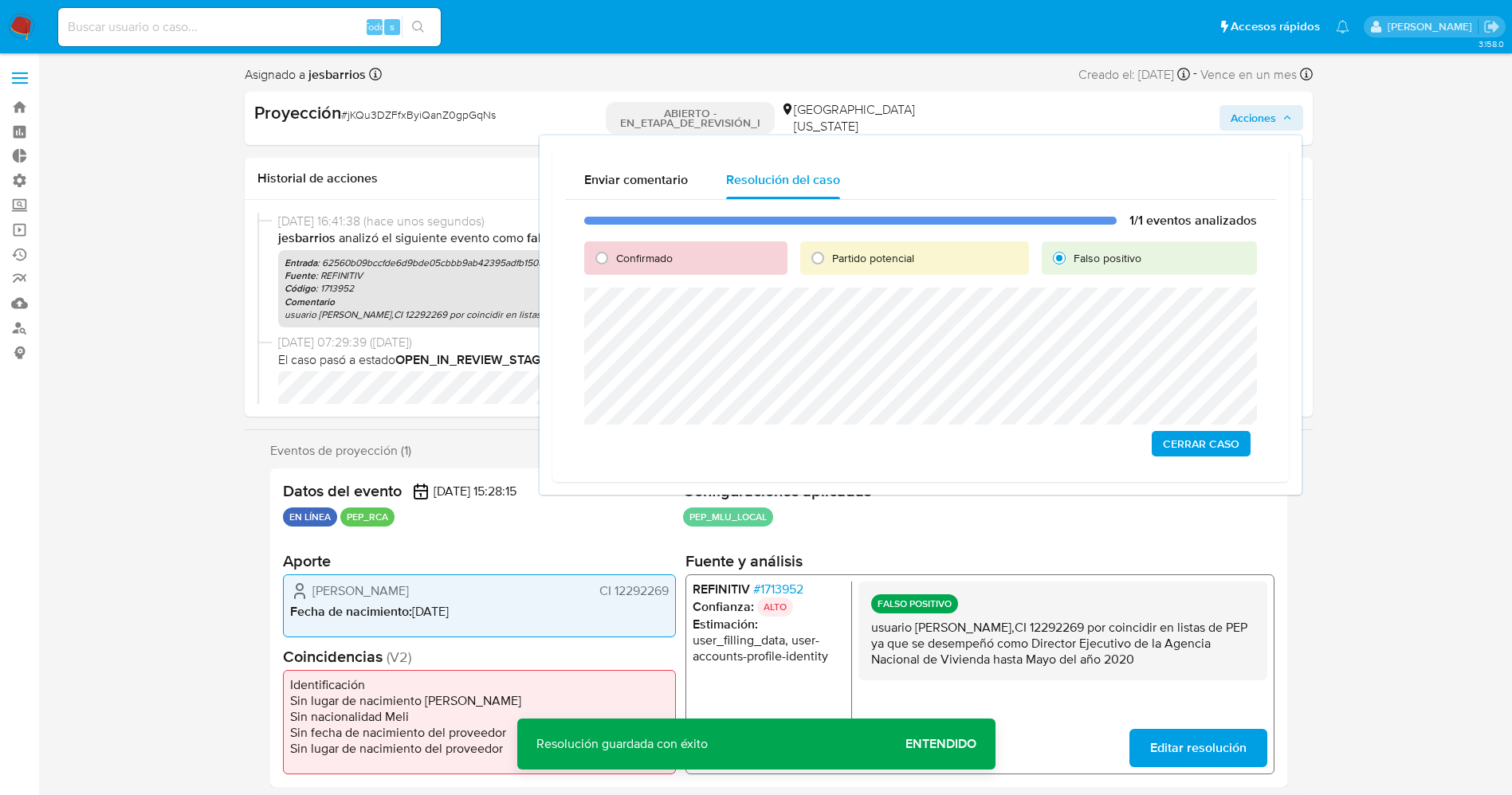
click at [1188, 442] on span "Cerrar Caso" at bounding box center [1202, 443] width 77 height 23
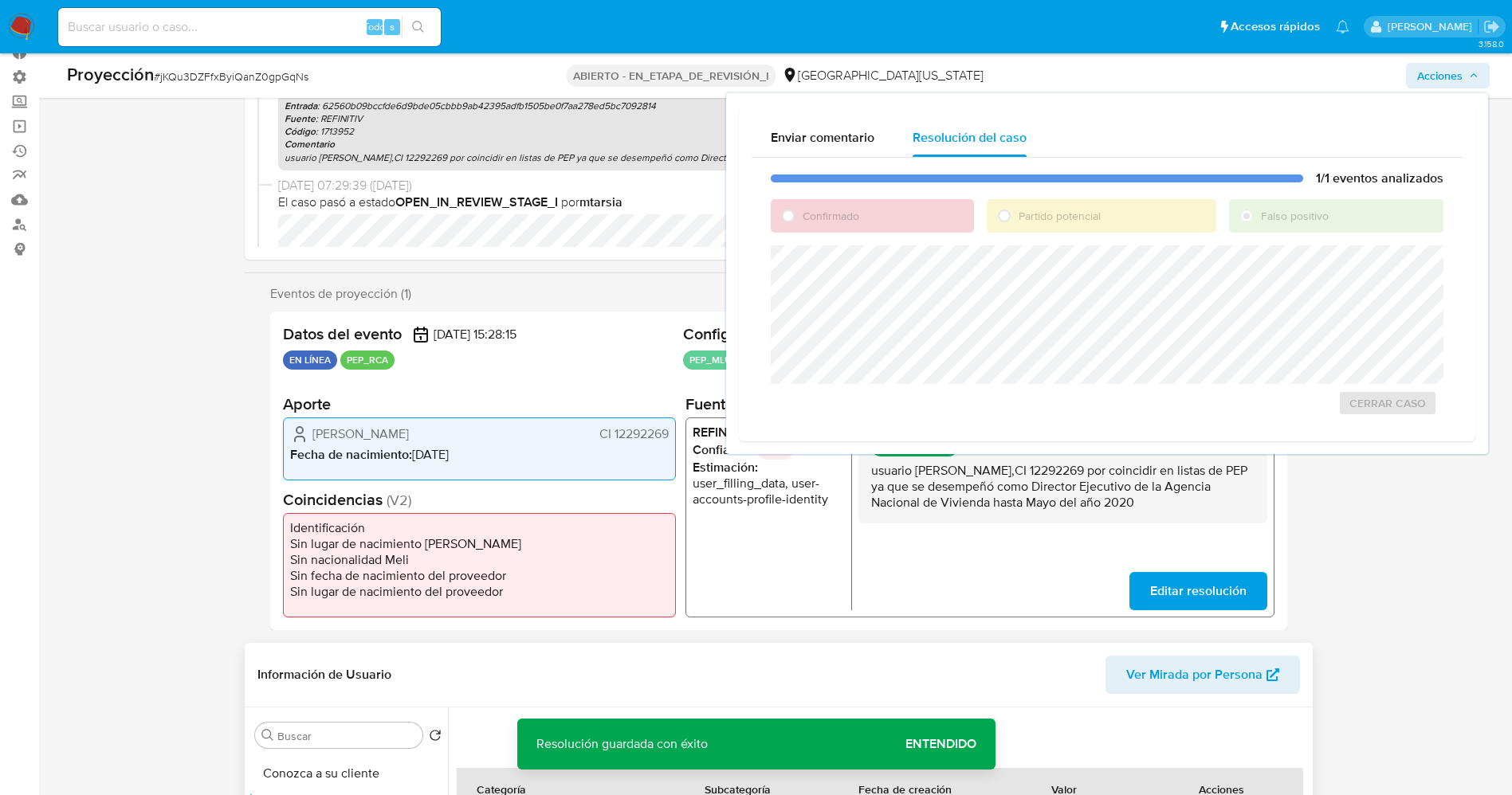
scroll to position [239, 0]
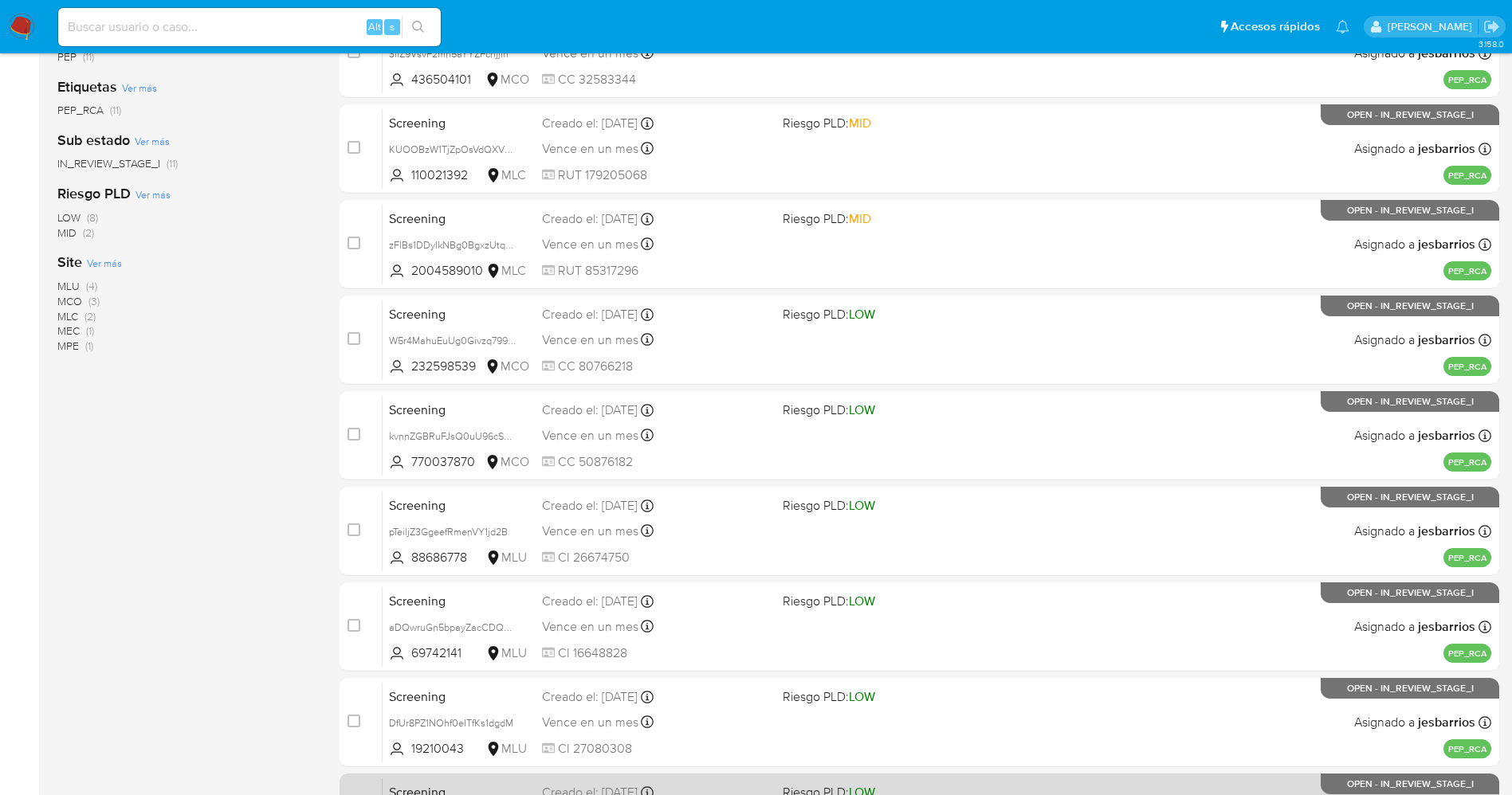
scroll to position [520, 0]
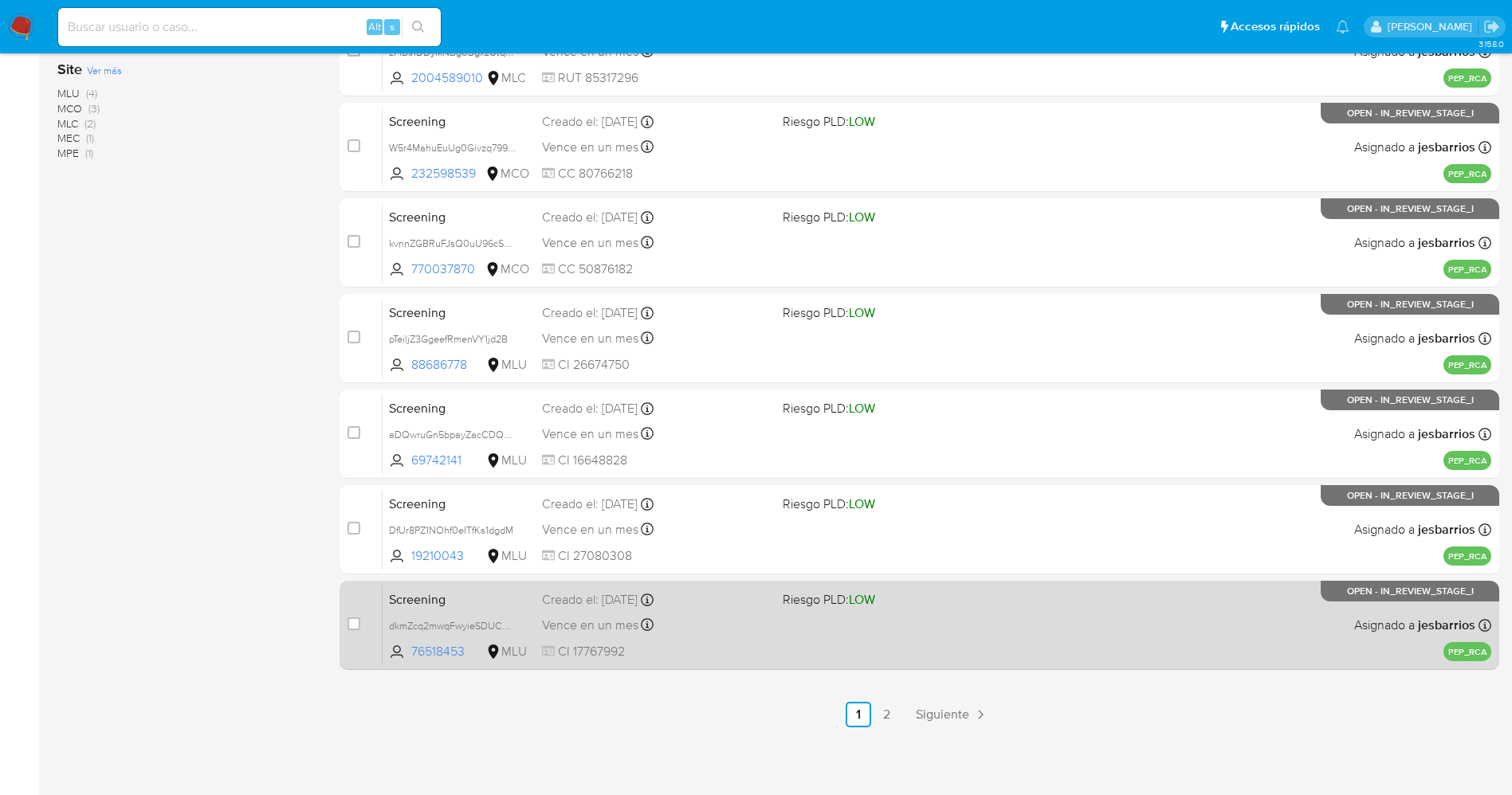
click at [906, 637] on div "Screening dkmZcq2mwqFwyieSDUCG52Zb 76518453 MLU Riesgo PLD: LOW Creado el: [DAT…" at bounding box center [936, 626] width 1109 height 81
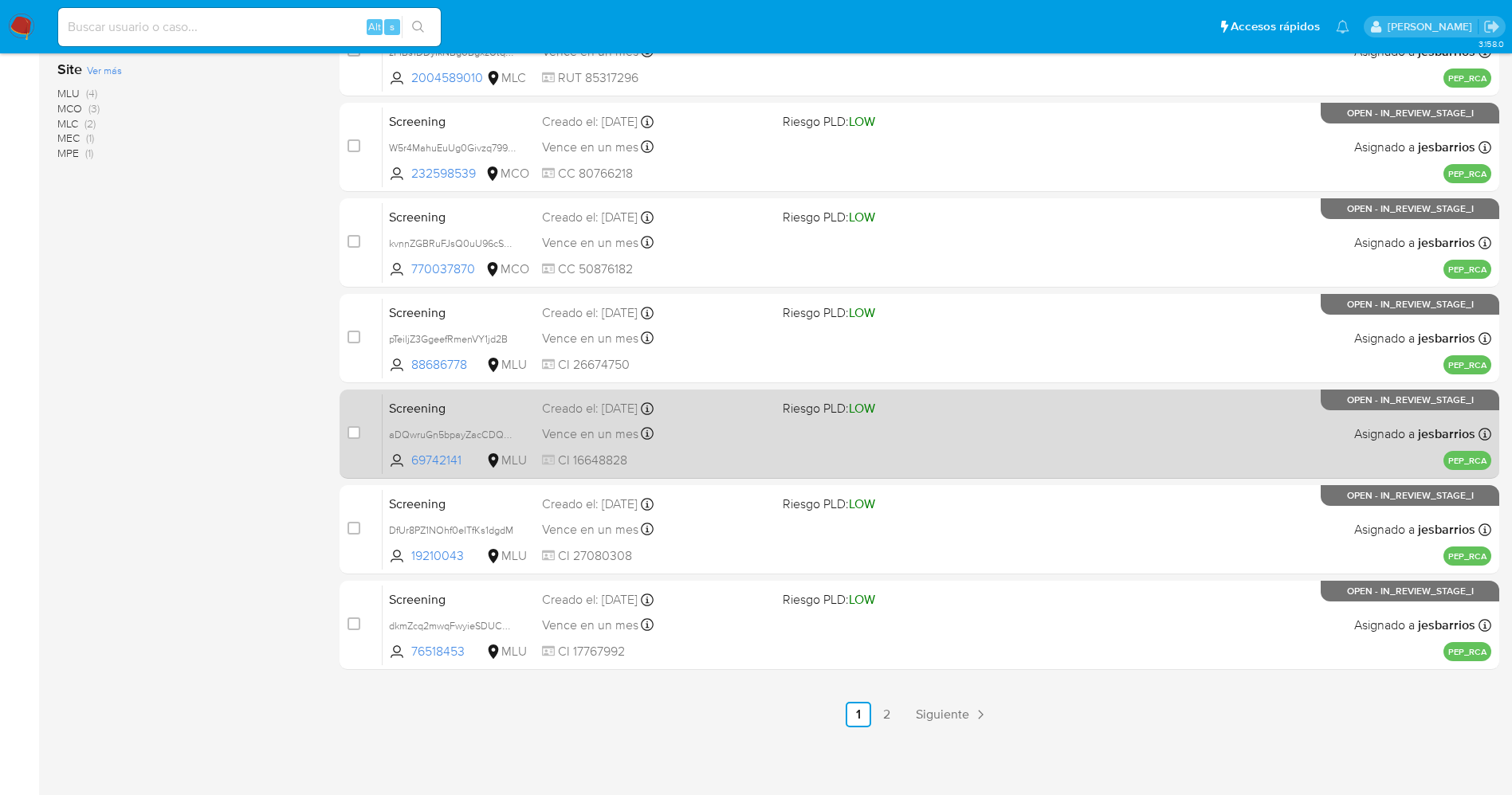
click at [707, 449] on div "Screening aDQwruGn5bpayZacCDQmSeMO 69742141 MLU Riesgo PLD: LOW Creado el: [DAT…" at bounding box center [936, 434] width 1109 height 81
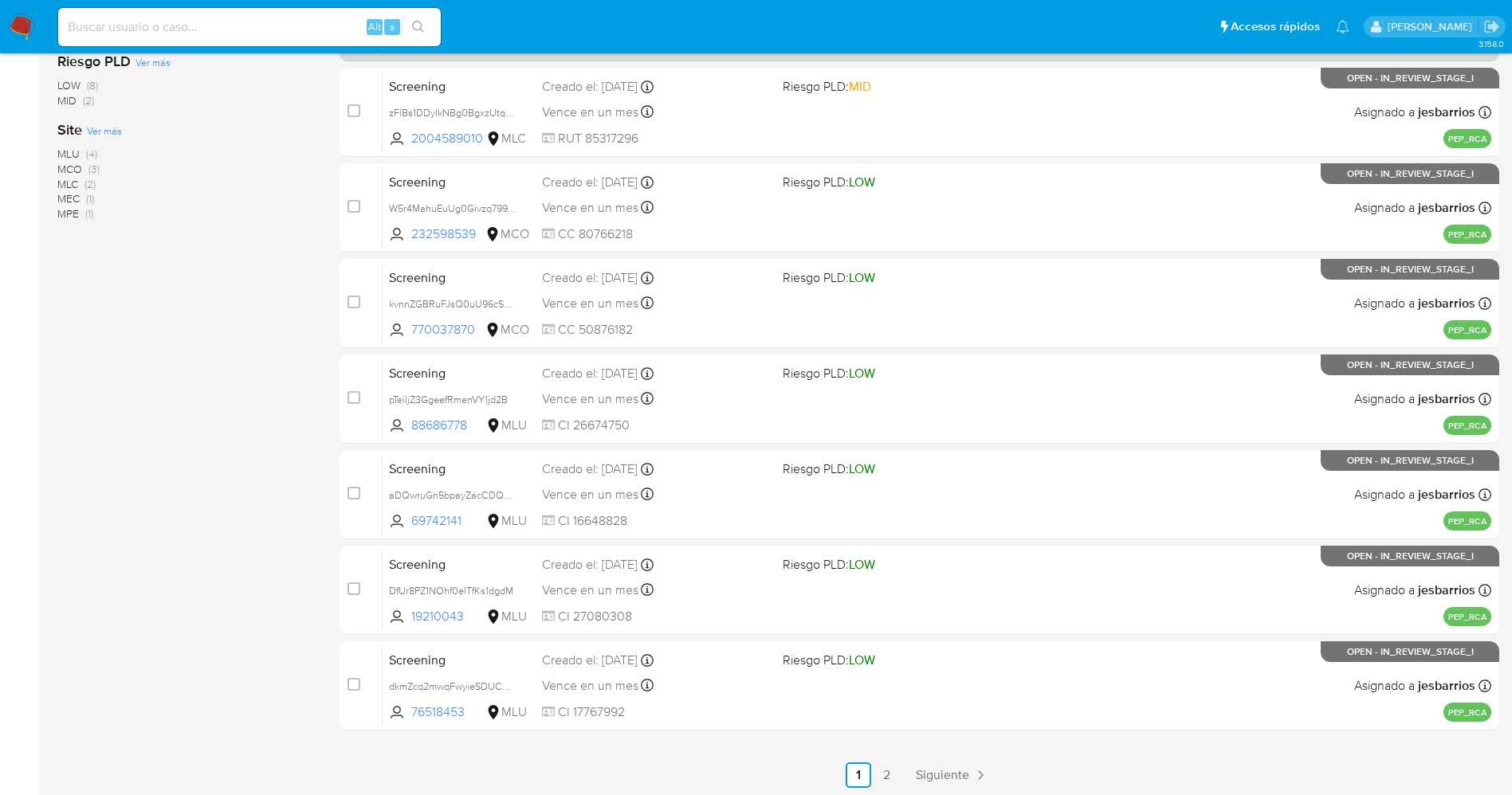
scroll to position [478, 0]
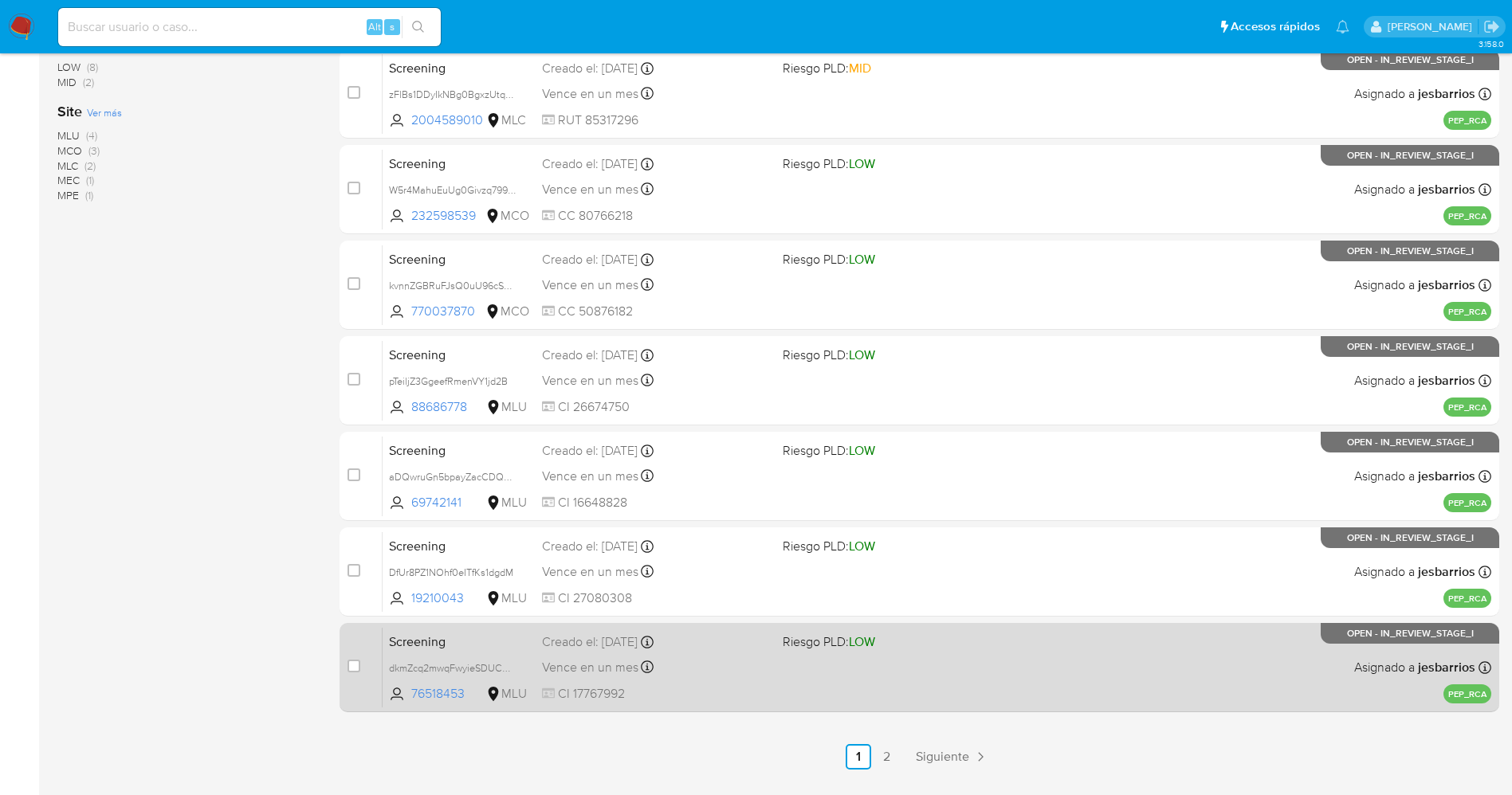
click at [728, 669] on div "Vence en un mes Vence el [DATE] 07:05:54" at bounding box center [655, 667] width 228 height 22
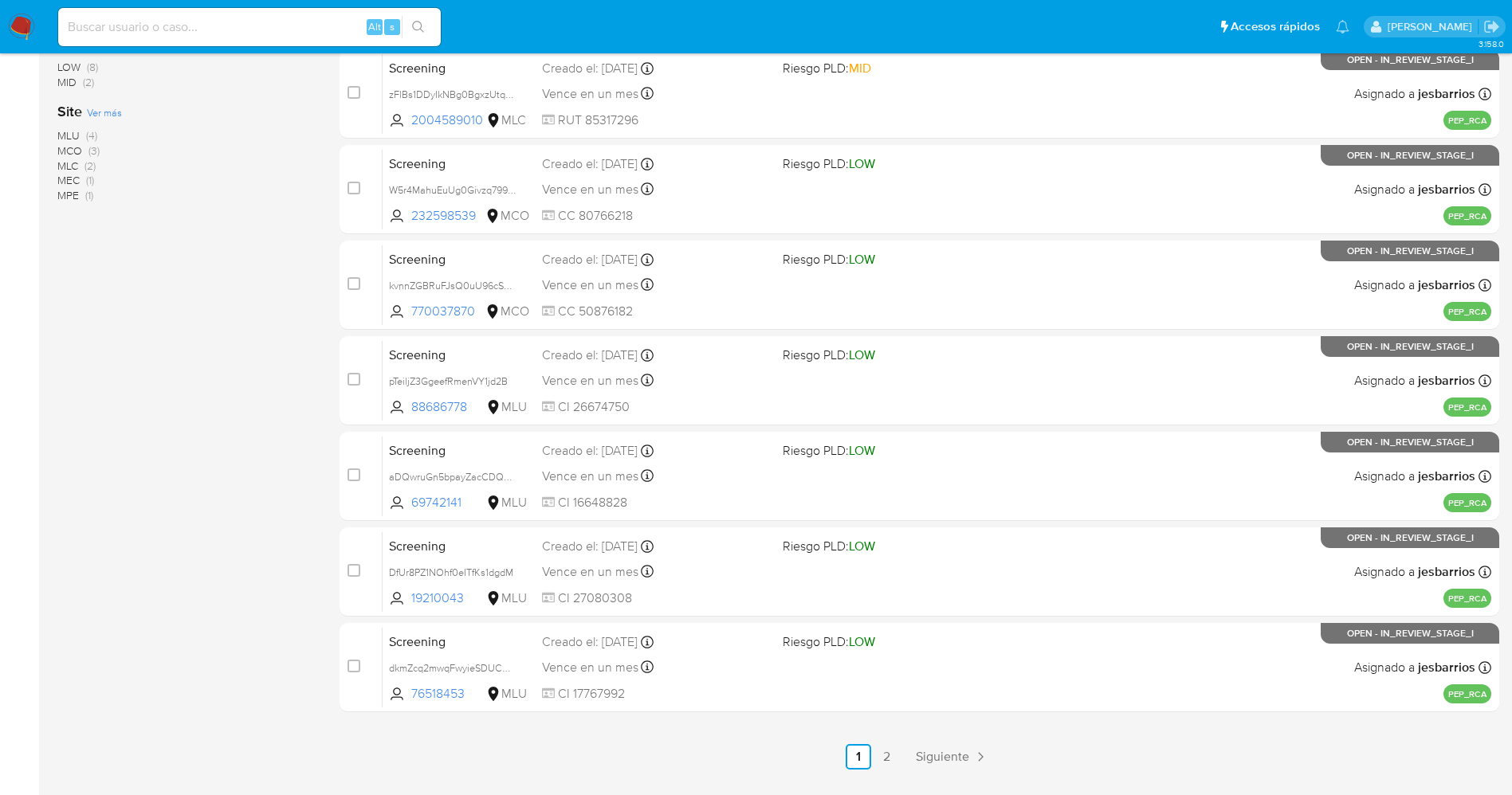
click at [14, 25] on img at bounding box center [21, 27] width 27 height 27
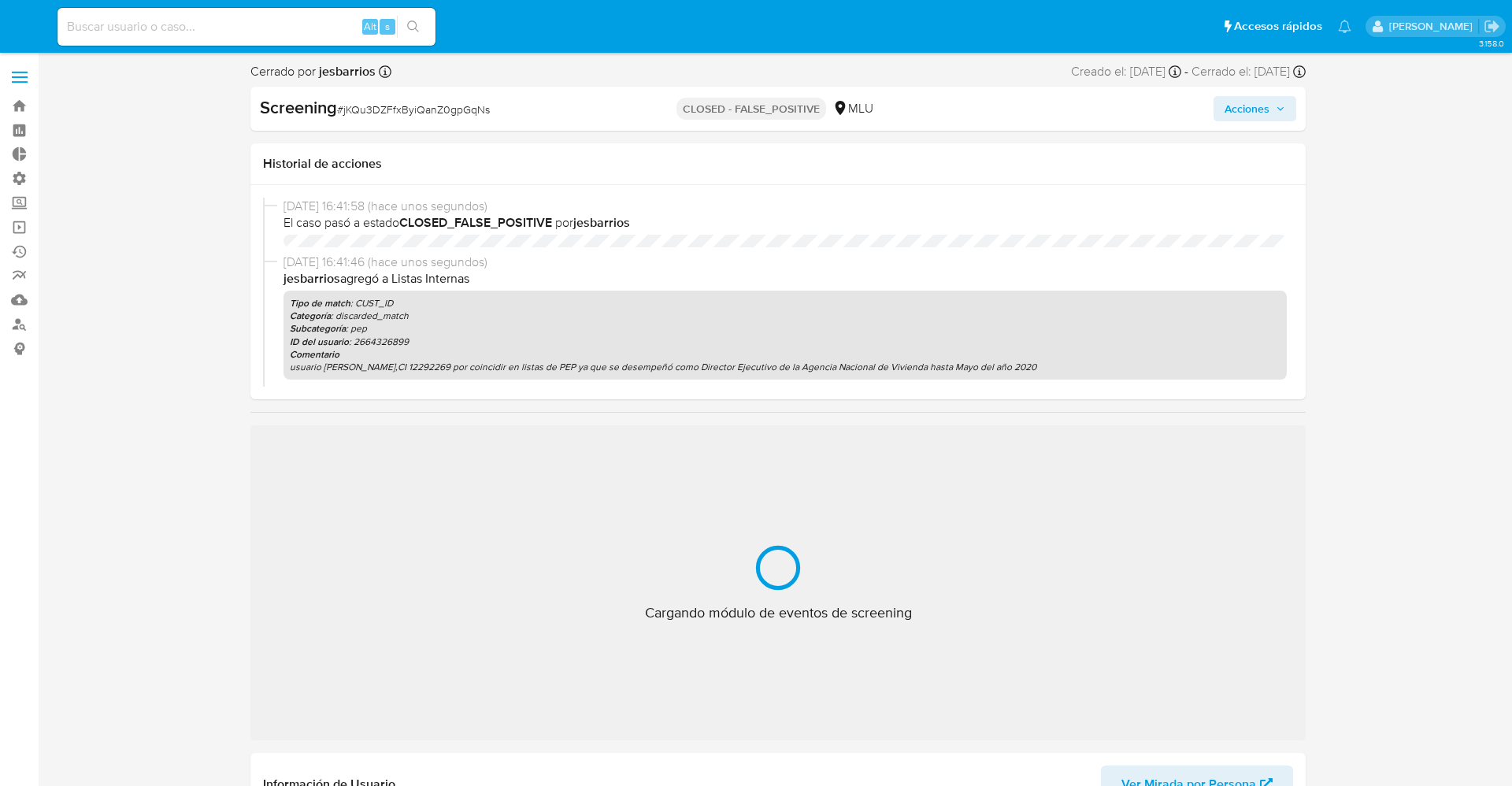
select select "10"
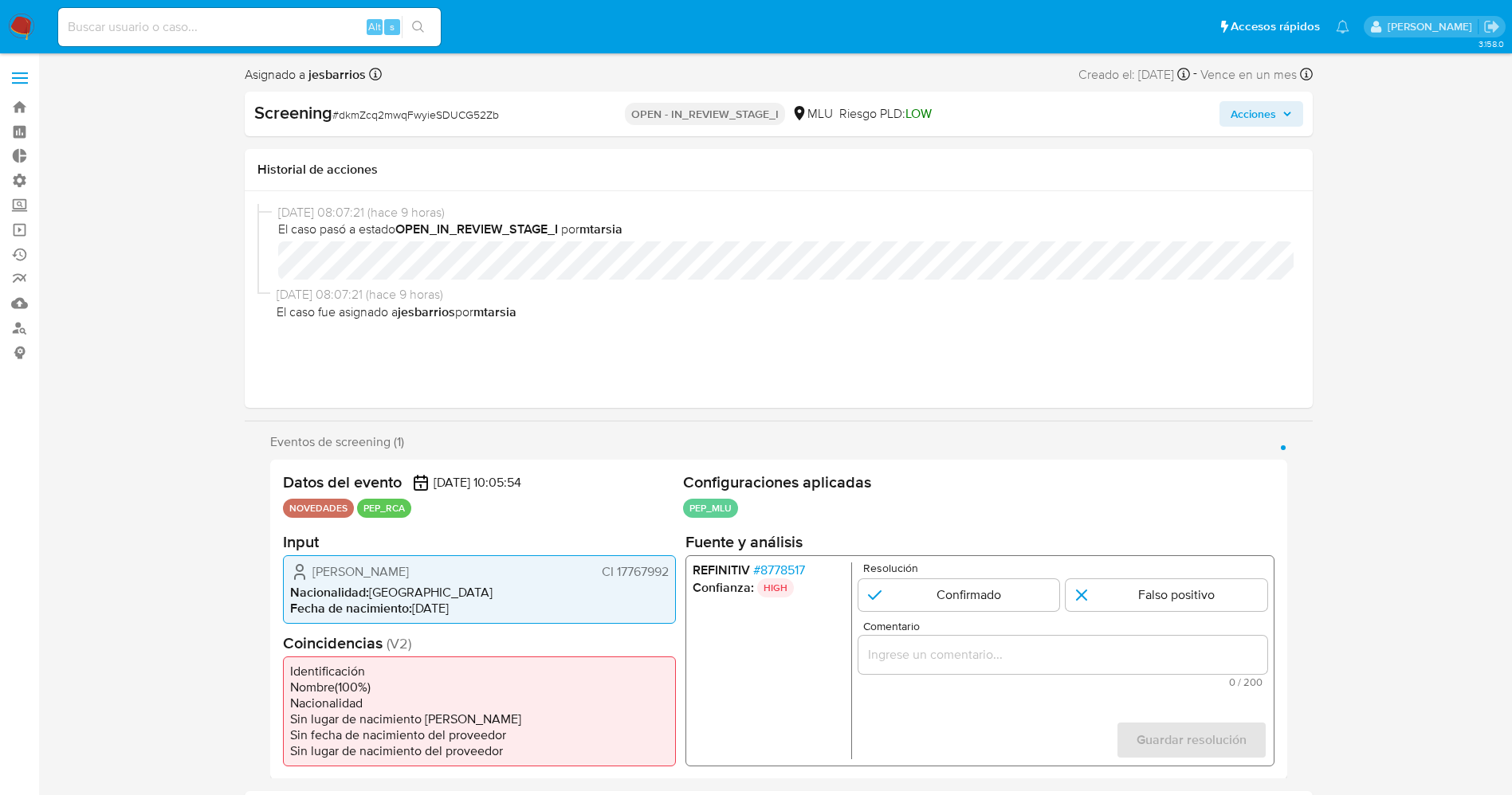
select select "10"
click at [797, 562] on span "# 8778517" at bounding box center [778, 569] width 52 height 16
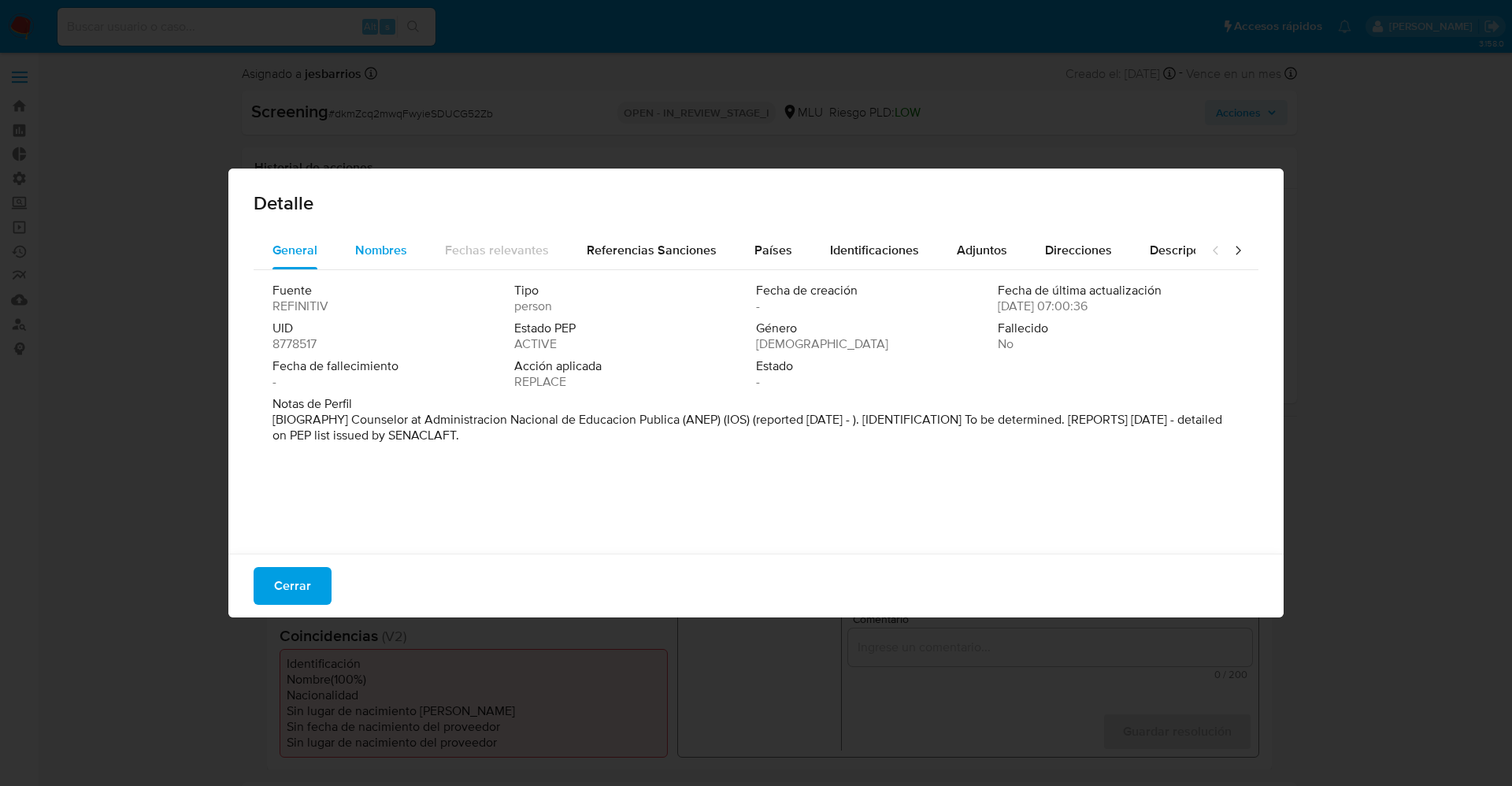
click at [370, 254] on span "Nombres" at bounding box center [381, 249] width 52 height 19
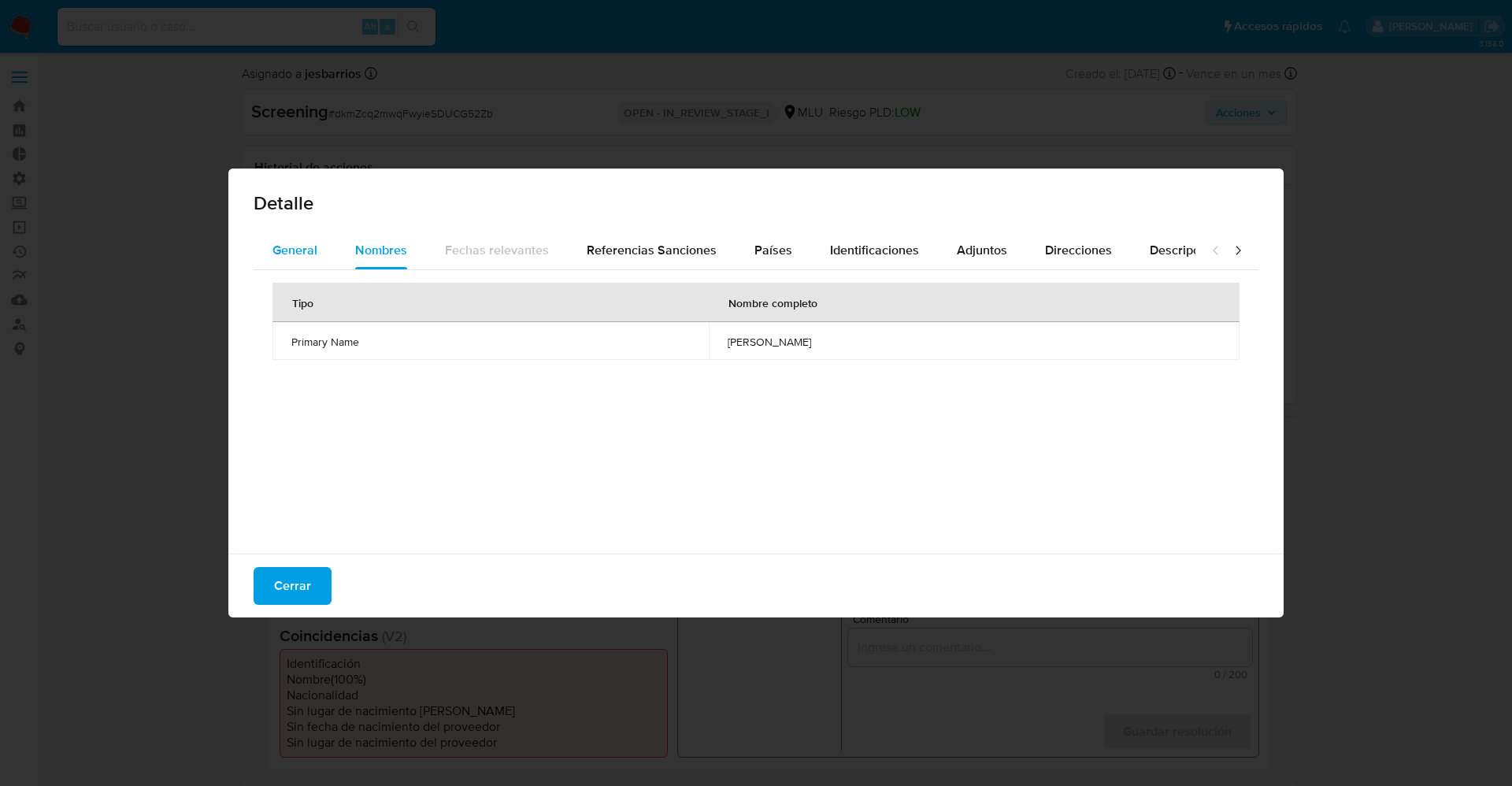
click at [309, 269] on div "General" at bounding box center [295, 250] width 45 height 38
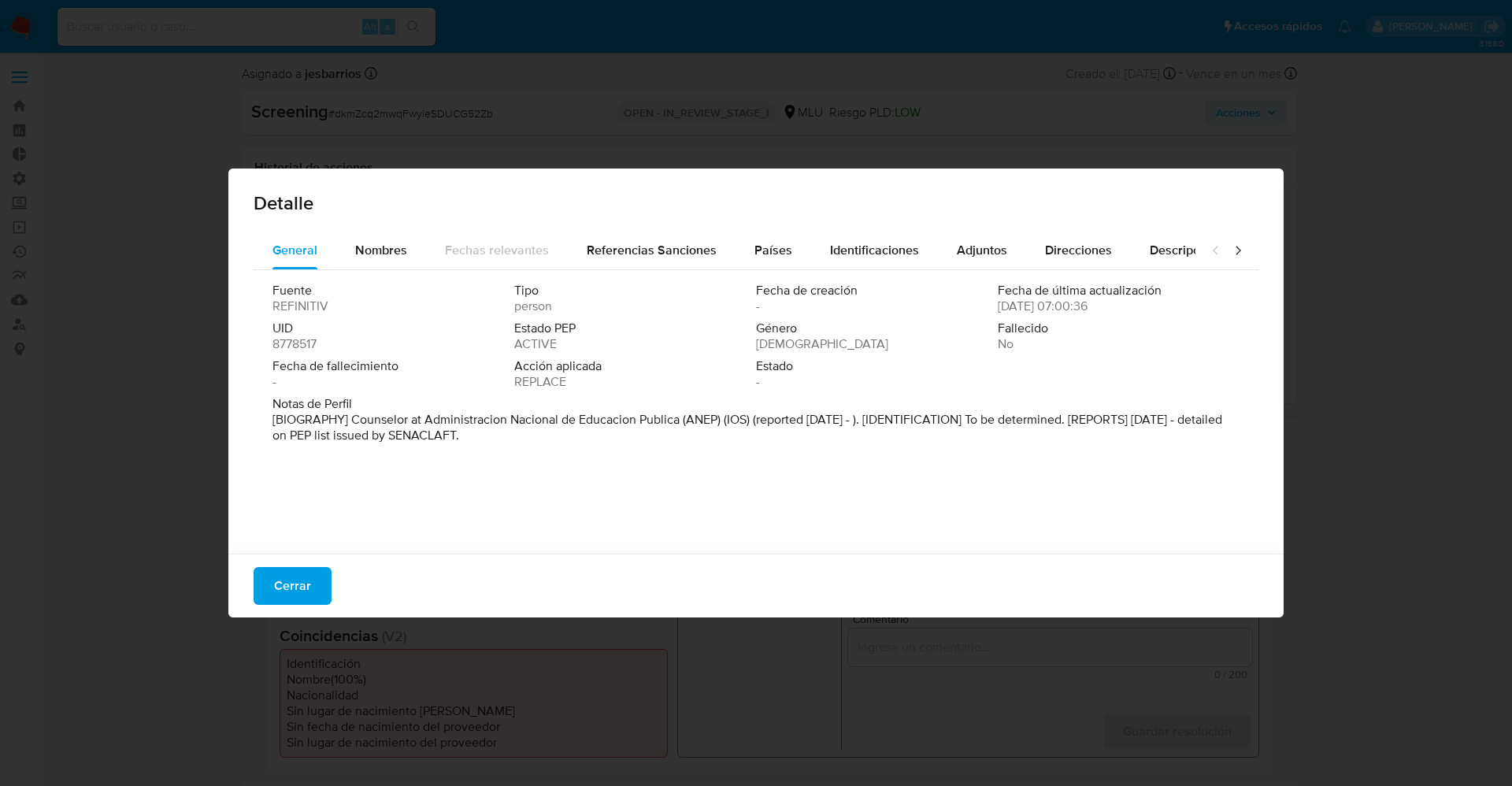
drag, startPoint x: 353, startPoint y: 426, endPoint x: 536, endPoint y: 434, distance: 183.2
click at [540, 434] on p "[BIOGRAPHY] Counselor at Administracion Nacional de Educacion Publica (ANEP) (I…" at bounding box center [755, 428] width 964 height 31
click at [400, 249] on span "Nombres" at bounding box center [381, 249] width 52 height 19
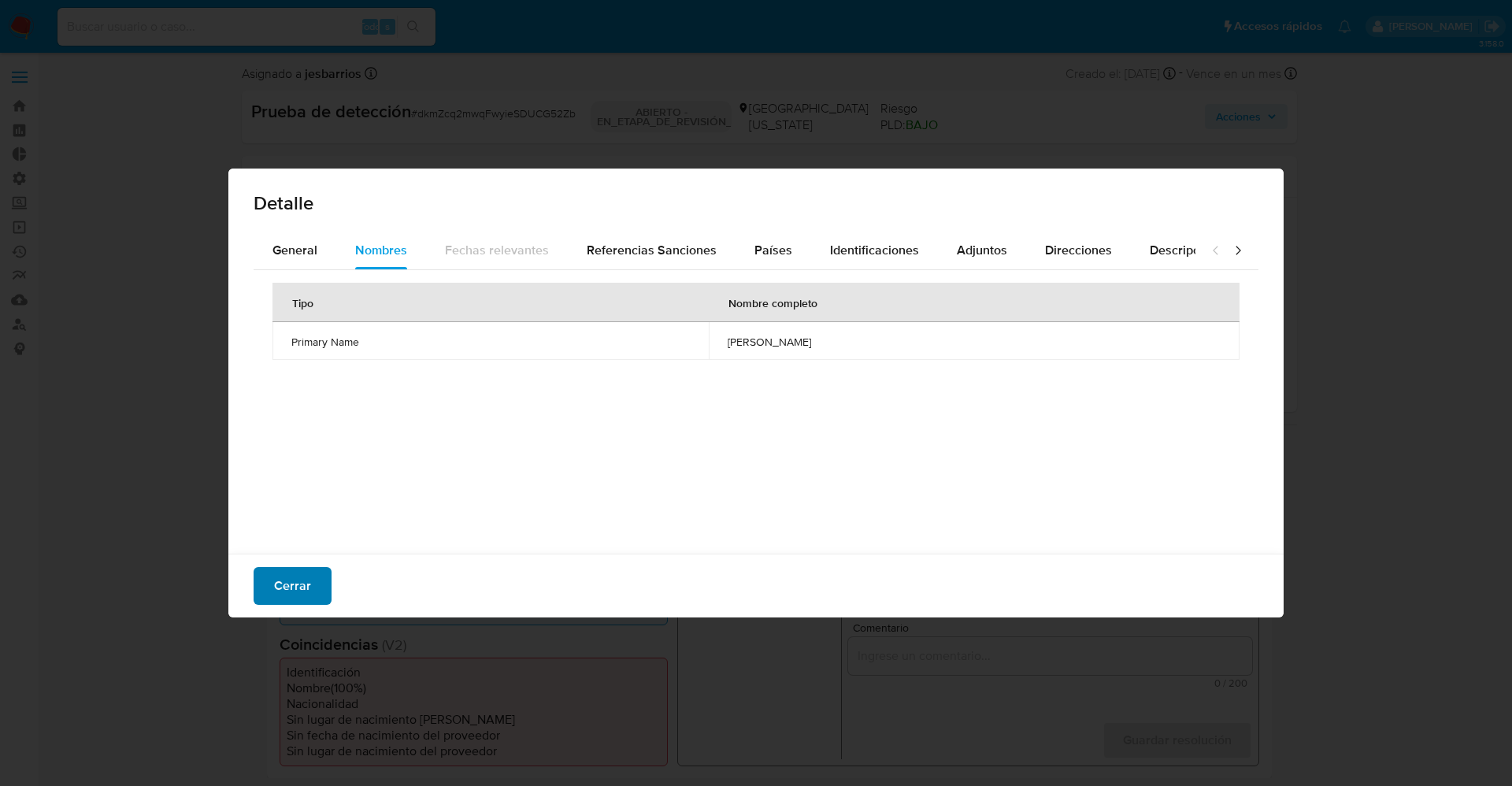
click at [271, 573] on button "Cerrar" at bounding box center [292, 585] width 78 height 38
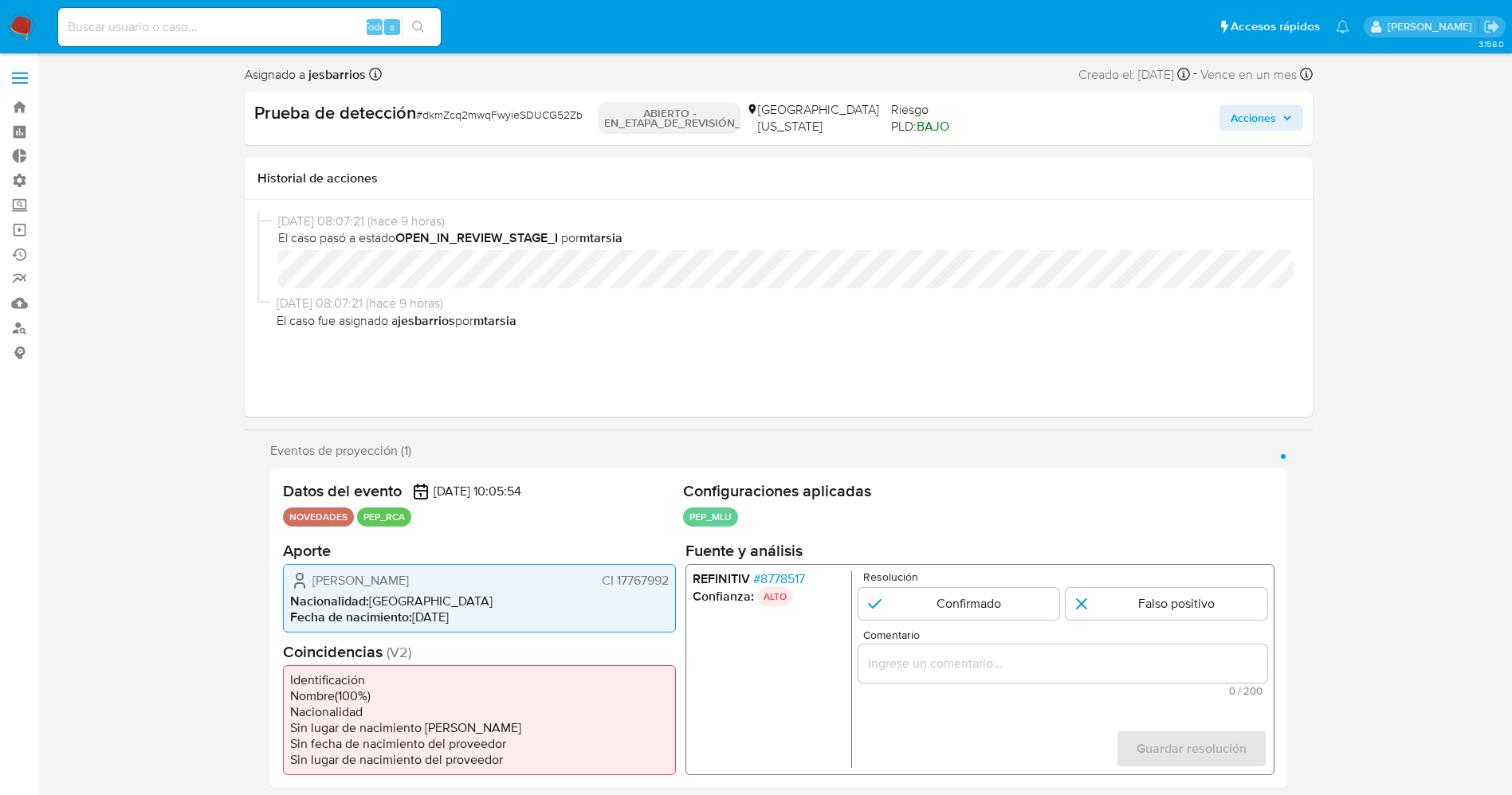
drag, startPoint x: 617, startPoint y: 583, endPoint x: 653, endPoint y: 581, distance: 36.1
click at [664, 577] on font "CI 17767992" at bounding box center [635, 579] width 67 height 19
click at [653, 581] on font "CI 17767992" at bounding box center [635, 579] width 67 height 19
drag, startPoint x: 613, startPoint y: 583, endPoint x: 667, endPoint y: 578, distance: 54.2
click at [667, 578] on font "CI 17767992" at bounding box center [635, 579] width 67 height 19
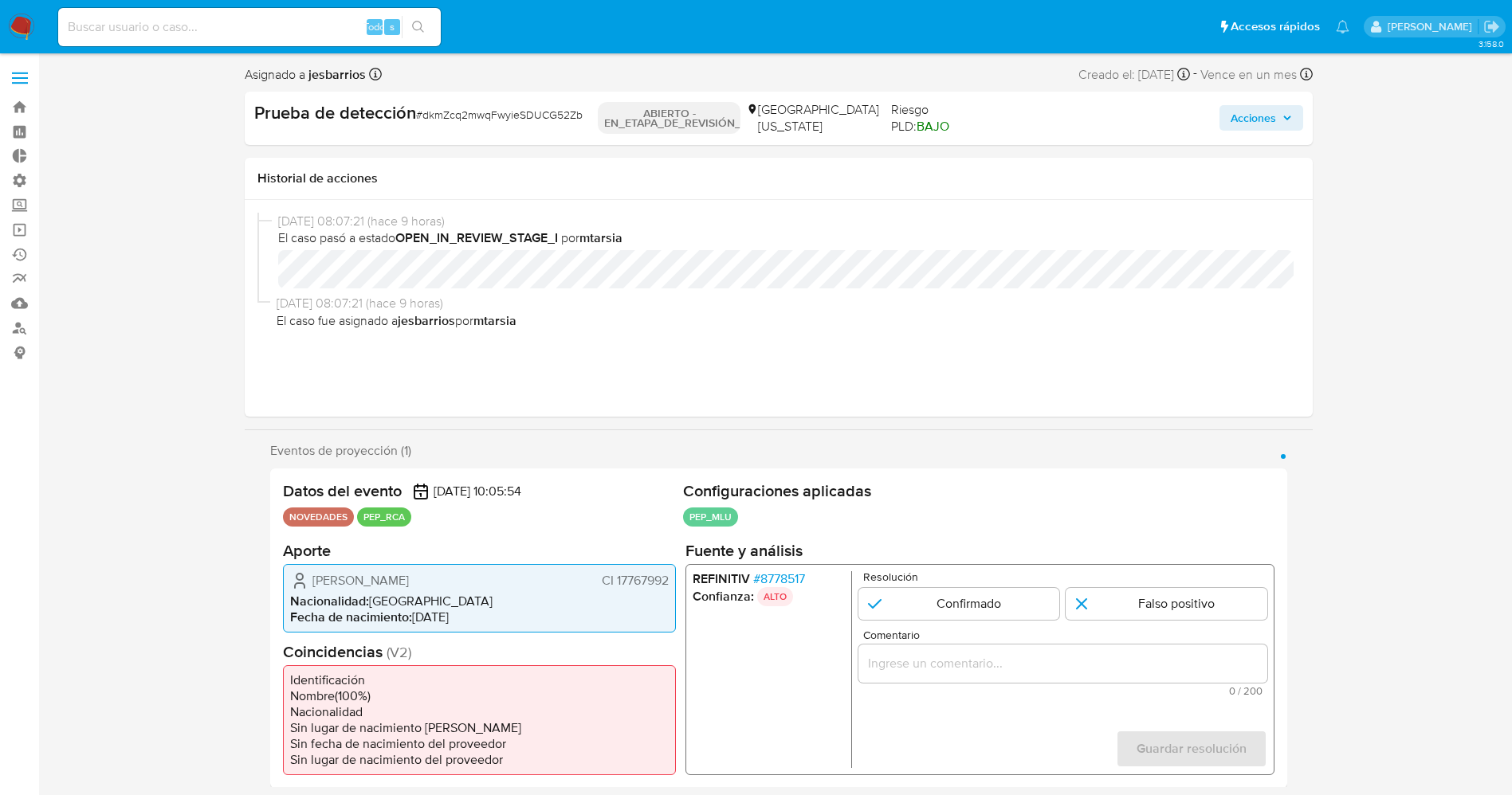
drag, startPoint x: 310, startPoint y: 586, endPoint x: 500, endPoint y: 583, distance: 190.0
click at [500, 583] on div "Carolina Fabiana Pallas Reyno CI 17767992" at bounding box center [479, 579] width 378 height 19
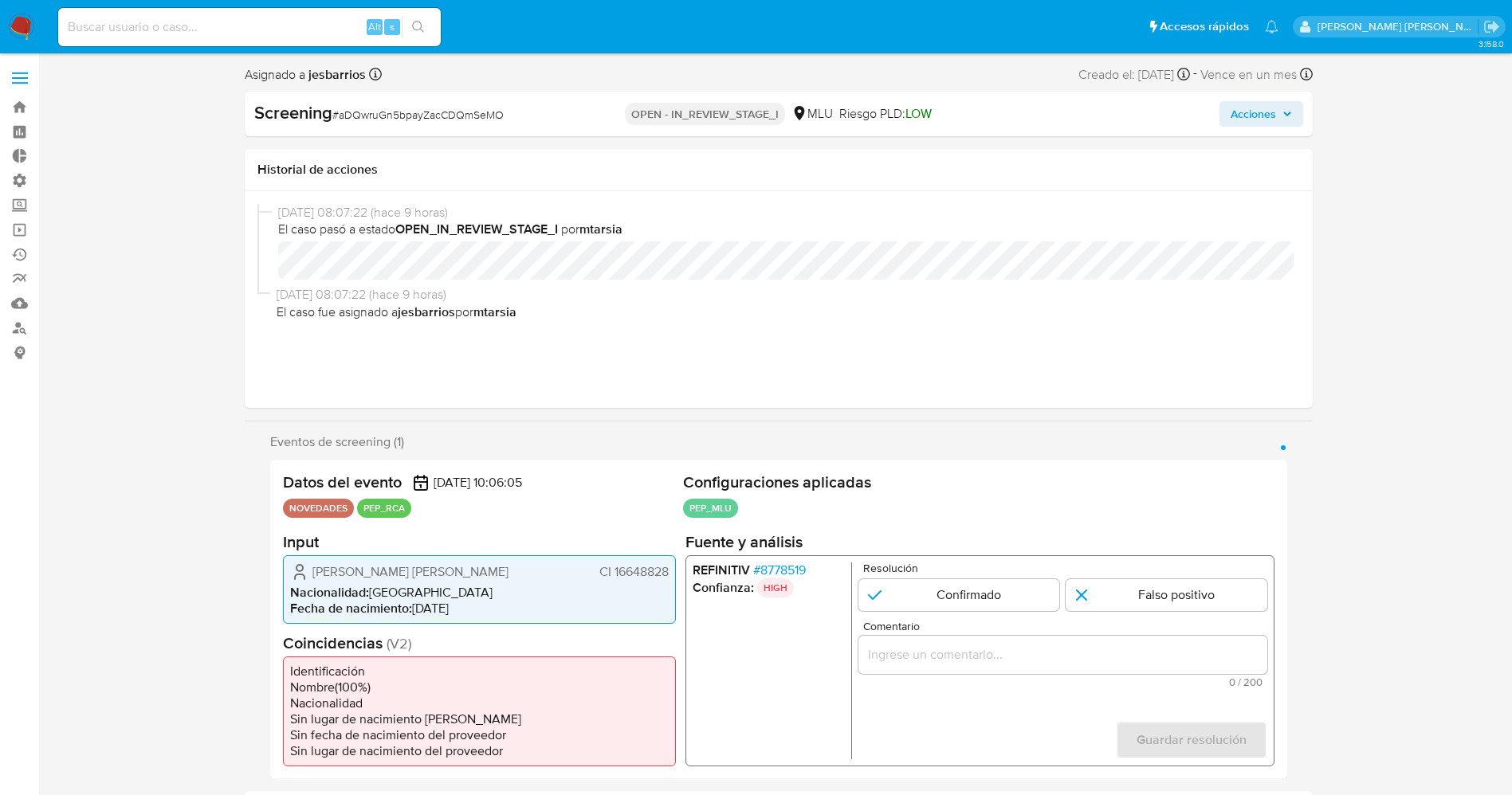
select select "10"
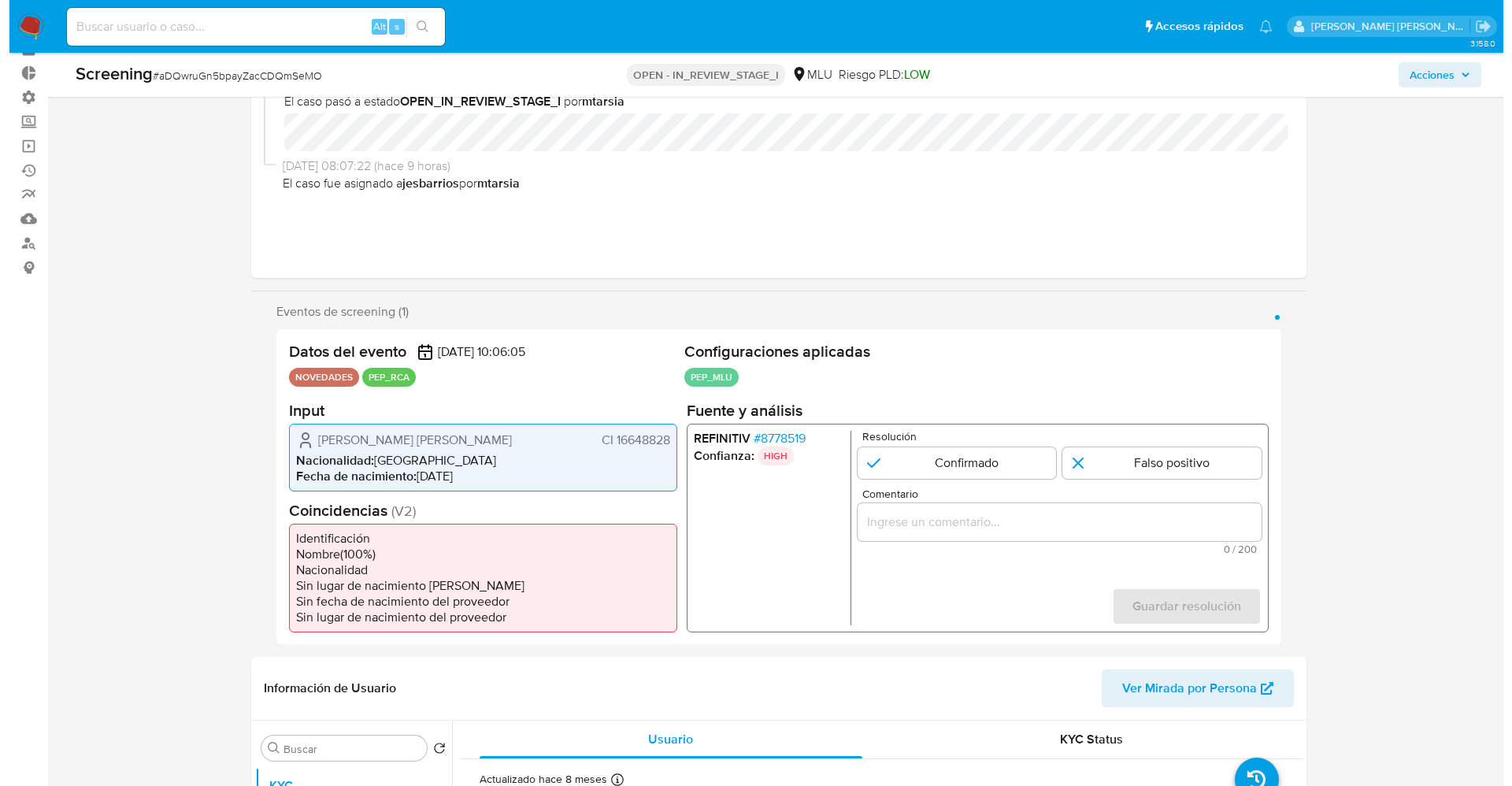
scroll to position [118, 0]
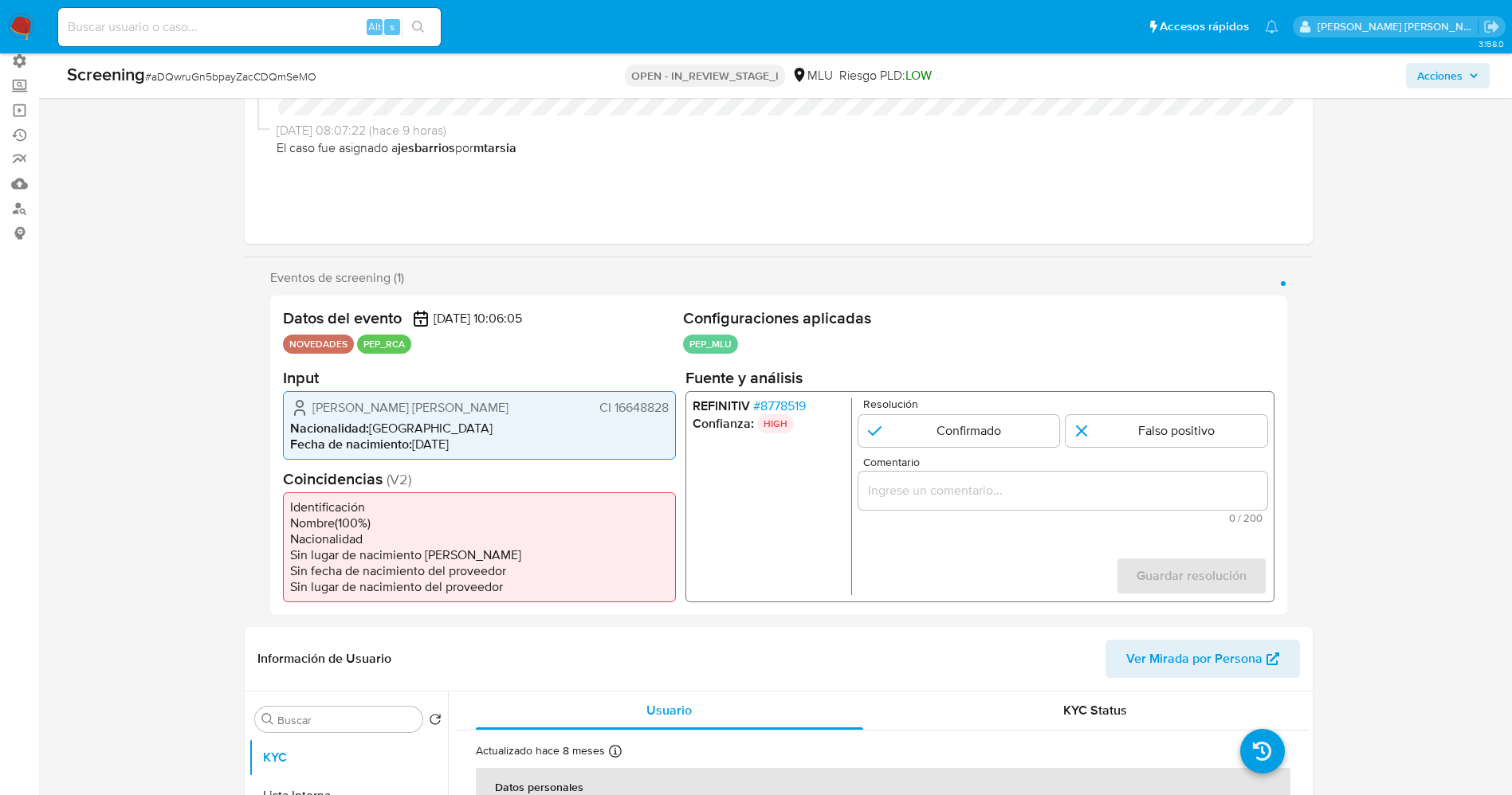
click at [810, 404] on li "REFINITIV # 8778519" at bounding box center [768, 406] width 152 height 16
click at [800, 404] on span "# 8778519" at bounding box center [778, 406] width 52 height 16
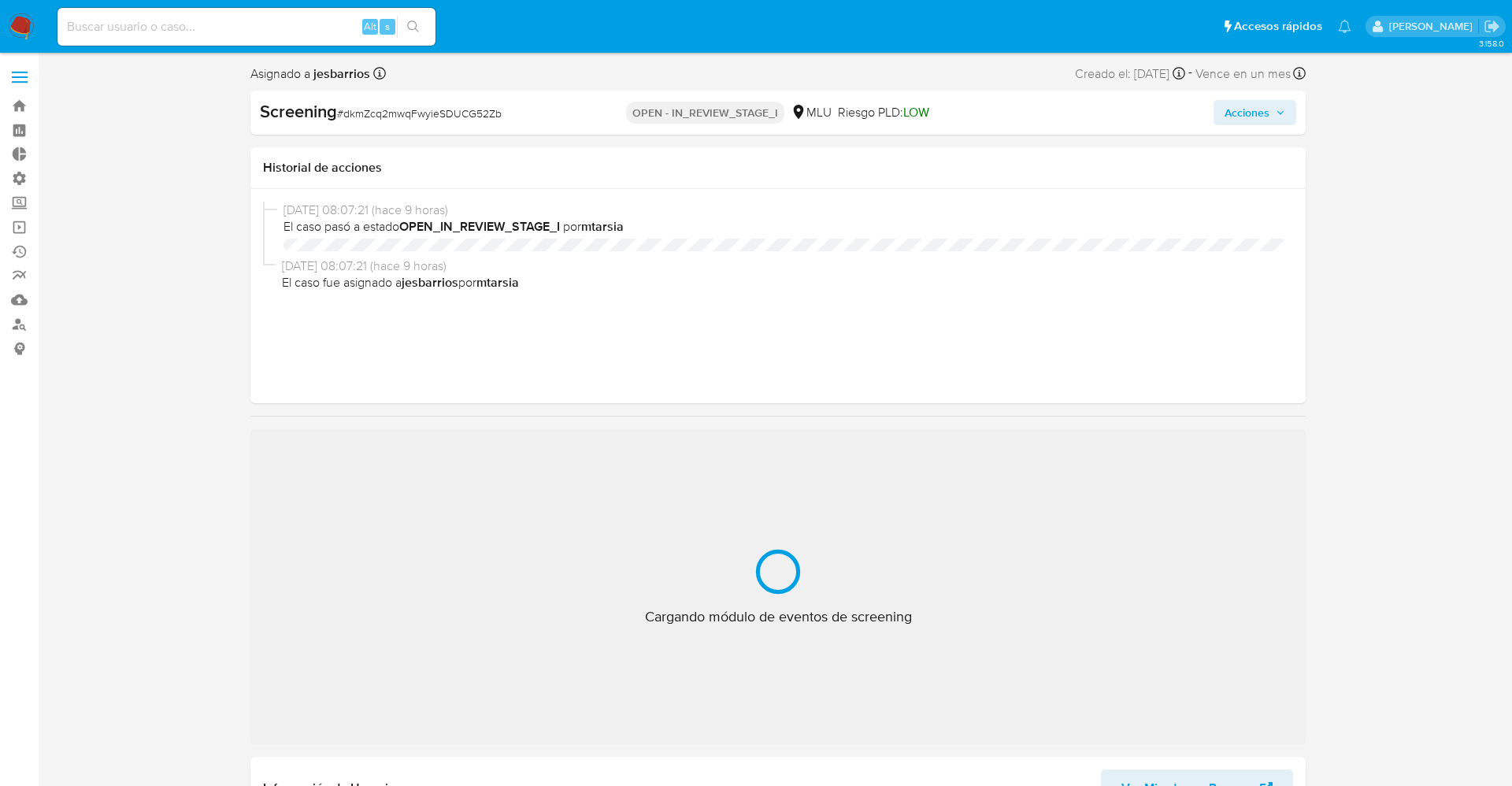
select select "10"
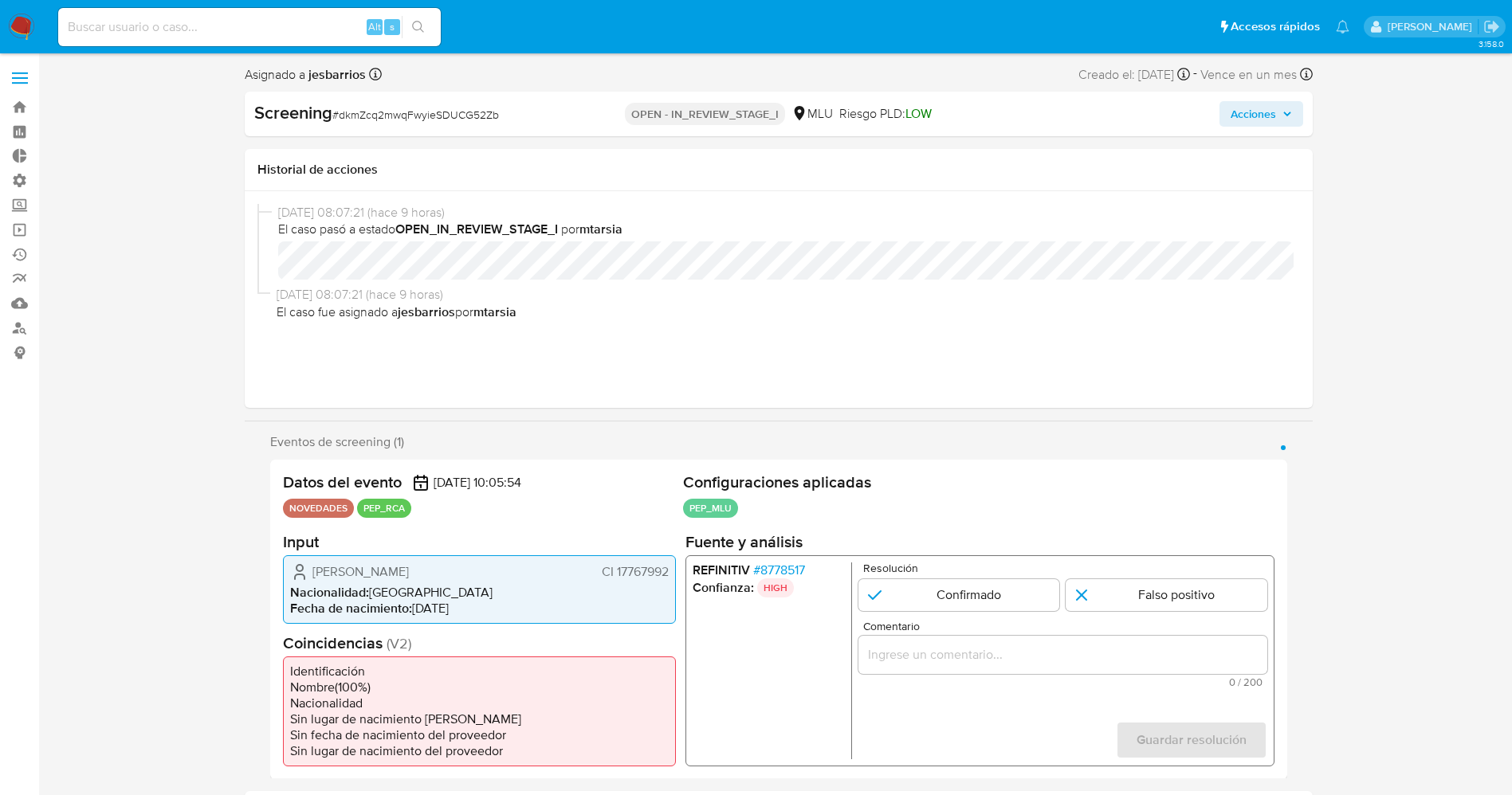
click at [481, 633] on h2 "Coincidencias ( V2 )" at bounding box center [479, 642] width 393 height 20
drag, startPoint x: 314, startPoint y: 572, endPoint x: 681, endPoint y: 568, distance: 367.0
click at [681, 568] on div "Datos del evento [DATE] 10:05:54 NOVEDADES PEP_RCA Configuraciones aplicadas PE…" at bounding box center [779, 620] width 1017 height 319
drag, startPoint x: 664, startPoint y: 570, endPoint x: 357, endPoint y: 584, distance: 307.3
click at [409, 571] on span "[PERSON_NAME]" at bounding box center [361, 571] width 97 height 16
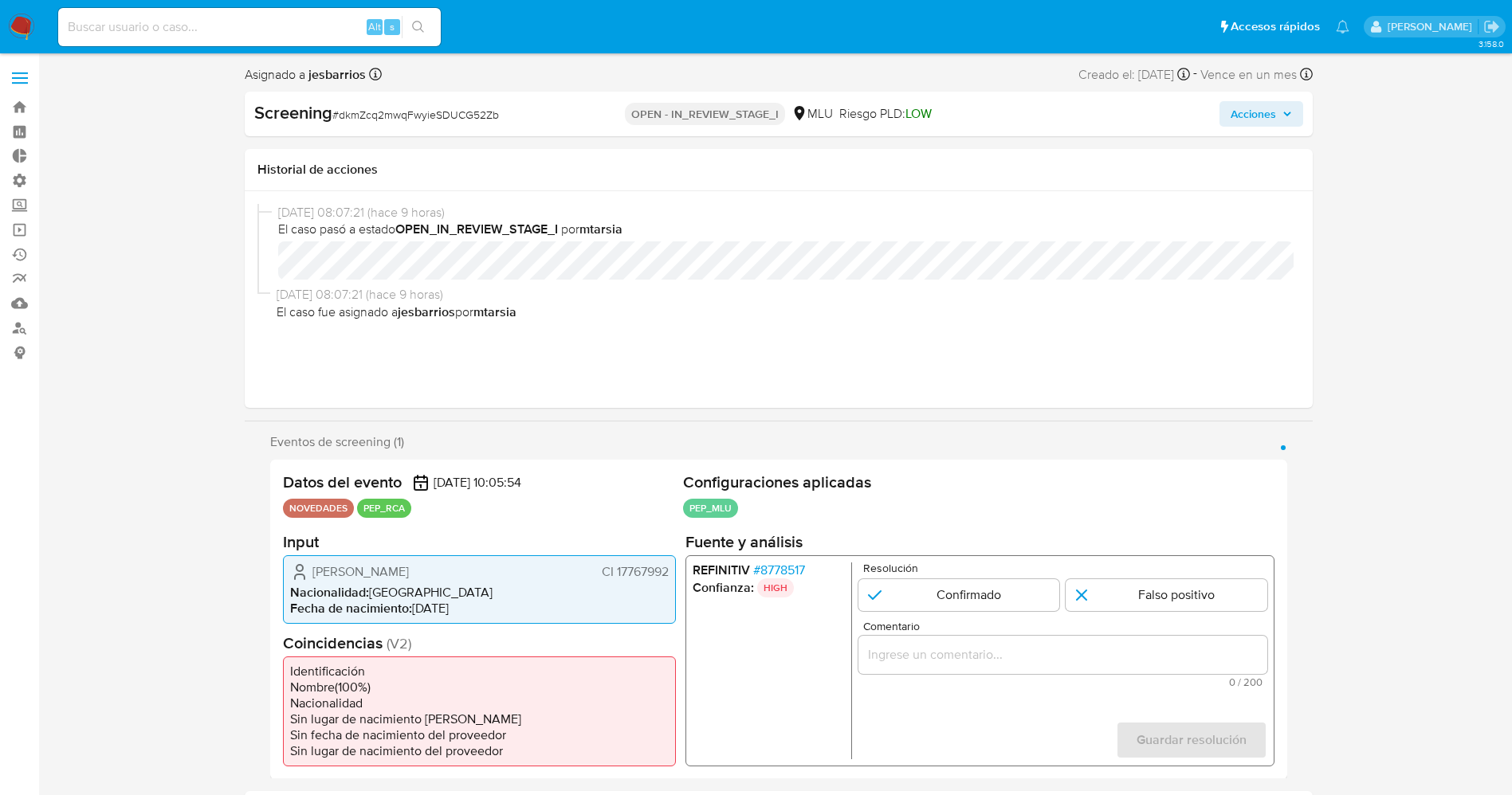
click at [316, 586] on span "Nacionalidad :" at bounding box center [329, 591] width 79 height 19
drag, startPoint x: 309, startPoint y: 577, endPoint x: 673, endPoint y: 577, distance: 364.0
click at [673, 577] on div "Carolina Fabiana Pallas Reyno CI 17767992 Nacionalidad : Uruguay Fecha de nacim…" at bounding box center [479, 589] width 393 height 69
click at [777, 568] on span "# 8778517" at bounding box center [778, 569] width 52 height 16
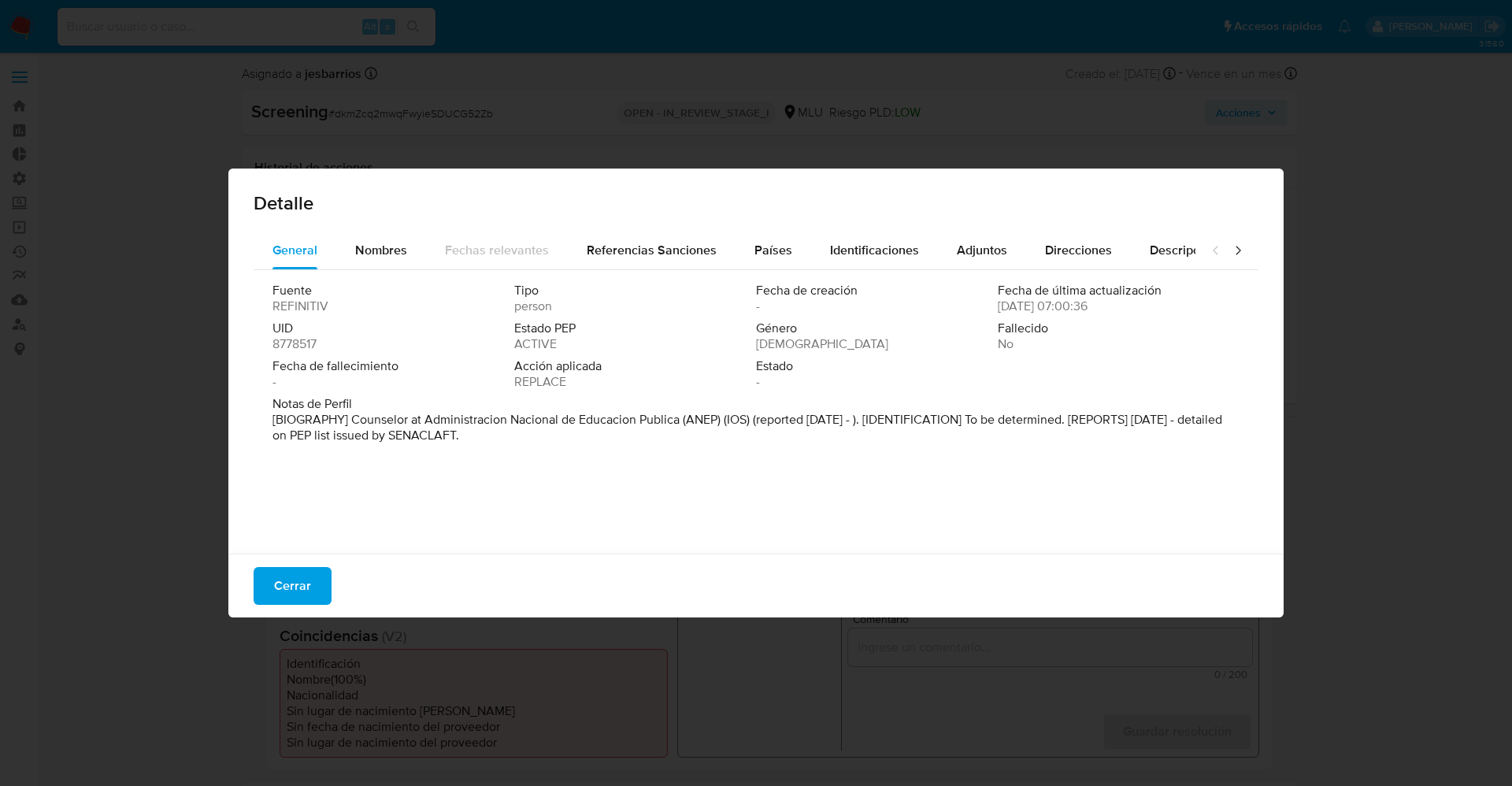
drag, startPoint x: 561, startPoint y: 432, endPoint x: 661, endPoint y: 464, distance: 105.0
click at [661, 464] on div "Fuente REFINITIV Tipo person Fecha de creación - Fecha de última actualización …" at bounding box center [756, 407] width 1005 height 276
drag, startPoint x: 342, startPoint y: 422, endPoint x: 693, endPoint y: 422, distance: 351.0
click at [693, 422] on font "[BIOGRAFÍA] Consejero de la Administración Nacional de Educación Pública (ANEP)…" at bounding box center [754, 427] width 963 height 34
click at [297, 593] on span "Cerrar" at bounding box center [292, 586] width 37 height 35
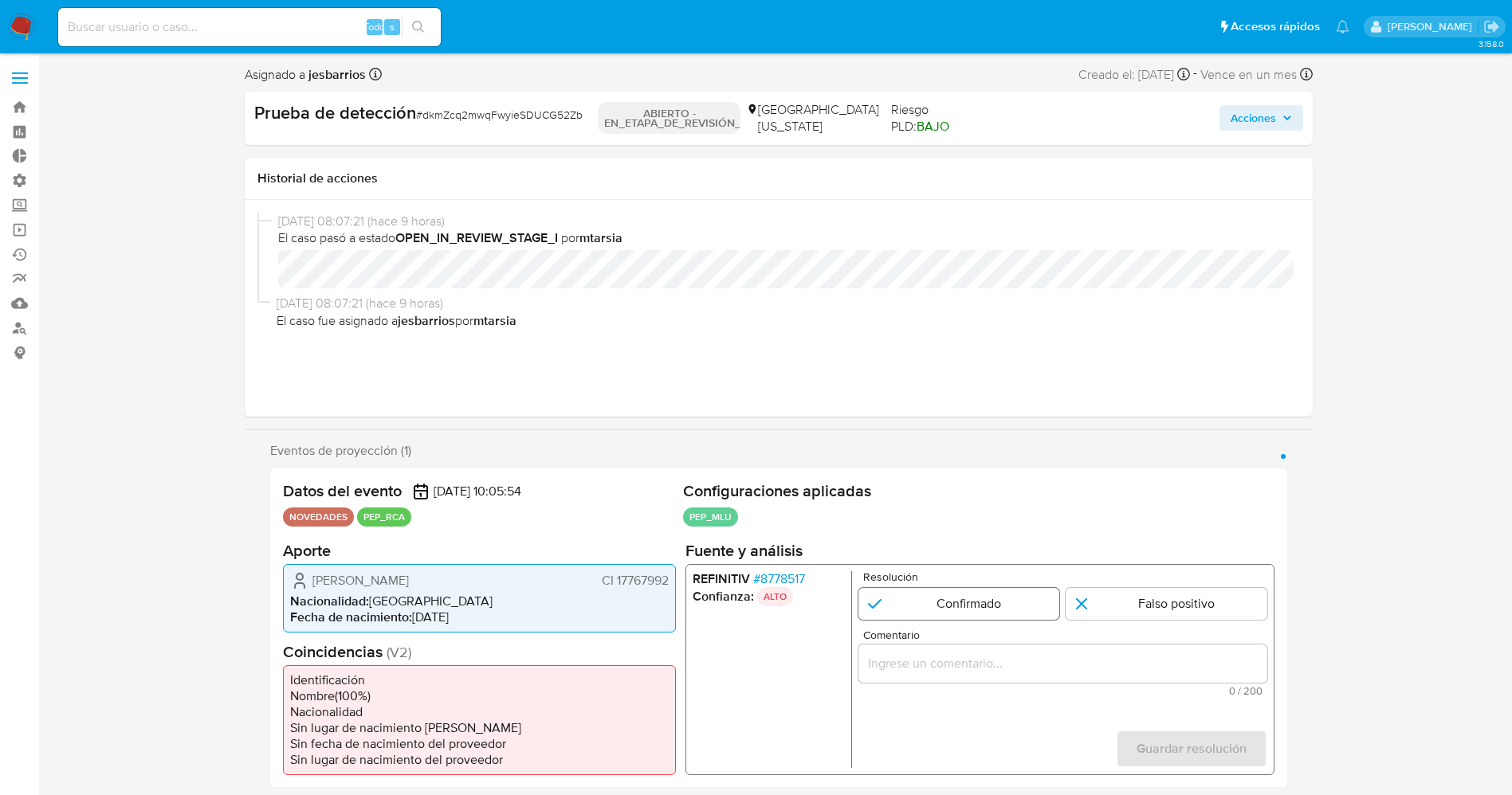
click at [954, 594] on input "1 de 1" at bounding box center [958, 603] width 202 height 32
radio input "true"
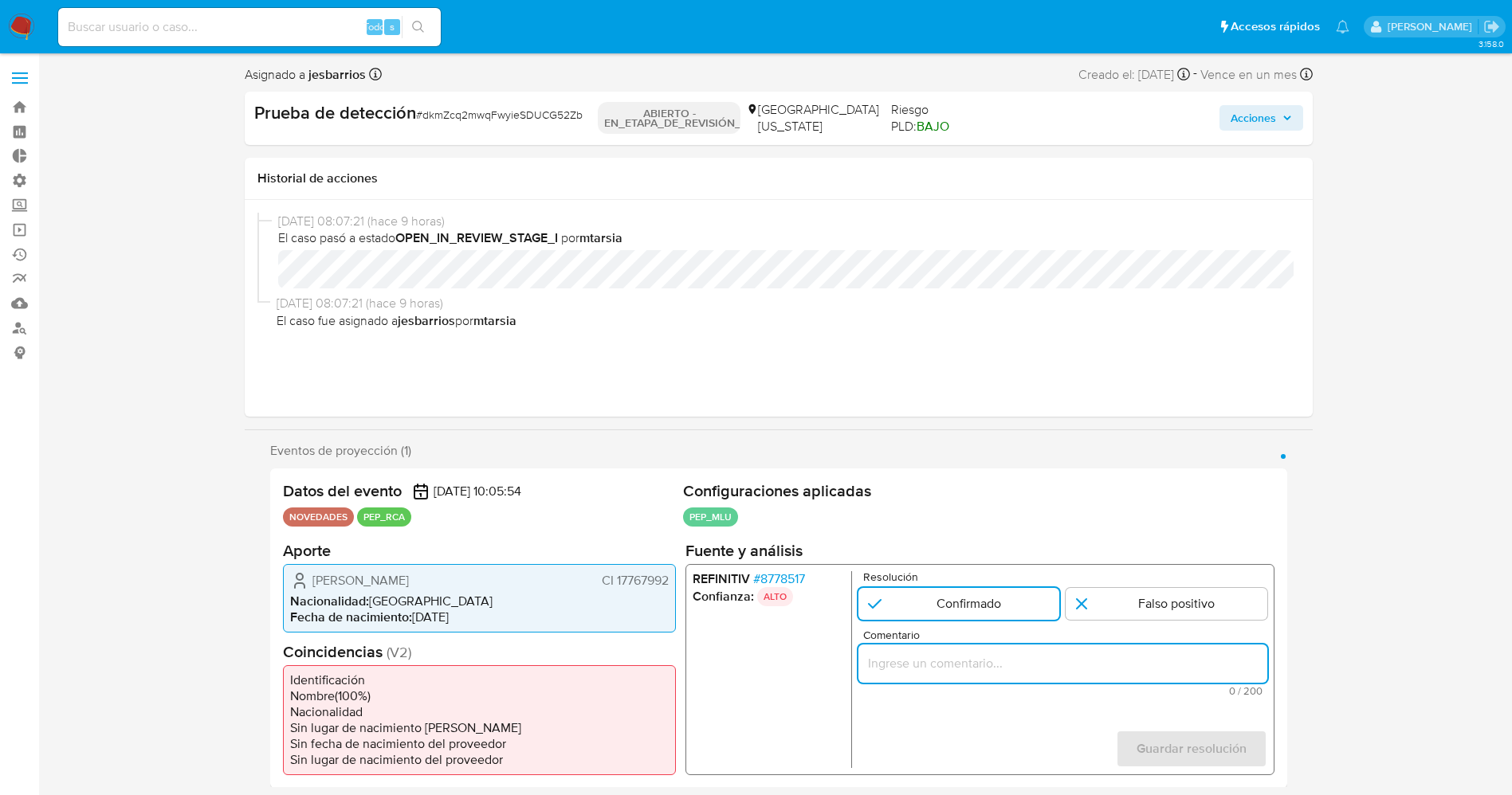
click at [951, 670] on input "Comentario" at bounding box center [1062, 662] width 409 height 21
drag, startPoint x: 877, startPoint y: 660, endPoint x: 1070, endPoint y: 677, distance: 193.7
click at [1070, 677] on div "usuario Carolina Fabiana Pallas Reyno,CI 17767992,nacionalidad Uruguaya, por co…" at bounding box center [1062, 662] width 409 height 38
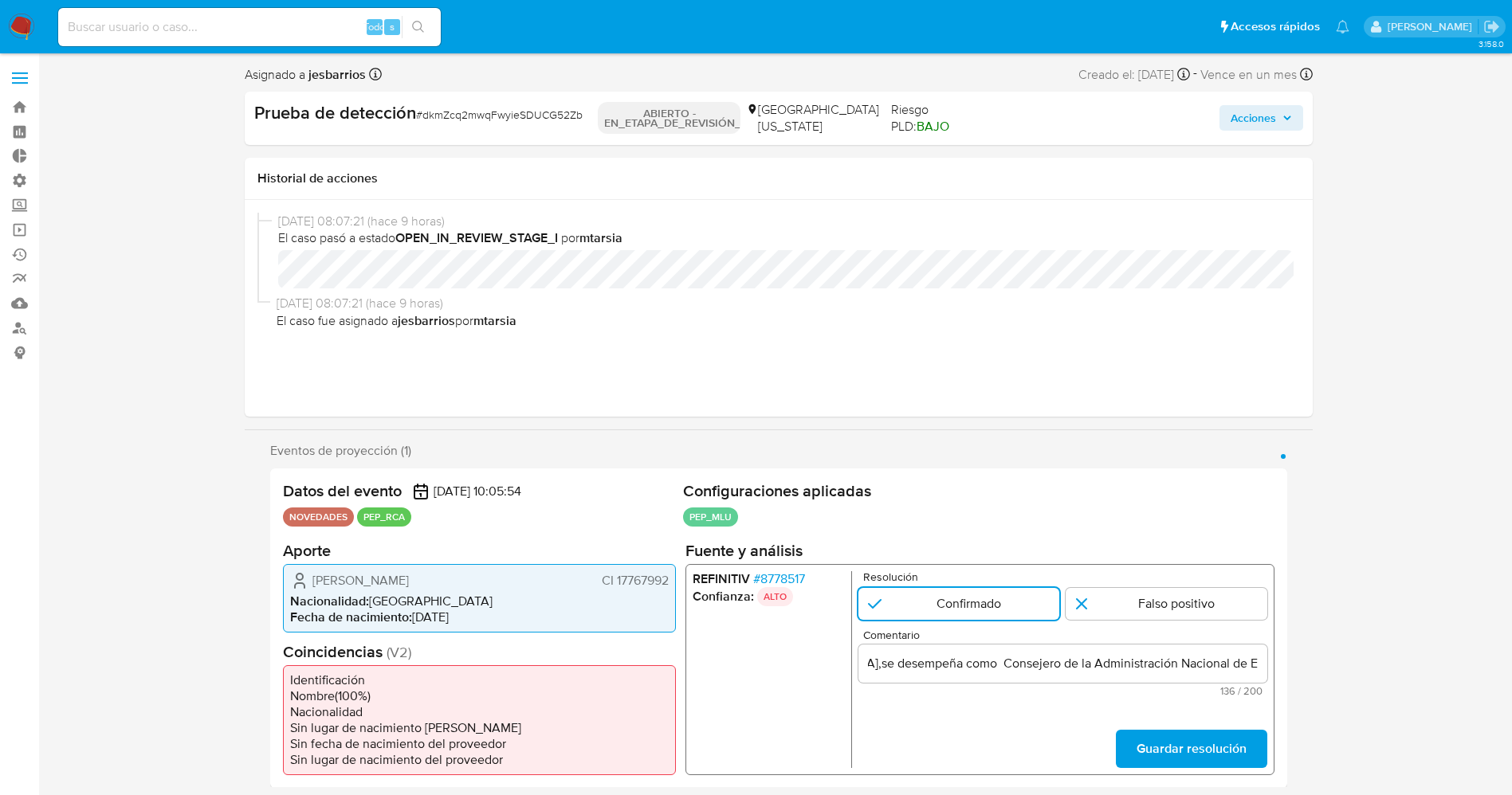
scroll to position [0, 0]
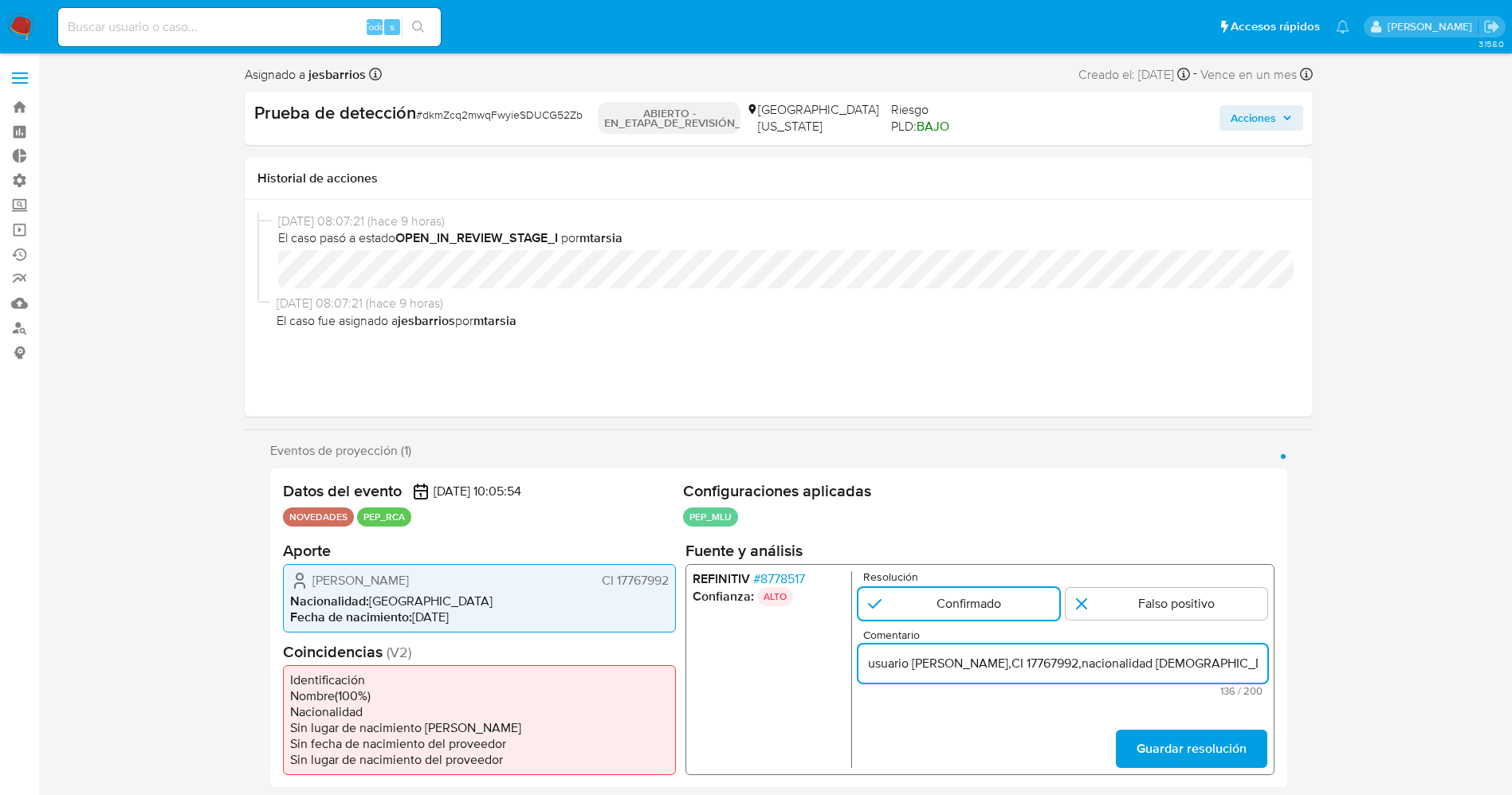
click at [877, 664] on input "usuario Carolina Fabiana Pallas Reyno,CI 17767992,nacionalidad Uruguaya,se dese…" at bounding box center [1062, 662] width 409 height 21
paste input "ducación Pública en la actualidad."
type input "Usuario Carolina Fabiana Pallas Reyno,CI 17767992,nacionalidad Uruguaya,se dese…"
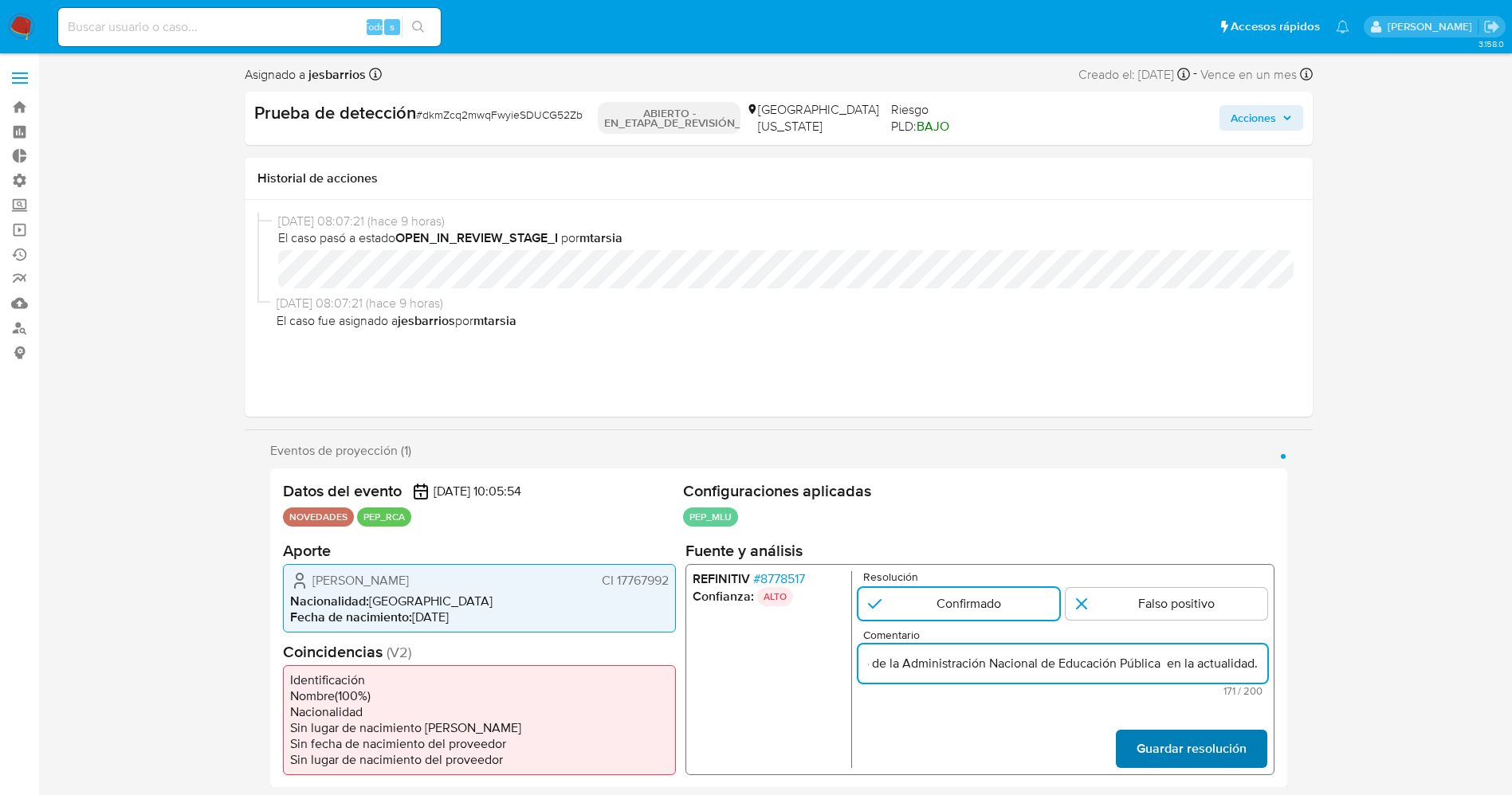
scroll to position [0, 0]
click at [1180, 747] on span "Guardar resolución" at bounding box center [1191, 749] width 110 height 35
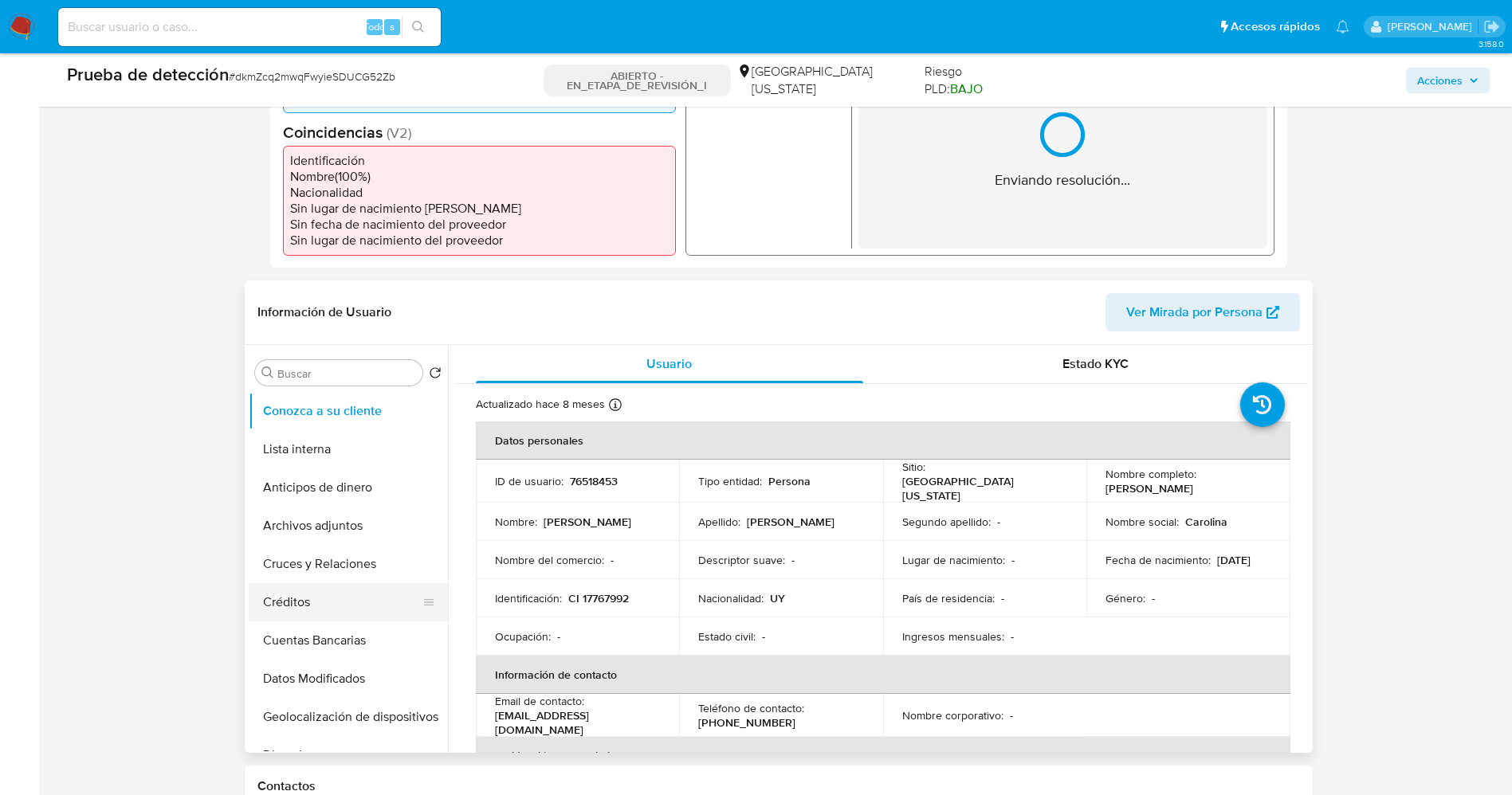
scroll to position [478, 0]
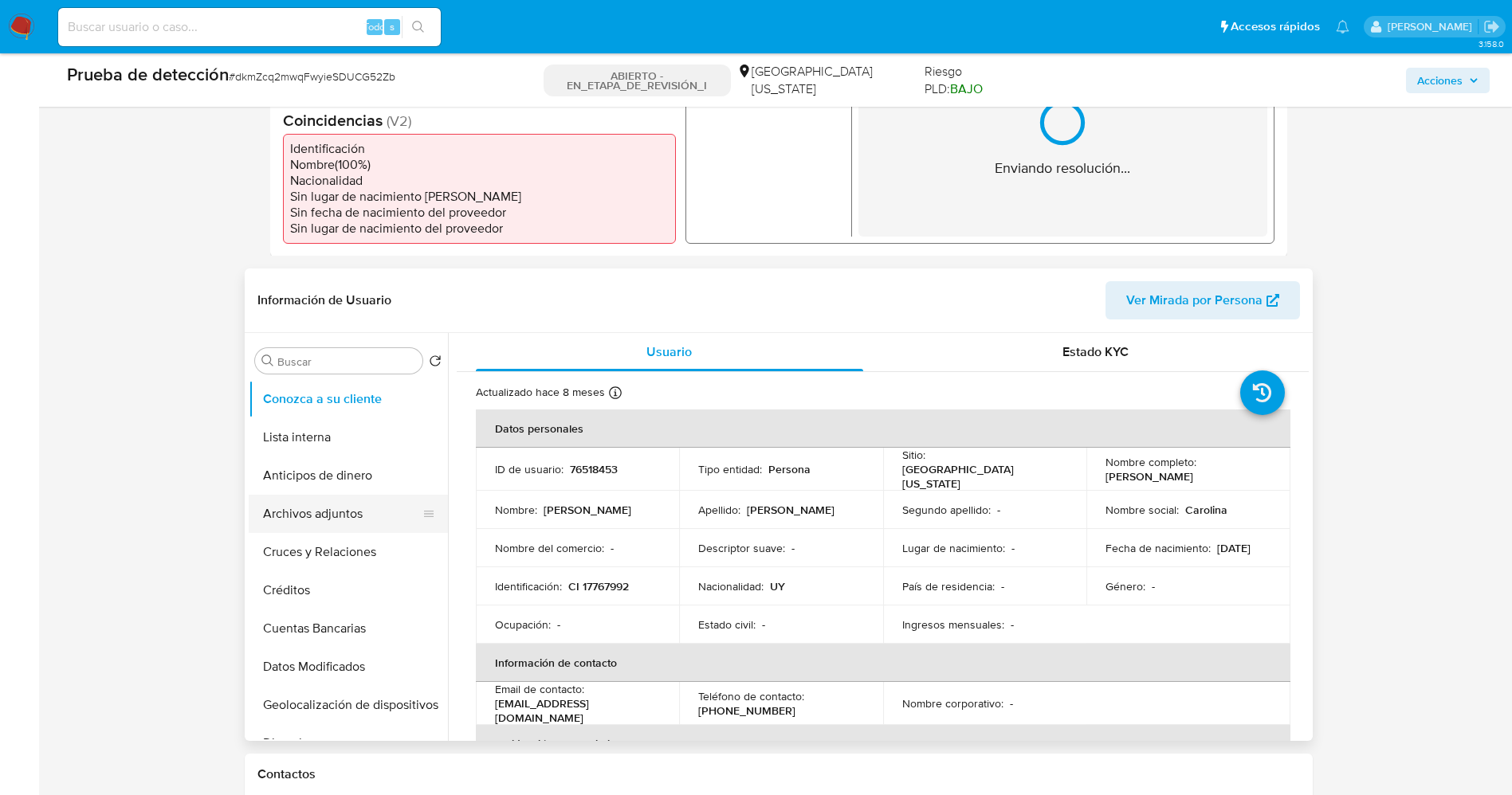
click at [327, 504] on button "Archivos adjuntos" at bounding box center [341, 513] width 186 height 38
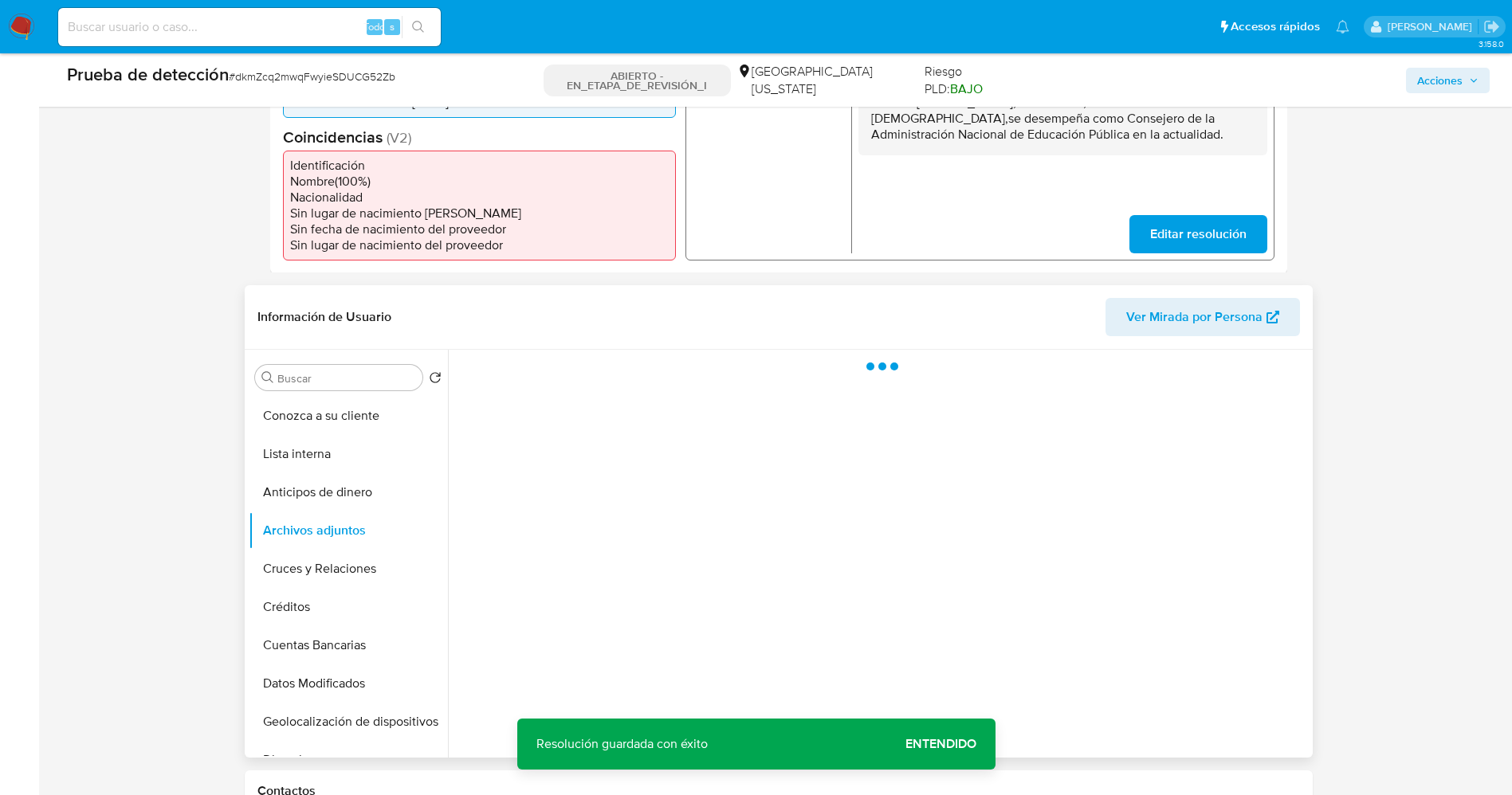
scroll to position [239, 0]
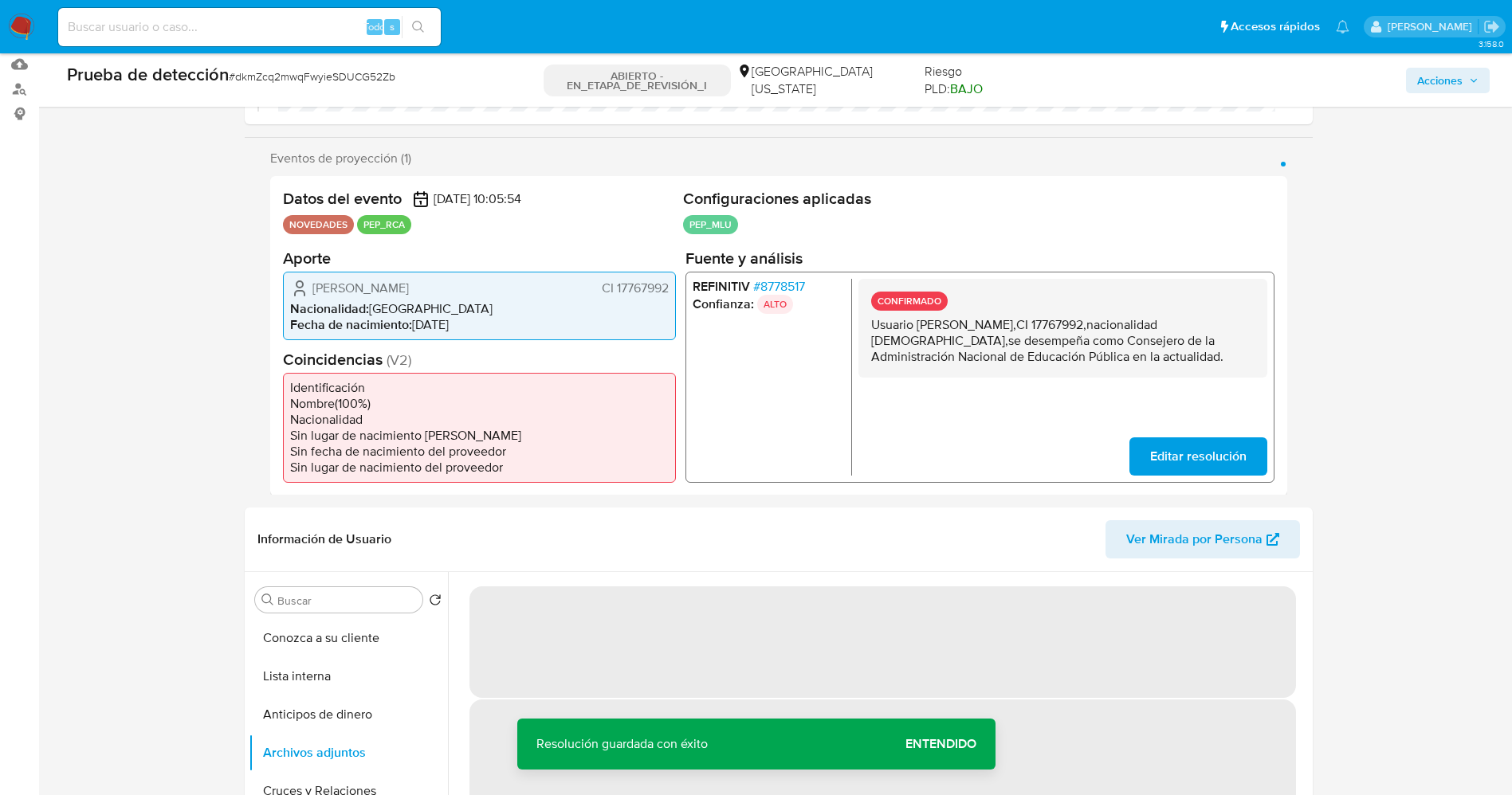
drag, startPoint x: 1158, startPoint y: 340, endPoint x: 1163, endPoint y: 363, distance: 23.5
click at [1163, 363] on div "CONFIRMADO Usuario Carolina Fabiana Pallas Reyno,CI 17767992,nacionalidad Urugu…" at bounding box center [1062, 327] width 409 height 99
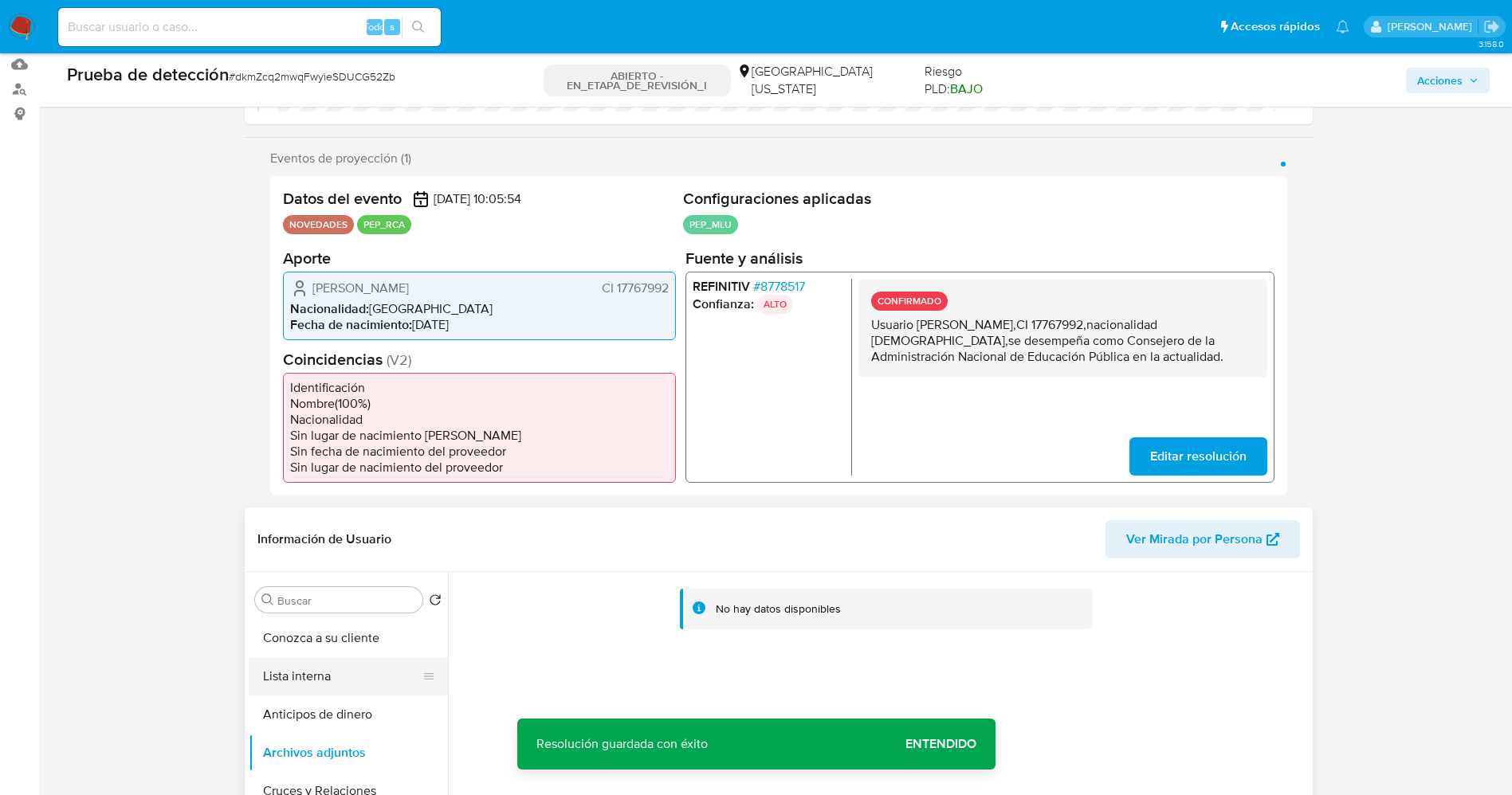
click at [352, 679] on button "Lista interna" at bounding box center [341, 676] width 186 height 38
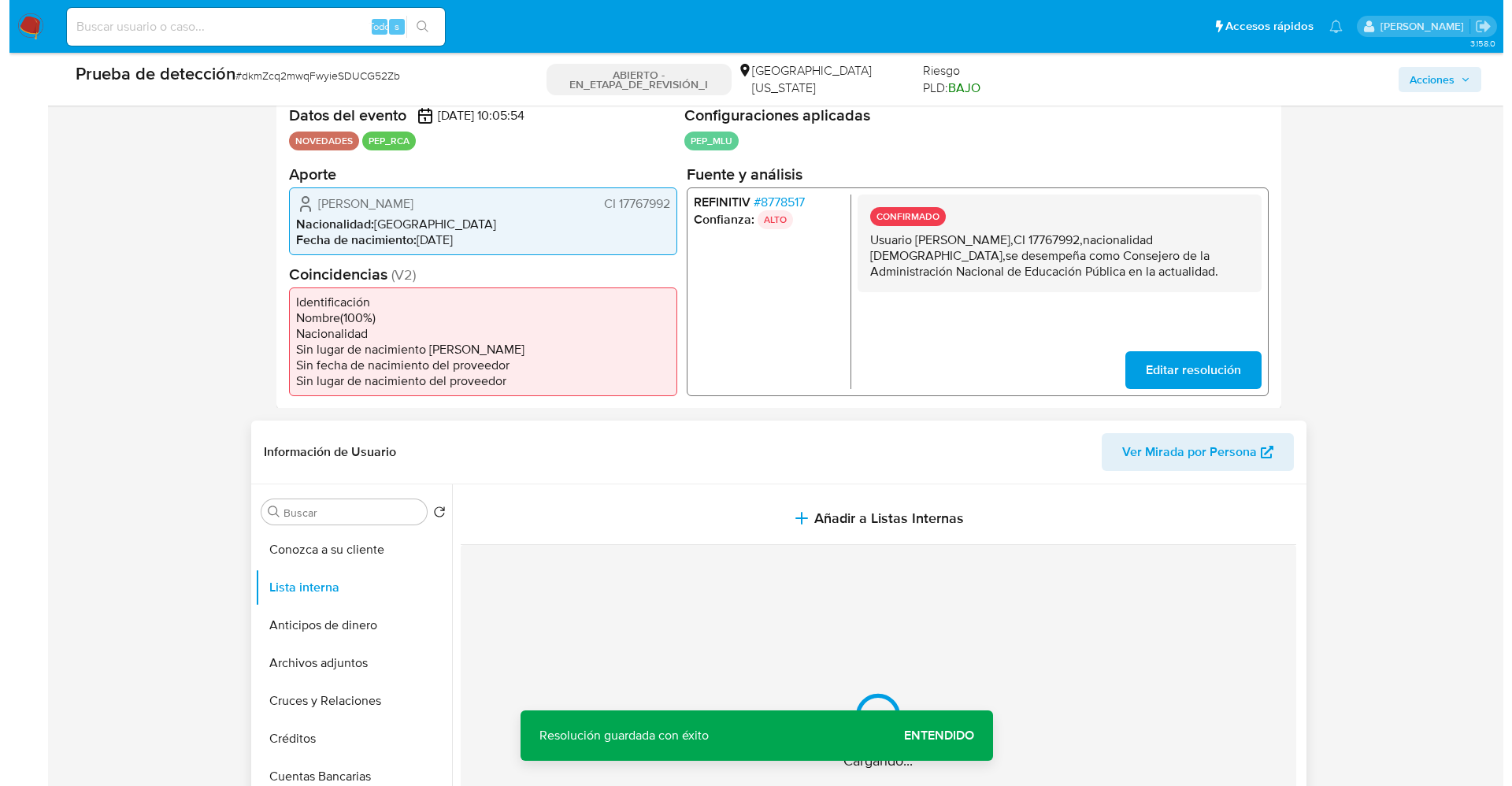
scroll to position [355, 0]
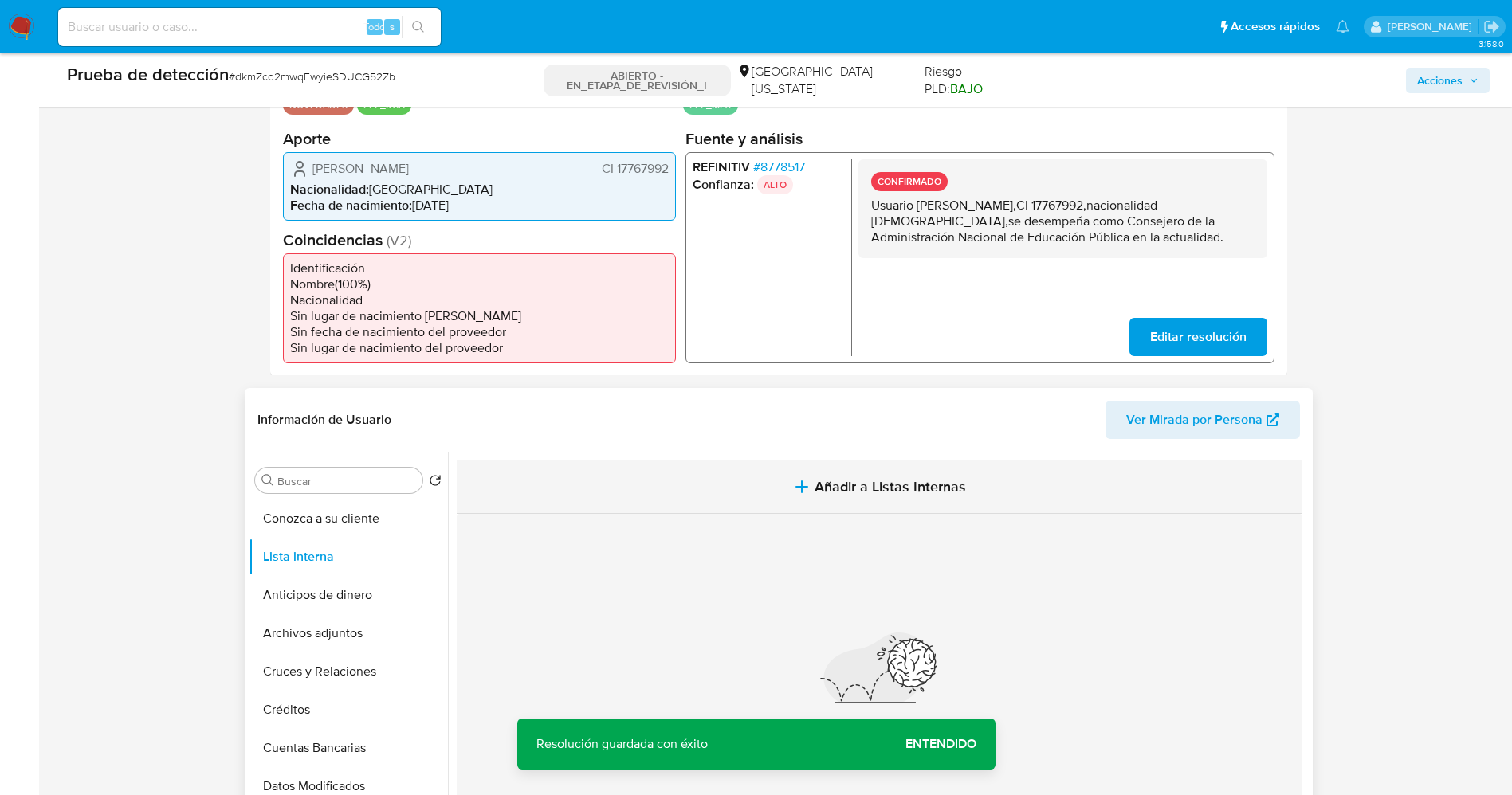
click at [693, 472] on button "Añadir a Listas Internas" at bounding box center [879, 487] width 846 height 53
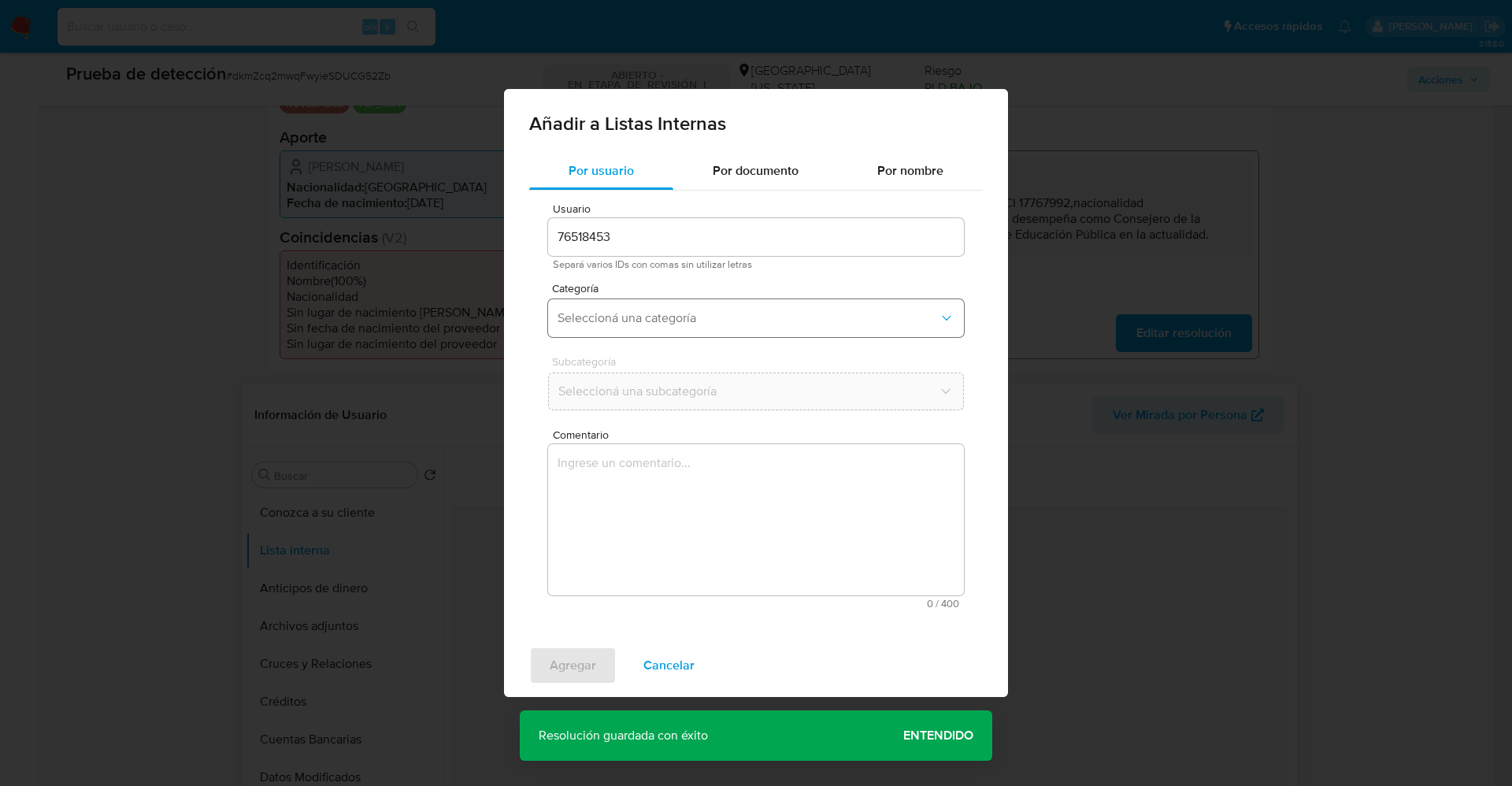
click at [663, 325] on span "Seleccioná una categoría" at bounding box center [748, 318] width 381 height 16
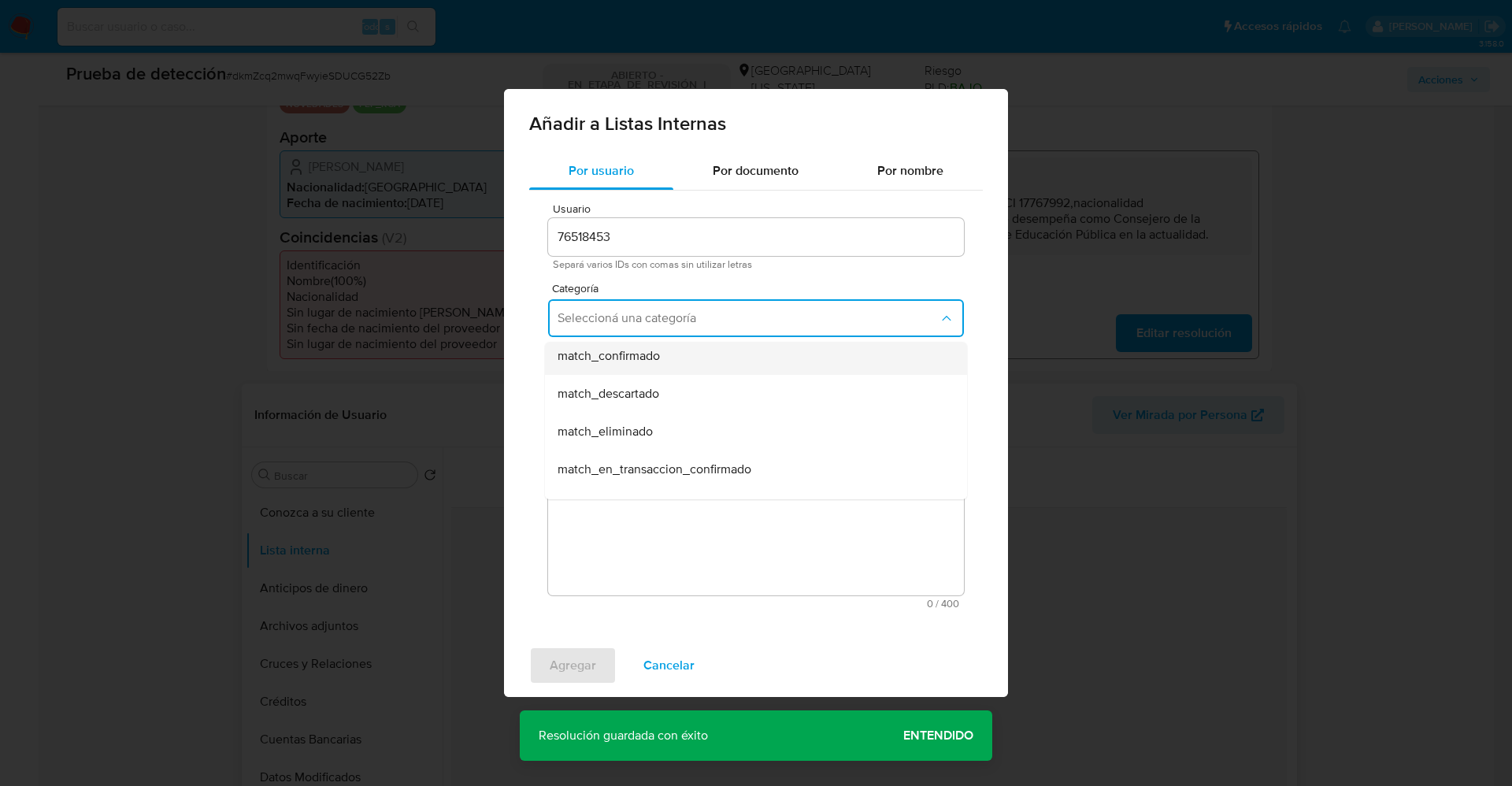
click at [673, 358] on div "match_confirmado" at bounding box center [752, 356] width 387 height 38
click at [667, 397] on span "Seleccioná una subcategoría" at bounding box center [748, 392] width 381 height 16
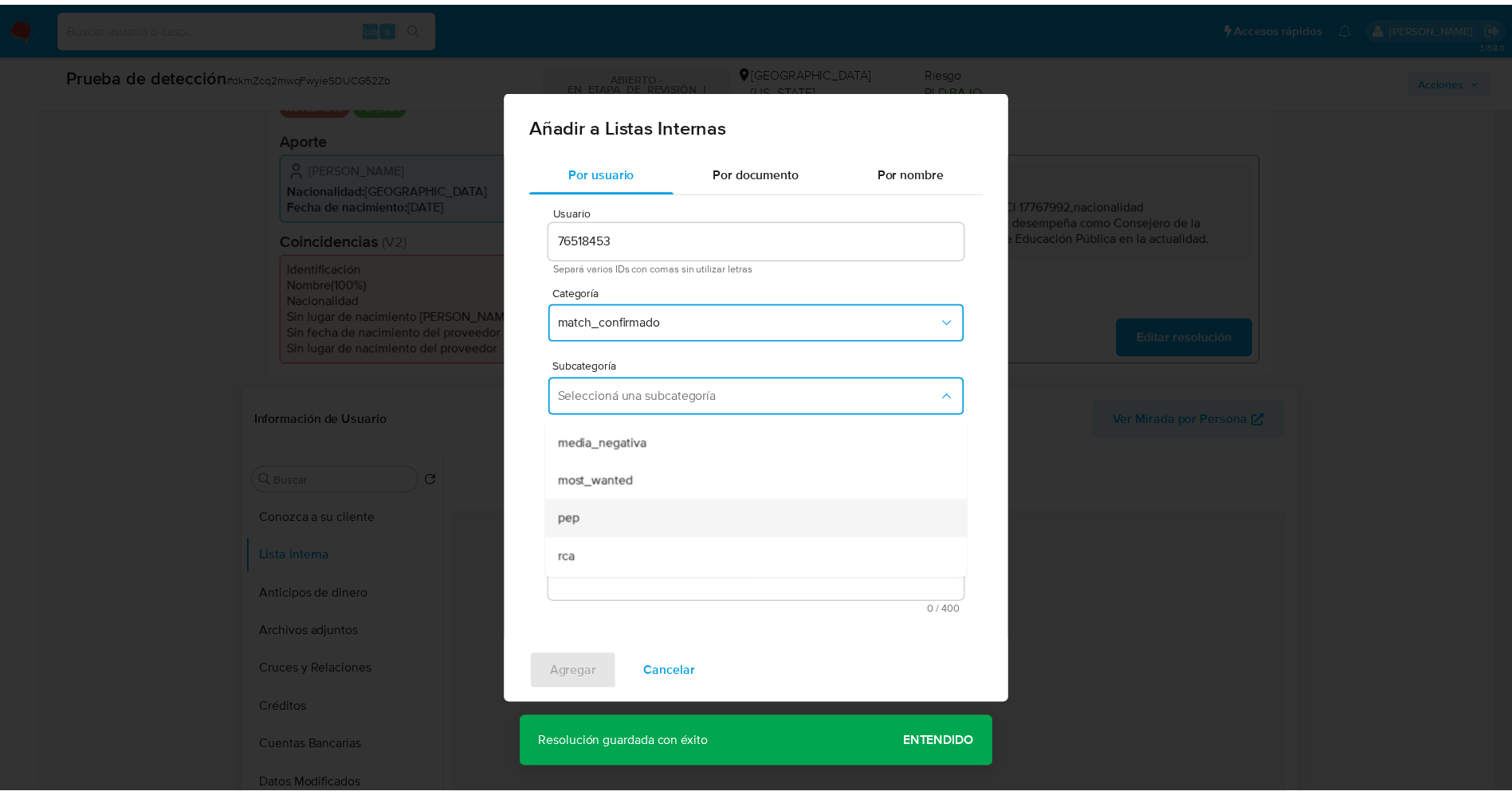
scroll to position [108, 0]
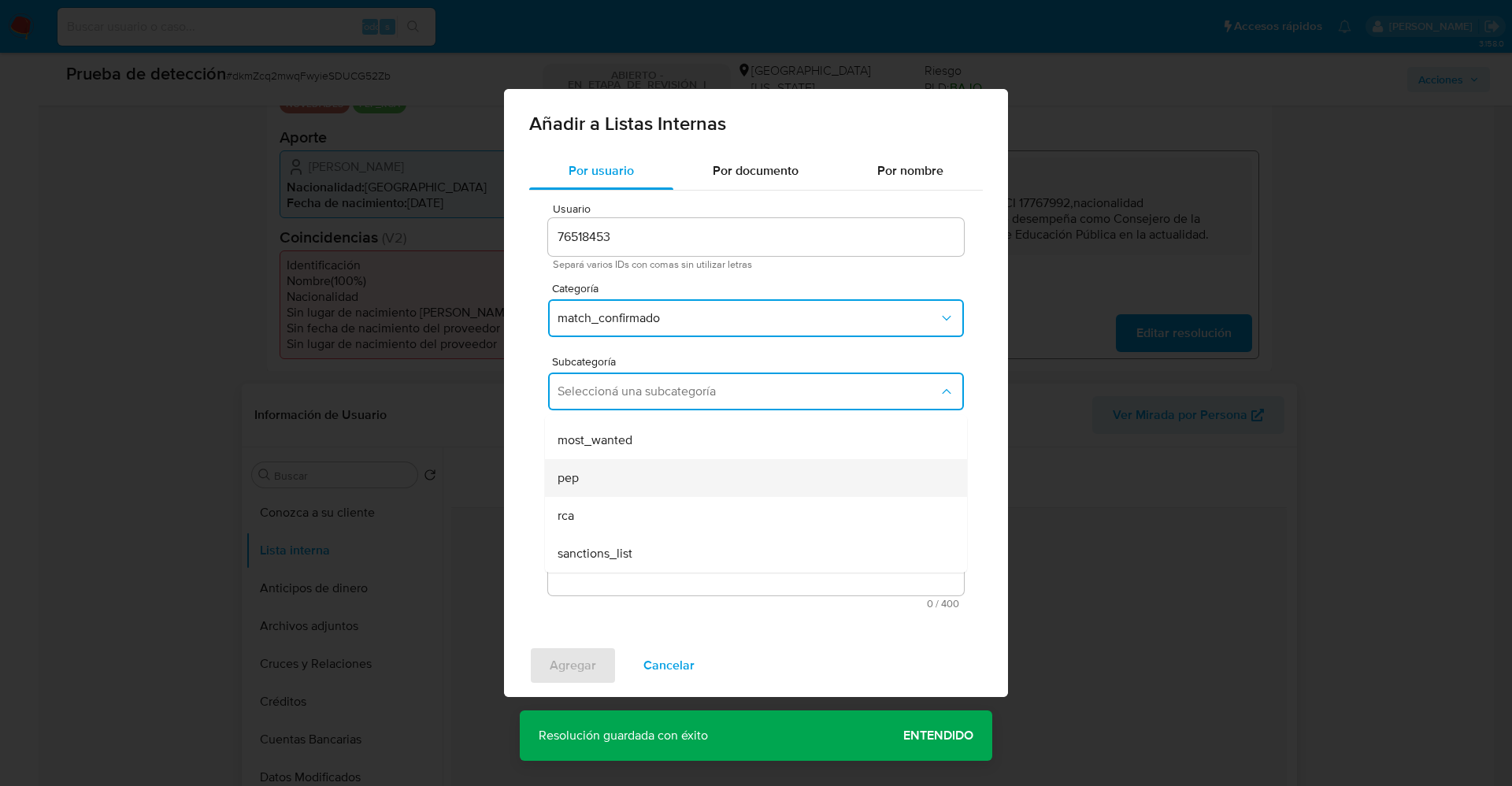
click at [619, 474] on div "pep" at bounding box center [752, 477] width 387 height 38
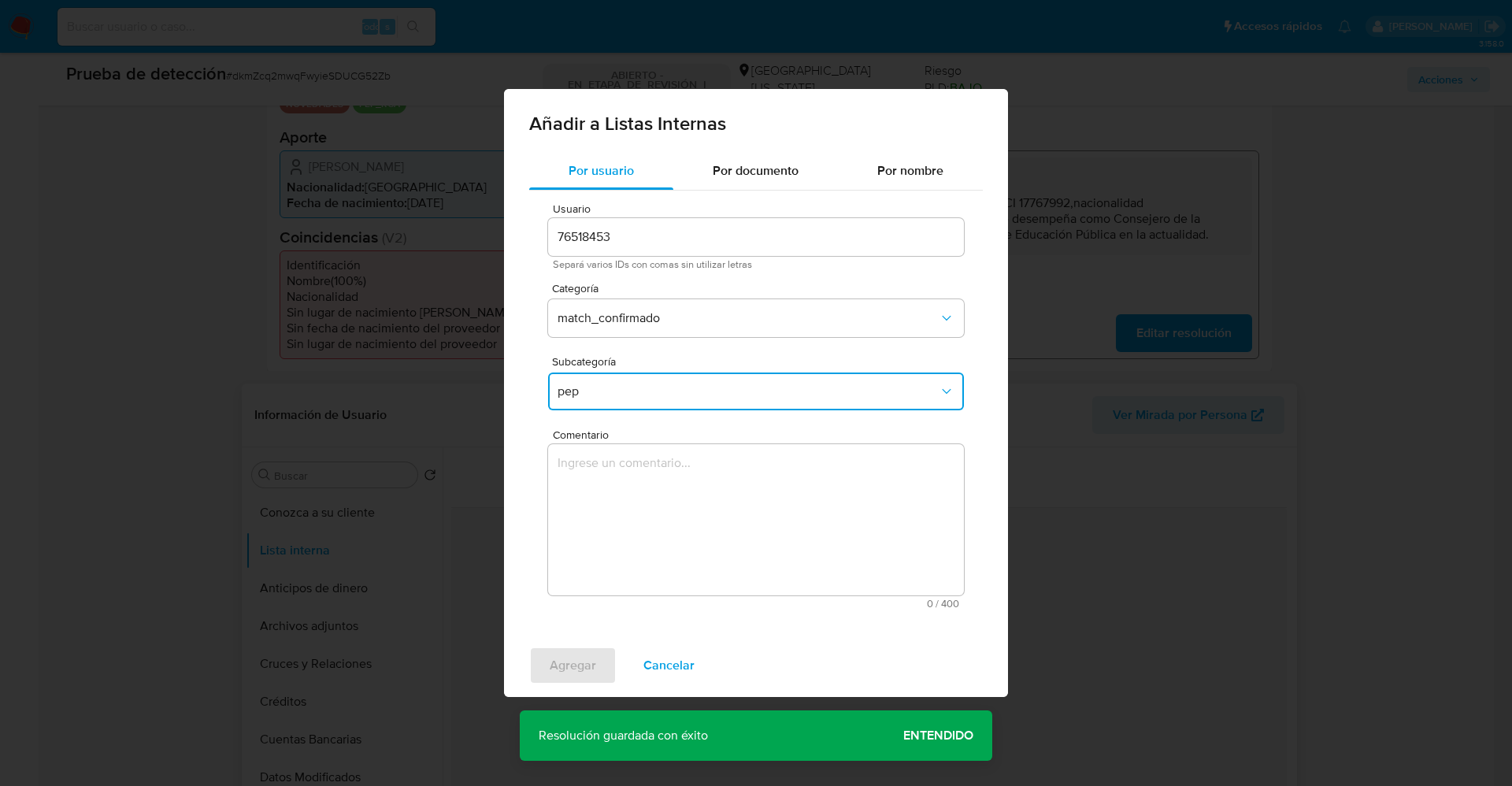
click at [619, 474] on textarea "Comentario" at bounding box center [756, 519] width 416 height 151
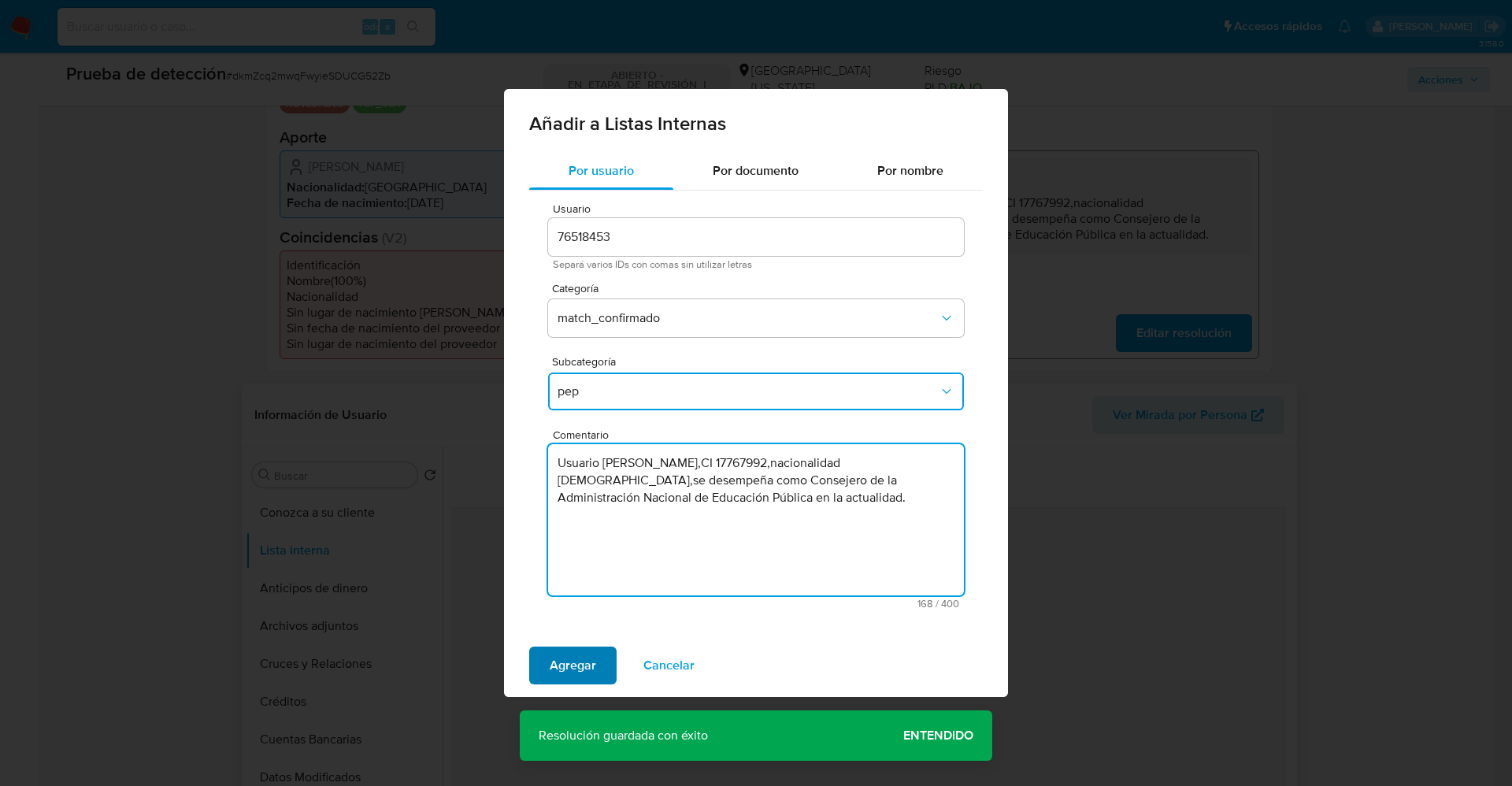
type textarea "Usuario Carolina Fabiana Pallas Reyno,CI 17767992,nacionalidad Uruguaya,se dese…"
click at [567, 662] on span "Agregar" at bounding box center [572, 666] width 47 height 35
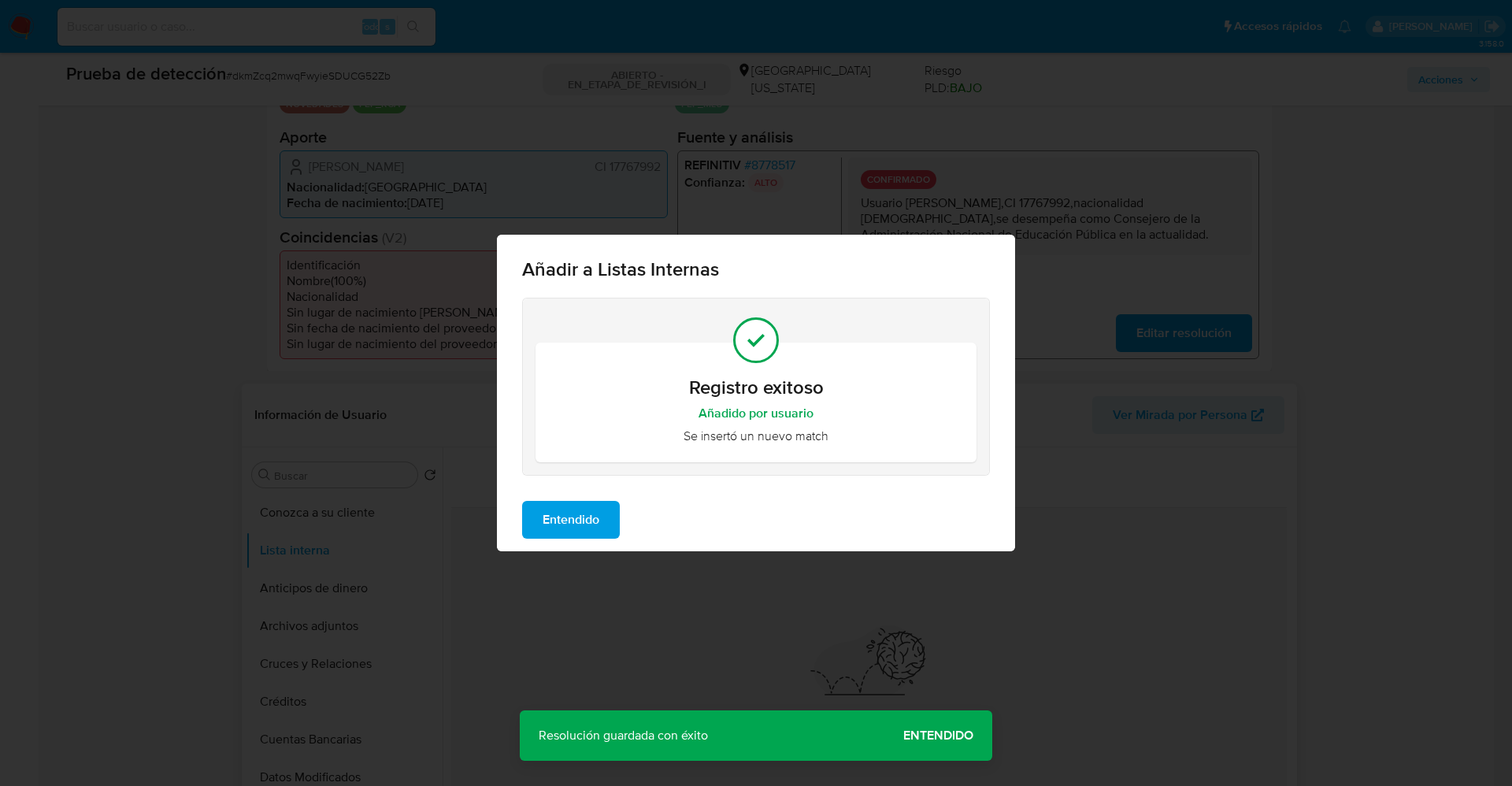
click at [571, 516] on span "Entendido" at bounding box center [571, 520] width 56 height 35
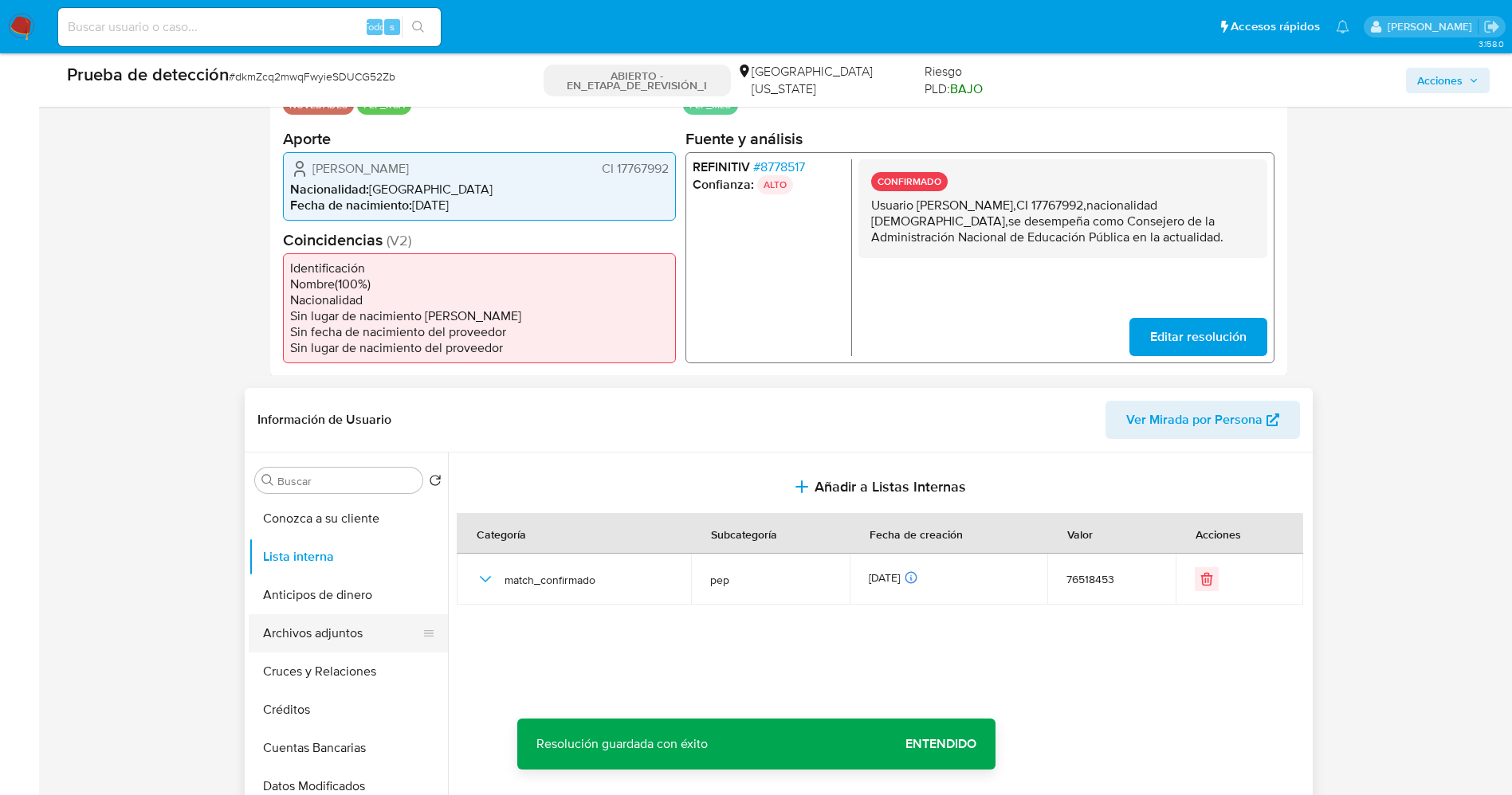
click at [323, 645] on button "Archivos adjuntos" at bounding box center [341, 633] width 186 height 38
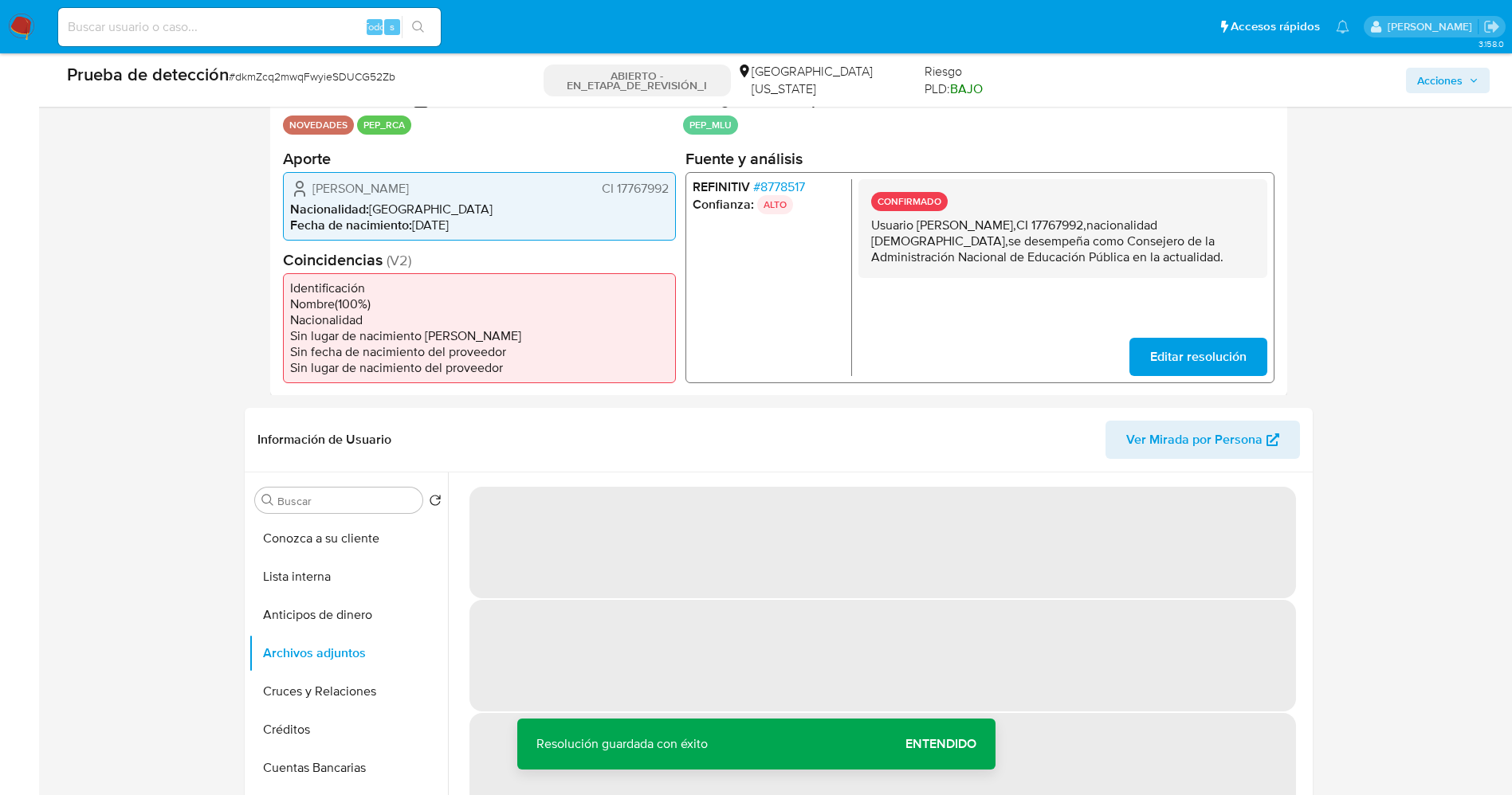
scroll to position [478, 0]
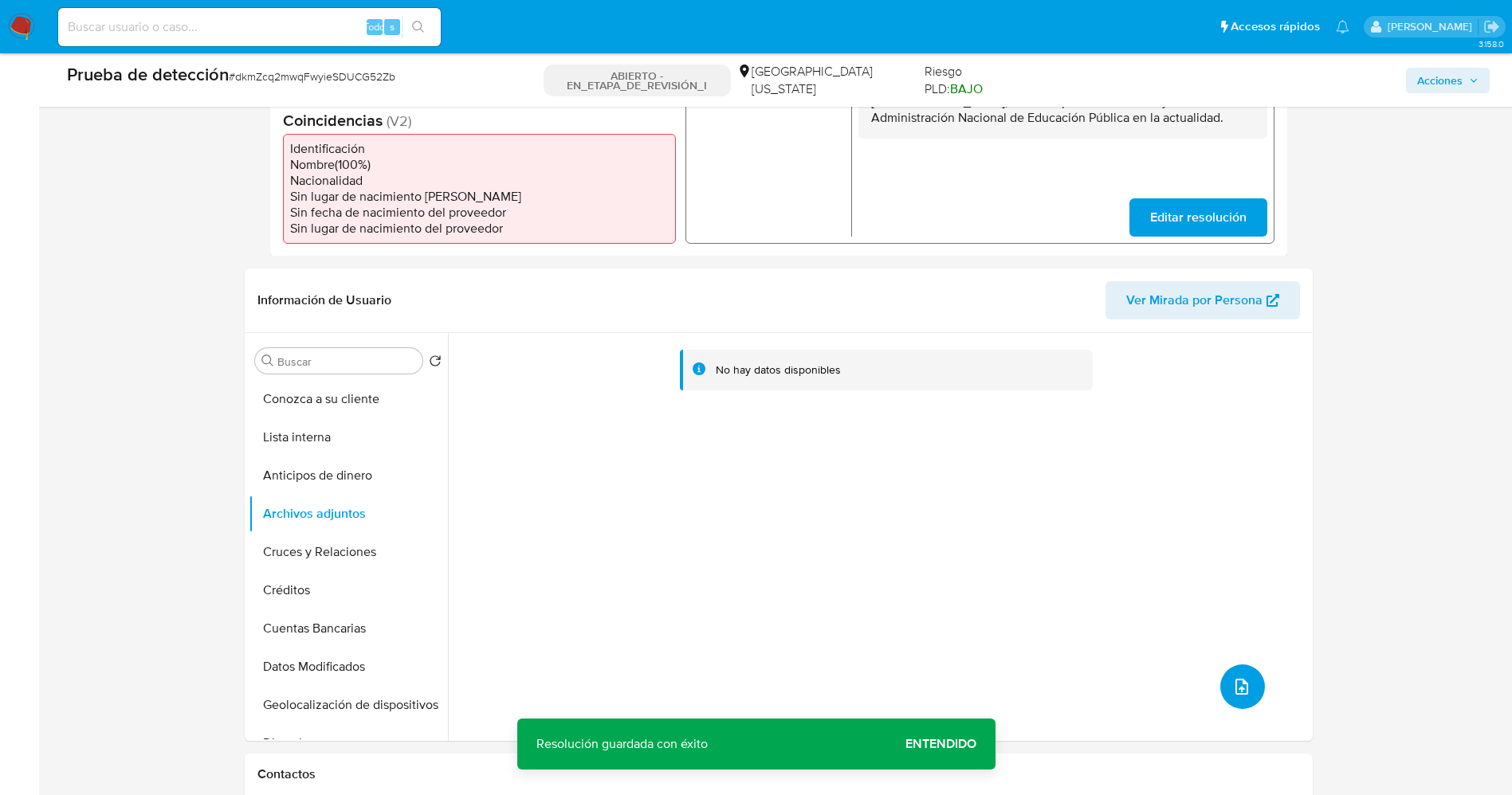
click at [1223, 677] on button "subir archivo" at bounding box center [1242, 686] width 44 height 44
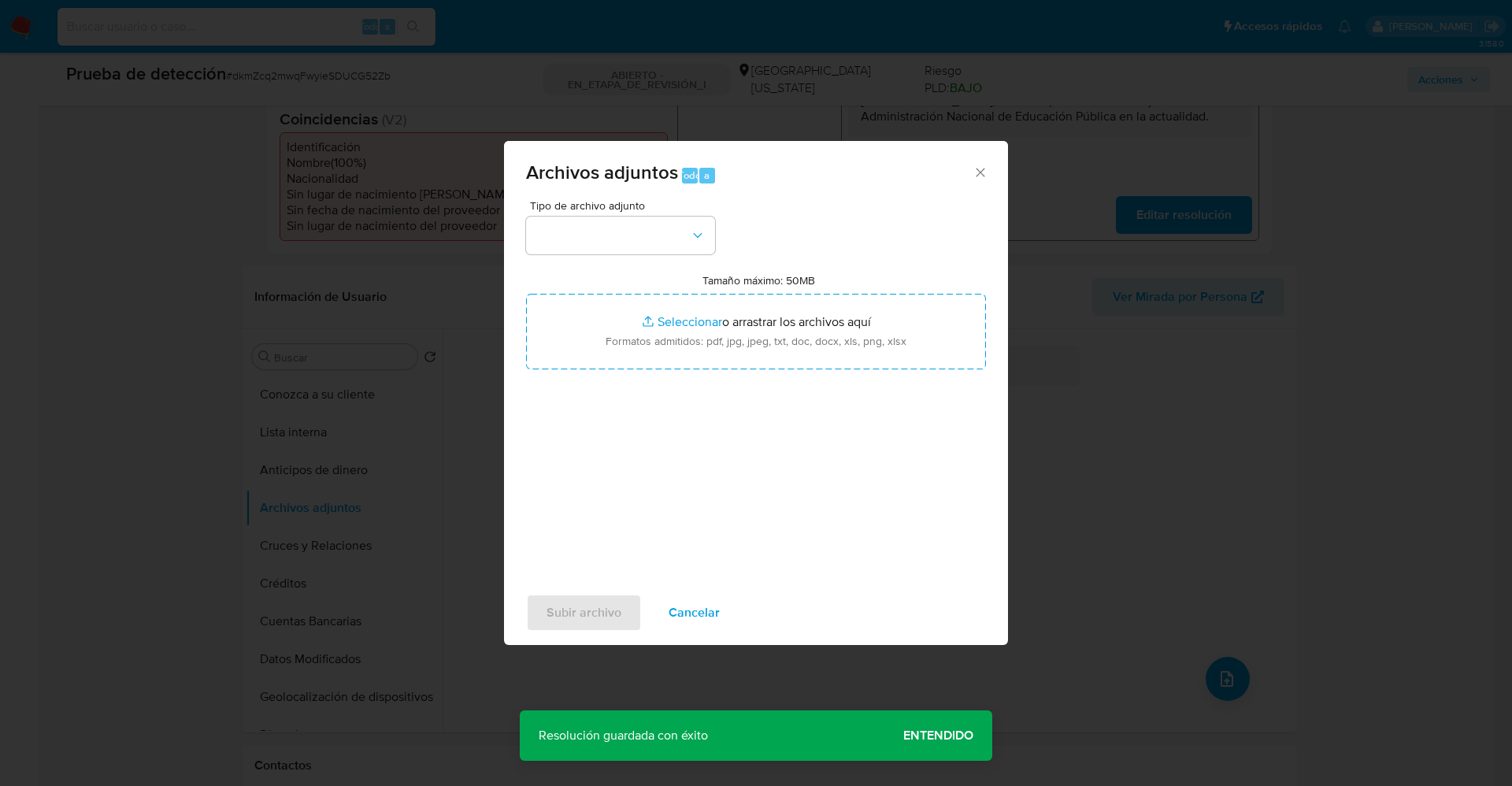
click at [666, 253] on div "Tipo de archivo adjunto Tamaño máximo: 50MB Seleccionar archivos Seleccionar o …" at bounding box center [756, 386] width 460 height 372
click at [660, 245] on button "button" at bounding box center [620, 235] width 189 height 38
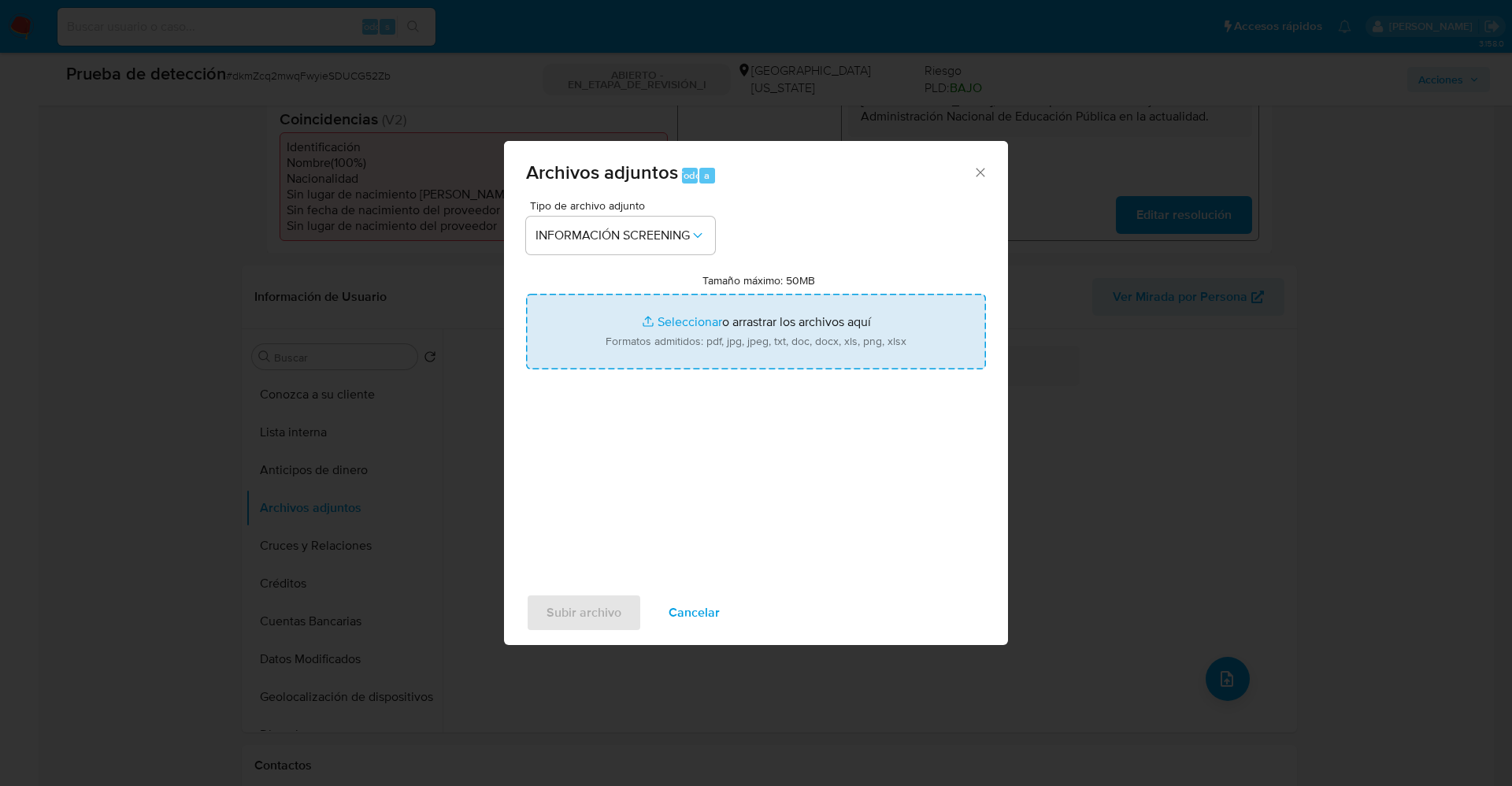
type input "C:\fakepath\_Carolina Fabiana Pallas Reyno_ lavado de dinero - Buscar con Googl…"
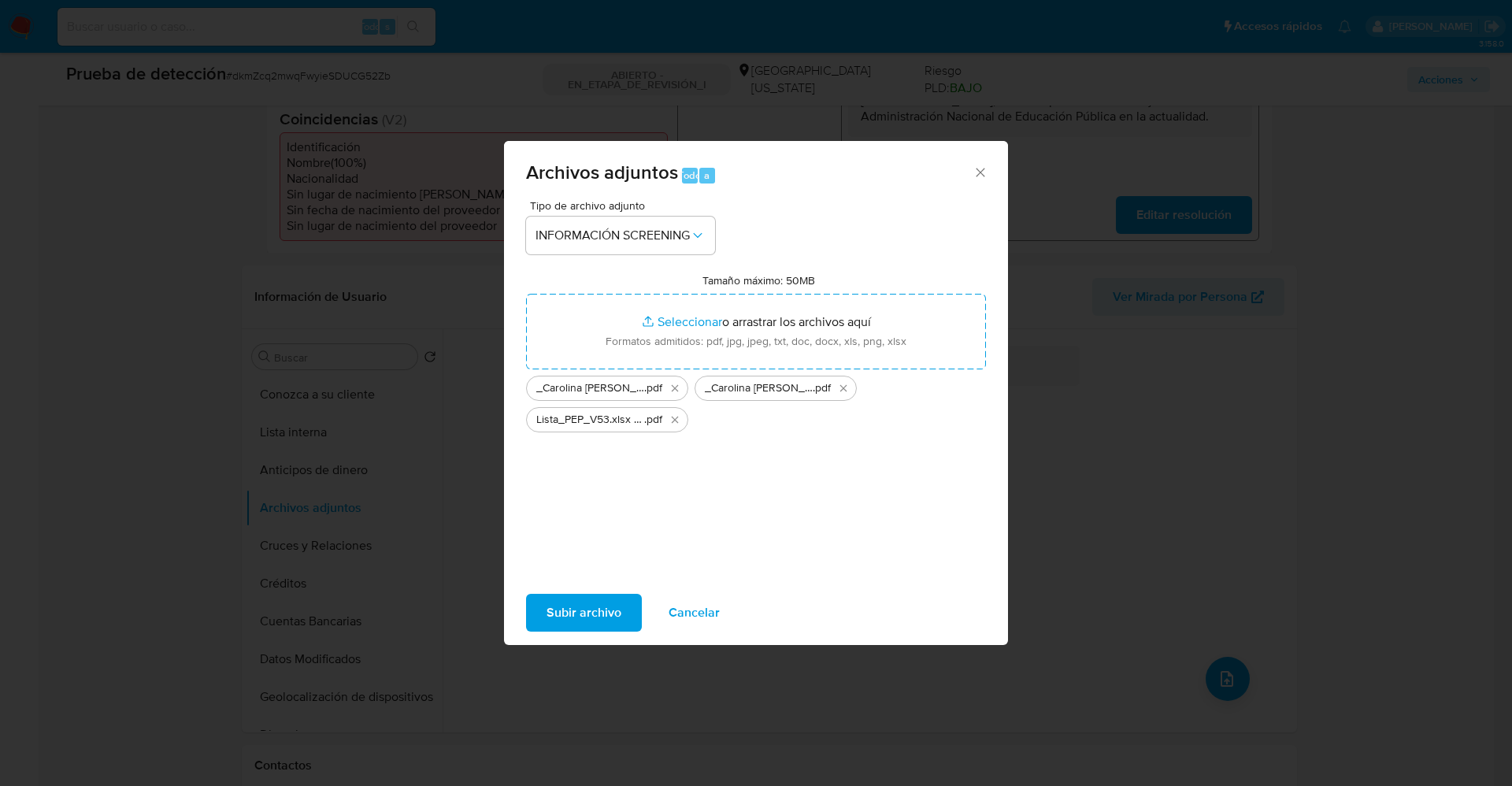
click at [566, 616] on span "Subir archivo" at bounding box center [583, 613] width 75 height 35
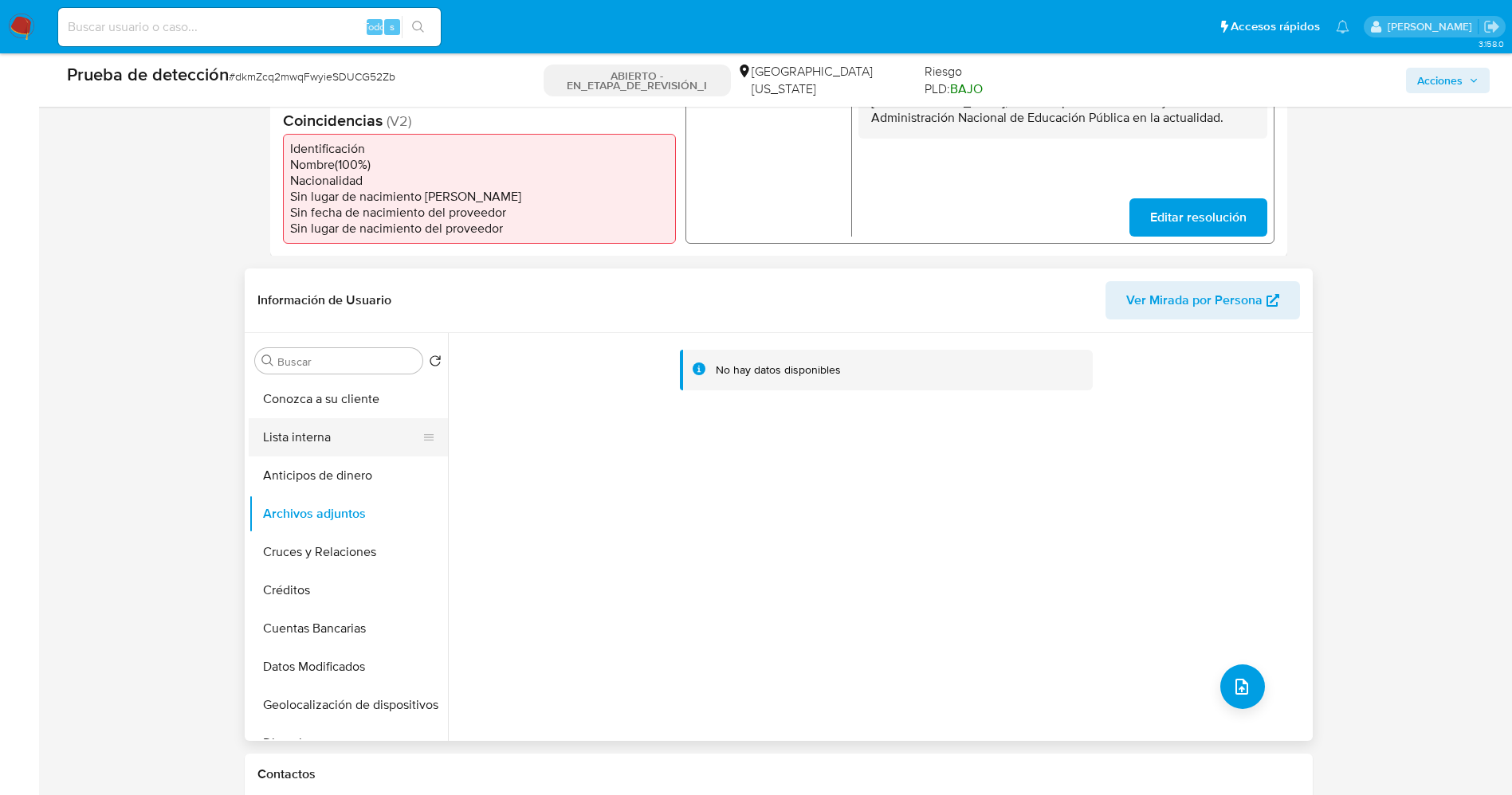
click at [288, 429] on button "Lista interna" at bounding box center [341, 437] width 186 height 38
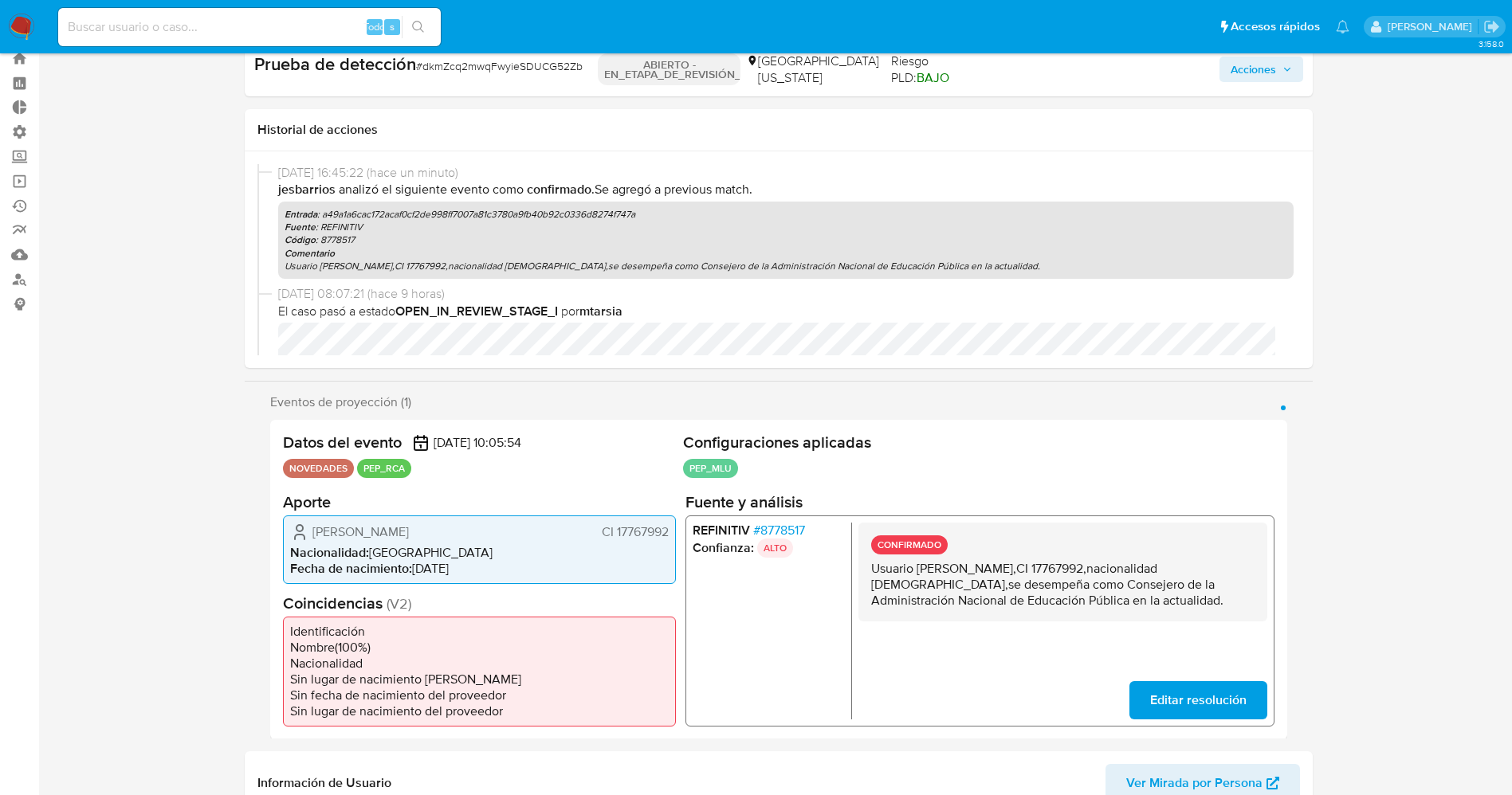
scroll to position [0, 0]
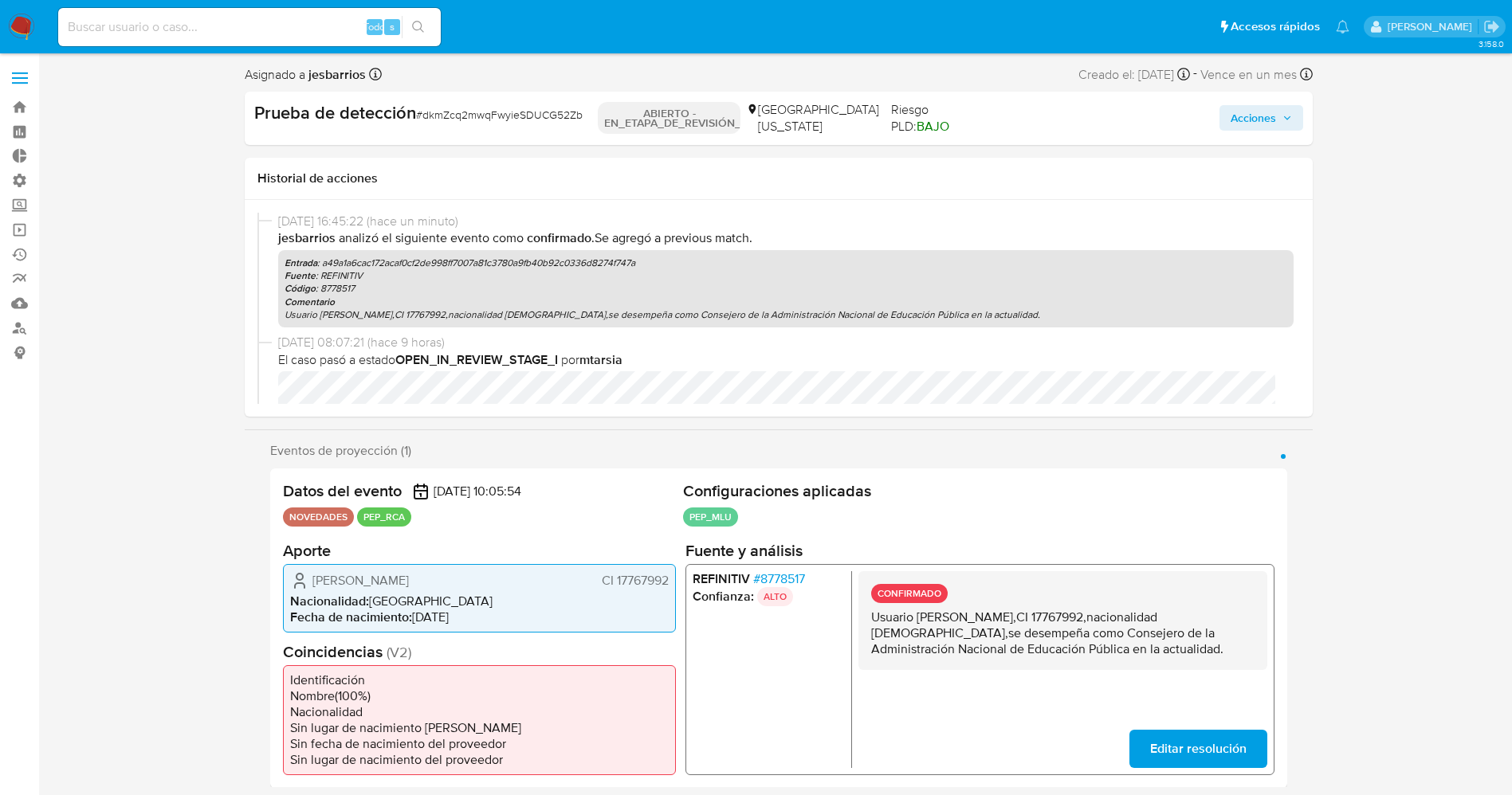
click at [1270, 122] on span "Acciones" at bounding box center [1254, 118] width 45 height 26
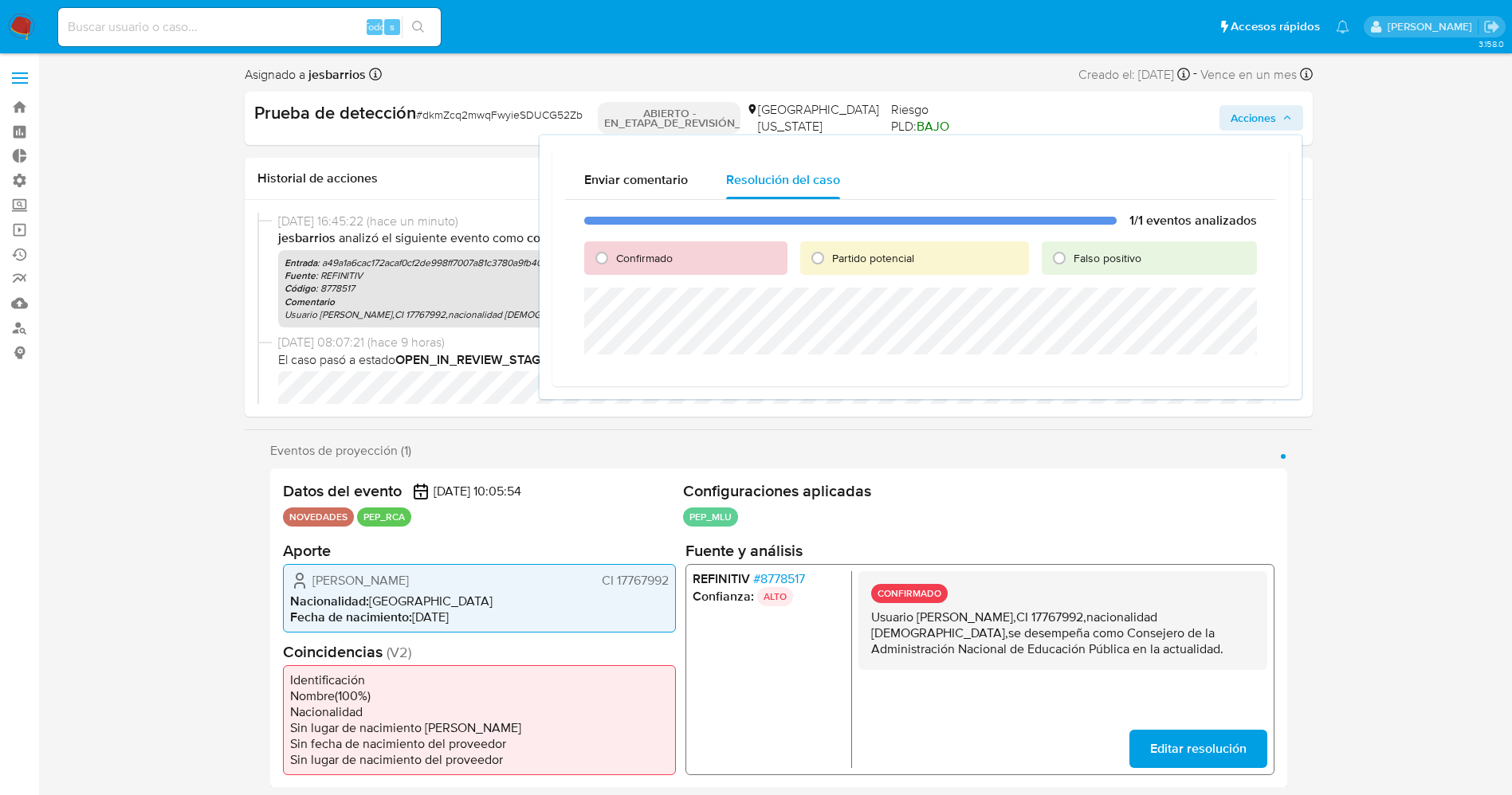
drag, startPoint x: 613, startPoint y: 259, endPoint x: 644, endPoint y: 286, distance: 41.1
click at [615, 258] on div "Confirmado" at bounding box center [686, 258] width 203 height 33
click at [591, 259] on div "Confirmado" at bounding box center [686, 258] width 203 height 33
click at [609, 255] on input "Confirmado" at bounding box center [602, 258] width 26 height 26
radio input "true"
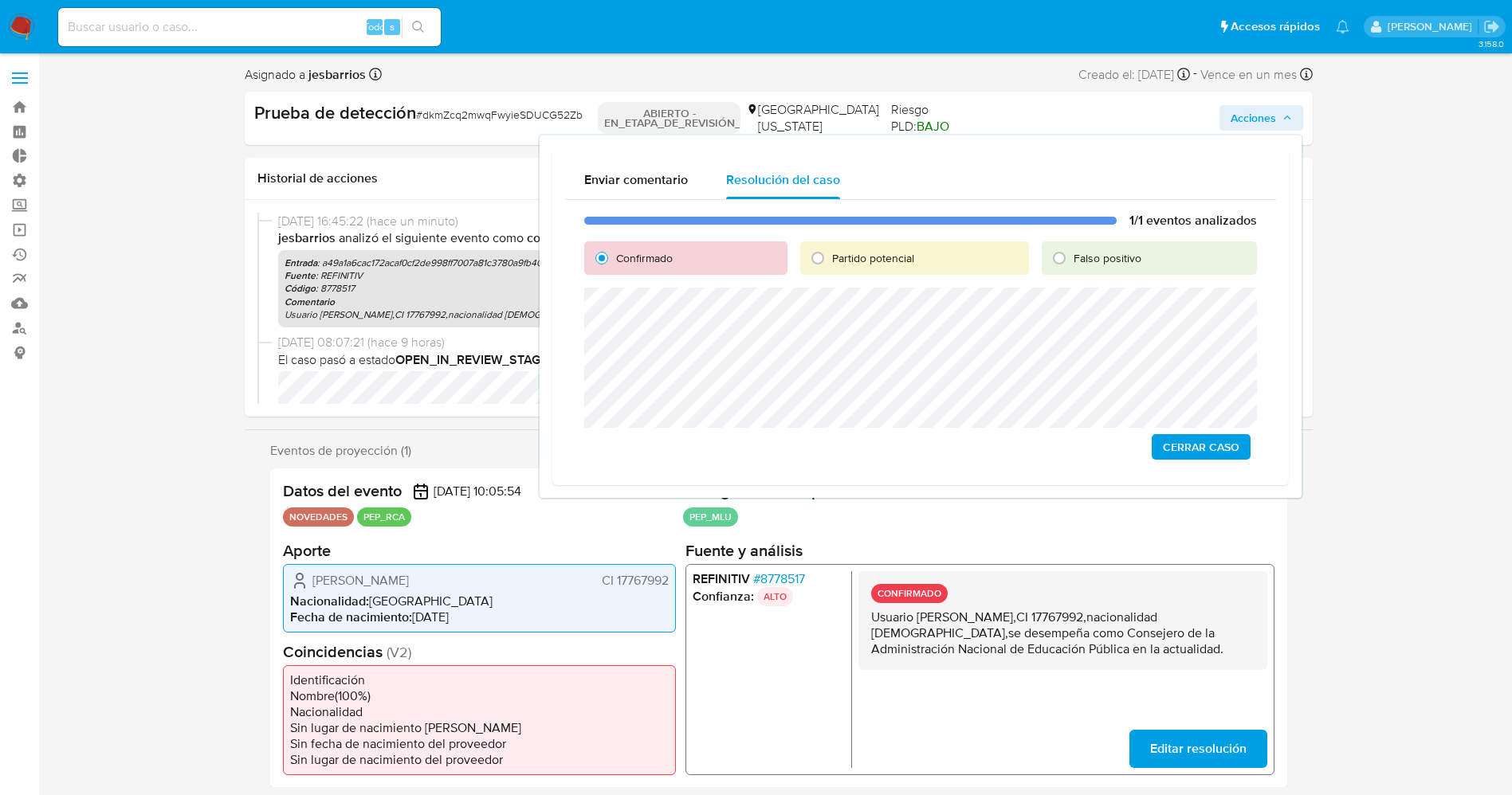
click at [1198, 449] on span "Cerrar Caso" at bounding box center [1202, 446] width 77 height 23
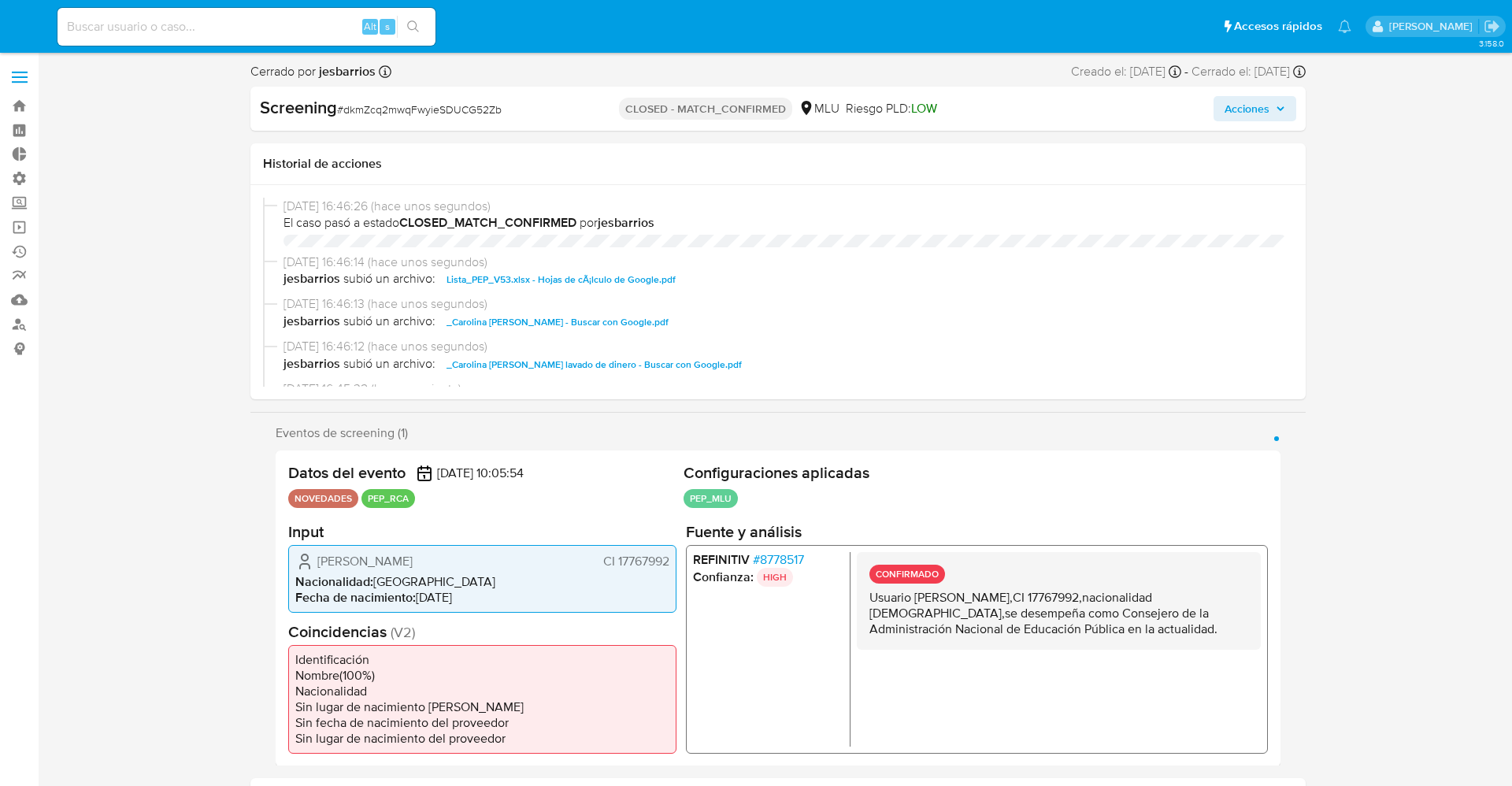
select select "10"
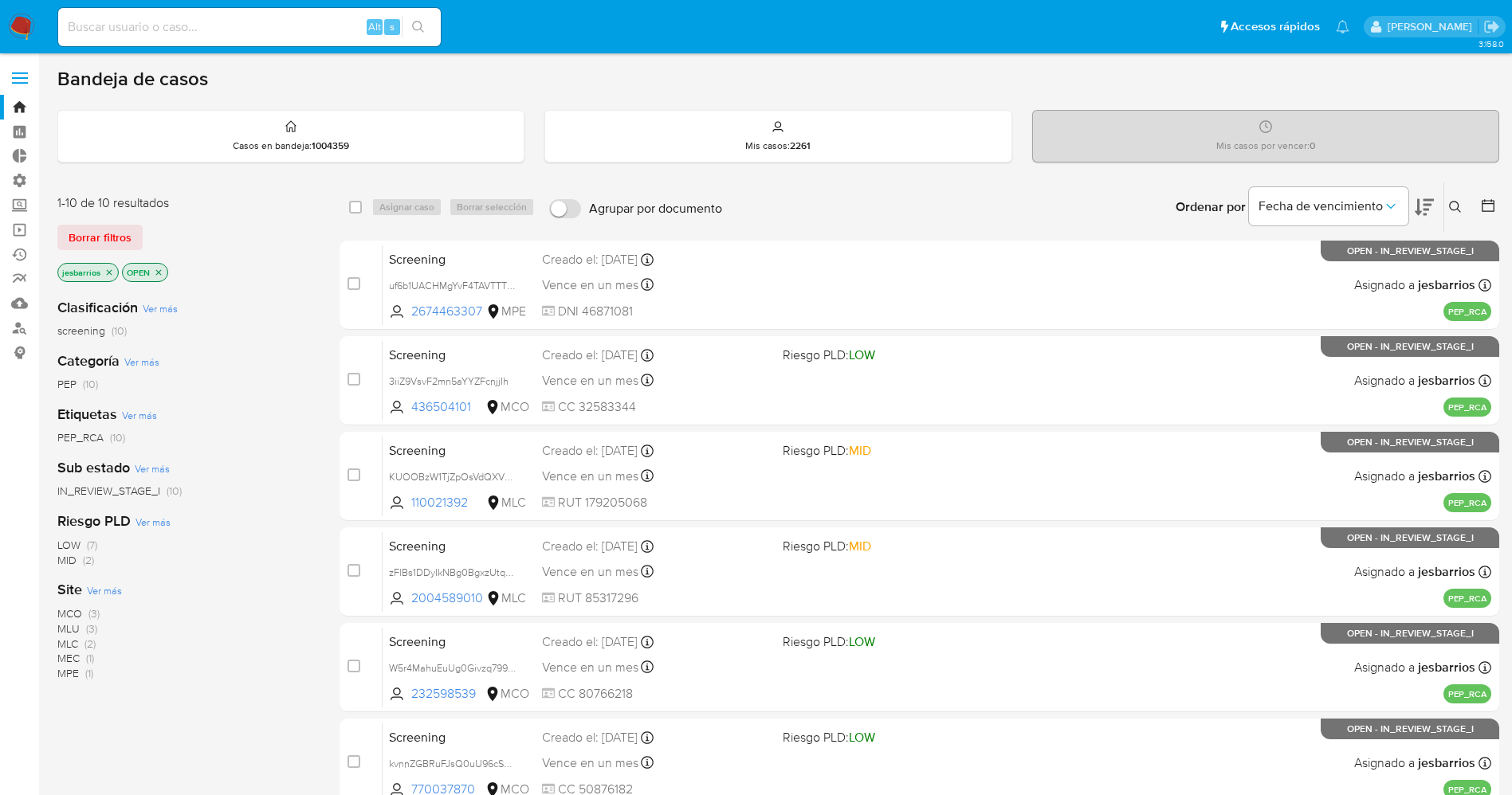
click at [11, 30] on img at bounding box center [21, 27] width 27 height 27
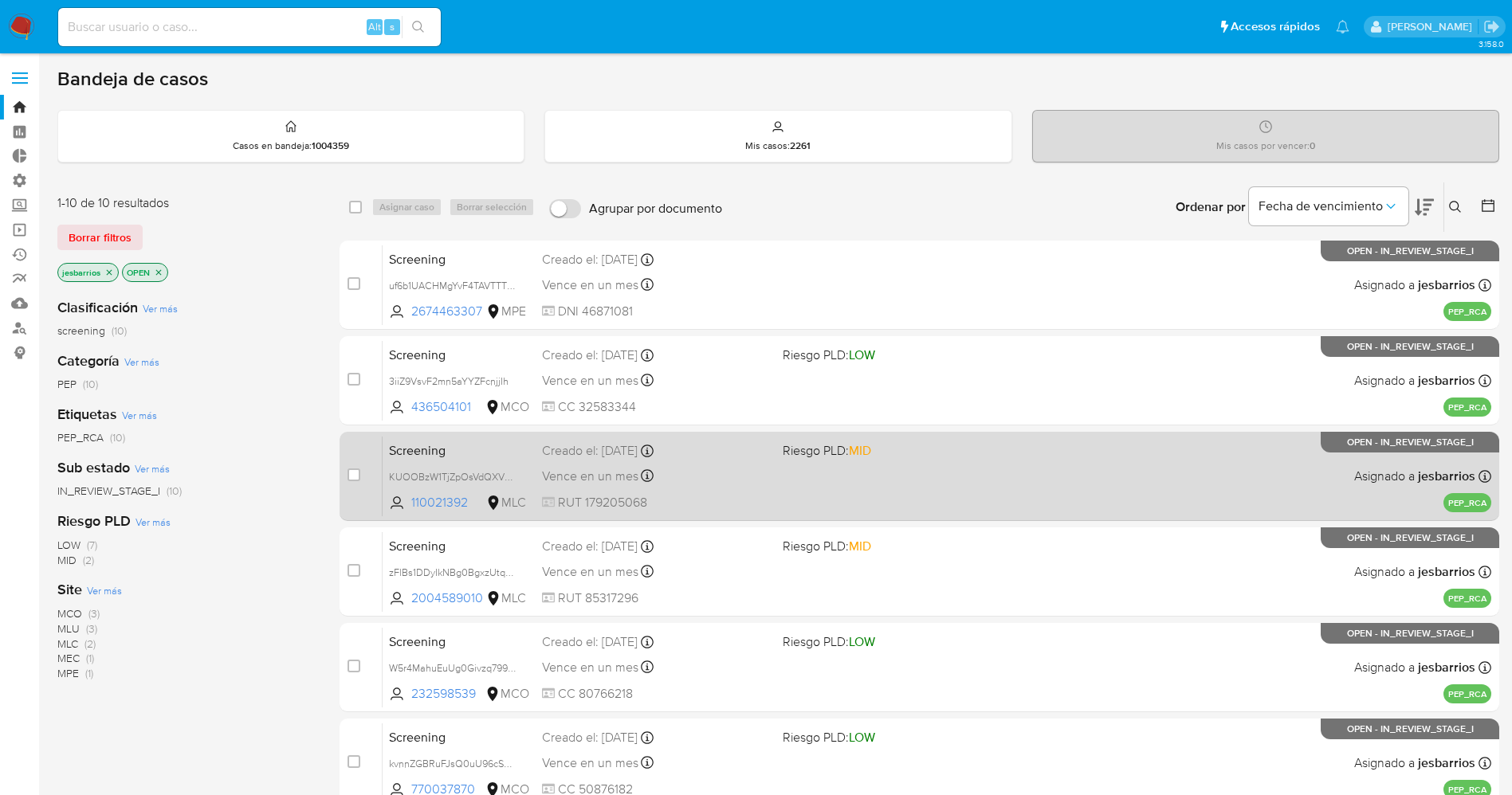
scroll to position [520, 0]
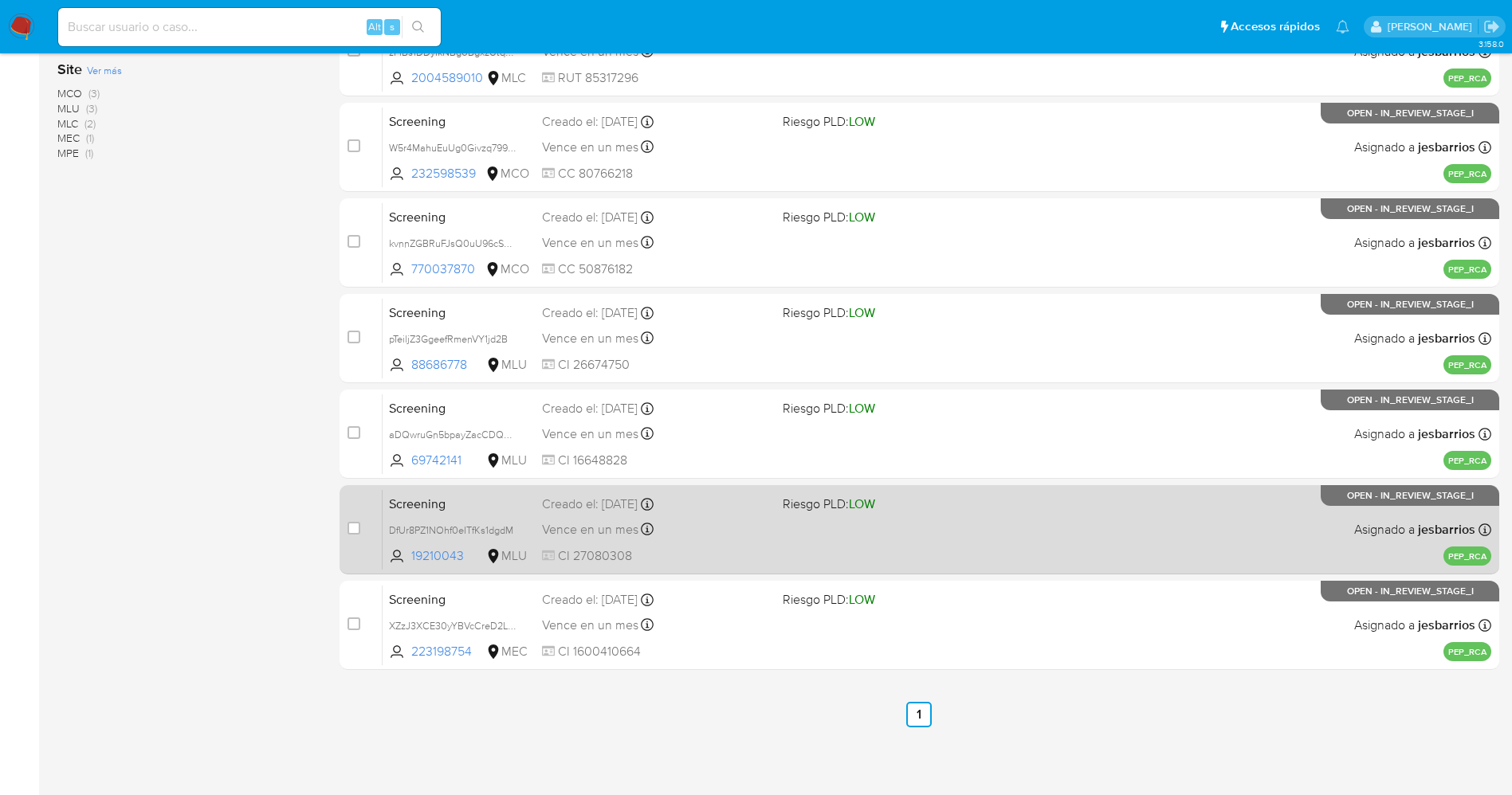
click at [668, 530] on div "Vence en un mes Vence el [DATE] 07:06:03" at bounding box center [655, 529] width 228 height 22
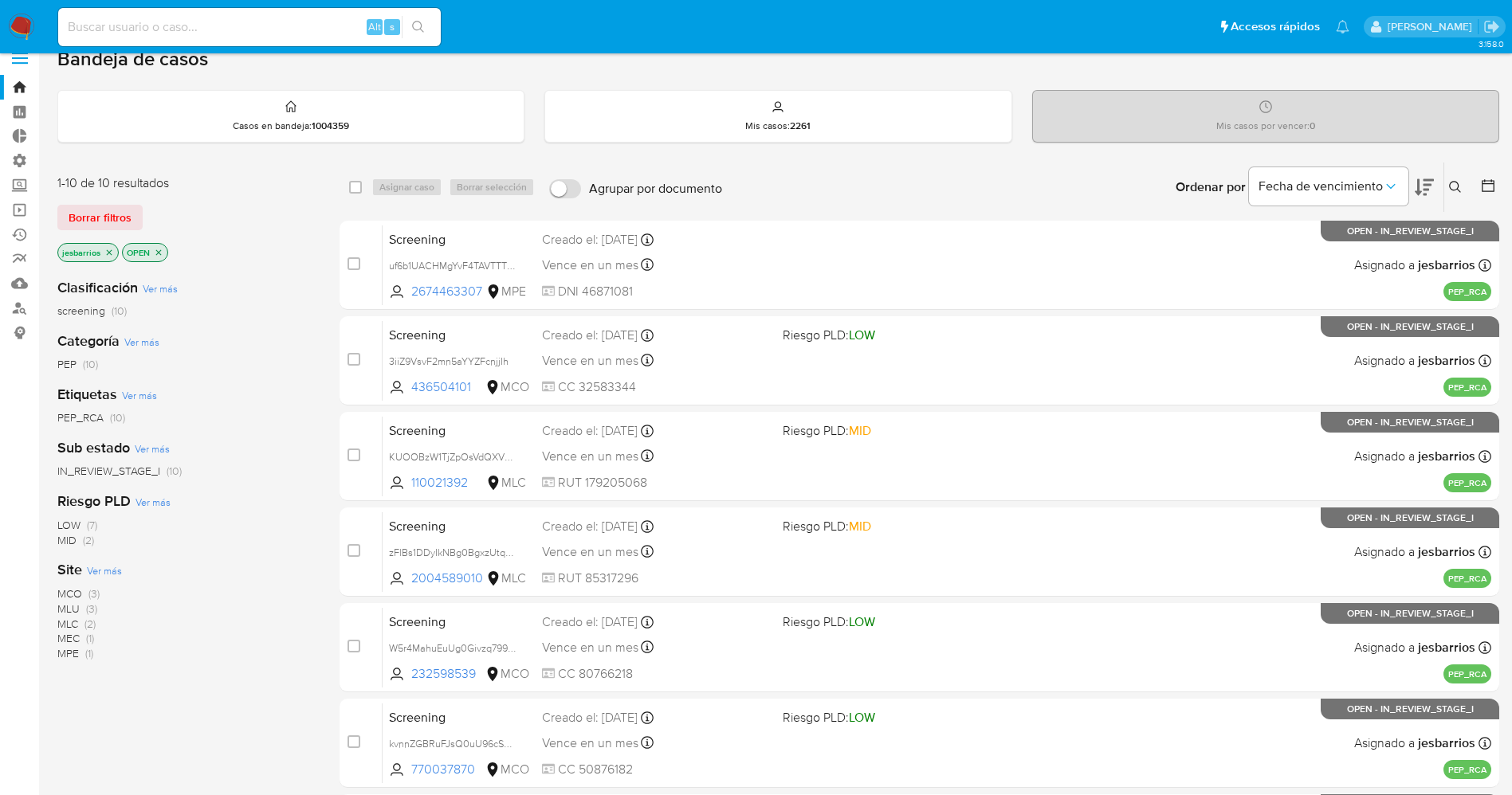
scroll to position [0, 0]
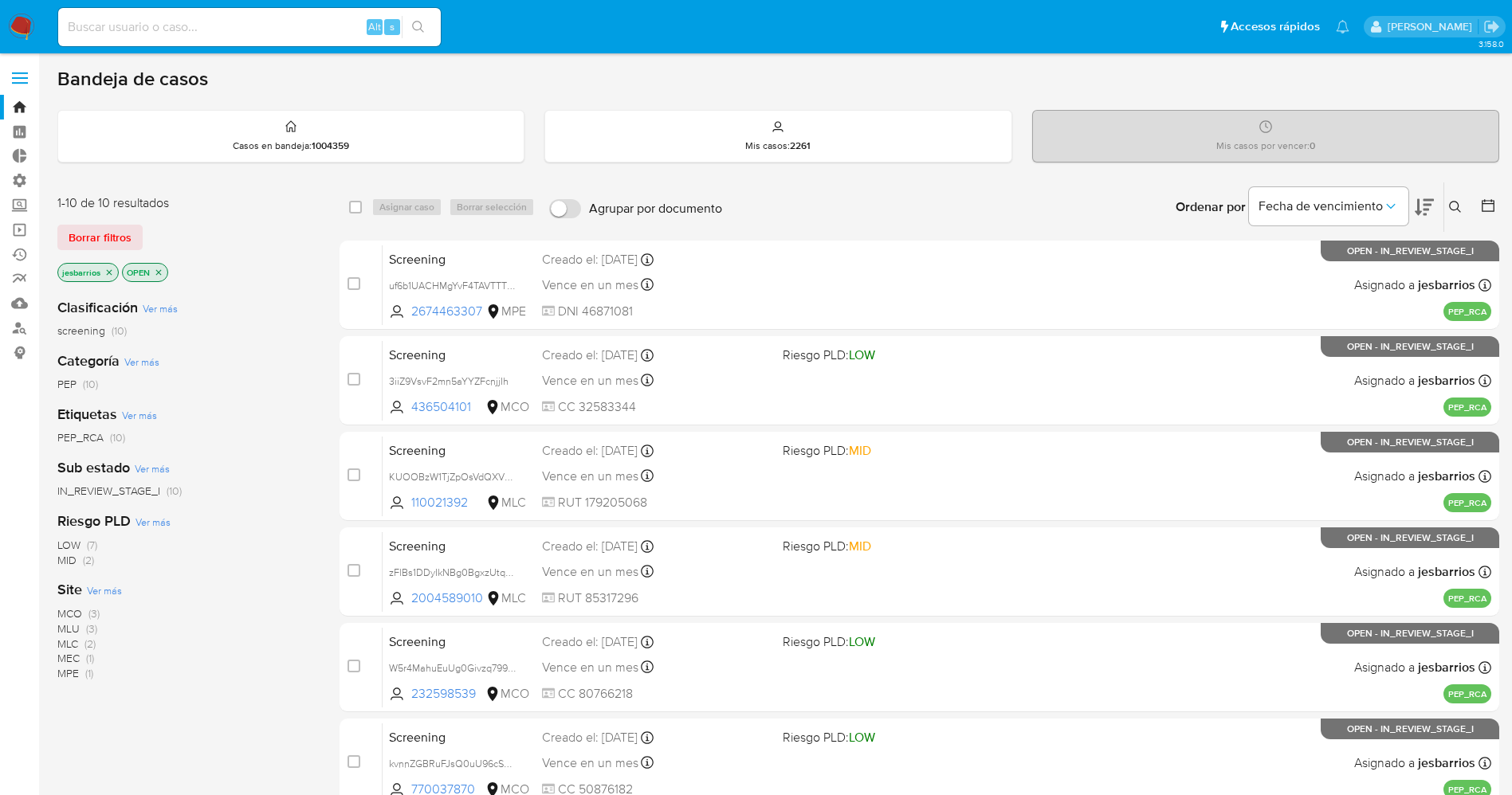
click at [27, 24] on img at bounding box center [21, 27] width 27 height 27
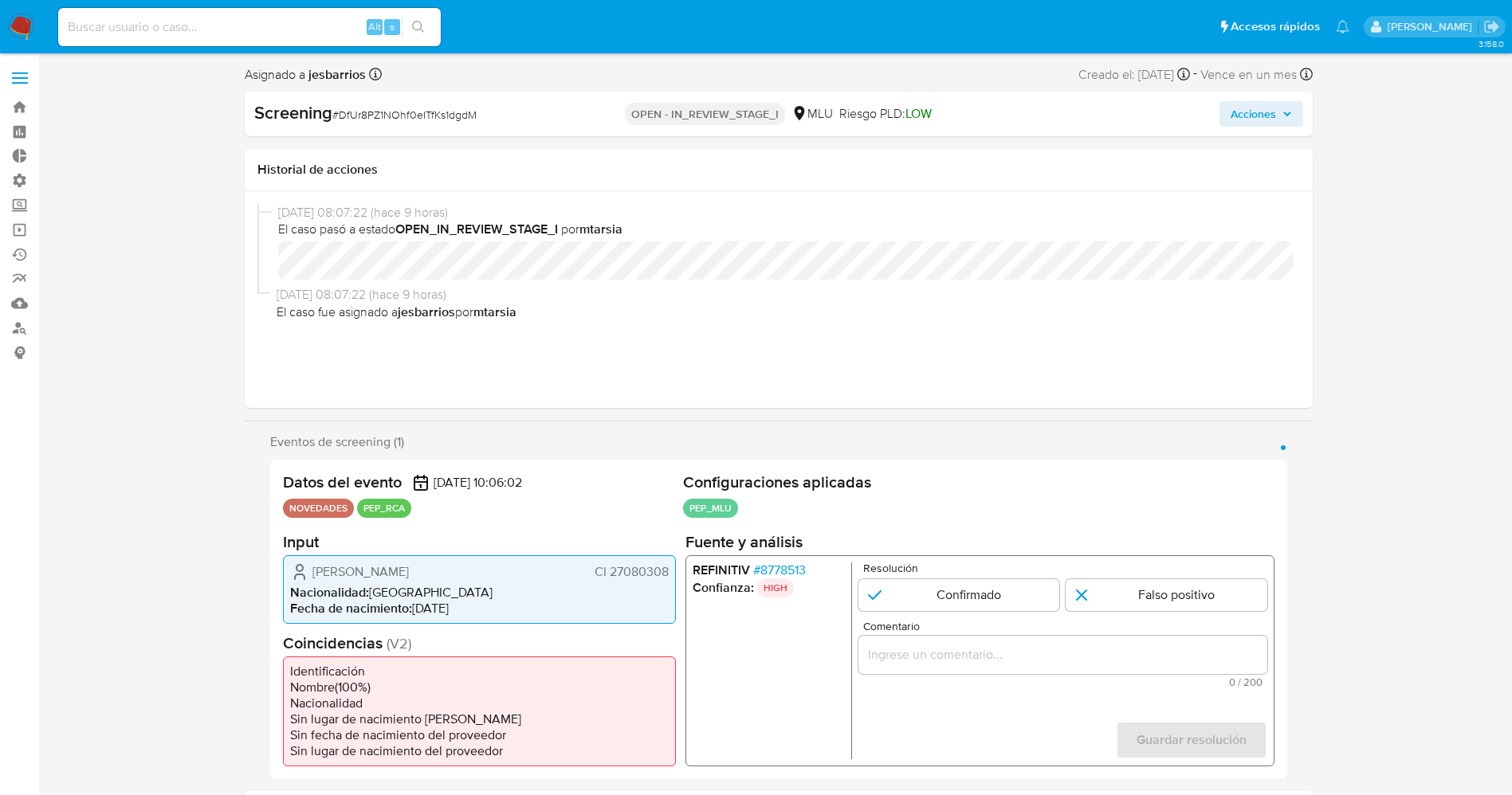
select select "10"
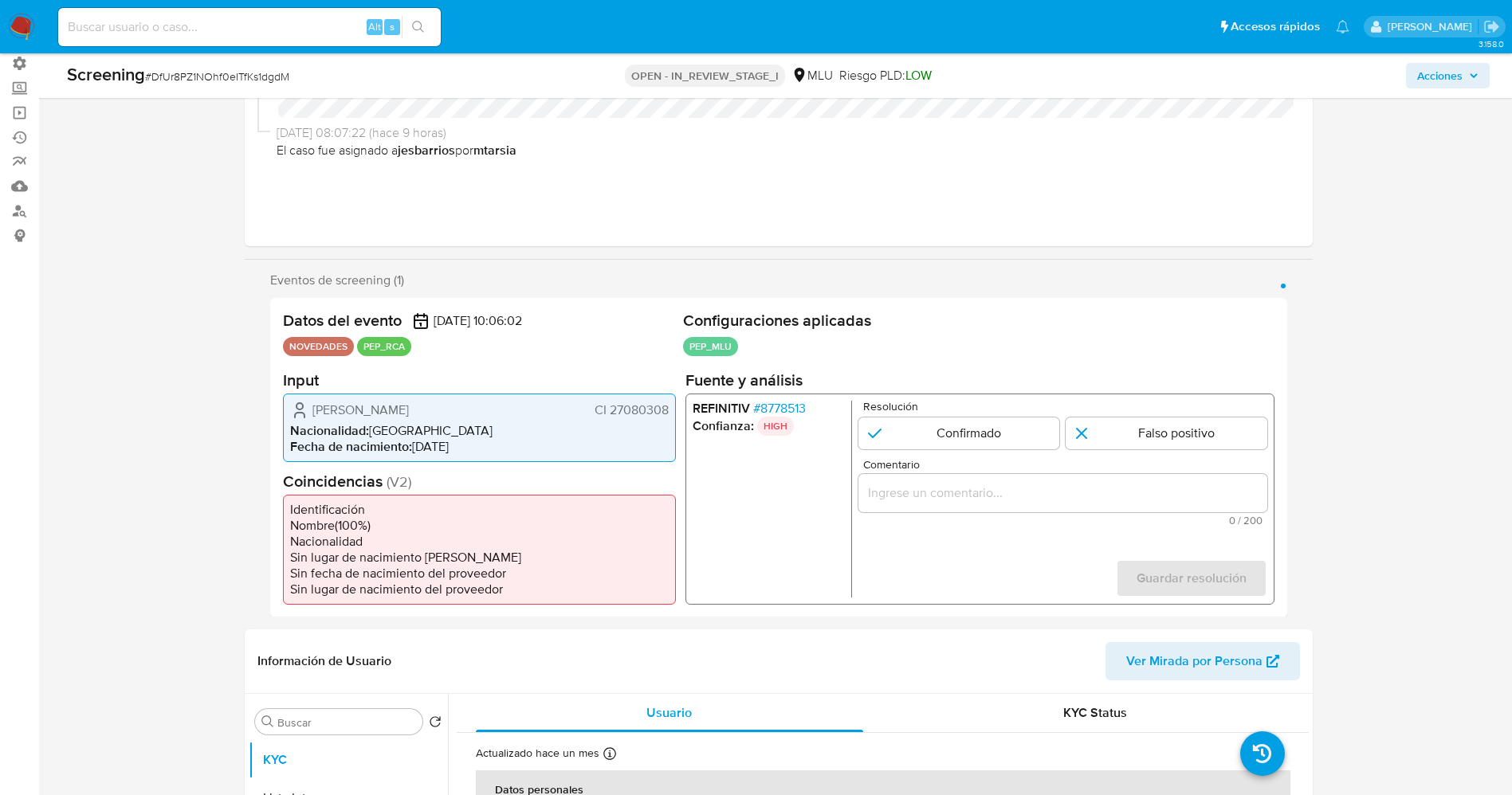
scroll to position [119, 0]
click at [793, 408] on span "# 8778513" at bounding box center [778, 406] width 52 height 16
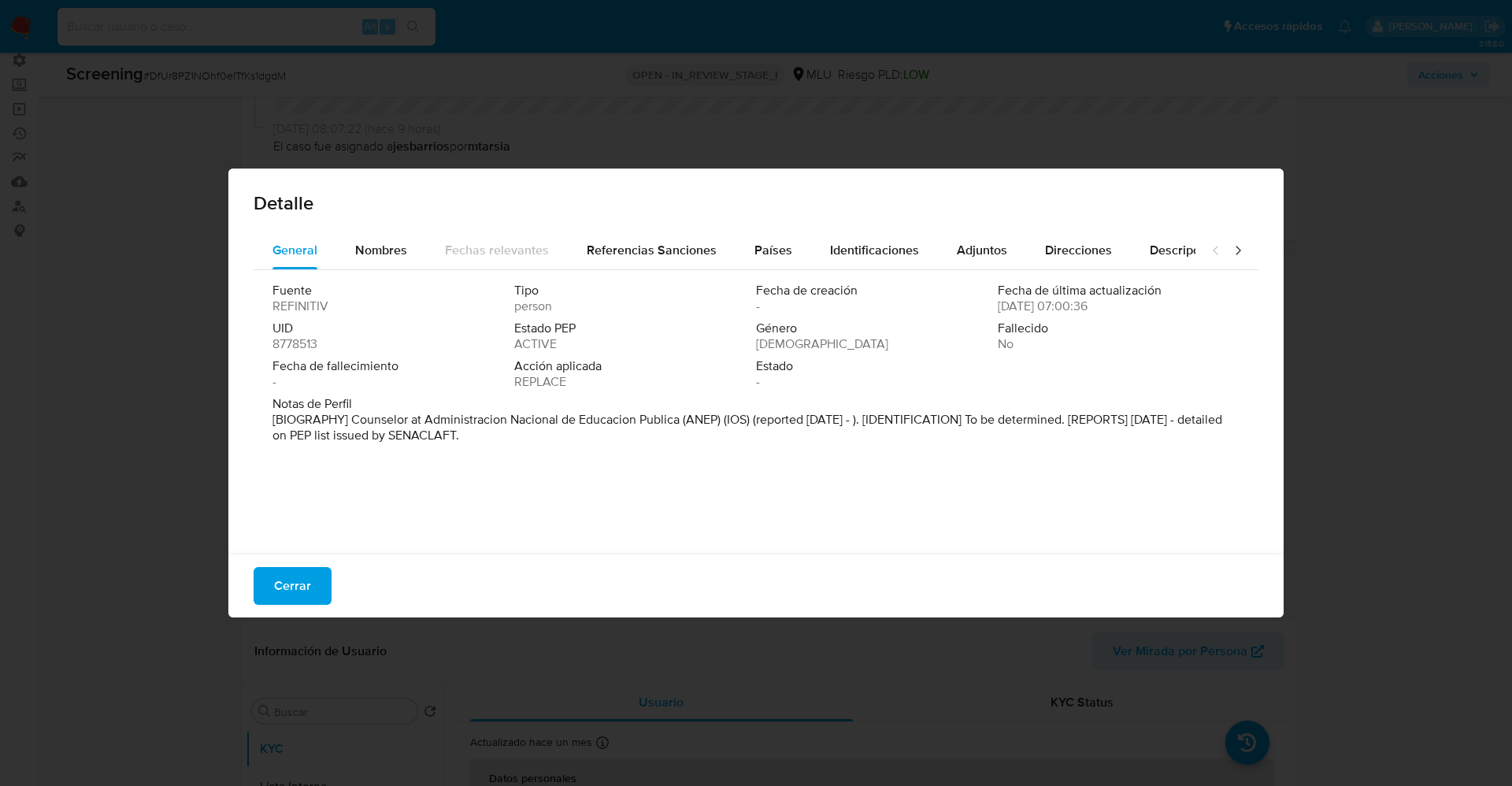
click at [375, 278] on div "Fuente REFINITIV Tipo person Fecha de creación - Fecha de última actualización …" at bounding box center [756, 407] width 1005 height 276
click at [375, 266] on div "Nombres" at bounding box center [381, 250] width 52 height 38
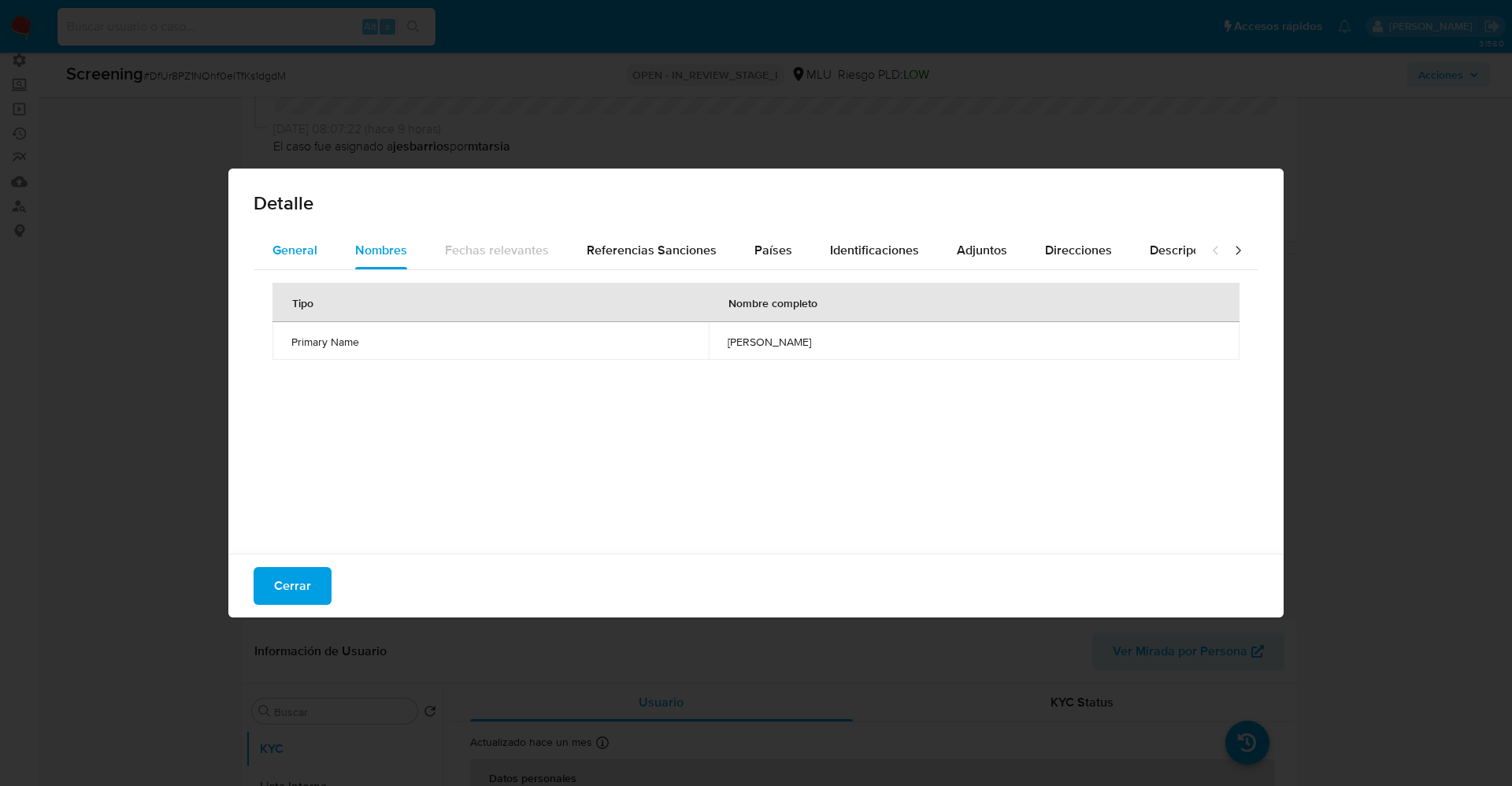
click at [300, 260] on div "General" at bounding box center [295, 250] width 45 height 38
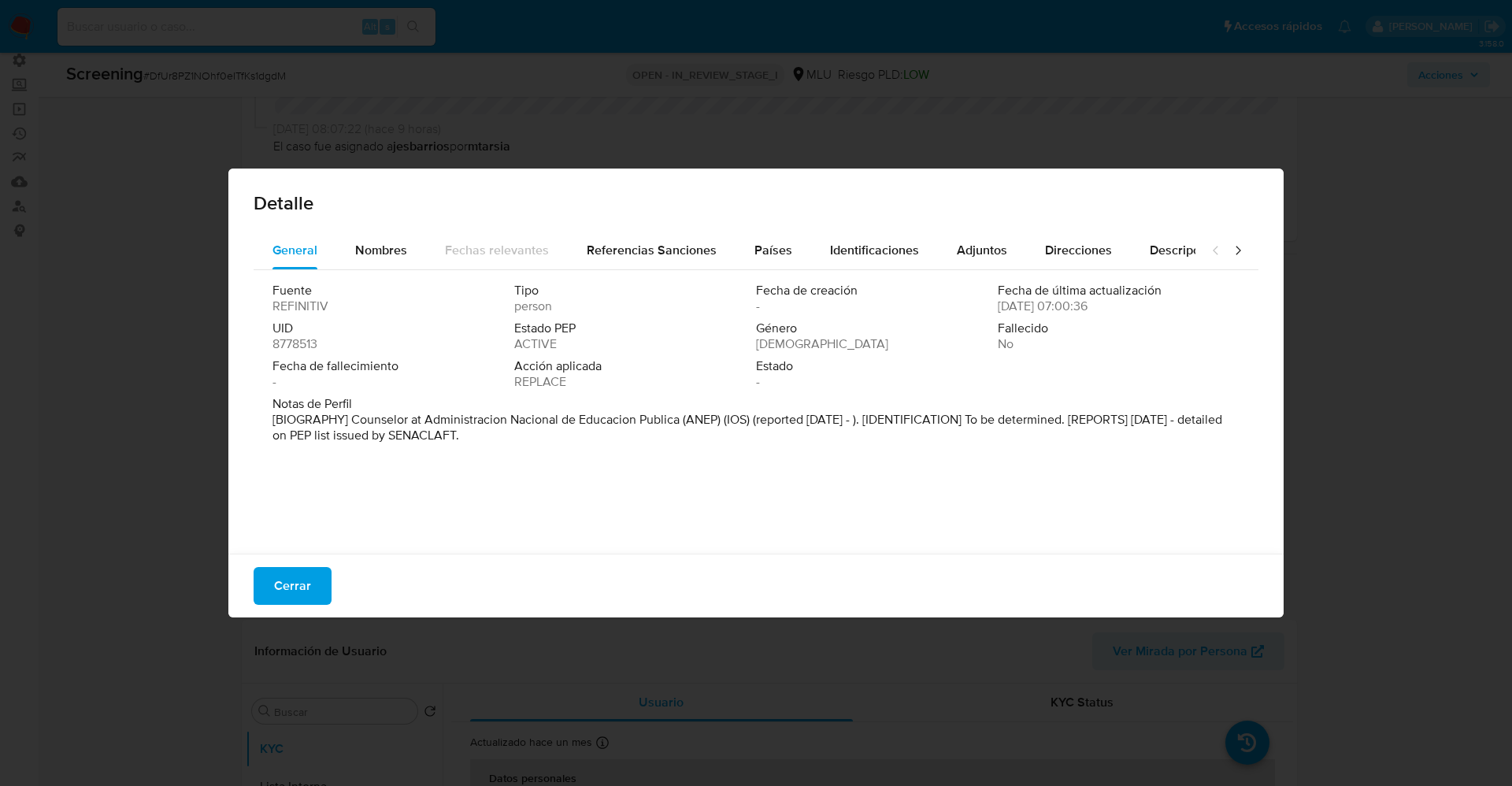
drag, startPoint x: 350, startPoint y: 422, endPoint x: 525, endPoint y: 429, distance: 175.1
click at [525, 429] on p "[BIOGRAPHY] Counselor at Administracion Nacional de Educacion Publica (ANEP) (I…" at bounding box center [755, 428] width 964 height 31
click at [370, 246] on span "Nombres" at bounding box center [381, 249] width 52 height 19
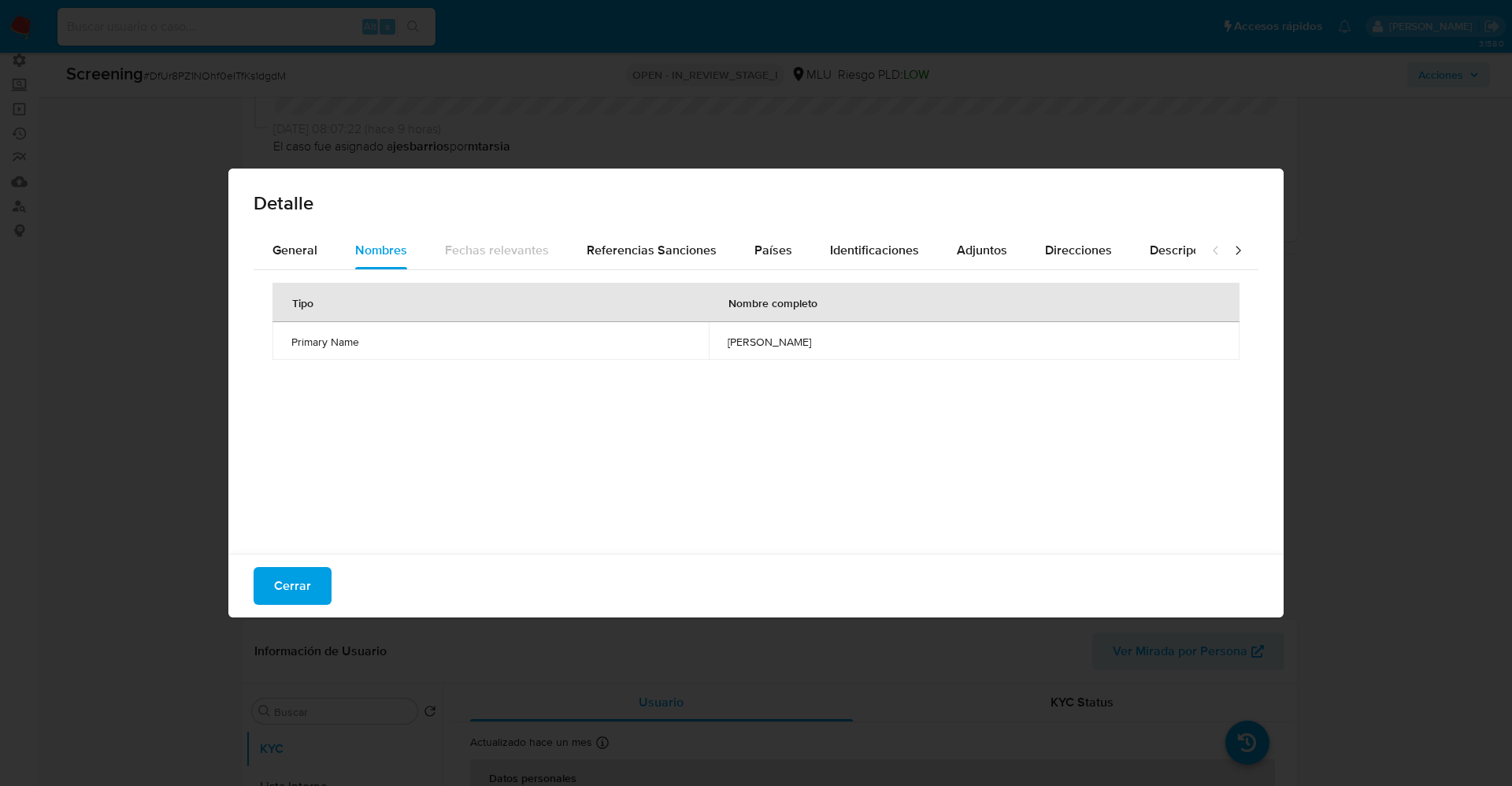
drag, startPoint x: 284, startPoint y: 572, endPoint x: 297, endPoint y: 562, distance: 16.4
click at [284, 571] on span "Cerrar" at bounding box center [292, 586] width 37 height 35
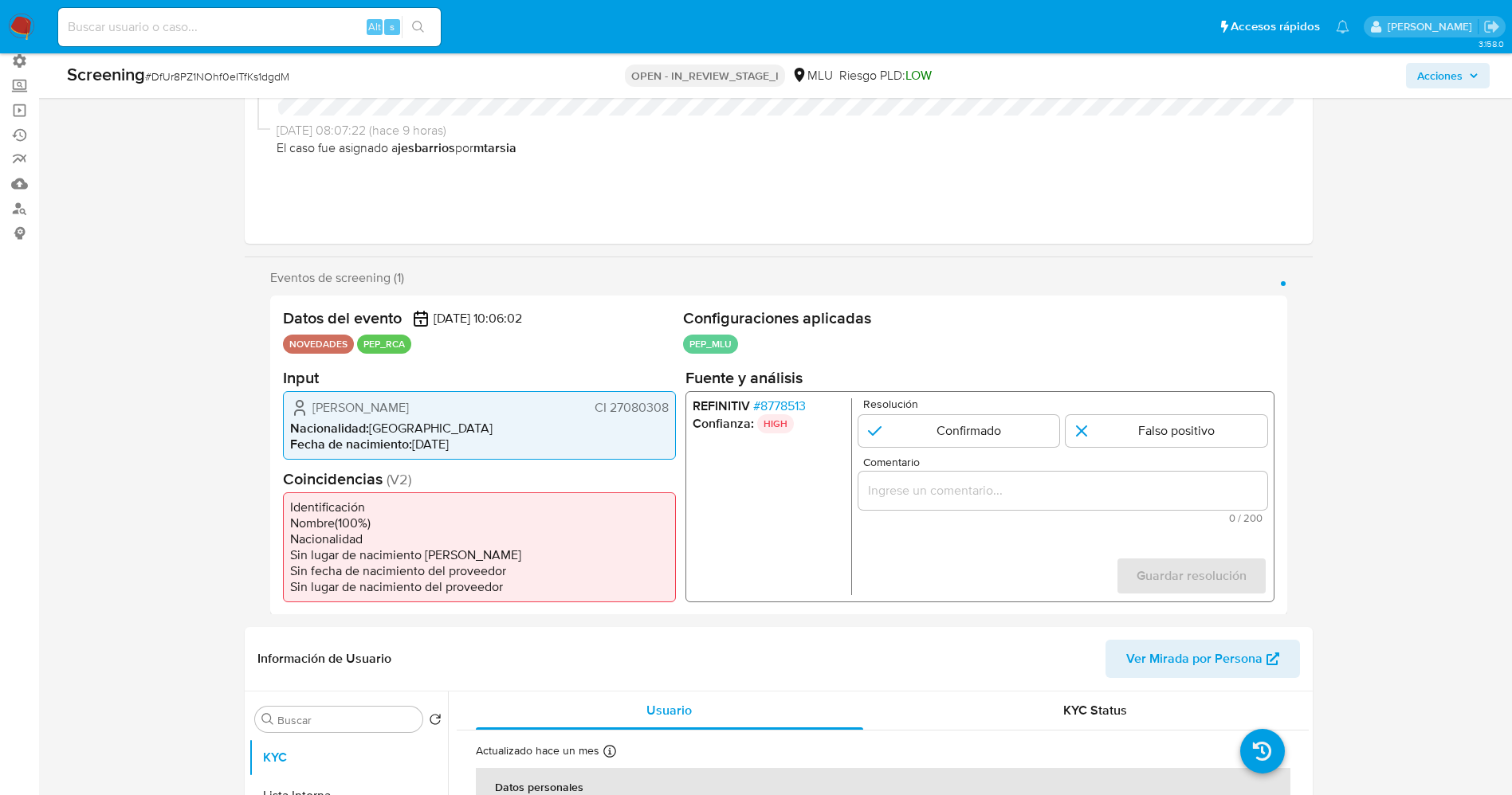
drag, startPoint x: 613, startPoint y: 404, endPoint x: 660, endPoint y: 405, distance: 47.0
click at [660, 405] on span "CI 27080308" at bounding box center [630, 407] width 74 height 16
drag, startPoint x: 642, startPoint y: 410, endPoint x: 615, endPoint y: 410, distance: 27.0
click at [640, 410] on span "CI 27080308" at bounding box center [630, 407] width 74 height 16
click at [605, 407] on span "CI 27080308" at bounding box center [630, 407] width 74 height 16
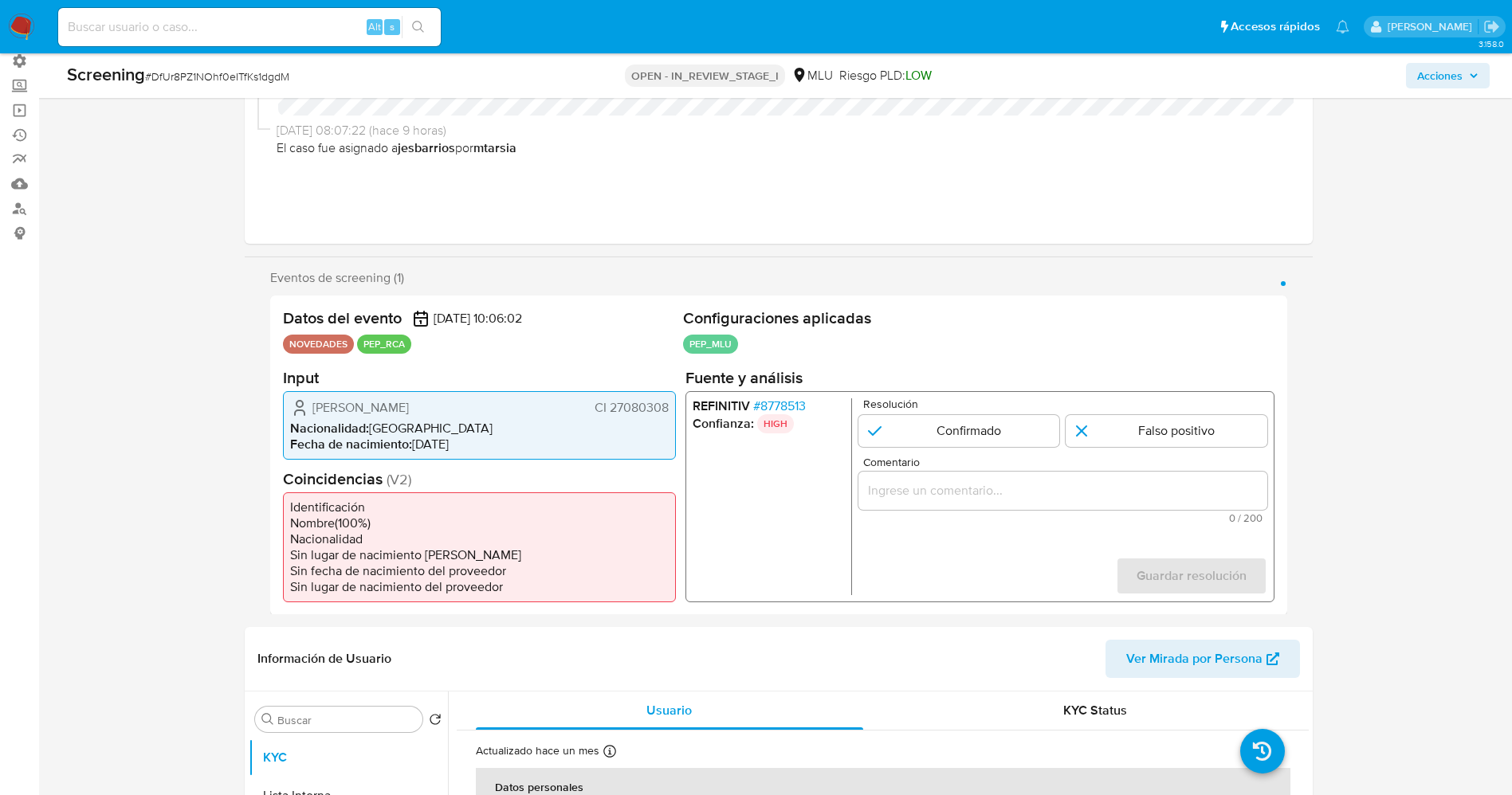
drag, startPoint x: 606, startPoint y: 408, endPoint x: 668, endPoint y: 407, distance: 62.0
click at [668, 407] on span "CI 27080308" at bounding box center [630, 407] width 74 height 16
drag, startPoint x: 308, startPoint y: 412, endPoint x: 458, endPoint y: 412, distance: 150.0
click at [479, 412] on div "Maria Laura Donya Rodriguez CI 27080308" at bounding box center [479, 407] width 378 height 19
click at [361, 423] on span "Nacionalidad :" at bounding box center [329, 428] width 79 height 19
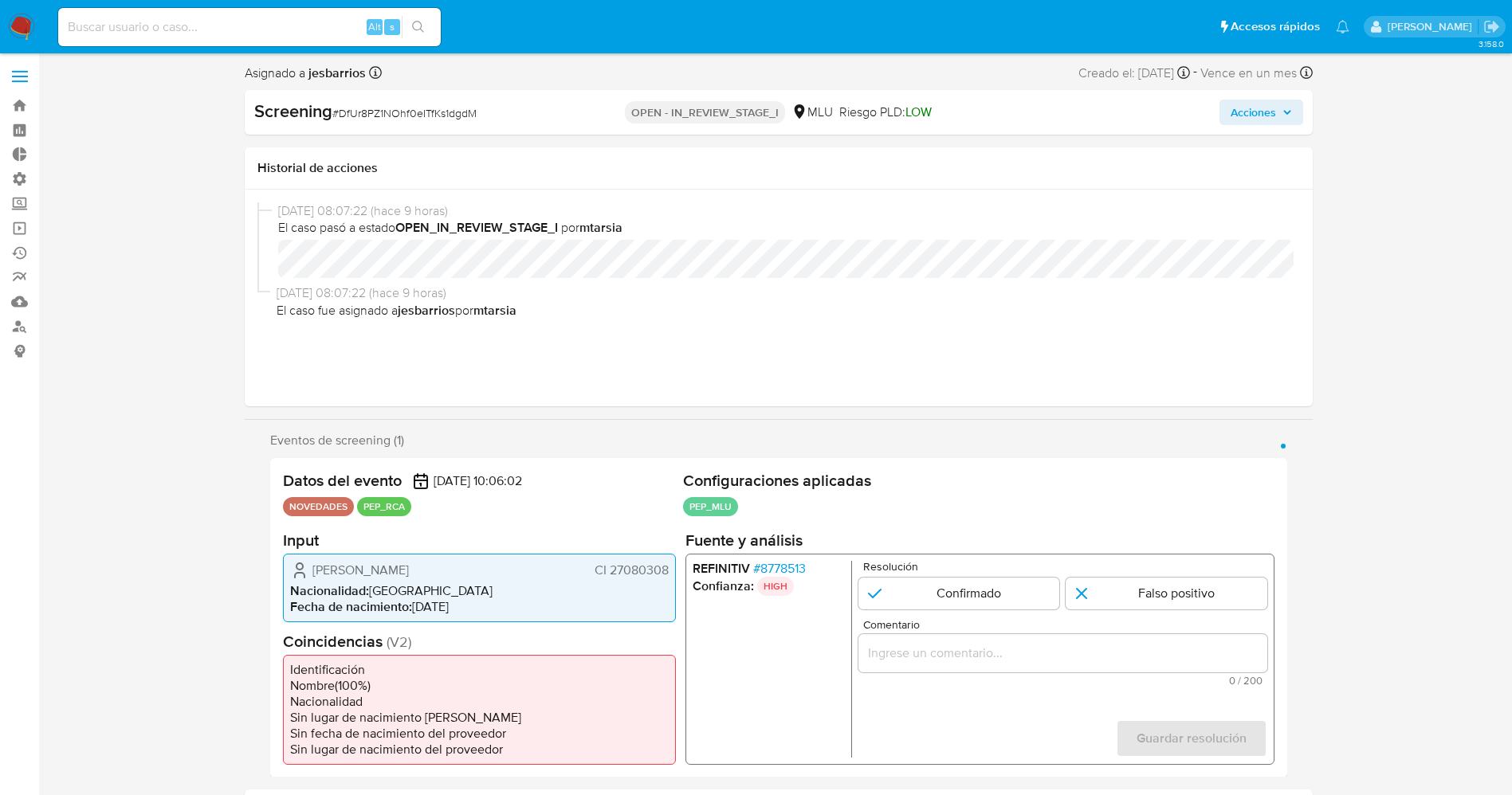
scroll to position [0, 0]
click at [335, 576] on span "Maria Laura Donya Rodriguez" at bounding box center [361, 571] width 97 height 16
drag, startPoint x: 307, startPoint y: 569, endPoint x: 662, endPoint y: 574, distance: 355.0
click at [665, 573] on div "Maria Laura Donya Rodriguez CI 27080308" at bounding box center [479, 570] width 378 height 19
click at [801, 568] on span "# 8778513" at bounding box center [778, 569] width 52 height 16
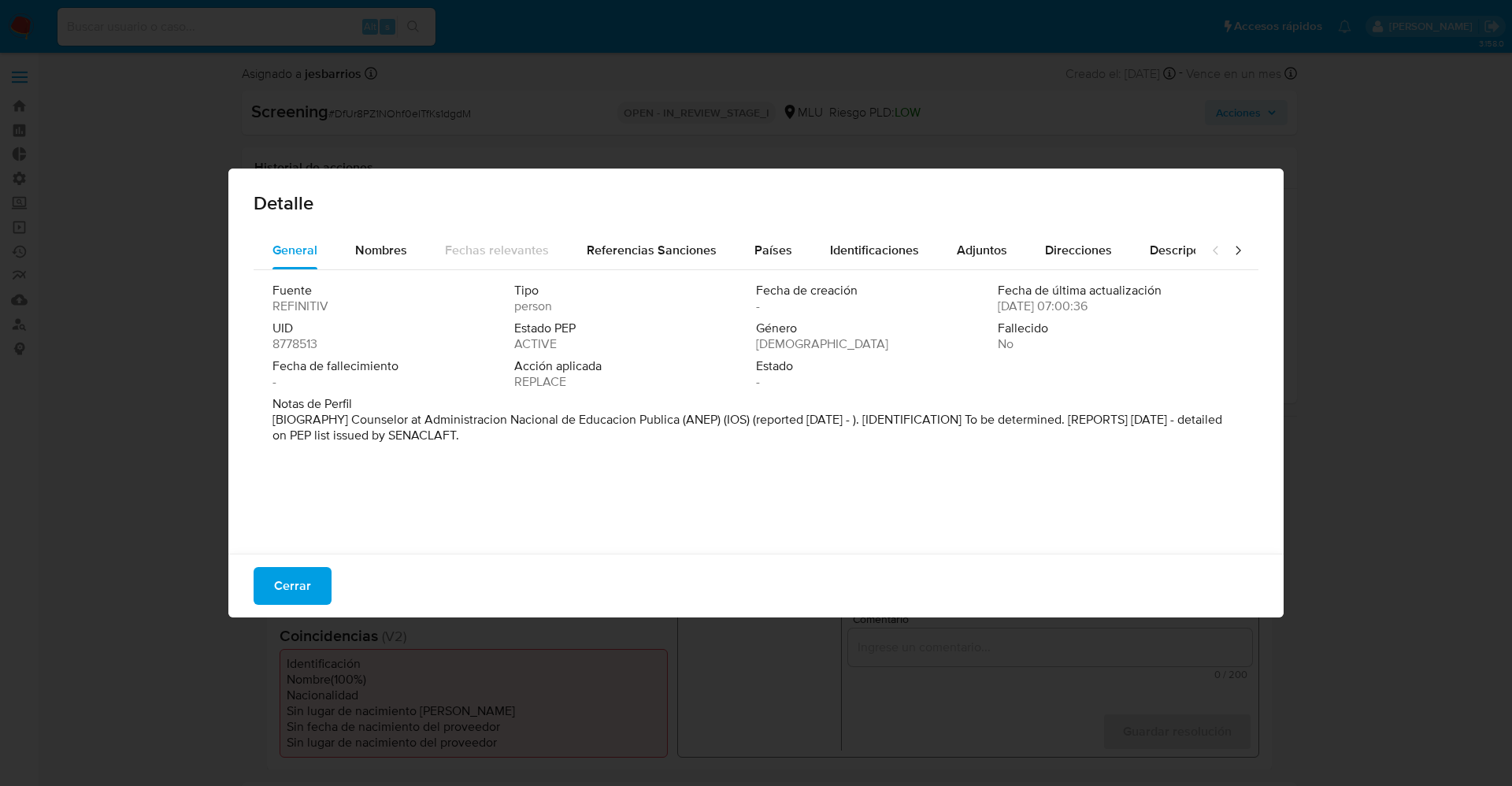
drag, startPoint x: 383, startPoint y: 418, endPoint x: 519, endPoint y: 455, distance: 140.9
click at [519, 455] on div "Fuente REFINITIV Tipo person Fecha de creación - Fecha de última actualización …" at bounding box center [756, 407] width 1005 height 276
drag, startPoint x: 294, startPoint y: 590, endPoint x: 351, endPoint y: 566, distance: 61.8
click span "Cerrar"
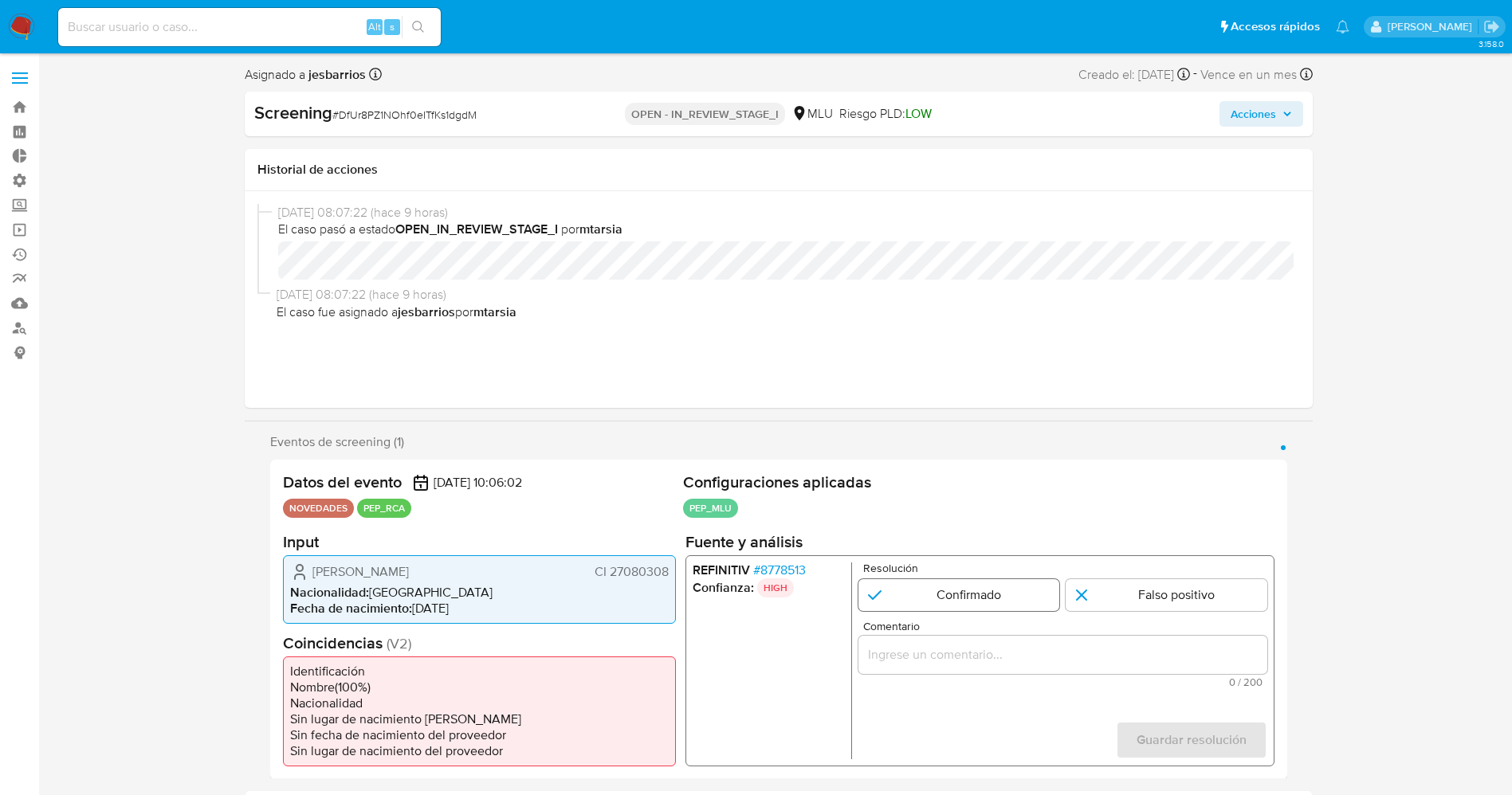
click input "1 de 1"
radio input "true"
click div "1 de 1"
click input "Comentario"
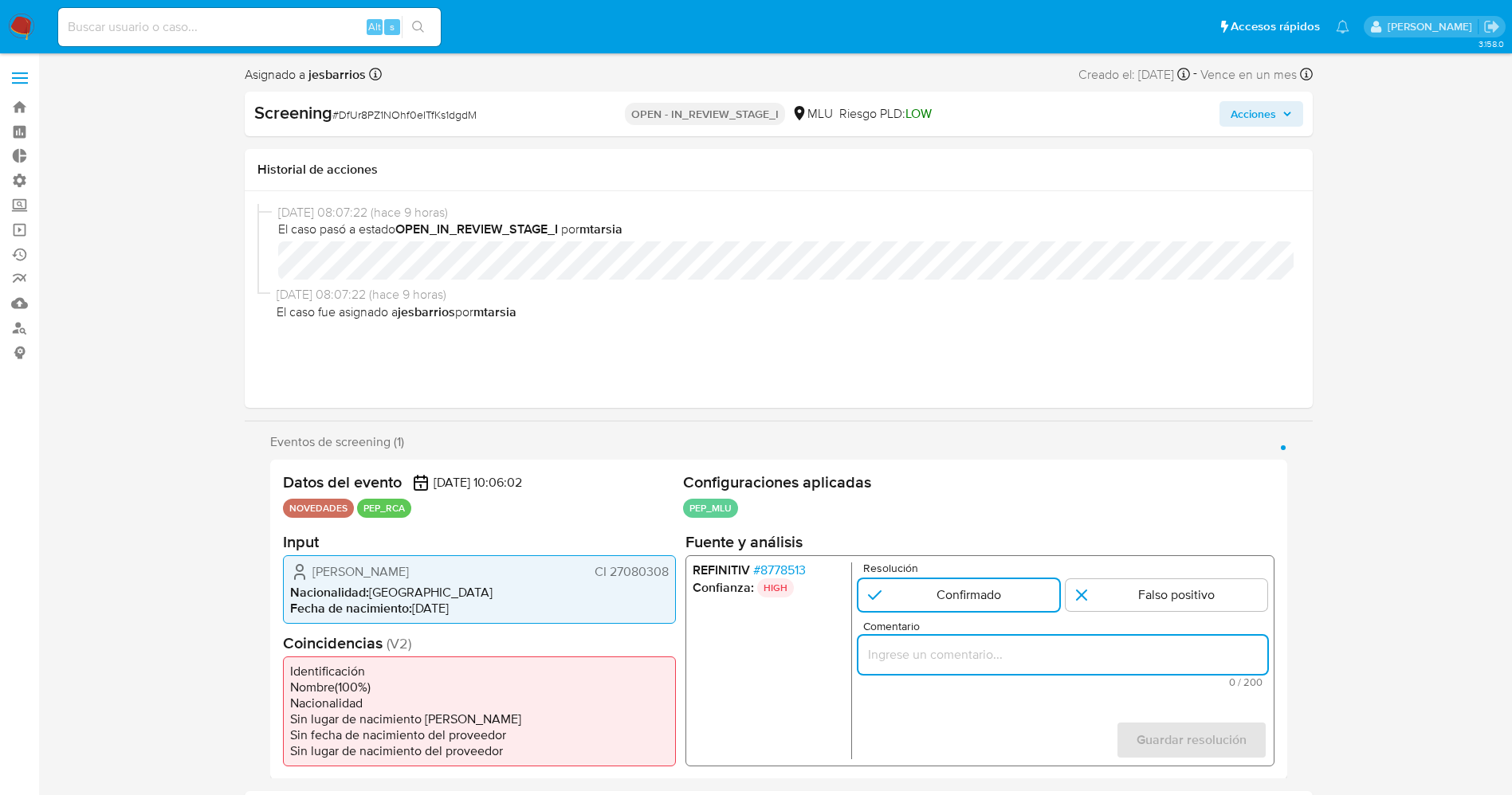
paste input "usuario Maria Laura Donya Rodriguez CI 27080308,nacionalidad Uruguaya, por coin…"
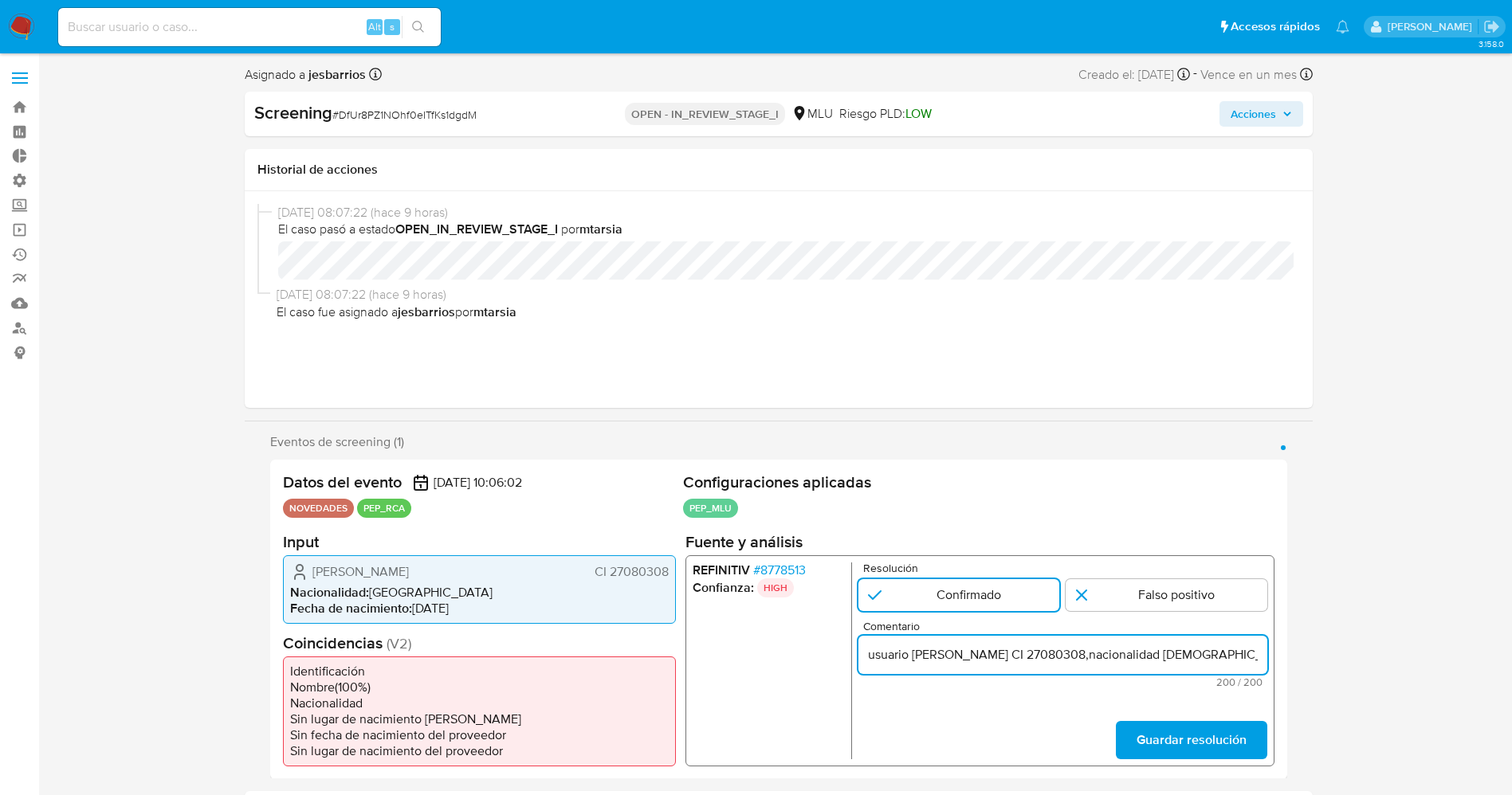
click div "usuario Maria Laura Donya Rodriguez CI 27080308,nacionalidad Uruguaya, por coin…"
click input "usuario Maria Laura Donya Rodriguez CI 27080308,nacionalidad Uruguaya, por coin…"
drag, startPoint x: 1035, startPoint y: 647, endPoint x: 1232, endPoint y: 652, distance: 197.1
click input "Usuario Maria Laura Donya Rodriguez CI 27080308,nacionalidad Uruguaya, por coin…"
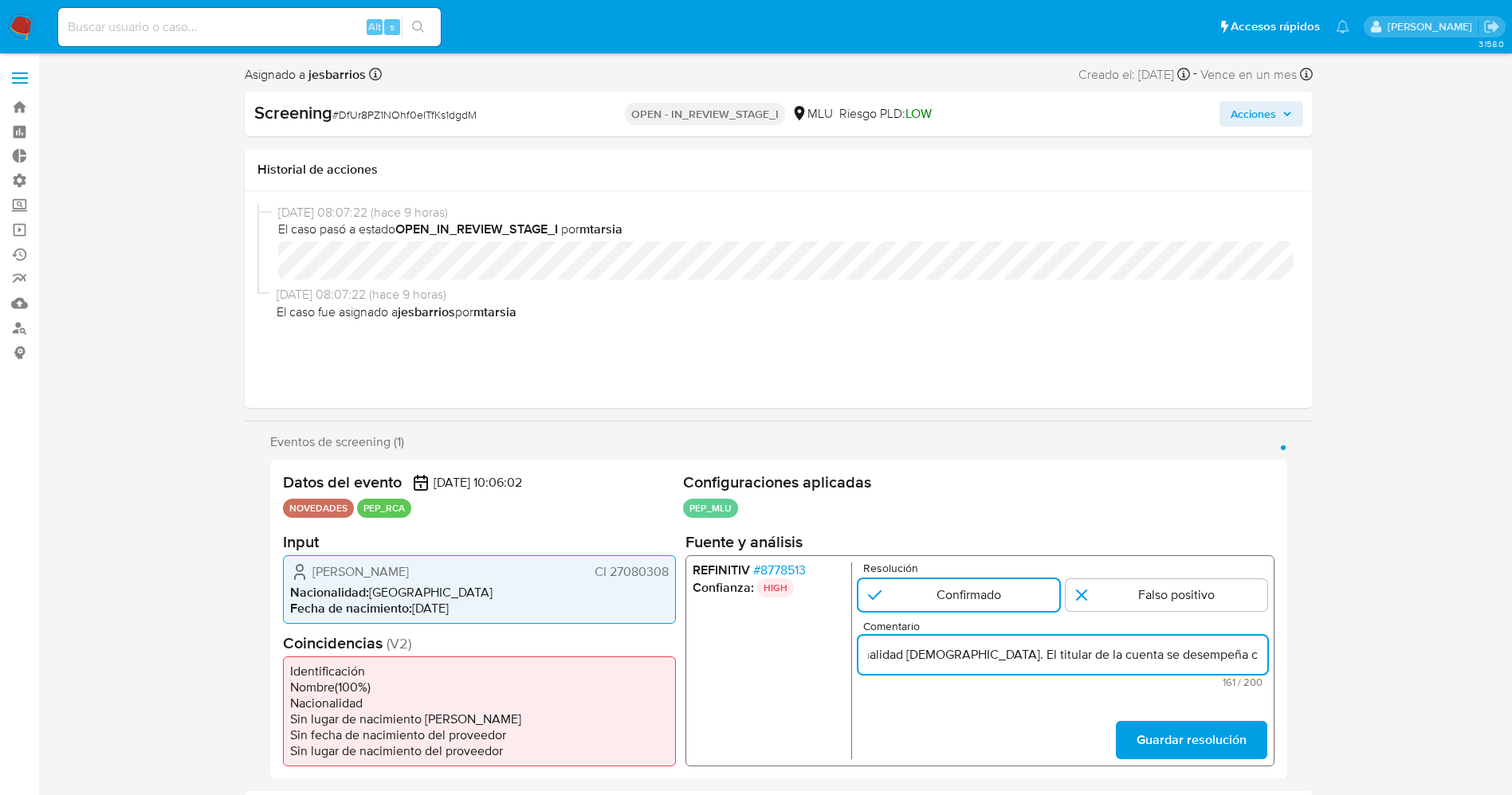
drag, startPoint x: 1153, startPoint y: 655, endPoint x: 1053, endPoint y: 661, distance: 100.2
click input "Usuario Maria Laura Donya Rodriguez CI 27080308,nacionalidad Uruguaya. El titul…"
click input "Usuario Maria Laura Donya Rodriguez CI 27080308,nacionalidad Uruguaya. Se desem…"
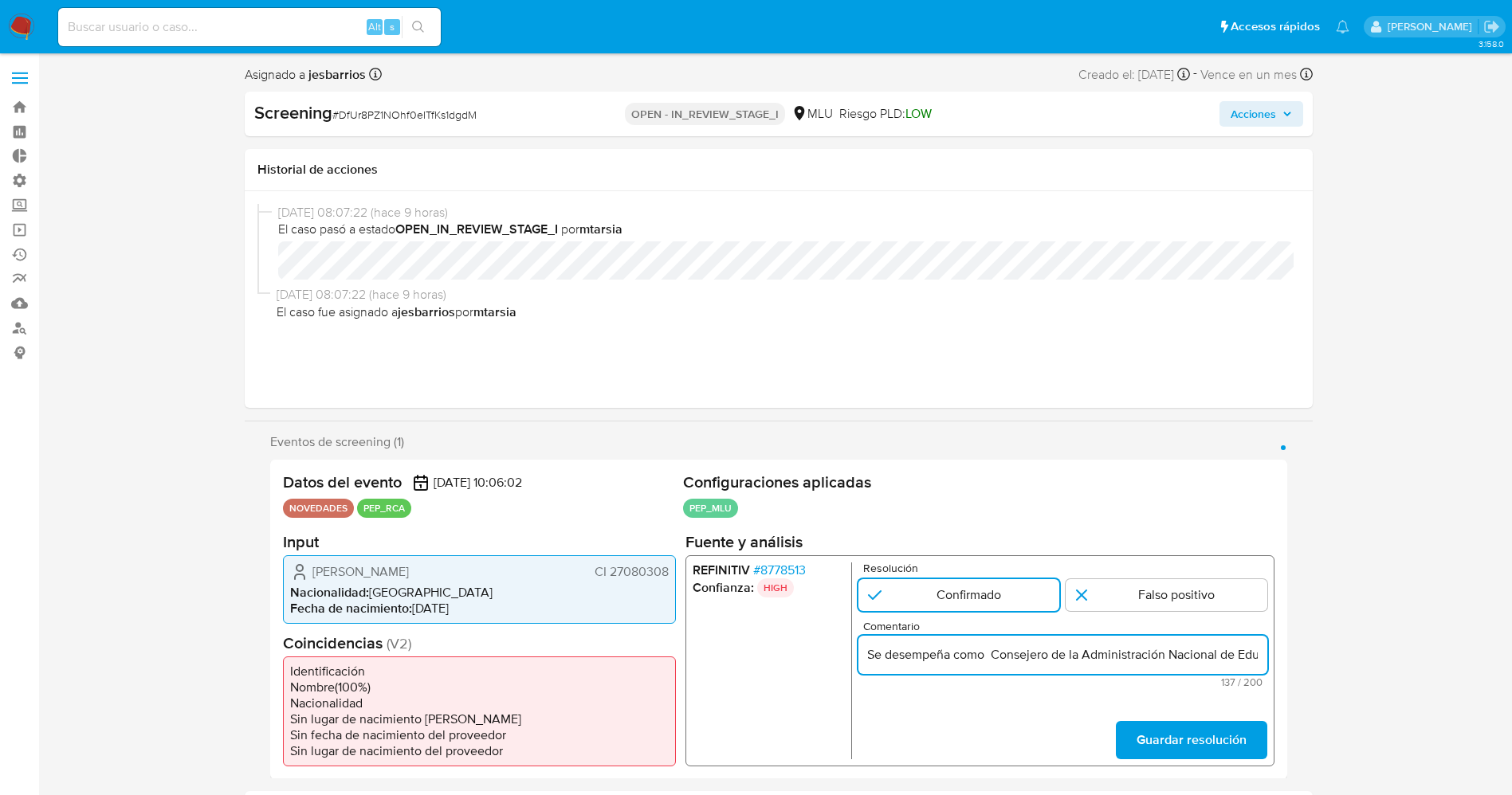
paste input "Educación Pública en la actualidad."
click input "Usuario Maria Laura Donya Rodriguez CI 27080308,nacionalidad Uruguaya. Se desem…"
type input "Usuario Maria Laura Donya Rodriguez CI 27080308,nacionalidad Uruguaya. Se desem…"
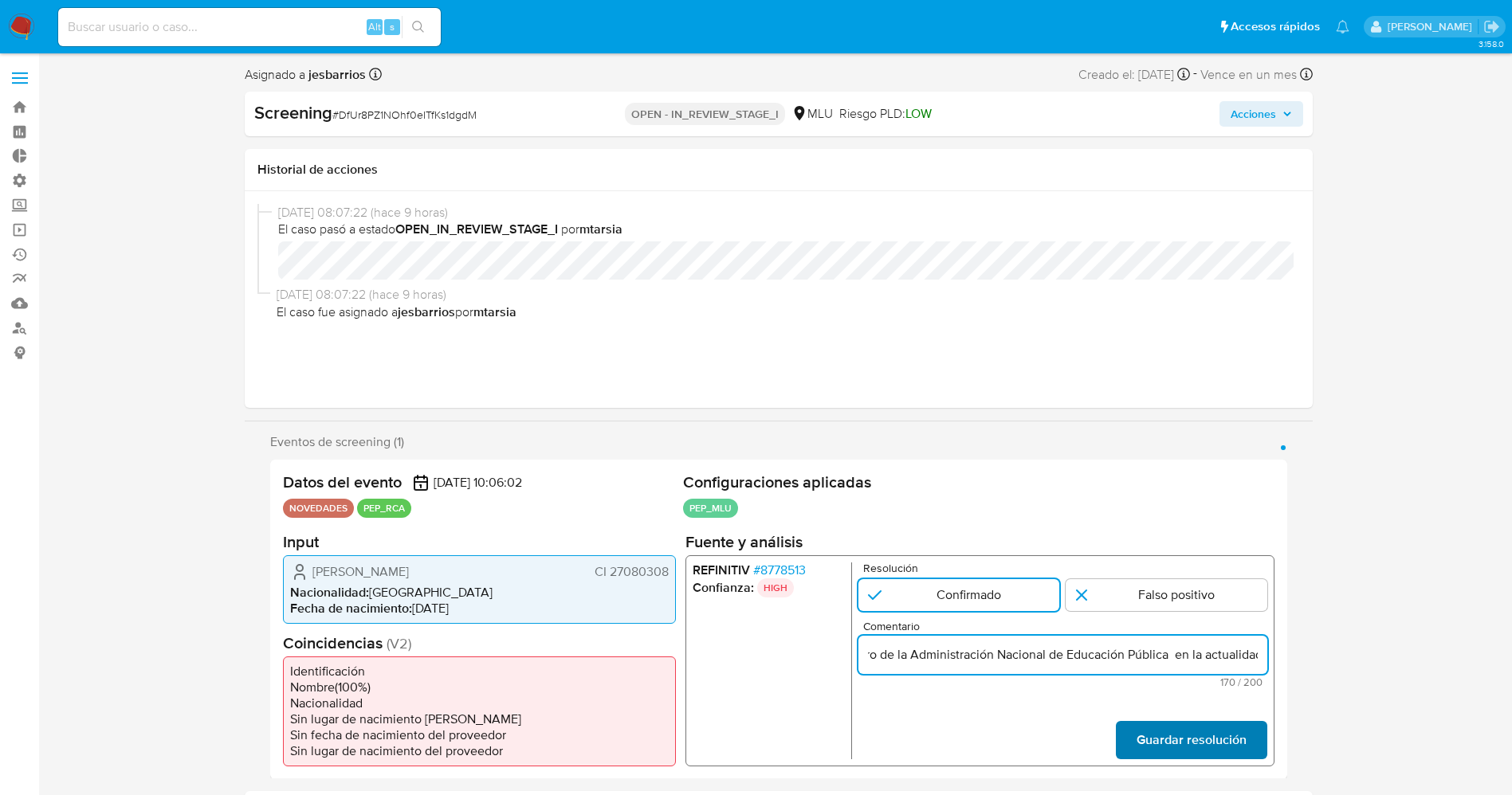
click span "Guardar resolución"
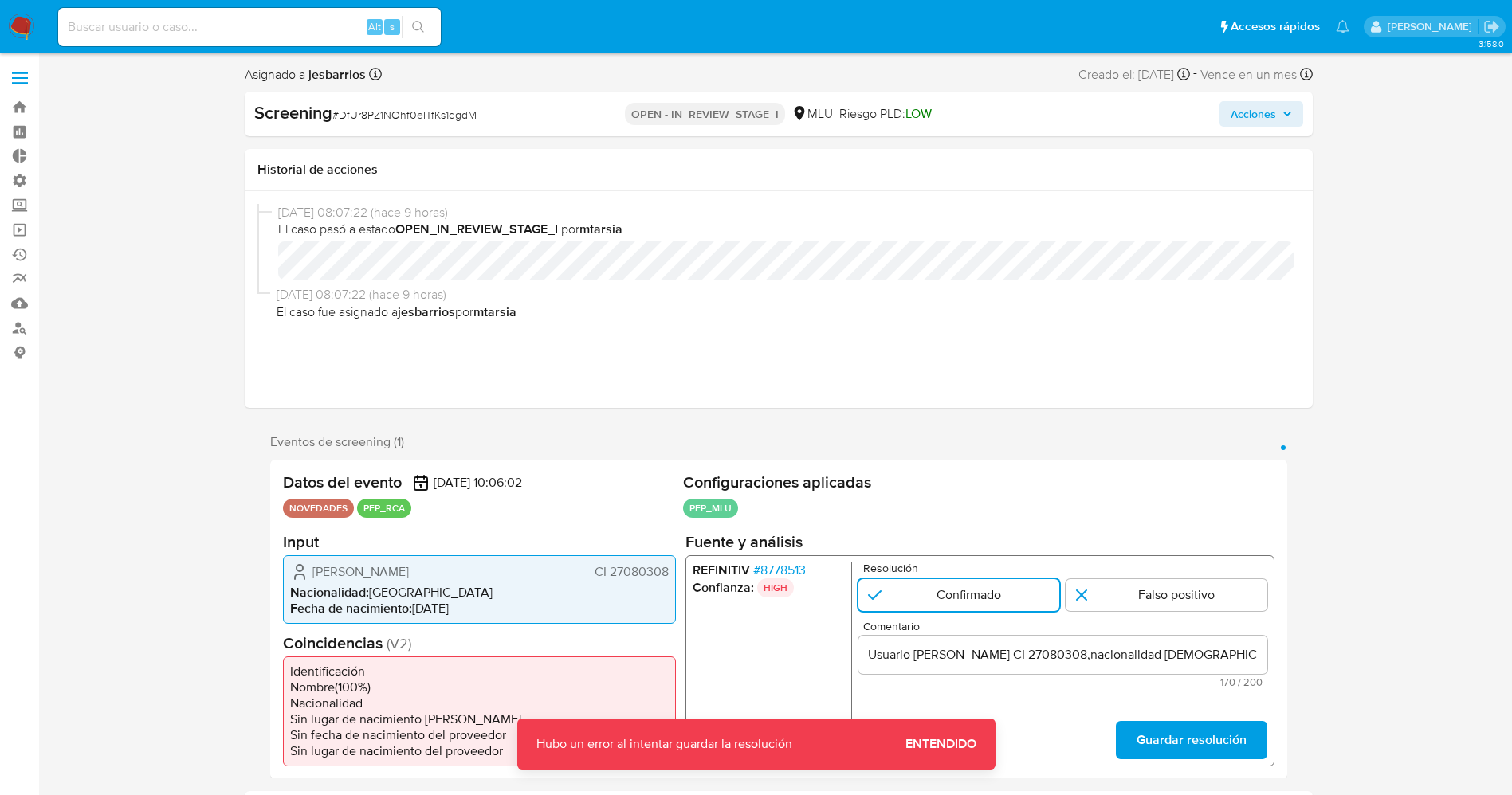
click span "Guardar resolución"
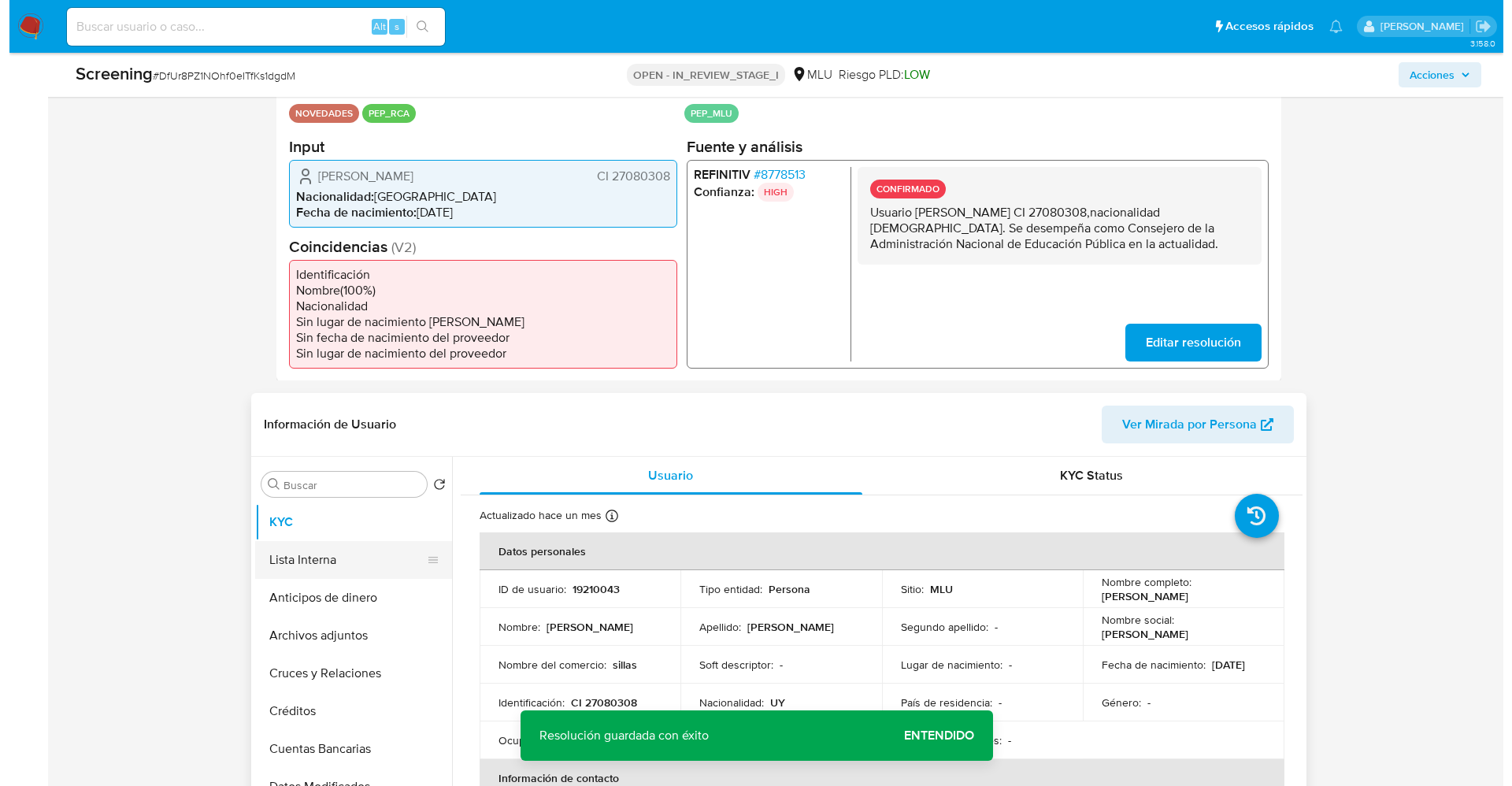
scroll to position [355, 0]
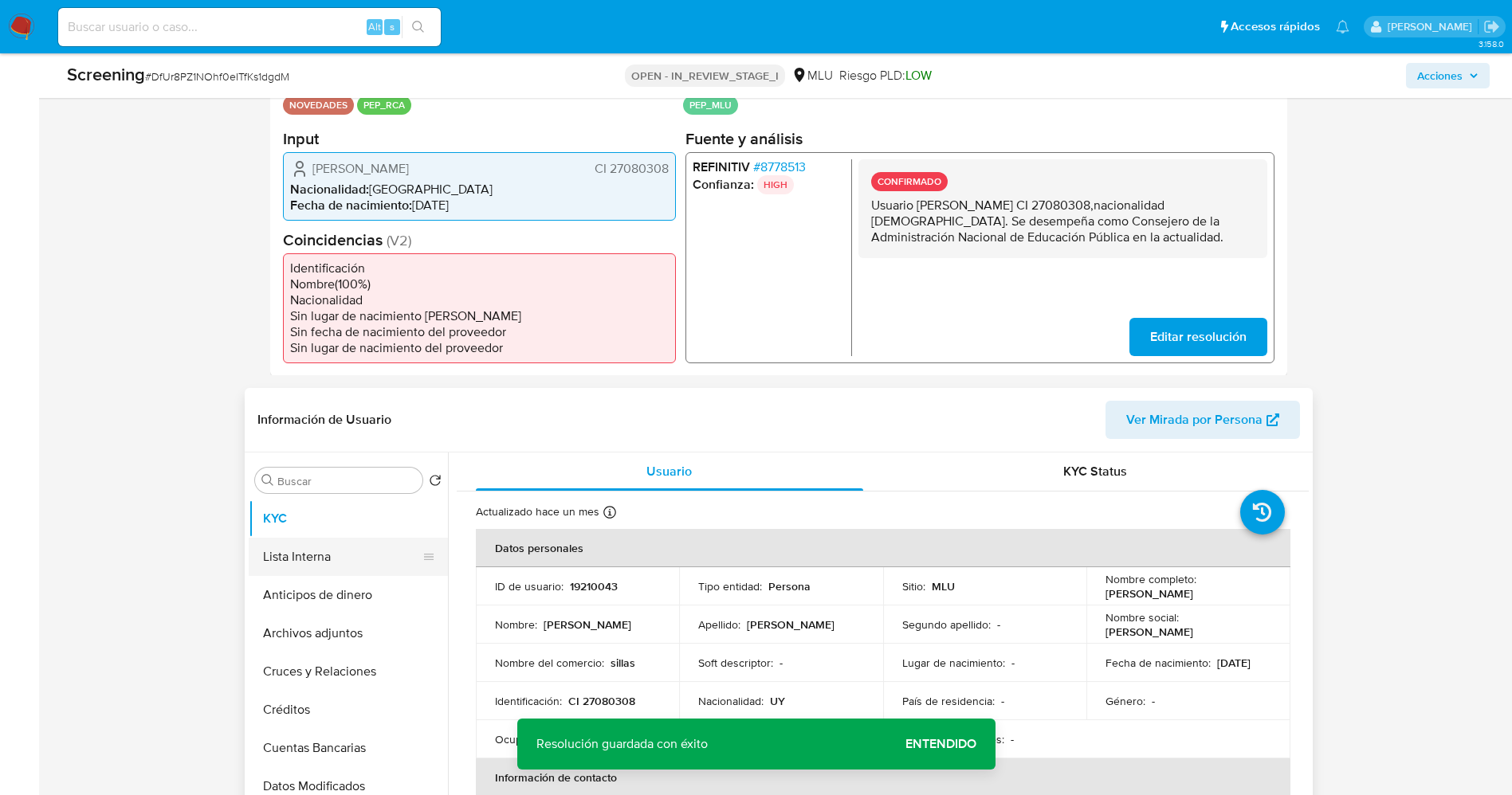
click button "Lista Interna"
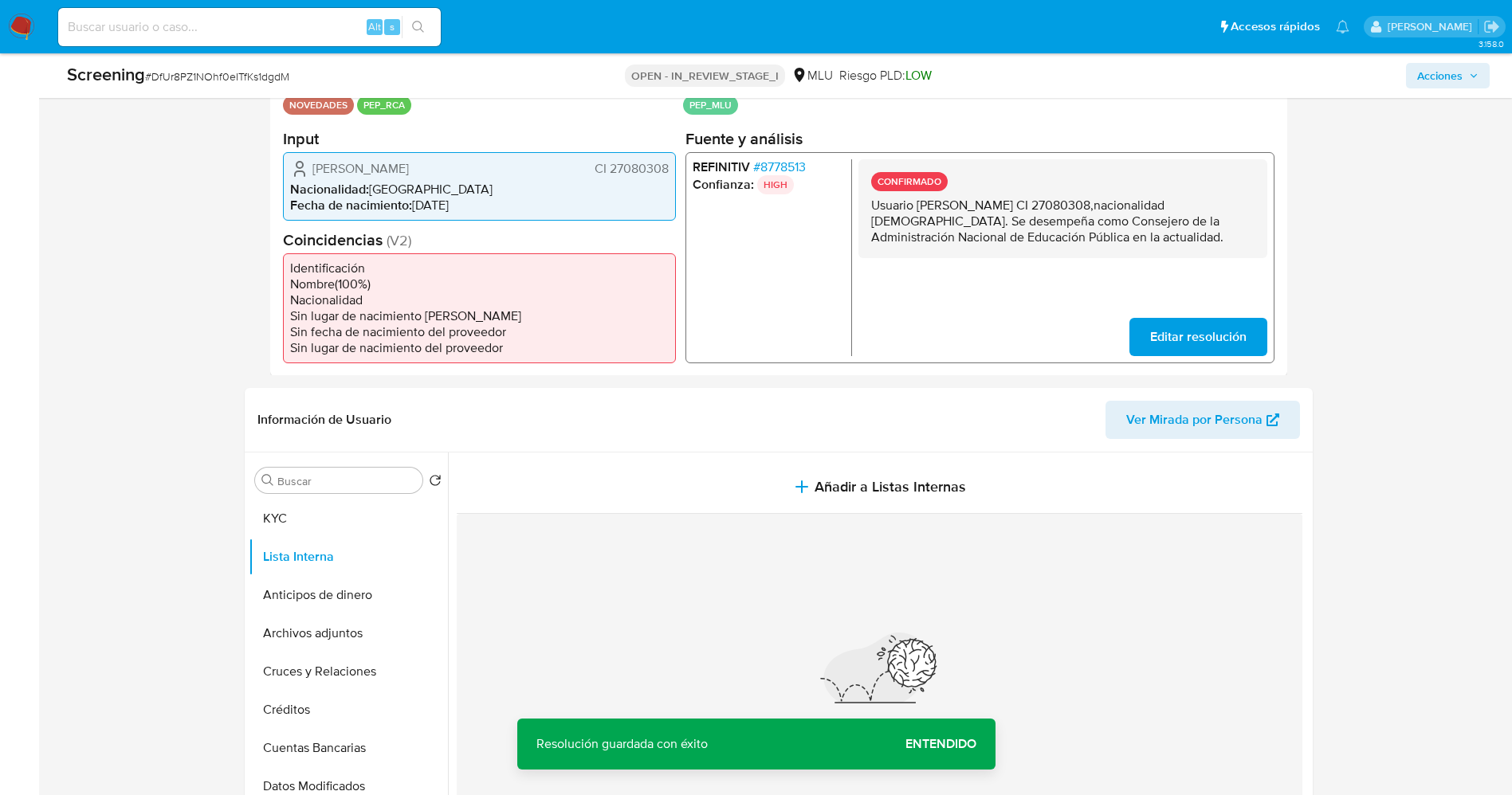
drag, startPoint x: 883, startPoint y: 210, endPoint x: 1180, endPoint y: 260, distance: 301.2
click div "CONFIRMADO Usuario Maria Laura Donya Rodriguez CI 27080308,nacionalidad Uruguay…"
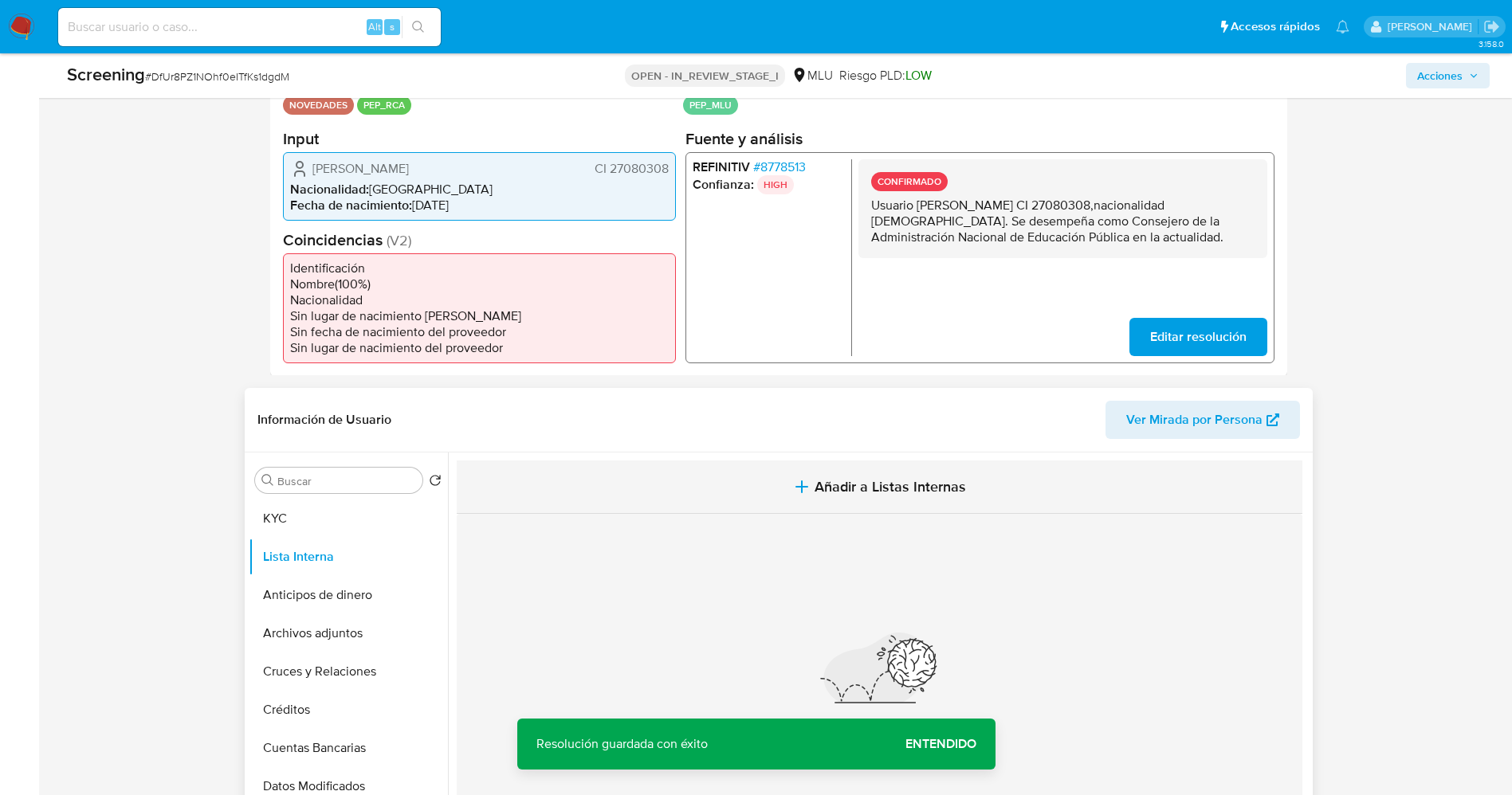
click button "Añadir a Listas Internas"
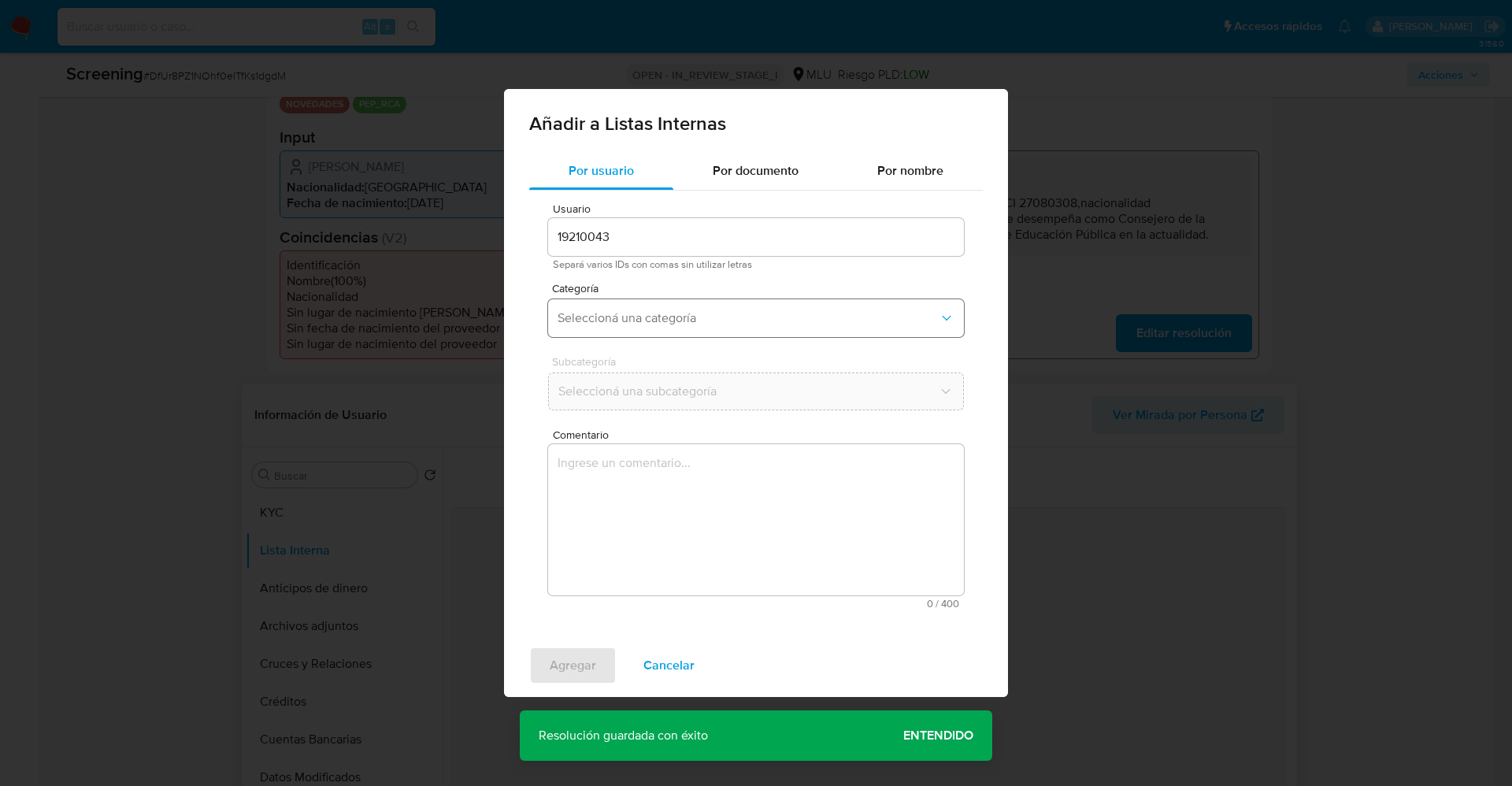
click button "Seleccioná una categoría"
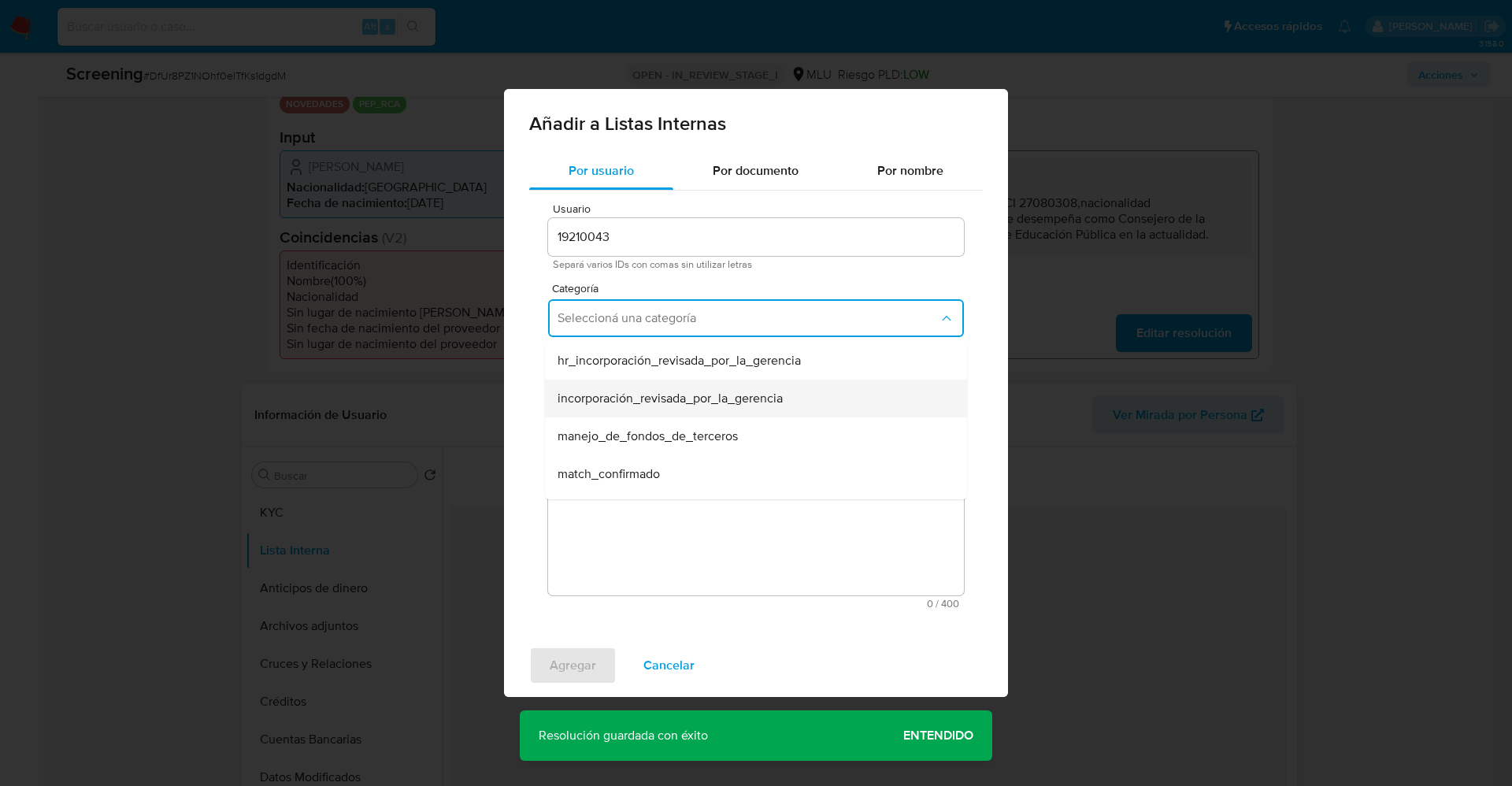
scroll to position [118, 0]
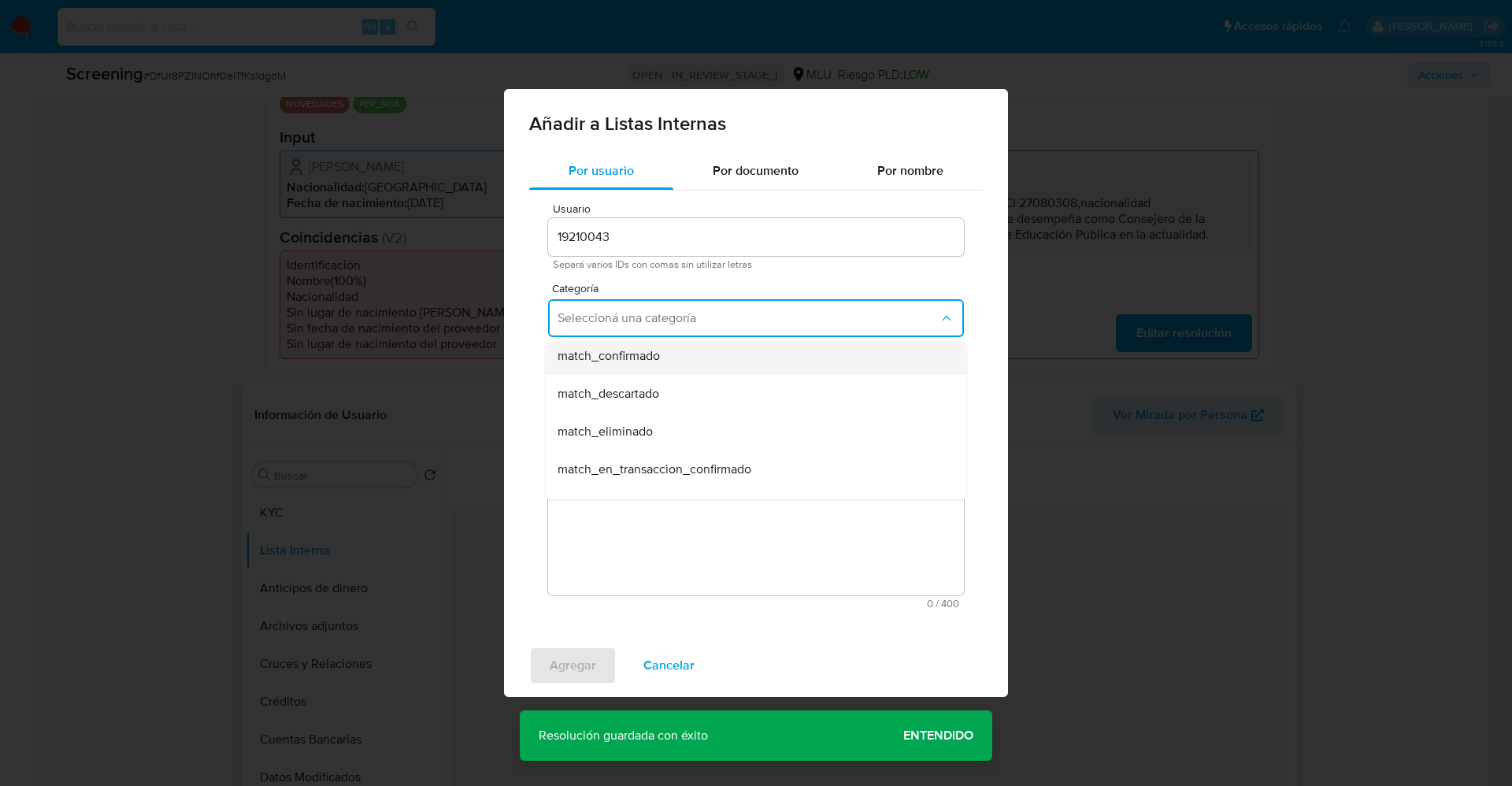
click div "match_confirmado"
click span "Seleccioná una subcategoría"
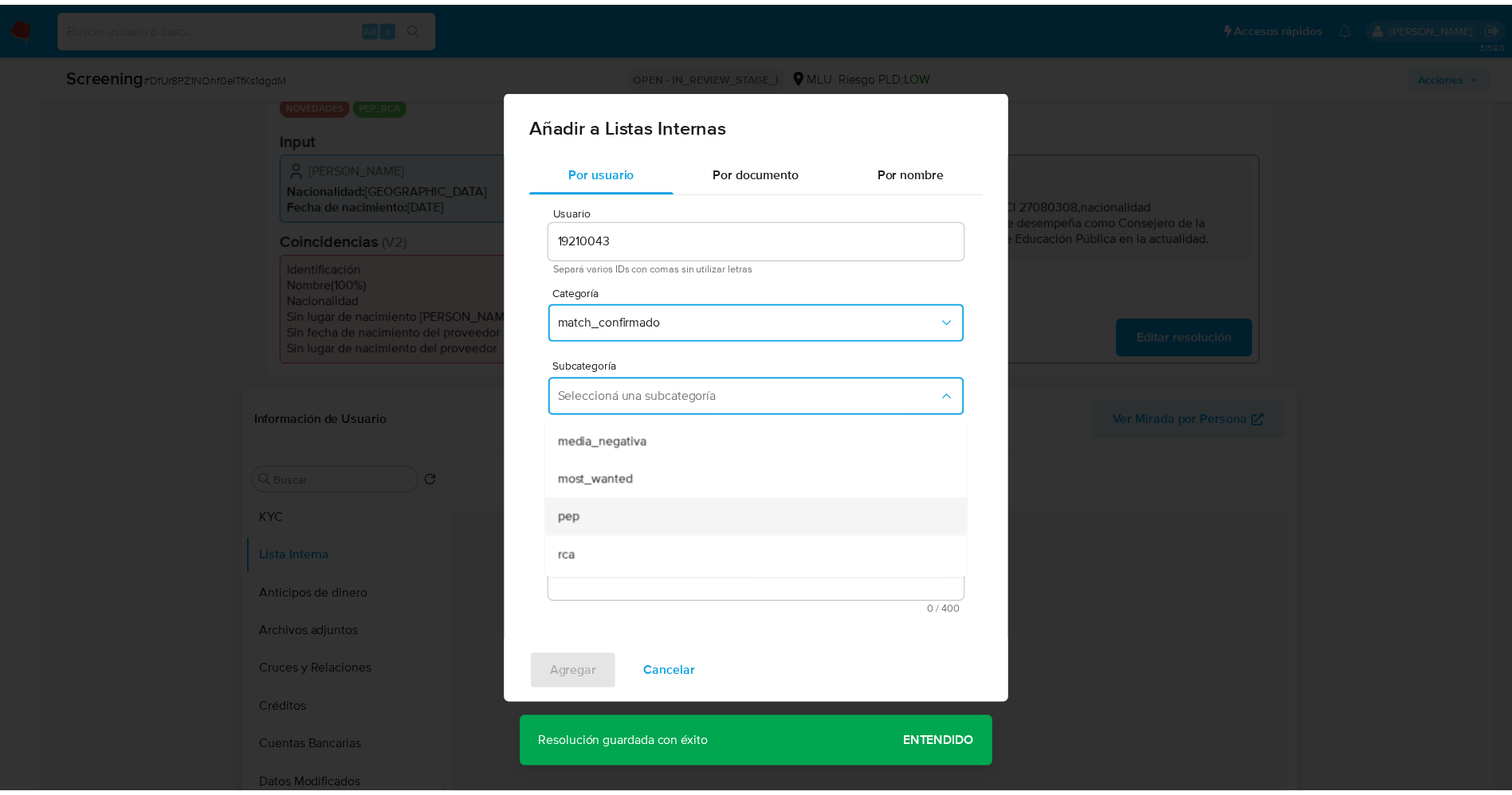
scroll to position [108, 0]
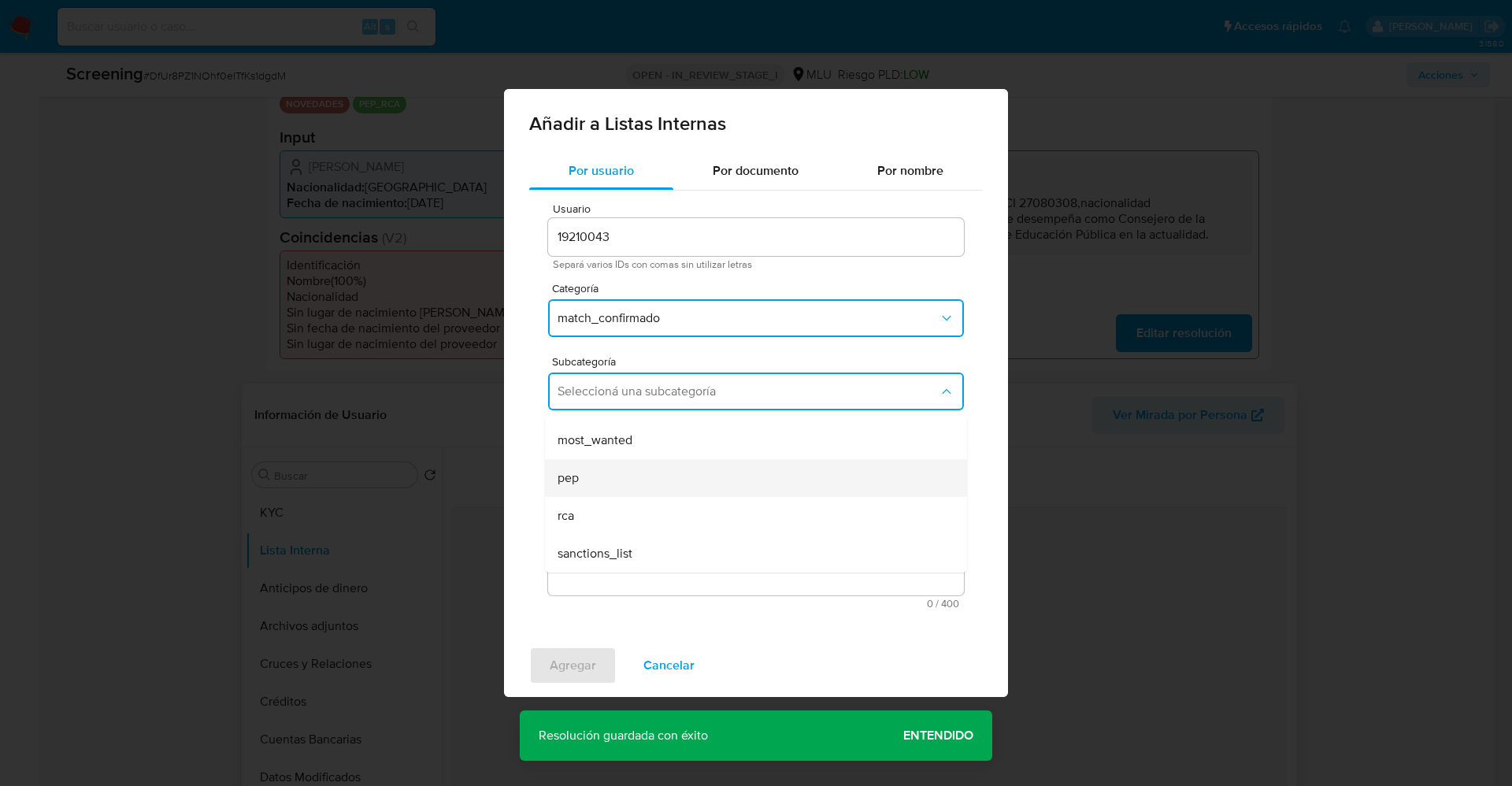
click div "pep"
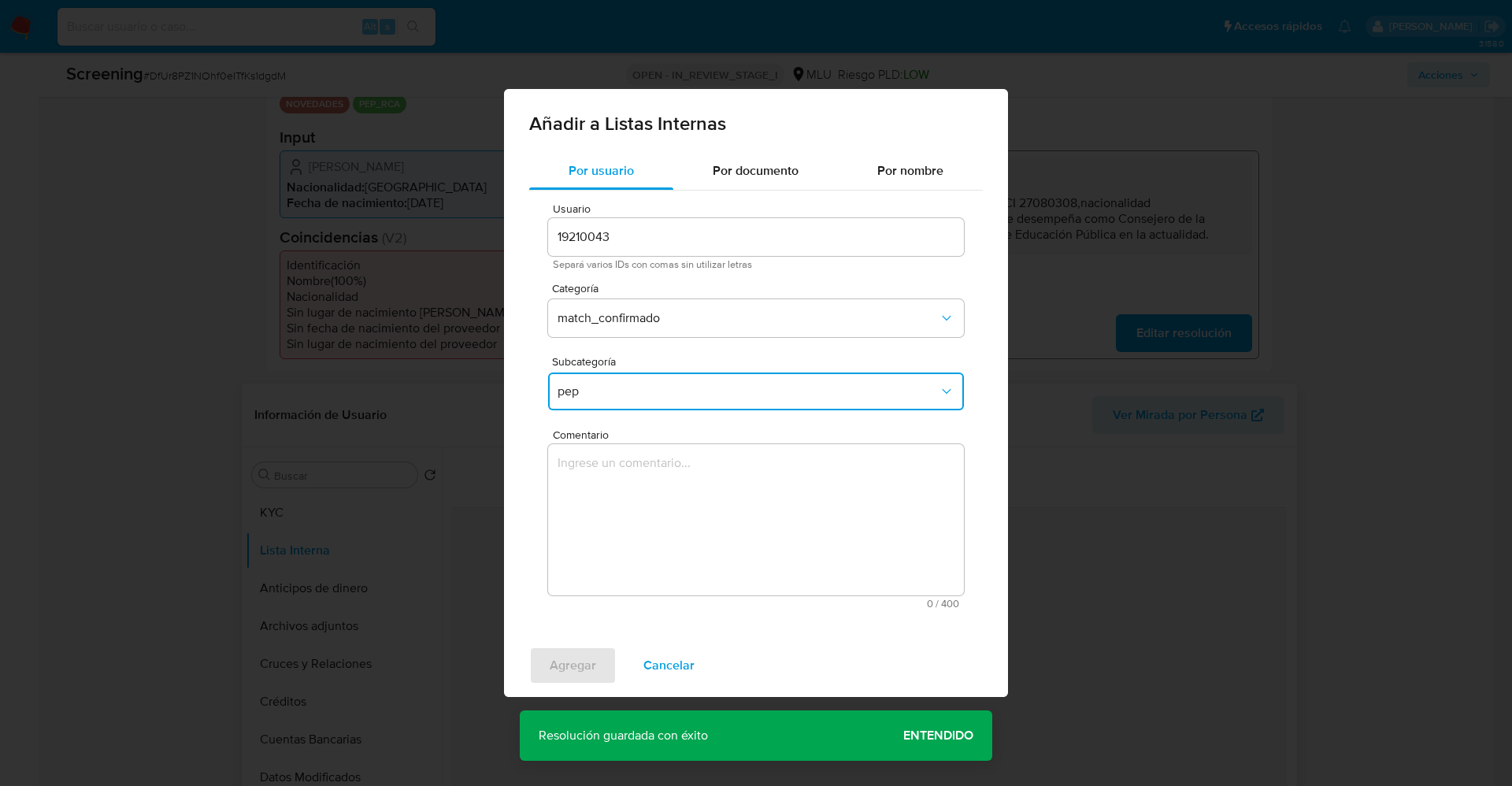
click textarea "Comentario"
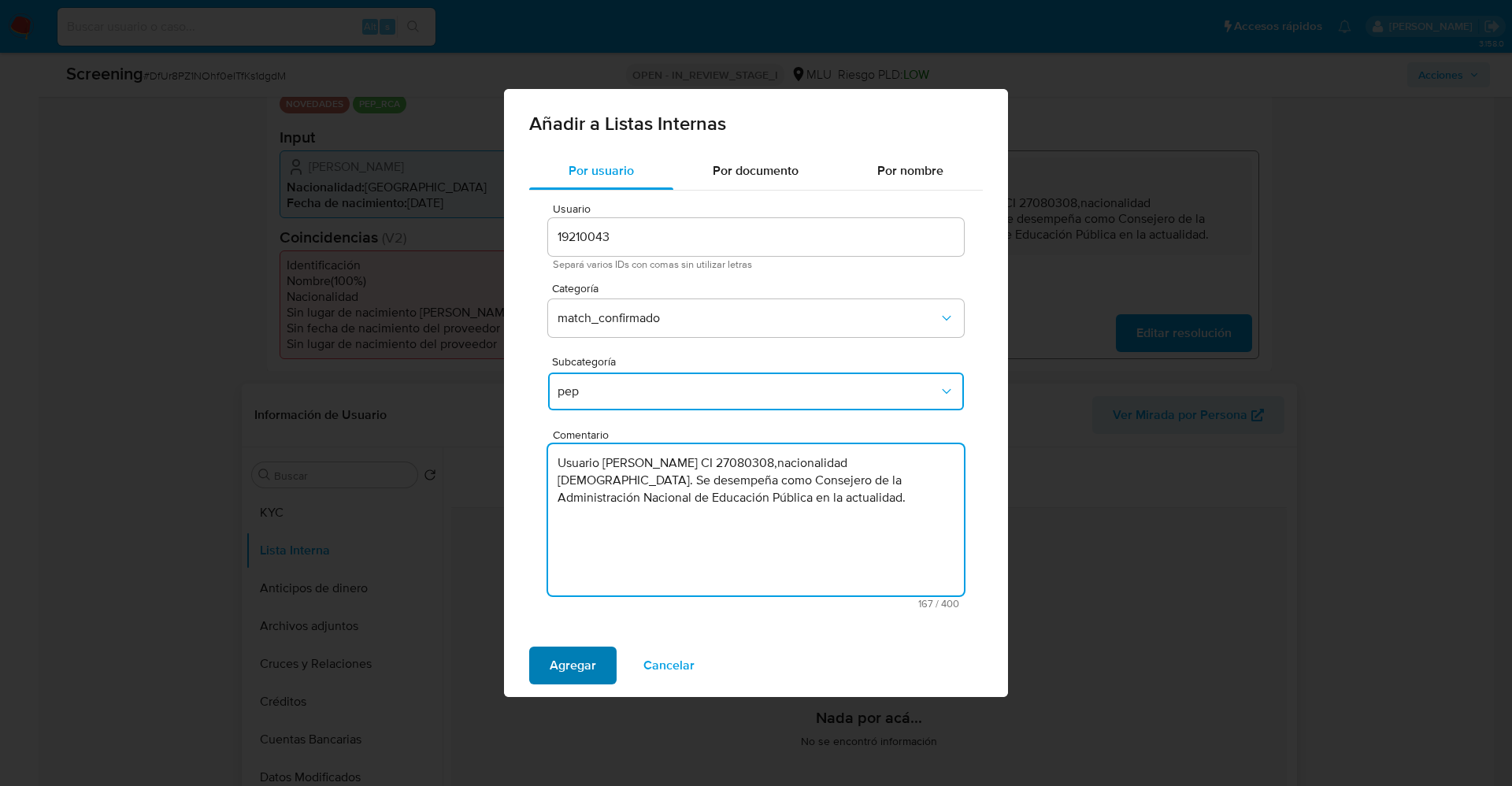
type textarea "Usuario Maria Laura Donya Rodriguez CI 27080308,nacionalidad Uruguaya. Se desem…"
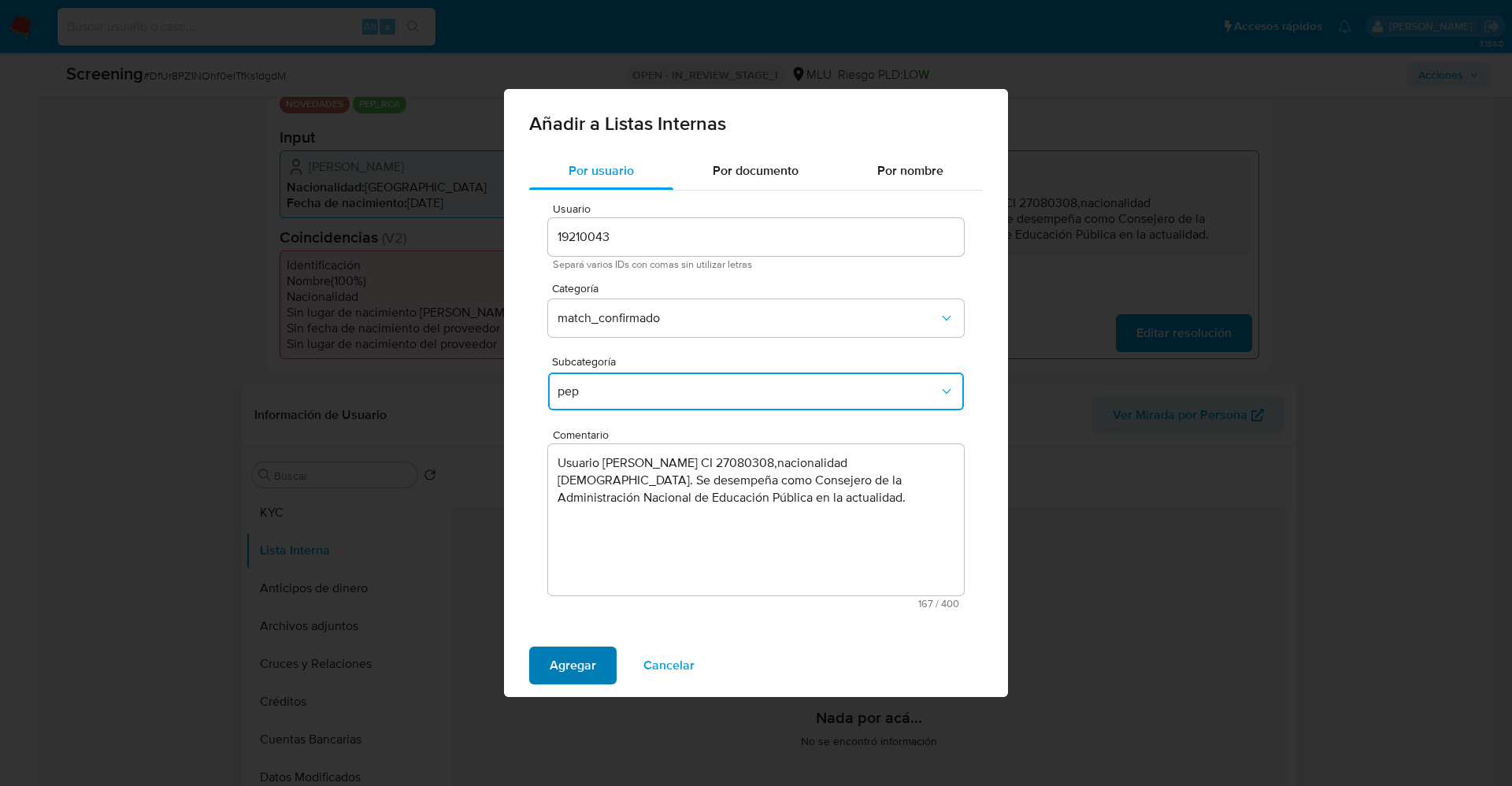
click span "Agregar"
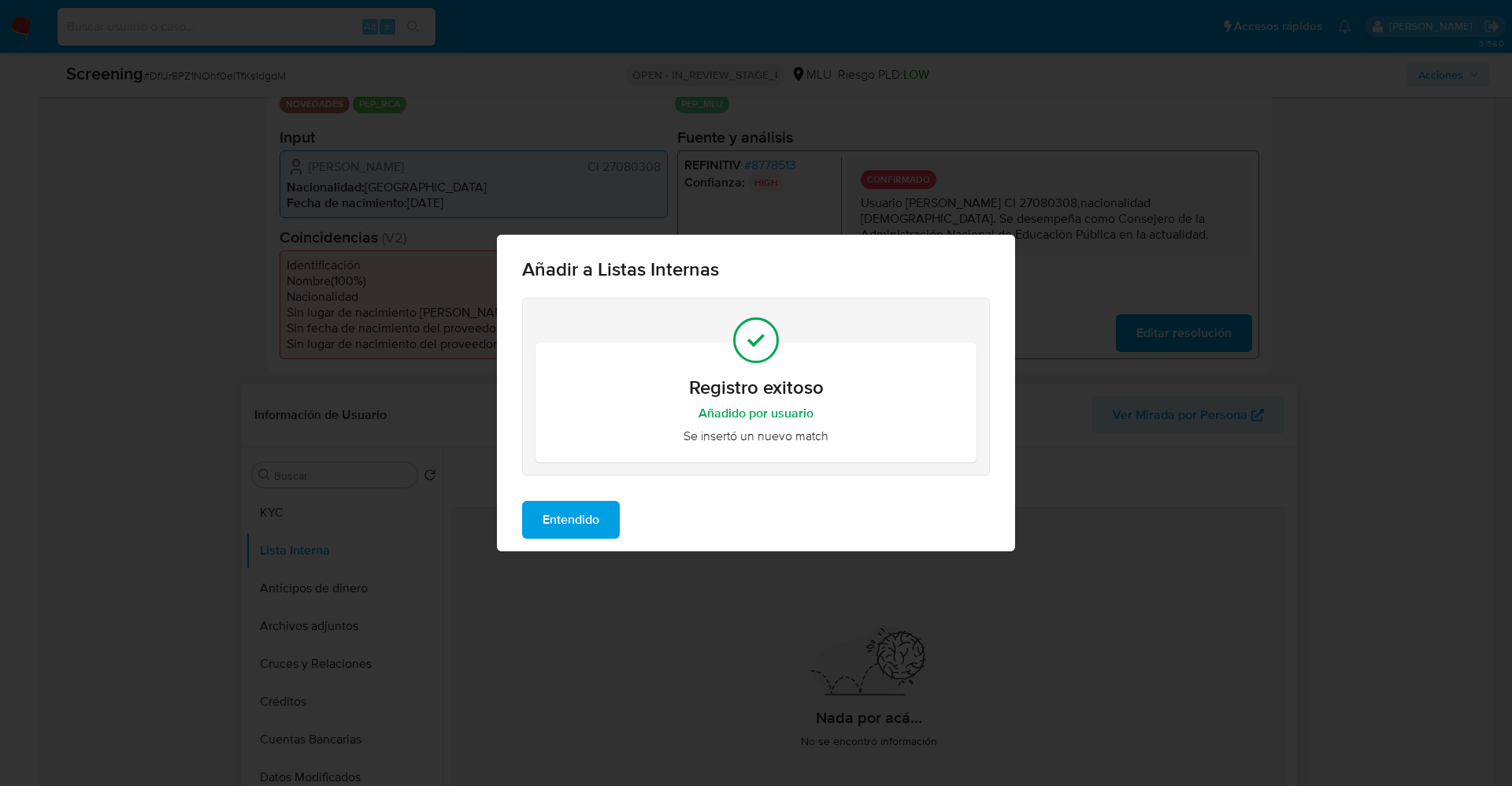
click span "Entendido"
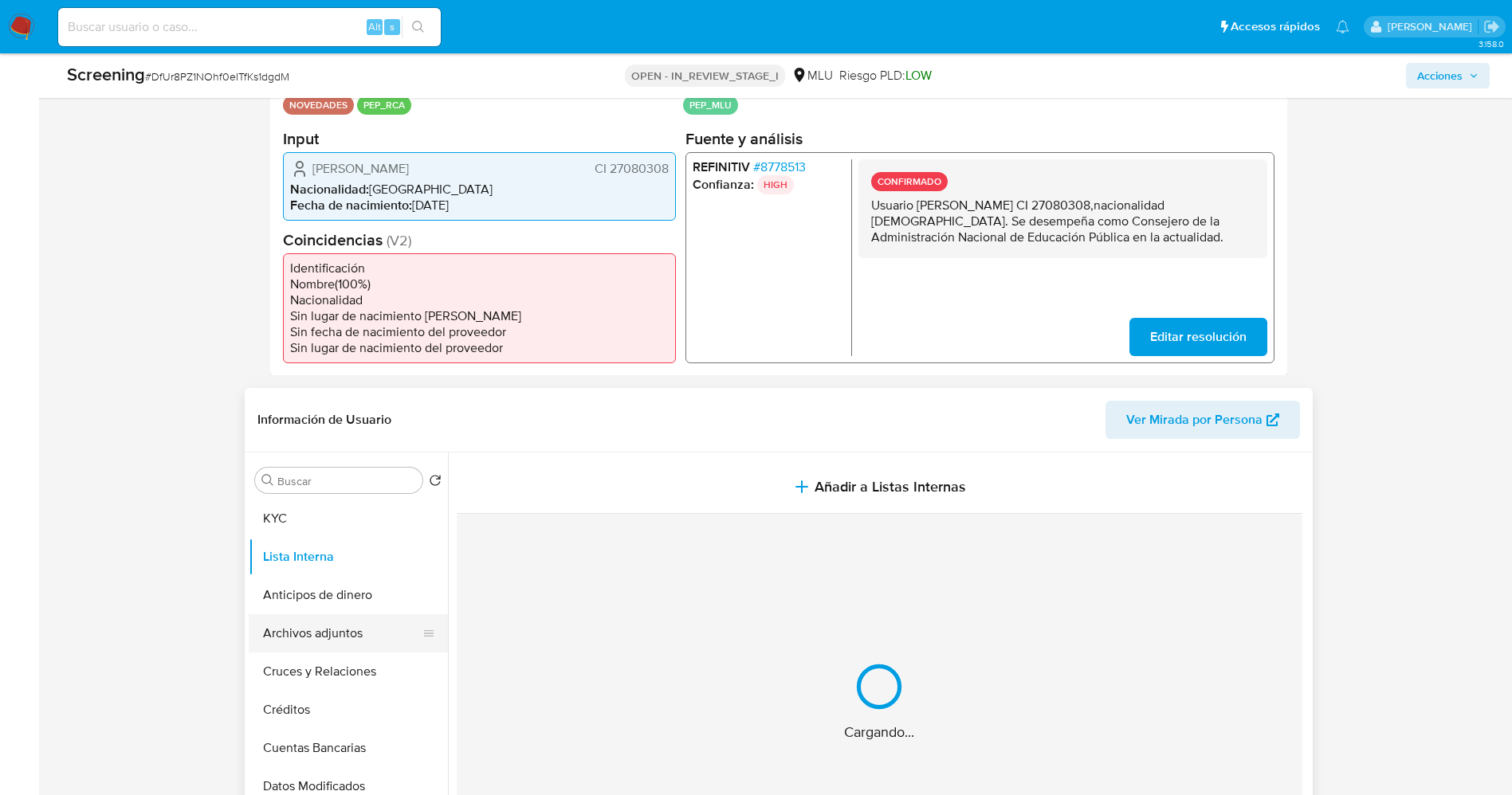
click button "Archivos adjuntos"
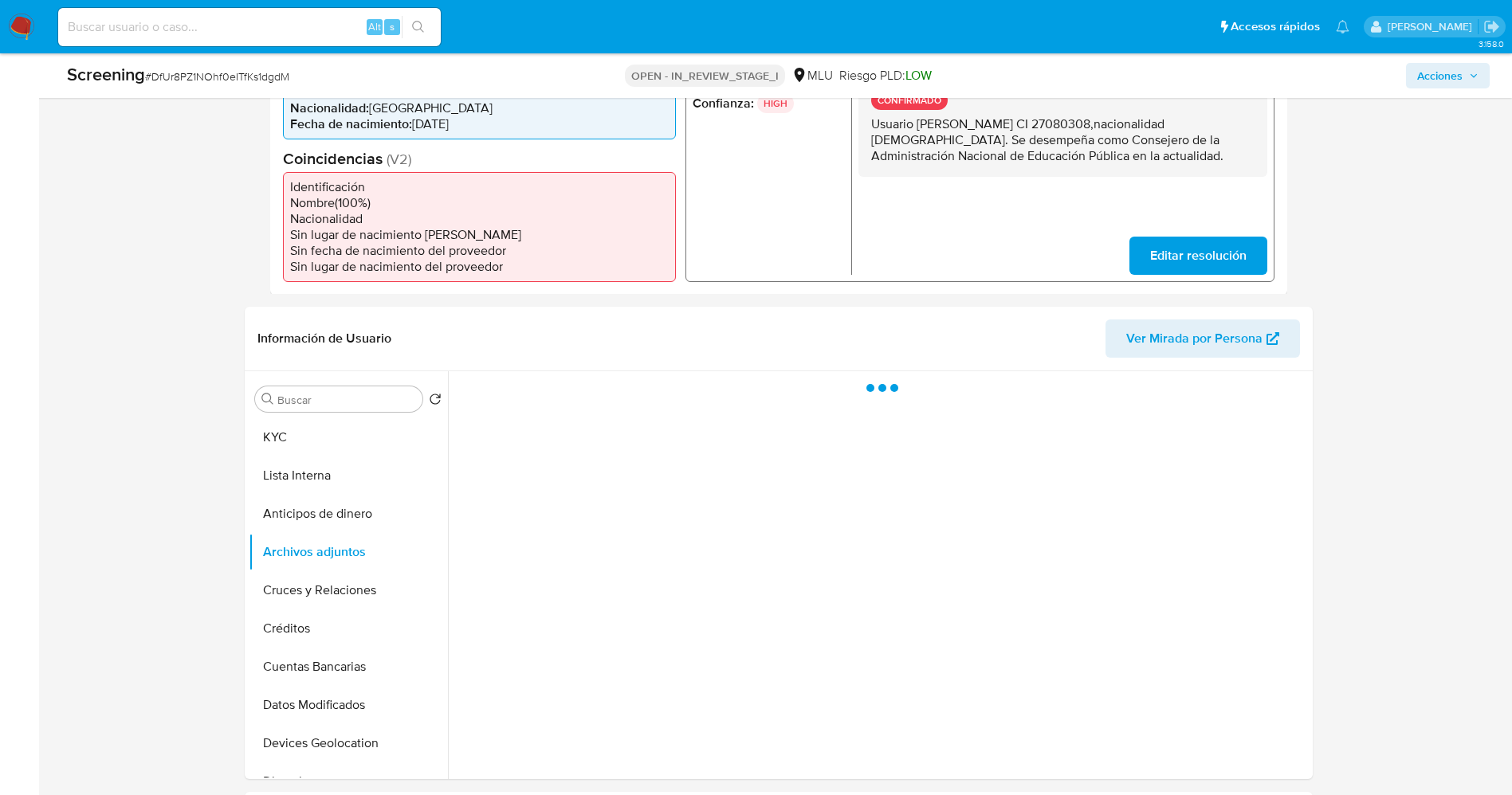
scroll to position [478, 0]
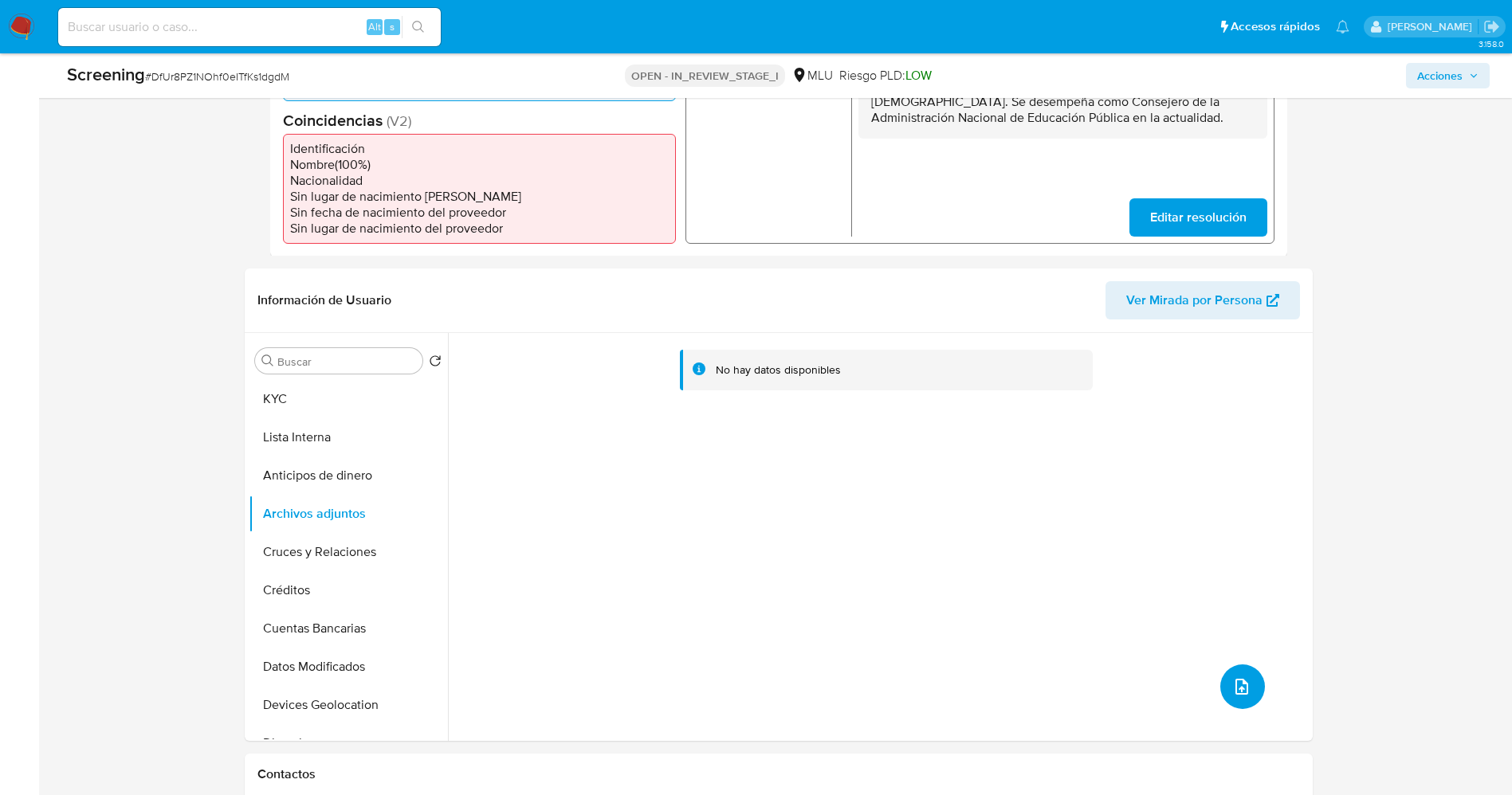
click button "upload-file"
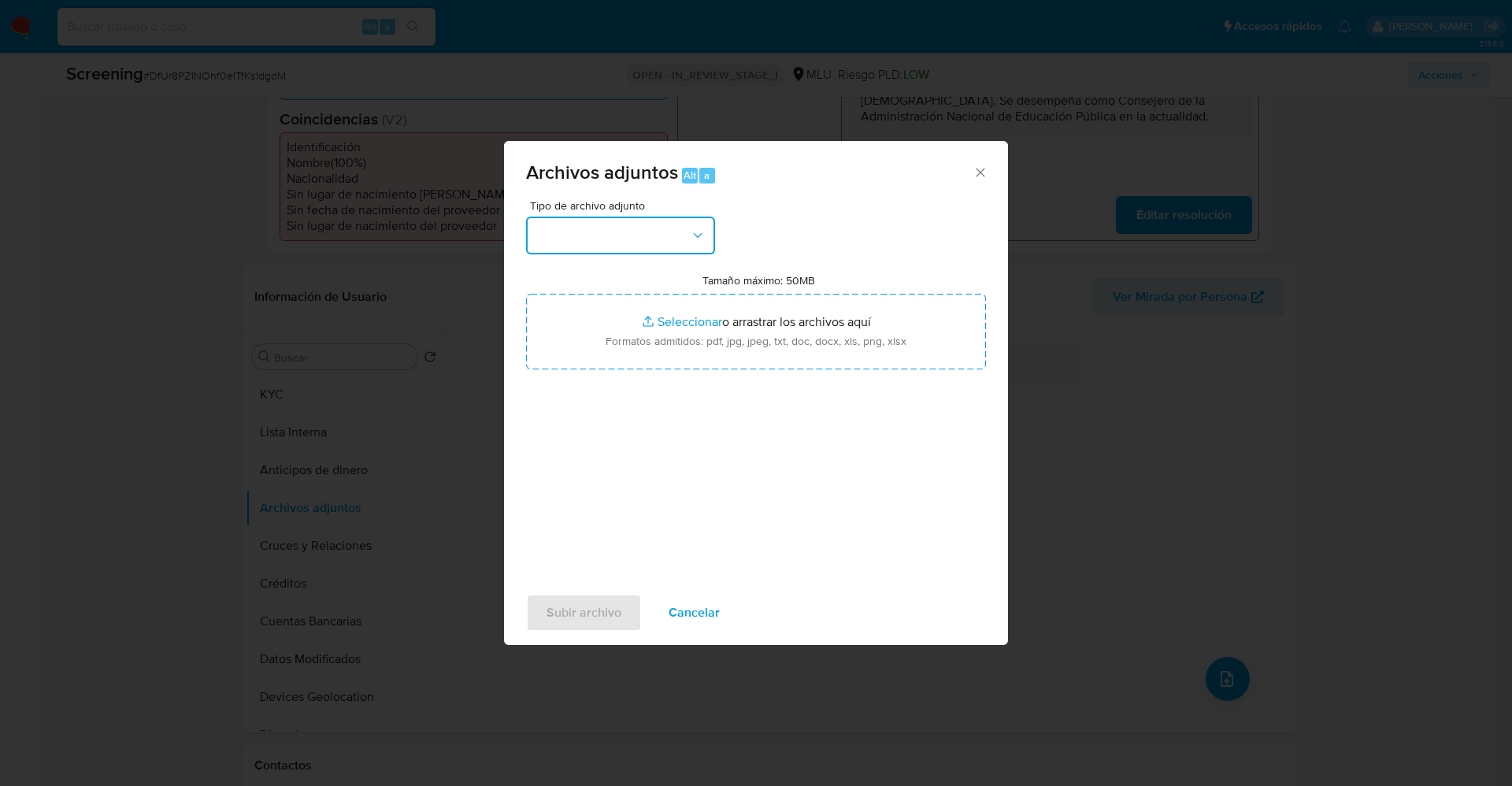
click button "button"
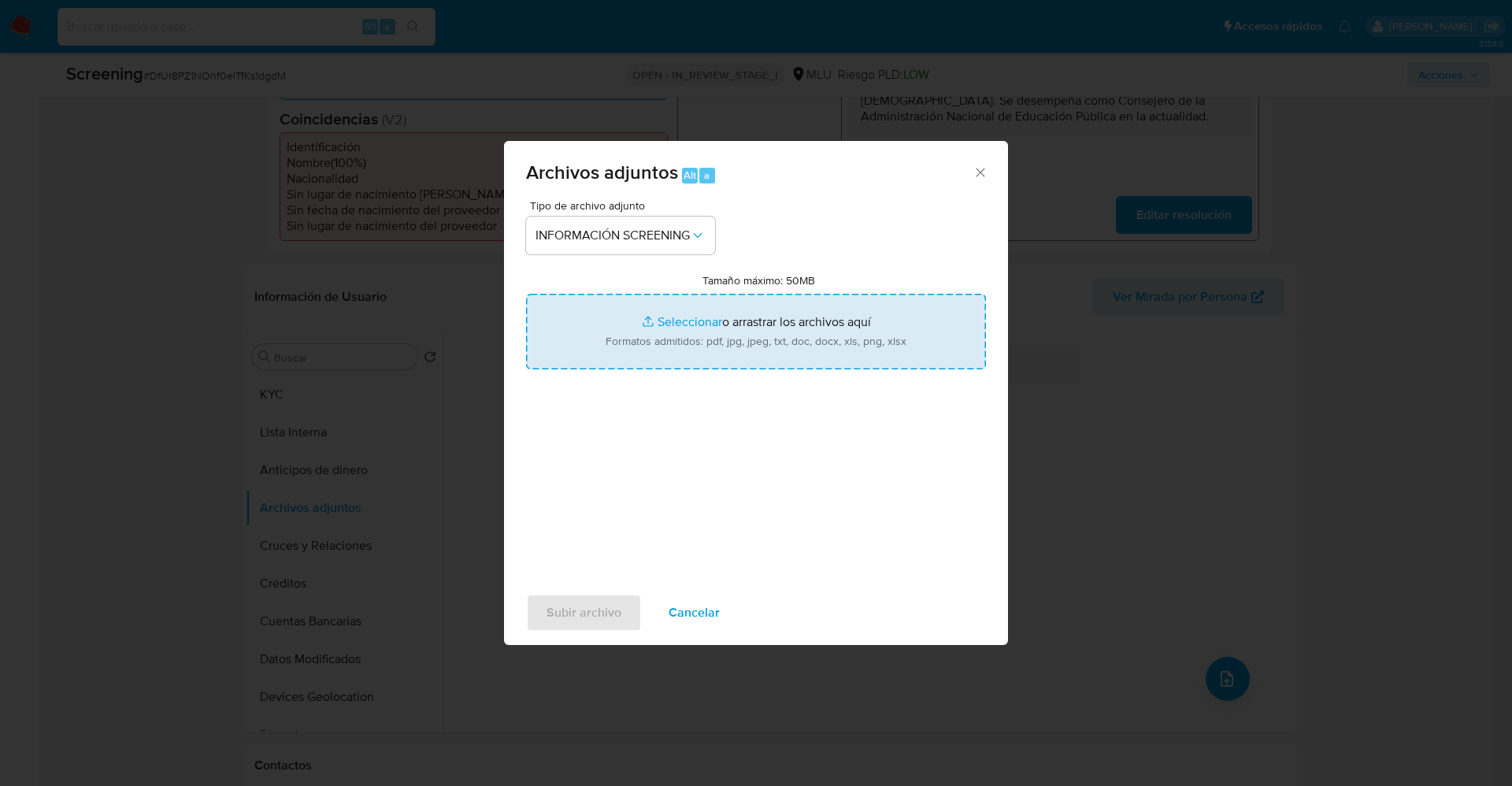
type input "C:\fakepath\_Maria Laura Donya Rodriguez_ lavado de dinero - Buscar con Google.…"
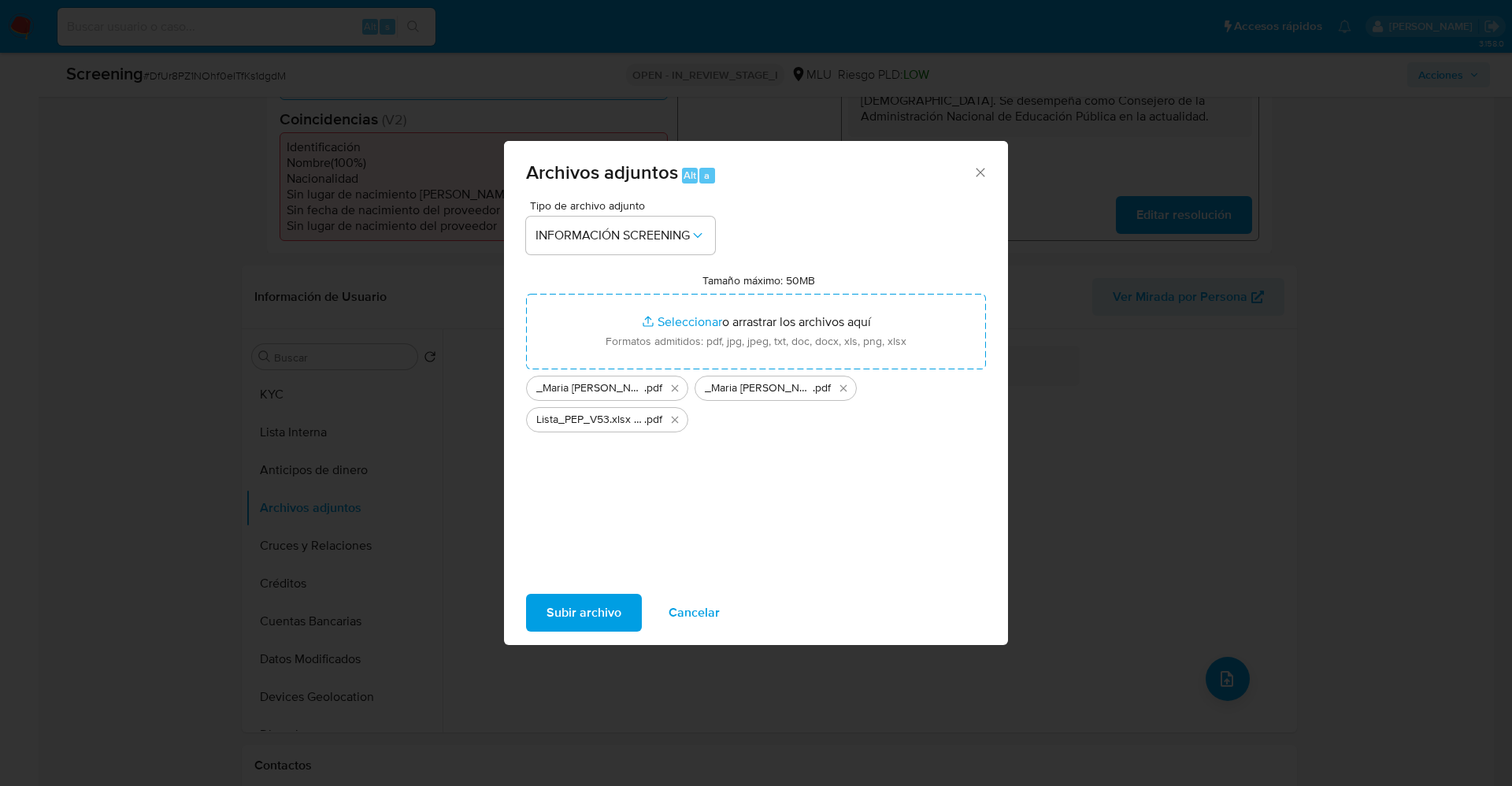
click span "Subir archivo"
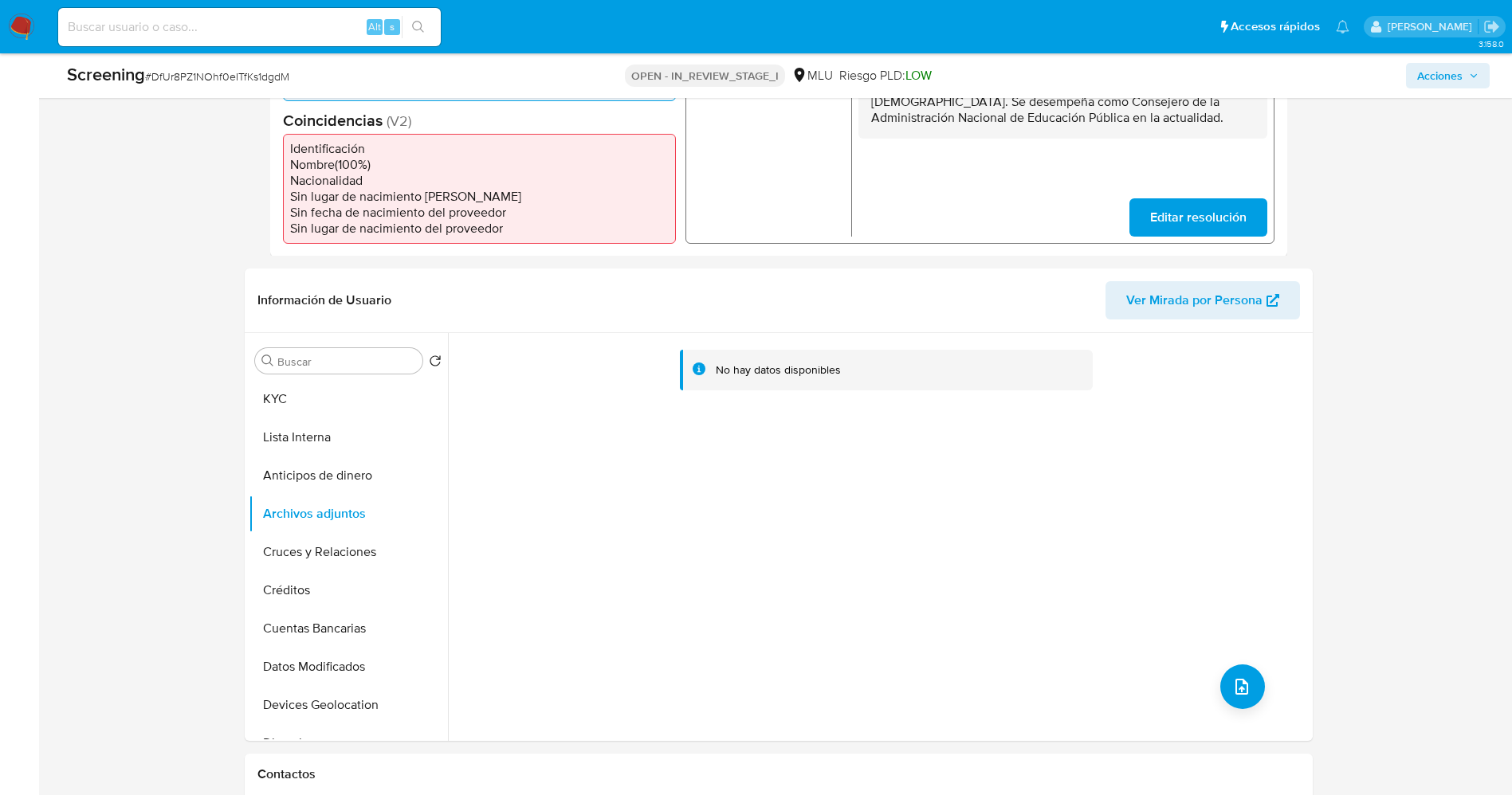
click button "Lista Interna"
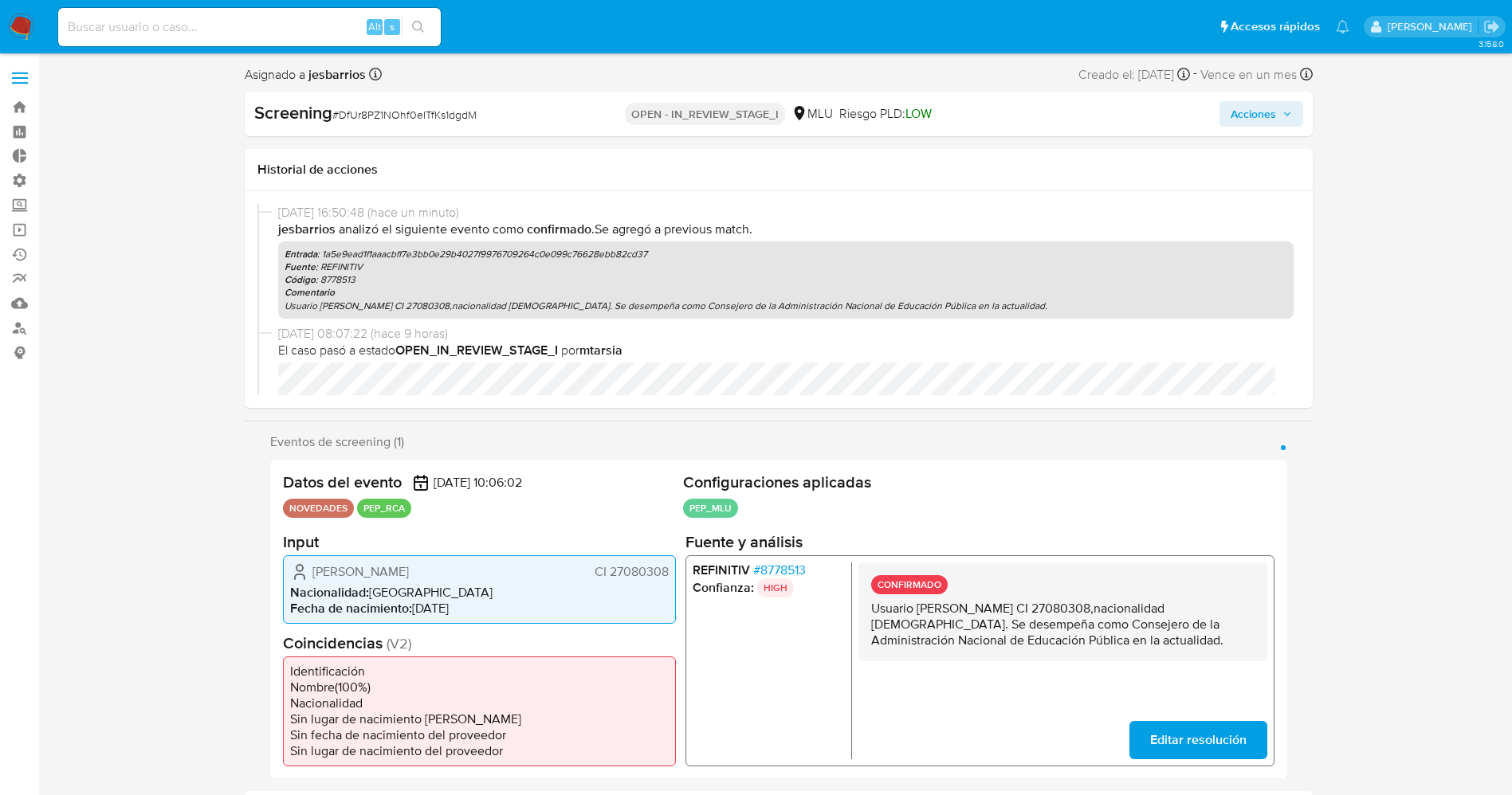
drag, startPoint x: 1269, startPoint y: 106, endPoint x: 1227, endPoint y: 124, distance: 45.7
click span "Acciones"
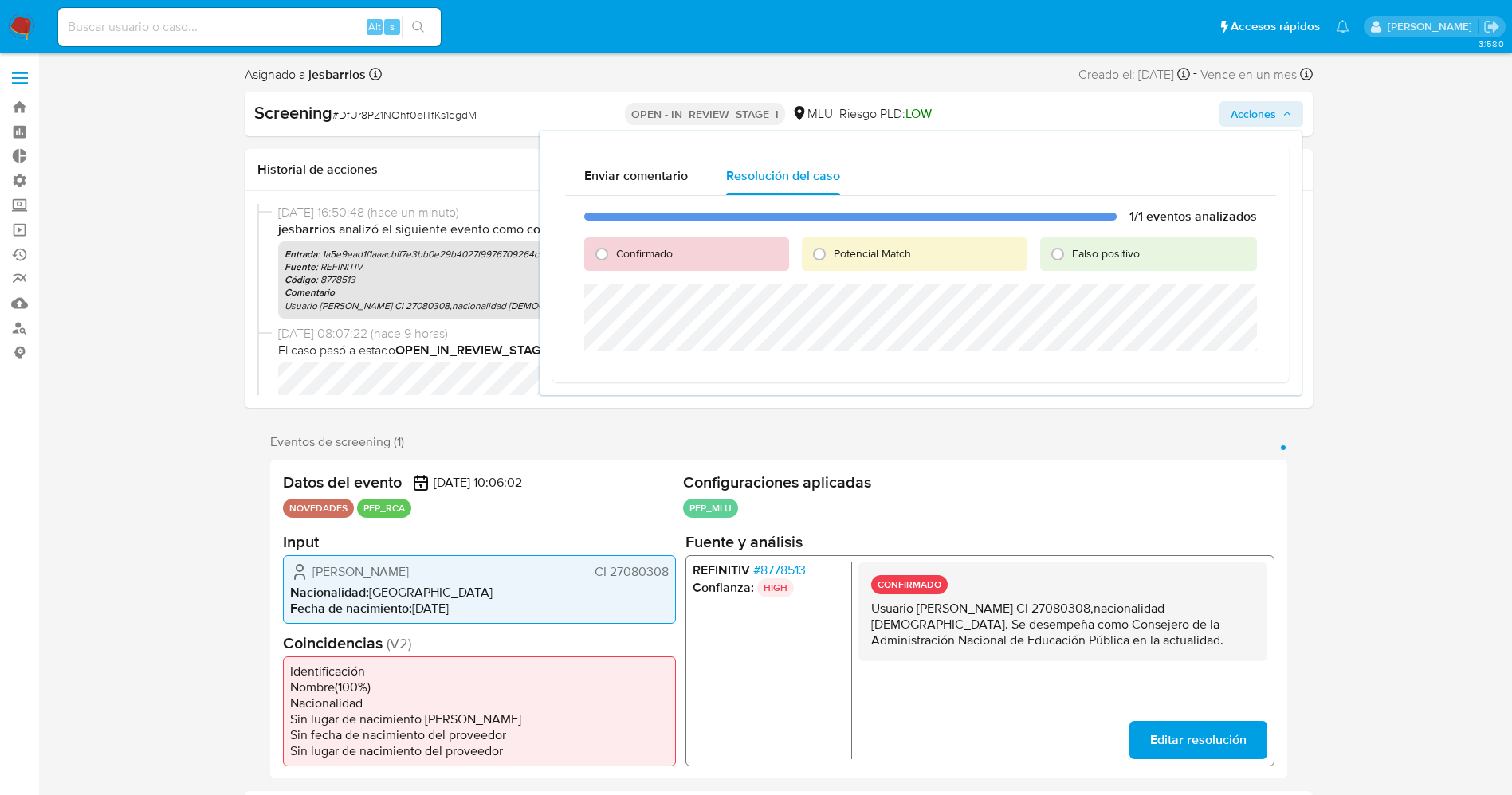
click span "Confirmado"
click input "Confirmado"
radio input "true"
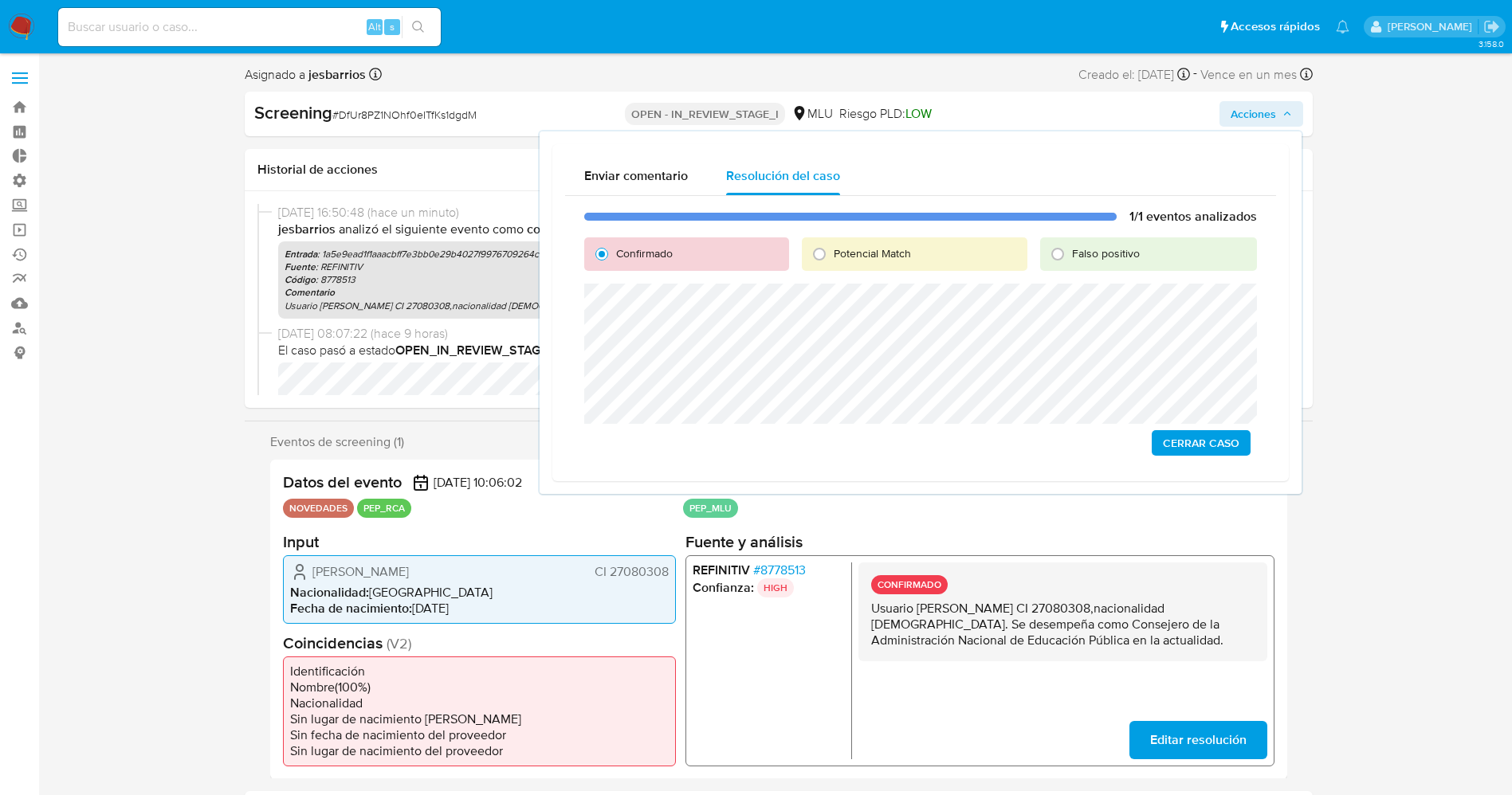
click span "Cerrar Caso"
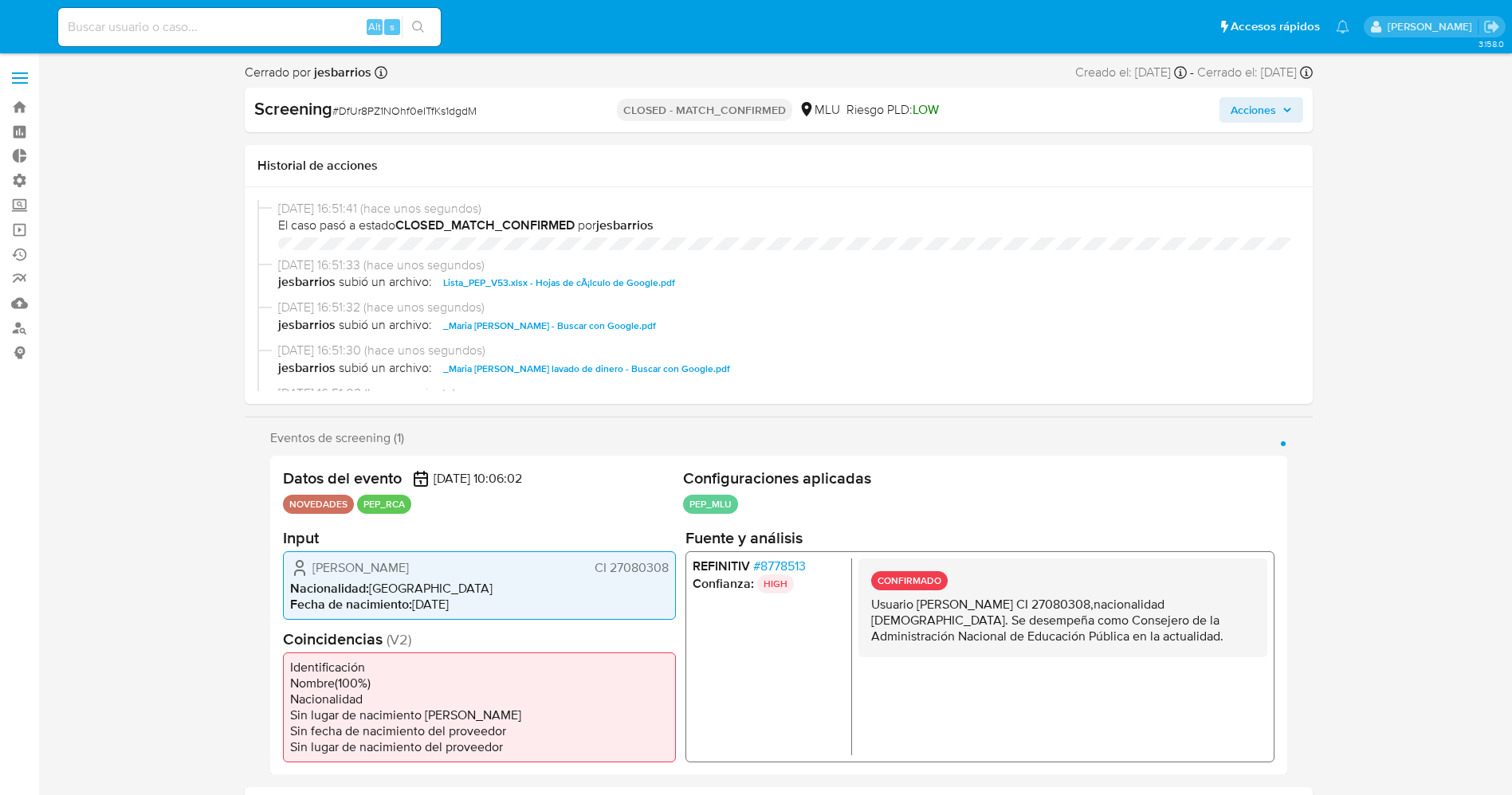
select select "10"
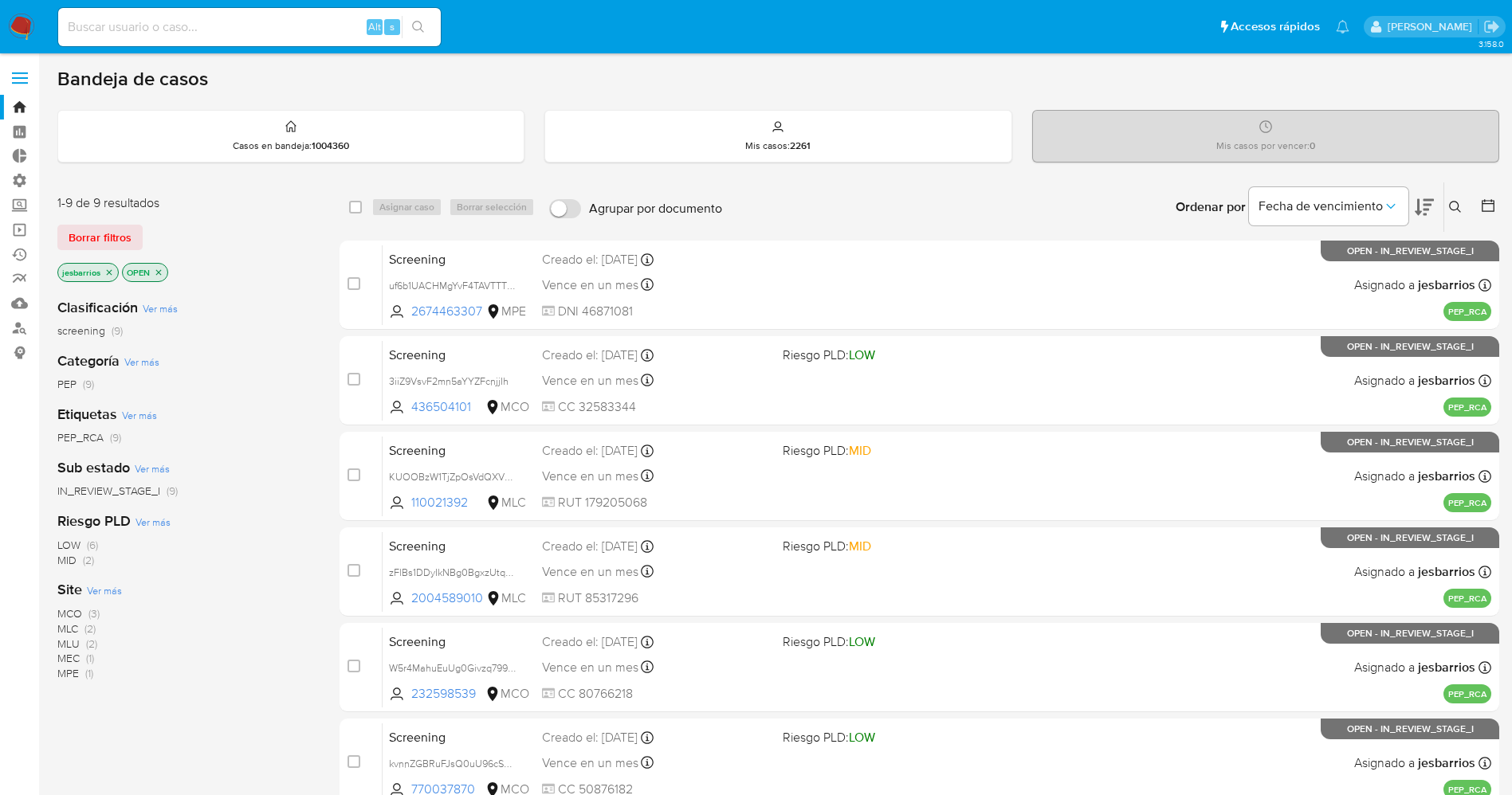
click at [158, 273] on icon "close-filter" at bounding box center [160, 272] width 6 height 6
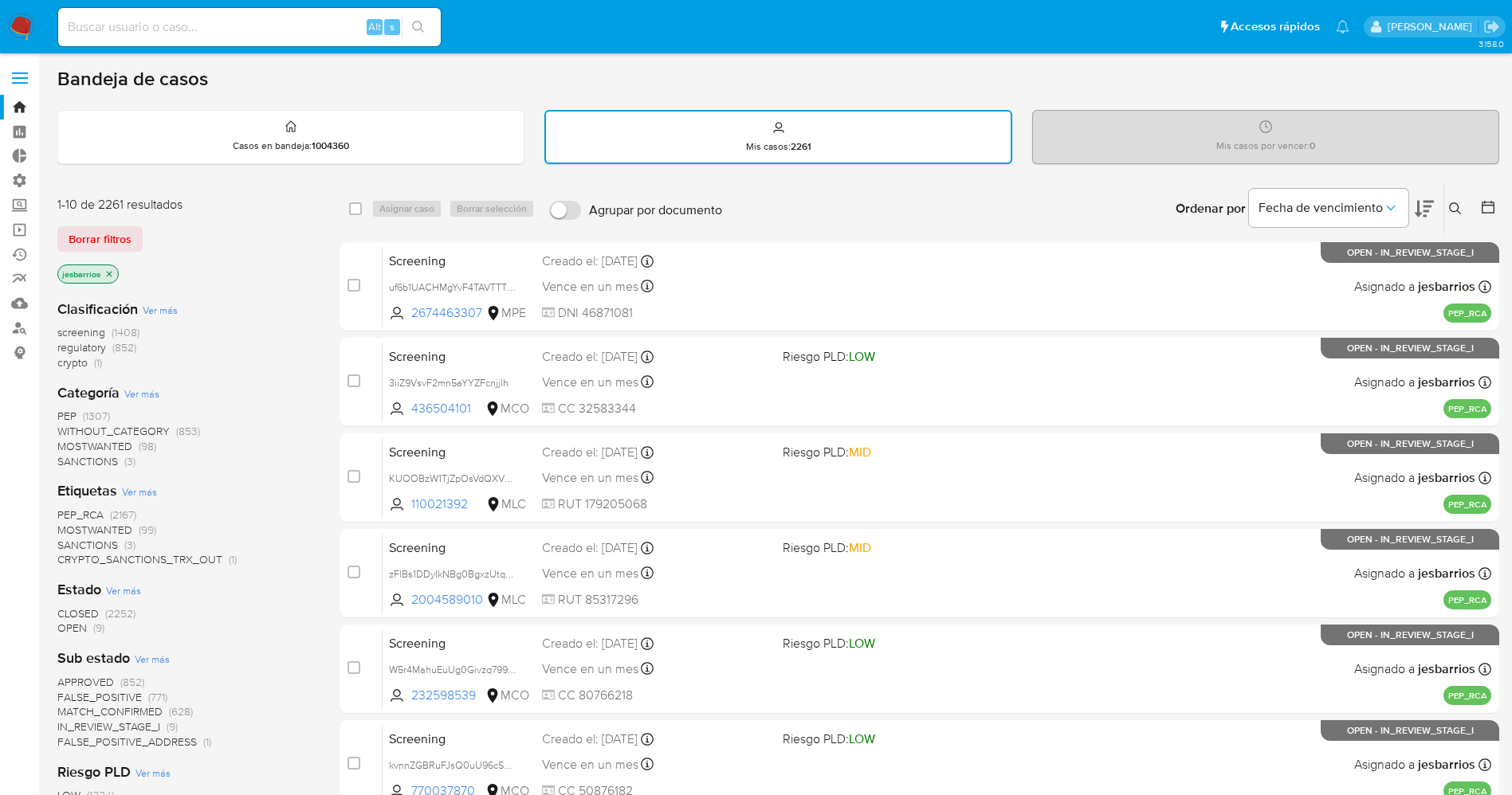
click at [1485, 199] on icon at bounding box center [1488, 207] width 16 height 16
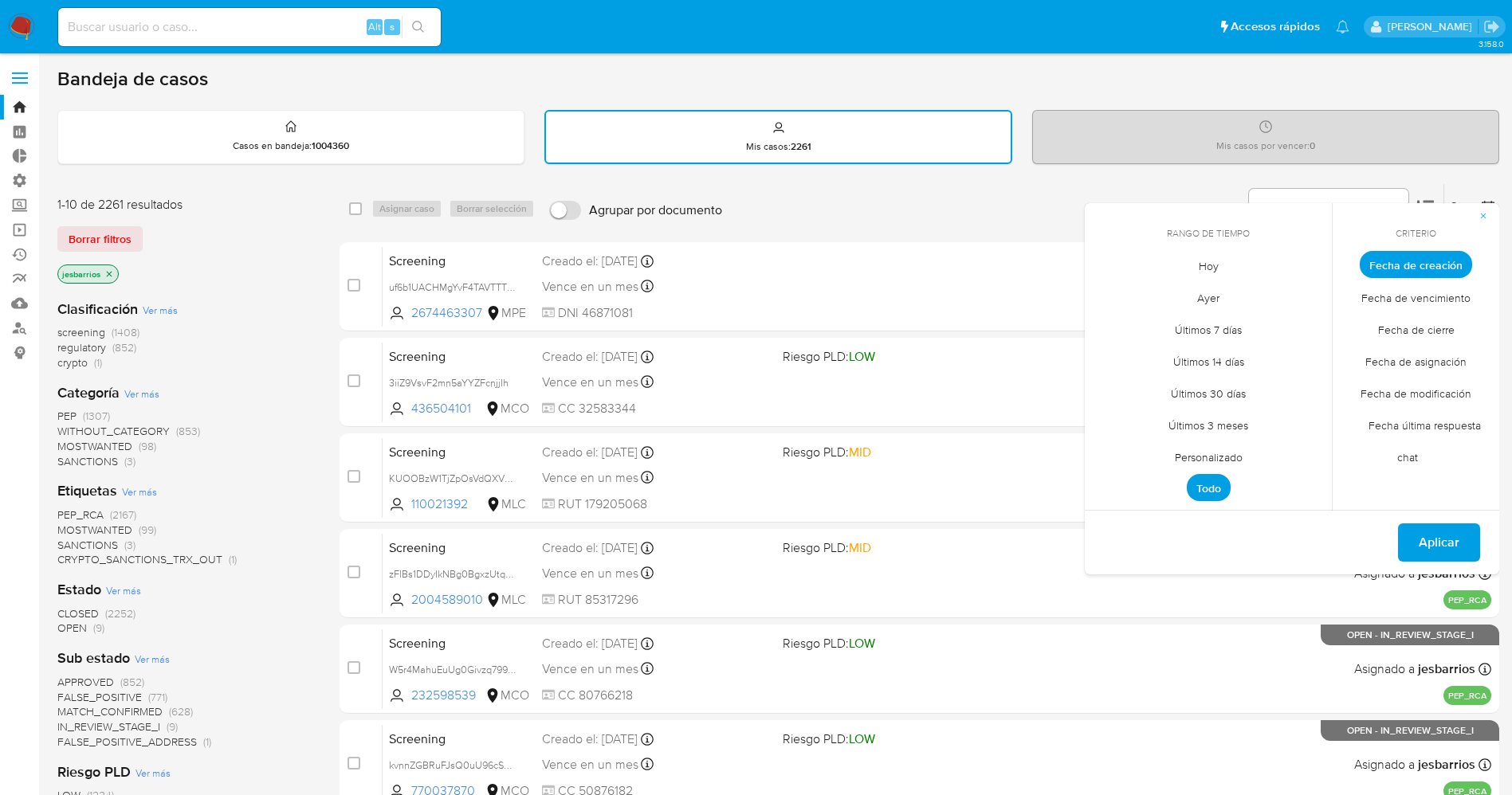
click at [1226, 273] on span "Hoy" at bounding box center [1208, 265] width 53 height 33
click at [1388, 334] on span "Fecha de cierre" at bounding box center [1416, 329] width 110 height 33
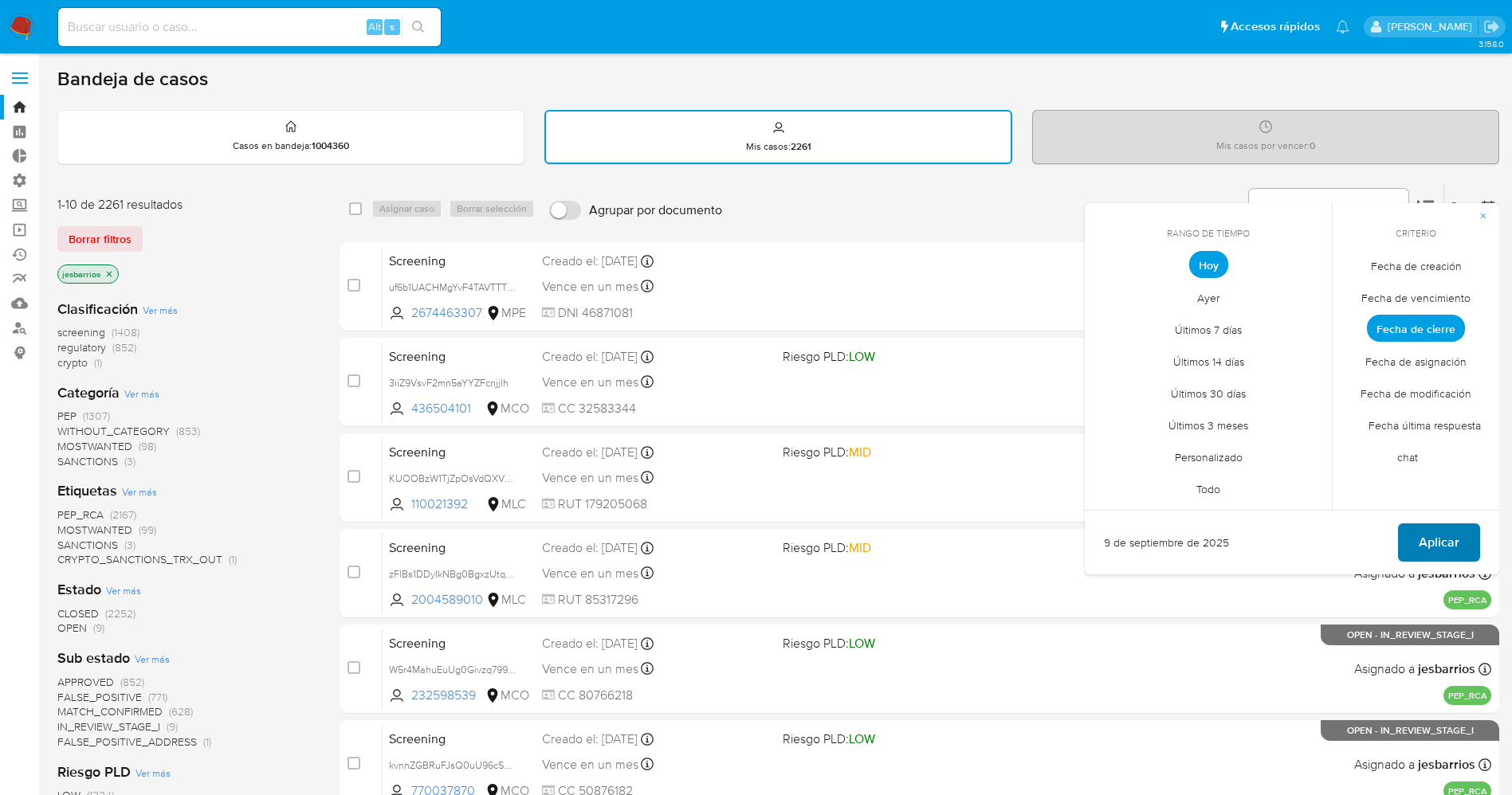
click at [1463, 554] on button "Aplicar" at bounding box center [1438, 542] width 82 height 38
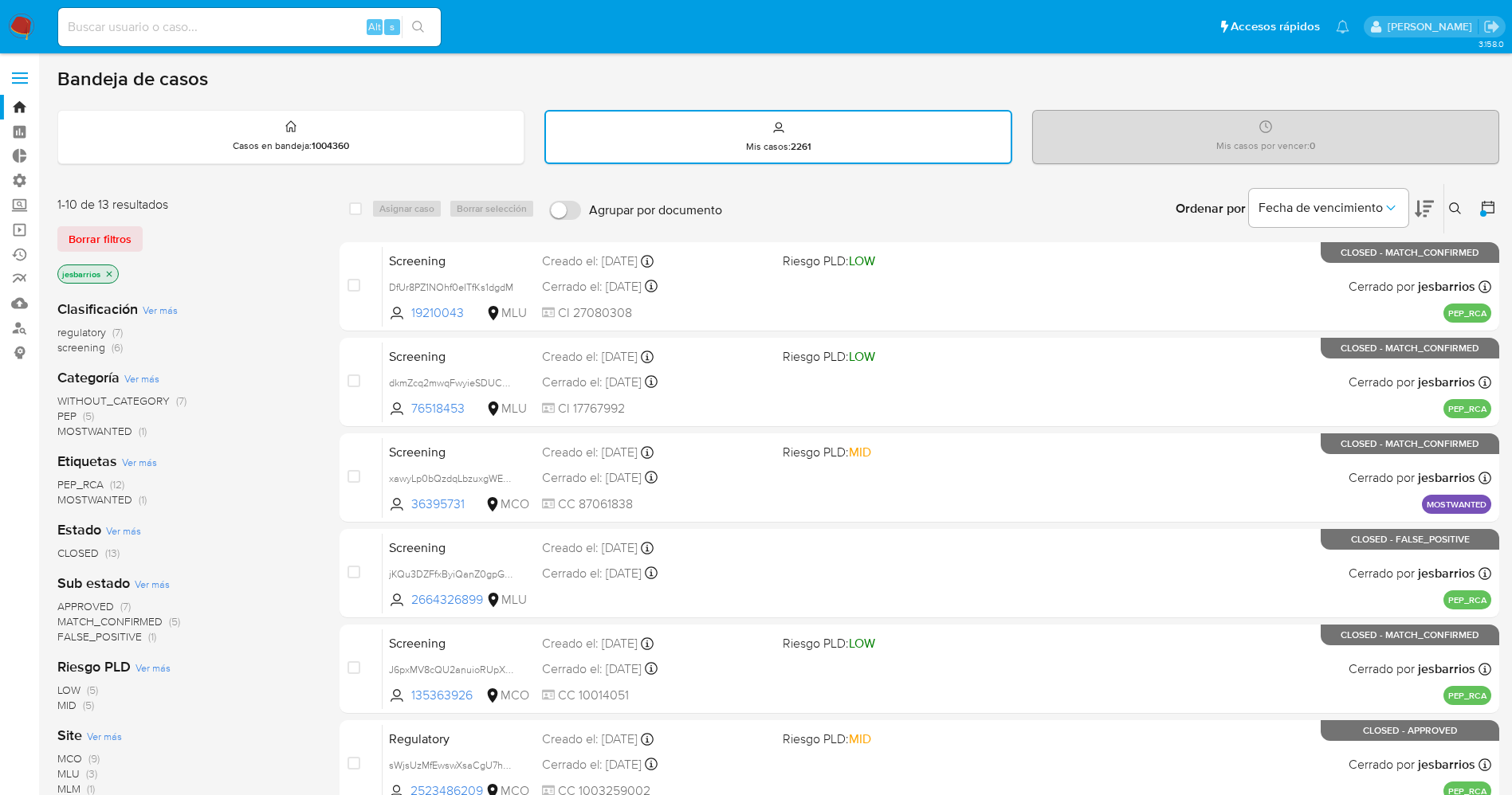
click at [9, 24] on img at bounding box center [21, 27] width 27 height 27
